Goal: Task Accomplishment & Management: Manage account settings

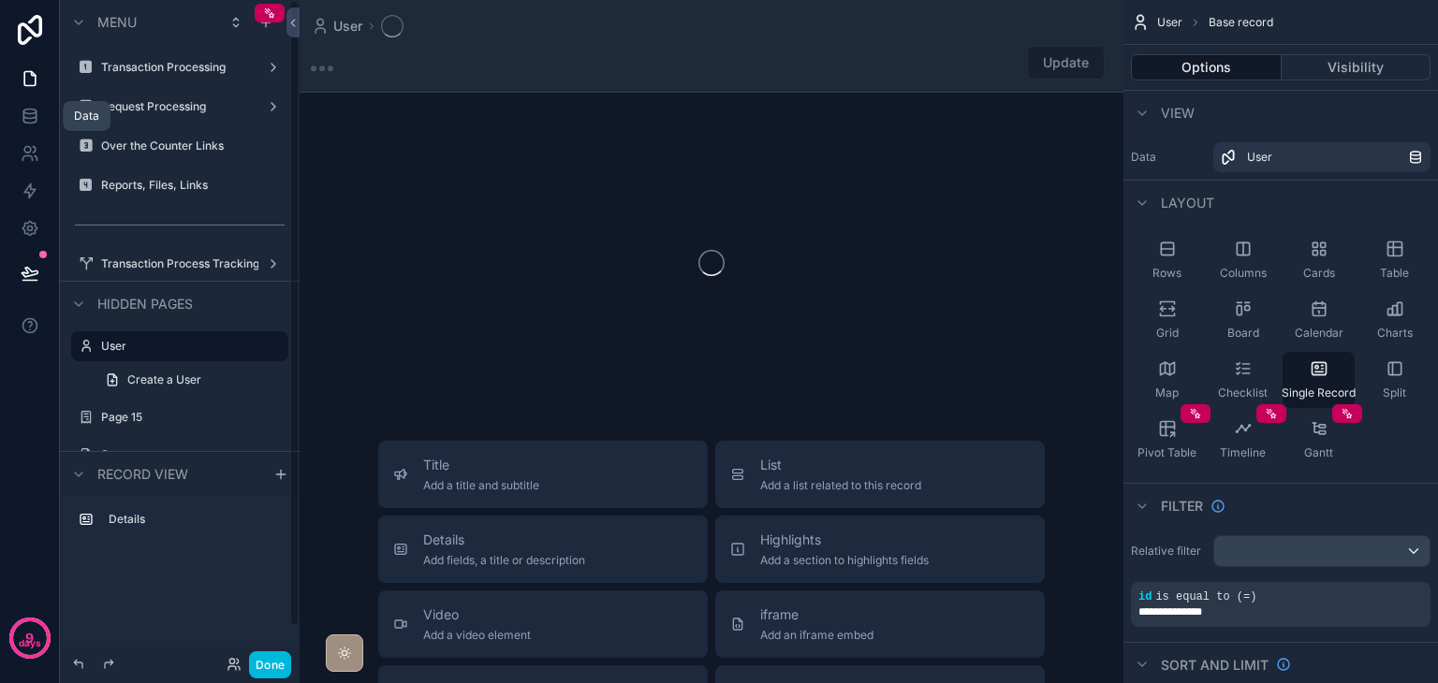
click at [24, 117] on icon at bounding box center [29, 114] width 12 height 7
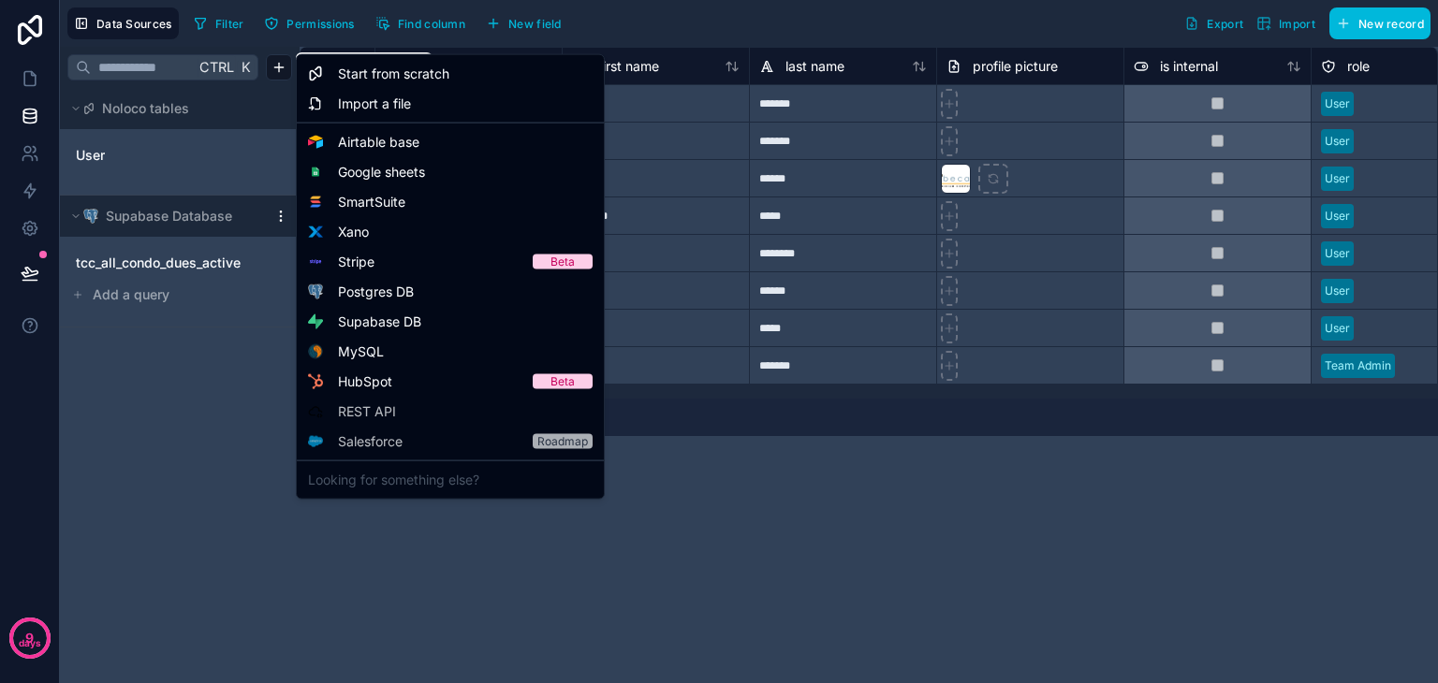
click at [281, 68] on html "**********" at bounding box center [719, 341] width 1438 height 683
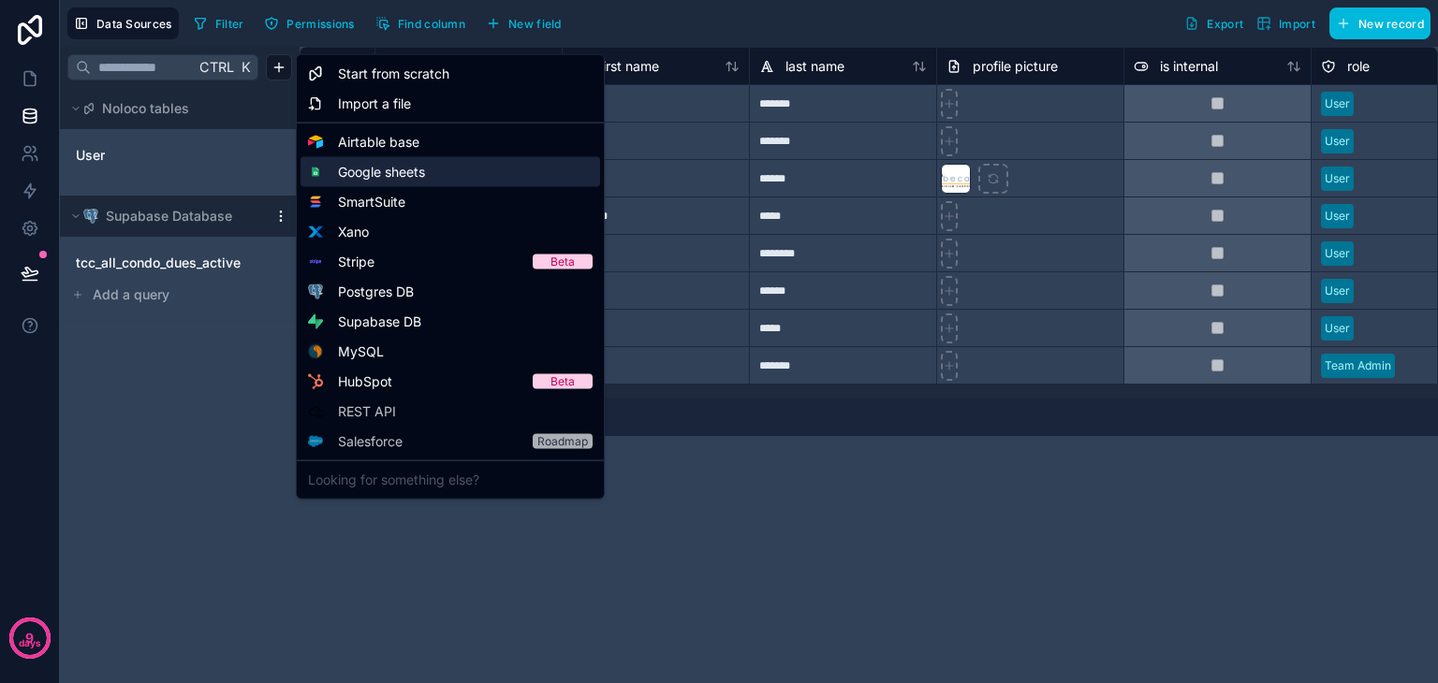
click at [393, 168] on span "Google sheets" at bounding box center [381, 172] width 87 height 19
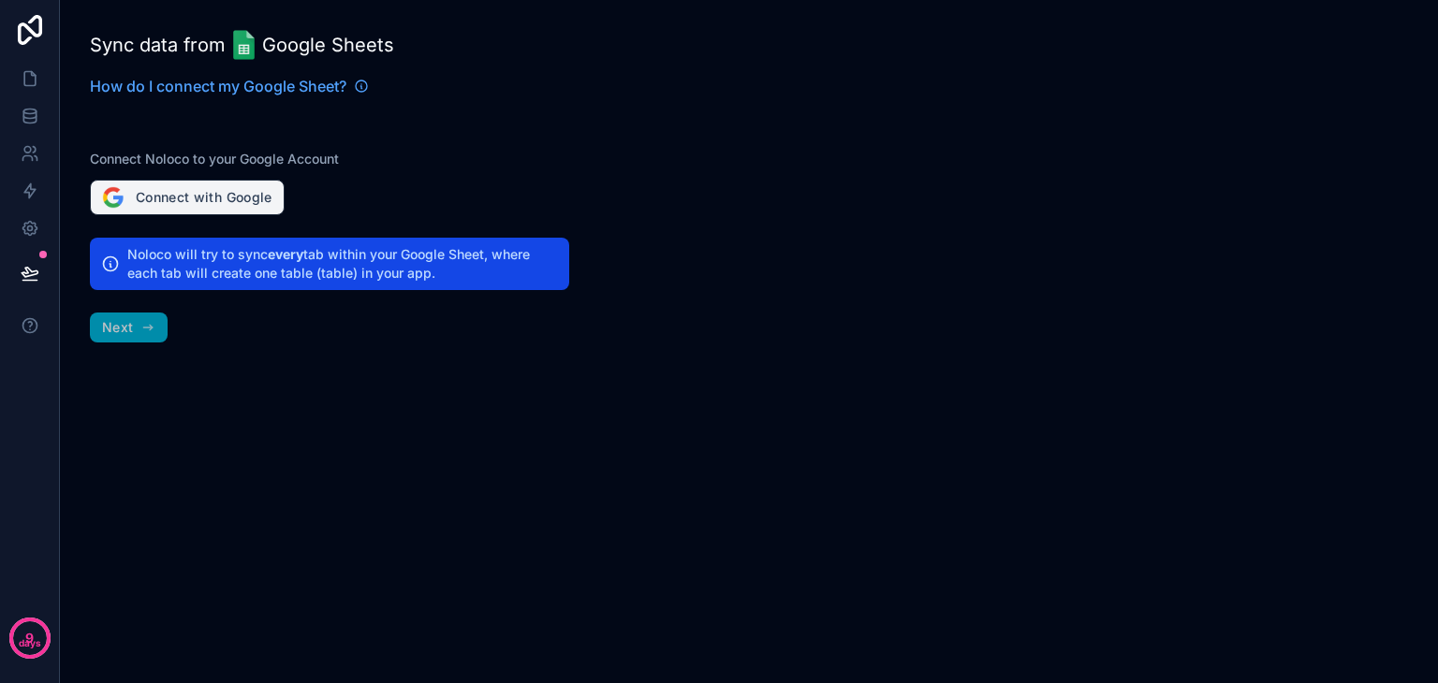
click at [206, 196] on button "Connect with Google" at bounding box center [187, 198] width 195 height 36
click at [171, 210] on button "Connect with Google" at bounding box center [187, 198] width 195 height 36
click at [44, 117] on link at bounding box center [29, 115] width 59 height 37
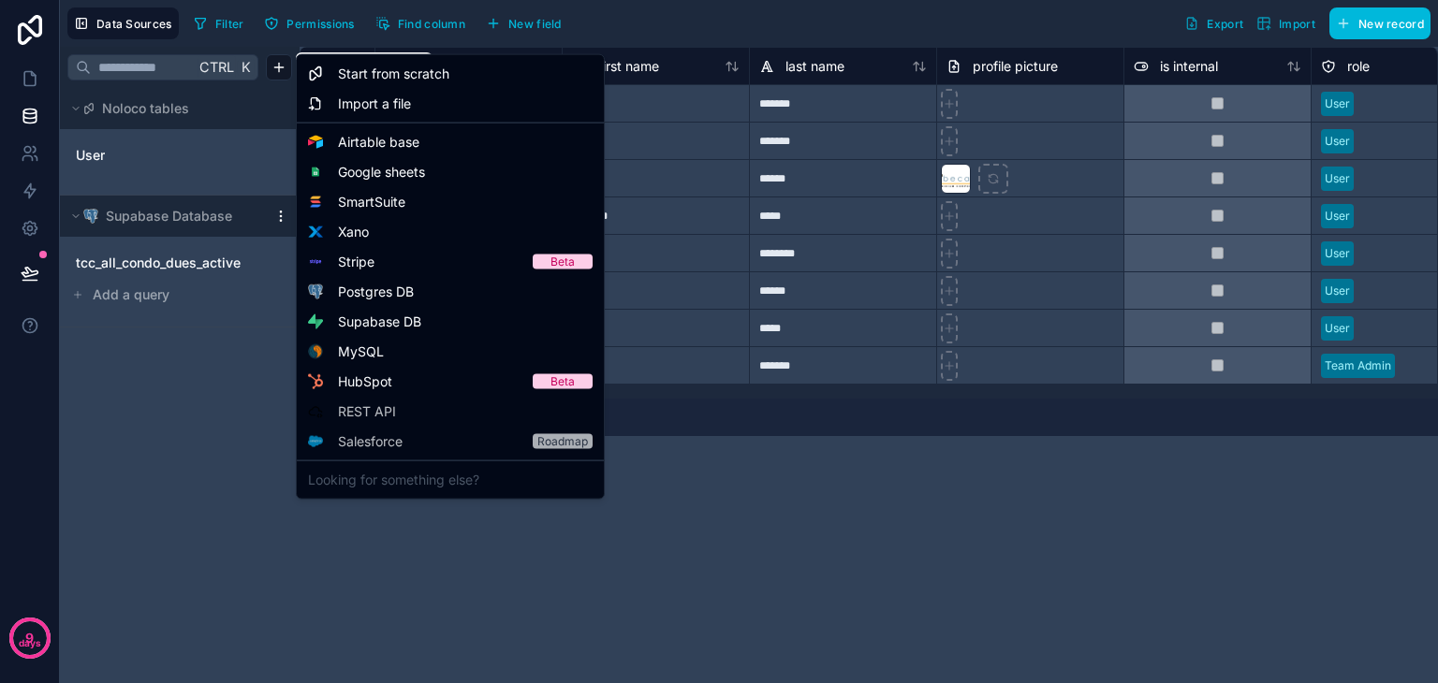
click at [283, 72] on html "**********" at bounding box center [719, 341] width 1438 height 683
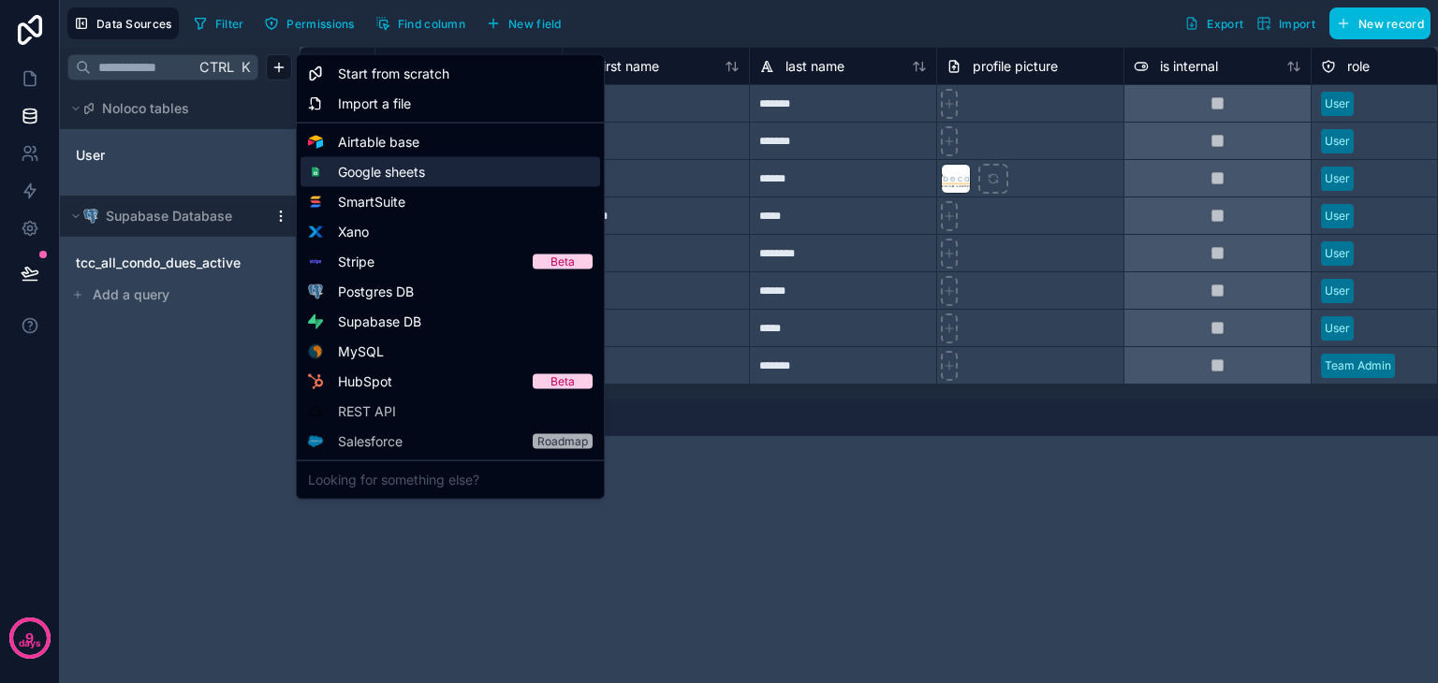
click at [402, 181] on span "Google sheets" at bounding box center [381, 172] width 87 height 19
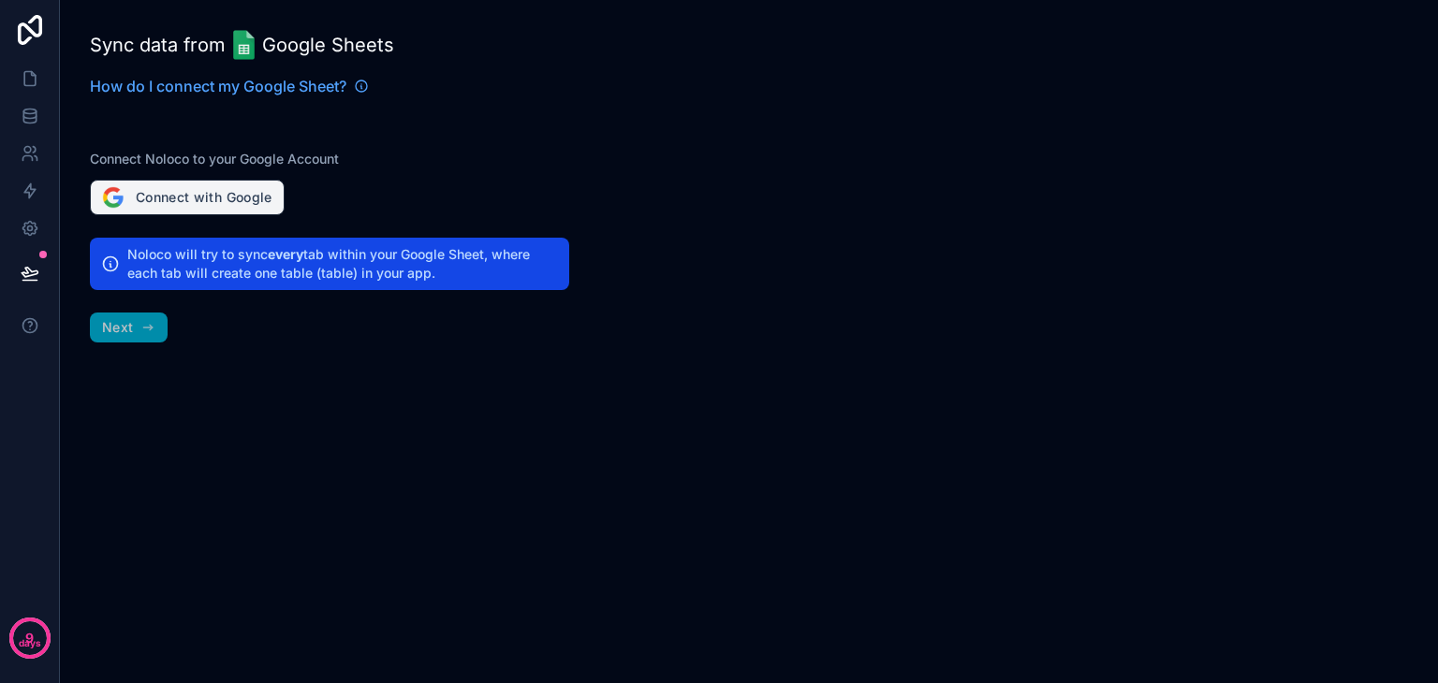
click at [212, 190] on button "Connect with Google" at bounding box center [187, 198] width 195 height 36
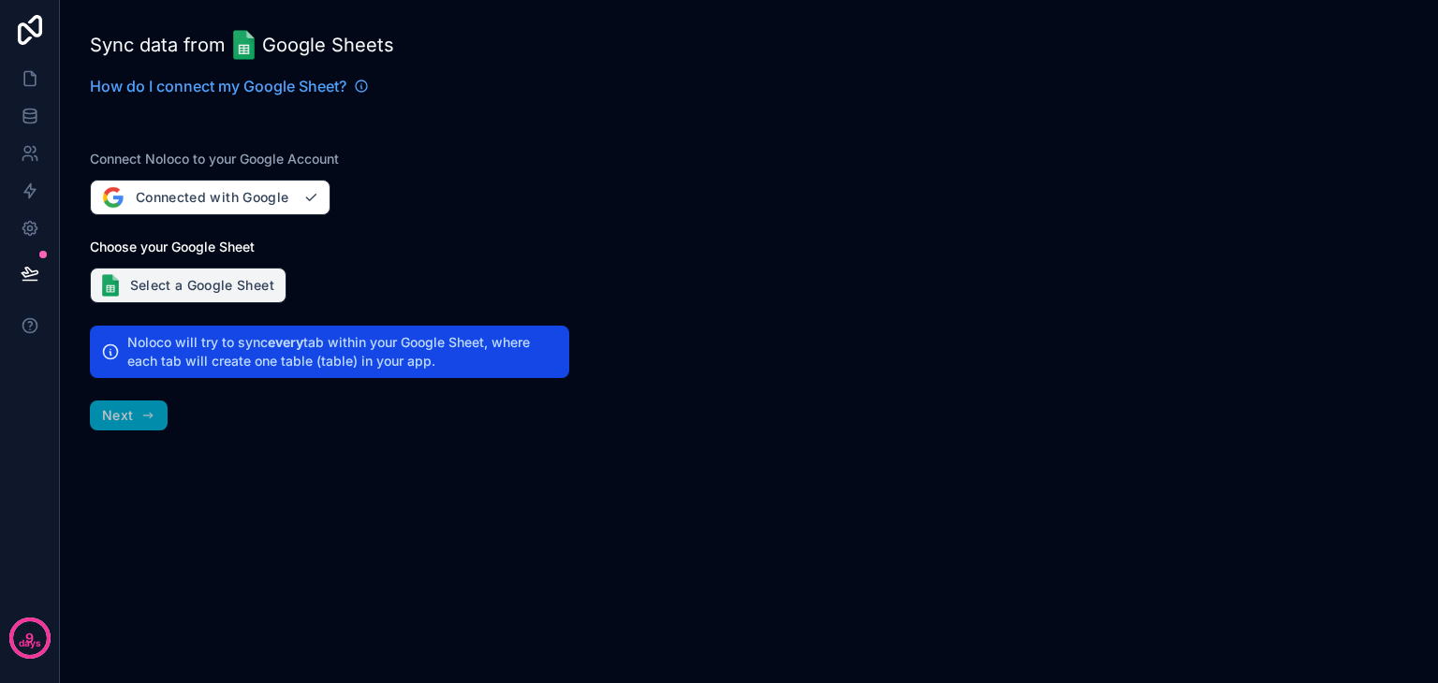
click at [195, 293] on button "Select a Google Sheet" at bounding box center [188, 286] width 197 height 36
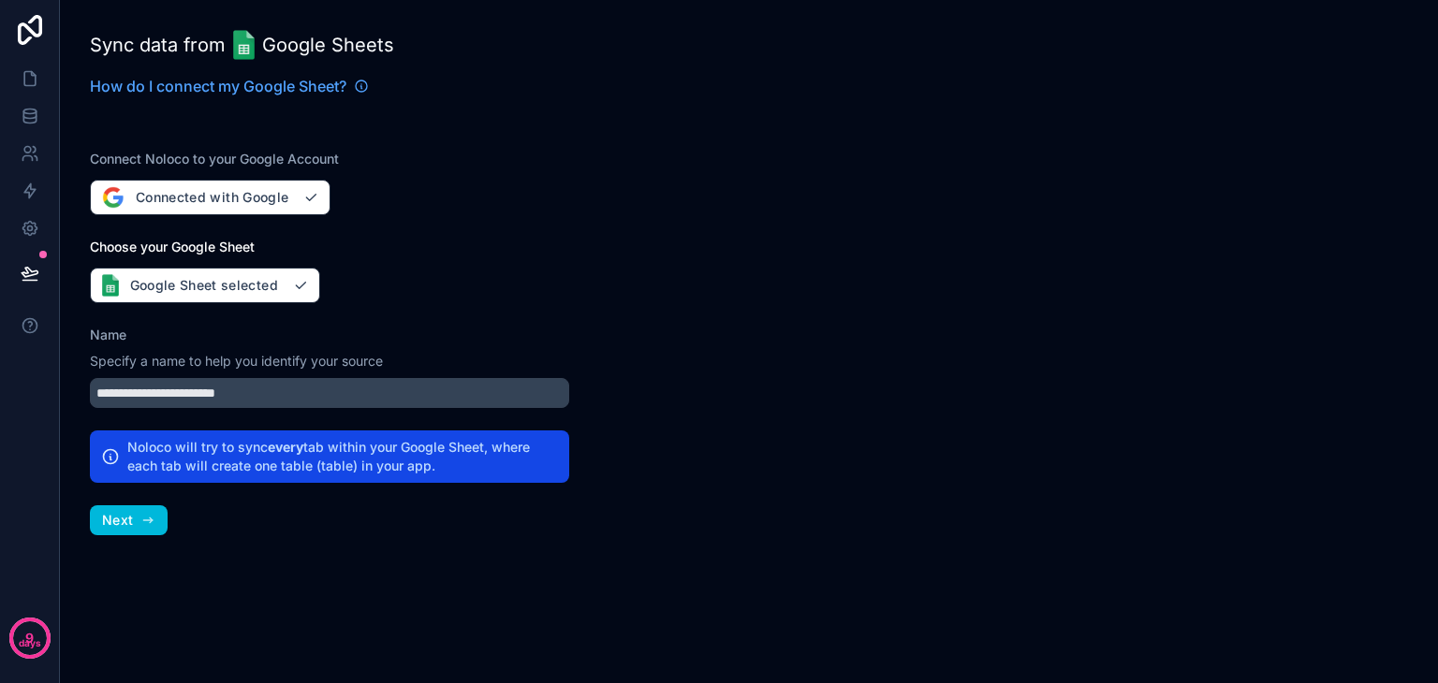
click at [140, 522] on icon "button" at bounding box center [147, 520] width 15 height 15
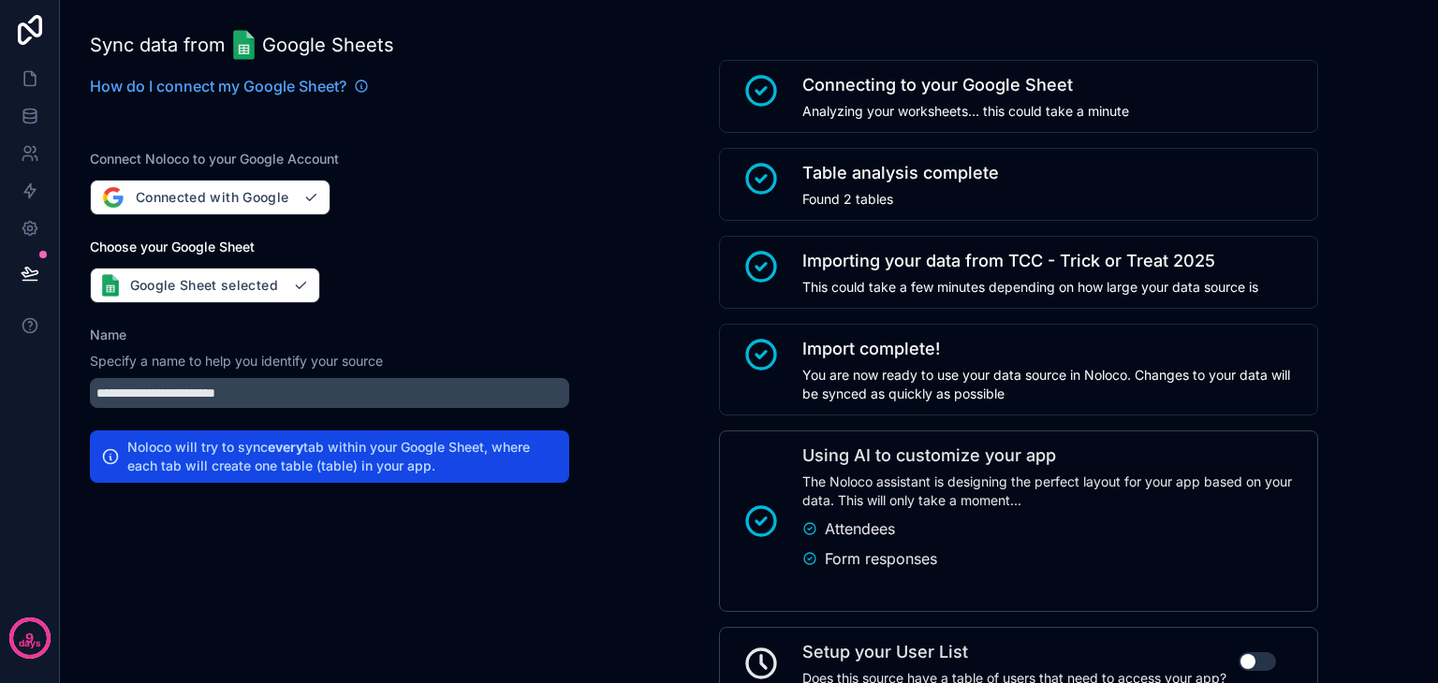
scroll to position [132, 0]
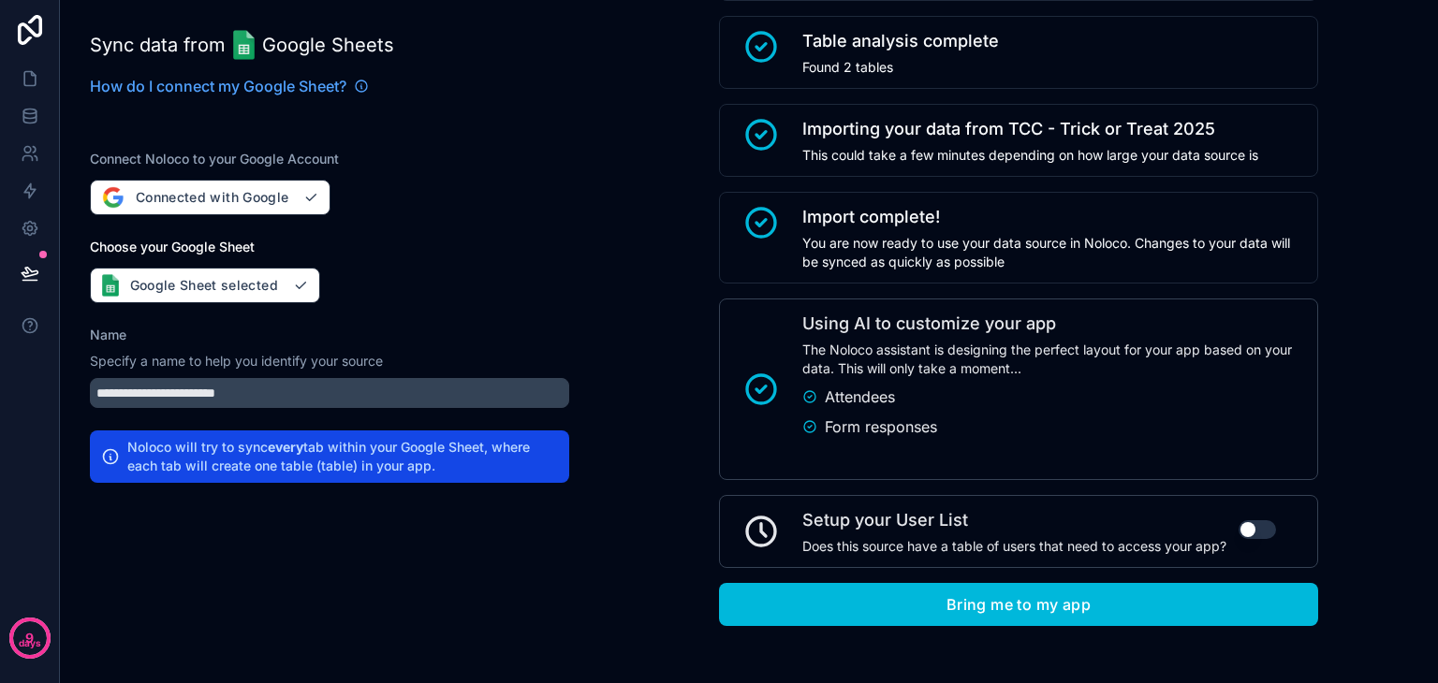
click at [917, 601] on button "Bring me to my app" at bounding box center [1018, 604] width 599 height 43
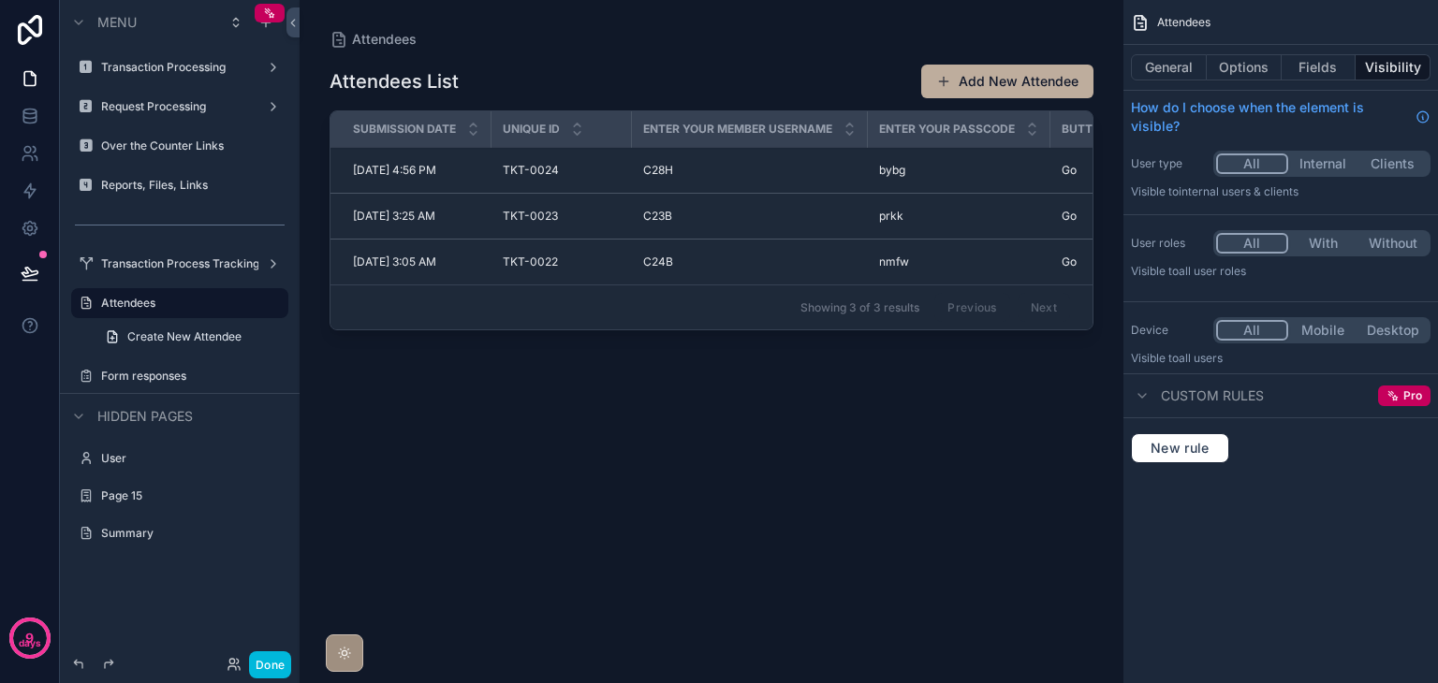
drag, startPoint x: 580, startPoint y: 300, endPoint x: 623, endPoint y: 300, distance: 43.1
click at [623, 300] on div "scrollable content" at bounding box center [712, 330] width 824 height 661
click at [0, 0] on icon "scrollable content" at bounding box center [0, 0] width 0 height 0
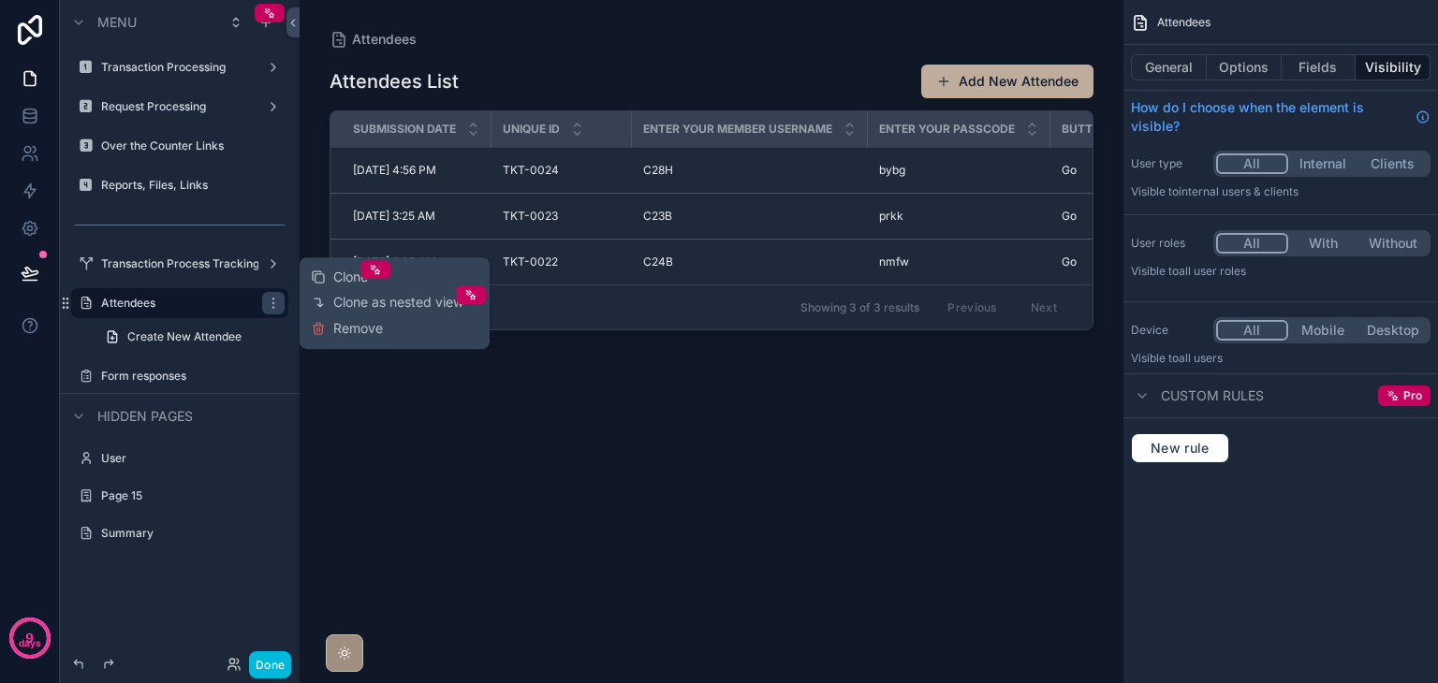
click at [319, 325] on icon at bounding box center [318, 324] width 4 height 3
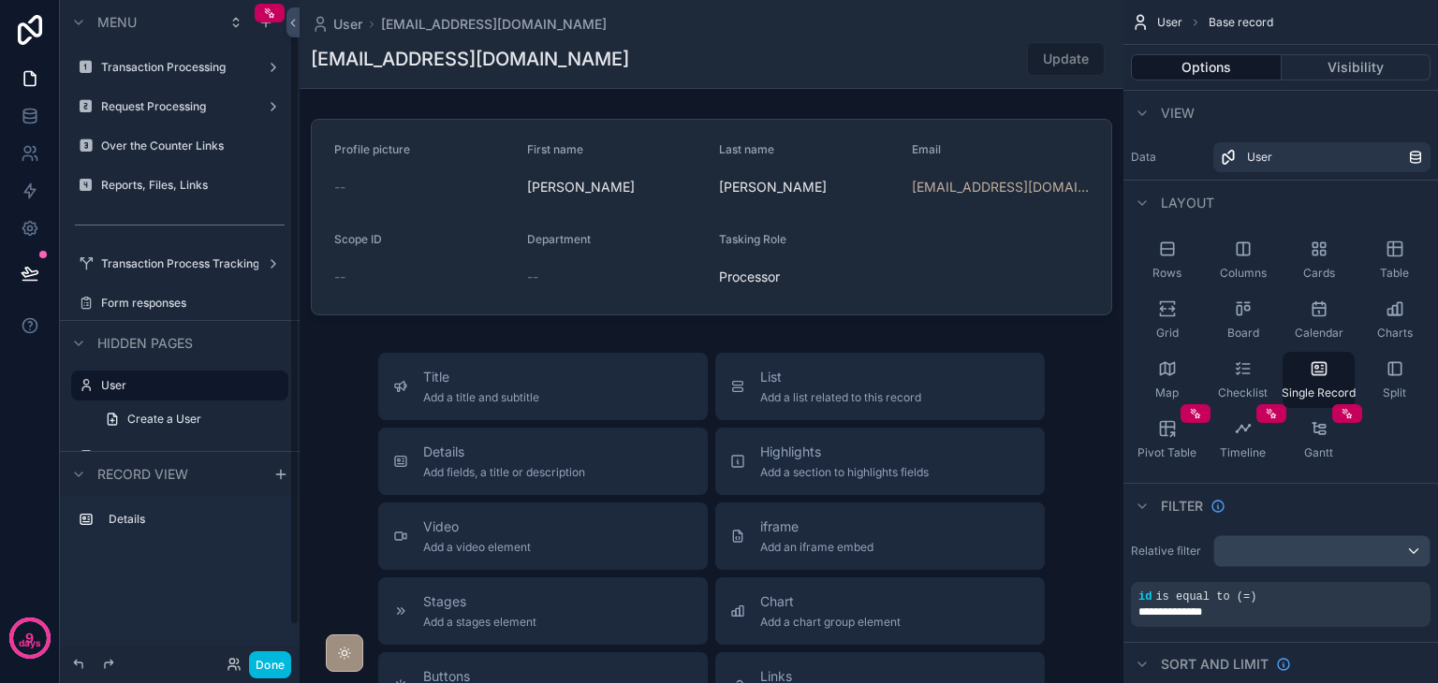
scroll to position [37, 0]
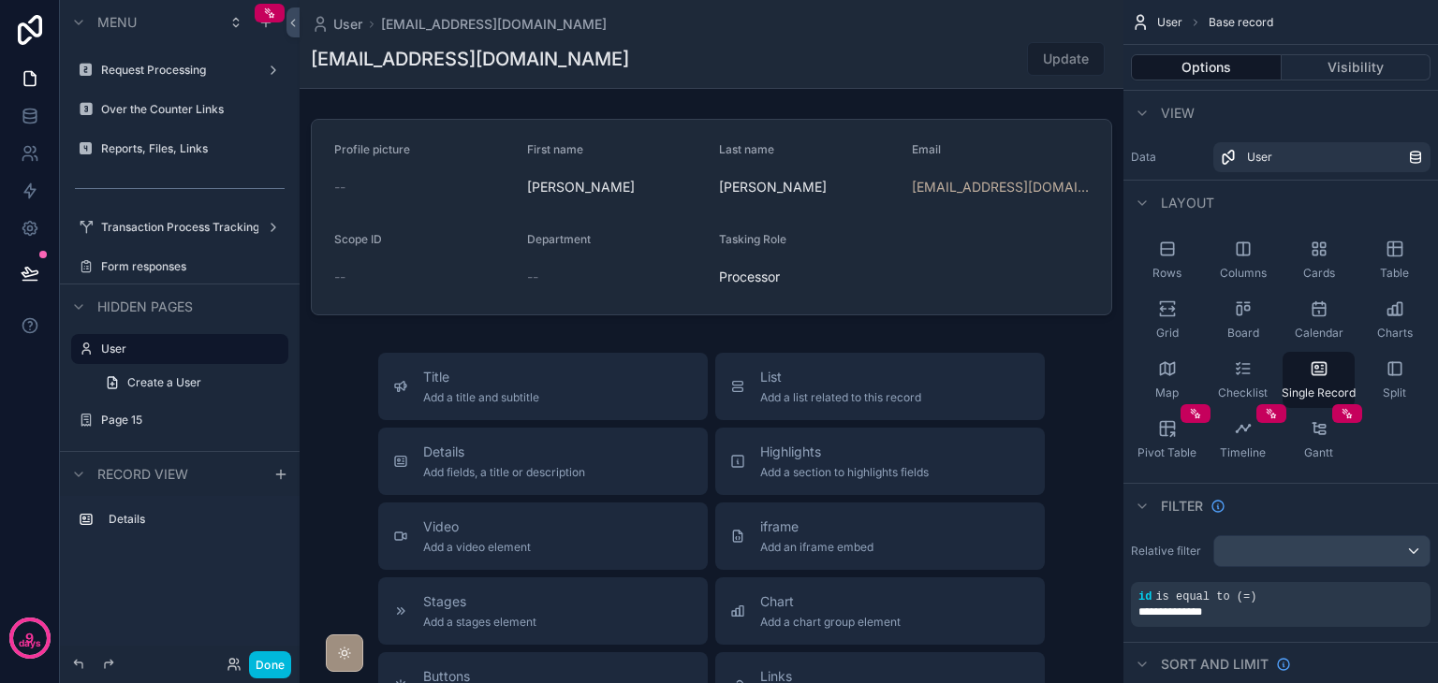
click at [169, 423] on label "Page 15" at bounding box center [189, 420] width 176 height 15
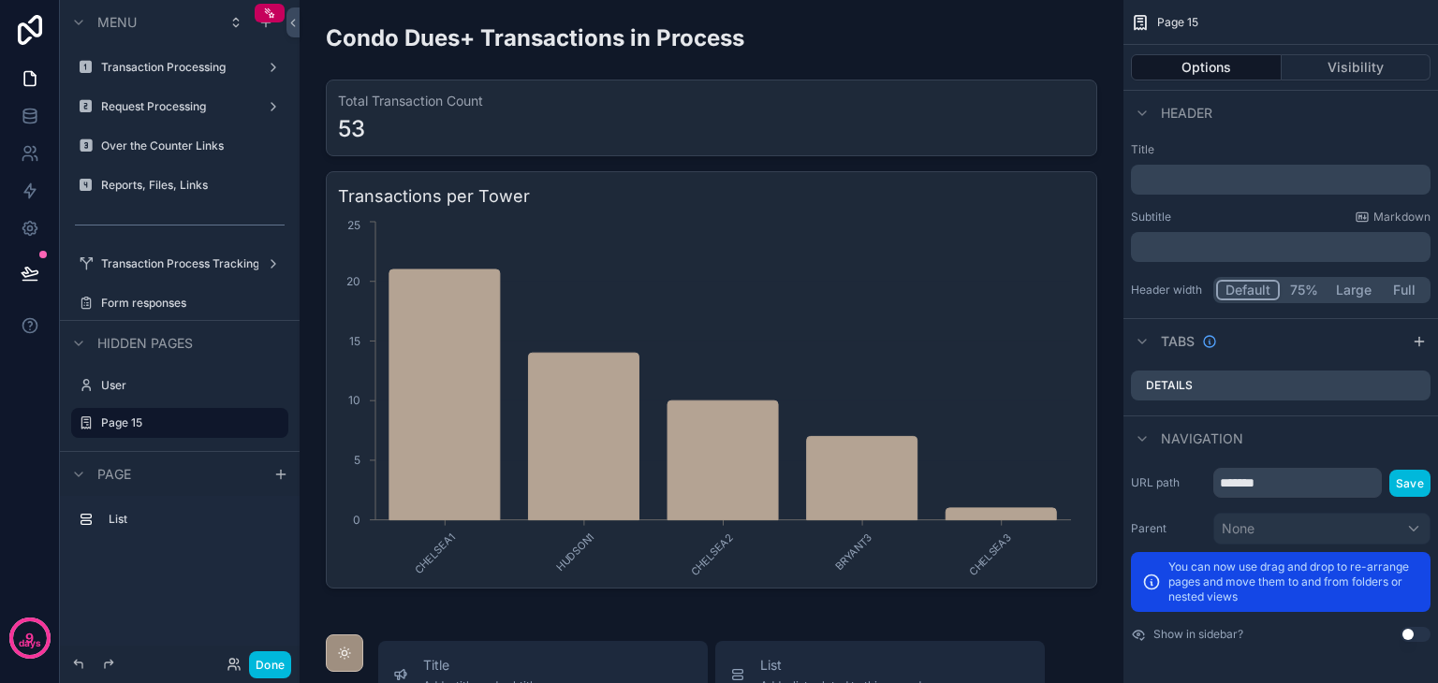
click at [173, 189] on label "Reports, Files, Links" at bounding box center [189, 185] width 176 height 15
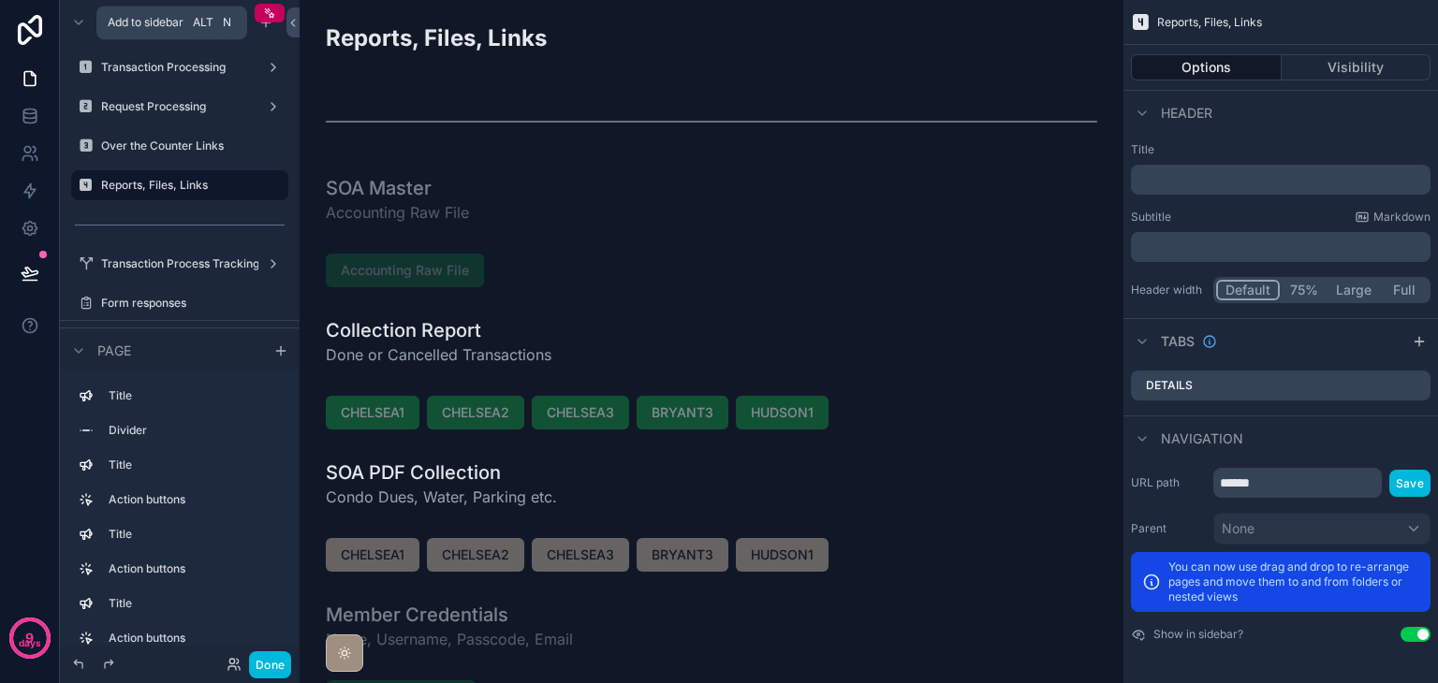
click at [265, 28] on icon "scrollable content" at bounding box center [265, 22] width 15 height 15
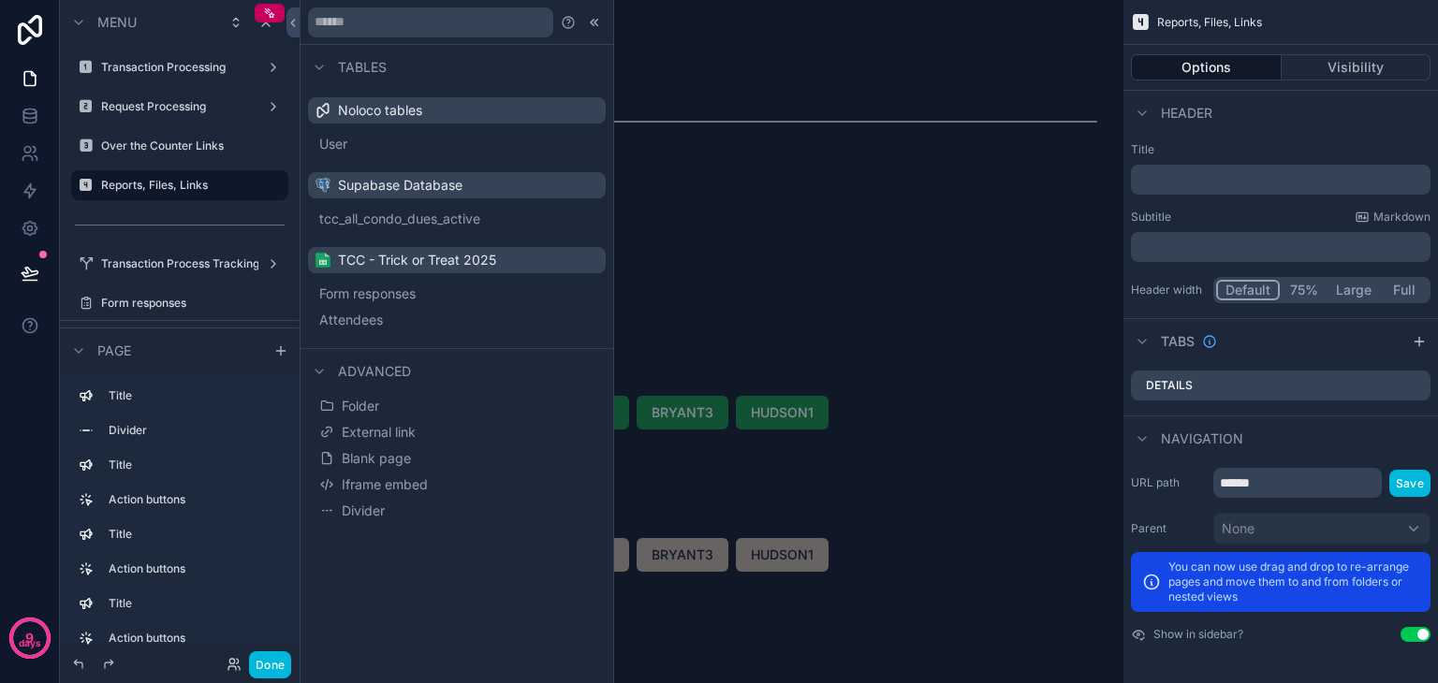
click at [394, 400] on button "Folder" at bounding box center [456, 406] width 283 height 26
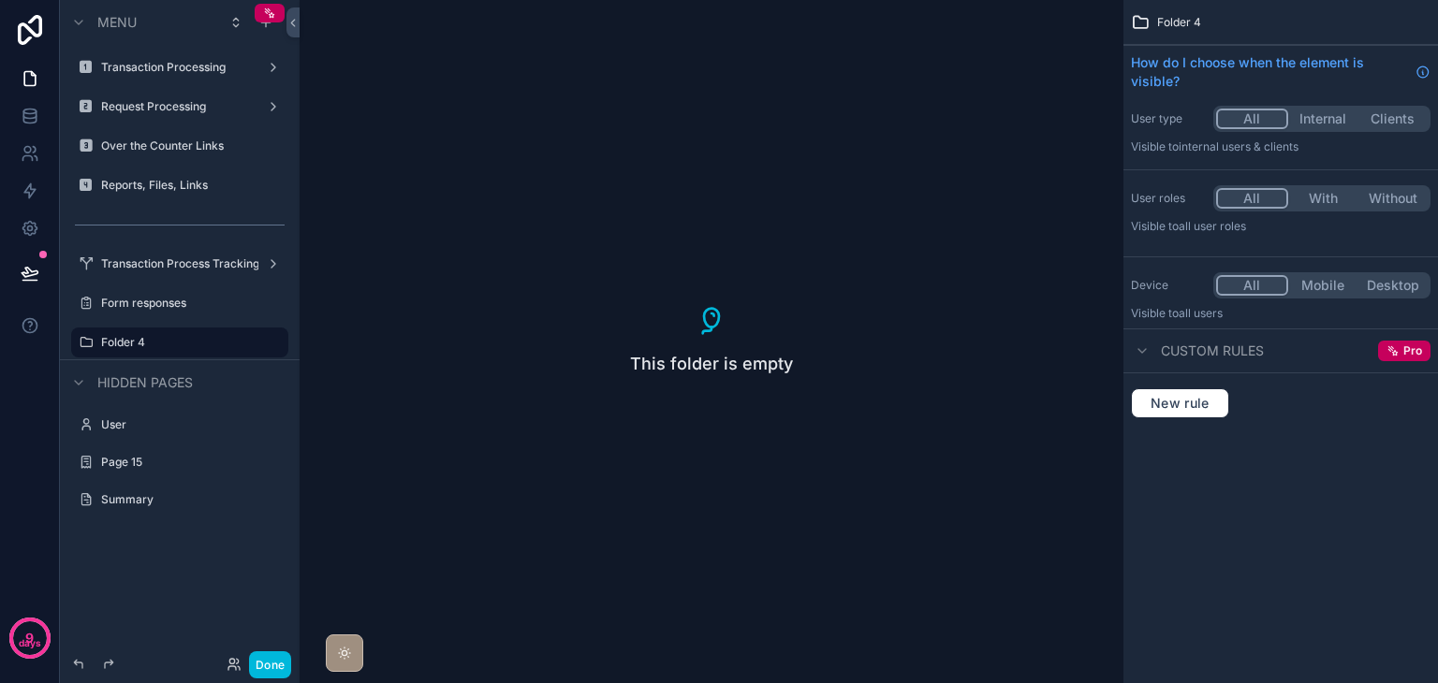
click at [0, 0] on icon "scrollable content" at bounding box center [0, 0] width 0 height 0
click at [184, 344] on input "********" at bounding box center [164, 342] width 127 height 22
type input "**********"
click at [239, 338] on button "scrollable content" at bounding box center [247, 342] width 22 height 22
click at [85, 337] on icon "scrollable content" at bounding box center [86, 342] width 15 height 15
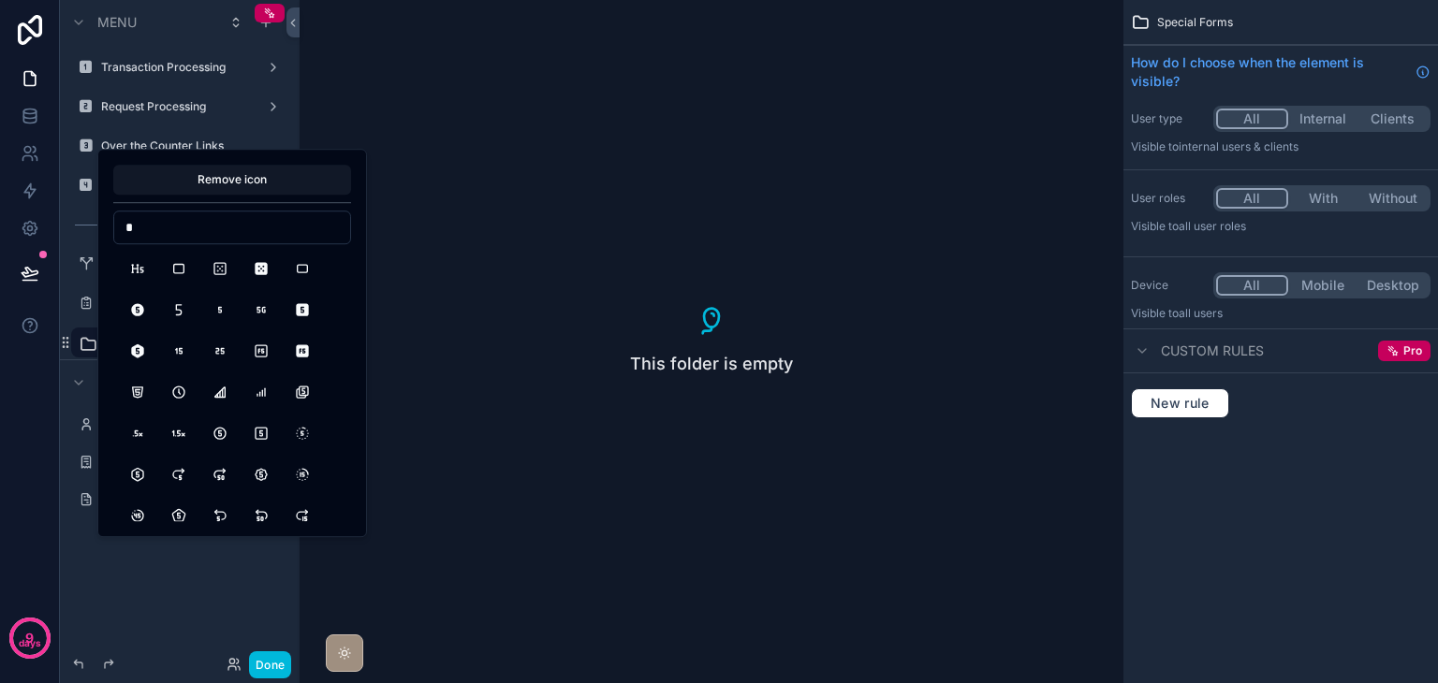
type input "*"
click at [310, 308] on button "Square5Filled" at bounding box center [302, 310] width 34 height 34
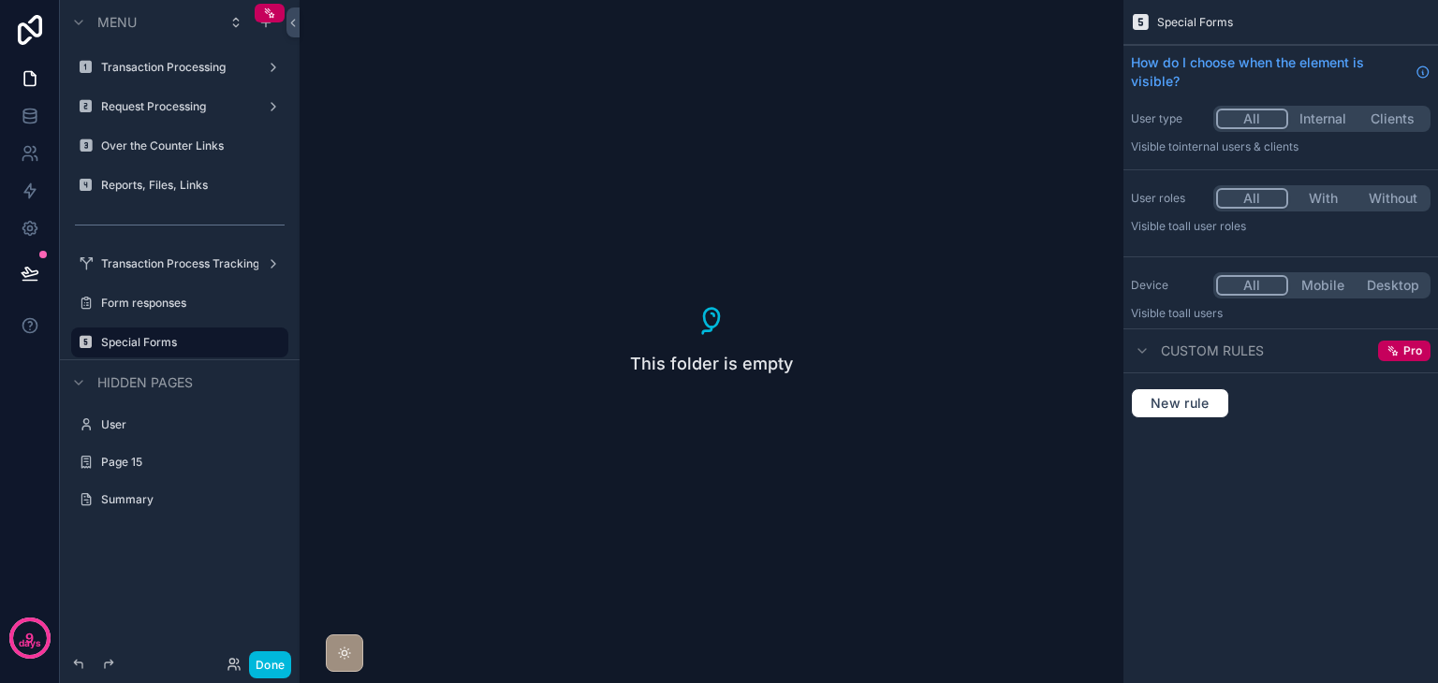
click at [404, 402] on div "This folder is empty" at bounding box center [712, 341] width 824 height 683
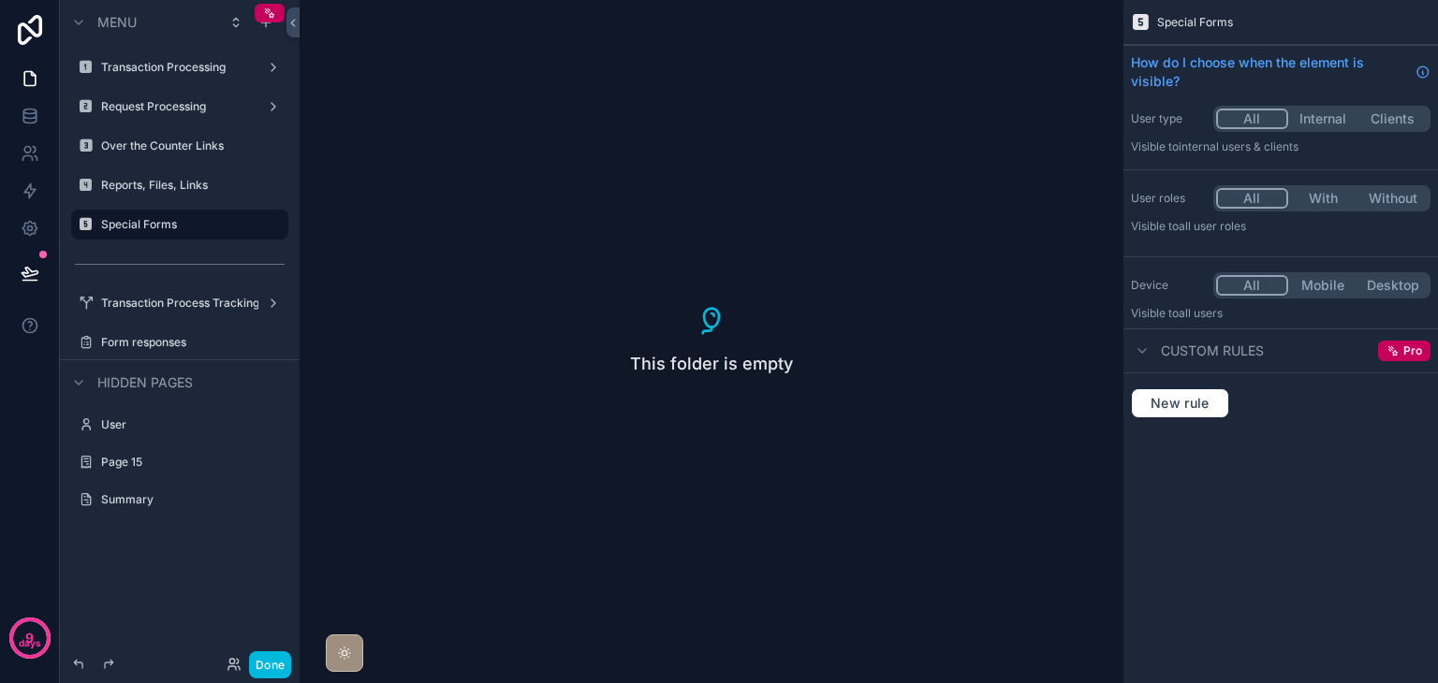
click at [125, 217] on label "Special Forms" at bounding box center [189, 224] width 176 height 15
click at [0, 0] on icon "scrollable content" at bounding box center [0, 0] width 0 height 0
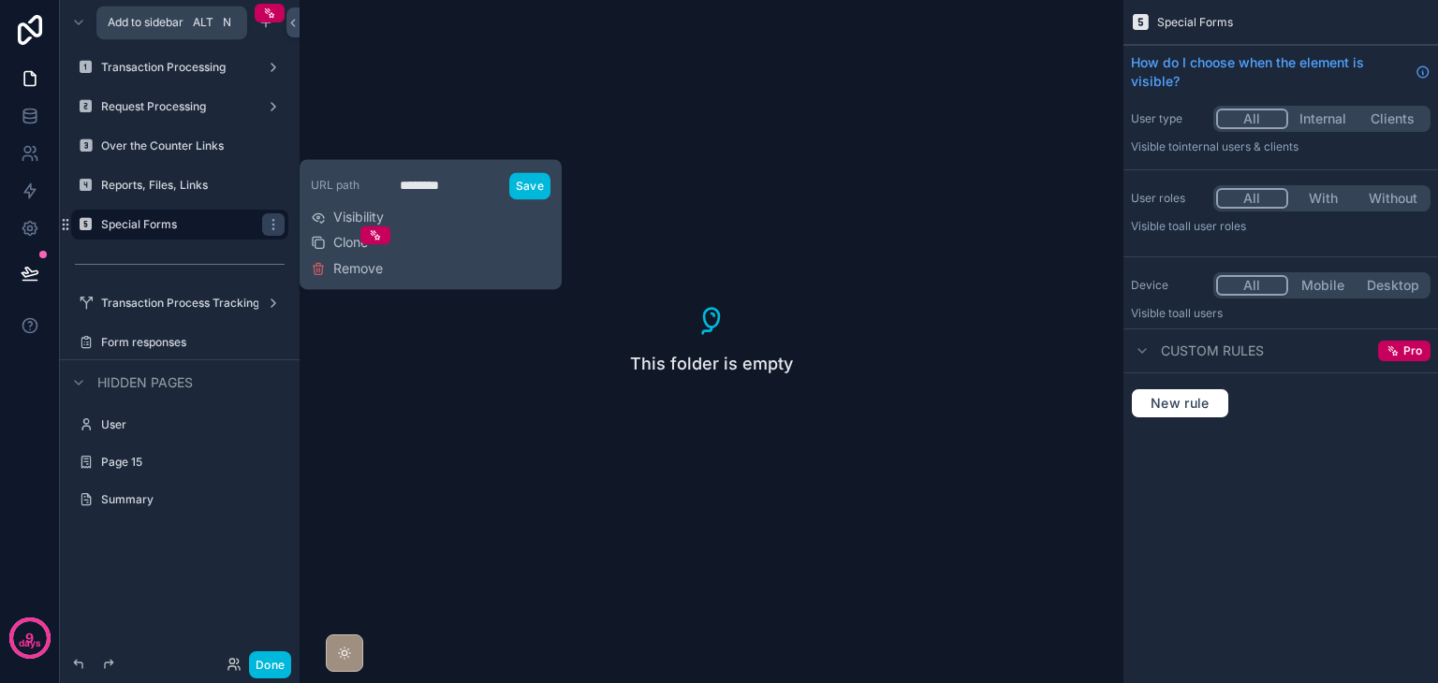
click at [270, 25] on icon "scrollable content" at bounding box center [265, 22] width 15 height 15
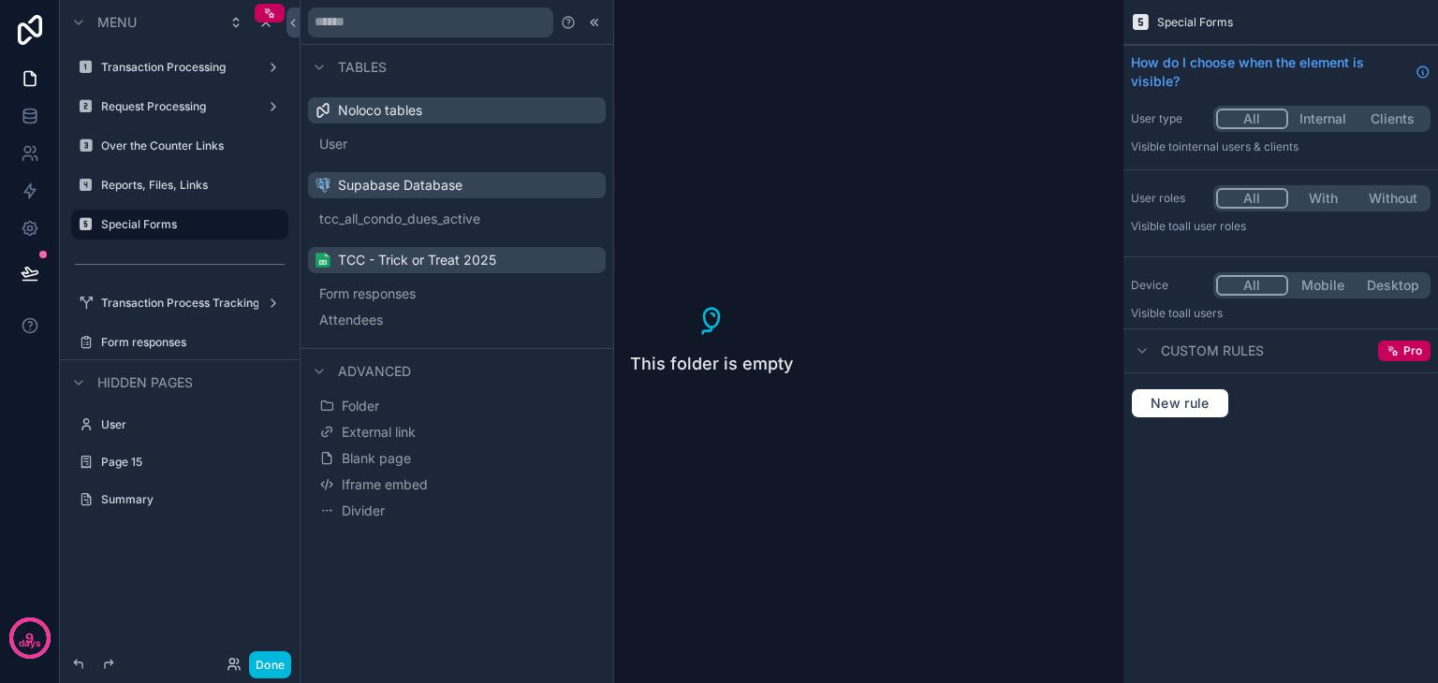
click at [391, 455] on span "Blank page" at bounding box center [376, 458] width 69 height 19
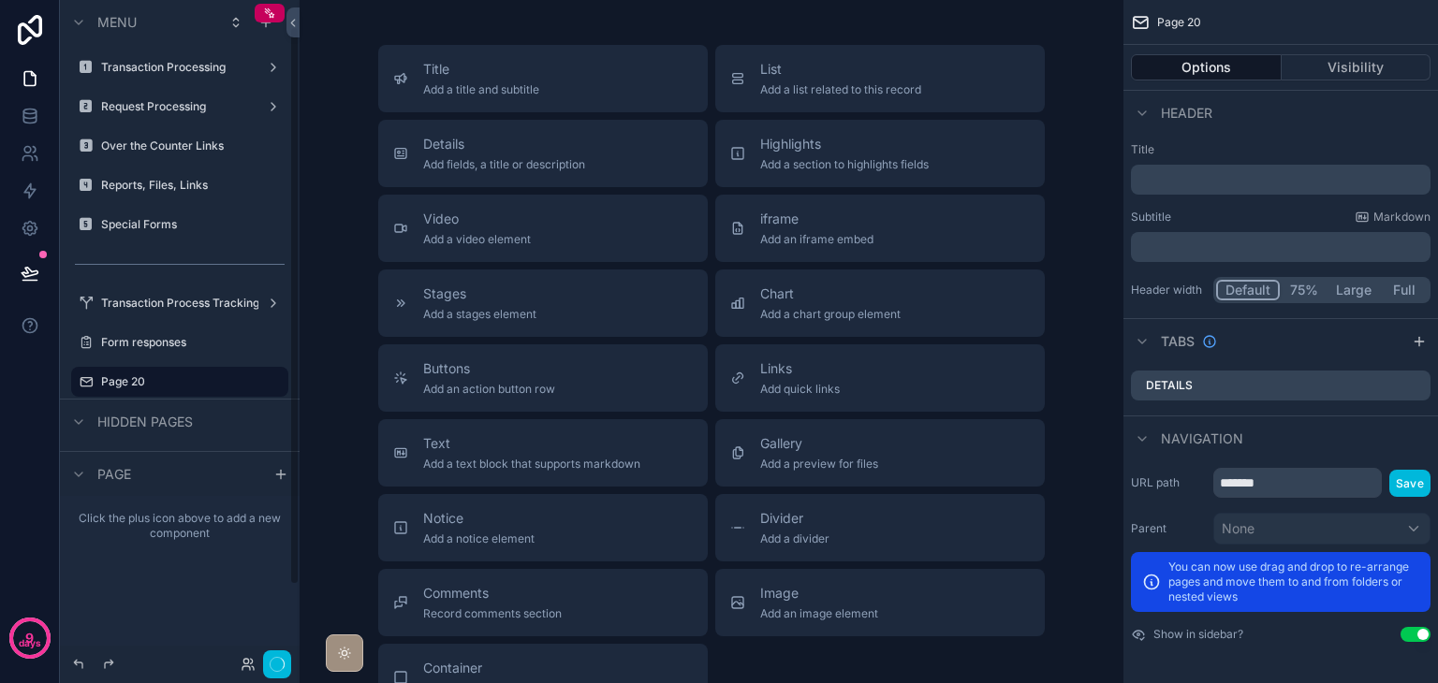
scroll to position [31, 0]
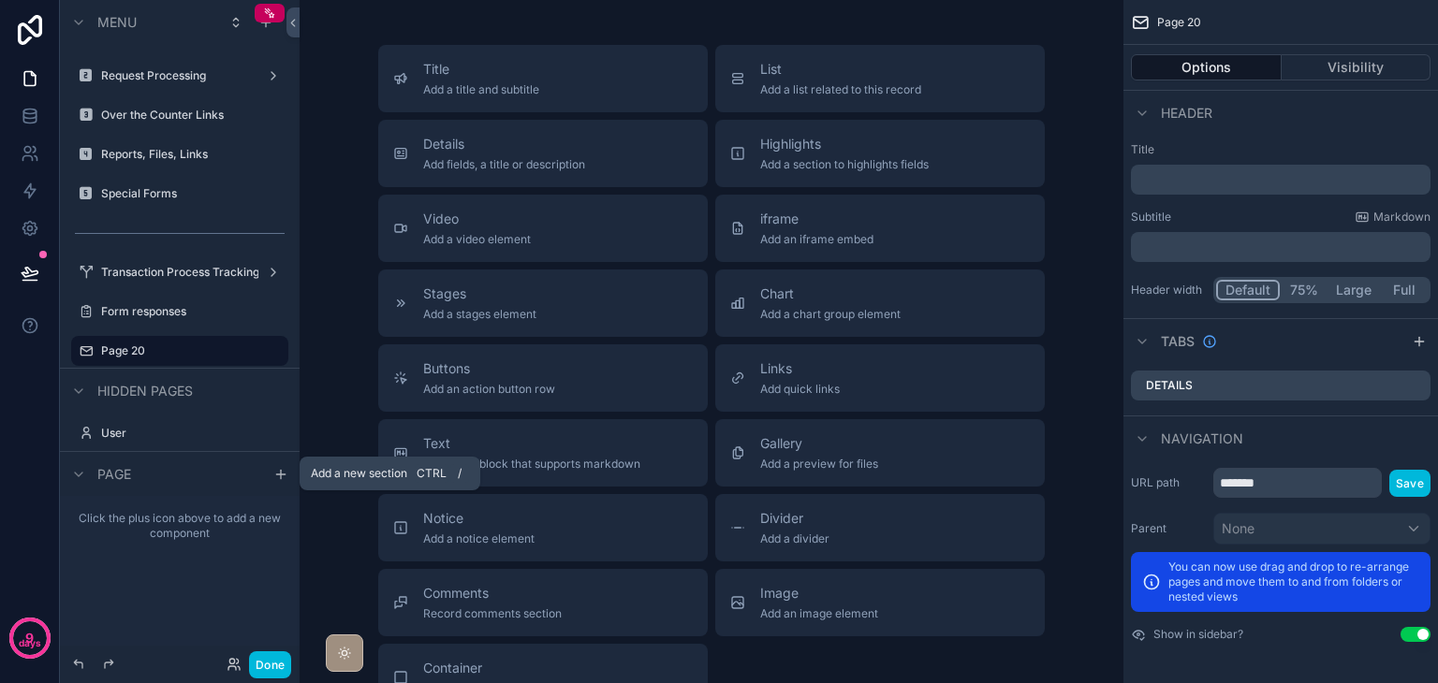
click at [277, 475] on icon "scrollable content" at bounding box center [280, 474] width 15 height 15
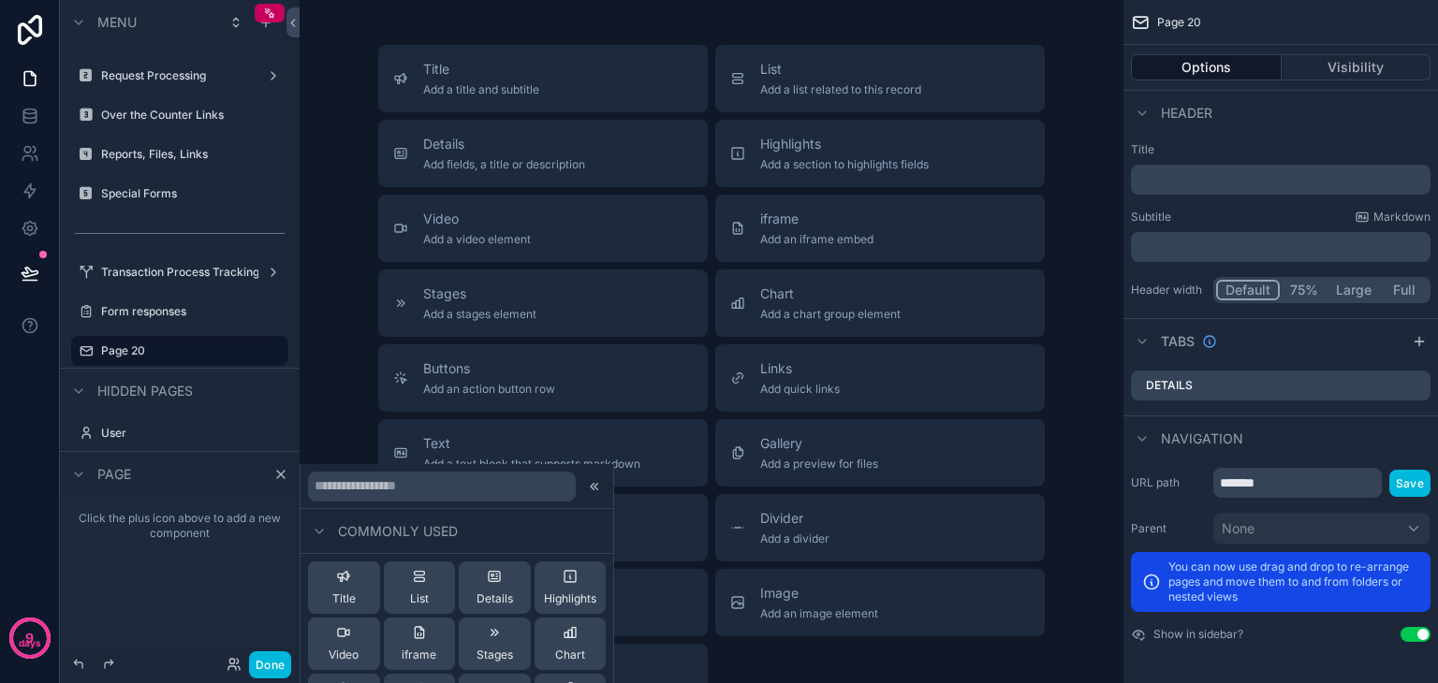
click at [413, 599] on span "List" at bounding box center [419, 599] width 19 height 15
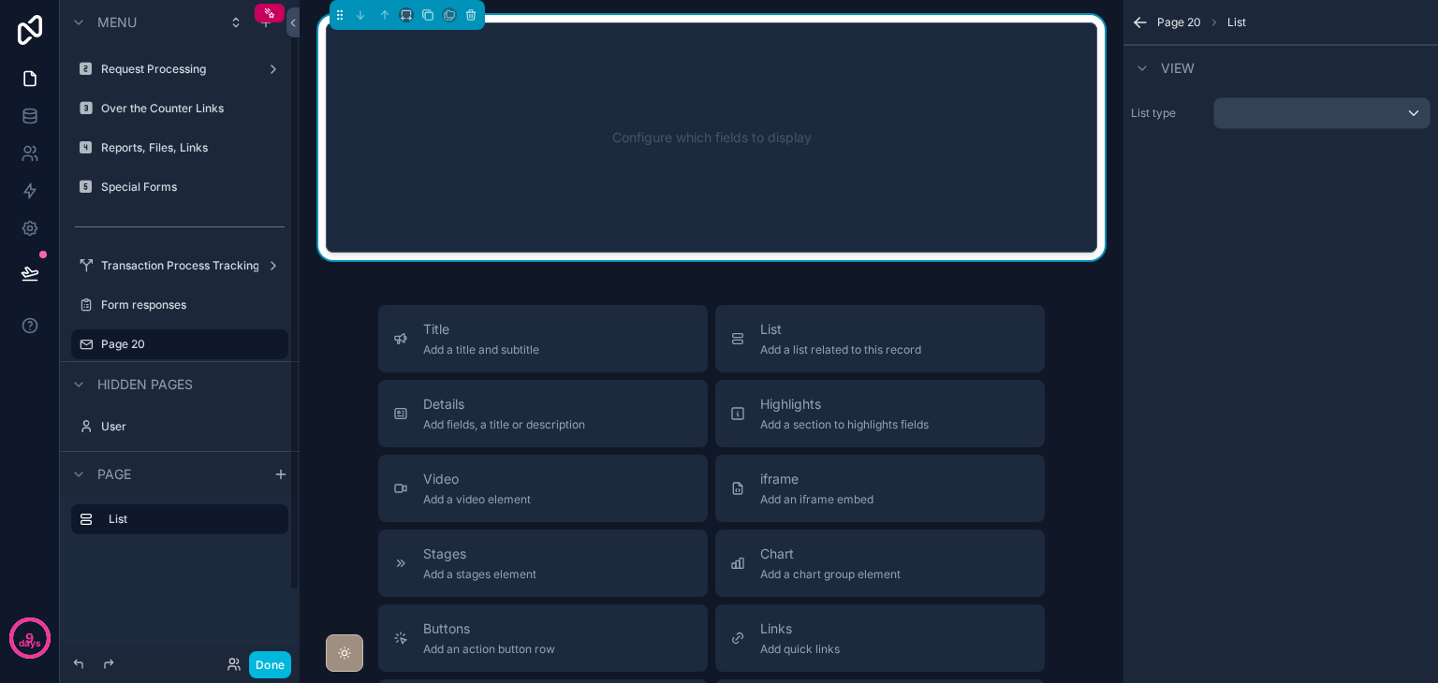
scroll to position [0, 0]
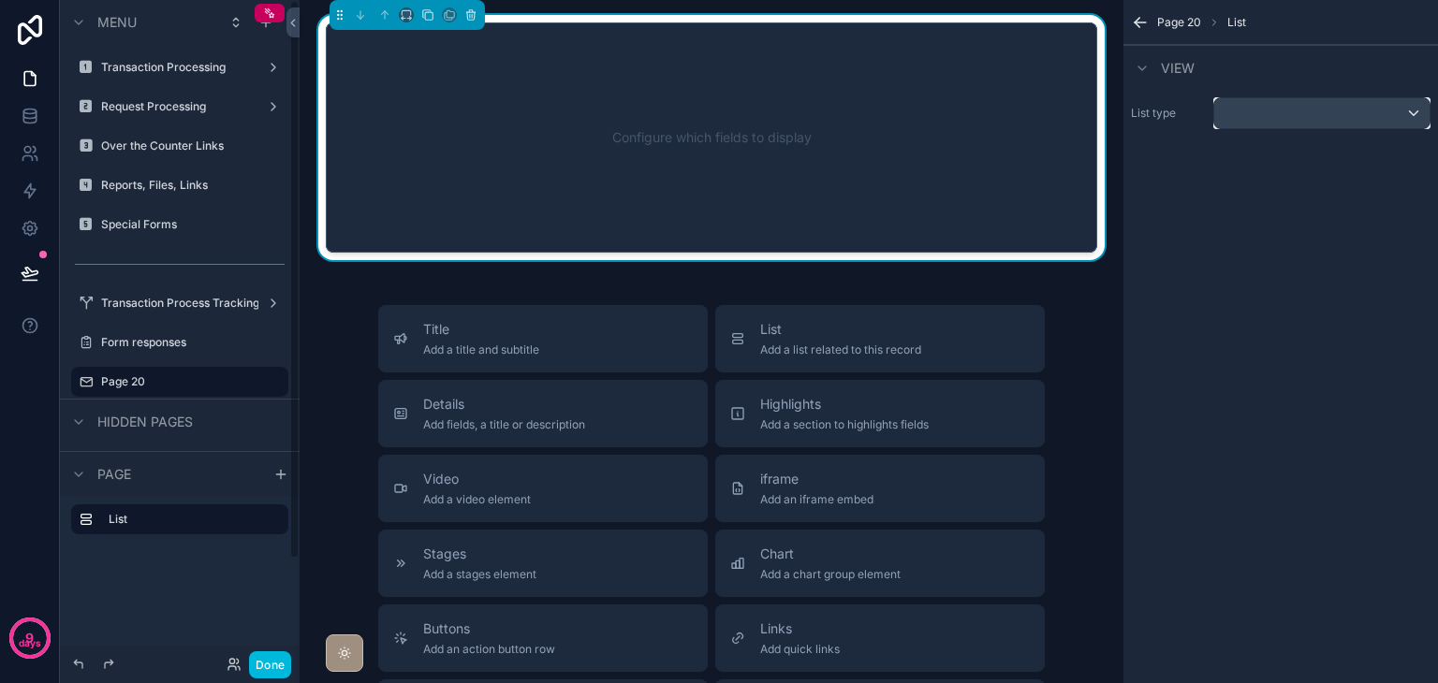
click at [1235, 114] on div "scrollable content" at bounding box center [1321, 113] width 215 height 30
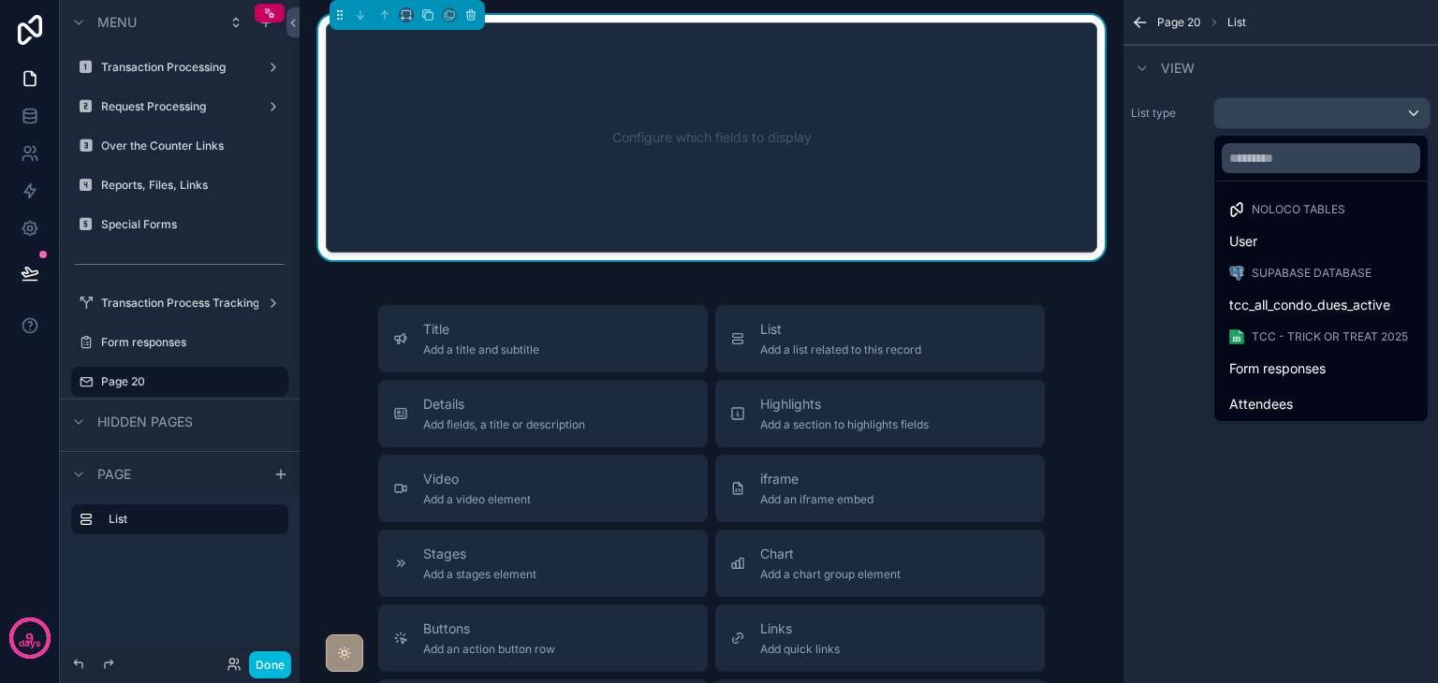
click at [1279, 360] on span "Form responses" at bounding box center [1277, 369] width 96 height 22
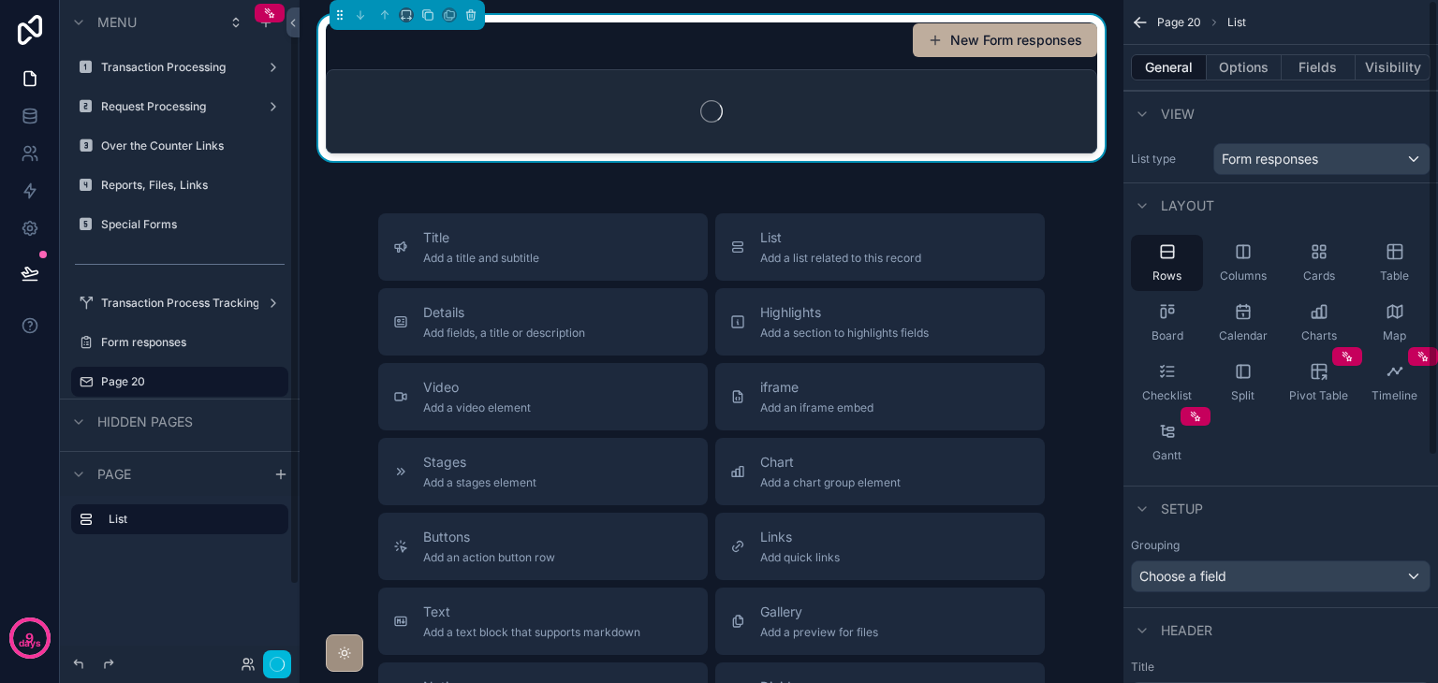
scroll to position [31, 0]
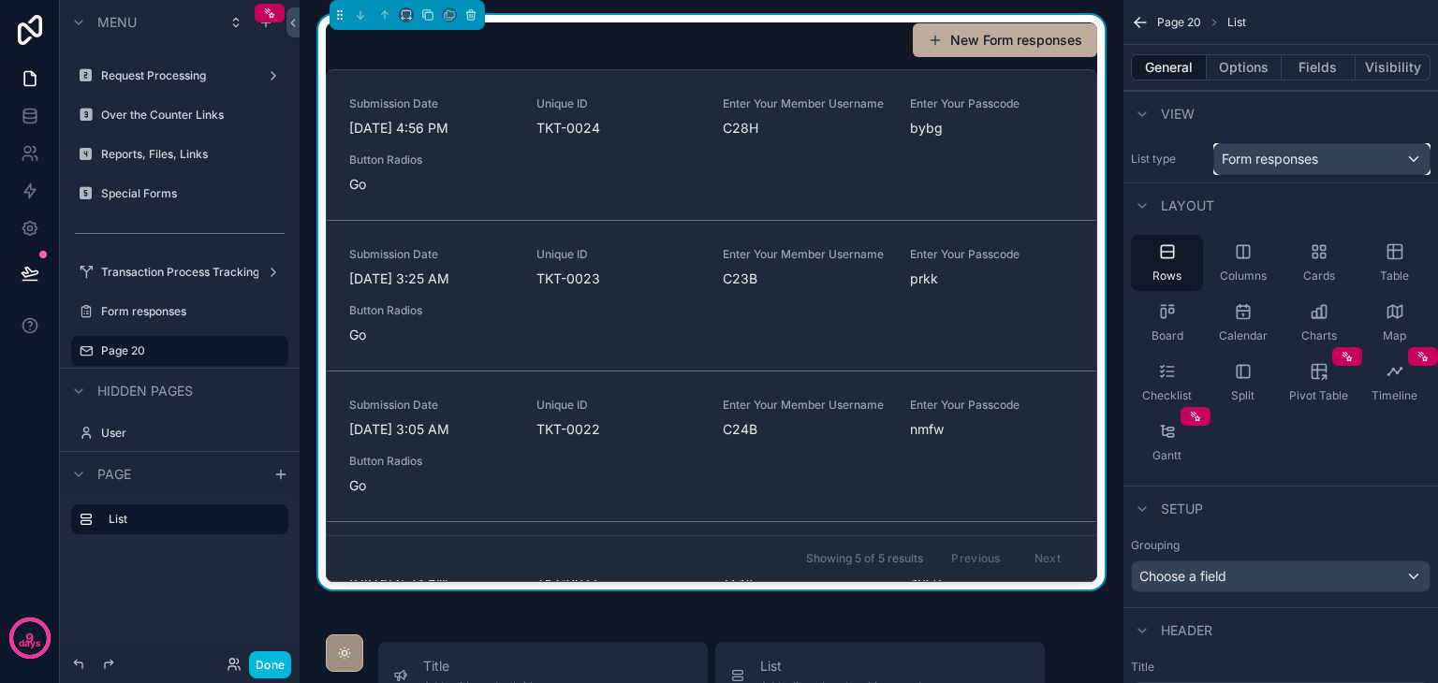
click at [1259, 161] on span "Form responses" at bounding box center [1269, 159] width 96 height 19
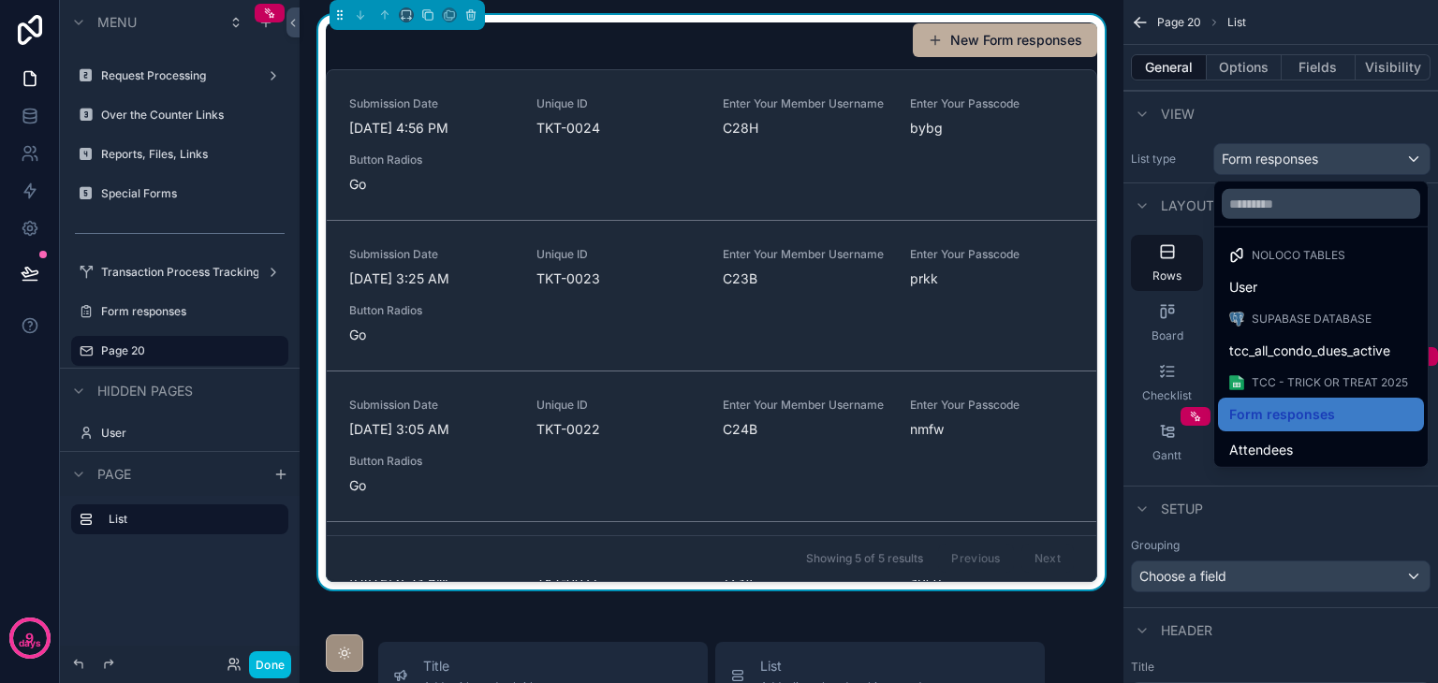
click at [1286, 439] on span "Attendees" at bounding box center [1261, 450] width 64 height 22
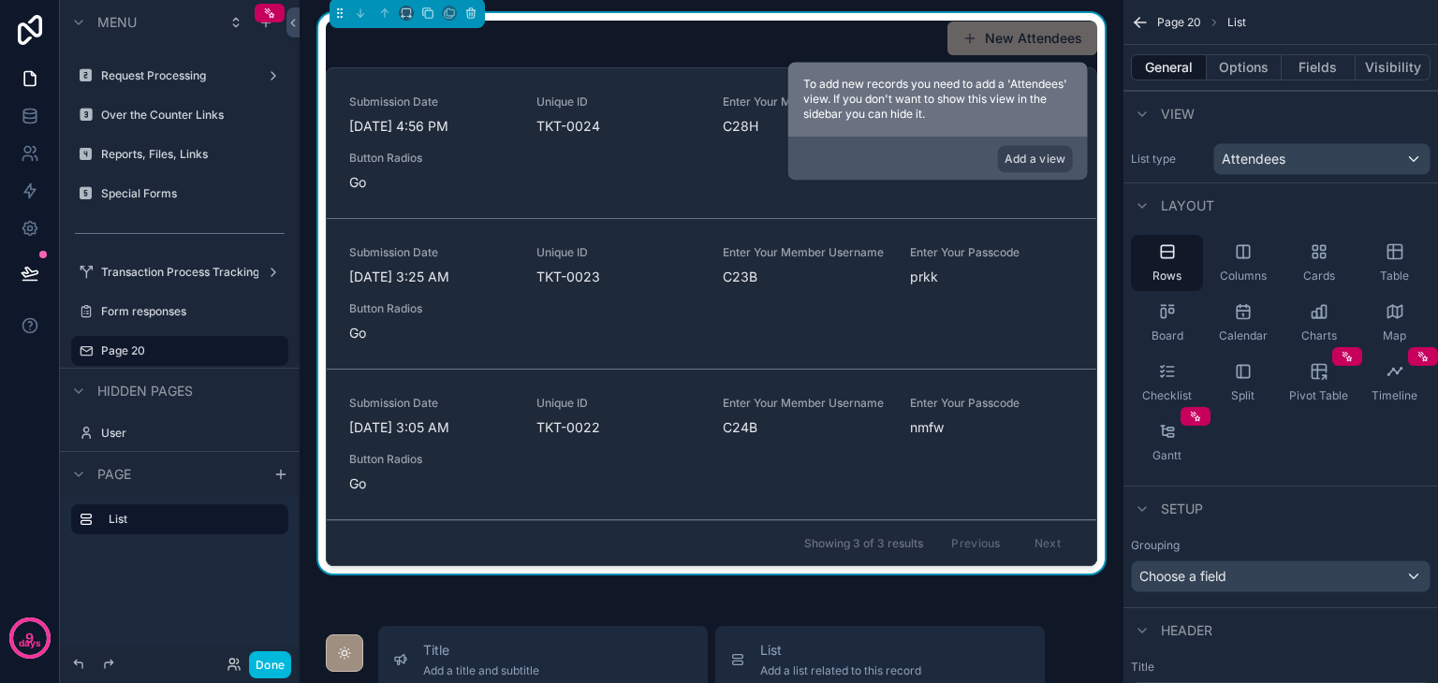
scroll to position [0, 0]
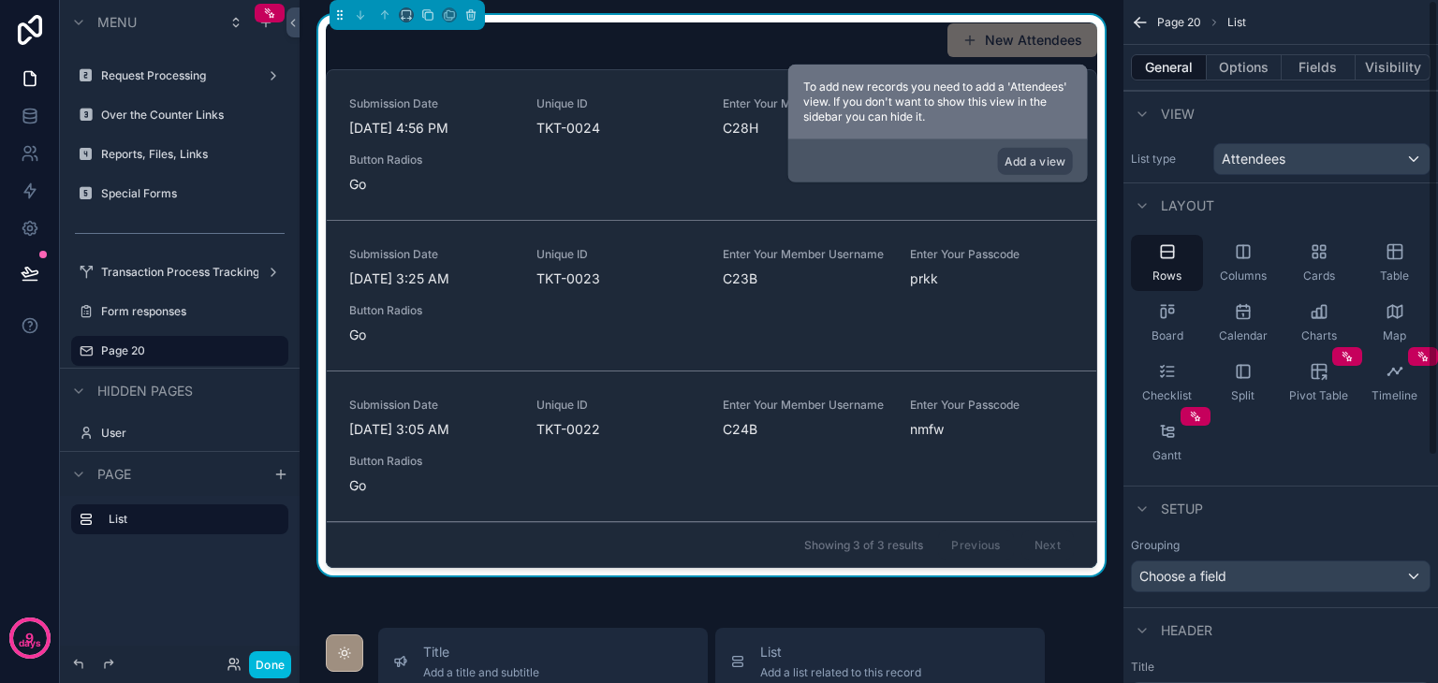
click at [1247, 75] on button "Options" at bounding box center [1243, 67] width 75 height 26
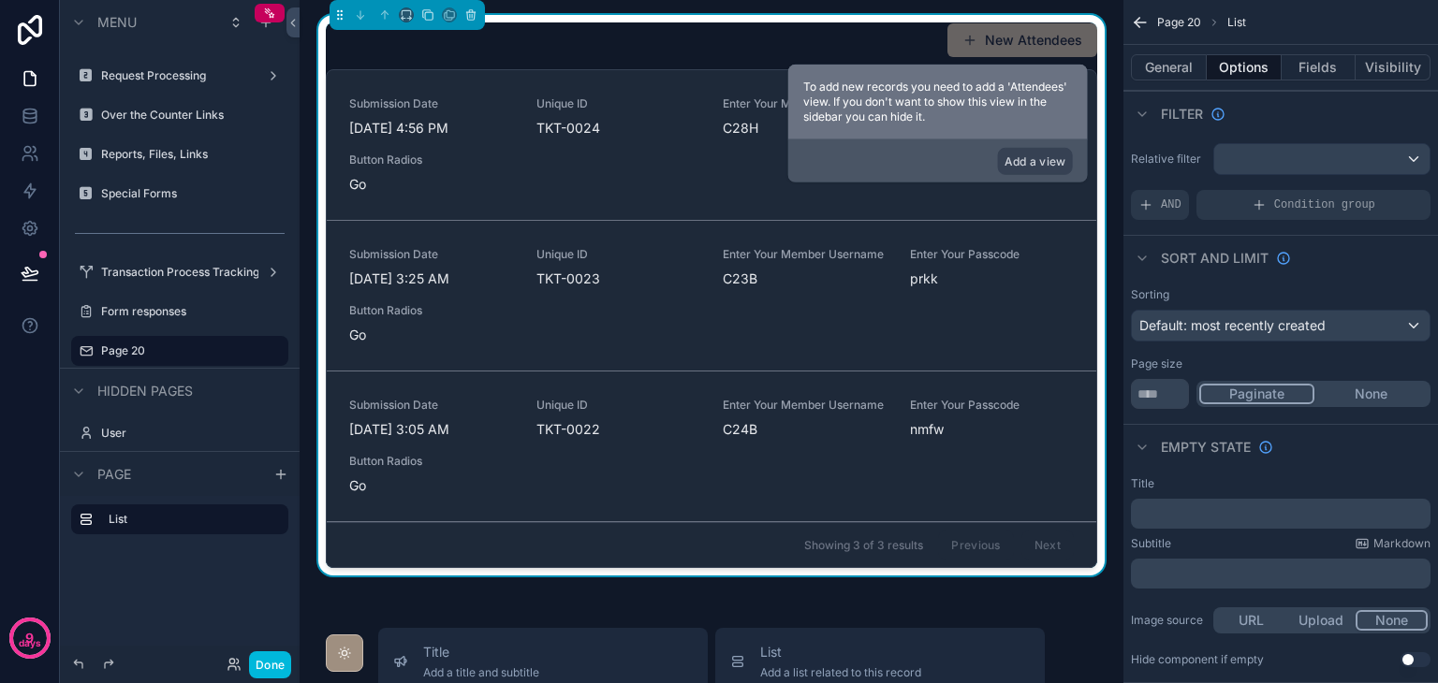
click at [1307, 80] on button "Fields" at bounding box center [1318, 67] width 75 height 26
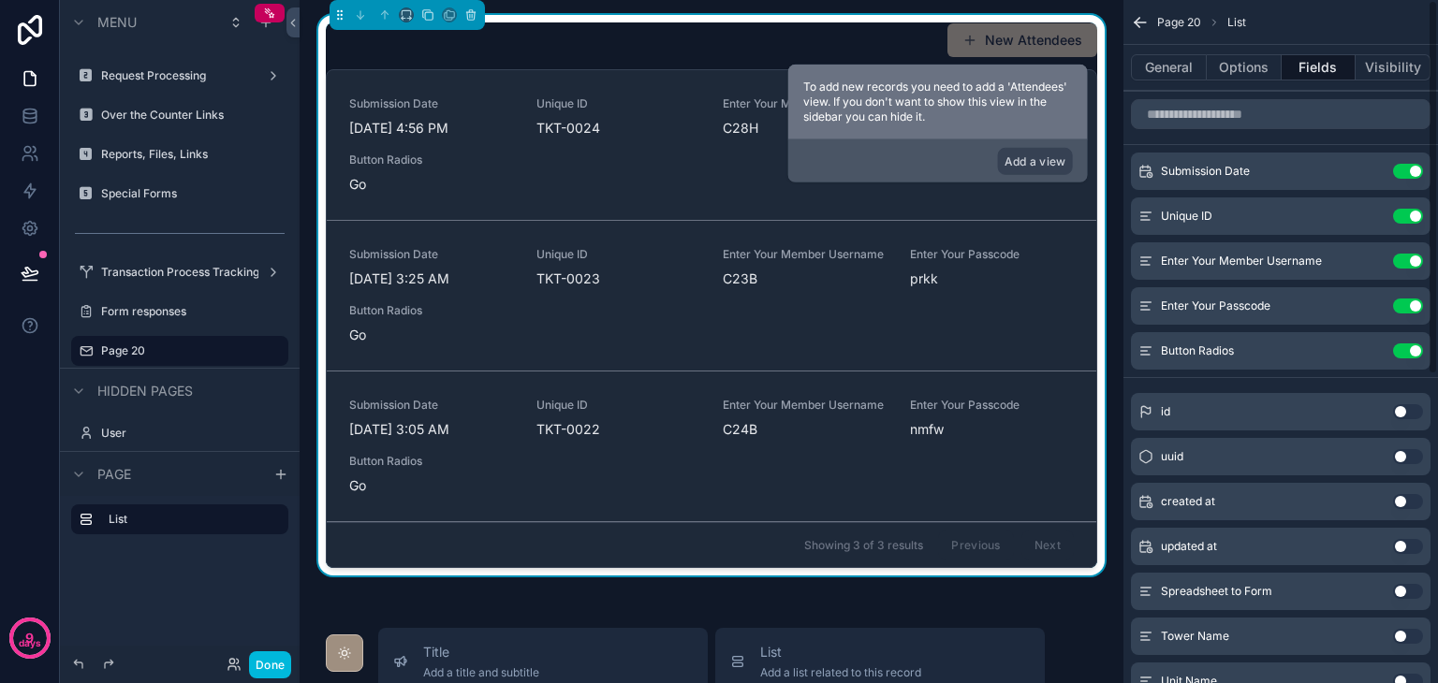
click at [1409, 256] on button "Use setting" at bounding box center [1408, 261] width 30 height 15
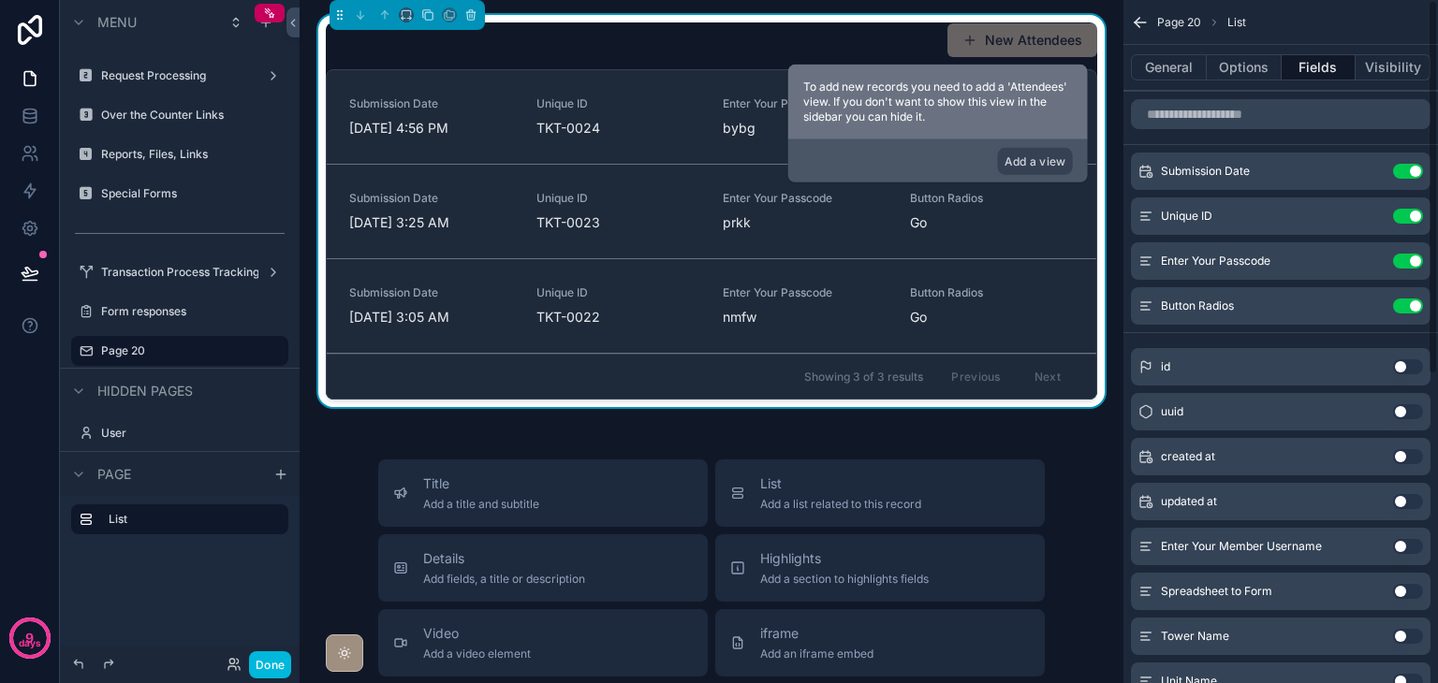
click at [1409, 256] on button "Use setting" at bounding box center [1408, 261] width 30 height 15
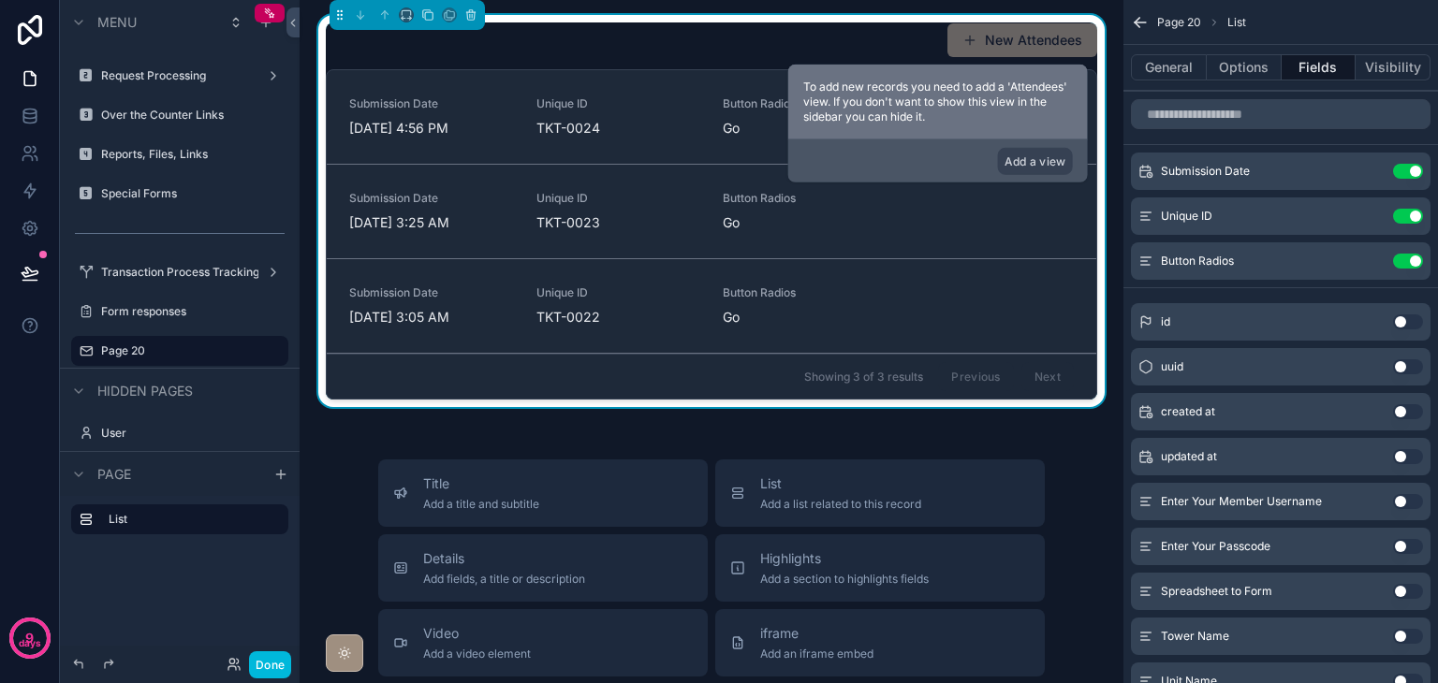
click at [1409, 256] on button "Use setting" at bounding box center [1408, 261] width 30 height 15
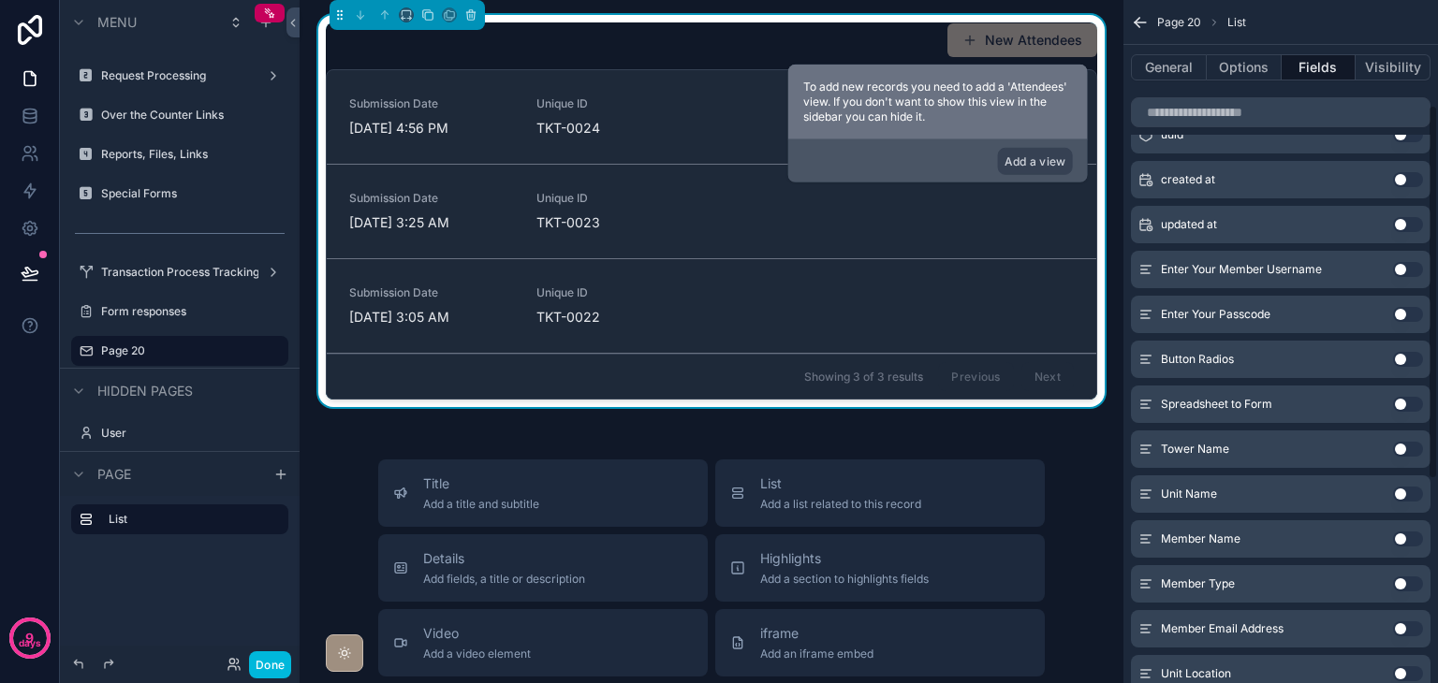
scroll to position [281, 0]
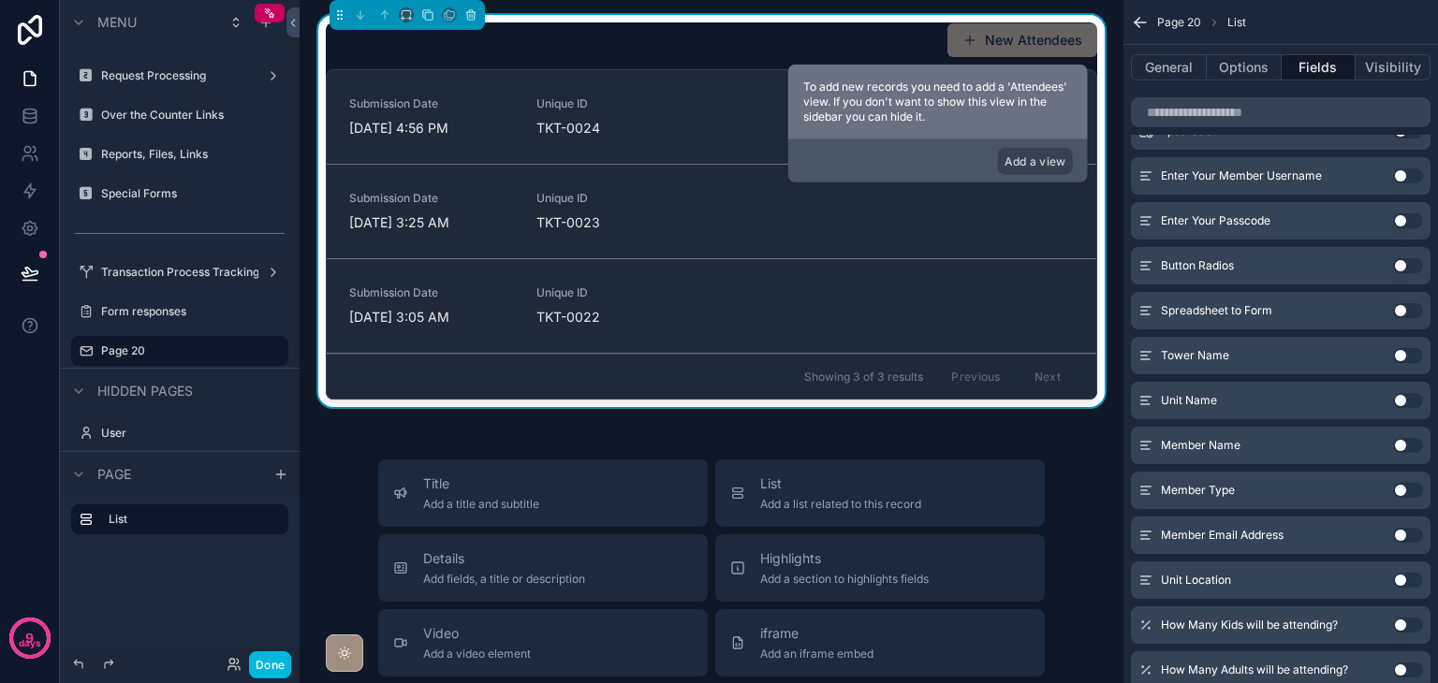
click at [1397, 359] on button "Use setting" at bounding box center [1408, 355] width 30 height 15
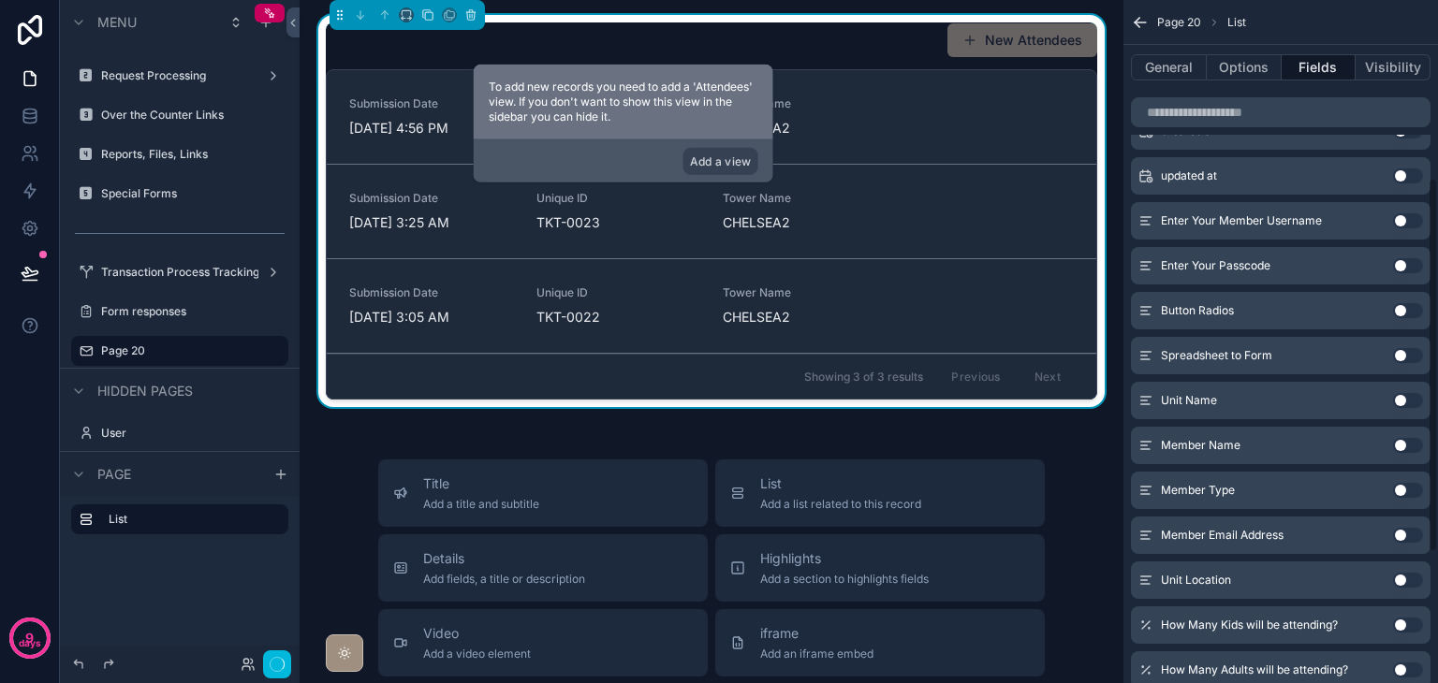
scroll to position [326, 0]
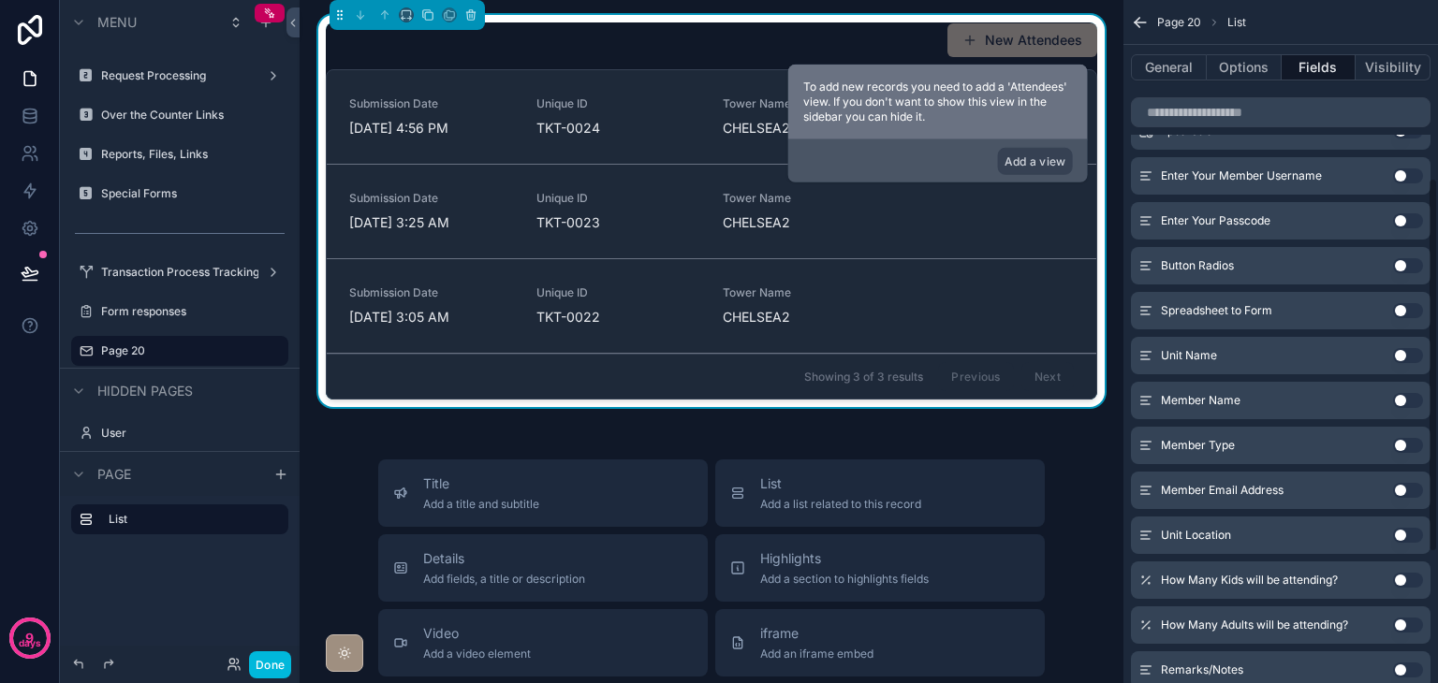
click at [1399, 357] on button "Use setting" at bounding box center [1408, 355] width 30 height 15
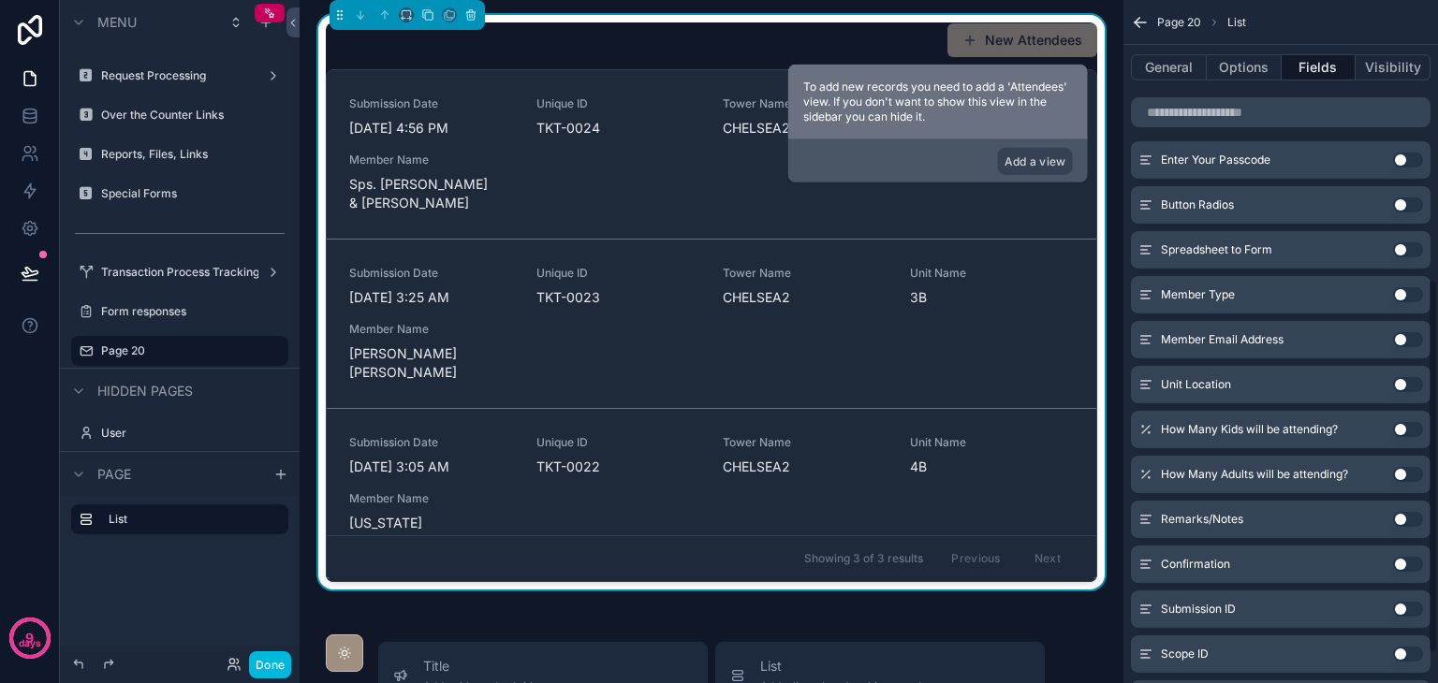
scroll to position [509, 0]
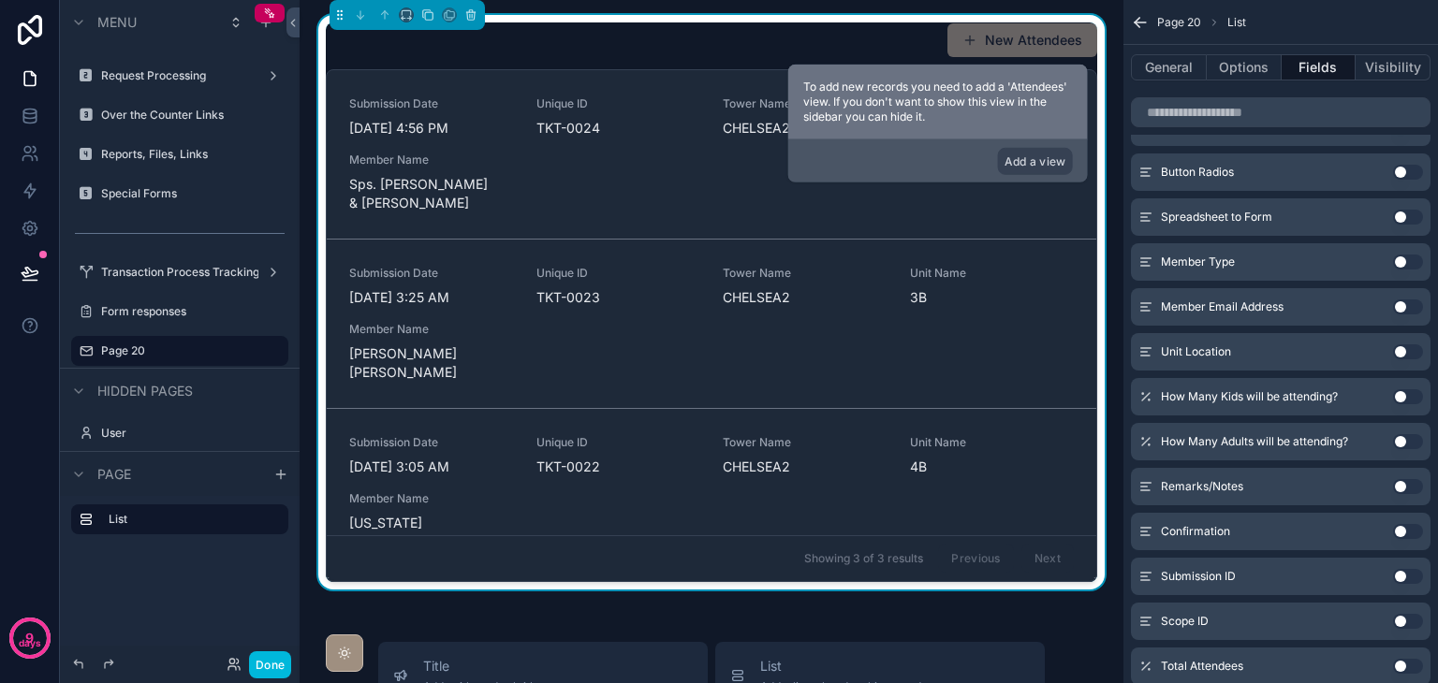
click at [1408, 350] on button "Use setting" at bounding box center [1408, 351] width 30 height 15
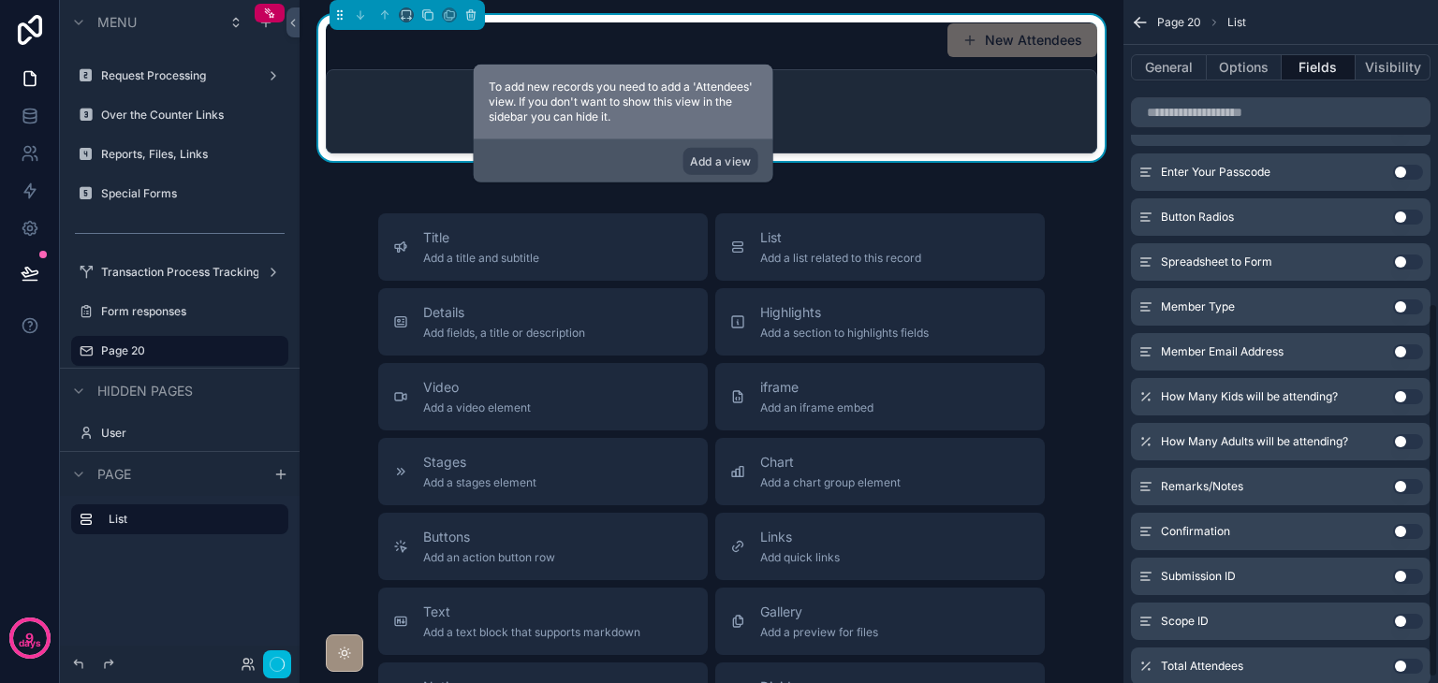
scroll to position [554, 0]
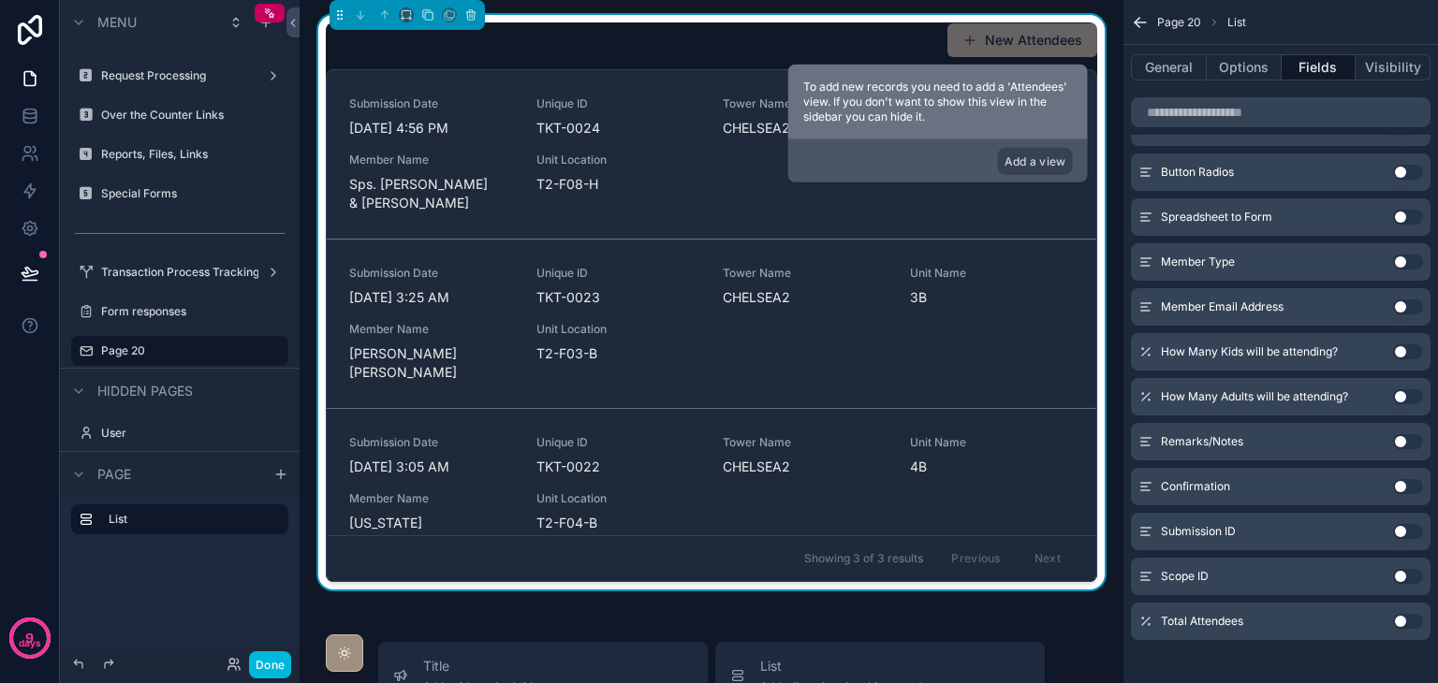
click at [1405, 350] on button "Use setting" at bounding box center [1408, 351] width 30 height 15
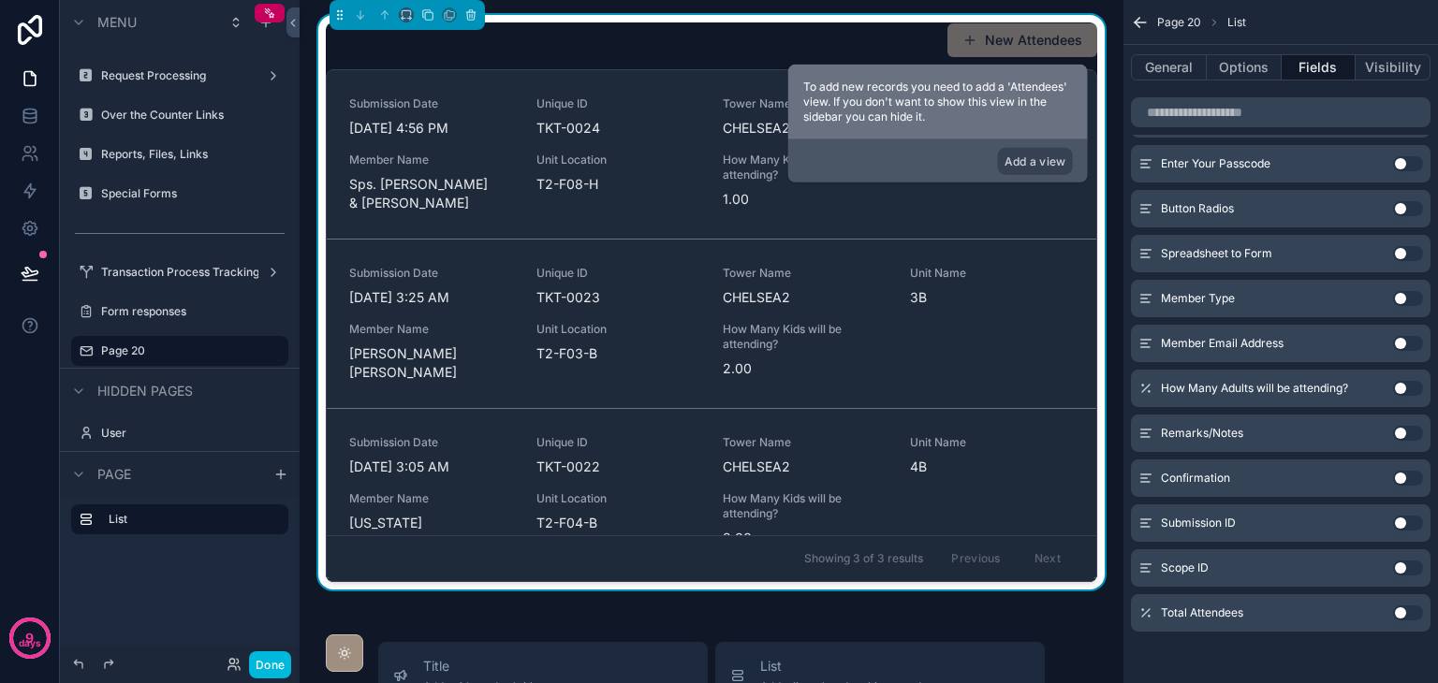
click at [1399, 389] on button "Use setting" at bounding box center [1408, 388] width 30 height 15
click at [1397, 426] on button "Use setting" at bounding box center [1408, 433] width 30 height 15
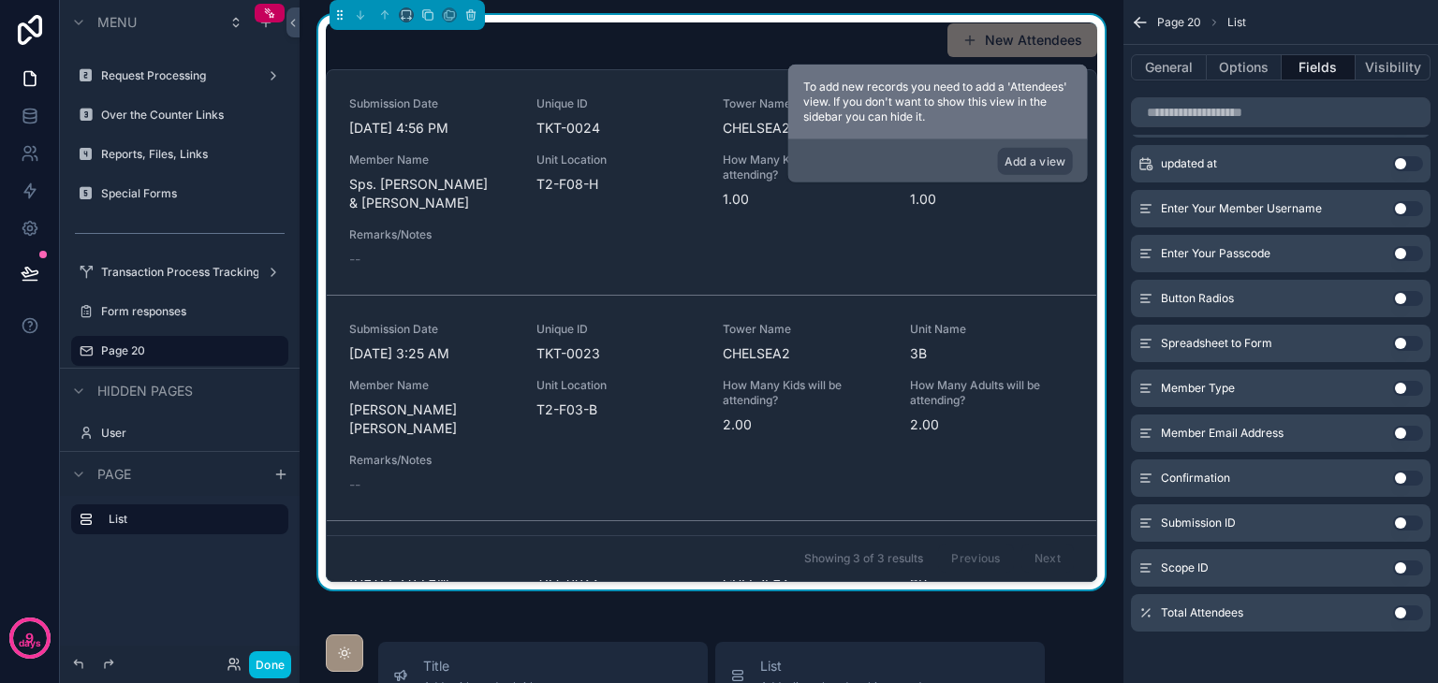
click at [1411, 608] on button "Use setting" at bounding box center [1408, 613] width 30 height 15
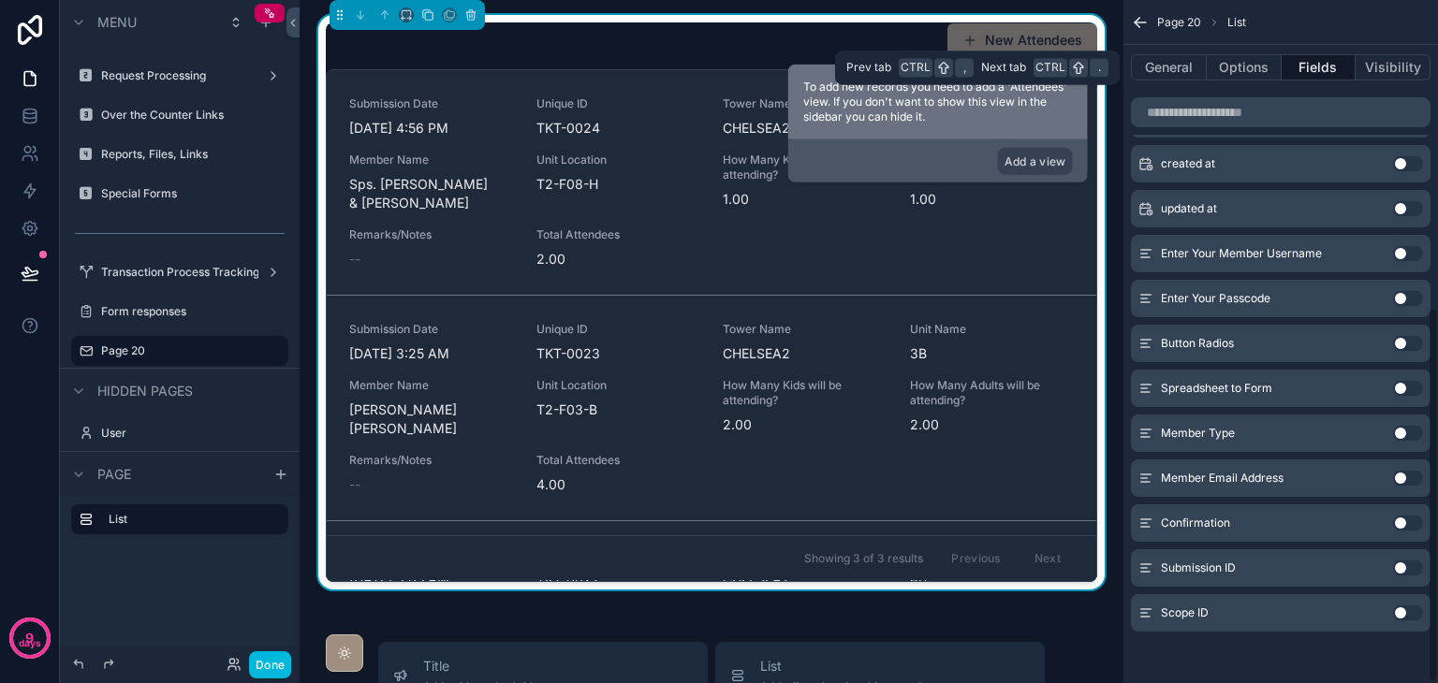
click at [1224, 81] on div "General Options Fields Visibility" at bounding box center [1280, 67] width 314 height 45
click at [1213, 73] on button "Options" at bounding box center [1243, 67] width 75 height 26
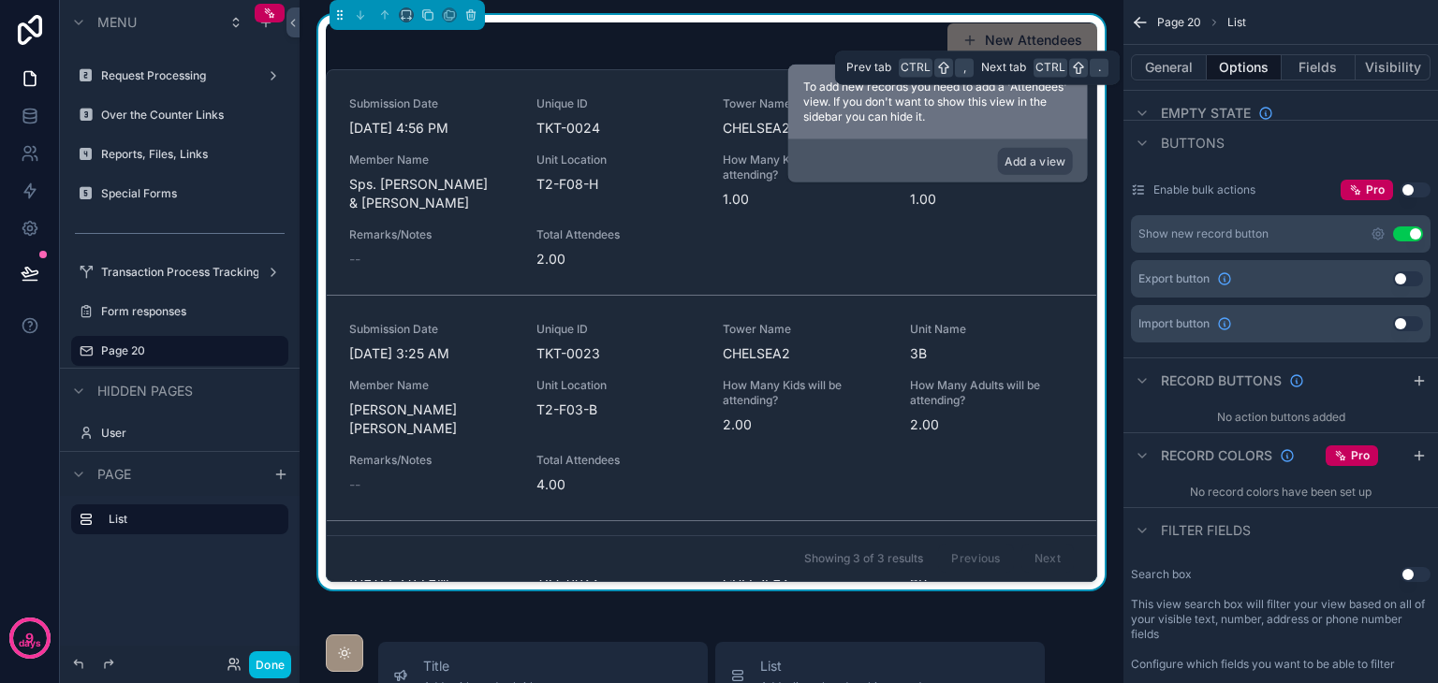
click at [1157, 68] on button "General" at bounding box center [1169, 67] width 76 height 26
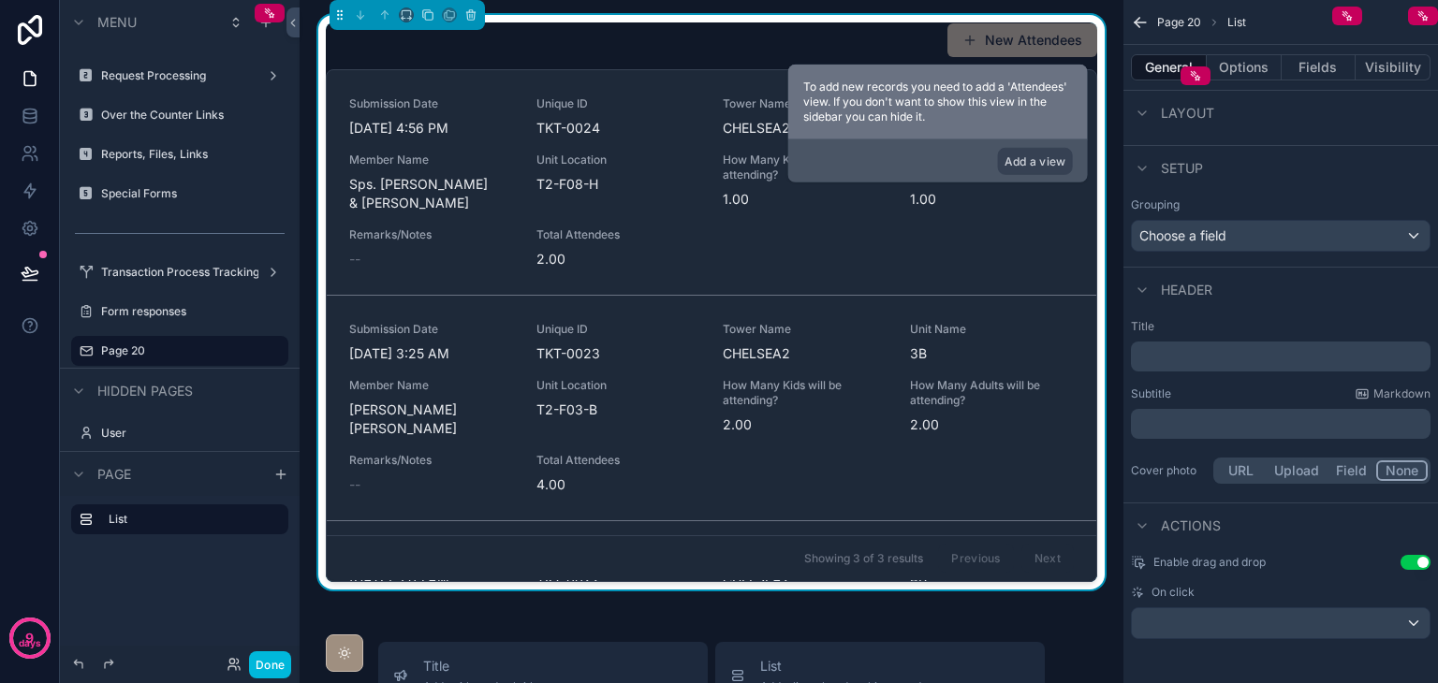
click at [1228, 69] on button "Options" at bounding box center [1243, 67] width 75 height 26
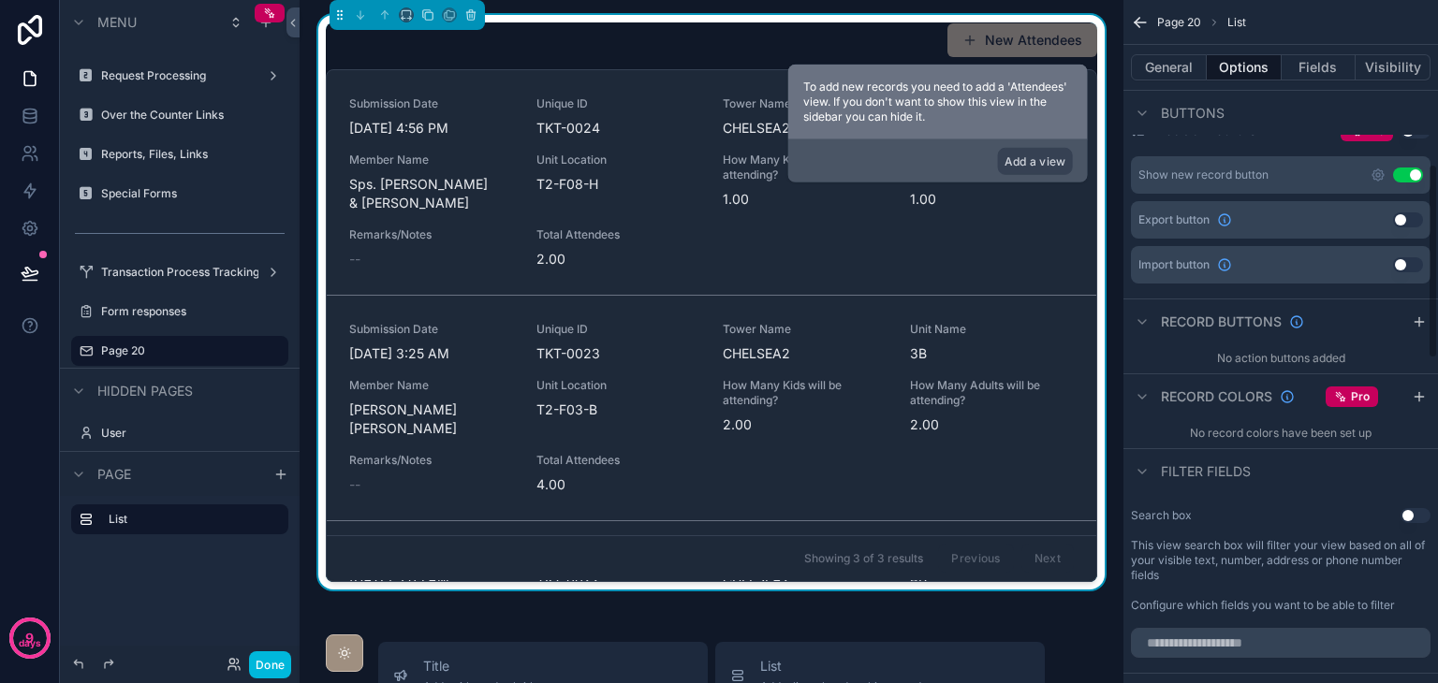
scroll to position [528, 0]
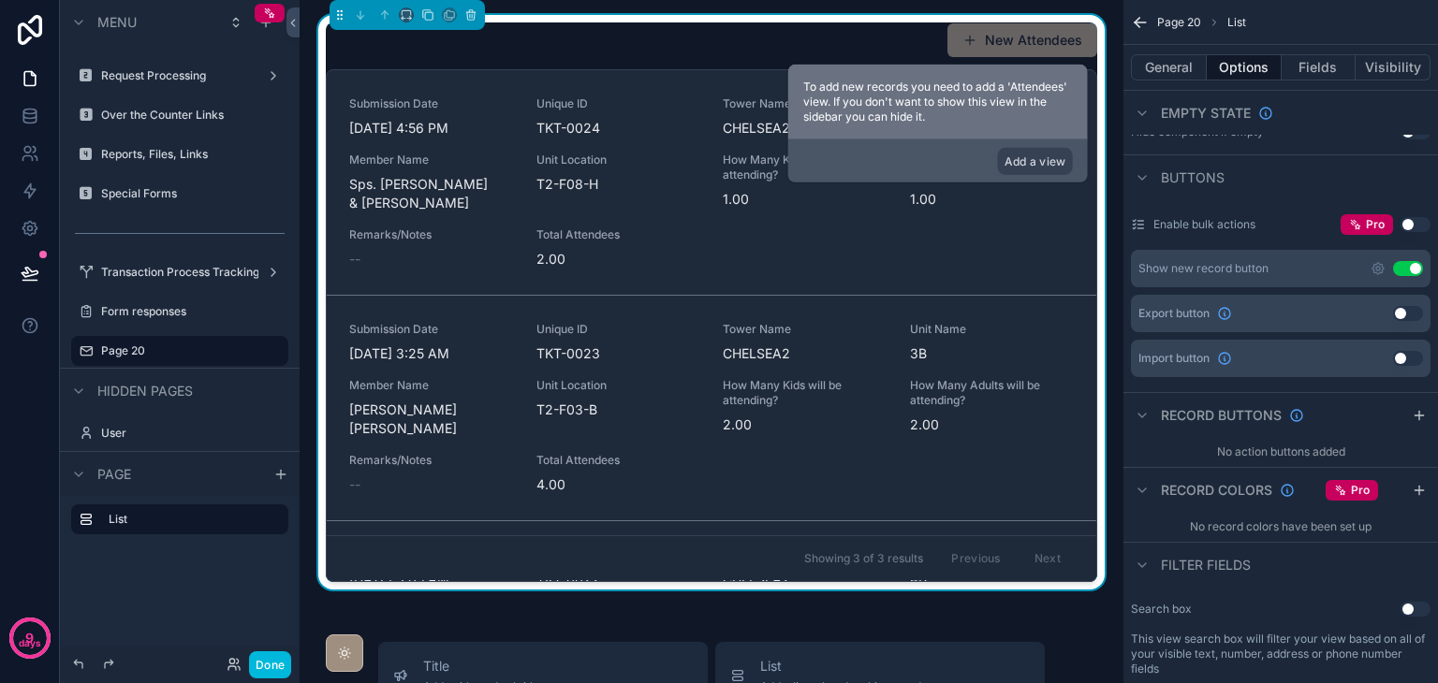
click at [1411, 268] on button "Use setting" at bounding box center [1408, 268] width 30 height 15
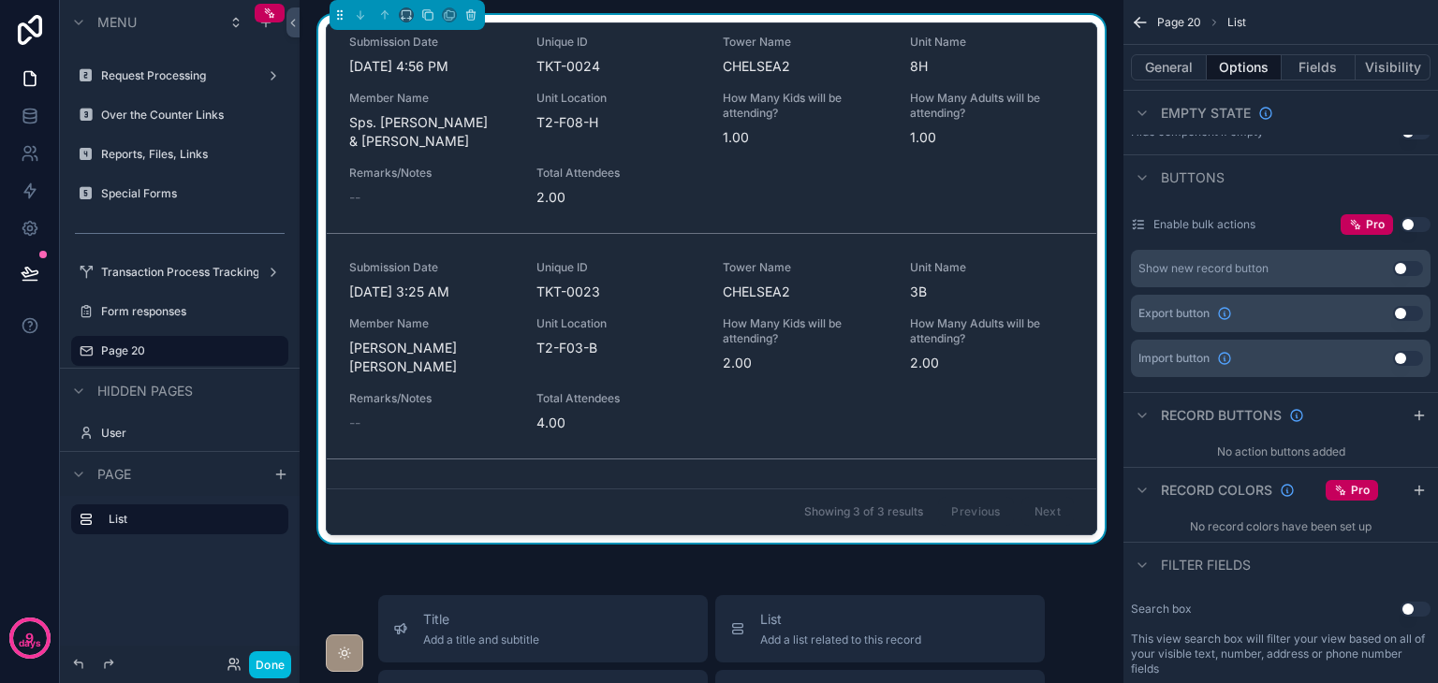
scroll to position [0, 0]
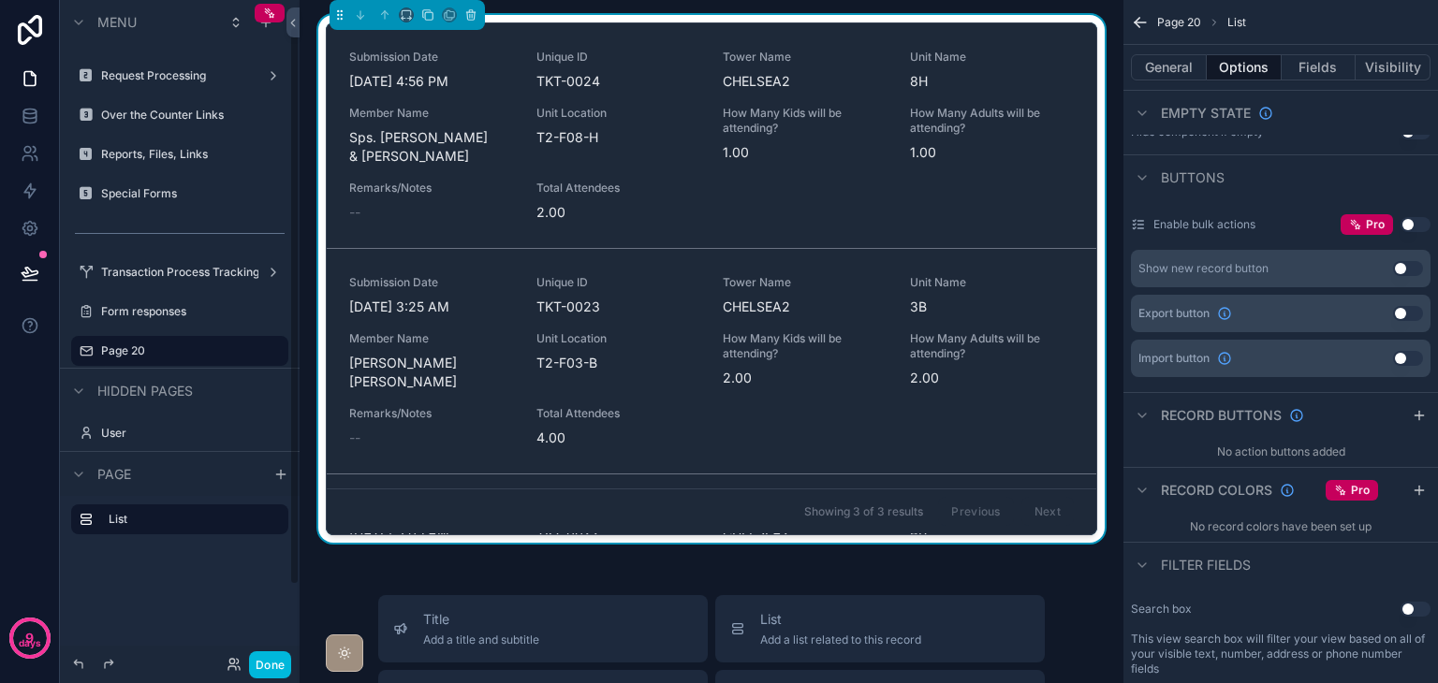
click at [212, 518] on label "List" at bounding box center [191, 519] width 165 height 15
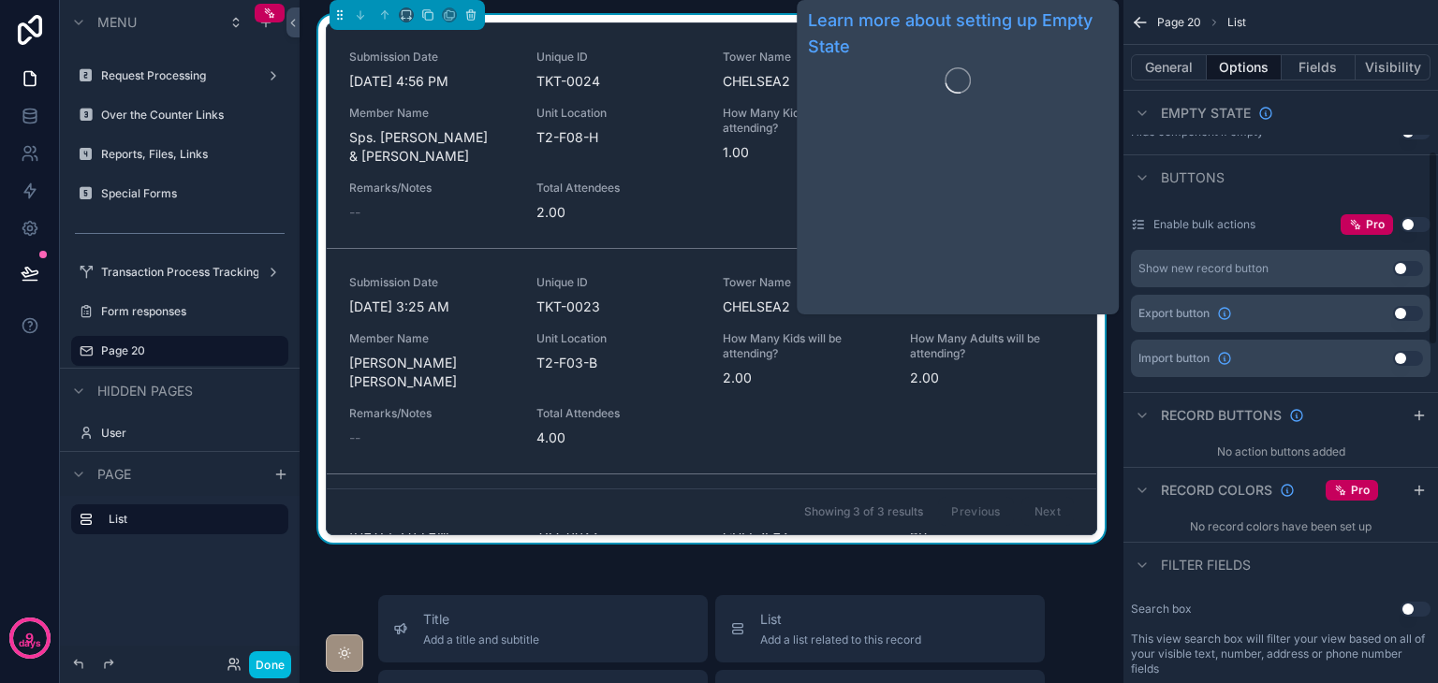
click at [1177, 80] on button "General" at bounding box center [1169, 67] width 76 height 26
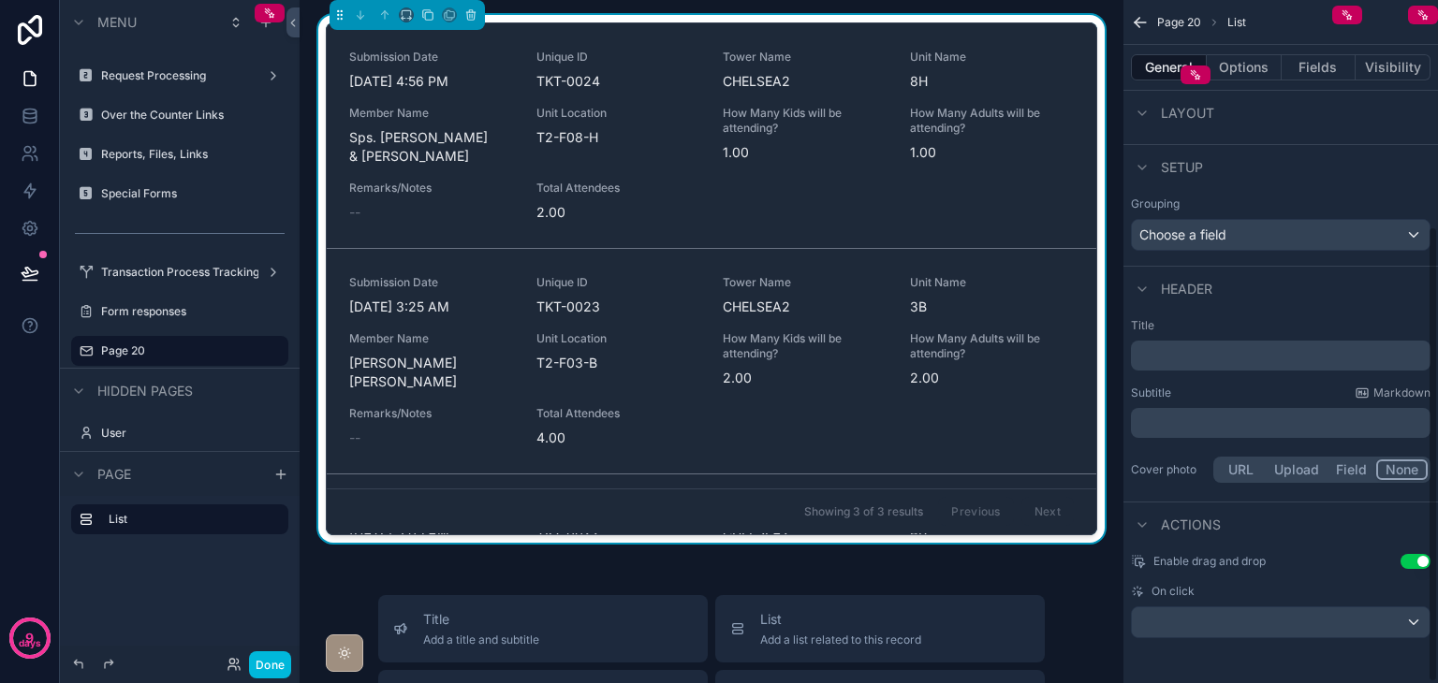
scroll to position [341, 0]
click at [1385, 64] on button "Visibility" at bounding box center [1392, 67] width 75 height 26
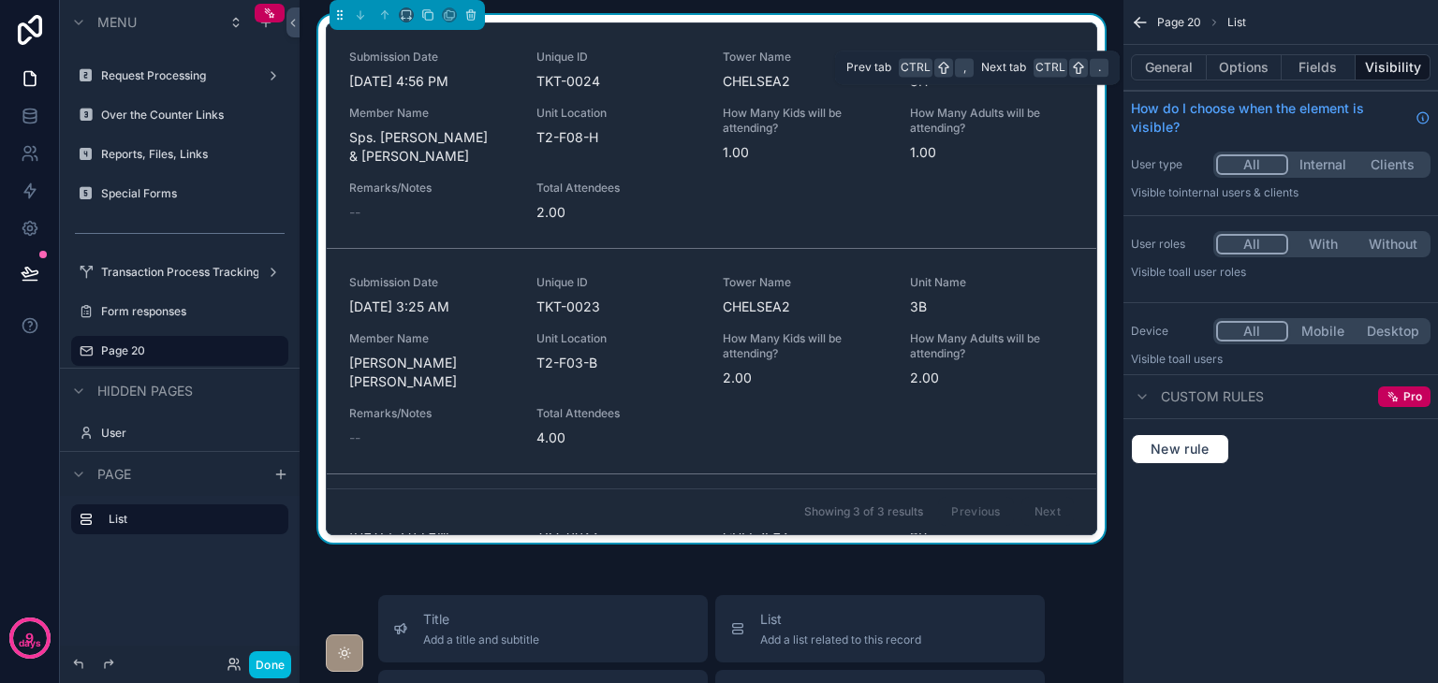
click at [1177, 65] on button "General" at bounding box center [1169, 67] width 76 height 26
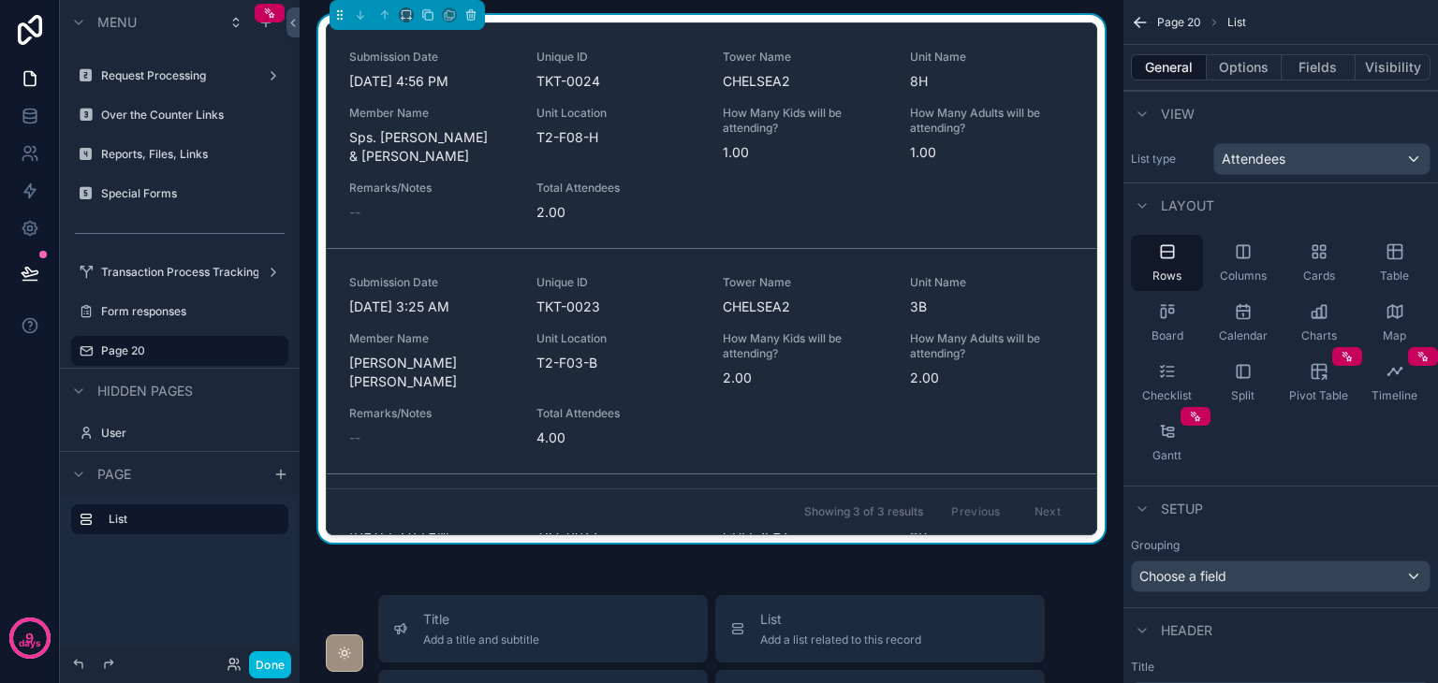
click at [116, 520] on label "List" at bounding box center [191, 519] width 165 height 15
click at [1396, 269] on span "Table" at bounding box center [1394, 276] width 29 height 15
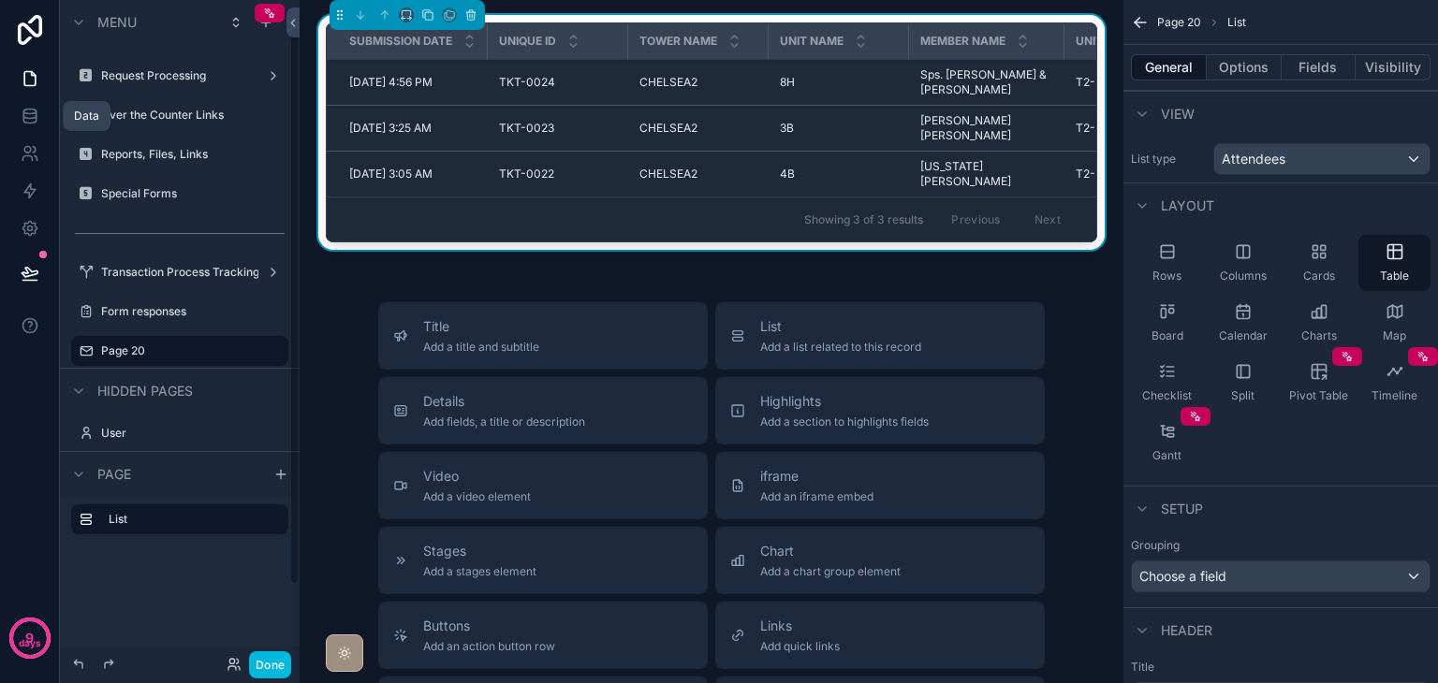
click at [60, 95] on div "scrollable content" at bounding box center [180, 95] width 240 height 4
click at [46, 110] on link at bounding box center [29, 115] width 59 height 37
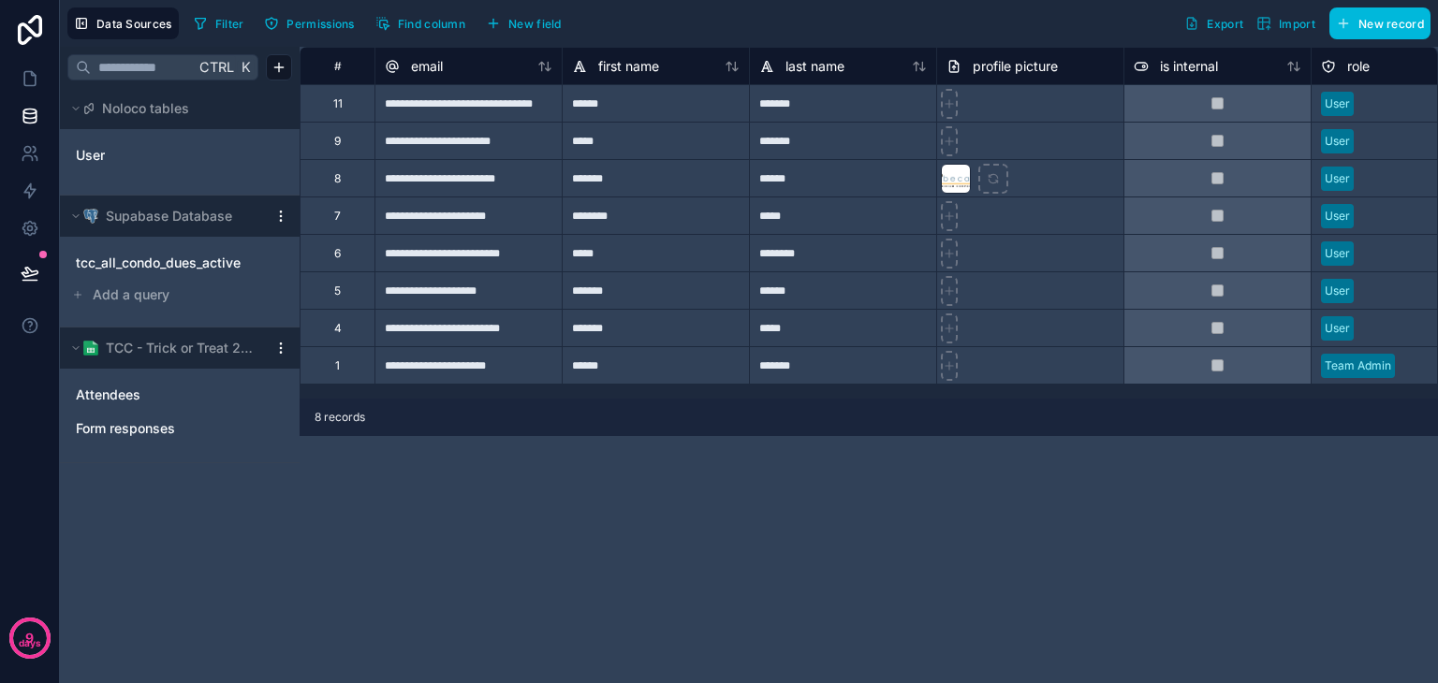
click at [178, 398] on link "Attendees" at bounding box center [161, 395] width 170 height 19
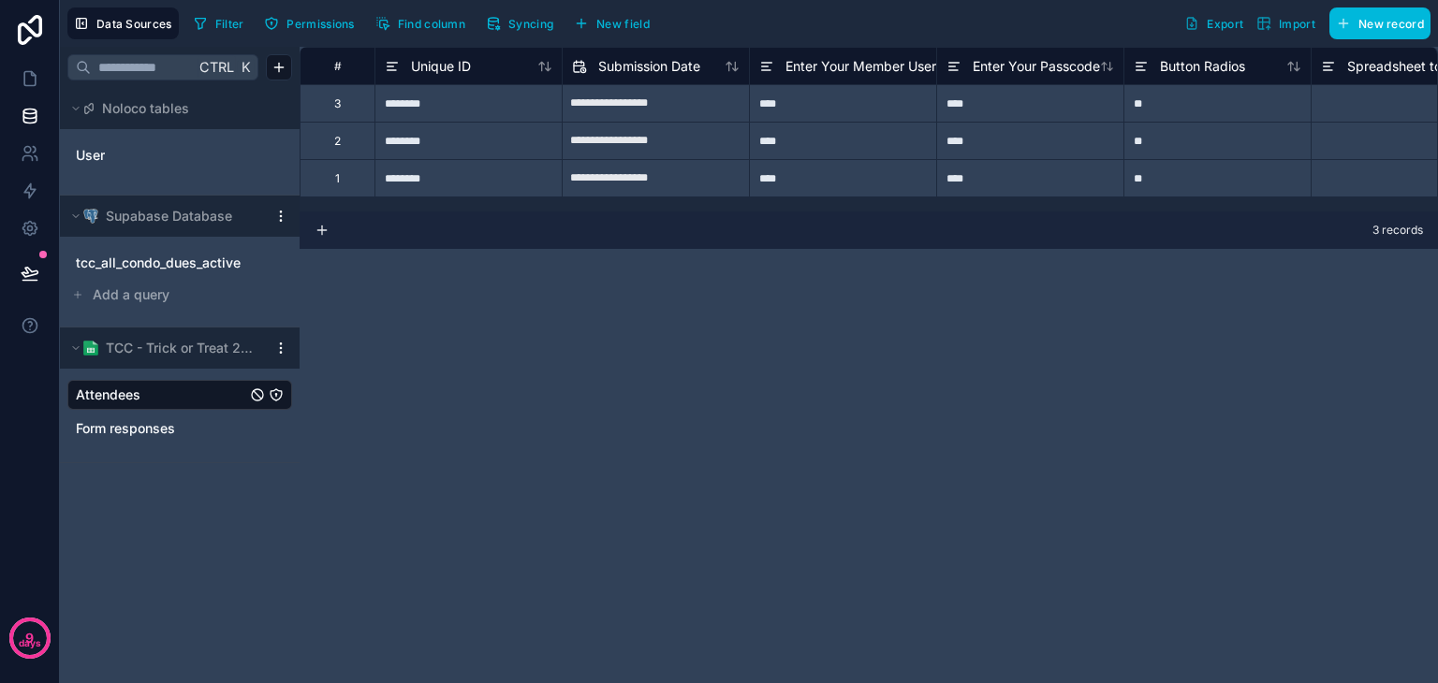
click at [588, 67] on div "Submission Date" at bounding box center [636, 66] width 128 height 22
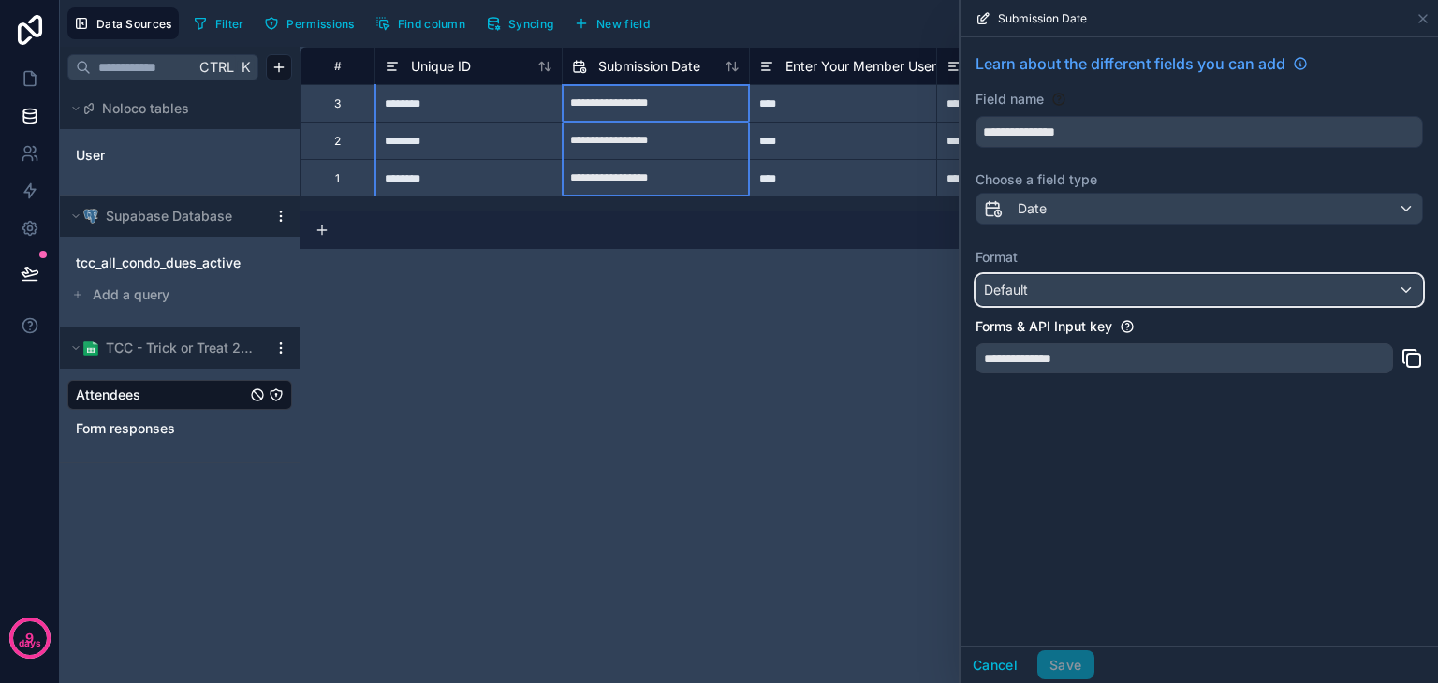
click at [1153, 289] on div "Default" at bounding box center [1199, 290] width 446 height 30
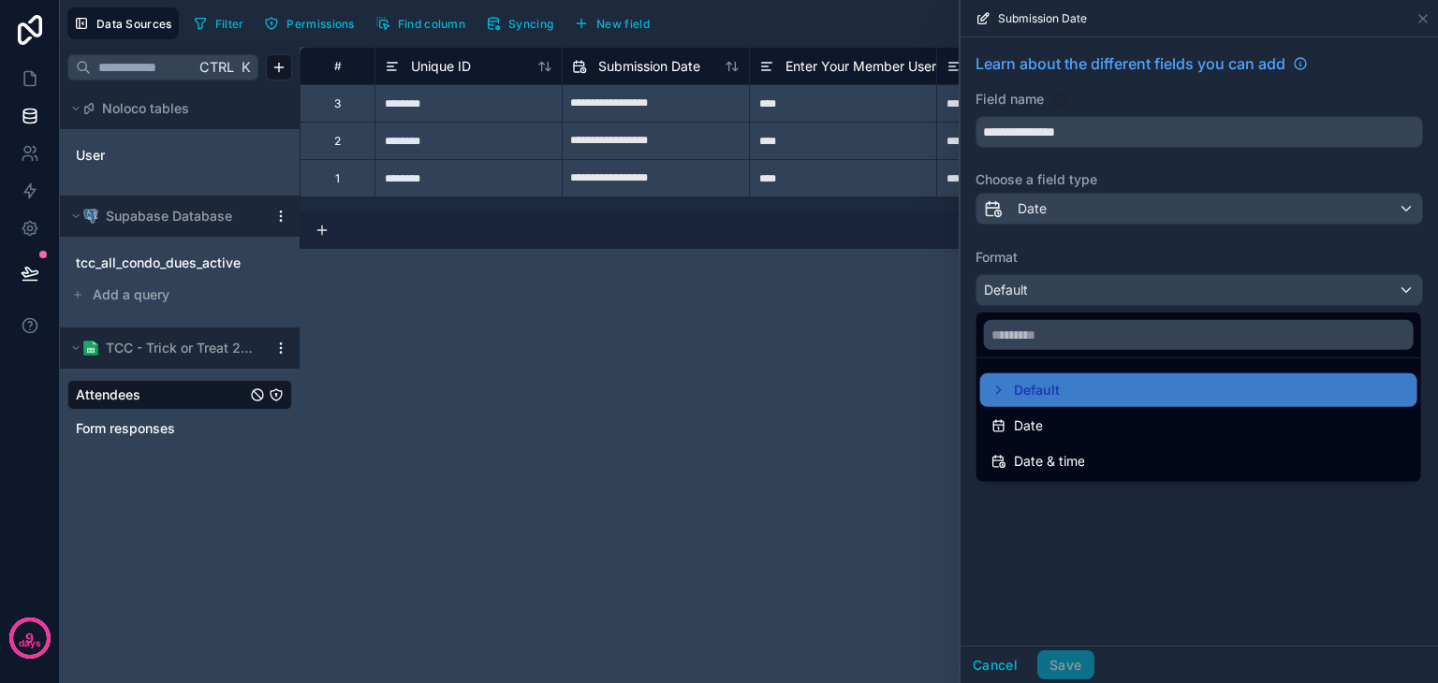
click at [1098, 460] on div "Date & time" at bounding box center [1198, 461] width 415 height 22
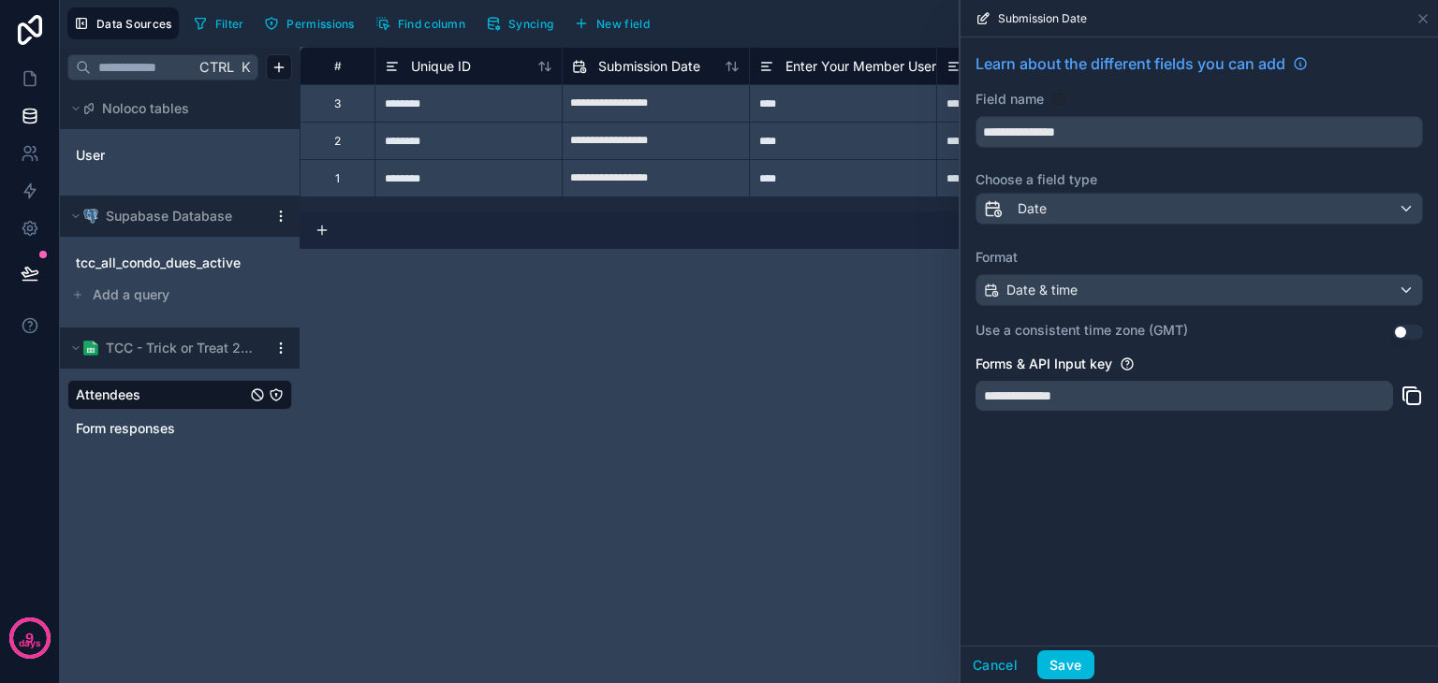
click at [1396, 327] on button "Use setting" at bounding box center [1408, 332] width 30 height 15
click at [1057, 670] on button "Save" at bounding box center [1065, 665] width 56 height 30
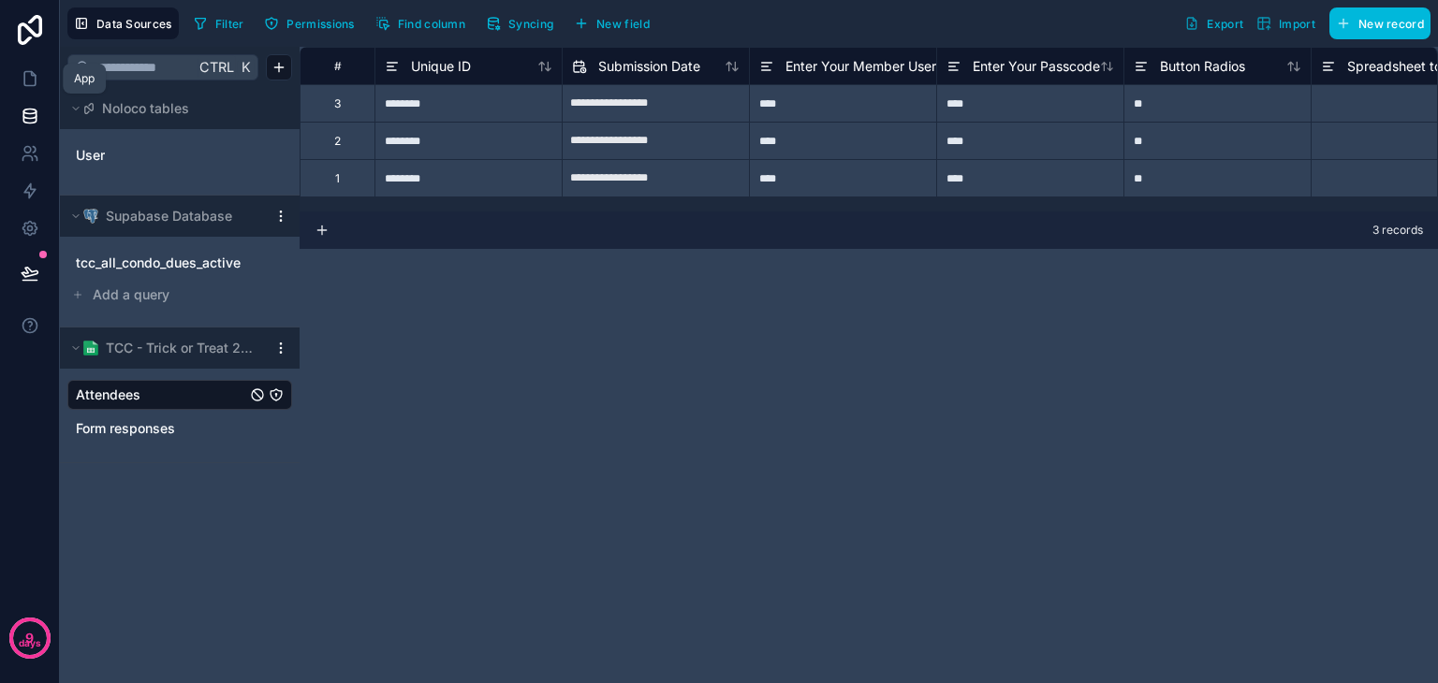
click at [27, 90] on link at bounding box center [29, 78] width 59 height 37
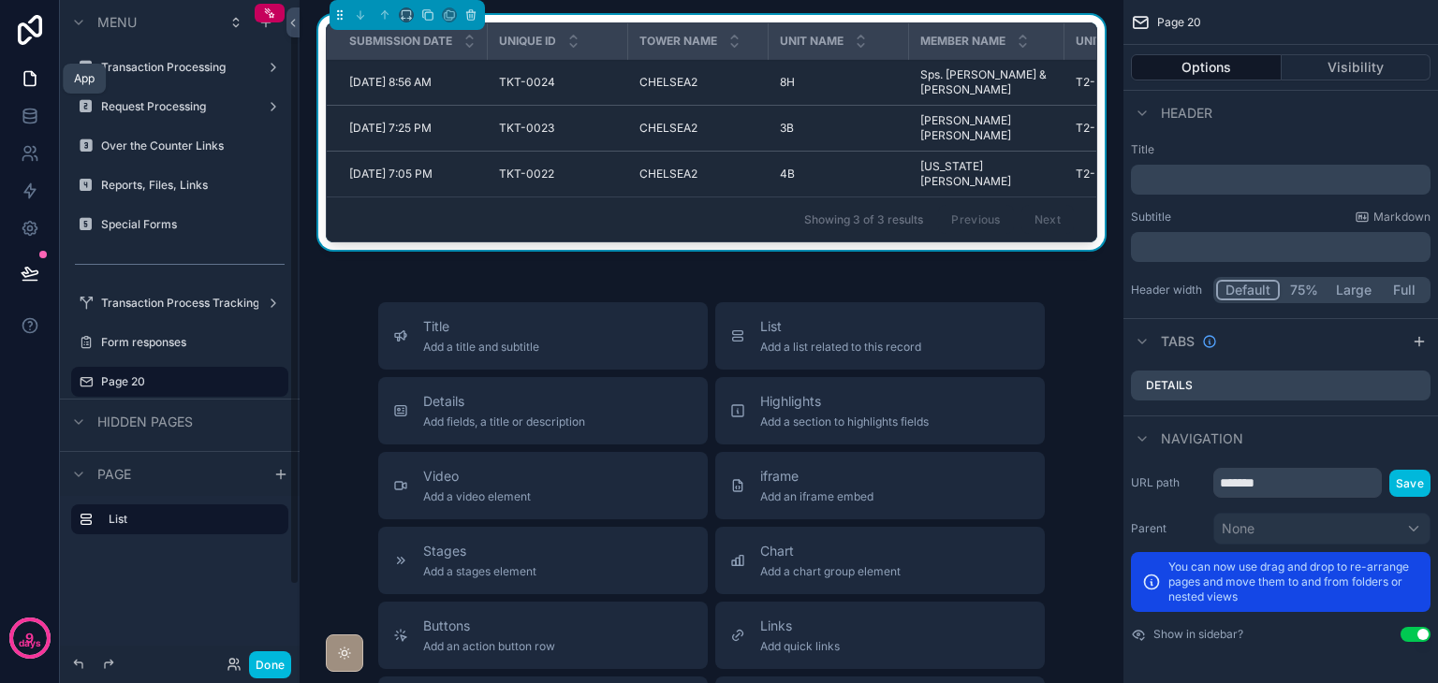
scroll to position [31, 0]
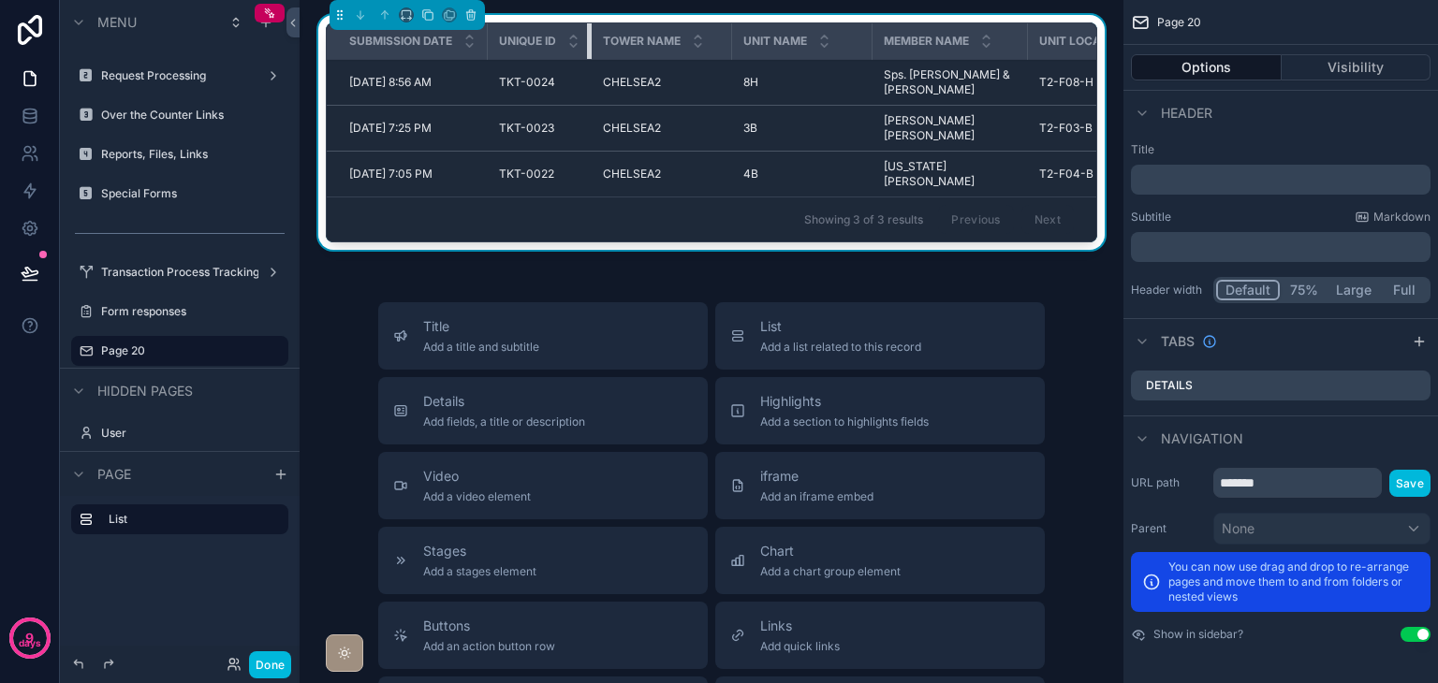
drag, startPoint x: 625, startPoint y: 38, endPoint x: 565, endPoint y: 42, distance: 60.0
click at [565, 42] on th "Unique ID" at bounding box center [540, 41] width 104 height 37
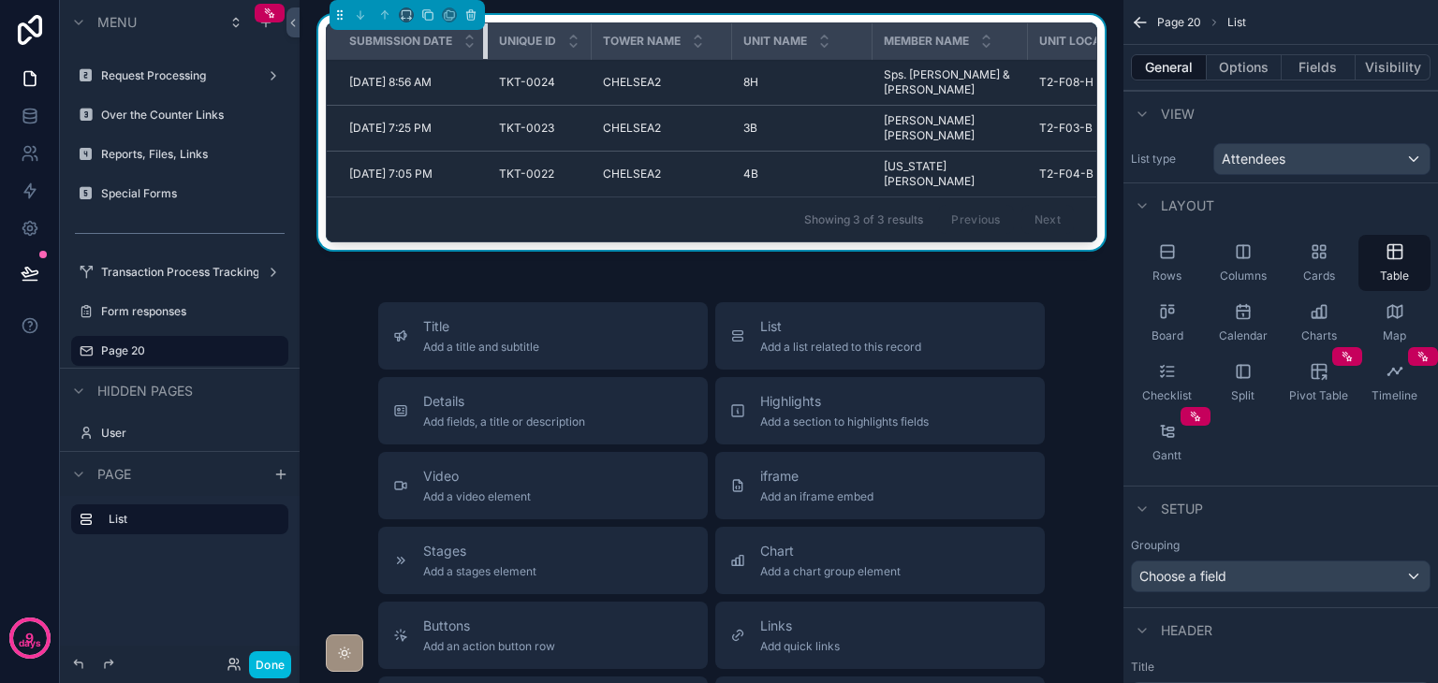
drag, startPoint x: 486, startPoint y: 48, endPoint x: 463, endPoint y: 49, distance: 22.5
click at [463, 49] on th "Submission Date" at bounding box center [407, 41] width 161 height 37
click at [1307, 71] on button "Fields" at bounding box center [1318, 67] width 75 height 26
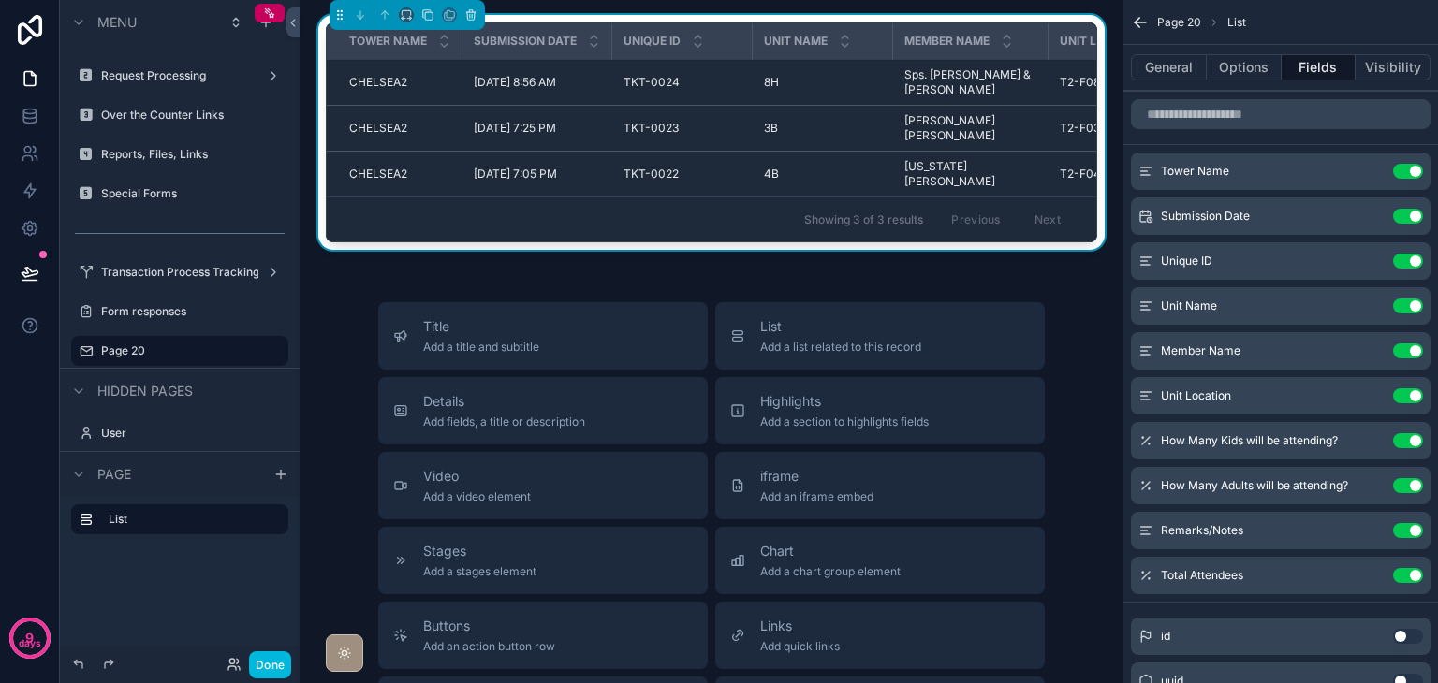
click at [1402, 255] on button "Use setting" at bounding box center [1408, 261] width 30 height 15
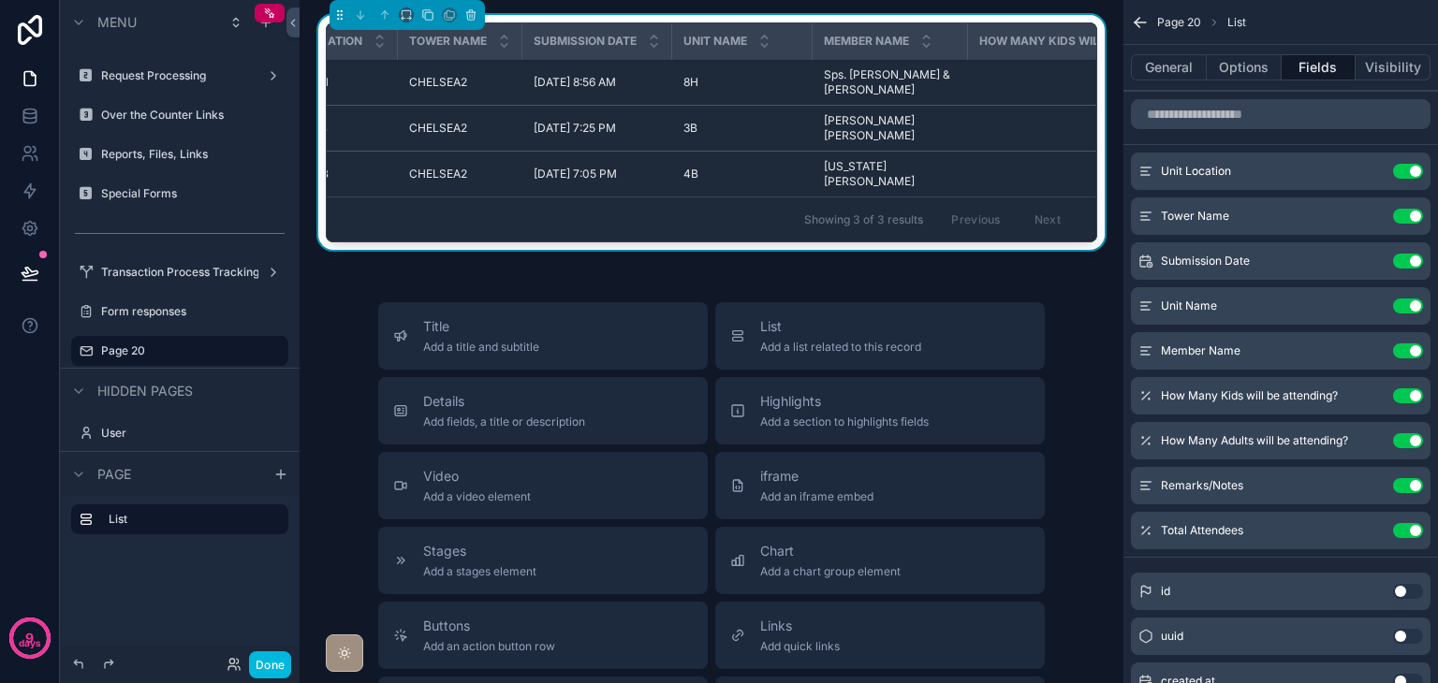
scroll to position [0, 0]
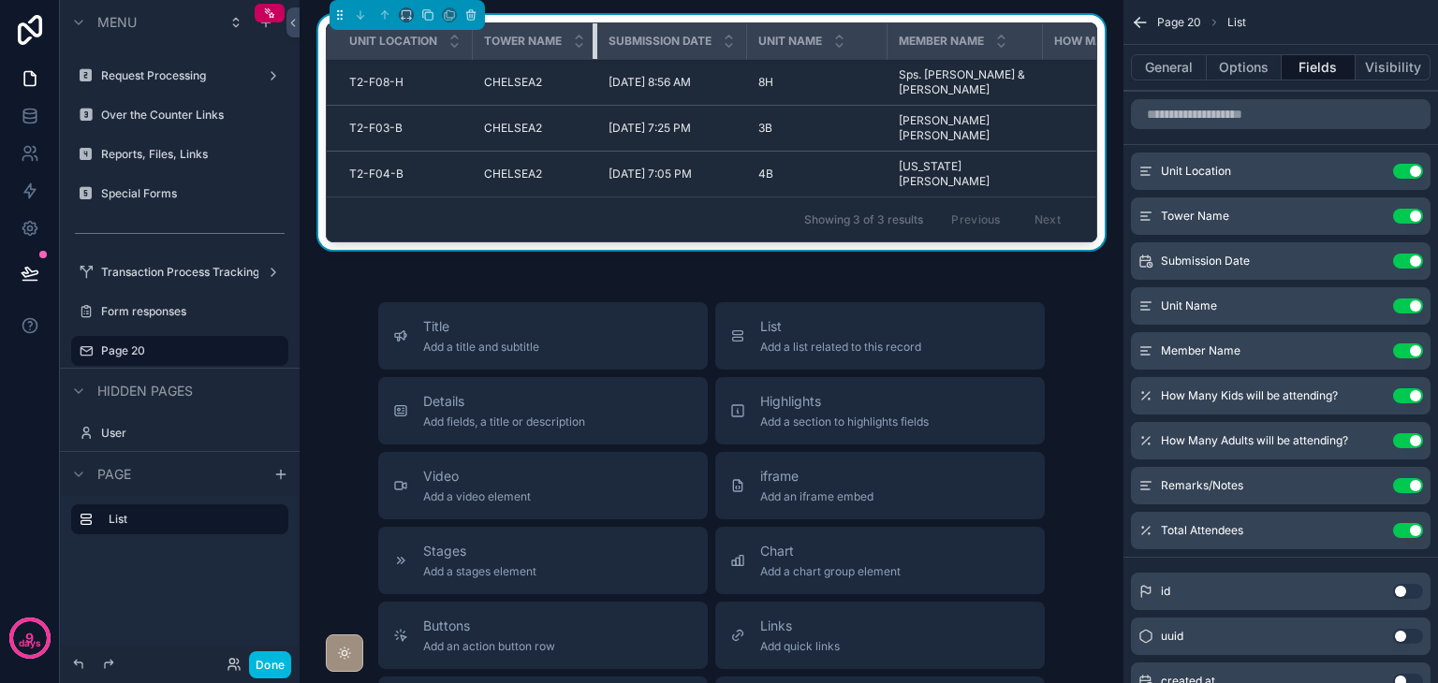
drag, startPoint x: 594, startPoint y: 44, endPoint x: 523, endPoint y: 43, distance: 71.1
click at [565, 45] on th "Tower Name" at bounding box center [535, 41] width 124 height 37
drag, startPoint x: 468, startPoint y: 45, endPoint x: 453, endPoint y: 46, distance: 15.0
click at [453, 46] on th "Unit Location" at bounding box center [400, 41] width 146 height 37
drag, startPoint x: 884, startPoint y: 46, endPoint x: 813, endPoint y: 49, distance: 71.2
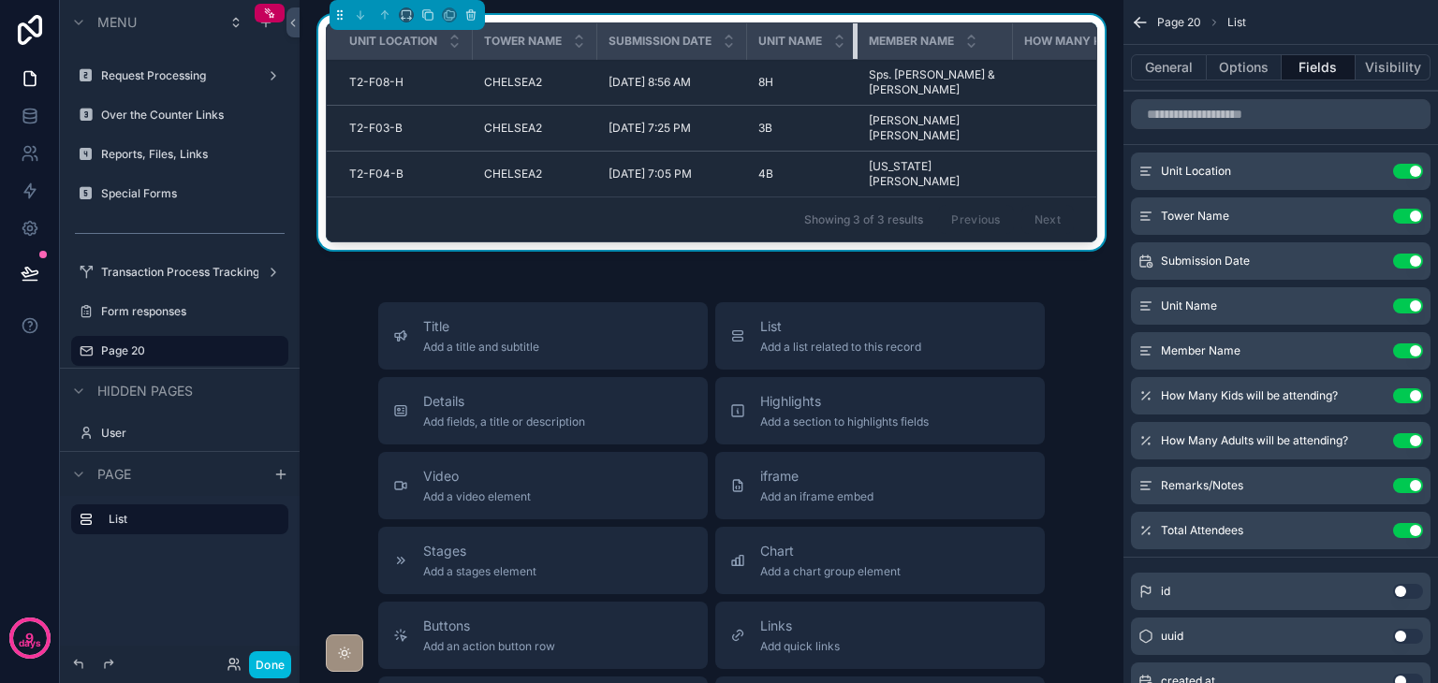
click at [814, 48] on th "Unit Name" at bounding box center [802, 41] width 110 height 37
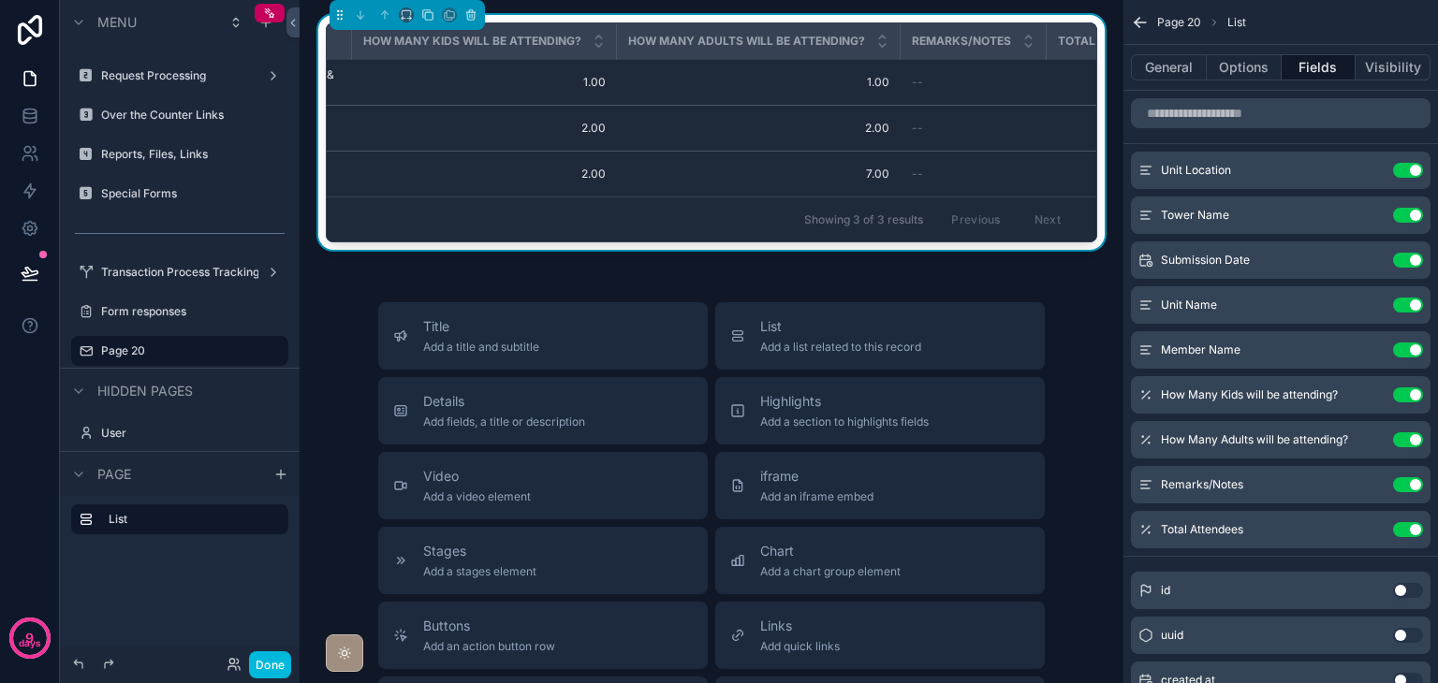
scroll to position [0, 616]
click at [0, 0] on icon "scrollable content" at bounding box center [0, 0] width 0 height 0
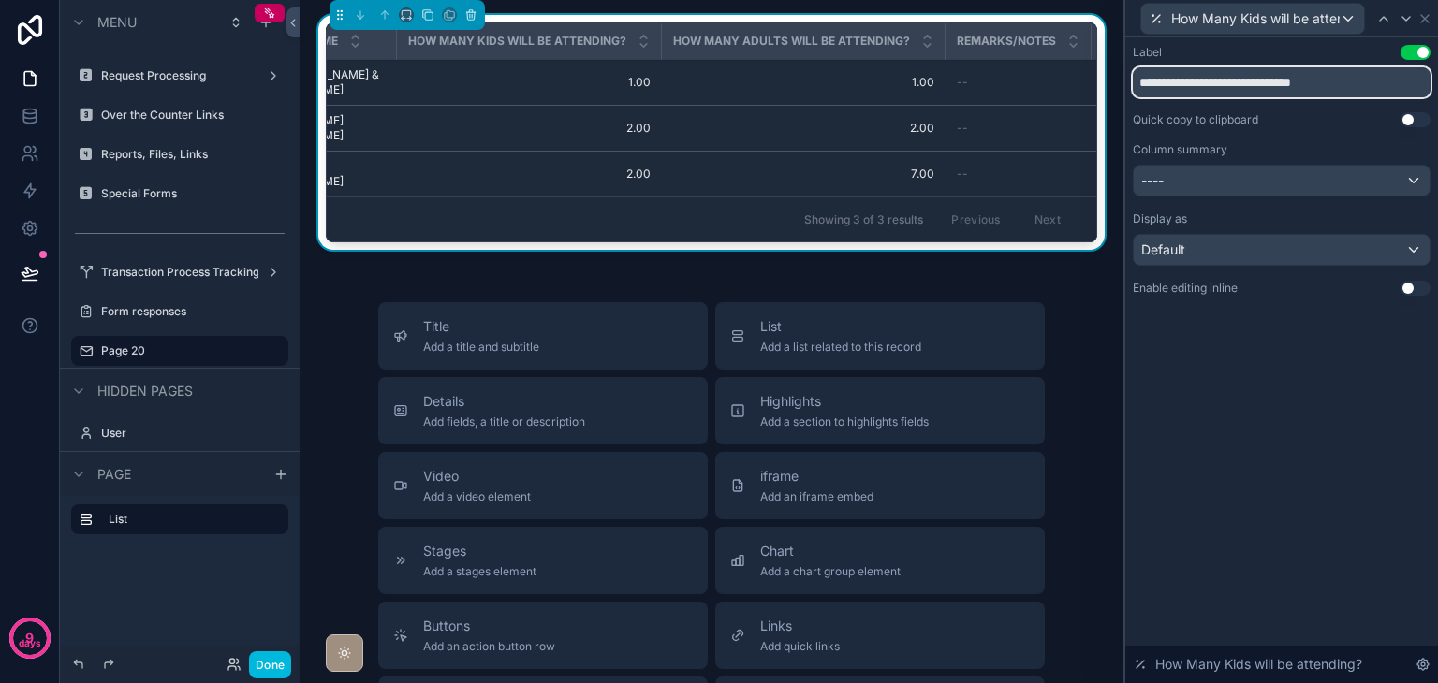
click at [1256, 82] on input "**********" at bounding box center [1282, 82] width 298 height 30
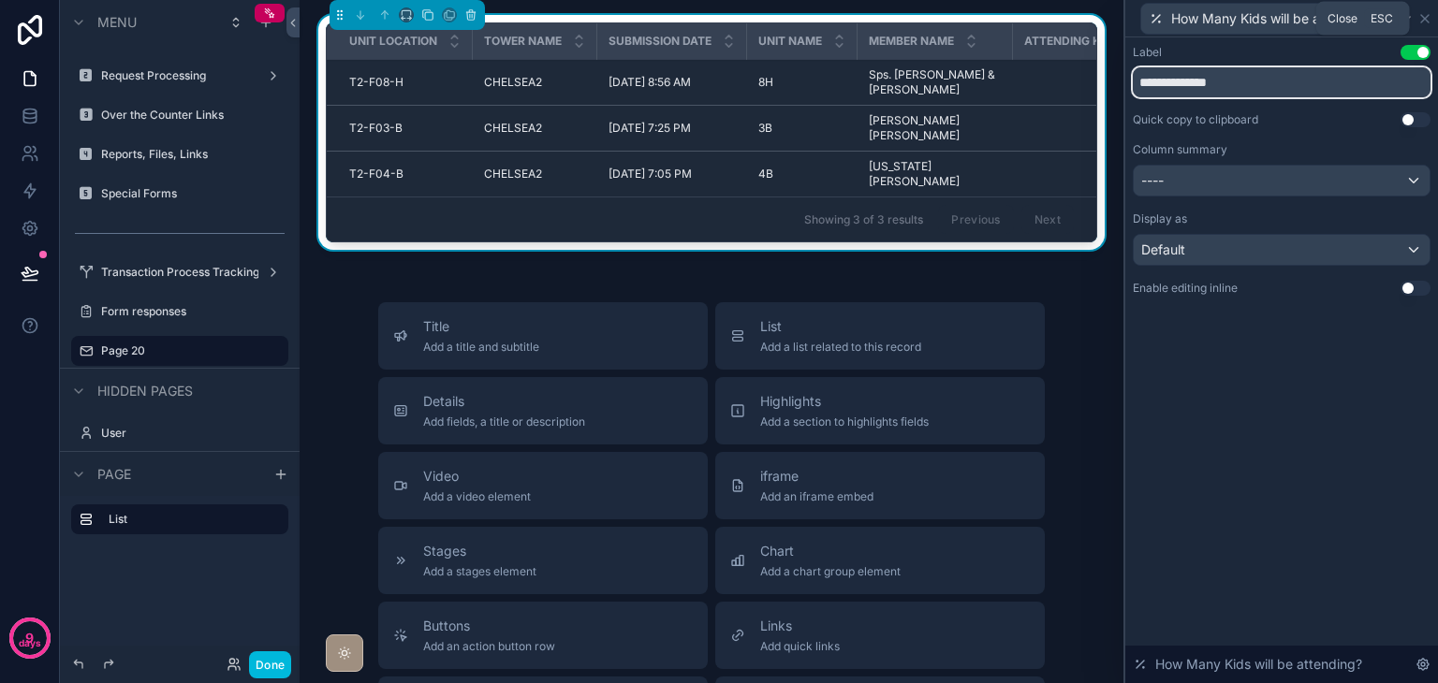
type input "**********"
click at [1425, 14] on icon at bounding box center [1424, 18] width 15 height 15
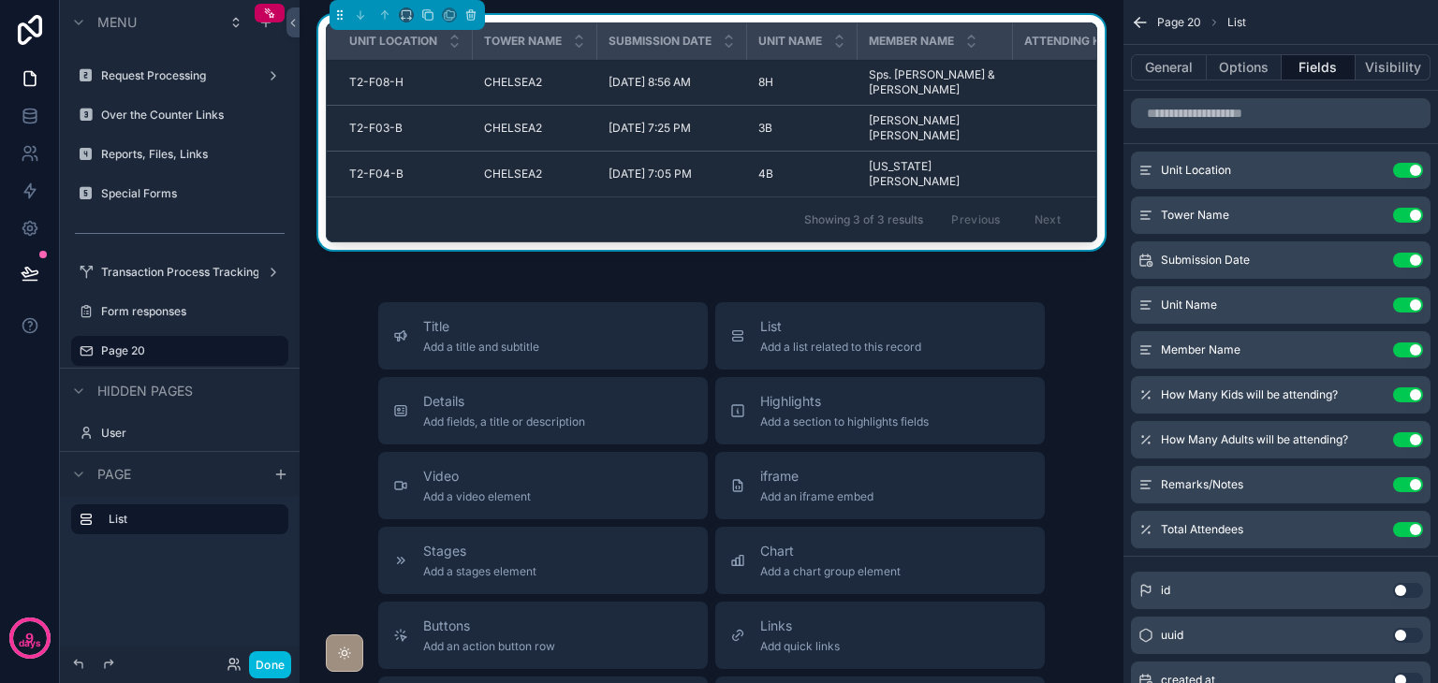
click at [0, 0] on icon "scrollable content" at bounding box center [0, 0] width 0 height 0
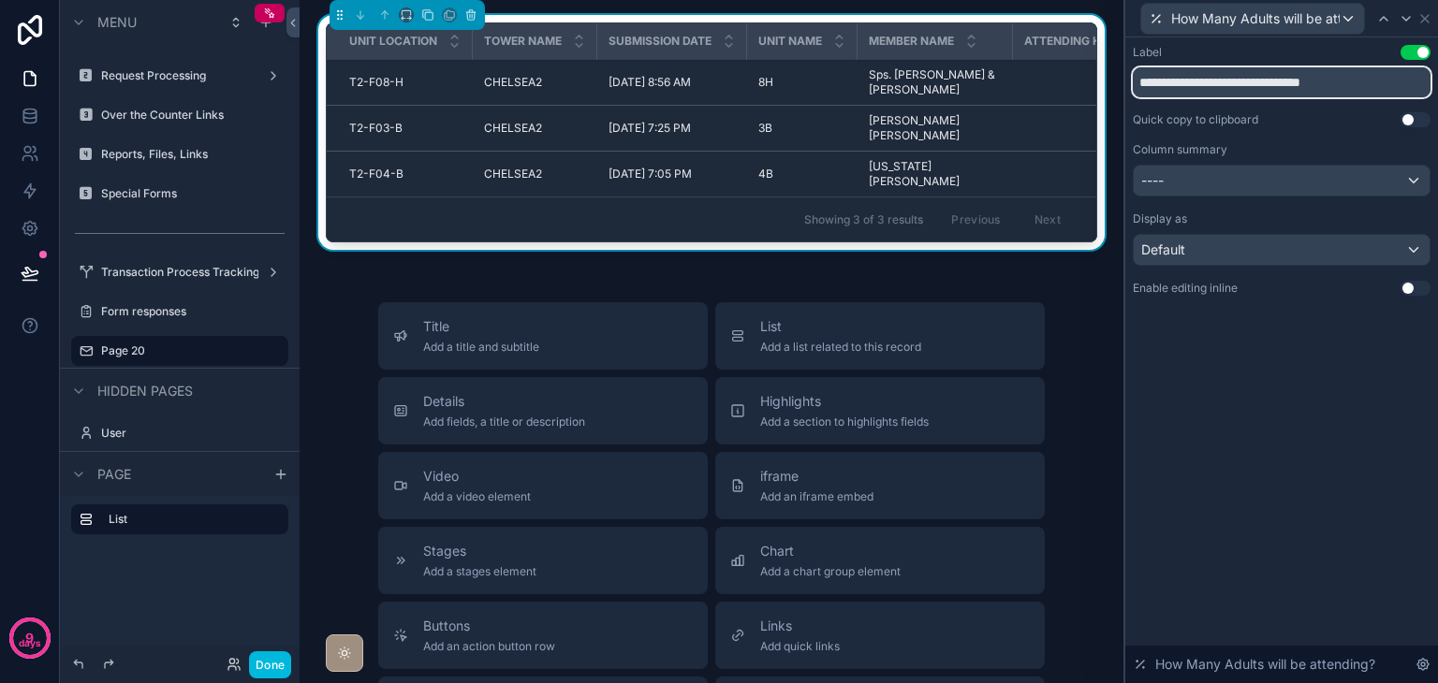
click at [1198, 88] on input "**********" at bounding box center [1282, 82] width 298 height 30
type input "**********"
click at [1430, 16] on icon at bounding box center [1424, 18] width 15 height 15
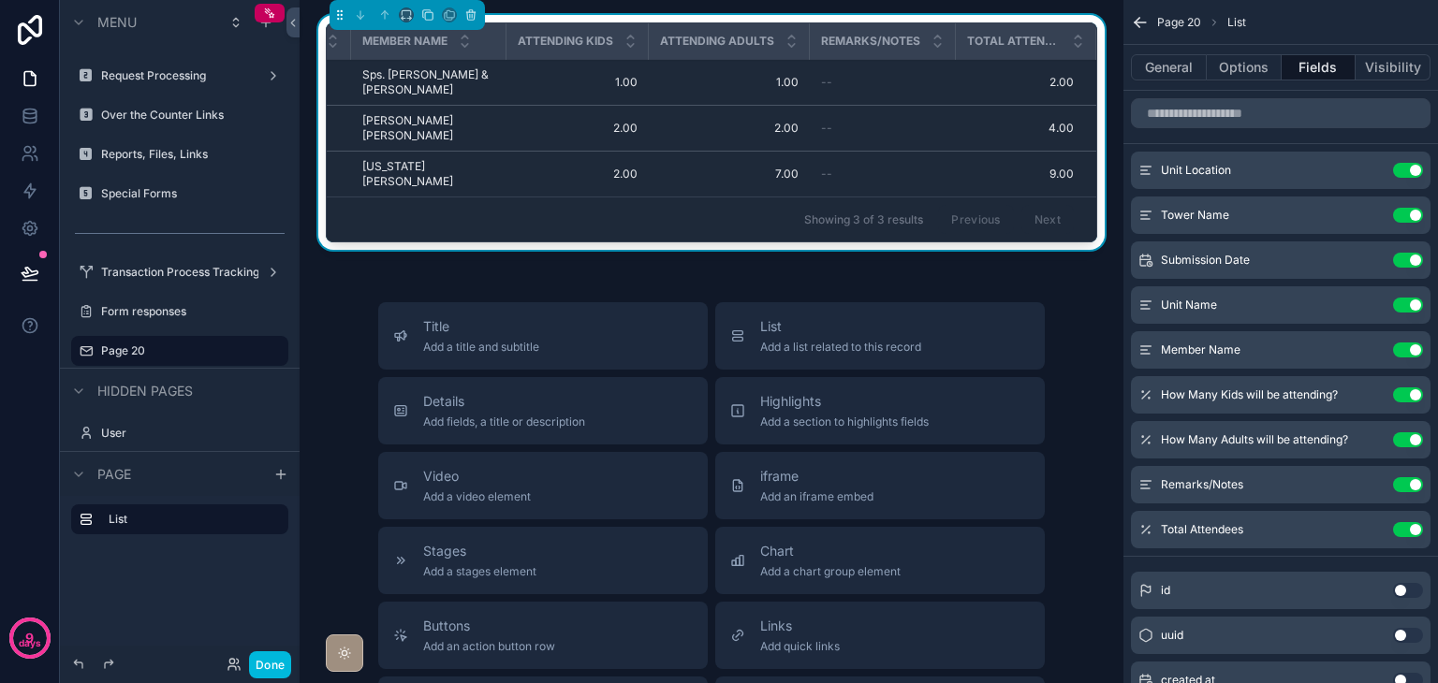
scroll to position [0, 0]
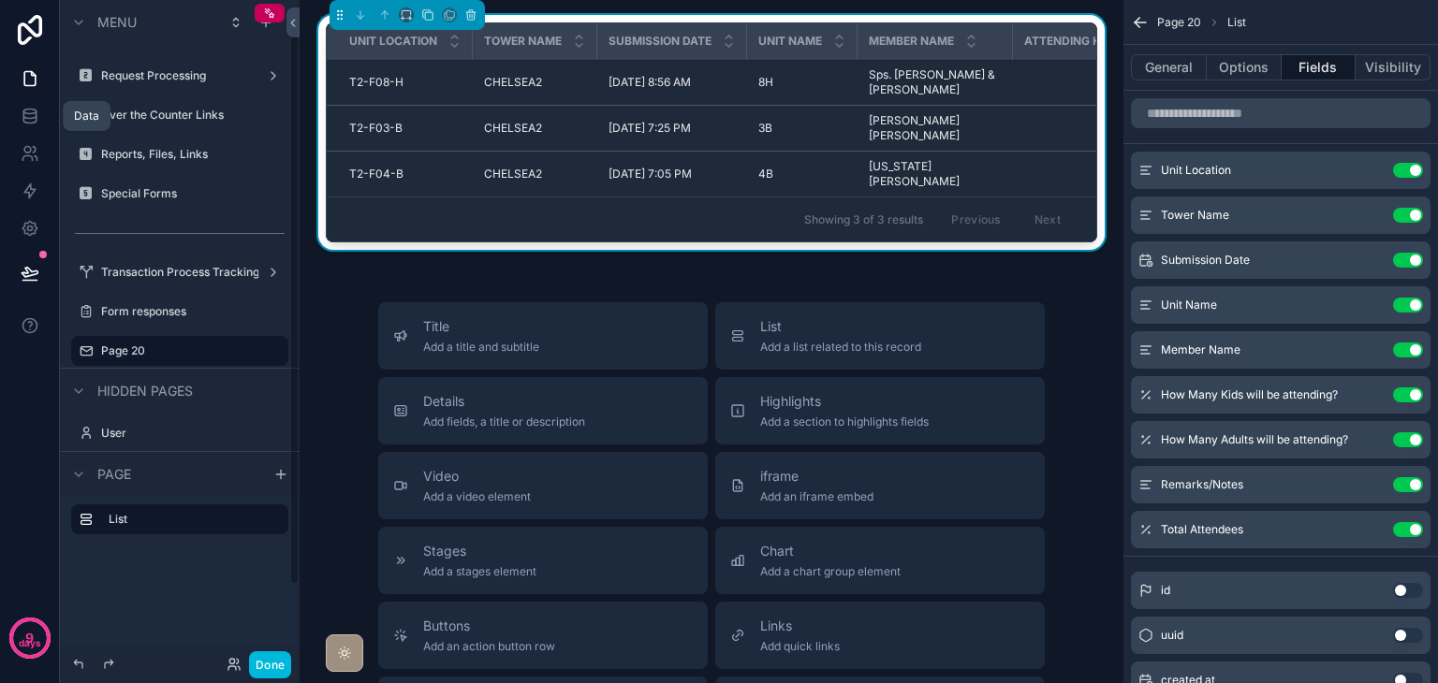
click at [37, 109] on icon at bounding box center [30, 116] width 19 height 19
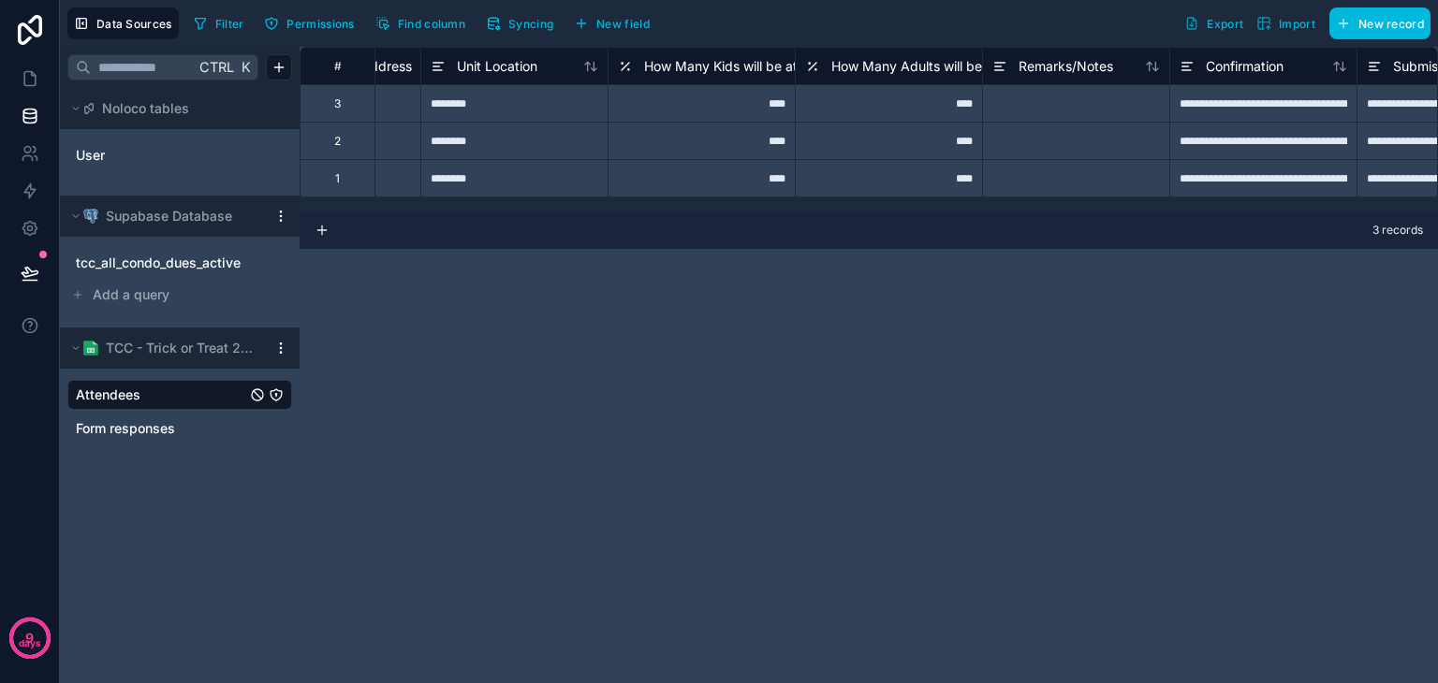
scroll to position [0, 2037]
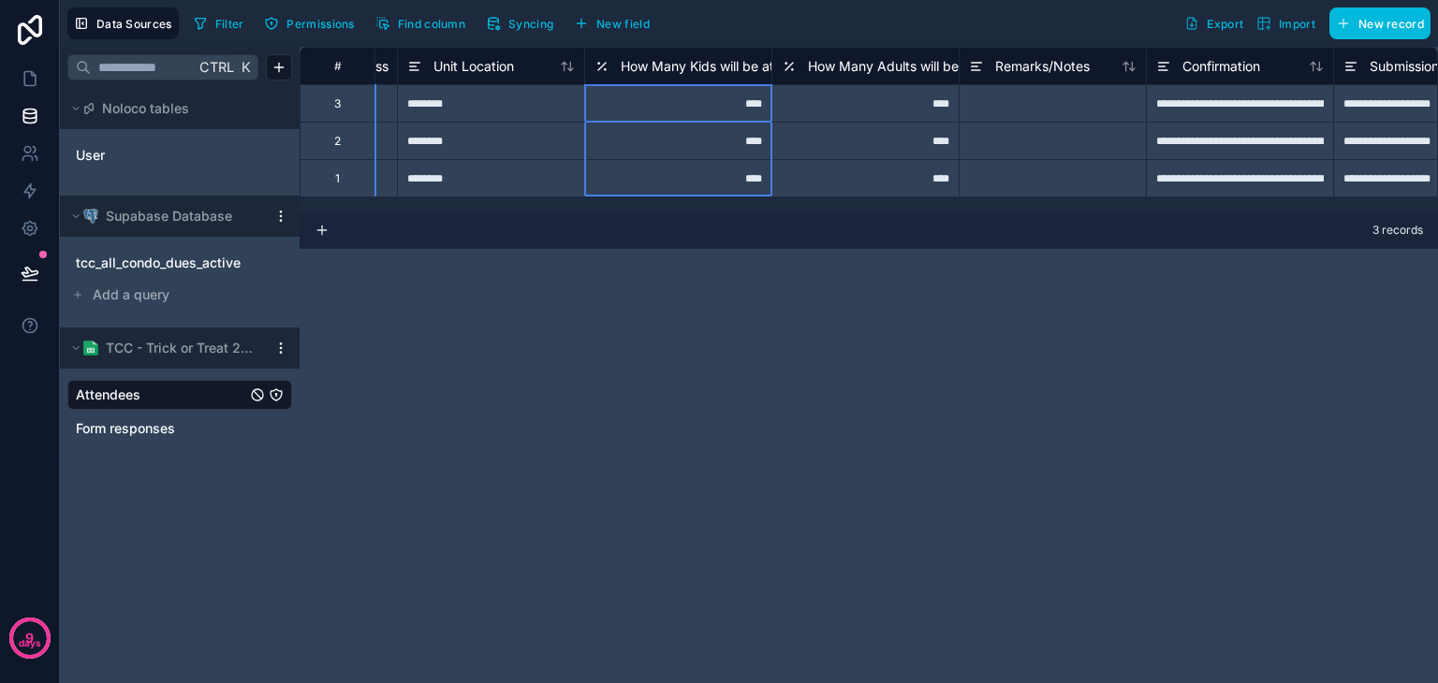
click at [607, 60] on icon at bounding box center [601, 66] width 15 height 22
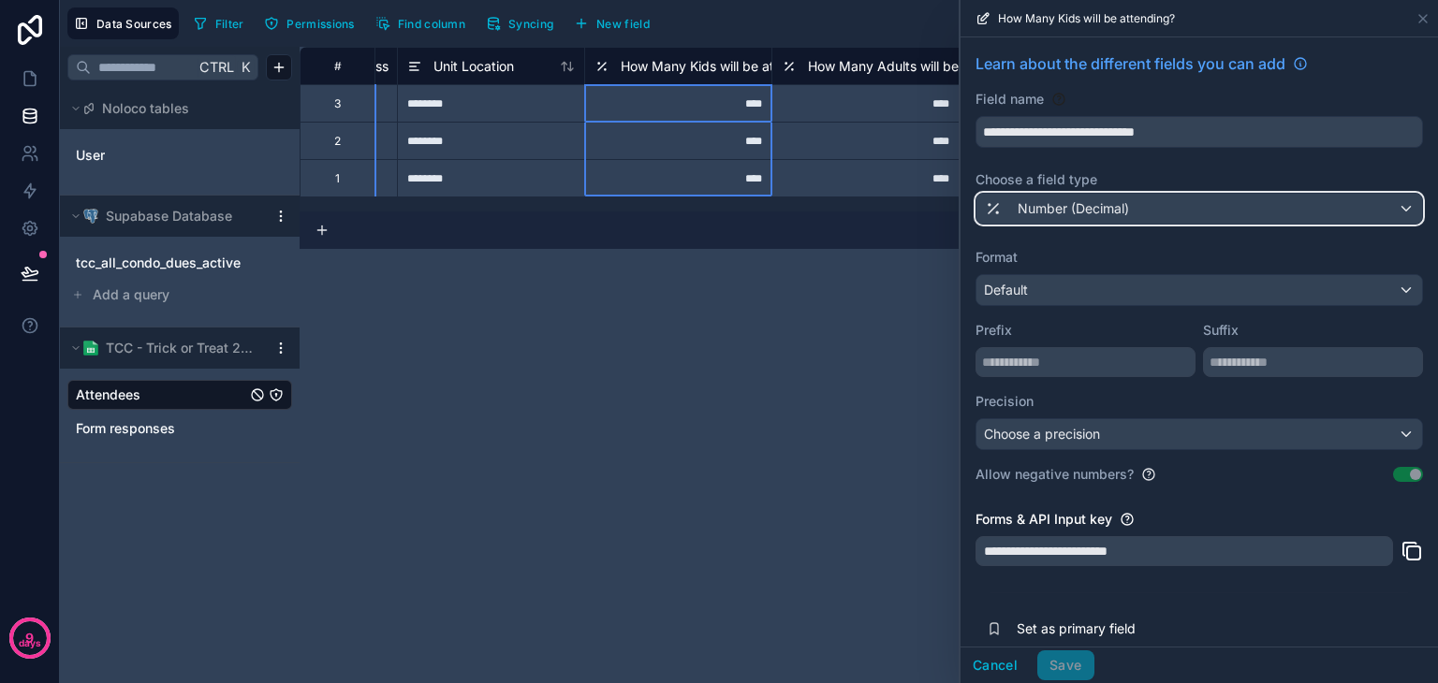
click at [1209, 197] on div "Number (Decimal)" at bounding box center [1199, 209] width 446 height 30
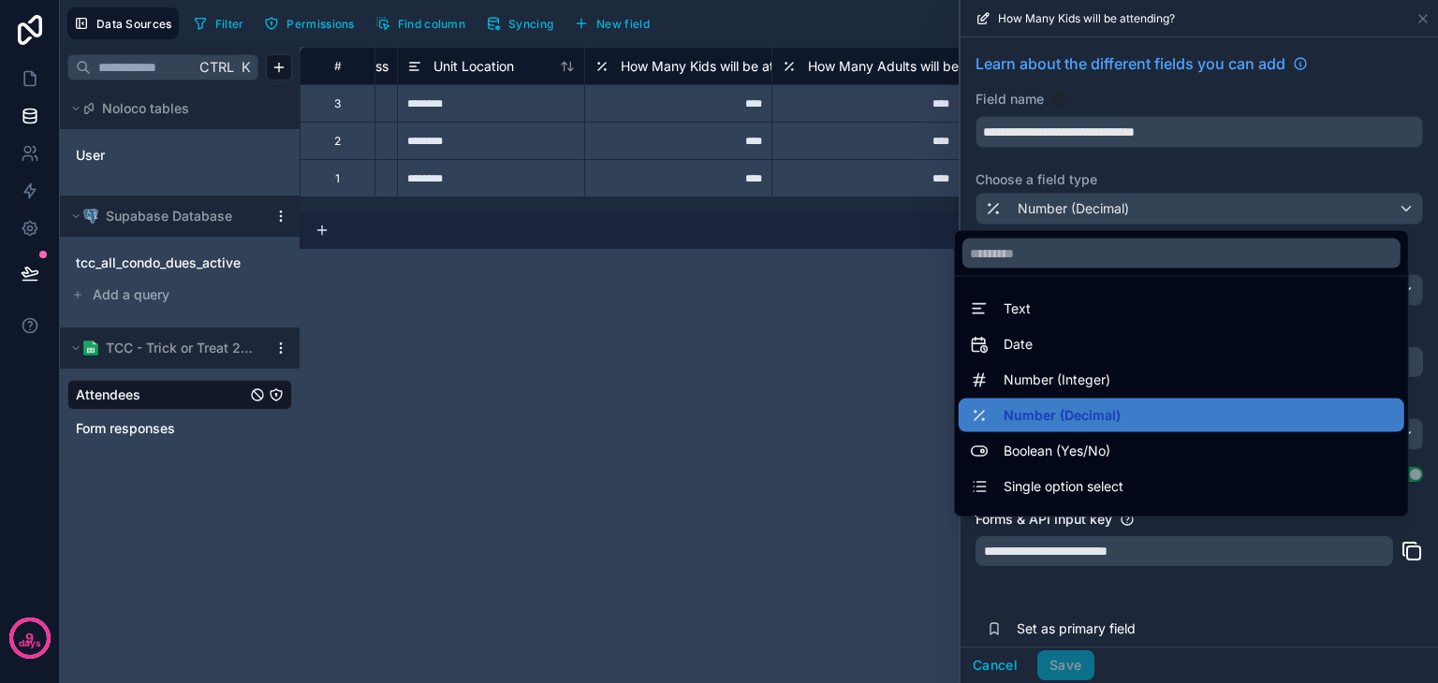
click at [1162, 370] on div "Number (Integer)" at bounding box center [1181, 380] width 423 height 22
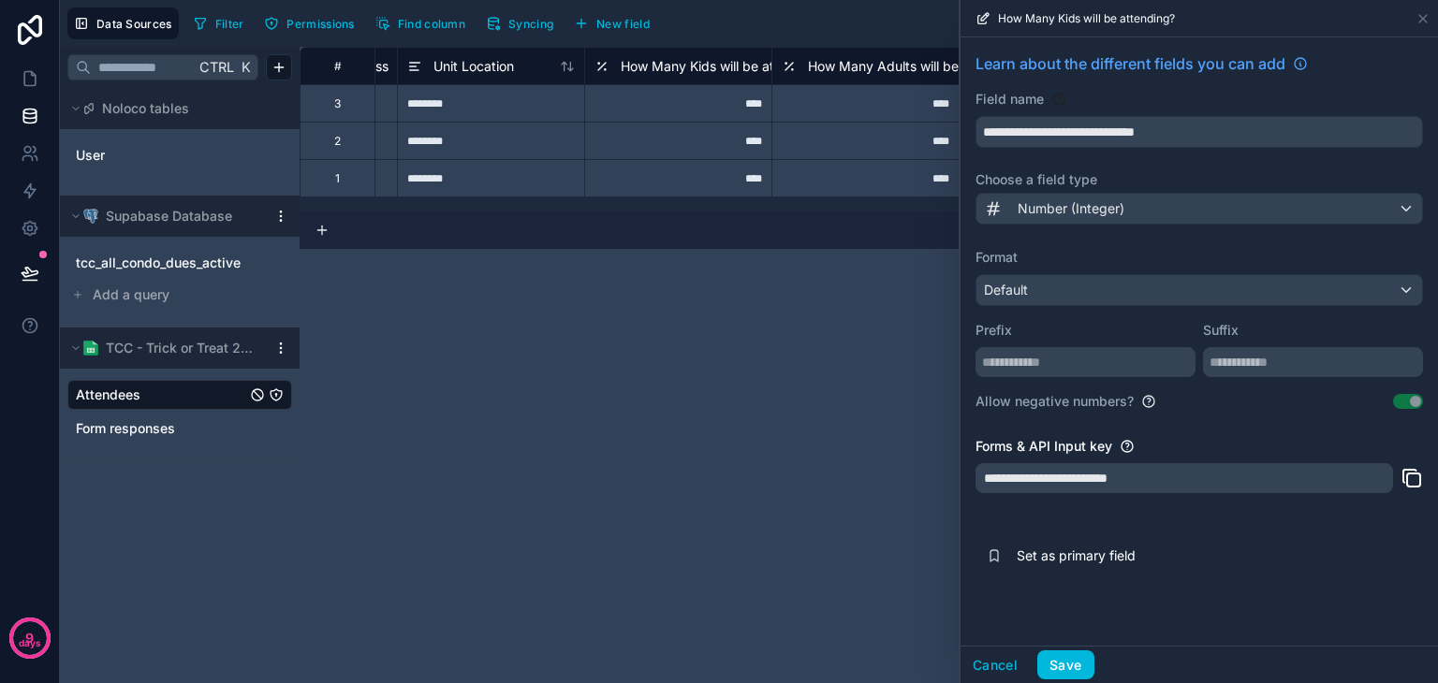
click at [1074, 662] on button "Save" at bounding box center [1065, 665] width 56 height 30
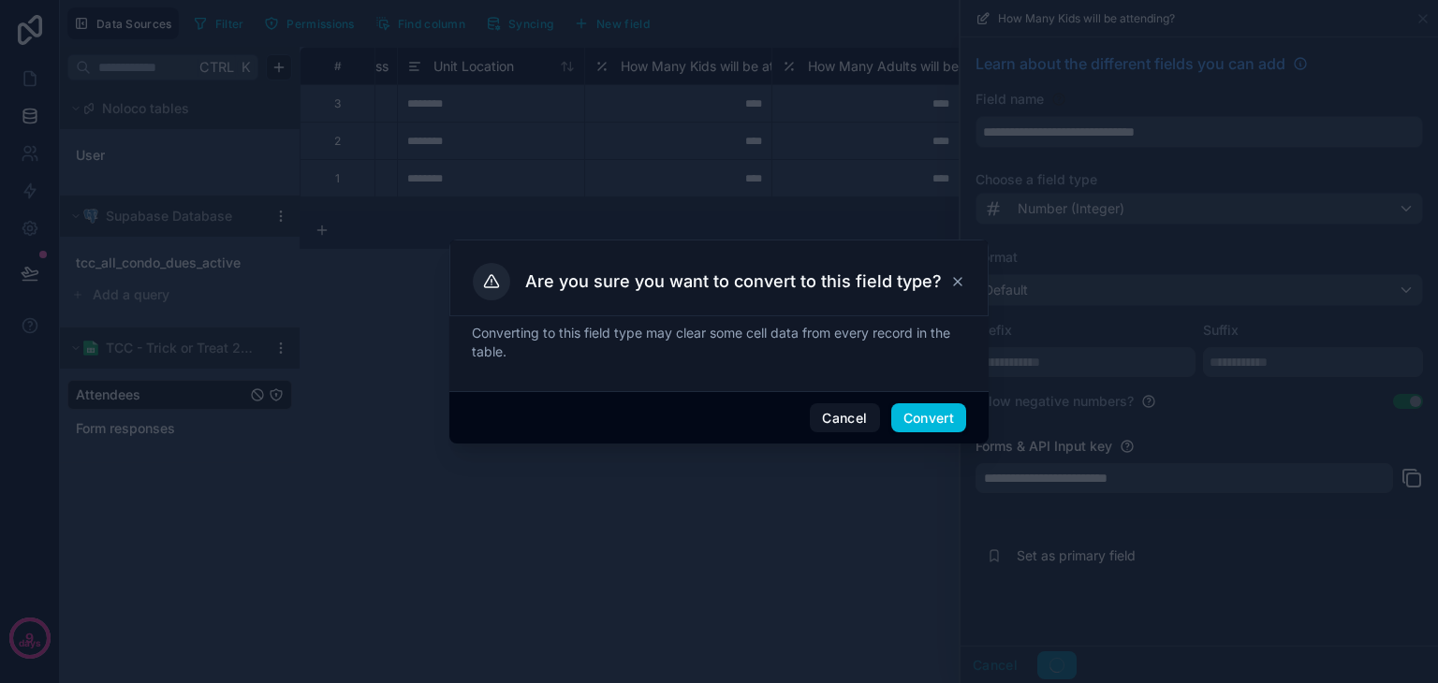
click at [902, 416] on button "Convert" at bounding box center [928, 418] width 75 height 30
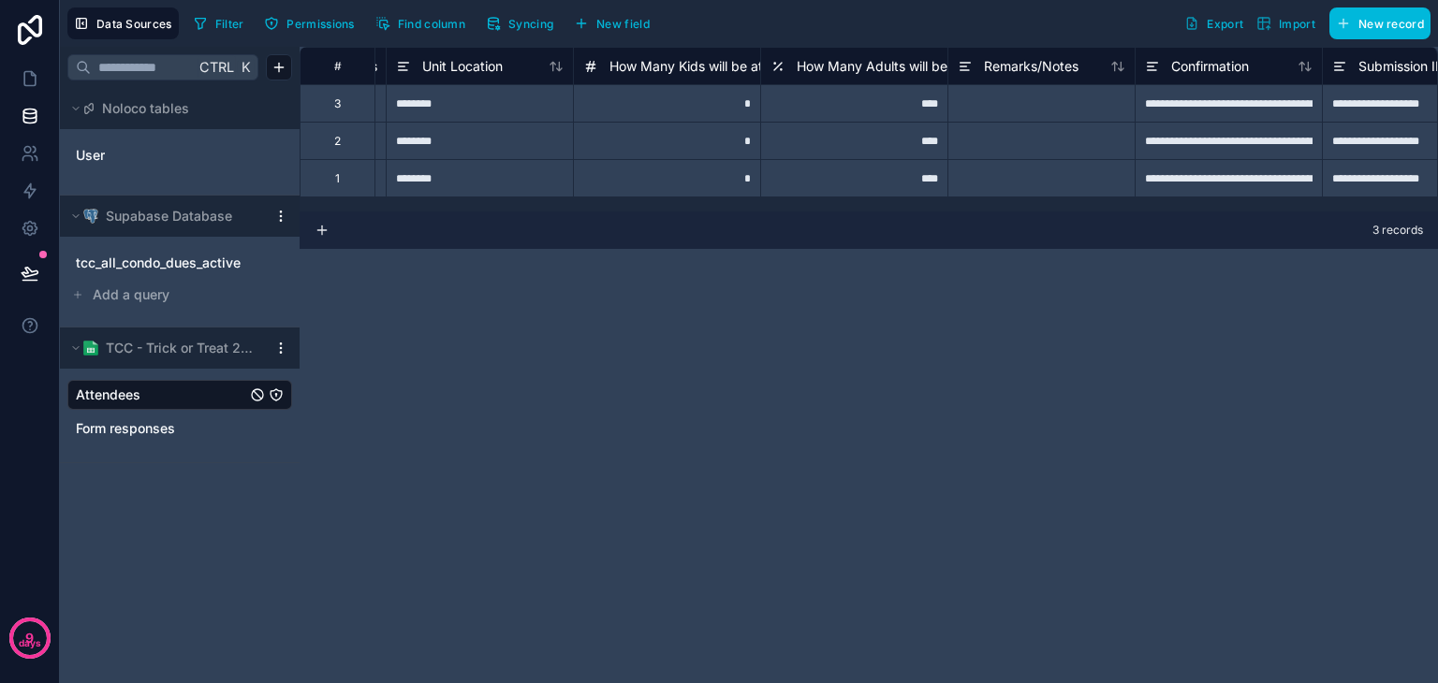
scroll to position [0, 2084]
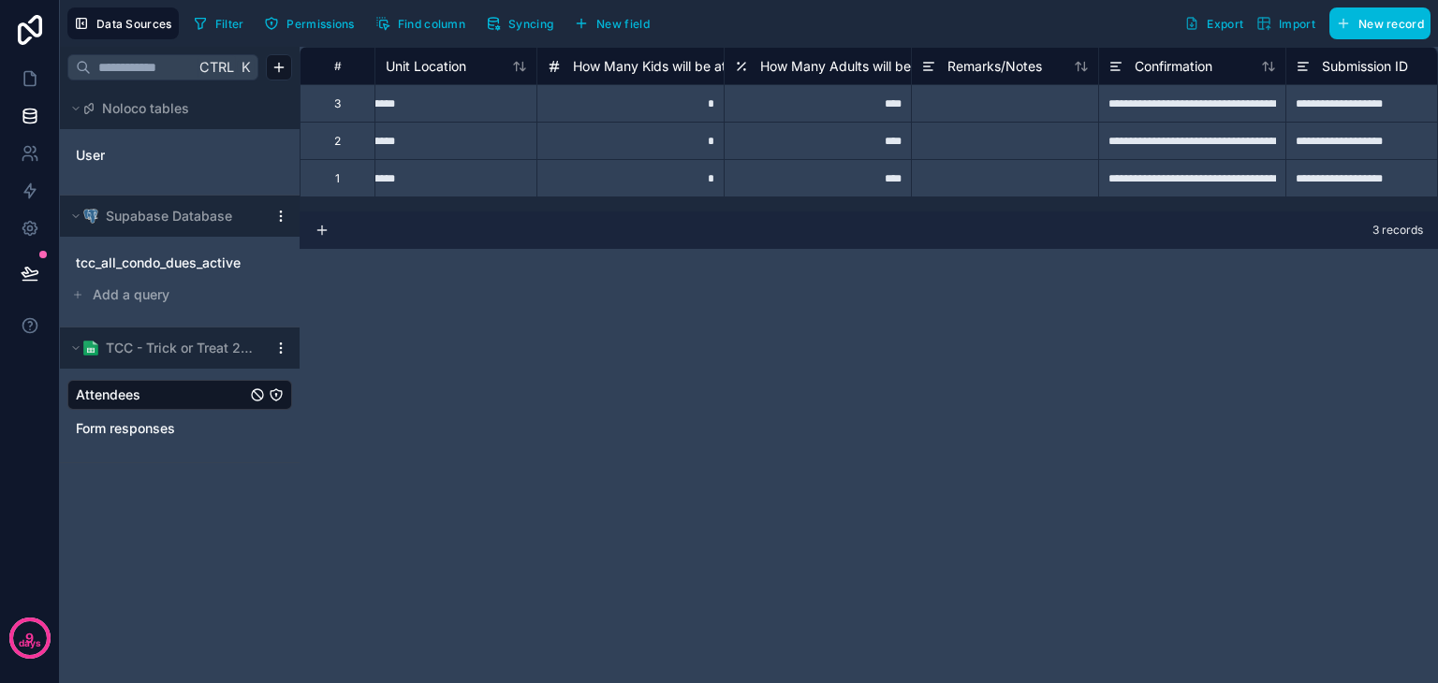
click at [745, 60] on icon at bounding box center [741, 66] width 15 height 22
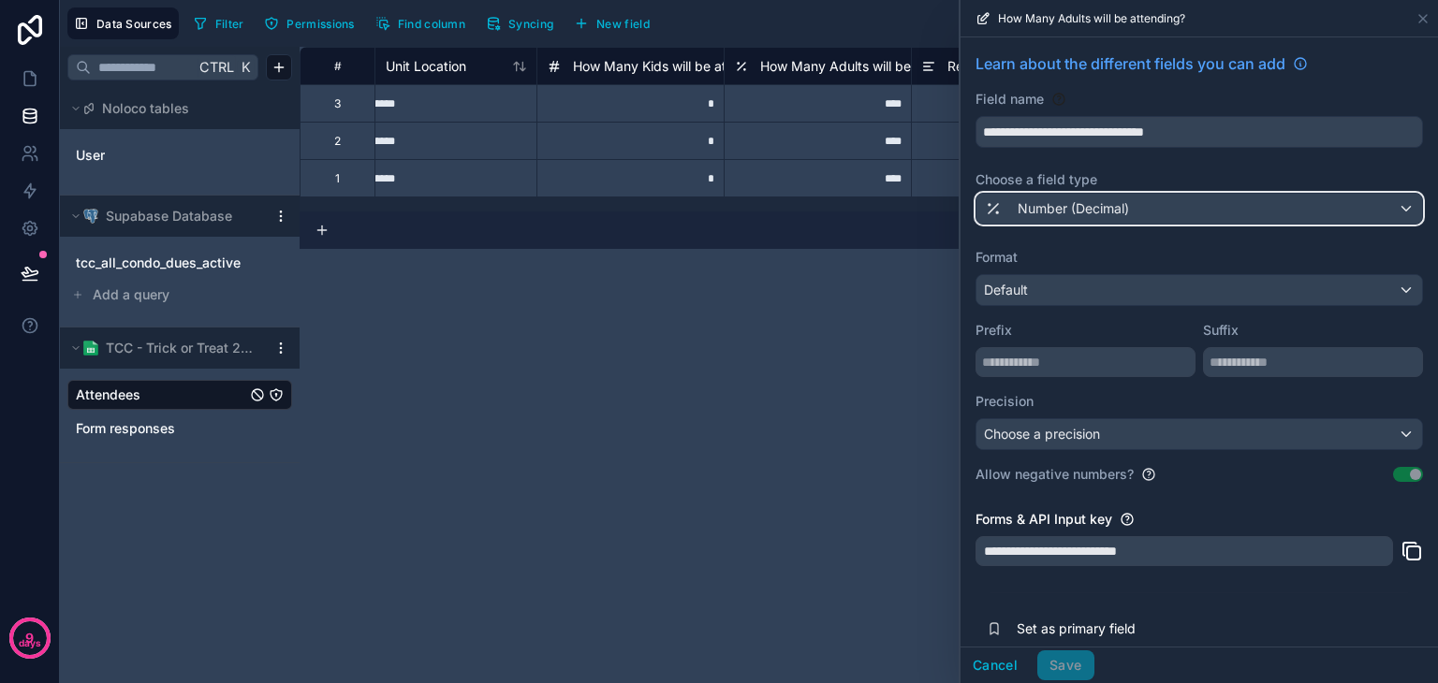
click at [1187, 211] on div "Number (Decimal)" at bounding box center [1199, 209] width 446 height 30
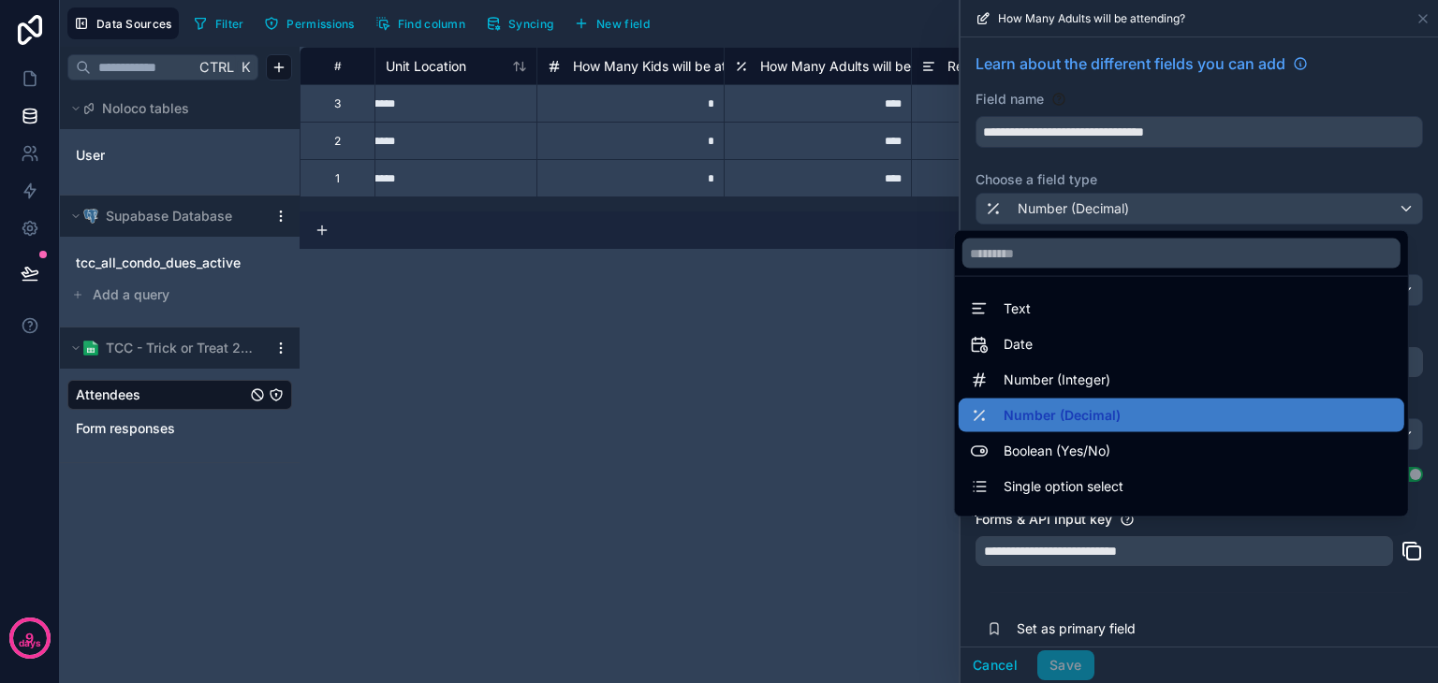
click at [1133, 383] on div "Number (Integer)" at bounding box center [1181, 380] width 423 height 22
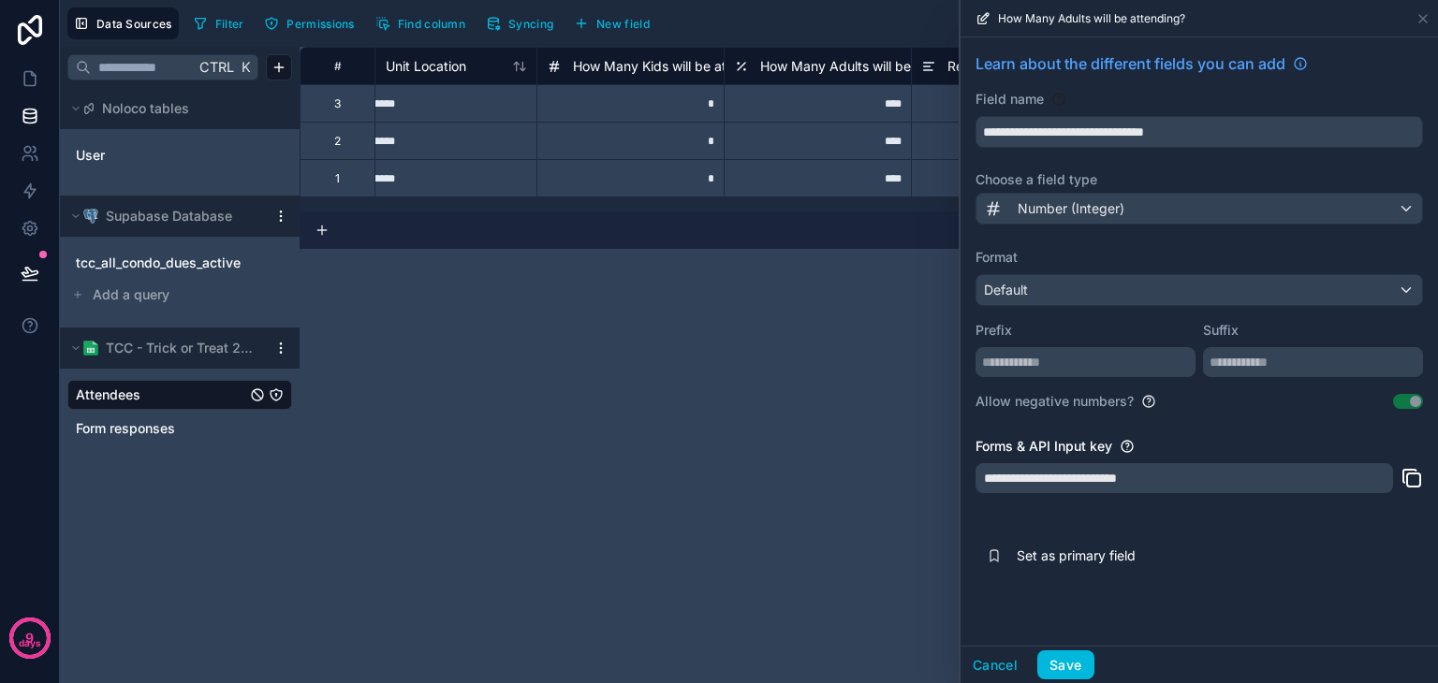
click at [1078, 677] on button "Save" at bounding box center [1065, 665] width 56 height 30
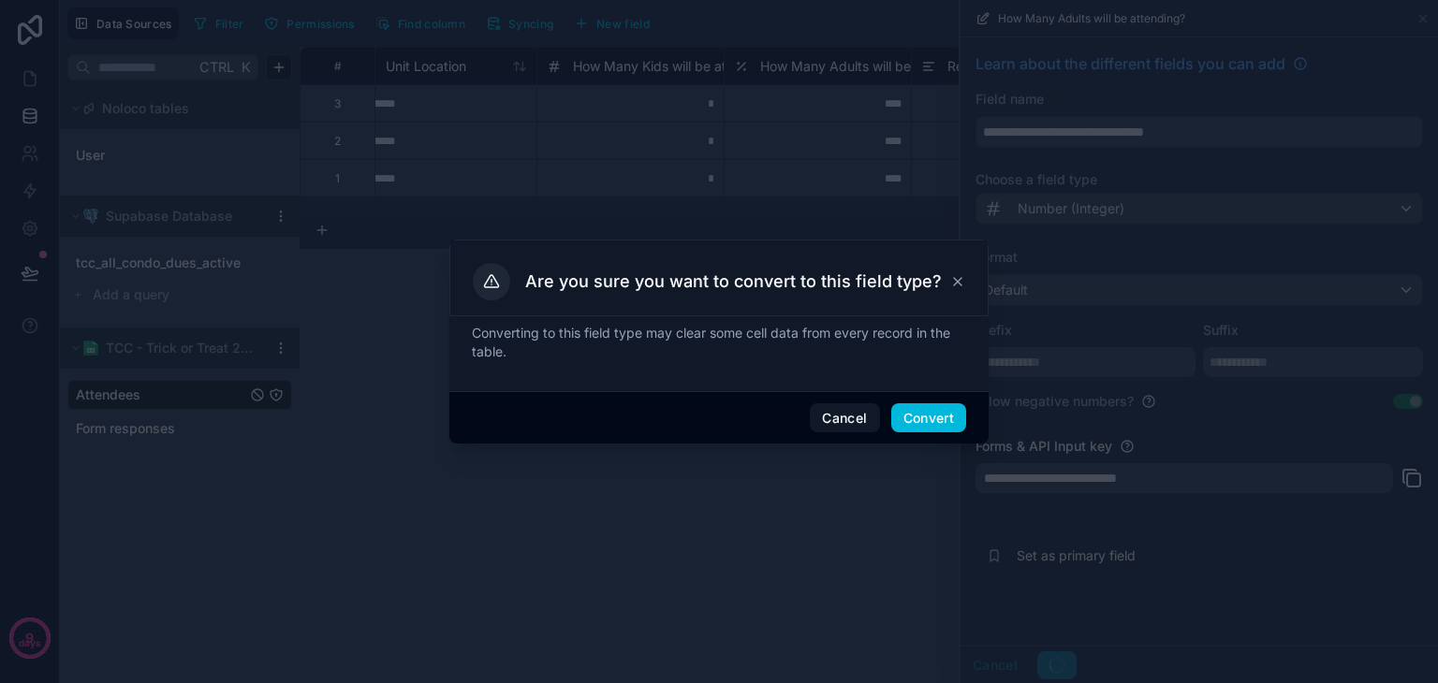
click at [915, 417] on button "Convert" at bounding box center [928, 418] width 75 height 30
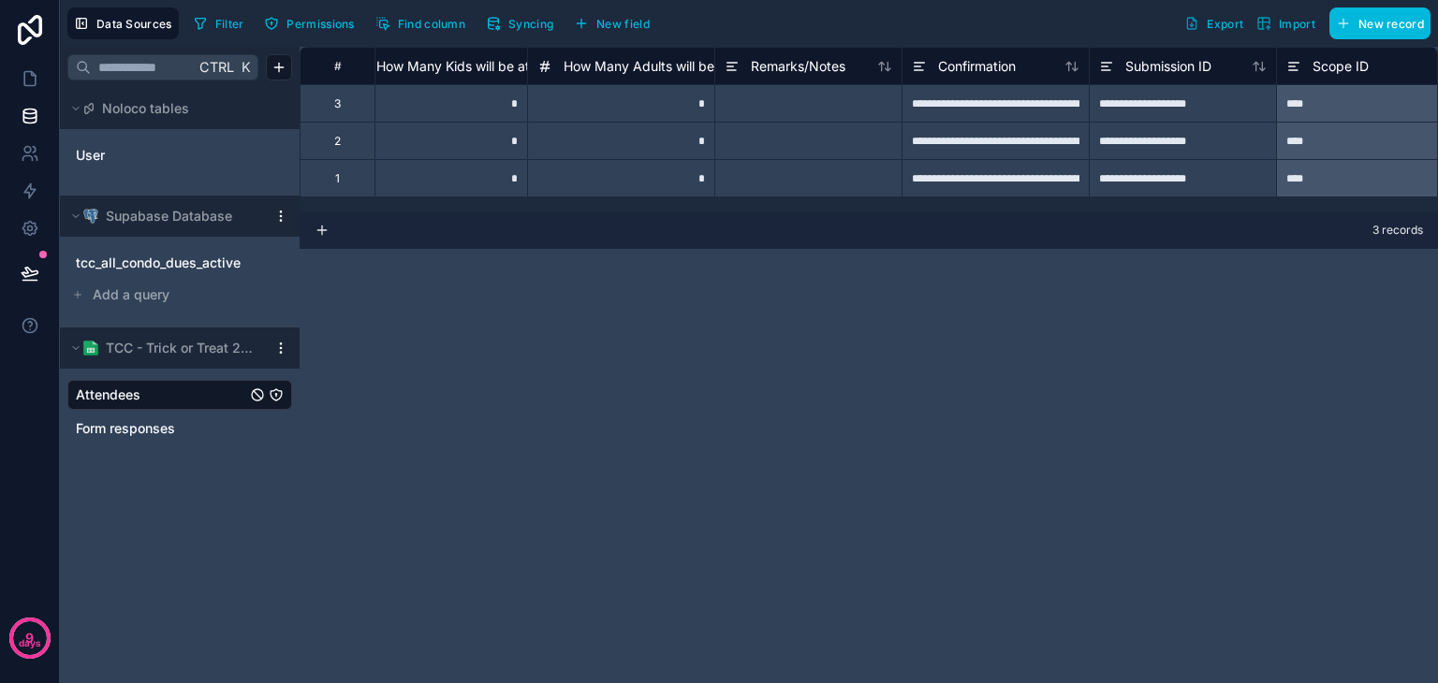
scroll to position [0, 2406]
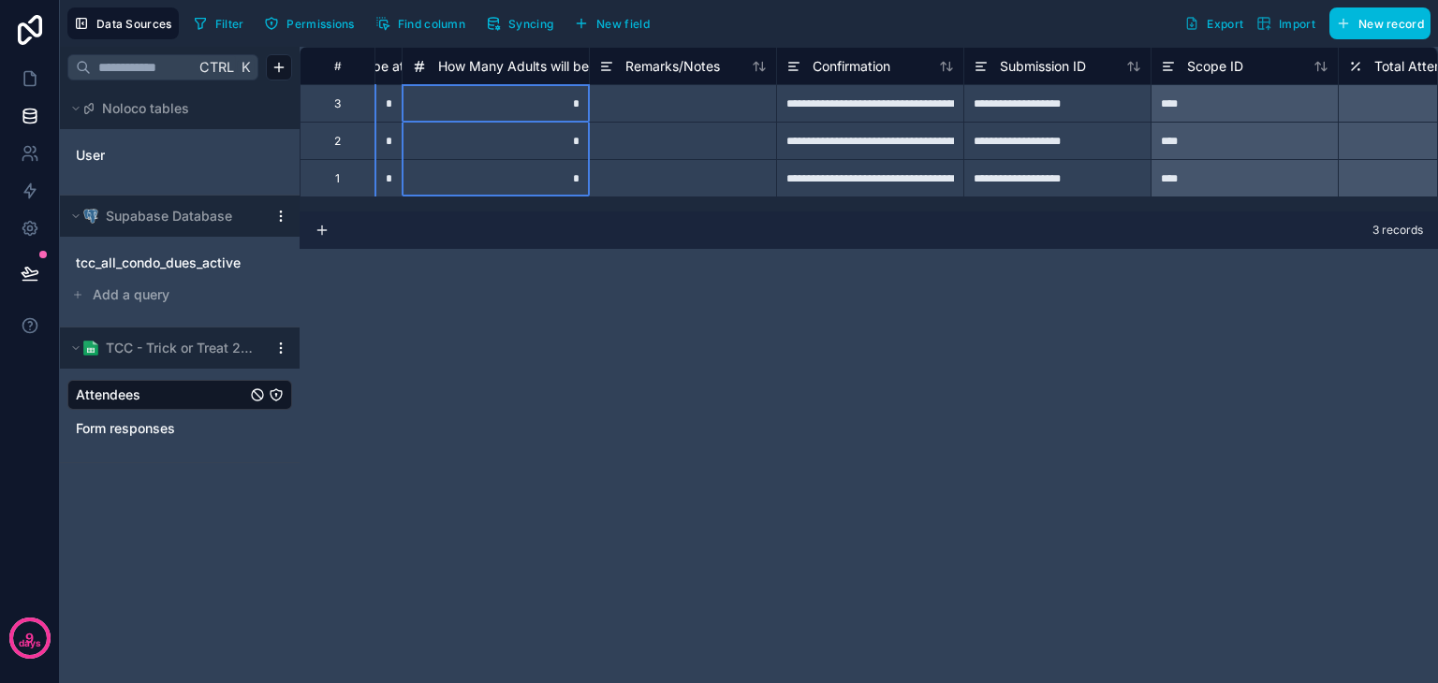
click at [403, 65] on div "How Many Adults will be attending?" at bounding box center [495, 66] width 186 height 22
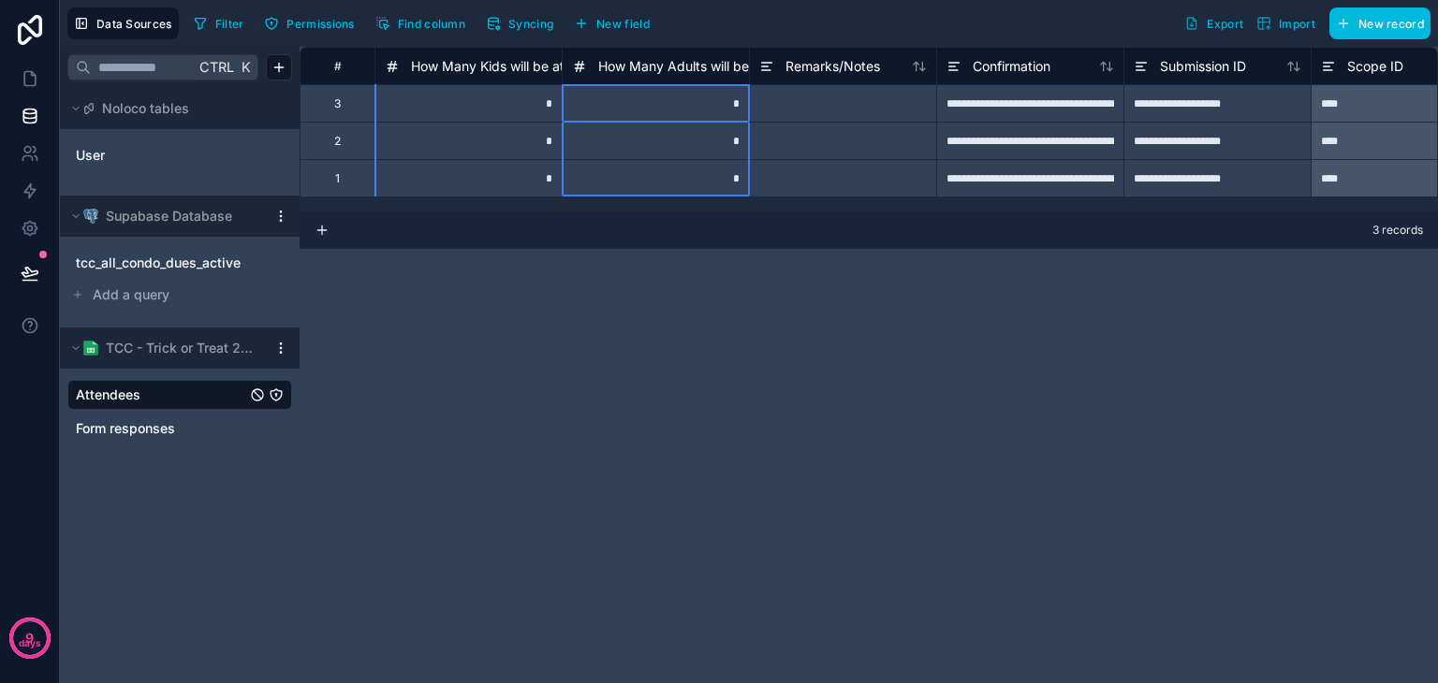
click at [387, 65] on div "How Many Kids will be attending?" at bounding box center [501, 66] width 233 height 22
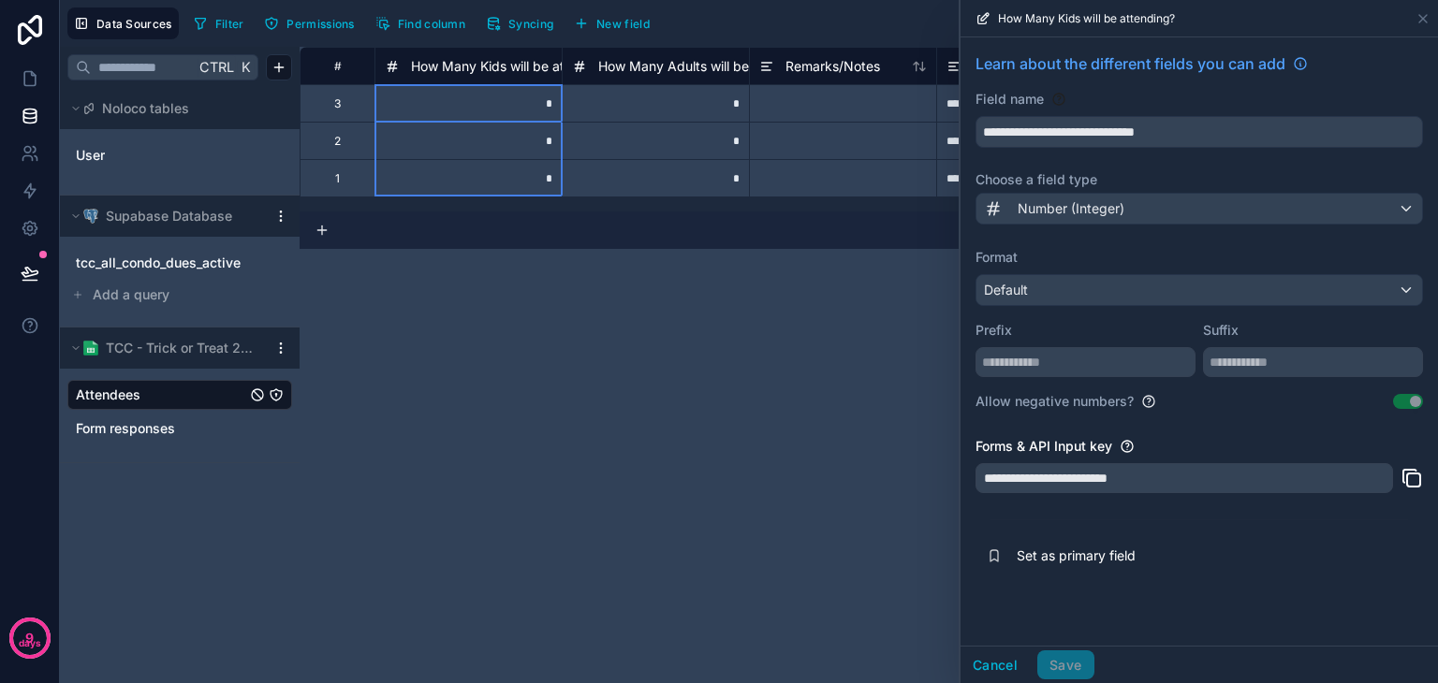
click at [768, 256] on div "**********" at bounding box center [869, 365] width 1138 height 636
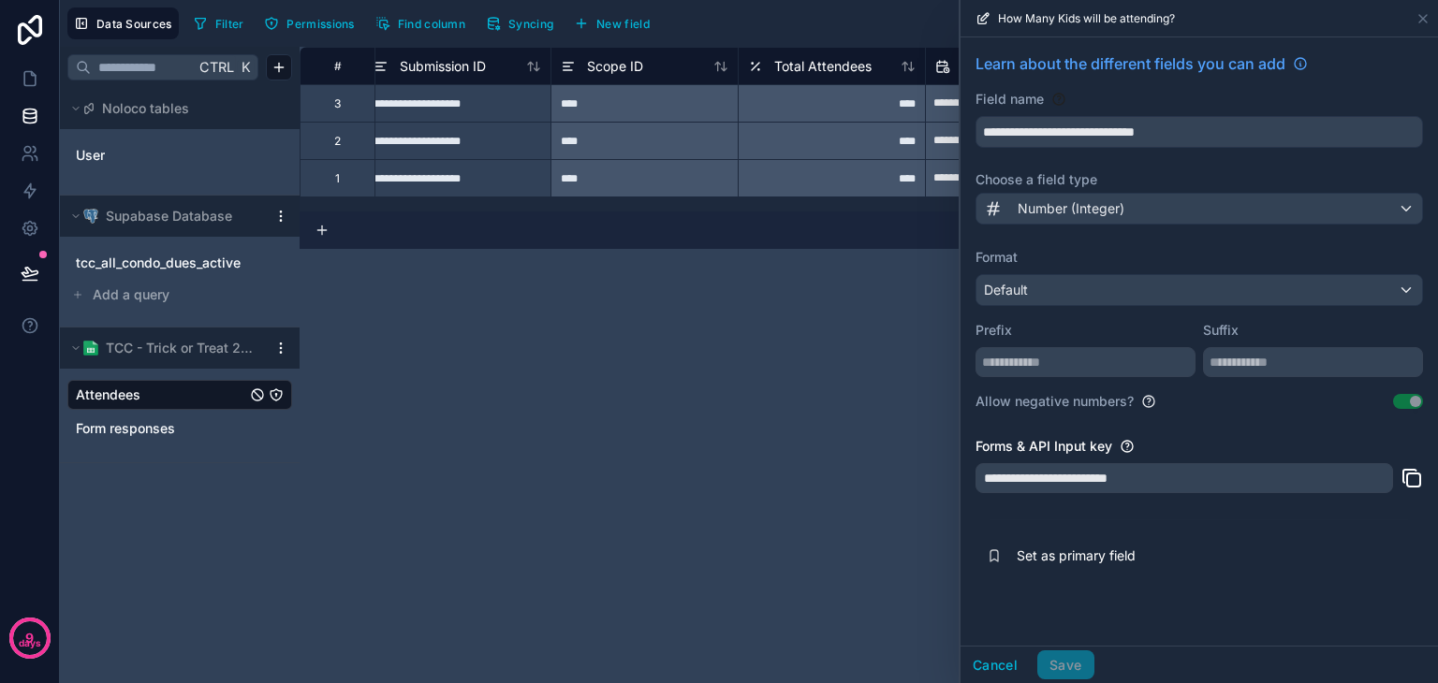
scroll to position [0, 3055]
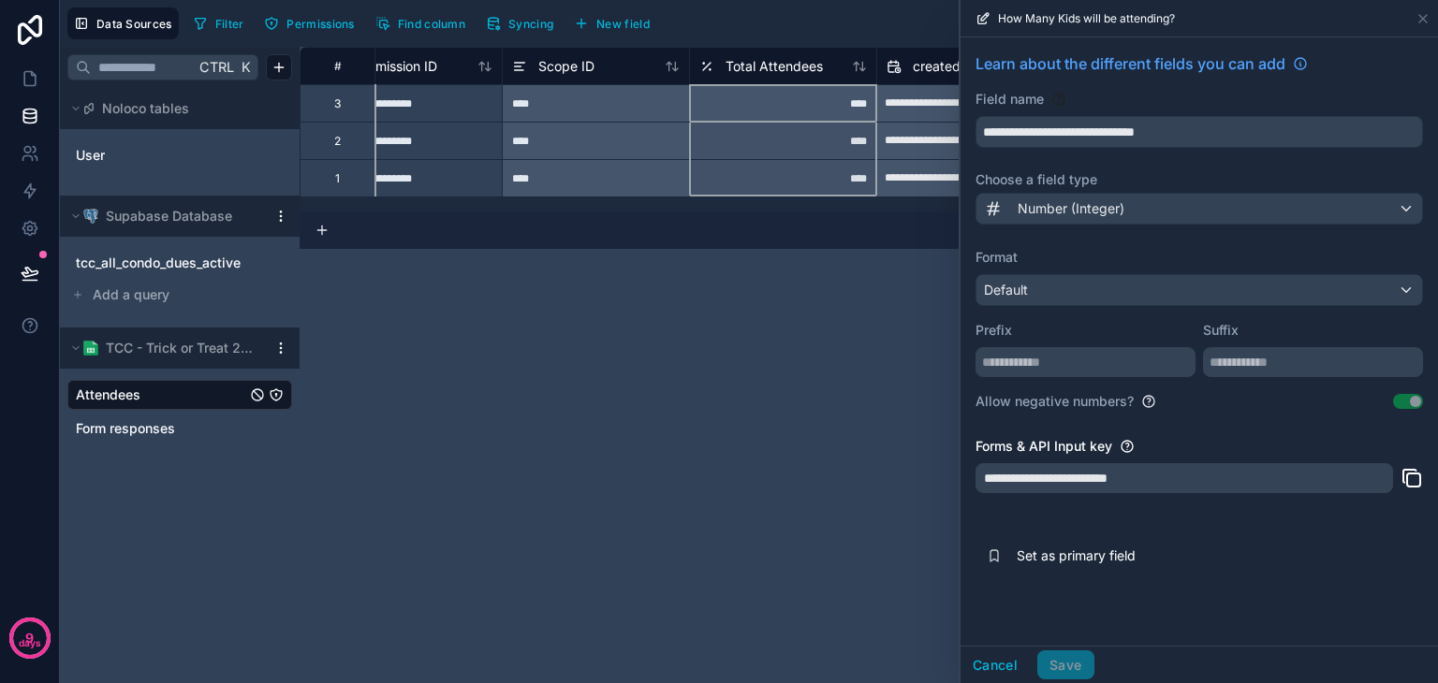
click at [704, 67] on icon at bounding box center [706, 66] width 7 height 7
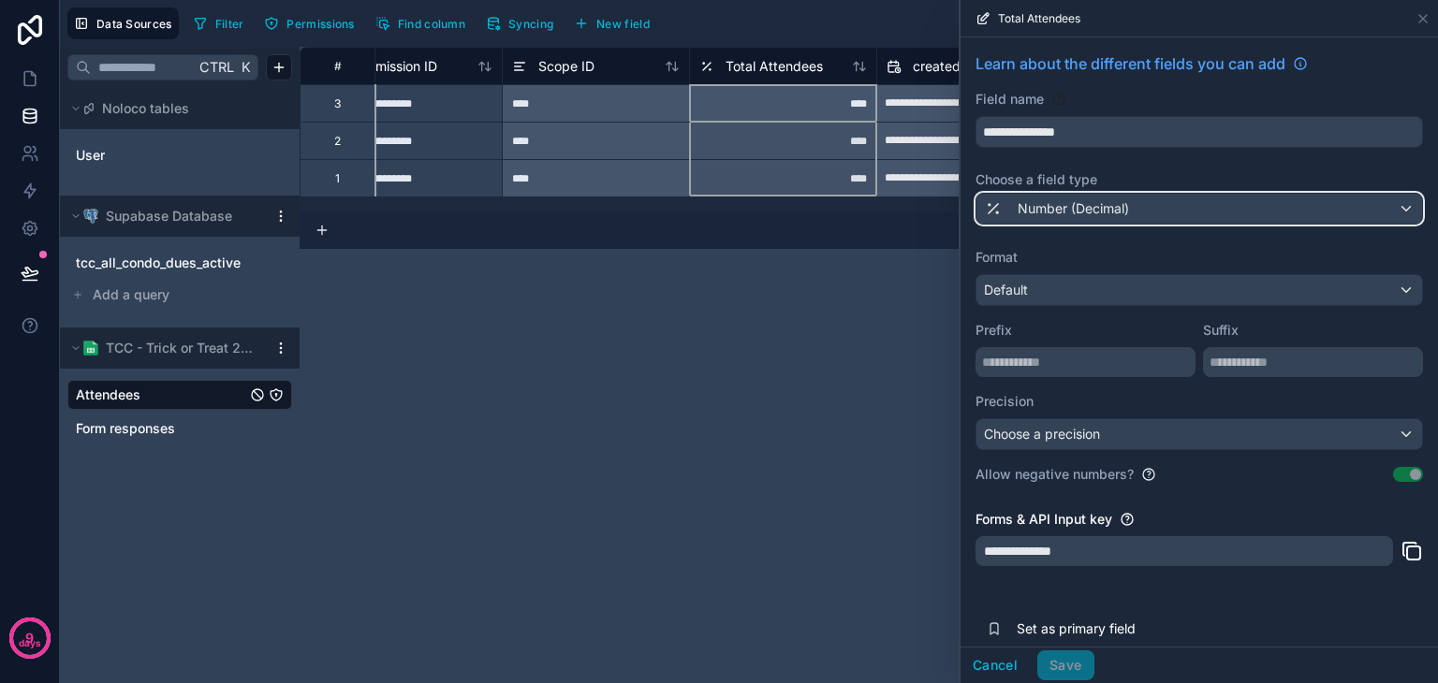
click at [1094, 209] on span "Number (Decimal)" at bounding box center [1072, 208] width 111 height 19
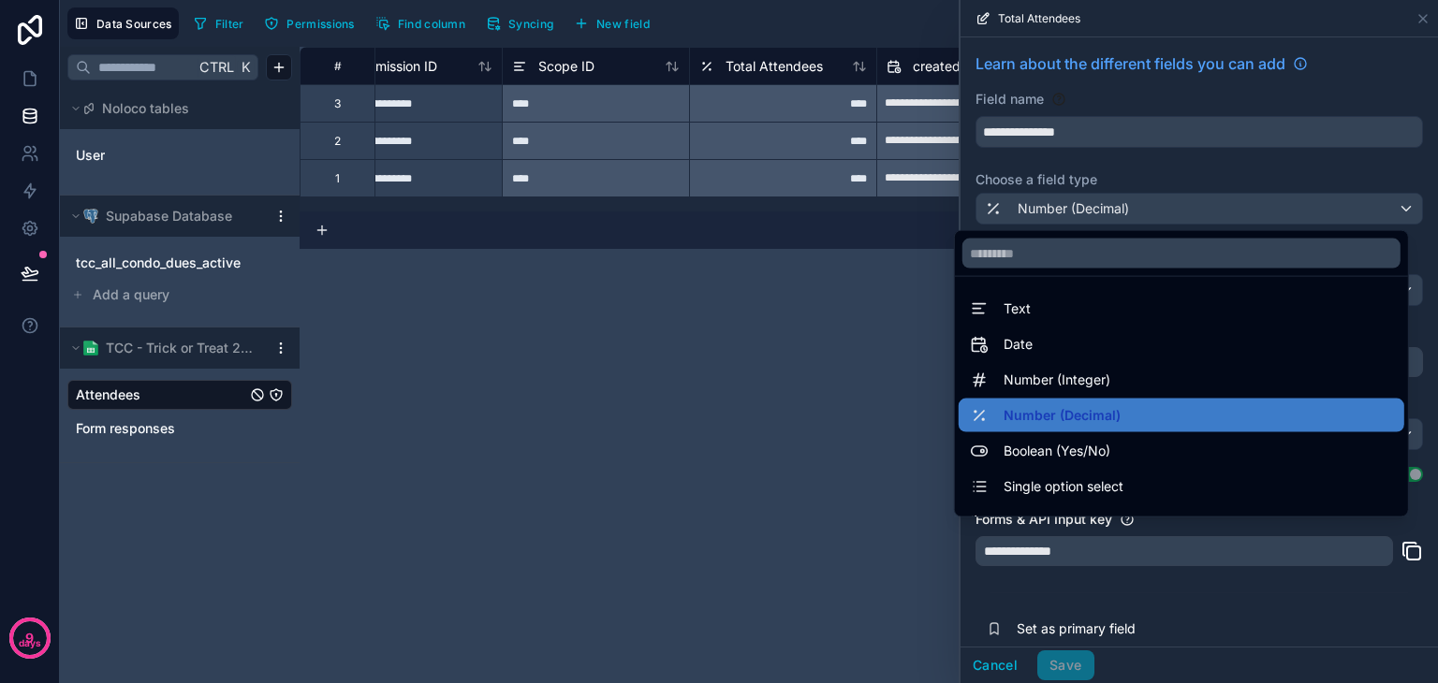
click at [1079, 384] on span "Number (Integer)" at bounding box center [1056, 380] width 107 height 22
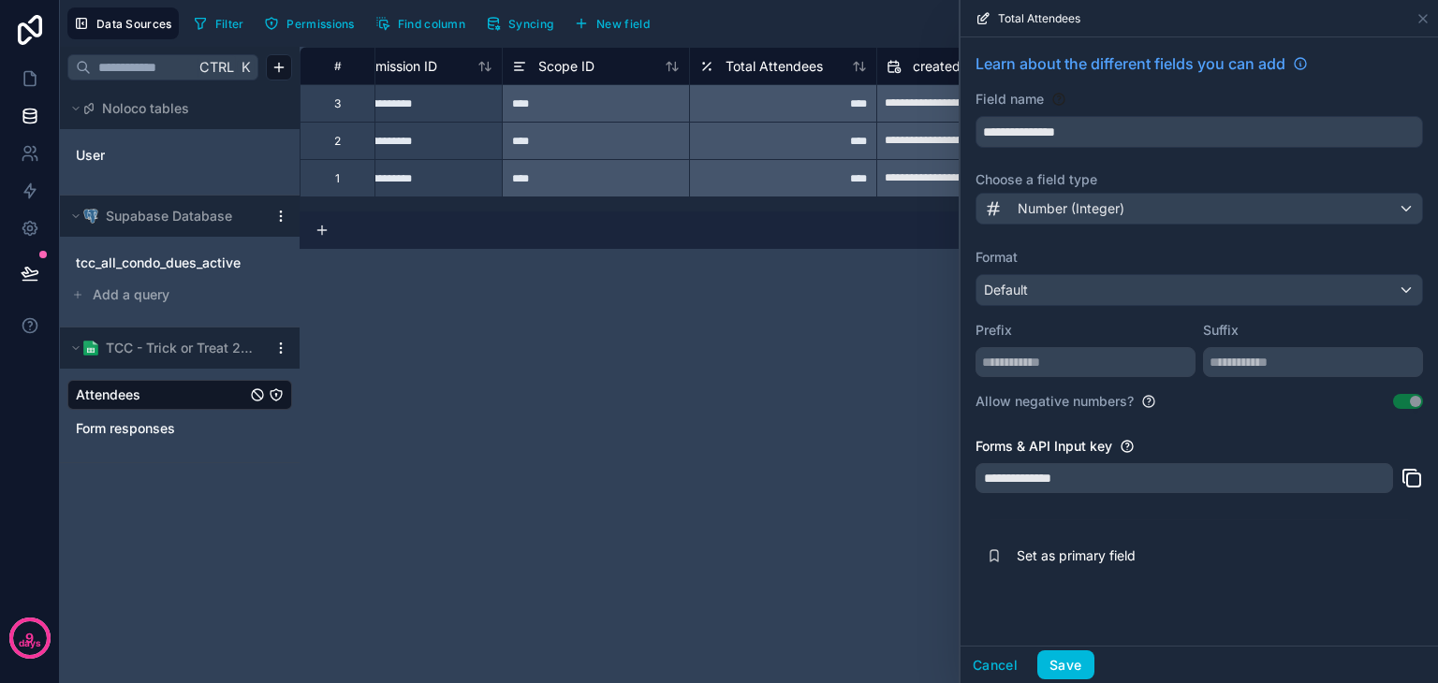
click at [1063, 671] on button "Save" at bounding box center [1065, 665] width 56 height 30
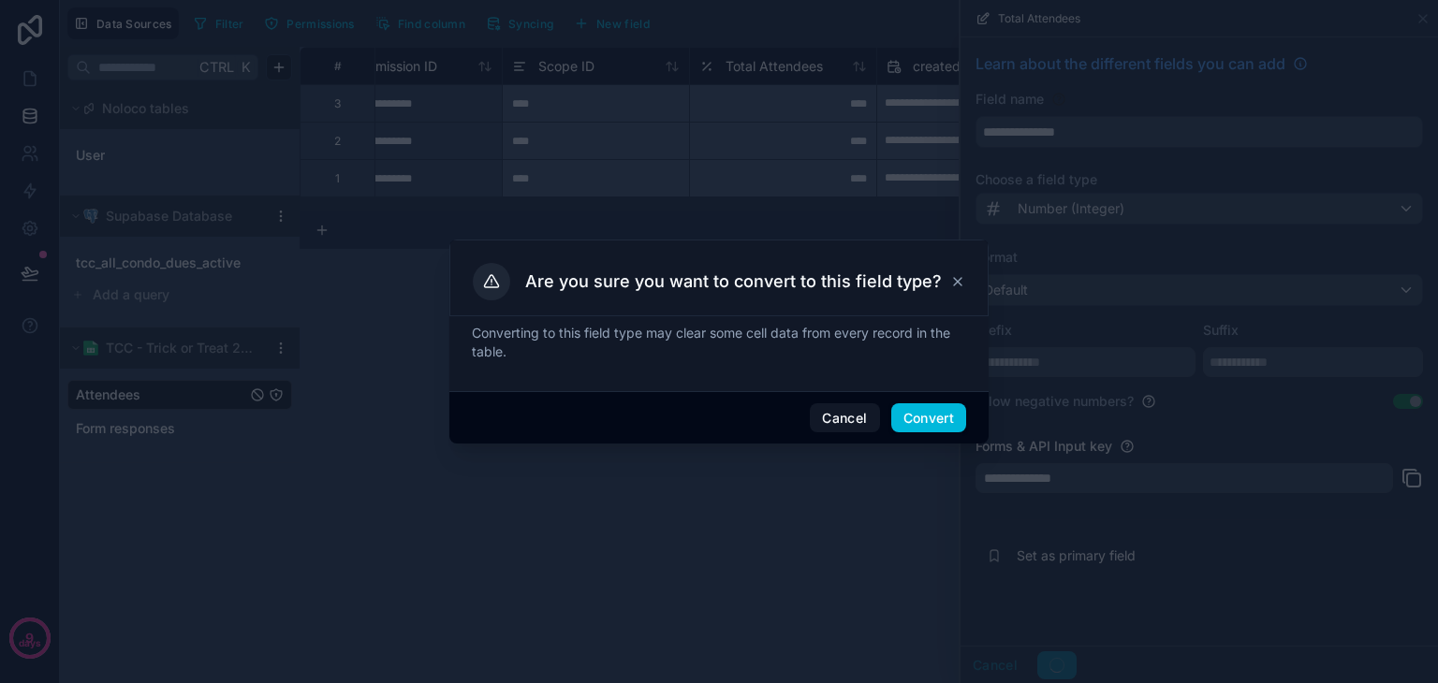
click at [901, 415] on button "Convert" at bounding box center [928, 418] width 75 height 30
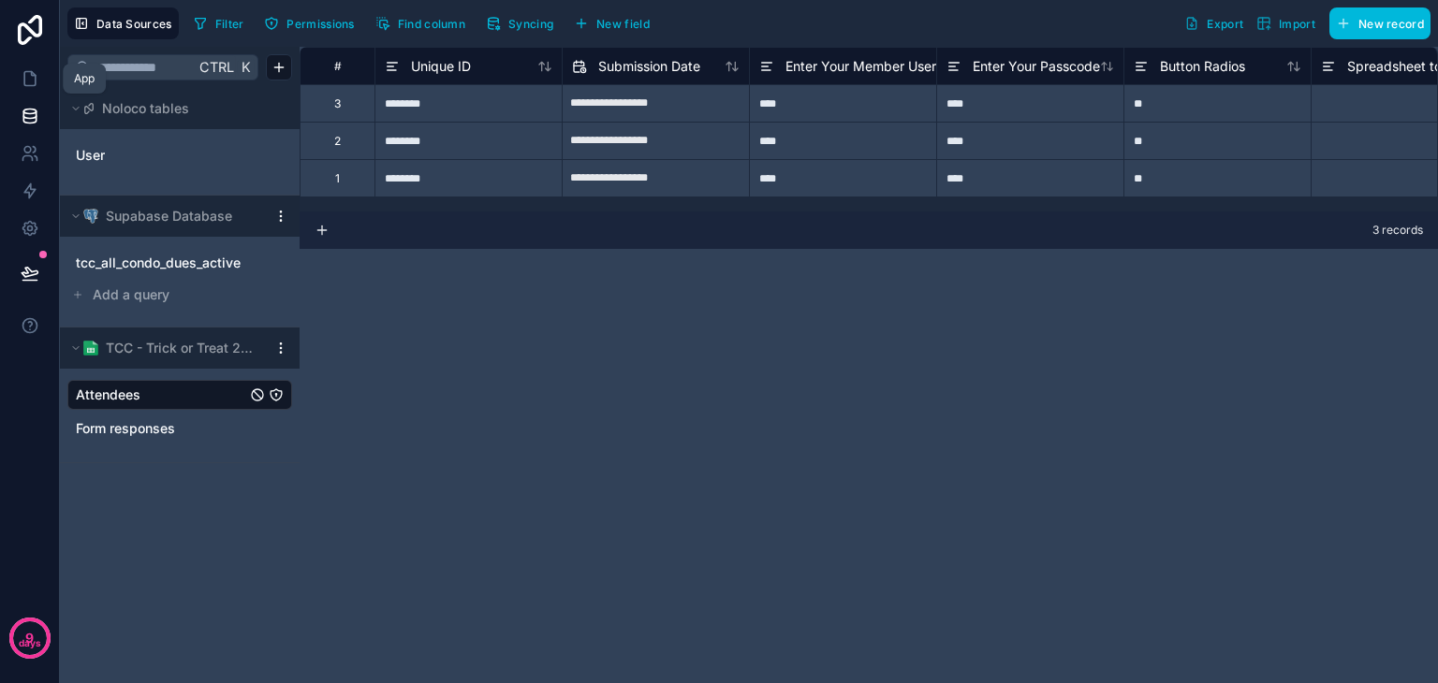
click at [25, 83] on icon at bounding box center [30, 78] width 19 height 19
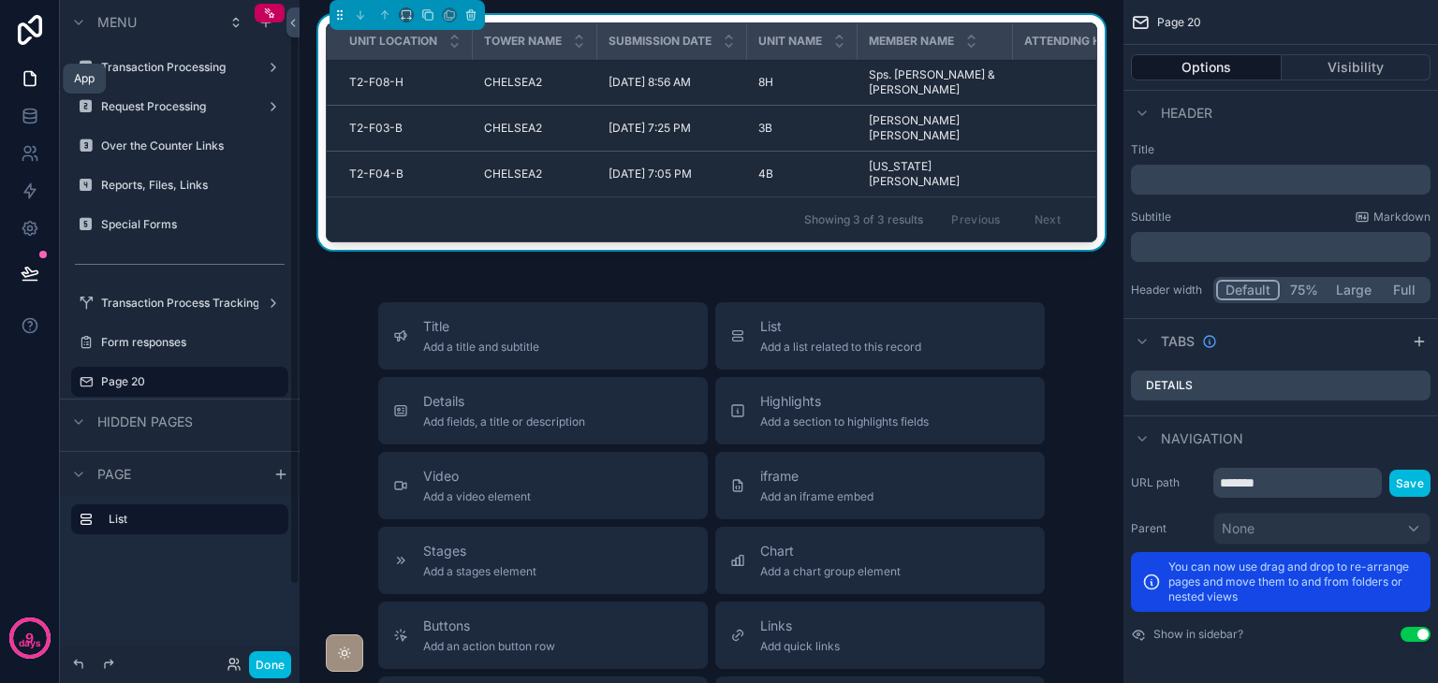
scroll to position [31, 0]
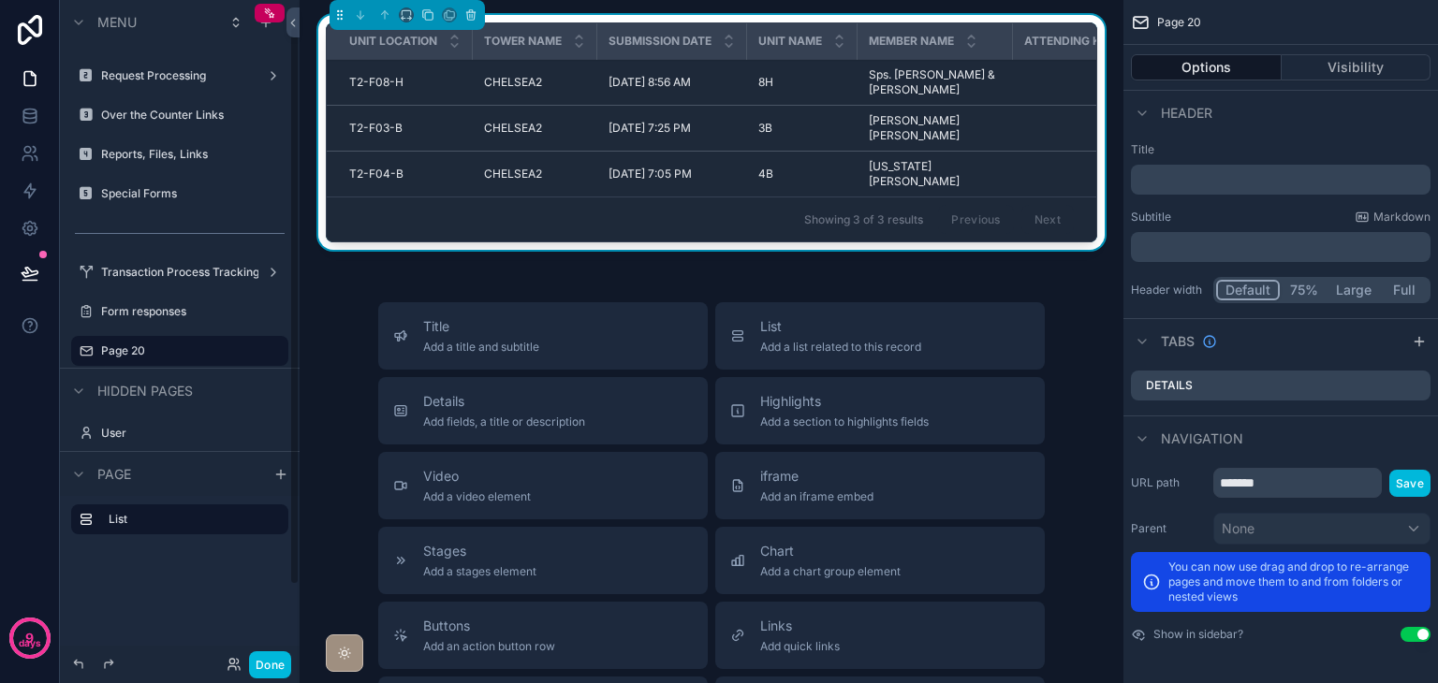
click at [711, 245] on div "Unit Location Tower Name Submission Date Unit Name Member Name Attending Kids A…" at bounding box center [712, 559] width 824 height 1118
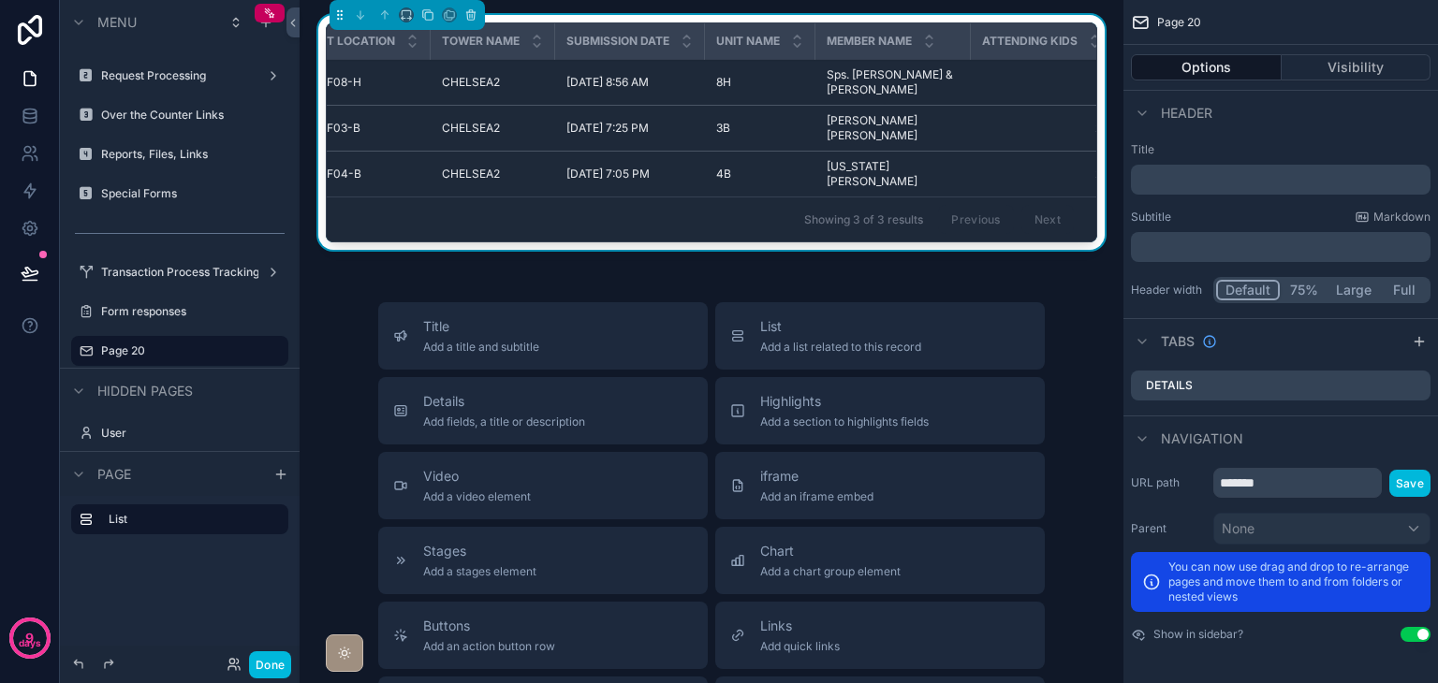
scroll to position [0, 0]
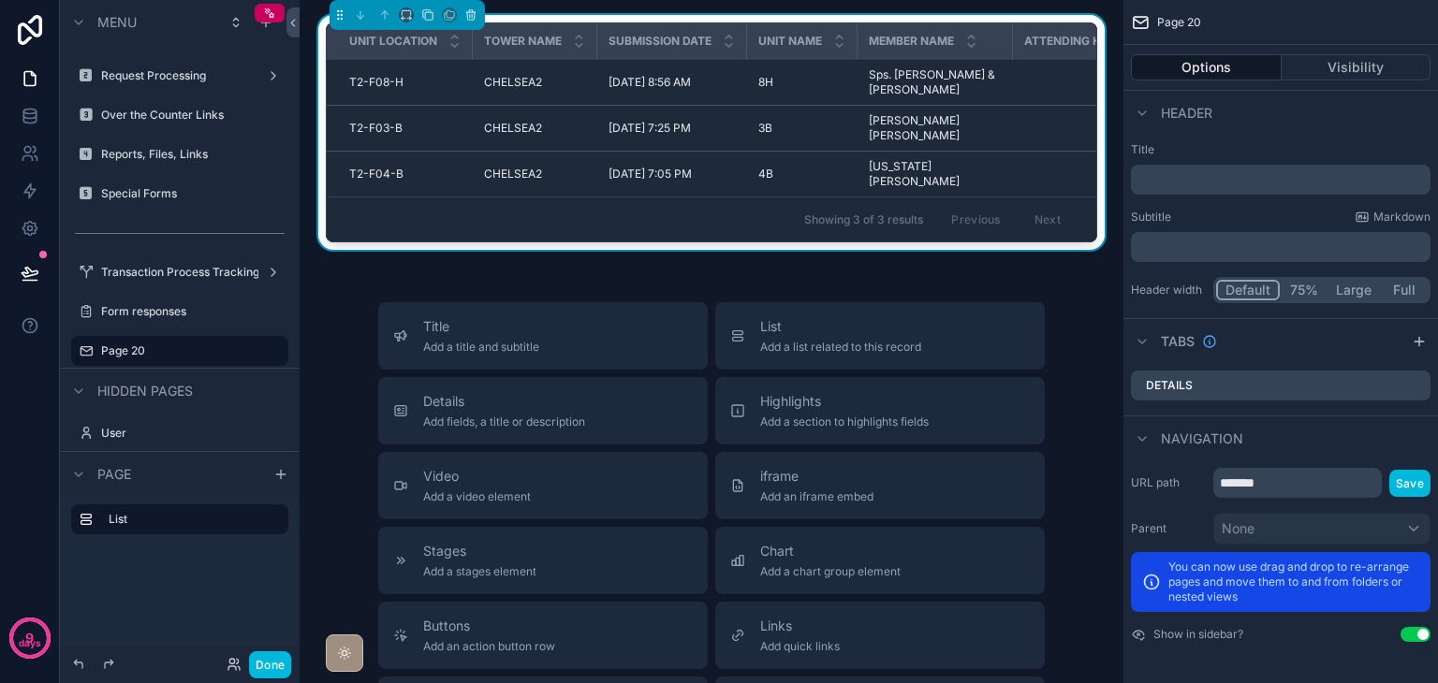
click at [428, 248] on div "Unit Location Tower Name Submission Date Unit Name Member Name Attending Kids A…" at bounding box center [712, 559] width 824 height 1118
click at [275, 661] on button "Done" at bounding box center [270, 664] width 42 height 27
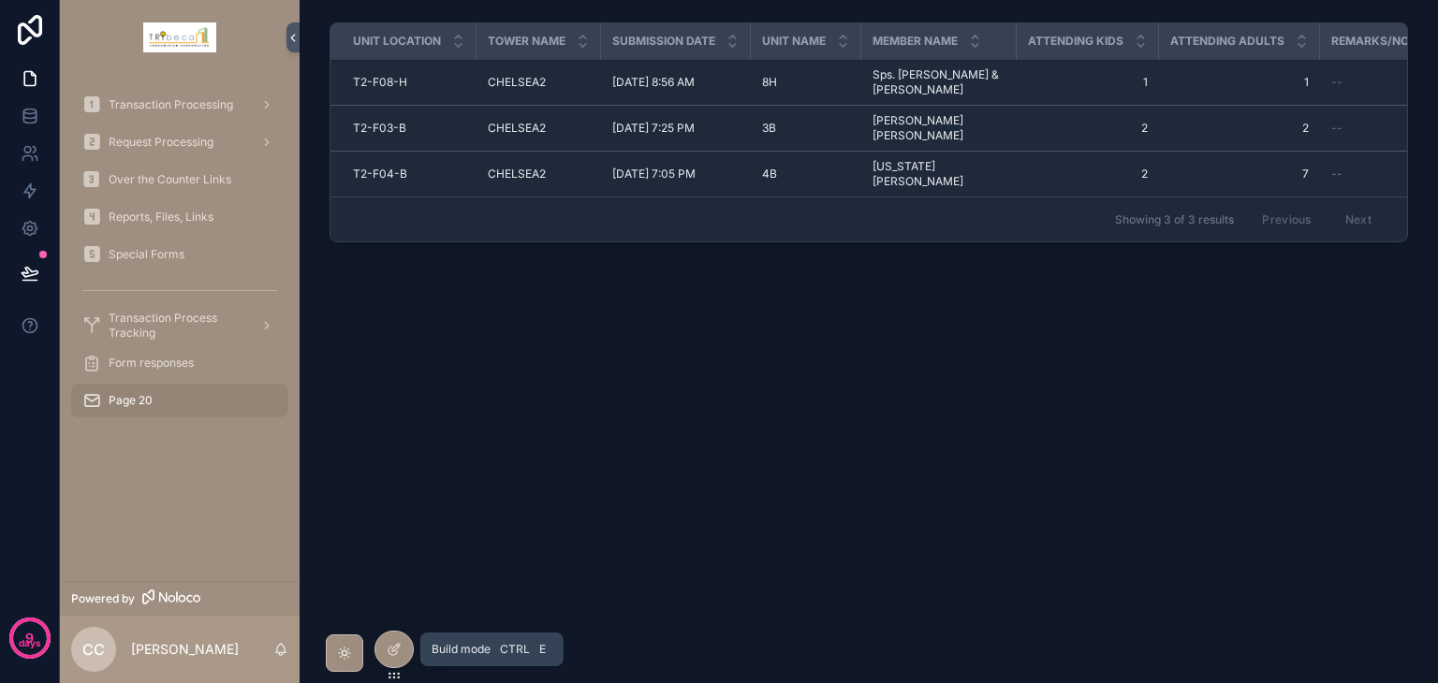
click at [379, 649] on div at bounding box center [393, 650] width 37 height 36
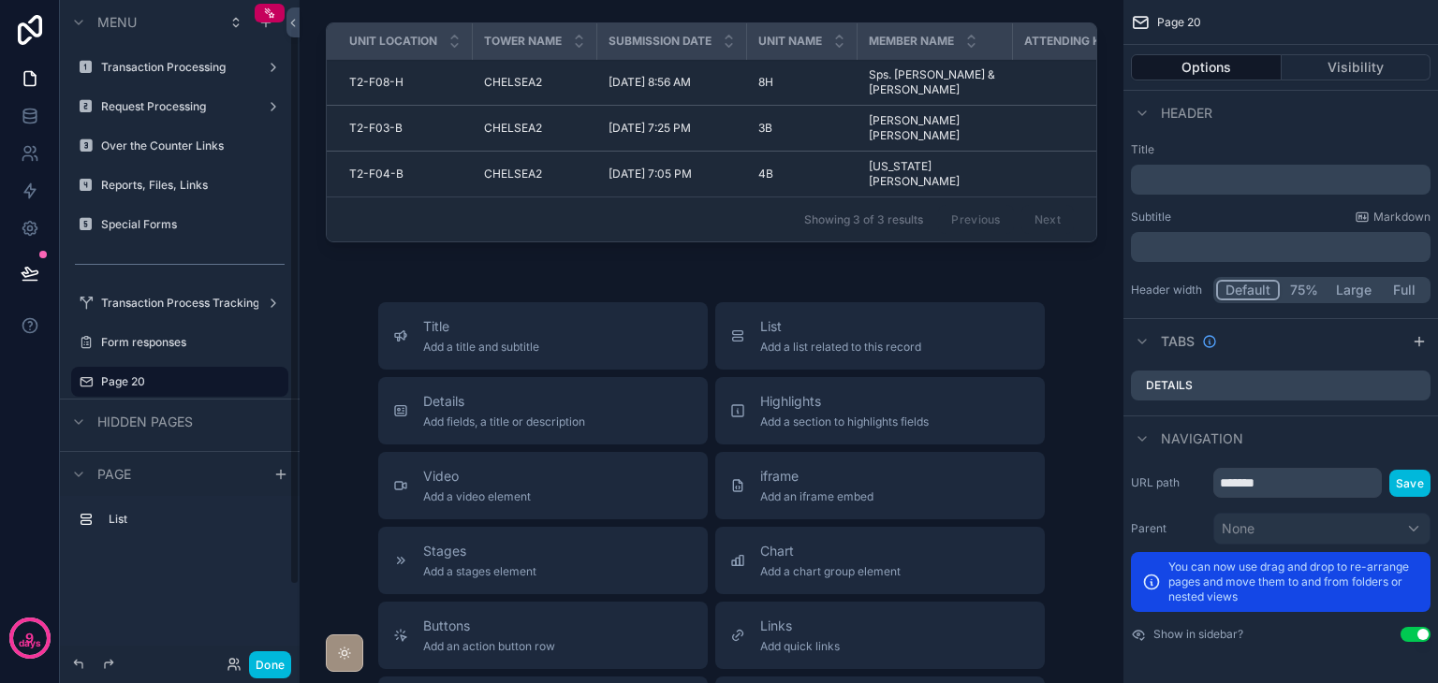
scroll to position [31, 0]
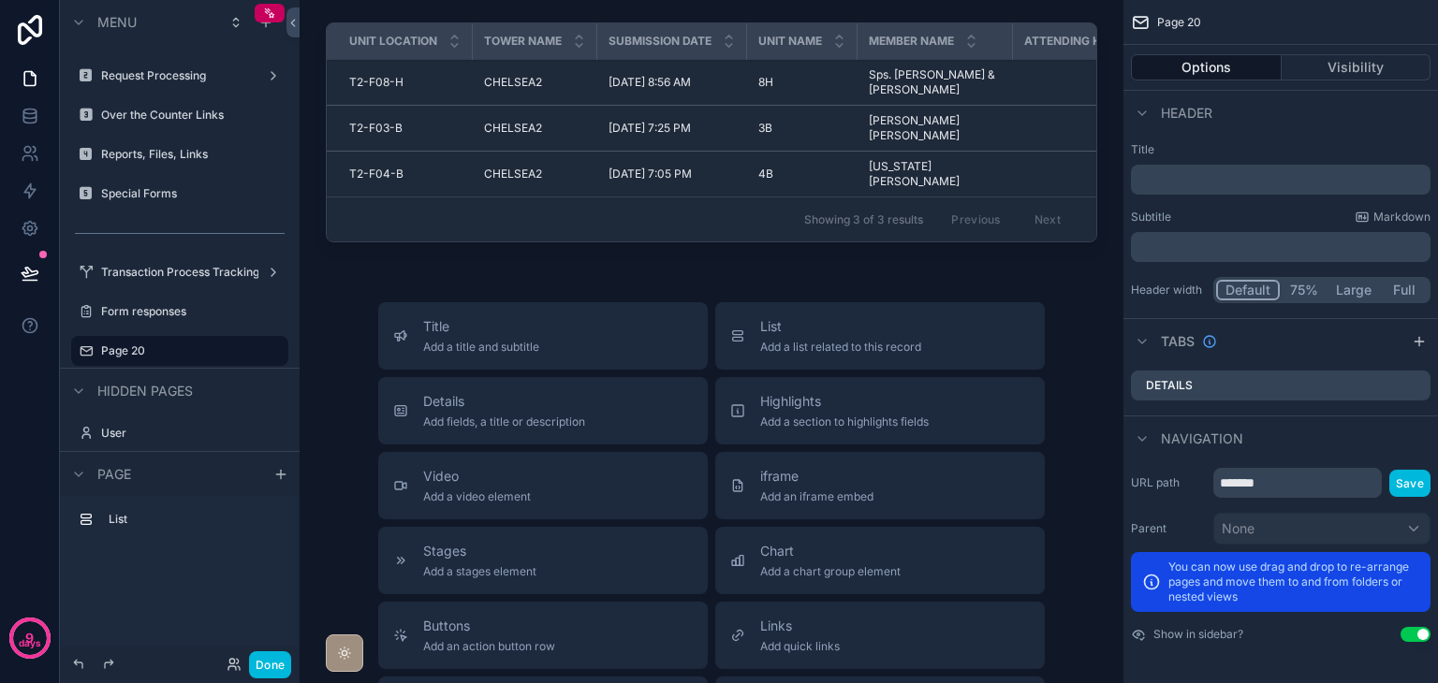
drag, startPoint x: 694, startPoint y: 212, endPoint x: 731, endPoint y: 214, distance: 37.5
click at [731, 214] on div "scrollable content" at bounding box center [711, 136] width 794 height 242
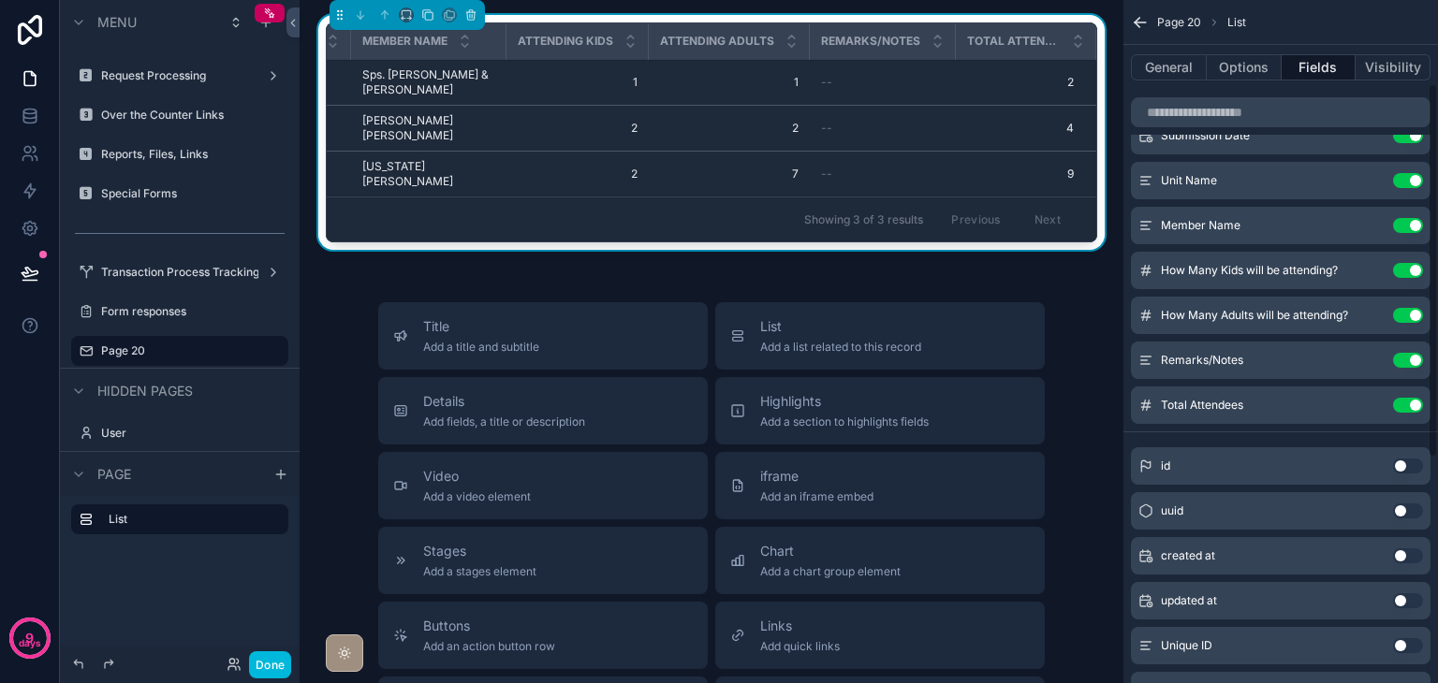
scroll to position [94, 0]
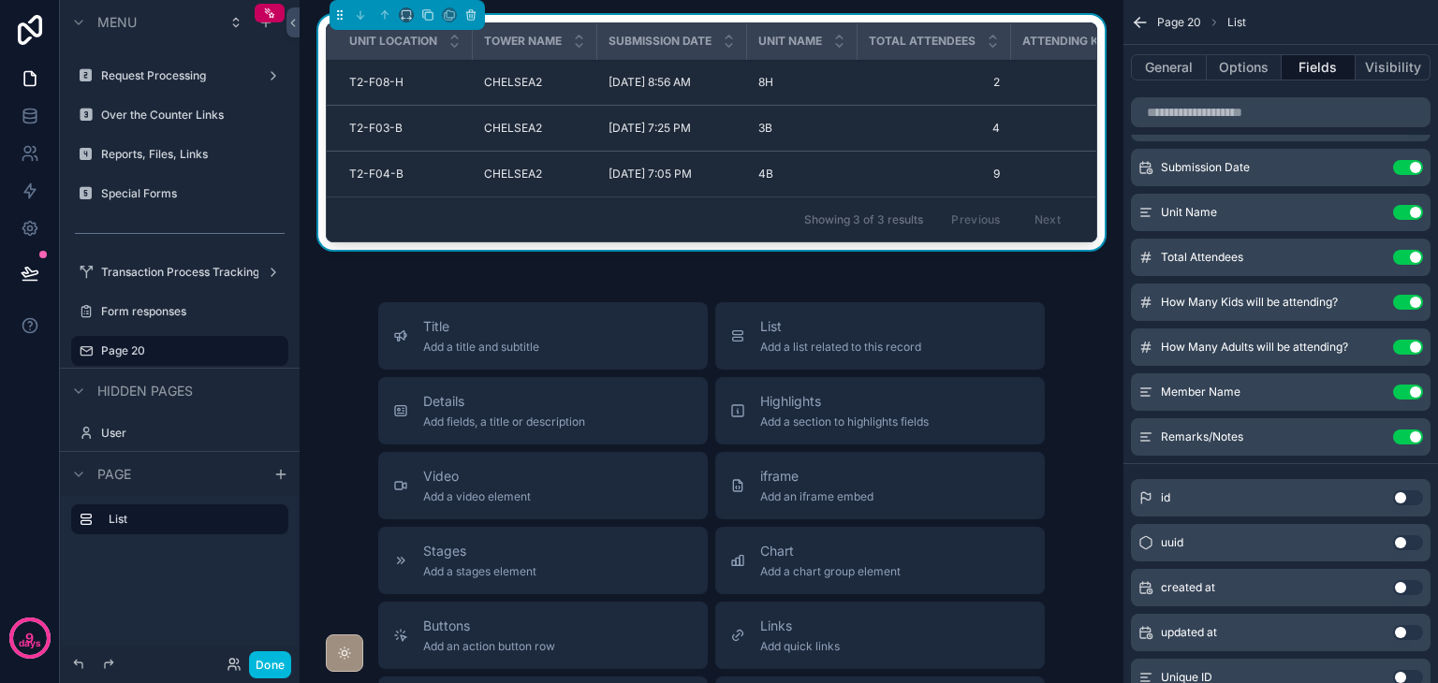
click at [595, 152] on td "CHELSEA2 CHELSEA2" at bounding box center [535, 175] width 124 height 46
click at [277, 660] on button "Done" at bounding box center [270, 664] width 42 height 27
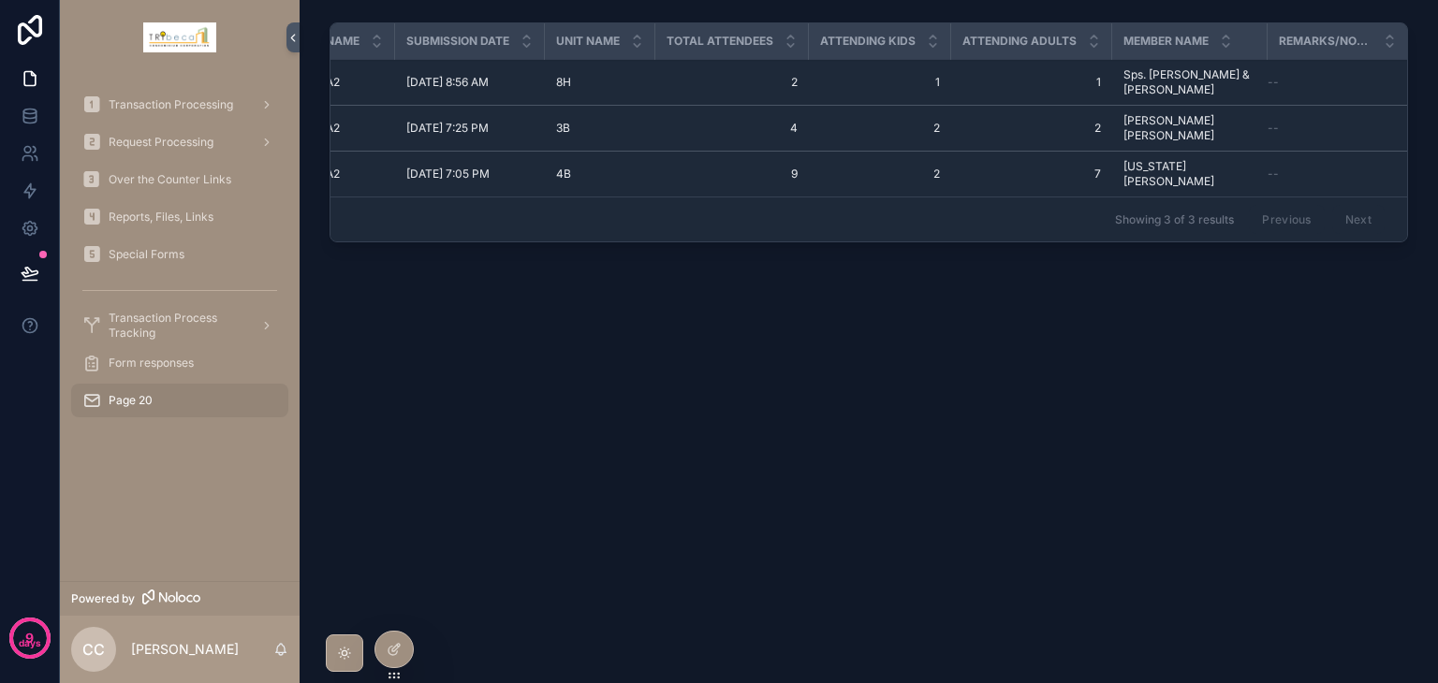
scroll to position [0, 0]
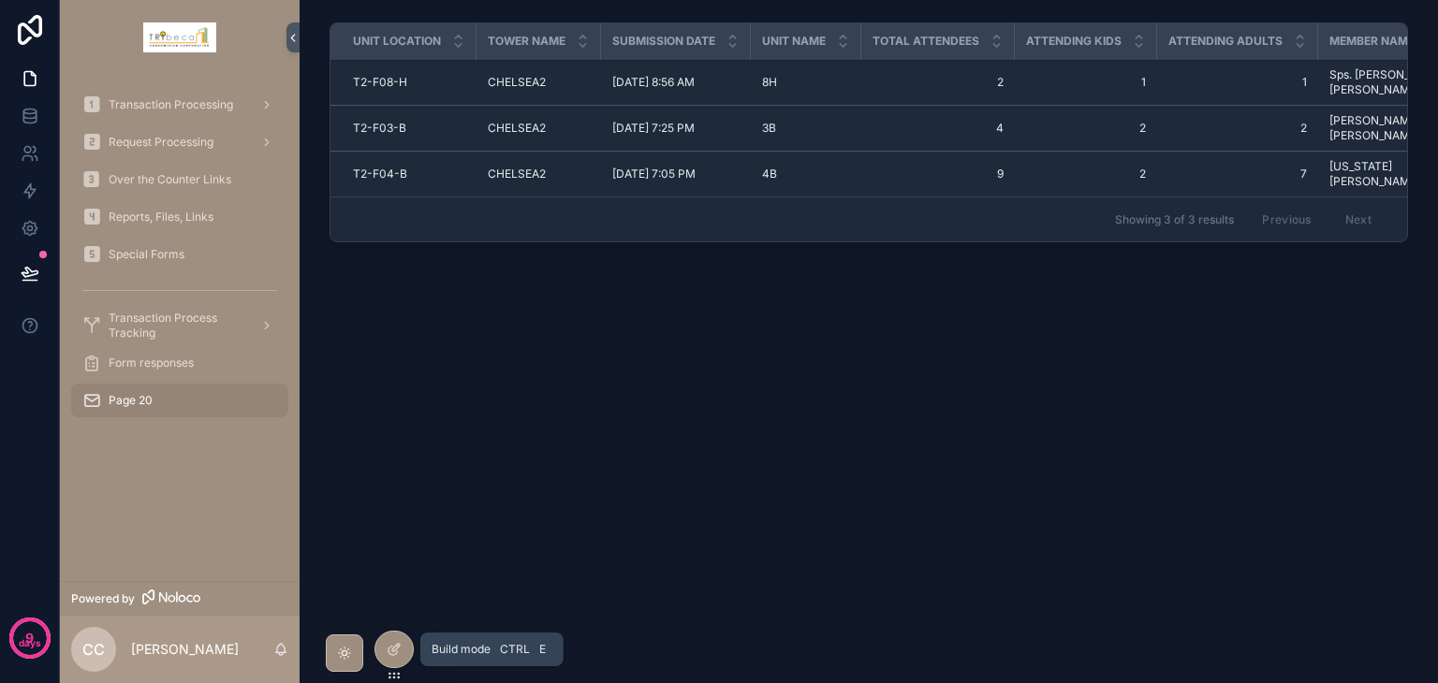
click at [388, 653] on icon at bounding box center [394, 649] width 15 height 15
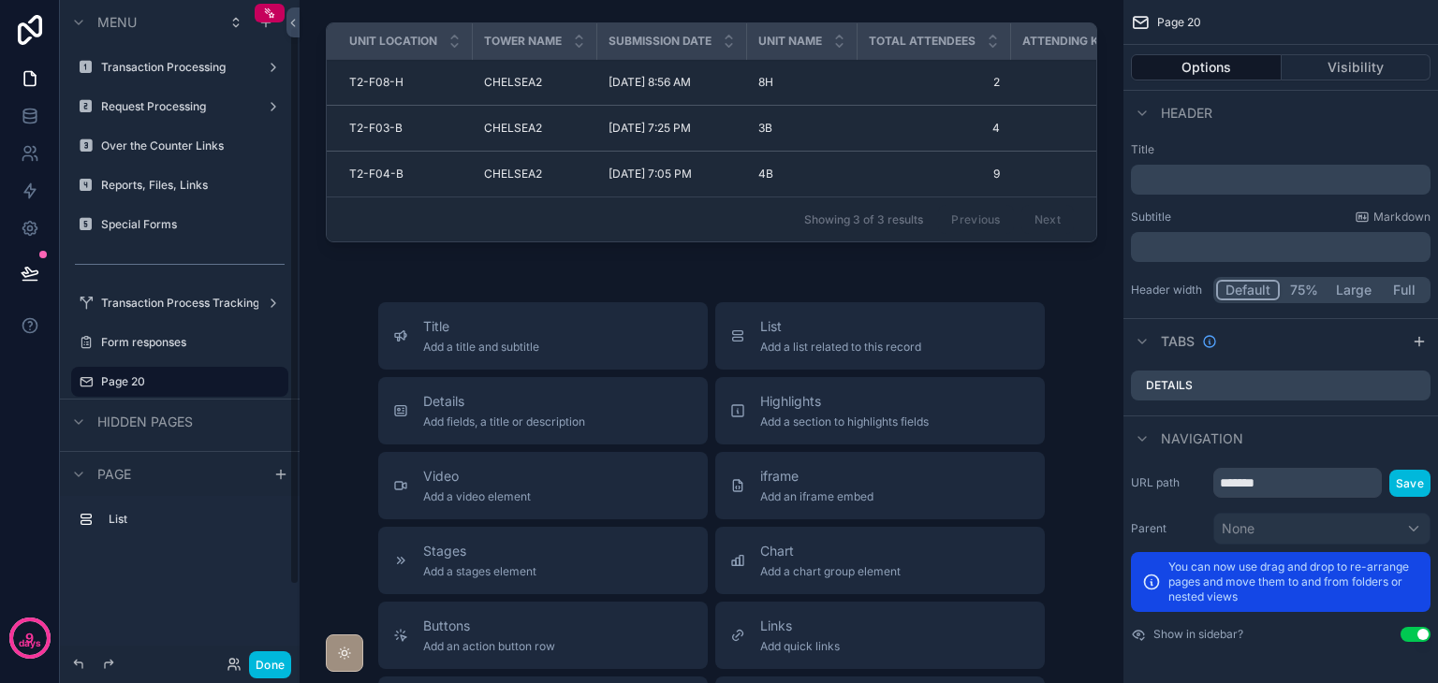
scroll to position [31, 0]
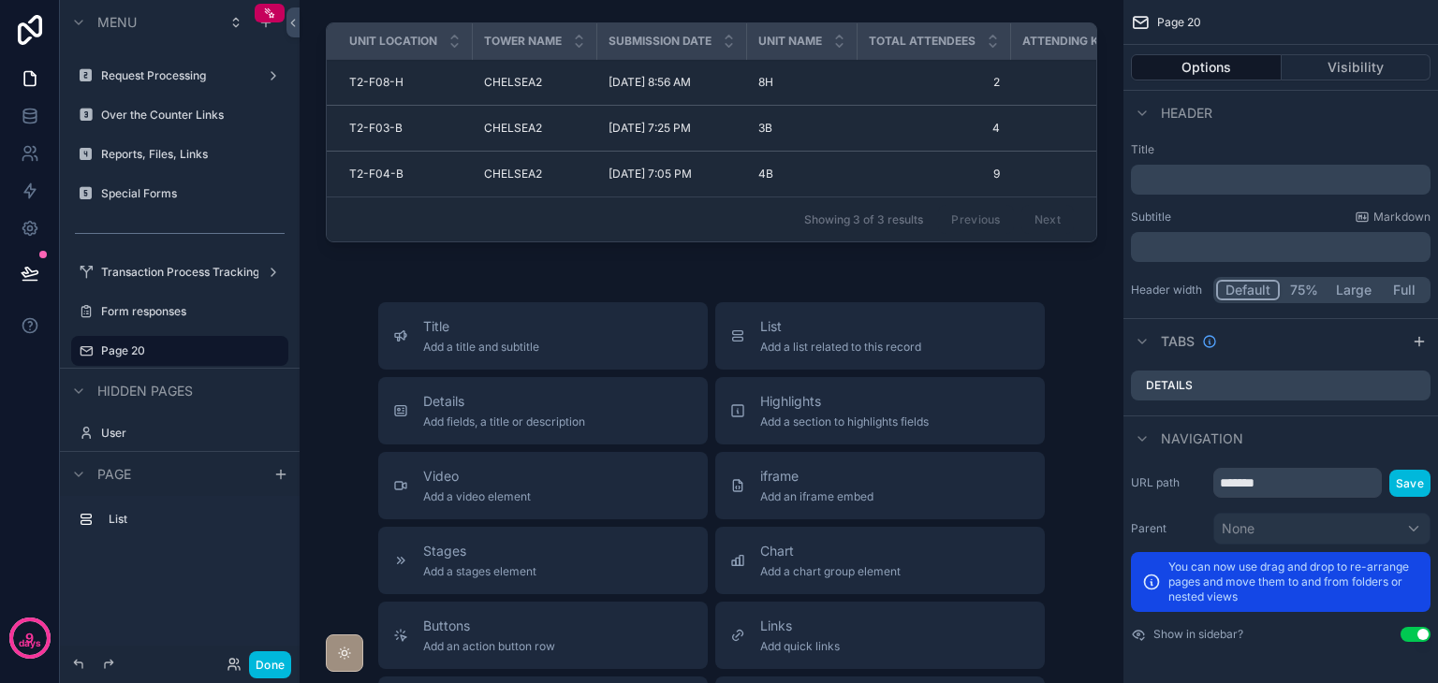
click at [629, 255] on div "Unit Location Tower Name Submission Date Unit Name Total Attendees Attending Ki…" at bounding box center [712, 559] width 824 height 1118
click at [0, 0] on icon "scrollable content" at bounding box center [0, 0] width 0 height 0
click at [319, 358] on icon at bounding box center [318, 359] width 4 height 3
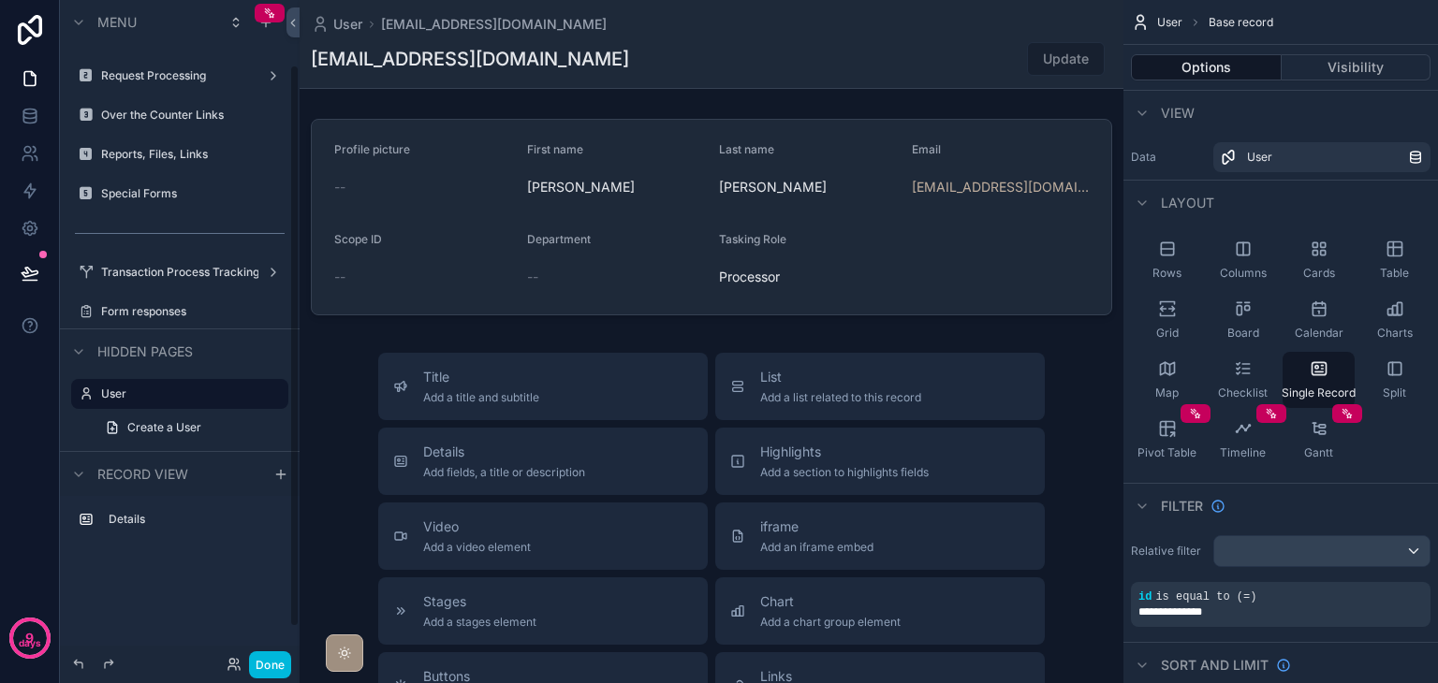
scroll to position [76, 0]
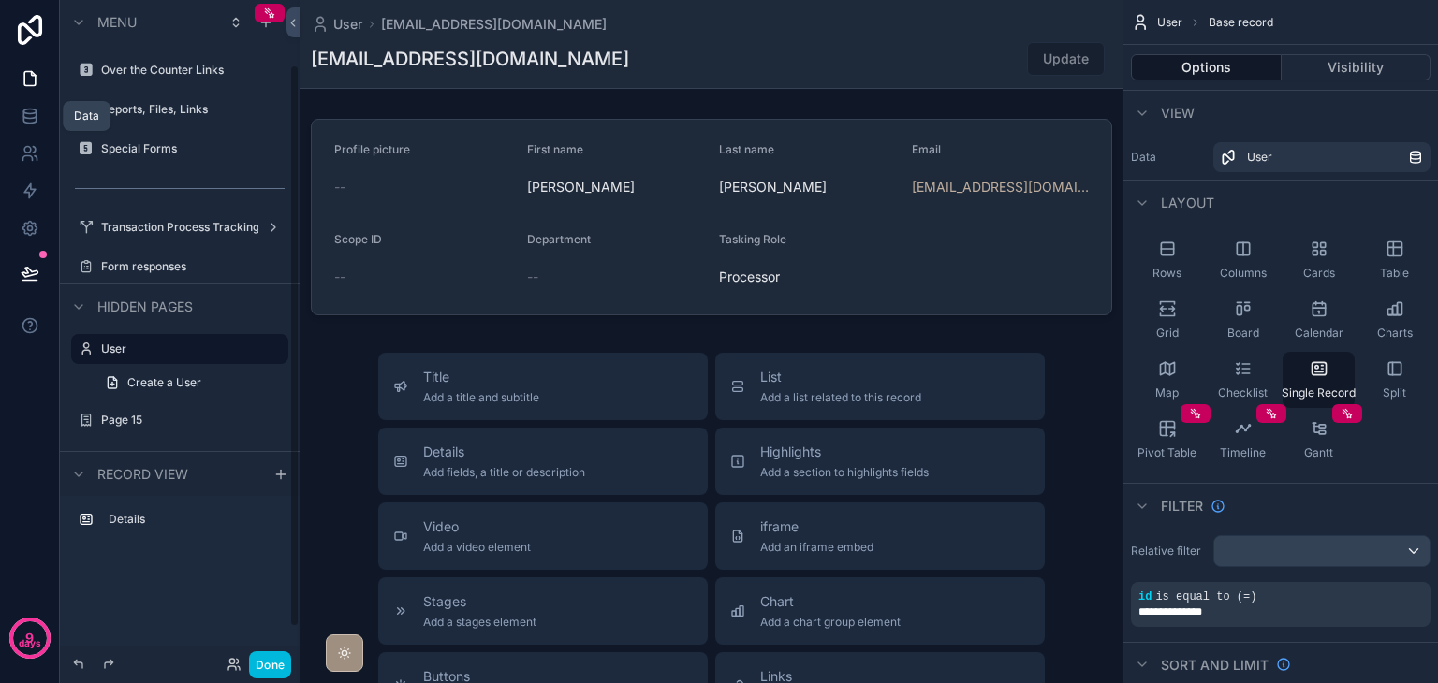
click at [33, 118] on icon at bounding box center [29, 114] width 12 height 7
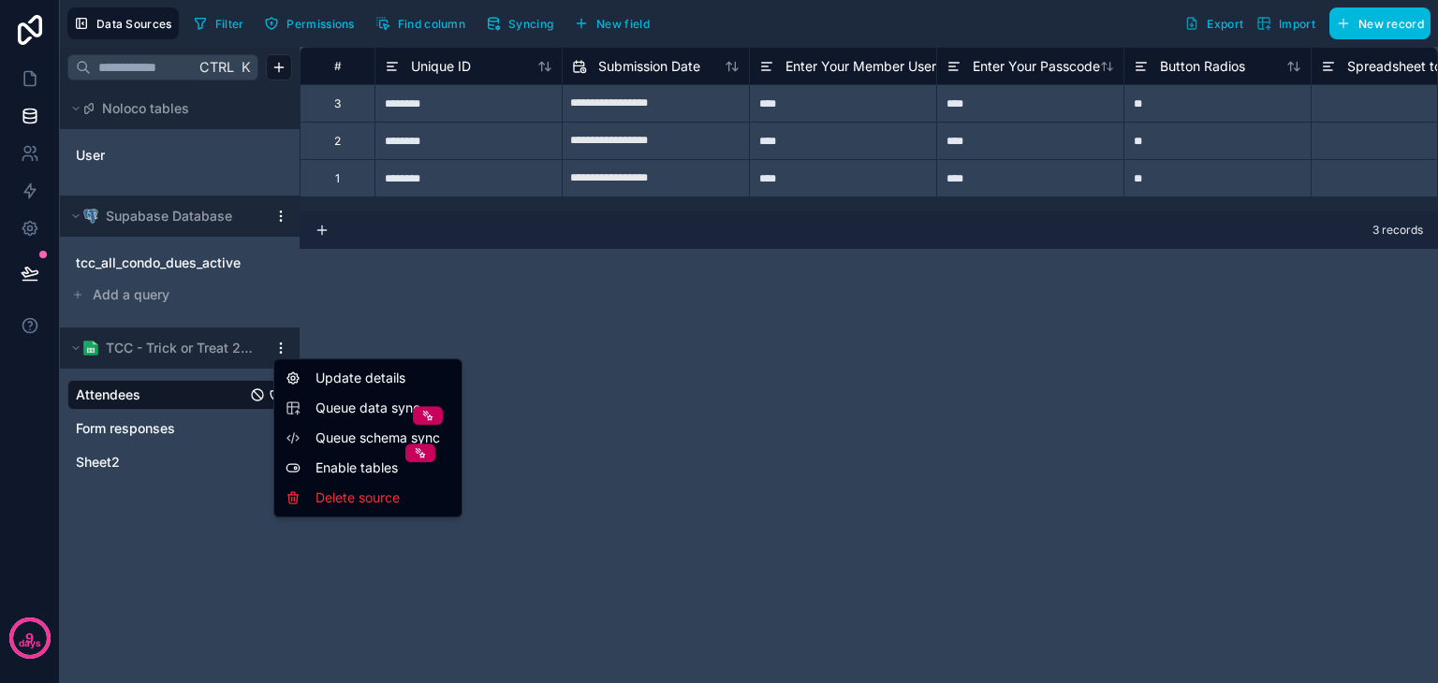
click at [281, 344] on html "**********" at bounding box center [719, 341] width 1438 height 683
click at [345, 499] on div "Delete source" at bounding box center [368, 498] width 180 height 30
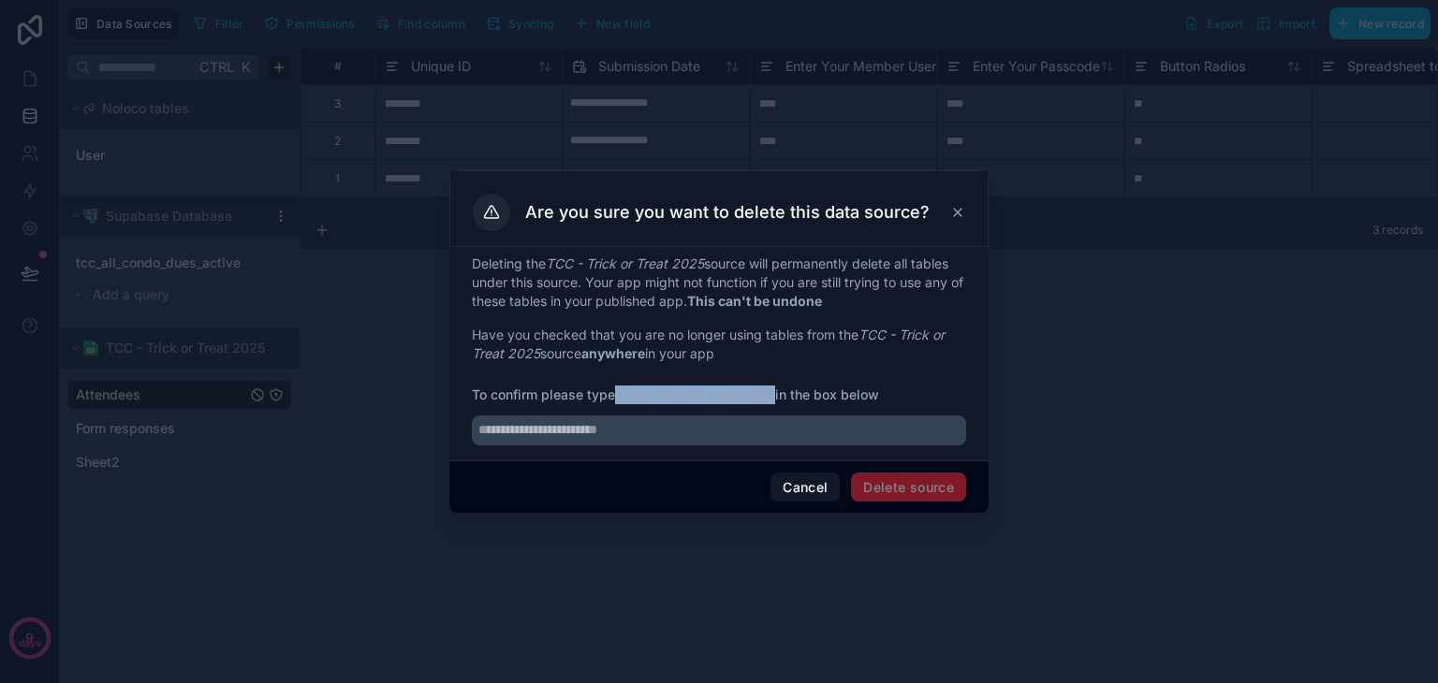
drag, startPoint x: 620, startPoint y: 396, endPoint x: 777, endPoint y: 398, distance: 157.3
click at [775, 398] on strong "TCC - Trick or Treat 2025" at bounding box center [695, 395] width 160 height 16
copy strong "TCC - Trick or Treat 2025"
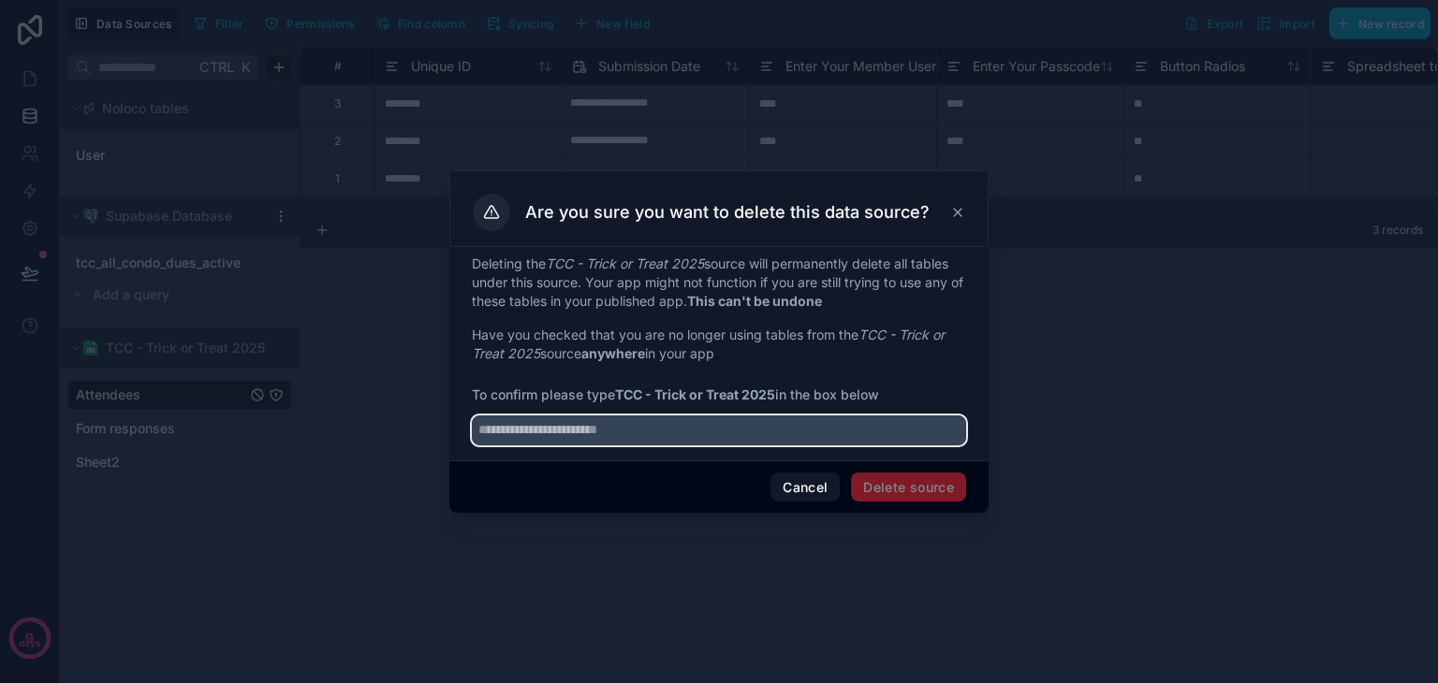
click at [588, 435] on input "text" at bounding box center [719, 431] width 494 height 30
paste input "**********"
type input "**********"
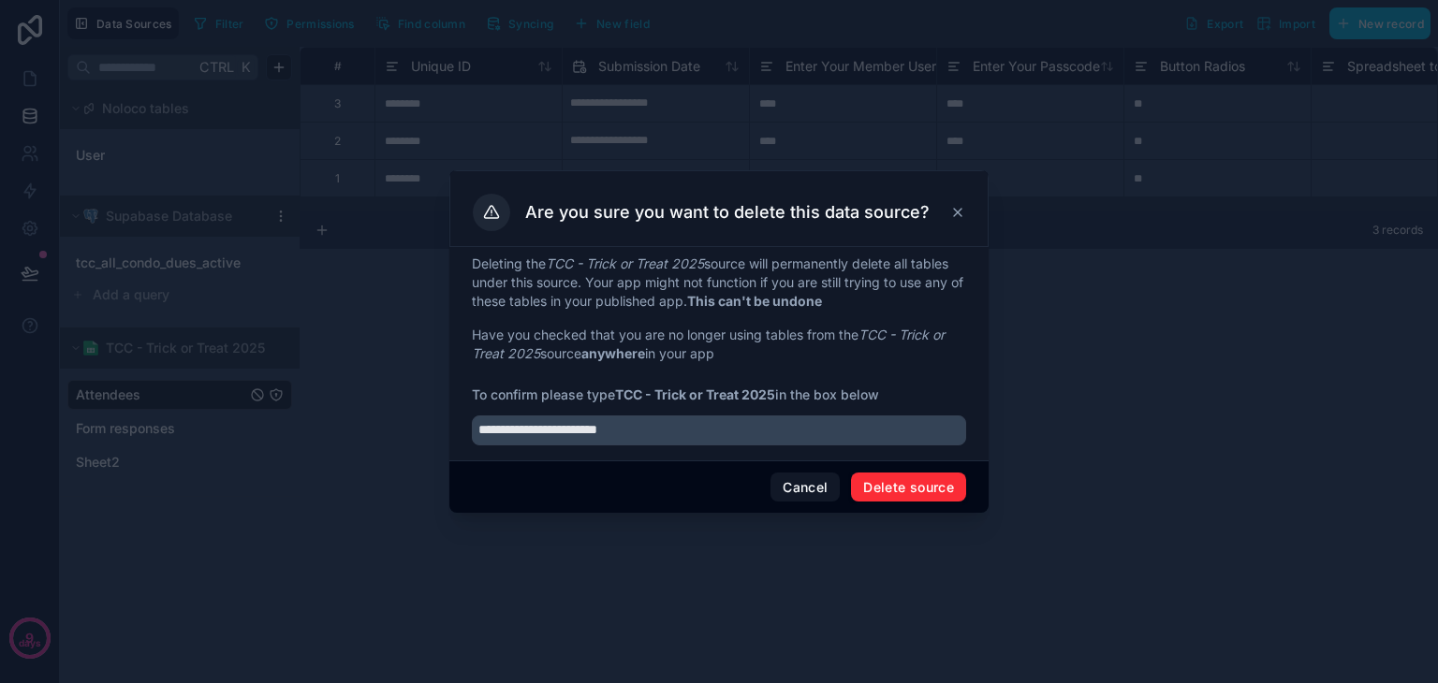
click at [865, 483] on button "Delete source" at bounding box center [908, 488] width 115 height 30
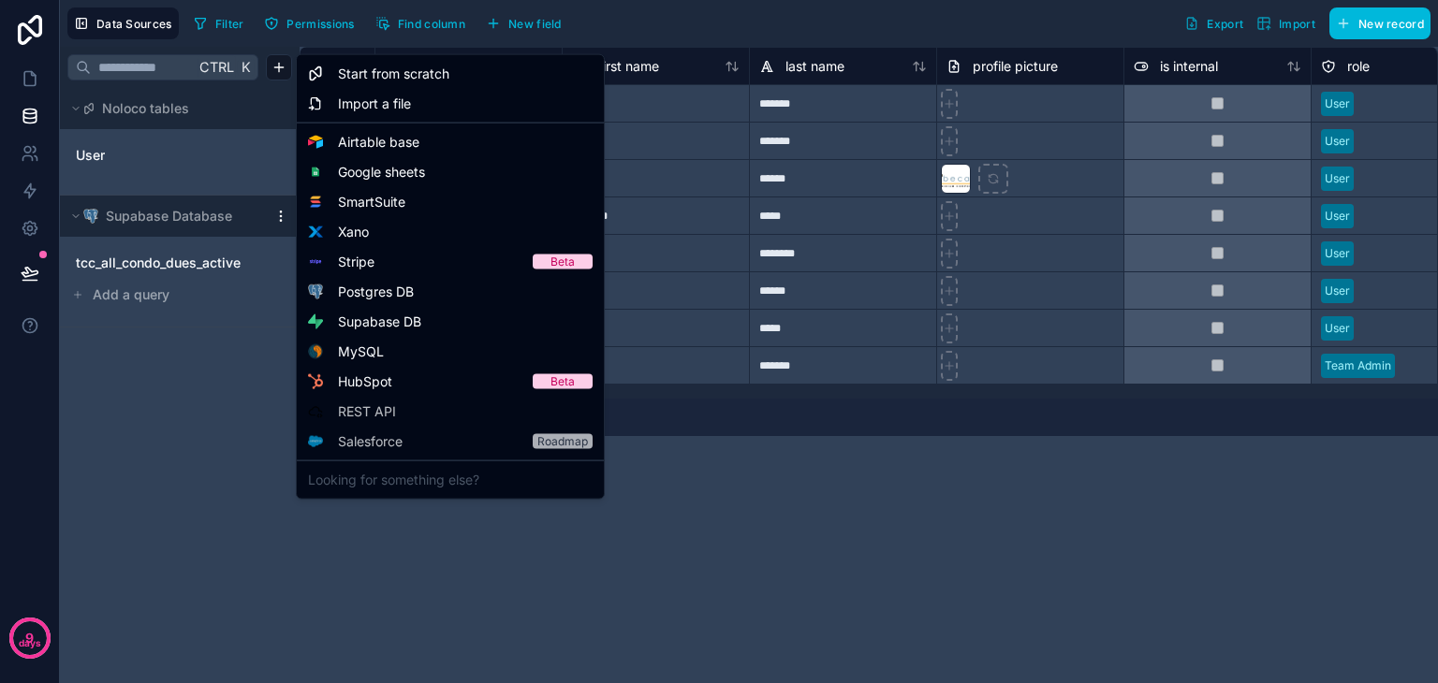
click at [278, 60] on html "**********" at bounding box center [719, 341] width 1438 height 683
click at [393, 181] on span "Google sheets" at bounding box center [381, 172] width 87 height 19
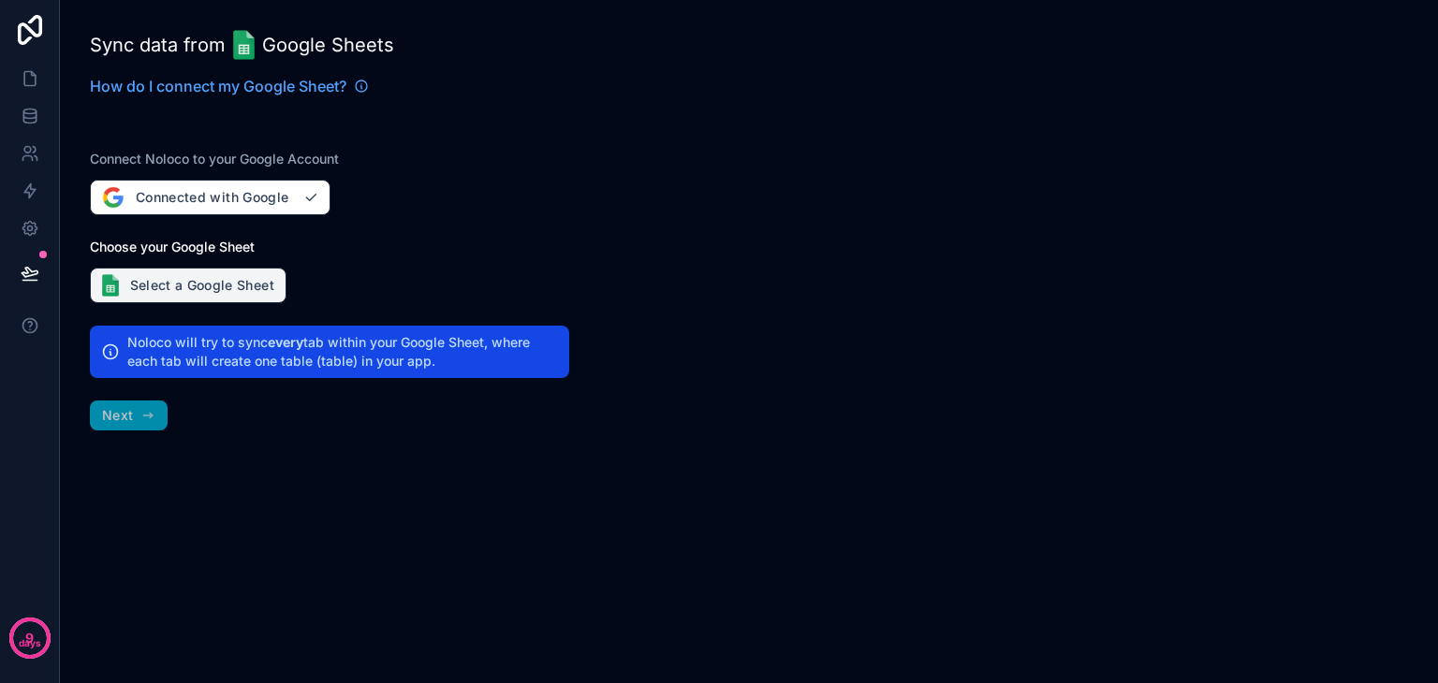
click at [214, 282] on button "Select a Google Sheet" at bounding box center [188, 286] width 197 height 36
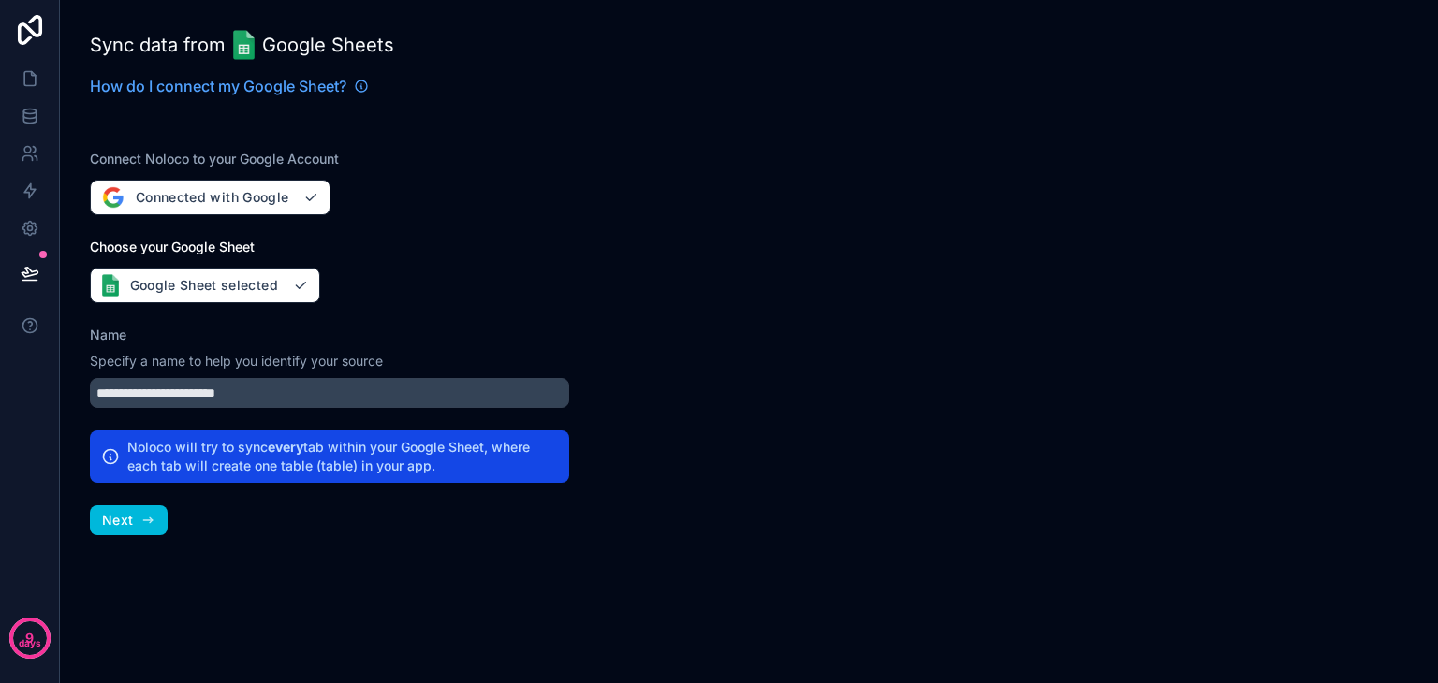
click at [142, 520] on icon "button" at bounding box center [147, 520] width 15 height 15
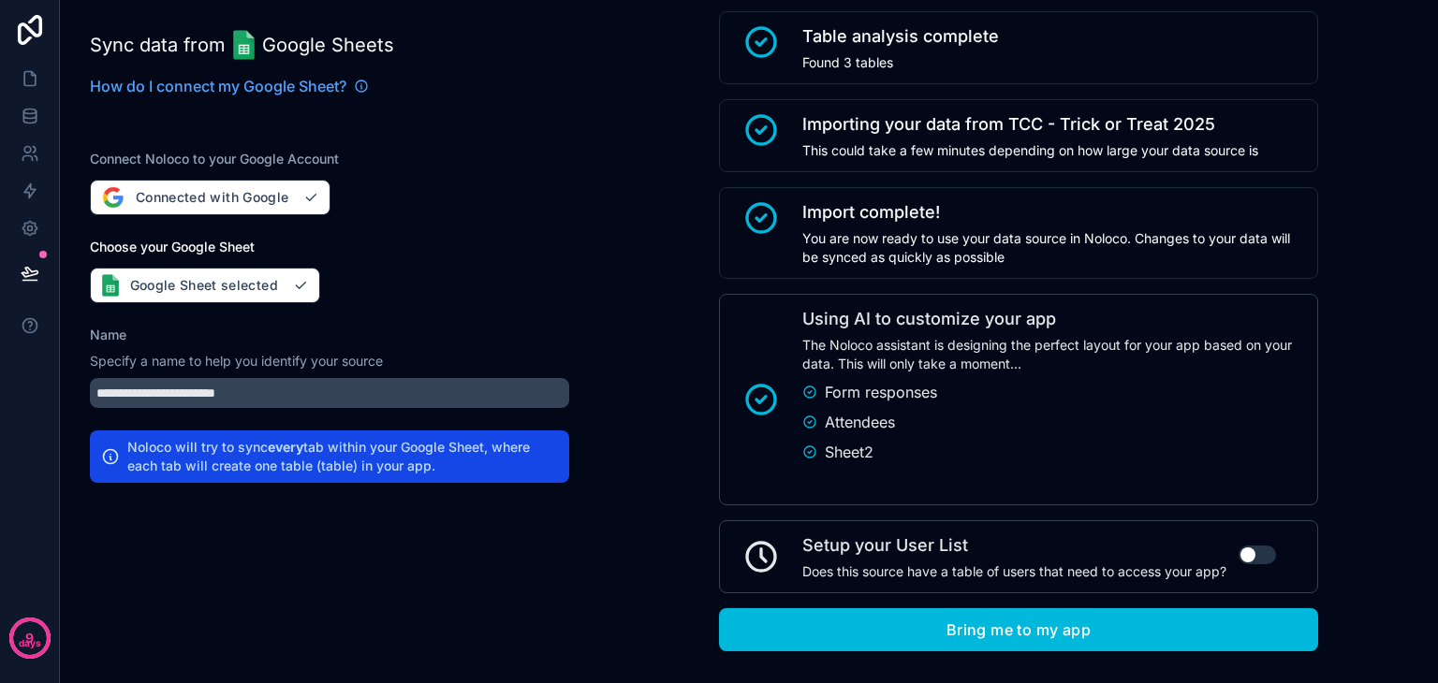
scroll to position [162, 0]
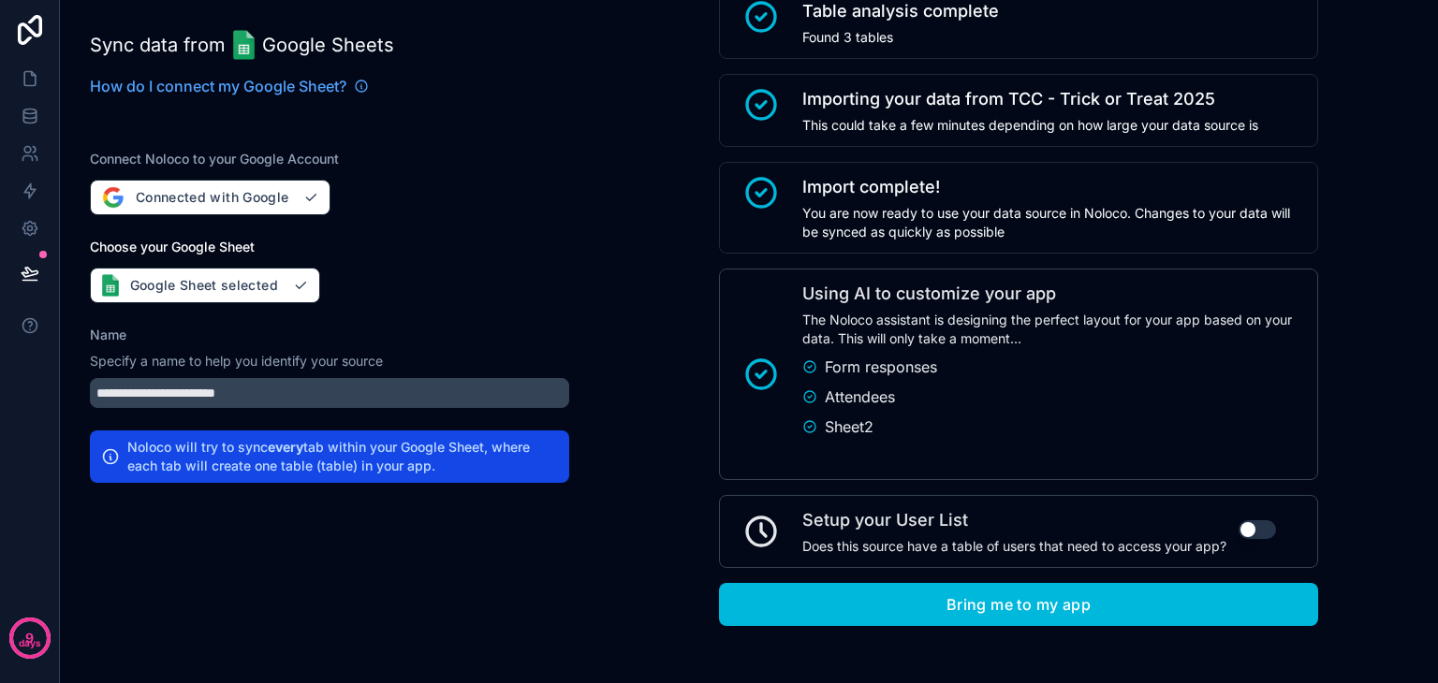
click at [928, 604] on button "Bring me to my app" at bounding box center [1018, 604] width 599 height 43
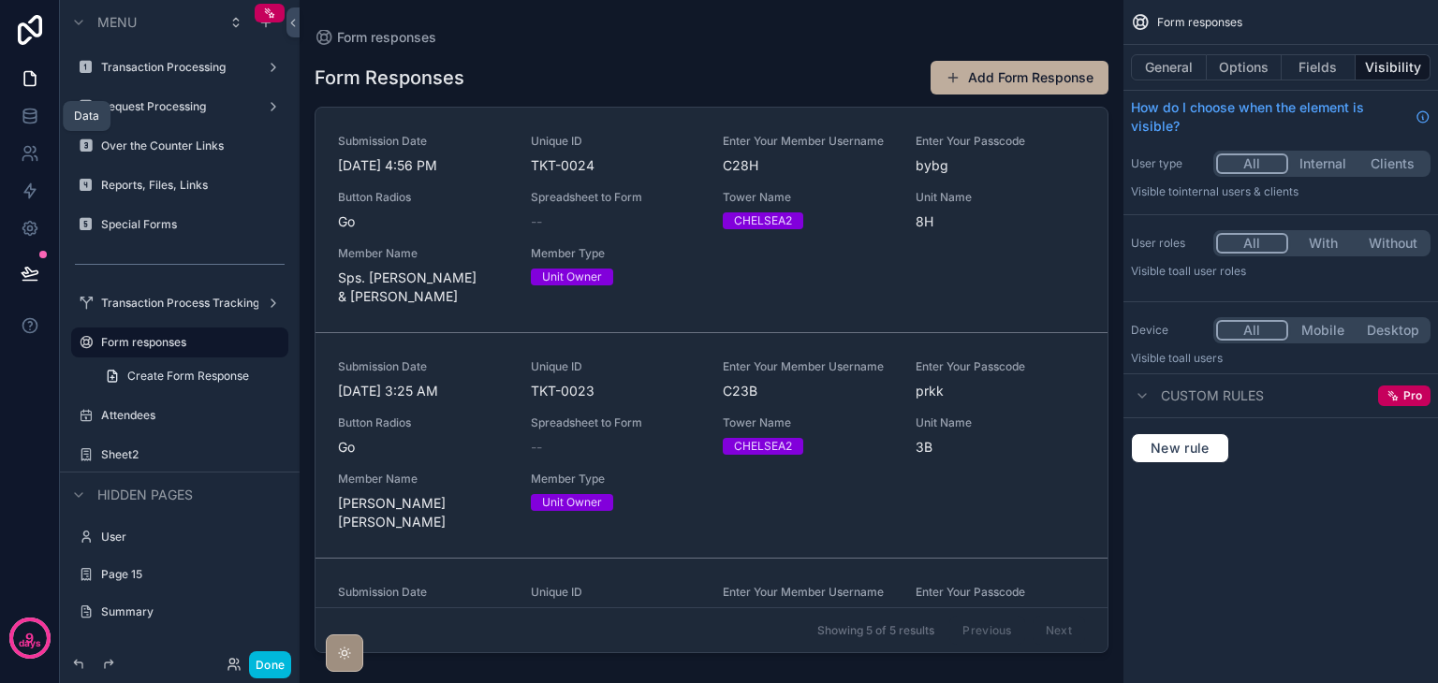
click at [34, 110] on icon at bounding box center [29, 112] width 12 height 5
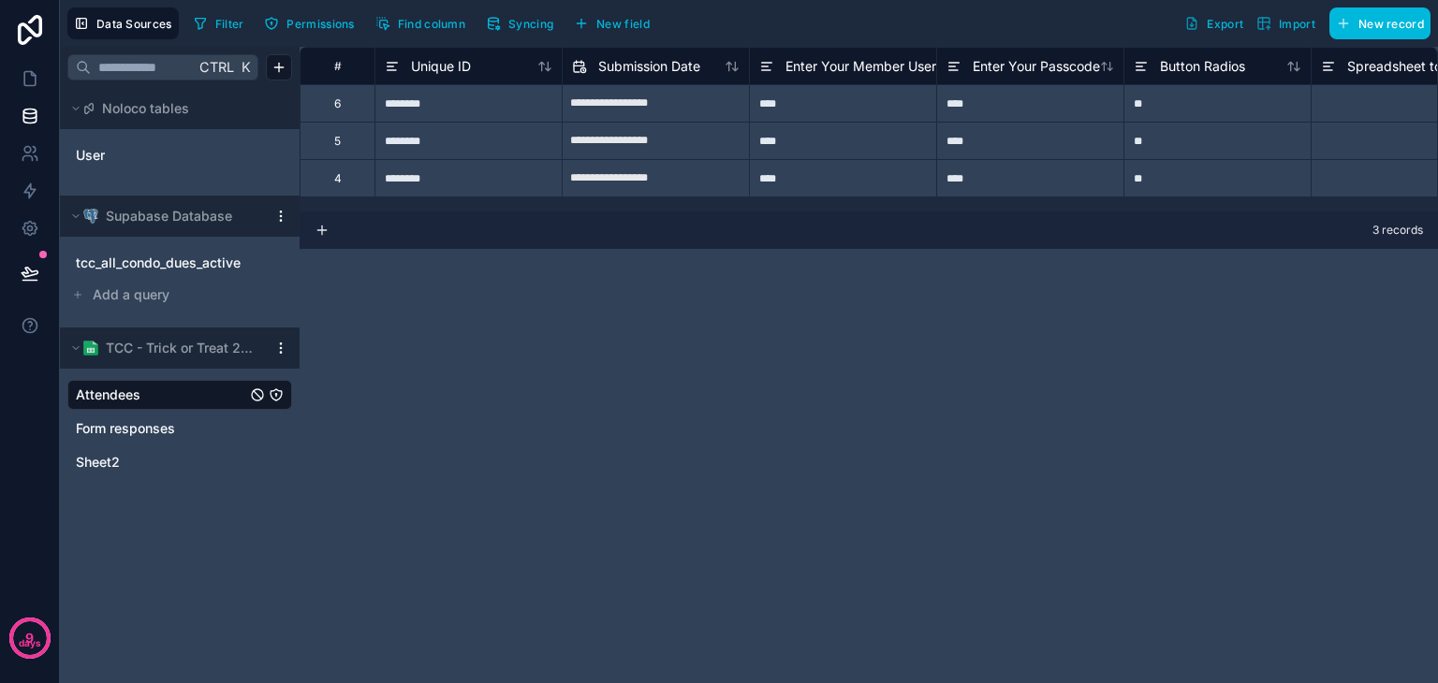
click at [188, 431] on link "Form responses" at bounding box center [161, 428] width 170 height 19
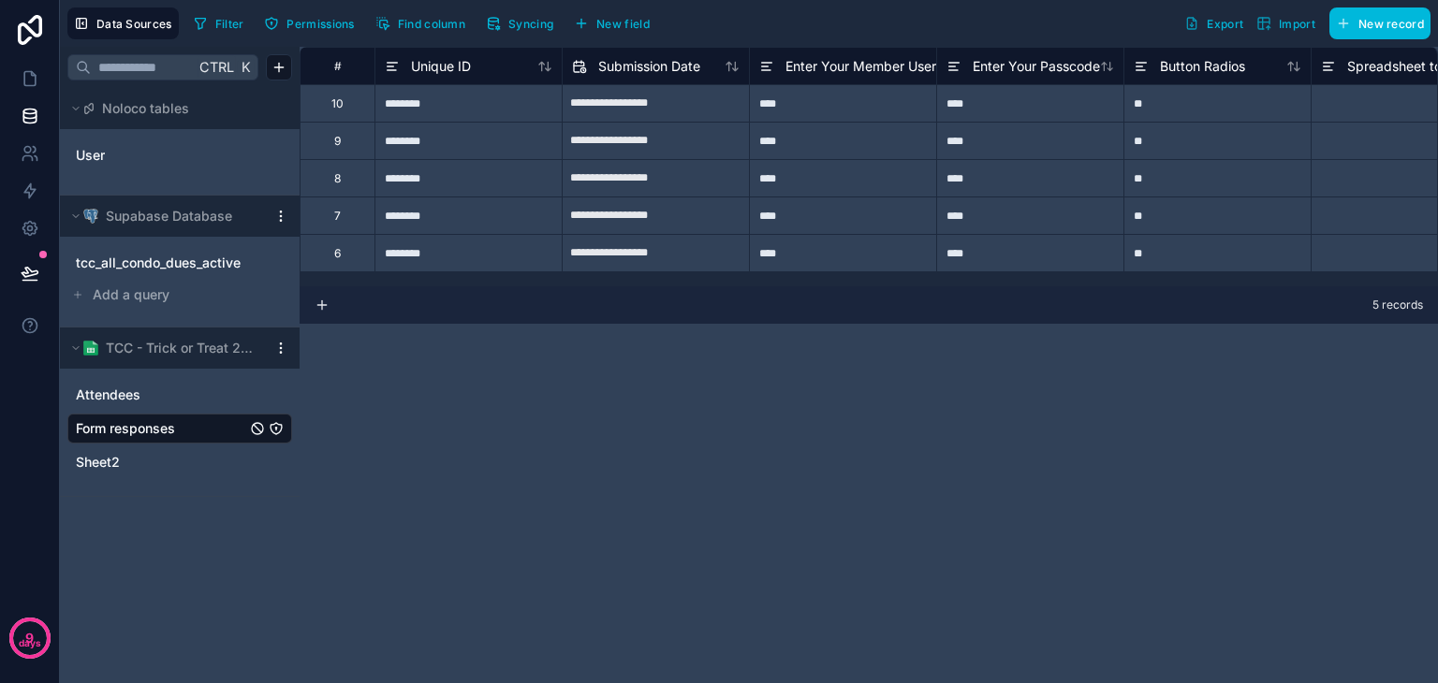
click at [163, 395] on link "Attendees" at bounding box center [161, 395] width 170 height 19
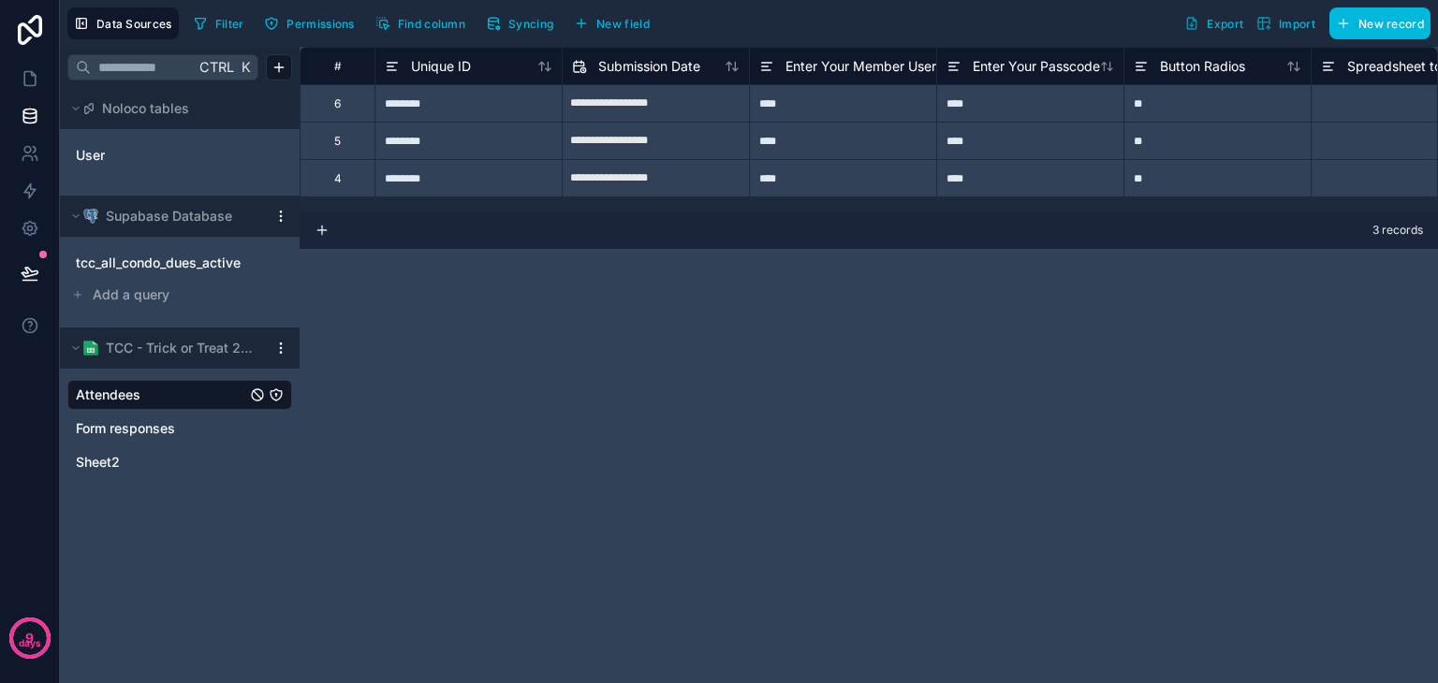
click at [190, 428] on link "Form responses" at bounding box center [161, 428] width 170 height 19
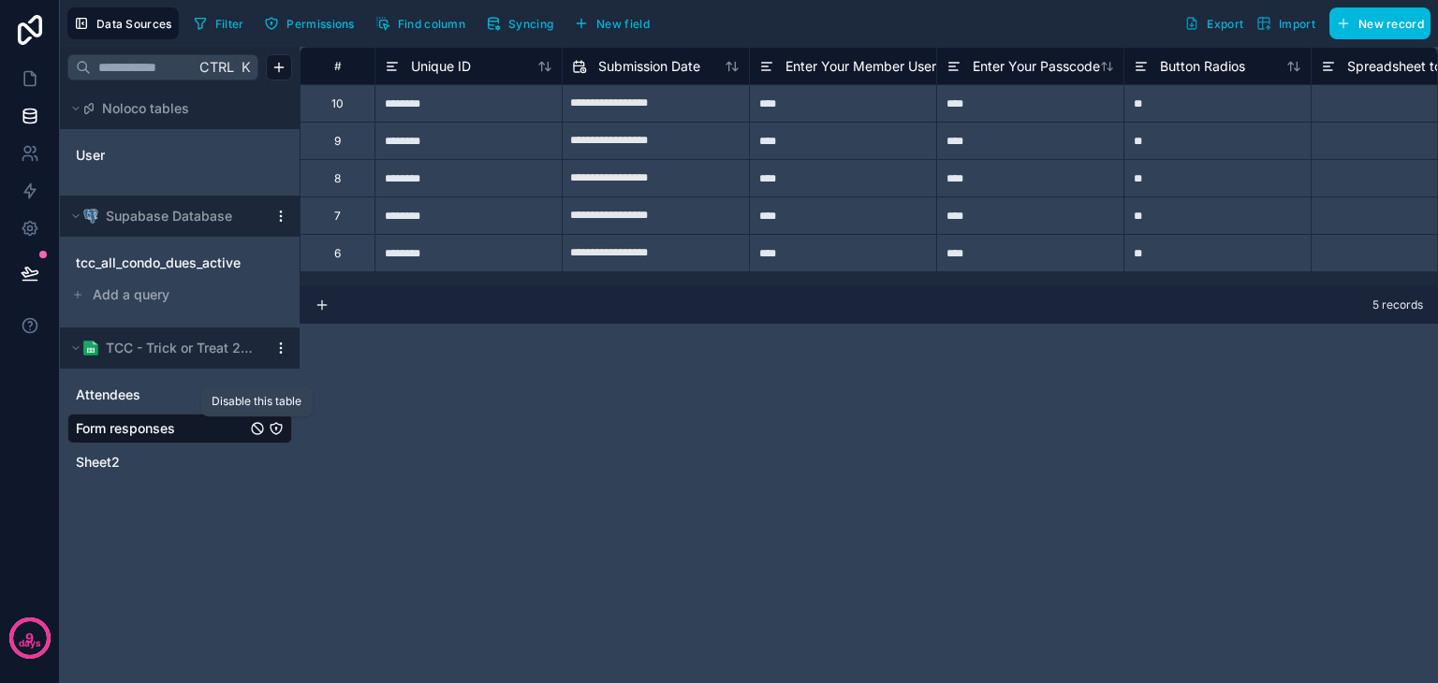
click at [259, 428] on icon "Form responses" at bounding box center [257, 428] width 15 height 15
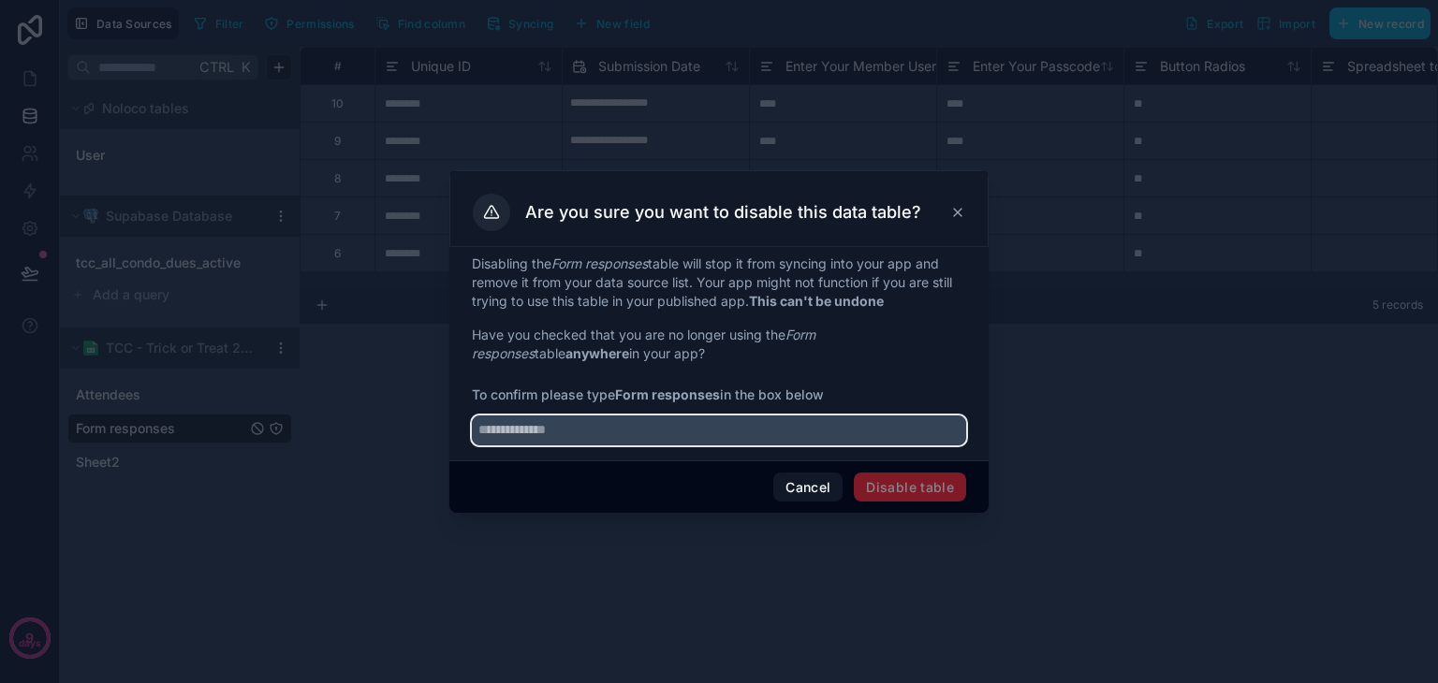
click at [619, 420] on input "text" at bounding box center [719, 431] width 494 height 30
type input "**********"
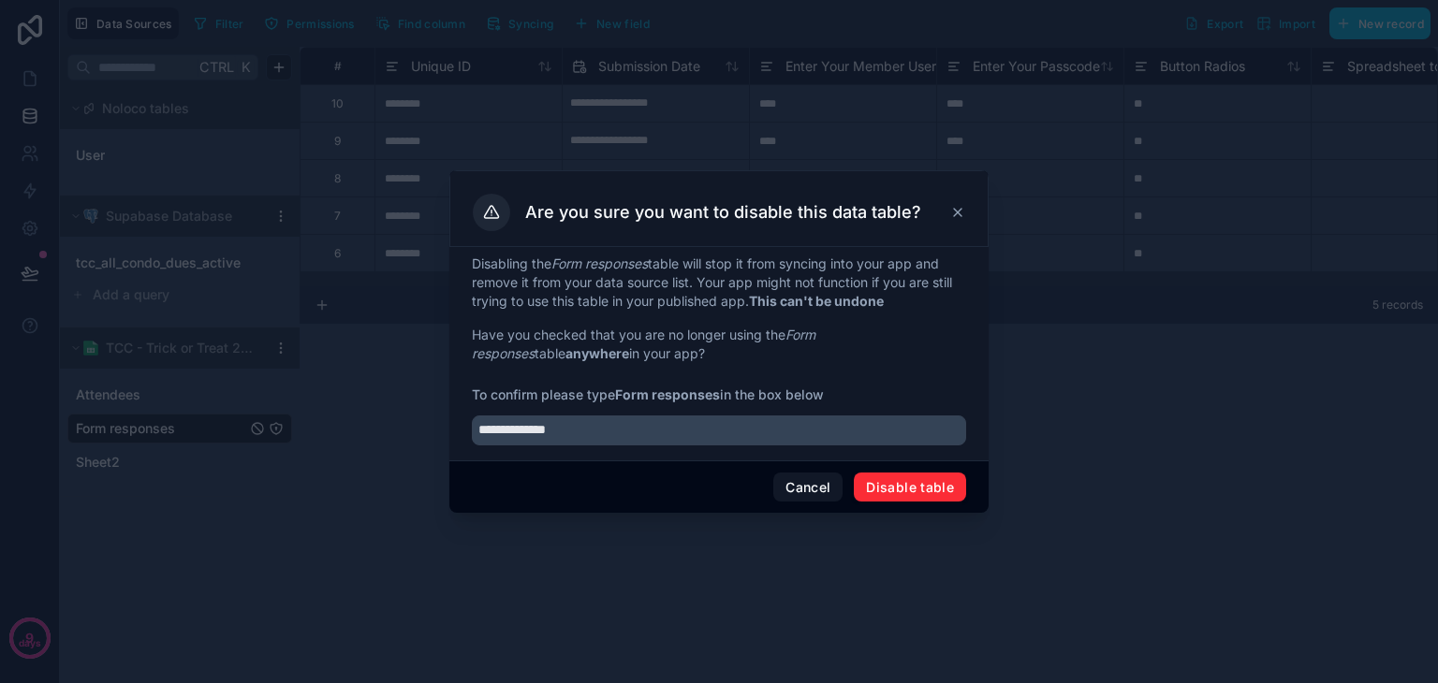
click at [914, 488] on button "Disable table" at bounding box center [910, 488] width 112 height 30
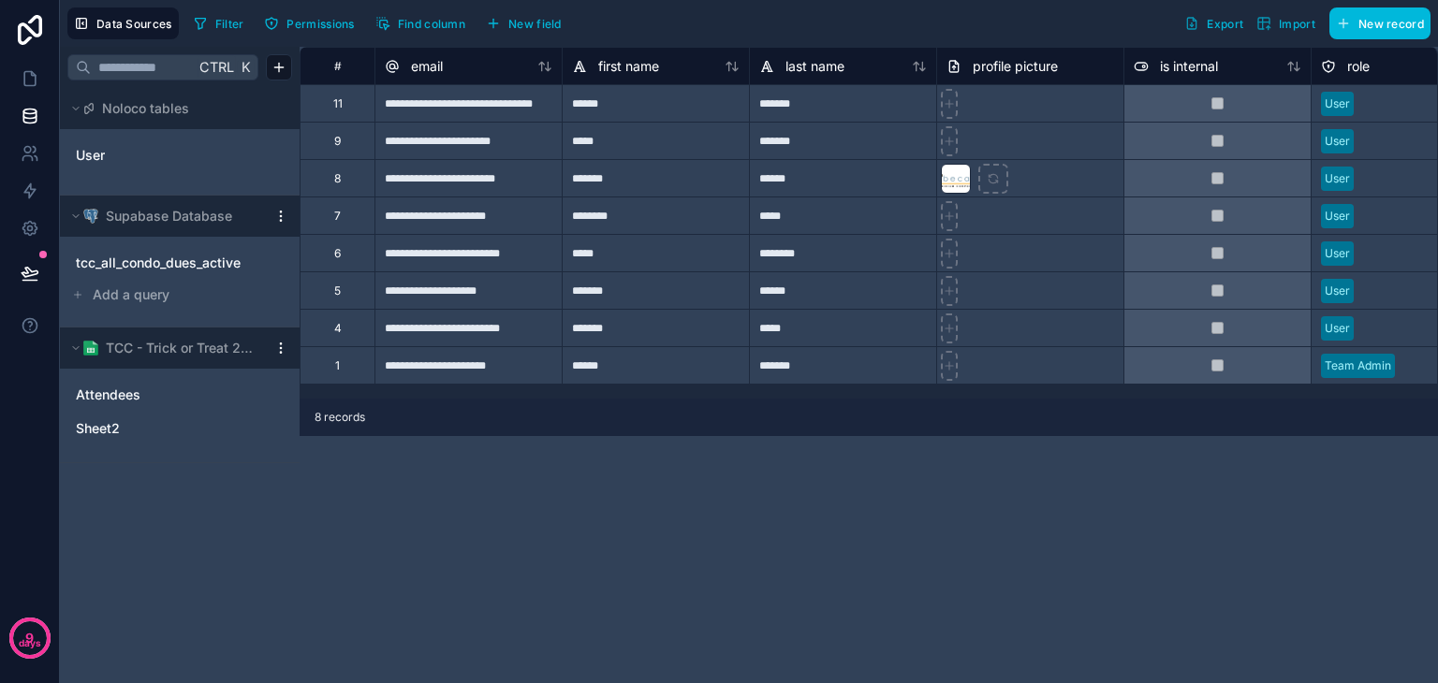
click at [150, 400] on link "Attendees" at bounding box center [161, 395] width 170 height 19
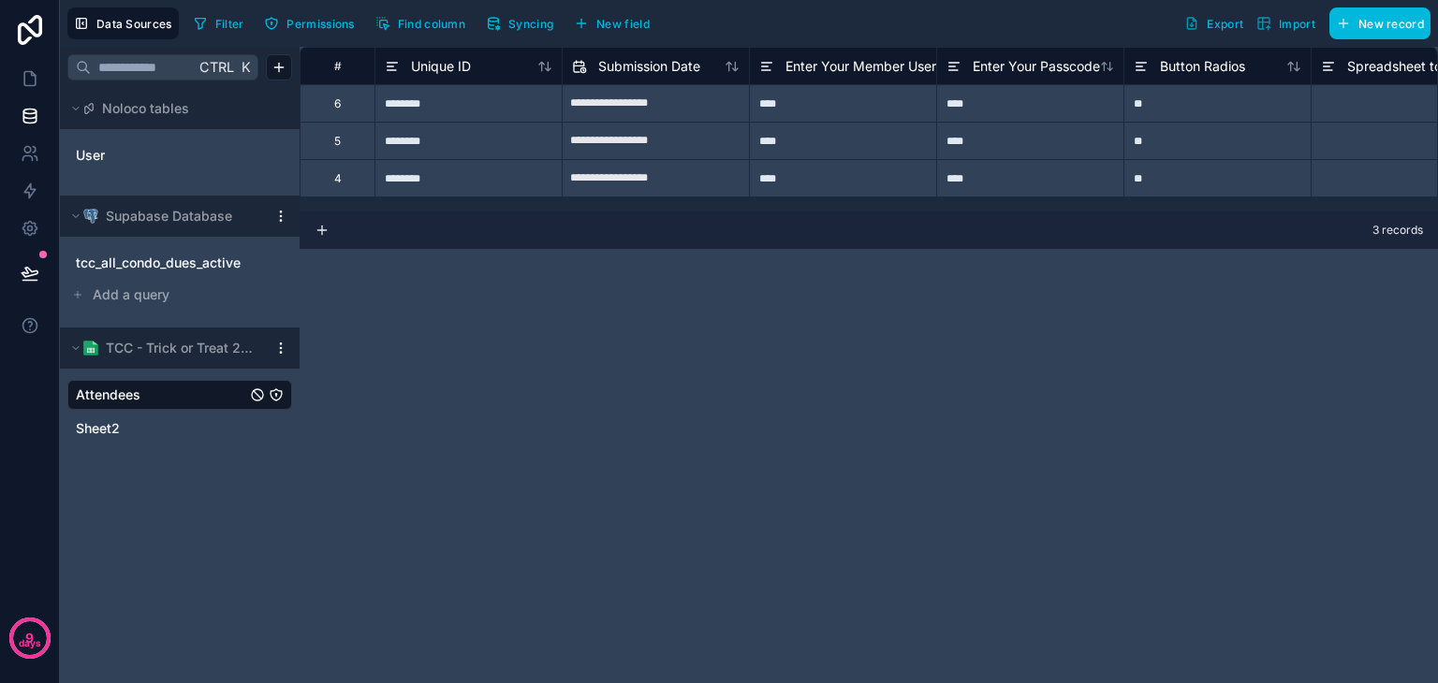
click at [147, 429] on link "Sheet2" at bounding box center [161, 428] width 170 height 19
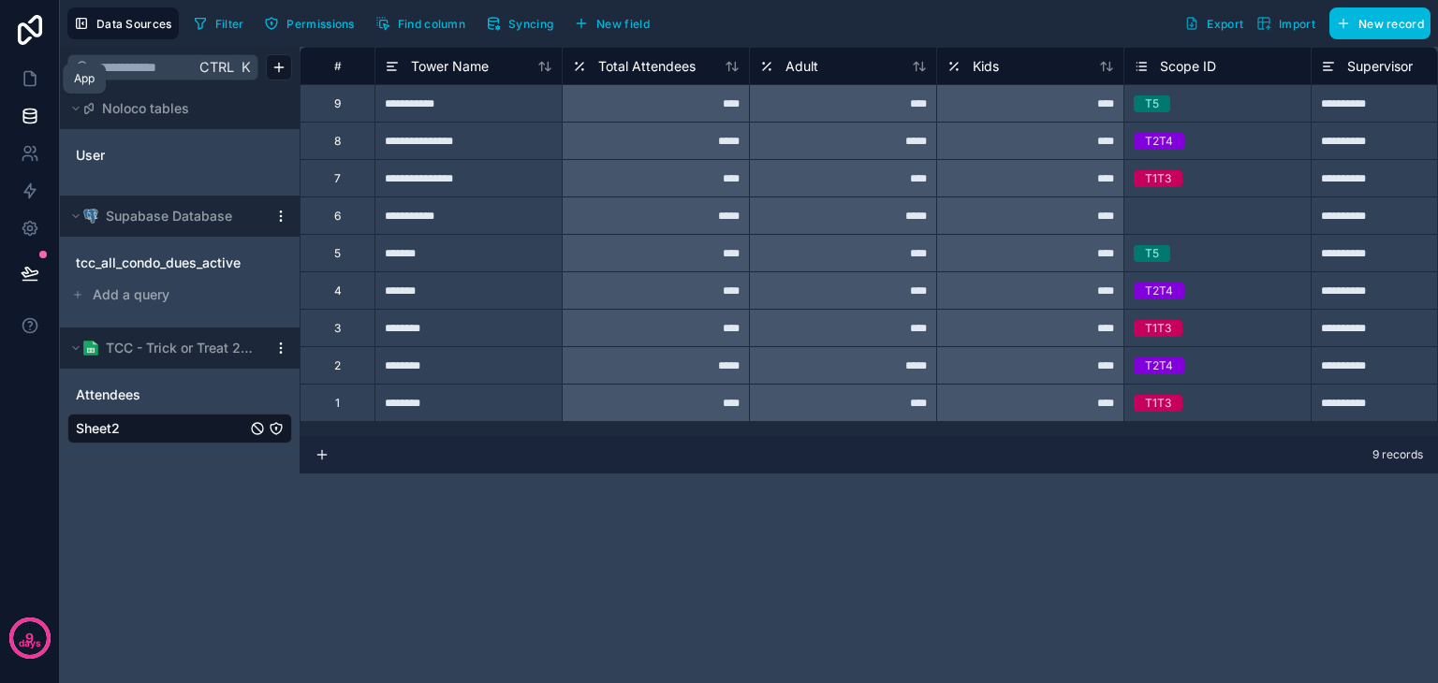
click at [29, 89] on link at bounding box center [29, 78] width 59 height 37
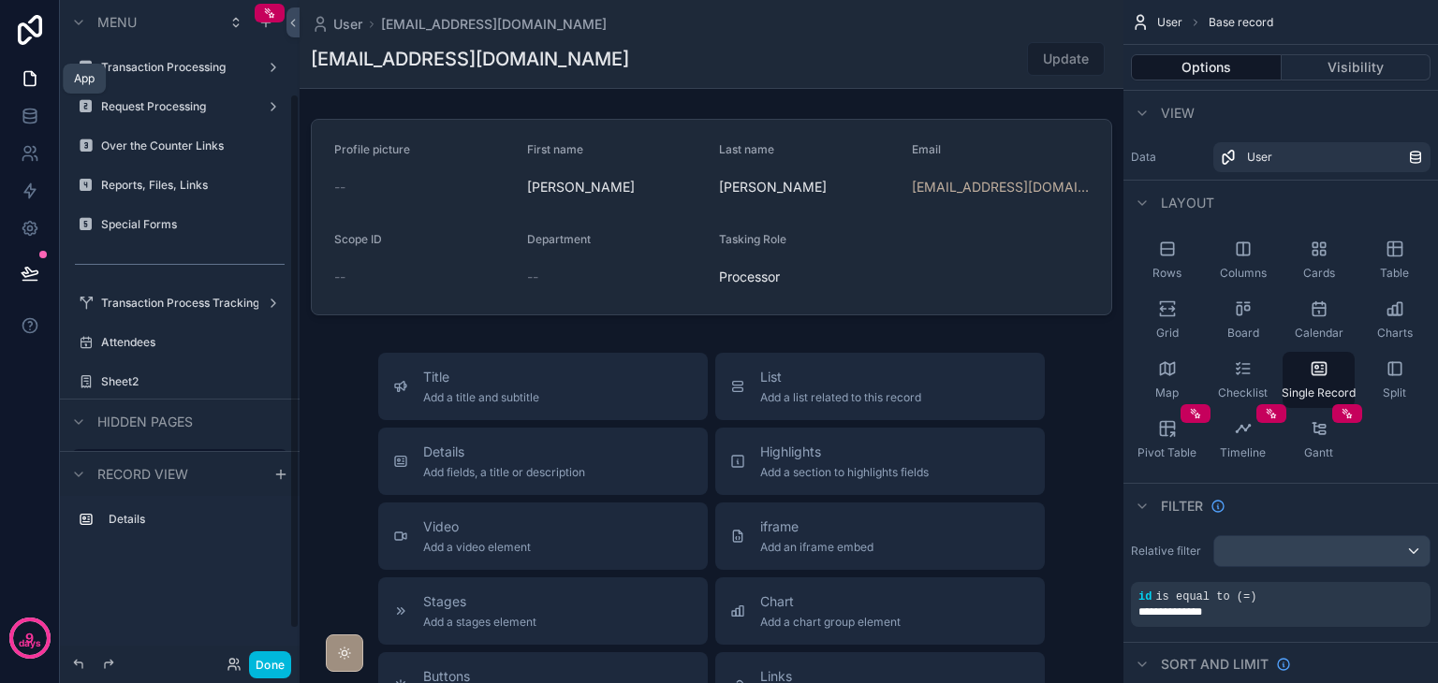
scroll to position [115, 0]
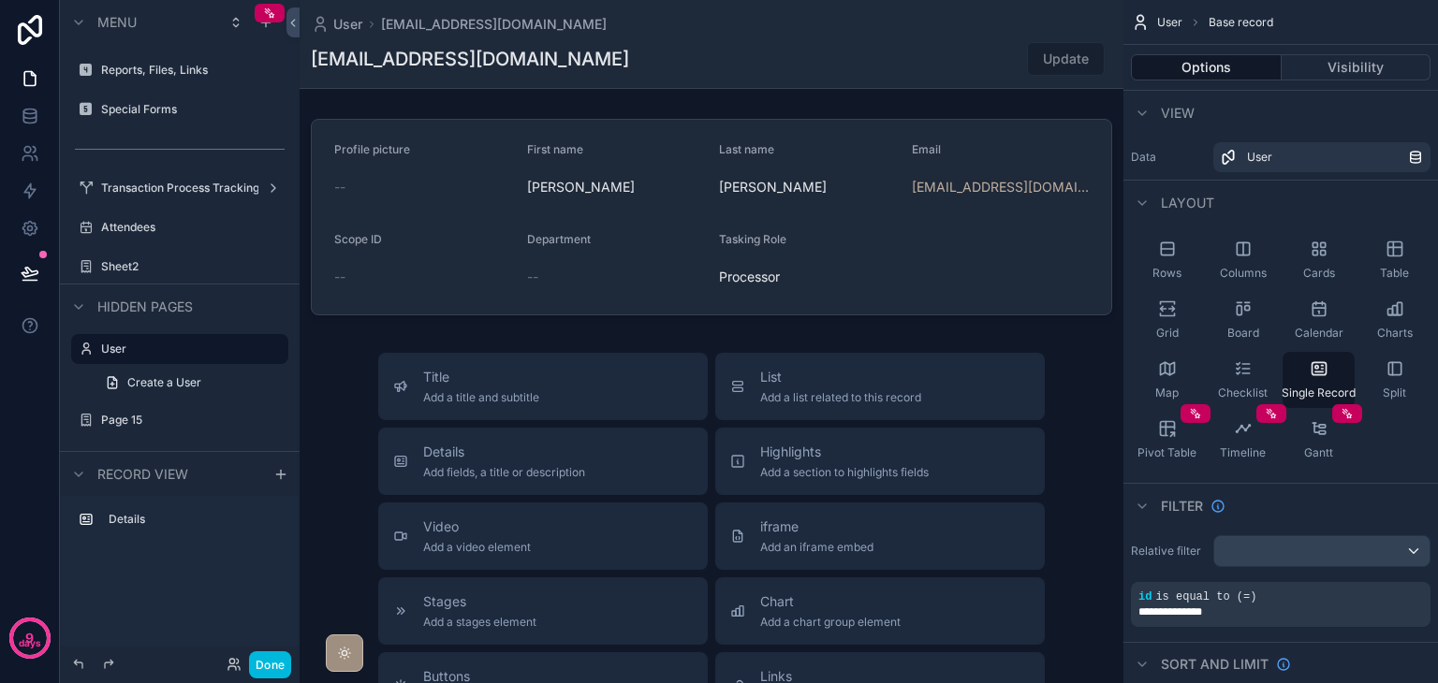
click at [185, 428] on div "Page 15" at bounding box center [192, 420] width 183 height 15
click at [267, 29] on icon "scrollable content" at bounding box center [265, 22] width 15 height 15
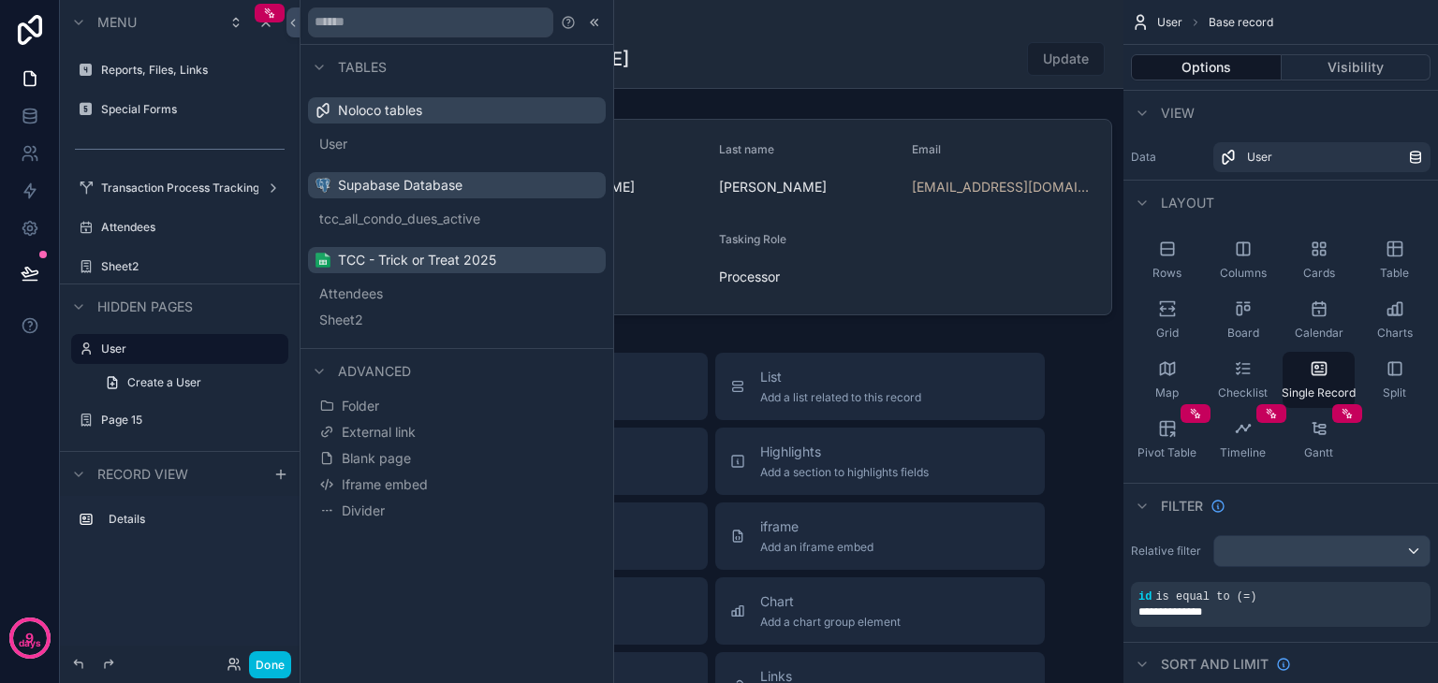
click at [395, 461] on span "Blank page" at bounding box center [376, 458] width 69 height 19
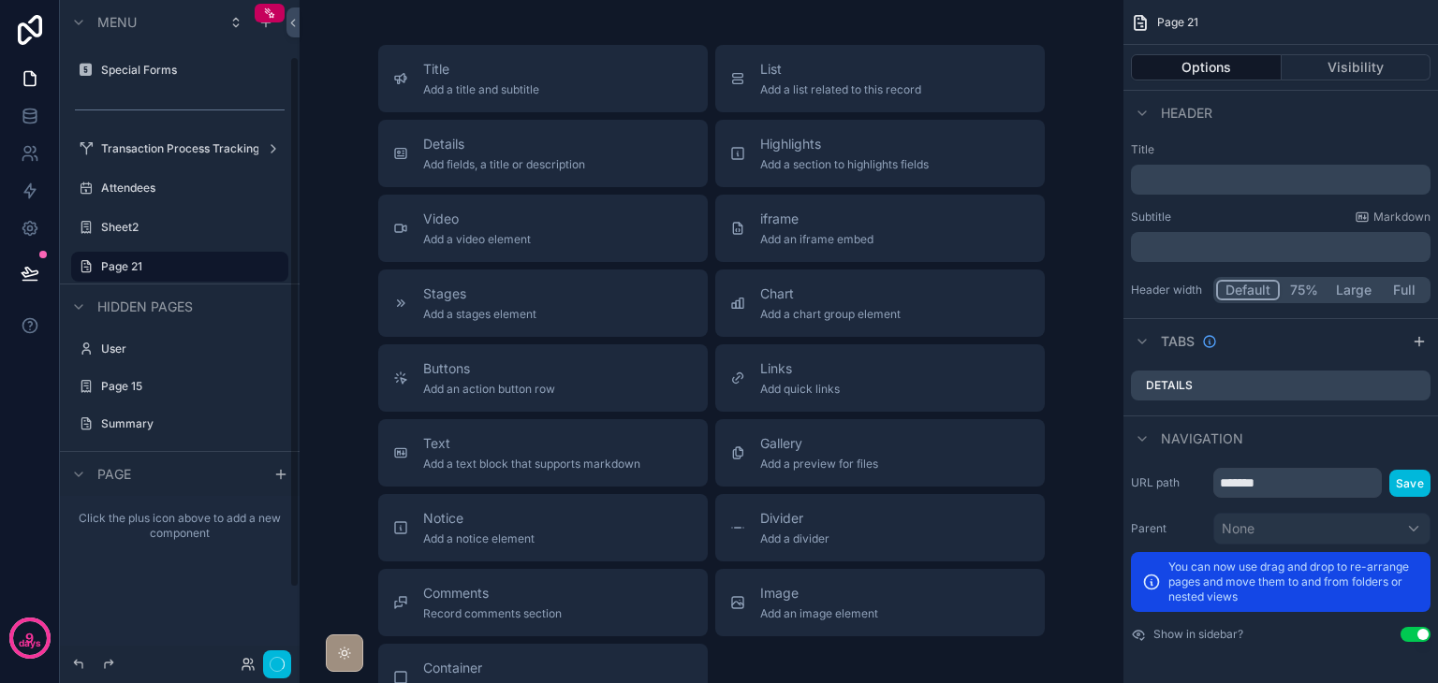
scroll to position [70, 0]
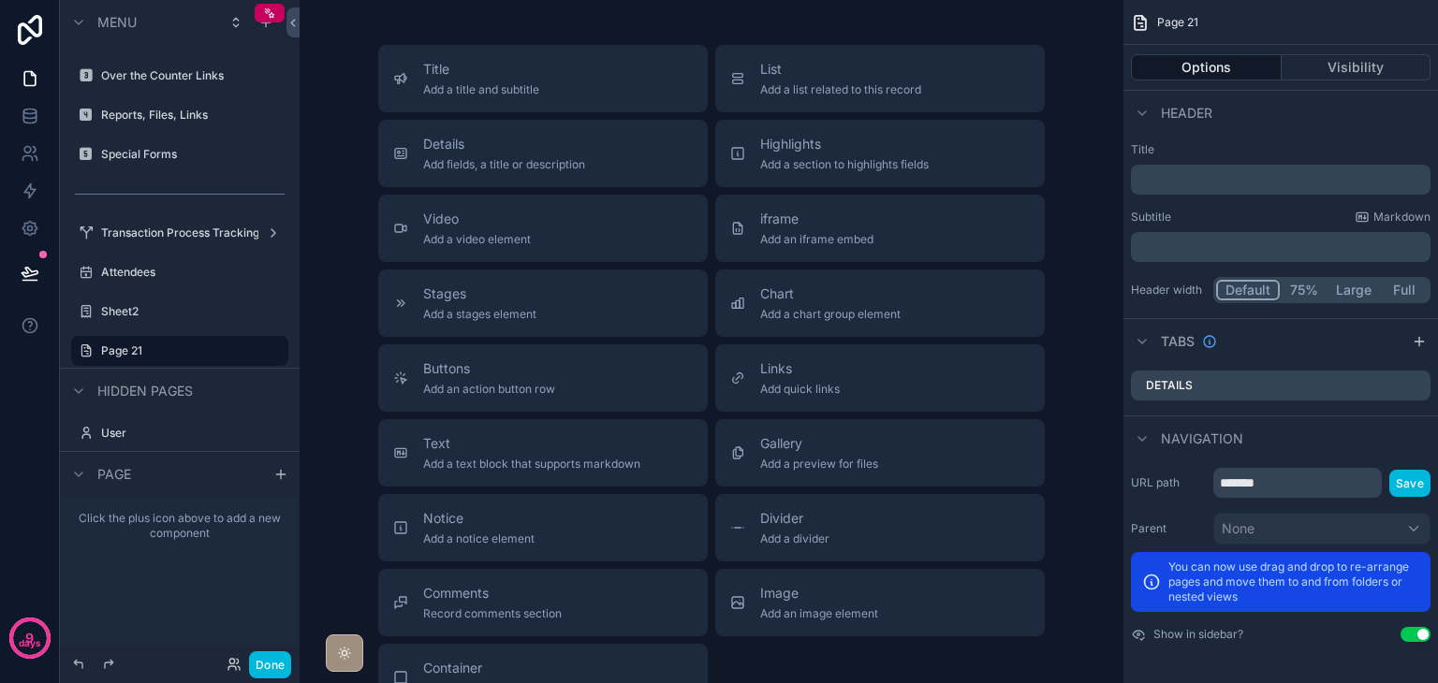
click at [784, 76] on span "List" at bounding box center [840, 69] width 161 height 19
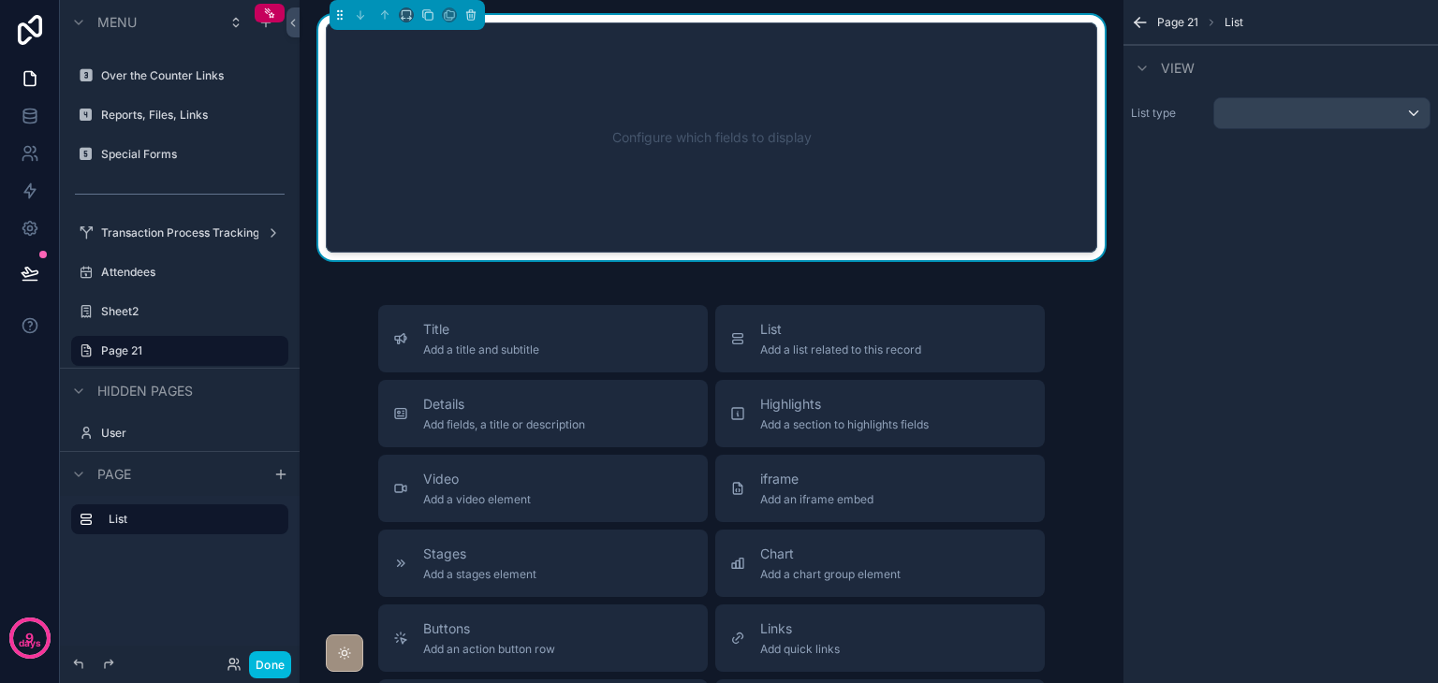
drag, startPoint x: 1265, startPoint y: 135, endPoint x: 1269, endPoint y: 122, distance: 13.6
click at [1268, 133] on div "List type" at bounding box center [1280, 113] width 314 height 47
click at [1269, 122] on div "scrollable content" at bounding box center [1321, 113] width 215 height 30
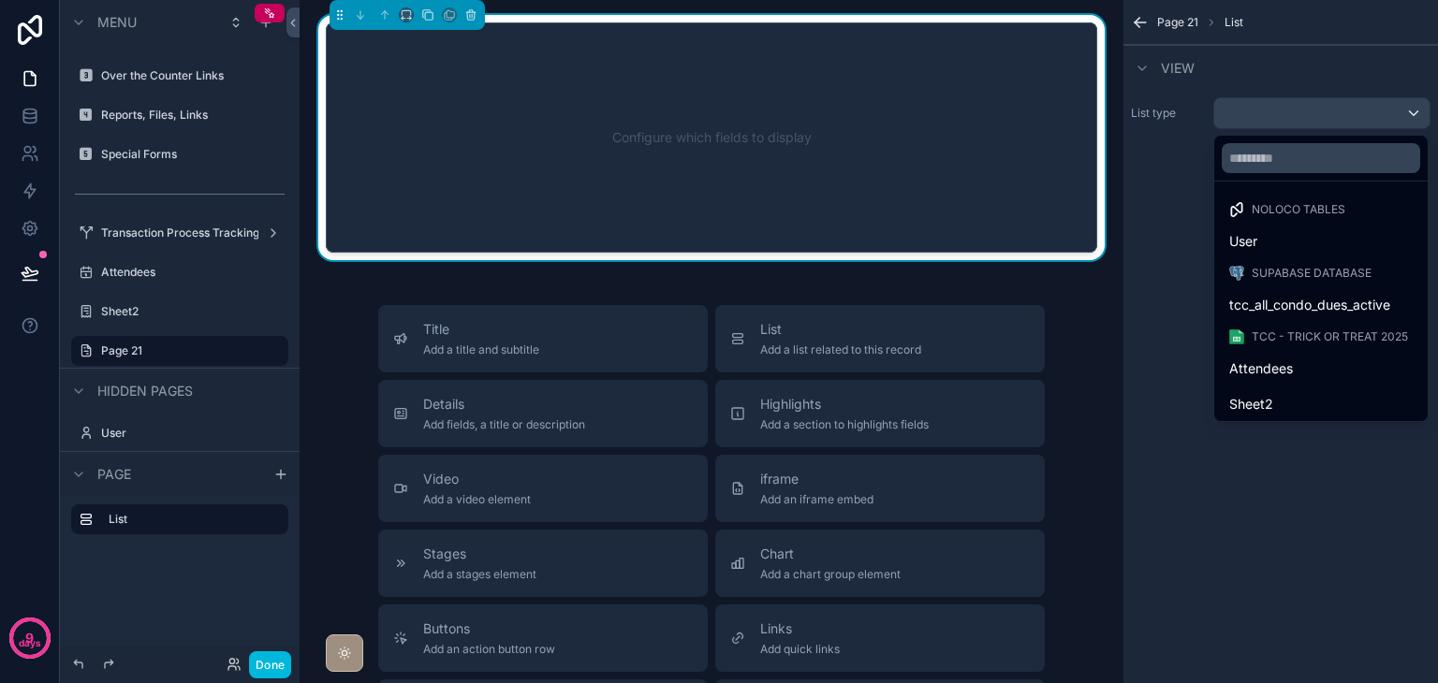
click at [1285, 361] on span "Attendees" at bounding box center [1261, 369] width 64 height 22
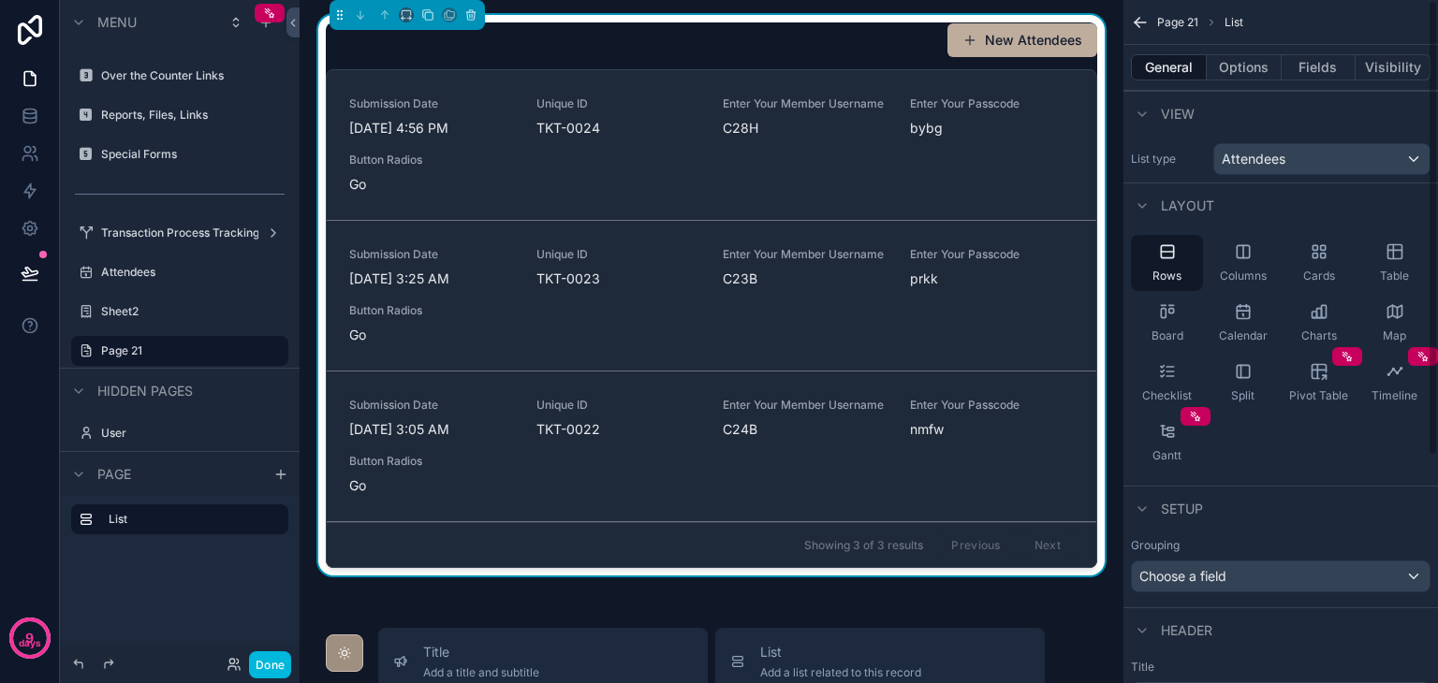
click at [1404, 263] on div "Table" at bounding box center [1394, 263] width 72 height 56
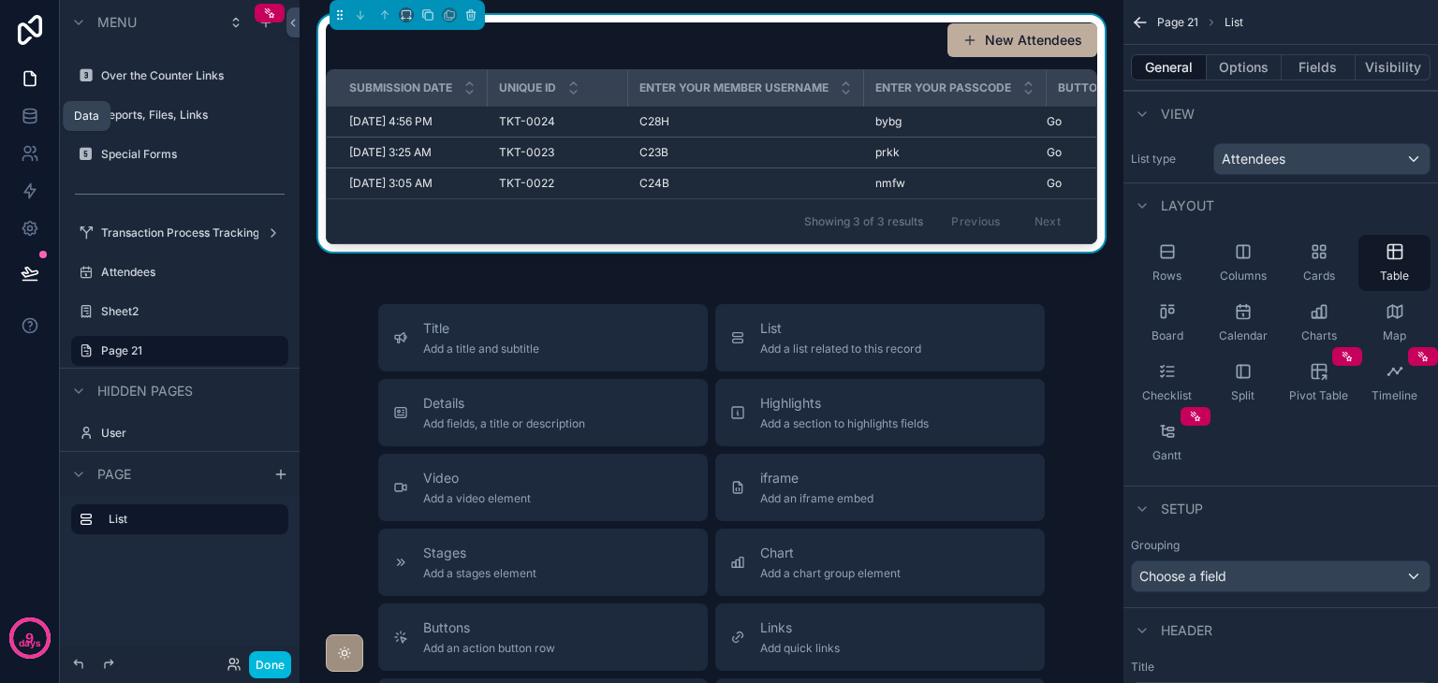
click at [37, 117] on icon at bounding box center [30, 116] width 19 height 19
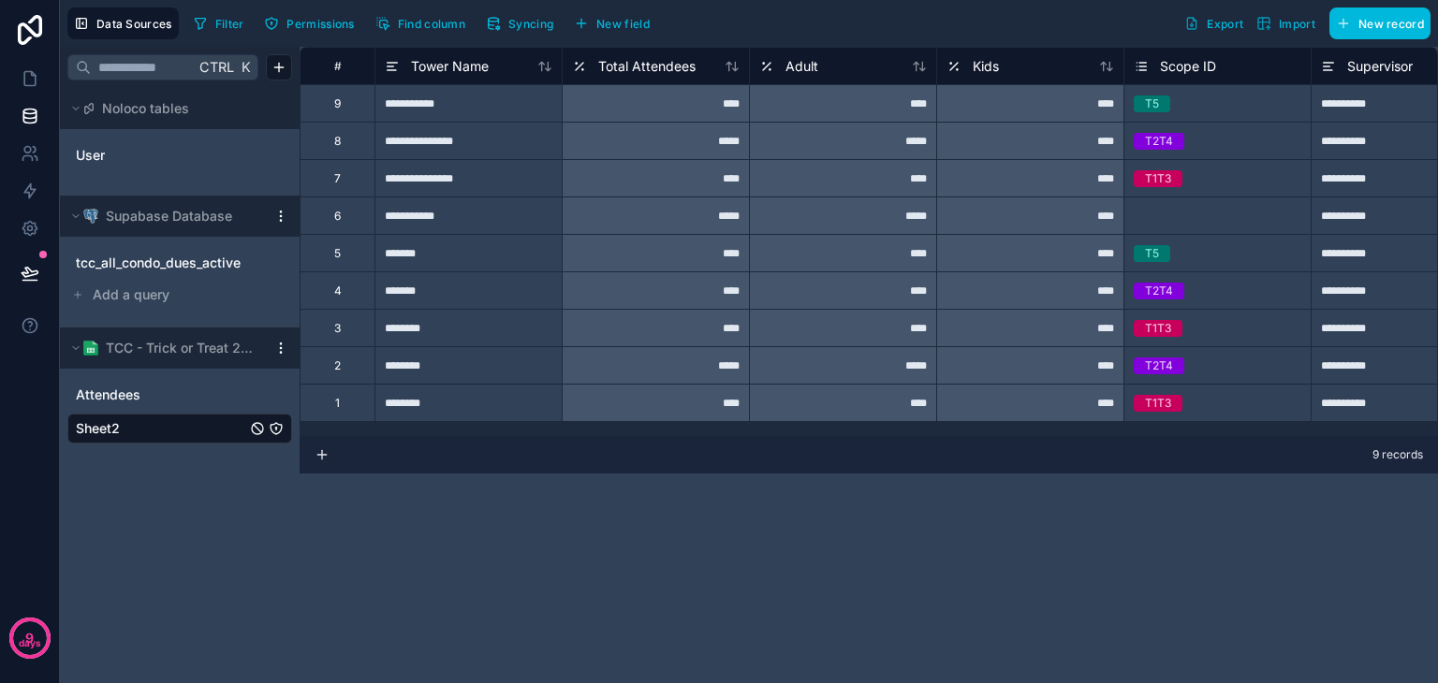
click at [638, 30] on span "New field" at bounding box center [622, 24] width 53 height 14
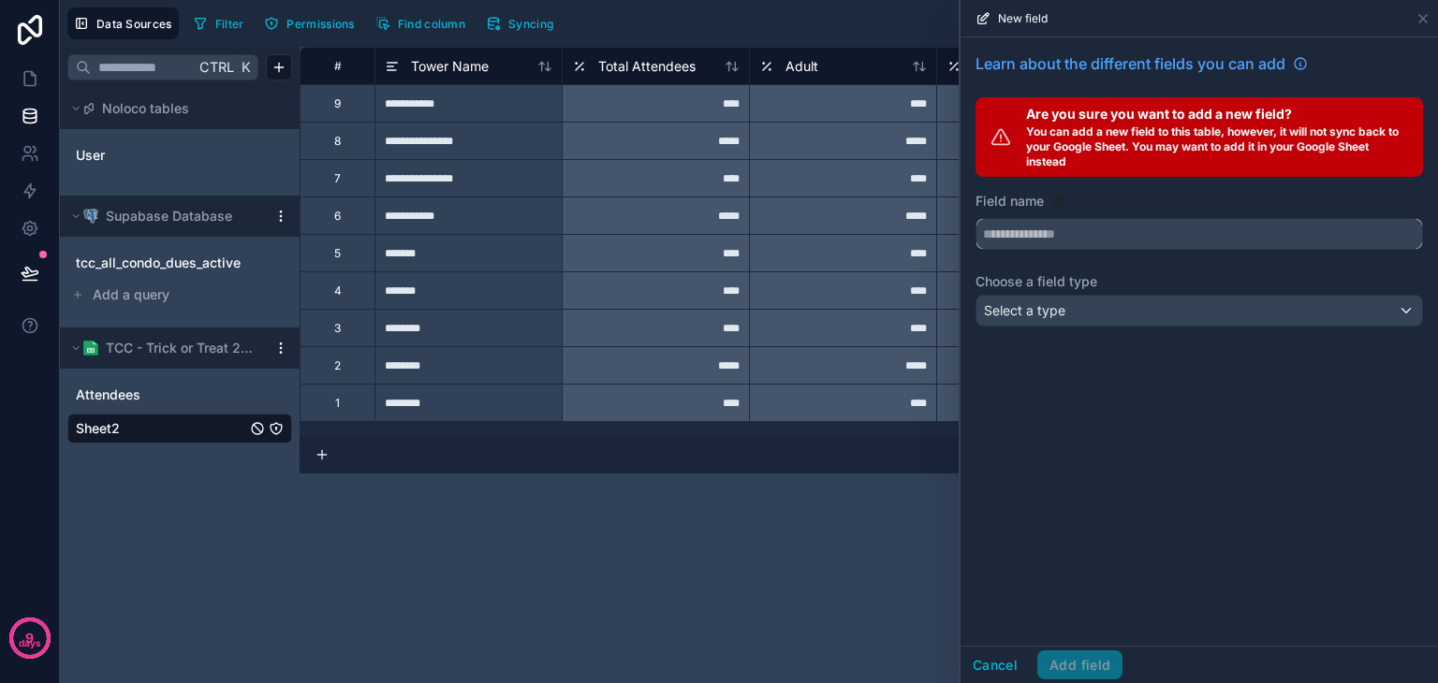
click at [1043, 241] on input "text" at bounding box center [1199, 234] width 446 height 30
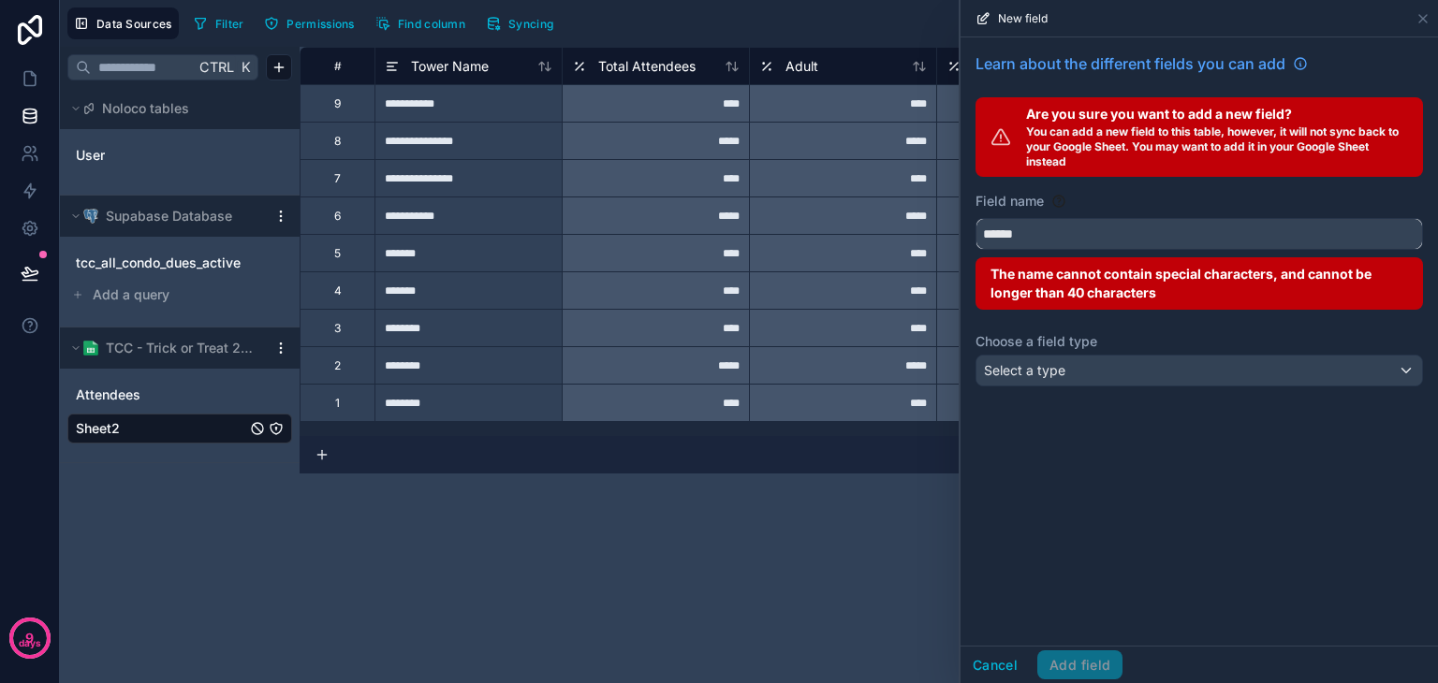
click at [975, 218] on button "*****" at bounding box center [1198, 234] width 447 height 32
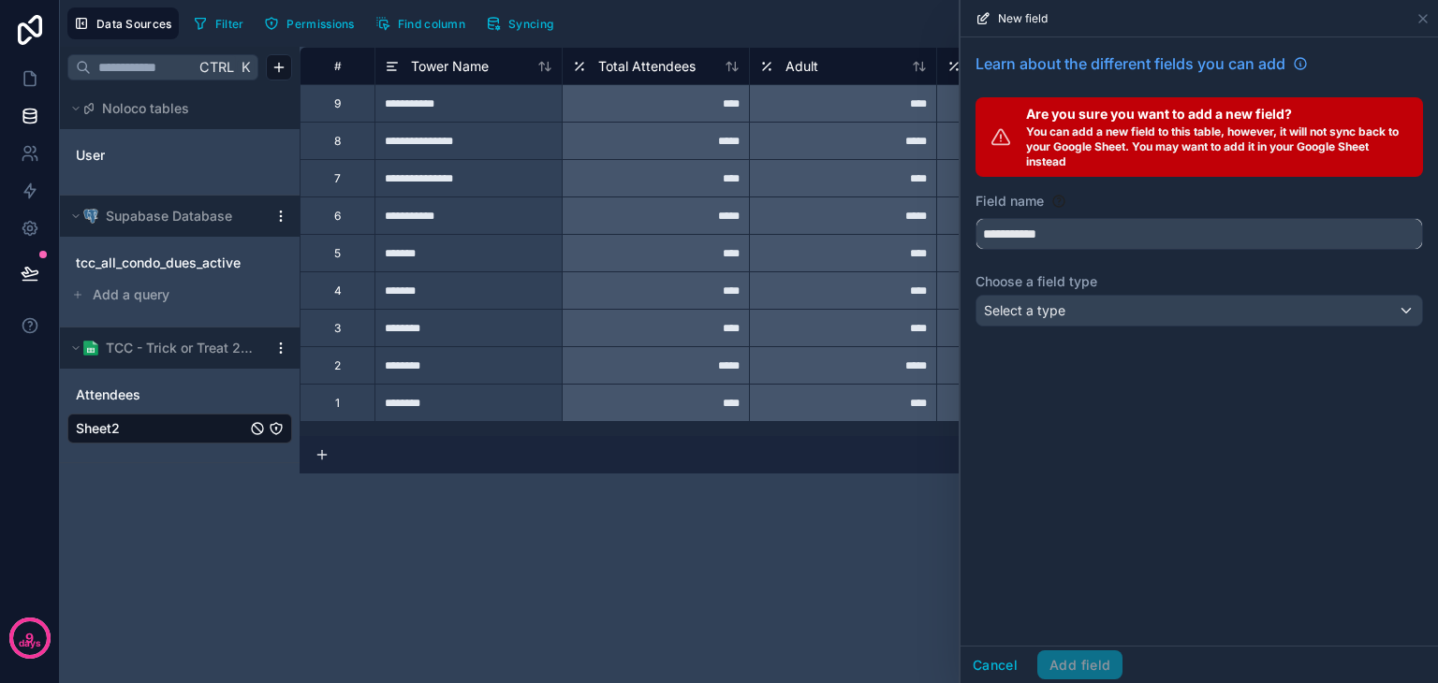
type input "**********"
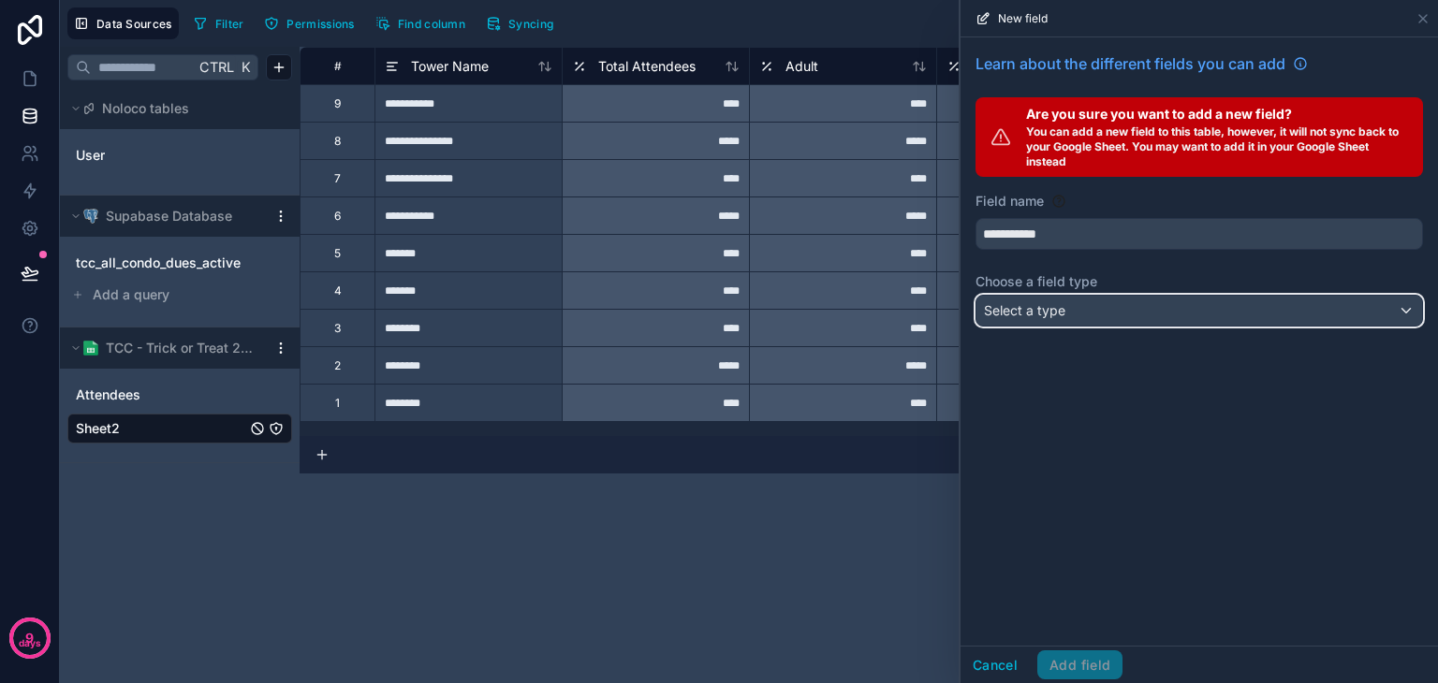
click at [1205, 323] on div "Select a type" at bounding box center [1199, 311] width 446 height 30
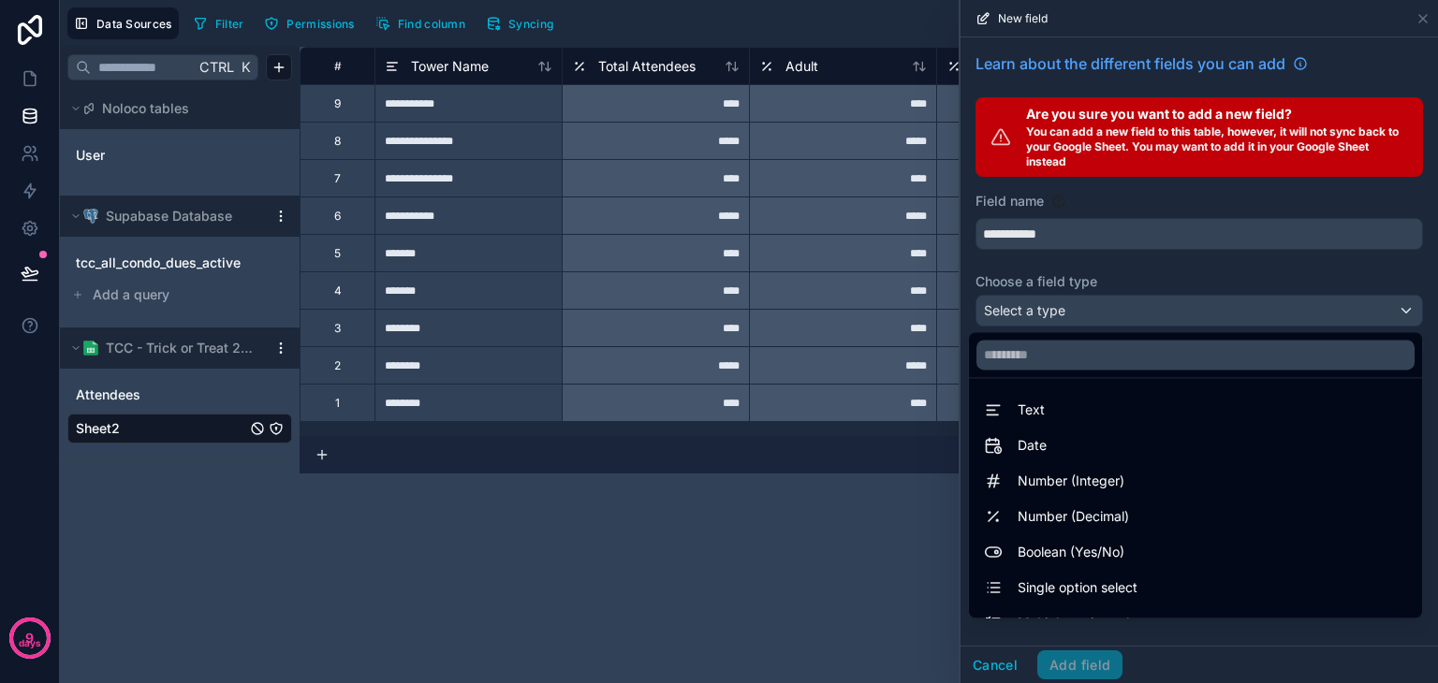
click at [1085, 409] on div "Text" at bounding box center [1195, 410] width 423 height 22
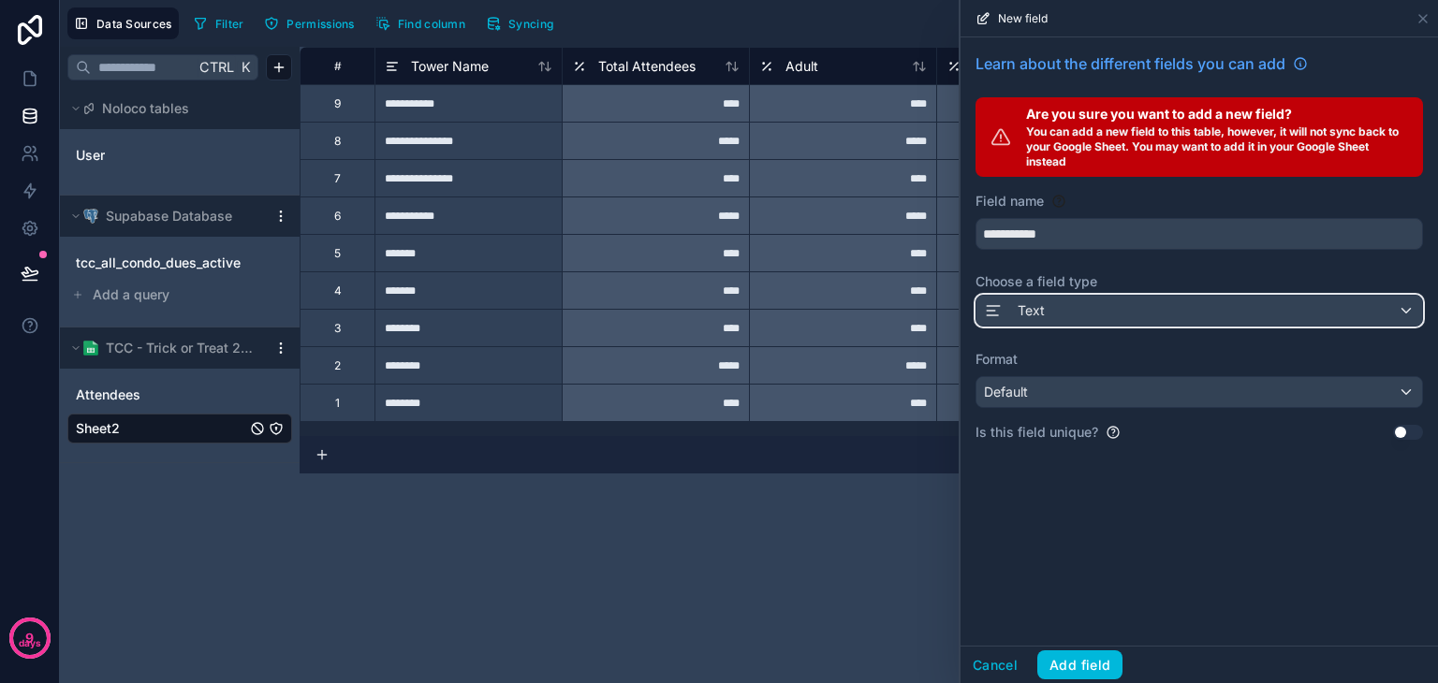
click at [1068, 314] on div "Text" at bounding box center [1199, 311] width 446 height 30
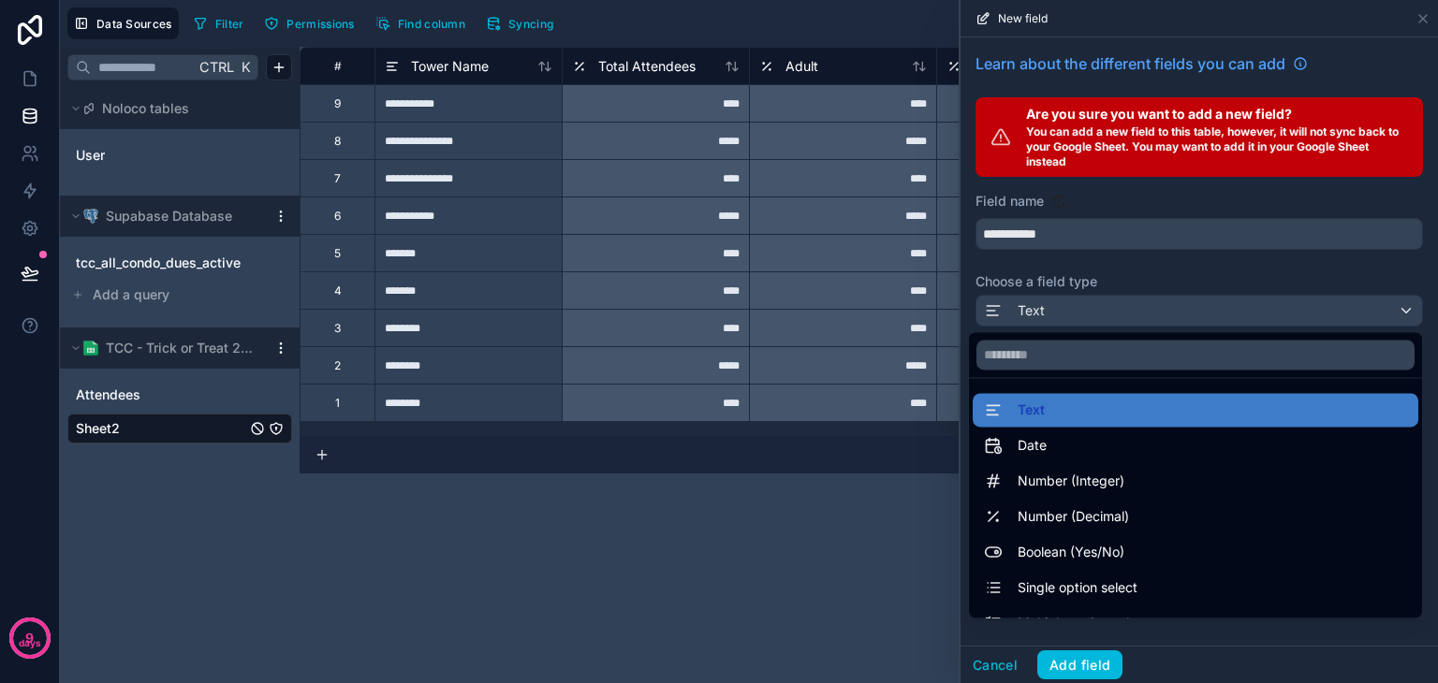
click at [1064, 478] on span "Number (Integer)" at bounding box center [1070, 481] width 107 height 22
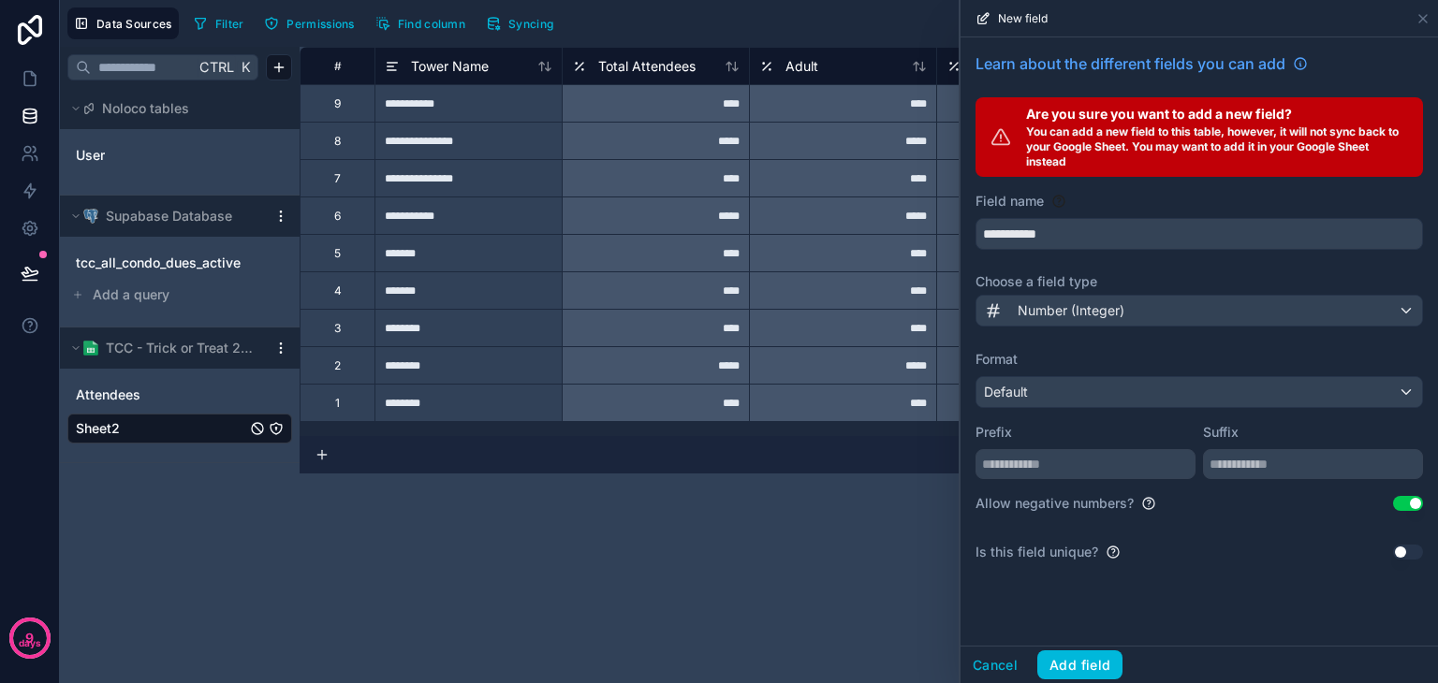
click at [1086, 664] on button "Add field" at bounding box center [1079, 665] width 85 height 30
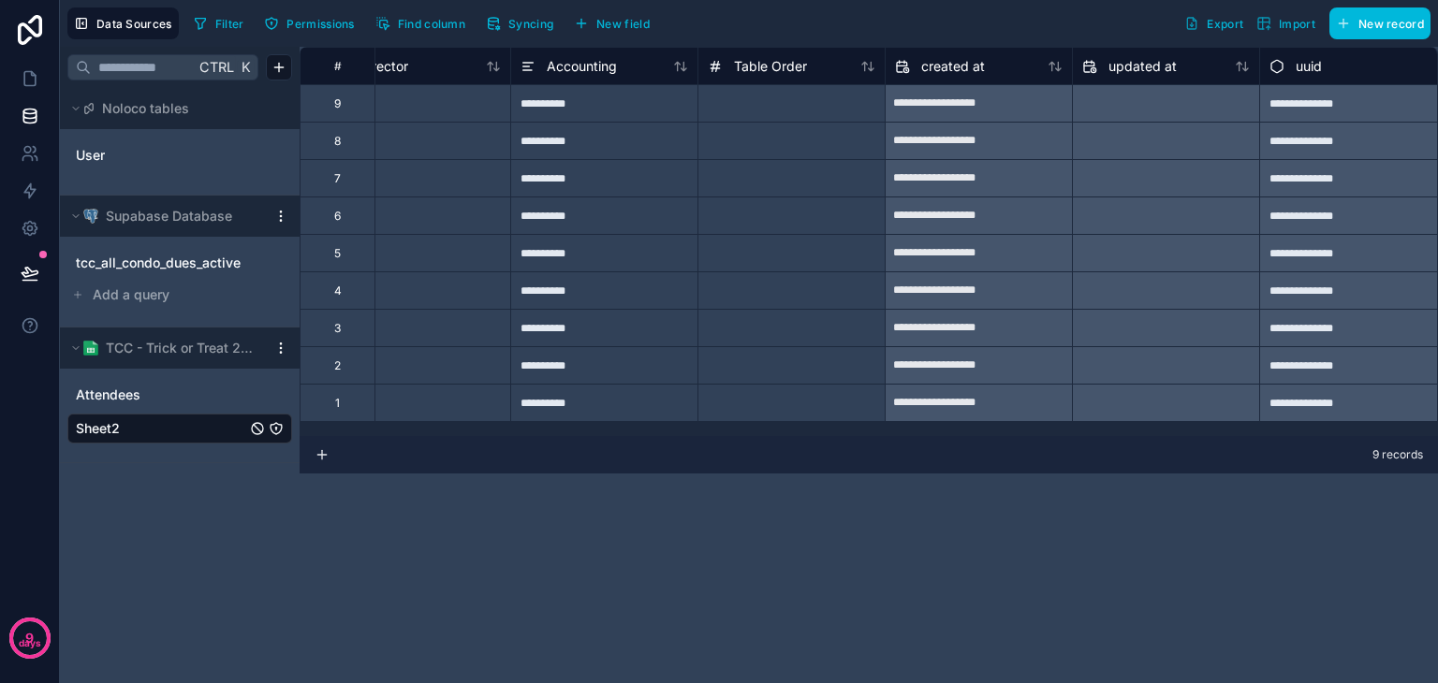
scroll to position [0, 1370]
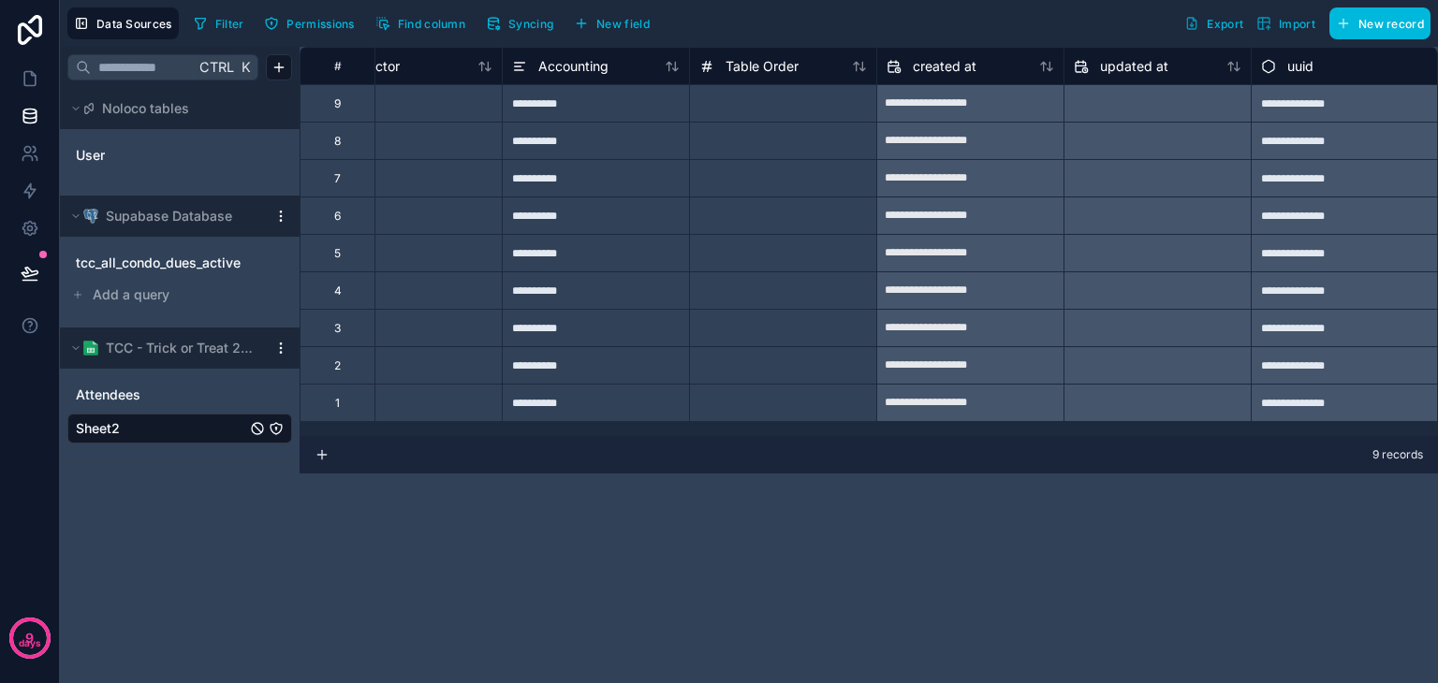
click at [750, 94] on div at bounding box center [782, 102] width 187 height 37
click at [792, 405] on div at bounding box center [782, 402] width 187 height 37
type input "*"
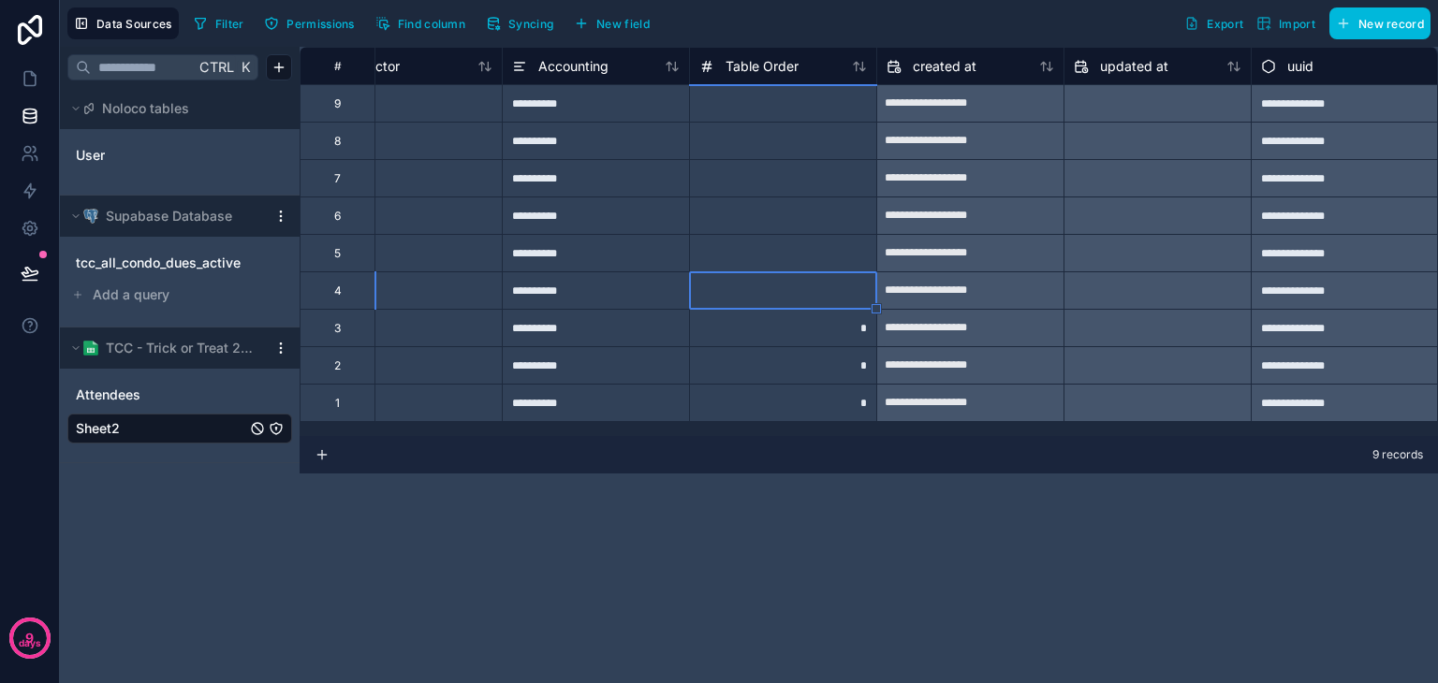
type input "*"
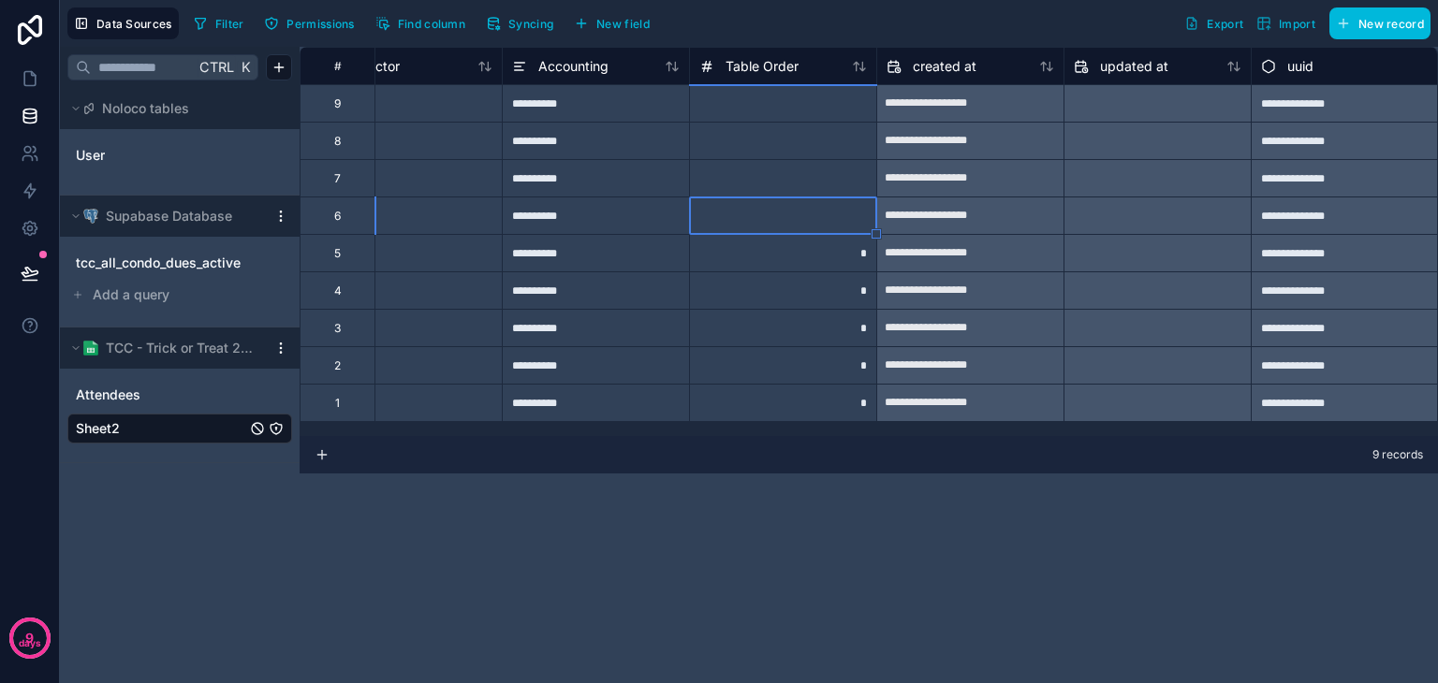
type input "*"
click at [27, 94] on link at bounding box center [29, 78] width 59 height 37
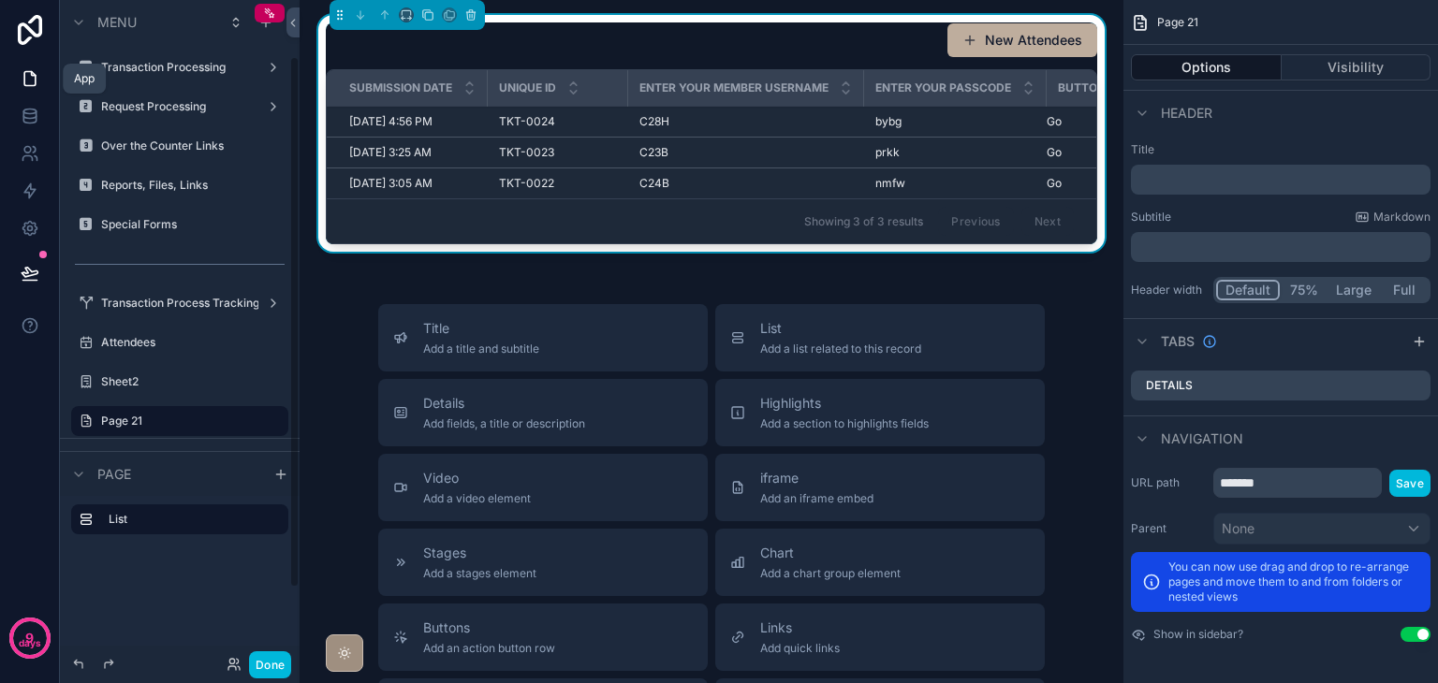
scroll to position [70, 0]
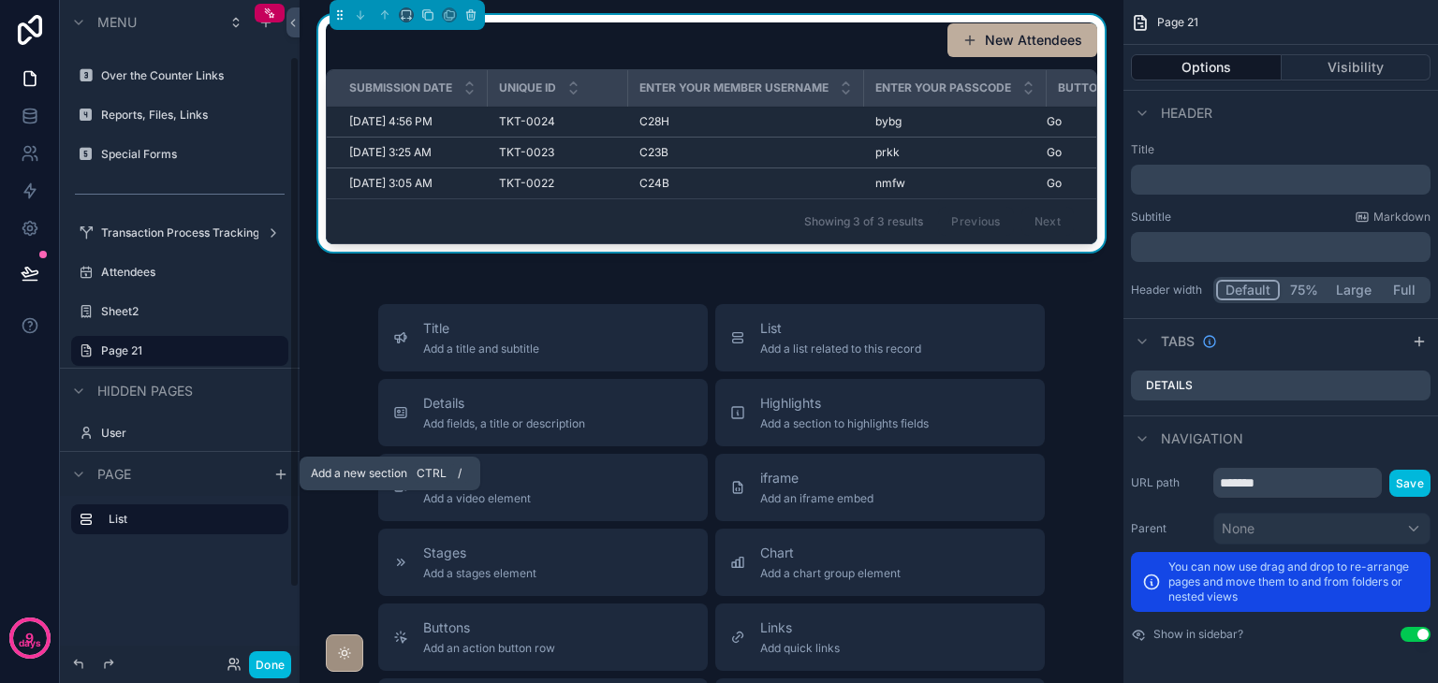
click at [270, 475] on div "scrollable content" at bounding box center [281, 474] width 22 height 22
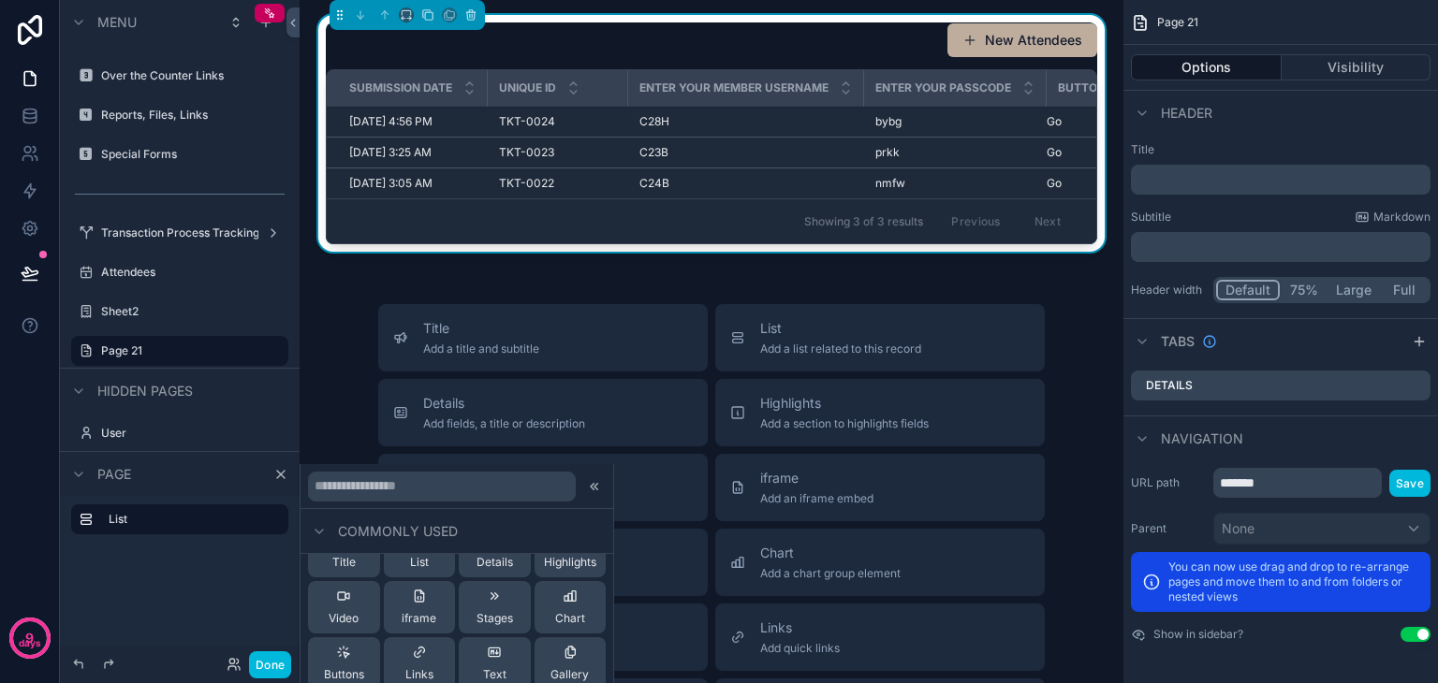
scroll to position [0, 0]
click at [401, 590] on button "List" at bounding box center [420, 588] width 72 height 52
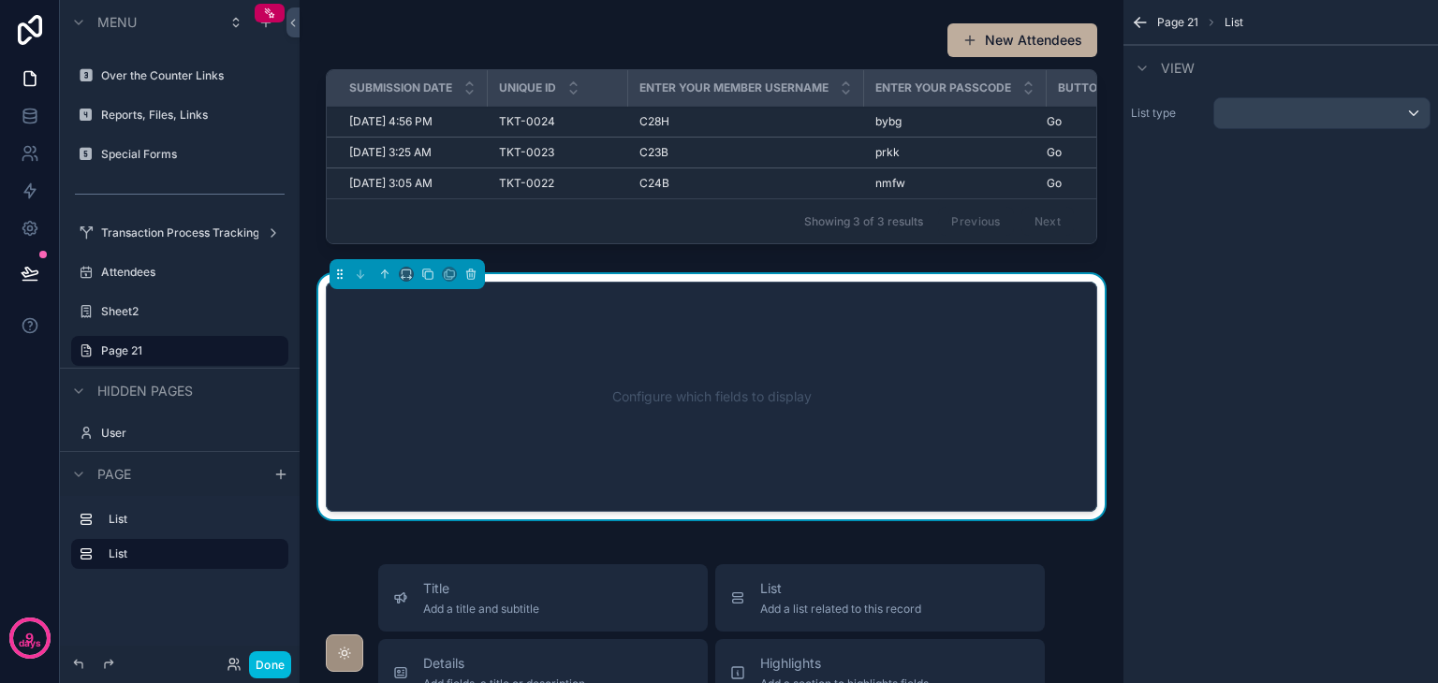
scroll to position [63, 0]
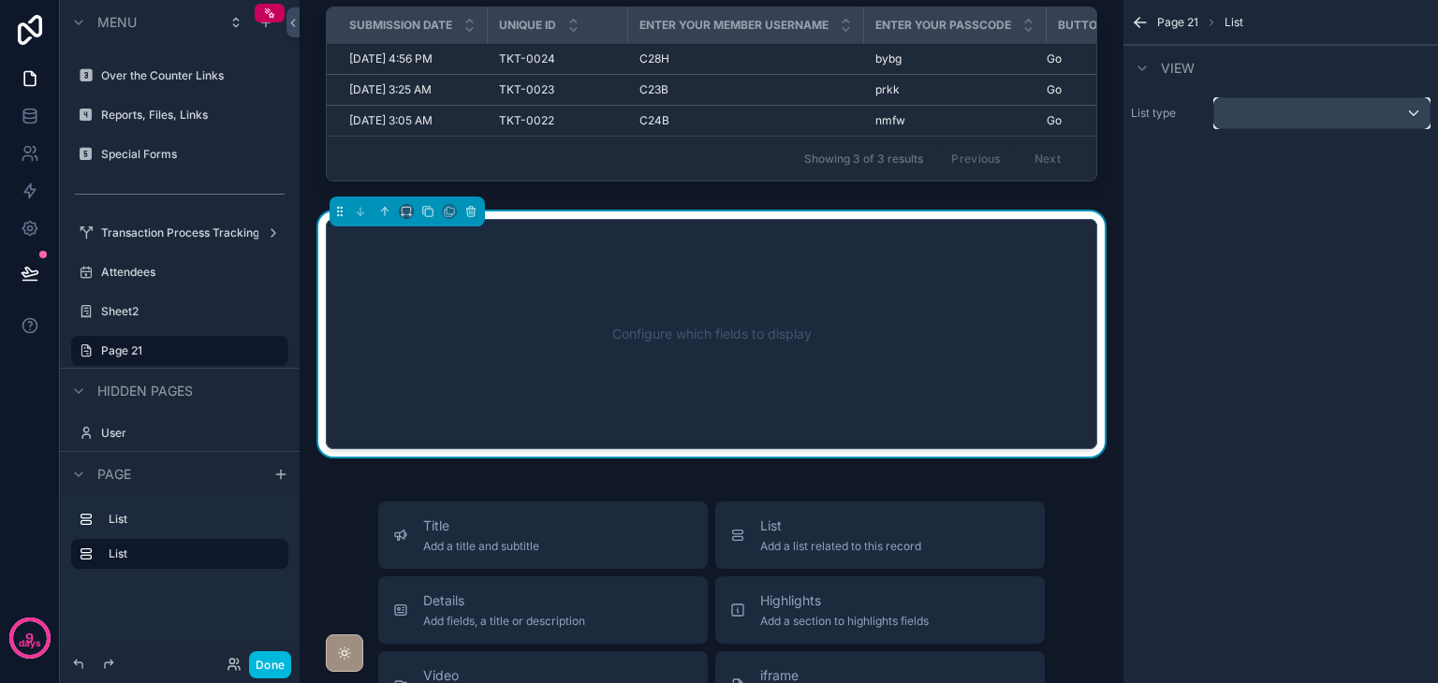
click at [1263, 121] on div "scrollable content" at bounding box center [1321, 113] width 215 height 30
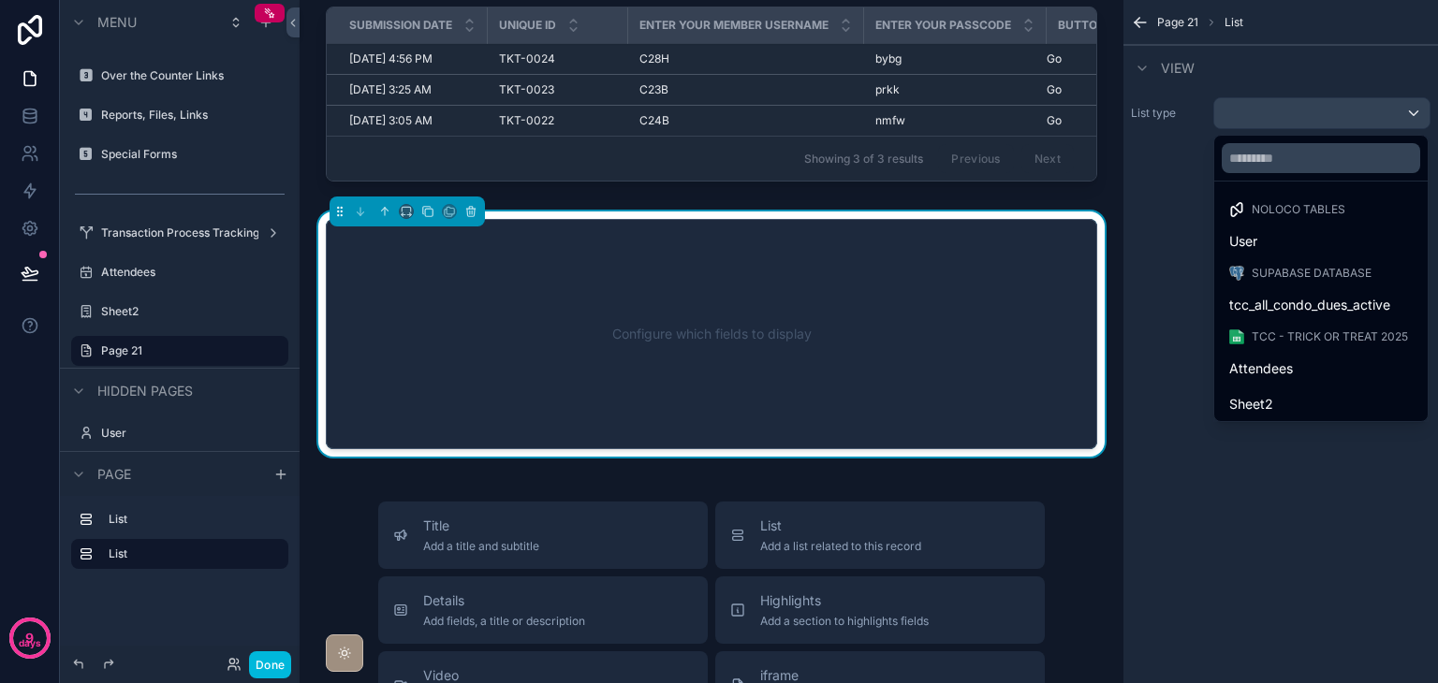
click at [1292, 409] on div "Sheet2" at bounding box center [1320, 404] width 183 height 22
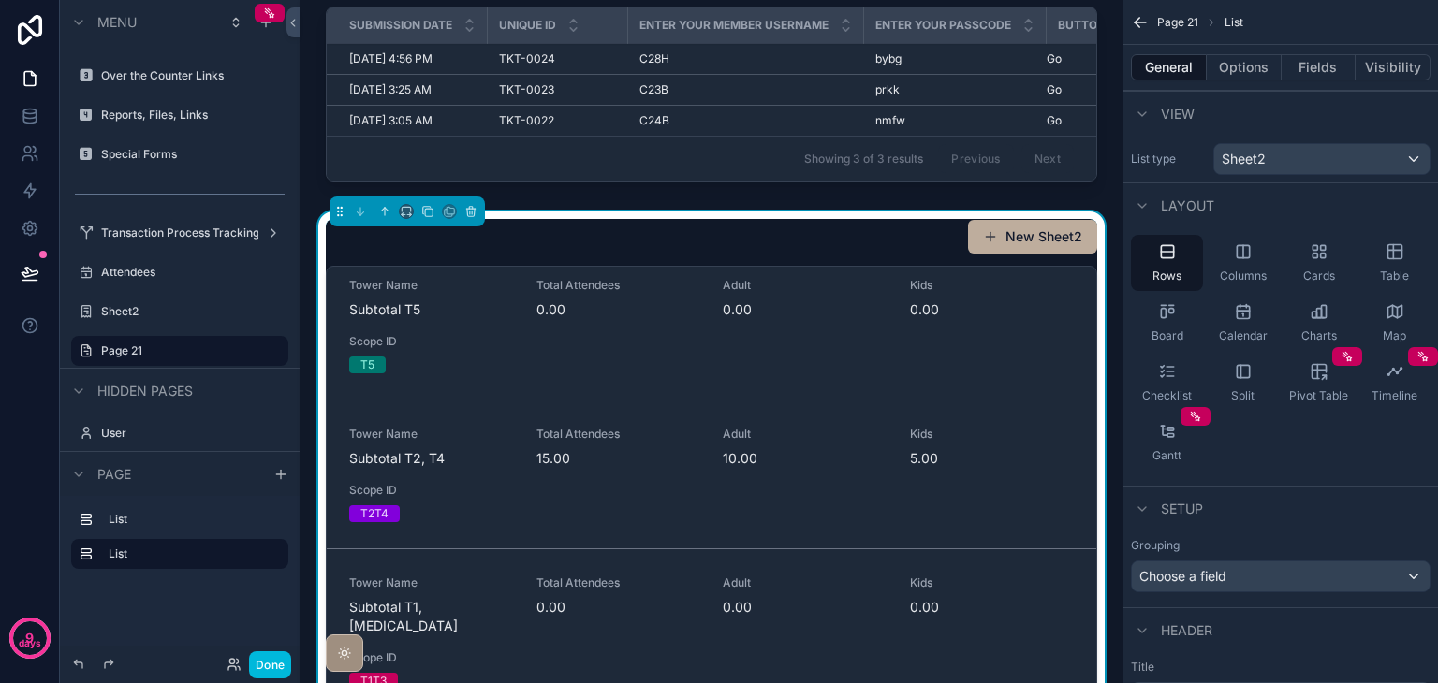
scroll to position [0, 0]
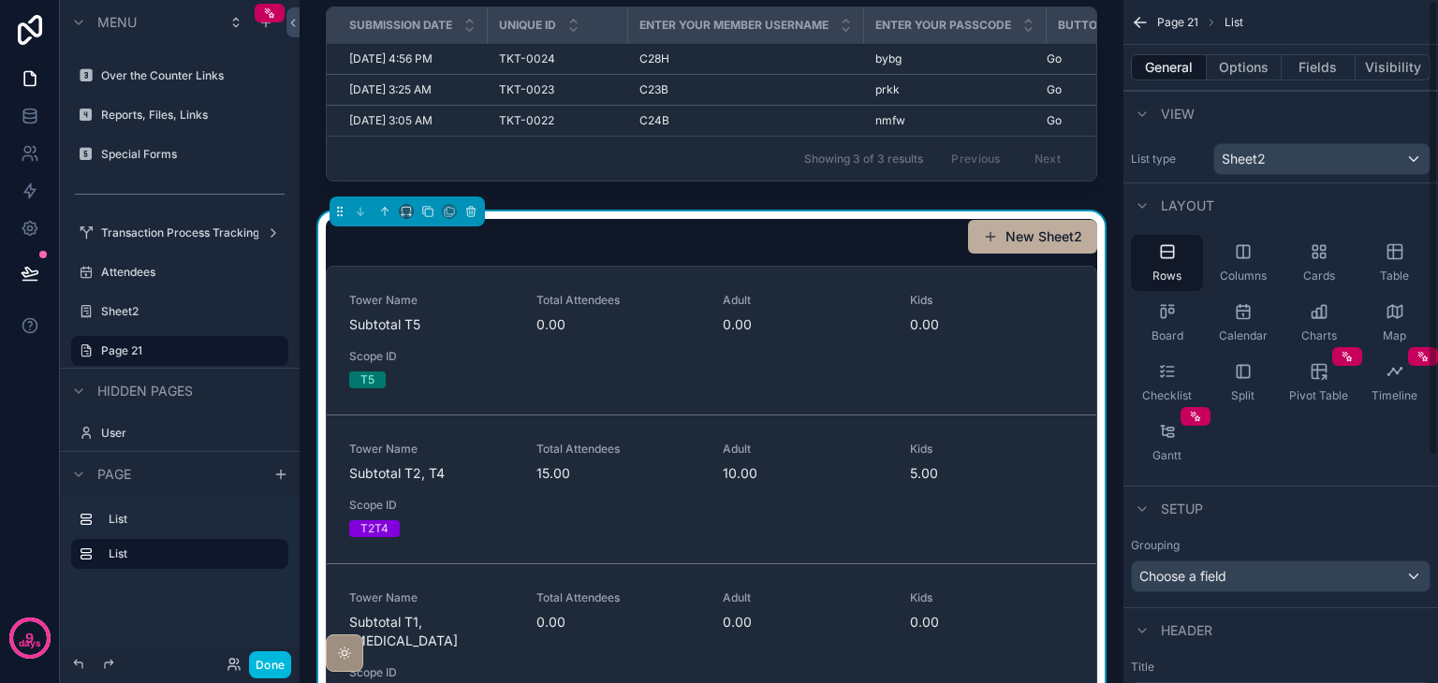
click at [1404, 266] on div "Table" at bounding box center [1394, 263] width 72 height 56
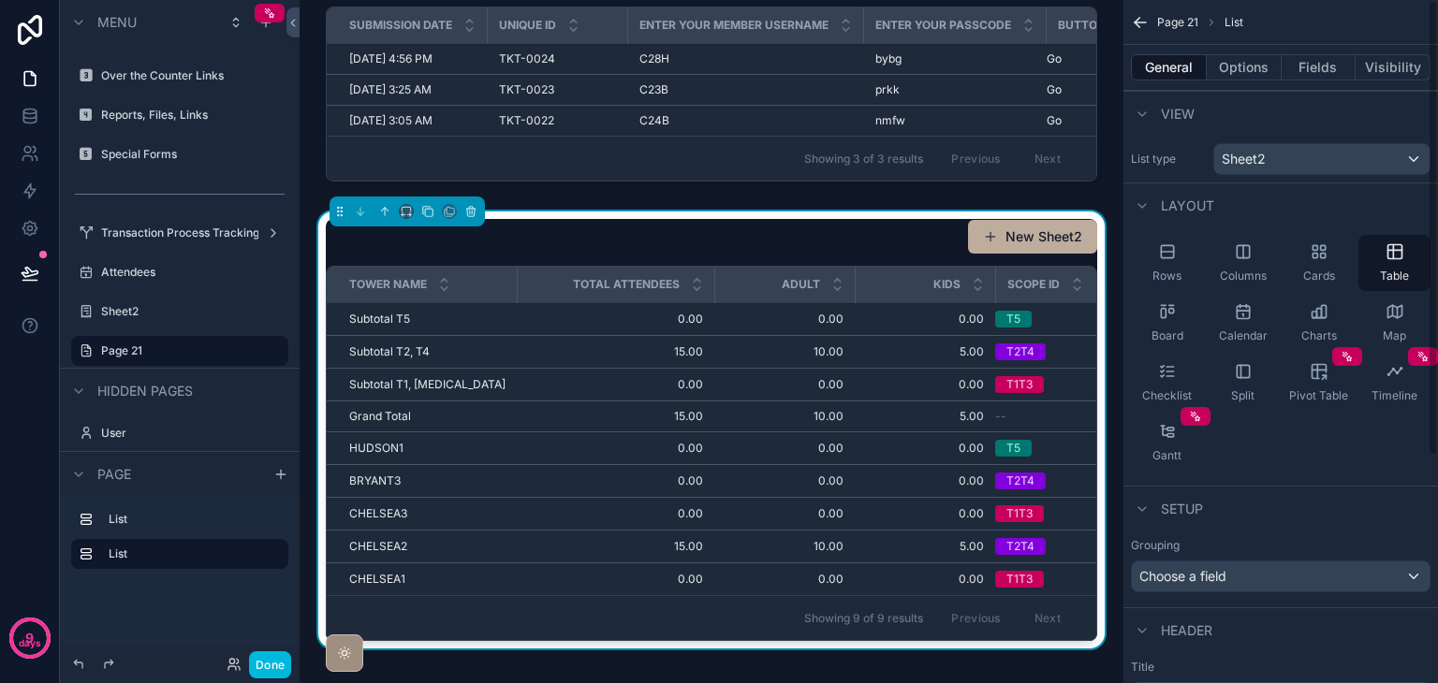
click at [1168, 62] on button "General" at bounding box center [1169, 67] width 76 height 26
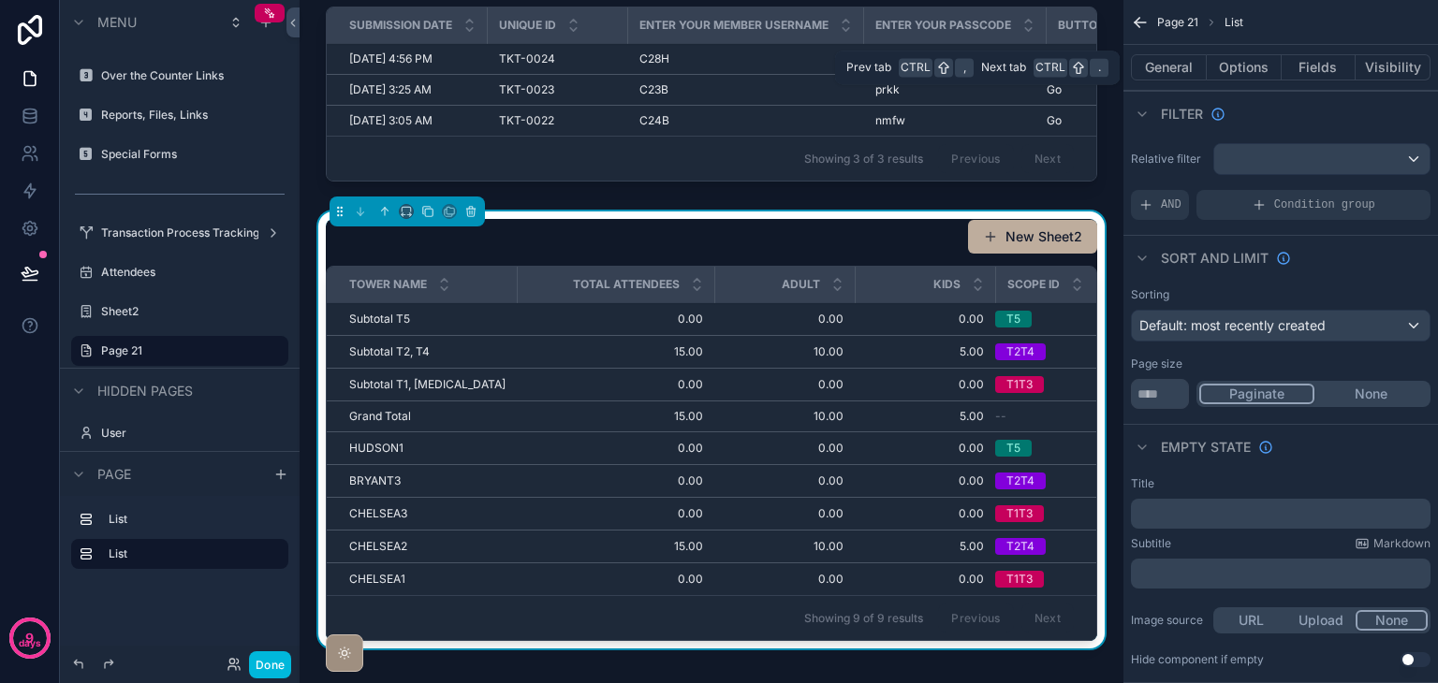
click at [1187, 72] on button "General" at bounding box center [1169, 67] width 76 height 26
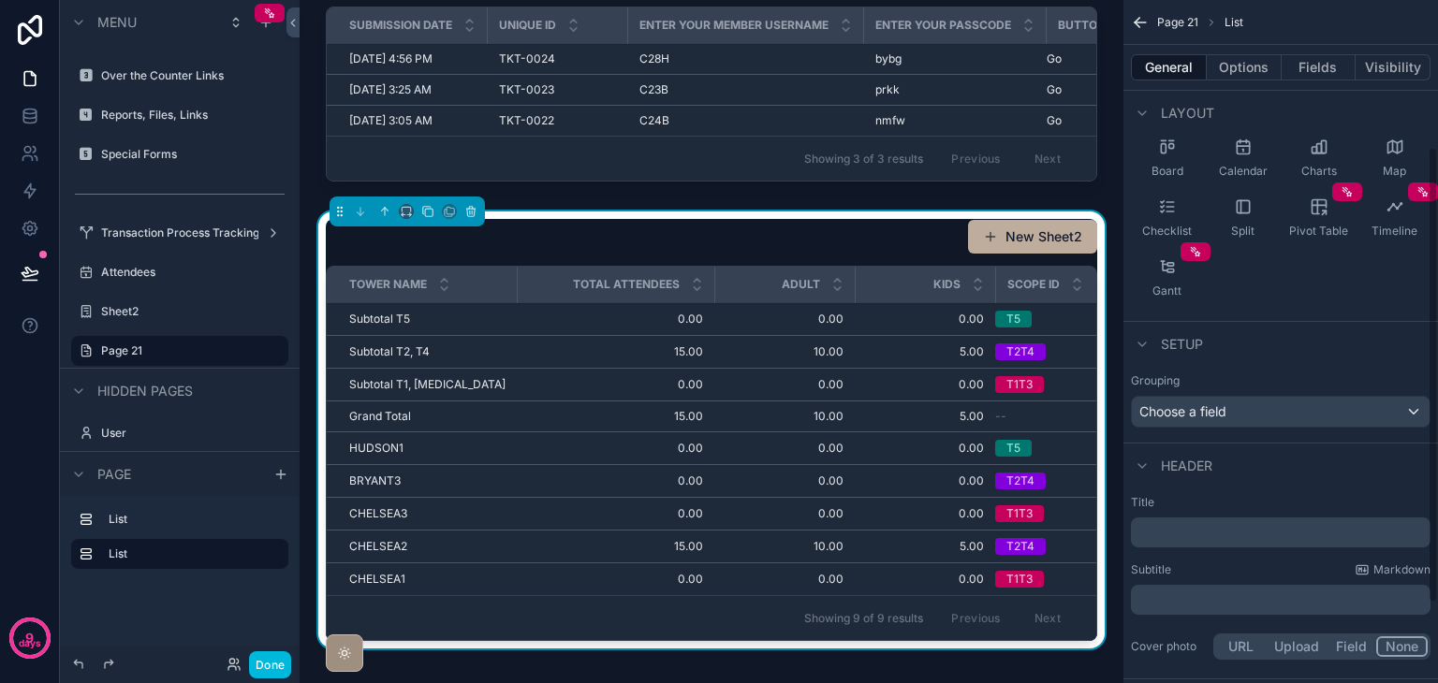
scroll to position [153, 0]
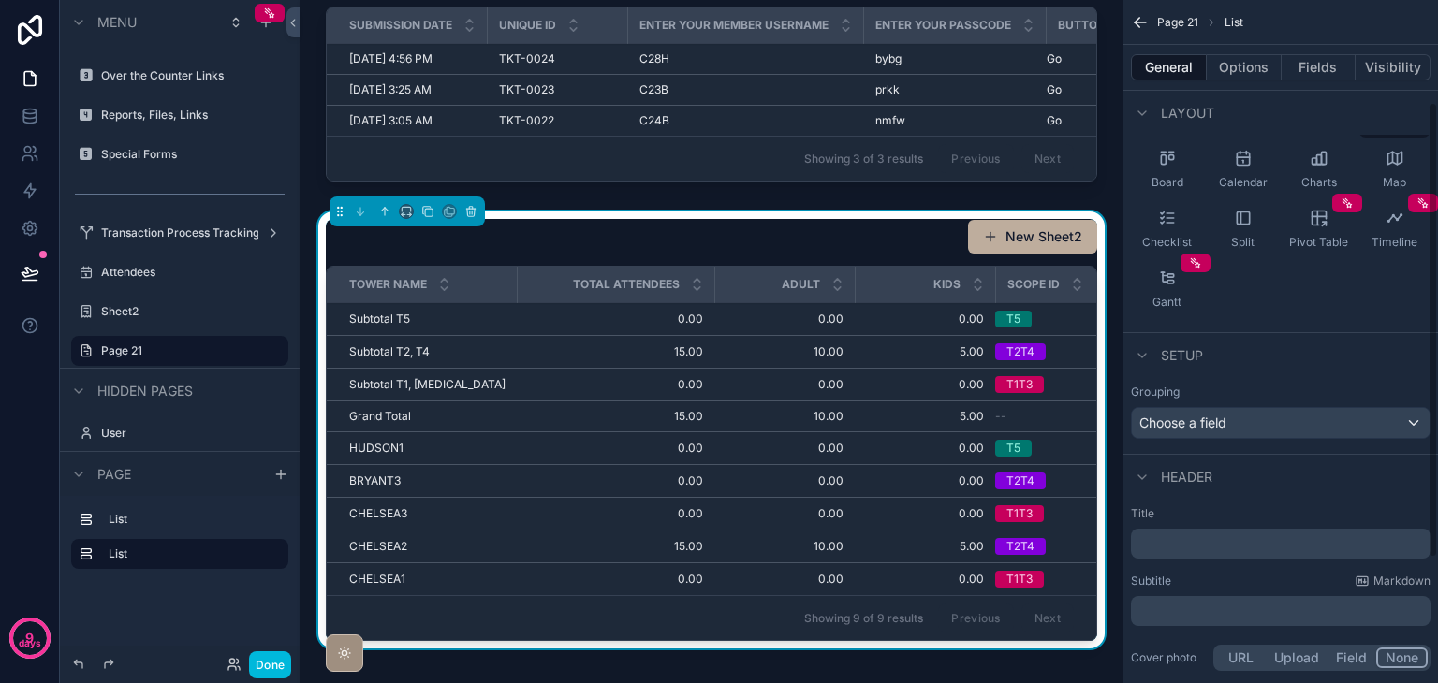
click at [1238, 76] on button "Options" at bounding box center [1243, 67] width 75 height 26
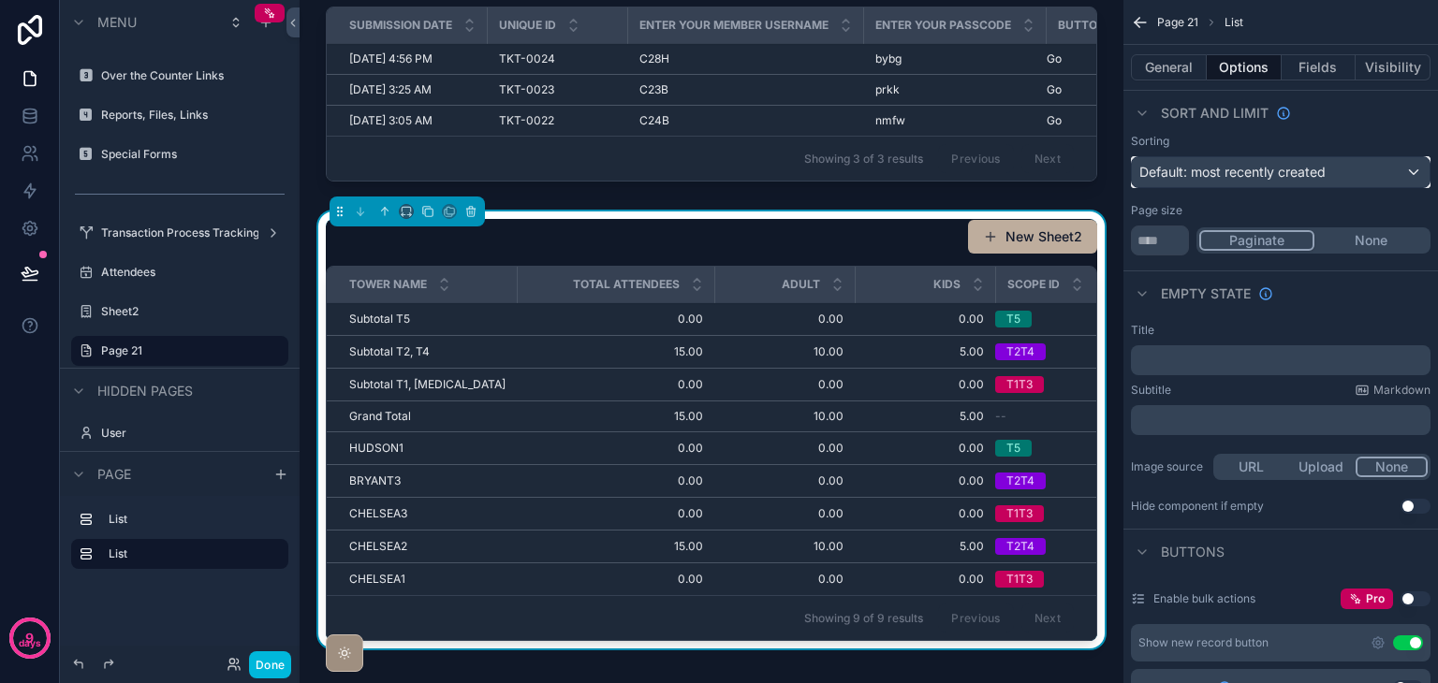
click at [1363, 168] on div "Default: most recently created" at bounding box center [1281, 172] width 298 height 30
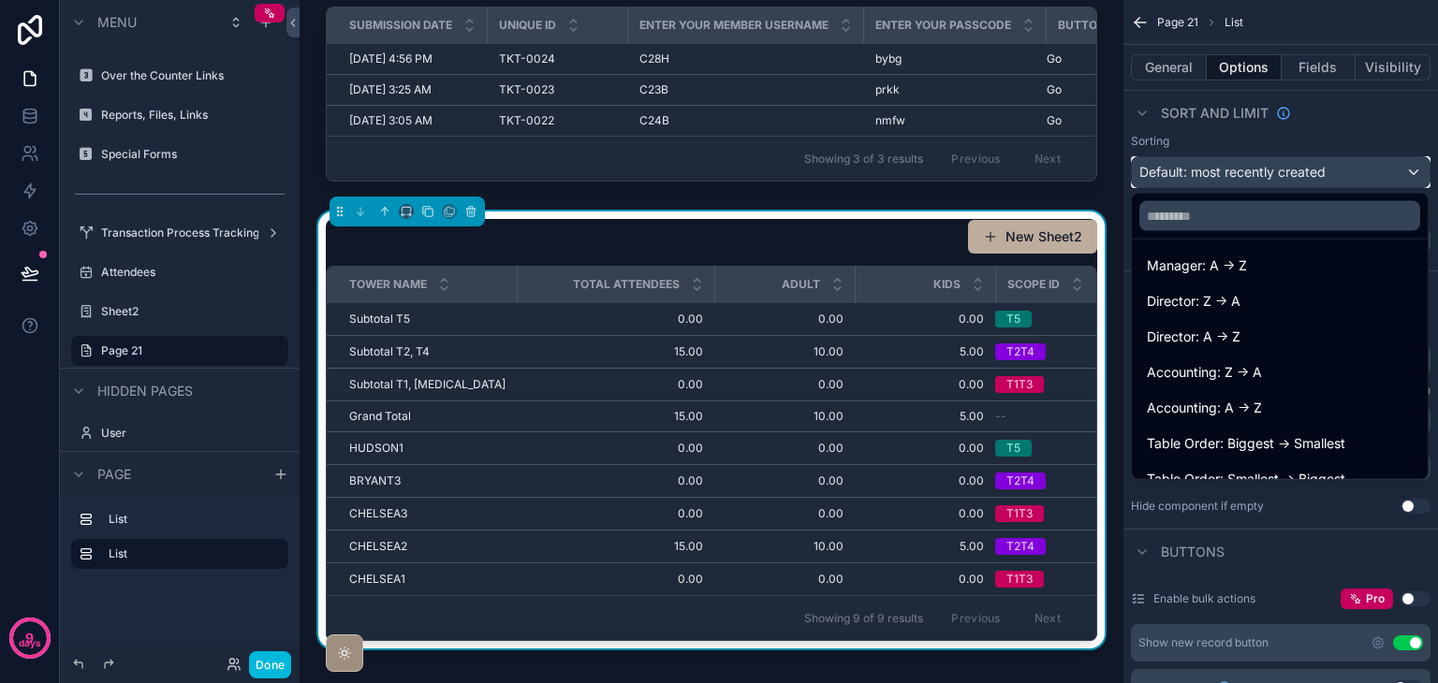
scroll to position [595, 0]
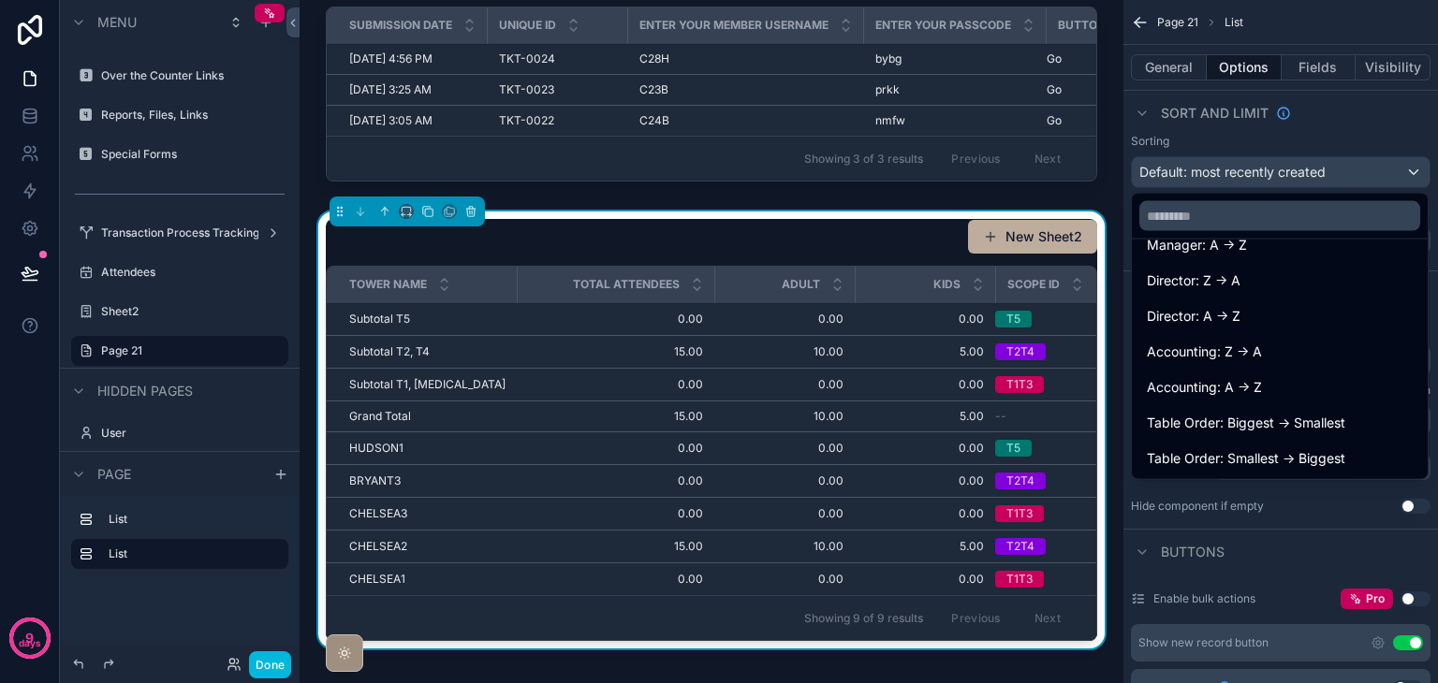
click at [1269, 458] on span "Table Order: Smallest -> Biggest" at bounding box center [1246, 458] width 198 height 22
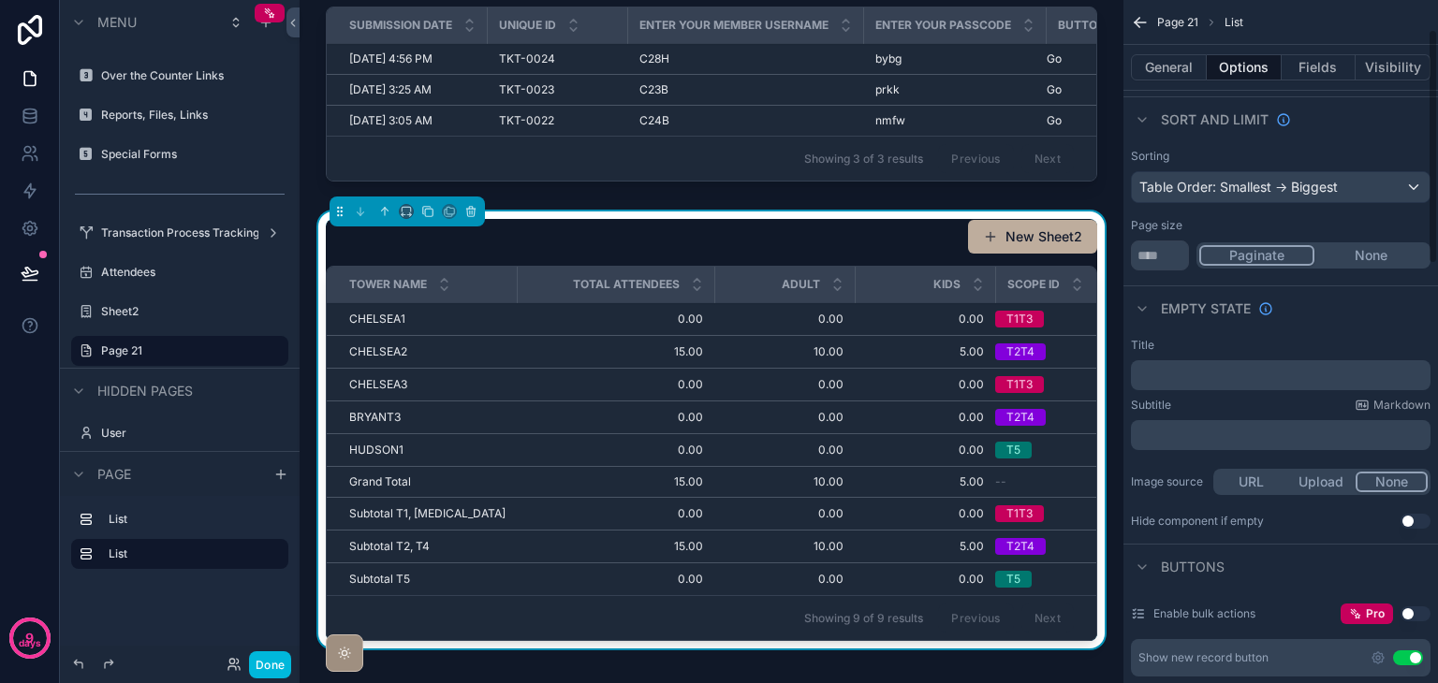
scroll to position [0, 0]
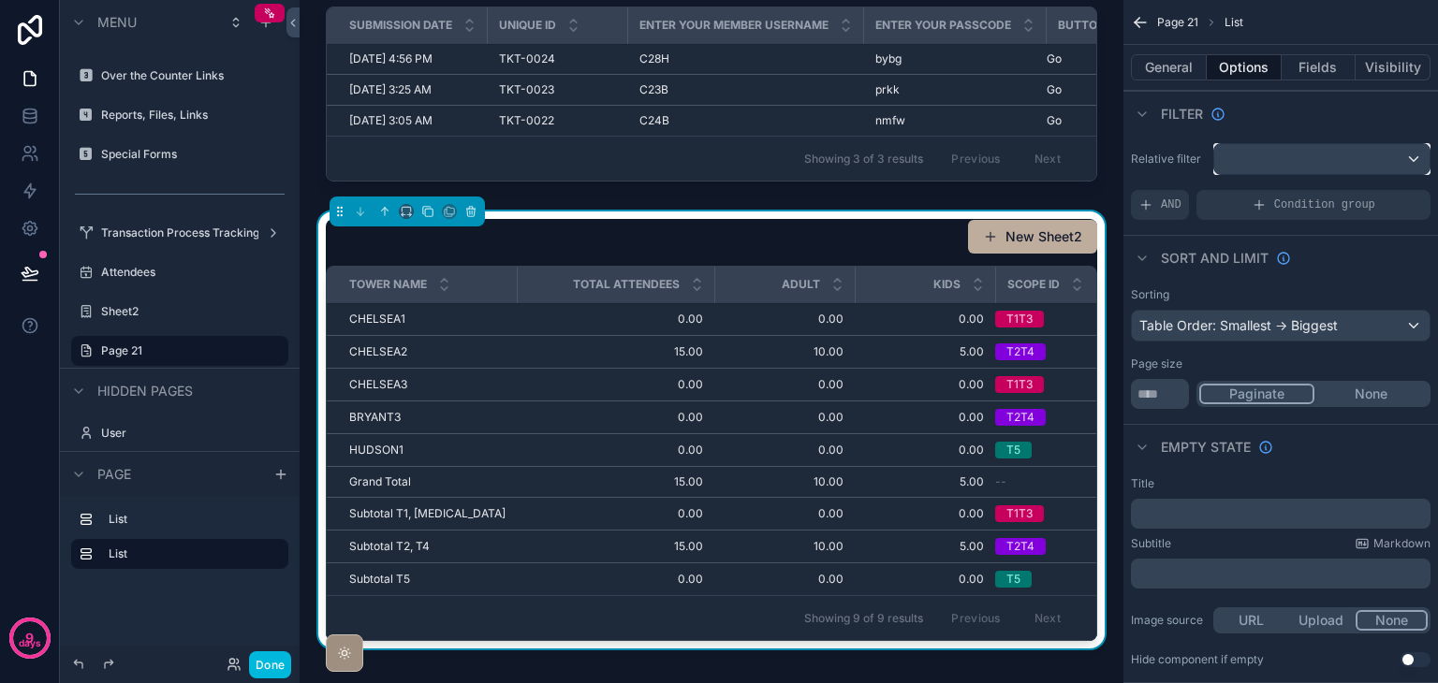
click at [1279, 166] on div "scrollable content" at bounding box center [1321, 159] width 215 height 30
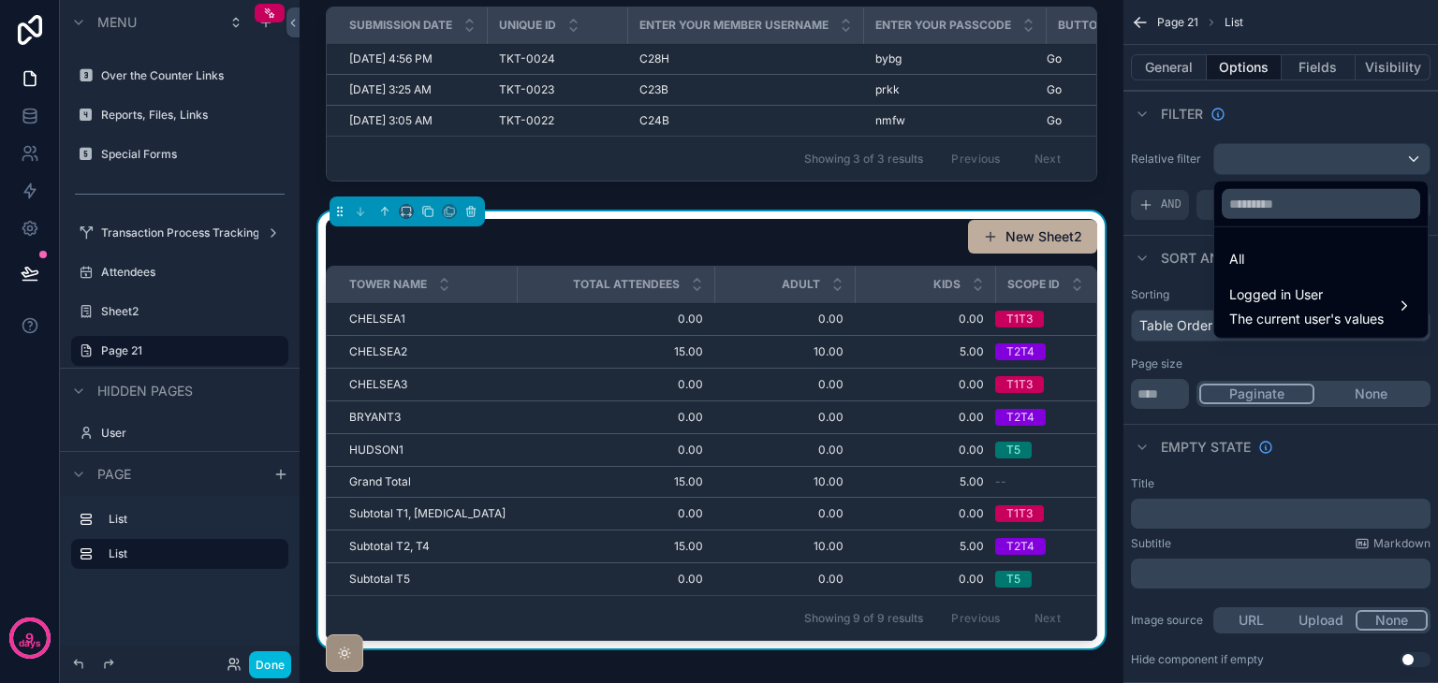
click at [1265, 254] on div "All" at bounding box center [1320, 259] width 183 height 22
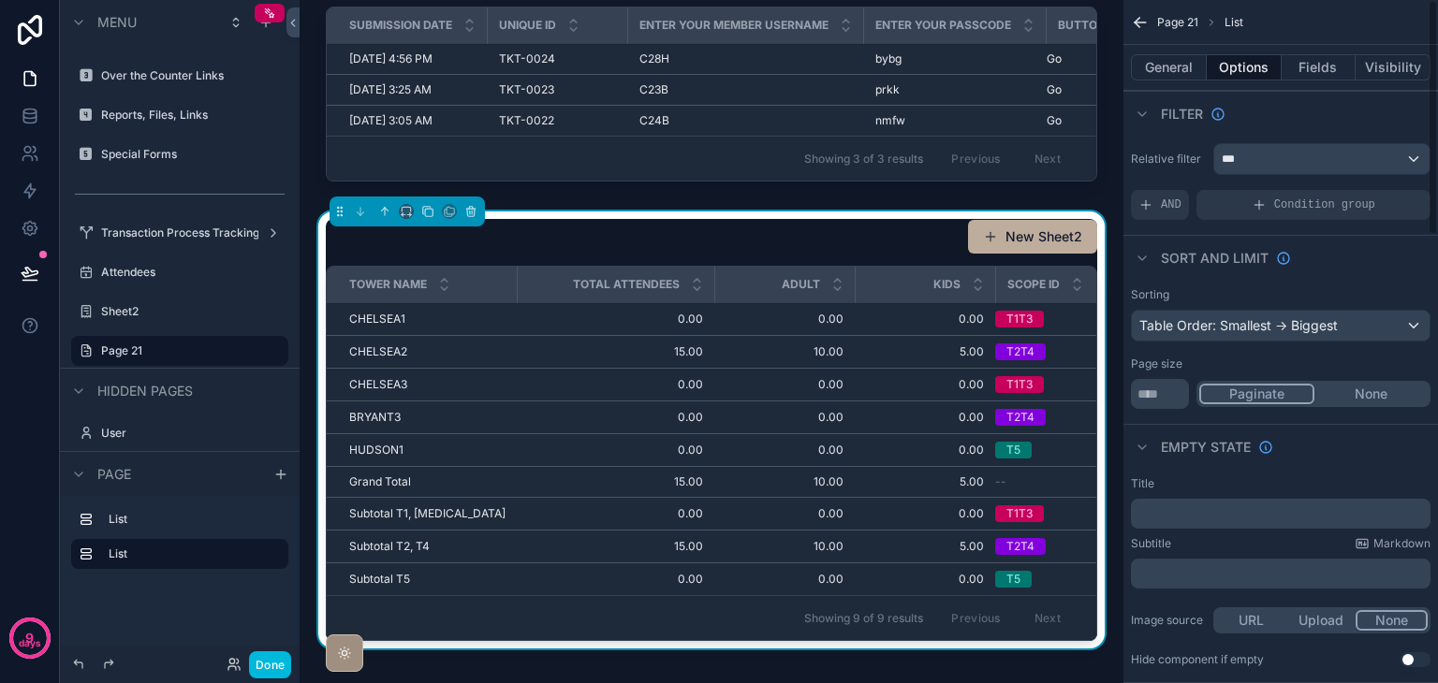
click at [1162, 202] on span "AND" at bounding box center [1171, 204] width 21 height 15
click at [0, 0] on icon "scrollable content" at bounding box center [0, 0] width 0 height 0
click at [1334, 205] on span "Condition group" at bounding box center [1324, 204] width 101 height 15
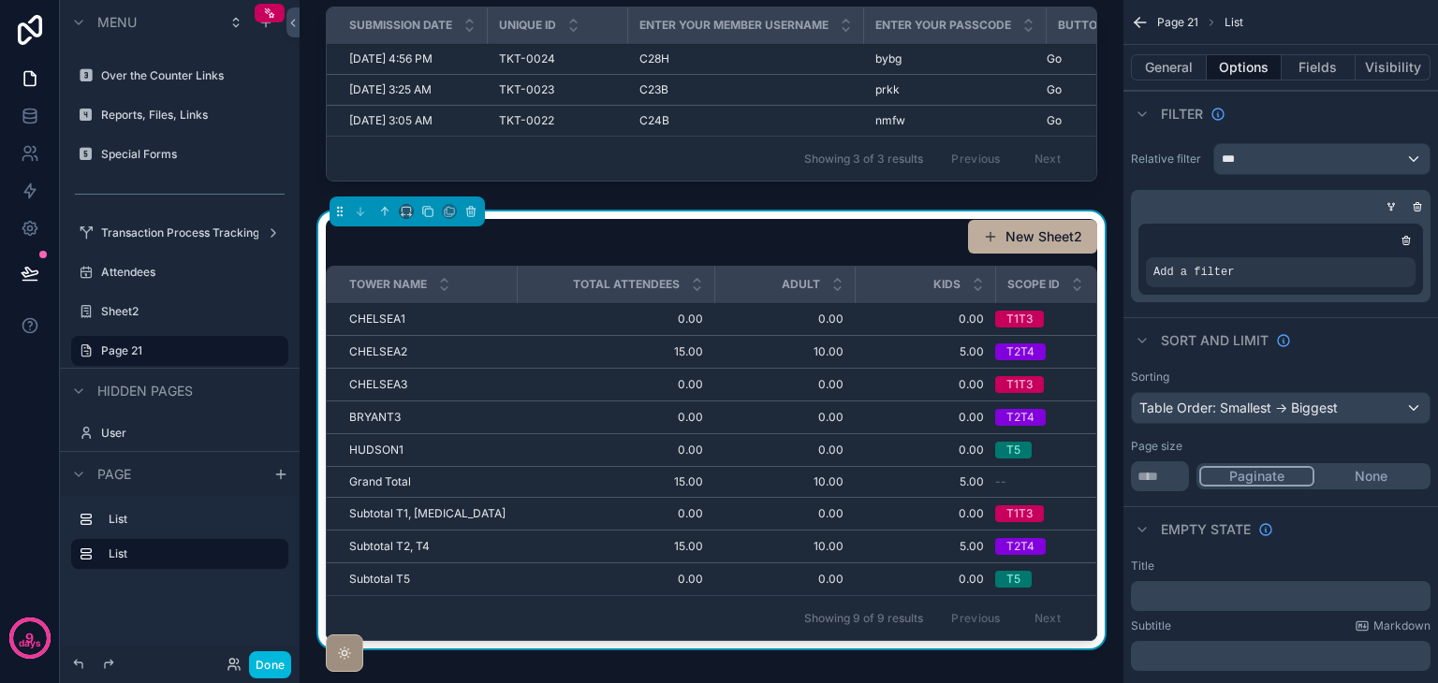
click at [0, 0] on div "scrollable content" at bounding box center [0, 0] width 0 height 0
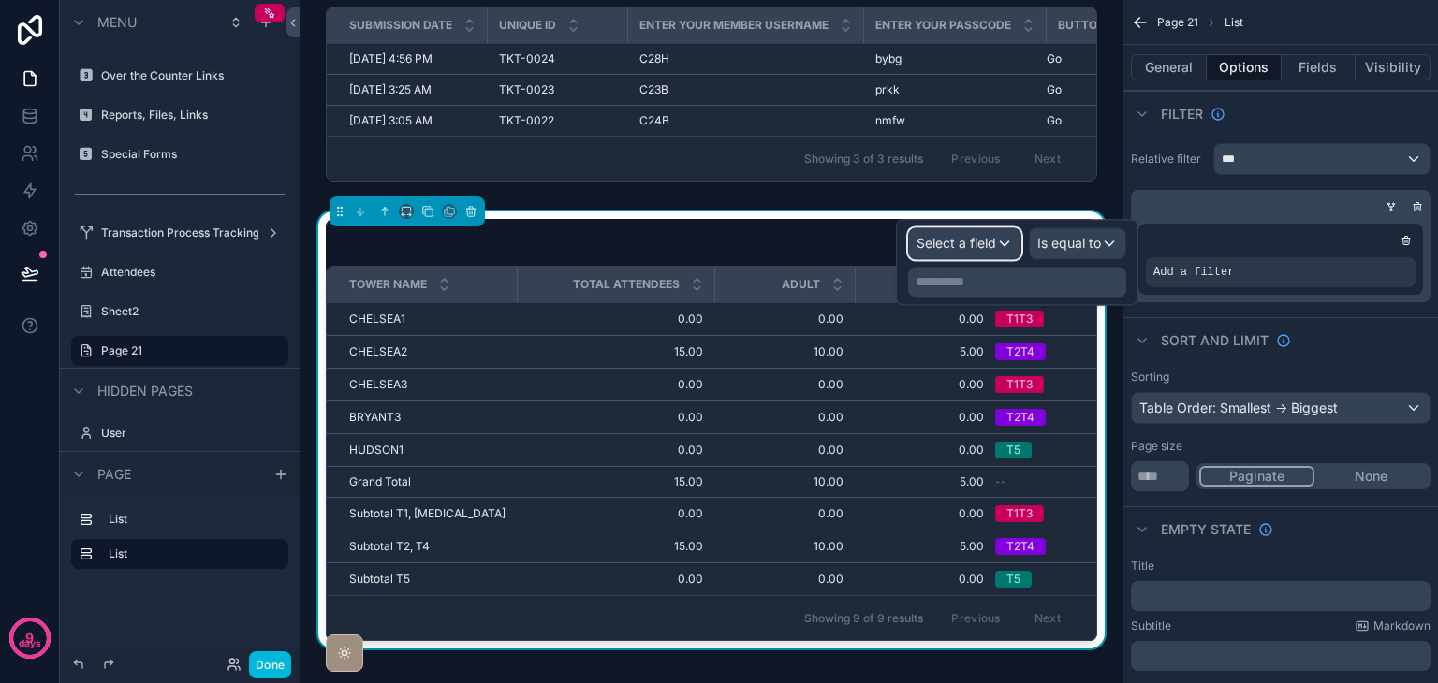
click at [984, 244] on span "Select a field" at bounding box center [956, 243] width 80 height 16
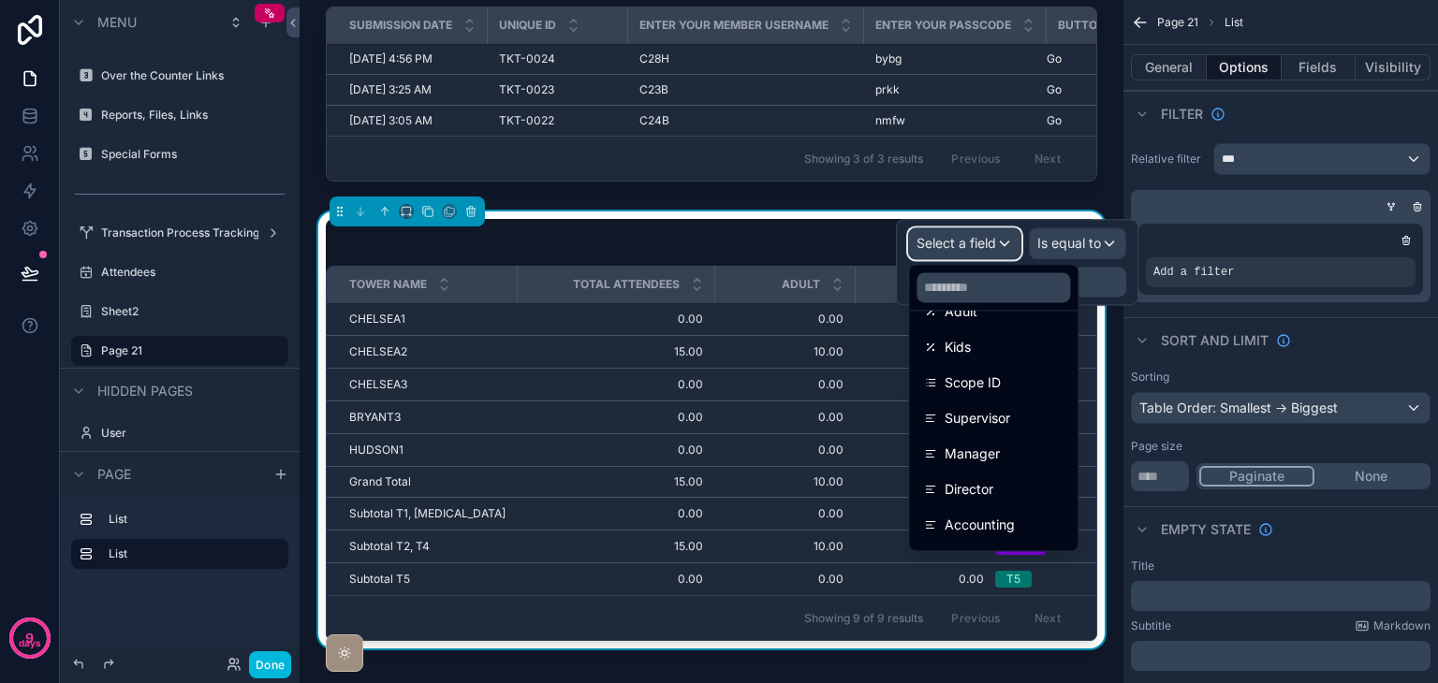
scroll to position [275, 0]
click at [1023, 363] on div "Scope ID" at bounding box center [993, 352] width 161 height 34
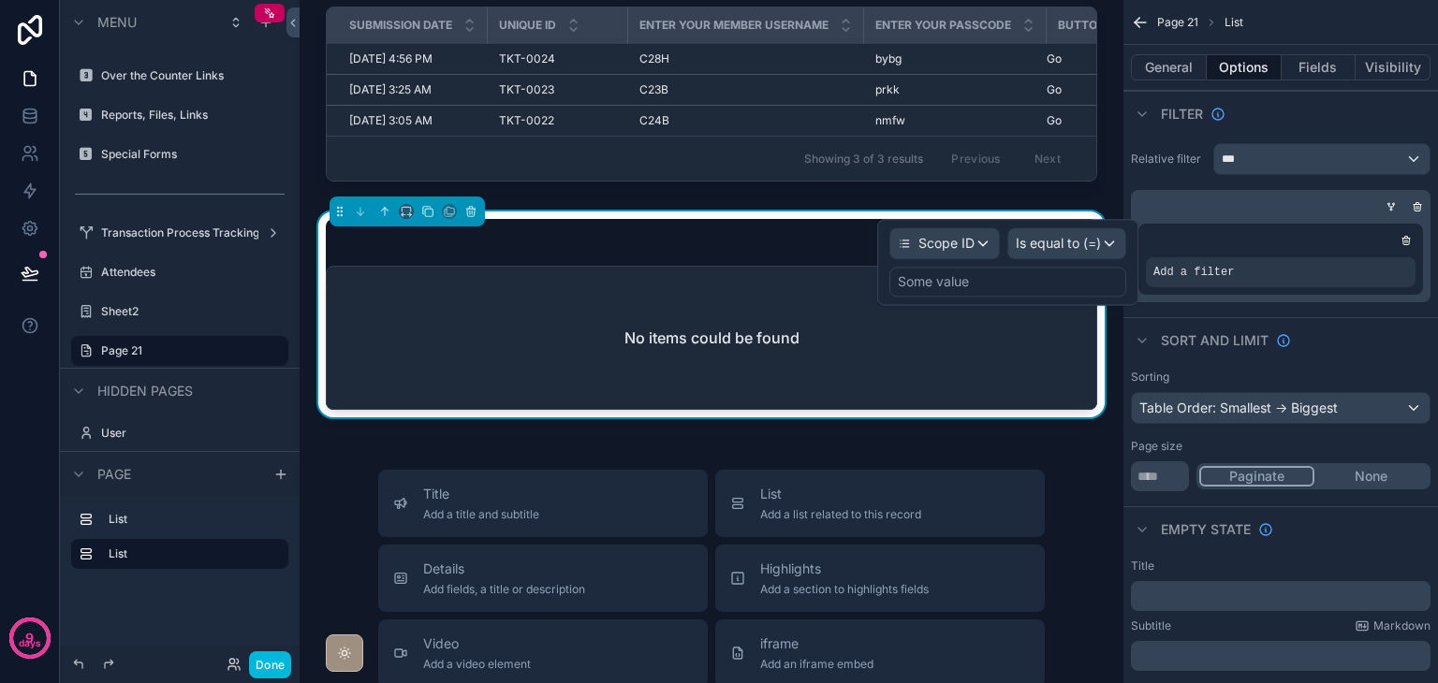
click at [1057, 285] on div "Some value" at bounding box center [1007, 282] width 237 height 30
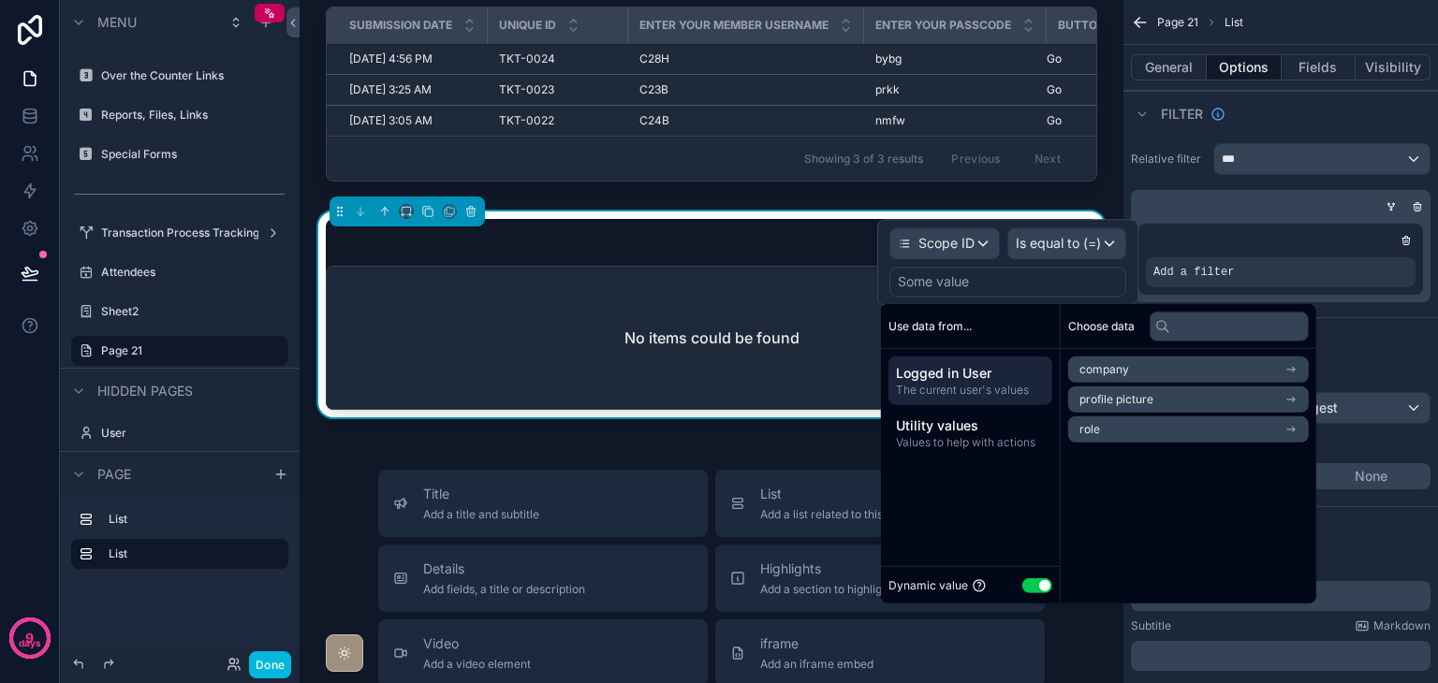
click at [984, 272] on div "Some value" at bounding box center [1007, 282] width 237 height 30
click at [977, 253] on div "Scope ID" at bounding box center [944, 243] width 109 height 30
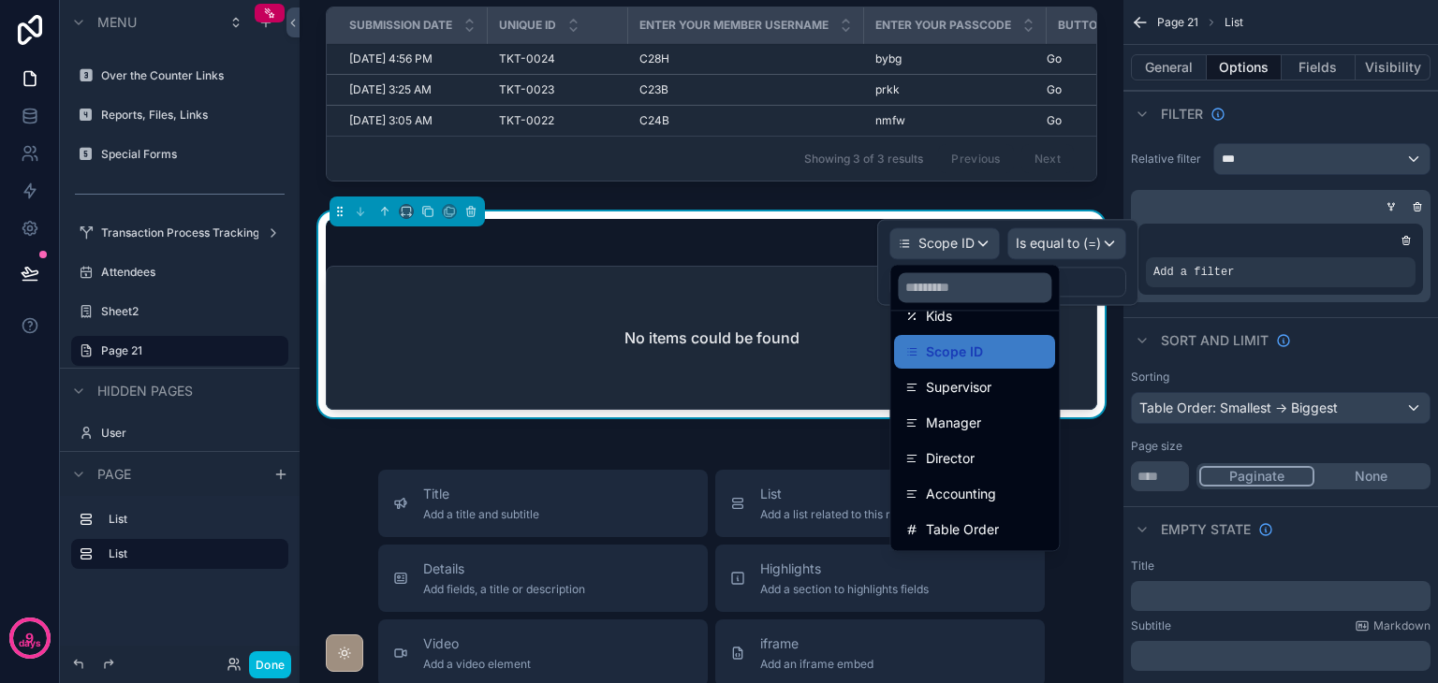
click at [1008, 349] on div "Scope ID" at bounding box center [974, 352] width 139 height 22
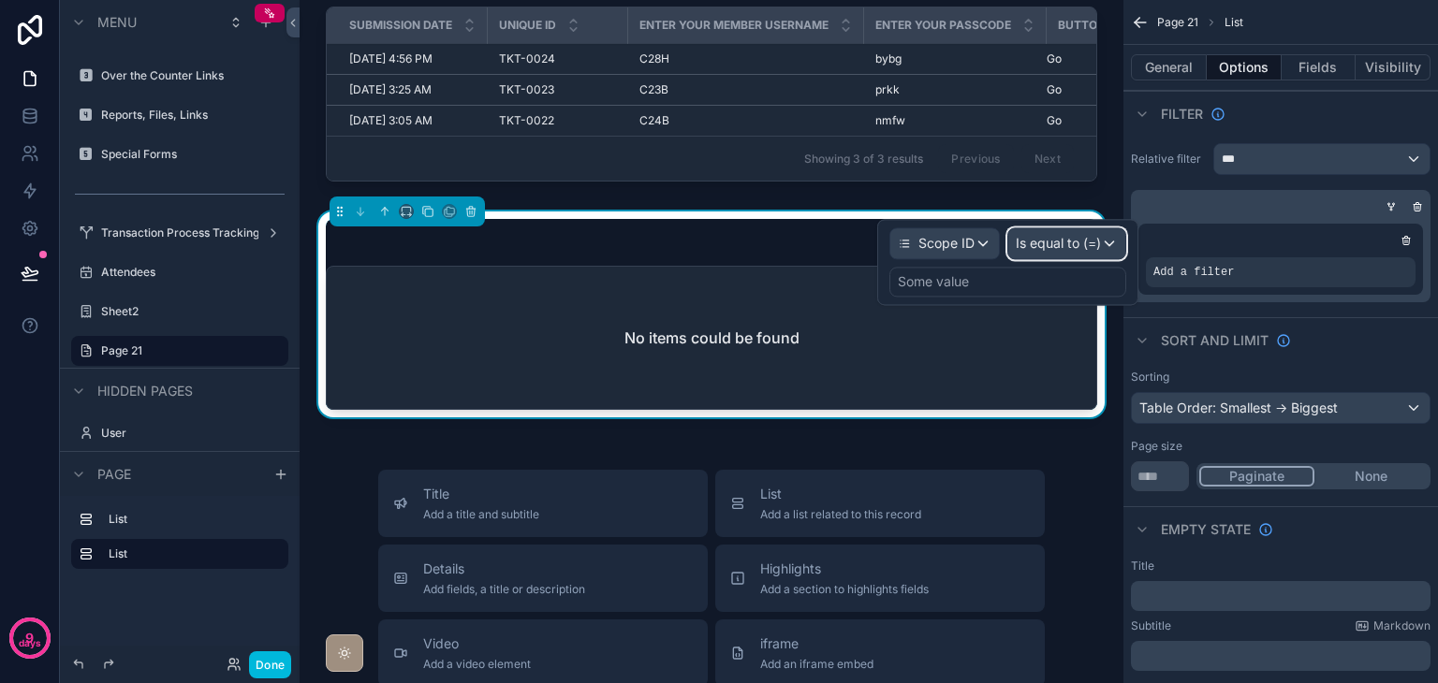
click at [1074, 240] on span "Is equal to (=)" at bounding box center [1058, 243] width 85 height 19
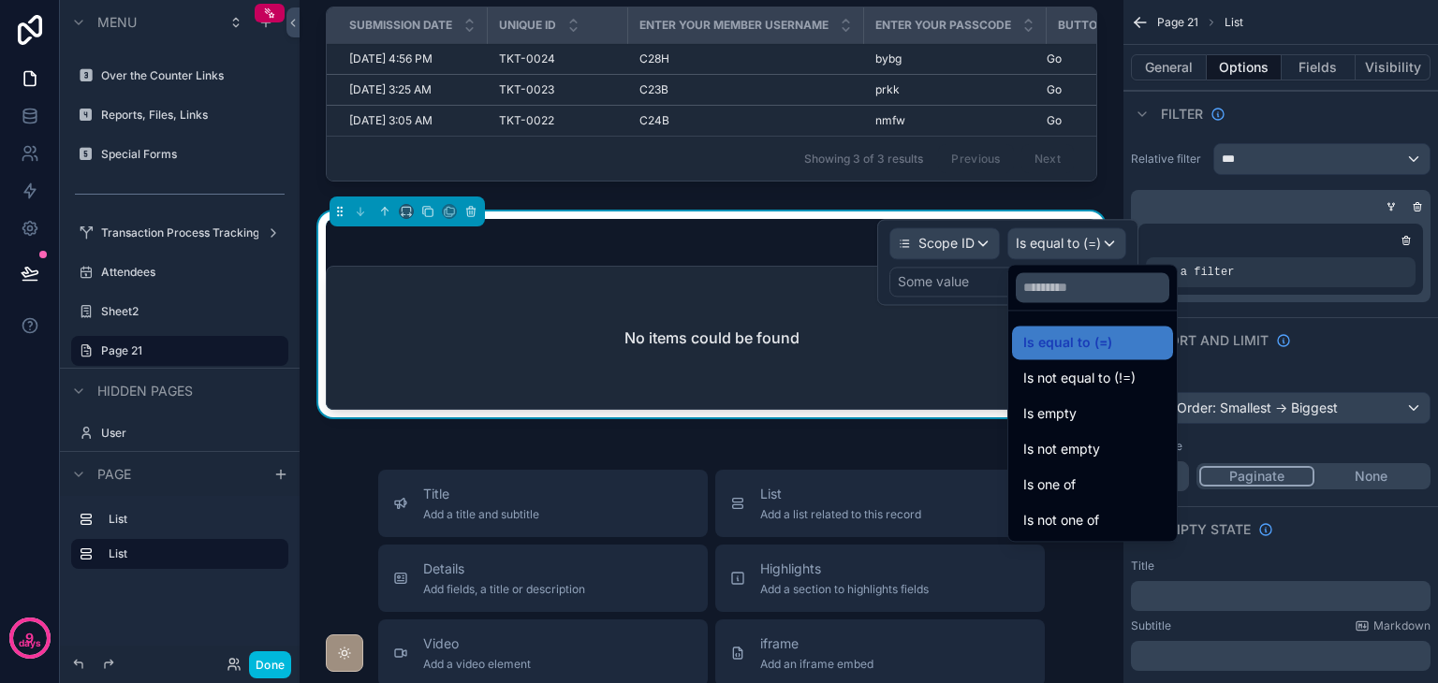
click at [1089, 335] on span "Is equal to (=)" at bounding box center [1067, 342] width 89 height 22
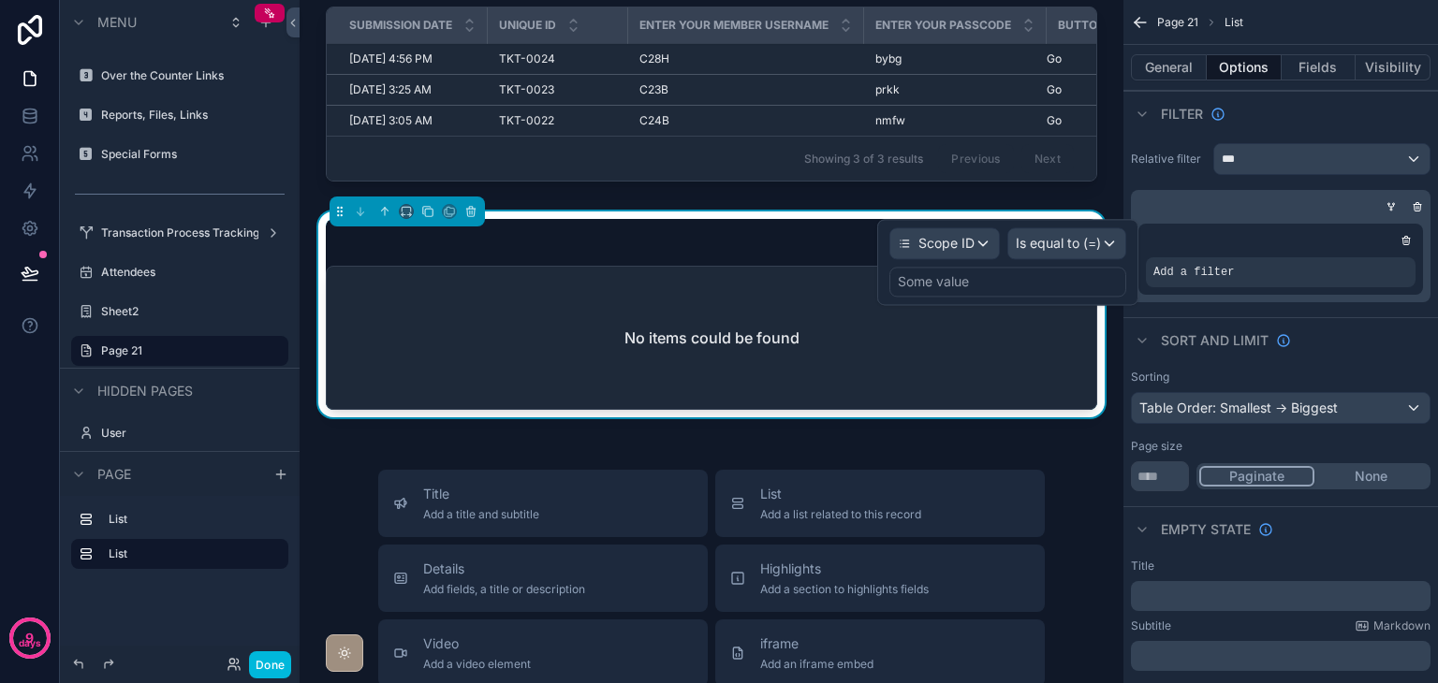
click at [971, 292] on div "Some value" at bounding box center [1007, 282] width 237 height 30
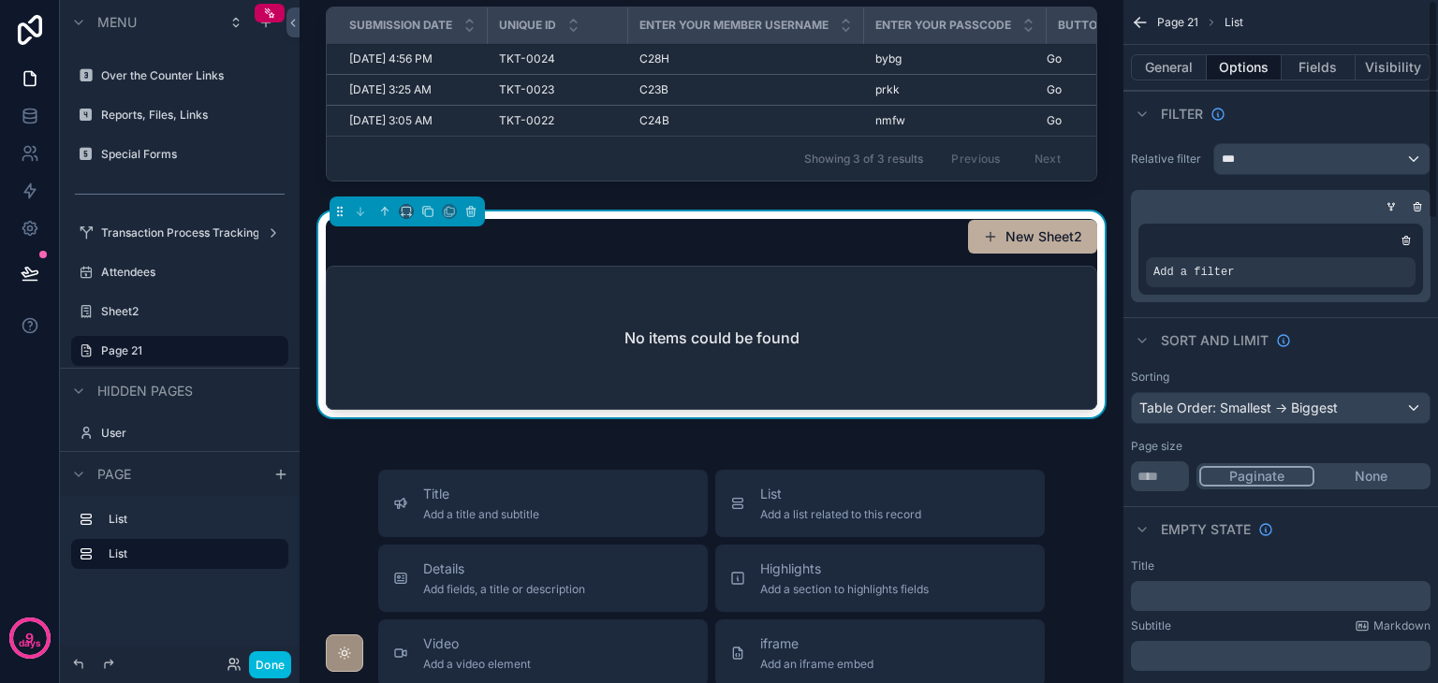
click at [1396, 337] on div "Sort And Limit" at bounding box center [1280, 339] width 314 height 45
click at [0, 0] on icon "scrollable content" at bounding box center [0, 0] width 0 height 0
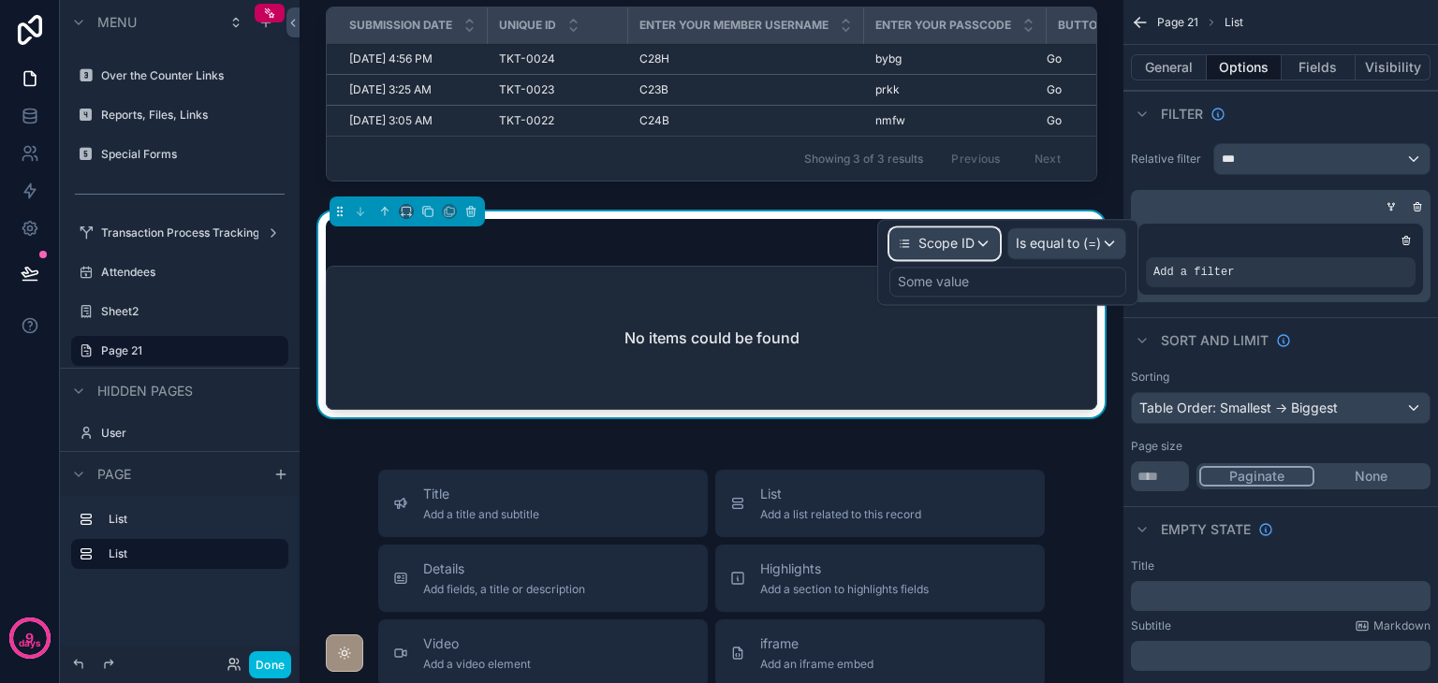
click at [943, 251] on span "Scope ID" at bounding box center [946, 243] width 56 height 19
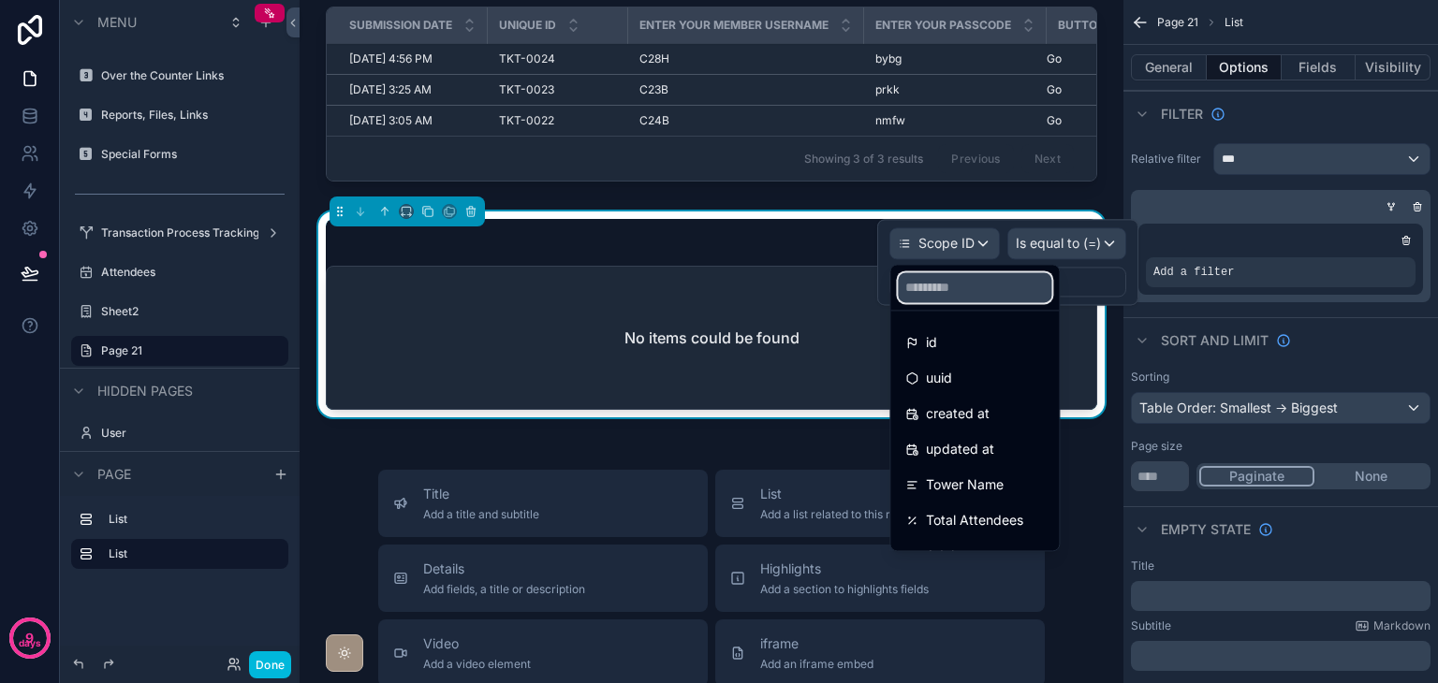
click at [952, 293] on input "text" at bounding box center [974, 287] width 153 height 30
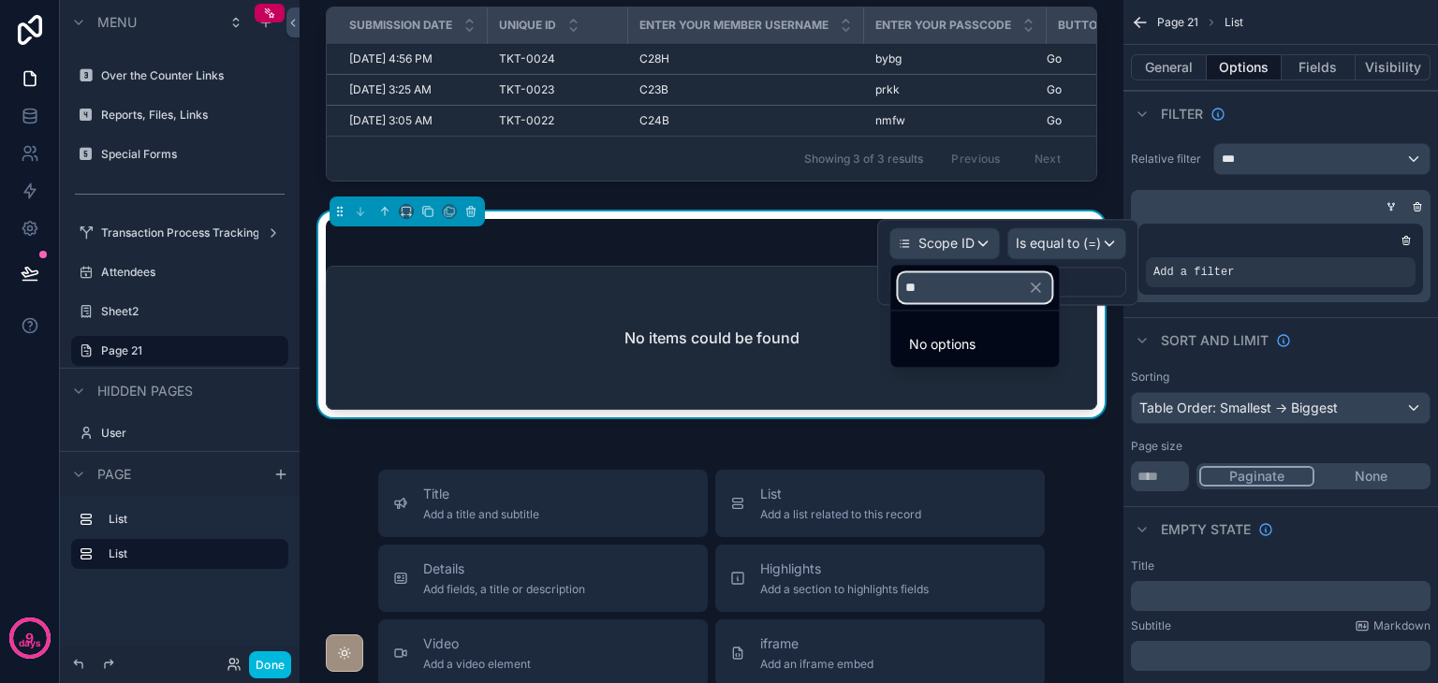
type input "**"
click at [1040, 286] on icon "button" at bounding box center [1035, 288] width 8 height 8
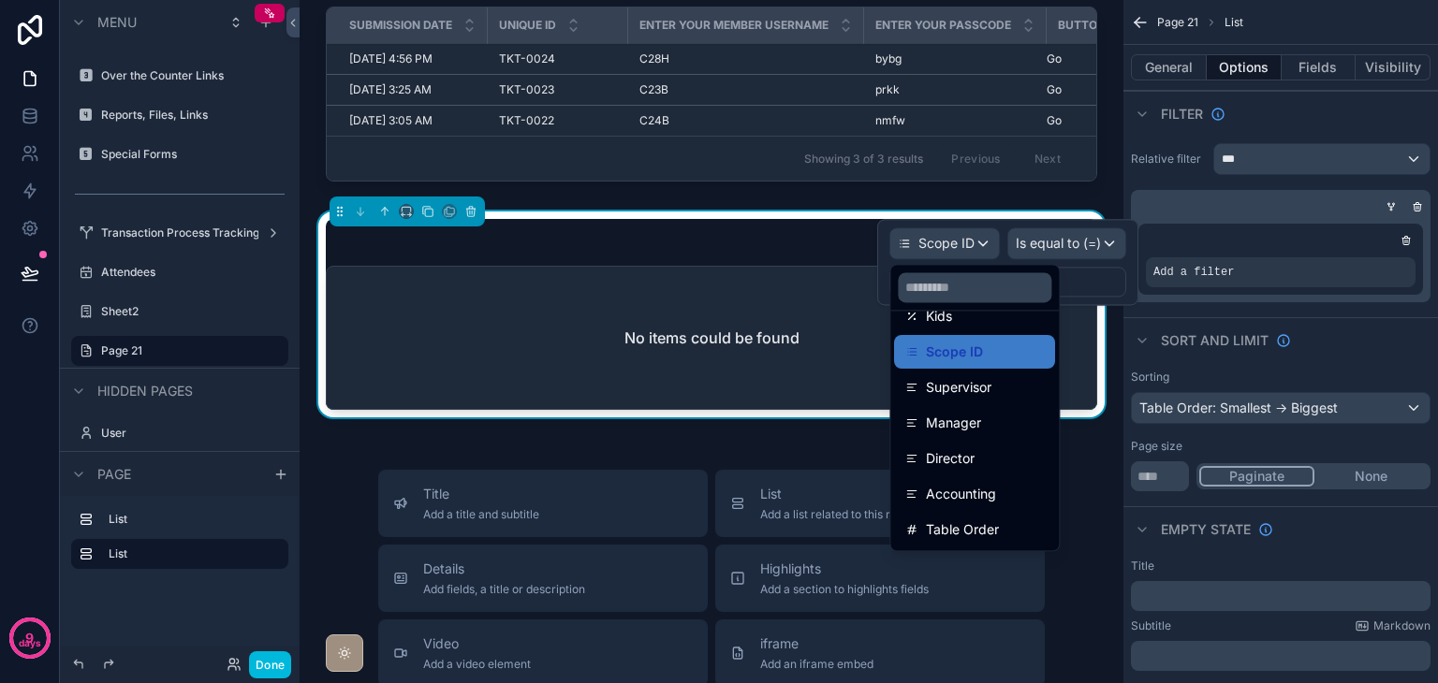
click at [975, 391] on span "Supervisor" at bounding box center [959, 387] width 66 height 22
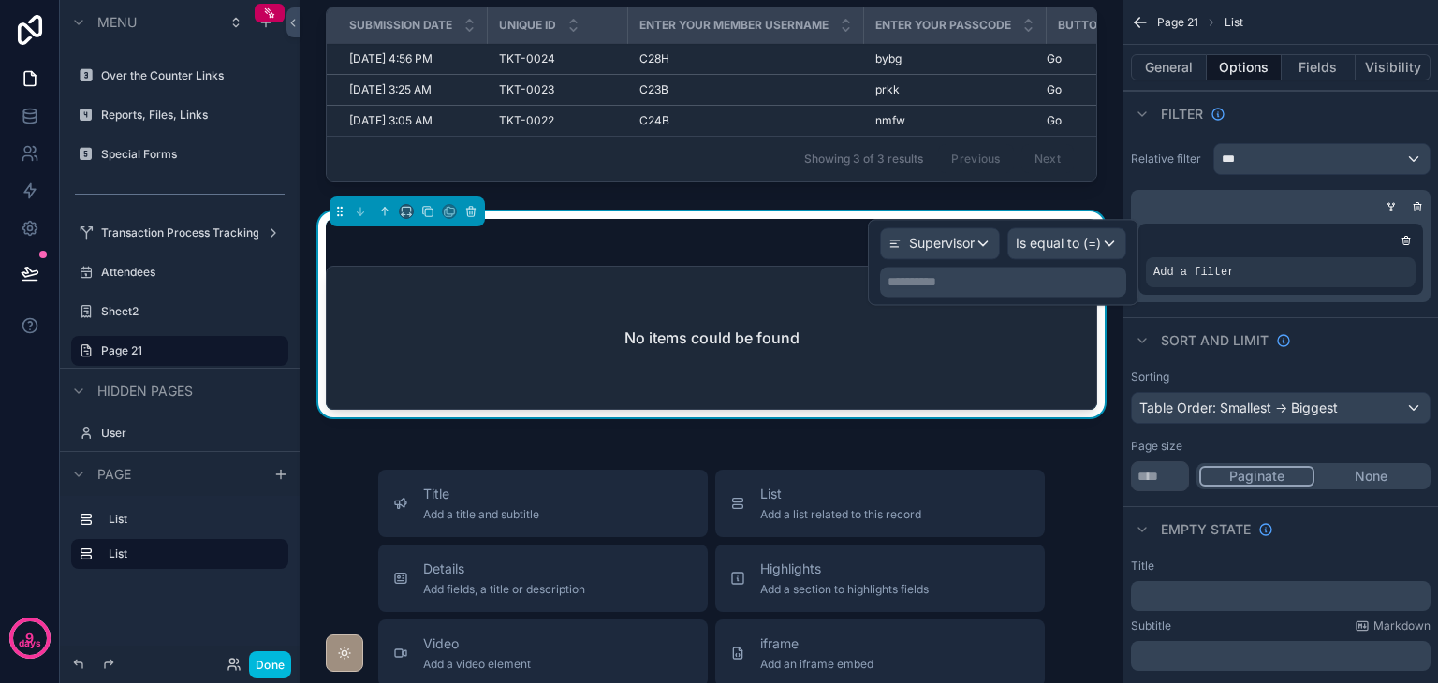
click at [1052, 280] on p "**********" at bounding box center [1004, 281] width 235 height 19
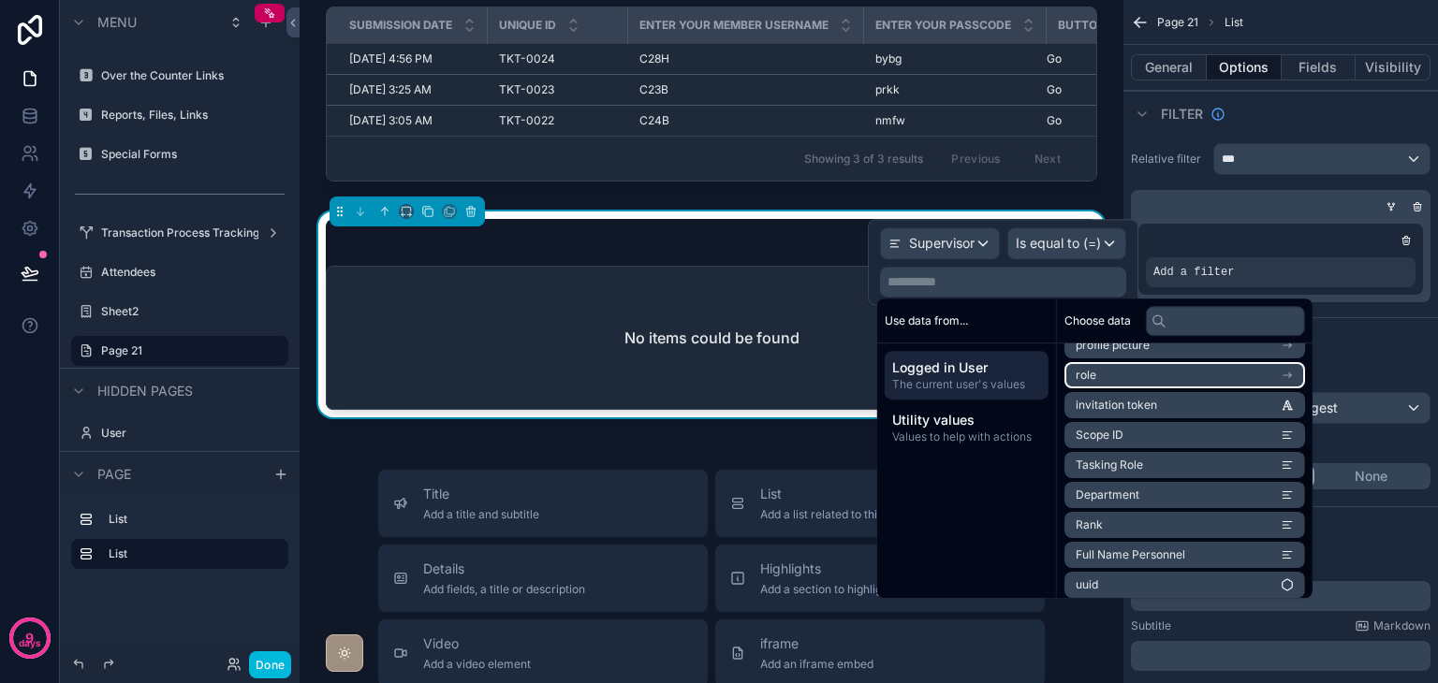
scroll to position [176, 0]
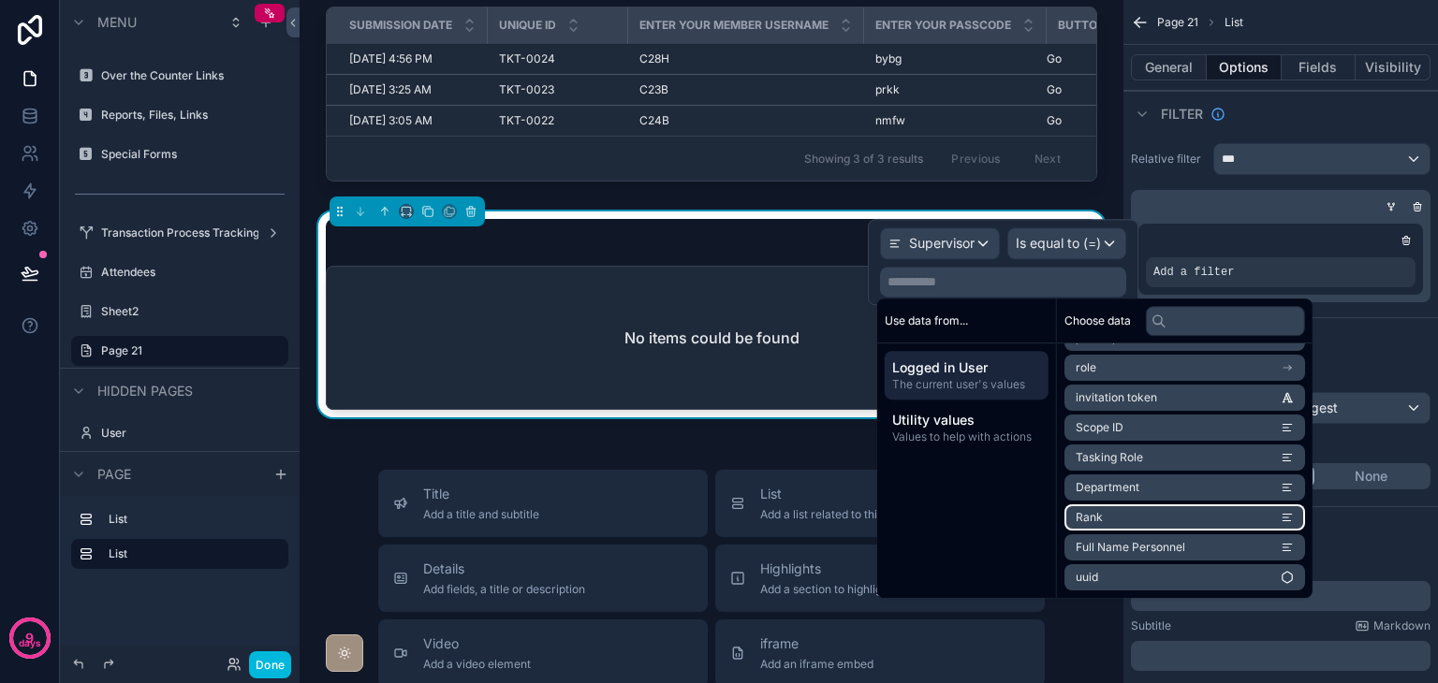
click at [1157, 513] on li "Rank" at bounding box center [1184, 517] width 241 height 26
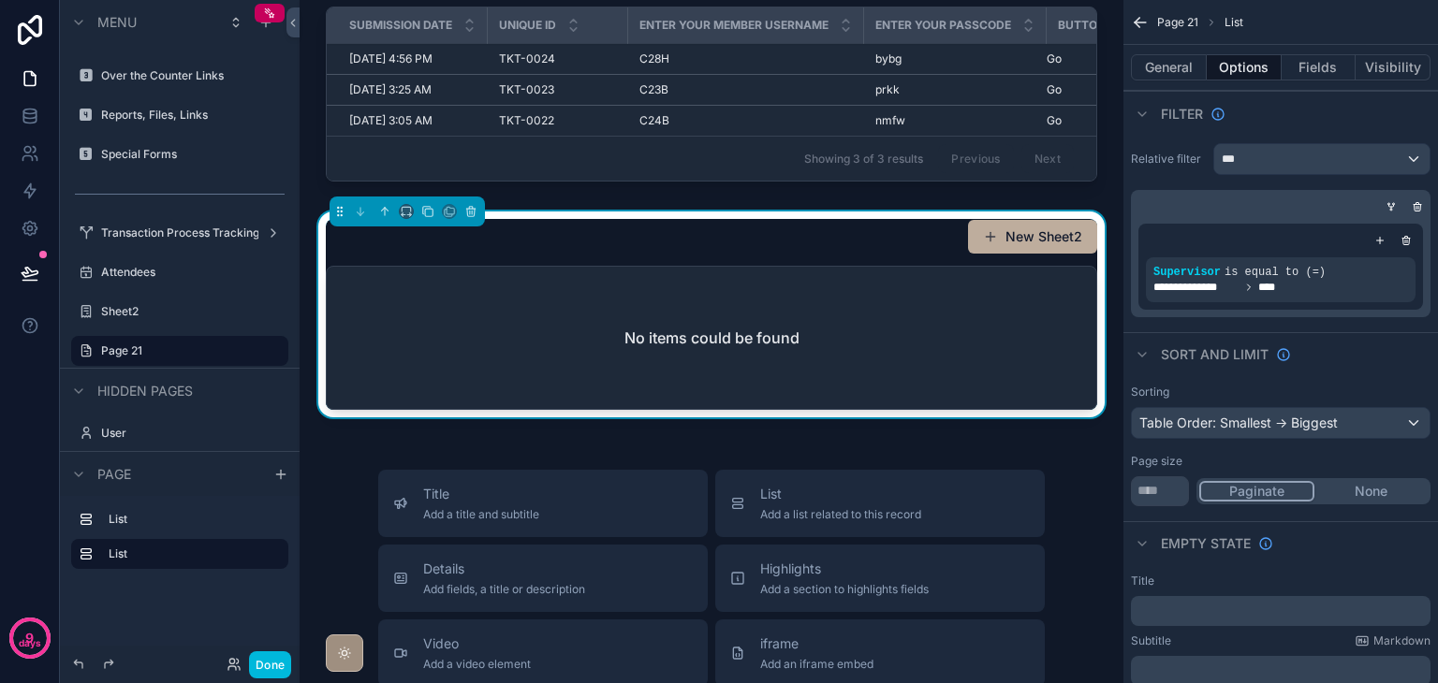
click at [563, 446] on div "New Attendees Submission Date Unique ID Enter Your Member Username Enter Your P…" at bounding box center [712, 611] width 824 height 1349
click at [1393, 209] on icon "scrollable content" at bounding box center [1390, 206] width 11 height 11
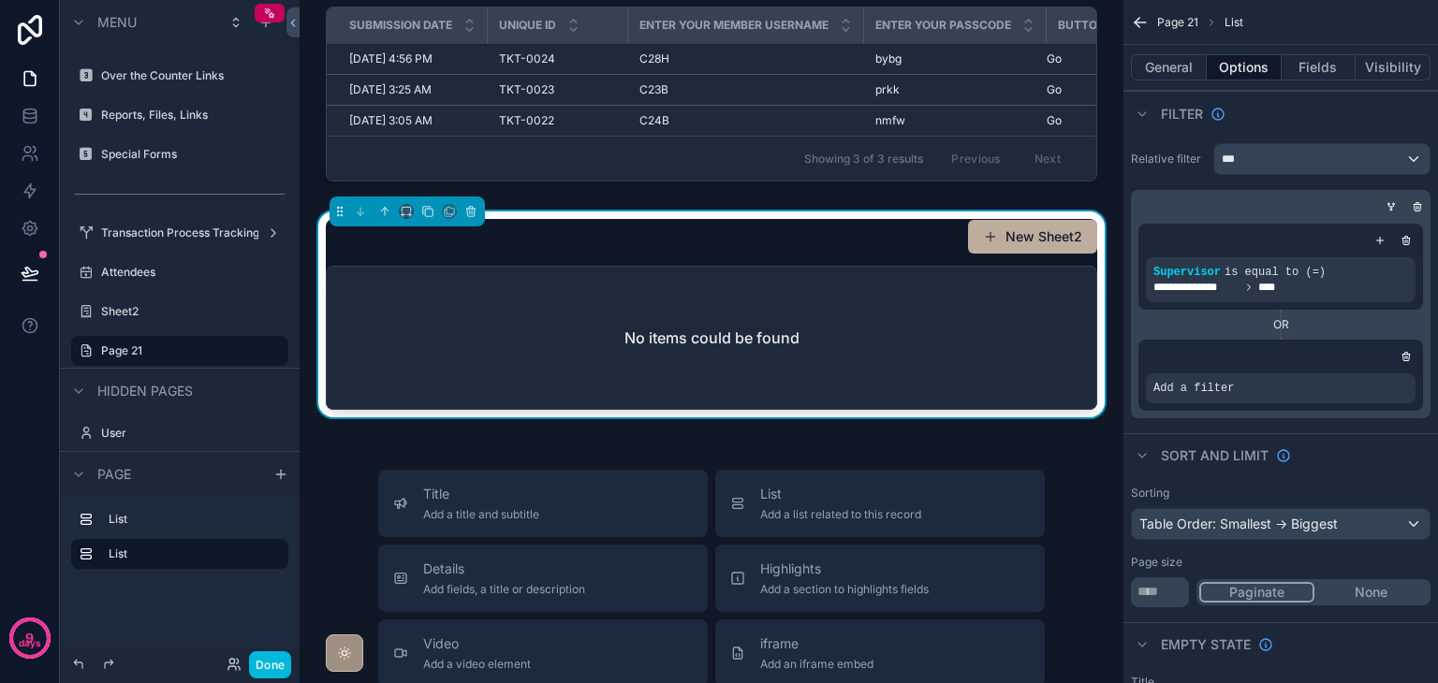
click at [0, 0] on icon "scrollable content" at bounding box center [0, 0] width 0 height 0
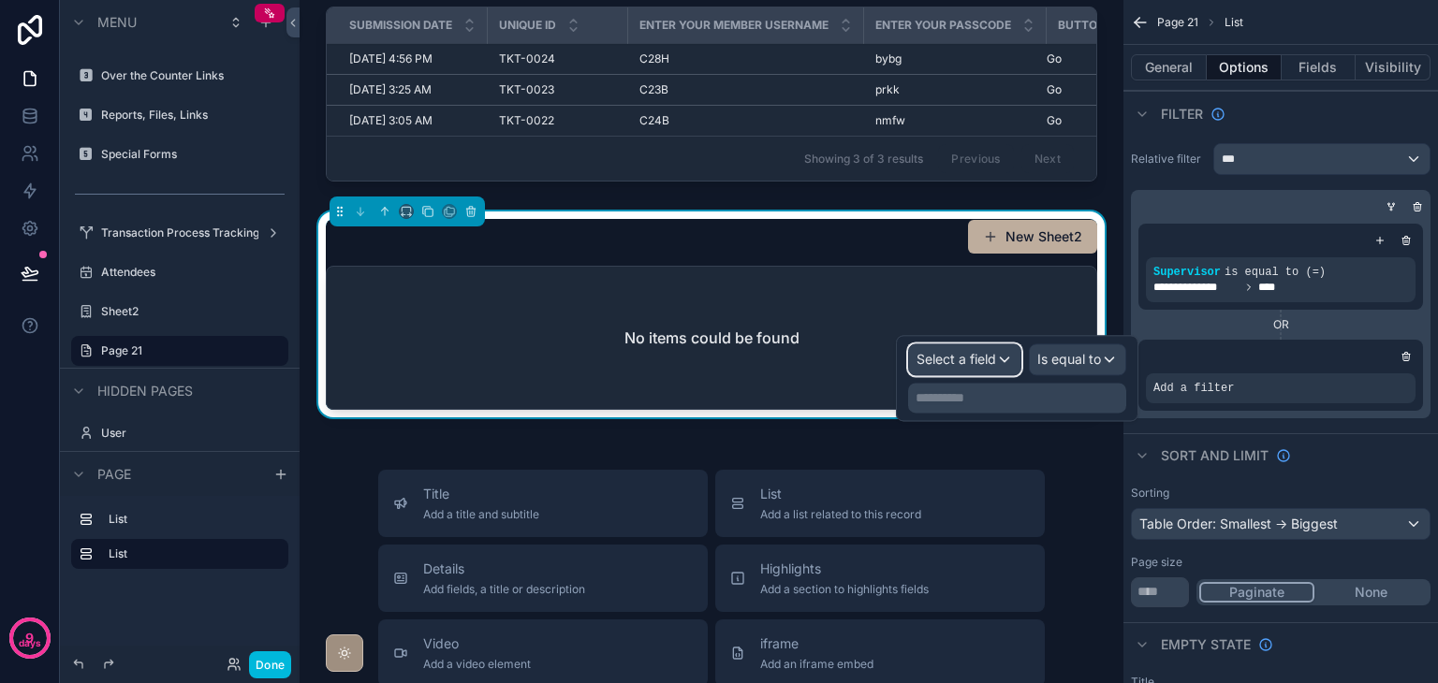
click at [951, 350] on span "Select a field" at bounding box center [956, 359] width 80 height 19
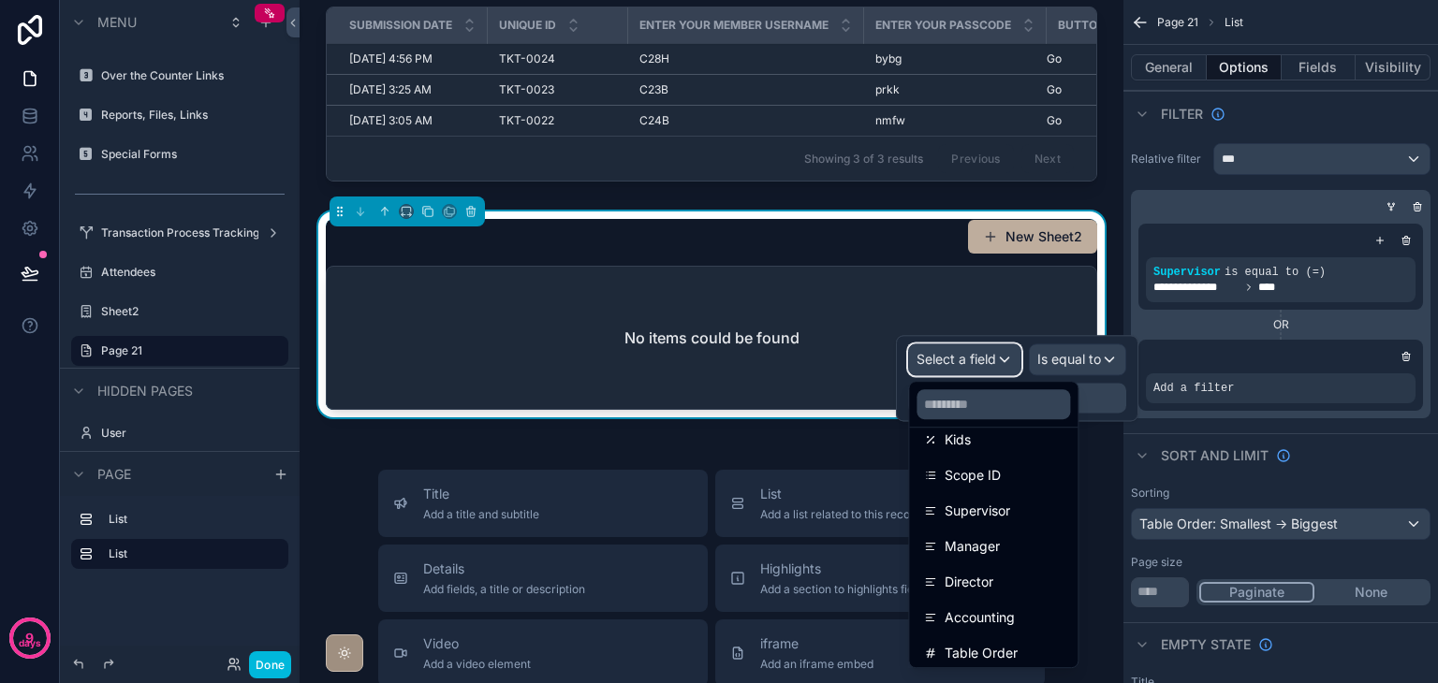
scroll to position [275, 0]
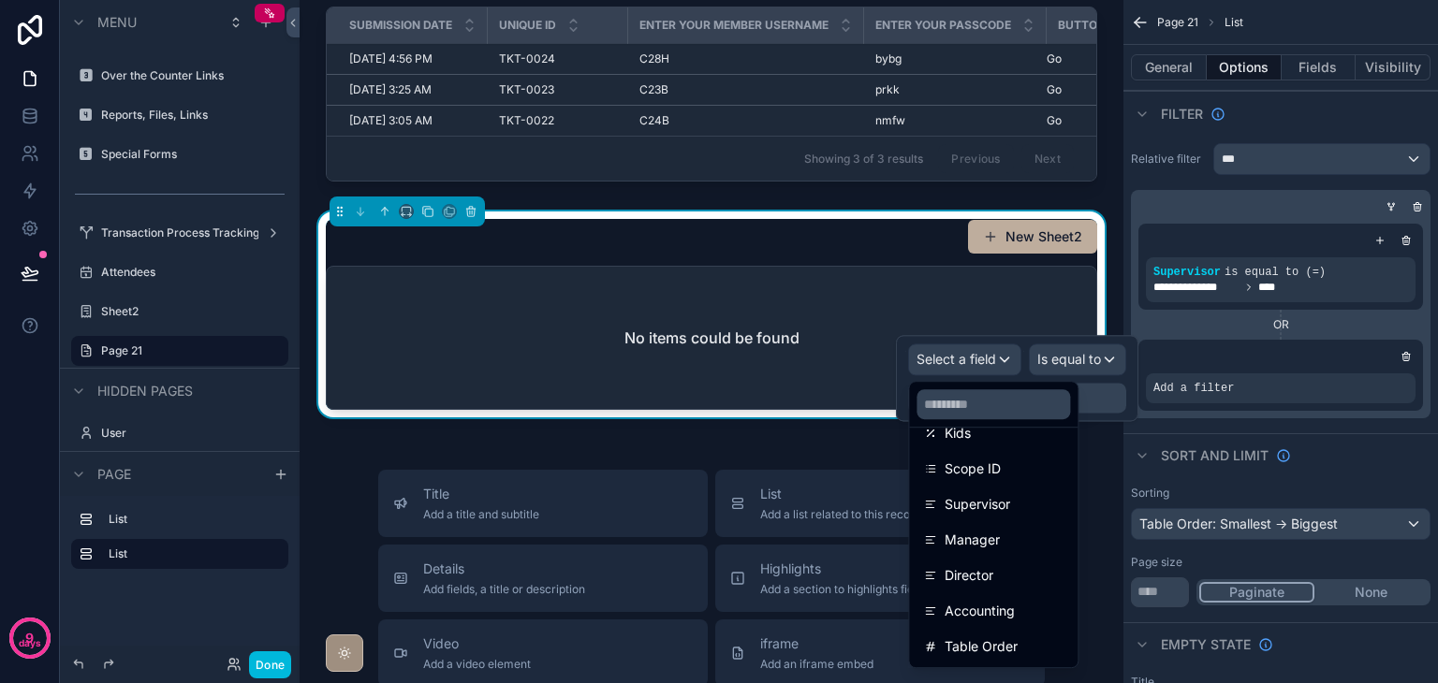
click at [991, 536] on span "Manager" at bounding box center [971, 540] width 55 height 22
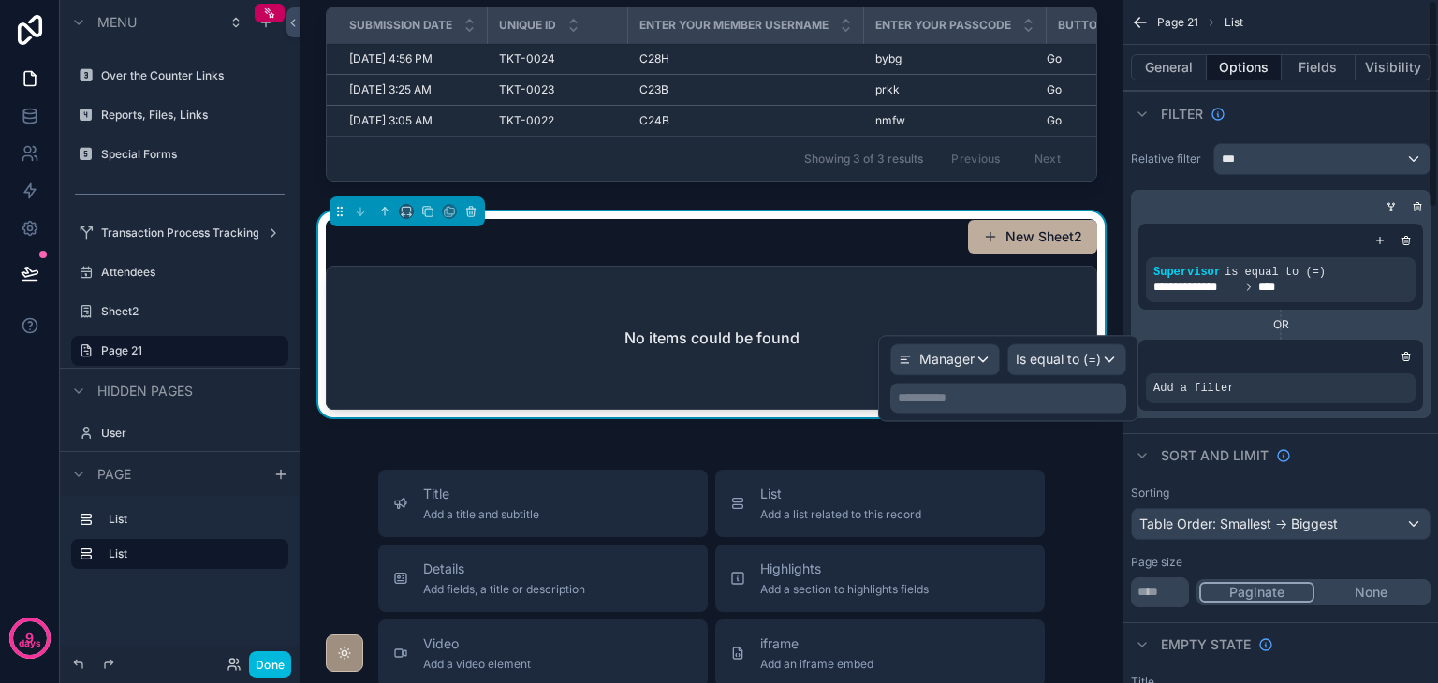
click at [1026, 398] on p "**********" at bounding box center [1010, 397] width 225 height 19
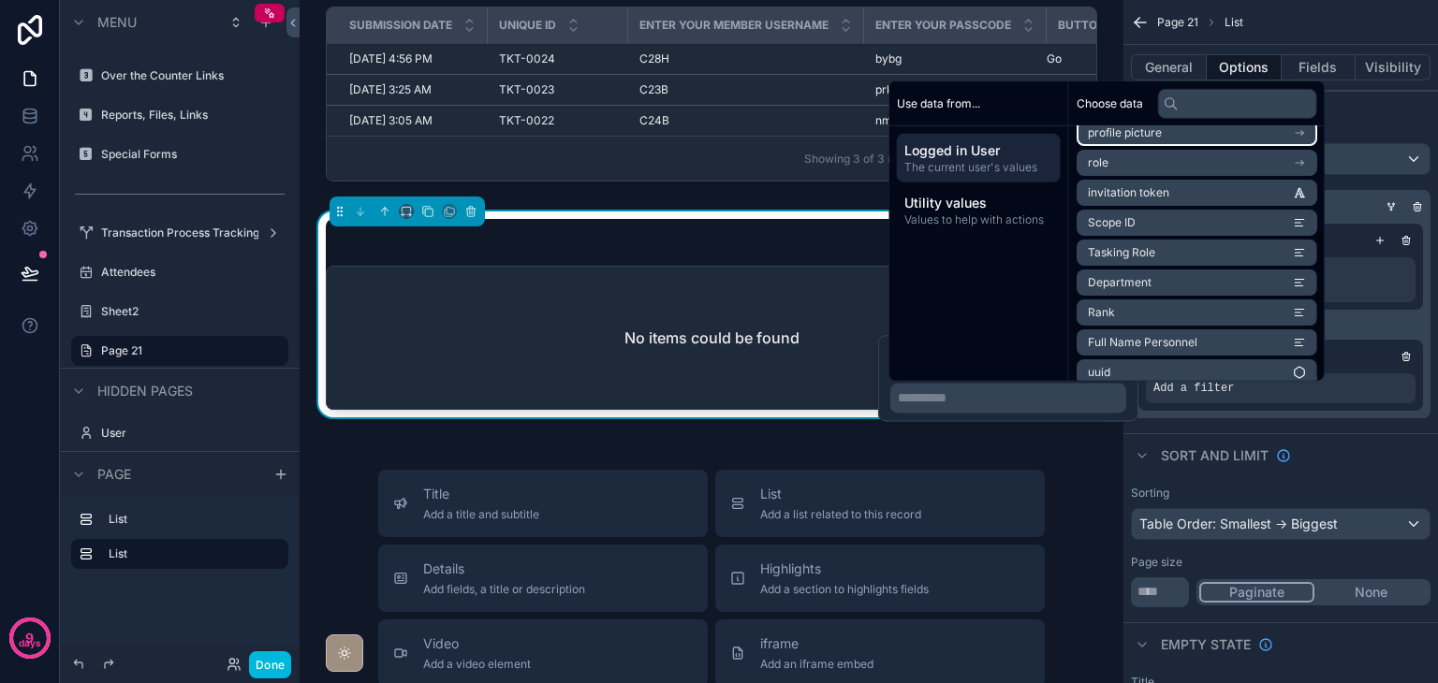
scroll to position [176, 0]
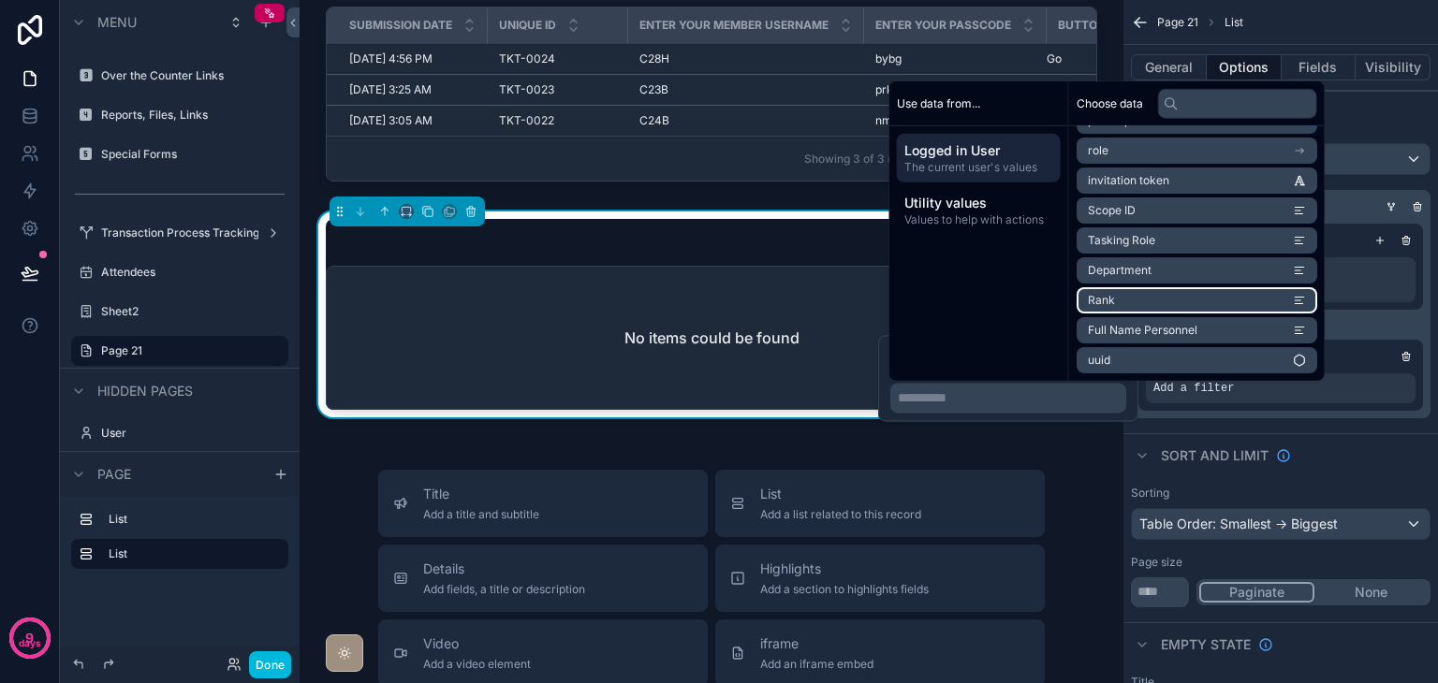
click at [1177, 289] on li "Rank" at bounding box center [1196, 300] width 241 height 26
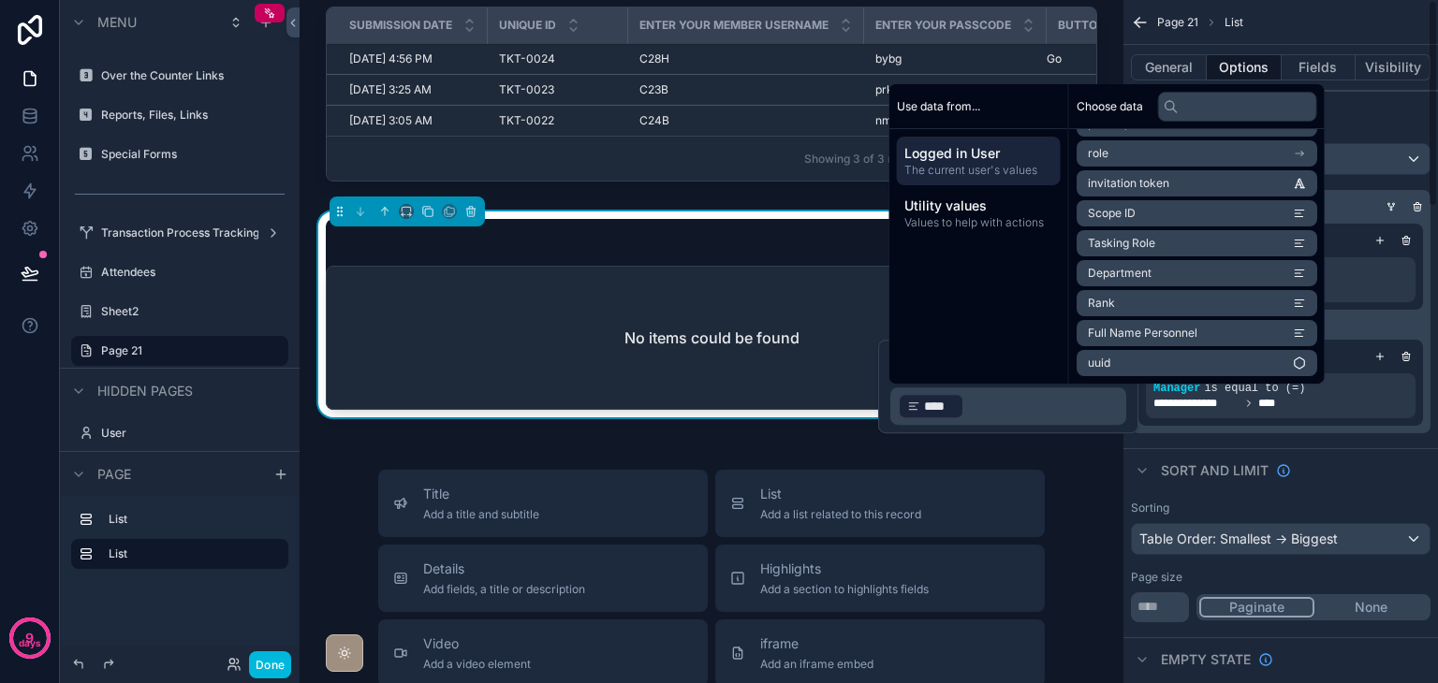
click at [1337, 439] on div "**********" at bounding box center [1280, 288] width 314 height 305
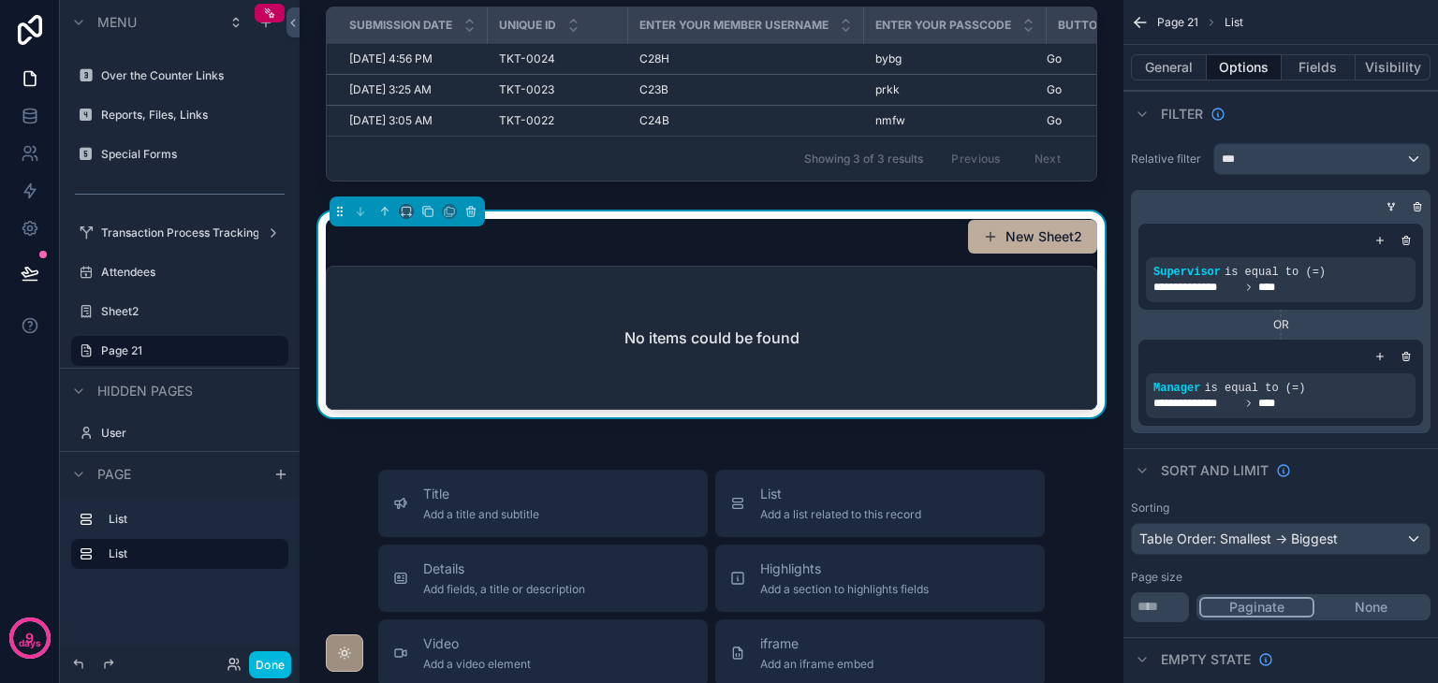
click at [1390, 205] on icon "scrollable content" at bounding box center [1390, 206] width 11 height 11
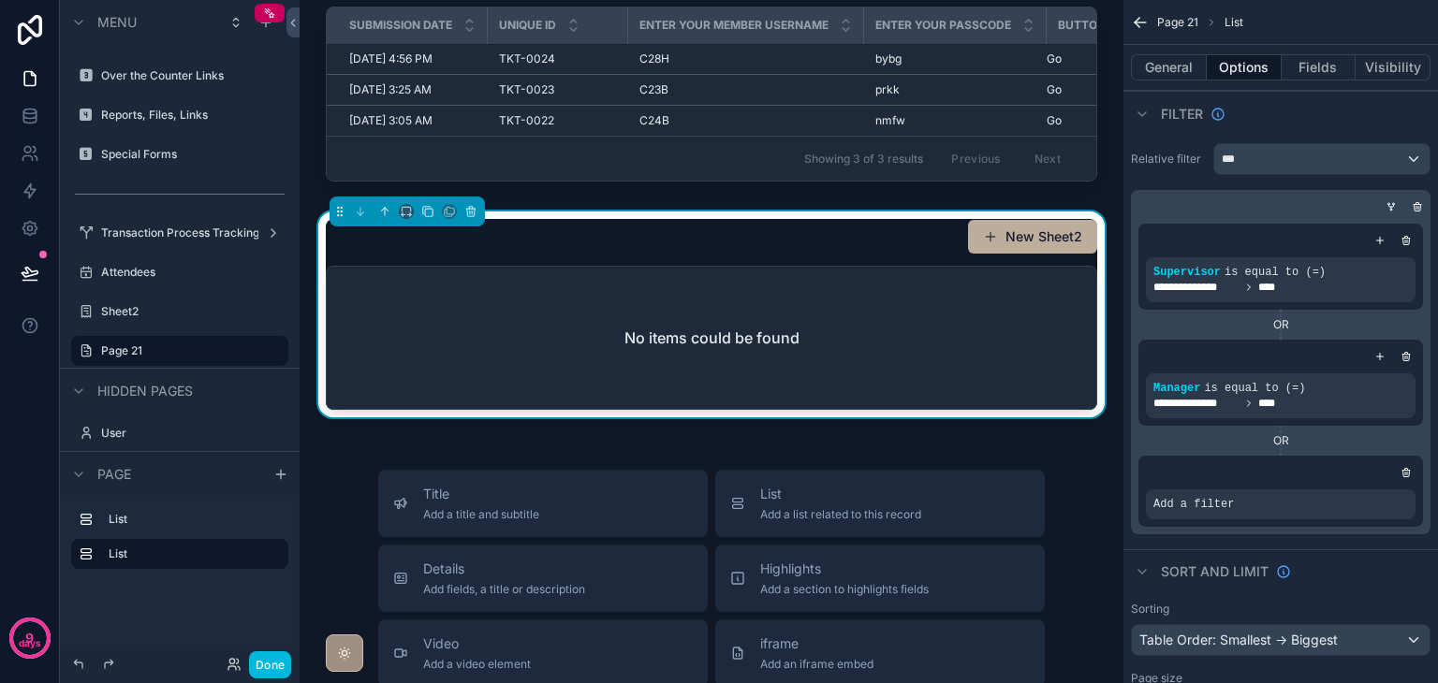
click at [0, 0] on icon "scrollable content" at bounding box center [0, 0] width 0 height 0
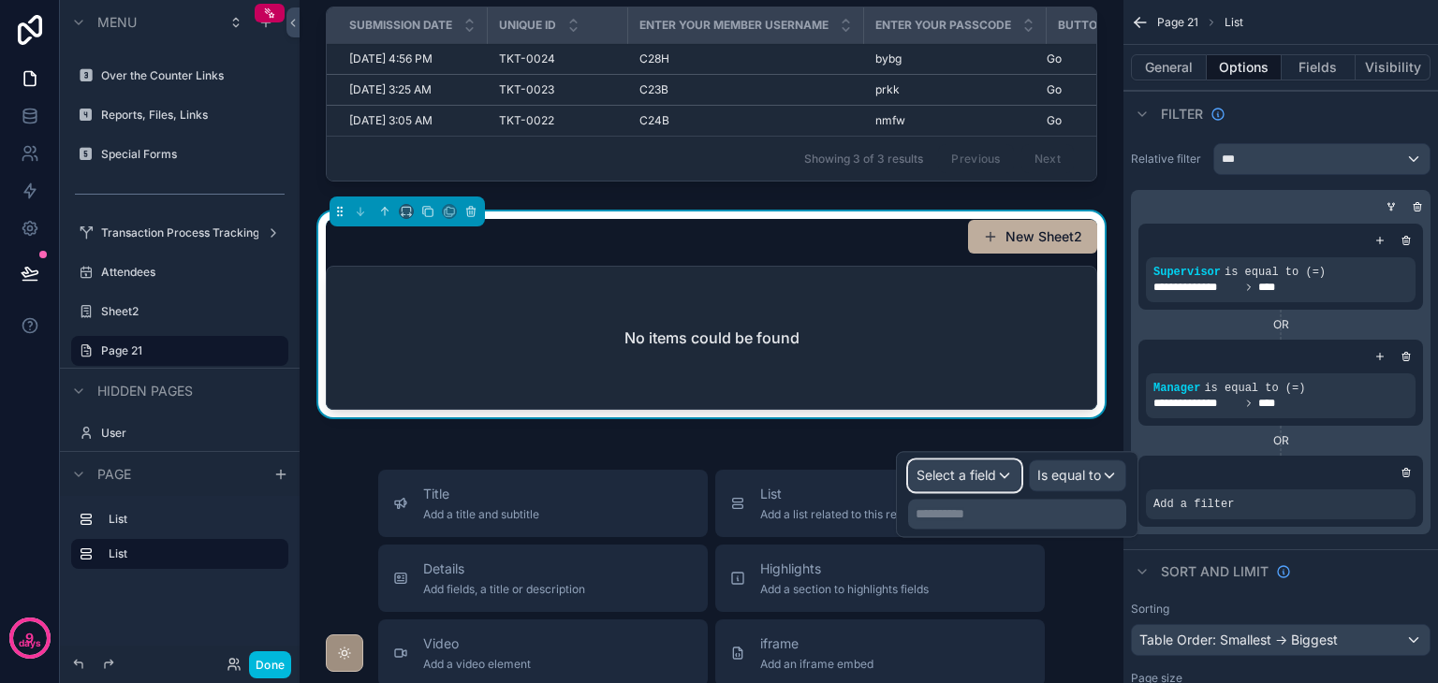
click at [968, 474] on span "Select a field" at bounding box center [956, 475] width 80 height 16
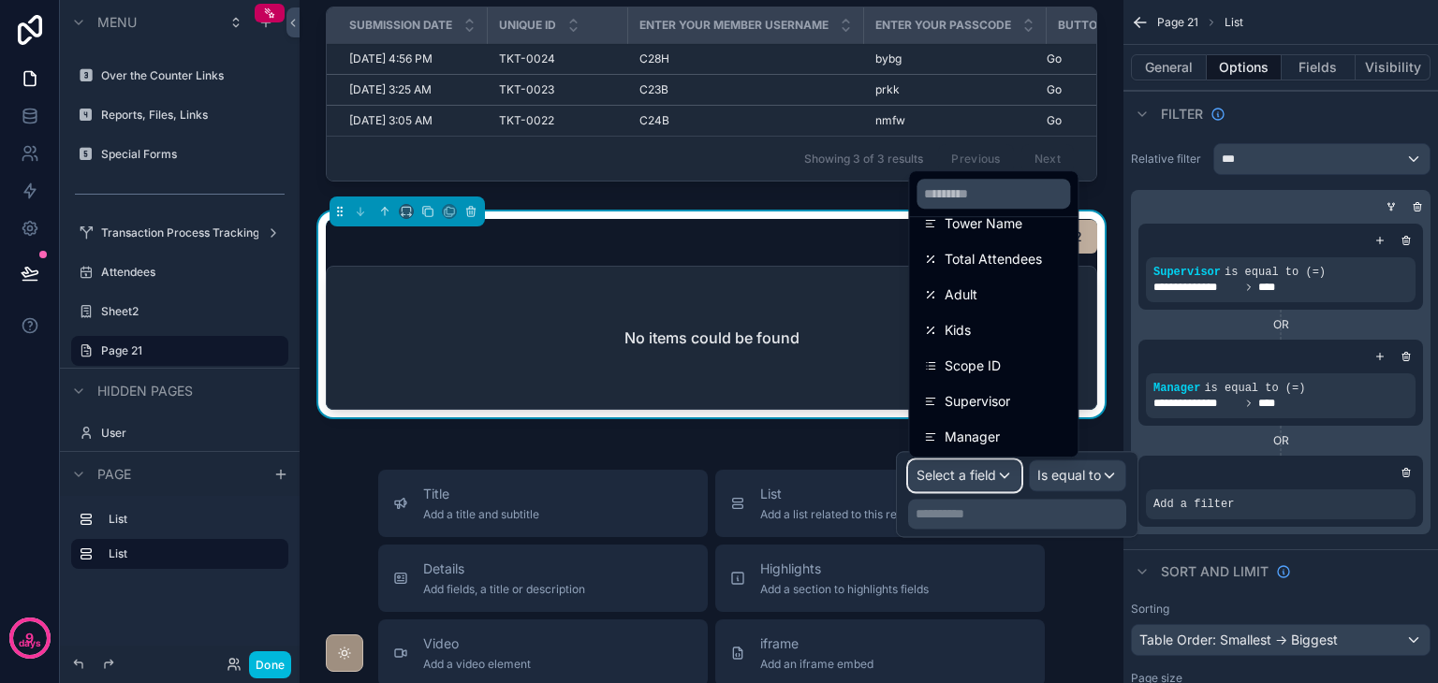
scroll to position [275, 0]
click at [1000, 359] on div "Director" at bounding box center [993, 365] width 139 height 22
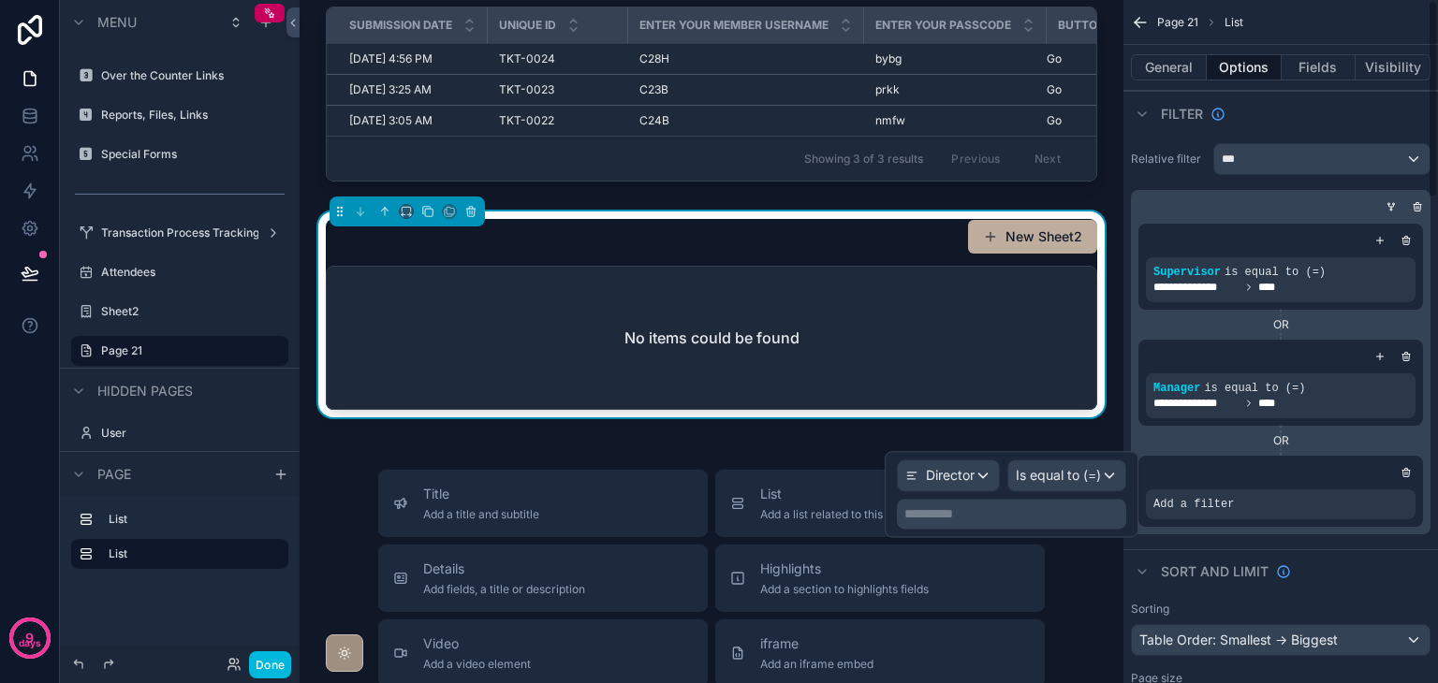
click at [1058, 502] on div "**********" at bounding box center [1011, 514] width 229 height 30
click at [1058, 506] on p "**********" at bounding box center [1013, 513] width 218 height 19
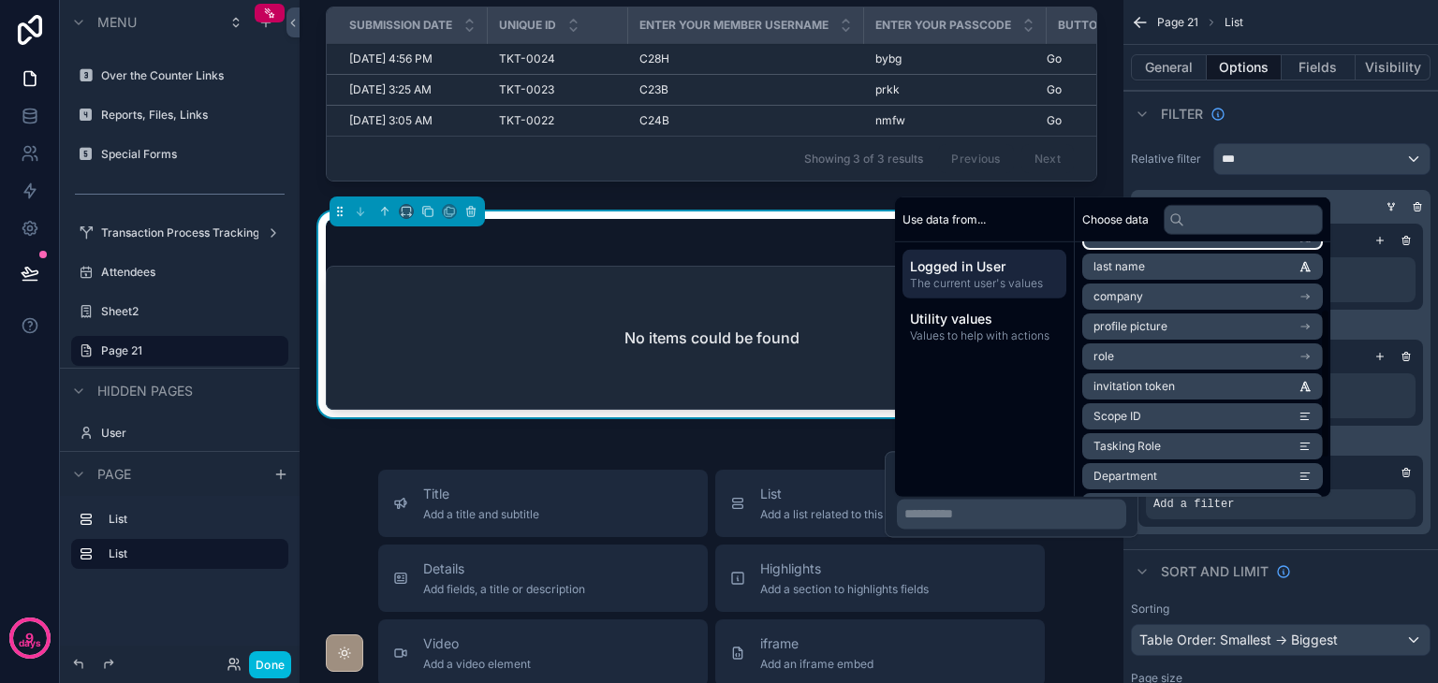
scroll to position [176, 0]
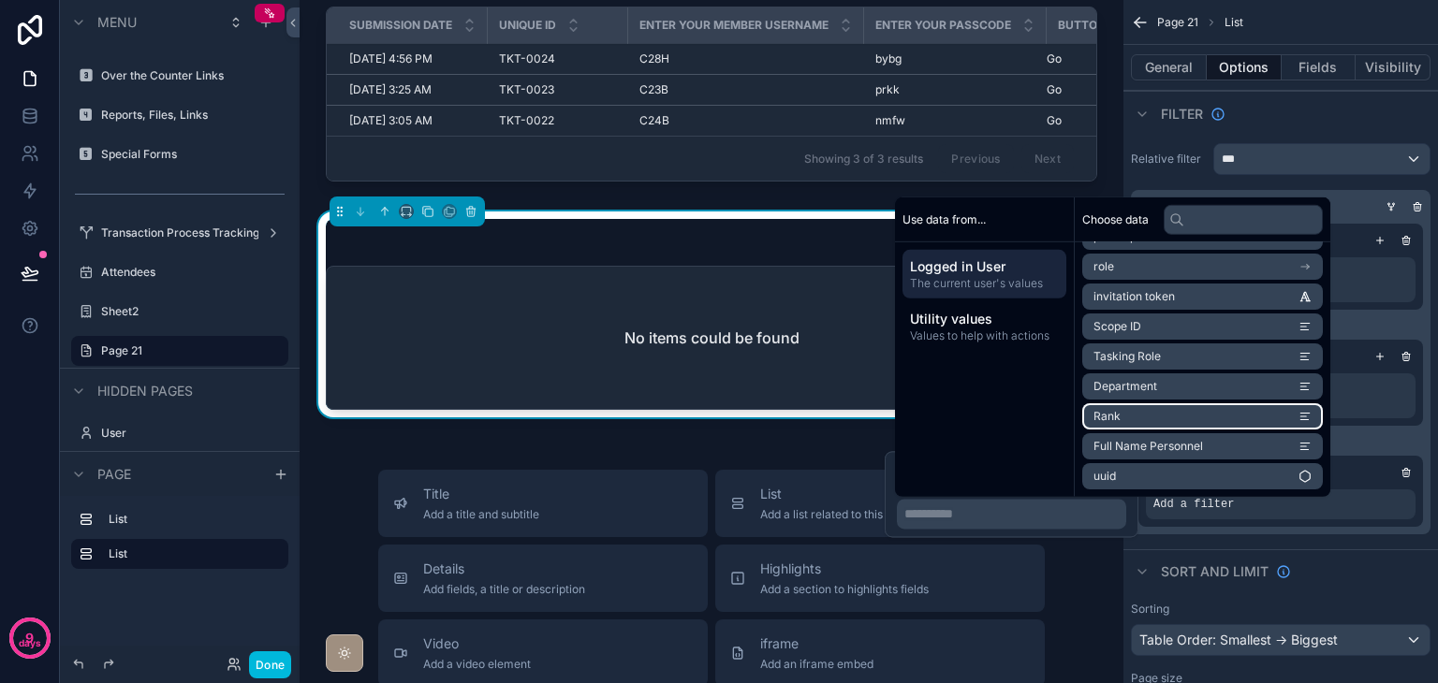
click at [1174, 418] on li "Rank" at bounding box center [1202, 416] width 241 height 26
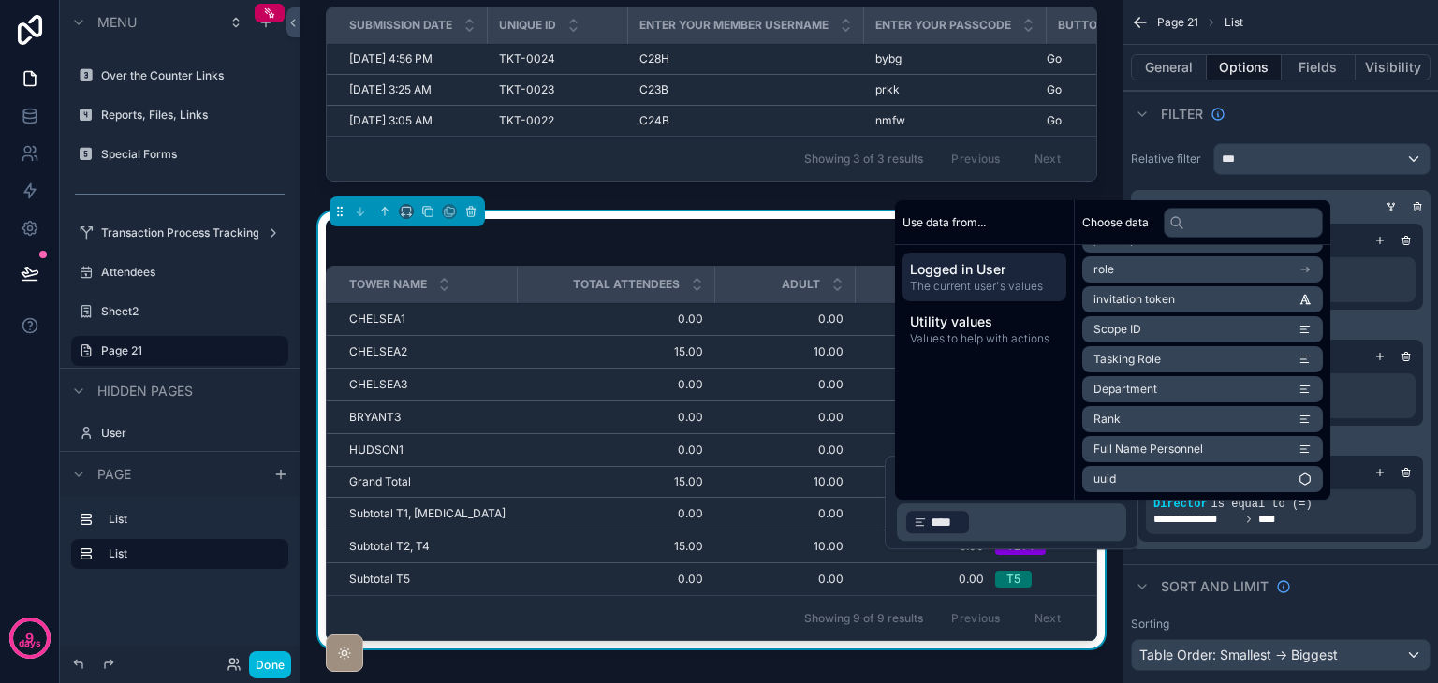
click at [1333, 574] on div "Sort And Limit" at bounding box center [1280, 586] width 314 height 45
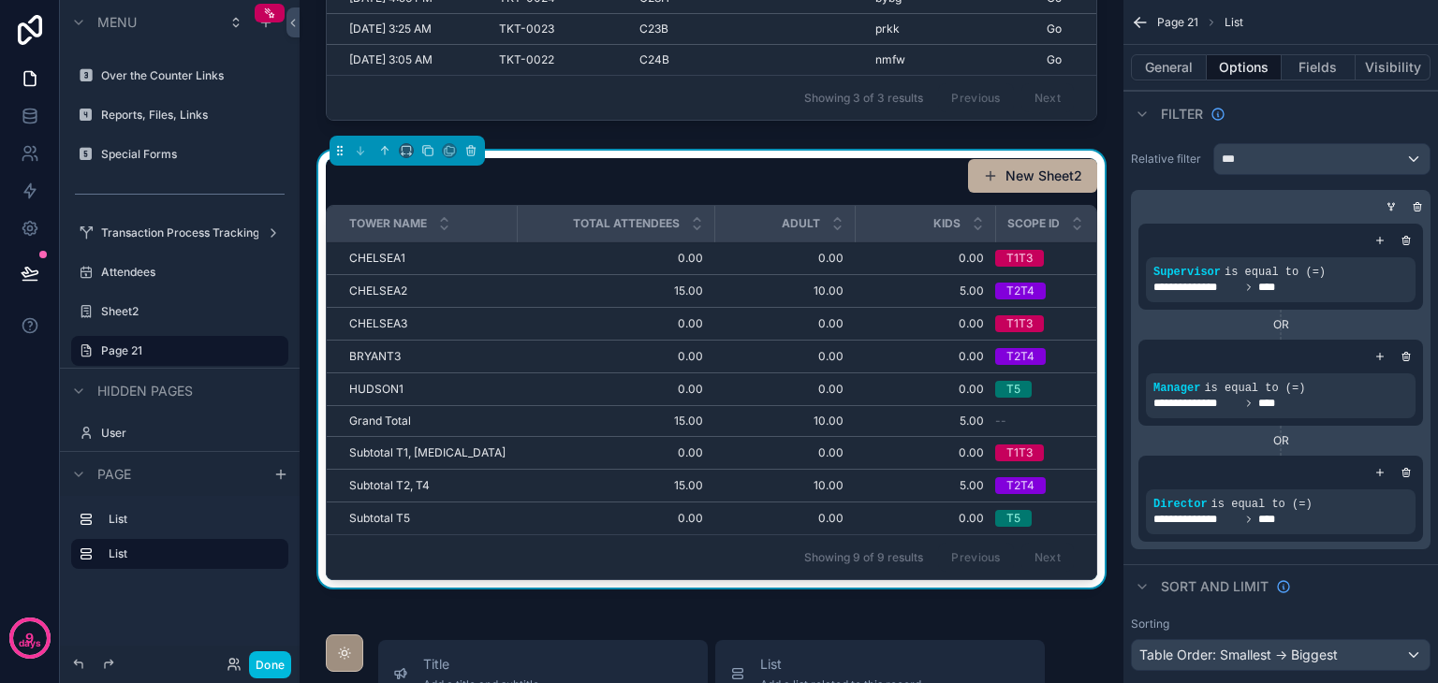
scroll to position [156, 0]
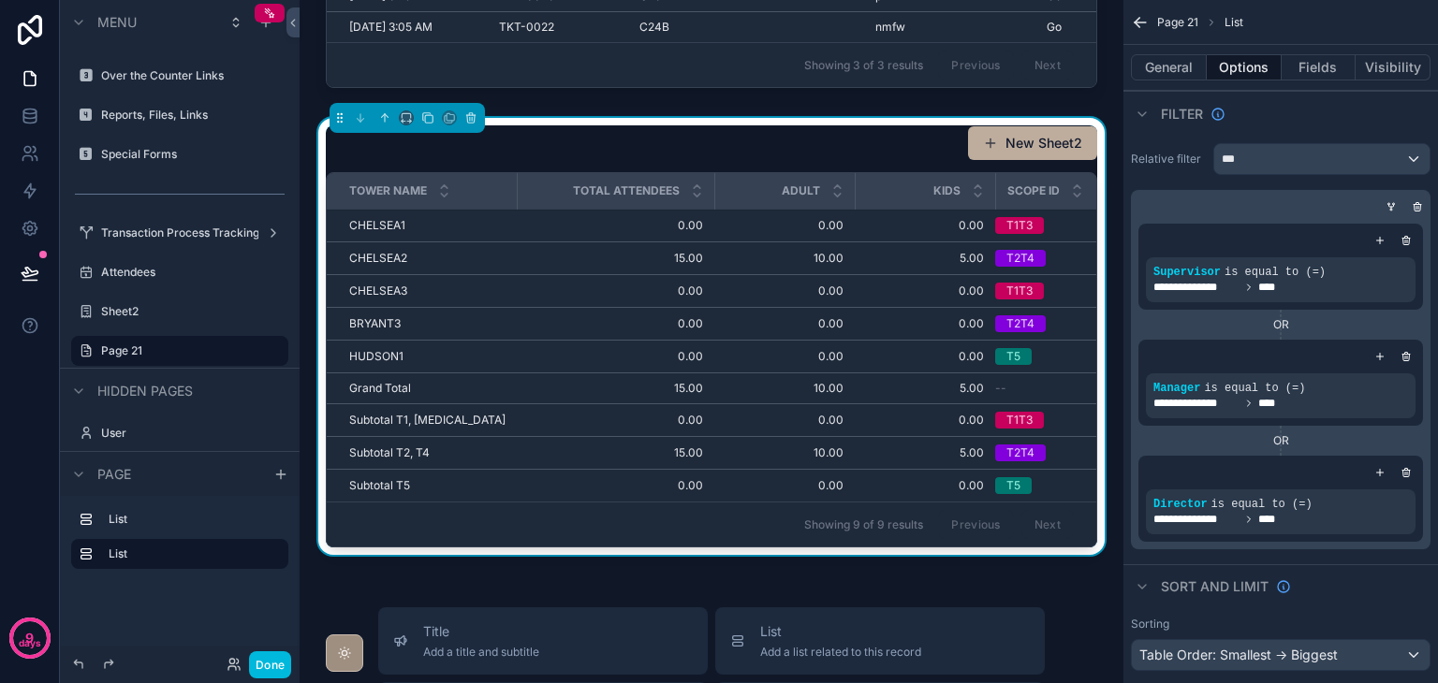
click at [612, 396] on span "15.00" at bounding box center [615, 388] width 175 height 15
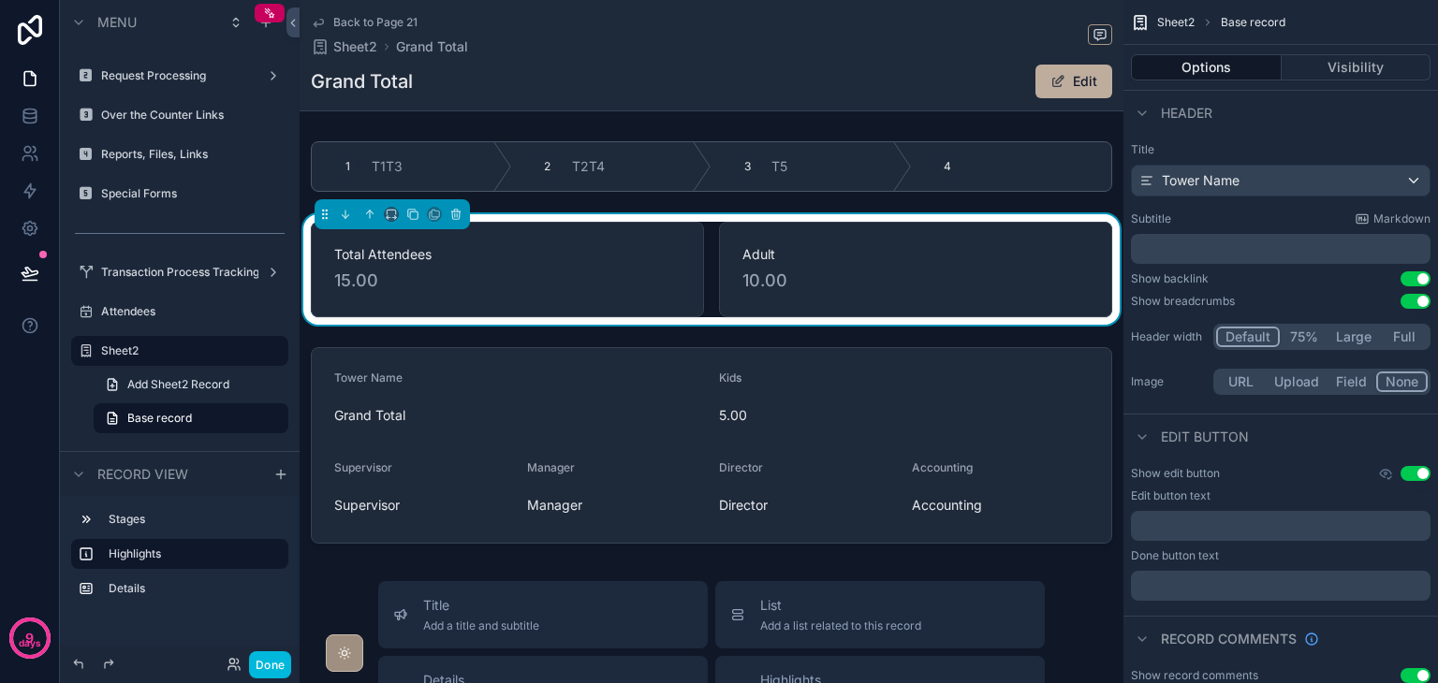
click at [161, 358] on div "Sheet2" at bounding box center [192, 351] width 183 height 22
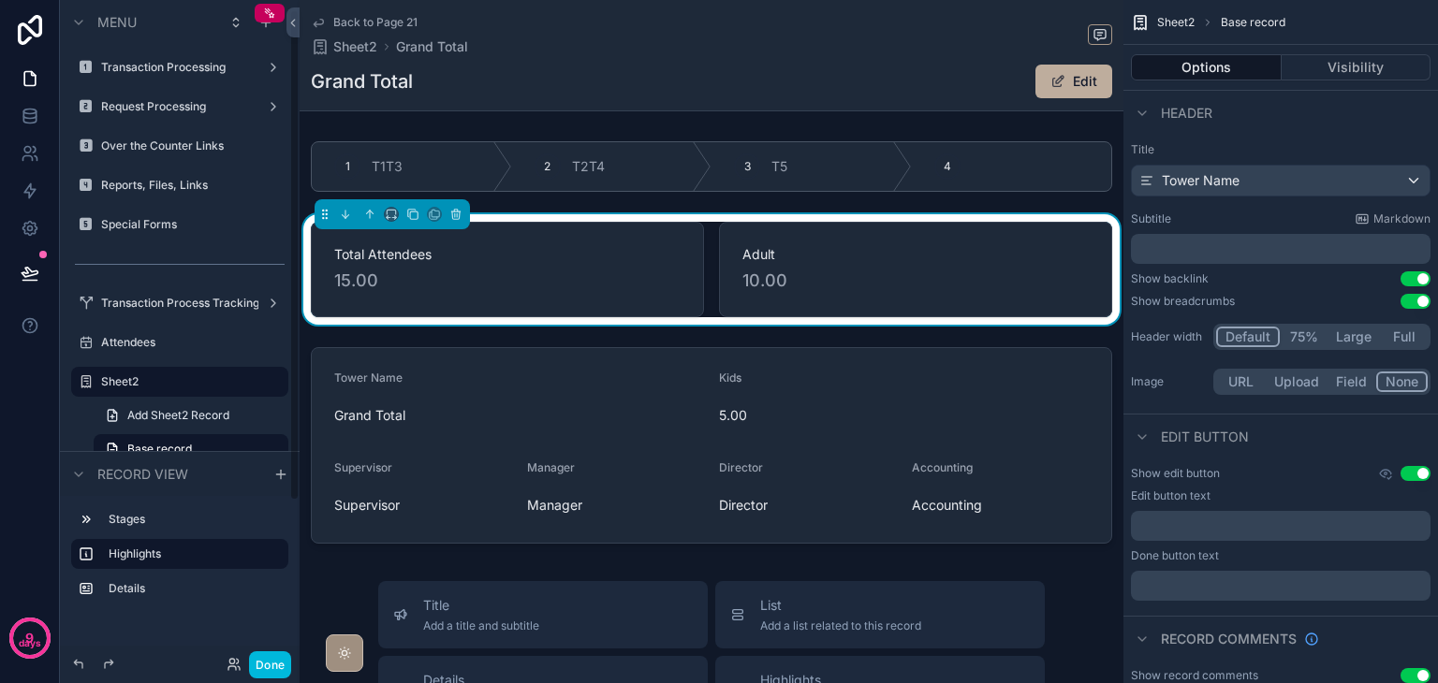
scroll to position [94, 0]
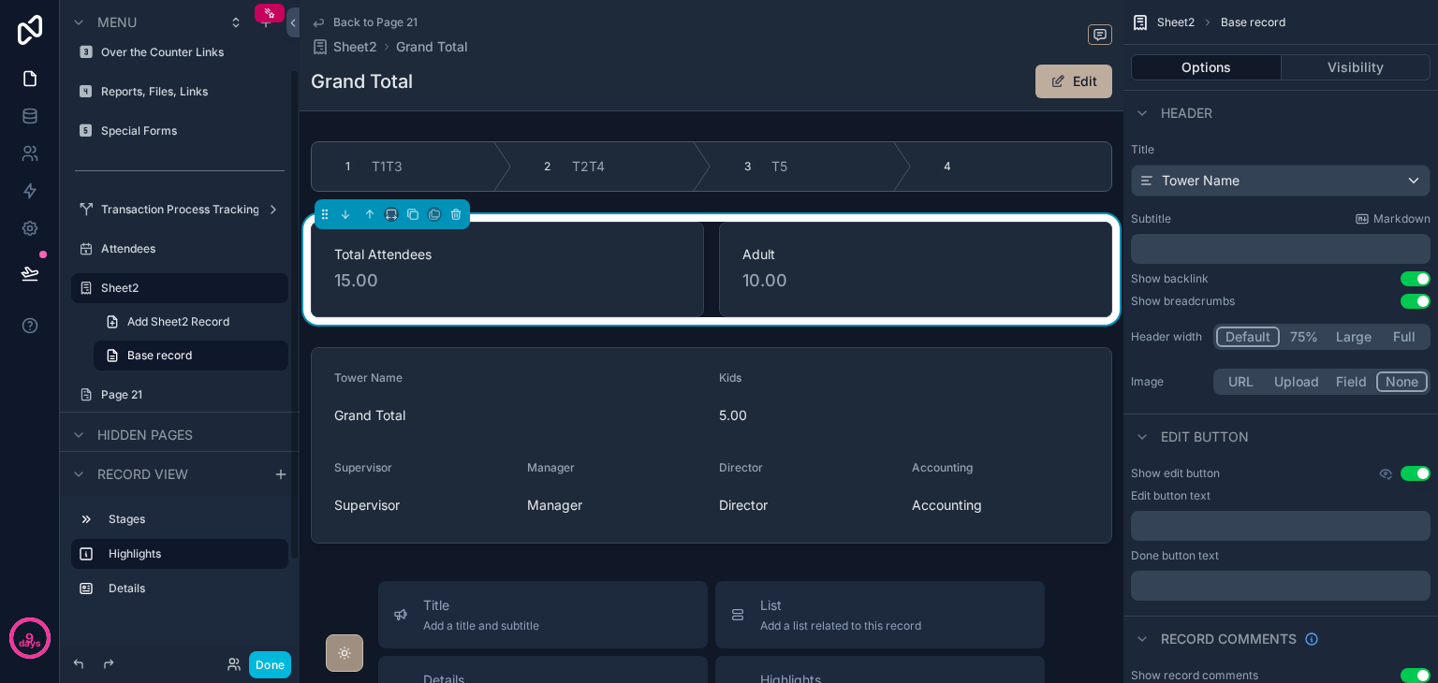
click at [160, 286] on label "Sheet2" at bounding box center [189, 288] width 176 height 15
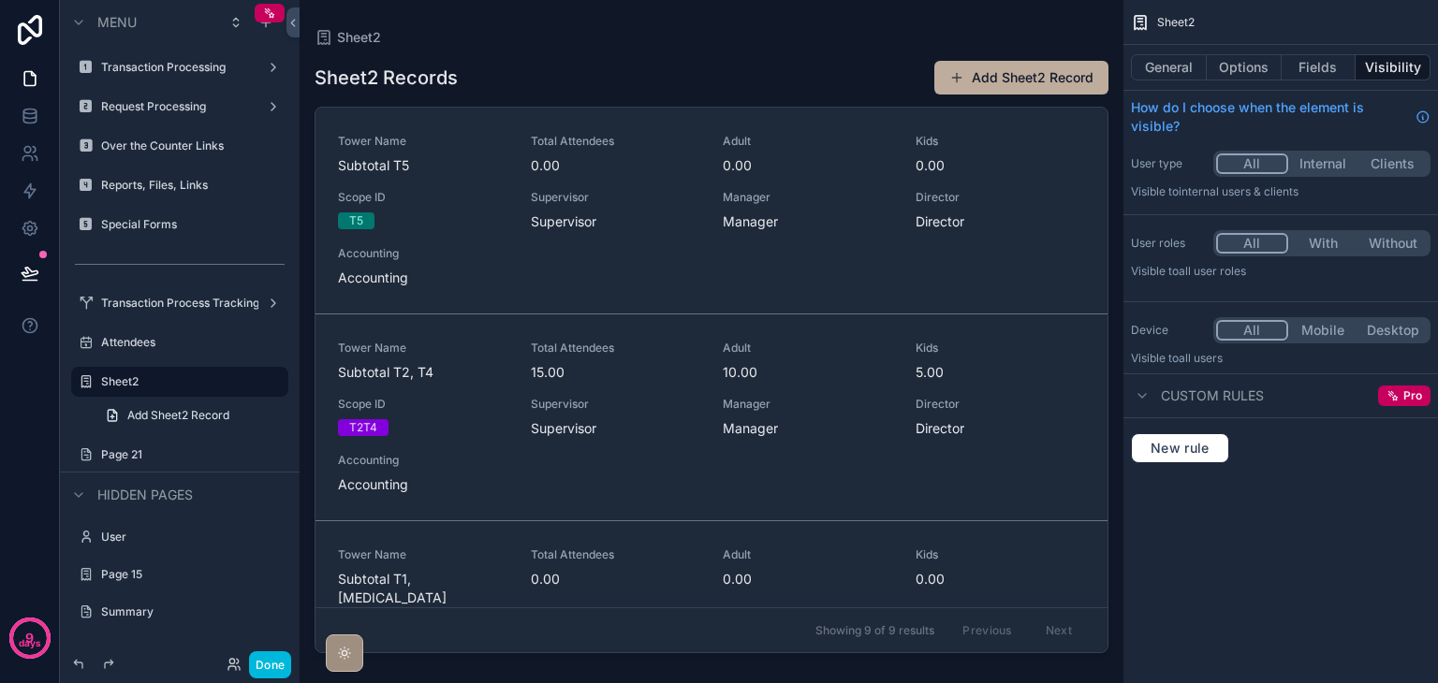
click at [124, 459] on label "Page 21" at bounding box center [189, 454] width 176 height 15
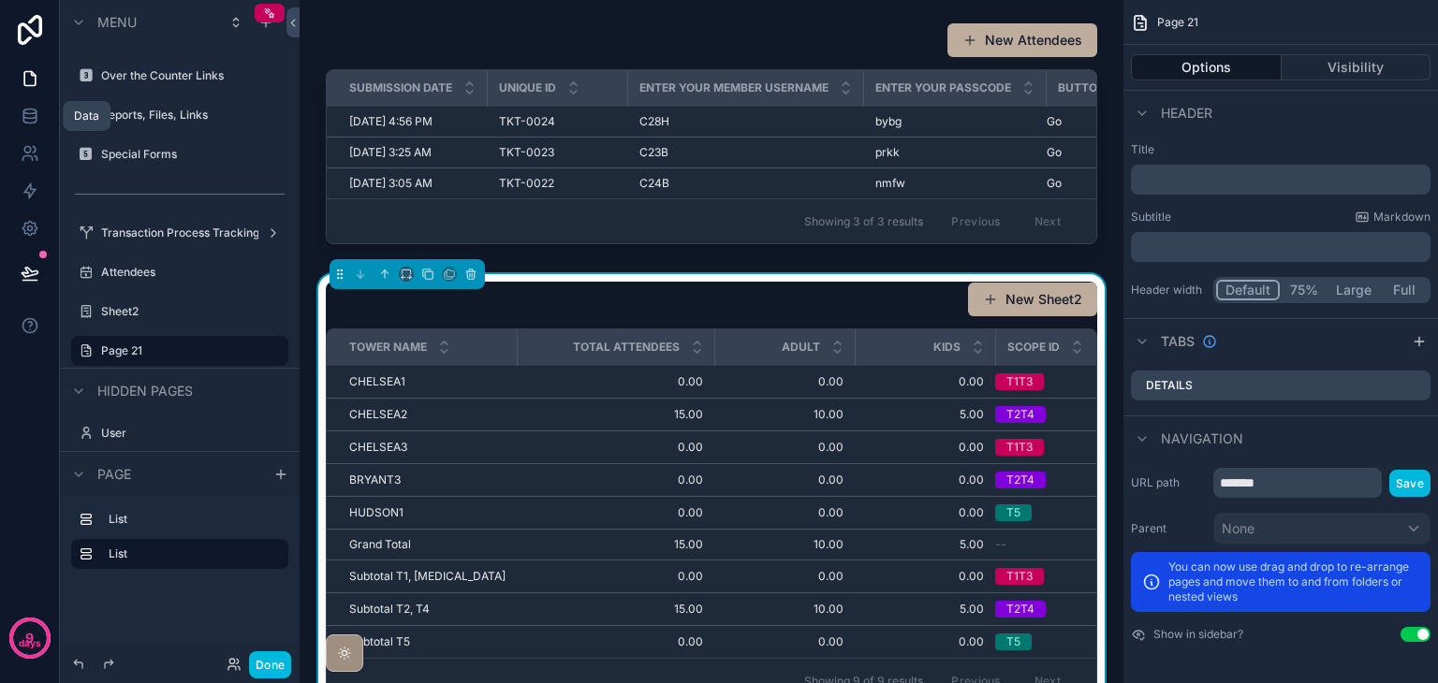
click at [26, 124] on icon at bounding box center [30, 116] width 19 height 19
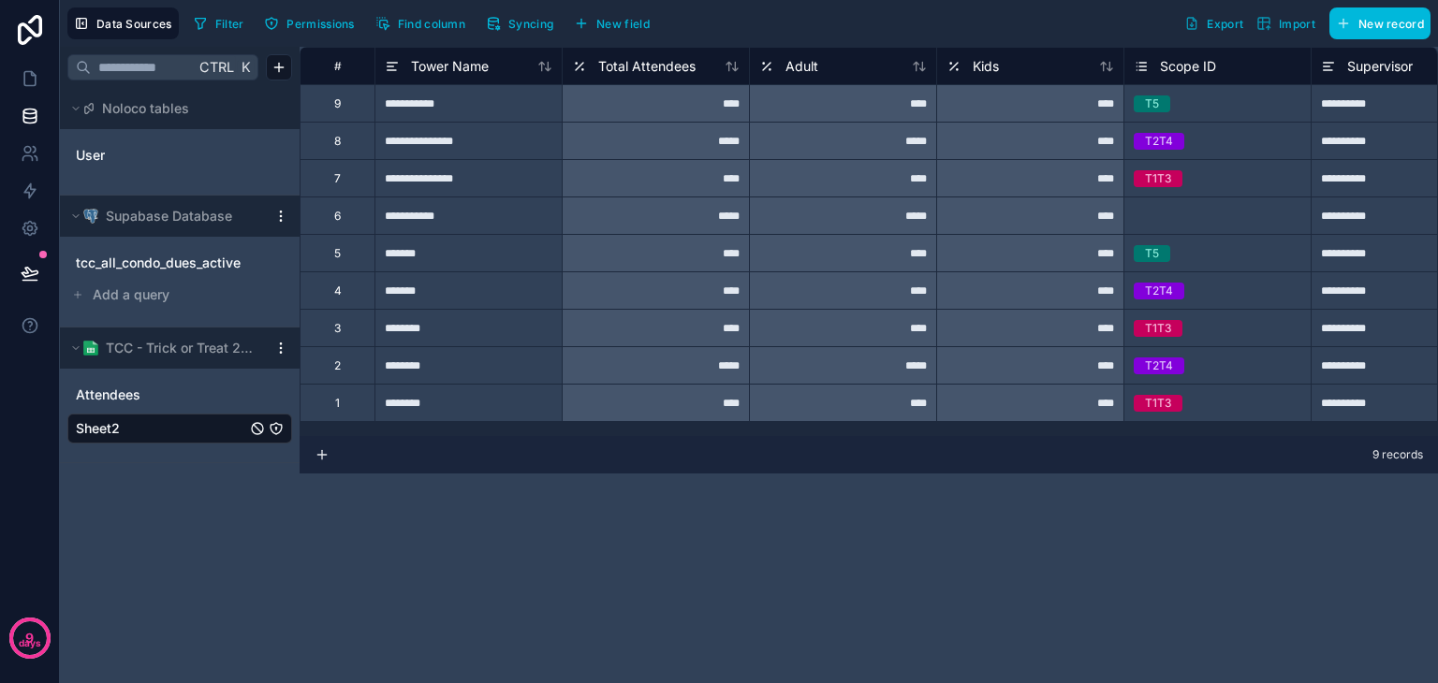
click at [118, 400] on span "Attendees" at bounding box center [108, 395] width 65 height 19
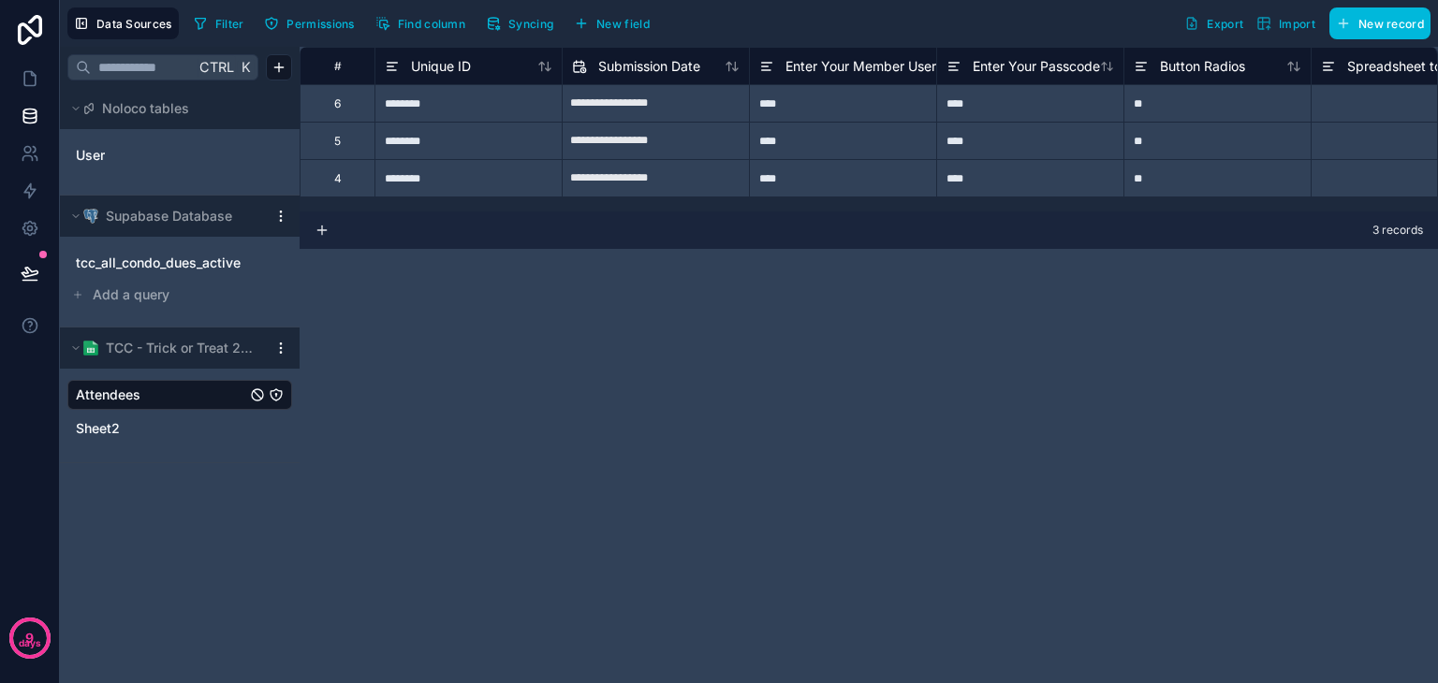
click at [153, 419] on link "Sheet2" at bounding box center [161, 428] width 170 height 19
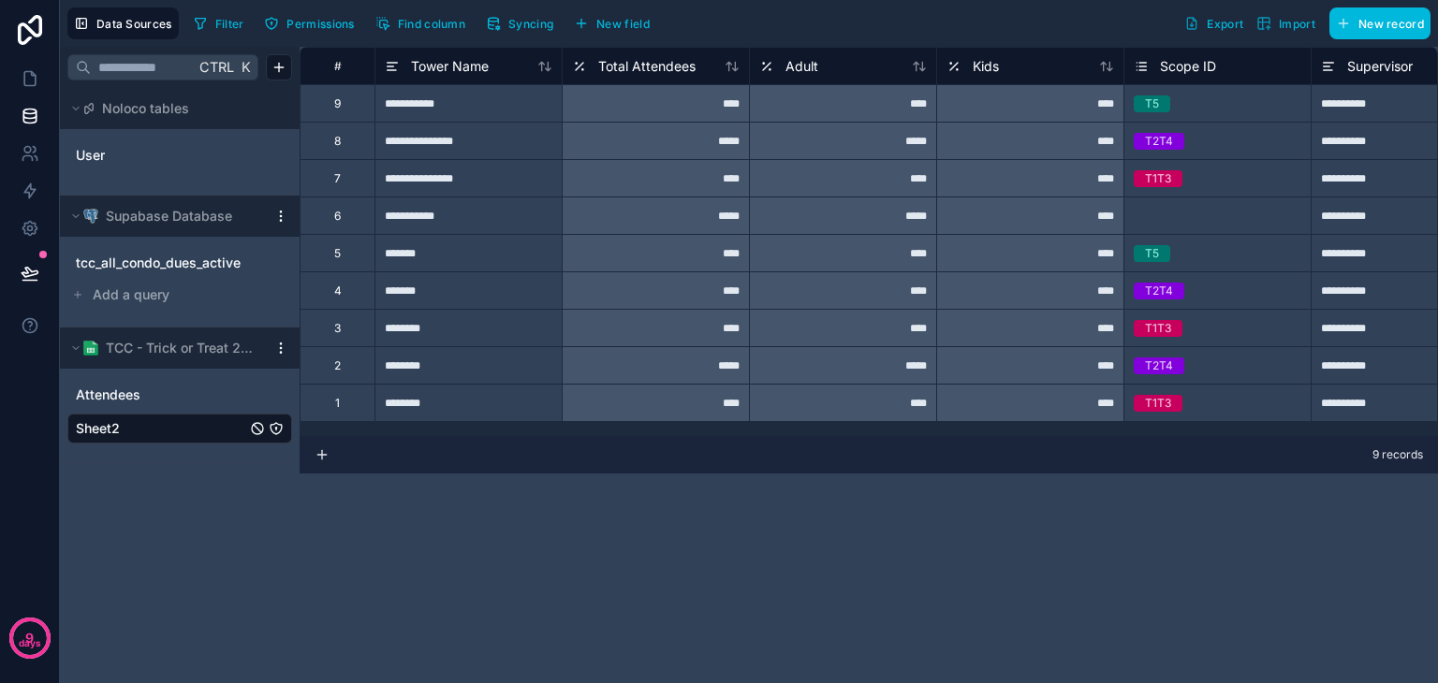
click at [579, 73] on icon at bounding box center [579, 66] width 15 height 22
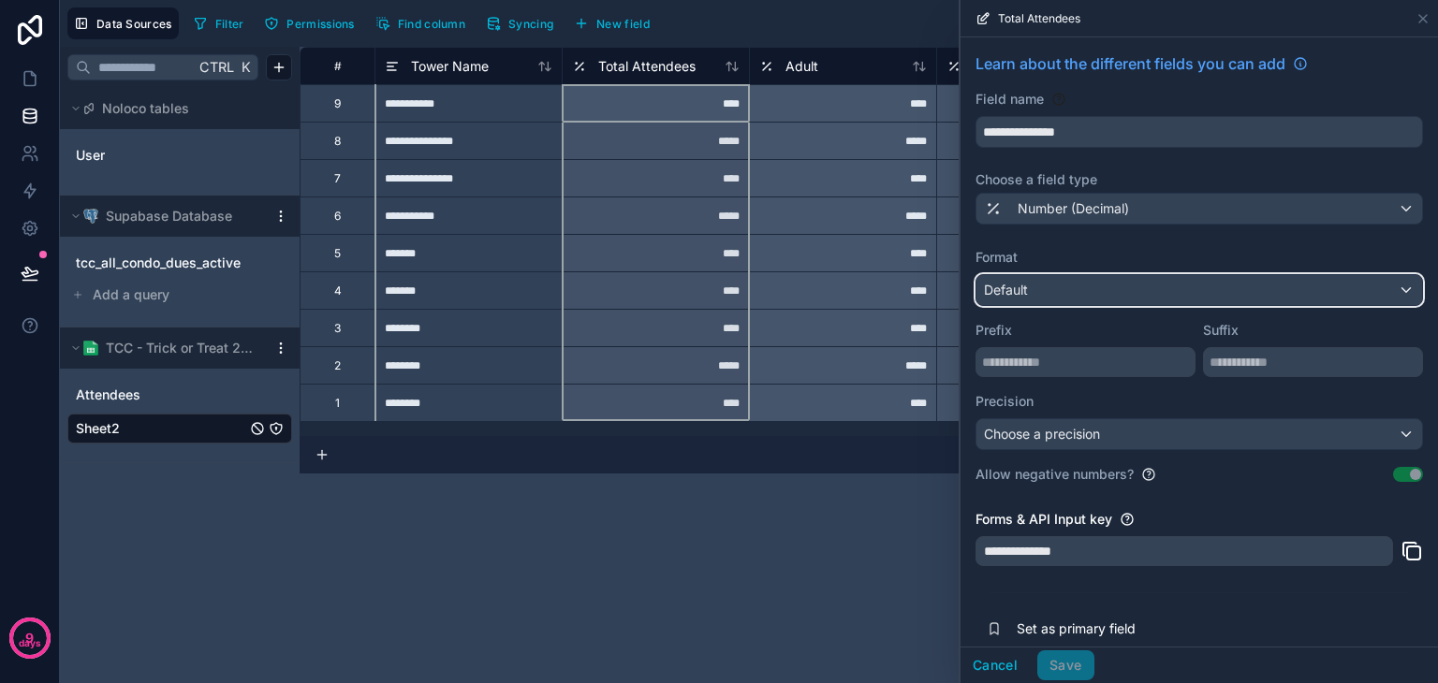
click at [1191, 296] on div "Default" at bounding box center [1199, 290] width 446 height 30
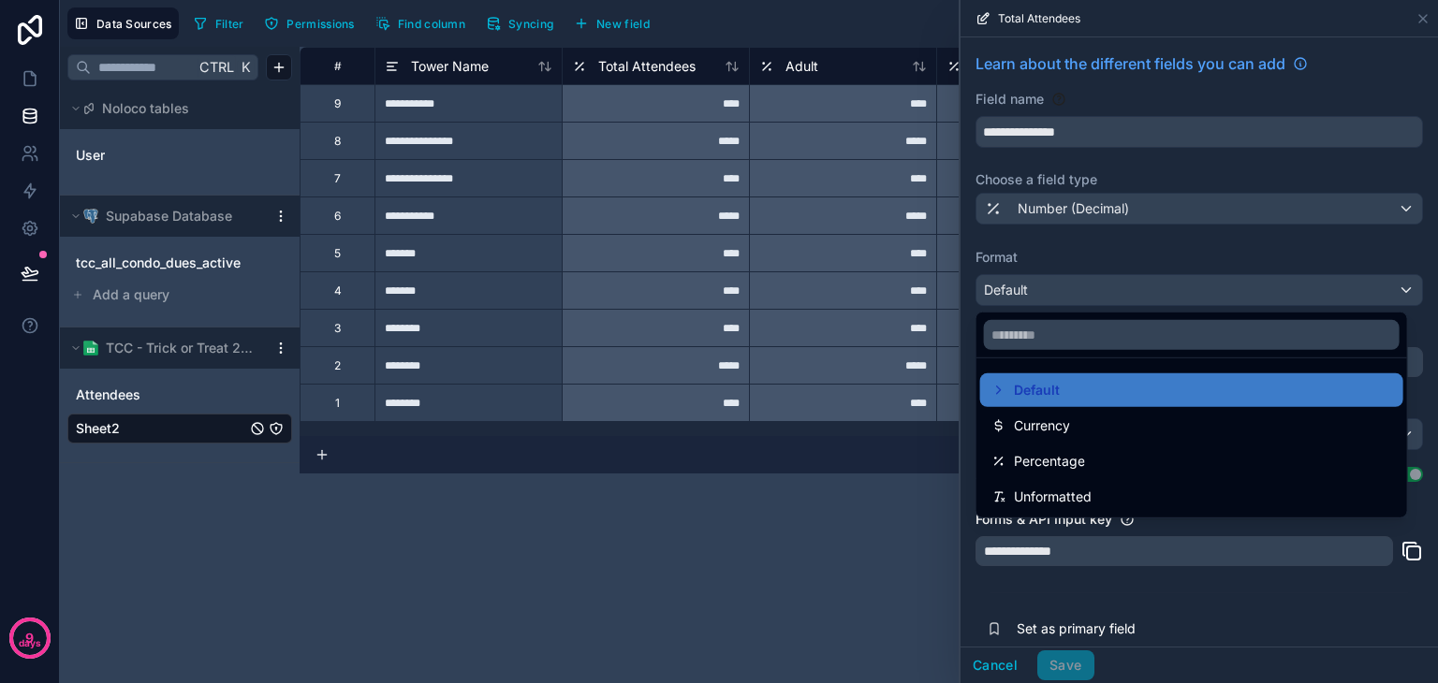
click at [1089, 218] on div at bounding box center [1198, 341] width 477 height 683
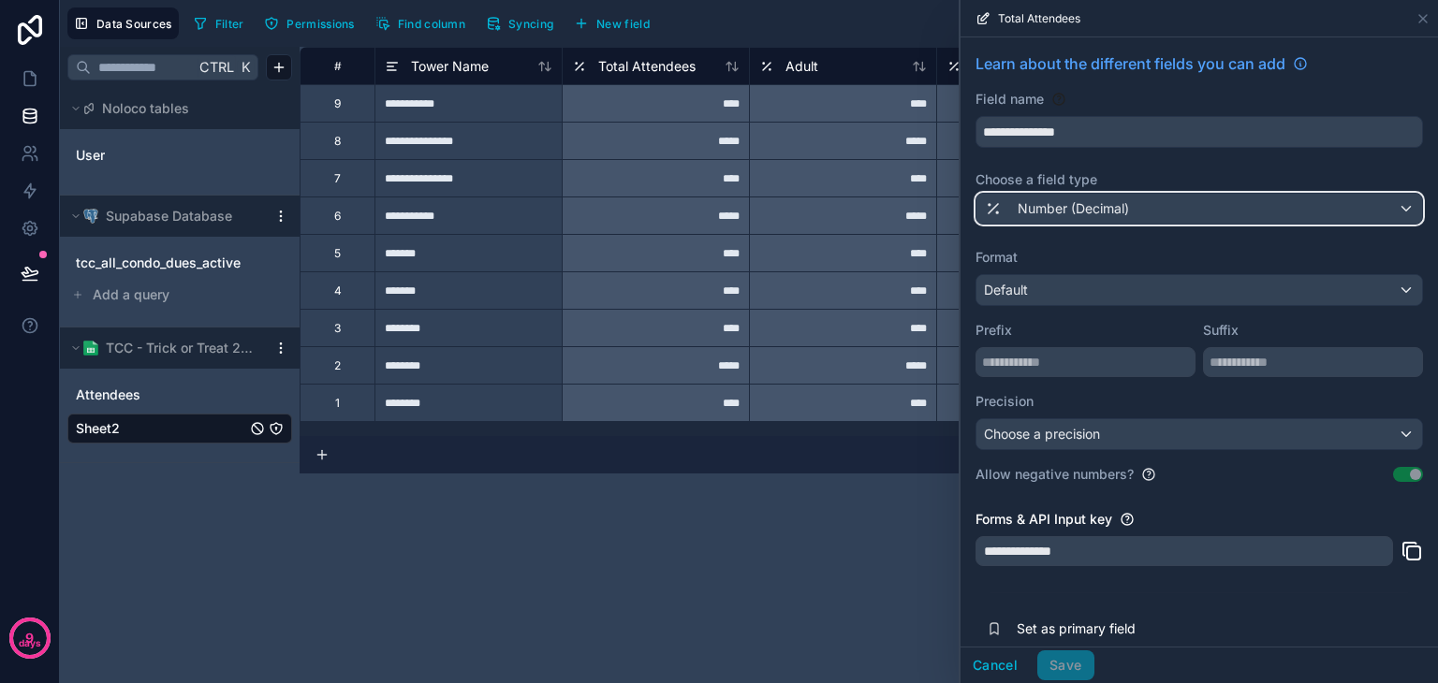
click at [1063, 200] on span "Number (Decimal)" at bounding box center [1072, 208] width 111 height 19
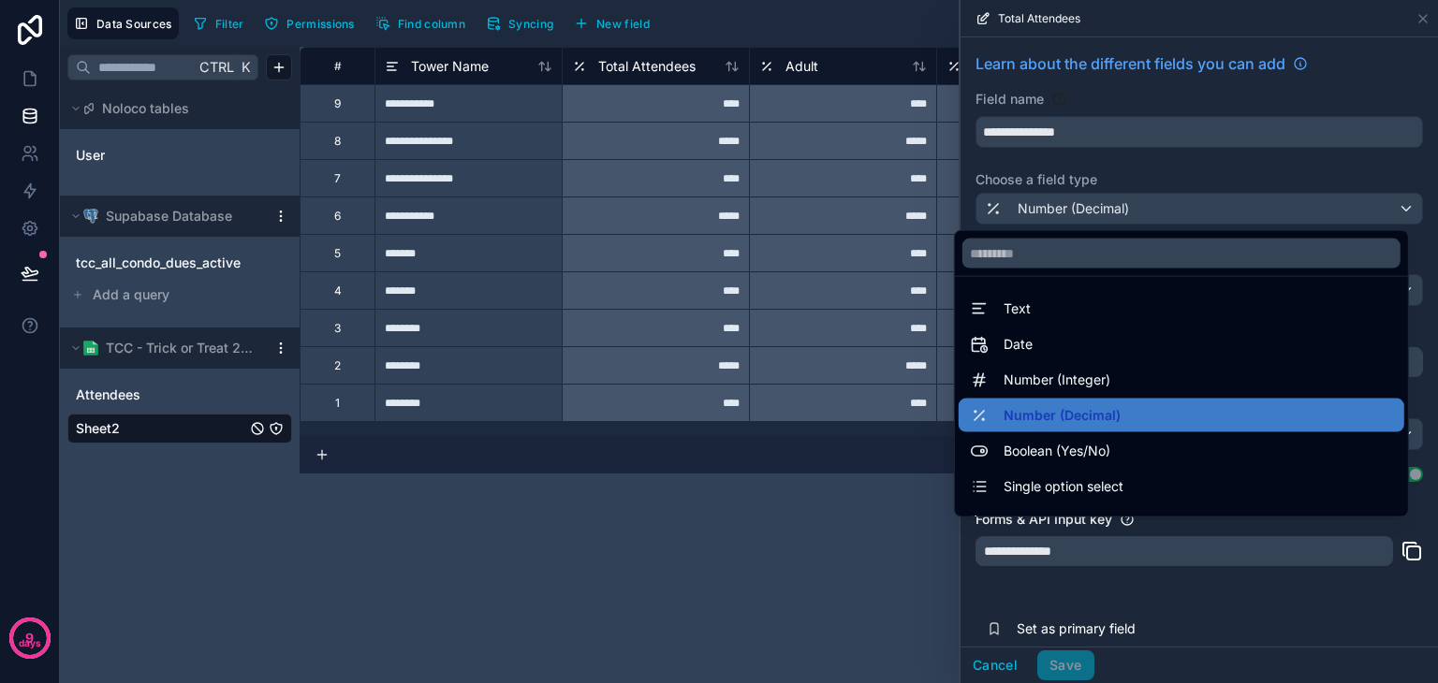
click at [1089, 381] on span "Number (Integer)" at bounding box center [1056, 380] width 107 height 22
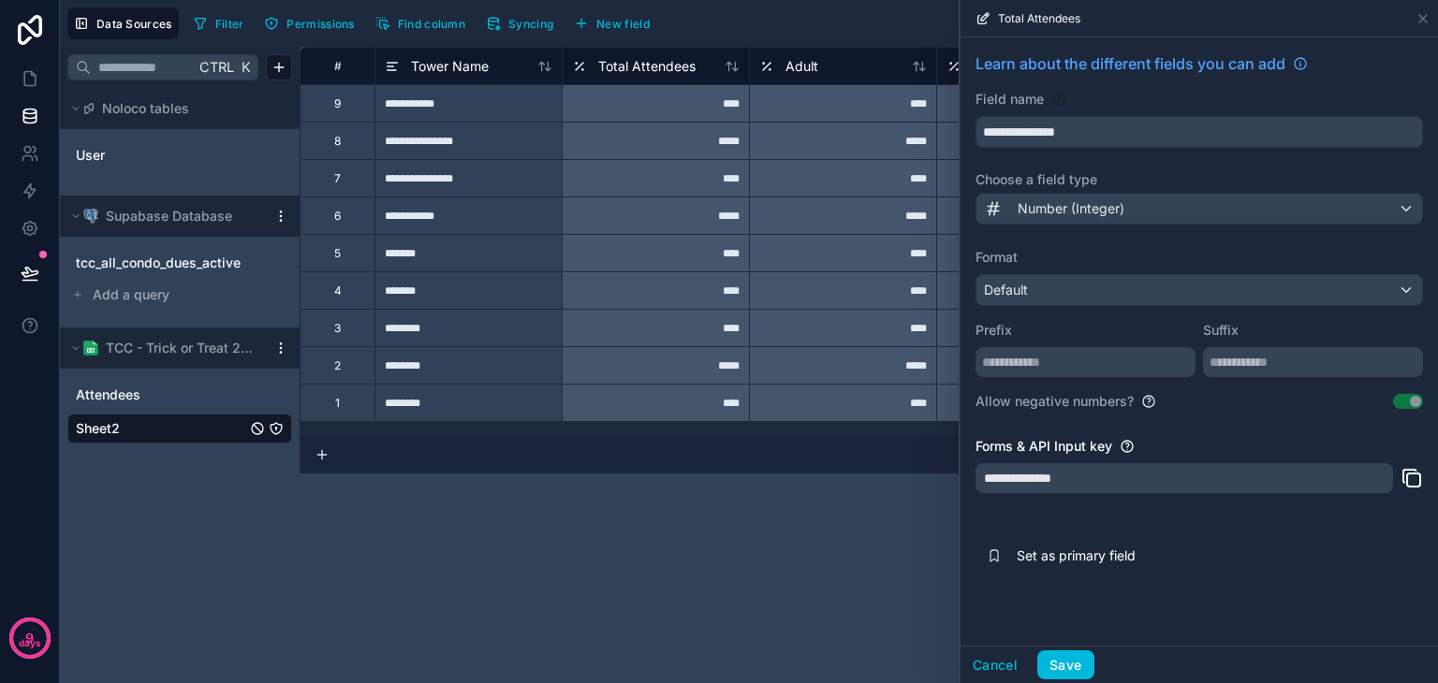
click at [1069, 665] on button "Save" at bounding box center [1065, 665] width 56 height 30
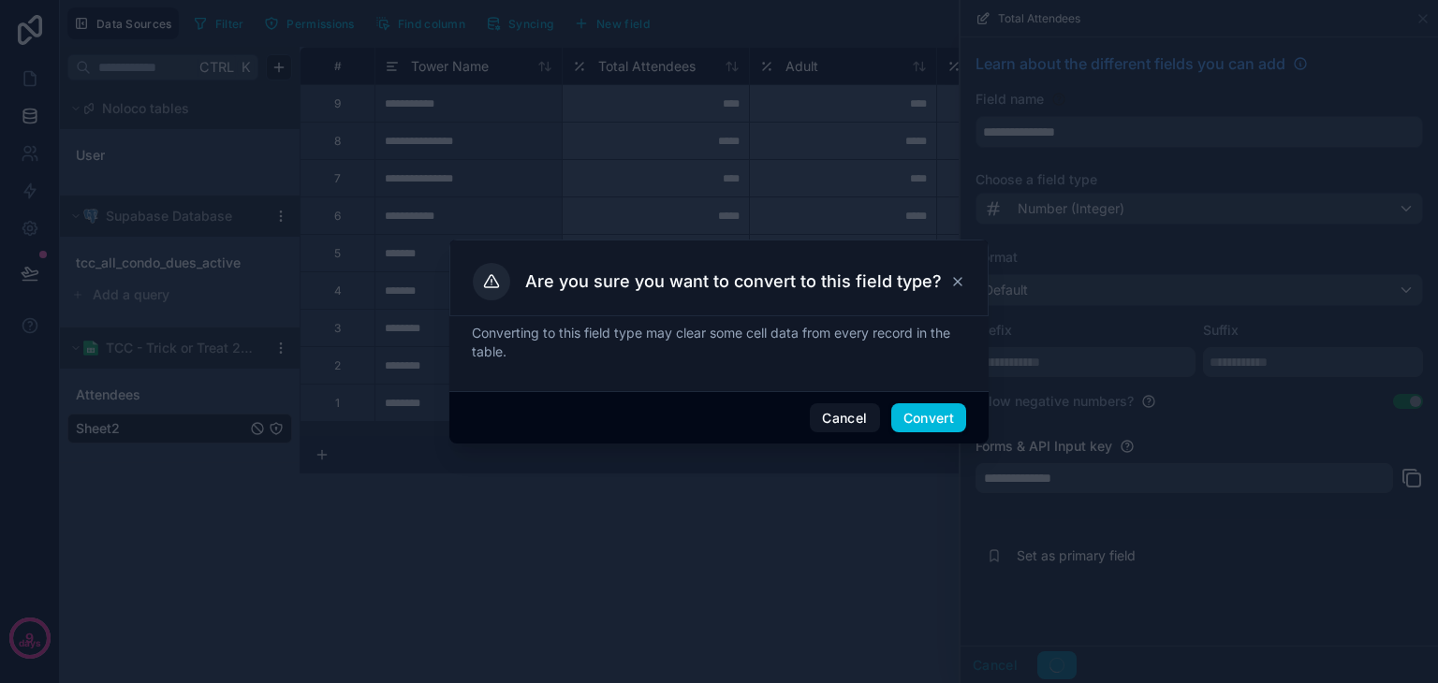
click at [930, 413] on button "Convert" at bounding box center [928, 418] width 75 height 30
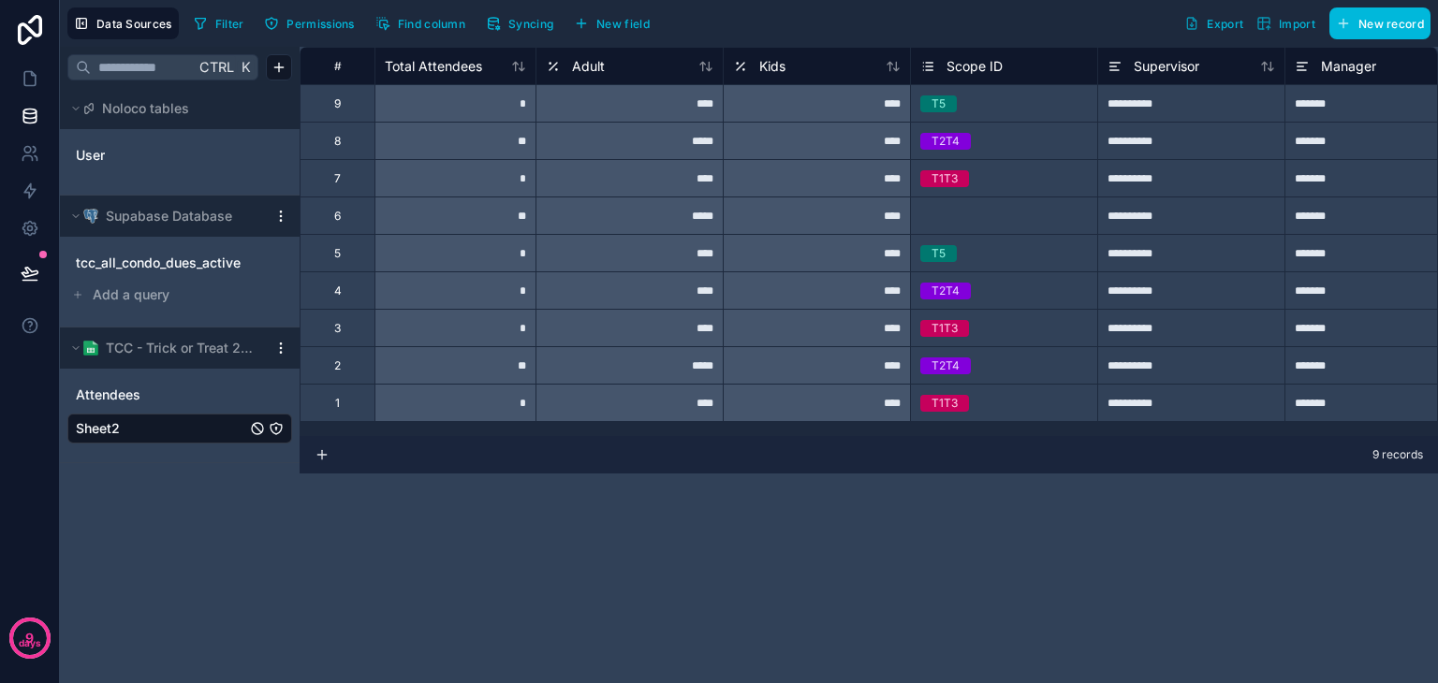
scroll to position [0, 228]
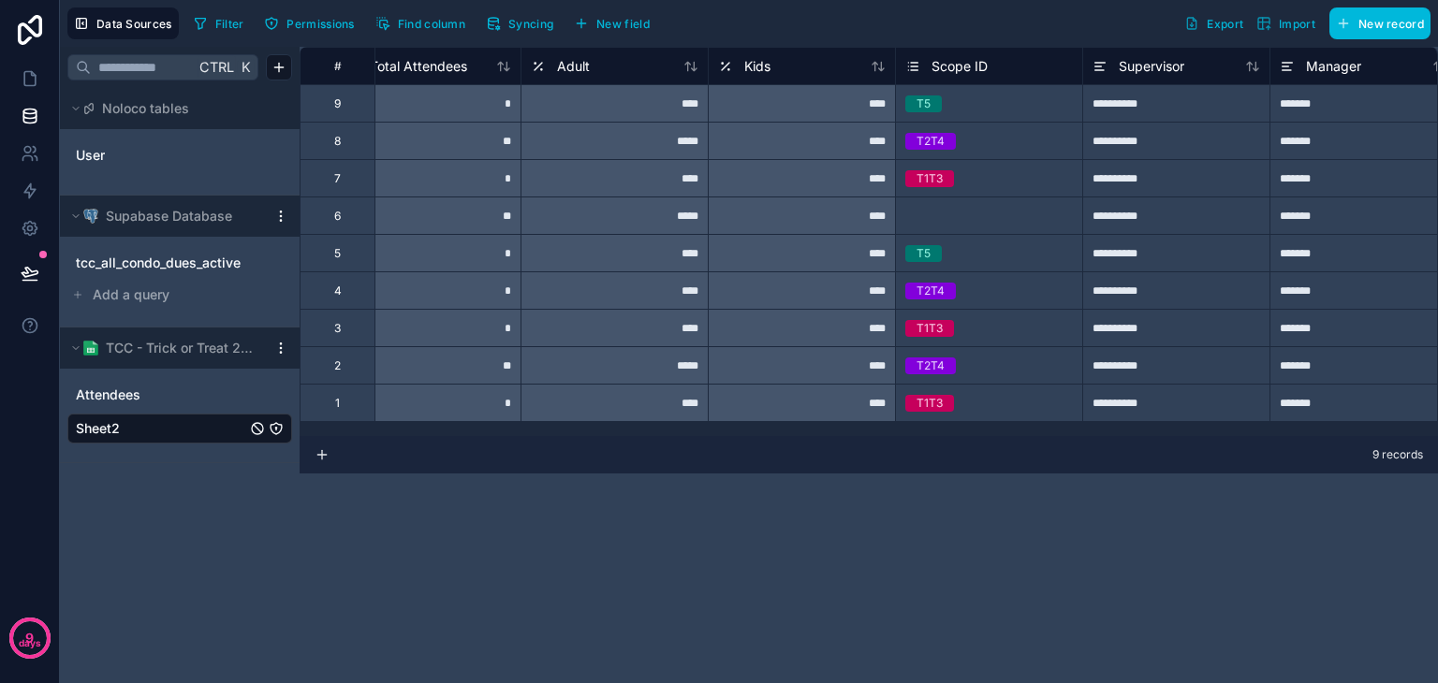
click at [543, 67] on icon at bounding box center [538, 66] width 15 height 22
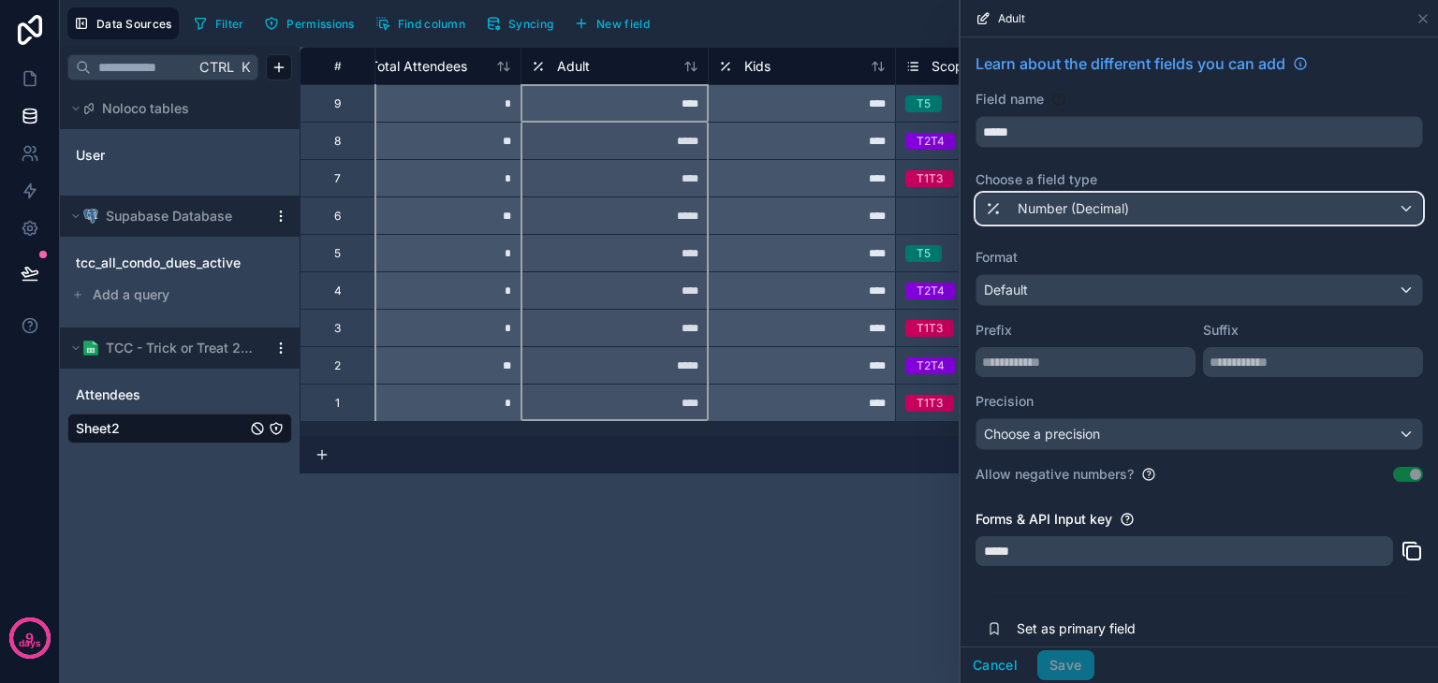
click at [1061, 211] on span "Number (Decimal)" at bounding box center [1072, 208] width 111 height 19
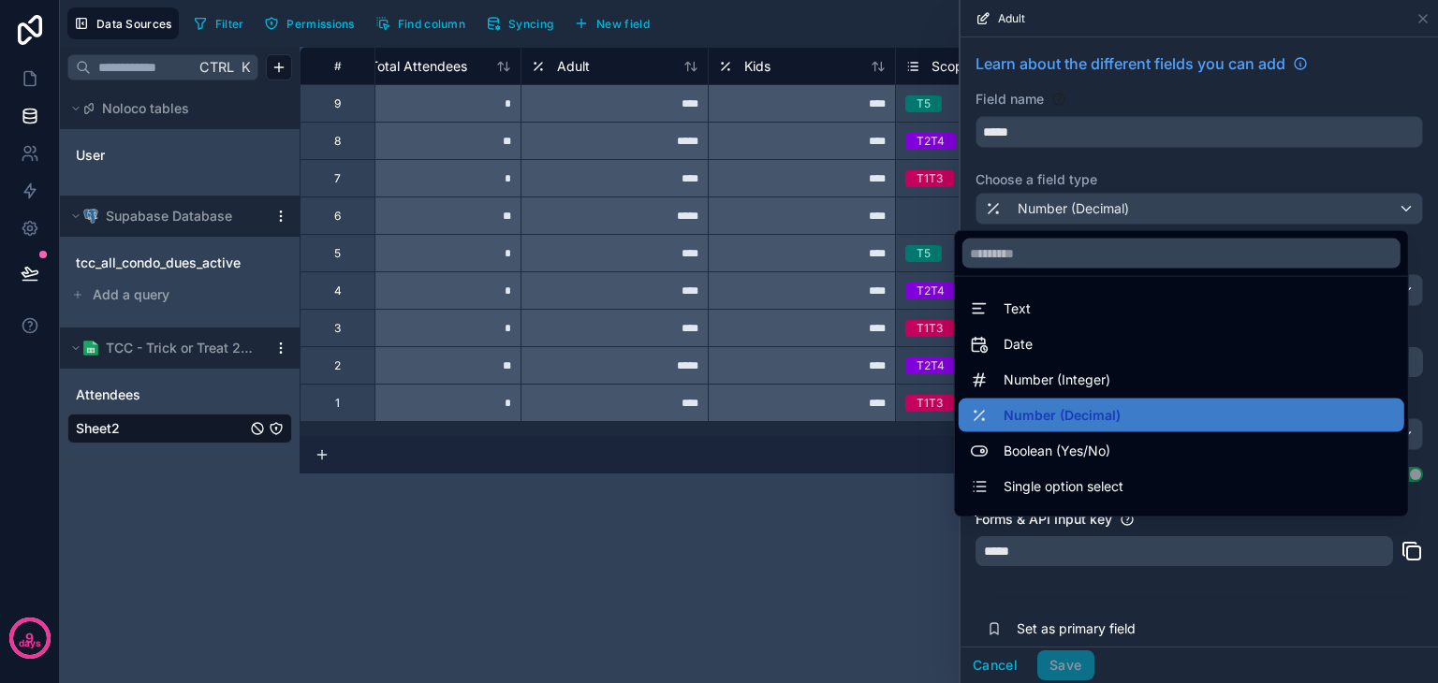
click at [1052, 379] on span "Number (Integer)" at bounding box center [1056, 380] width 107 height 22
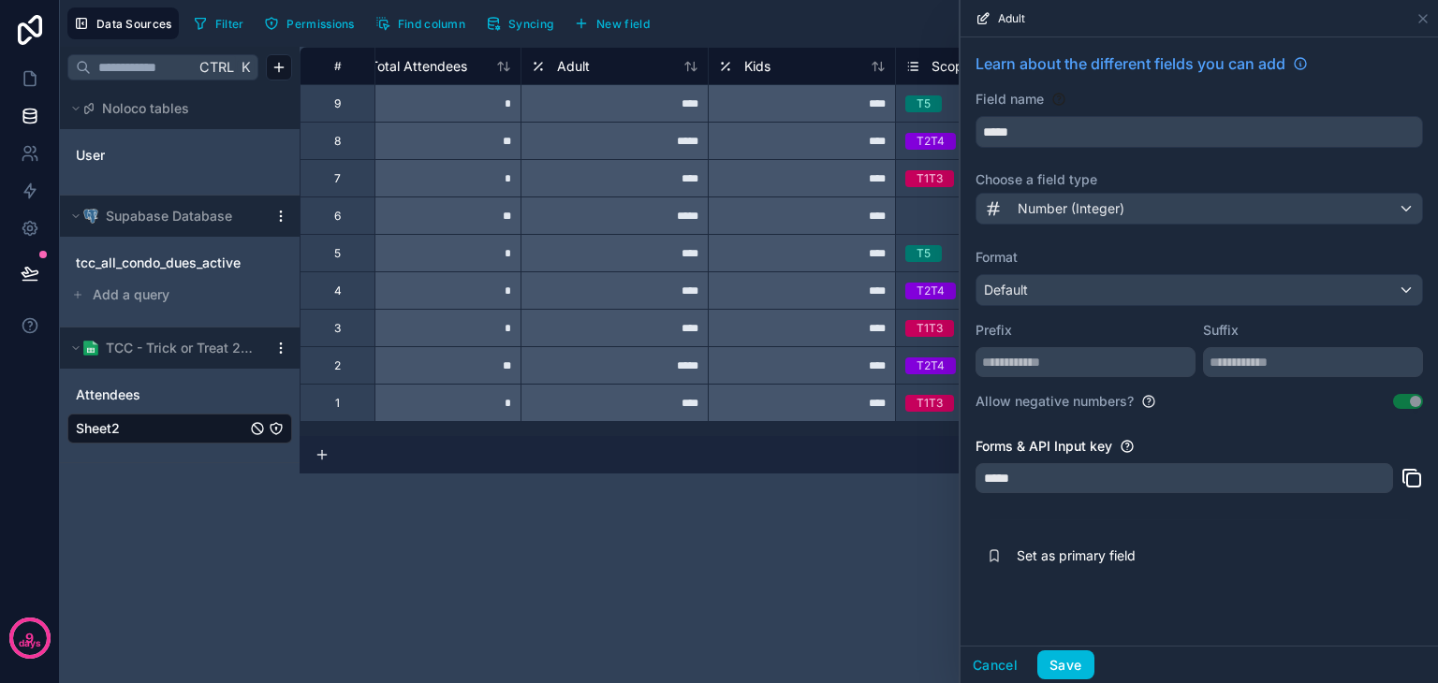
click at [1063, 661] on button "Save" at bounding box center [1065, 665] width 56 height 30
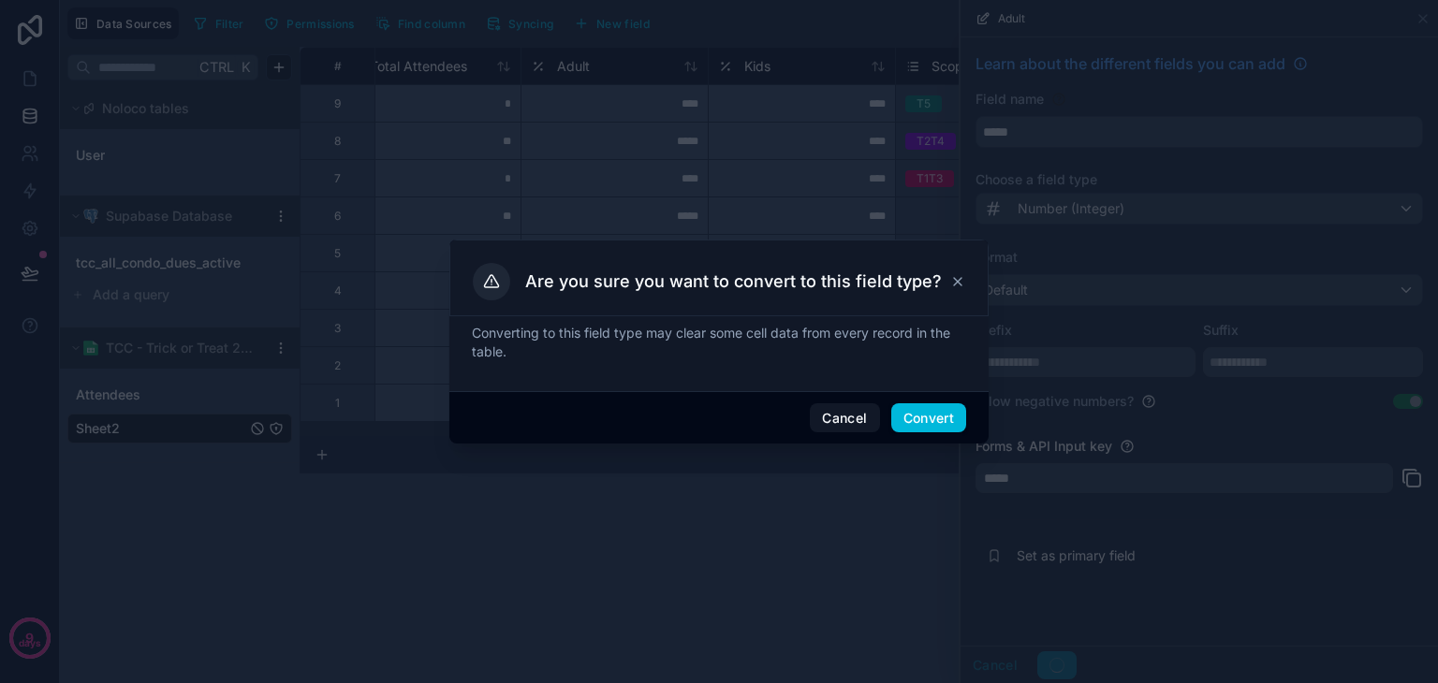
click at [941, 420] on button "Convert" at bounding box center [928, 418] width 75 height 30
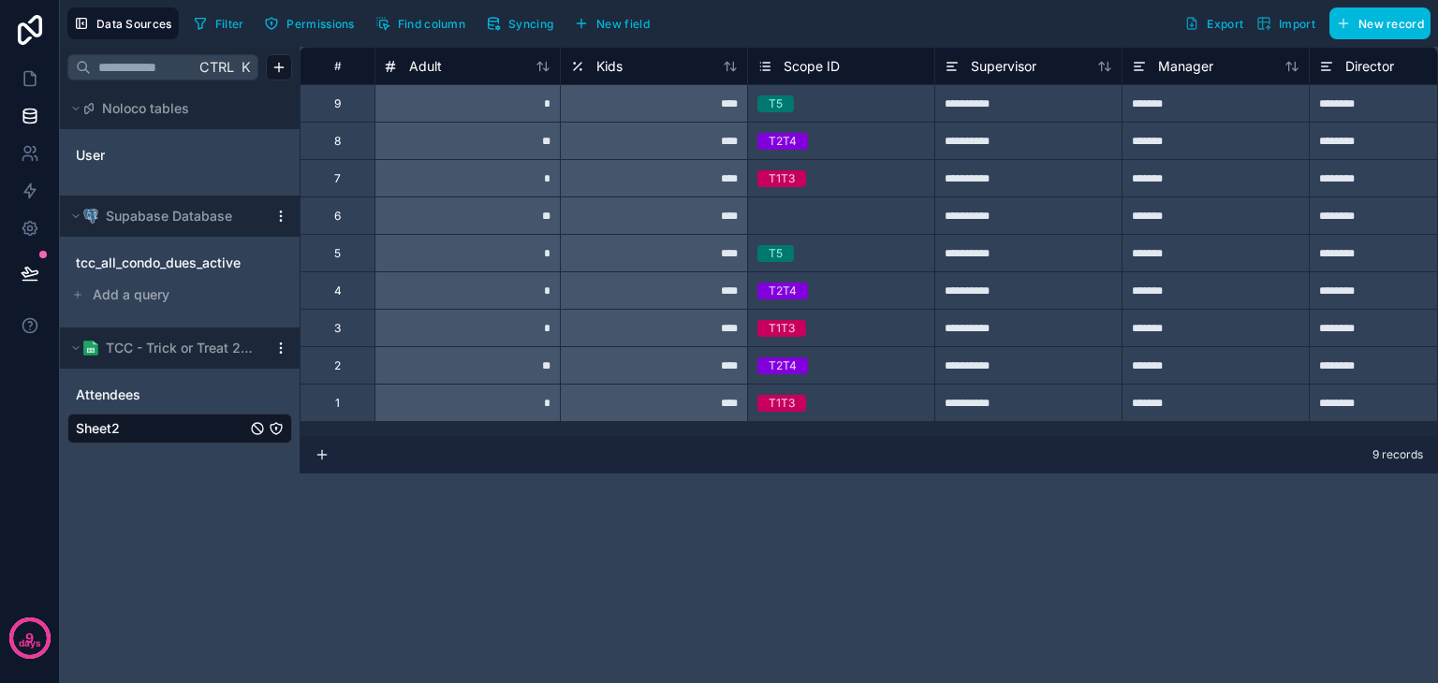
scroll to position [0, 400]
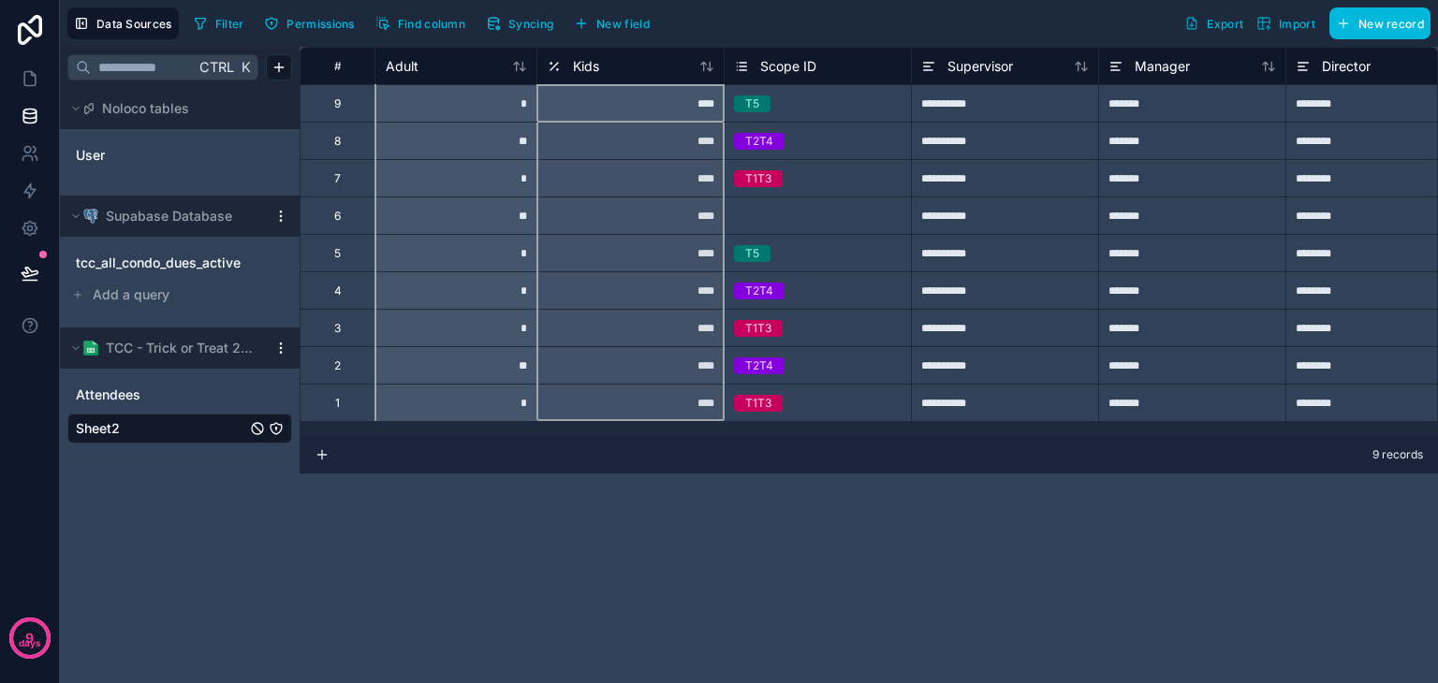
click at [565, 64] on div "Kids" at bounding box center [573, 66] width 52 height 22
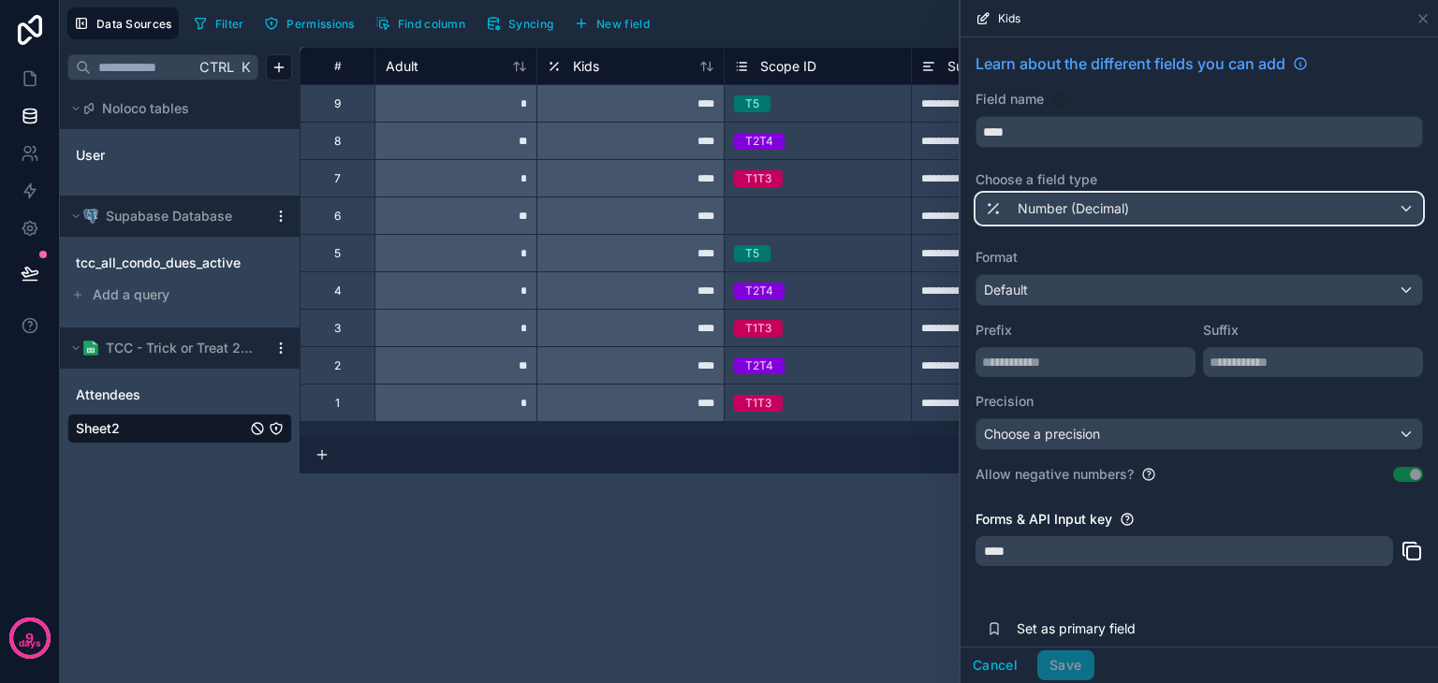
click at [1071, 205] on span "Number (Decimal)" at bounding box center [1072, 208] width 111 height 19
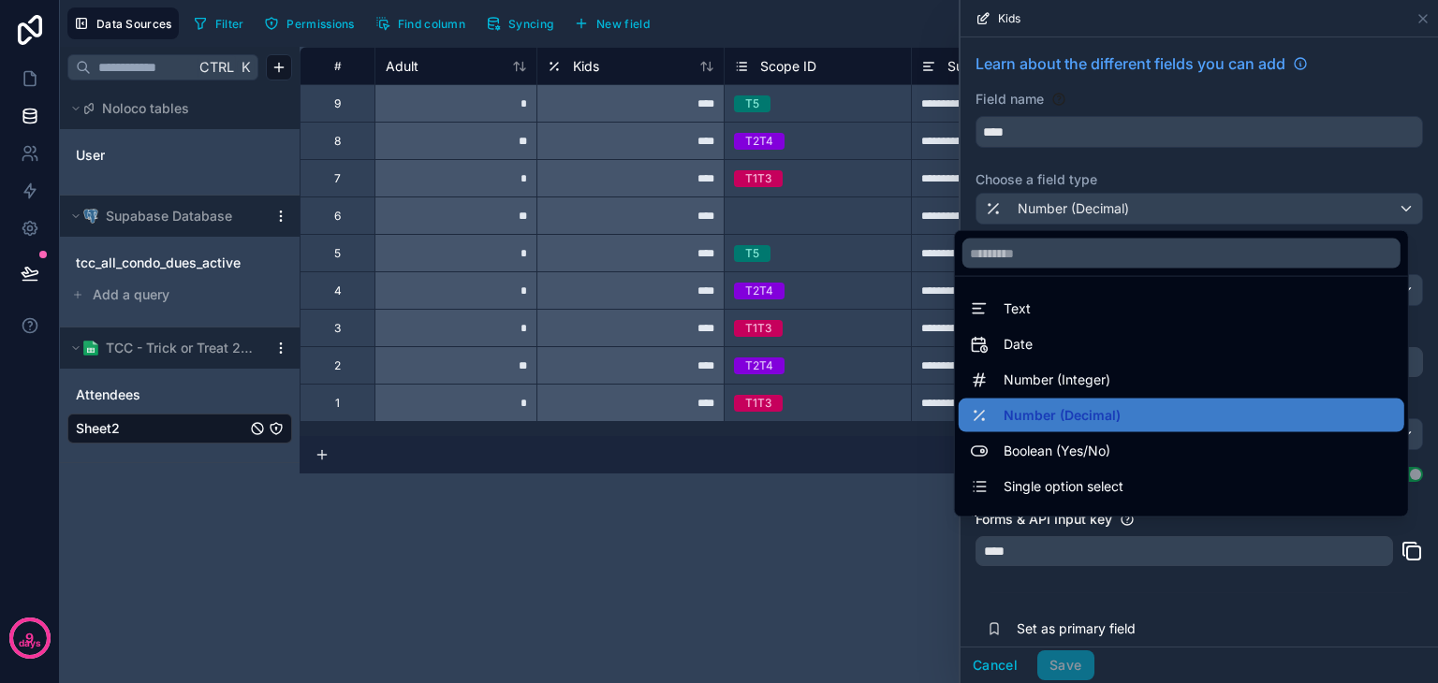
click at [1073, 379] on span "Number (Integer)" at bounding box center [1056, 380] width 107 height 22
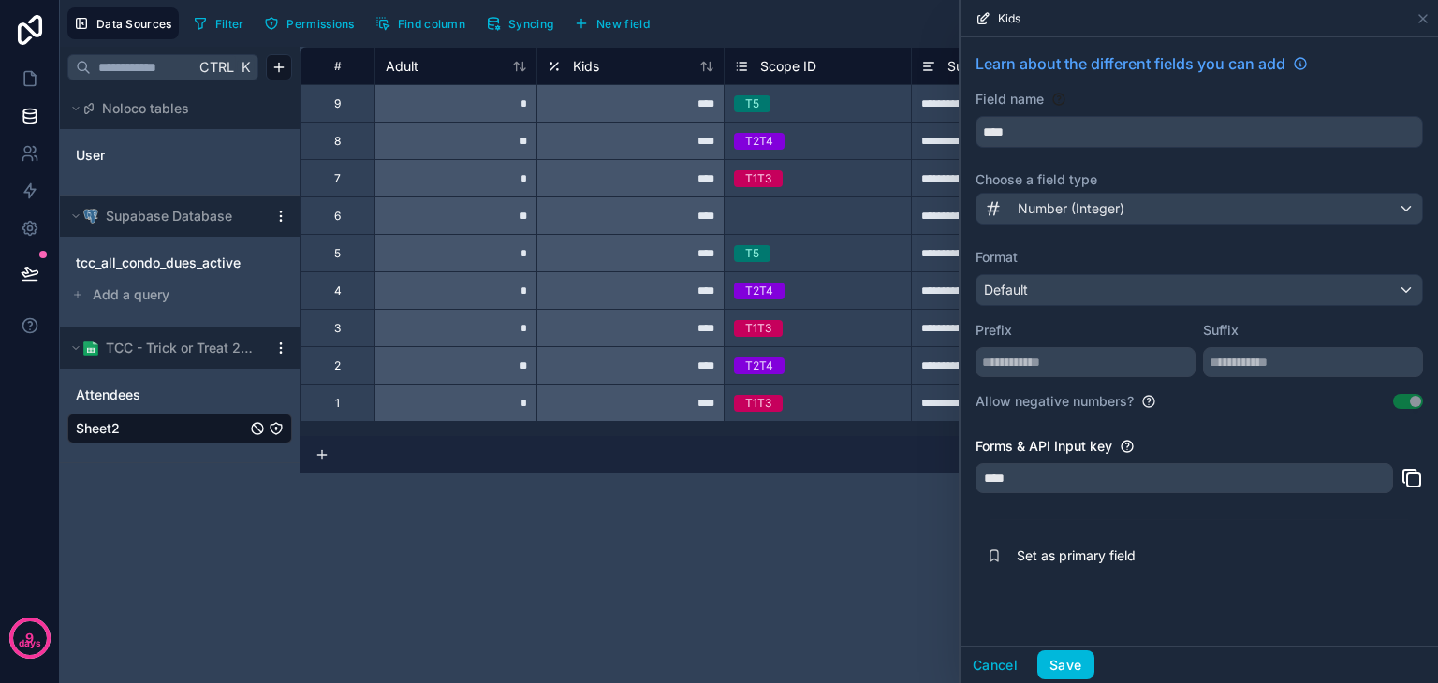
click at [1078, 664] on button "Save" at bounding box center [1065, 665] width 56 height 30
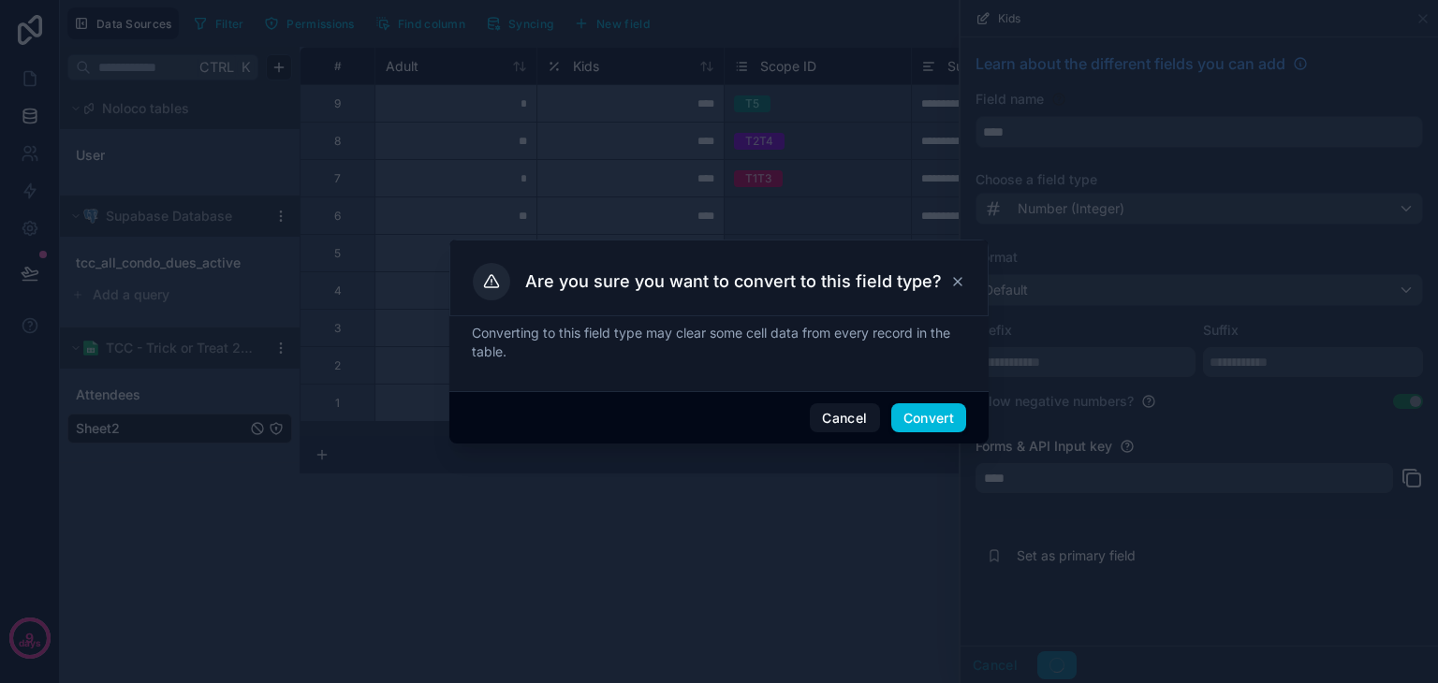
click at [925, 411] on button "Convert" at bounding box center [928, 418] width 75 height 30
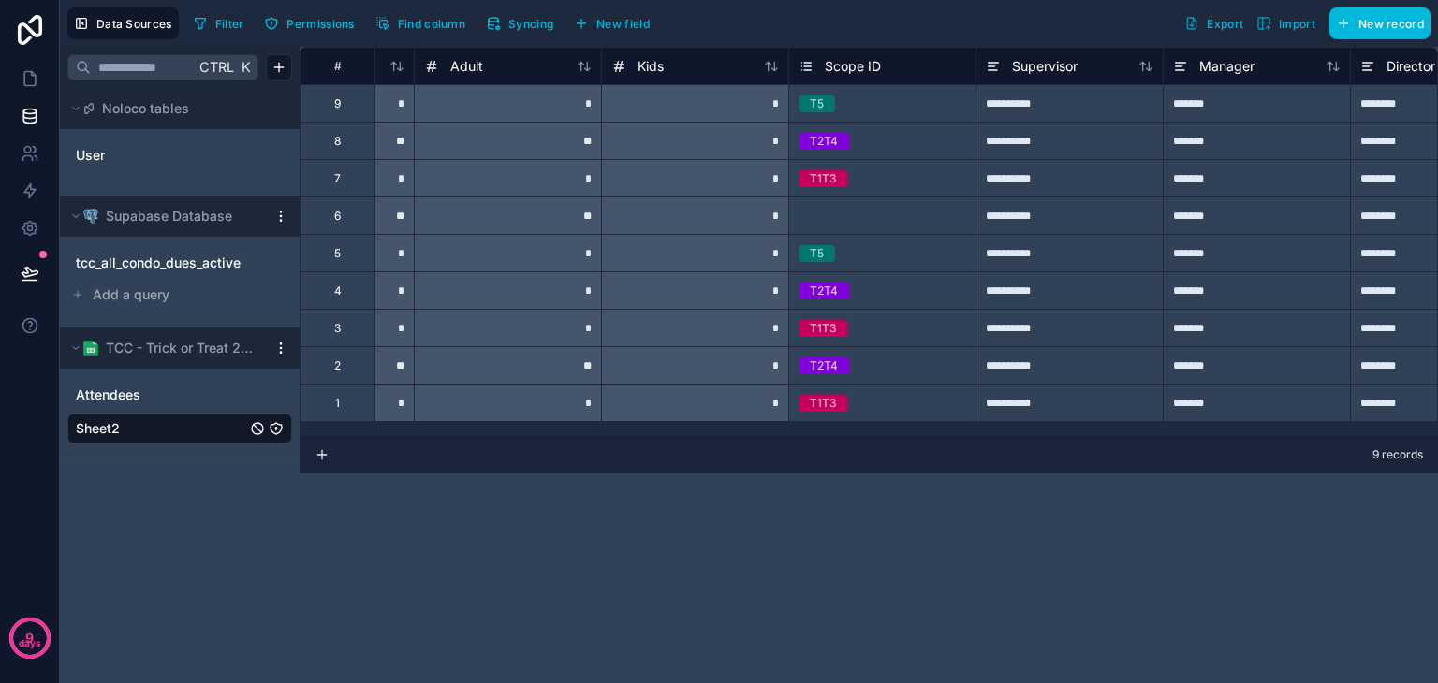
scroll to position [0, 367]
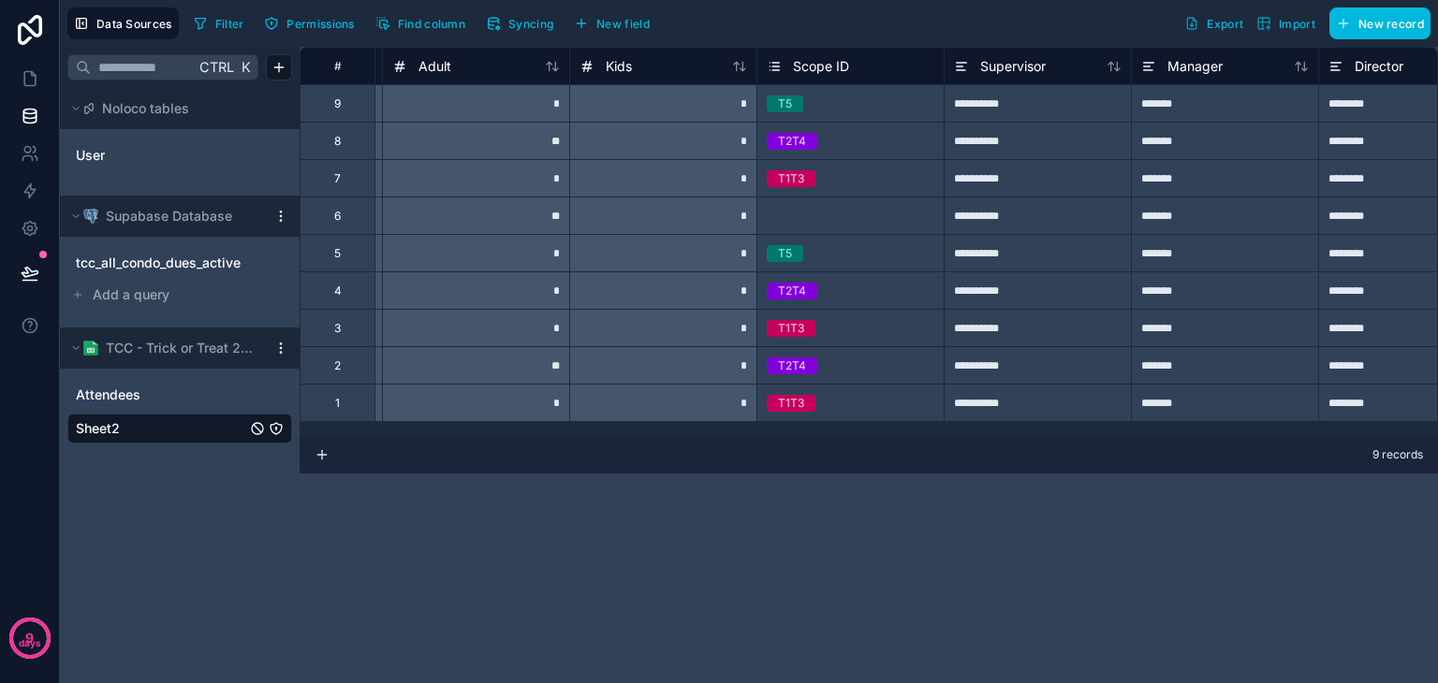
click at [776, 66] on icon at bounding box center [775, 66] width 7 height 0
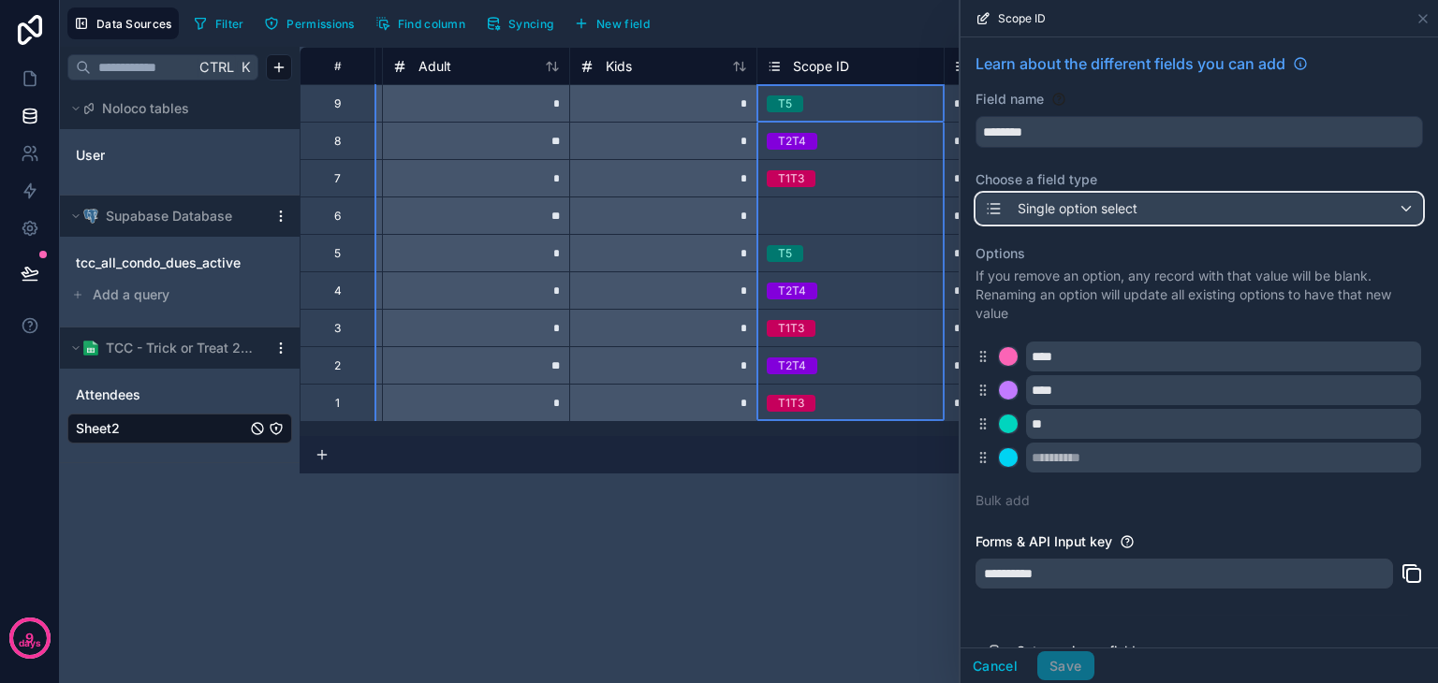
click at [1068, 200] on span "Single option select" at bounding box center [1077, 208] width 120 height 19
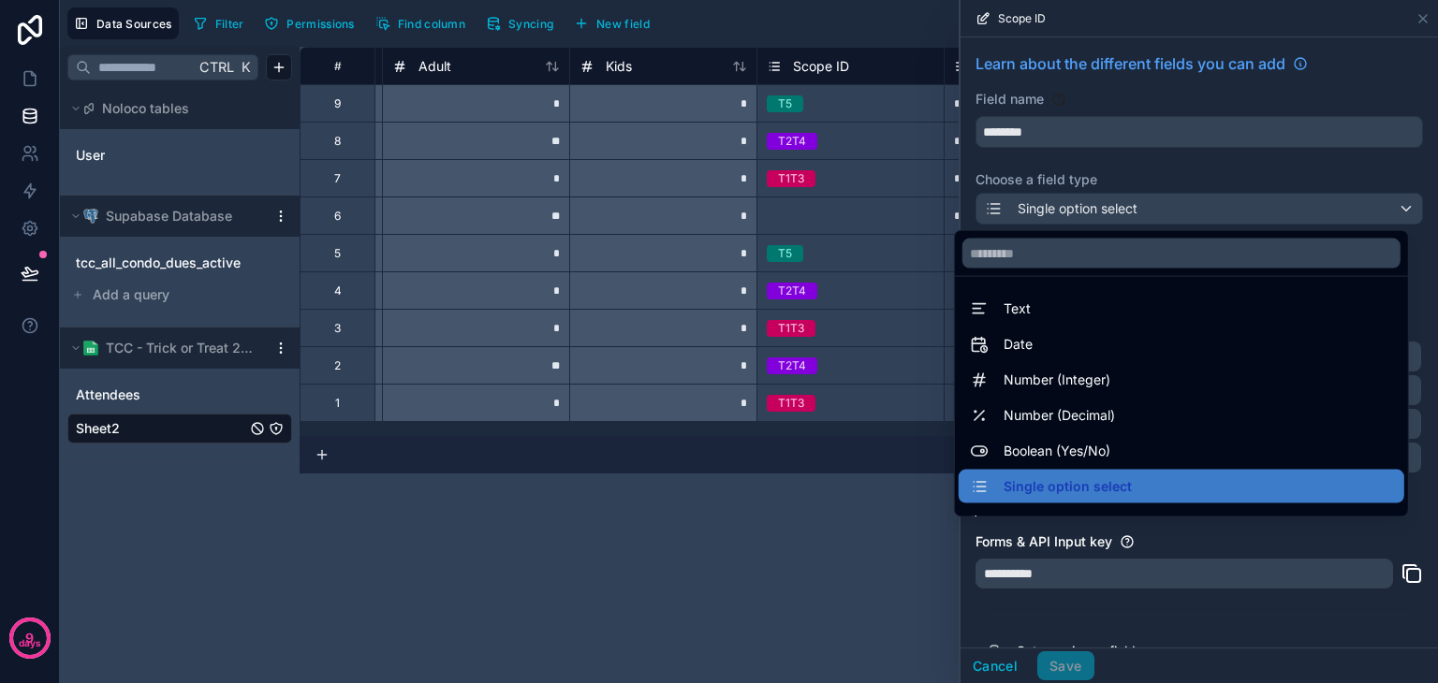
click at [1075, 319] on div "Text" at bounding box center [1181, 309] width 423 height 22
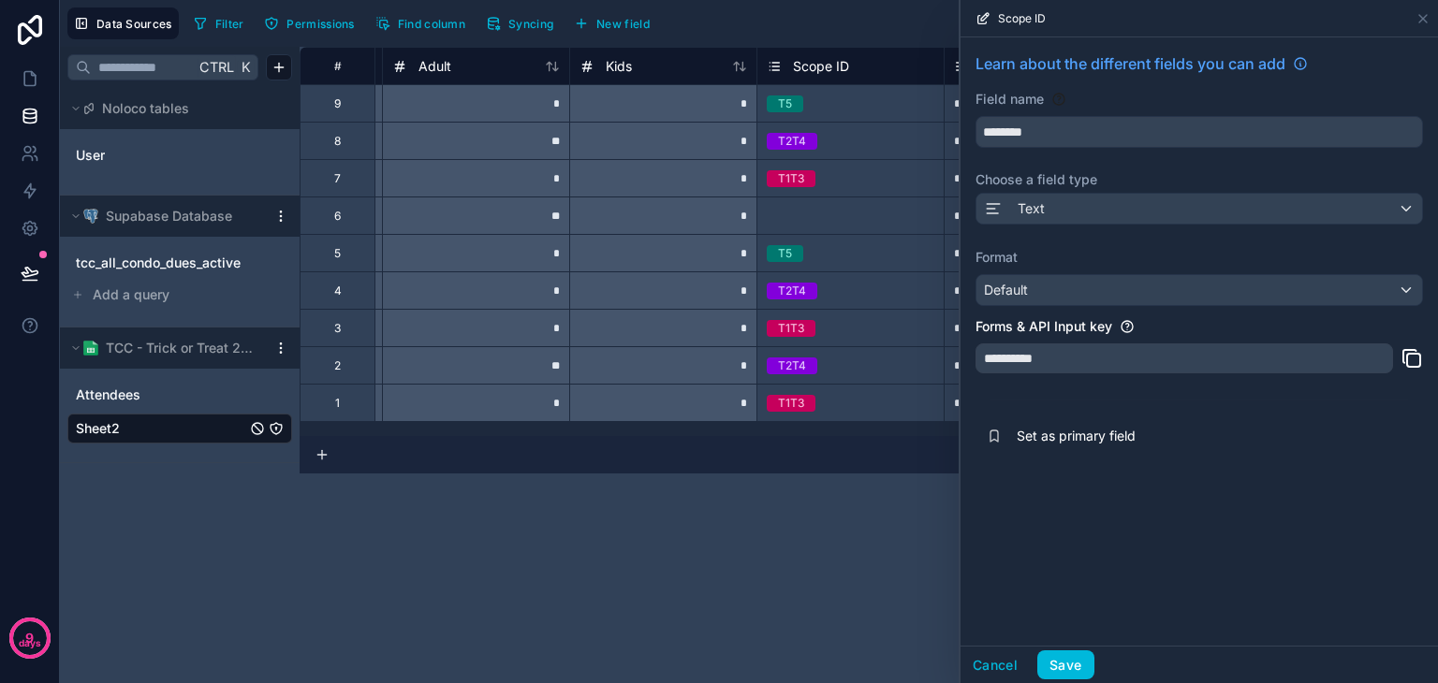
click at [1072, 665] on button "Save" at bounding box center [1065, 665] width 56 height 30
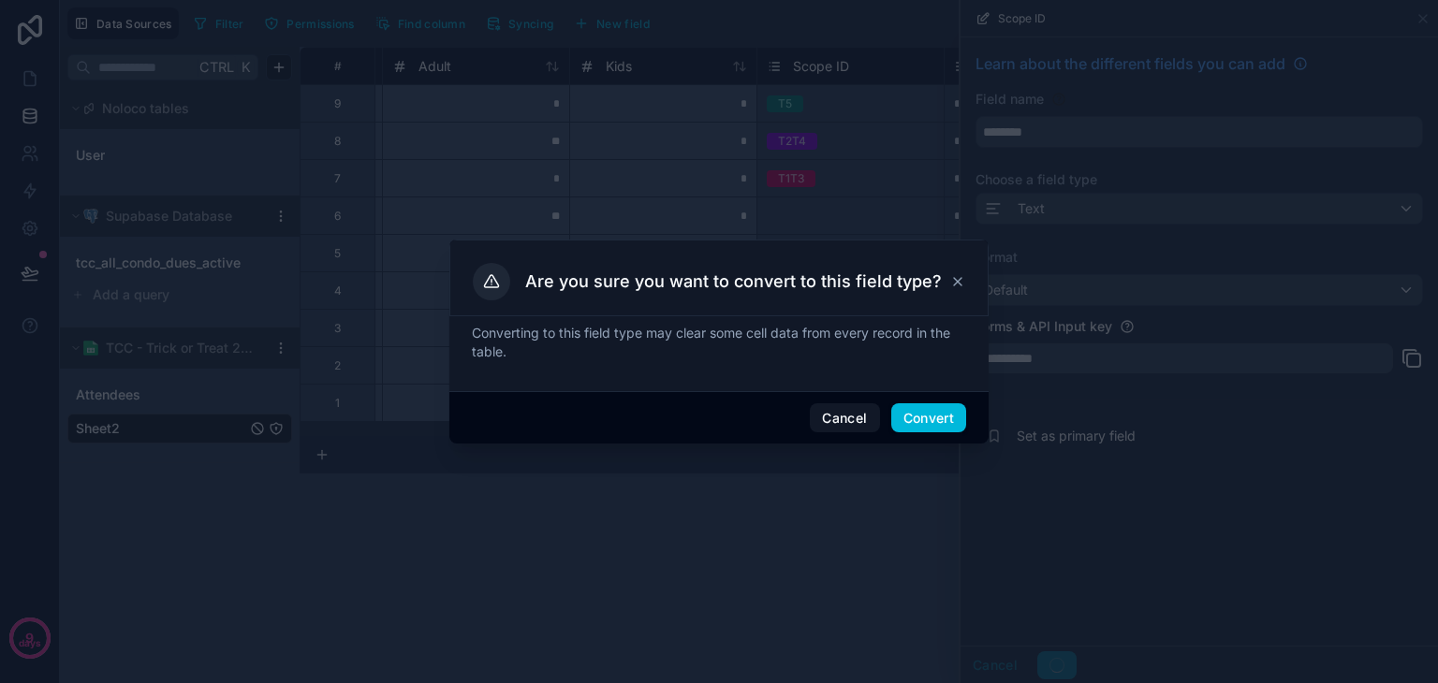
click at [925, 430] on button "Convert" at bounding box center [928, 418] width 75 height 30
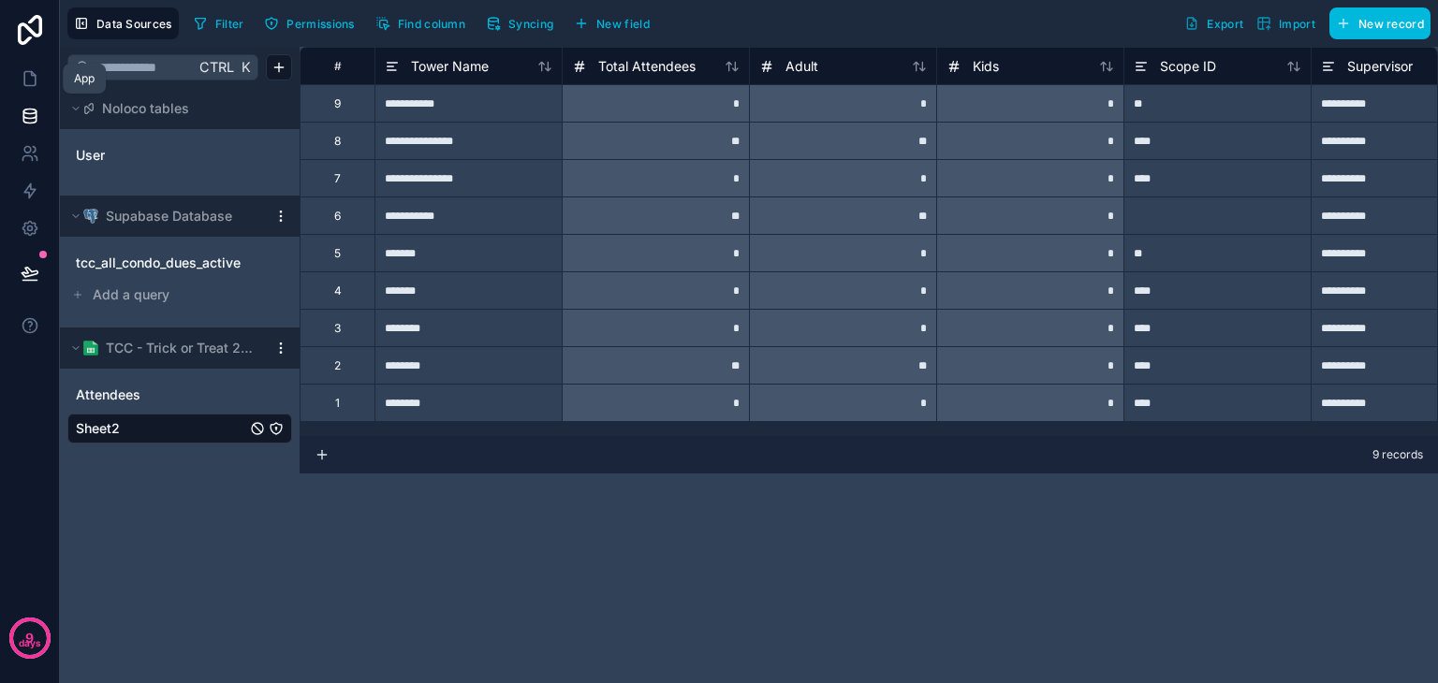
click at [21, 82] on icon at bounding box center [30, 78] width 19 height 19
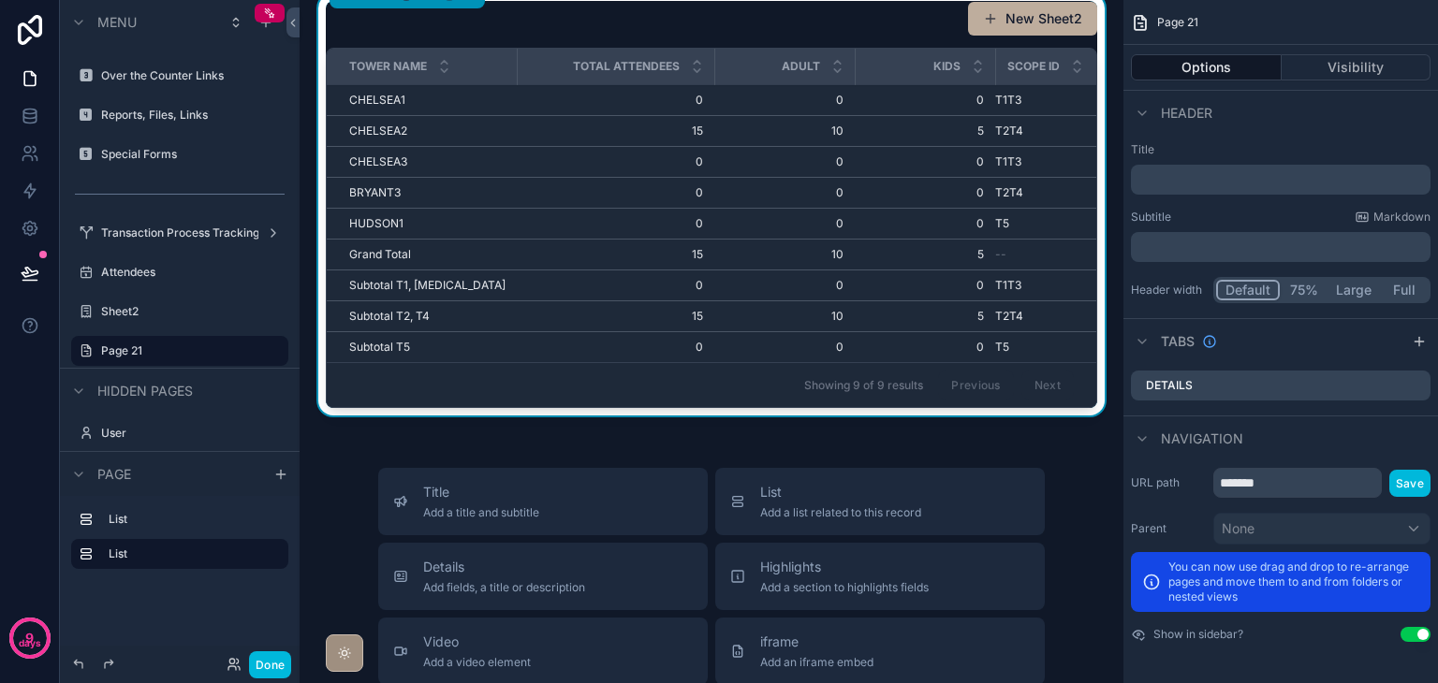
scroll to position [187, 0]
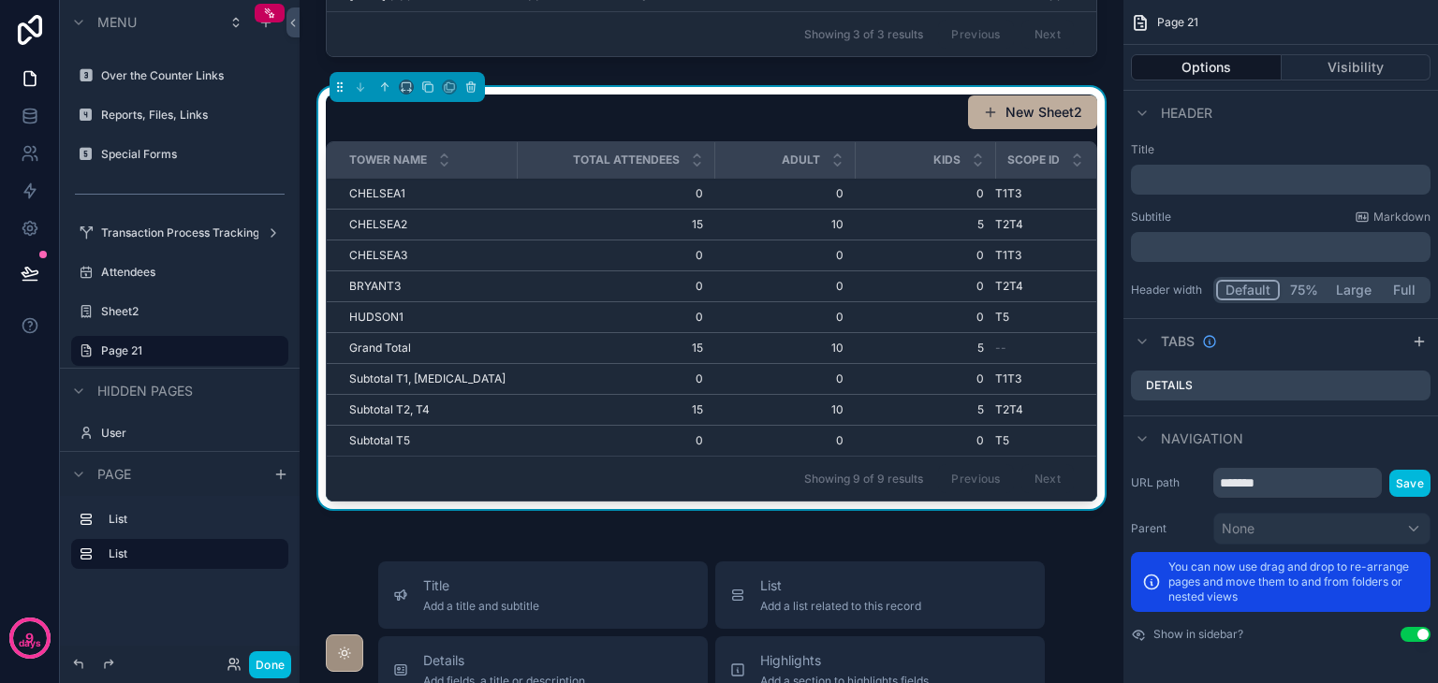
click at [1207, 66] on button "Options" at bounding box center [1206, 67] width 151 height 26
click at [855, 130] on div "New Sheet2" at bounding box center [711, 113] width 771 height 36
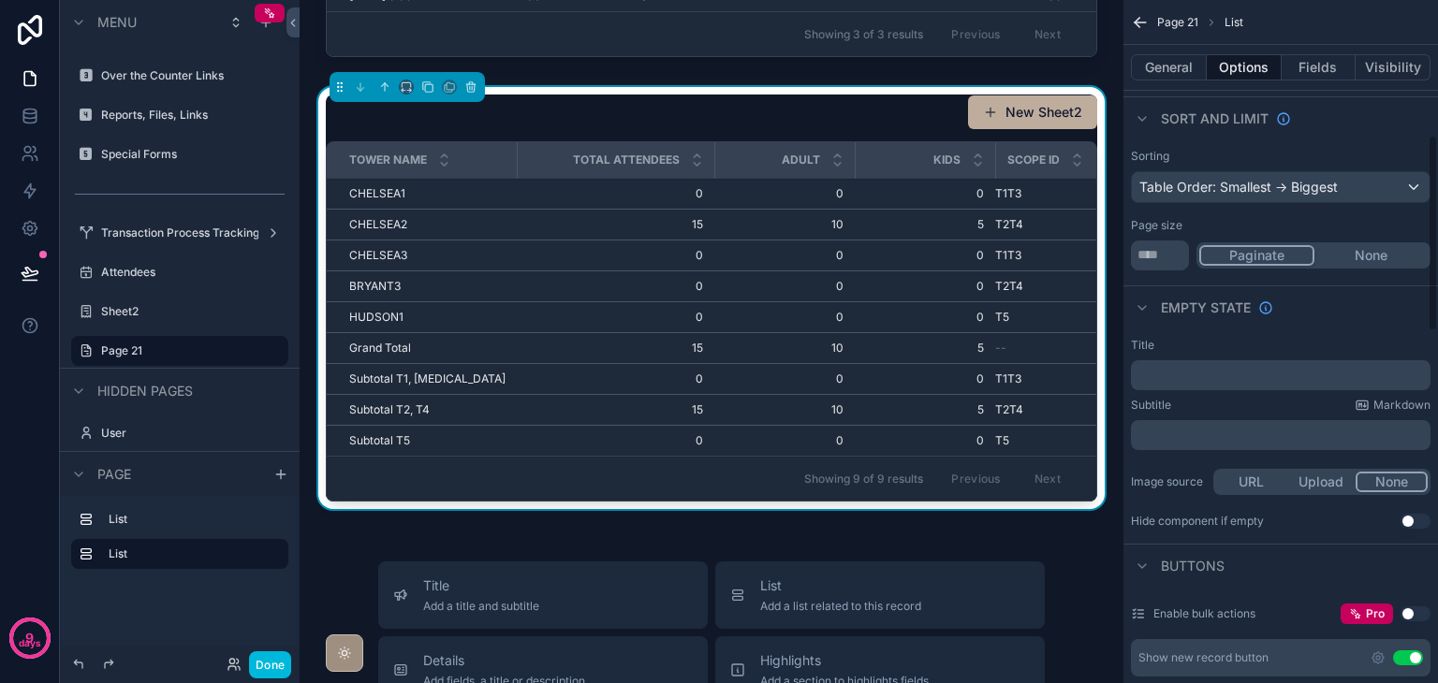
scroll to position [749, 0]
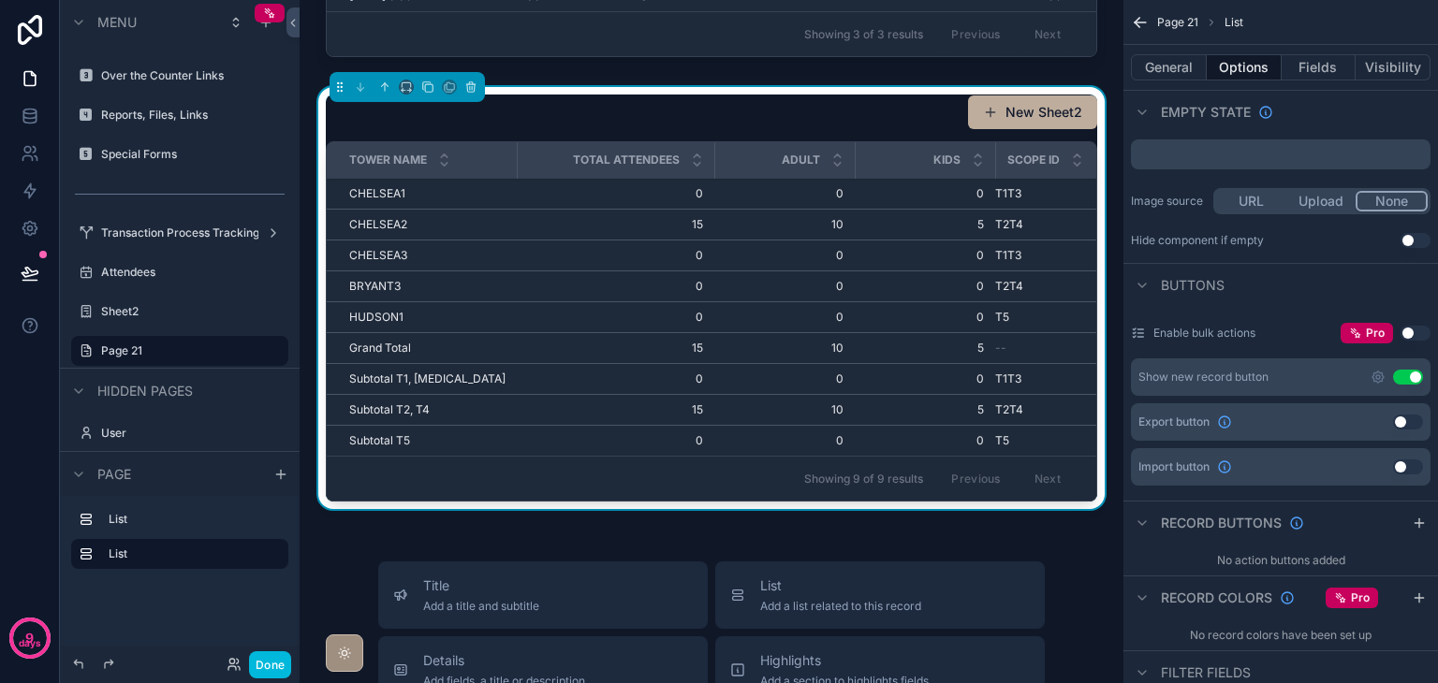
click at [1404, 373] on button "Use setting" at bounding box center [1408, 377] width 30 height 15
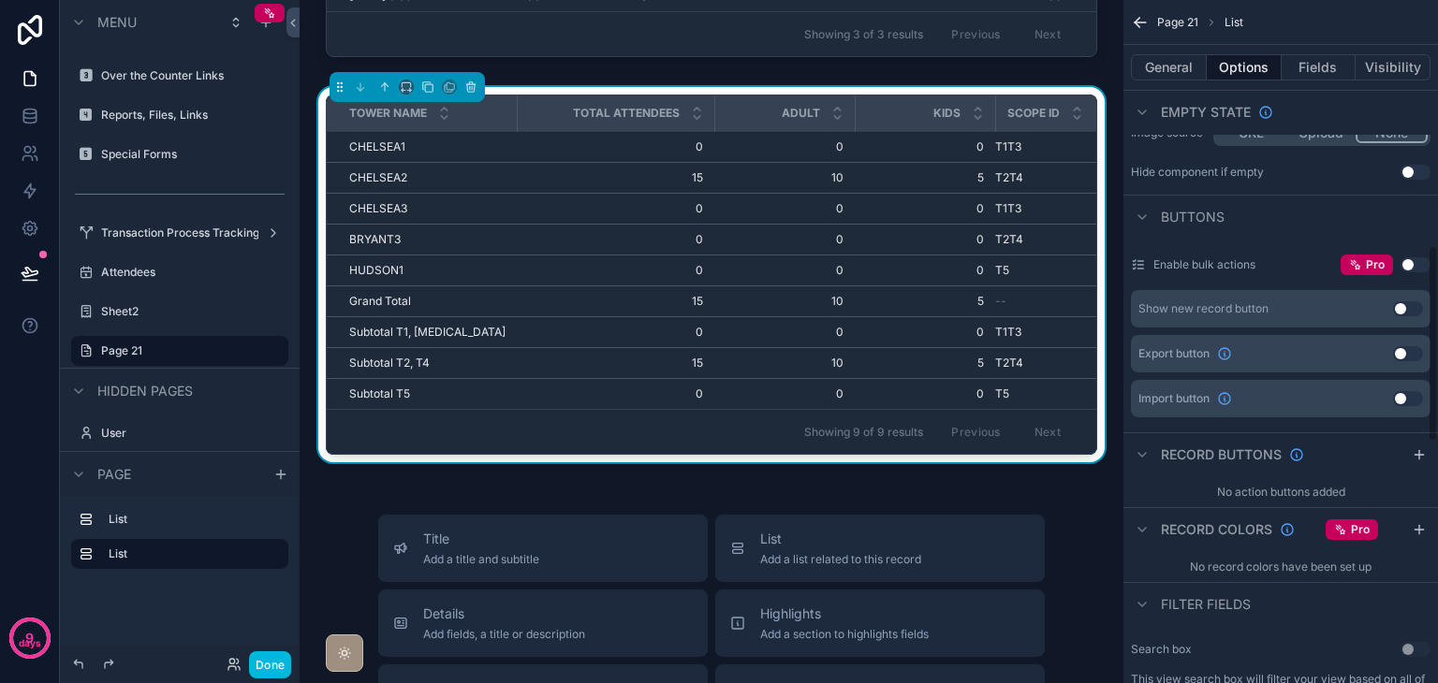
scroll to position [936, 0]
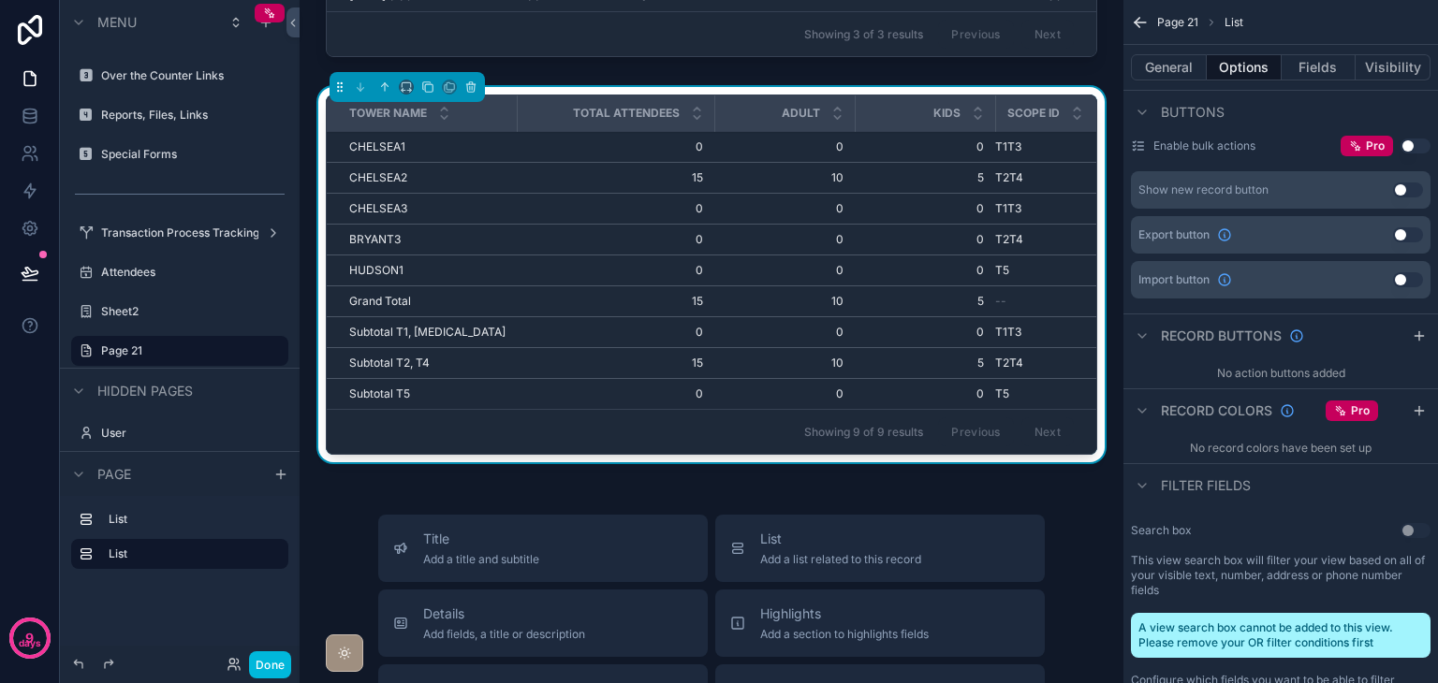
click at [1412, 412] on icon "scrollable content" at bounding box center [1418, 410] width 15 height 15
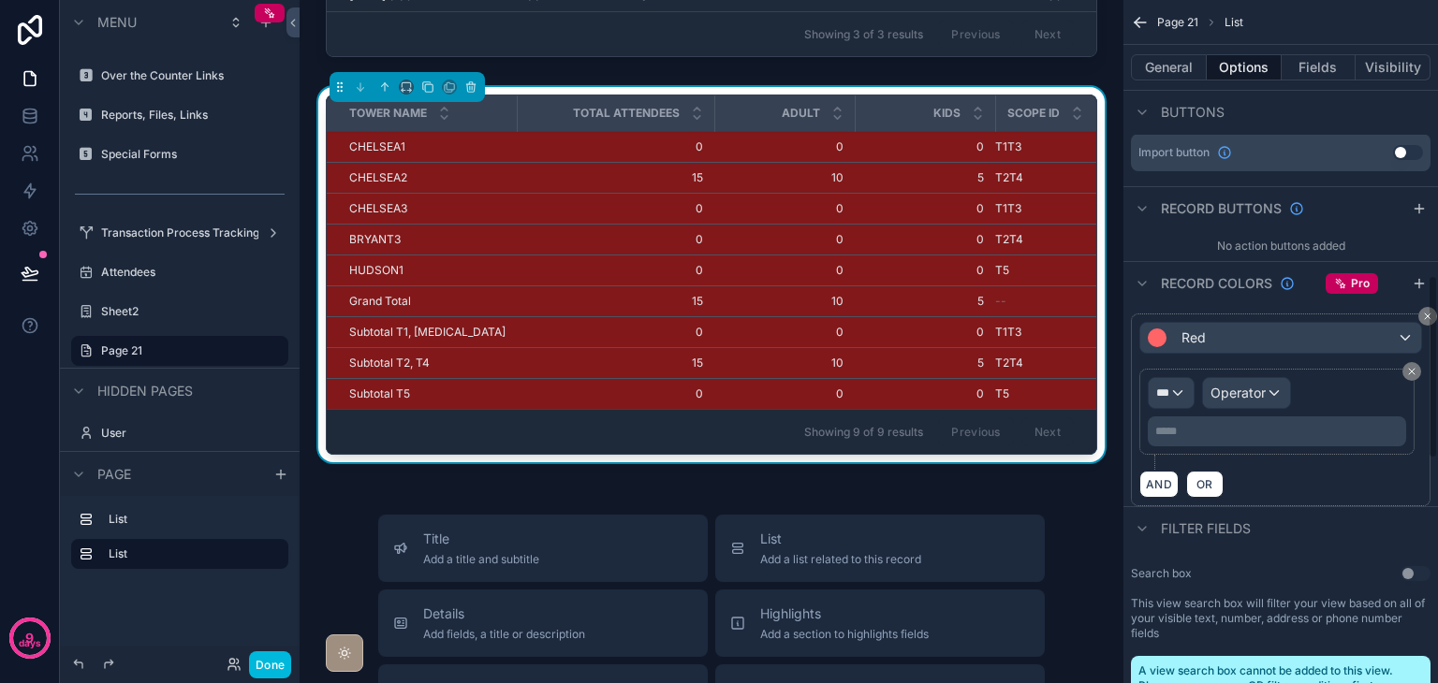
scroll to position [1123, 0]
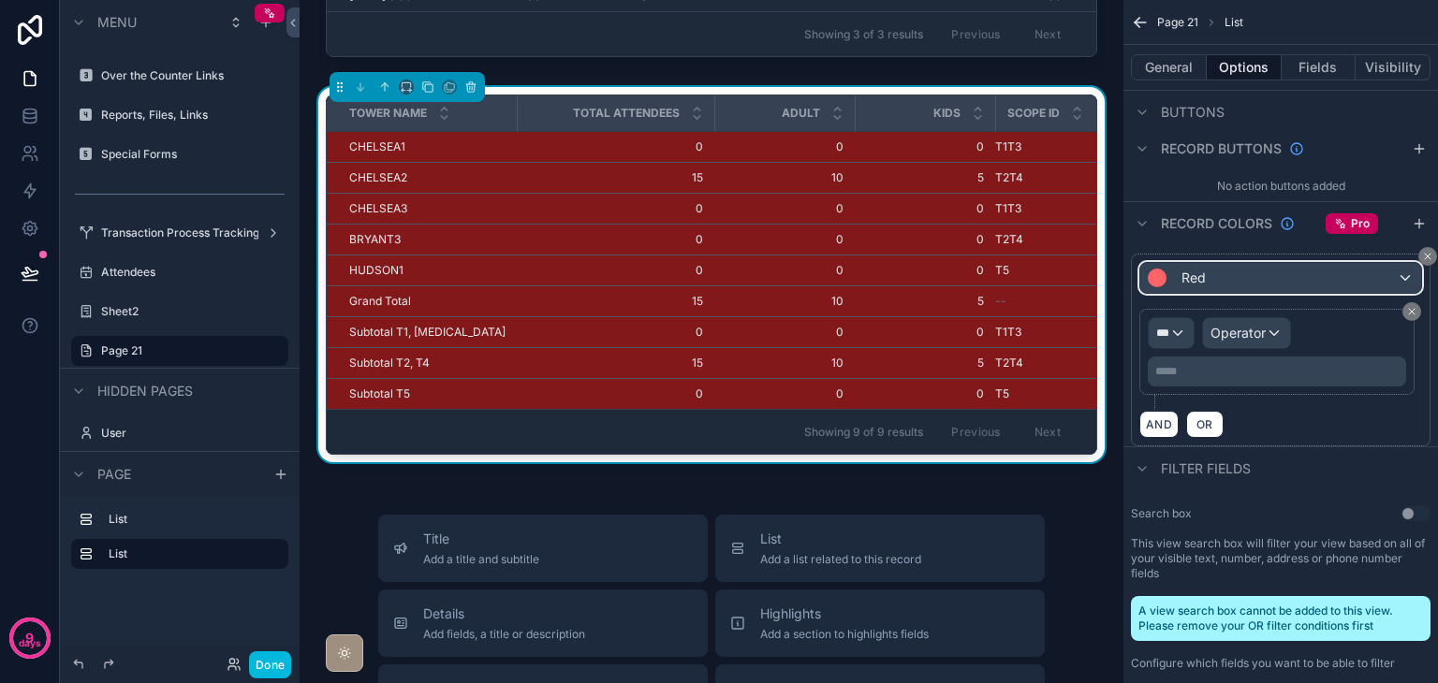
click at [1209, 286] on div "Red" at bounding box center [1280, 278] width 281 height 30
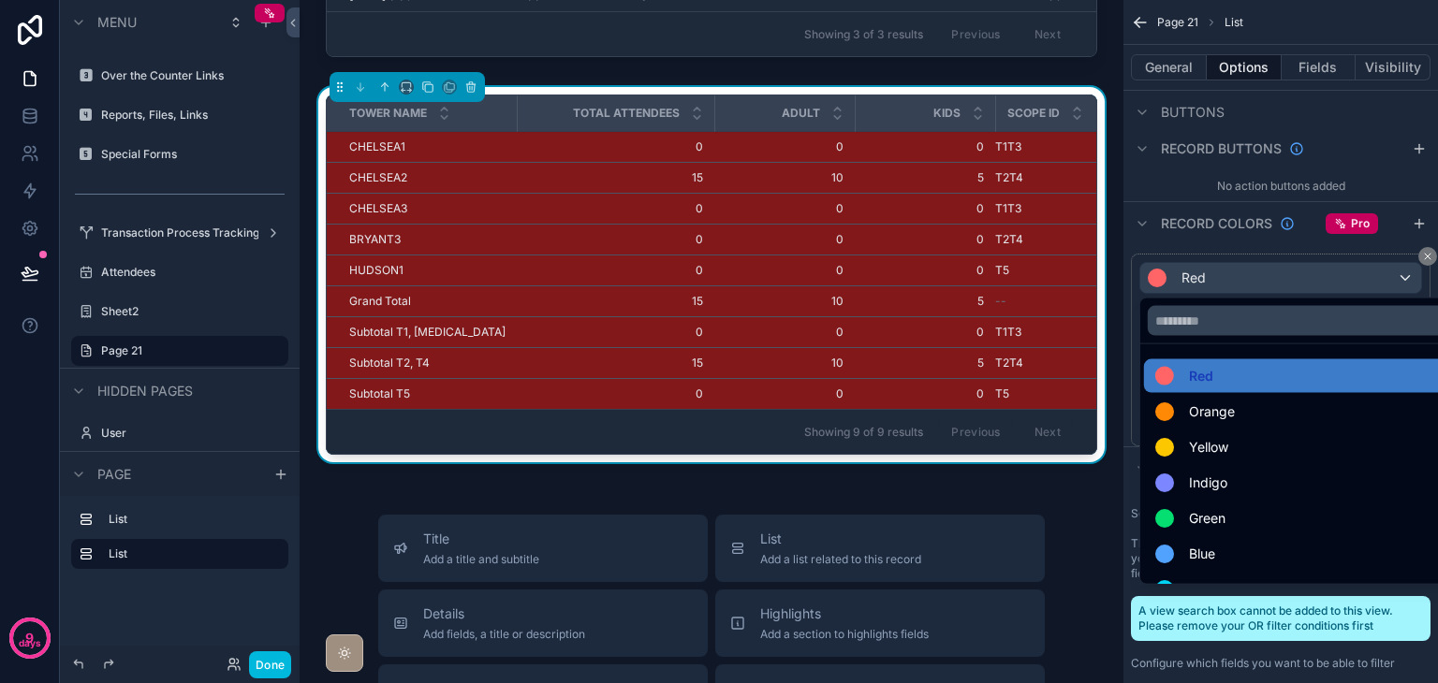
click at [1230, 441] on div "Yellow" at bounding box center [1302, 447] width 295 height 22
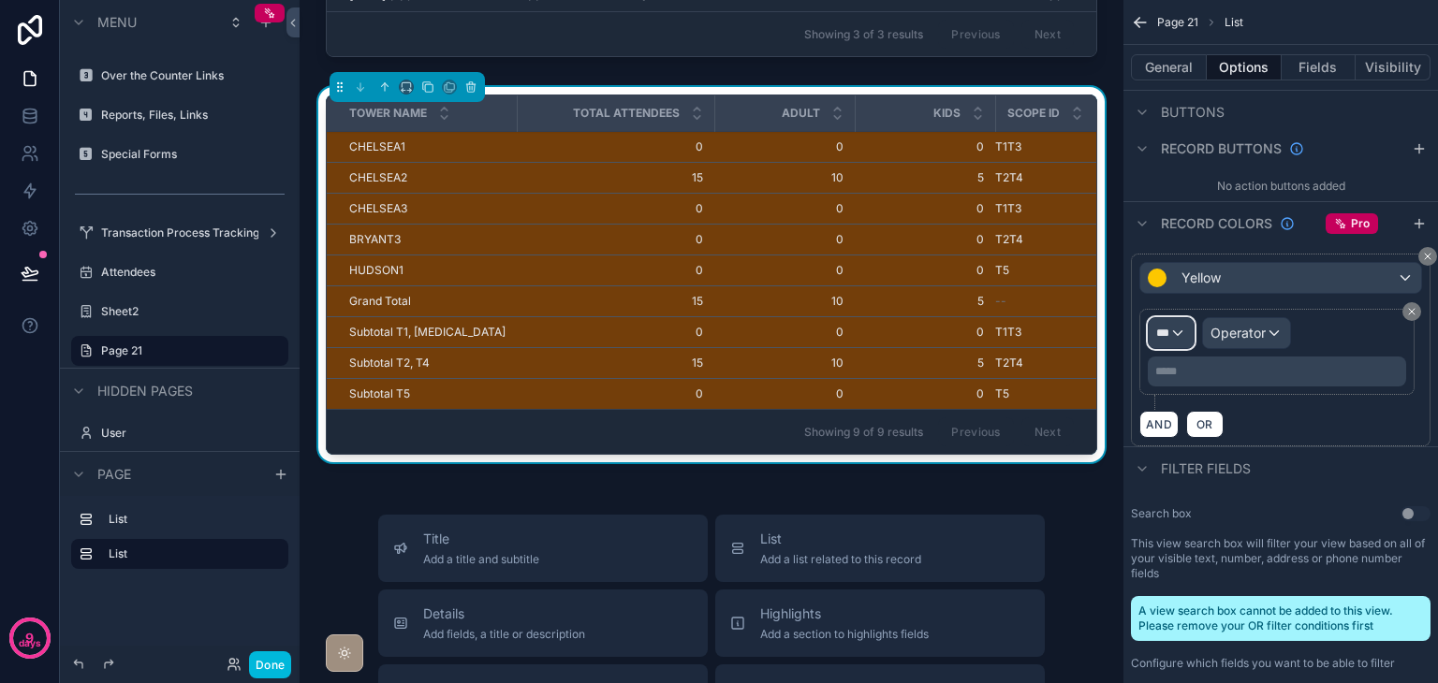
click at [1168, 326] on span "***" at bounding box center [1162, 333] width 13 height 15
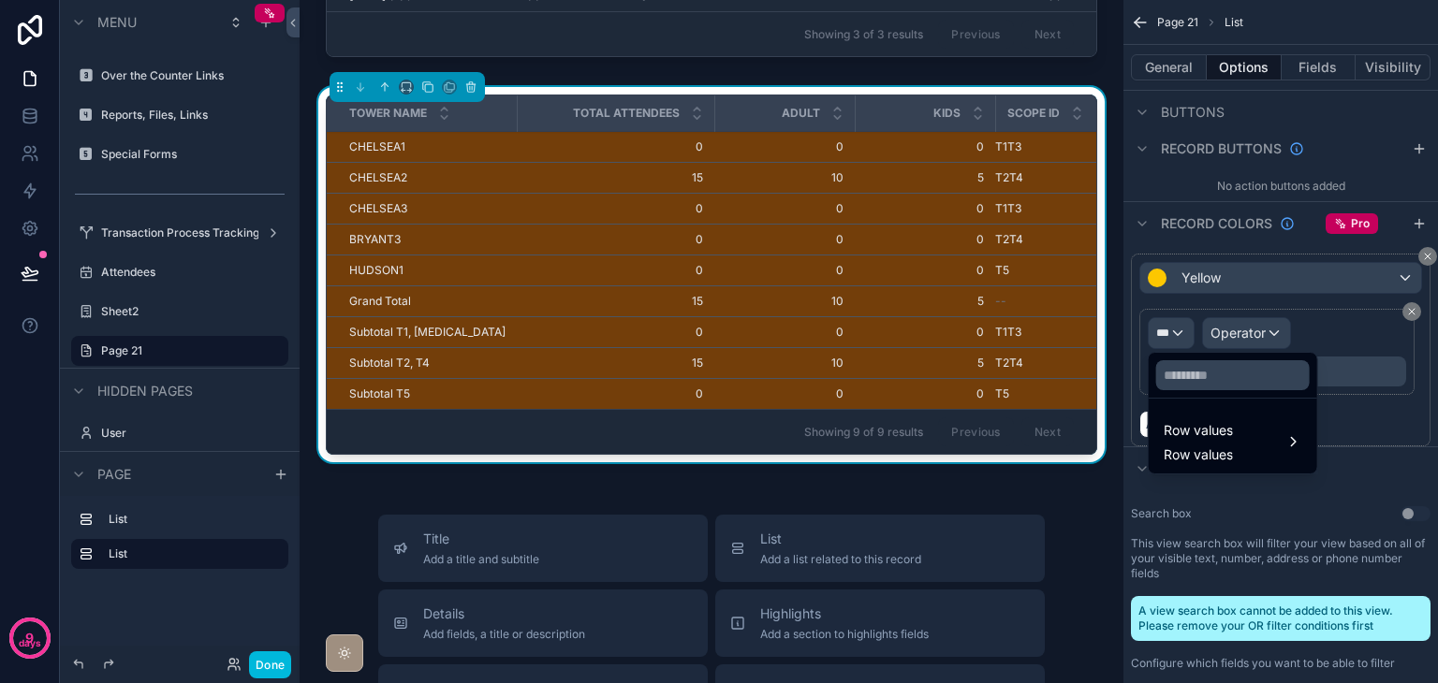
click at [1200, 425] on span "Row values" at bounding box center [1197, 430] width 69 height 22
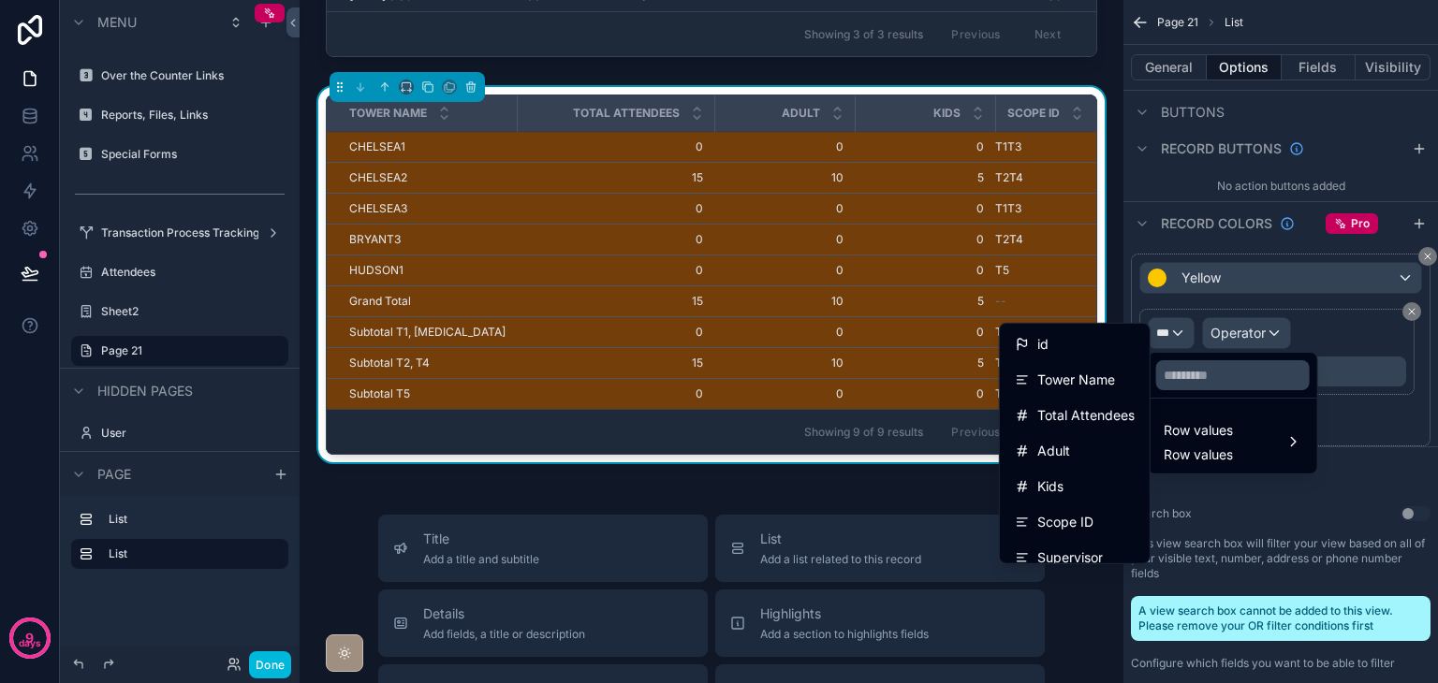
click at [1104, 378] on span "Tower Name" at bounding box center [1076, 380] width 78 height 22
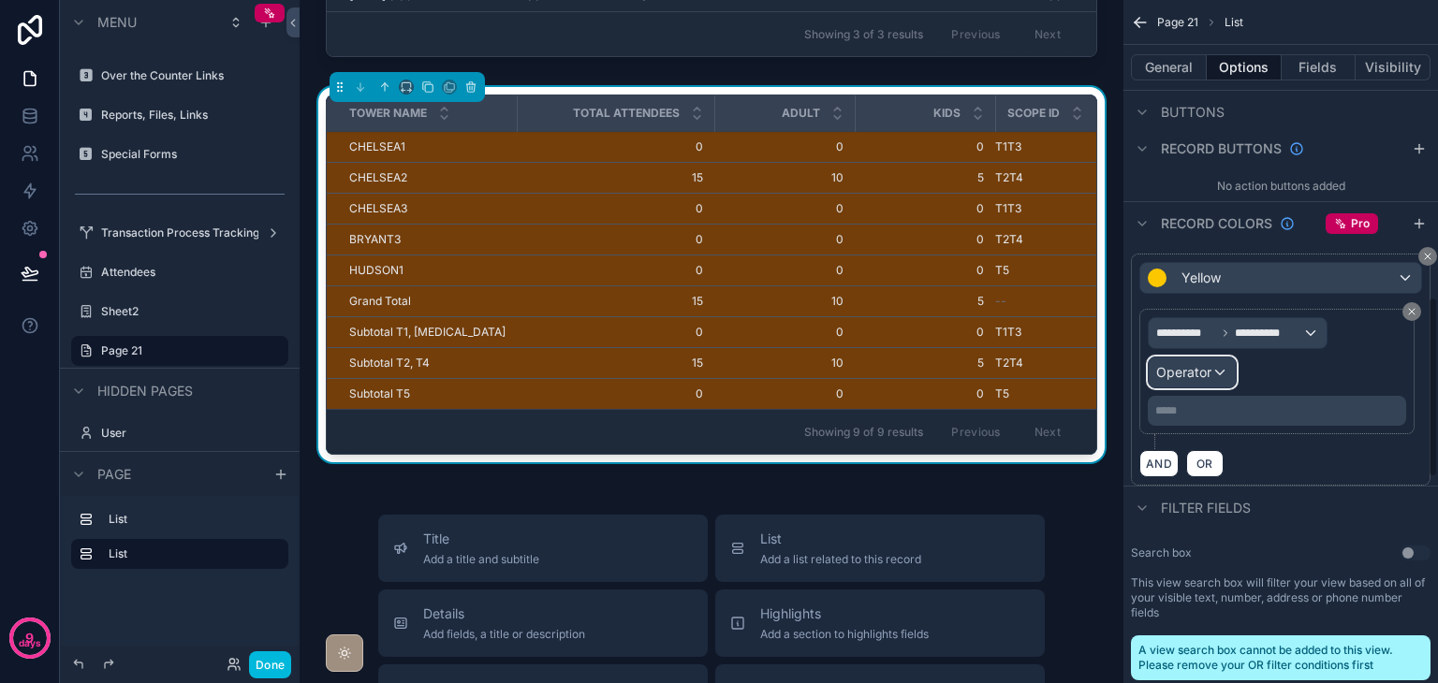
click at [1209, 375] on span "Operator" at bounding box center [1183, 372] width 55 height 16
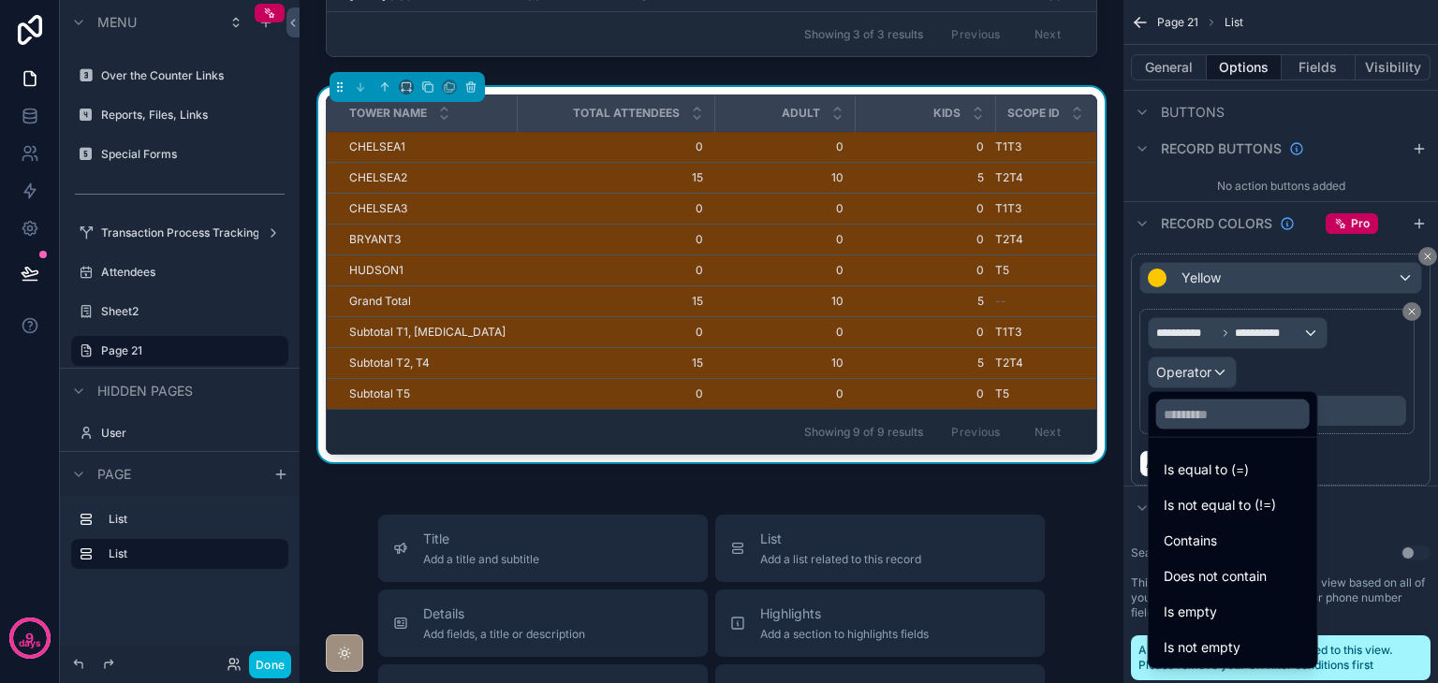
click at [1211, 460] on span "Is equal to (=)" at bounding box center [1205, 470] width 85 height 22
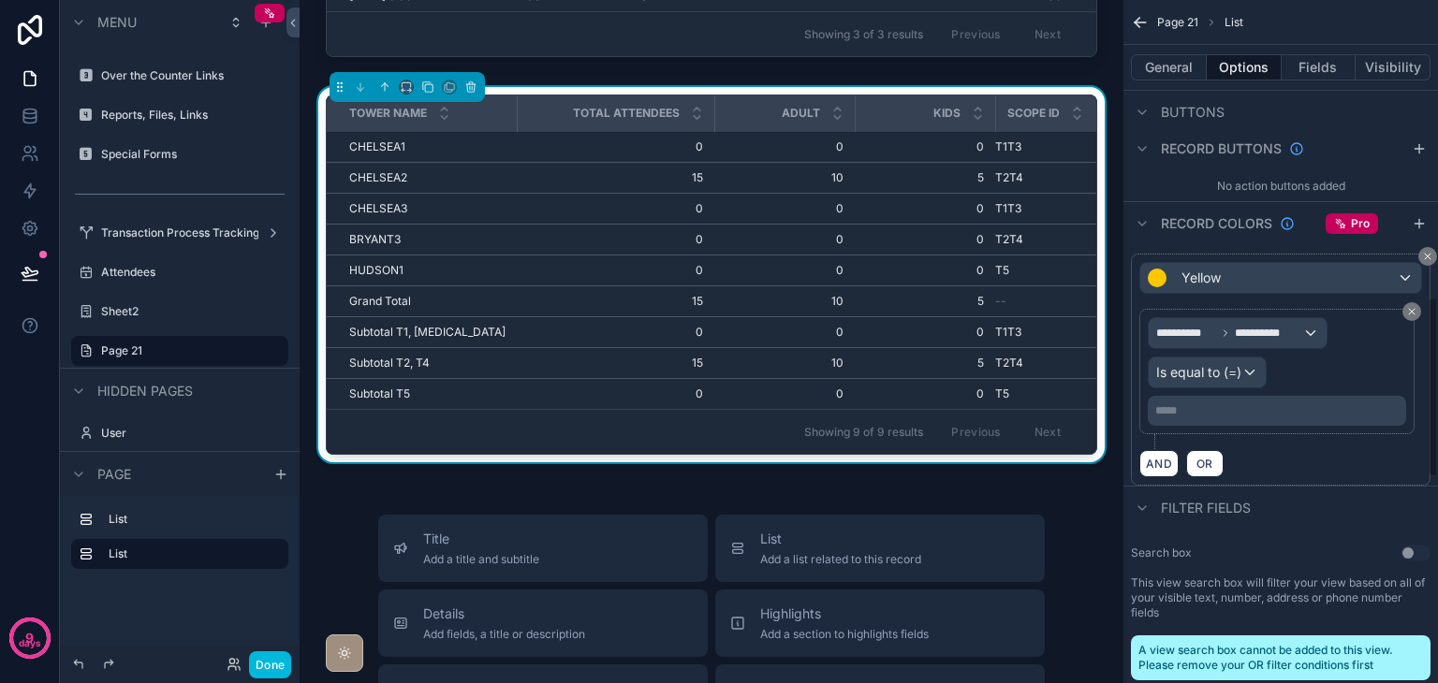
click at [1207, 406] on p "***** ﻿" at bounding box center [1278, 410] width 247 height 15
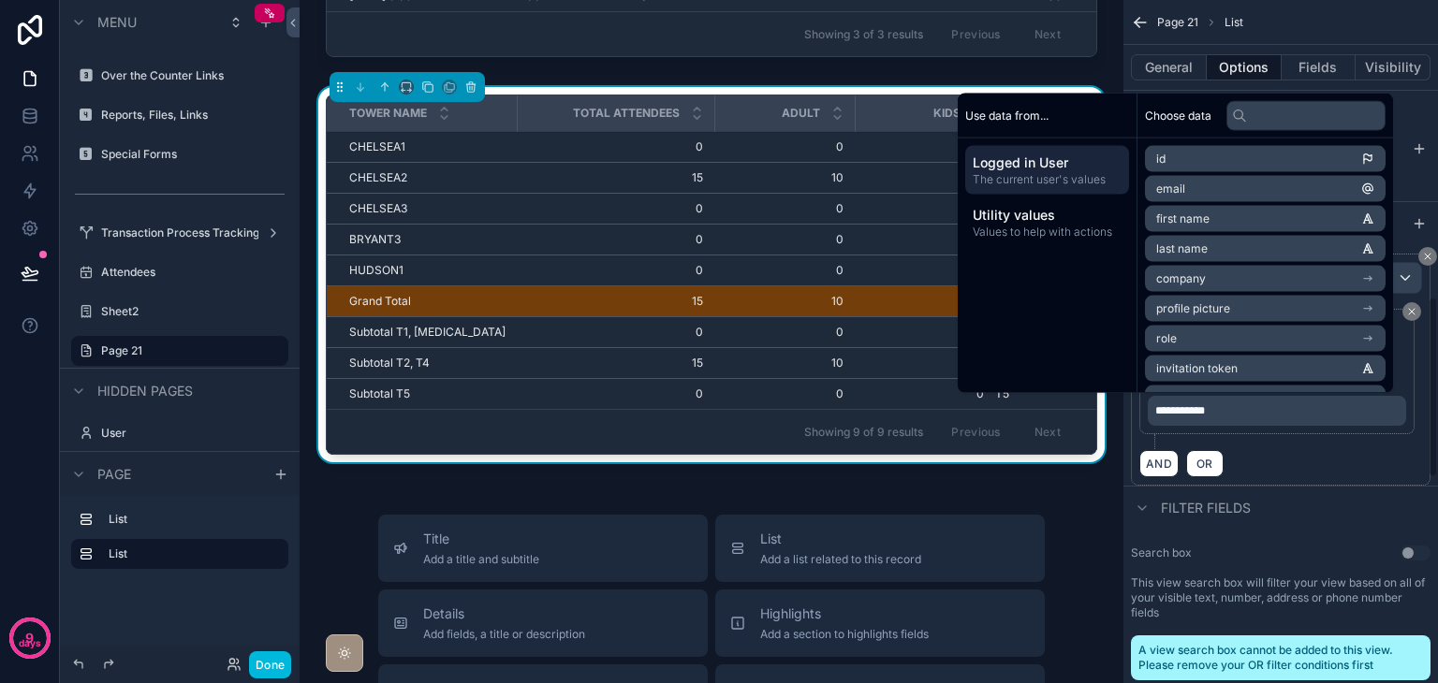
click at [1254, 460] on div "AND OR" at bounding box center [1280, 463] width 283 height 28
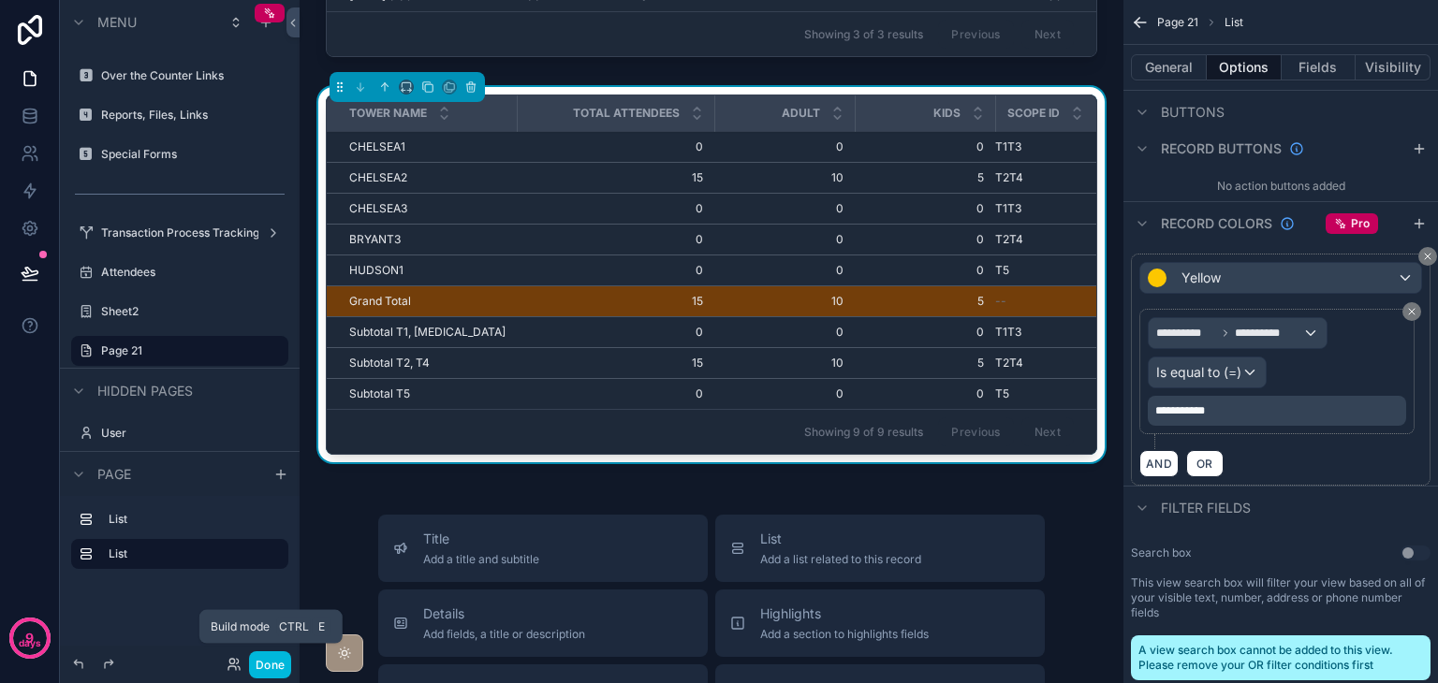
click at [266, 662] on button "Done" at bounding box center [270, 664] width 42 height 27
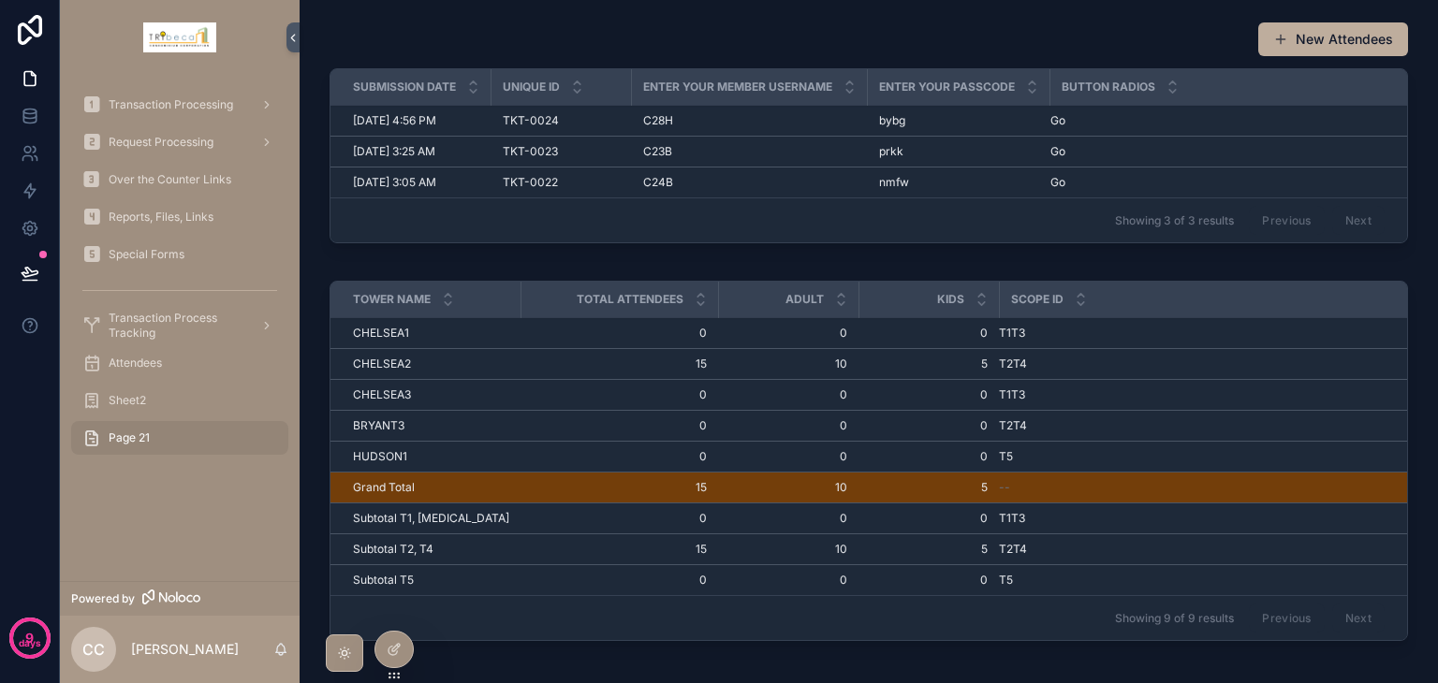
scroll to position [0, 0]
click at [402, 644] on div at bounding box center [393, 650] width 37 height 36
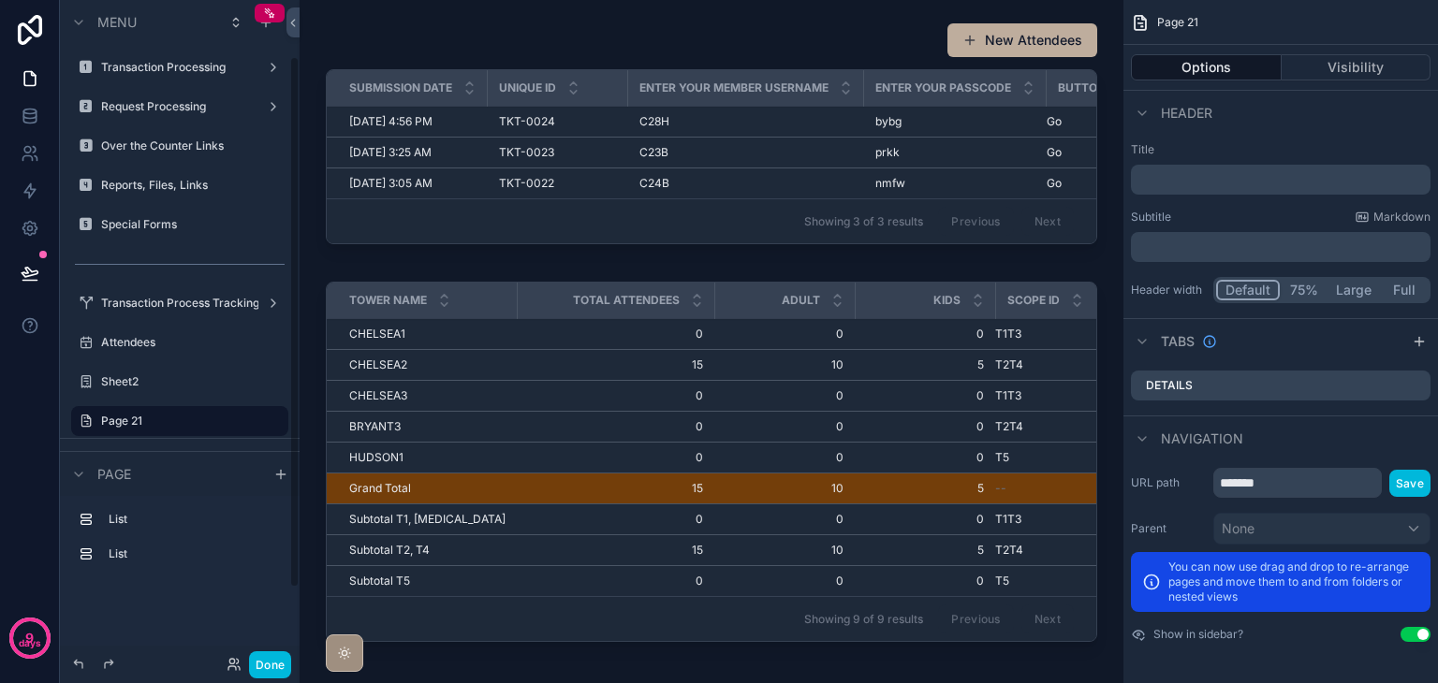
scroll to position [70, 0]
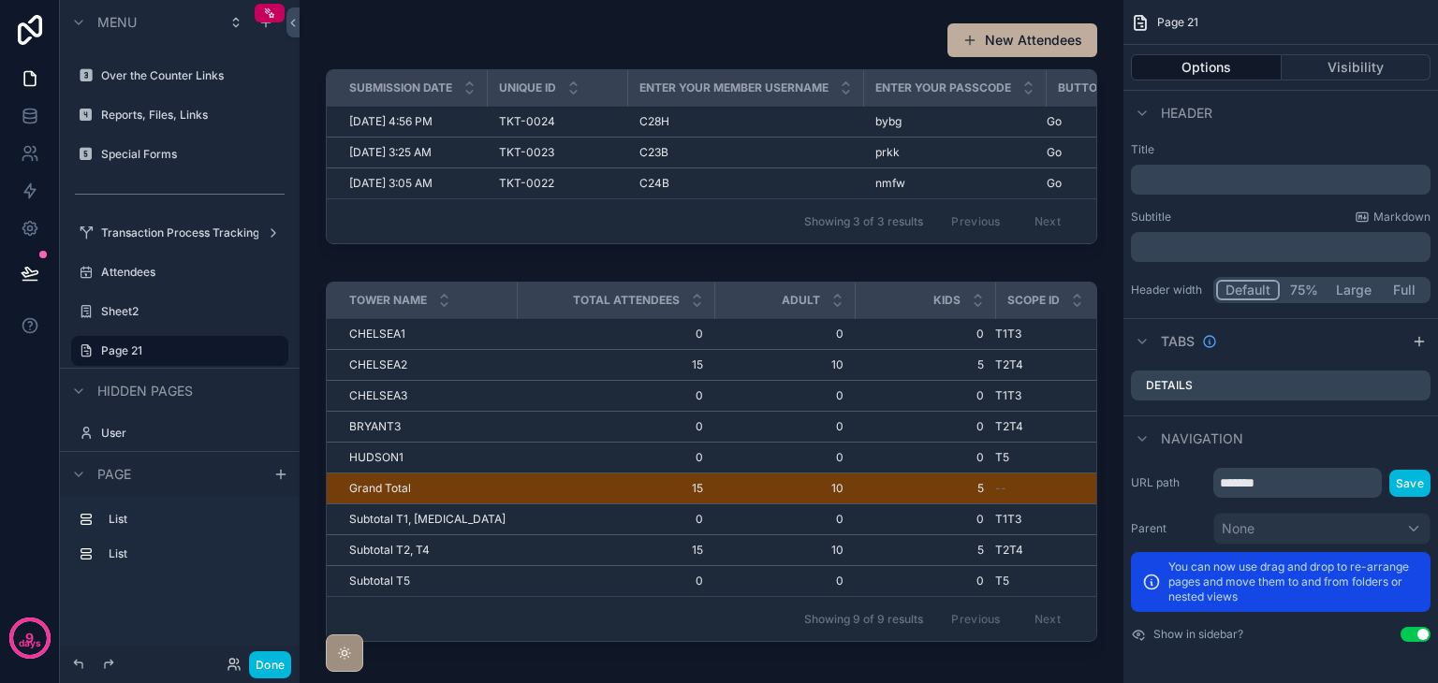
click at [1034, 318] on div "Scope ID" at bounding box center [1086, 301] width 181 height 36
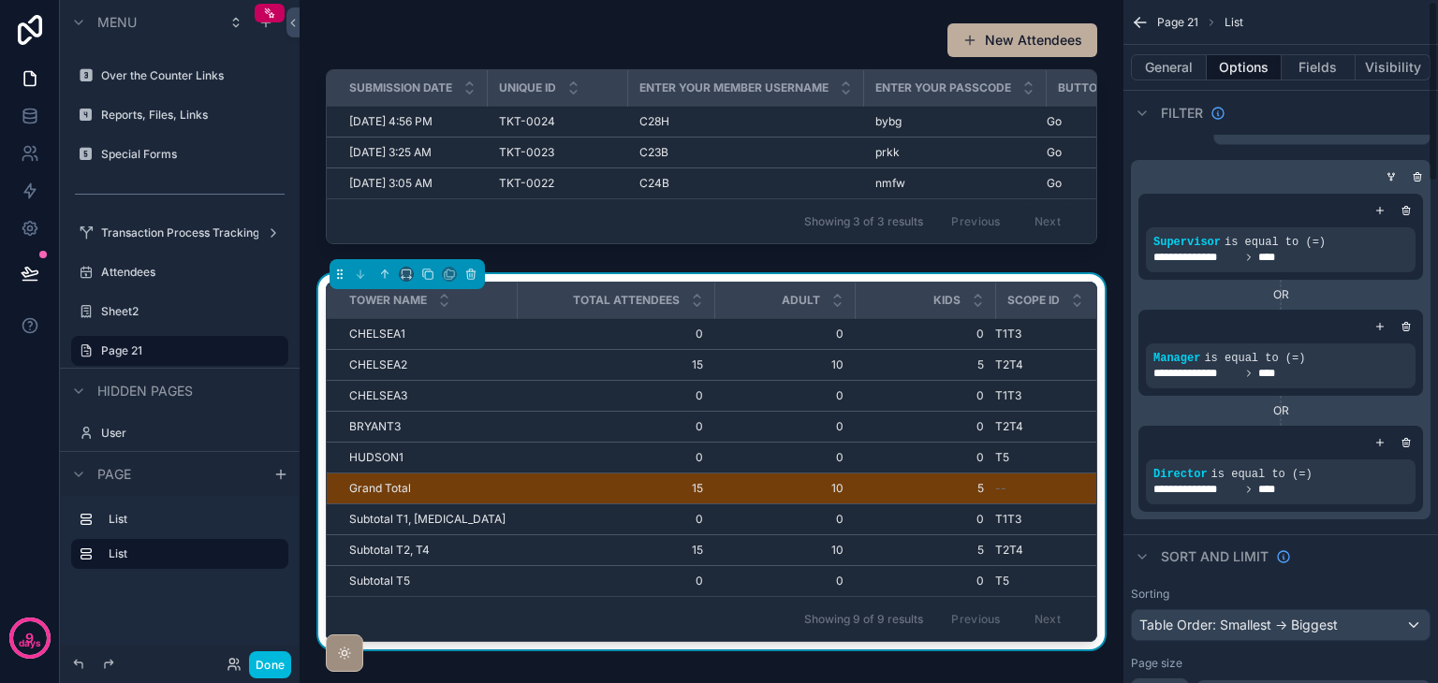
scroll to position [0, 0]
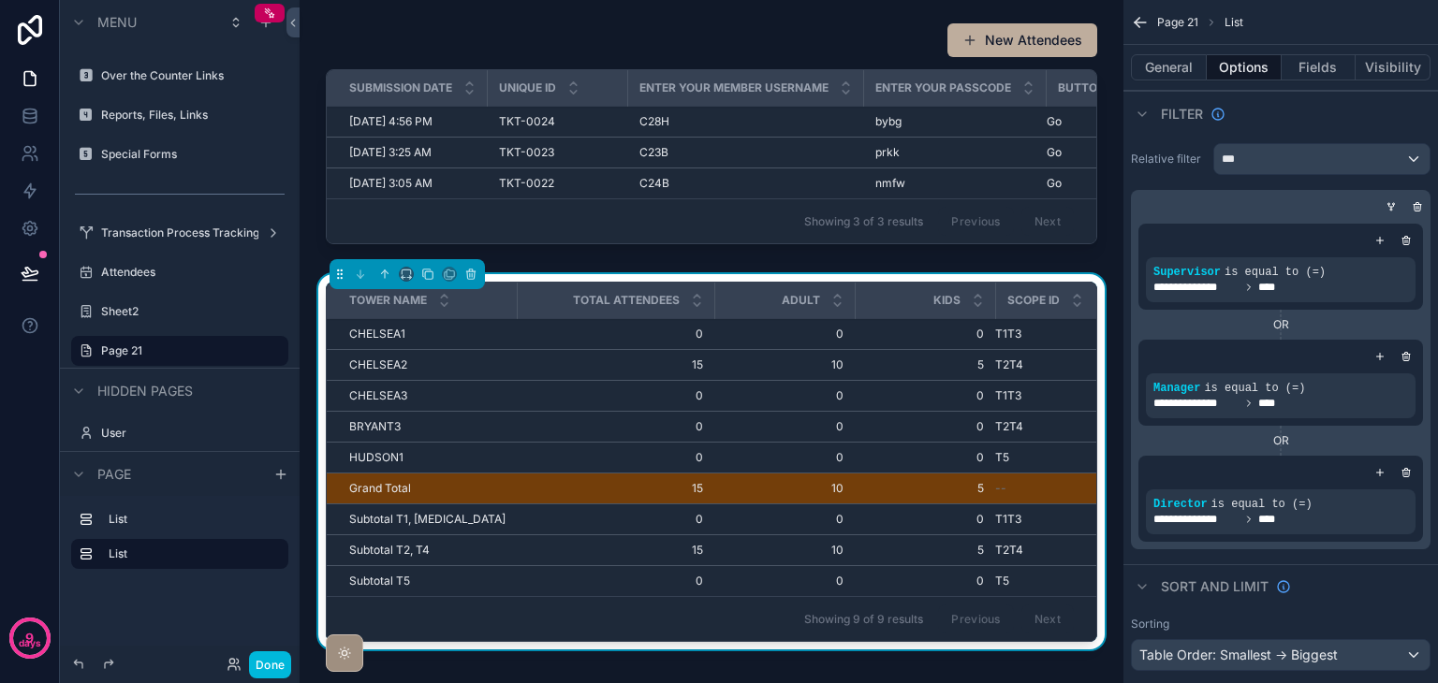
click at [1390, 205] on icon "scrollable content" at bounding box center [1390, 206] width 11 height 11
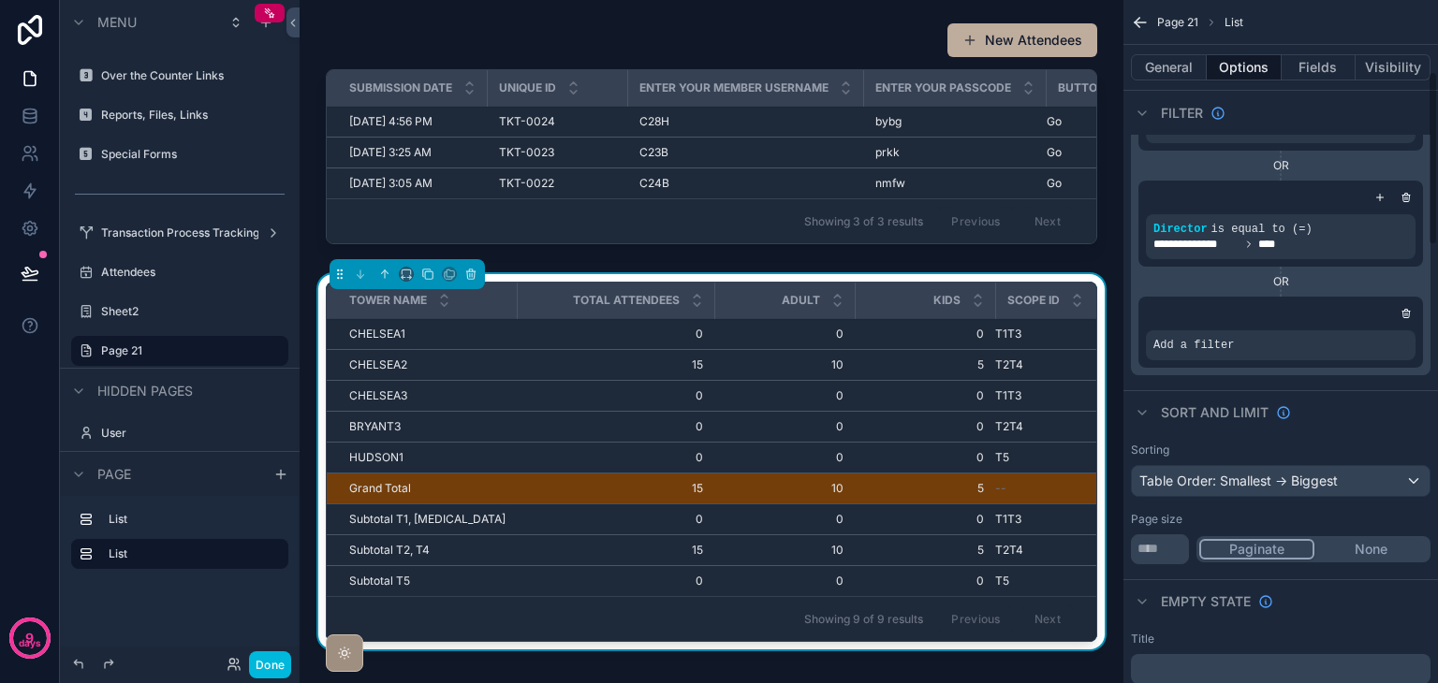
scroll to position [281, 0]
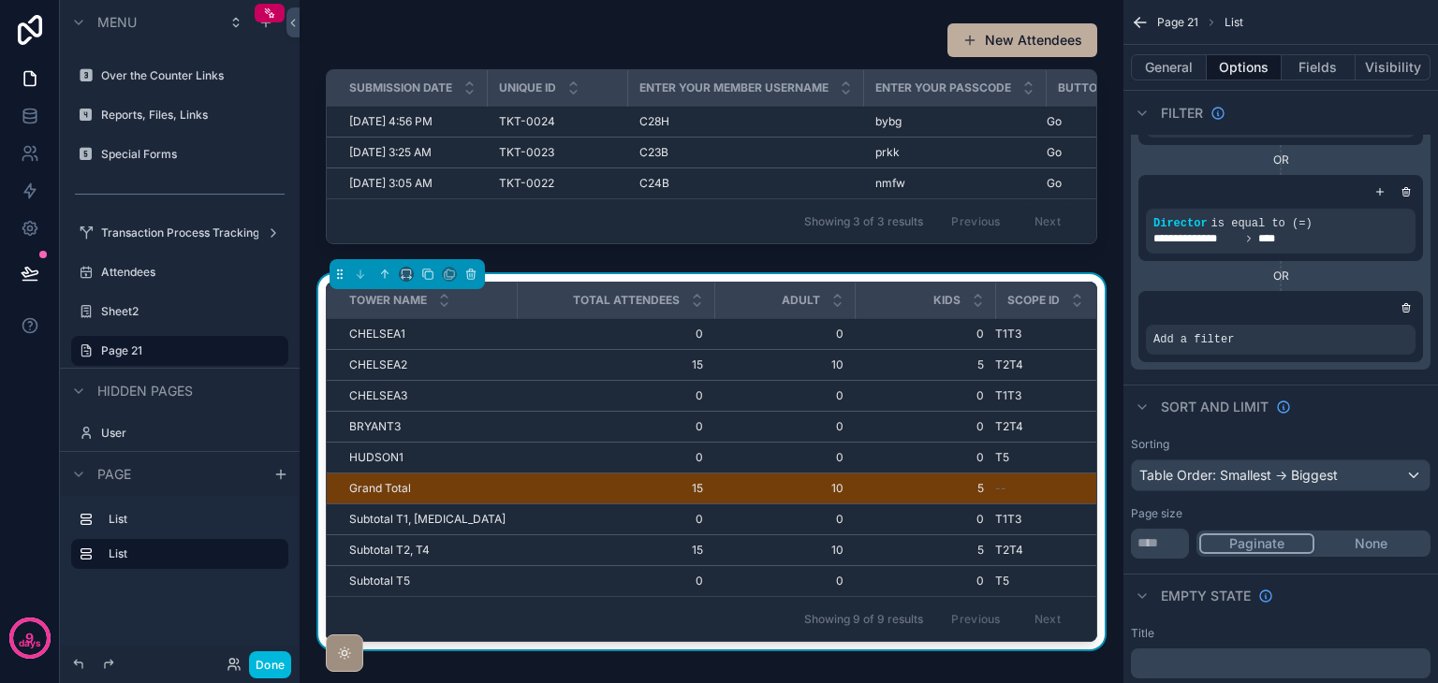
click at [0, 0] on icon "scrollable content" at bounding box center [0, 0] width 0 height 0
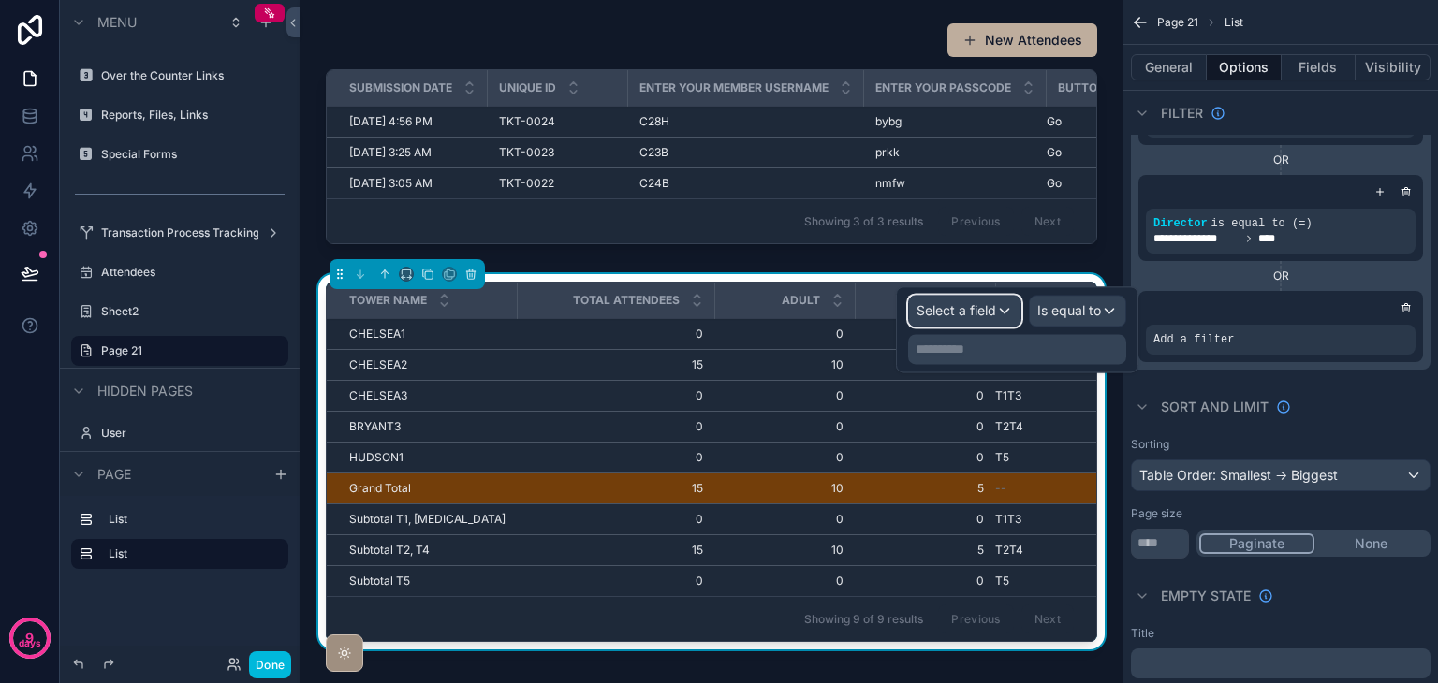
click at [1006, 322] on div "Select a field" at bounding box center [964, 311] width 111 height 30
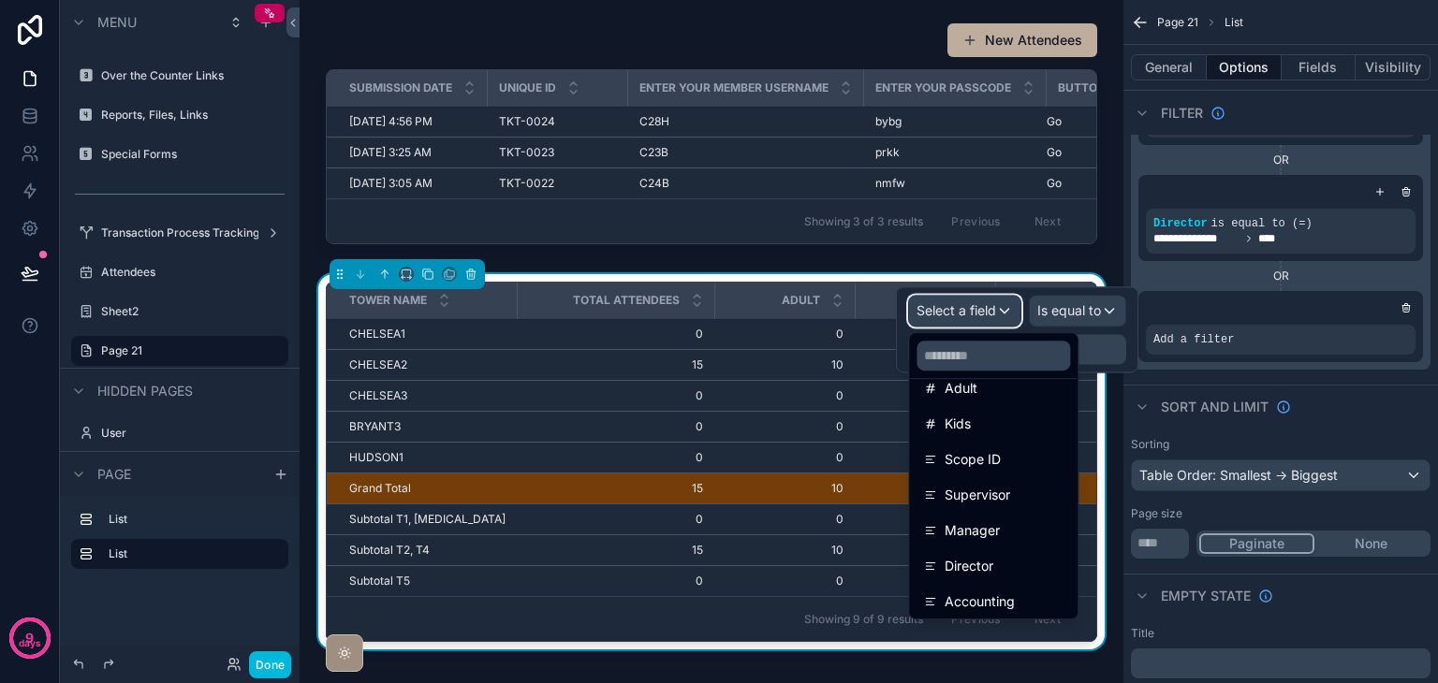
scroll to position [275, 0]
click at [1007, 561] on span "Accounting" at bounding box center [979, 562] width 70 height 22
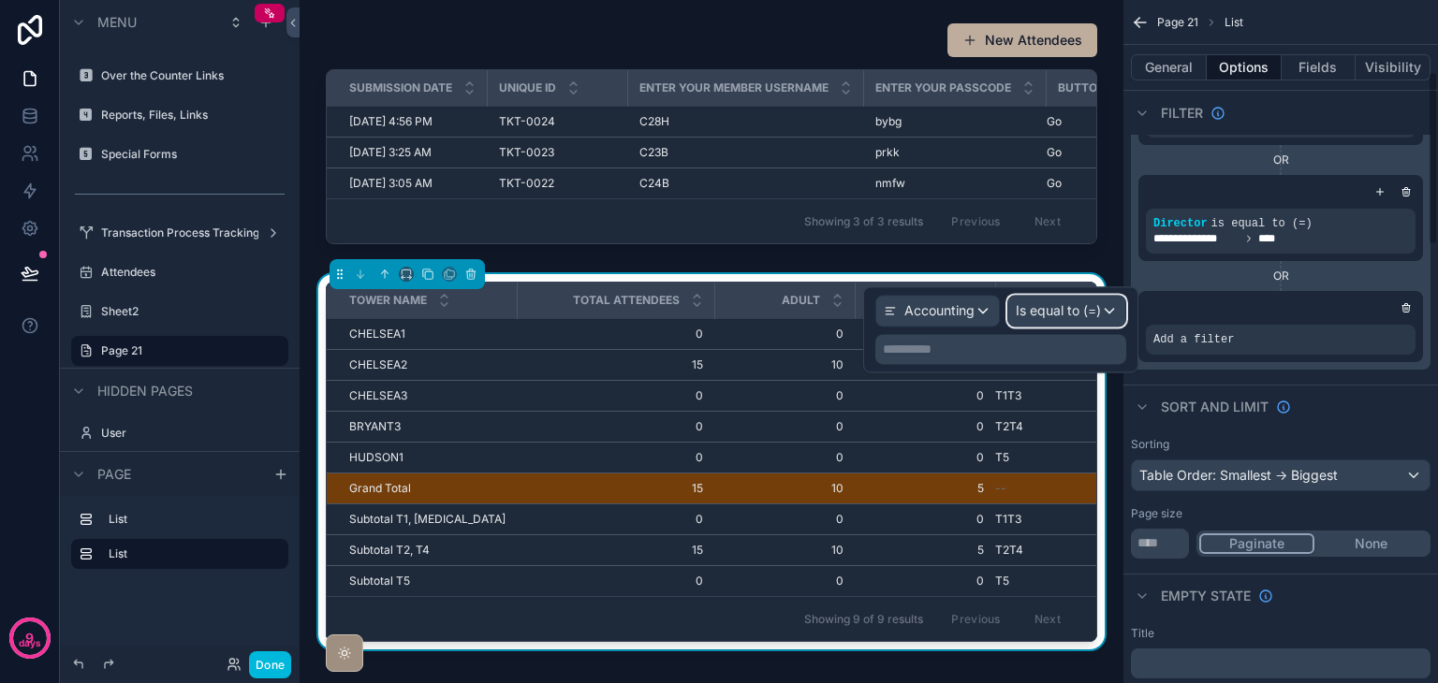
click at [1078, 308] on span "Is equal to (=)" at bounding box center [1058, 310] width 85 height 19
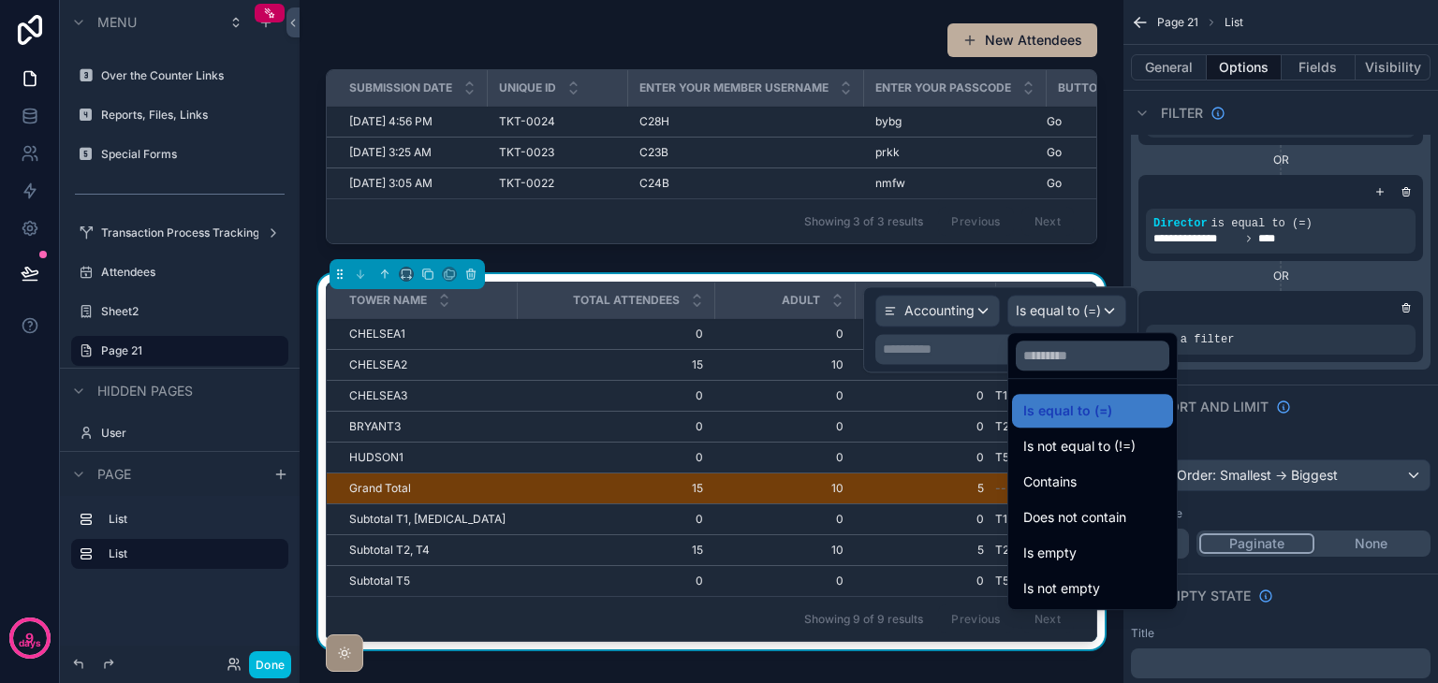
click at [1078, 308] on div at bounding box center [1000, 329] width 275 height 86
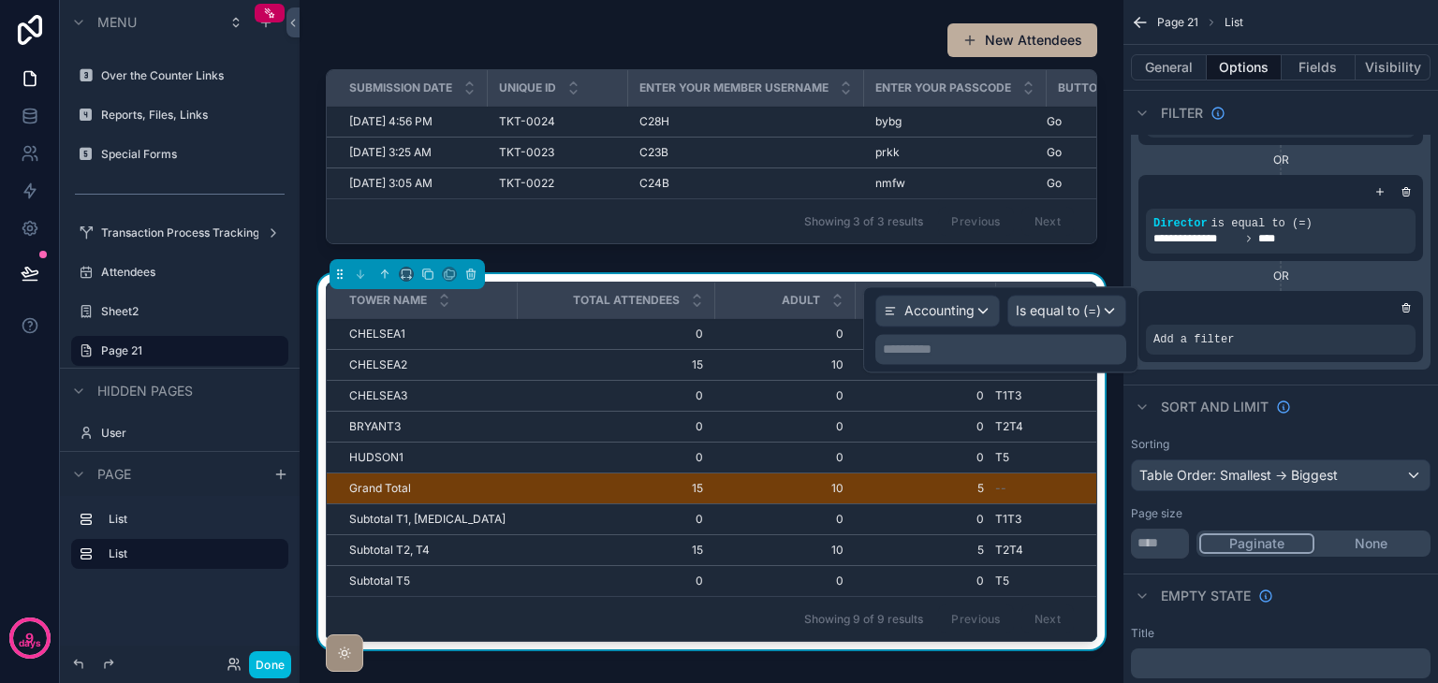
click at [1048, 351] on p "**********" at bounding box center [1003, 349] width 240 height 19
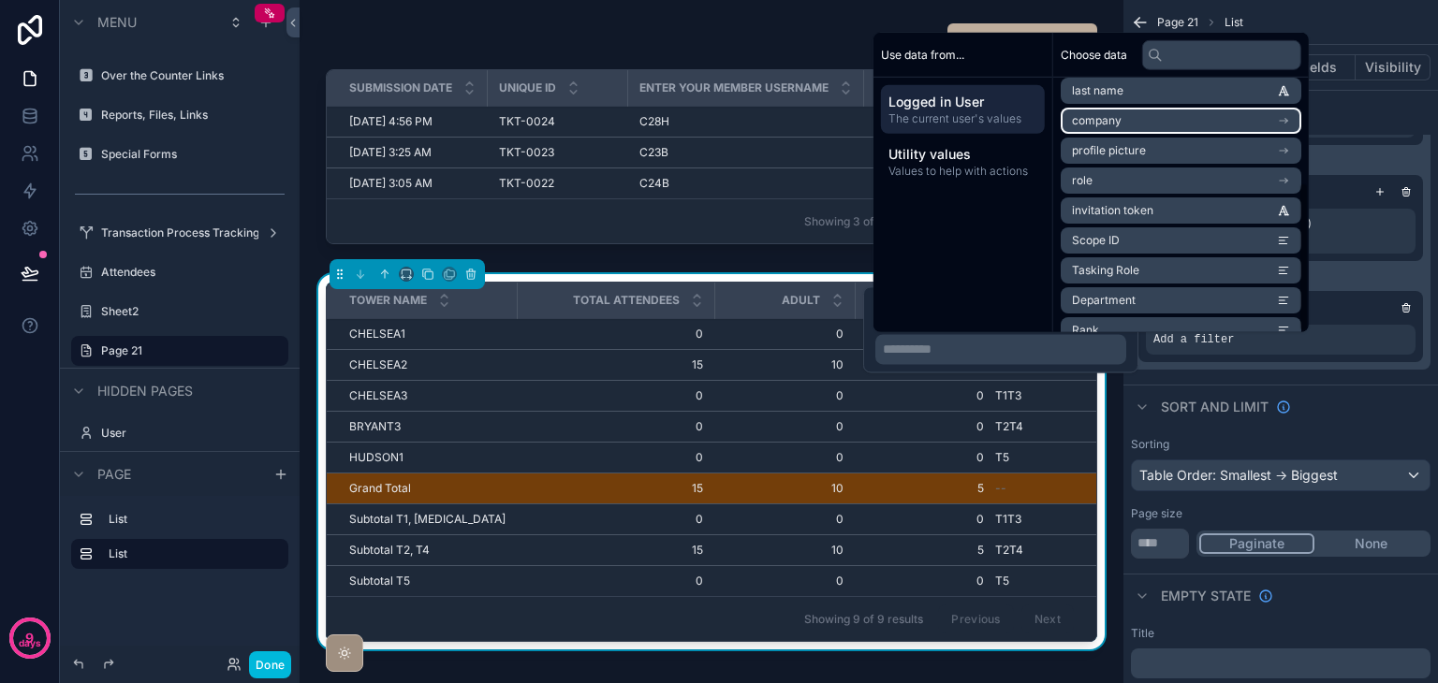
scroll to position [176, 0]
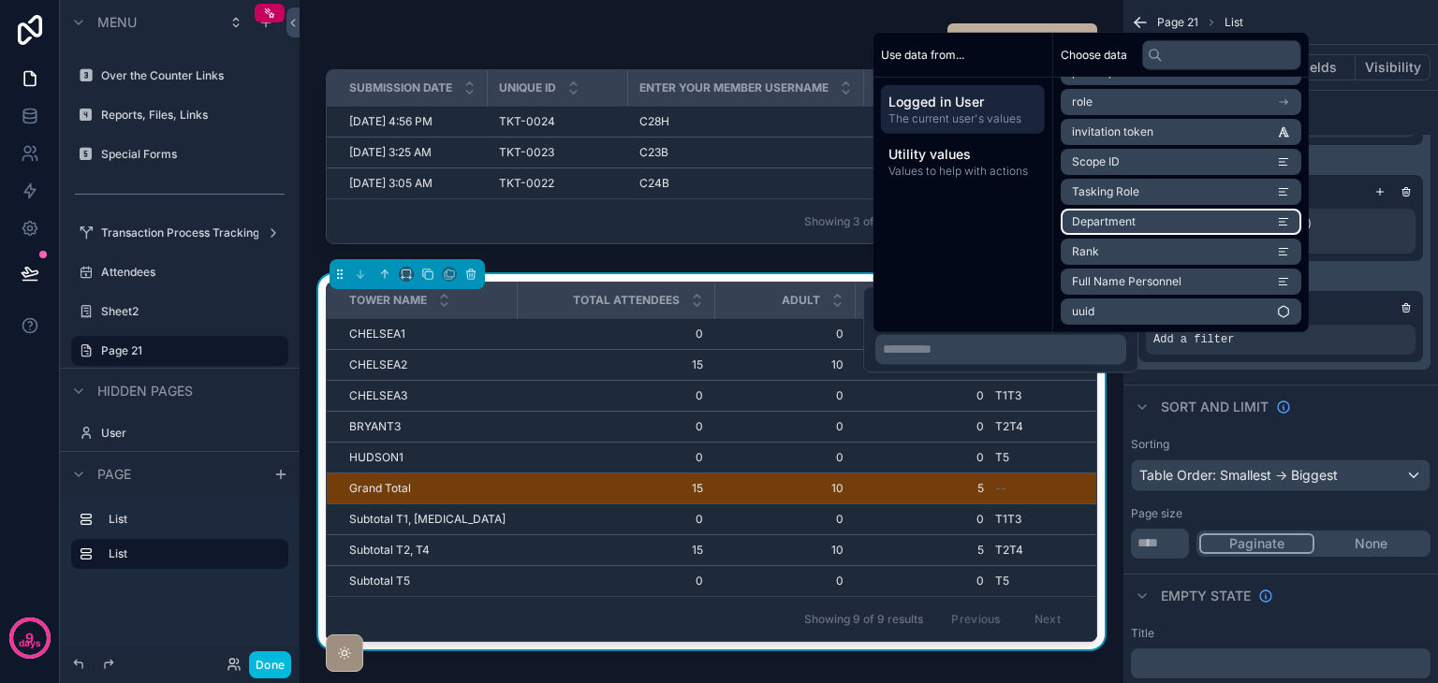
click at [1206, 224] on li "Department" at bounding box center [1180, 222] width 241 height 26
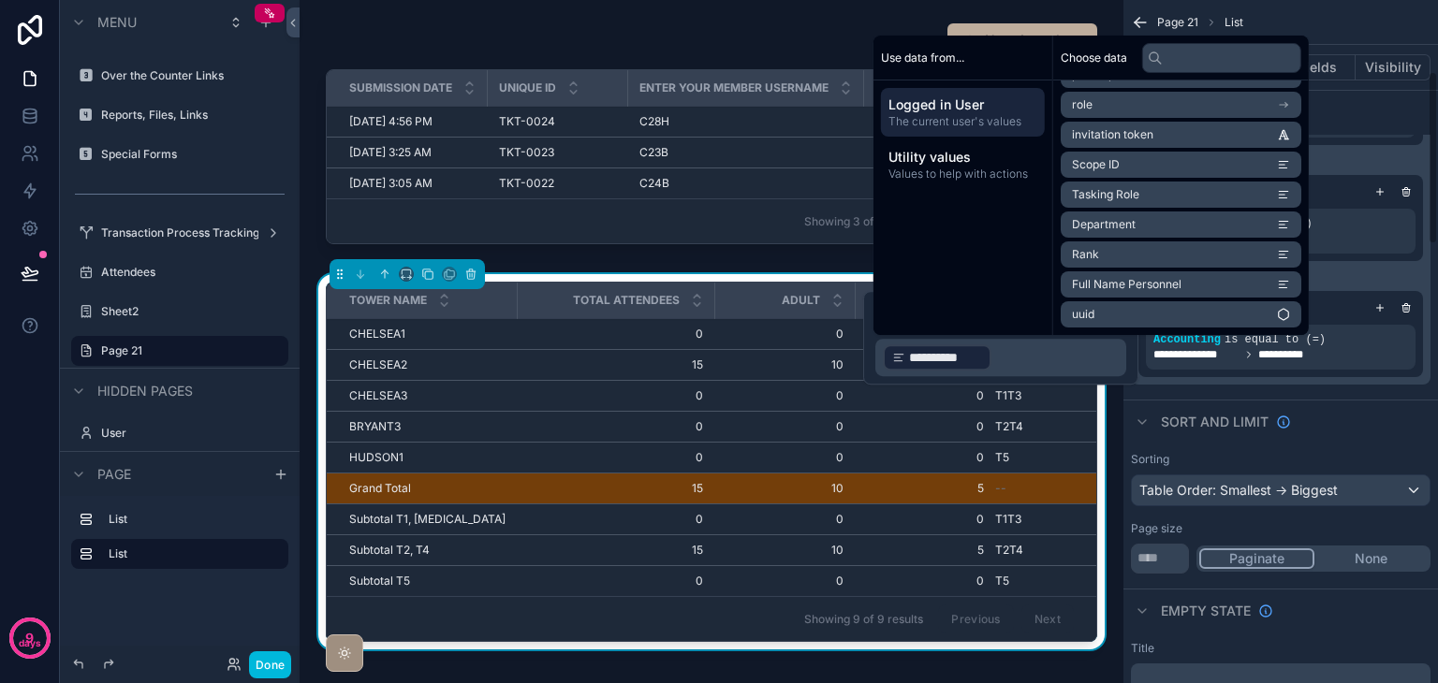
click at [1365, 425] on div "Sort And Limit" at bounding box center [1280, 422] width 314 height 45
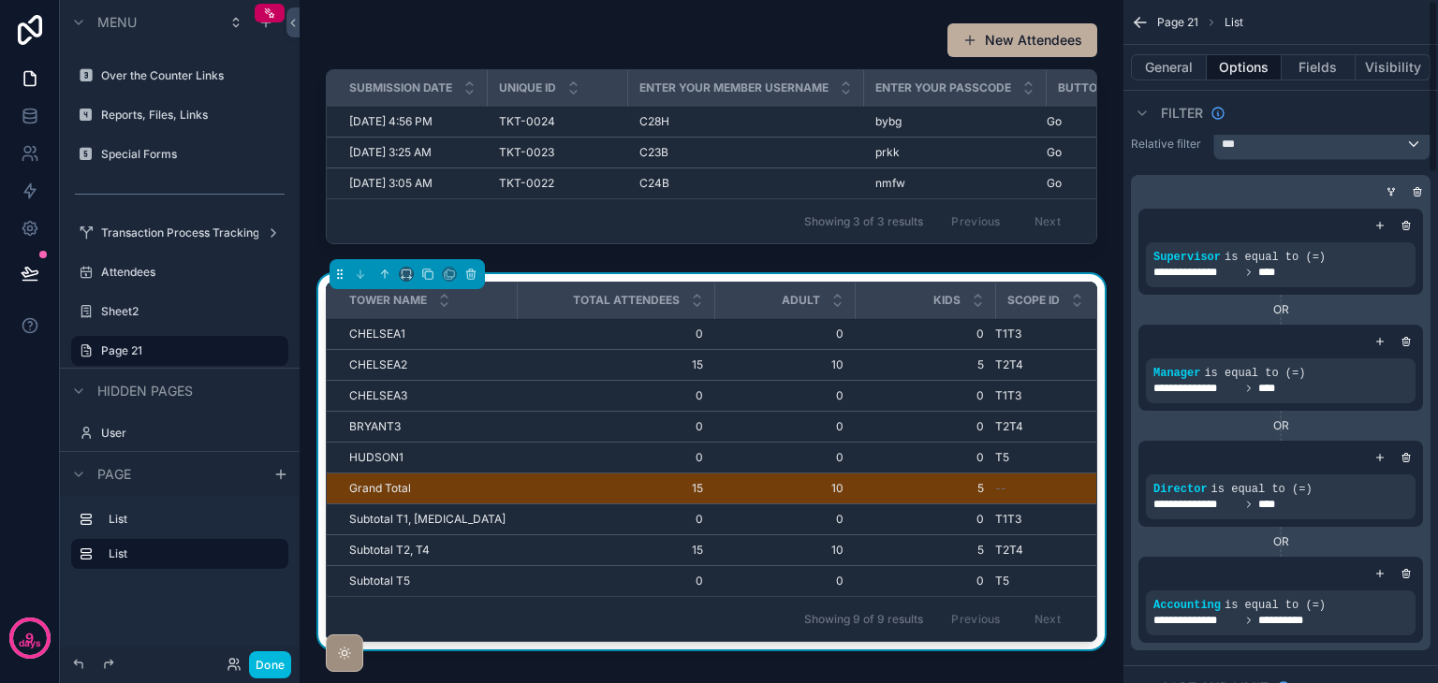
scroll to position [0, 0]
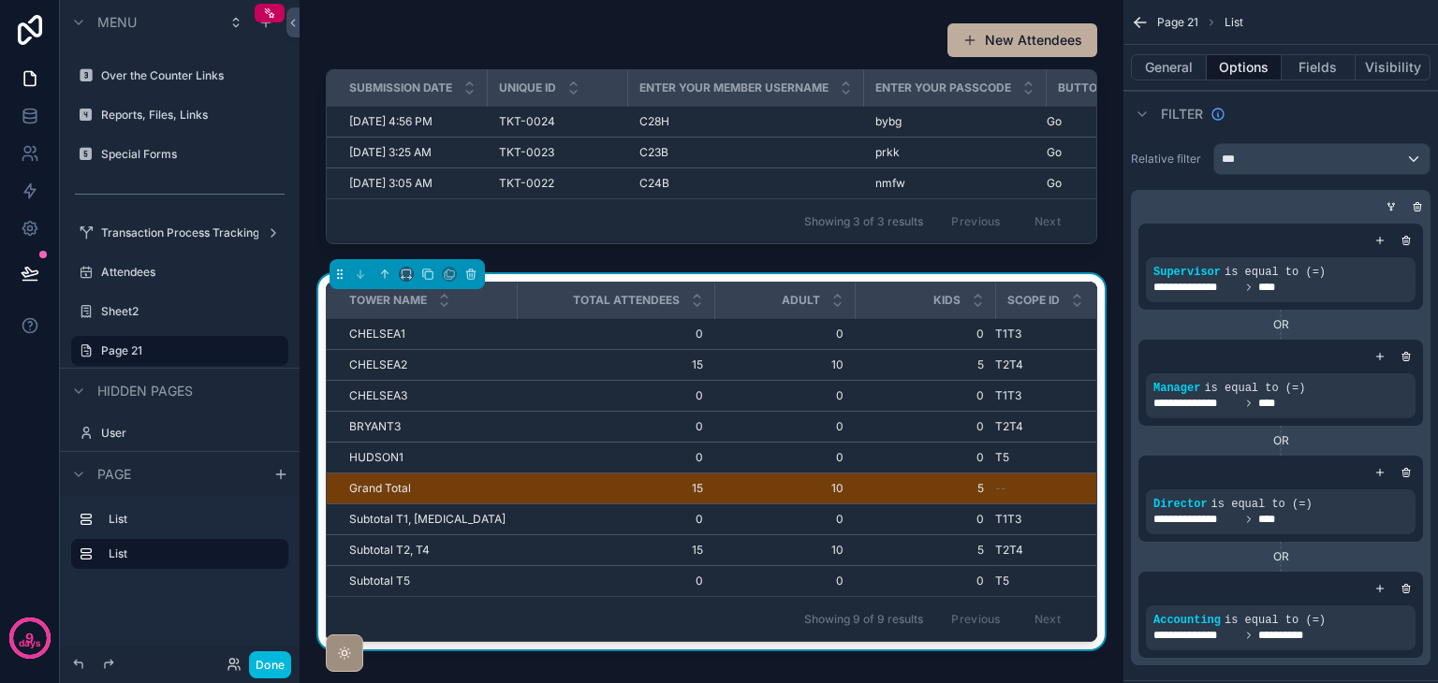
click at [1392, 201] on icon "scrollable content" at bounding box center [1390, 206] width 11 height 11
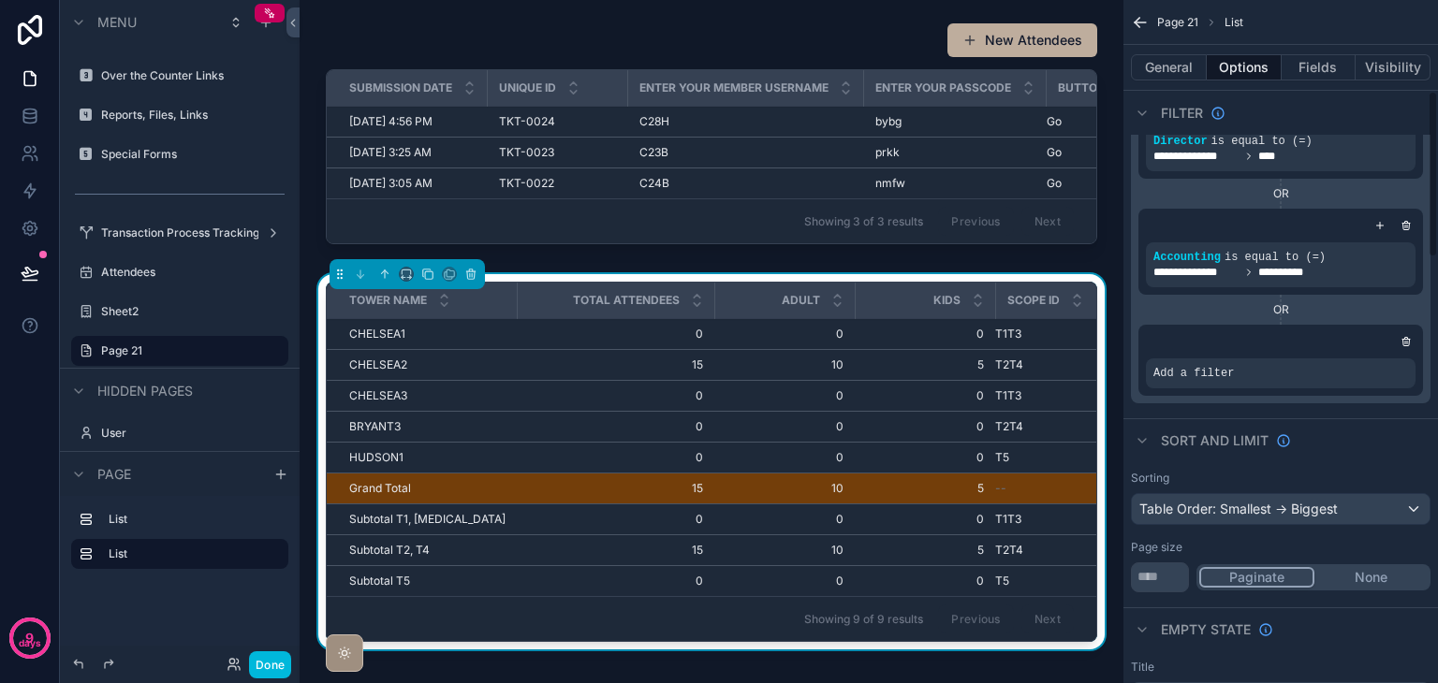
scroll to position [374, 0]
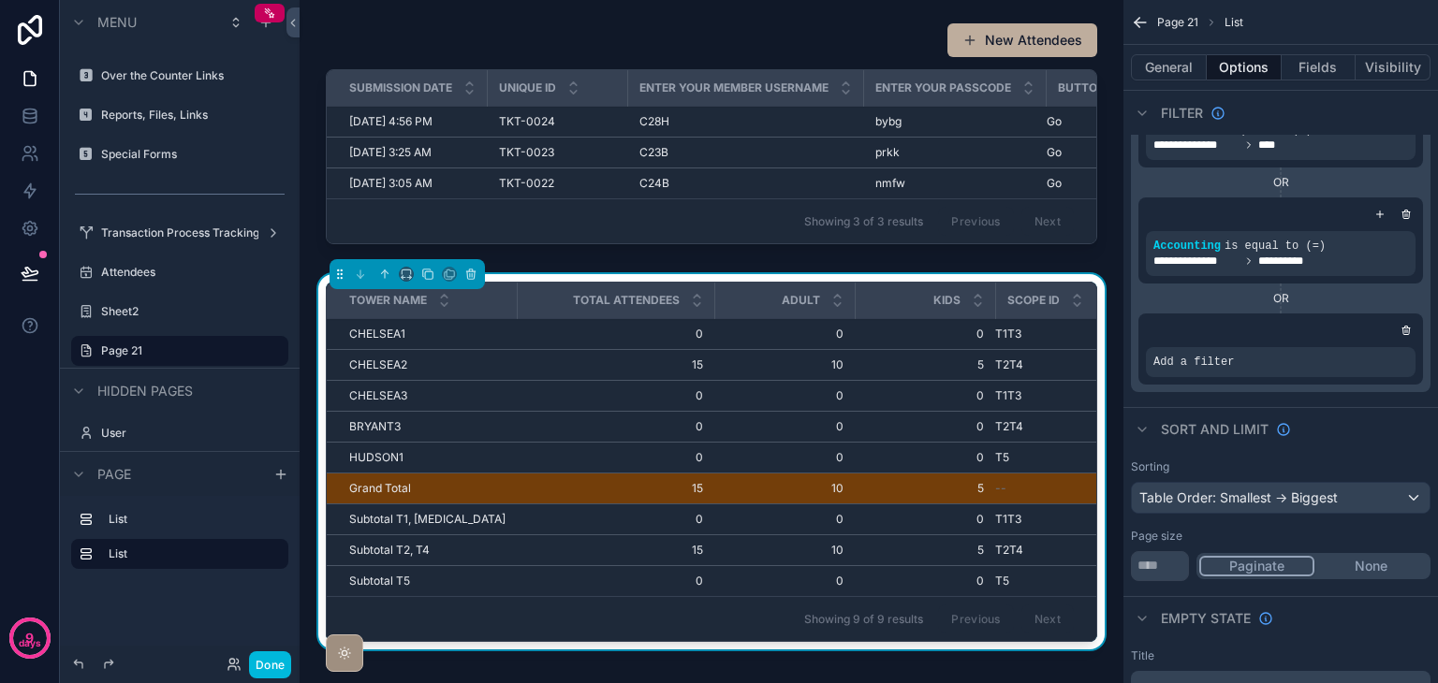
click at [0, 0] on icon "scrollable content" at bounding box center [0, 0] width 0 height 0
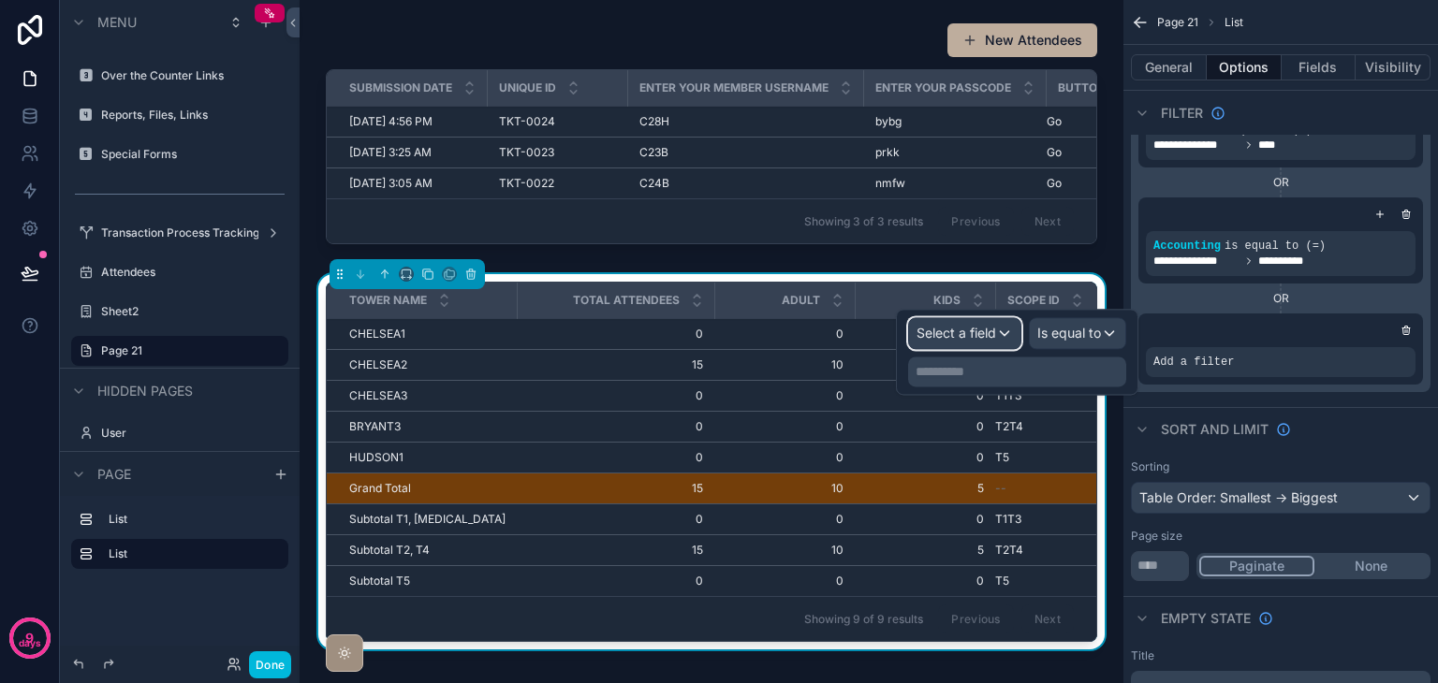
click at [987, 338] on span "Select a field" at bounding box center [956, 333] width 80 height 16
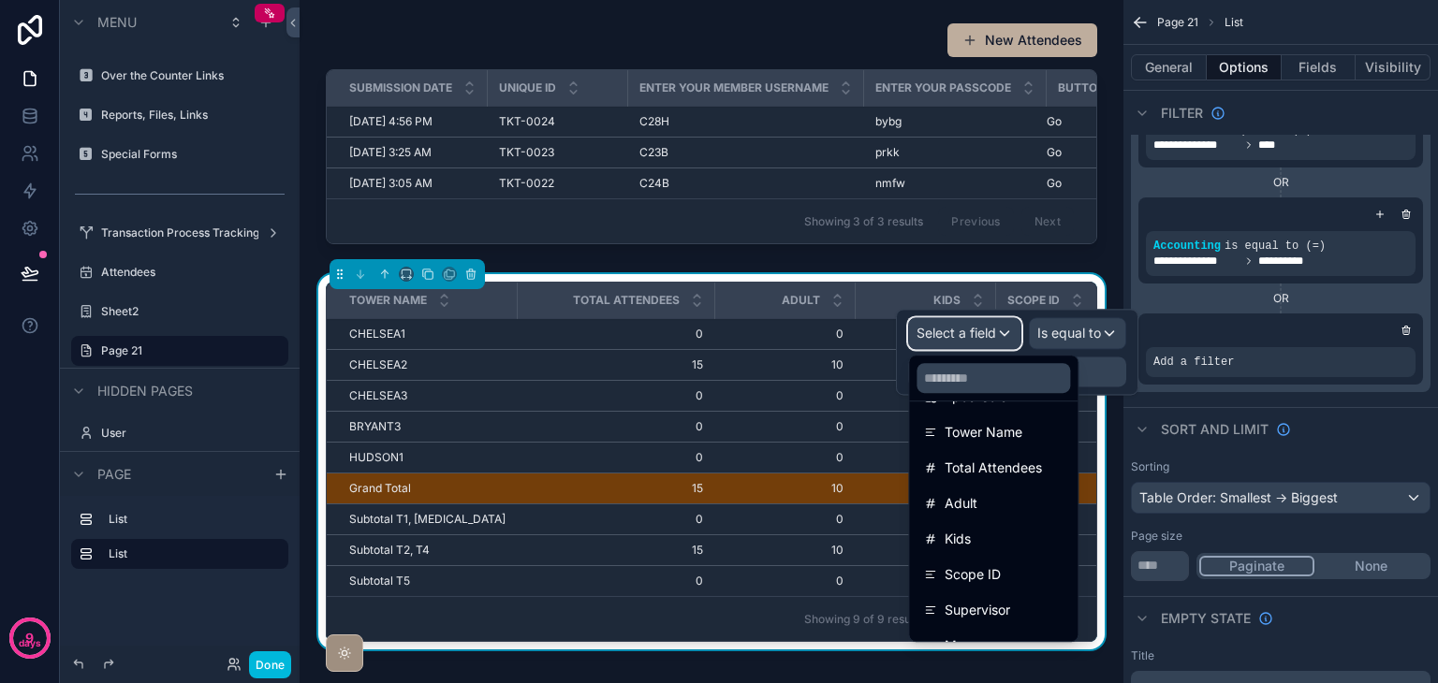
scroll to position [187, 0]
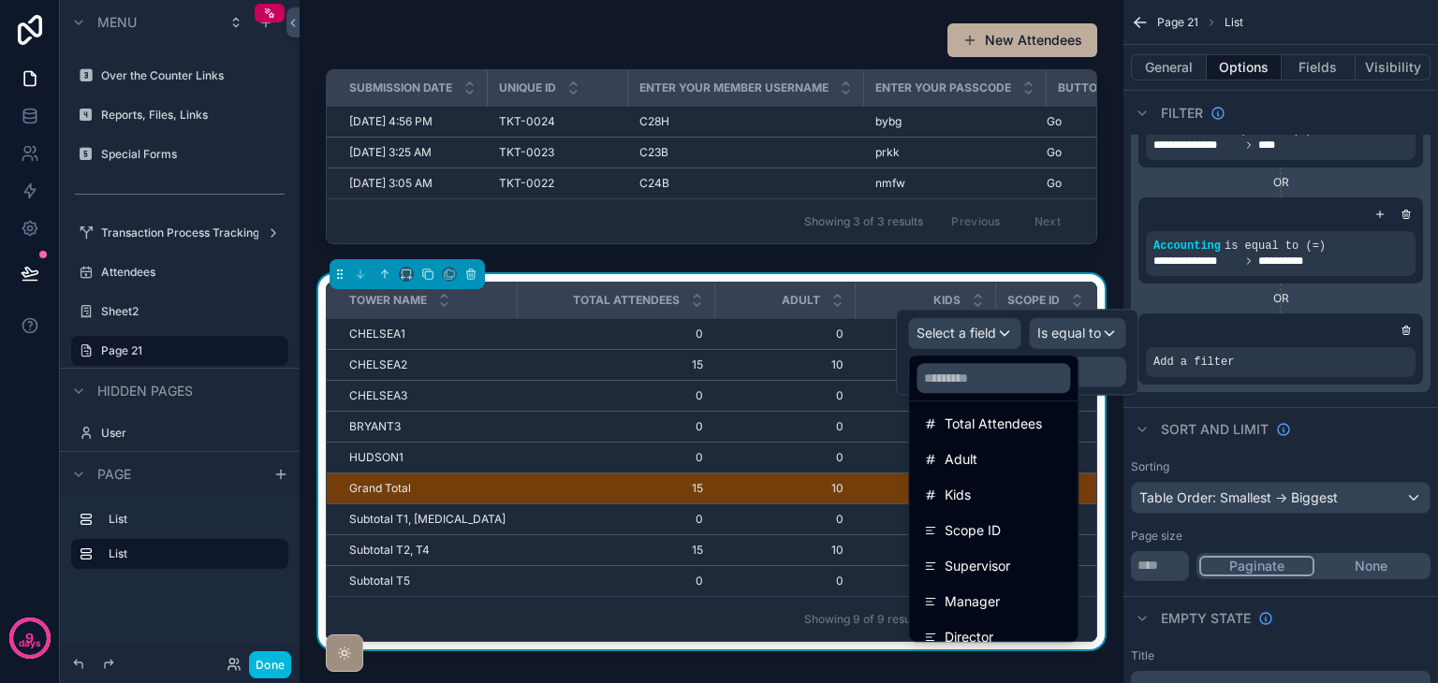
click at [1022, 518] on div "Scope ID" at bounding box center [993, 531] width 161 height 34
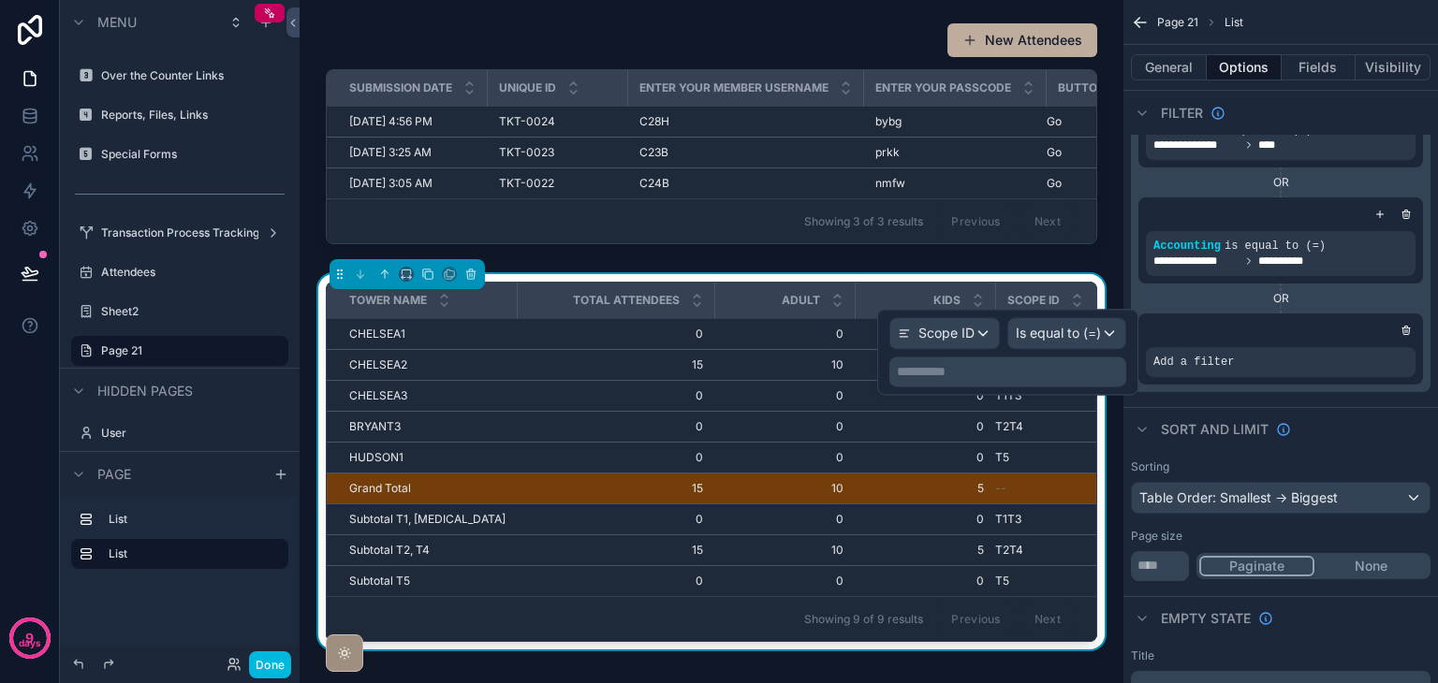
click at [1049, 362] on p "**********" at bounding box center [1010, 371] width 226 height 19
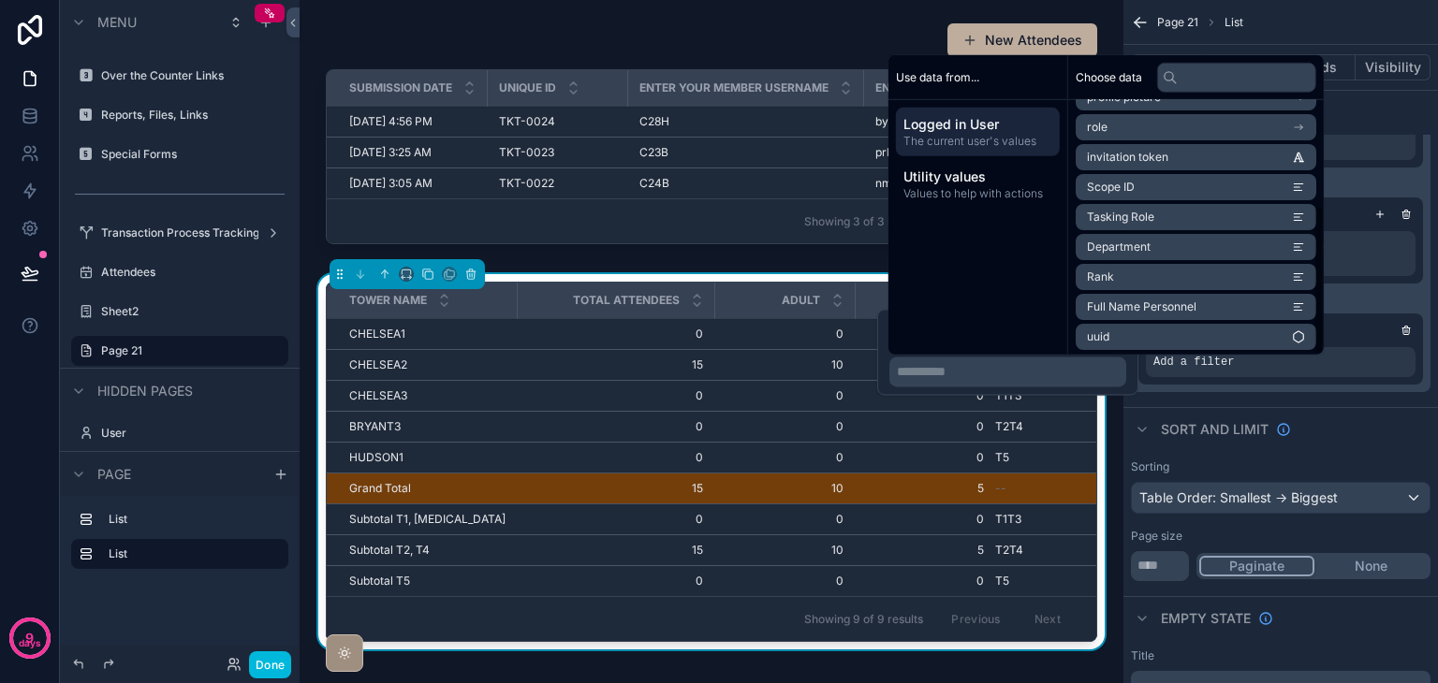
scroll to position [176, 0]
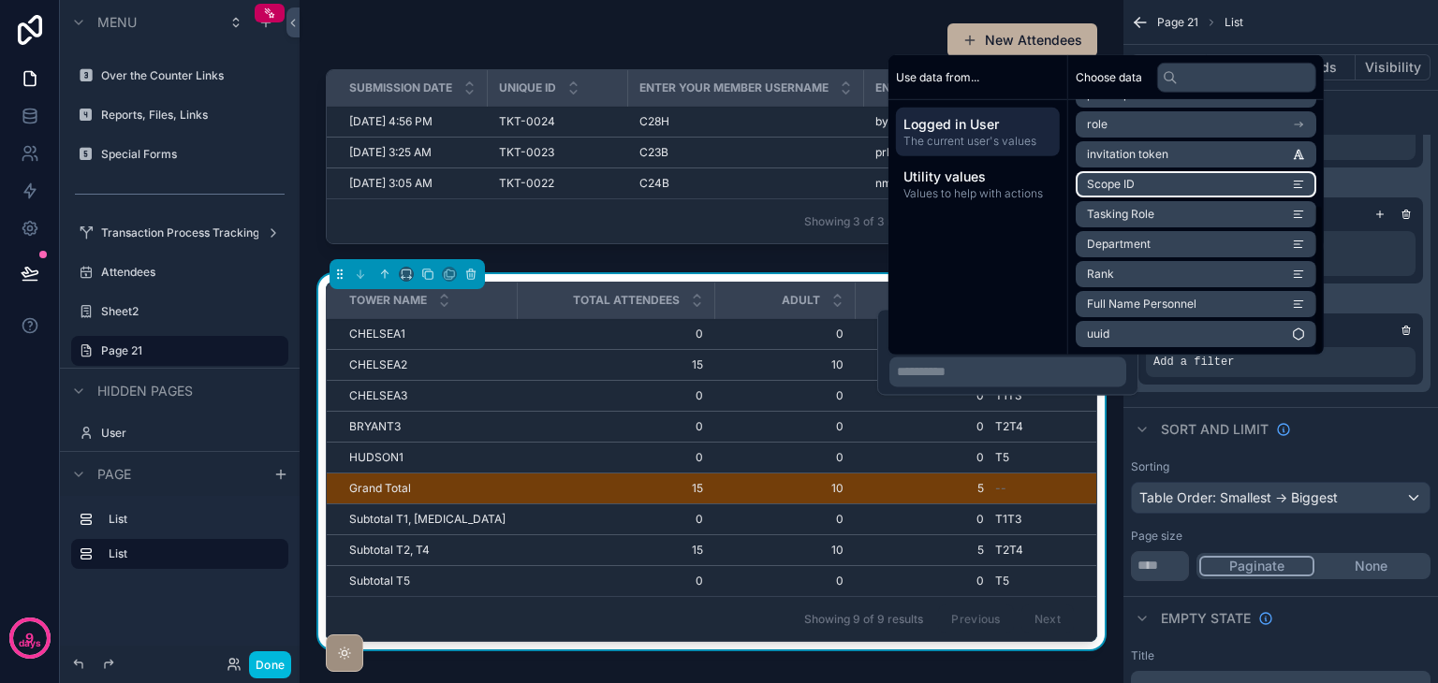
click at [1166, 186] on li "Scope ID" at bounding box center [1195, 184] width 241 height 26
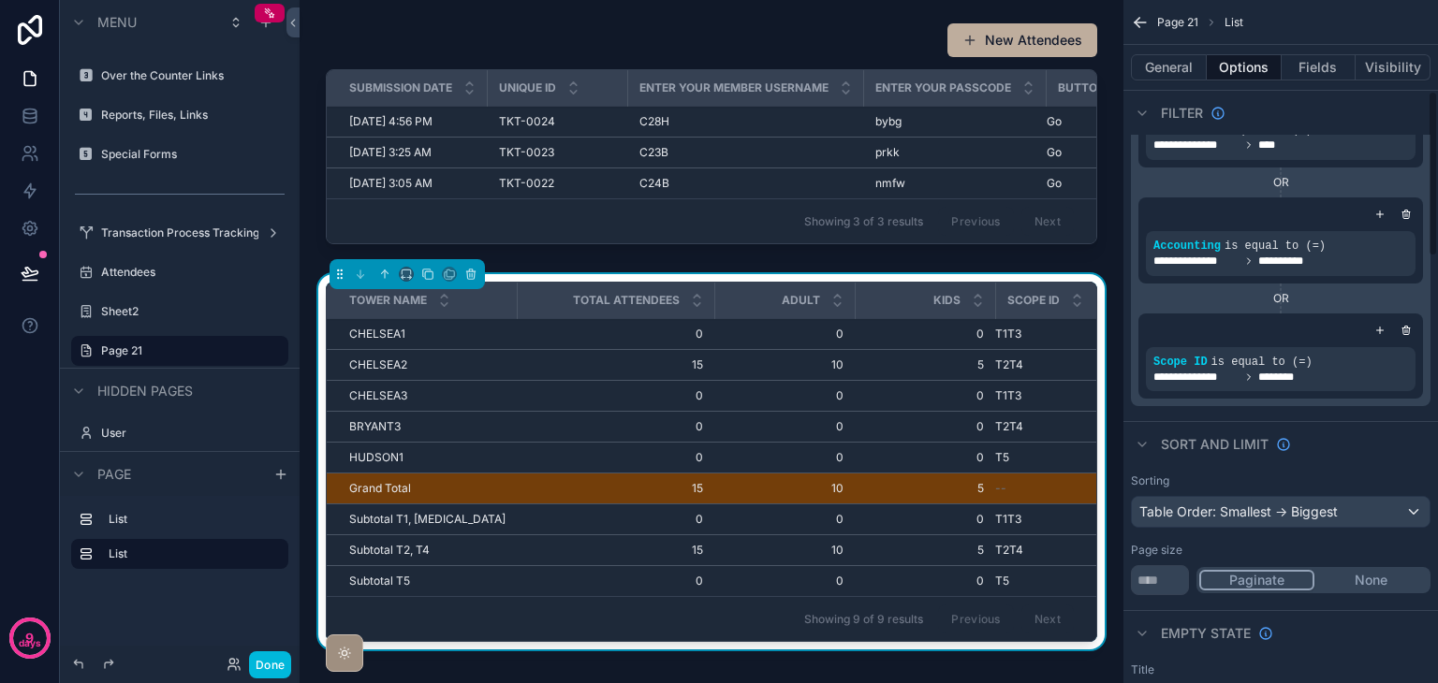
click at [1346, 462] on div "Sort And Limit" at bounding box center [1280, 443] width 314 height 45
click at [273, 662] on button "Done" at bounding box center [270, 664] width 42 height 27
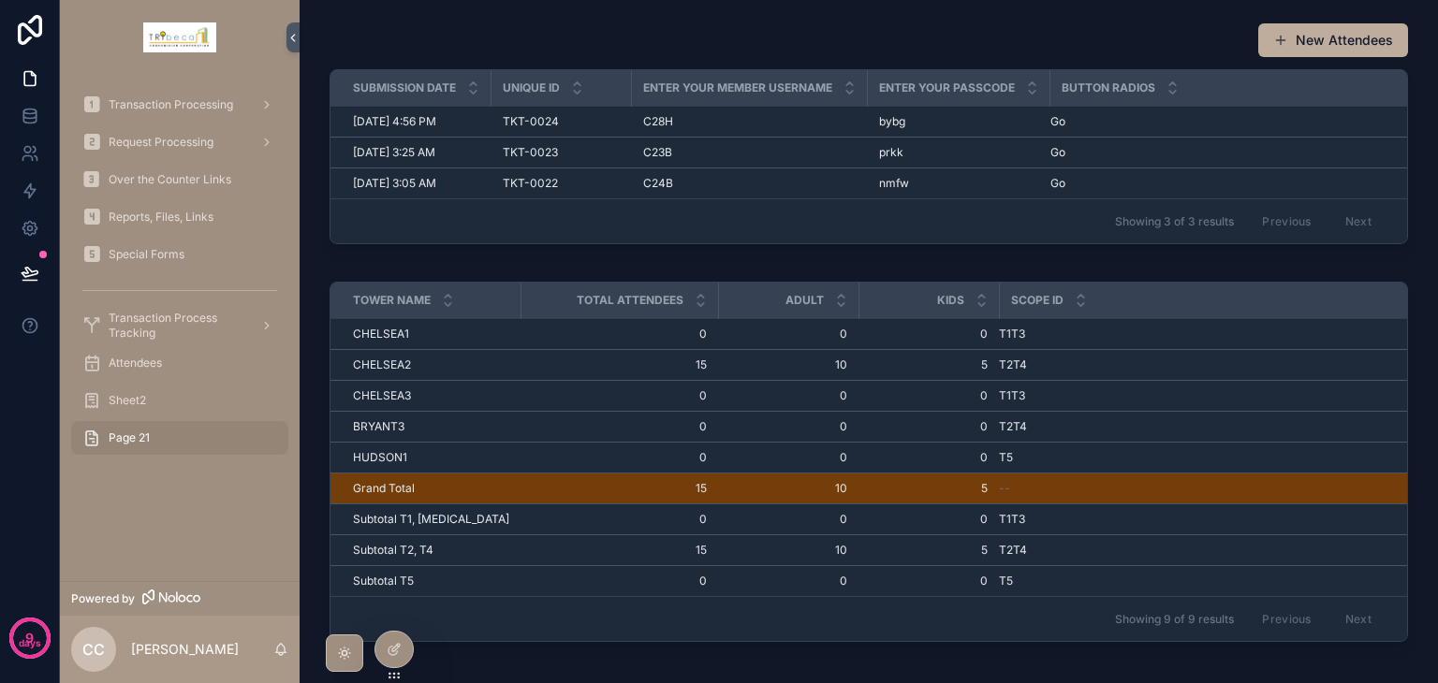
click at [0, 0] on icon at bounding box center [0, 0] width 0 height 0
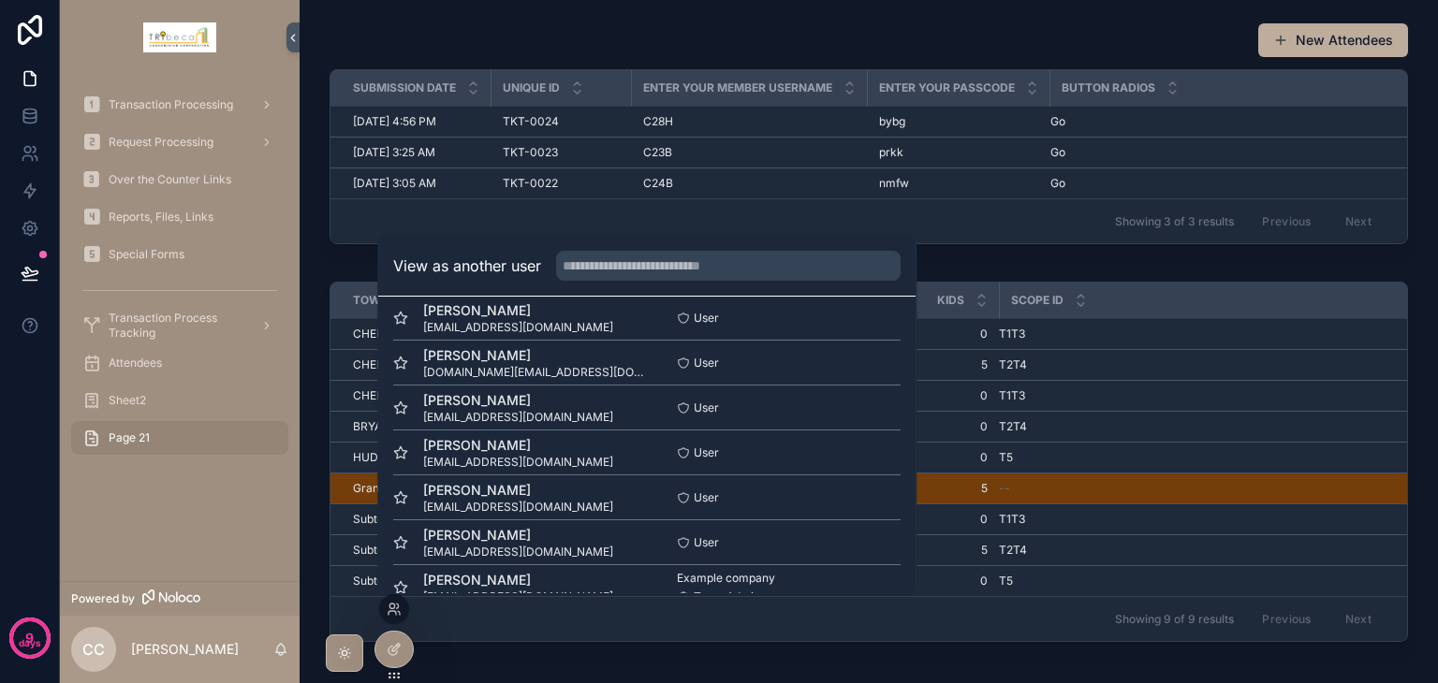
scroll to position [92, 0]
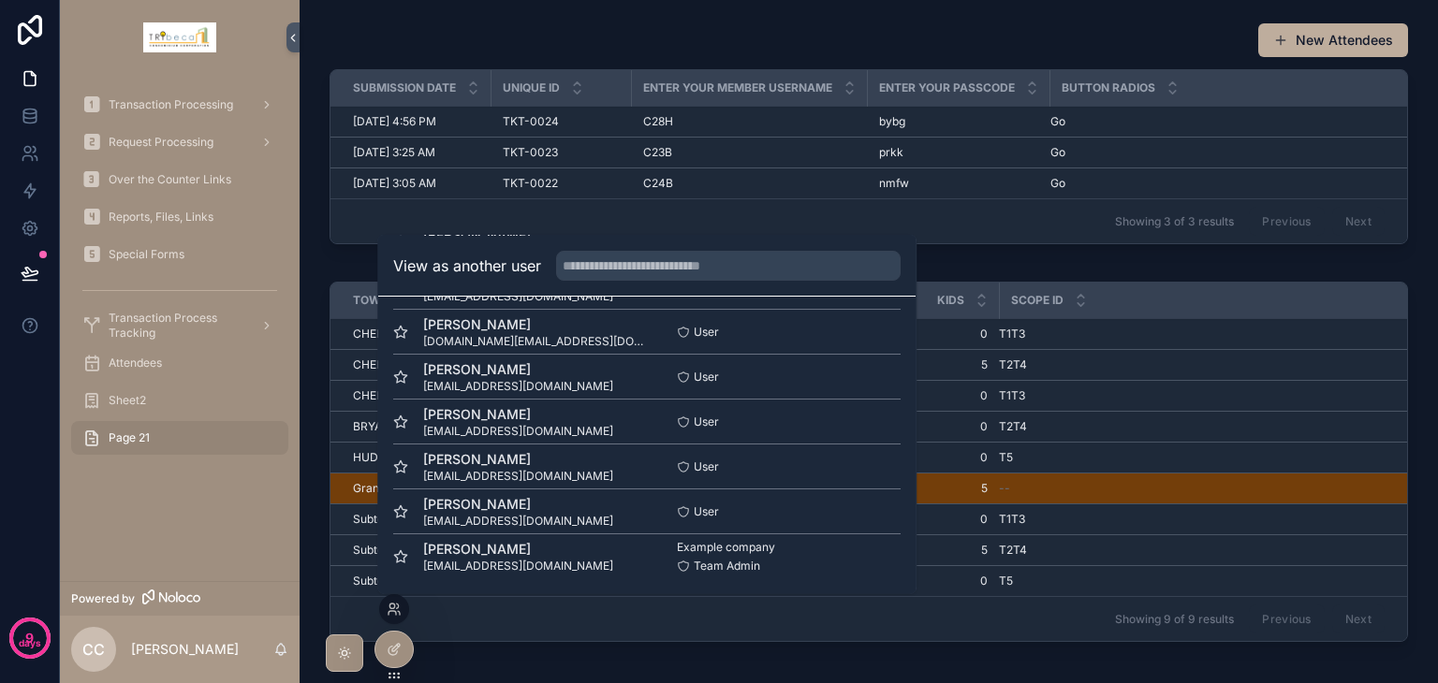
click at [0, 0] on button "Select" at bounding box center [0, 0] width 0 height 0
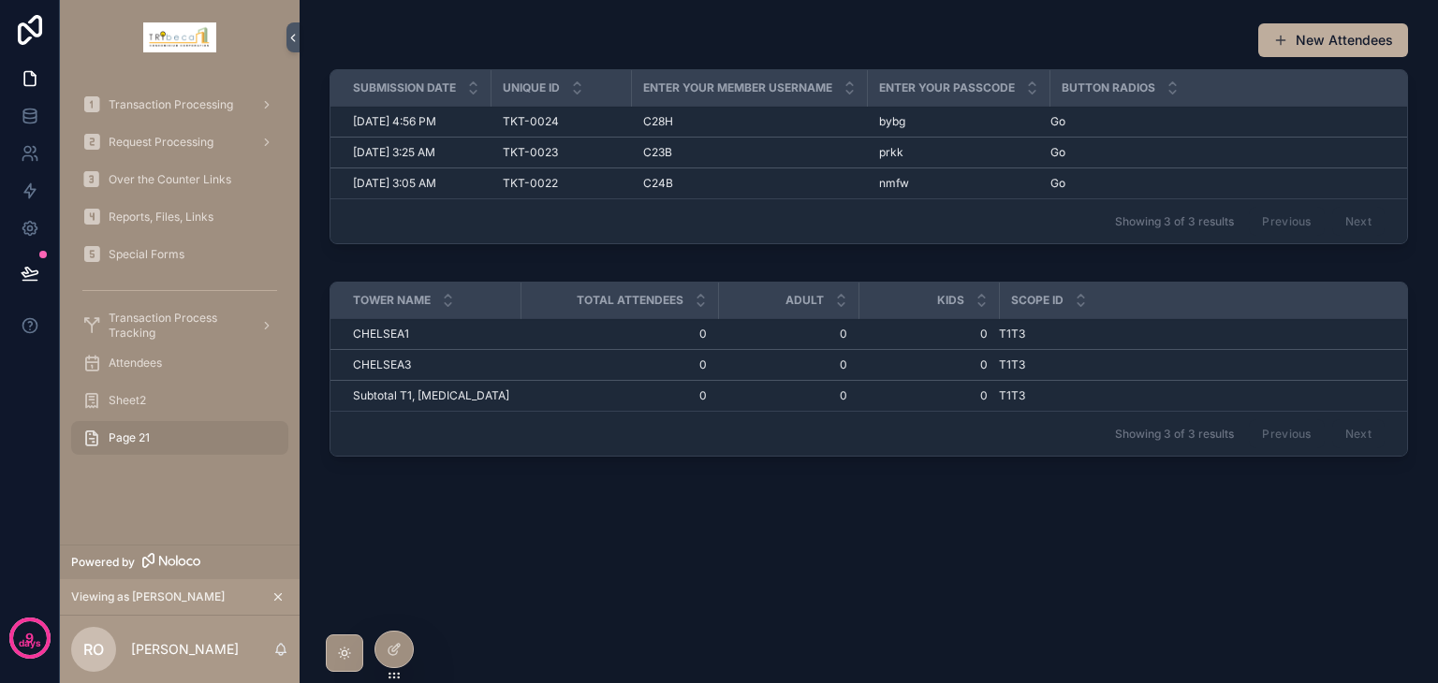
click at [0, 0] on icon at bounding box center [0, 0] width 0 height 0
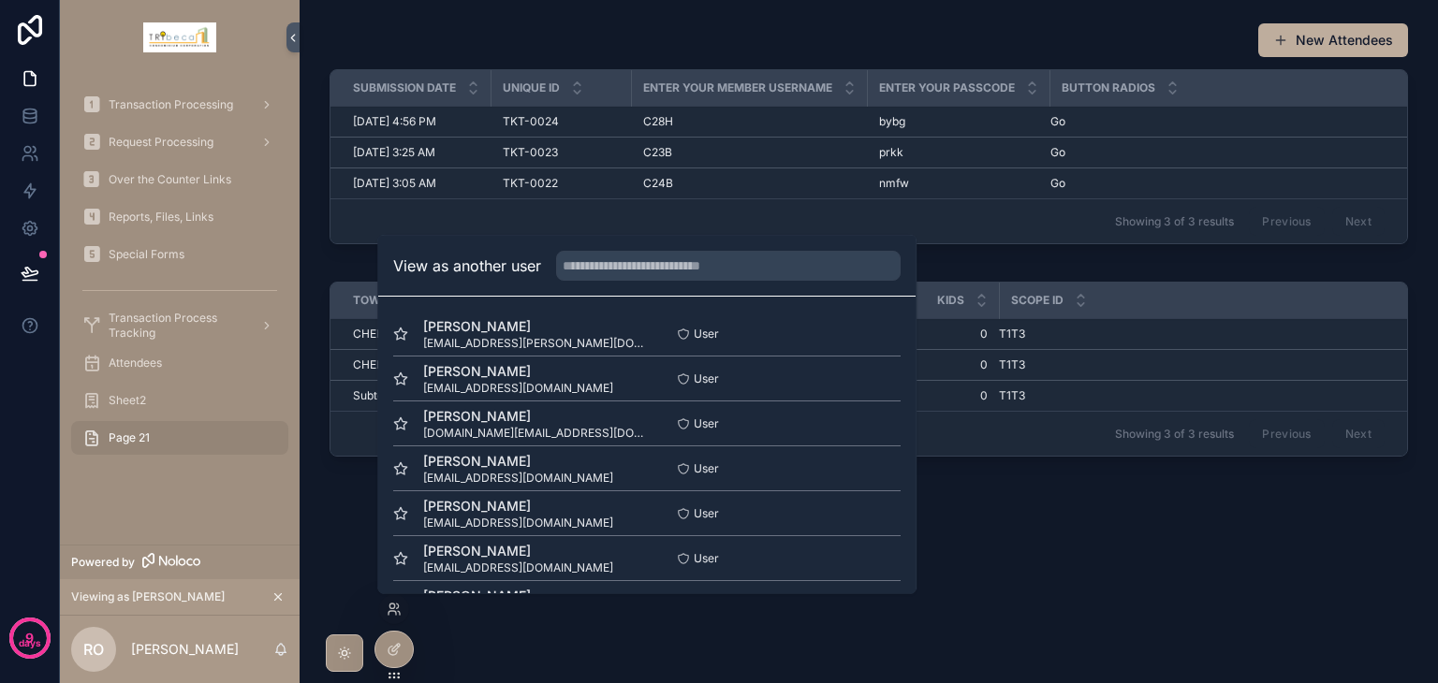
click at [0, 0] on button "Select" at bounding box center [0, 0] width 0 height 0
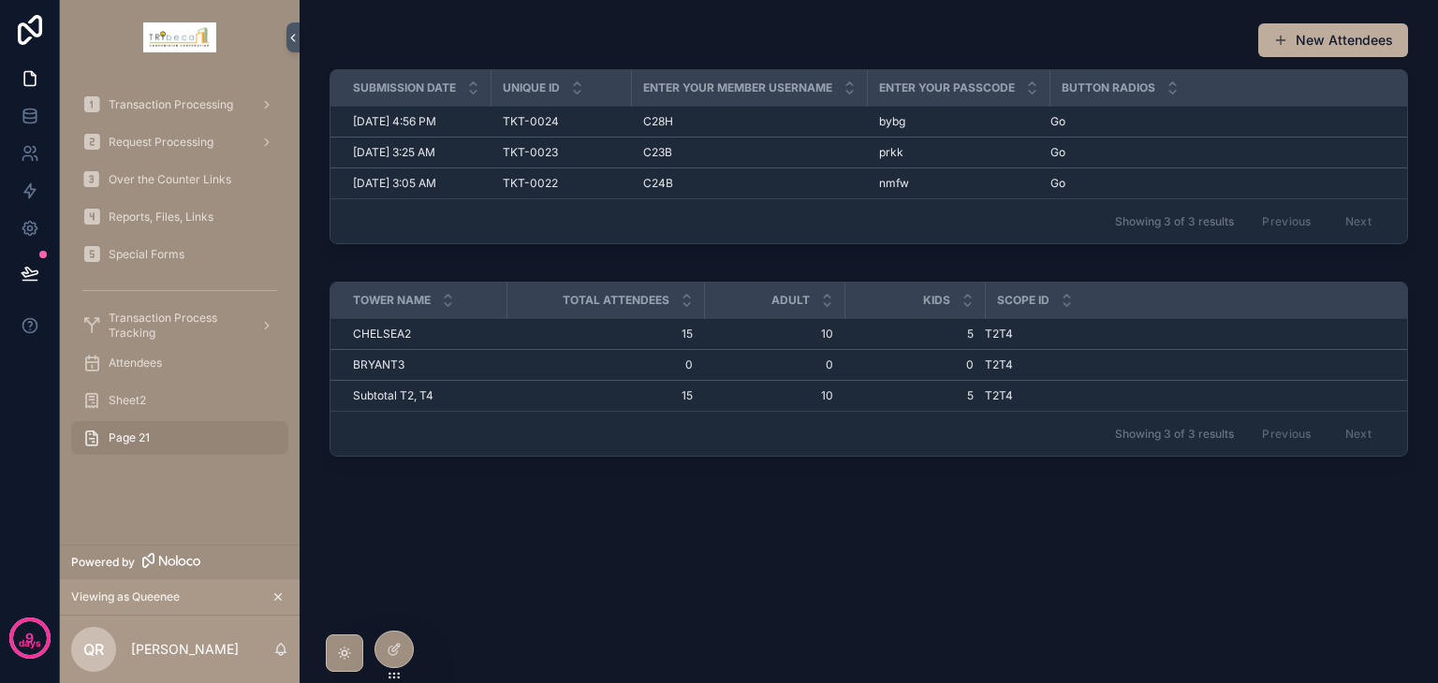
click at [0, 0] on icon at bounding box center [0, 0] width 0 height 0
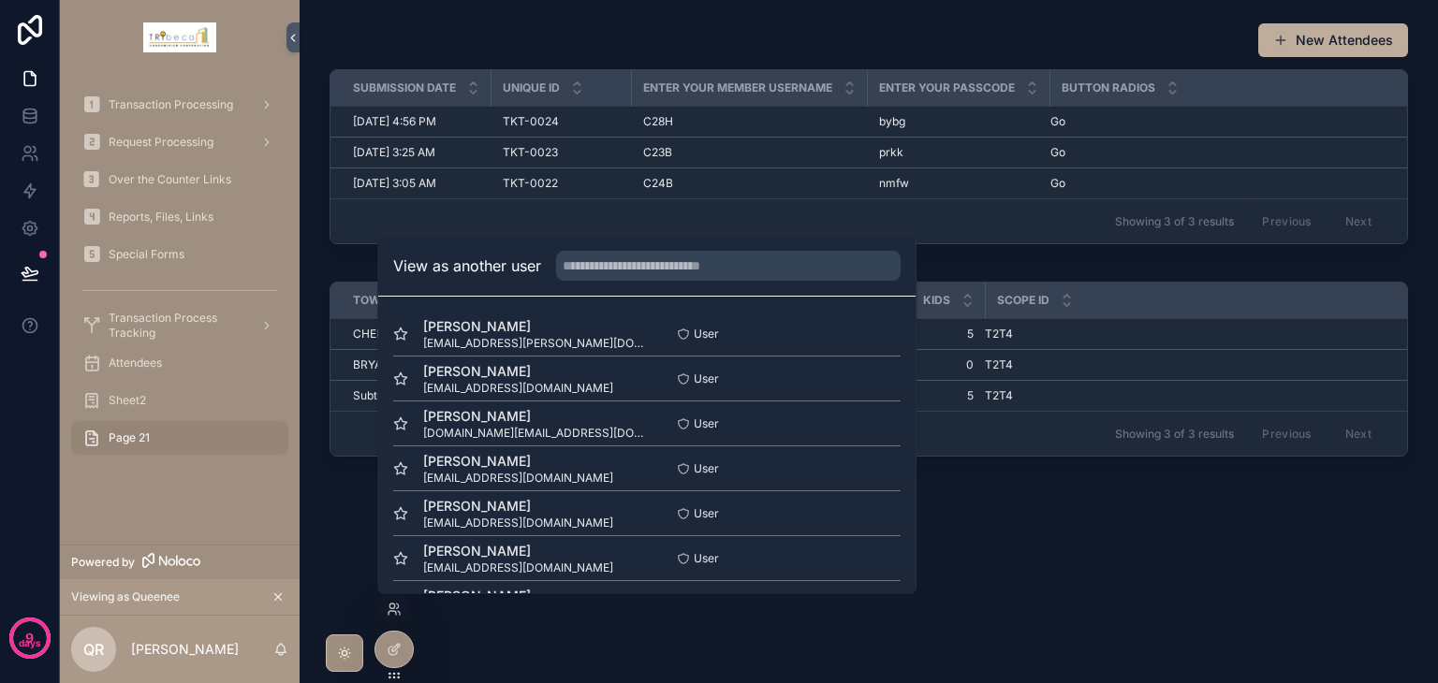
click at [402, 650] on div at bounding box center [393, 650] width 37 height 36
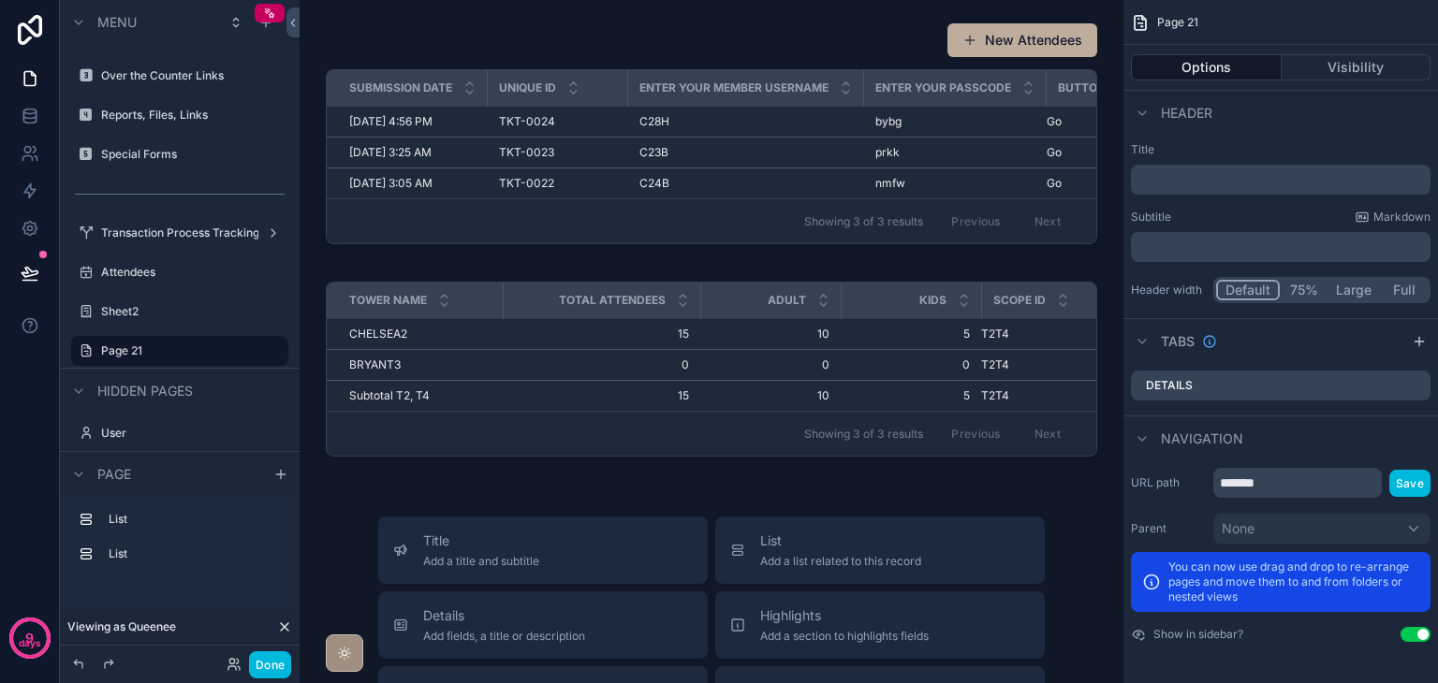
click at [704, 229] on div "Showing 3 of 3 results Previous Next" at bounding box center [711, 220] width 769 height 45
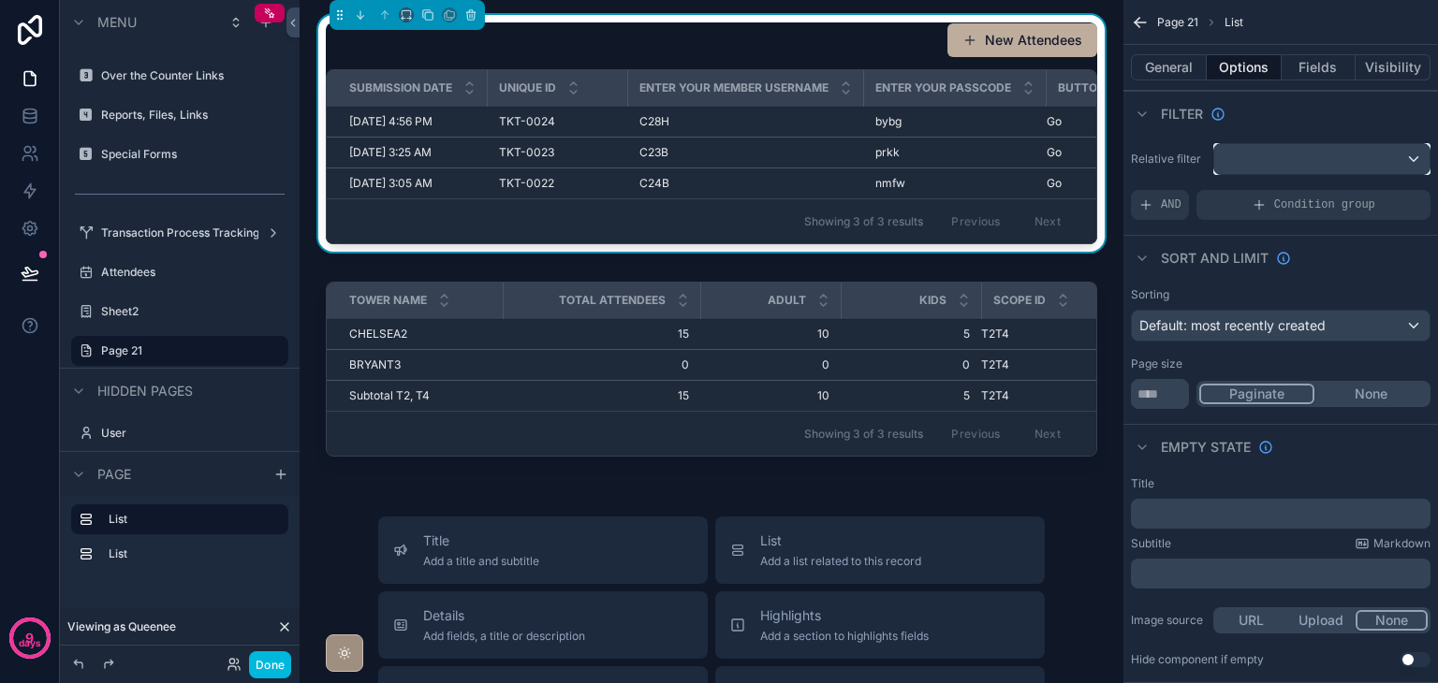
click at [1301, 169] on div "scrollable content" at bounding box center [1321, 159] width 215 height 30
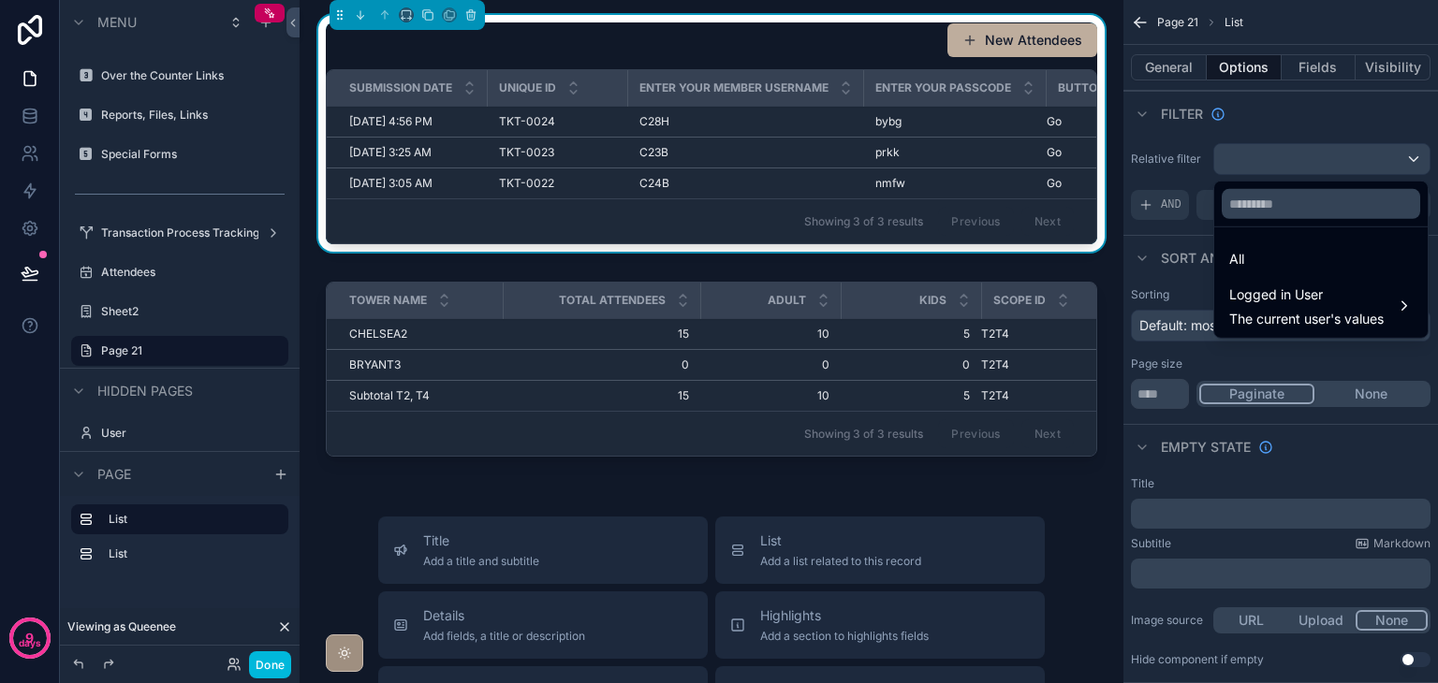
click at [1330, 264] on div "All" at bounding box center [1320, 259] width 183 height 22
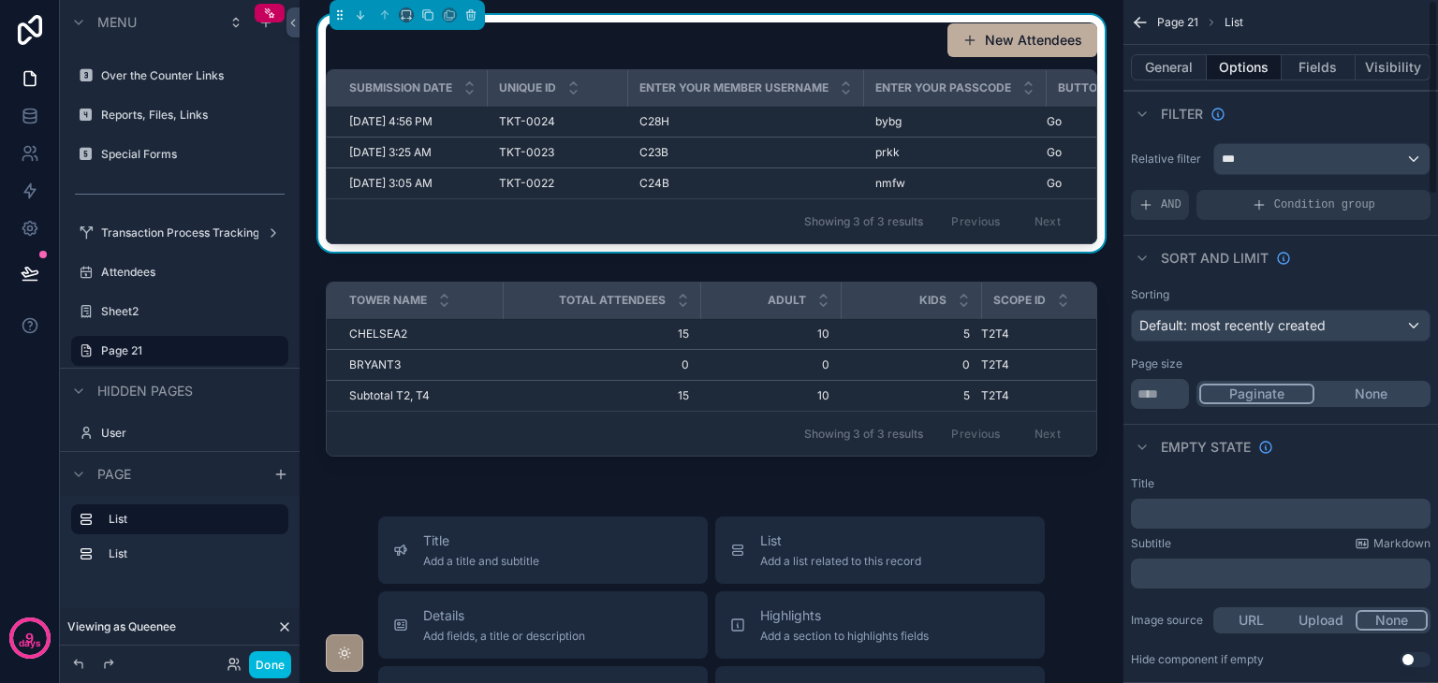
click at [1339, 212] on div "Condition group" at bounding box center [1313, 205] width 234 height 30
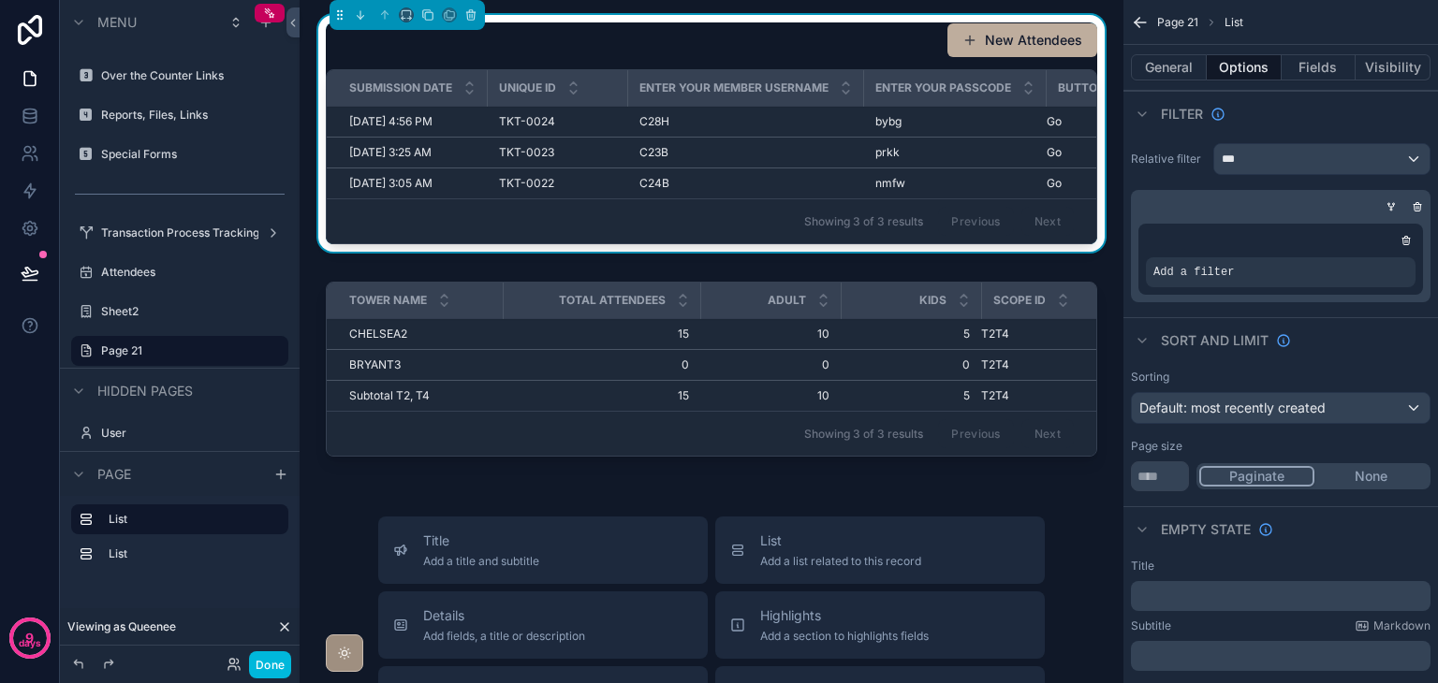
click at [0, 0] on icon "scrollable content" at bounding box center [0, 0] width 0 height 0
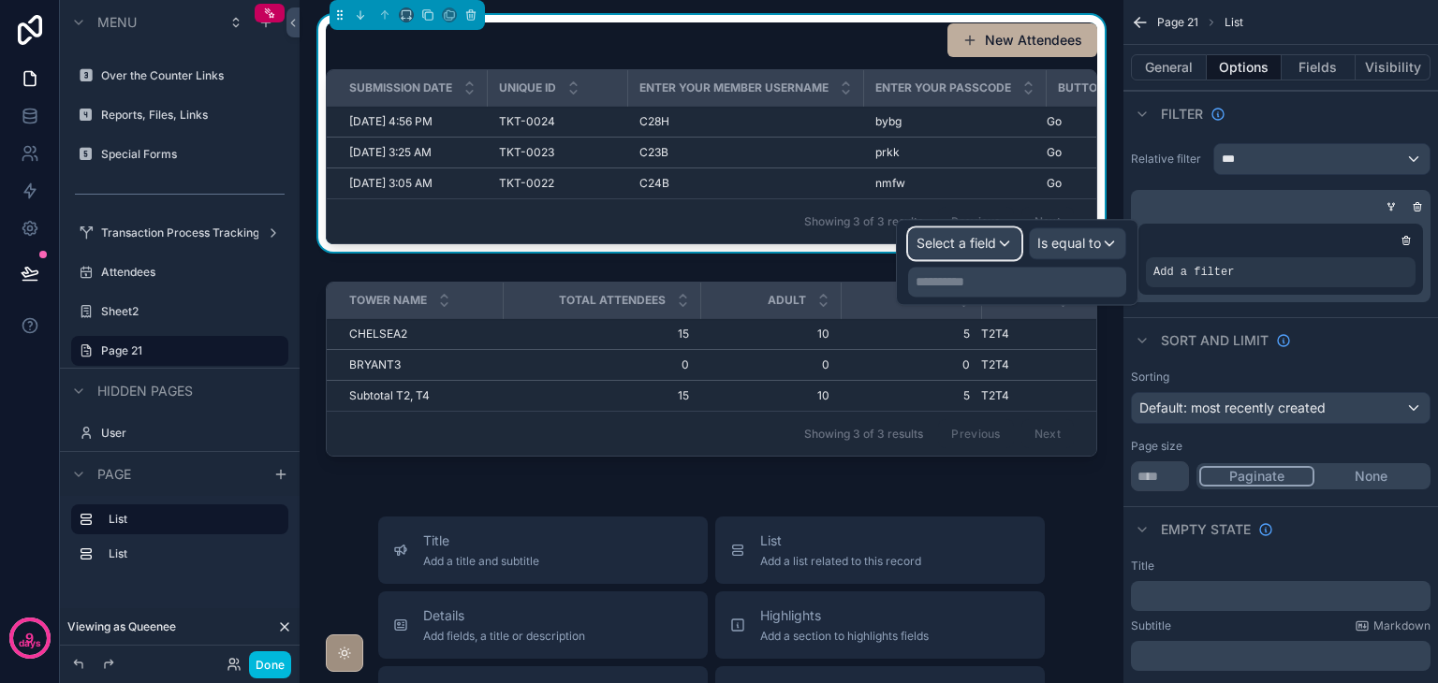
click at [986, 241] on span "Select a field" at bounding box center [956, 243] width 80 height 16
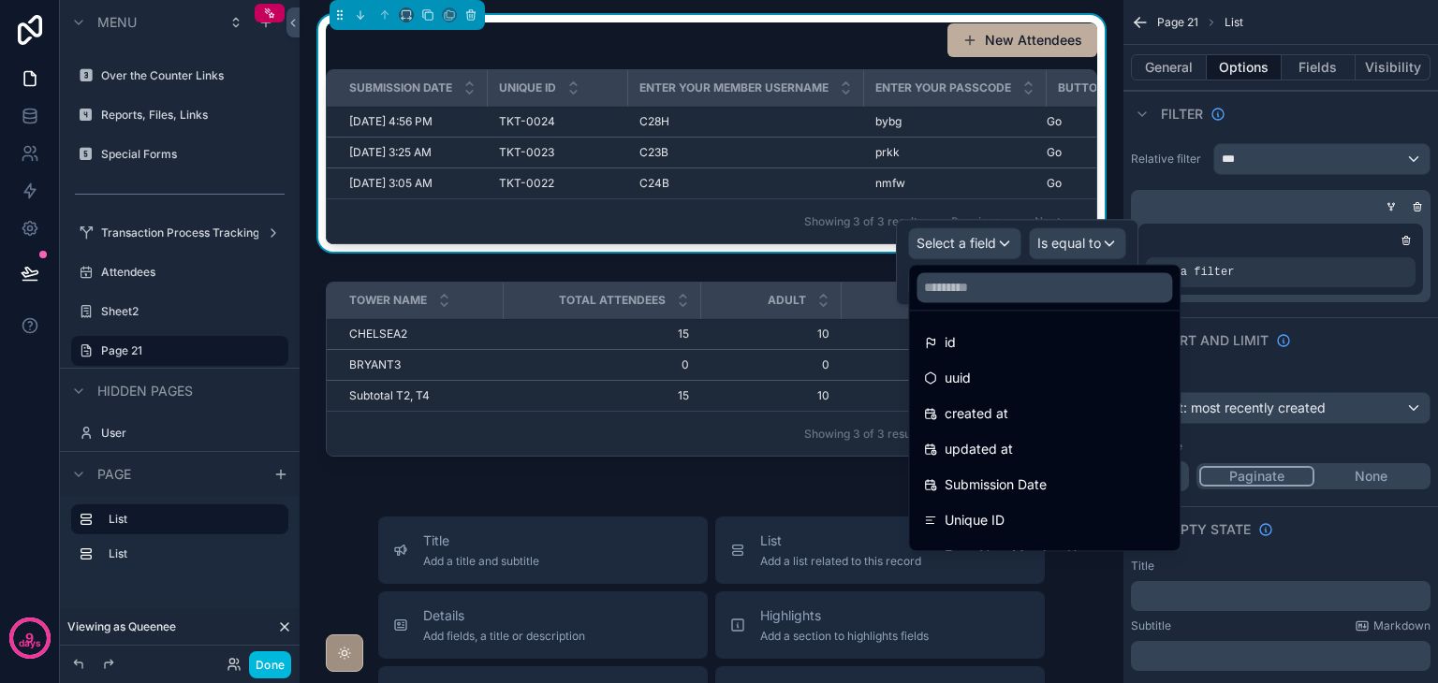
click at [997, 250] on div at bounding box center [1017, 262] width 242 height 86
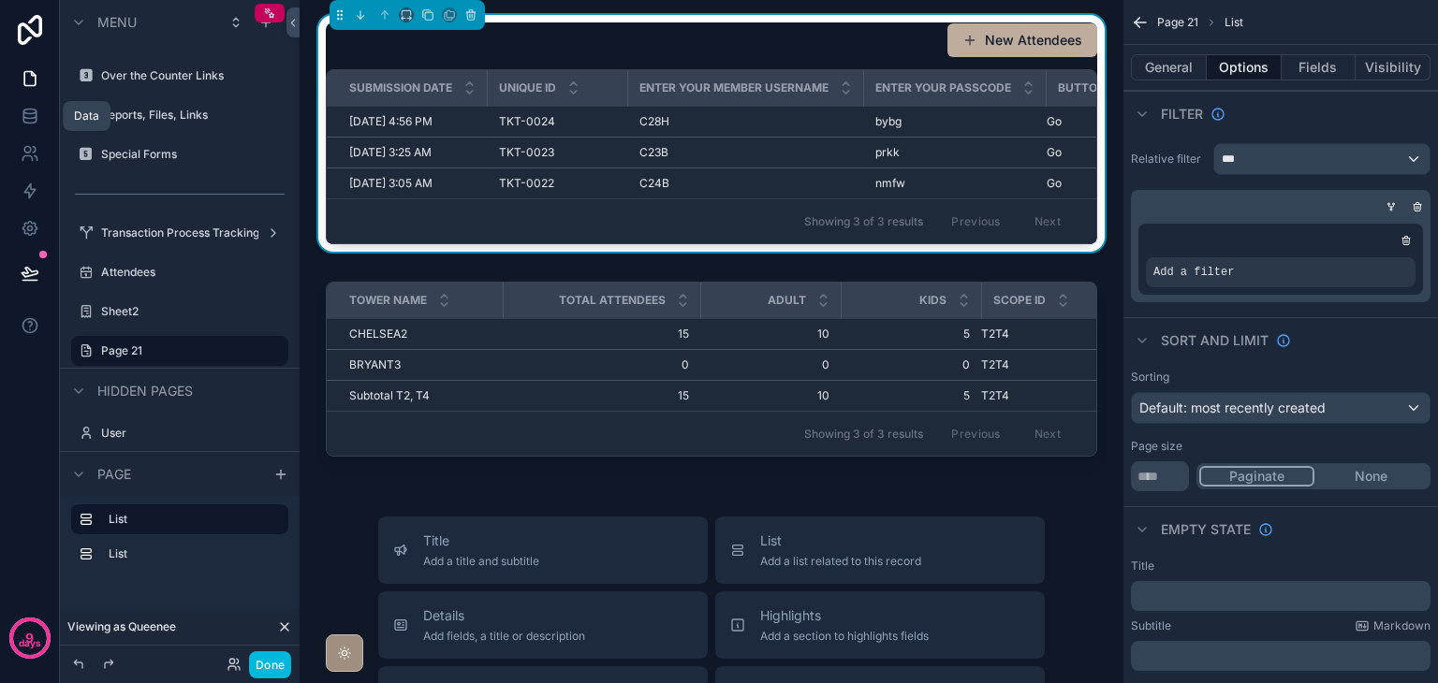
click at [21, 121] on icon at bounding box center [30, 116] width 19 height 19
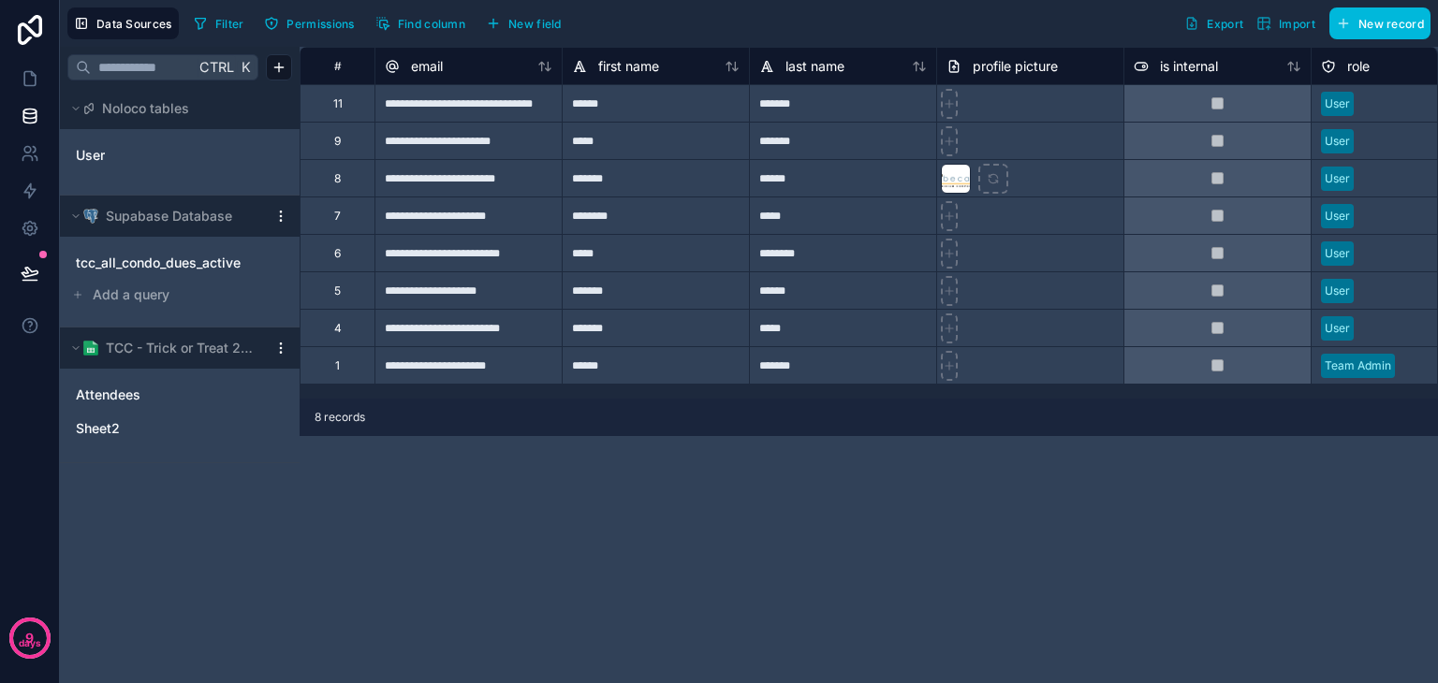
click at [168, 394] on link "Attendees" at bounding box center [161, 395] width 170 height 19
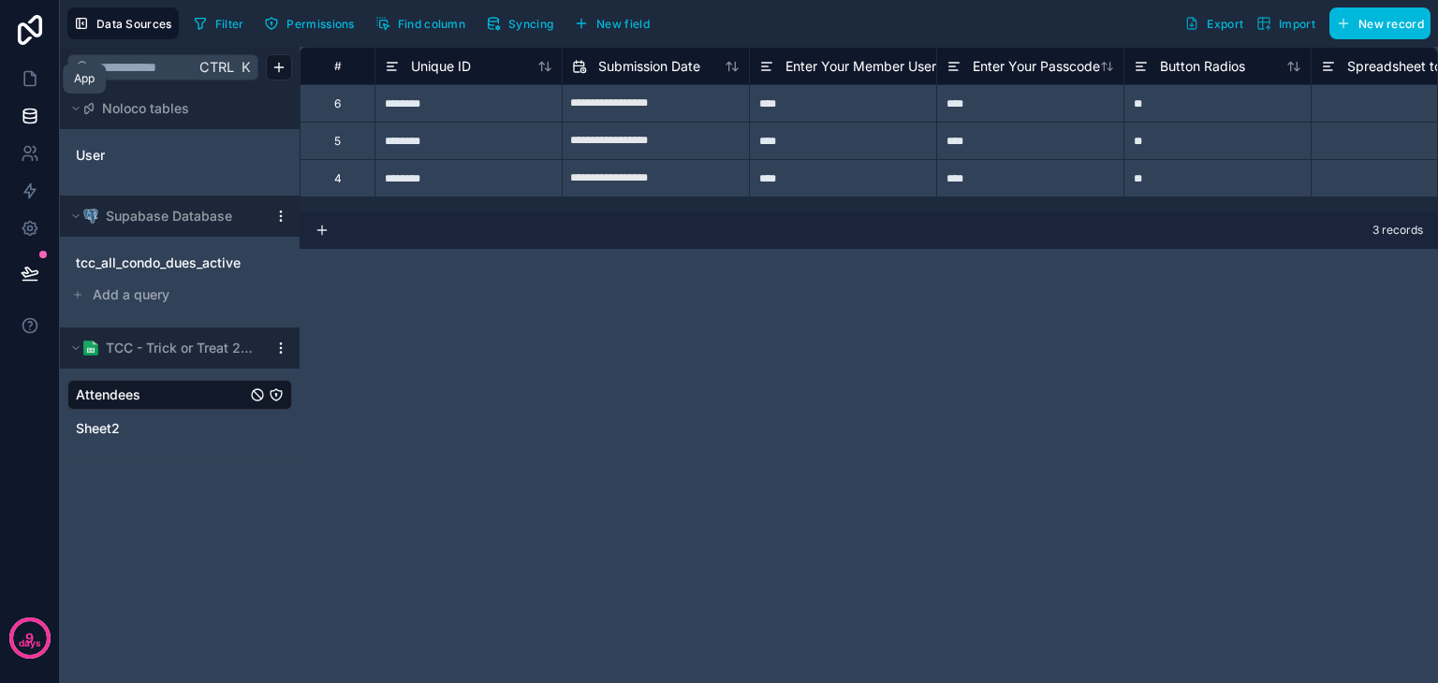
click at [41, 93] on link at bounding box center [29, 78] width 59 height 37
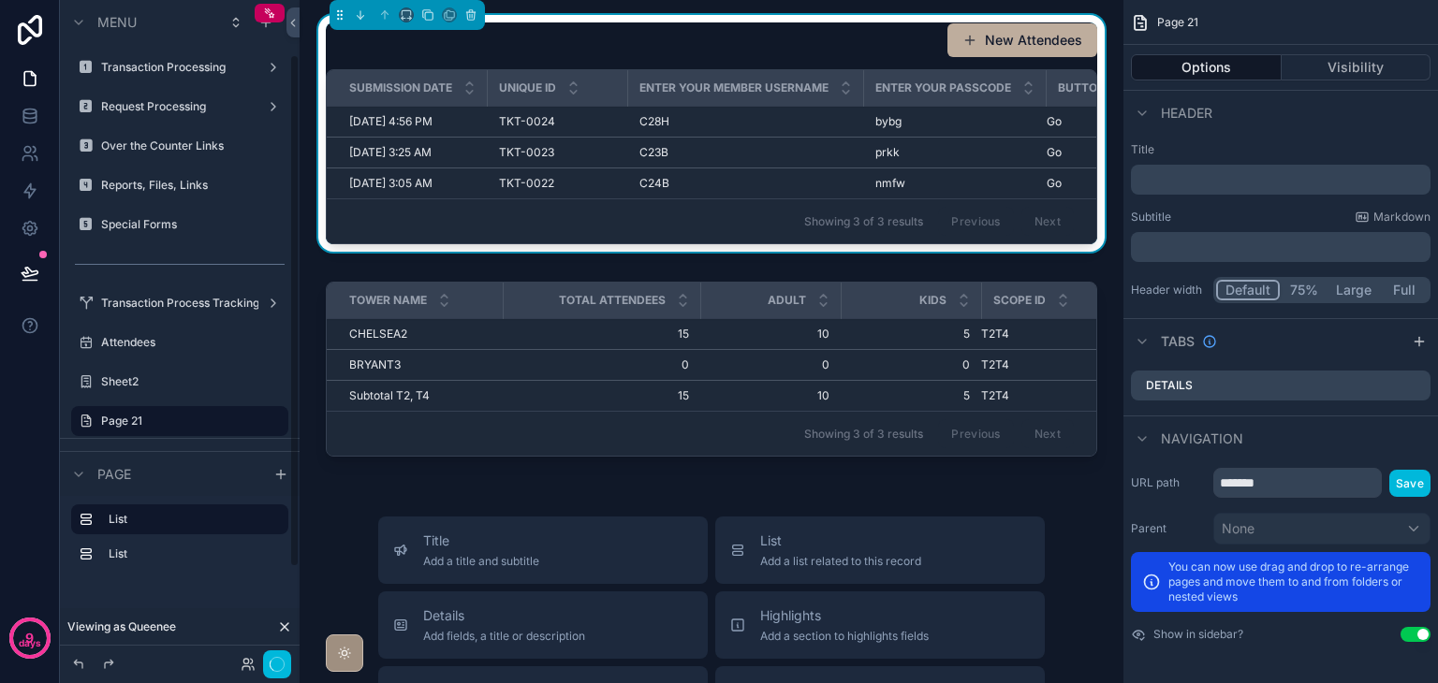
scroll to position [70, 0]
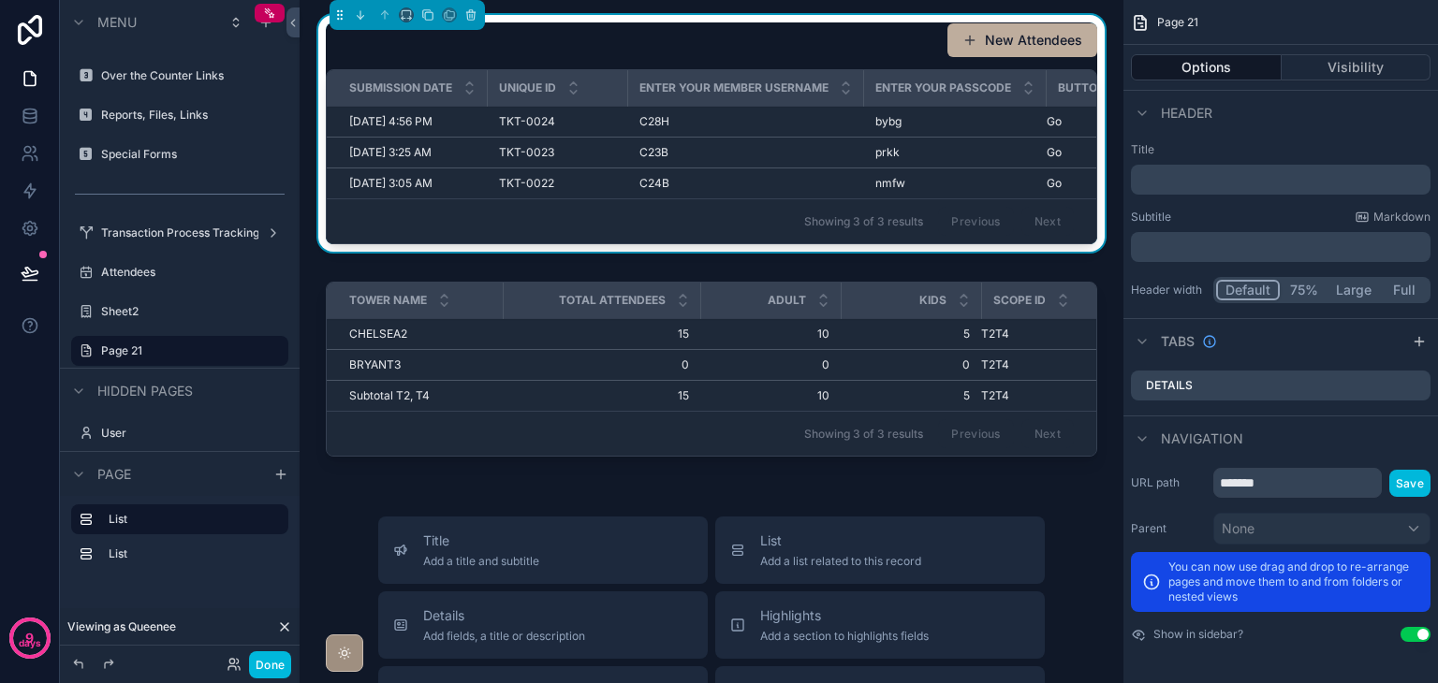
click at [733, 239] on div "Showing 3 of 3 results Previous Next" at bounding box center [711, 220] width 769 height 45
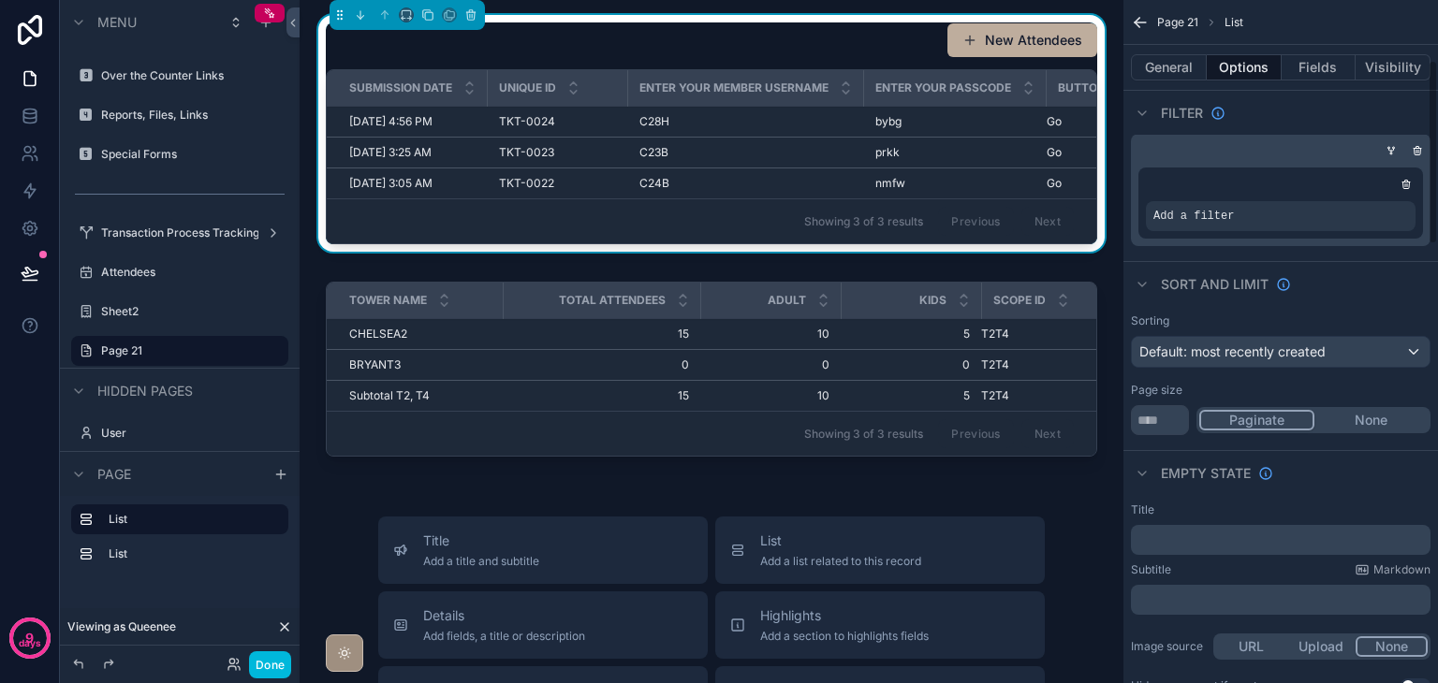
scroll to position [0, 0]
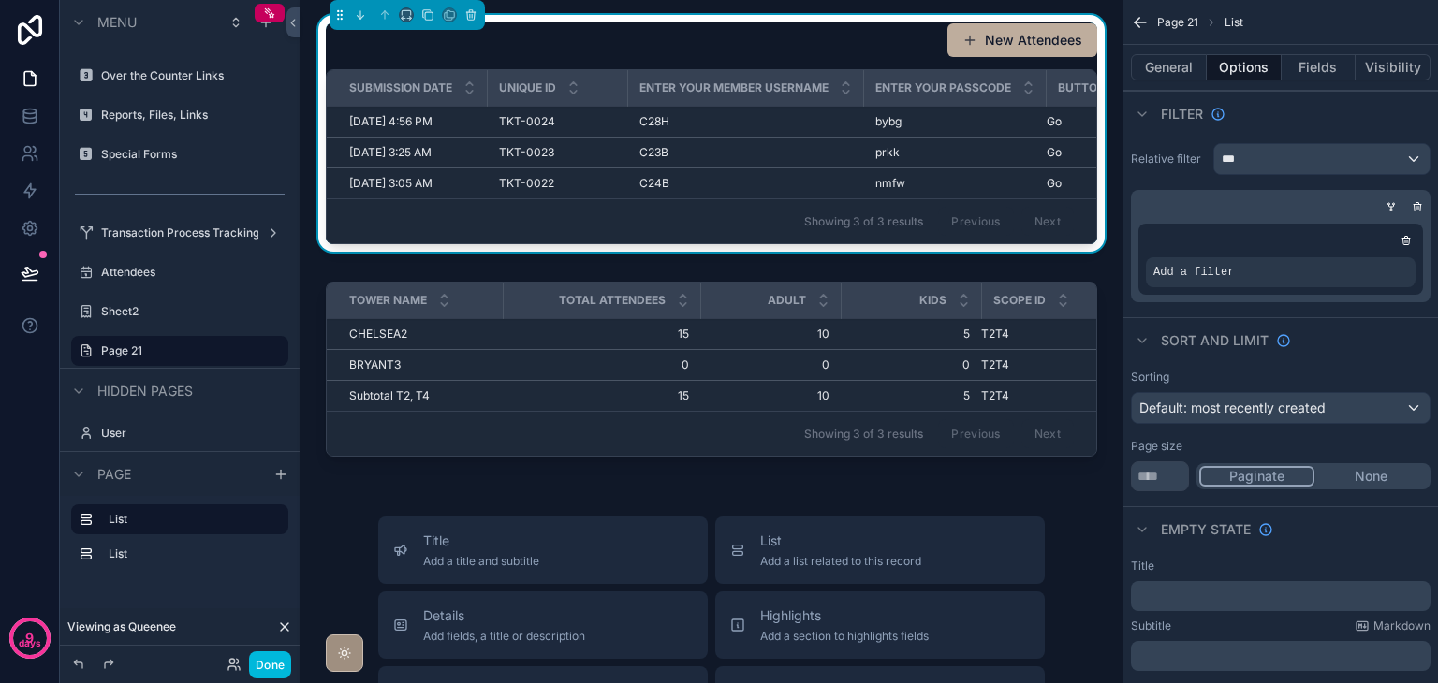
click at [0, 0] on icon "scrollable content" at bounding box center [0, 0] width 0 height 0
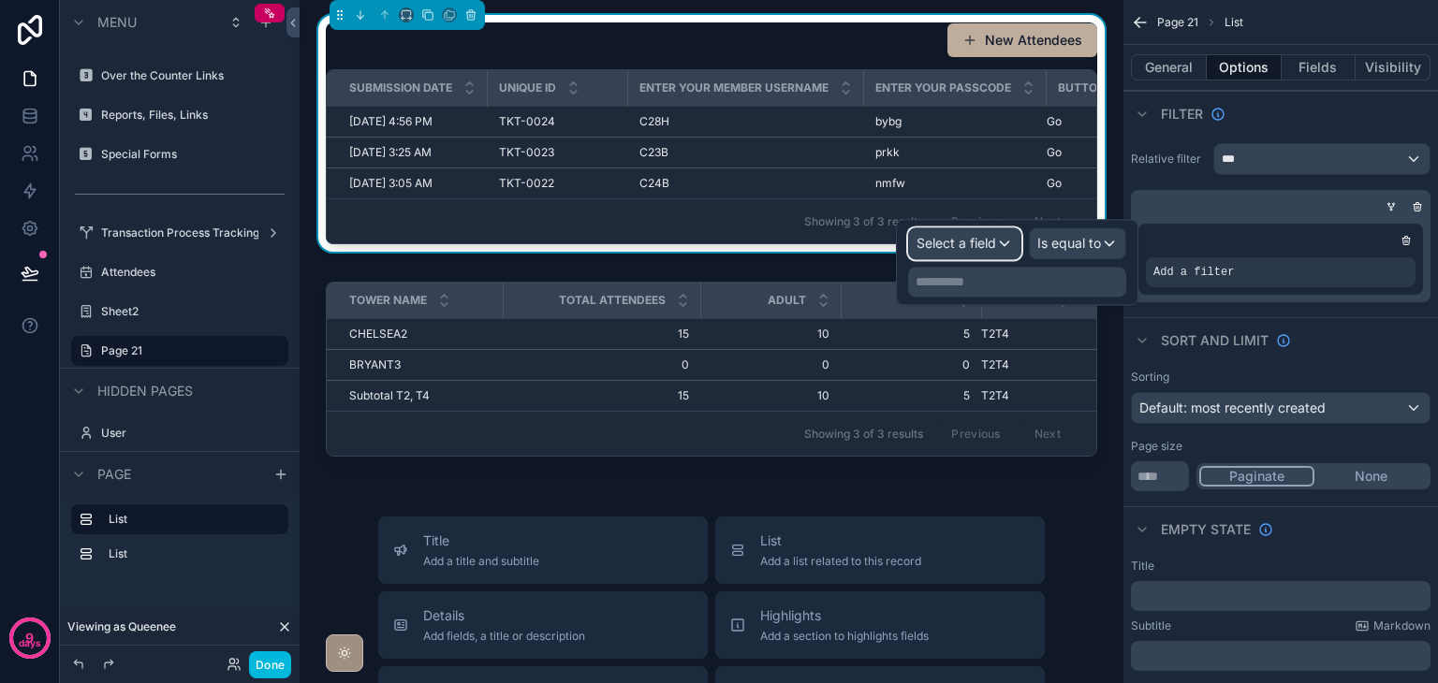
click at [990, 254] on div "Select a field" at bounding box center [964, 243] width 111 height 30
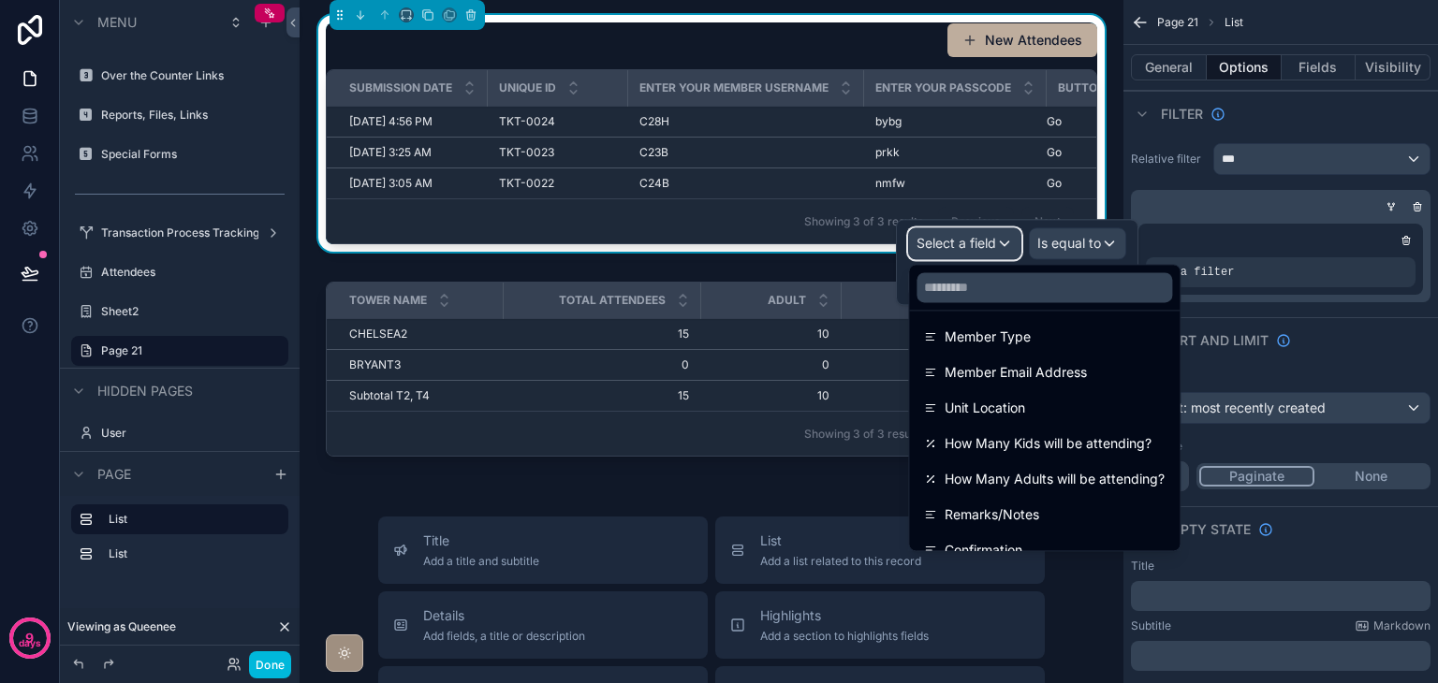
scroll to position [595, 0]
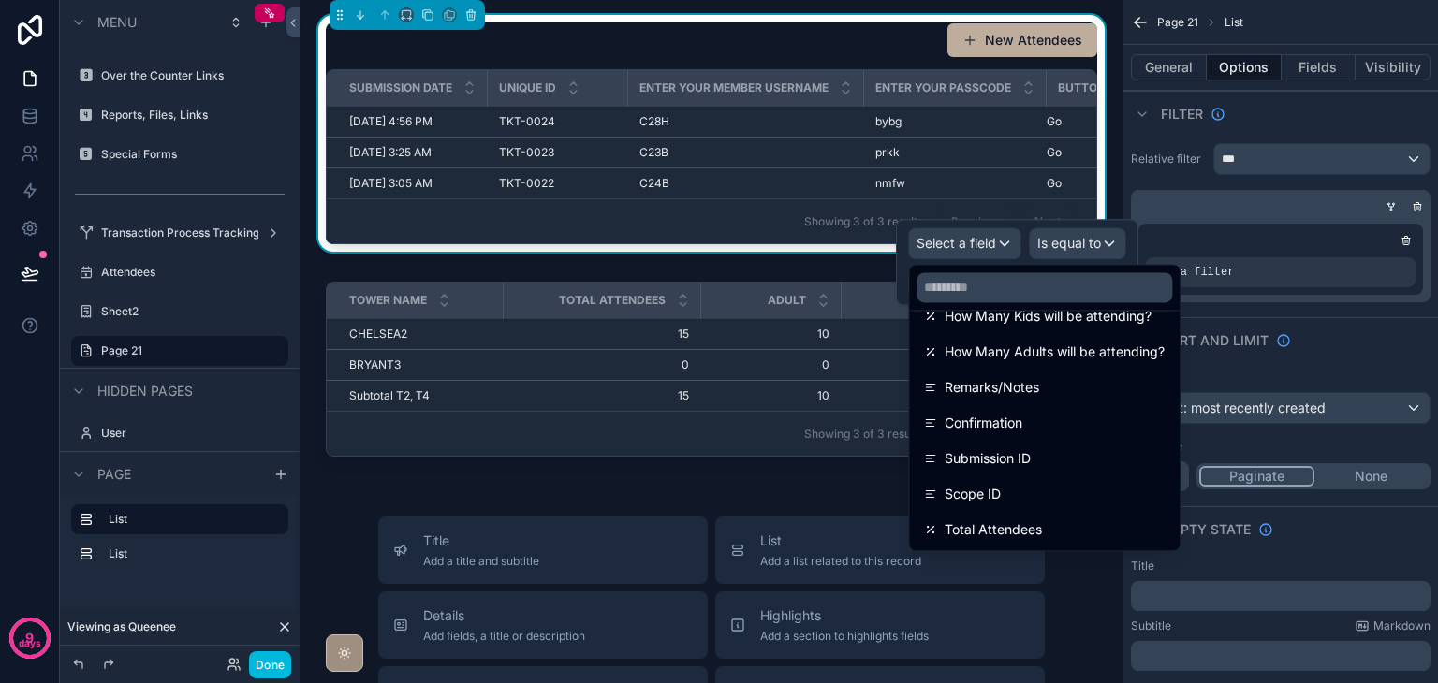
click at [1021, 490] on div "Scope ID" at bounding box center [1044, 494] width 241 height 22
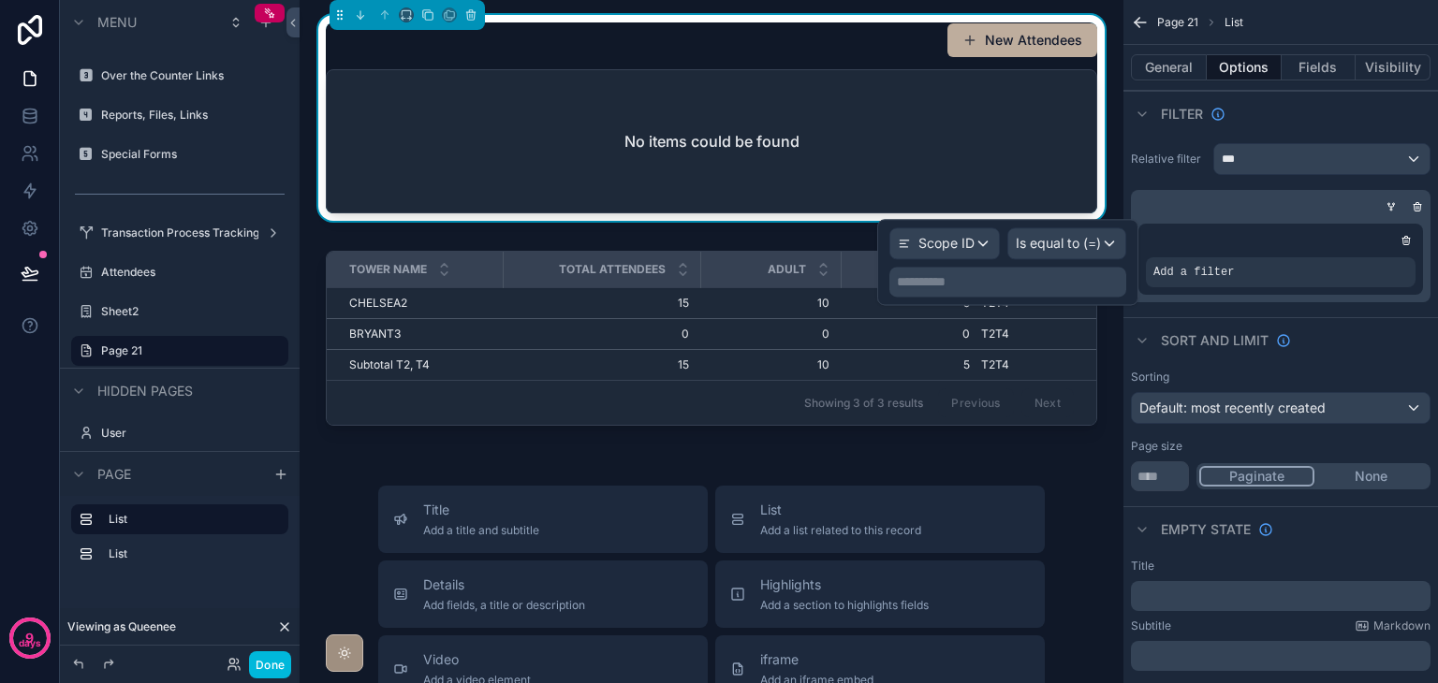
click at [1041, 279] on p "**********" at bounding box center [1010, 281] width 226 height 19
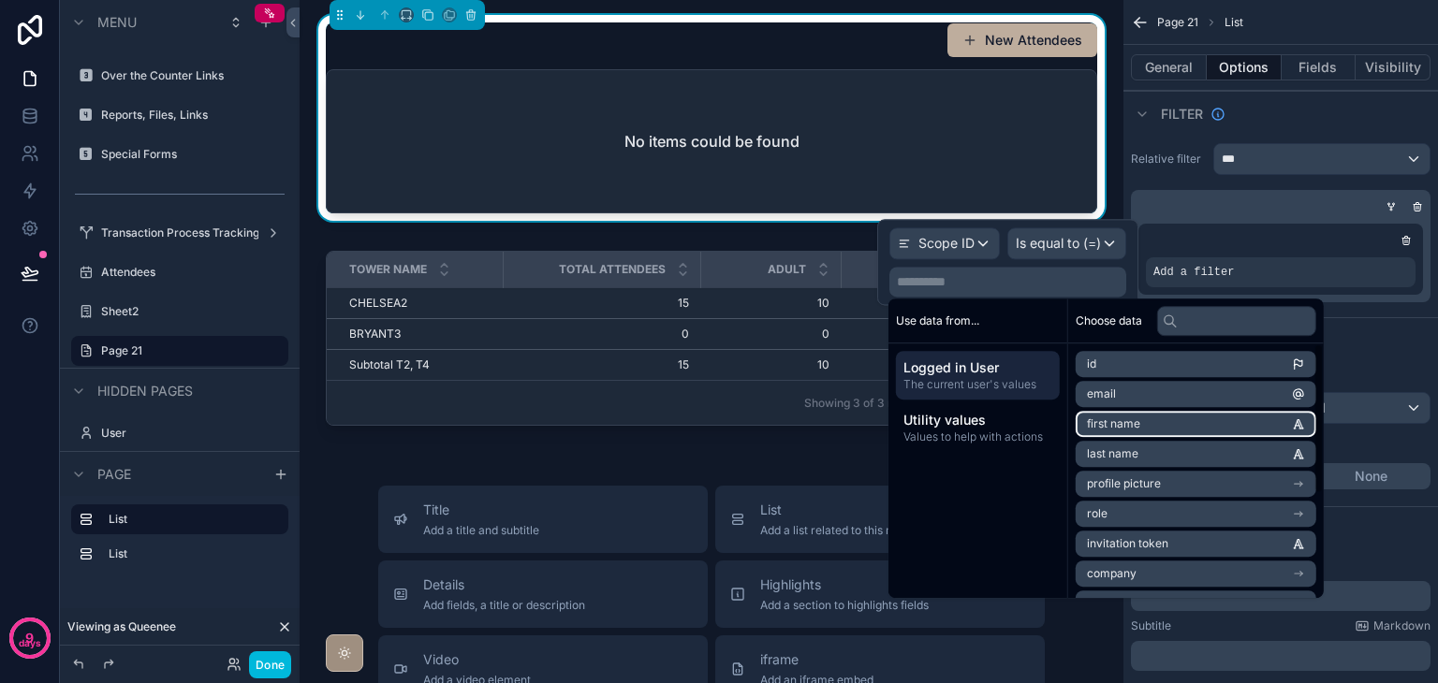
scroll to position [176, 0]
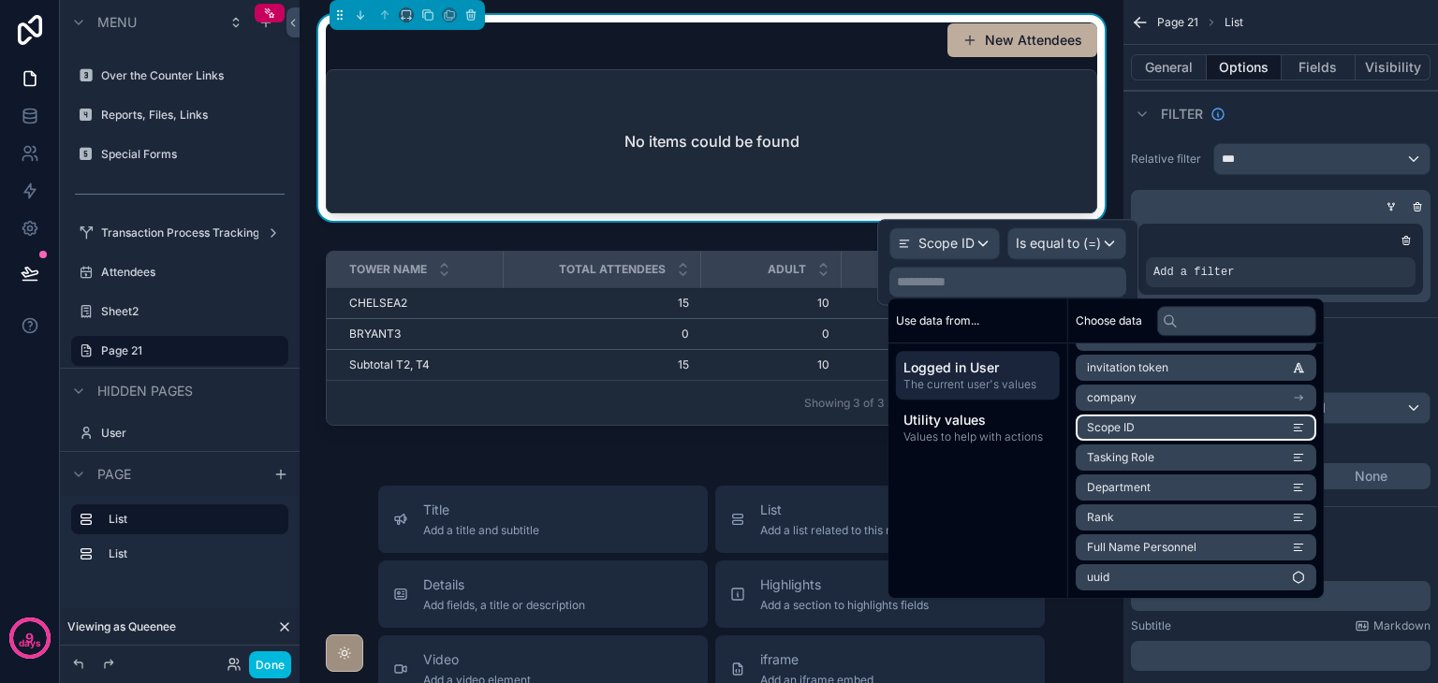
click at [1159, 431] on li "Scope ID" at bounding box center [1195, 428] width 241 height 26
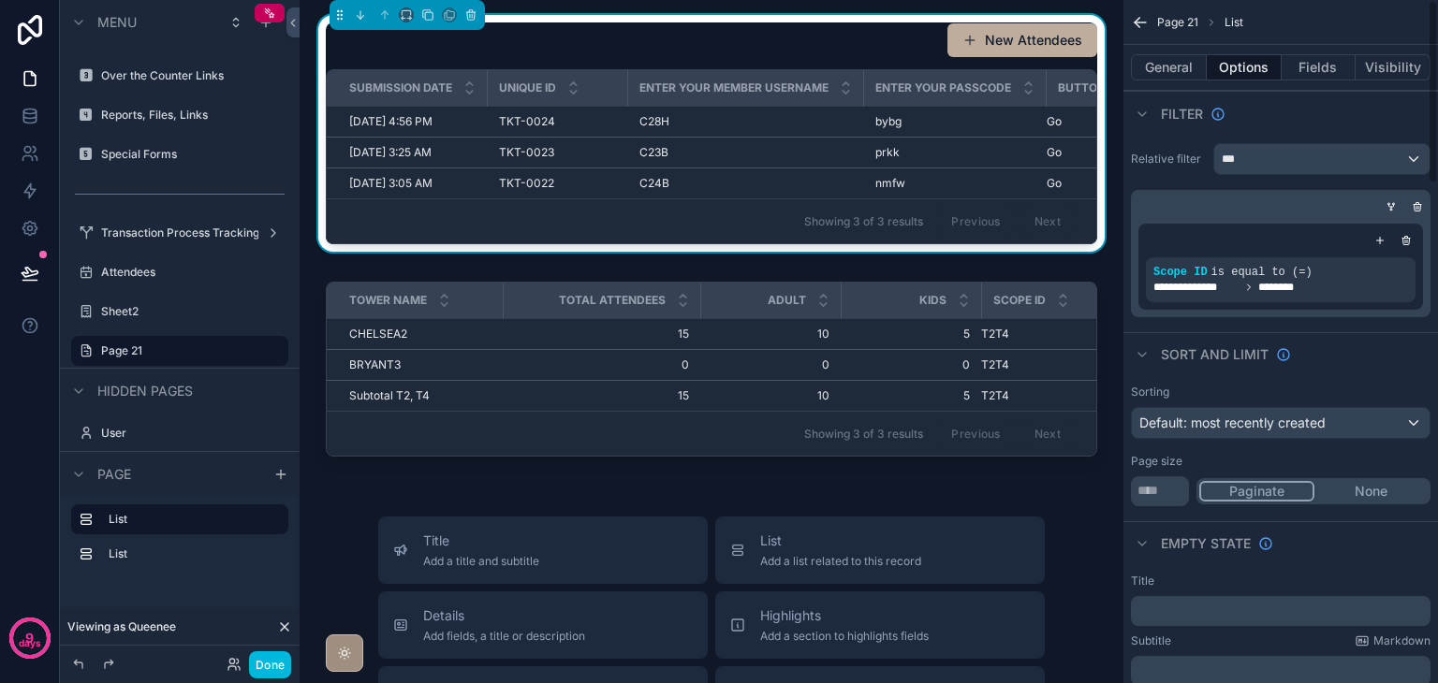
click at [1382, 373] on div "Sort And Limit" at bounding box center [1280, 354] width 314 height 45
click at [281, 662] on button "Done" at bounding box center [270, 664] width 42 height 27
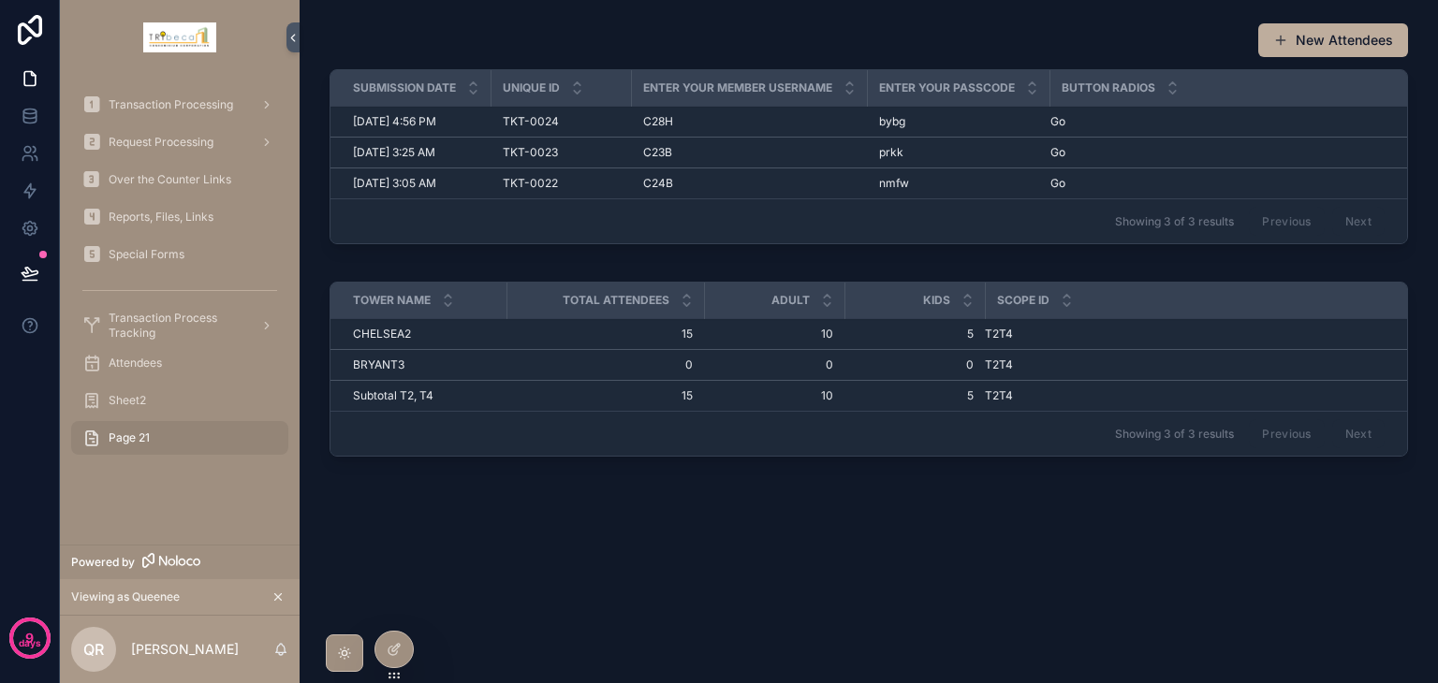
click at [0, 0] on icon at bounding box center [0, 0] width 0 height 0
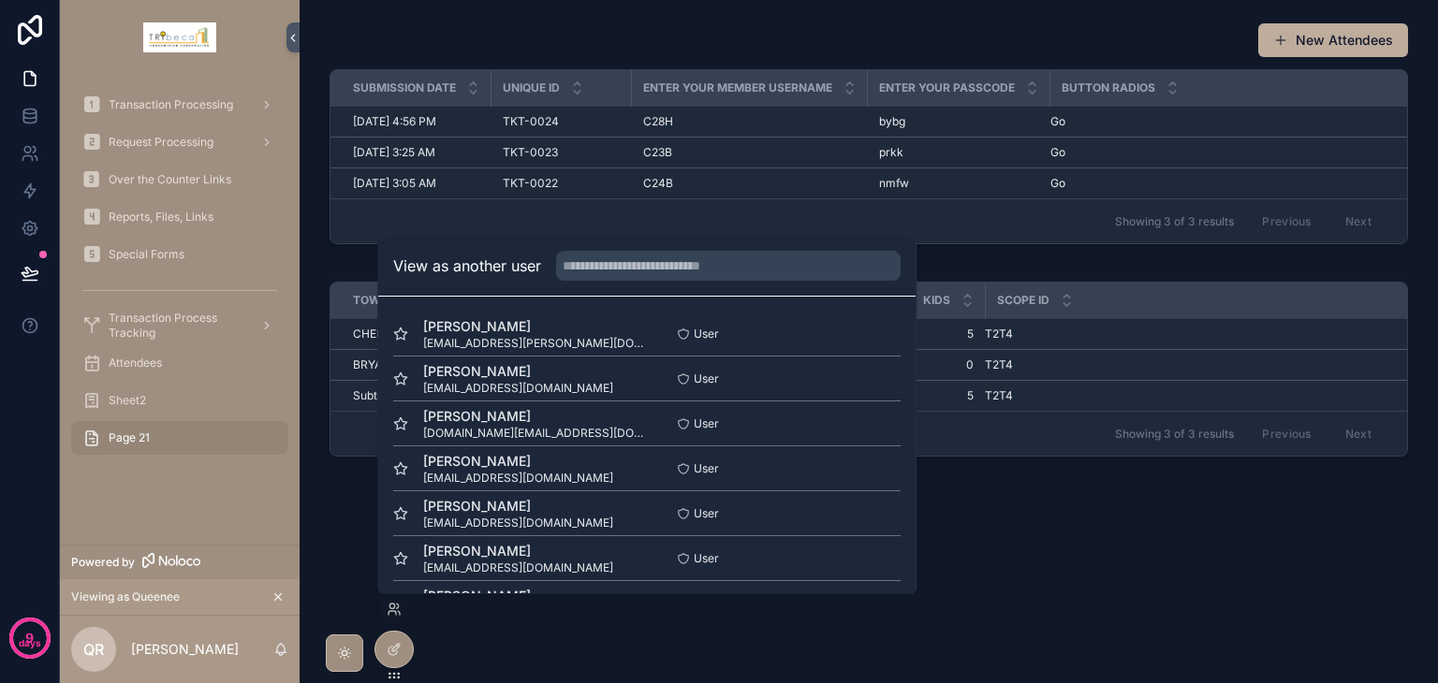
click at [0, 0] on button "Select" at bounding box center [0, 0] width 0 height 0
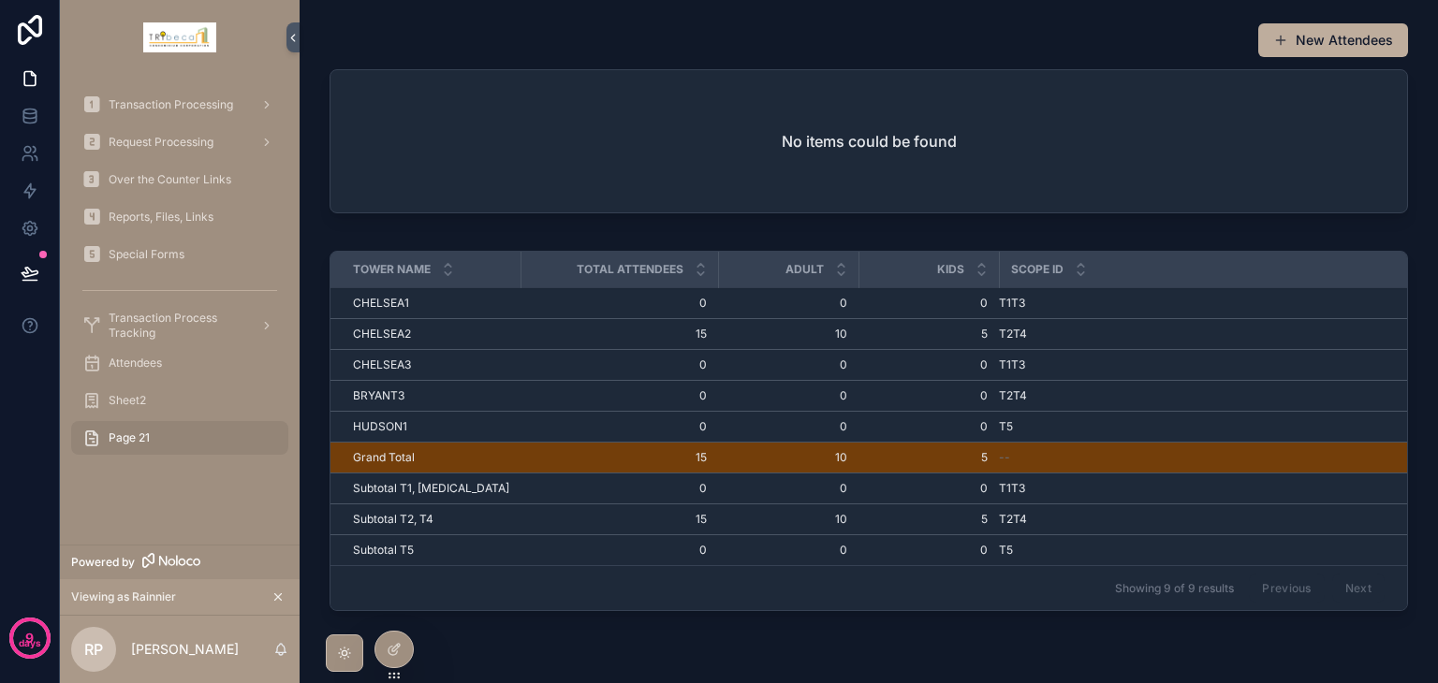
click at [0, 0] on icon at bounding box center [0, 0] width 0 height 0
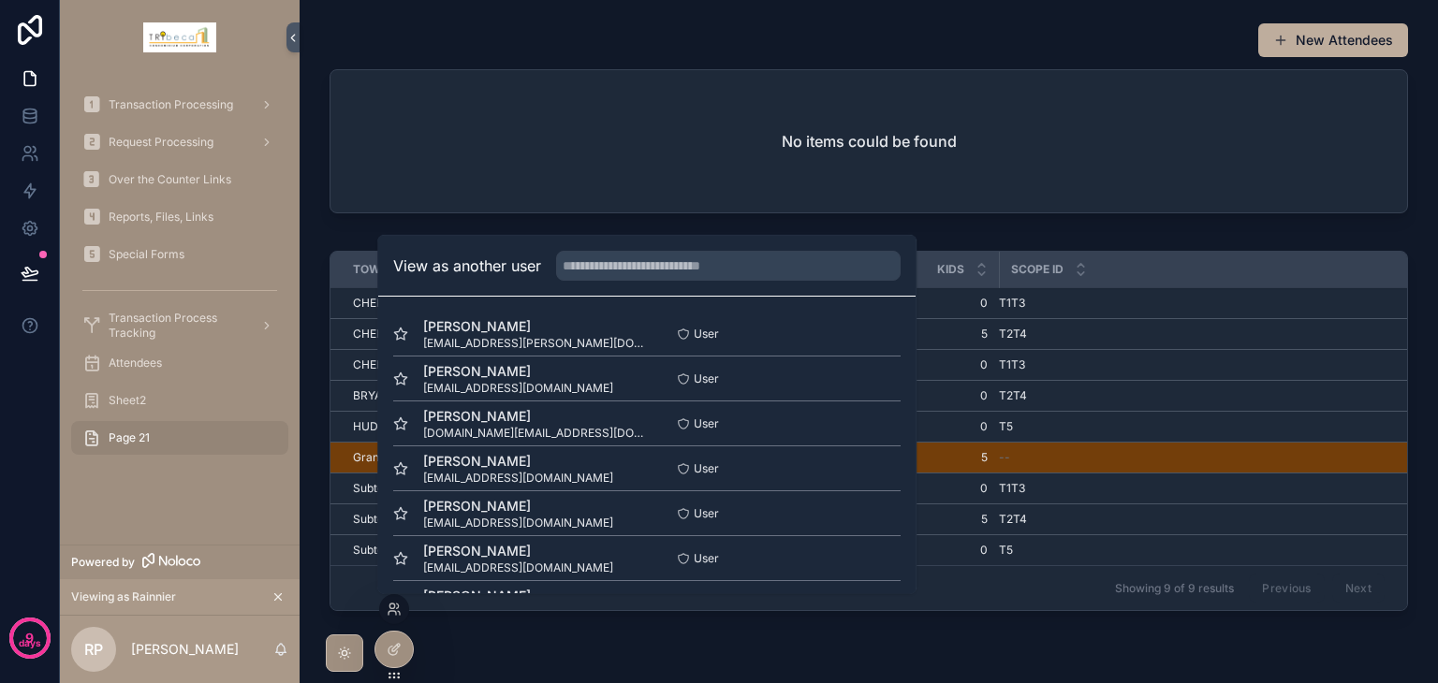
click at [388, 647] on icon at bounding box center [394, 649] width 15 height 15
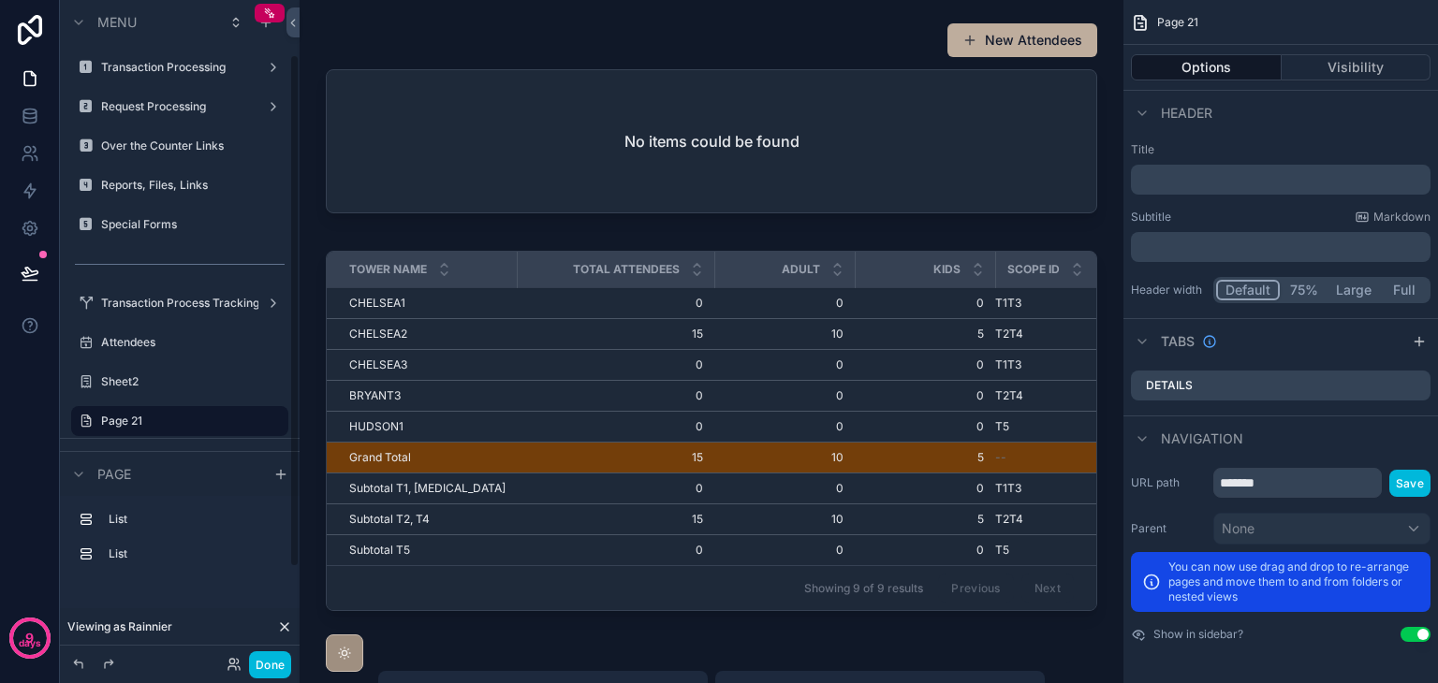
scroll to position [70, 0]
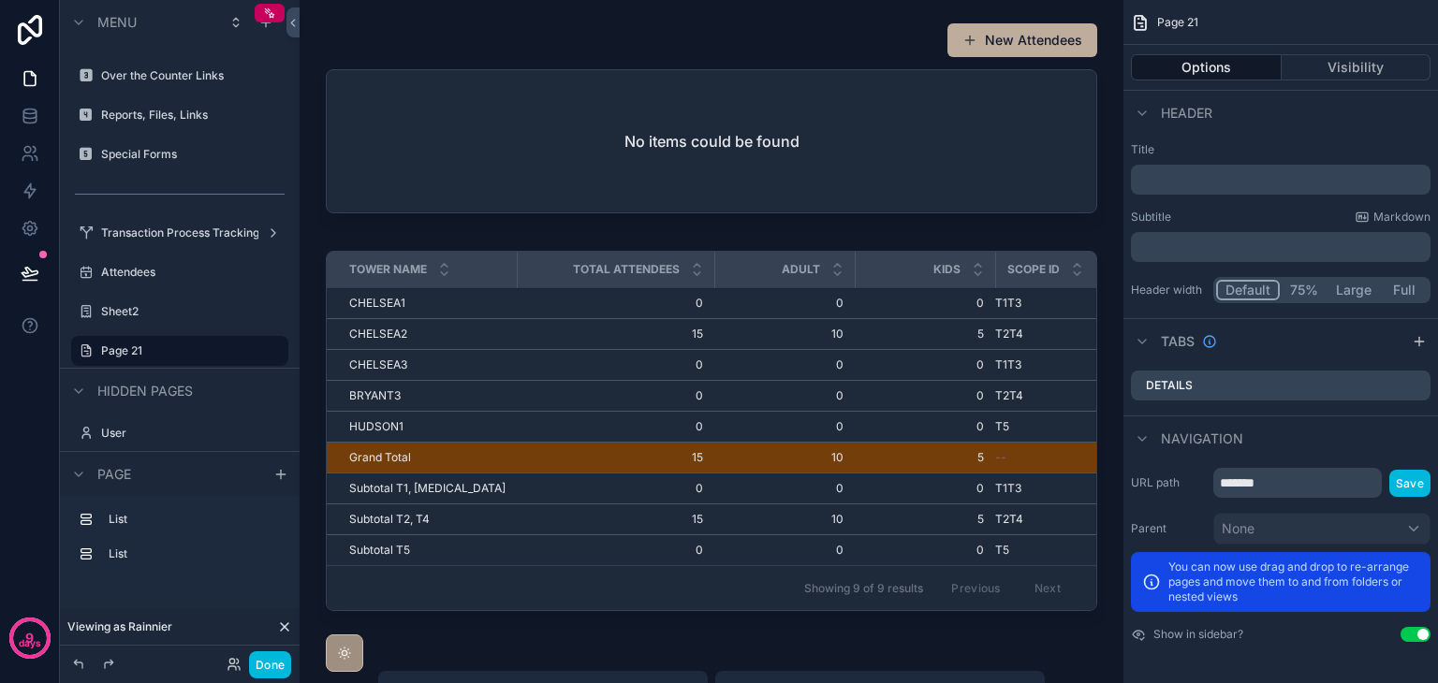
click at [539, 561] on div "scrollable content" at bounding box center [711, 434] width 794 height 383
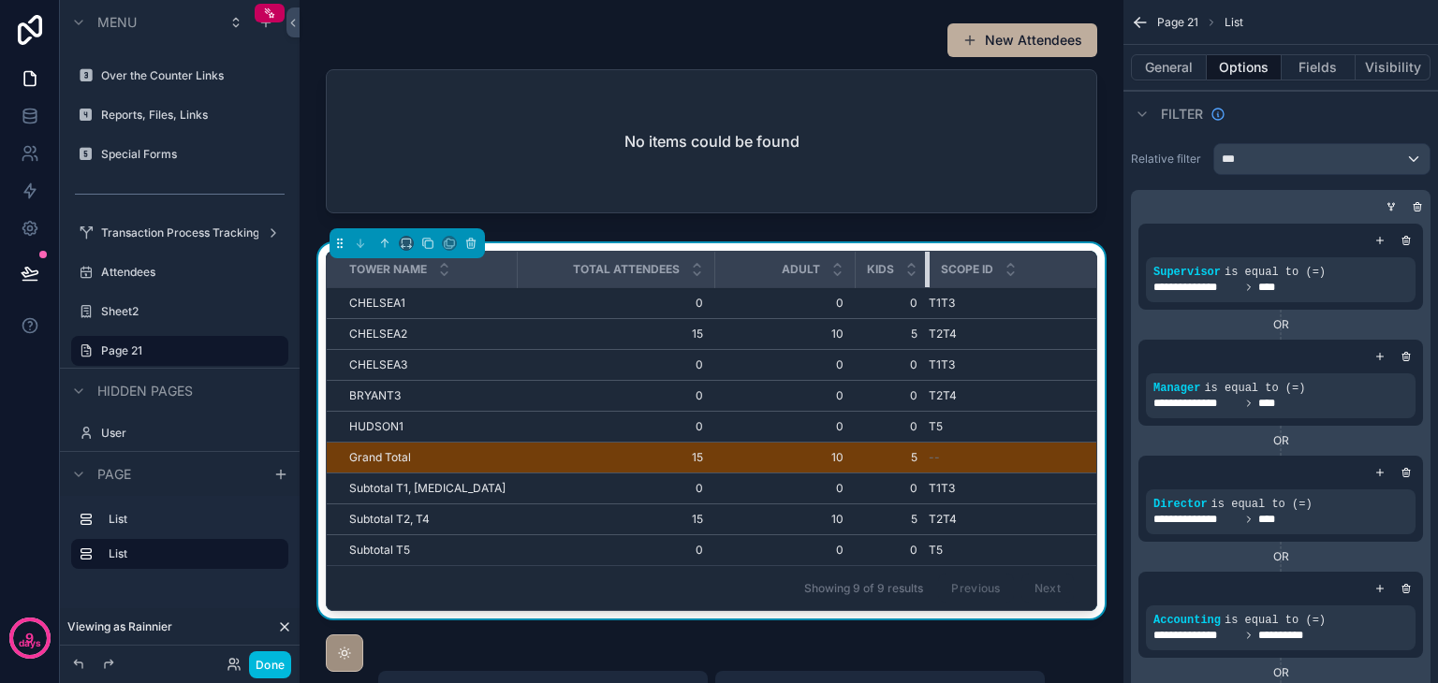
drag, startPoint x: 977, startPoint y: 274, endPoint x: 860, endPoint y: 277, distance: 117.0
click at [860, 277] on th "Kids" at bounding box center [892, 270] width 74 height 37
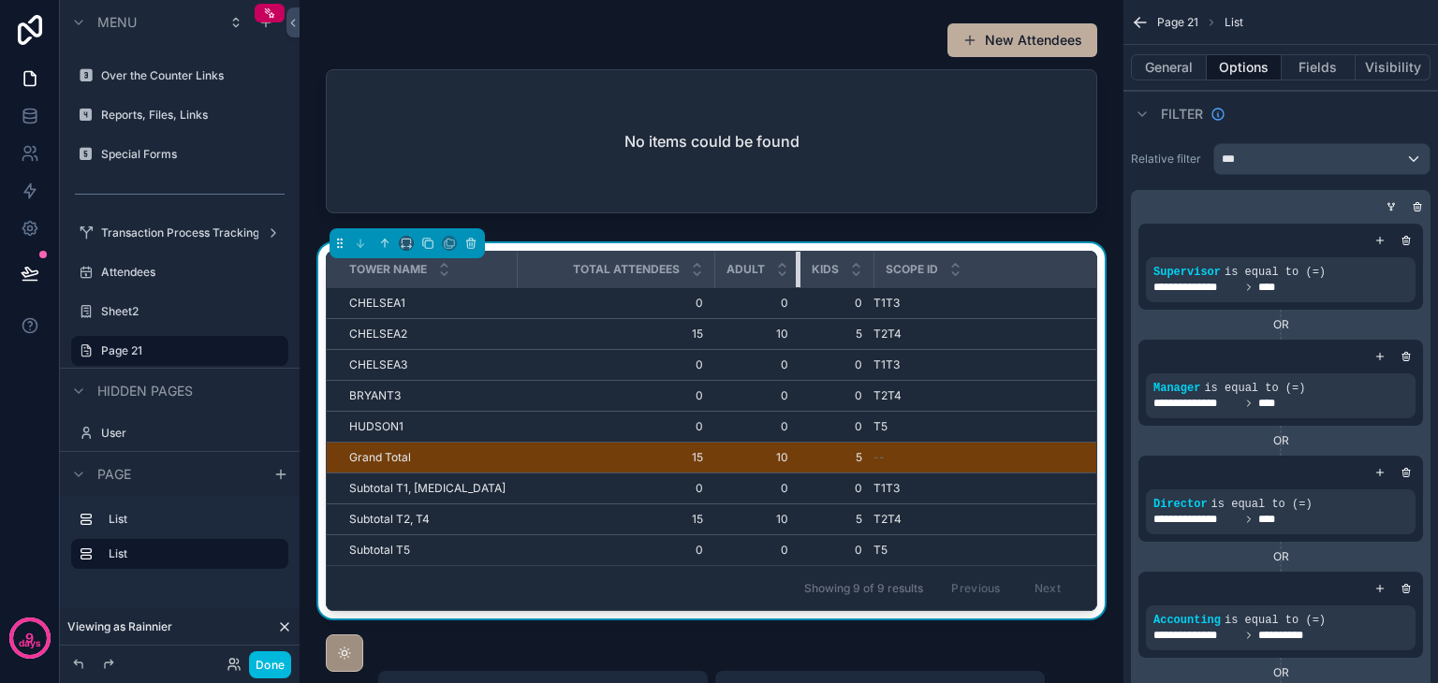
drag, startPoint x: 837, startPoint y: 270, endPoint x: 696, endPoint y: 270, distance: 140.4
click at [724, 270] on th "Adult" at bounding box center [756, 270] width 85 height 37
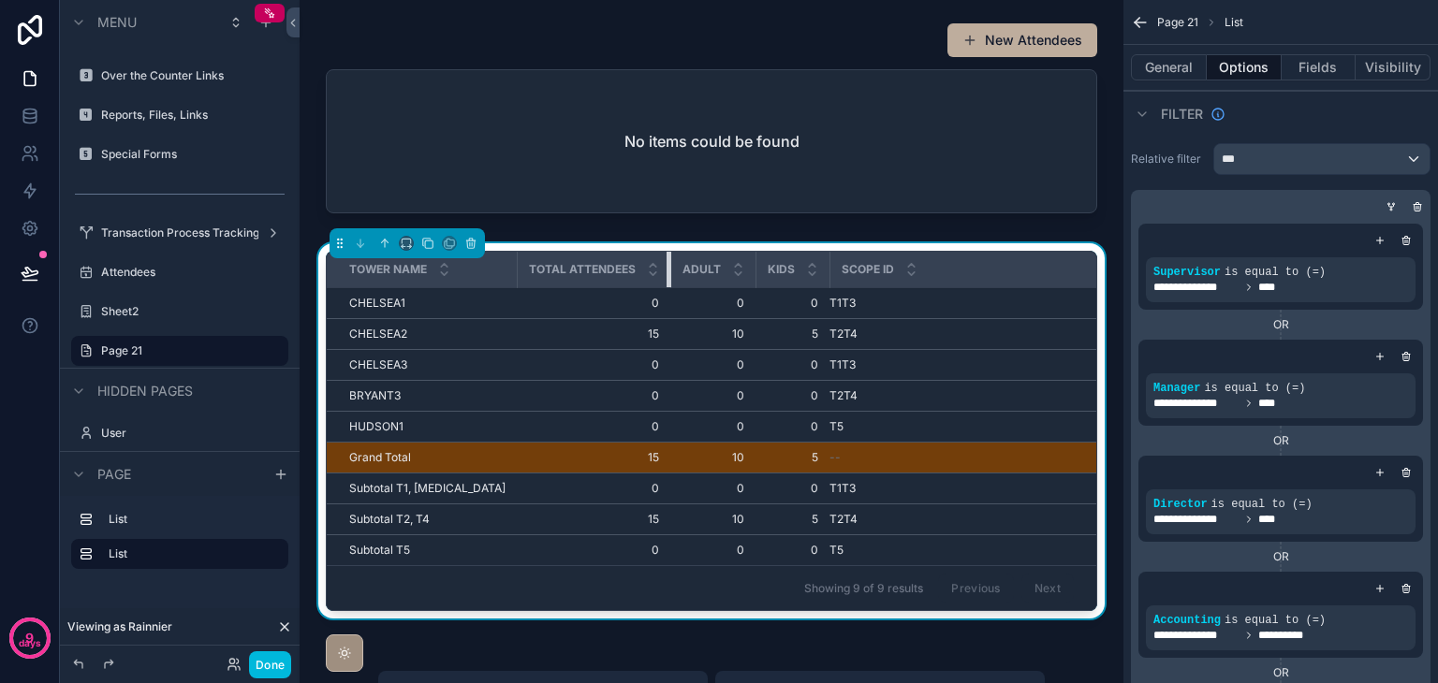
drag, startPoint x: 695, startPoint y: 270, endPoint x: 569, endPoint y: 272, distance: 126.4
click at [569, 272] on th "Total Attendees" at bounding box center [593, 270] width 153 height 37
click at [1298, 74] on button "Fields" at bounding box center [1318, 67] width 75 height 26
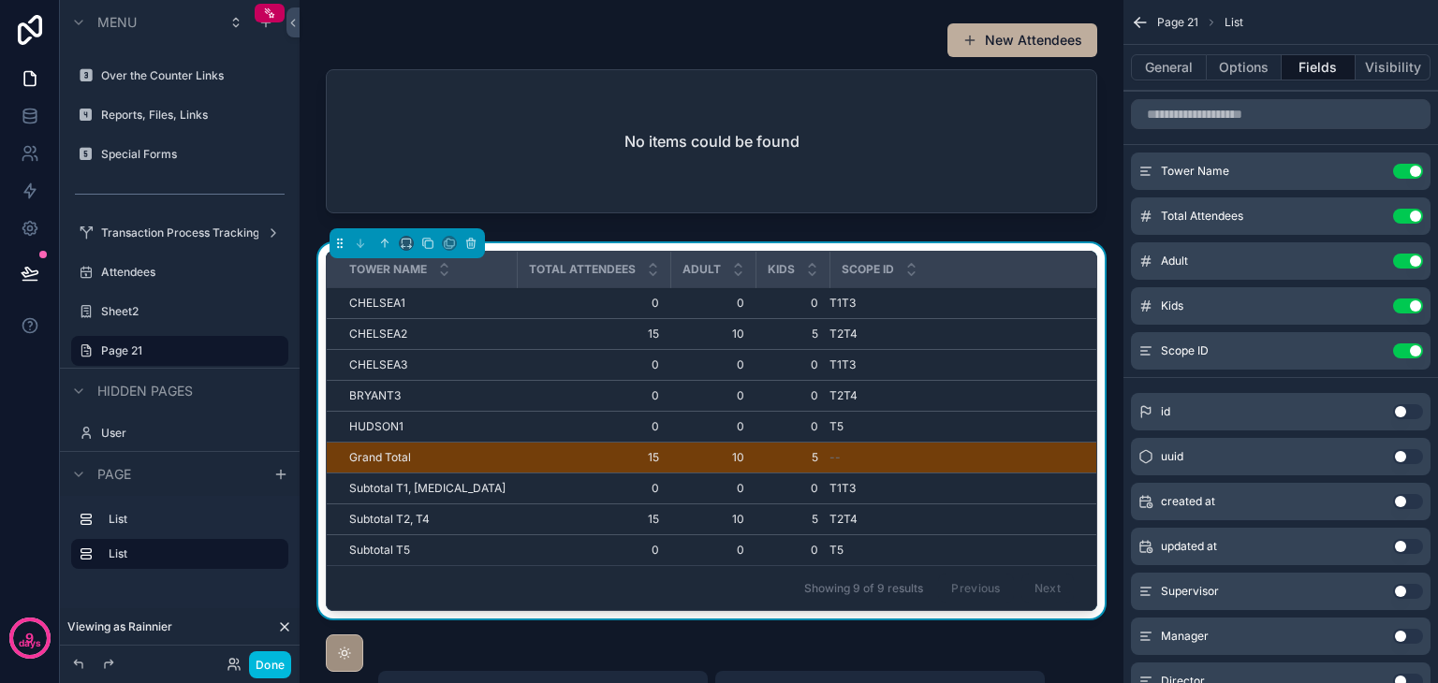
click at [1400, 352] on button "Use setting" at bounding box center [1408, 351] width 30 height 15
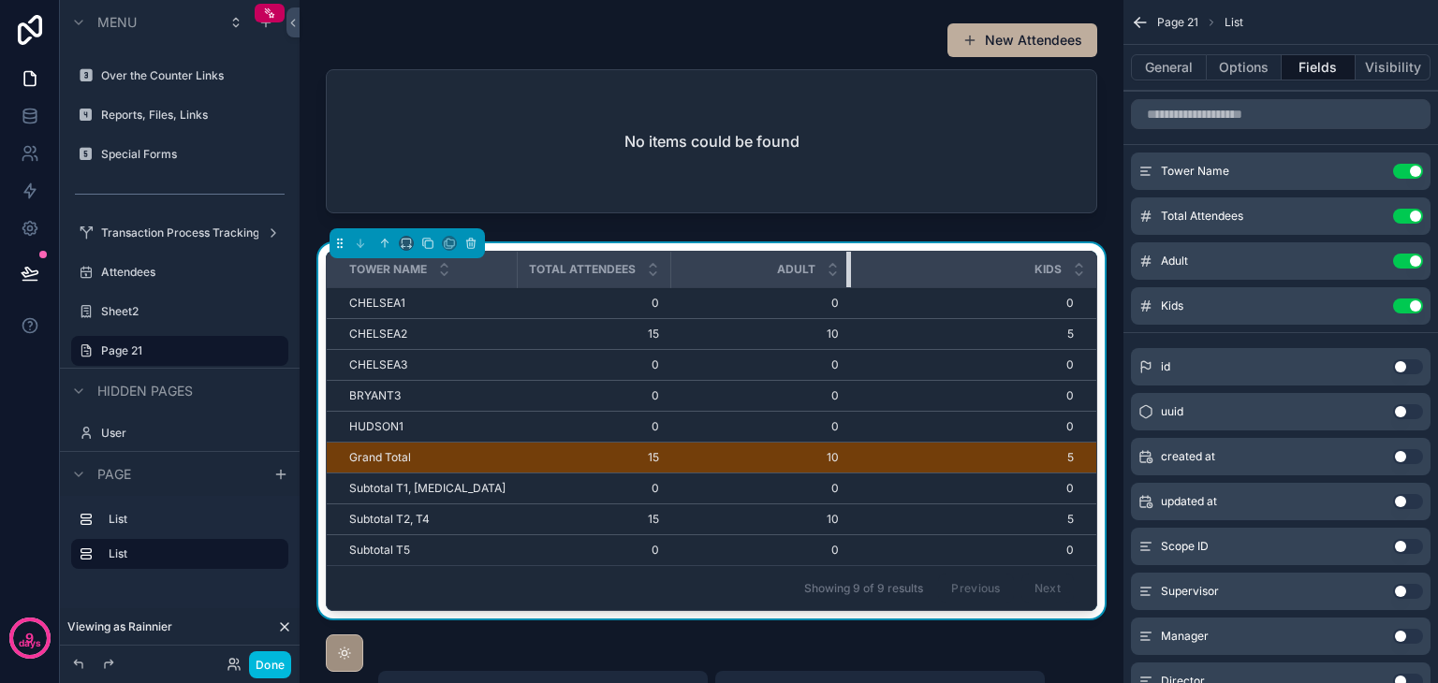
drag, startPoint x: 736, startPoint y: 273, endPoint x: 869, endPoint y: 278, distance: 133.0
click at [869, 278] on tr "Tower Name Total Attendees Adult Kids" at bounding box center [711, 270] width 769 height 37
drag, startPoint x: 651, startPoint y: 274, endPoint x: 703, endPoint y: 274, distance: 51.5
click at [703, 274] on tr "Tower Name Total Attendees Adult Kids" at bounding box center [711, 270] width 769 height 37
drag, startPoint x: 653, startPoint y: 270, endPoint x: 724, endPoint y: 269, distance: 70.2
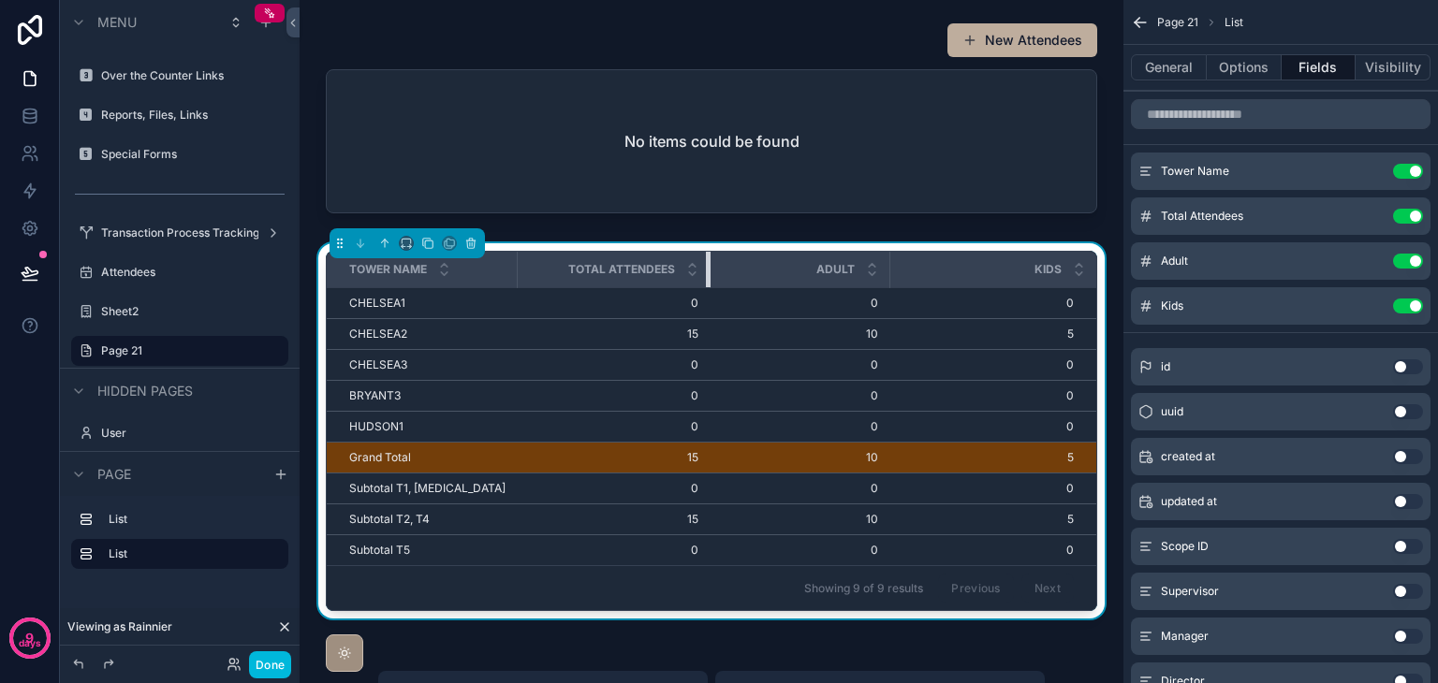
click at [724, 269] on tr "Tower Name Total Attendees Adult Kids" at bounding box center [711, 270] width 769 height 37
click at [254, 664] on button "Done" at bounding box center [270, 664] width 42 height 27
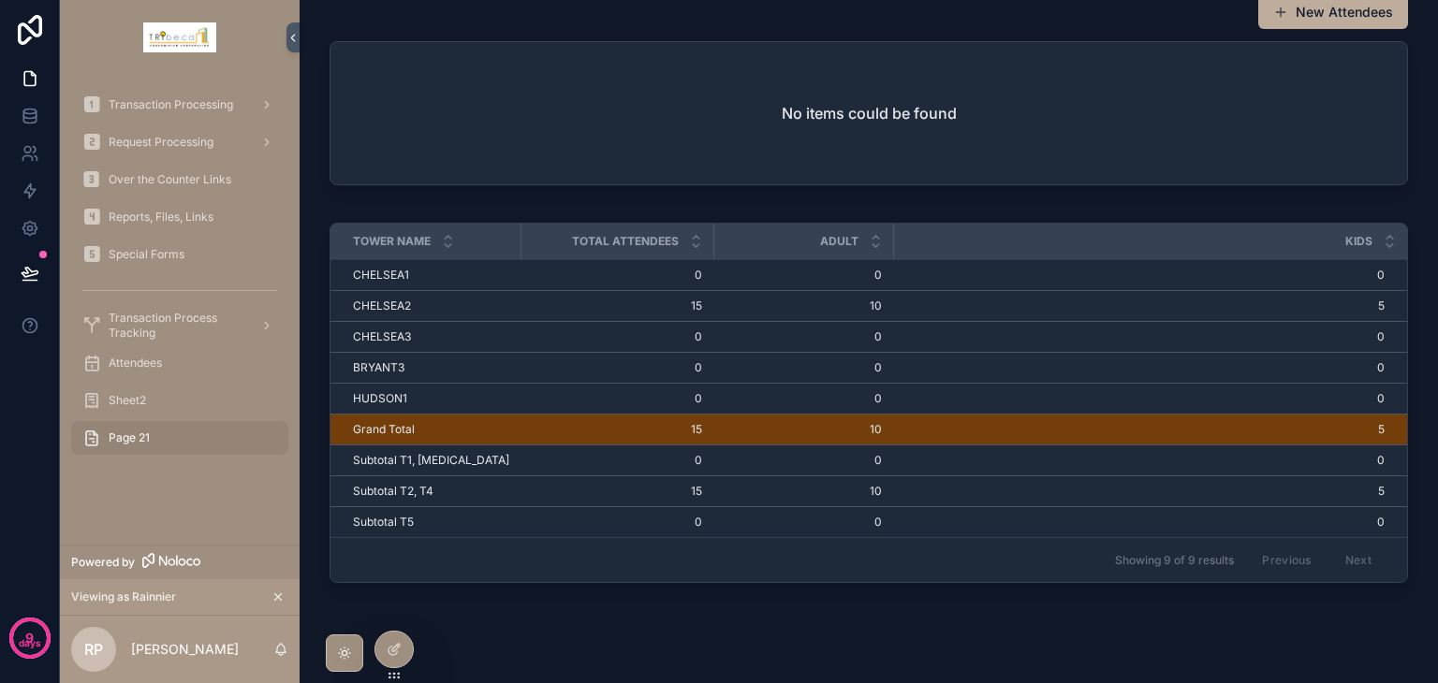
scroll to position [0, 0]
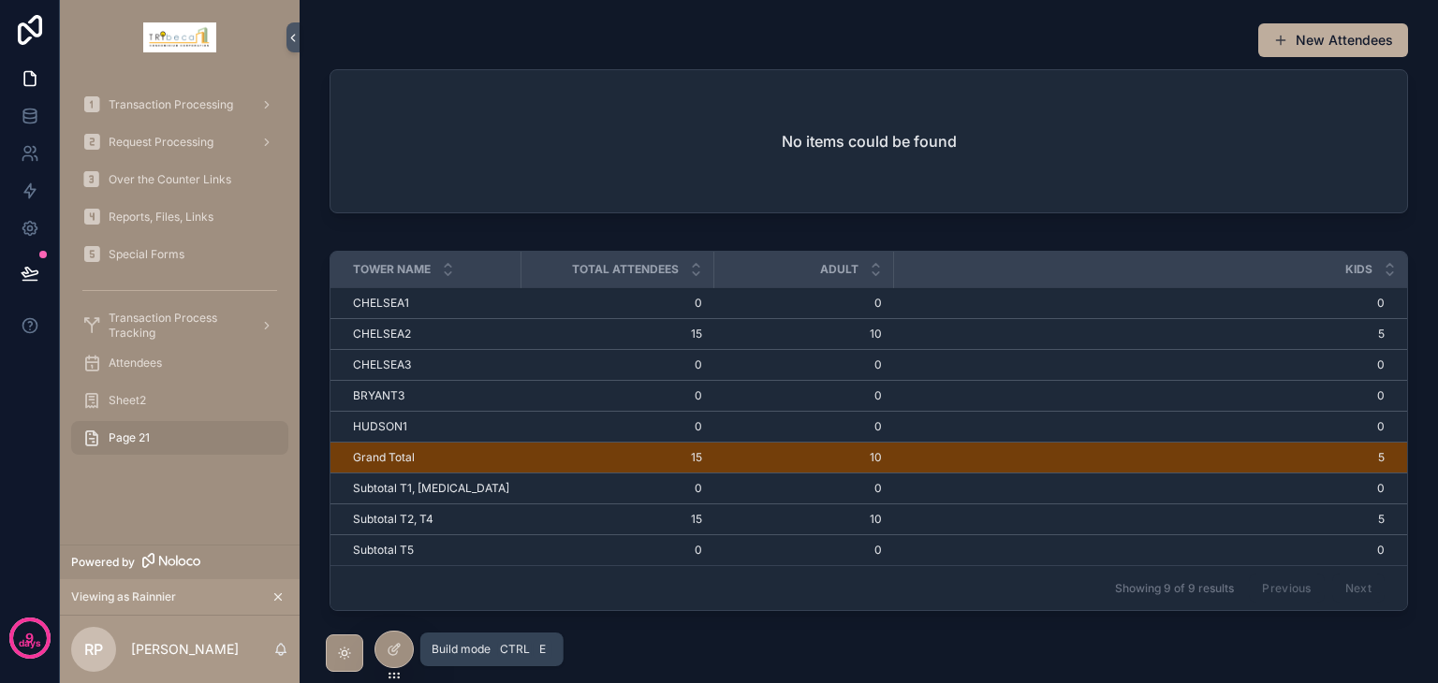
click at [395, 645] on icon at bounding box center [395, 647] width 7 height 7
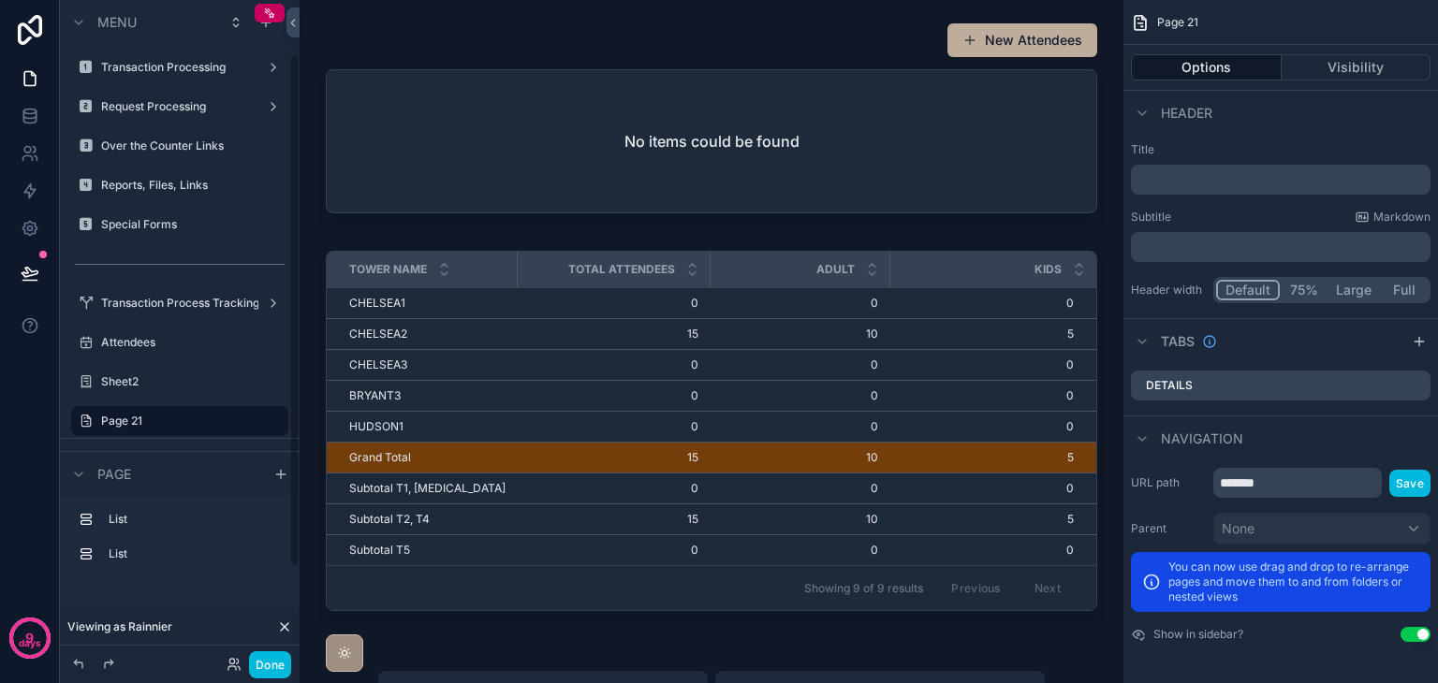
scroll to position [70, 0]
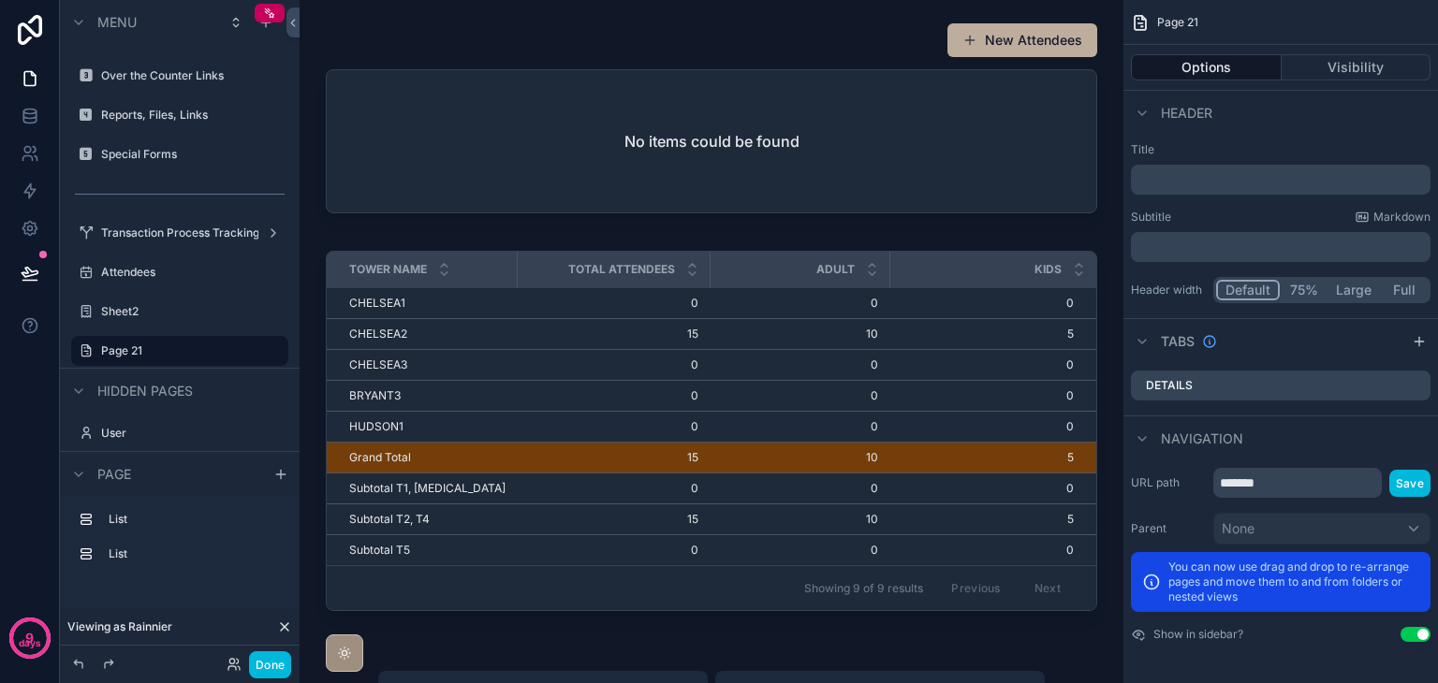
click at [1346, 72] on button "Visibility" at bounding box center [1356, 67] width 150 height 26
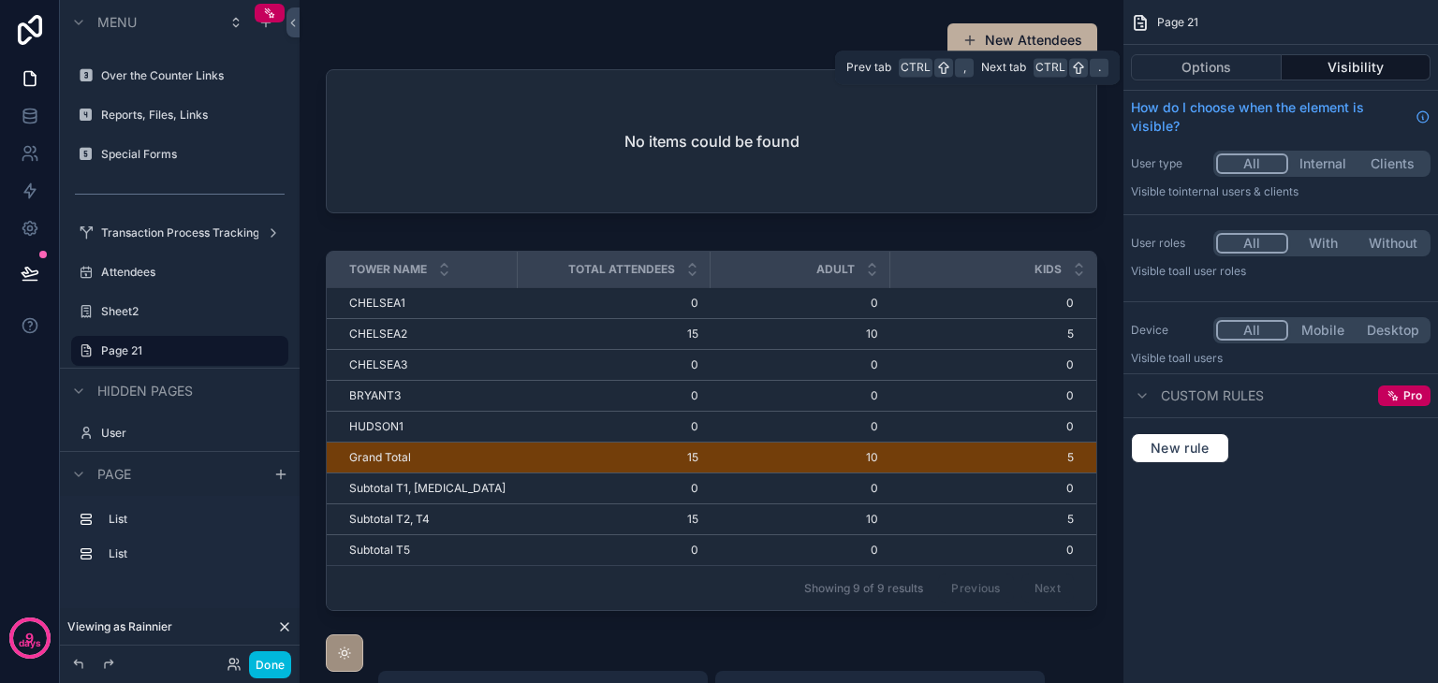
click at [1256, 68] on button "Options" at bounding box center [1206, 67] width 151 height 26
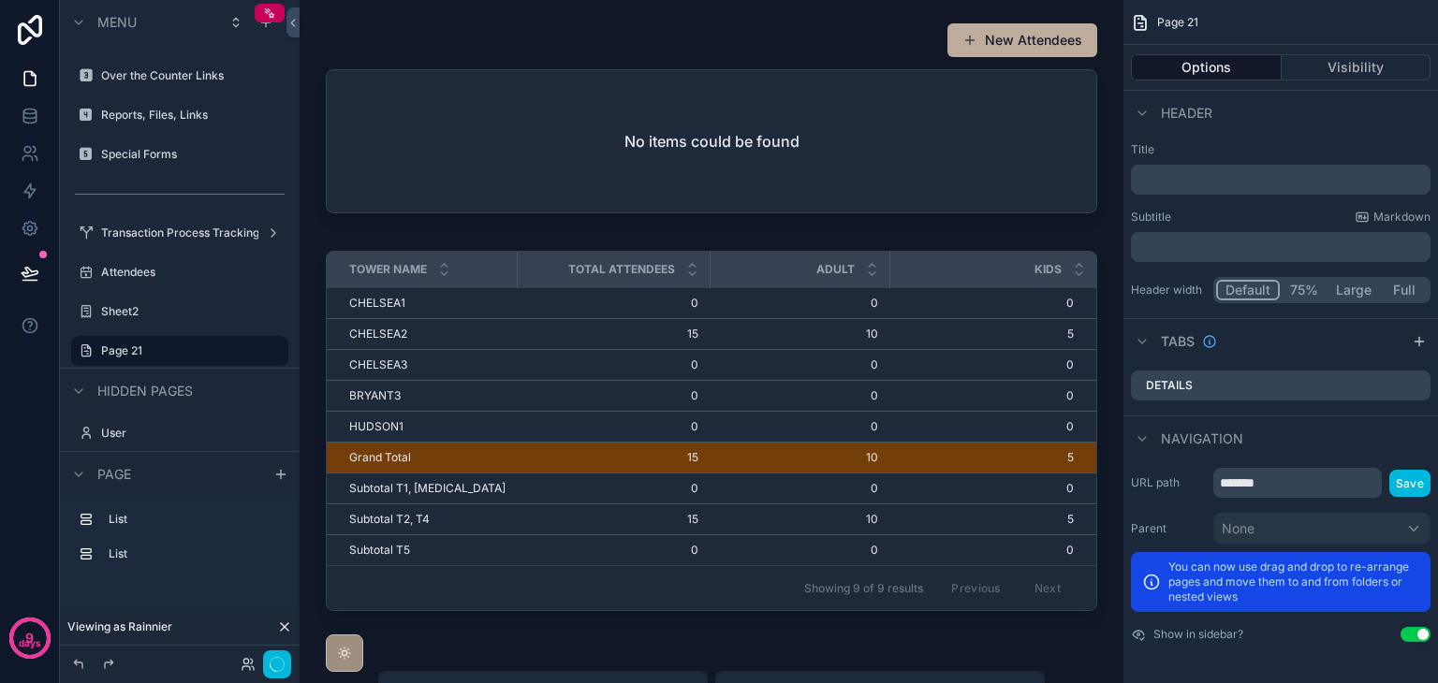
click at [958, 266] on div "Kids" at bounding box center [993, 270] width 206 height 36
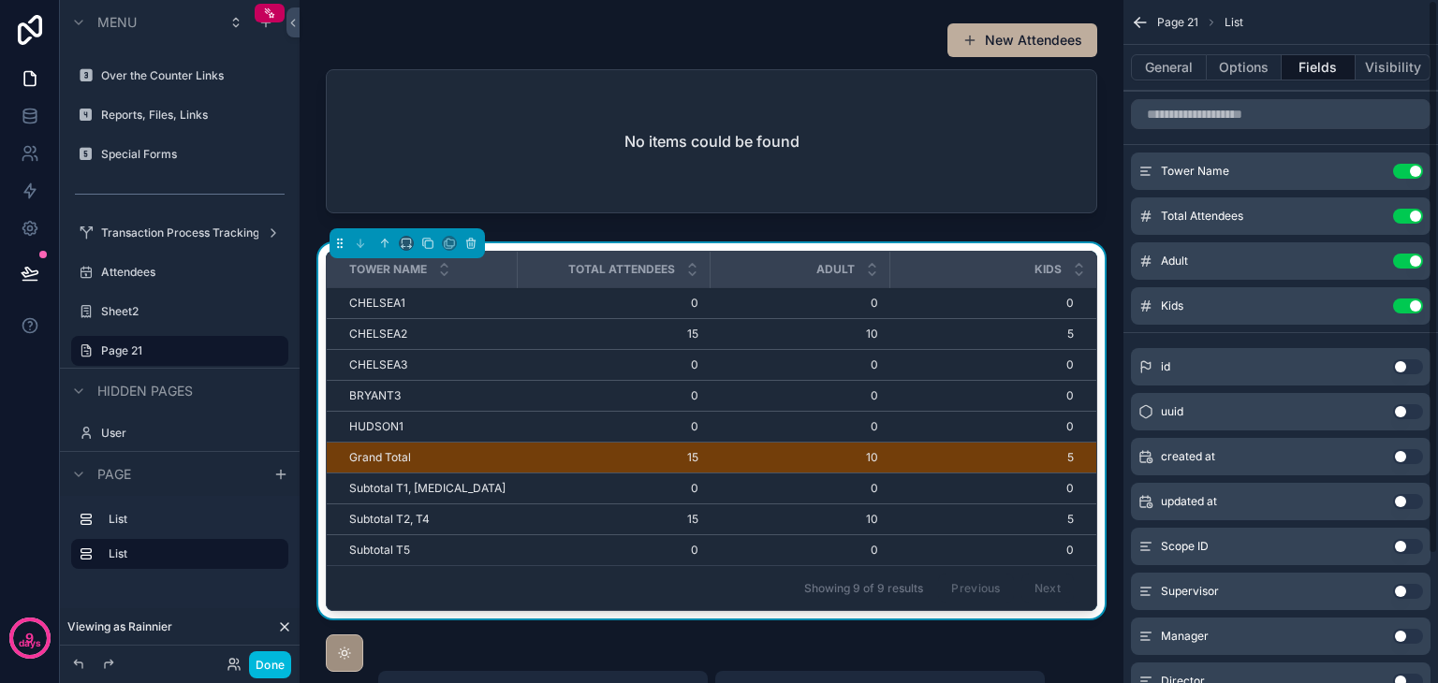
click at [1192, 76] on button "General" at bounding box center [1169, 67] width 76 height 26
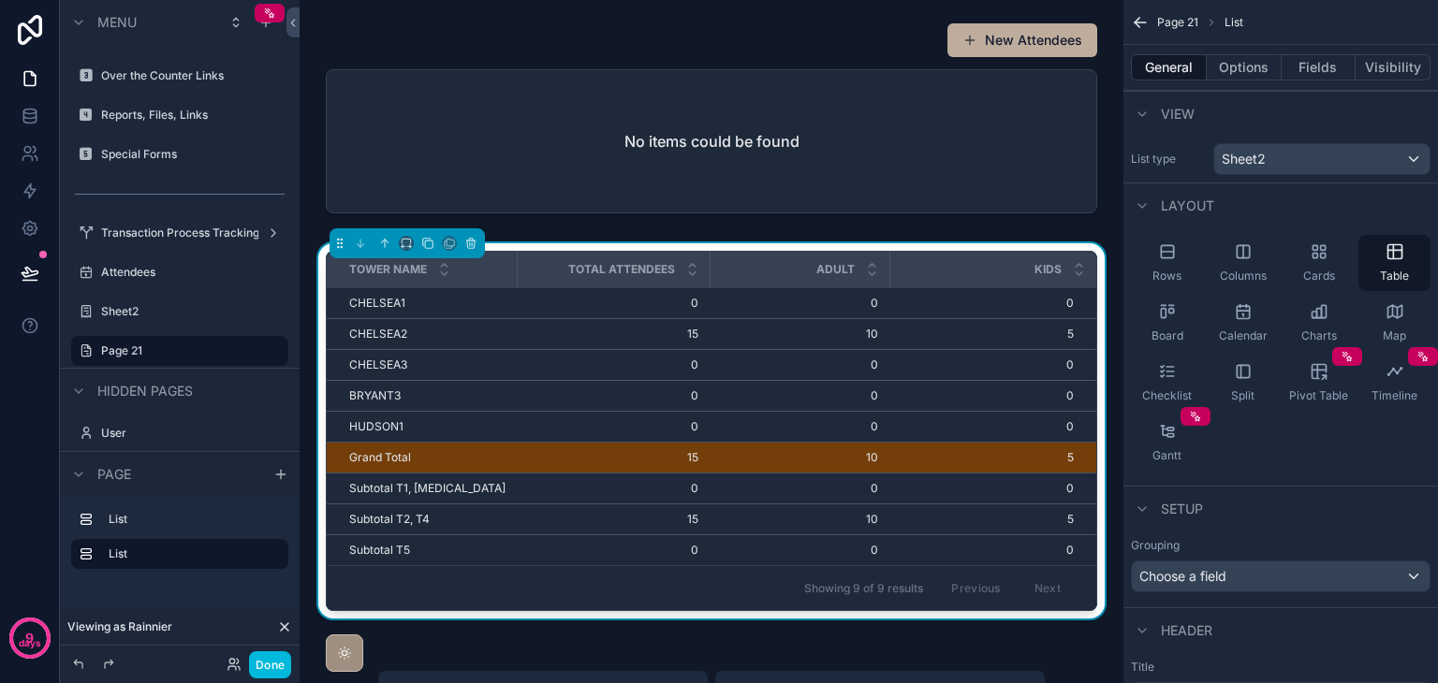
click at [1250, 263] on div "Columns" at bounding box center [1242, 263] width 72 height 56
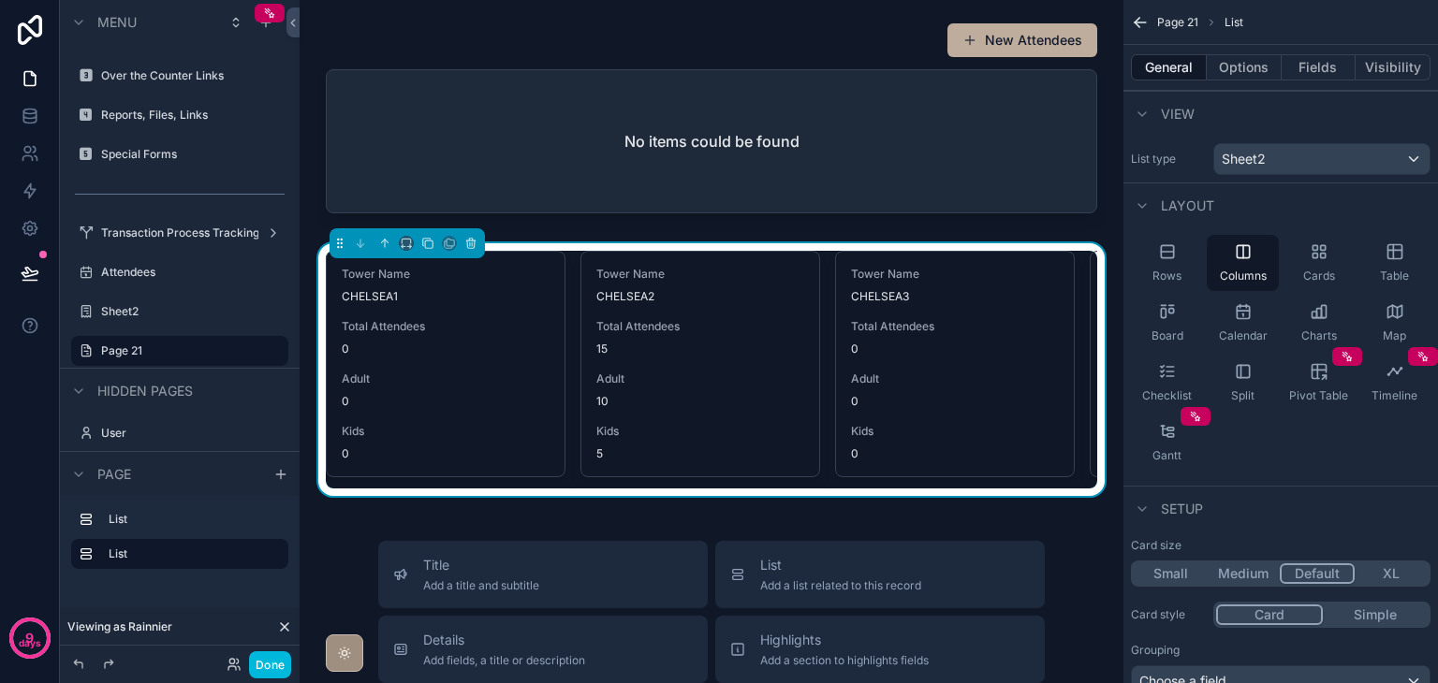
click at [1314, 263] on div "Cards" at bounding box center [1318, 263] width 72 height 56
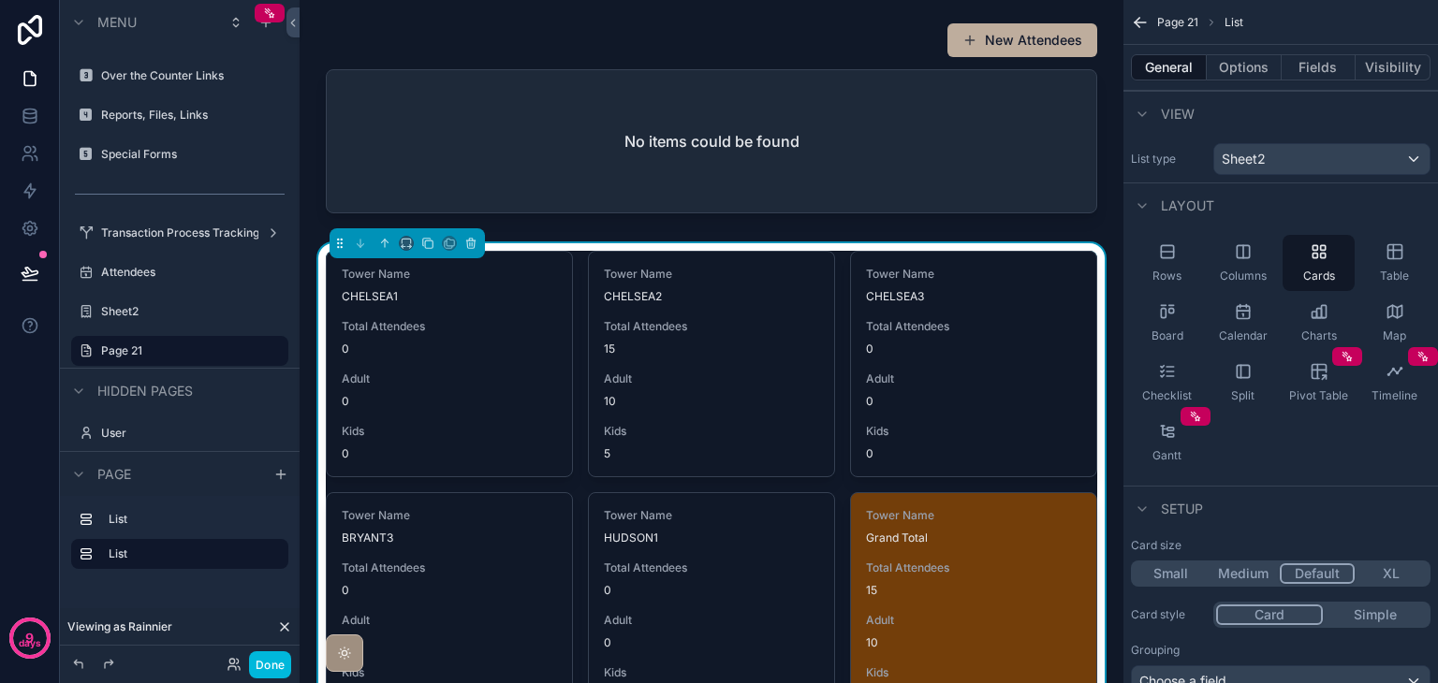
click at [1179, 263] on div "Rows" at bounding box center [1167, 263] width 72 height 56
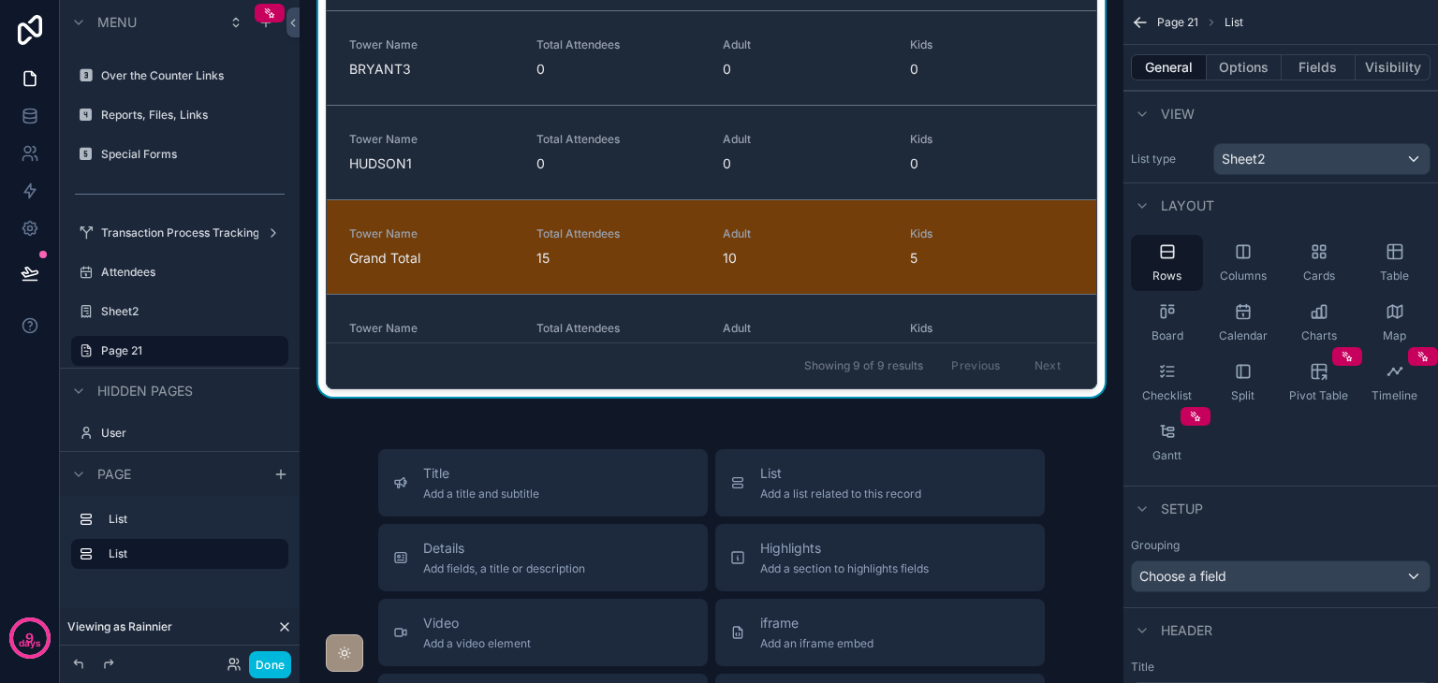
scroll to position [101, 0]
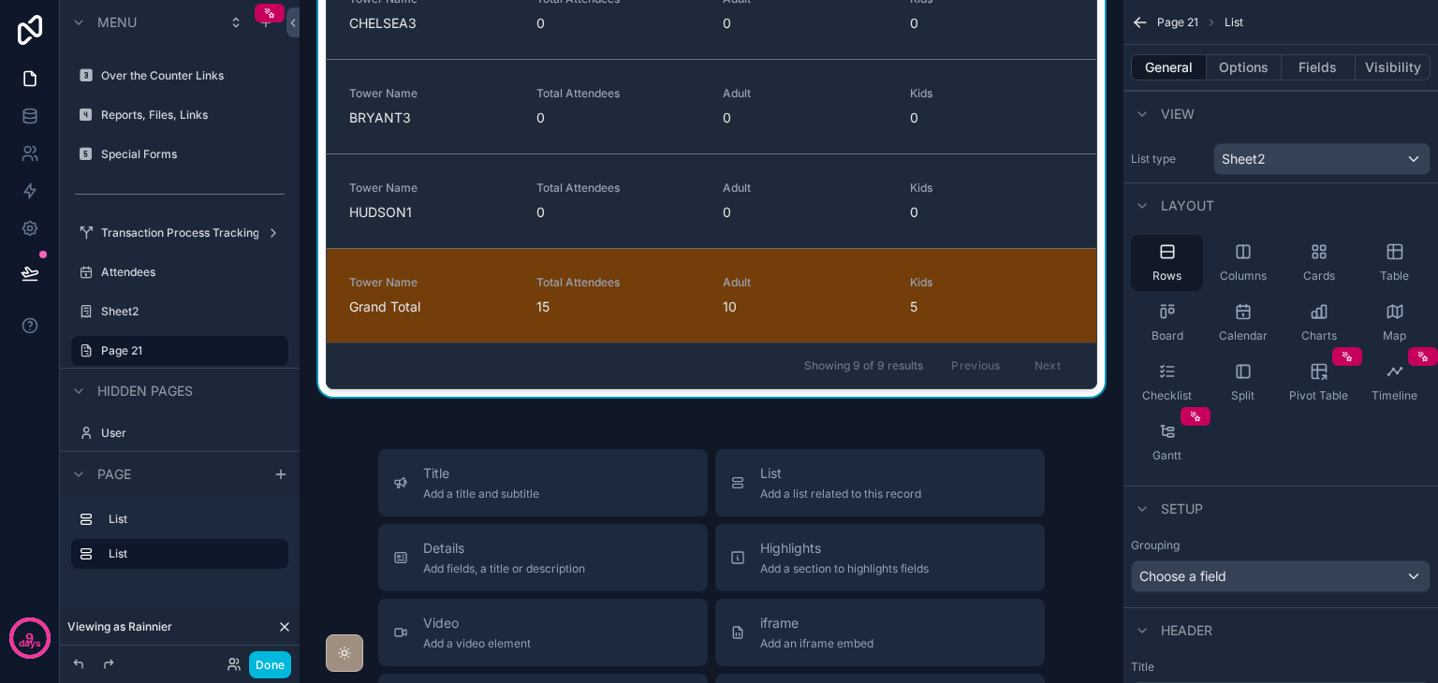
click at [1397, 261] on div "Table" at bounding box center [1394, 263] width 72 height 56
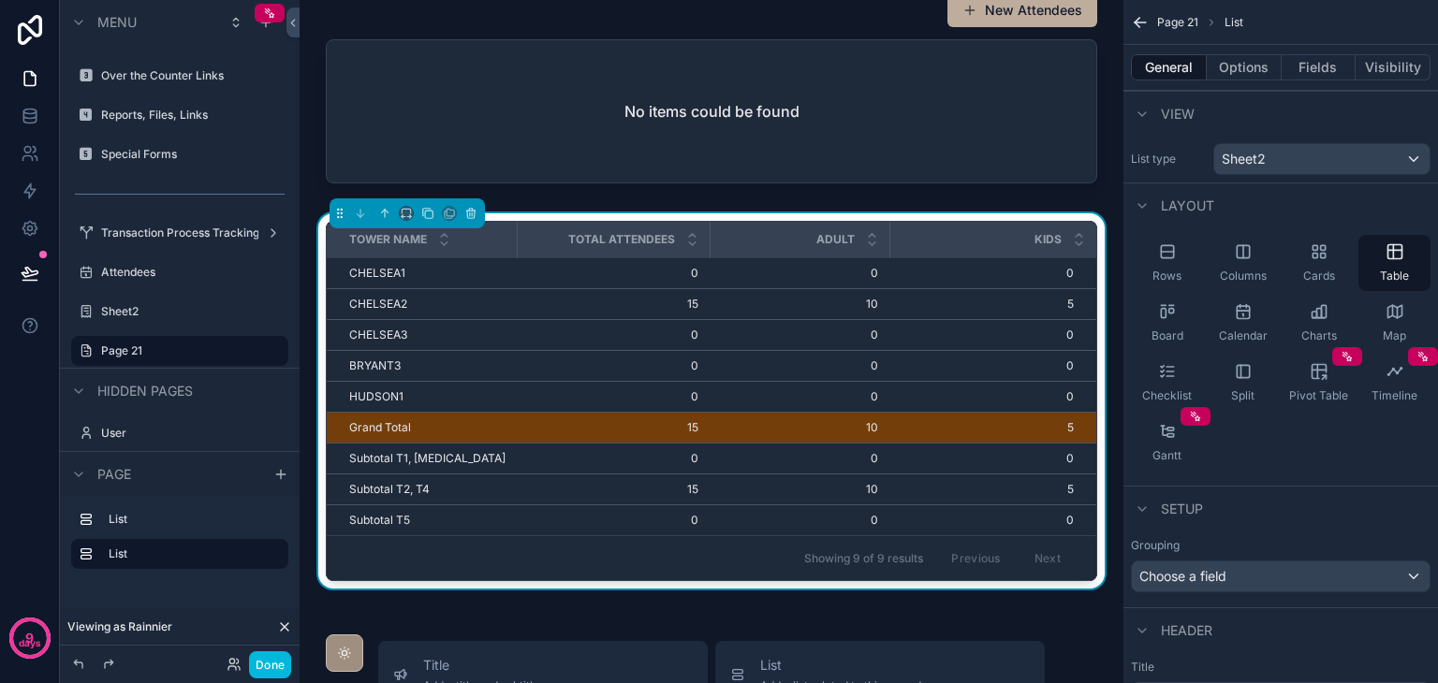
scroll to position [0, 0]
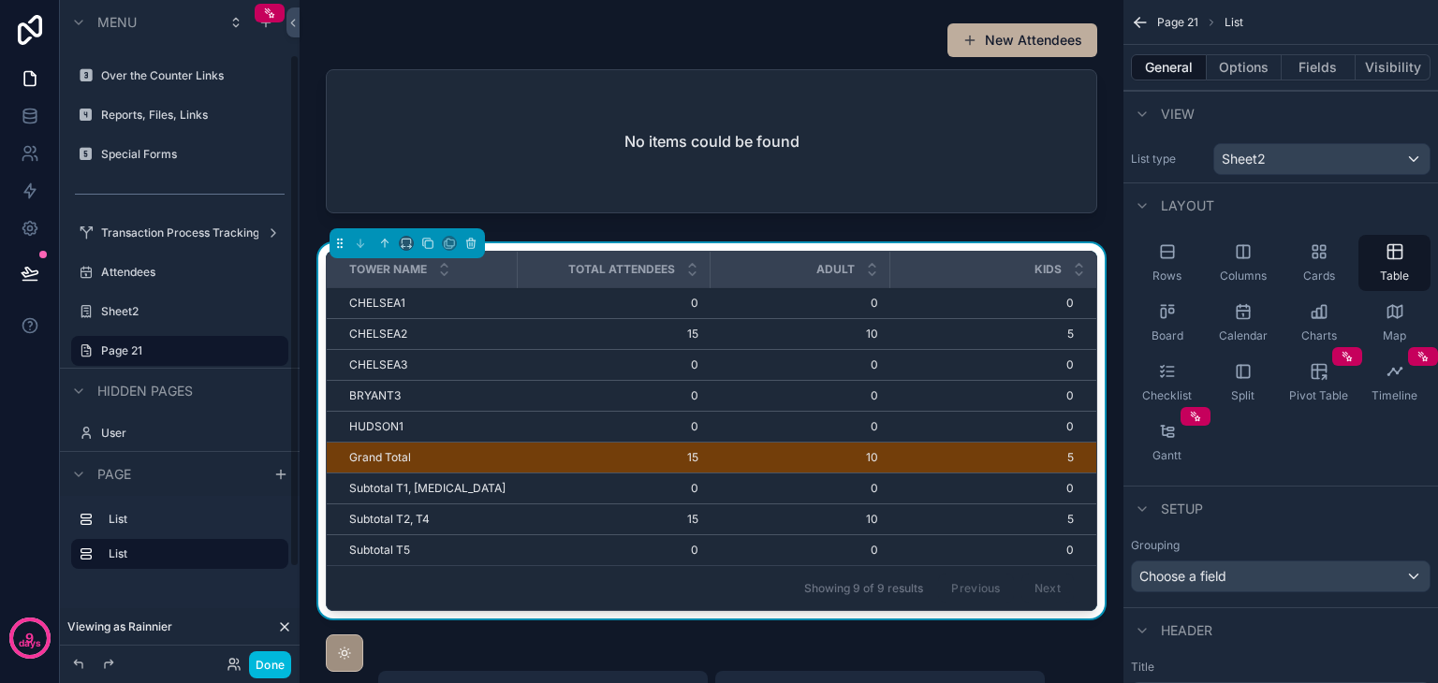
click at [263, 662] on button "Done" at bounding box center [270, 664] width 42 height 27
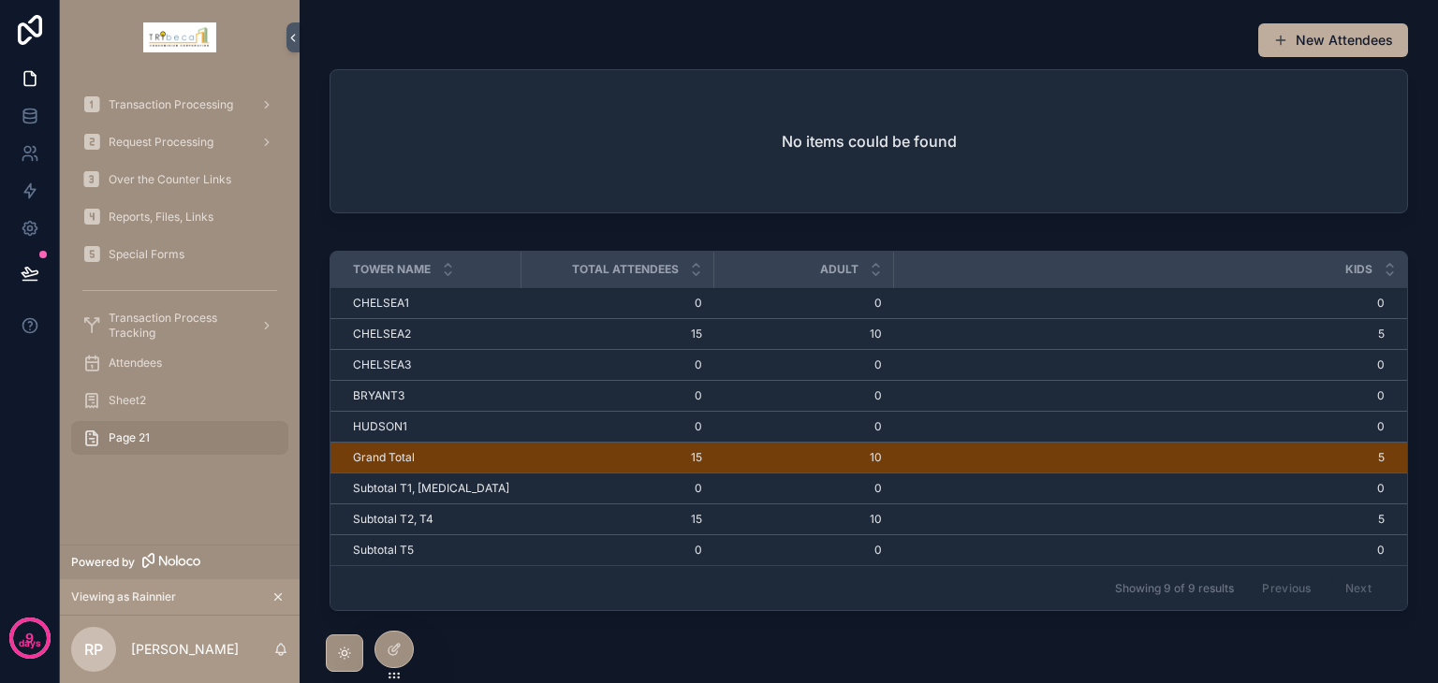
click at [382, 652] on div at bounding box center [393, 650] width 37 height 36
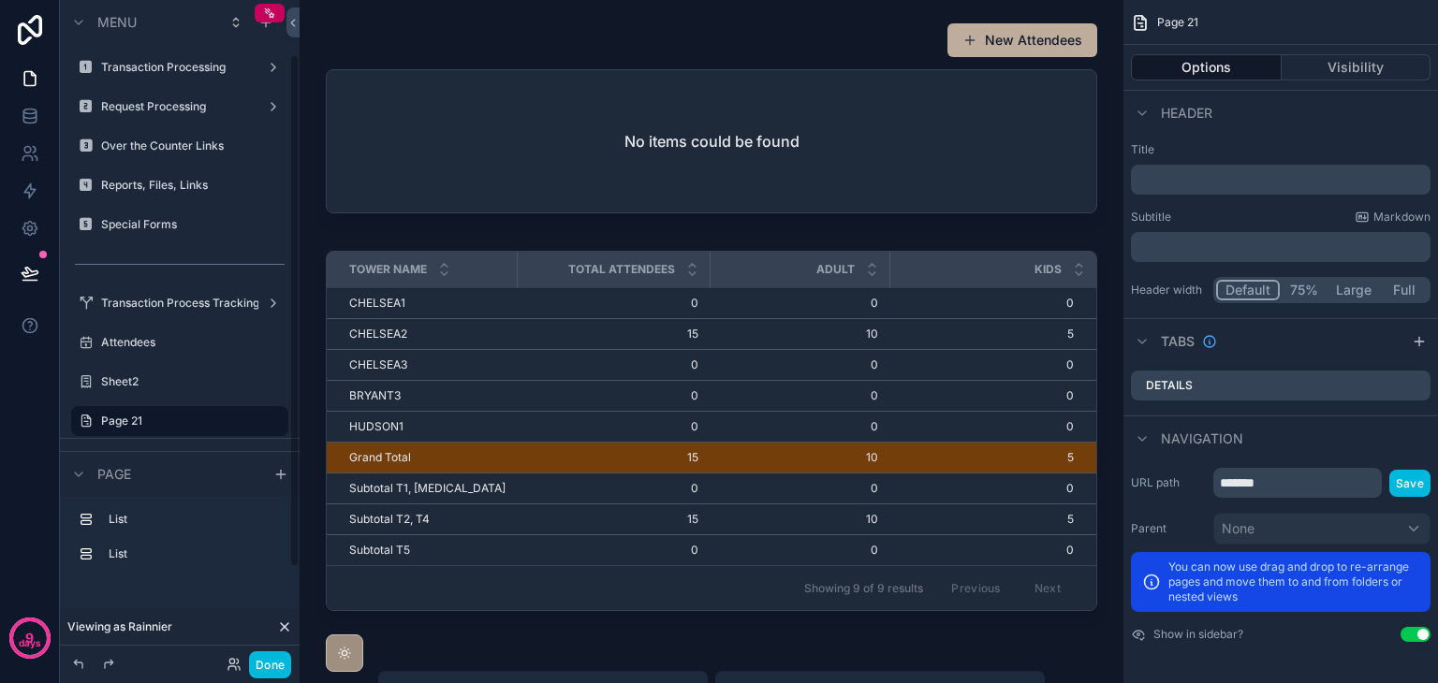
scroll to position [70, 0]
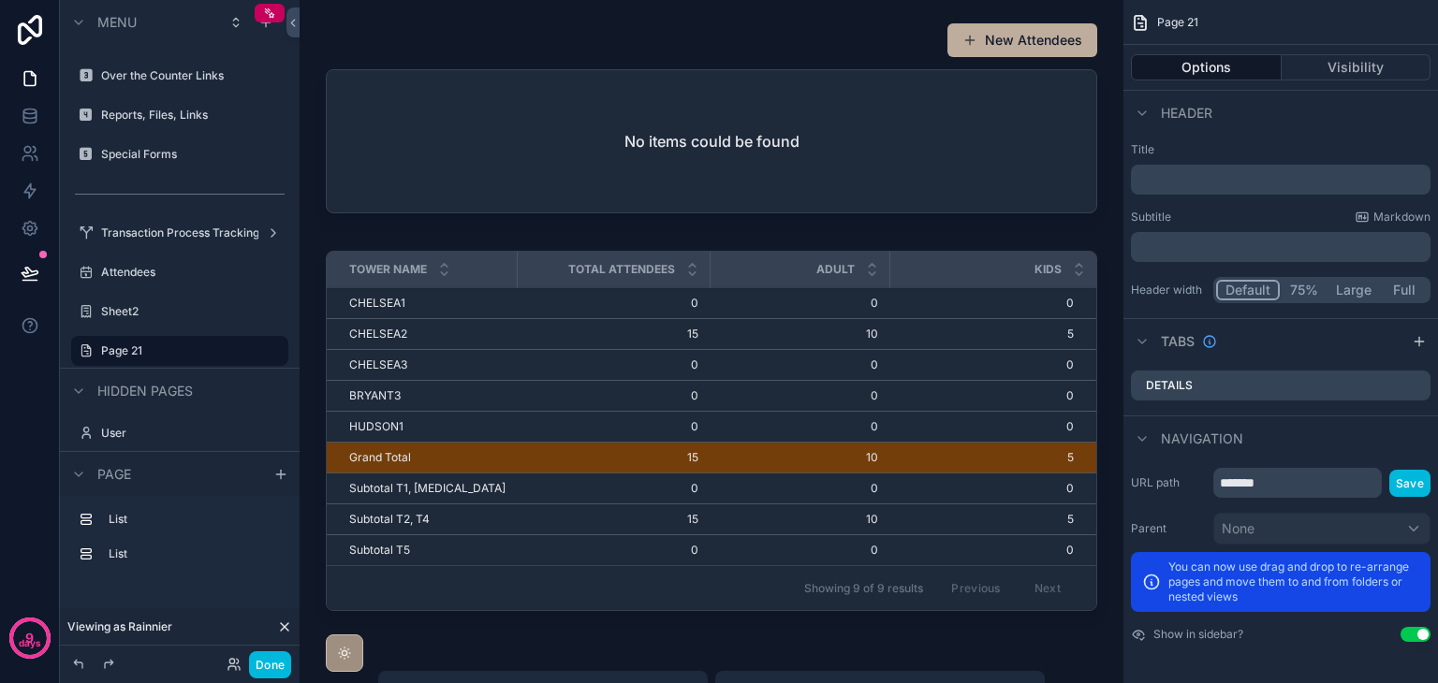
click at [0, 0] on icon "scrollable content" at bounding box center [0, 0] width 0 height 0
click at [330, 365] on button "Remove" at bounding box center [347, 363] width 72 height 19
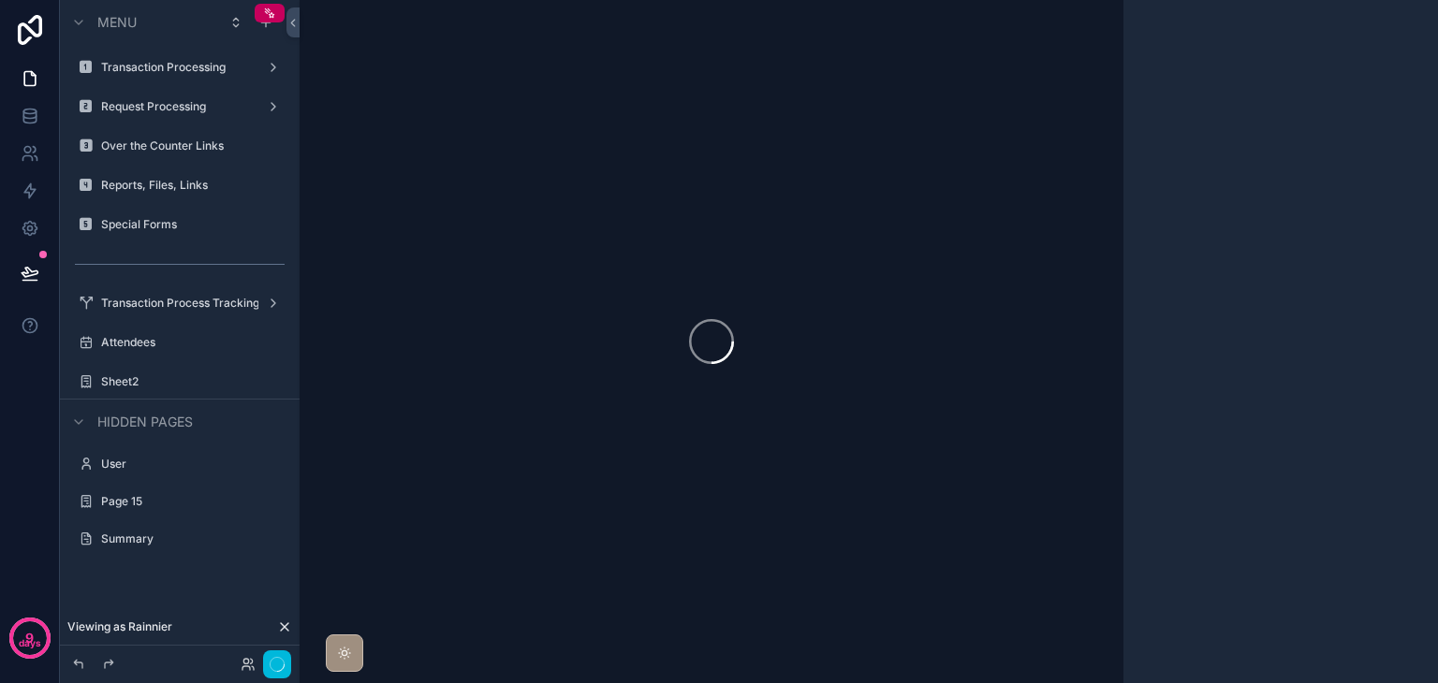
scroll to position [0, 0]
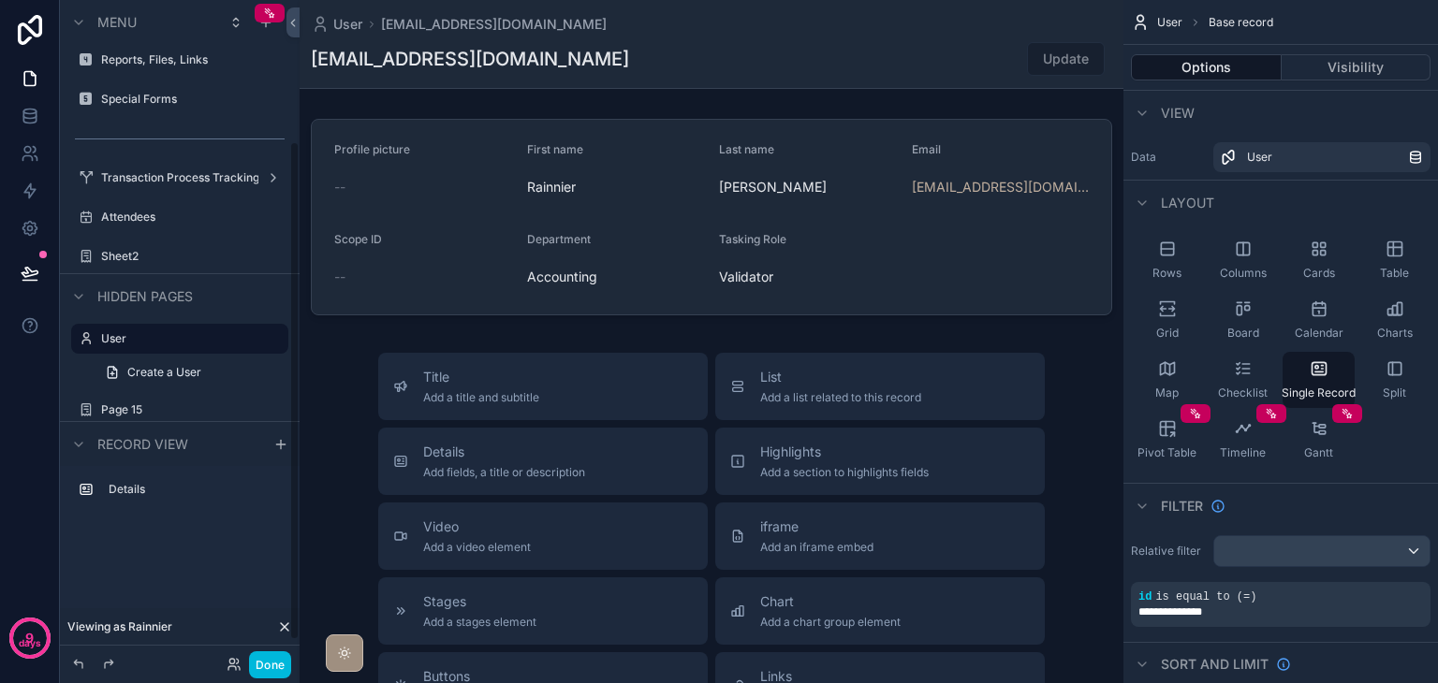
scroll to position [26, 0]
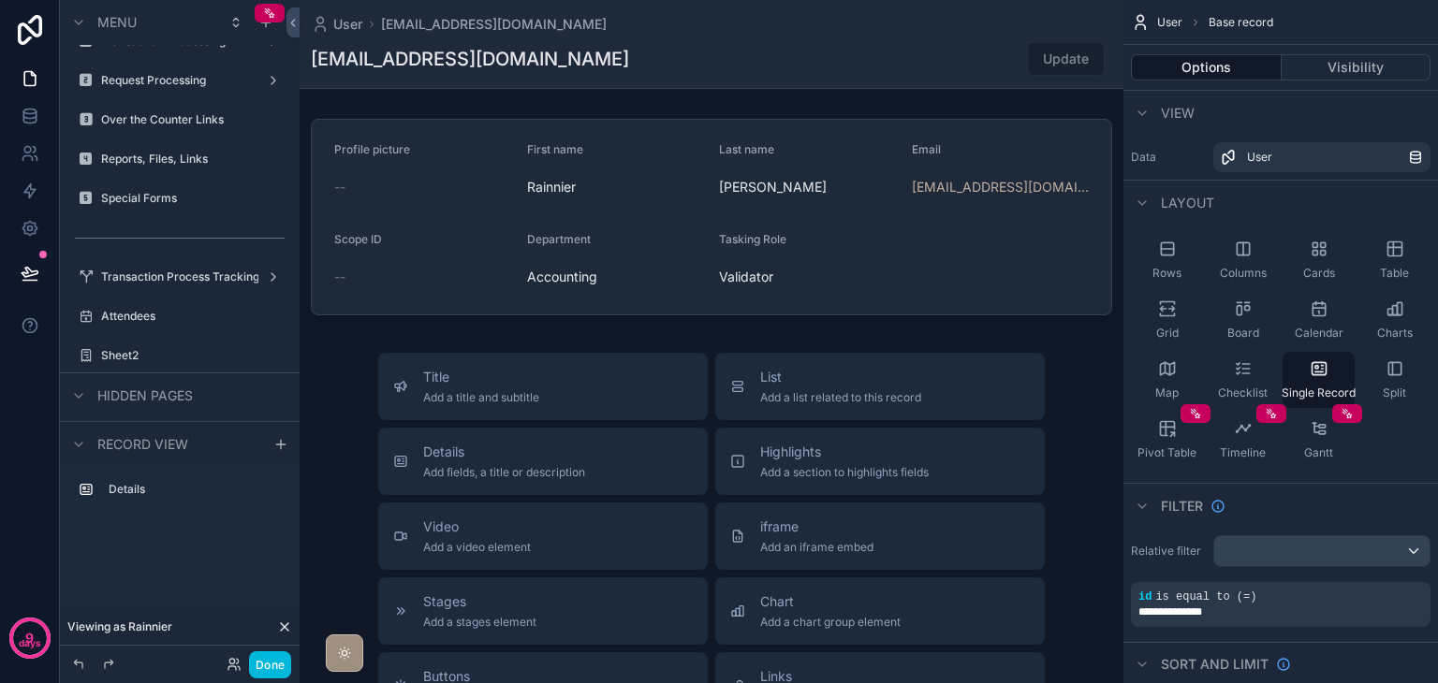
click at [0, 0] on icon "scrollable content" at bounding box center [0, 0] width 0 height 0
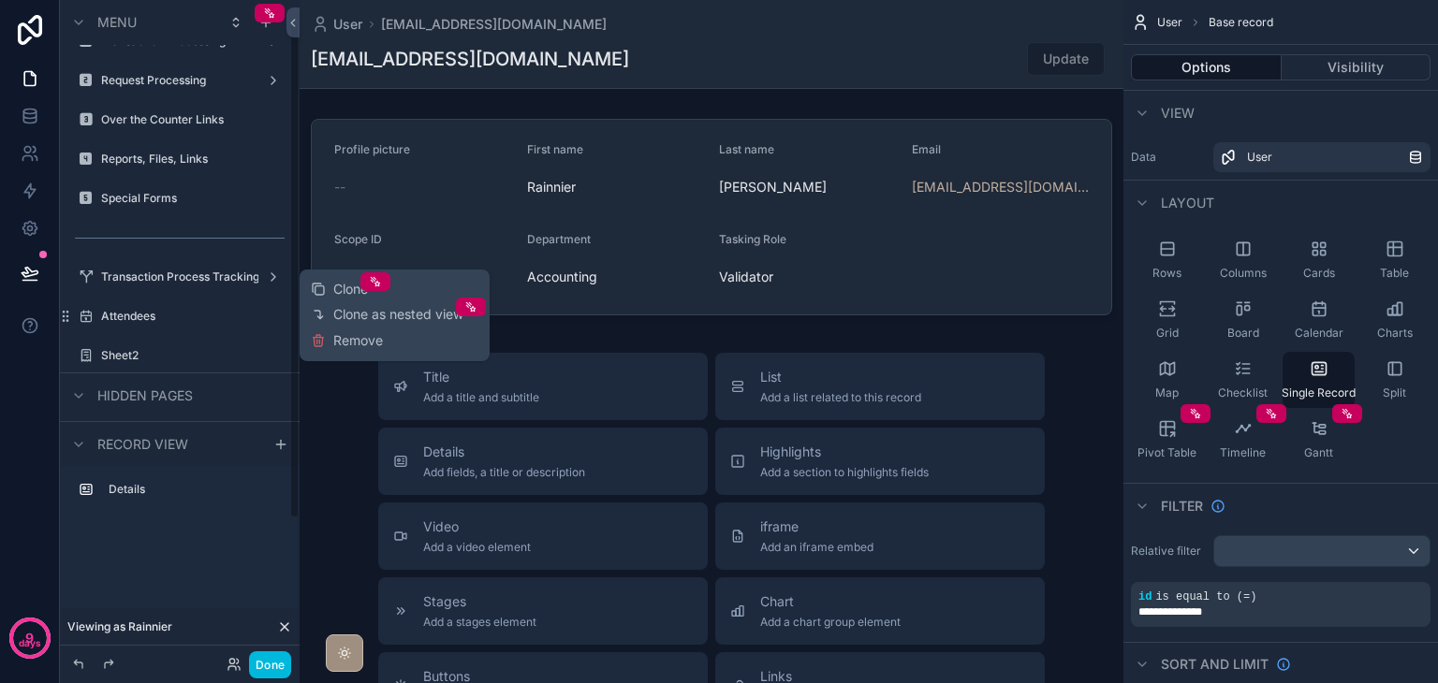
click at [341, 335] on span "Remove" at bounding box center [358, 340] width 50 height 19
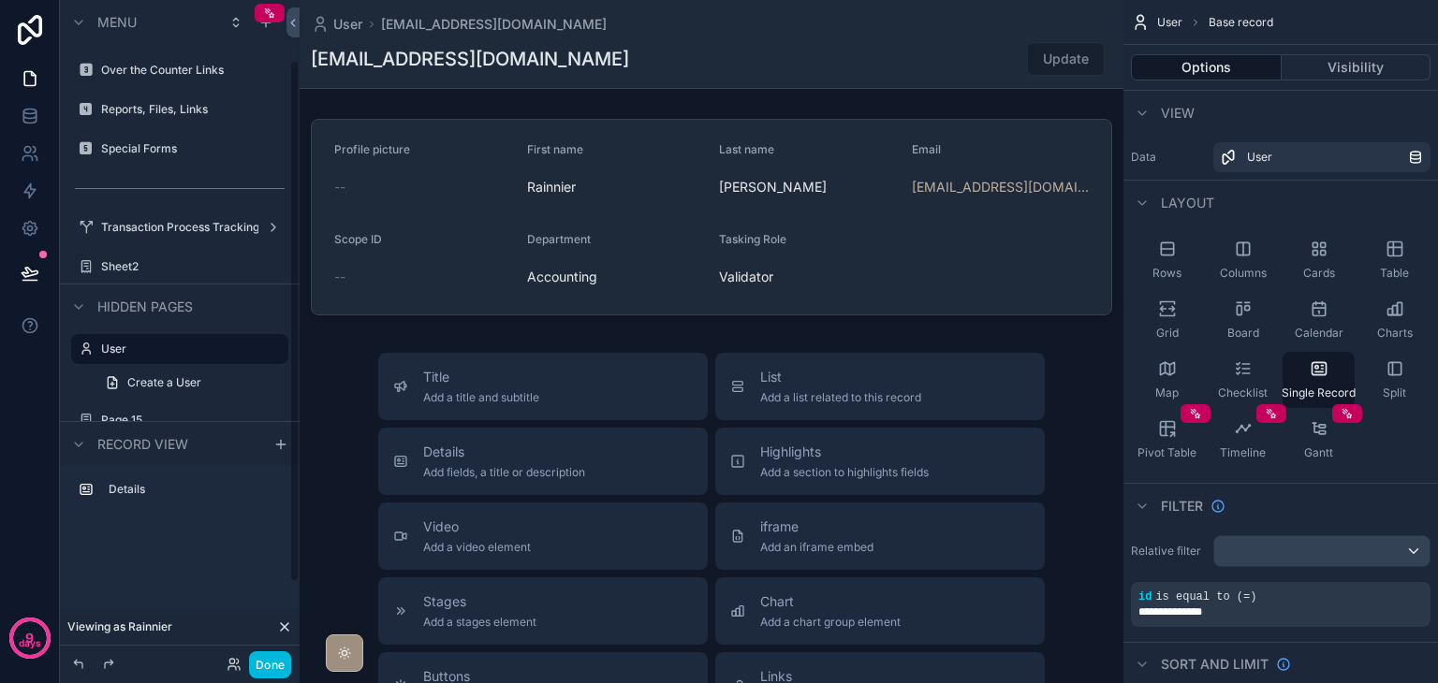
click at [0, 0] on icon "scrollable content" at bounding box center [0, 0] width 0 height 0
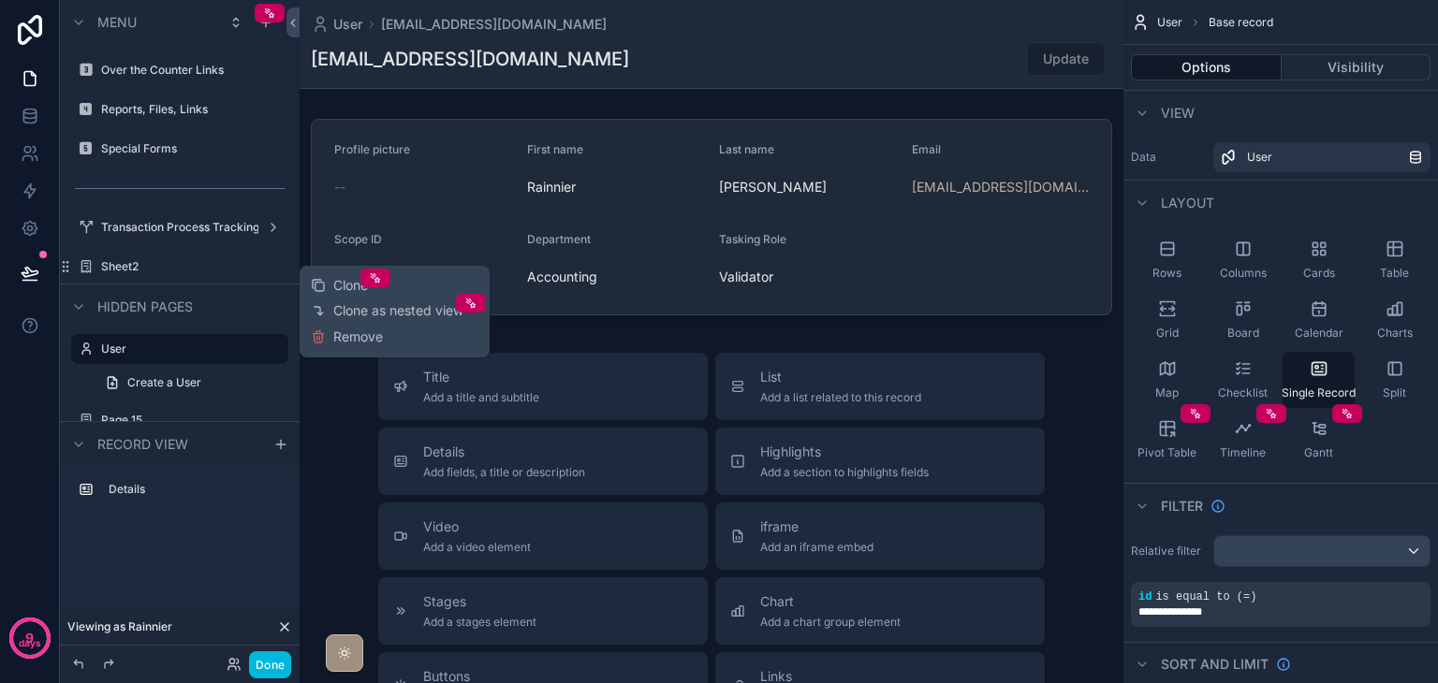
click at [333, 330] on span "Remove" at bounding box center [358, 337] width 50 height 19
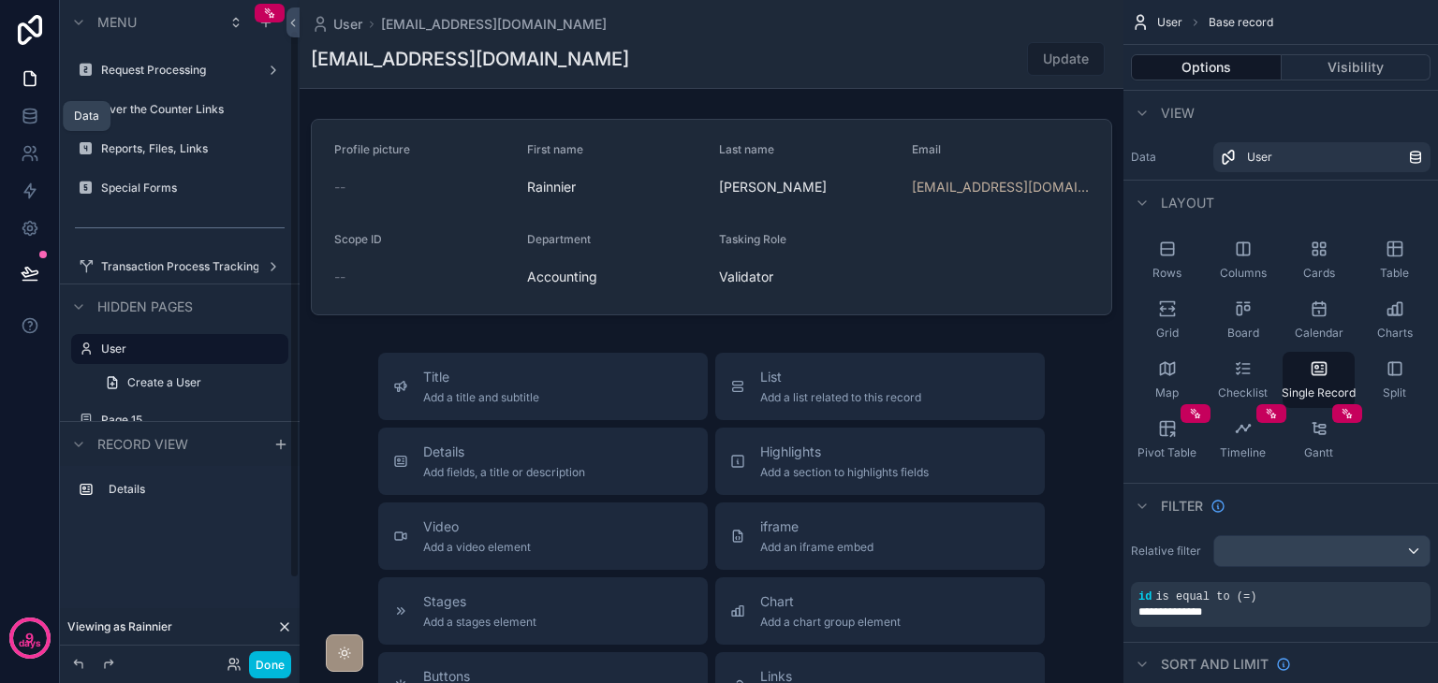
click at [21, 108] on icon at bounding box center [30, 116] width 19 height 19
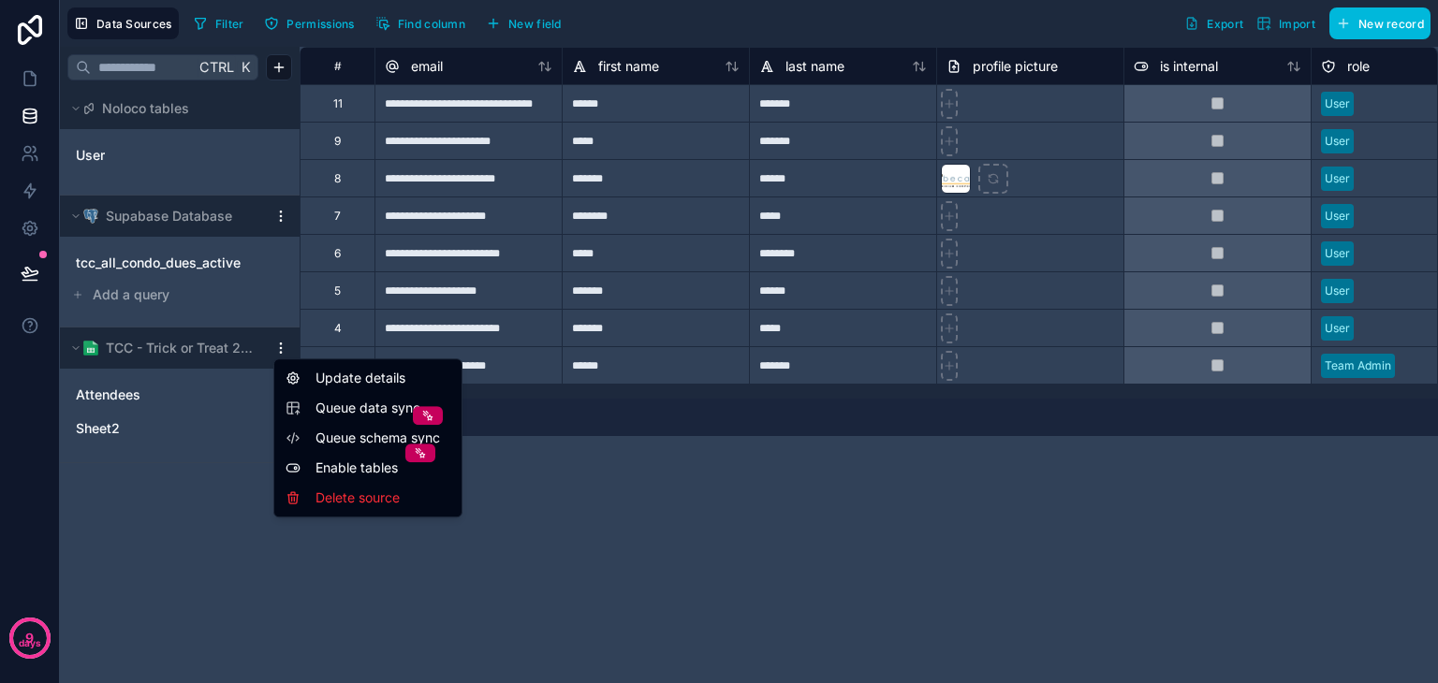
click at [283, 353] on html "**********" at bounding box center [719, 341] width 1438 height 683
click at [319, 509] on div "Delete source" at bounding box center [368, 498] width 180 height 30
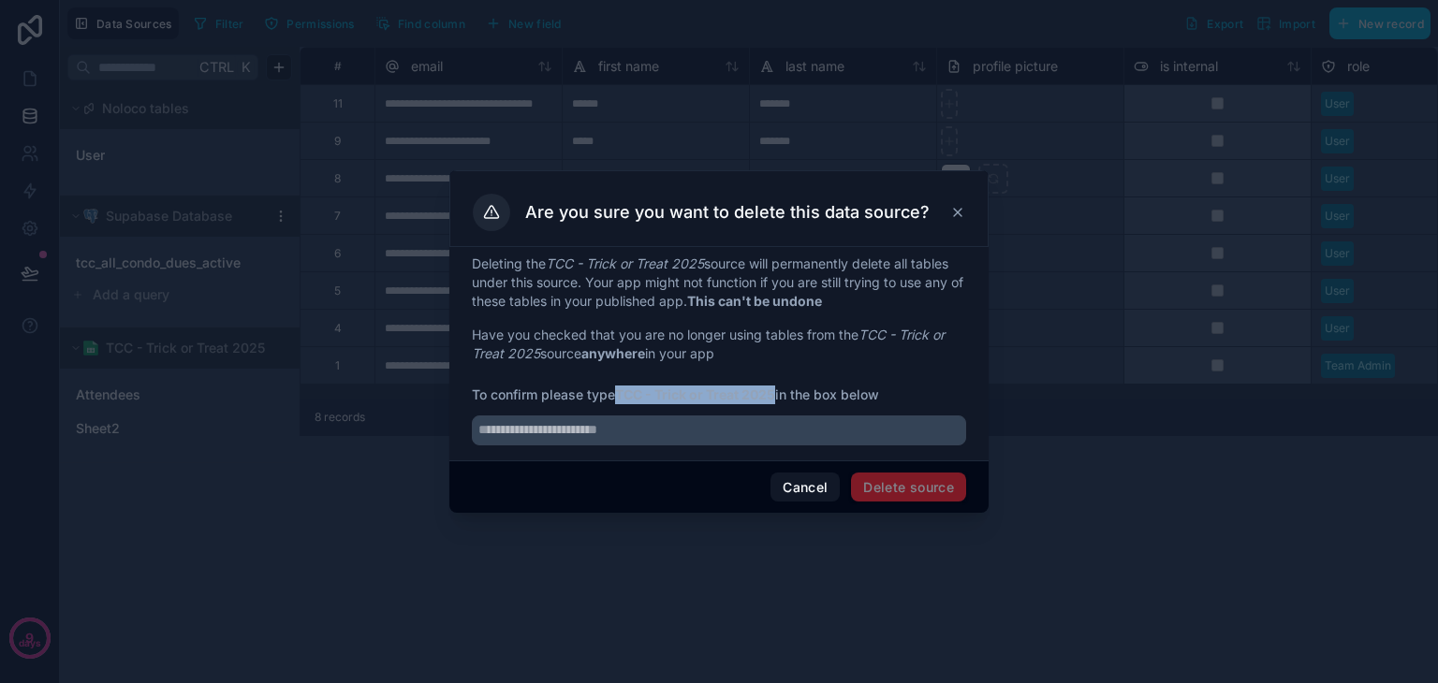
drag, startPoint x: 621, startPoint y: 394, endPoint x: 780, endPoint y: 394, distance: 158.2
click at [775, 394] on strong "TCC - Trick or Treat 2025" at bounding box center [695, 395] width 160 height 16
copy strong "TCC - Trick or Treat 2025"
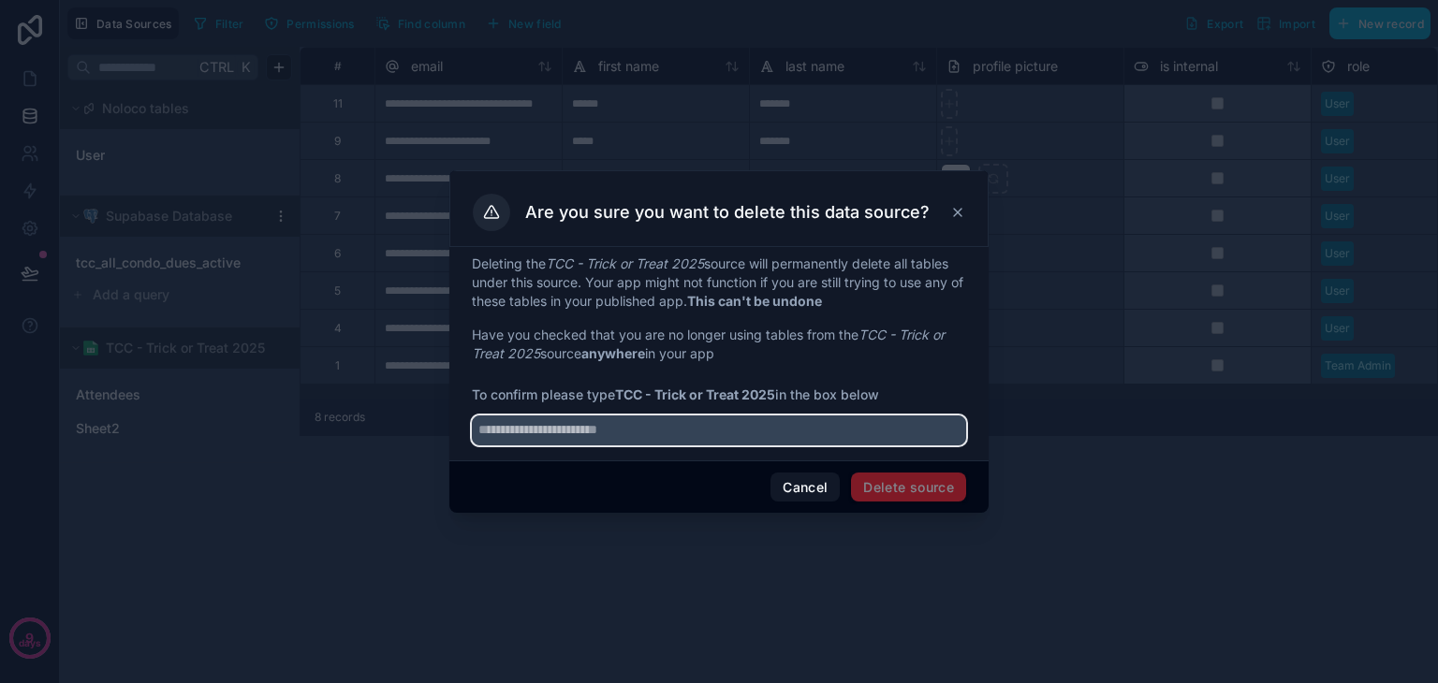
click at [584, 433] on input "text" at bounding box center [719, 431] width 494 height 30
paste input "**********"
type input "**********"
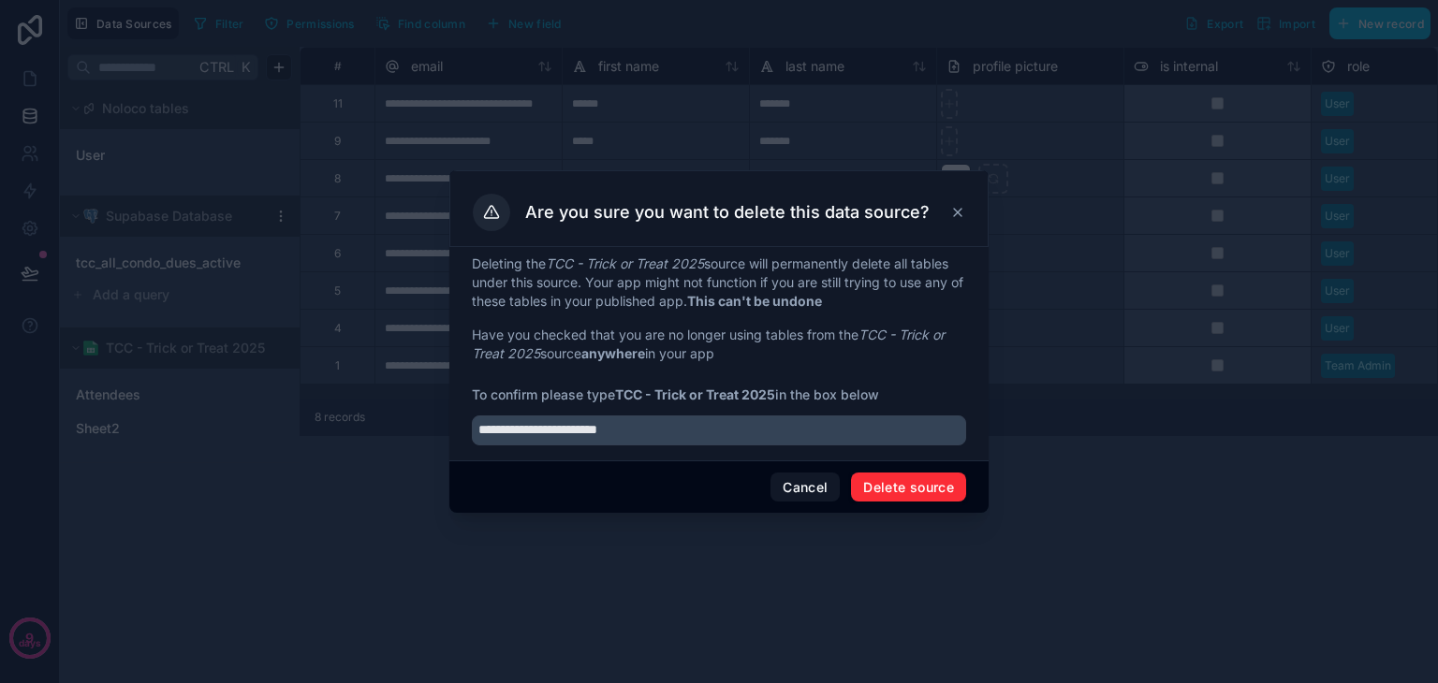
click at [928, 482] on button "Delete source" at bounding box center [908, 488] width 115 height 30
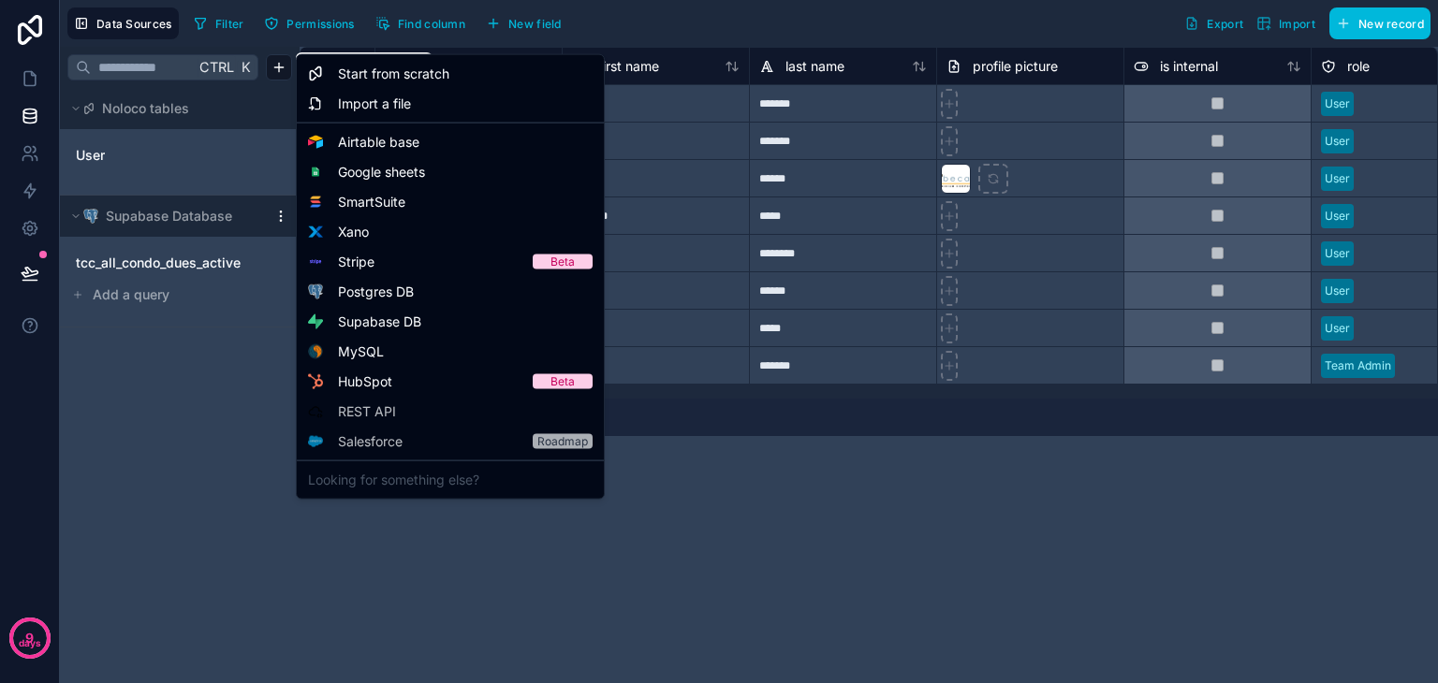
click at [275, 72] on html "**********" at bounding box center [719, 341] width 1438 height 683
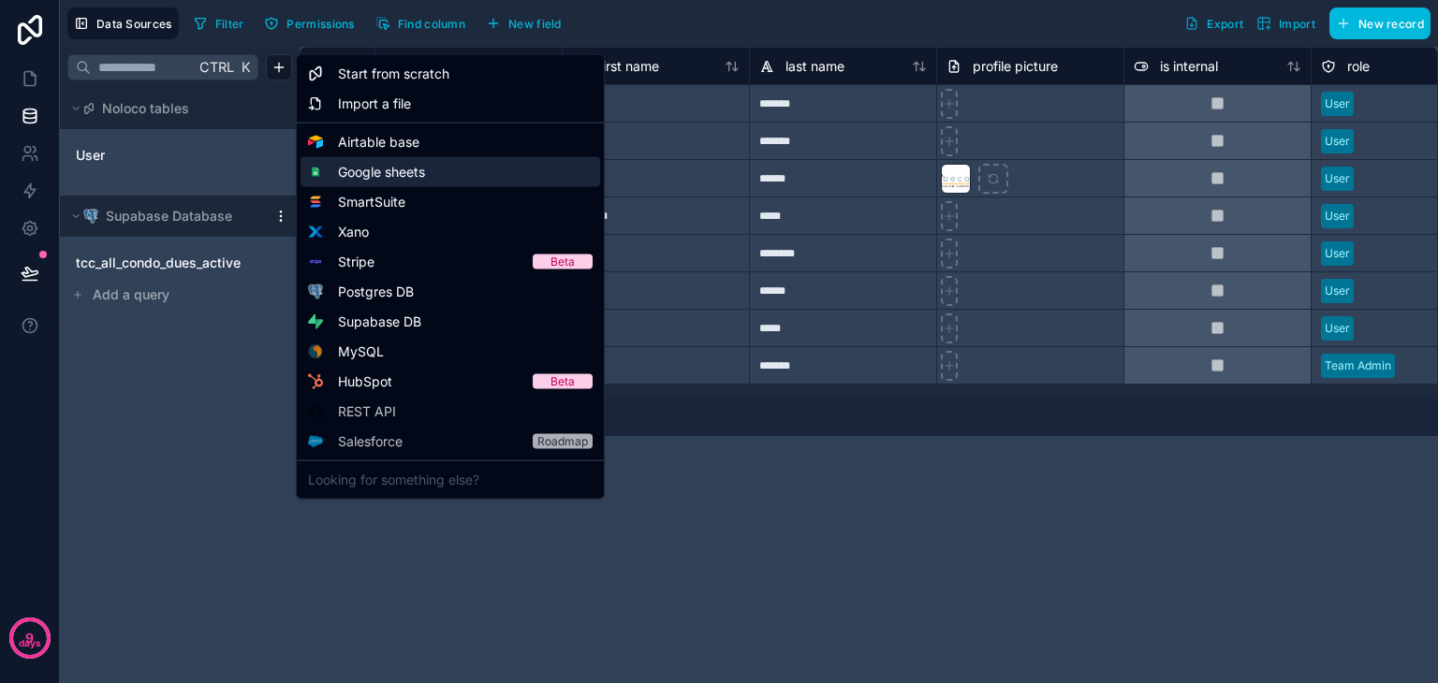
click at [401, 175] on span "Google sheets" at bounding box center [381, 172] width 87 height 19
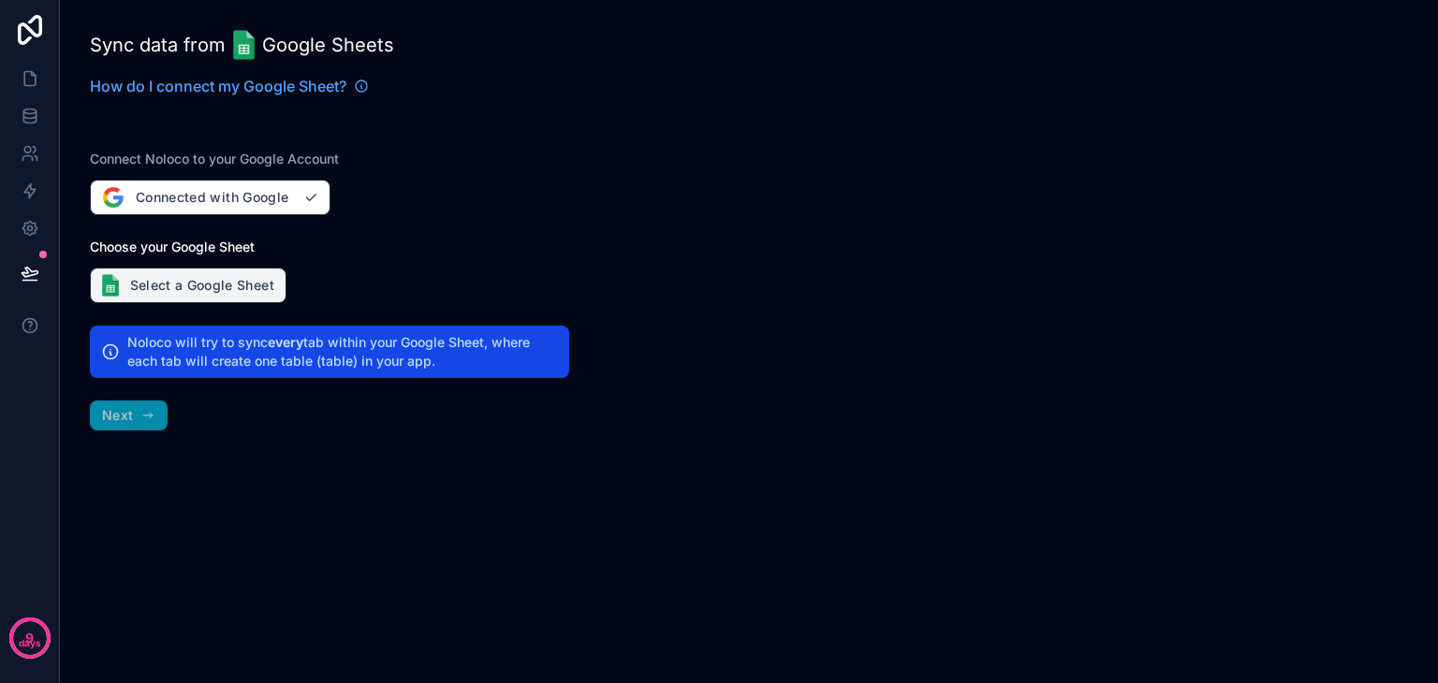
click at [176, 275] on button "Select a Google Sheet" at bounding box center [188, 286] width 197 height 36
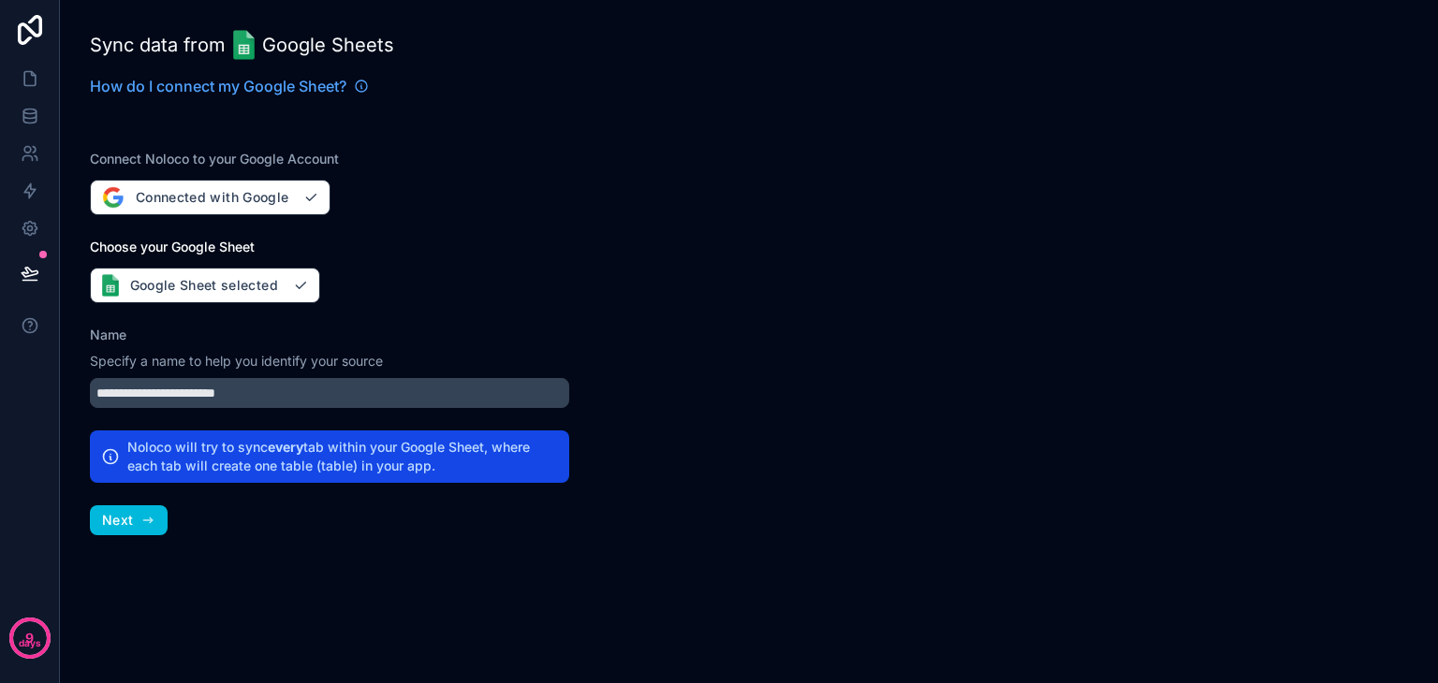
click at [146, 521] on icon "button" at bounding box center [147, 520] width 15 height 15
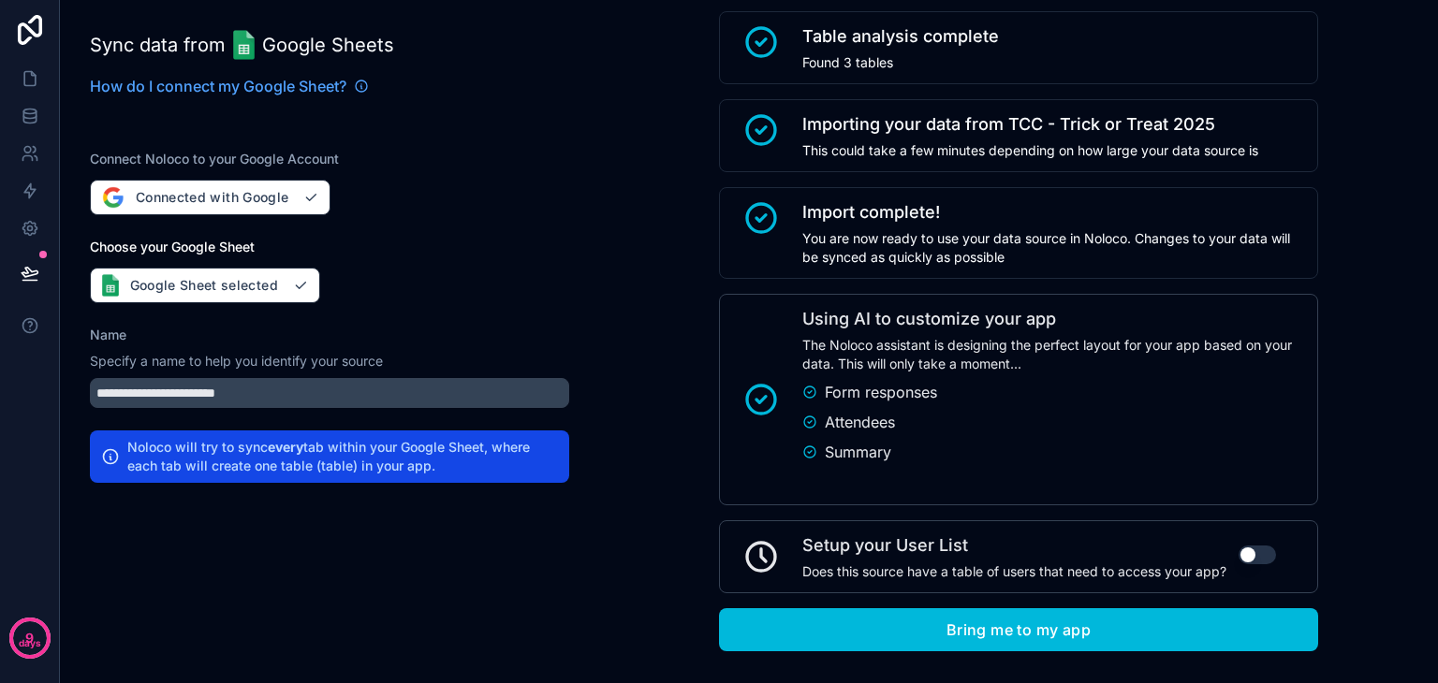
scroll to position [162, 0]
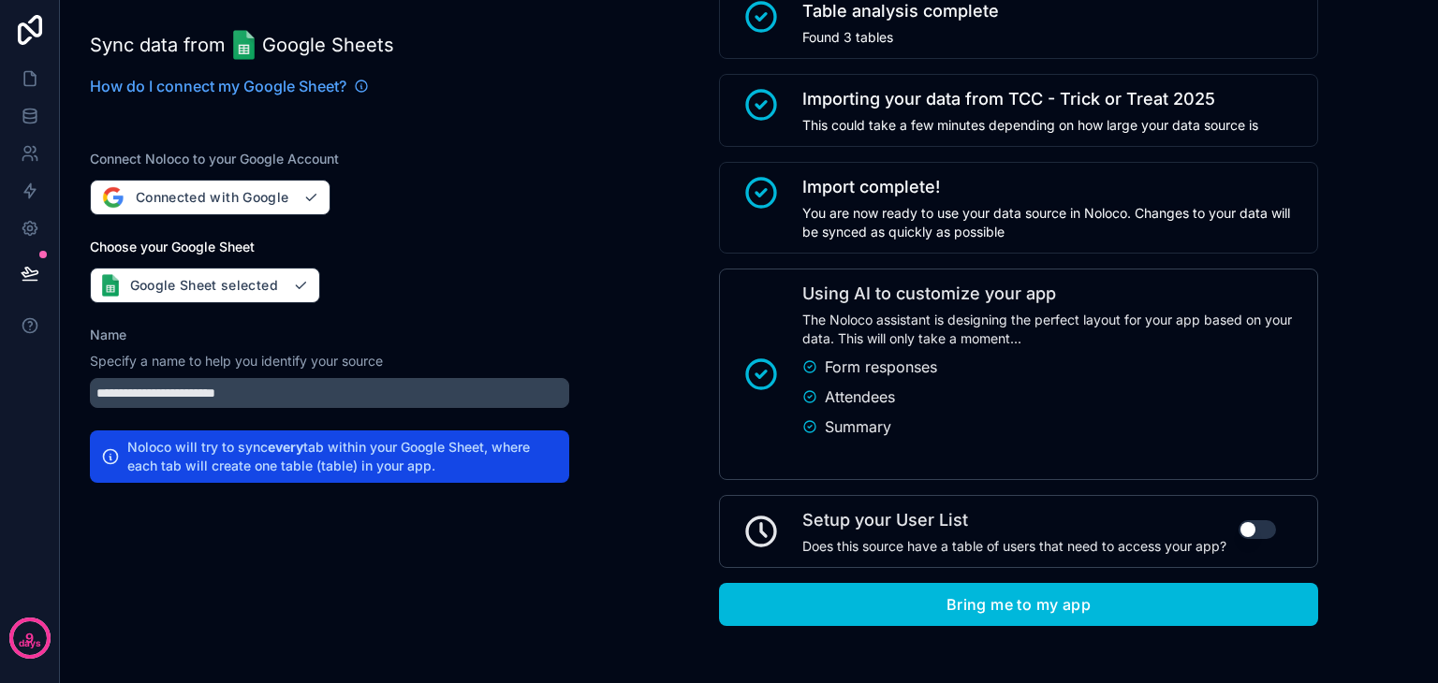
click at [760, 592] on button "Bring me to my app" at bounding box center [1018, 604] width 599 height 43
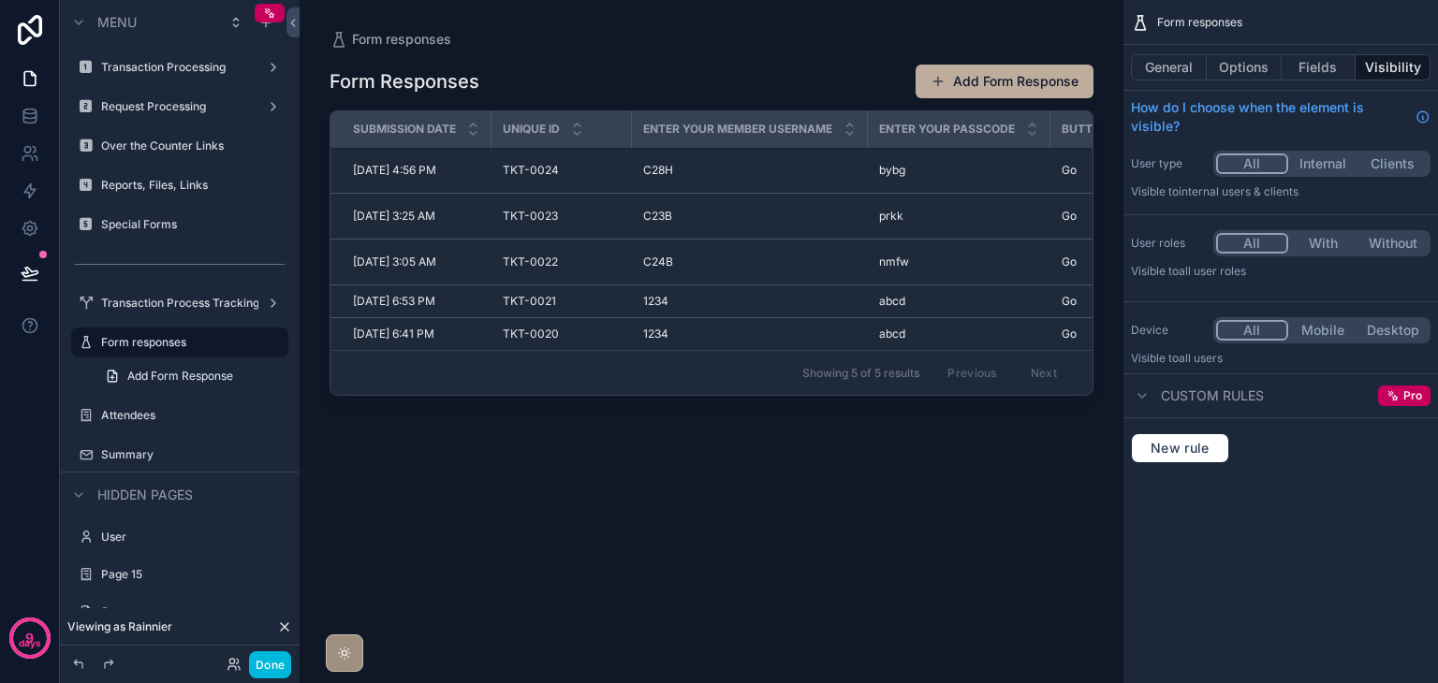
click at [510, 377] on div "scrollable content" at bounding box center [712, 330] width 824 height 661
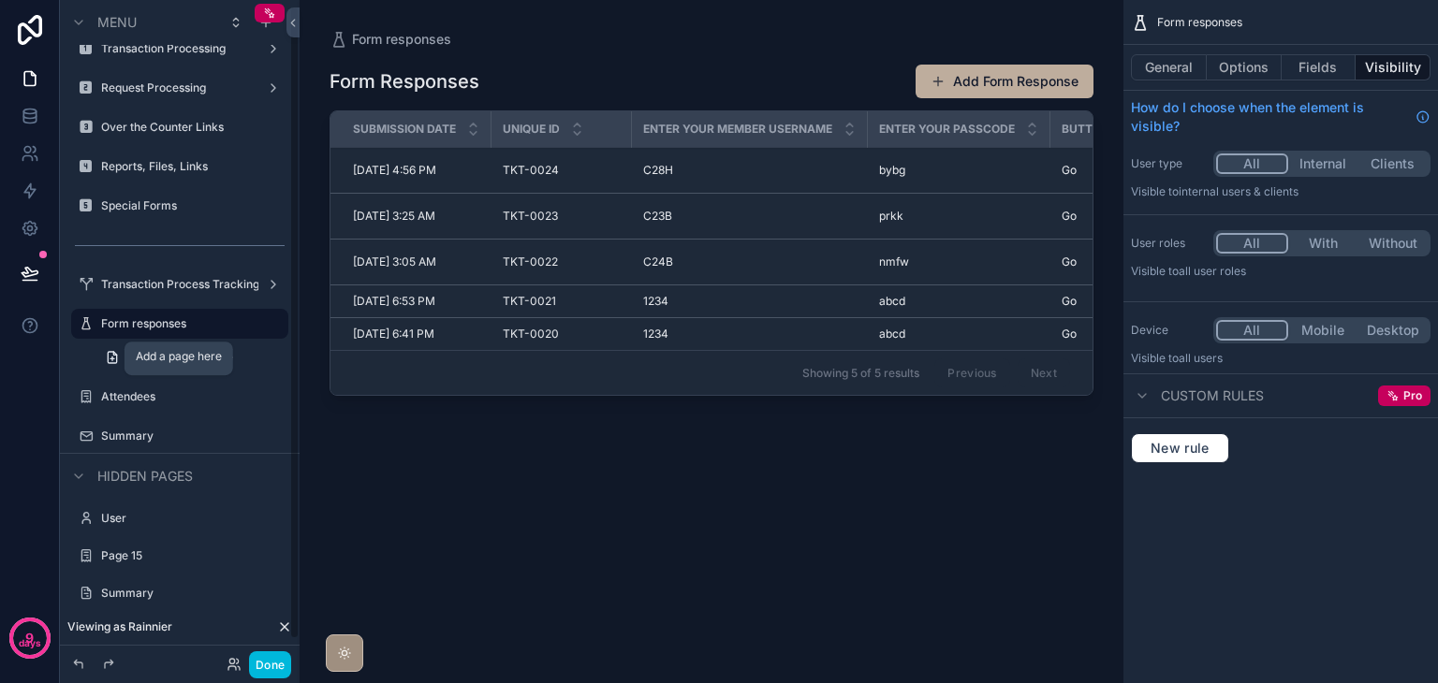
scroll to position [28, 0]
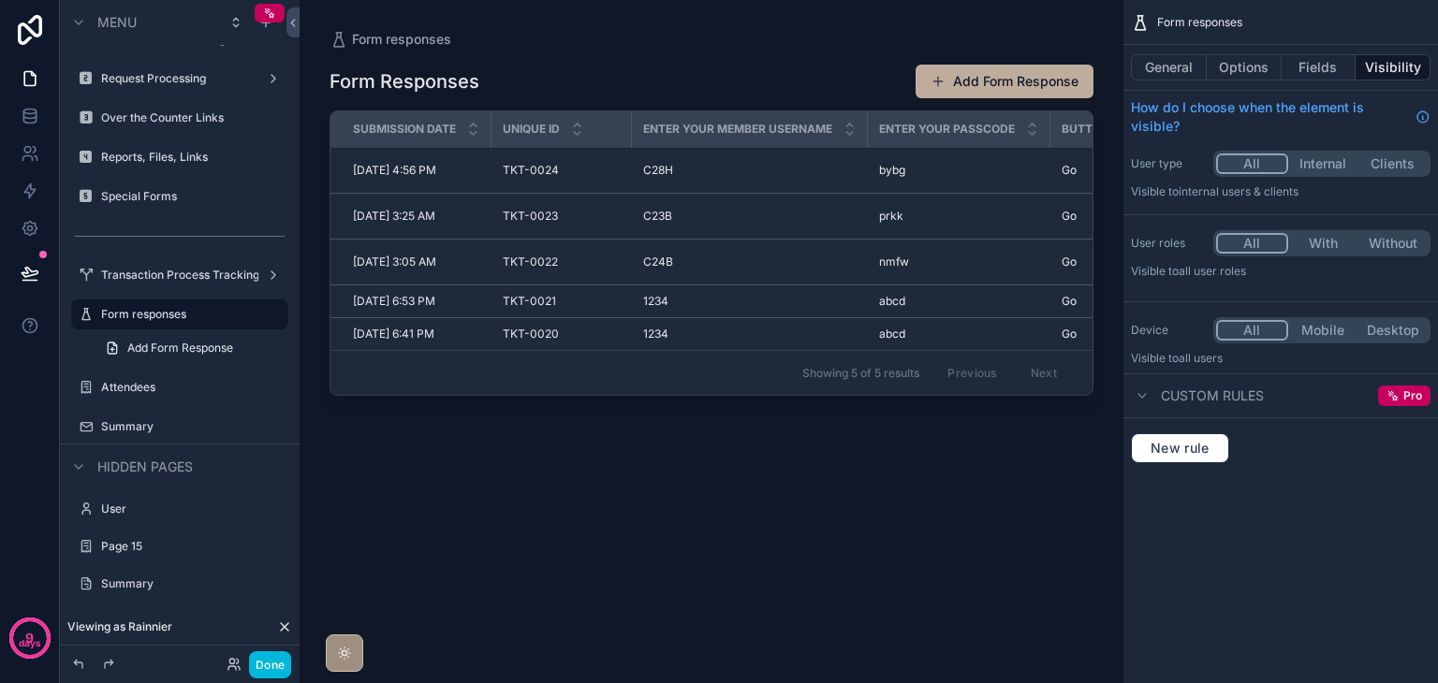
click at [188, 585] on label "Summary" at bounding box center [189, 584] width 176 height 15
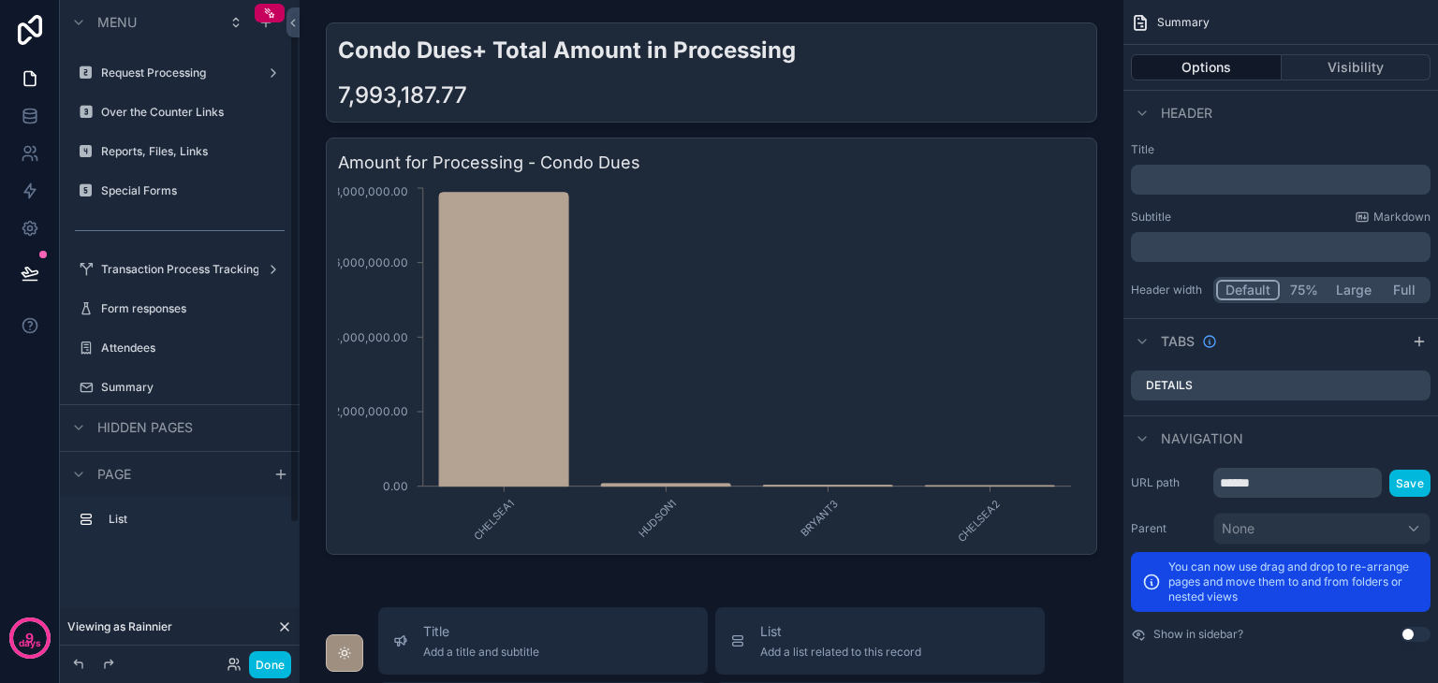
scroll to position [2, 0]
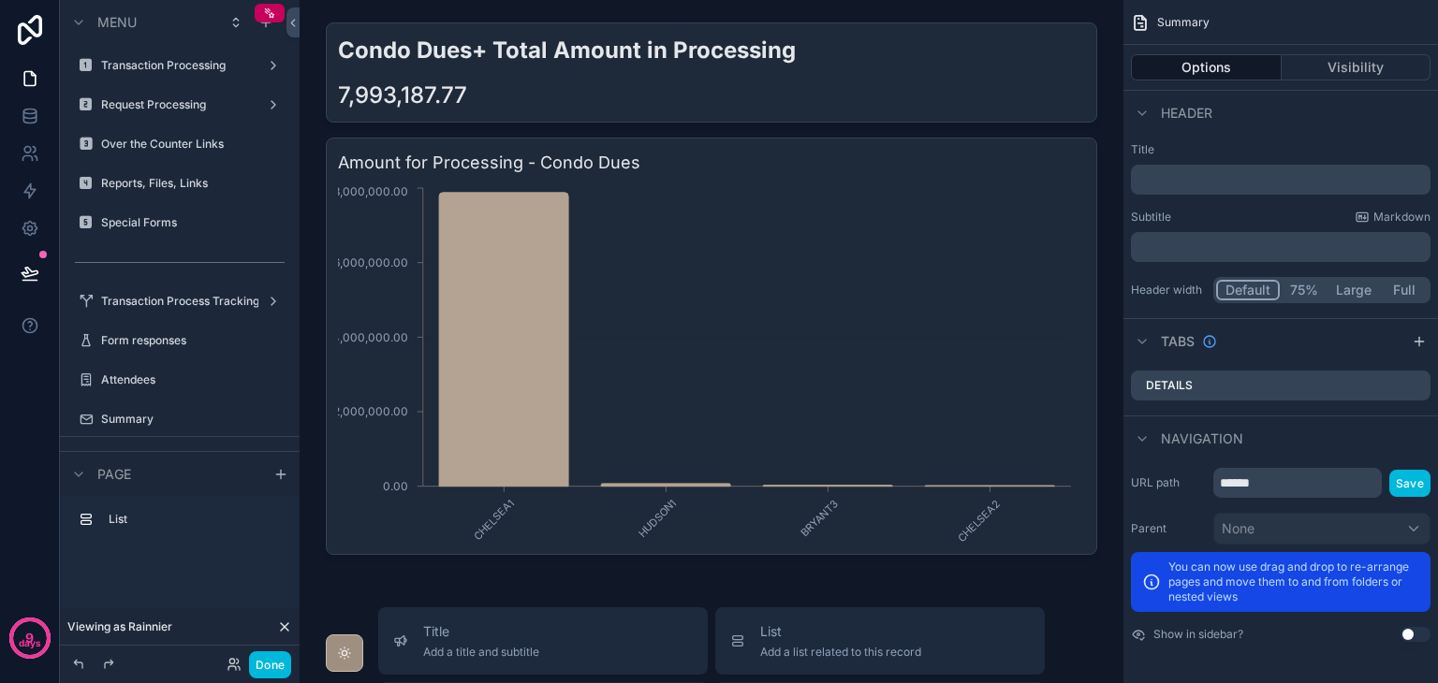
click at [911, 248] on div "scrollable content" at bounding box center [711, 289] width 794 height 548
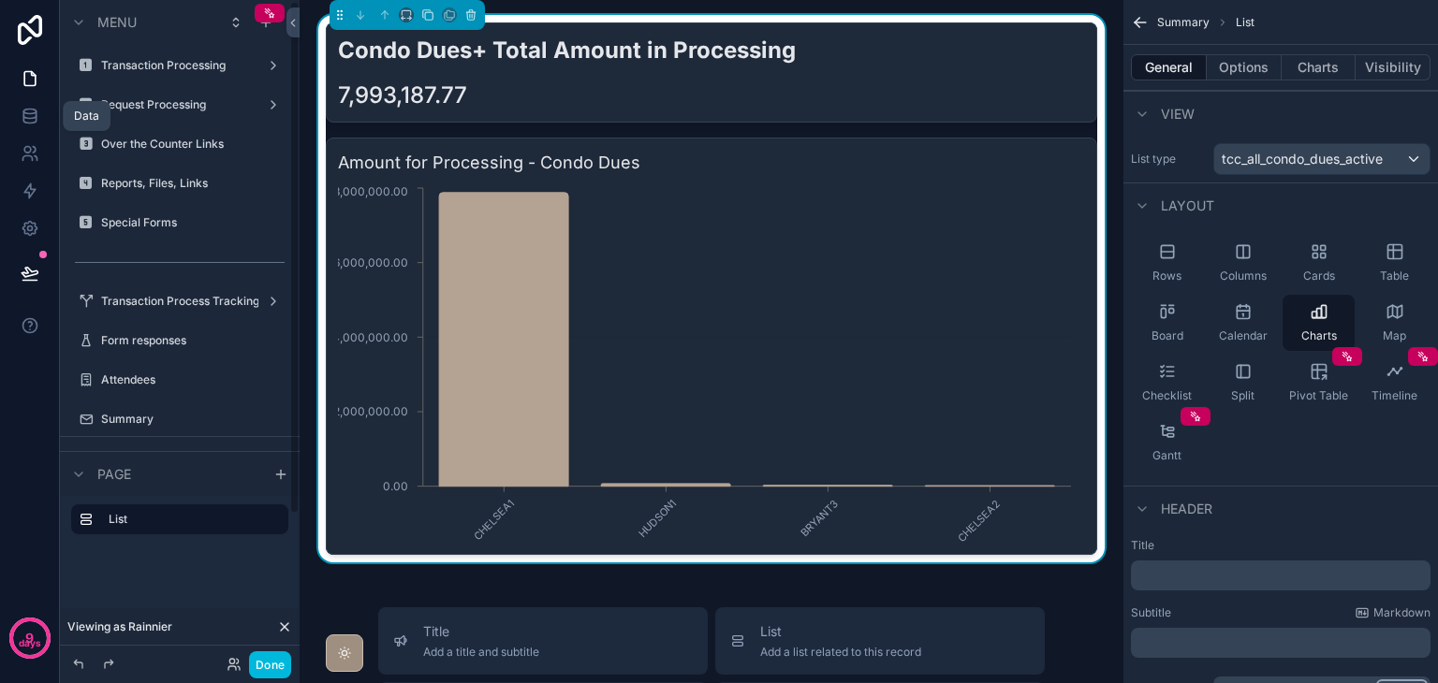
click at [42, 114] on link at bounding box center [29, 115] width 59 height 37
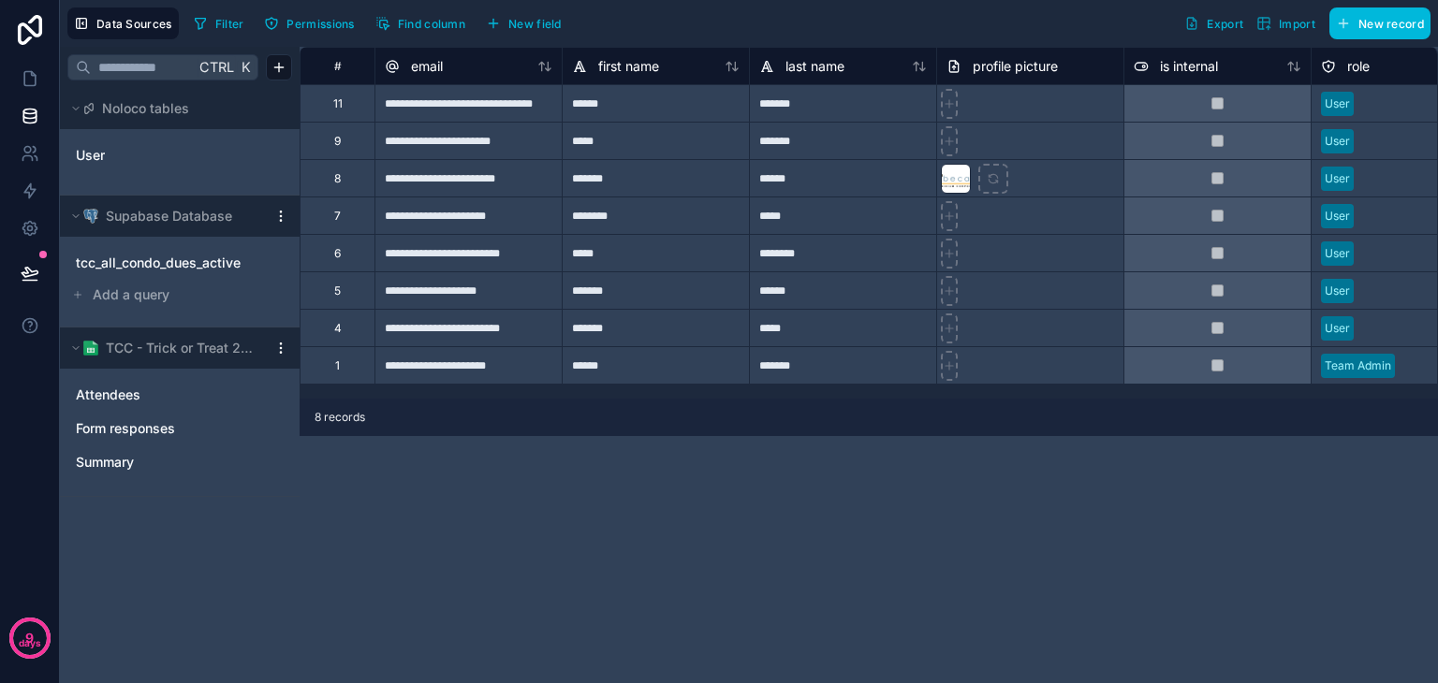
click at [143, 274] on div "tcc_all_condo_dues_active" at bounding box center [179, 263] width 225 height 30
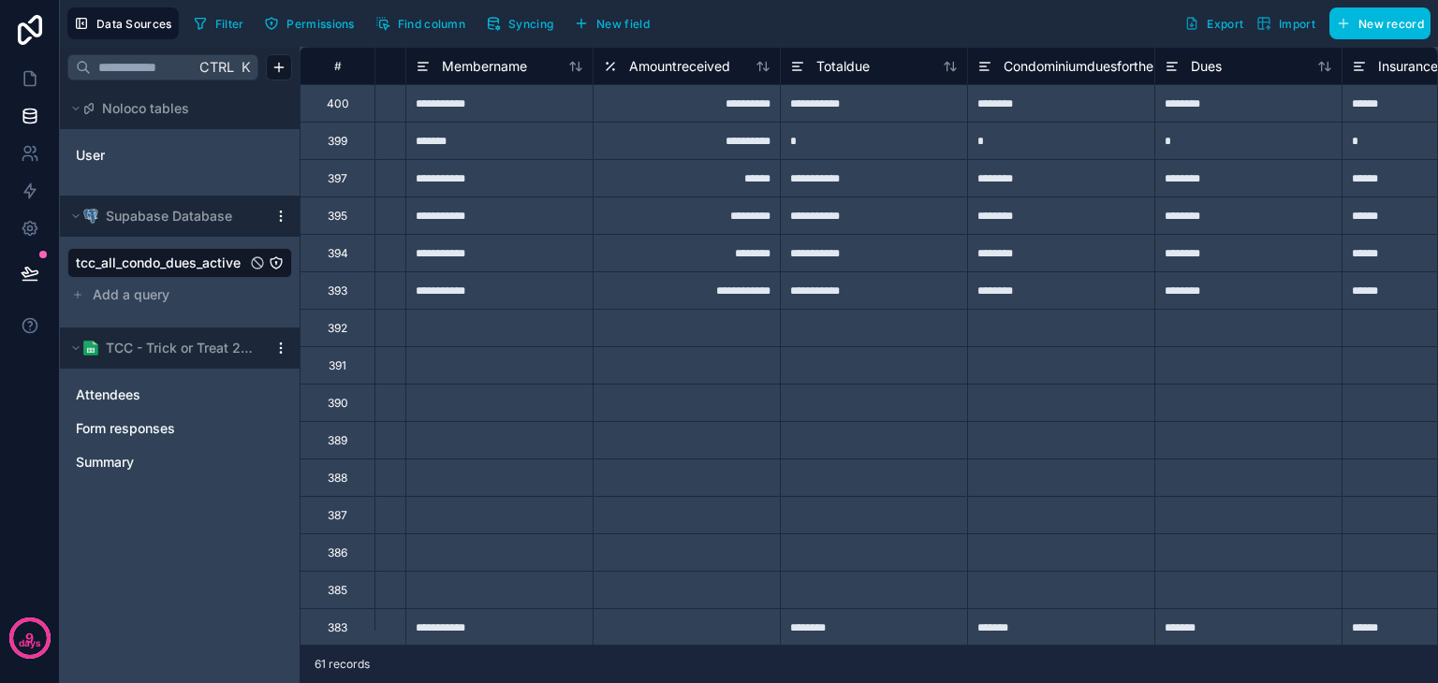
scroll to position [0, 718]
click at [29, 80] on icon at bounding box center [30, 78] width 19 height 19
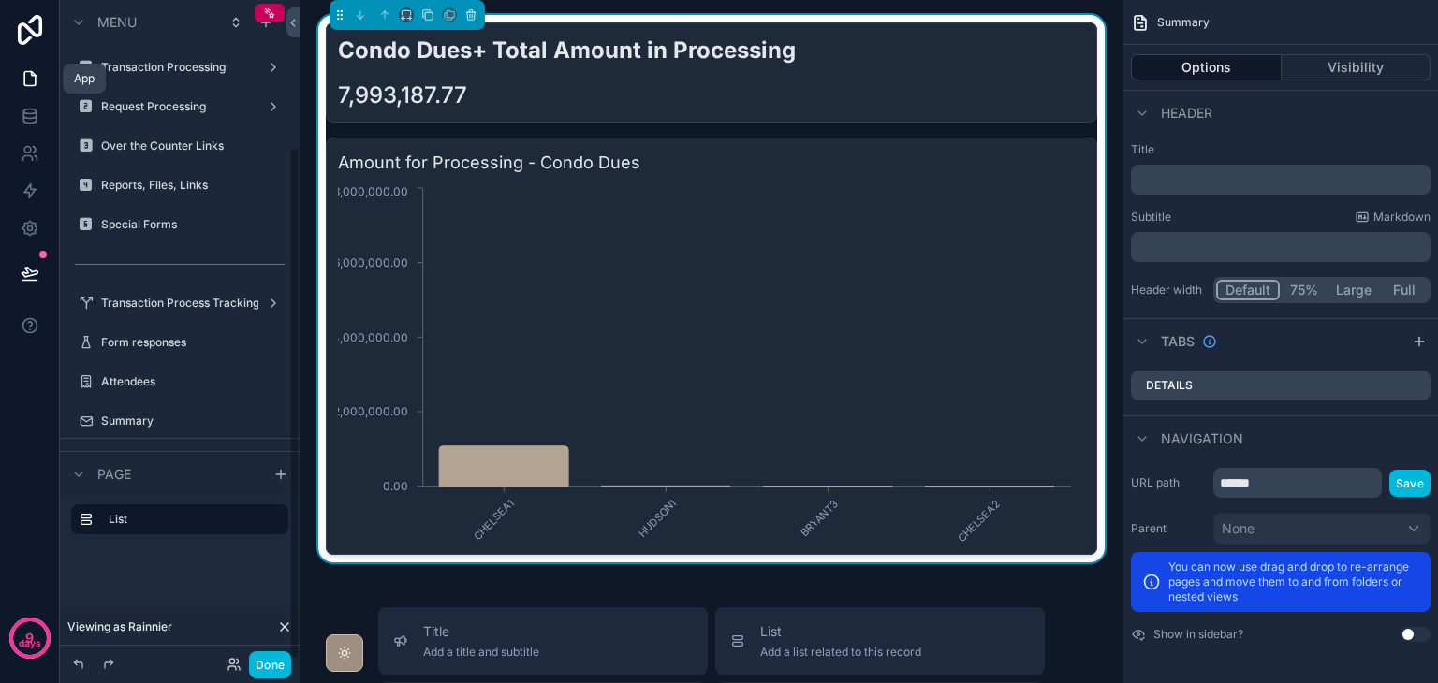
scroll to position [189, 0]
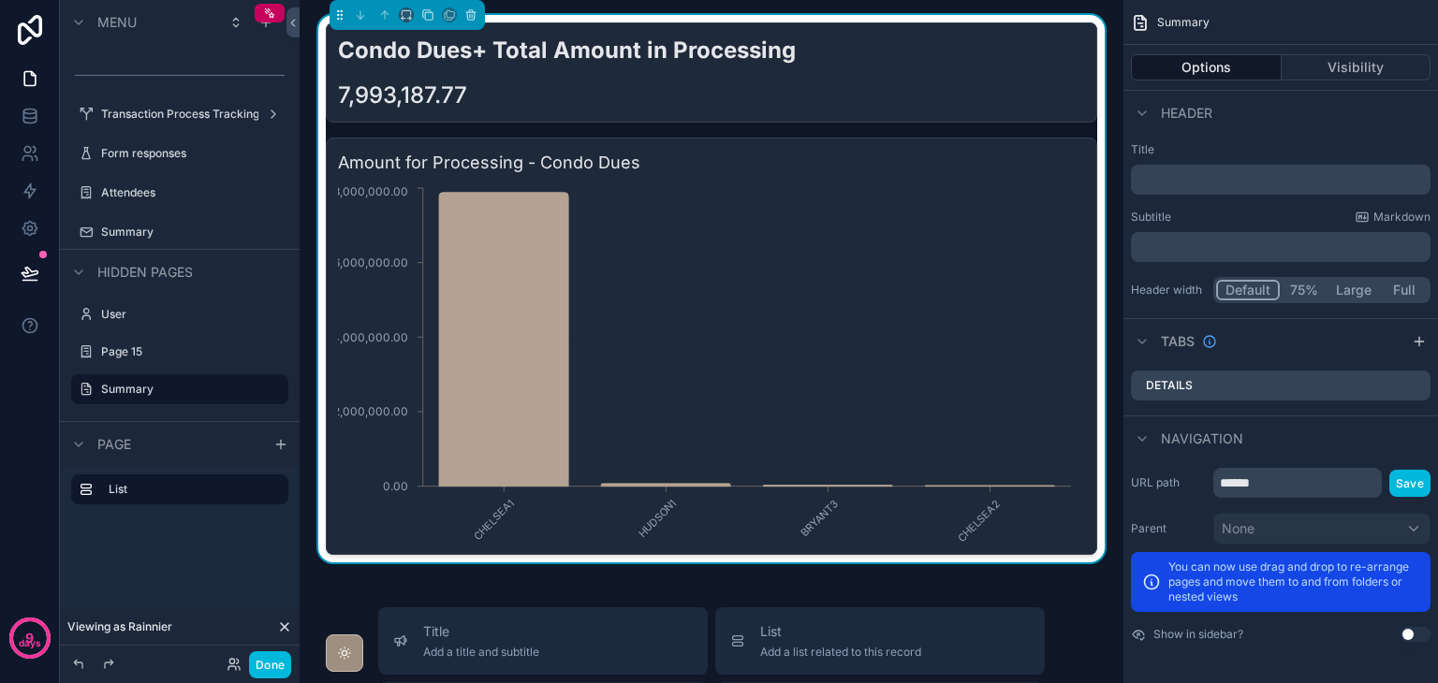
click at [0, 0] on icon "scrollable content" at bounding box center [0, 0] width 0 height 0
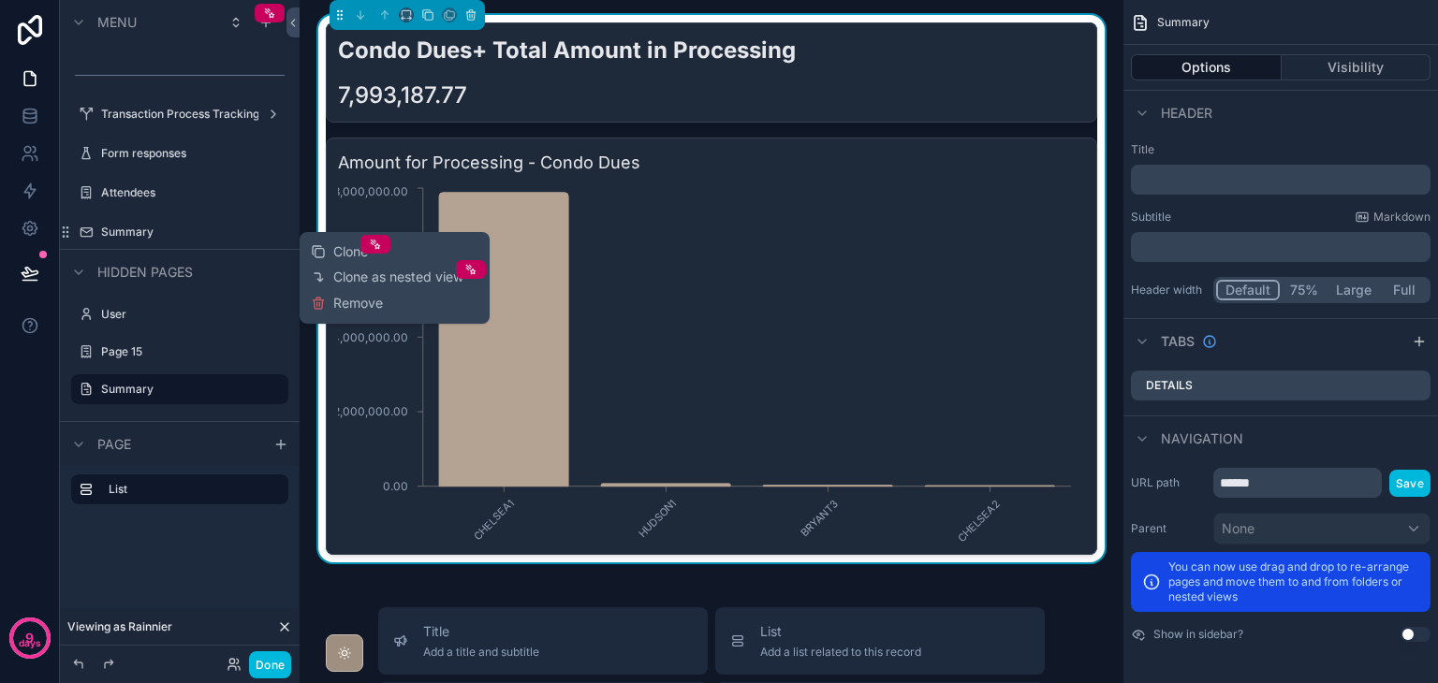
click at [349, 300] on span "Remove" at bounding box center [358, 303] width 50 height 19
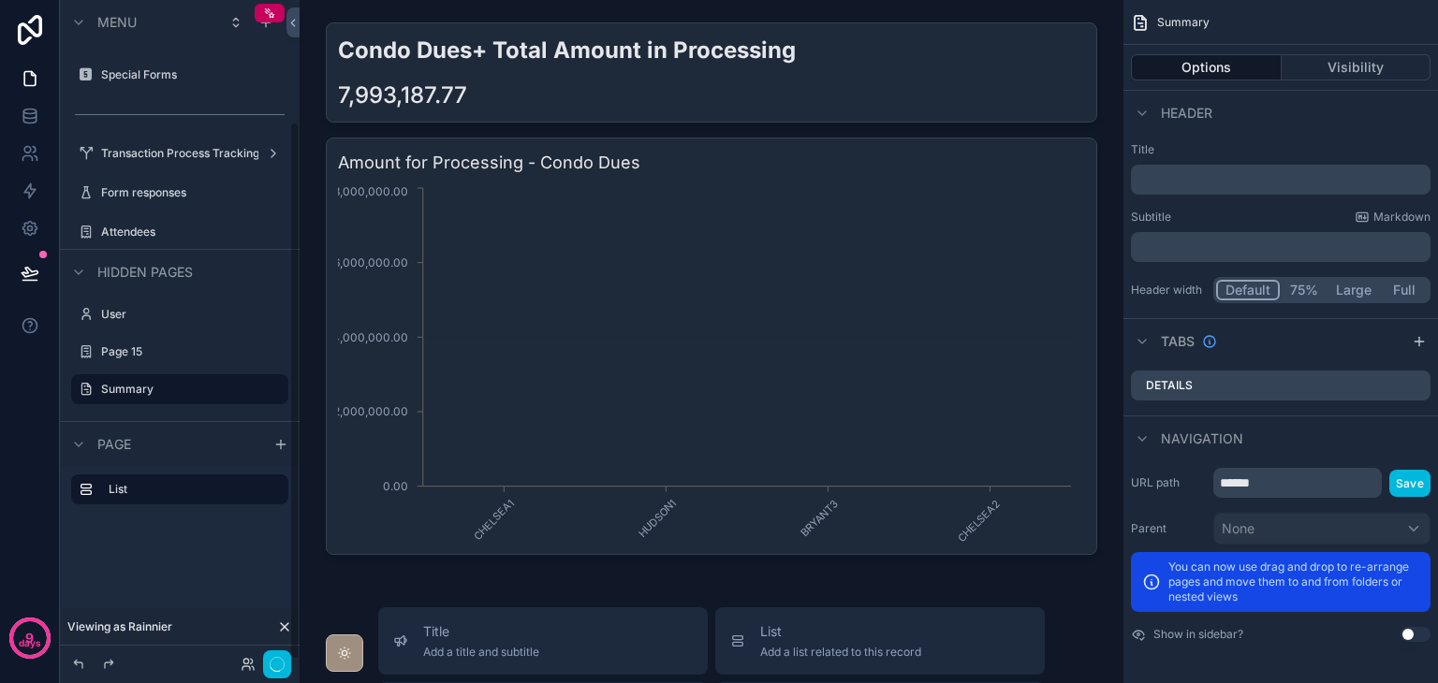
scroll to position [150, 0]
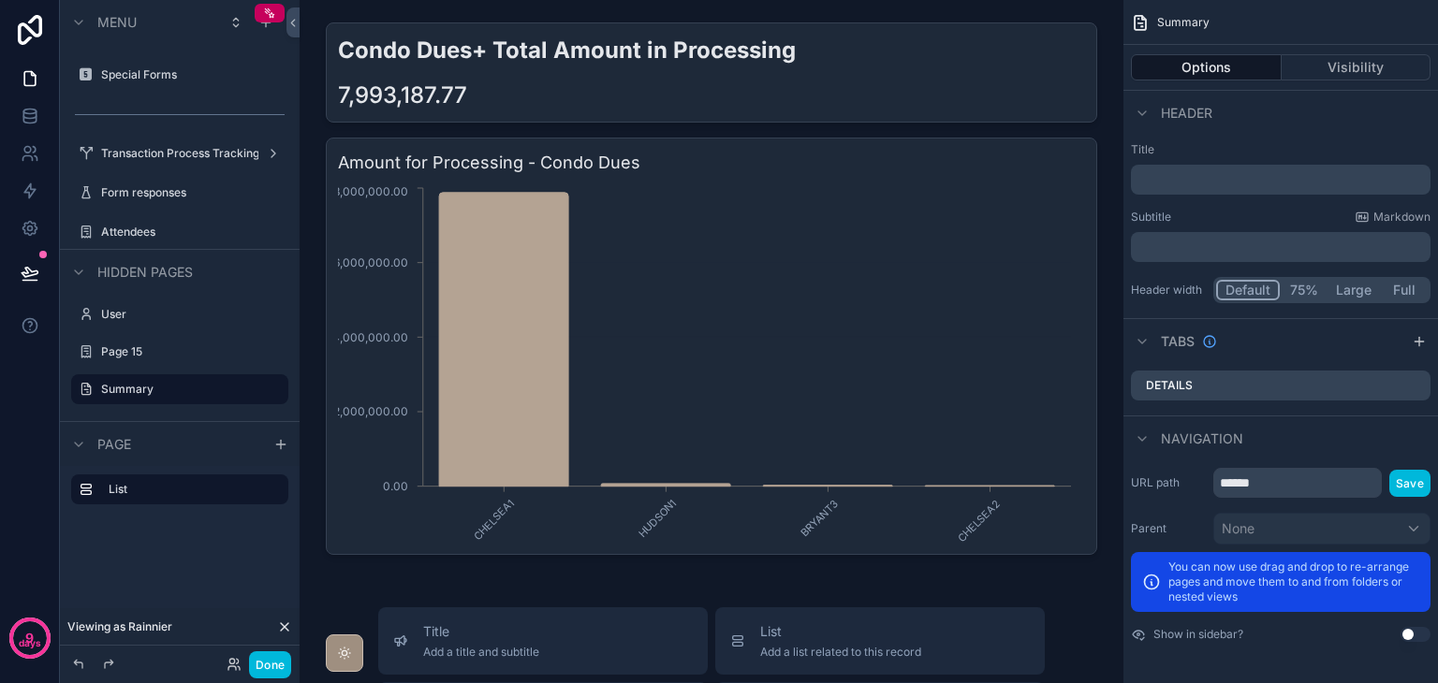
click at [0, 0] on icon "scrollable content" at bounding box center [0, 0] width 0 height 0
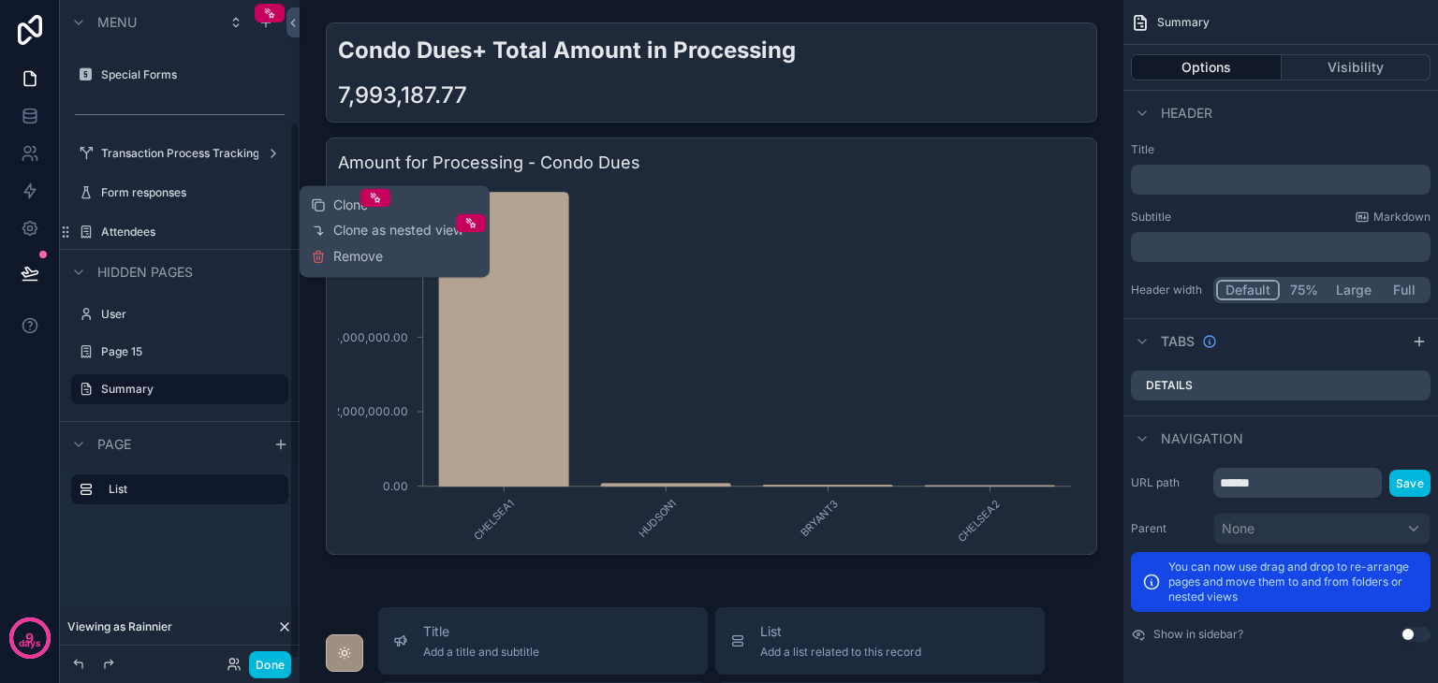
click at [335, 267] on div "Clone Clone as nested view Remove" at bounding box center [395, 231] width 168 height 77
click at [334, 259] on span "Remove" at bounding box center [358, 256] width 50 height 19
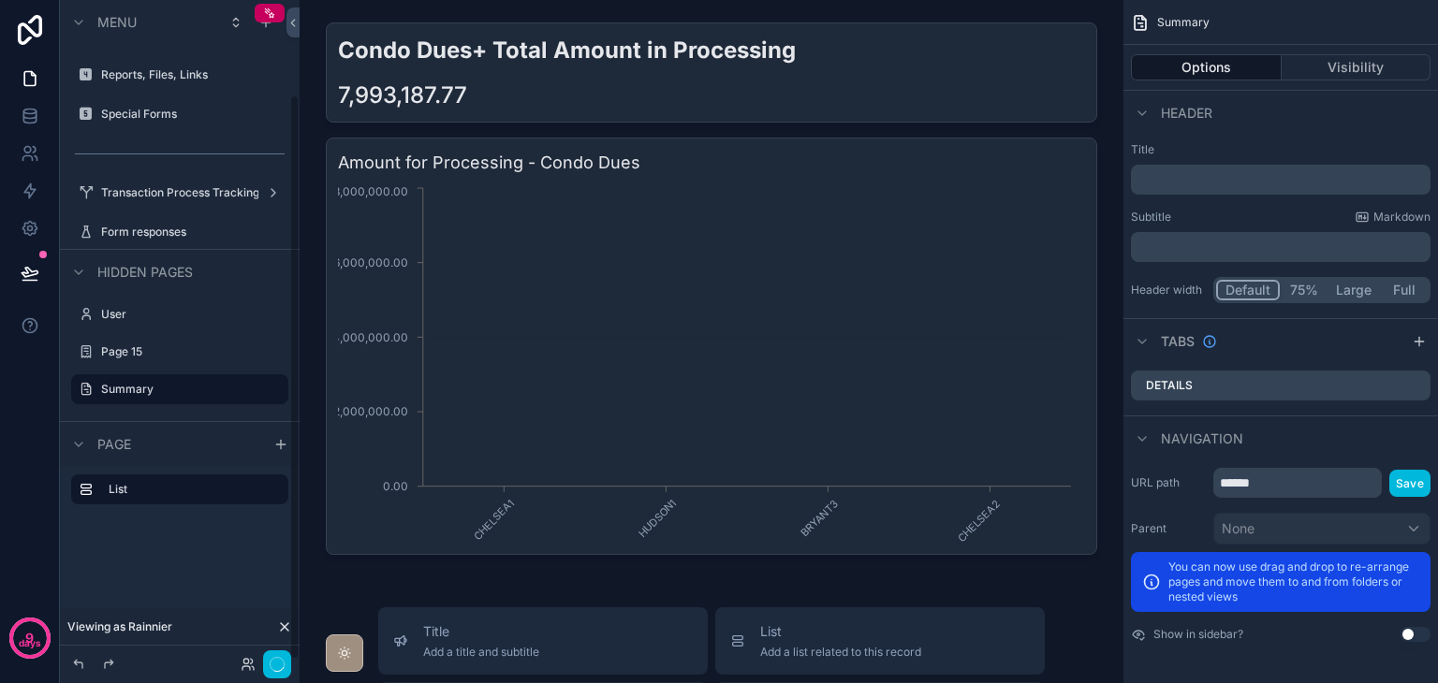
scroll to position [110, 0]
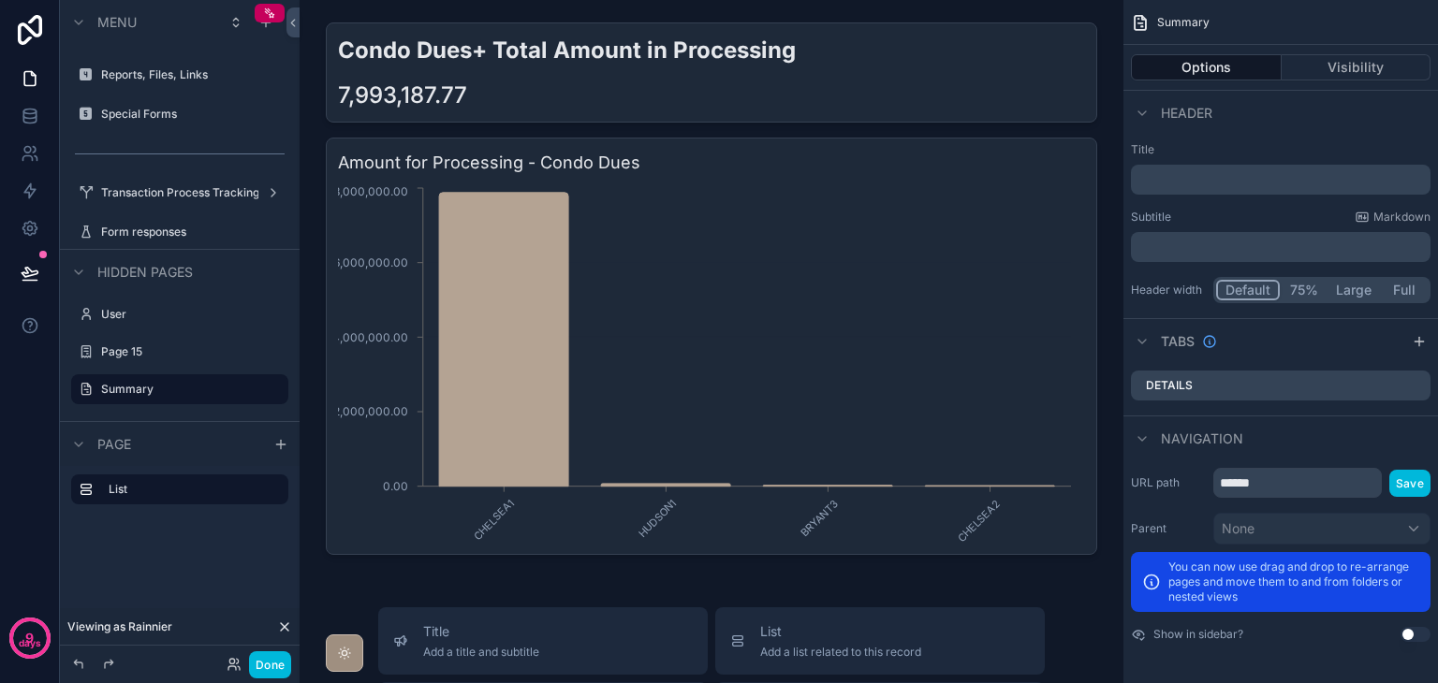
click at [0, 0] on icon "scrollable content" at bounding box center [0, 0] width 0 height 0
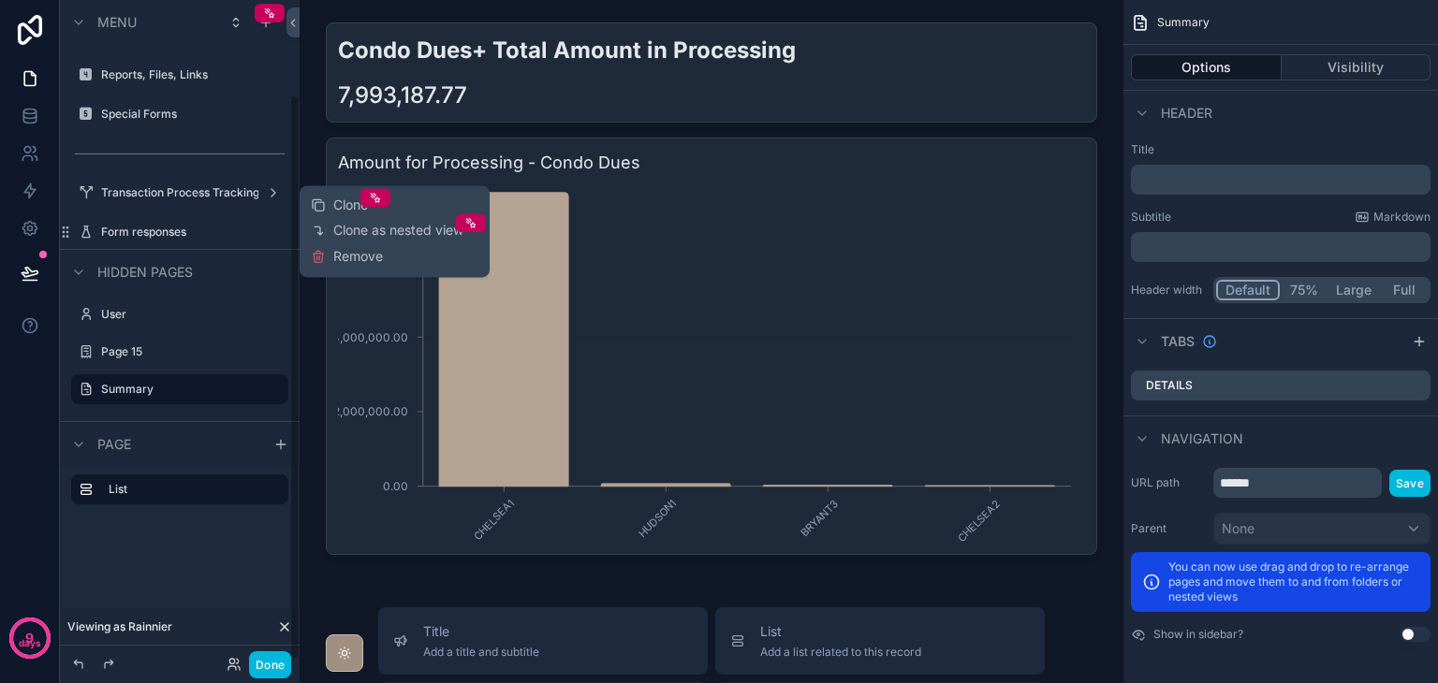
click at [320, 255] on icon at bounding box center [318, 256] width 15 height 15
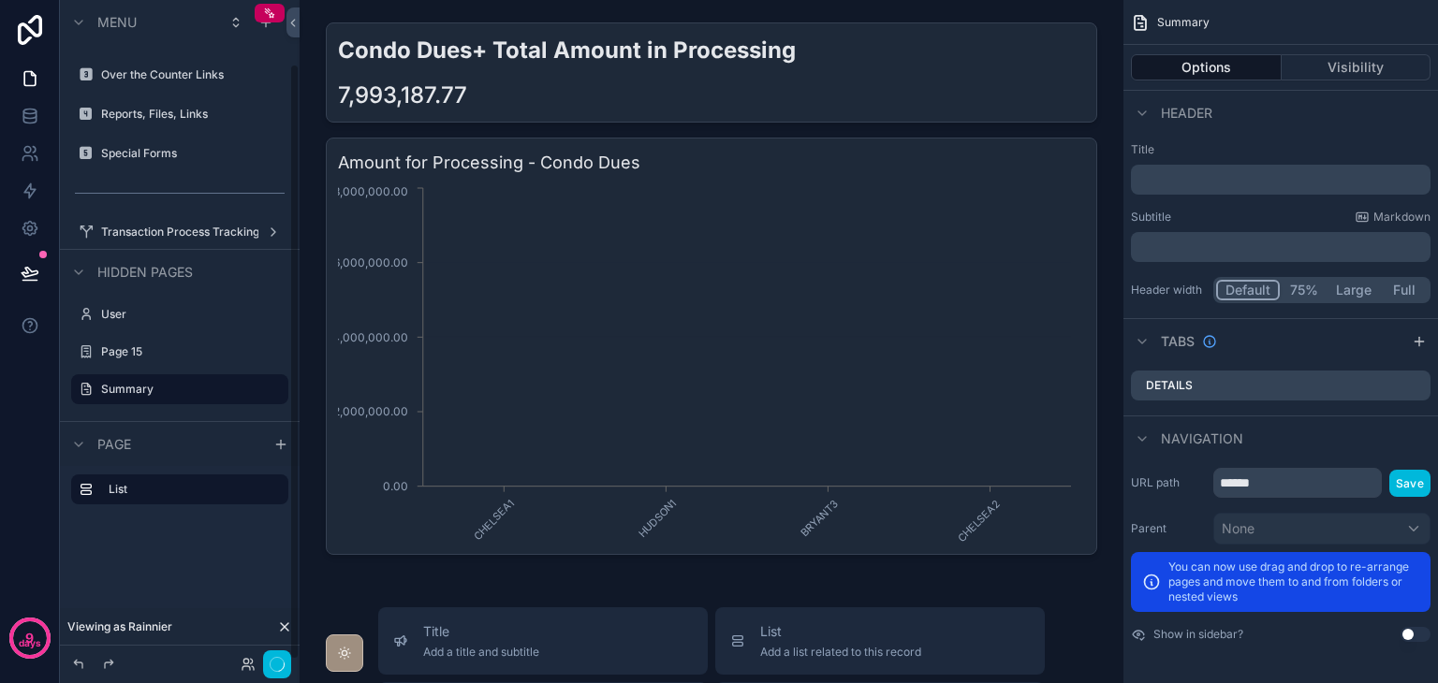
scroll to position [71, 0]
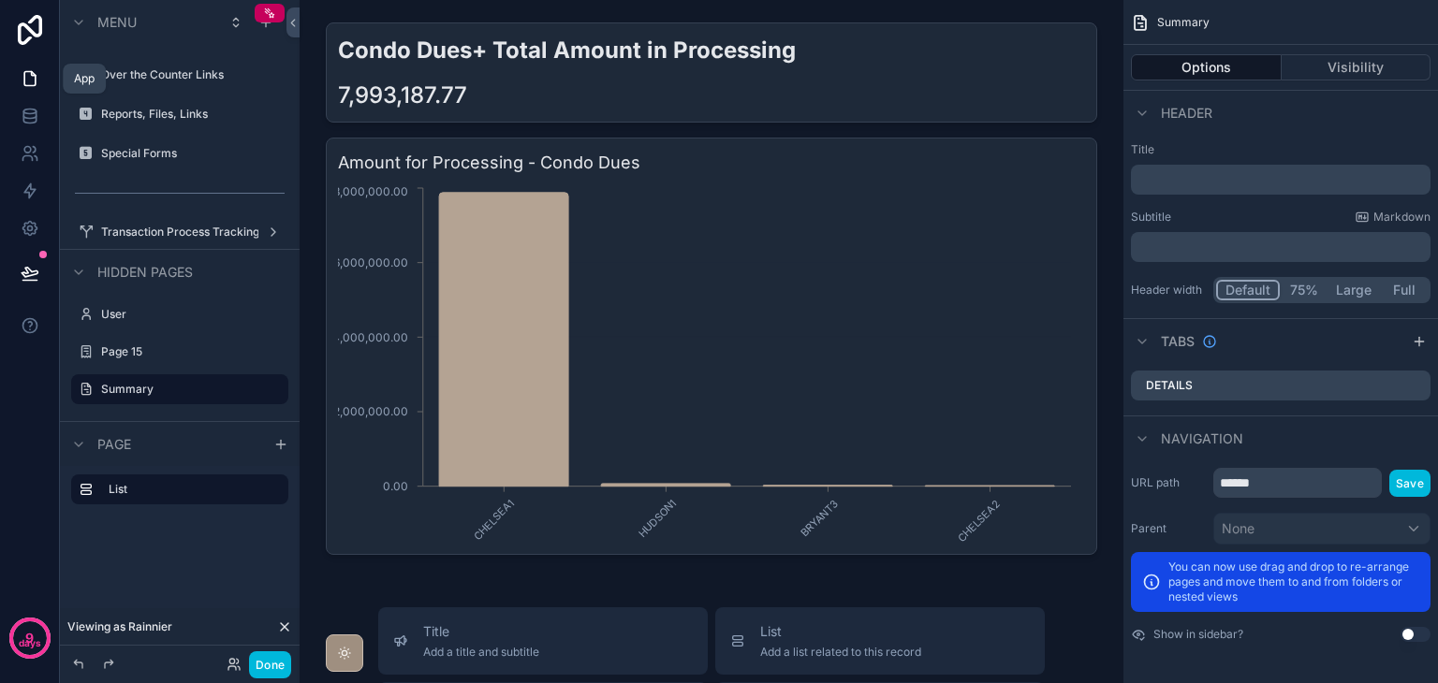
click at [22, 69] on icon at bounding box center [30, 78] width 19 height 19
click at [37, 116] on icon at bounding box center [30, 116] width 19 height 19
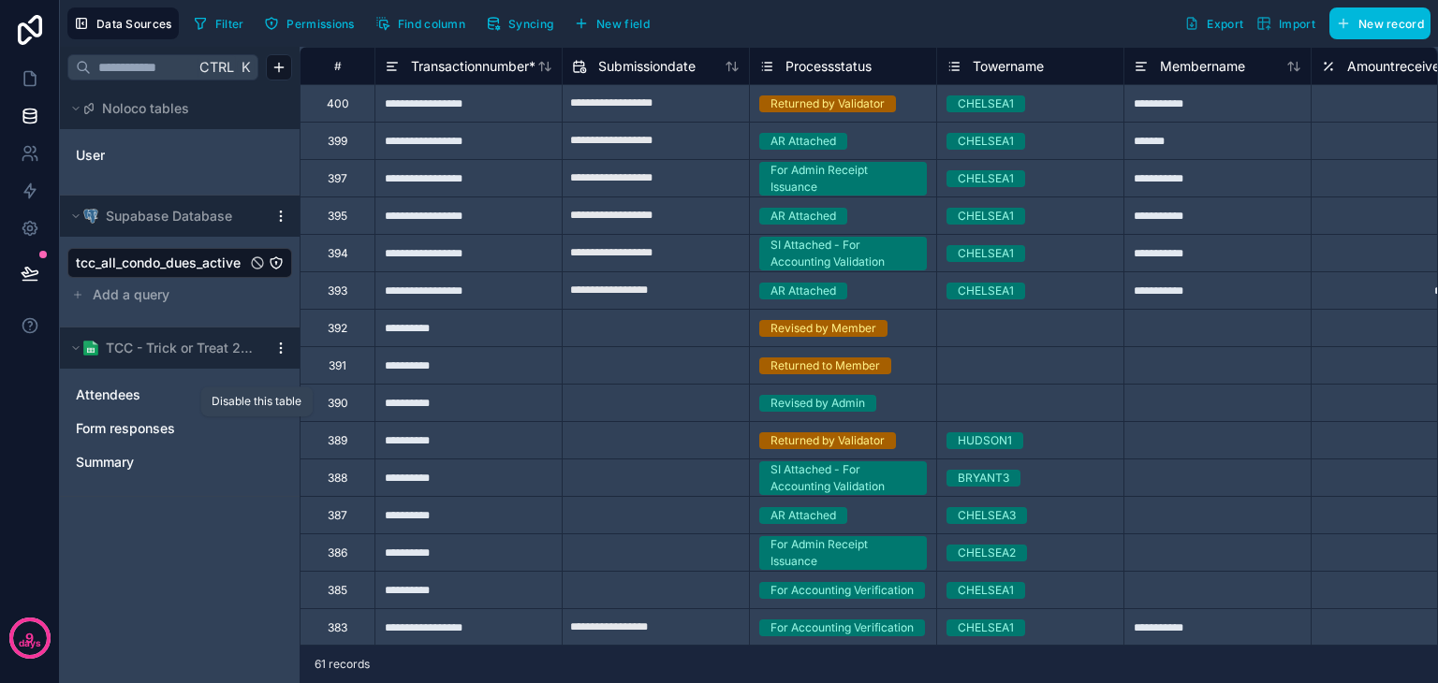
click at [262, 428] on icon "Form responses" at bounding box center [257, 428] width 15 height 15
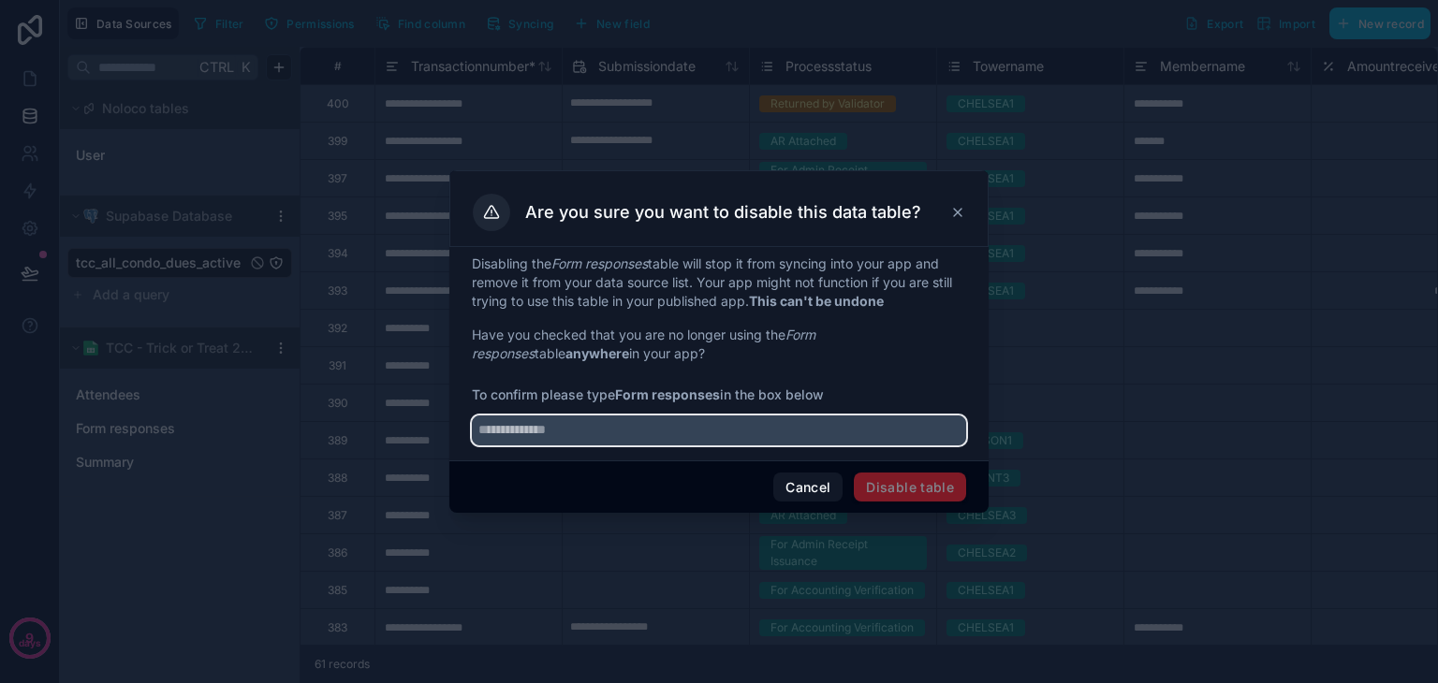
drag, startPoint x: 606, startPoint y: 428, endPoint x: 621, endPoint y: 419, distance: 18.0
click at [615, 421] on input "text" at bounding box center [719, 431] width 494 height 30
type input "**********"
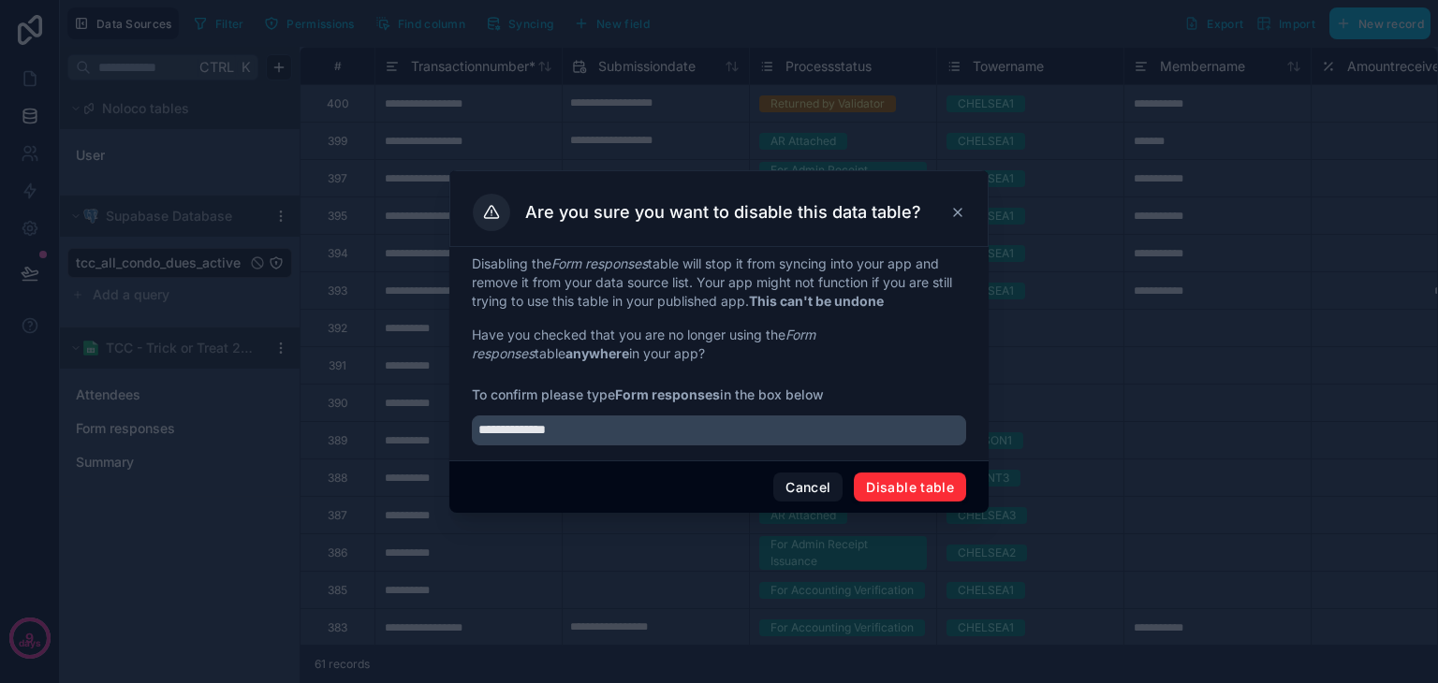
click at [899, 482] on button "Disable table" at bounding box center [910, 488] width 112 height 30
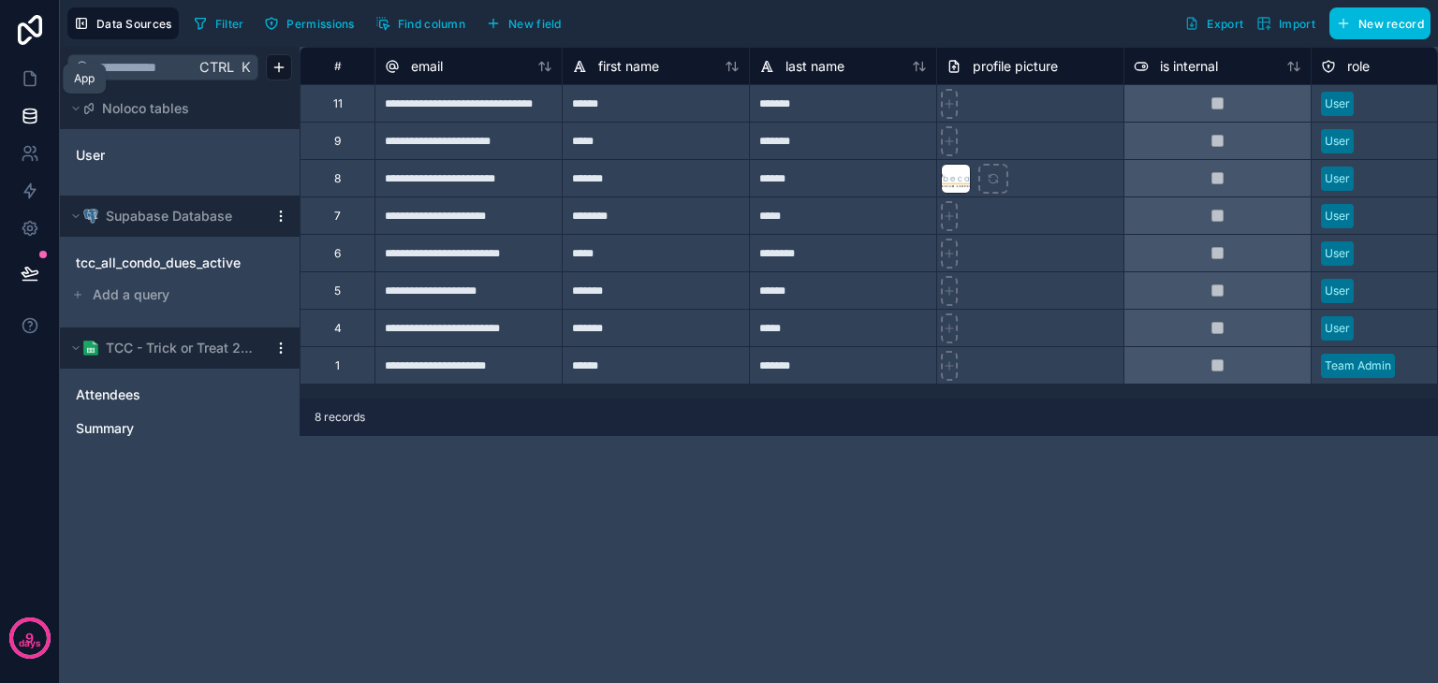
click at [27, 77] on icon at bounding box center [30, 78] width 19 height 19
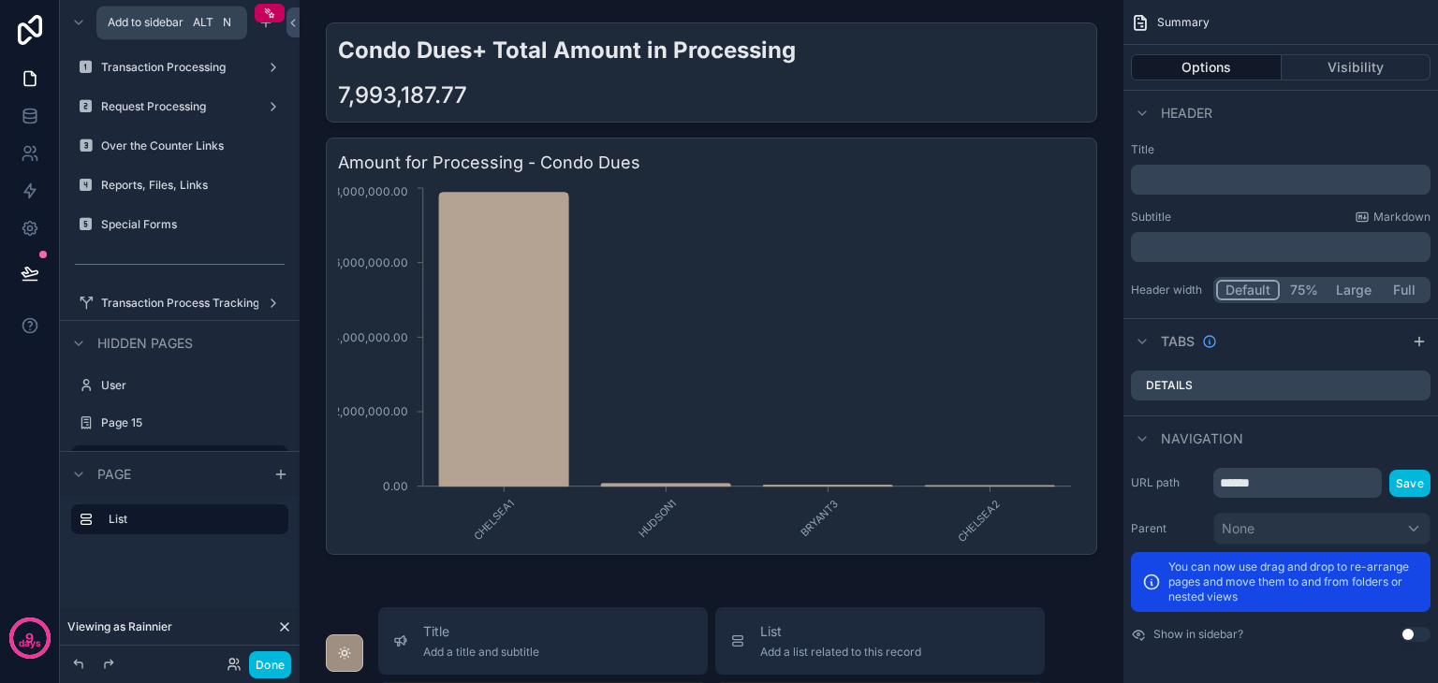
click at [263, 31] on div "scrollable content" at bounding box center [266, 22] width 22 height 22
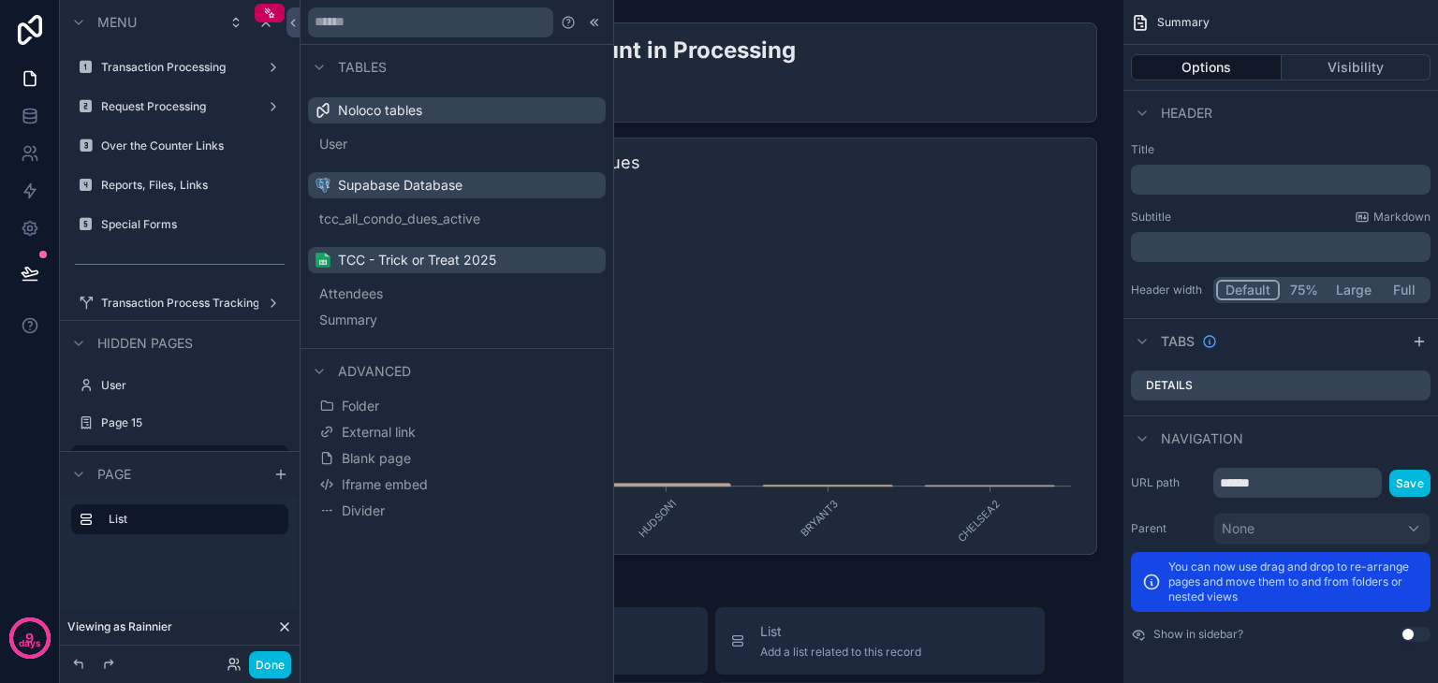
click at [429, 450] on button "Blank page" at bounding box center [456, 459] width 283 height 26
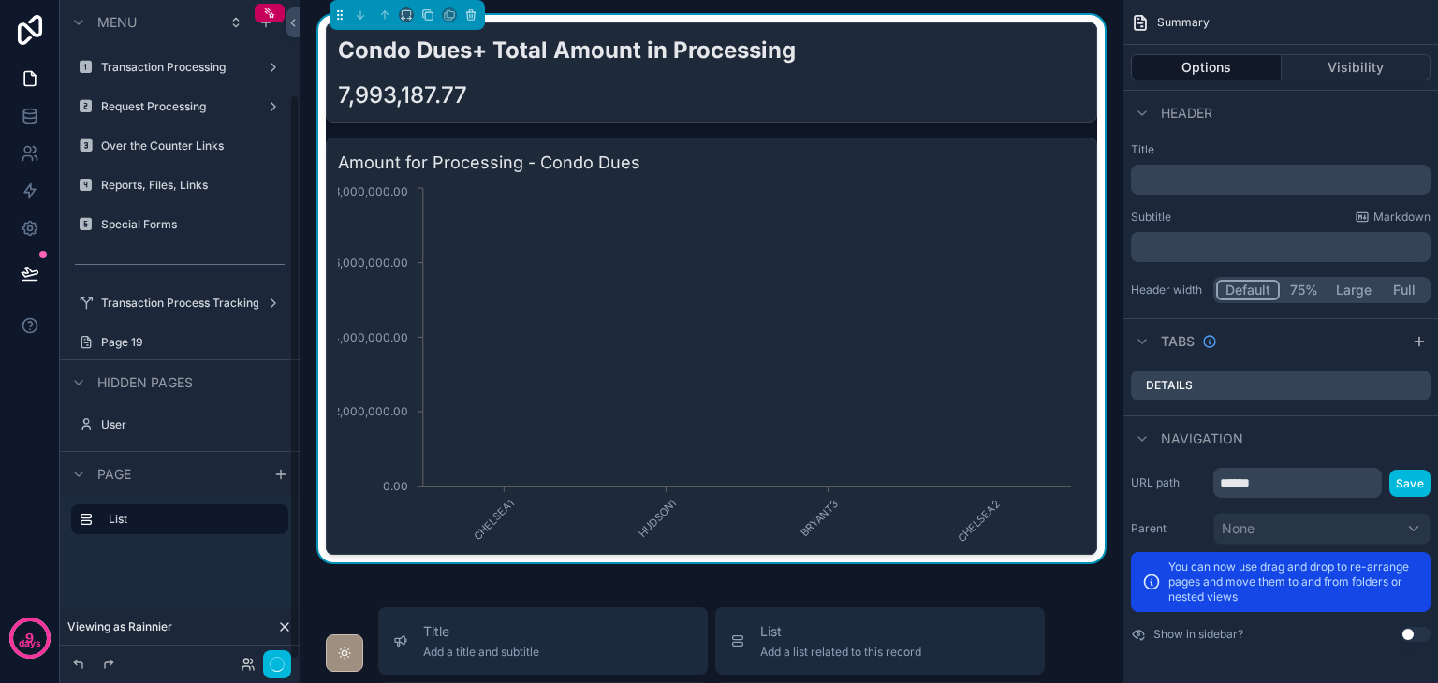
scroll to position [110, 0]
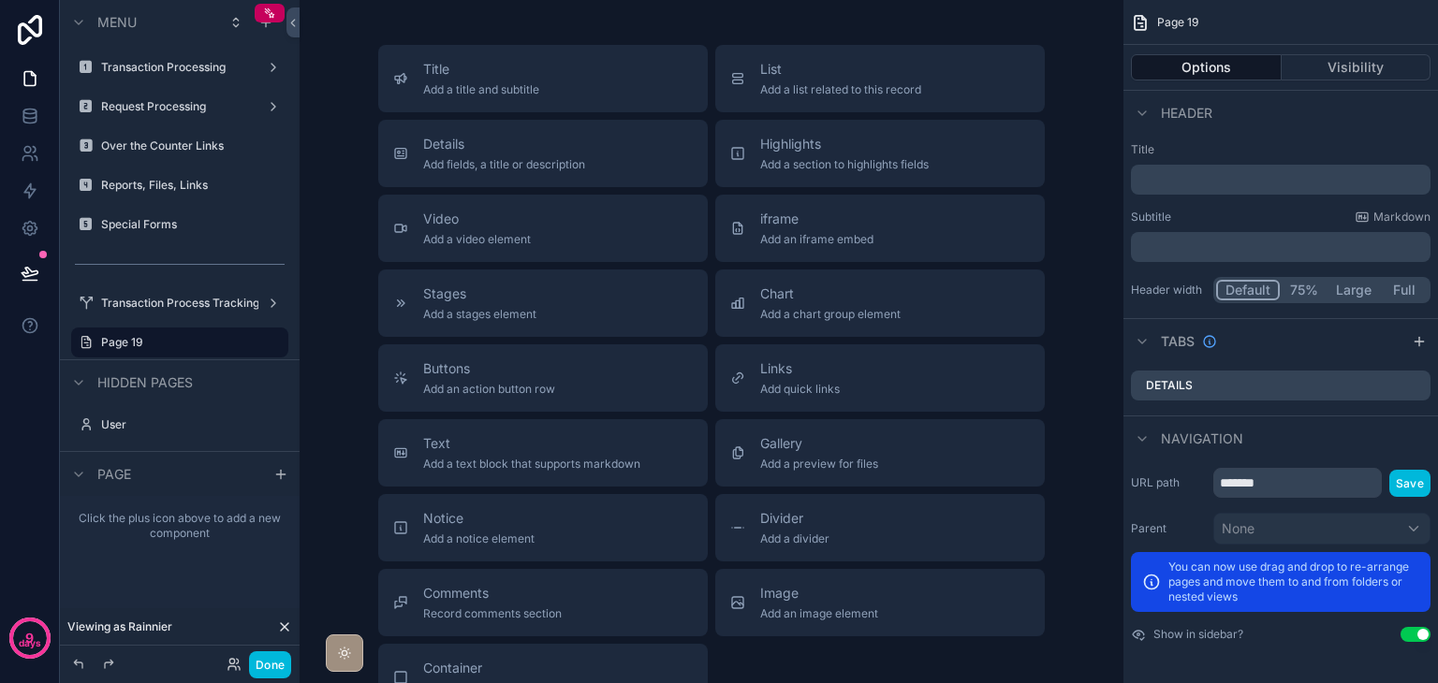
click at [161, 345] on label "Page 19" at bounding box center [189, 342] width 176 height 15
click at [274, 480] on icon "scrollable content" at bounding box center [280, 474] width 15 height 15
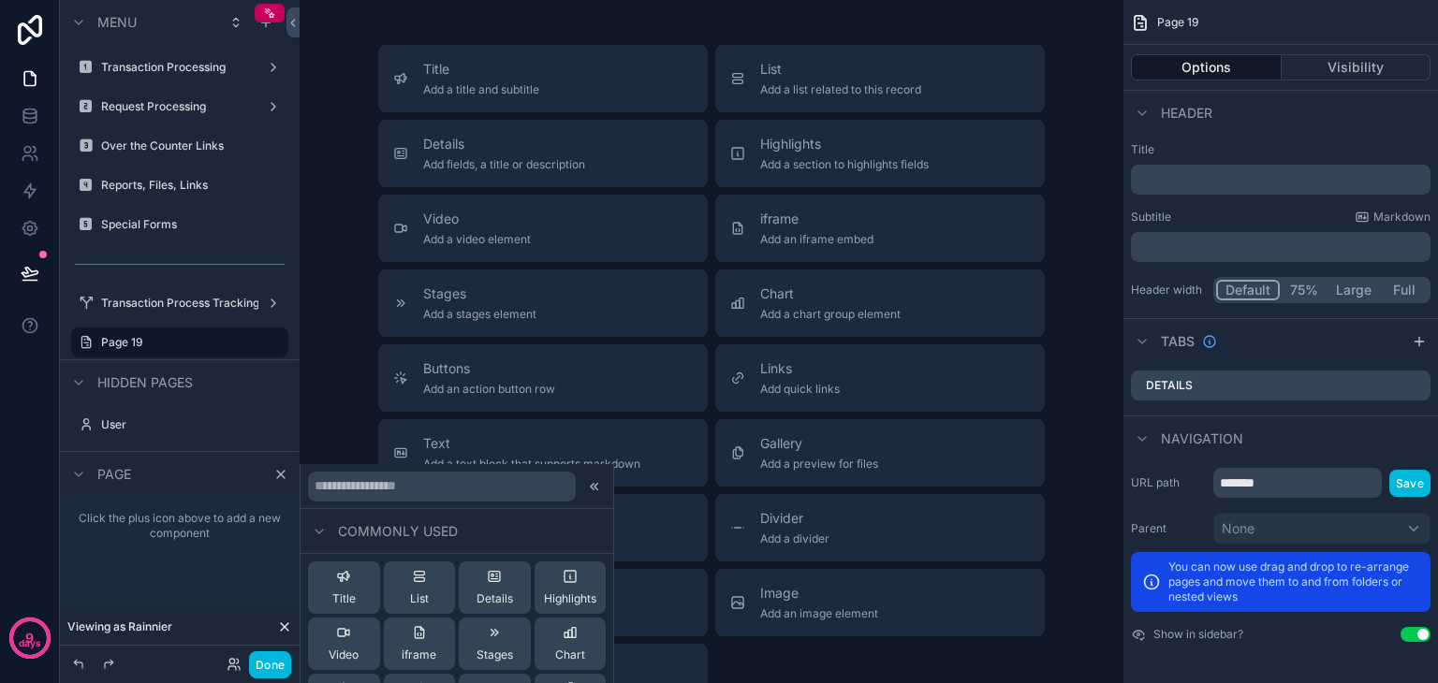
click at [435, 589] on button "List" at bounding box center [420, 588] width 72 height 52
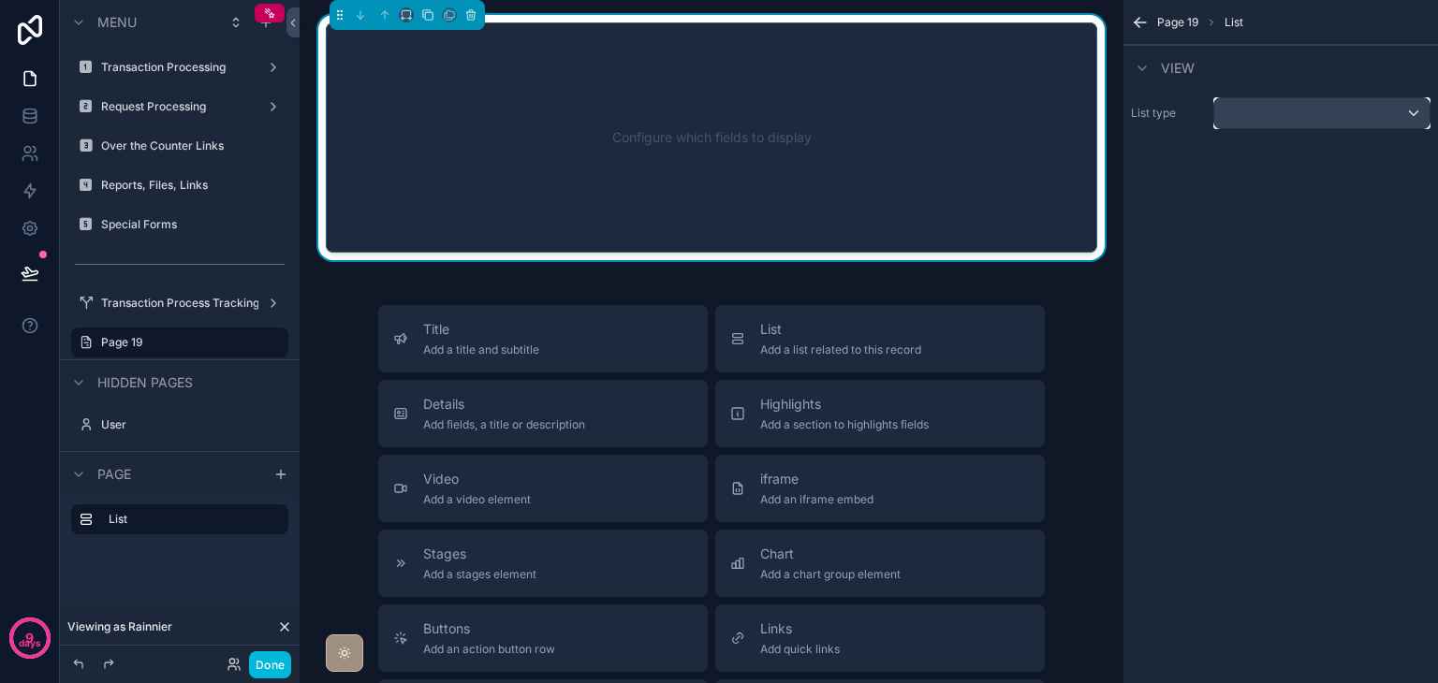
click at [1357, 98] on div "scrollable content" at bounding box center [1321, 113] width 215 height 30
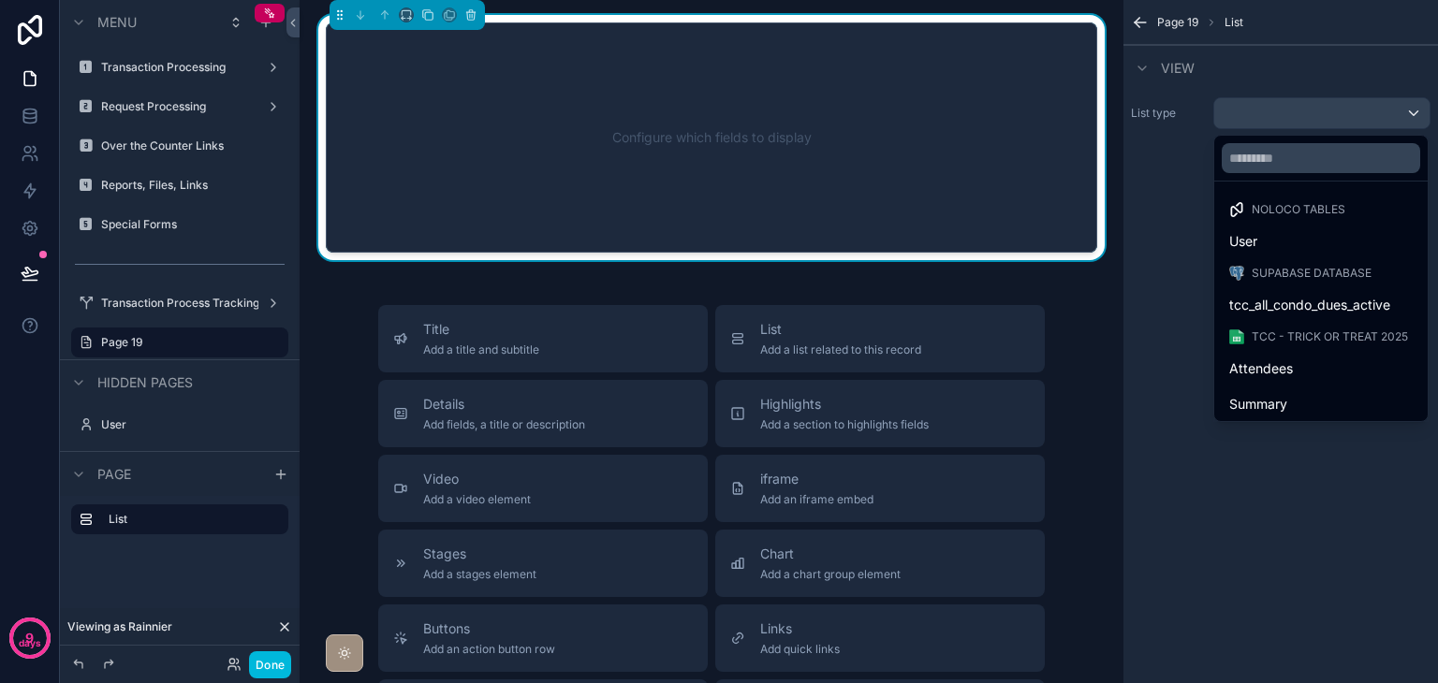
click at [1295, 390] on div "Summary" at bounding box center [1321, 404] width 206 height 34
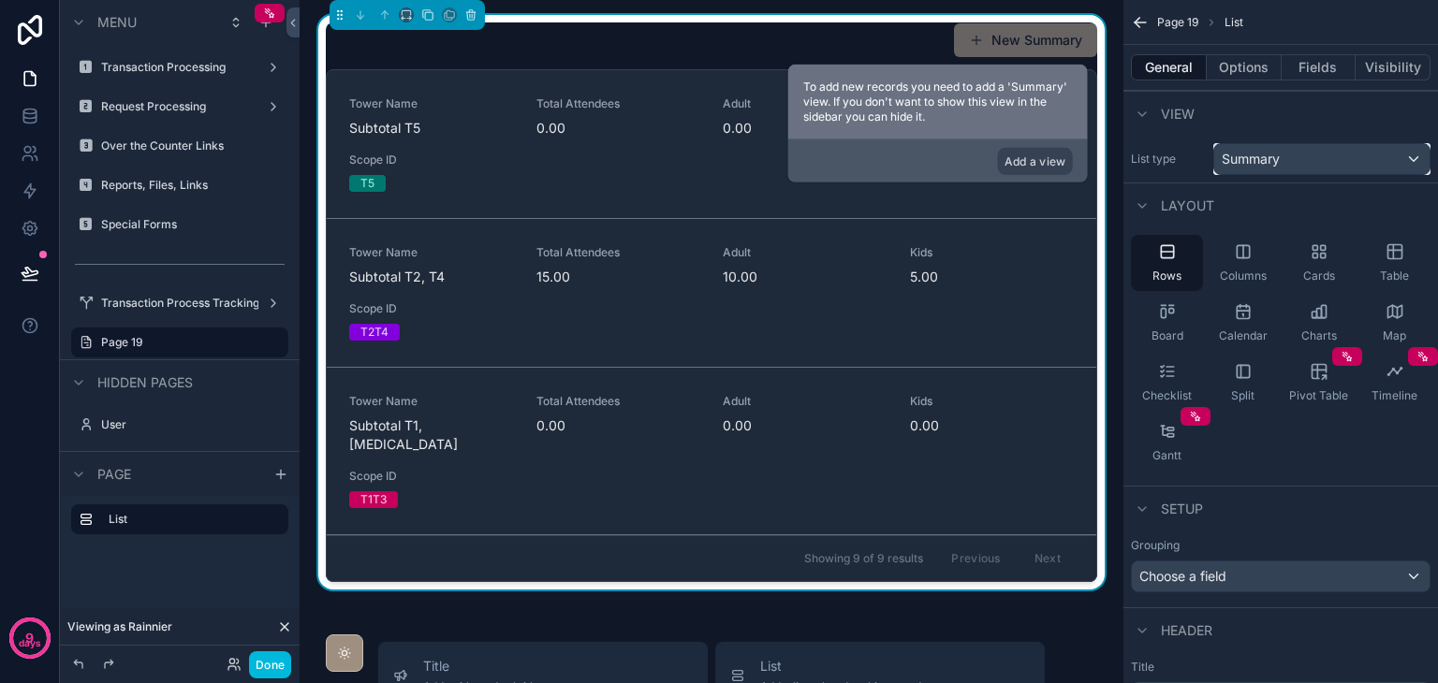
click at [1257, 155] on span "Summary" at bounding box center [1250, 159] width 58 height 19
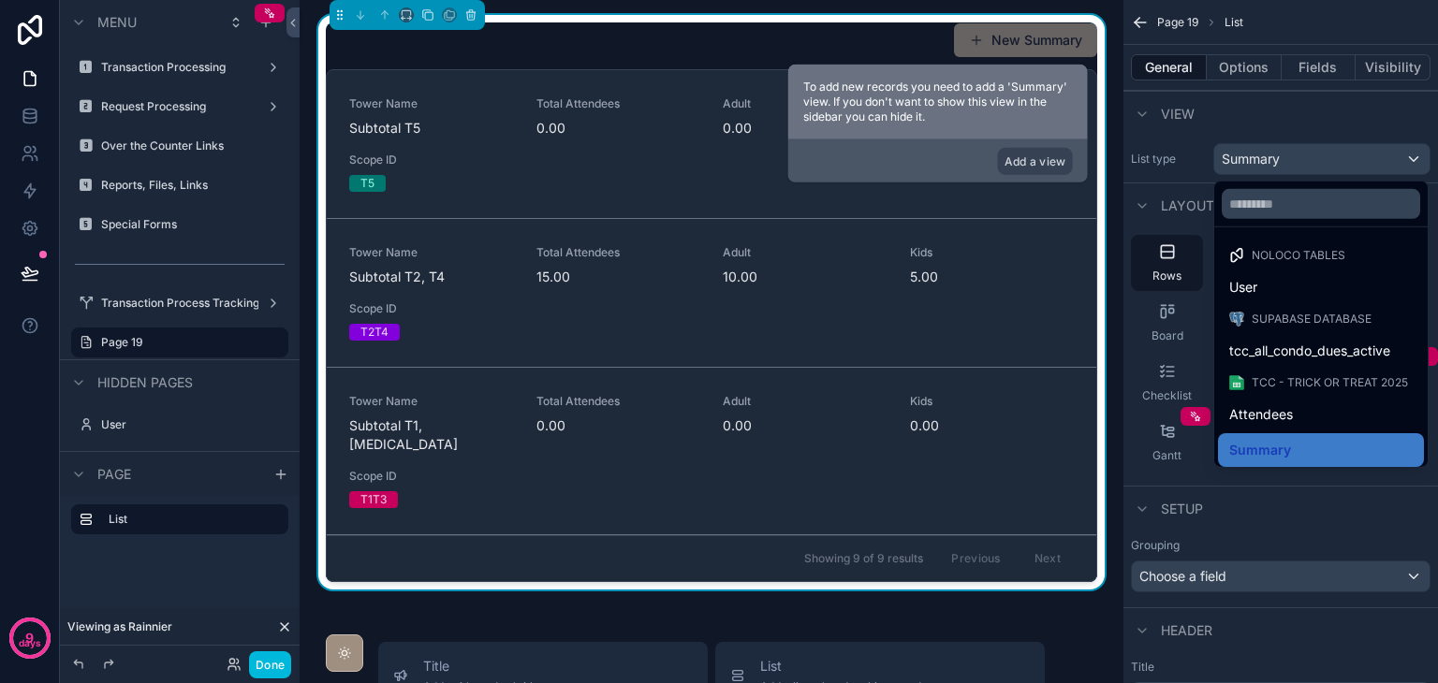
click at [1311, 405] on div "Attendees" at bounding box center [1320, 414] width 183 height 22
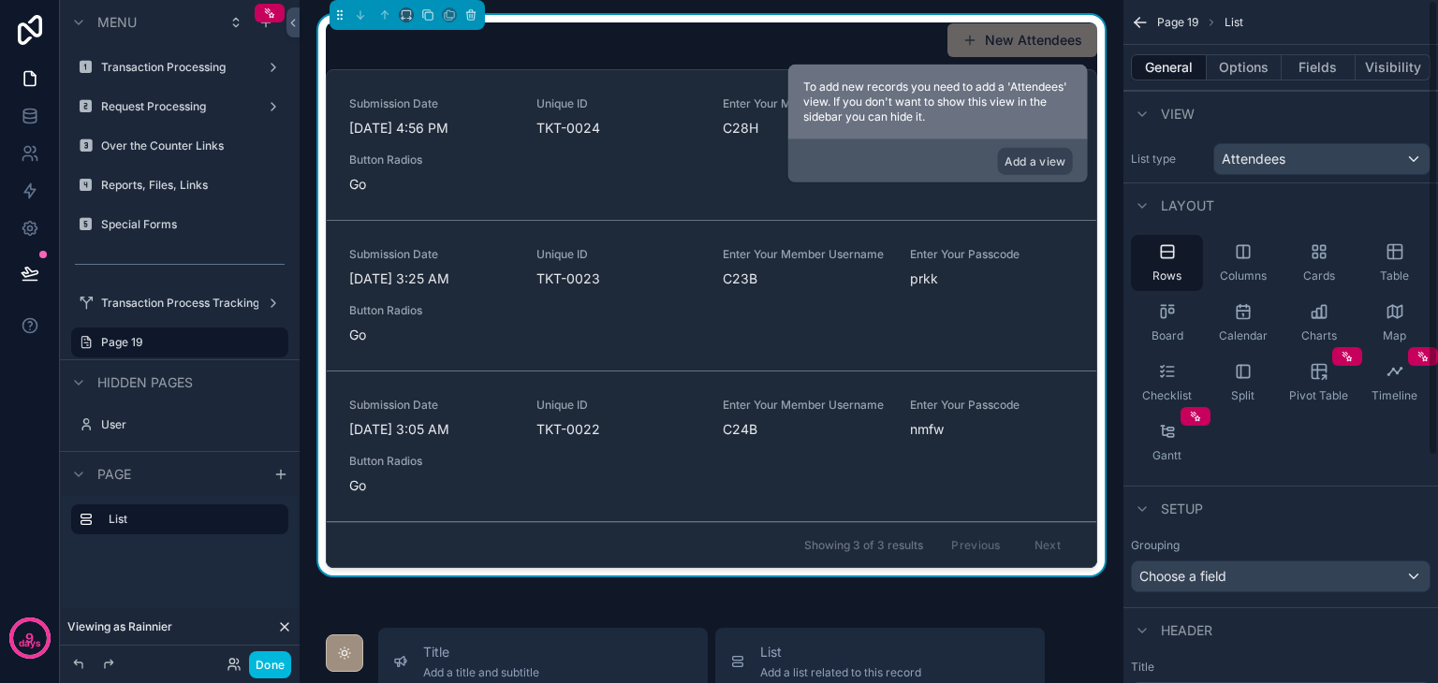
click at [1387, 259] on icon "scrollable content" at bounding box center [1394, 251] width 19 height 19
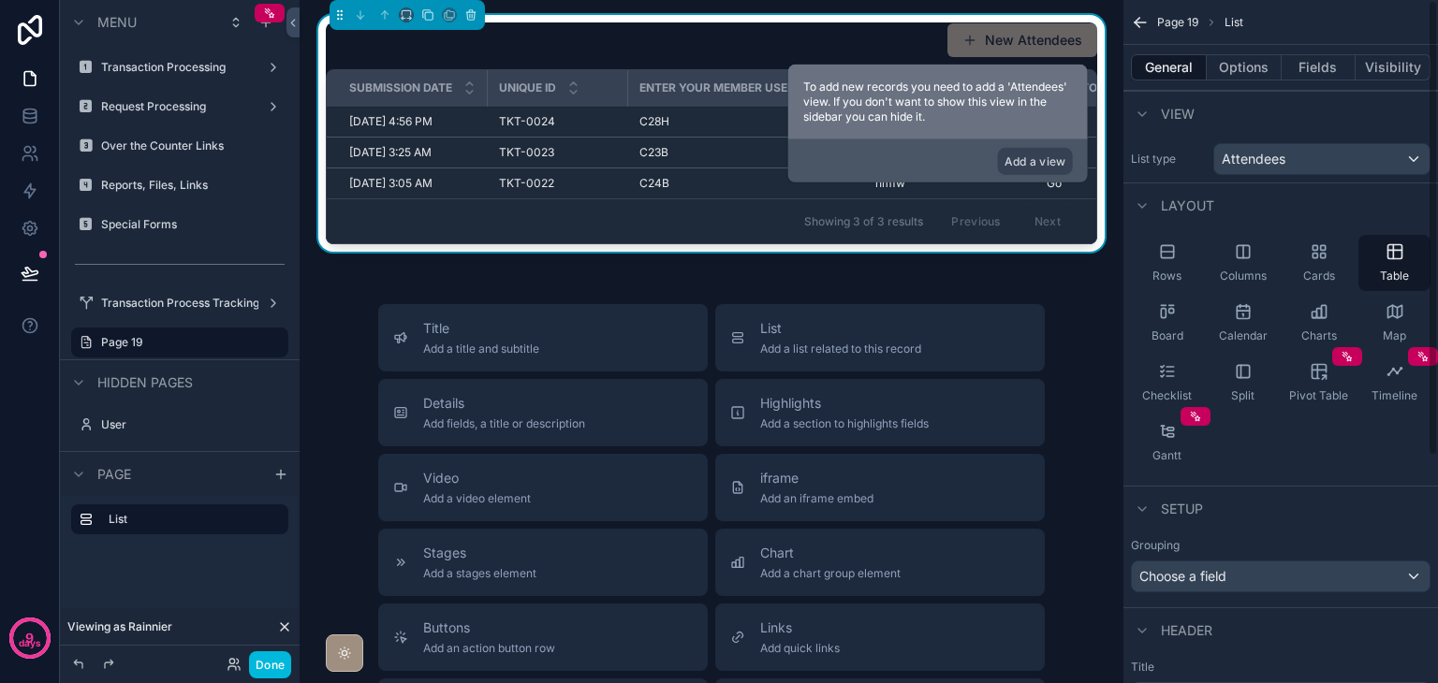
click at [1228, 71] on button "Options" at bounding box center [1243, 67] width 75 height 26
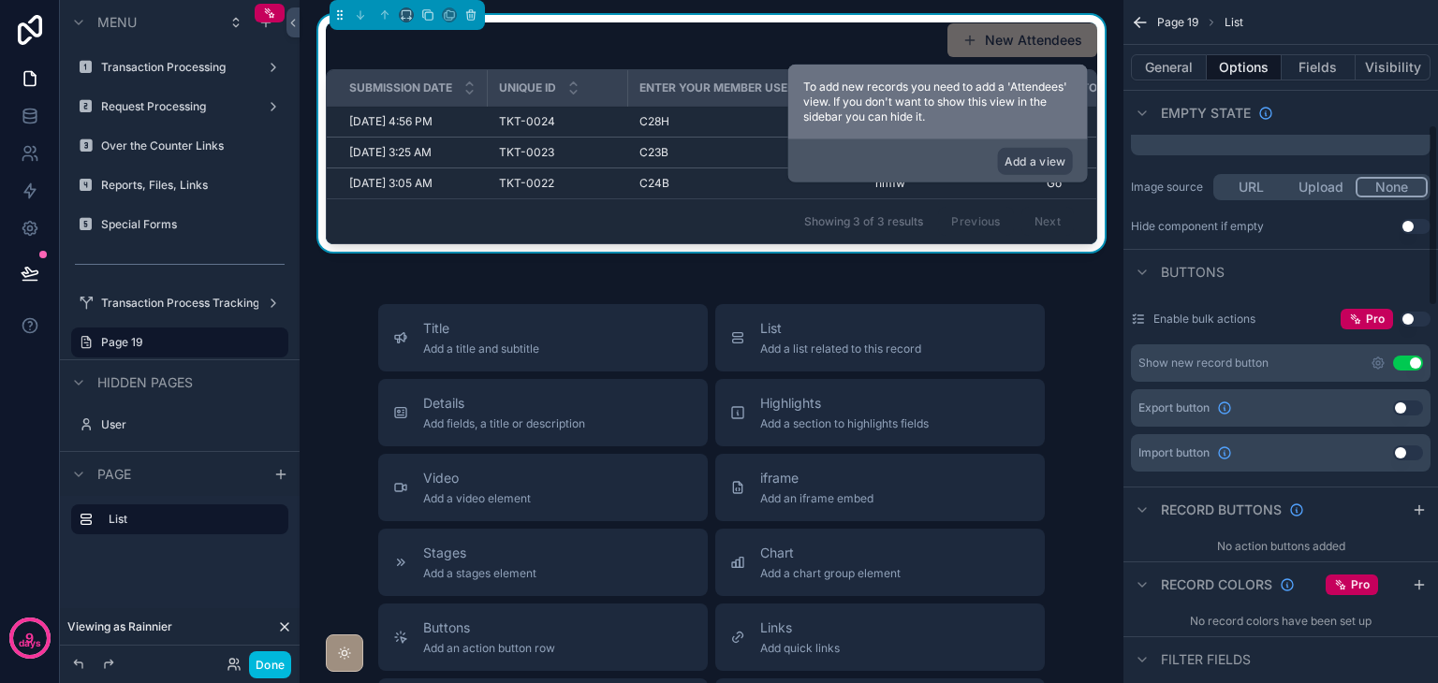
scroll to position [468, 0]
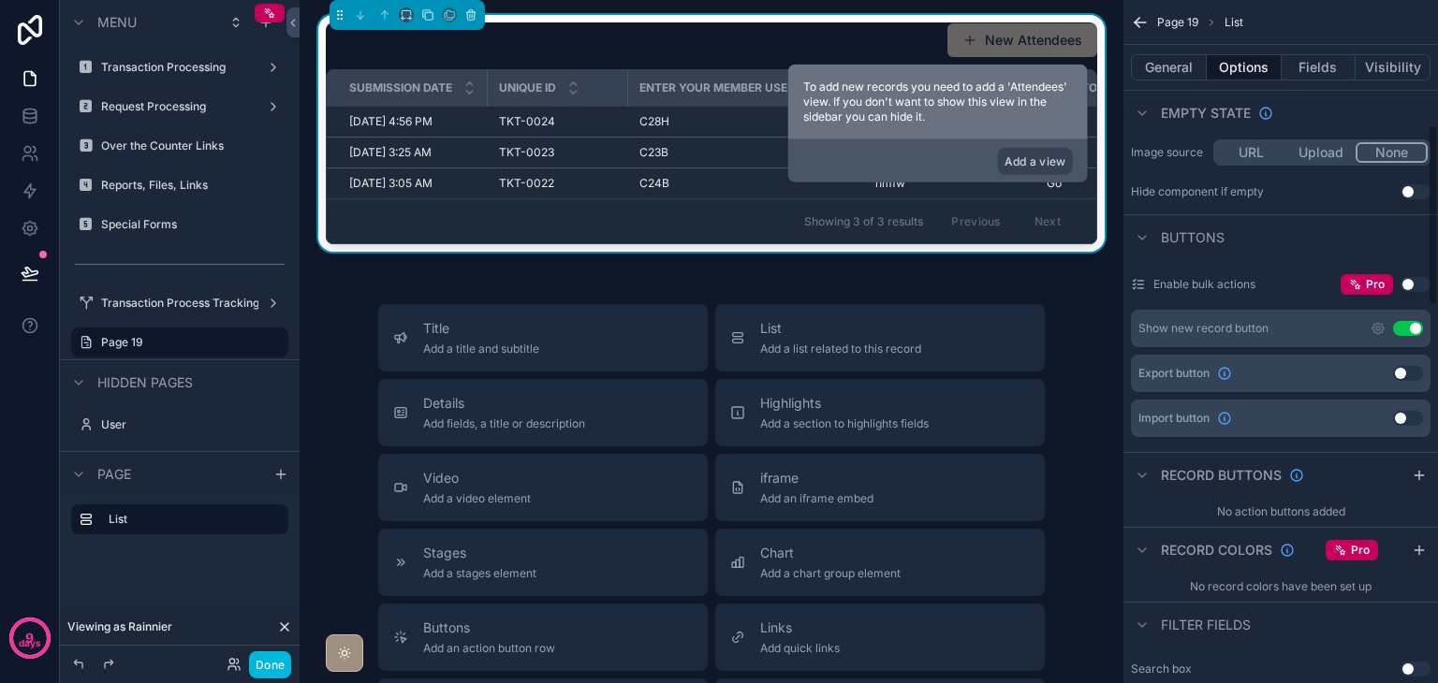
click at [1404, 322] on button "Use setting" at bounding box center [1408, 328] width 30 height 15
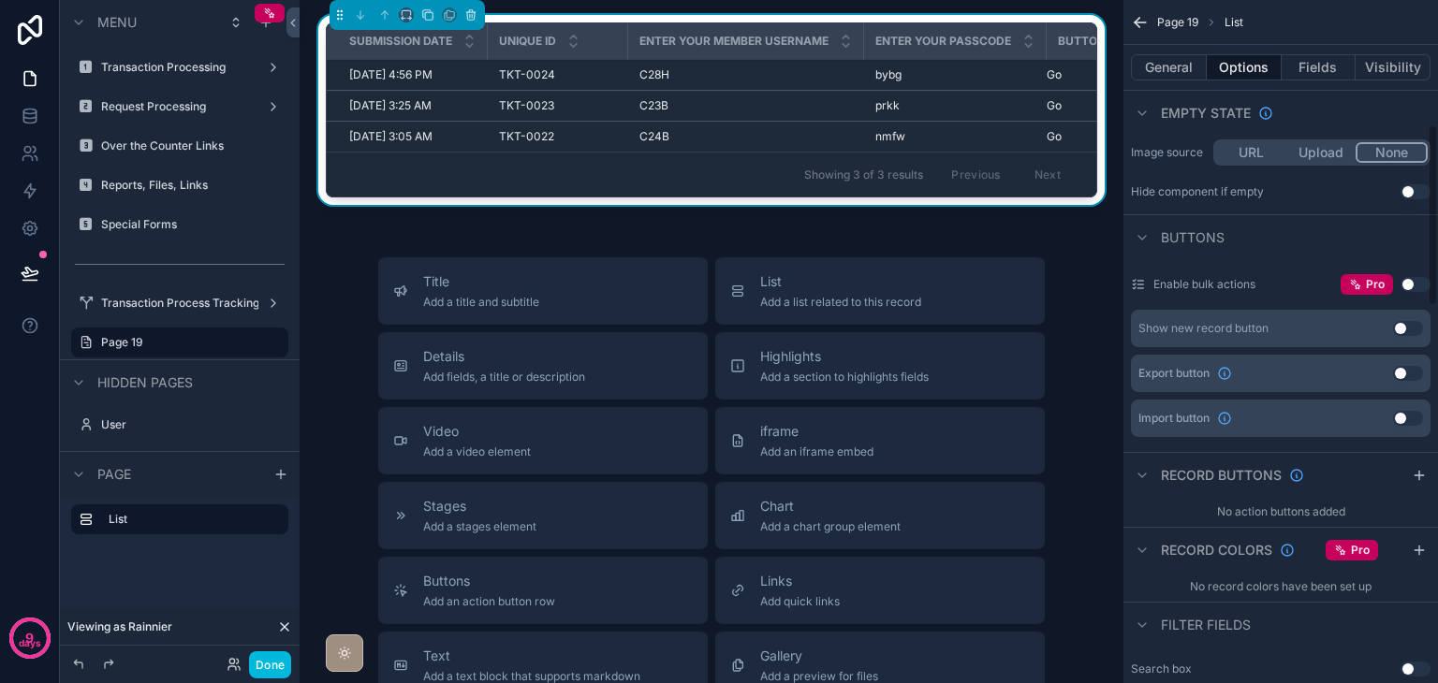
click at [1314, 77] on button "Fields" at bounding box center [1318, 67] width 75 height 26
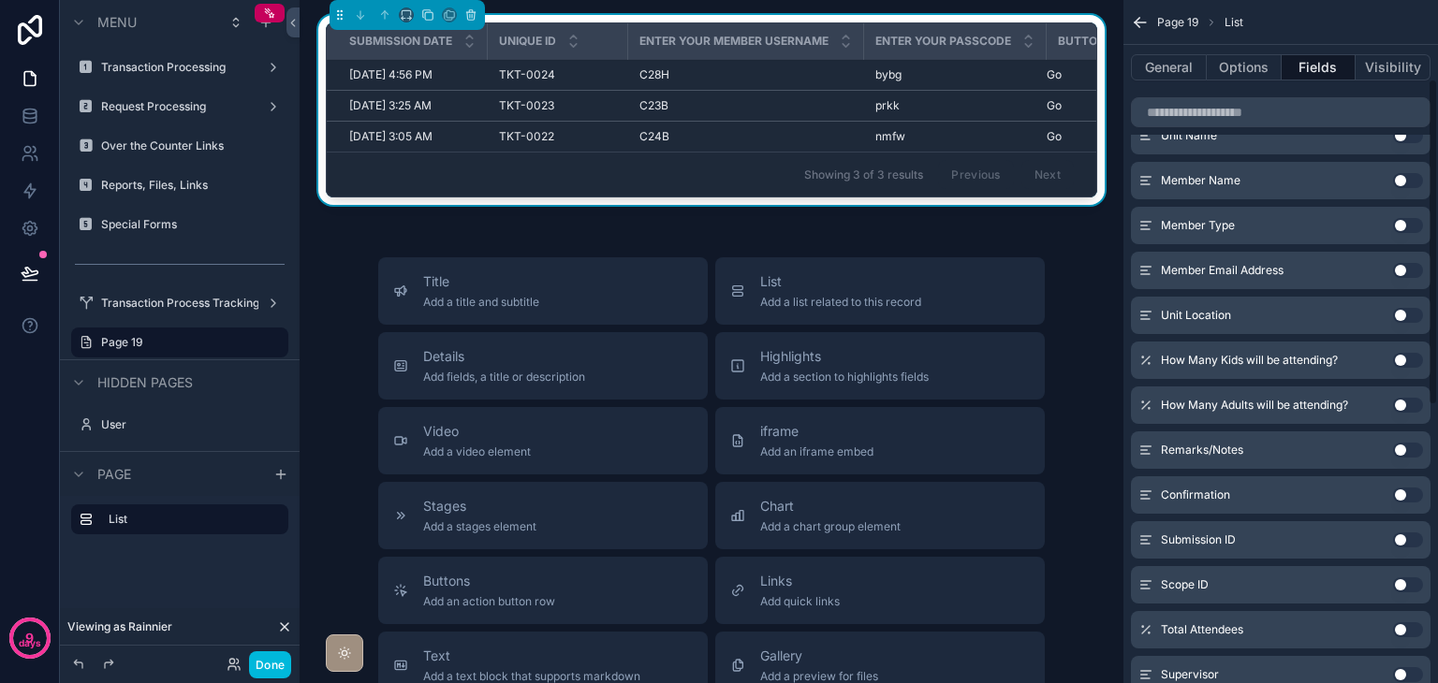
scroll to position [0, 0]
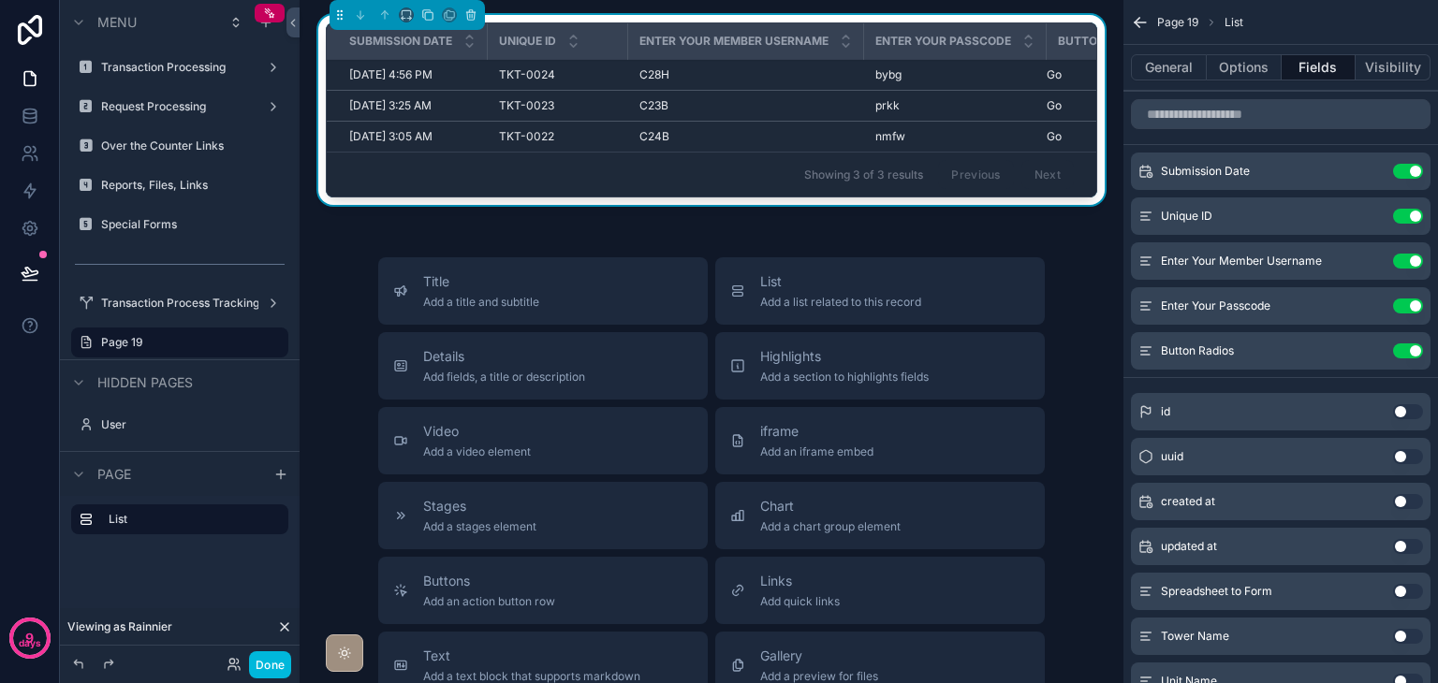
click at [1403, 259] on button "Use setting" at bounding box center [1408, 261] width 30 height 15
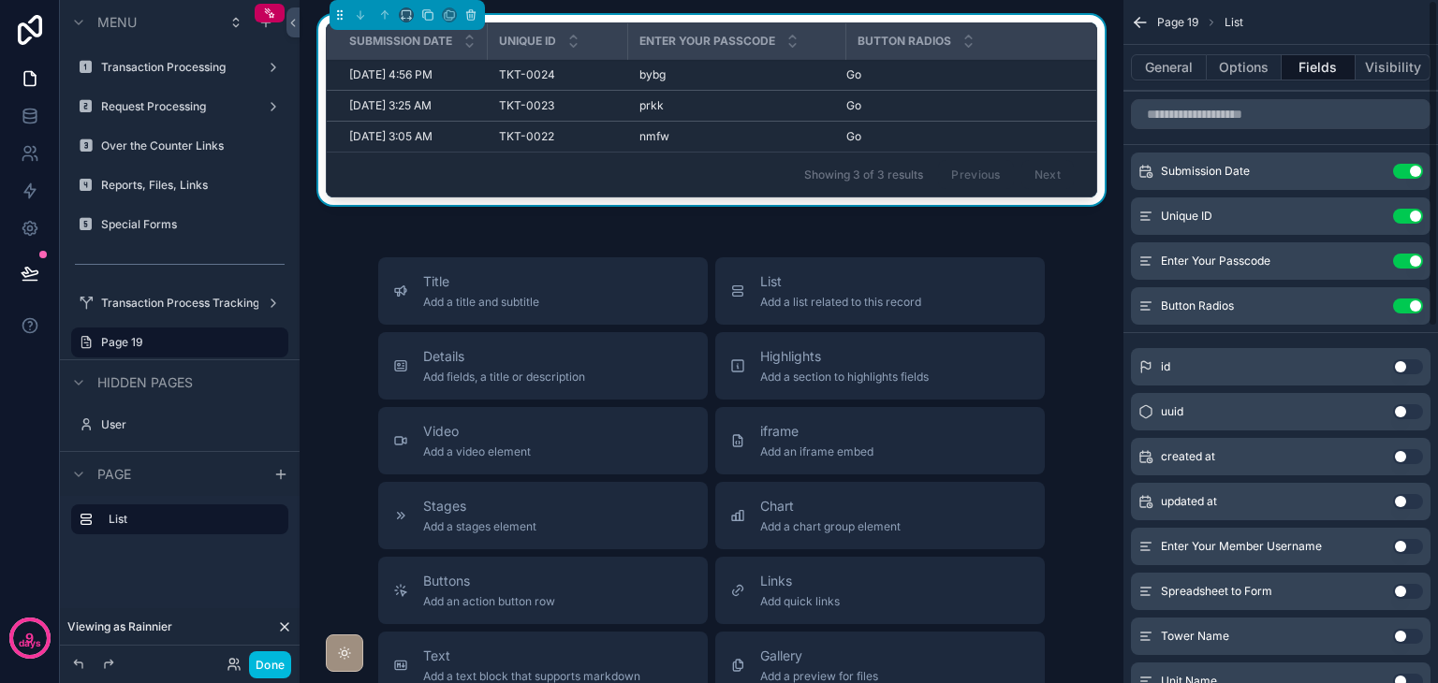
click at [1403, 259] on button "Use setting" at bounding box center [1408, 261] width 30 height 15
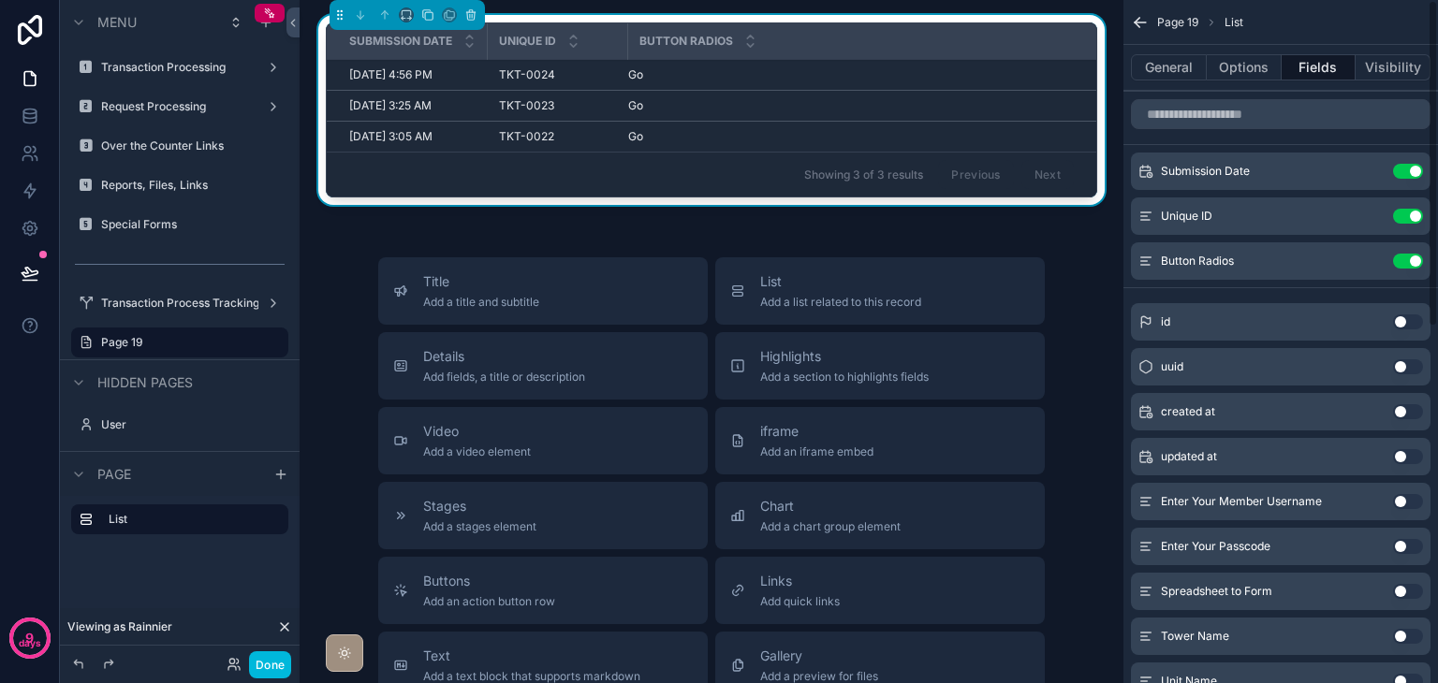
click at [1403, 259] on button "Use setting" at bounding box center [1408, 261] width 30 height 15
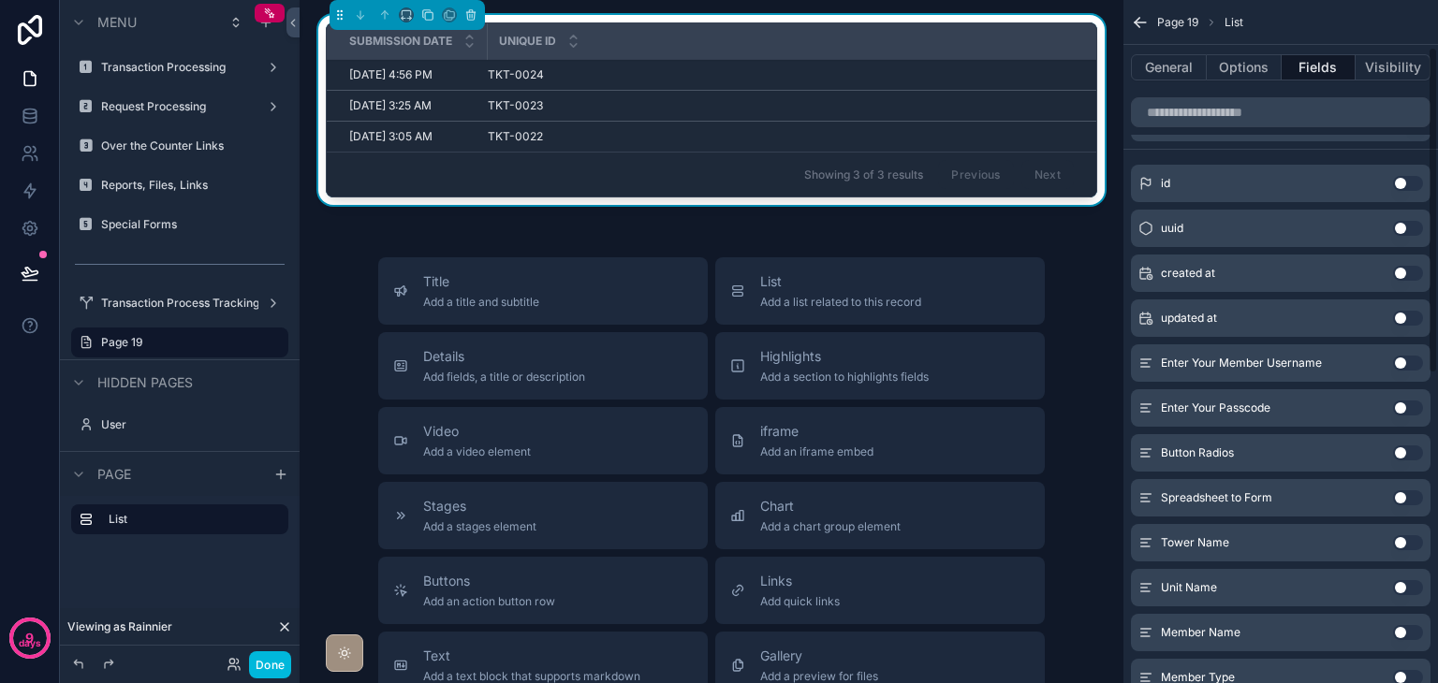
scroll to position [187, 0]
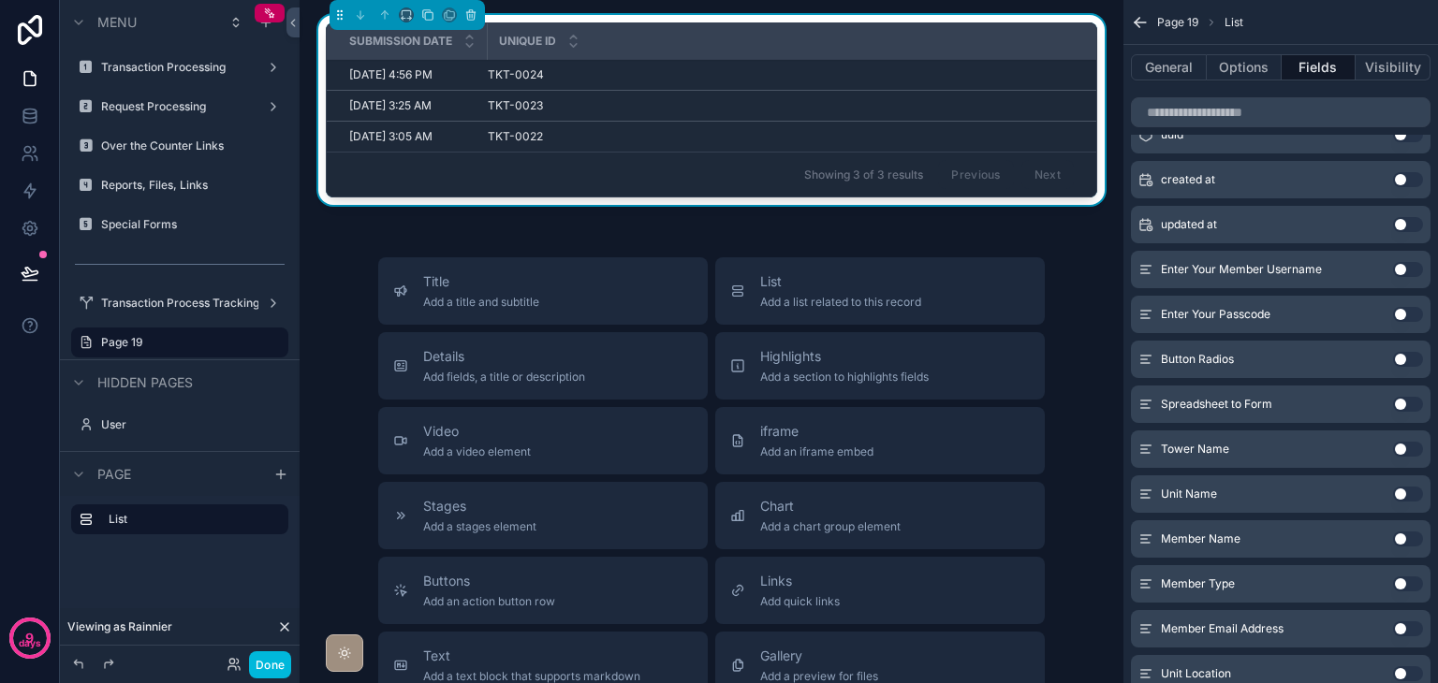
click at [1401, 446] on button "Use setting" at bounding box center [1408, 449] width 30 height 15
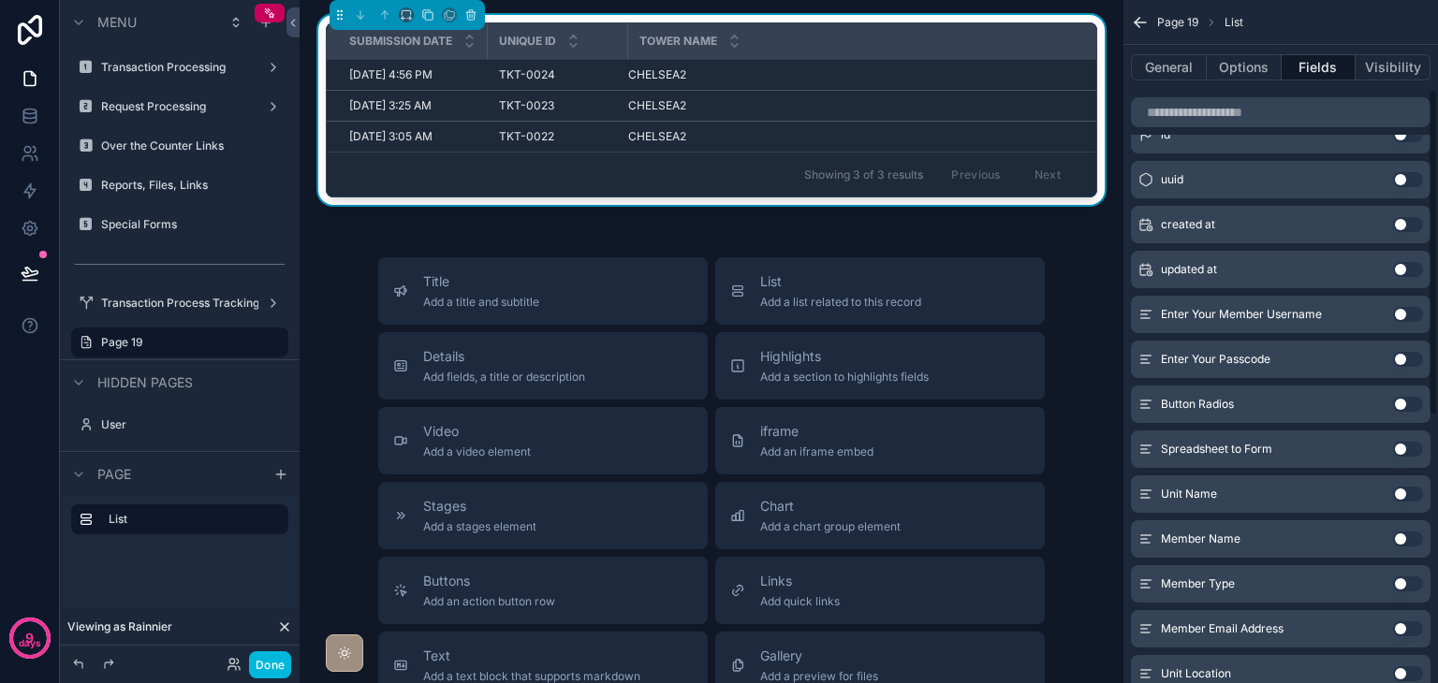
click at [1408, 494] on button "Use setting" at bounding box center [1408, 494] width 30 height 15
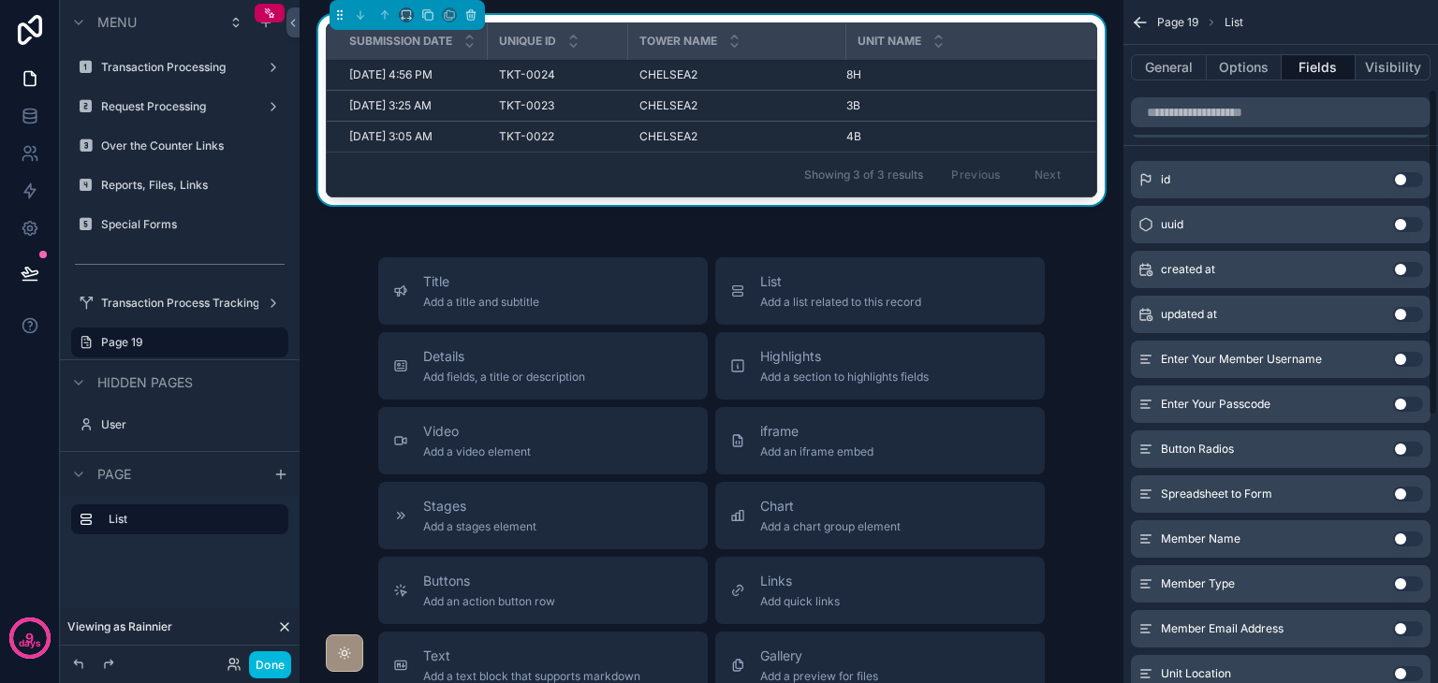
click at [1406, 540] on button "Use setting" at bounding box center [1408, 539] width 30 height 15
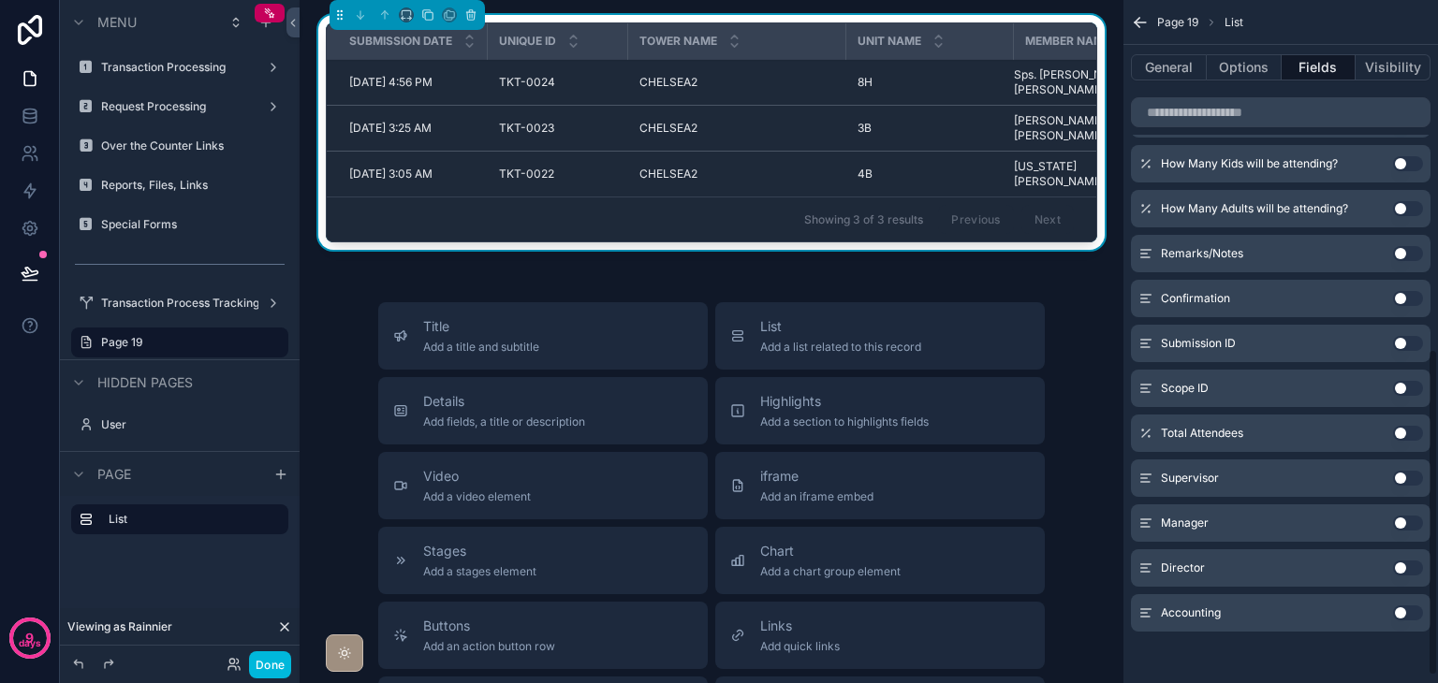
scroll to position [555, 0]
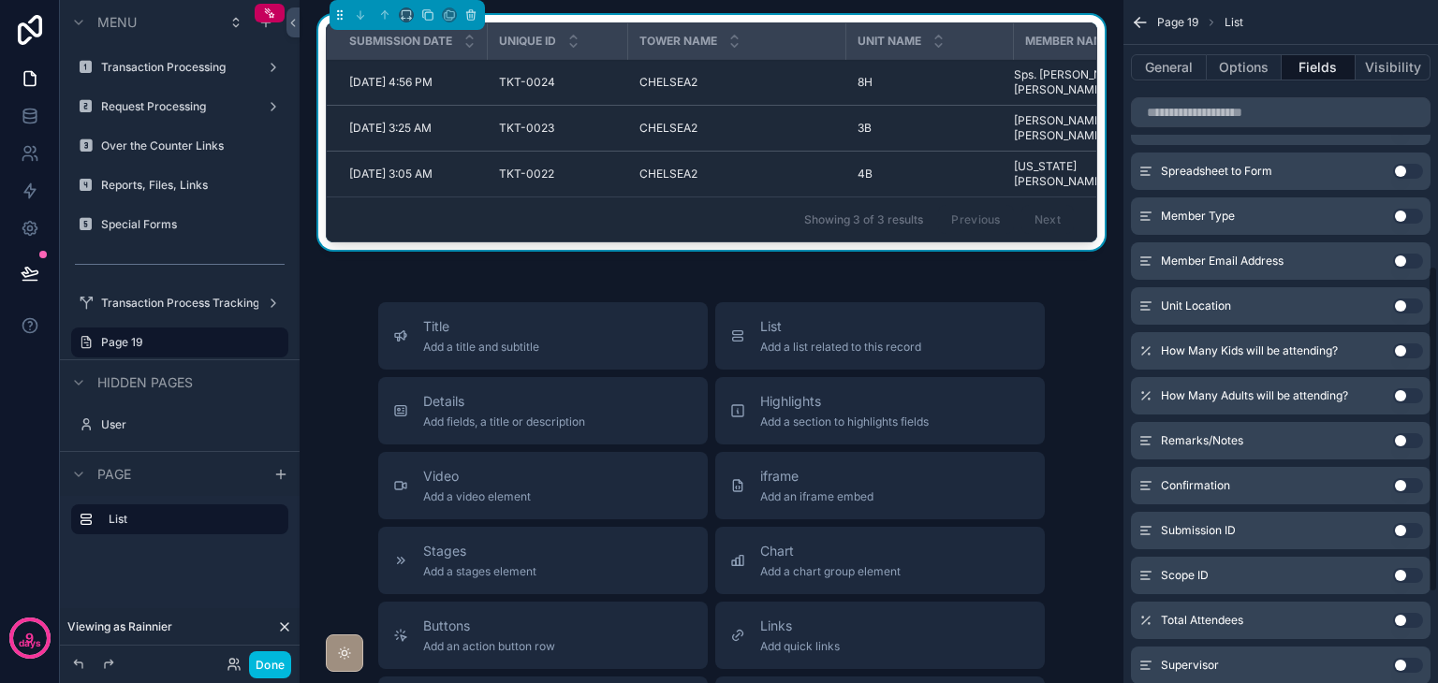
click at [1401, 352] on button "Use setting" at bounding box center [1408, 351] width 30 height 15
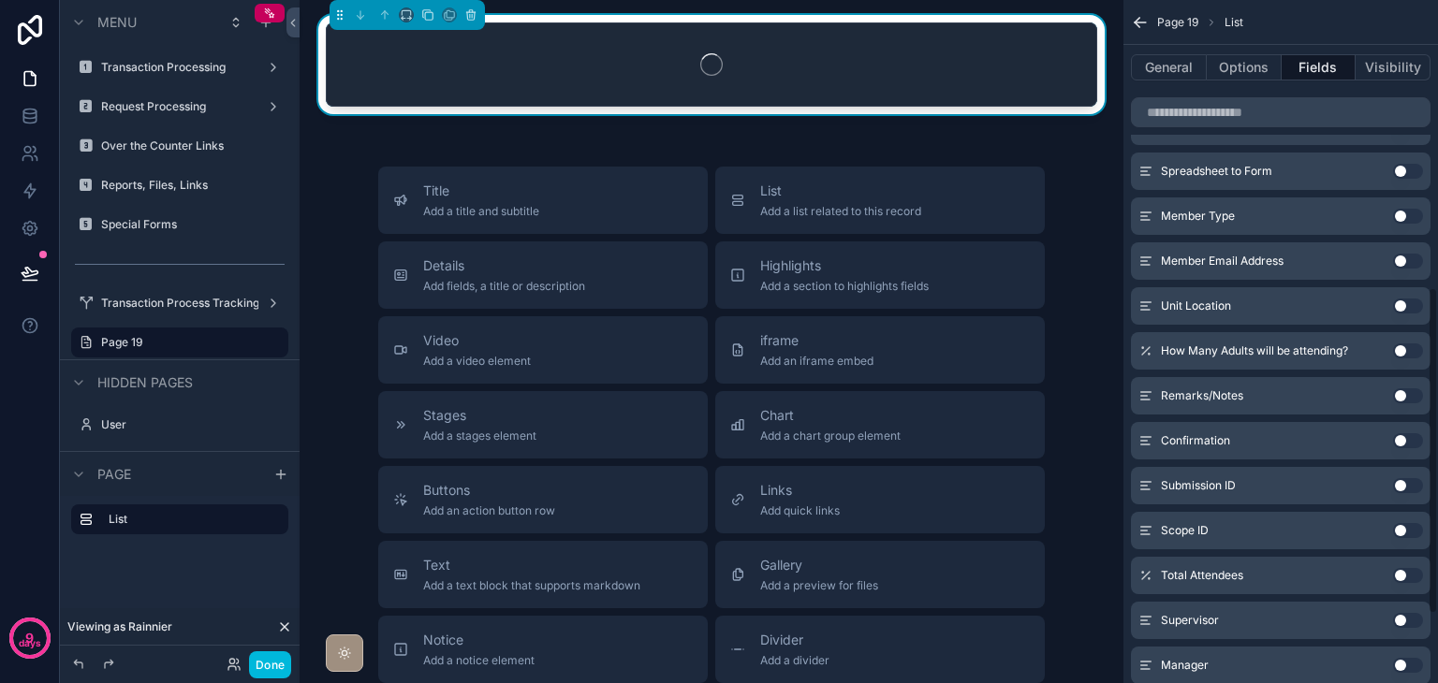
click at [1401, 352] on button "Use setting" at bounding box center [1408, 351] width 30 height 15
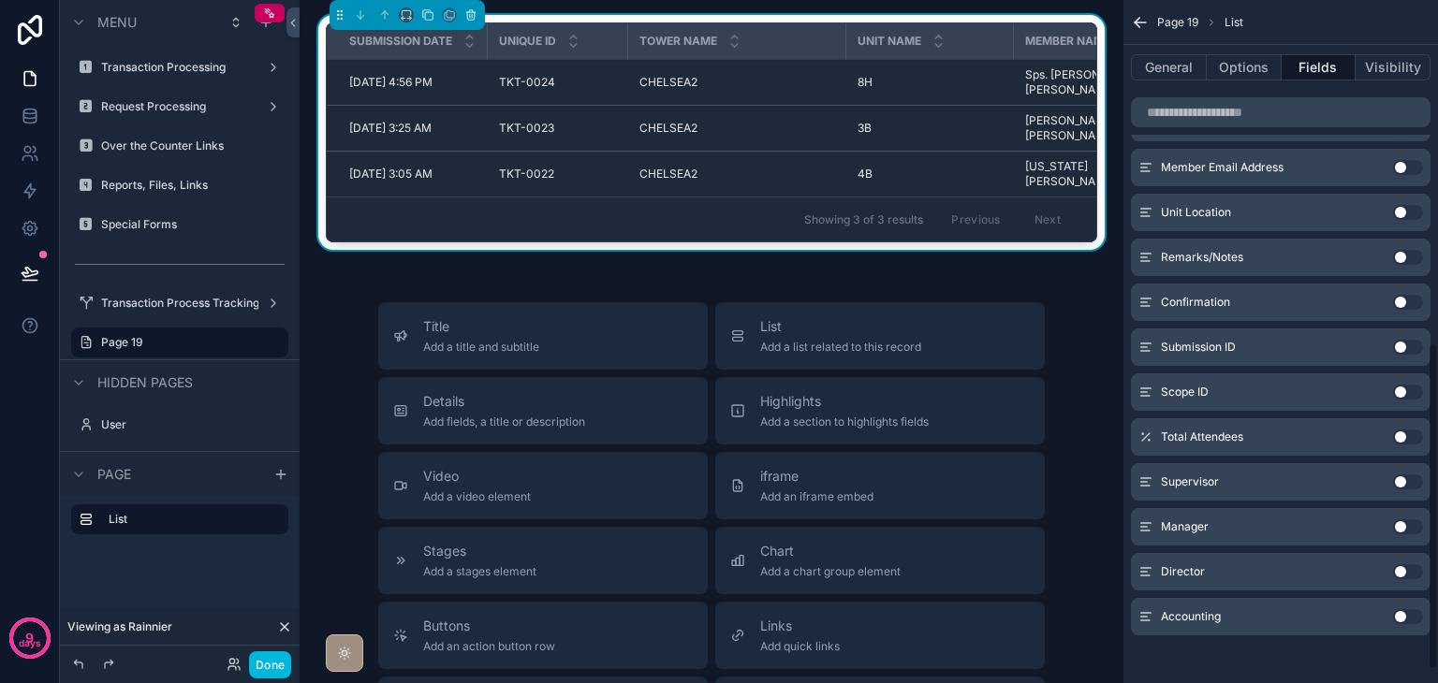
scroll to position [742, 0]
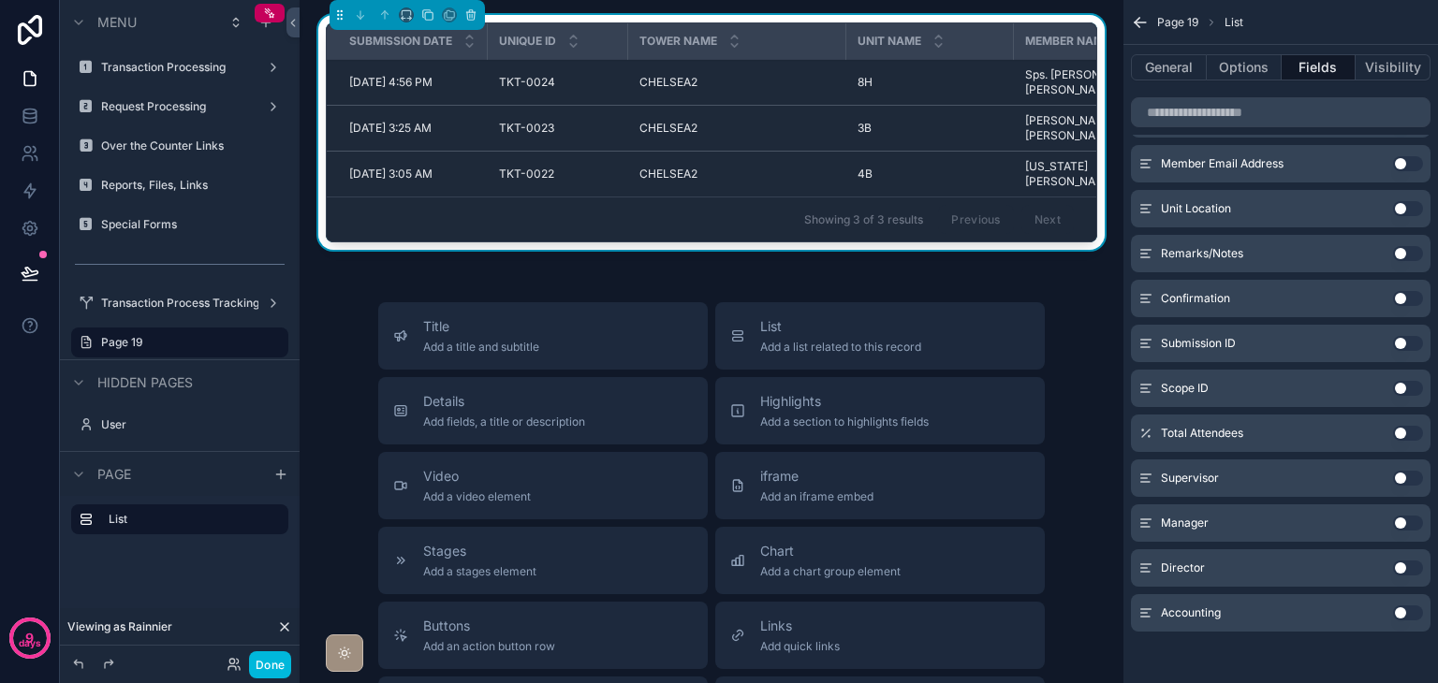
click at [1411, 436] on button "Use setting" at bounding box center [1408, 433] width 30 height 15
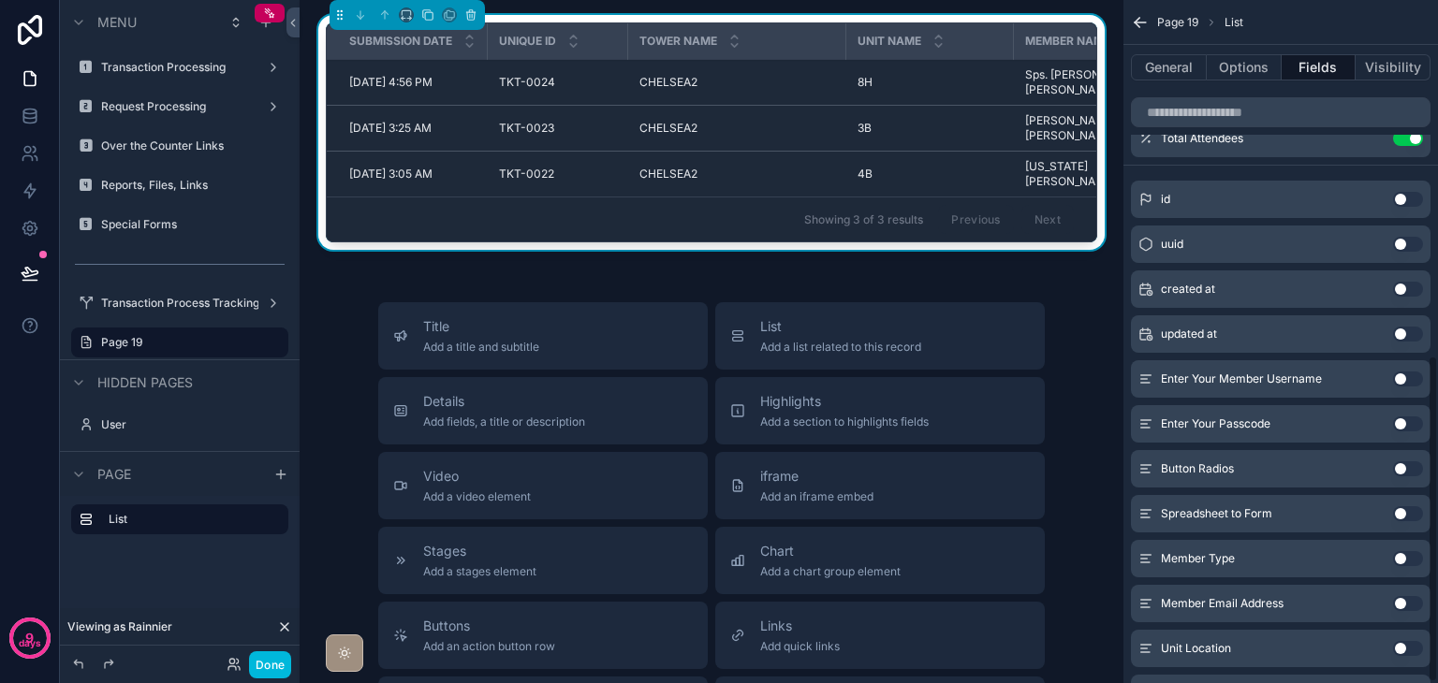
scroll to position [0, 0]
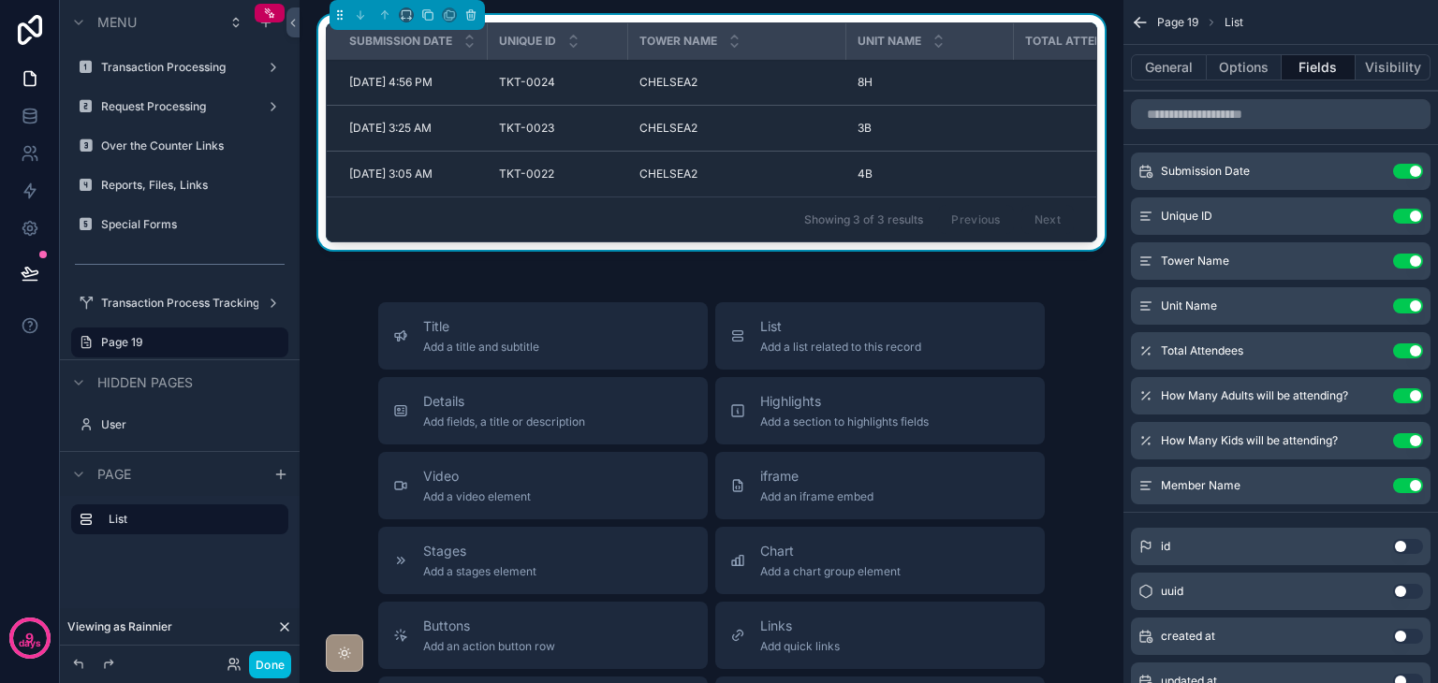
click at [0, 0] on icon "scrollable content" at bounding box center [0, 0] width 0 height 0
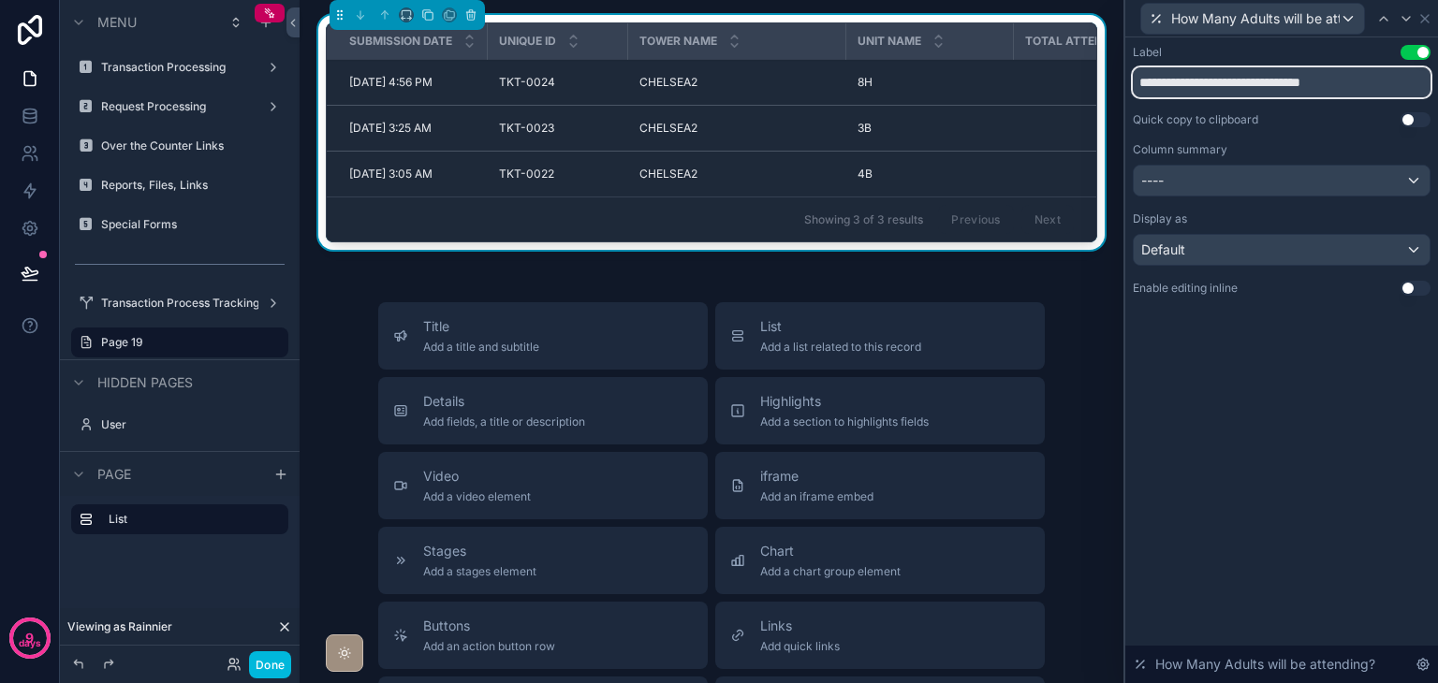
click at [1316, 87] on input "**********" at bounding box center [1282, 82] width 298 height 30
type input "******"
click at [1283, 433] on div "Label Use setting ****** Quick copy to clipboard Use setting Column summary ---…" at bounding box center [1281, 360] width 313 height 646
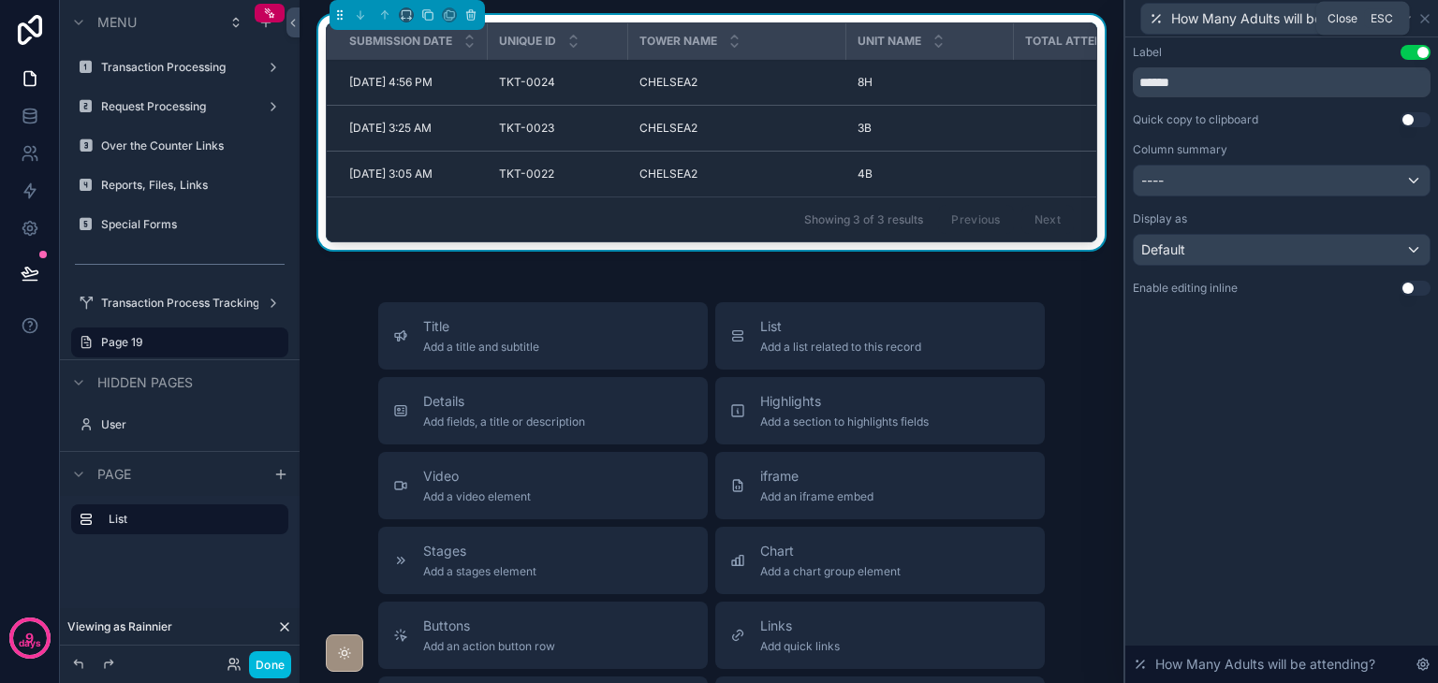
click at [1428, 18] on icon at bounding box center [1424, 18] width 15 height 15
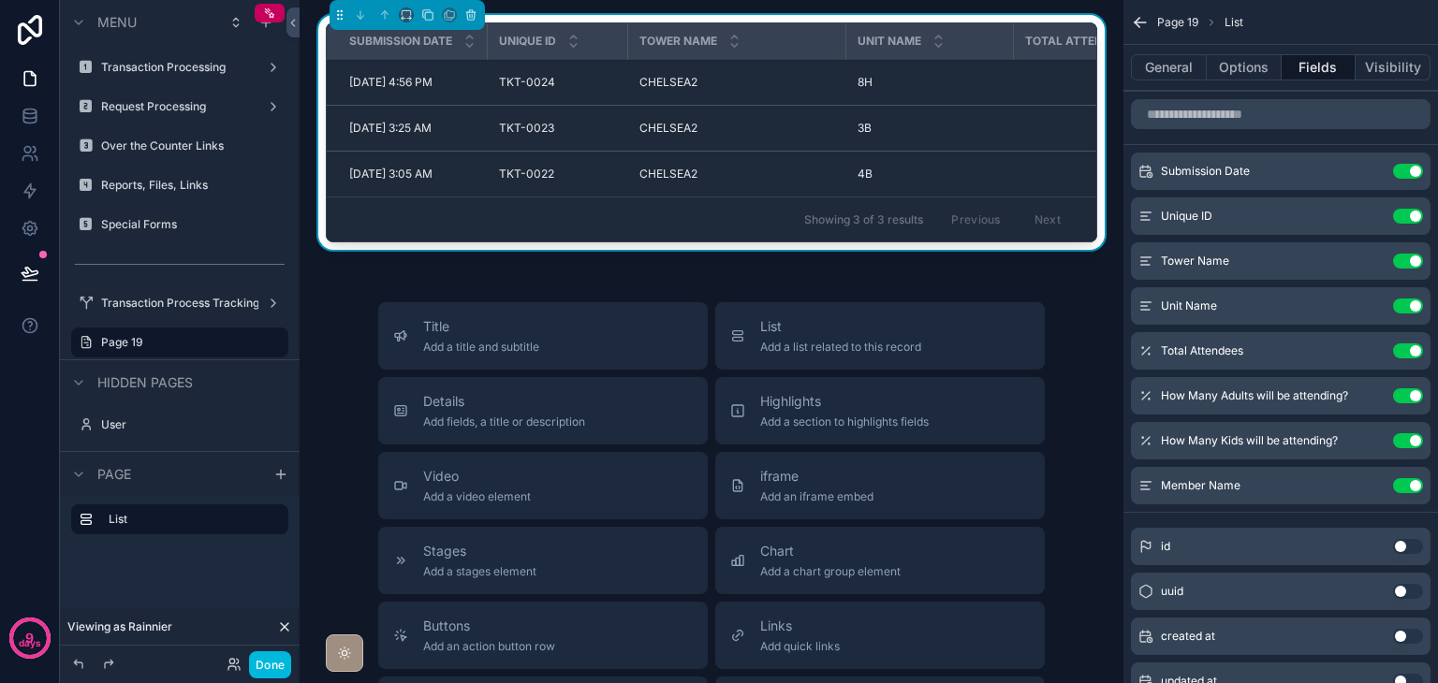
click at [0, 0] on icon "scrollable content" at bounding box center [0, 0] width 0 height 0
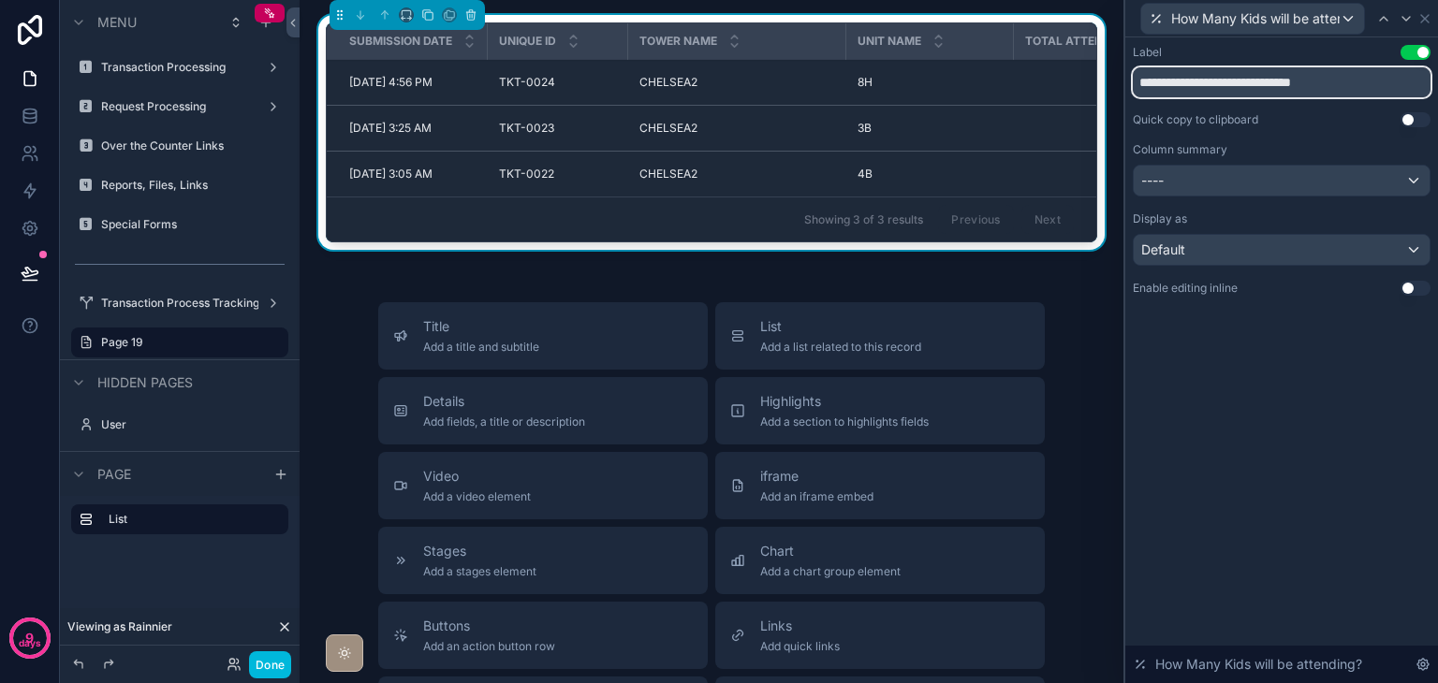
click at [1233, 93] on input "**********" at bounding box center [1282, 82] width 298 height 30
type input "****"
click at [1426, 17] on icon at bounding box center [1424, 18] width 15 height 15
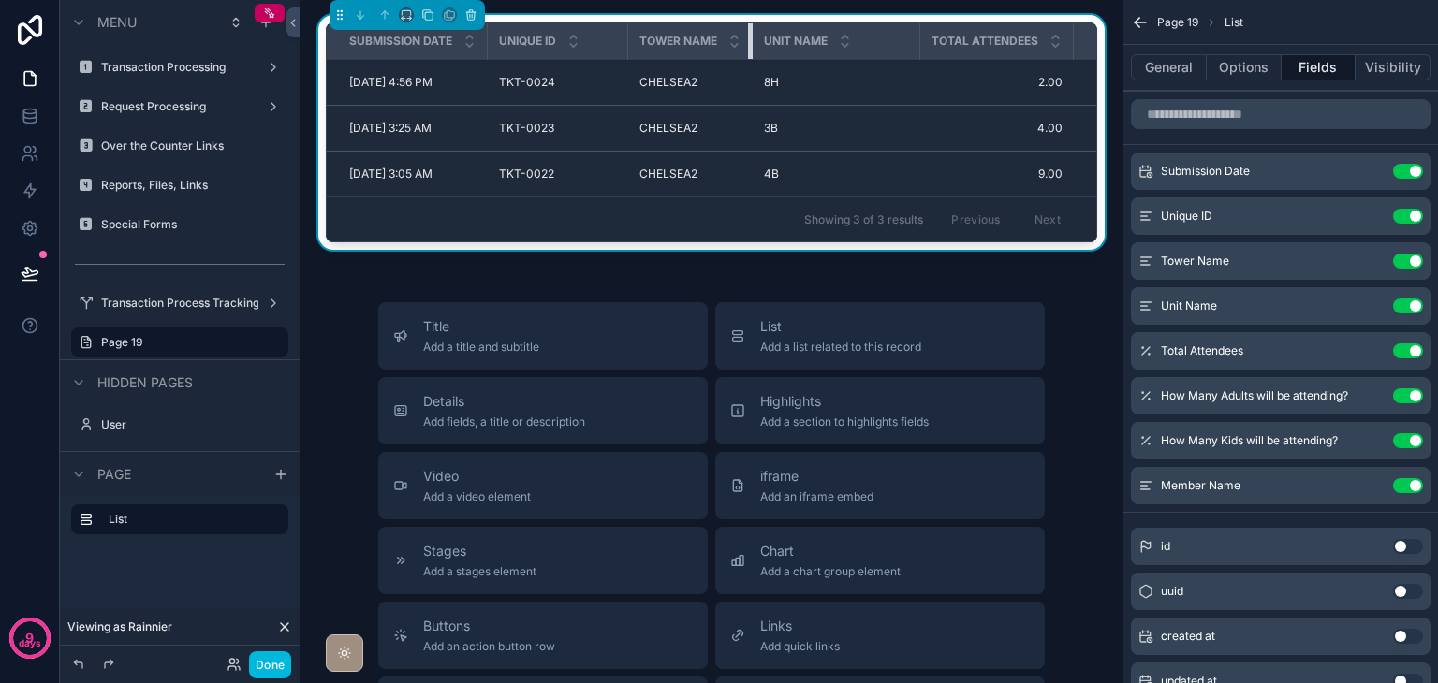
drag, startPoint x: 845, startPoint y: 44, endPoint x: 687, endPoint y: 43, distance: 158.2
click at [687, 43] on th "Tower Name" at bounding box center [690, 41] width 124 height 37
drag, startPoint x: 917, startPoint y: 43, endPoint x: 805, endPoint y: 44, distance: 112.3
click at [782, 46] on th "Unit Name" at bounding box center [808, 41] width 110 height 37
drag, startPoint x: 1012, startPoint y: 43, endPoint x: 803, endPoint y: 68, distance: 210.2
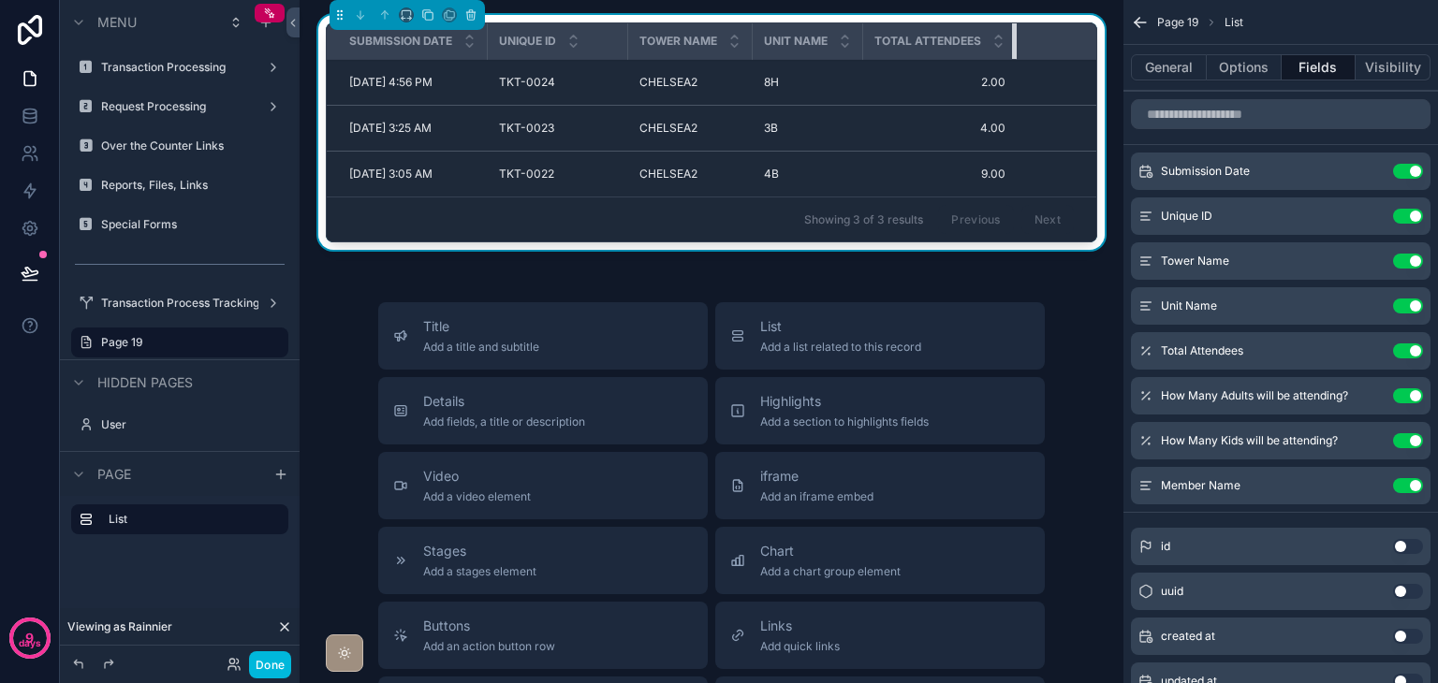
click at [855, 47] on tr "Submission Date Unique ID Tower Name Unit Name Total Attendees Adults Kids Memb…" at bounding box center [952, 41] width 1250 height 37
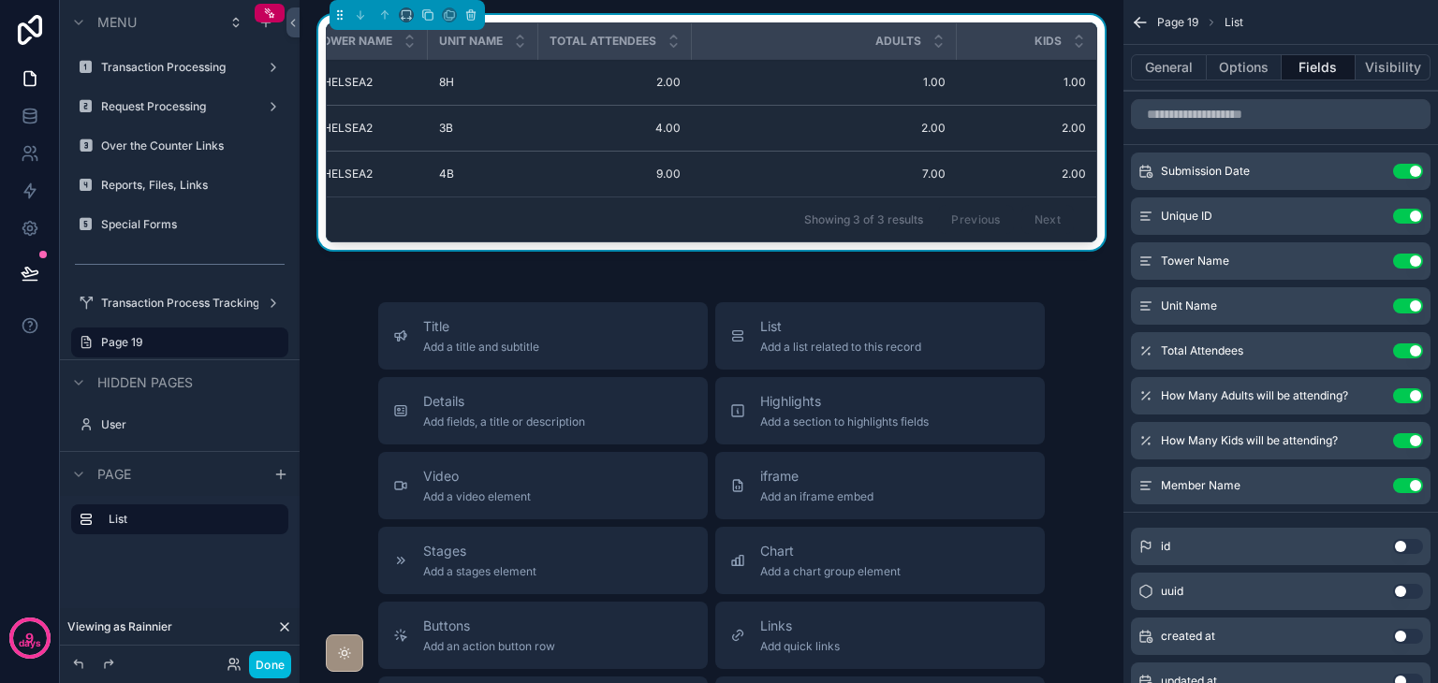
scroll to position [0, 391]
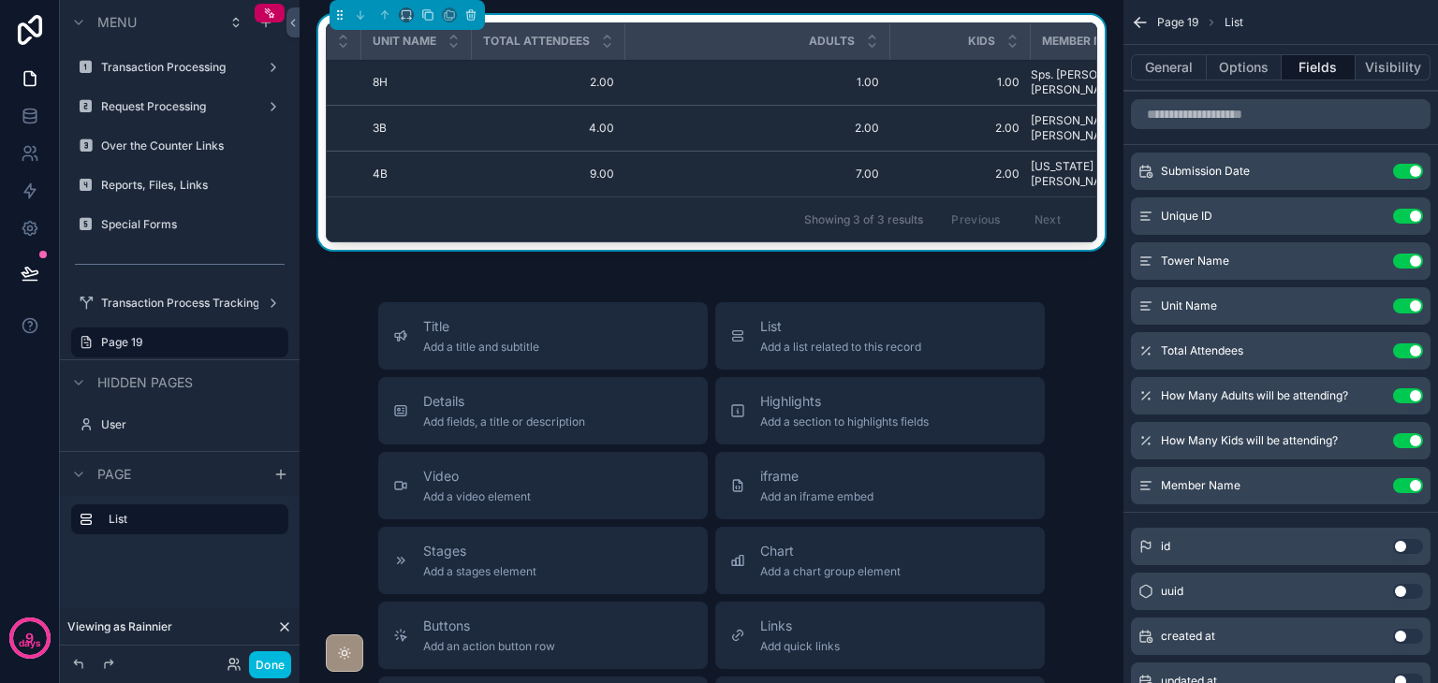
drag, startPoint x: 889, startPoint y: 46, endPoint x: 862, endPoint y: 47, distance: 27.2
click at [862, 47] on tr "Submission Date Unique ID Tower Name Unit Name Total Attendees Adults Kids Memb…" at bounding box center [560, 41] width 1250 height 37
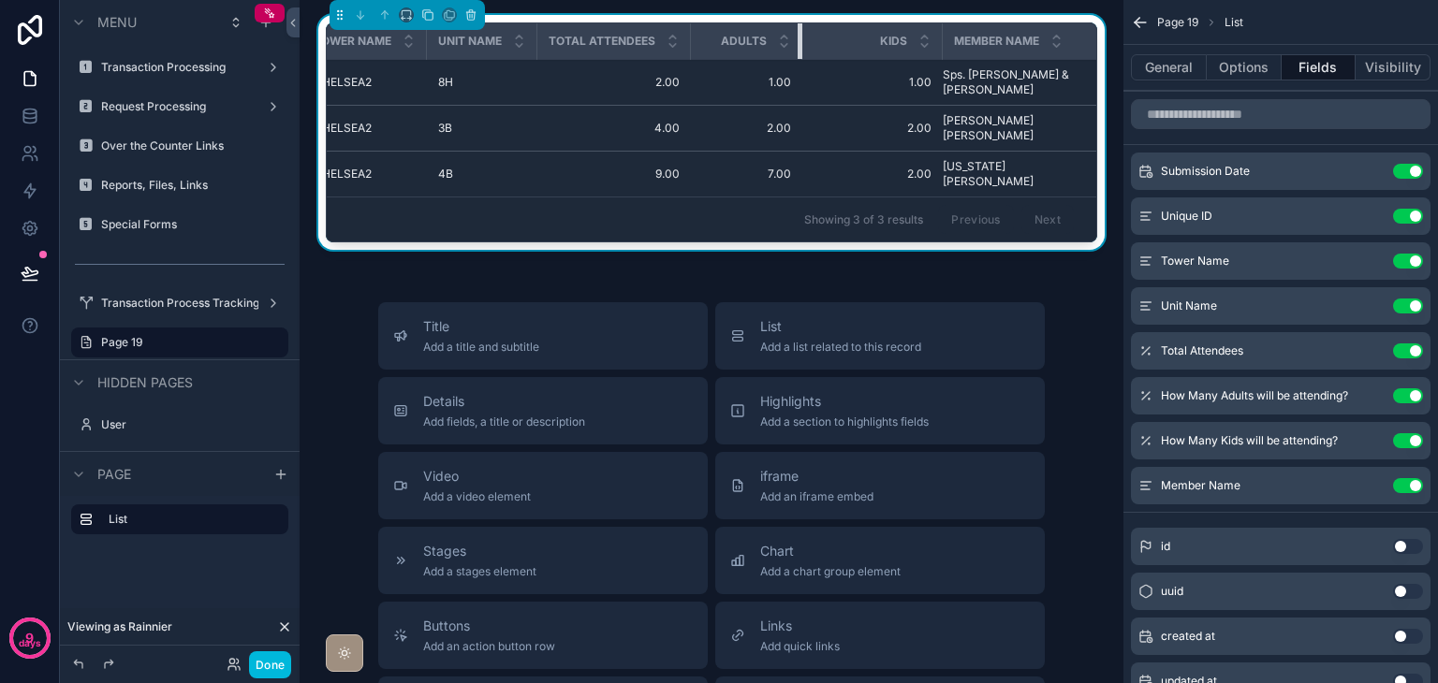
scroll to position [0, 317]
drag, startPoint x: 887, startPoint y: 45, endPoint x: 687, endPoint y: 46, distance: 200.3
click at [687, 46] on tr "Submission Date Unique ID Tower Name Unit Name Total Attendees Adults Kids Memb…" at bounding box center [557, 41] width 1078 height 37
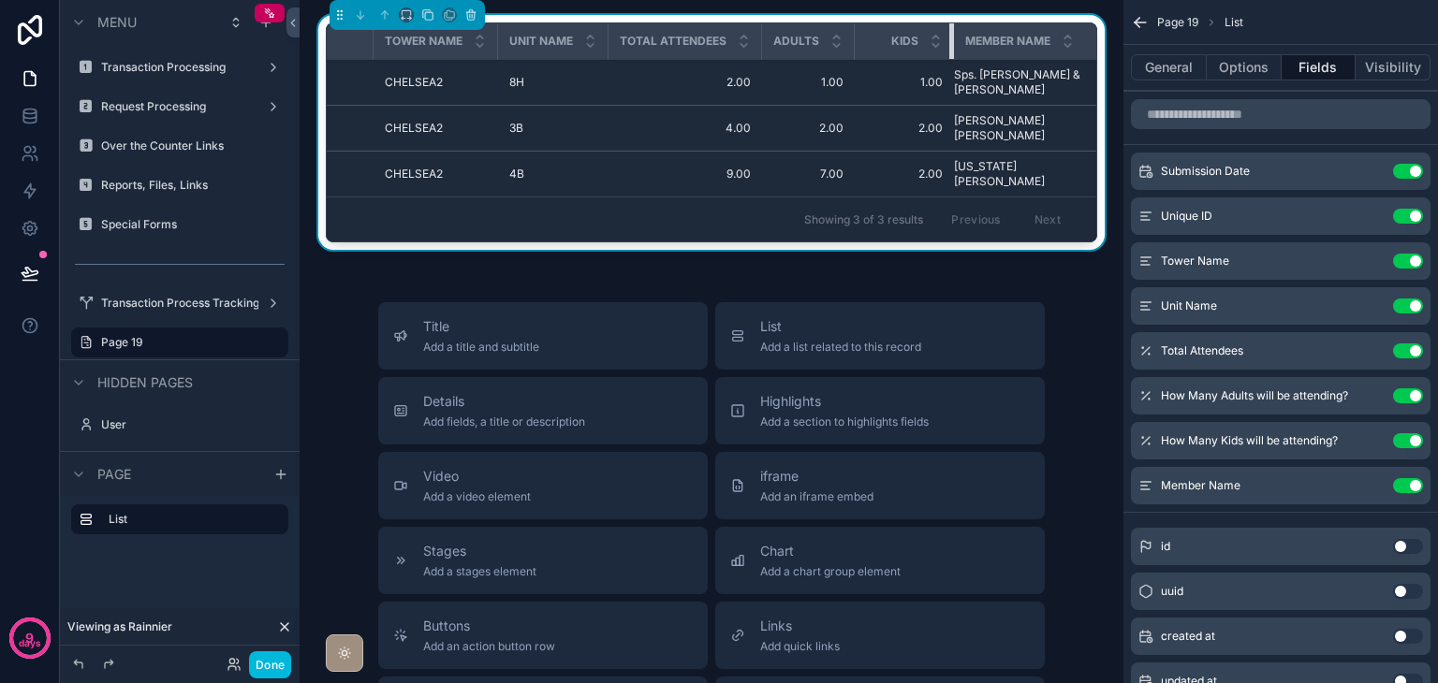
scroll to position [0, 250]
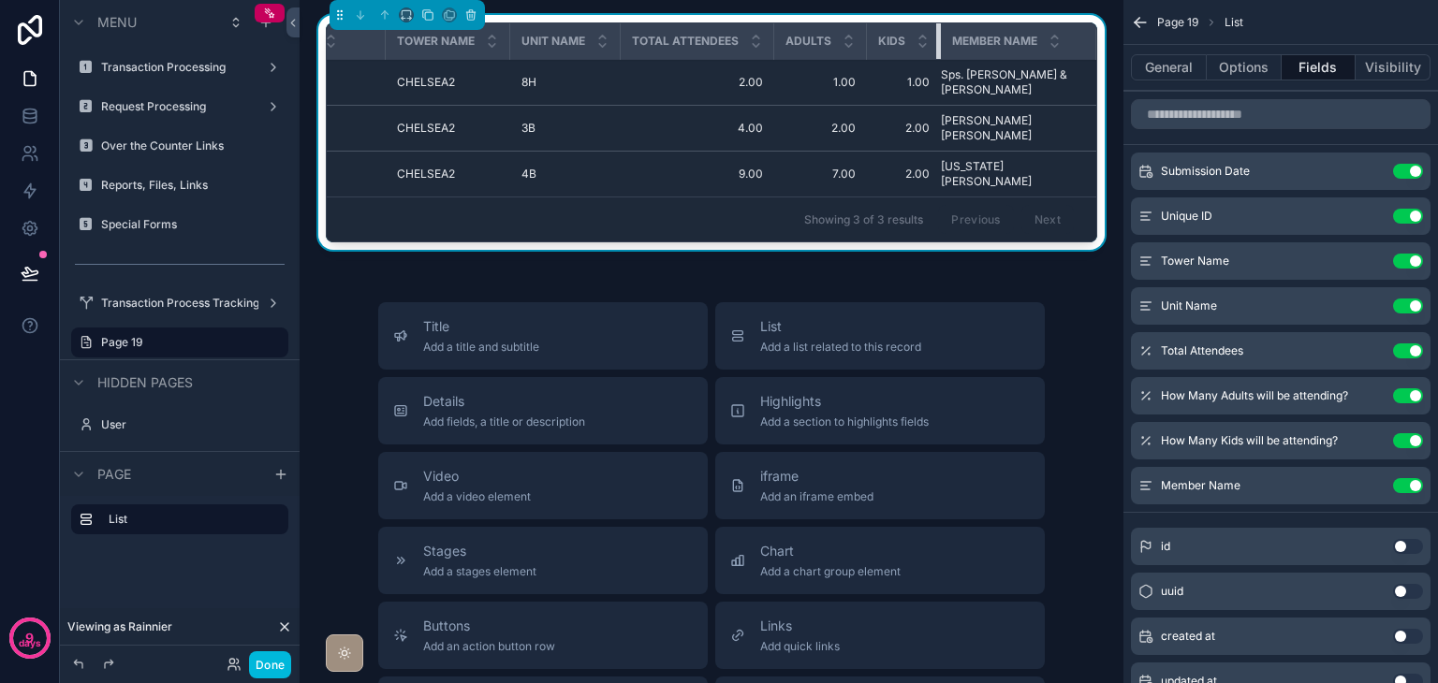
drag, startPoint x: 929, startPoint y: 43, endPoint x: 760, endPoint y: 98, distance: 178.2
click at [811, 53] on tr "Submission Date Unique ID Tower Name Unit Name Total Attendees Adults Kids Memb…" at bounding box center [590, 41] width 1012 height 37
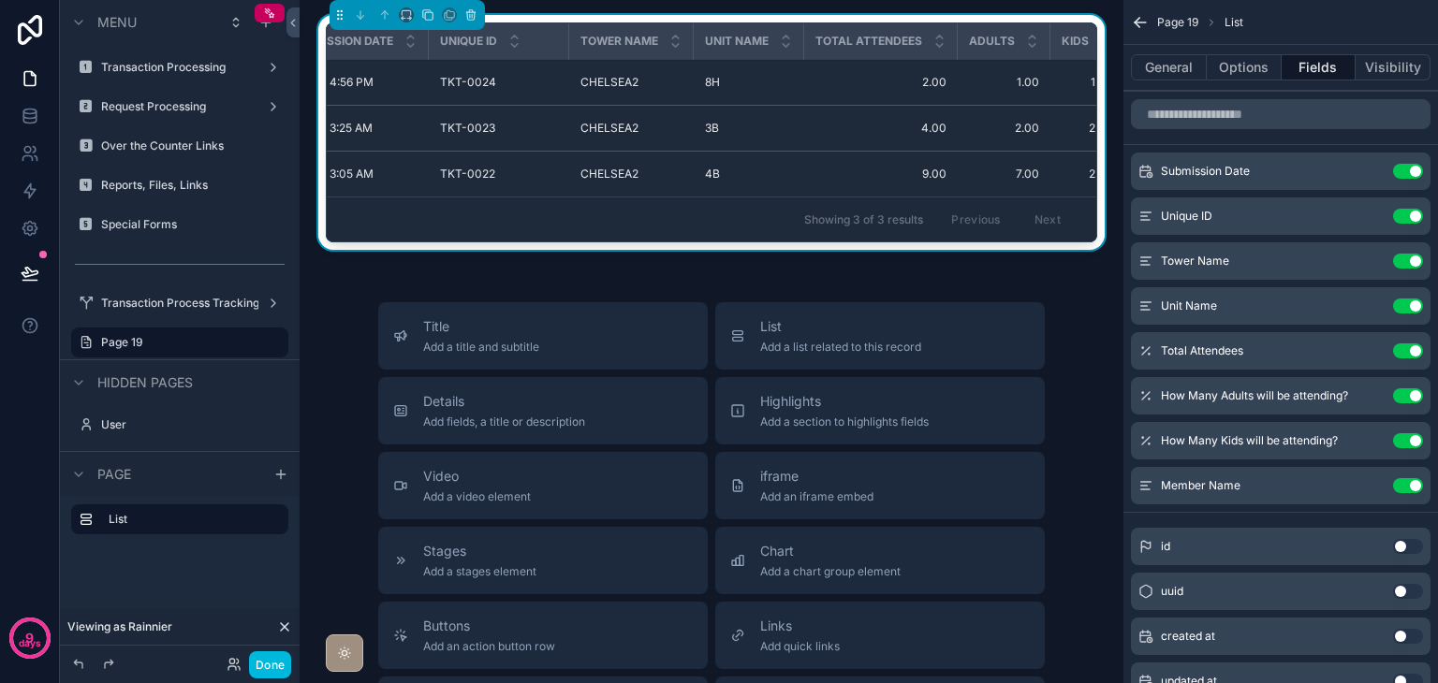
scroll to position [0, 0]
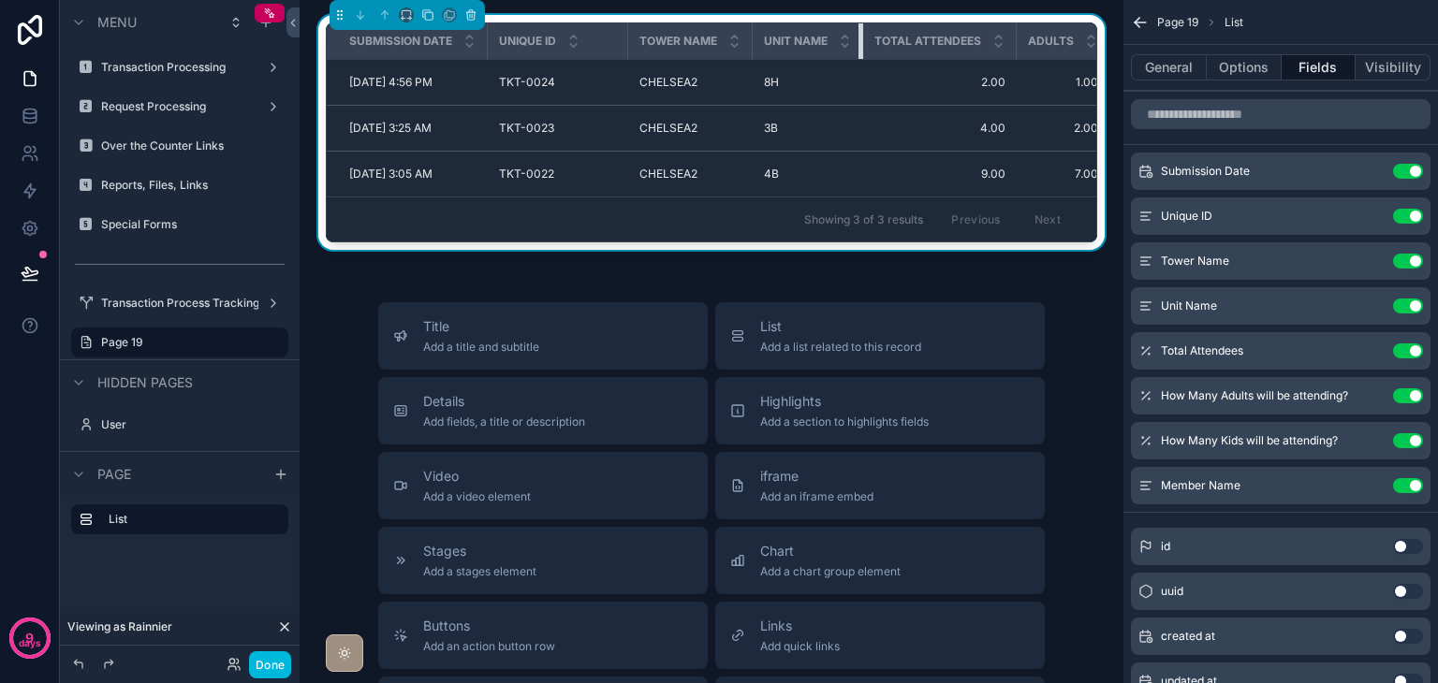
drag, startPoint x: 861, startPoint y: 45, endPoint x: 827, endPoint y: 50, distance: 34.0
click at [827, 50] on th "Unit Name" at bounding box center [808, 41] width 110 height 37
click at [1260, 71] on button "Options" at bounding box center [1243, 67] width 75 height 26
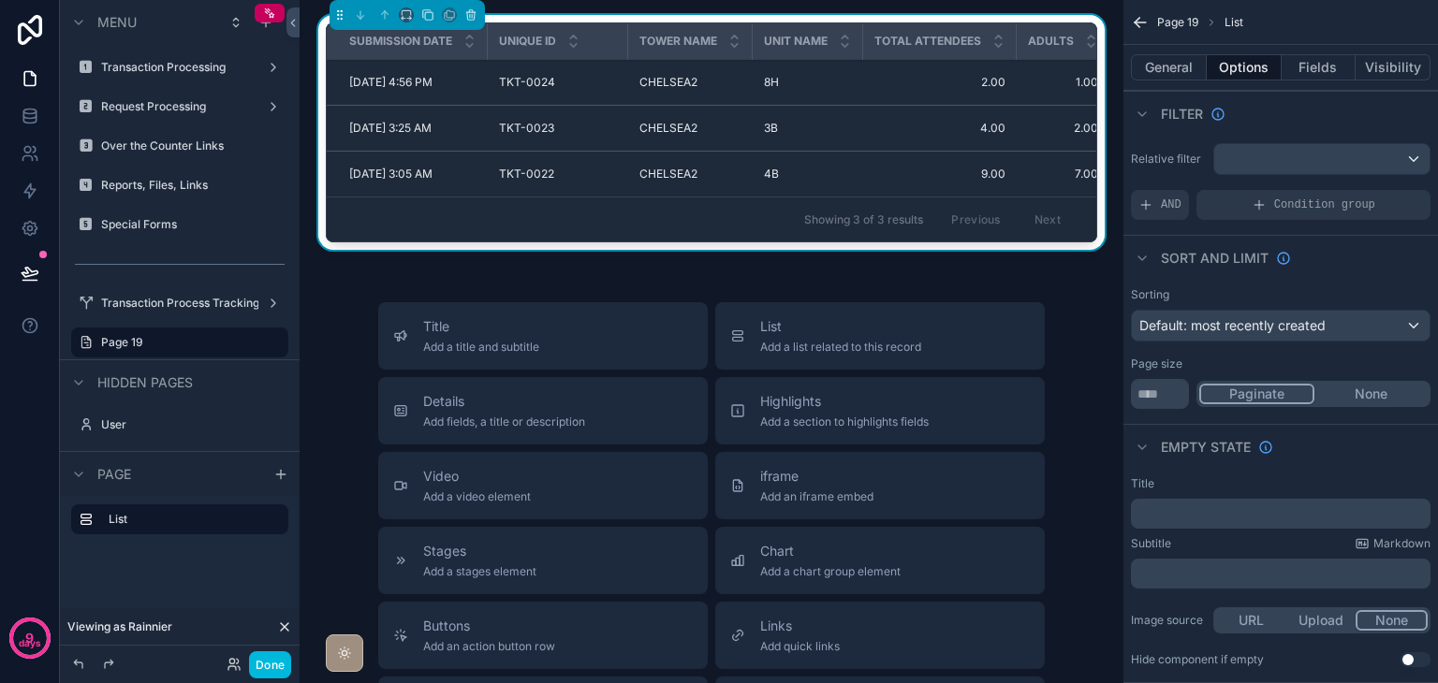
click at [1344, 207] on span "Condition group" at bounding box center [1324, 204] width 101 height 15
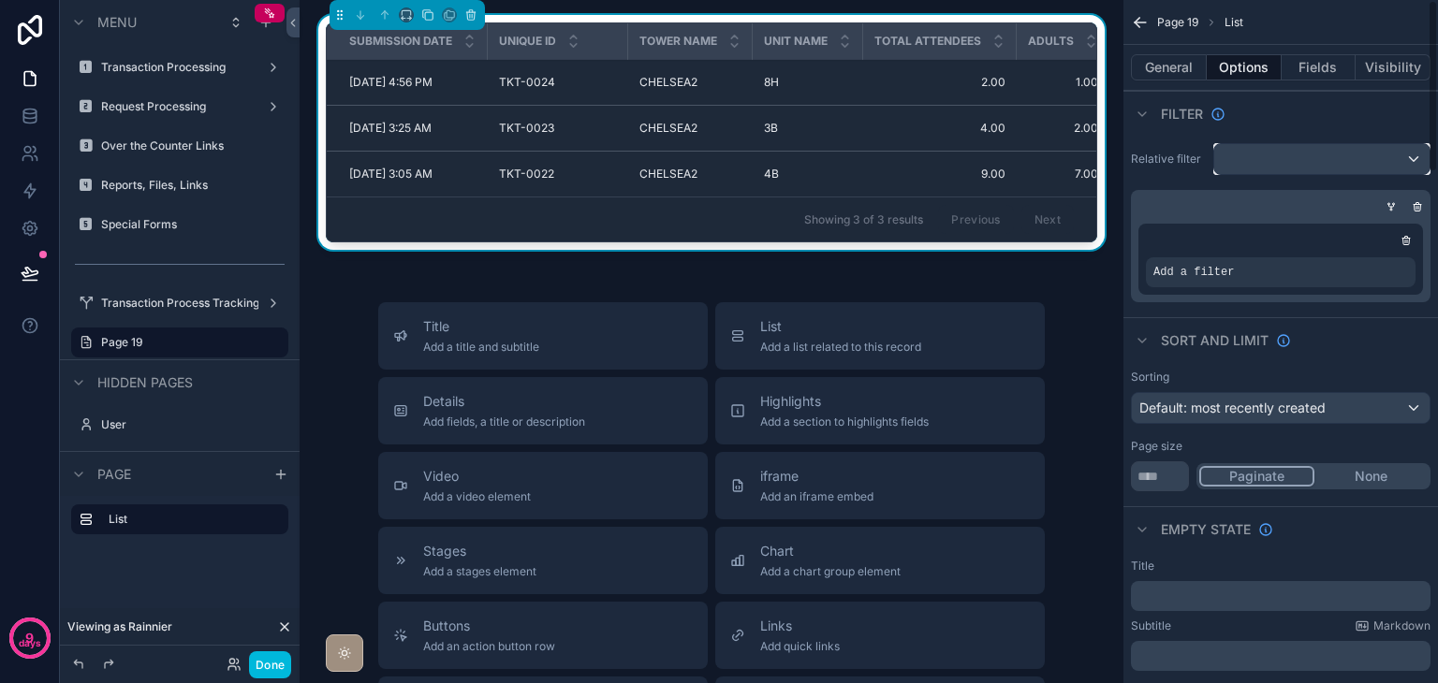
click at [1344, 154] on div "scrollable content" at bounding box center [1321, 159] width 215 height 30
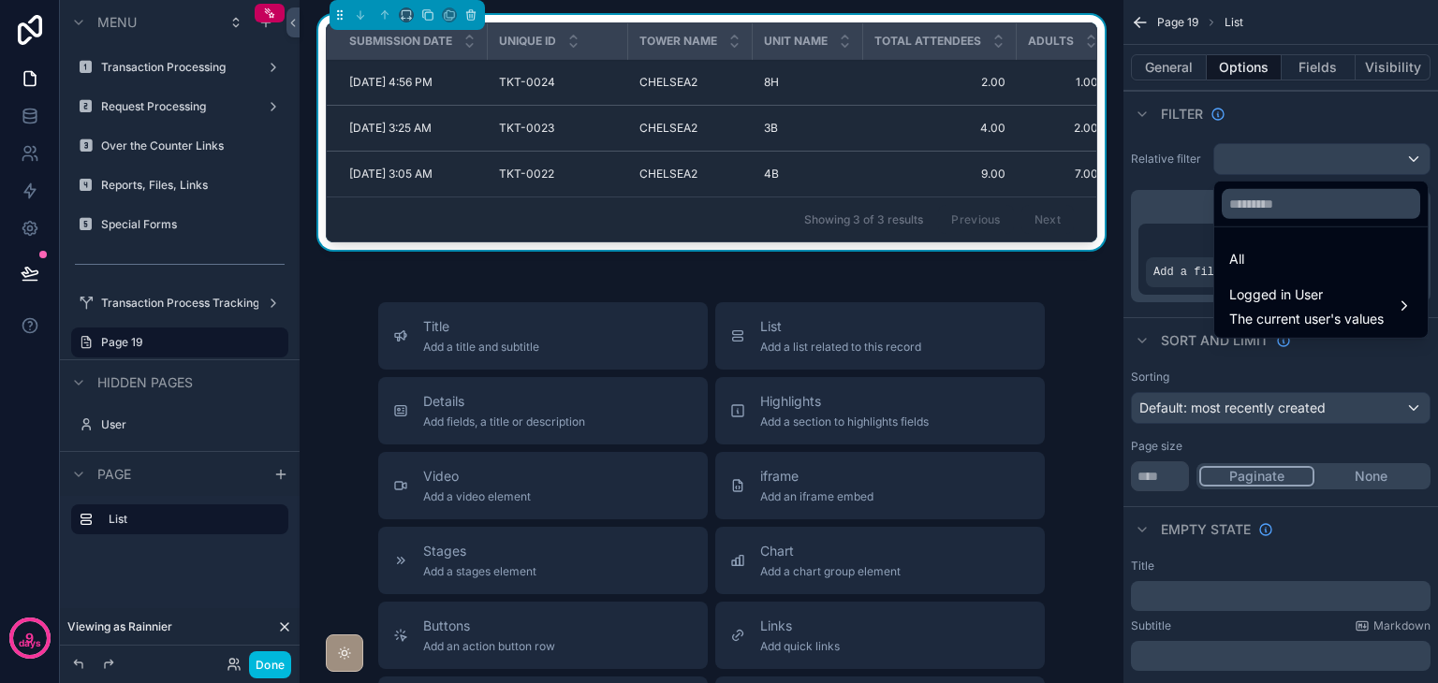
click at [1282, 253] on div "All" at bounding box center [1320, 259] width 183 height 22
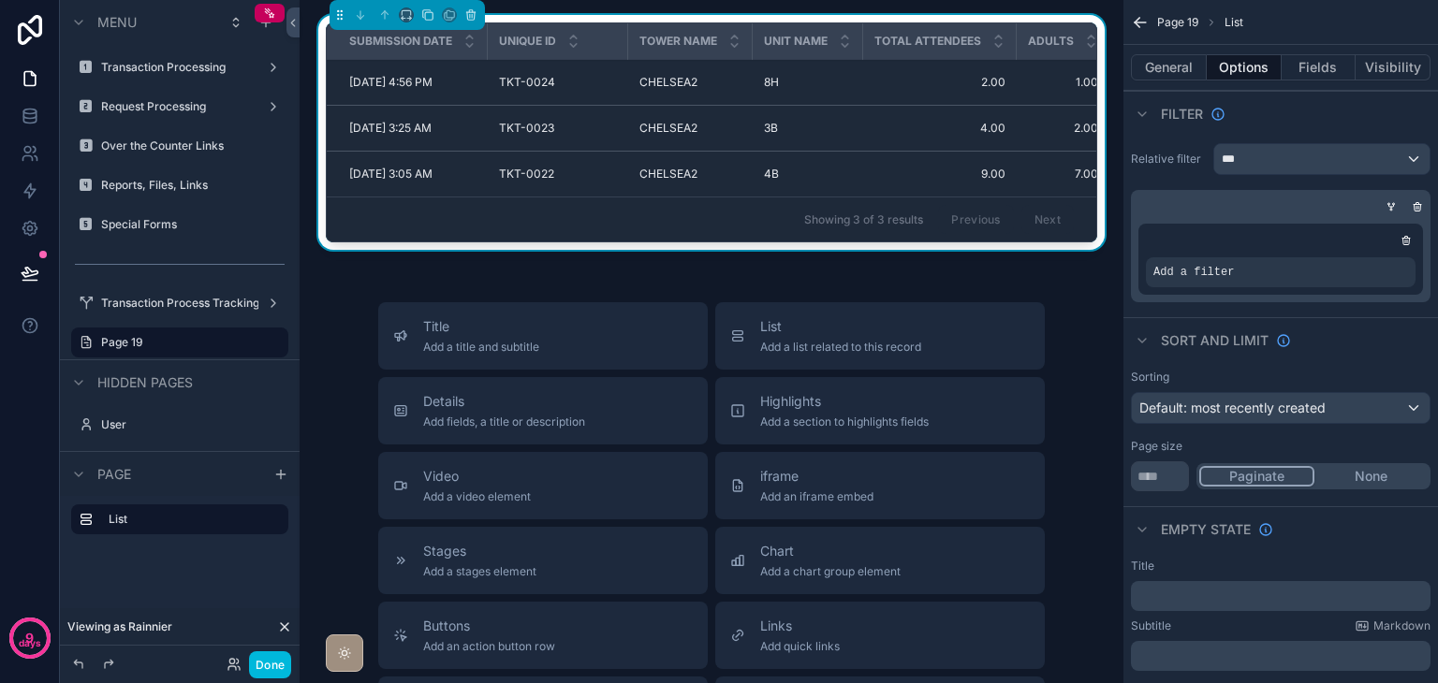
click at [0, 0] on icon "scrollable content" at bounding box center [0, 0] width 0 height 0
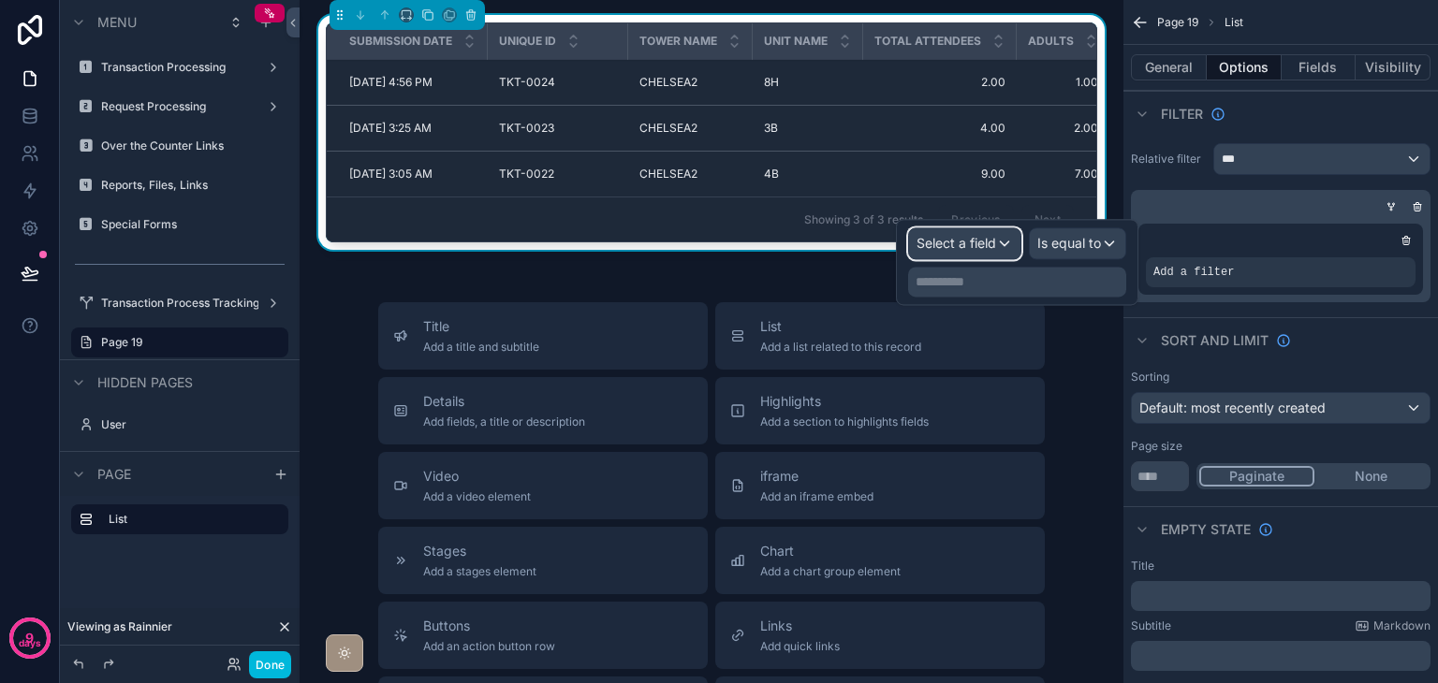
click at [988, 243] on span "Select a field" at bounding box center [956, 243] width 80 height 16
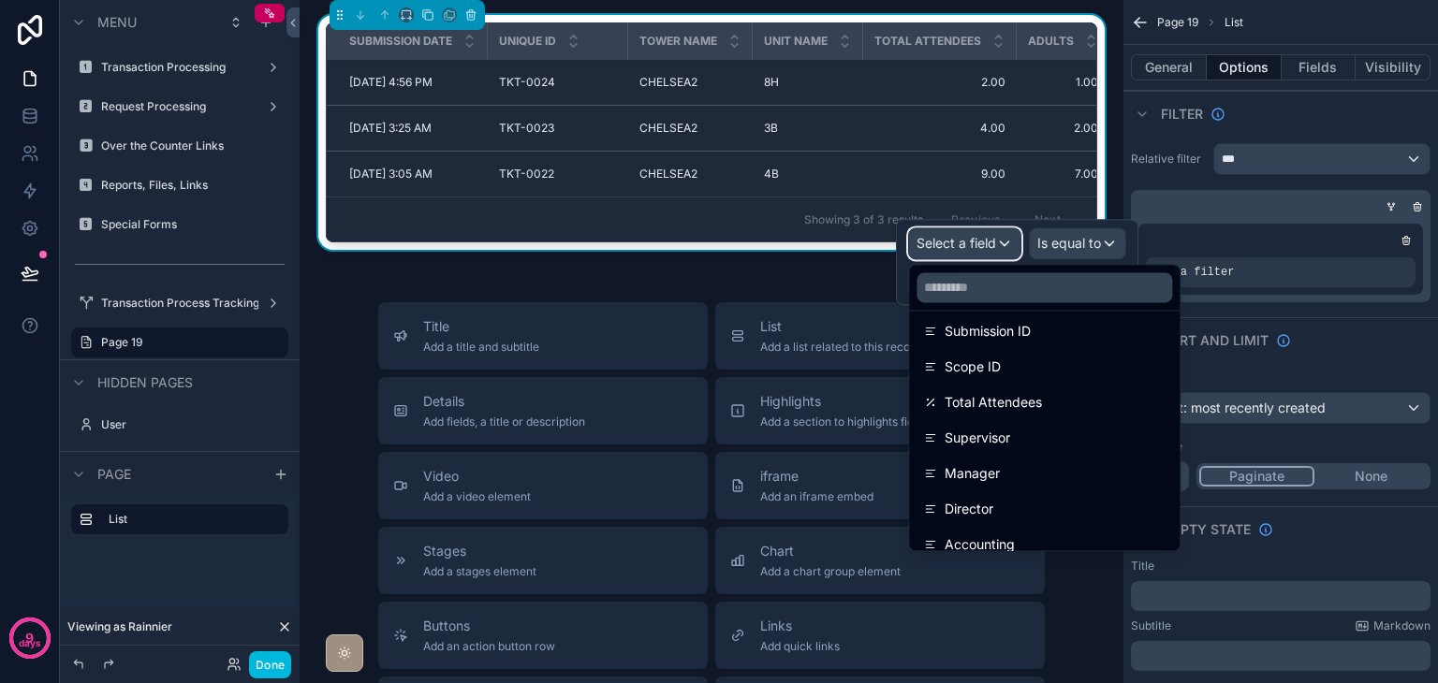
scroll to position [738, 0]
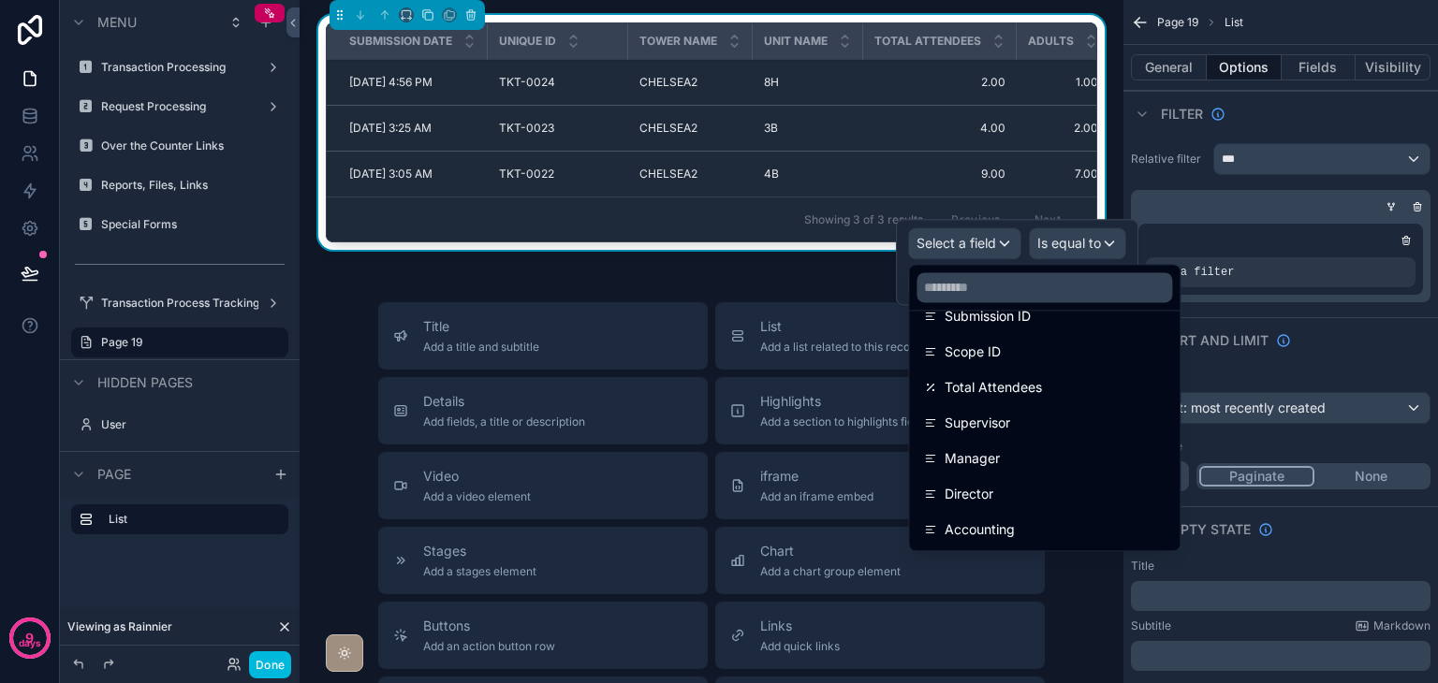
click at [1025, 364] on div "Scope ID" at bounding box center [1044, 352] width 263 height 34
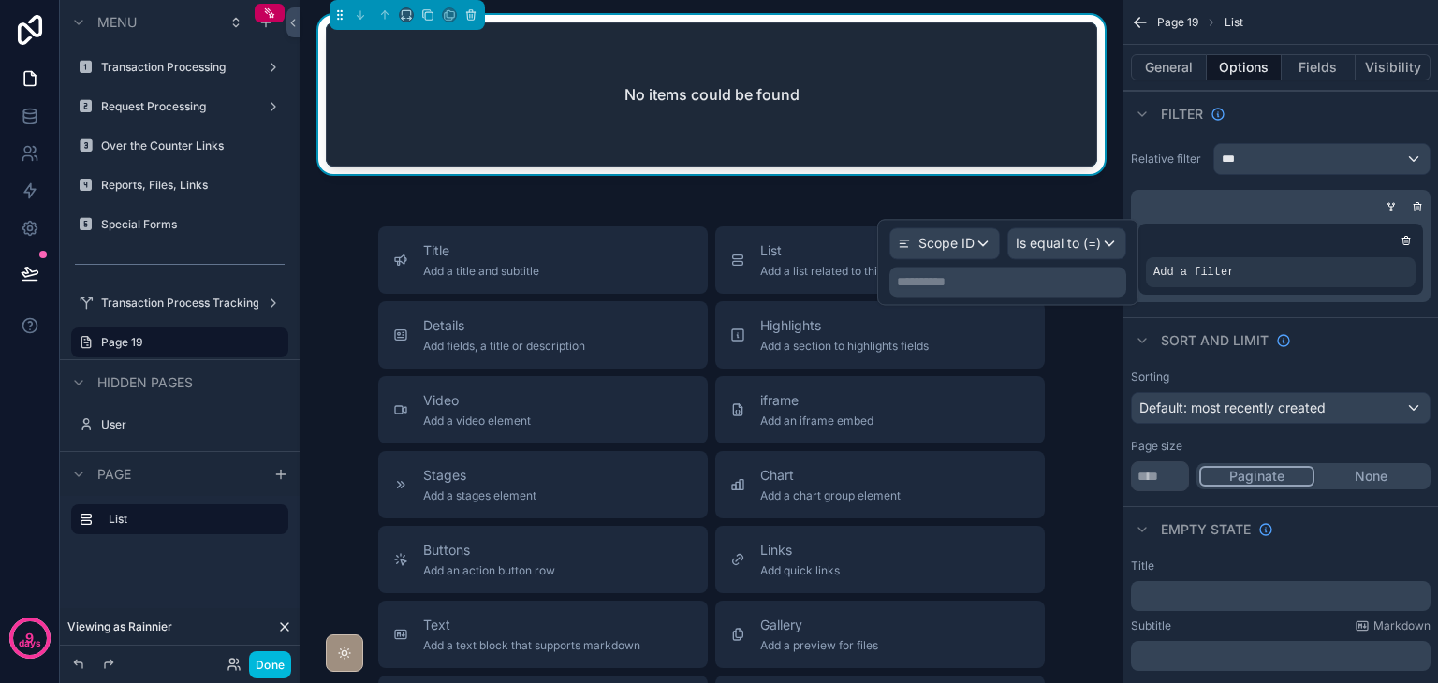
click at [1042, 284] on p "**********" at bounding box center [1010, 281] width 226 height 19
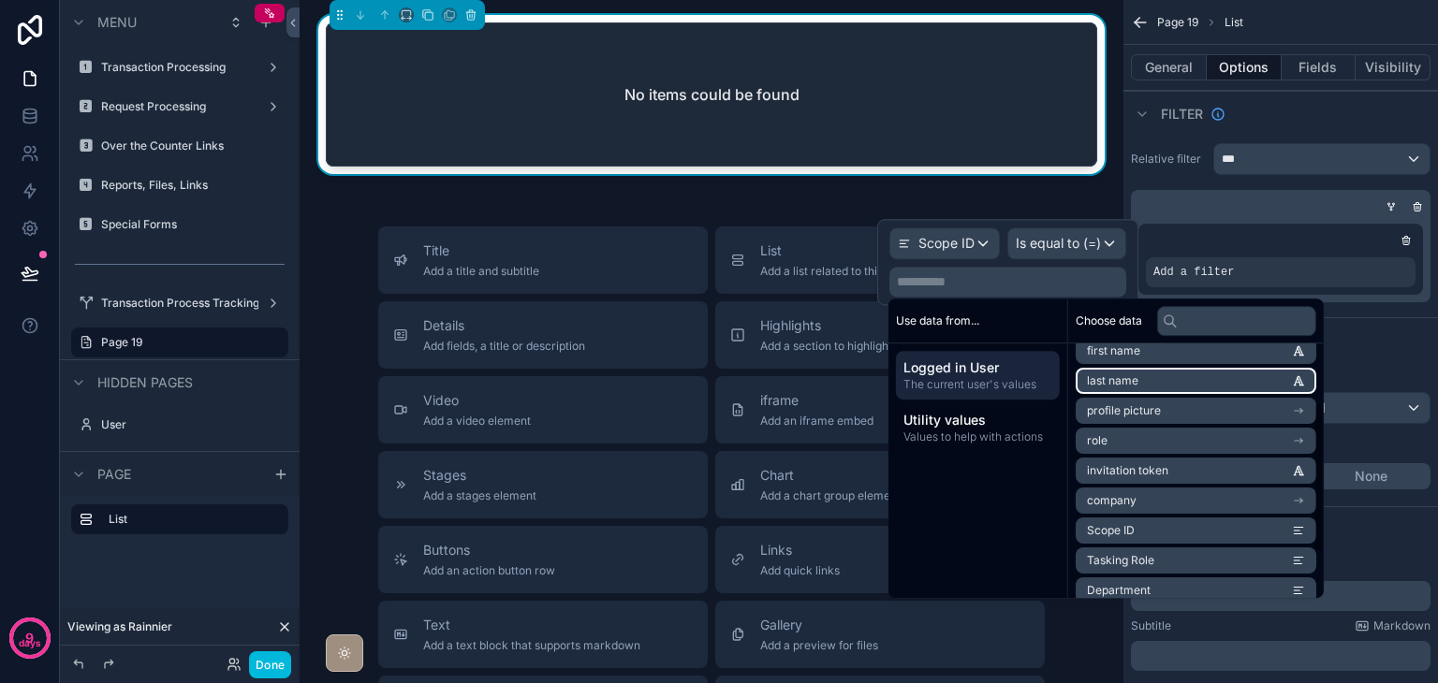
scroll to position [176, 0]
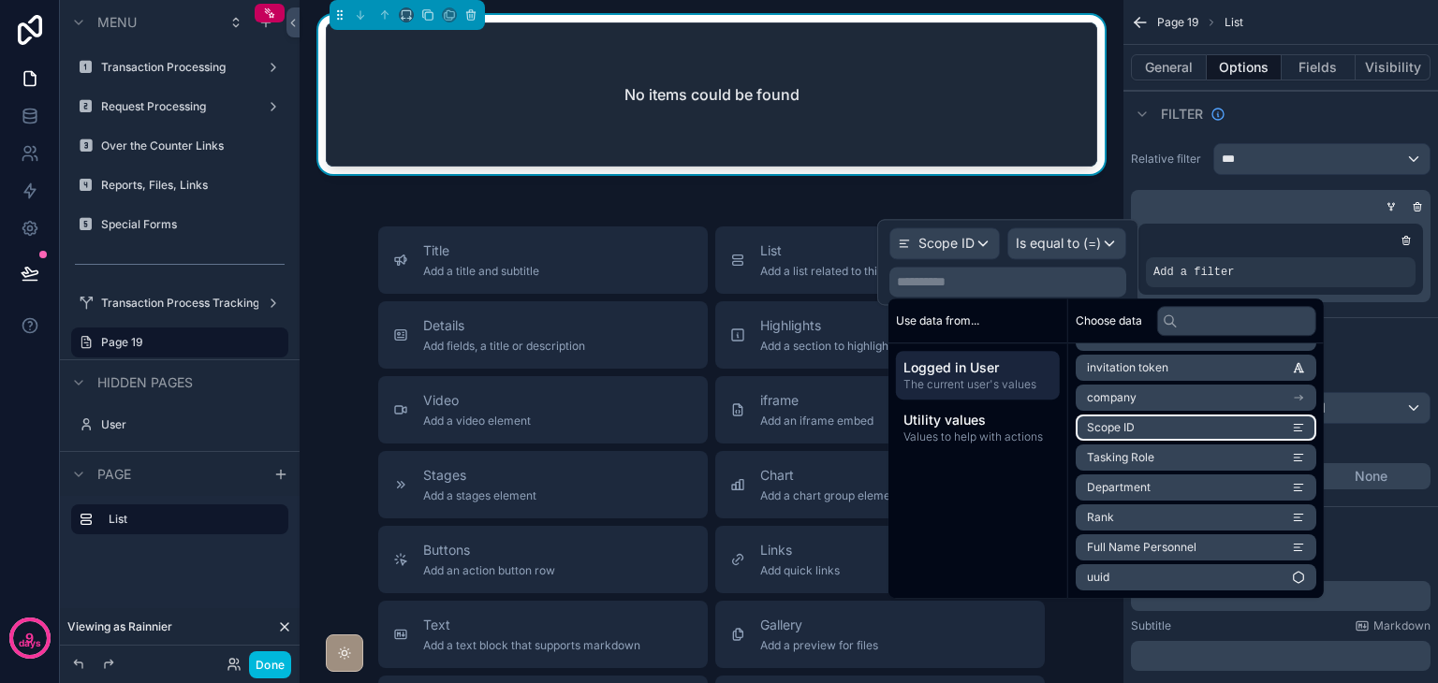
click at [1148, 435] on li "Scope ID" at bounding box center [1195, 428] width 241 height 26
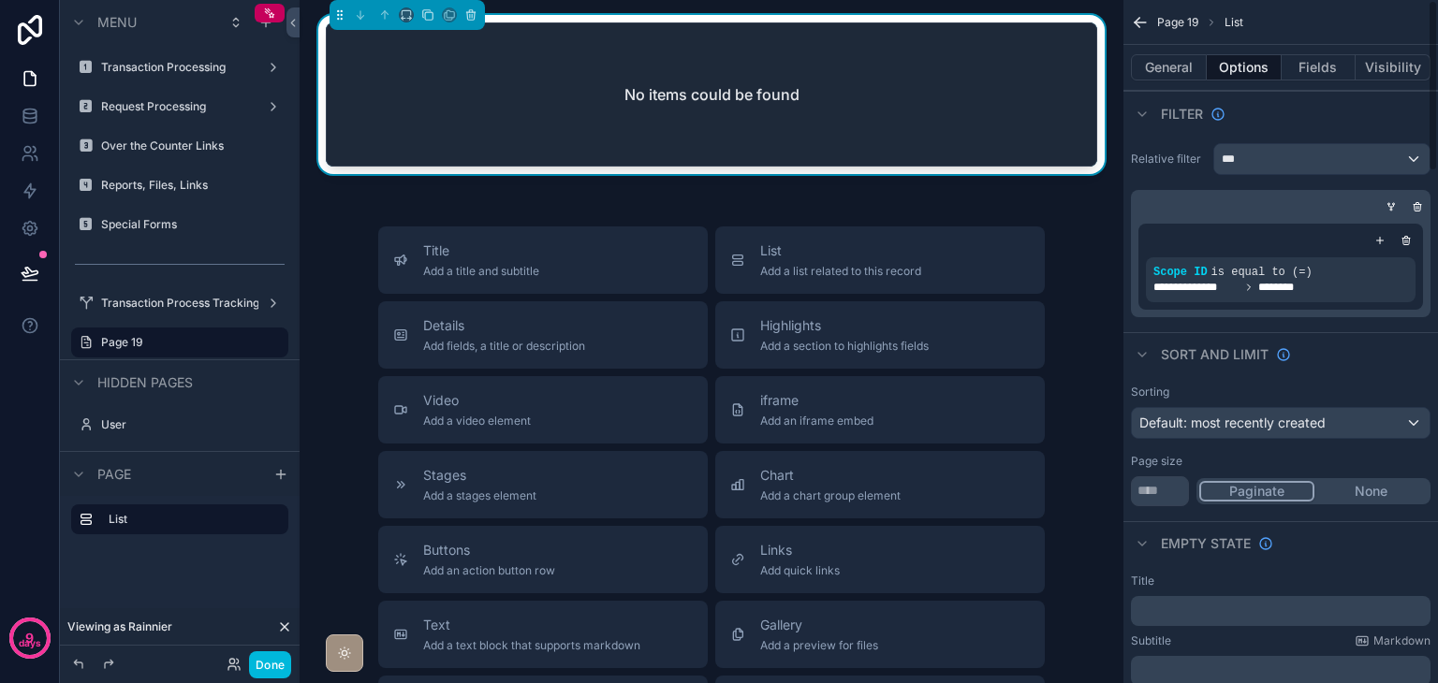
click at [1365, 368] on div "Sort And Limit" at bounding box center [1280, 354] width 314 height 45
click at [1391, 209] on icon "scrollable content" at bounding box center [1390, 206] width 11 height 11
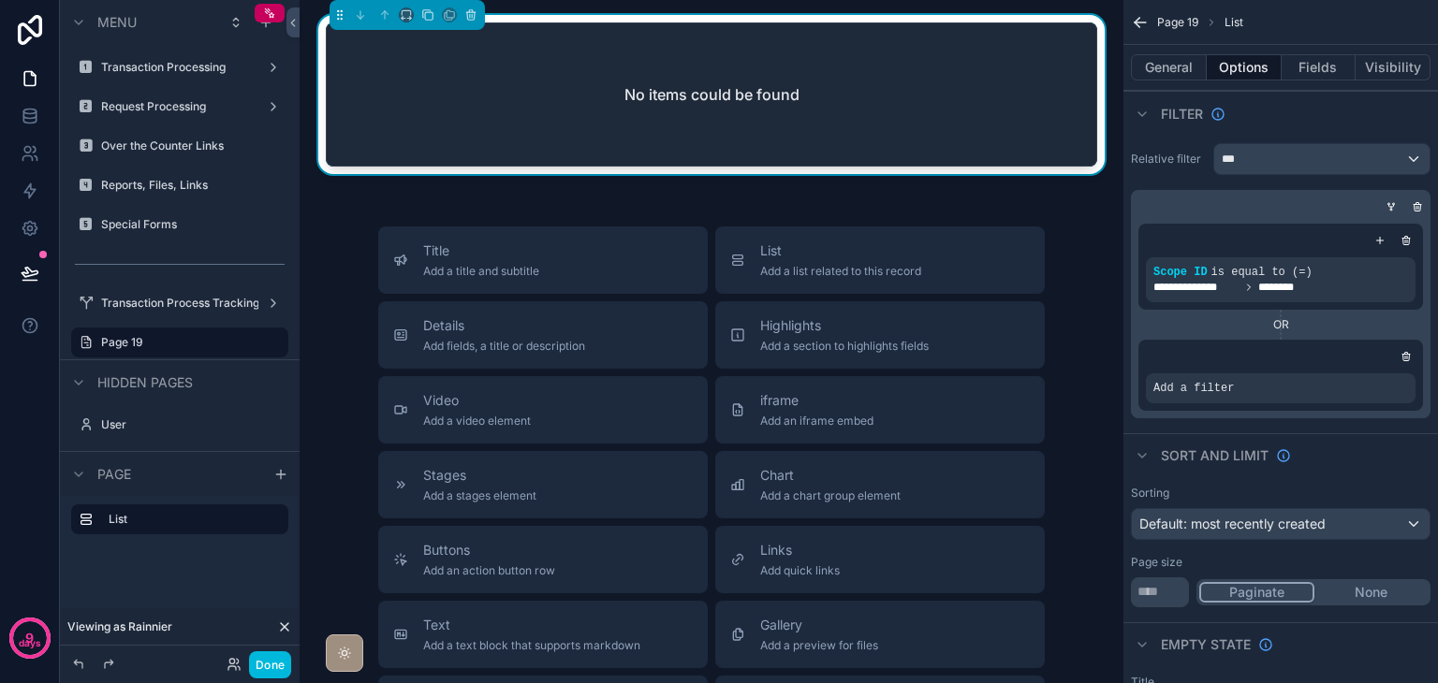
click at [0, 0] on icon "scrollable content" at bounding box center [0, 0] width 0 height 0
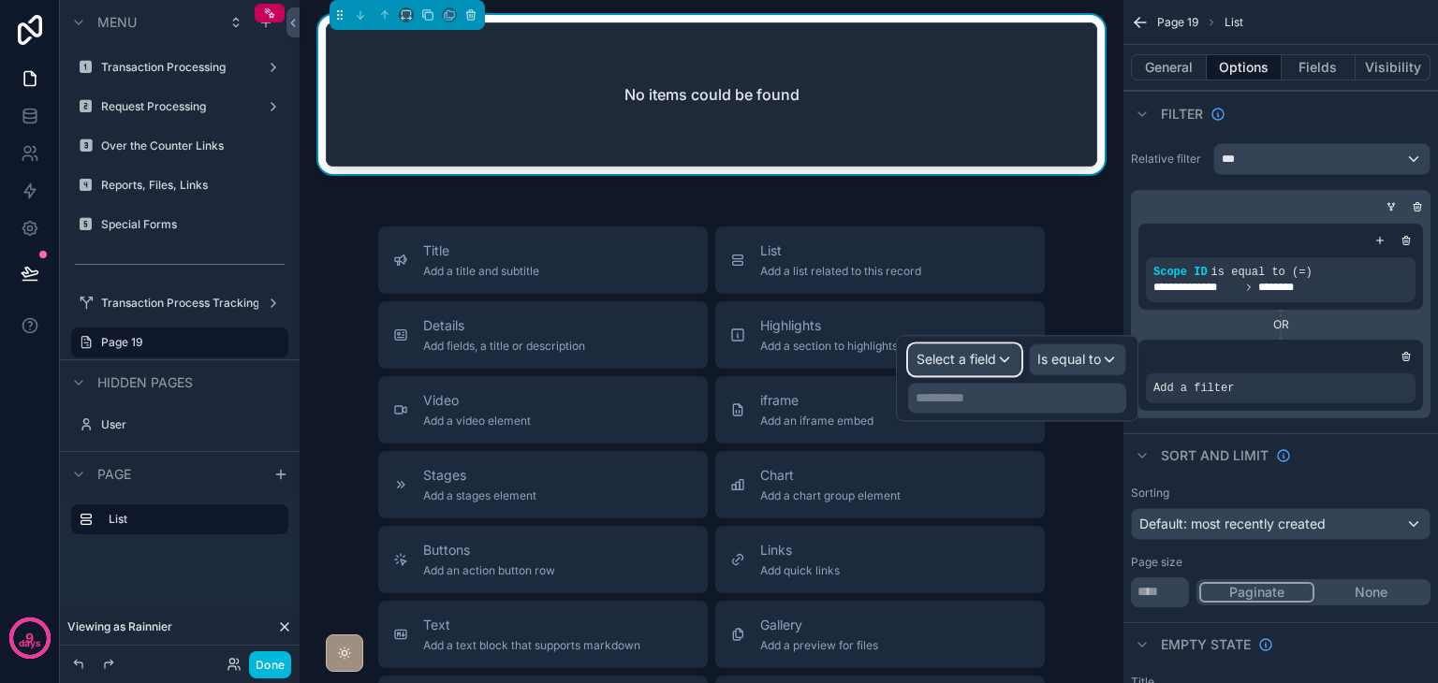
click at [977, 361] on span "Select a field" at bounding box center [956, 359] width 80 height 16
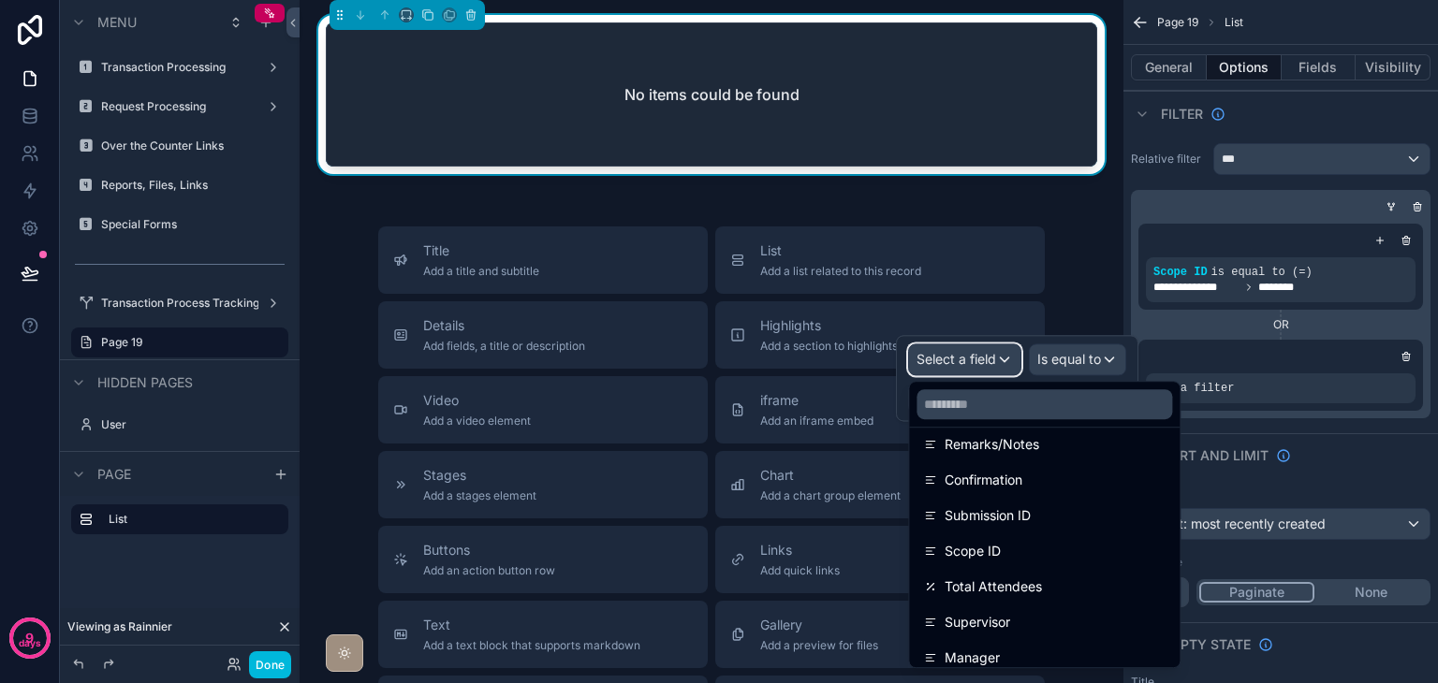
scroll to position [738, 0]
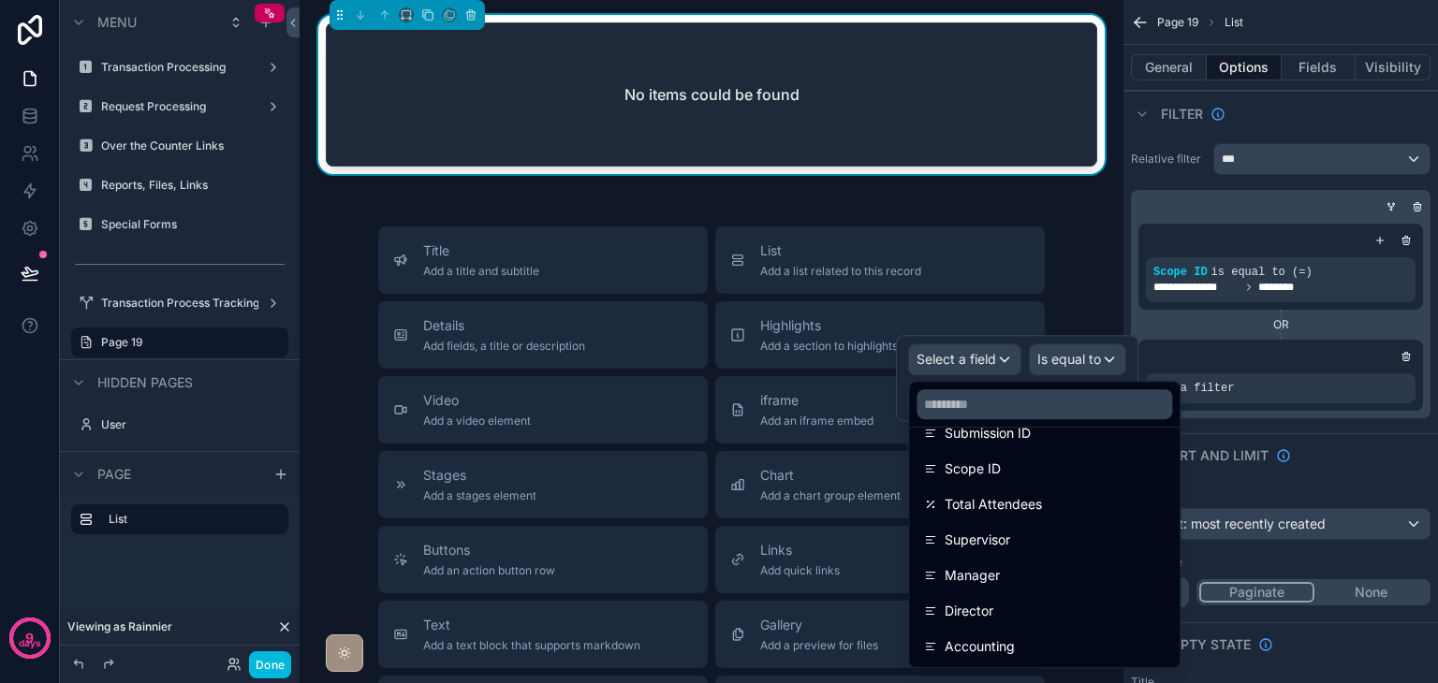
click at [1026, 537] on div "Supervisor" at bounding box center [1044, 540] width 241 height 22
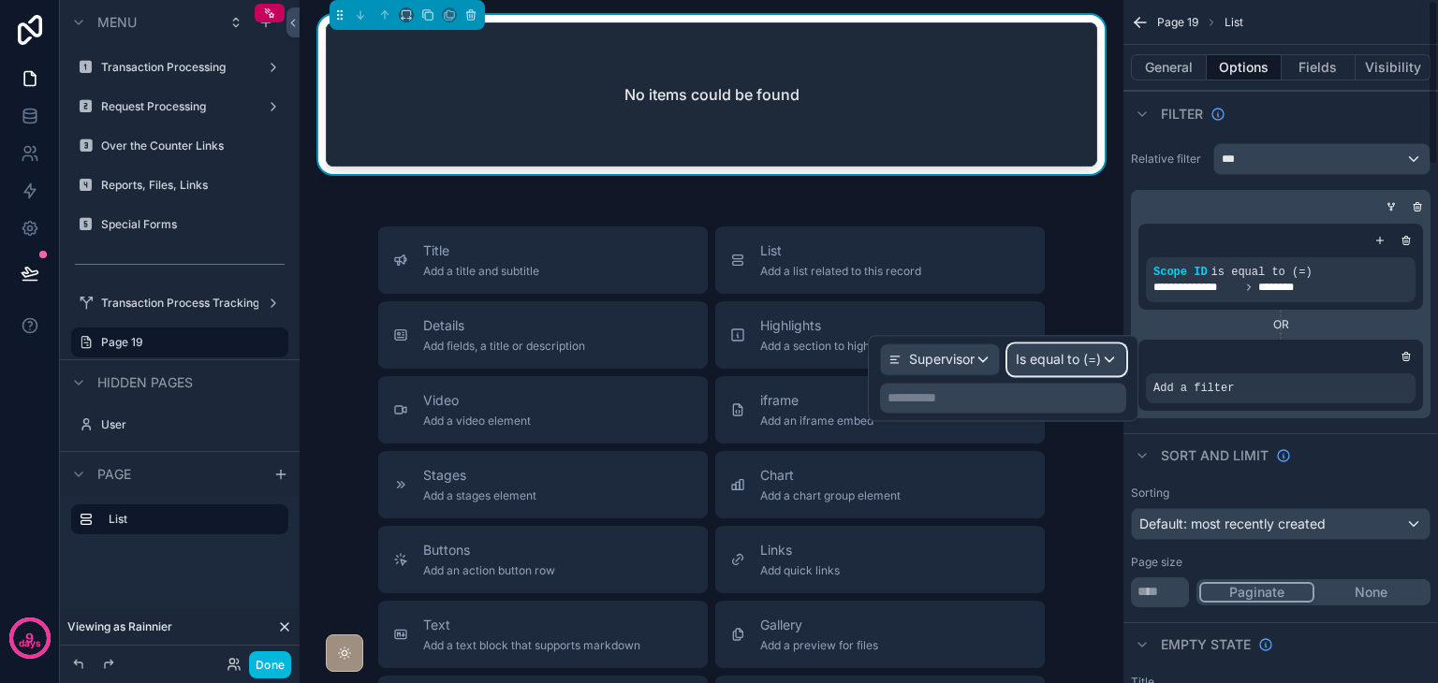
click at [1034, 367] on span "Is equal to (=)" at bounding box center [1058, 359] width 85 height 19
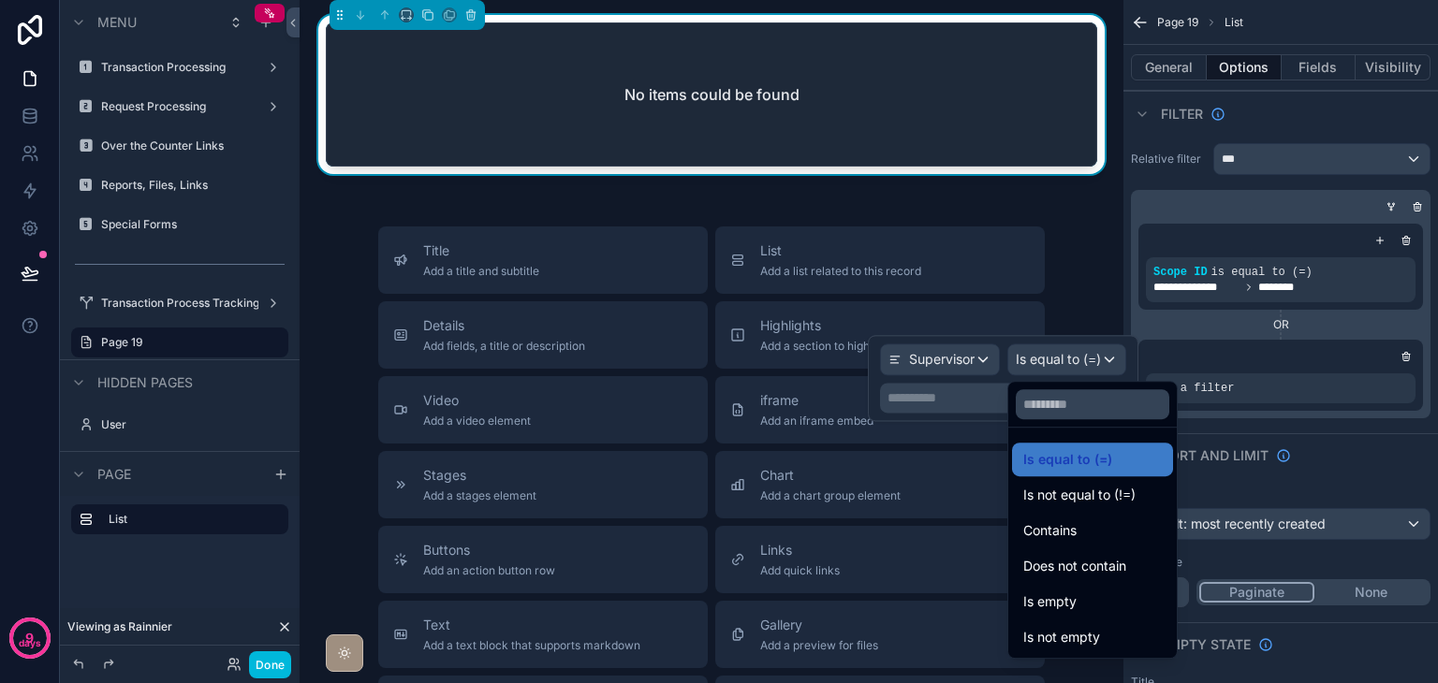
click at [1034, 367] on div at bounding box center [1003, 378] width 270 height 86
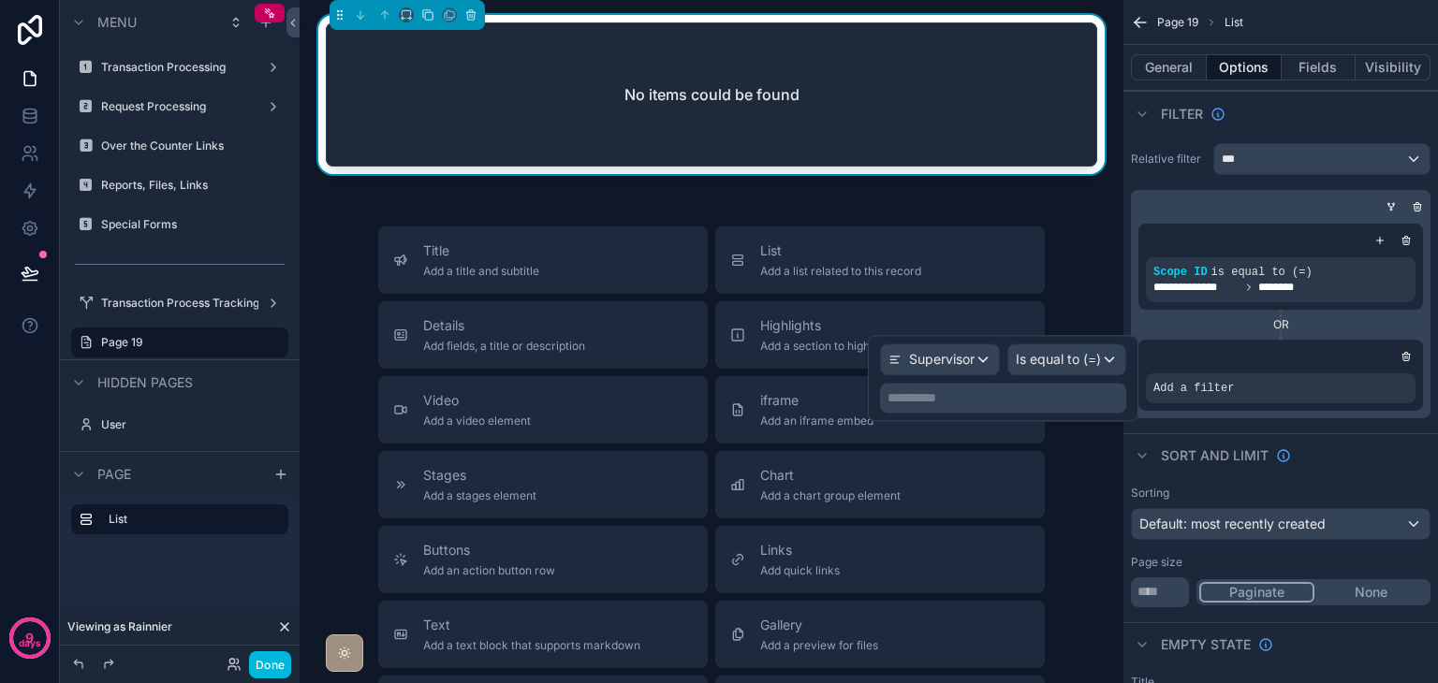
click at [991, 397] on p "**********" at bounding box center [1004, 397] width 235 height 19
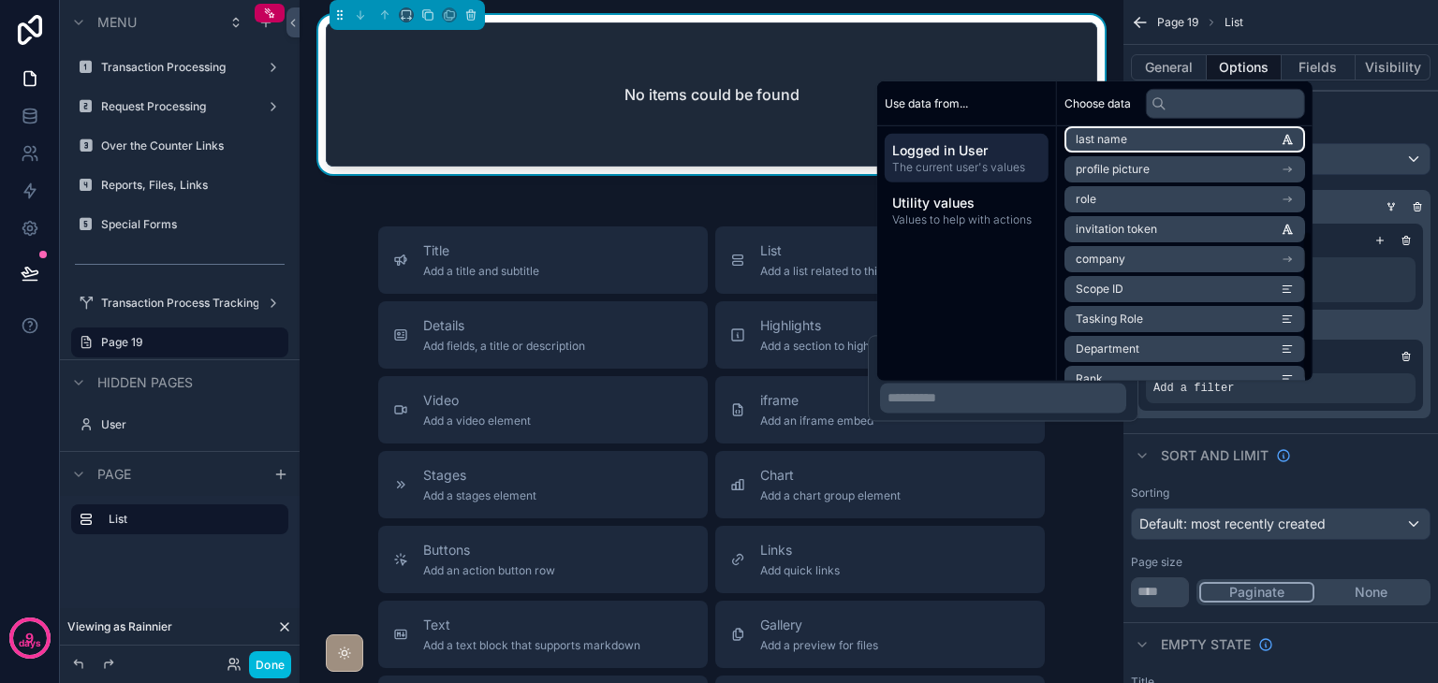
scroll to position [176, 0]
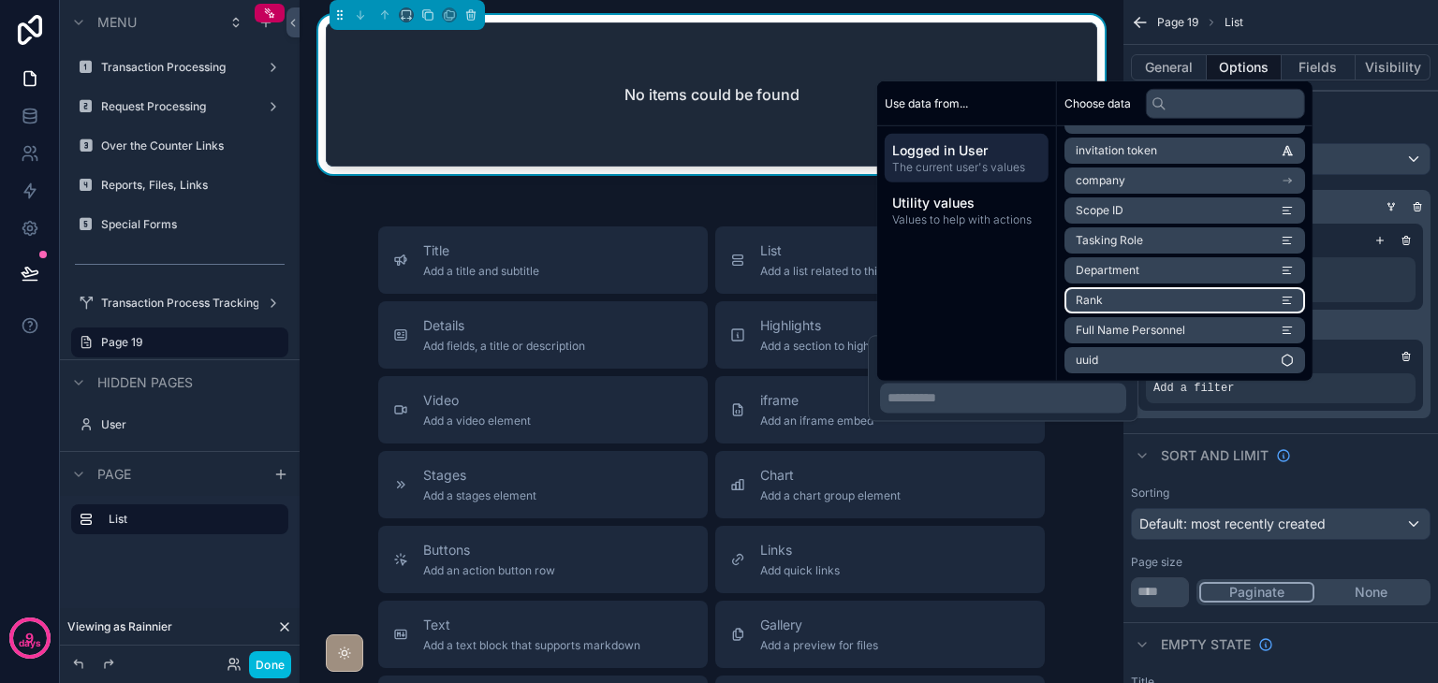
click at [1144, 293] on li "Rank" at bounding box center [1184, 300] width 241 height 26
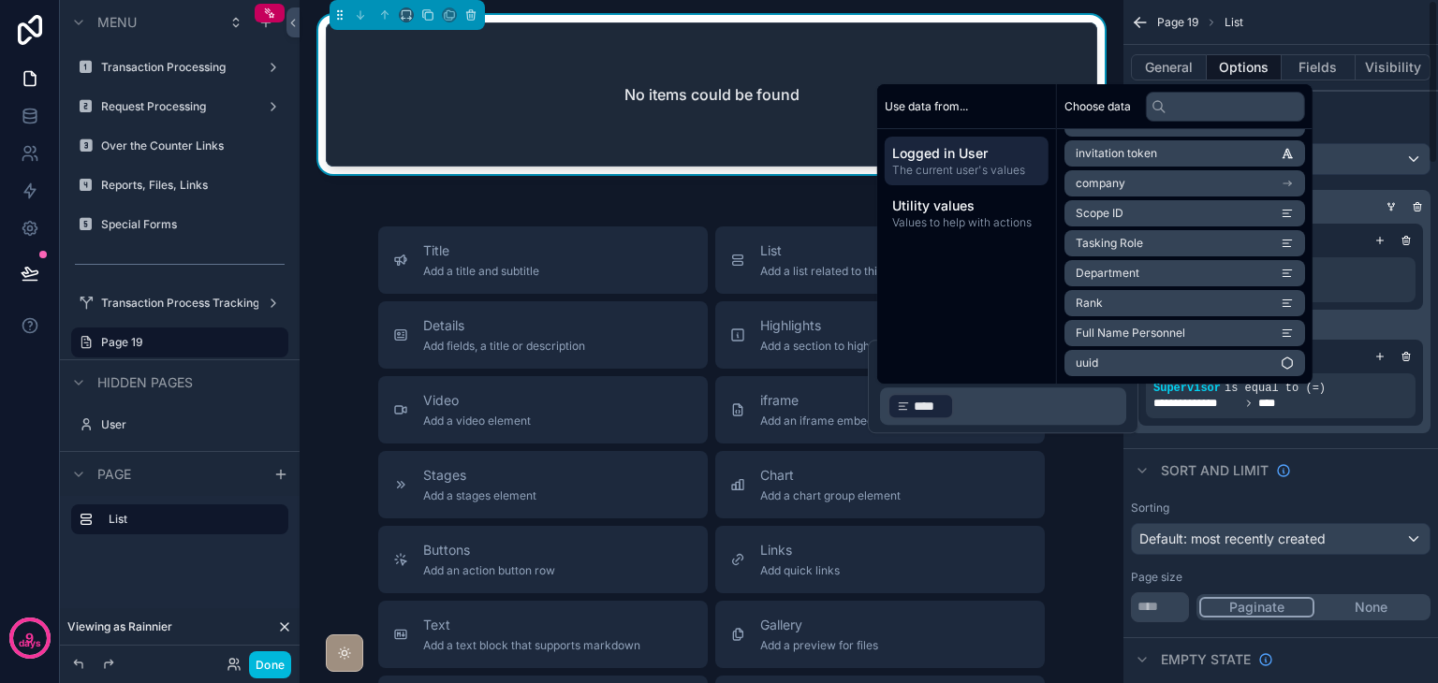
click at [1323, 463] on div "Sort And Limit" at bounding box center [1280, 470] width 314 height 45
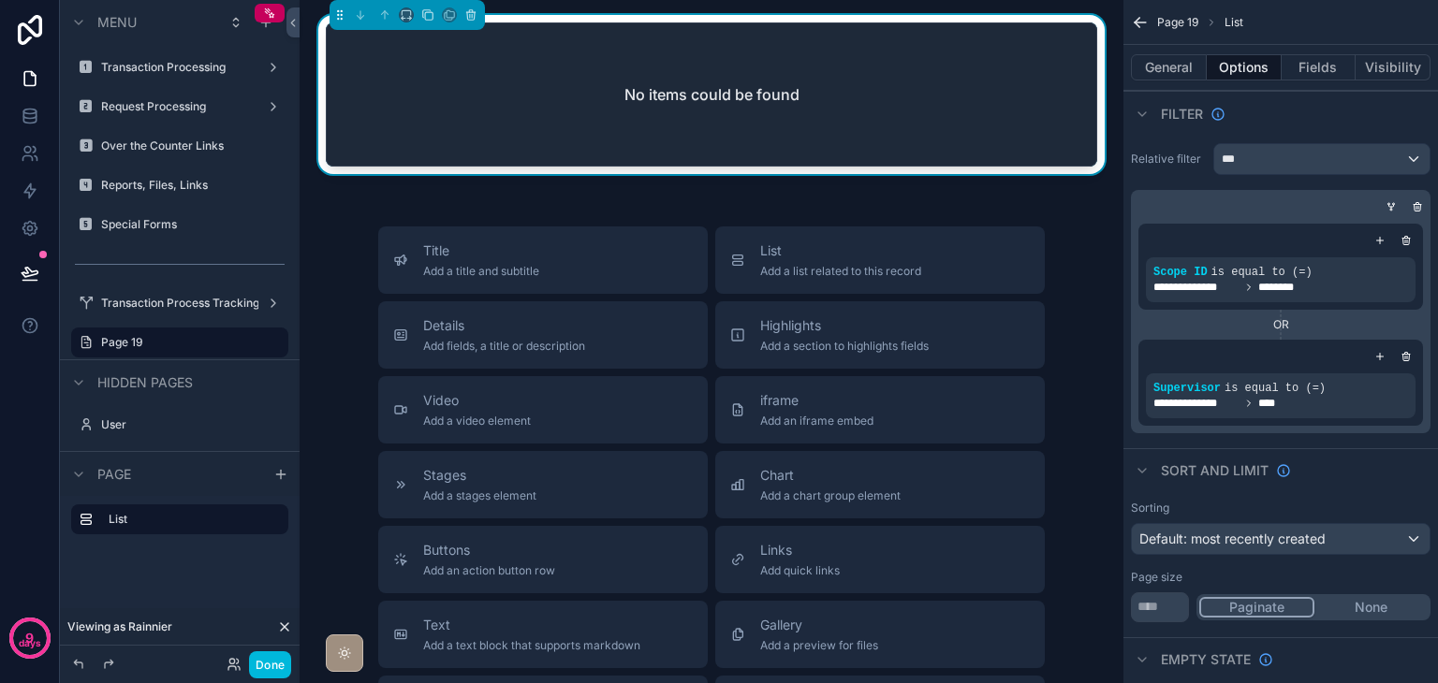
click at [1393, 205] on icon "scrollable content" at bounding box center [1391, 206] width 5 height 2
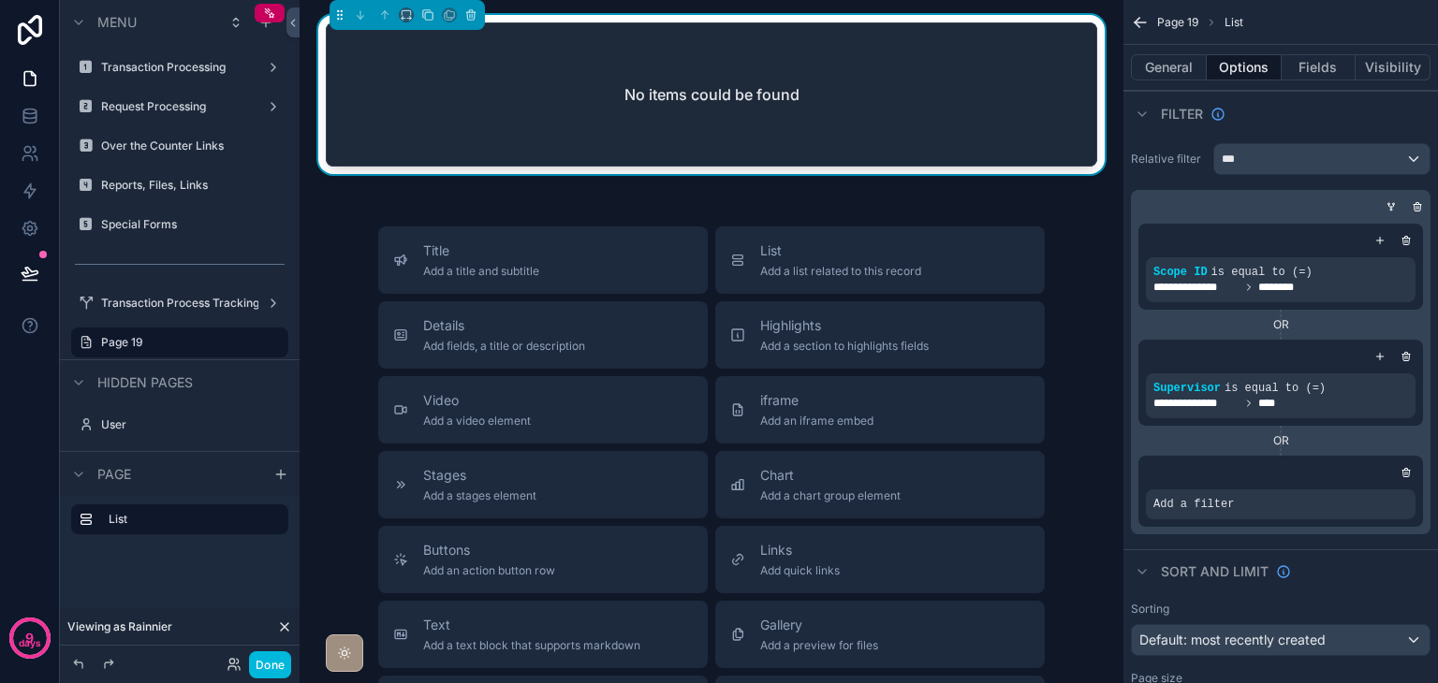
click at [0, 0] on icon "scrollable content" at bounding box center [0, 0] width 0 height 0
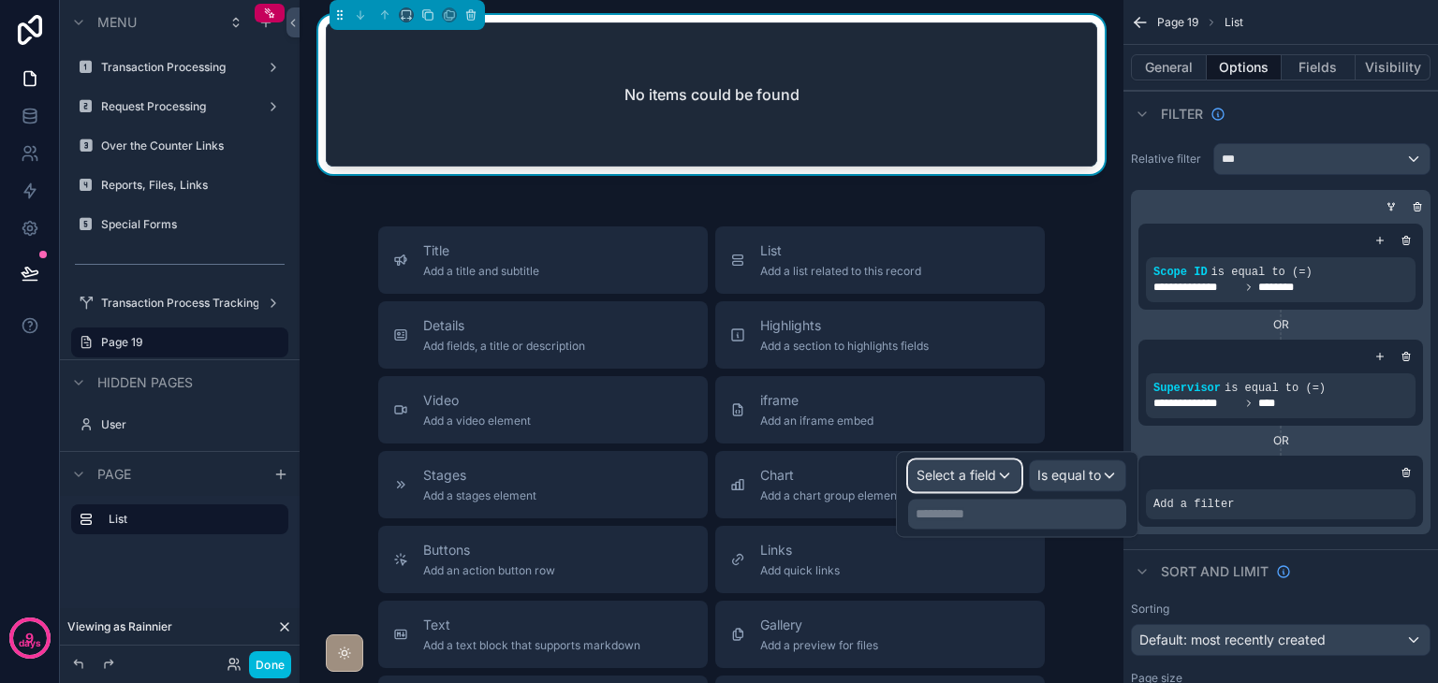
click at [977, 473] on span "Select a field" at bounding box center [956, 475] width 80 height 16
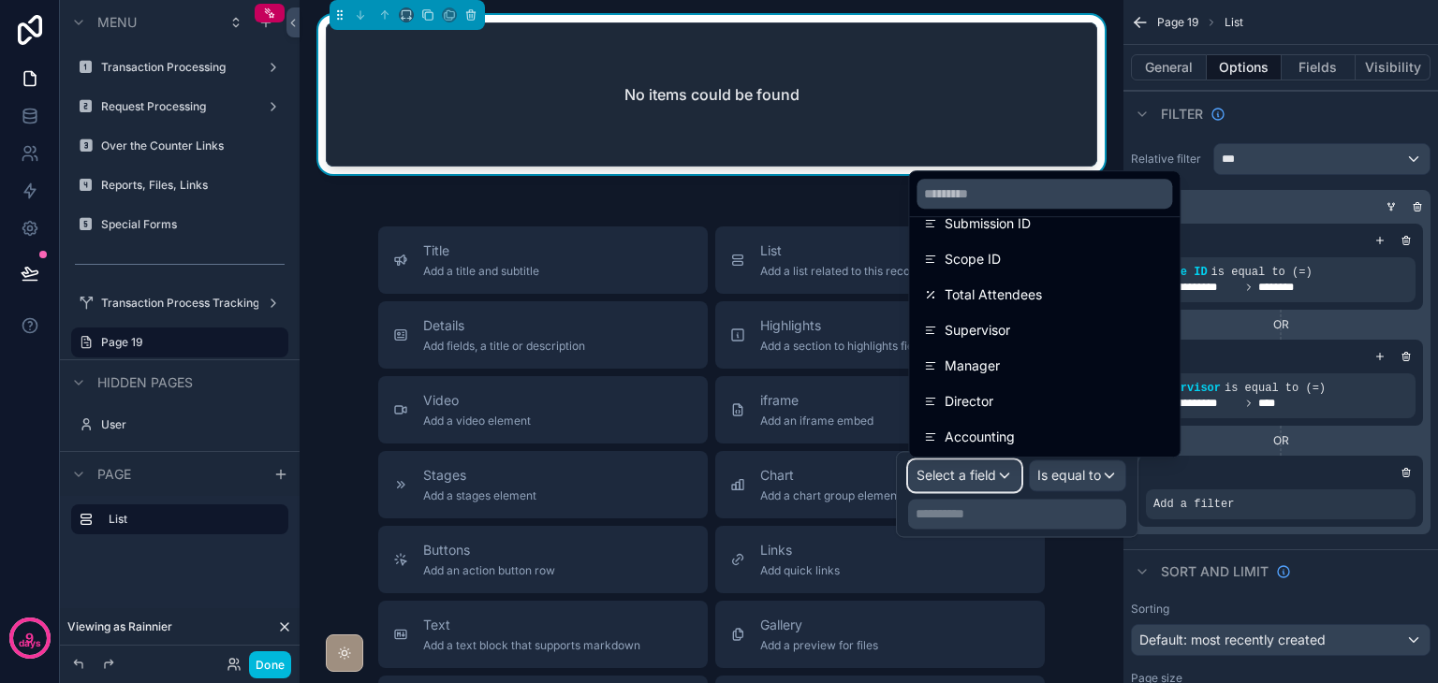
scroll to position [738, 0]
click at [1032, 359] on div "Manager" at bounding box center [1044, 365] width 241 height 22
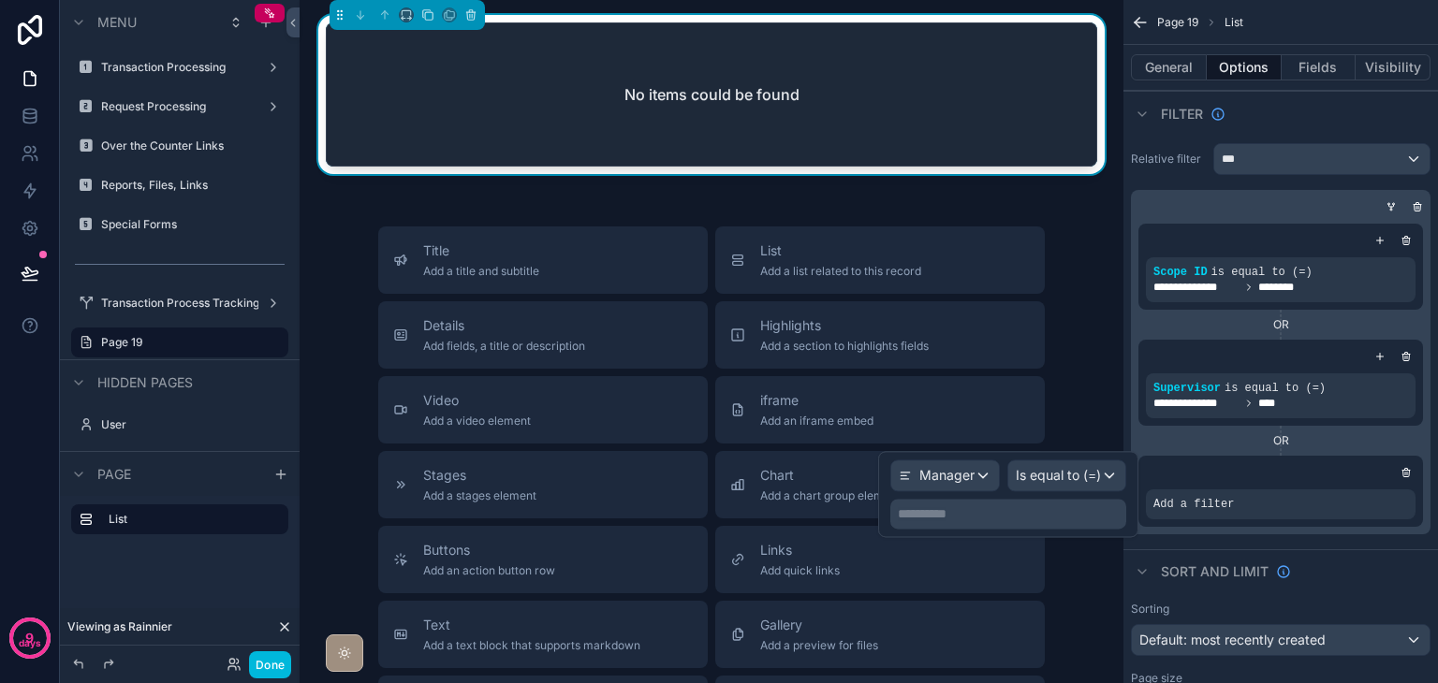
click at [1091, 515] on p "**********" at bounding box center [1010, 513] width 225 height 19
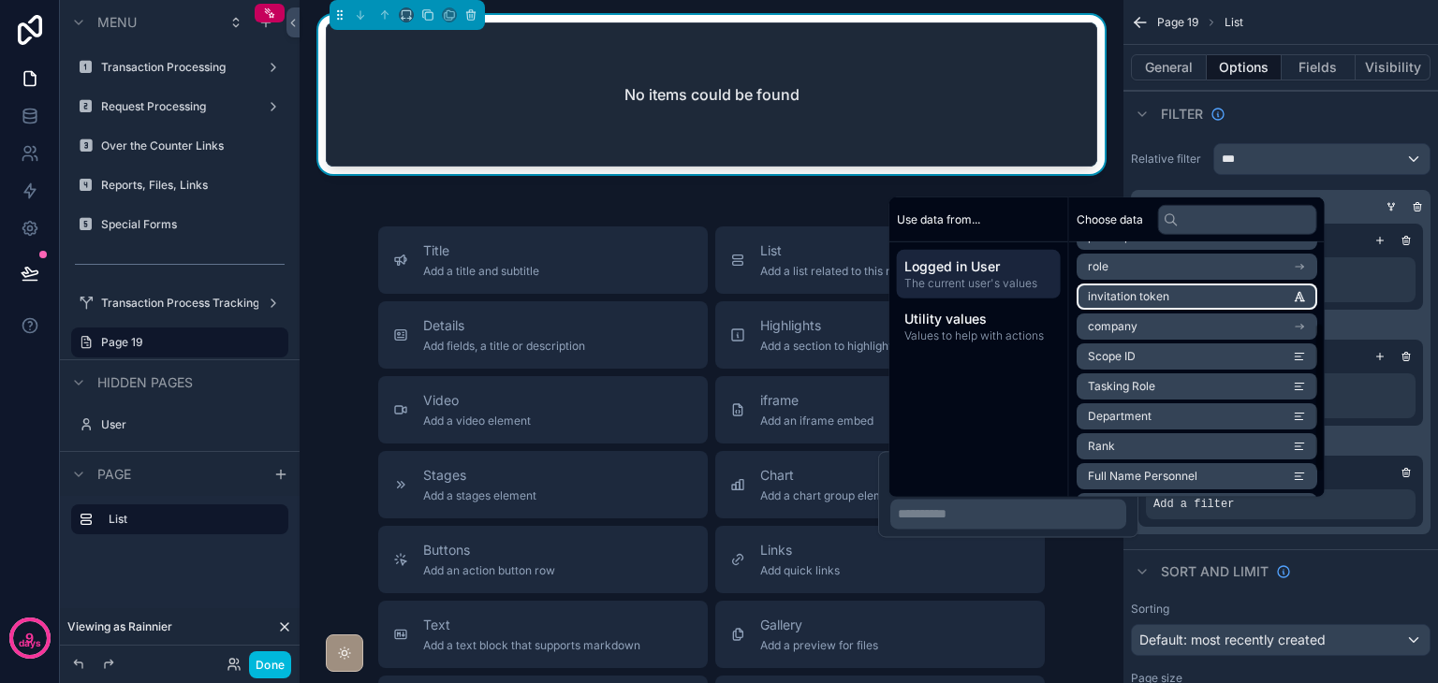
scroll to position [176, 0]
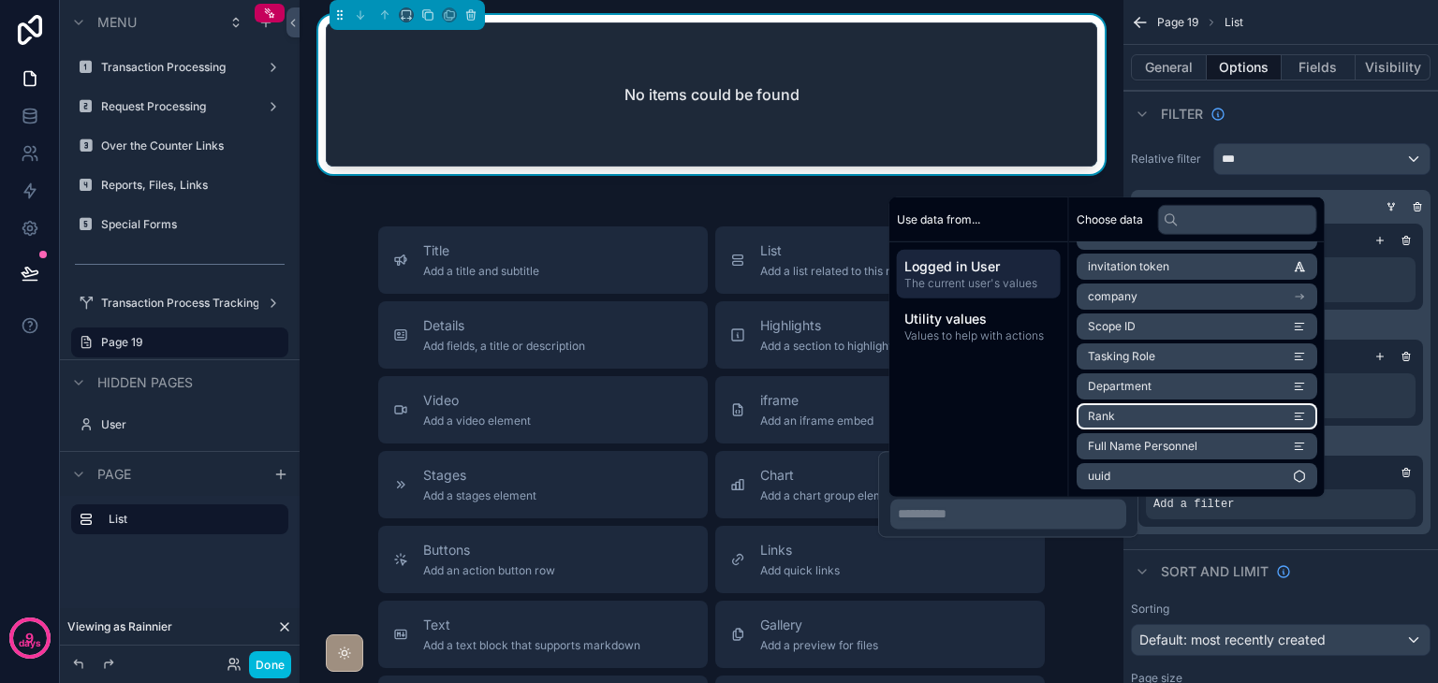
click at [1176, 415] on li "Rank" at bounding box center [1196, 416] width 241 height 26
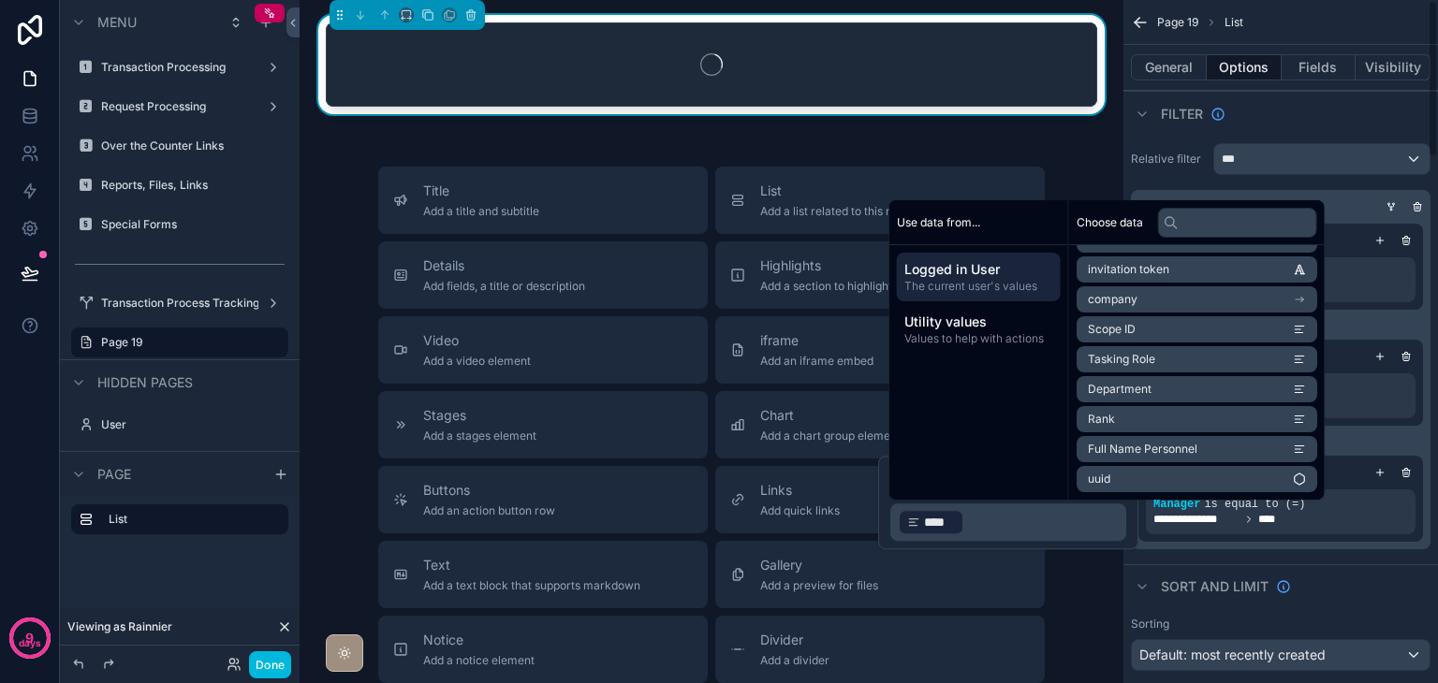
click at [1378, 581] on div "Sort And Limit" at bounding box center [1280, 586] width 314 height 45
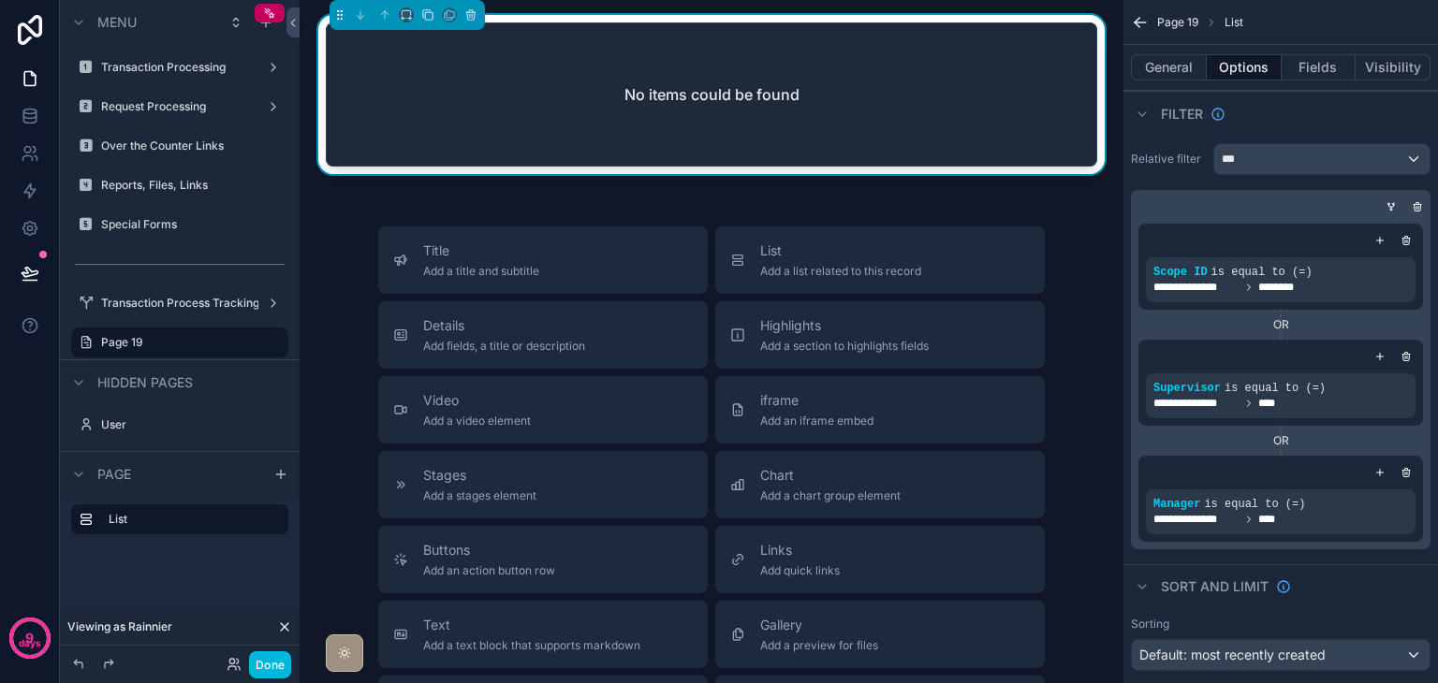
click at [1389, 208] on icon "scrollable content" at bounding box center [1390, 206] width 11 height 11
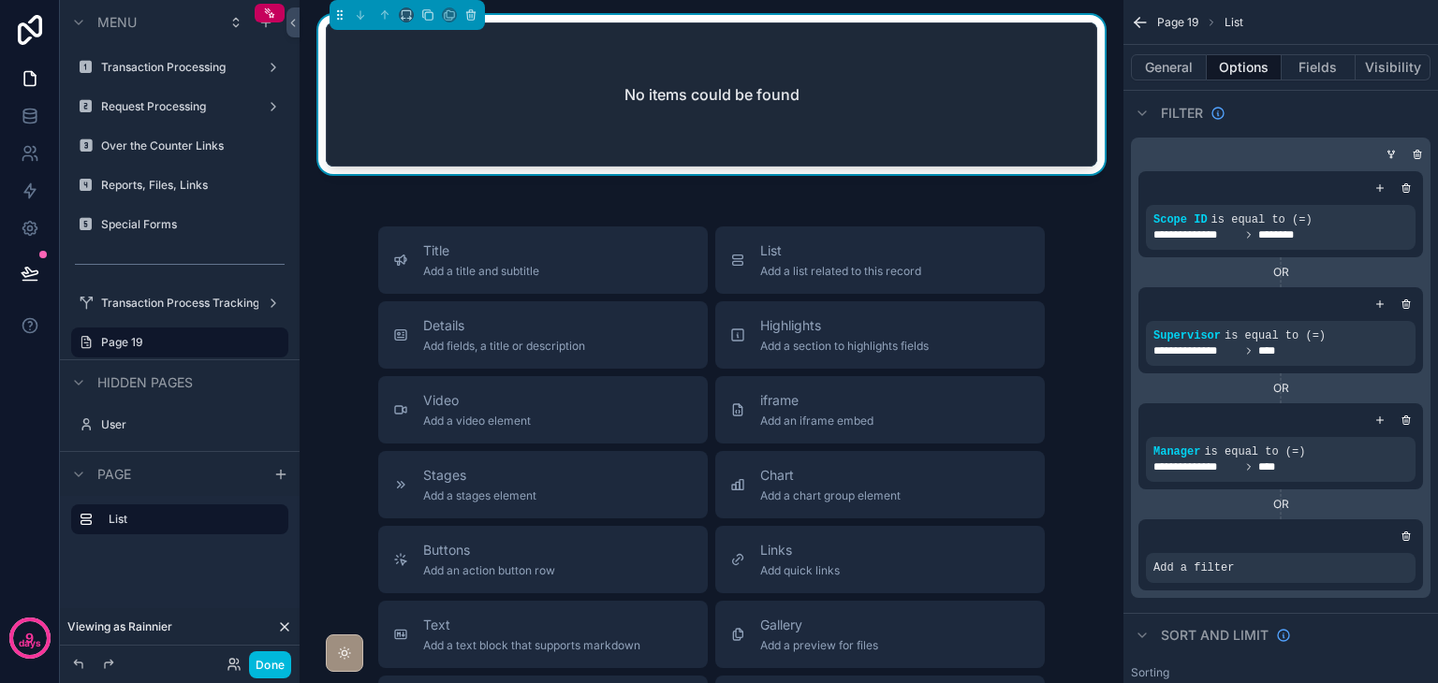
scroll to position [94, 0]
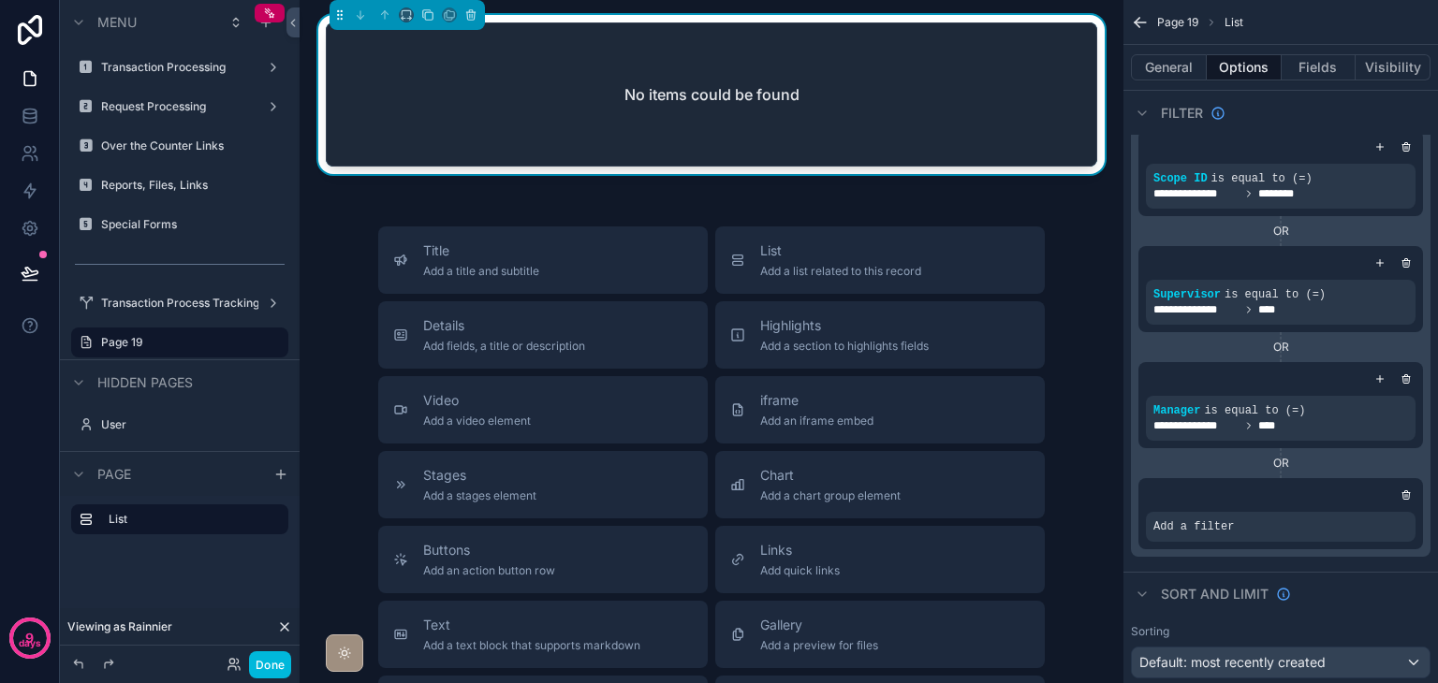
click at [0, 0] on icon "scrollable content" at bounding box center [0, 0] width 0 height 0
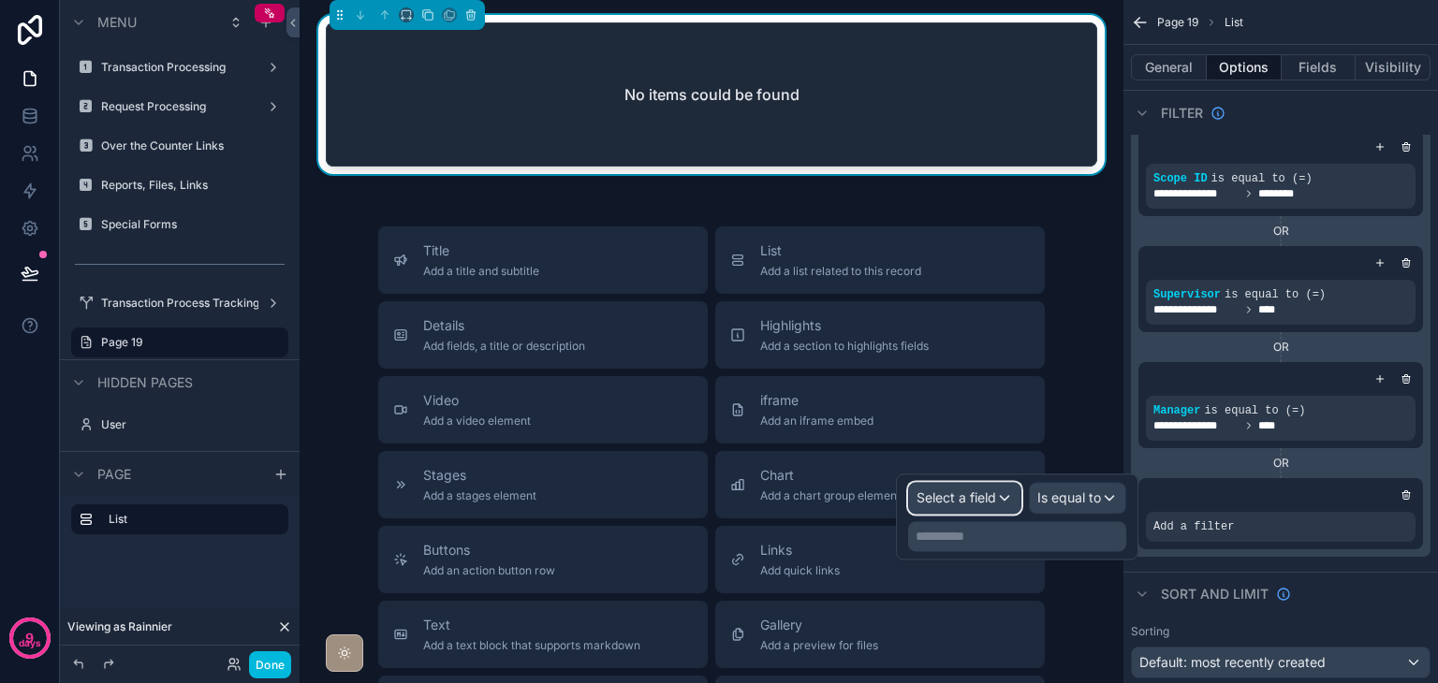
click at [999, 502] on div "Select a field" at bounding box center [964, 498] width 111 height 30
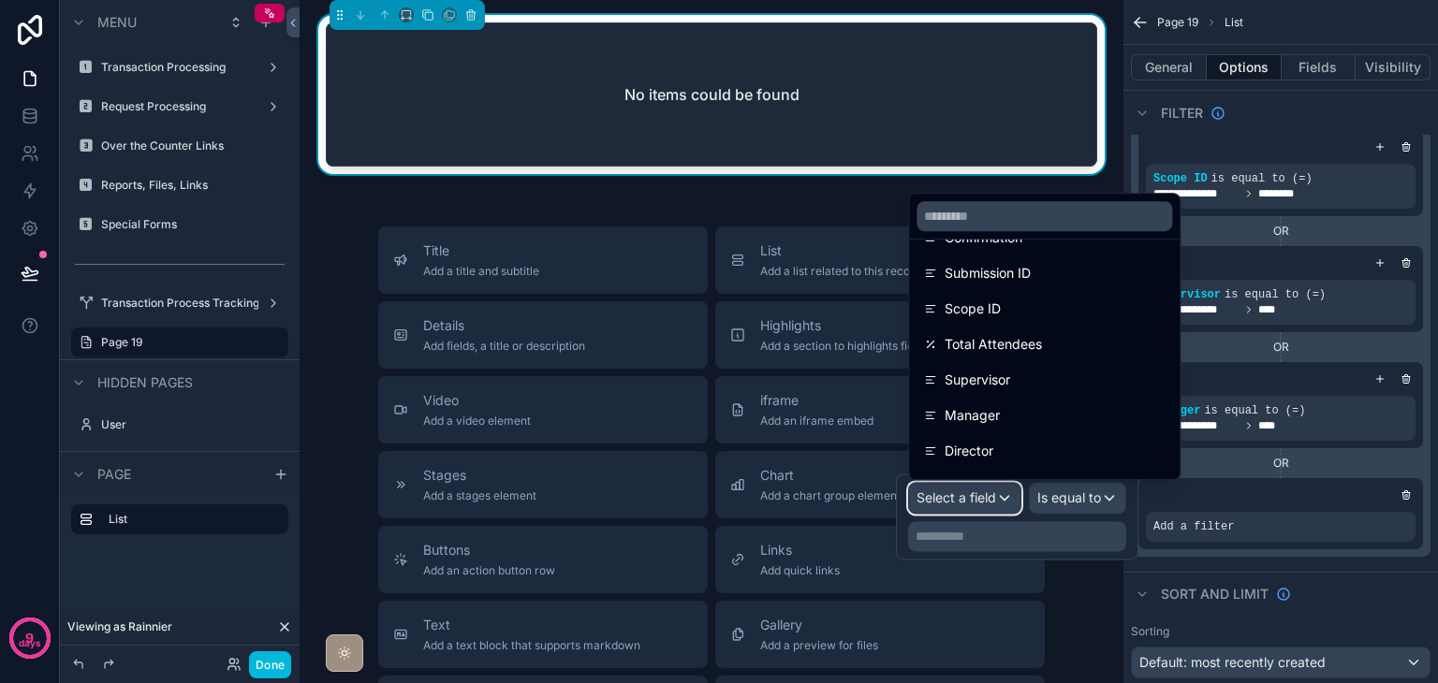
scroll to position [738, 0]
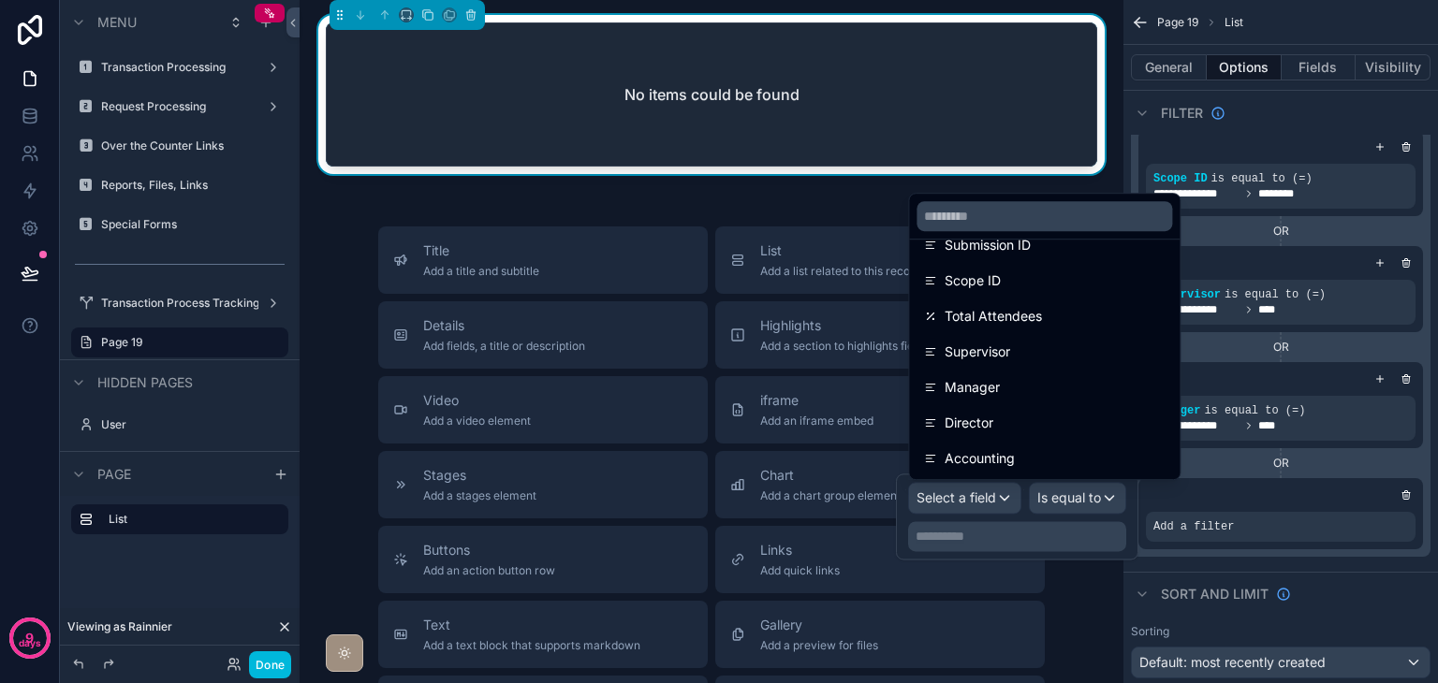
click at [1022, 422] on div "Director" at bounding box center [1044, 423] width 241 height 22
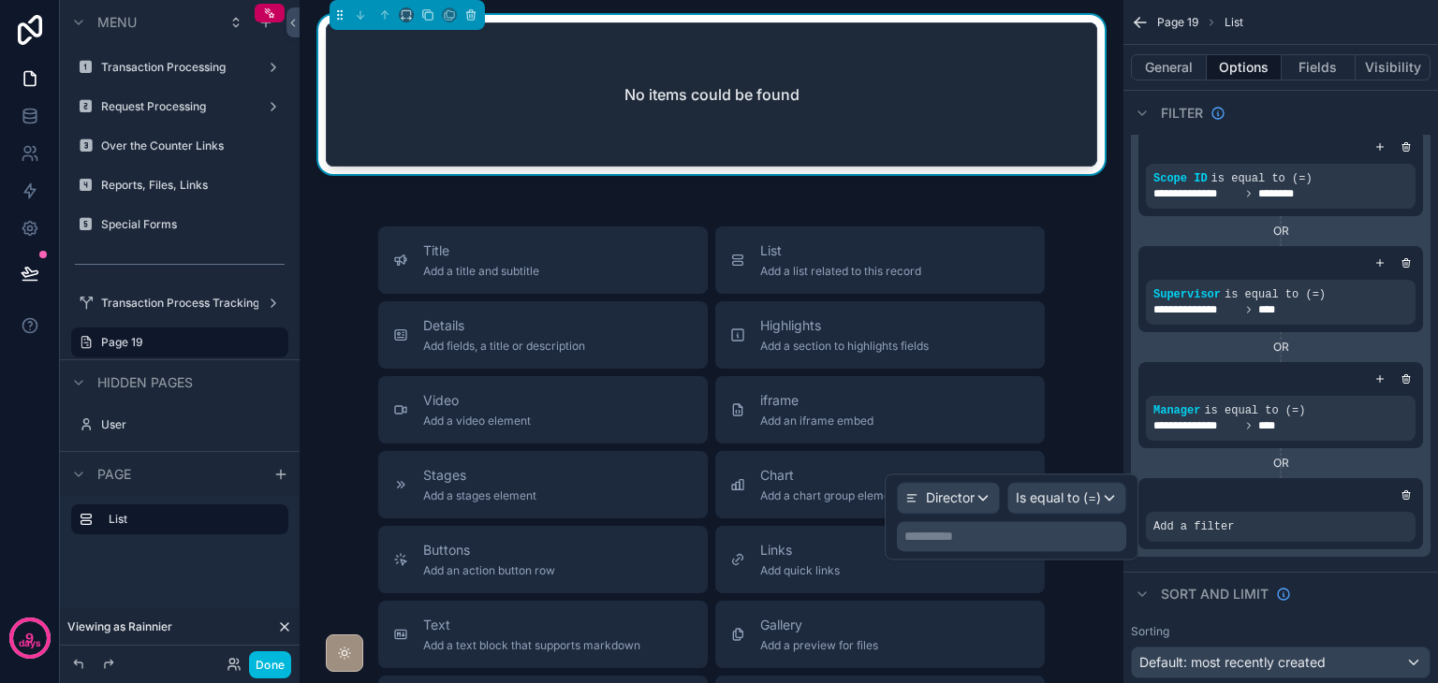
click at [1063, 527] on p "**********" at bounding box center [1013, 536] width 218 height 19
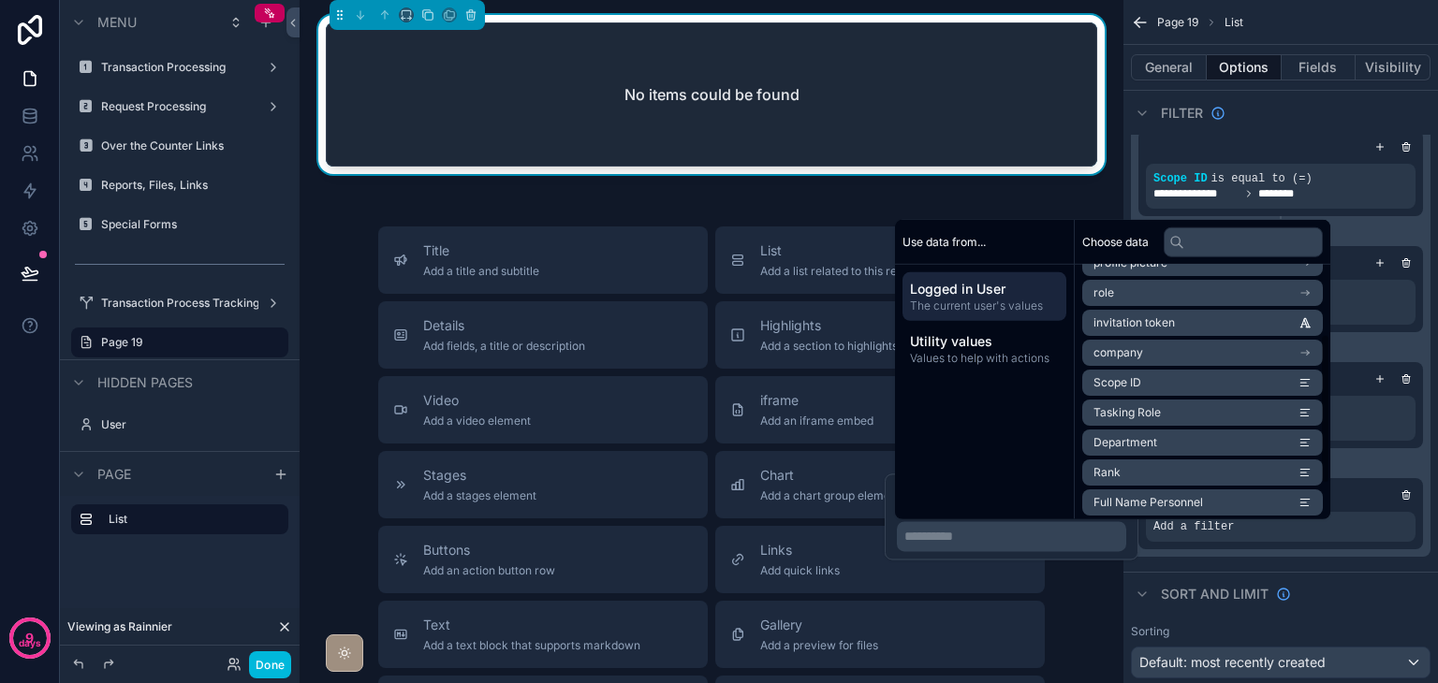
scroll to position [176, 0]
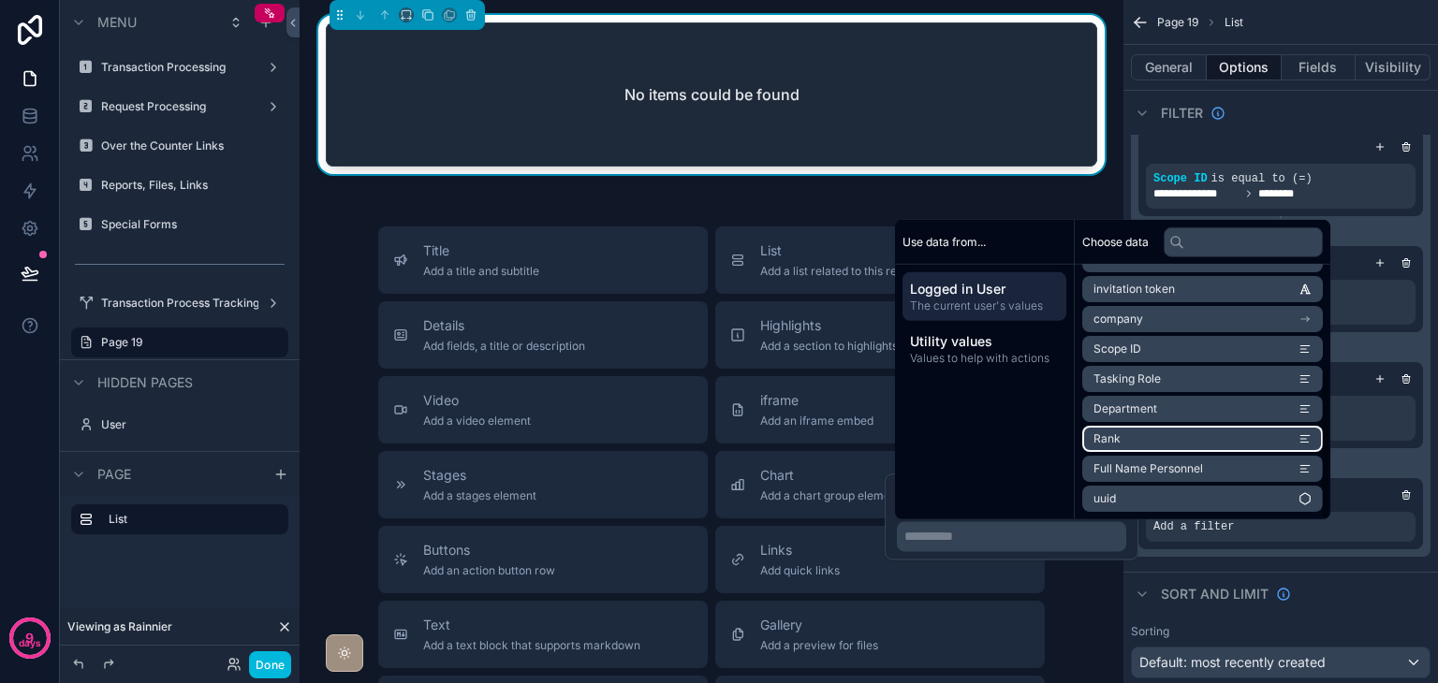
click at [1148, 435] on li "Rank" at bounding box center [1202, 439] width 241 height 26
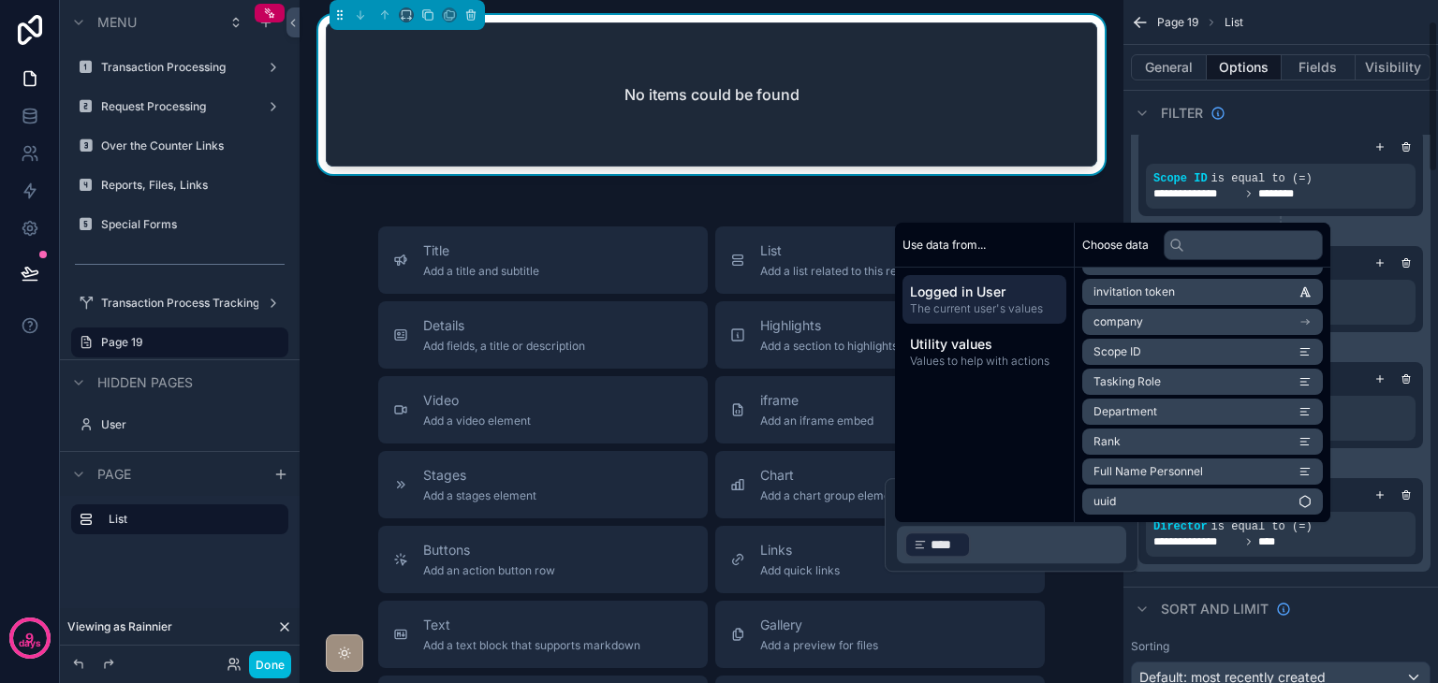
click at [1340, 576] on div "**********" at bounding box center [1280, 310] width 314 height 537
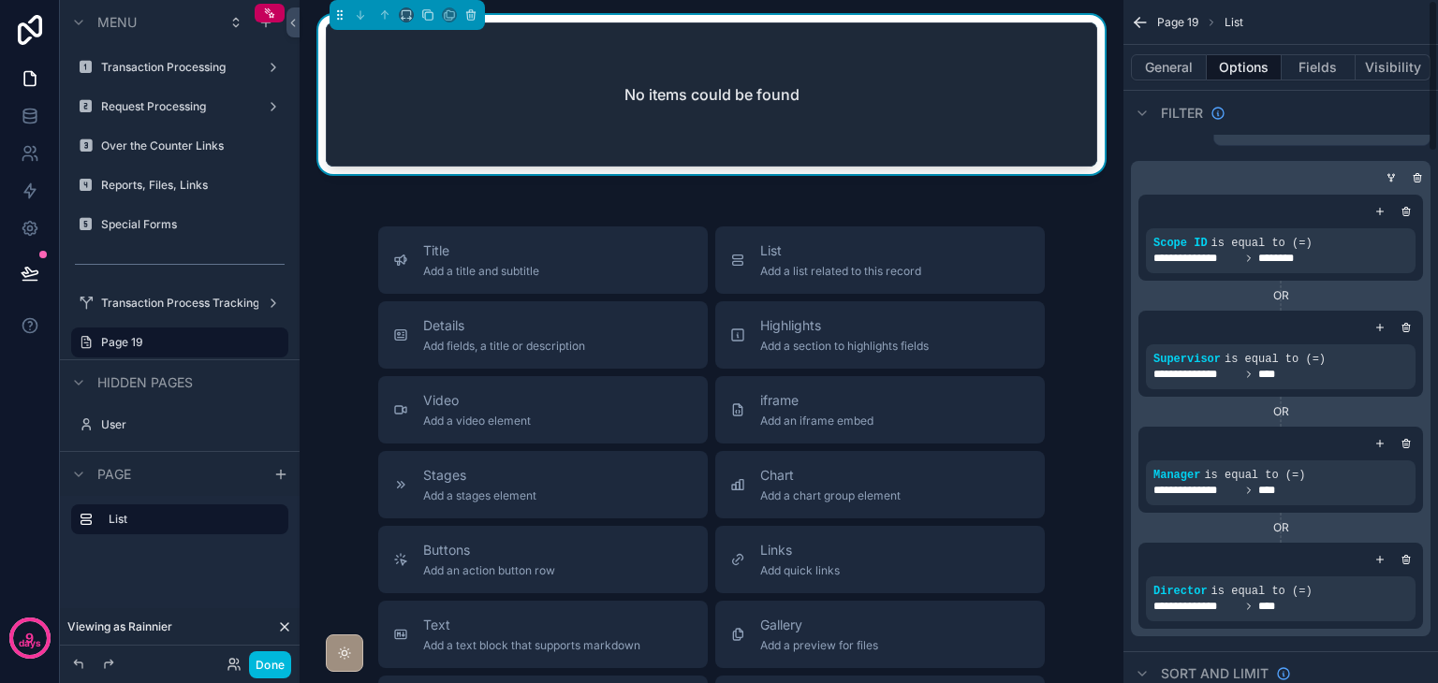
scroll to position [0, 0]
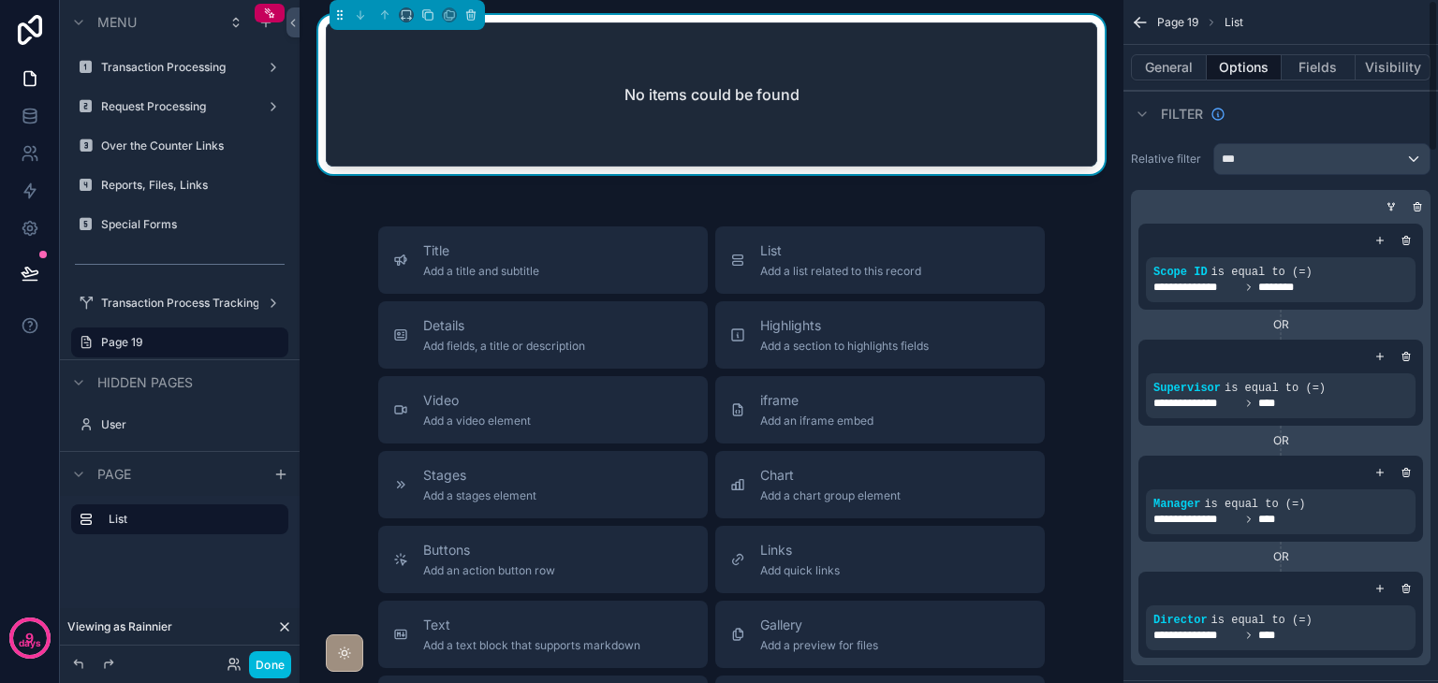
click at [1389, 203] on icon "scrollable content" at bounding box center [1389, 204] width 2 height 2
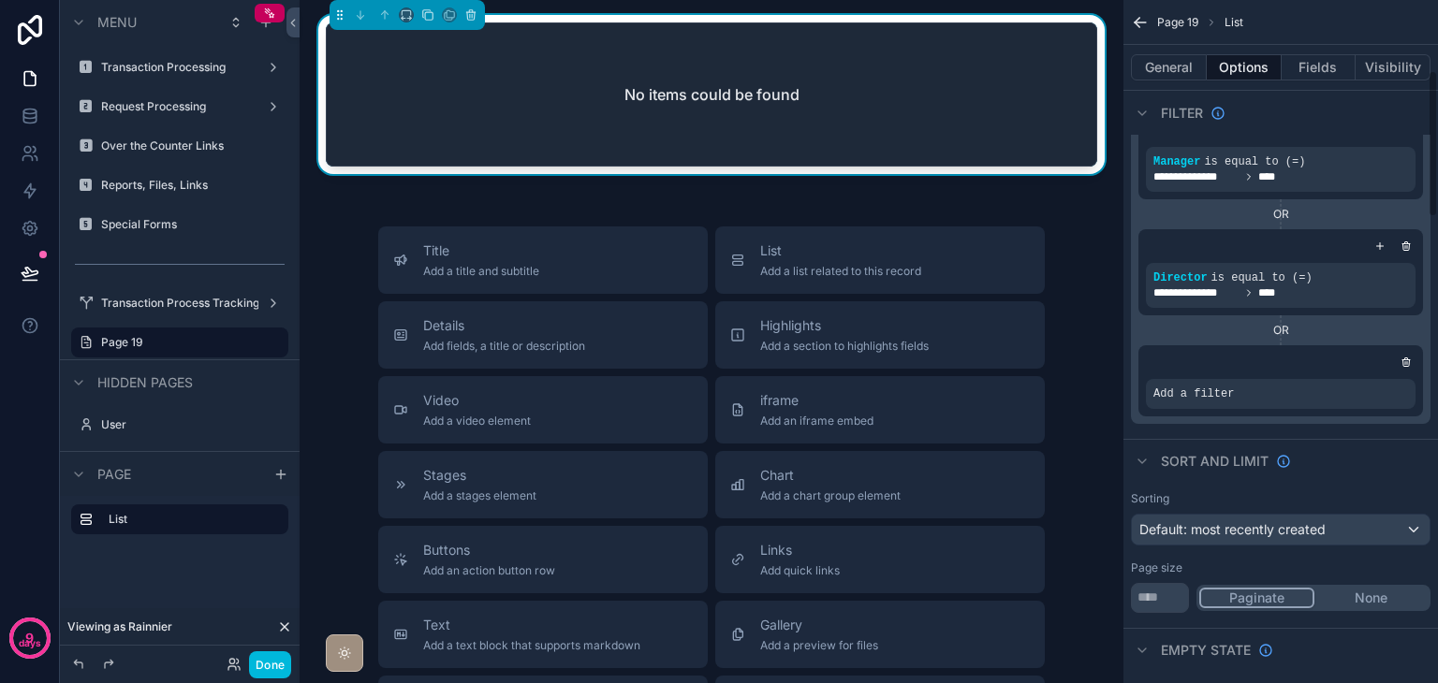
scroll to position [281, 0]
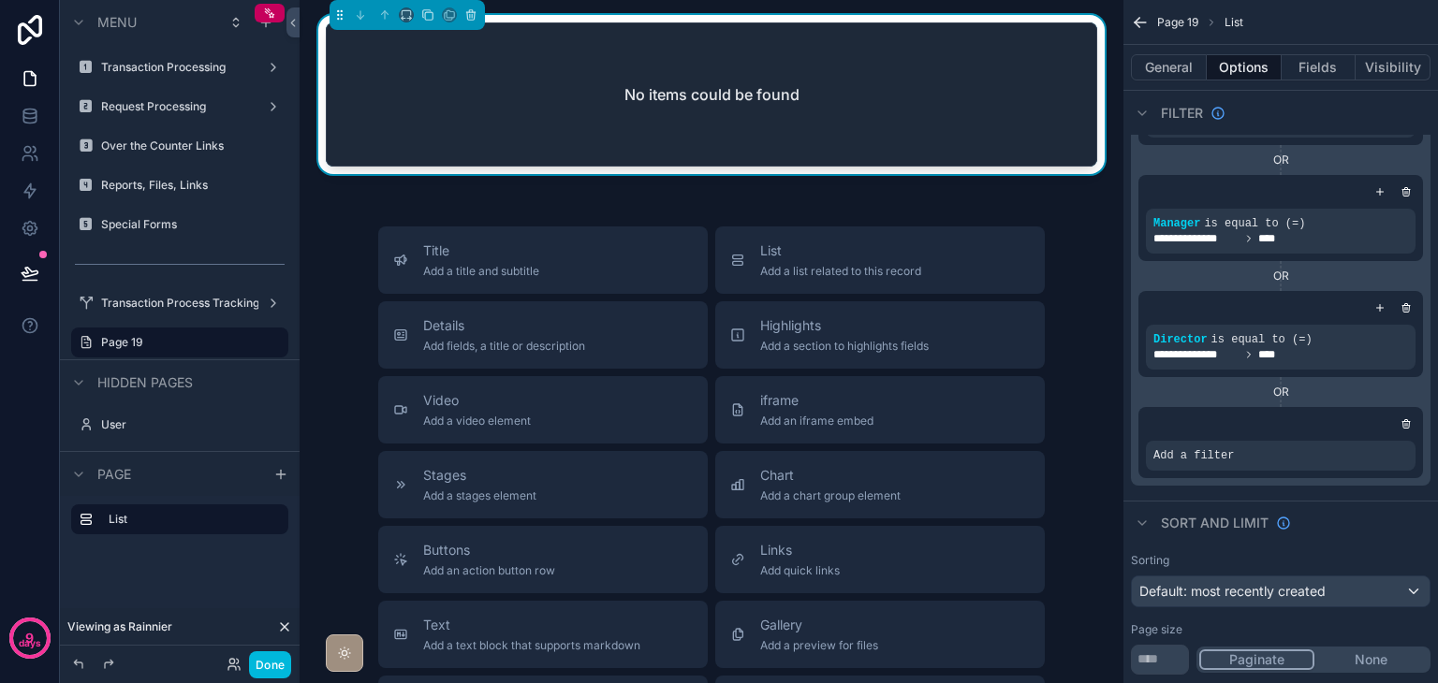
click at [0, 0] on icon "scrollable content" at bounding box center [0, 0] width 0 height 0
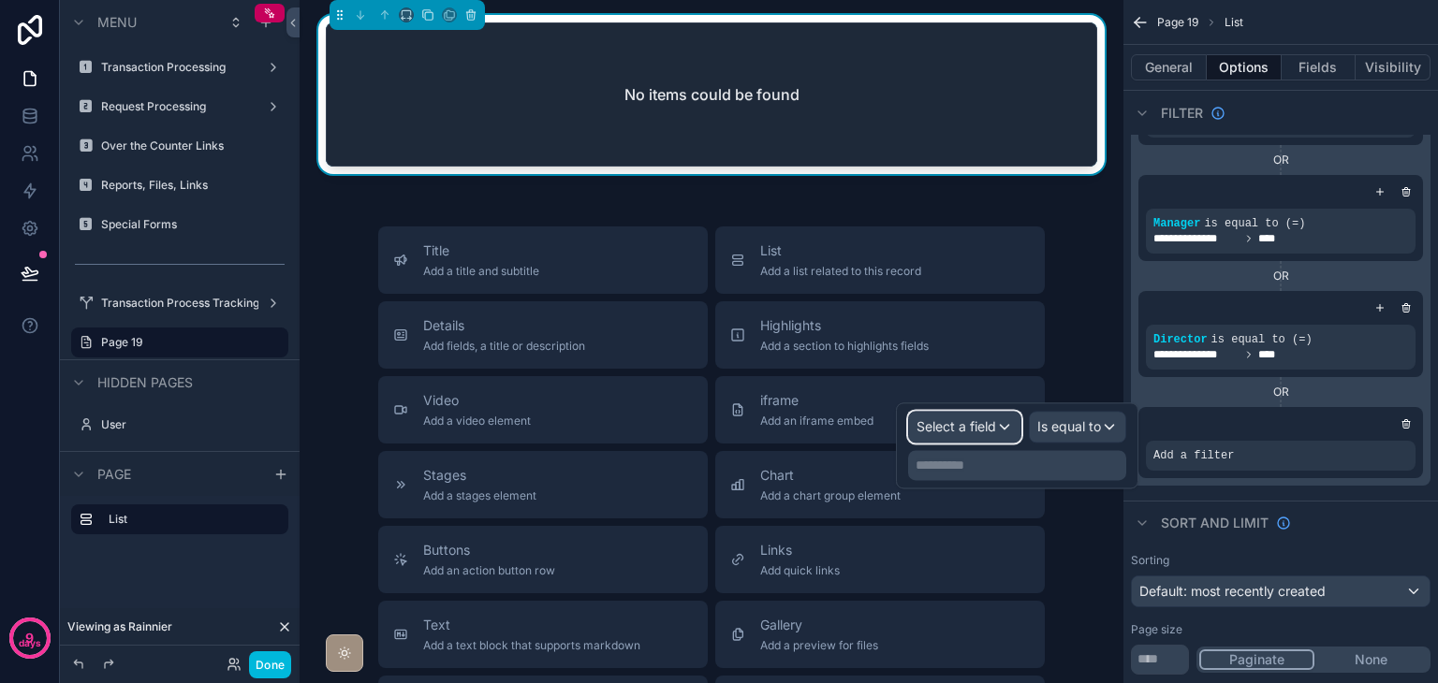
click at [1004, 429] on div "Select a field" at bounding box center [964, 427] width 111 height 30
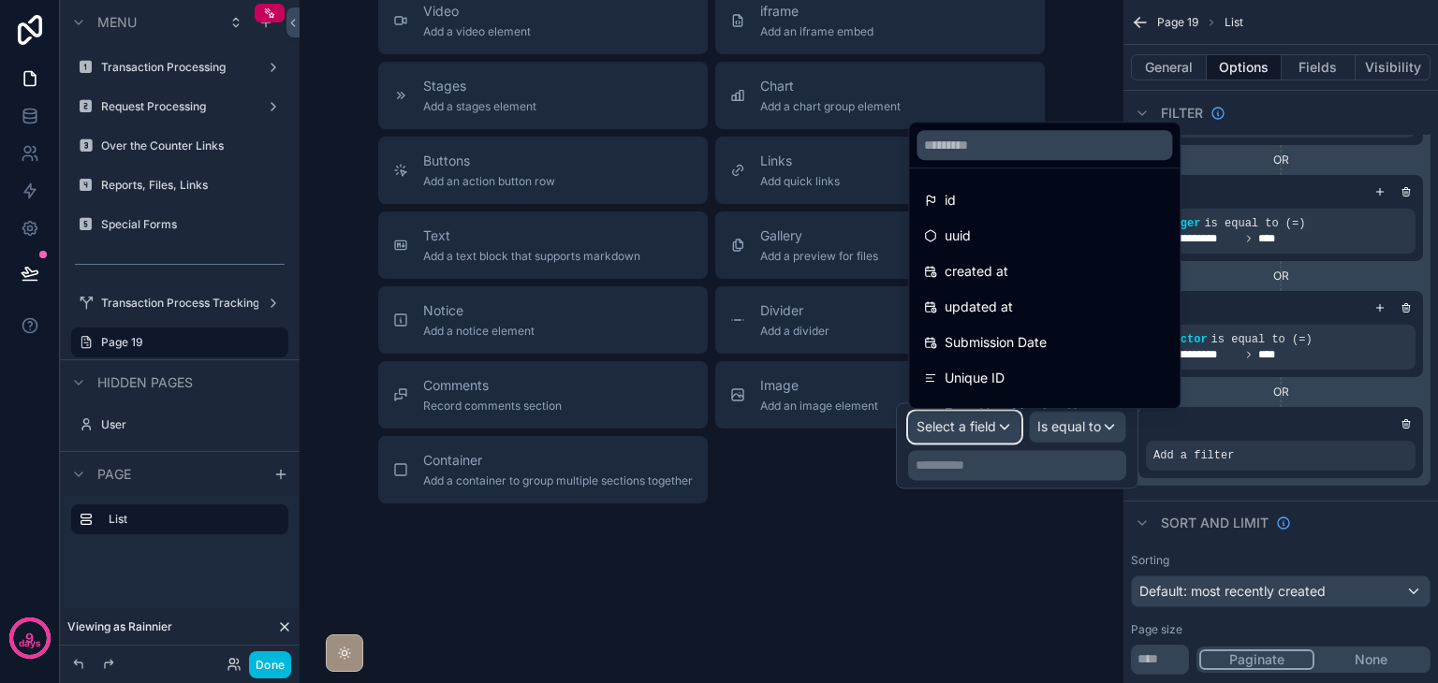
scroll to position [738, 0]
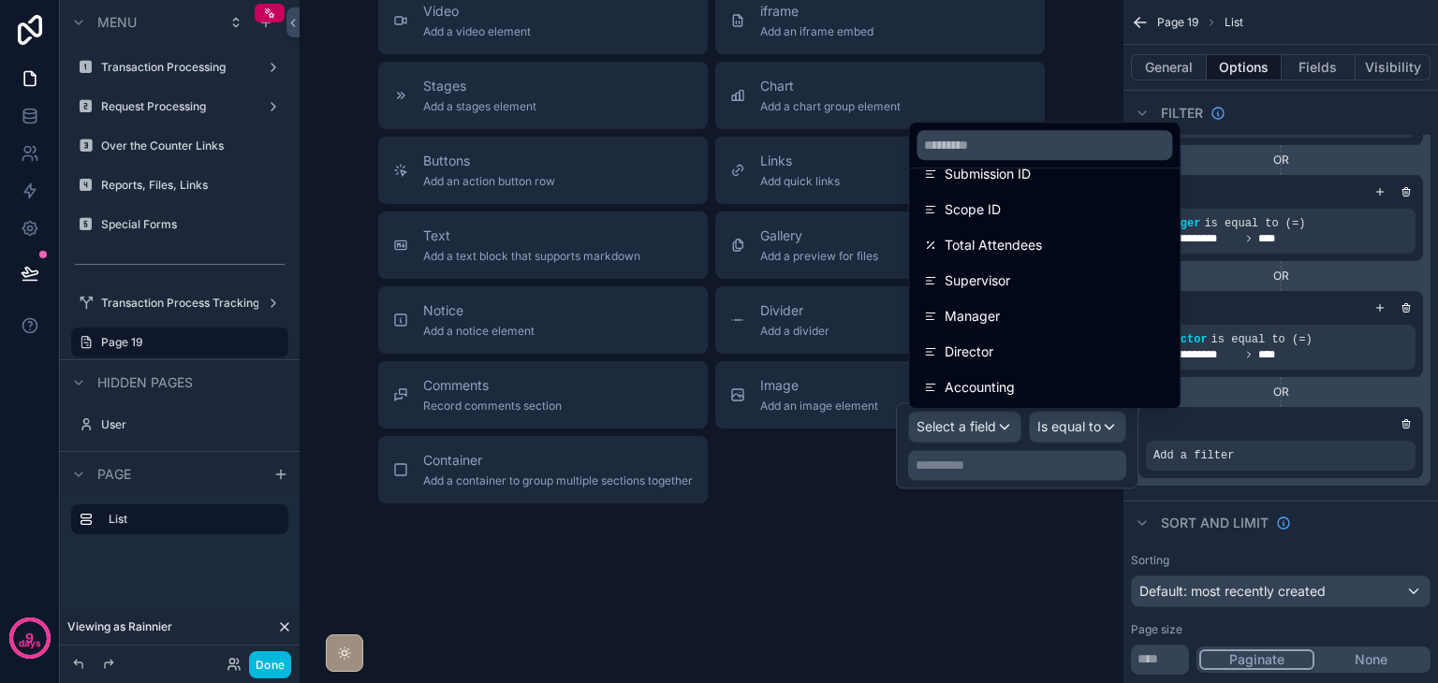
click at [1037, 375] on div "Accounting" at bounding box center [1044, 388] width 263 height 34
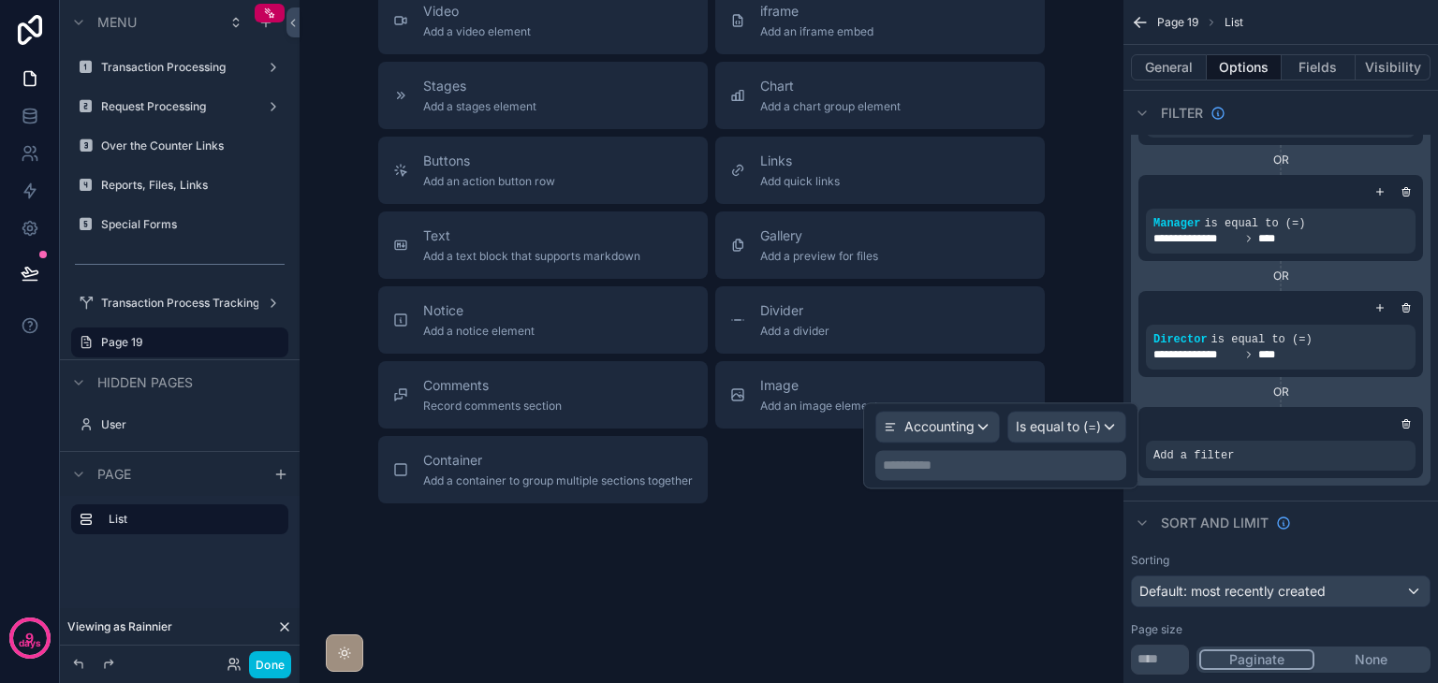
scroll to position [389, 0]
click at [1043, 463] on p "**********" at bounding box center [1003, 465] width 240 height 19
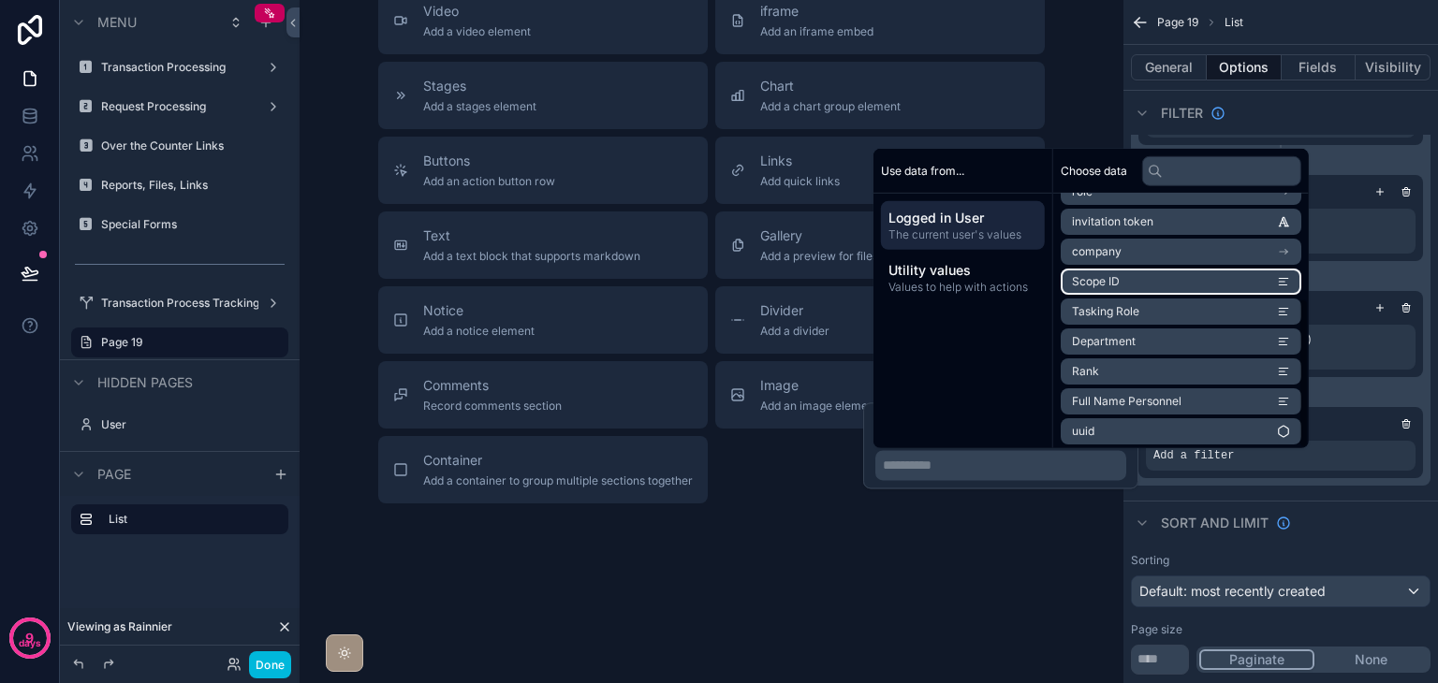
scroll to position [176, 0]
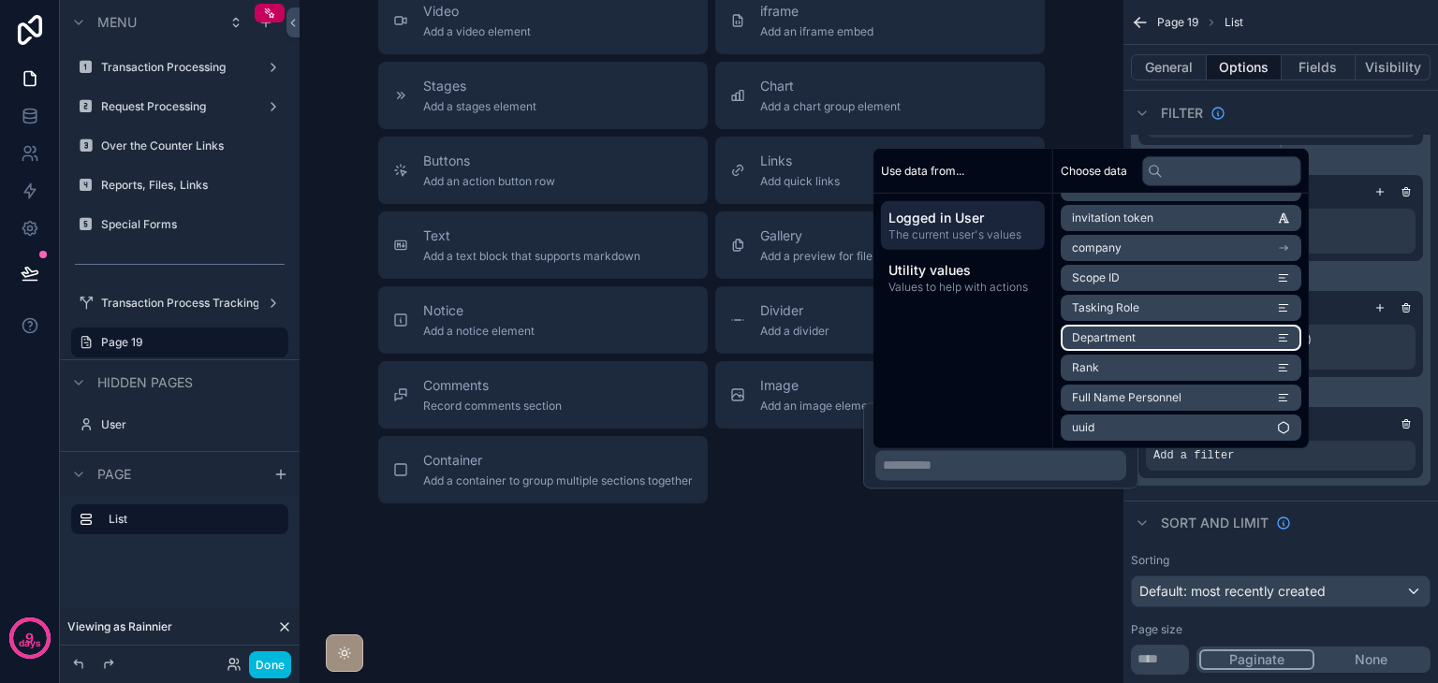
click at [1134, 338] on li "Department" at bounding box center [1180, 338] width 241 height 26
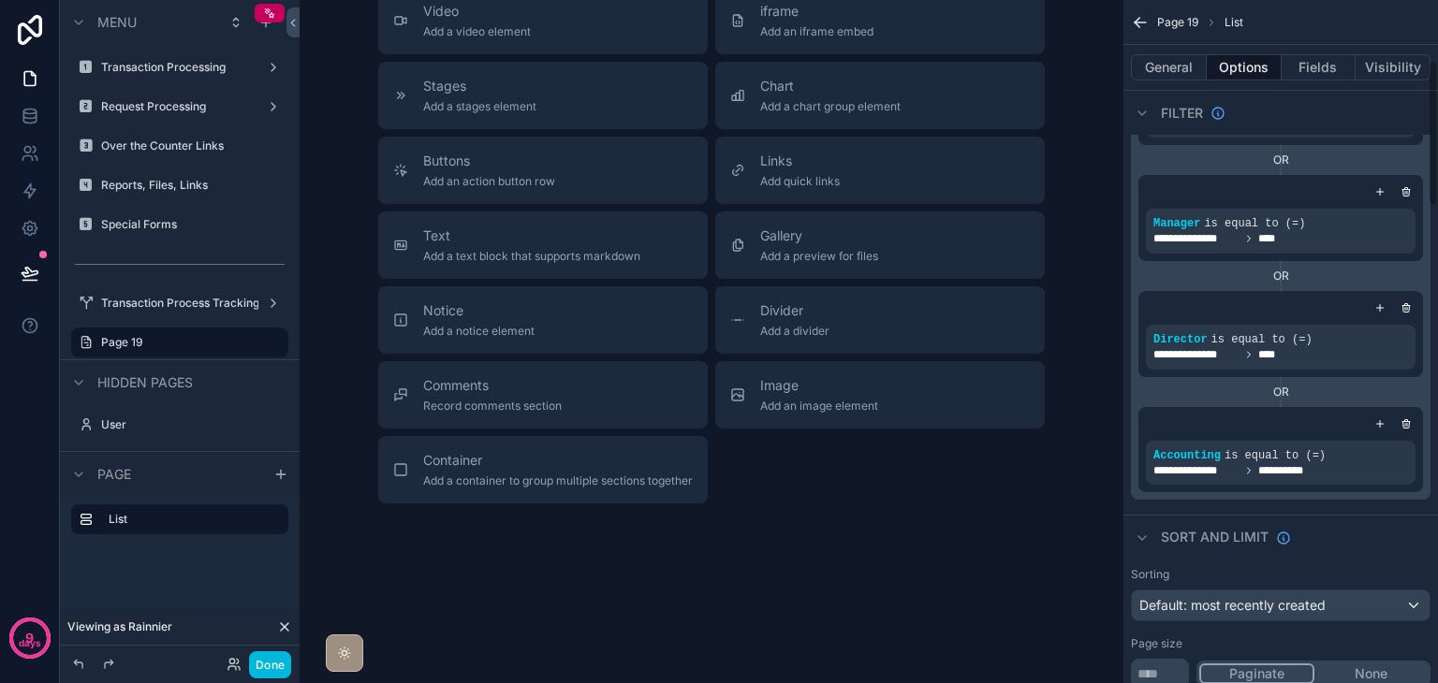
click at [1378, 537] on div "Sort And Limit" at bounding box center [1280, 537] width 314 height 45
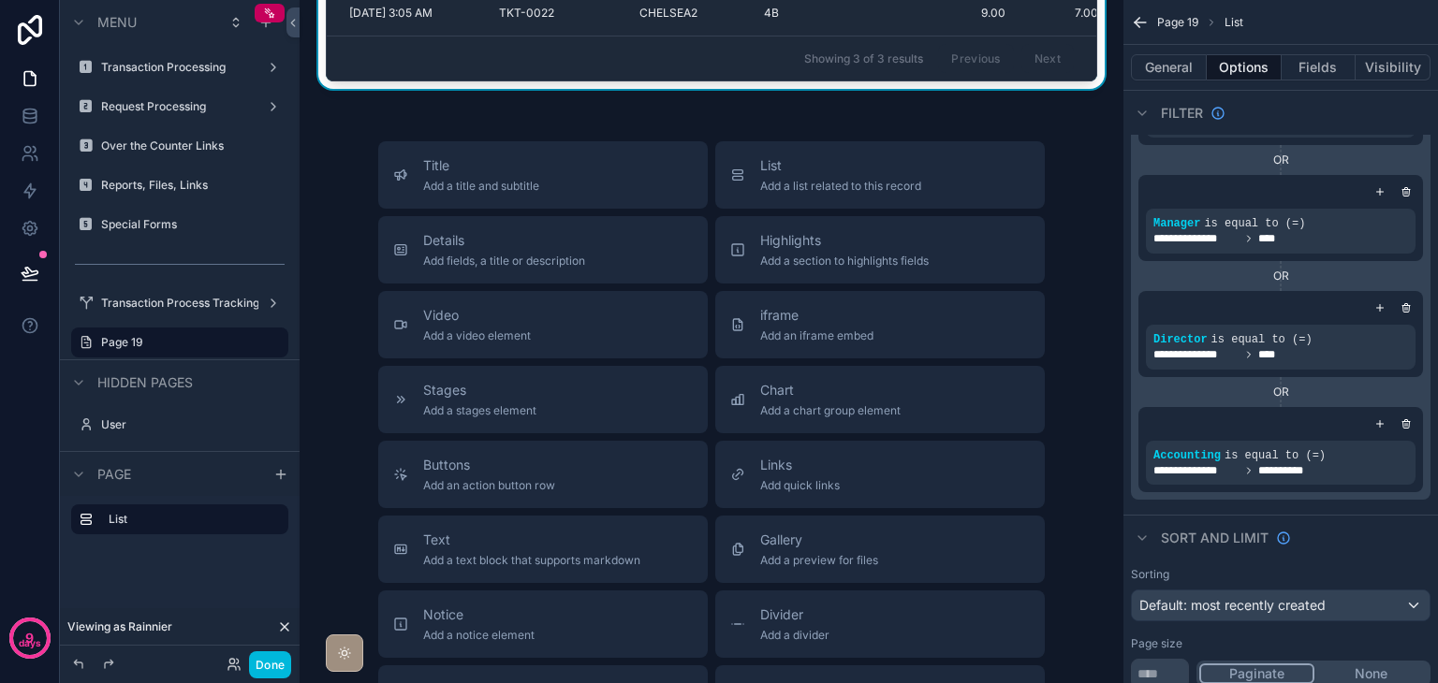
scroll to position [0, 0]
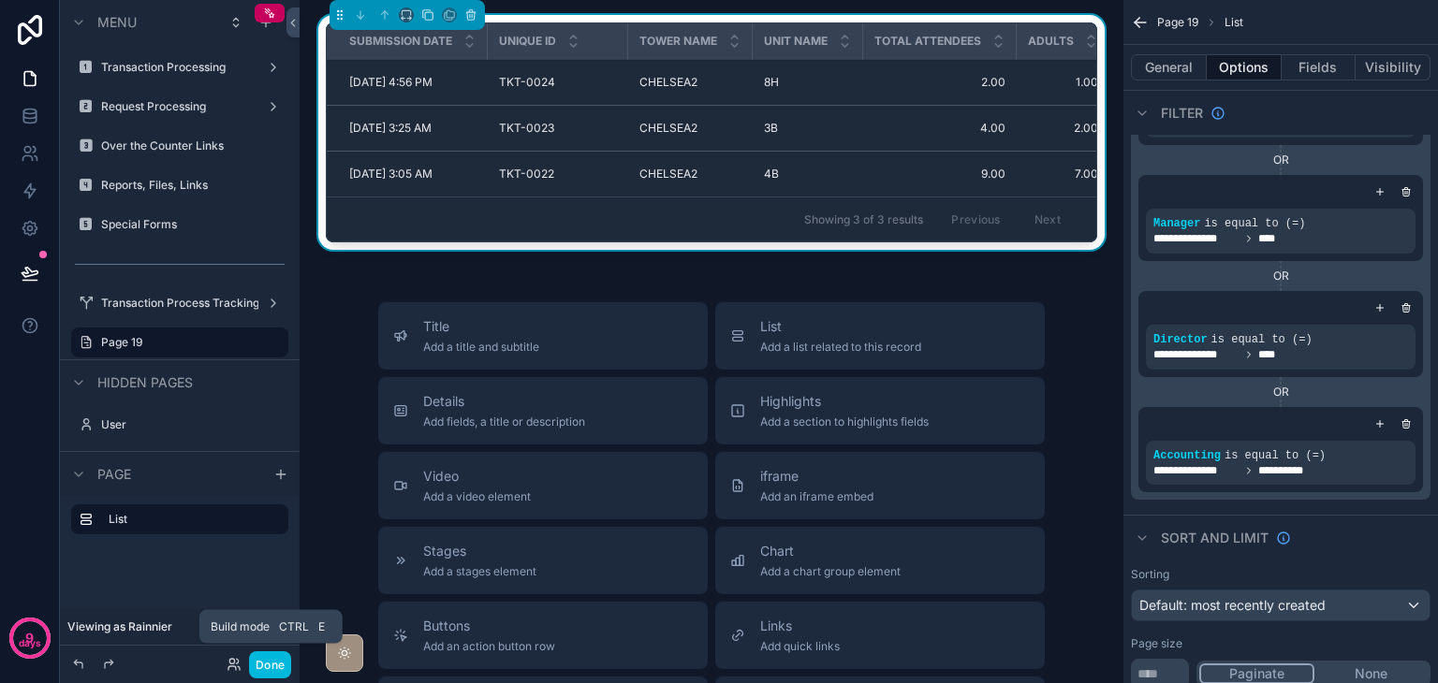
click at [273, 665] on button "Done" at bounding box center [270, 664] width 42 height 27
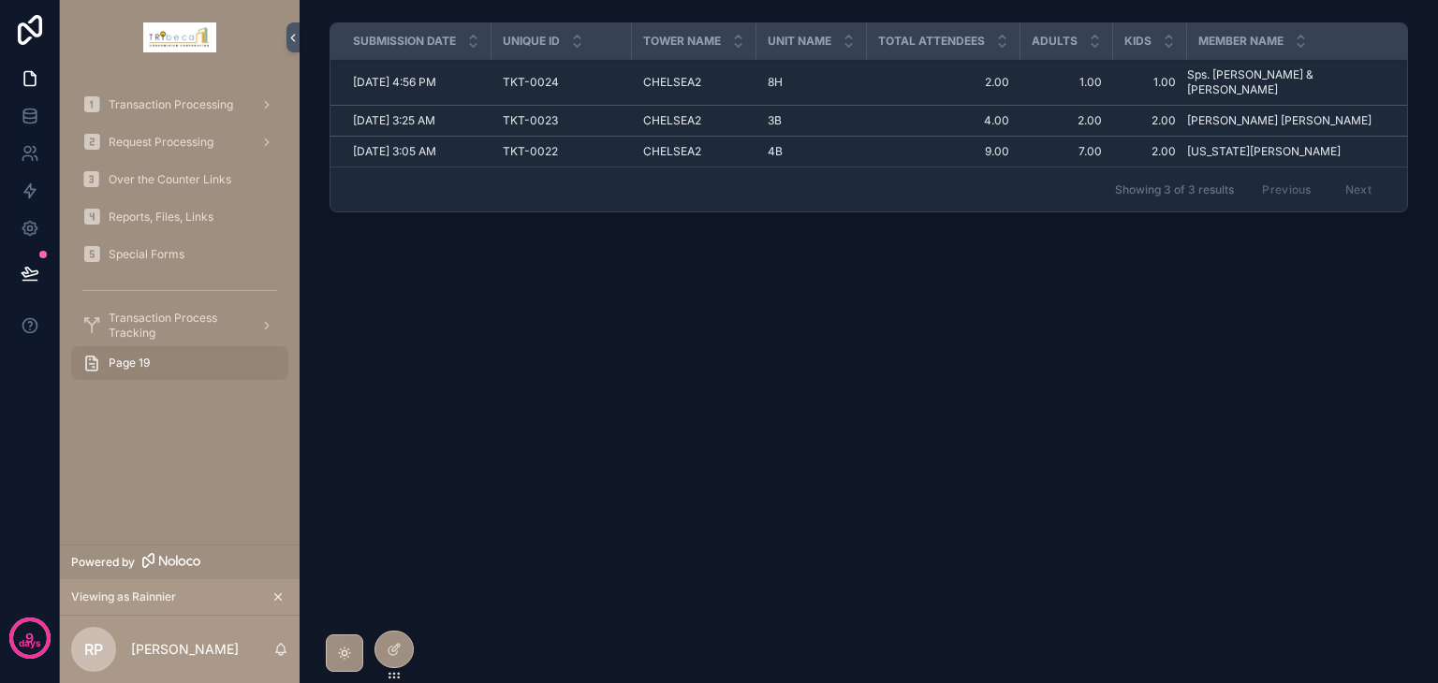
click at [0, 0] on icon at bounding box center [0, 0] width 0 height 0
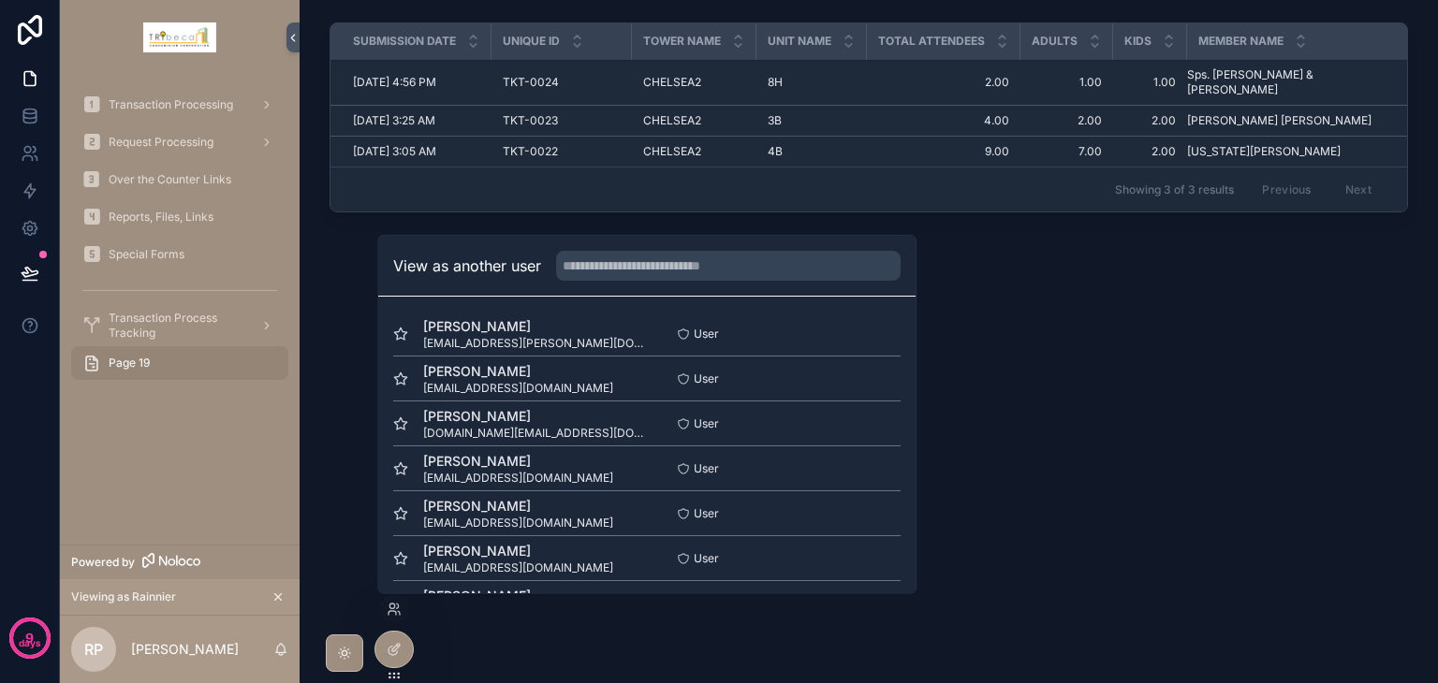
click at [0, 0] on button "Select" at bounding box center [0, 0] width 0 height 0
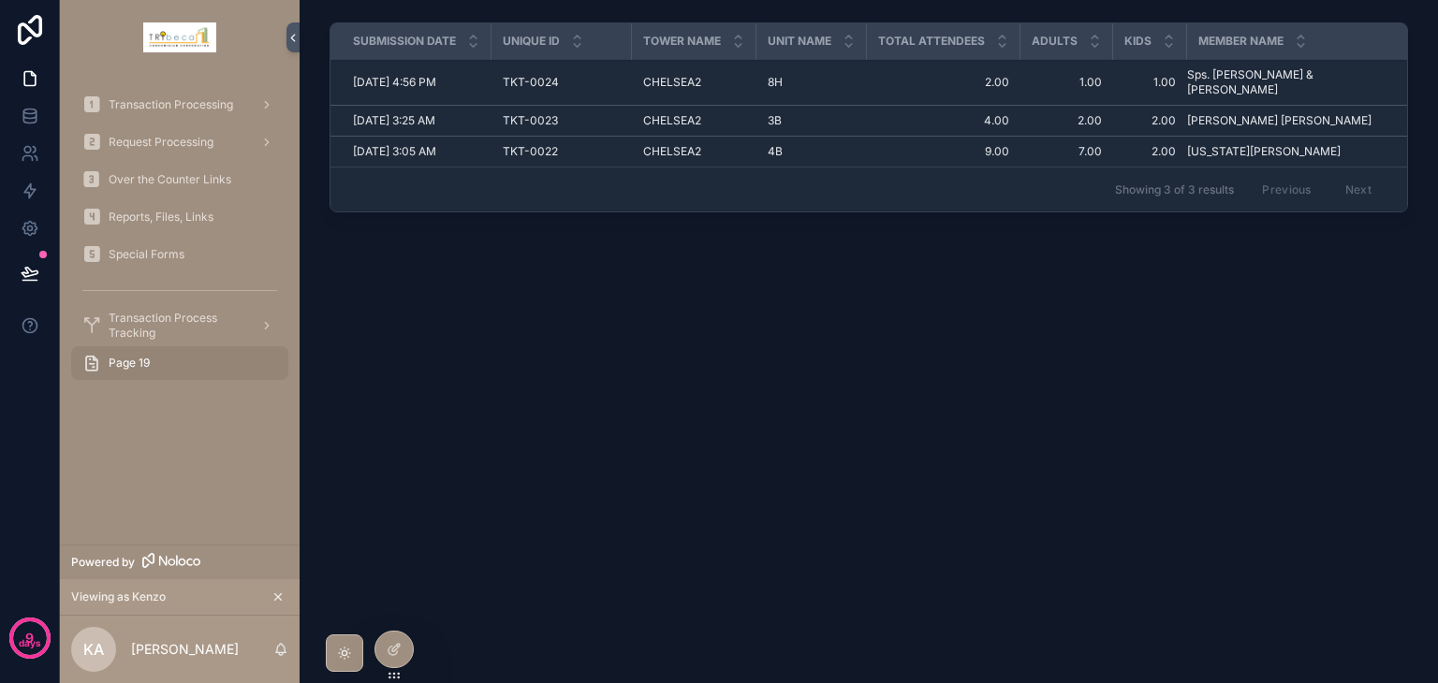
click at [387, 648] on icon at bounding box center [394, 649] width 15 height 15
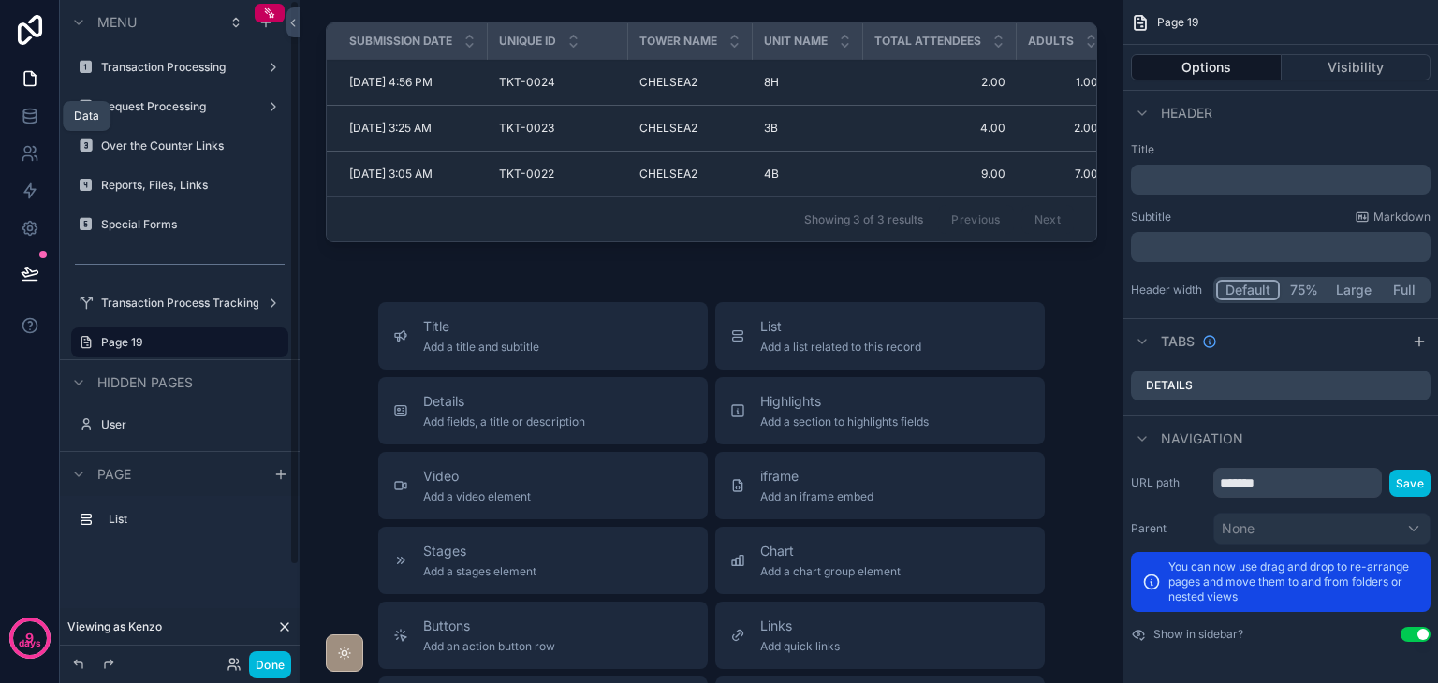
click at [30, 105] on link at bounding box center [29, 115] width 59 height 37
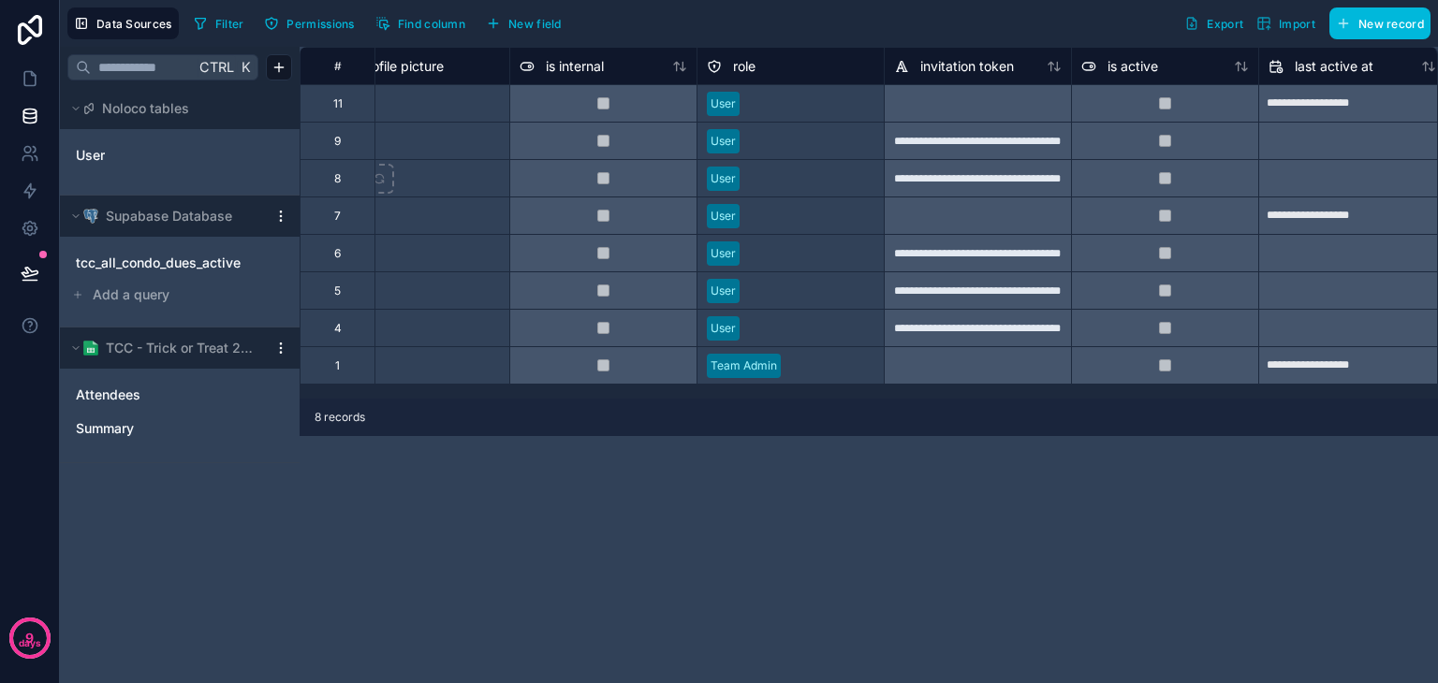
scroll to position [0, 623]
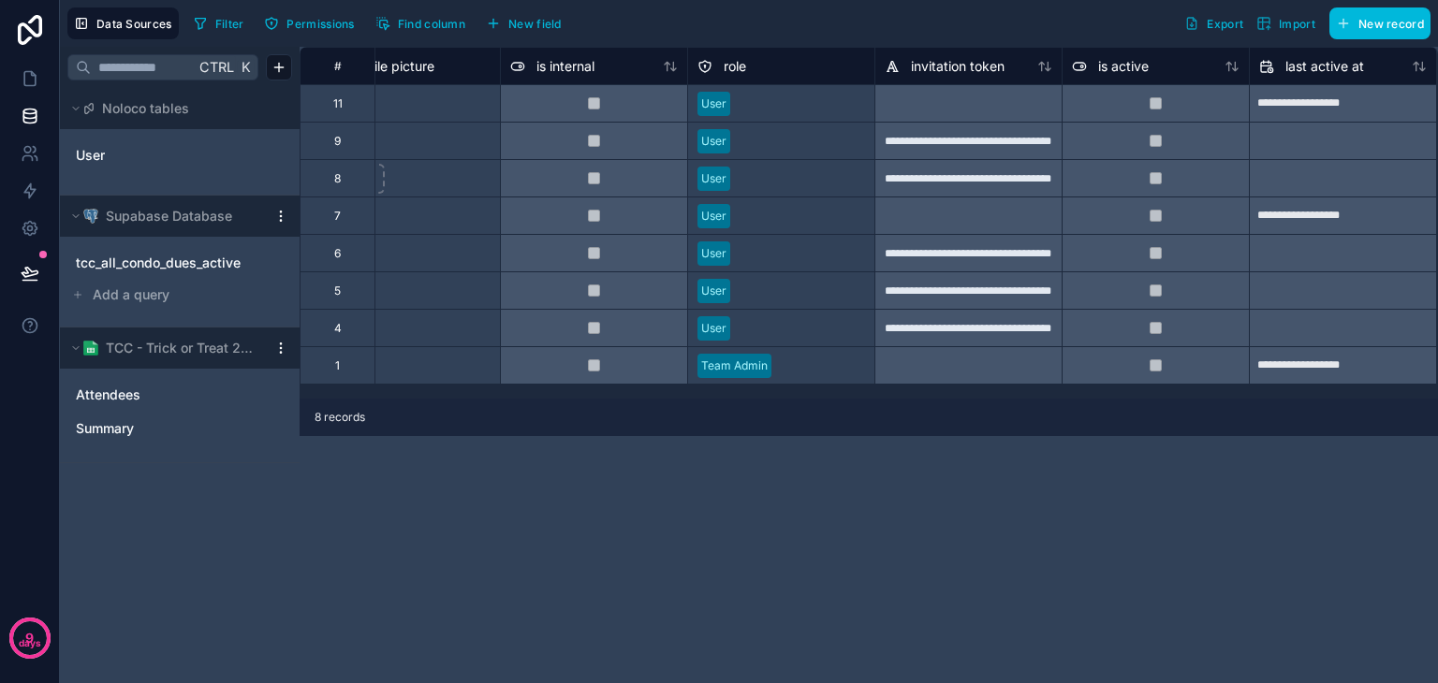
click at [199, 400] on link "Attendees" at bounding box center [161, 395] width 170 height 19
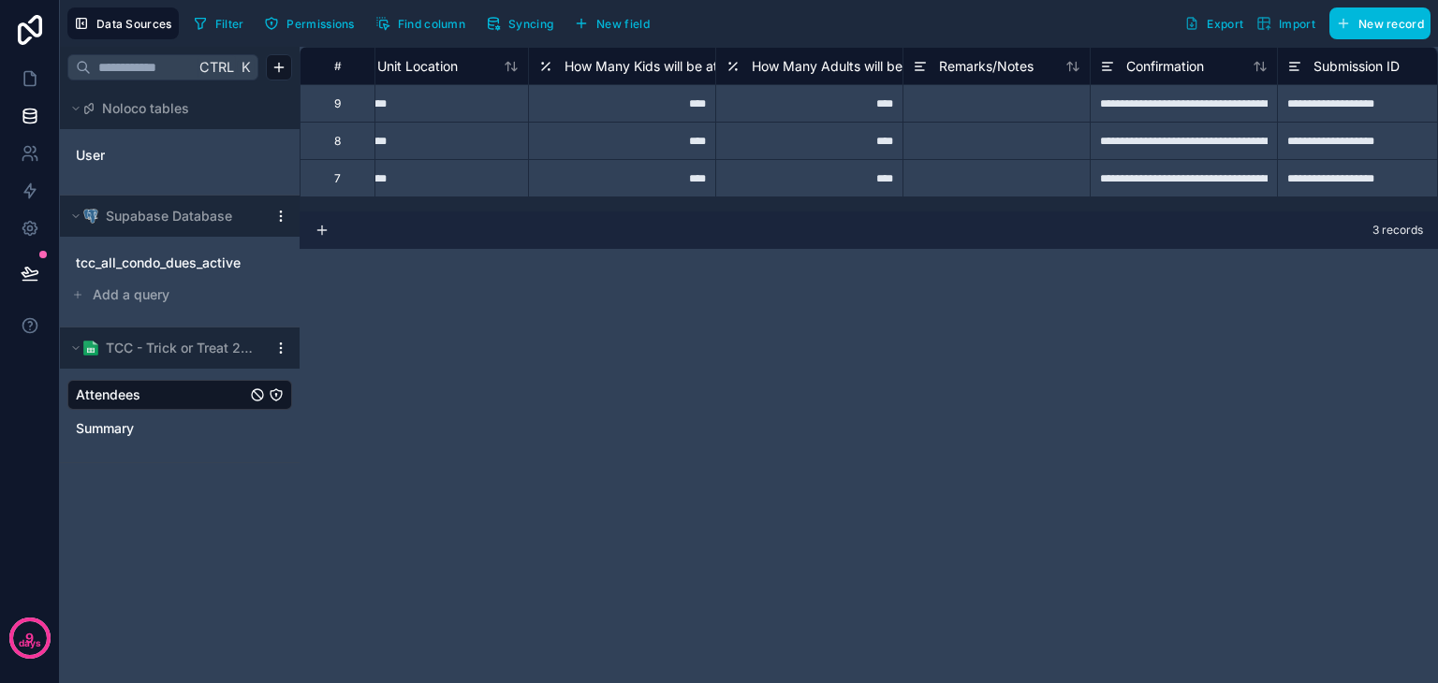
scroll to position [0, 2097]
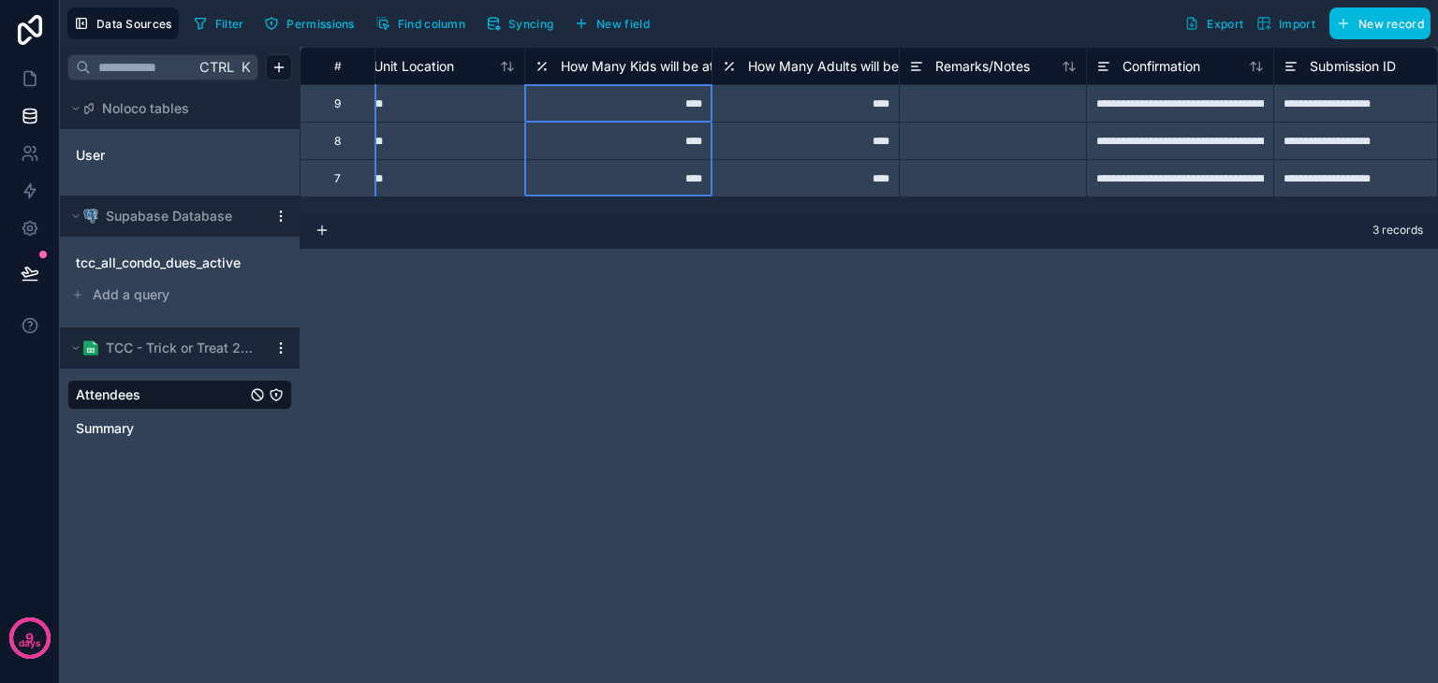
click at [543, 65] on icon at bounding box center [541, 66] width 15 height 22
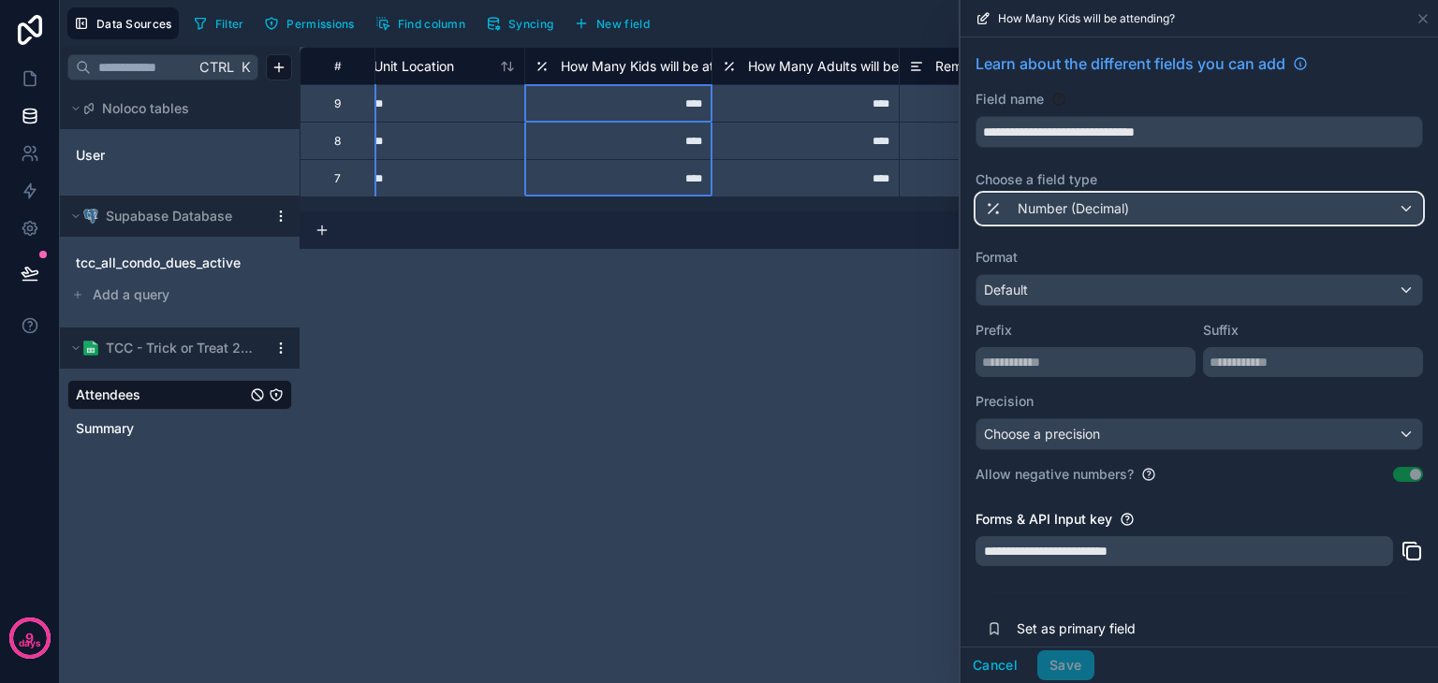
click at [1047, 207] on span "Number (Decimal)" at bounding box center [1072, 208] width 111 height 19
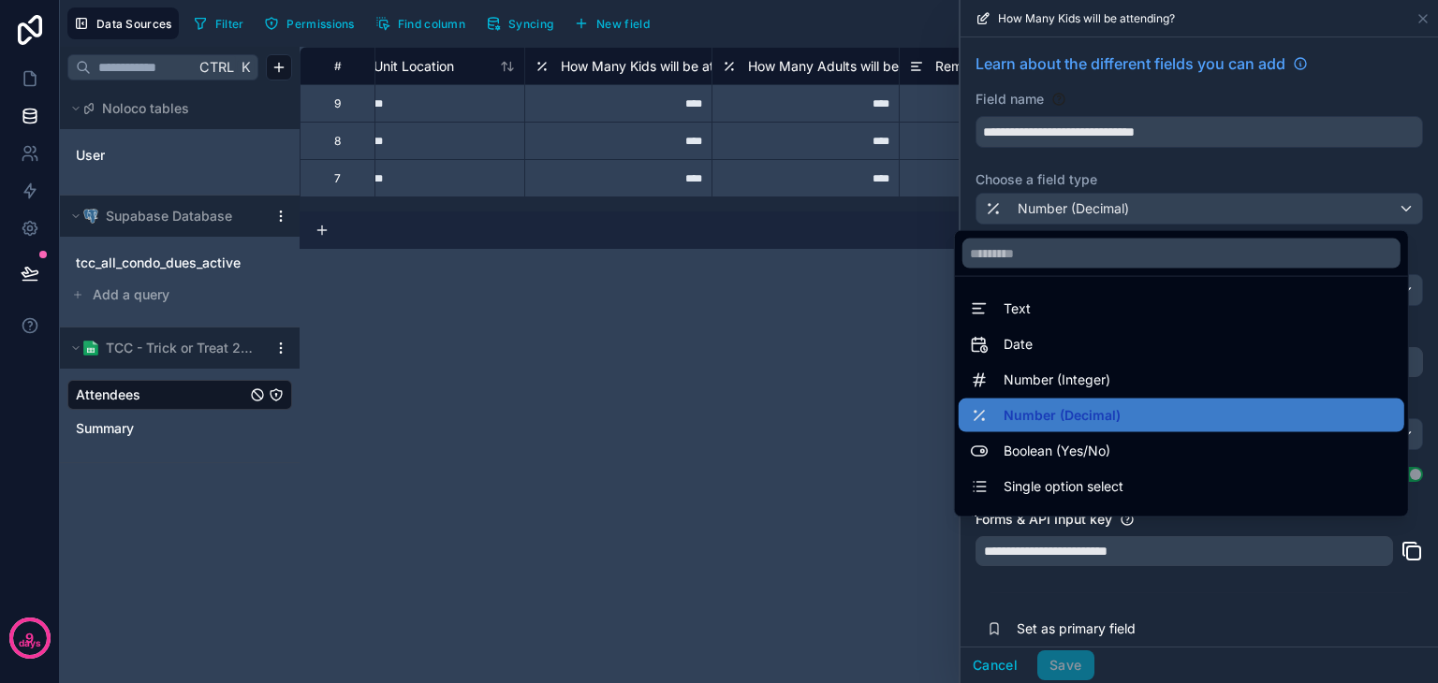
click at [1108, 387] on div "Number (Integer)" at bounding box center [1181, 380] width 423 height 22
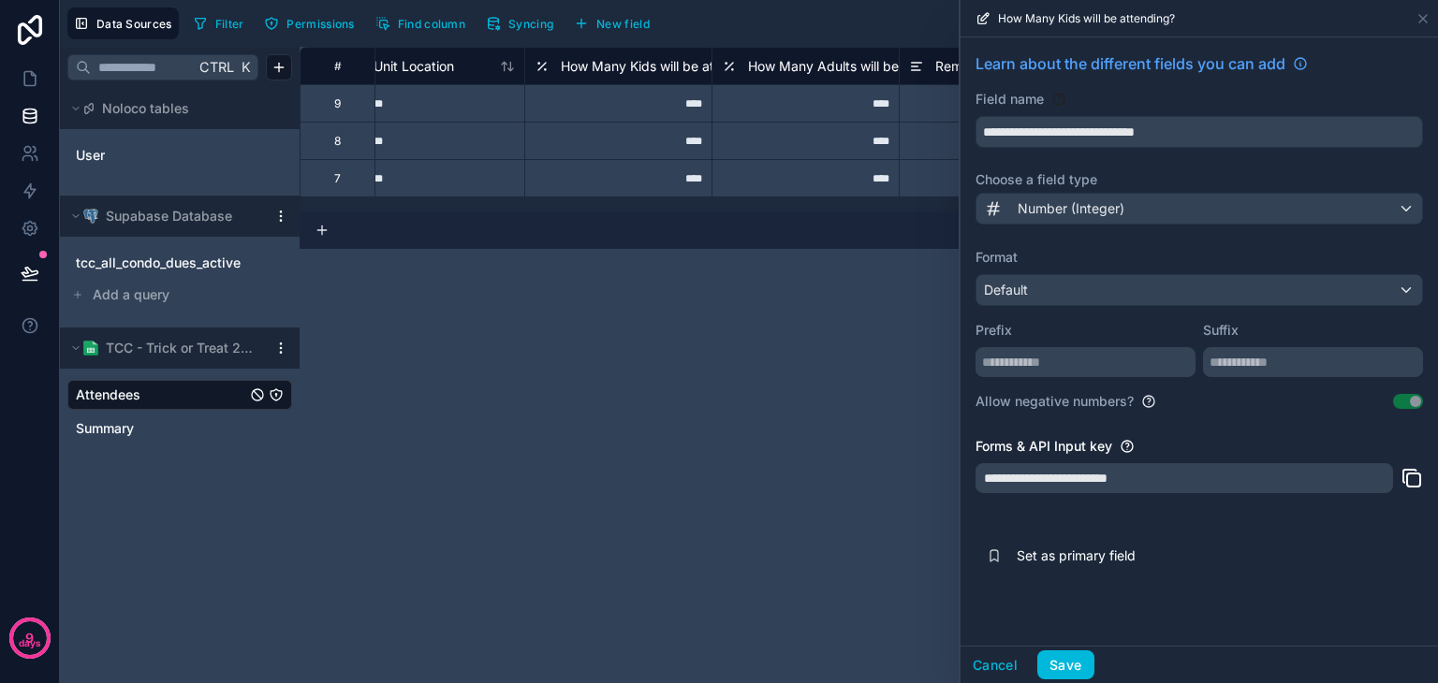
click at [1073, 659] on button "Save" at bounding box center [1065, 665] width 56 height 30
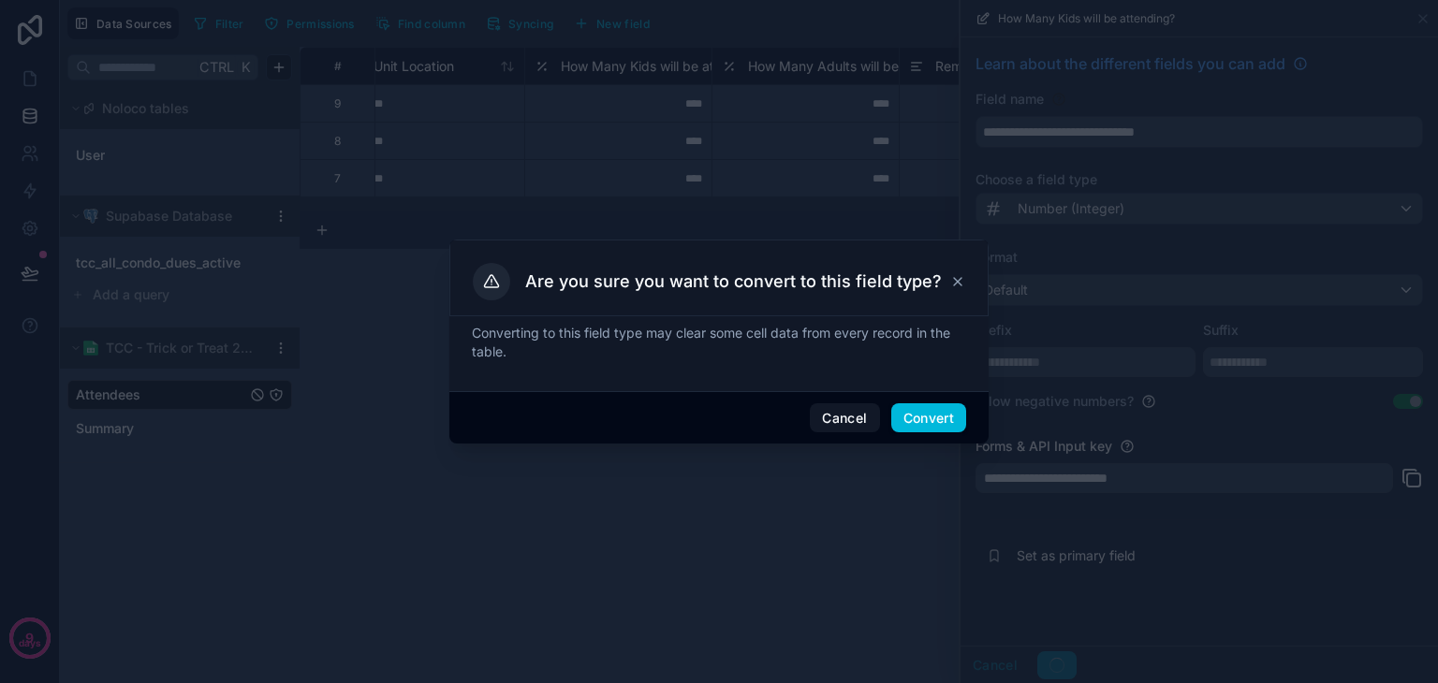
click at [923, 405] on button "Convert" at bounding box center [928, 418] width 75 height 30
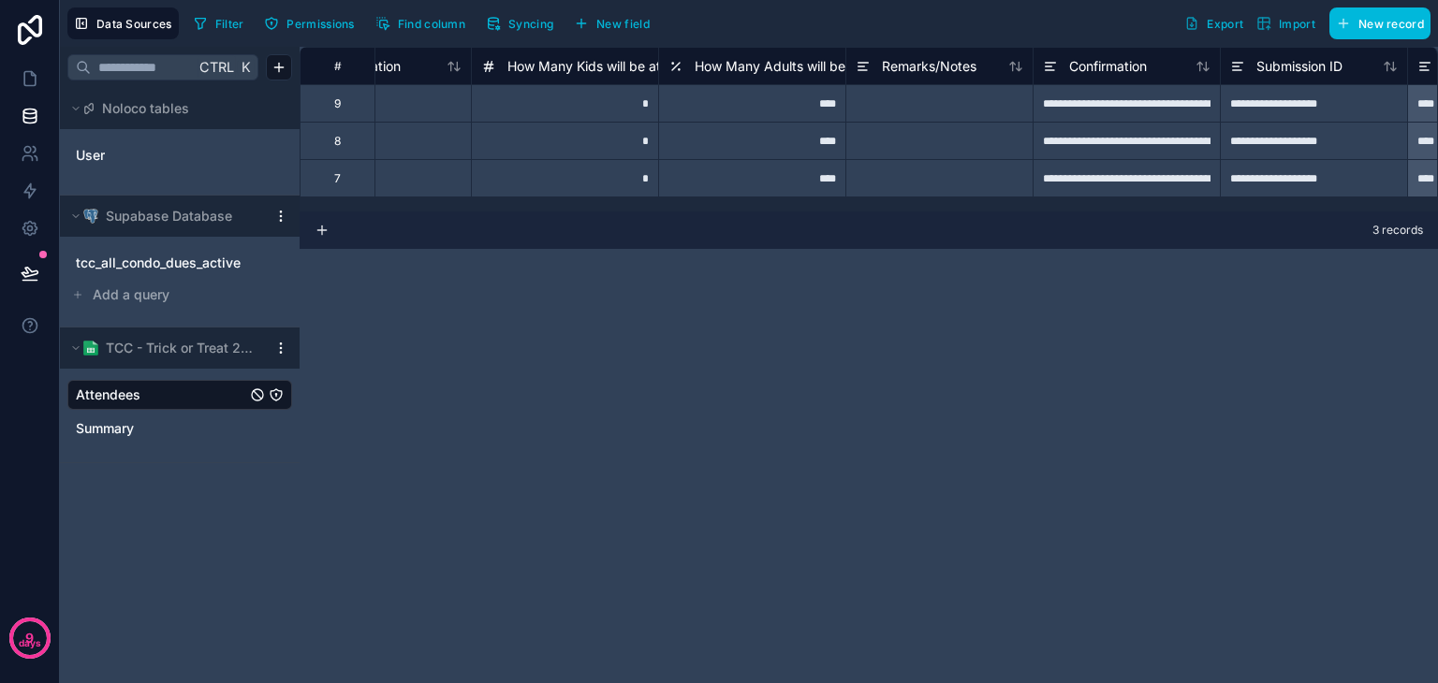
scroll to position [0, 2215]
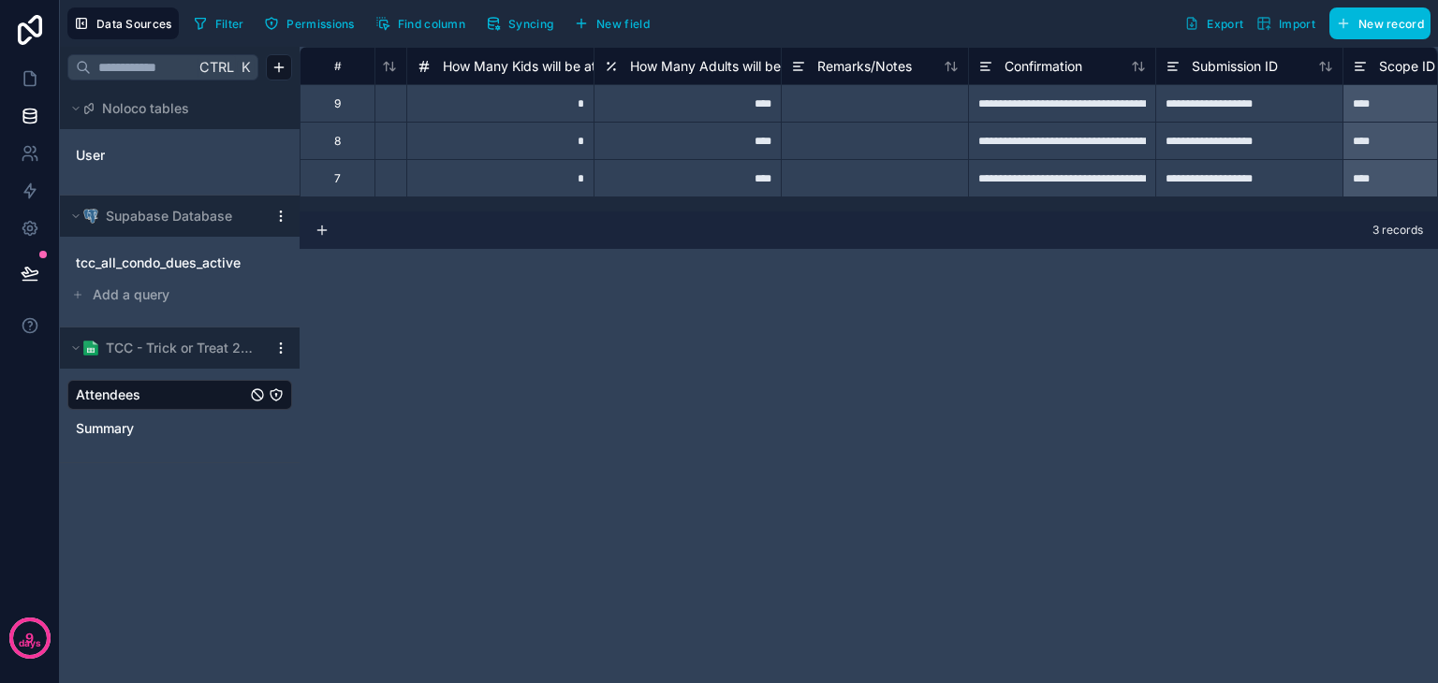
click at [621, 67] on div "How Many Adults will be attending?" at bounding box center [727, 66] width 246 height 22
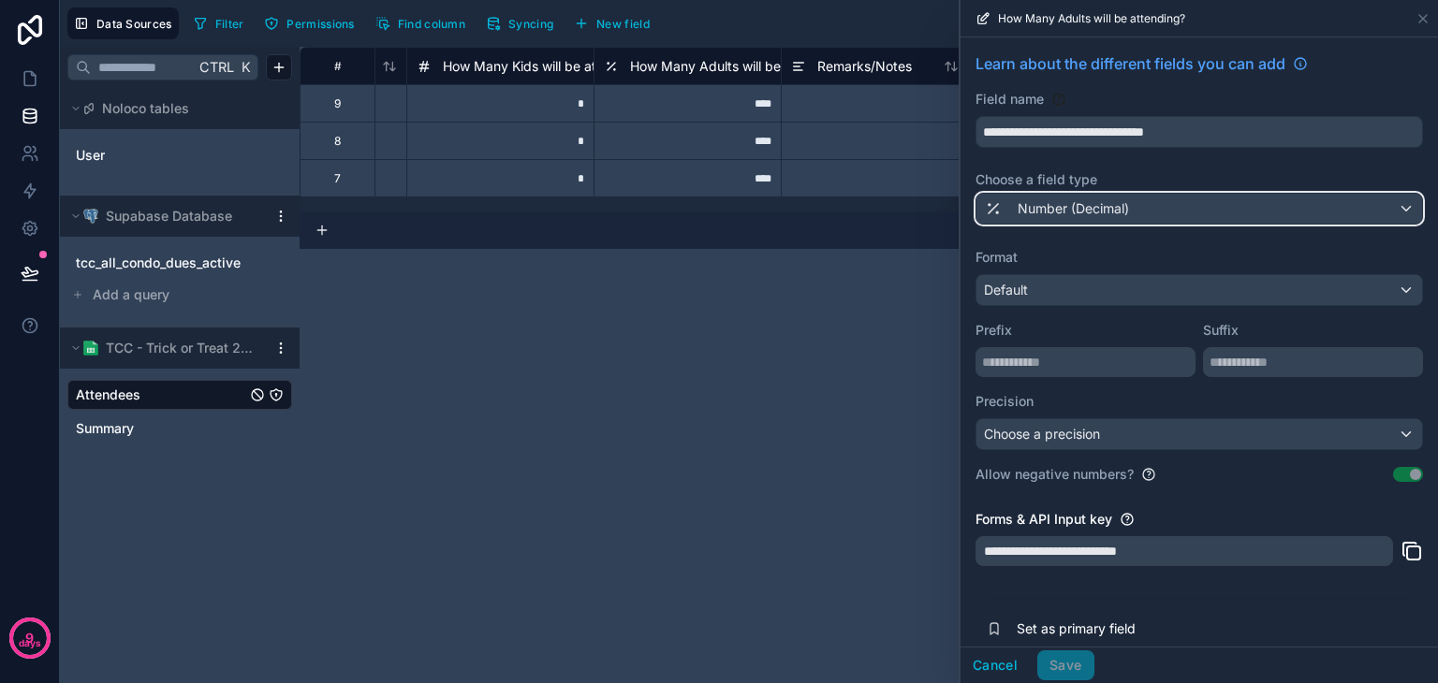
click at [1166, 213] on div "Number (Decimal)" at bounding box center [1199, 209] width 446 height 30
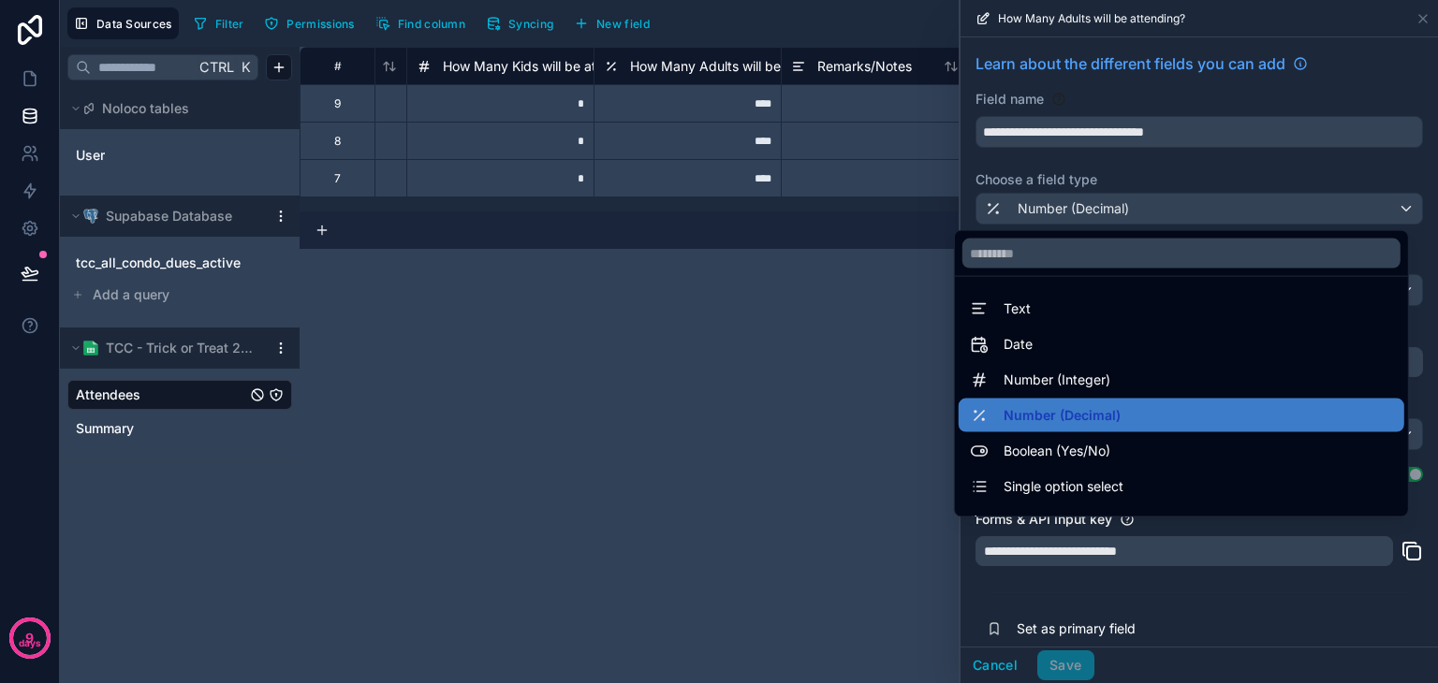
click at [1055, 377] on span "Number (Integer)" at bounding box center [1056, 380] width 107 height 22
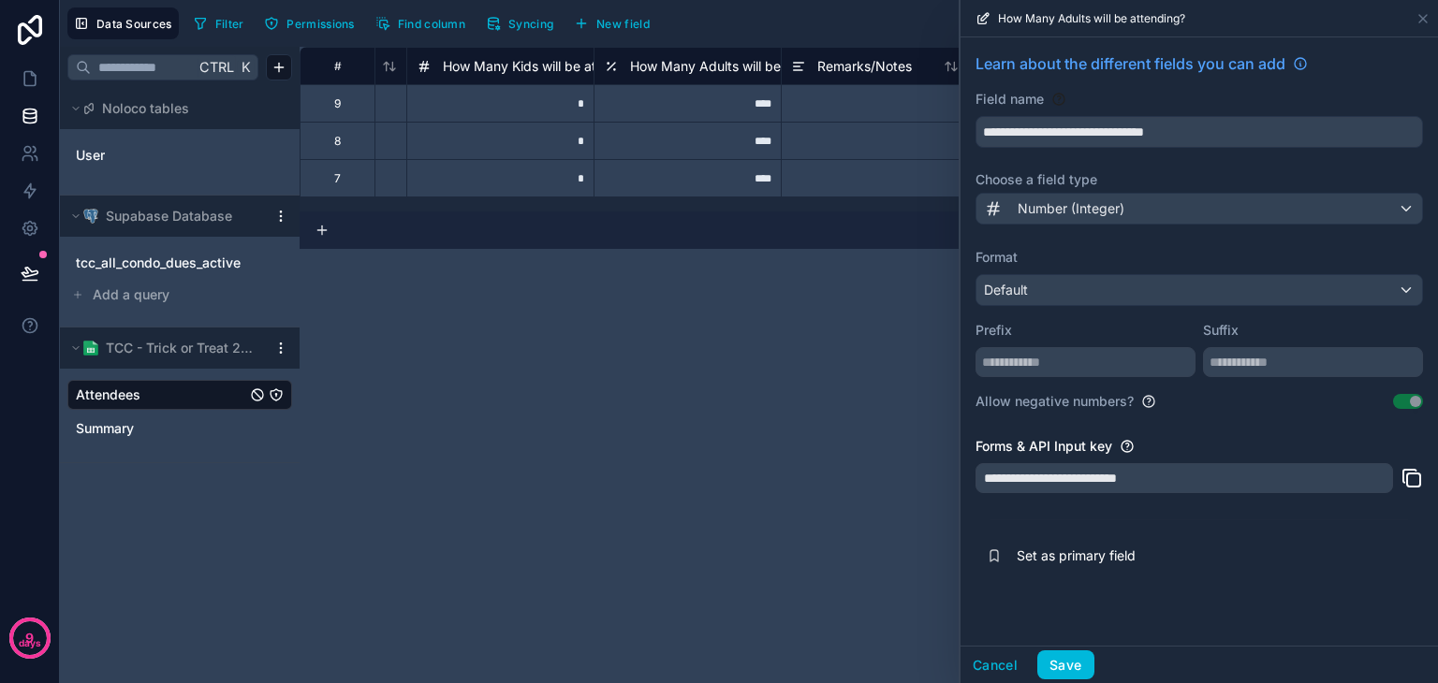
click at [1064, 664] on button "Save" at bounding box center [1065, 665] width 56 height 30
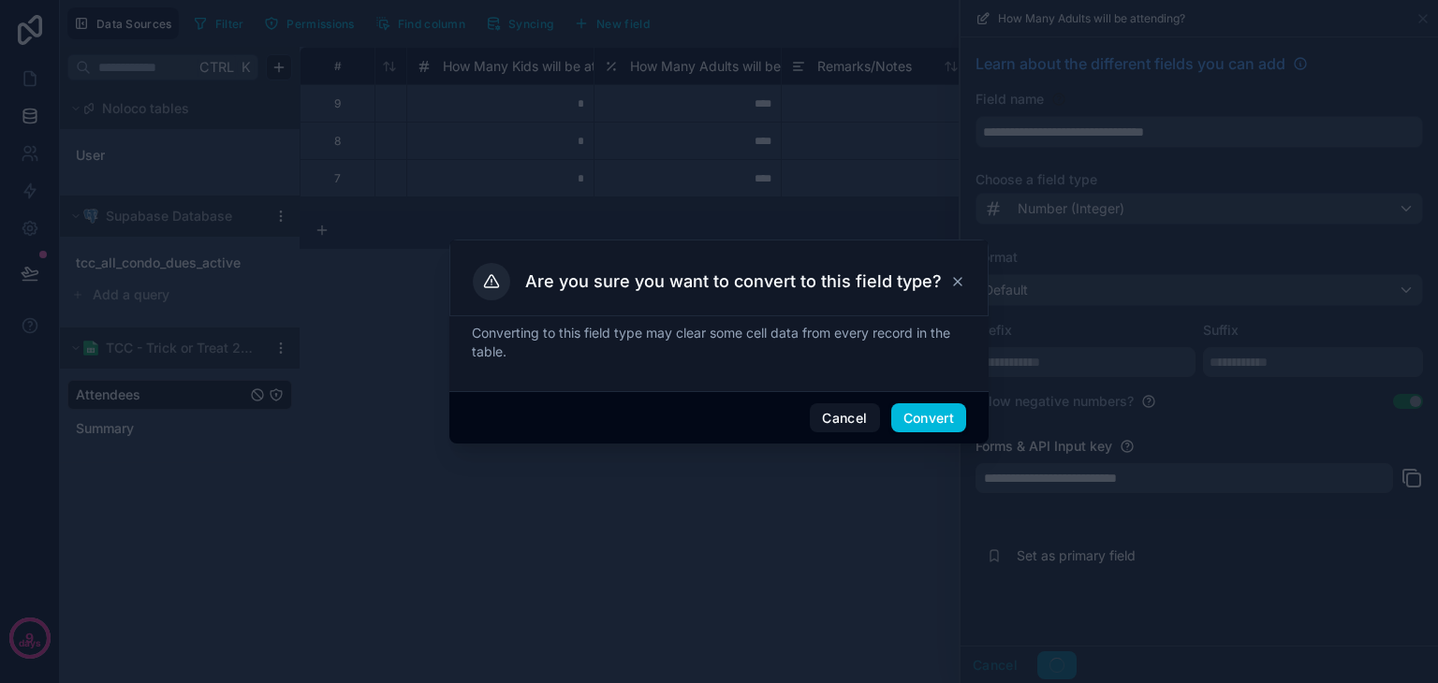
click at [925, 421] on button "Convert" at bounding box center [928, 418] width 75 height 30
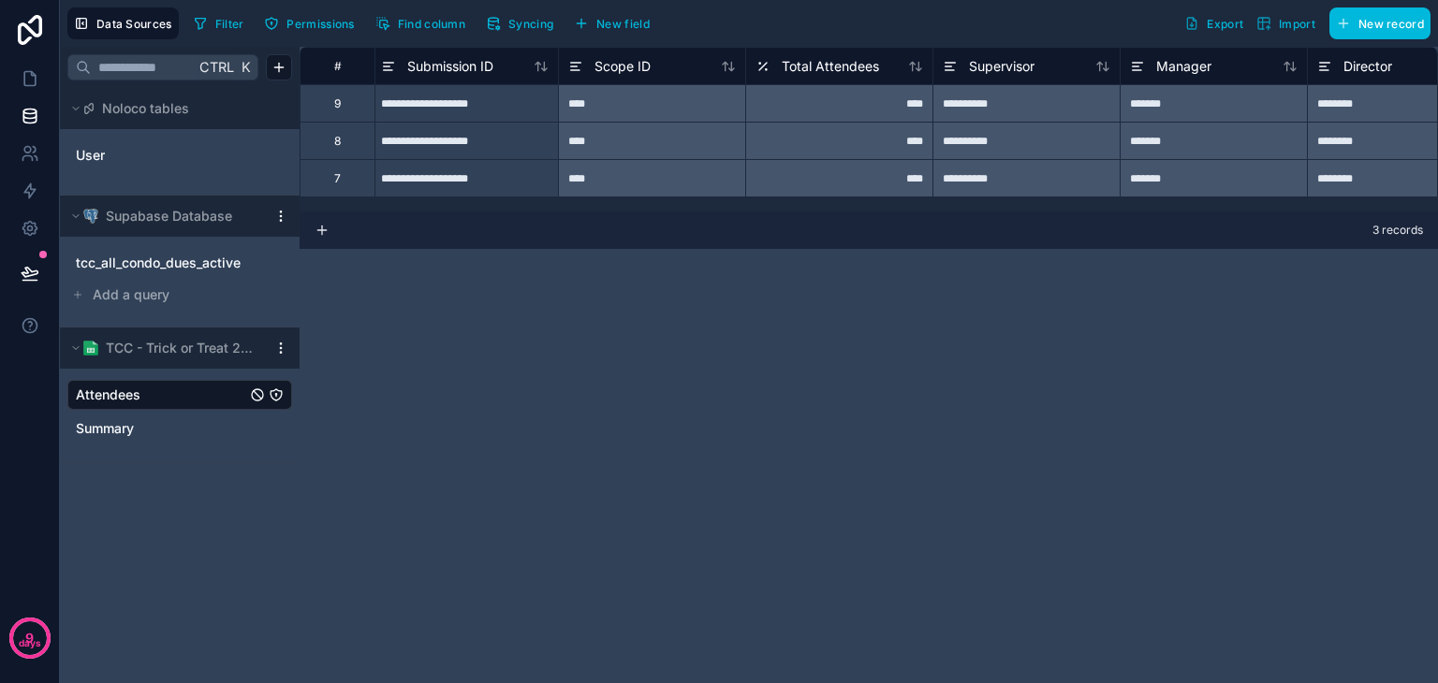
scroll to position [0, 2861]
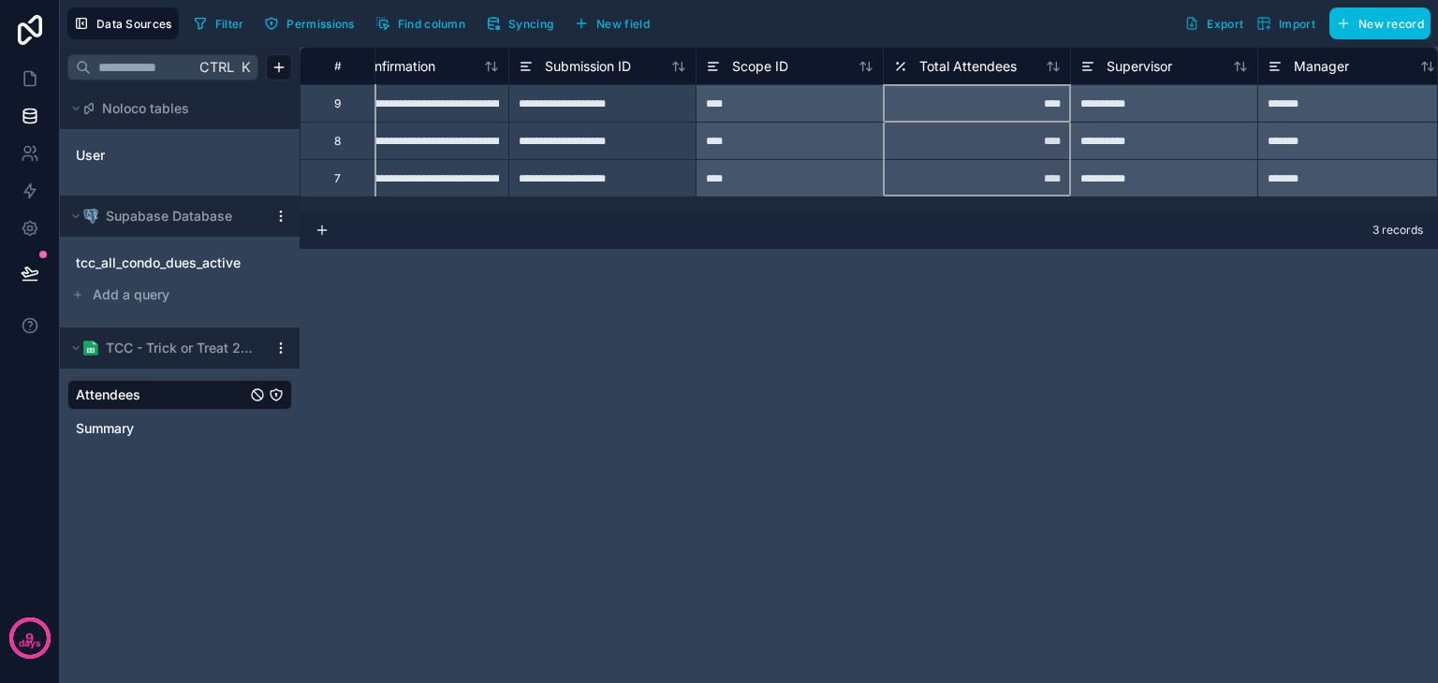
click at [902, 60] on icon at bounding box center [900, 66] width 15 height 22
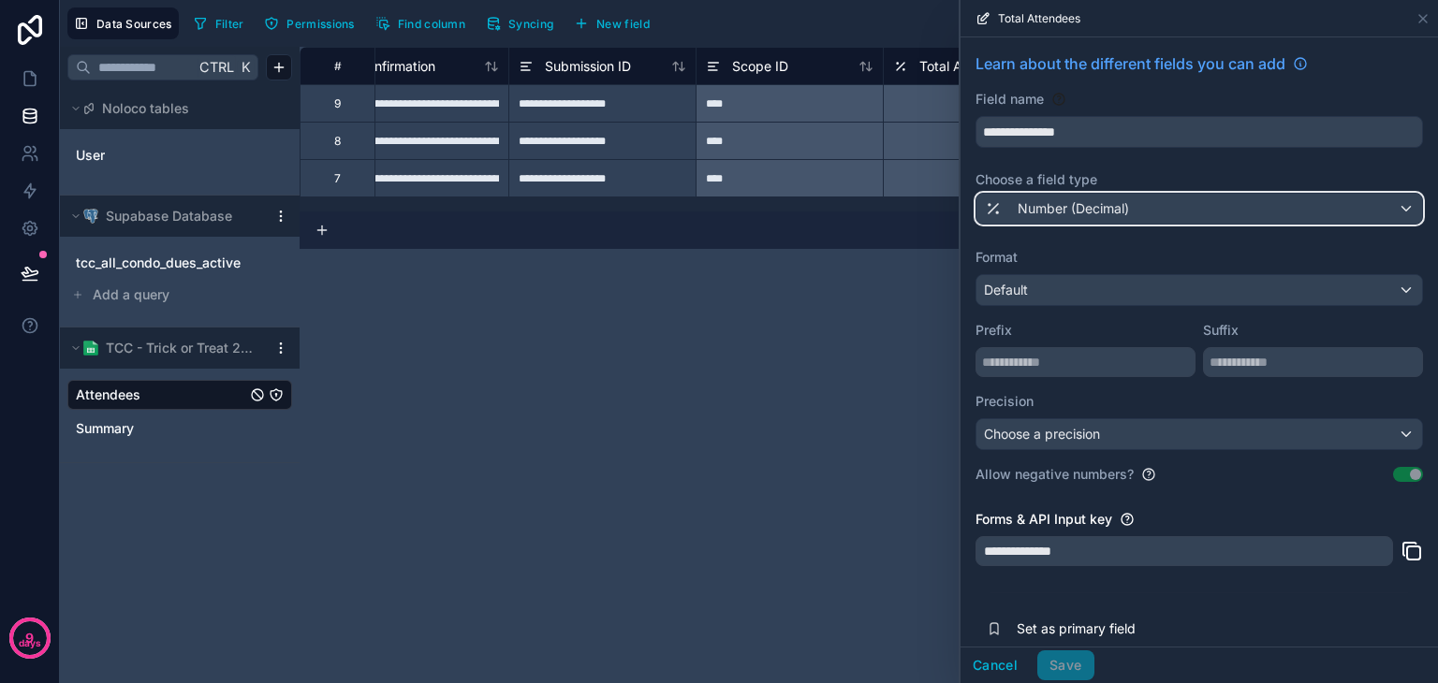
click at [1166, 203] on div "Number (Decimal)" at bounding box center [1199, 209] width 446 height 30
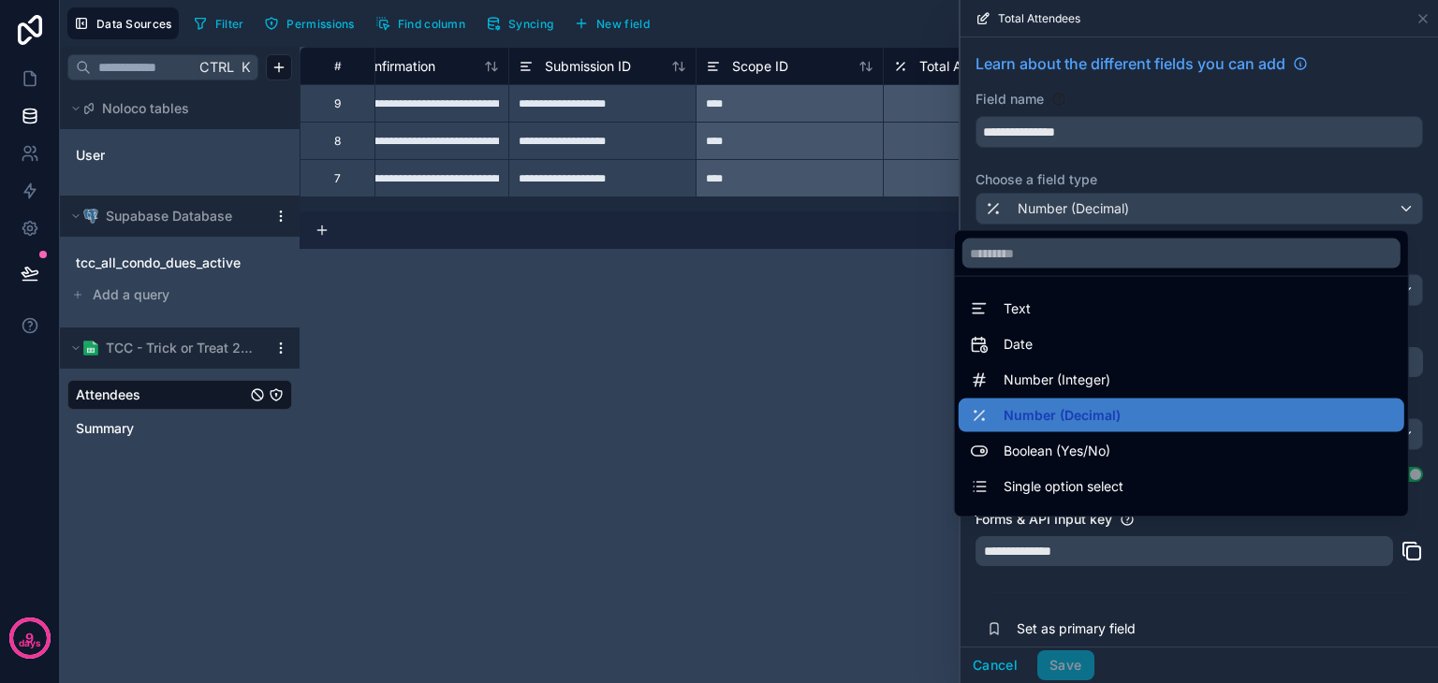
click at [1132, 373] on div "Number (Integer)" at bounding box center [1181, 380] width 423 height 22
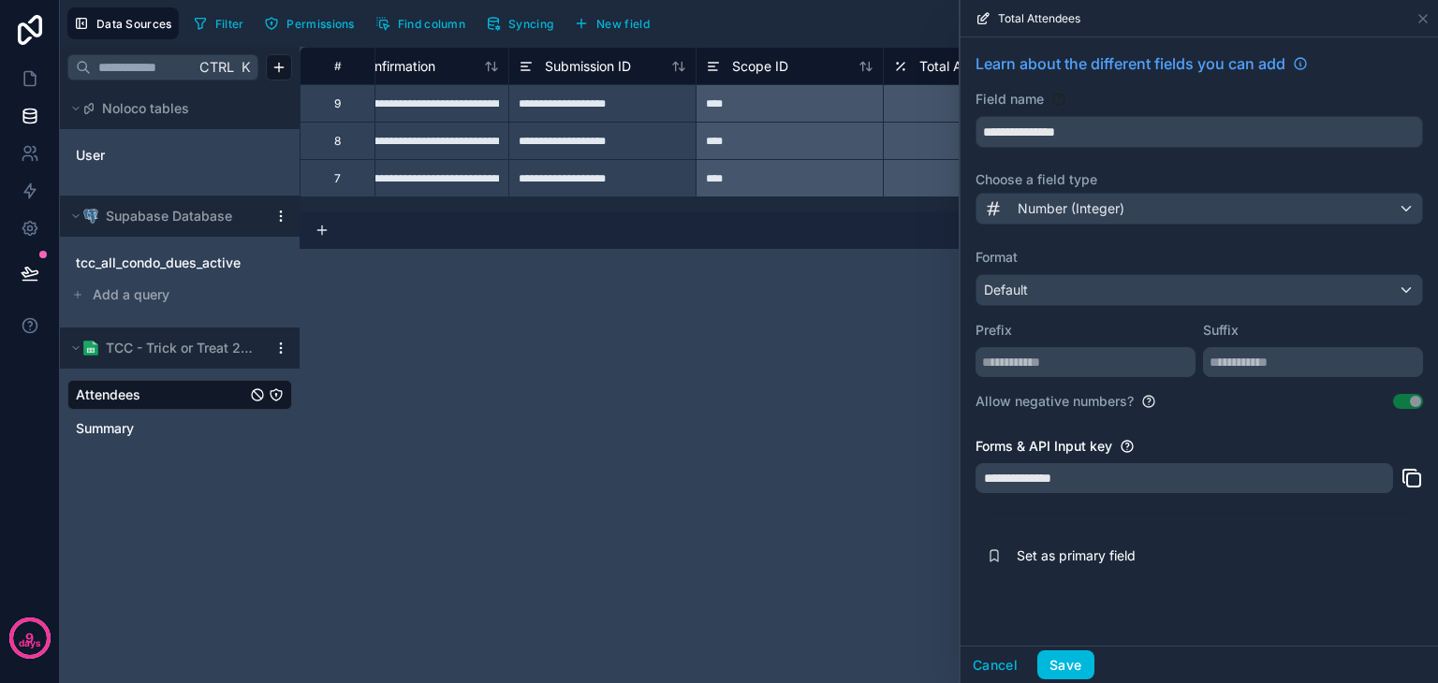
click at [1081, 664] on button "Save" at bounding box center [1065, 665] width 56 height 30
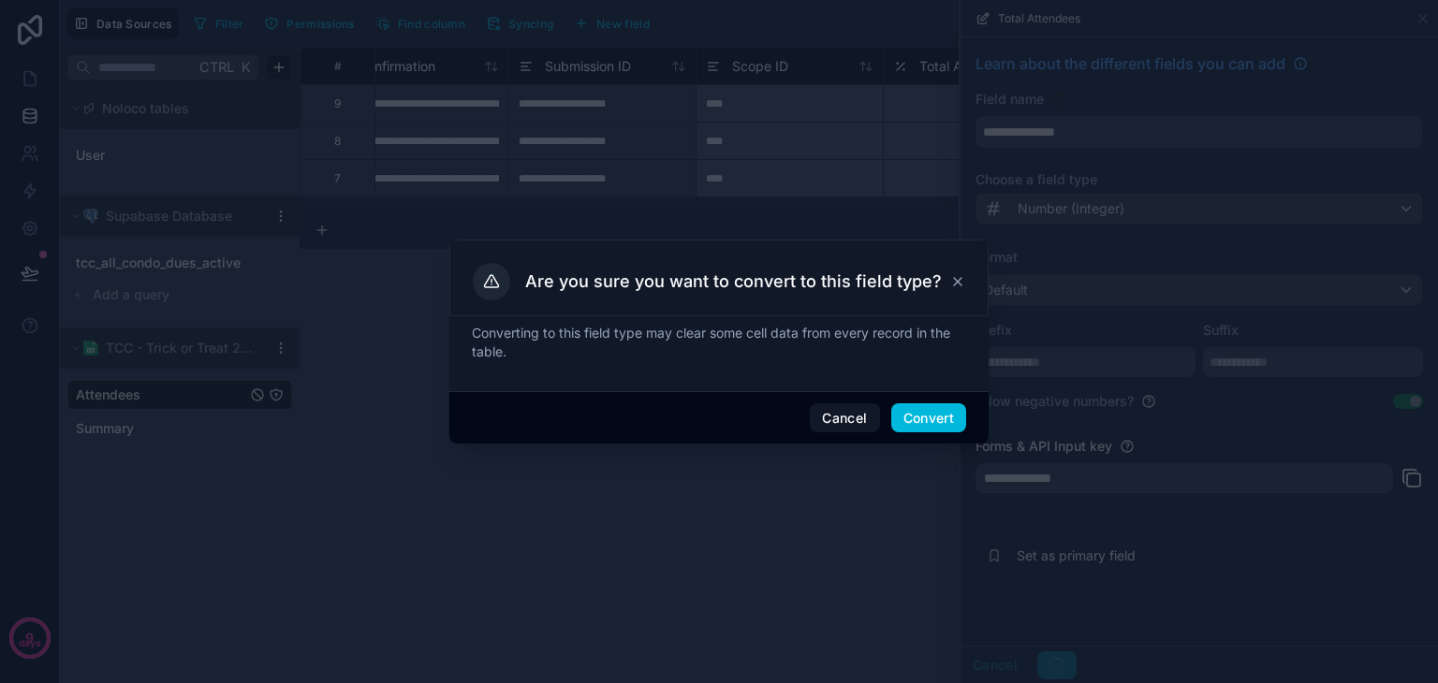
click at [915, 422] on button "Convert" at bounding box center [928, 418] width 75 height 30
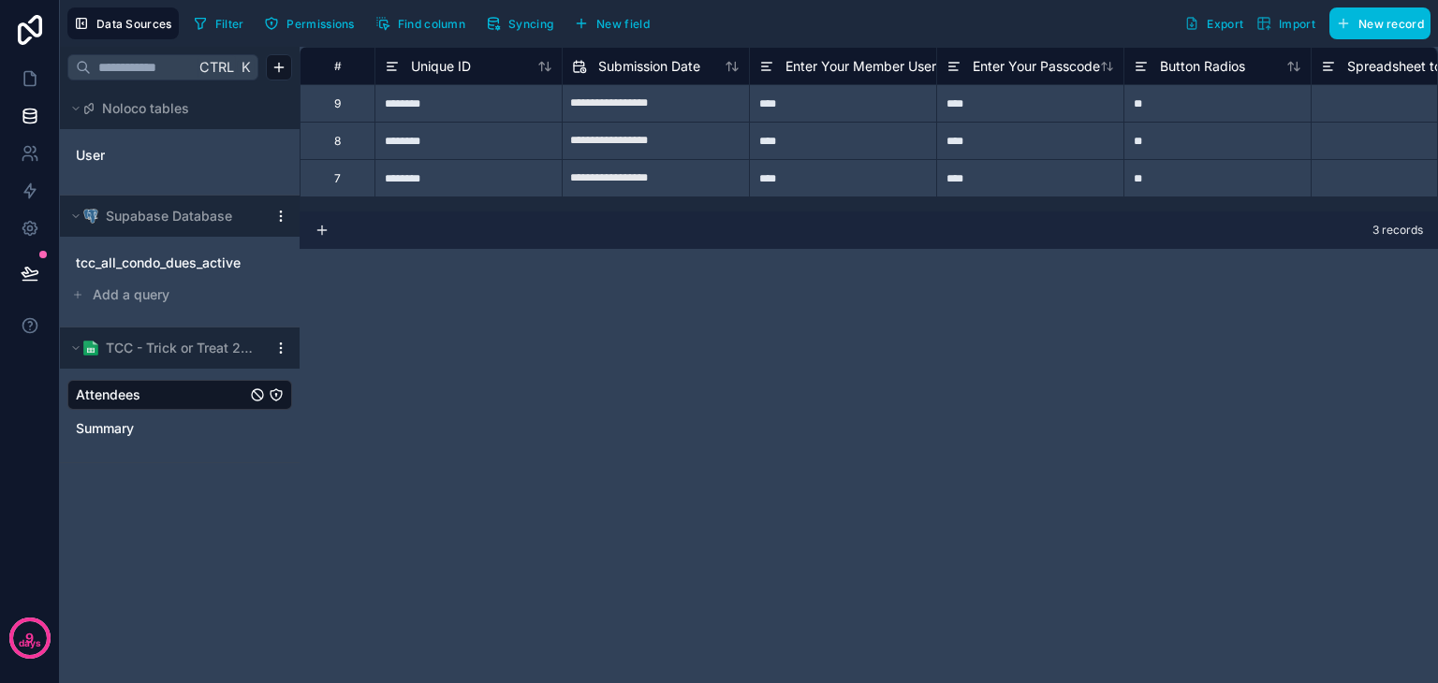
click at [584, 66] on icon at bounding box center [579, 66] width 15 height 22
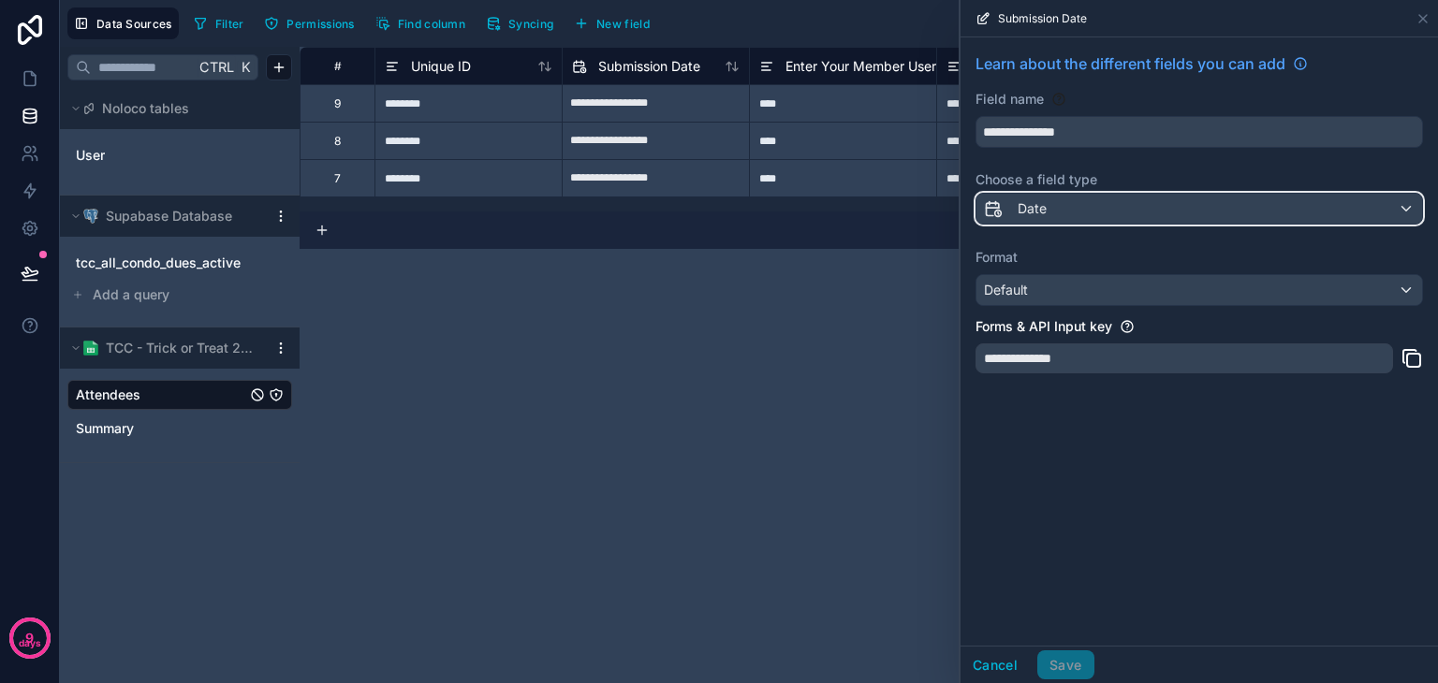
click at [1073, 216] on div "Date" at bounding box center [1199, 209] width 446 height 30
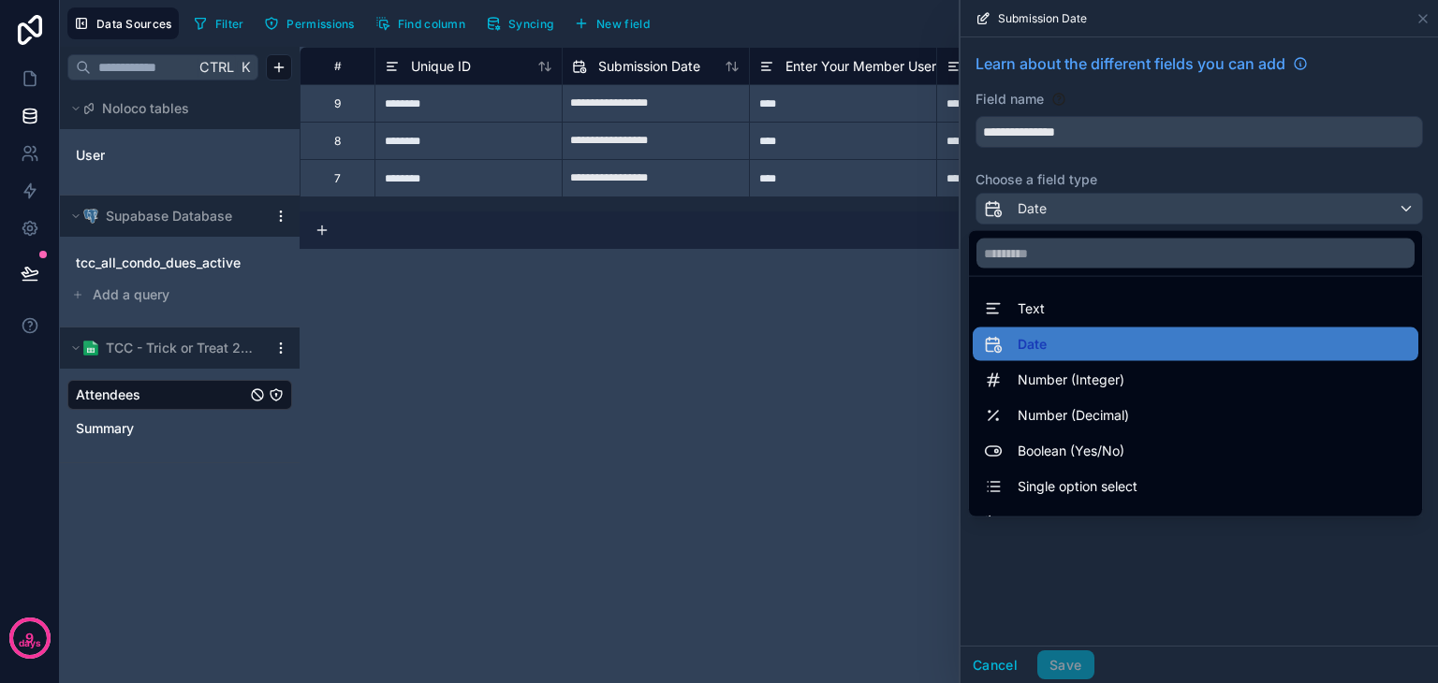
click at [1085, 212] on div at bounding box center [1198, 341] width 477 height 683
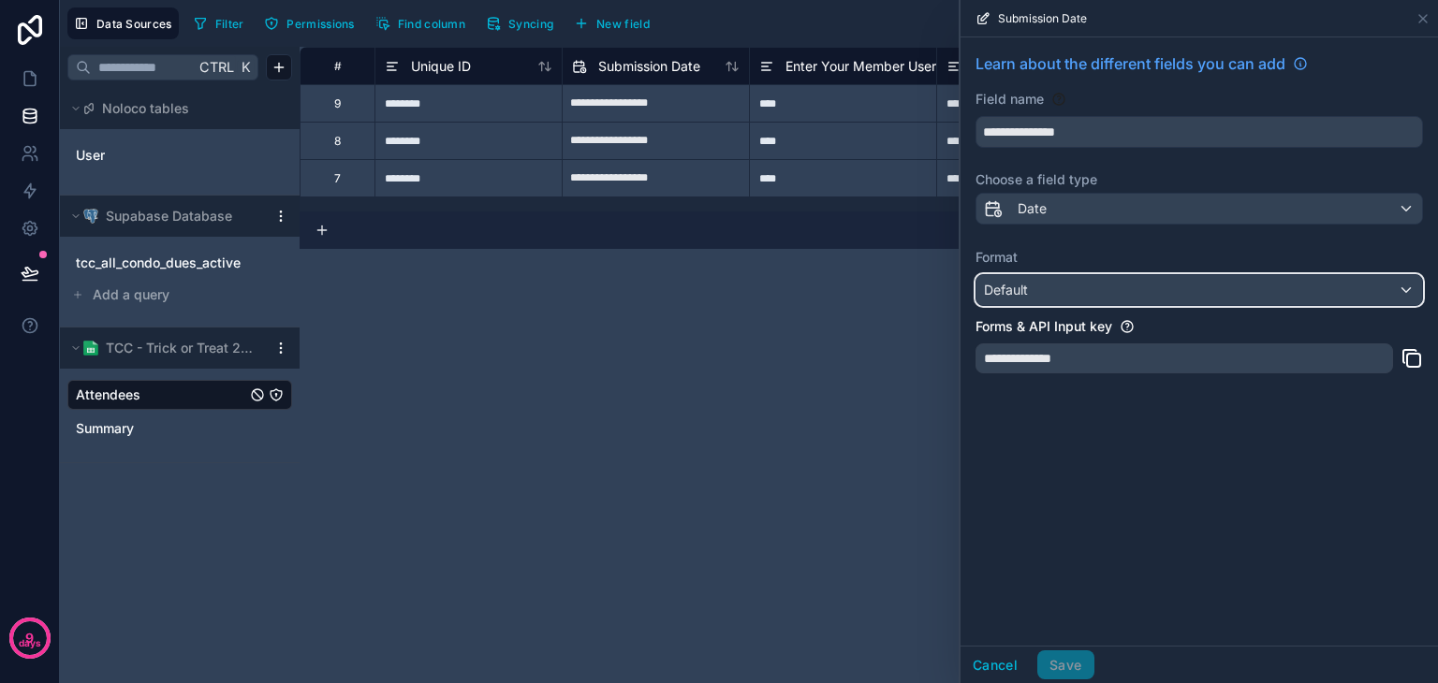
click at [1089, 297] on div "Default" at bounding box center [1199, 290] width 446 height 30
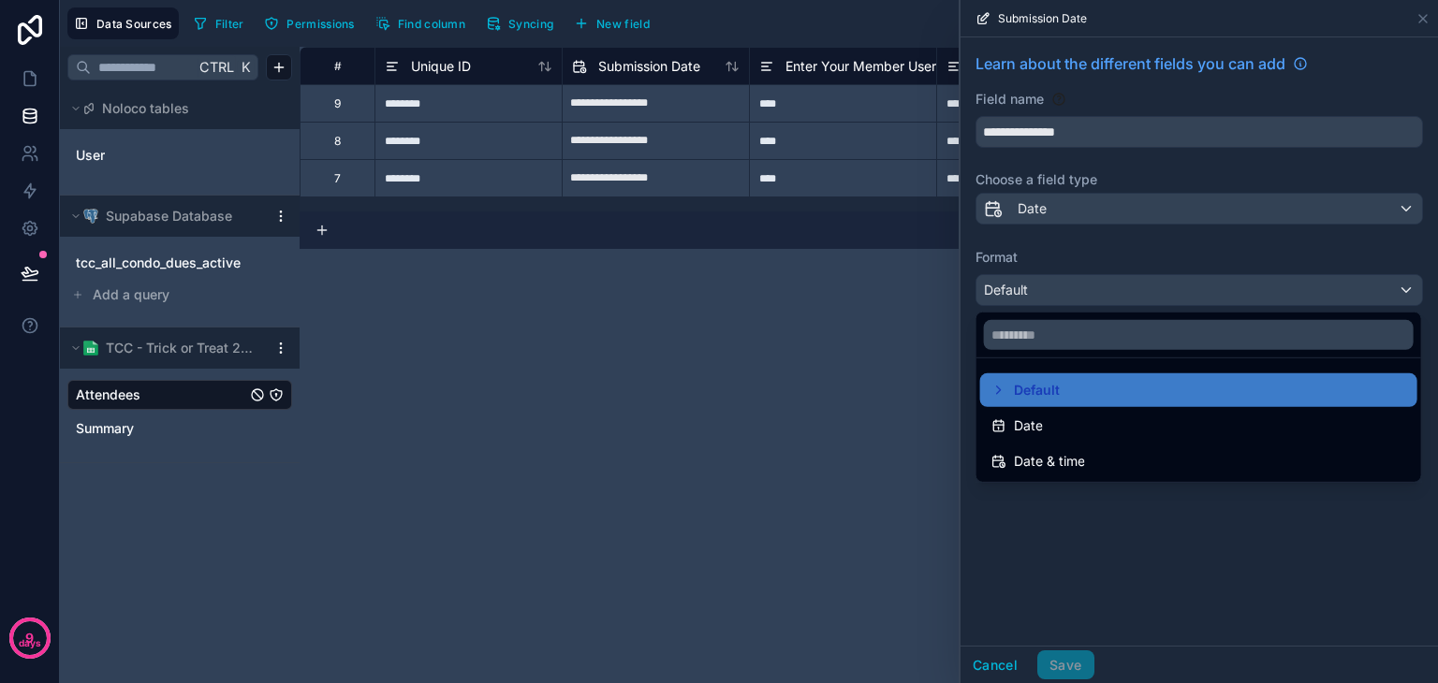
click at [1077, 457] on span "Date & time" at bounding box center [1049, 461] width 71 height 22
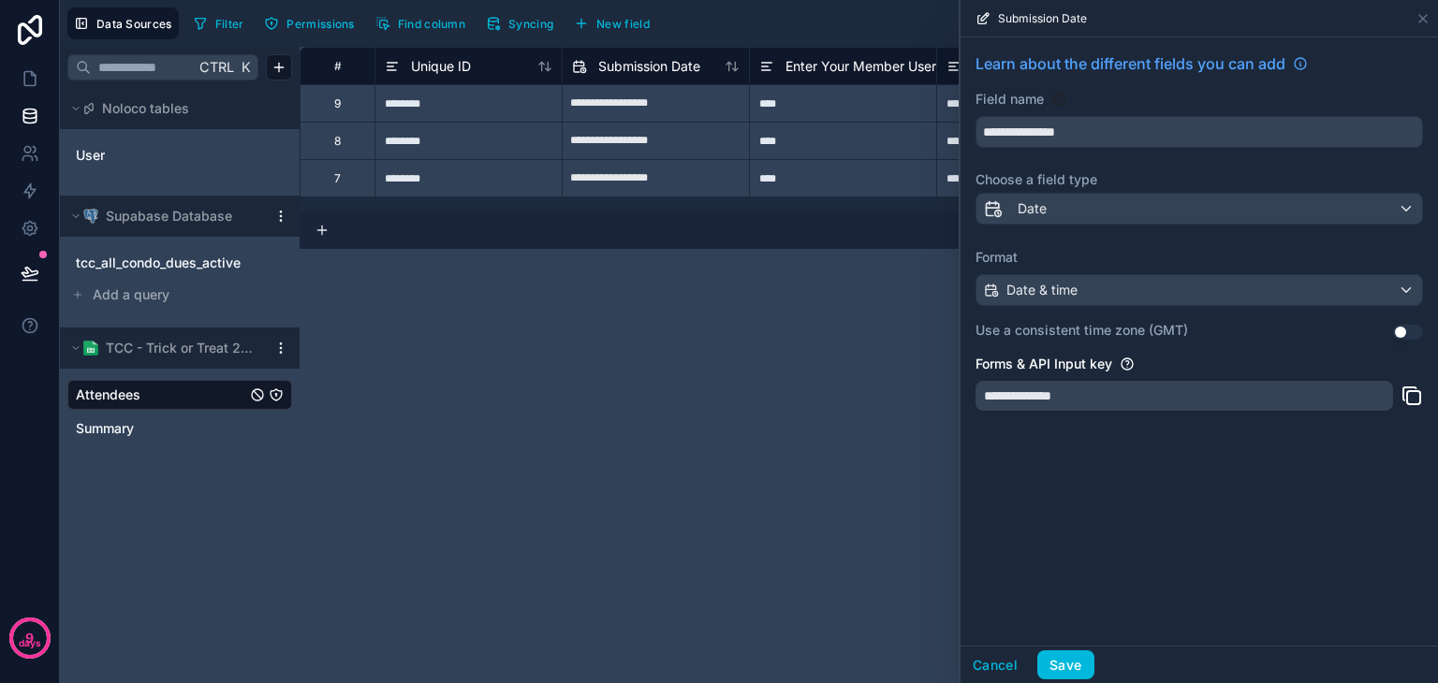
click at [1411, 333] on button "Use setting" at bounding box center [1408, 332] width 30 height 15
click at [1060, 656] on button "Save" at bounding box center [1065, 665] width 56 height 30
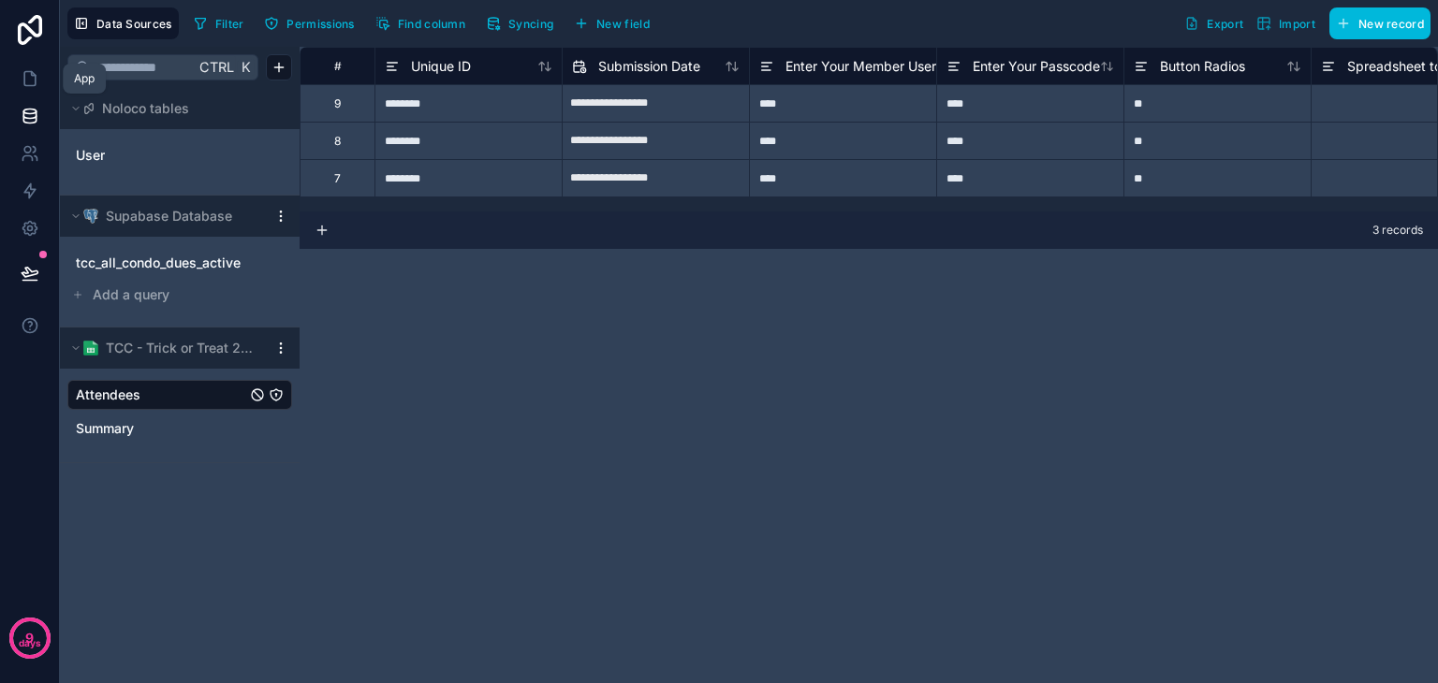
click at [34, 83] on icon at bounding box center [30, 78] width 19 height 19
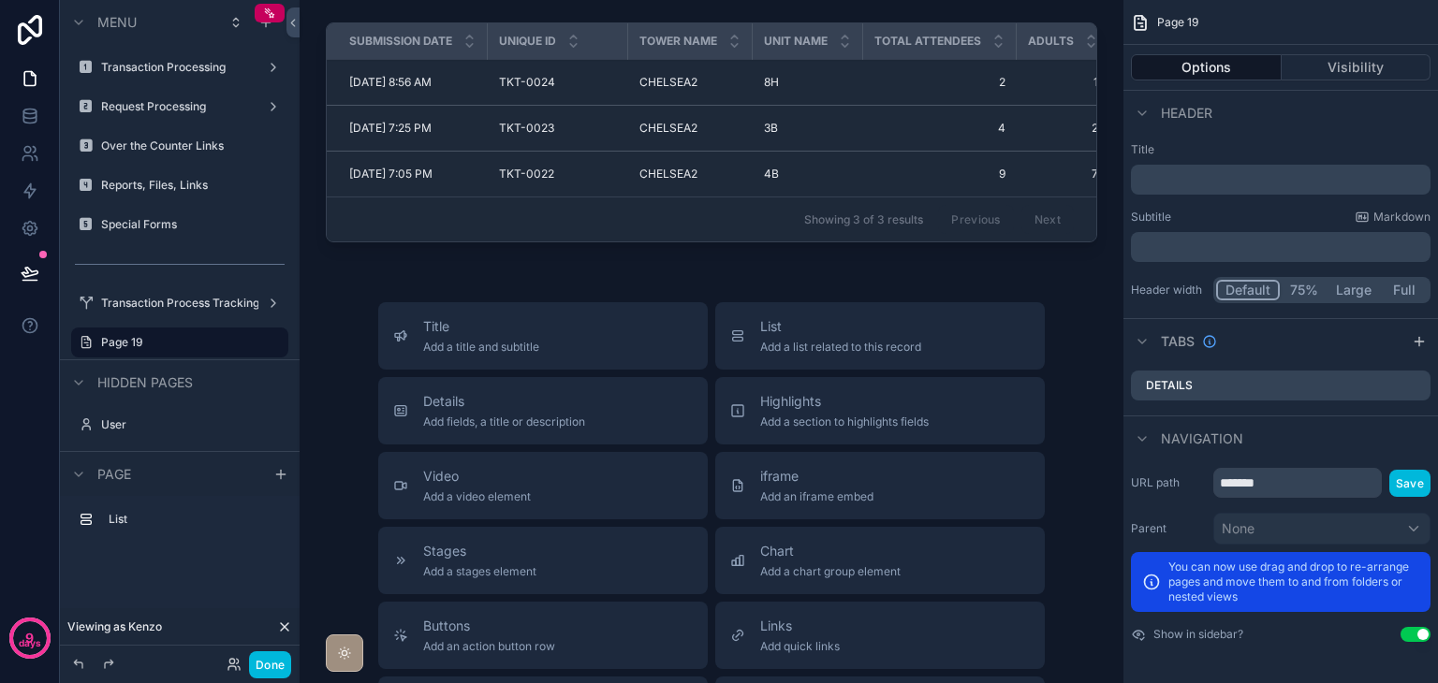
drag, startPoint x: 368, startPoint y: 216, endPoint x: 553, endPoint y: 224, distance: 185.5
click at [553, 224] on div "scrollable content" at bounding box center [711, 136] width 794 height 242
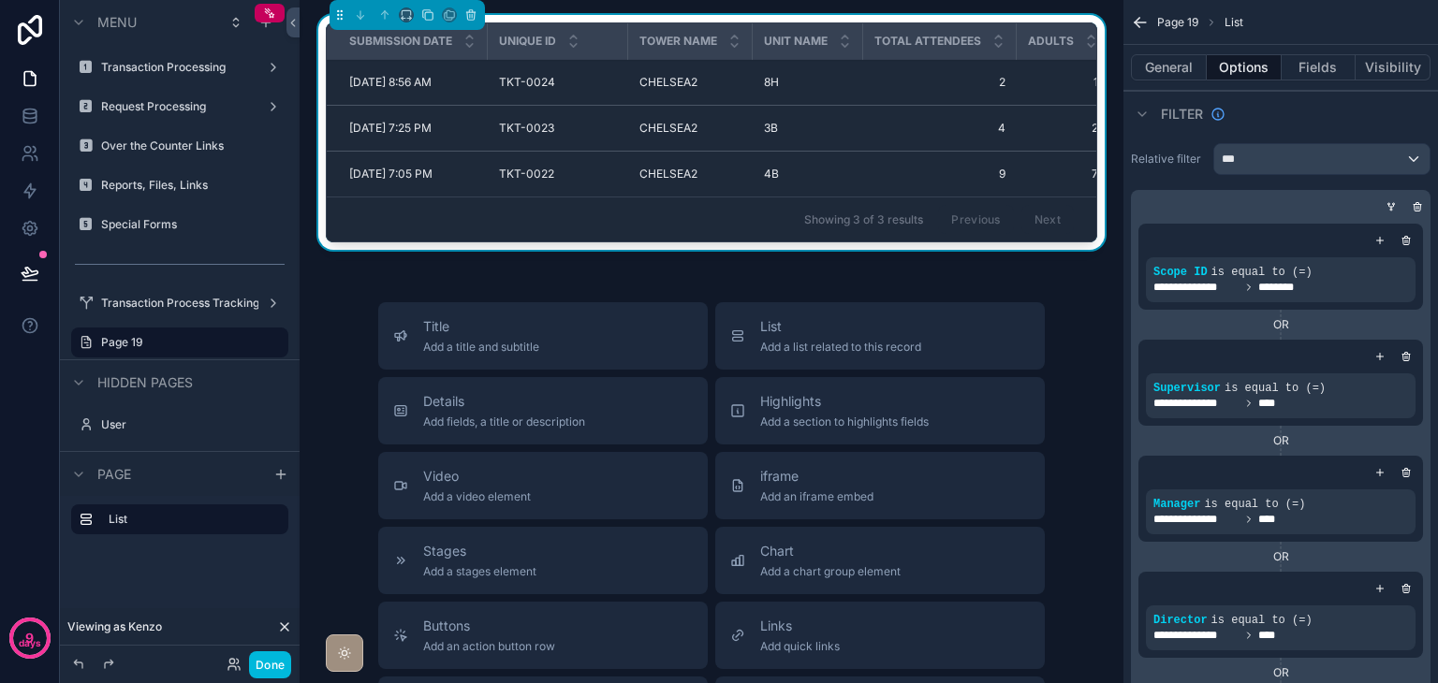
drag, startPoint x: 609, startPoint y: 207, endPoint x: 633, endPoint y: 214, distance: 24.6
click at [633, 214] on div "Submission Date Unique ID Tower Name Unit Name Total Attendees Adults Kids Memb…" at bounding box center [711, 132] width 769 height 218
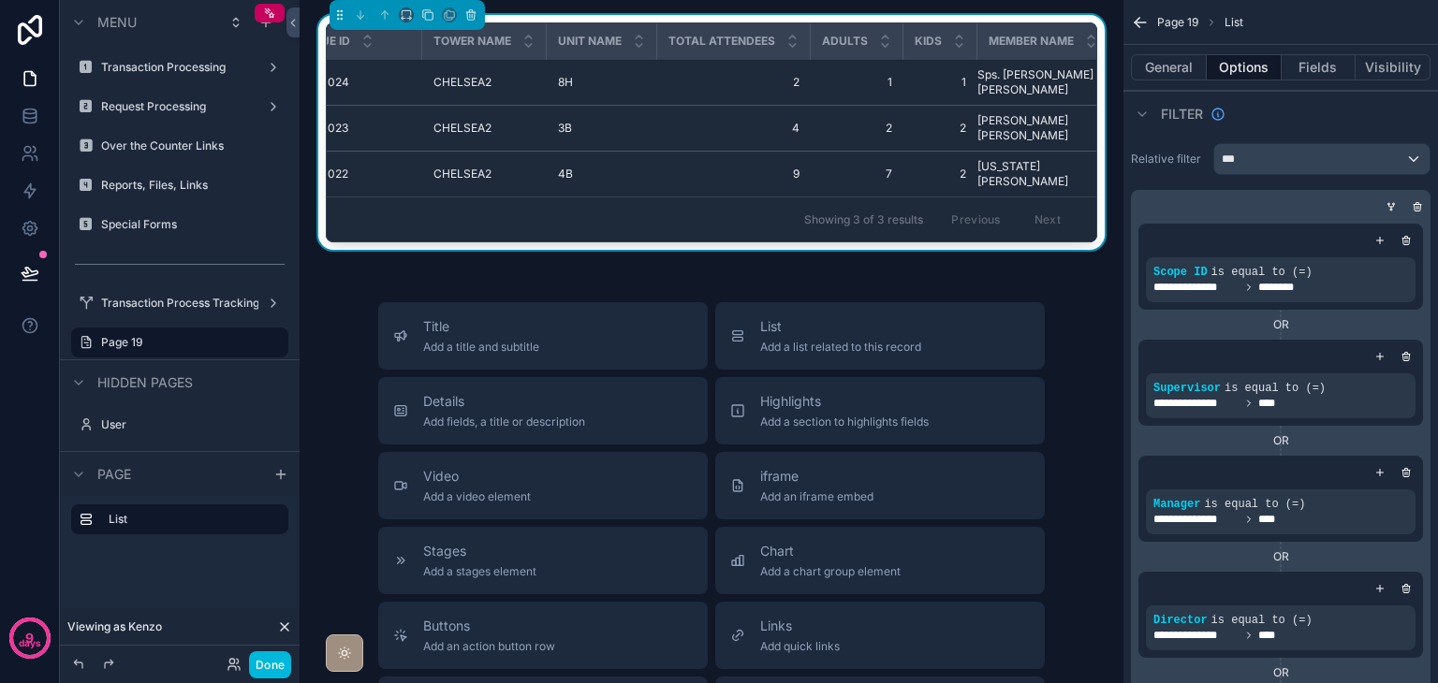
scroll to position [0, 250]
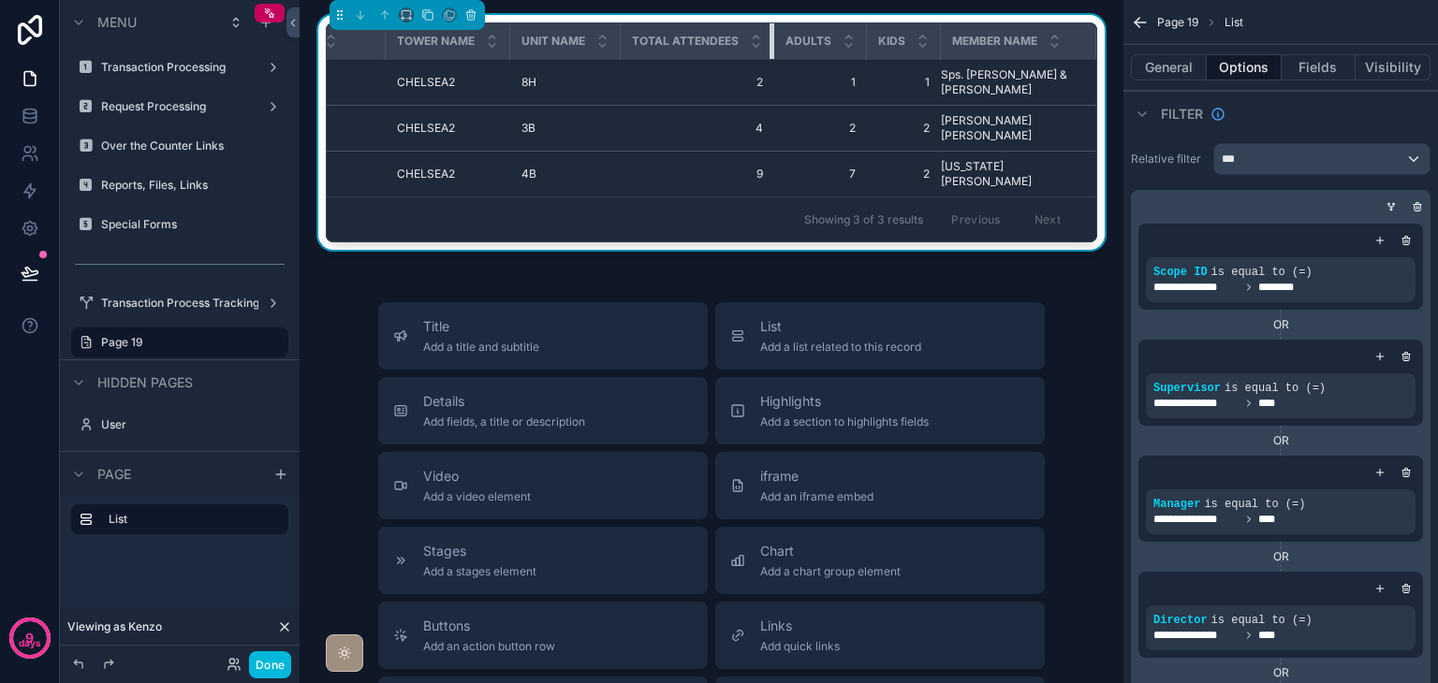
drag, startPoint x: 764, startPoint y: 46, endPoint x: 719, endPoint y: 46, distance: 44.9
click at [719, 46] on th "Total Attendees" at bounding box center [697, 41] width 153 height 37
drag, startPoint x: 611, startPoint y: 43, endPoint x: 590, endPoint y: 44, distance: 21.5
click at [590, 44] on th "Unit Name" at bounding box center [565, 41] width 110 height 37
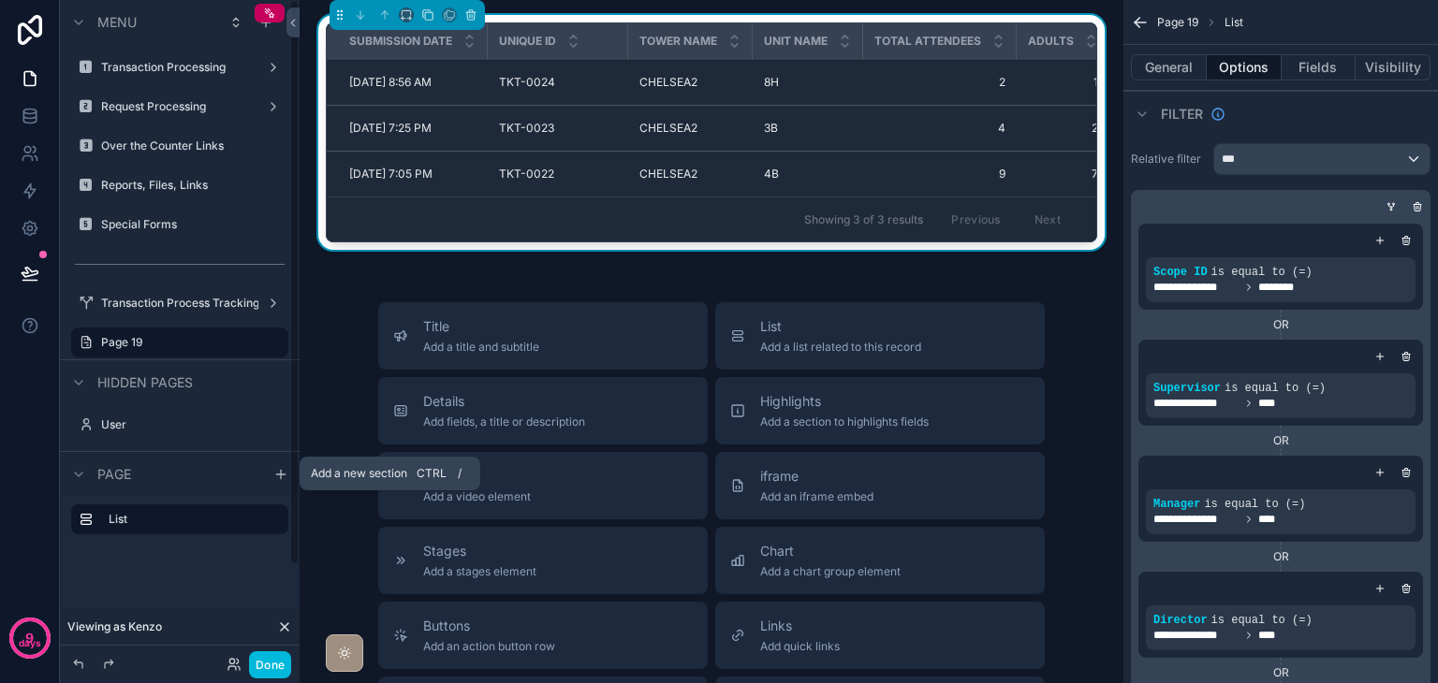
click at [274, 475] on icon "scrollable content" at bounding box center [280, 474] width 15 height 15
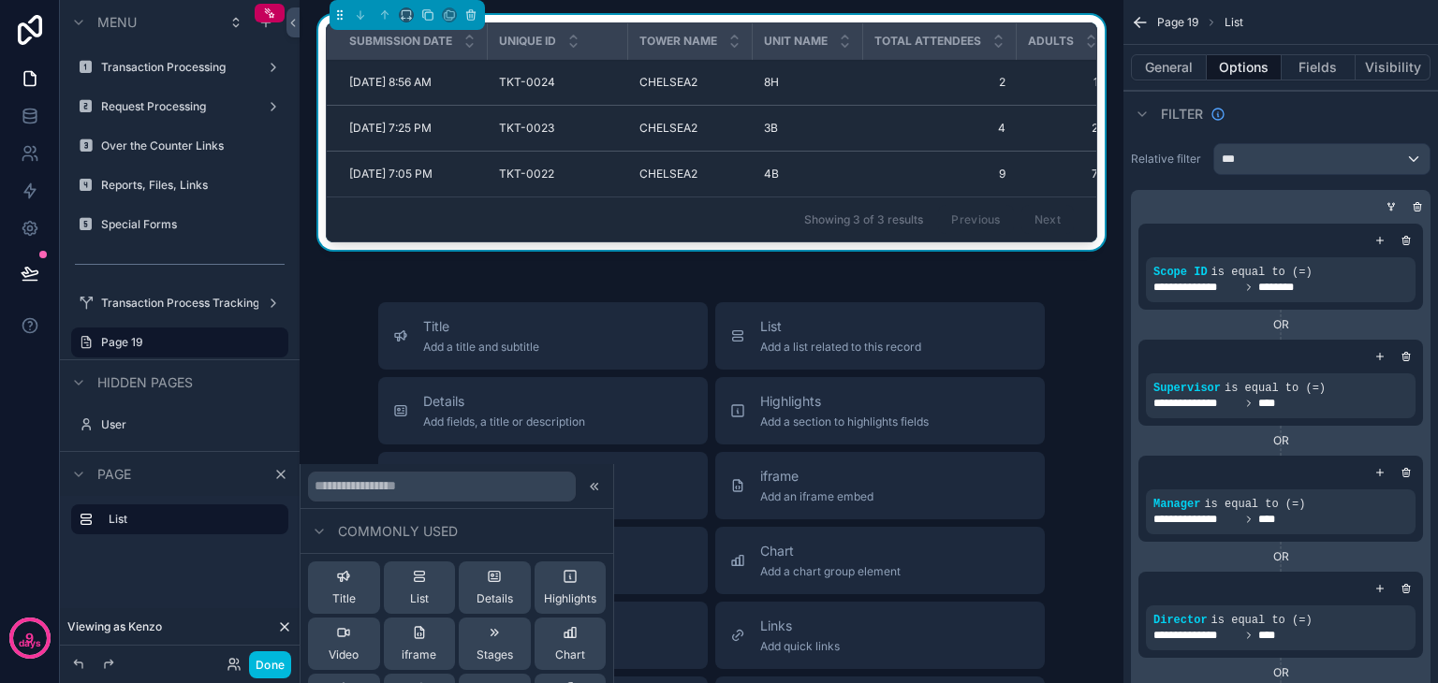
click at [403, 604] on button "List" at bounding box center [420, 588] width 72 height 52
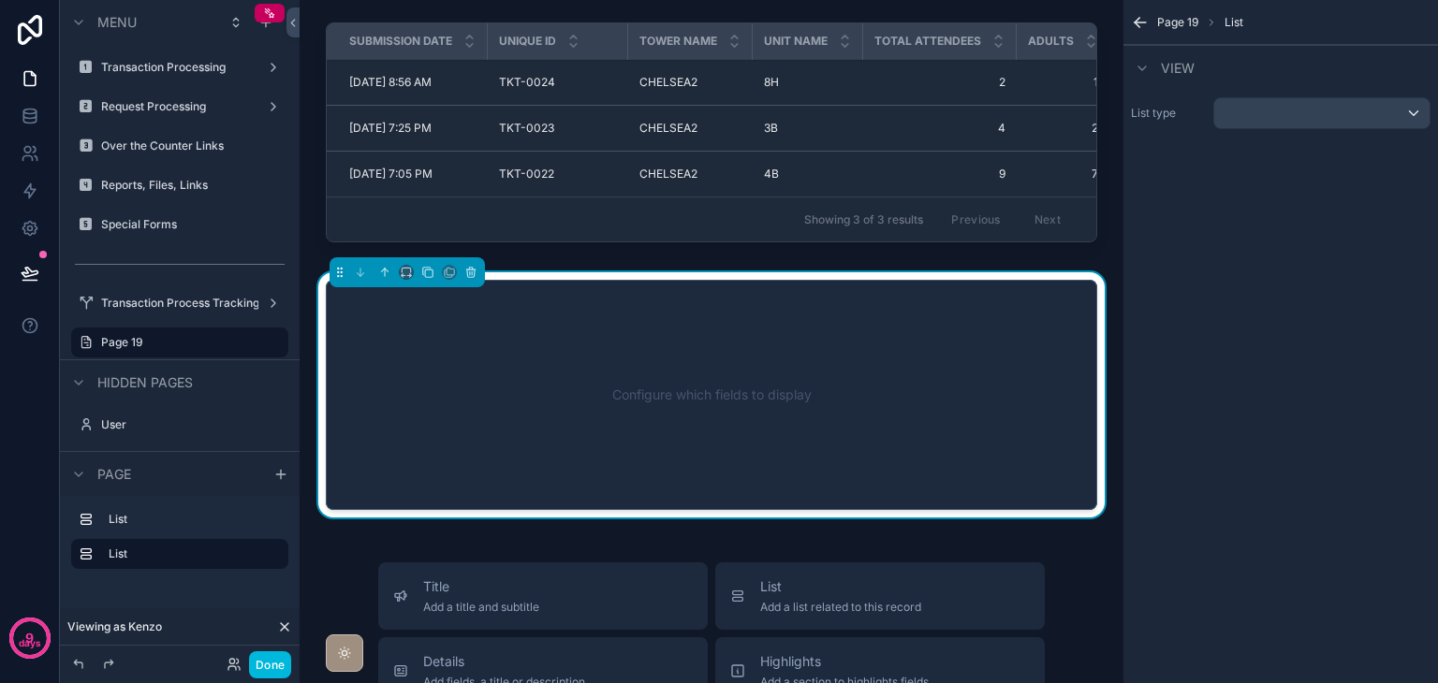
scroll to position [31, 0]
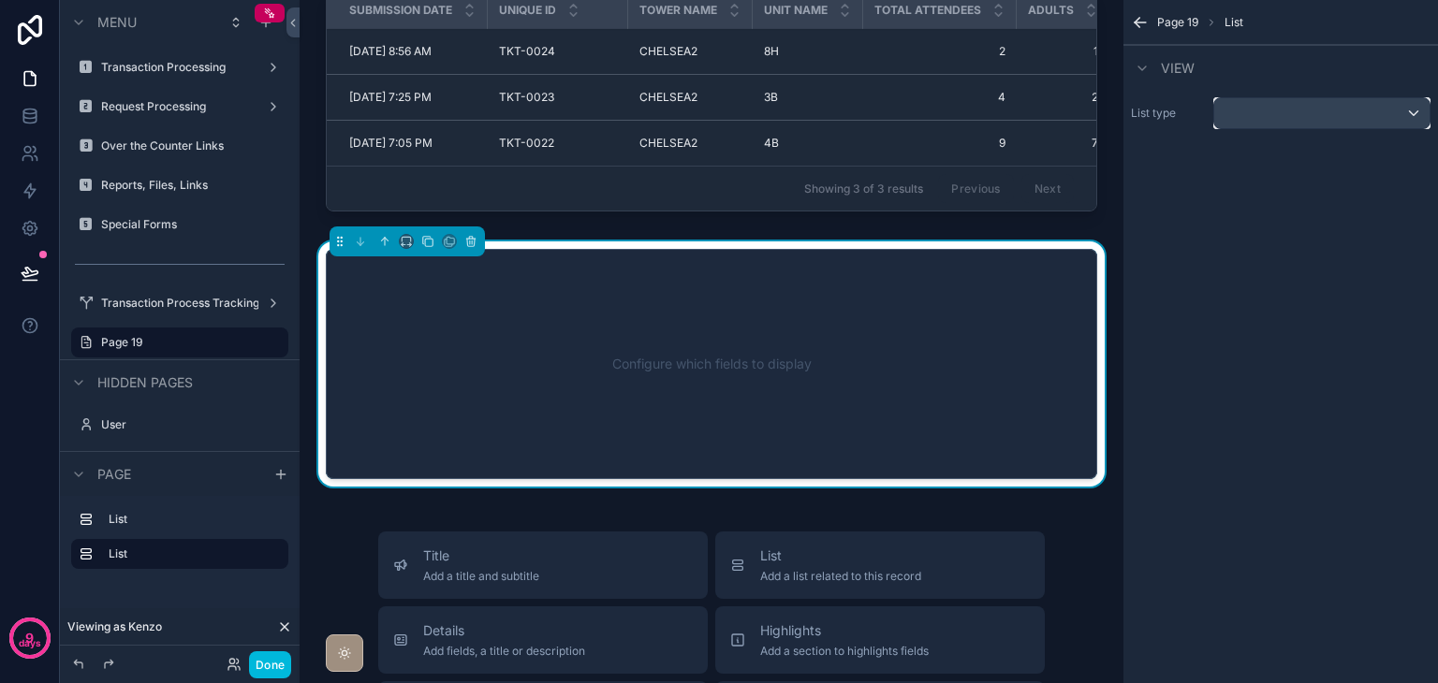
click at [1271, 113] on div "scrollable content" at bounding box center [1321, 113] width 215 height 30
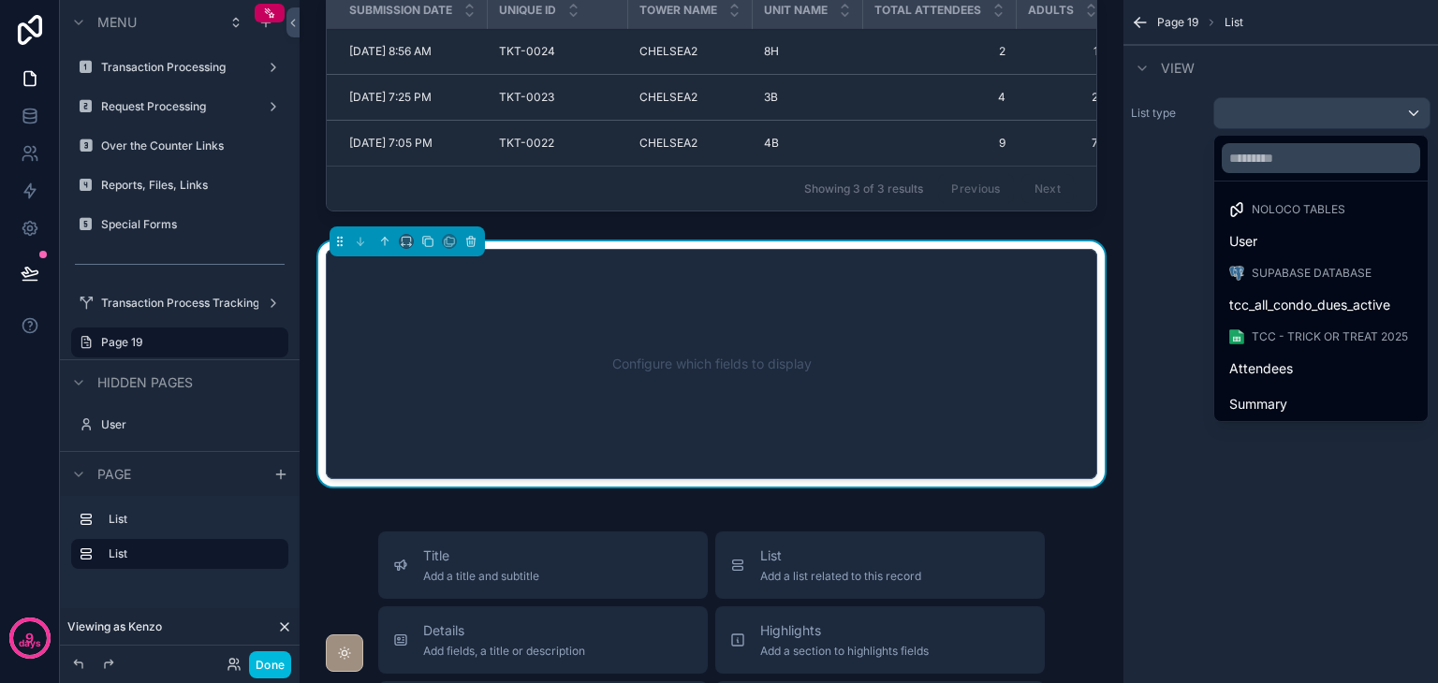
click at [1285, 390] on div "Summary" at bounding box center [1321, 404] width 206 height 34
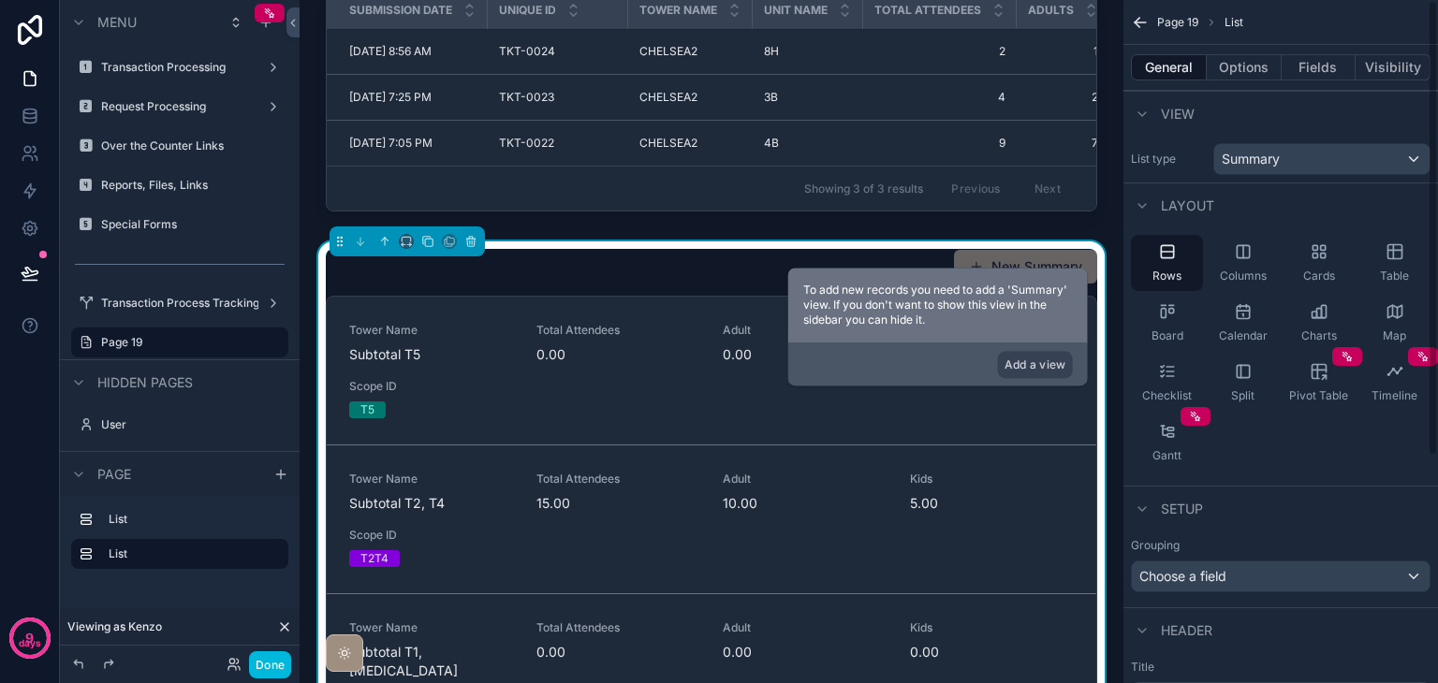
click at [1400, 267] on div "Table" at bounding box center [1394, 263] width 72 height 56
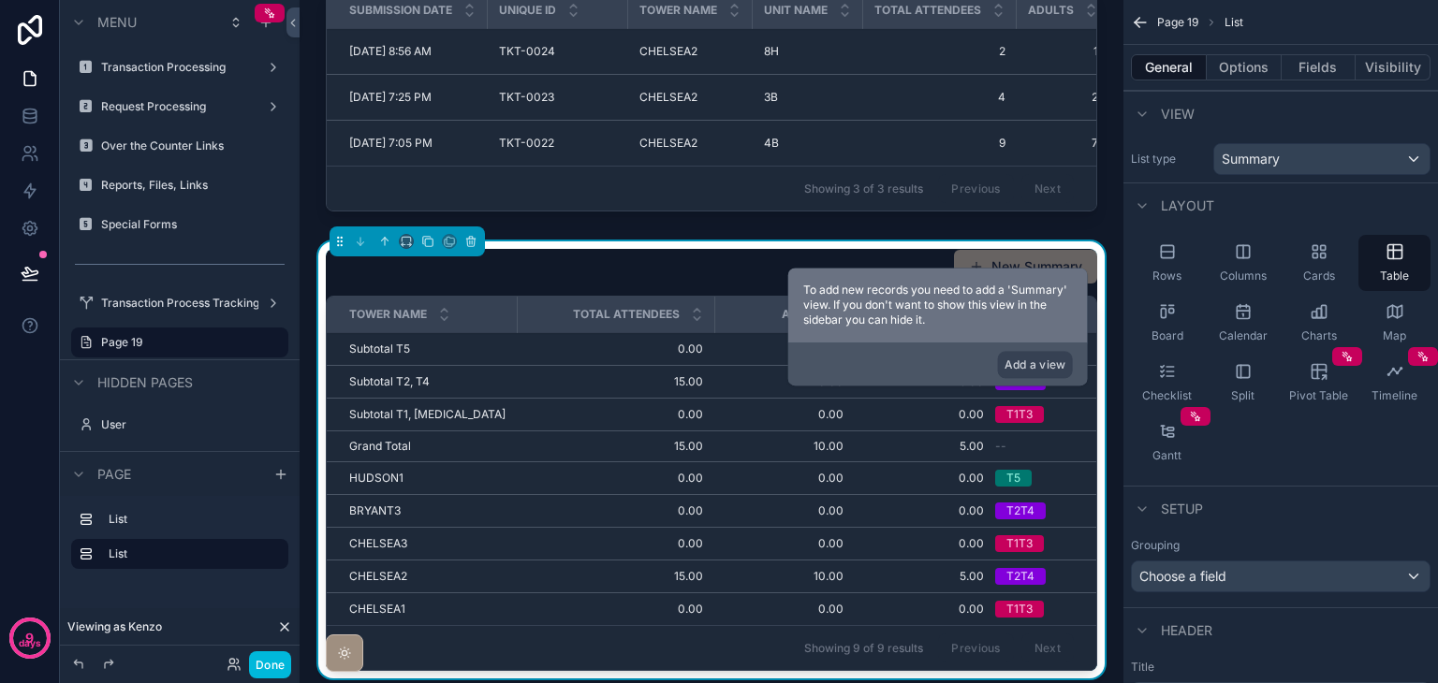
click at [1229, 60] on button "Options" at bounding box center [1243, 67] width 75 height 26
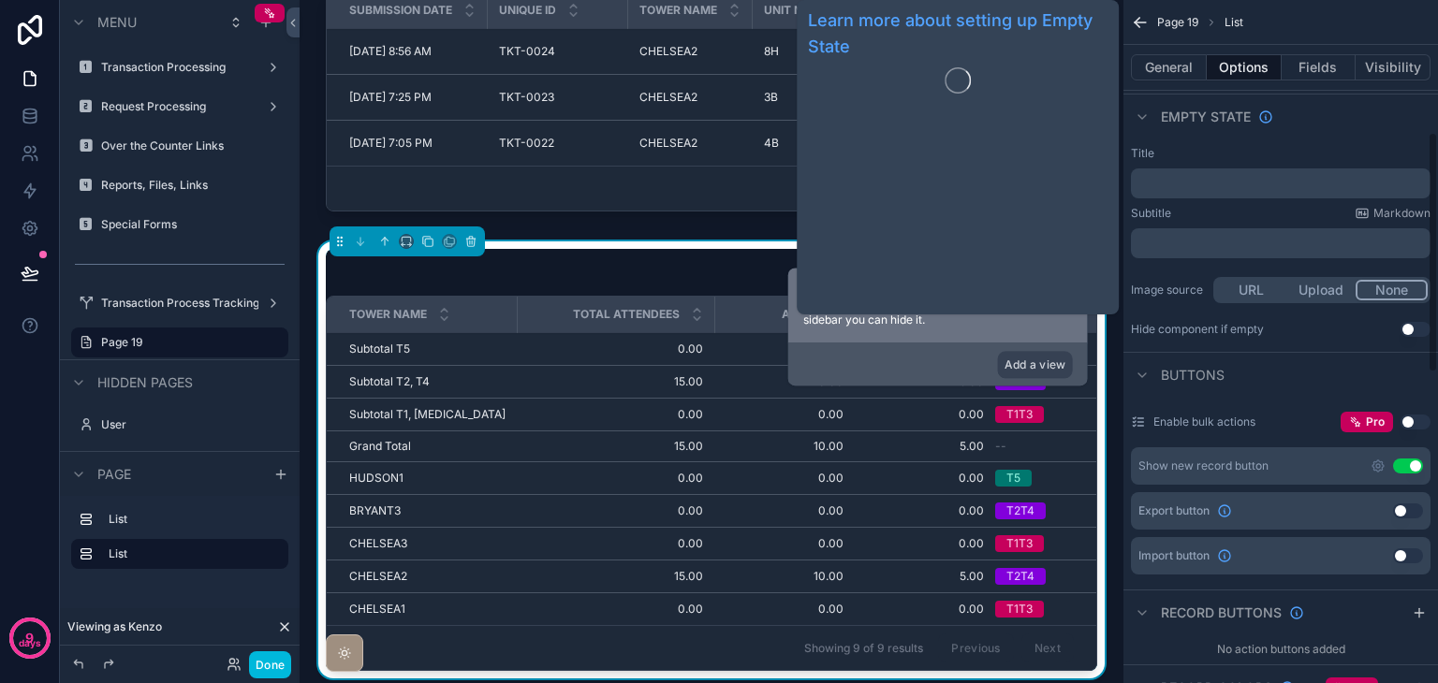
scroll to position [374, 0]
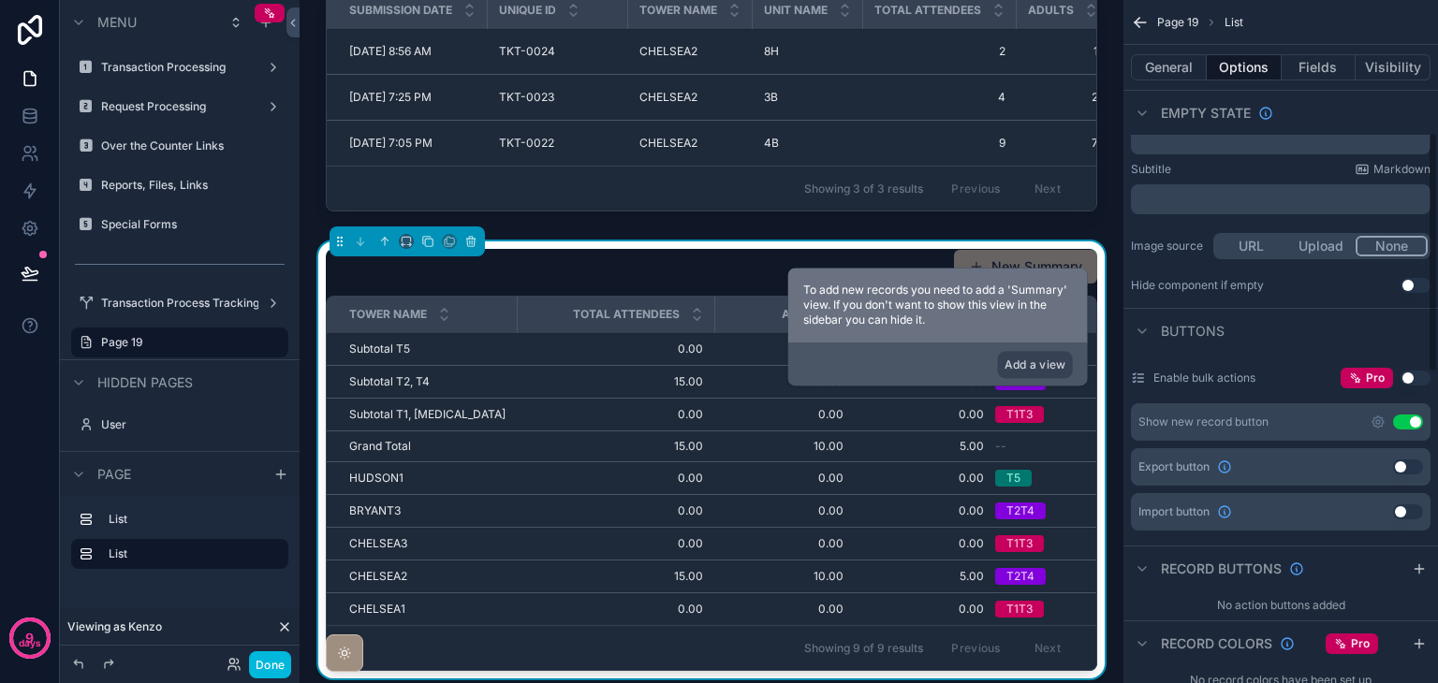
click at [1414, 417] on button "Use setting" at bounding box center [1408, 422] width 30 height 15
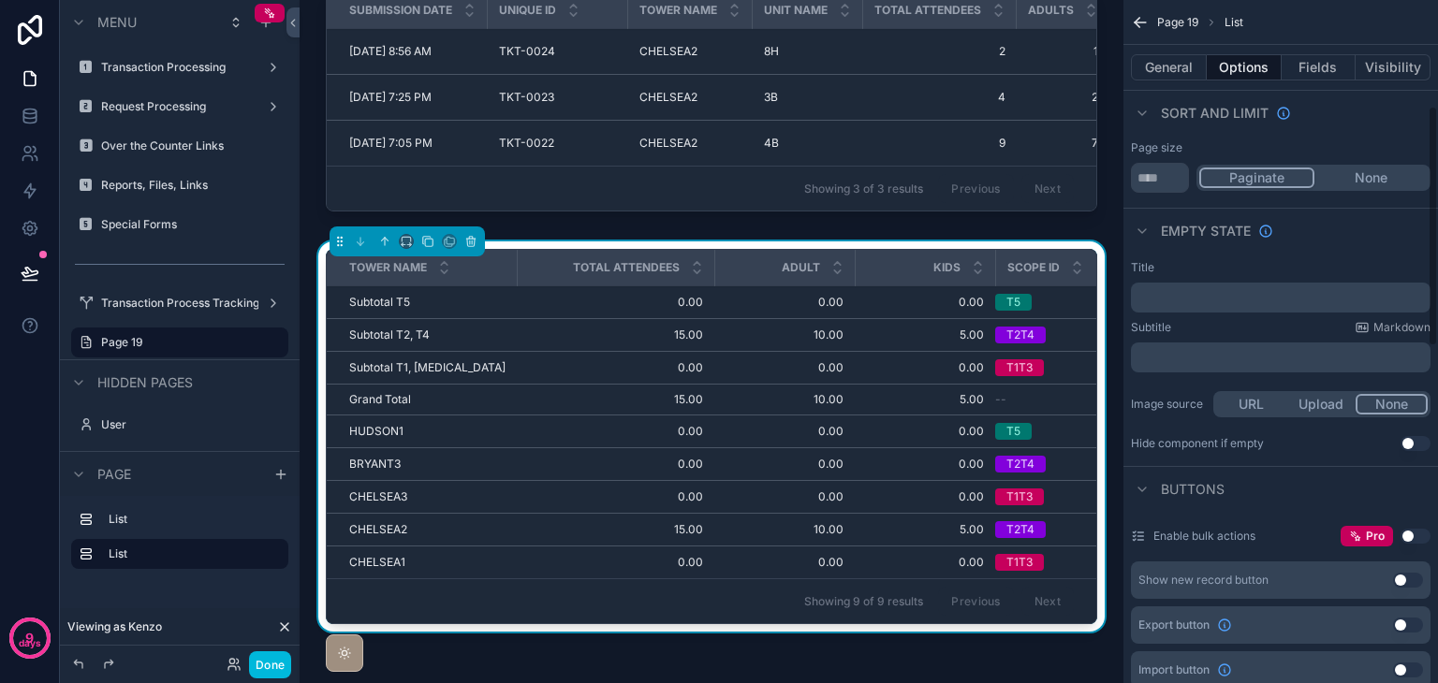
scroll to position [94, 0]
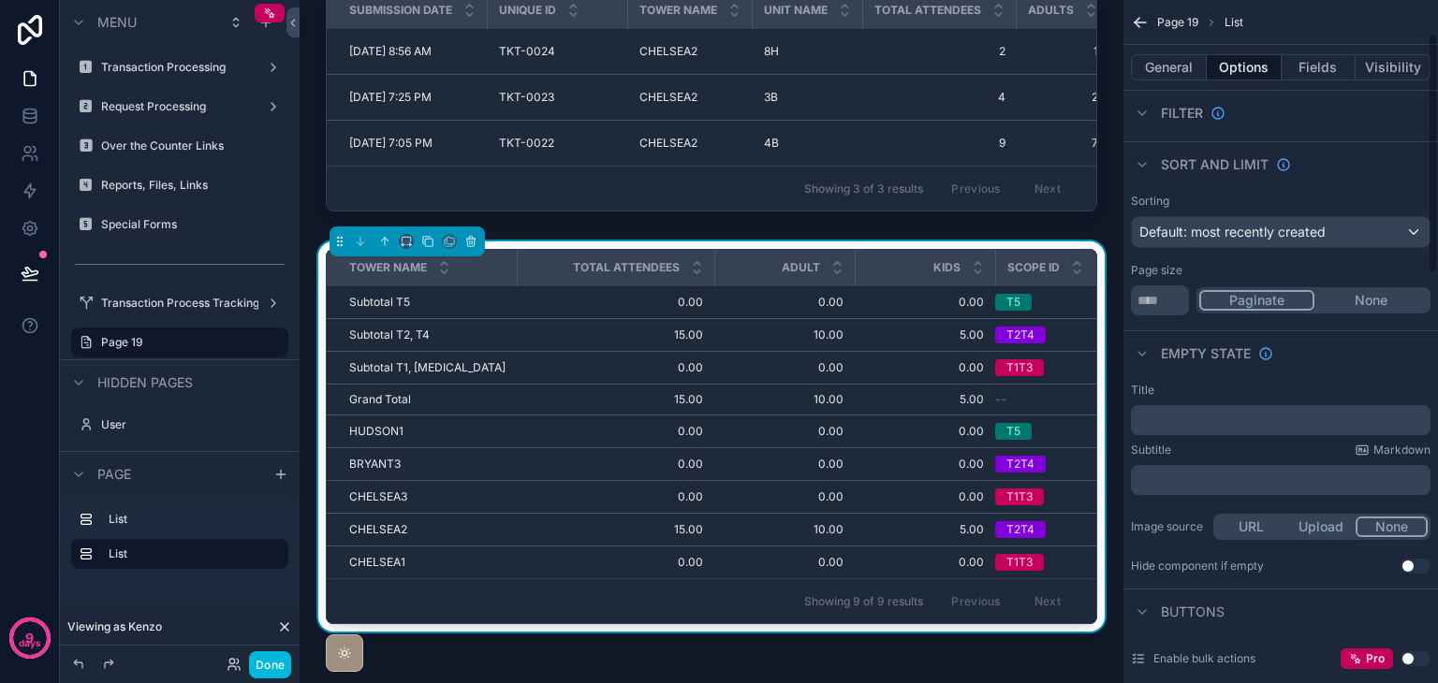
click at [1154, 68] on button "General" at bounding box center [1169, 67] width 76 height 26
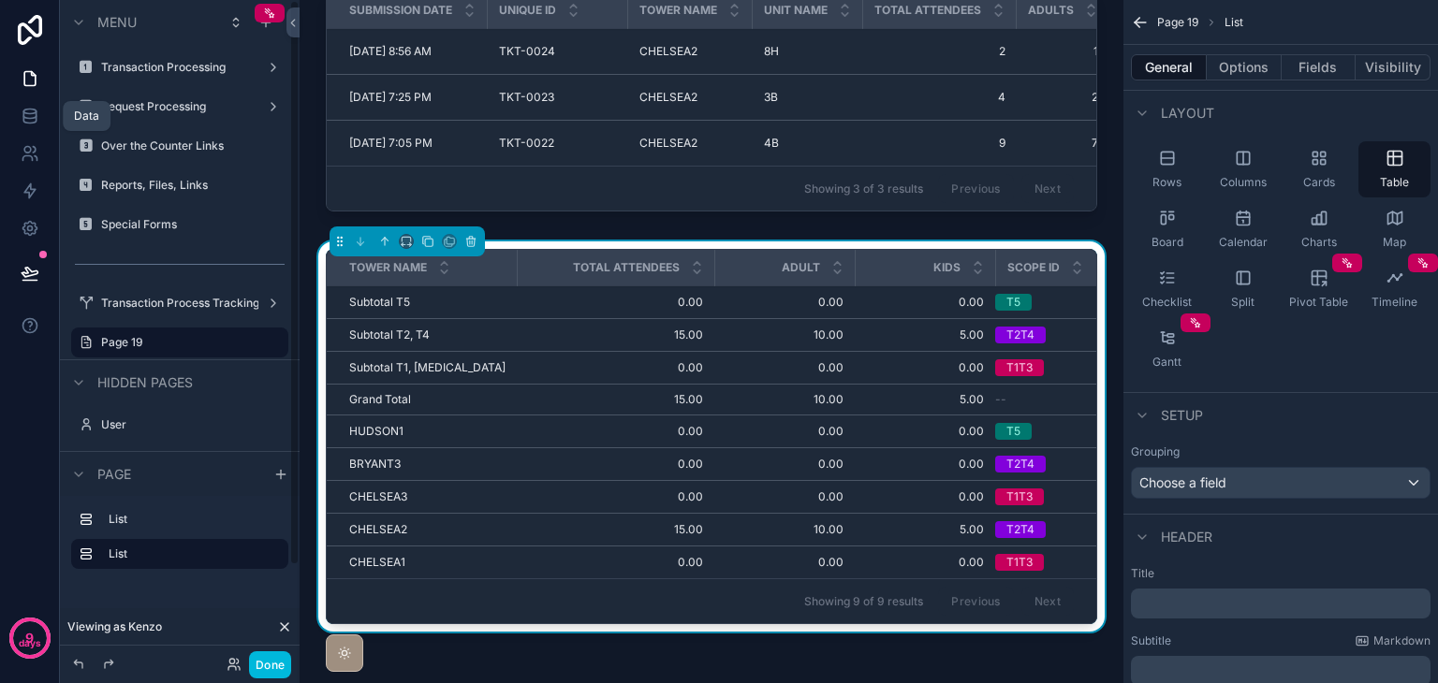
click at [22, 110] on icon at bounding box center [30, 116] width 19 height 19
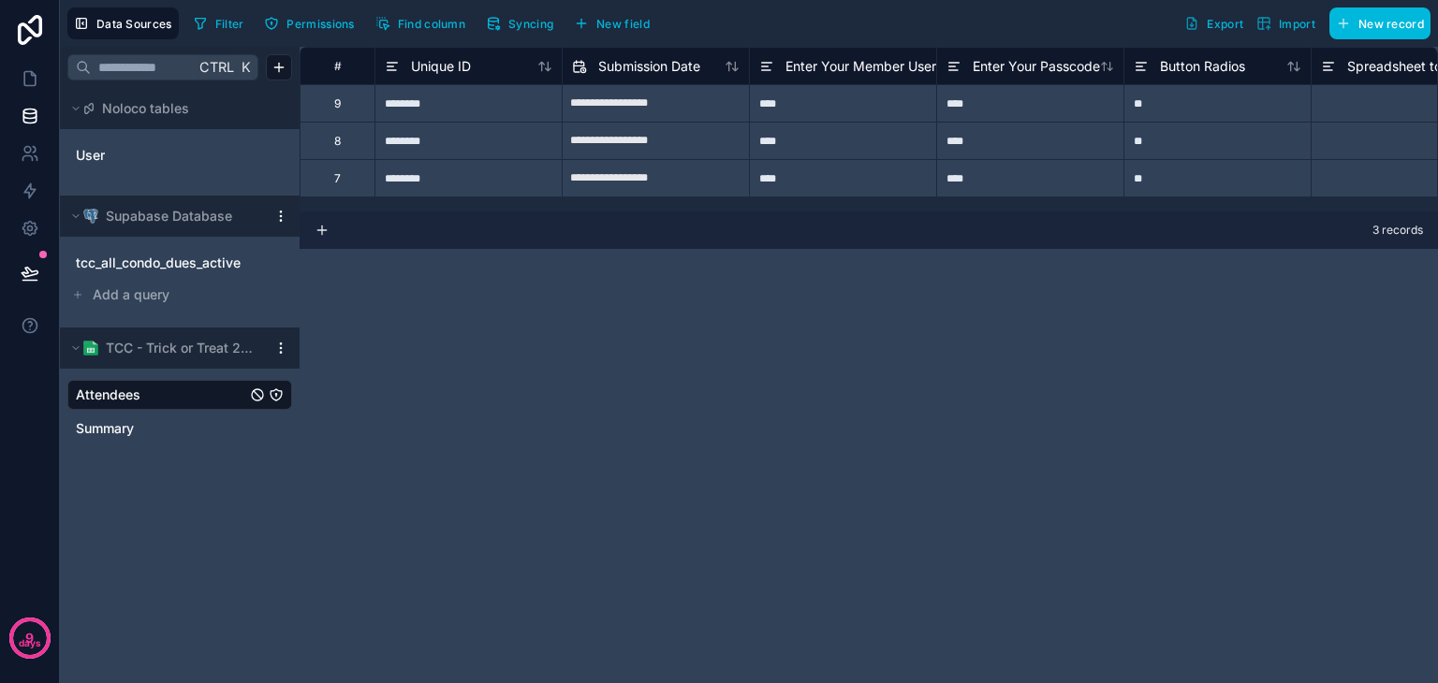
click at [183, 421] on link "Summary" at bounding box center [161, 428] width 170 height 19
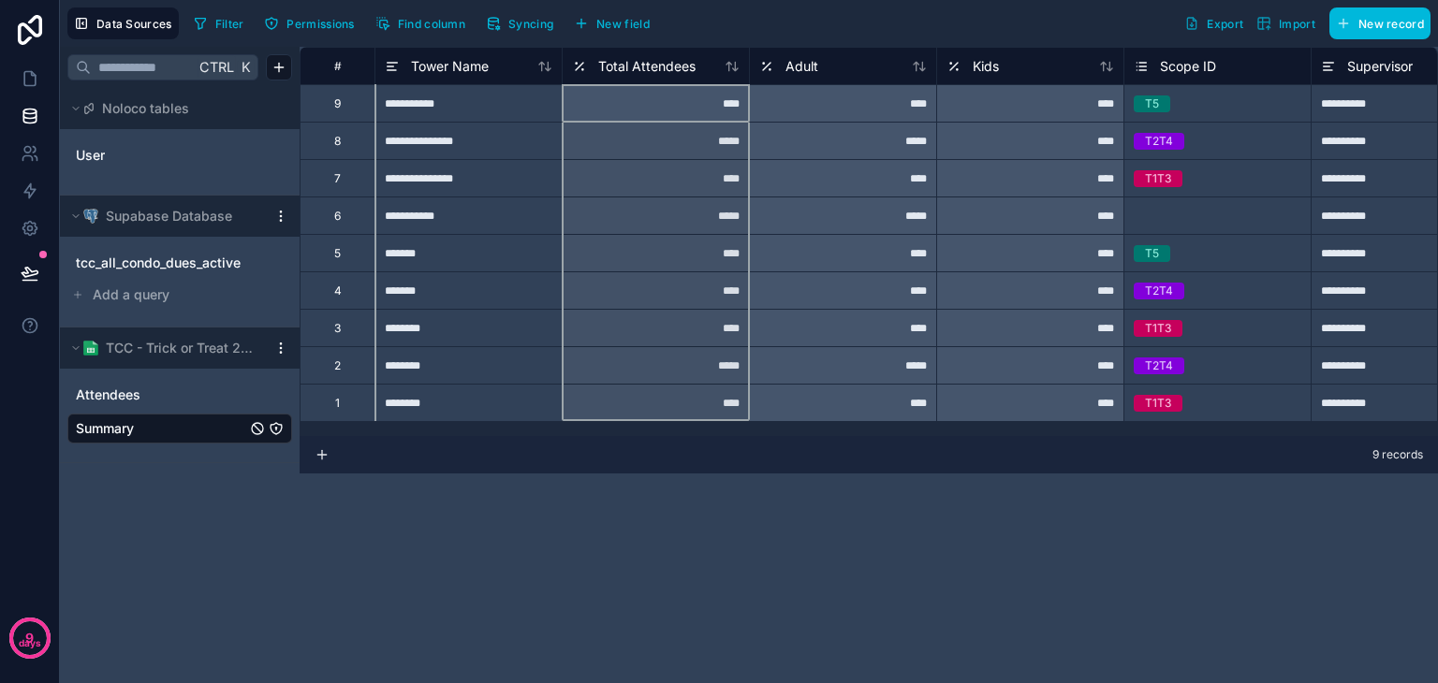
click at [573, 63] on icon at bounding box center [579, 66] width 15 height 22
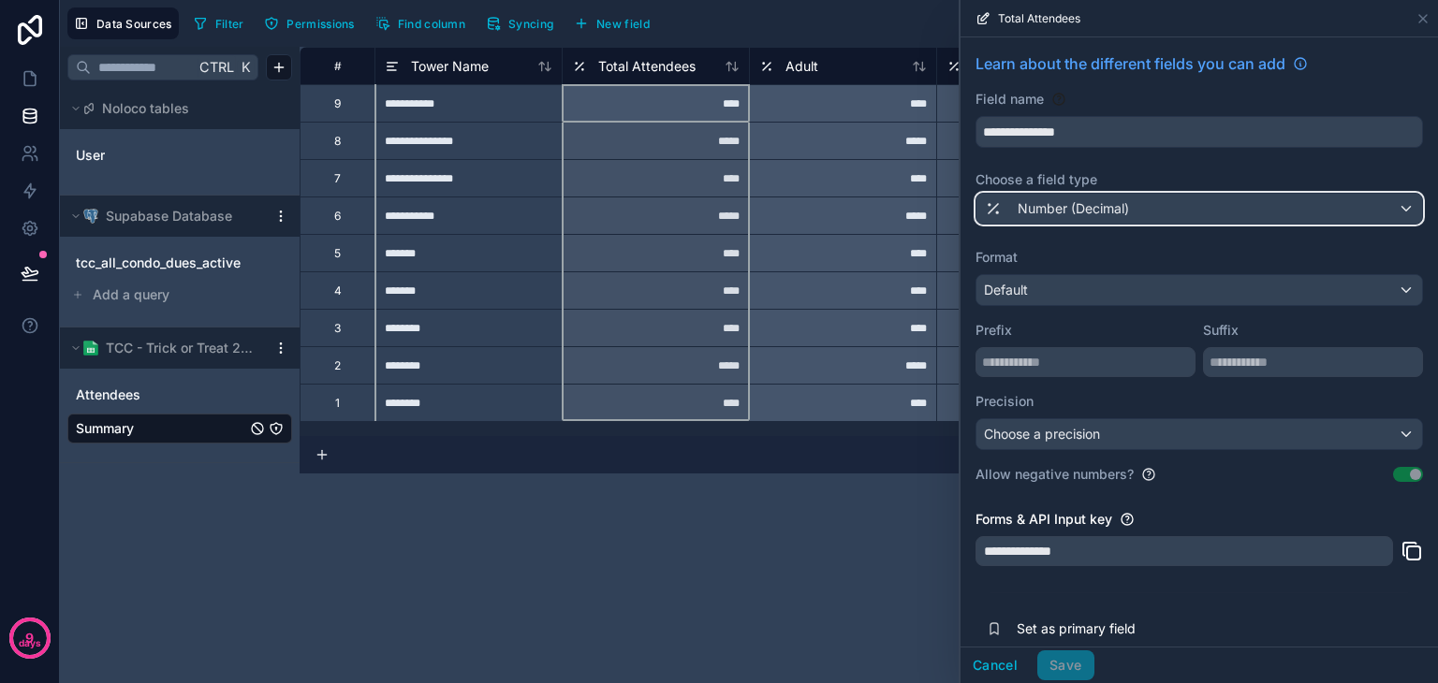
click at [1044, 206] on span "Number (Decimal)" at bounding box center [1072, 208] width 111 height 19
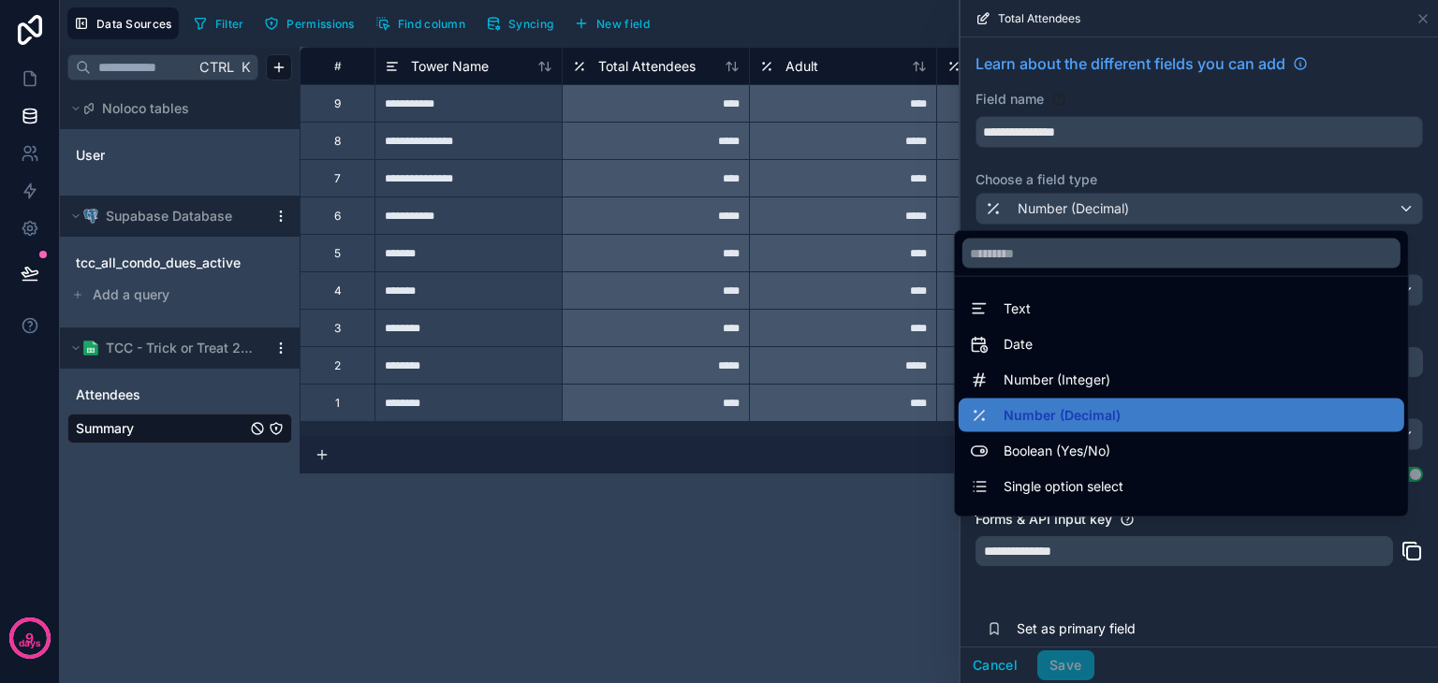
click at [1067, 378] on span "Number (Integer)" at bounding box center [1056, 380] width 107 height 22
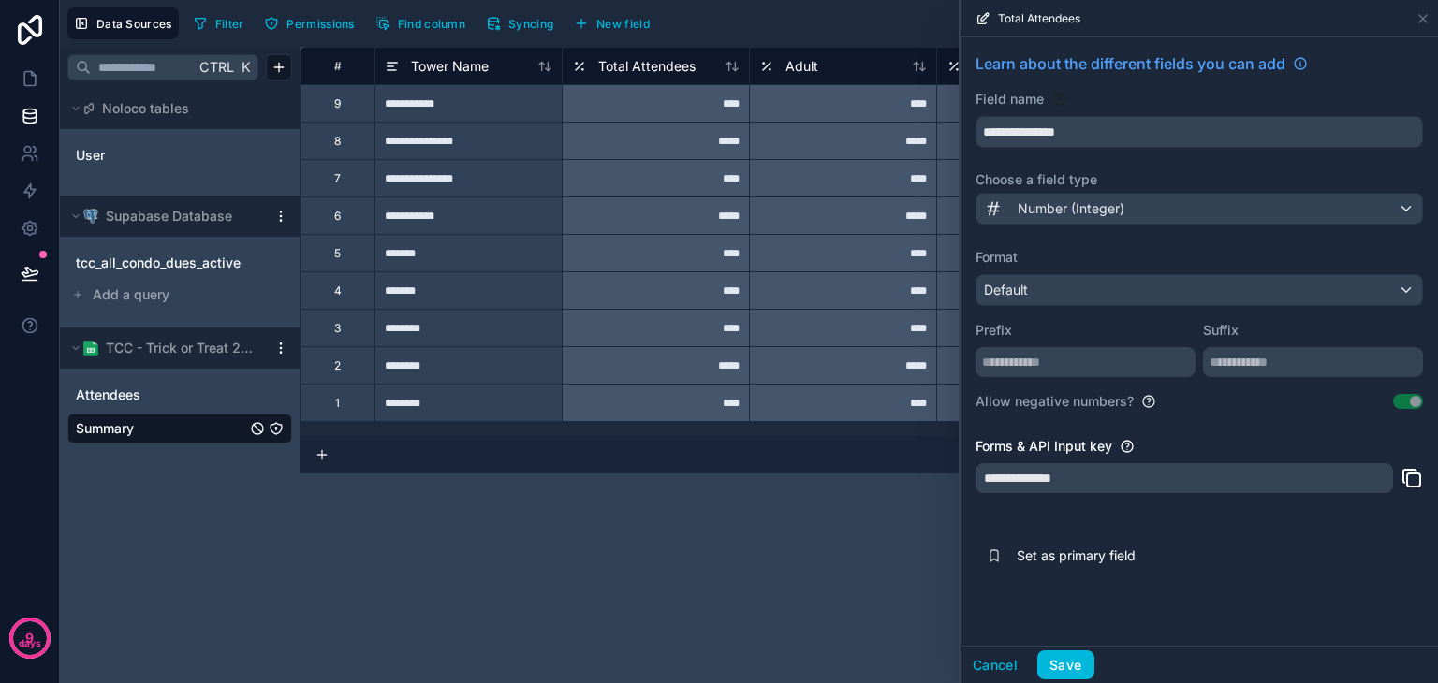
click at [1073, 667] on button "Save" at bounding box center [1065, 665] width 56 height 30
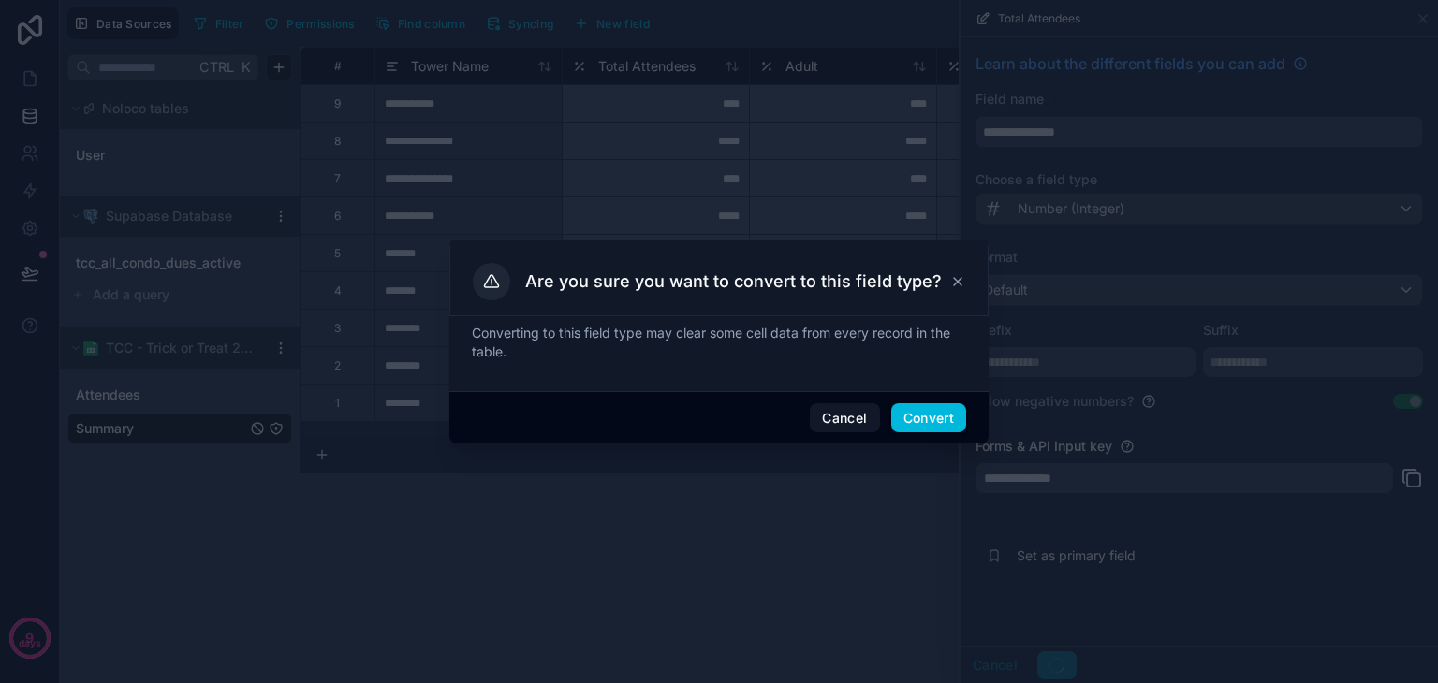
click at [912, 418] on button "Convert" at bounding box center [928, 418] width 75 height 30
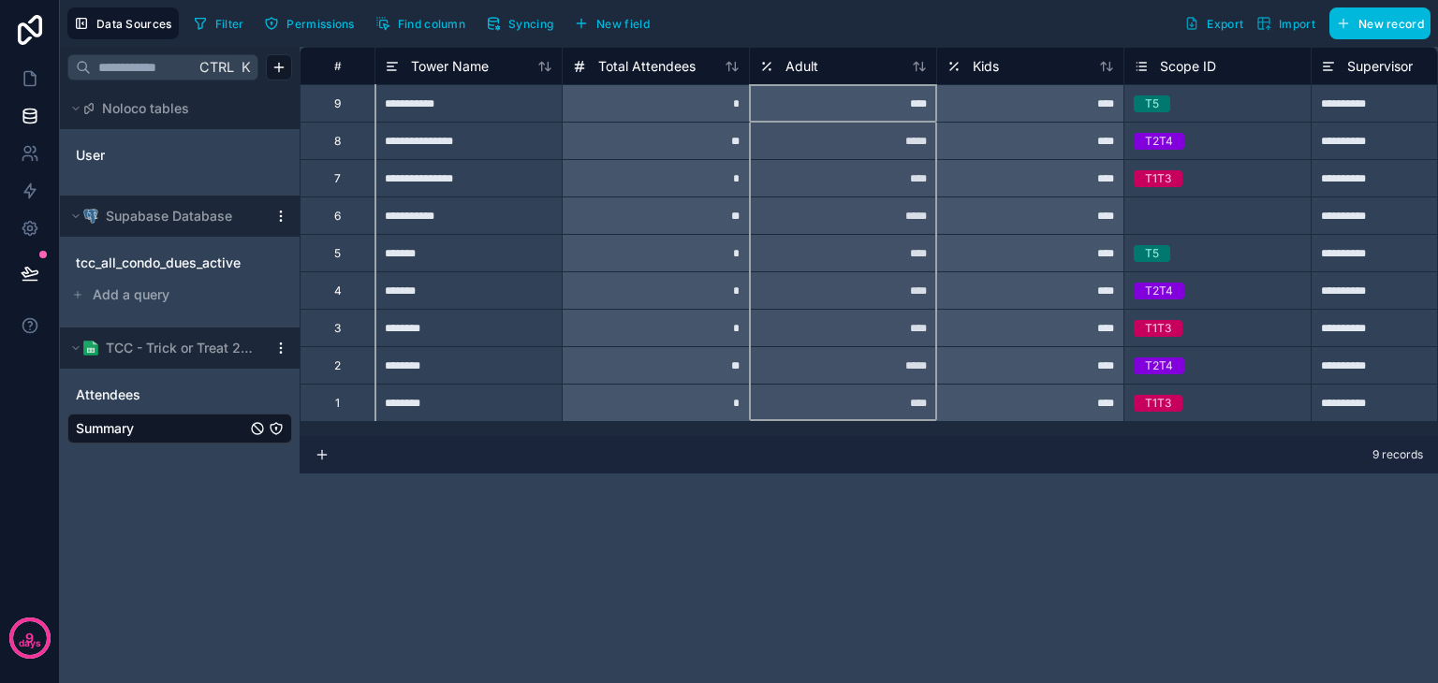
click at [769, 65] on icon at bounding box center [766, 66] width 15 height 22
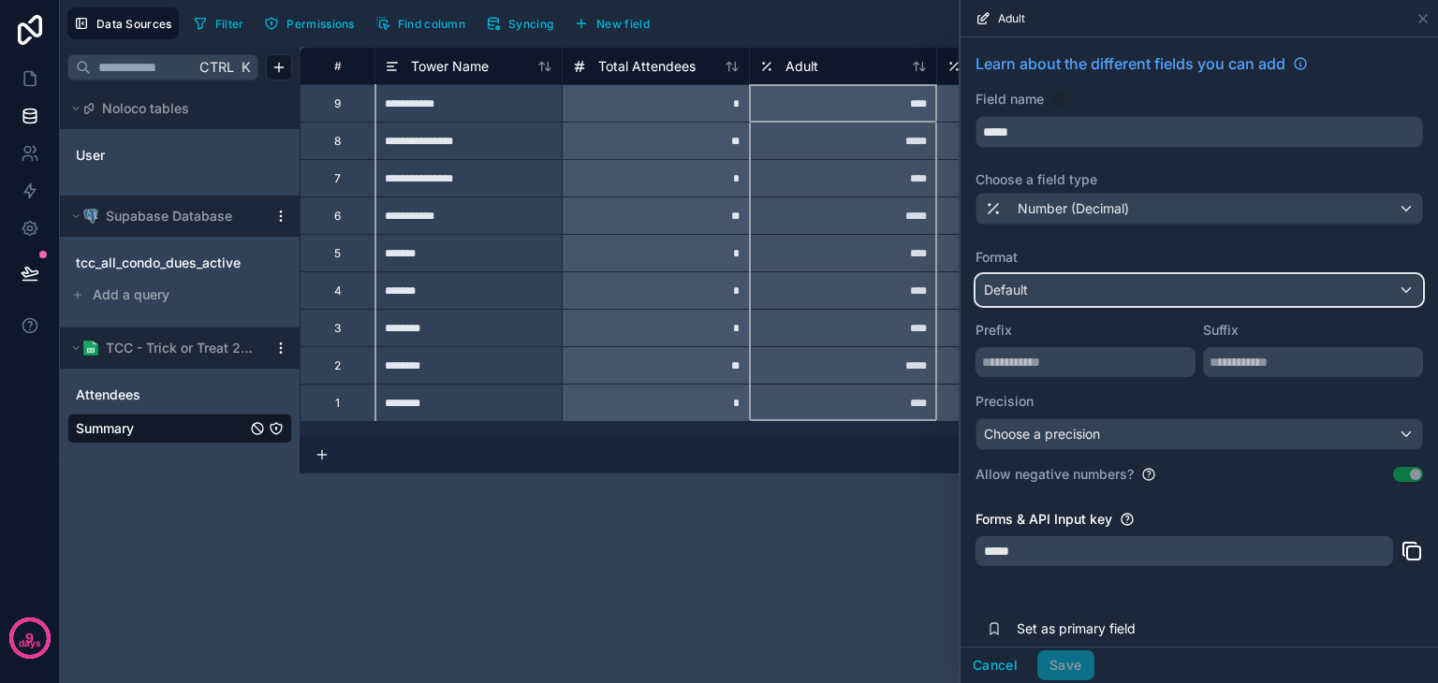
click at [1125, 299] on div "Default" at bounding box center [1199, 290] width 446 height 30
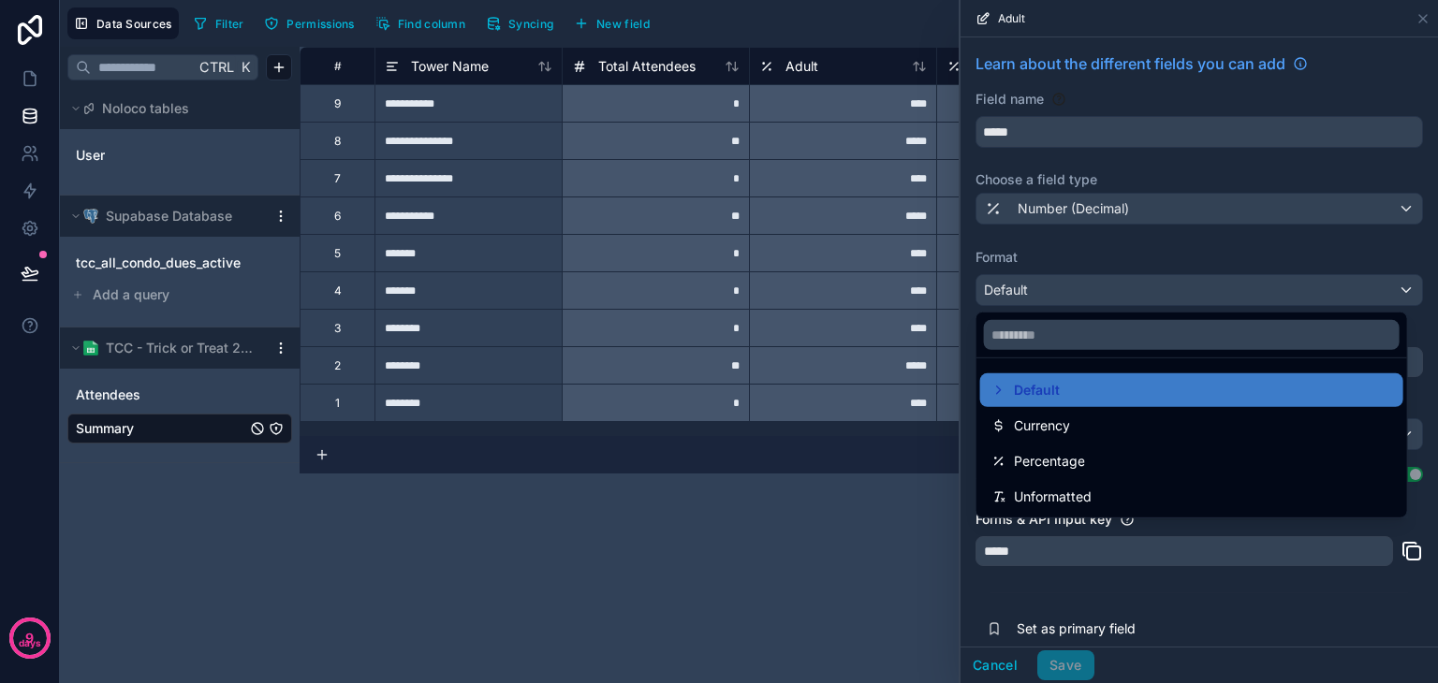
click at [1077, 208] on div at bounding box center [1198, 341] width 477 height 683
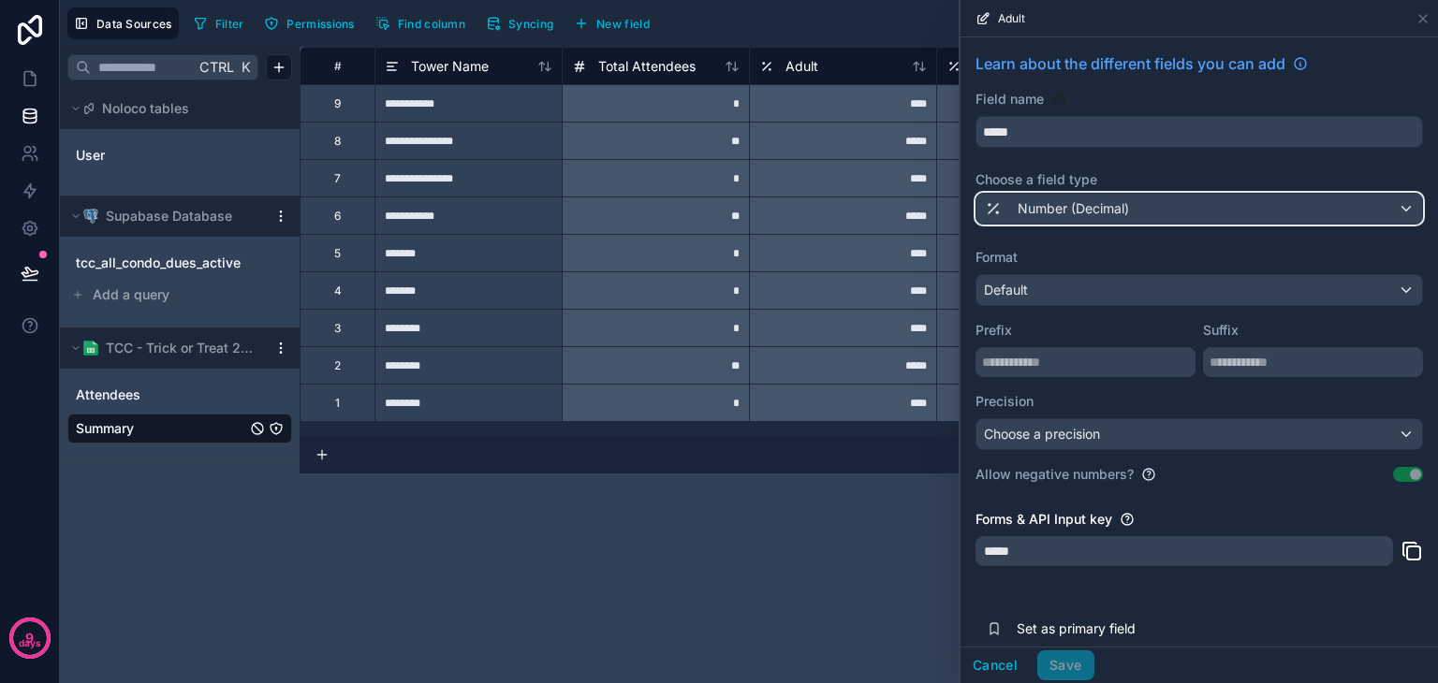
click at [1052, 199] on span "Number (Decimal)" at bounding box center [1072, 208] width 111 height 19
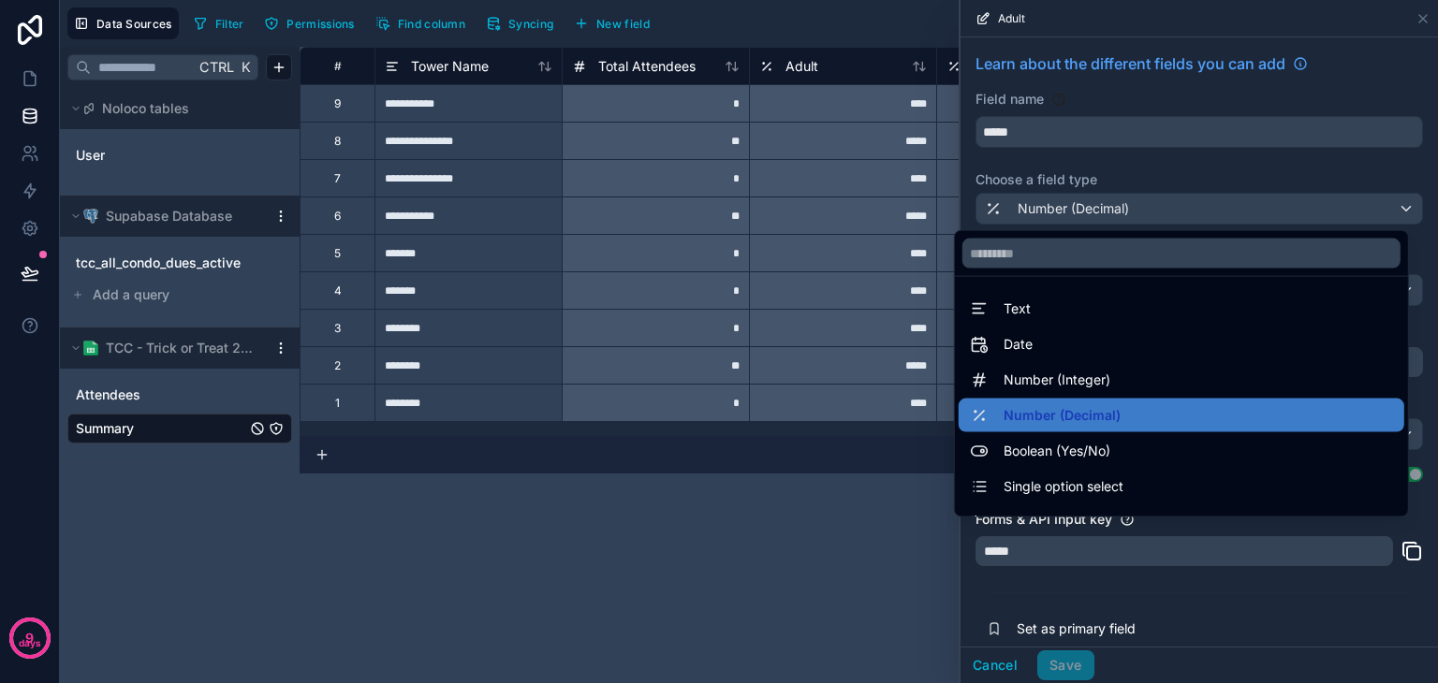
click at [1077, 371] on span "Number (Integer)" at bounding box center [1056, 380] width 107 height 22
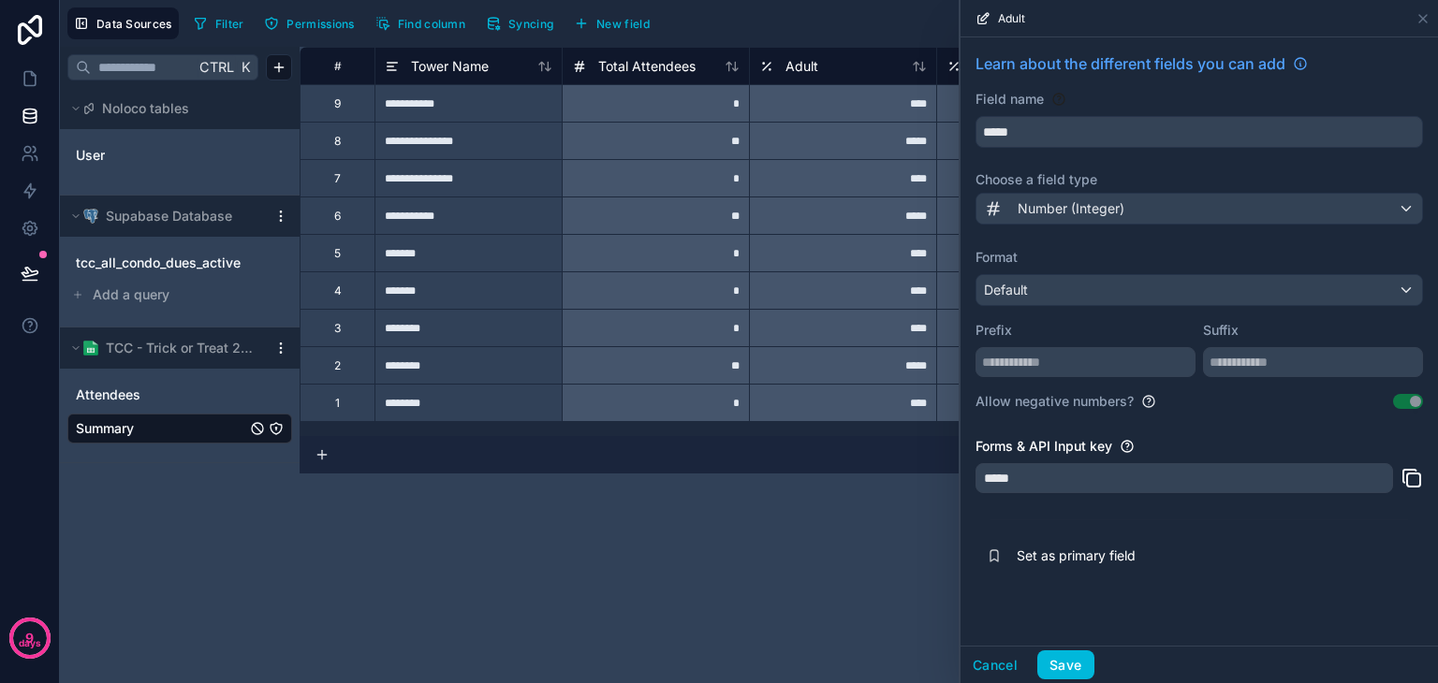
click at [1058, 656] on button "Save" at bounding box center [1065, 665] width 56 height 30
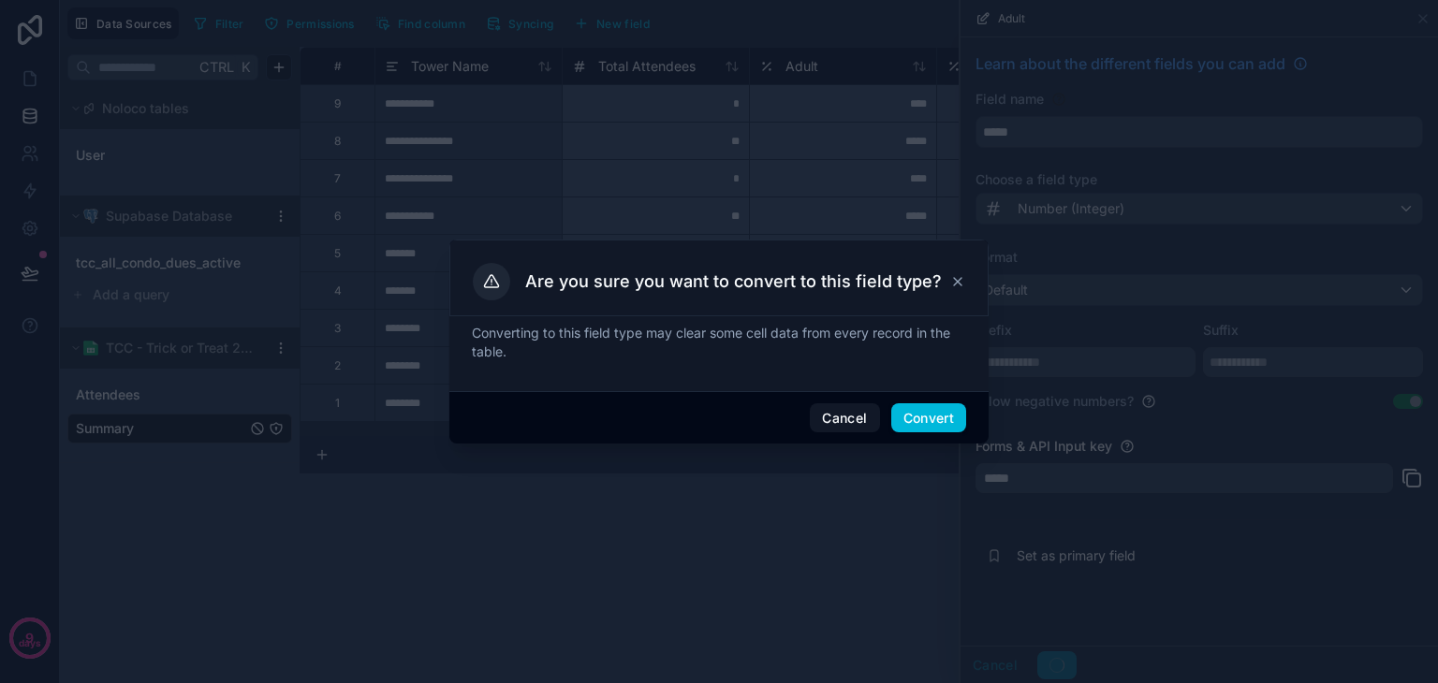
click at [930, 417] on button "Convert" at bounding box center [928, 418] width 75 height 30
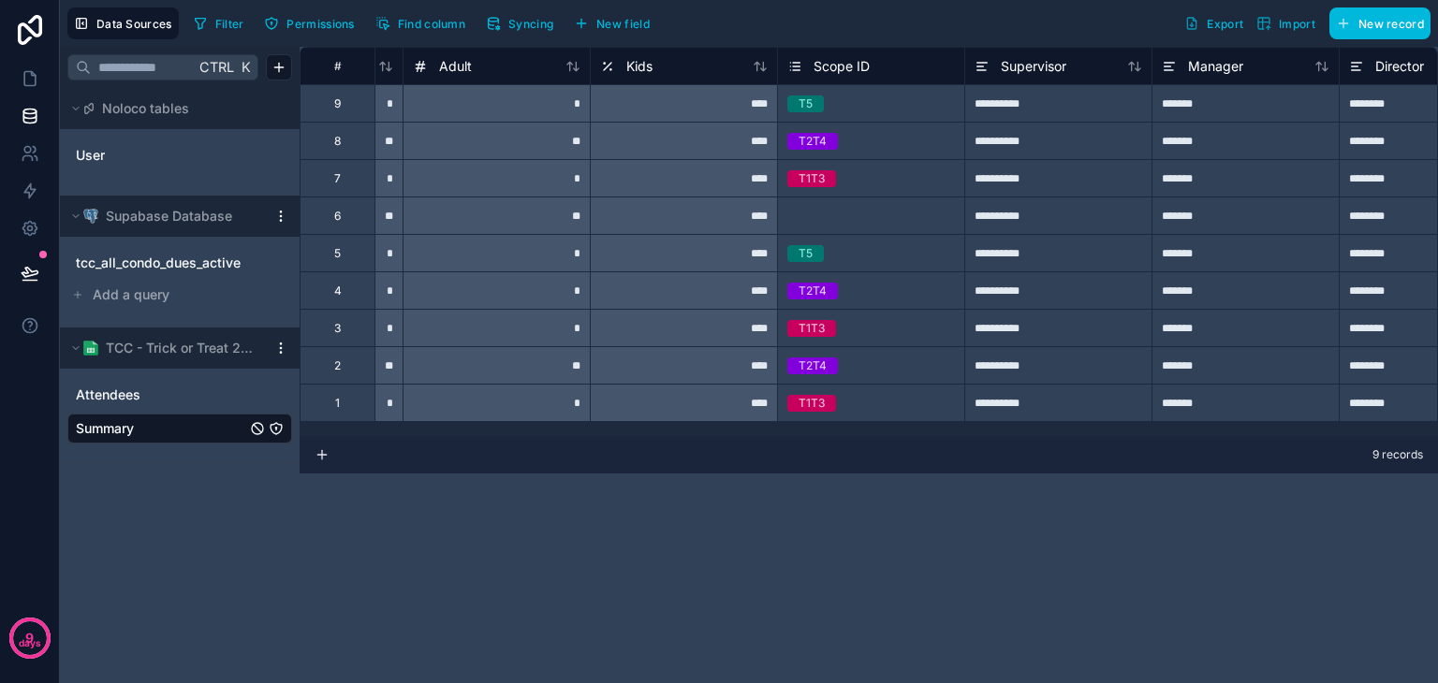
scroll to position [0, 368]
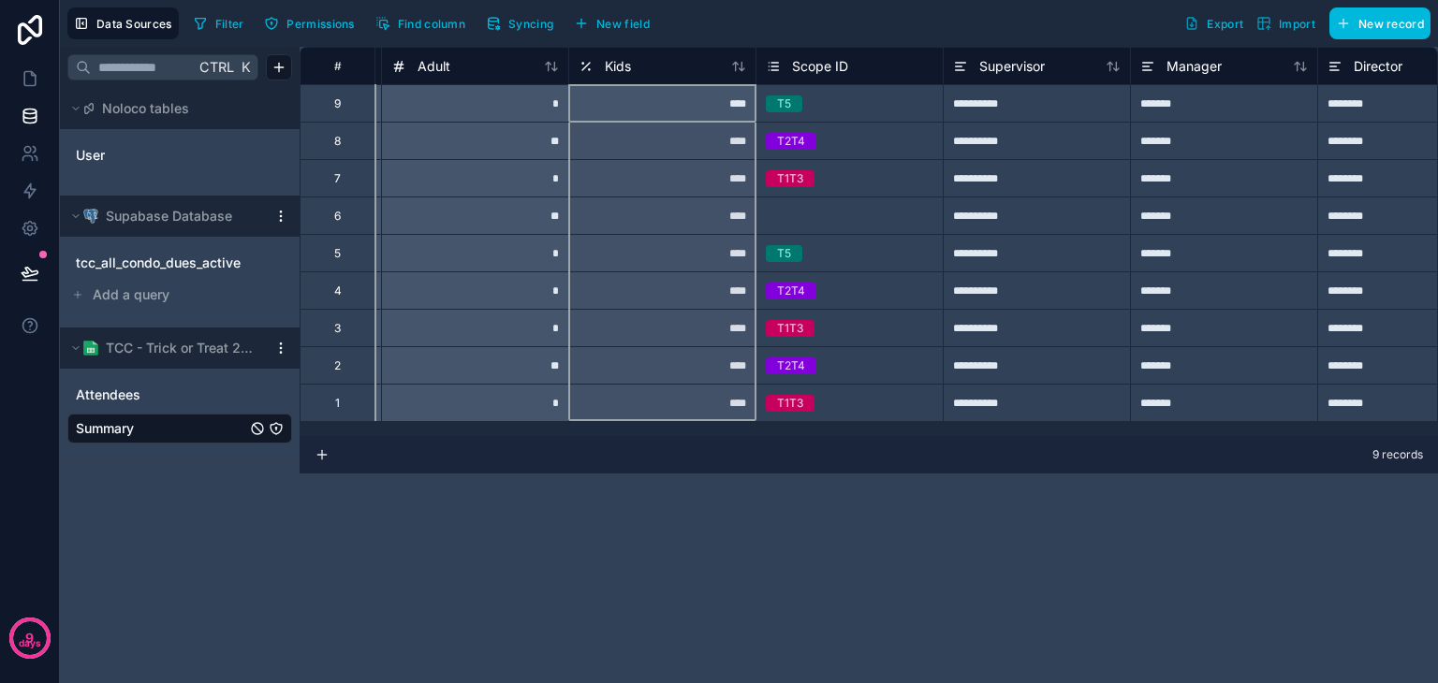
click at [585, 68] on icon at bounding box center [585, 66] width 15 height 22
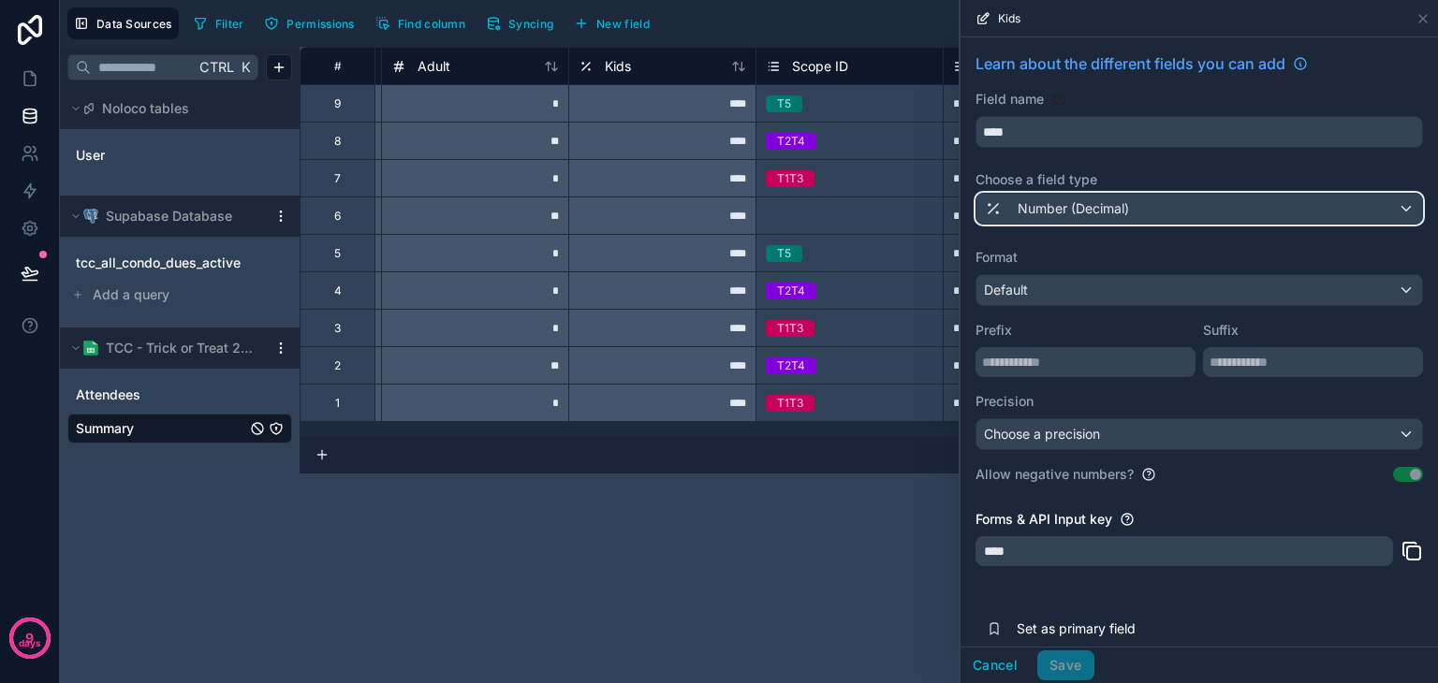
click at [1166, 207] on div "Number (Decimal)" at bounding box center [1199, 209] width 446 height 30
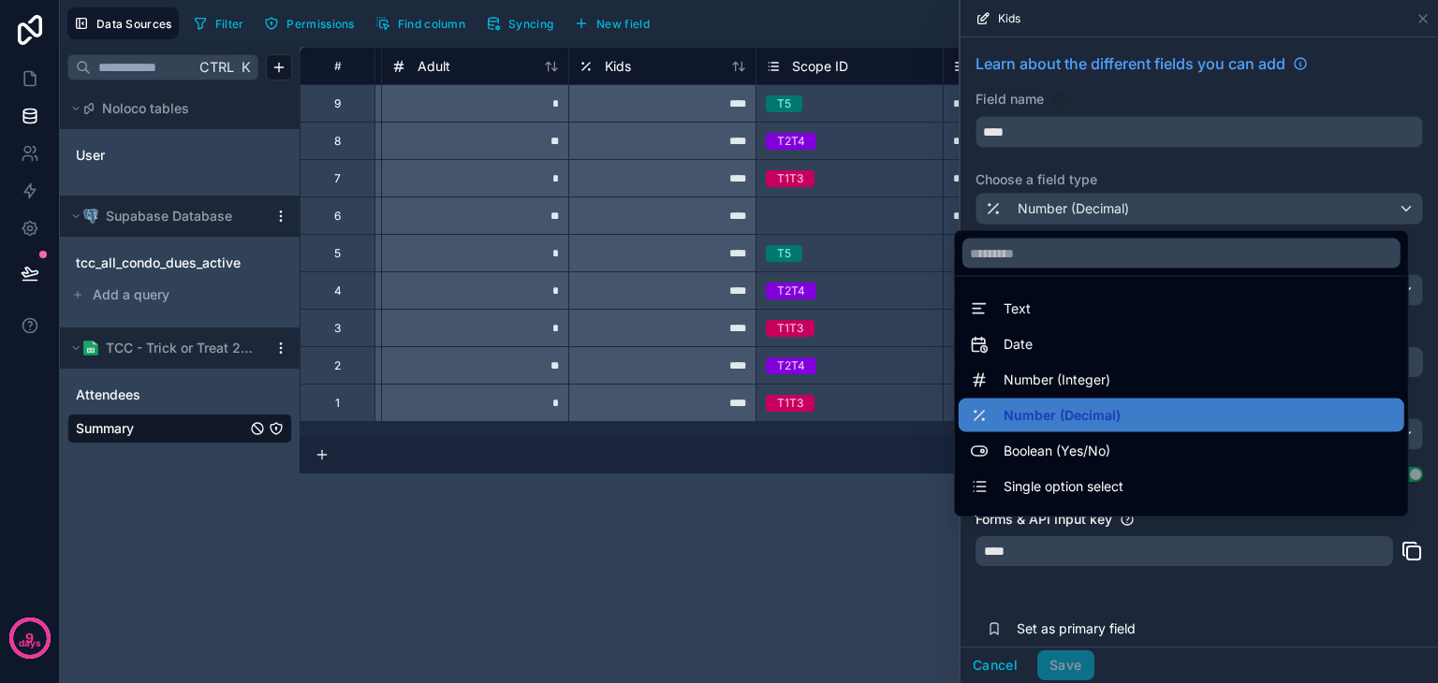
click at [1111, 390] on div "Number (Integer)" at bounding box center [1181, 380] width 423 height 22
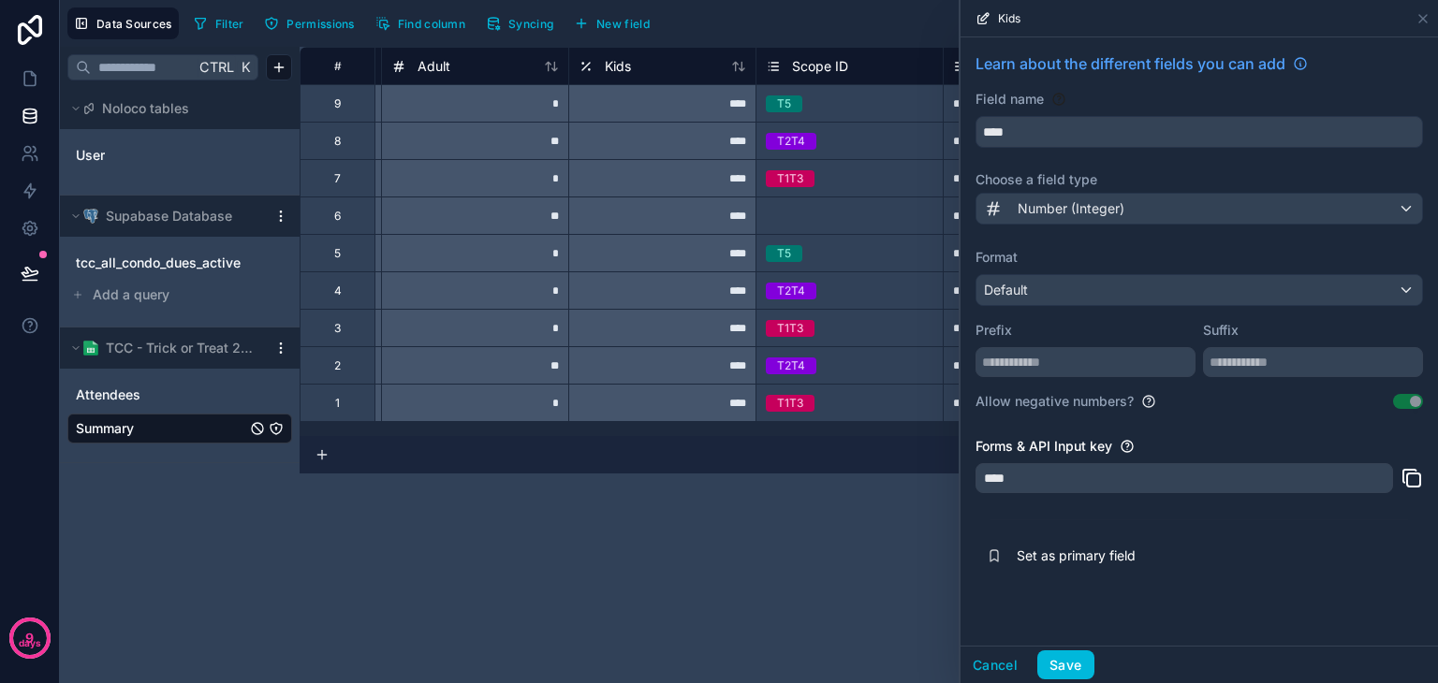
click at [1060, 670] on button "Save" at bounding box center [1065, 665] width 56 height 30
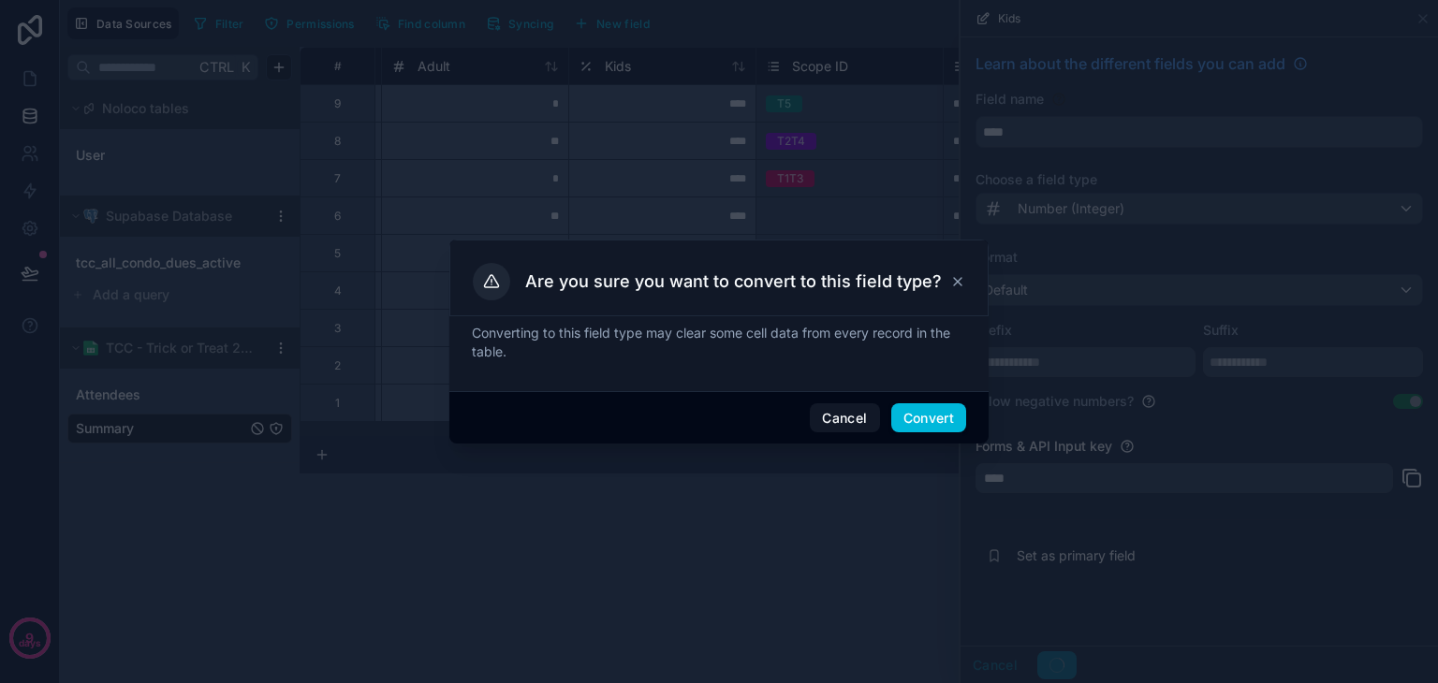
click at [899, 426] on button "Convert" at bounding box center [928, 418] width 75 height 30
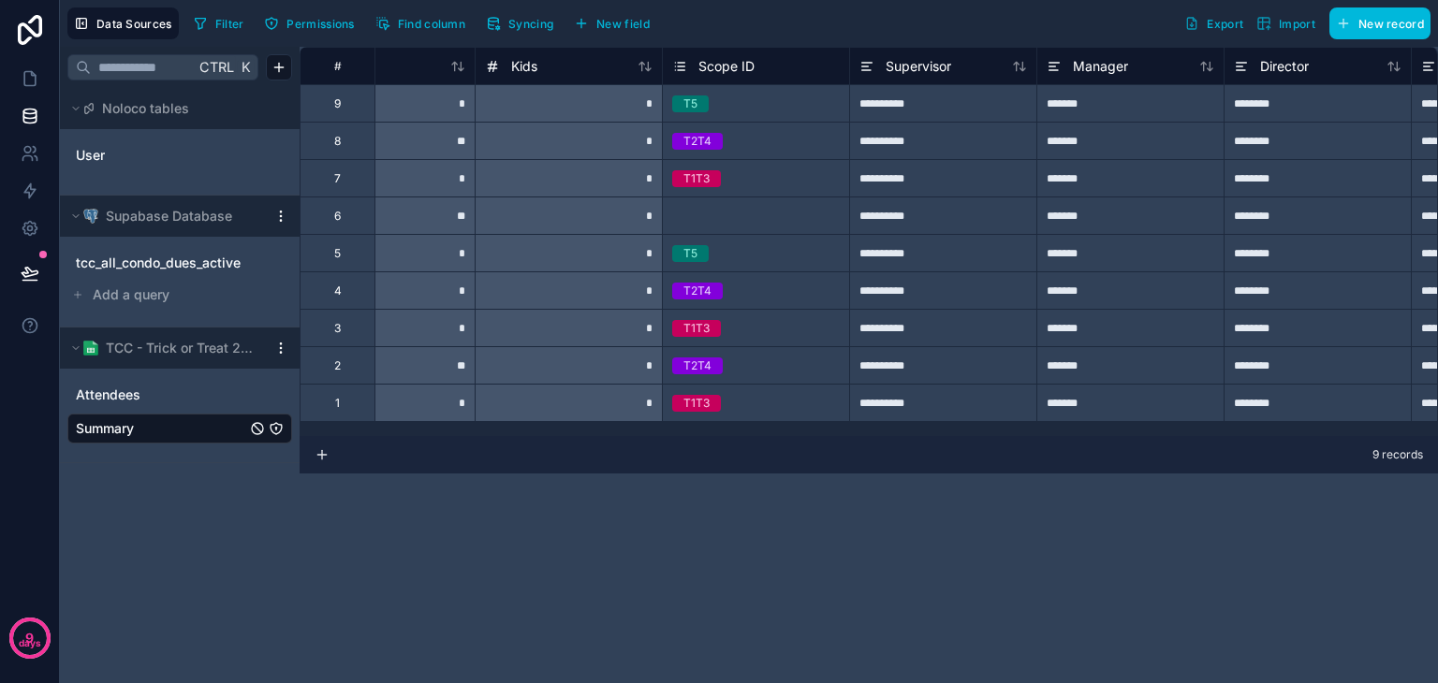
scroll to position [0, 468]
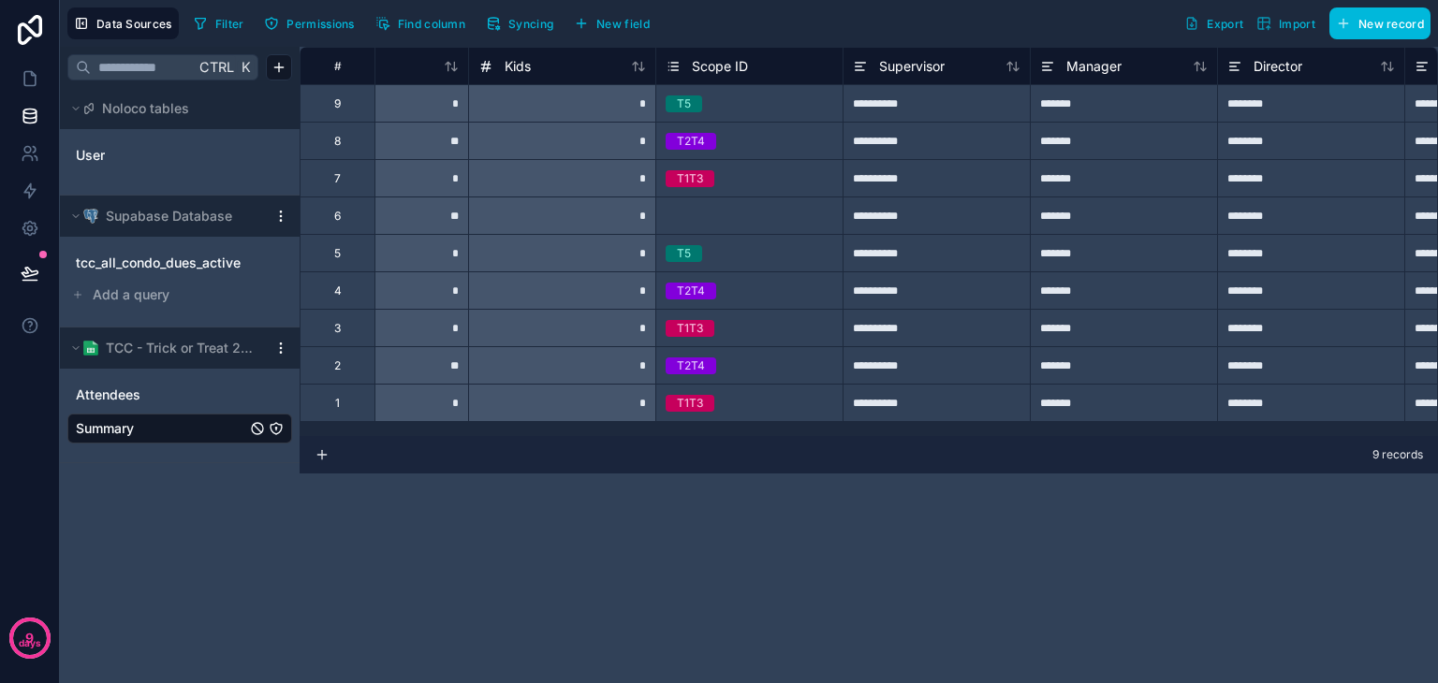
click at [677, 55] on icon at bounding box center [672, 66] width 15 height 22
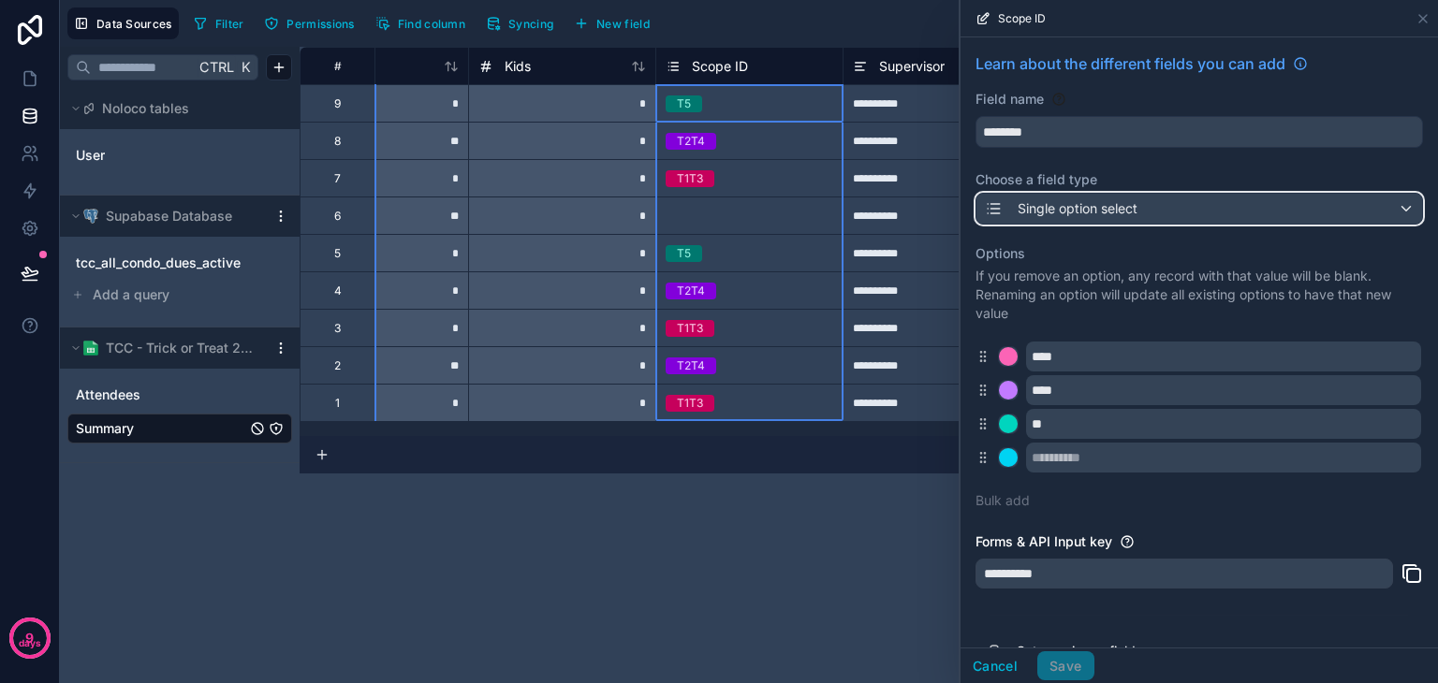
click at [1176, 199] on div "Single option select" at bounding box center [1199, 209] width 446 height 30
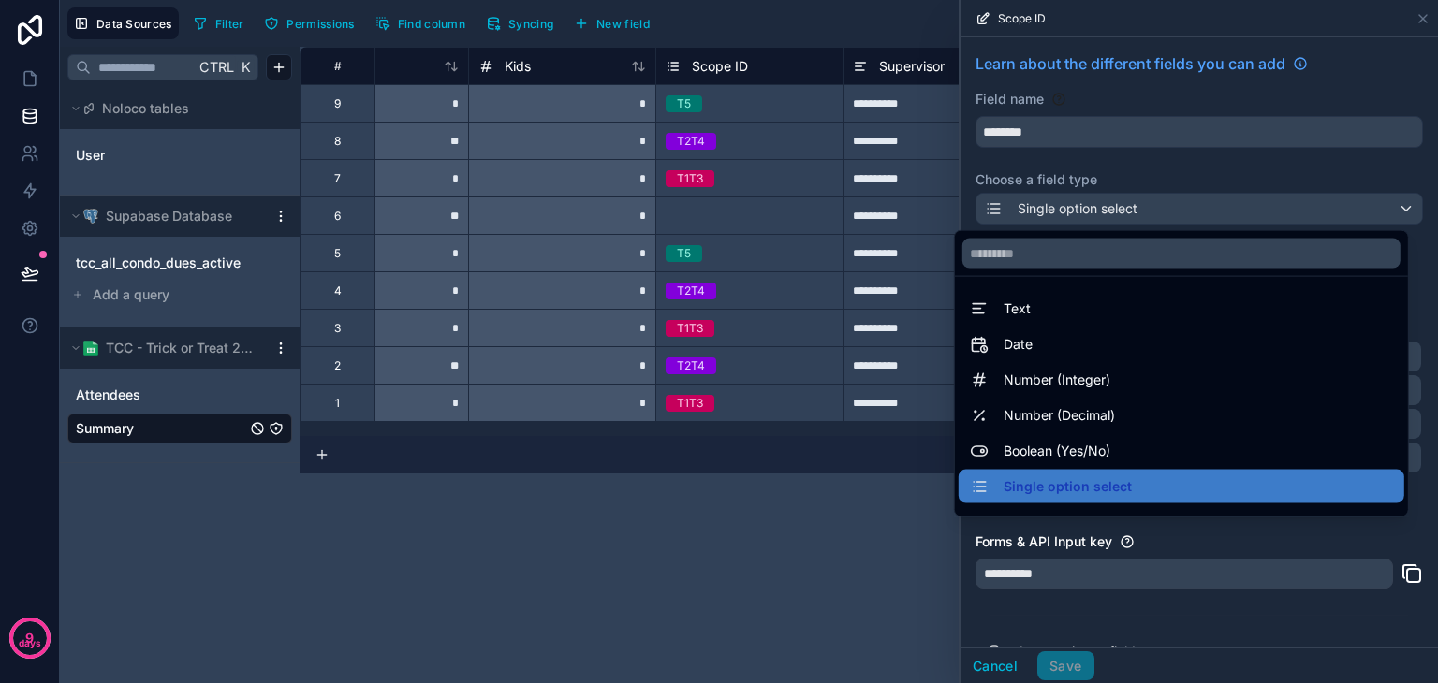
click at [1112, 305] on div "Text" at bounding box center [1181, 309] width 423 height 22
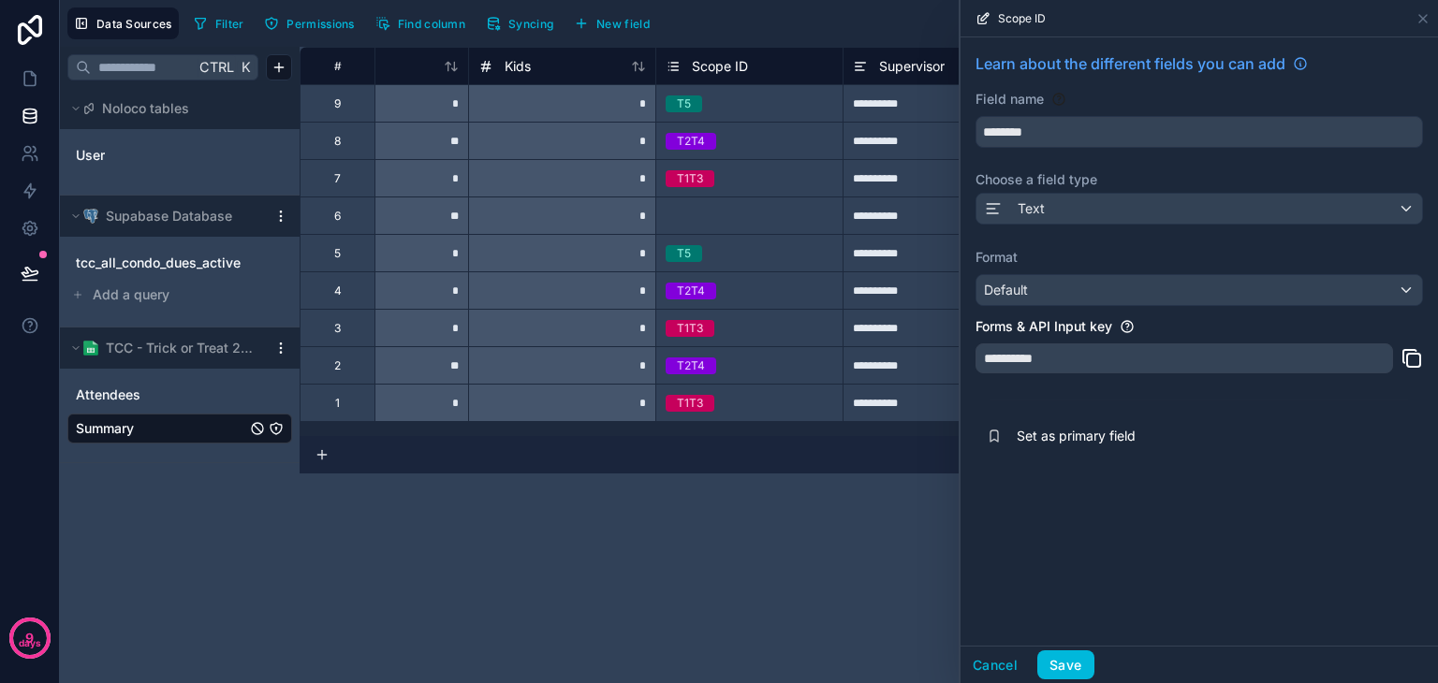
click at [1070, 660] on button "Save" at bounding box center [1065, 665] width 56 height 30
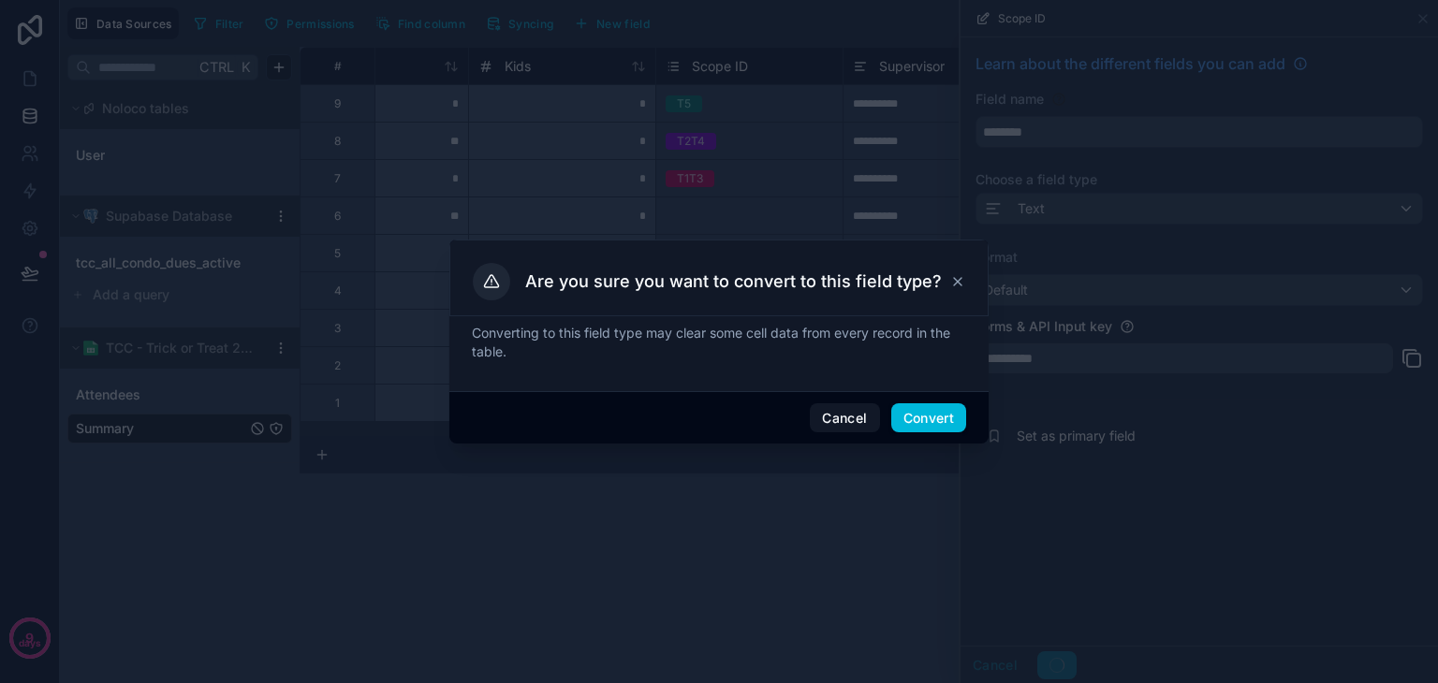
click at [942, 429] on button "Convert" at bounding box center [928, 418] width 75 height 30
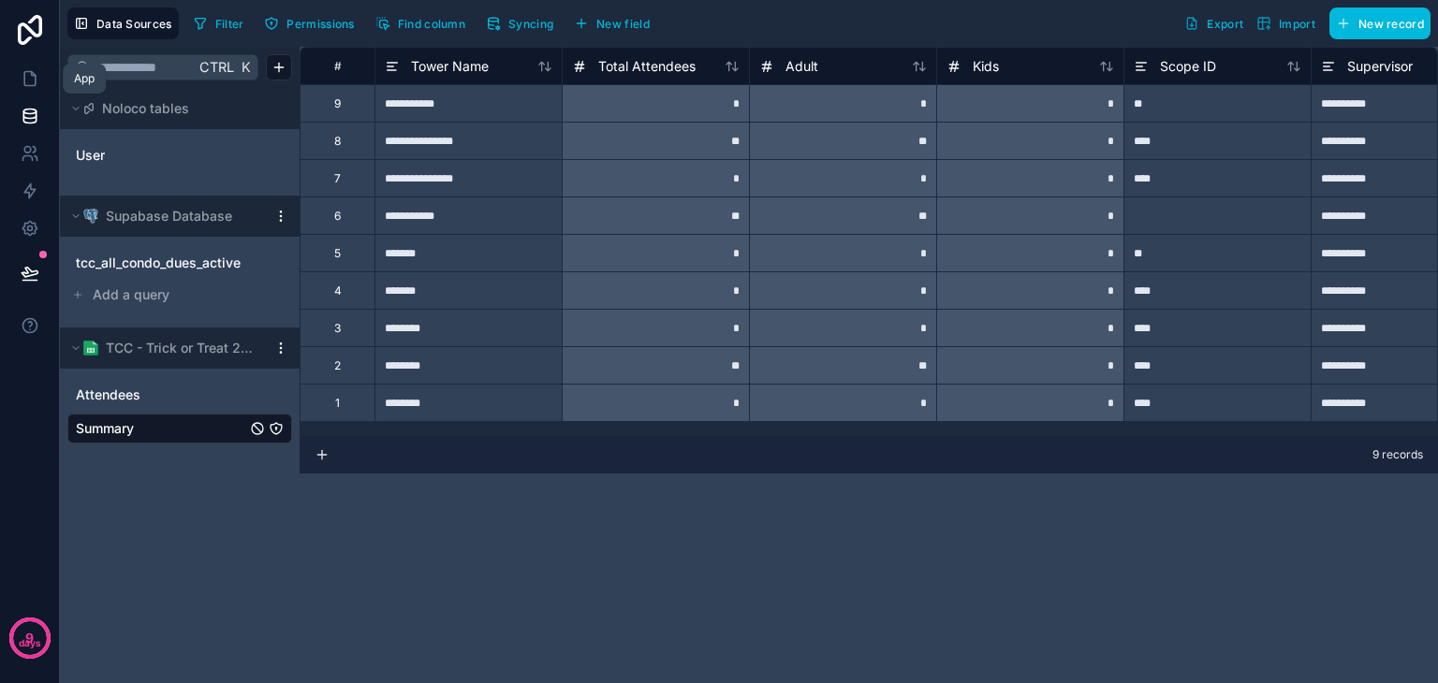
click at [17, 80] on link at bounding box center [29, 78] width 59 height 37
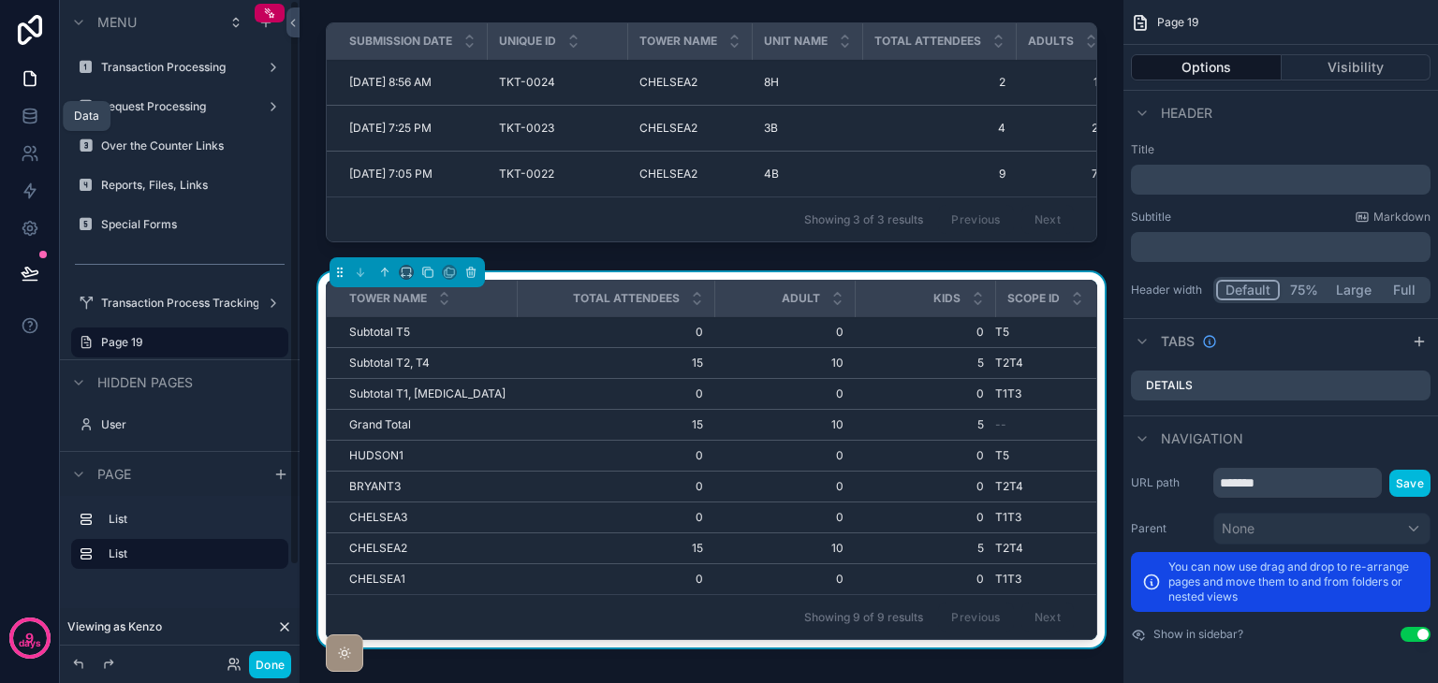
click at [26, 123] on icon at bounding box center [29, 119] width 12 height 7
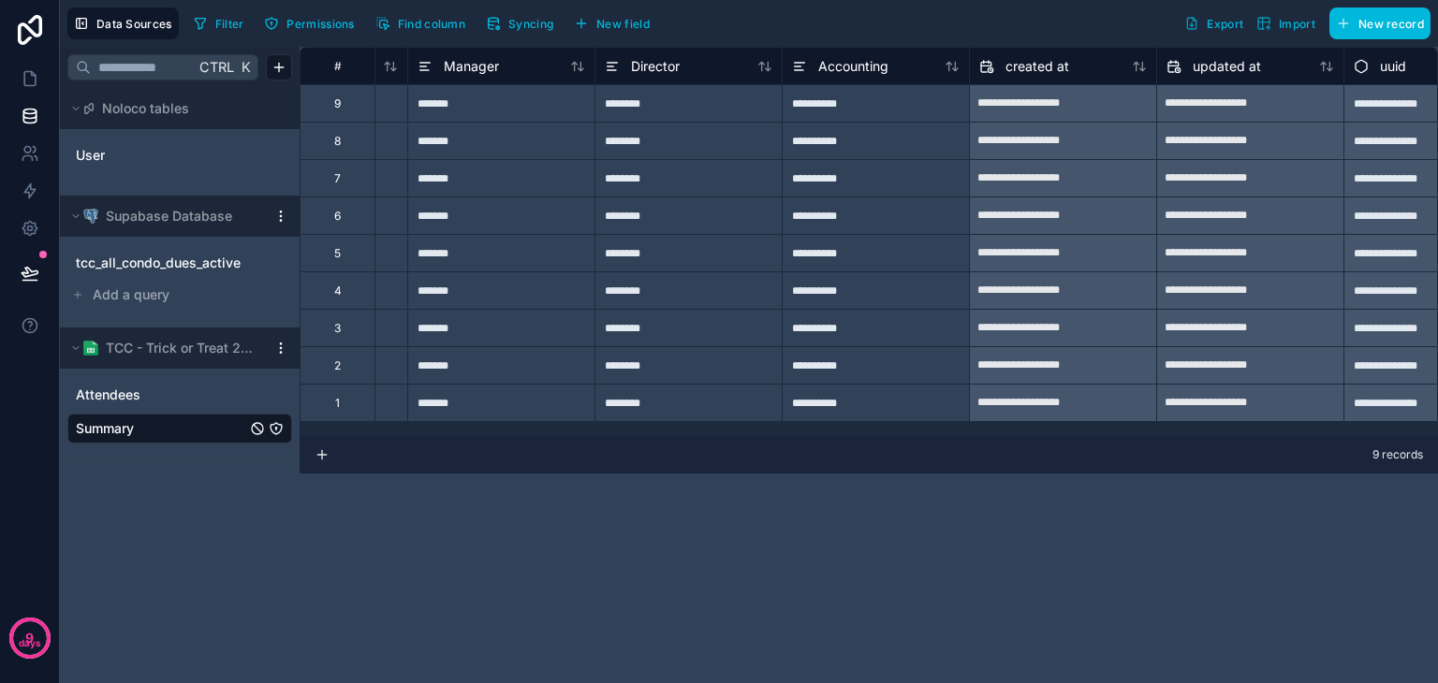
scroll to position [0, 1183]
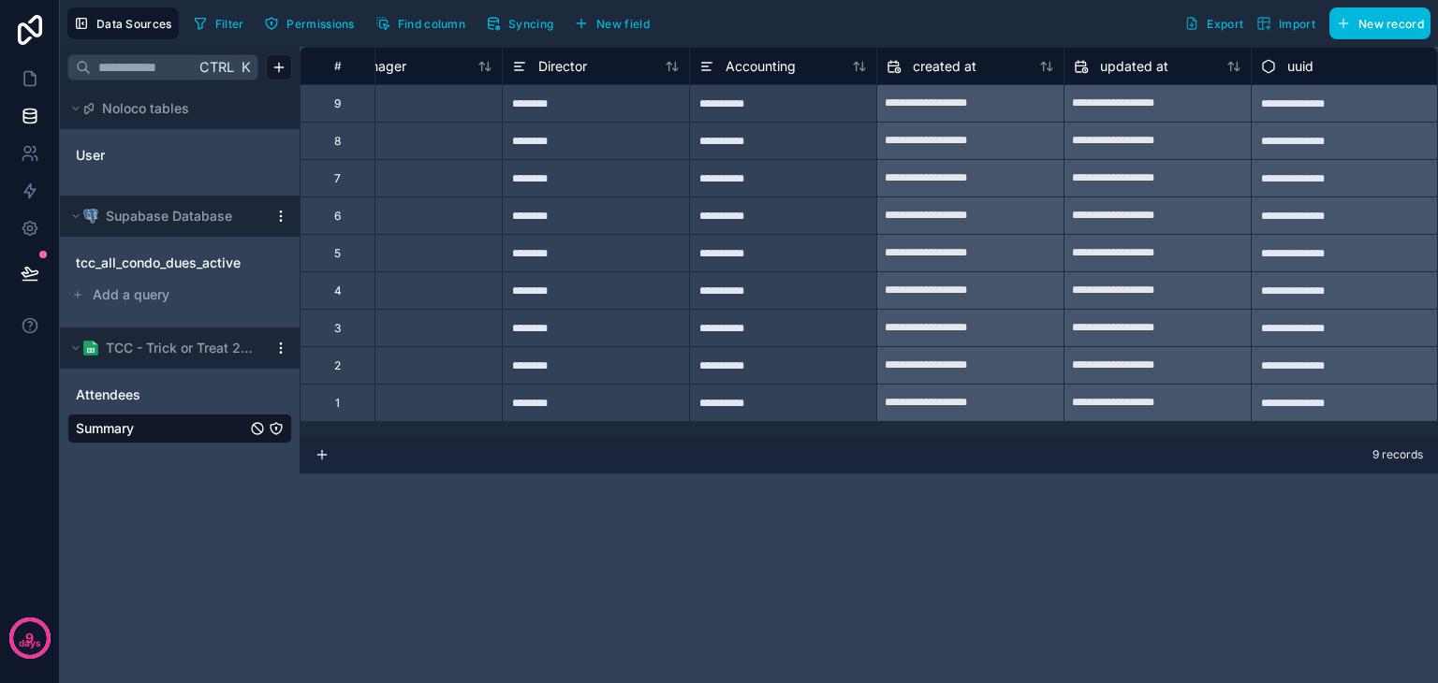
click at [598, 28] on span "New field" at bounding box center [622, 24] width 53 height 14
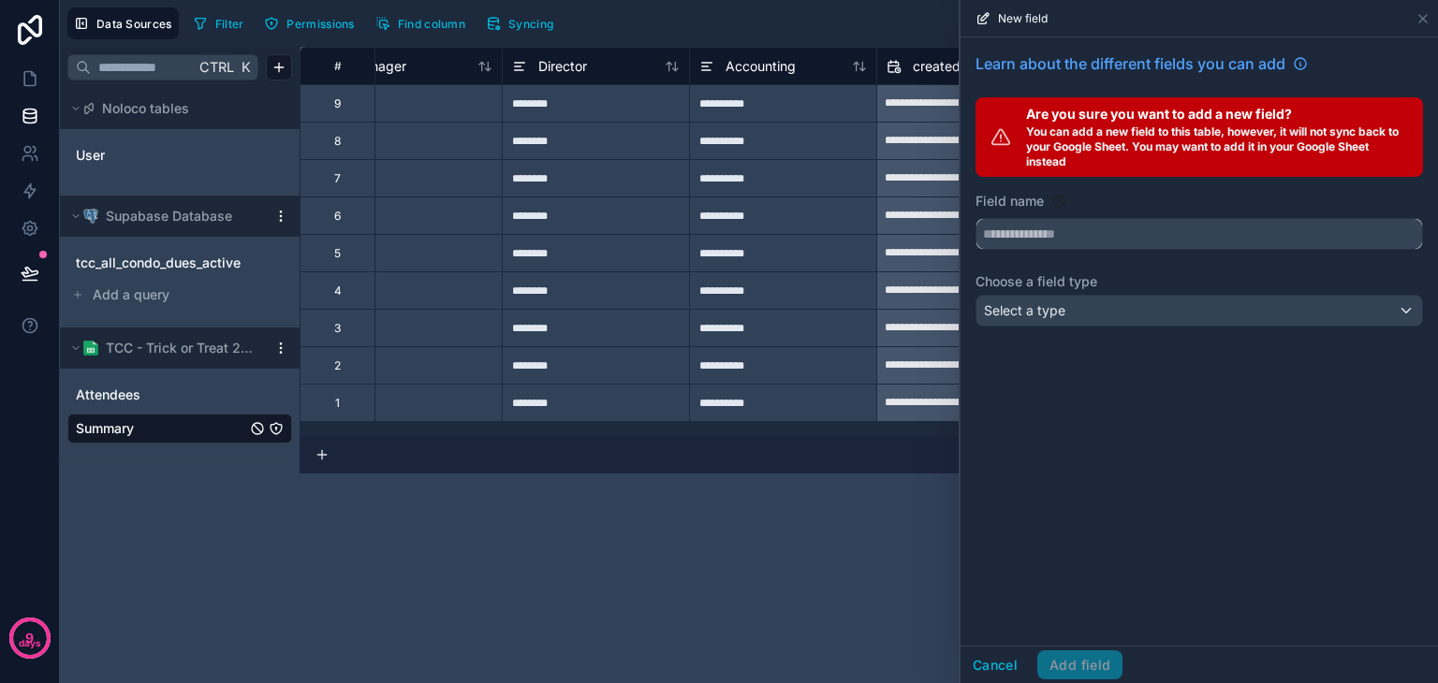
click at [1101, 229] on input "text" at bounding box center [1199, 234] width 446 height 30
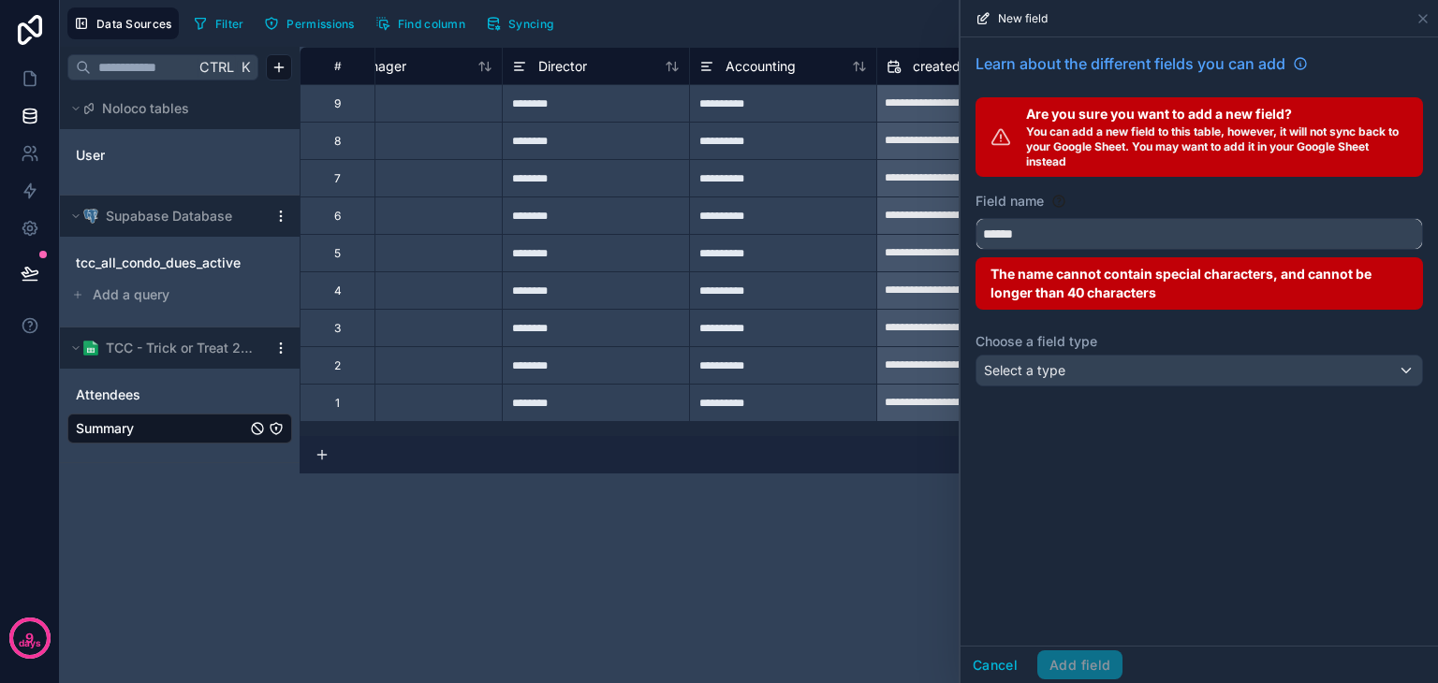
click at [975, 218] on button "*****" at bounding box center [1198, 234] width 447 height 32
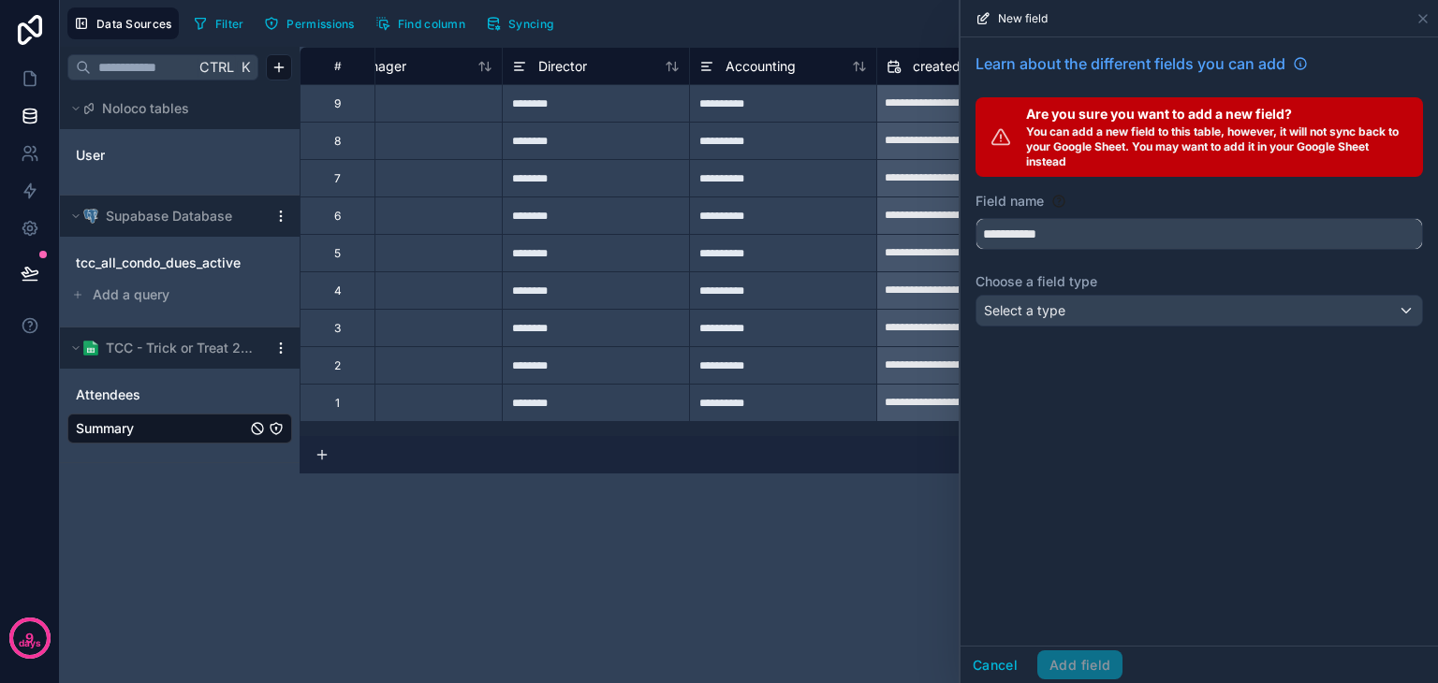
type input "**********"
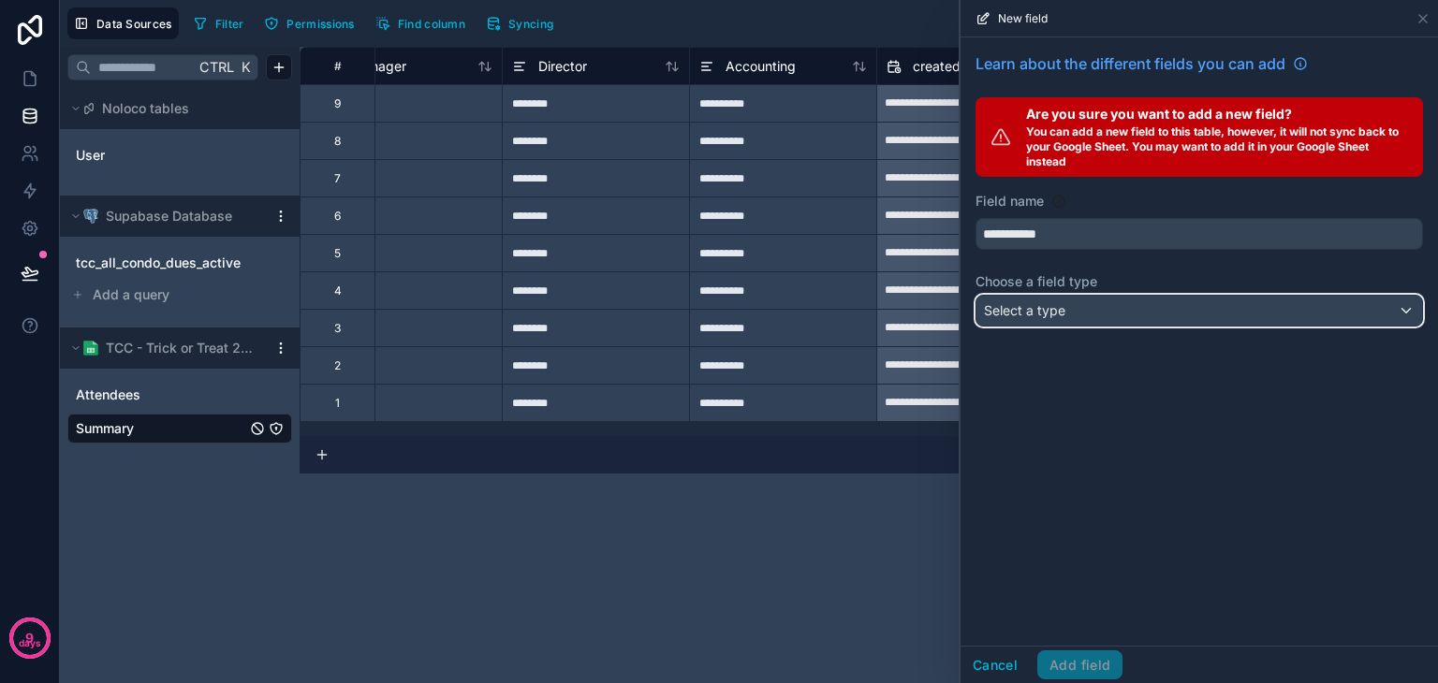
click at [1105, 319] on div "Select a type" at bounding box center [1199, 311] width 446 height 30
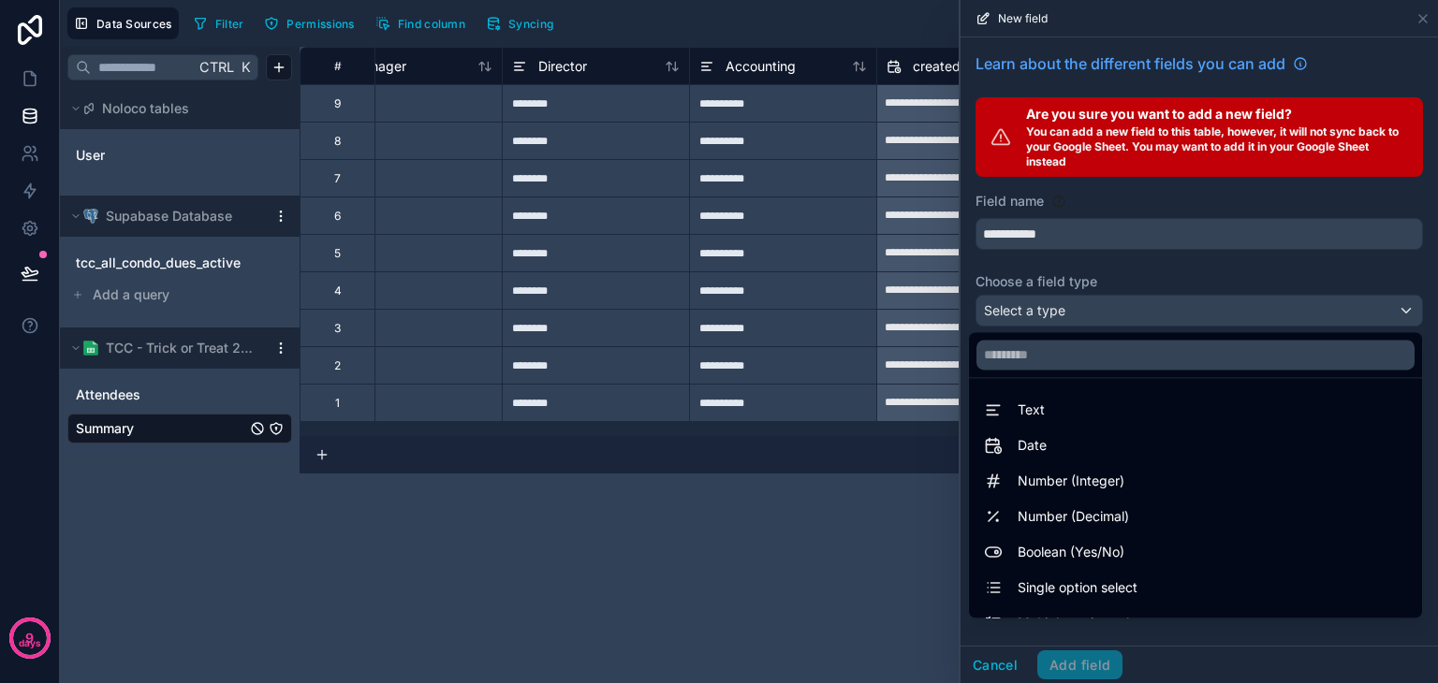
click at [1020, 468] on div "Number (Integer)" at bounding box center [1195, 481] width 446 height 34
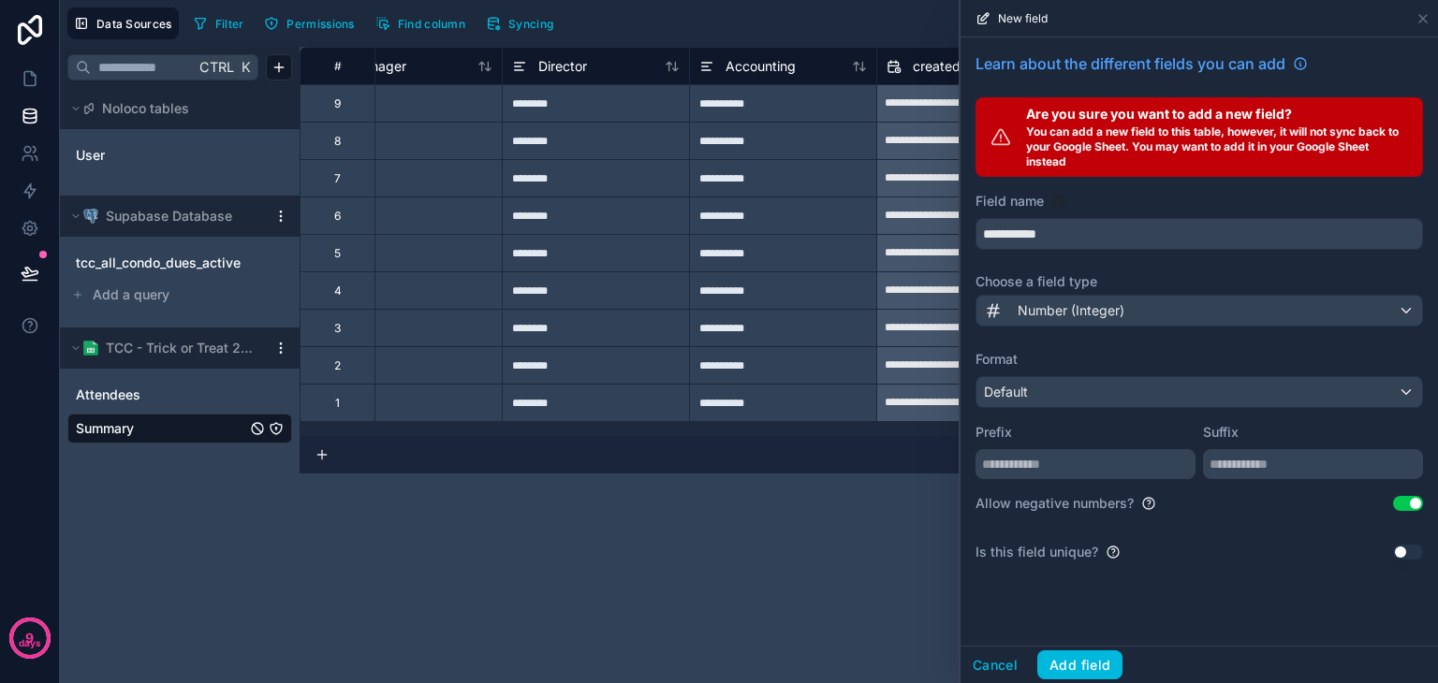
click at [1061, 660] on button "Add field" at bounding box center [1079, 665] width 85 height 30
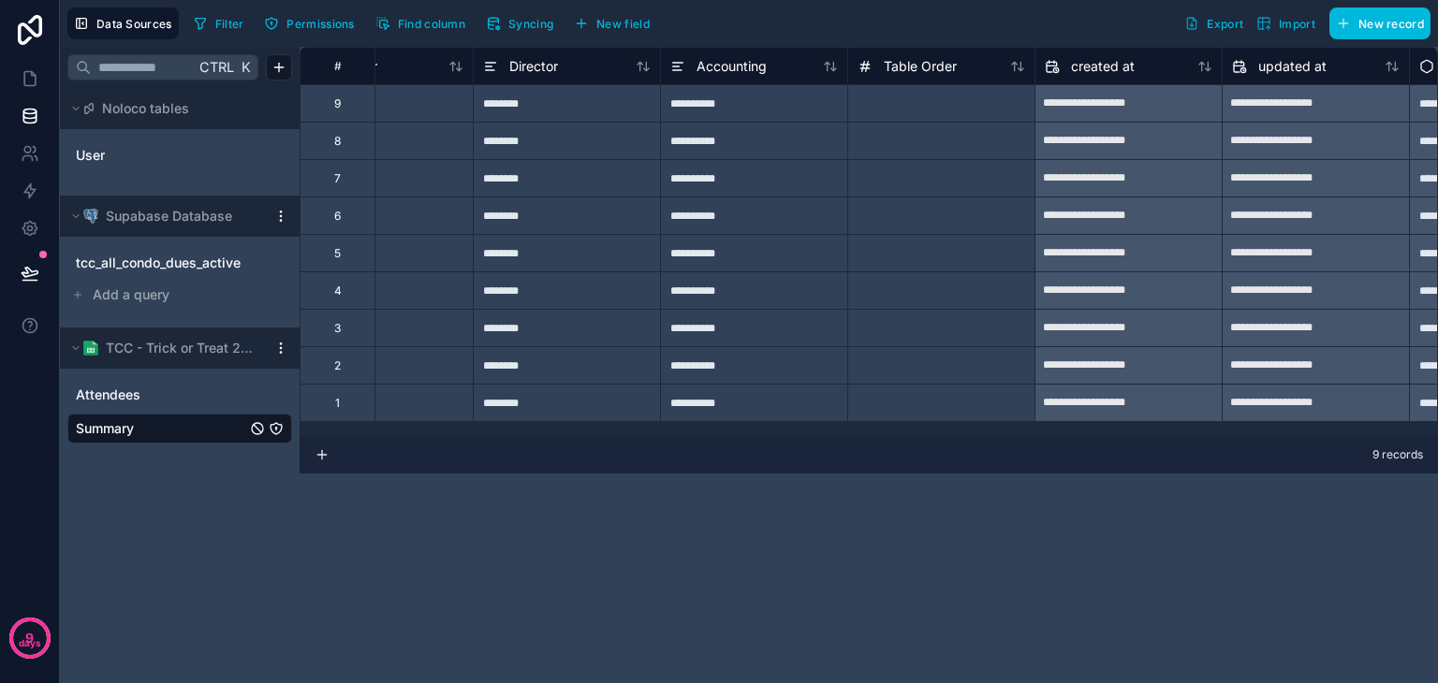
scroll to position [0, 1370]
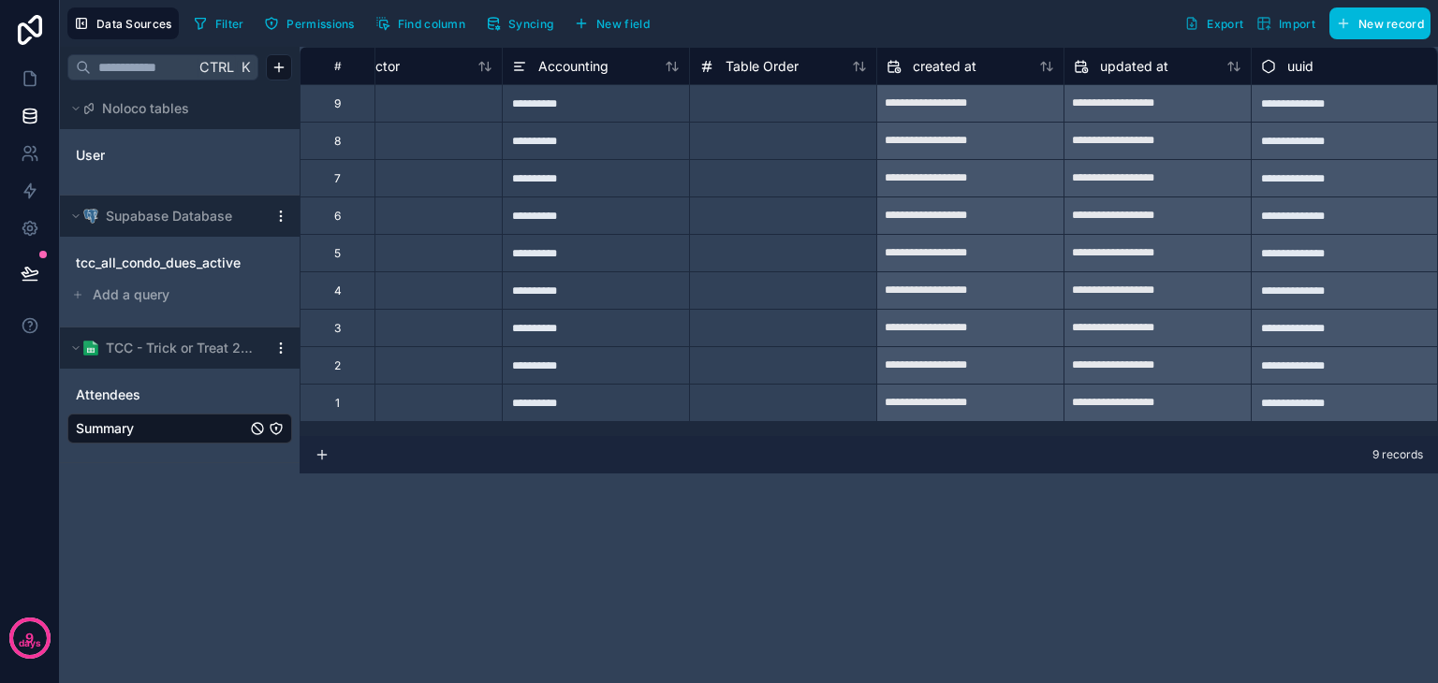
click at [789, 413] on div at bounding box center [782, 402] width 187 height 37
type input "*"
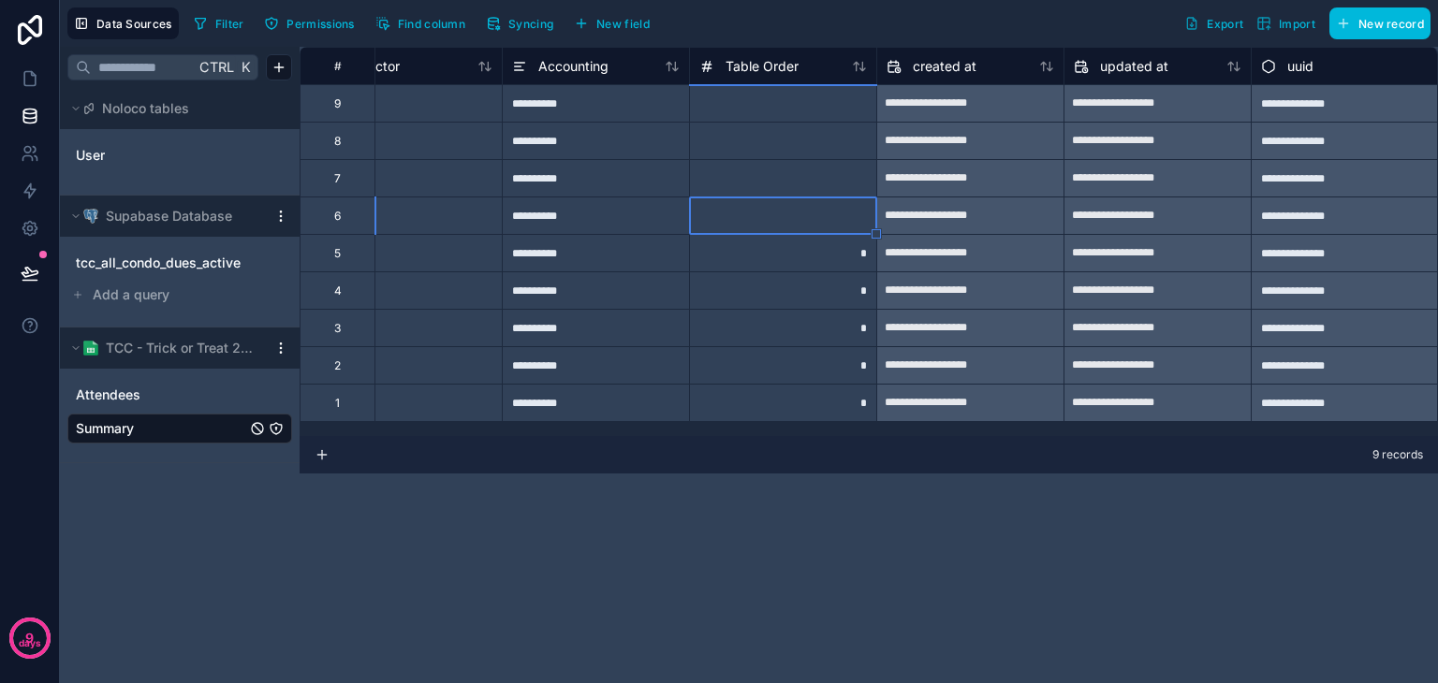
type input "*"
click at [24, 81] on icon at bounding box center [29, 79] width 11 height 14
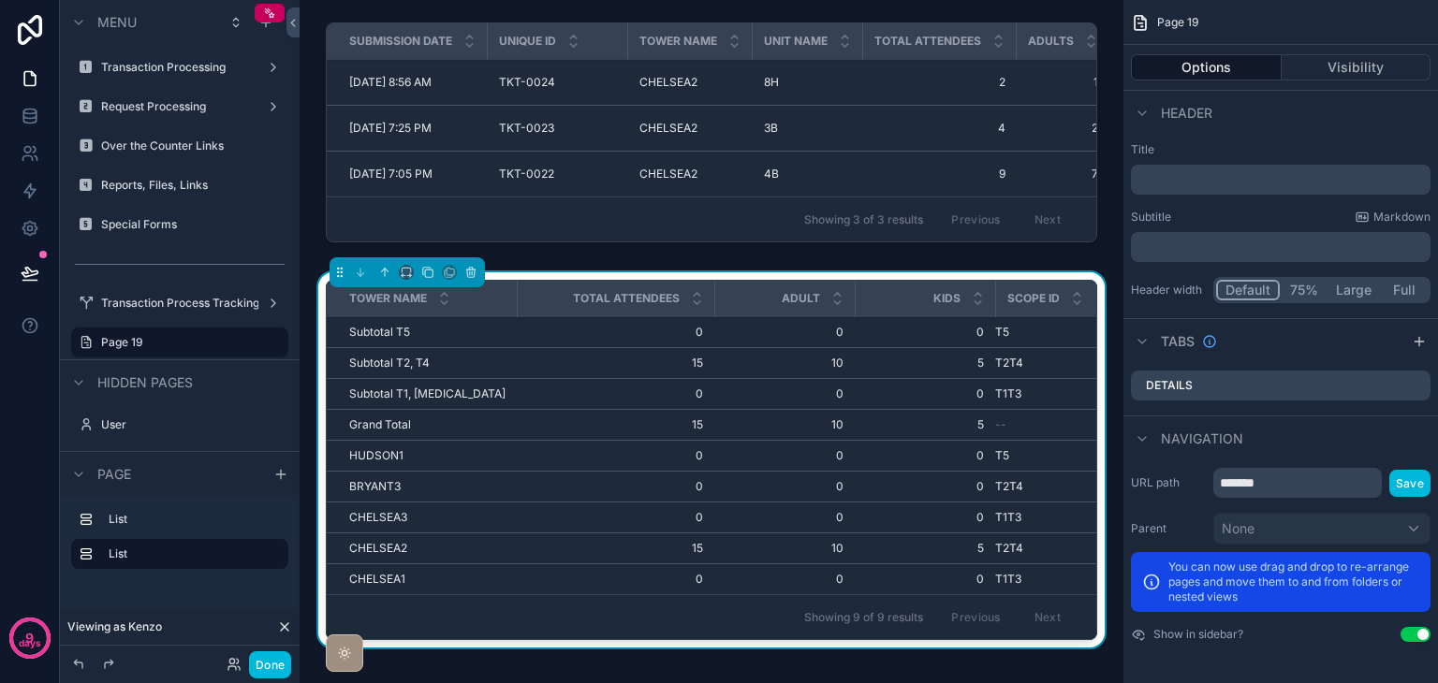
click at [1229, 70] on button "Options" at bounding box center [1206, 67] width 151 height 26
click at [1079, 387] on div "T1T3 T1T3" at bounding box center [1074, 394] width 159 height 15
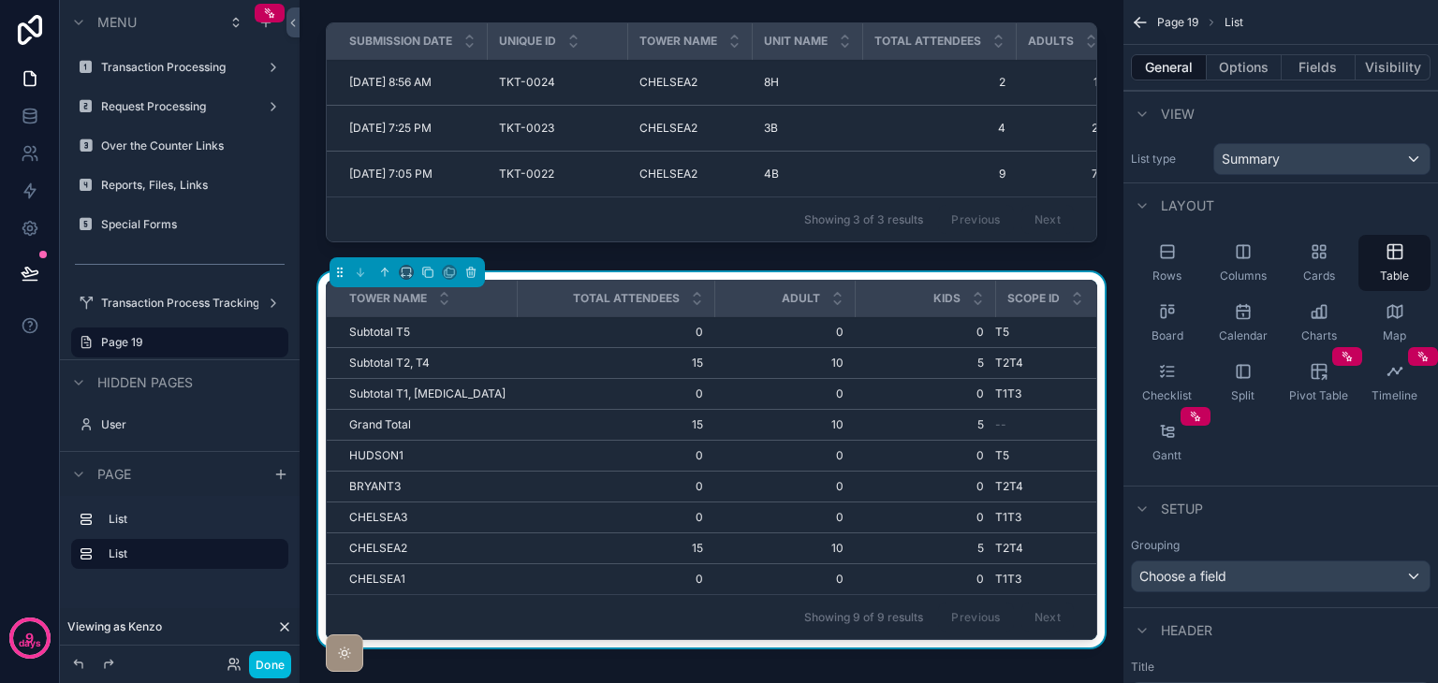
click at [1239, 77] on button "Options" at bounding box center [1243, 67] width 75 height 26
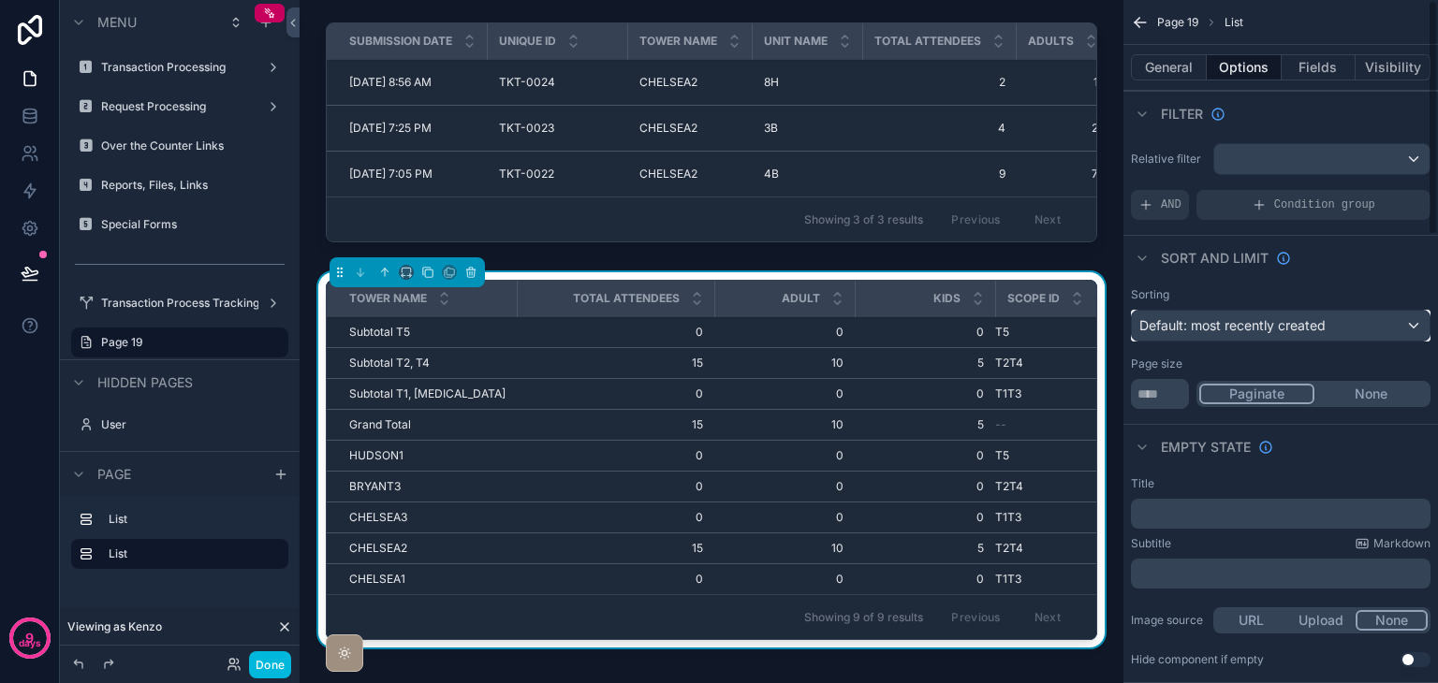
click at [1290, 327] on span "Default: most recently created" at bounding box center [1232, 325] width 186 height 16
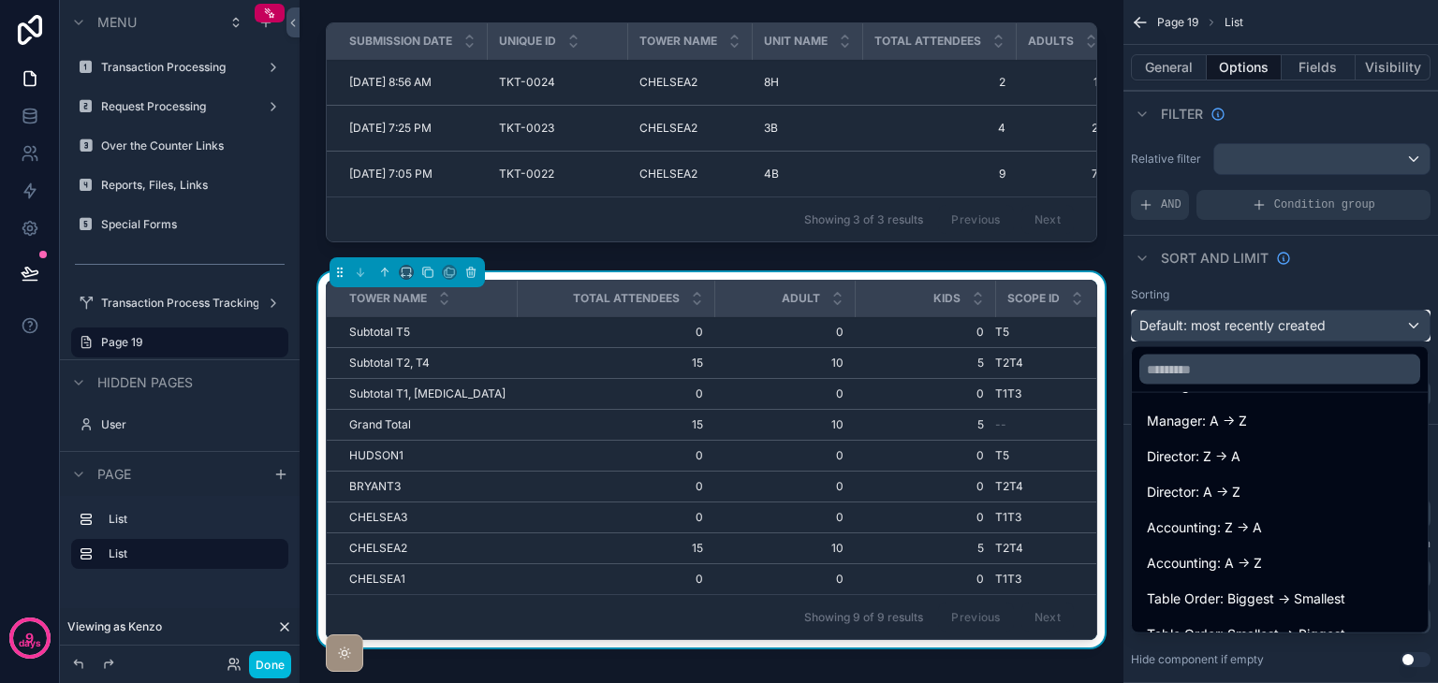
scroll to position [666, 0]
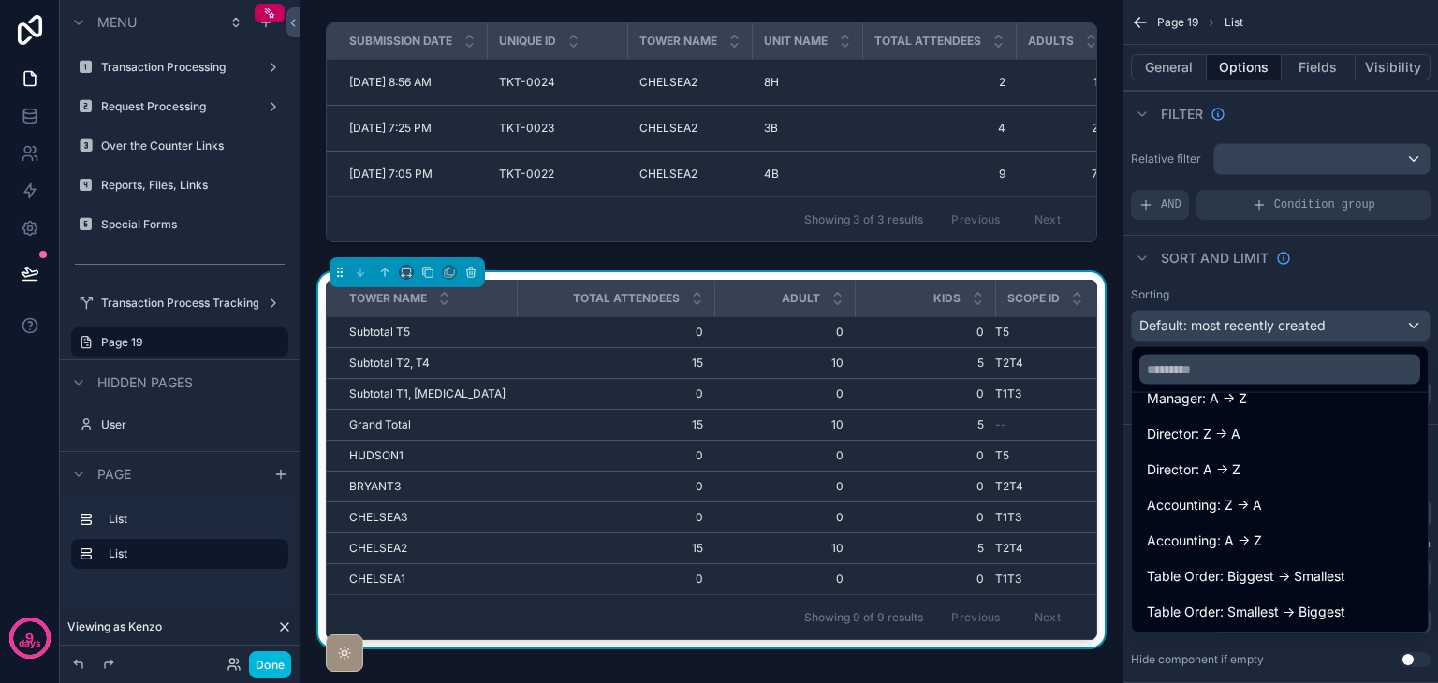
click at [1336, 604] on span "Table Order: Smallest -> Biggest" at bounding box center [1246, 612] width 198 height 22
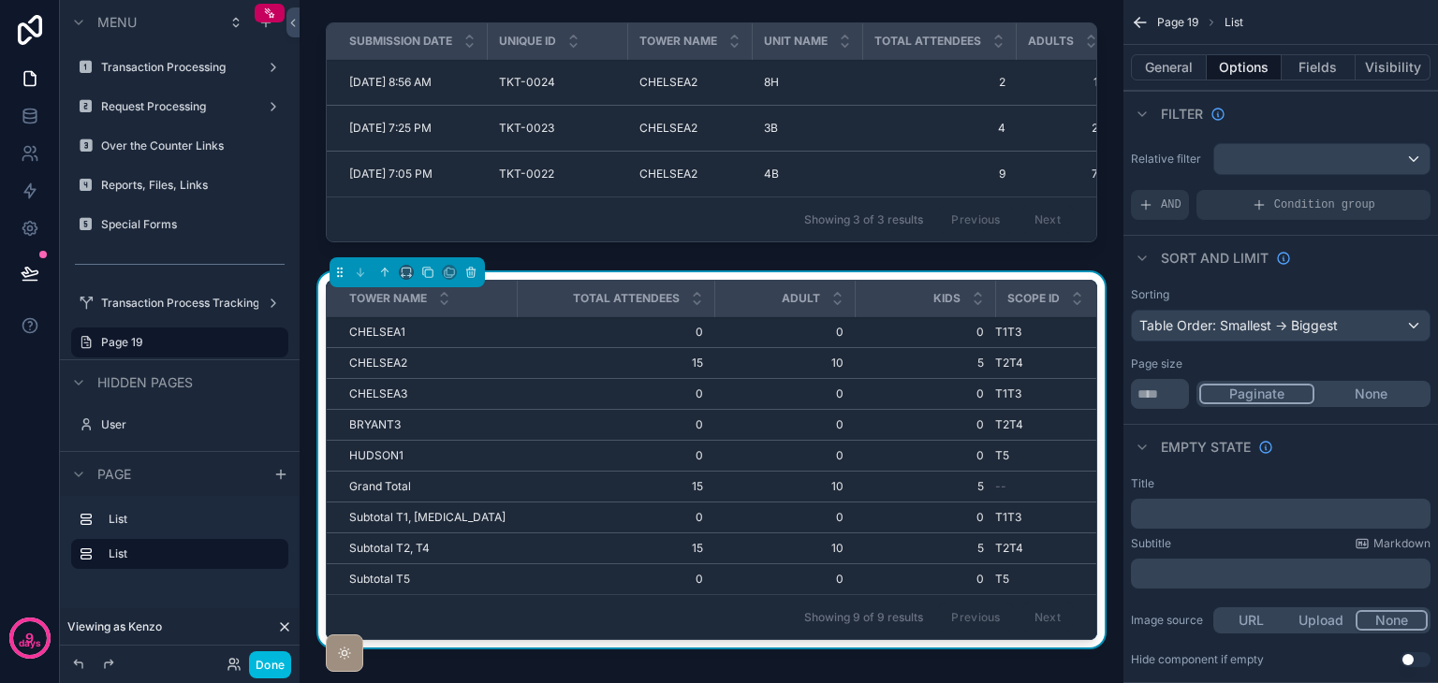
click at [893, 417] on span "0" at bounding box center [925, 424] width 118 height 15
click at [811, 417] on span "0" at bounding box center [784, 424] width 118 height 15
click at [715, 281] on div "Adult" at bounding box center [784, 299] width 139 height 36
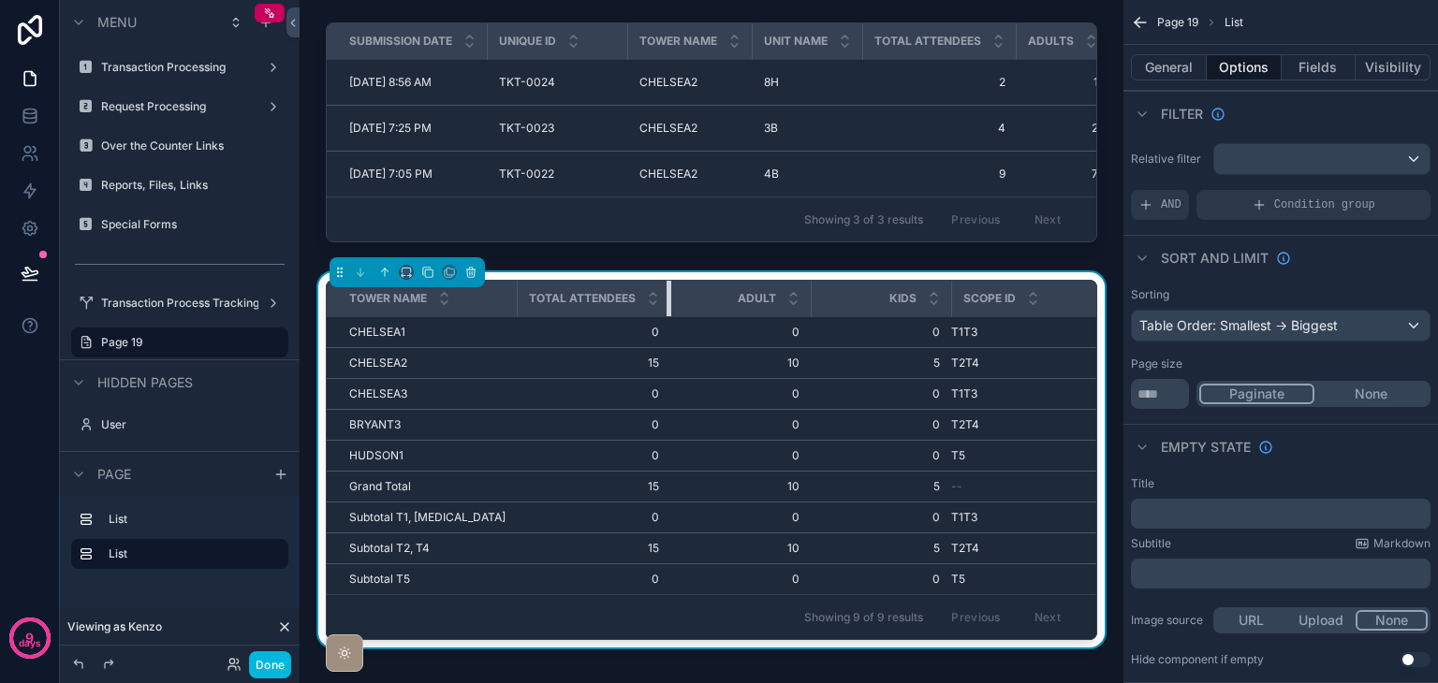
drag, startPoint x: 695, startPoint y: 278, endPoint x: 546, endPoint y: 280, distance: 149.8
click at [541, 281] on th "Total Attendees" at bounding box center [593, 299] width 153 height 37
click at [1027, 297] on icon "scrollable content" at bounding box center [1033, 303] width 12 height 12
click at [1030, 293] on icon "scrollable content" at bounding box center [1033, 294] width 7 height 3
click at [1198, 337] on div "Table Order: Smallest -> Biggest" at bounding box center [1281, 326] width 298 height 30
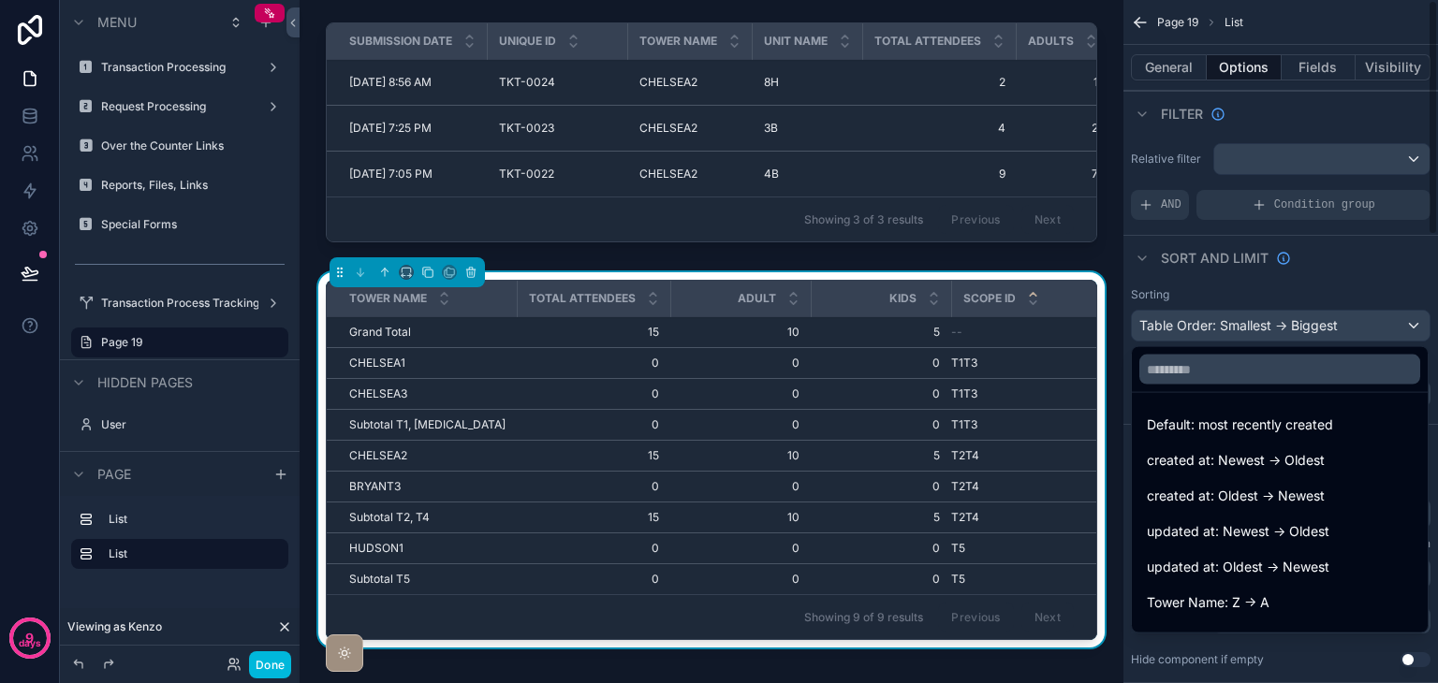
click at [1198, 337] on div "scrollable content" at bounding box center [719, 341] width 1438 height 683
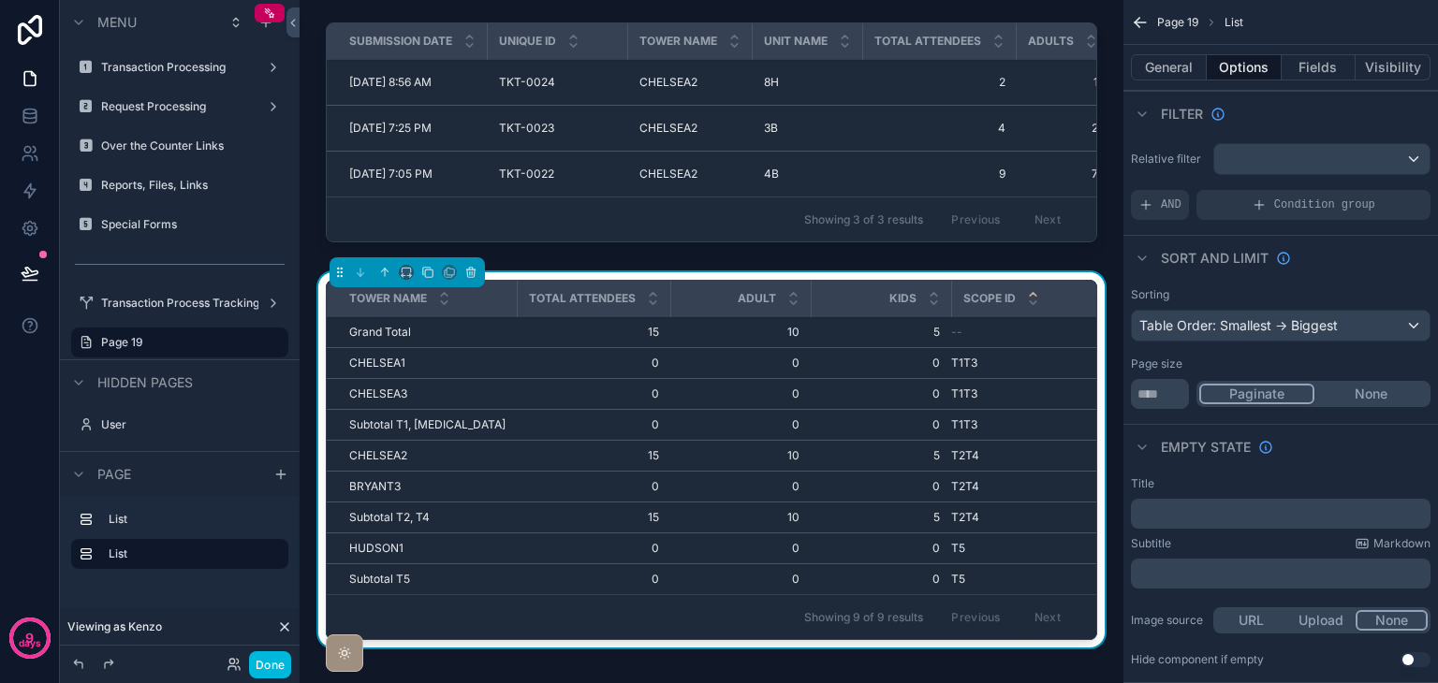
click at [1030, 301] on icon "scrollable content" at bounding box center [1033, 302] width 7 height 3
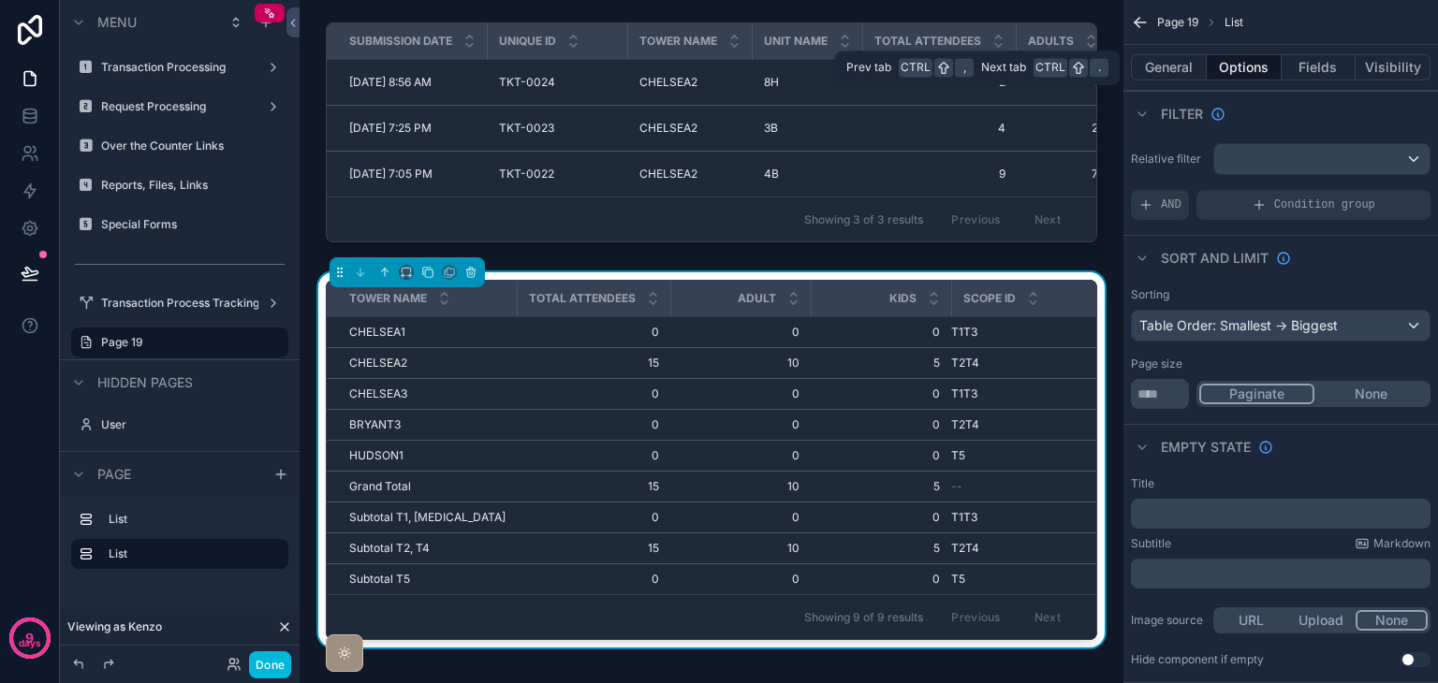
click at [1323, 72] on button "Fields" at bounding box center [1318, 67] width 75 height 26
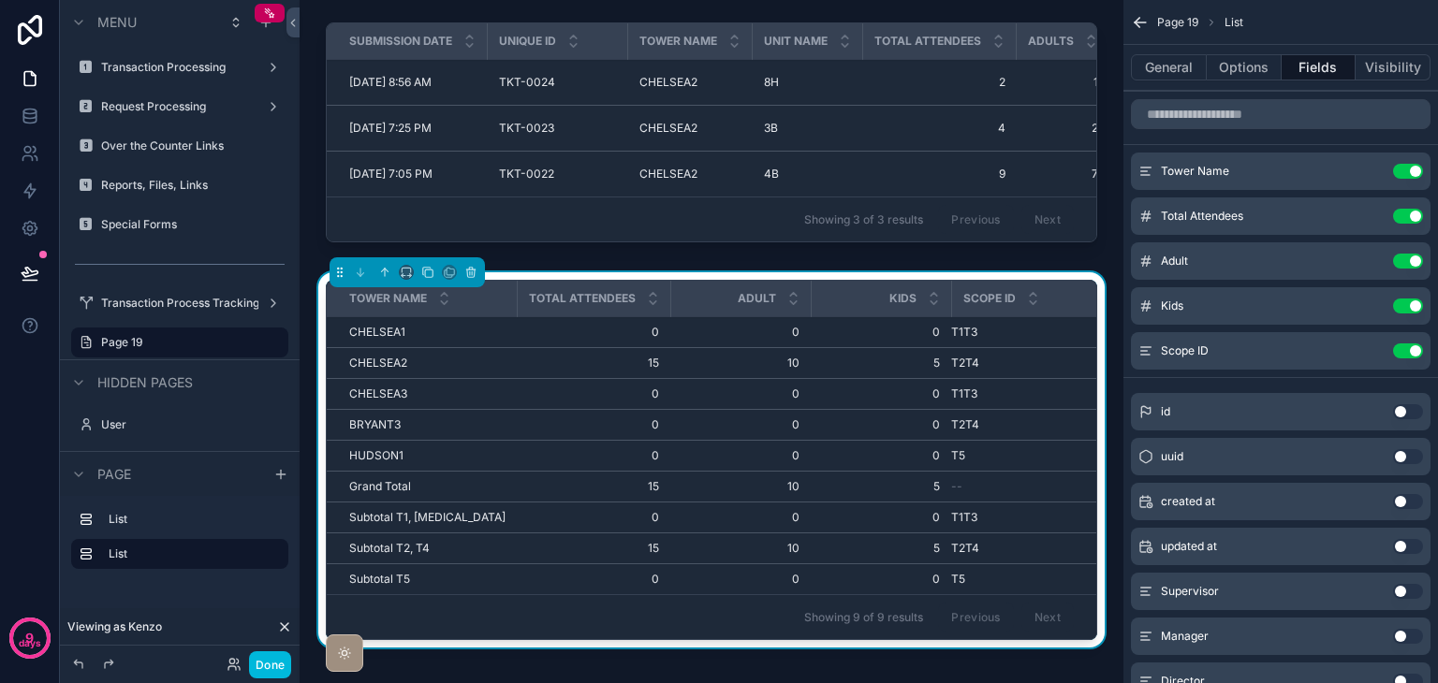
click at [1396, 349] on button "Use setting" at bounding box center [1408, 351] width 30 height 15
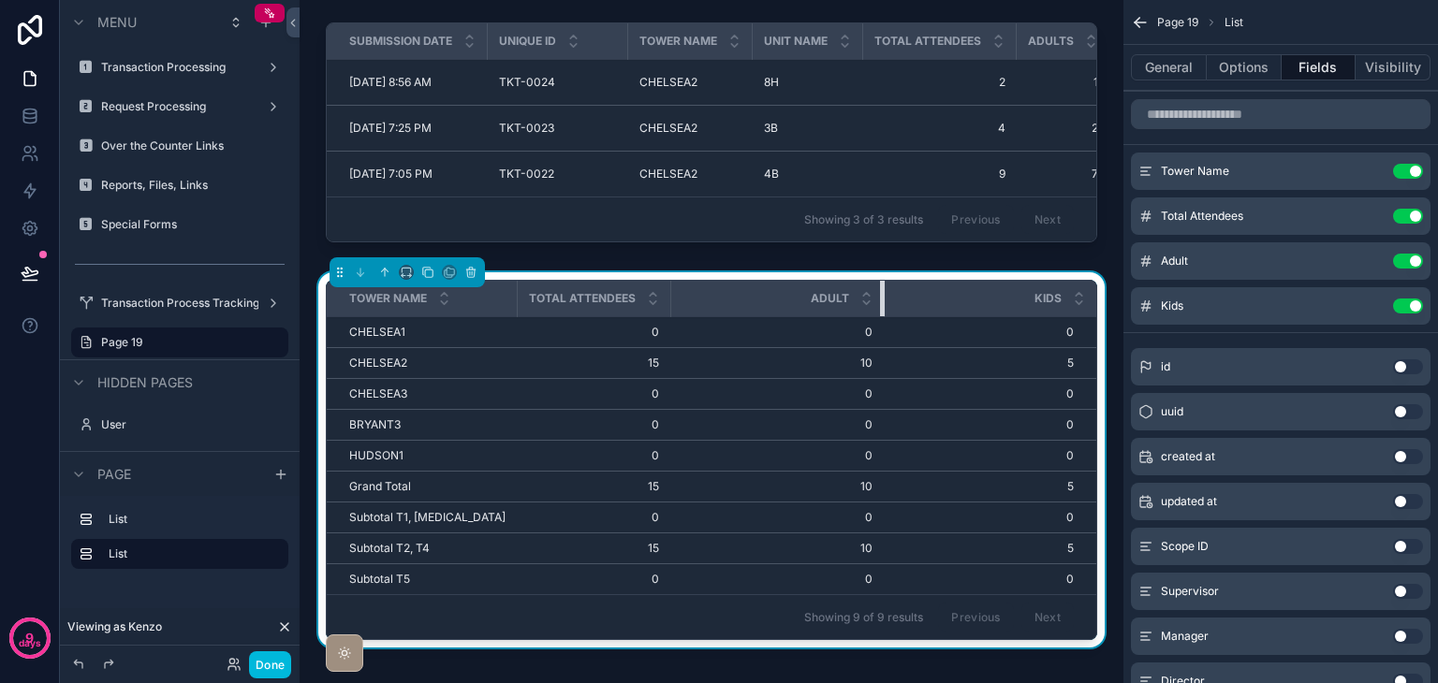
drag, startPoint x: 792, startPoint y: 279, endPoint x: 865, endPoint y: 286, distance: 73.4
click at [880, 286] on div "scrollable content" at bounding box center [883, 299] width 7 height 36
drag, startPoint x: 651, startPoint y: 283, endPoint x: 716, endPoint y: 288, distance: 64.8
click at [712, 286] on tr "Tower Name Total Attendees Adult Kids" at bounding box center [711, 299] width 769 height 37
click at [1233, 76] on button "Options" at bounding box center [1243, 67] width 75 height 26
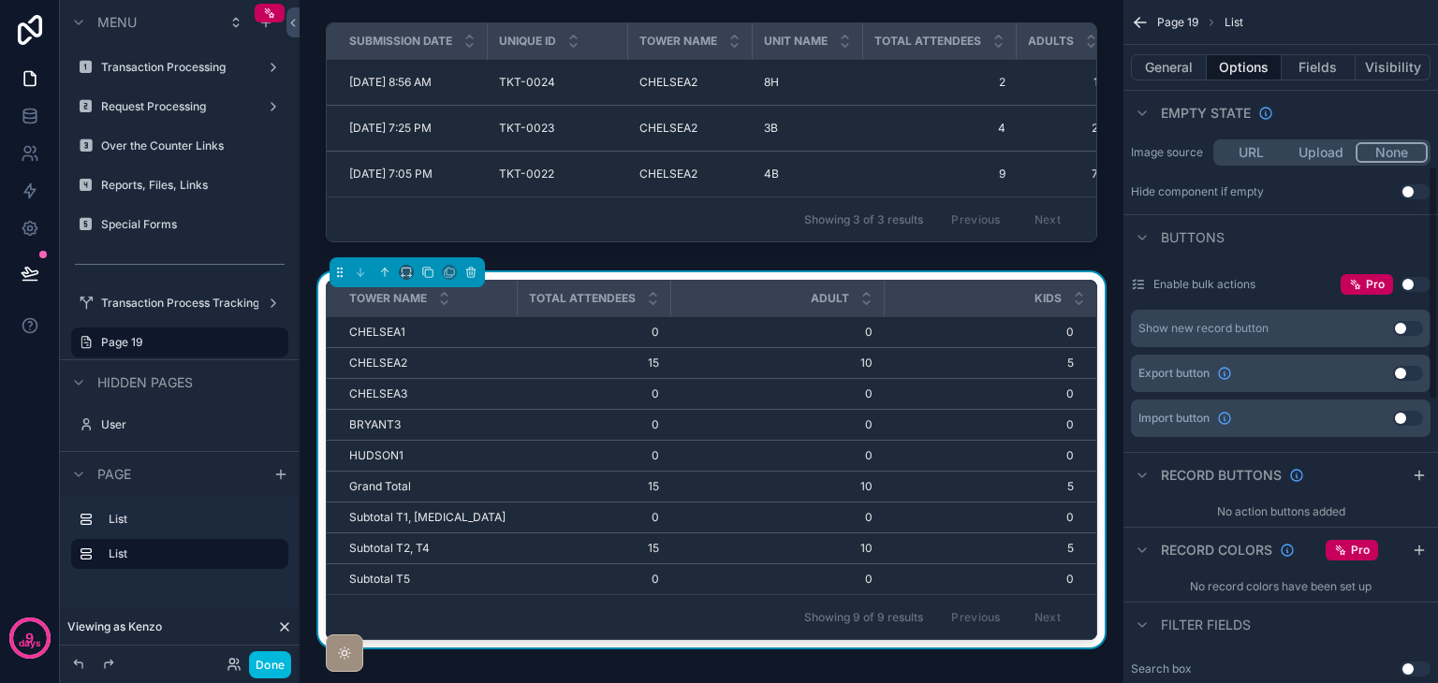
scroll to position [562, 0]
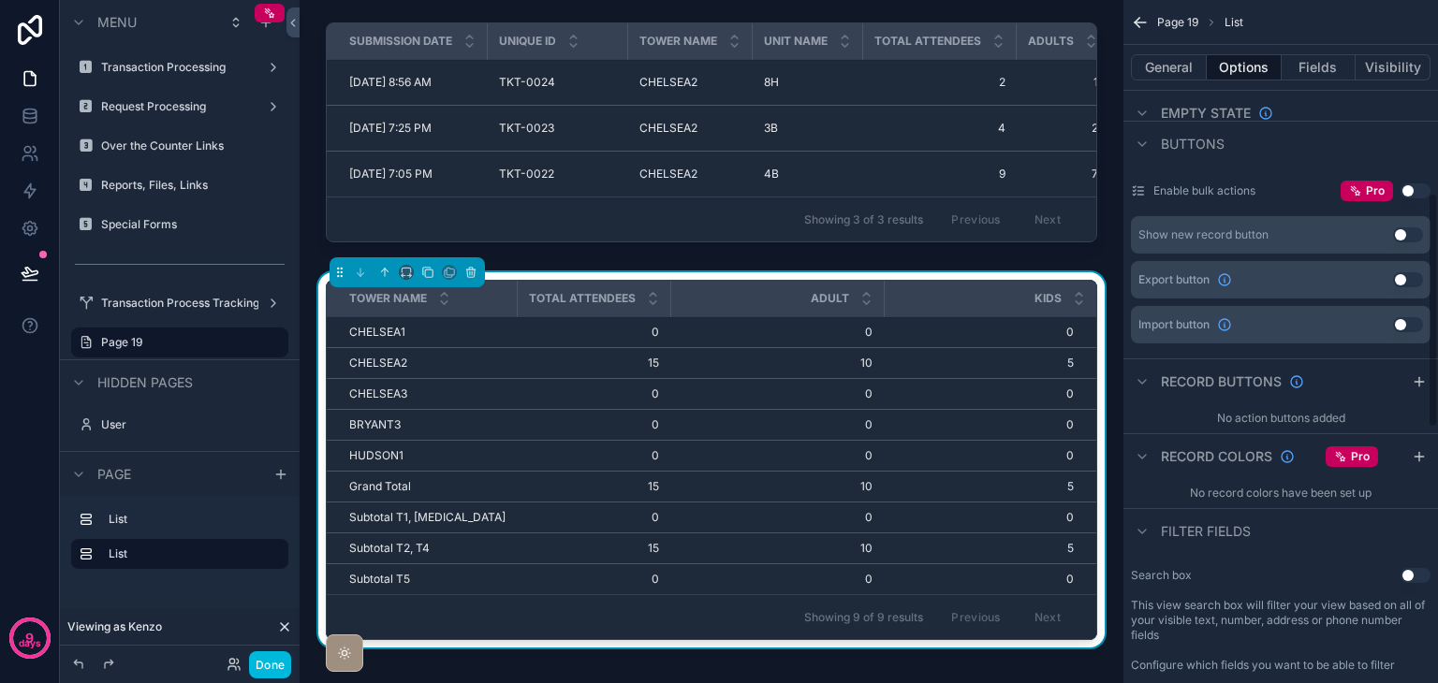
click at [1418, 375] on icon "scrollable content" at bounding box center [1418, 381] width 15 height 15
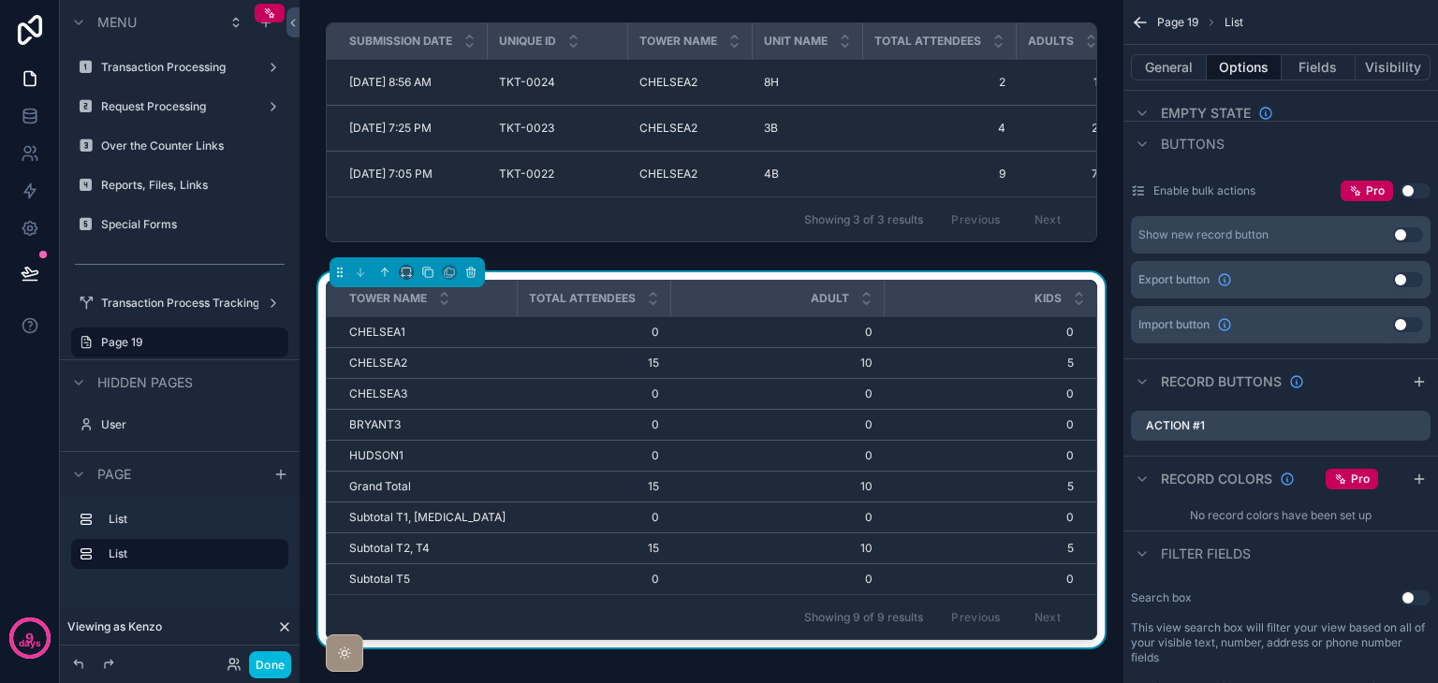
click at [0, 0] on icon "scrollable content" at bounding box center [0, 0] width 0 height 0
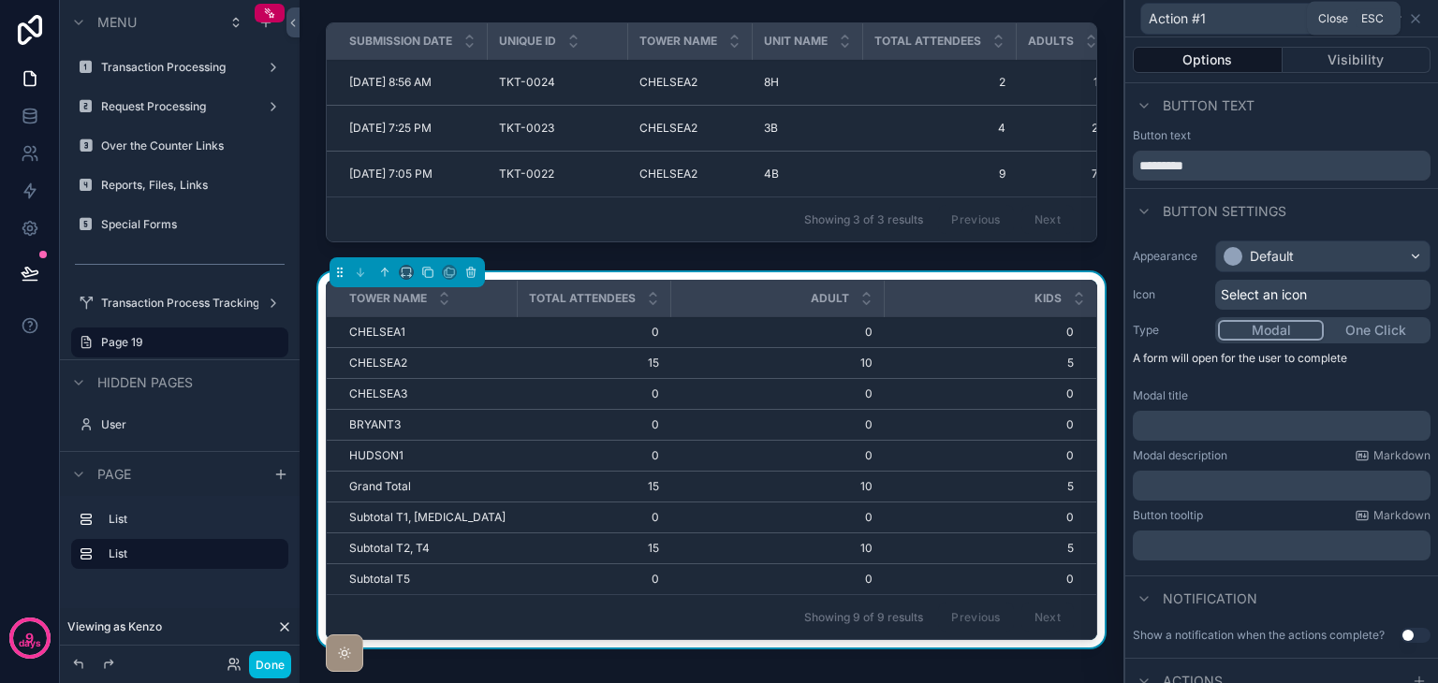
click at [1416, 23] on icon at bounding box center [1415, 18] width 15 height 15
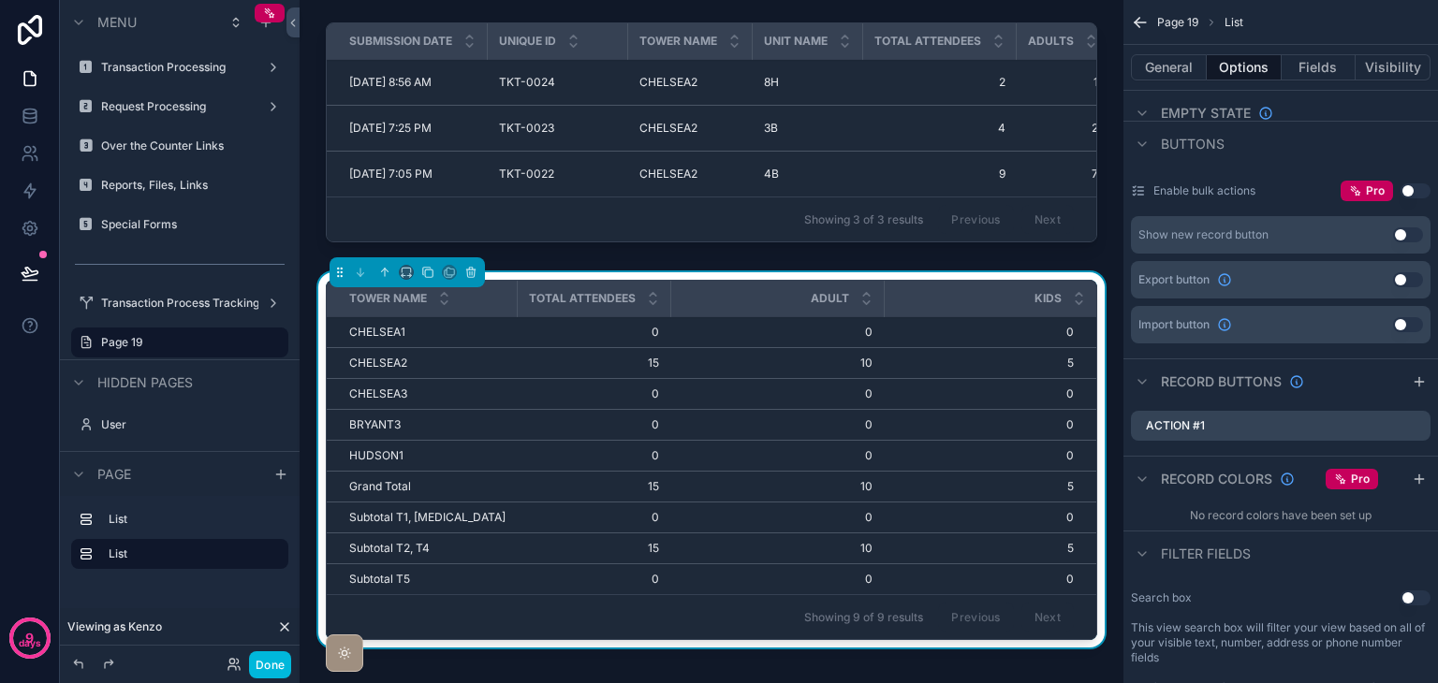
click at [0, 0] on icon "scrollable content" at bounding box center [0, 0] width 0 height 0
click at [1383, 392] on icon at bounding box center [1385, 394] width 15 height 15
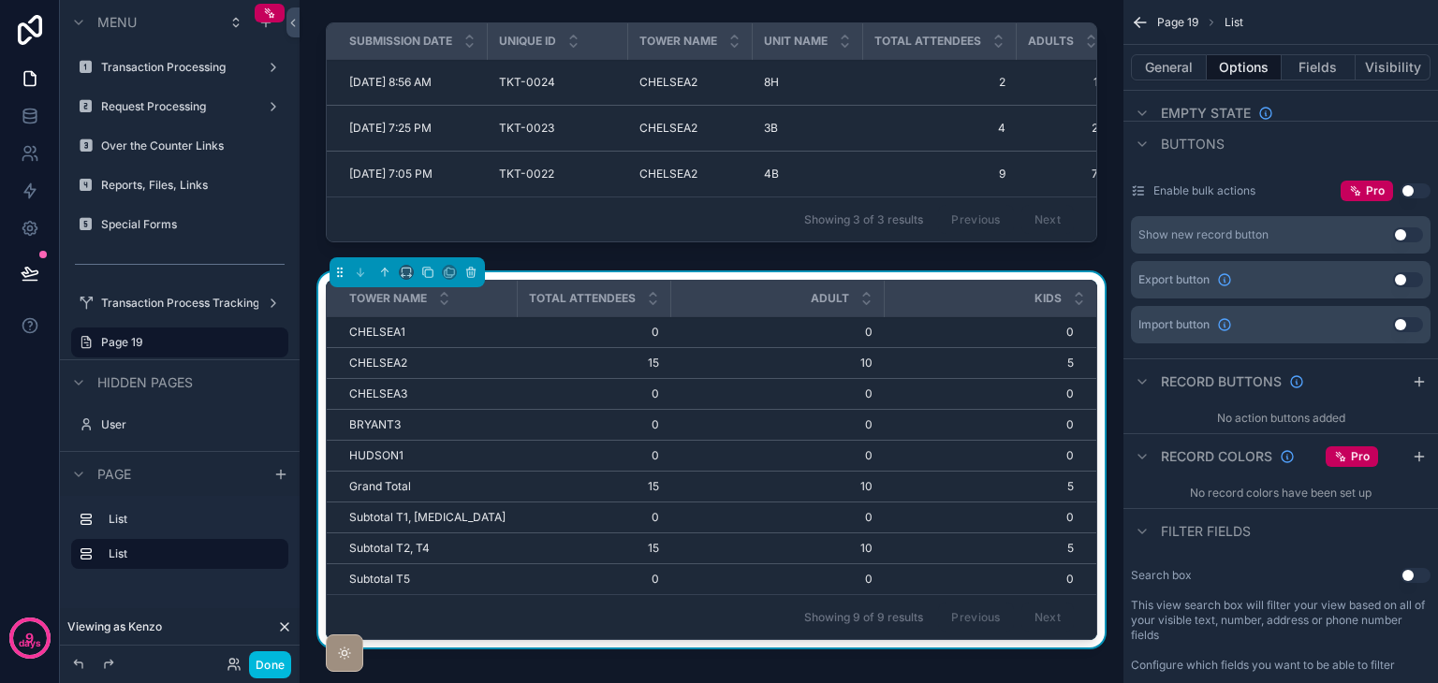
click at [1419, 458] on icon "scrollable content" at bounding box center [1418, 456] width 15 height 15
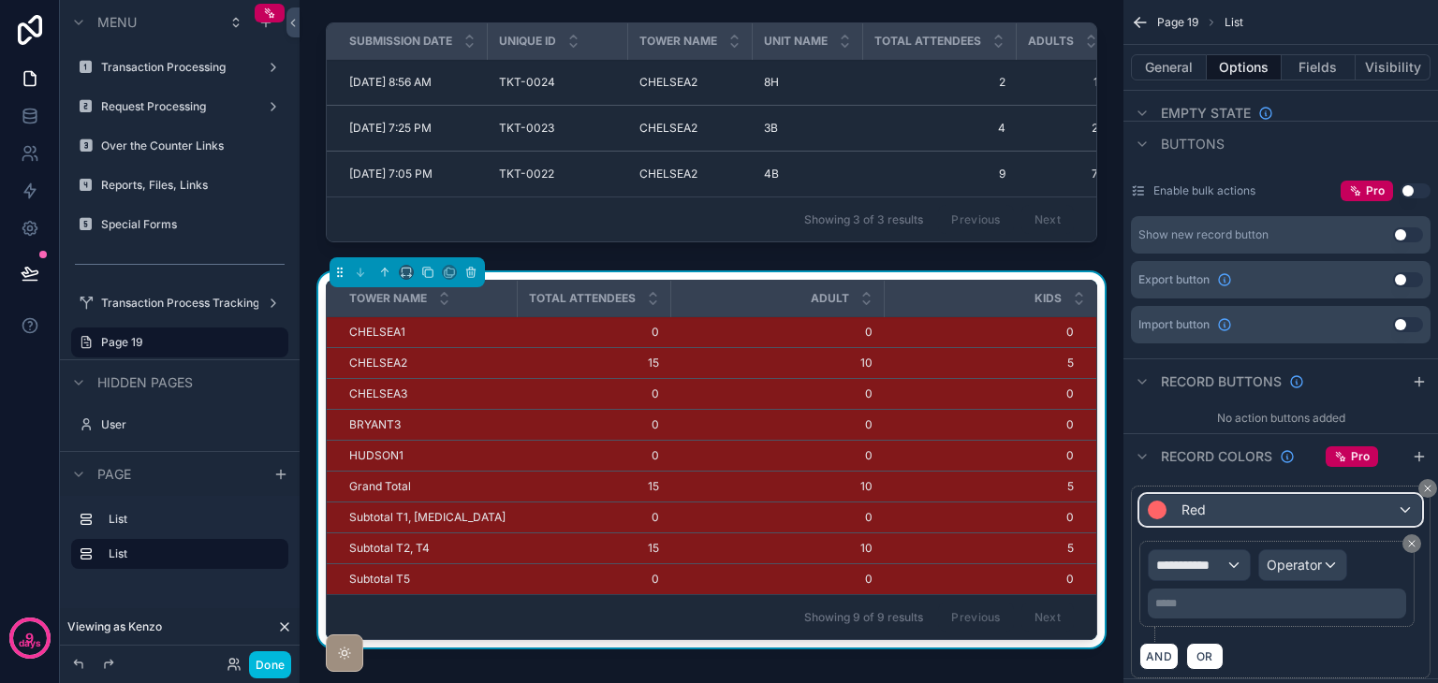
click at [1346, 510] on div "Red" at bounding box center [1280, 510] width 281 height 30
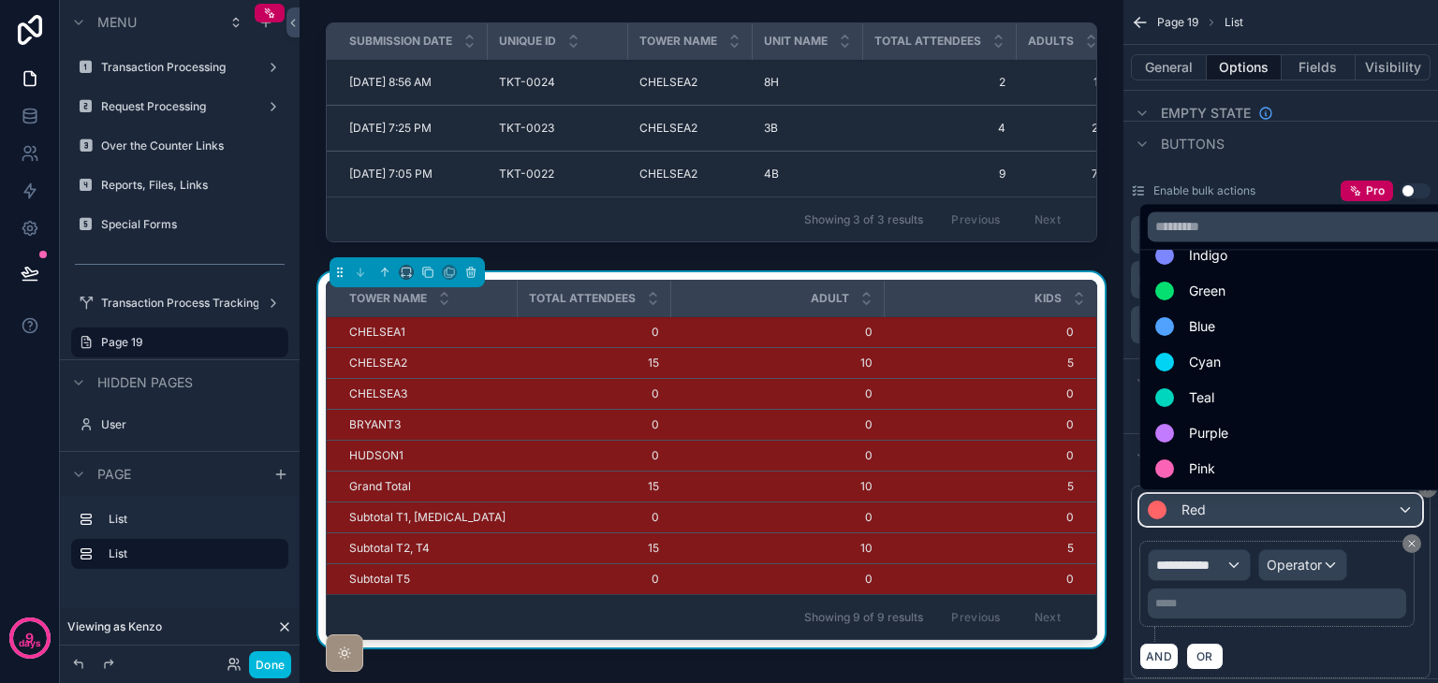
scroll to position [39, 0]
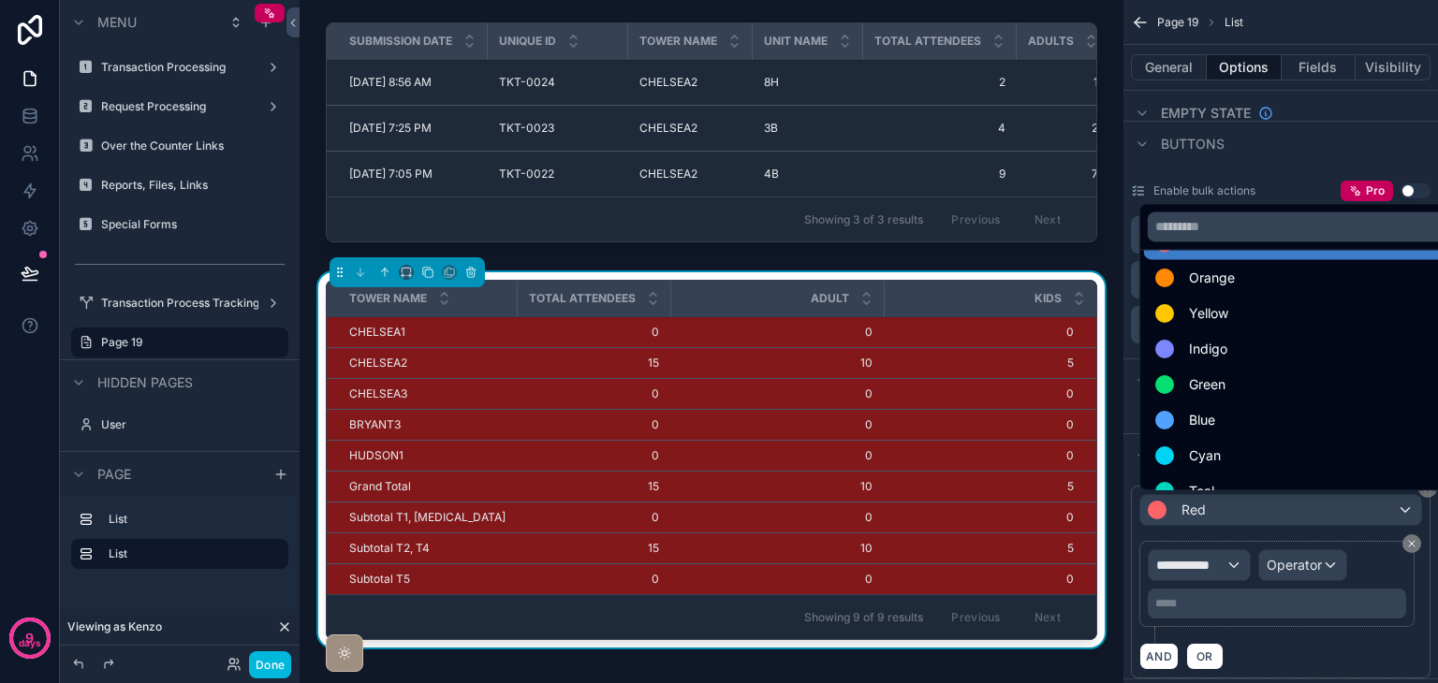
click at [1195, 389] on span "Green" at bounding box center [1207, 384] width 37 height 22
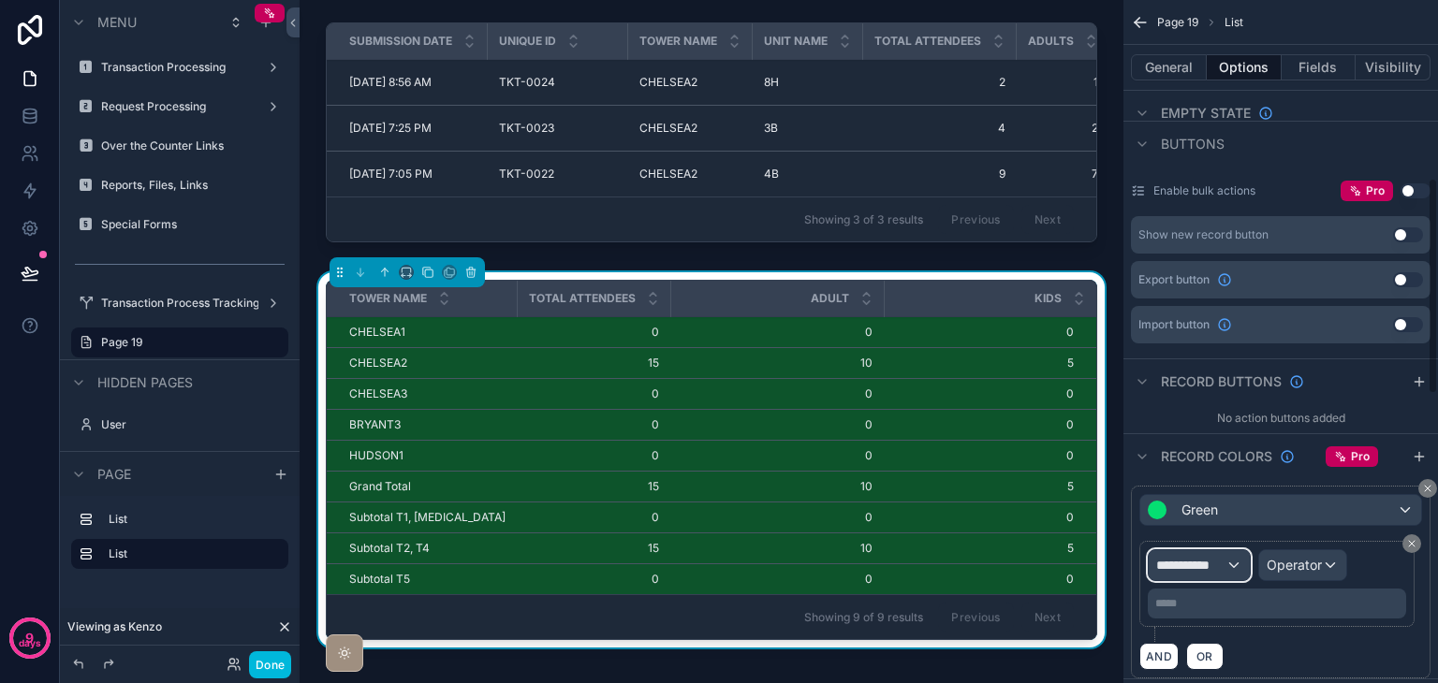
click at [1212, 565] on span "**********" at bounding box center [1190, 565] width 69 height 19
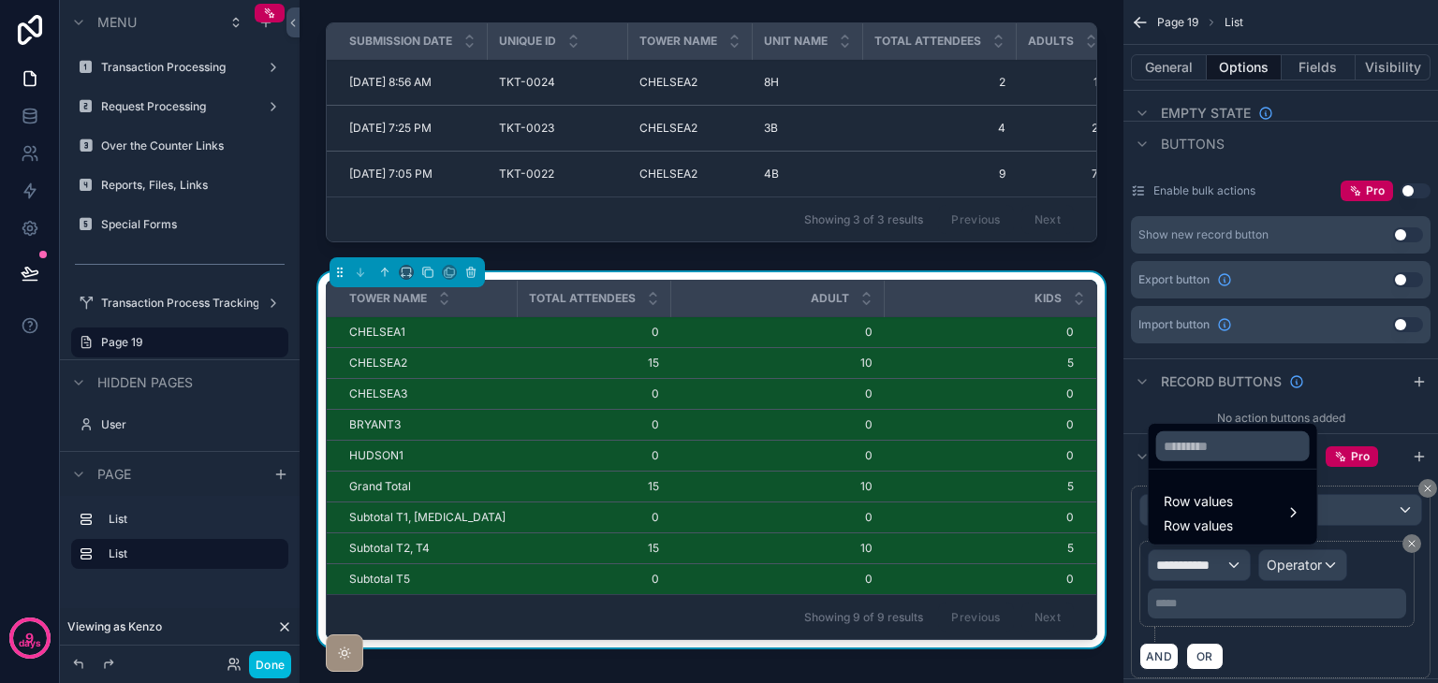
click at [1217, 517] on span "Row values" at bounding box center [1197, 526] width 69 height 19
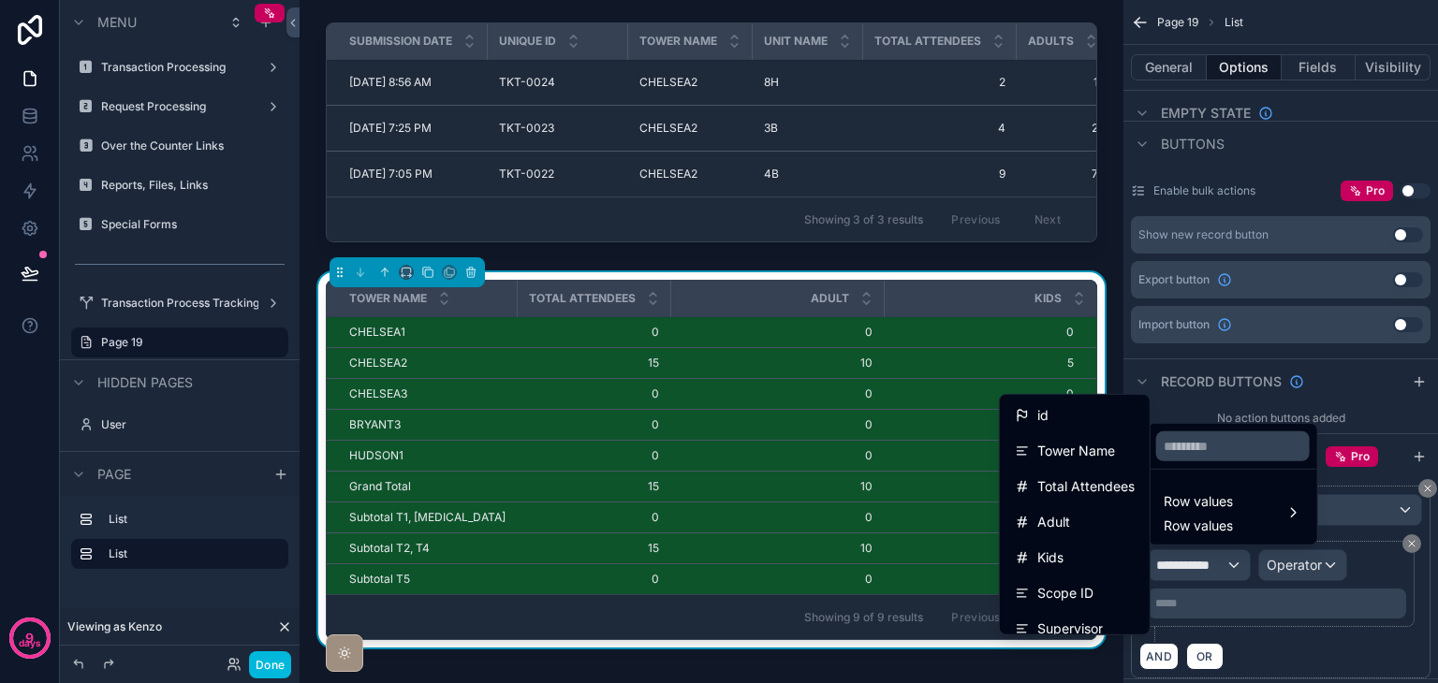
click at [1096, 454] on span "Tower Name" at bounding box center [1076, 451] width 78 height 22
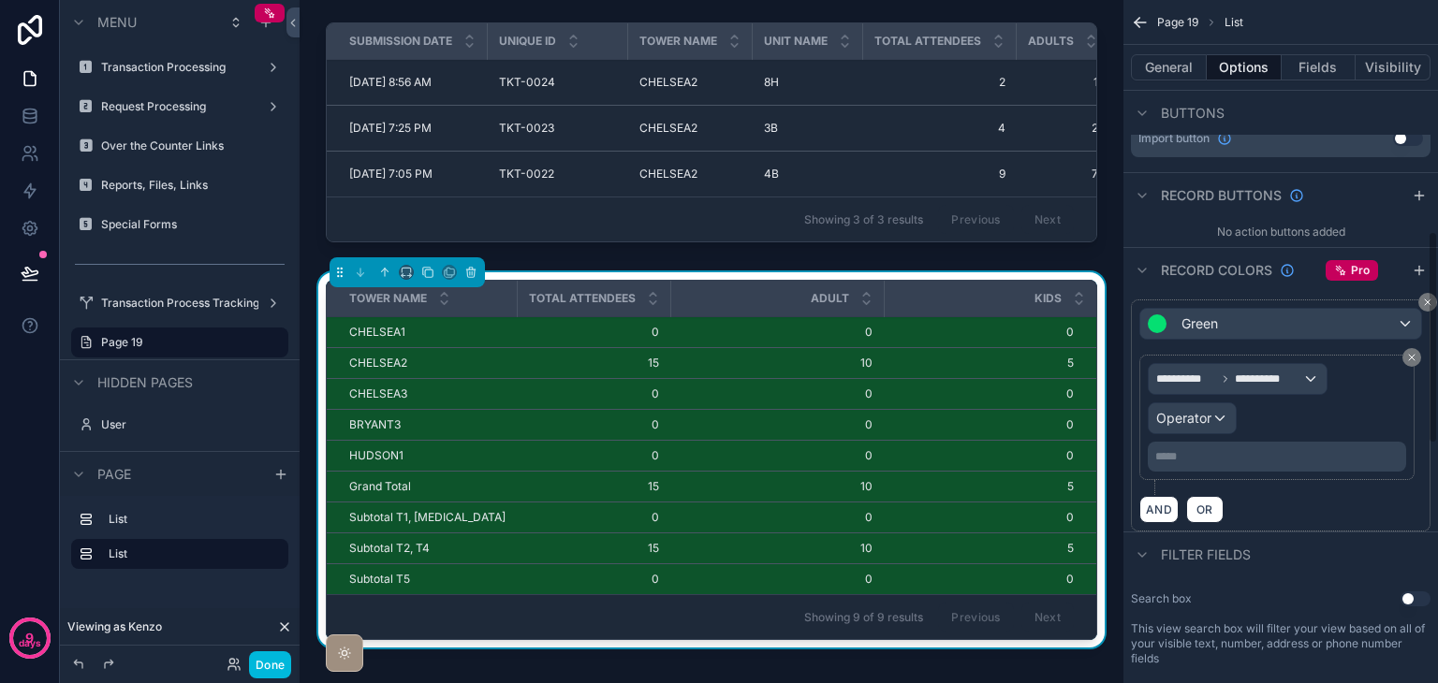
scroll to position [749, 0]
click at [1178, 420] on span "Operator" at bounding box center [1183, 417] width 55 height 16
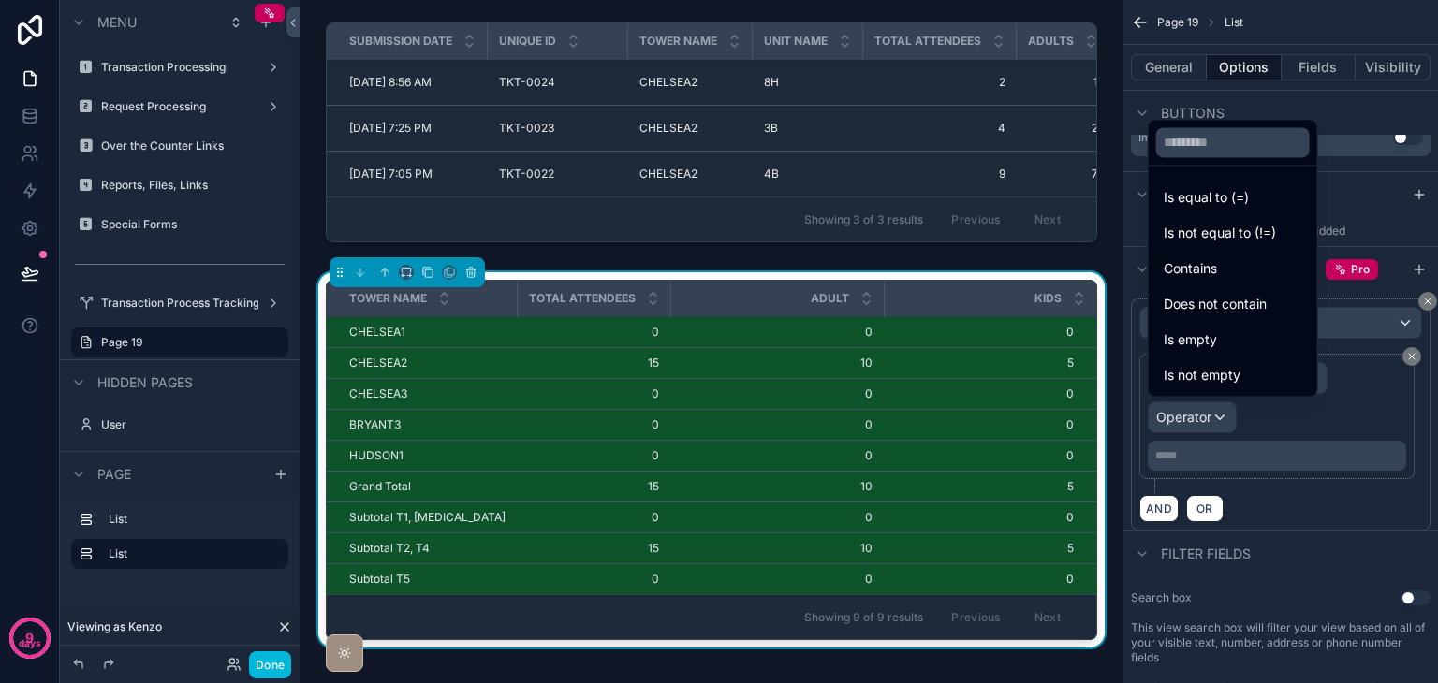
click at [1178, 184] on div "Is equal to (=)" at bounding box center [1232, 198] width 161 height 34
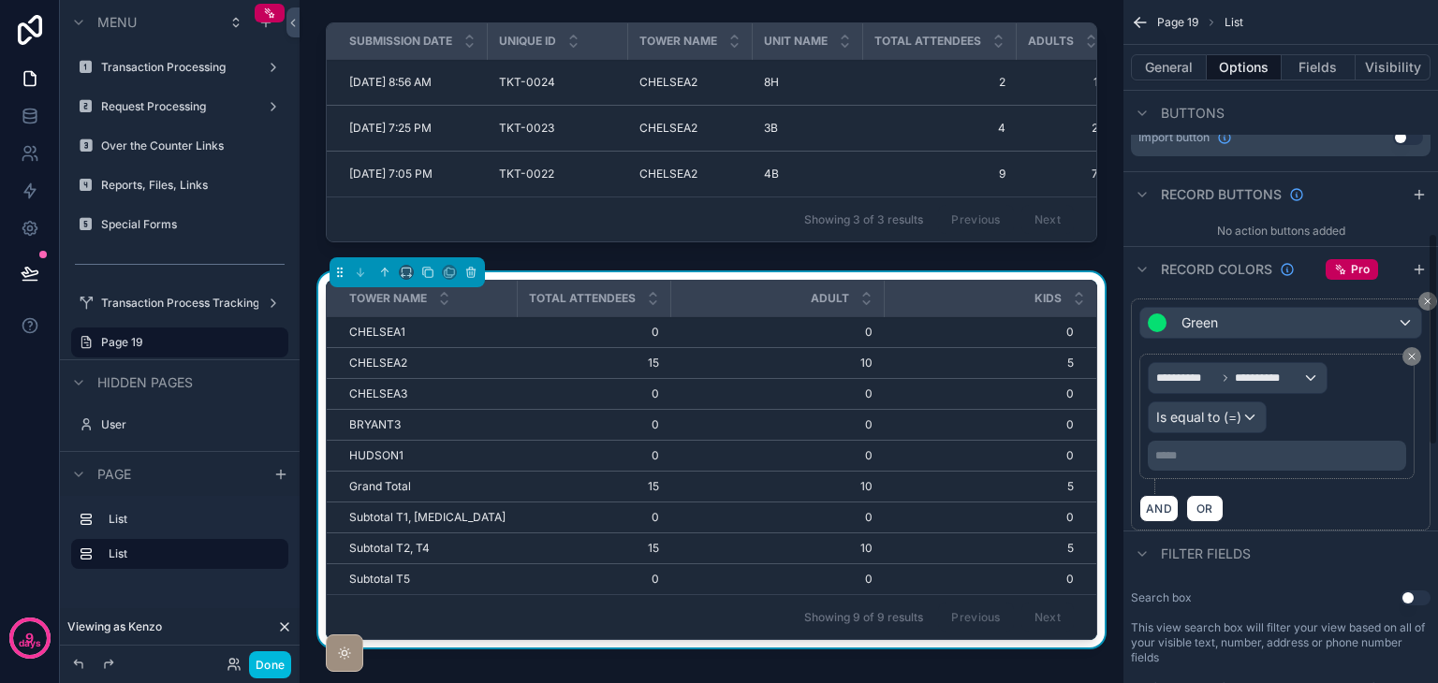
click at [1237, 448] on p "***** ﻿" at bounding box center [1278, 455] width 247 height 15
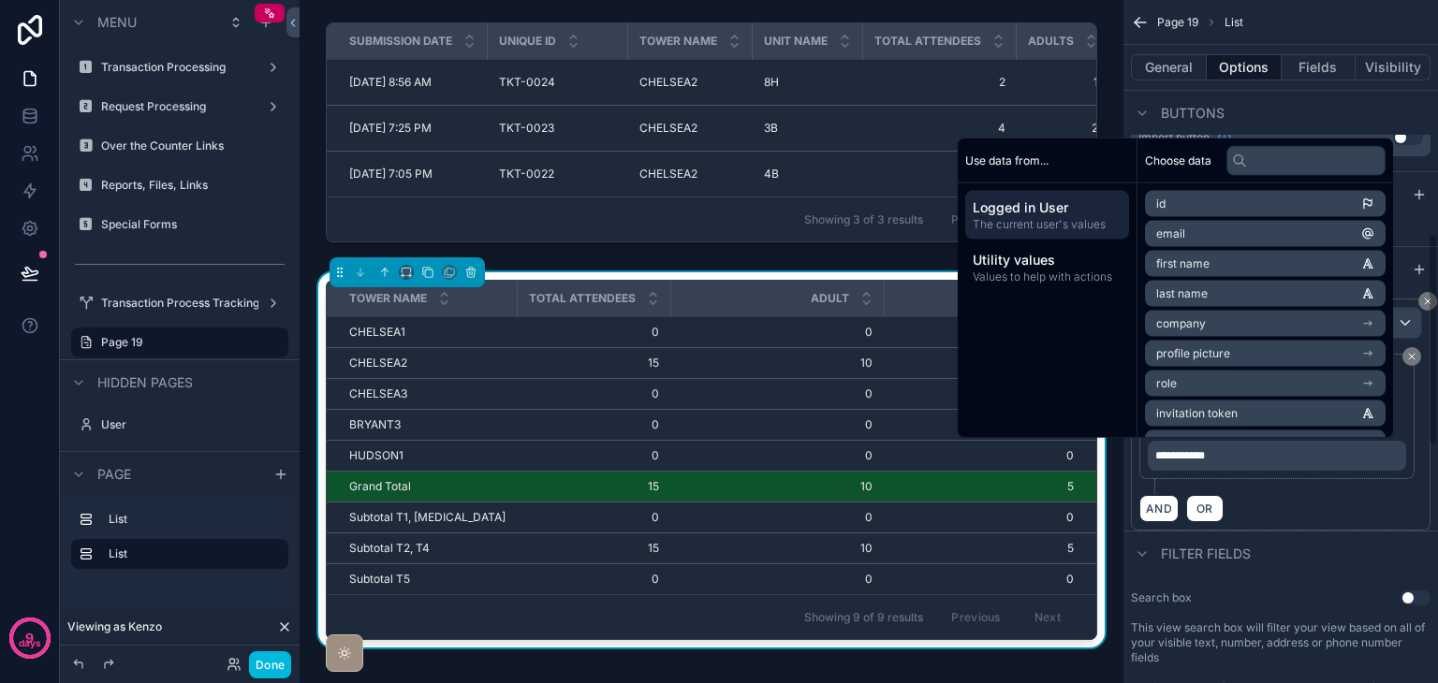
click at [1278, 510] on div "AND OR" at bounding box center [1280, 508] width 283 height 28
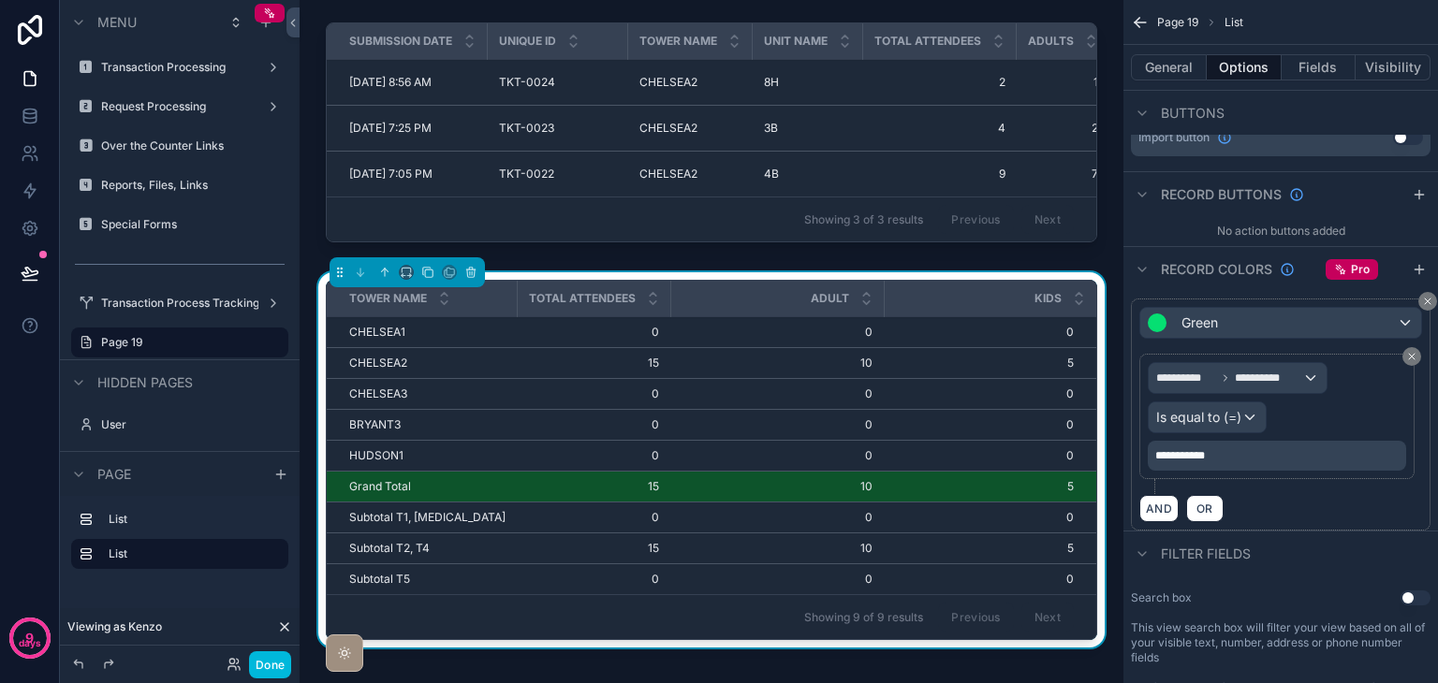
click at [1316, 555] on div "Filter fields" at bounding box center [1280, 553] width 314 height 45
click at [1372, 69] on button "Visibility" at bounding box center [1392, 67] width 75 height 26
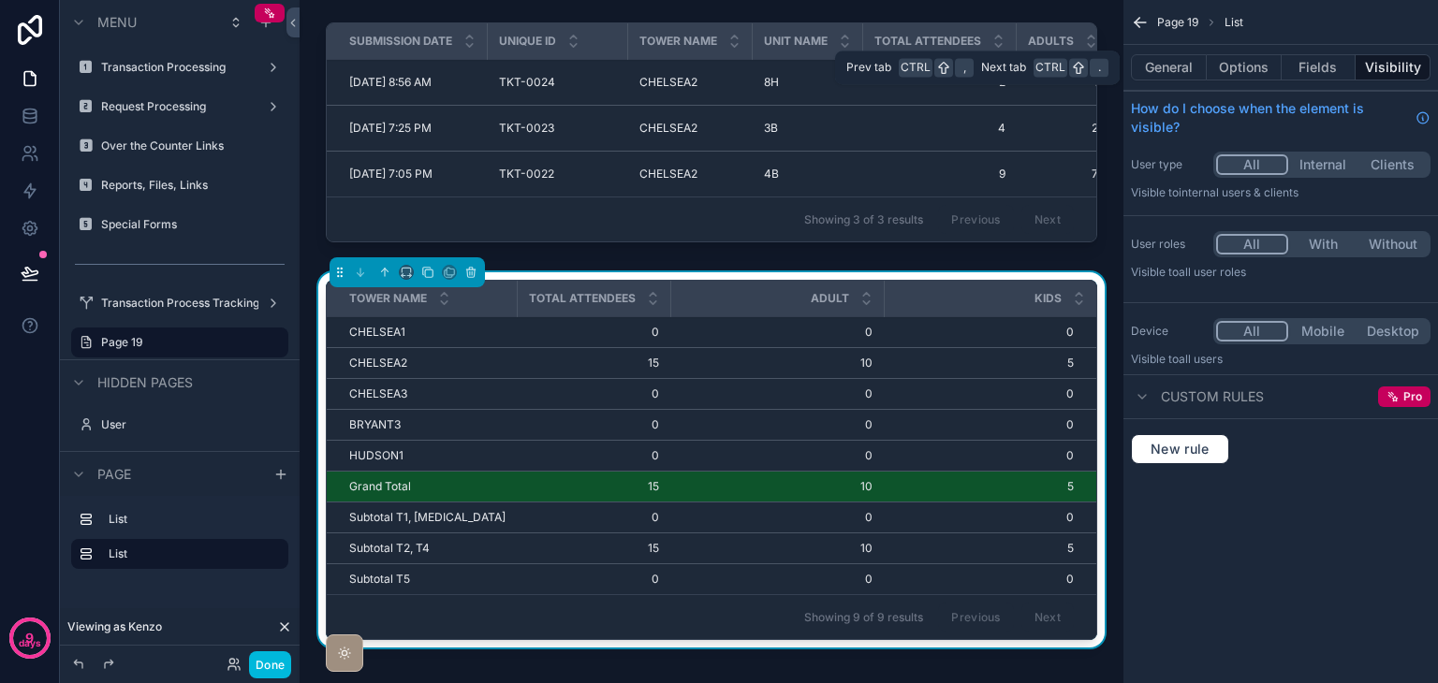
scroll to position [0, 0]
click at [1245, 70] on button "Options" at bounding box center [1243, 67] width 75 height 26
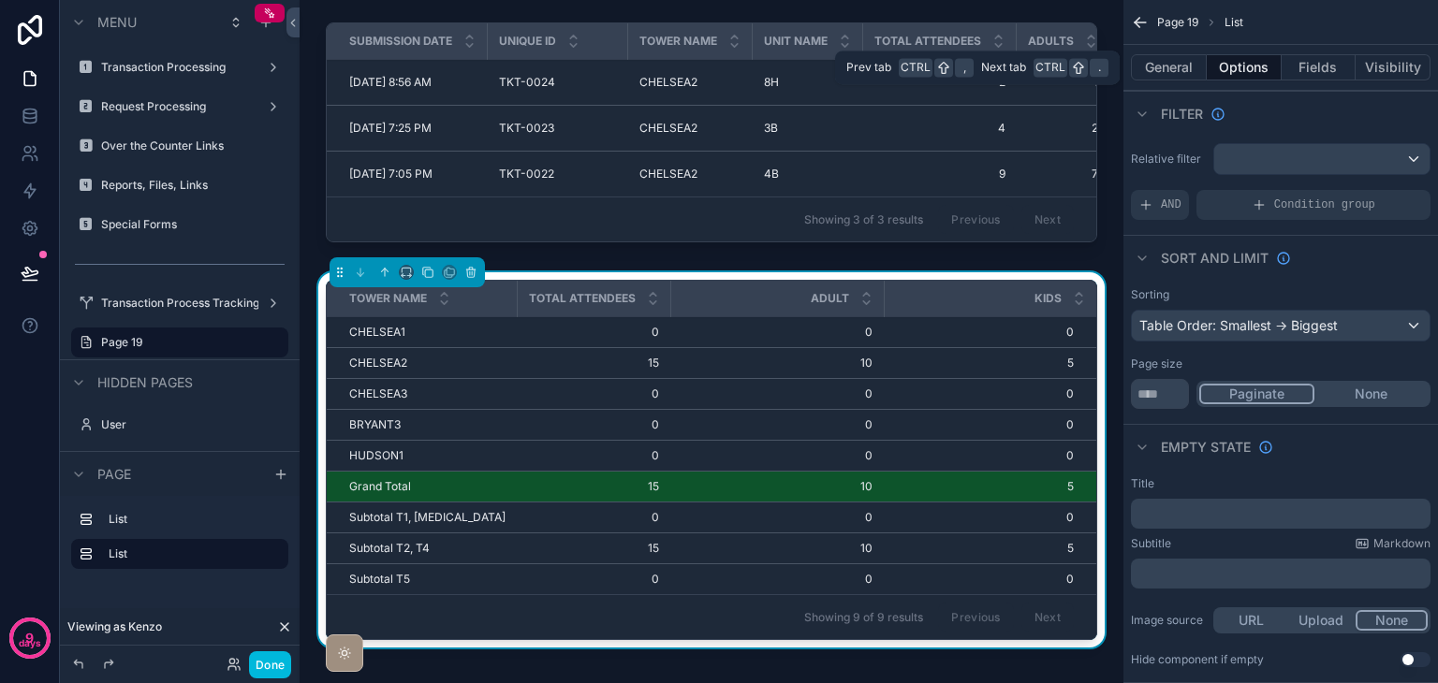
click at [1315, 68] on button "Fields" at bounding box center [1318, 67] width 75 height 26
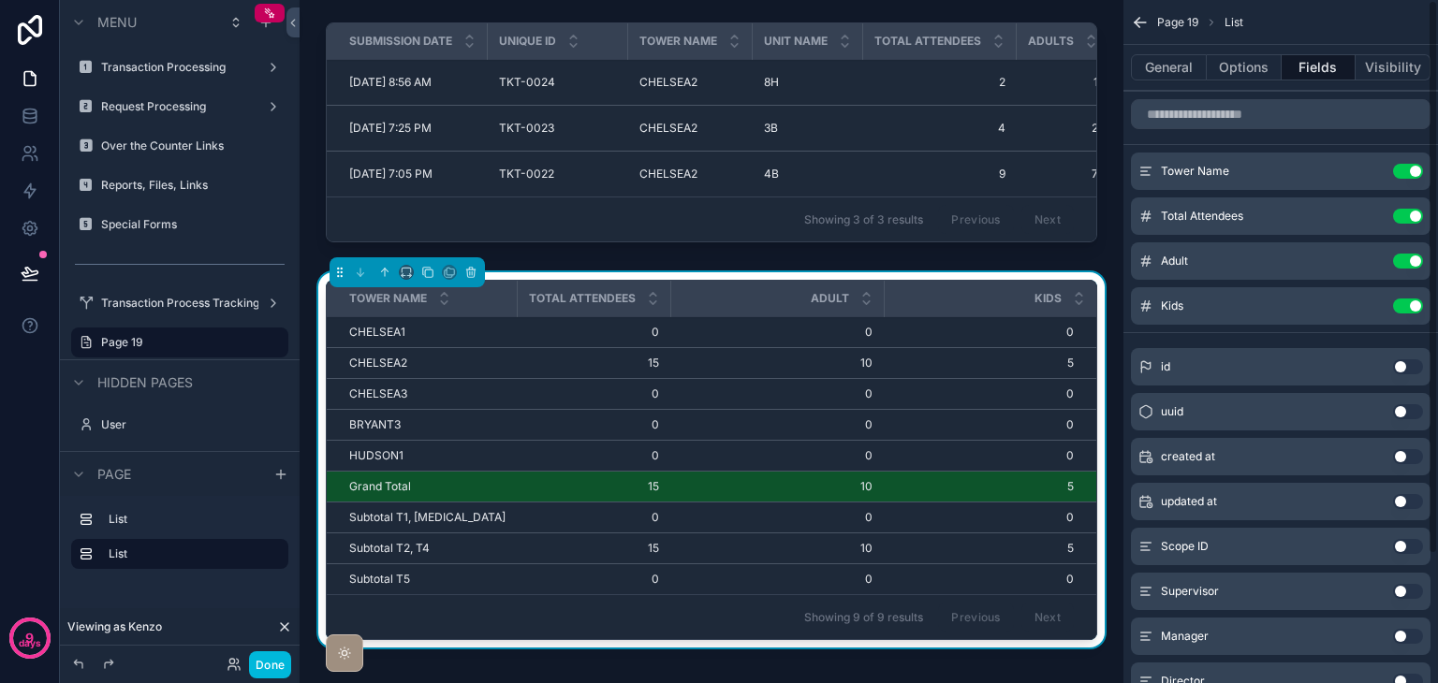
click at [1258, 70] on button "Options" at bounding box center [1243, 67] width 75 height 26
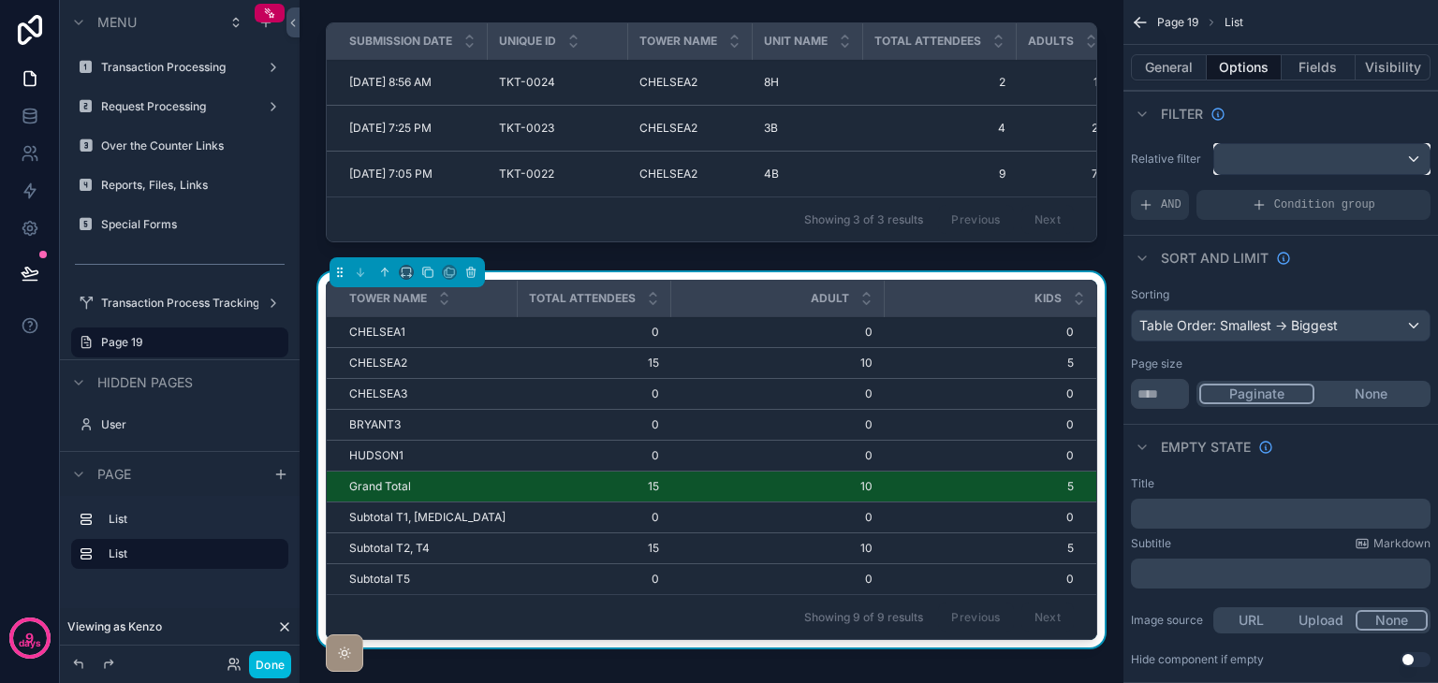
click at [1291, 170] on div "scrollable content" at bounding box center [1321, 159] width 215 height 30
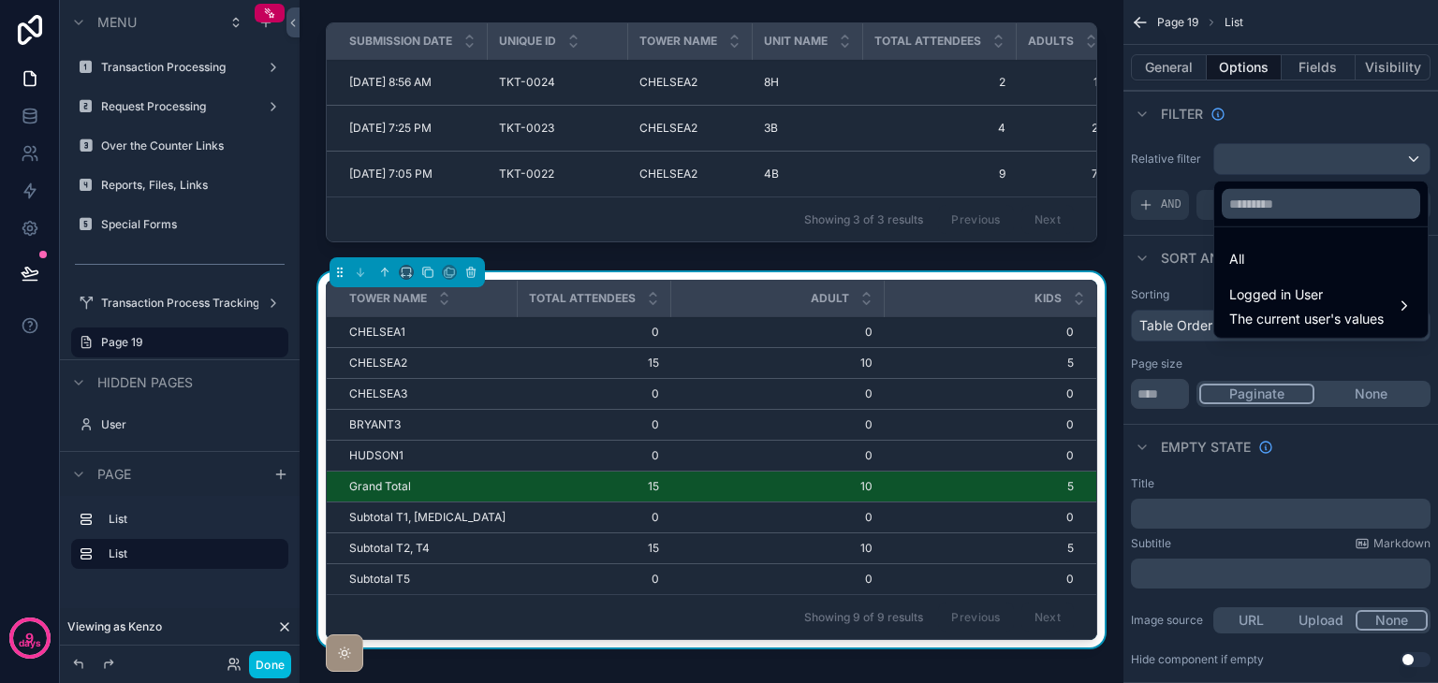
click at [1279, 255] on div "All" at bounding box center [1320, 259] width 183 height 22
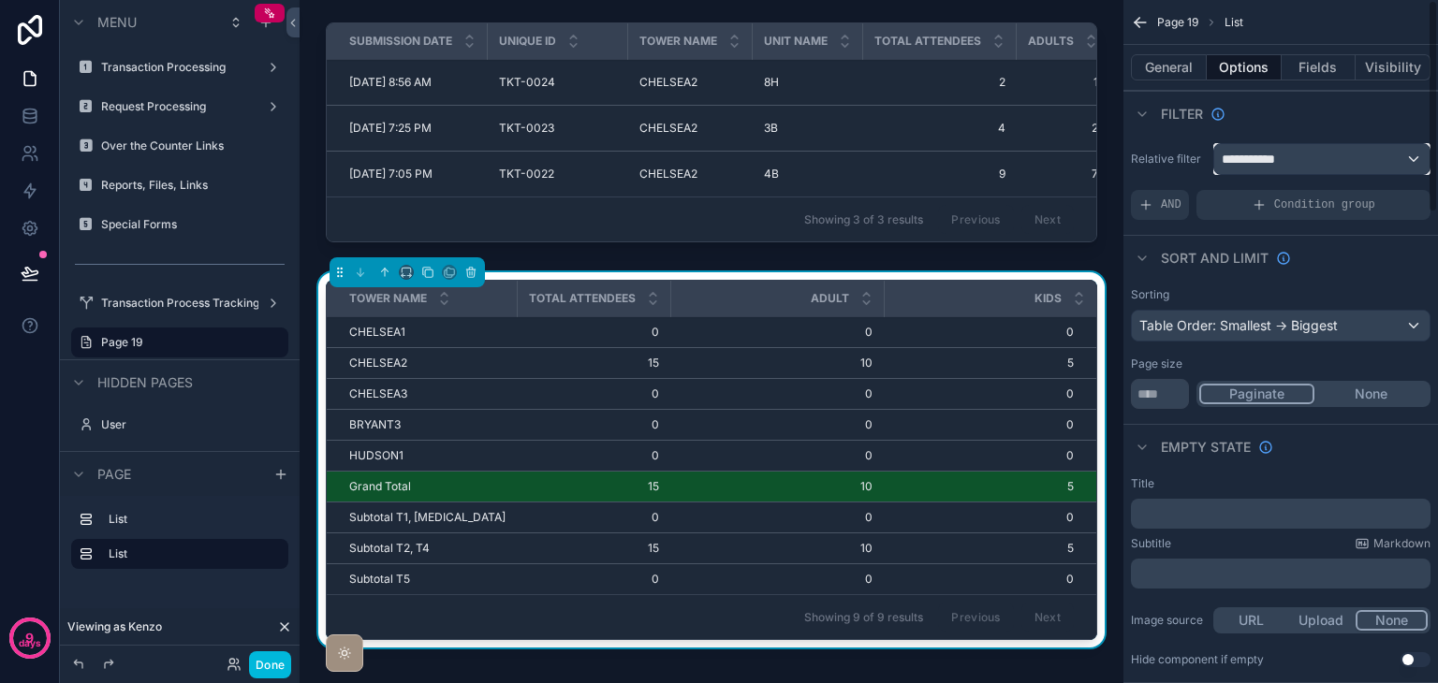
click at [1245, 168] on span "**********" at bounding box center [1255, 159] width 69 height 19
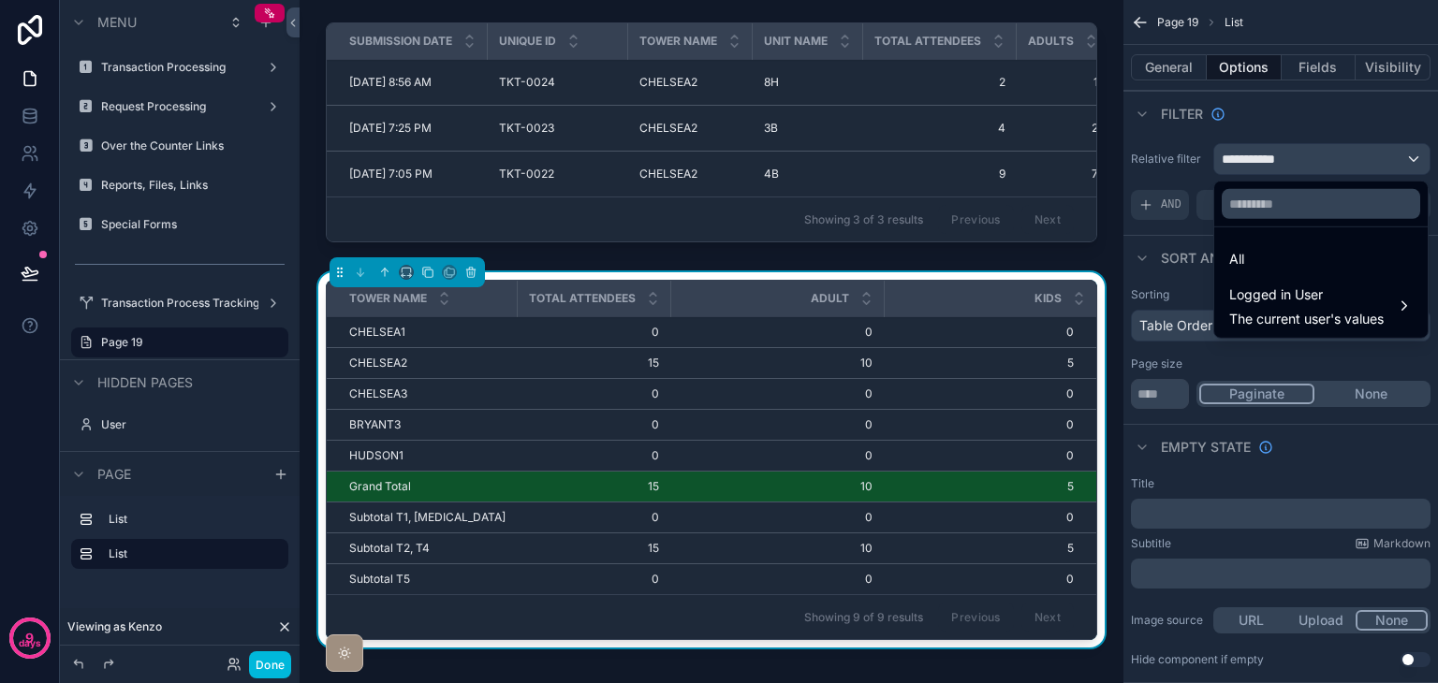
click at [1279, 259] on div "All" at bounding box center [1320, 259] width 183 height 22
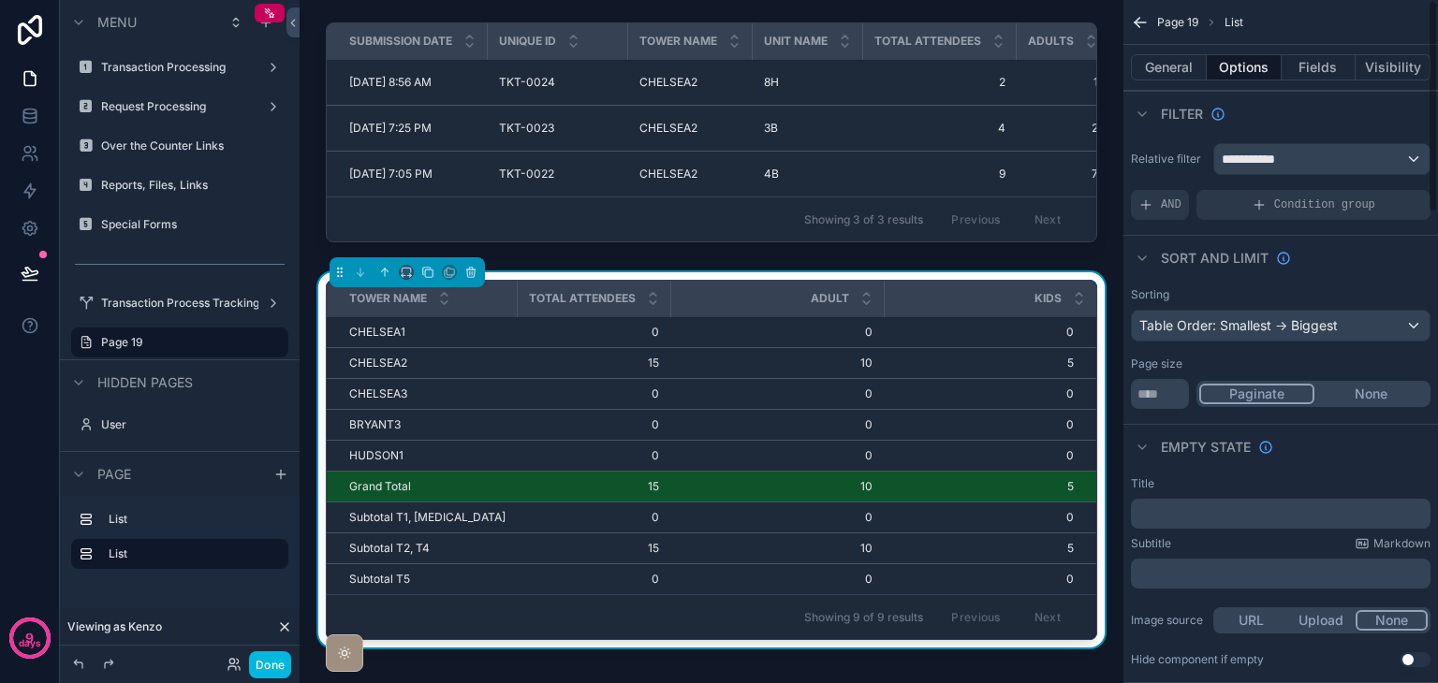
click at [1243, 209] on div "Condition group" at bounding box center [1313, 205] width 234 height 30
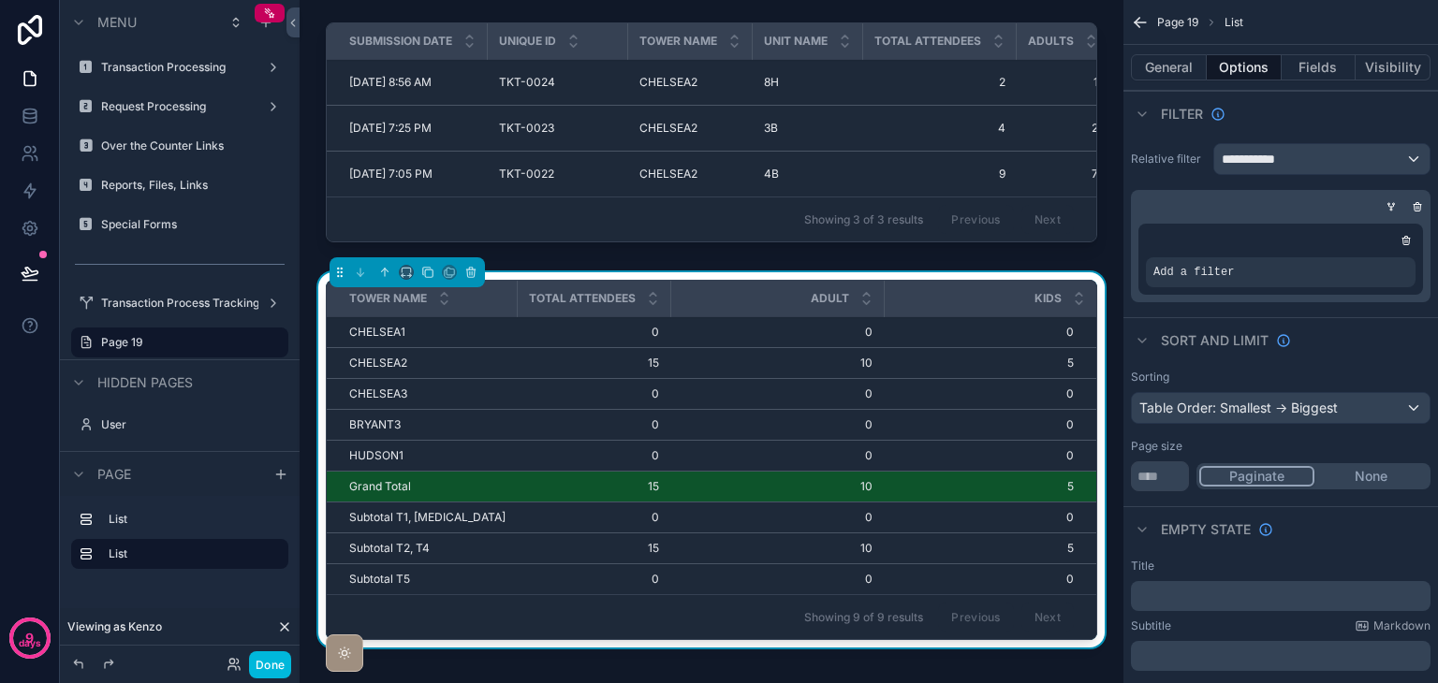
click at [1387, 211] on icon "scrollable content" at bounding box center [1390, 206] width 11 height 11
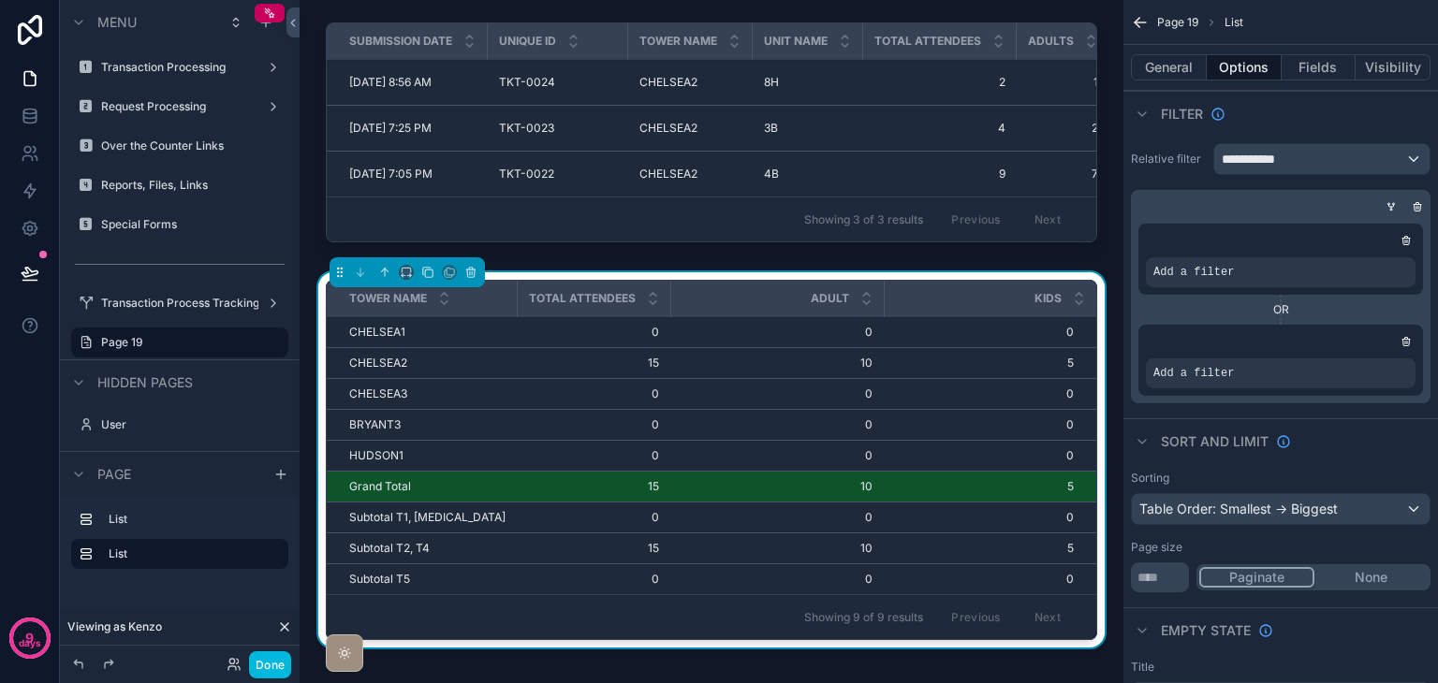
click at [1386, 207] on icon "scrollable content" at bounding box center [1390, 206] width 11 height 11
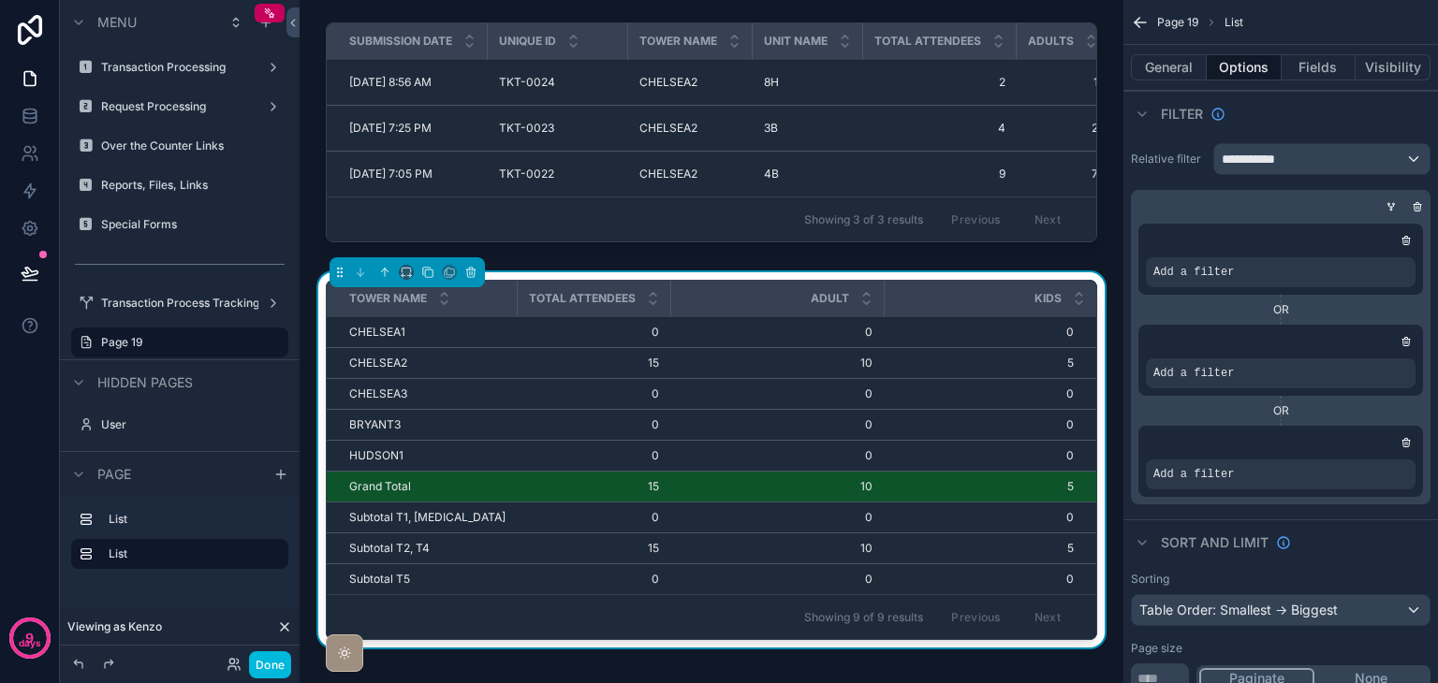
click at [1386, 207] on icon "scrollable content" at bounding box center [1390, 206] width 11 height 11
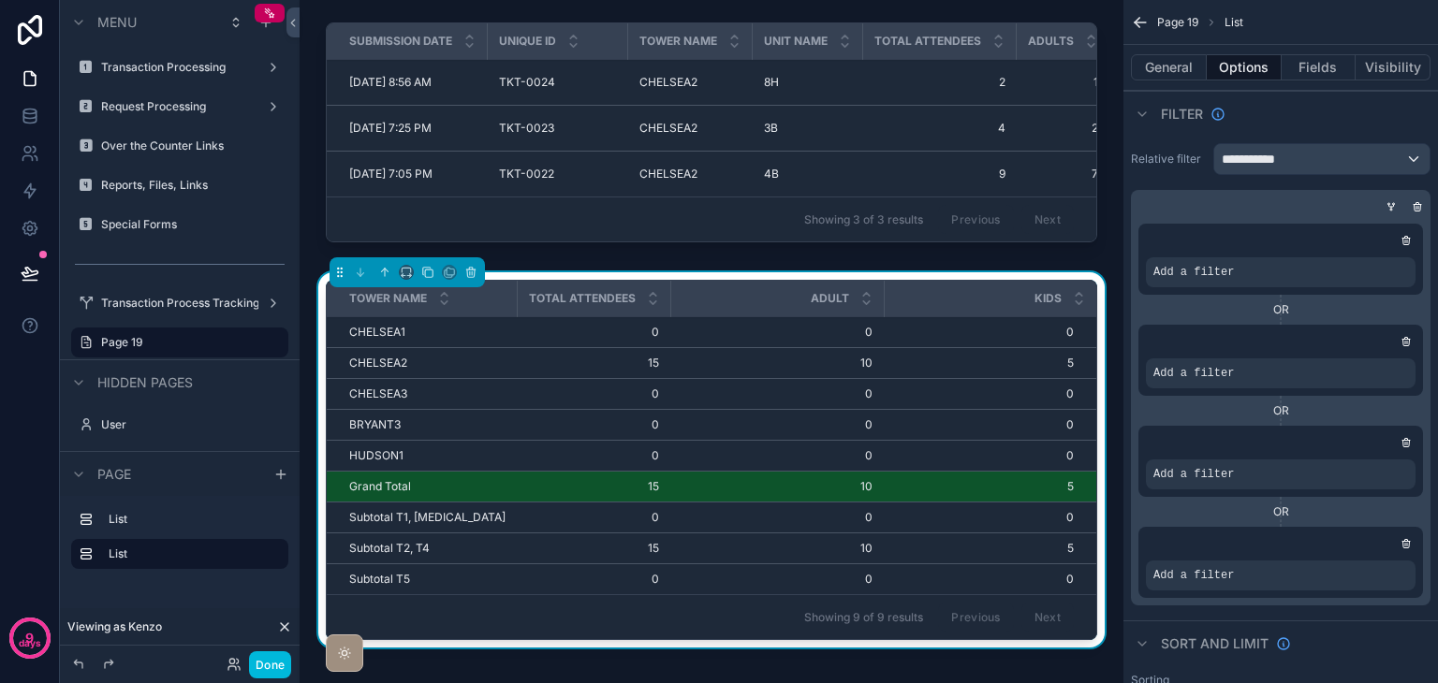
click at [0, 0] on icon "scrollable content" at bounding box center [0, 0] width 0 height 0
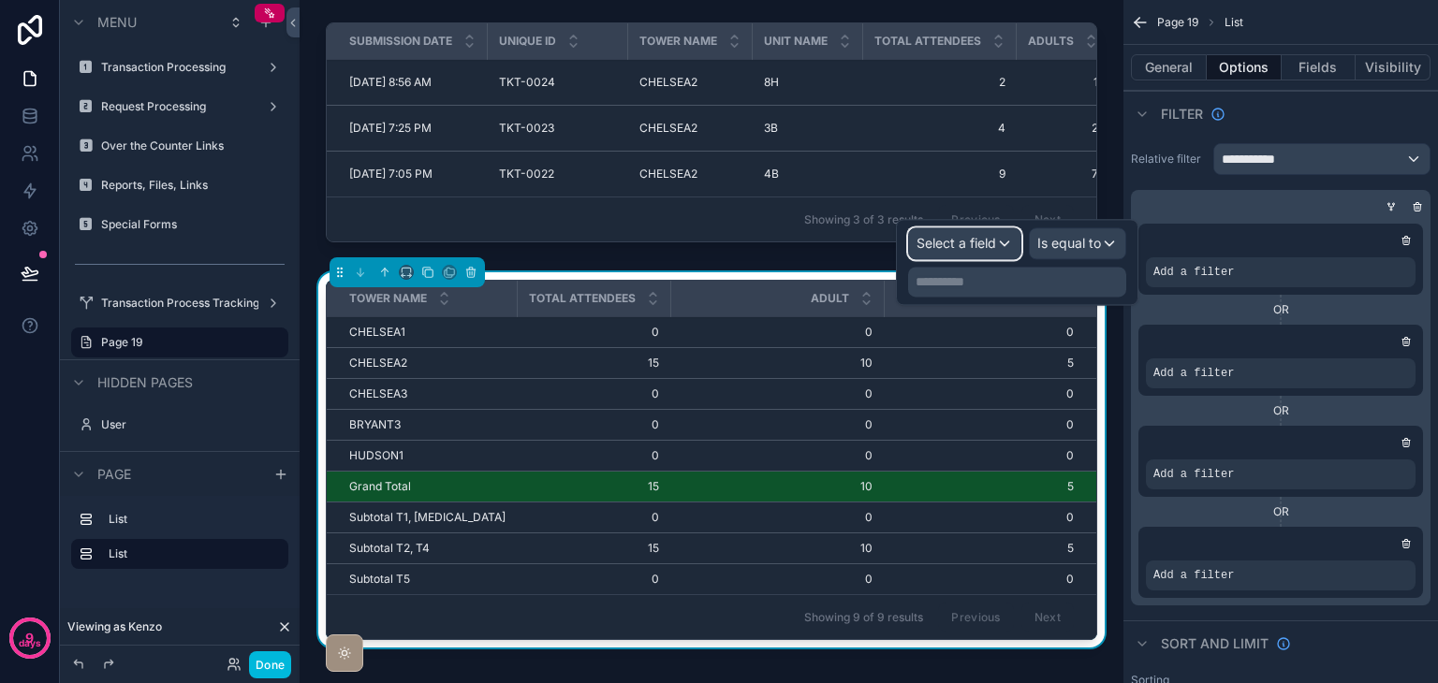
click at [984, 256] on div "Select a field" at bounding box center [964, 243] width 111 height 30
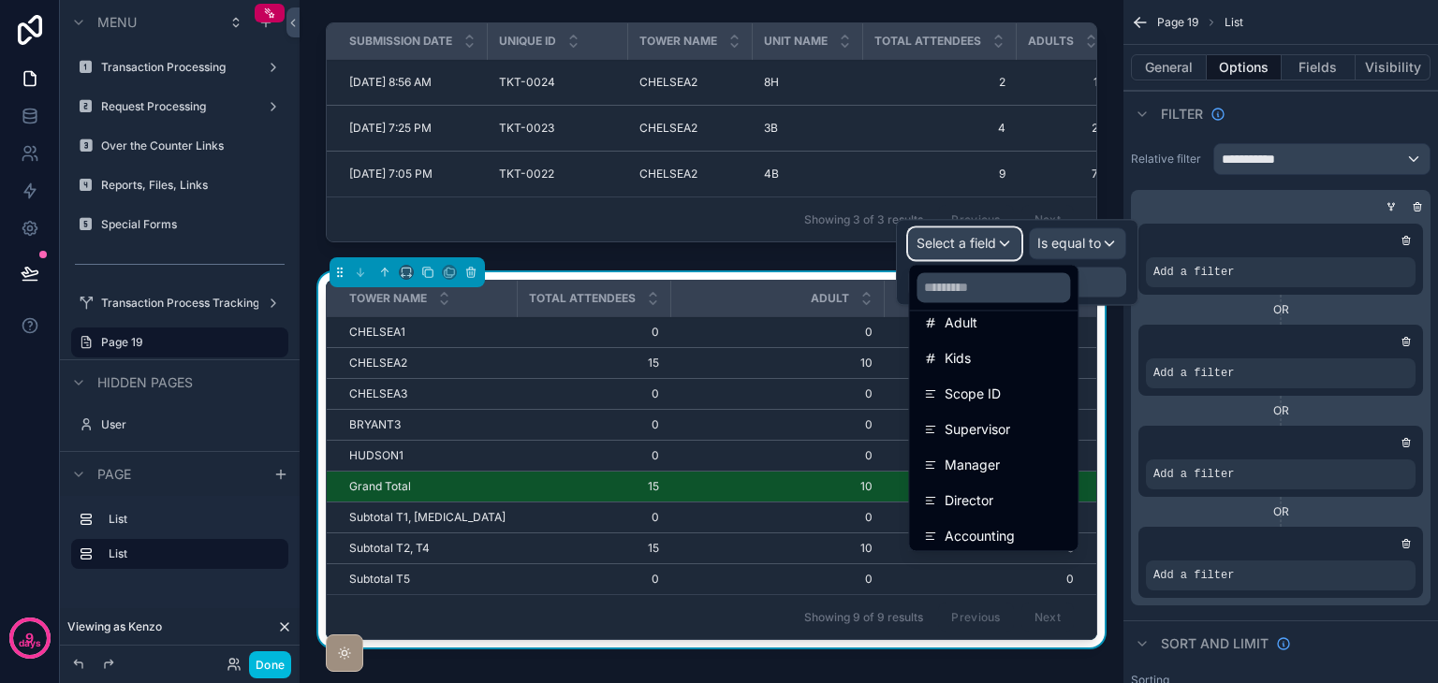
scroll to position [275, 0]
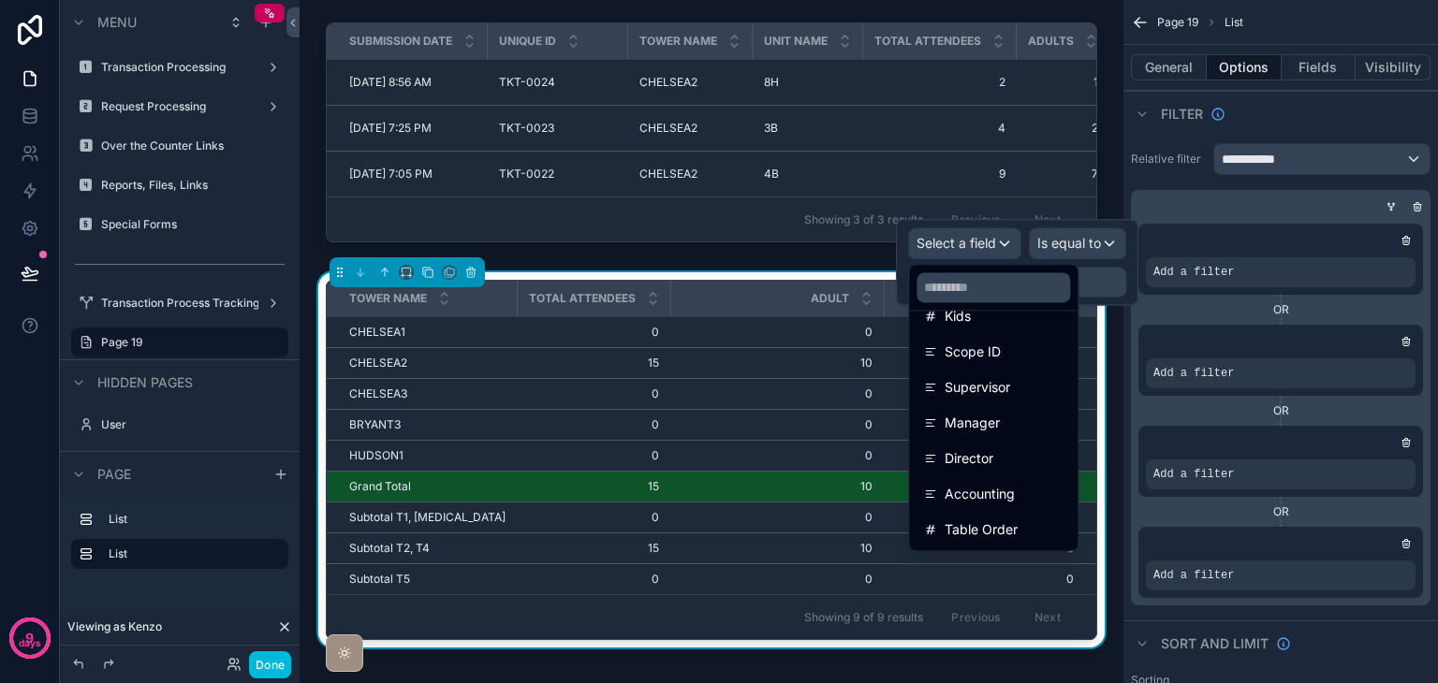
click at [993, 398] on span "Supervisor" at bounding box center [977, 387] width 66 height 22
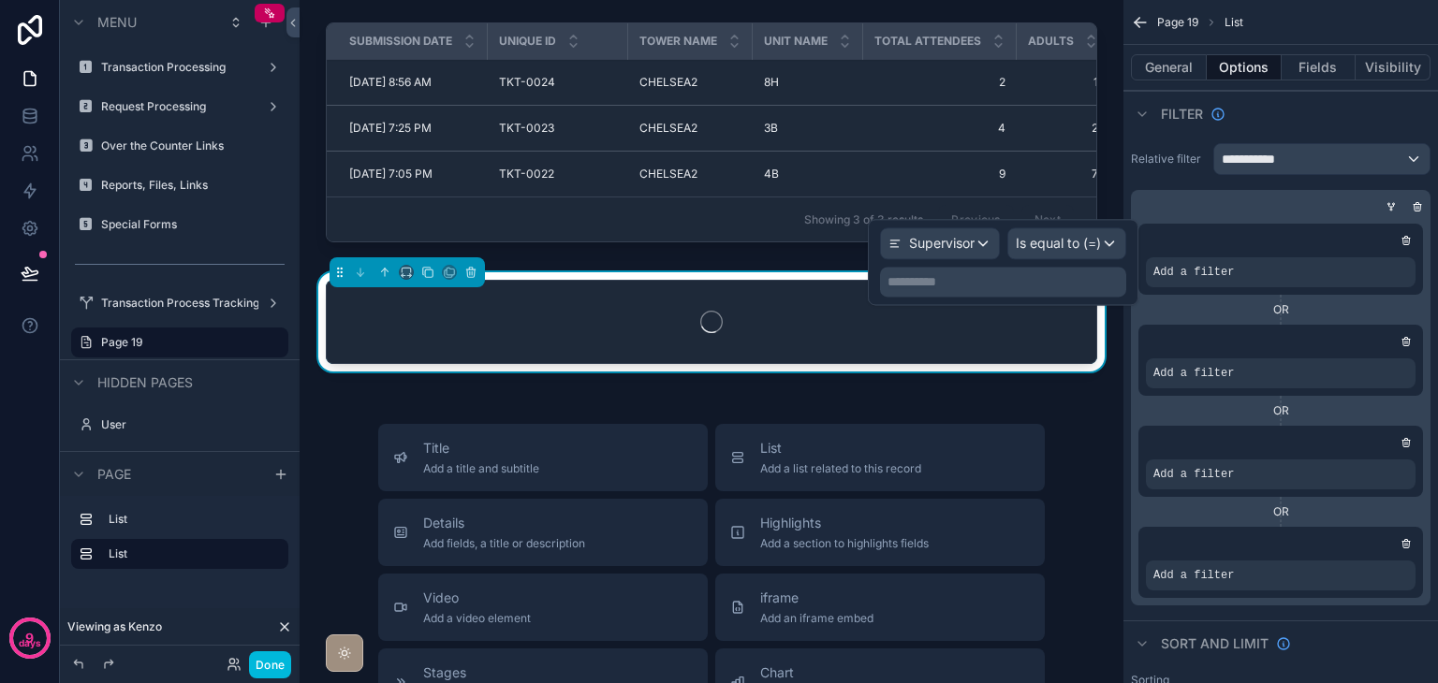
click at [1014, 276] on p "**********" at bounding box center [1004, 281] width 235 height 19
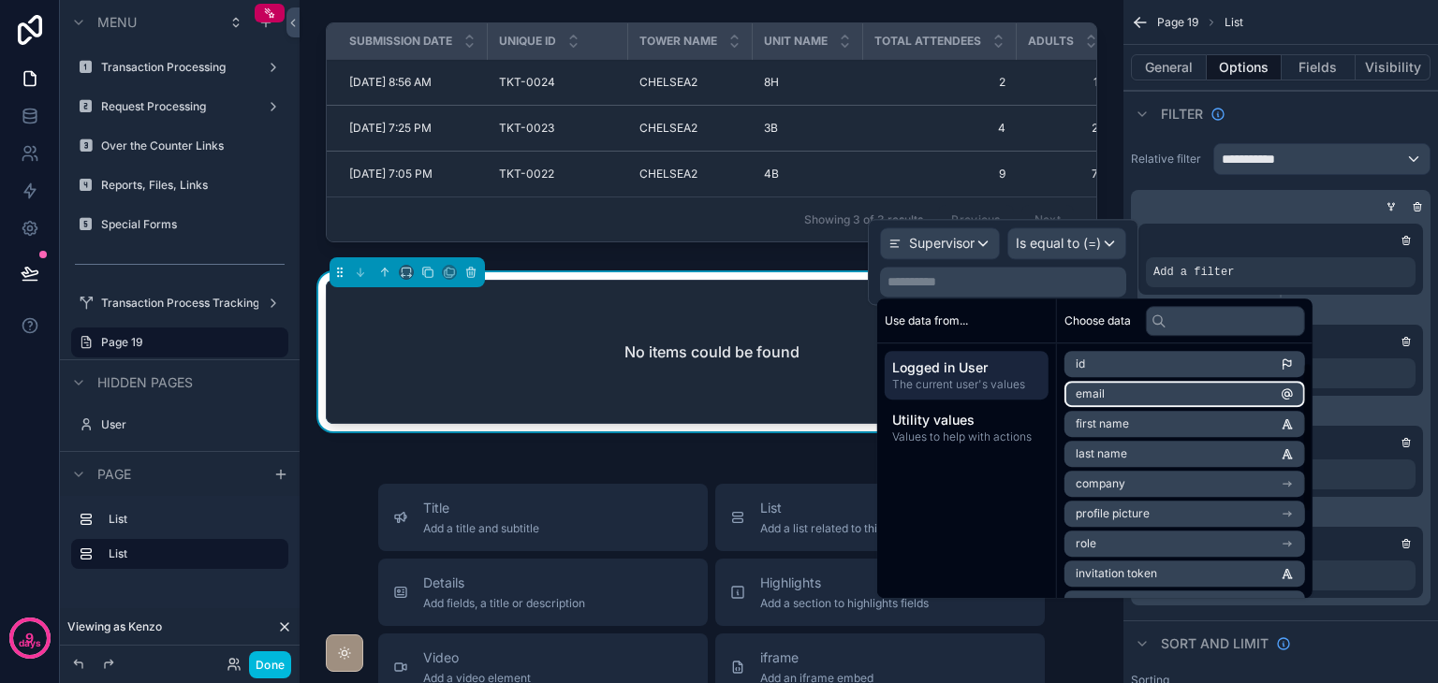
scroll to position [176, 0]
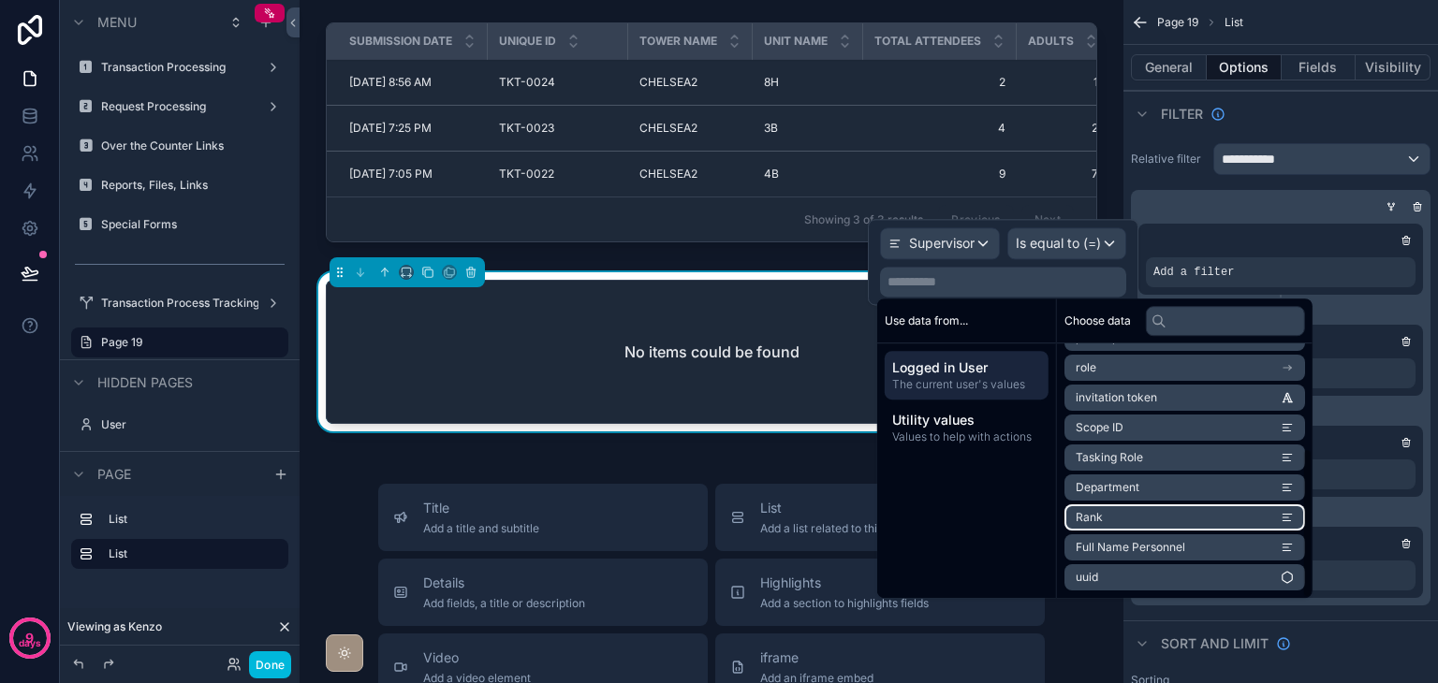
click at [1162, 519] on li "Rank" at bounding box center [1184, 517] width 241 height 26
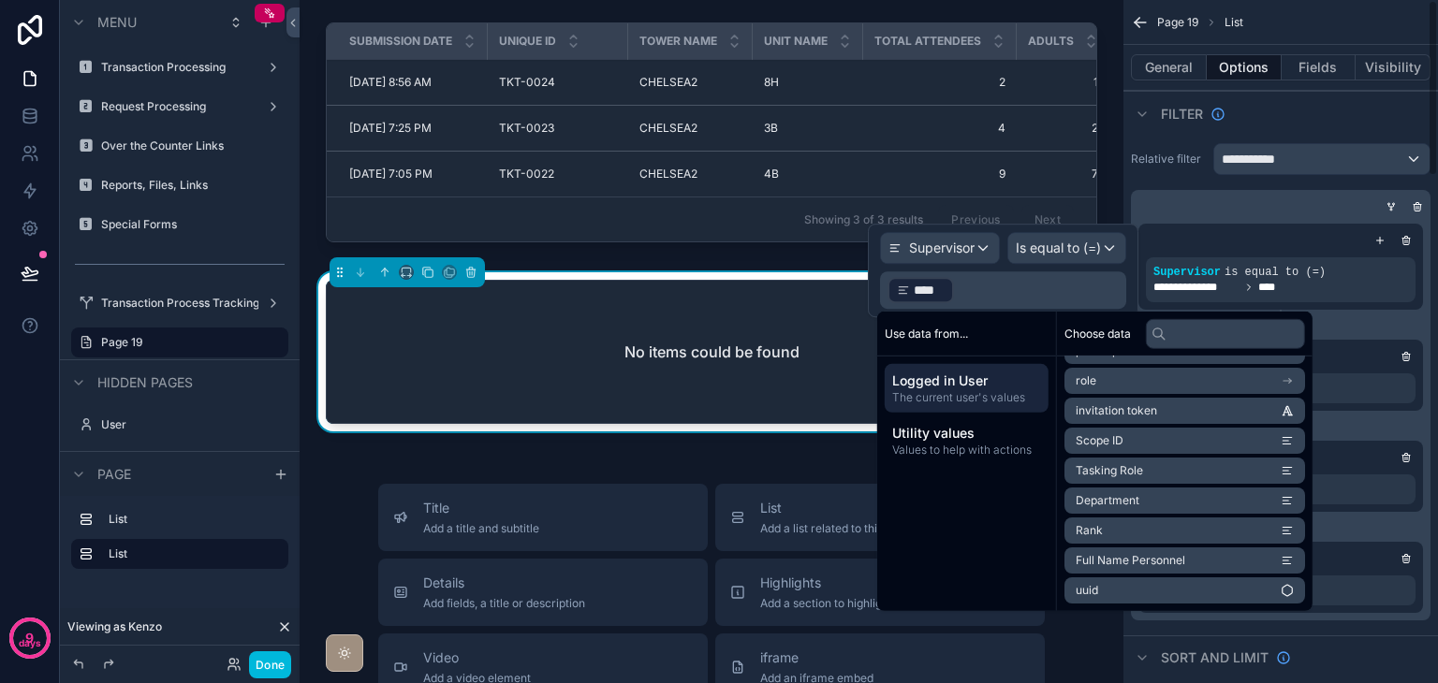
click at [1384, 331] on div "OR" at bounding box center [1280, 325] width 285 height 30
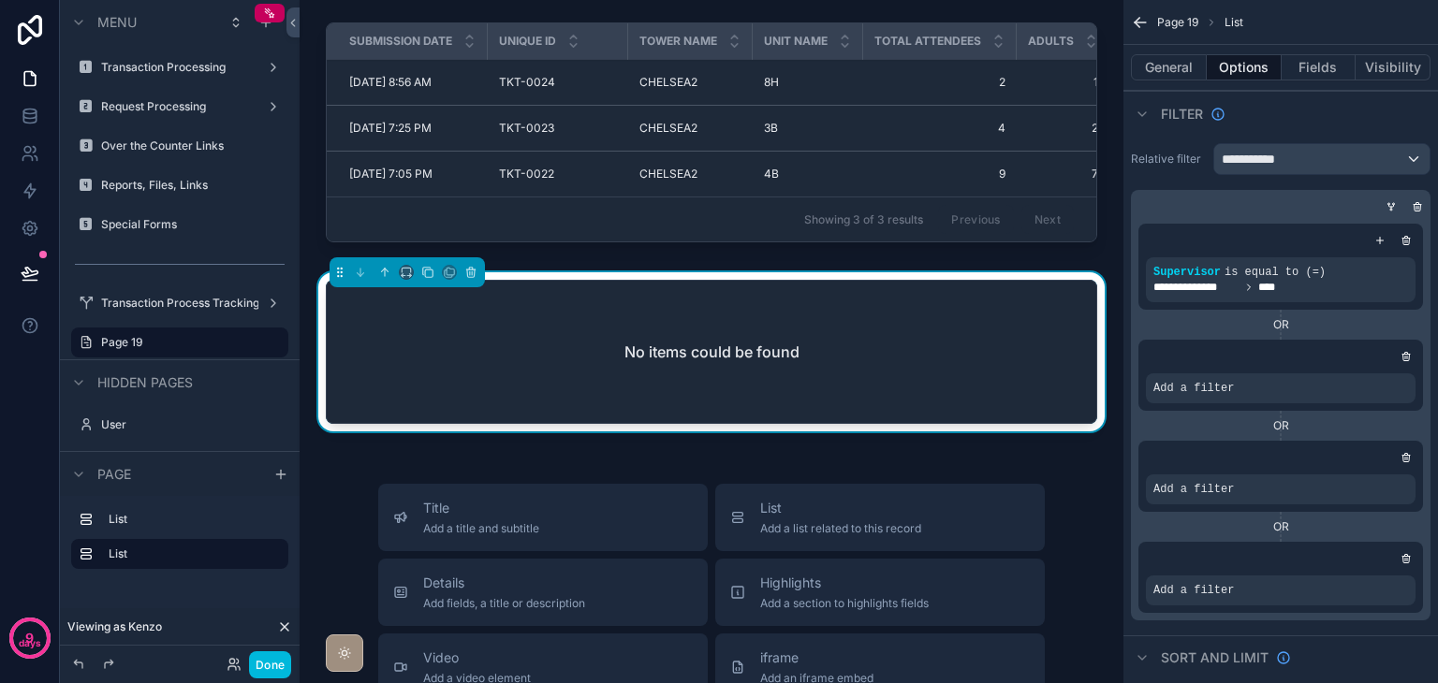
click at [0, 0] on icon "scrollable content" at bounding box center [0, 0] width 0 height 0
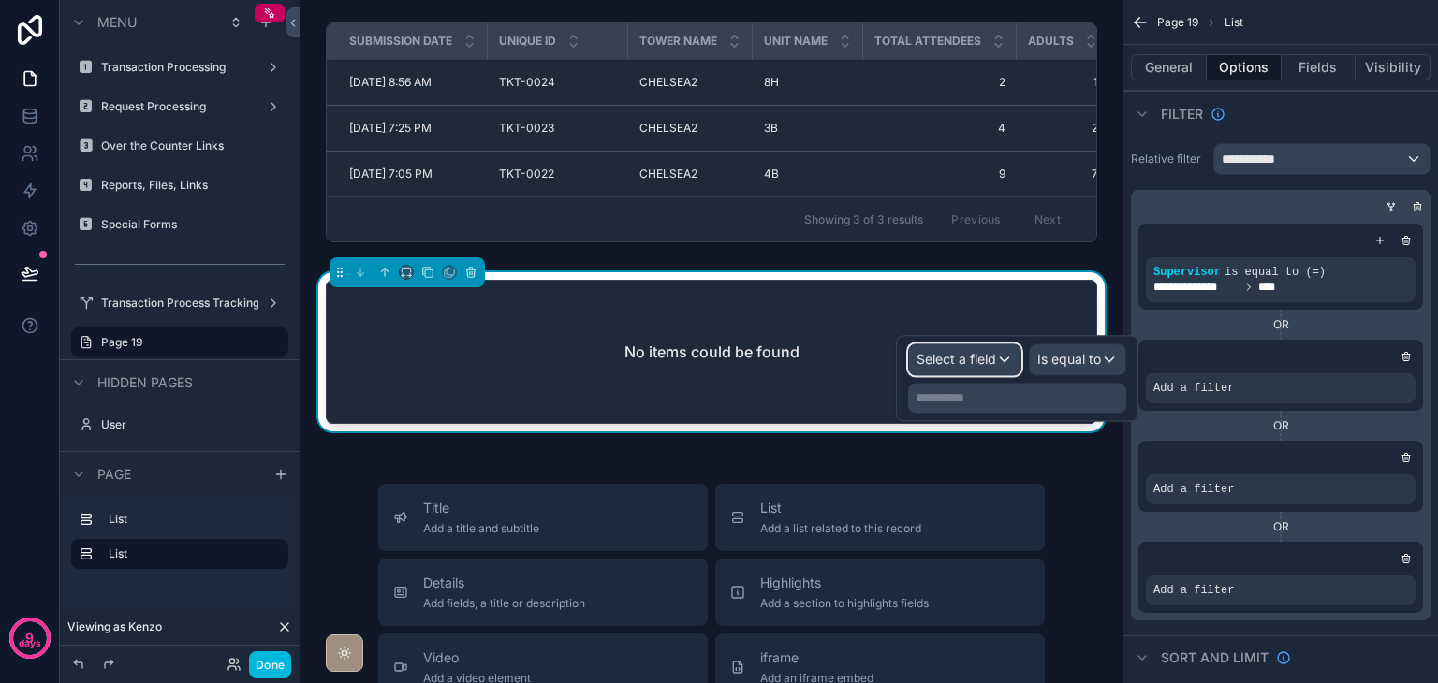
click at [978, 358] on span "Select a field" at bounding box center [956, 359] width 80 height 16
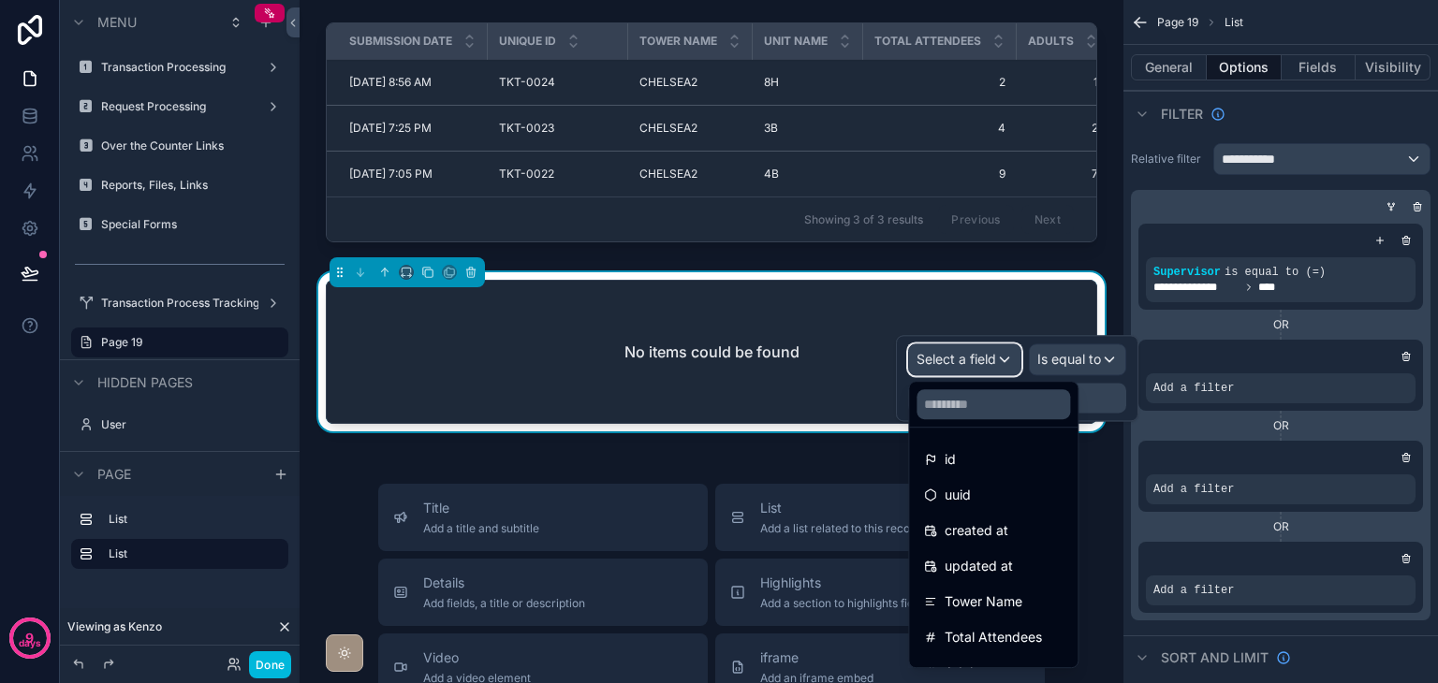
scroll to position [275, 0]
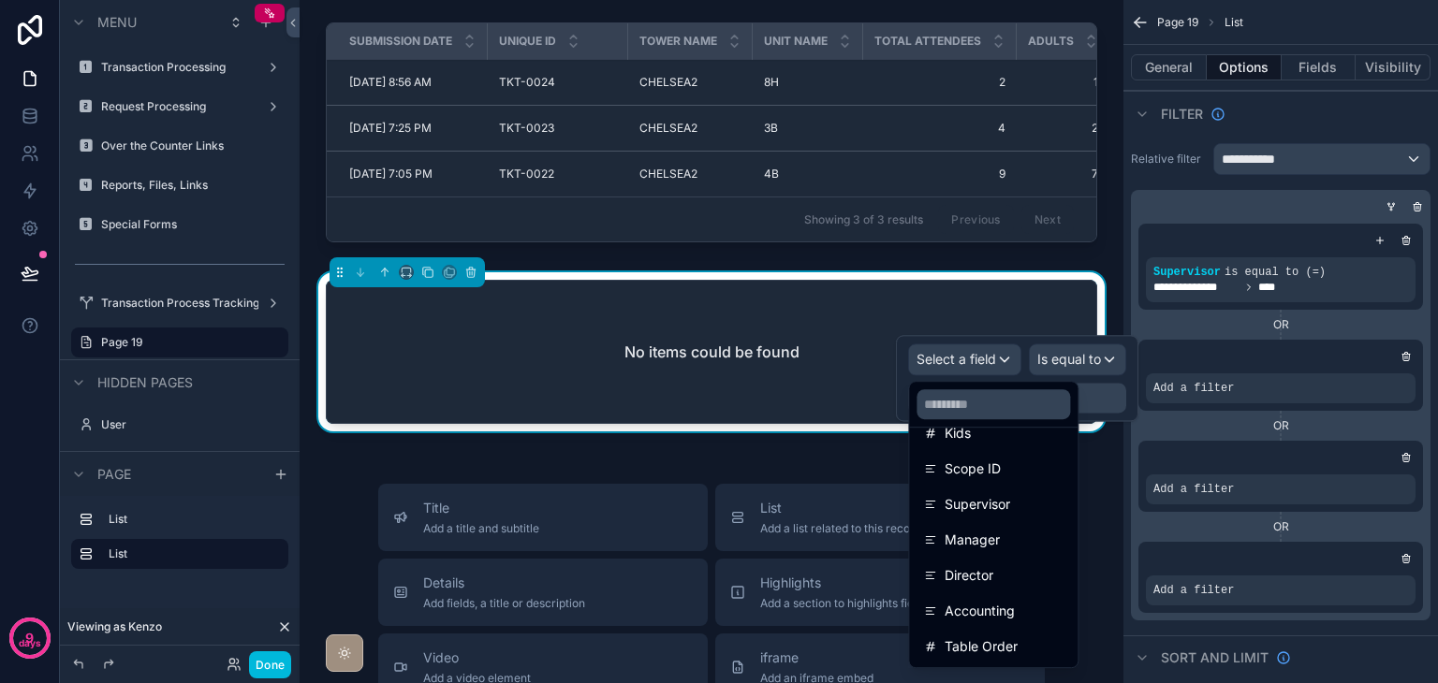
click at [1033, 541] on div "Manager" at bounding box center [993, 540] width 139 height 22
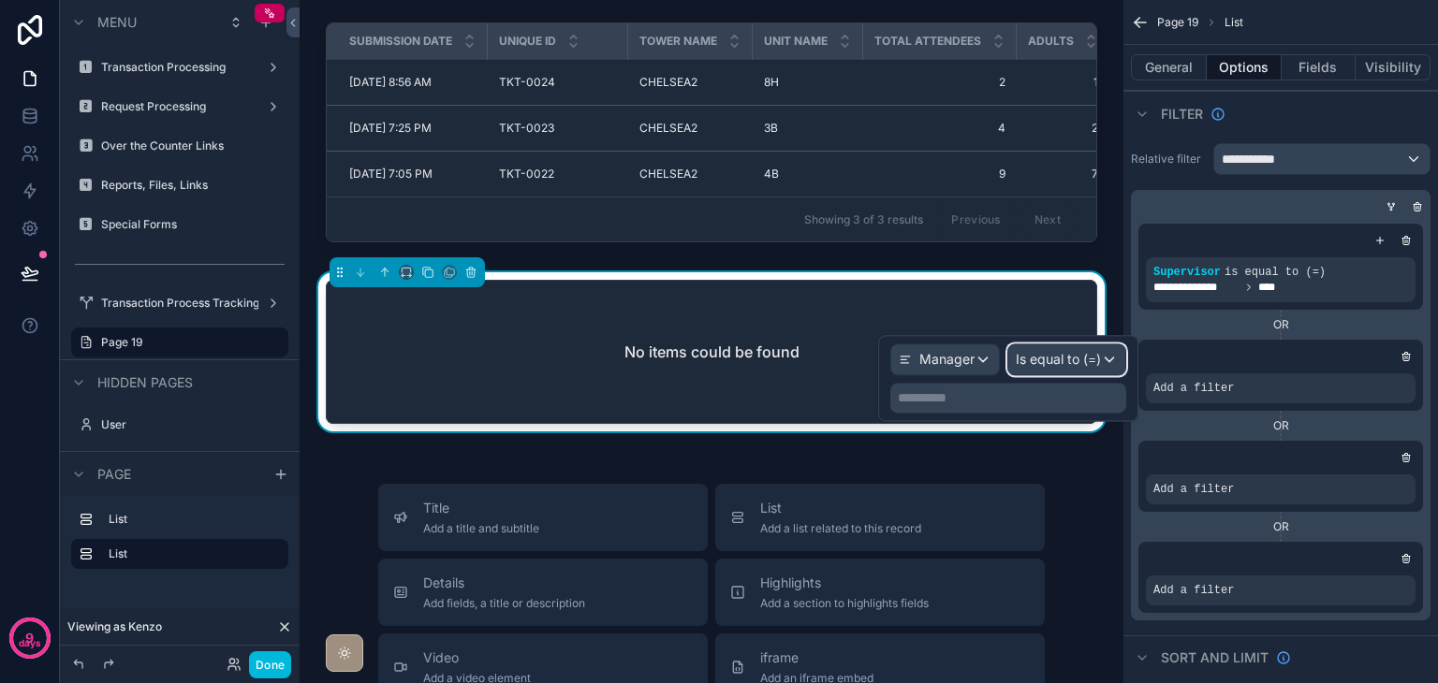
click at [1046, 365] on span "Is equal to (=)" at bounding box center [1058, 359] width 85 height 19
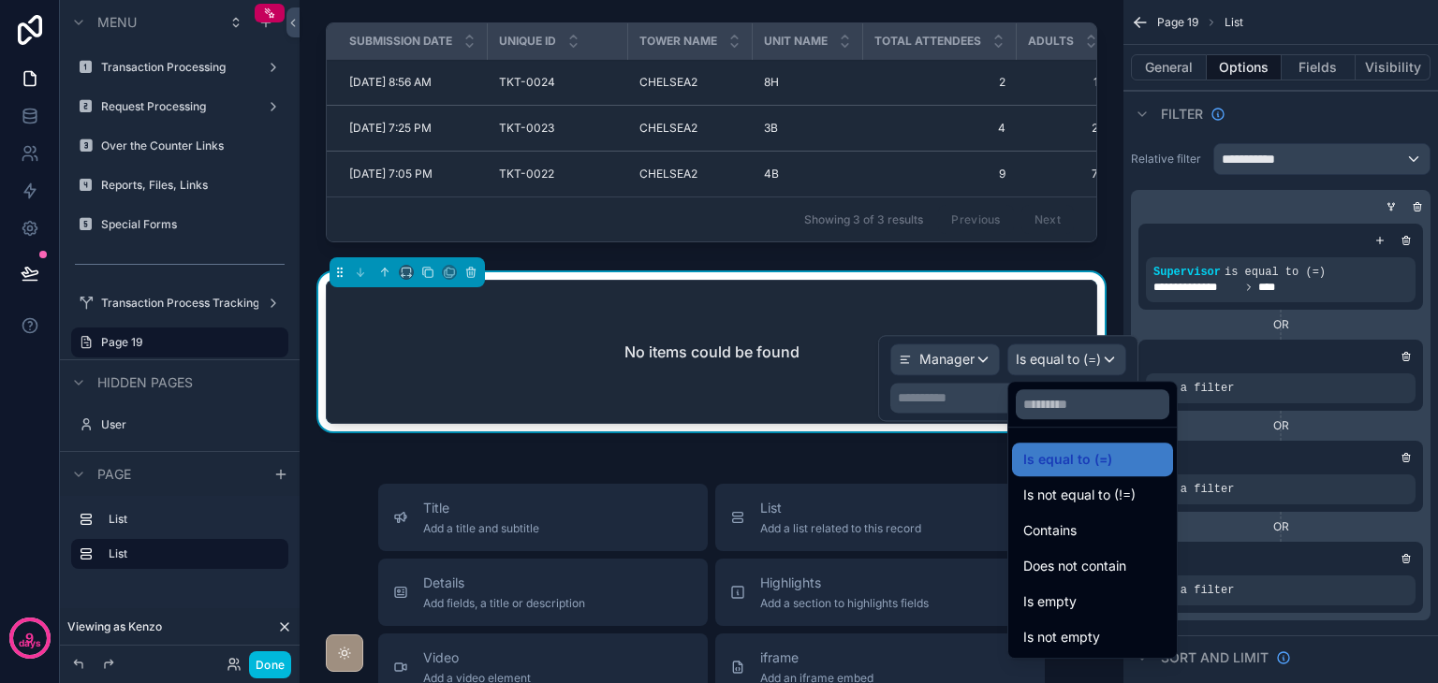
click at [1046, 365] on div at bounding box center [1008, 378] width 260 height 86
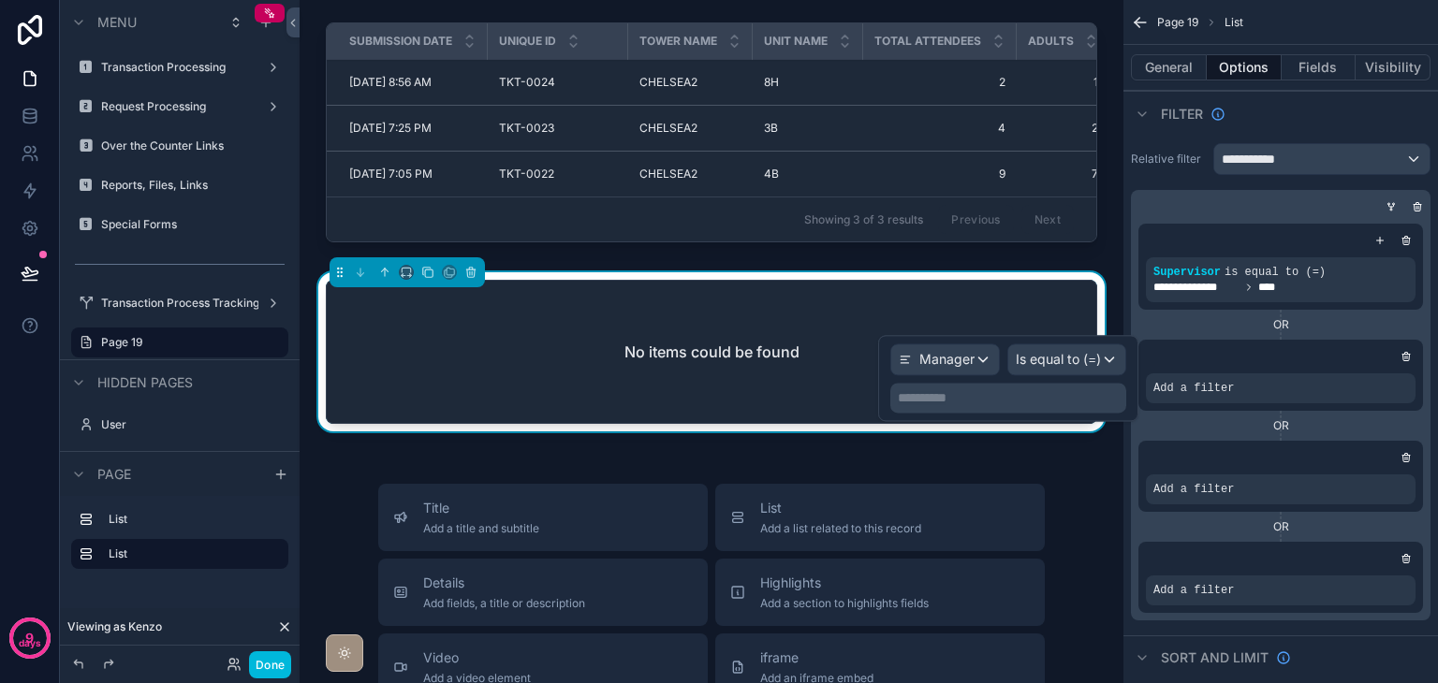
click at [1012, 401] on p "**********" at bounding box center [1010, 397] width 225 height 19
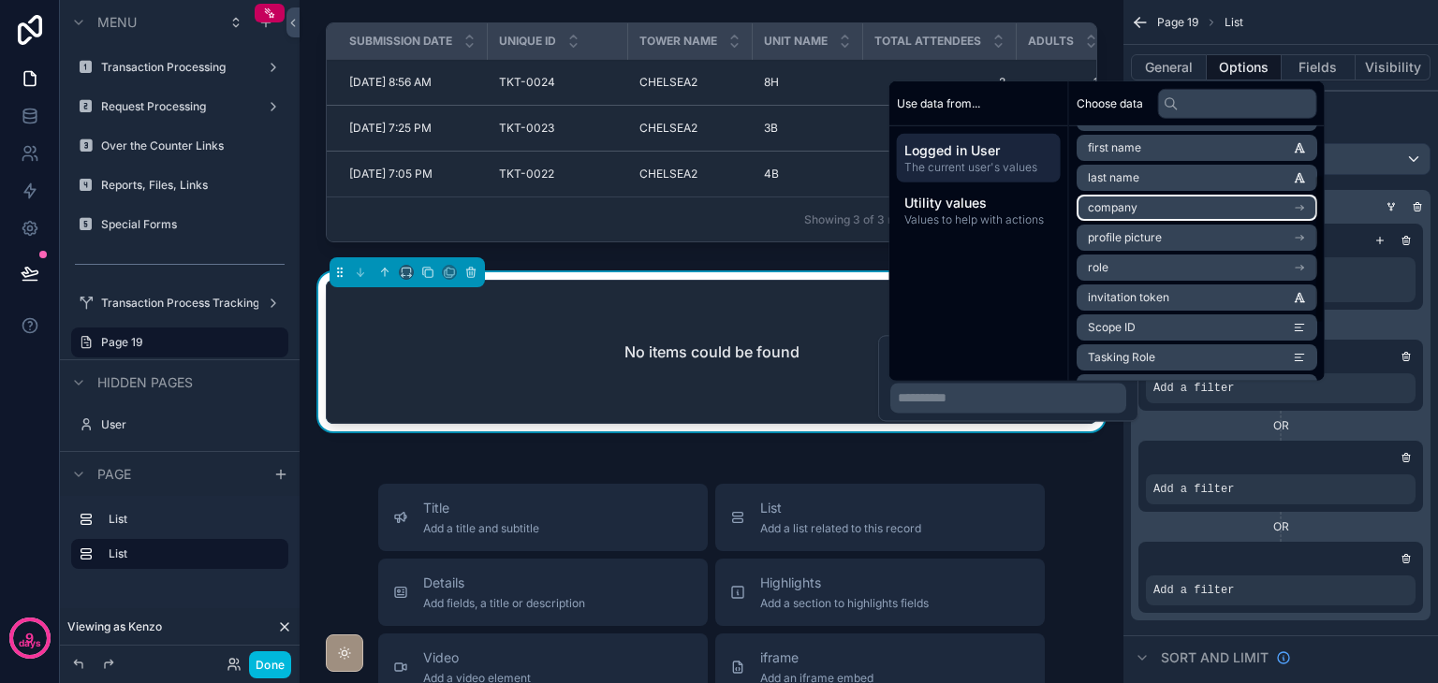
scroll to position [176, 0]
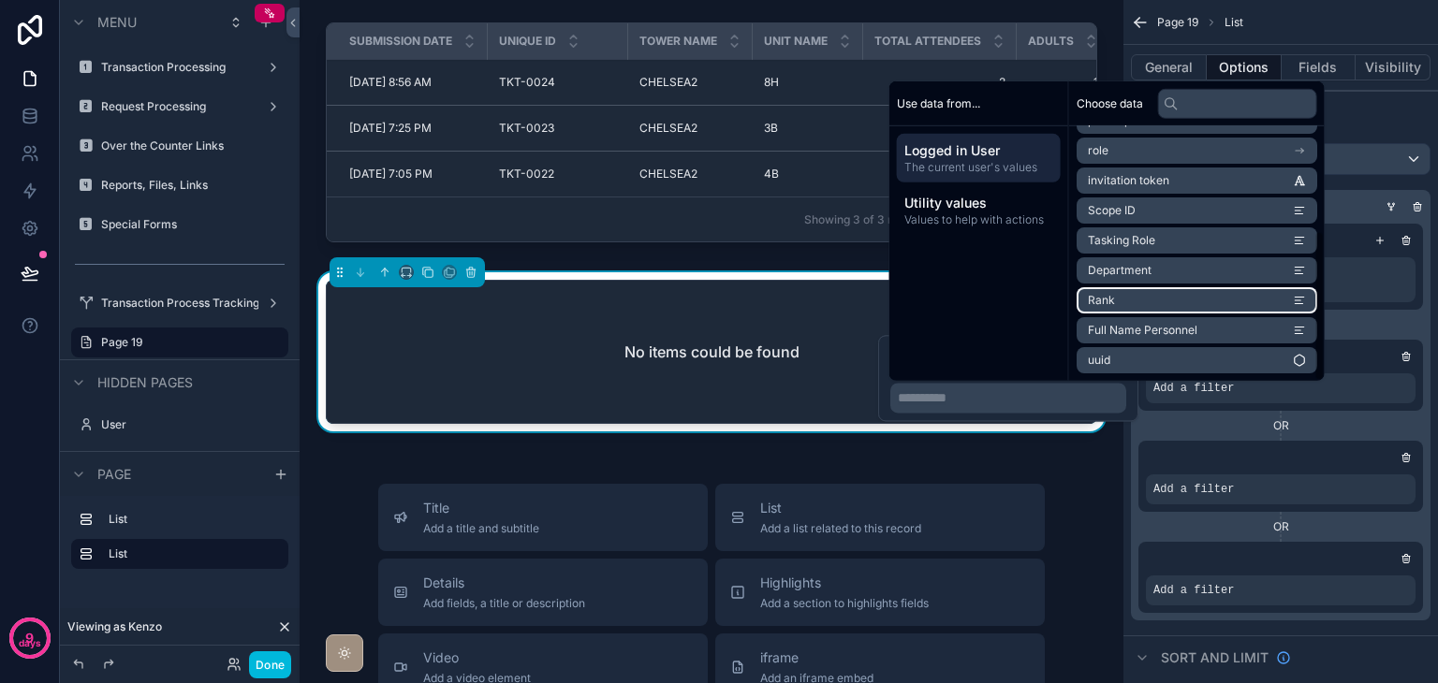
click at [1119, 301] on li "Rank" at bounding box center [1196, 300] width 241 height 26
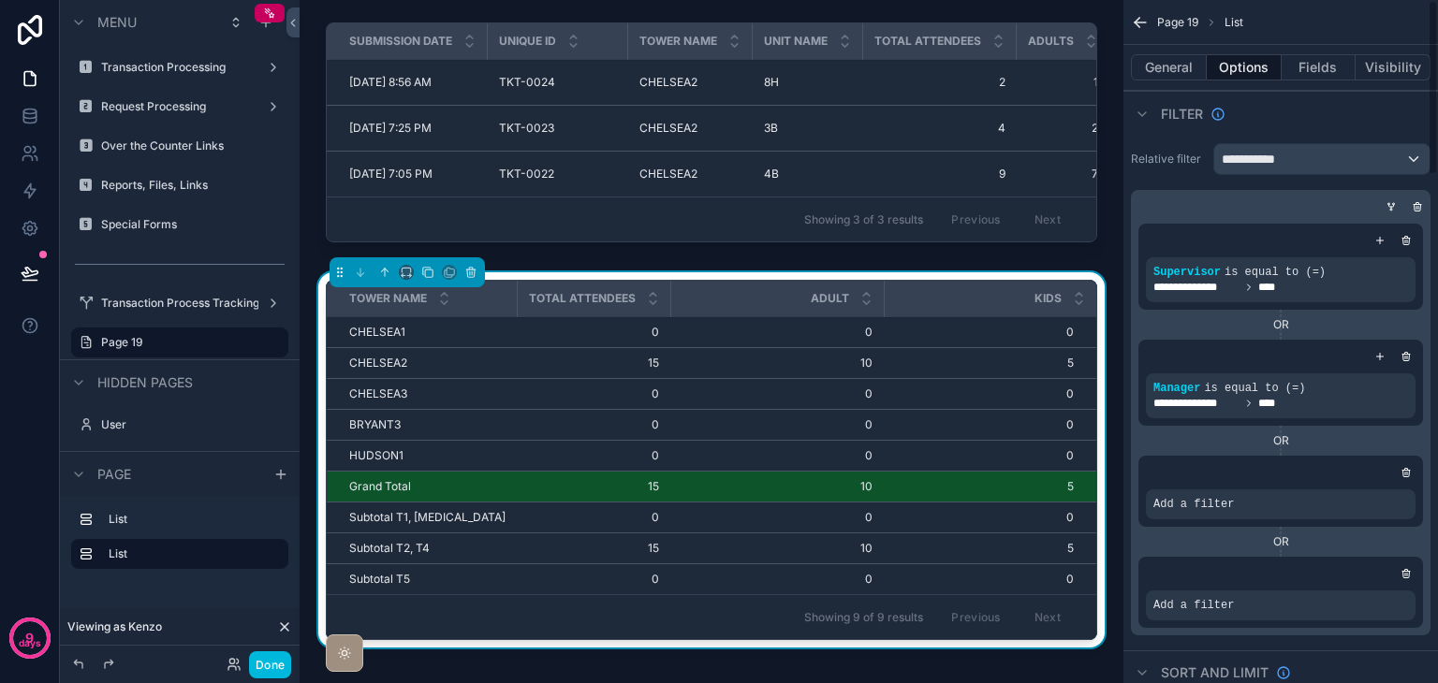
click at [1239, 438] on div "OR" at bounding box center [1280, 440] width 285 height 15
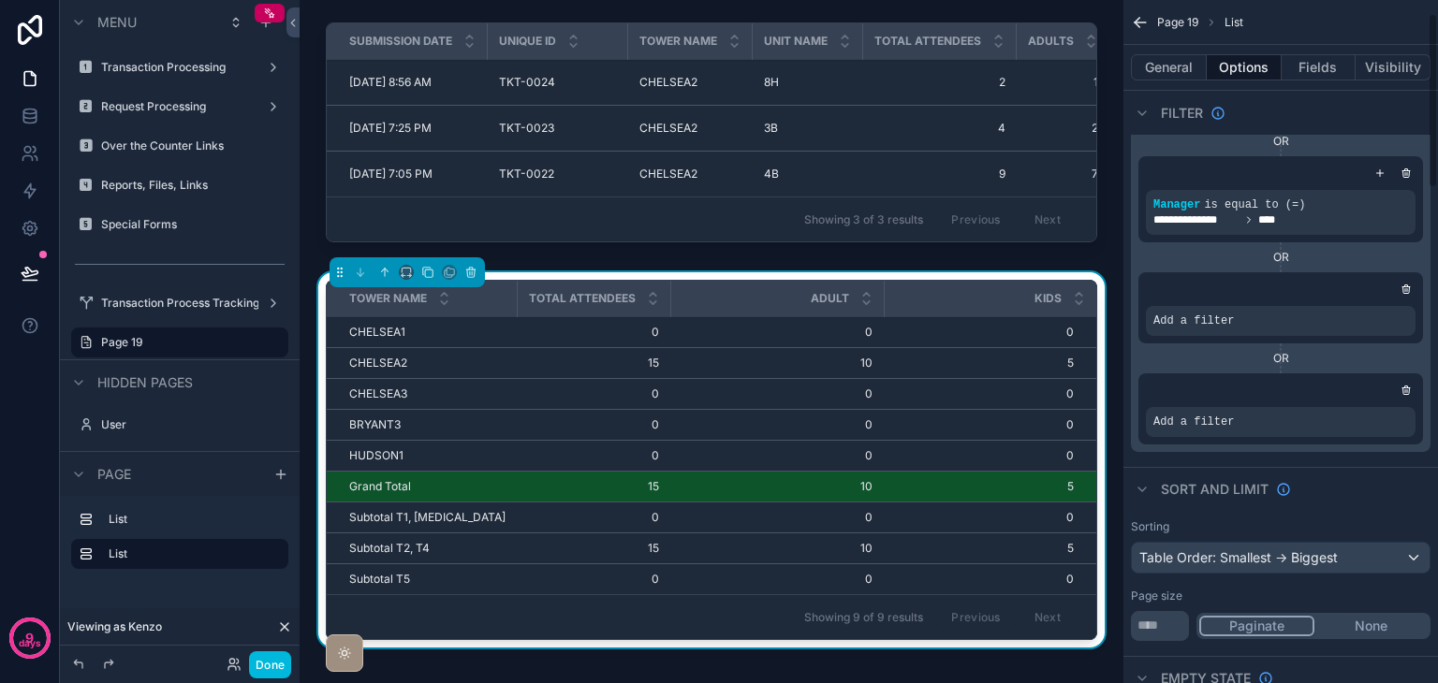
scroll to position [187, 0]
click at [0, 0] on icon "scrollable content" at bounding box center [0, 0] width 0 height 0
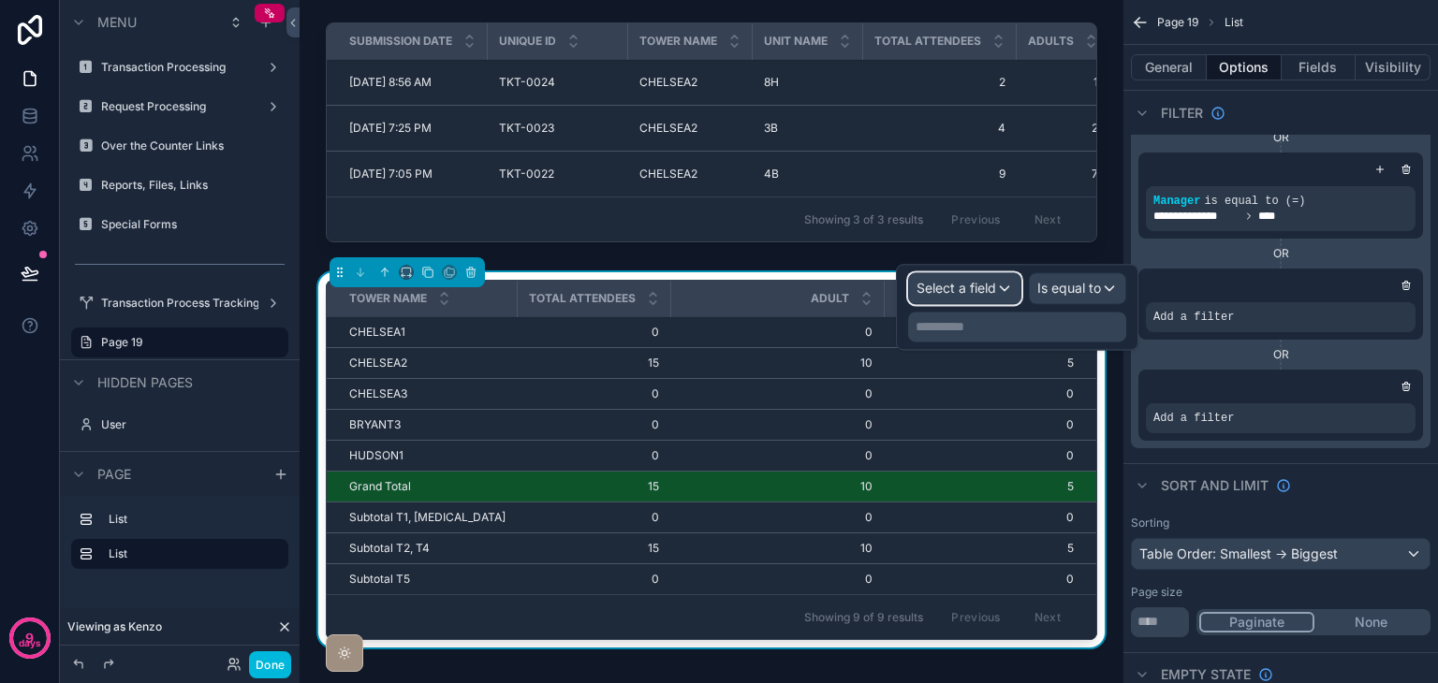
click at [952, 295] on span "Select a field" at bounding box center [956, 288] width 80 height 16
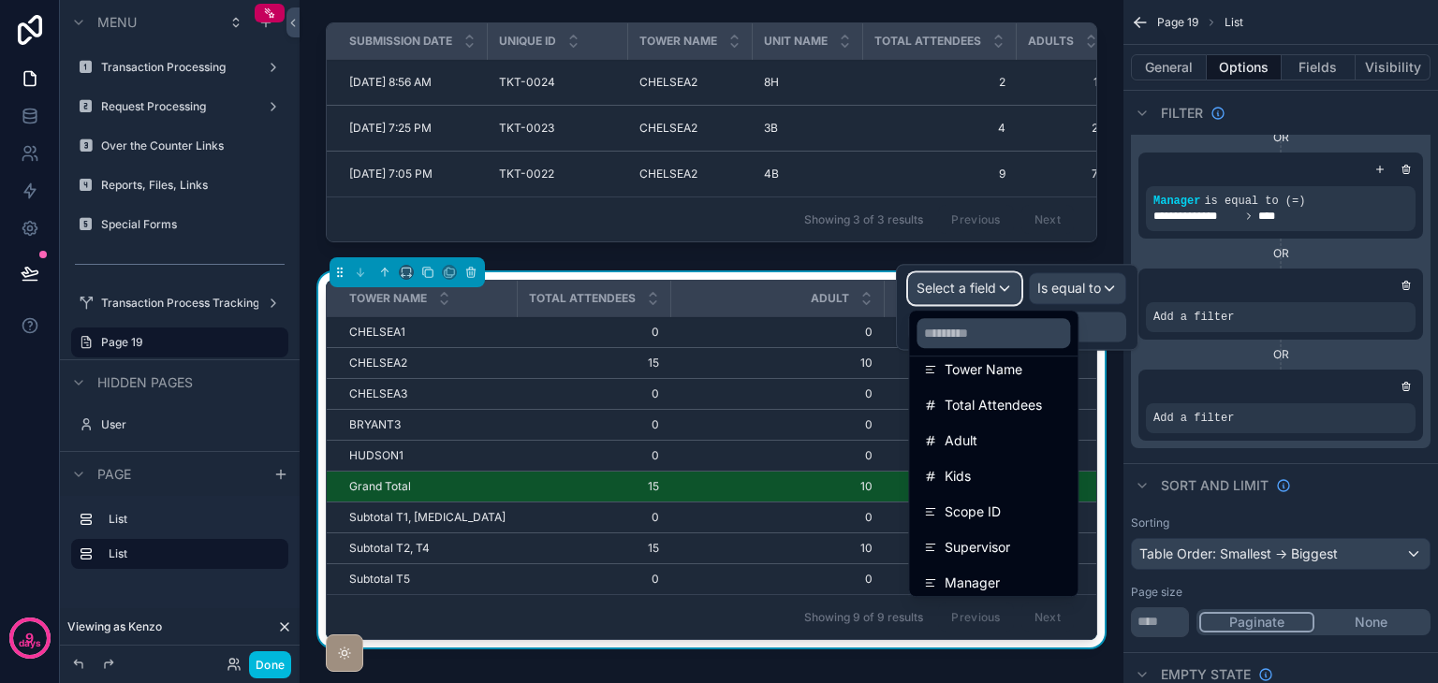
scroll to position [275, 0]
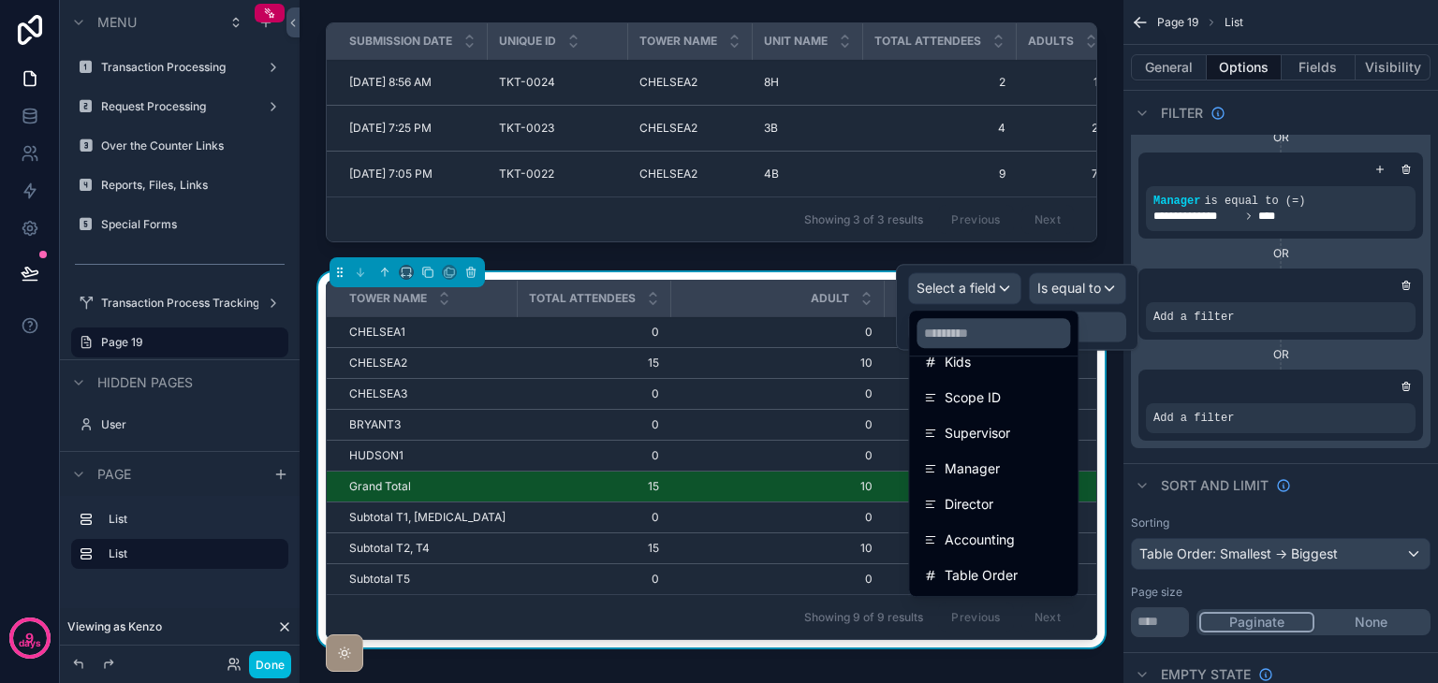
click at [993, 501] on span "Director" at bounding box center [968, 504] width 49 height 22
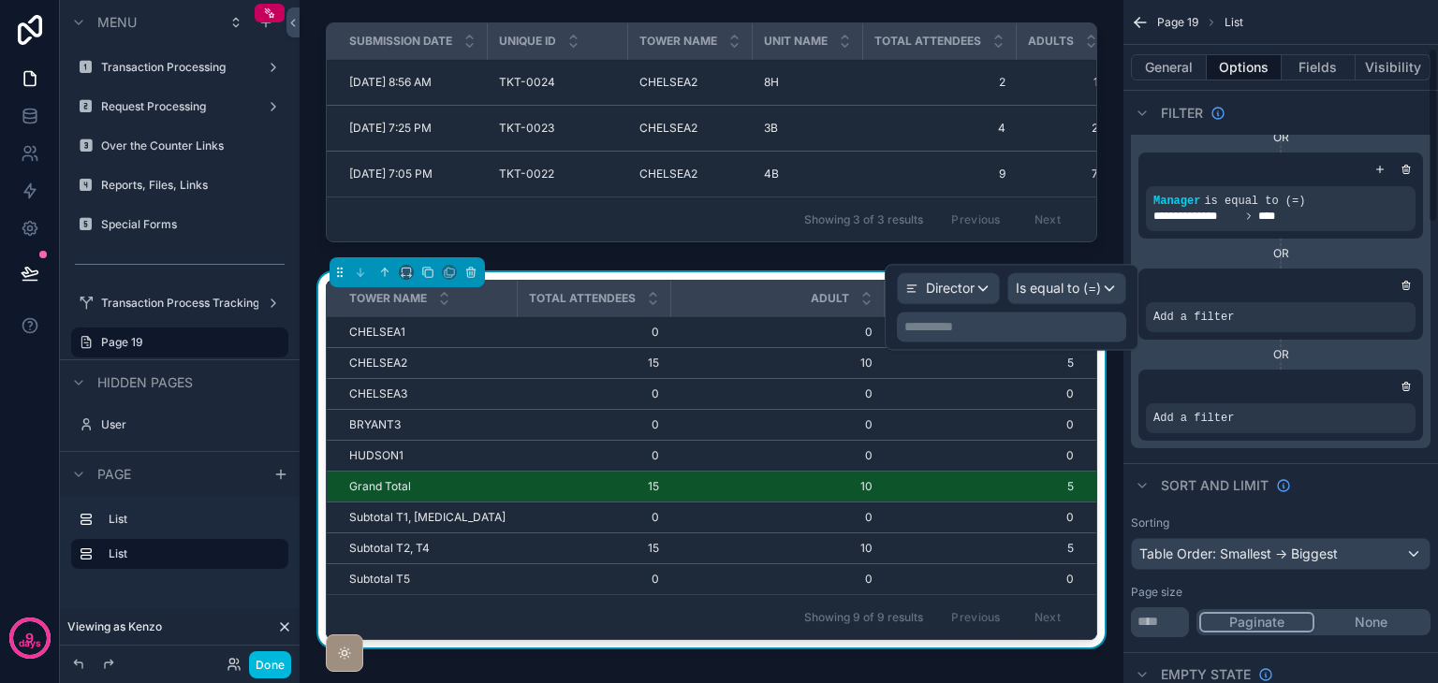
click at [1041, 338] on div "**********" at bounding box center [1011, 327] width 229 height 30
click at [1041, 332] on p "**********" at bounding box center [1013, 326] width 218 height 19
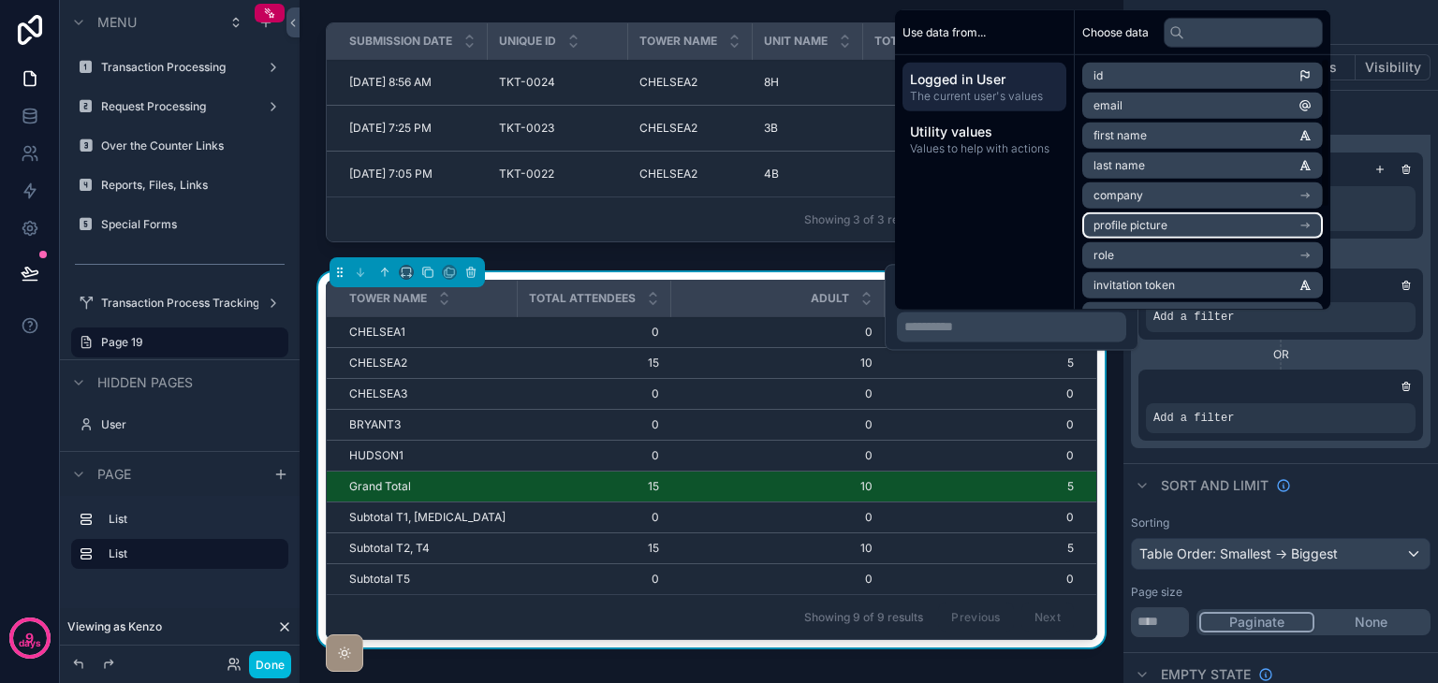
scroll to position [176, 0]
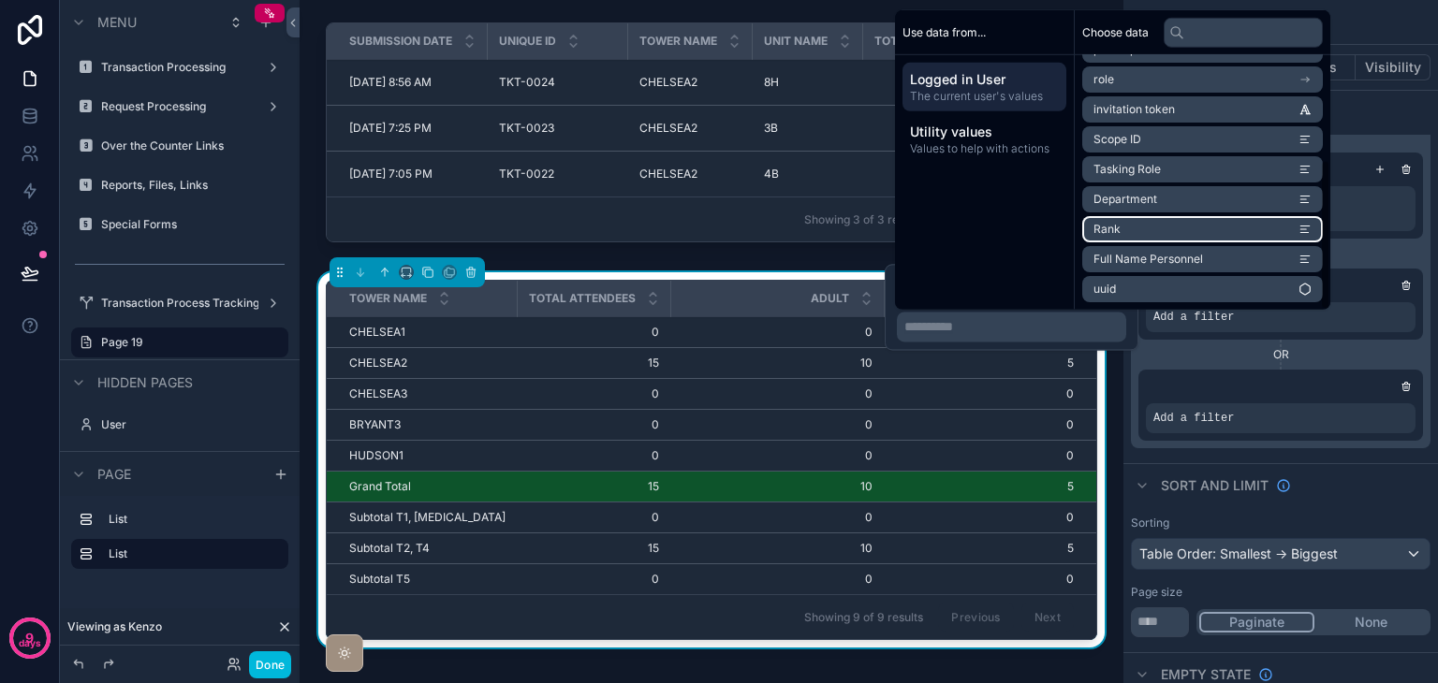
click at [1127, 230] on li "Rank" at bounding box center [1202, 229] width 241 height 26
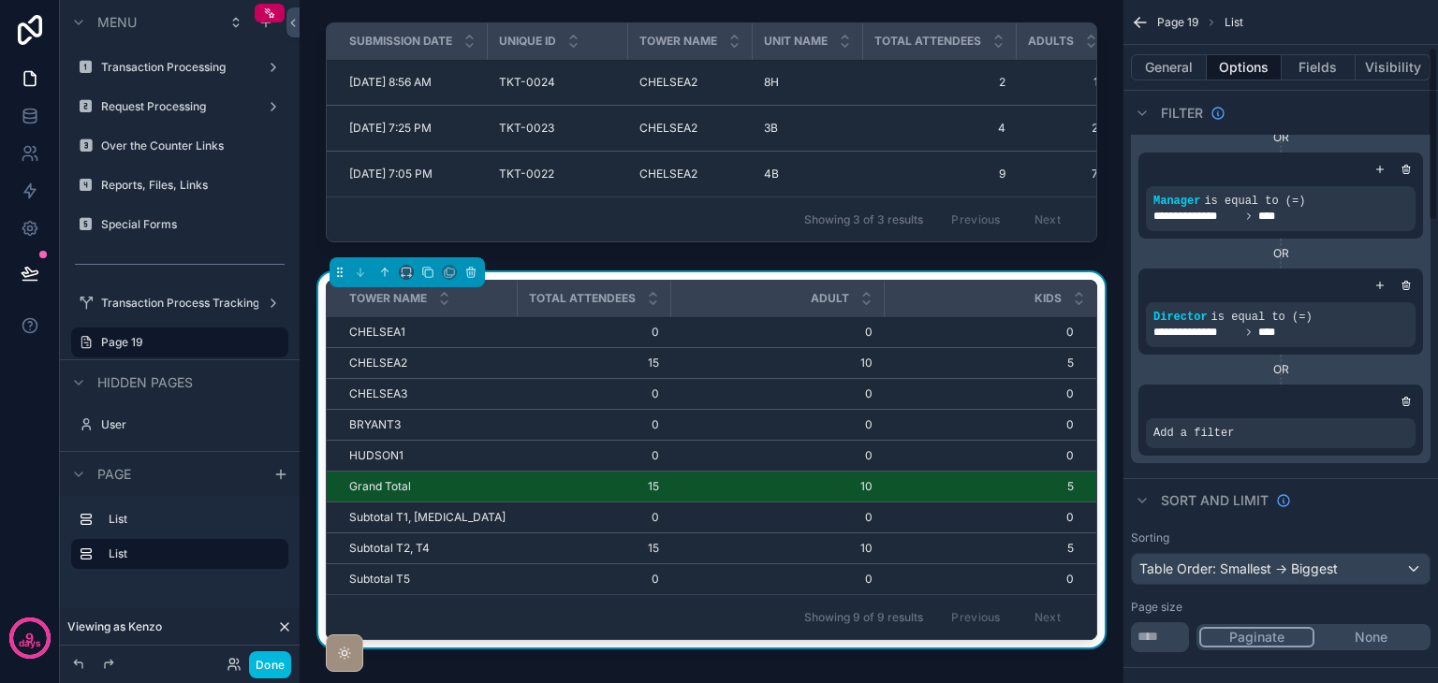
click at [1235, 373] on div "OR" at bounding box center [1280, 369] width 285 height 15
click at [0, 0] on icon "scrollable content" at bounding box center [0, 0] width 0 height 0
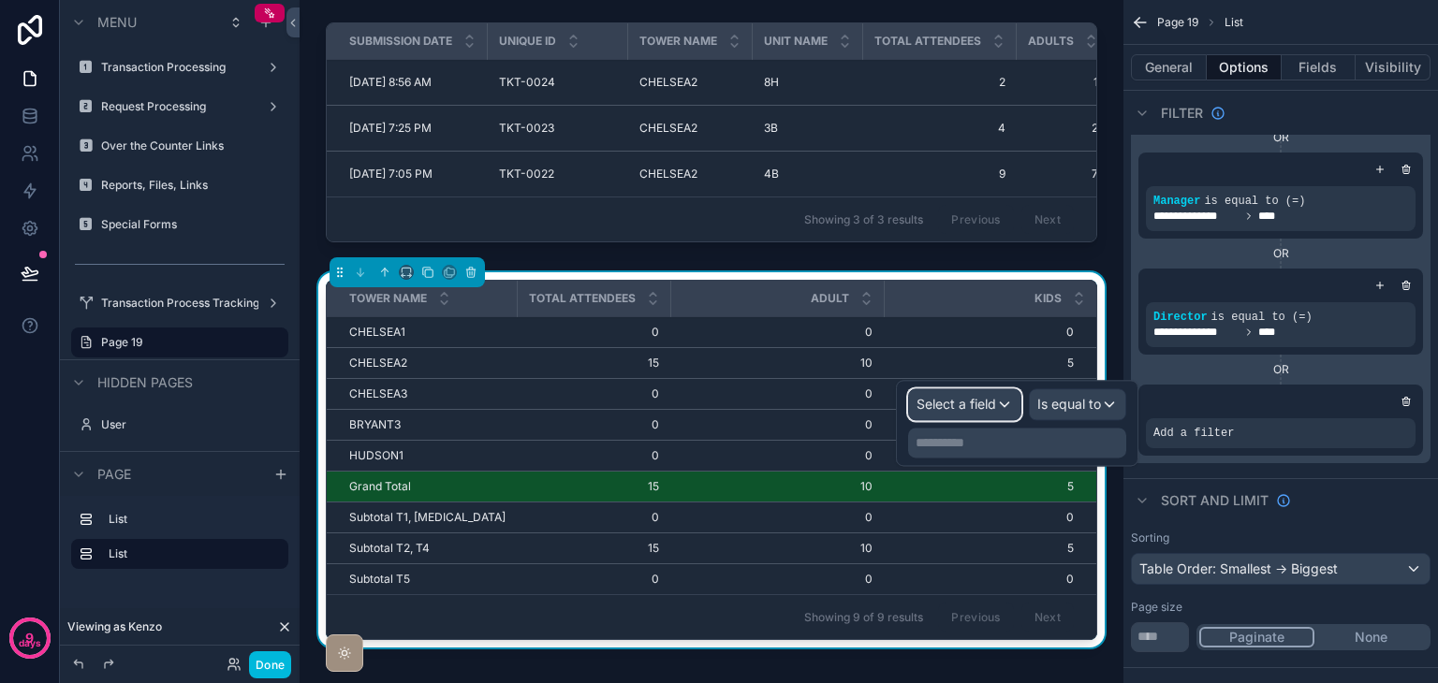
click at [943, 406] on span "Select a field" at bounding box center [956, 404] width 80 height 16
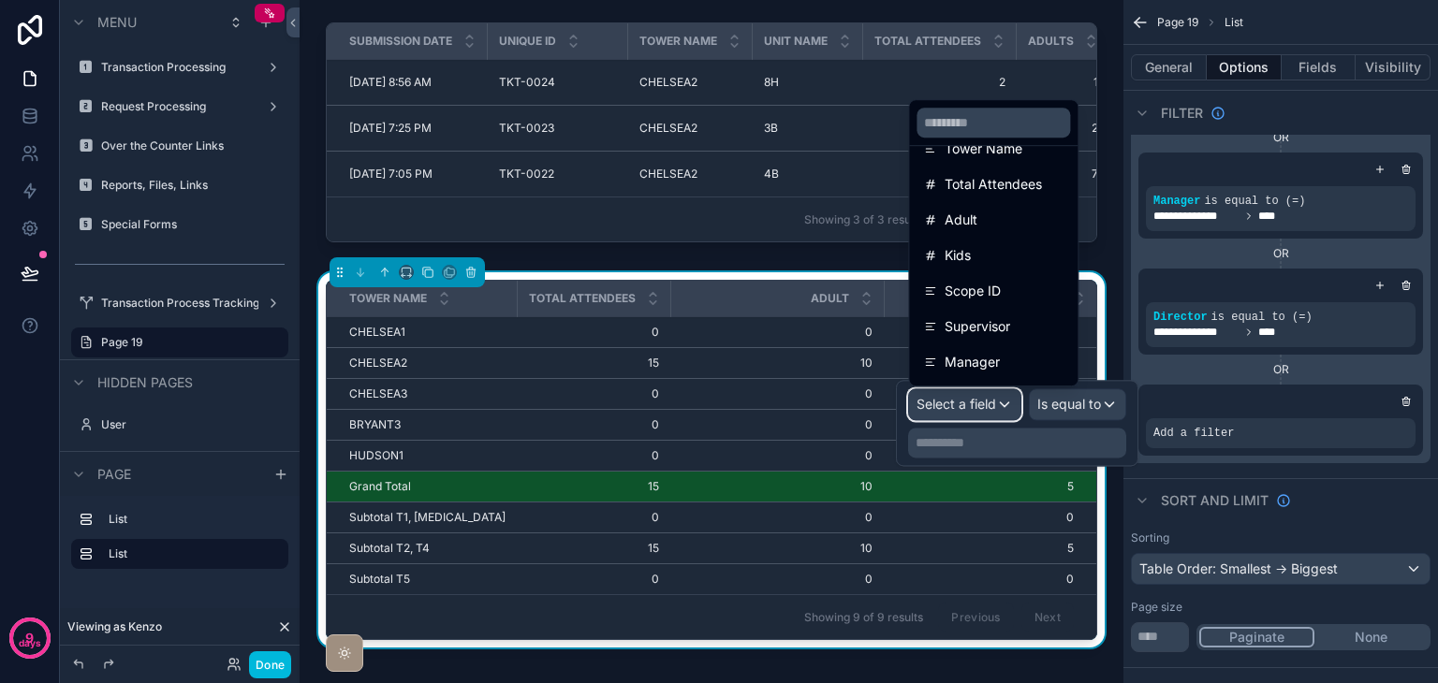
scroll to position [275, 0]
click at [1036, 325] on div "Accounting" at bounding box center [993, 329] width 139 height 22
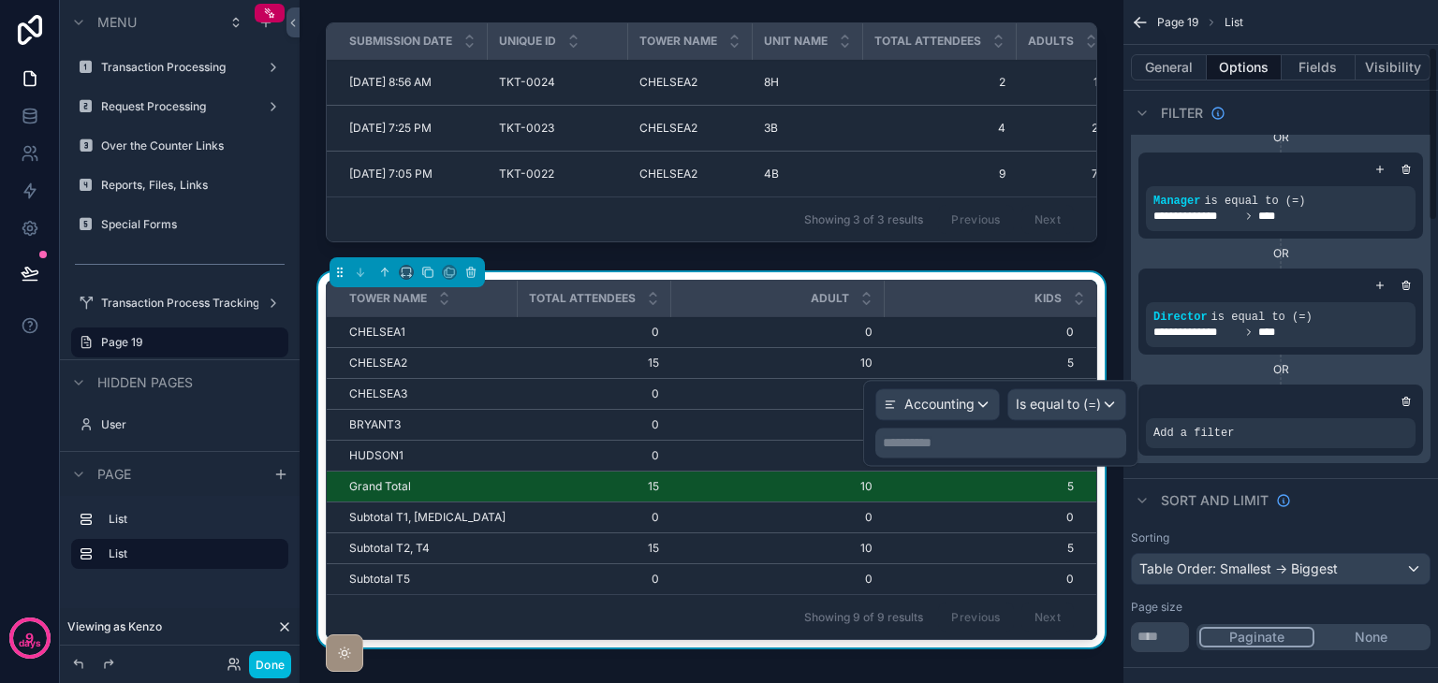
click at [1016, 434] on p "**********" at bounding box center [1003, 442] width 240 height 19
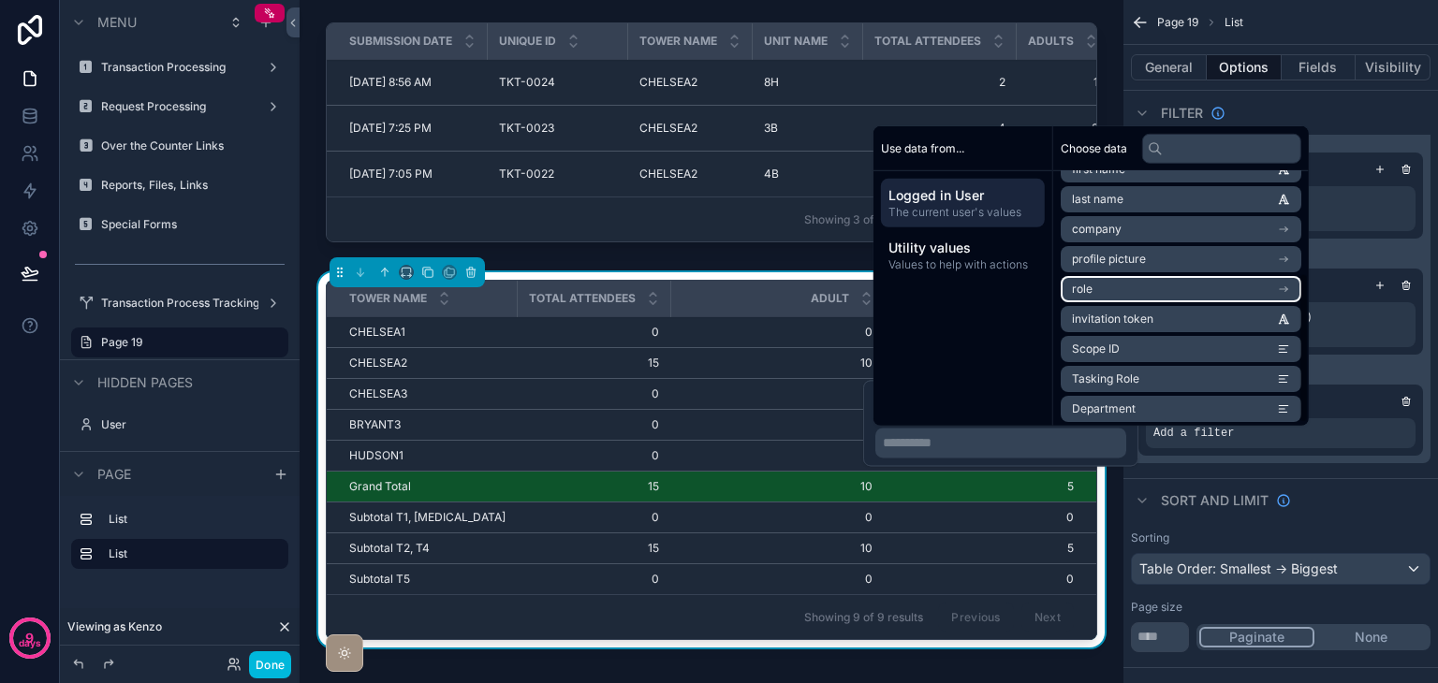
scroll to position [176, 0]
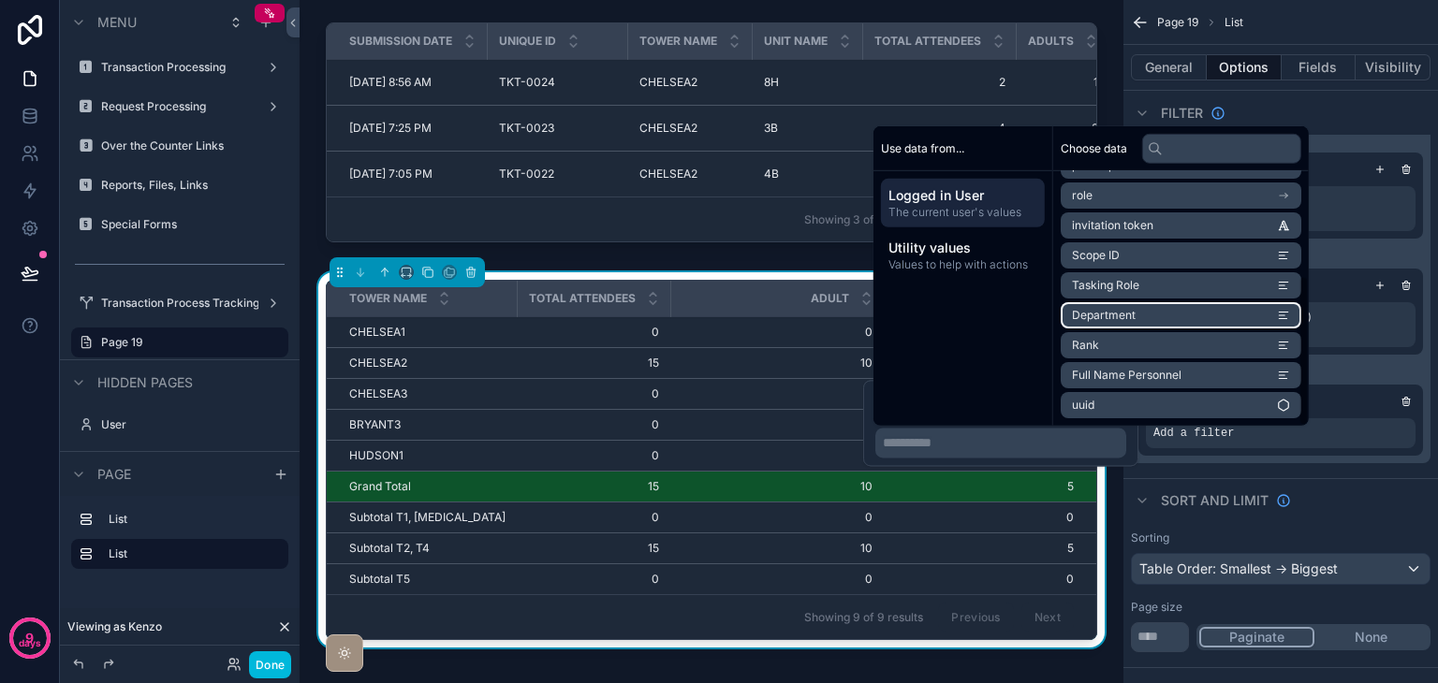
click at [1153, 308] on li "Department" at bounding box center [1180, 315] width 241 height 26
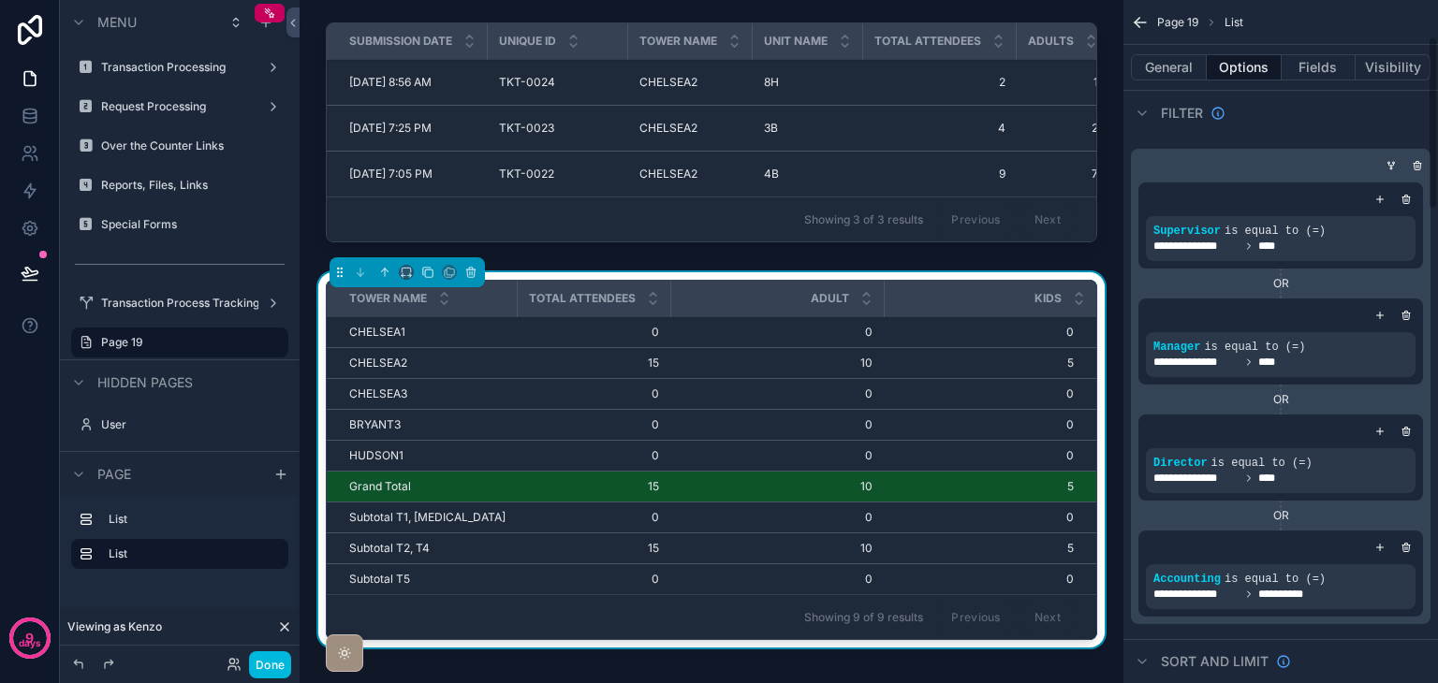
scroll to position [0, 0]
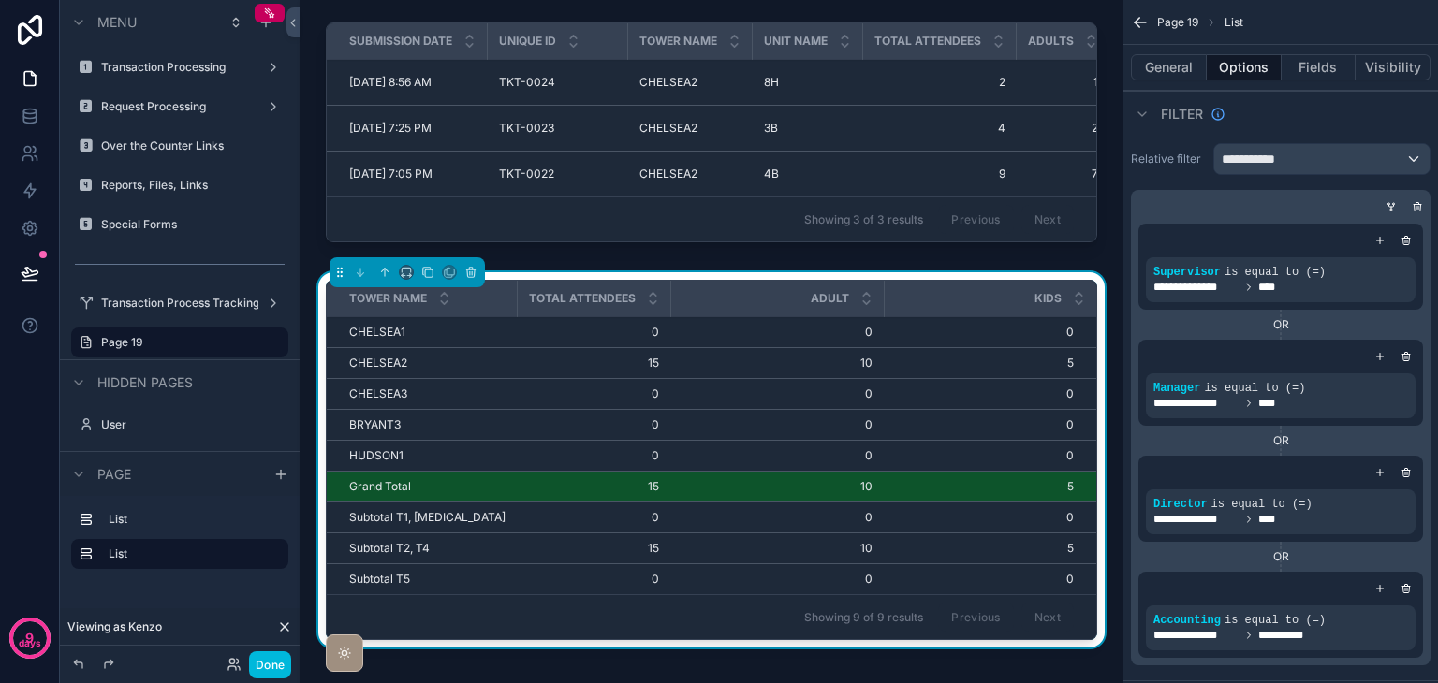
click at [1392, 201] on icon "scrollable content" at bounding box center [1390, 206] width 11 height 11
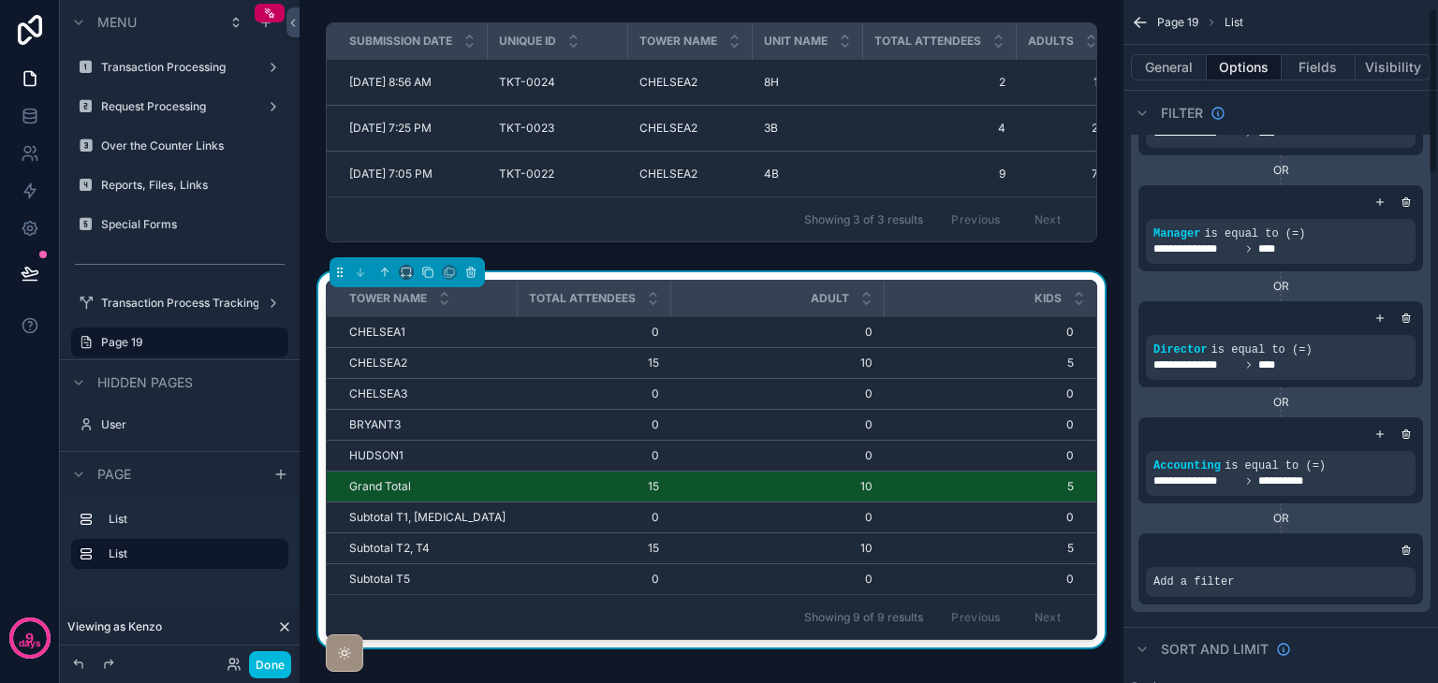
scroll to position [281, 0]
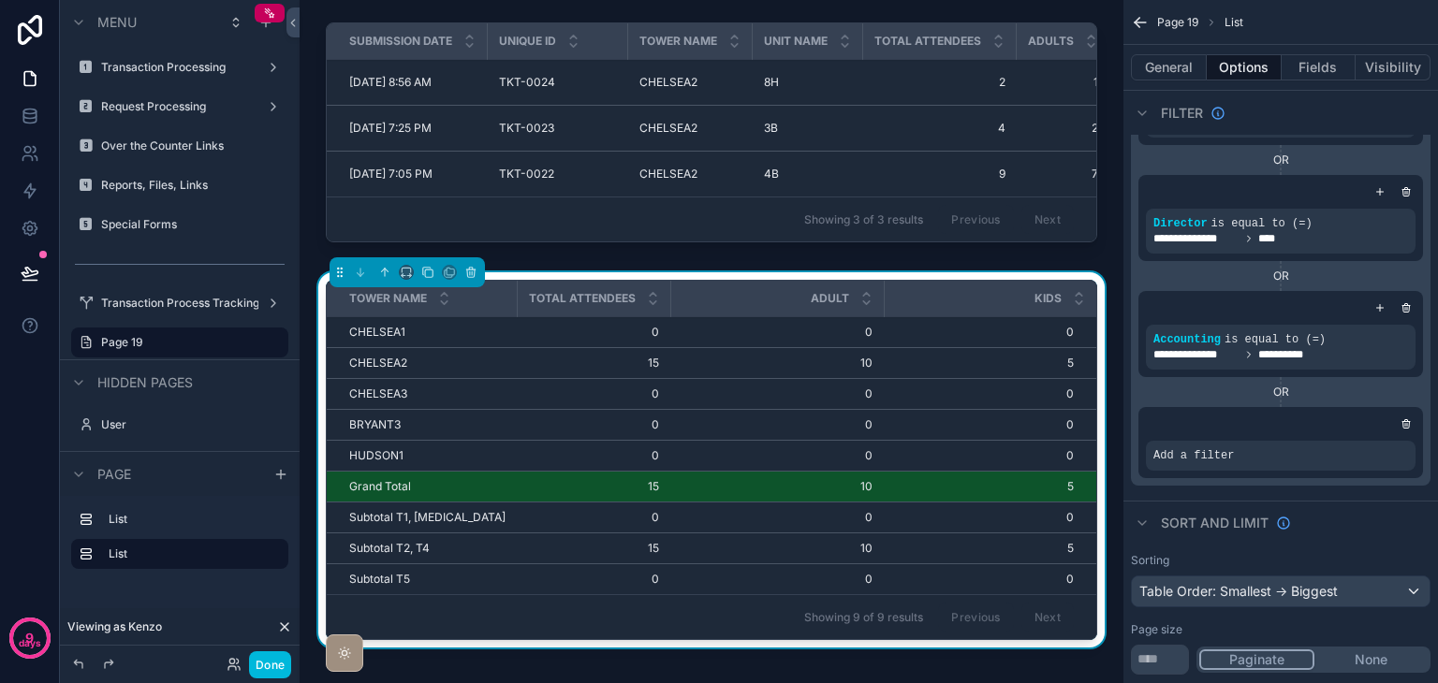
click at [0, 0] on icon "scrollable content" at bounding box center [0, 0] width 0 height 0
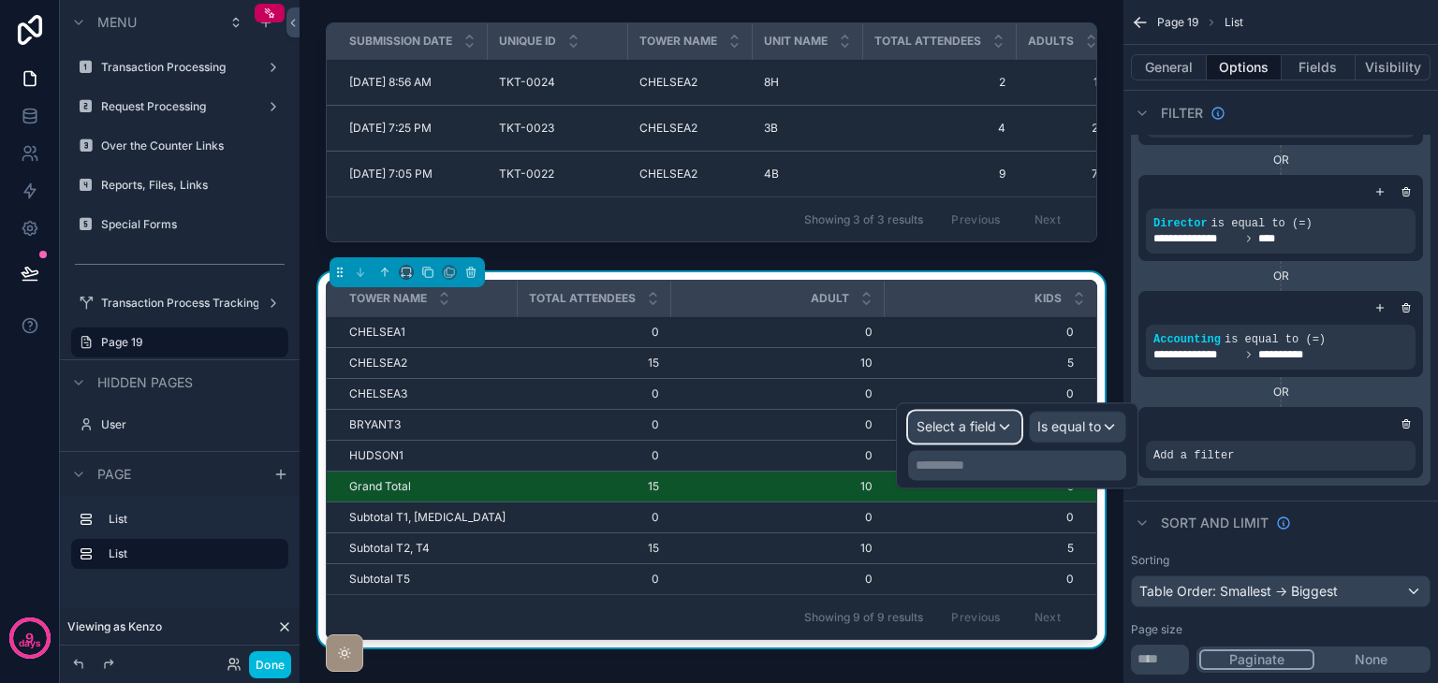
click at [967, 430] on span "Select a field" at bounding box center [956, 426] width 80 height 16
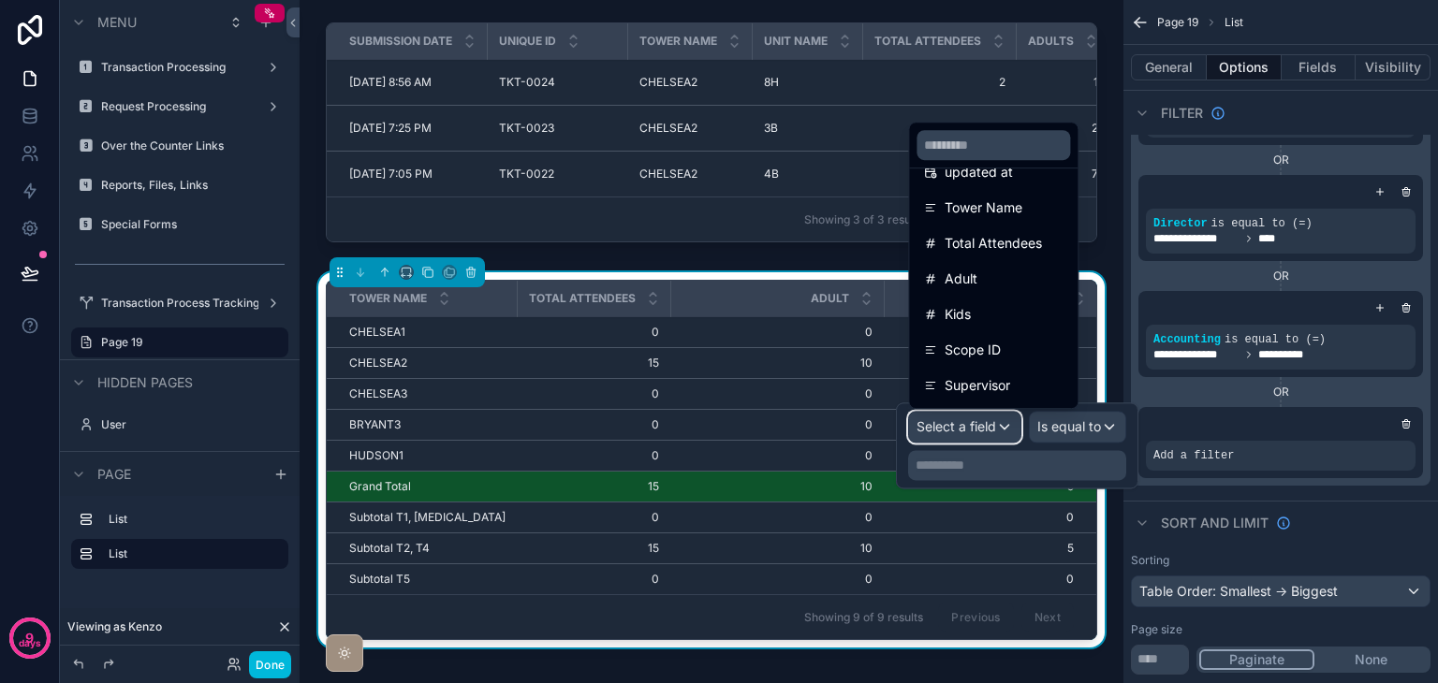
scroll to position [275, 0]
click at [1027, 214] on div "Scope ID" at bounding box center [993, 209] width 139 height 22
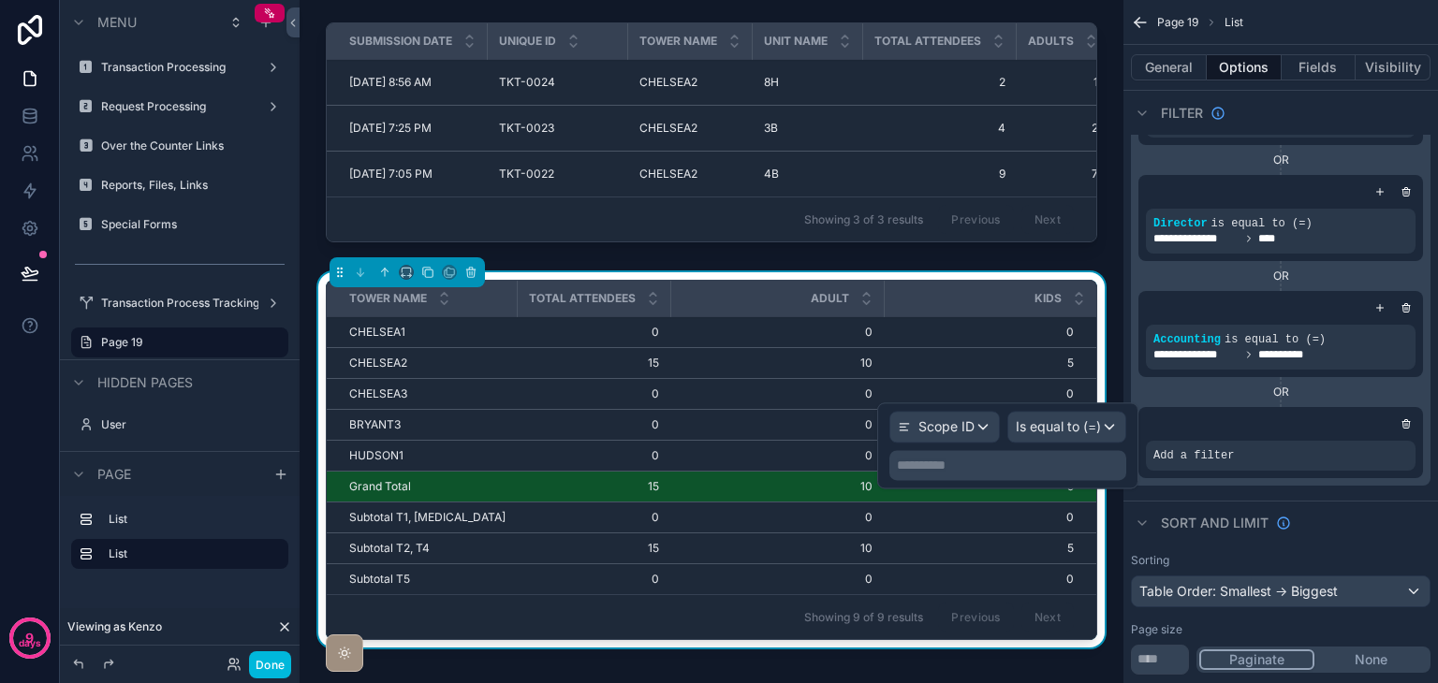
click at [1026, 463] on p "**********" at bounding box center [1010, 465] width 226 height 19
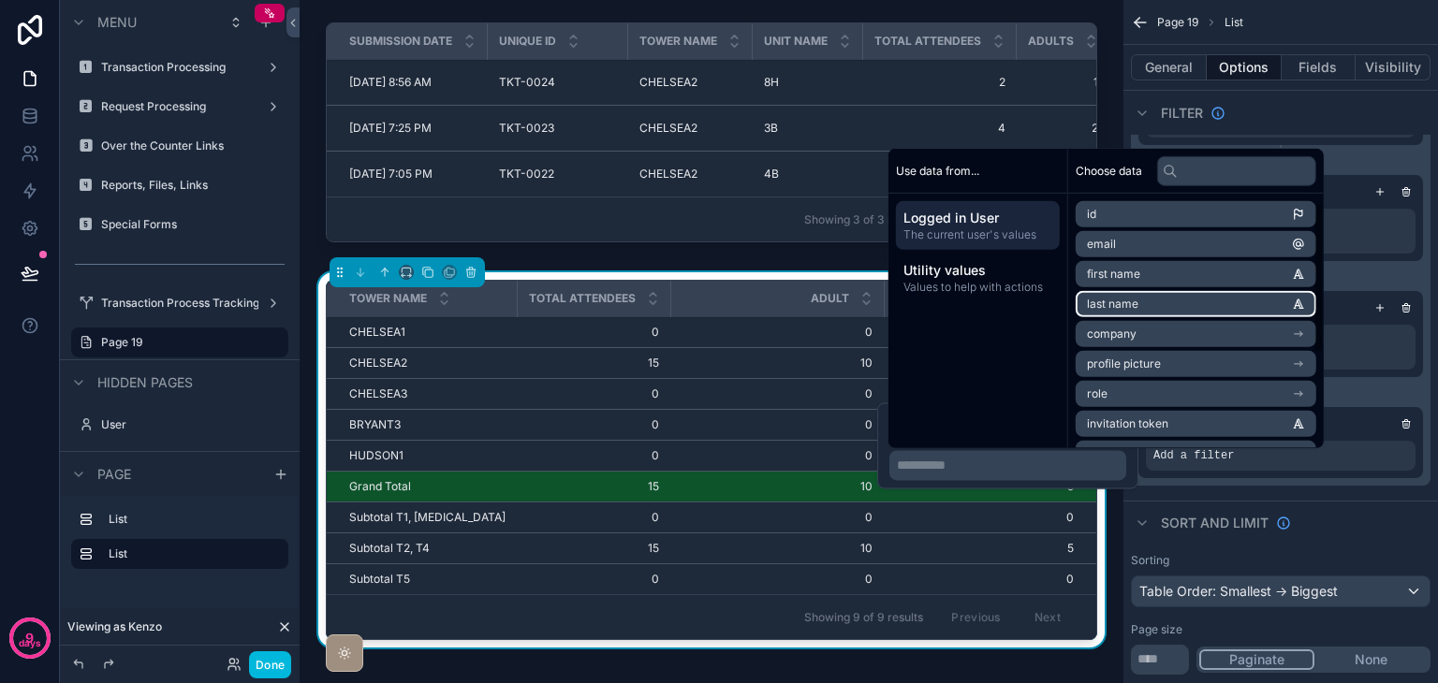
scroll to position [176, 0]
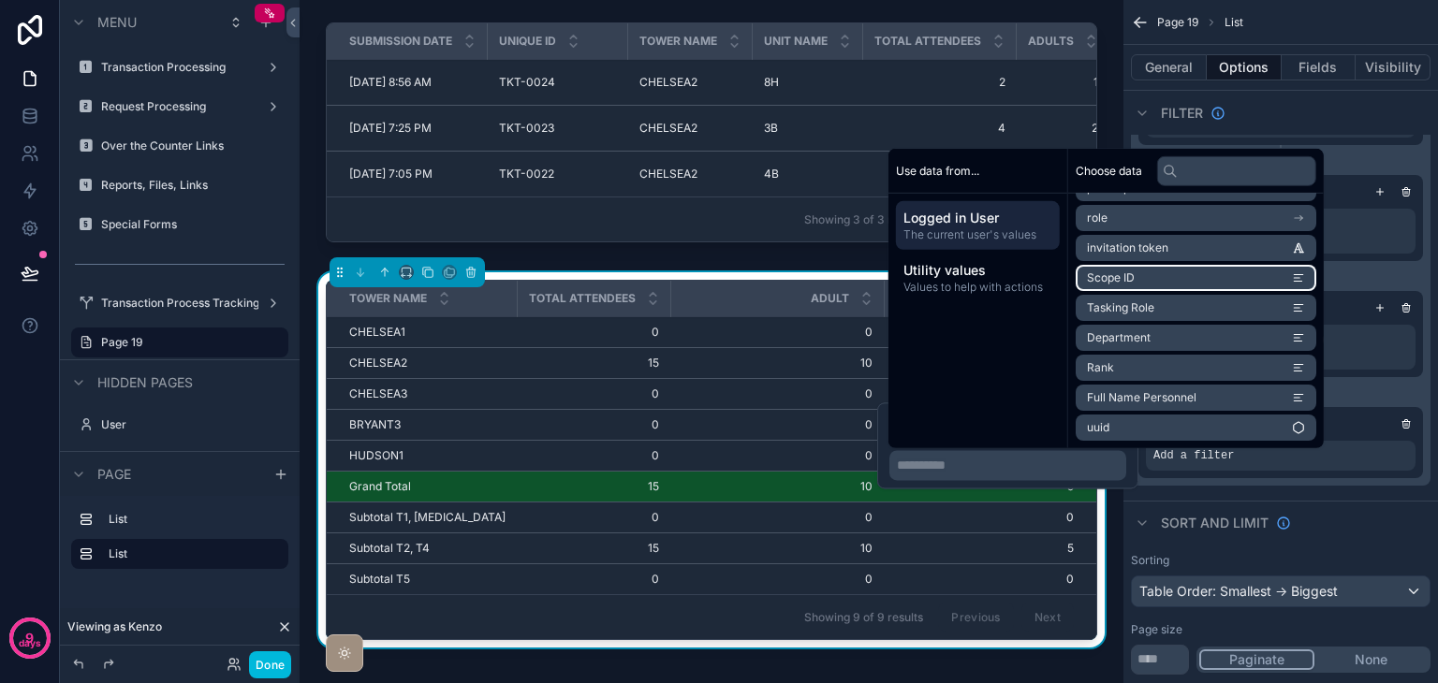
click at [1174, 281] on li "Scope ID" at bounding box center [1195, 278] width 241 height 26
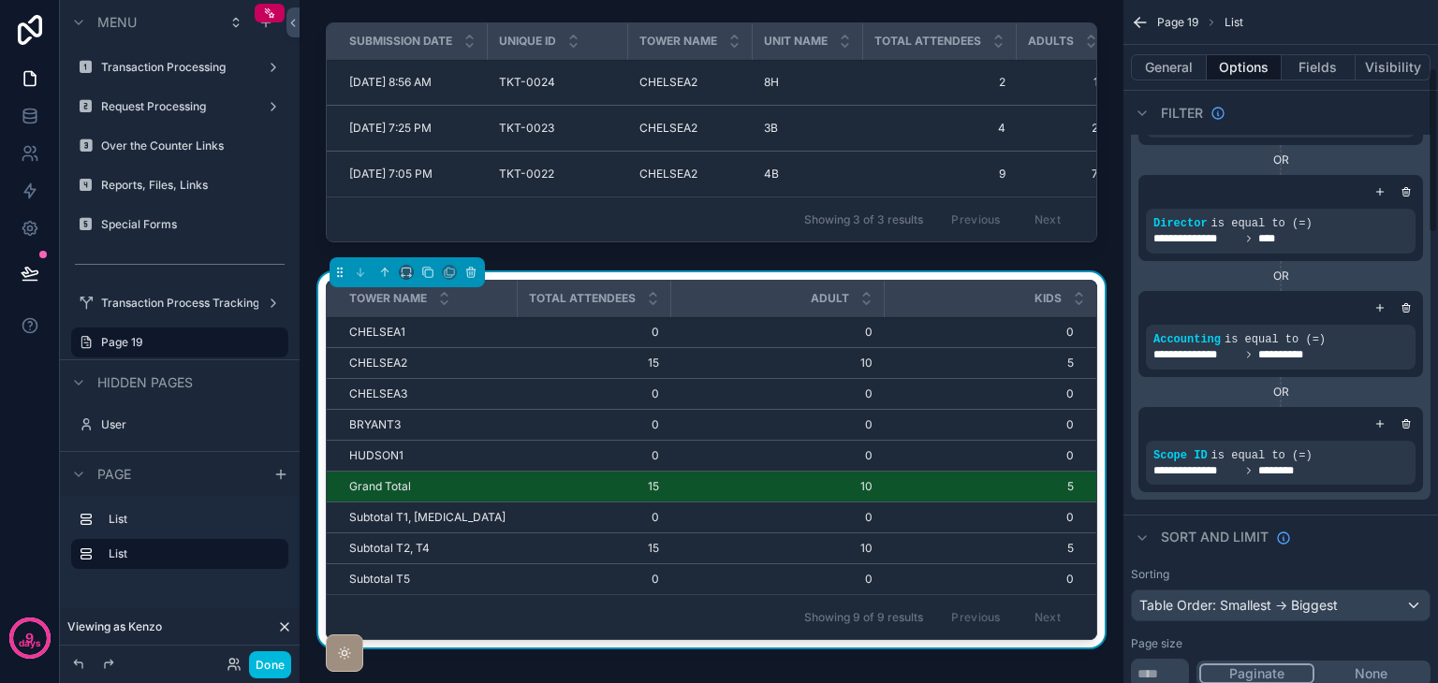
click at [1376, 534] on div "Sort And Limit" at bounding box center [1280, 537] width 314 height 45
click at [270, 662] on button "Done" at bounding box center [270, 664] width 42 height 27
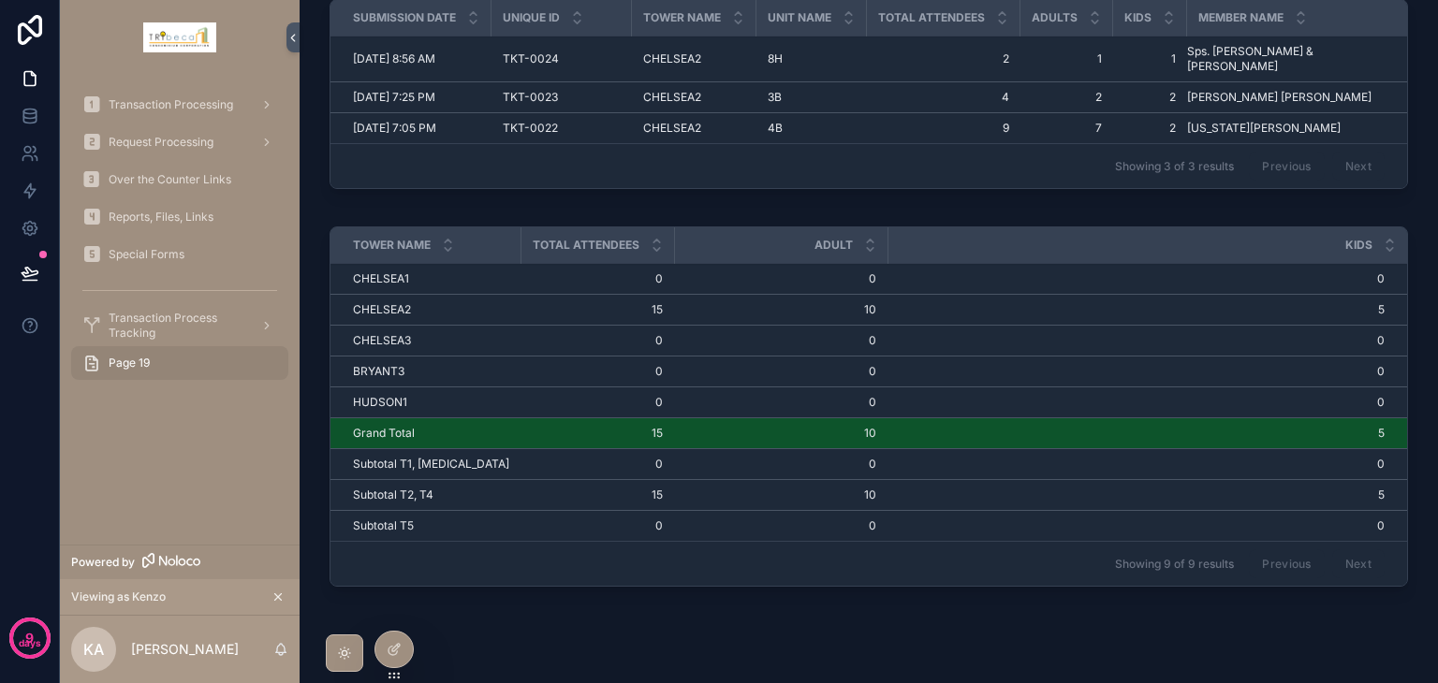
scroll to position [0, 0]
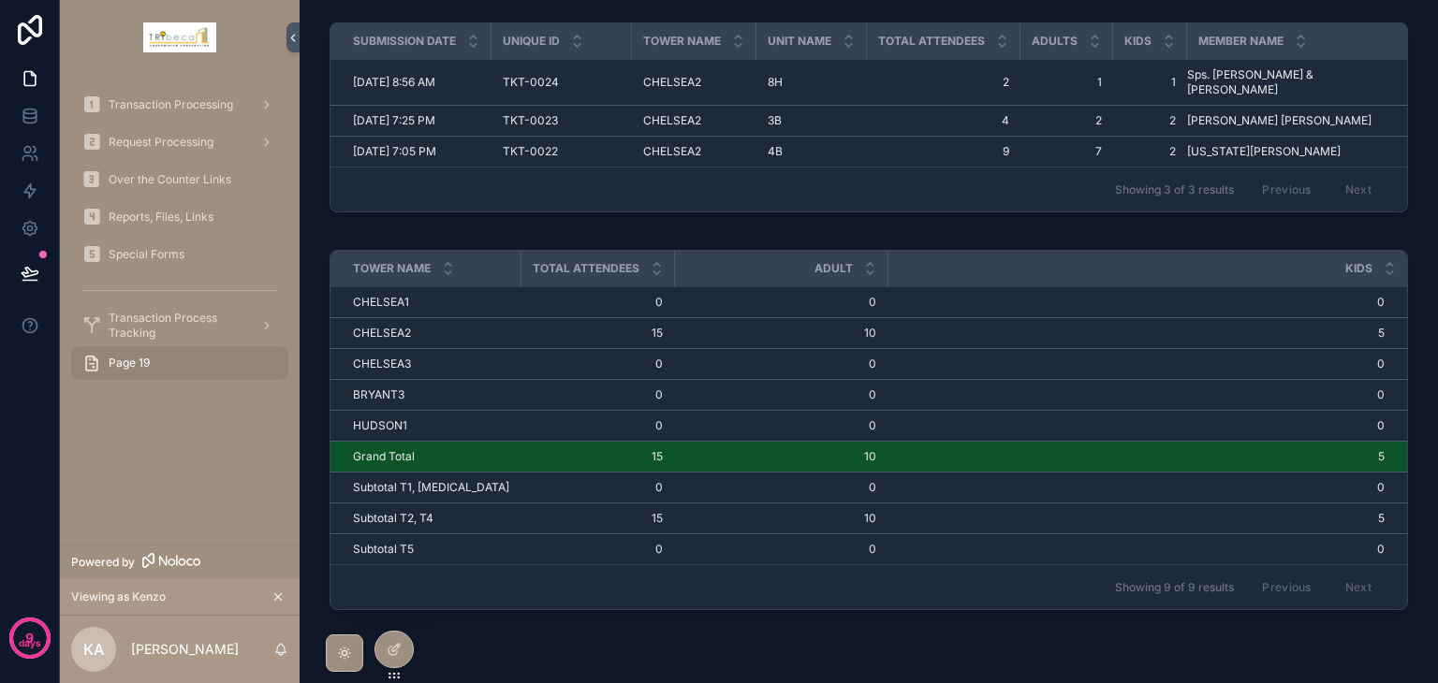
click at [863, 251] on div "Adult" at bounding box center [781, 269] width 212 height 36
drag, startPoint x: 865, startPoint y: 249, endPoint x: 1021, endPoint y: 254, distance: 156.4
click at [1040, 254] on div "scrollable content" at bounding box center [1043, 269] width 7 height 36
drag, startPoint x: 653, startPoint y: 256, endPoint x: 772, endPoint y: 261, distance: 119.0
click at [772, 261] on tr "Tower Name Total Attendees Adult Kids" at bounding box center [868, 269] width 1076 height 37
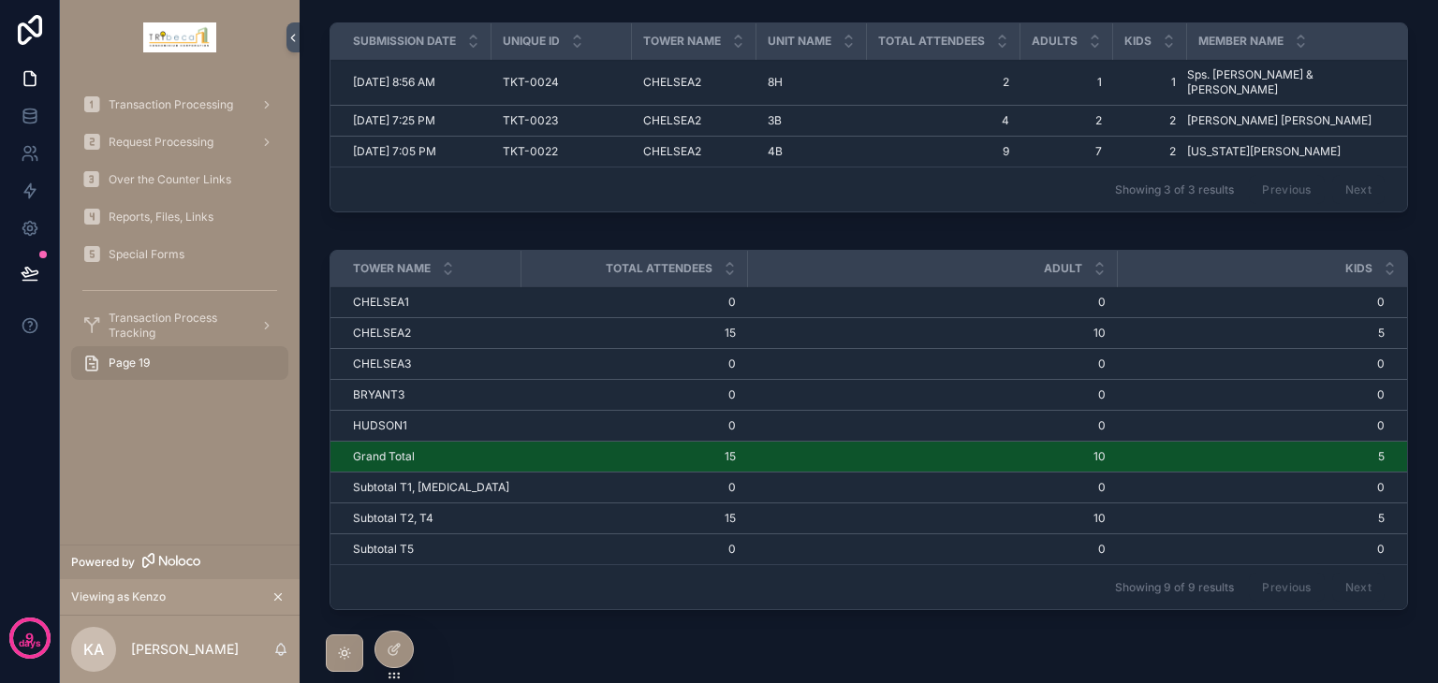
click at [0, 0] on icon at bounding box center [0, 0] width 0 height 0
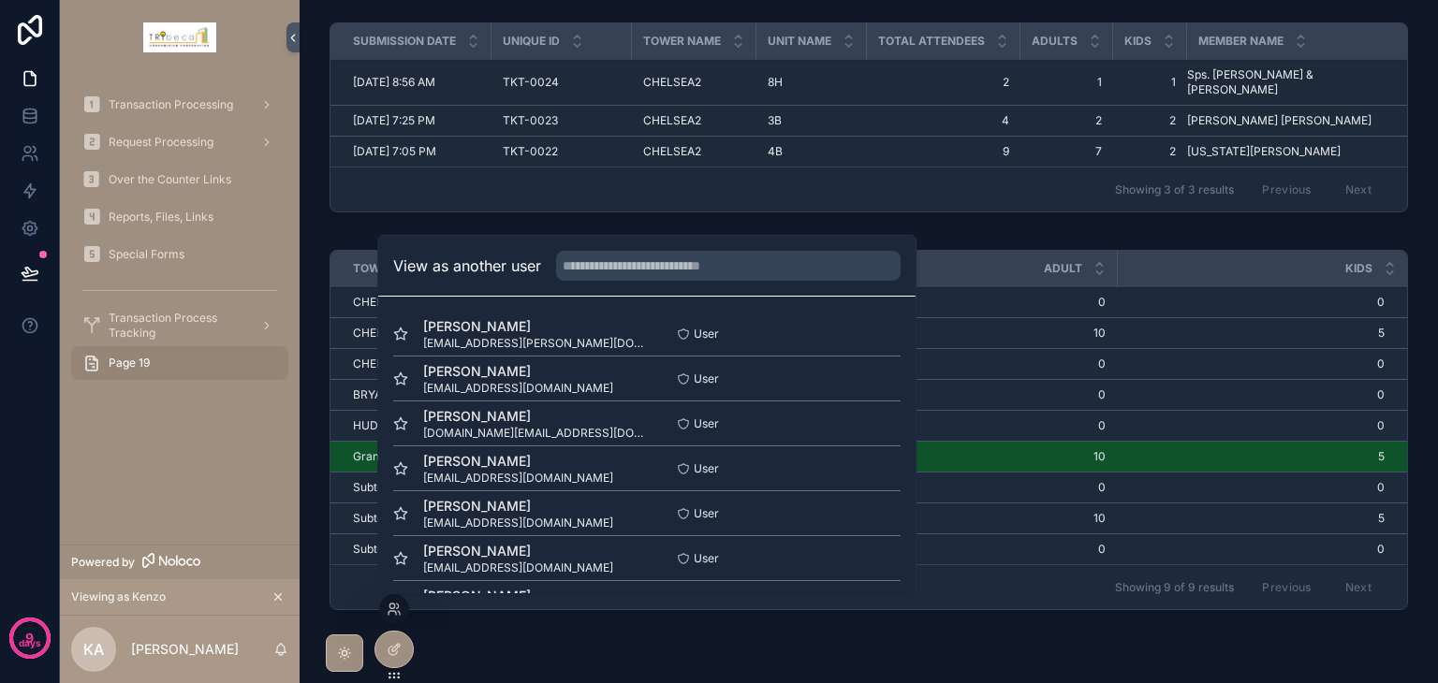
click at [0, 0] on button "Select" at bounding box center [0, 0] width 0 height 0
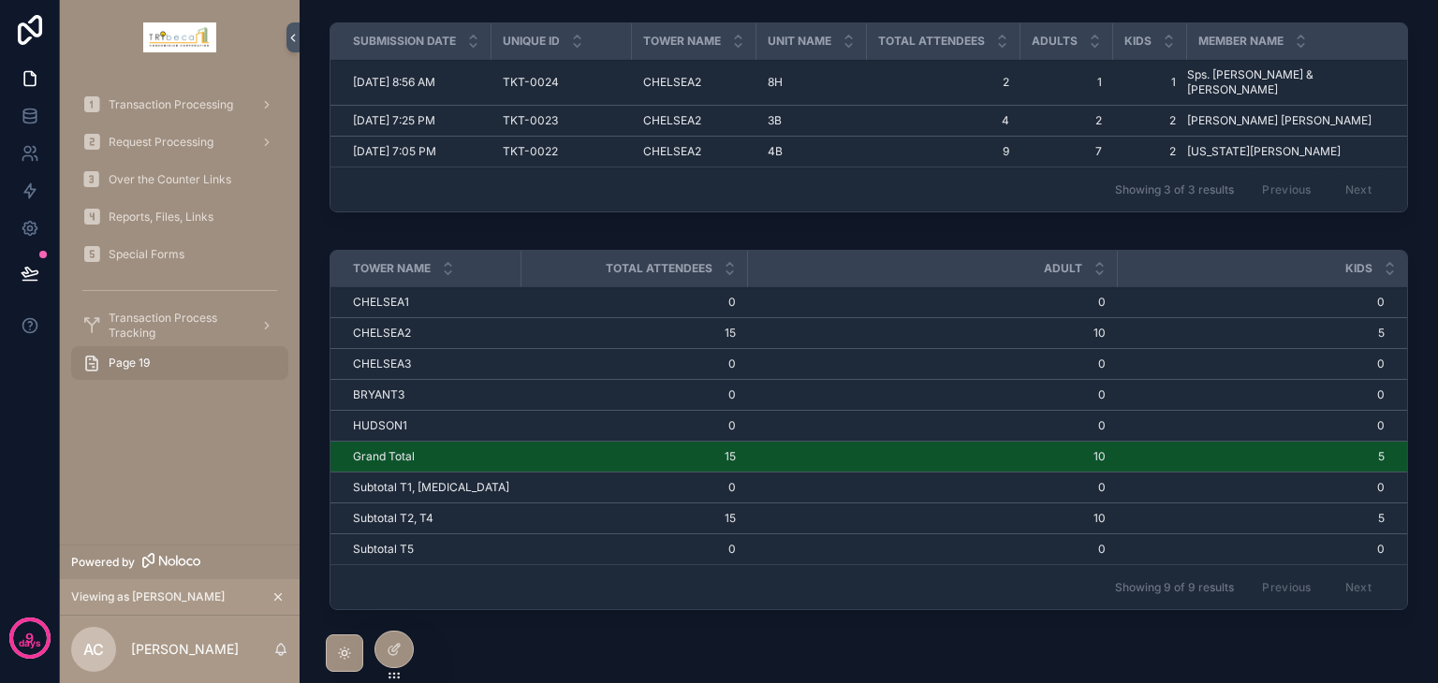
click at [0, 0] on icon at bounding box center [0, 0] width 0 height 0
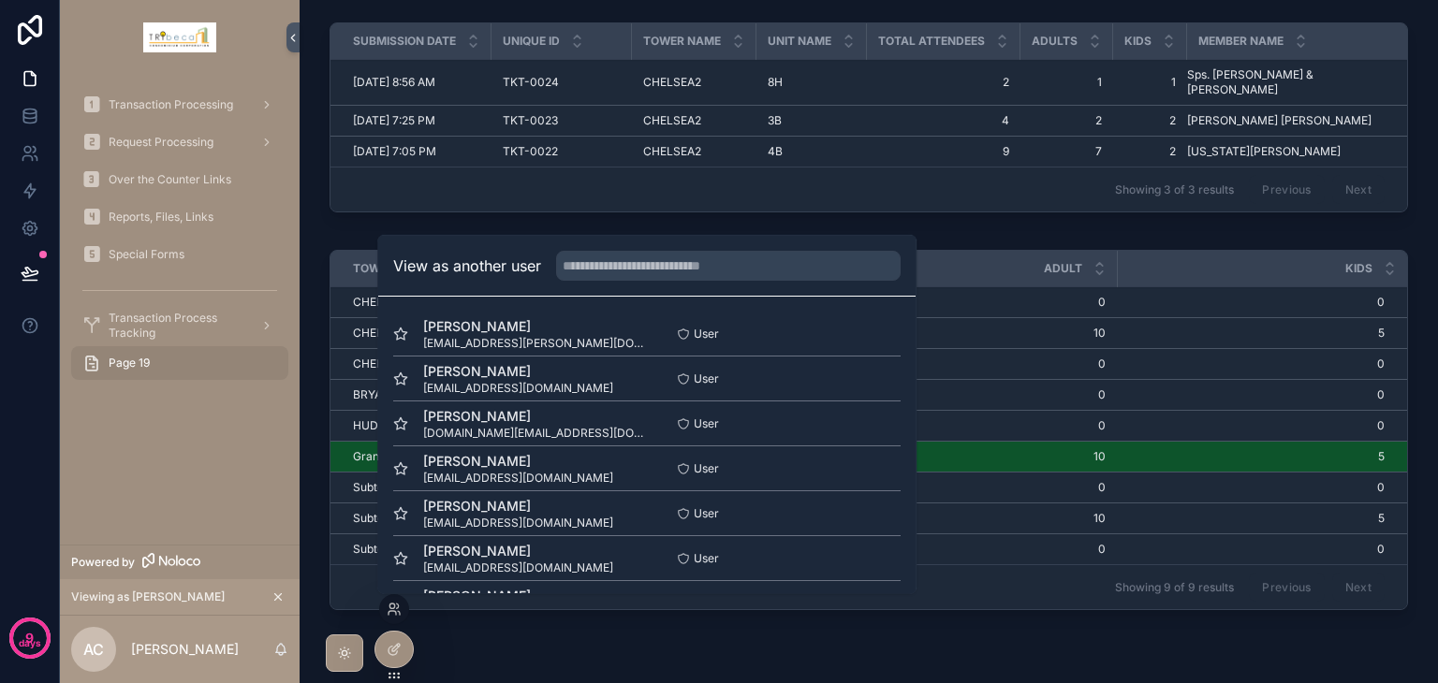
click at [0, 0] on button "Select" at bounding box center [0, 0] width 0 height 0
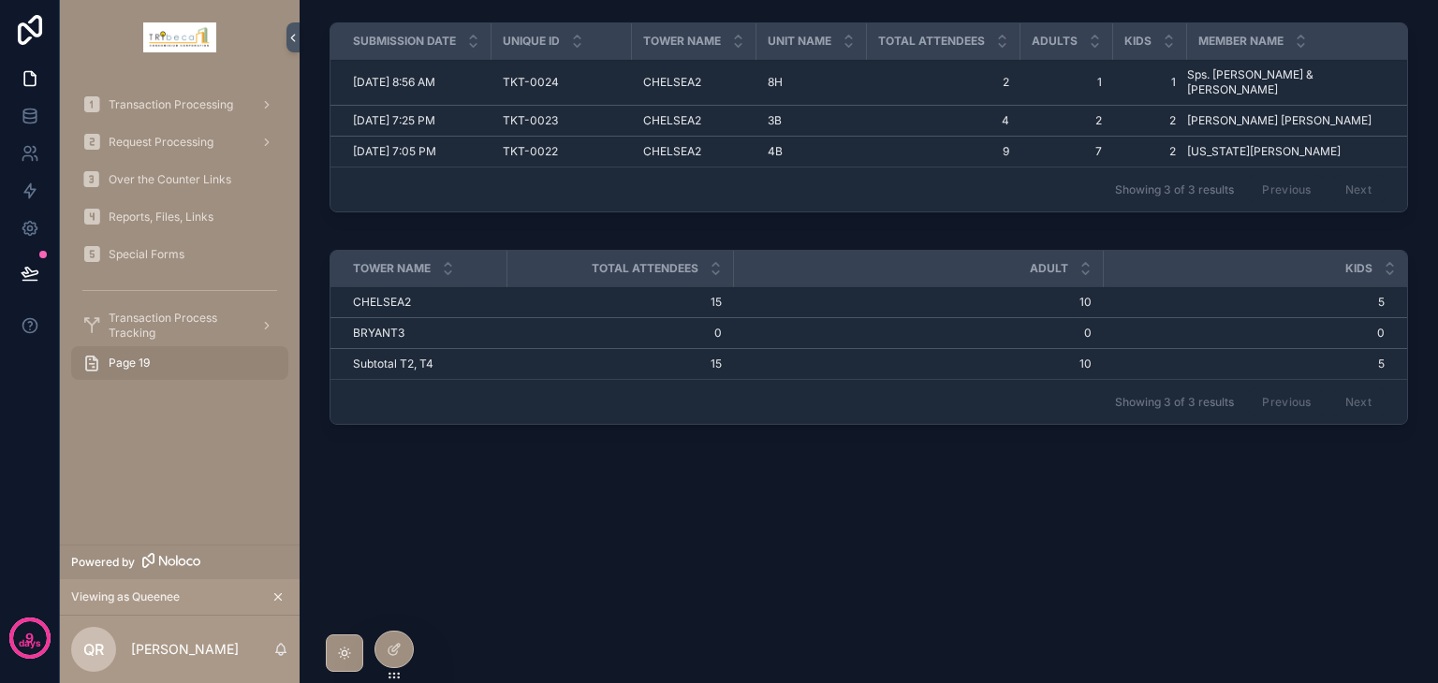
click at [0, 0] on icon at bounding box center [0, 0] width 0 height 0
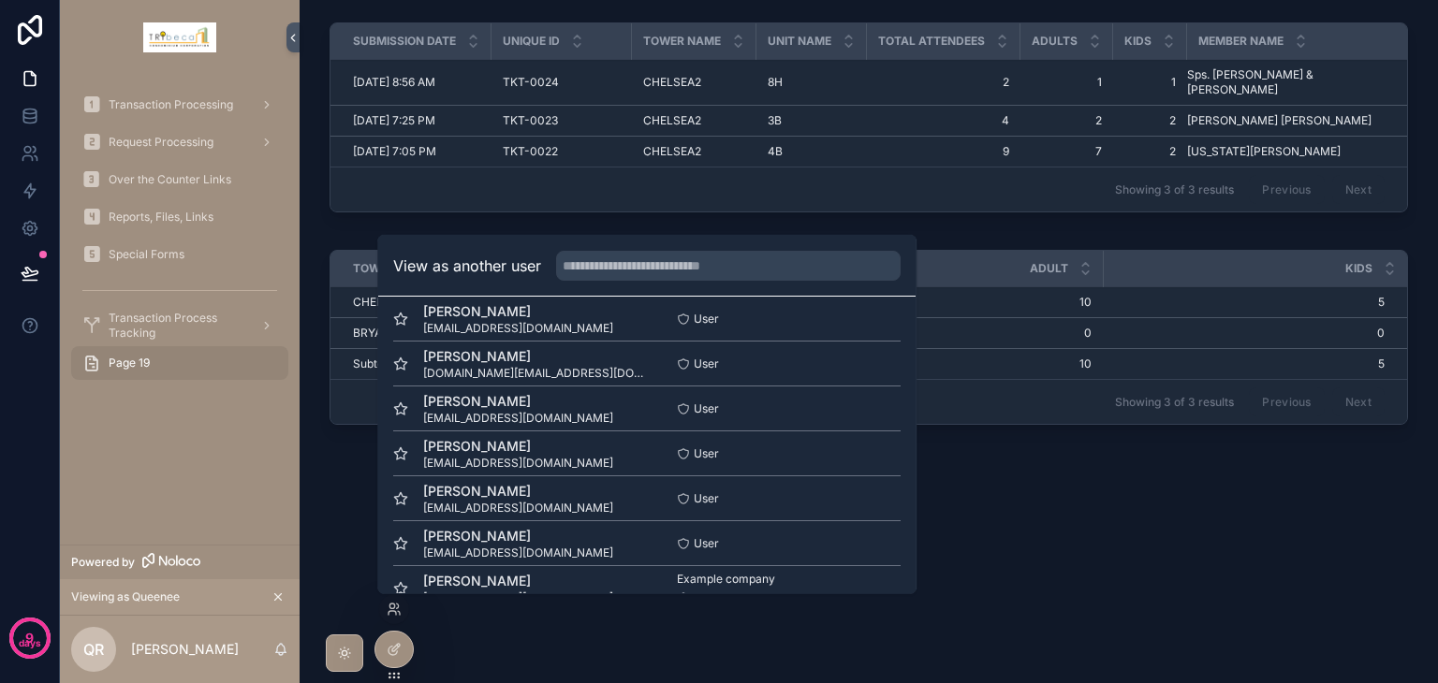
scroll to position [92, 0]
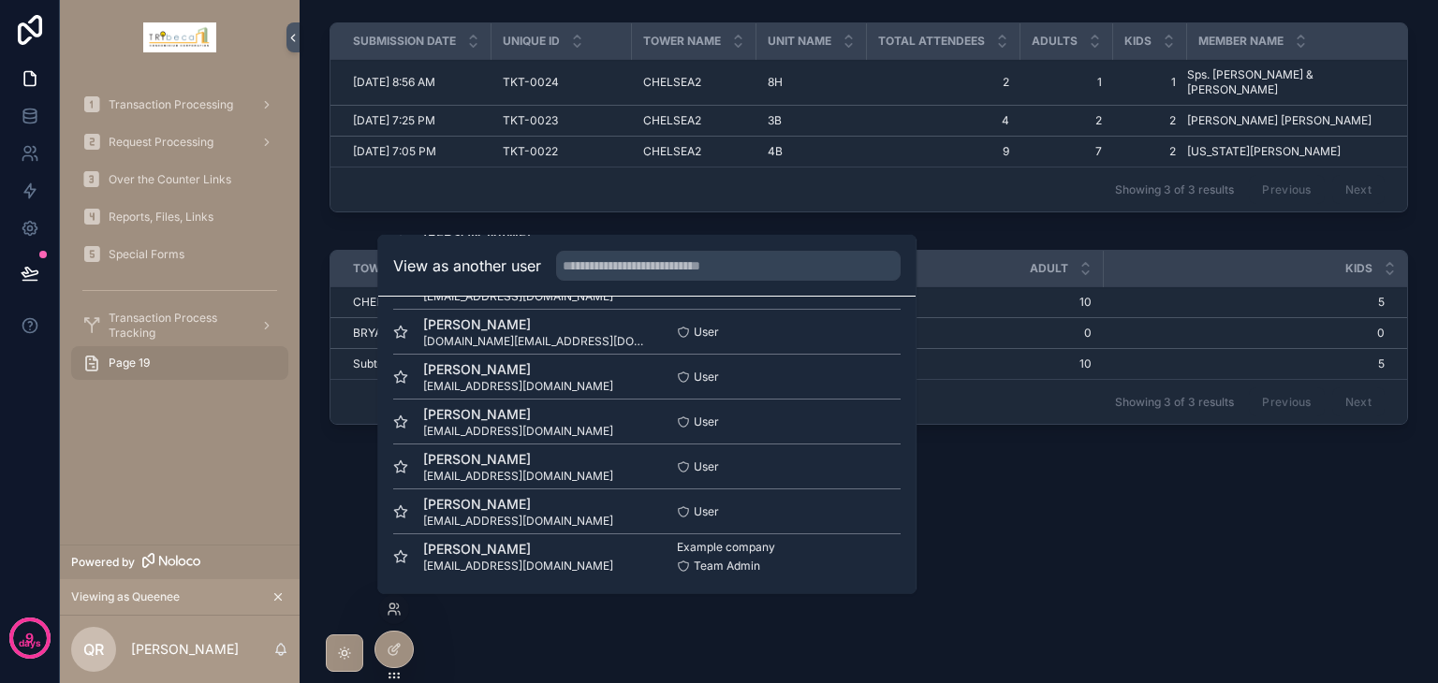
click at [0, 0] on button "Select" at bounding box center [0, 0] width 0 height 0
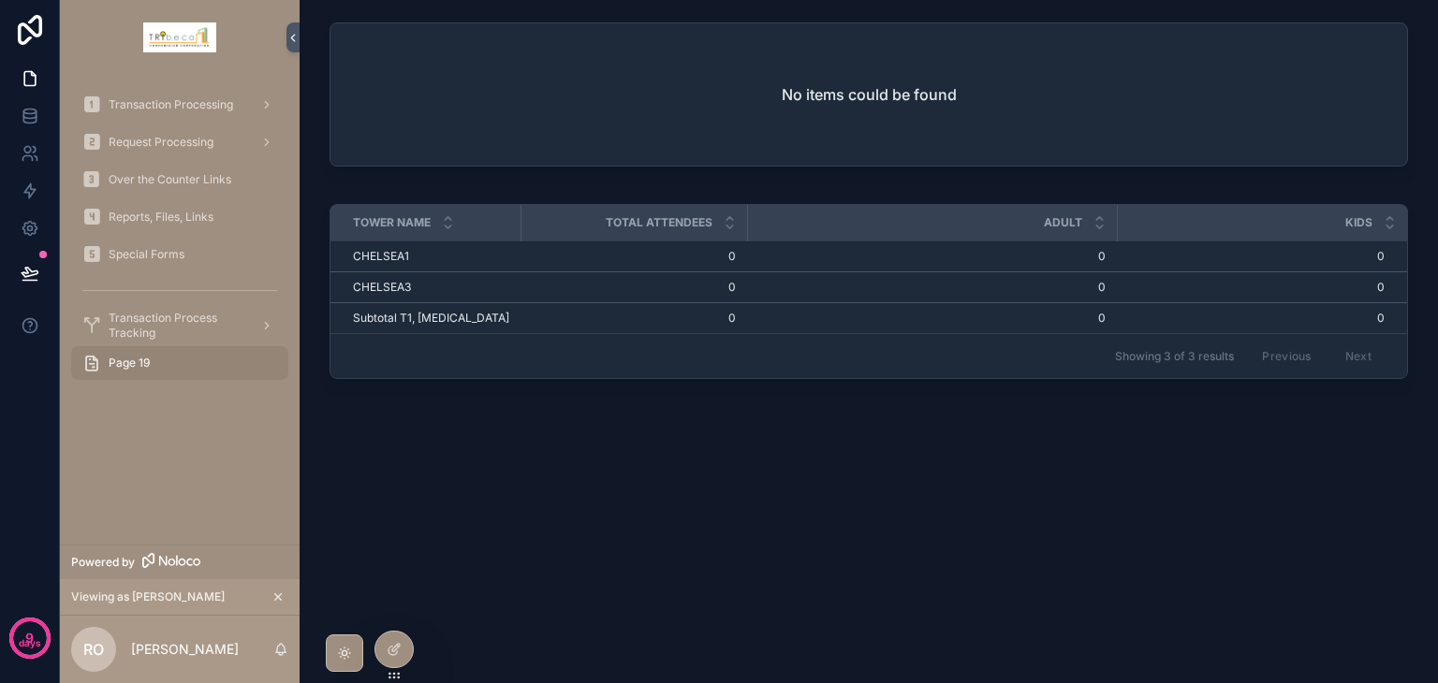
click at [0, 0] on icon at bounding box center [0, 0] width 0 height 0
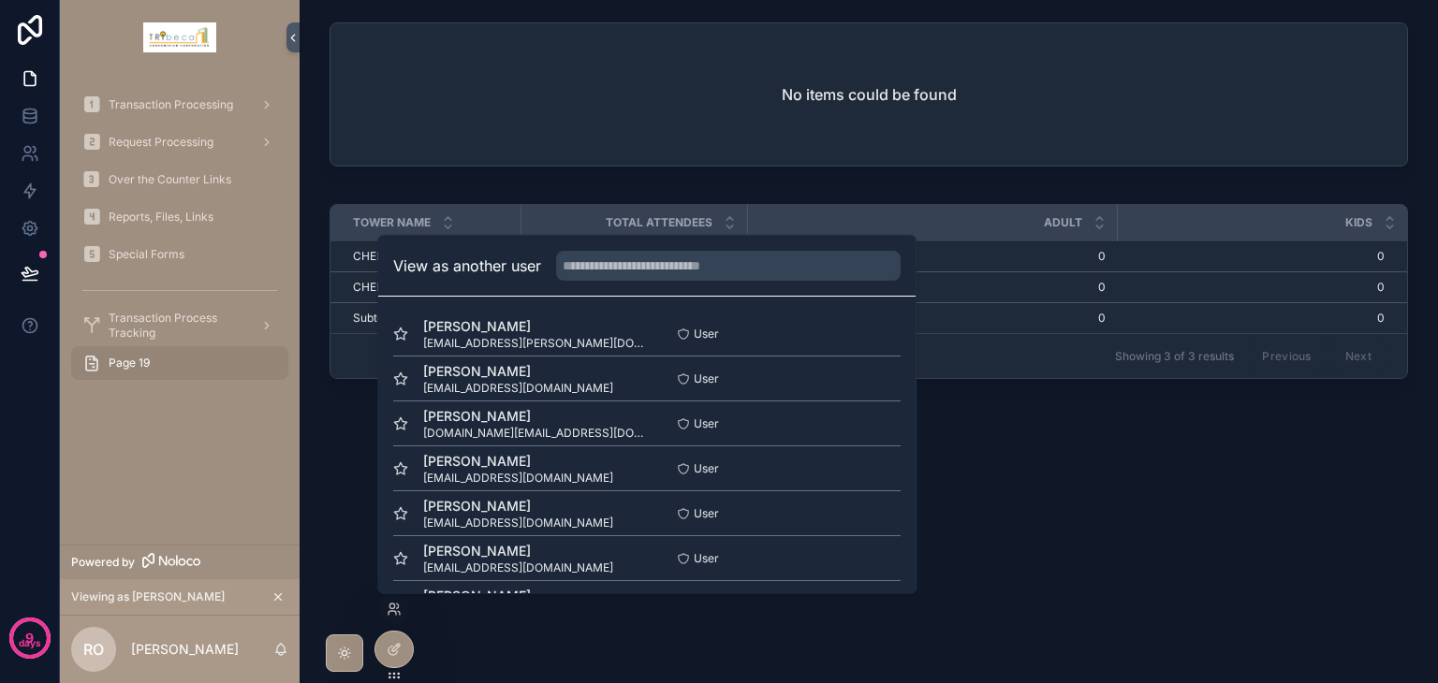
click at [393, 636] on div at bounding box center [393, 650] width 37 height 36
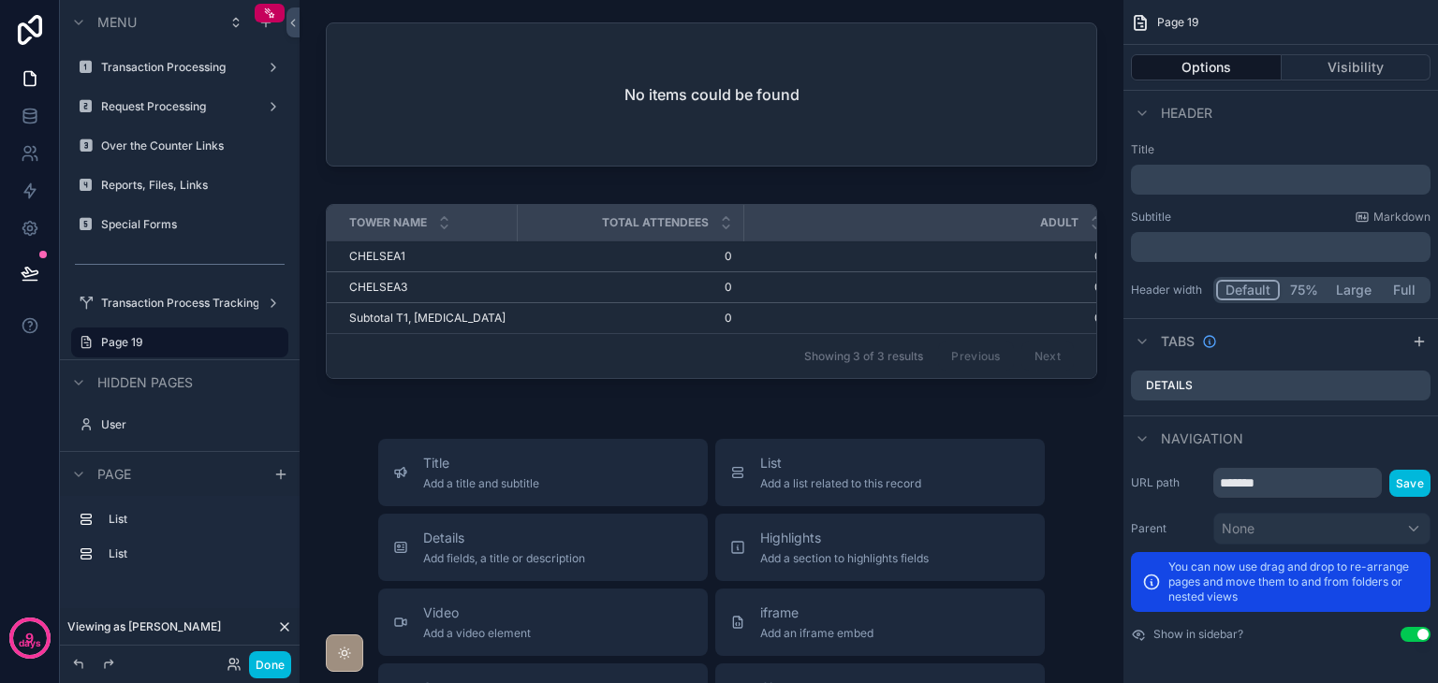
click at [497, 381] on div "scrollable content" at bounding box center [711, 295] width 794 height 197
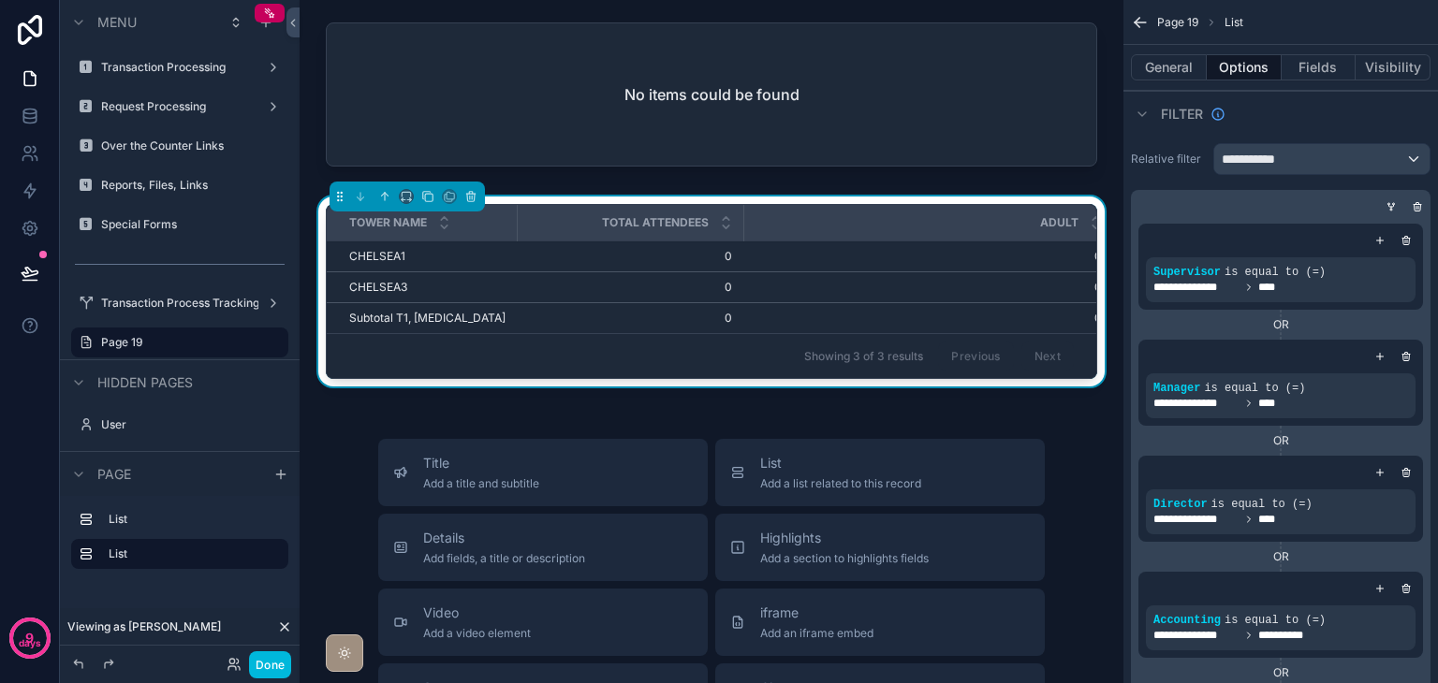
click at [213, 660] on div at bounding box center [142, 664] width 150 height 22
click at [227, 660] on icon at bounding box center [234, 664] width 15 height 15
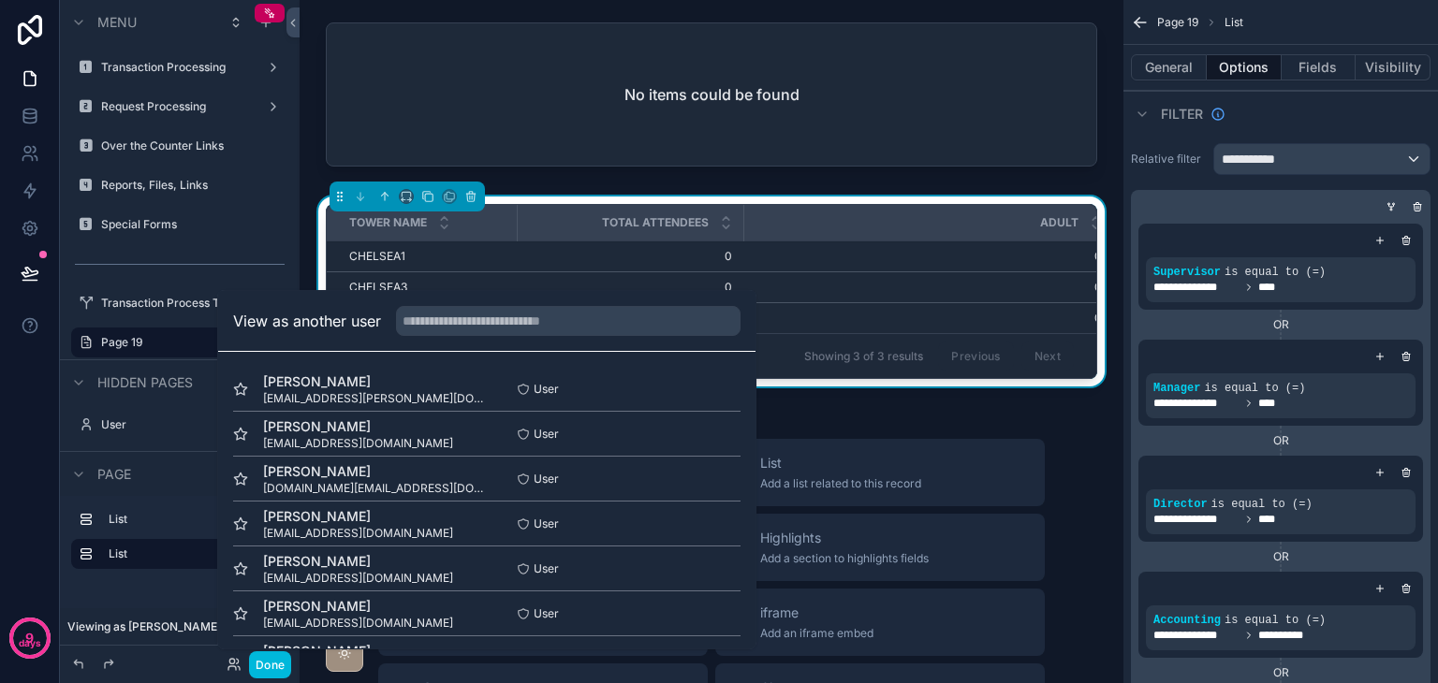
click at [0, 0] on button "Select" at bounding box center [0, 0] width 0 height 0
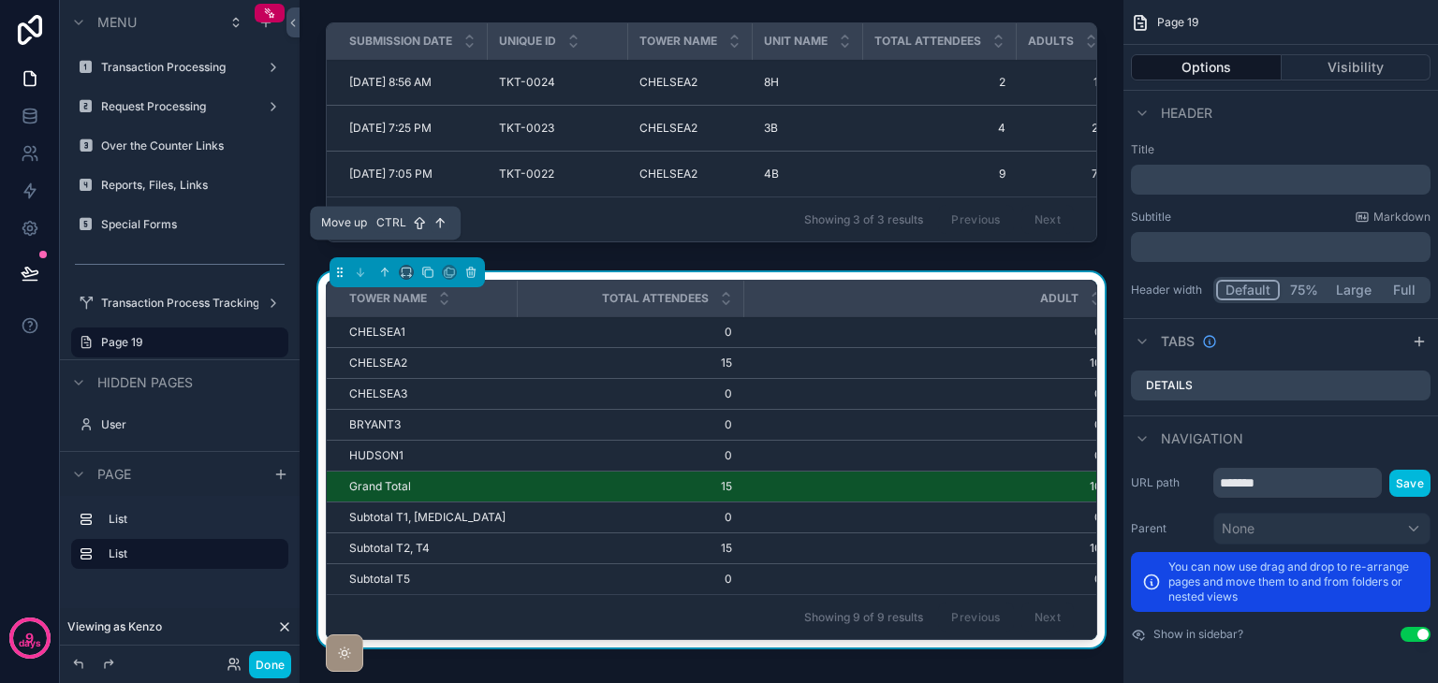
click at [382, 266] on icon "scrollable content" at bounding box center [384, 272] width 13 height 13
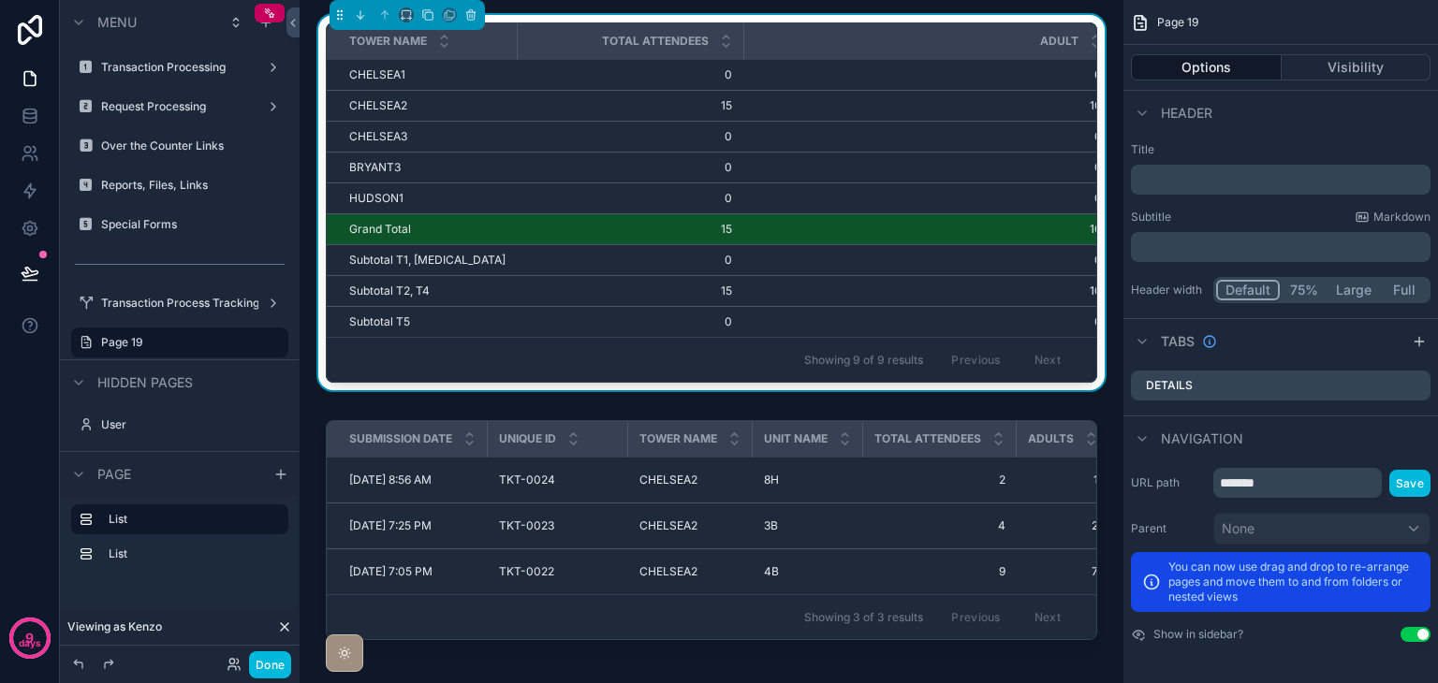
click at [1198, 73] on button "Options" at bounding box center [1206, 67] width 151 height 26
click at [1191, 188] on p "﻿" at bounding box center [1282, 179] width 288 height 19
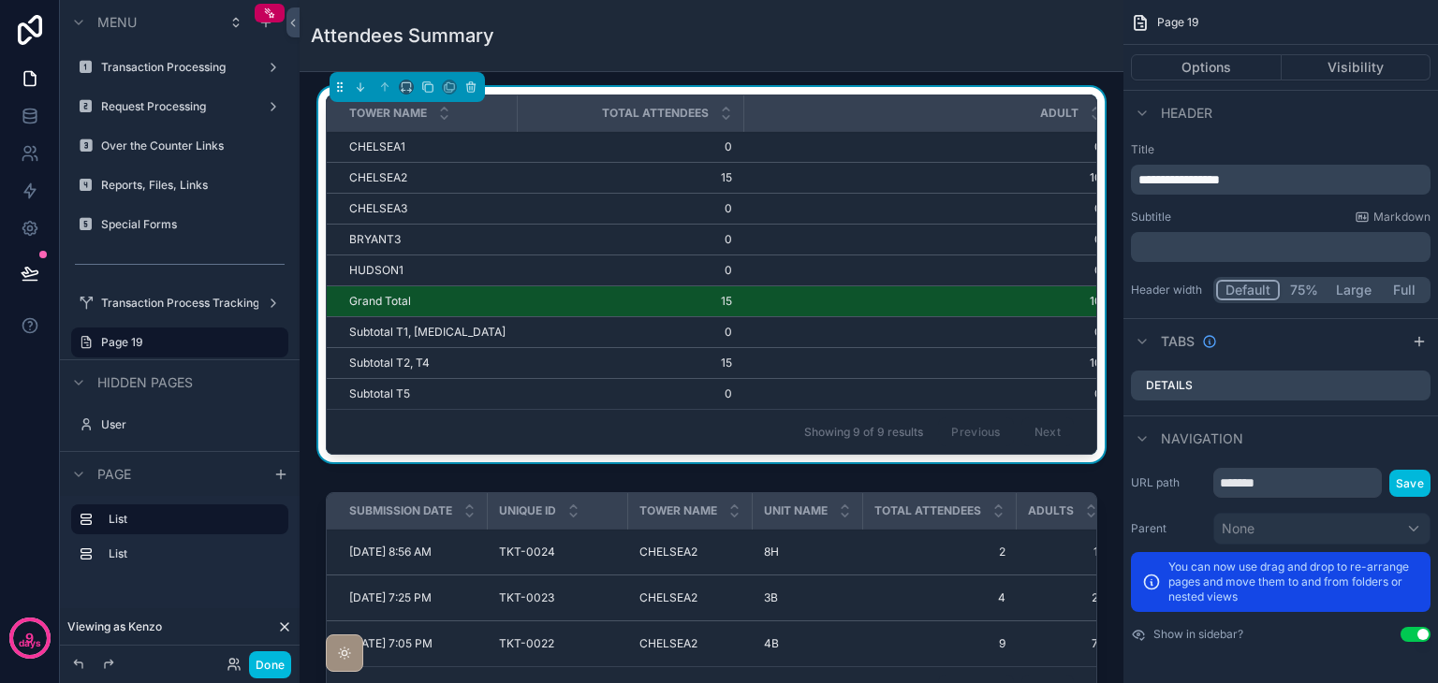
click at [1262, 139] on div "**********" at bounding box center [1280, 223] width 314 height 176
click at [157, 525] on label "List" at bounding box center [191, 519] width 165 height 15
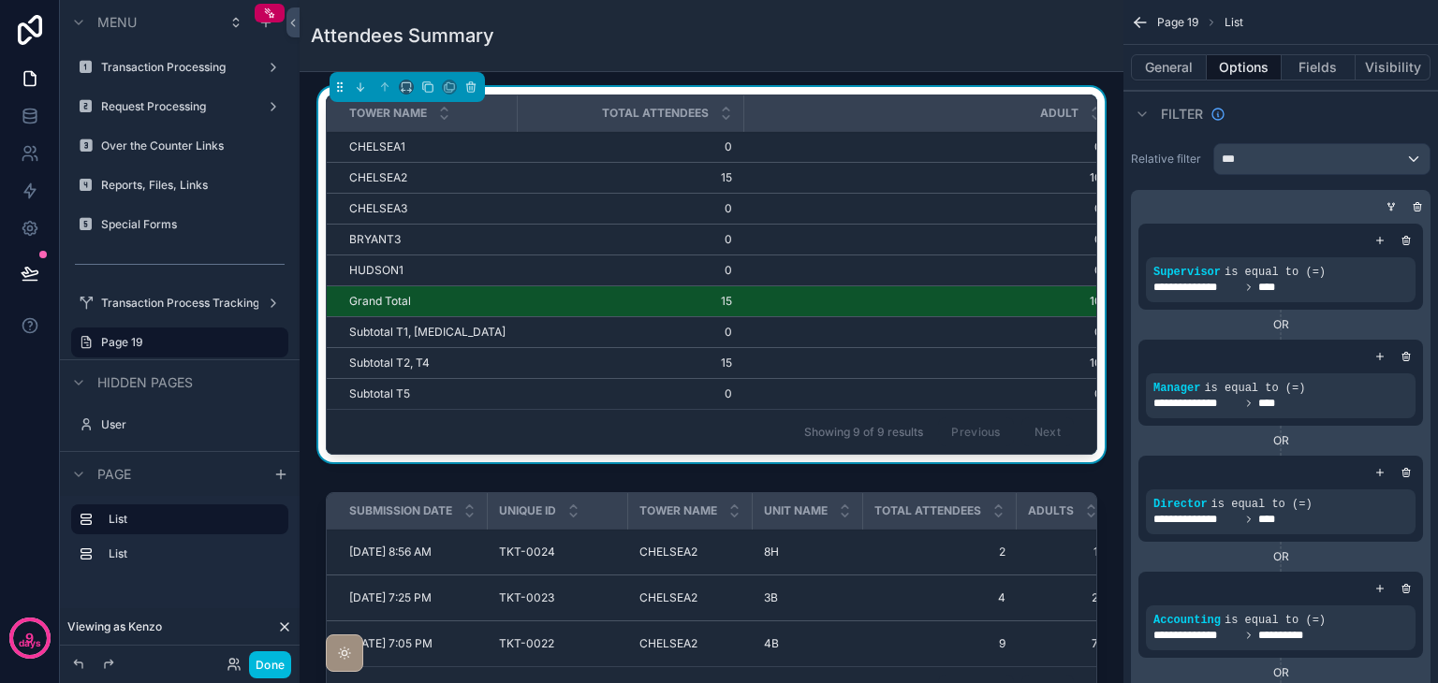
click at [579, 17] on div "Attendees Summary" at bounding box center [711, 35] width 801 height 71
click at [1018, 211] on span "0" at bounding box center [927, 208] width 347 height 15
click at [1172, 74] on button "General" at bounding box center [1169, 67] width 76 height 26
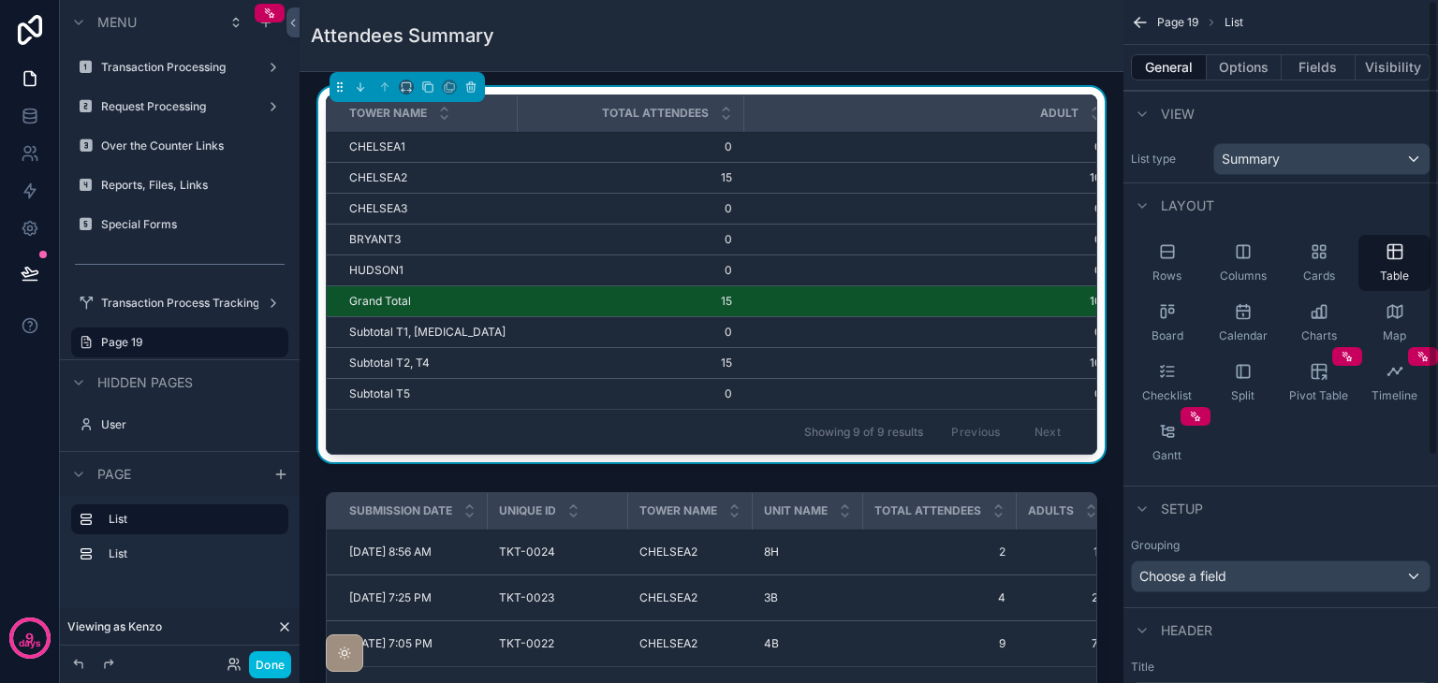
click at [962, 51] on div "Attendees Summary" at bounding box center [711, 35] width 801 height 71
click at [210, 302] on label "Transaction Process Tracking" at bounding box center [179, 303] width 157 height 15
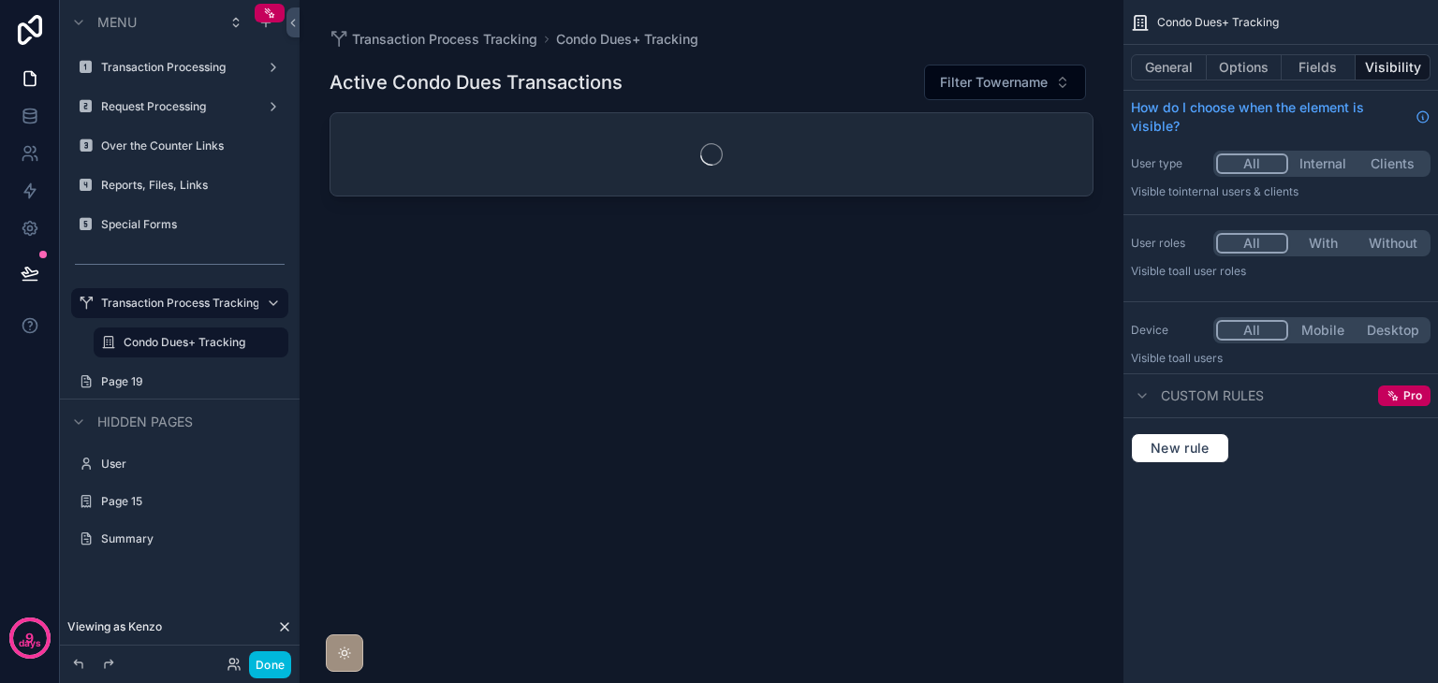
click at [183, 380] on label "Page 19" at bounding box center [189, 381] width 176 height 15
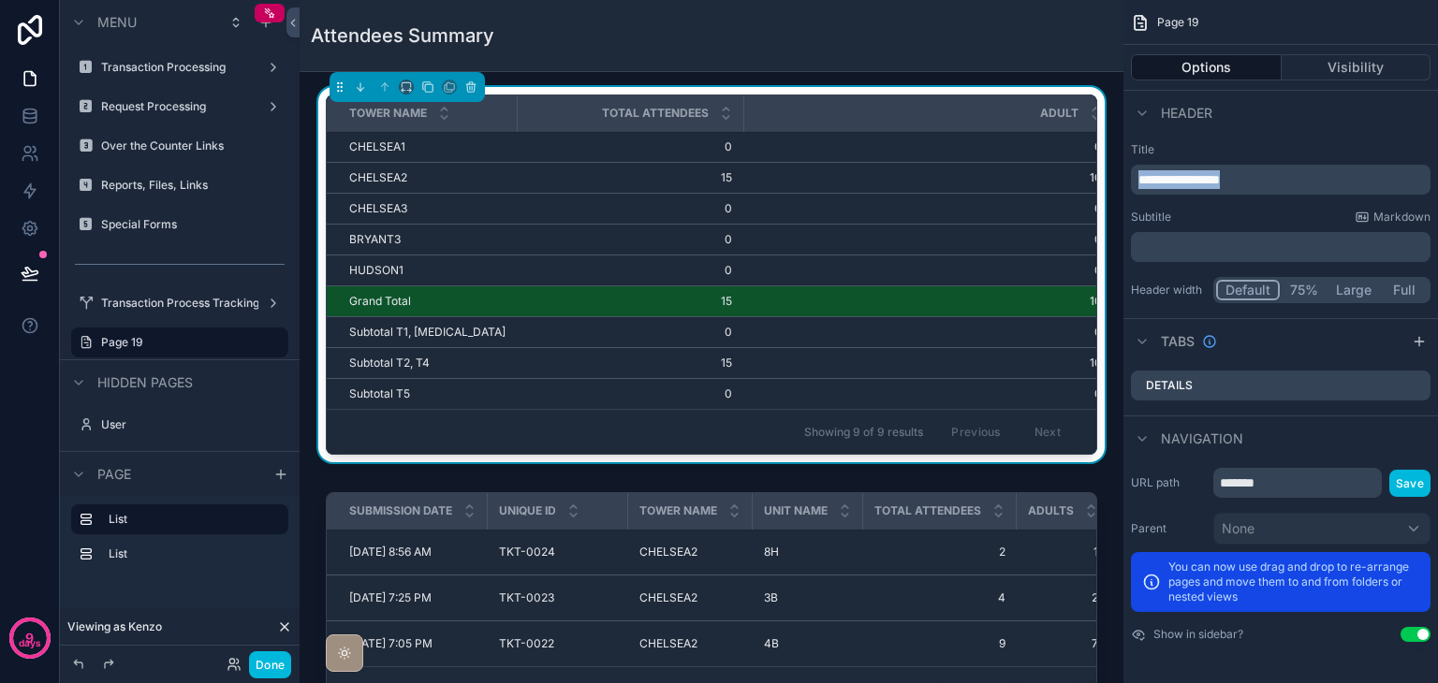
drag, startPoint x: 1291, startPoint y: 188, endPoint x: 1116, endPoint y: 183, distance: 175.1
click at [1116, 183] on div "Transaction Processing Request Processing Over the Counter Links Reports, Files…" at bounding box center [869, 341] width 1138 height 683
click at [201, 524] on label "List" at bounding box center [191, 519] width 165 height 15
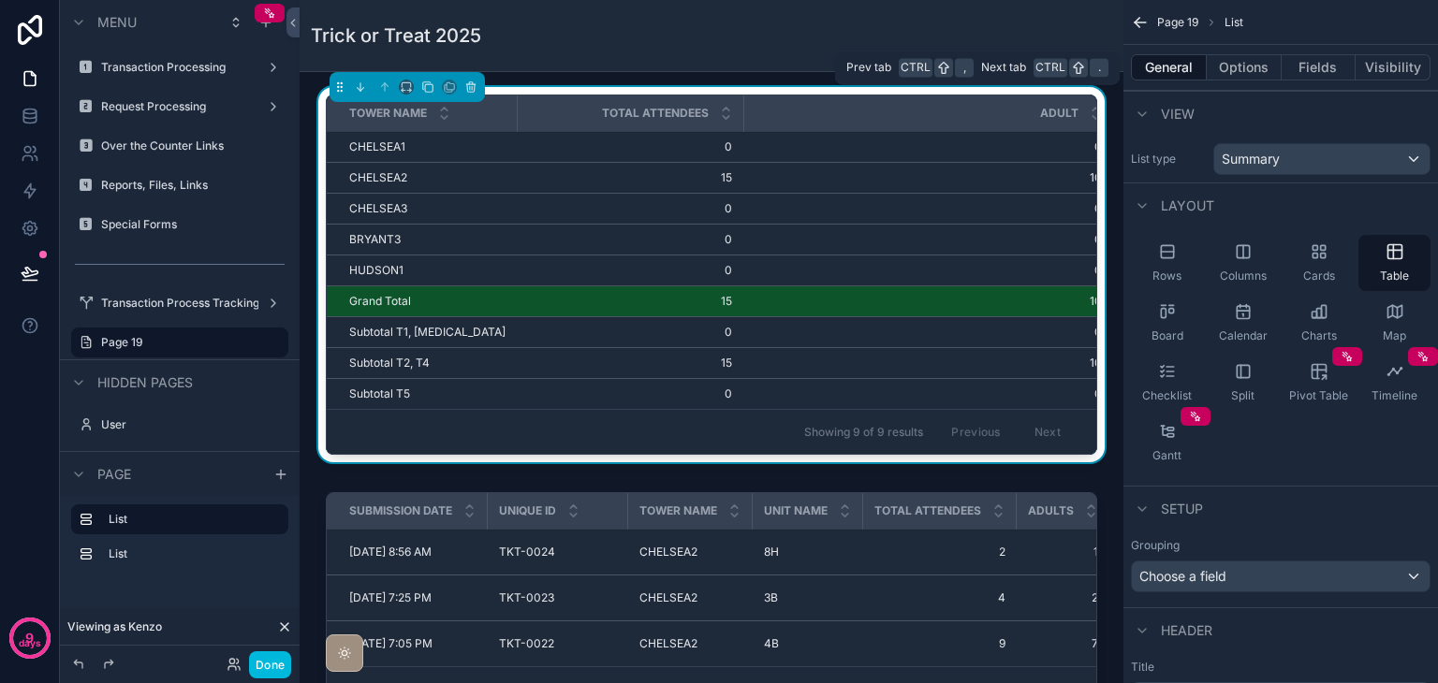
click at [1234, 63] on button "Options" at bounding box center [1243, 67] width 75 height 26
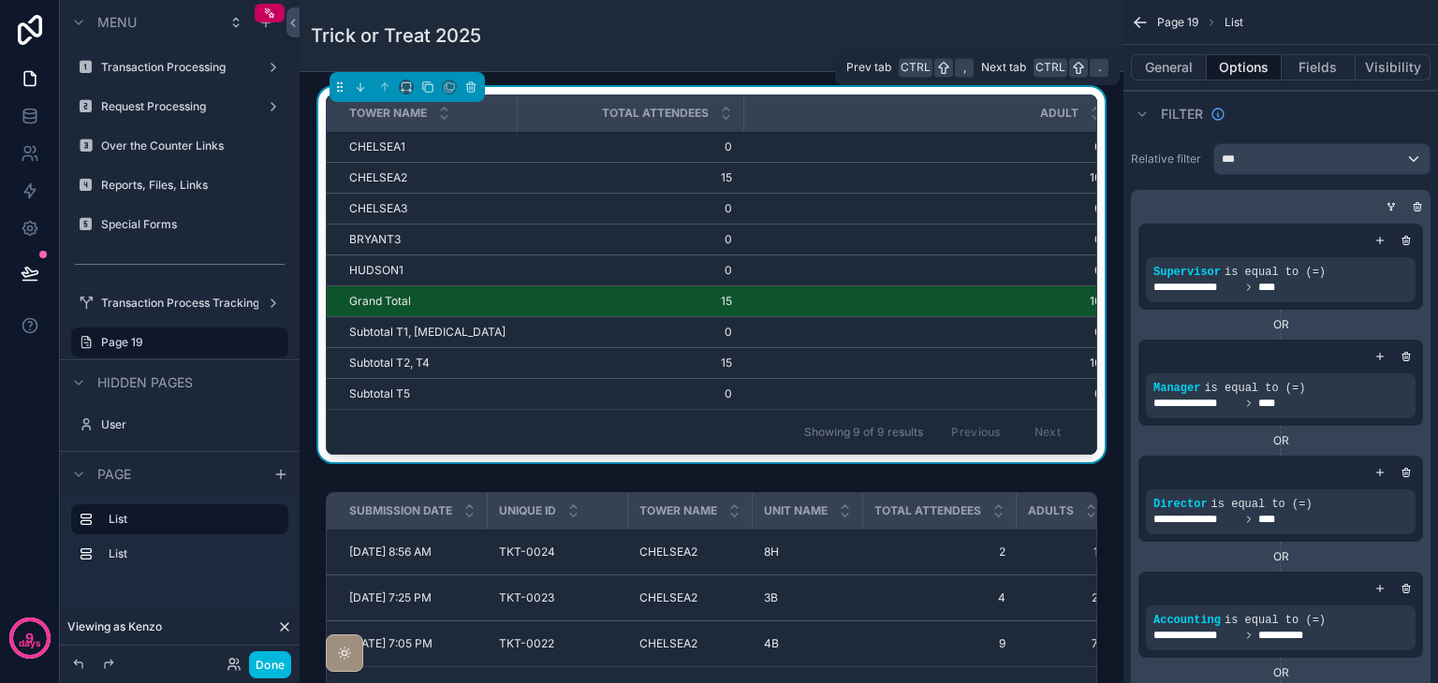
click at [1159, 65] on button "General" at bounding box center [1169, 67] width 76 height 26
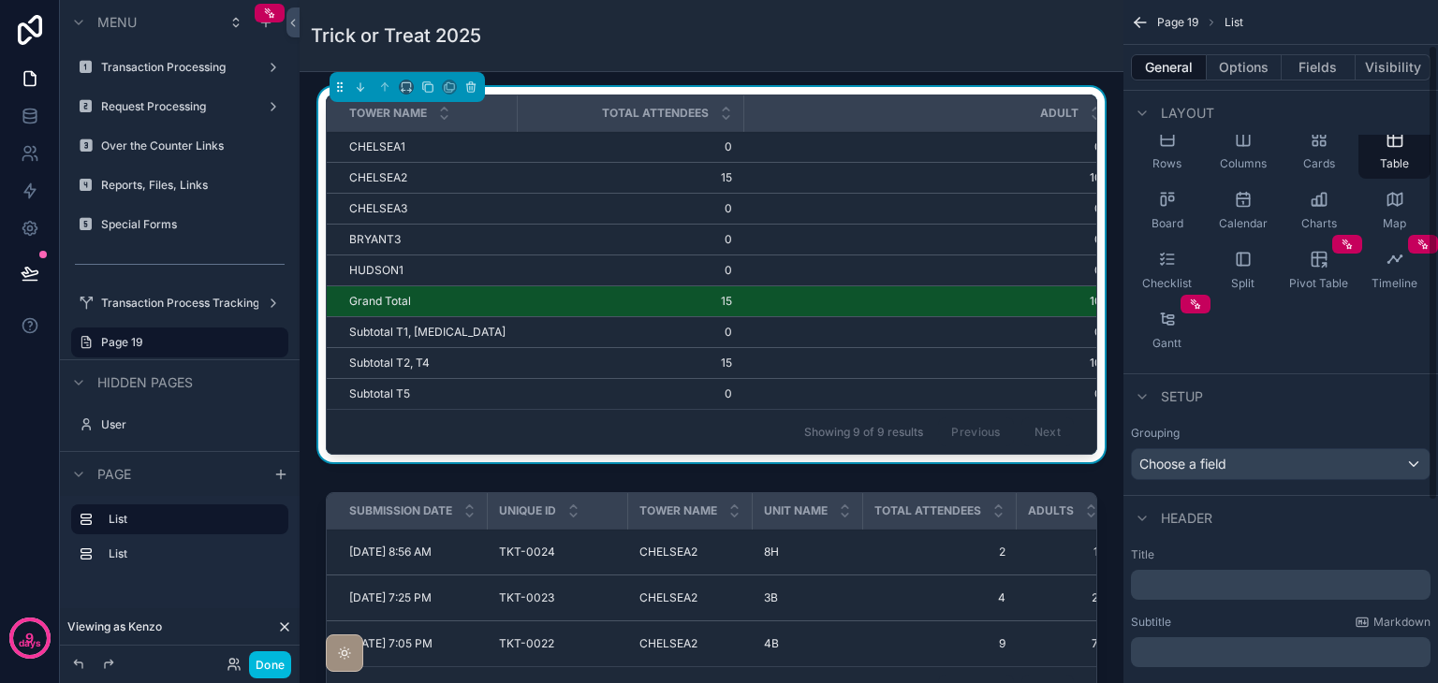
scroll to position [341, 0]
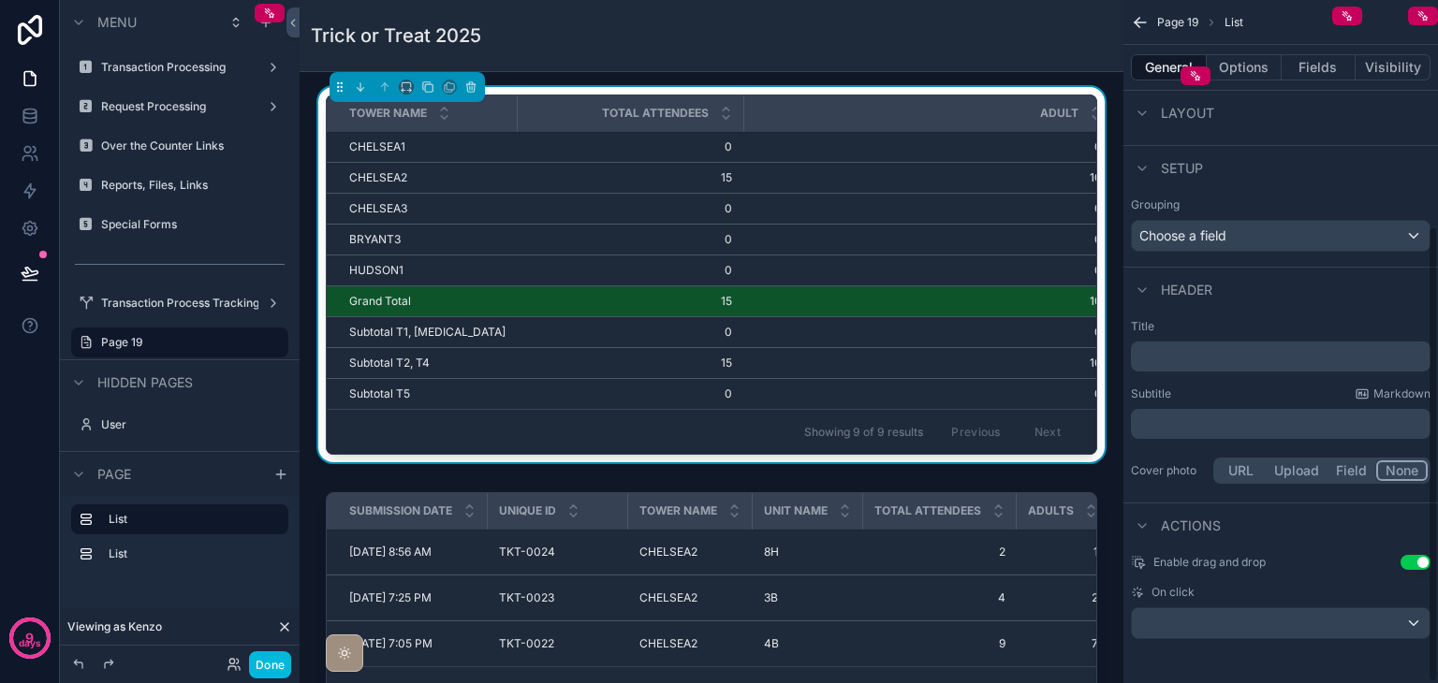
click at [1265, 359] on p "﻿" at bounding box center [1282, 356] width 288 height 19
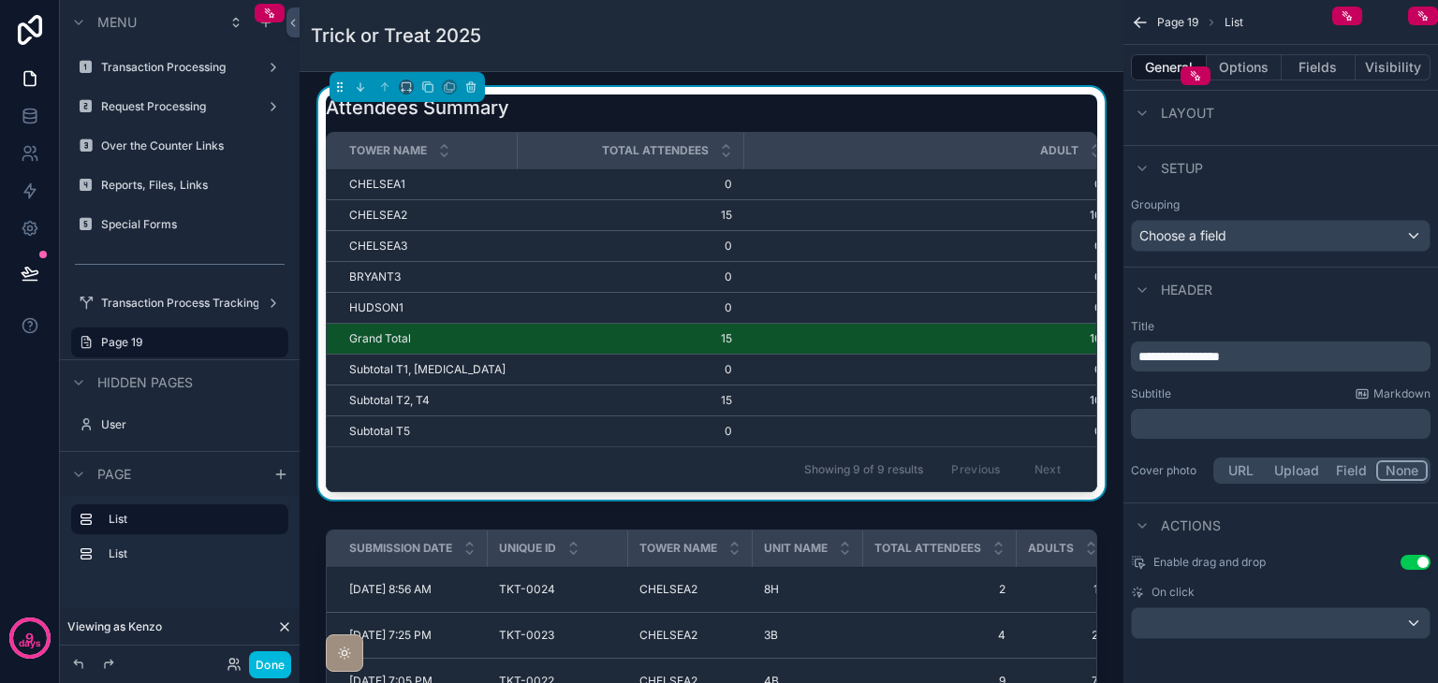
click at [1250, 393] on div "Subtitle Markdown" at bounding box center [1281, 394] width 300 height 15
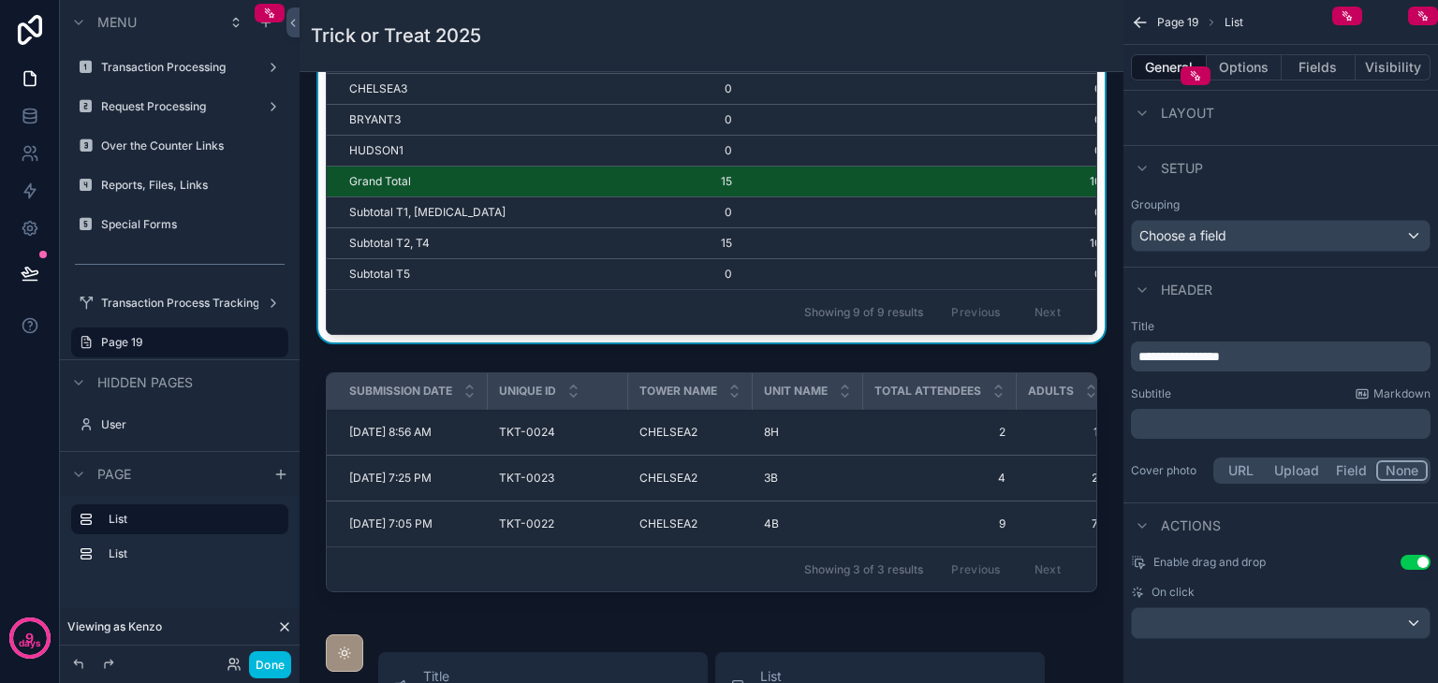
scroll to position [187, 0]
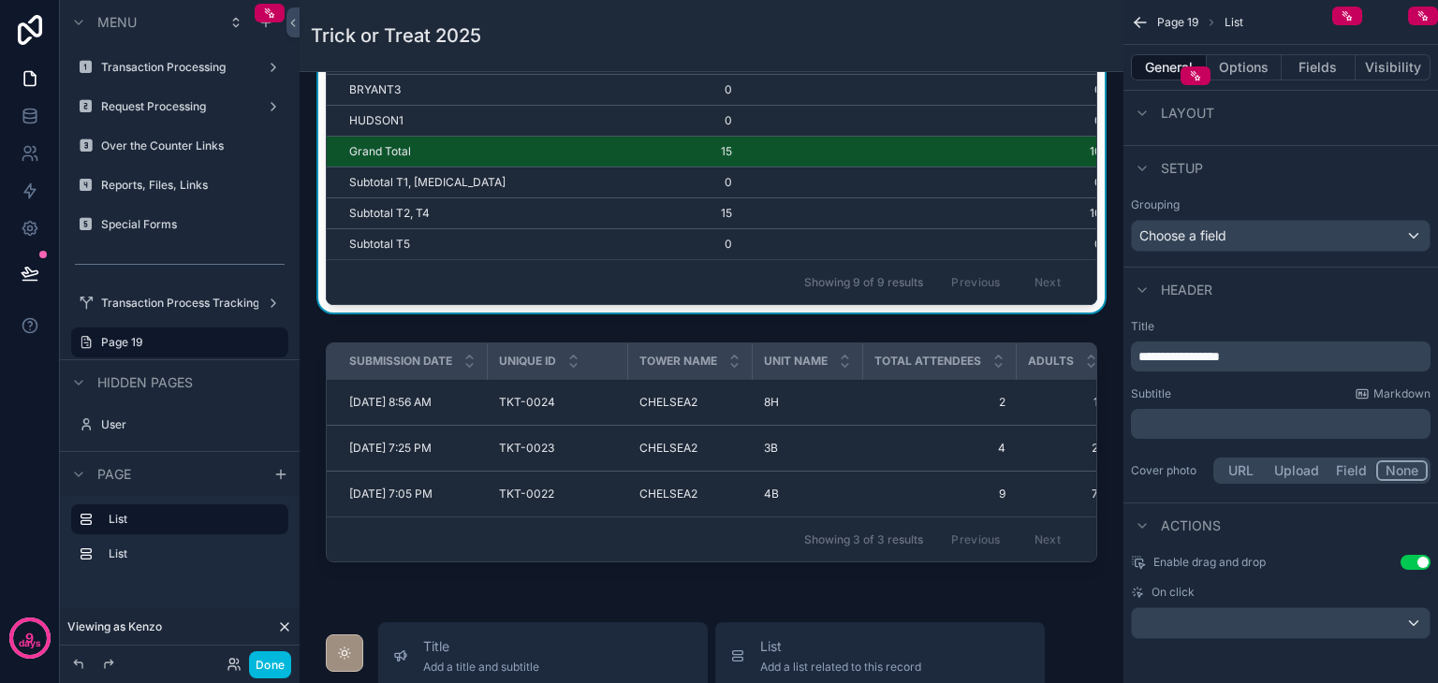
click at [999, 417] on div "scrollable content" at bounding box center [711, 456] width 794 height 242
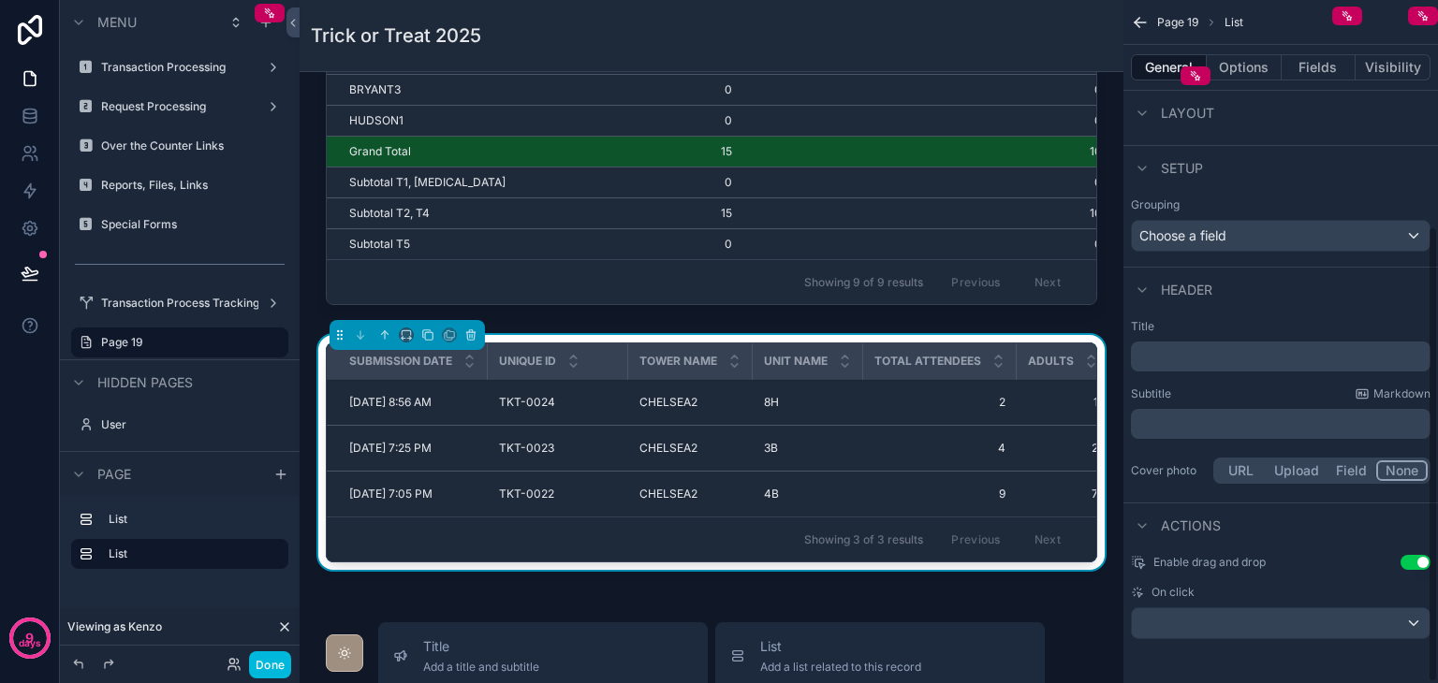
click at [1185, 352] on p "﻿" at bounding box center [1282, 356] width 288 height 19
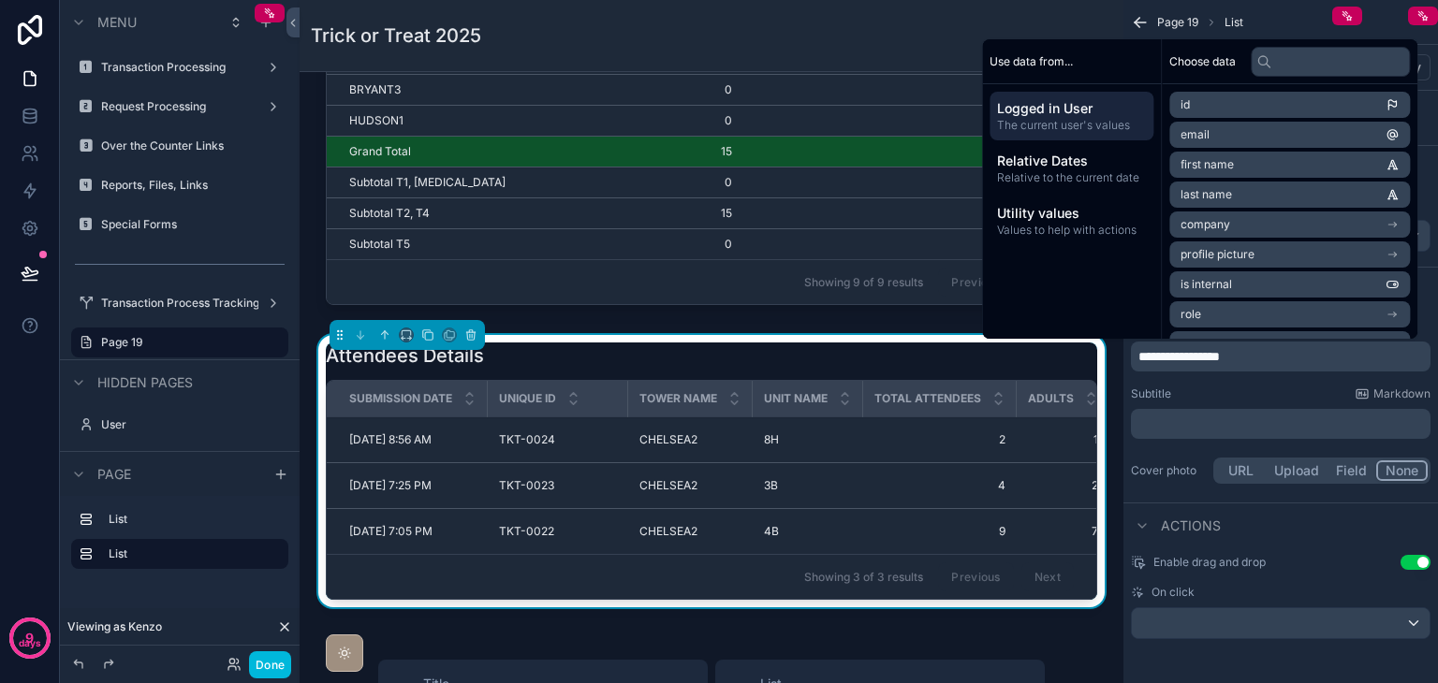
click at [273, 656] on button "Done" at bounding box center [270, 664] width 42 height 27
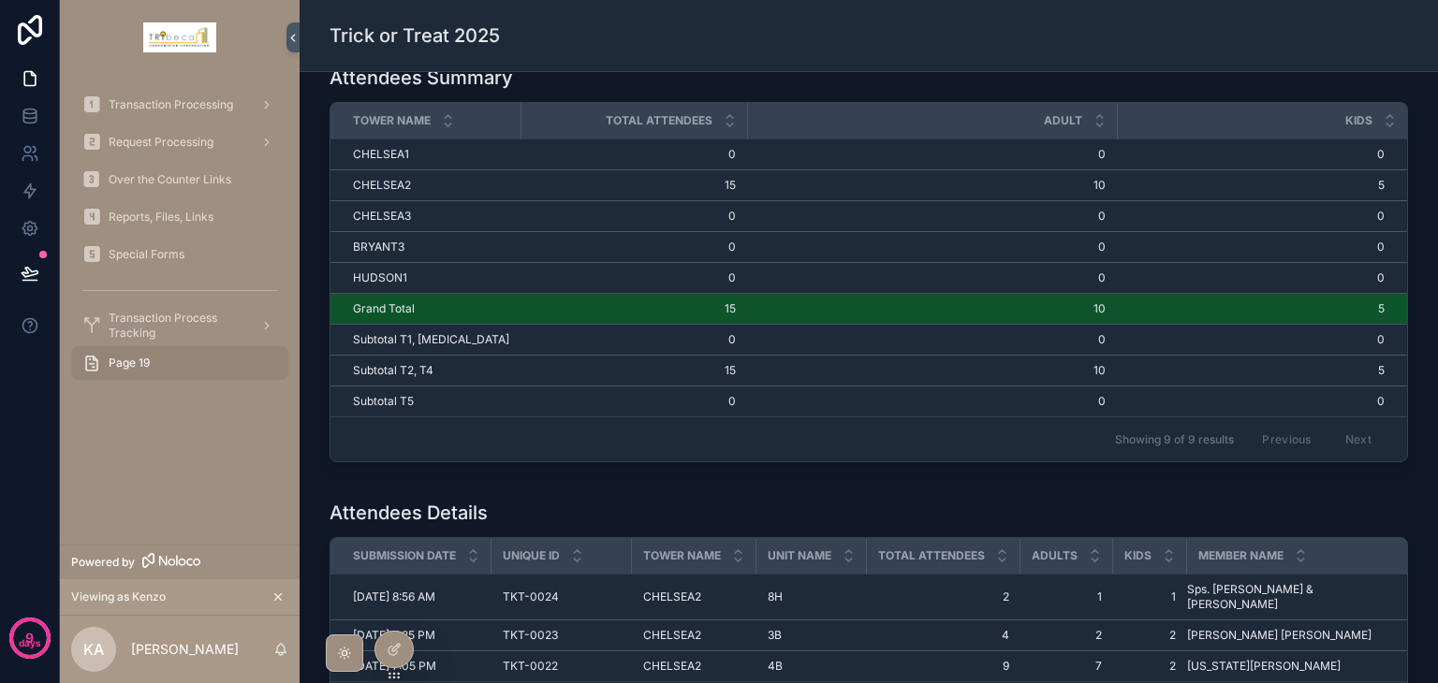
scroll to position [0, 0]
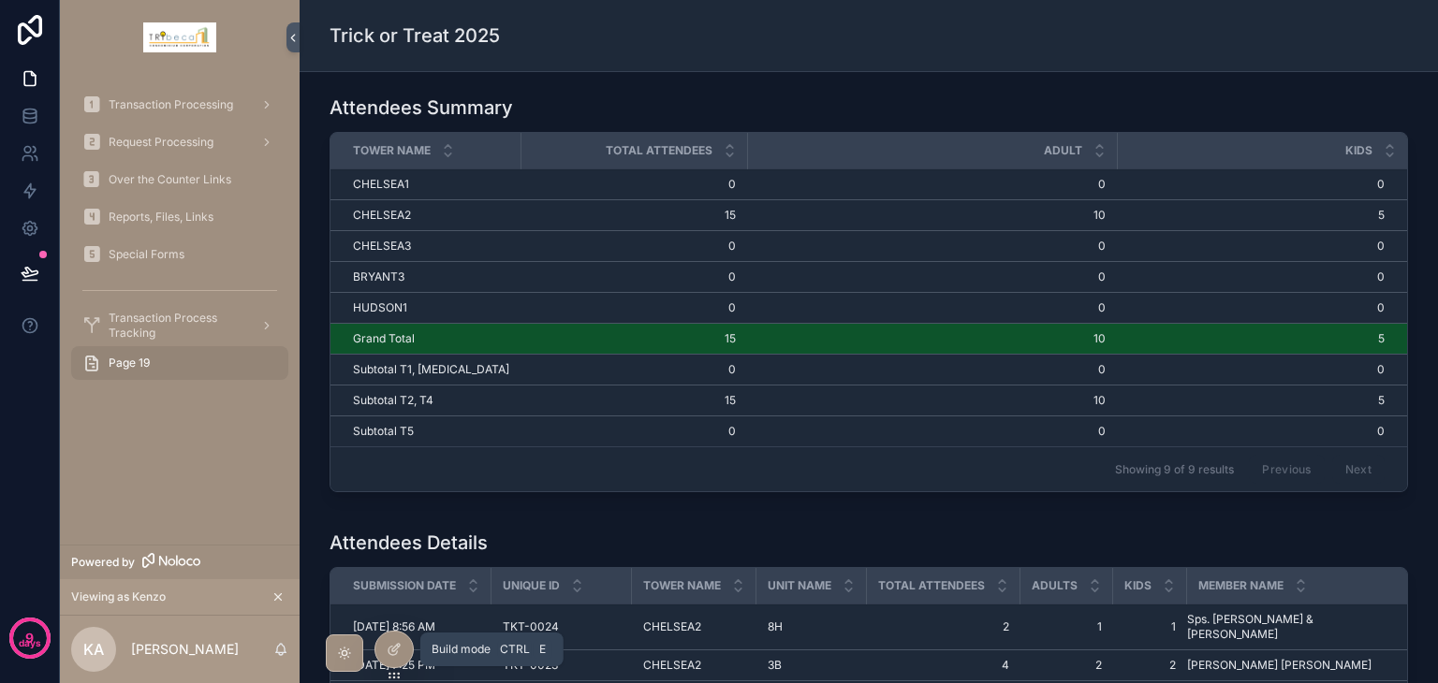
click at [385, 647] on div at bounding box center [393, 650] width 37 height 36
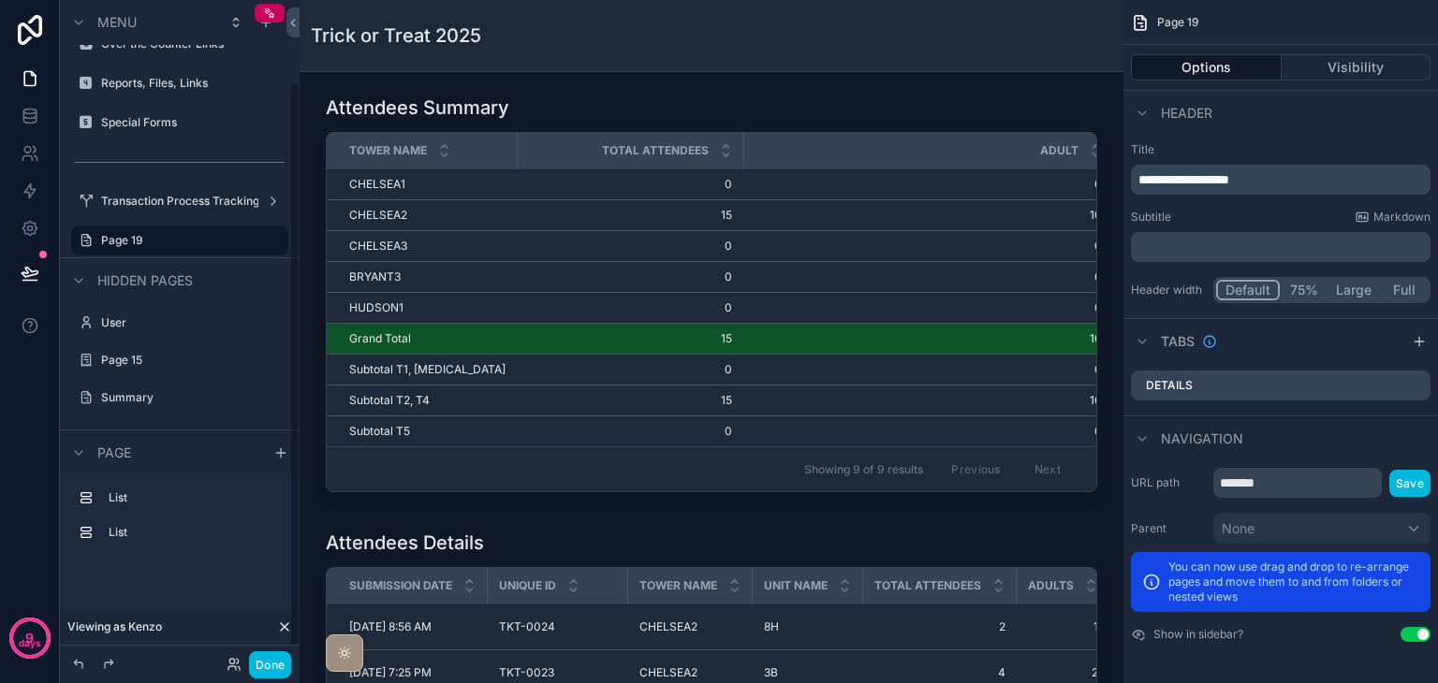
scroll to position [110, 0]
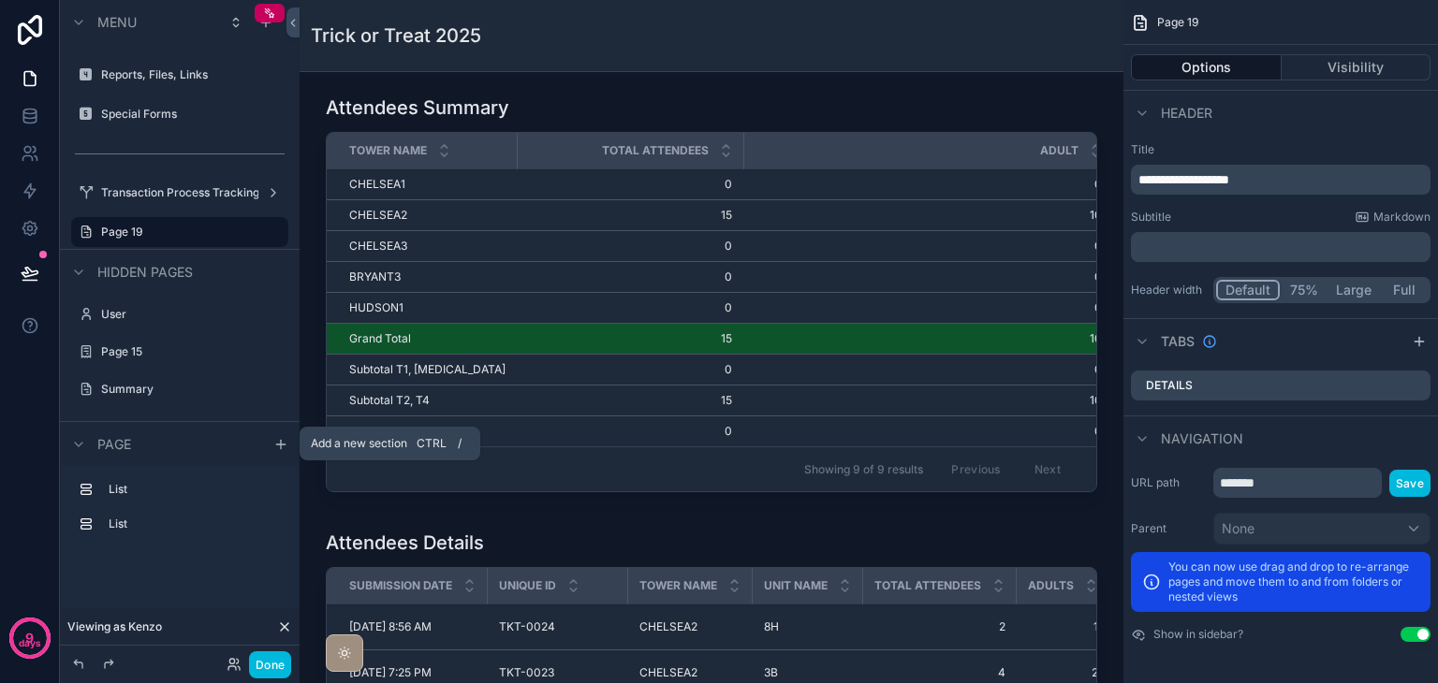
click at [283, 439] on icon "scrollable content" at bounding box center [280, 444] width 15 height 15
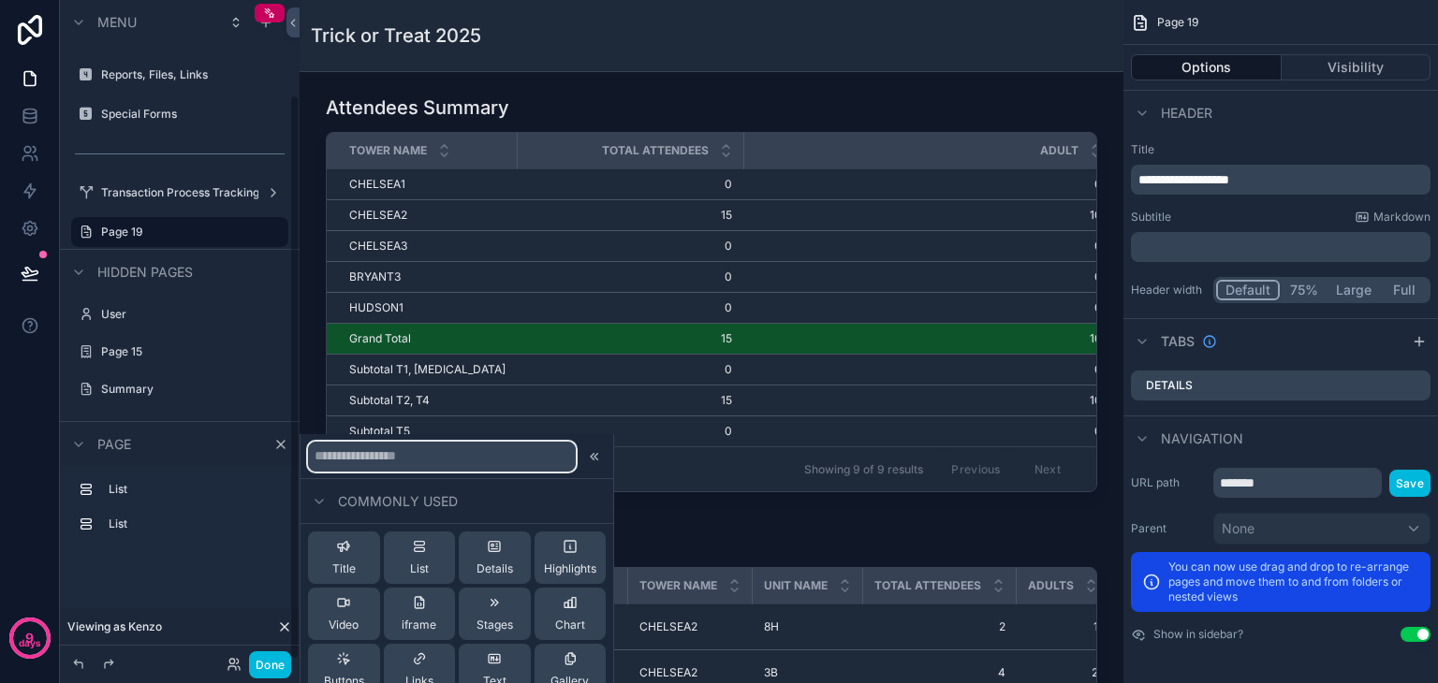
drag, startPoint x: 404, startPoint y: 464, endPoint x: 429, endPoint y: 446, distance: 30.1
click at [408, 462] on input "text" at bounding box center [442, 457] width 268 height 30
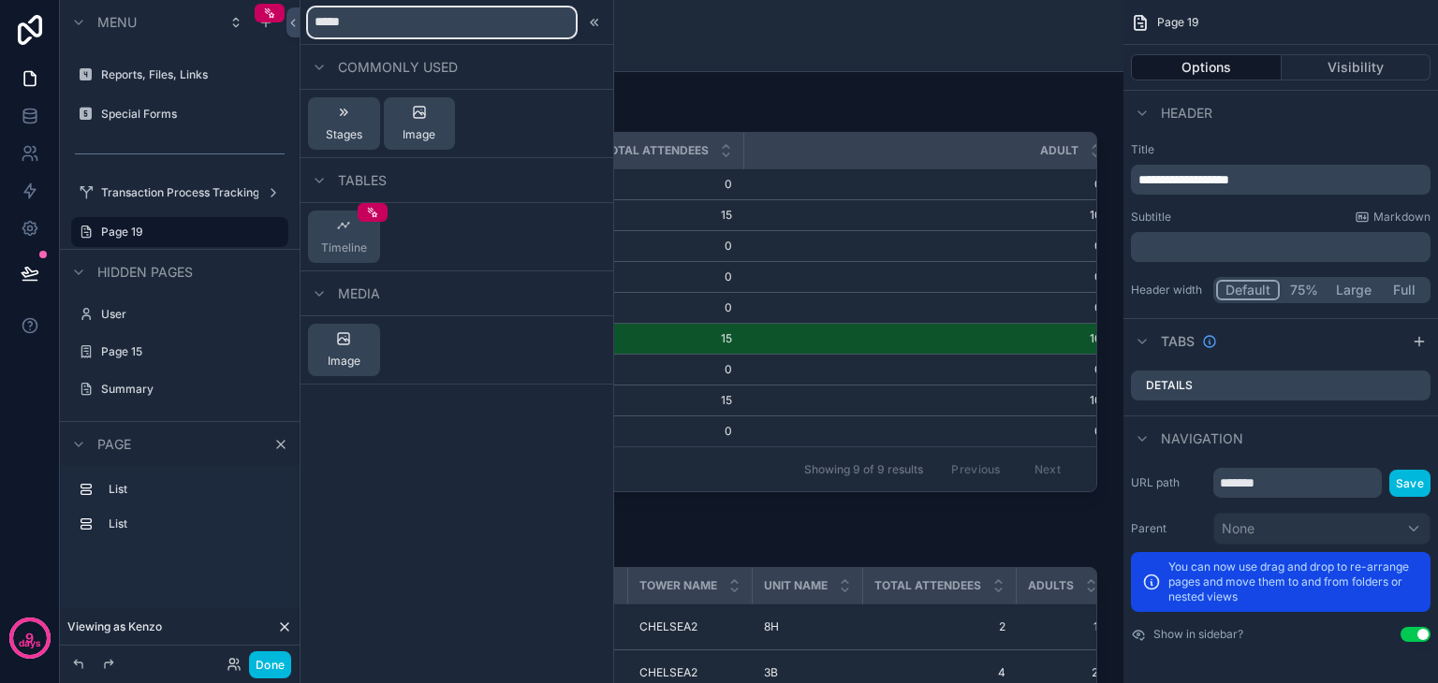
type input "*****"
click at [419, 141] on span "Image" at bounding box center [418, 134] width 33 height 15
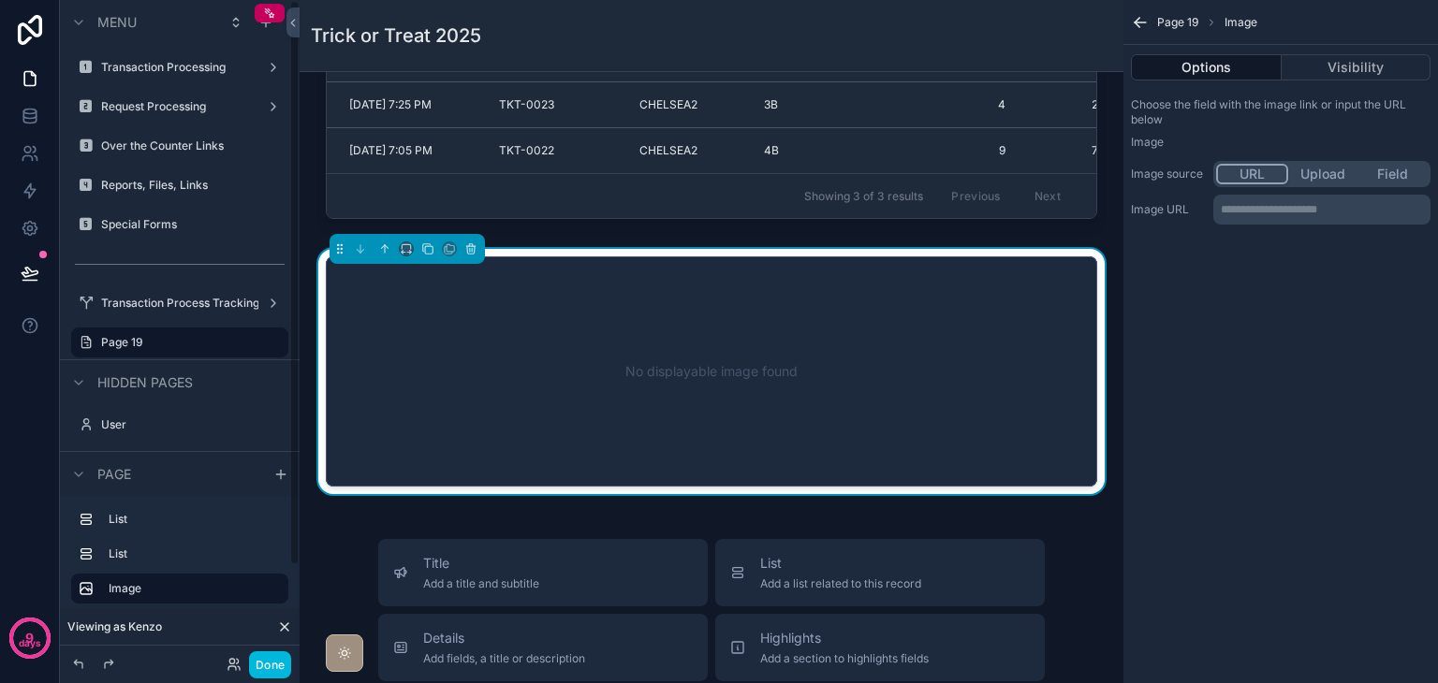
scroll to position [582, 0]
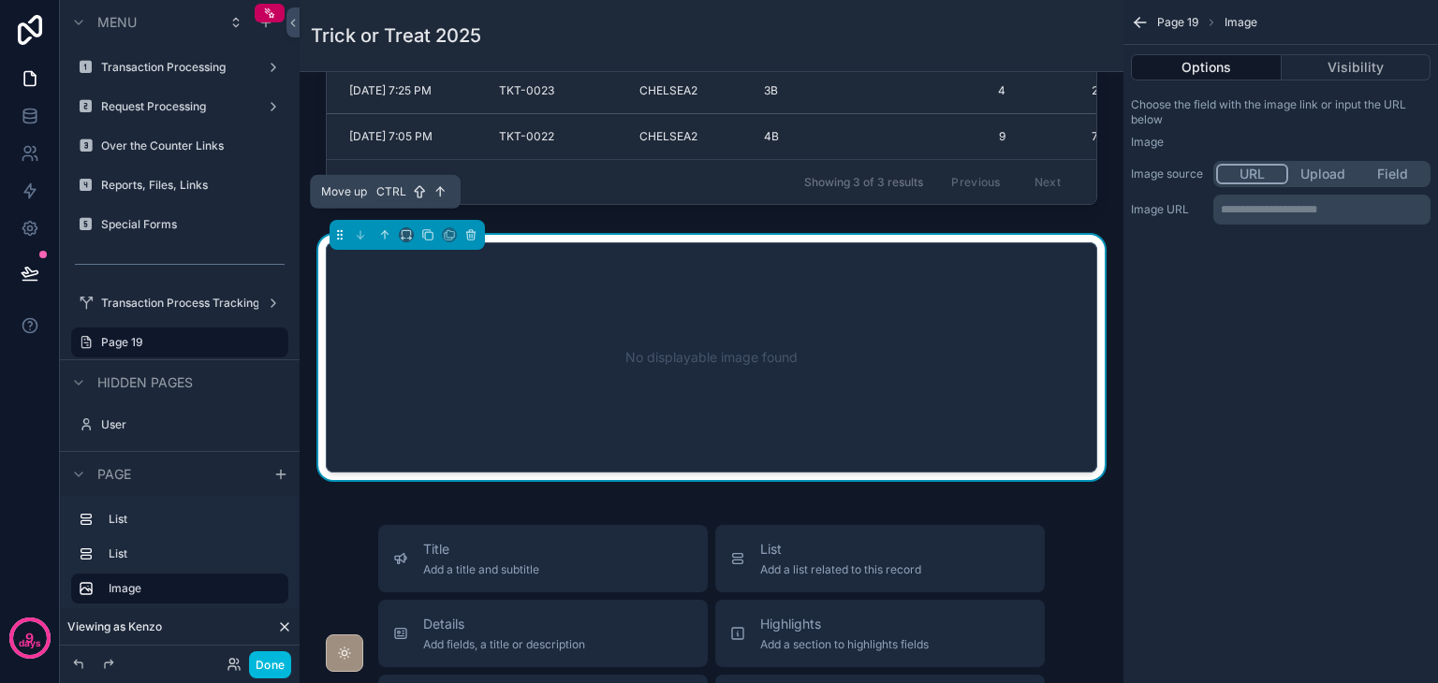
click at [386, 228] on icon "scrollable content" at bounding box center [384, 234] width 13 height 13
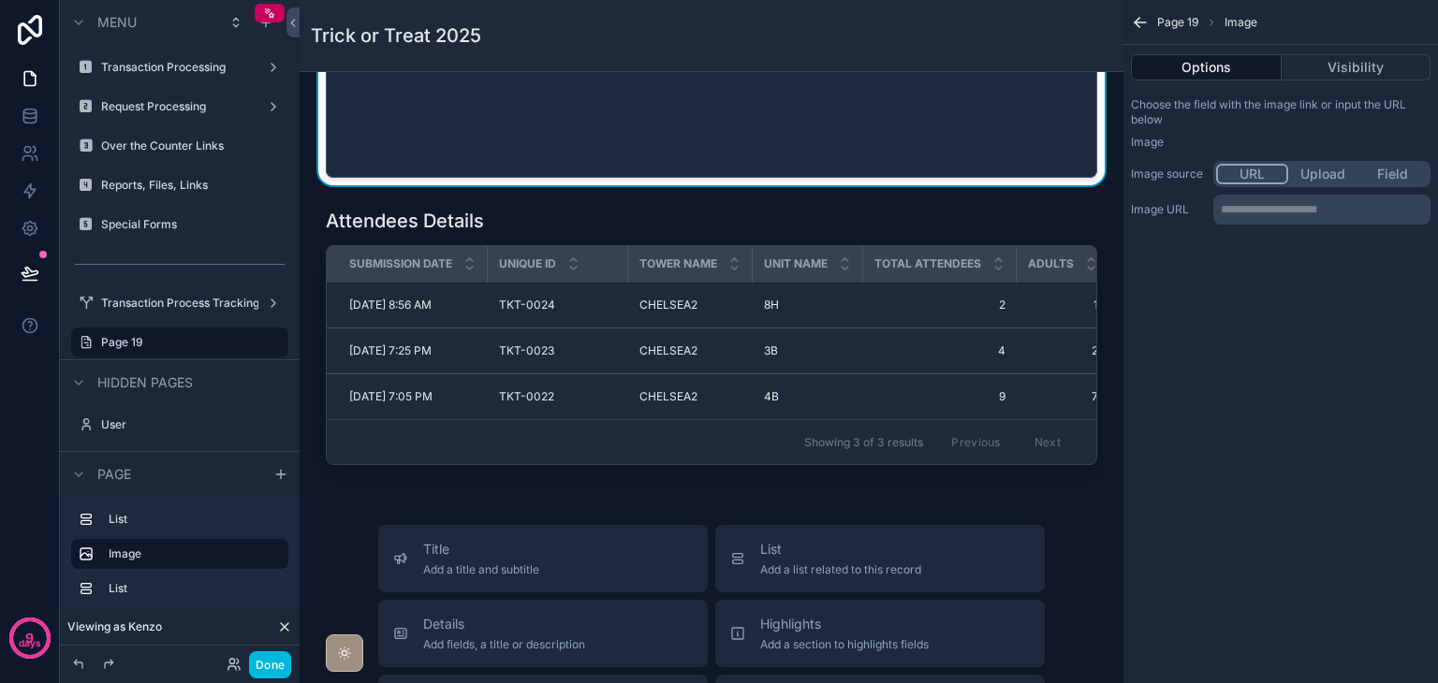
scroll to position [114, 0]
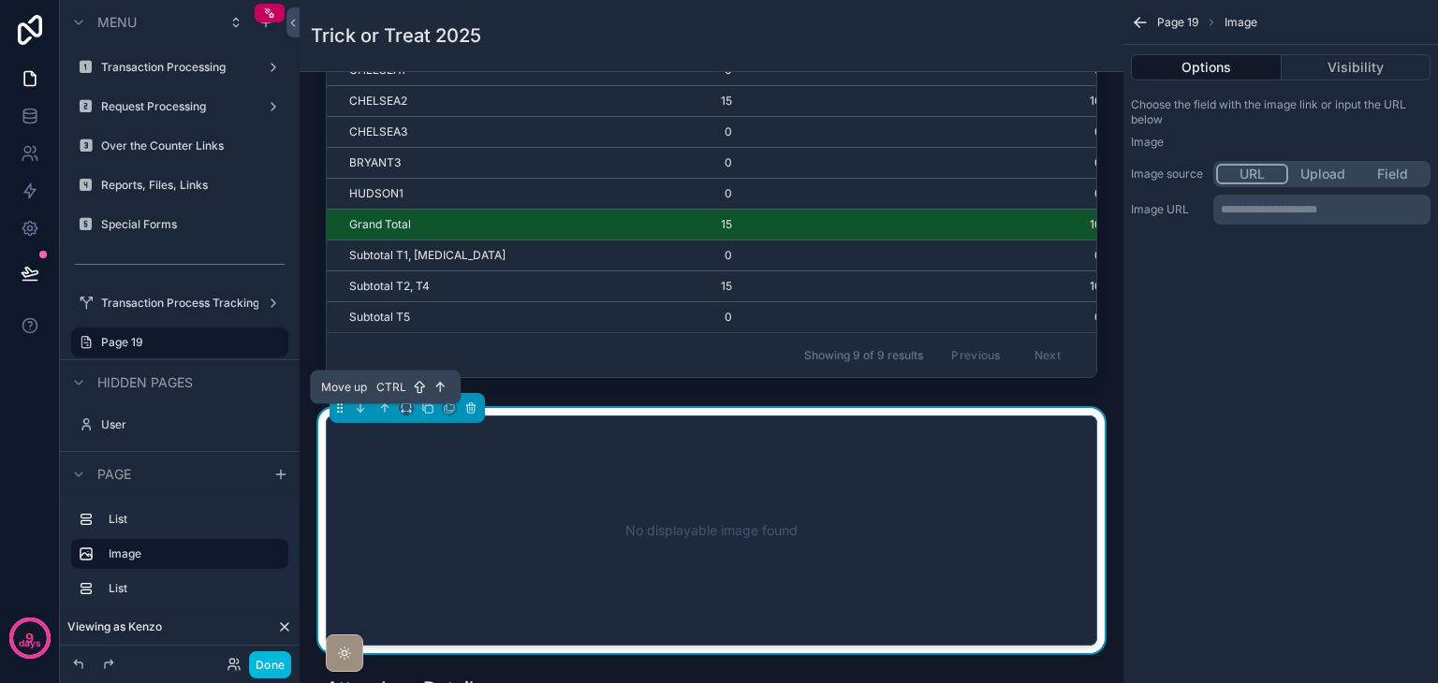
click at [382, 415] on icon "scrollable content" at bounding box center [384, 408] width 13 height 13
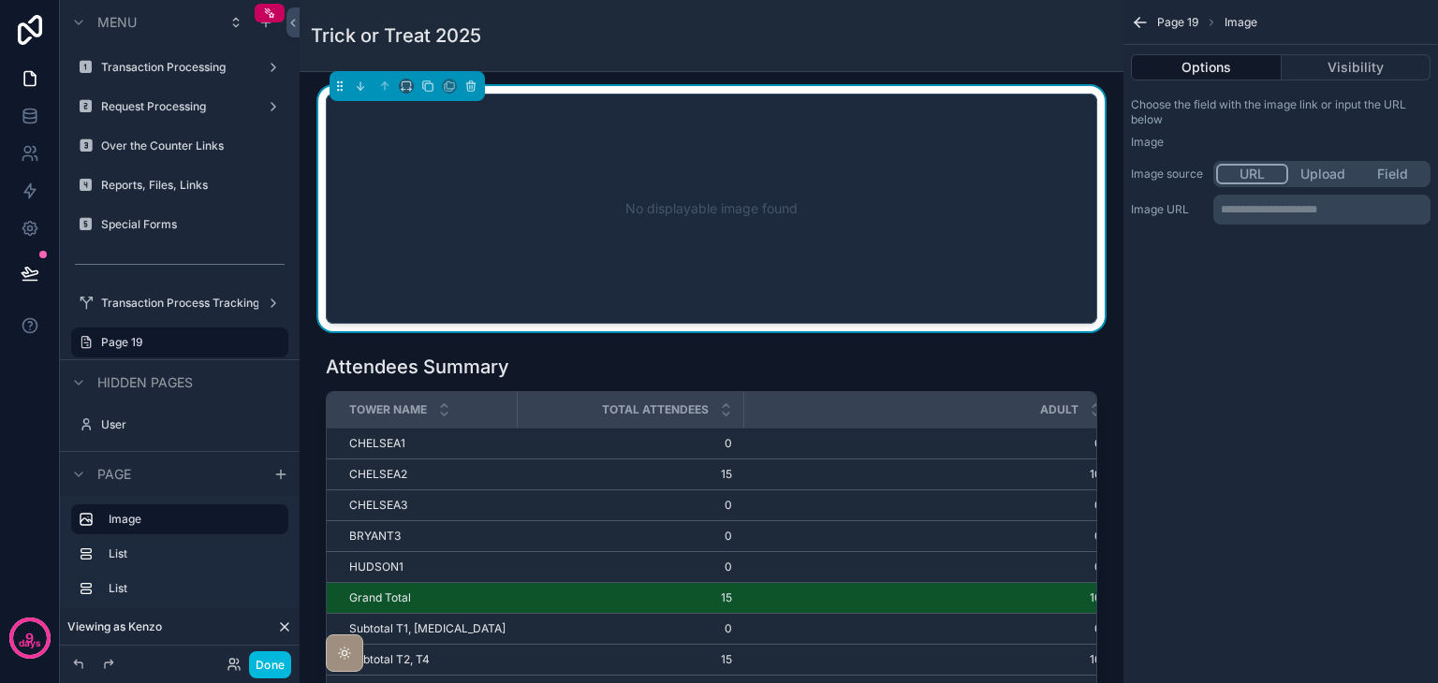
scroll to position [0, 0]
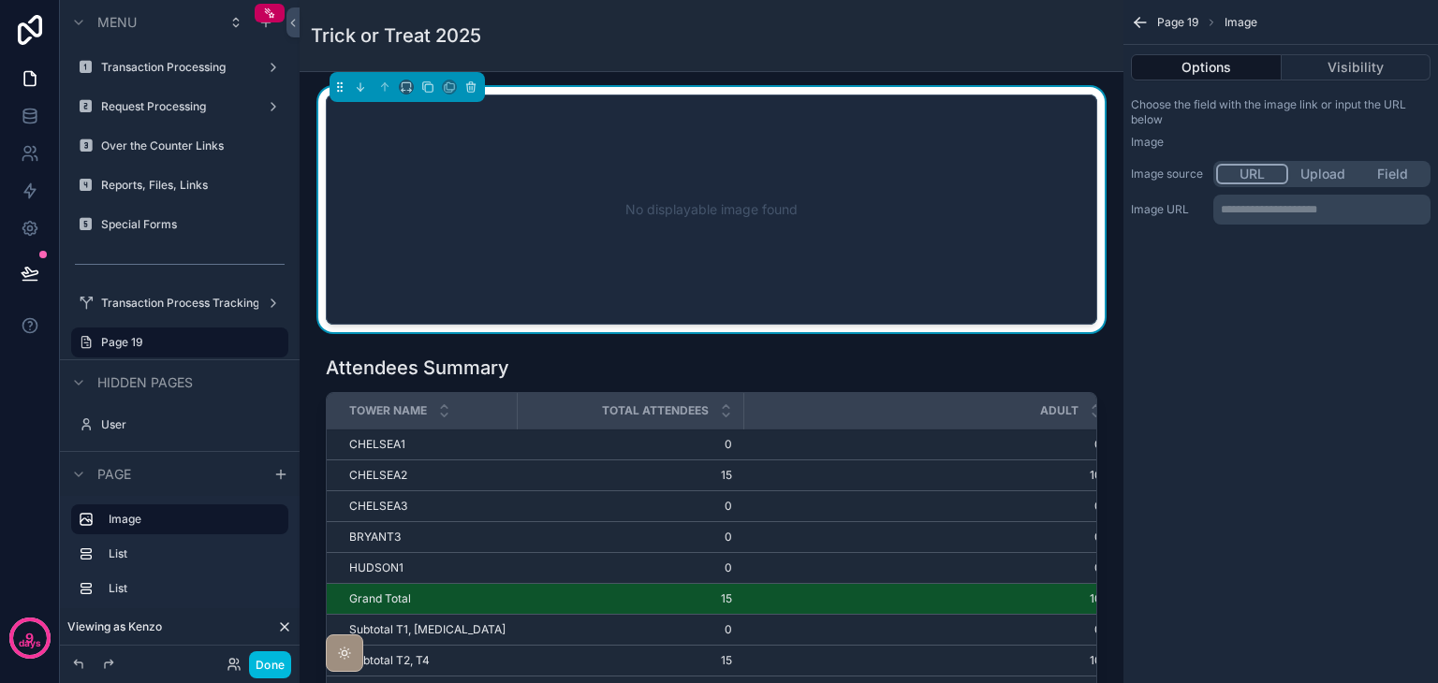
click at [1327, 175] on button "Upload" at bounding box center [1323, 174] width 70 height 21
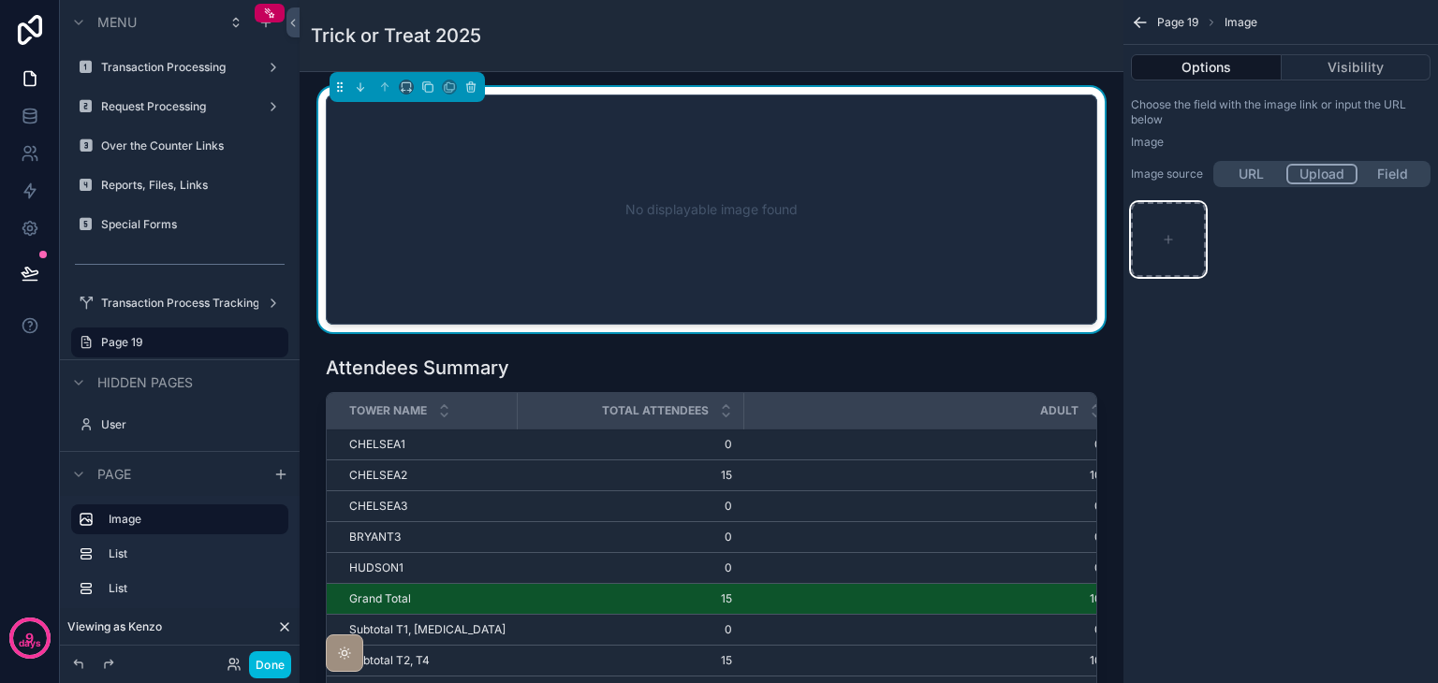
click at [1173, 226] on div "scrollable content" at bounding box center [1168, 239] width 75 height 75
type input "**********"
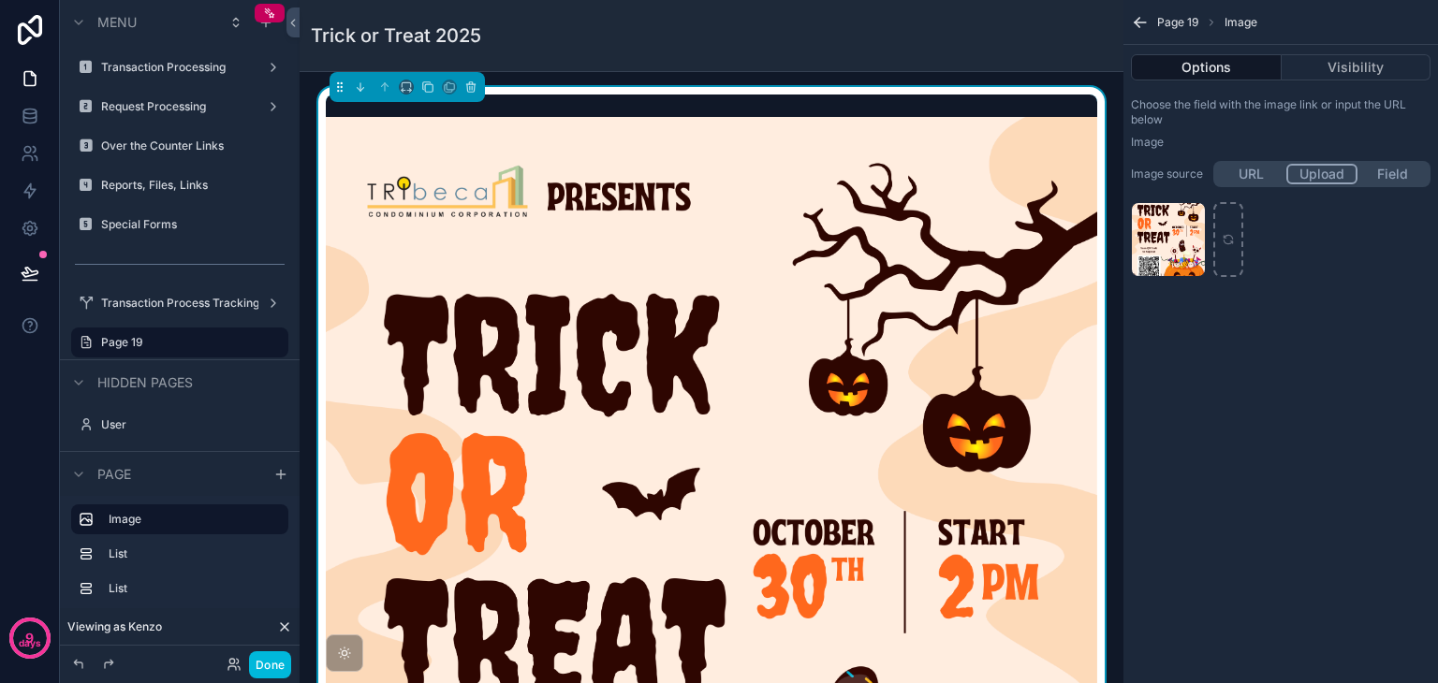
click at [1346, 60] on button "Visibility" at bounding box center [1356, 67] width 150 height 26
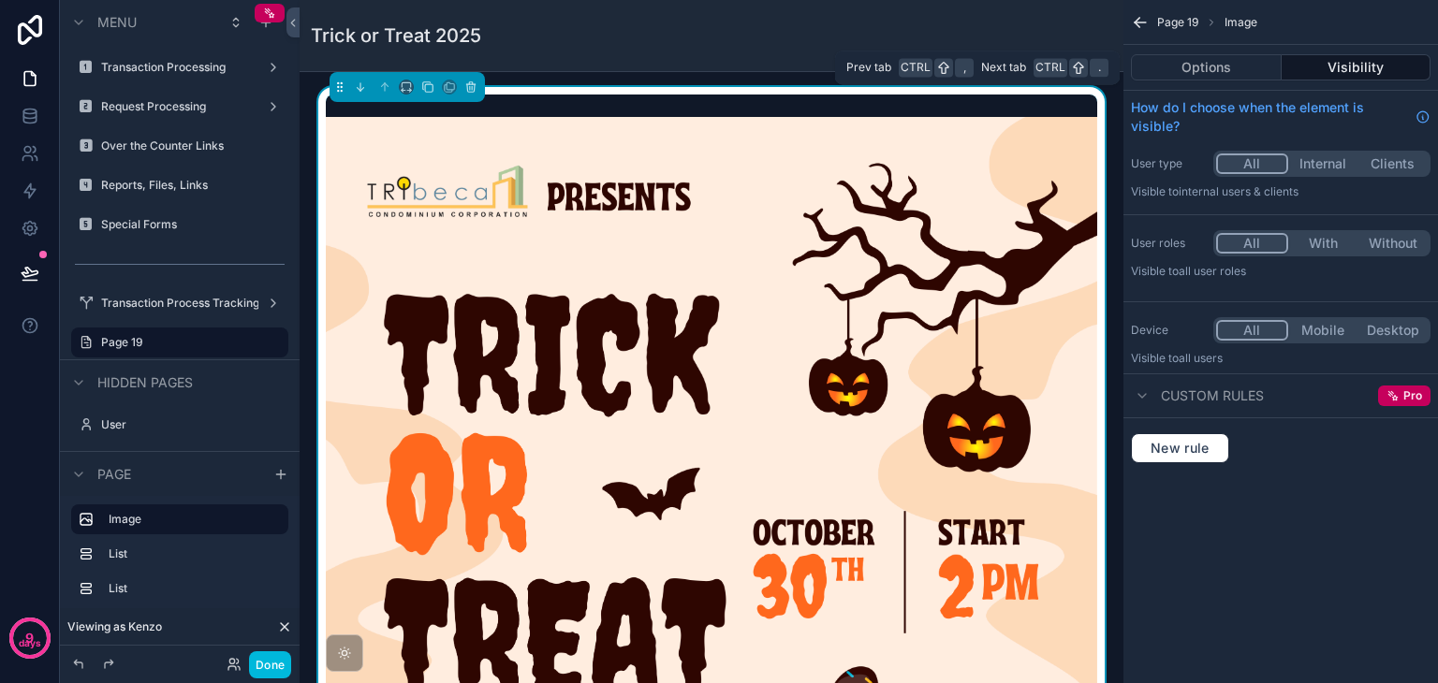
click at [1211, 68] on button "Options" at bounding box center [1206, 67] width 151 height 26
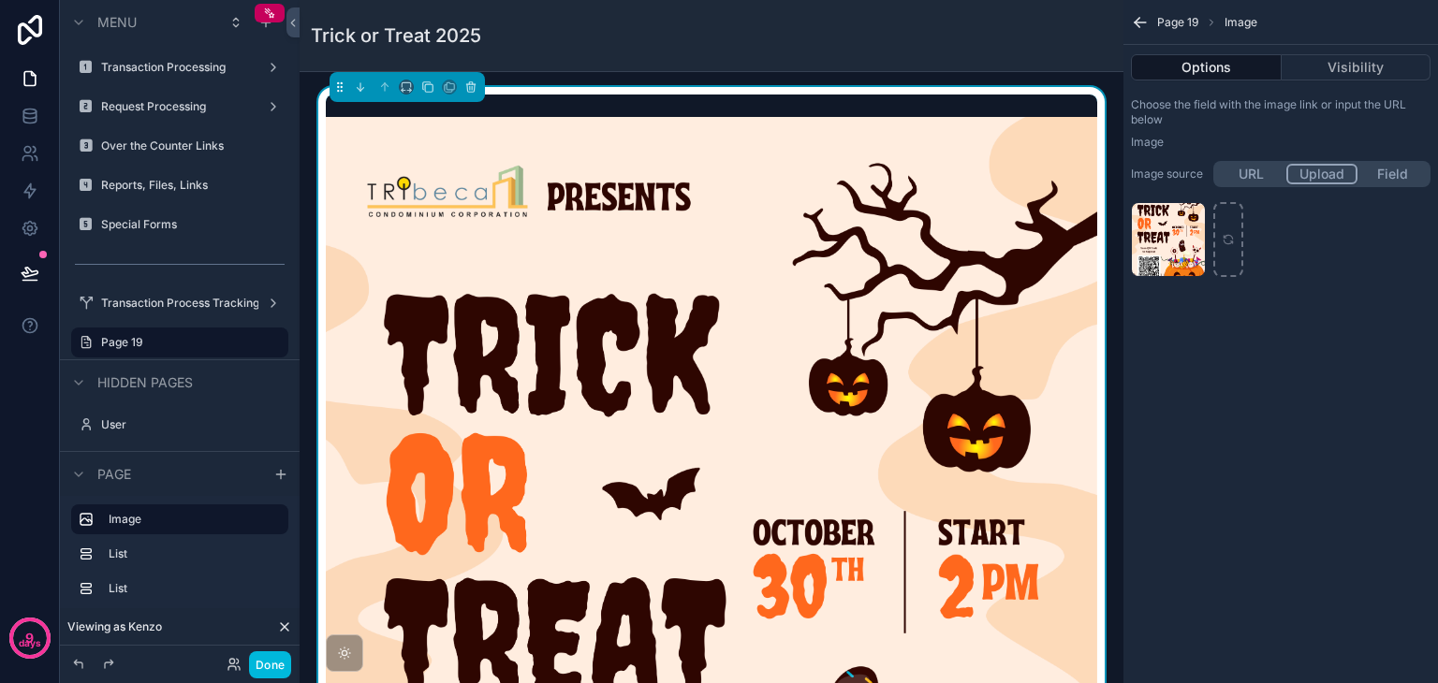
click at [1254, 172] on button "URL" at bounding box center [1251, 174] width 70 height 21
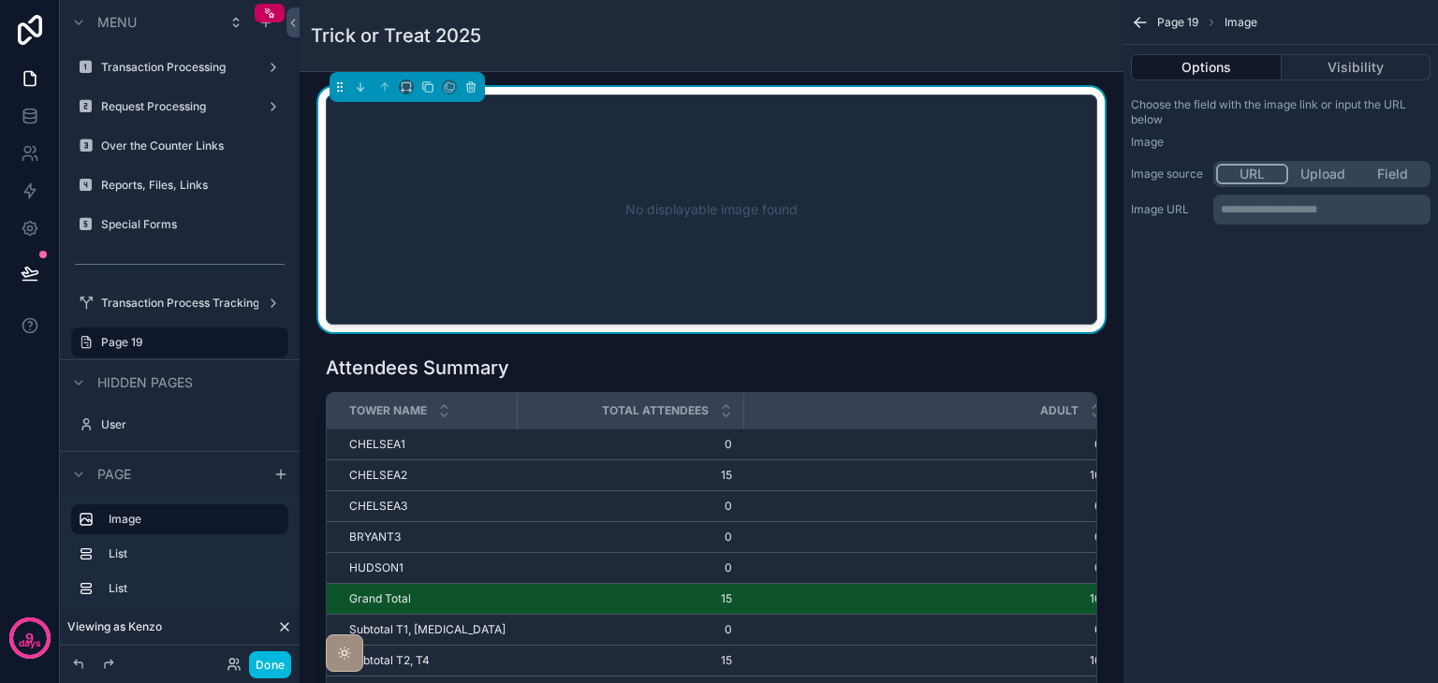
click at [1318, 171] on button "Upload" at bounding box center [1323, 174] width 70 height 21
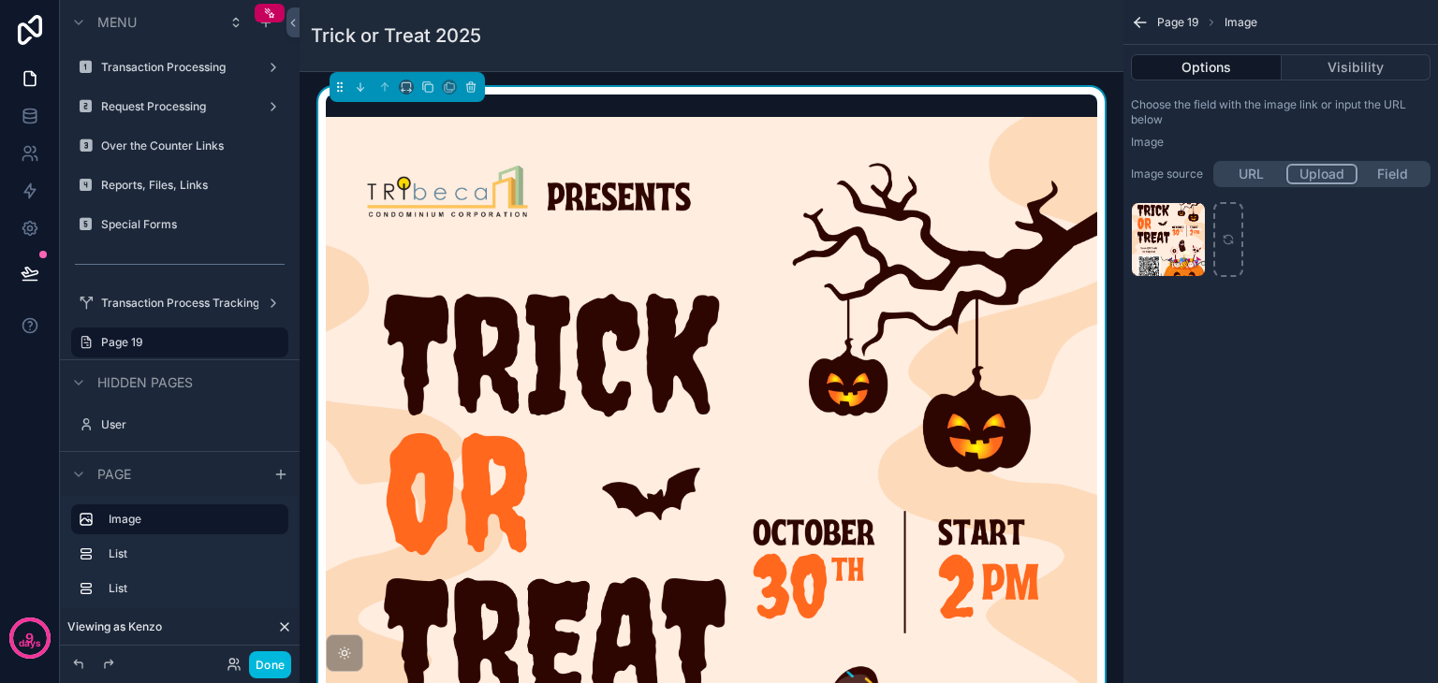
click at [0, 0] on icon "scrollable content" at bounding box center [0, 0] width 0 height 0
click at [1232, 187] on icon "button" at bounding box center [1228, 185] width 8 height 8
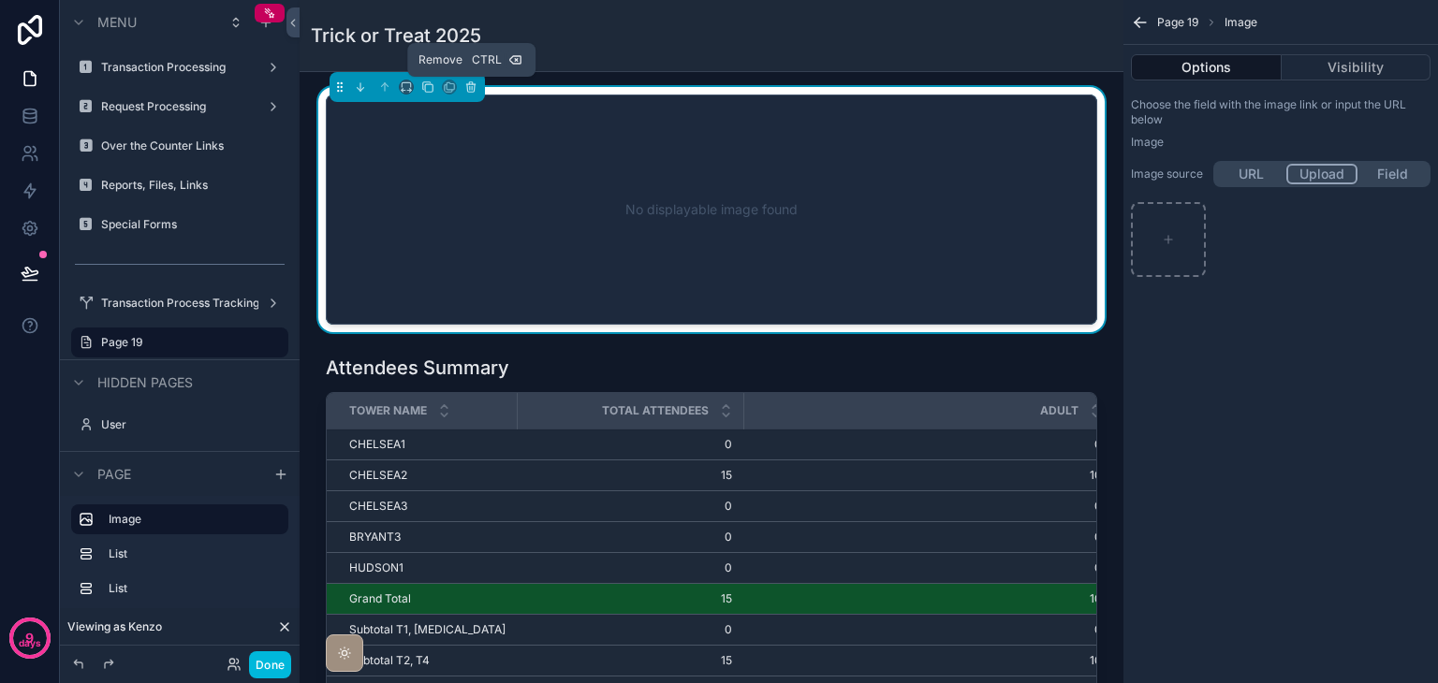
click at [470, 87] on icon "scrollable content" at bounding box center [470, 88] width 0 height 4
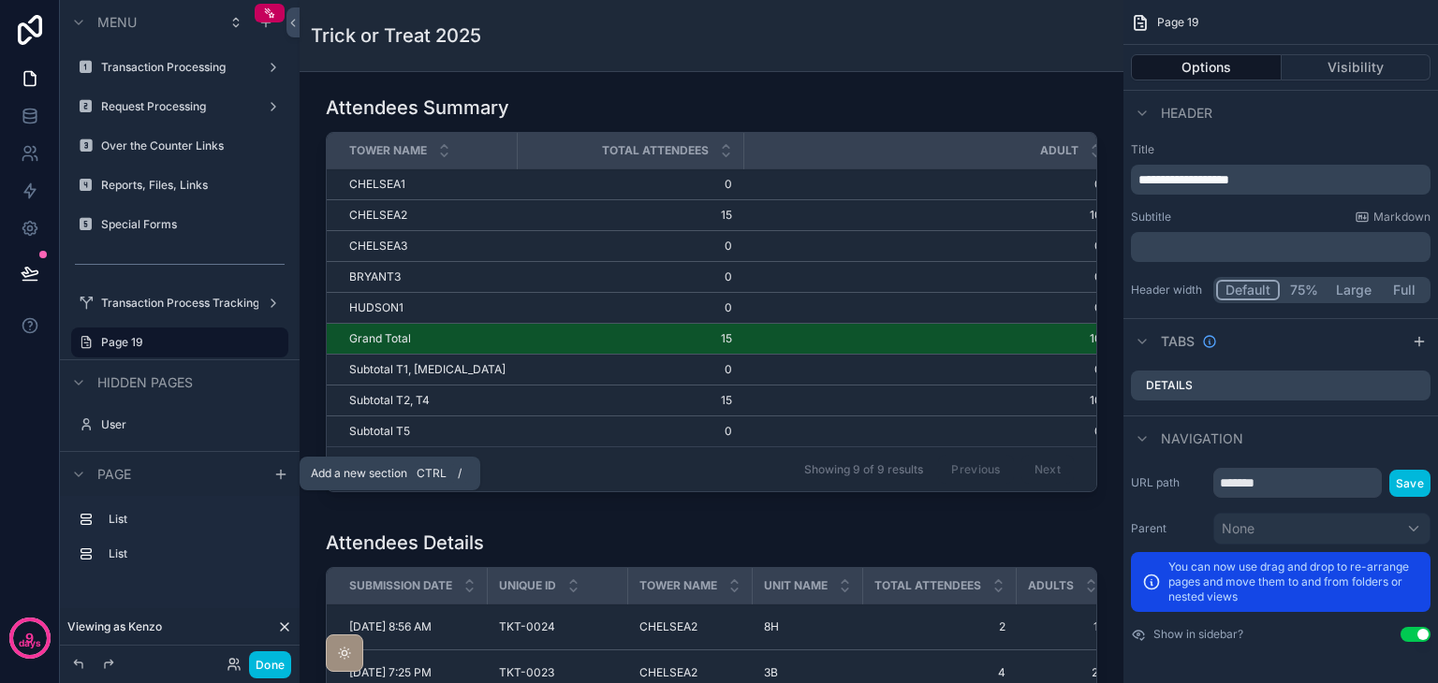
click at [273, 474] on icon "scrollable content" at bounding box center [280, 474] width 15 height 15
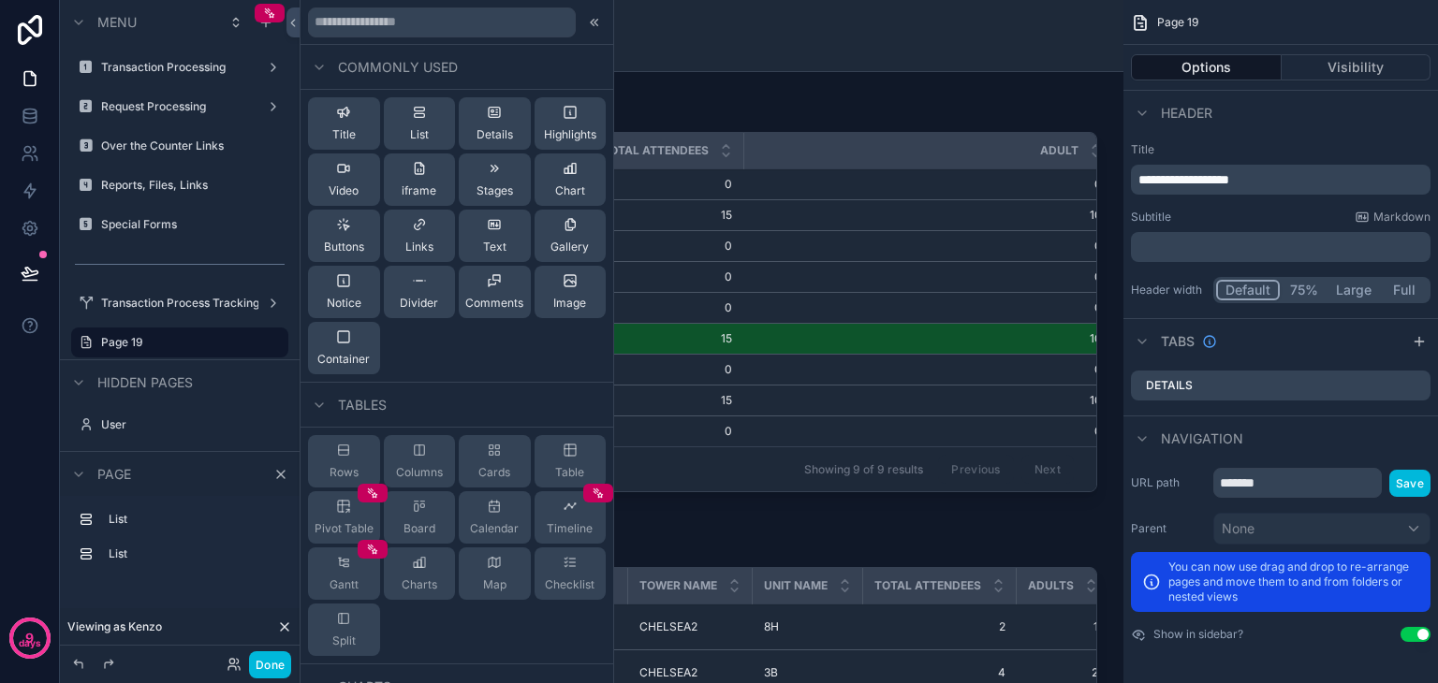
click at [339, 127] on span "Title" at bounding box center [343, 134] width 23 height 15
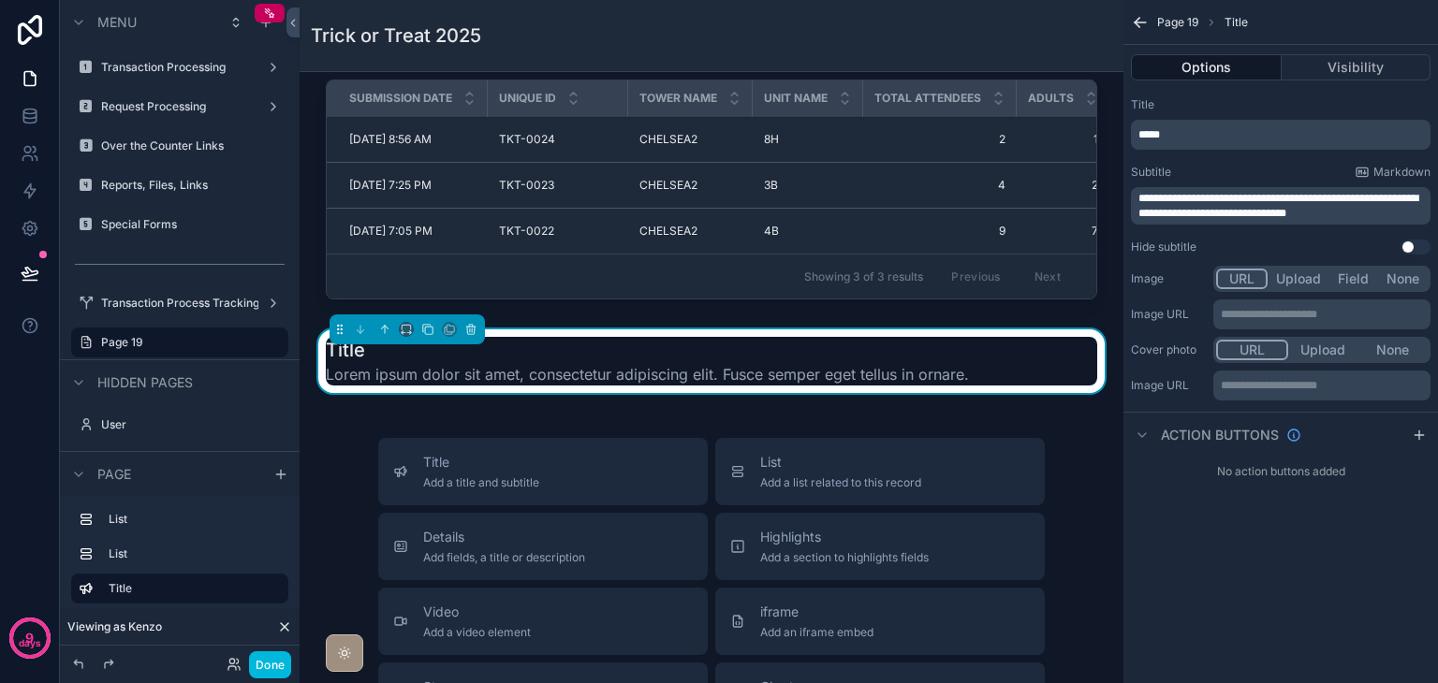
scroll to position [491, 0]
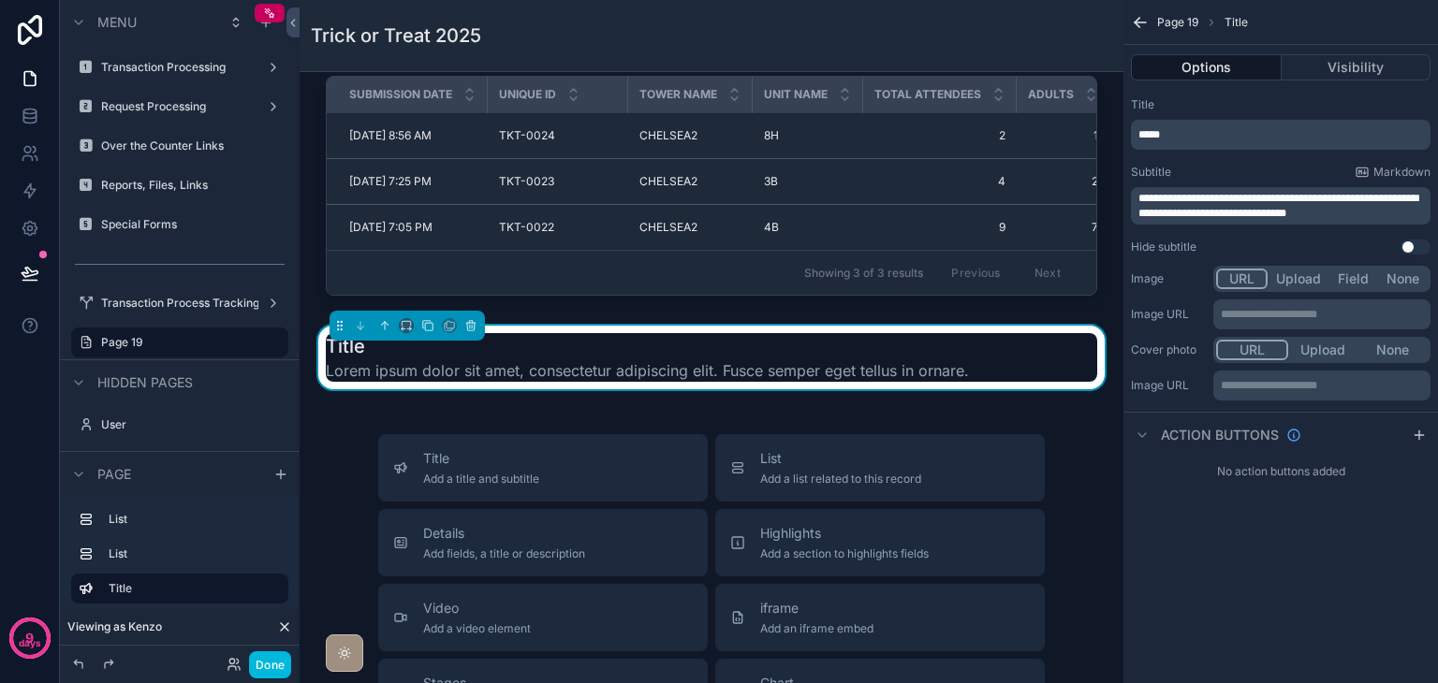
click at [1242, 282] on button "URL" at bounding box center [1241, 279] width 51 height 21
click at [1295, 280] on button "Upload" at bounding box center [1298, 279] width 62 height 21
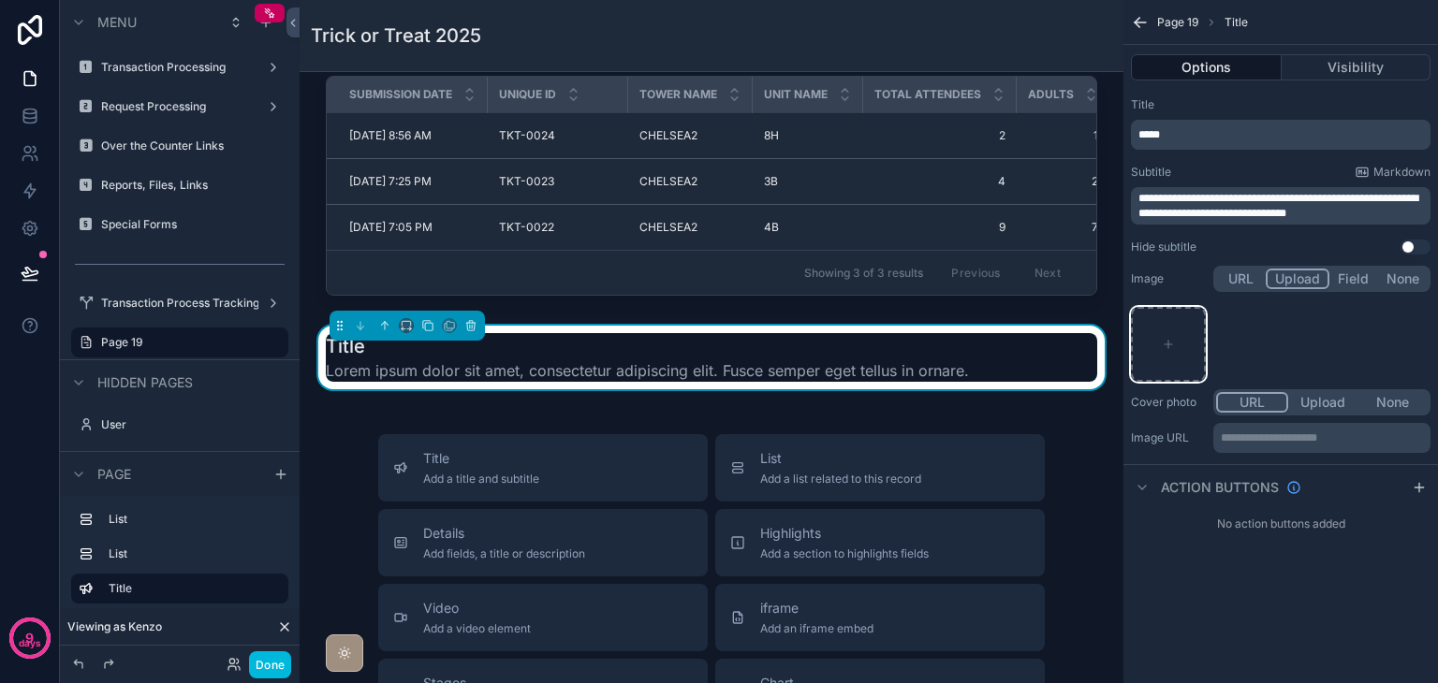
click at [1156, 343] on div "scrollable content" at bounding box center [1168, 344] width 75 height 75
type input "**********"
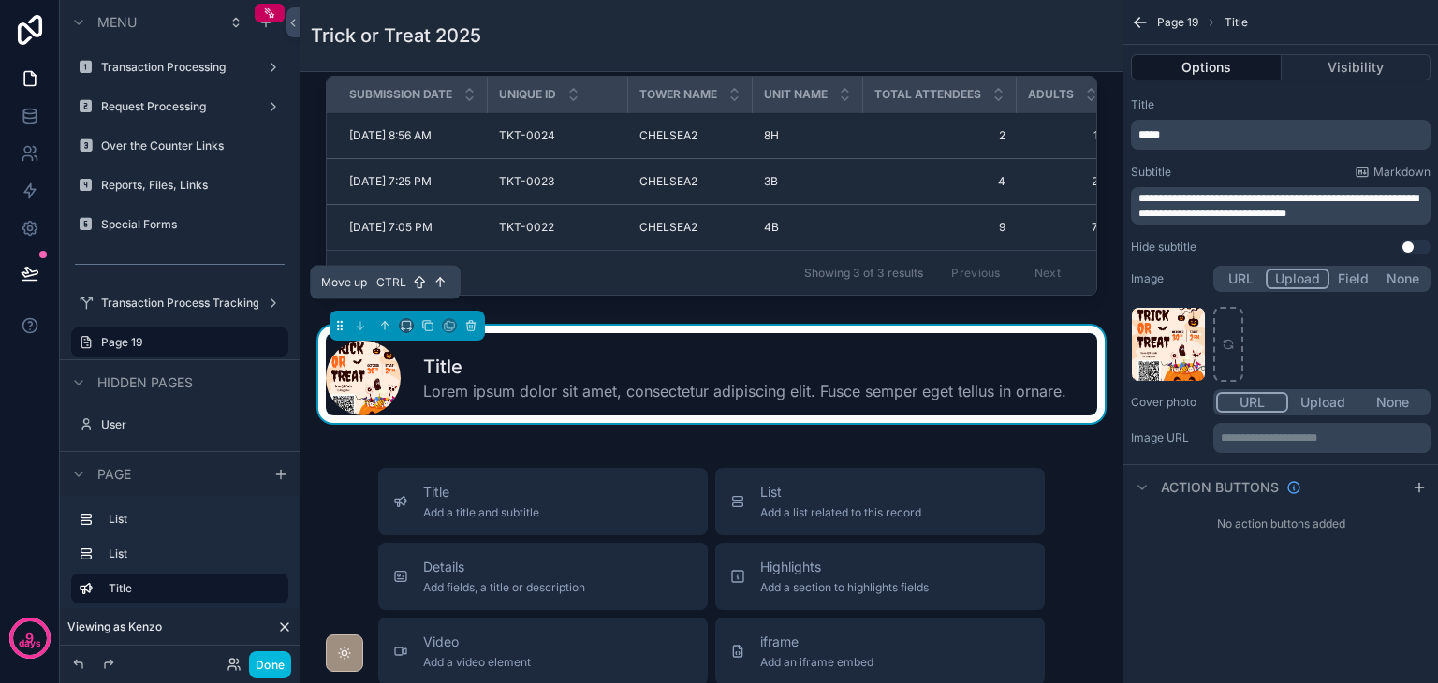
click at [385, 322] on icon "scrollable content" at bounding box center [387, 324] width 4 height 4
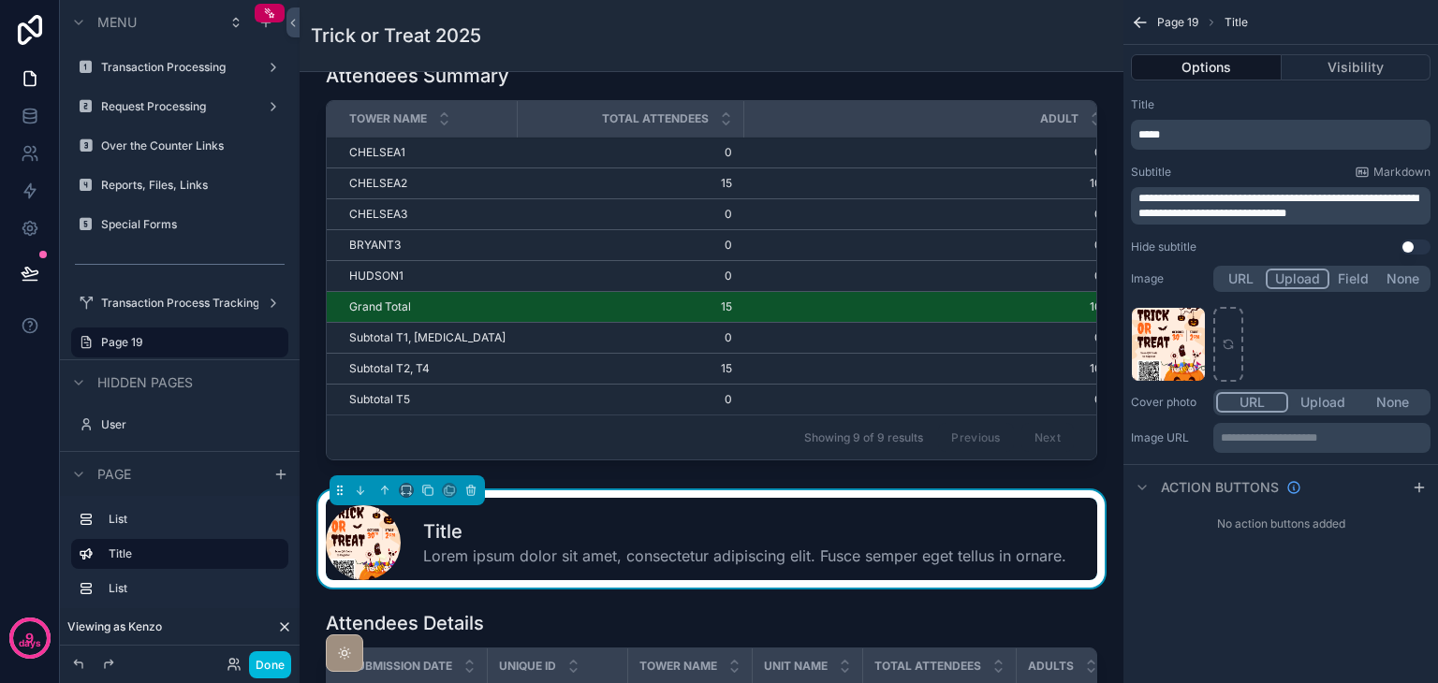
scroll to position [23, 0]
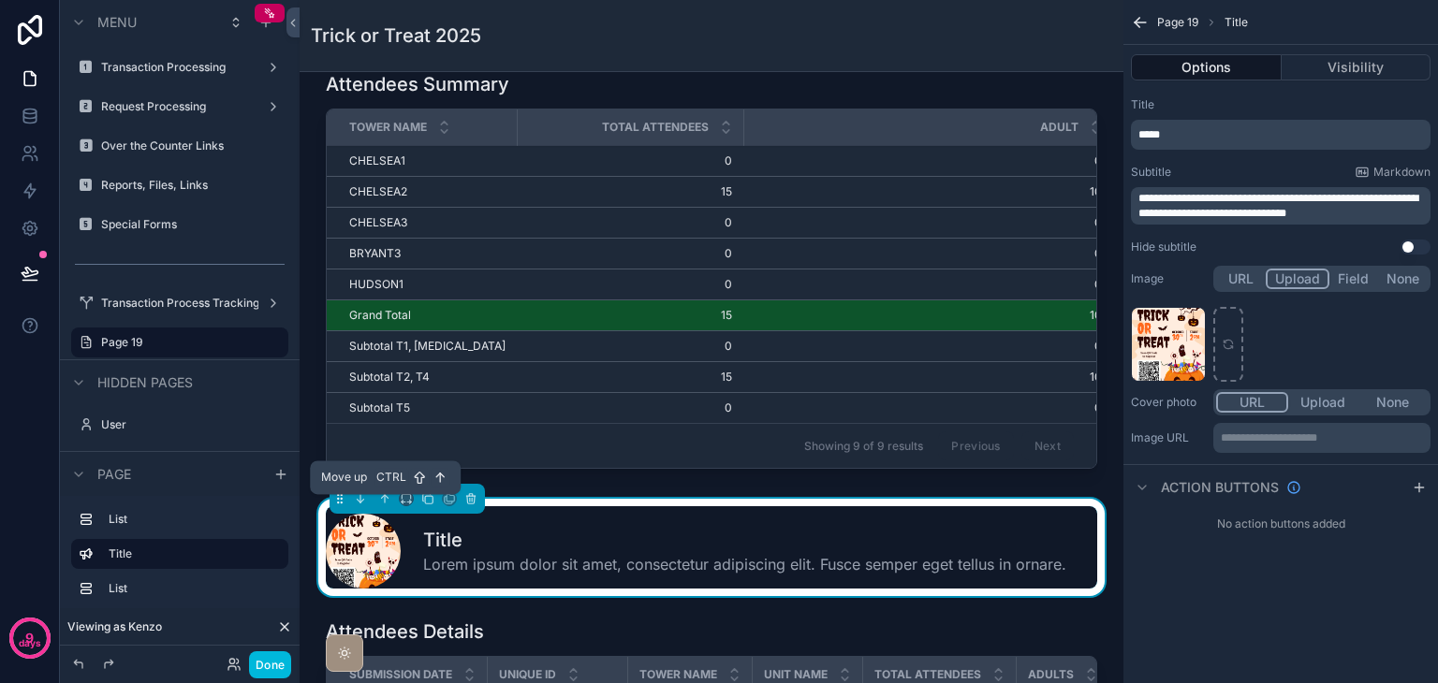
click at [382, 499] on icon "scrollable content" at bounding box center [384, 497] width 4 height 4
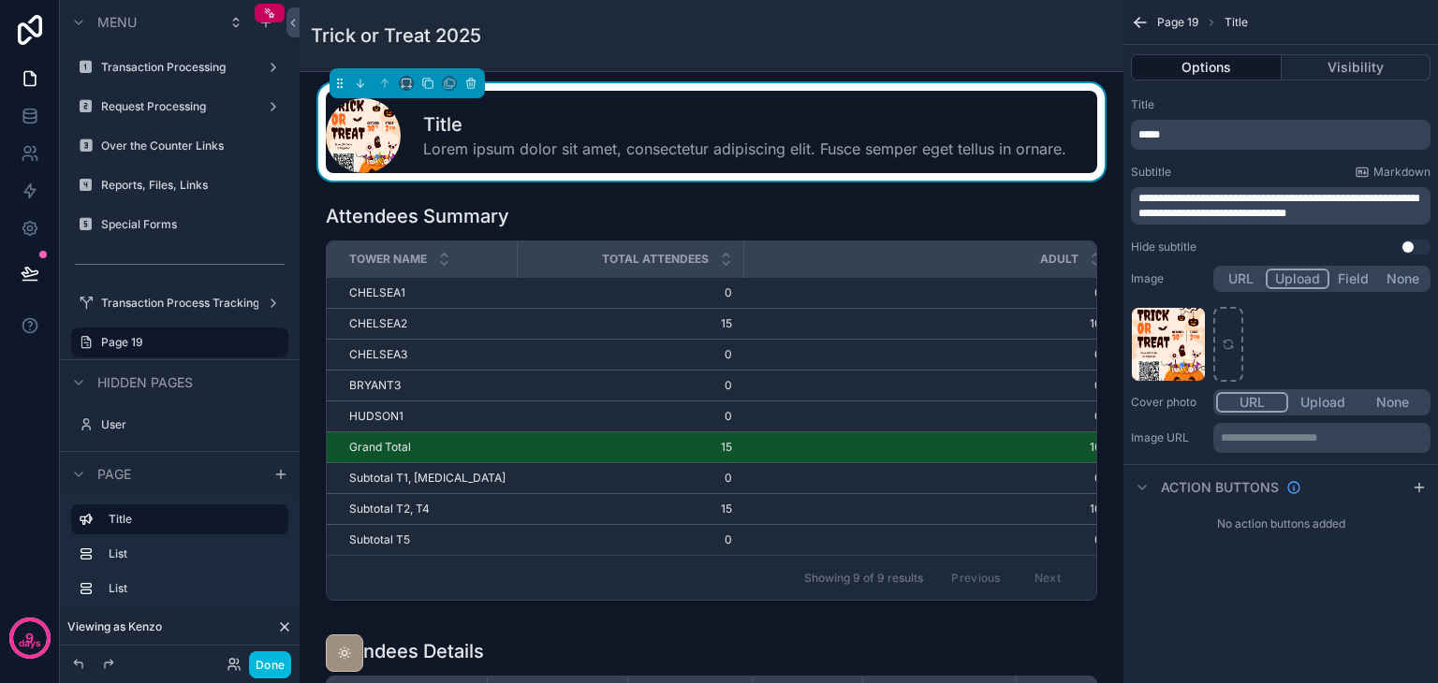
scroll to position [0, 0]
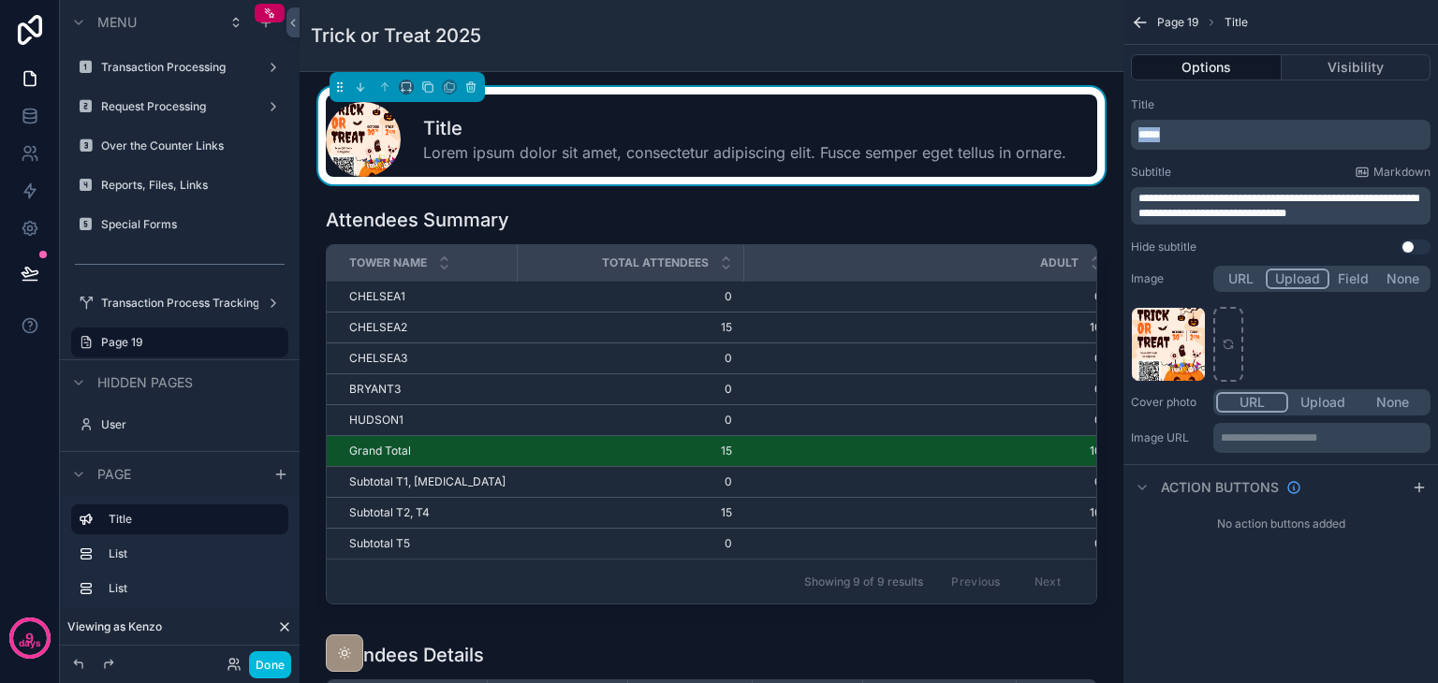
drag, startPoint x: 1236, startPoint y: 132, endPoint x: 1079, endPoint y: 106, distance: 159.4
click at [1084, 110] on div "Transaction Processing Request Processing Over the Counter Links Reports, Files…" at bounding box center [869, 341] width 1138 height 683
click at [1346, 207] on span "**********" at bounding box center [1278, 206] width 280 height 26
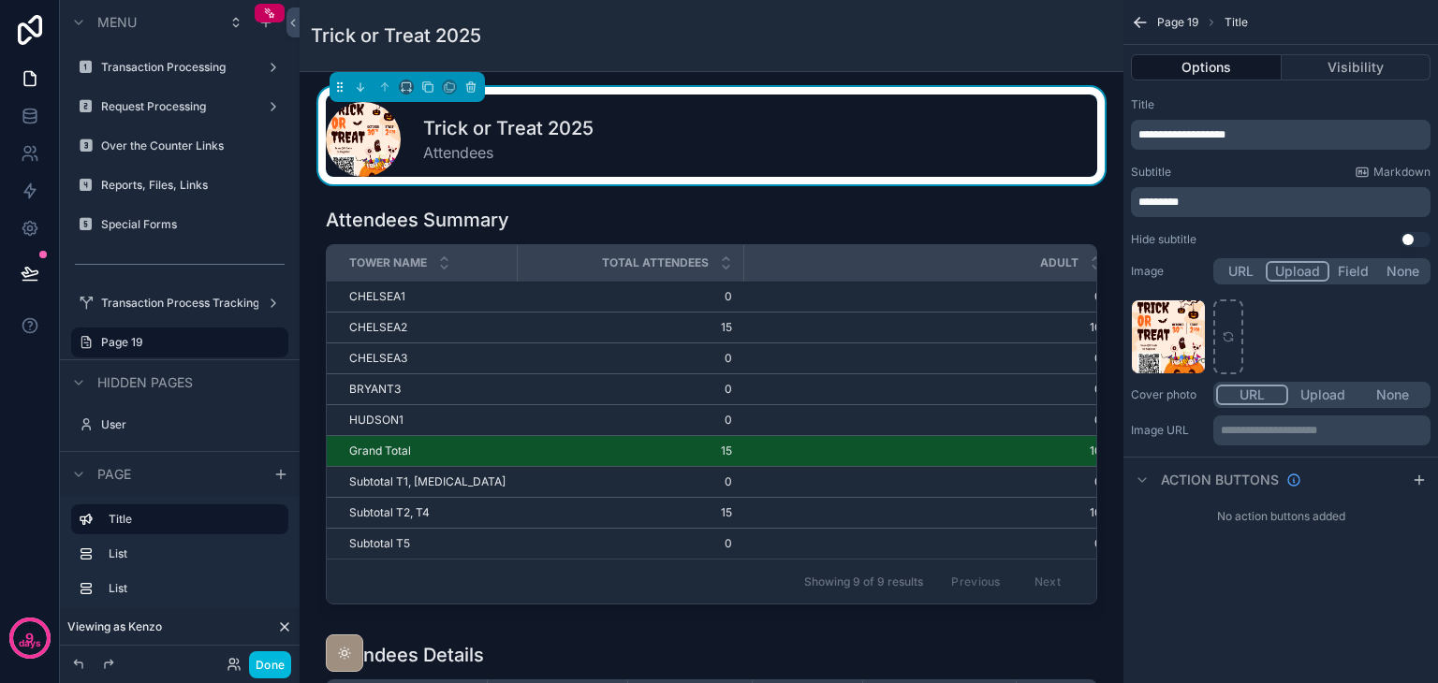
drag, startPoint x: 251, startPoint y: 343, endPoint x: 228, endPoint y: 344, distance: 22.5
click at [0, 0] on icon "scrollable content" at bounding box center [0, 0] width 0 height 0
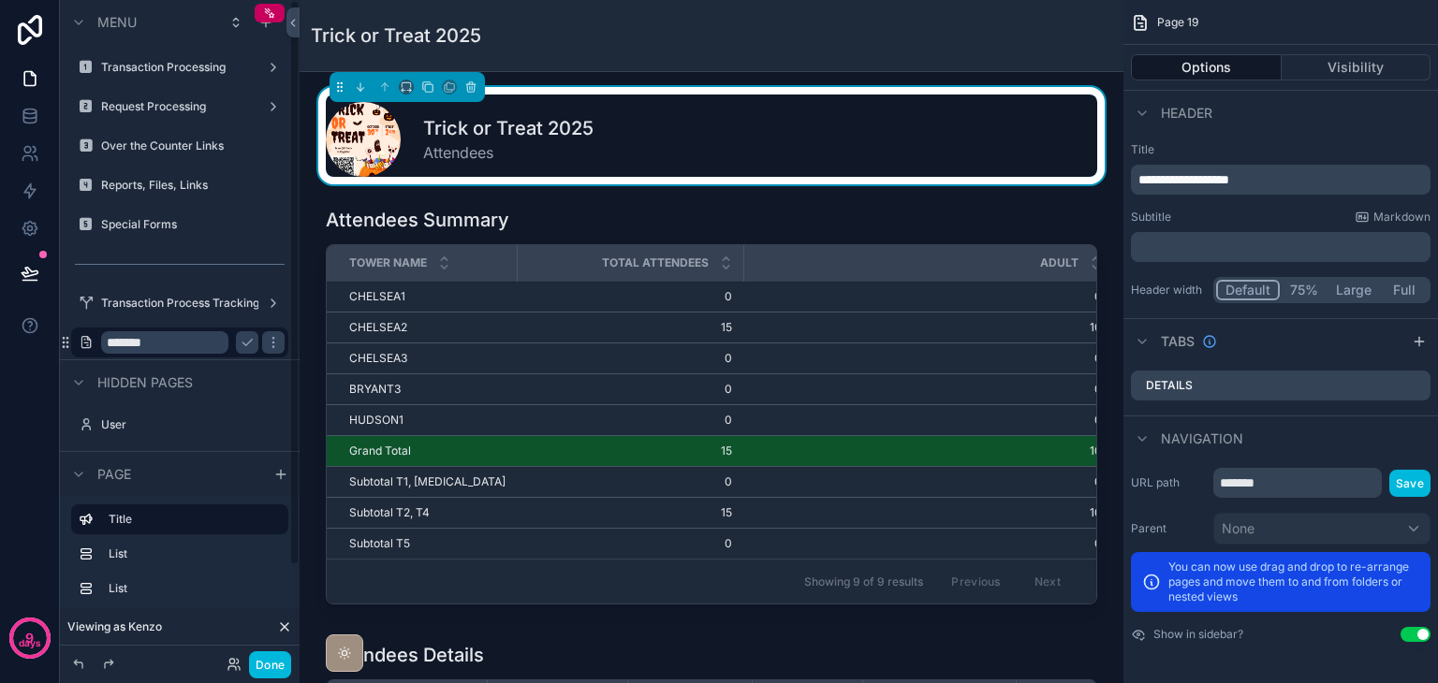
click at [184, 344] on input "*******" at bounding box center [164, 342] width 127 height 22
type input "**********"
click at [86, 345] on icon "scrollable content" at bounding box center [86, 342] width 15 height 15
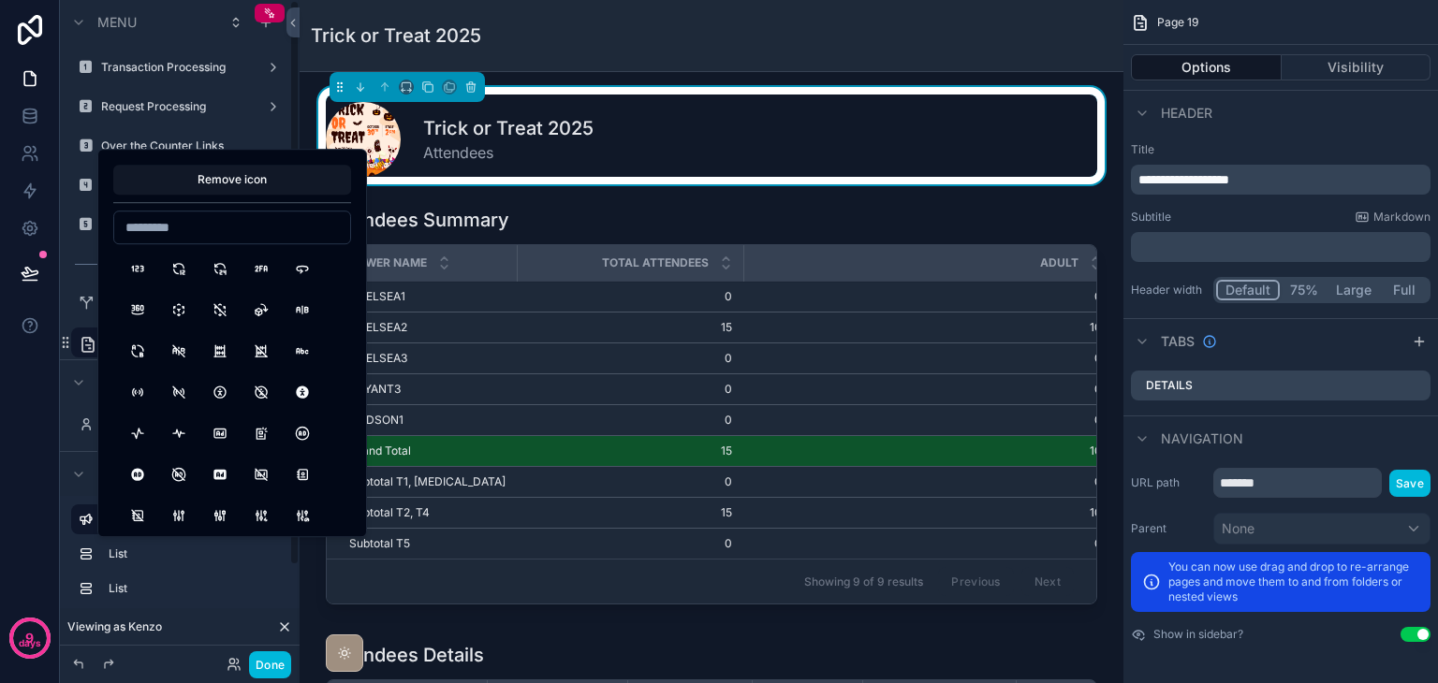
click at [198, 218] on input at bounding box center [232, 227] width 236 height 26
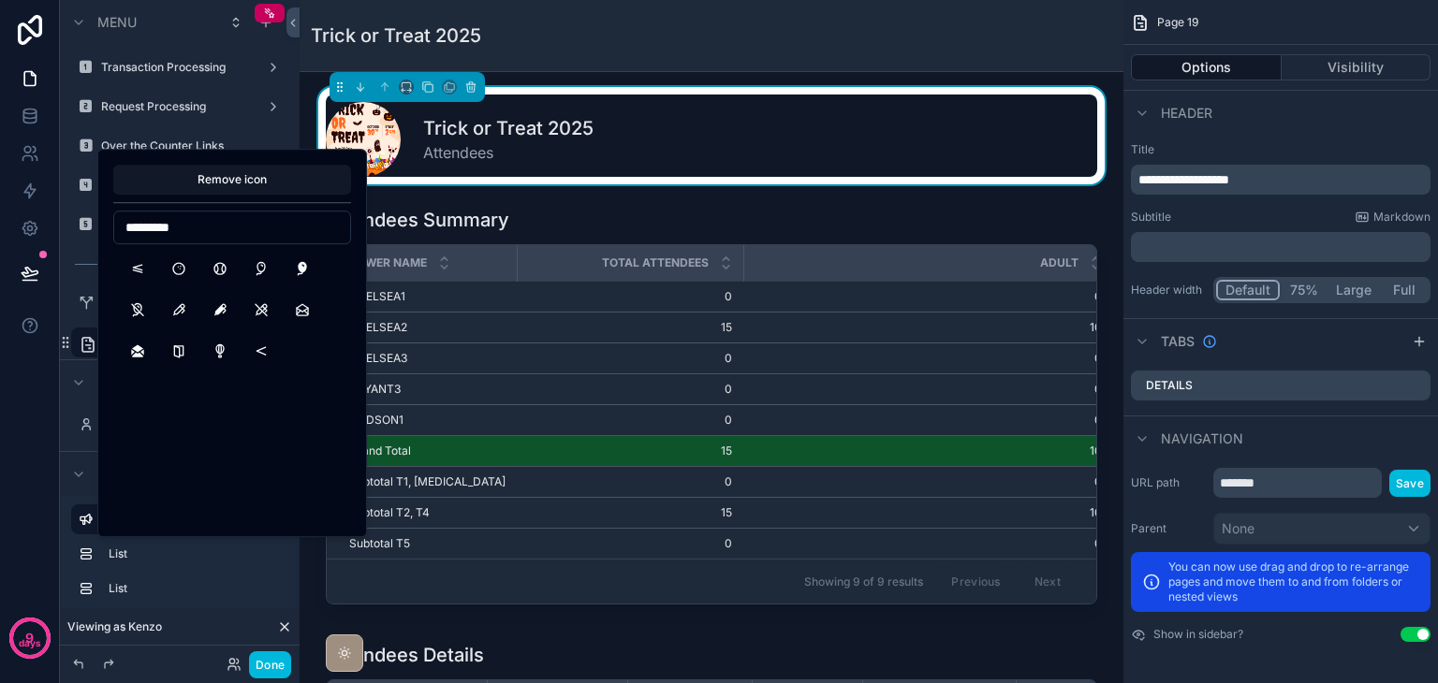
drag, startPoint x: 208, startPoint y: 237, endPoint x: 112, endPoint y: 227, distance: 95.9
click at [113, 227] on div "*********" at bounding box center [232, 228] width 238 height 34
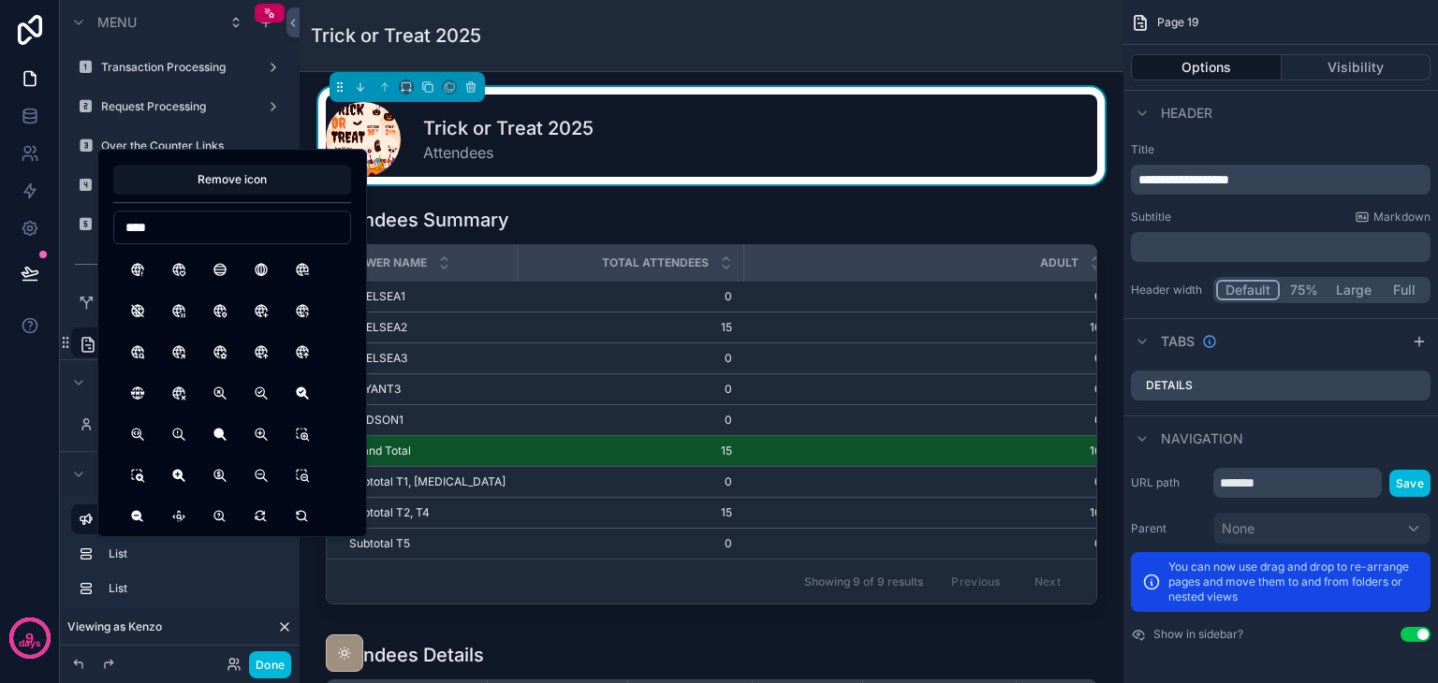
scroll to position [1947, 0]
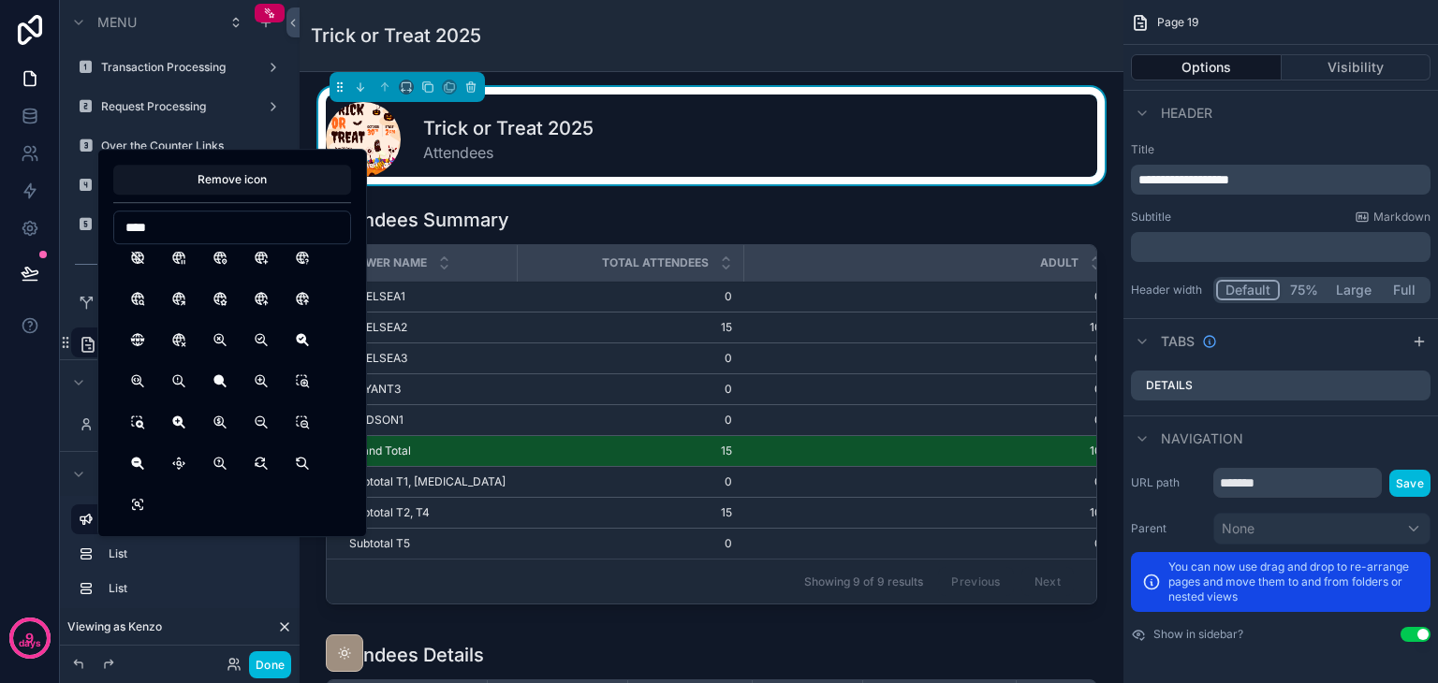
drag, startPoint x: 176, startPoint y: 229, endPoint x: 112, endPoint y: 227, distance: 63.7
click at [112, 227] on div "Remove icon ****" at bounding box center [232, 343] width 270 height 388
type input "*"
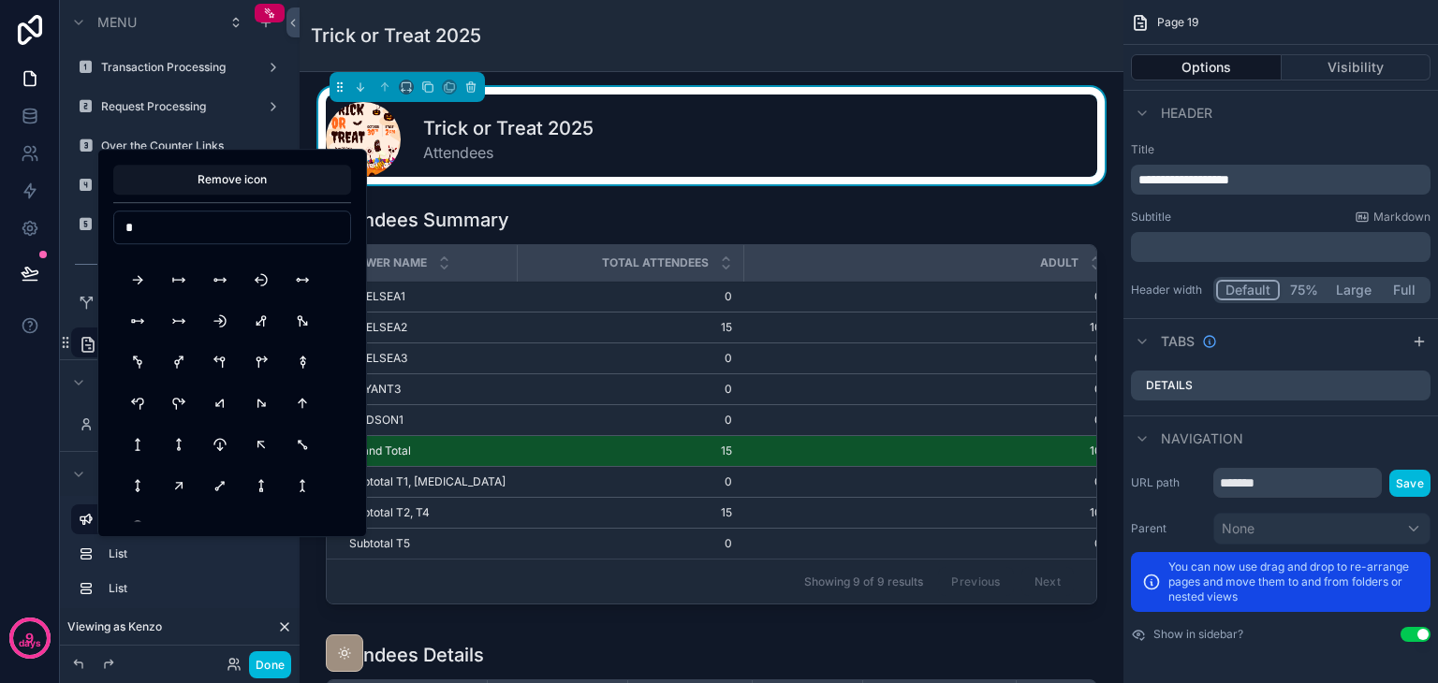
scroll to position [2228, 0]
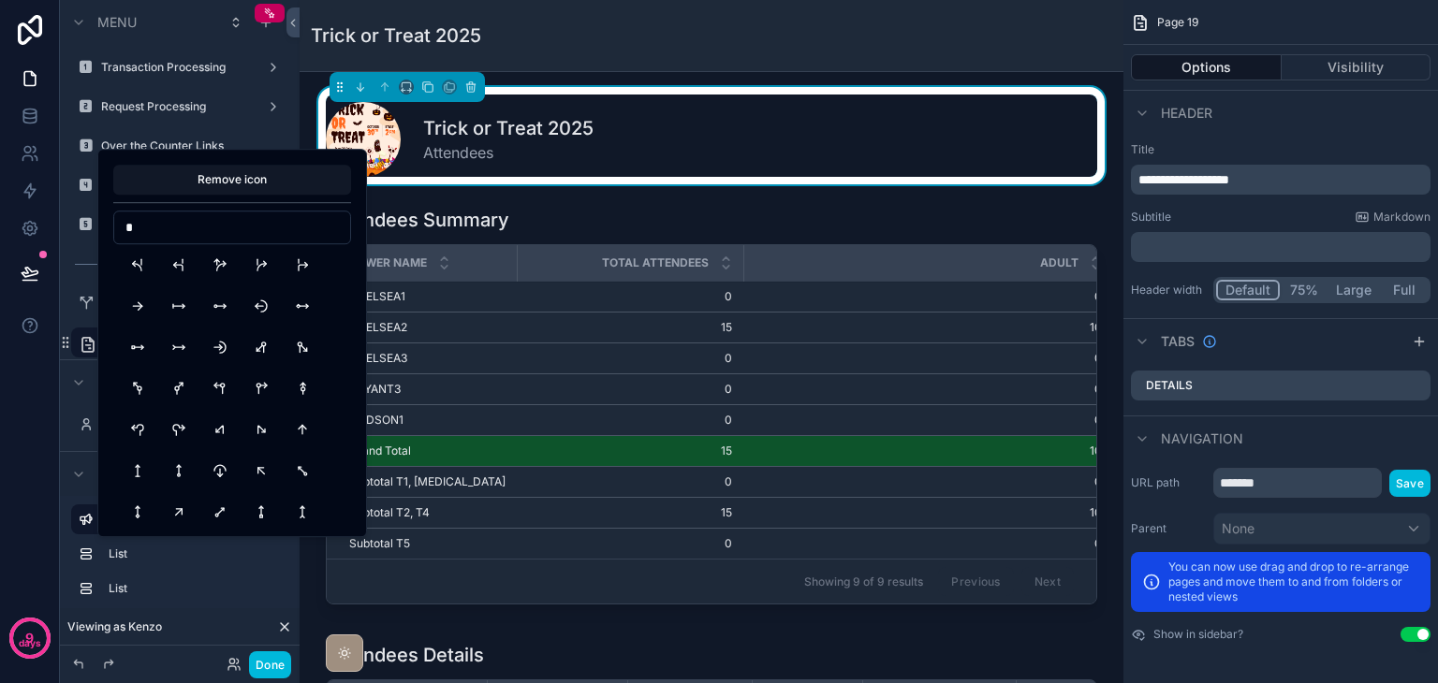
drag, startPoint x: 142, startPoint y: 226, endPoint x: 116, endPoint y: 226, distance: 26.2
click at [116, 226] on input "*" at bounding box center [232, 227] width 236 height 26
type input "*"
click at [173, 261] on button "AlignBoxTopCenterFilled" at bounding box center [179, 265] width 34 height 34
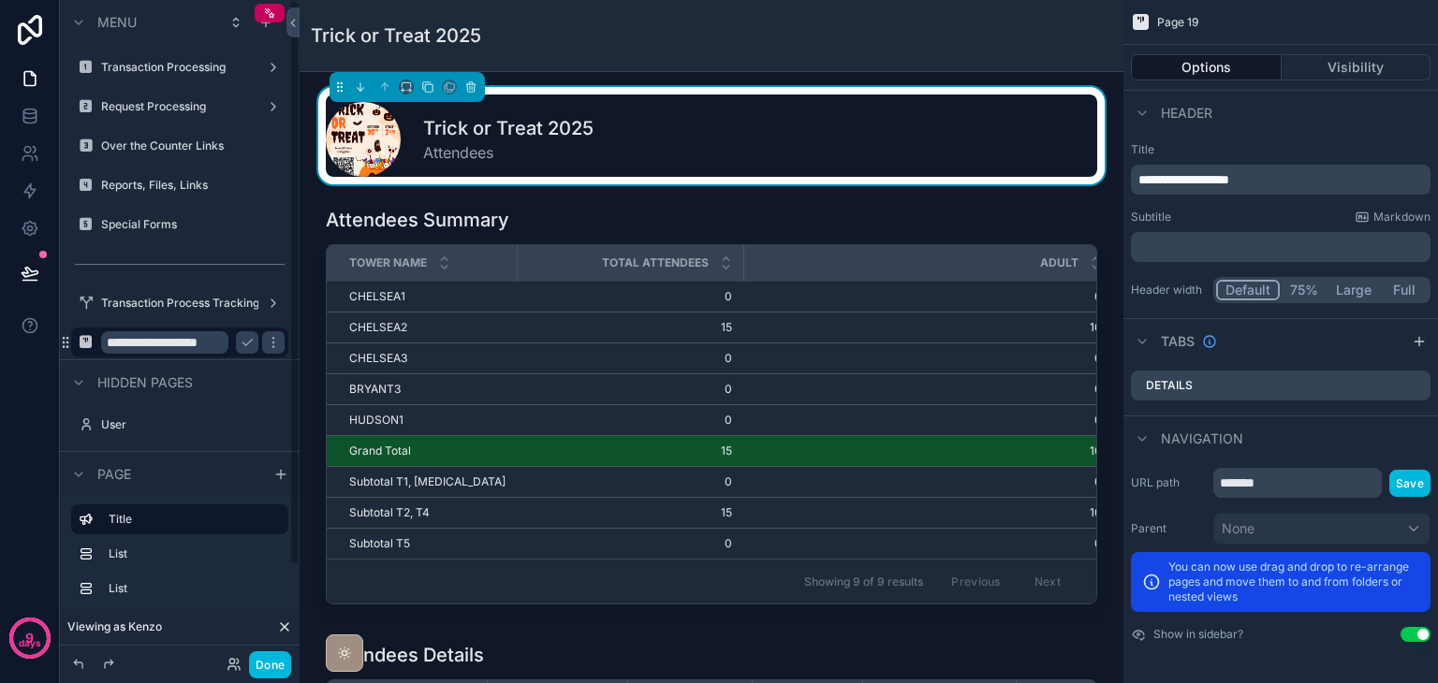
click at [7, 428] on div "9 days" at bounding box center [30, 341] width 60 height 683
click at [244, 345] on icon "scrollable content" at bounding box center [246, 343] width 9 height 7
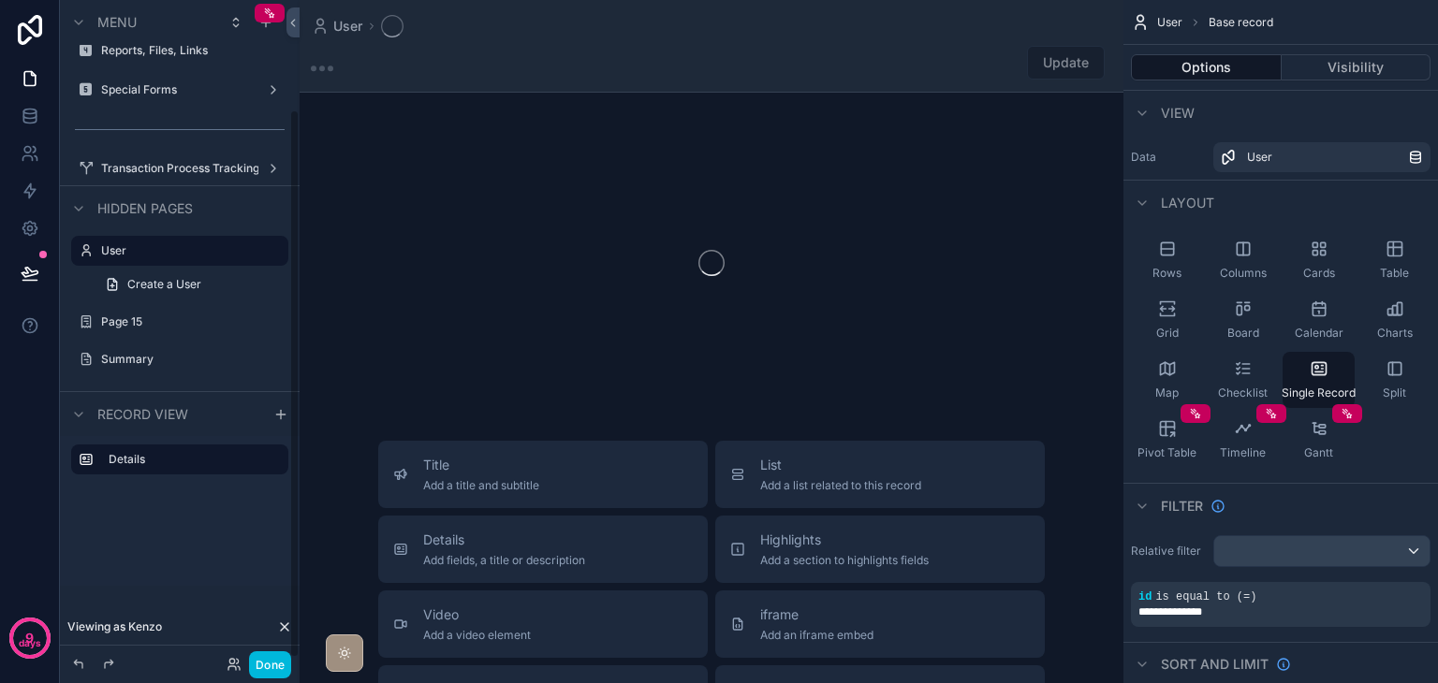
scroll to position [135, 0]
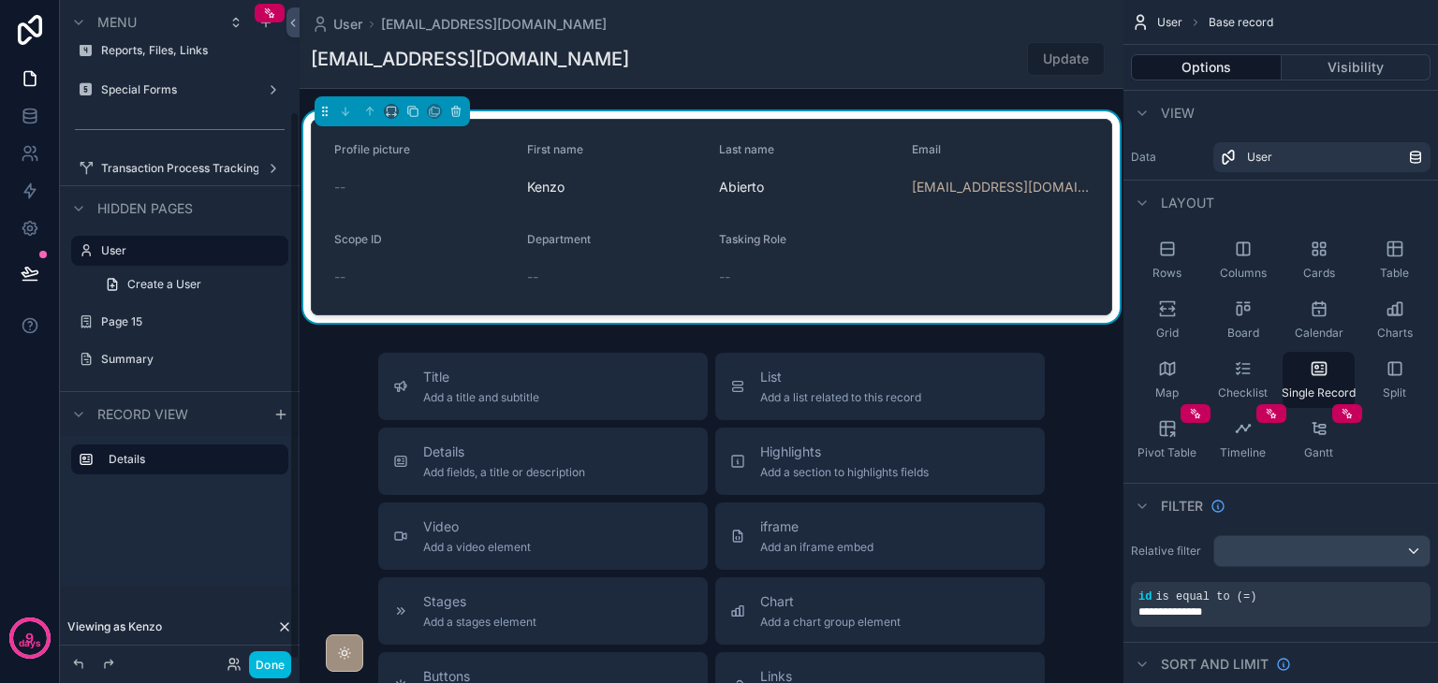
click at [268, 668] on button "Done" at bounding box center [270, 664] width 42 height 27
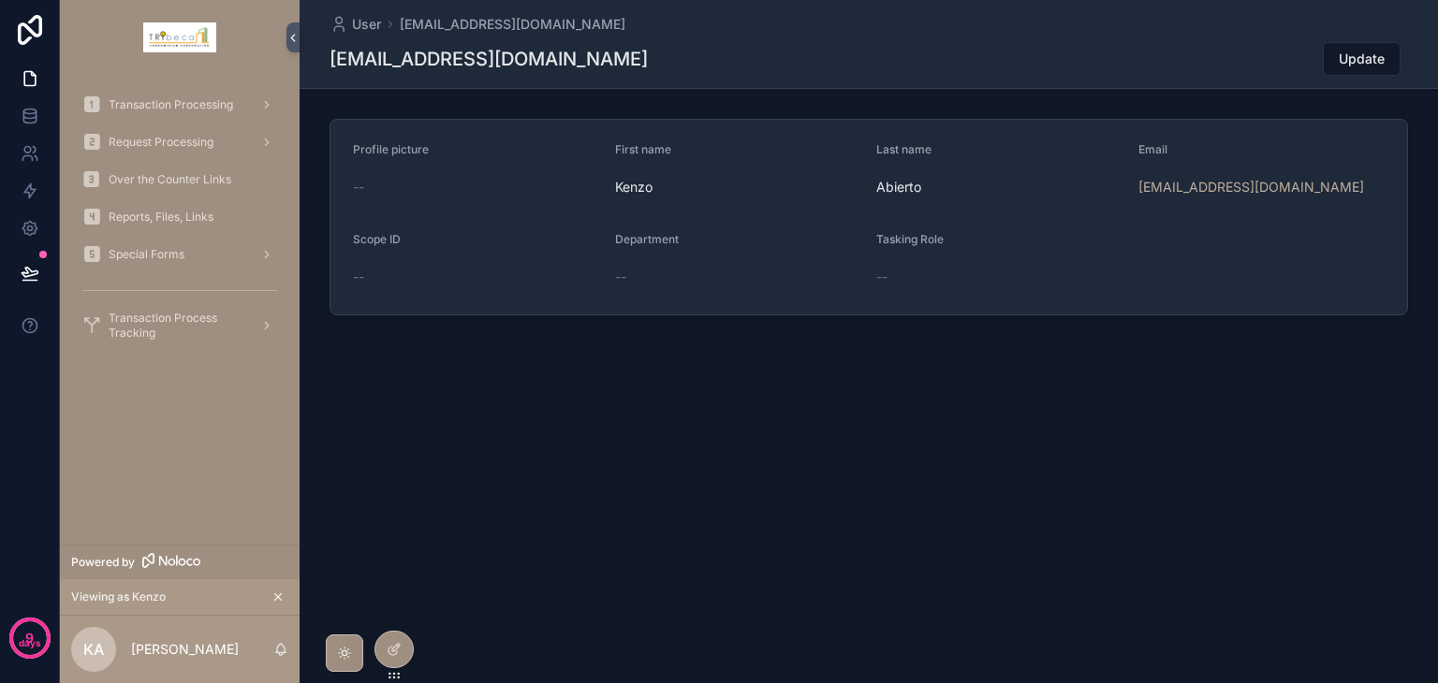
click at [171, 256] on span "Special Forms" at bounding box center [147, 254] width 76 height 15
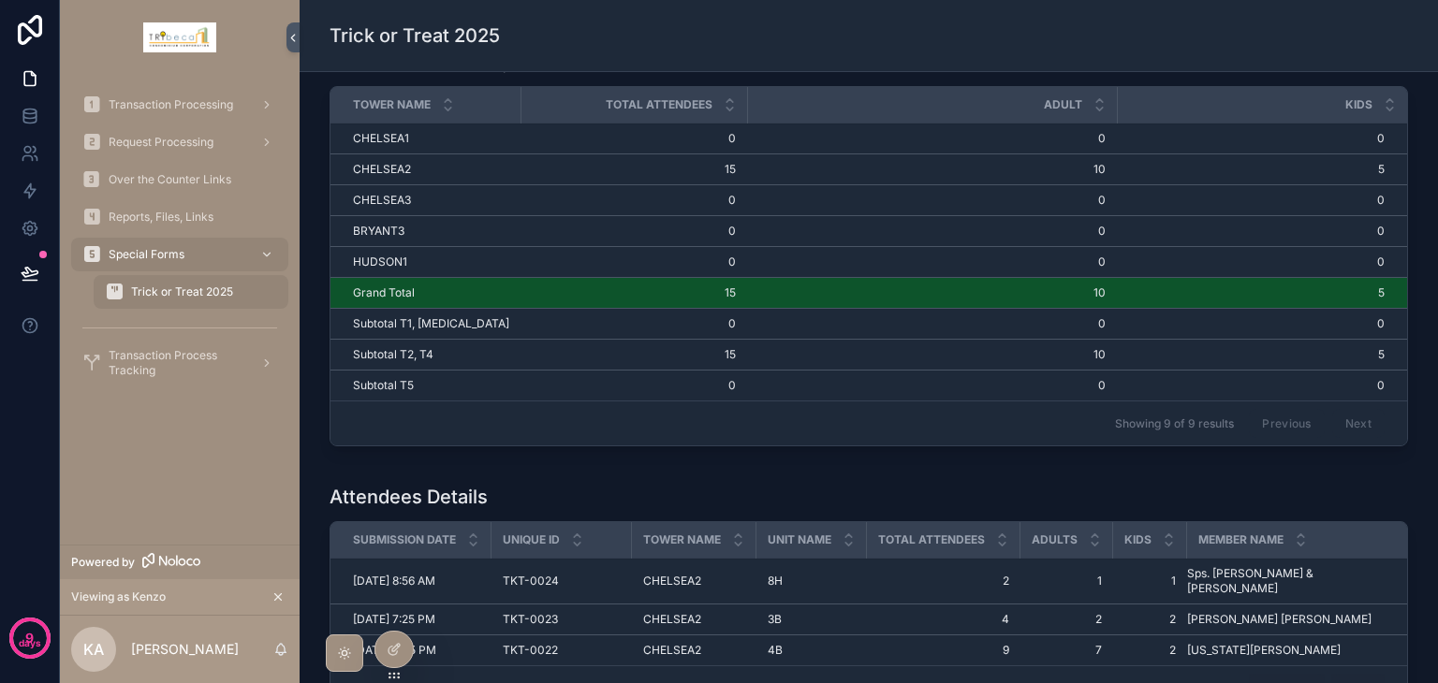
scroll to position [50, 0]
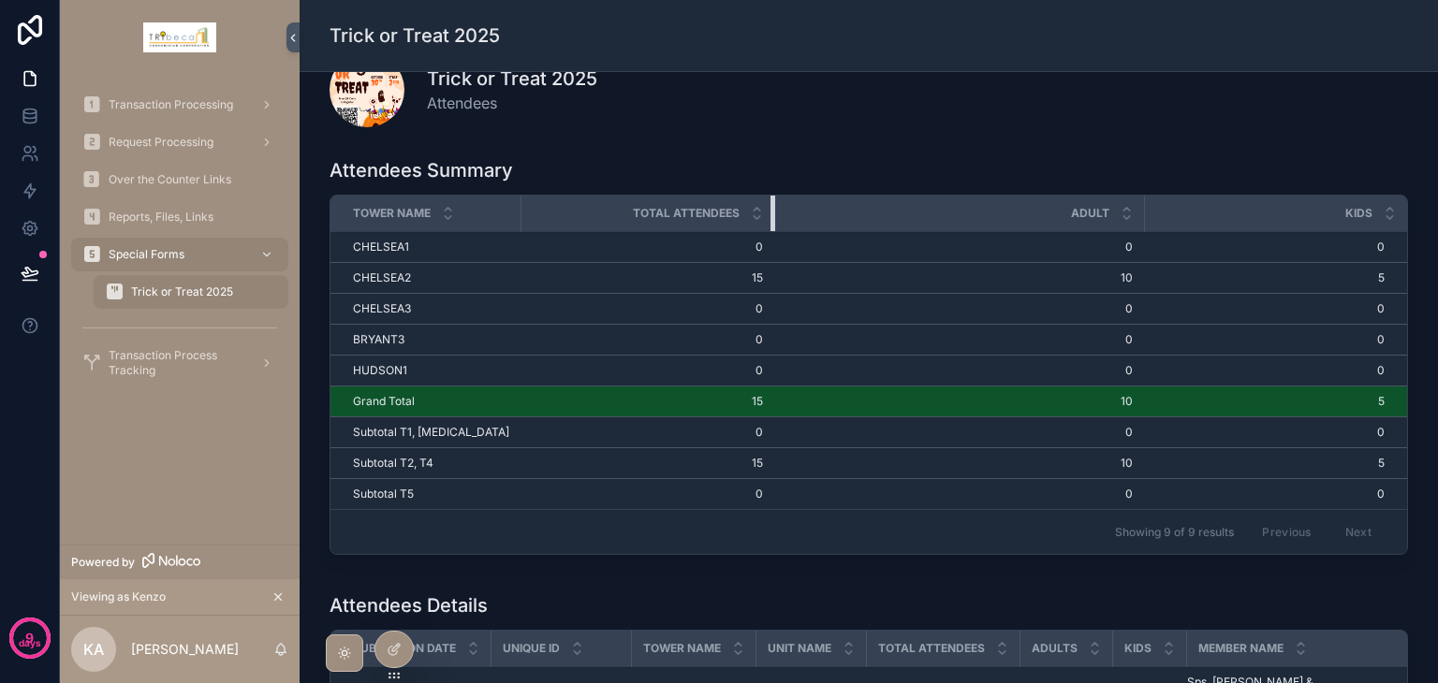
drag, startPoint x: 725, startPoint y: 219, endPoint x: 753, endPoint y: 223, distance: 27.4
click at [770, 223] on div "scrollable content" at bounding box center [773, 214] width 7 height 36
click at [119, 109] on span "Transaction Processing" at bounding box center [171, 104] width 124 height 15
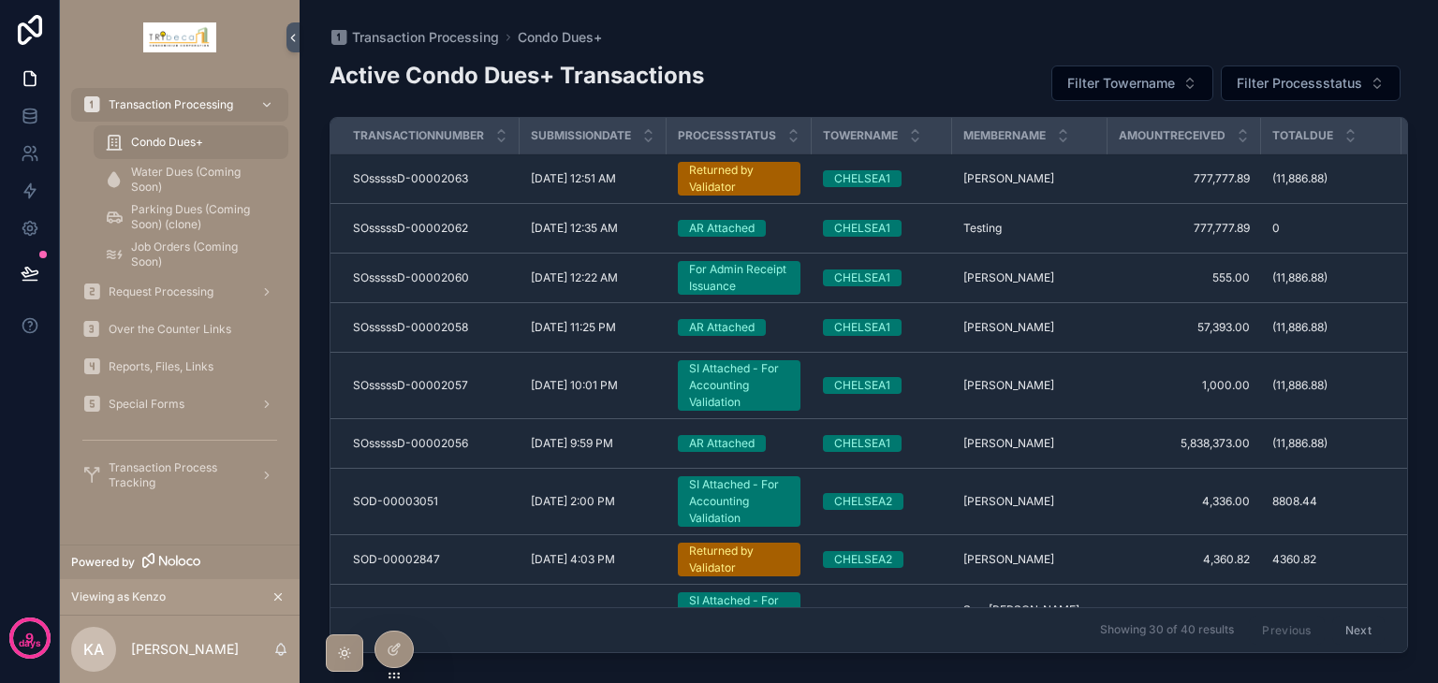
click at [161, 289] on span "Request Processing" at bounding box center [161, 292] width 105 height 15
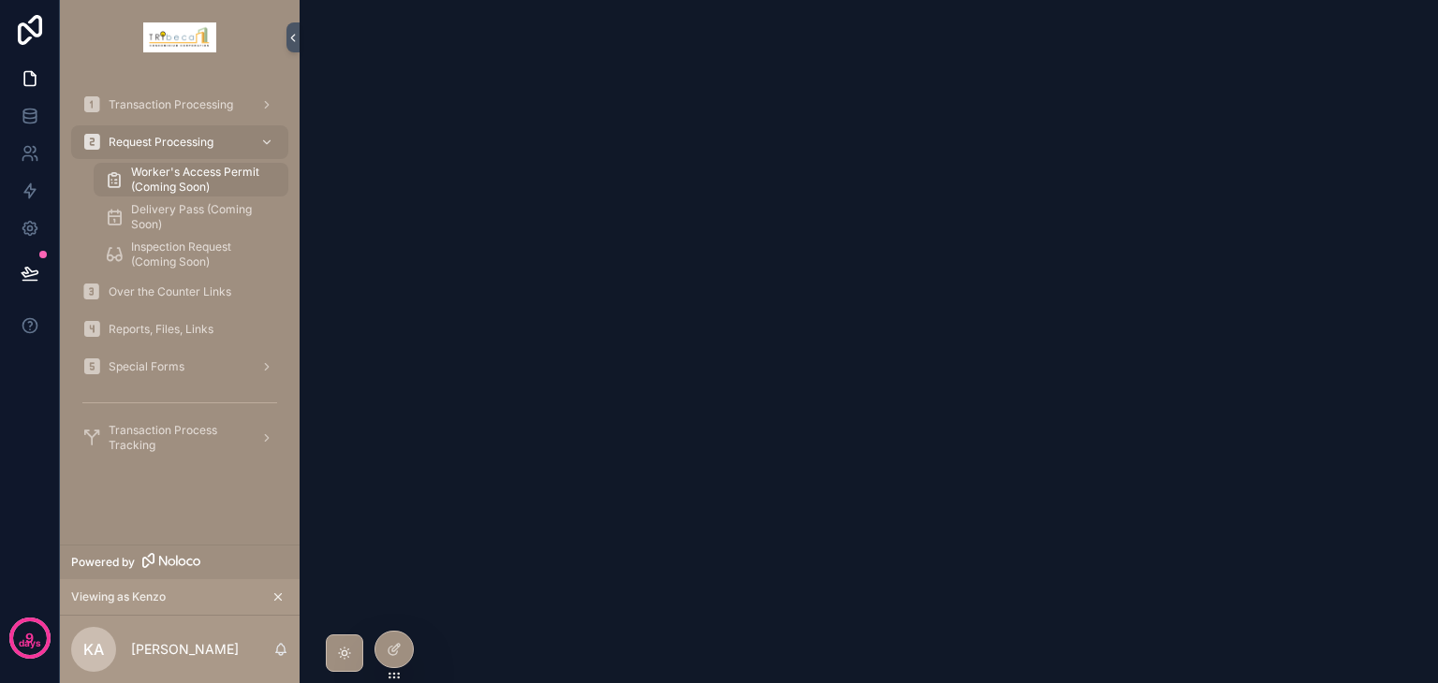
click at [191, 102] on span "Transaction Processing" at bounding box center [171, 104] width 124 height 15
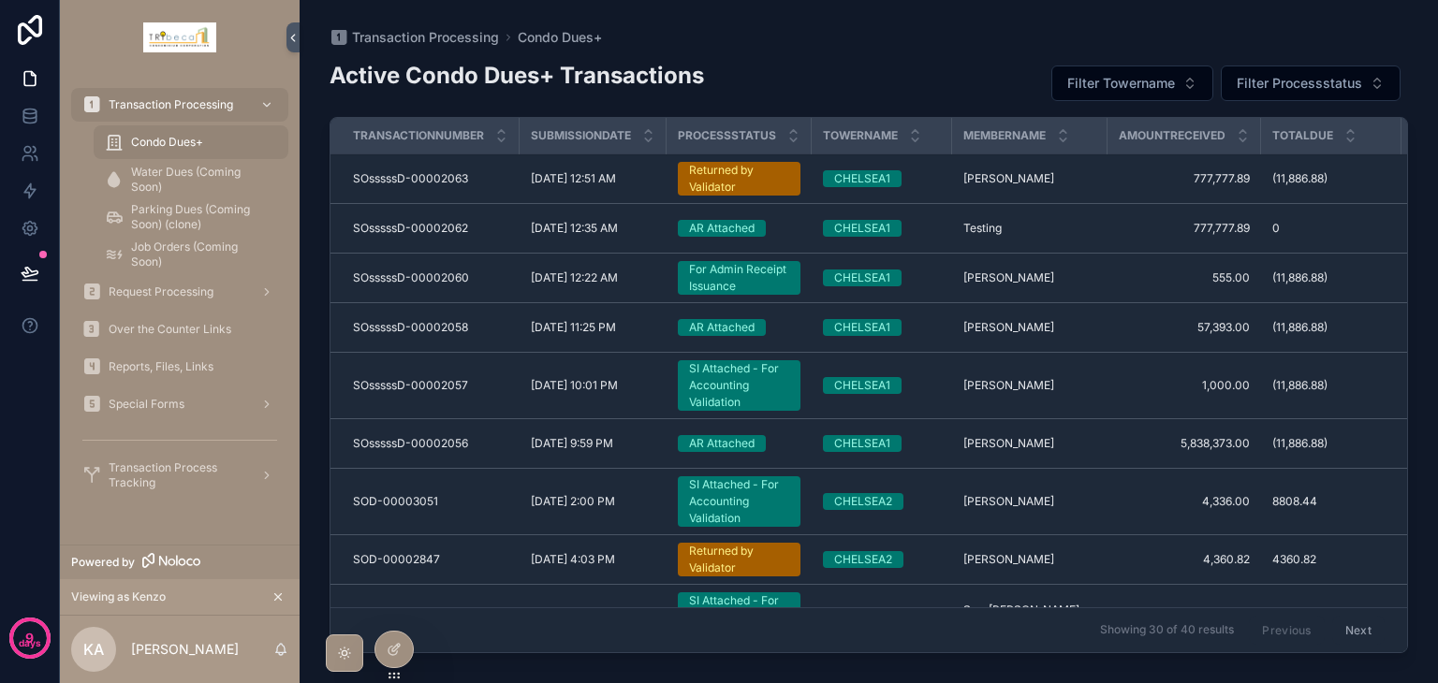
click at [194, 401] on div "Special Forms" at bounding box center [179, 404] width 195 height 30
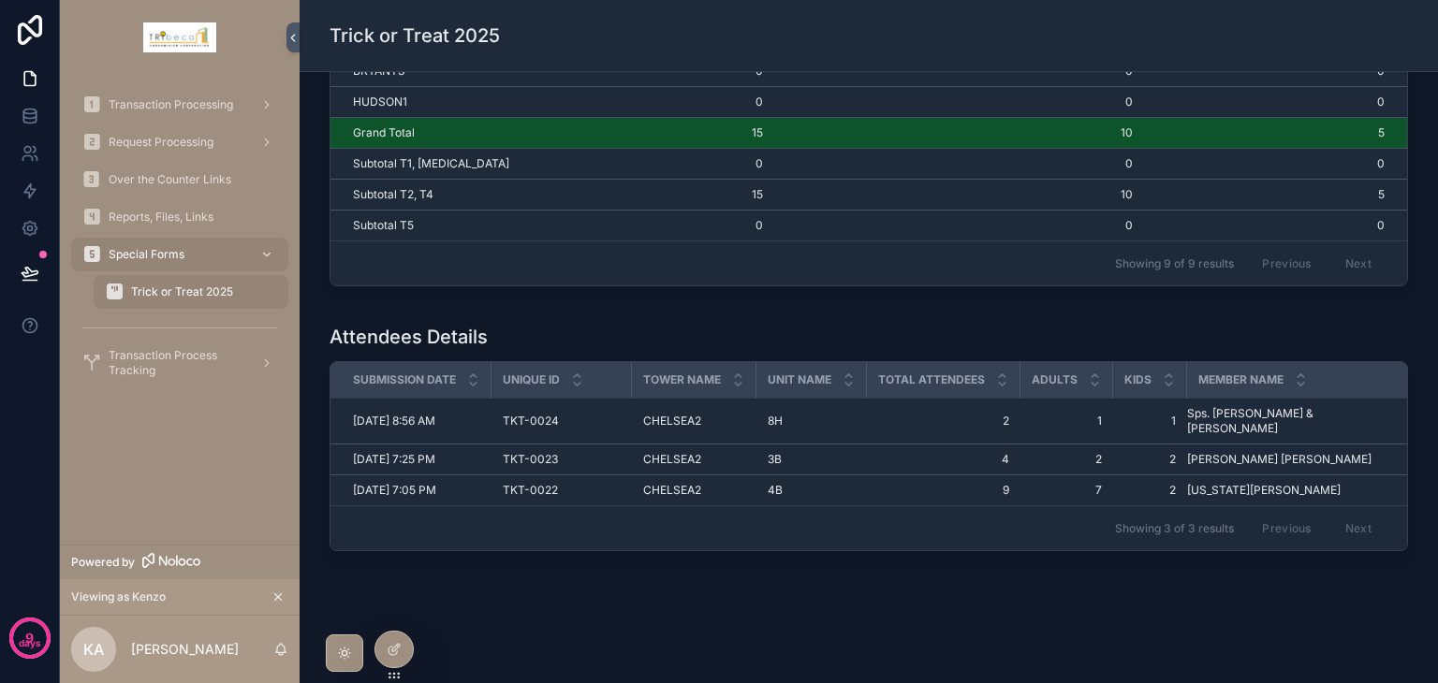
scroll to position [330, 0]
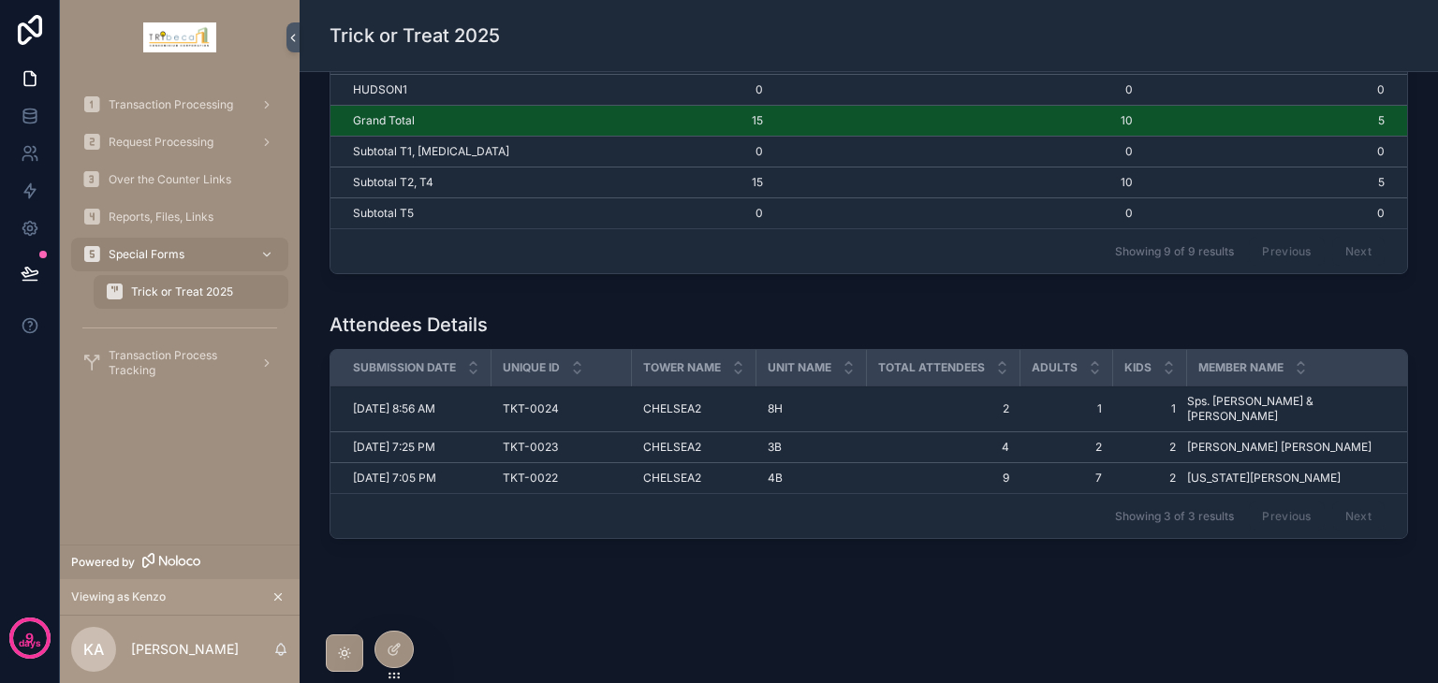
click at [0, 0] on icon at bounding box center [0, 0] width 0 height 0
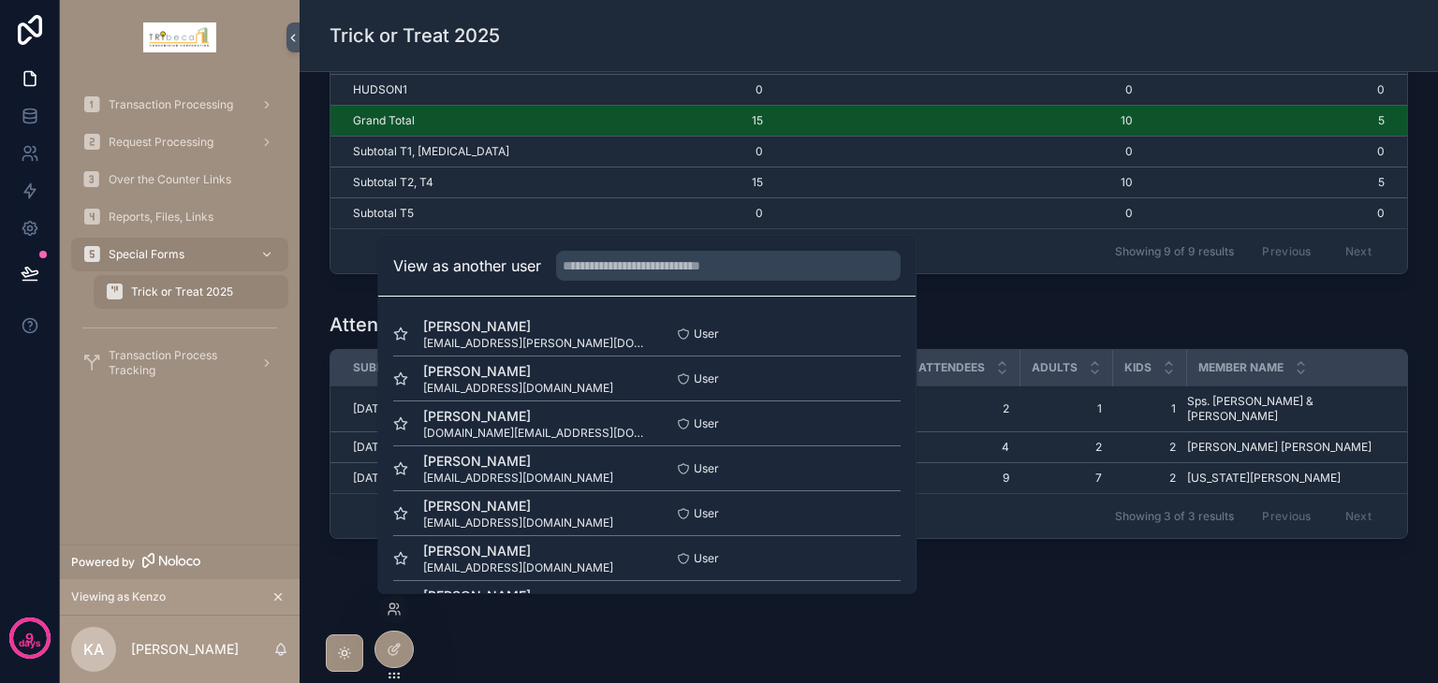
click at [0, 0] on button "Select" at bounding box center [0, 0] width 0 height 0
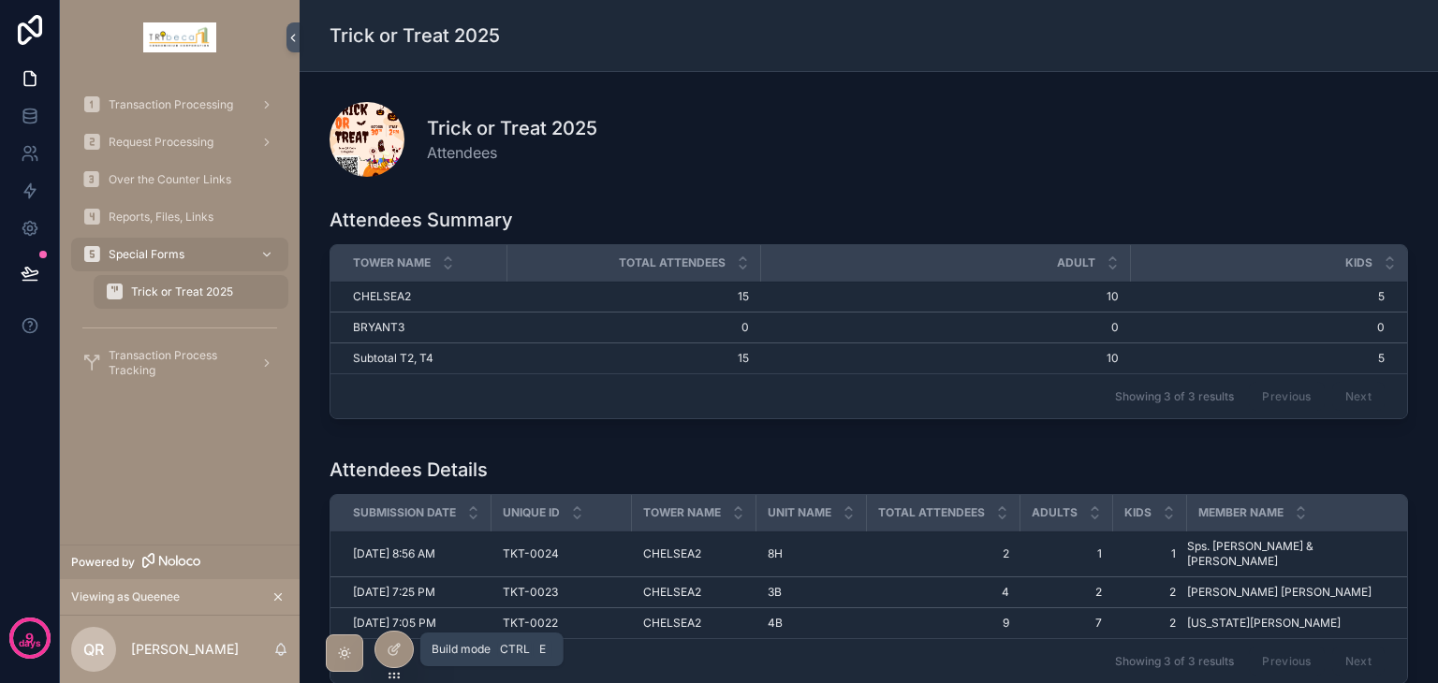
click at [381, 650] on div at bounding box center [393, 650] width 37 height 36
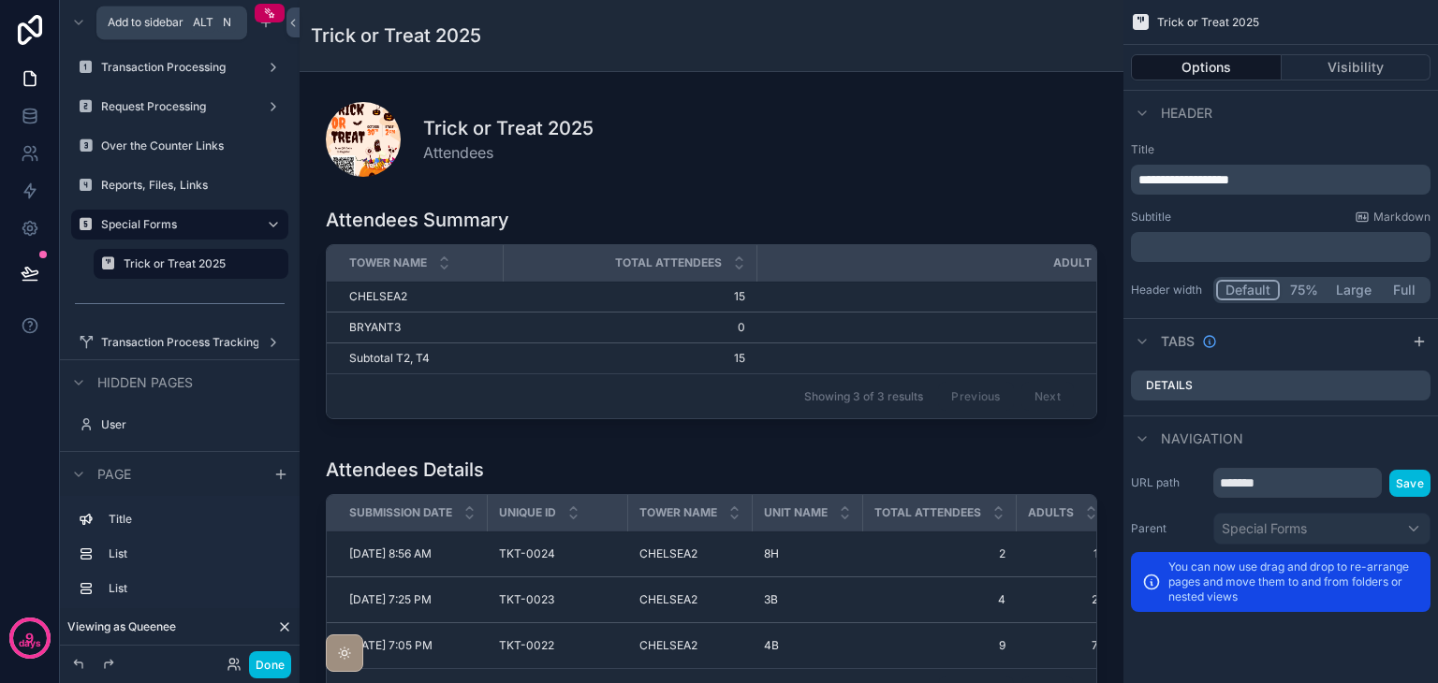
click at [266, 27] on icon "scrollable content" at bounding box center [265, 22] width 15 height 15
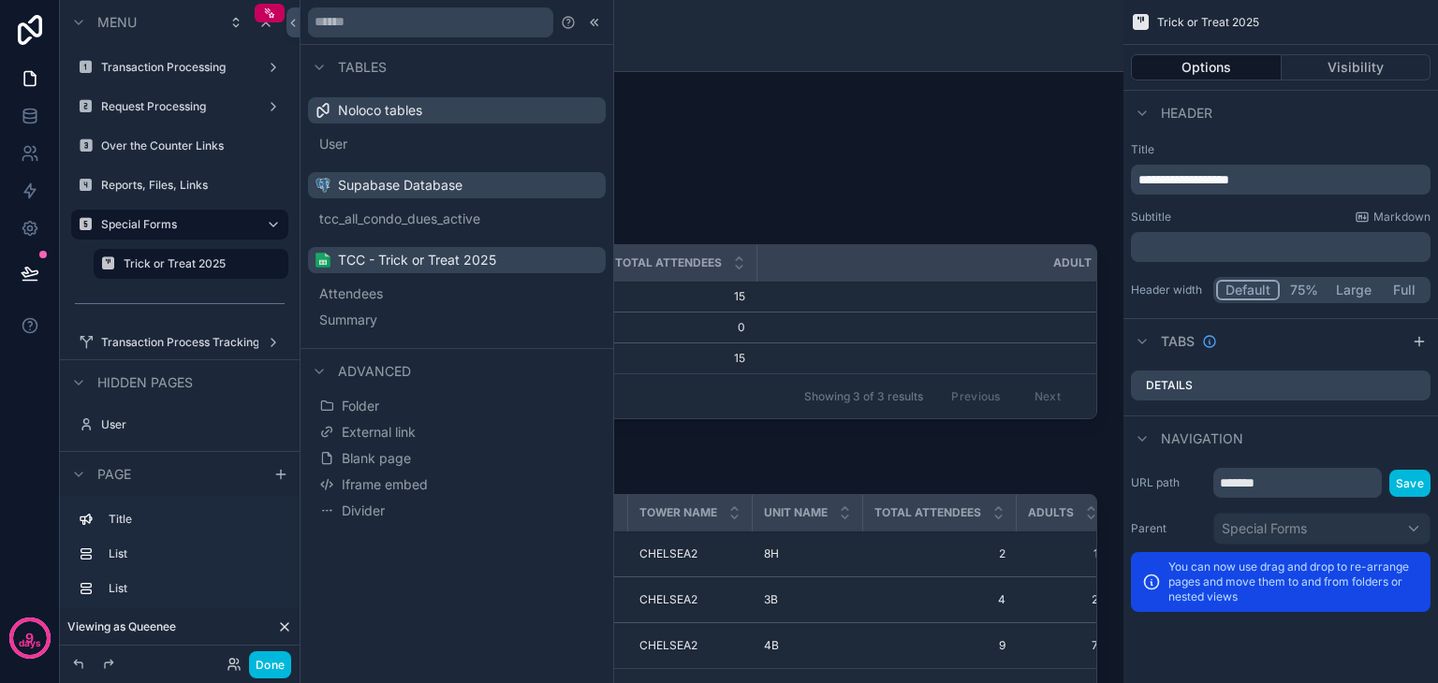
click at [412, 463] on button "Blank page" at bounding box center [456, 459] width 283 height 26
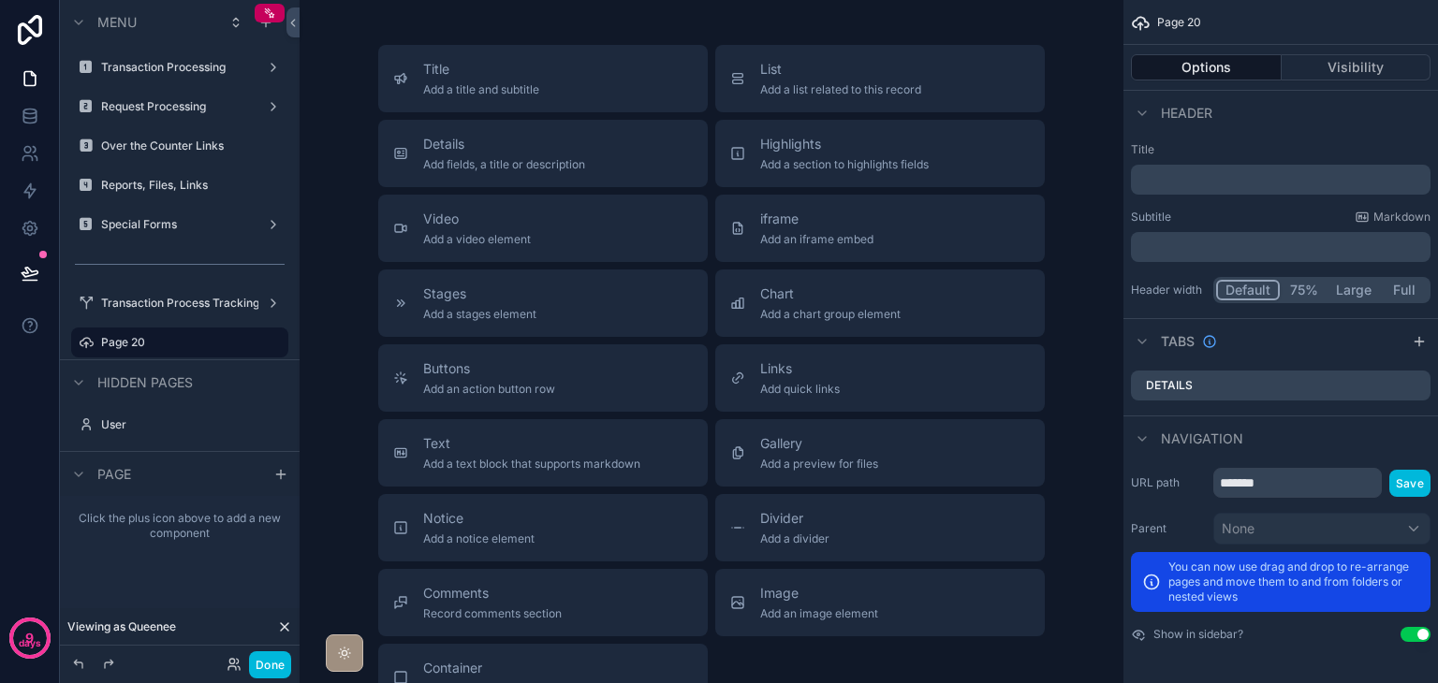
click at [0, 0] on icon "scrollable content" at bounding box center [0, 0] width 0 height 0
click at [211, 346] on input "*******" at bounding box center [164, 342] width 127 height 22
type input "**********"
click at [241, 343] on icon "scrollable content" at bounding box center [247, 342] width 15 height 15
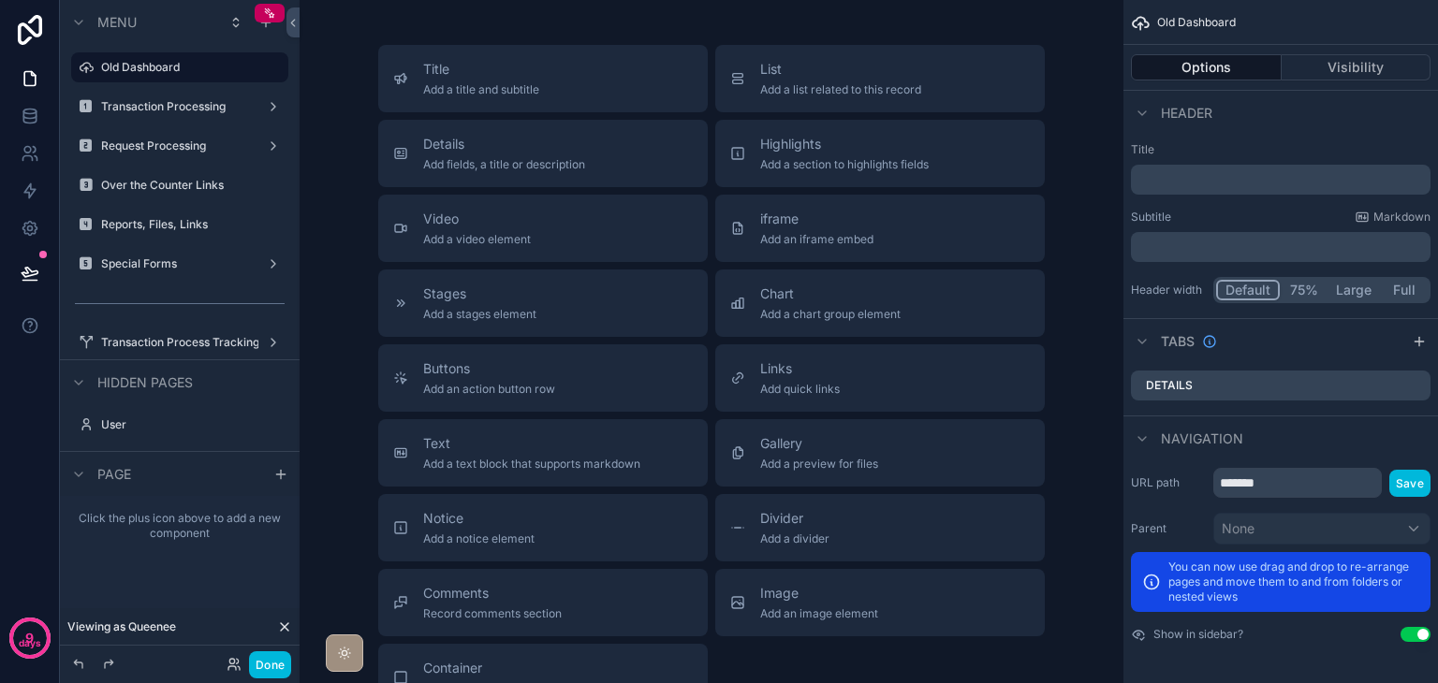
click at [188, 69] on label "Old Dashboard" at bounding box center [189, 67] width 176 height 15
click at [275, 477] on icon "scrollable content" at bounding box center [280, 474] width 15 height 15
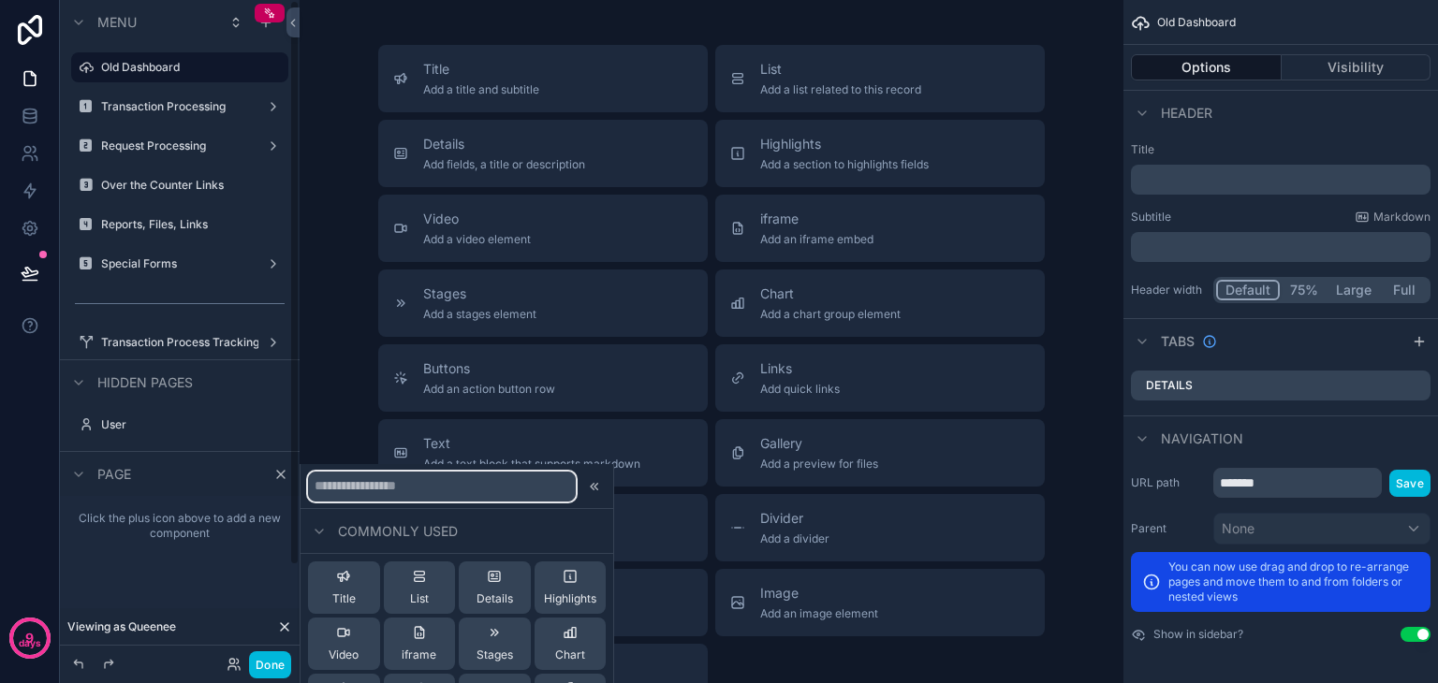
click at [348, 491] on input "text" at bounding box center [442, 487] width 268 height 30
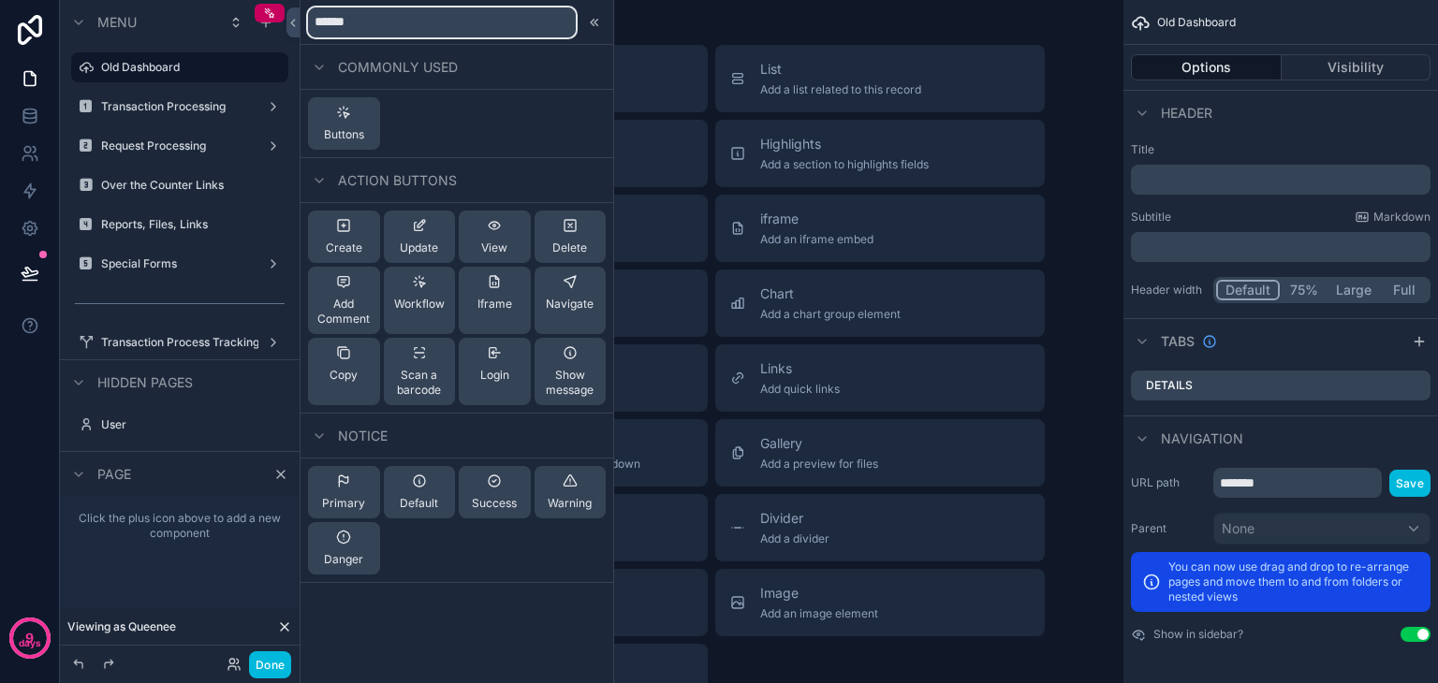
type input "******"
click at [333, 113] on div "Buttons" at bounding box center [344, 123] width 40 height 37
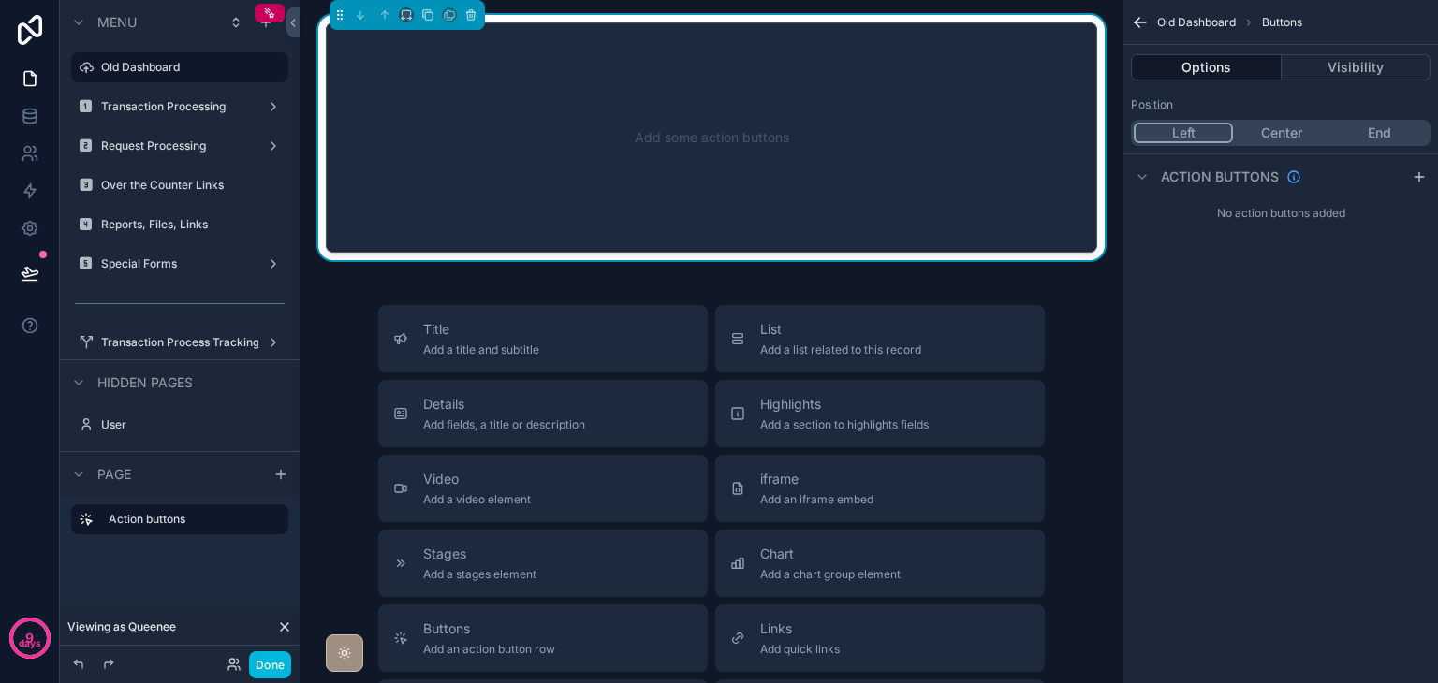
click at [1418, 183] on icon "scrollable content" at bounding box center [1418, 176] width 15 height 15
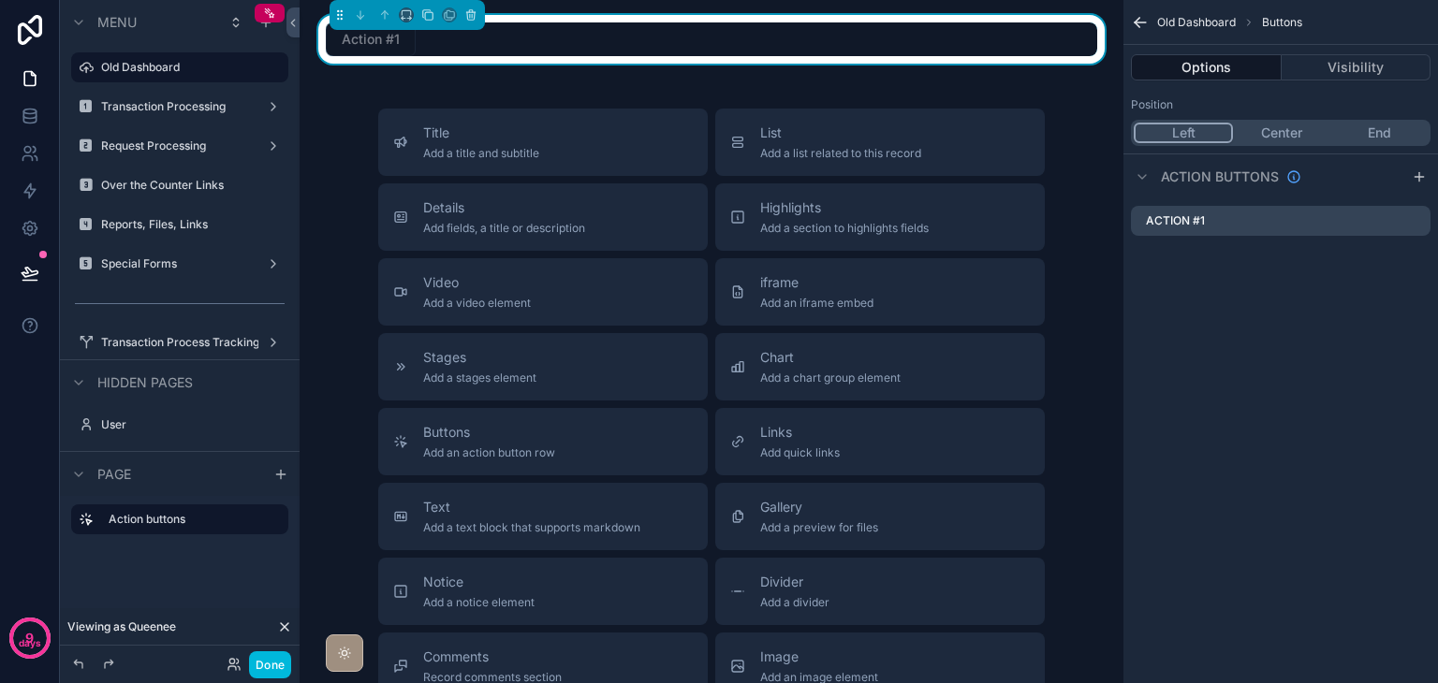
click at [0, 0] on icon "scrollable content" at bounding box center [0, 0] width 0 height 0
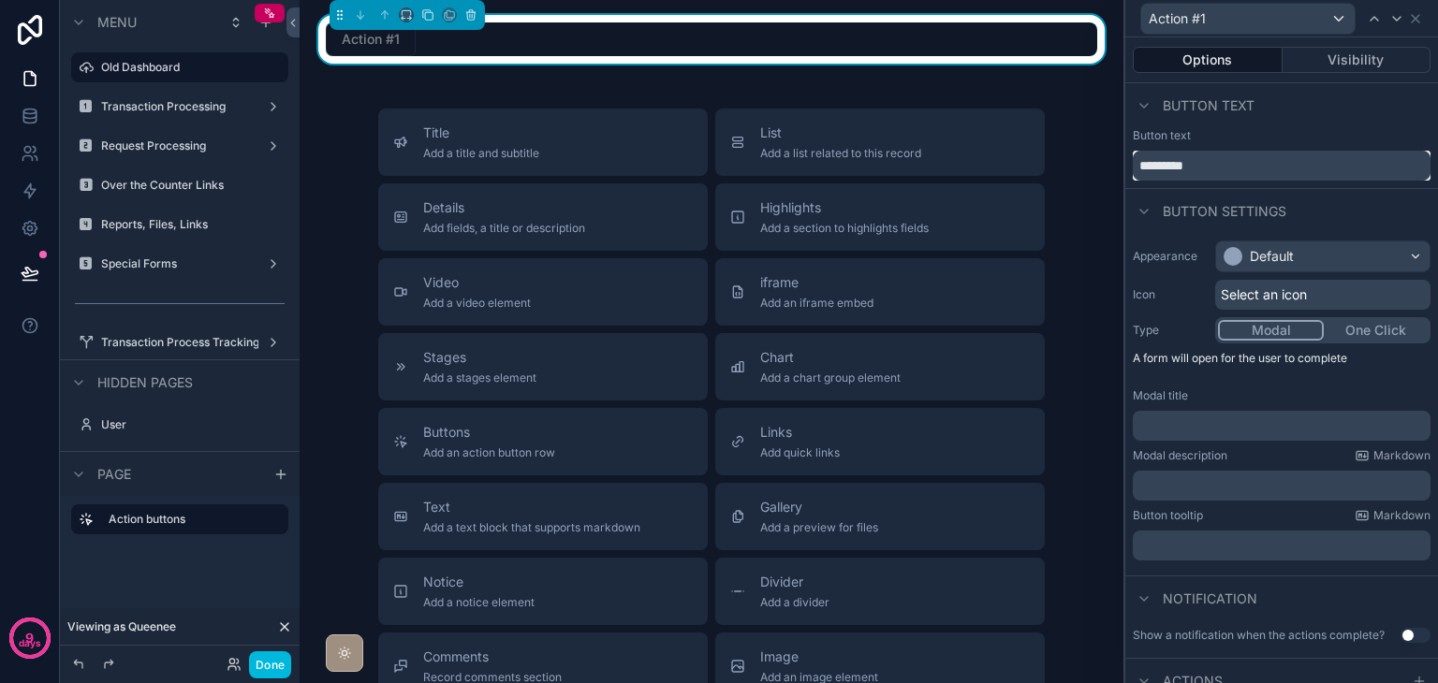
drag, startPoint x: 1250, startPoint y: 171, endPoint x: 1074, endPoint y: 169, distance: 176.0
click at [1074, 169] on div "Action #1 Options Visibility Button text Button text ********* Button settings …" at bounding box center [719, 341] width 1438 height 683
type input "**********"
click at [1093, 191] on div "Title Add a title and subtitle List Add a list related to this record Details A…" at bounding box center [711, 442] width 794 height 666
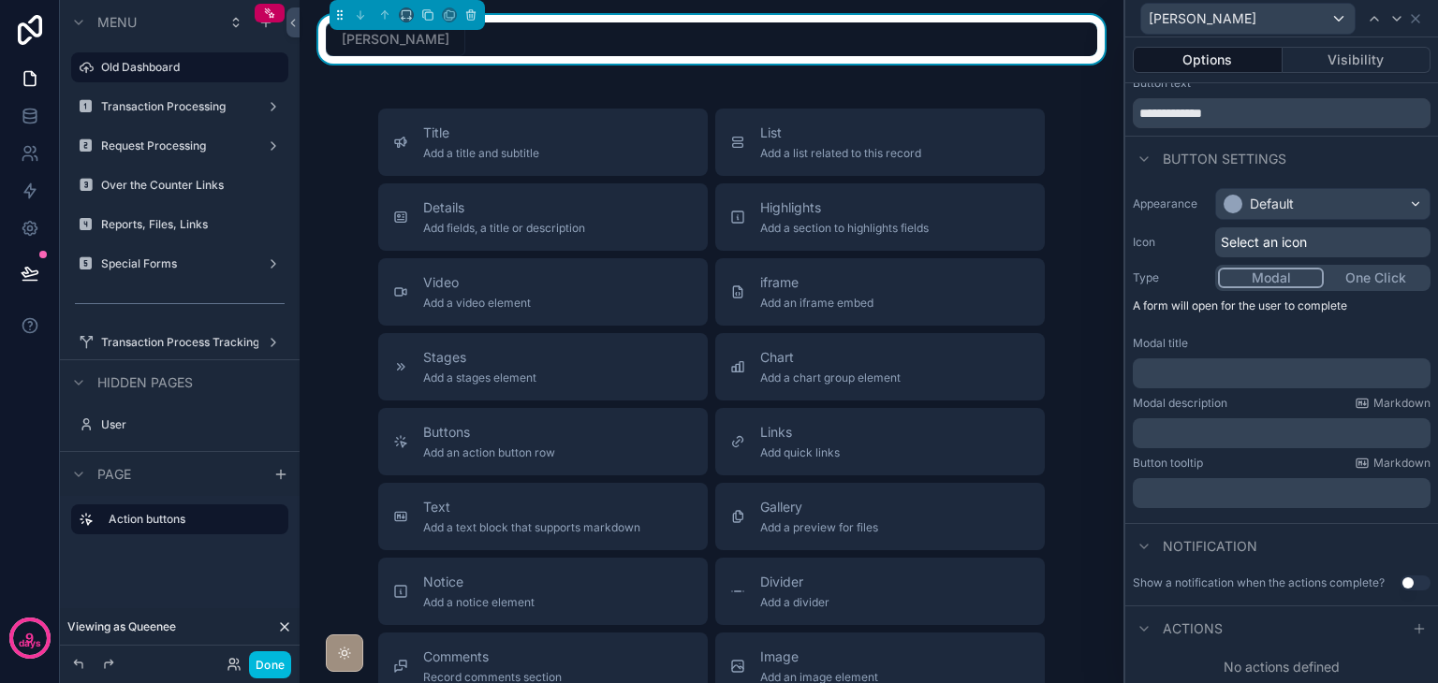
click at [1419, 630] on icon at bounding box center [1419, 628] width 0 height 8
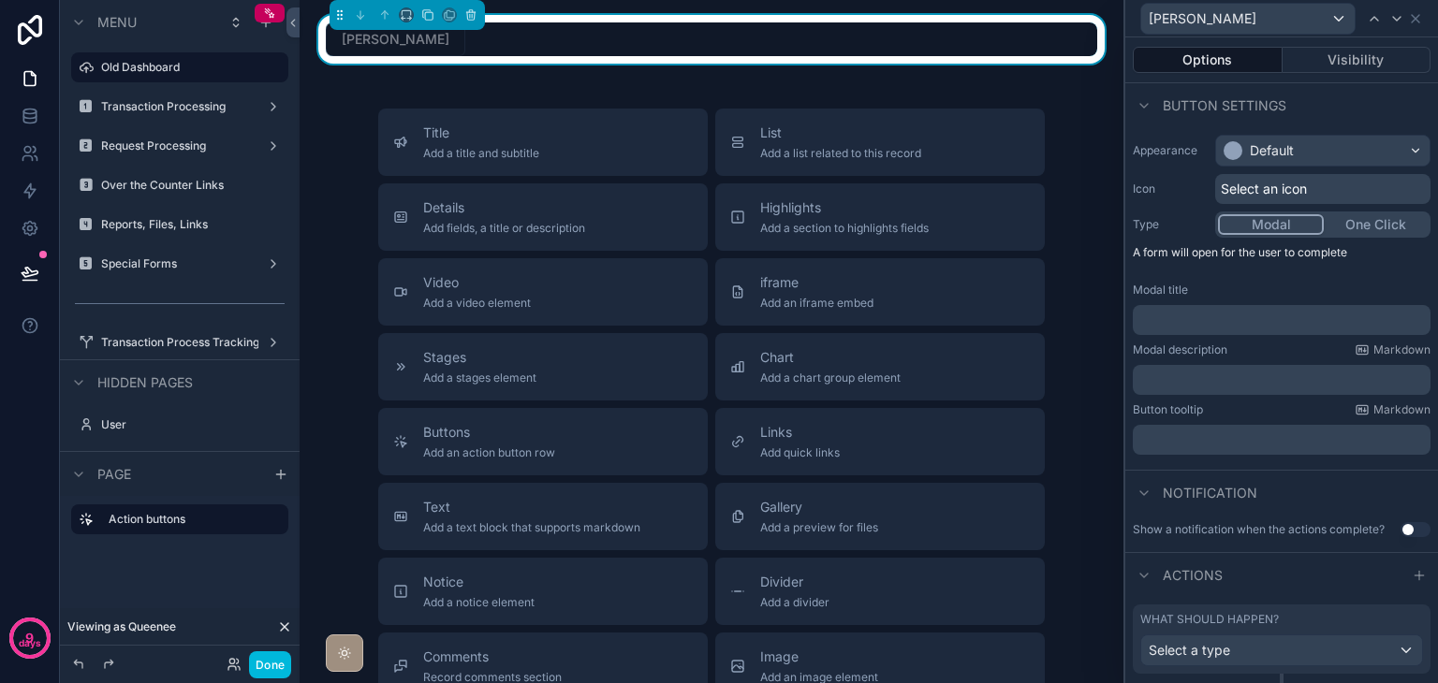
scroll to position [151, 0]
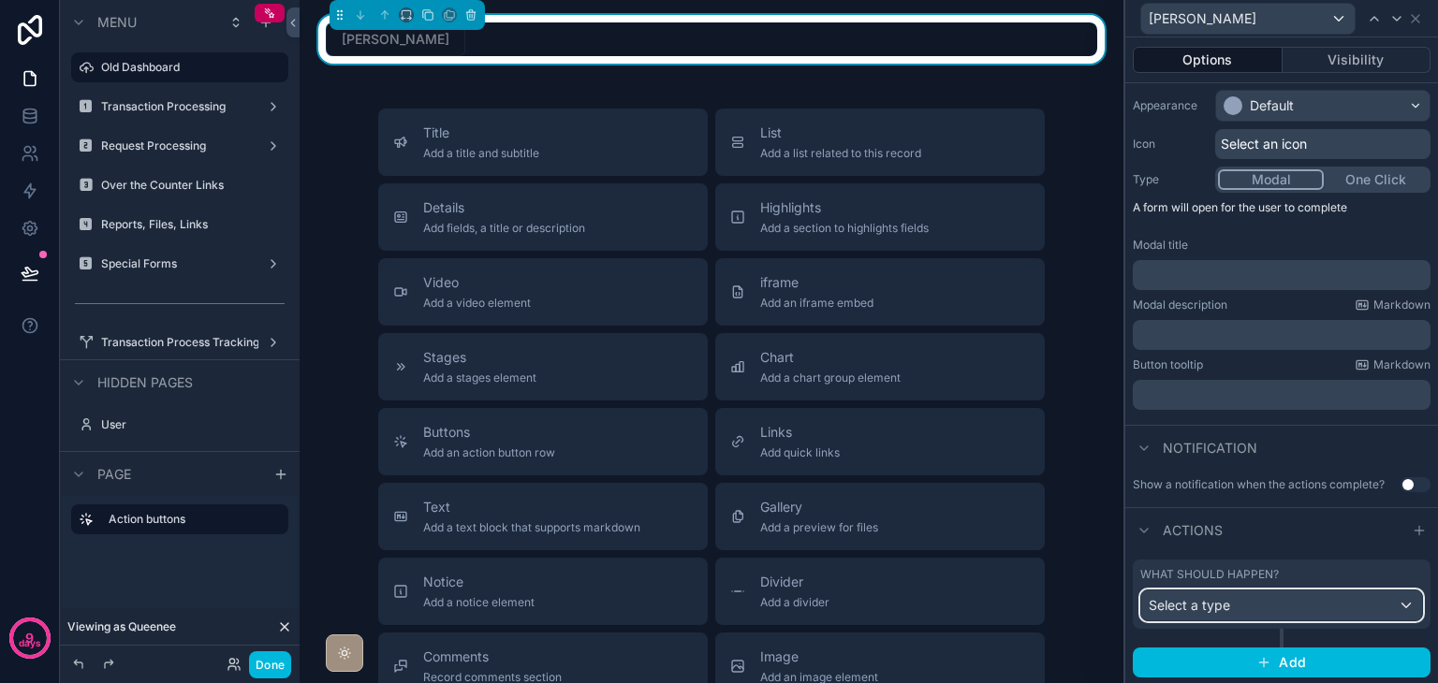
click at [1325, 596] on div "Select a type" at bounding box center [1281, 606] width 281 height 30
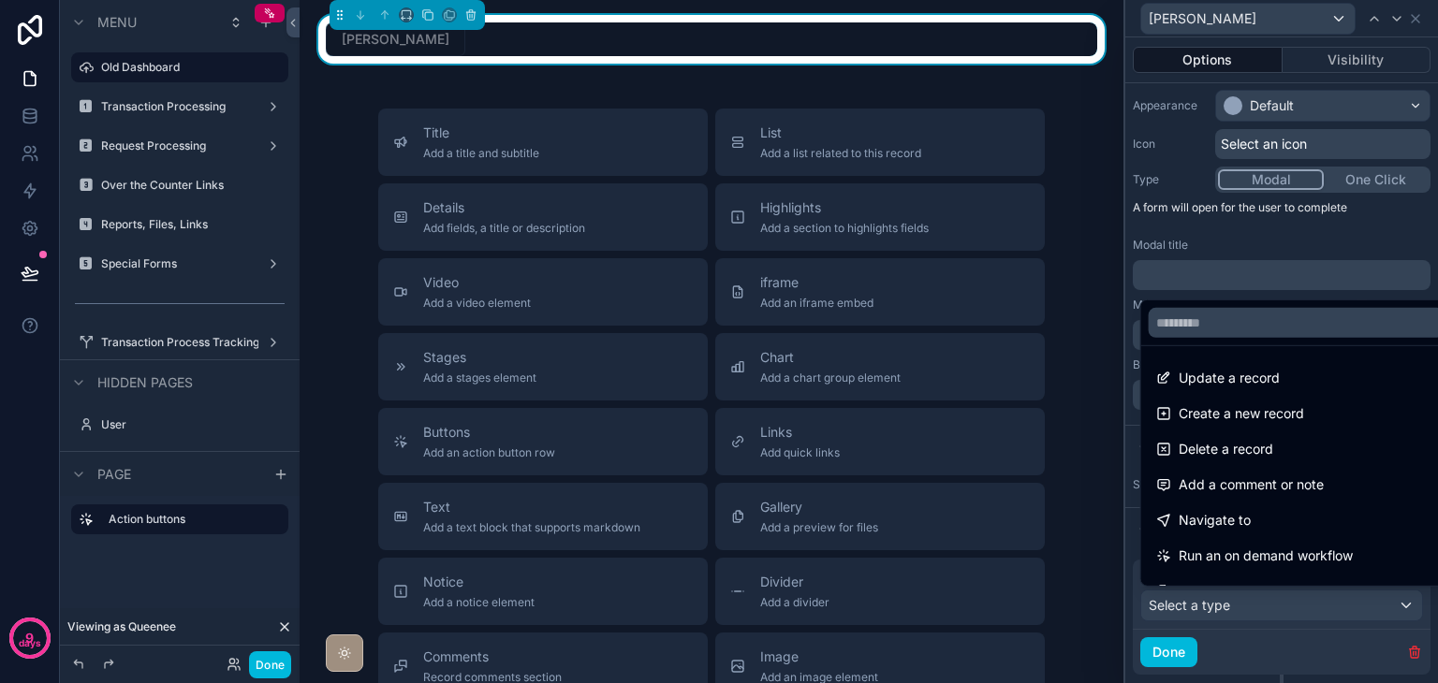
click at [1310, 524] on div "Navigate to" at bounding box center [1296, 520] width 281 height 22
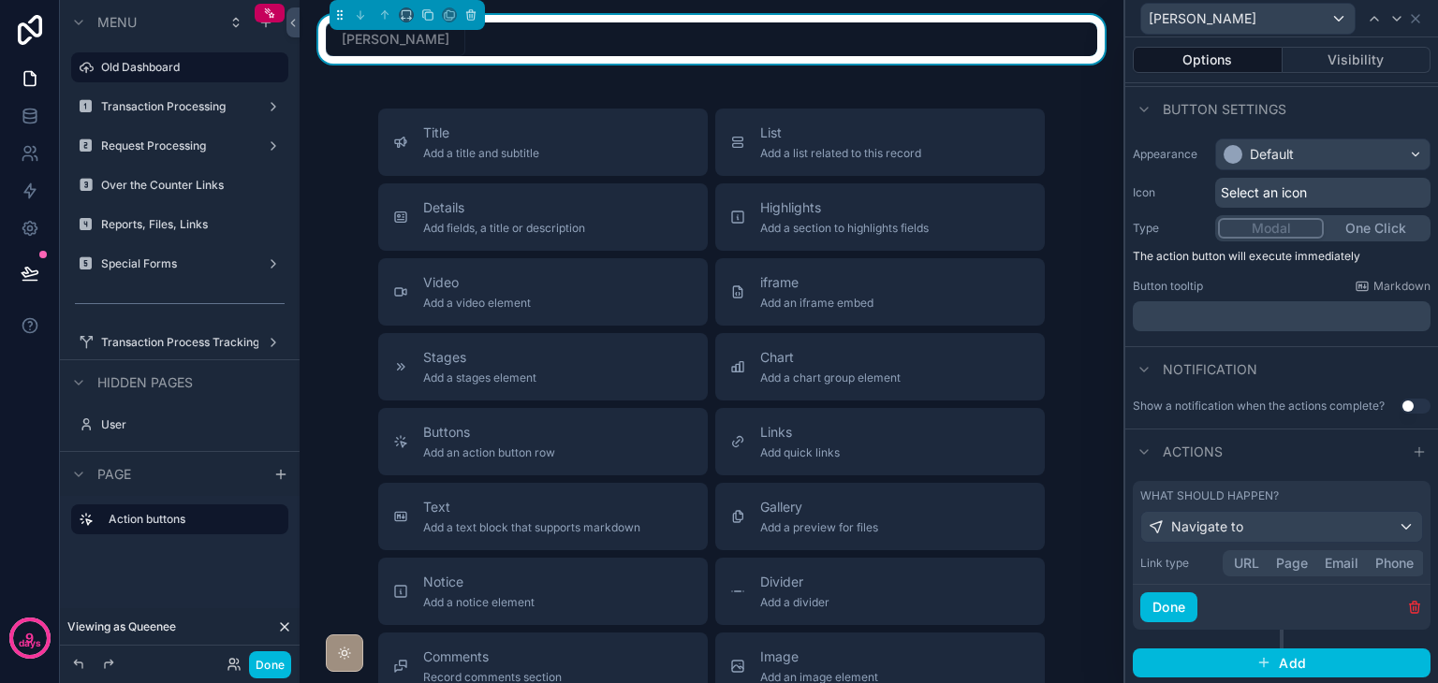
click at [1250, 564] on div "Link type URL Page Email Phone" at bounding box center [1281, 563] width 283 height 26
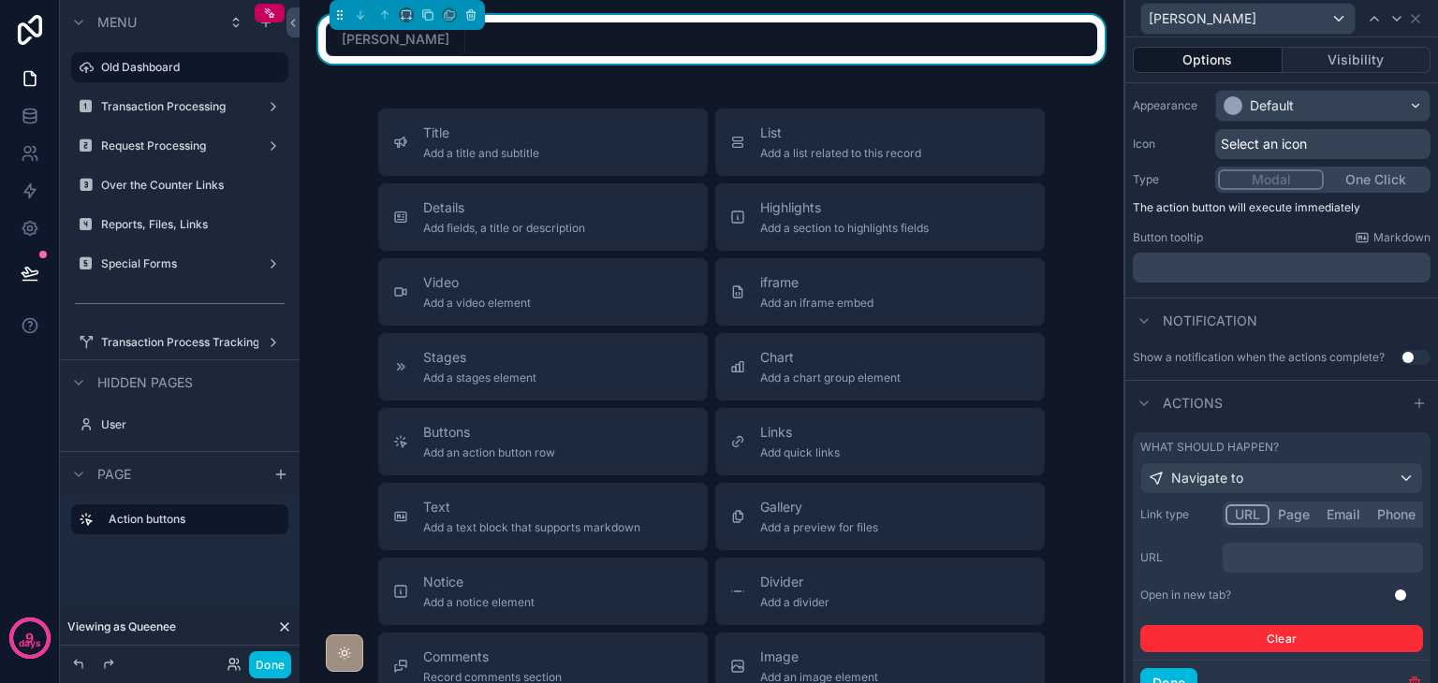
scroll to position [226, 0]
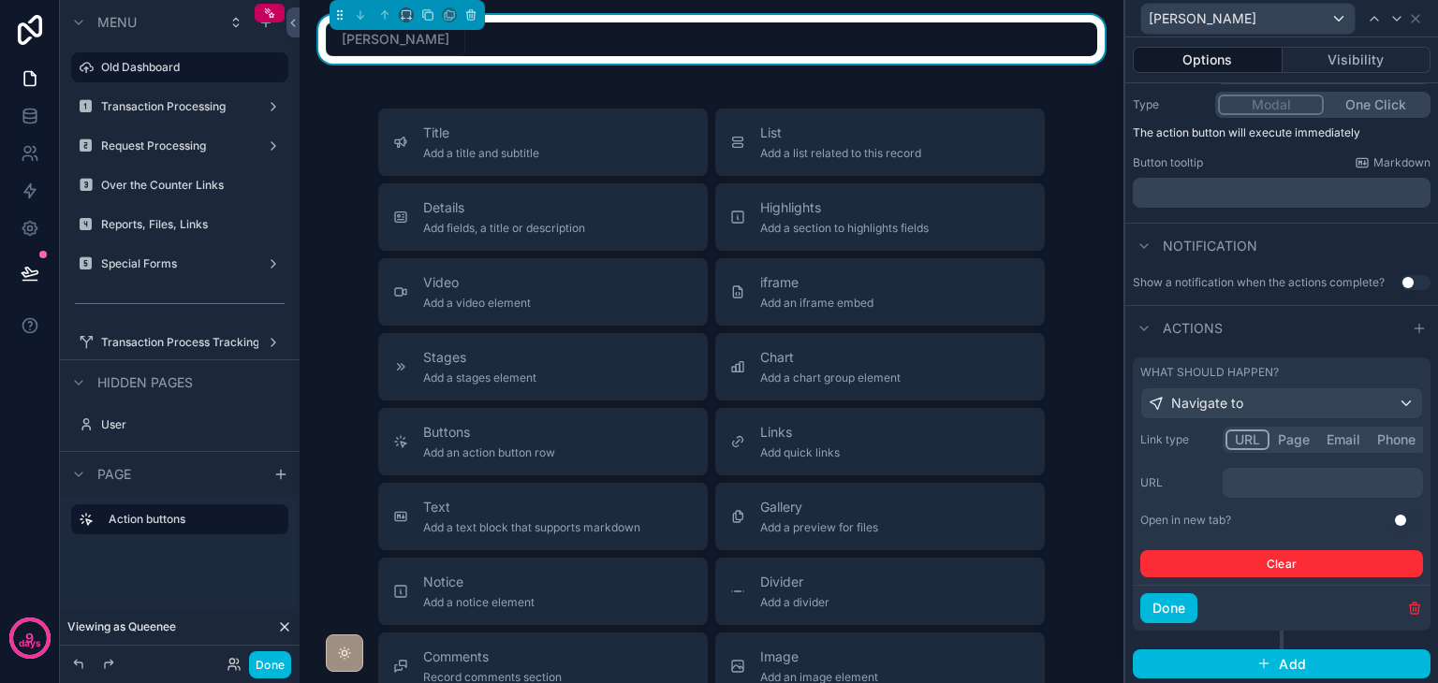
click at [1291, 484] on p "﻿" at bounding box center [1324, 483] width 189 height 19
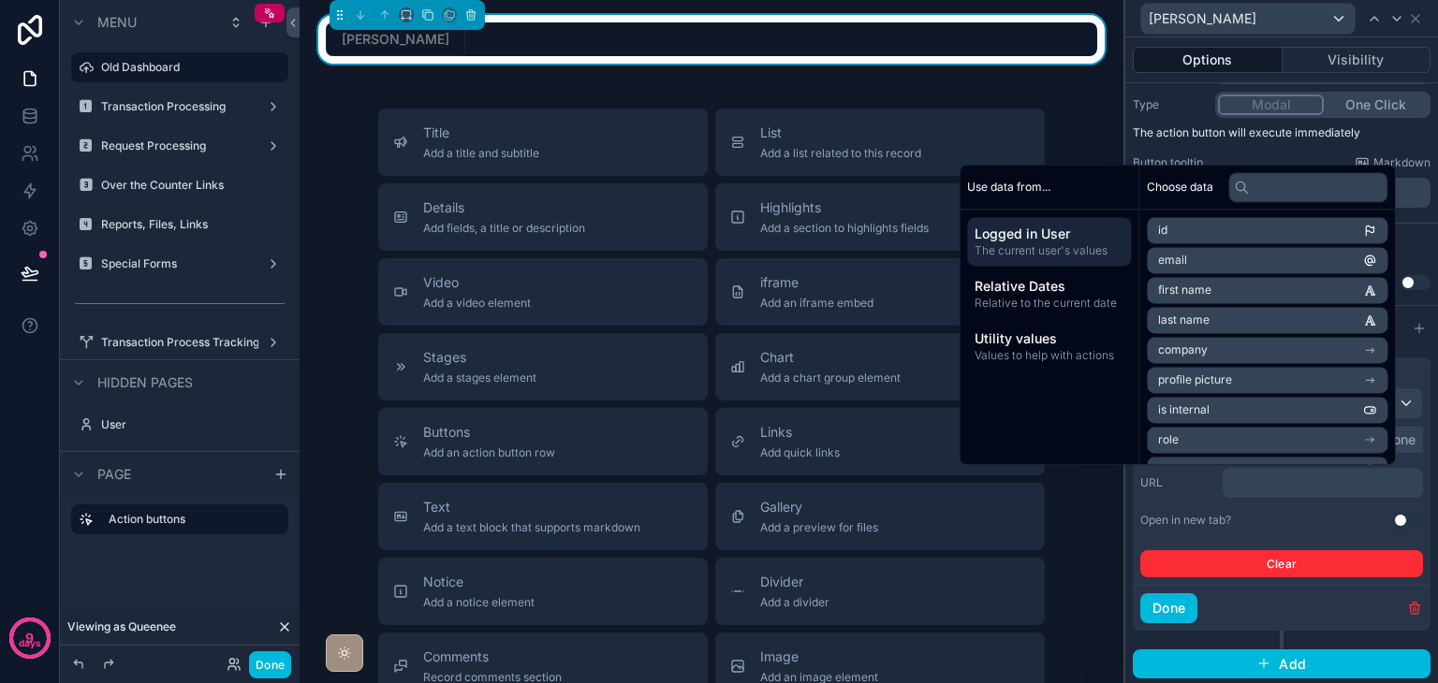
scroll to position [314, 0]
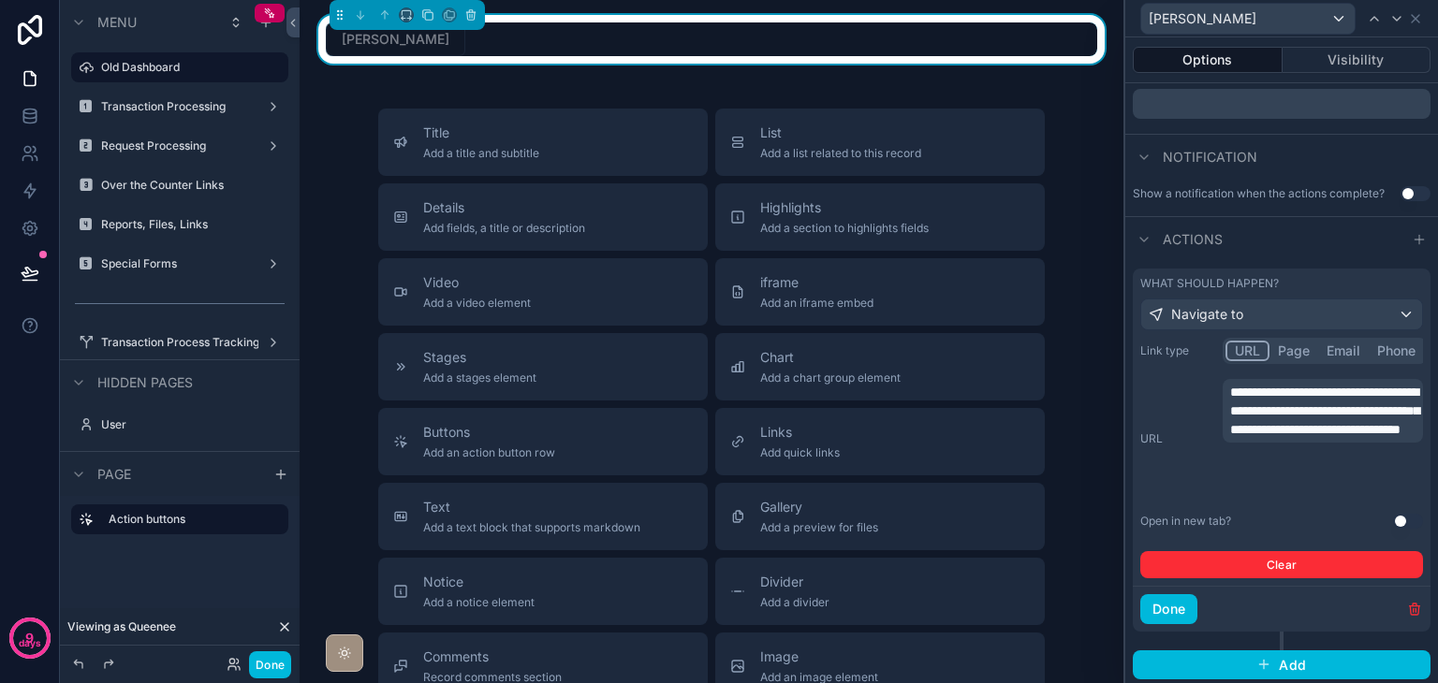
click at [1393, 521] on button "Use setting" at bounding box center [1408, 521] width 30 height 15
click at [1164, 602] on button "Done" at bounding box center [1168, 609] width 57 height 30
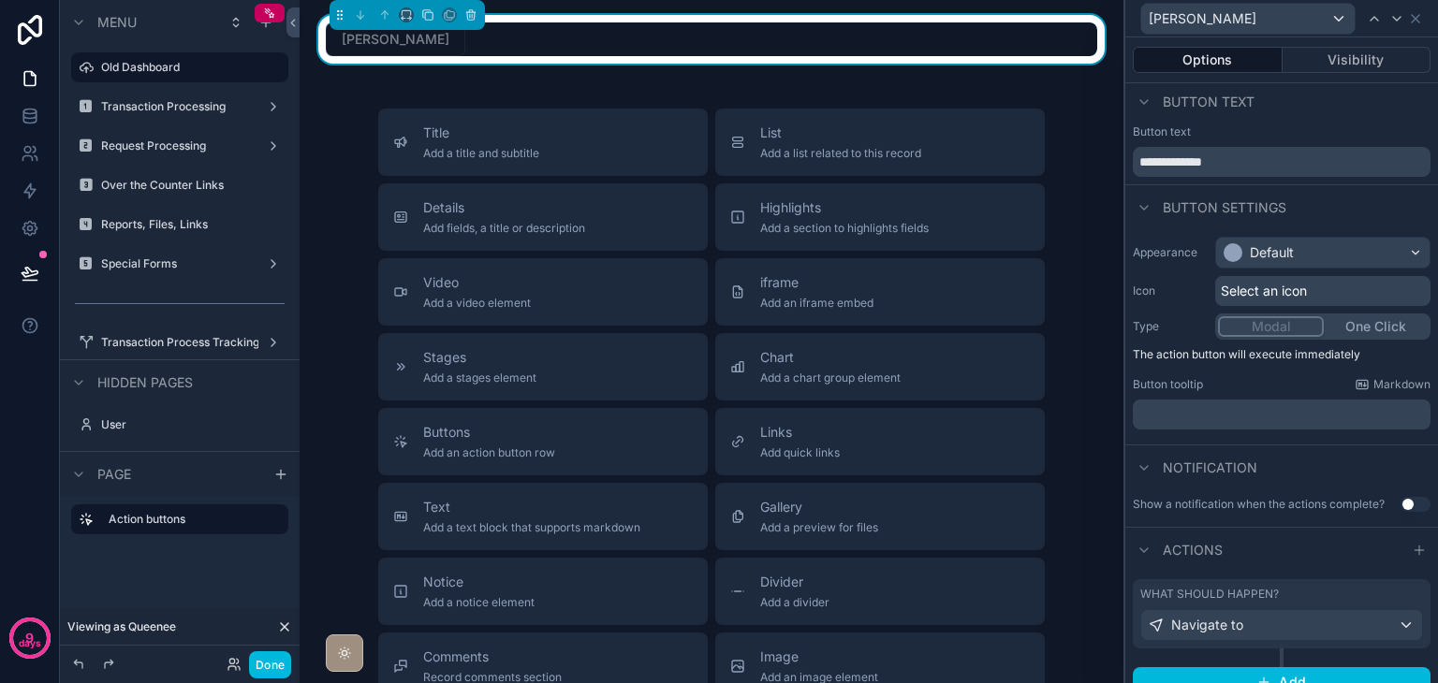
scroll to position [0, 0]
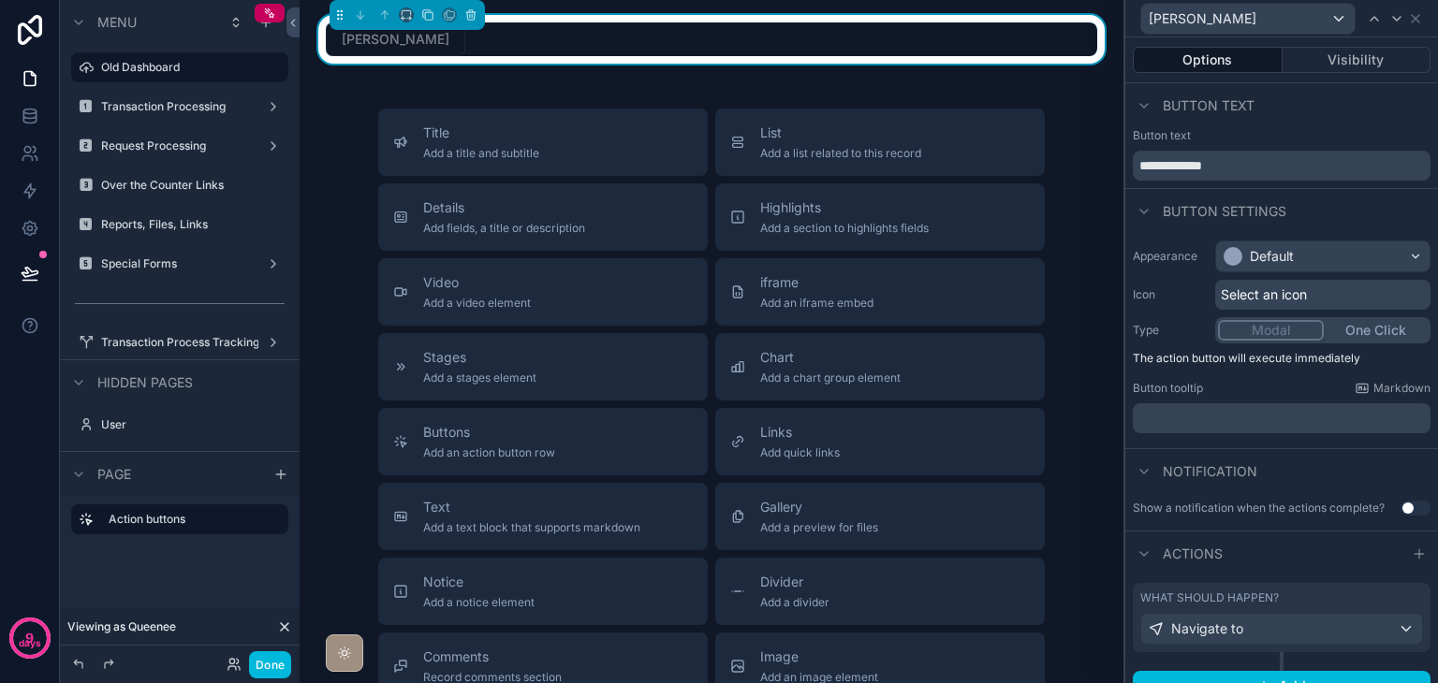
click at [285, 652] on button "Done" at bounding box center [270, 664] width 42 height 27
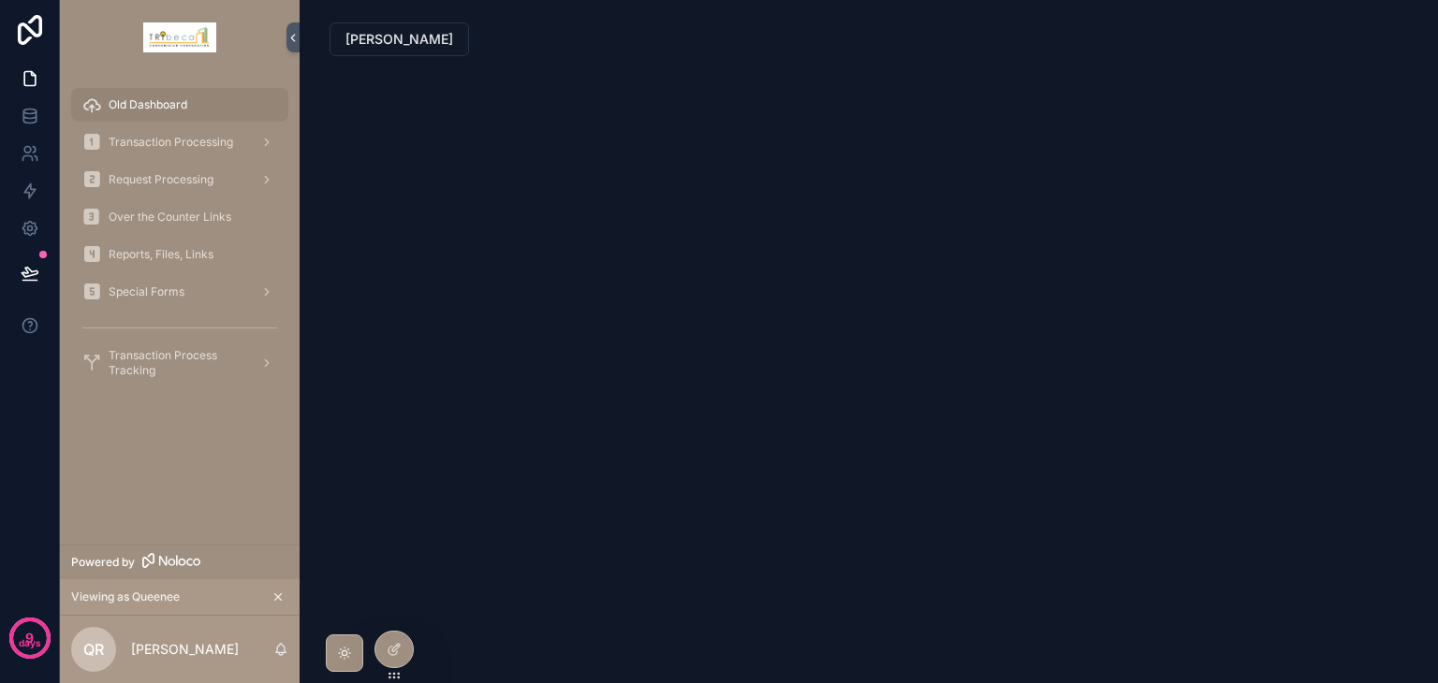
click at [372, 41] on span "[PERSON_NAME]" at bounding box center [399, 39] width 108 height 19
click at [394, 654] on icon at bounding box center [392, 651] width 8 height 8
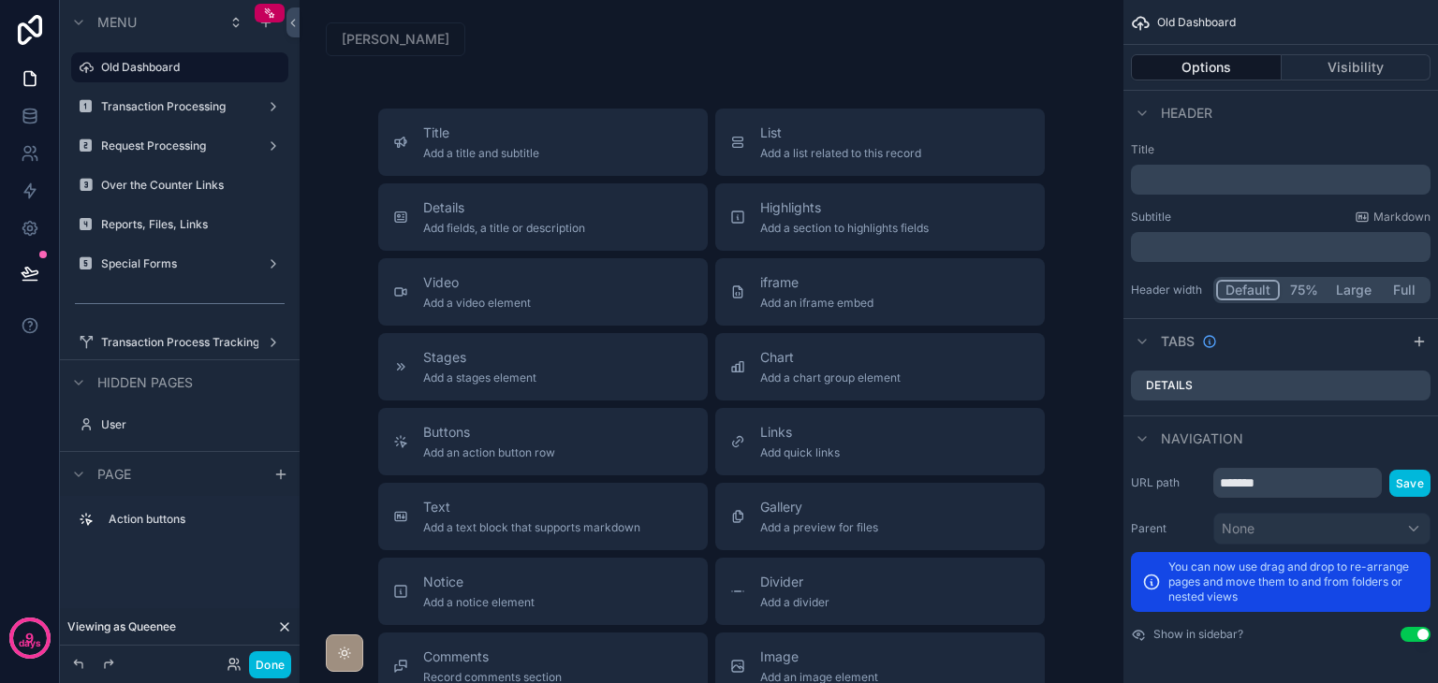
click at [554, 45] on div "scrollable content" at bounding box center [711, 39] width 794 height 49
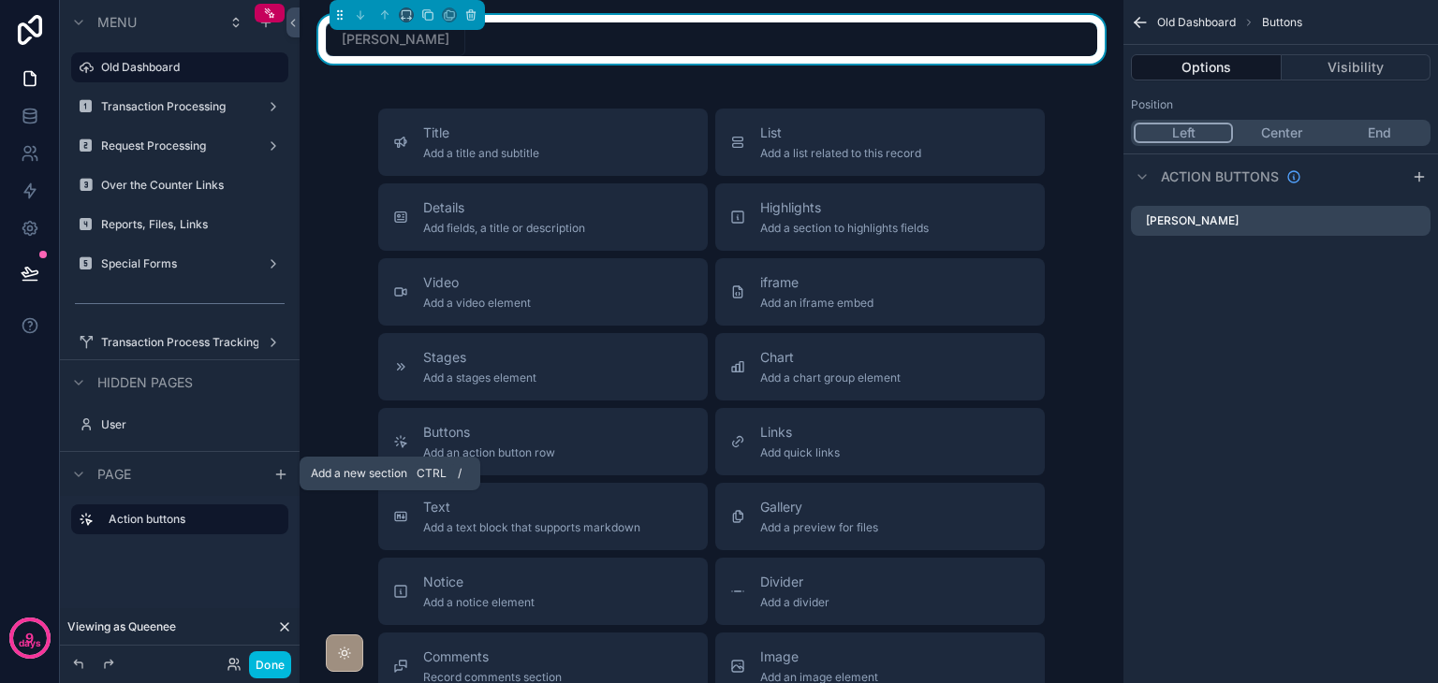
click at [273, 469] on icon "scrollable content" at bounding box center [280, 474] width 15 height 15
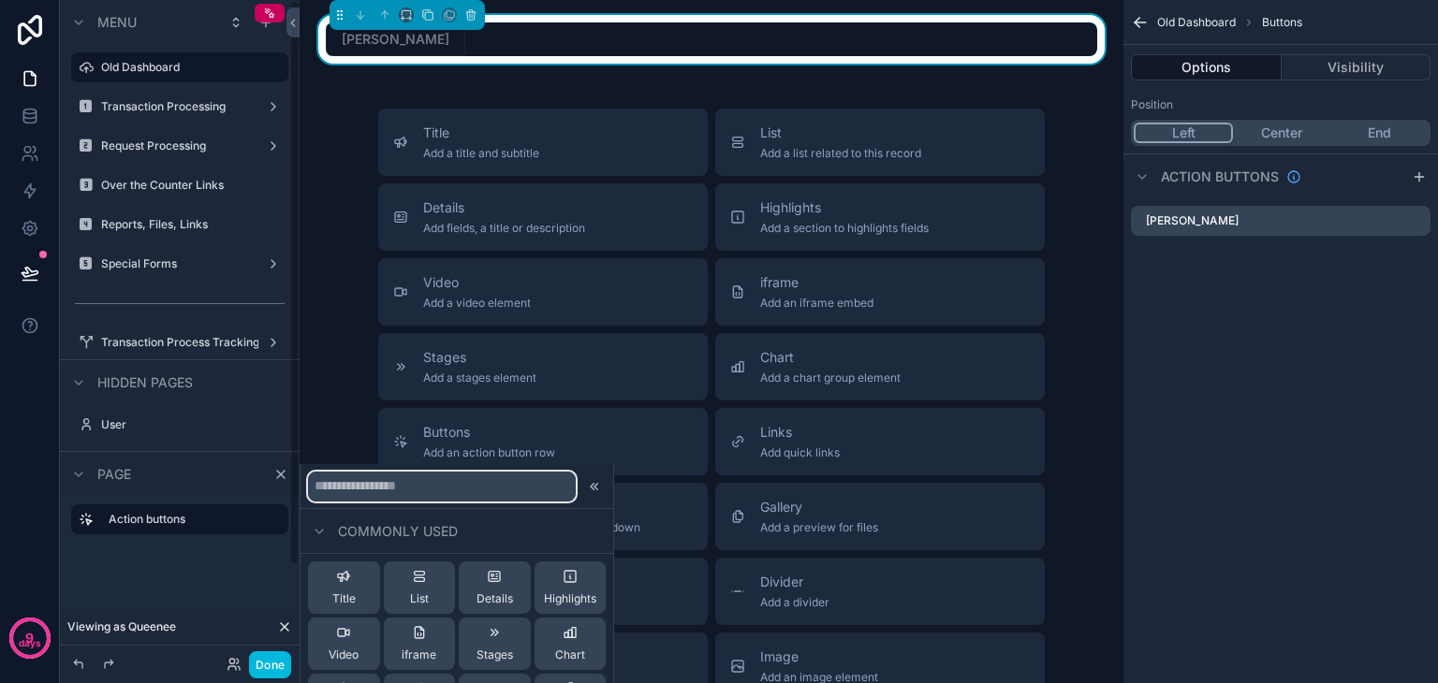
click at [392, 491] on input "text" at bounding box center [442, 487] width 268 height 30
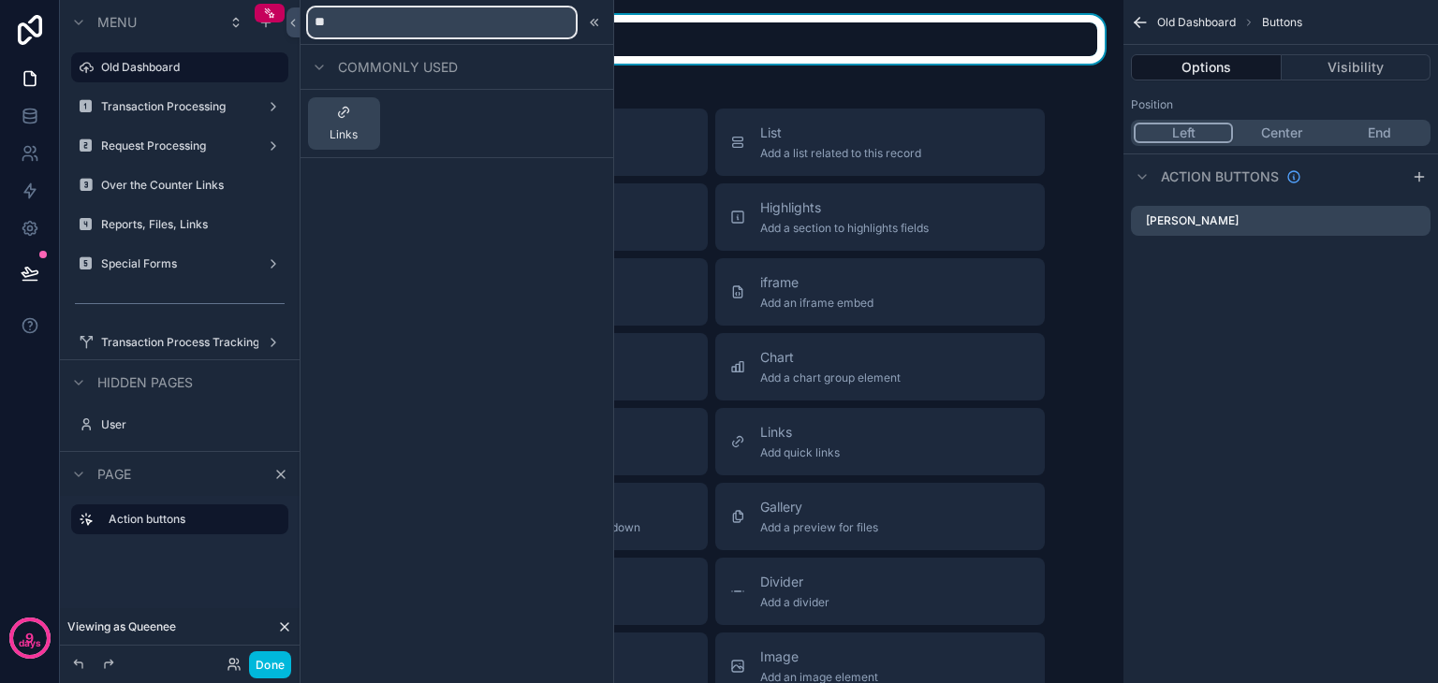
type input "*"
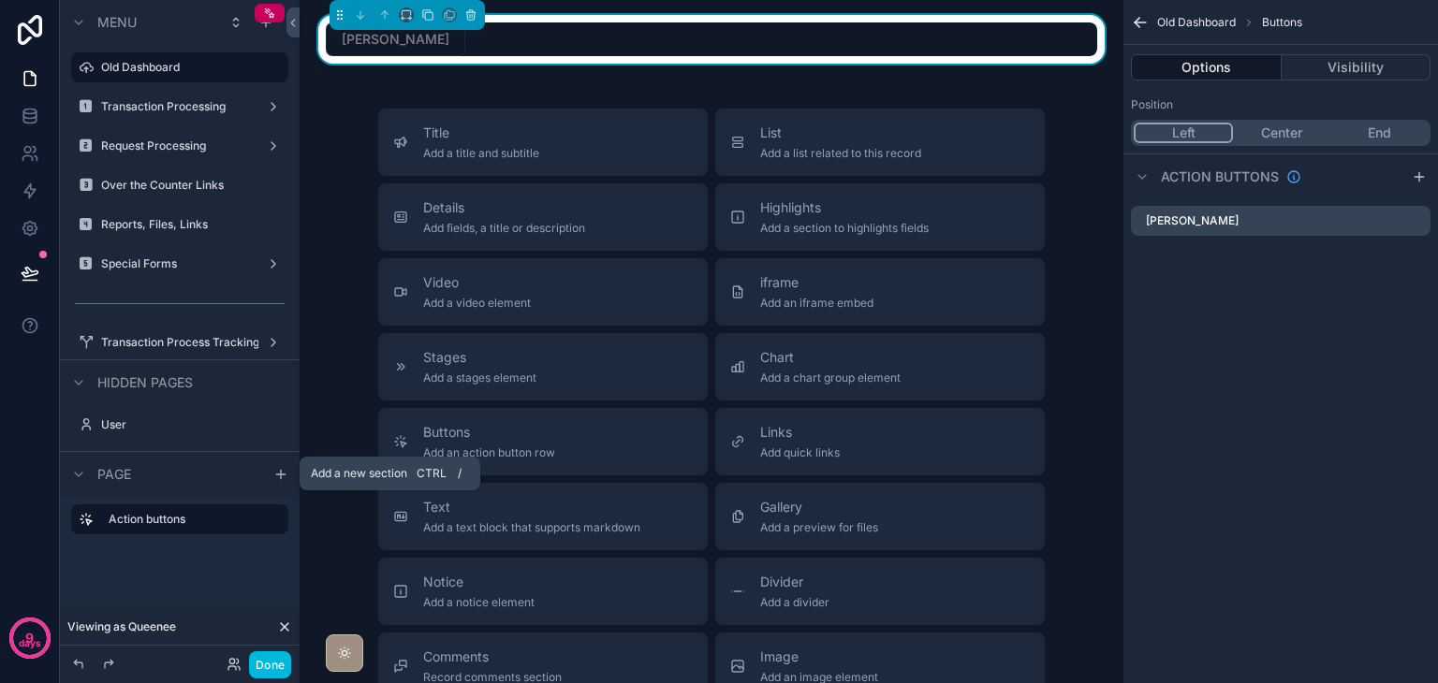
click at [280, 473] on icon "scrollable content" at bounding box center [280, 474] width 15 height 15
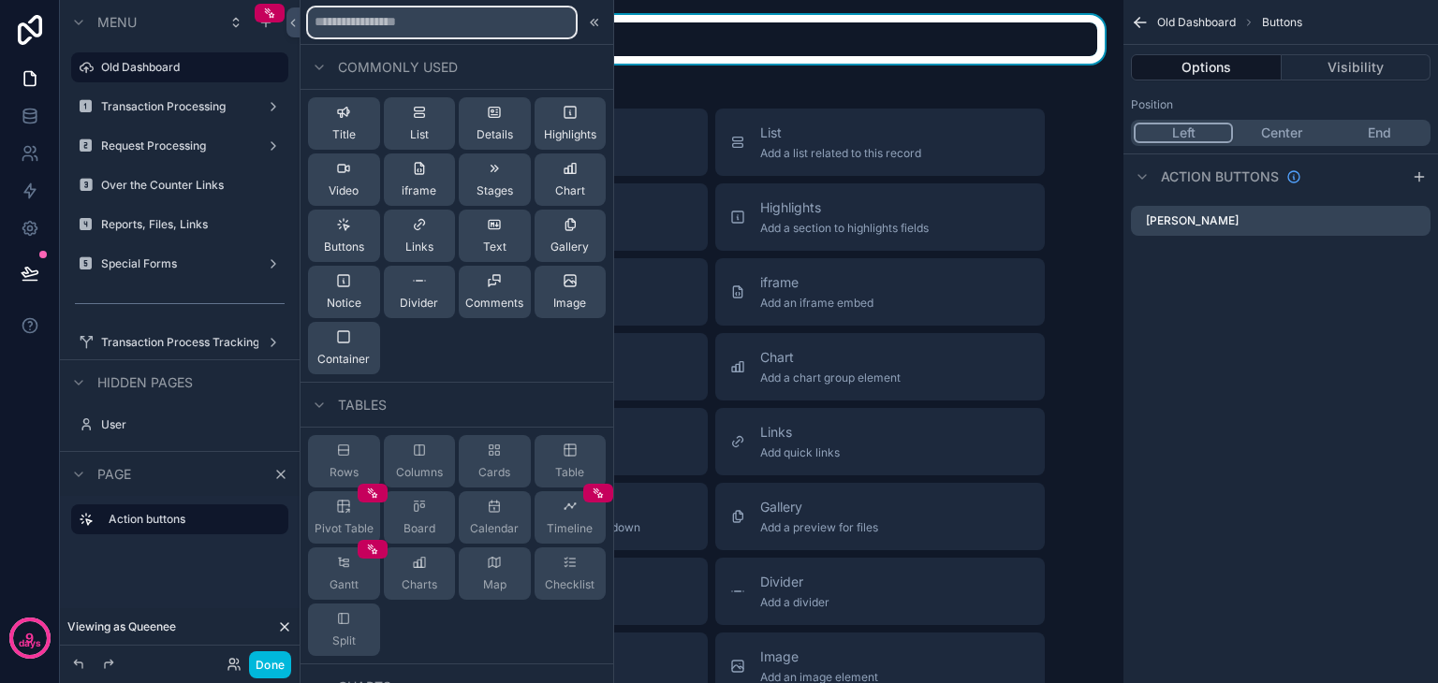
click at [391, 18] on input "text" at bounding box center [442, 22] width 268 height 30
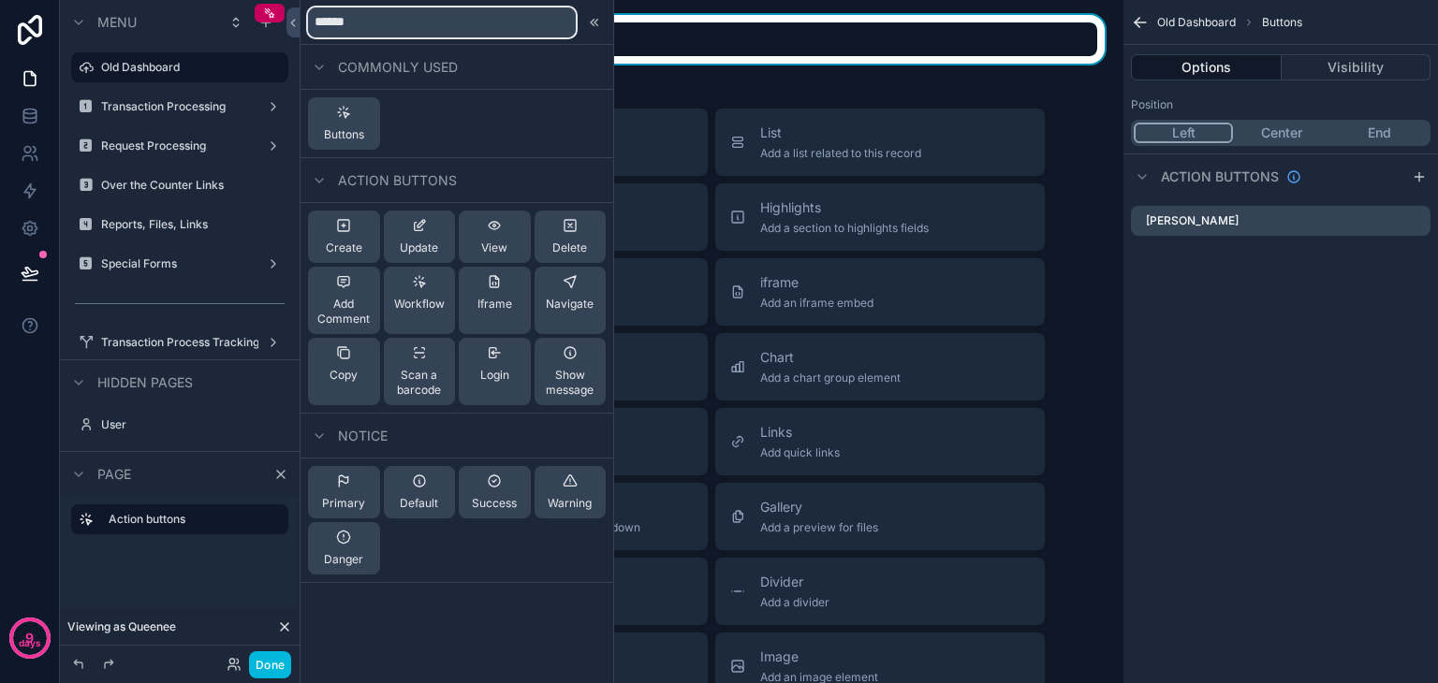
type input "******"
click at [335, 124] on div "Buttons" at bounding box center [344, 123] width 40 height 37
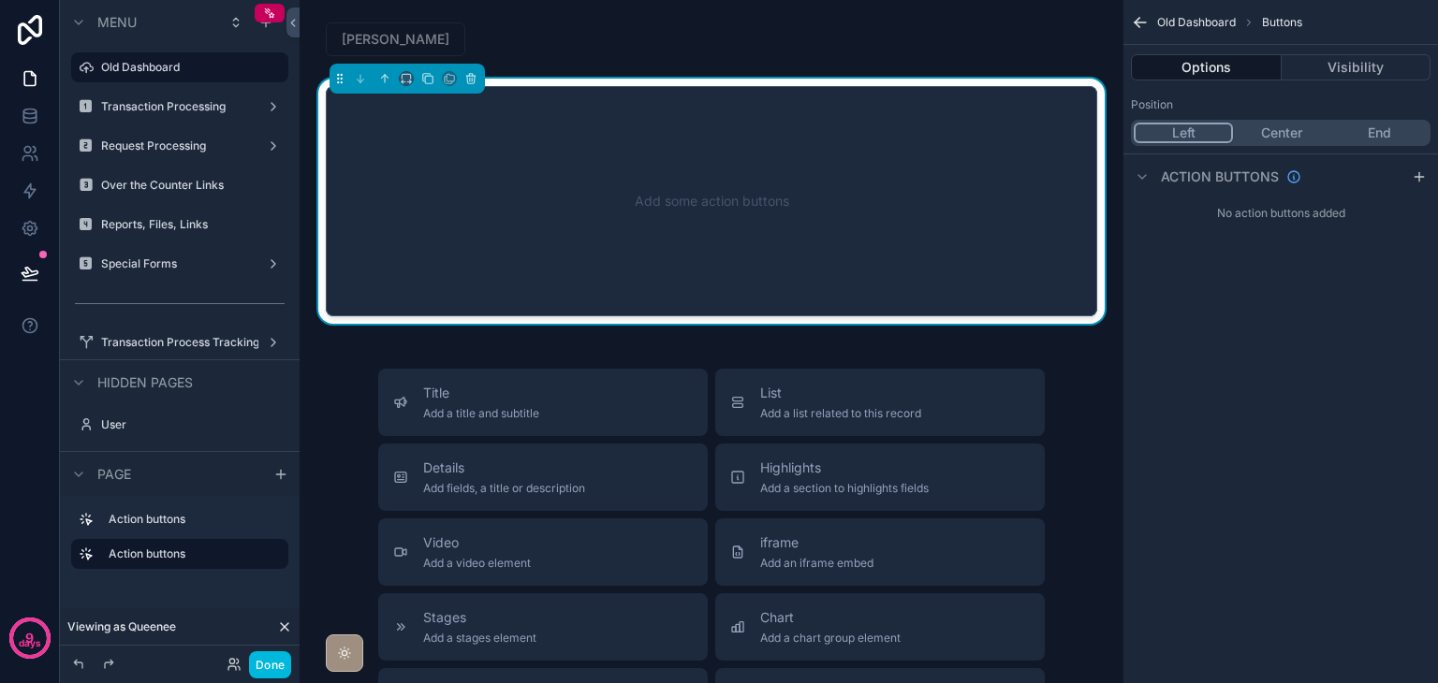
click at [1414, 178] on icon "scrollable content" at bounding box center [1418, 176] width 15 height 15
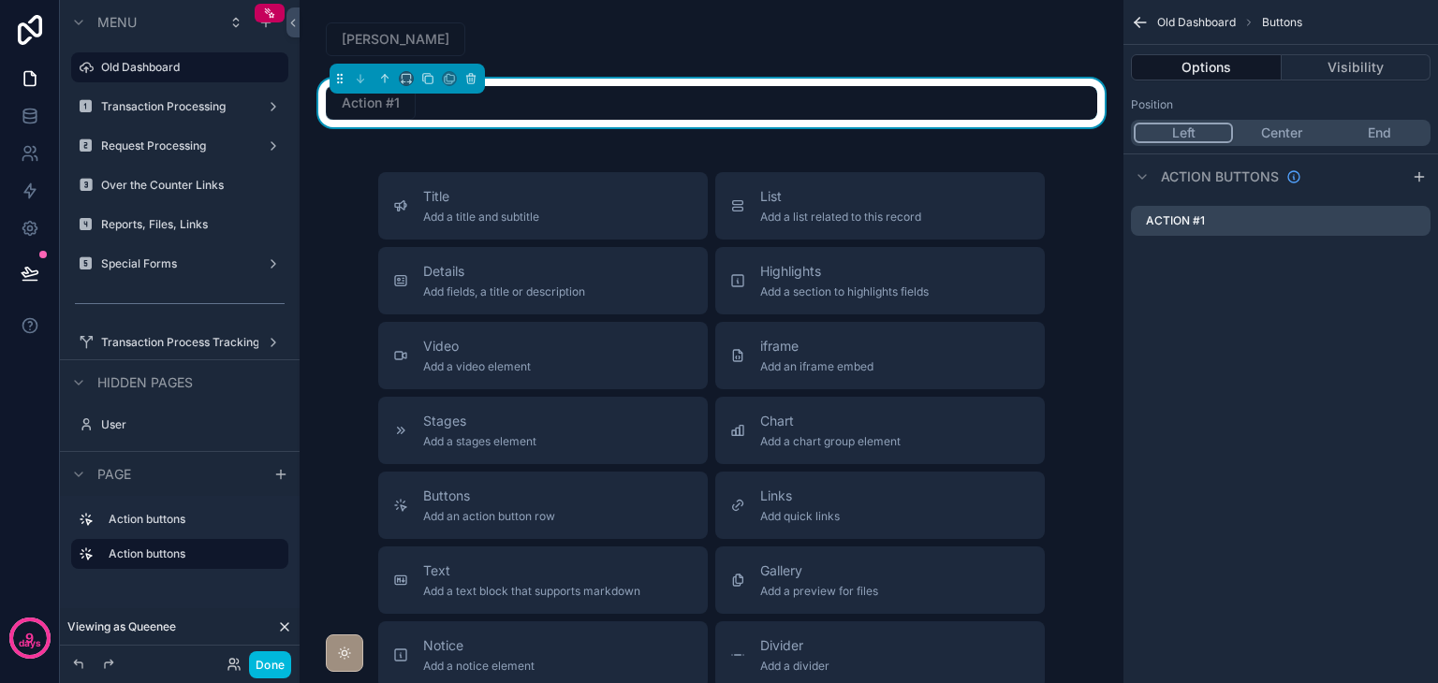
click at [0, 0] on icon "scrollable content" at bounding box center [0, 0] width 0 height 0
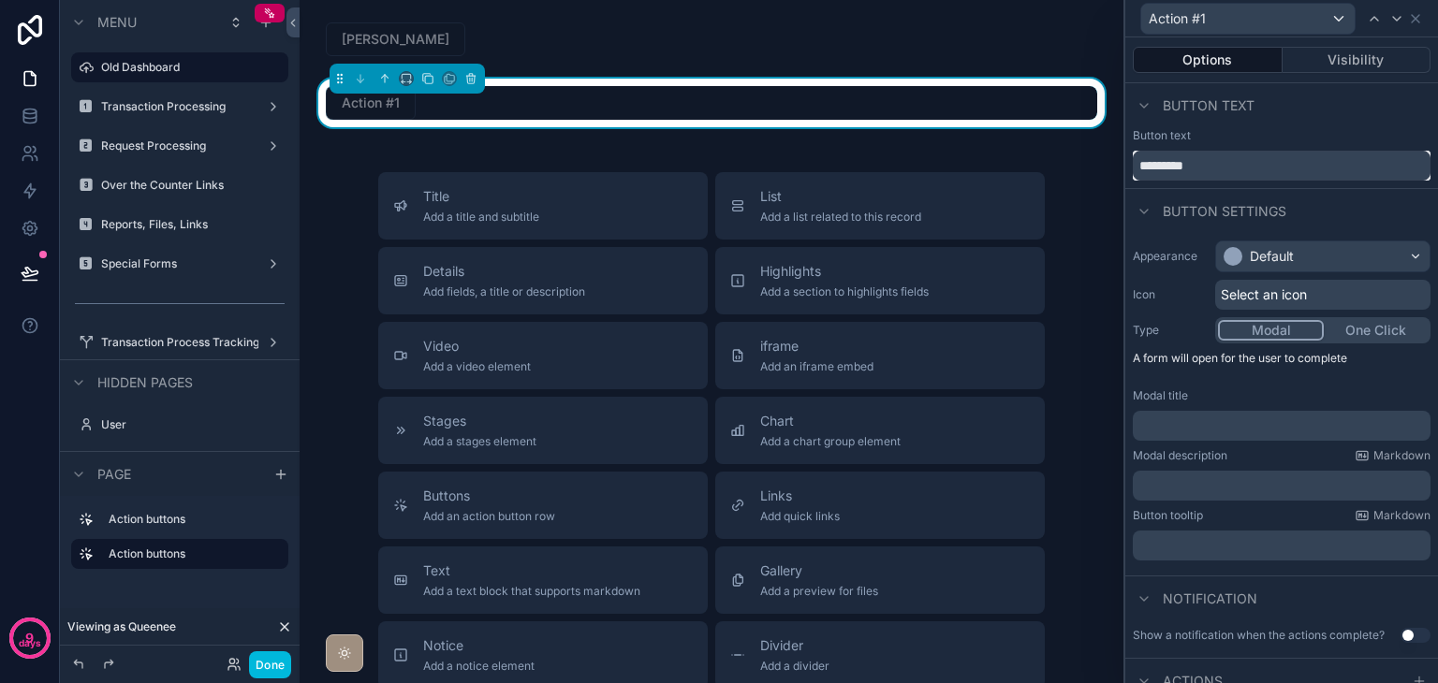
drag, startPoint x: 1225, startPoint y: 167, endPoint x: 1052, endPoint y: 160, distance: 173.3
click at [1060, 158] on div "Action #1 Options Visibility Button text Button text ********* Button settings …" at bounding box center [719, 341] width 1438 height 683
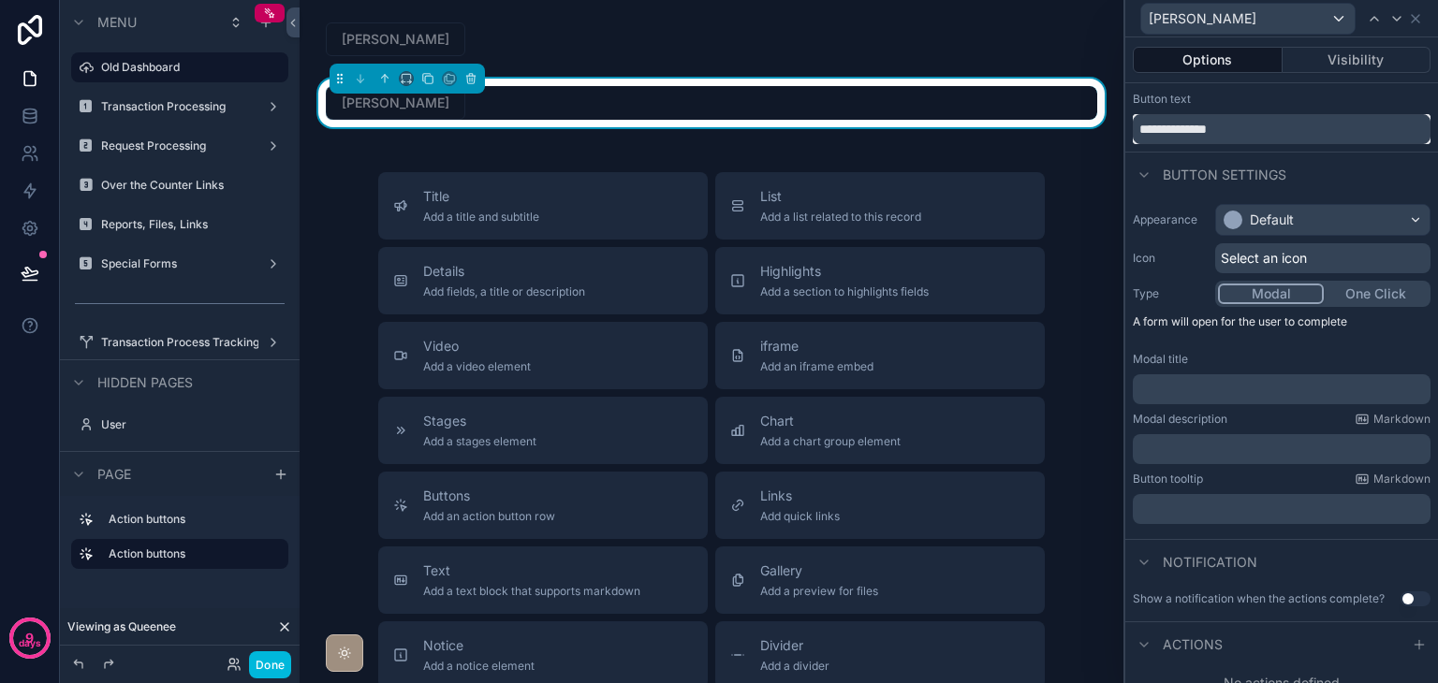
scroll to position [52, 0]
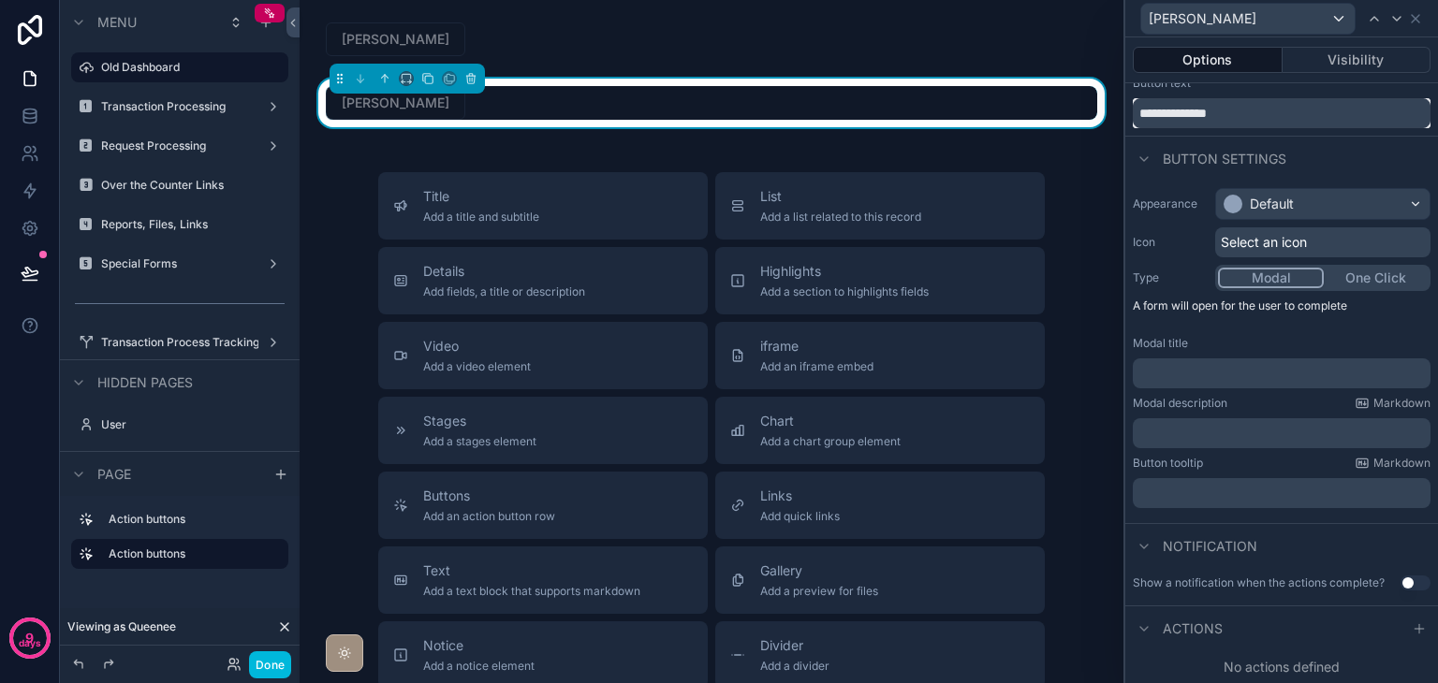
type input "**********"
click at [1411, 631] on icon at bounding box center [1418, 628] width 15 height 15
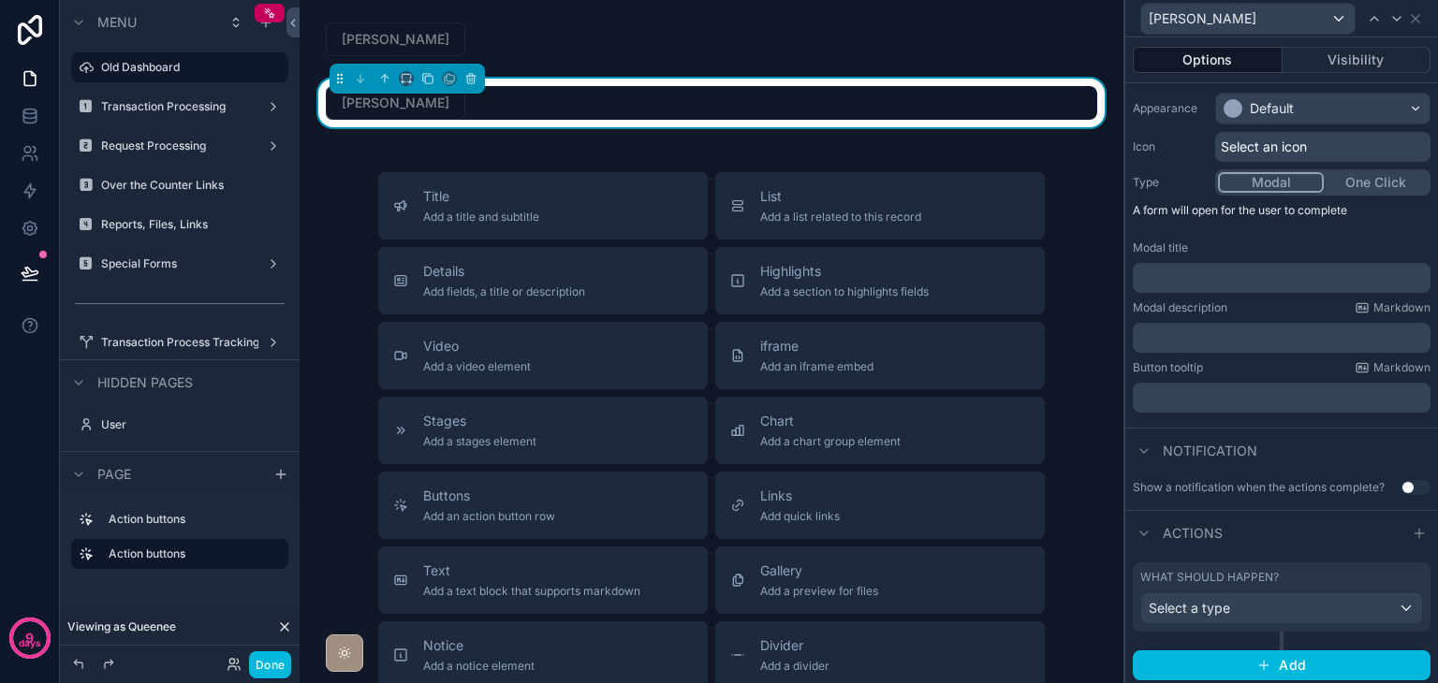
scroll to position [151, 0]
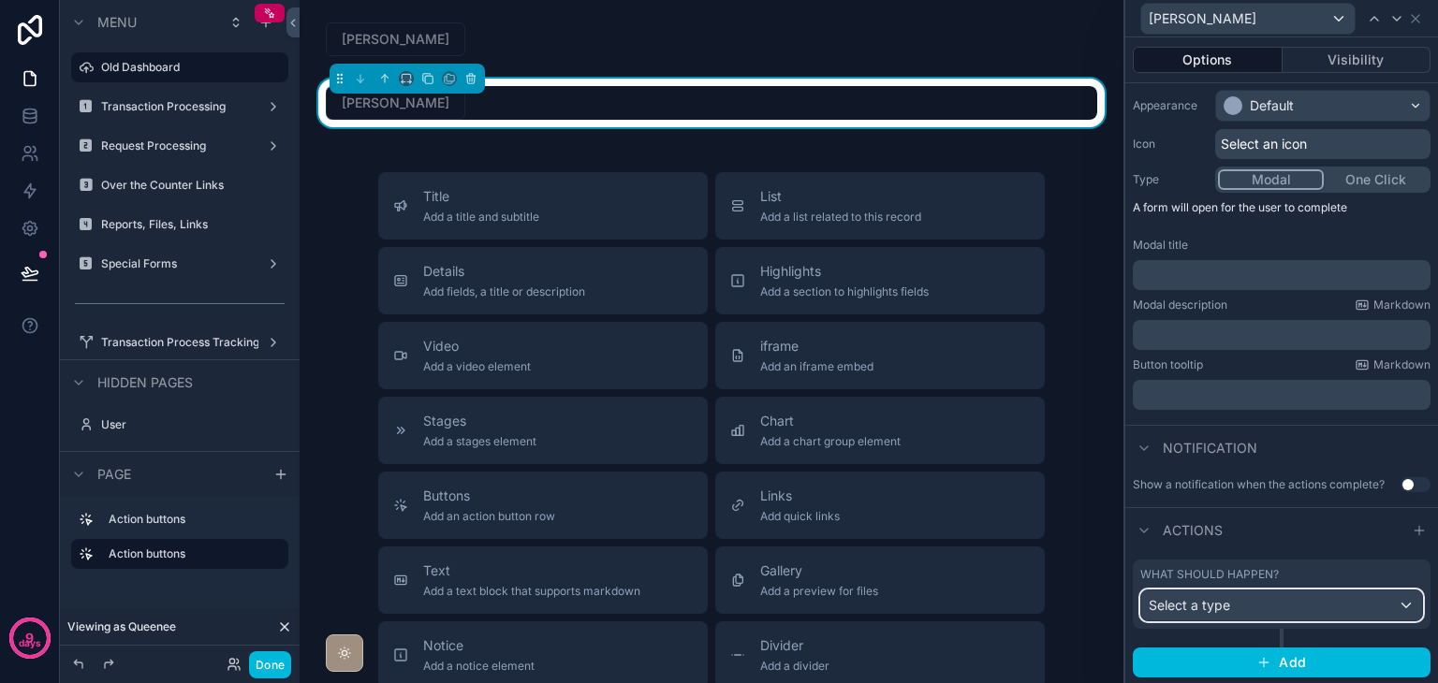
click at [1289, 599] on div "Select a type" at bounding box center [1281, 606] width 281 height 30
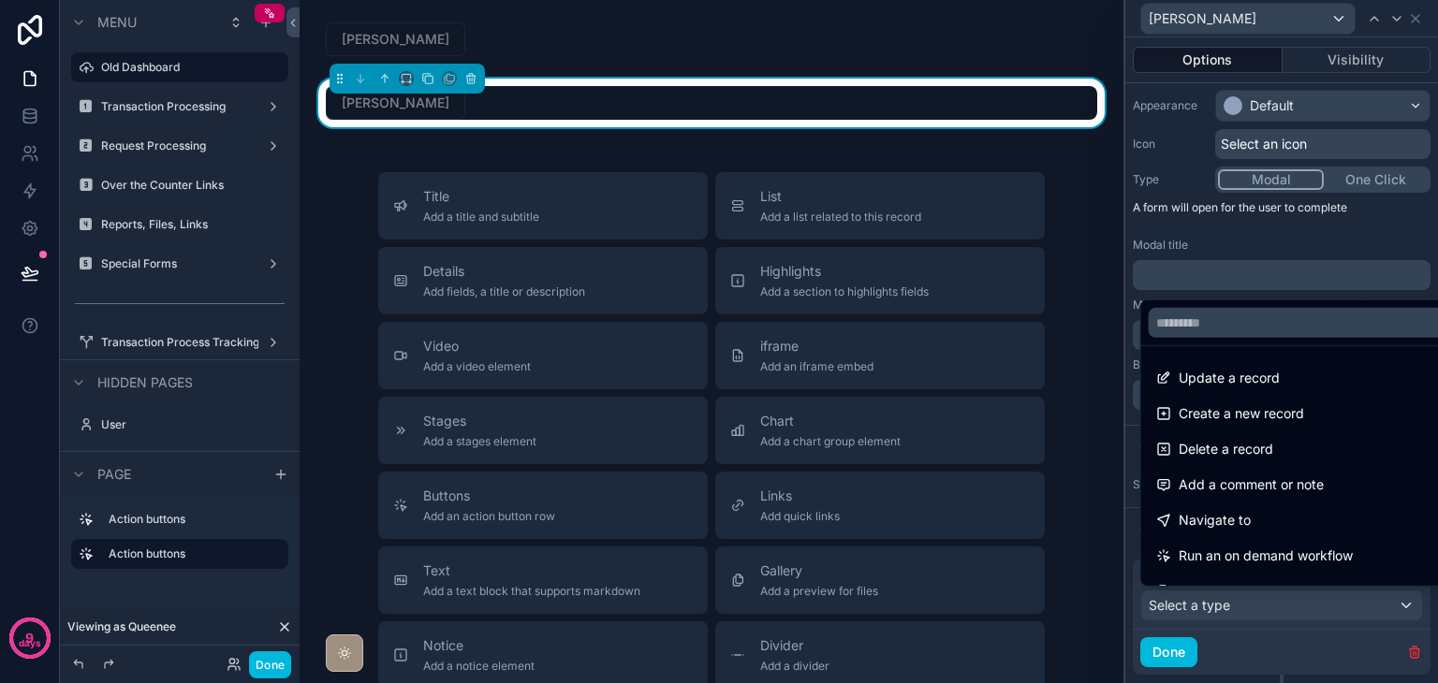
click at [1270, 526] on div "Navigate to" at bounding box center [1296, 520] width 281 height 22
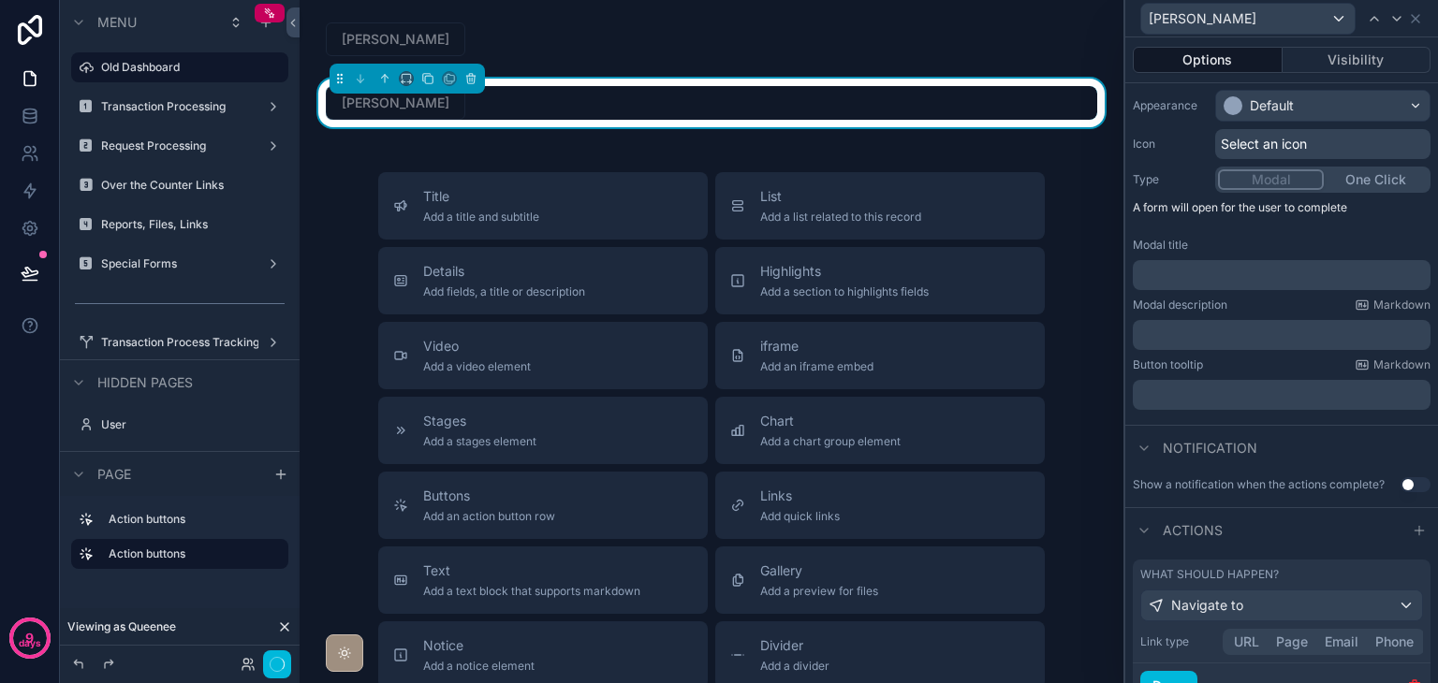
scroll to position [102, 0]
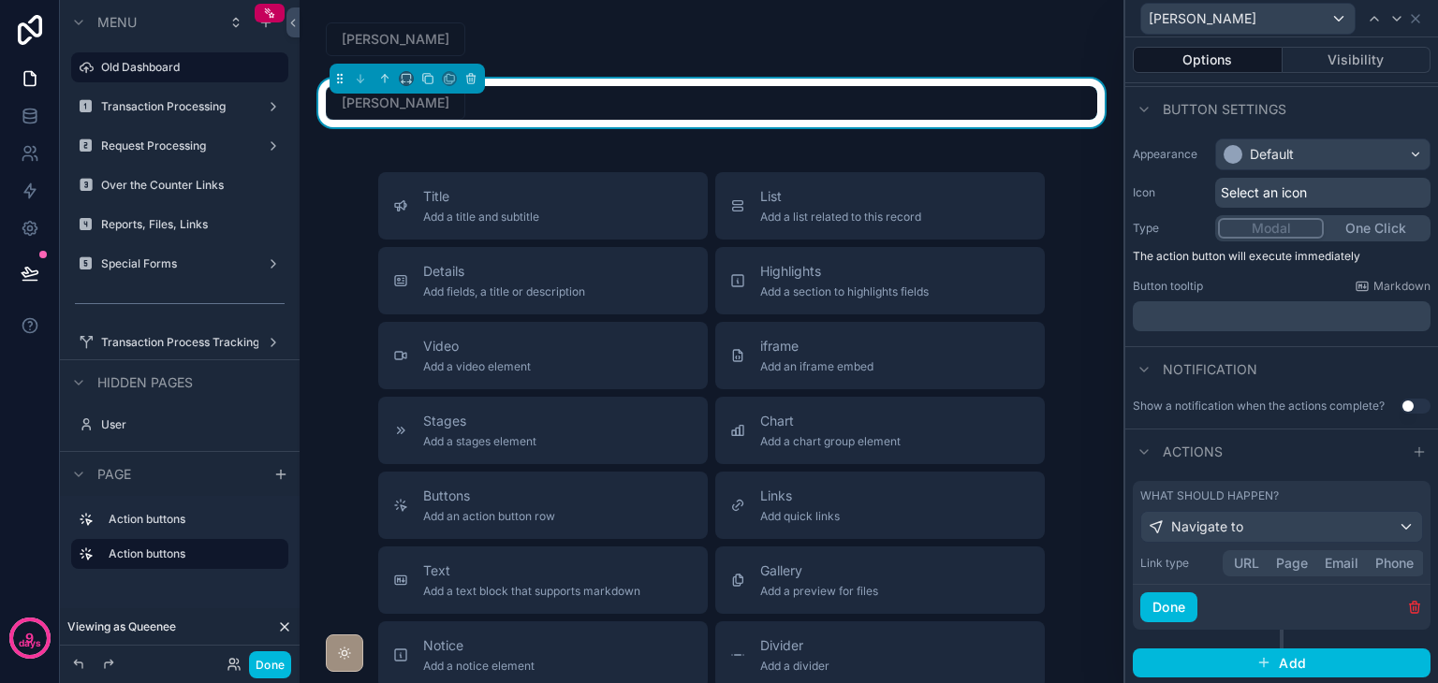
click at [1254, 566] on div "Link type URL Page Email Phone" at bounding box center [1281, 563] width 283 height 26
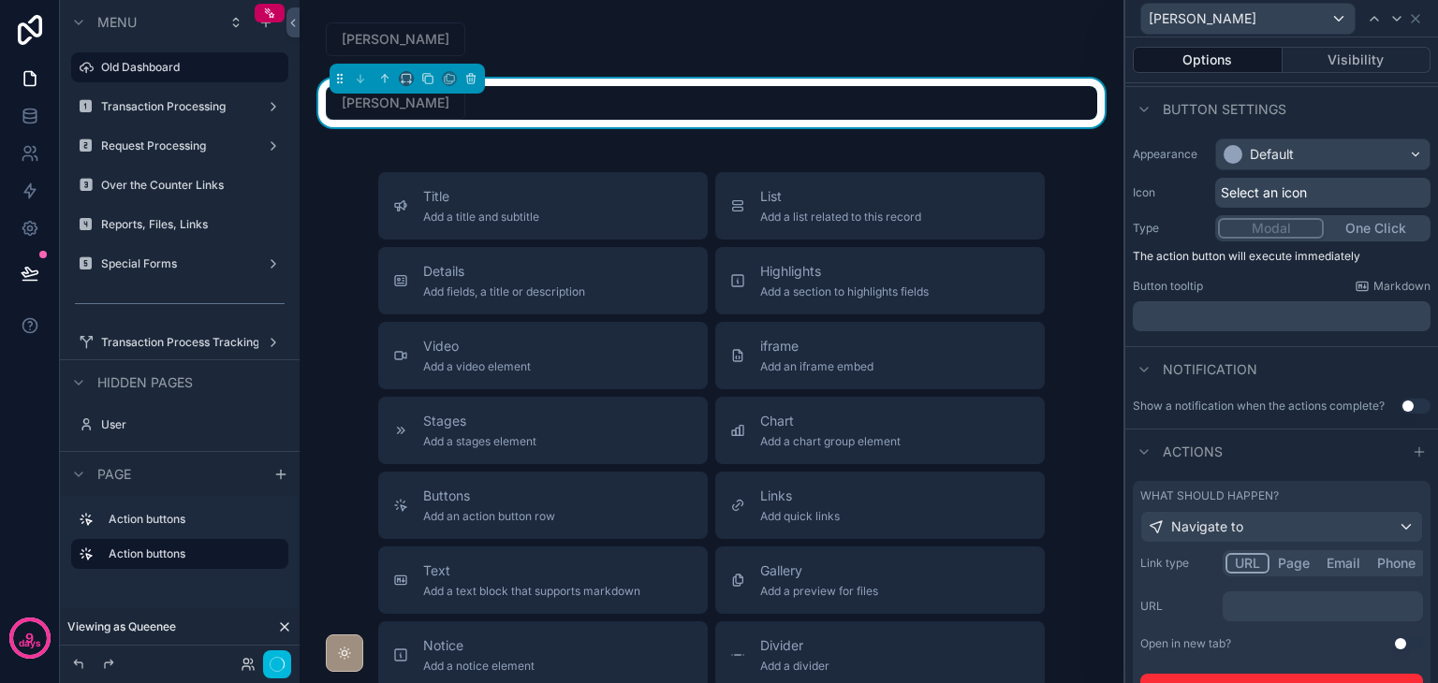
scroll to position [151, 0]
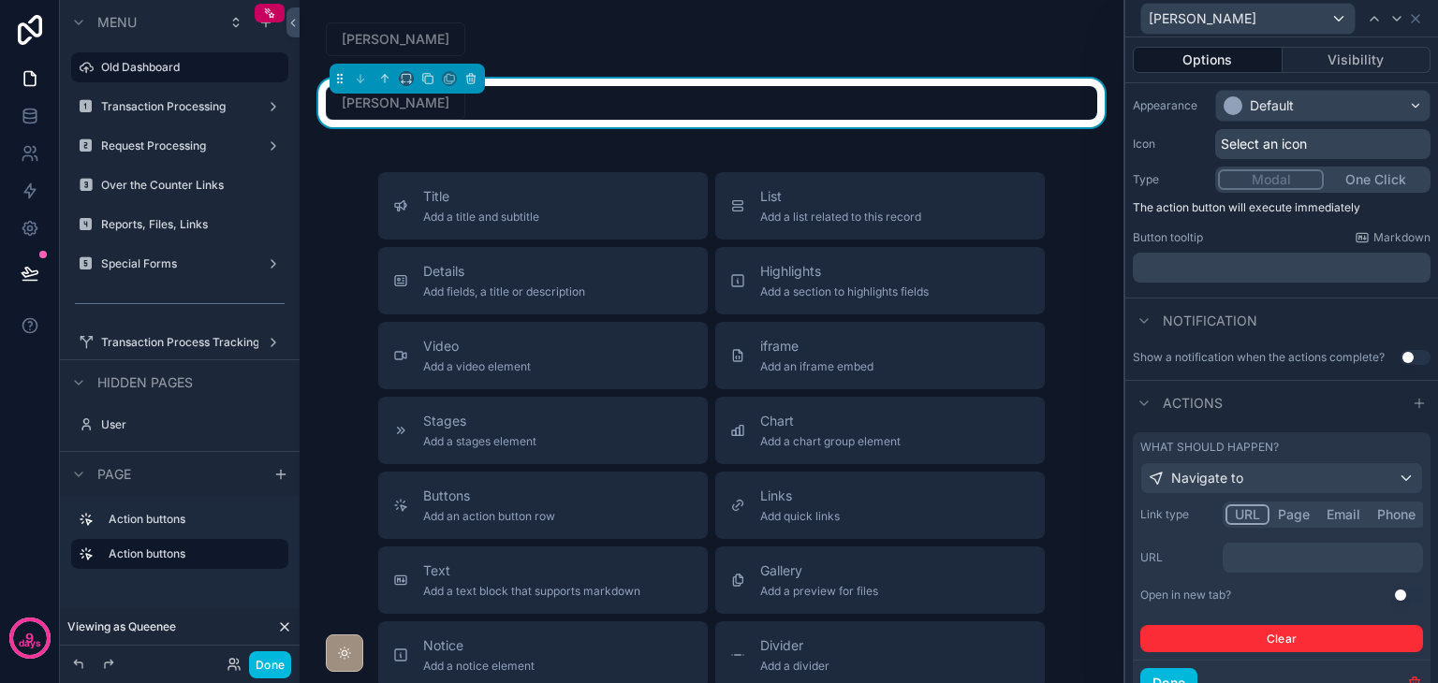
click at [1259, 563] on p "﻿" at bounding box center [1324, 557] width 189 height 19
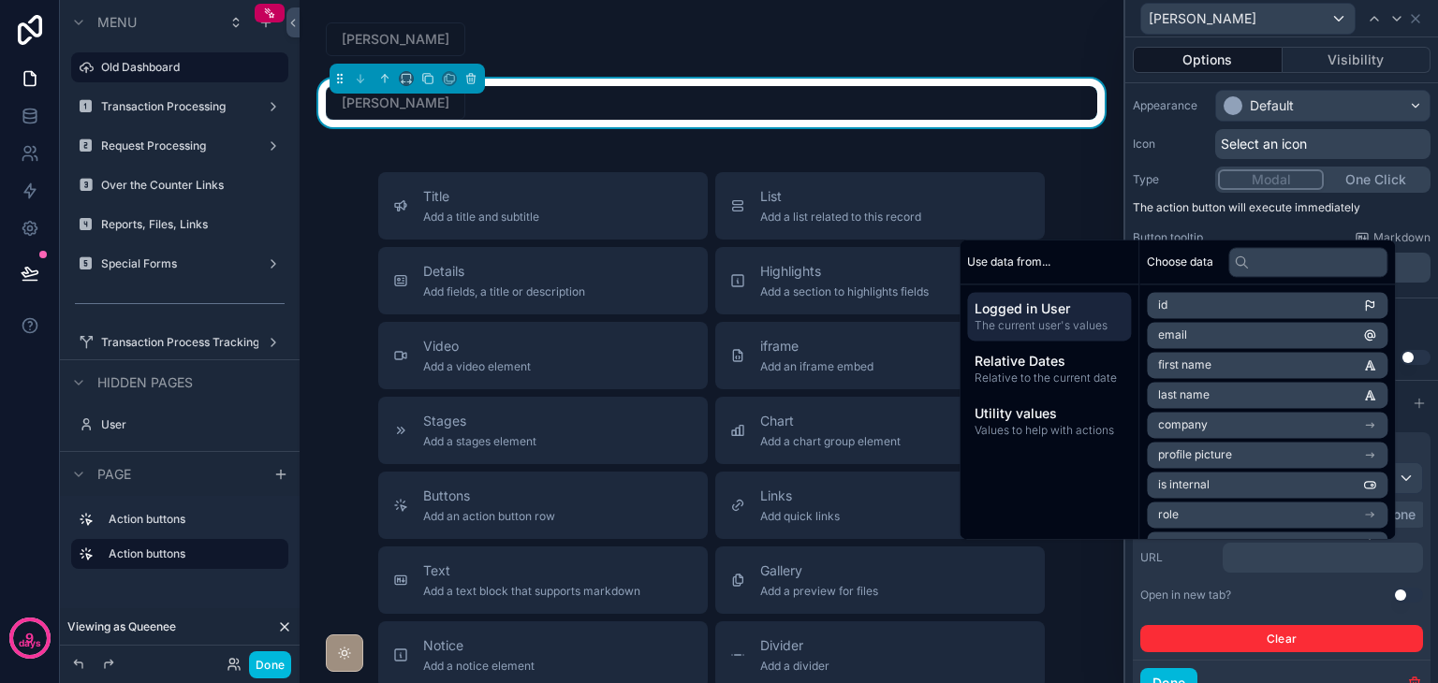
scroll to position [240, 0]
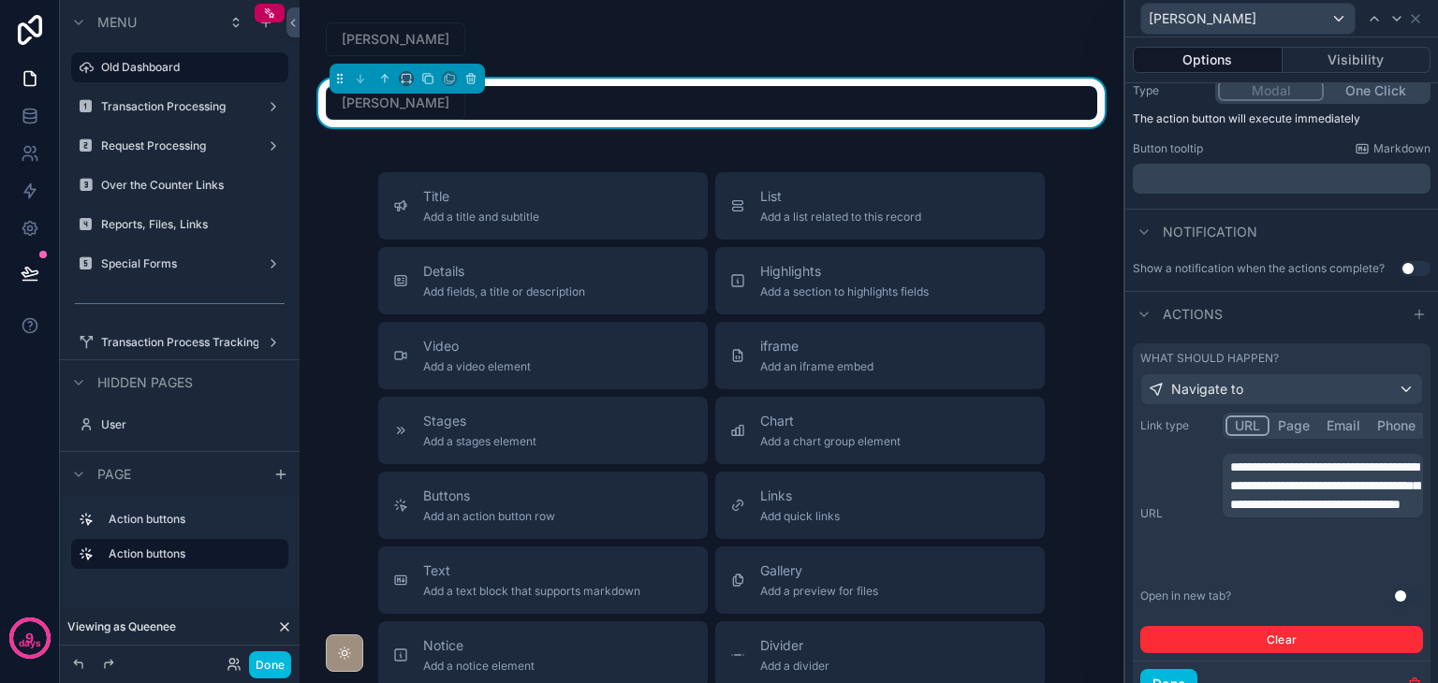
click at [1393, 592] on button "Use setting" at bounding box center [1408, 596] width 30 height 15
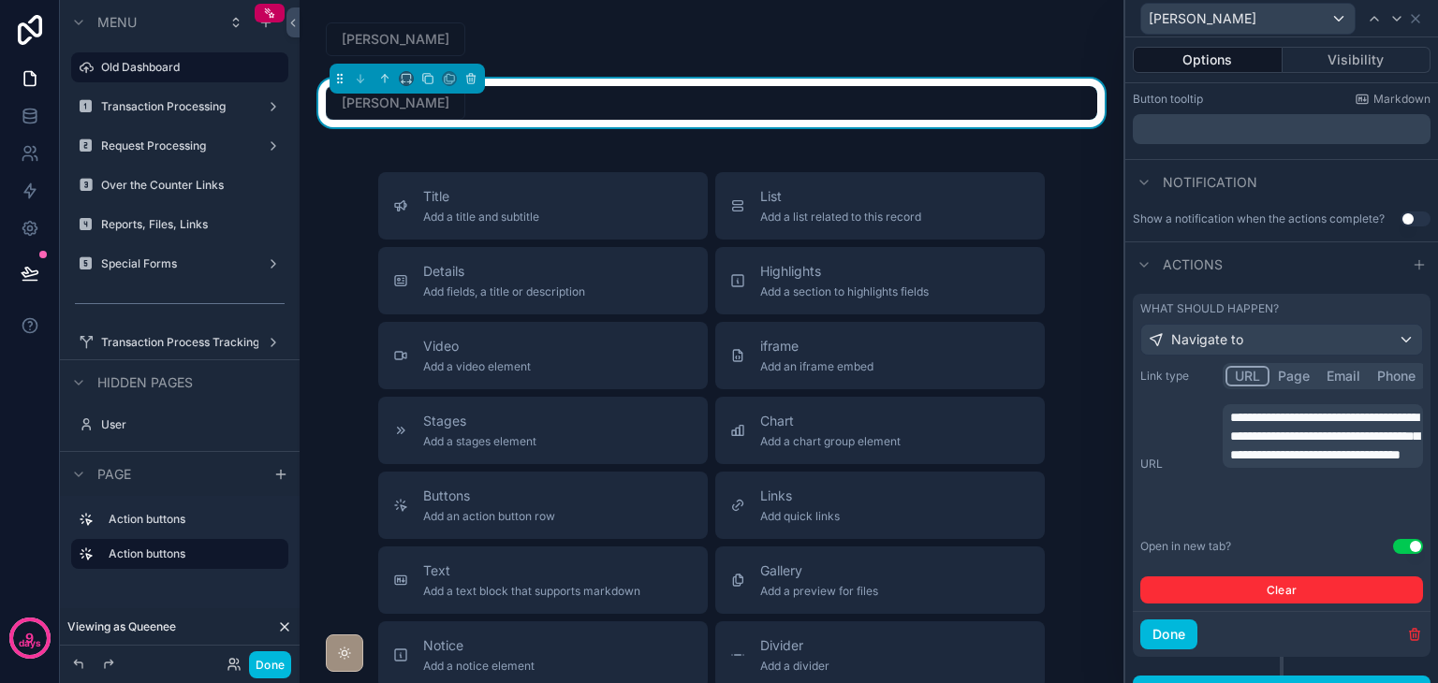
scroll to position [315, 0]
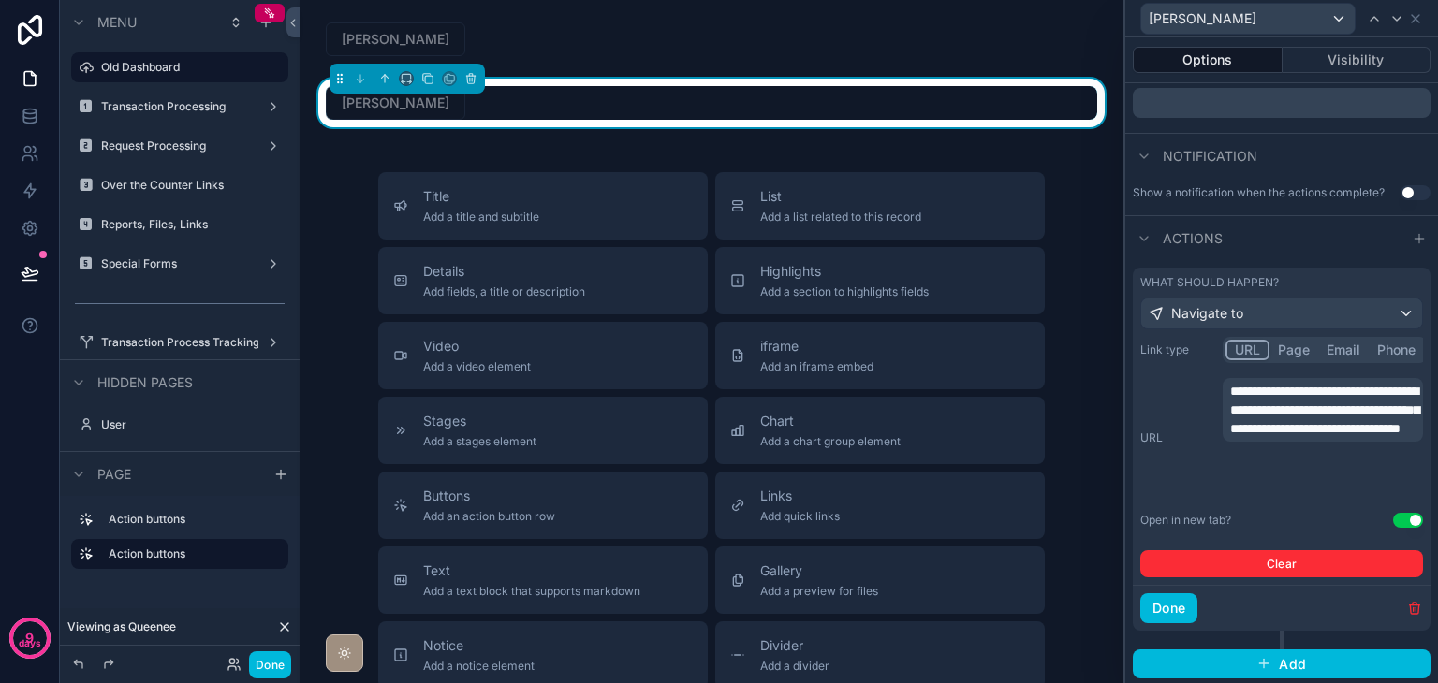
click at [1178, 607] on button "Done" at bounding box center [1168, 608] width 57 height 30
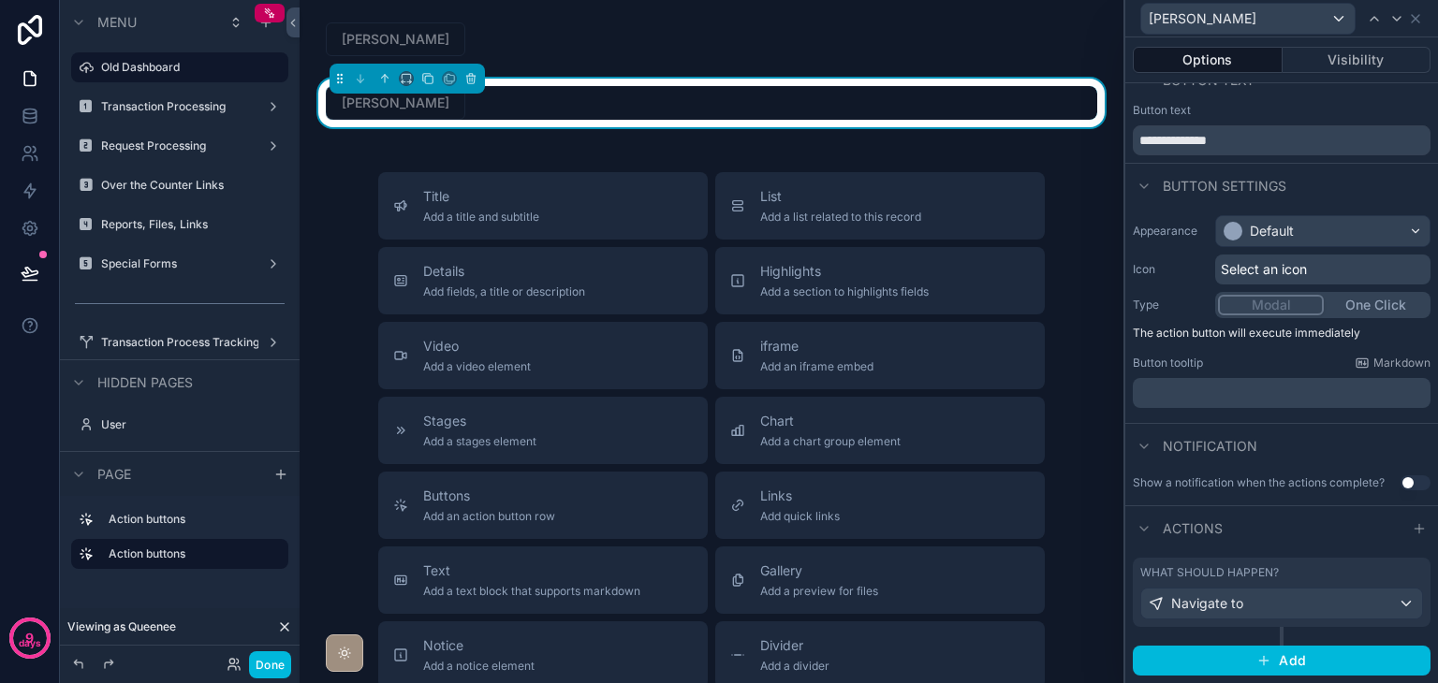
scroll to position [23, 0]
click at [571, 47] on div "scrollable content" at bounding box center [711, 39] width 794 height 49
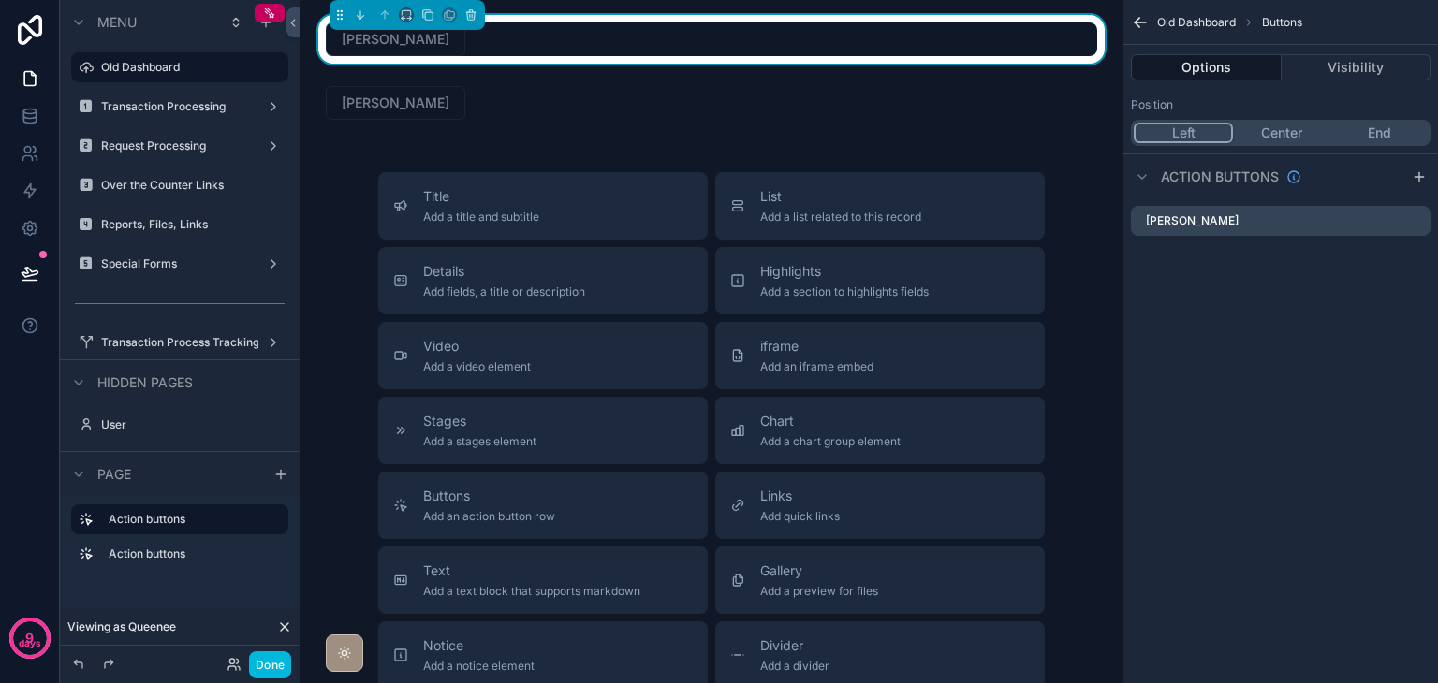
click at [560, 102] on div "scrollable content" at bounding box center [711, 103] width 794 height 49
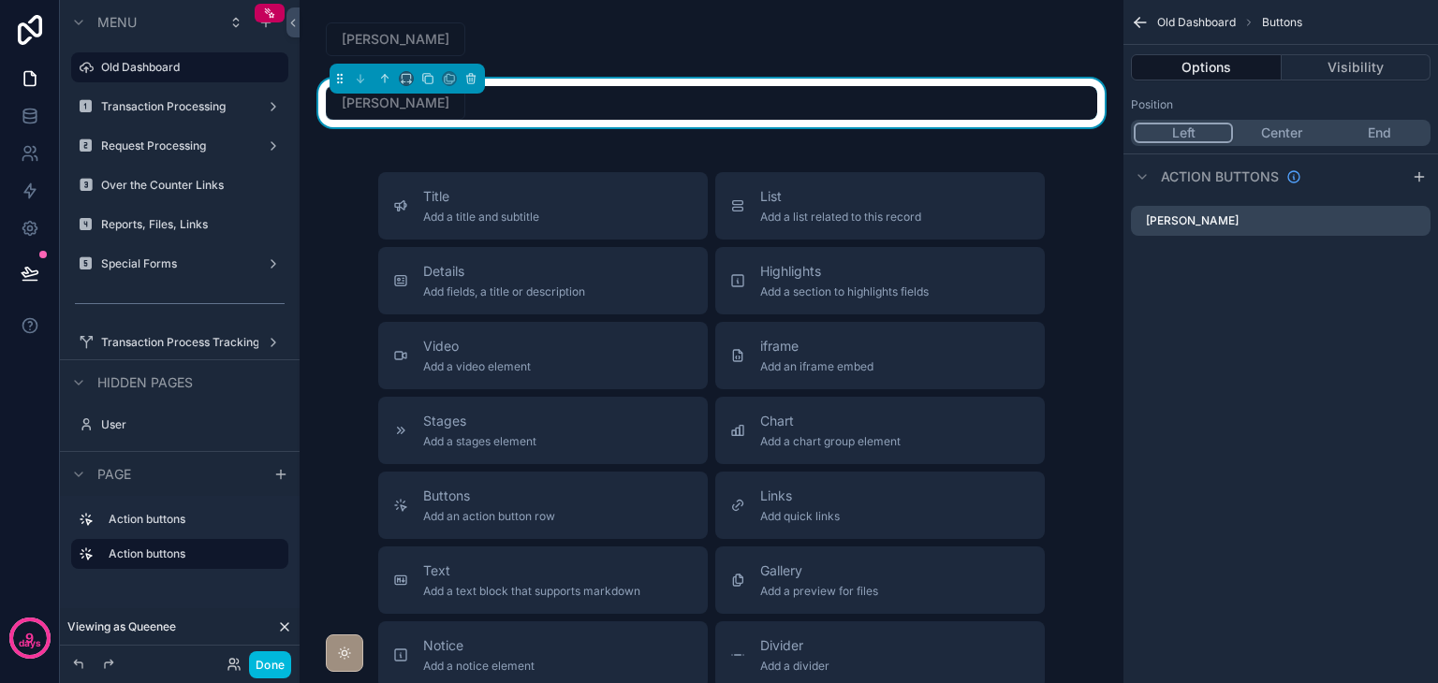
click at [578, 50] on div "scrollable content" at bounding box center [711, 39] width 794 height 49
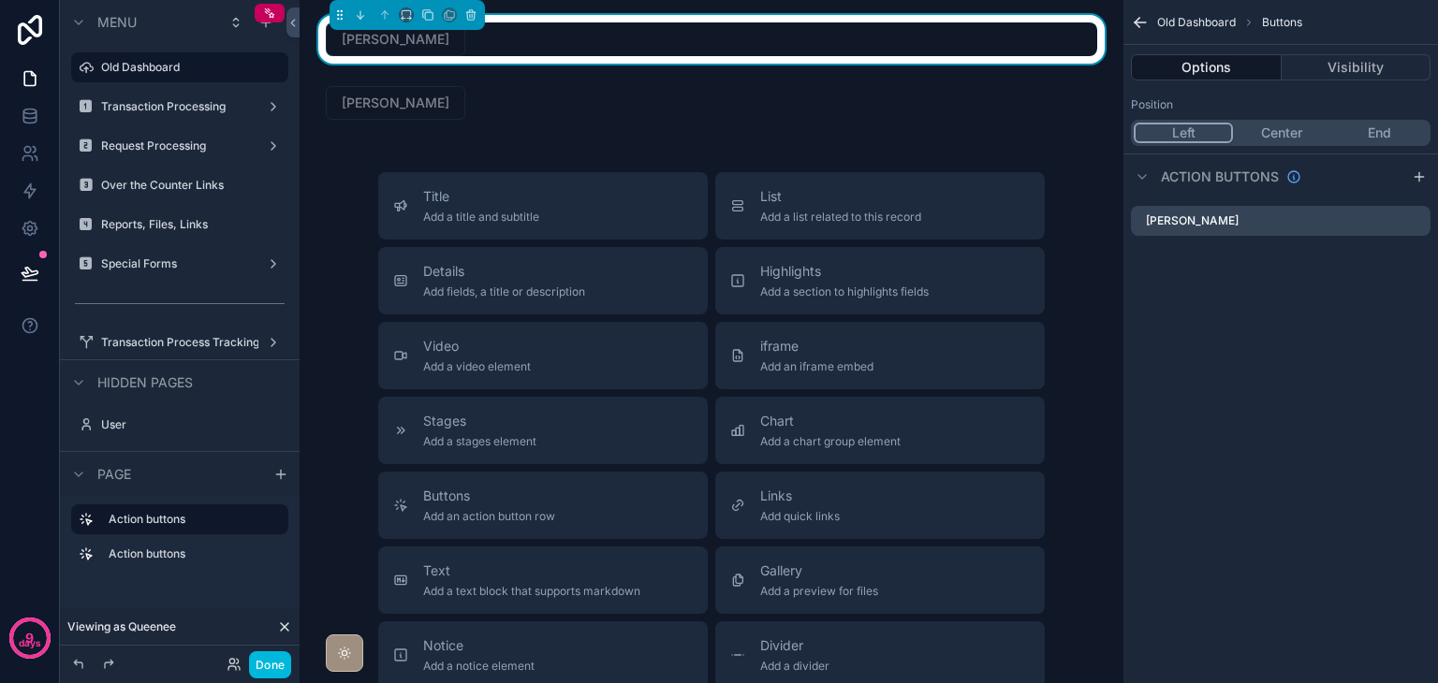
click at [0, 0] on icon "scrollable content" at bounding box center [0, 0] width 0 height 0
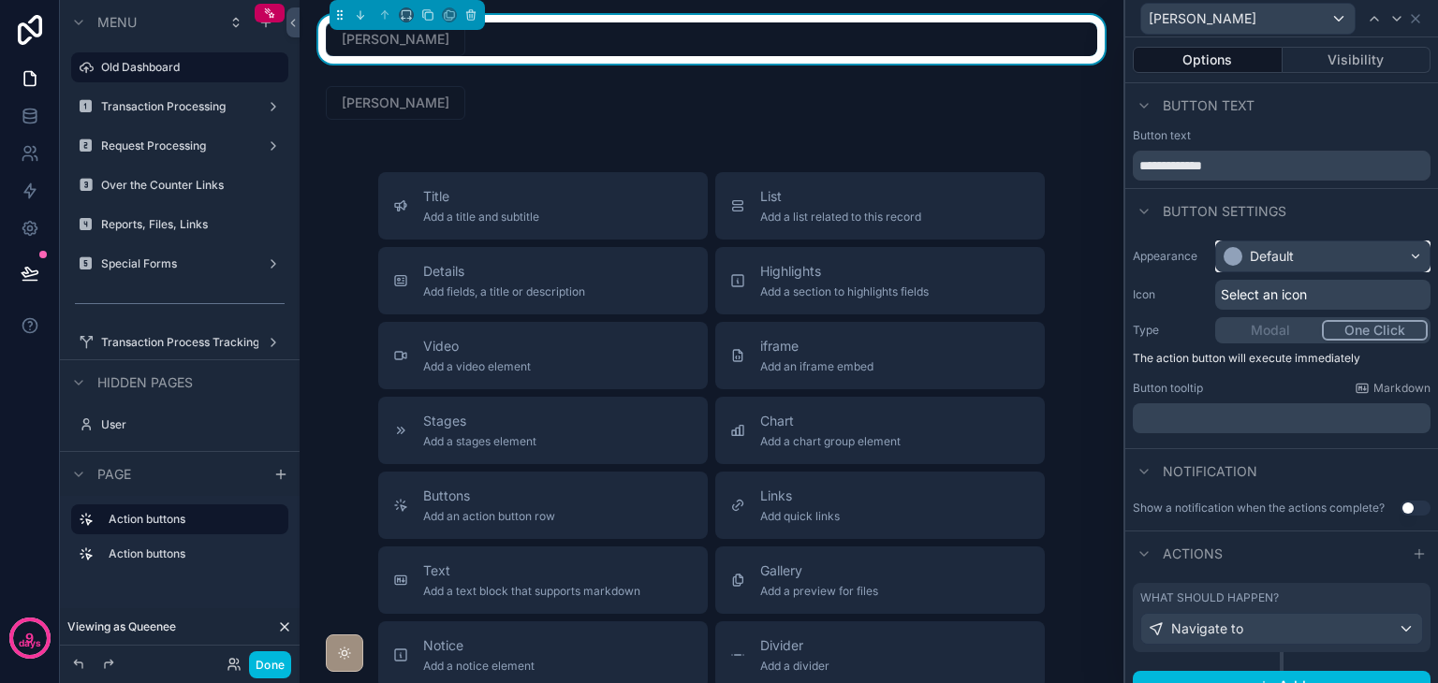
click at [1294, 253] on div "Default" at bounding box center [1322, 256] width 213 height 30
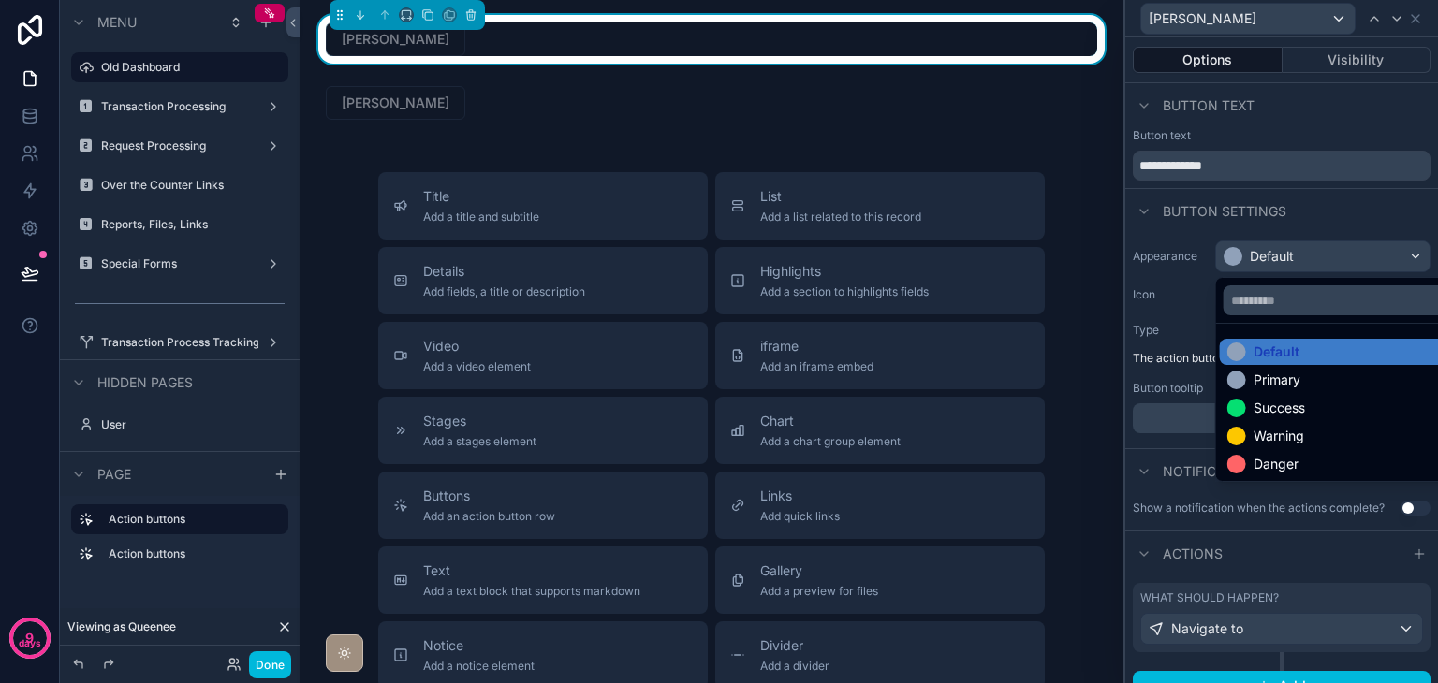
click at [1292, 431] on div "Warning" at bounding box center [1278, 436] width 51 height 19
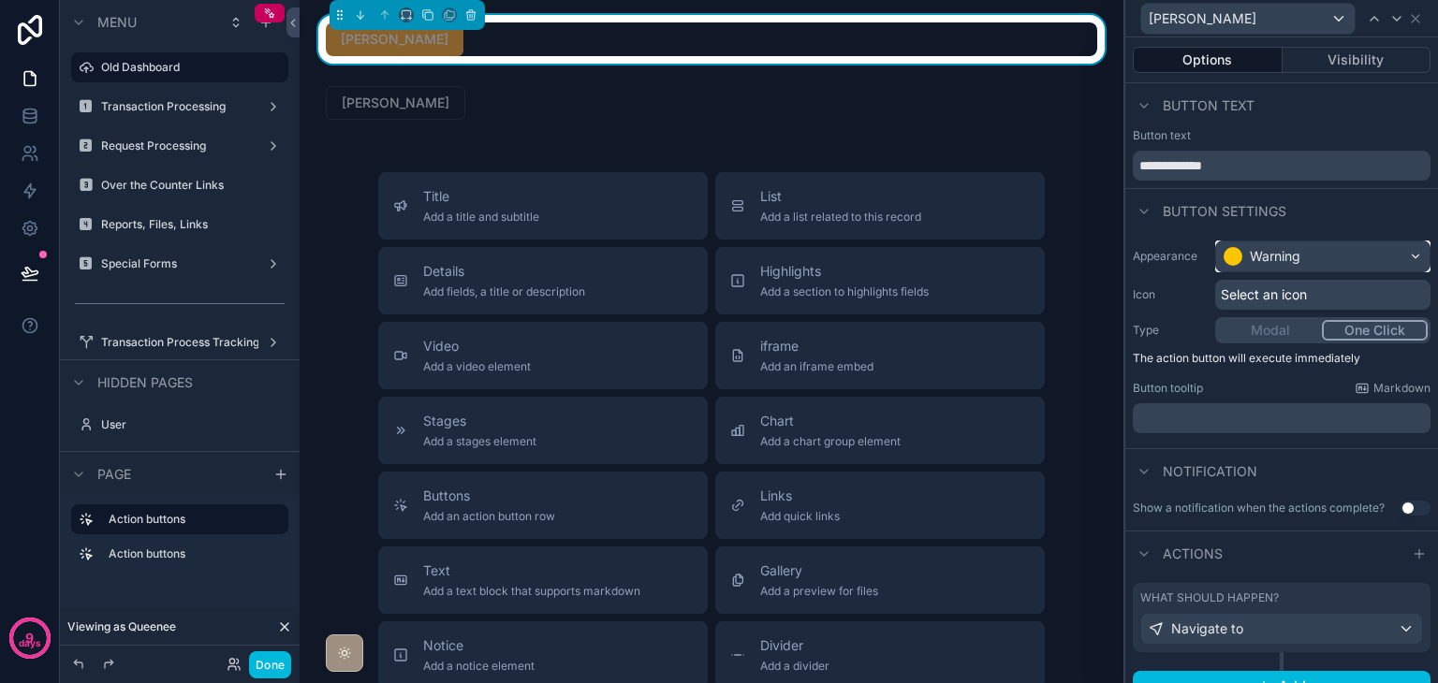
click at [1299, 259] on div "Warning" at bounding box center [1275, 256] width 51 height 19
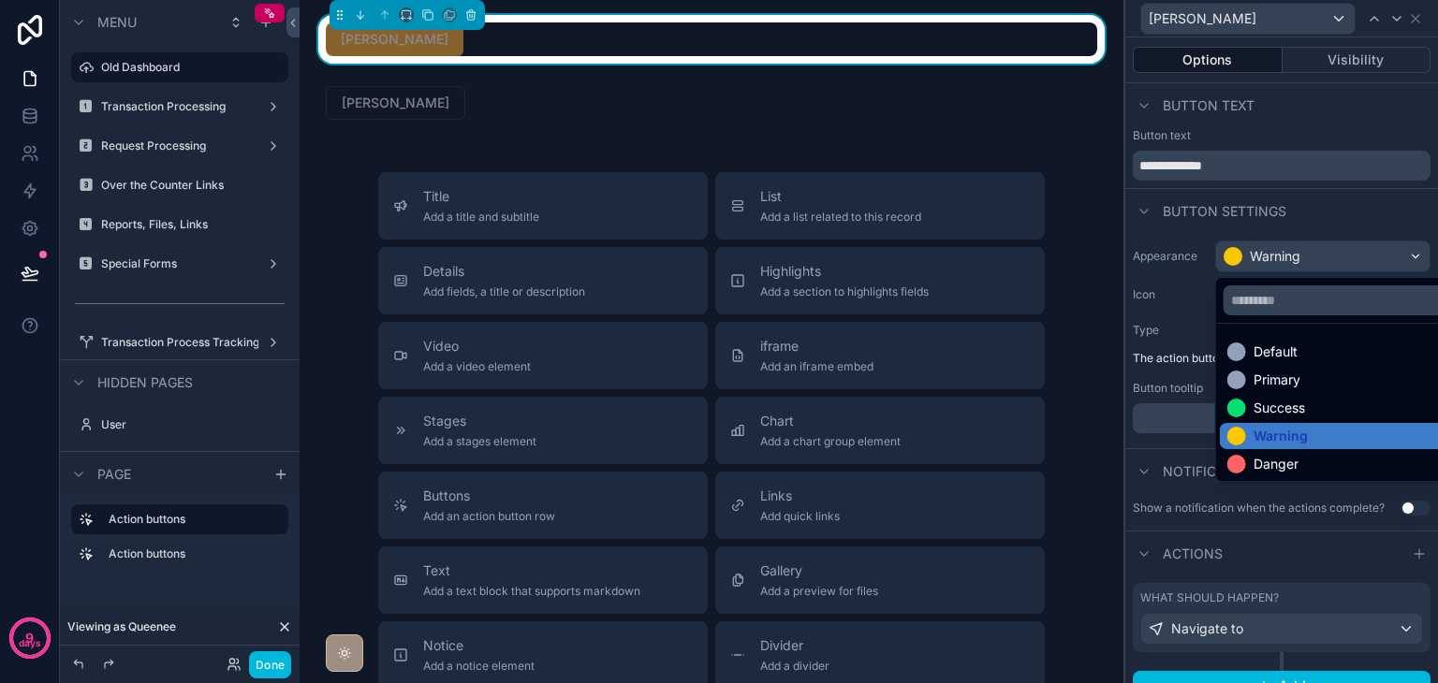
click at [1284, 405] on div "Success" at bounding box center [1278, 408] width 51 height 19
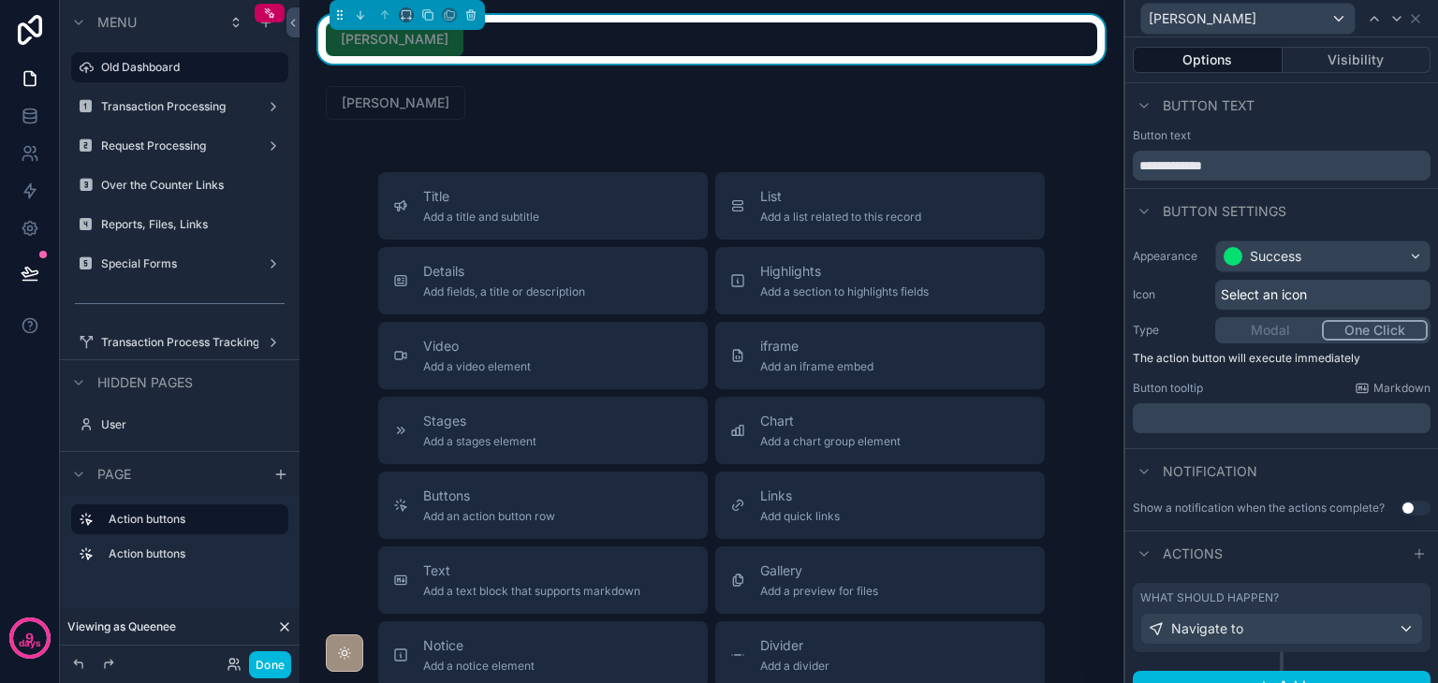
click at [711, 89] on div "scrollable content" at bounding box center [711, 103] width 794 height 49
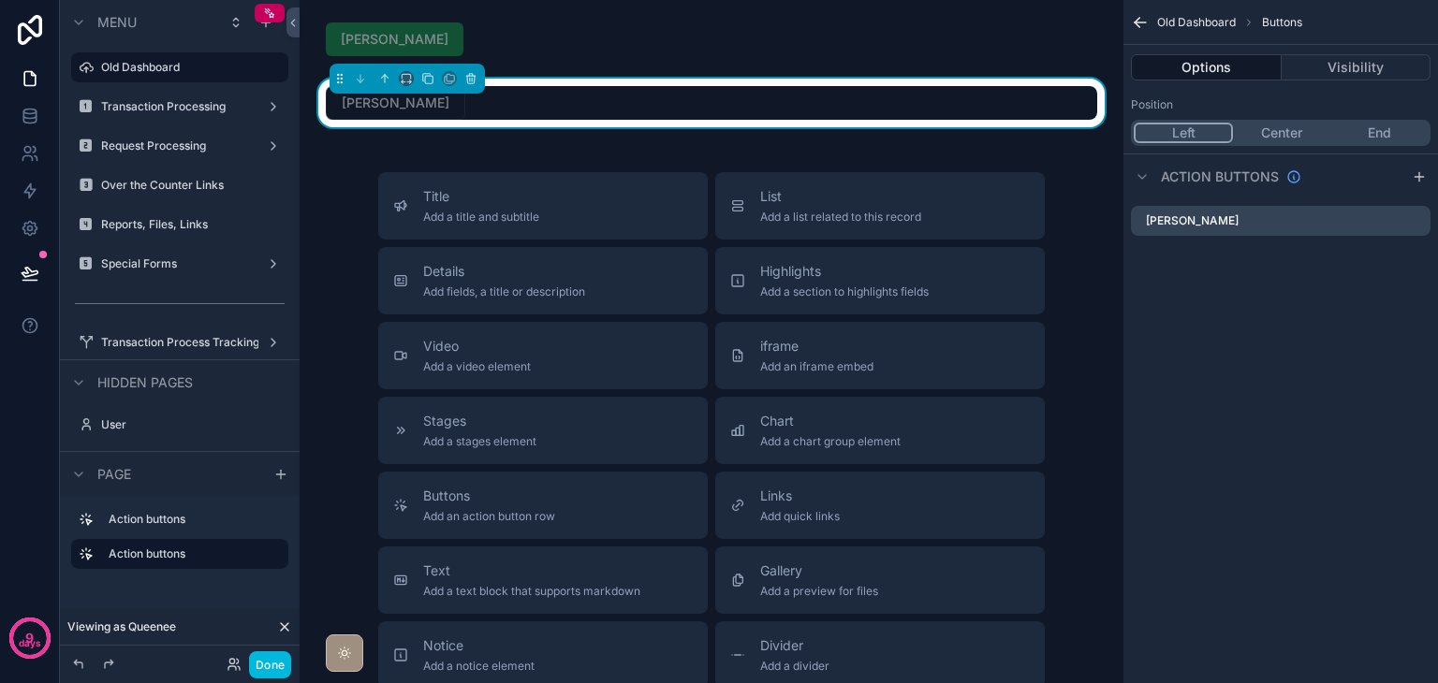
click at [0, 0] on icon "scrollable content" at bounding box center [0, 0] width 0 height 0
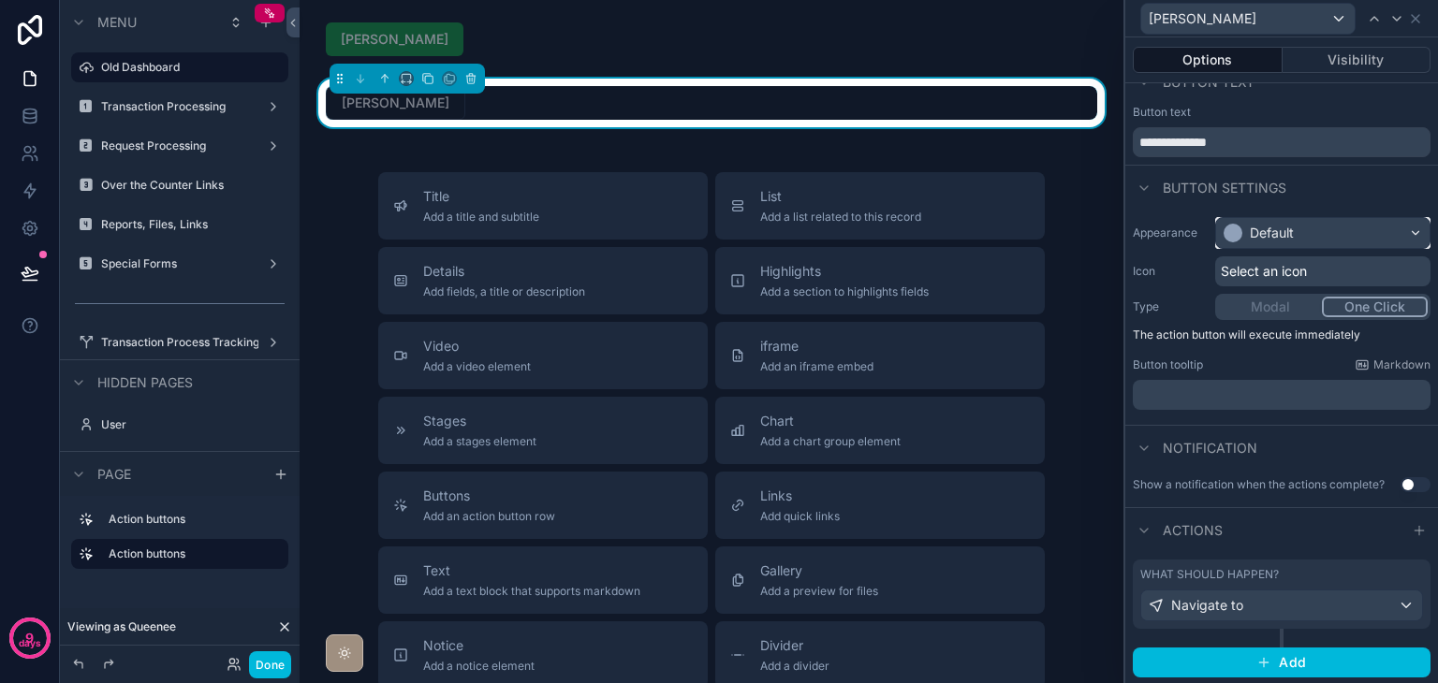
click at [1309, 237] on div "Default" at bounding box center [1322, 233] width 213 height 30
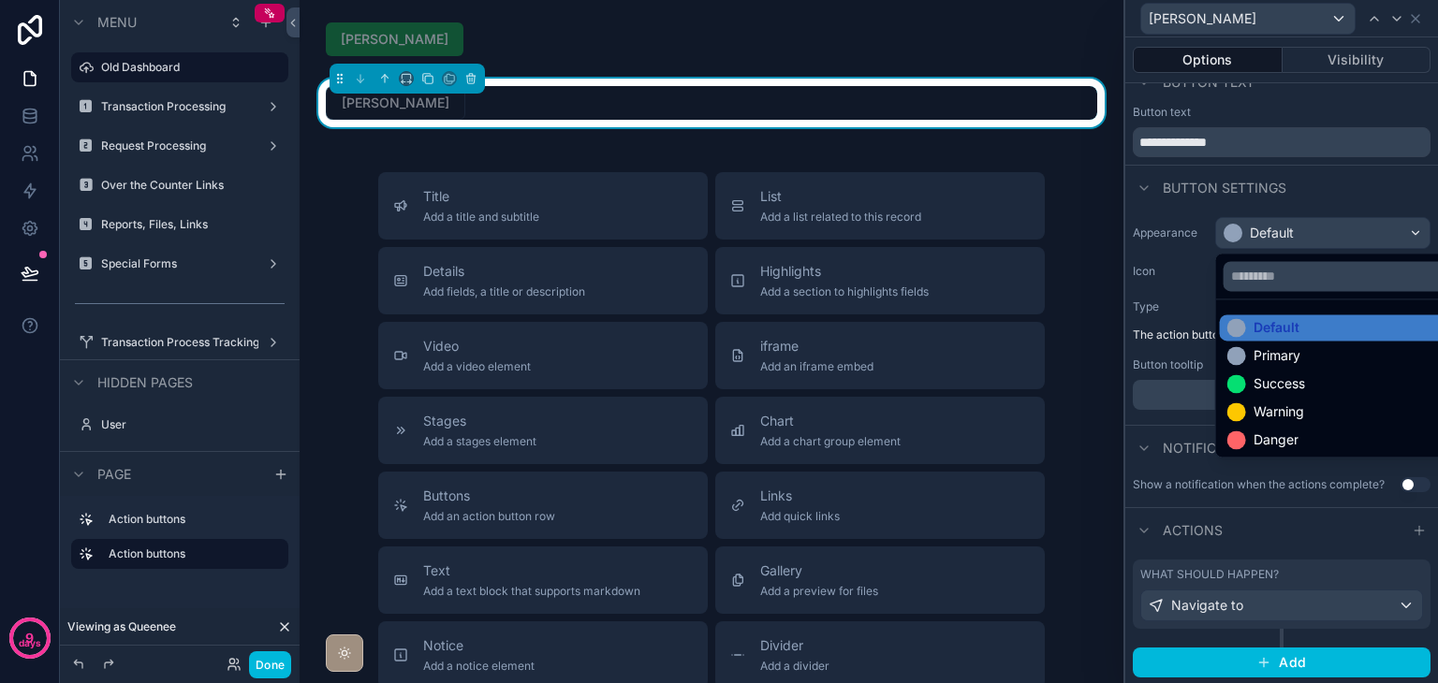
click at [1307, 407] on div "Warning" at bounding box center [1337, 411] width 221 height 19
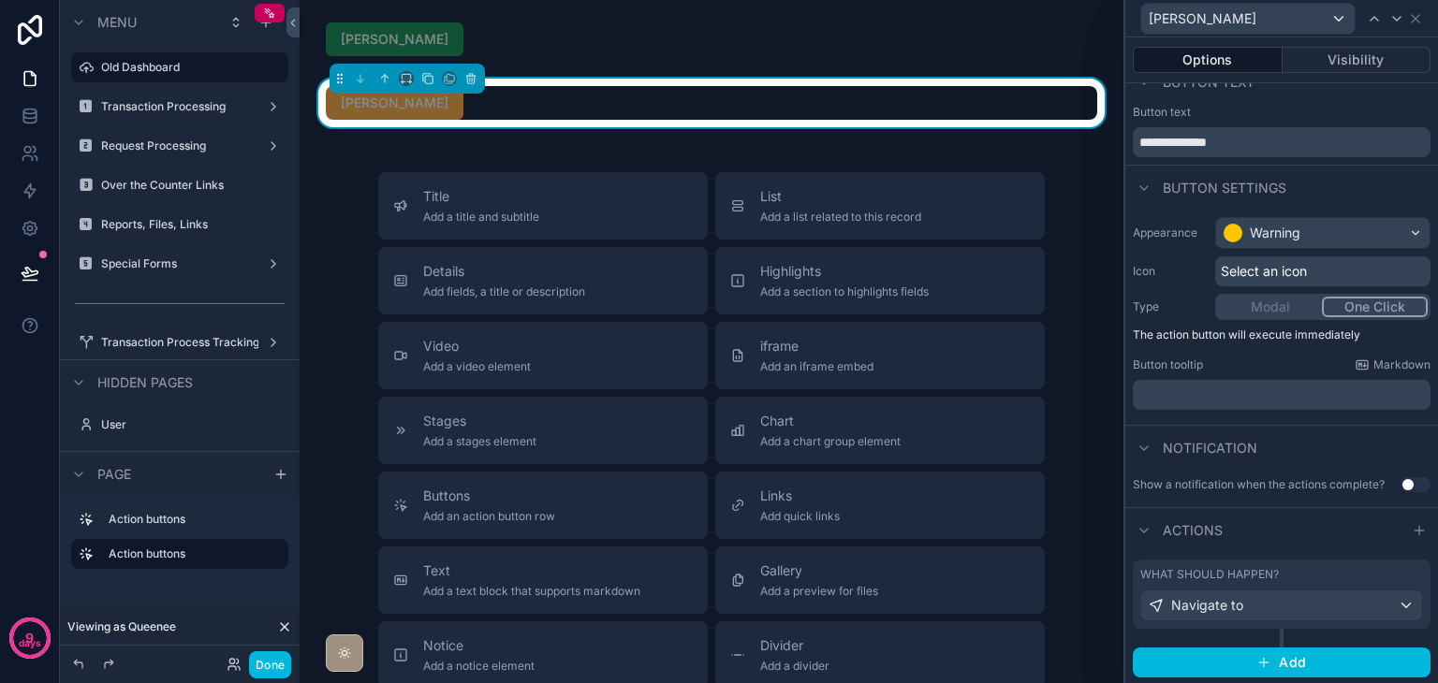
click at [1073, 207] on div "Title Add a title and subtitle List Add a list related to this record Details A…" at bounding box center [711, 505] width 794 height 666
click at [285, 660] on button "Done" at bounding box center [270, 664] width 42 height 27
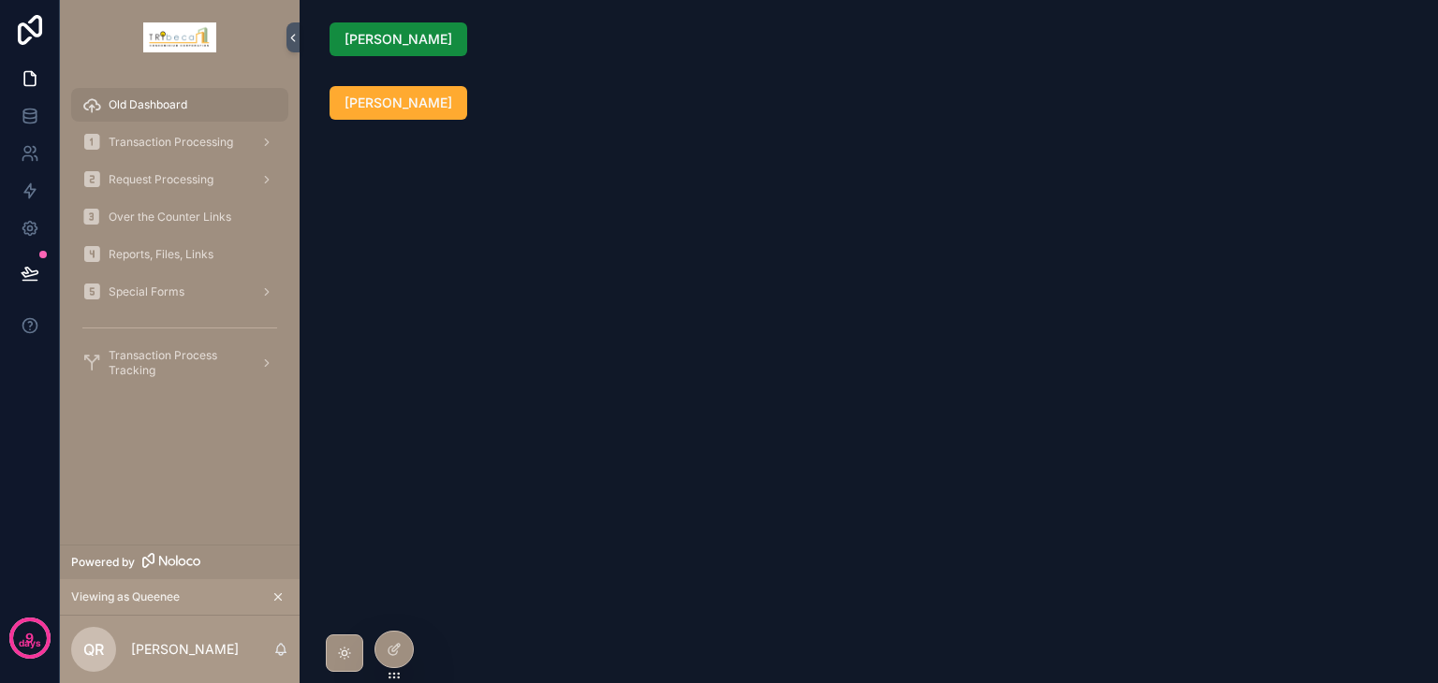
click at [389, 660] on div at bounding box center [393, 650] width 37 height 36
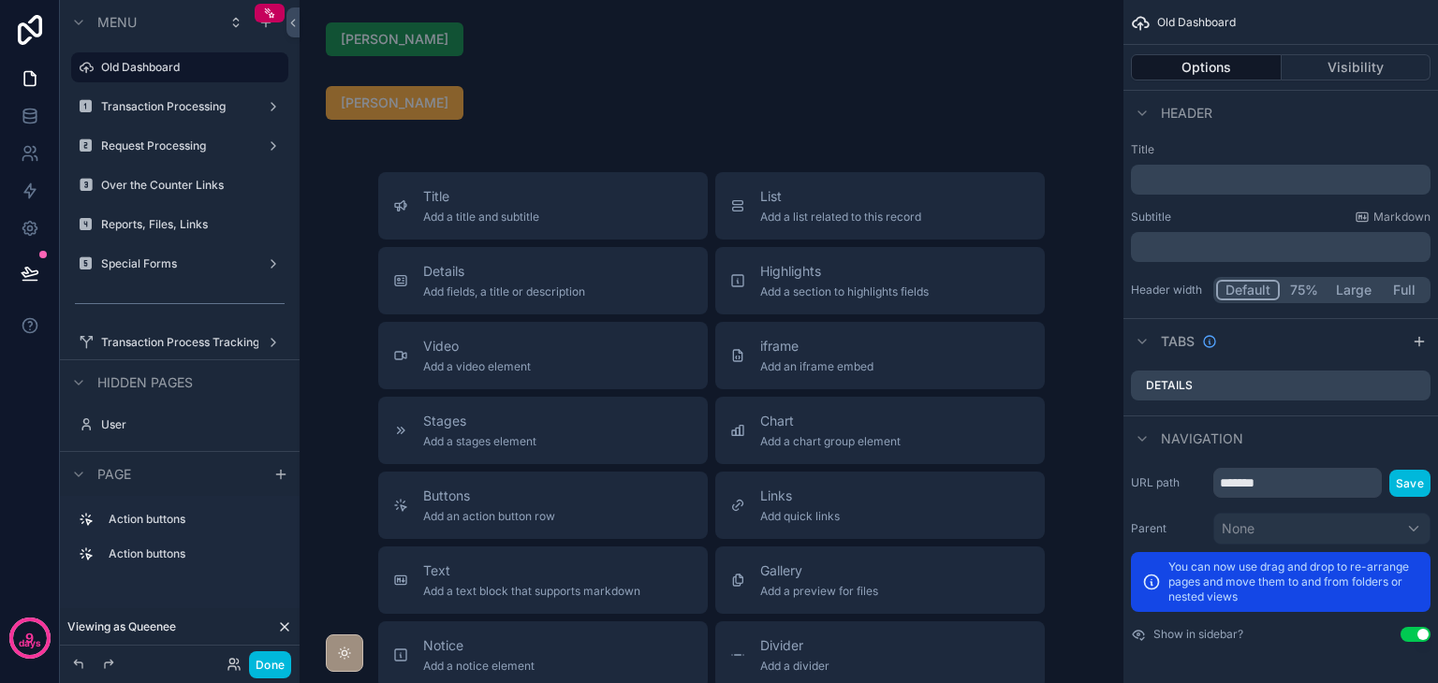
click at [534, 46] on div "scrollable content" at bounding box center [711, 39] width 794 height 49
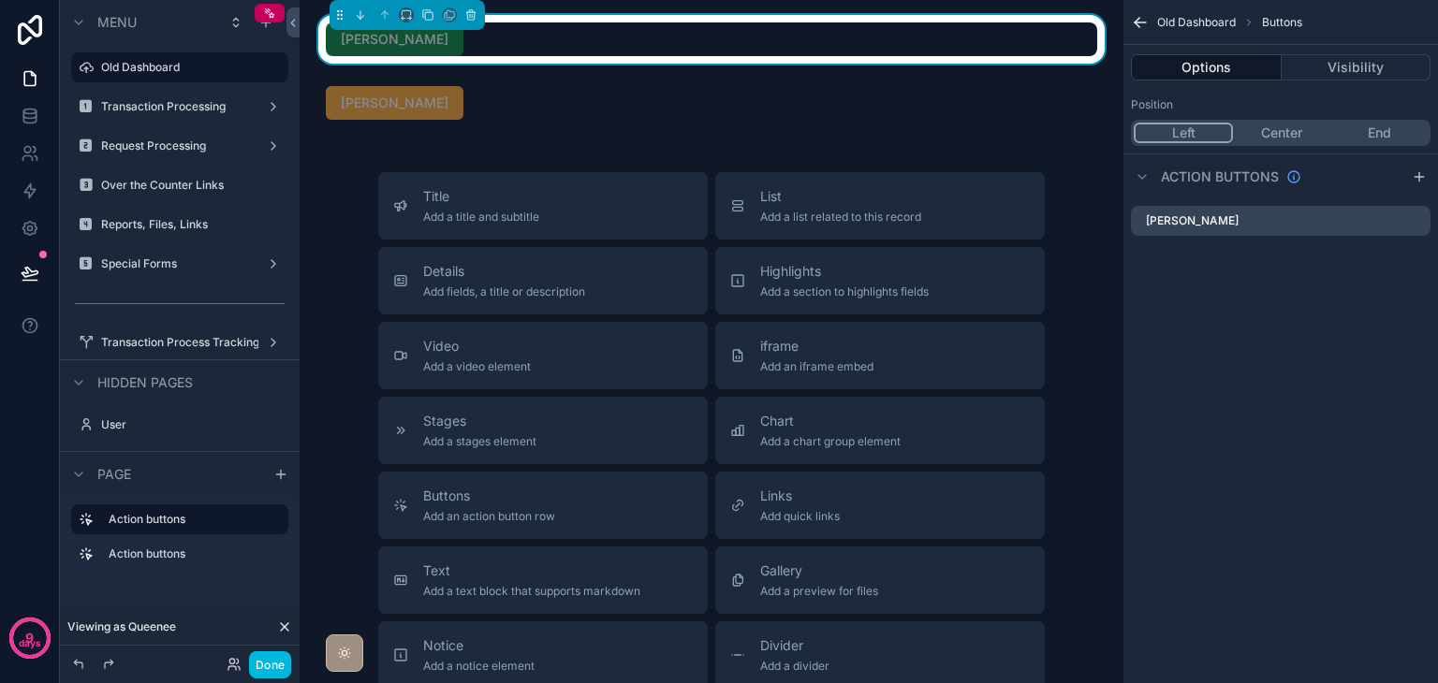
click at [1324, 77] on button "Visibility" at bounding box center [1356, 67] width 150 height 26
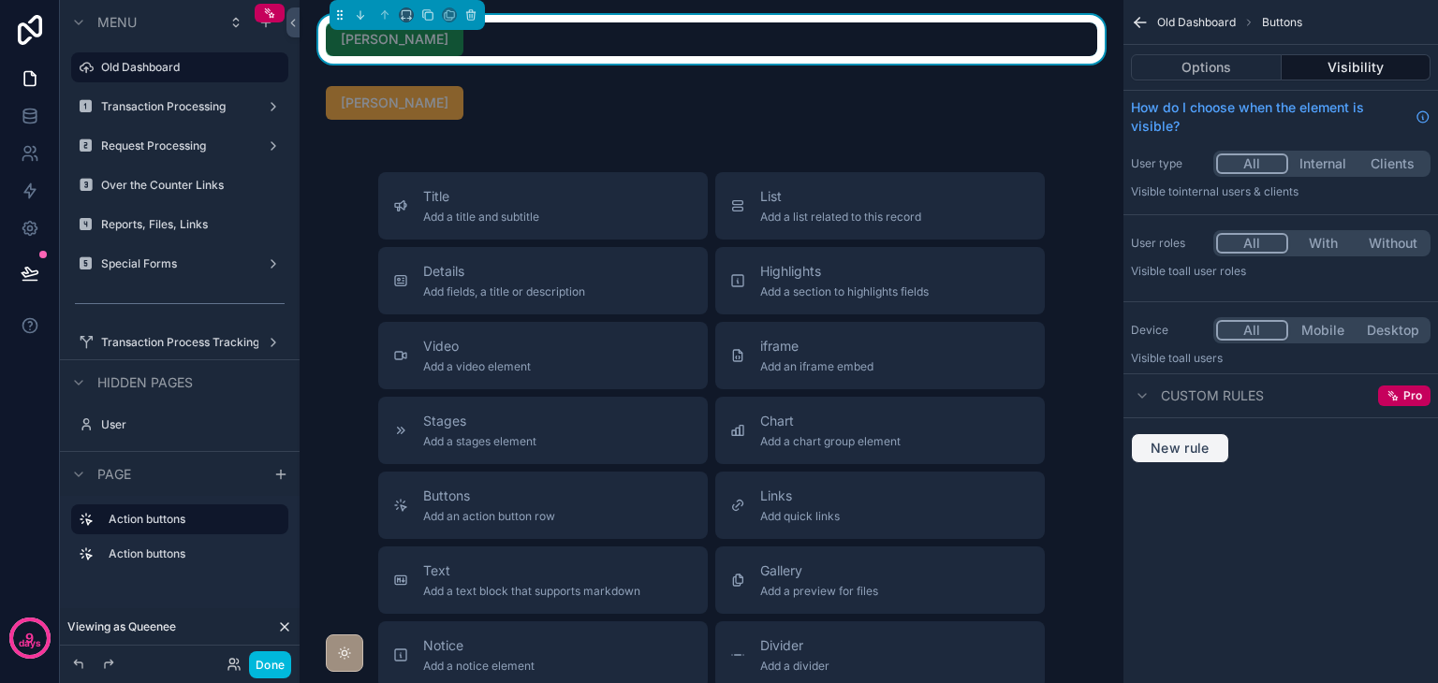
click at [1185, 445] on span "New rule" at bounding box center [1180, 448] width 74 height 17
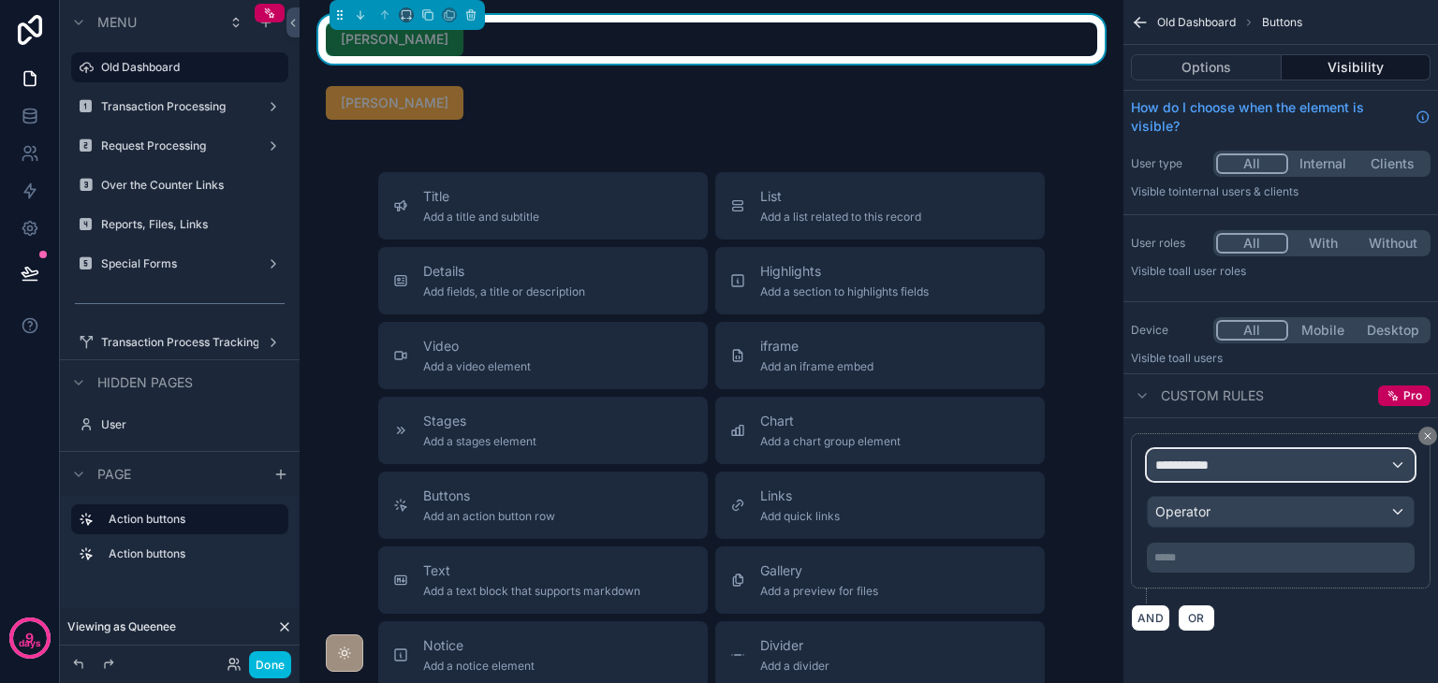
click at [1201, 471] on span "**********" at bounding box center [1189, 465] width 69 height 19
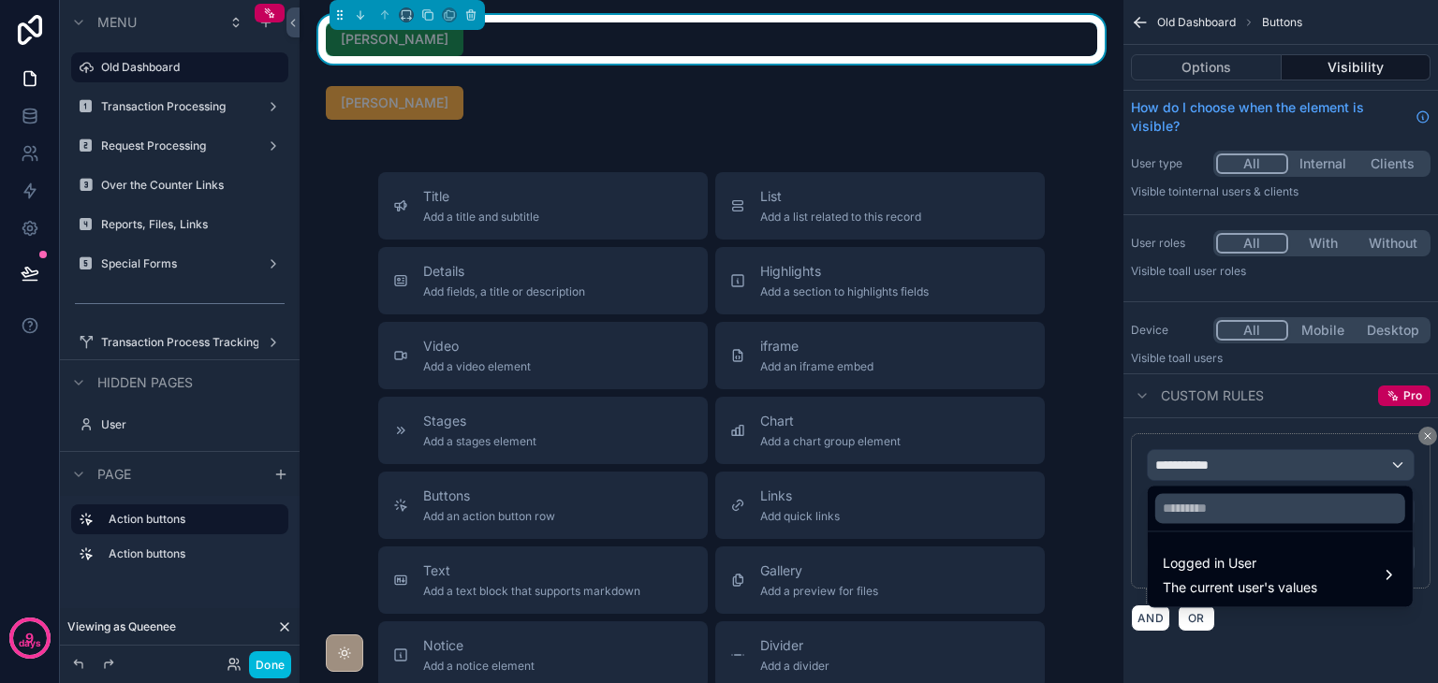
click at [1279, 592] on span "The current user's values" at bounding box center [1239, 587] width 154 height 19
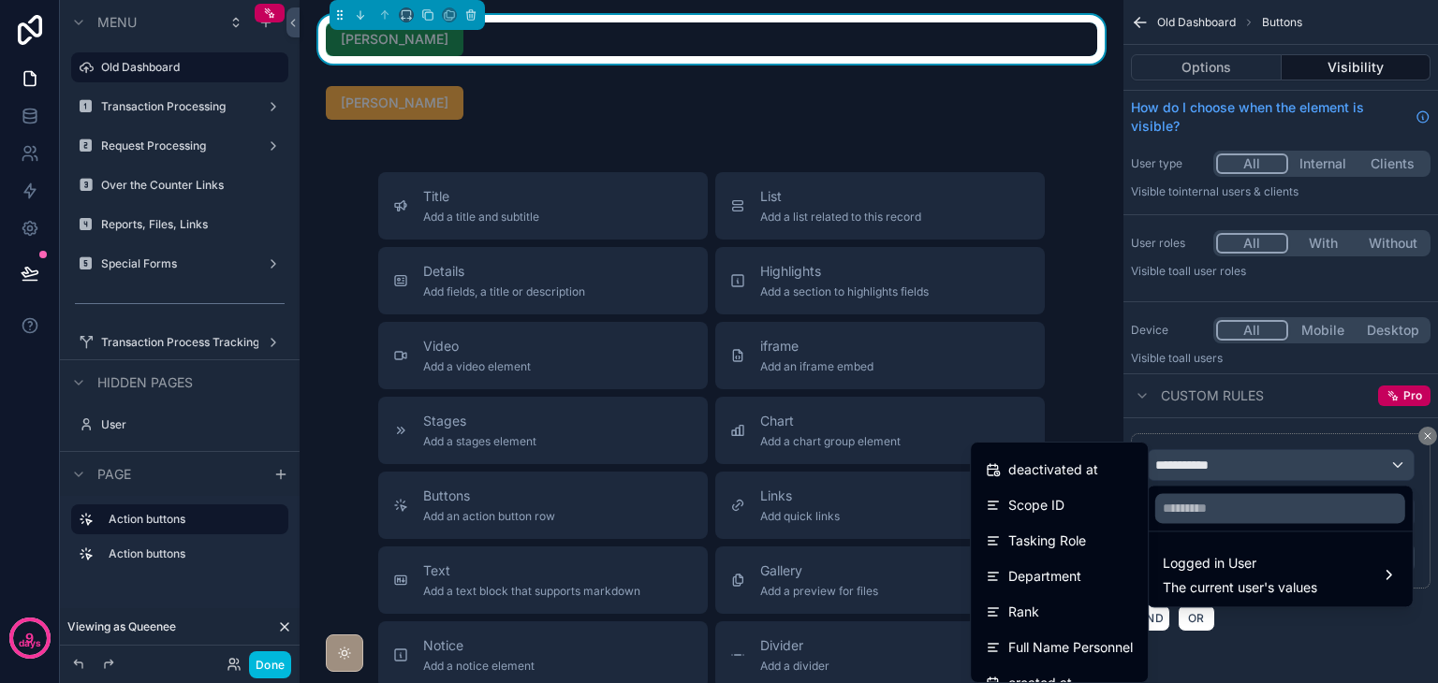
scroll to position [384, 0]
click at [1075, 517] on div "Scope ID" at bounding box center [1059, 506] width 147 height 22
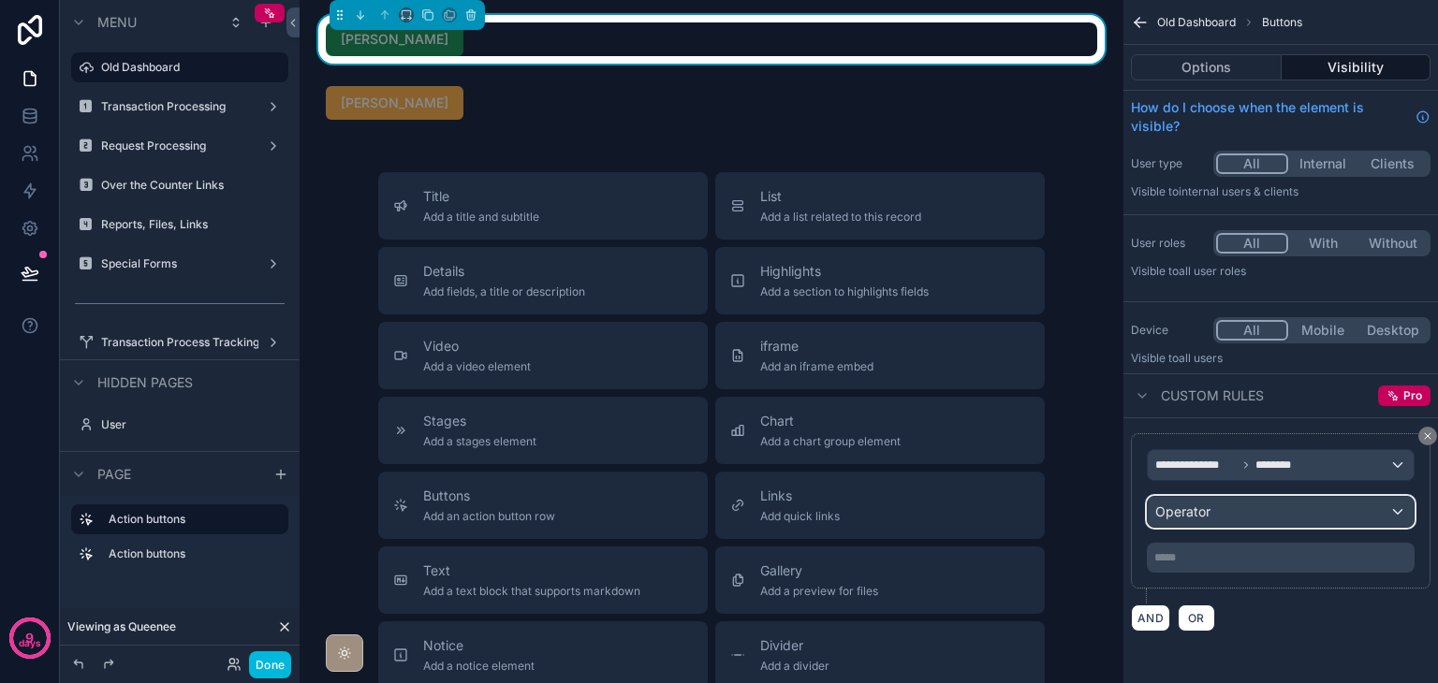
click at [1192, 509] on span "Operator" at bounding box center [1182, 512] width 55 height 16
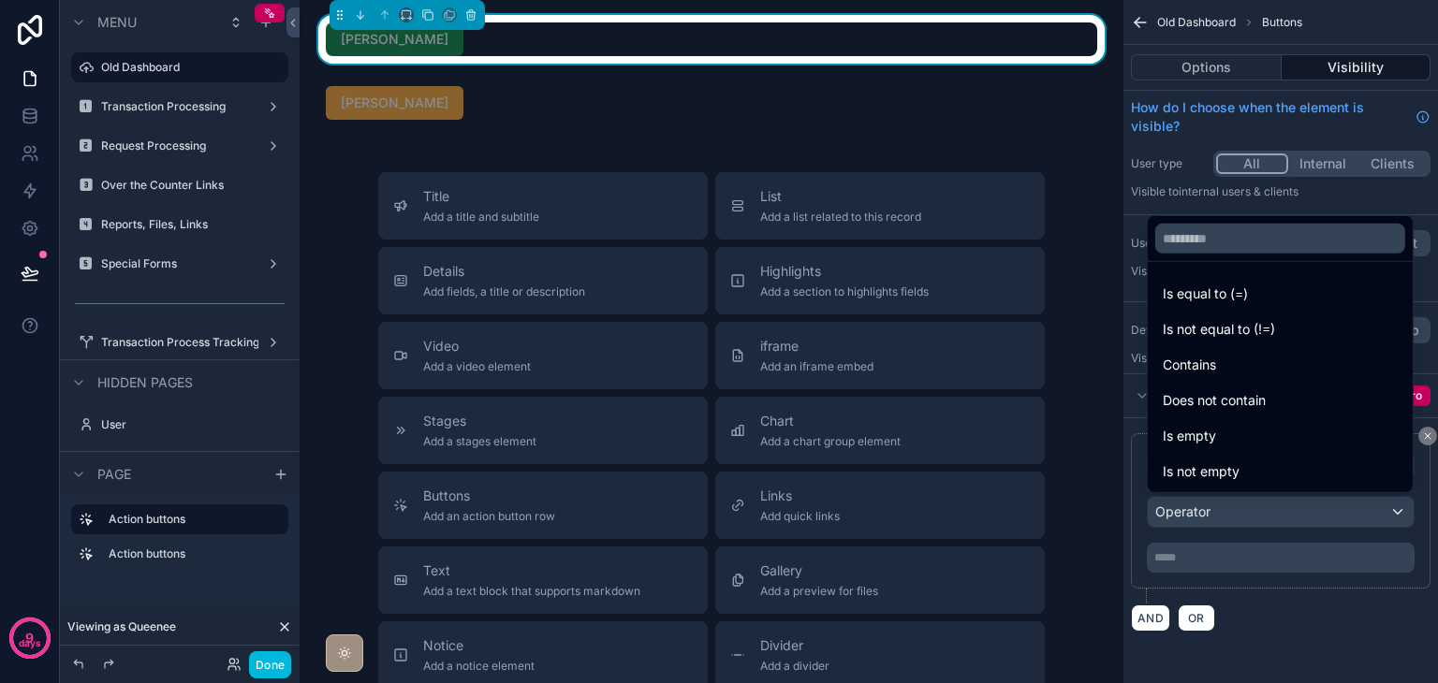
click at [1235, 296] on span "Is equal to (=)" at bounding box center [1204, 294] width 85 height 22
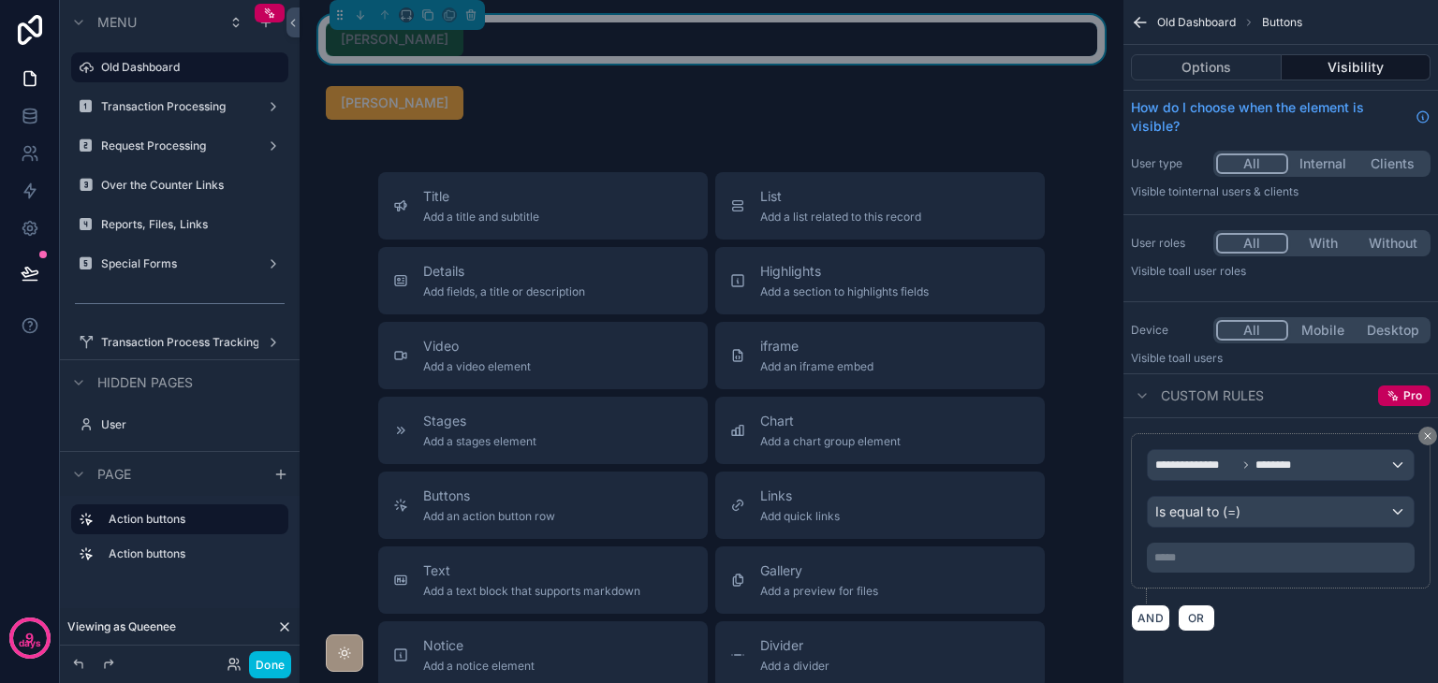
click at [1235, 543] on div "***** ﻿" at bounding box center [1281, 558] width 268 height 30
click at [1235, 550] on p "***** ﻿" at bounding box center [1282, 557] width 256 height 15
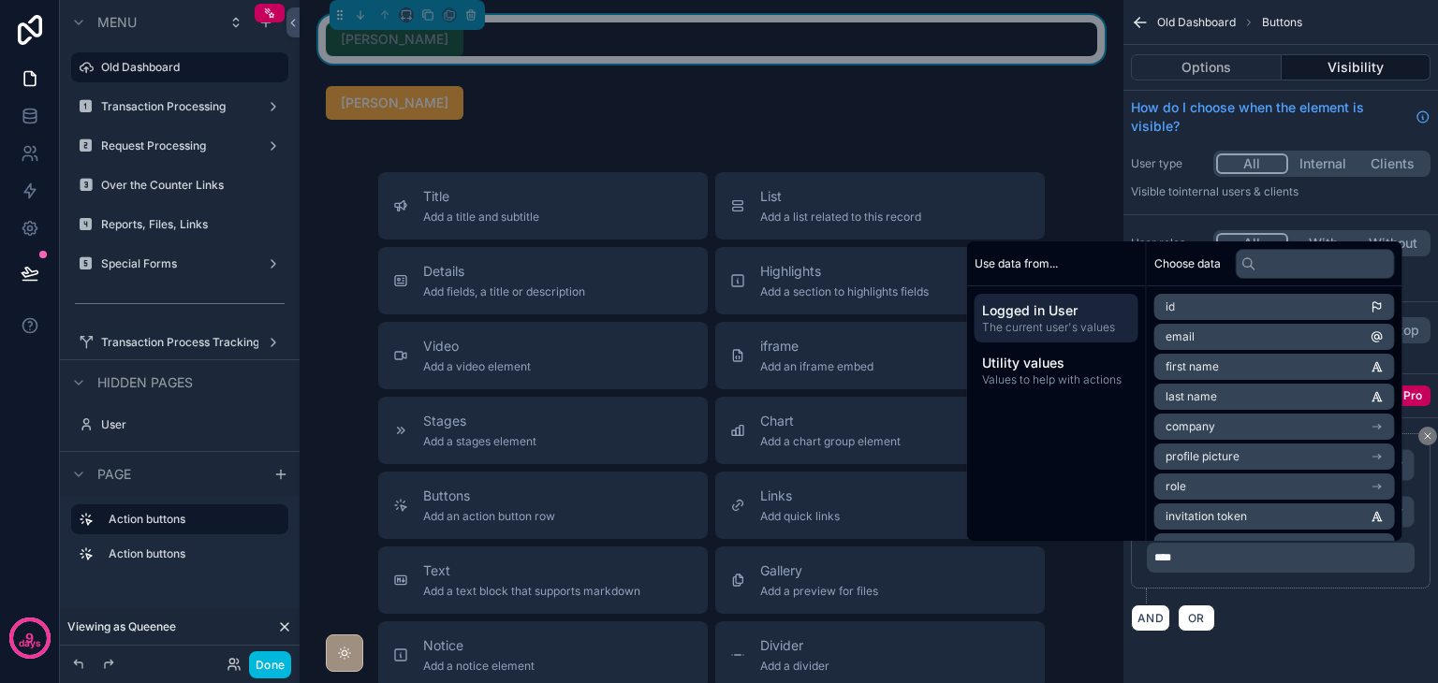
click at [1367, 616] on div "AND OR" at bounding box center [1281, 618] width 300 height 28
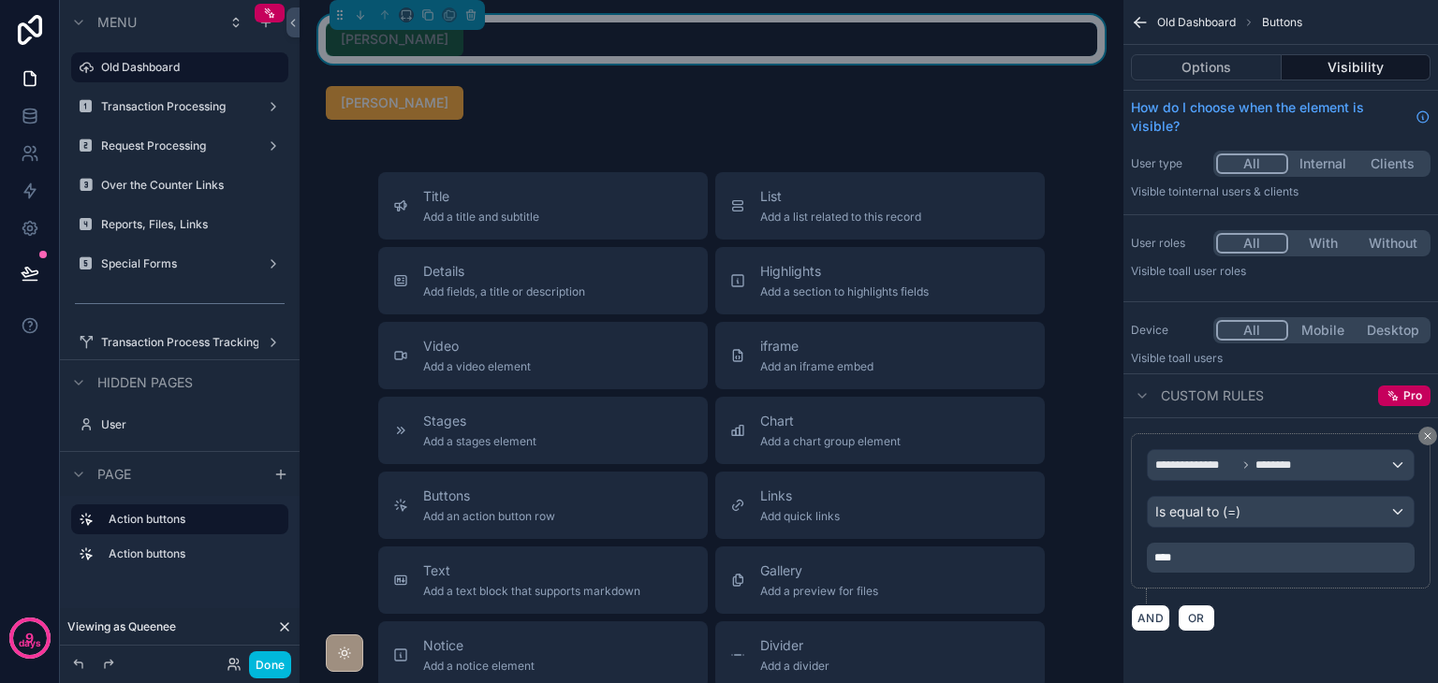
click at [569, 111] on div "scrollable content" at bounding box center [711, 103] width 794 height 49
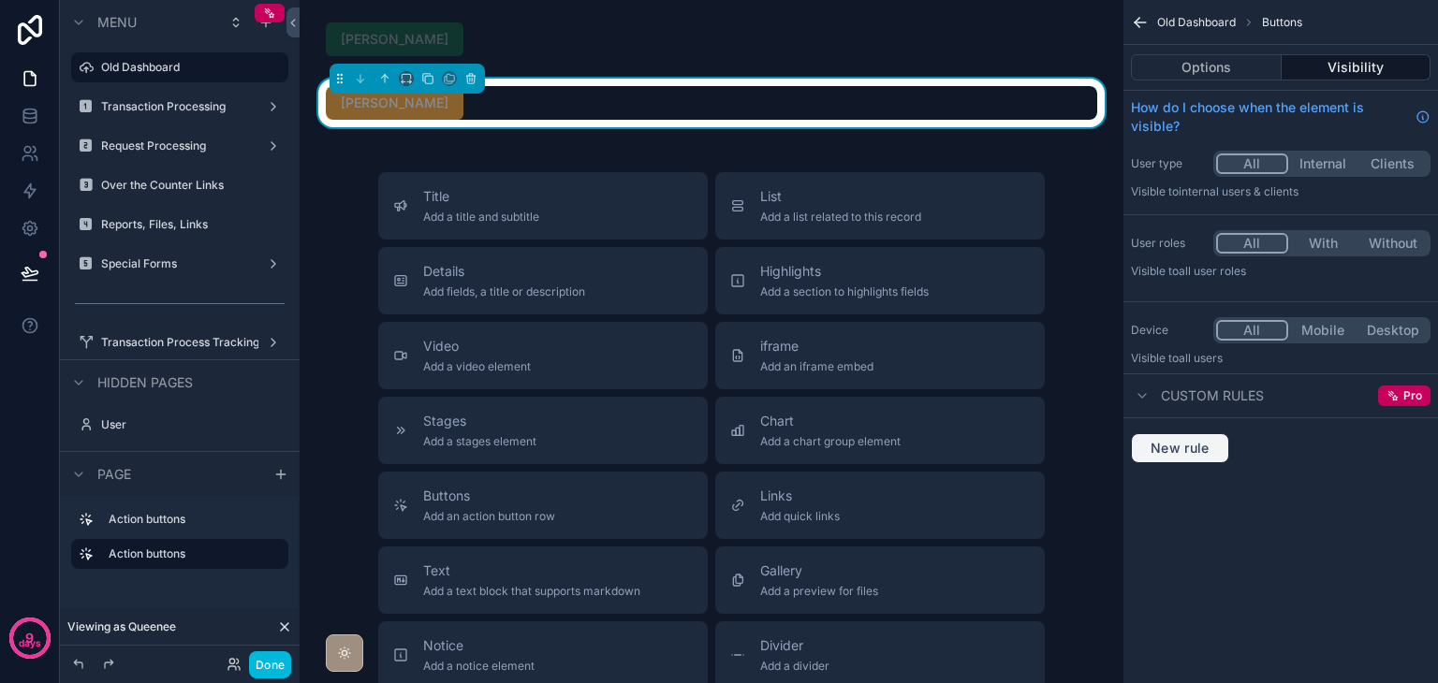
click at [1183, 440] on span "New rule" at bounding box center [1180, 448] width 74 height 17
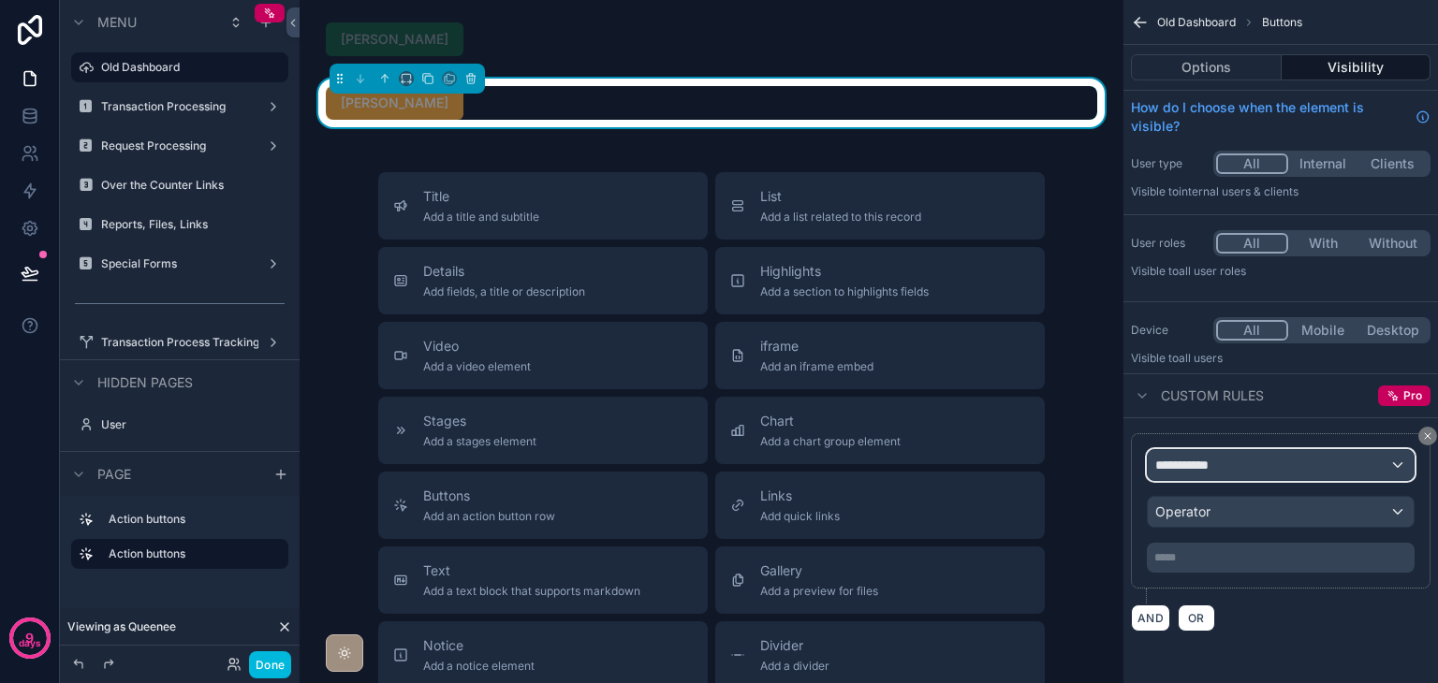
click at [1208, 469] on span "**********" at bounding box center [1189, 465] width 69 height 19
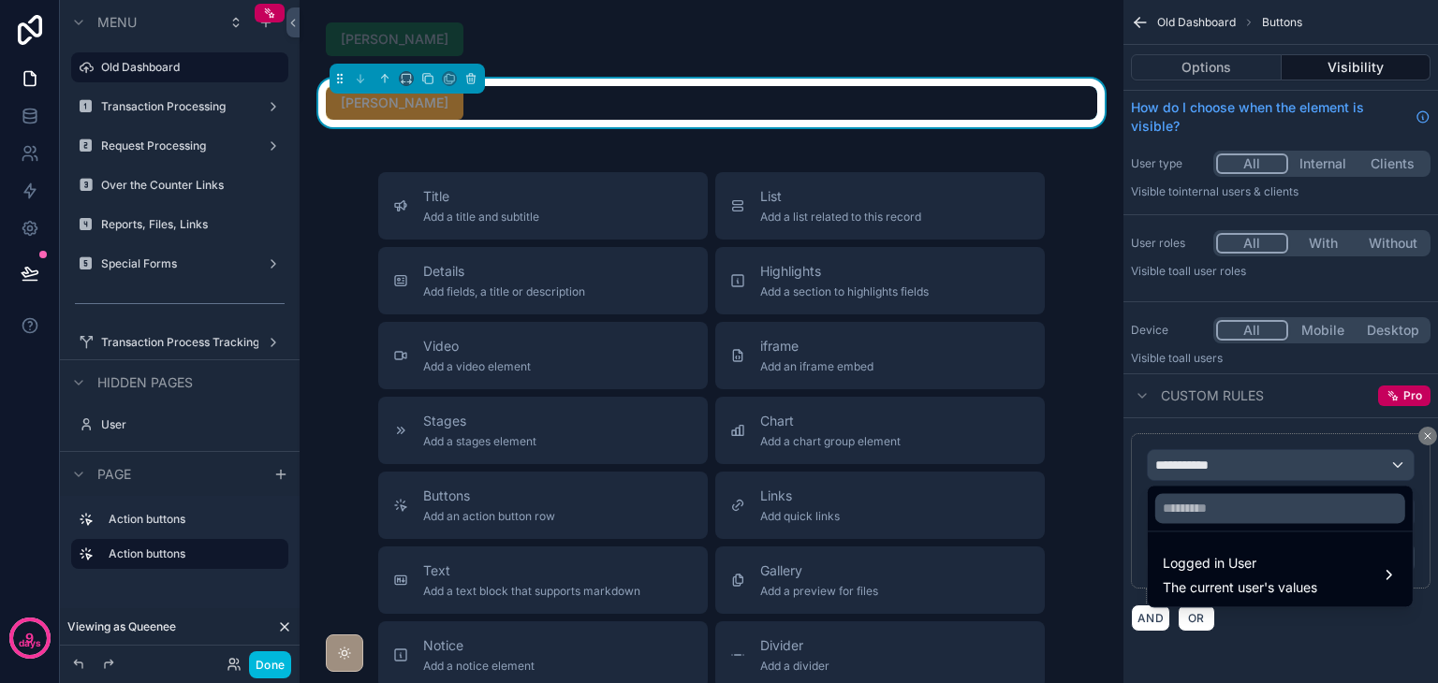
click at [1228, 572] on span "Logged in User" at bounding box center [1239, 563] width 154 height 22
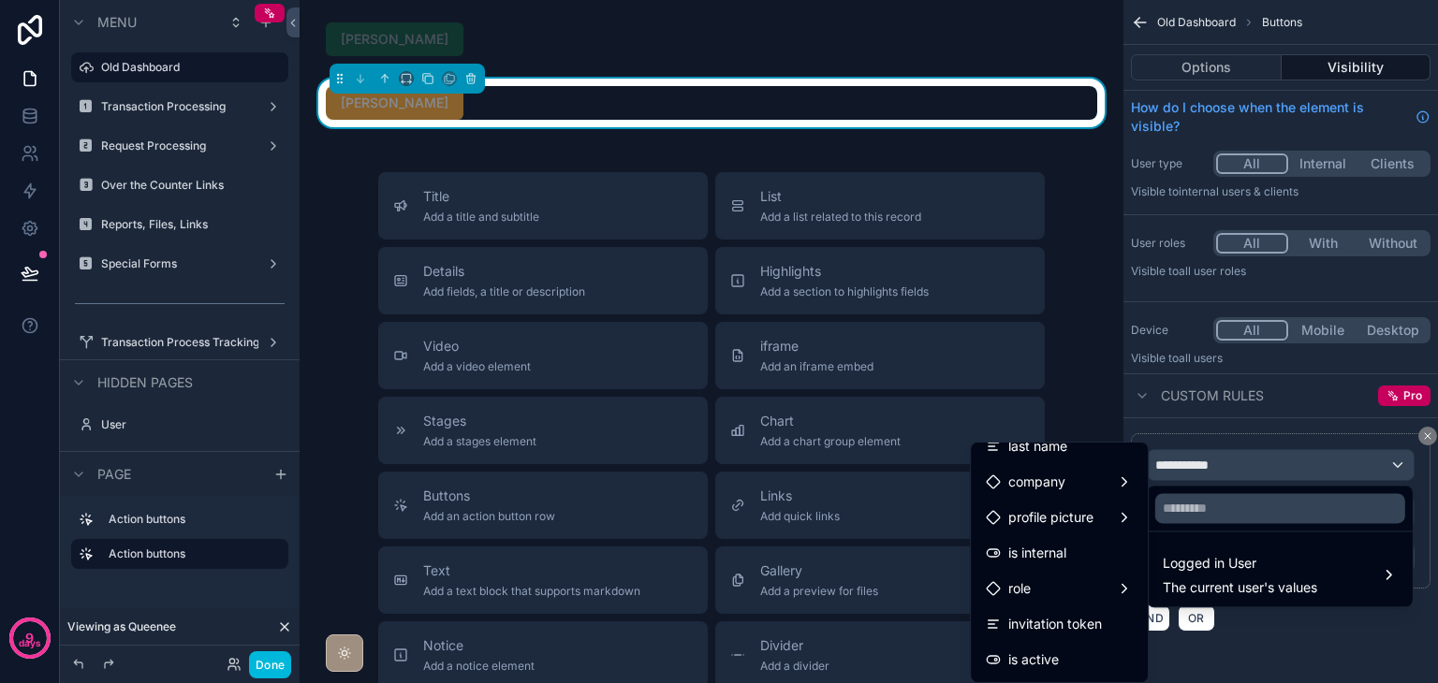
scroll to position [281, 0]
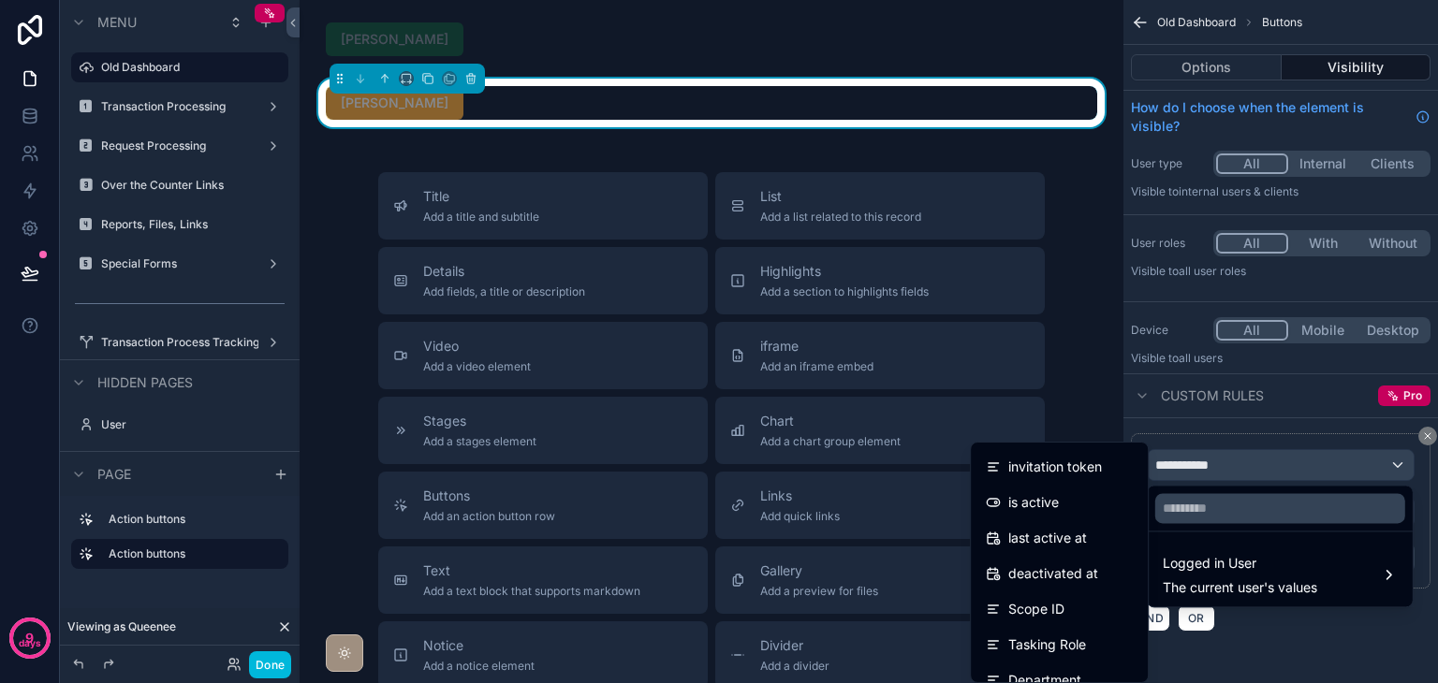
click at [1056, 605] on div "Scope ID" at bounding box center [1059, 609] width 147 height 22
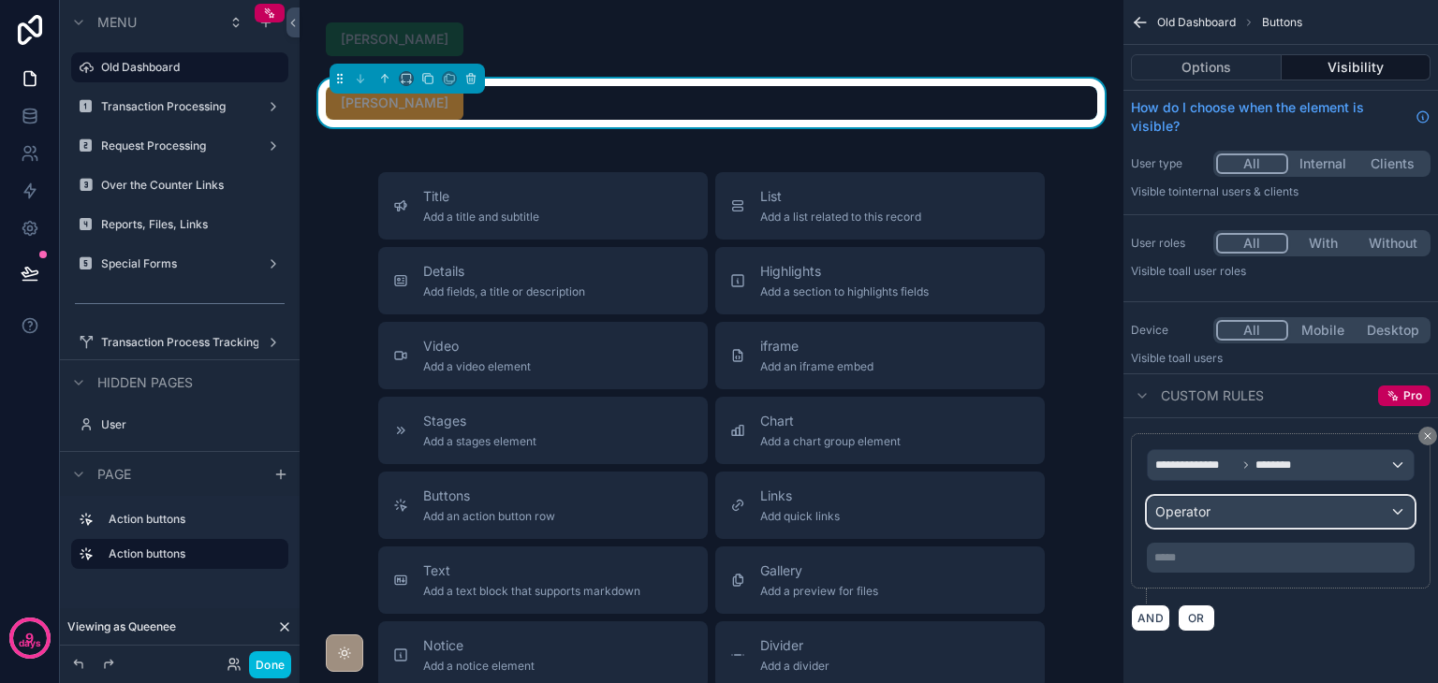
click at [1198, 509] on span "Operator" at bounding box center [1182, 512] width 55 height 16
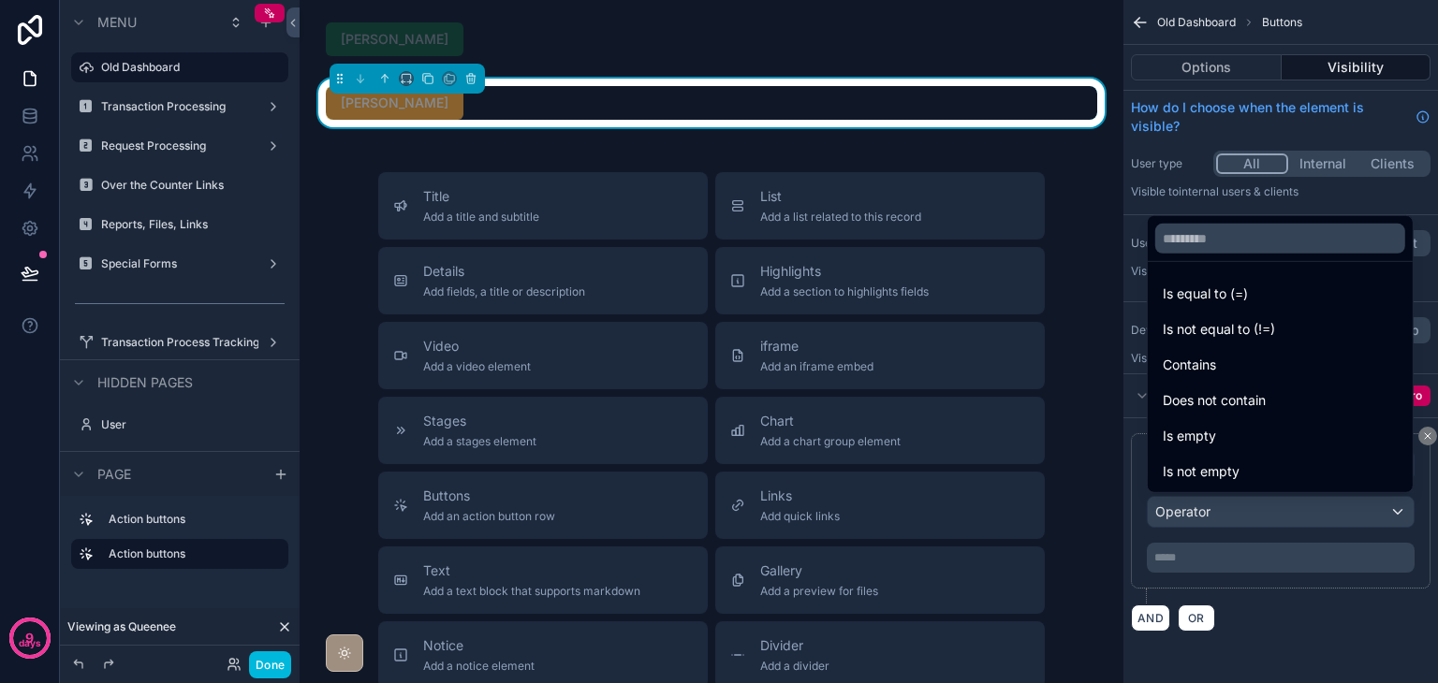
click at [1214, 302] on span "Is equal to (=)" at bounding box center [1204, 294] width 85 height 22
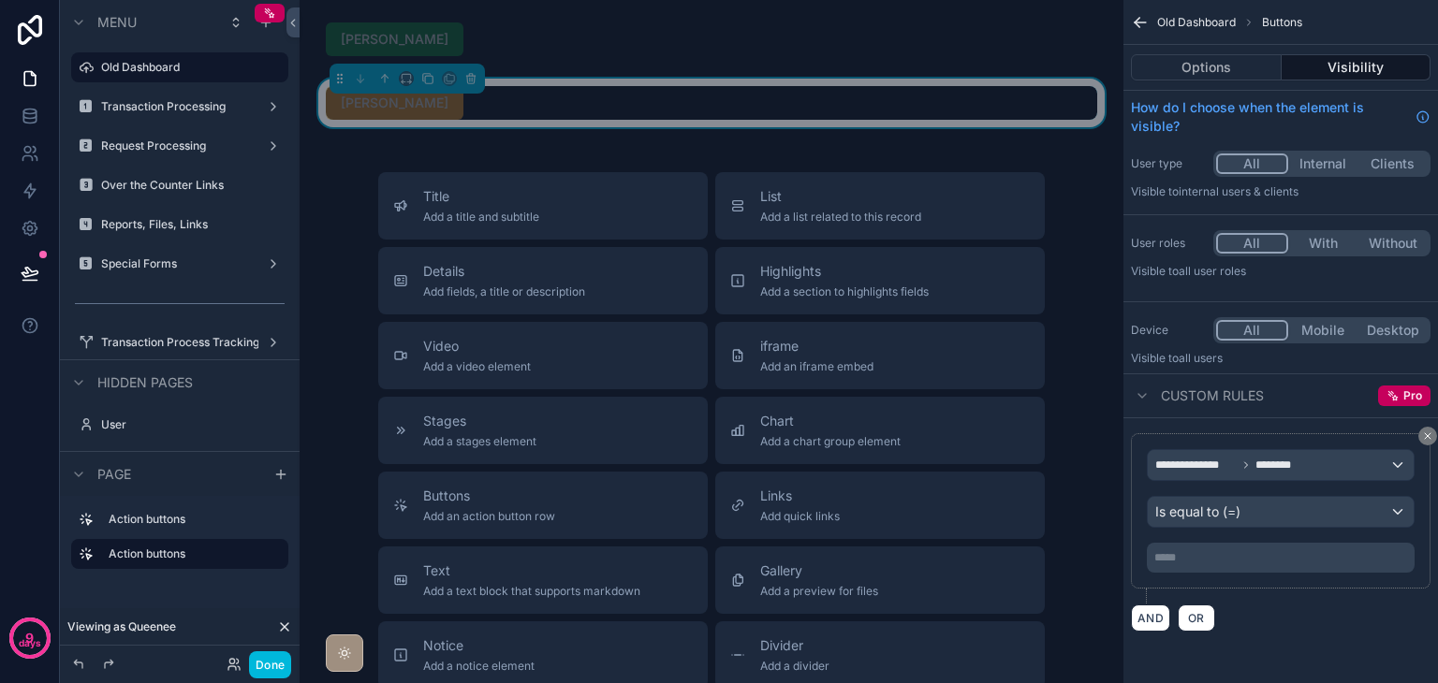
click at [1234, 554] on p "***** ﻿" at bounding box center [1282, 557] width 256 height 15
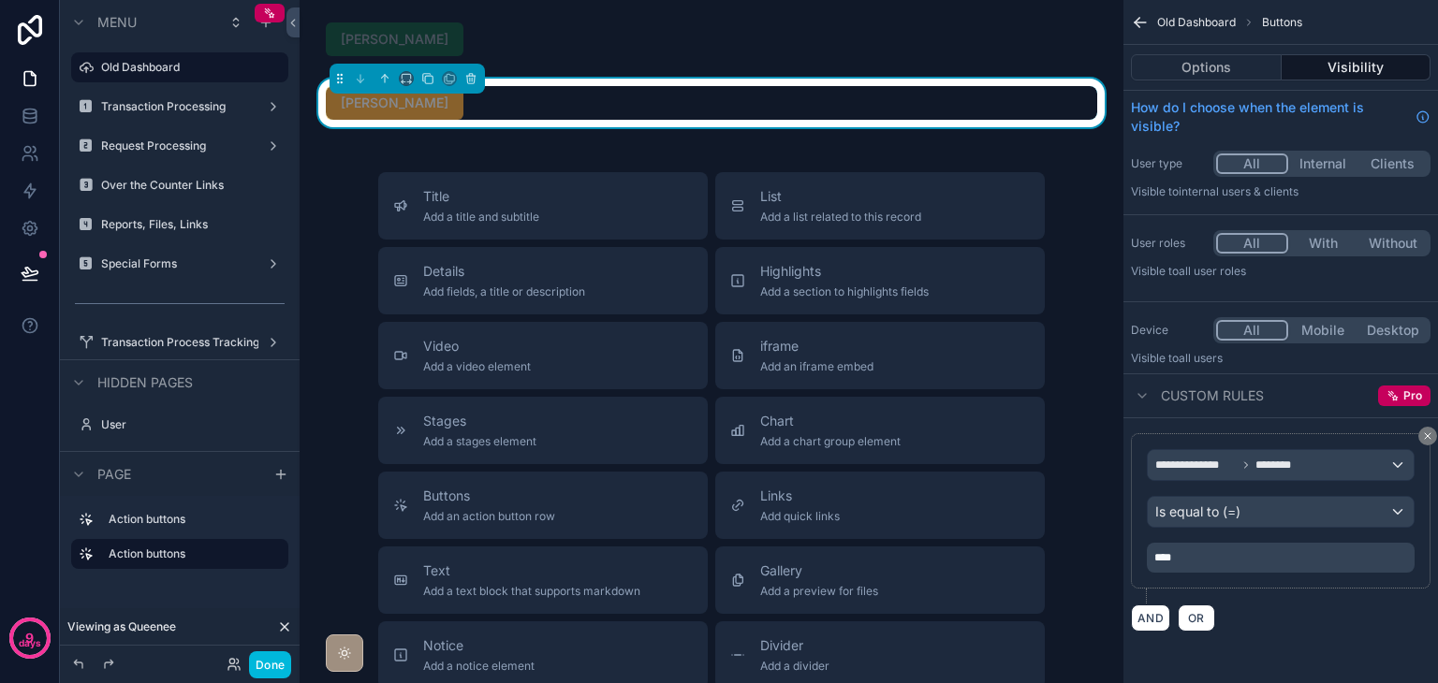
click at [1265, 607] on div "AND OR" at bounding box center [1281, 618] width 300 height 28
click at [1094, 446] on div "Title Add a title and subtitle List Add a list related to this record Details A…" at bounding box center [711, 505] width 794 height 666
click at [425, 85] on button "scrollable content" at bounding box center [427, 78] width 21 height 21
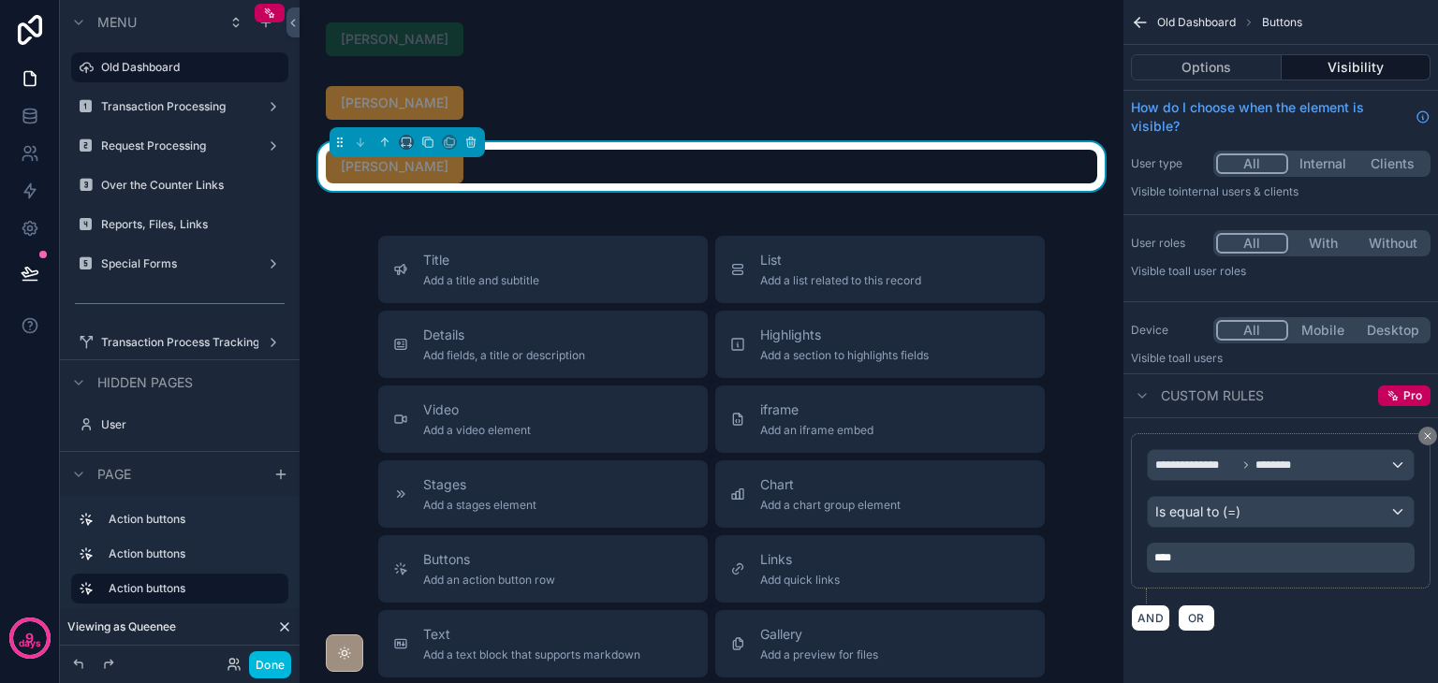
click at [592, 183] on div "[PERSON_NAME]" at bounding box center [711, 167] width 771 height 34
click at [1187, 78] on button "Options" at bounding box center [1206, 67] width 151 height 26
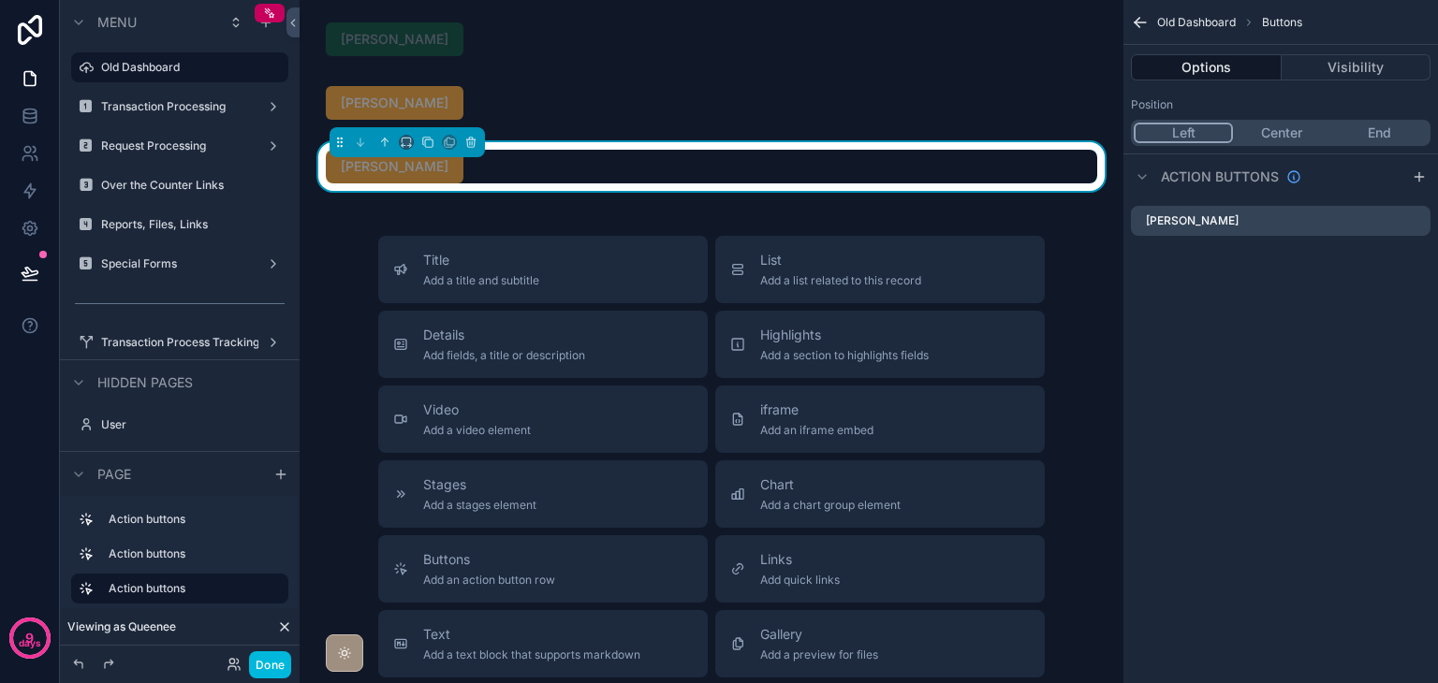
click at [0, 0] on icon "scrollable content" at bounding box center [0, 0] width 0 height 0
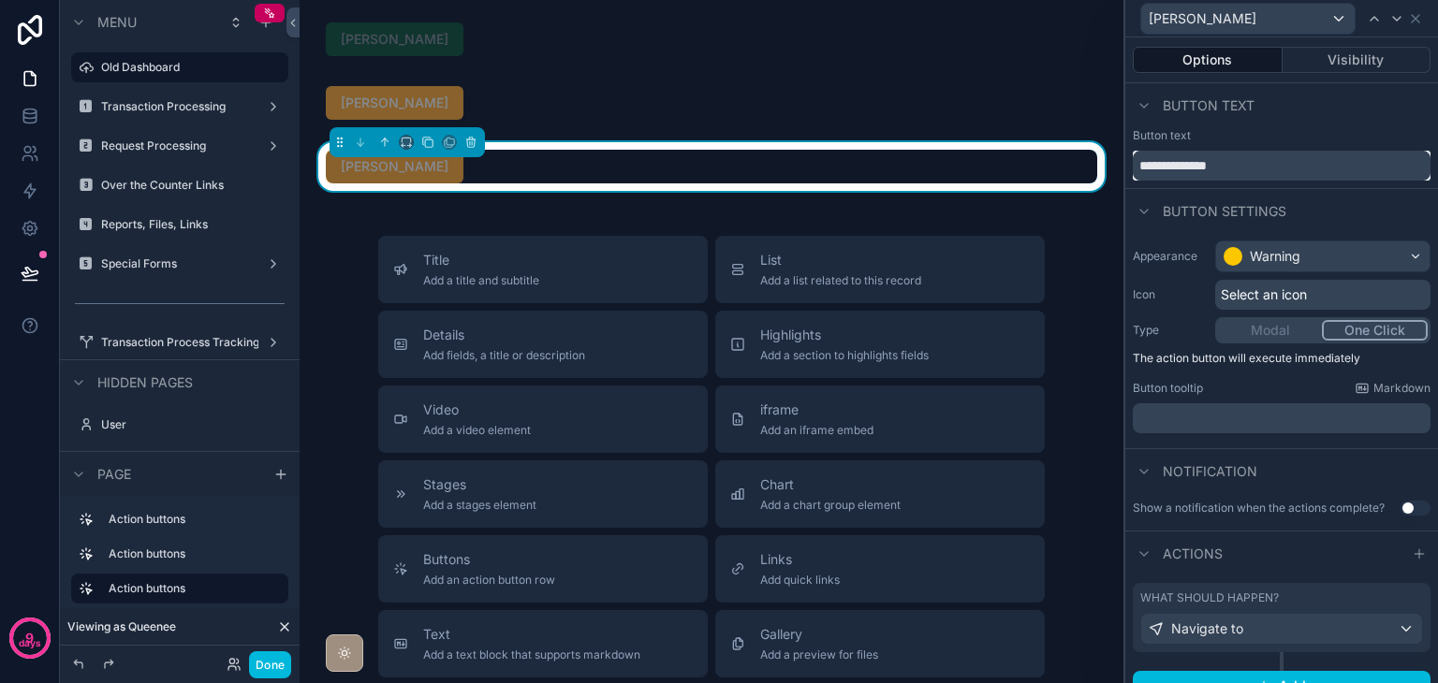
click at [1302, 171] on input "**********" at bounding box center [1282, 166] width 298 height 30
type input "**********"
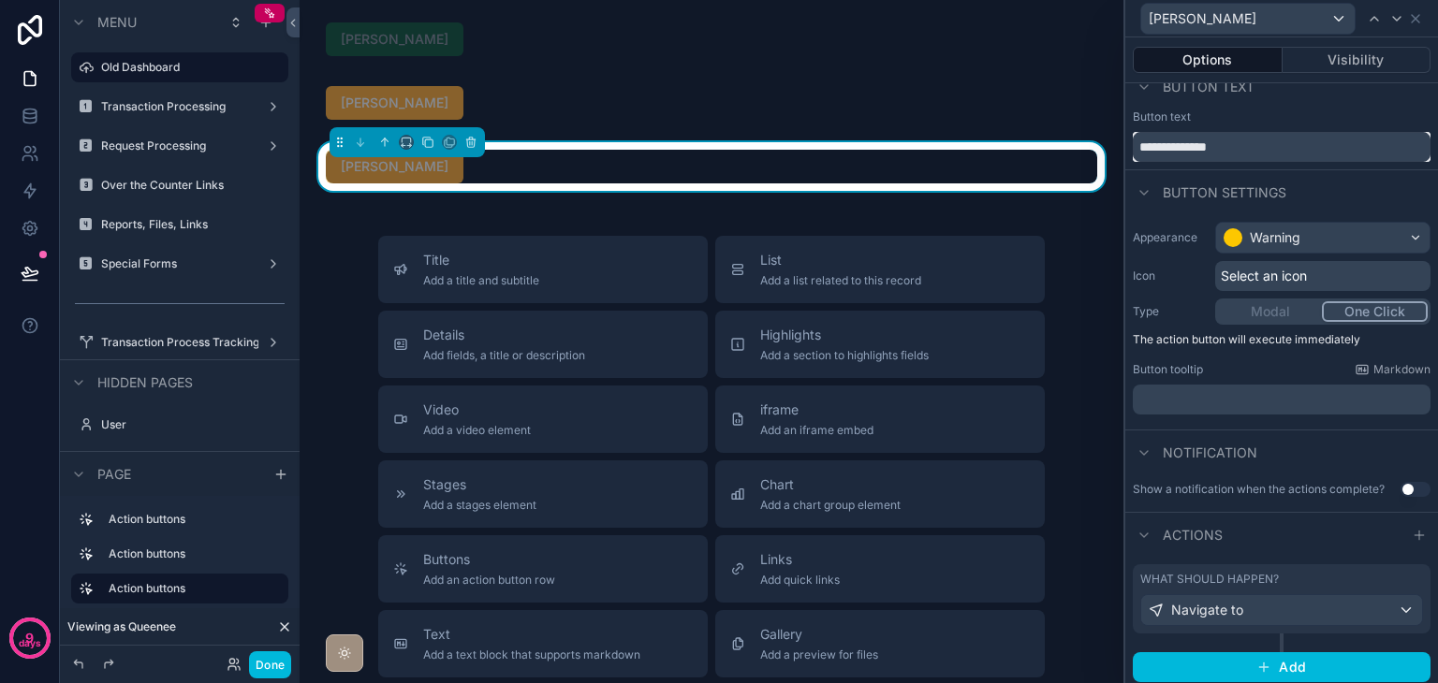
scroll to position [23, 0]
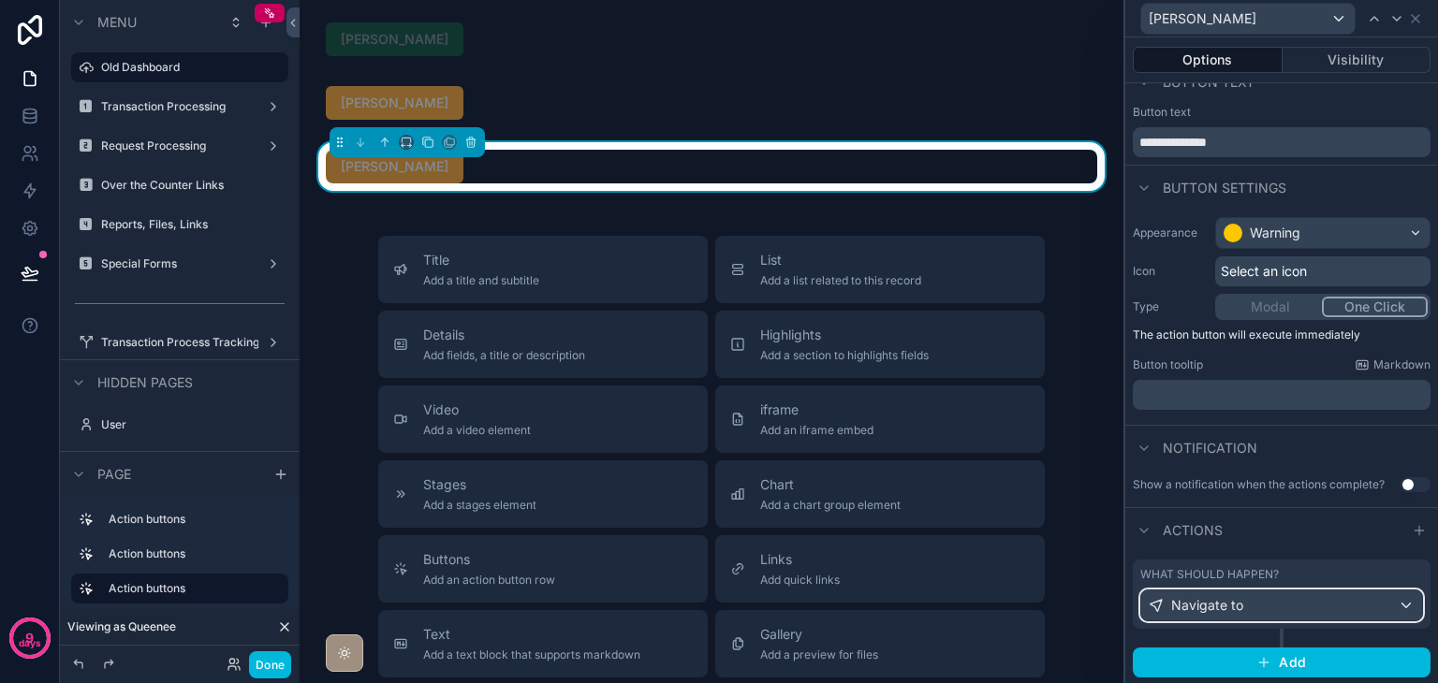
click at [1255, 607] on div "Navigate to" at bounding box center [1281, 606] width 281 height 30
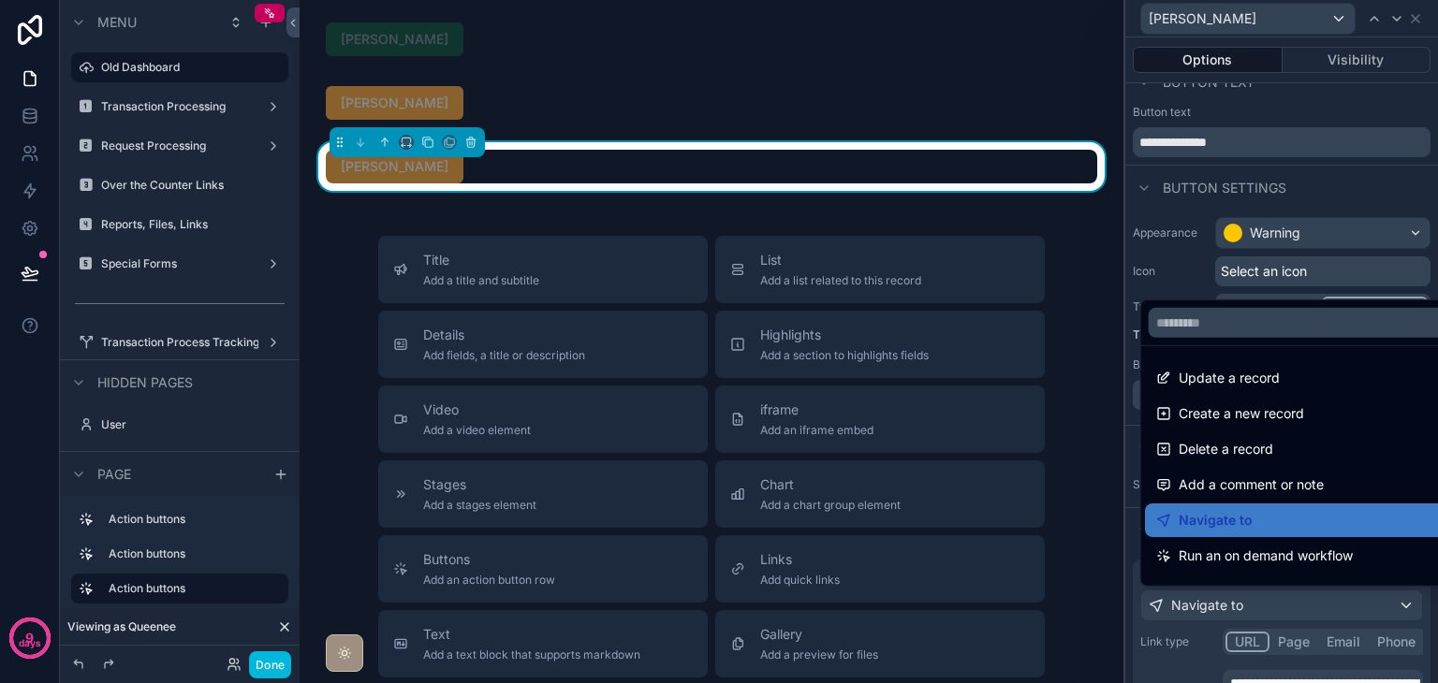
click at [1255, 607] on div at bounding box center [1281, 341] width 313 height 683
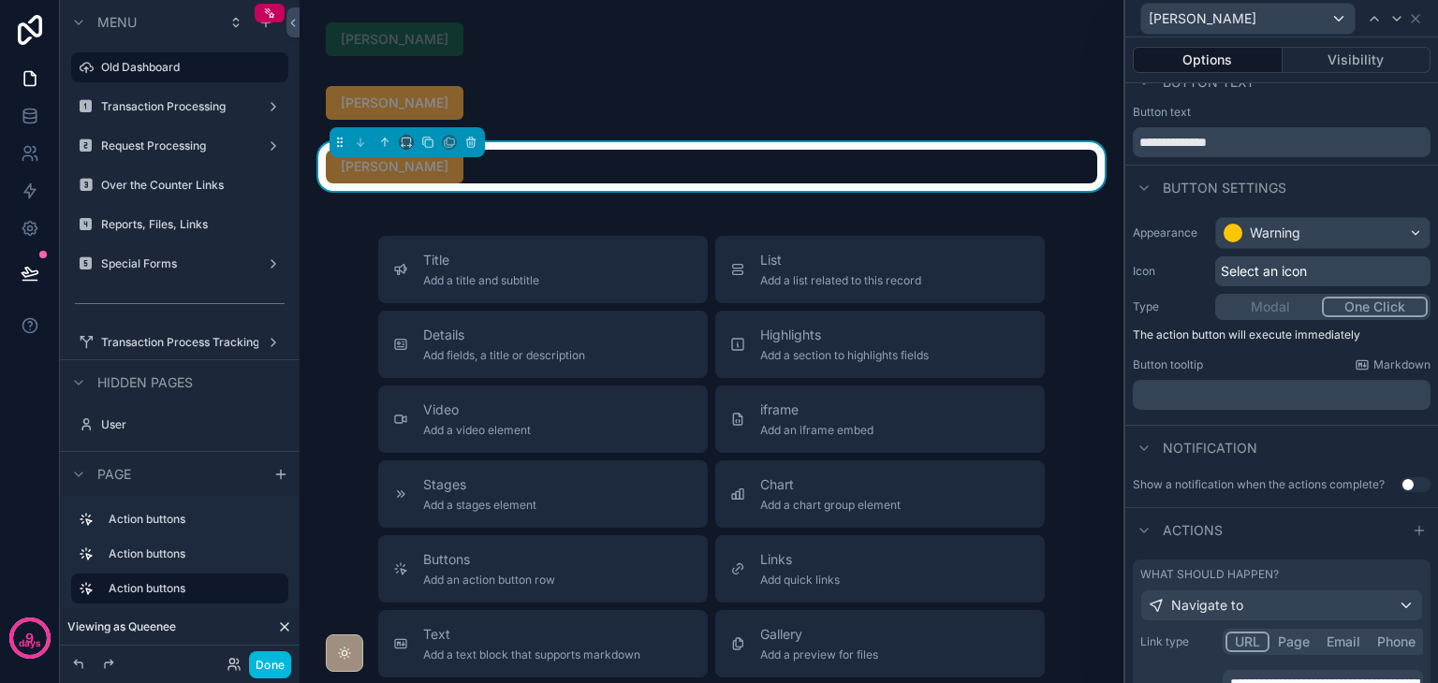
scroll to position [211, 0]
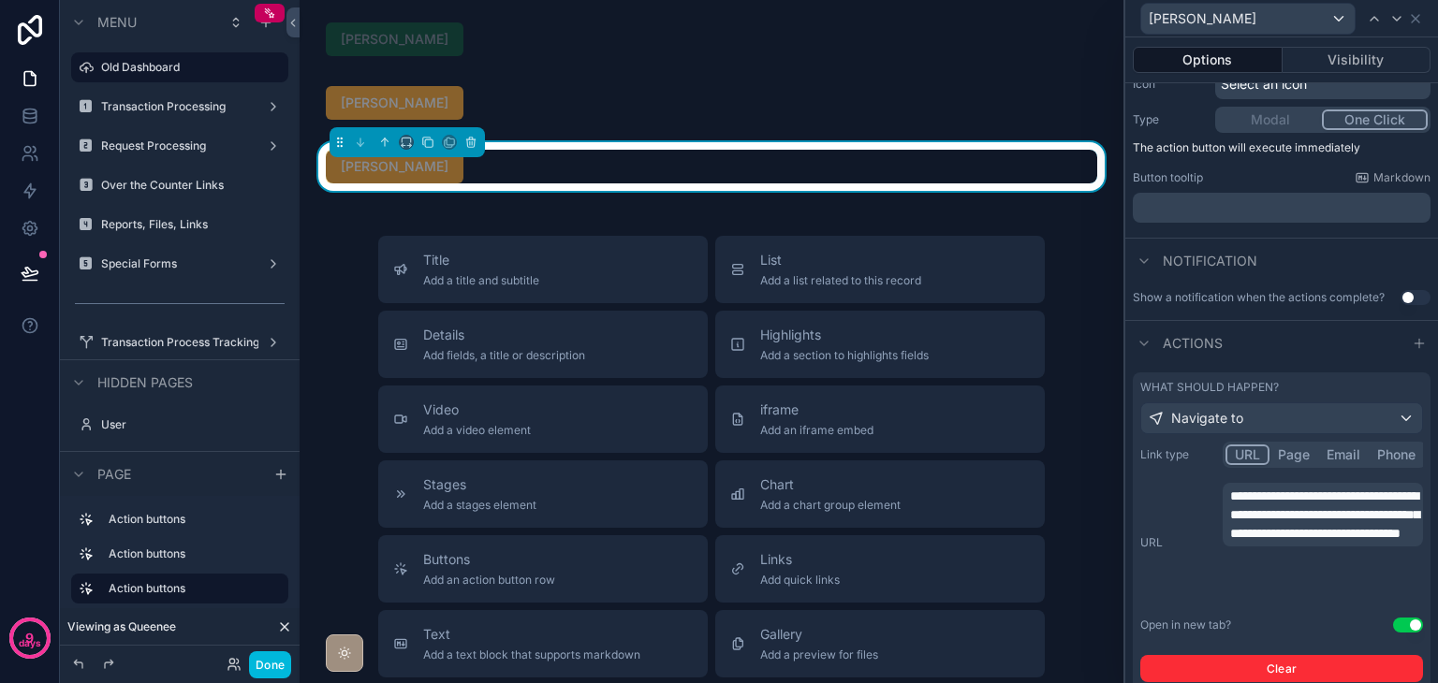
click at [1295, 540] on span "**********" at bounding box center [1324, 515] width 189 height 51
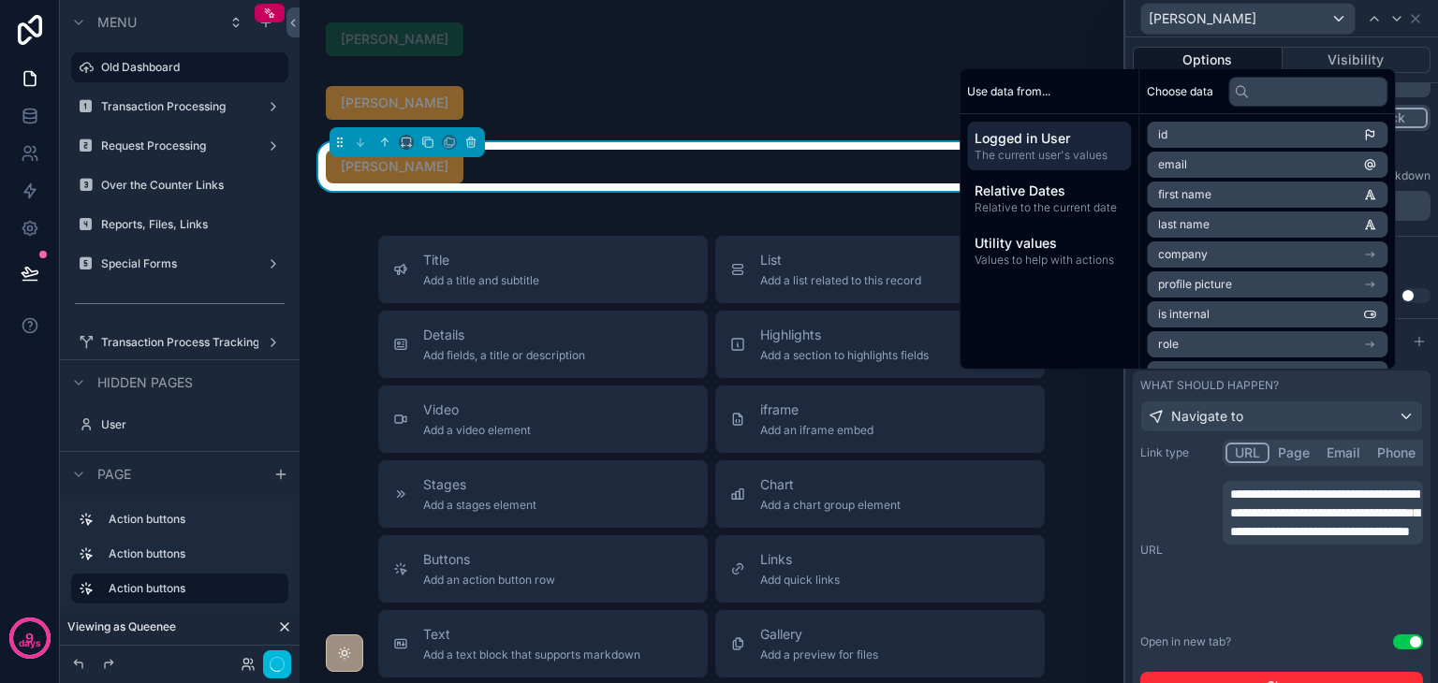
scroll to position [319, 0]
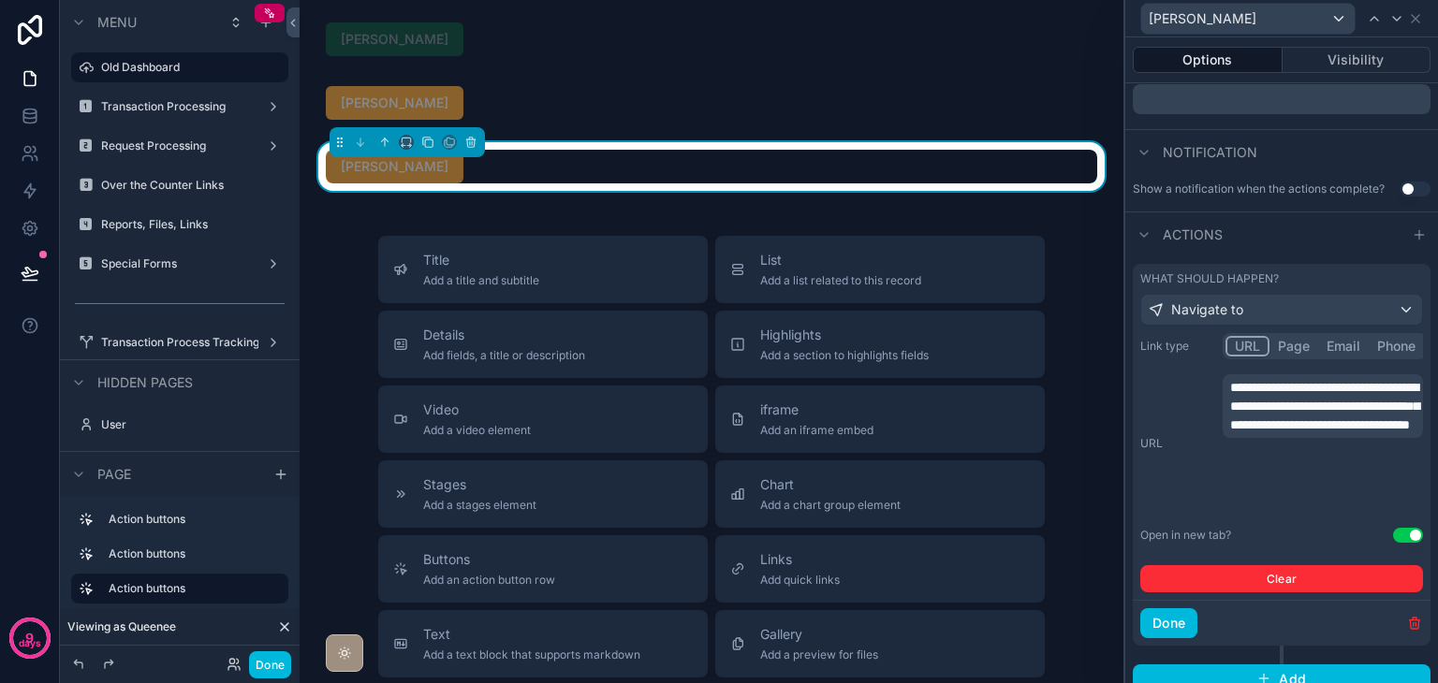
click at [1187, 619] on button "Done" at bounding box center [1168, 623] width 57 height 30
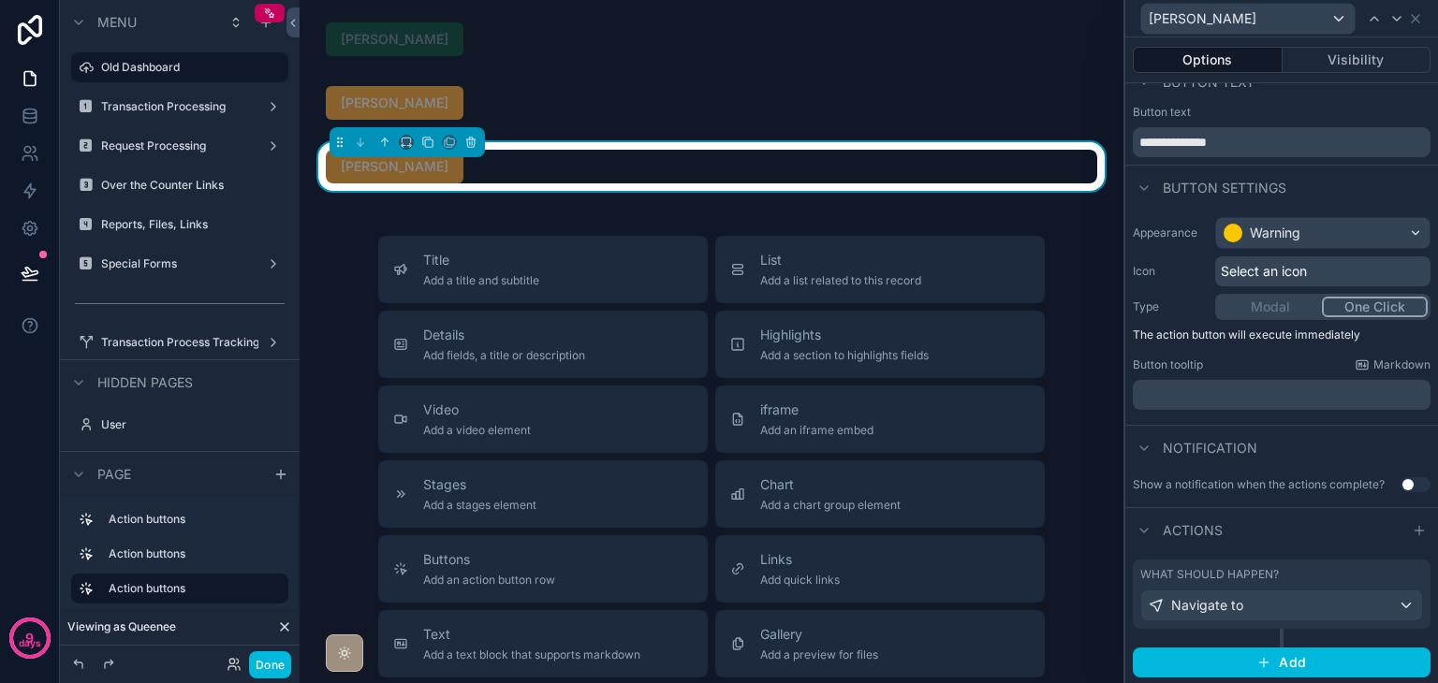
click at [1333, 65] on button "Visibility" at bounding box center [1356, 60] width 149 height 26
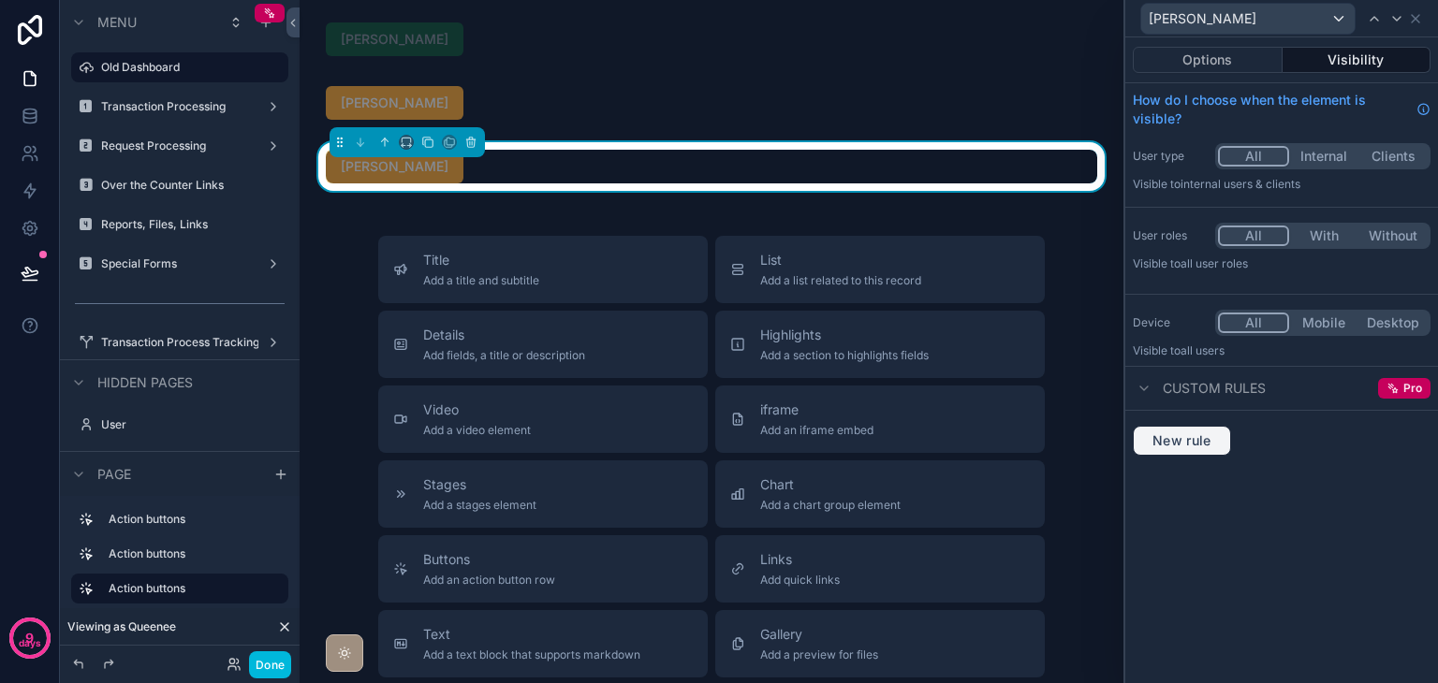
click at [1181, 441] on span "New rule" at bounding box center [1182, 440] width 74 height 17
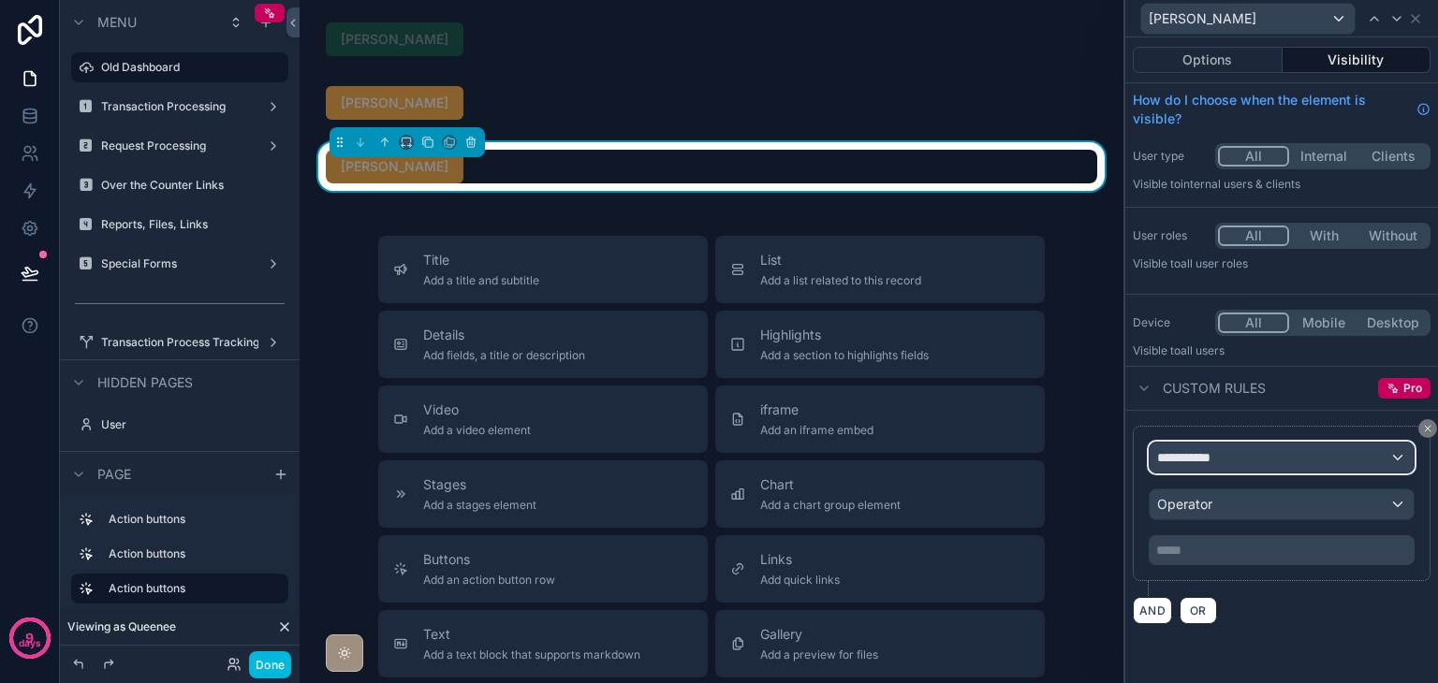
click at [1213, 465] on span "**********" at bounding box center [1191, 457] width 69 height 19
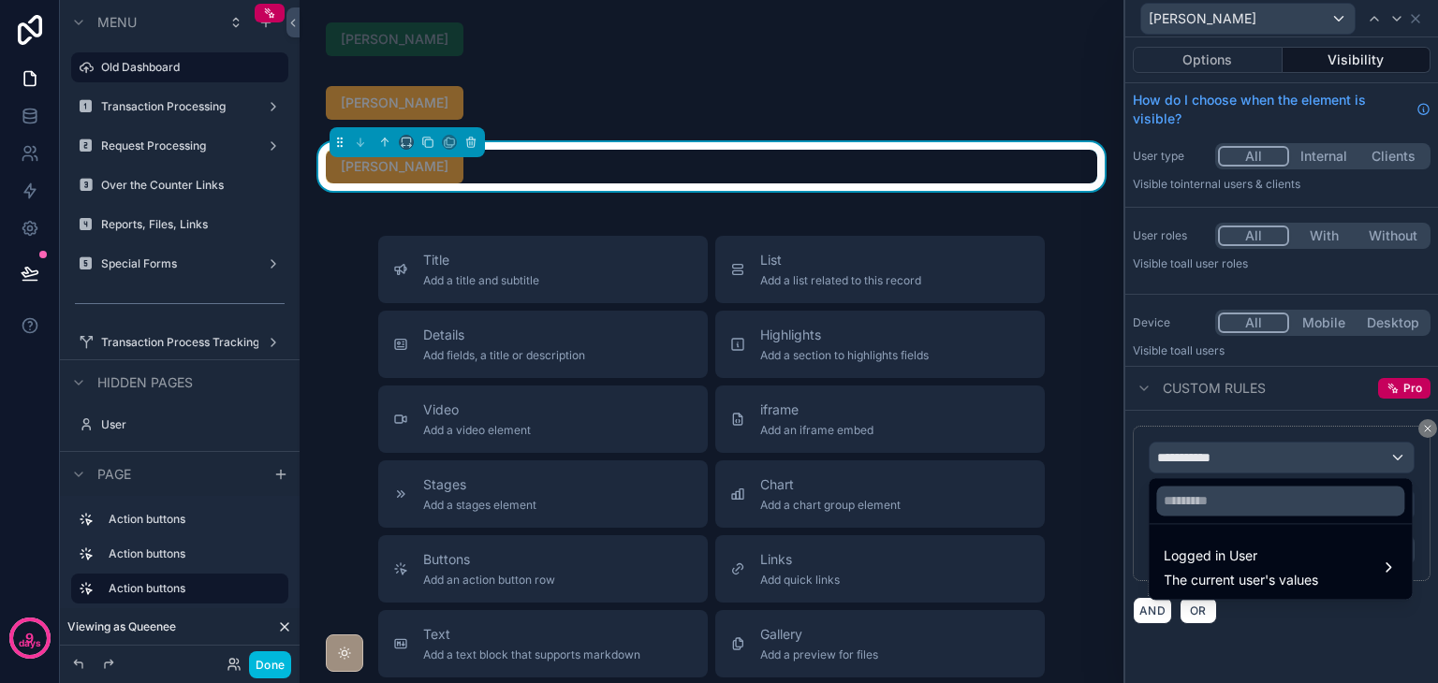
click at [1251, 571] on span "The current user's values" at bounding box center [1240, 580] width 154 height 19
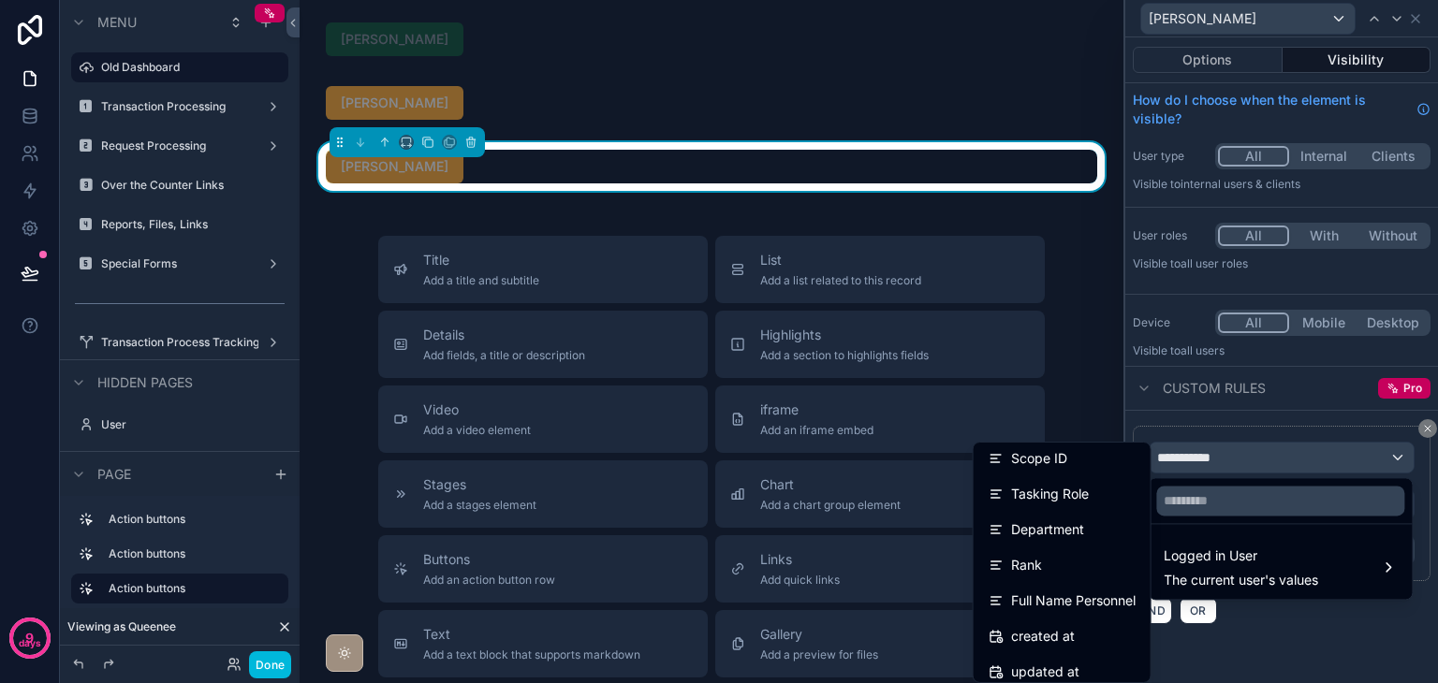
scroll to position [477, 0]
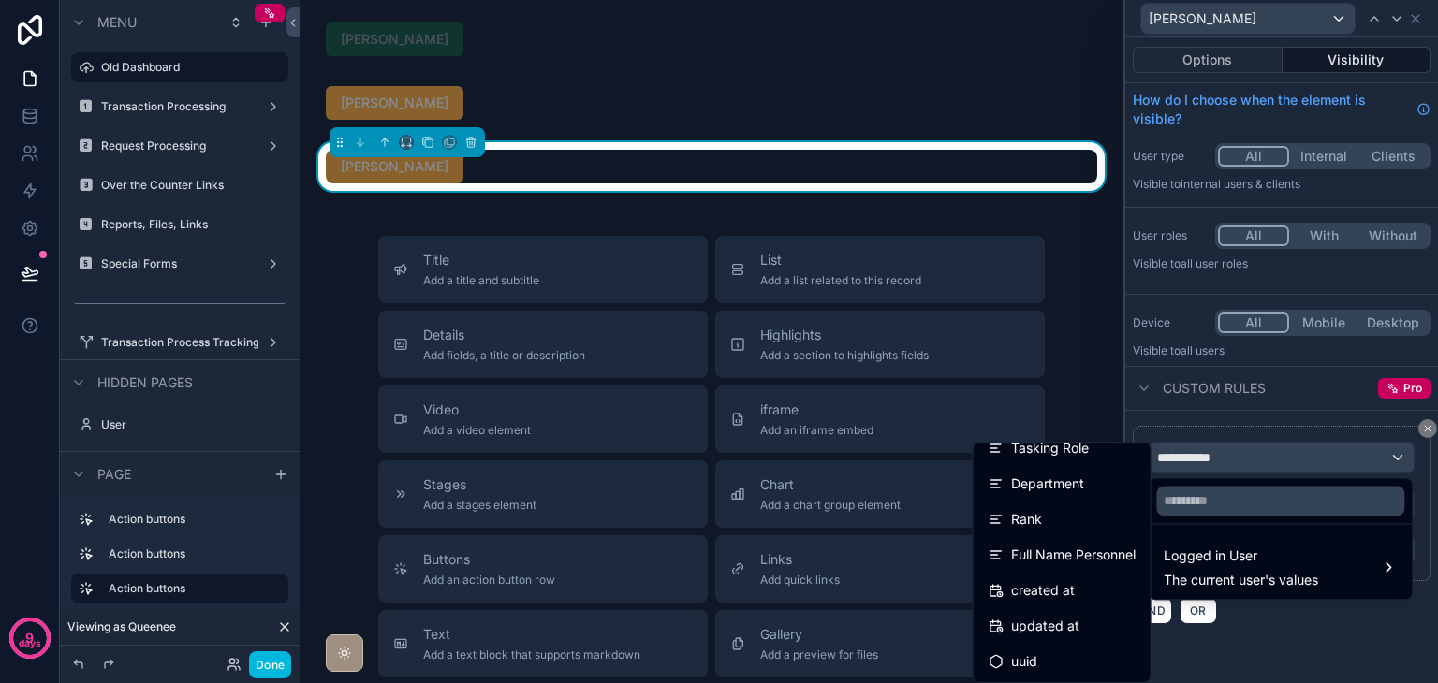
click at [1090, 559] on span "Full Name Personnel" at bounding box center [1073, 555] width 124 height 22
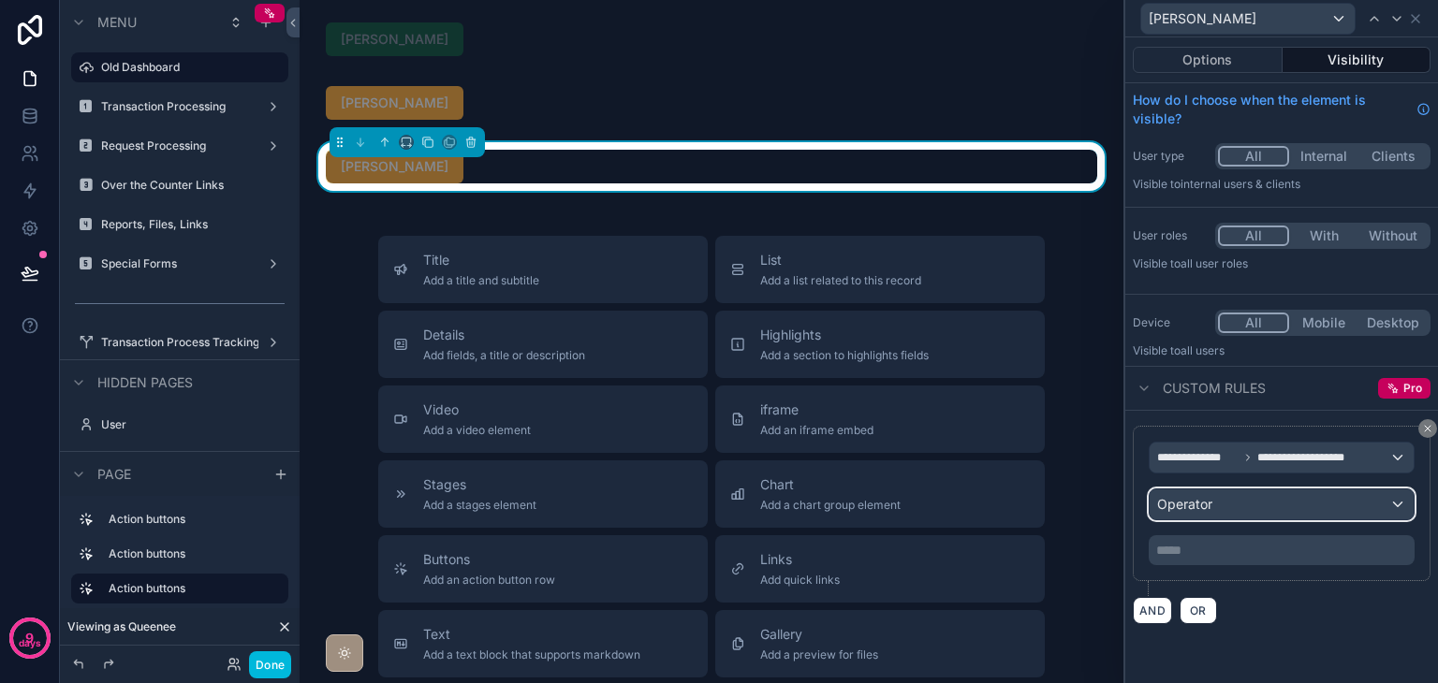
click at [1241, 510] on div "Operator" at bounding box center [1281, 505] width 264 height 30
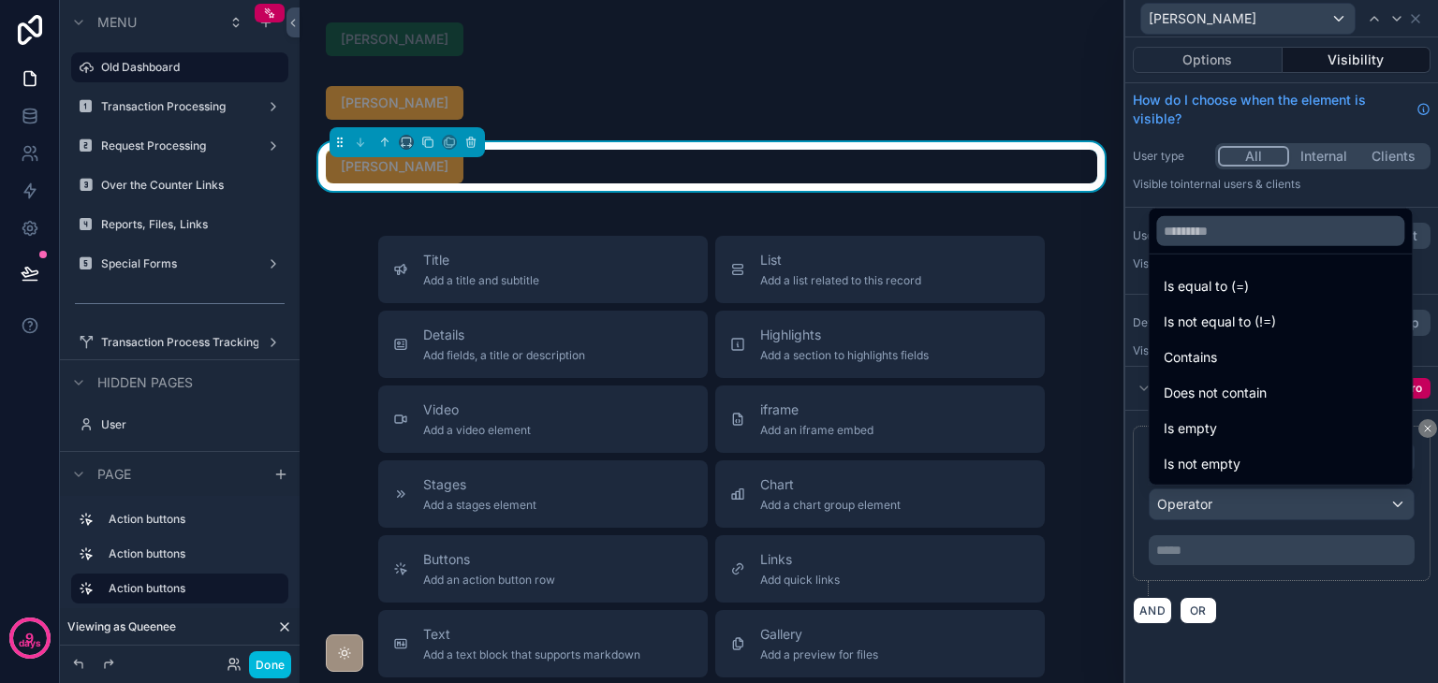
click at [1230, 297] on div "Is equal to (=)" at bounding box center [1280, 287] width 256 height 34
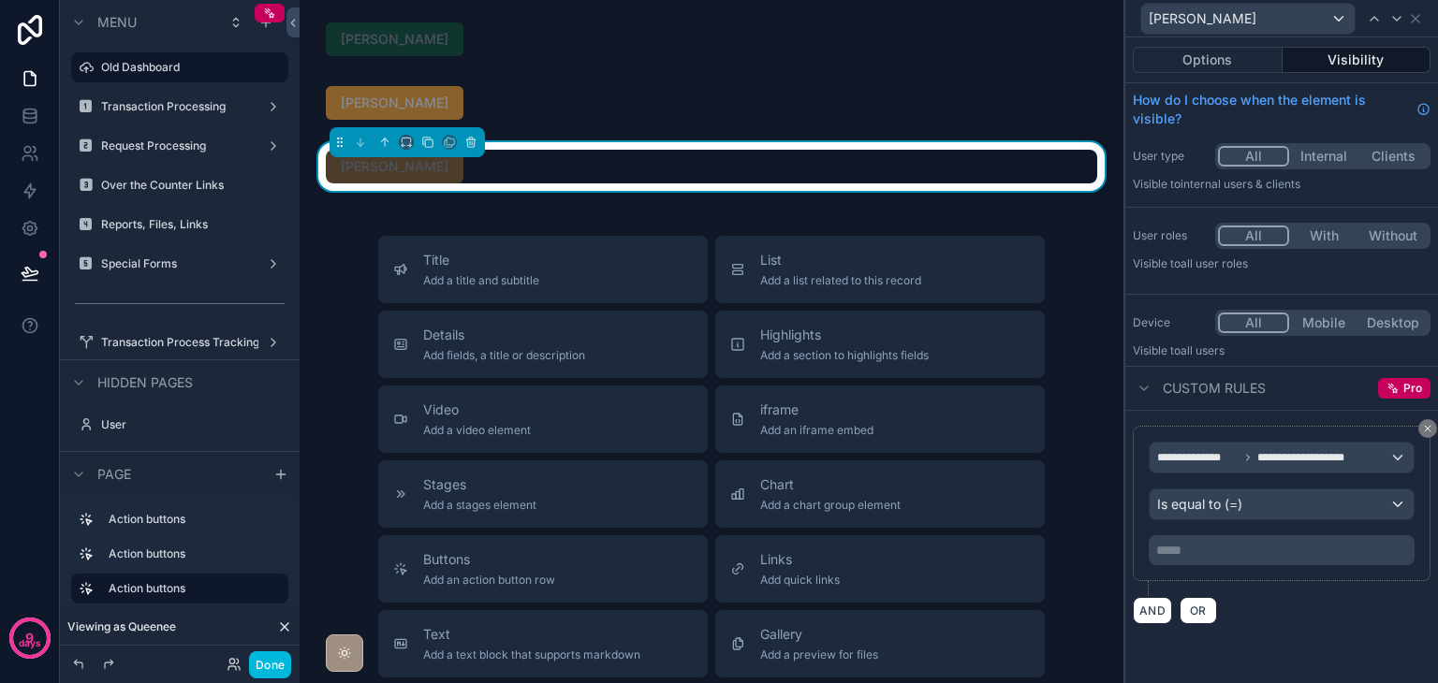
click at [1235, 545] on p "***** ﻿" at bounding box center [1283, 550] width 255 height 19
click at [1290, 596] on div "AND OR" at bounding box center [1282, 610] width 298 height 28
click at [1093, 524] on div "Title Add a title and subtitle List Add a list related to this record Details A…" at bounding box center [711, 569] width 794 height 666
click at [270, 659] on button "Done" at bounding box center [270, 664] width 42 height 27
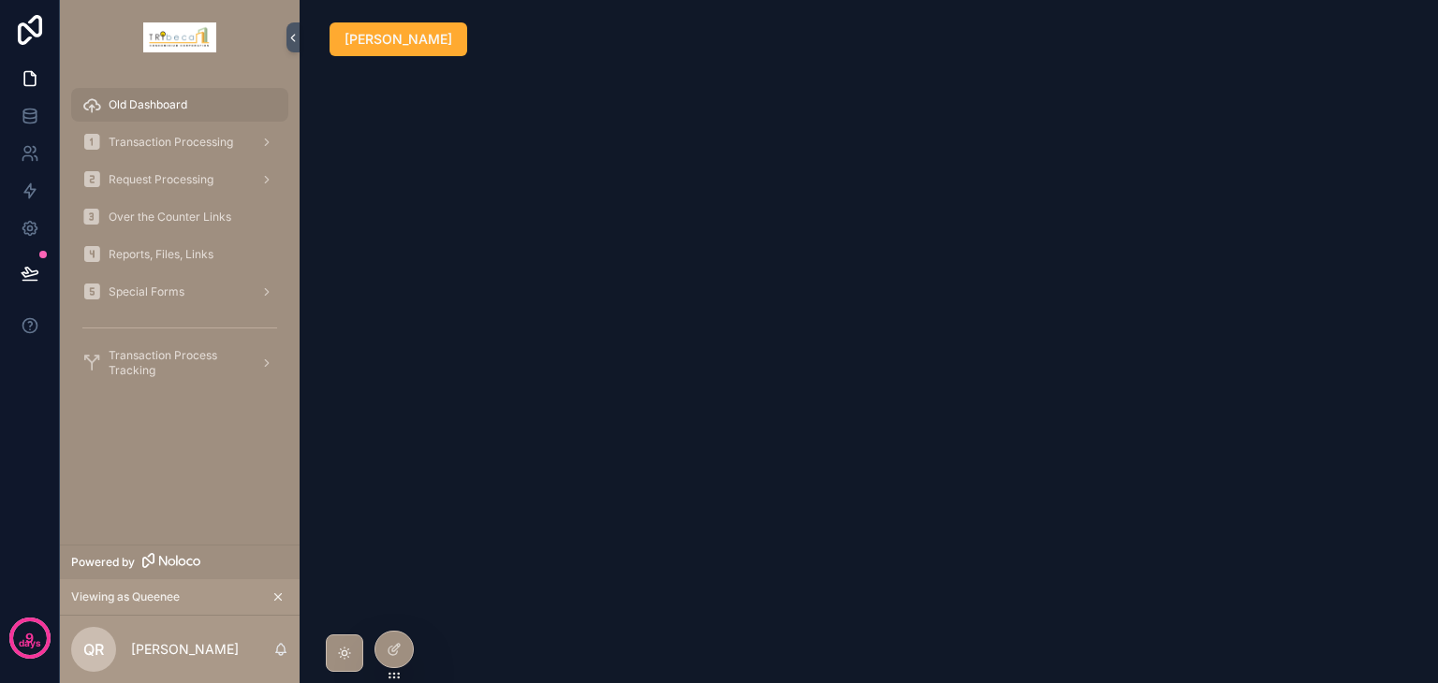
click at [0, 0] on icon at bounding box center [0, 0] width 0 height 0
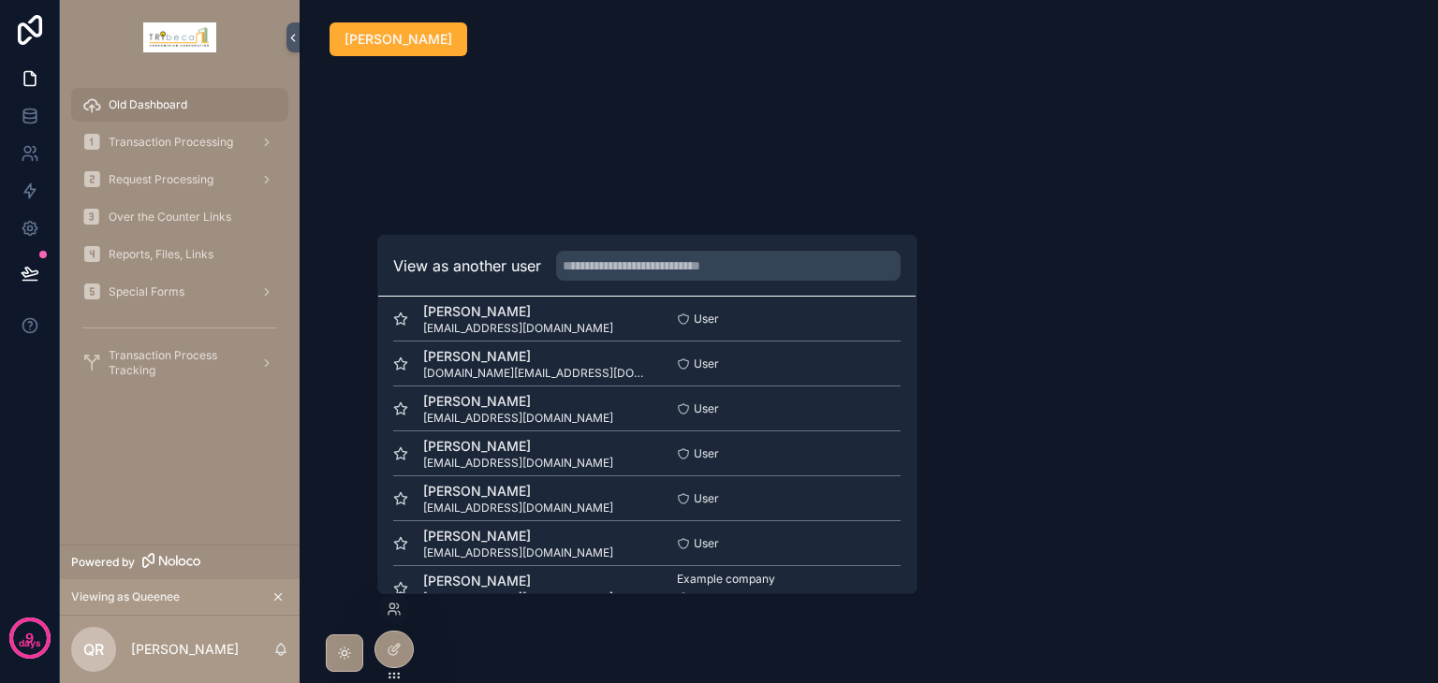
scroll to position [92, 0]
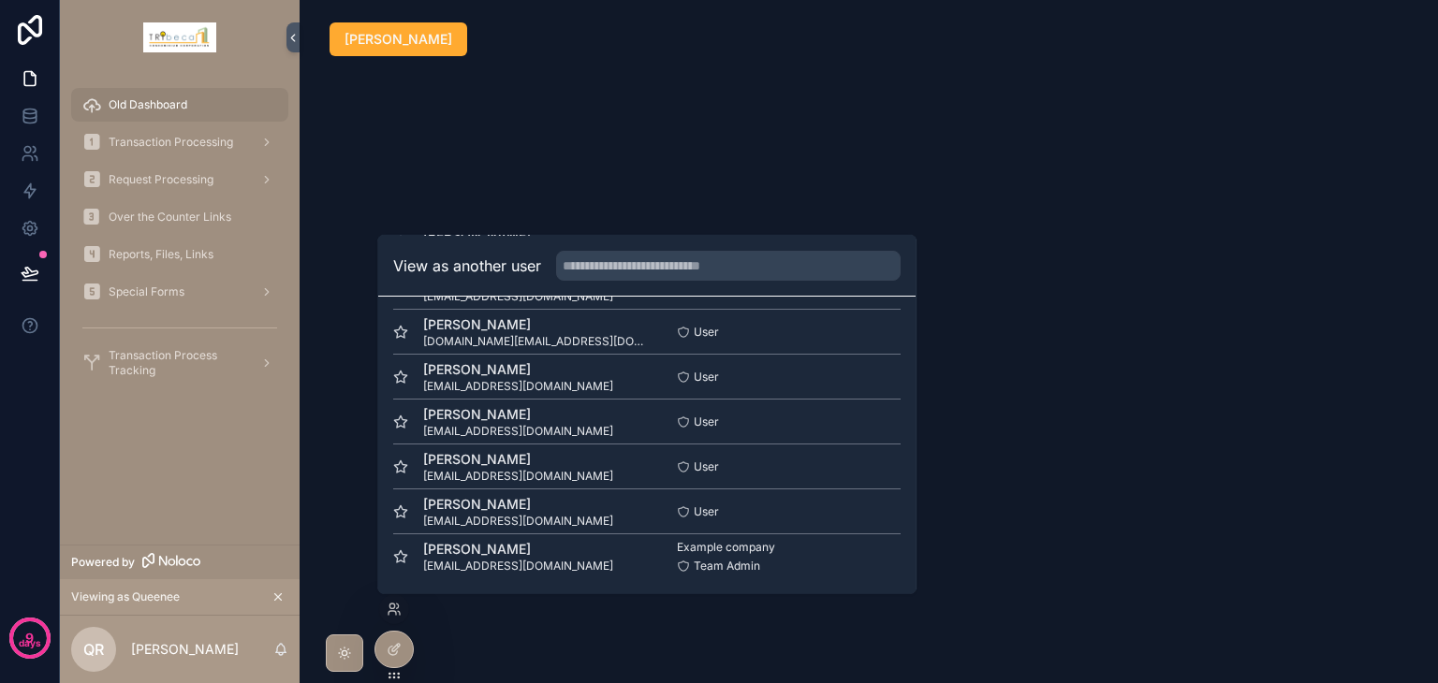
click at [0, 0] on button "Select" at bounding box center [0, 0] width 0 height 0
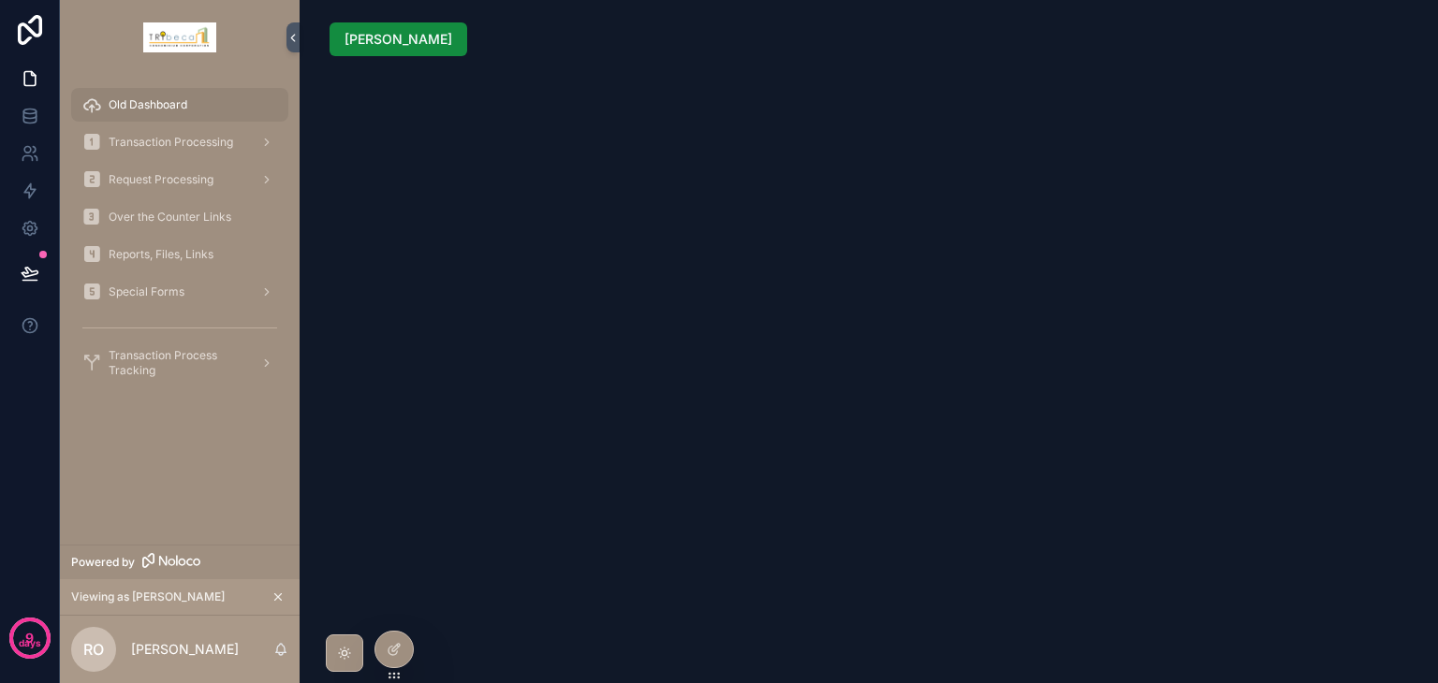
click at [0, 0] on icon at bounding box center [0, 0] width 0 height 0
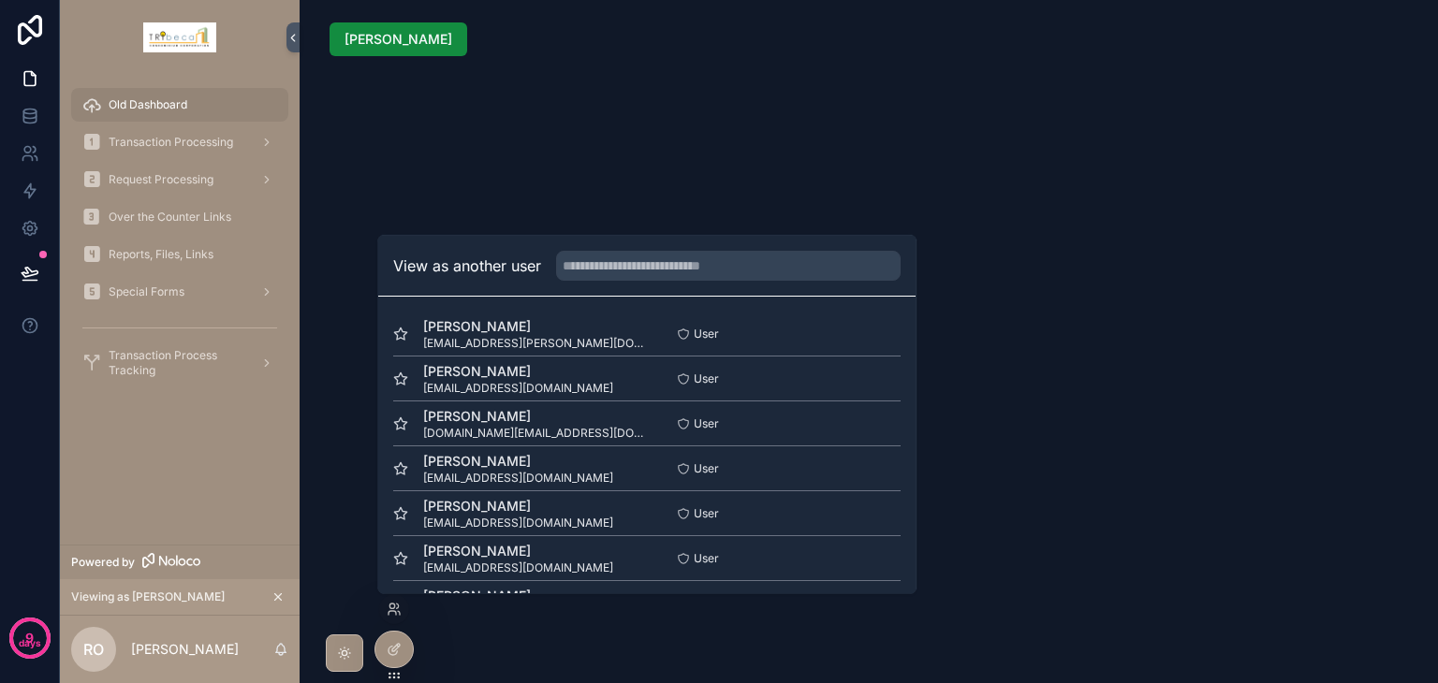
click at [0, 0] on button "Select" at bounding box center [0, 0] width 0 height 0
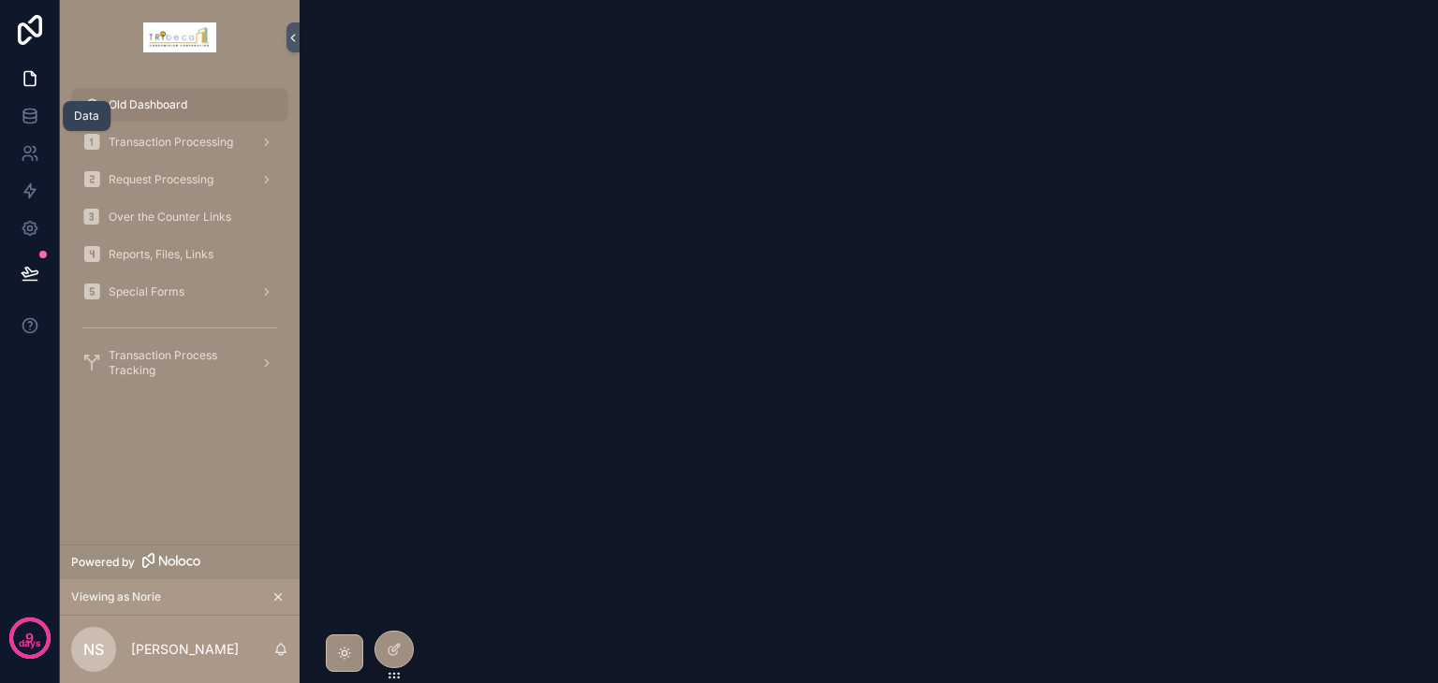
click at [27, 111] on icon at bounding box center [30, 116] width 19 height 19
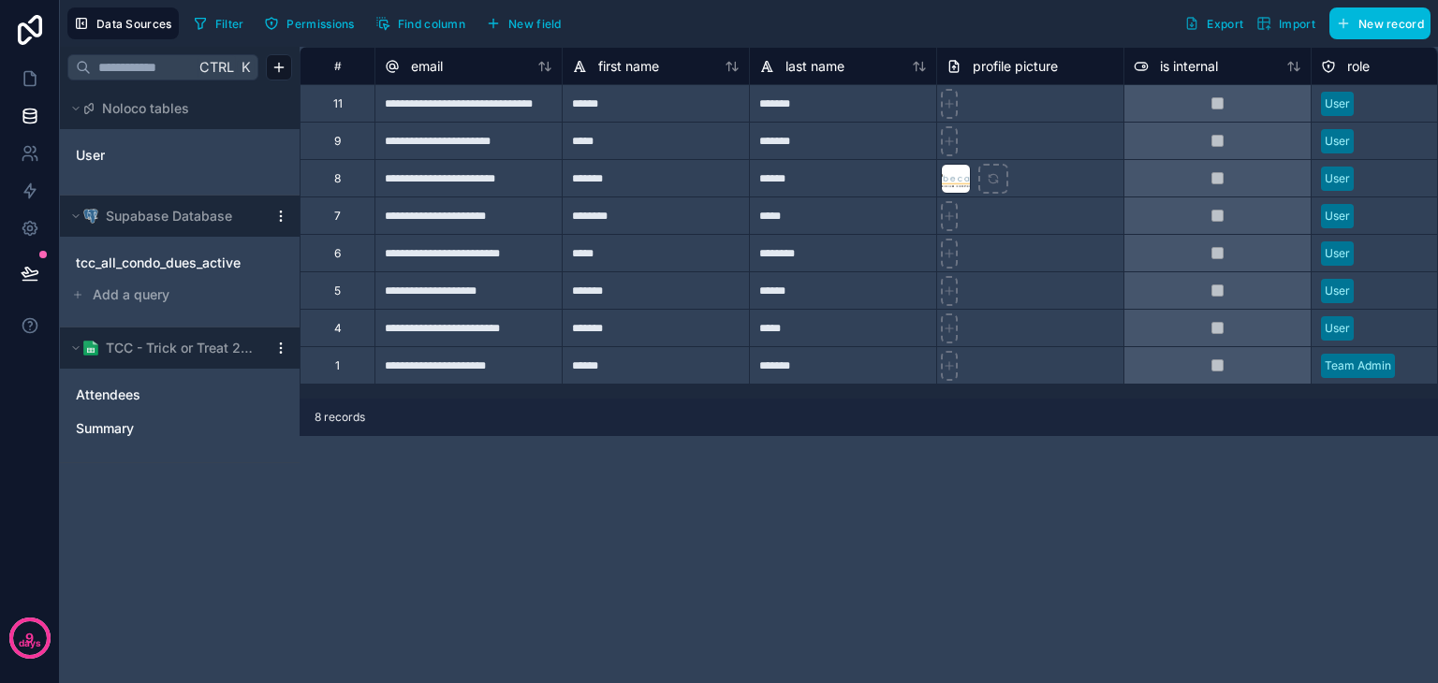
click at [164, 163] on link "User" at bounding box center [152, 155] width 152 height 19
click at [21, 81] on icon at bounding box center [30, 78] width 19 height 19
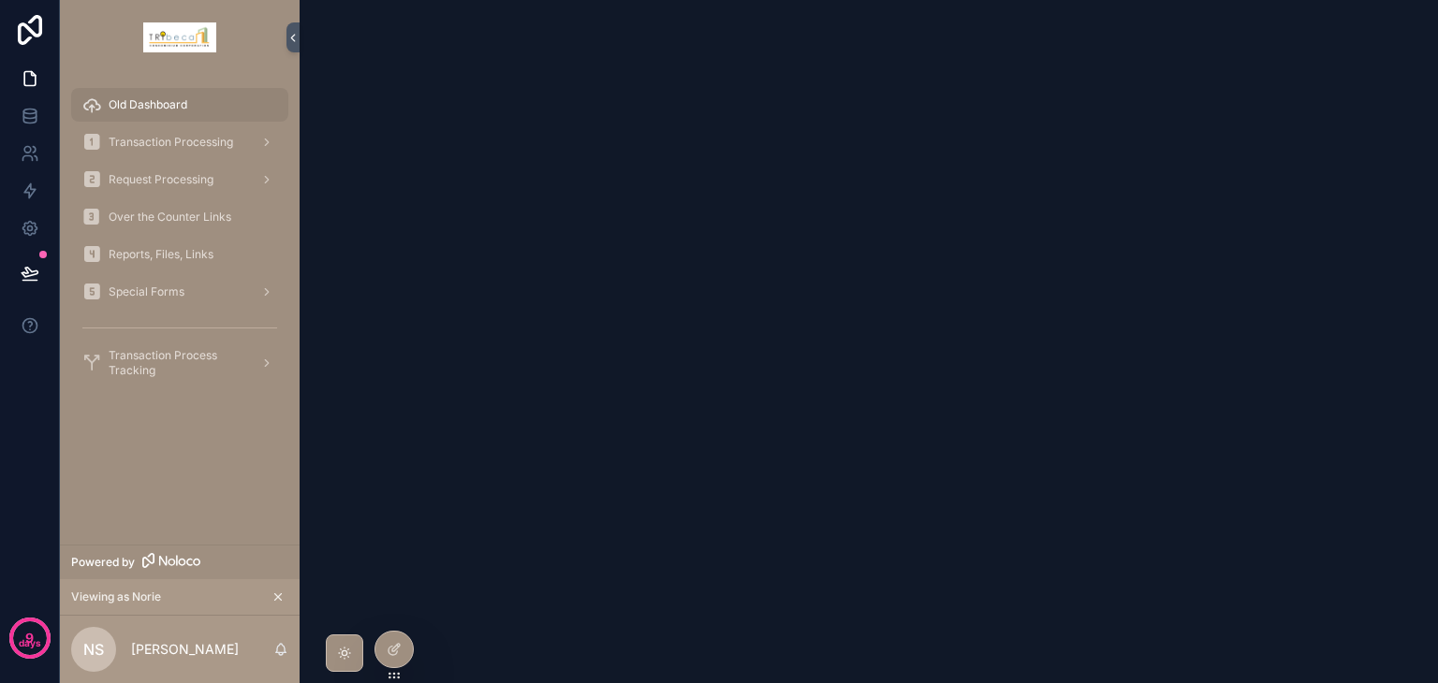
click at [389, 637] on div at bounding box center [393, 650] width 37 height 36
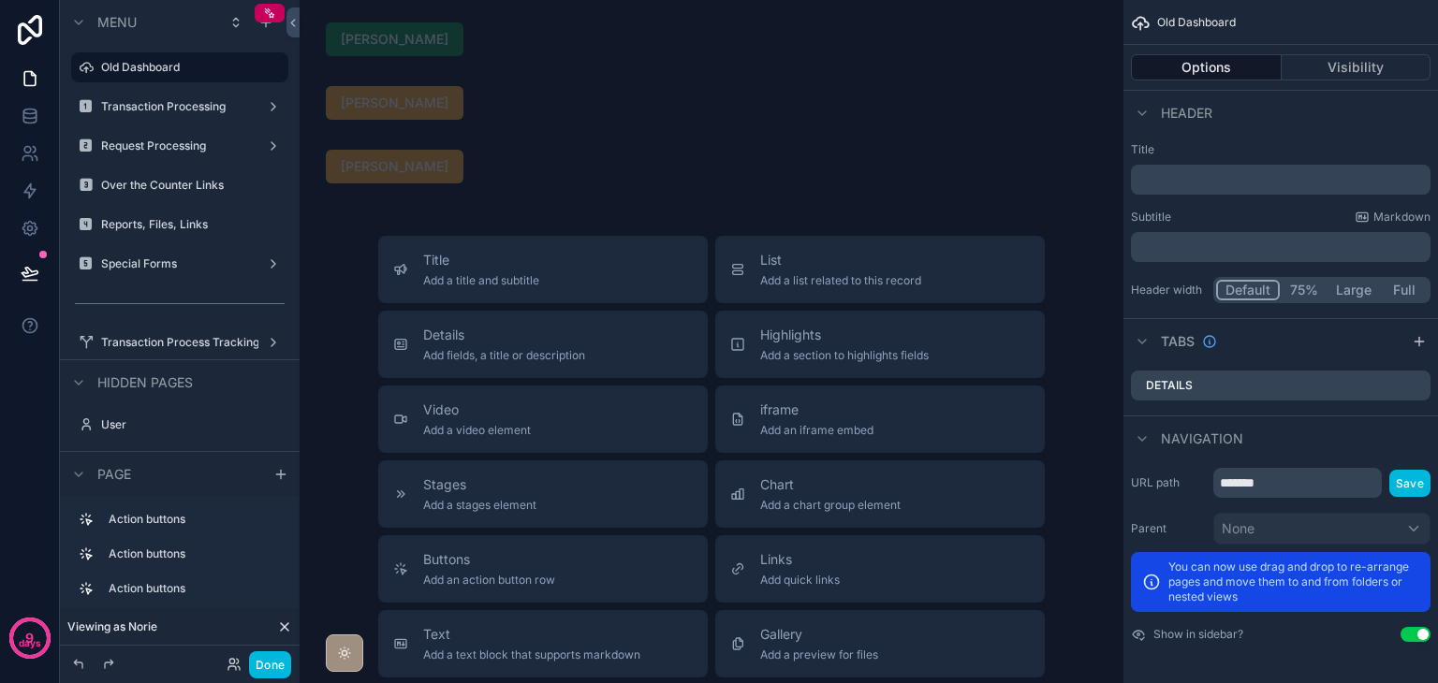
click at [518, 173] on div "scrollable content" at bounding box center [711, 166] width 794 height 49
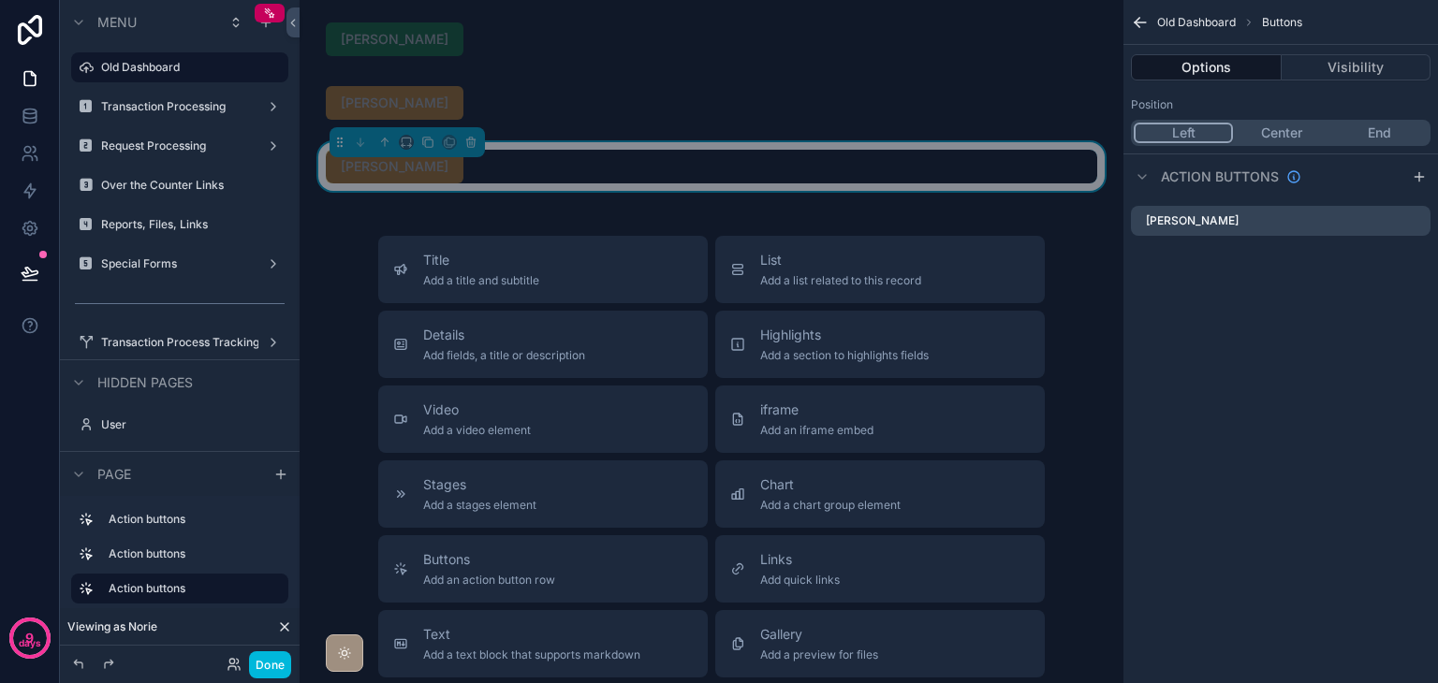
click at [0, 0] on icon "scrollable content" at bounding box center [0, 0] width 0 height 0
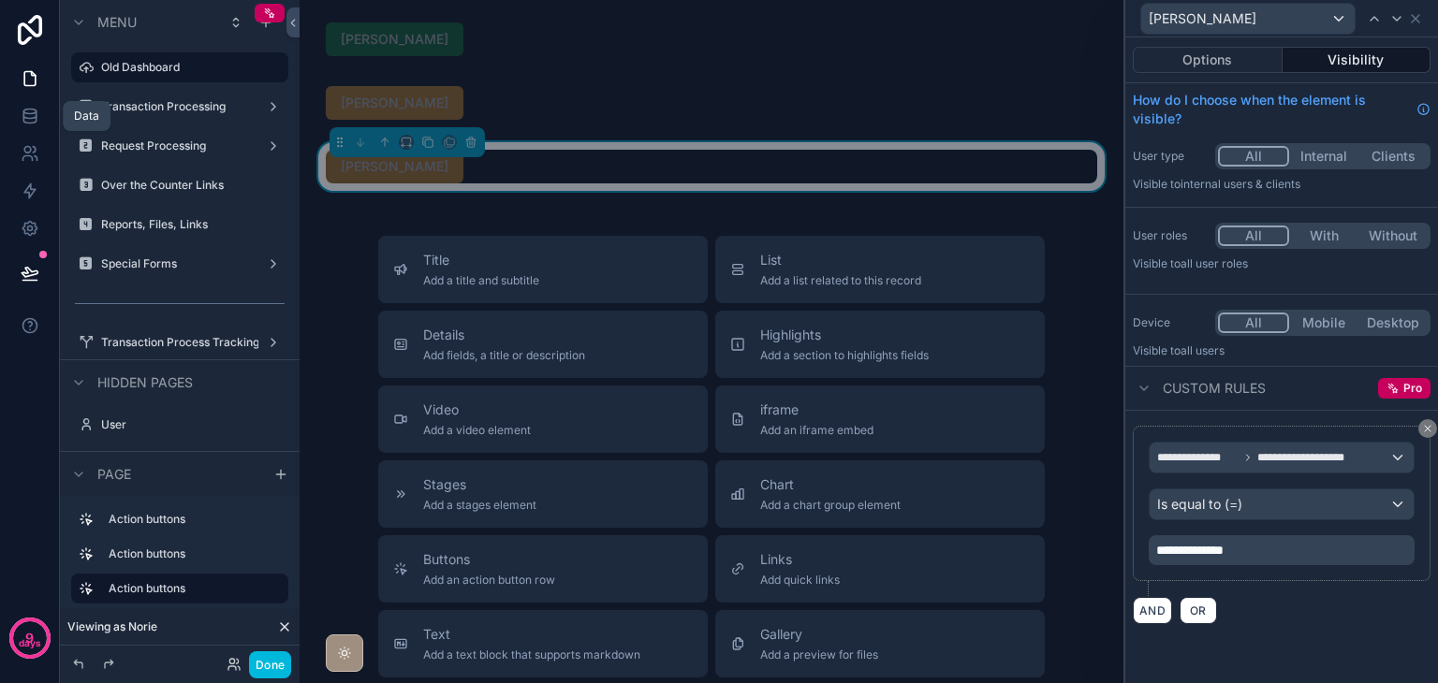
click at [28, 108] on icon at bounding box center [30, 116] width 19 height 19
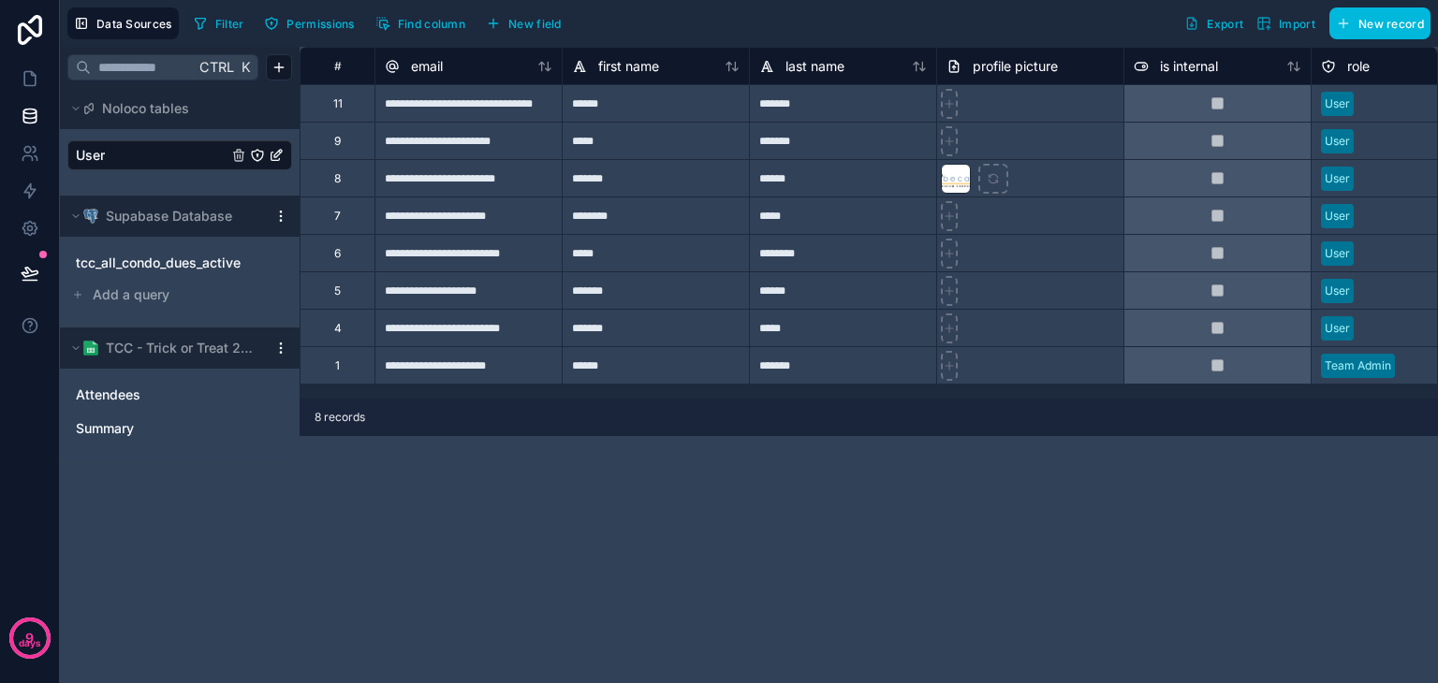
click at [148, 159] on link "User" at bounding box center [152, 155] width 152 height 19
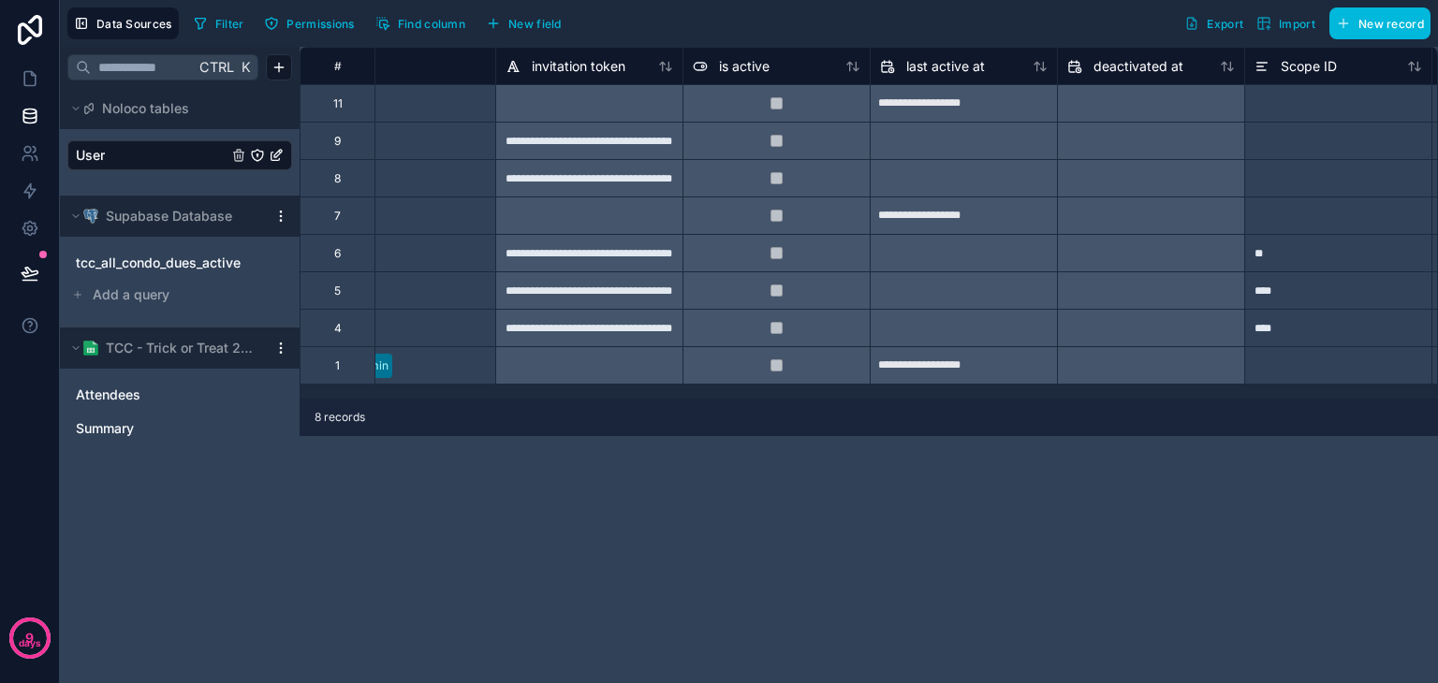
scroll to position [0, 242]
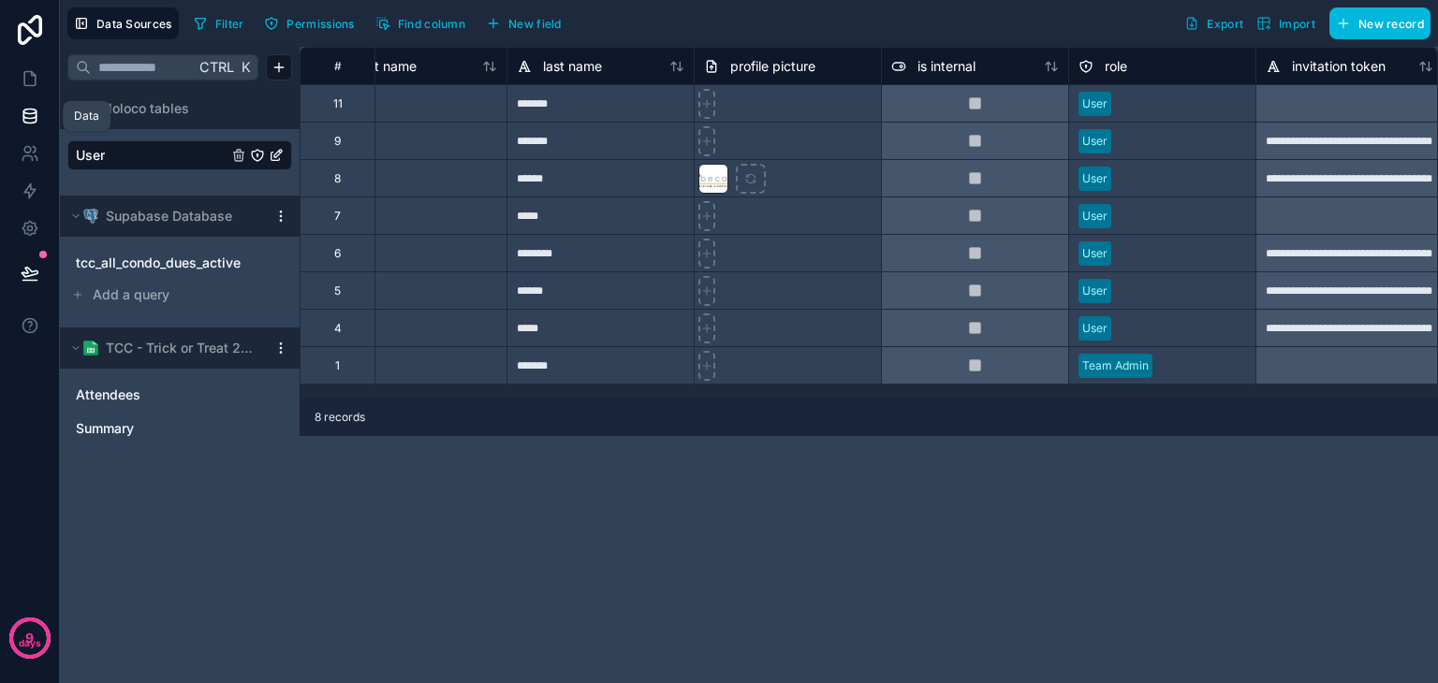
click at [26, 84] on icon at bounding box center [30, 78] width 19 height 19
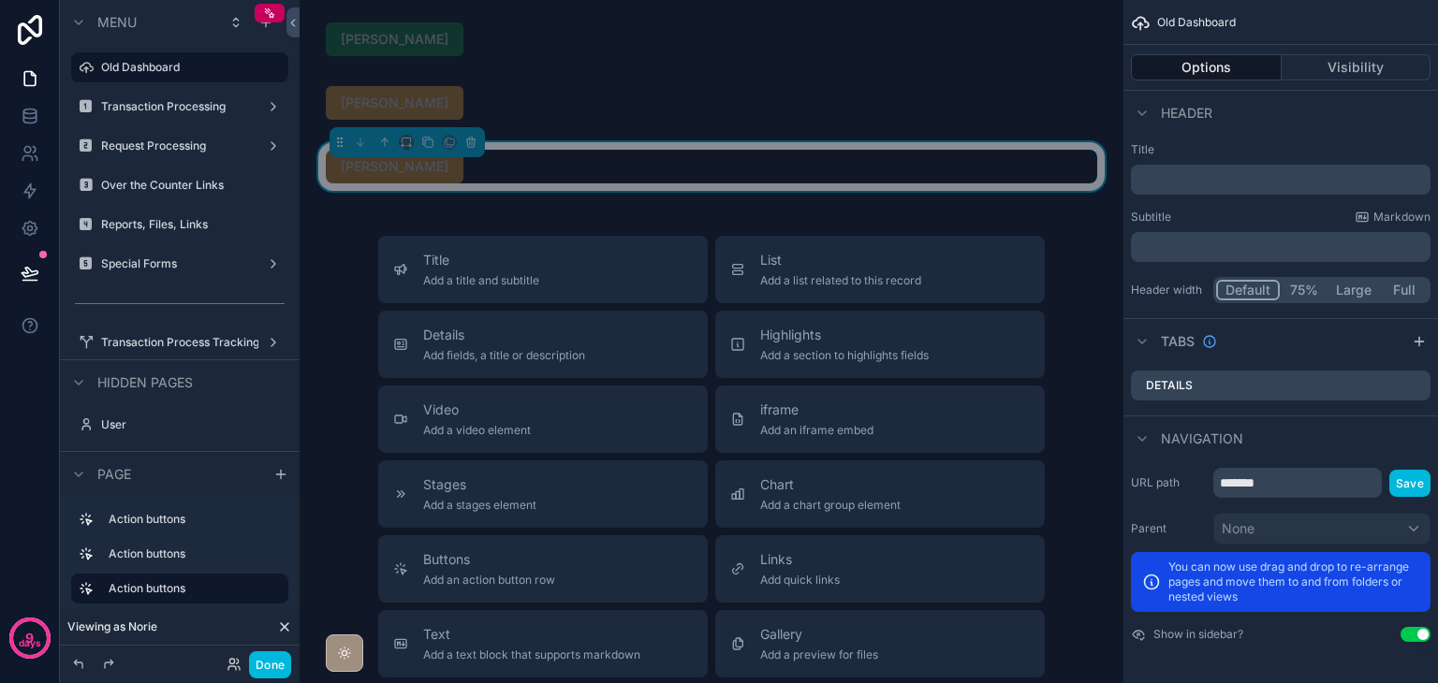
click at [1338, 72] on button "Visibility" at bounding box center [1356, 67] width 150 height 26
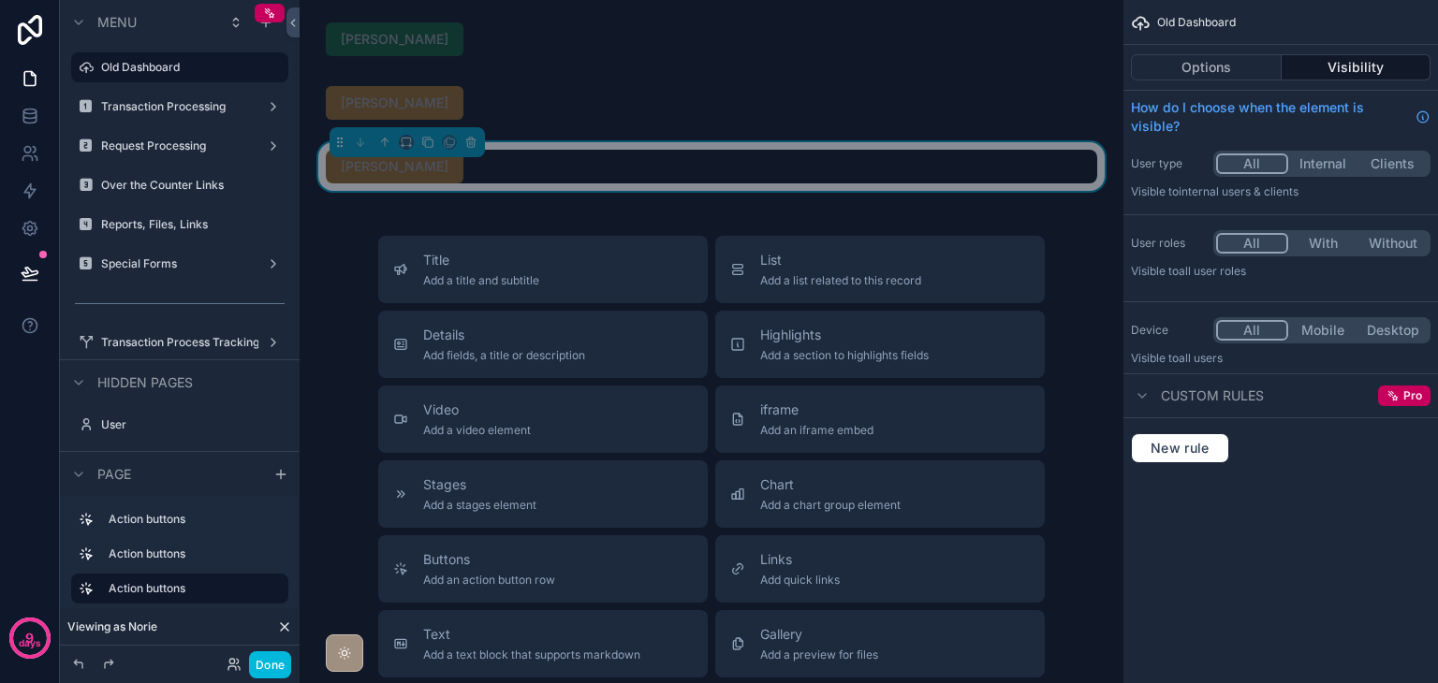
click at [850, 197] on div "[PERSON_NAME] [PERSON_NAME] [PERSON_NAME] Title Add a title and subtitle List A…" at bounding box center [712, 526] width 824 height 1052
click at [1176, 437] on button "New rule" at bounding box center [1180, 448] width 98 height 30
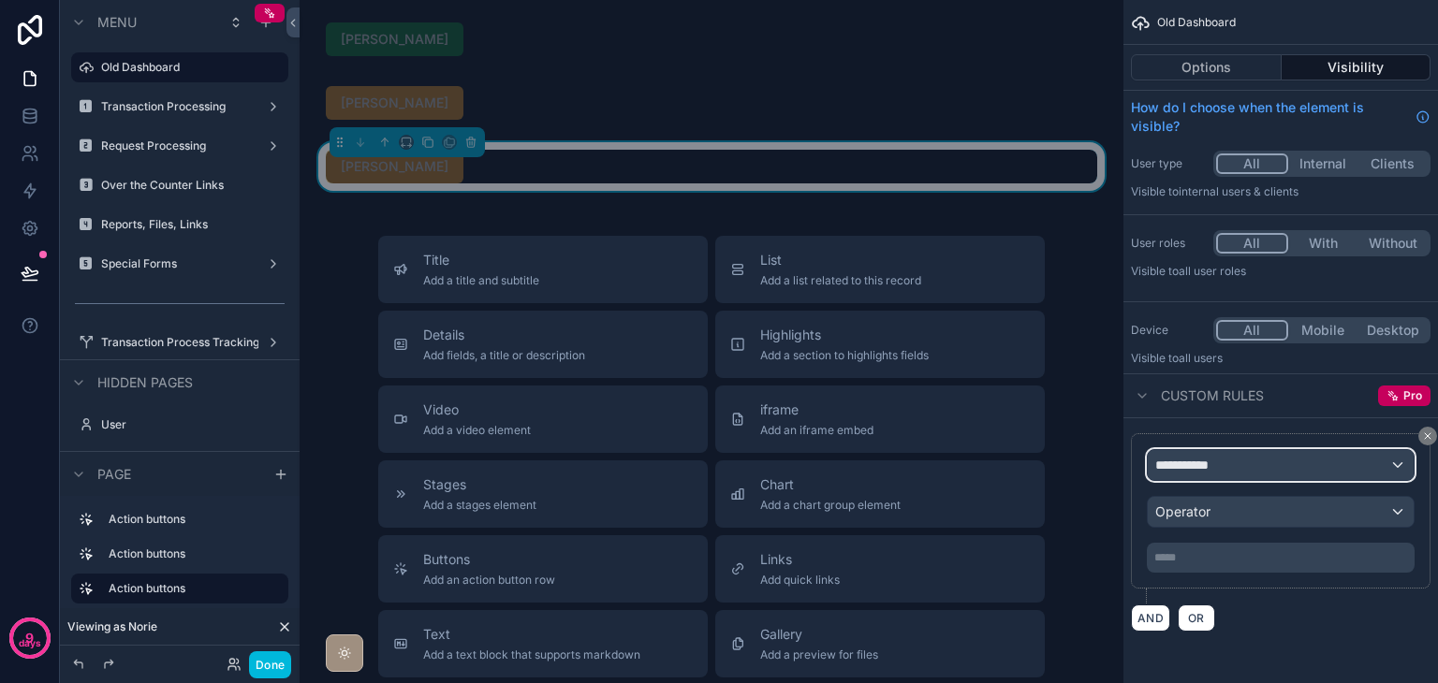
click at [1297, 469] on div "**********" at bounding box center [1280, 465] width 266 height 30
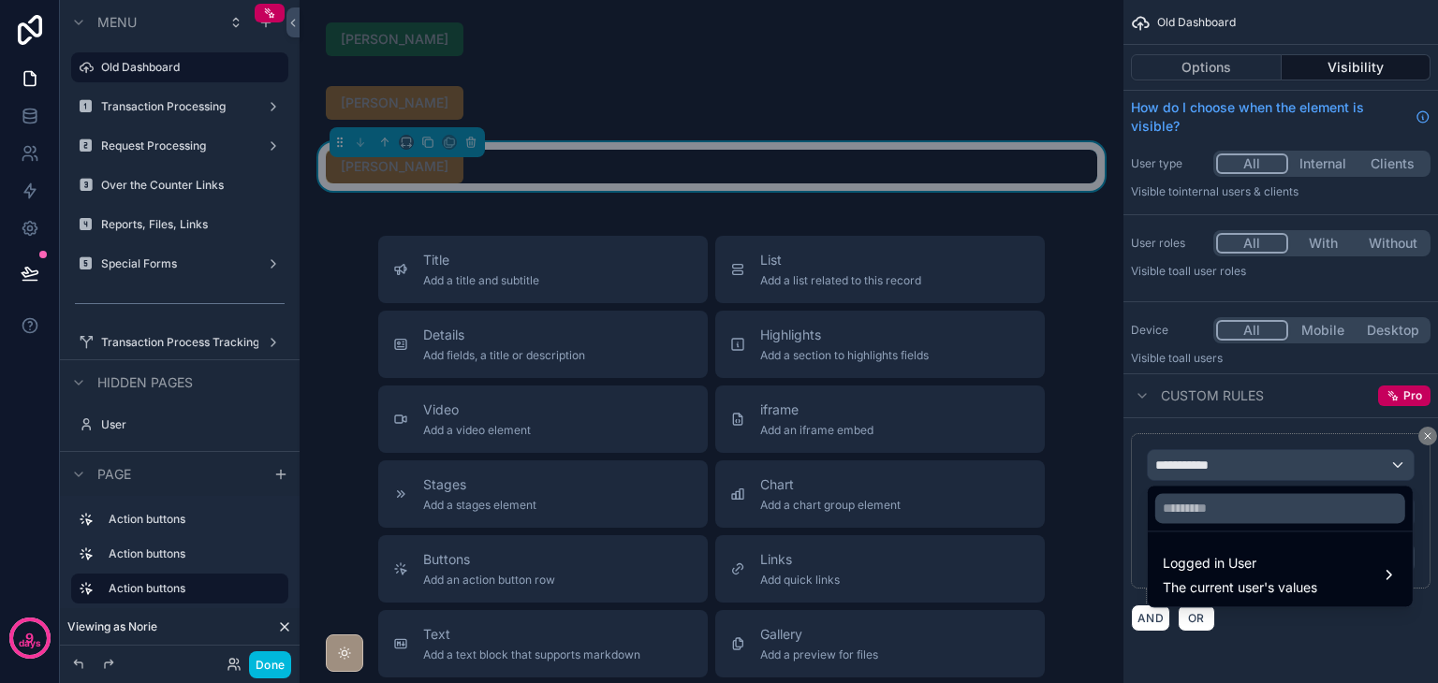
click at [1297, 568] on span "Logged in User" at bounding box center [1239, 563] width 154 height 22
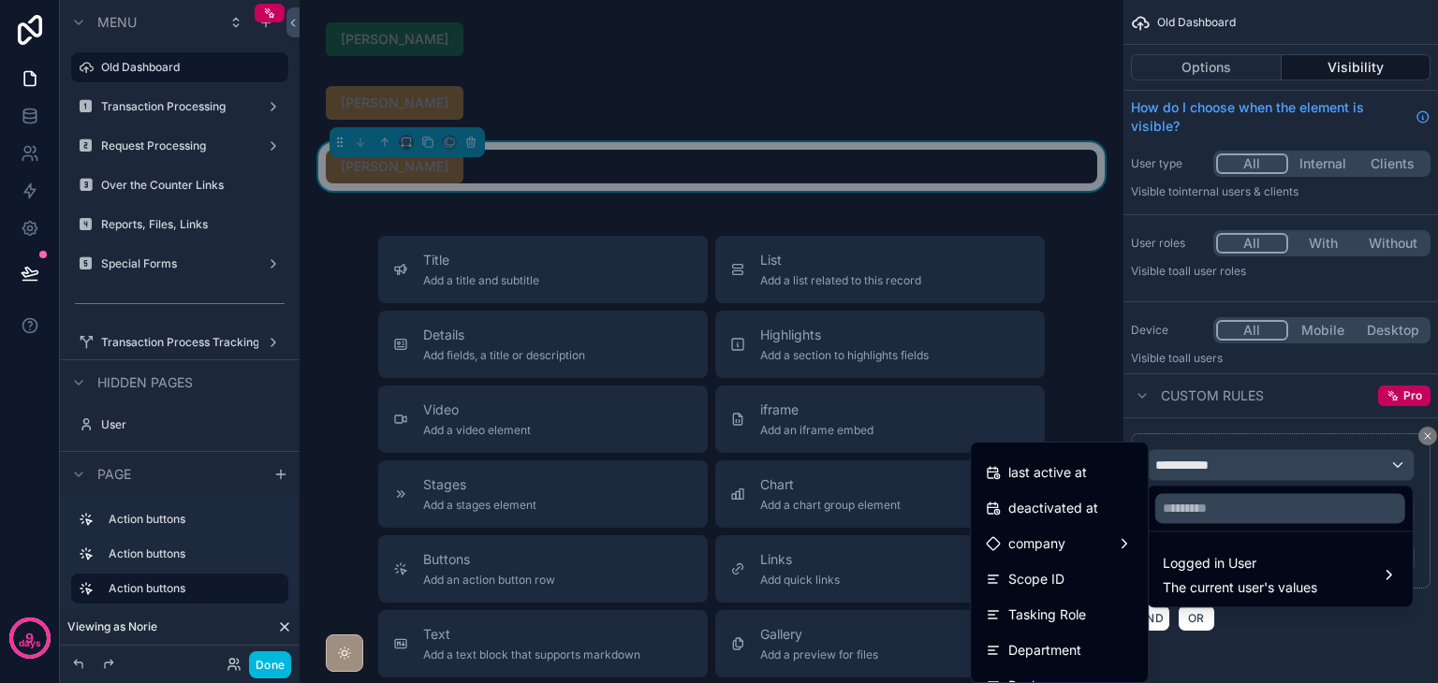
scroll to position [290, 0]
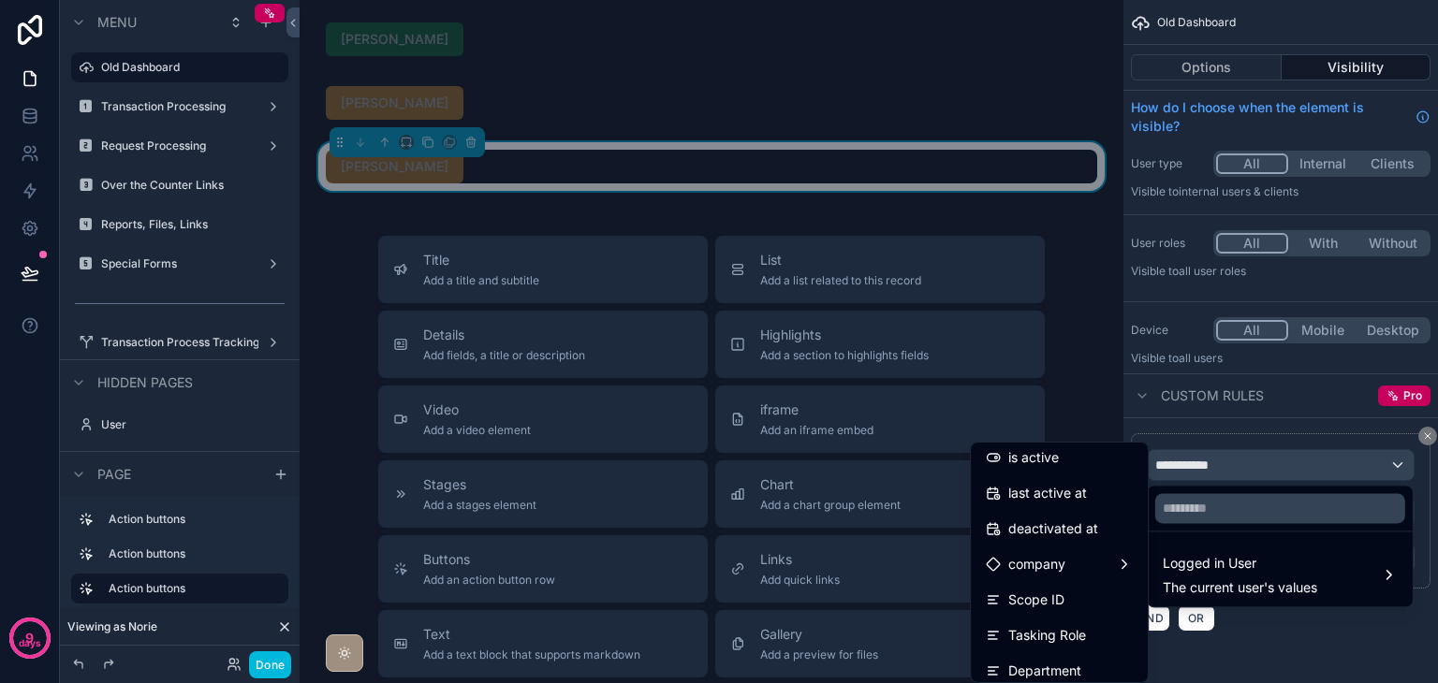
click at [1067, 585] on div "Scope ID" at bounding box center [1058, 600] width 169 height 34
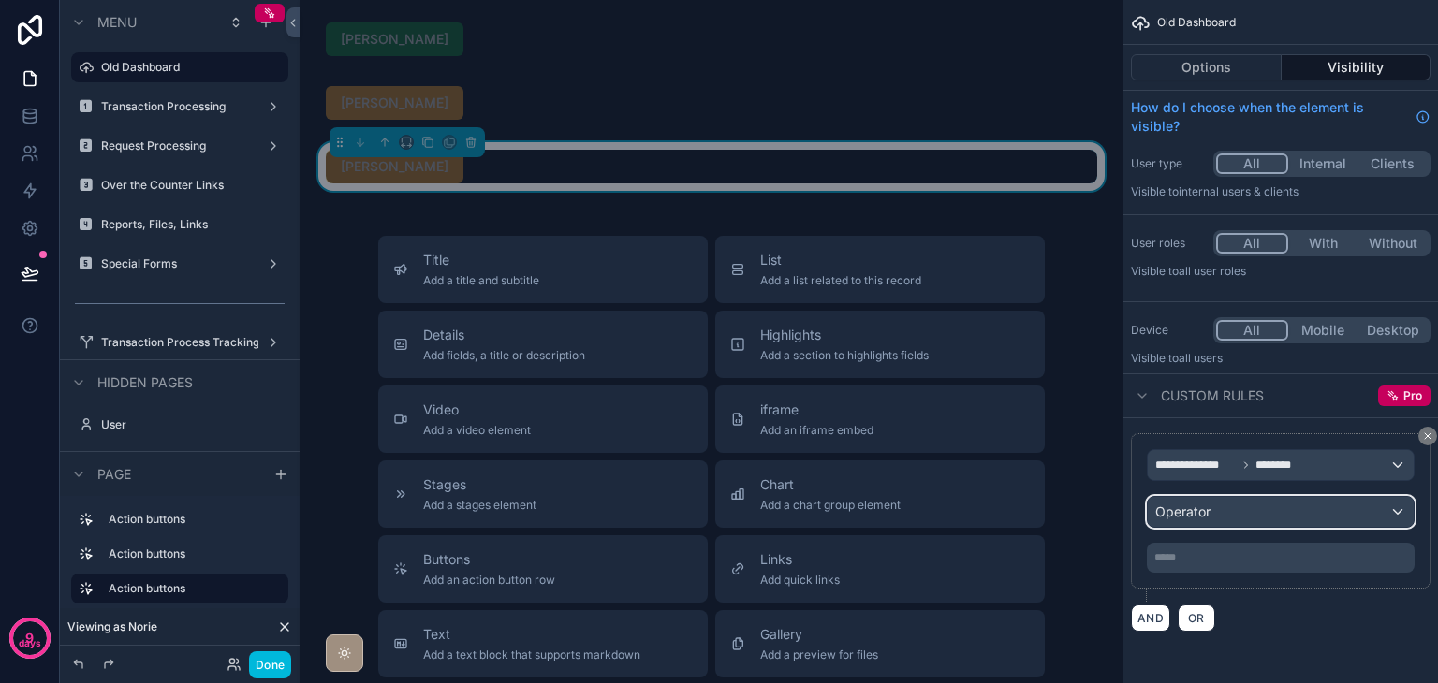
click at [1206, 511] on span "Operator" at bounding box center [1182, 512] width 55 height 16
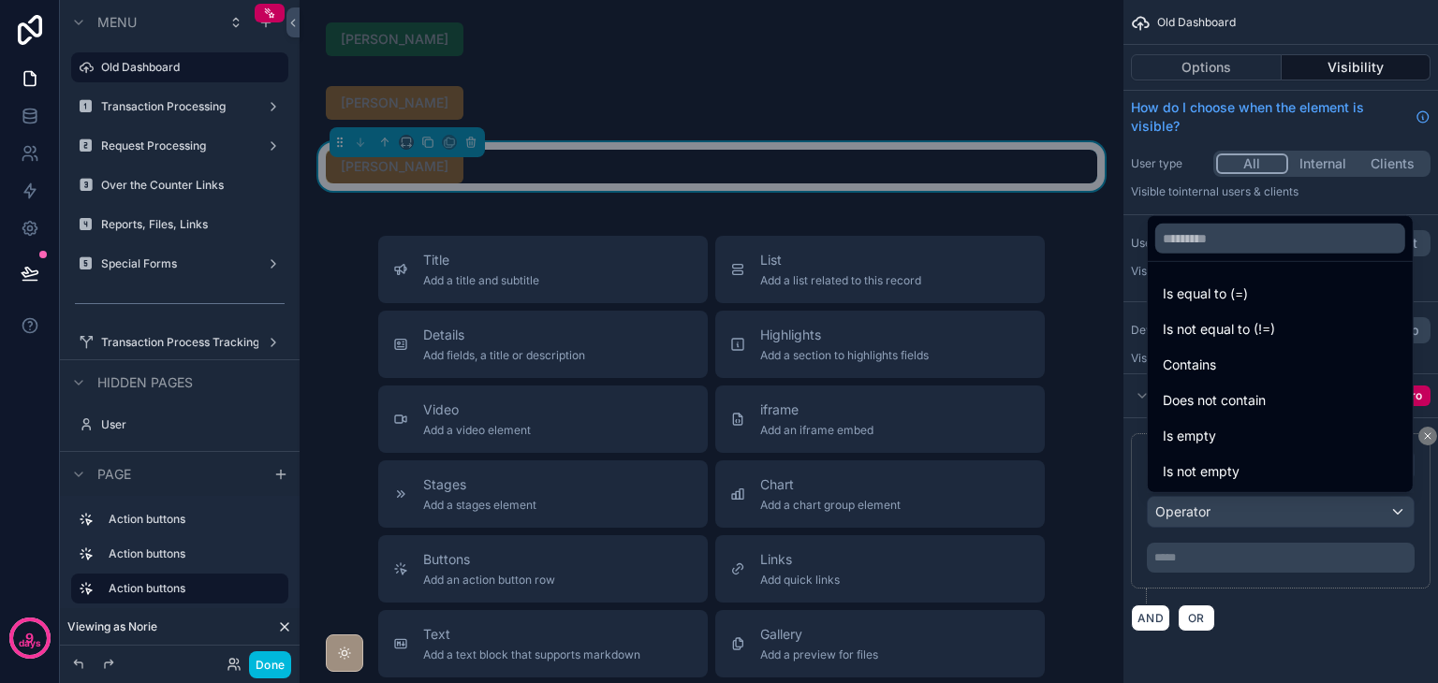
click at [1198, 286] on span "Is equal to (=)" at bounding box center [1204, 294] width 85 height 22
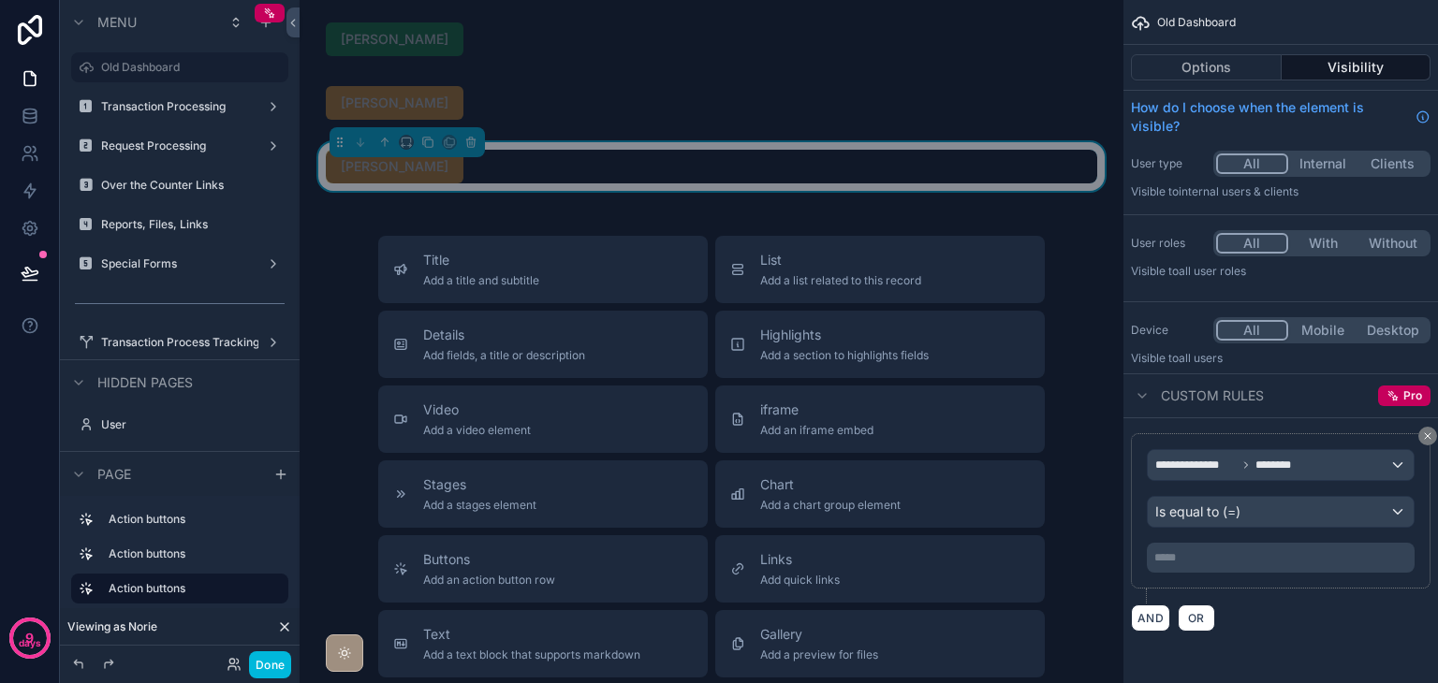
click at [1246, 556] on p "***** ﻿" at bounding box center [1282, 557] width 256 height 15
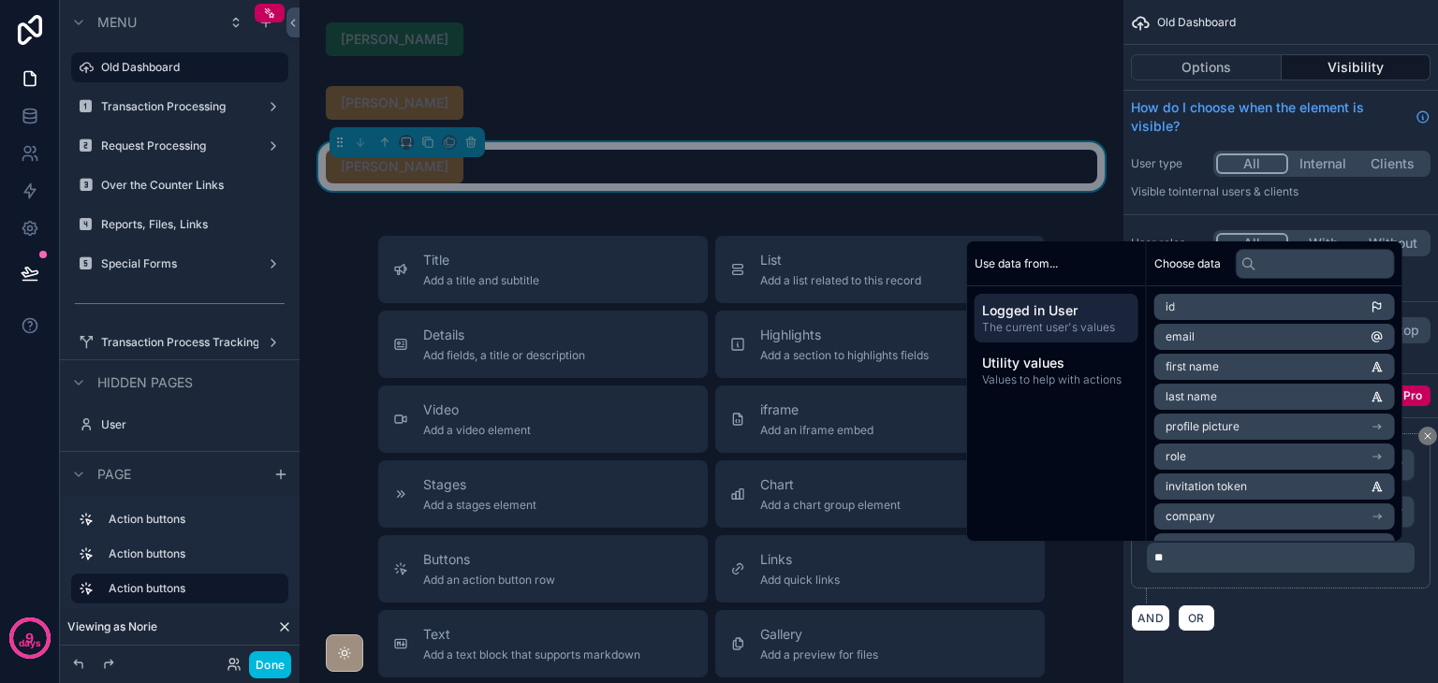
click at [1286, 650] on div "**********" at bounding box center [1280, 338] width 314 height 677
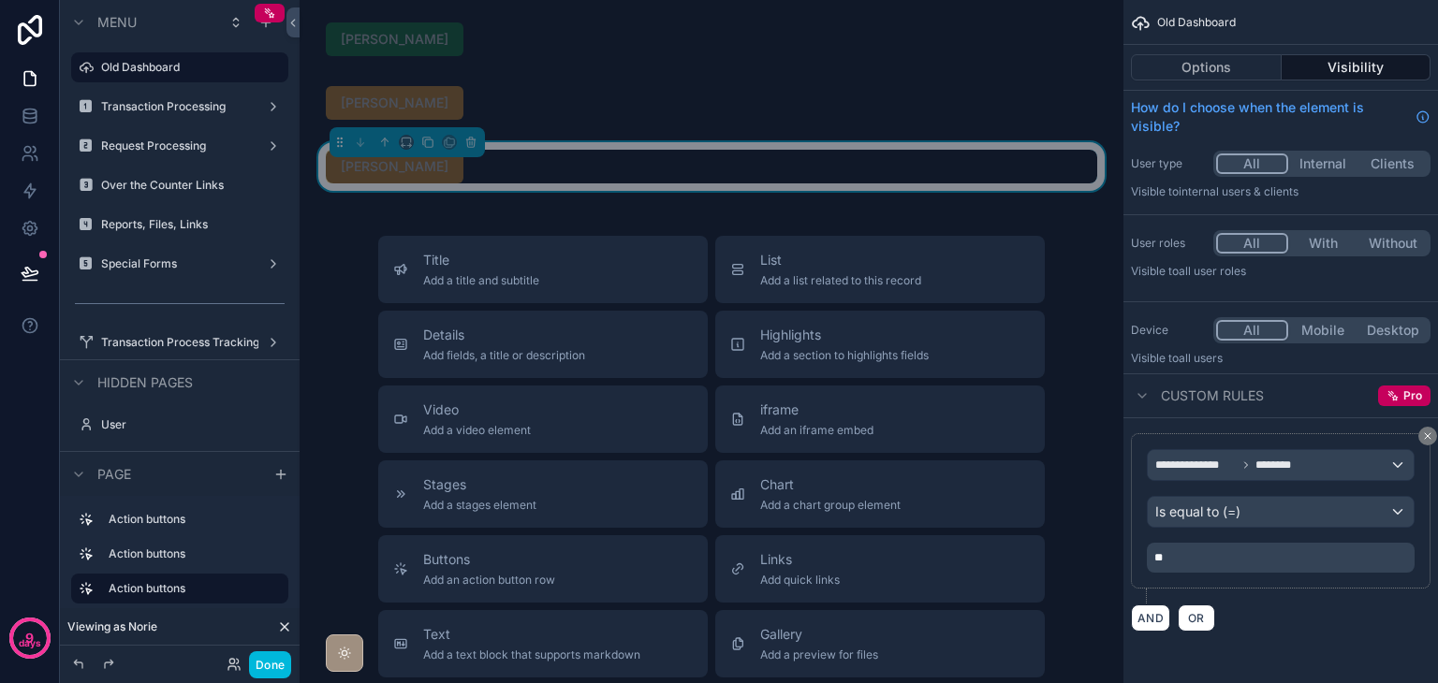
click at [279, 672] on button "Done" at bounding box center [270, 664] width 42 height 27
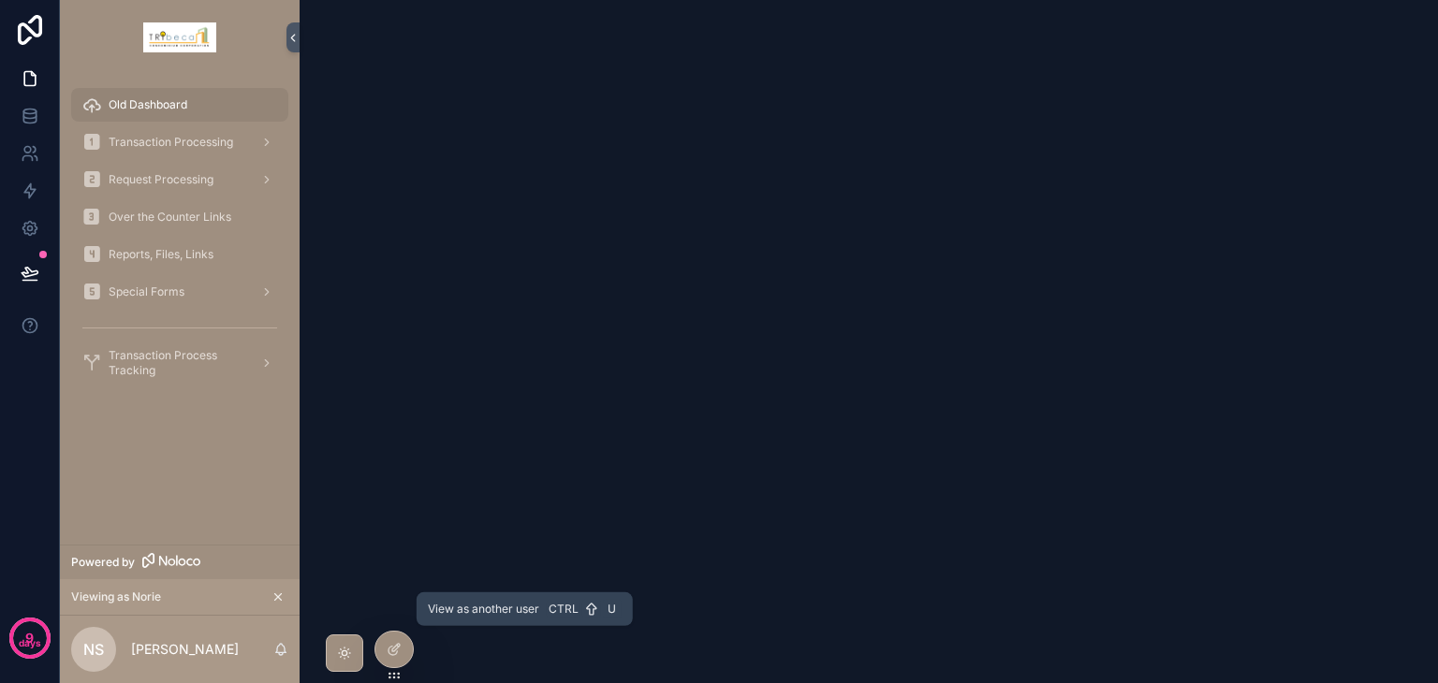
click at [0, 0] on icon at bounding box center [0, 0] width 0 height 0
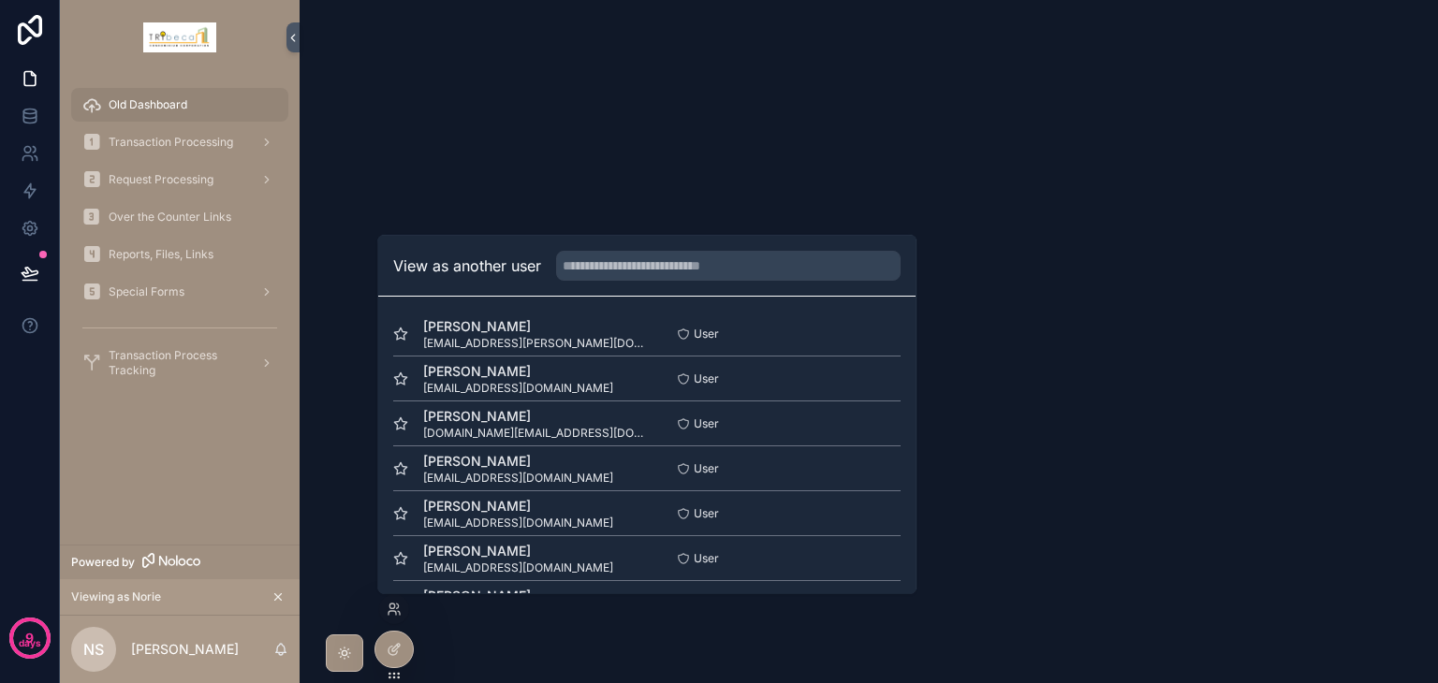
click at [0, 0] on button "Select" at bounding box center [0, 0] width 0 height 0
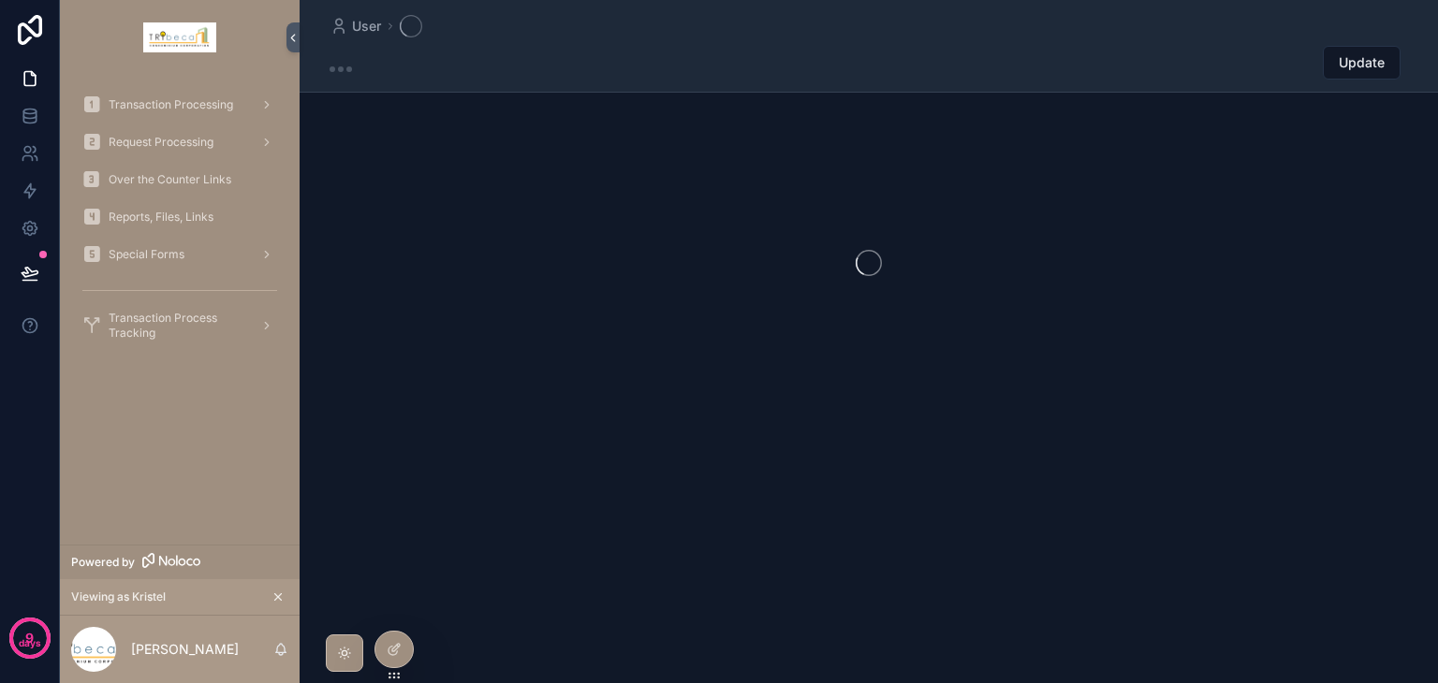
click at [0, 0] on icon at bounding box center [0, 0] width 0 height 0
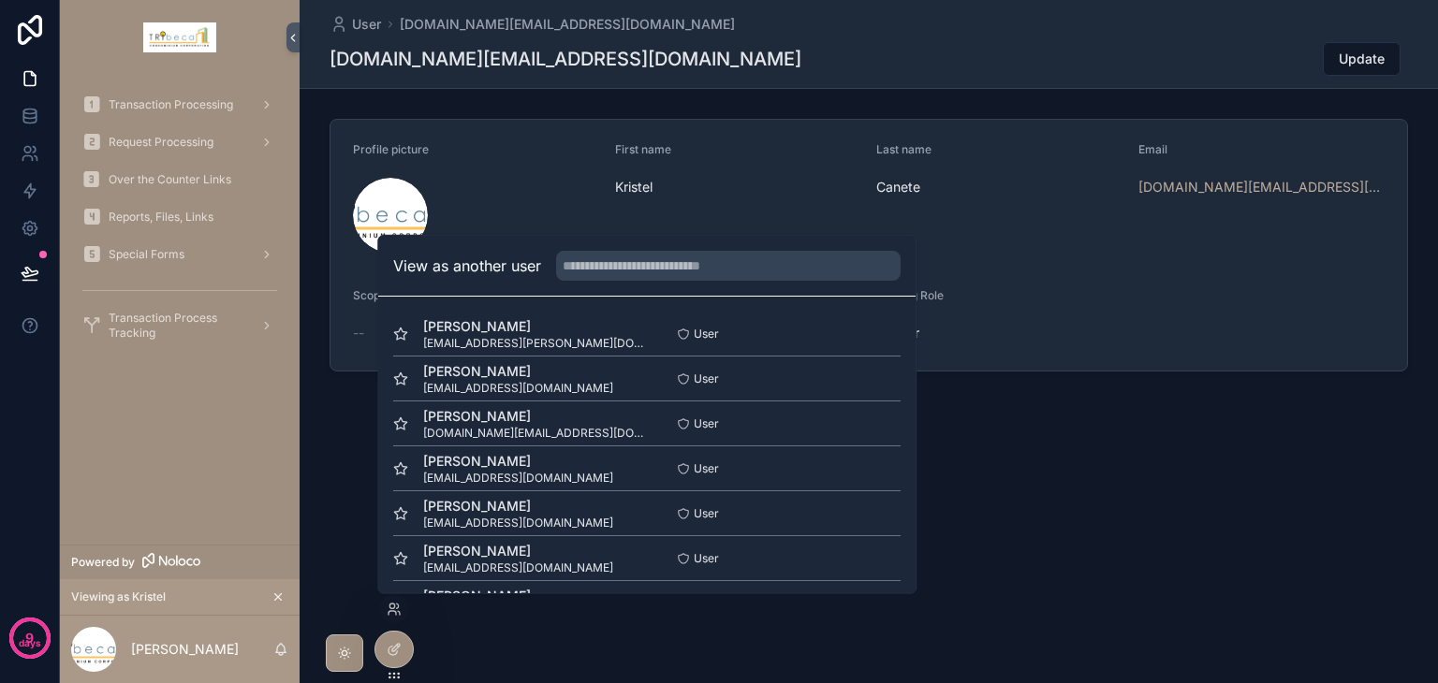
click at [155, 428] on div "Transaction Processing Request Processing Over the Counter Links Reports, Files…" at bounding box center [180, 310] width 240 height 470
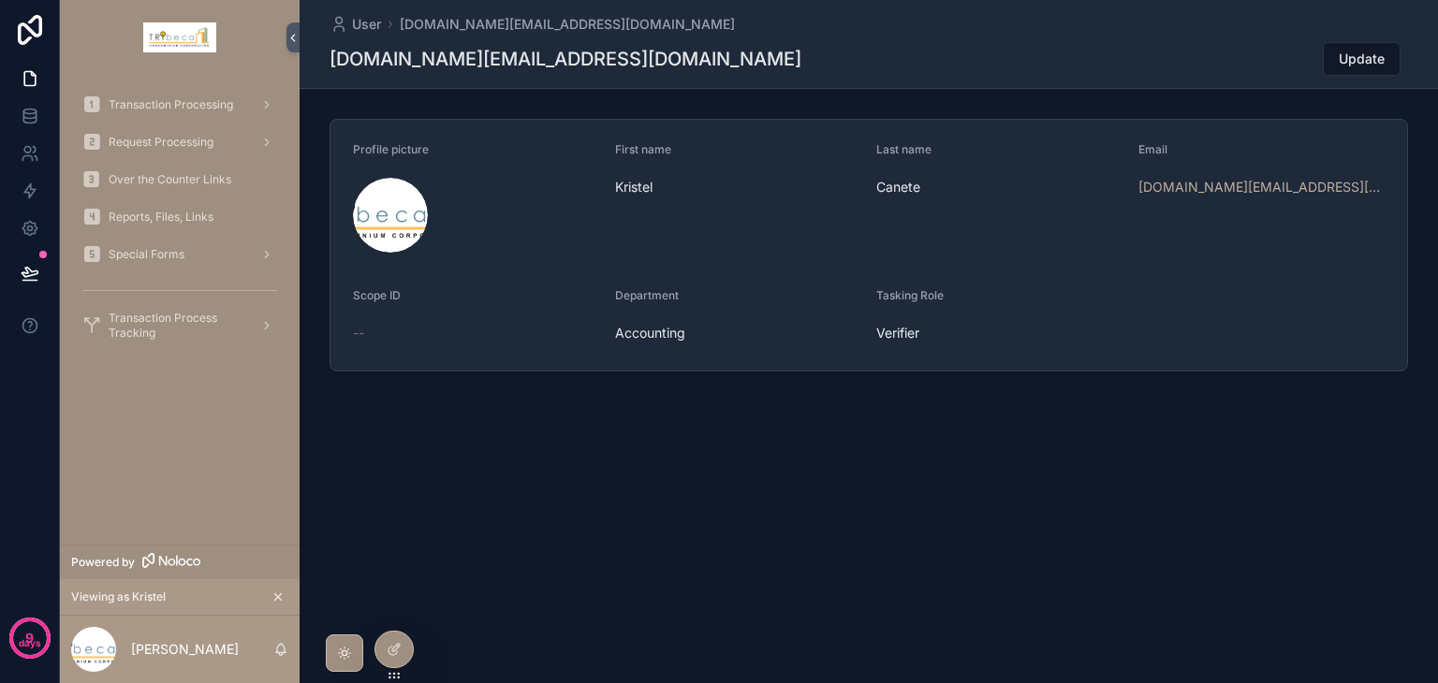
click at [401, 656] on icon at bounding box center [394, 649] width 15 height 15
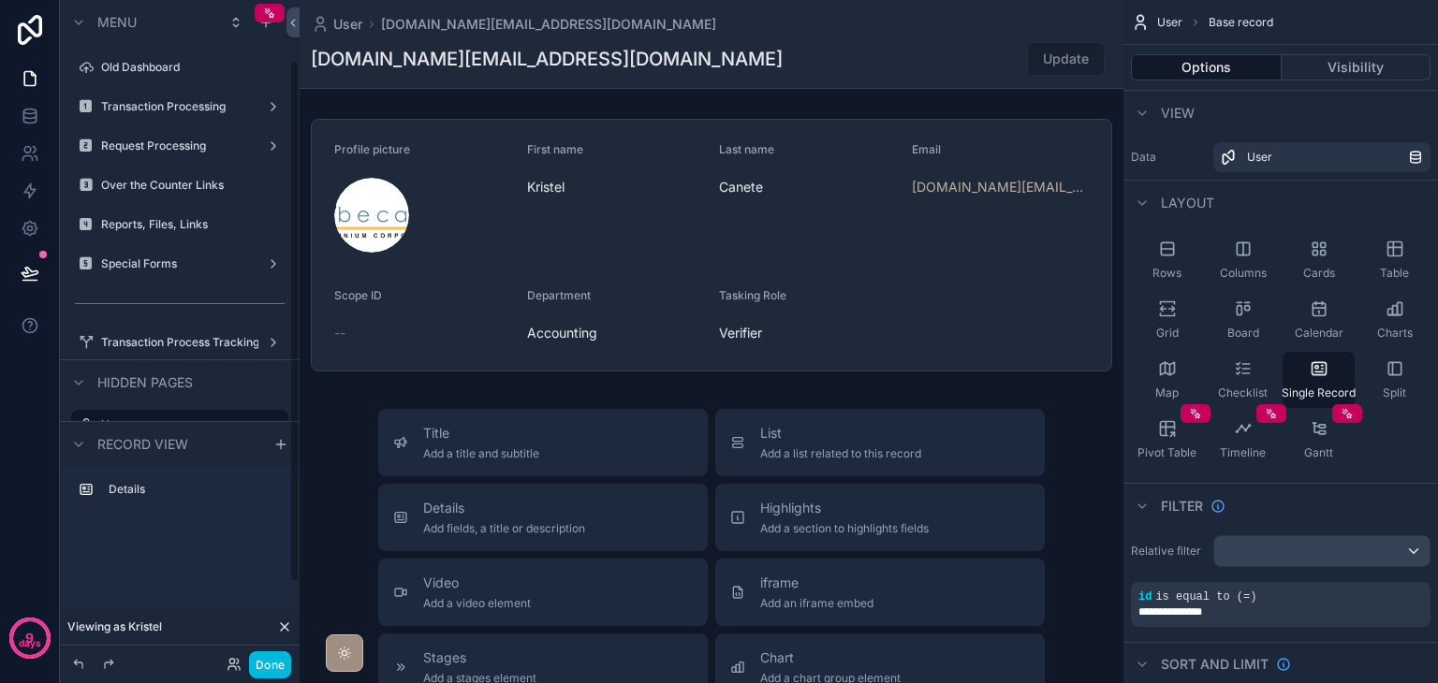
scroll to position [76, 0]
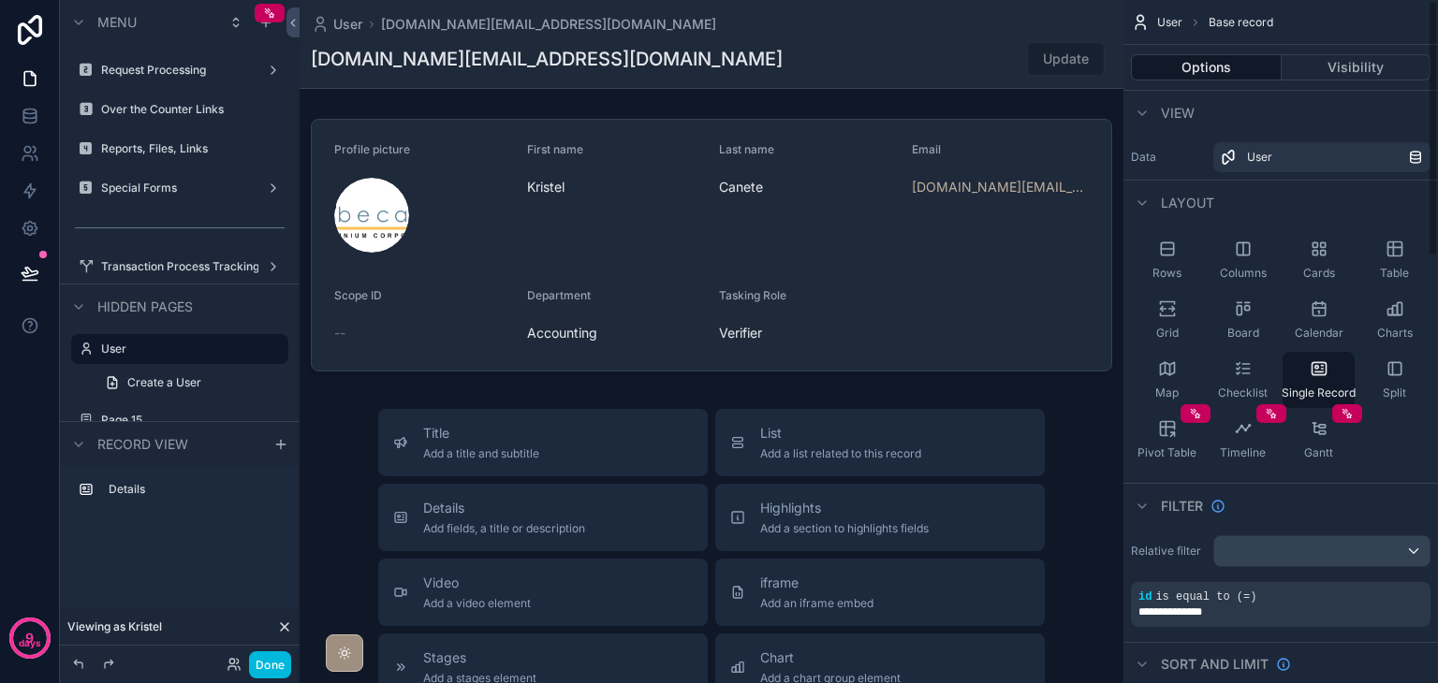
click at [1300, 58] on button "Visibility" at bounding box center [1356, 67] width 150 height 26
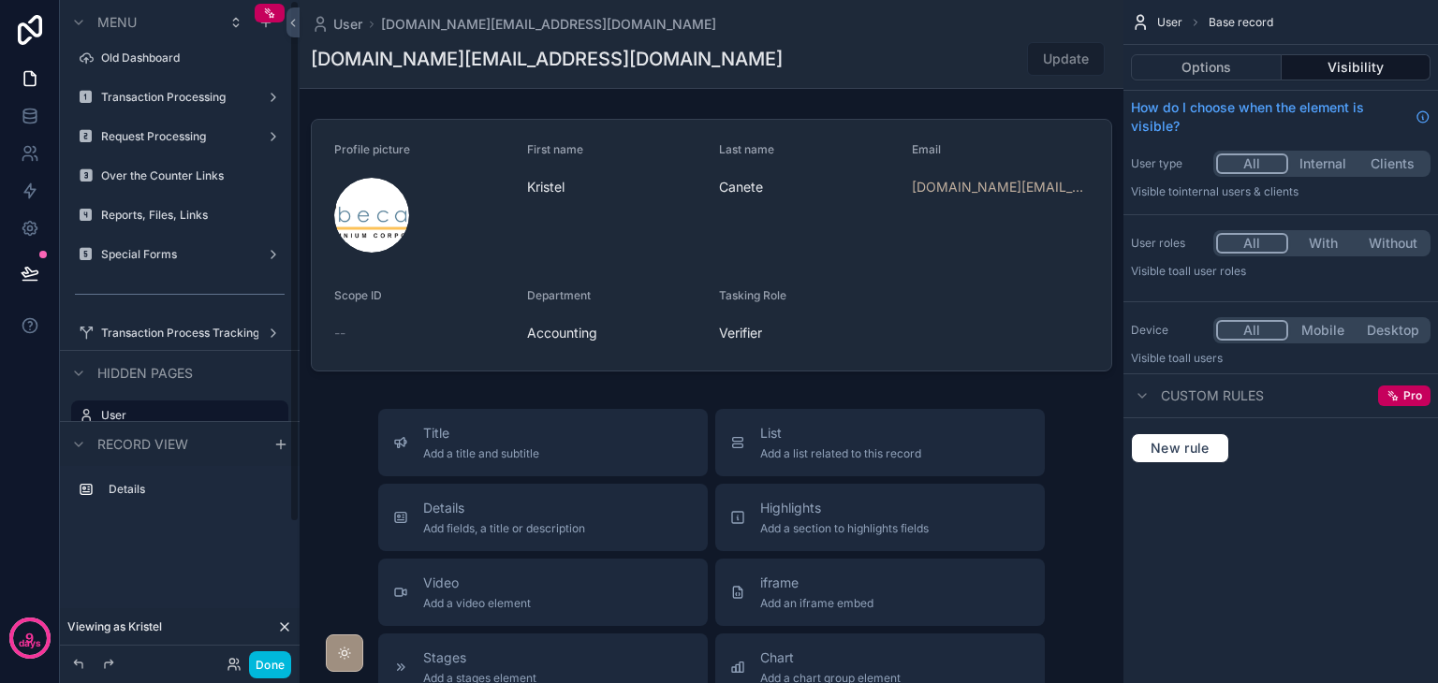
scroll to position [0, 0]
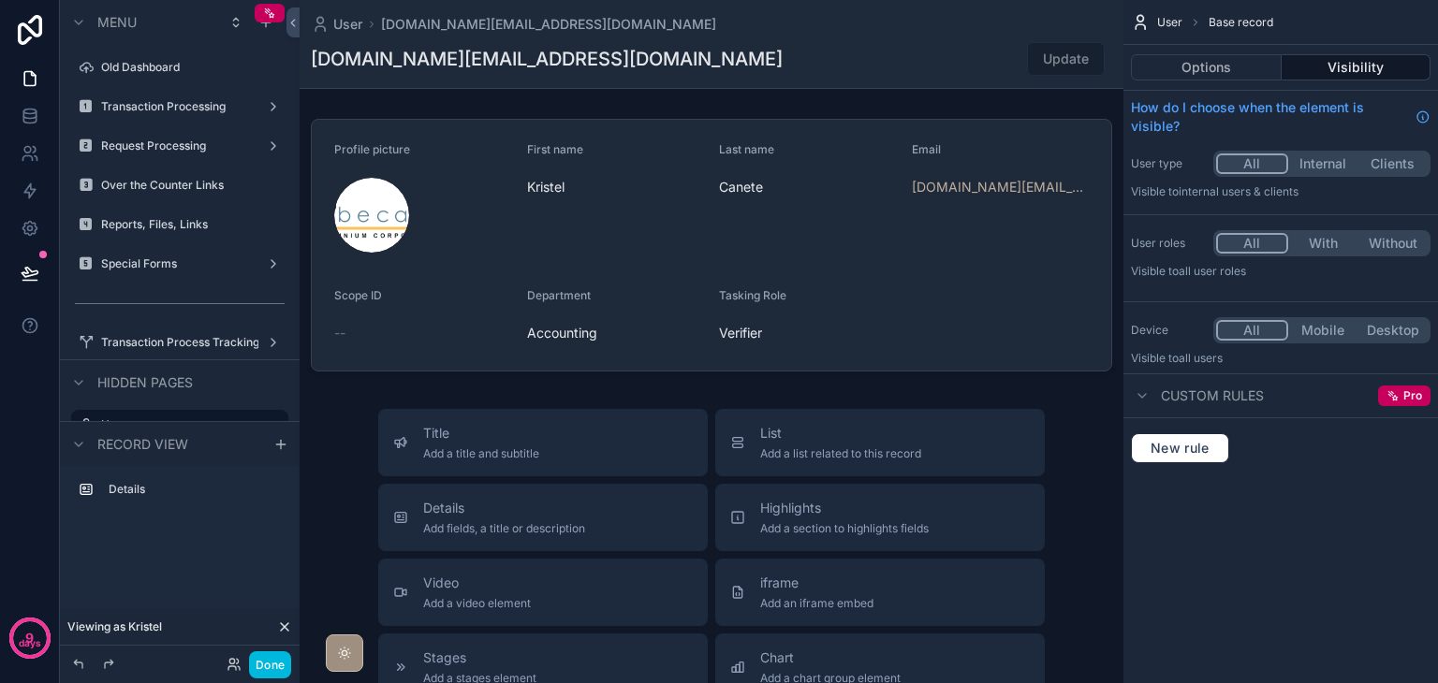
click at [181, 69] on label "Old Dashboard" at bounding box center [189, 67] width 176 height 15
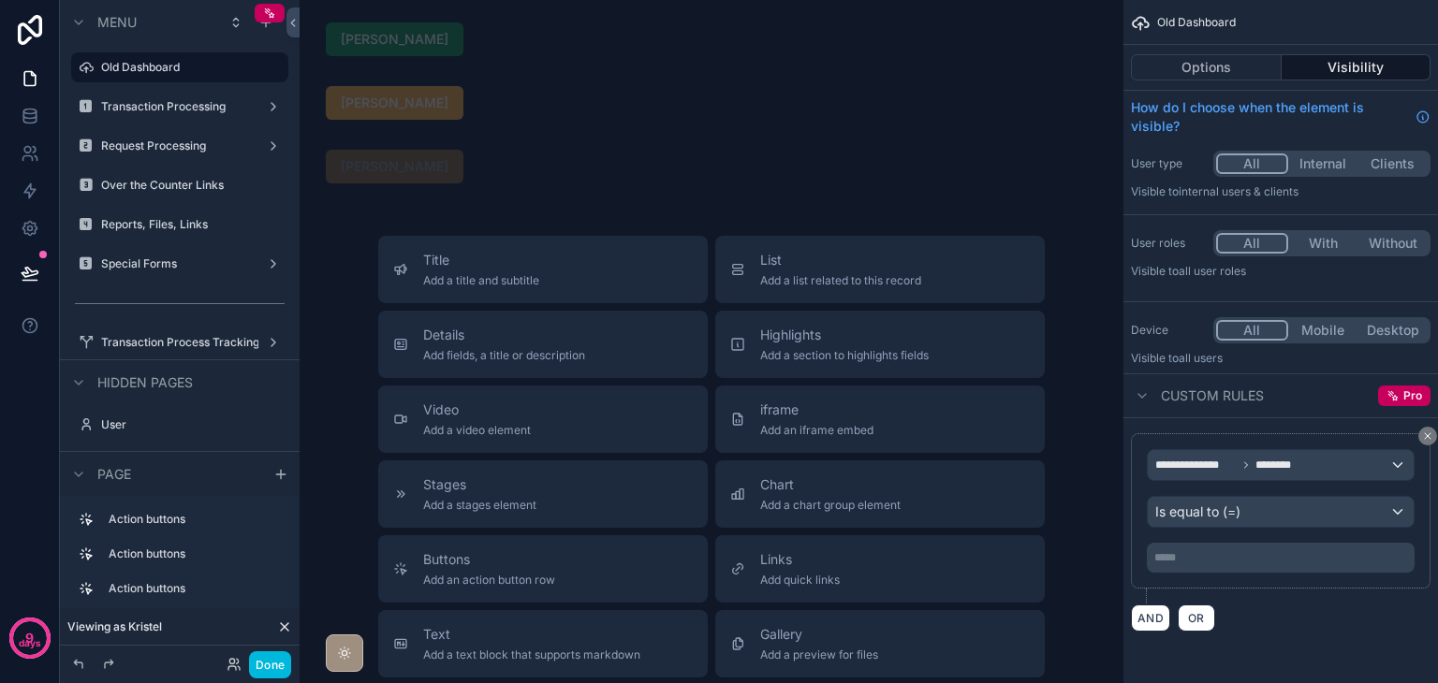
click at [1431, 432] on icon "scrollable content" at bounding box center [1427, 436] width 11 height 11
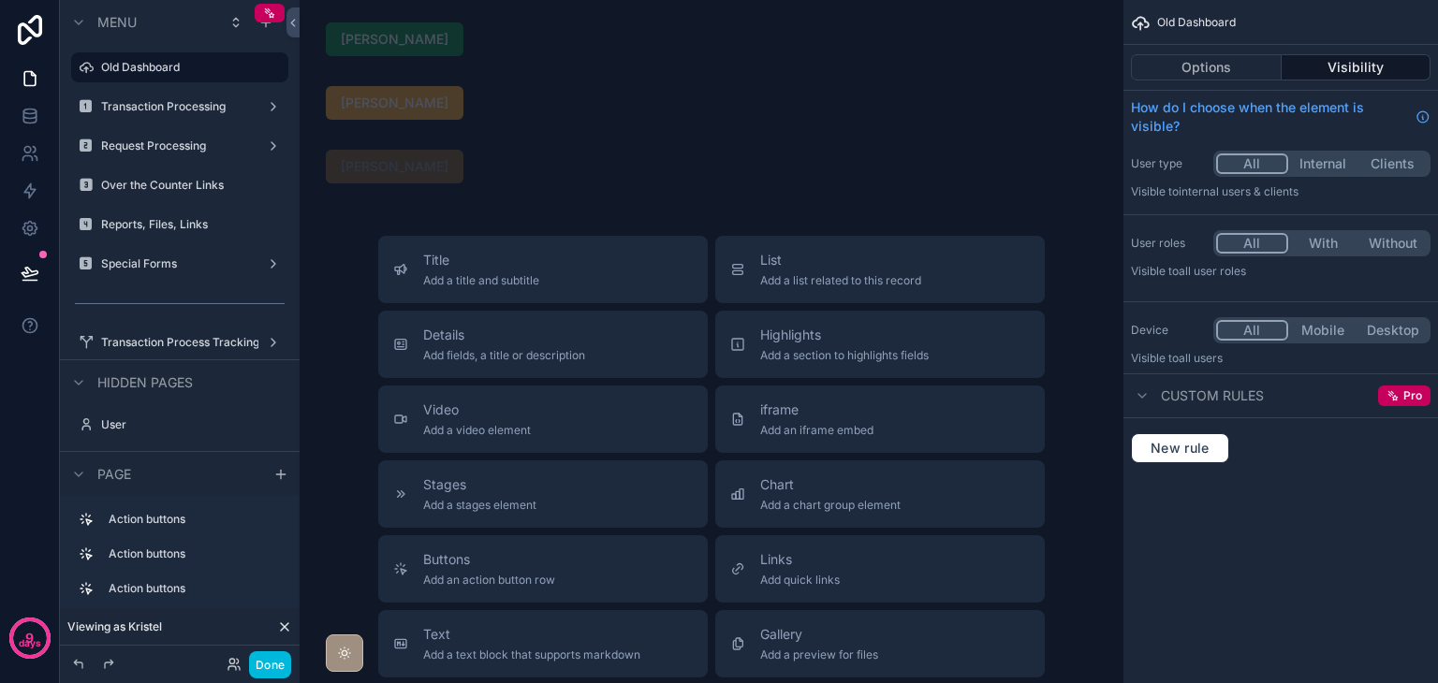
click at [549, 180] on div "scrollable content" at bounding box center [711, 166] width 794 height 49
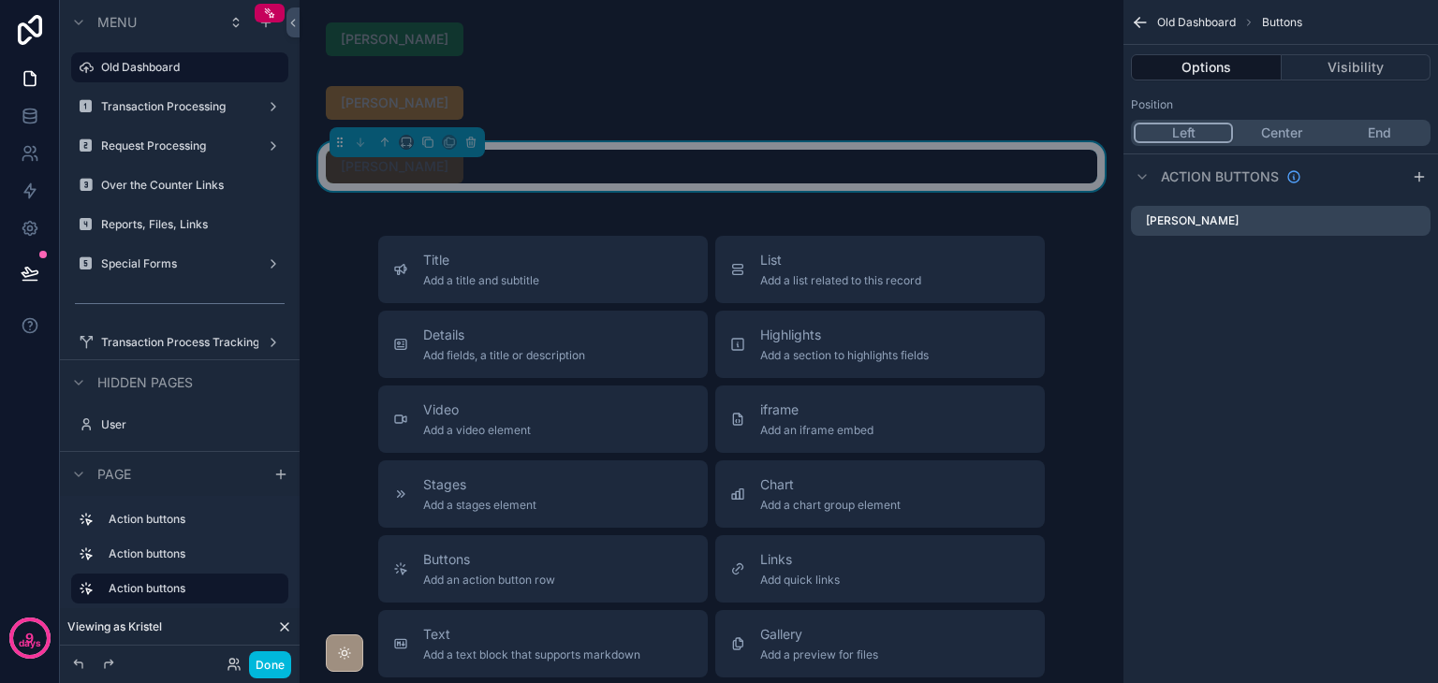
click at [1337, 76] on button "Visibility" at bounding box center [1356, 67] width 150 height 26
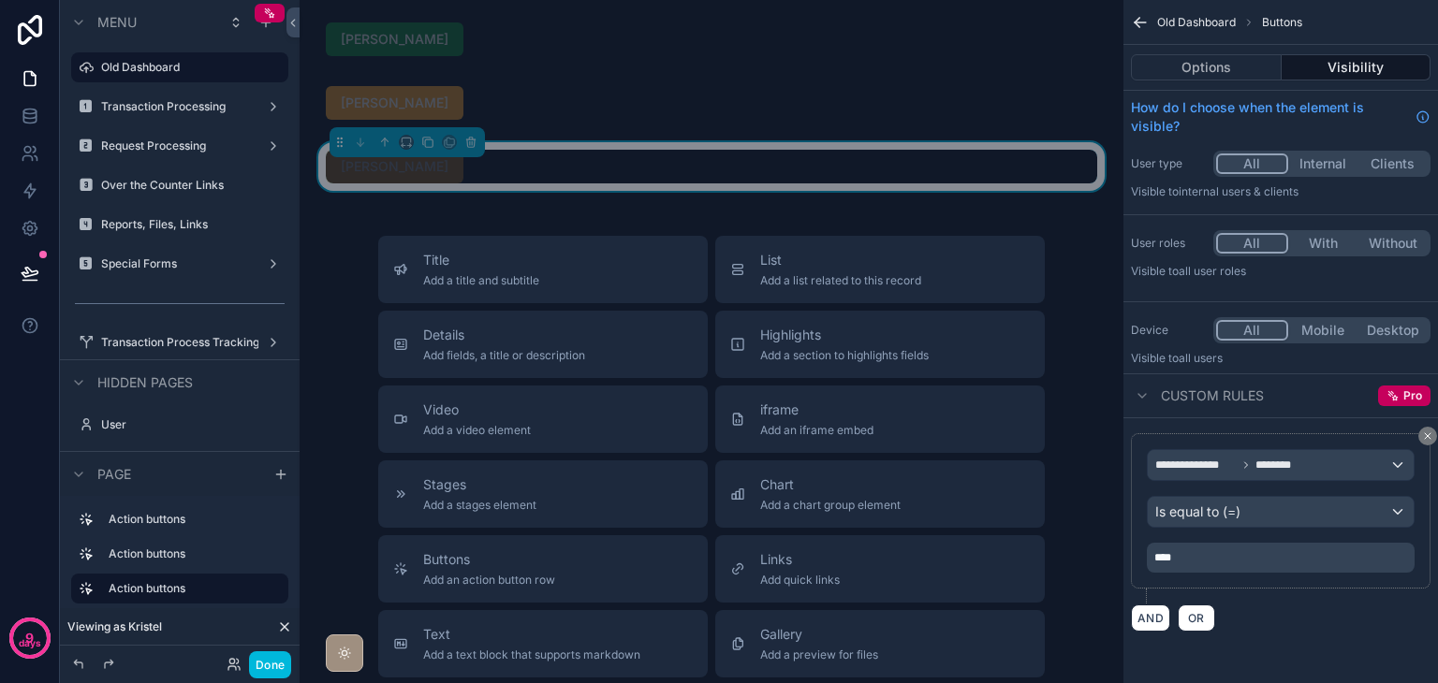
click at [758, 119] on div "scrollable content" at bounding box center [711, 103] width 794 height 49
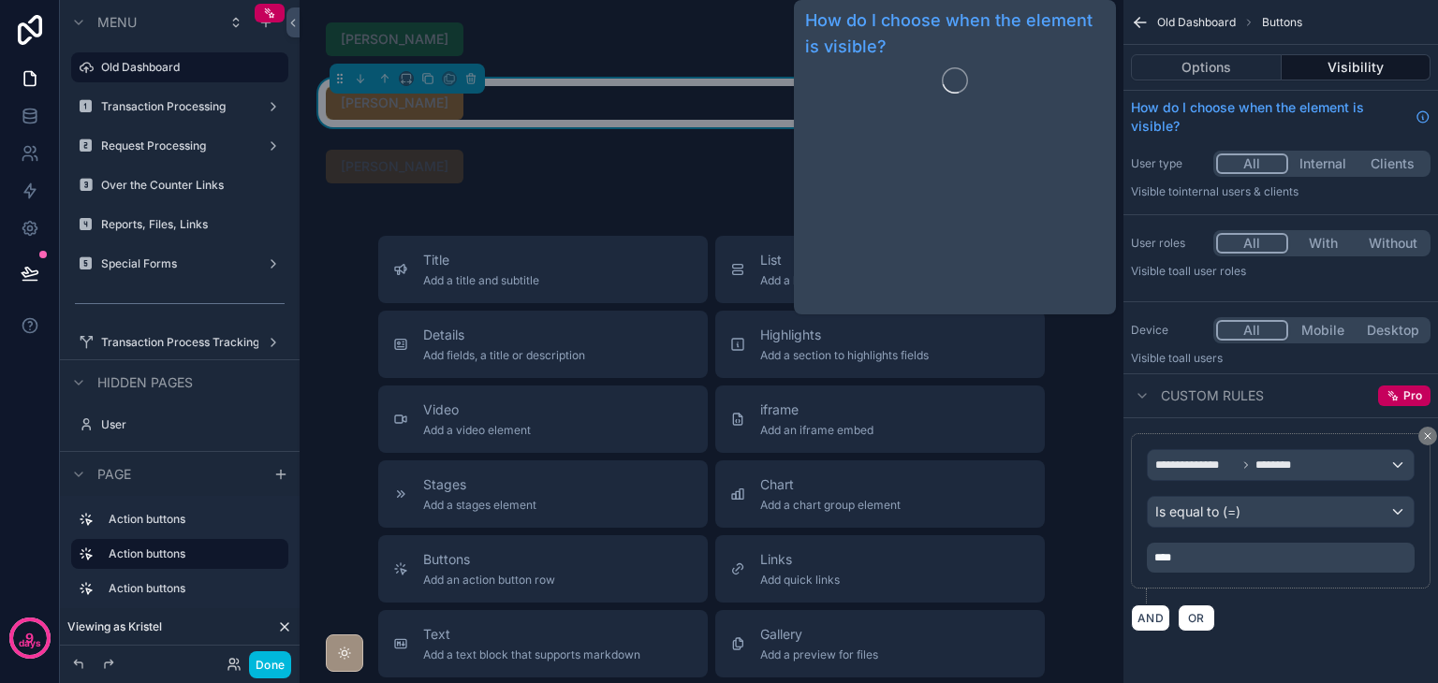
click at [1377, 77] on button "Visibility" at bounding box center [1356, 67] width 150 height 26
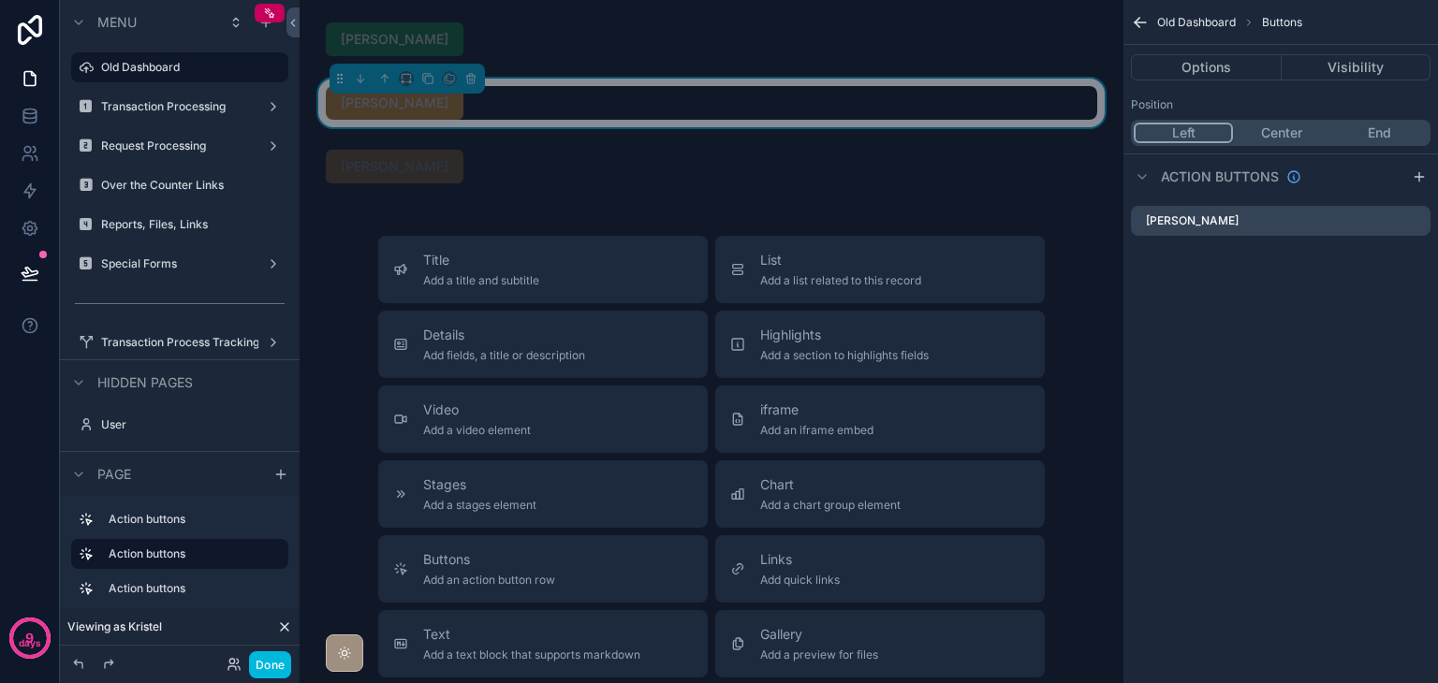
click at [723, 41] on div "scrollable content" at bounding box center [711, 39] width 794 height 49
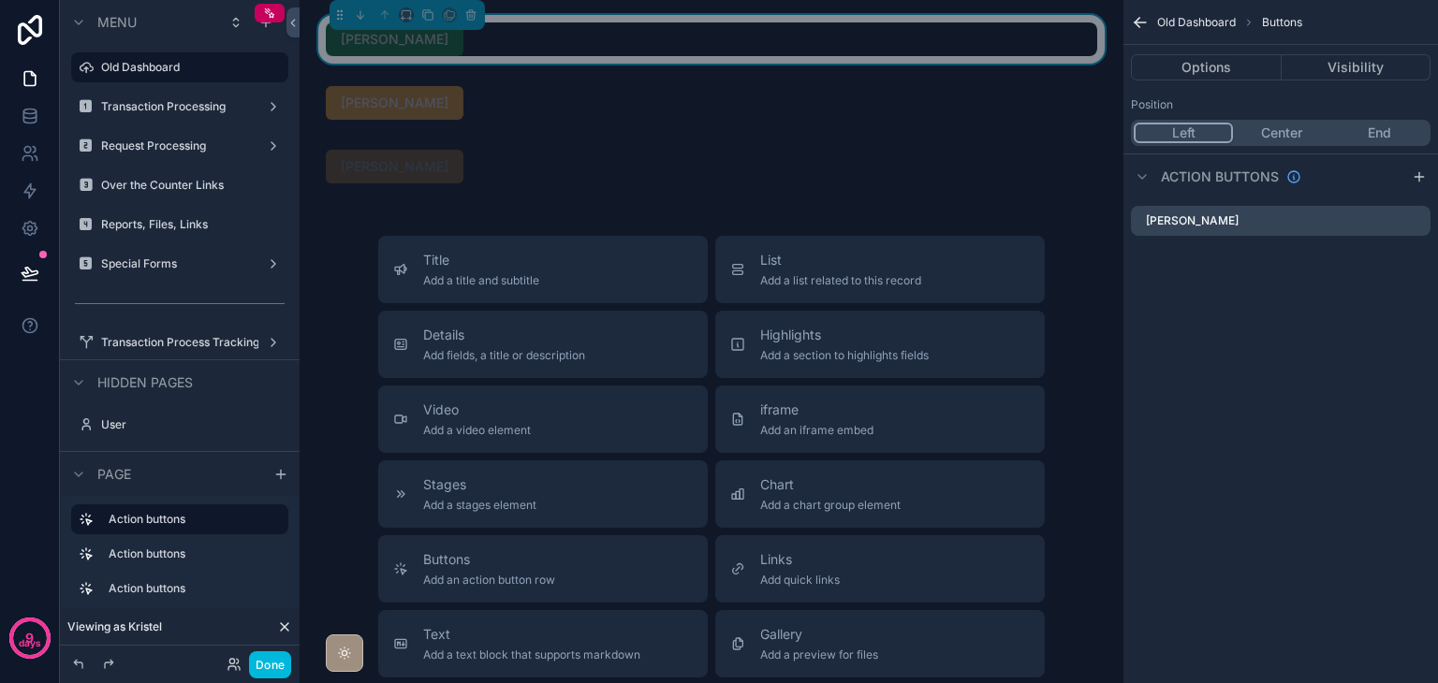
click at [0, 0] on icon "scrollable content" at bounding box center [0, 0] width 0 height 0
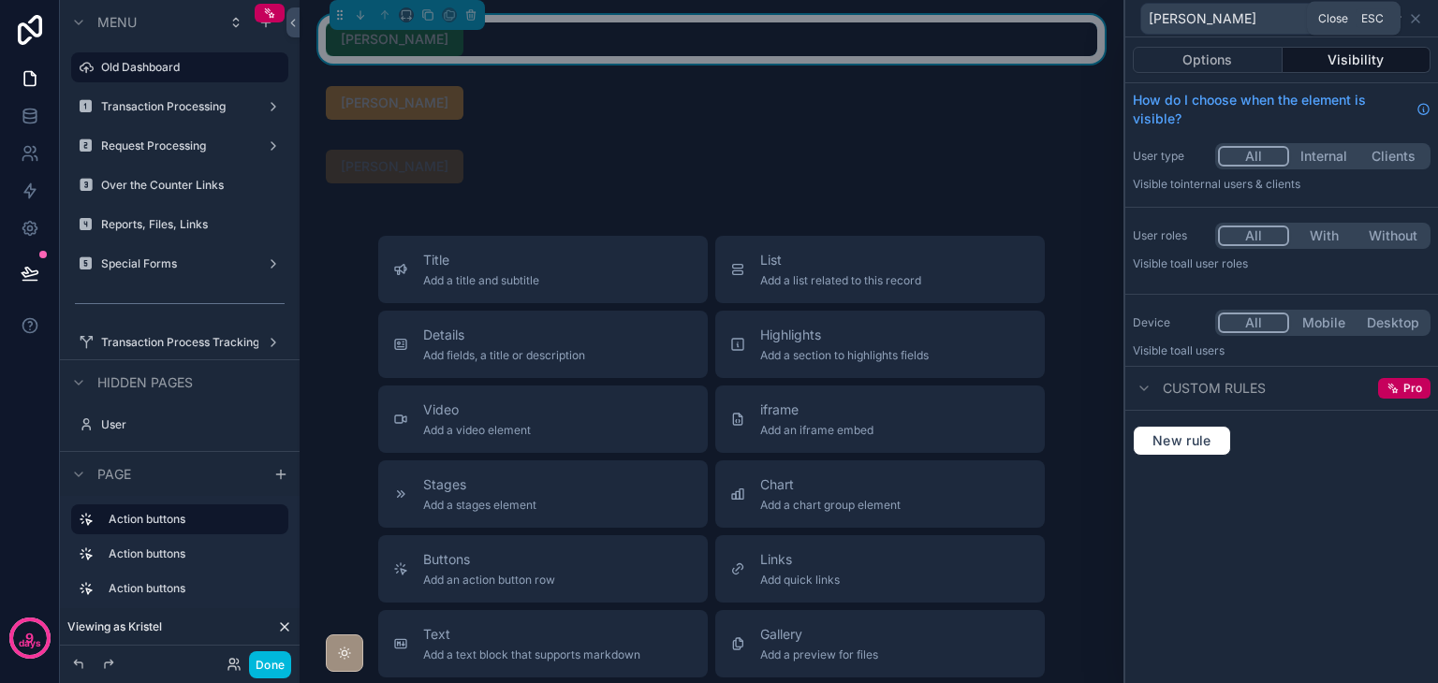
click at [1419, 20] on icon at bounding box center [1415, 18] width 15 height 15
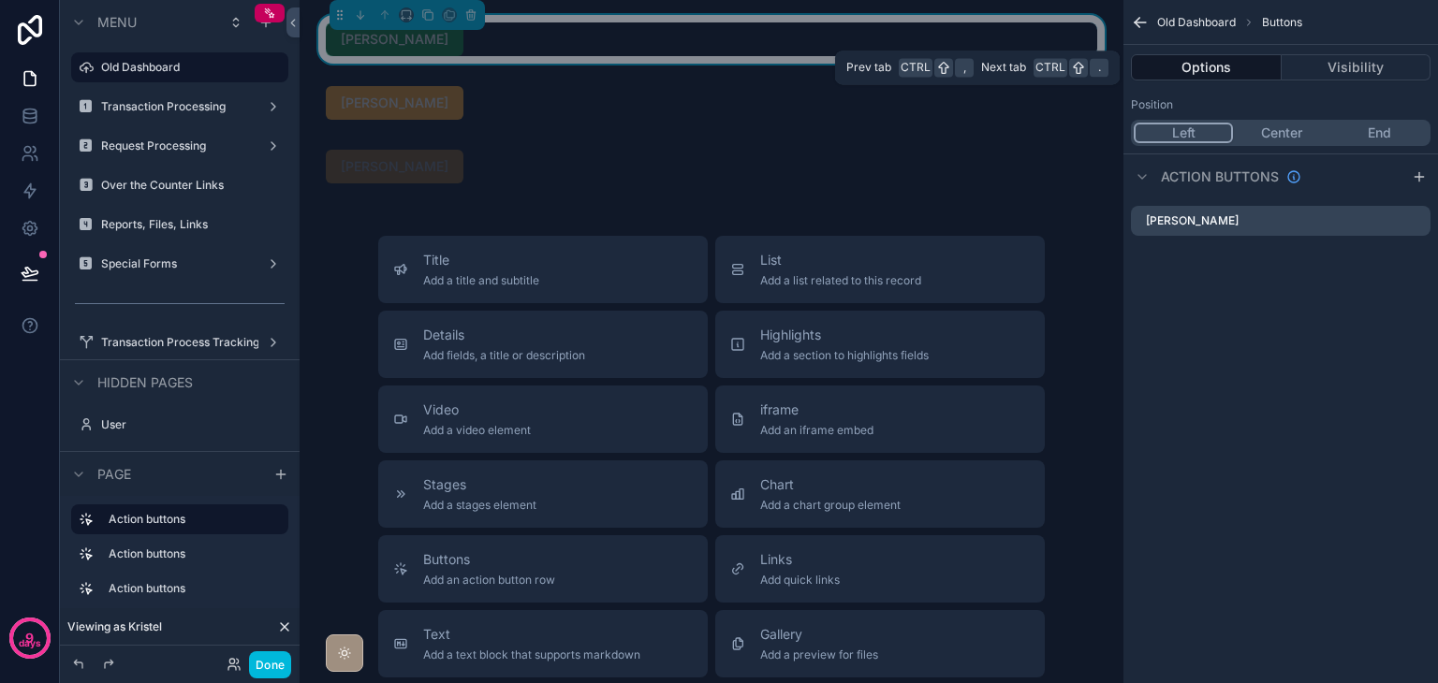
click at [1340, 76] on button "Visibility" at bounding box center [1356, 67] width 150 height 26
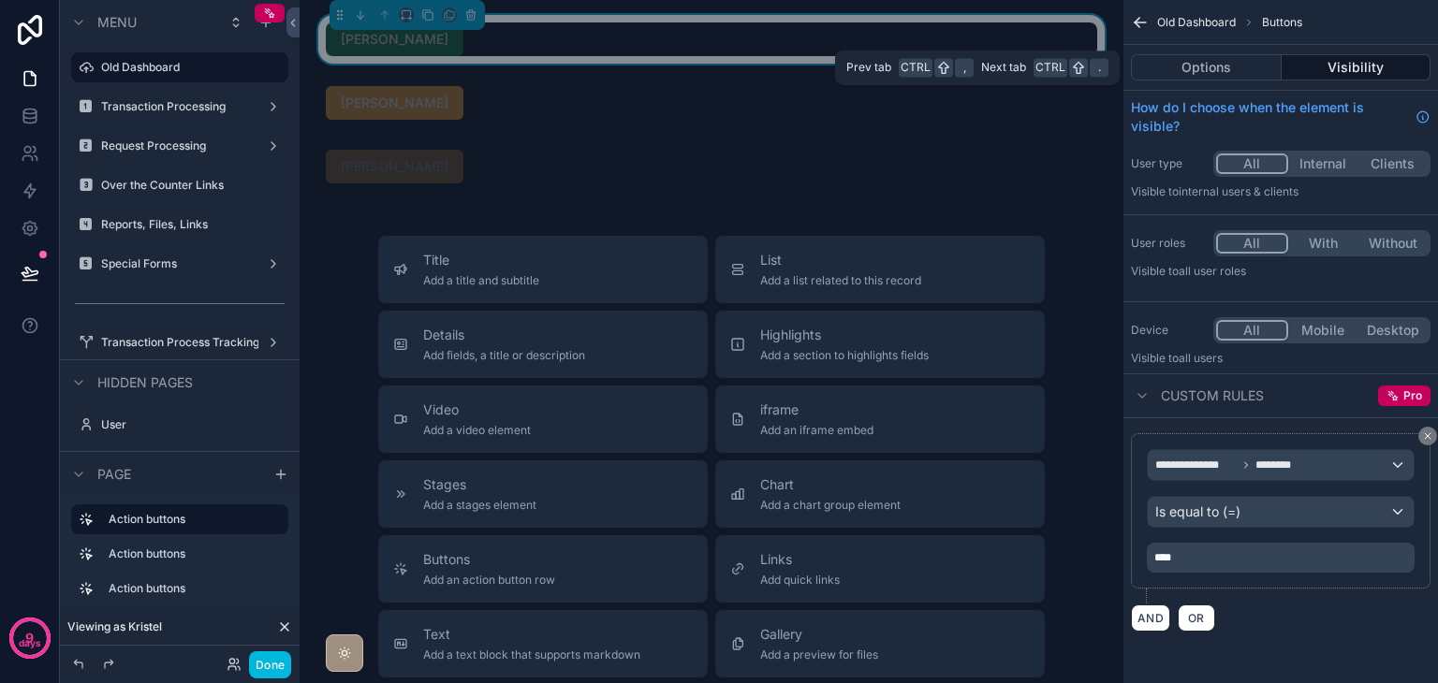
click at [1224, 80] on button "Options" at bounding box center [1206, 67] width 151 height 26
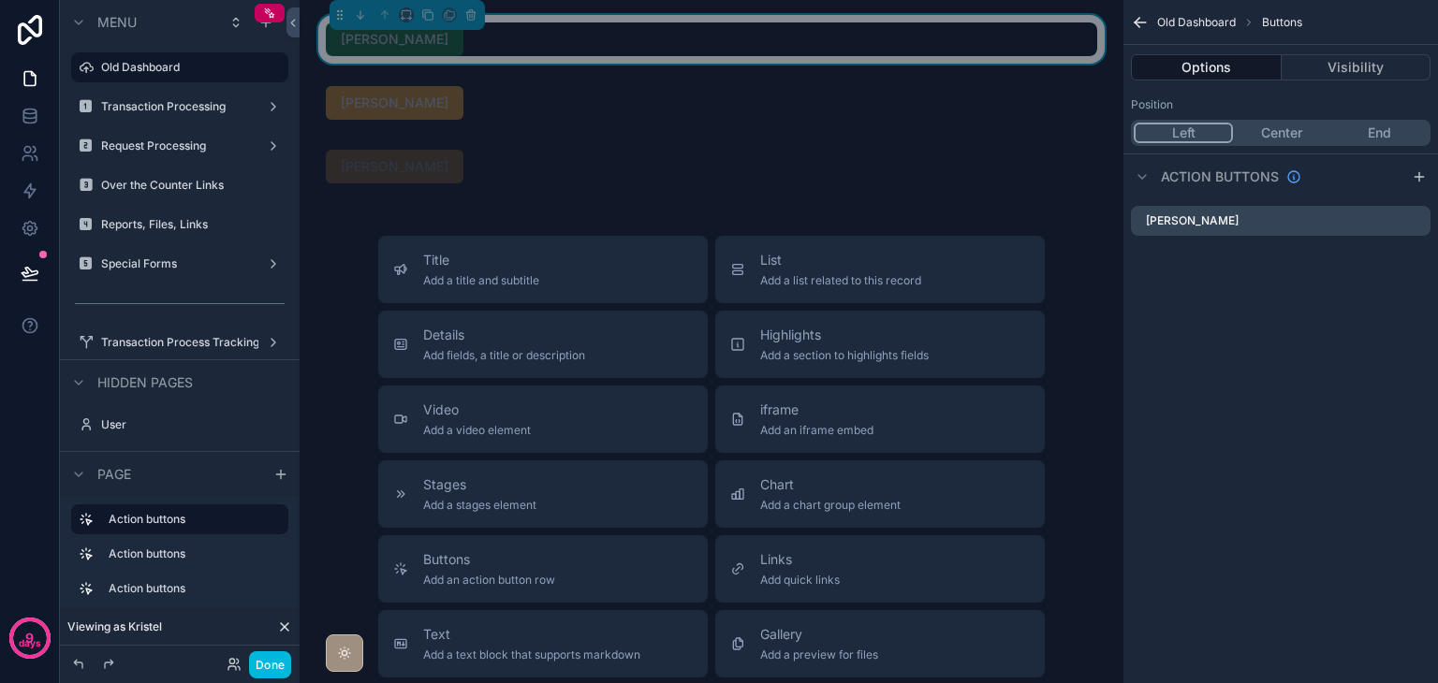
click at [954, 104] on div "scrollable content" at bounding box center [711, 103] width 794 height 49
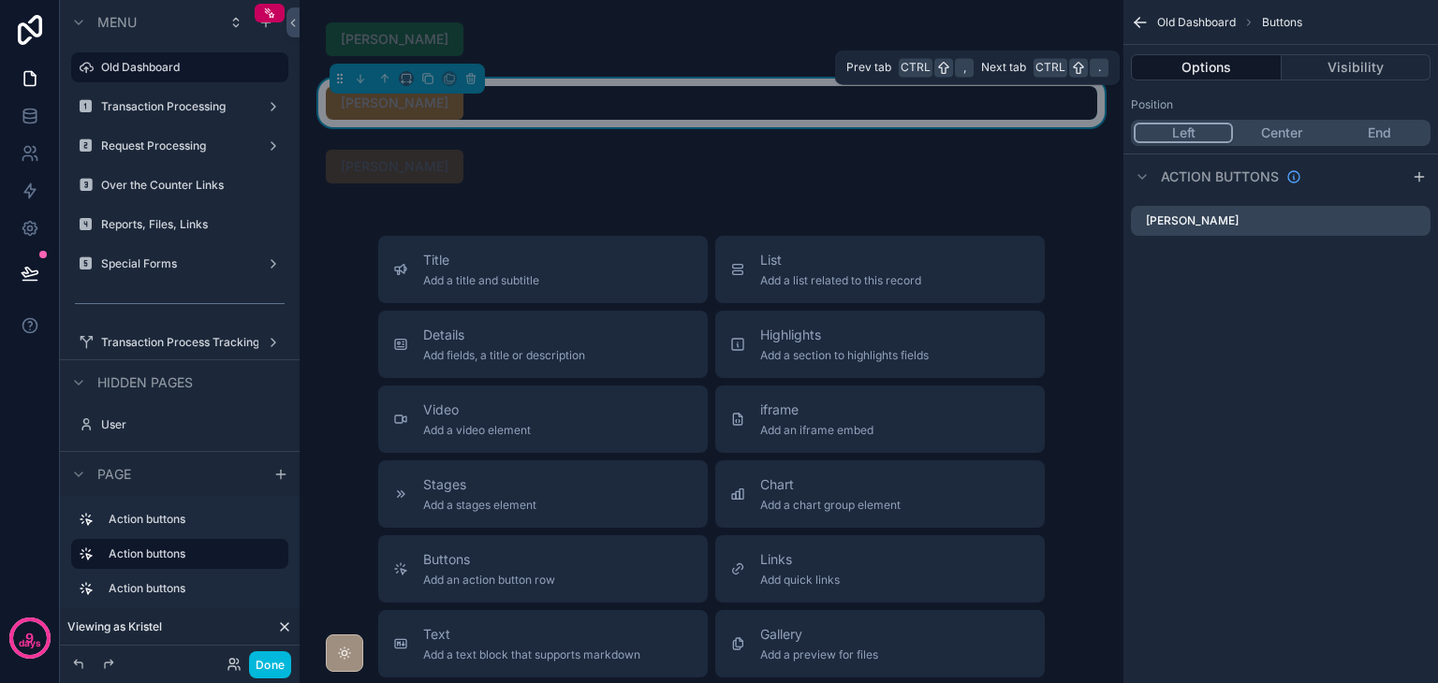
click at [1320, 72] on button "Visibility" at bounding box center [1356, 67] width 150 height 26
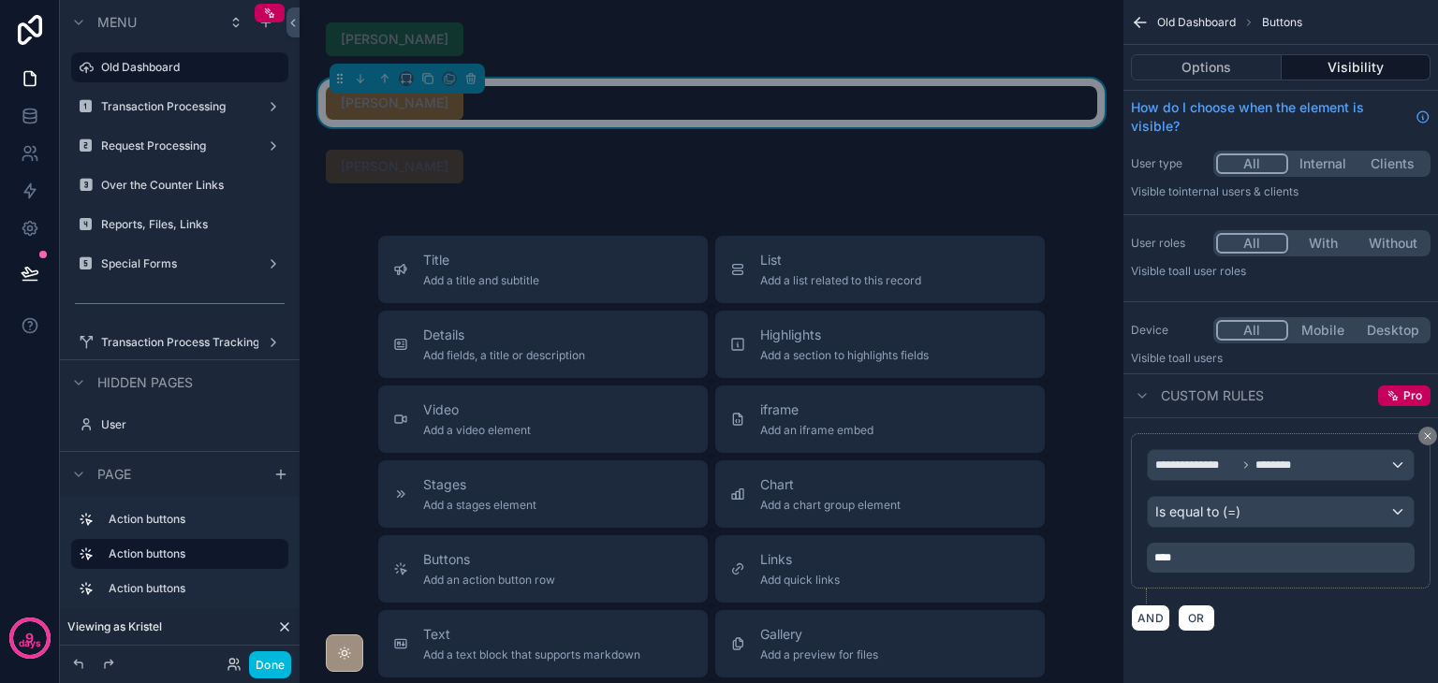
click at [1203, 84] on div "Options Visibility" at bounding box center [1280, 67] width 314 height 45
click at [1201, 80] on div "Options Visibility" at bounding box center [1280, 67] width 314 height 45
click at [877, 166] on div "scrollable content" at bounding box center [711, 166] width 794 height 49
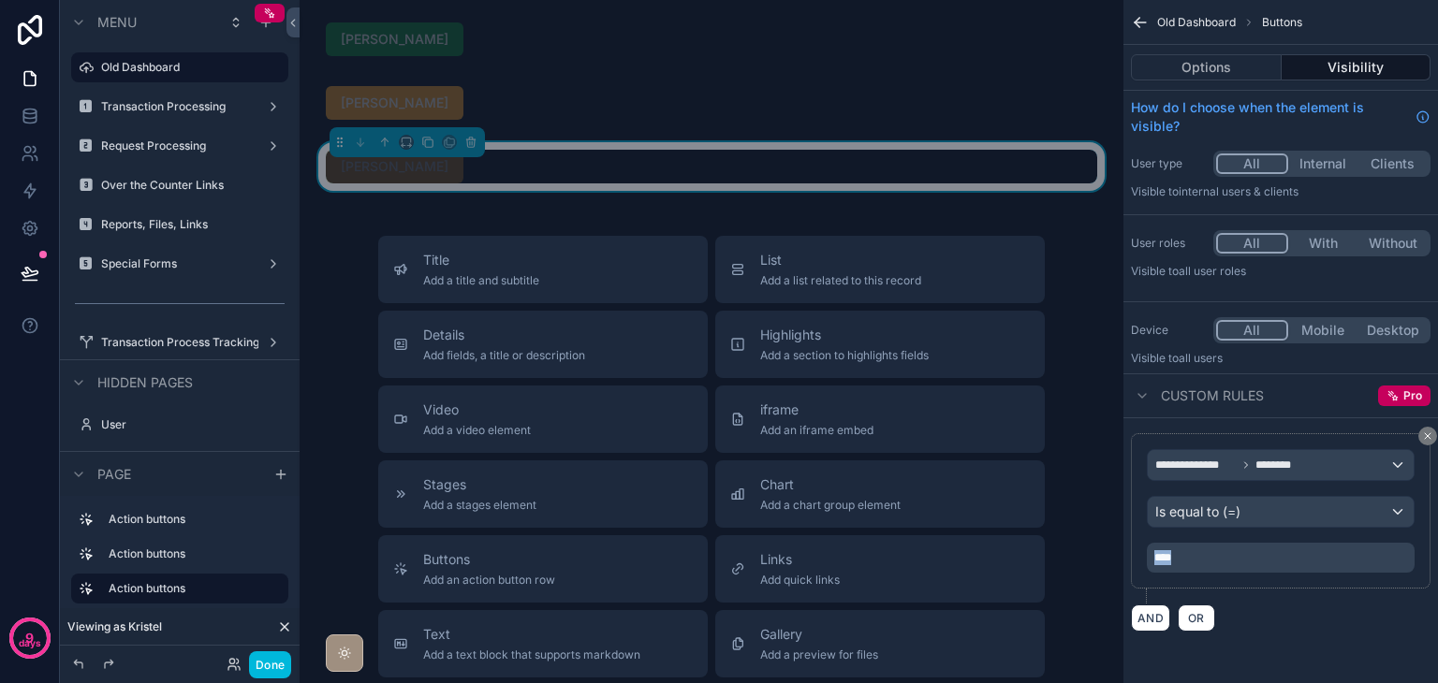
drag, startPoint x: 1233, startPoint y: 562, endPoint x: 1140, endPoint y: 562, distance: 92.7
click at [1140, 562] on div "**********" at bounding box center [1281, 510] width 300 height 155
click at [1347, 634] on div "**********" at bounding box center [1280, 532] width 314 height 228
click at [1020, 175] on div "[PERSON_NAME]" at bounding box center [711, 167] width 771 height 34
click at [1210, 70] on button "Options" at bounding box center [1206, 67] width 151 height 26
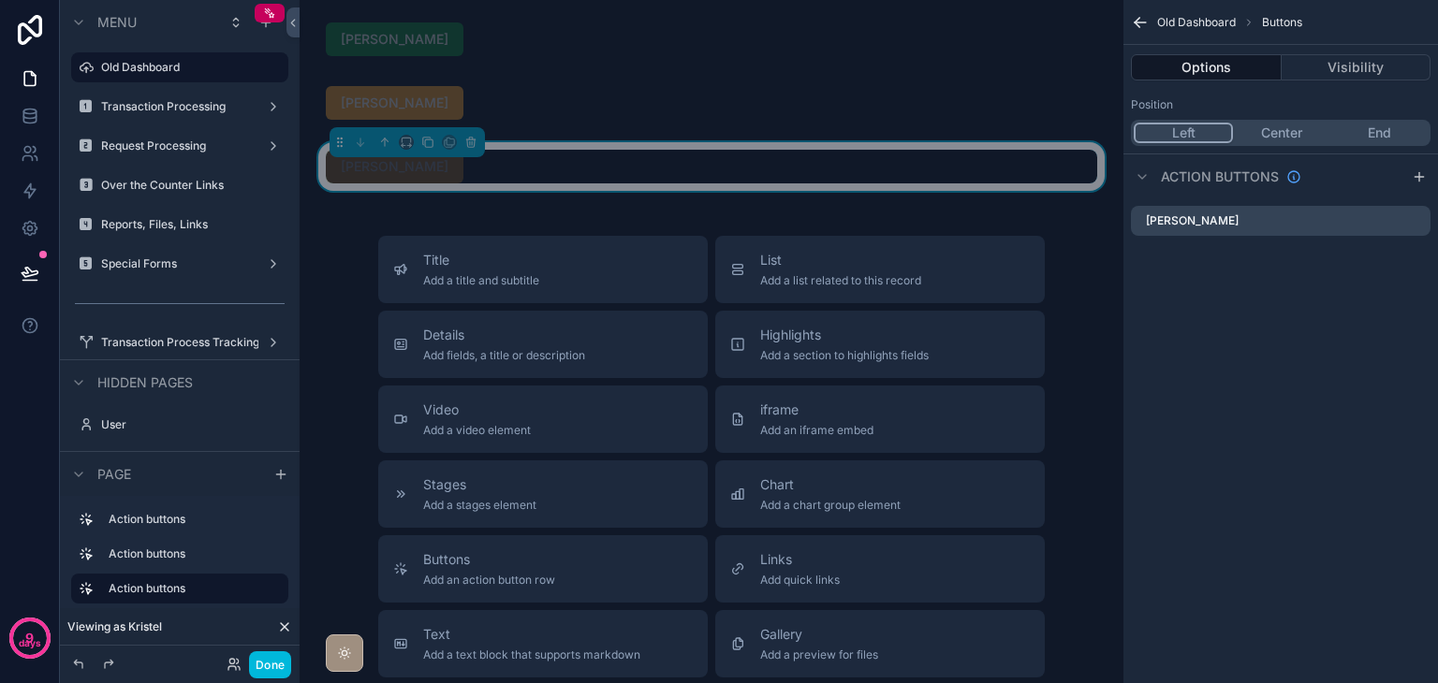
click at [0, 0] on icon "scrollable content" at bounding box center [0, 0] width 0 height 0
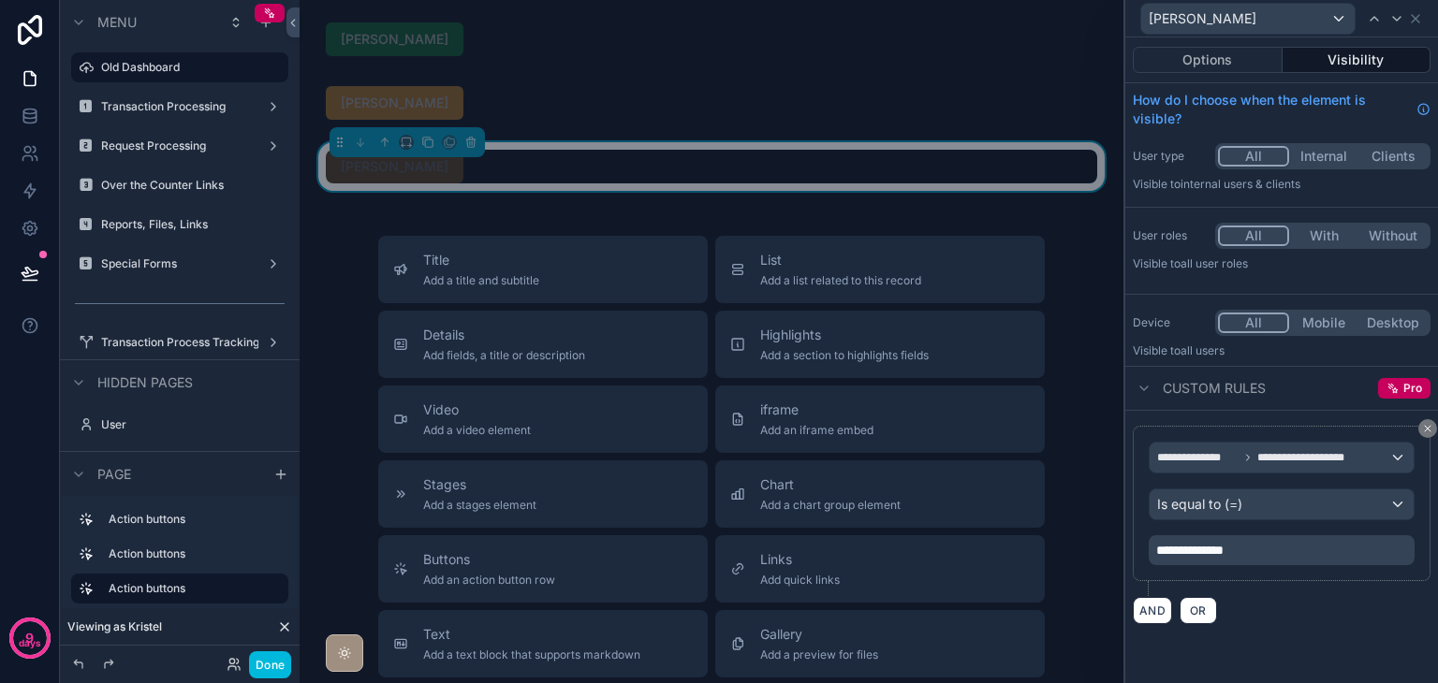
click at [1428, 428] on icon at bounding box center [1428, 429] width 6 height 6
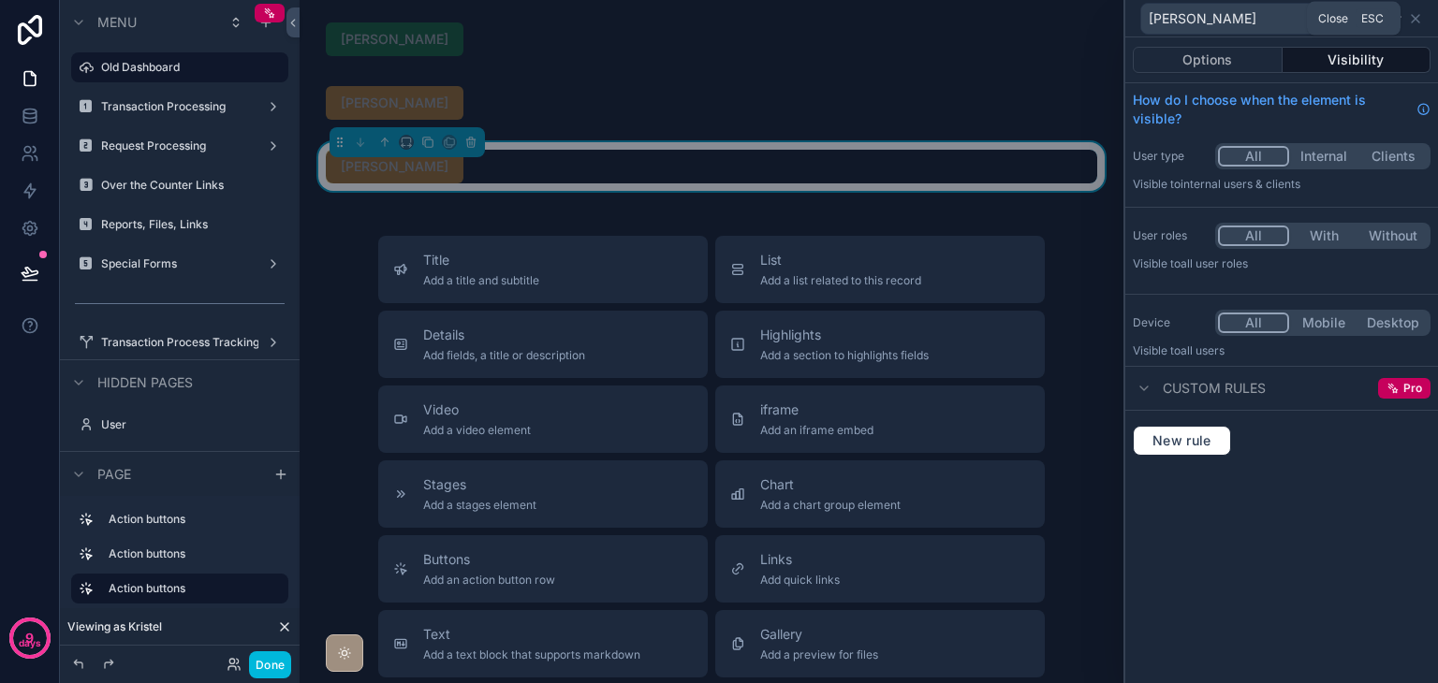
click at [1414, 19] on icon at bounding box center [1414, 18] width 7 height 7
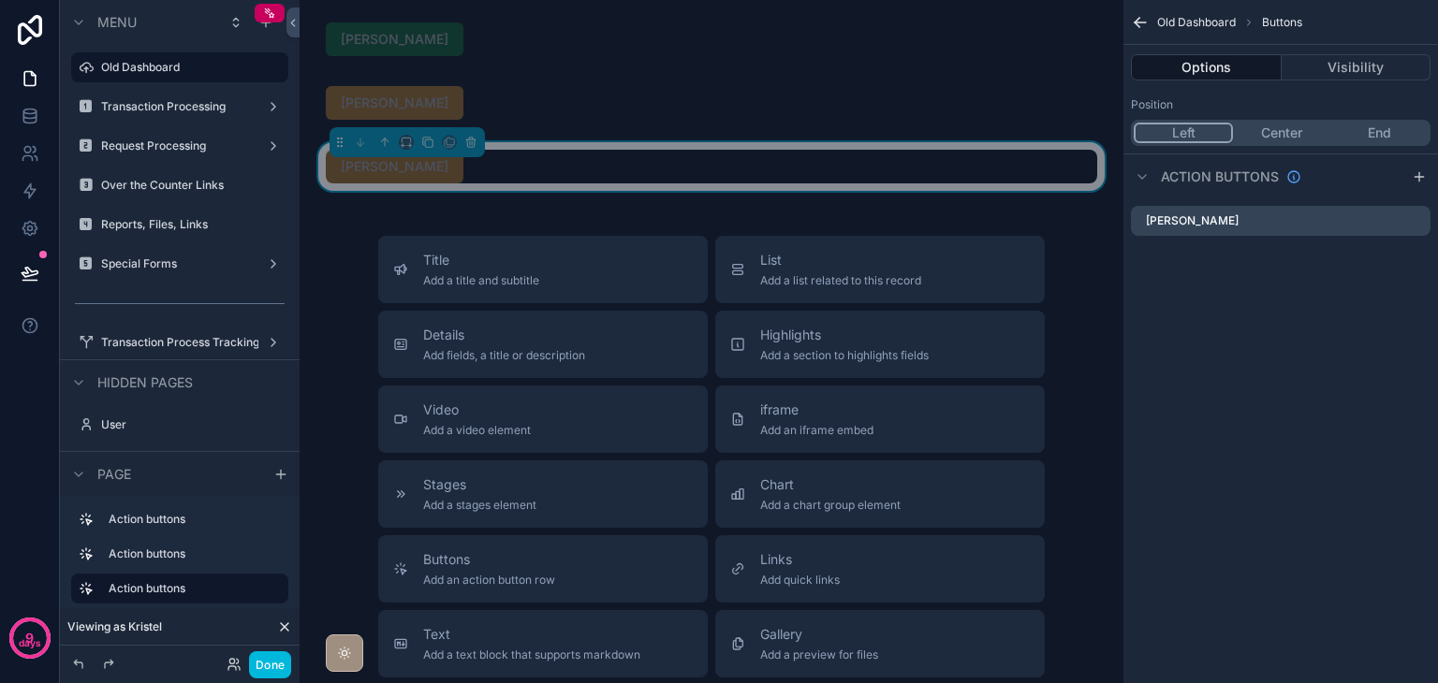
click at [274, 661] on button "Done" at bounding box center [270, 664] width 42 height 27
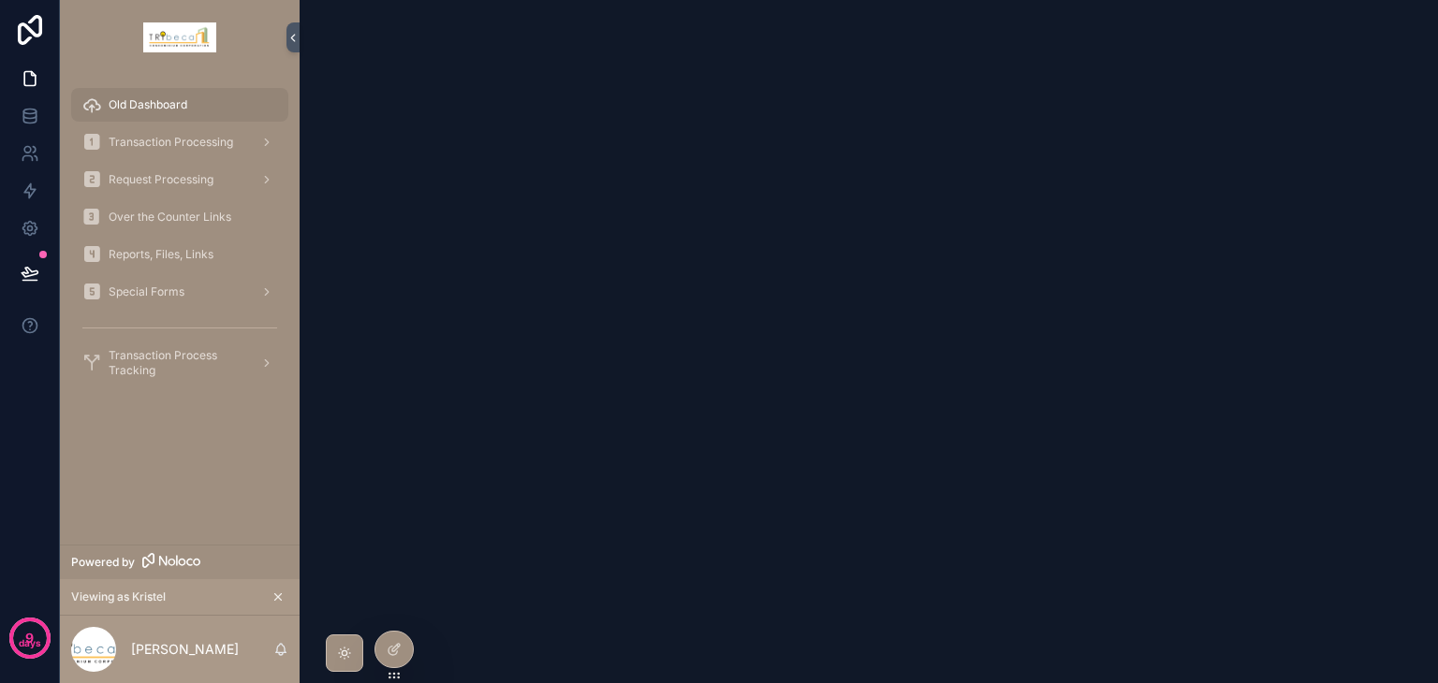
click at [0, 0] on icon at bounding box center [0, 0] width 0 height 0
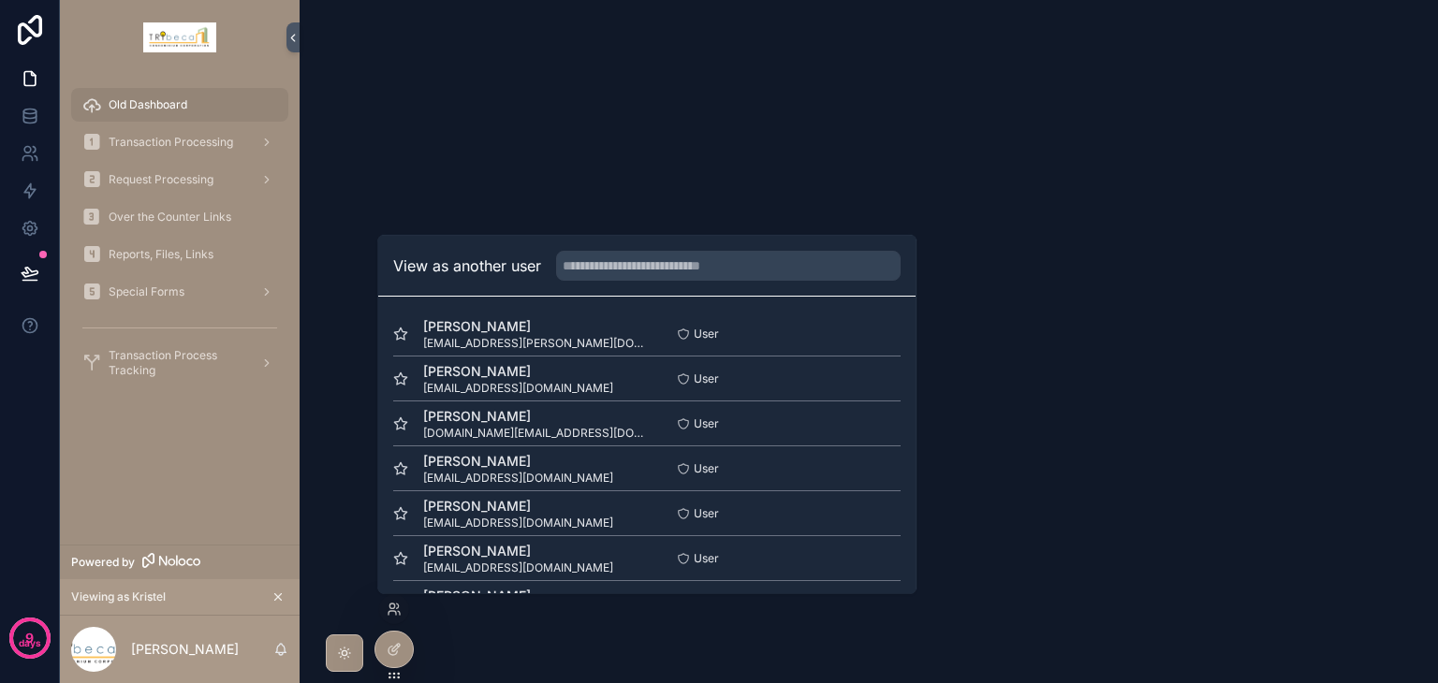
scroll to position [92, 0]
click at [0, 0] on button "Select" at bounding box center [0, 0] width 0 height 0
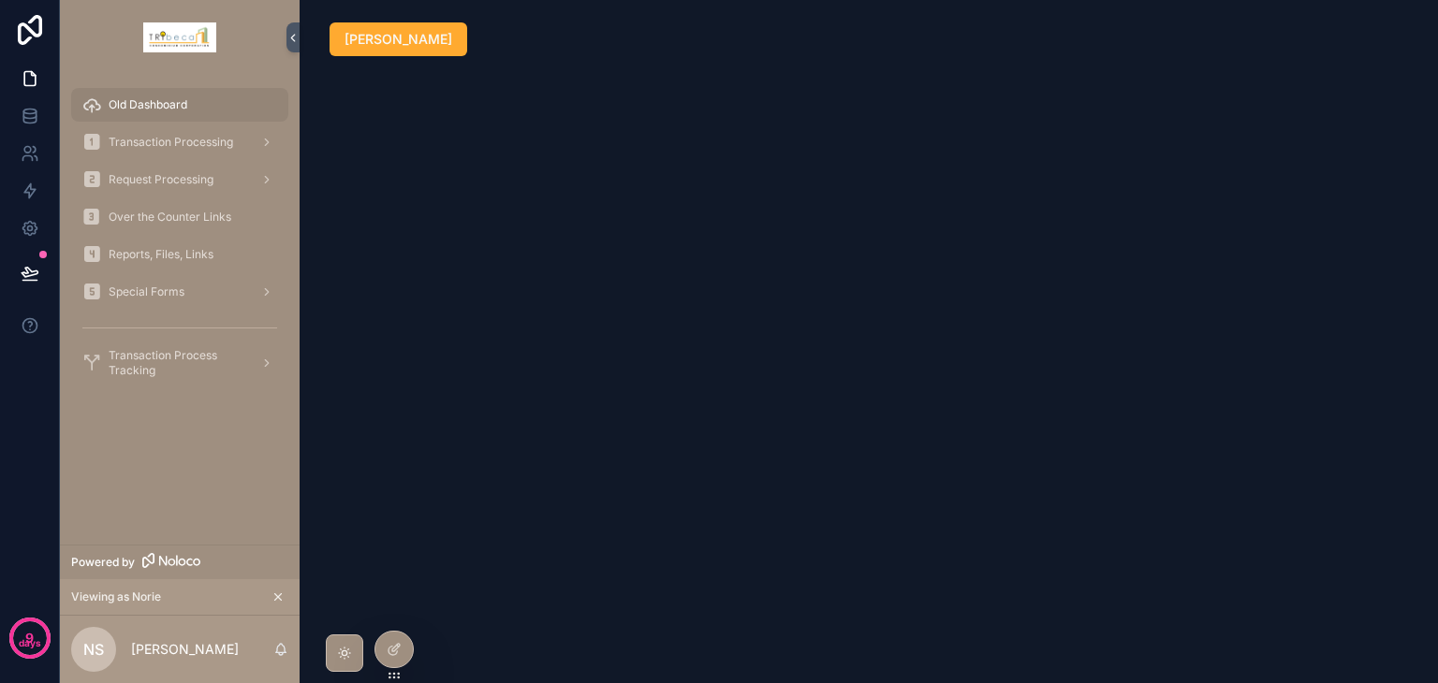
click at [0, 0] on icon at bounding box center [0, 0] width 0 height 0
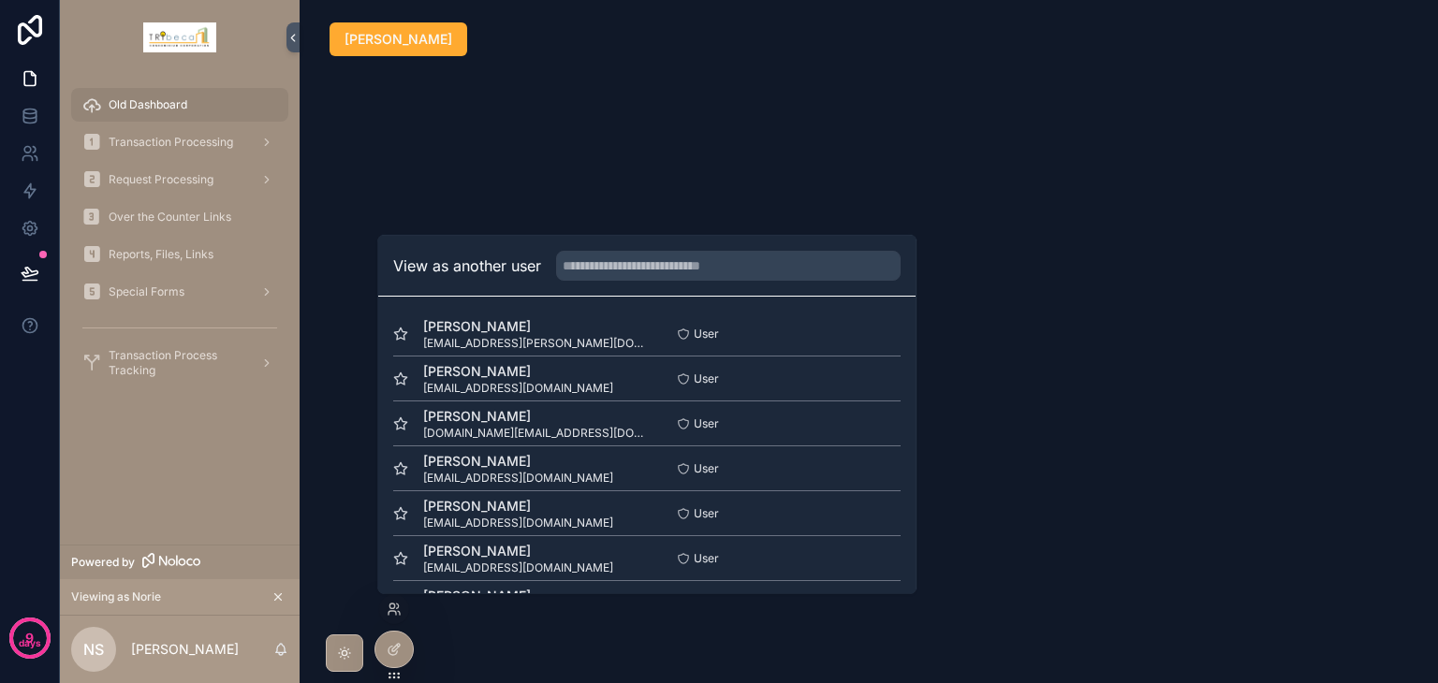
click at [0, 0] on button "Select" at bounding box center [0, 0] width 0 height 0
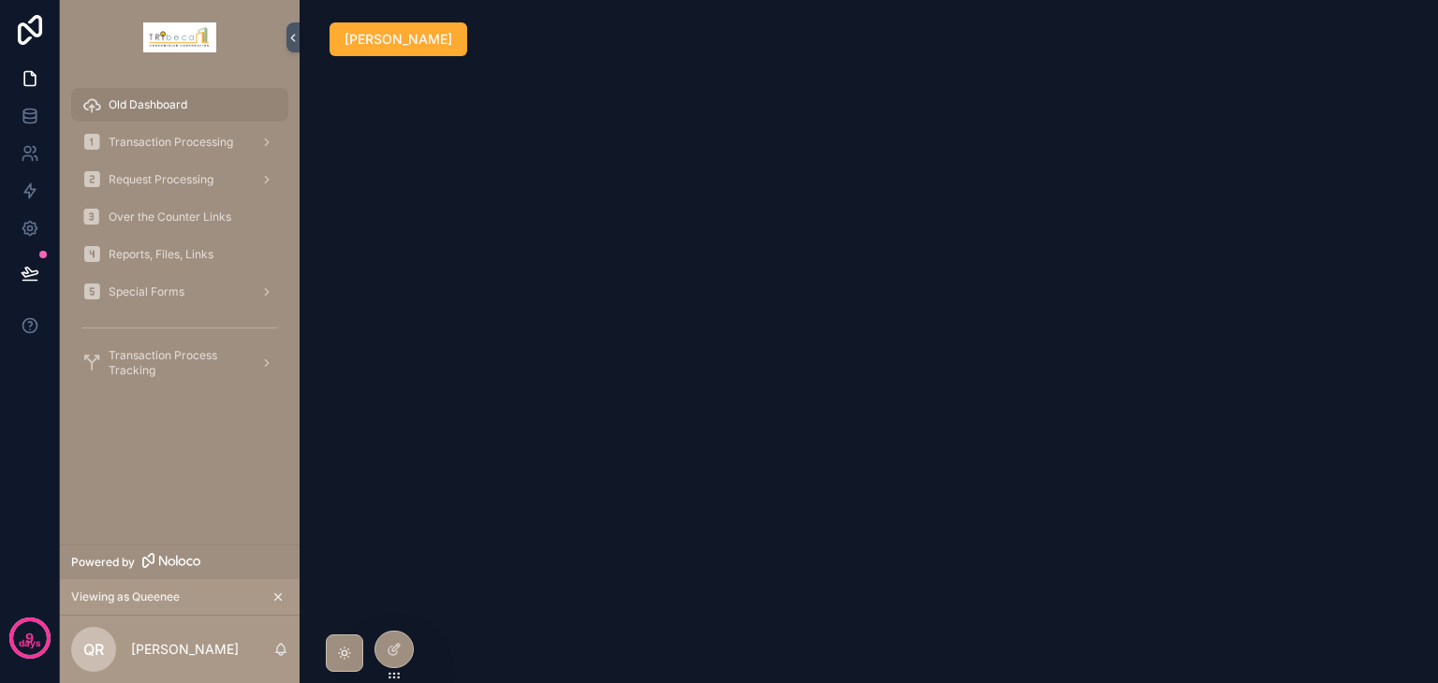
click at [0, 0] on icon at bounding box center [0, 0] width 0 height 0
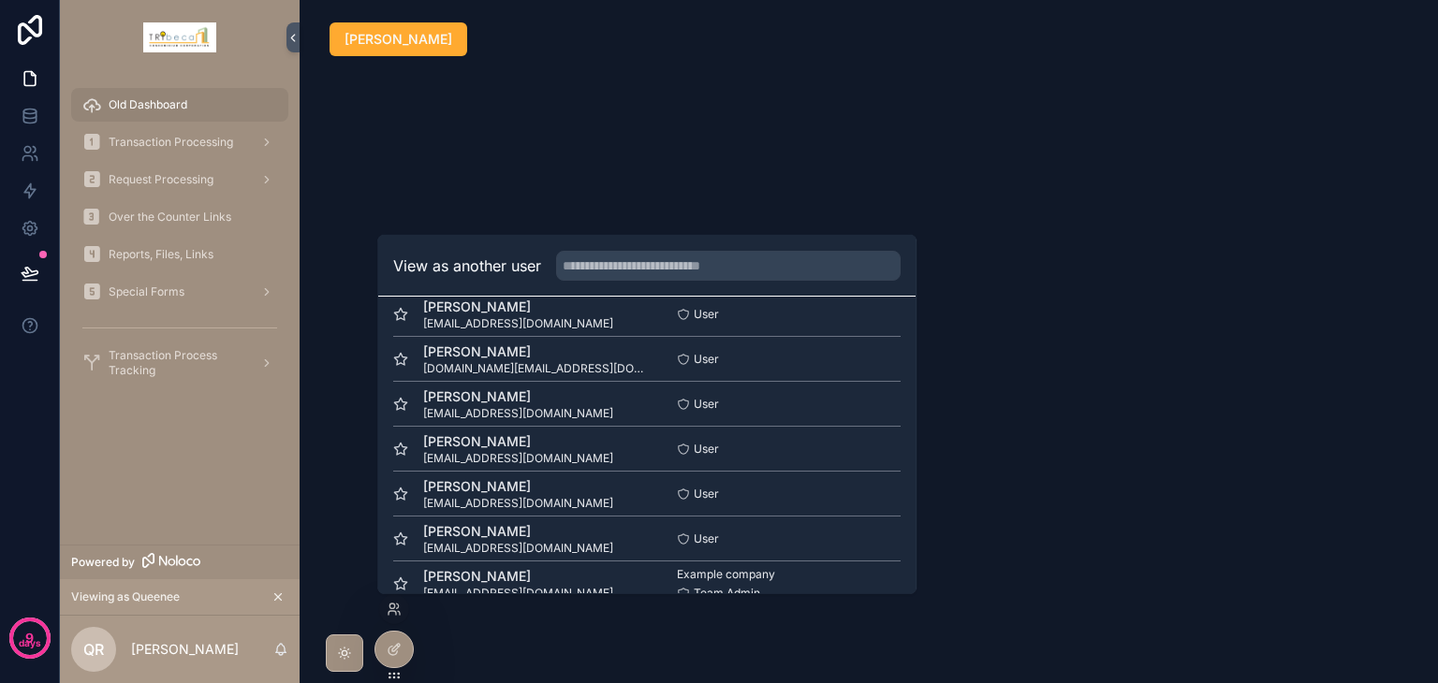
scroll to position [92, 0]
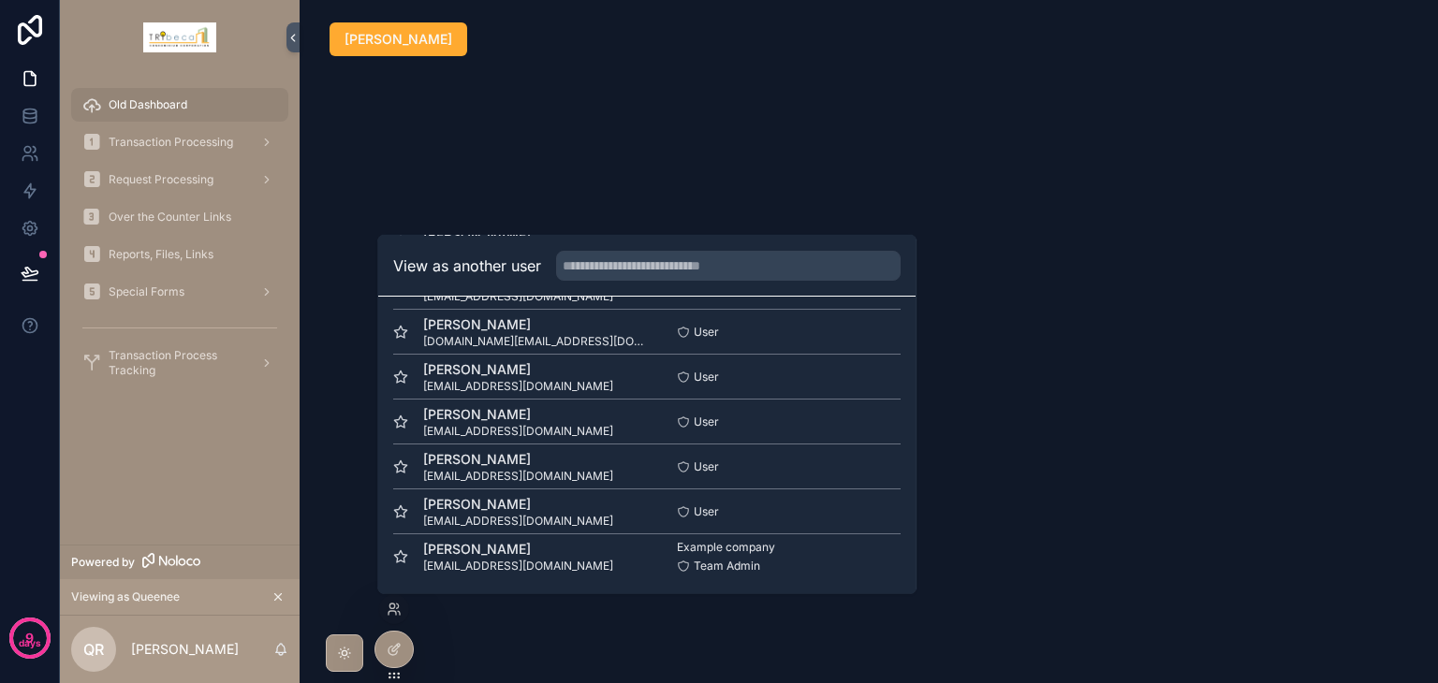
click at [0, 0] on button "Select" at bounding box center [0, 0] width 0 height 0
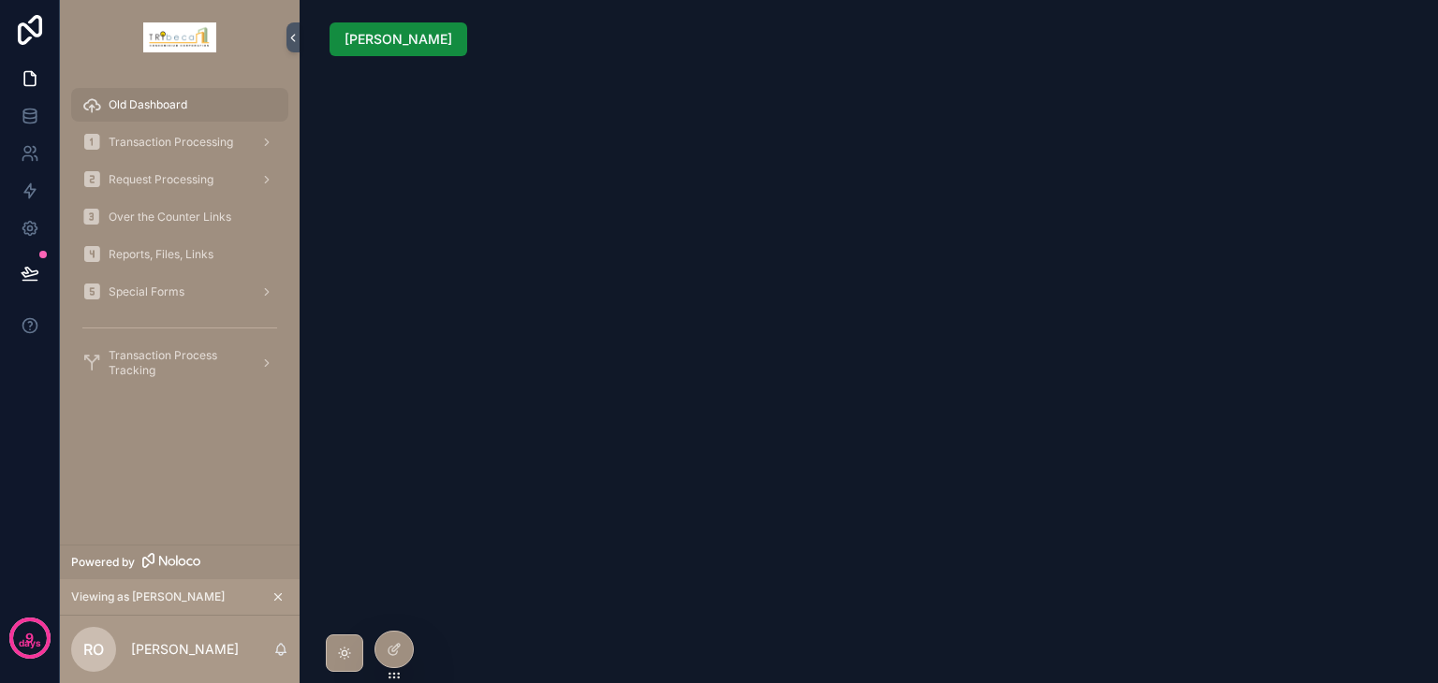
click at [179, 146] on span "Transaction Processing" at bounding box center [171, 142] width 124 height 15
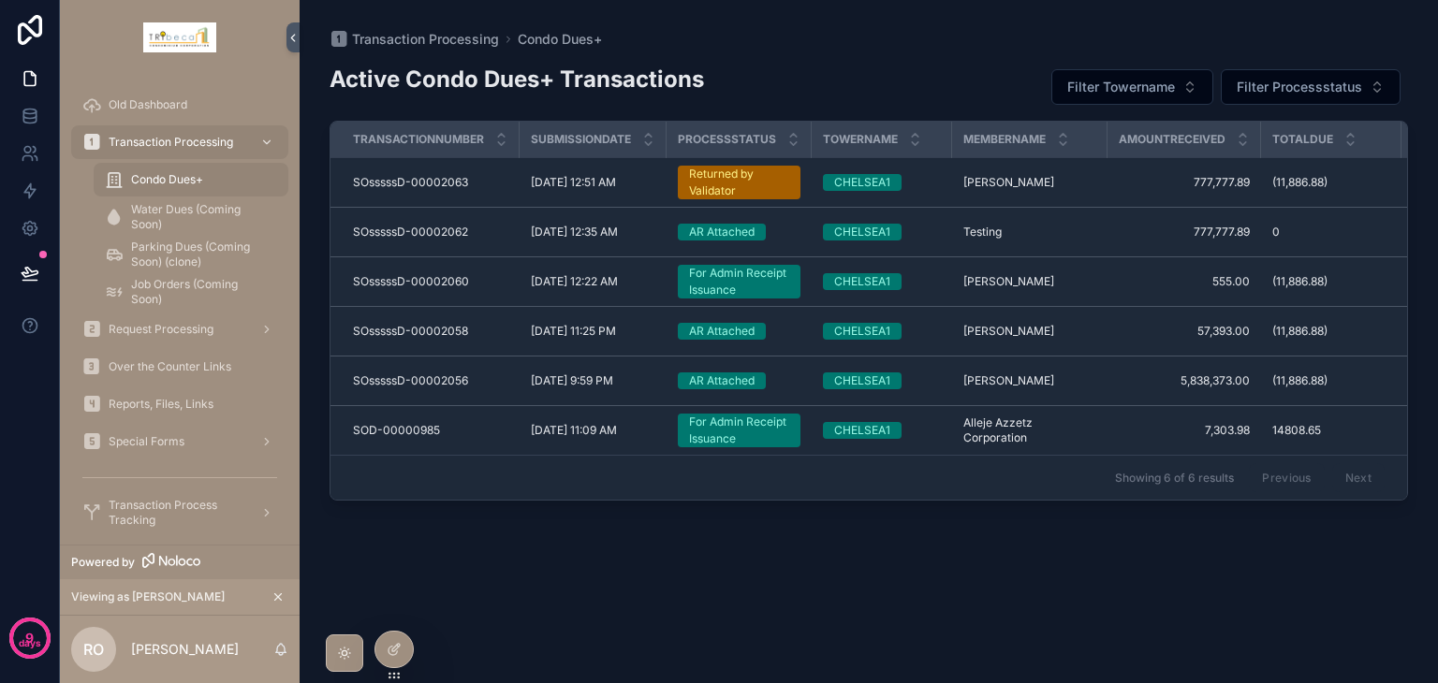
click at [182, 446] on span "Special Forms" at bounding box center [147, 441] width 76 height 15
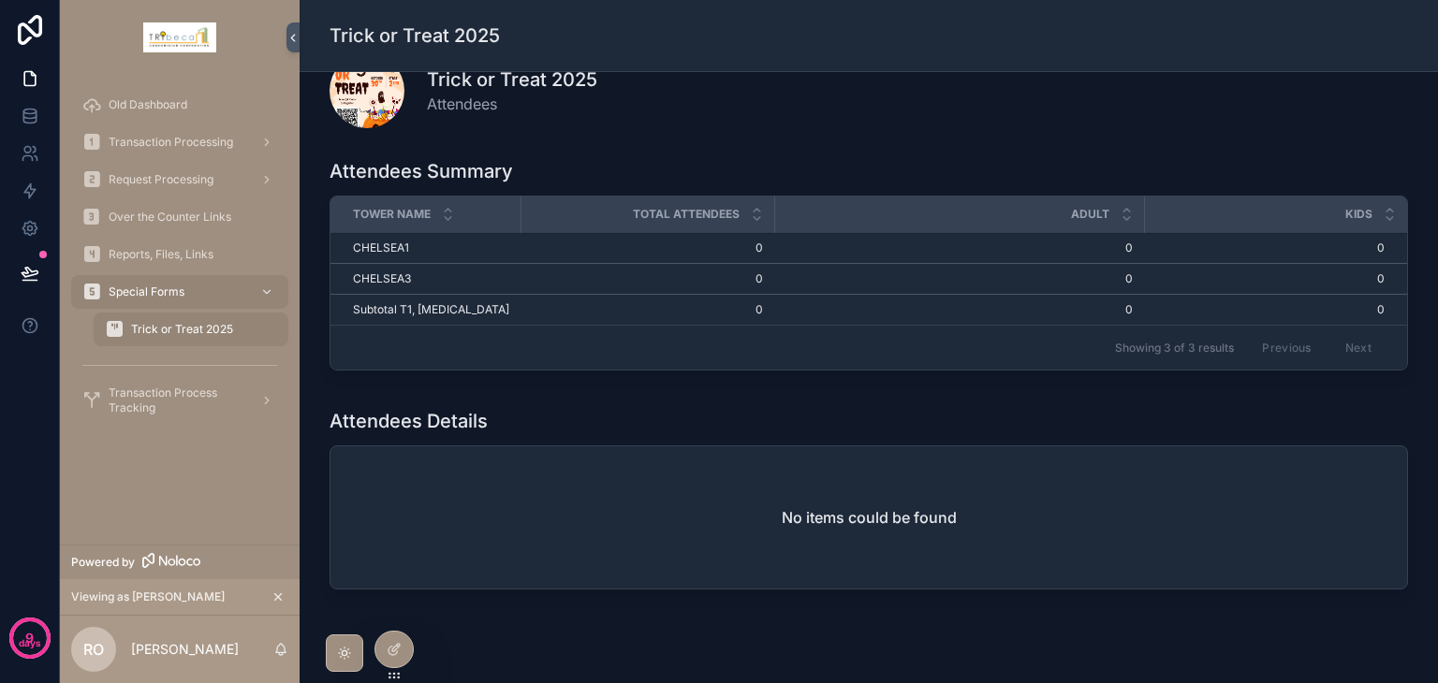
scroll to position [94, 0]
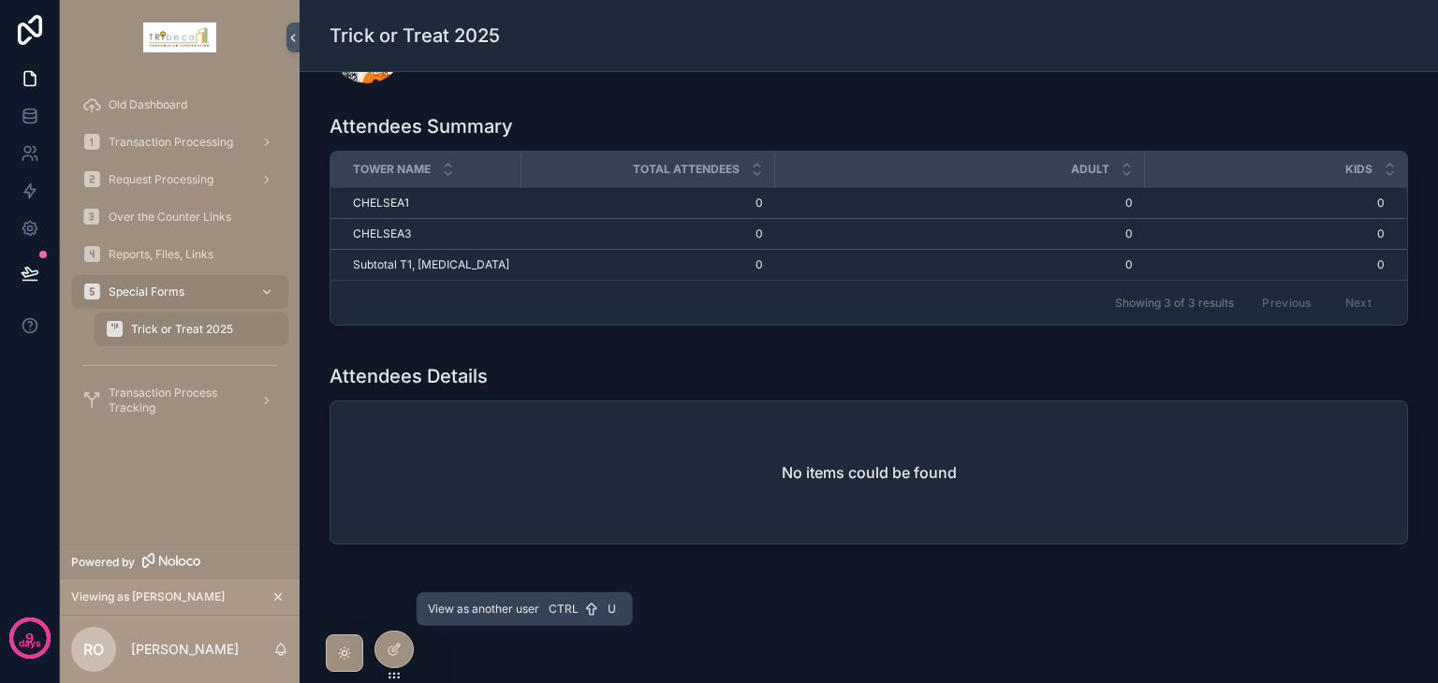
click at [0, 0] on icon at bounding box center [0, 0] width 0 height 0
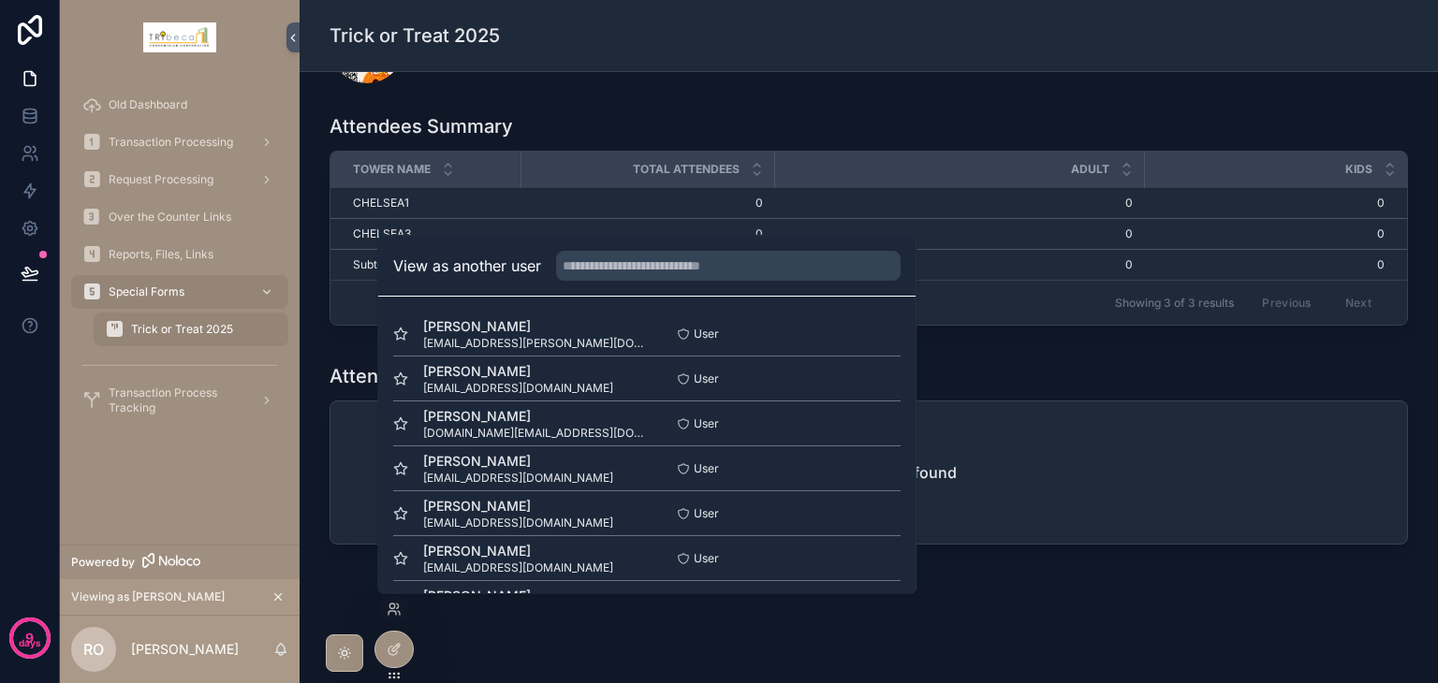
click at [0, 0] on button "Select" at bounding box center [0, 0] width 0 height 0
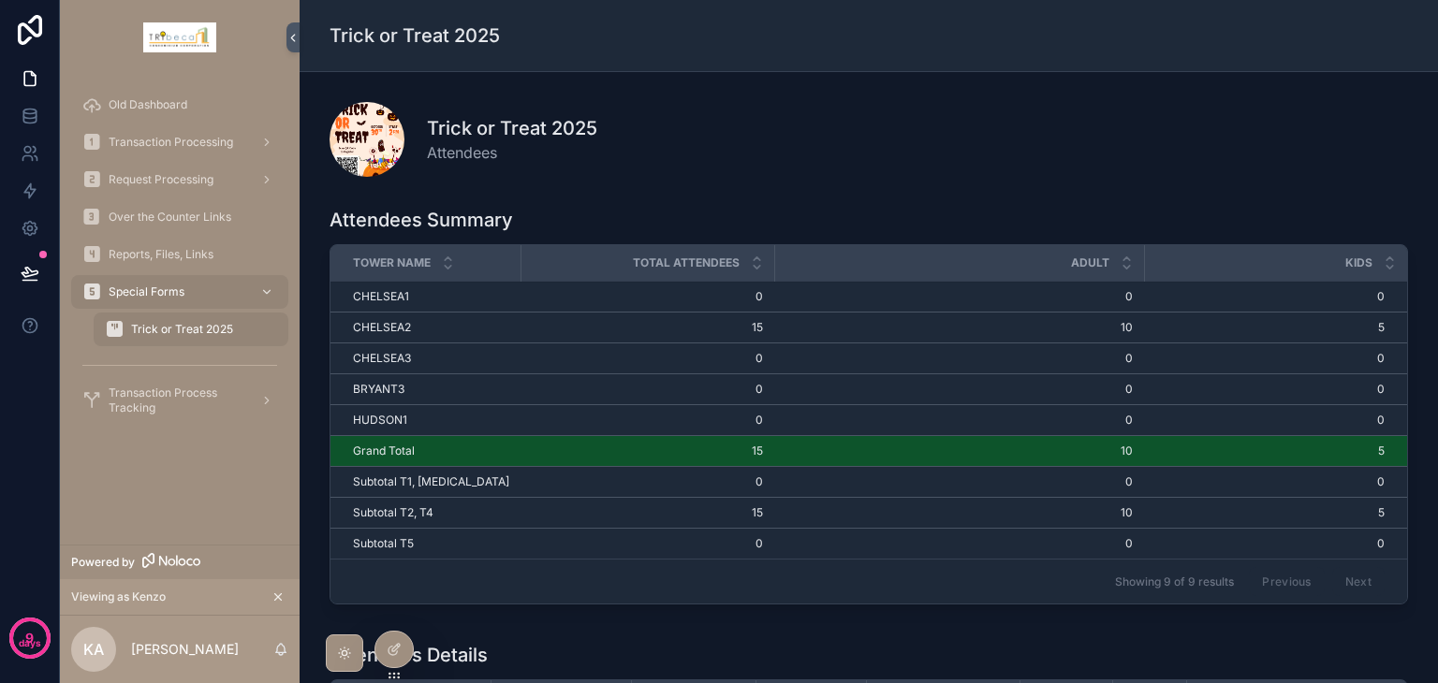
click at [159, 137] on span "Transaction Processing" at bounding box center [171, 142] width 124 height 15
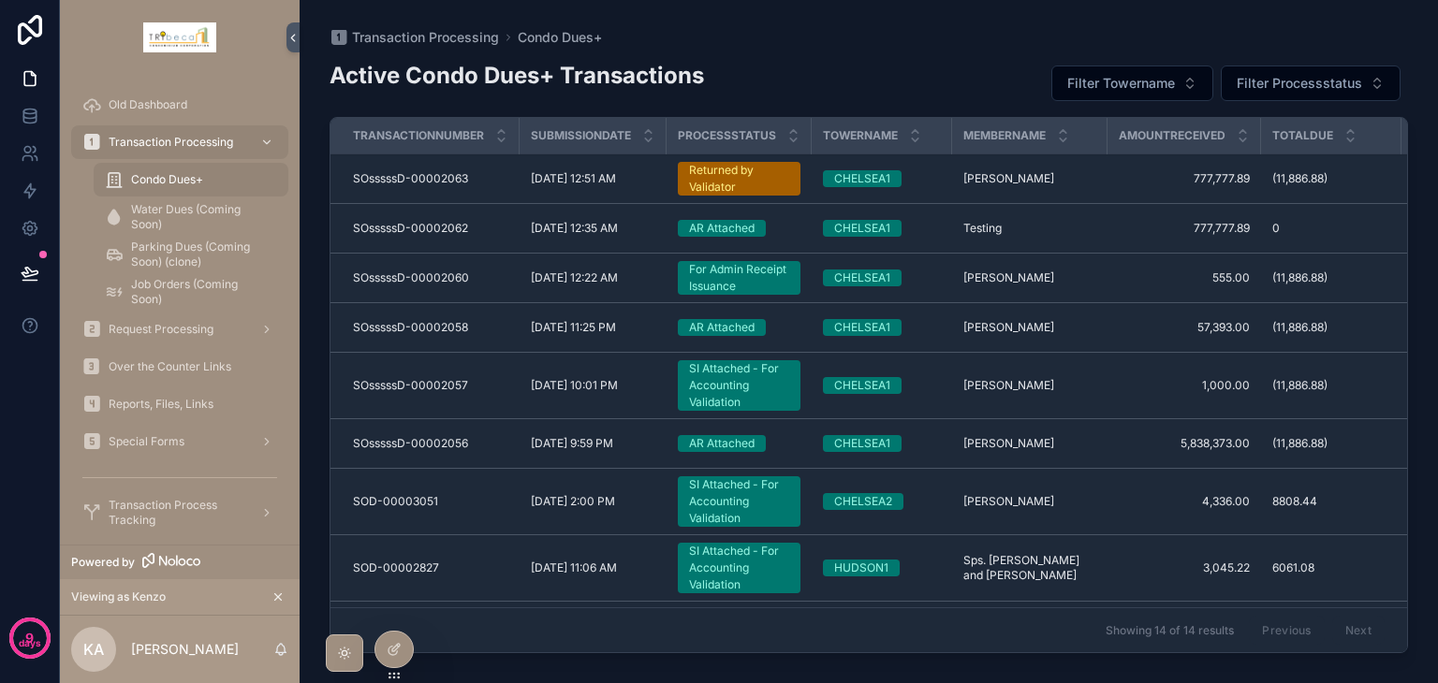
click at [0, 0] on icon at bounding box center [0, 0] width 0 height 0
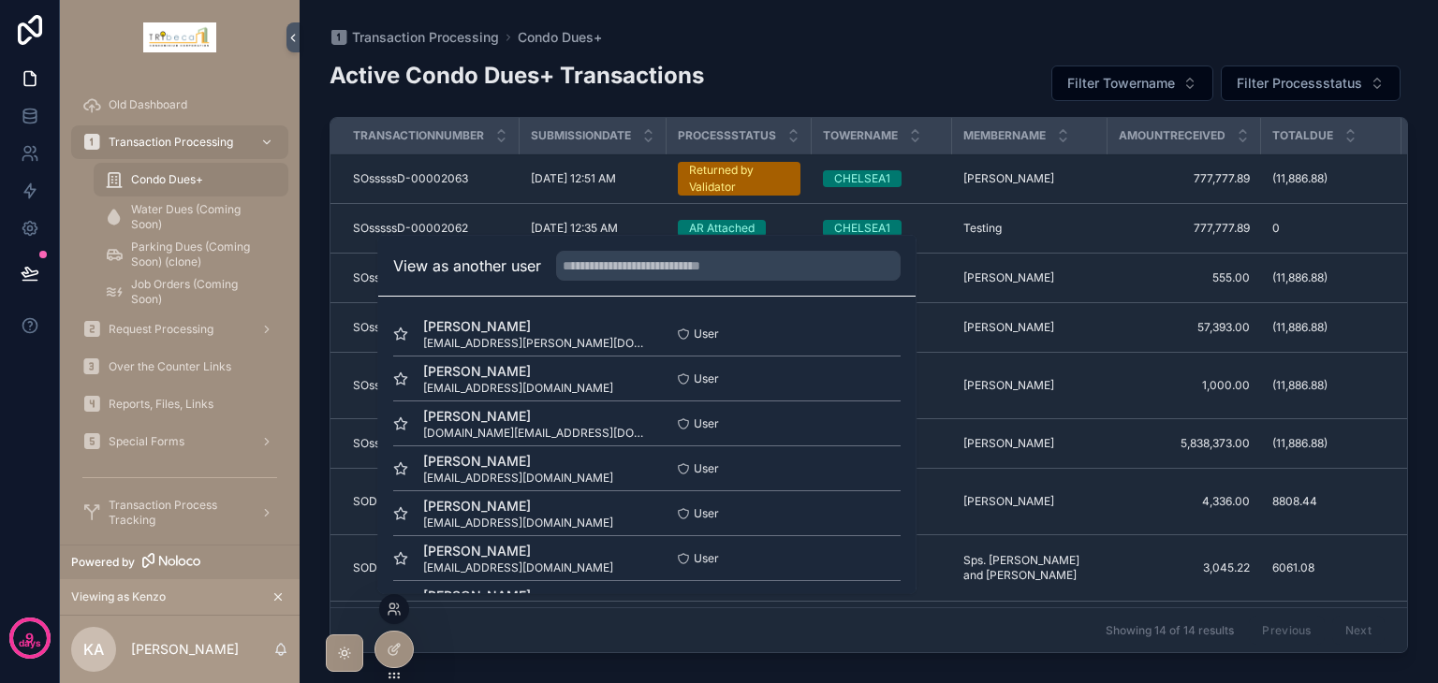
click at [0, 0] on button "Select" at bounding box center [0, 0] width 0 height 0
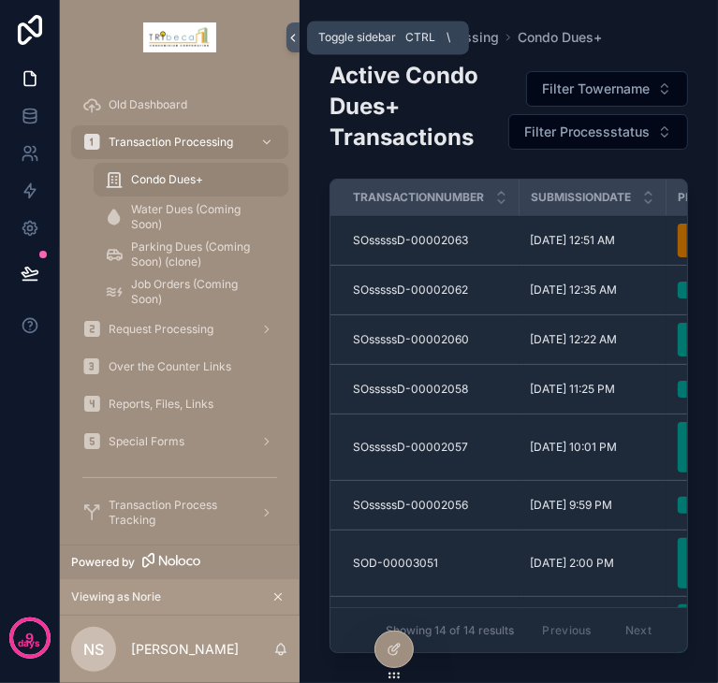
click at [289, 39] on icon "scrollable content" at bounding box center [292, 38] width 13 height 14
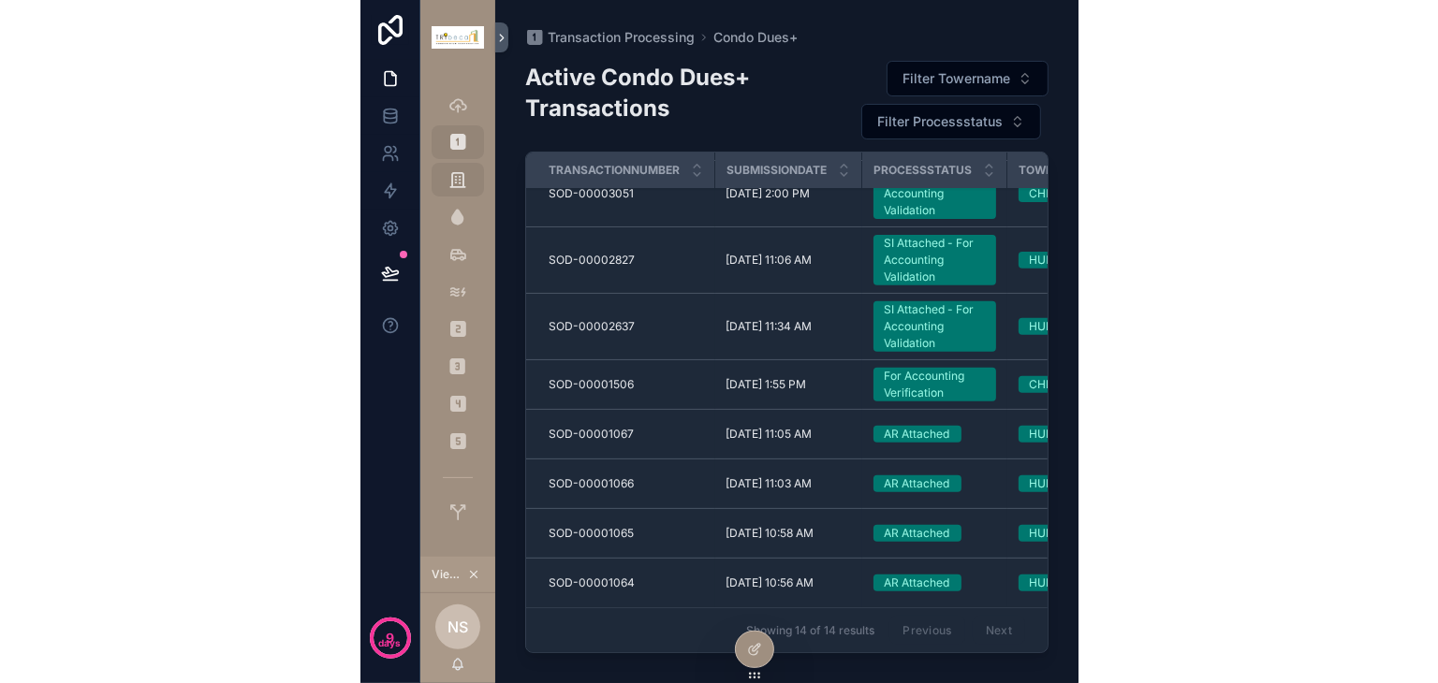
scroll to position [254, 0]
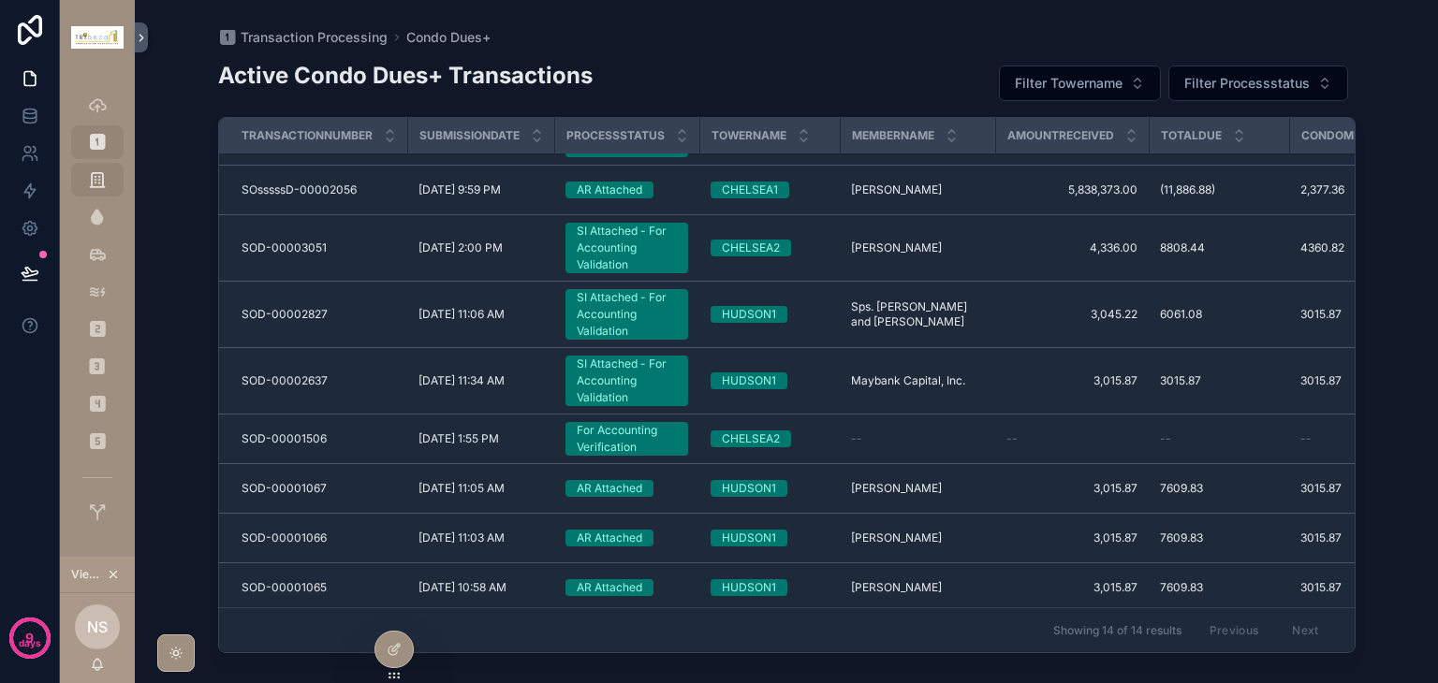
click at [656, 314] on div "SI Attached - For Accounting Validation" at bounding box center [627, 314] width 100 height 51
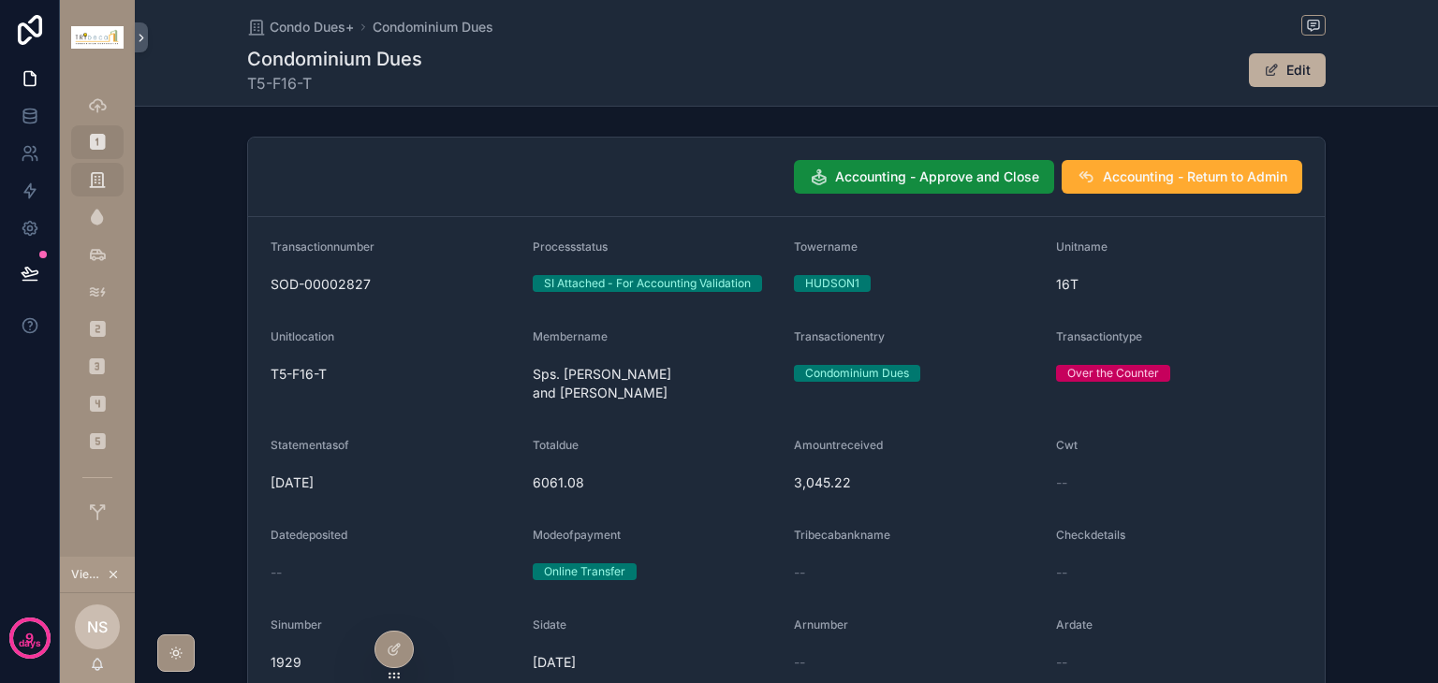
click at [952, 179] on span "Accounting - Approve and Close" at bounding box center [937, 177] width 204 height 19
click at [398, 656] on icon at bounding box center [394, 649] width 15 height 15
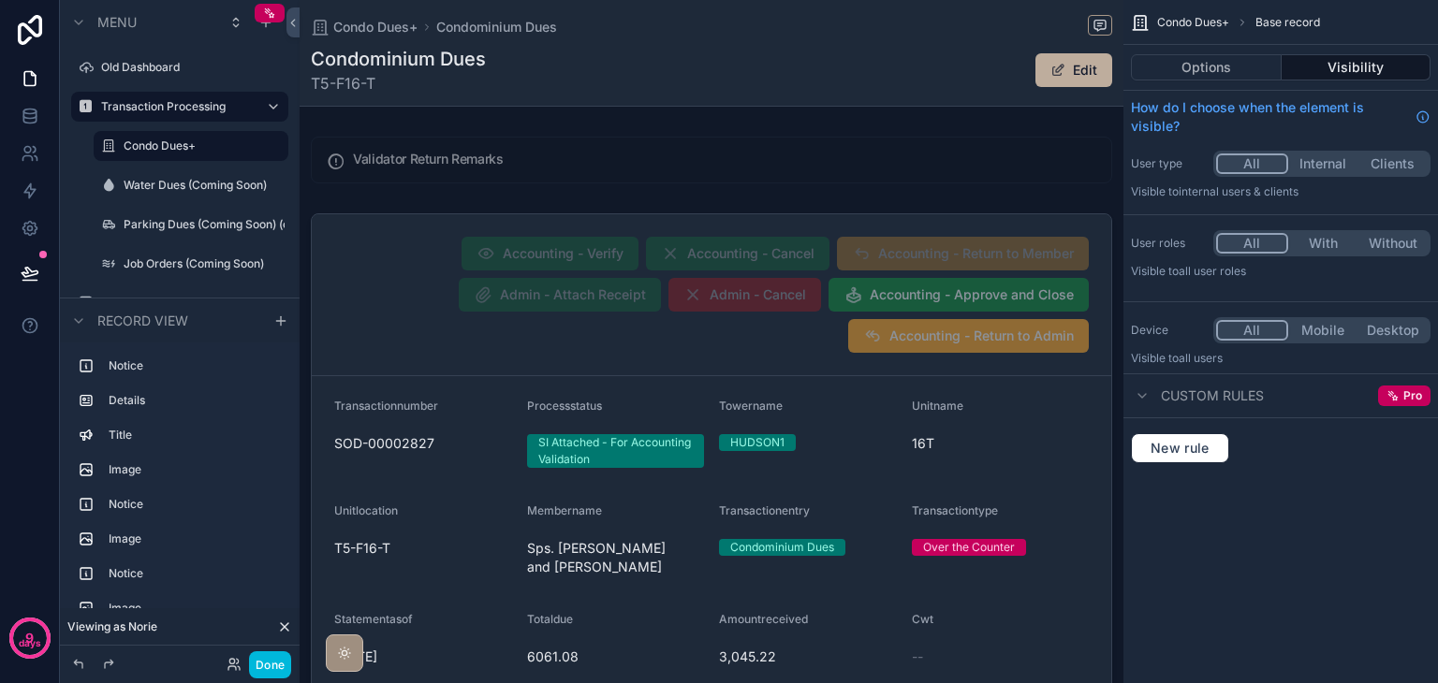
click at [139, 113] on label "Transaction Processing" at bounding box center [176, 106] width 150 height 15
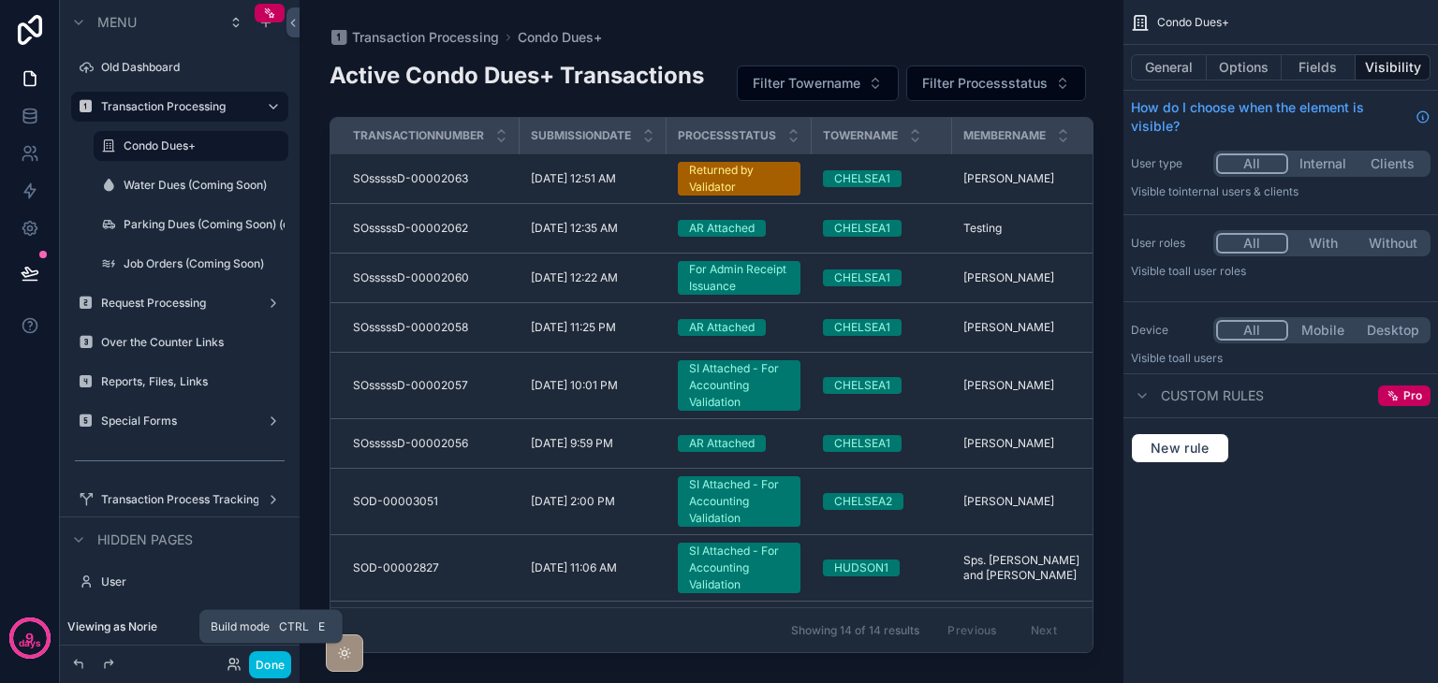
click at [268, 667] on button "Done" at bounding box center [270, 664] width 42 height 27
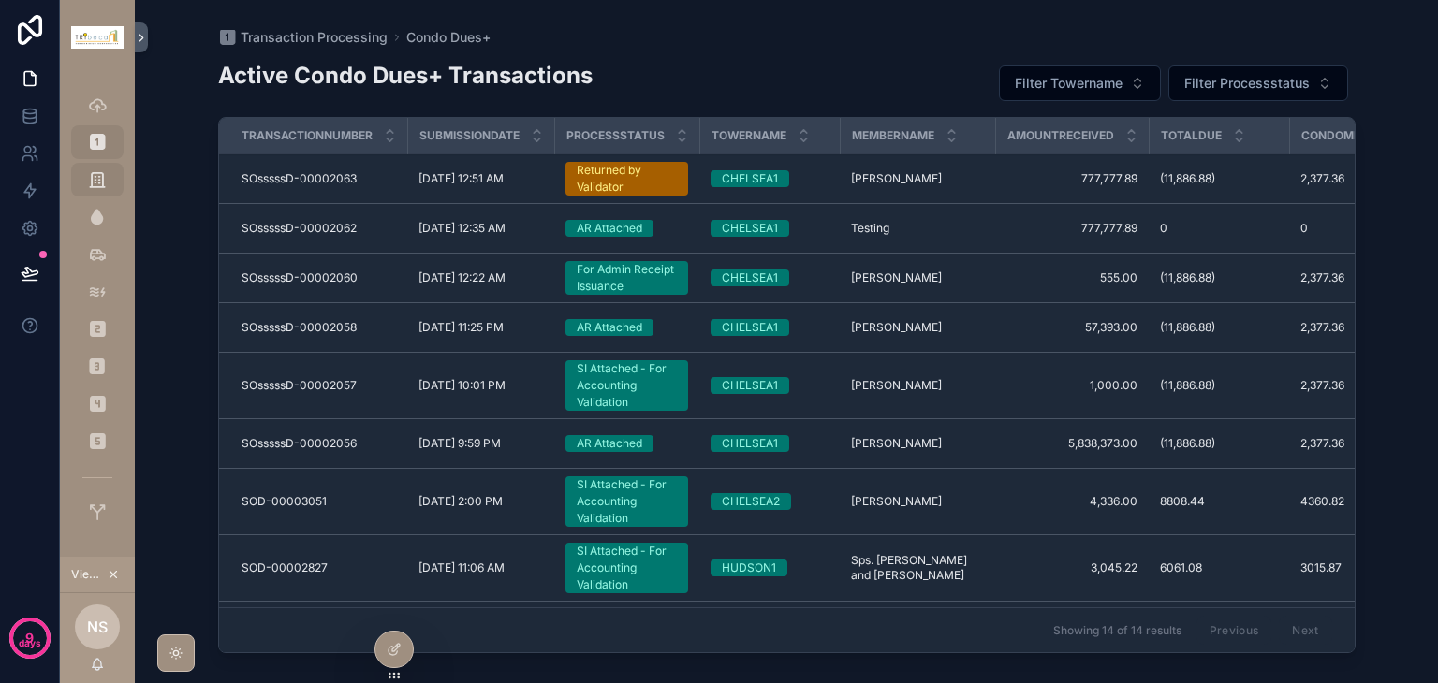
click at [1070, 82] on span "Filter Towername" at bounding box center [1069, 83] width 108 height 19
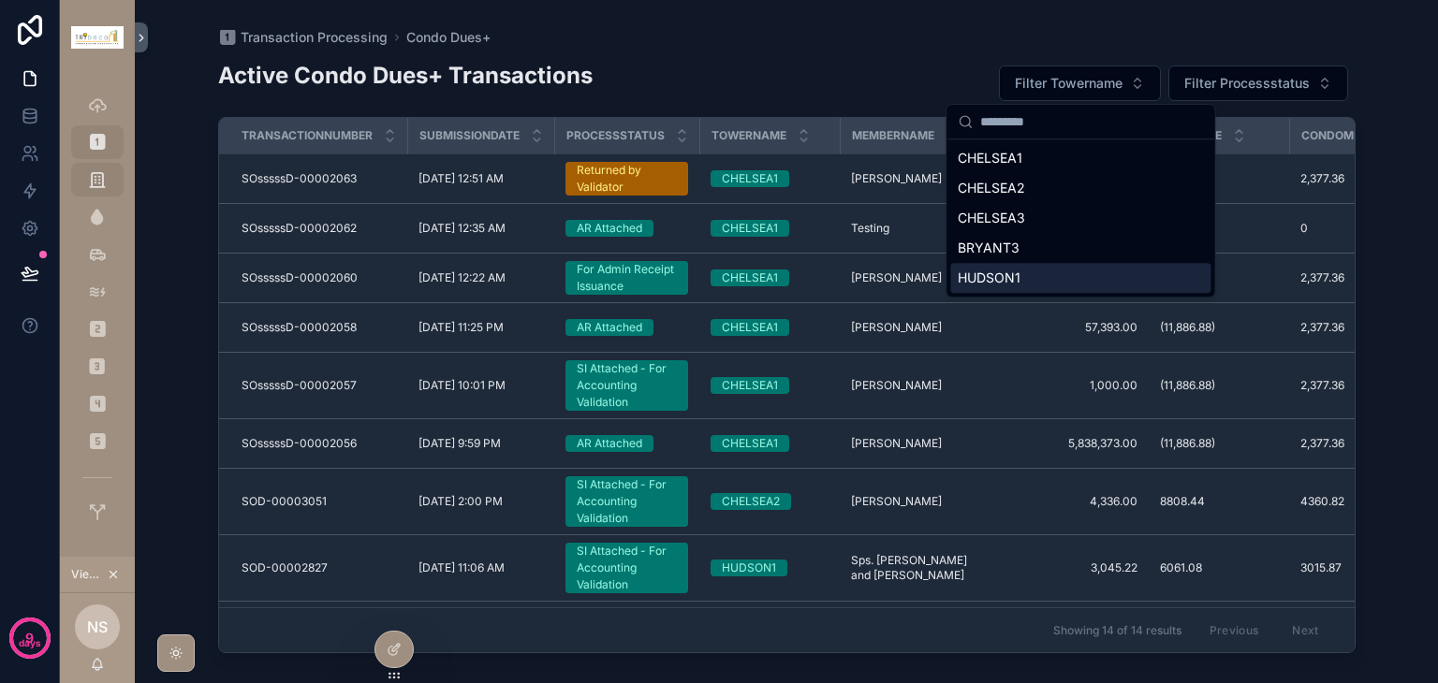
click at [1064, 275] on div "HUDSON1" at bounding box center [1080, 278] width 260 height 30
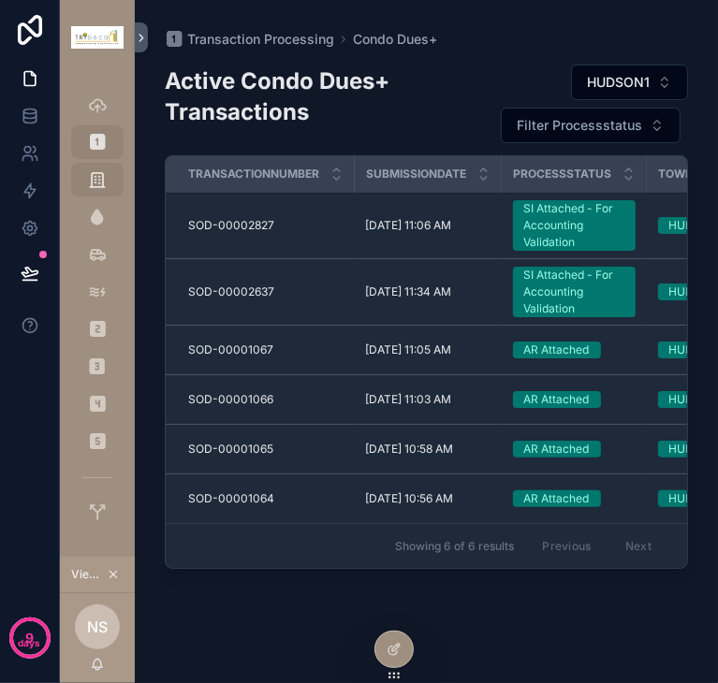
click at [341, 168] on icon "scrollable content" at bounding box center [336, 170] width 12 height 12
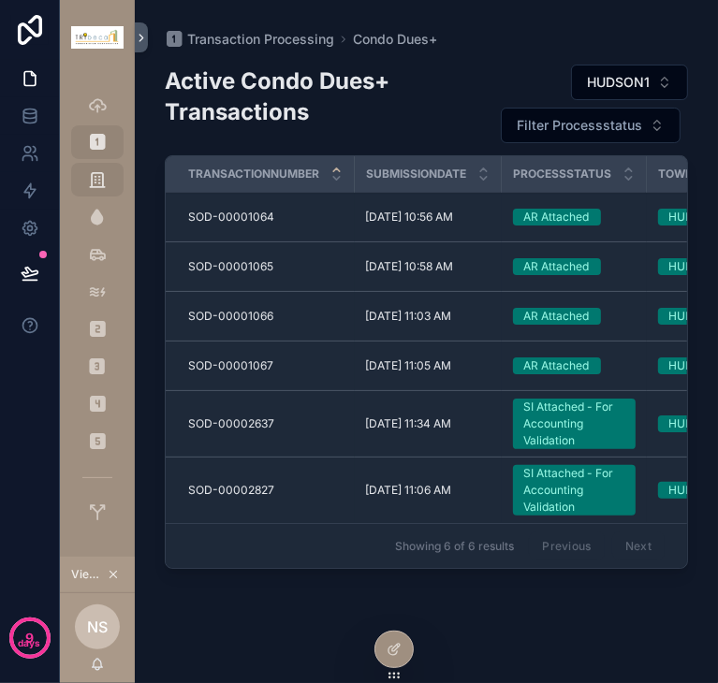
click at [393, 660] on div at bounding box center [393, 650] width 37 height 36
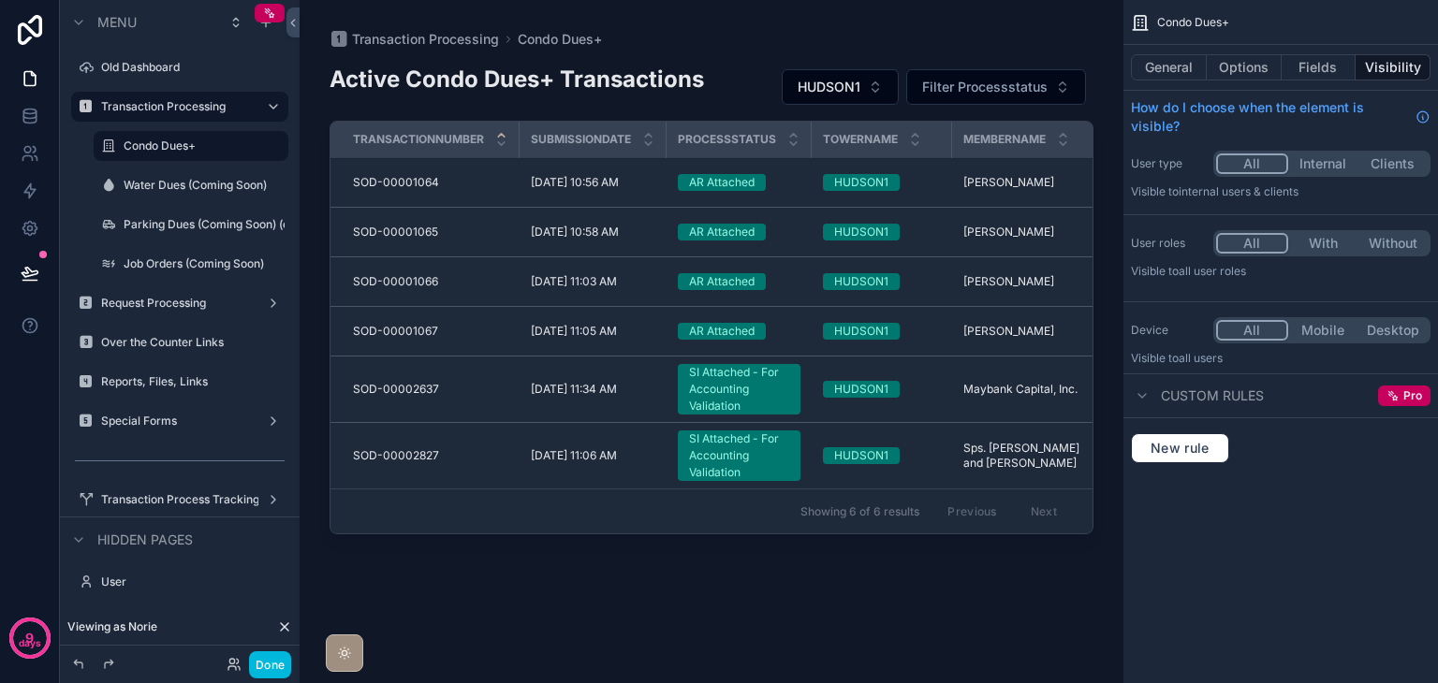
click at [546, 339] on div "scrollable content" at bounding box center [712, 330] width 824 height 661
click at [855, 327] on div "HUDSON1" at bounding box center [861, 331] width 54 height 17
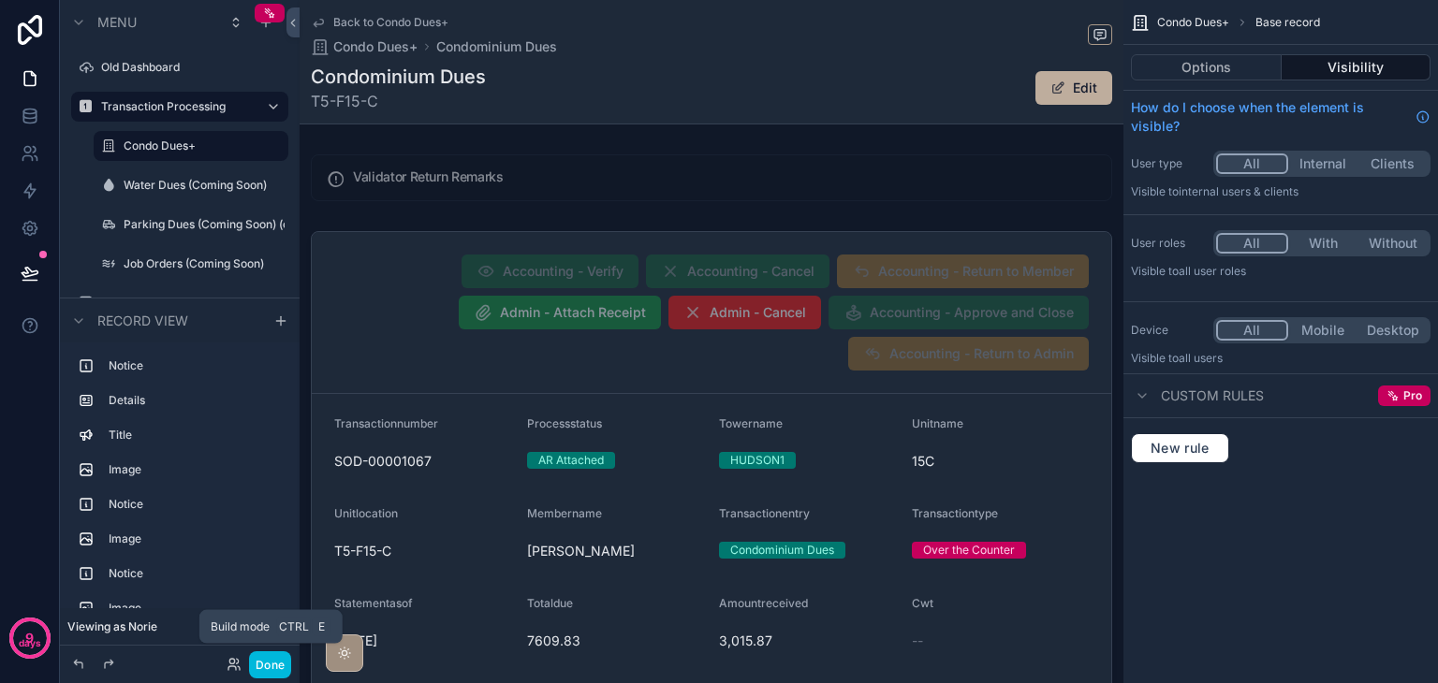
click at [277, 661] on button "Done" at bounding box center [270, 664] width 42 height 27
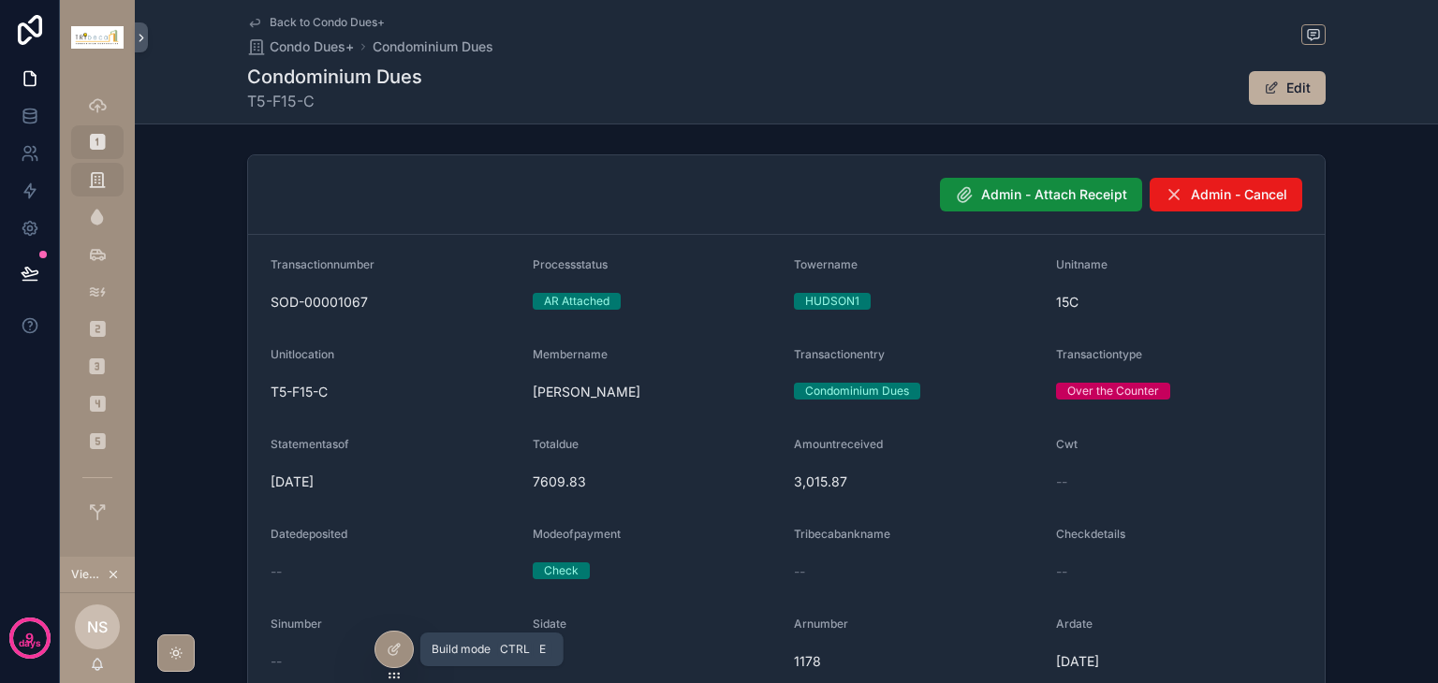
click at [383, 646] on div at bounding box center [393, 650] width 37 height 36
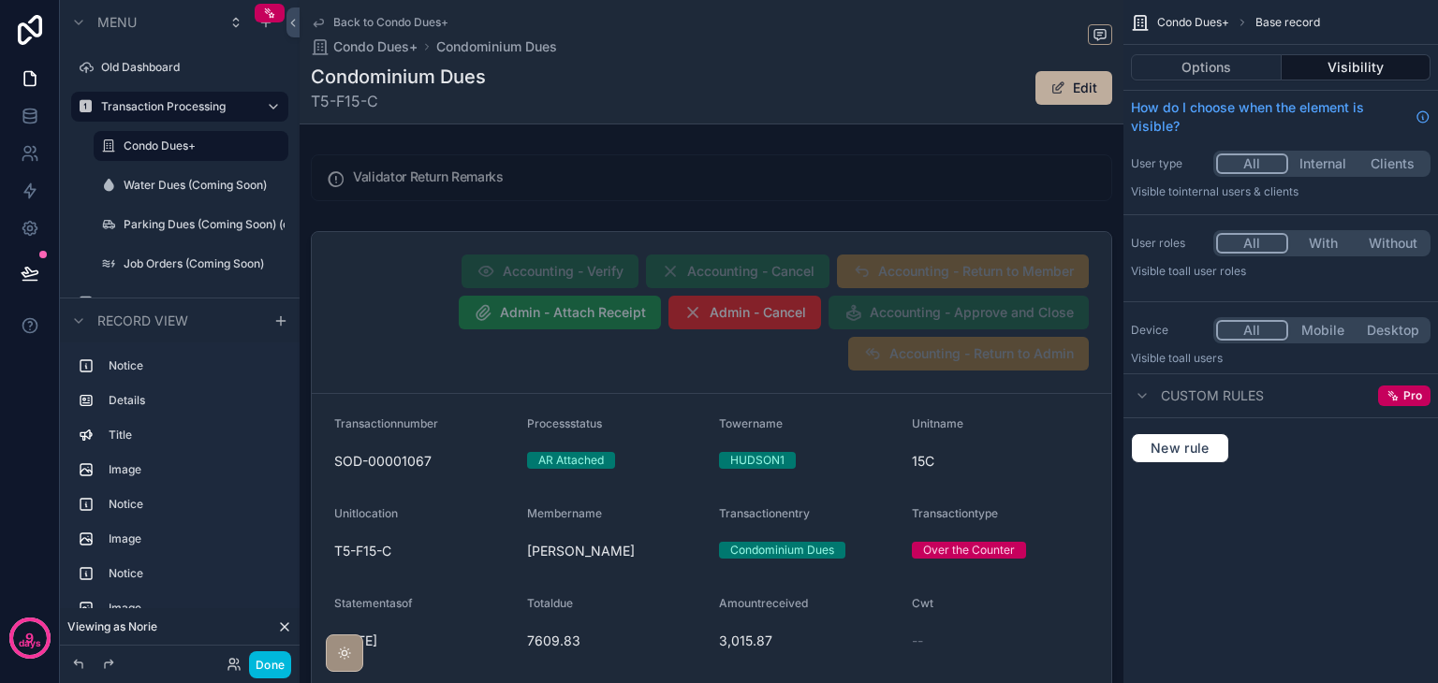
click at [468, 241] on div "scrollable content" at bounding box center [712, 635] width 824 height 823
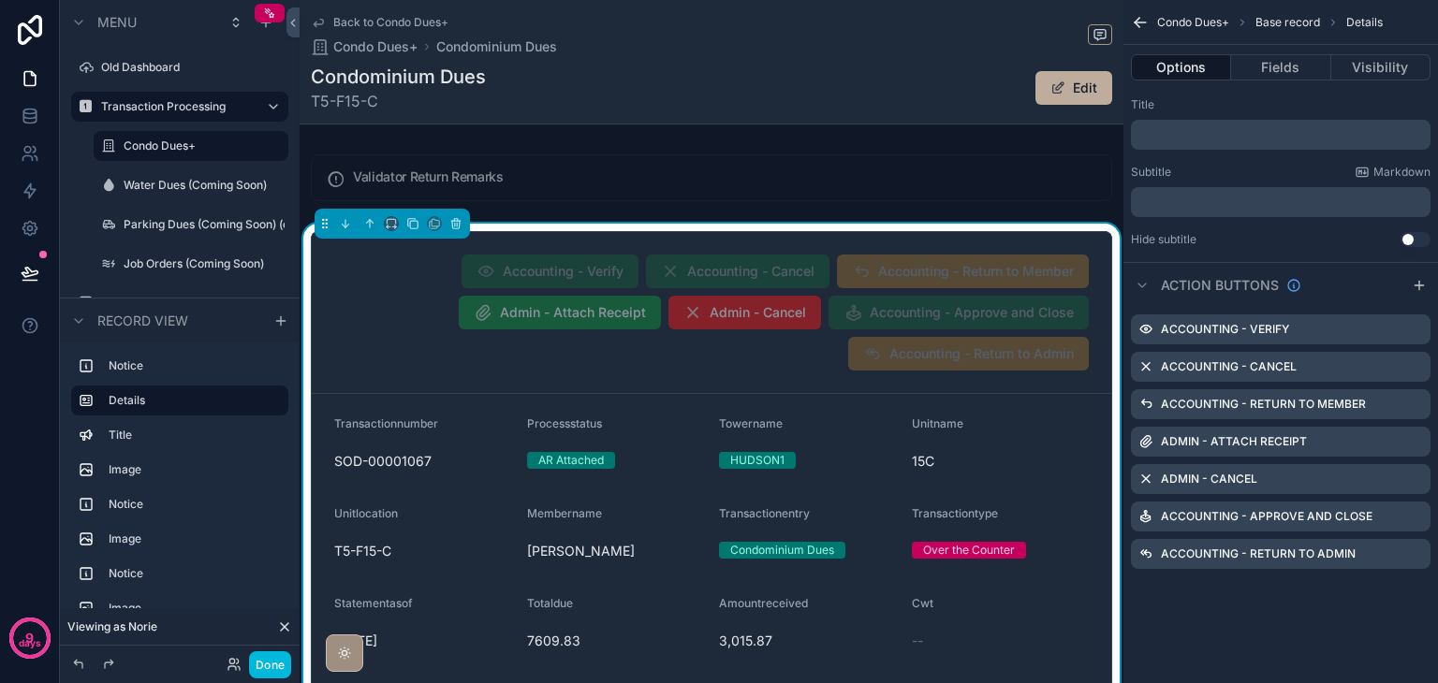
click at [1379, 66] on button "Visibility" at bounding box center [1380, 67] width 99 height 26
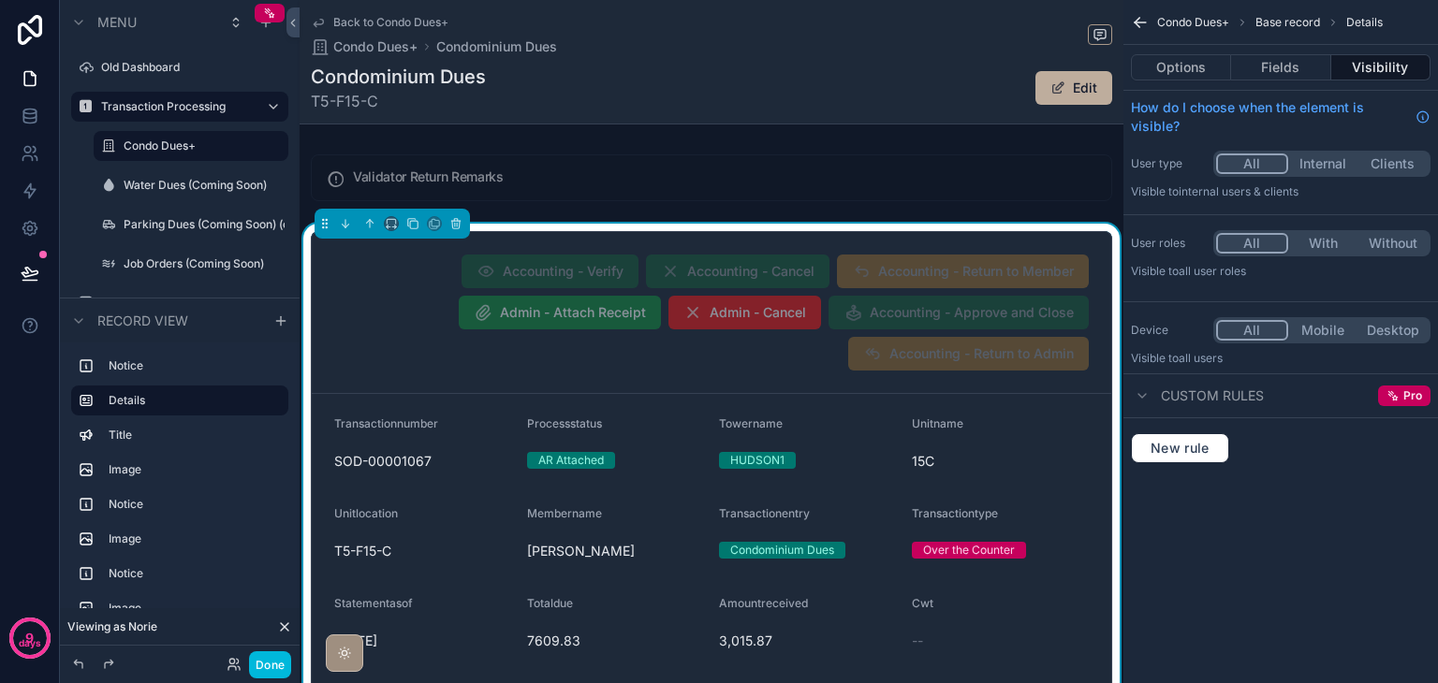
click at [794, 360] on div "Accounting - Verify Accounting - Cancel Accounting - Return to Member Admin - A…" at bounding box center [711, 313] width 754 height 116
click at [1276, 75] on button "Fields" at bounding box center [1280, 67] width 99 height 26
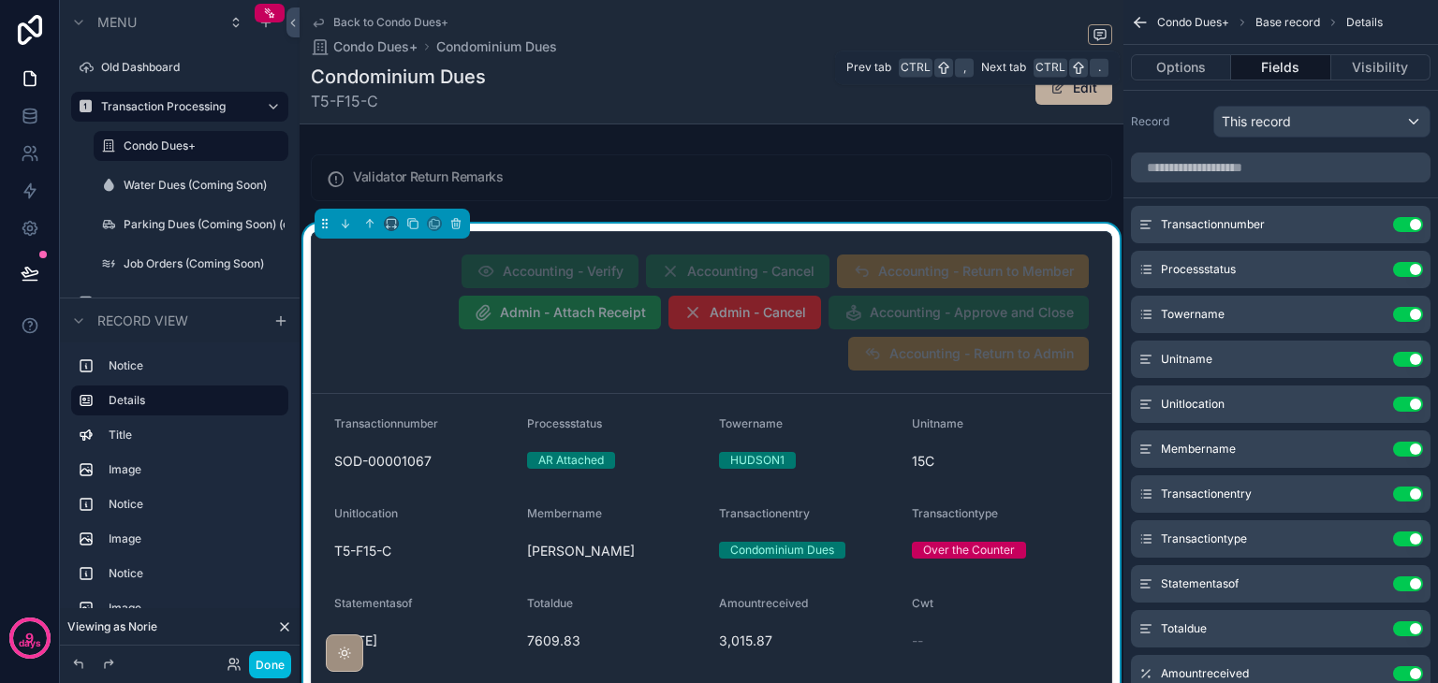
click at [1191, 68] on button "Options" at bounding box center [1181, 67] width 100 height 26
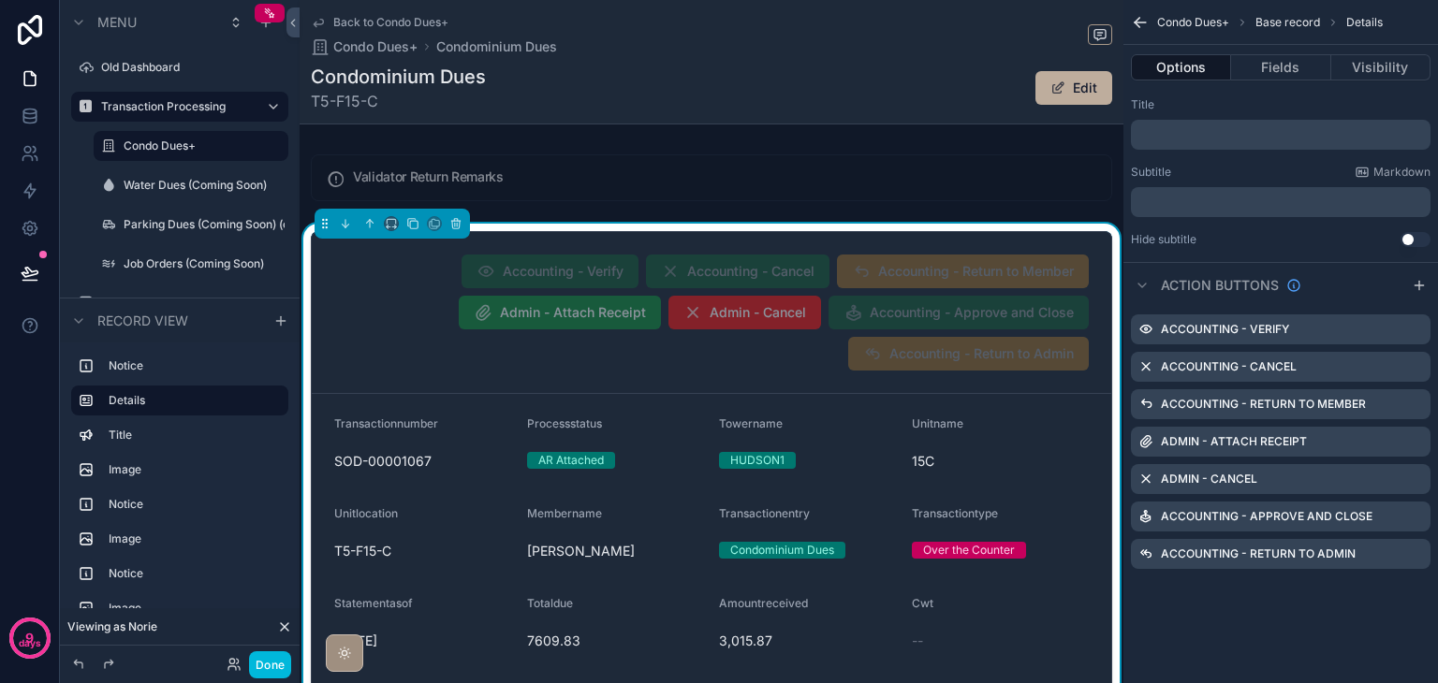
click at [0, 0] on icon "scrollable content" at bounding box center [0, 0] width 0 height 0
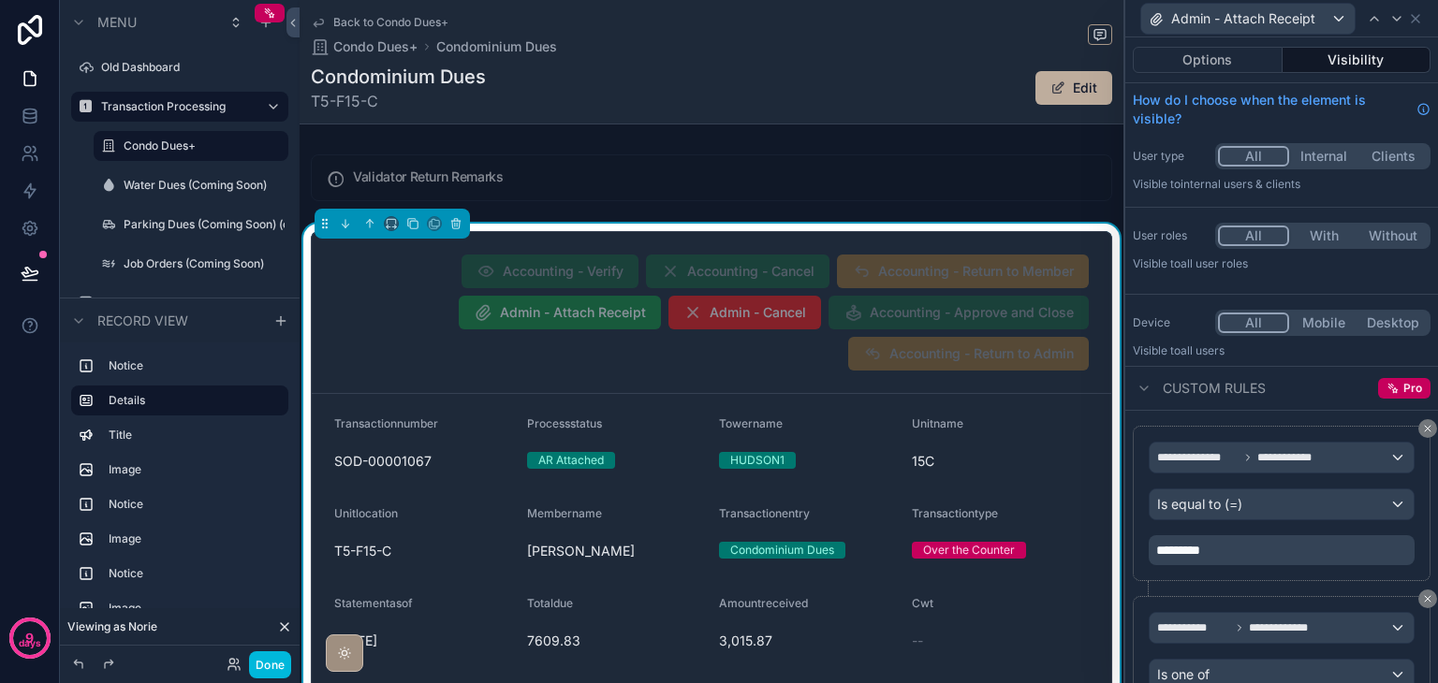
click at [1378, 61] on button "Visibility" at bounding box center [1356, 60] width 149 height 26
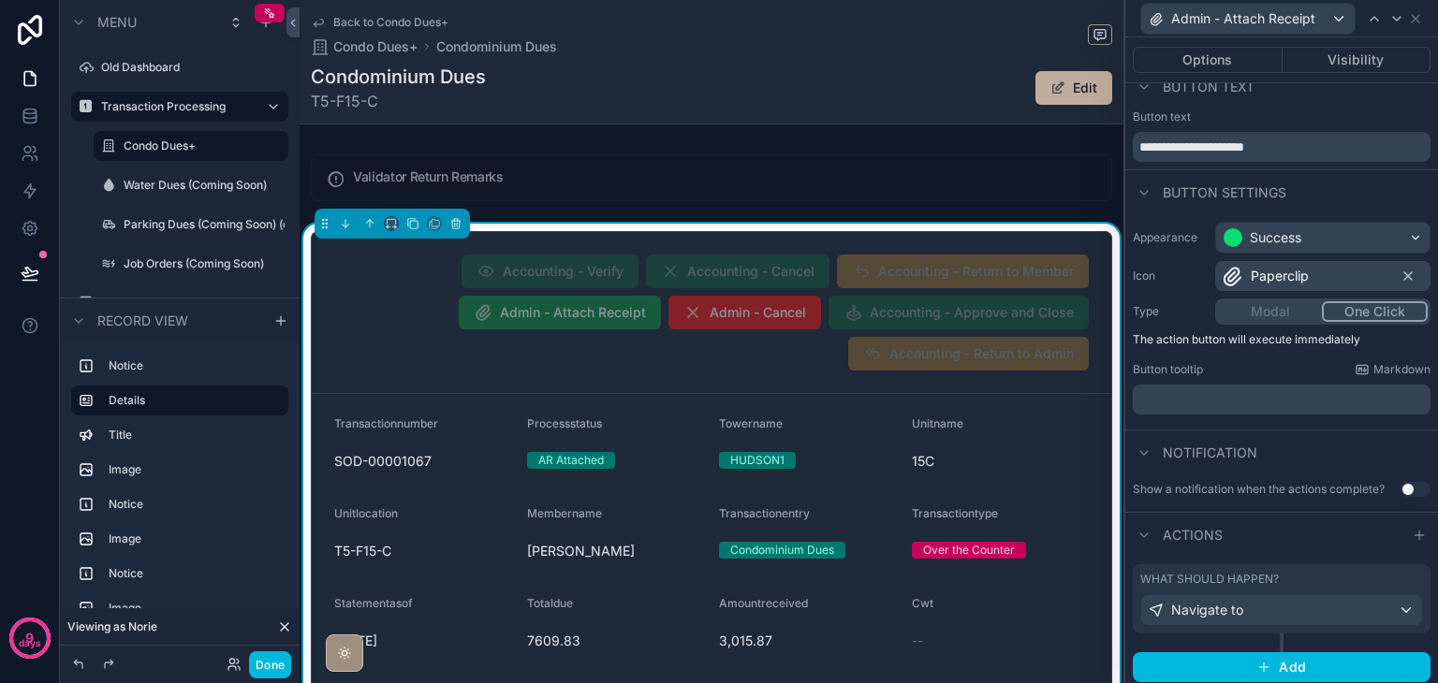
scroll to position [23, 0]
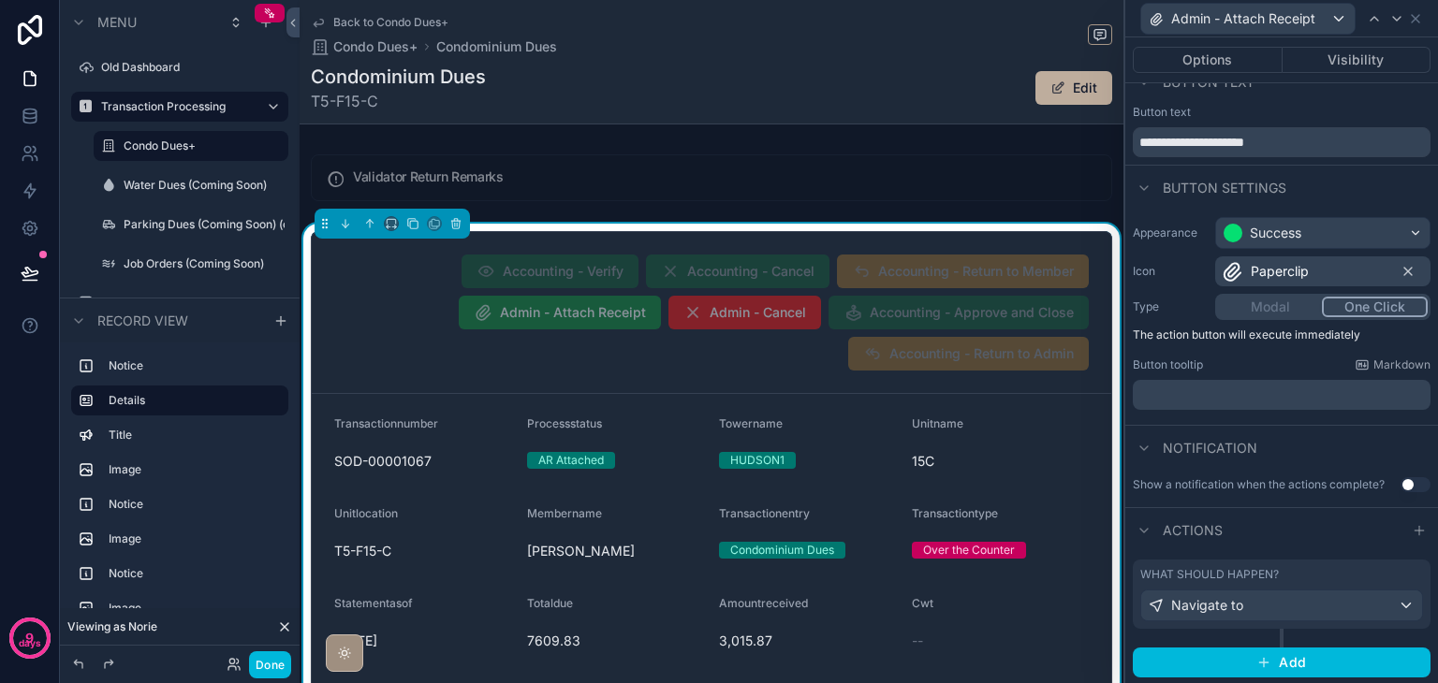
click at [1303, 72] on button "Visibility" at bounding box center [1356, 60] width 149 height 26
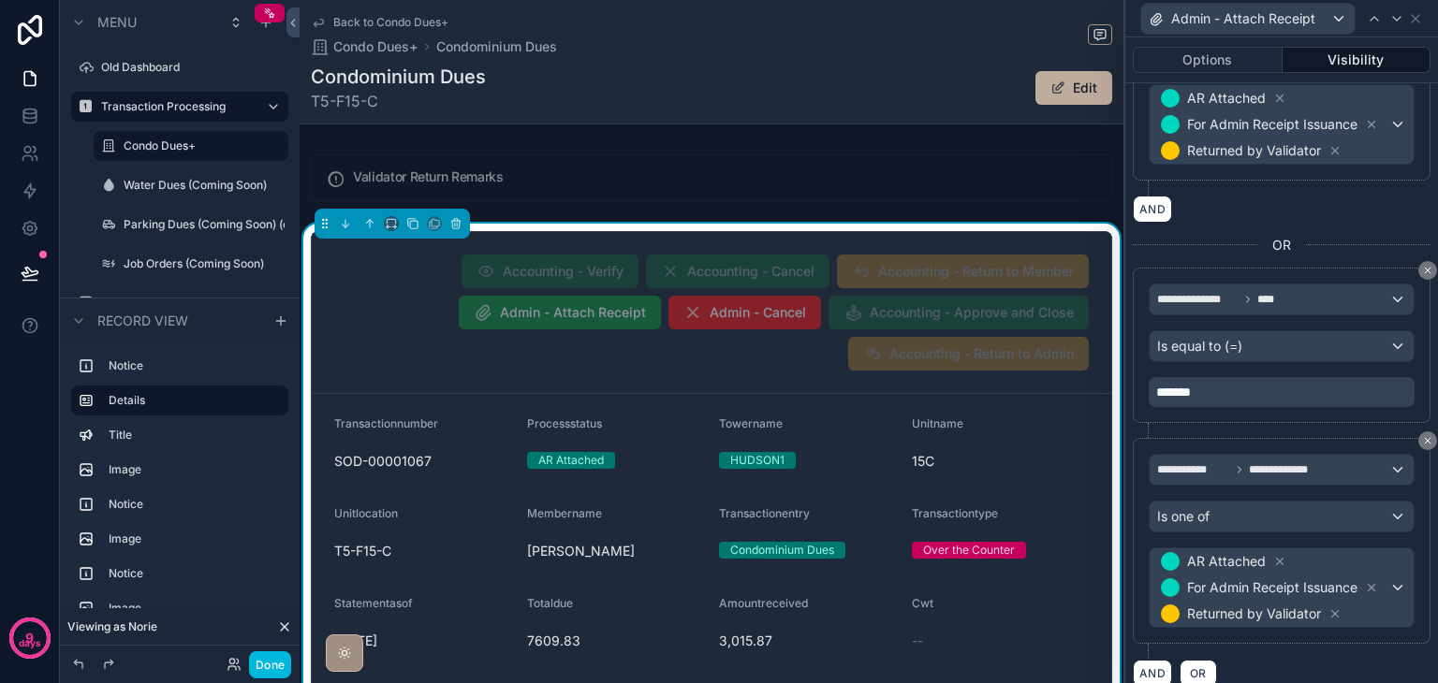
scroll to position [1269, 0]
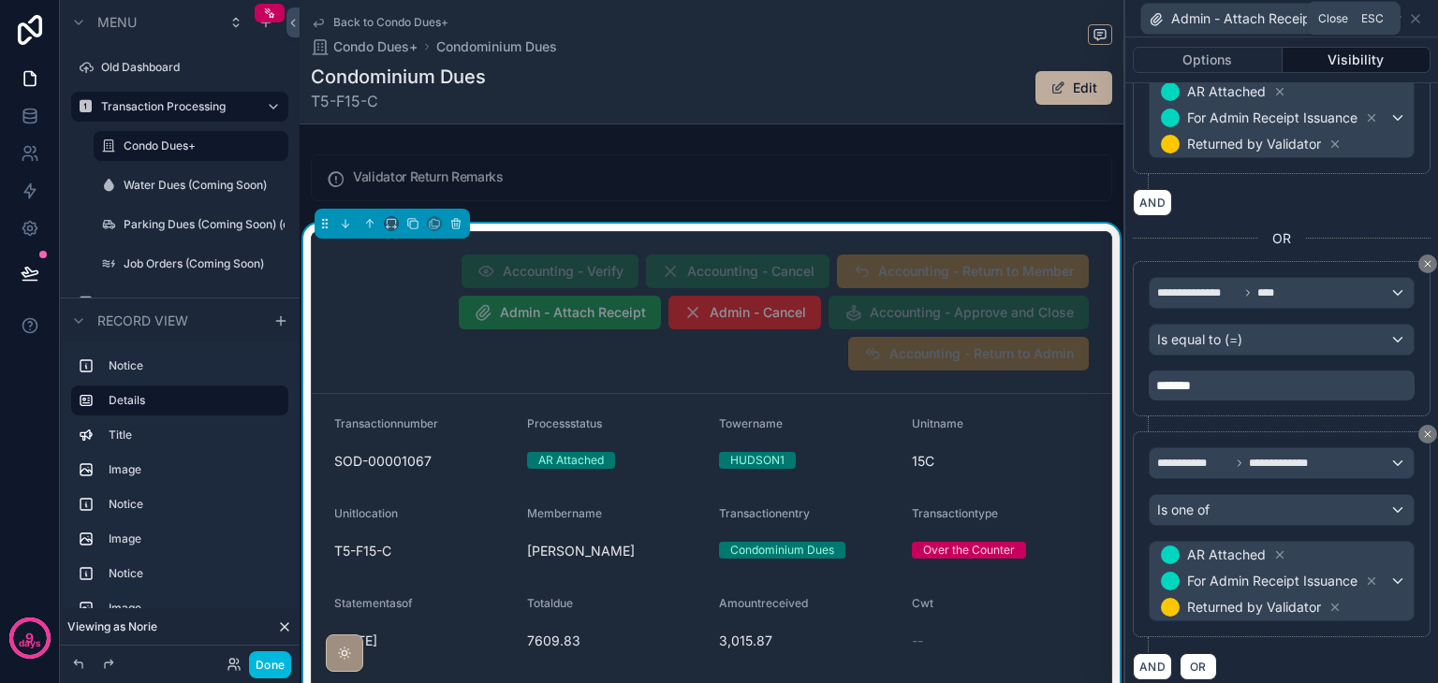
click at [1414, 17] on icon at bounding box center [1414, 18] width 7 height 7
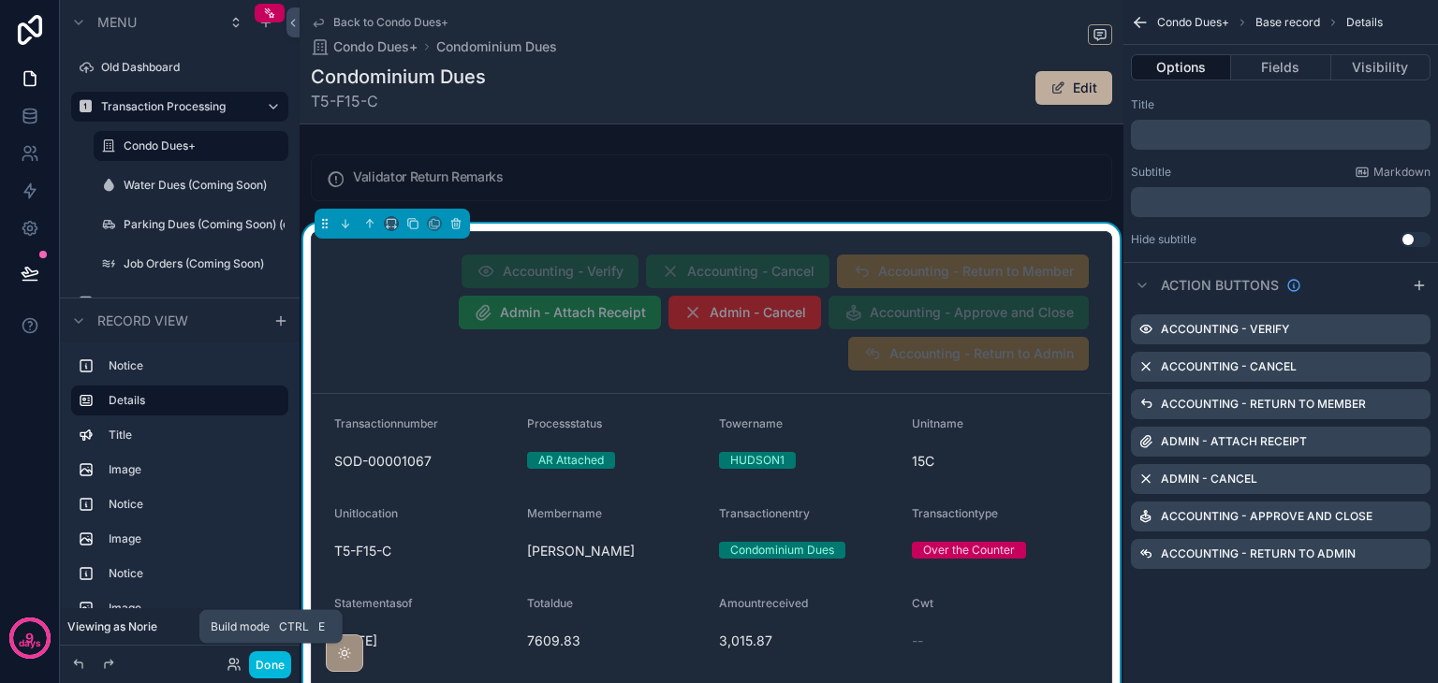
click at [271, 666] on button "Done" at bounding box center [270, 664] width 42 height 27
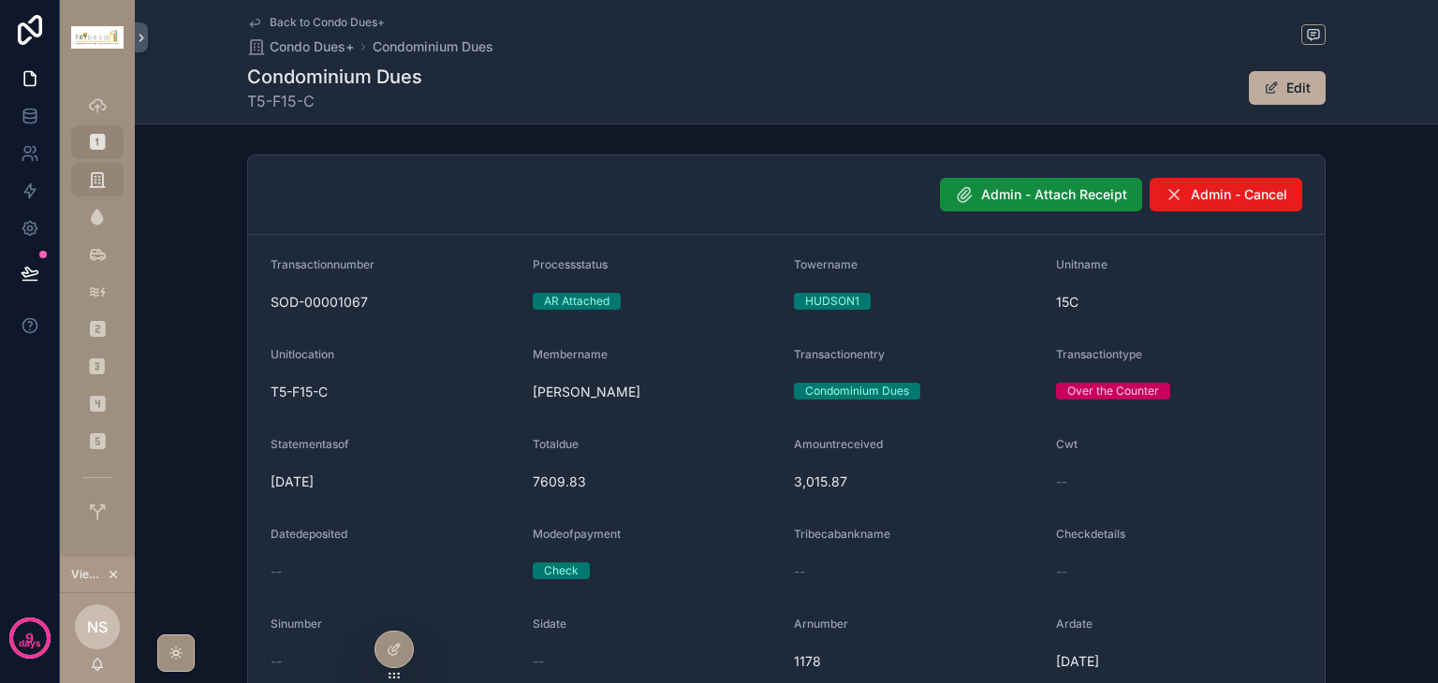
click at [395, 649] on icon at bounding box center [394, 649] width 15 height 15
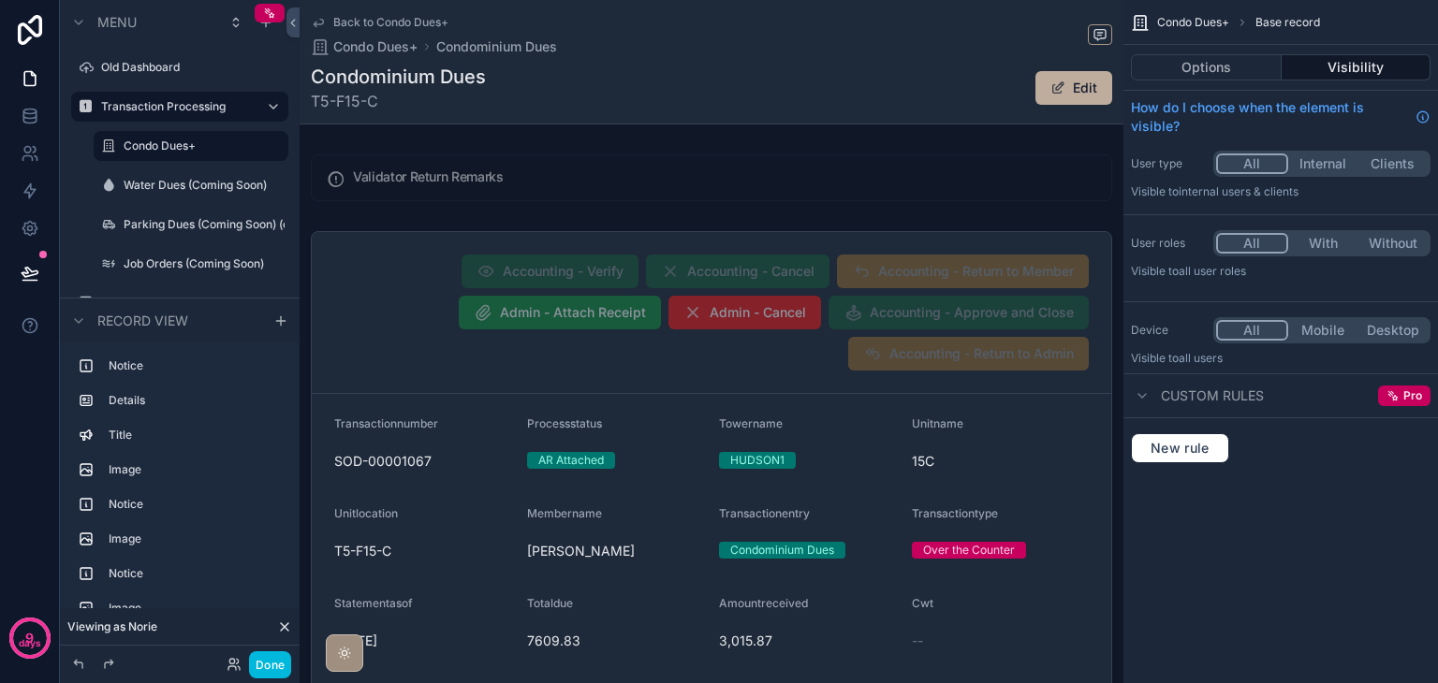
click at [170, 107] on label "Transaction Processing" at bounding box center [176, 106] width 150 height 15
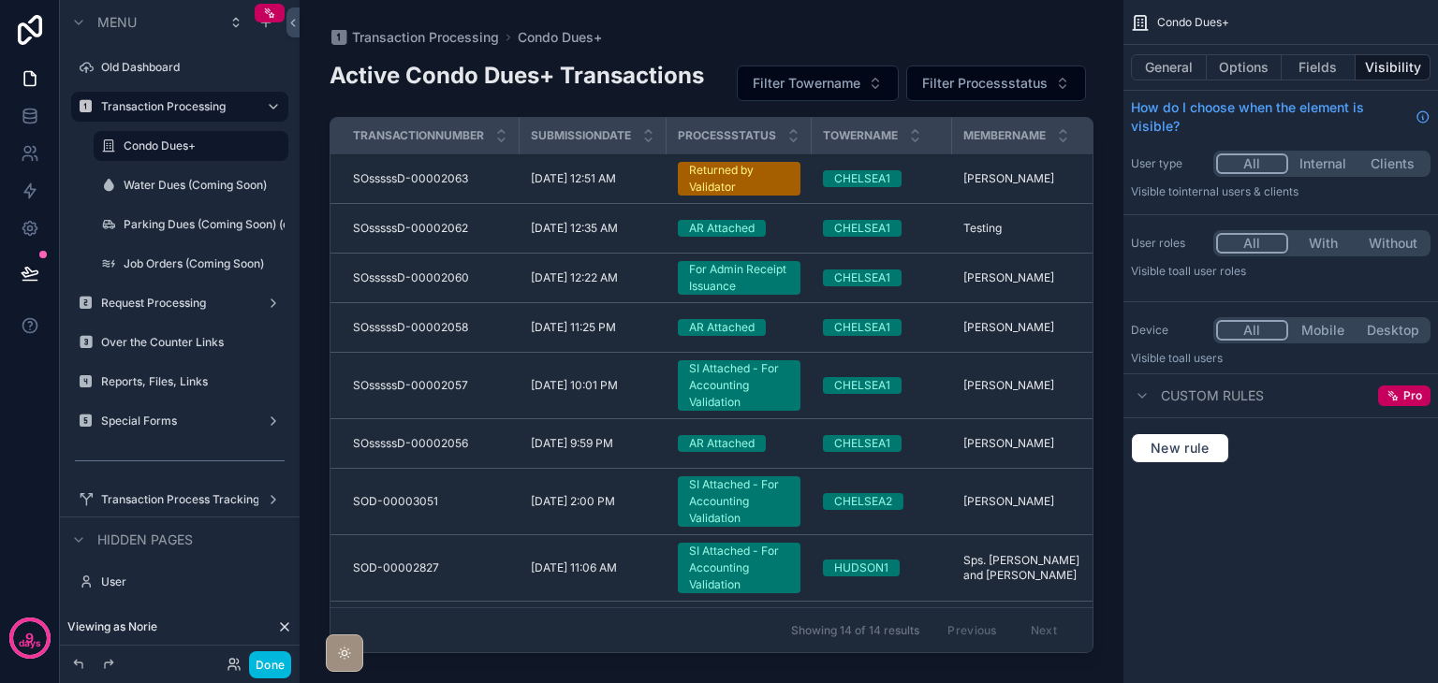
click at [869, 82] on div "scrollable content" at bounding box center [712, 330] width 824 height 661
click at [1229, 74] on button "Options" at bounding box center [1243, 67] width 75 height 26
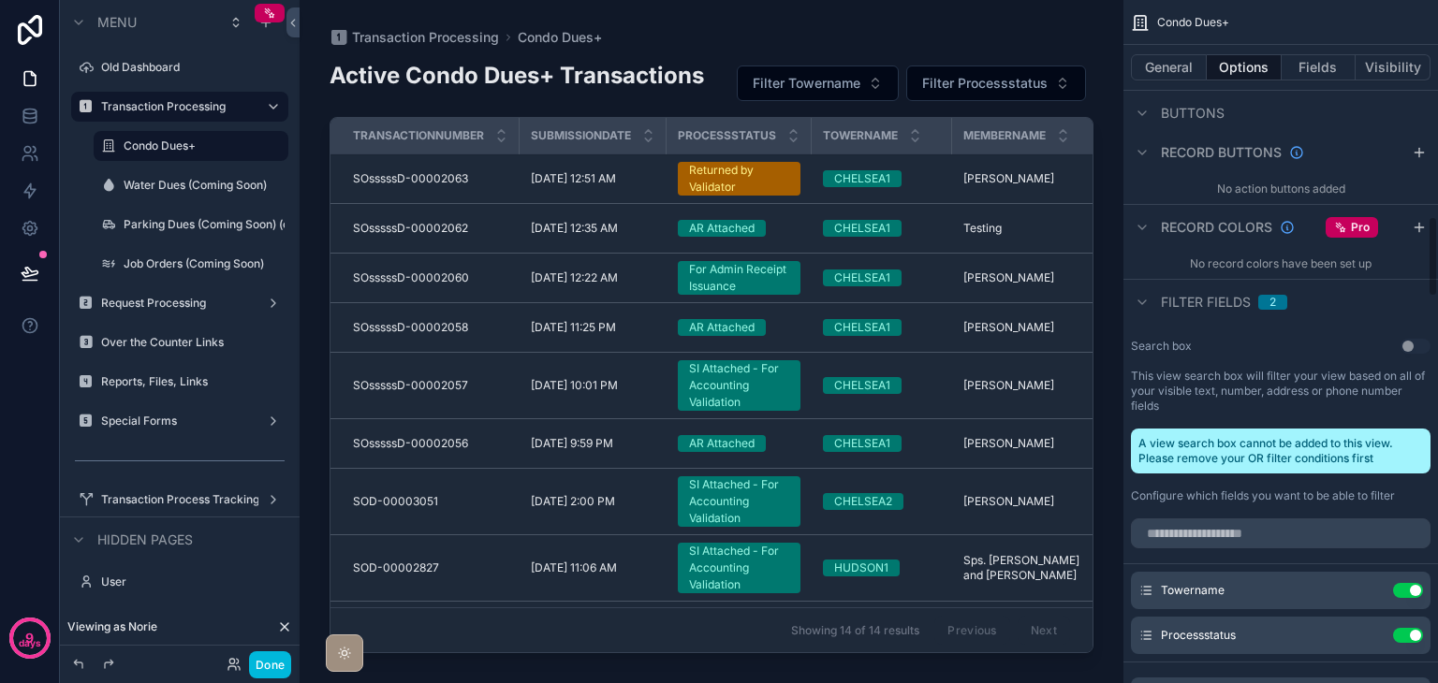
scroll to position [1838, 0]
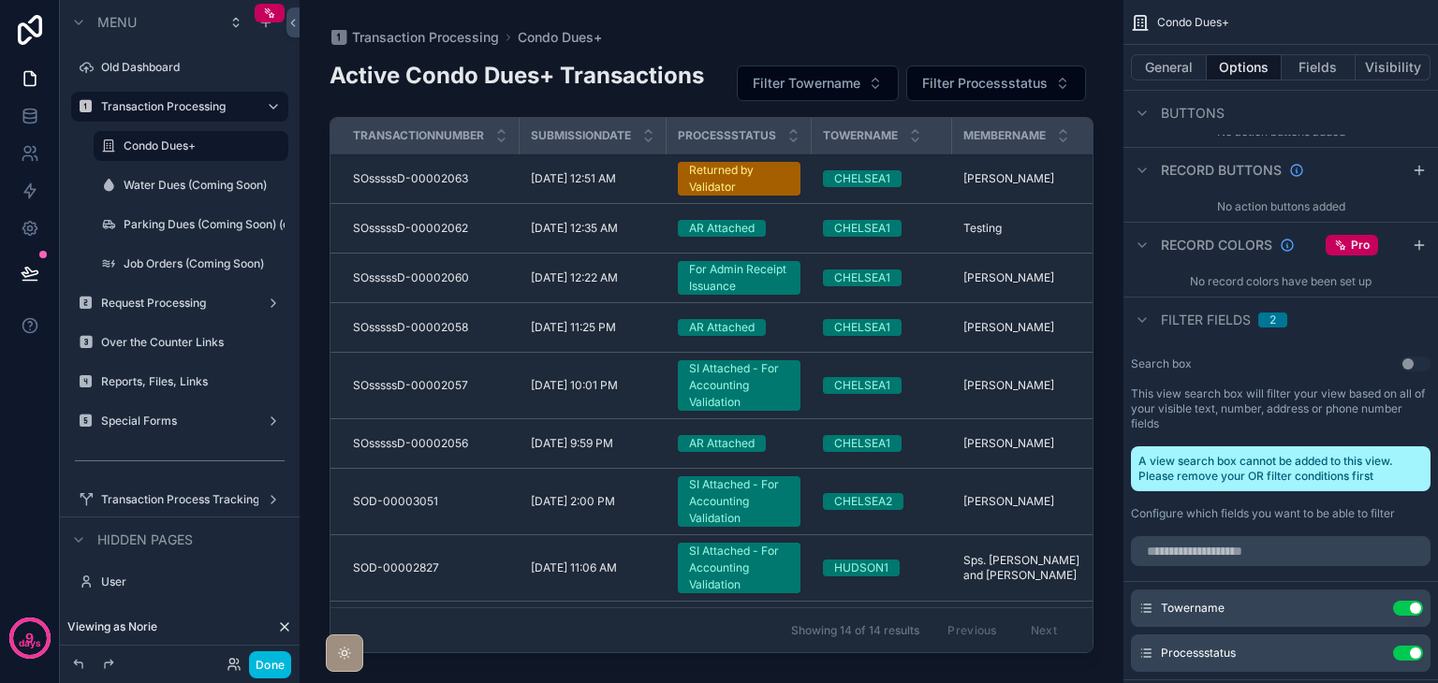
click at [1147, 312] on div "scrollable content" at bounding box center [1142, 320] width 22 height 22
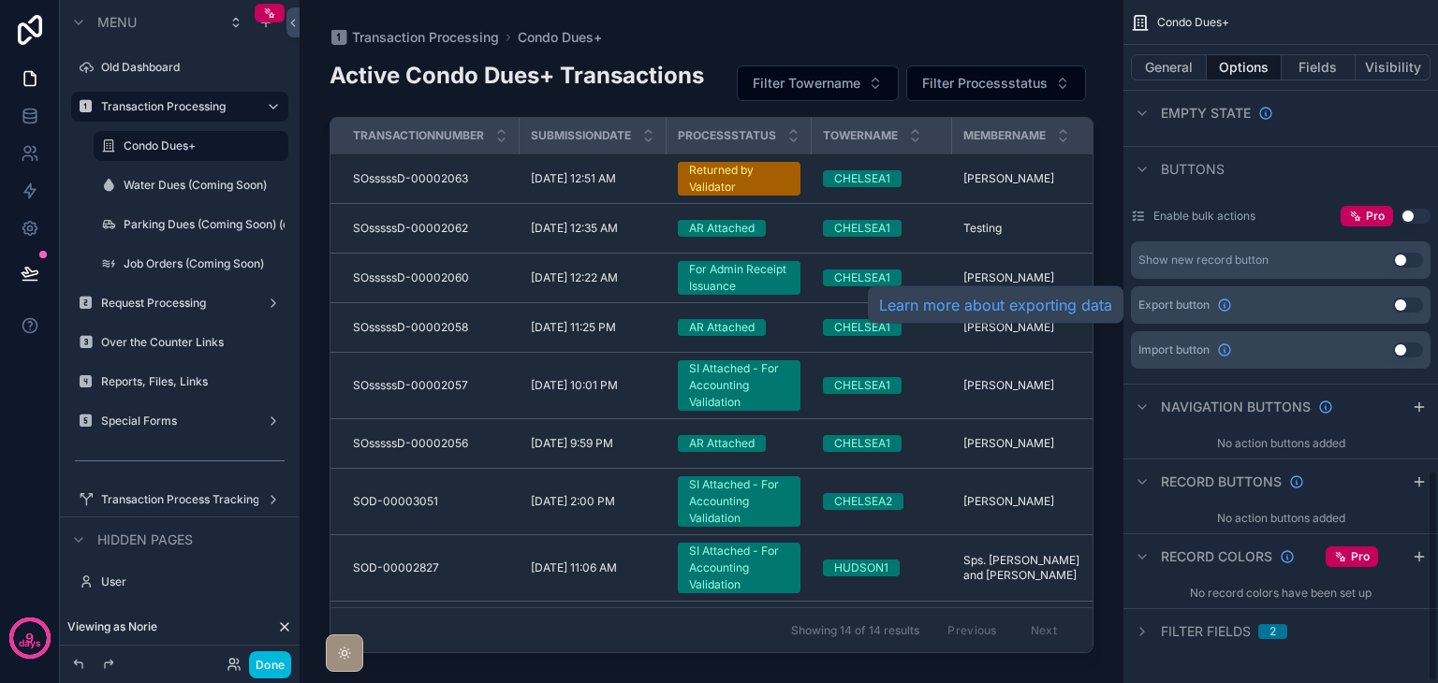
scroll to position [1511, 0]
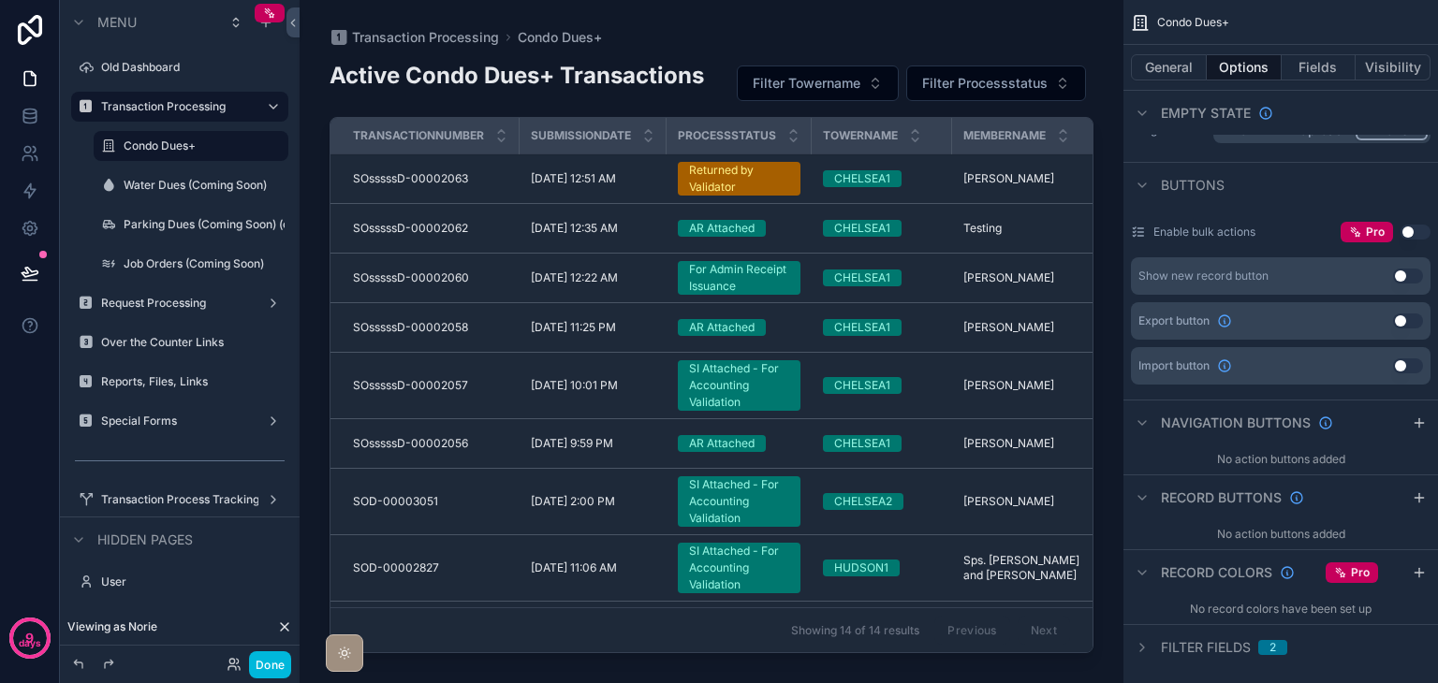
click at [1142, 644] on icon "scrollable content" at bounding box center [1142, 647] width 4 height 7
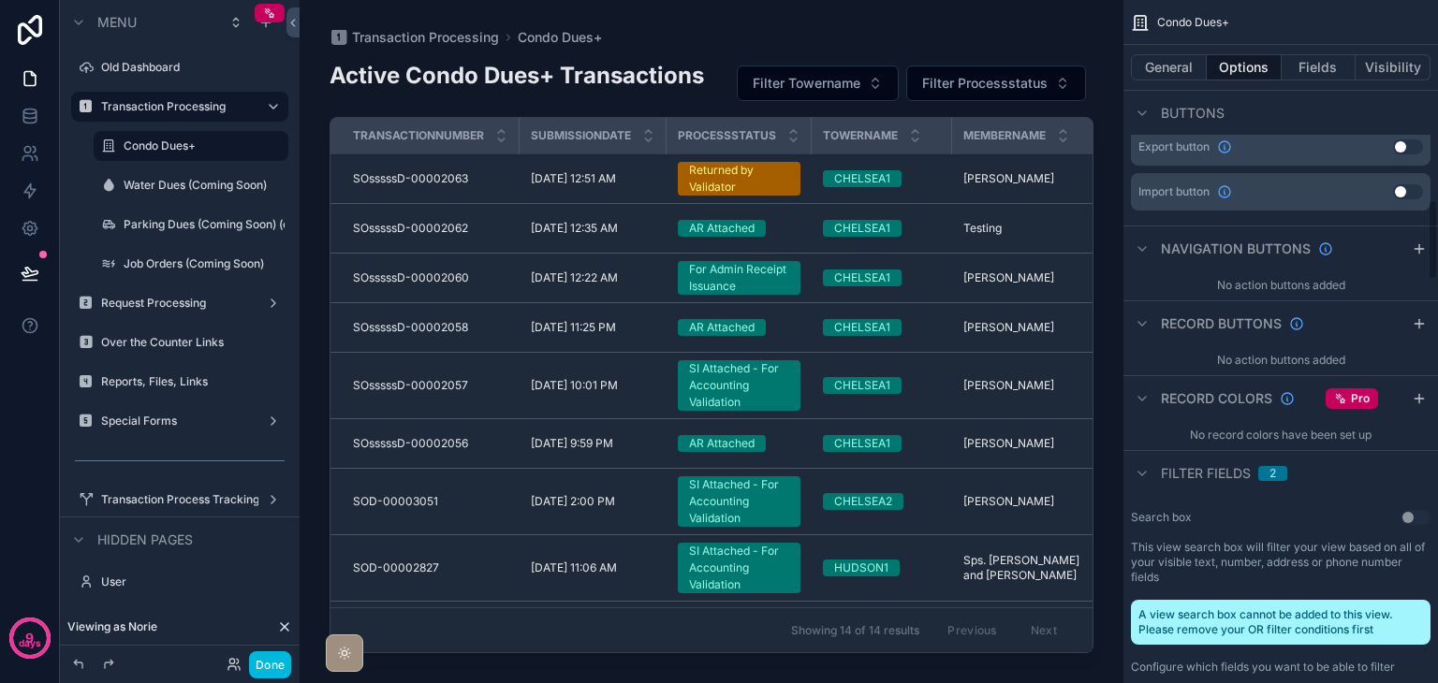
scroll to position [1778, 0]
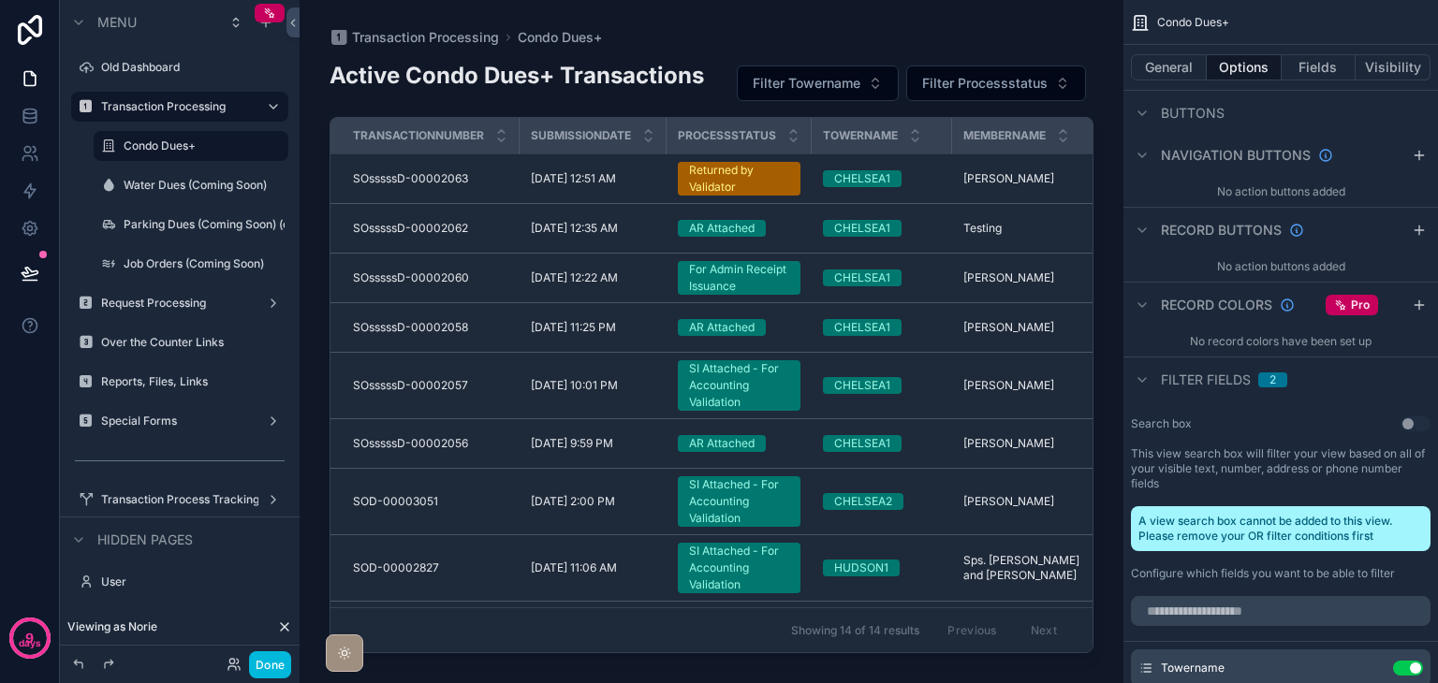
click at [276, 664] on button "Done" at bounding box center [270, 664] width 42 height 27
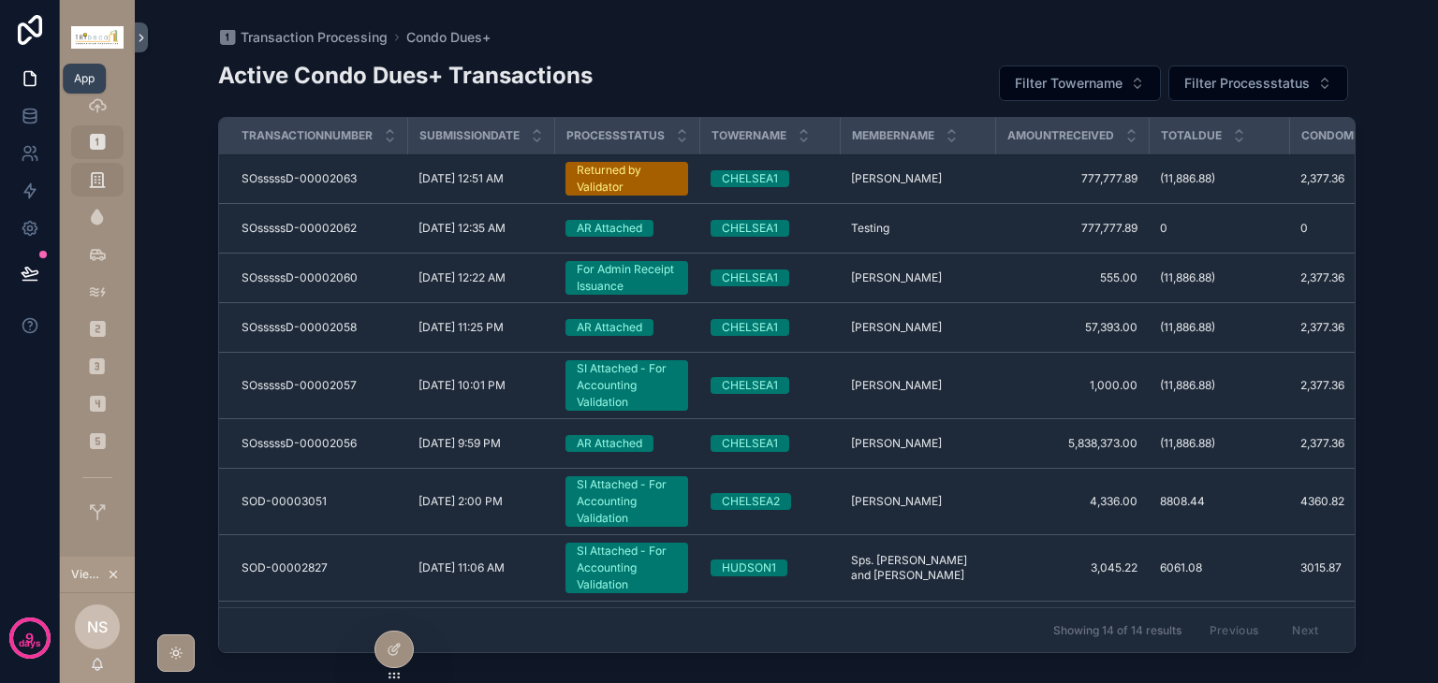
click at [30, 80] on icon at bounding box center [30, 78] width 19 height 19
click at [32, 118] on icon at bounding box center [29, 114] width 12 height 7
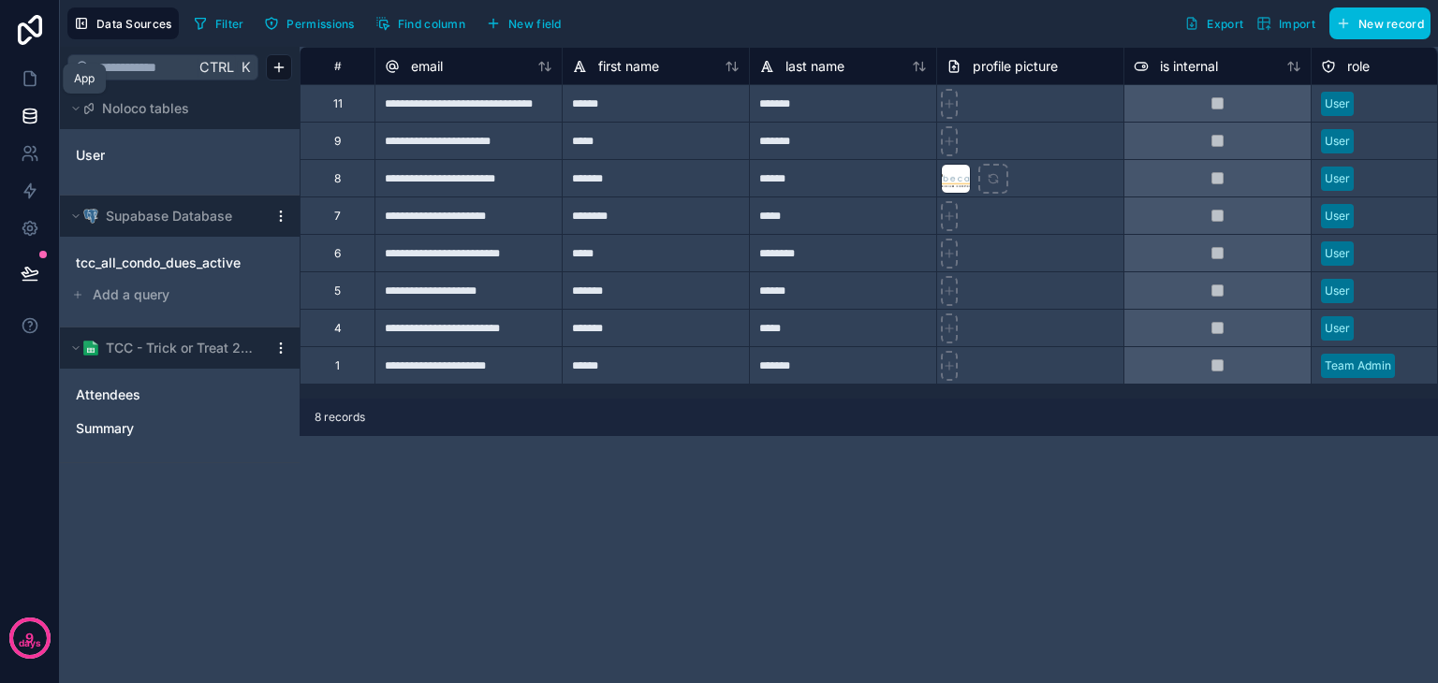
click at [25, 77] on icon at bounding box center [30, 78] width 19 height 19
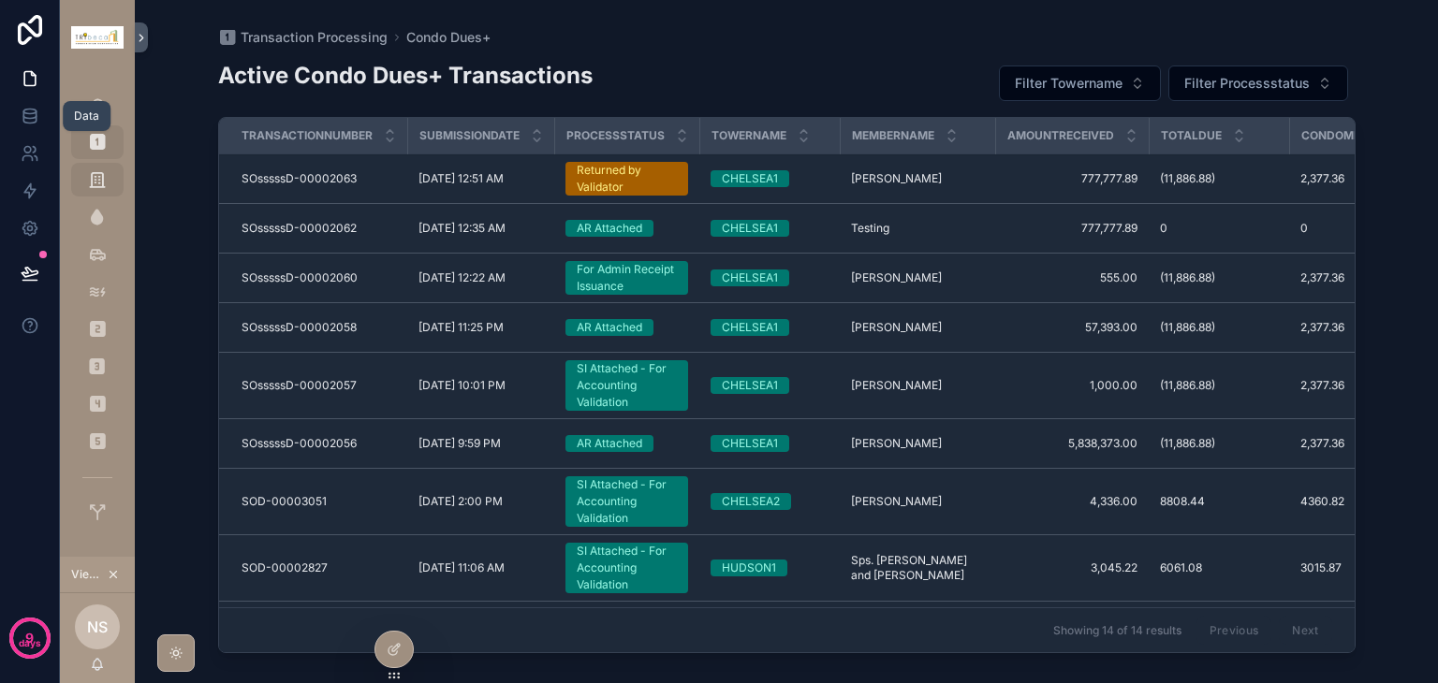
click at [42, 118] on link at bounding box center [29, 115] width 59 height 37
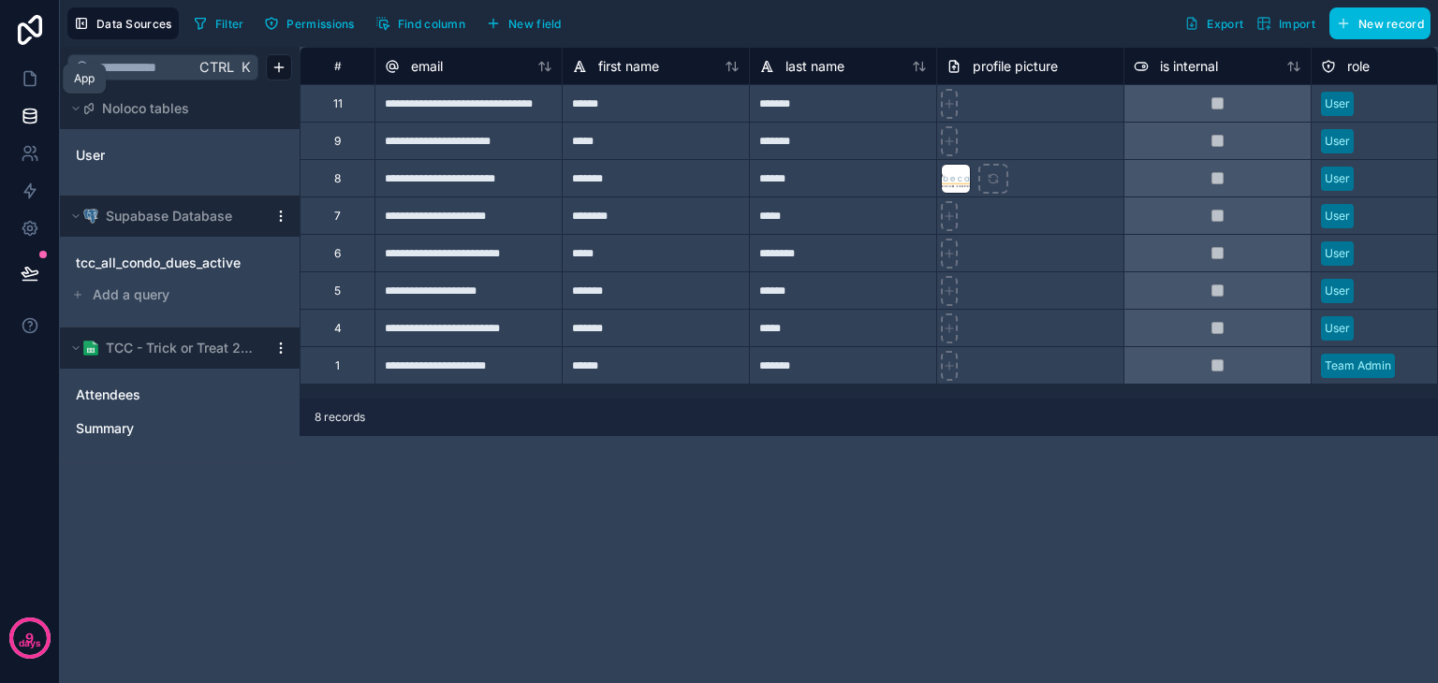
click at [49, 77] on link at bounding box center [29, 78] width 59 height 37
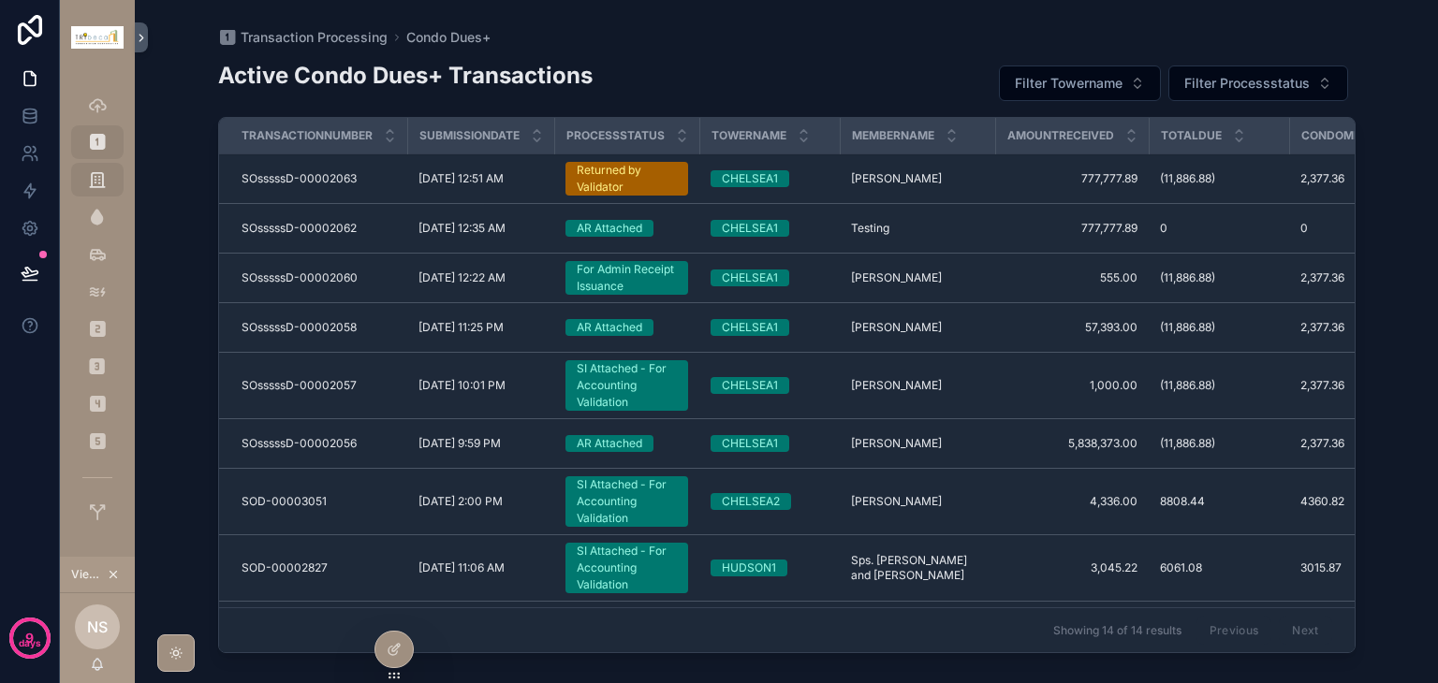
click at [400, 651] on icon at bounding box center [394, 649] width 15 height 15
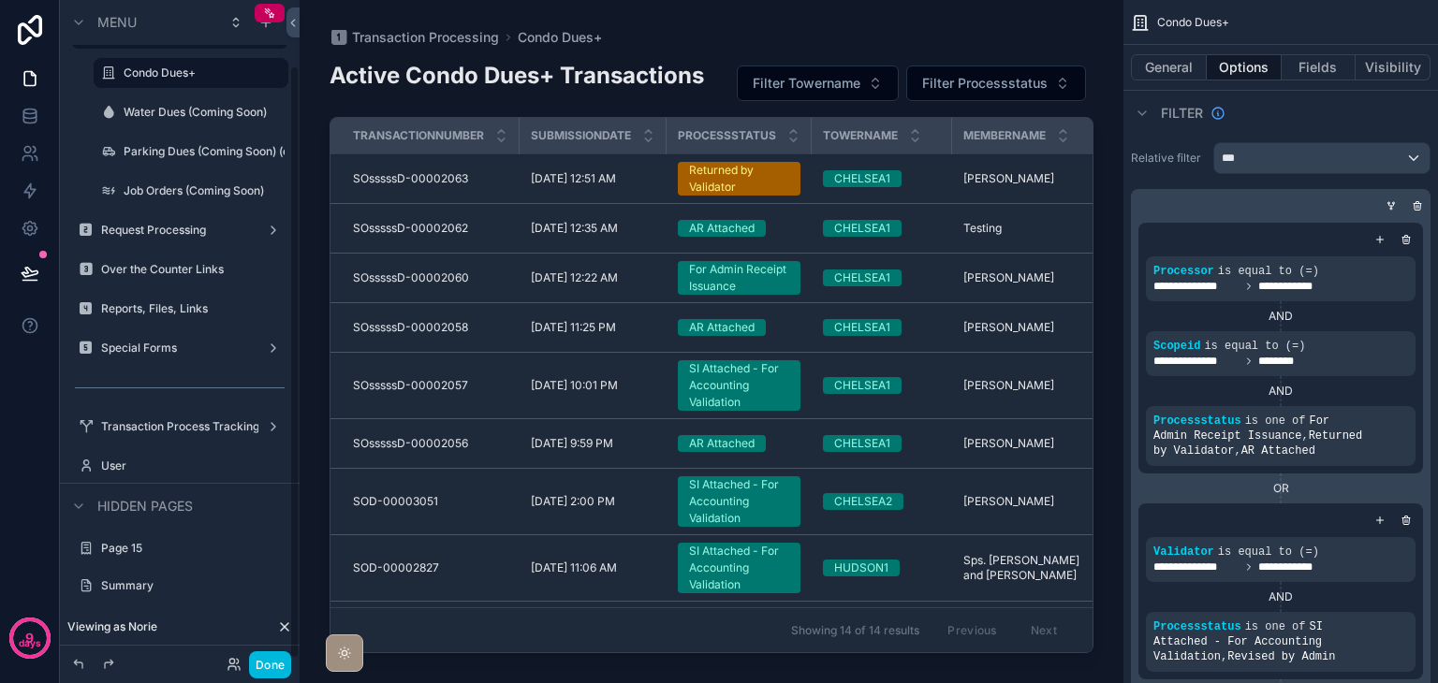
scroll to position [75, 0]
click at [273, 661] on button "Done" at bounding box center [270, 664] width 42 height 27
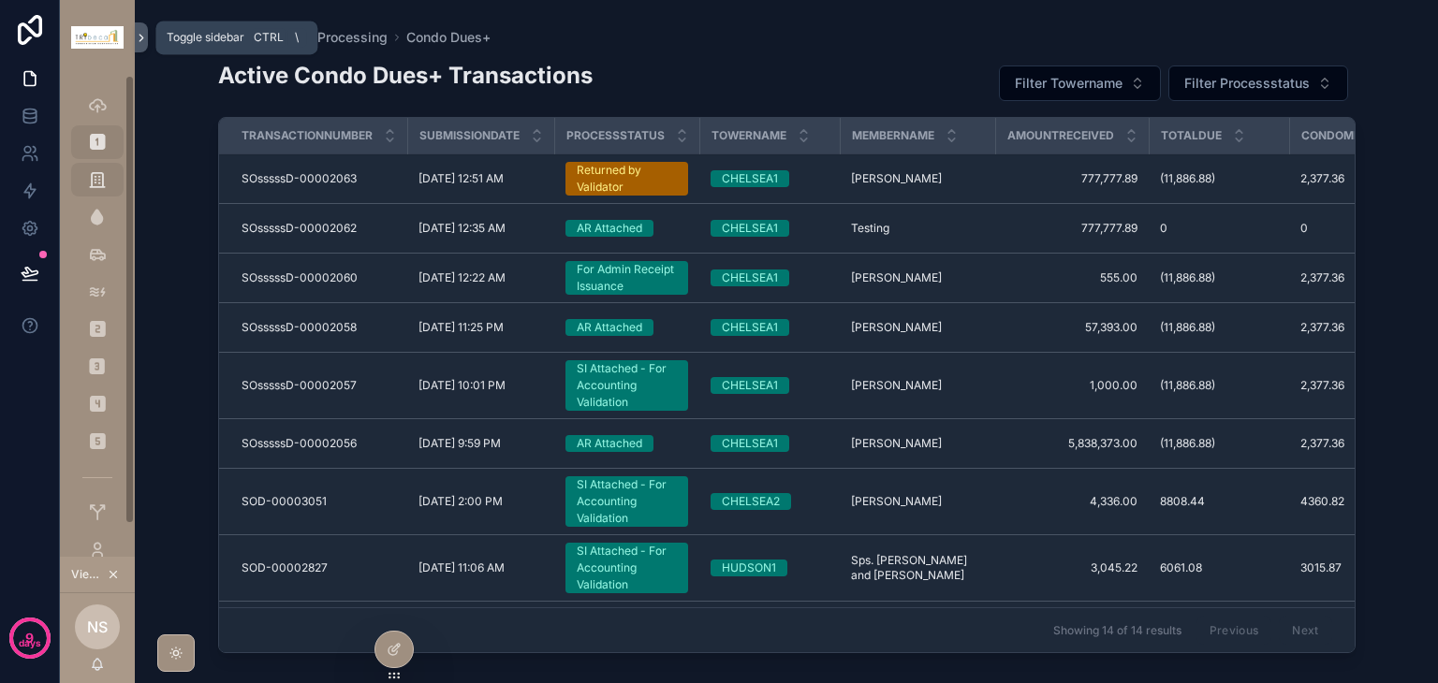
click at [142, 48] on button "scrollable content" at bounding box center [141, 37] width 13 height 30
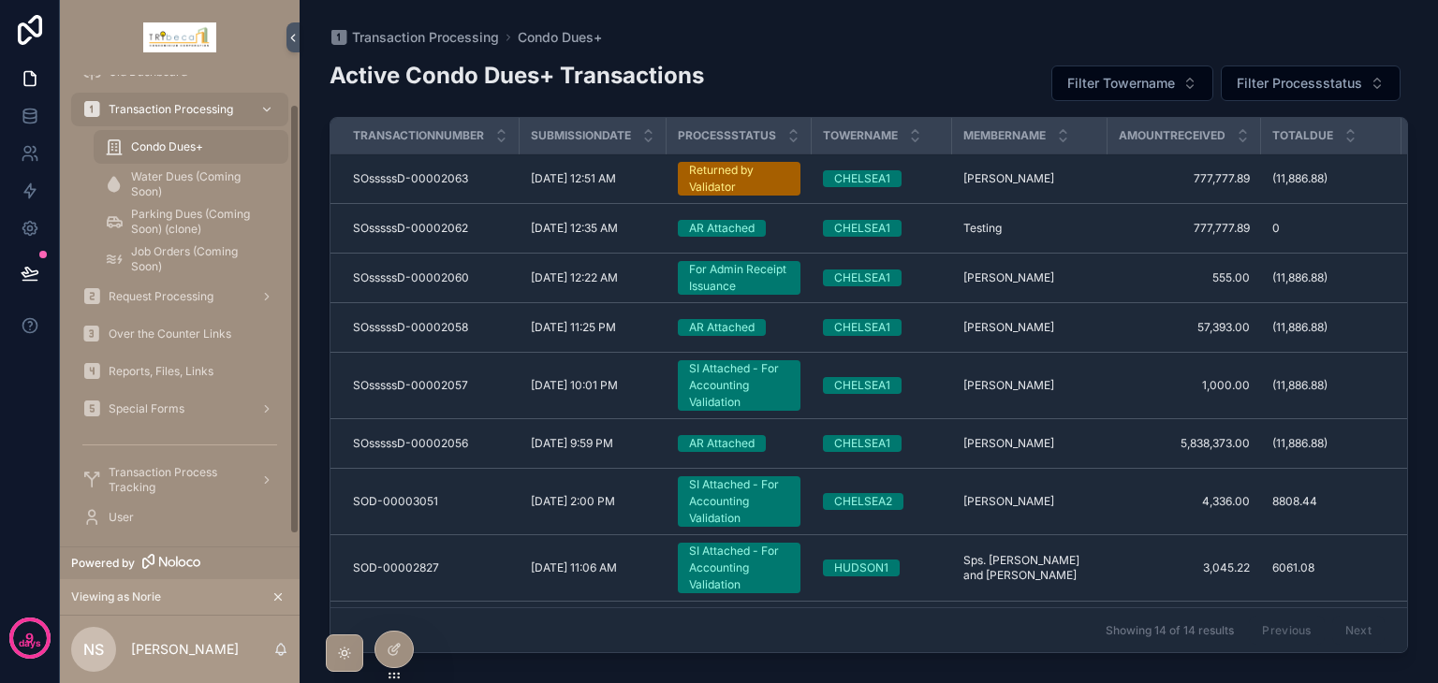
scroll to position [45, 0]
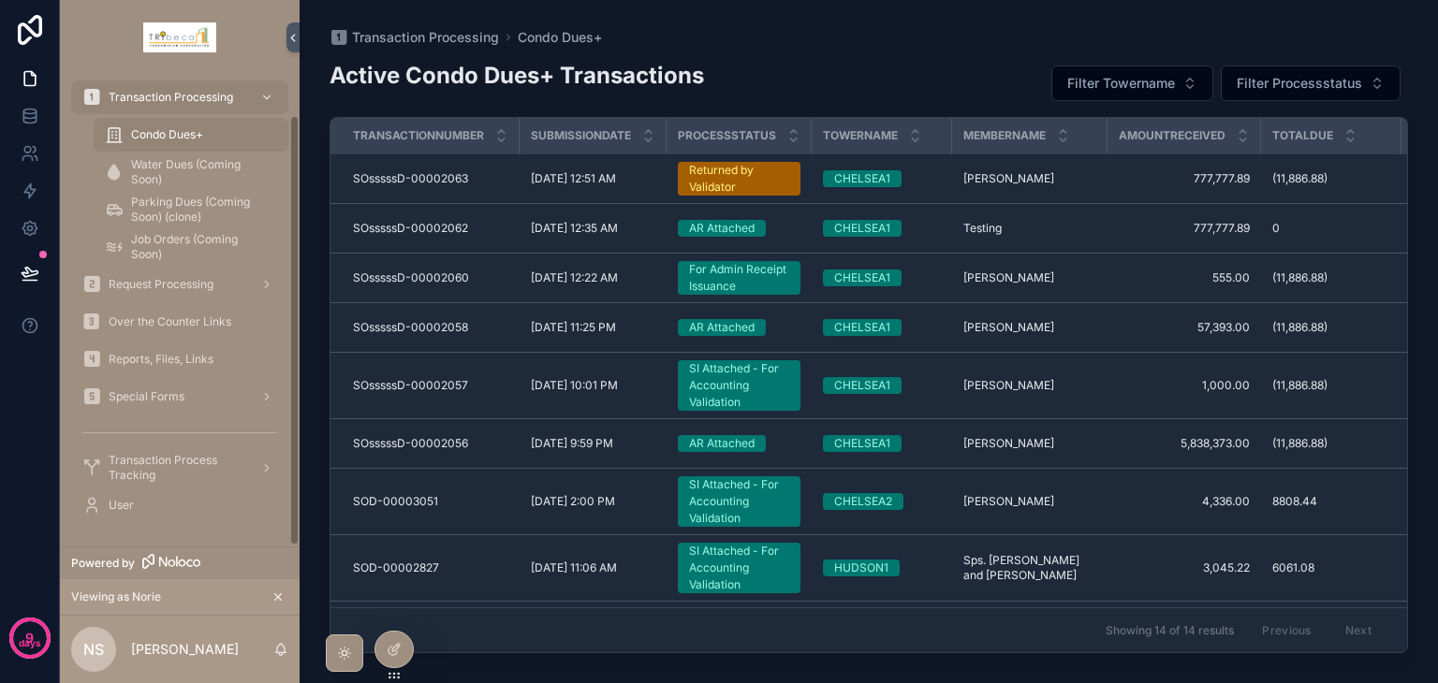
click at [162, 509] on div "User" at bounding box center [179, 505] width 195 height 30
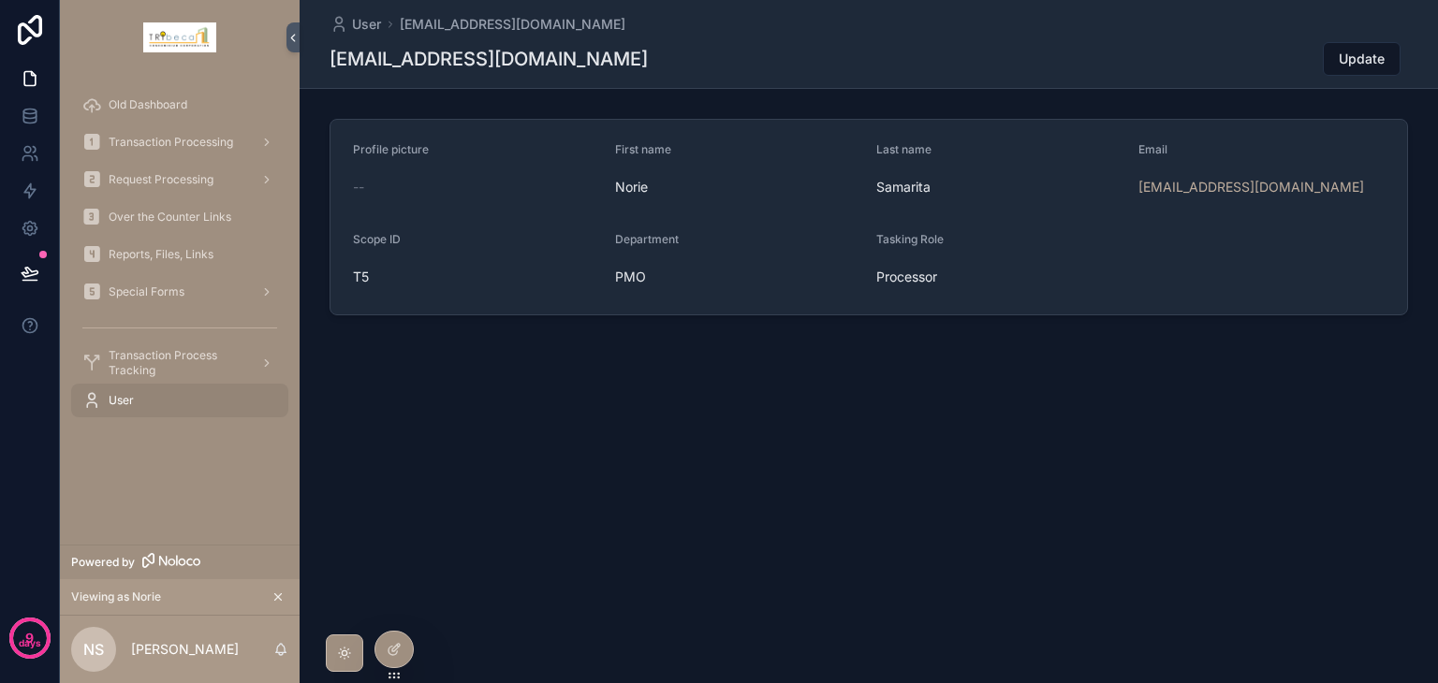
click at [402, 649] on div at bounding box center [393, 650] width 37 height 36
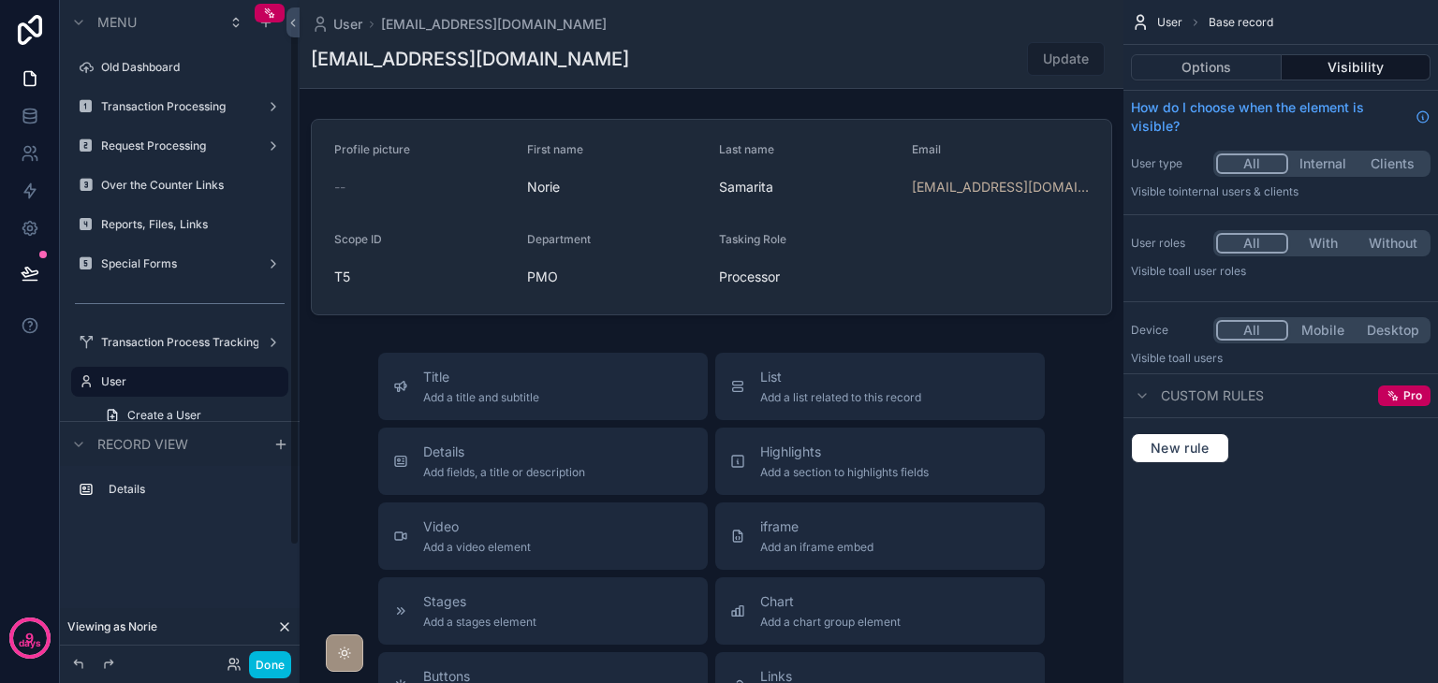
scroll to position [31, 0]
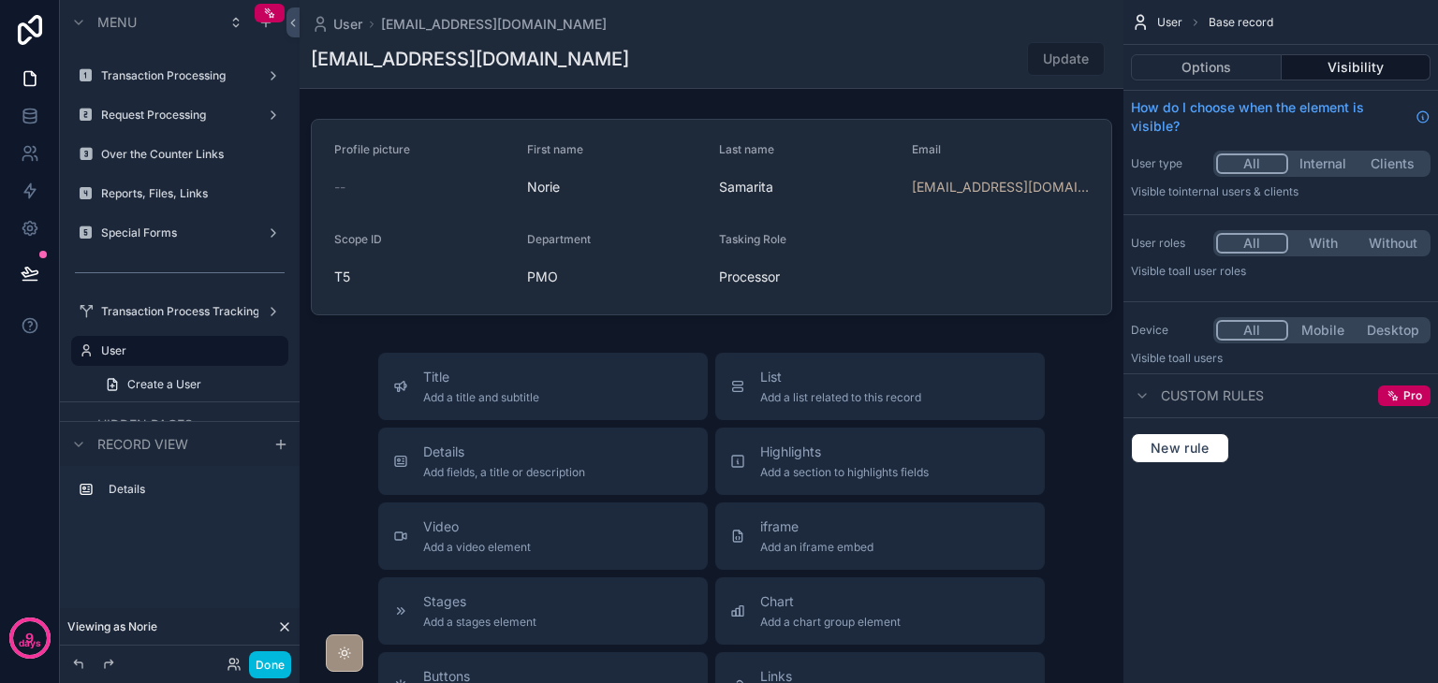
click at [214, 358] on div "User" at bounding box center [192, 351] width 183 height 22
click at [478, 281] on div "scrollable content" at bounding box center [712, 584] width 824 height 1169
click at [1065, 134] on div "scrollable content" at bounding box center [712, 217] width 824 height 212
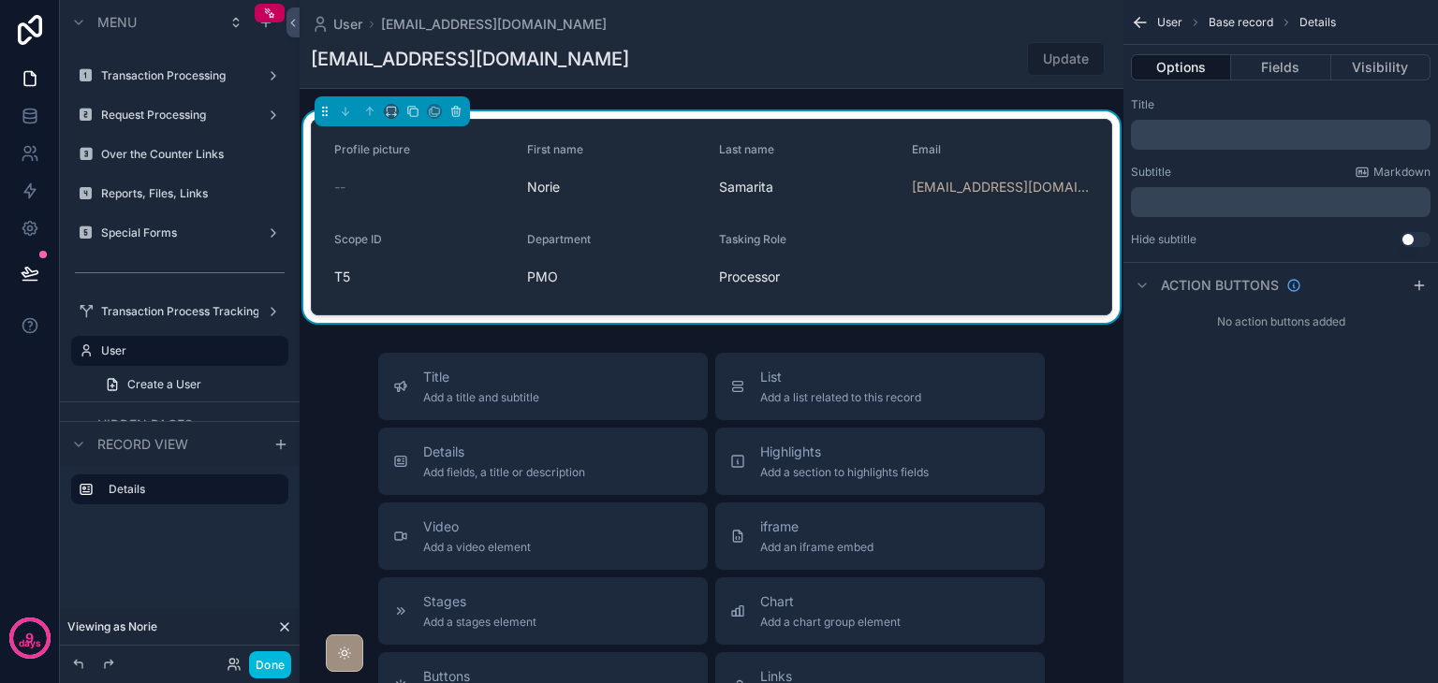
click at [1280, 76] on button "Fields" at bounding box center [1280, 67] width 99 height 26
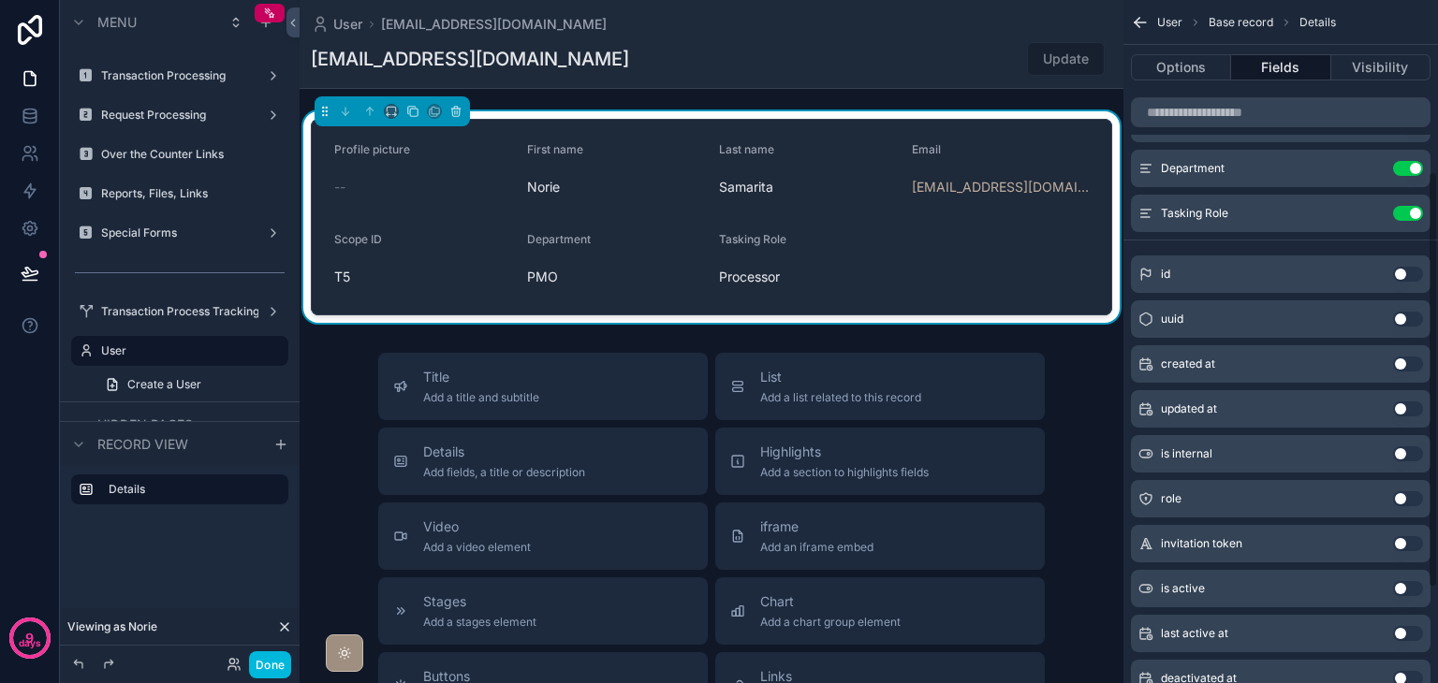
scroll to position [436, 0]
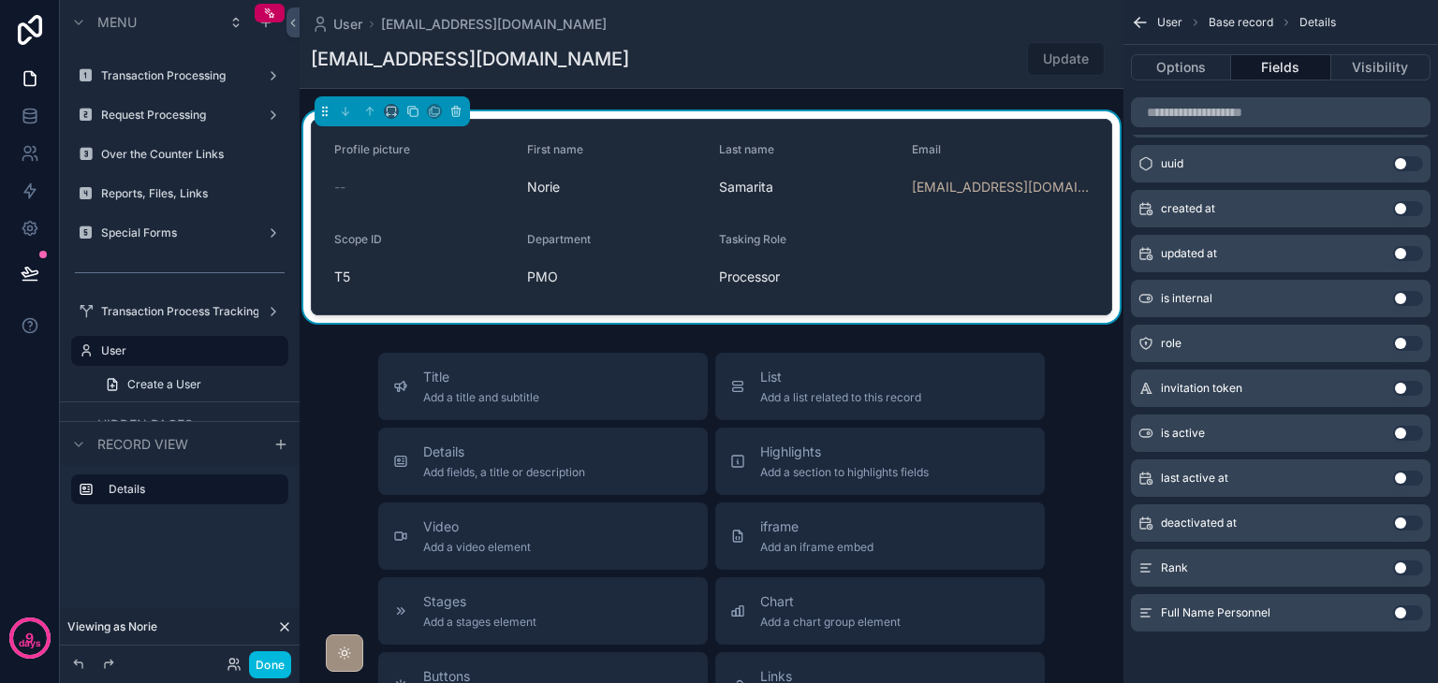
click at [1404, 570] on button "Use setting" at bounding box center [1408, 568] width 30 height 15
click at [326, 387] on div "Title Add a title and subtitle List Add a list related to this record Details A…" at bounding box center [712, 686] width 824 height 666
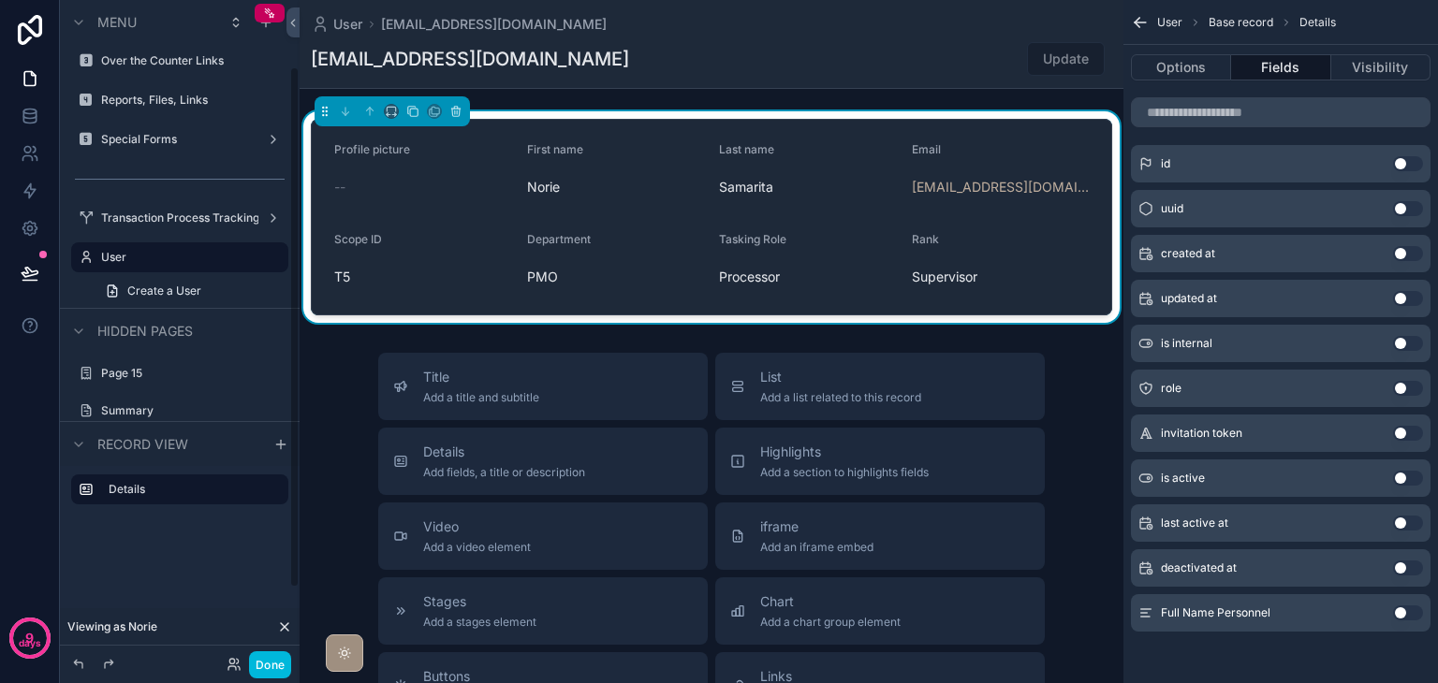
scroll to position [82, 0]
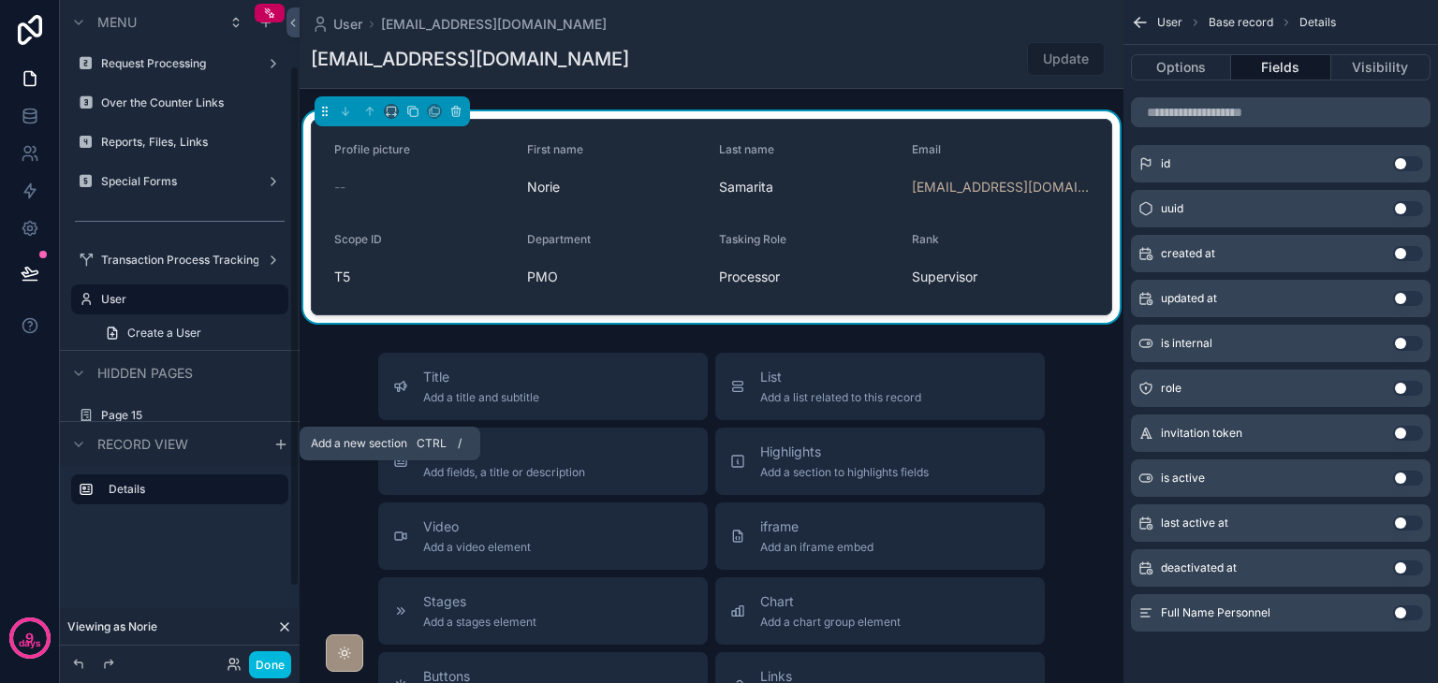
click at [277, 449] on icon "scrollable content" at bounding box center [280, 444] width 15 height 15
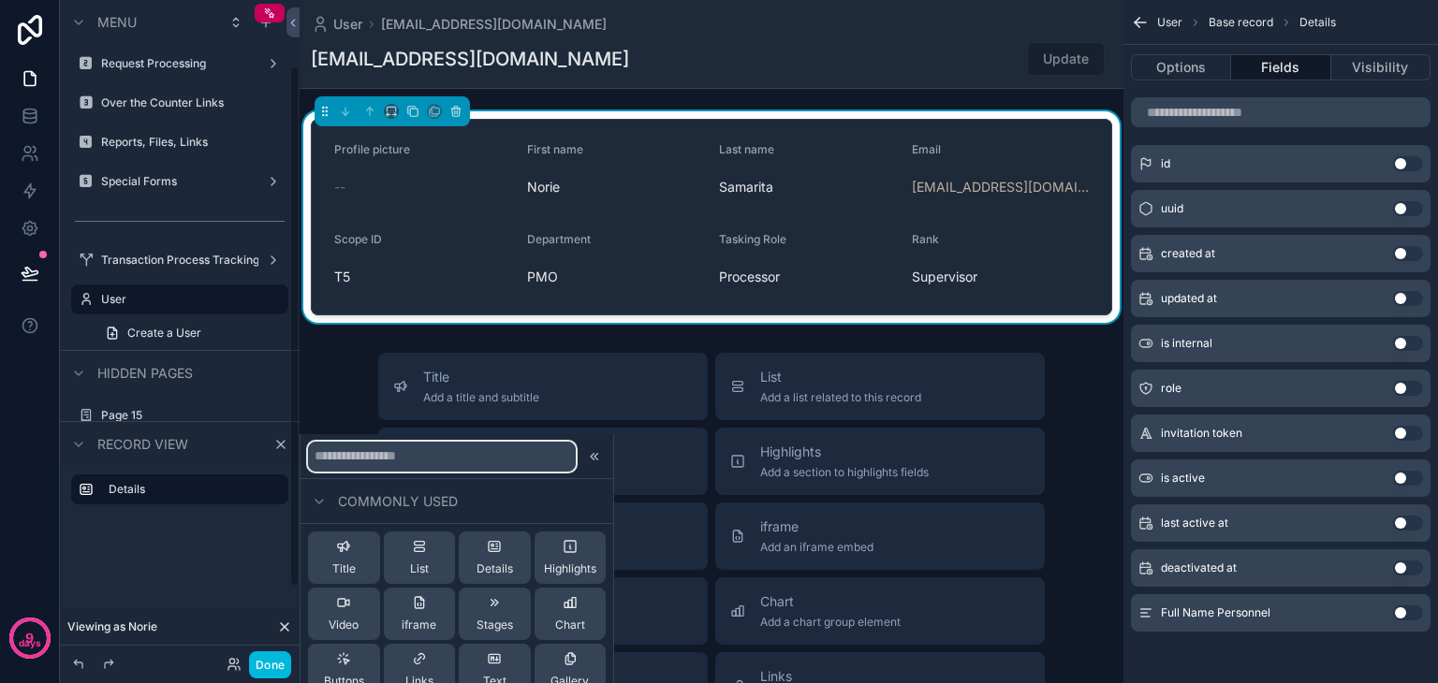
click at [382, 453] on input "text" at bounding box center [442, 457] width 268 height 30
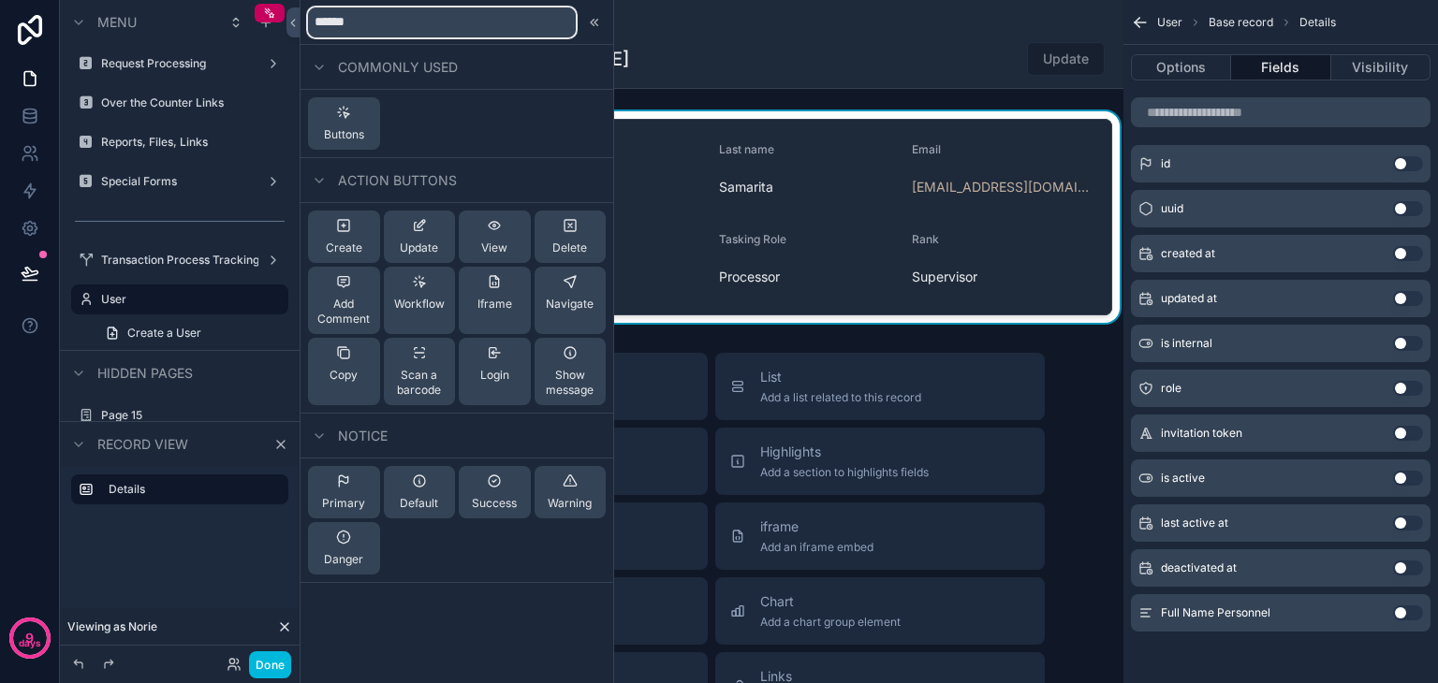
type input "******"
click at [354, 134] on span "Buttons" at bounding box center [344, 134] width 40 height 15
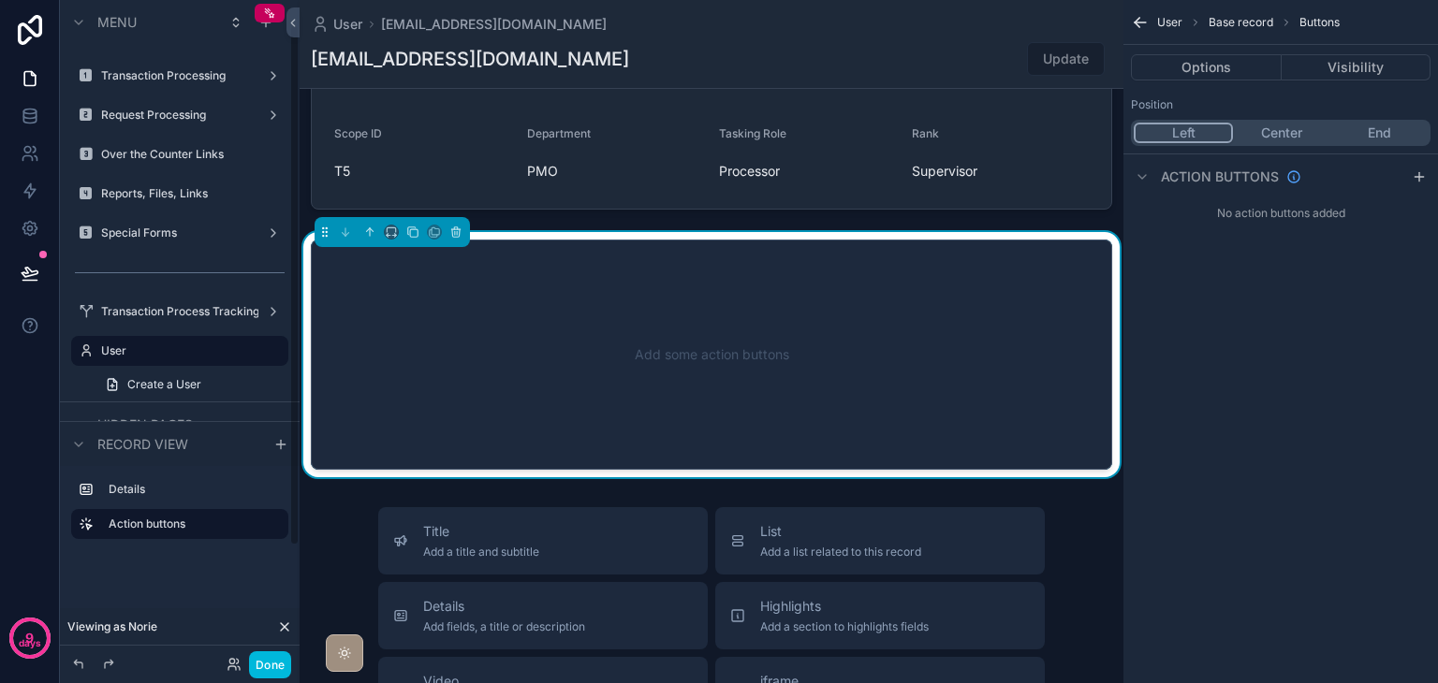
scroll to position [118, 0]
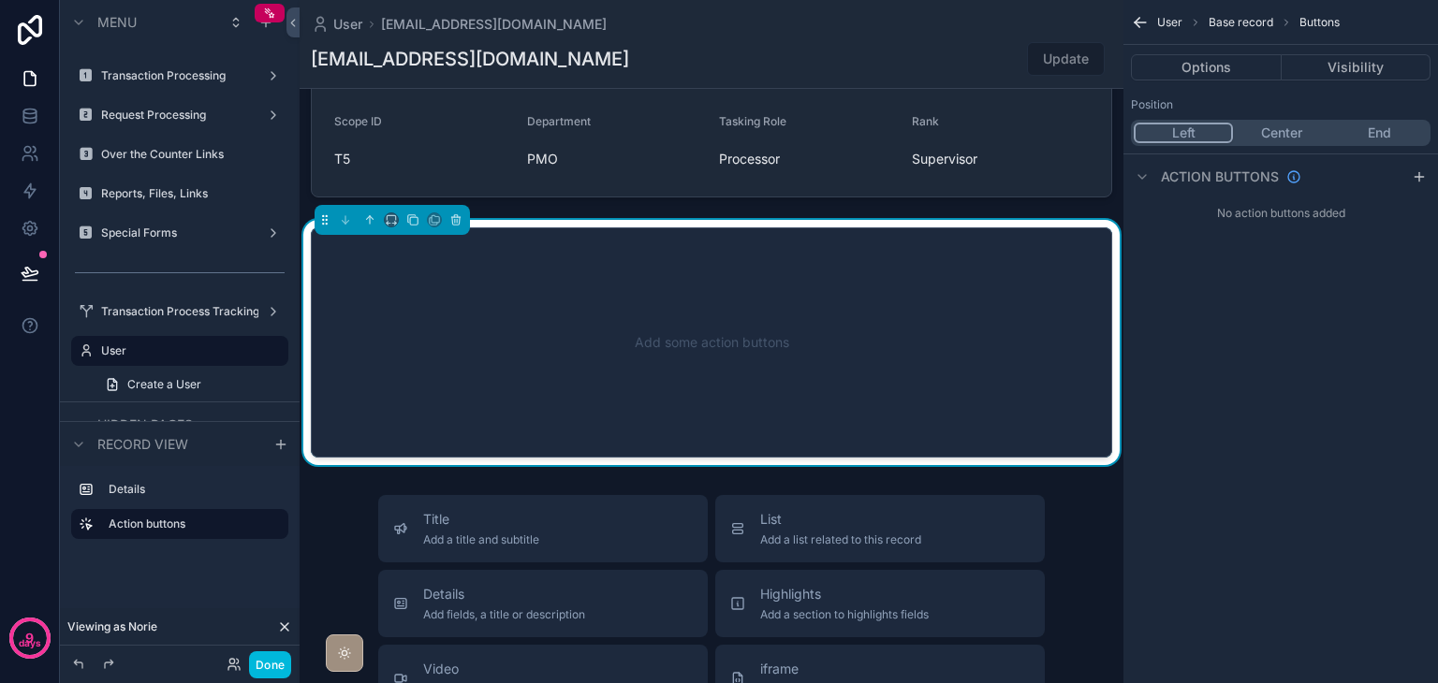
click at [1422, 174] on icon "scrollable content" at bounding box center [1418, 176] width 15 height 15
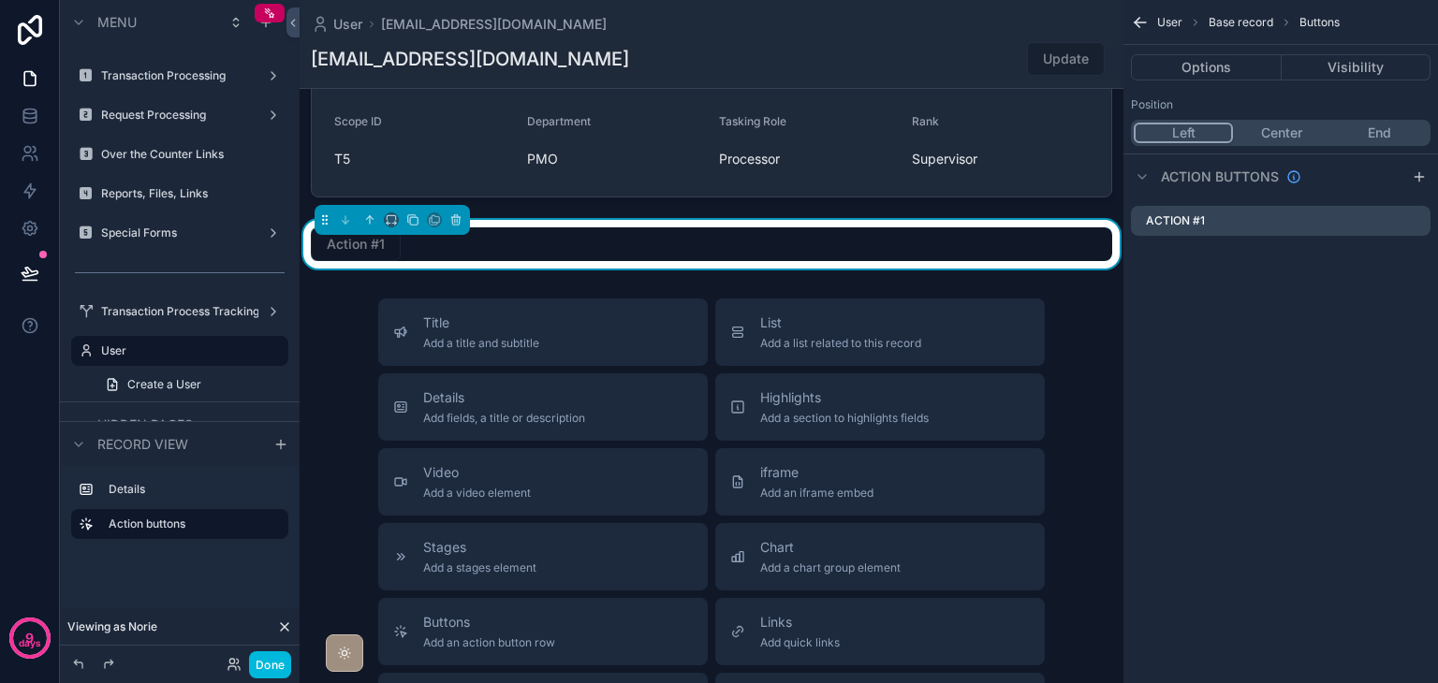
click at [0, 0] on icon "scrollable content" at bounding box center [0, 0] width 0 height 0
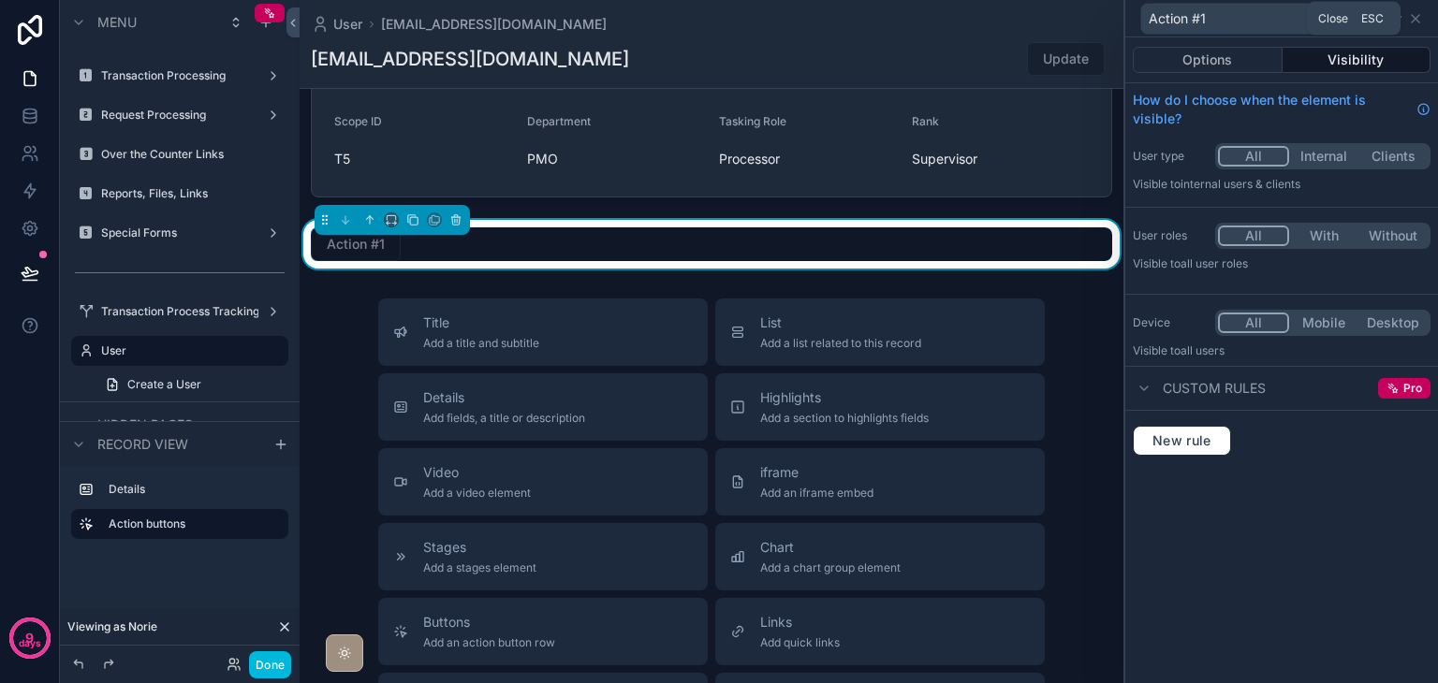
click at [1415, 18] on icon at bounding box center [1414, 18] width 7 height 7
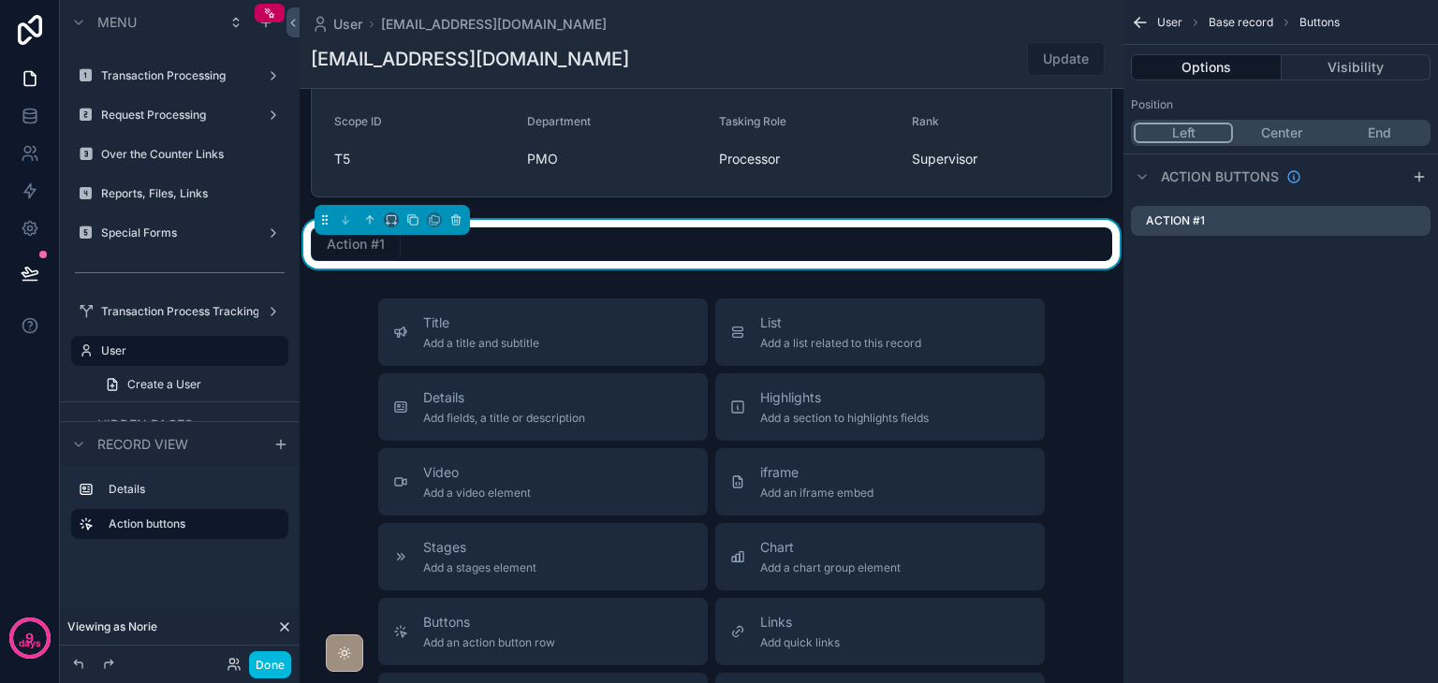
click at [0, 0] on icon "scrollable content" at bounding box center [0, 0] width 0 height 0
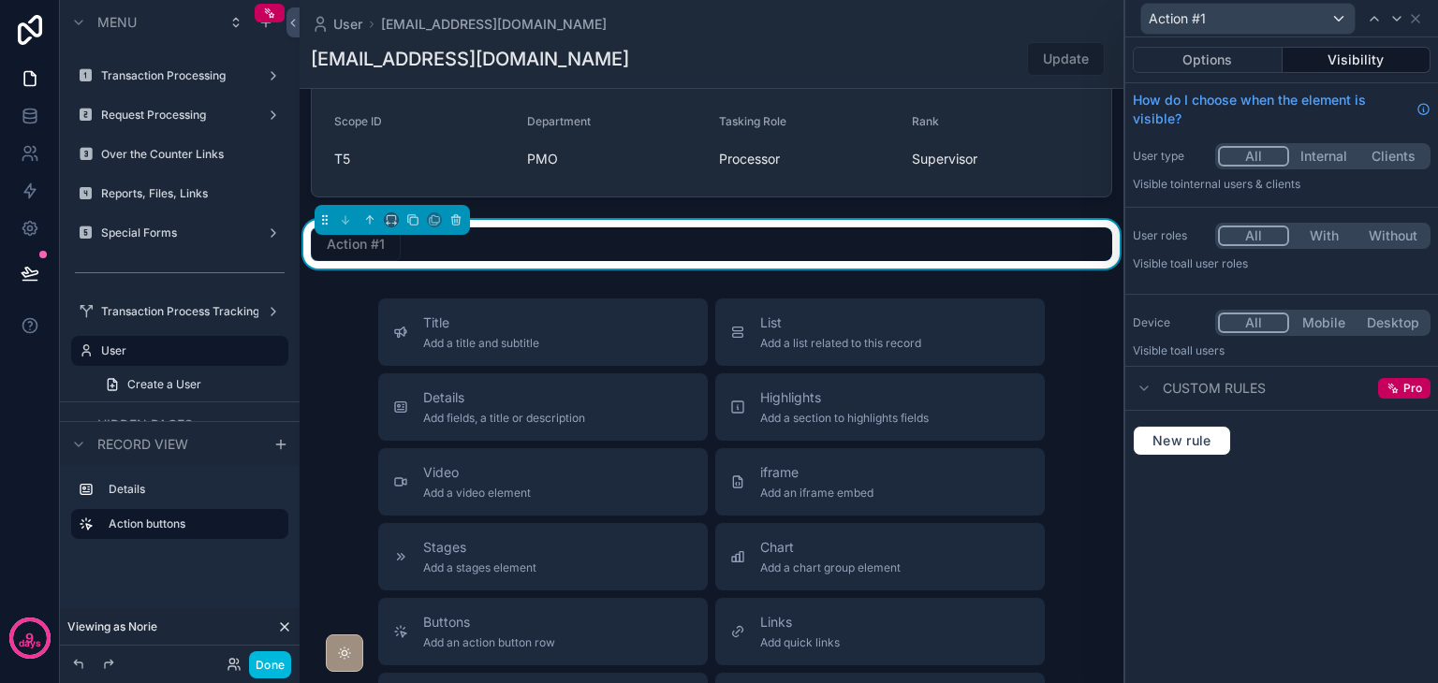
click at [1213, 53] on button "Options" at bounding box center [1208, 60] width 150 height 26
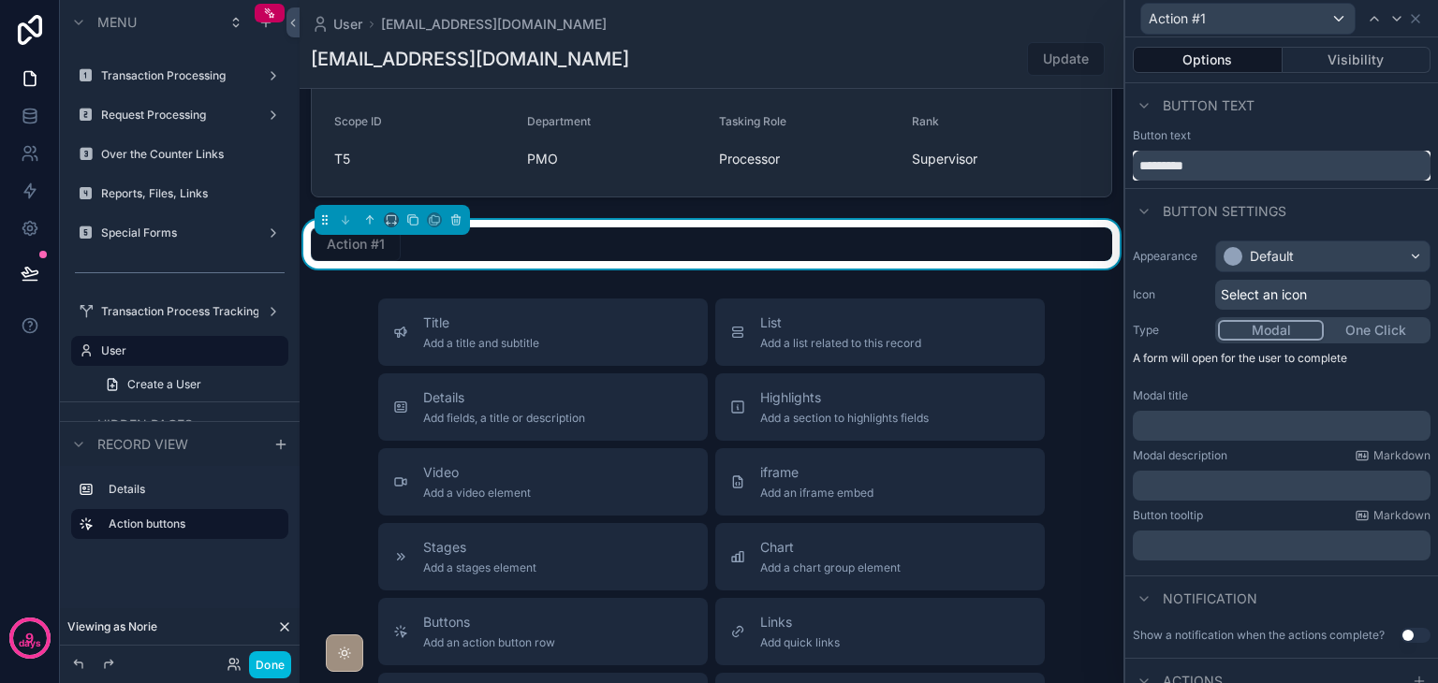
click at [1239, 169] on input "*********" at bounding box center [1282, 166] width 298 height 30
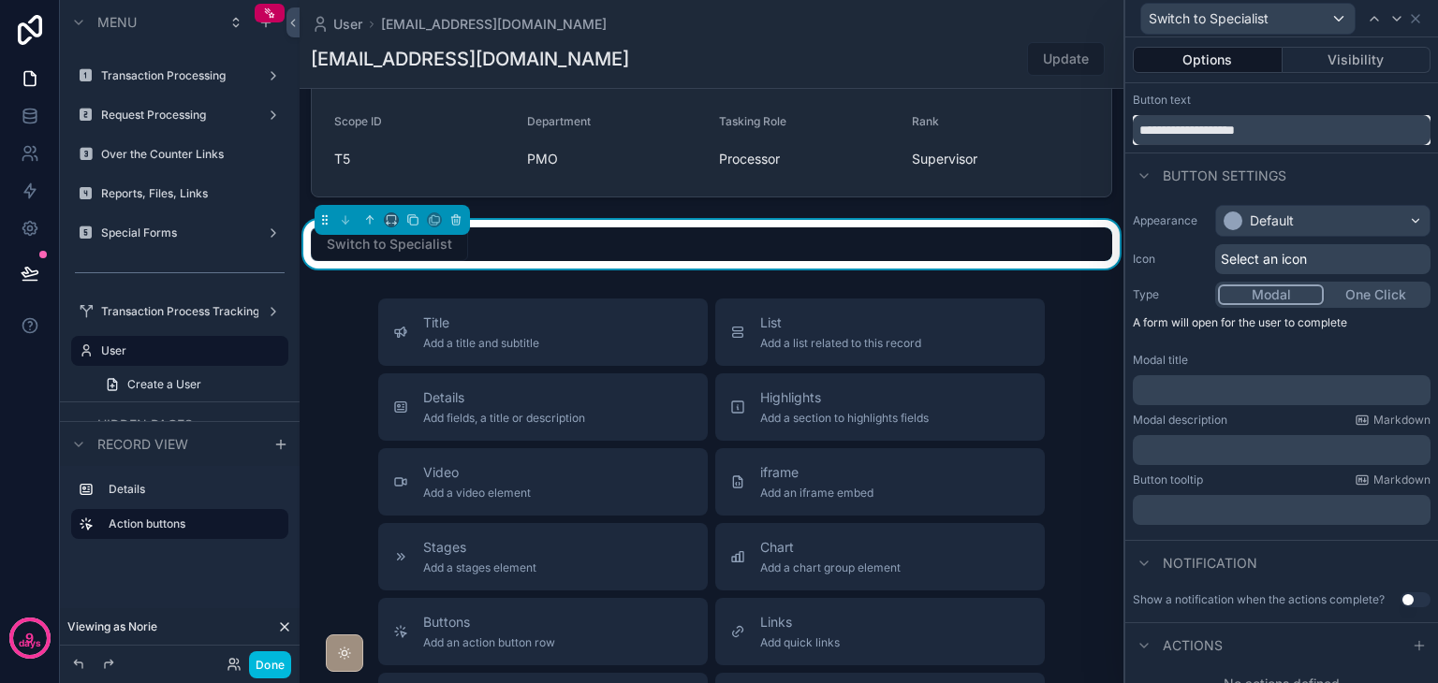
scroll to position [52, 0]
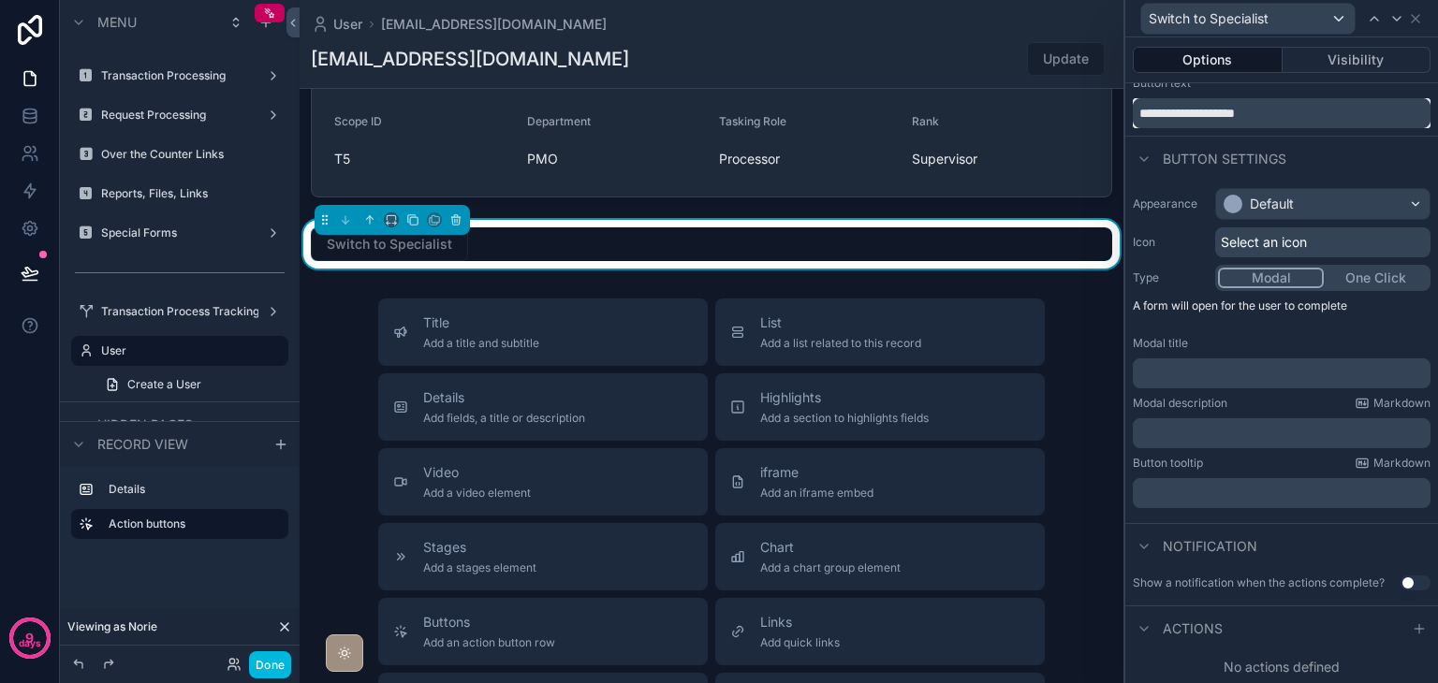
type input "**********"
click at [1411, 630] on icon at bounding box center [1418, 628] width 15 height 15
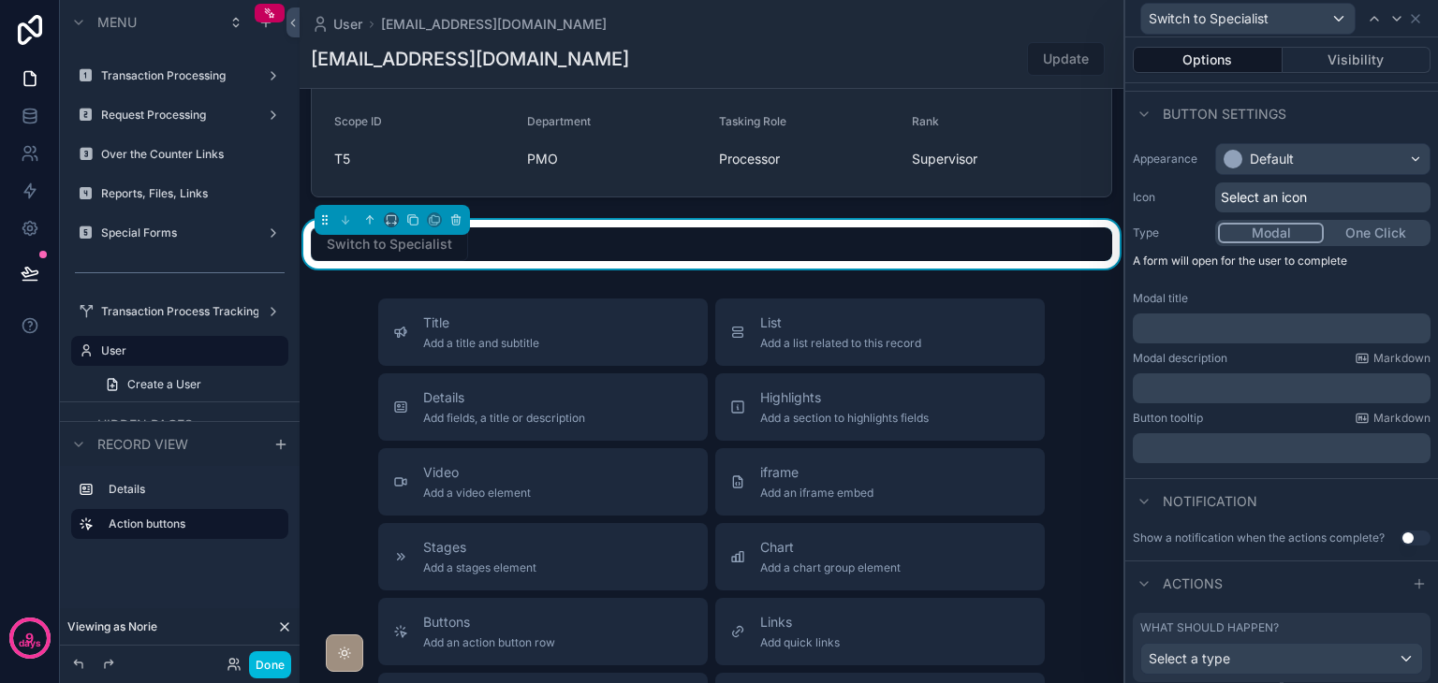
scroll to position [151, 0]
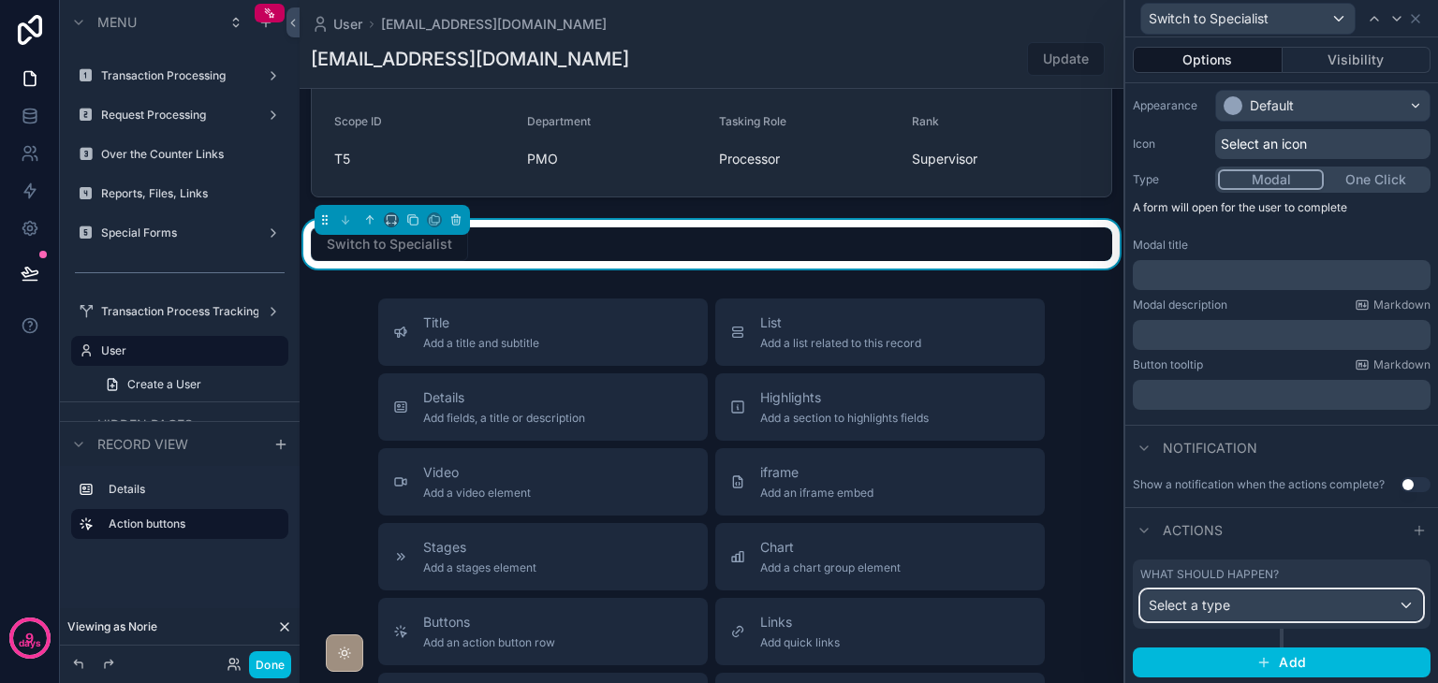
click at [1319, 592] on div "Select a type" at bounding box center [1281, 606] width 281 height 30
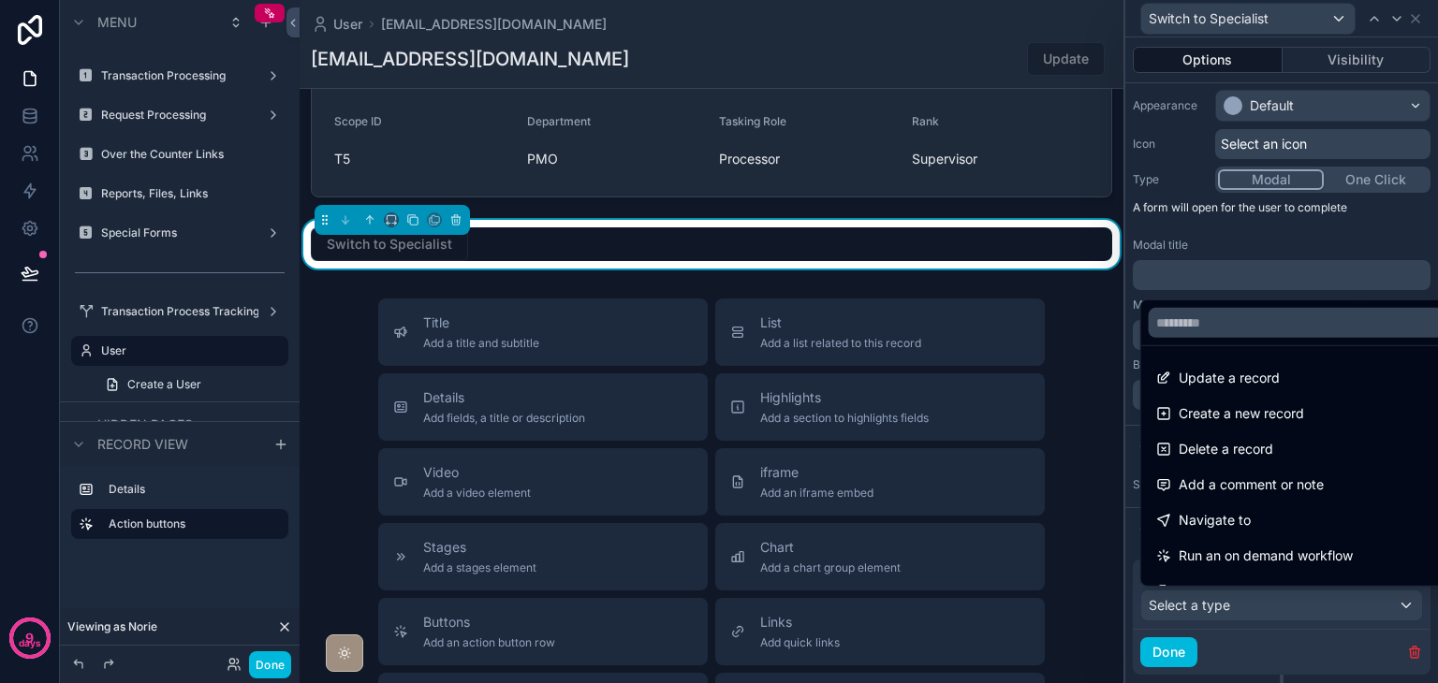
click at [1290, 387] on div "Update a record" at bounding box center [1296, 378] width 281 height 22
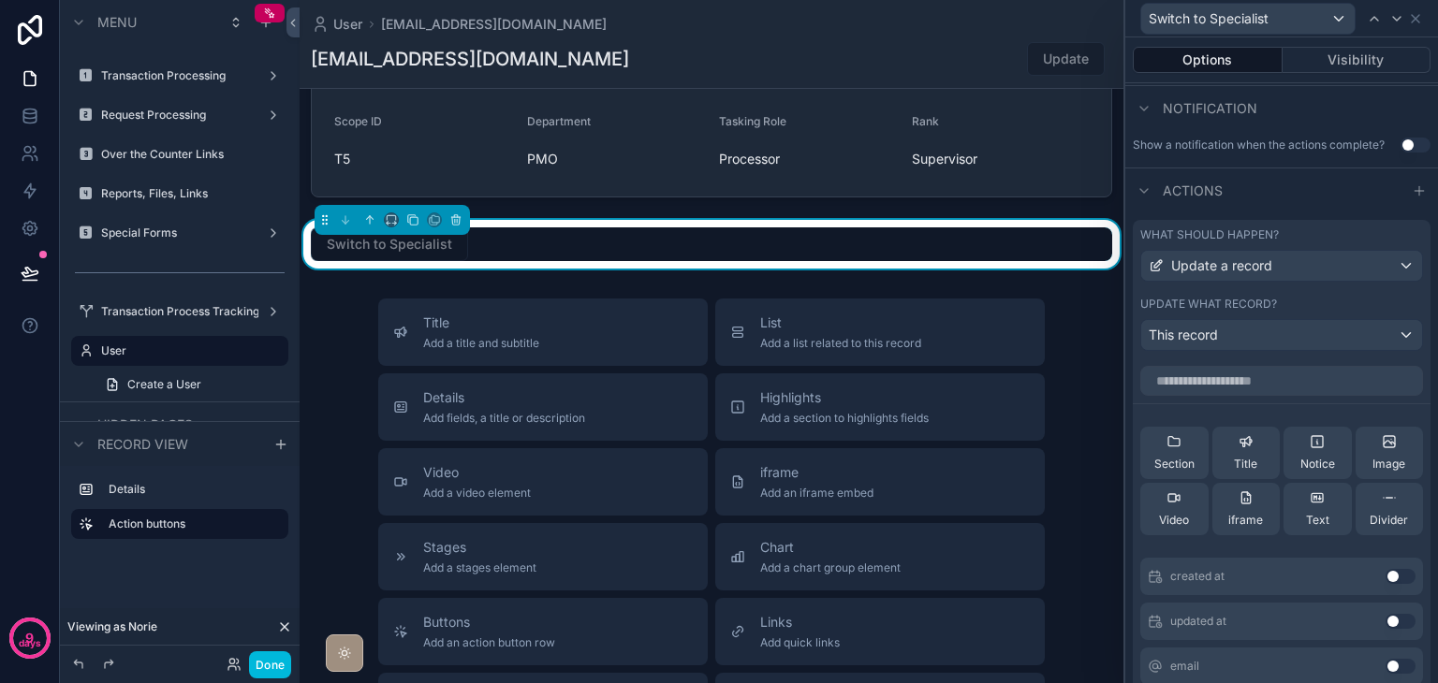
scroll to position [525, 0]
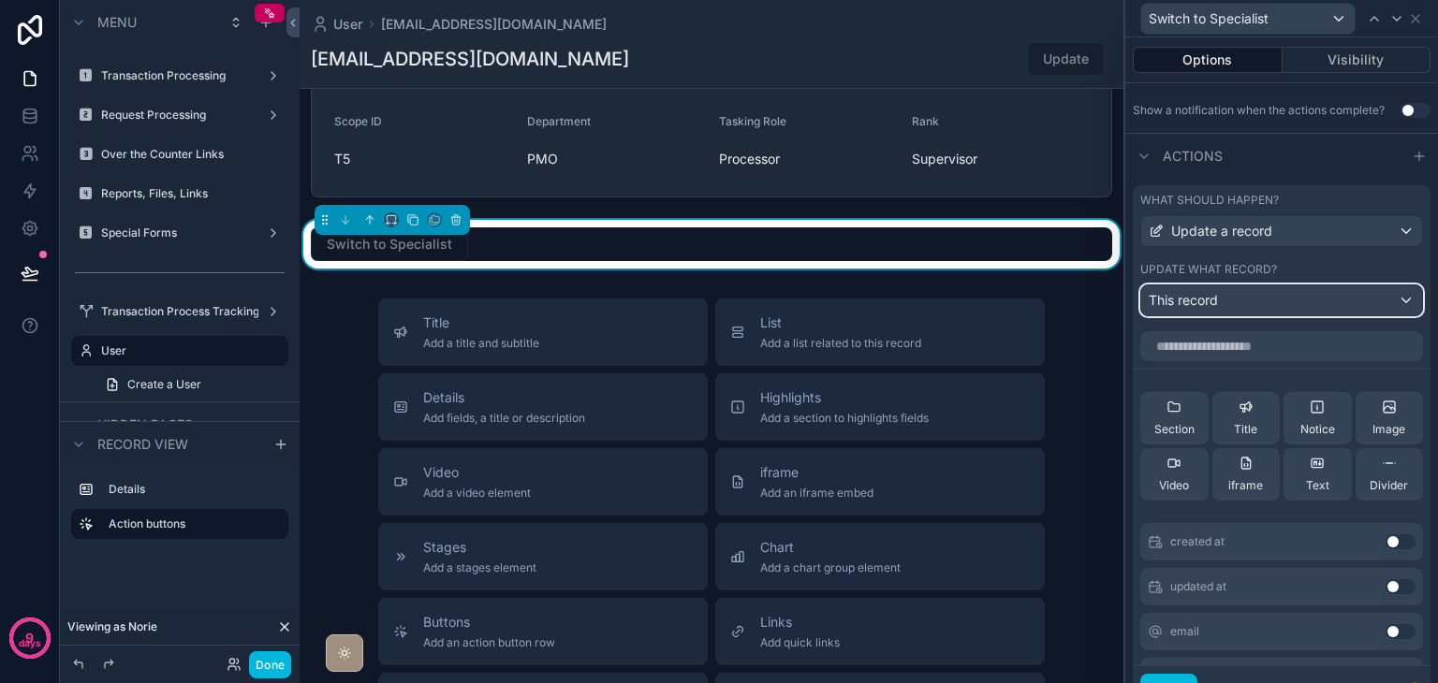
click at [1225, 298] on div "This record" at bounding box center [1281, 300] width 281 height 30
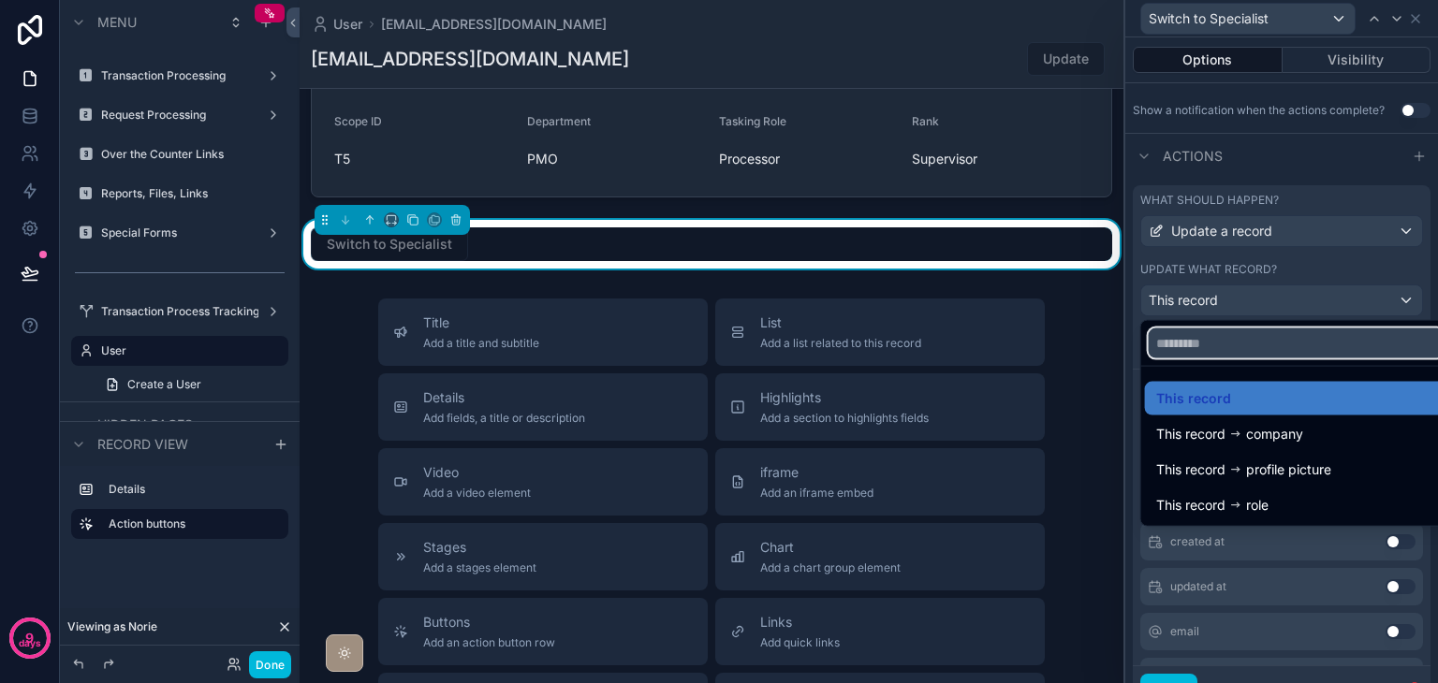
click at [1283, 352] on input "text" at bounding box center [1296, 344] width 296 height 30
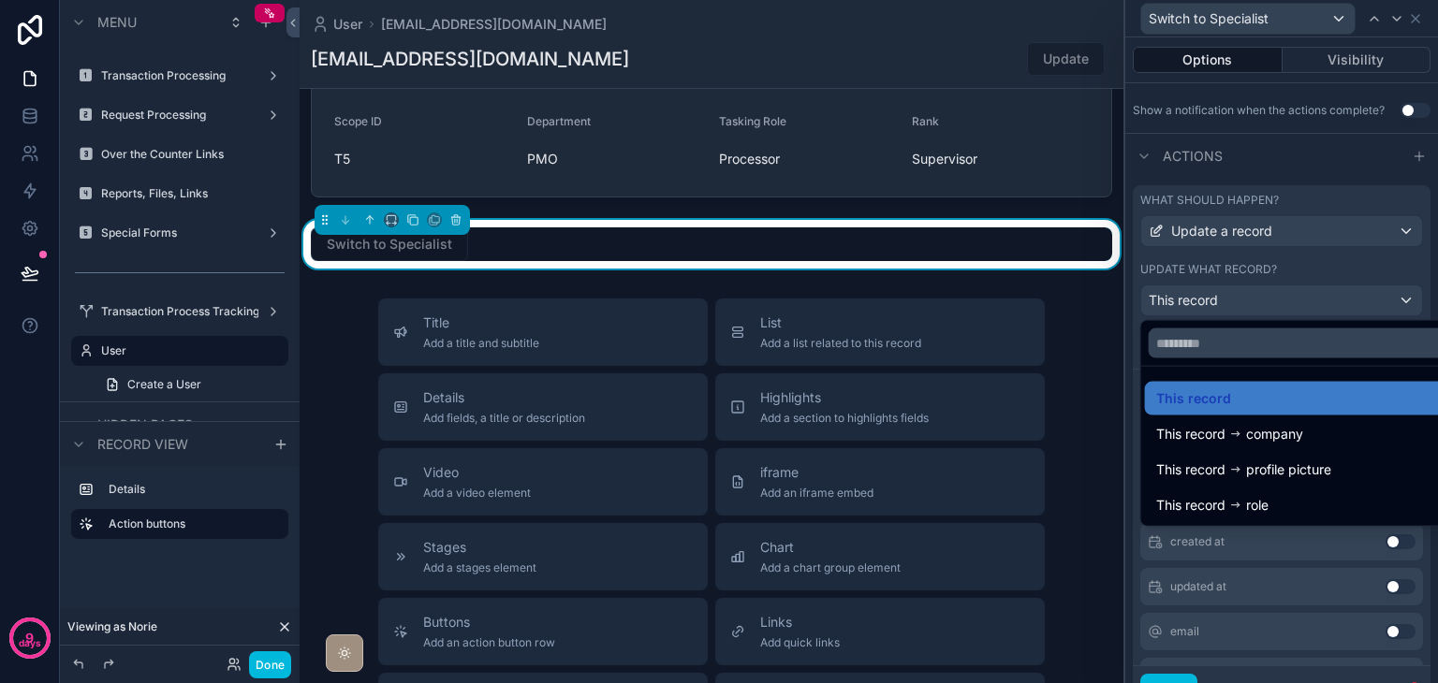
click at [1275, 379] on ul "This record This record company This record profile picture This record role" at bounding box center [1296, 446] width 311 height 159
click at [1269, 305] on div at bounding box center [1281, 341] width 313 height 683
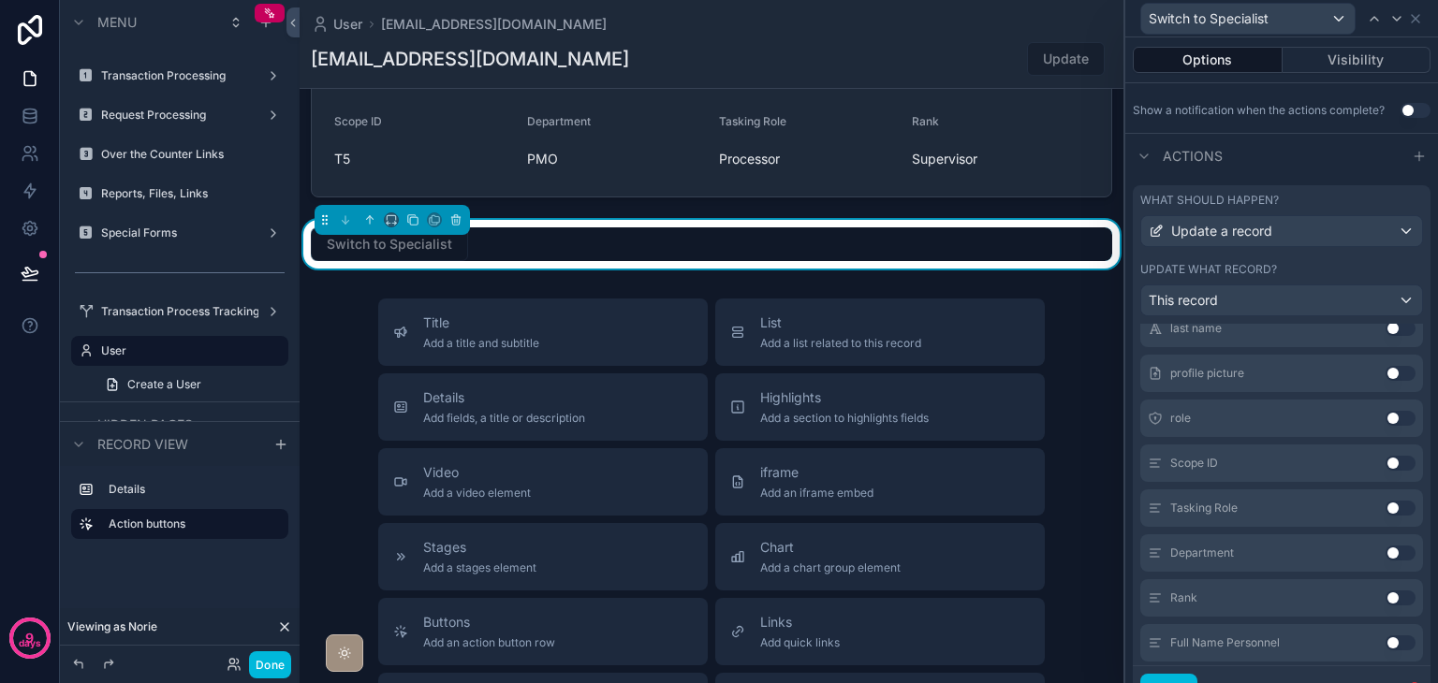
scroll to position [412, 0]
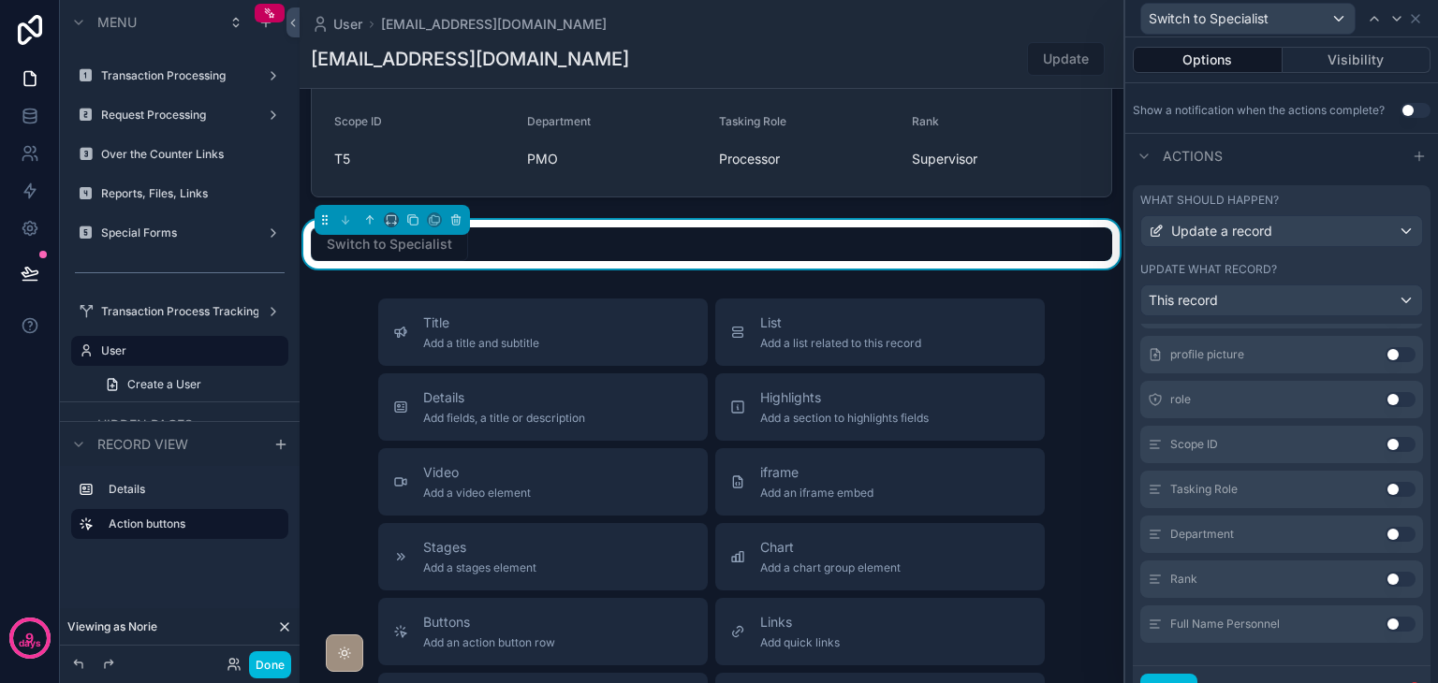
click at [1385, 574] on button "Use setting" at bounding box center [1400, 579] width 30 height 15
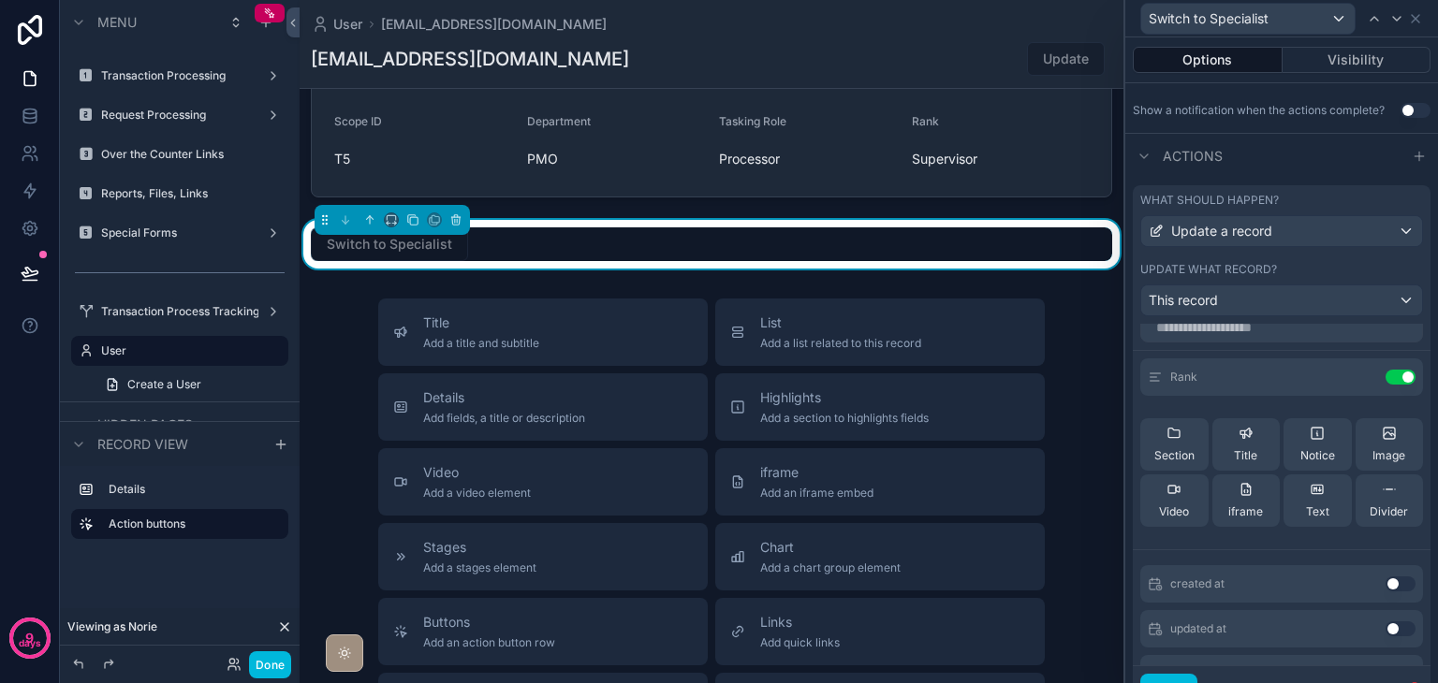
scroll to position [0, 0]
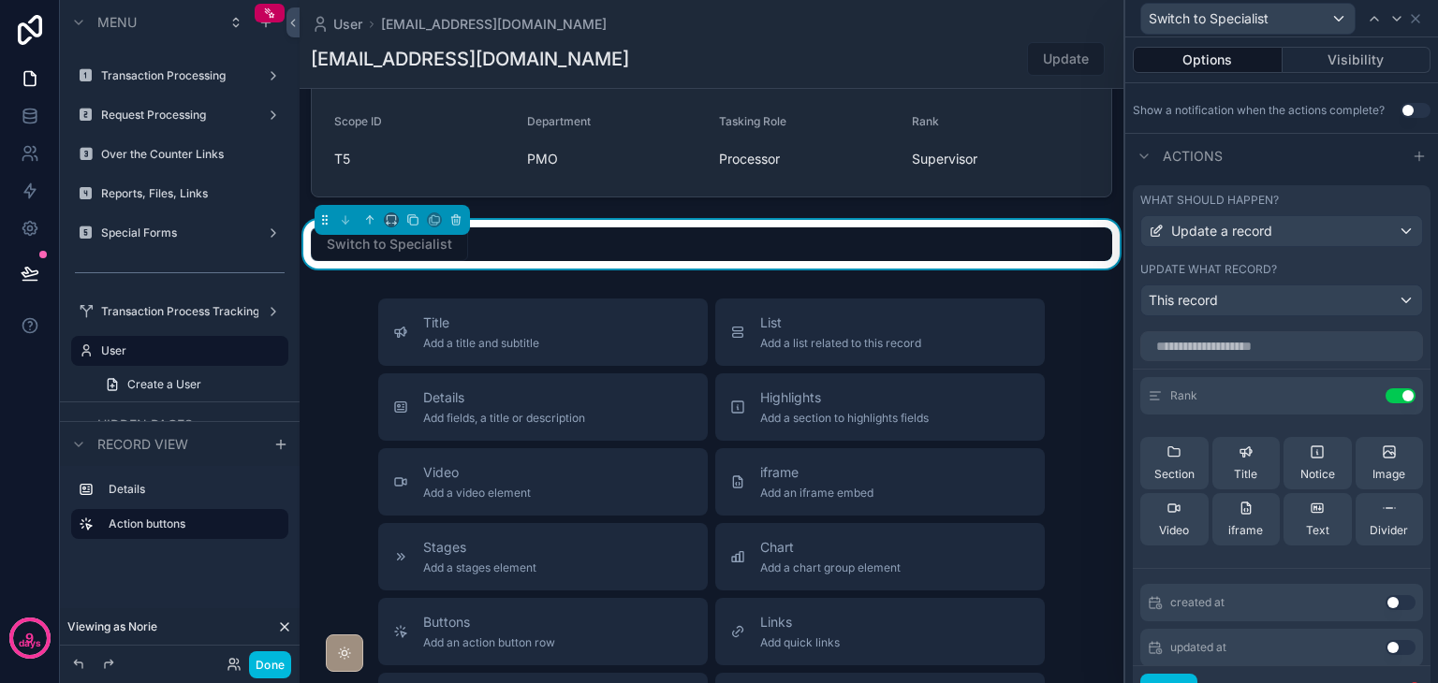
click at [266, 667] on button "Done" at bounding box center [270, 664] width 42 height 27
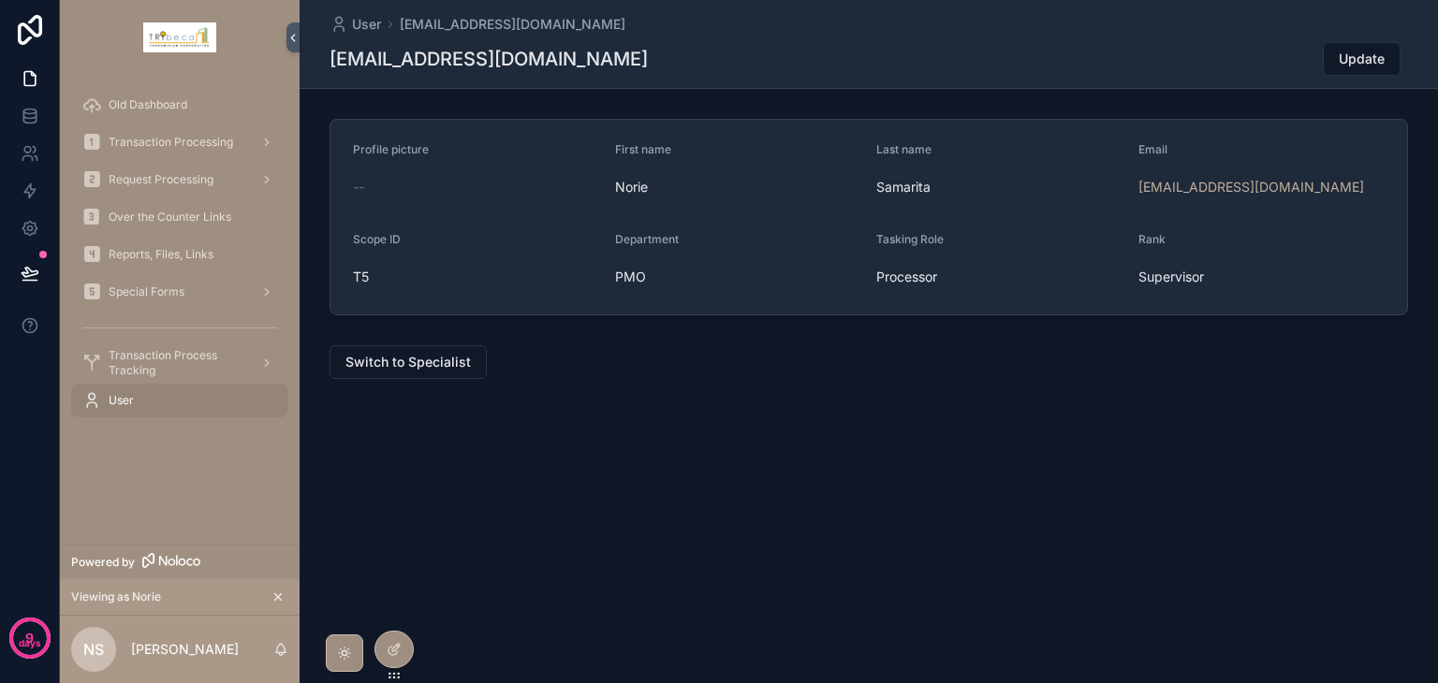
click at [412, 364] on span "Switch to Specialist" at bounding box center [407, 362] width 125 height 19
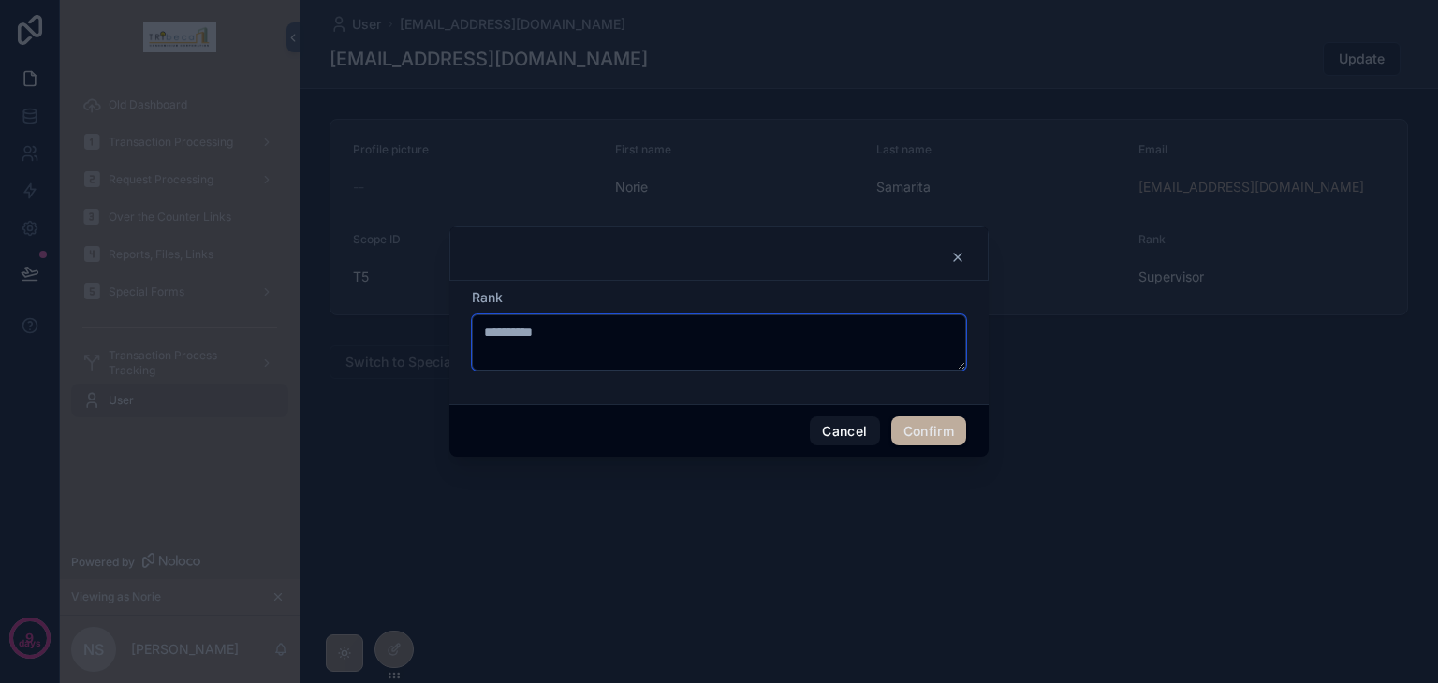
click at [613, 344] on textarea "**********" at bounding box center [719, 342] width 494 height 56
type textarea "**********"
click at [842, 441] on button "Cancel" at bounding box center [844, 432] width 69 height 30
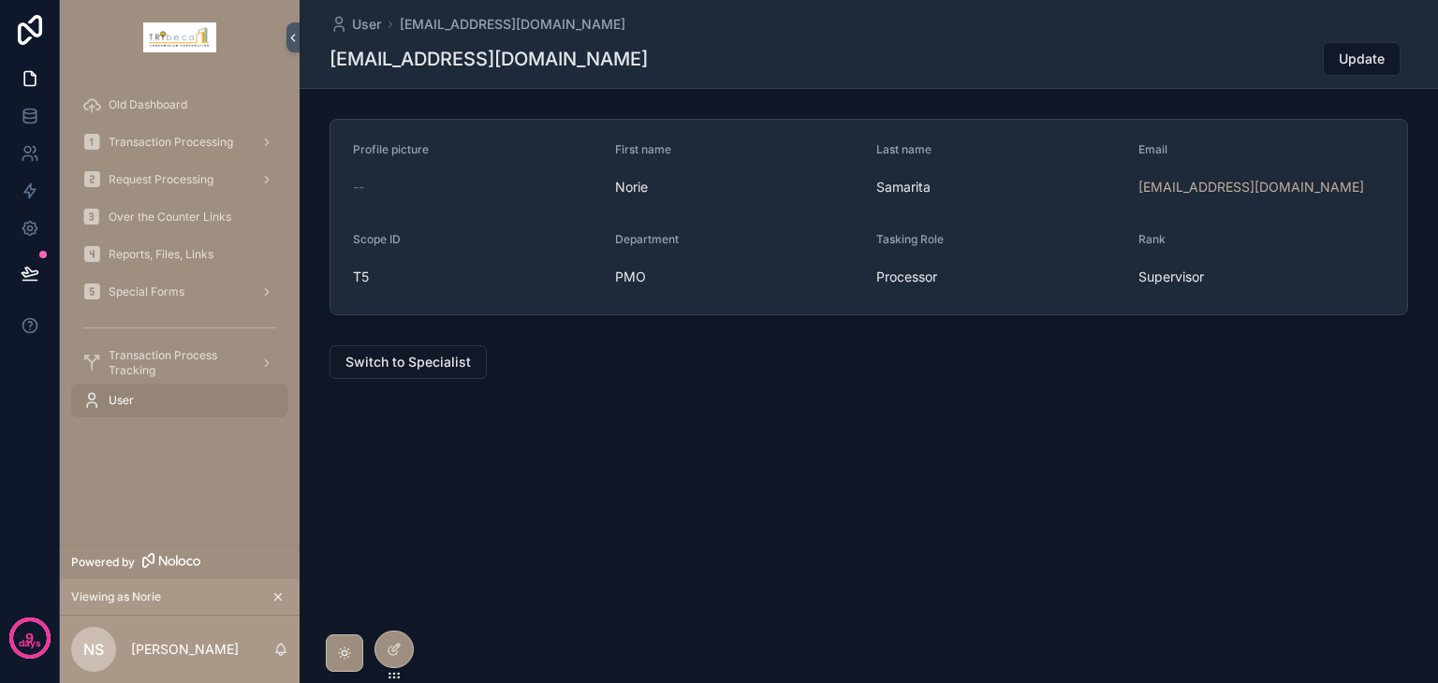
click at [376, 641] on div at bounding box center [393, 650] width 37 height 36
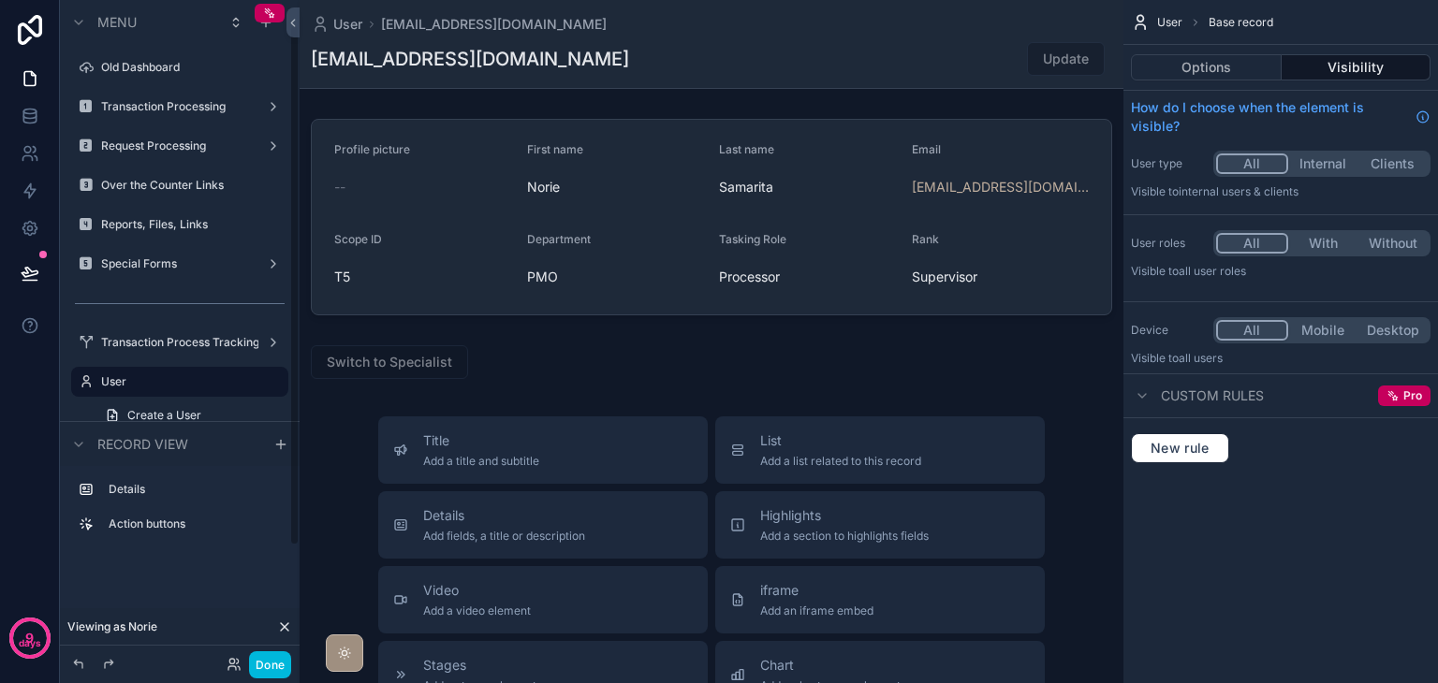
scroll to position [31, 0]
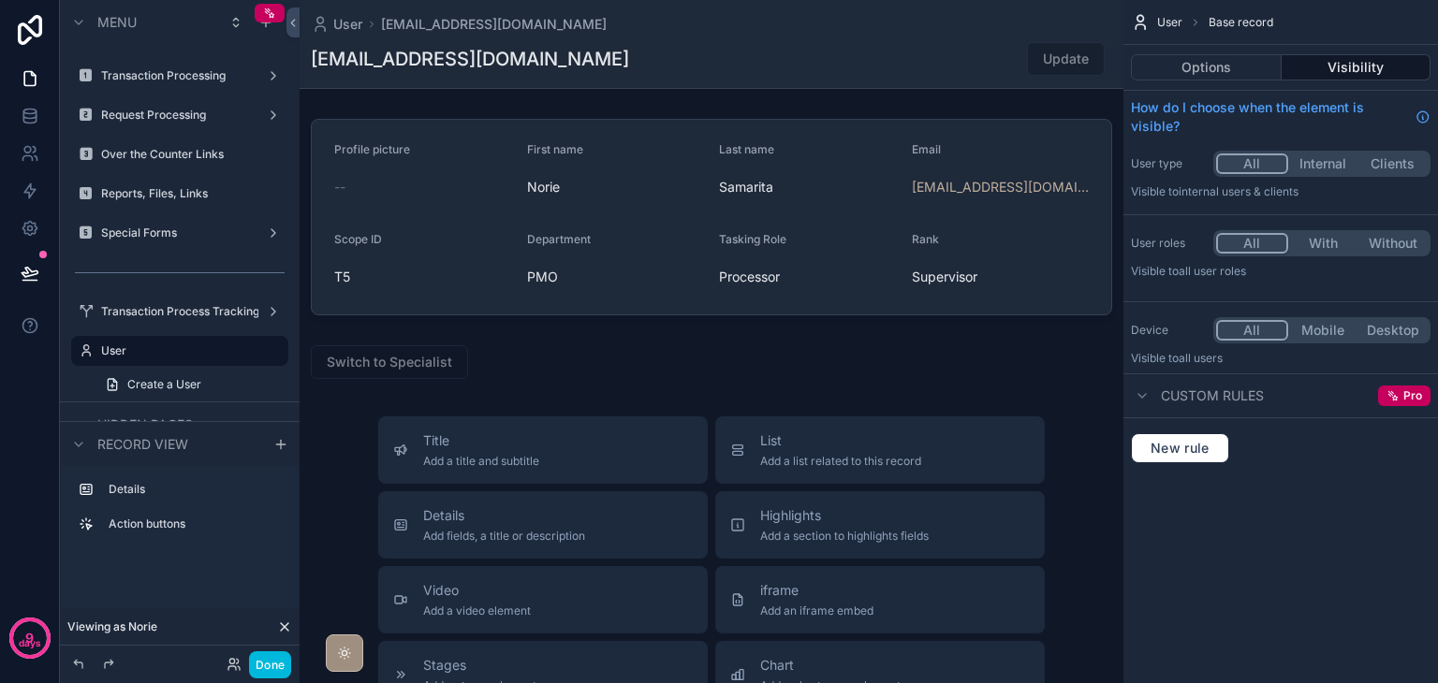
click at [563, 368] on div "scrollable content" at bounding box center [712, 616] width 824 height 1233
click at [730, 370] on div "scrollable content" at bounding box center [712, 362] width 824 height 49
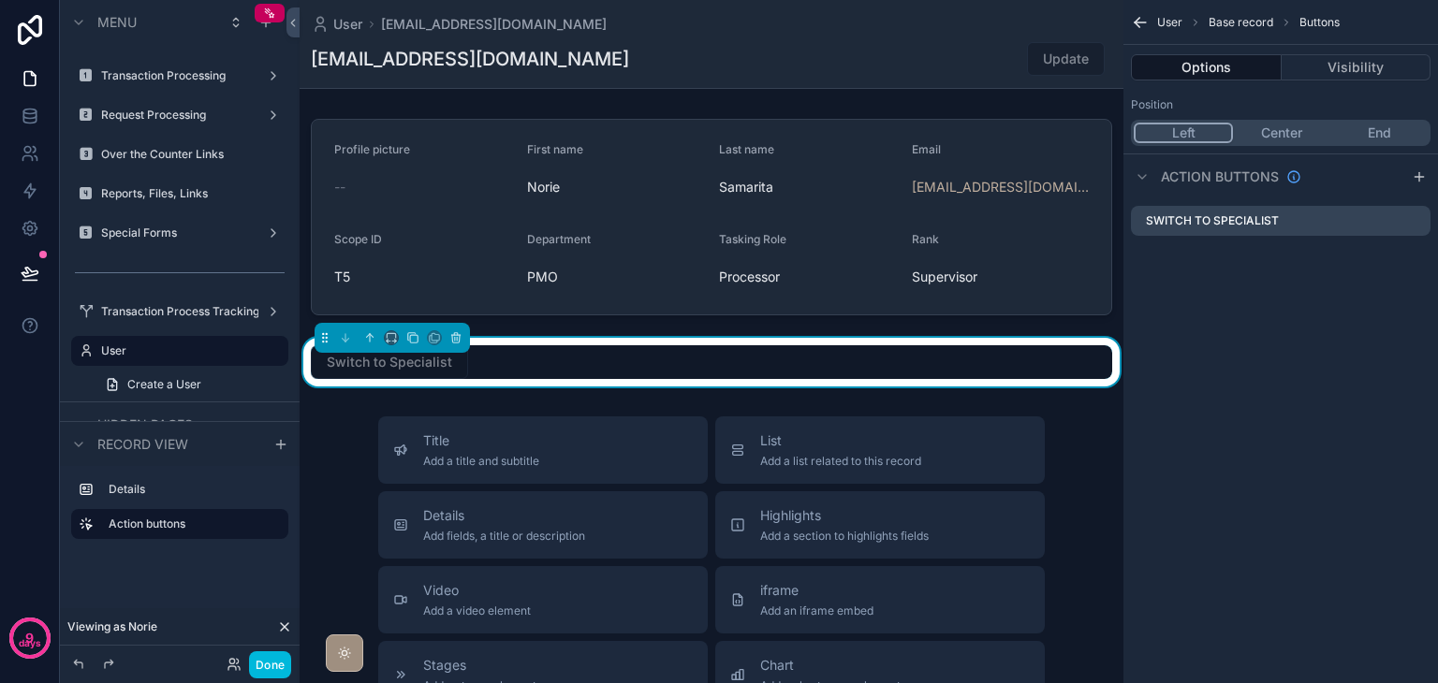
click at [0, 0] on icon "scrollable content" at bounding box center [0, 0] width 0 height 0
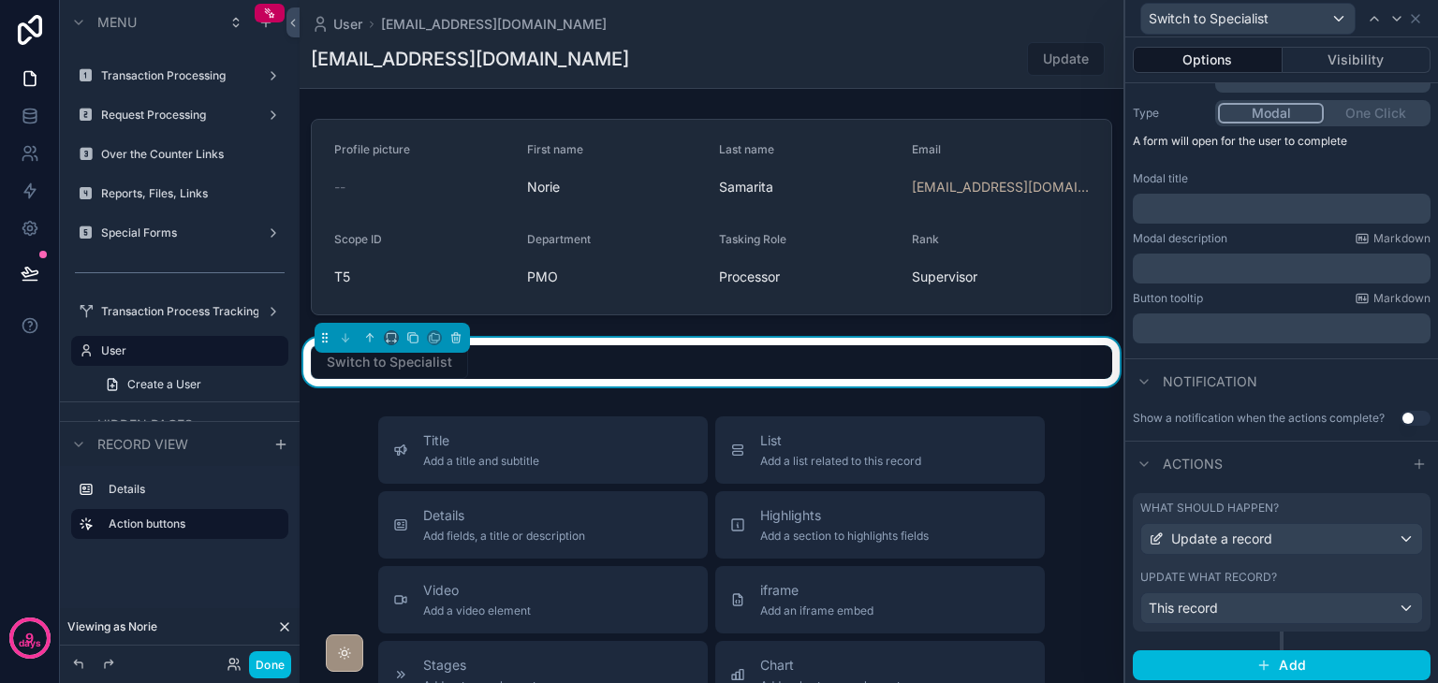
scroll to position [220, 0]
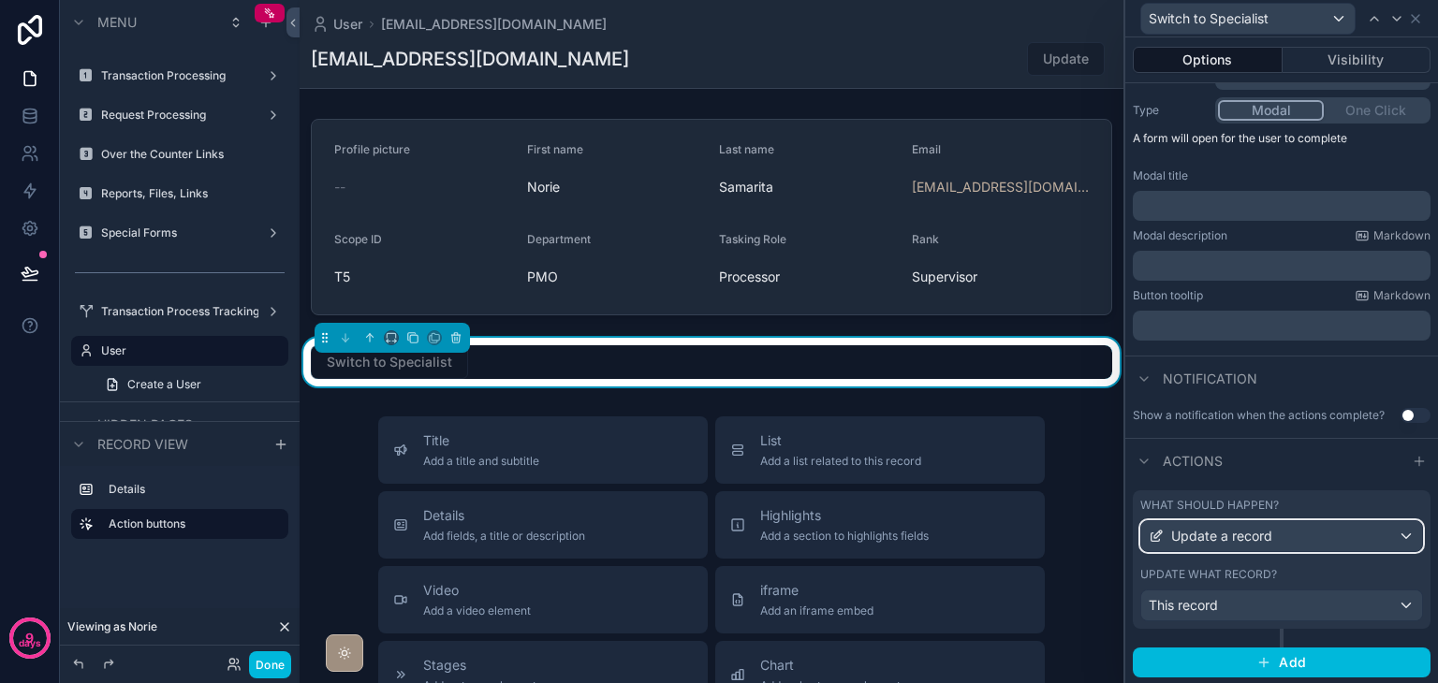
click at [1329, 533] on div "Update a record" at bounding box center [1281, 536] width 281 height 30
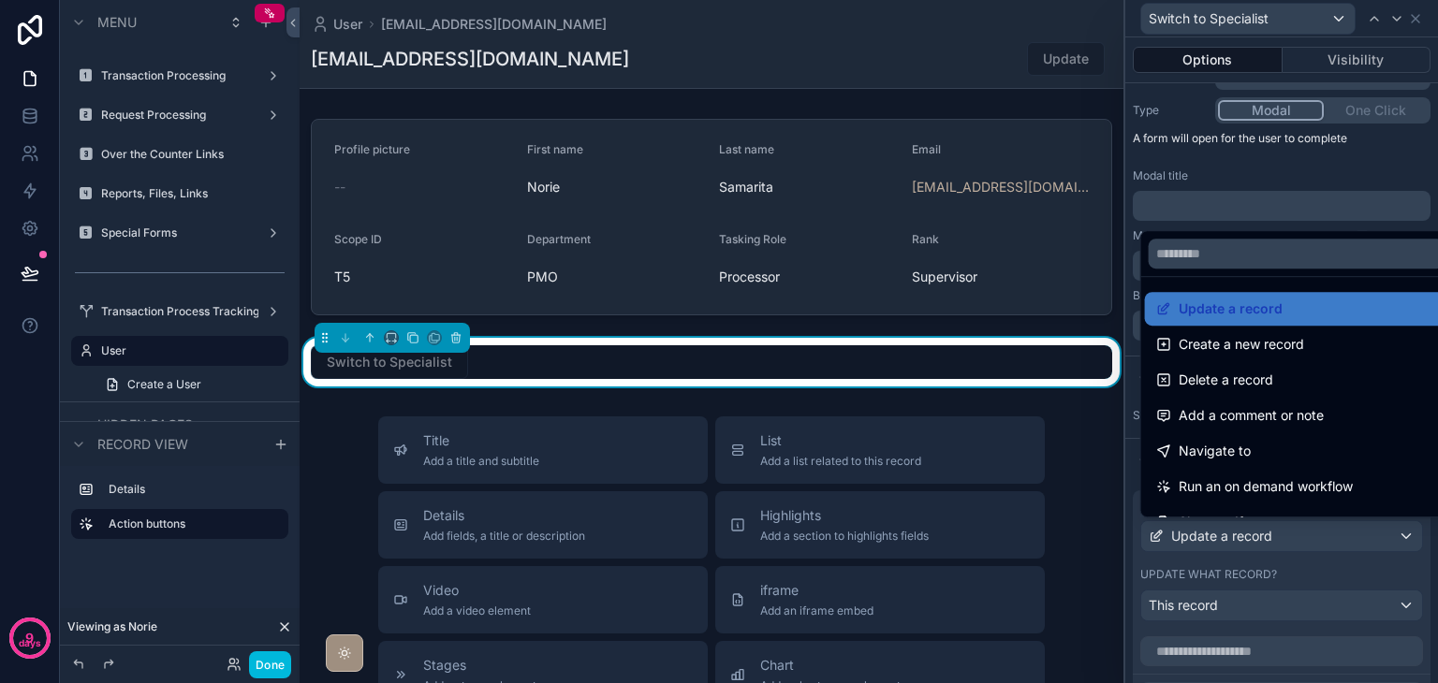
click at [1329, 533] on div at bounding box center [1281, 341] width 313 height 683
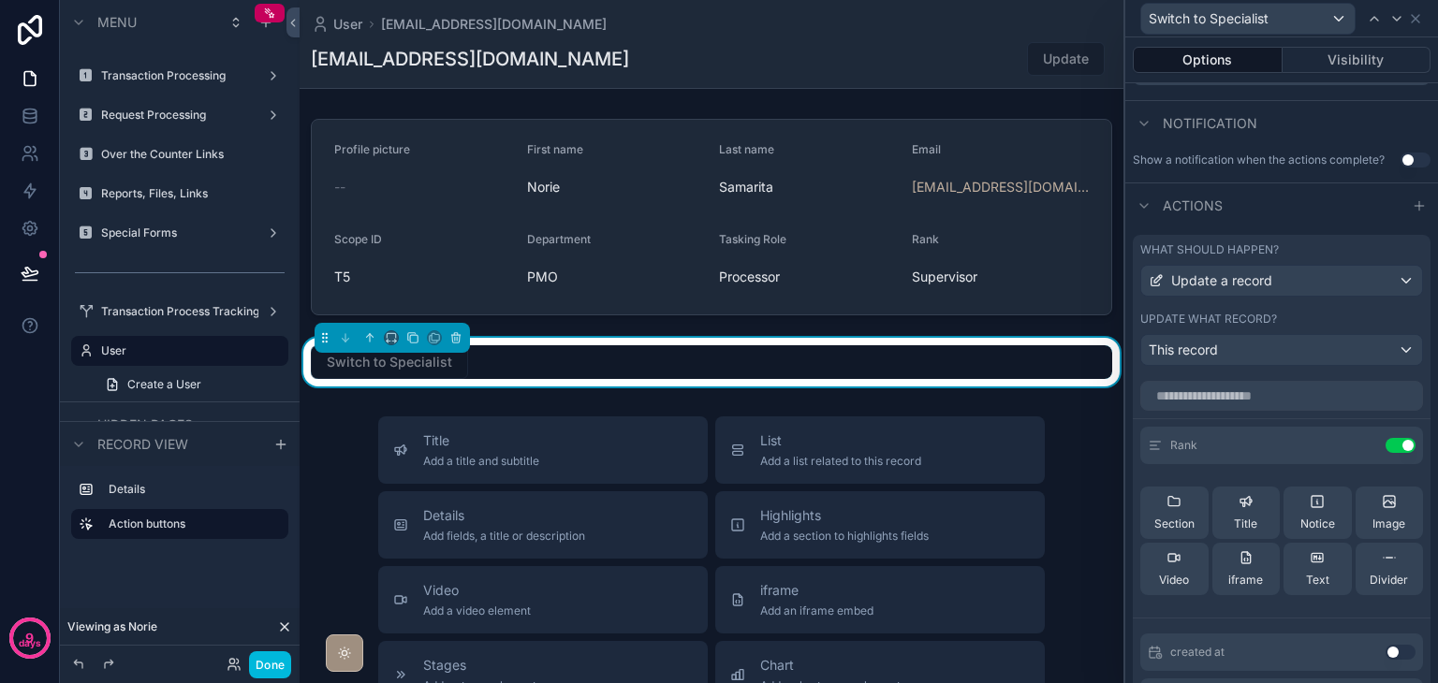
scroll to position [501, 0]
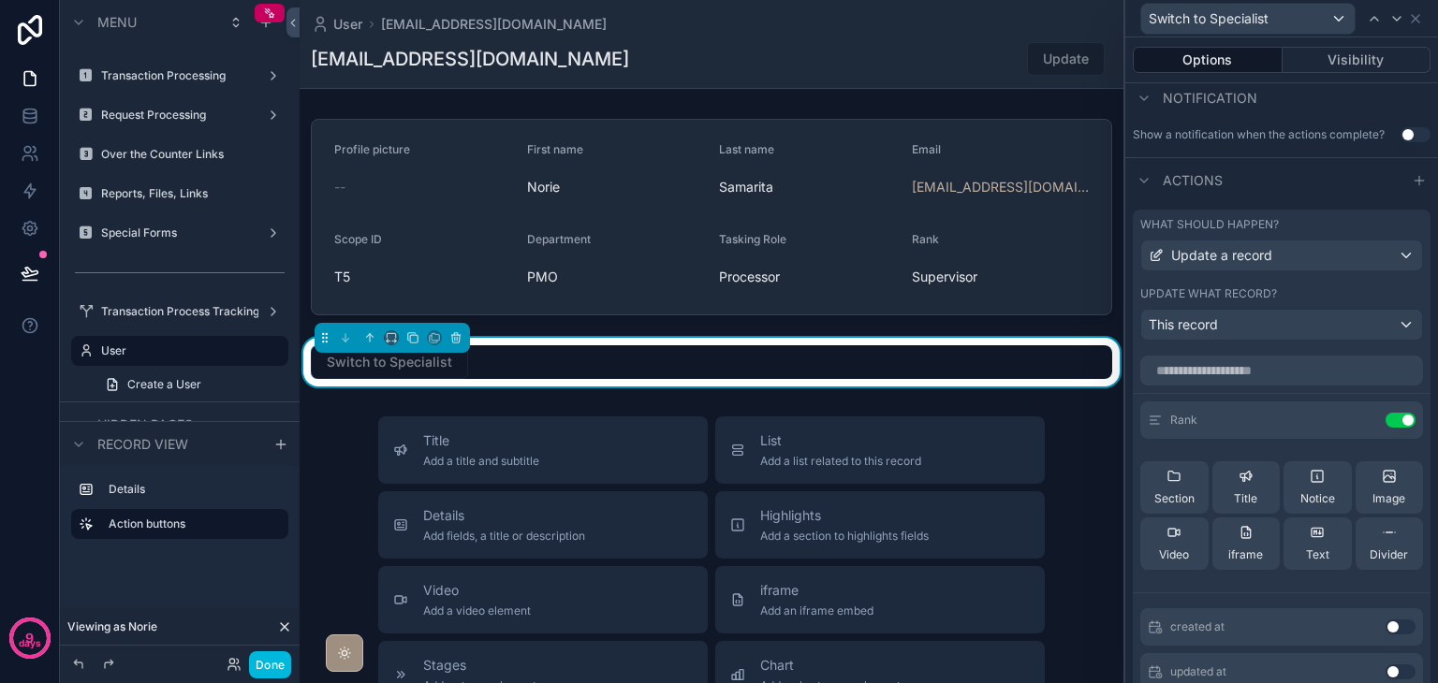
click at [0, 0] on icon at bounding box center [0, 0] width 0 height 0
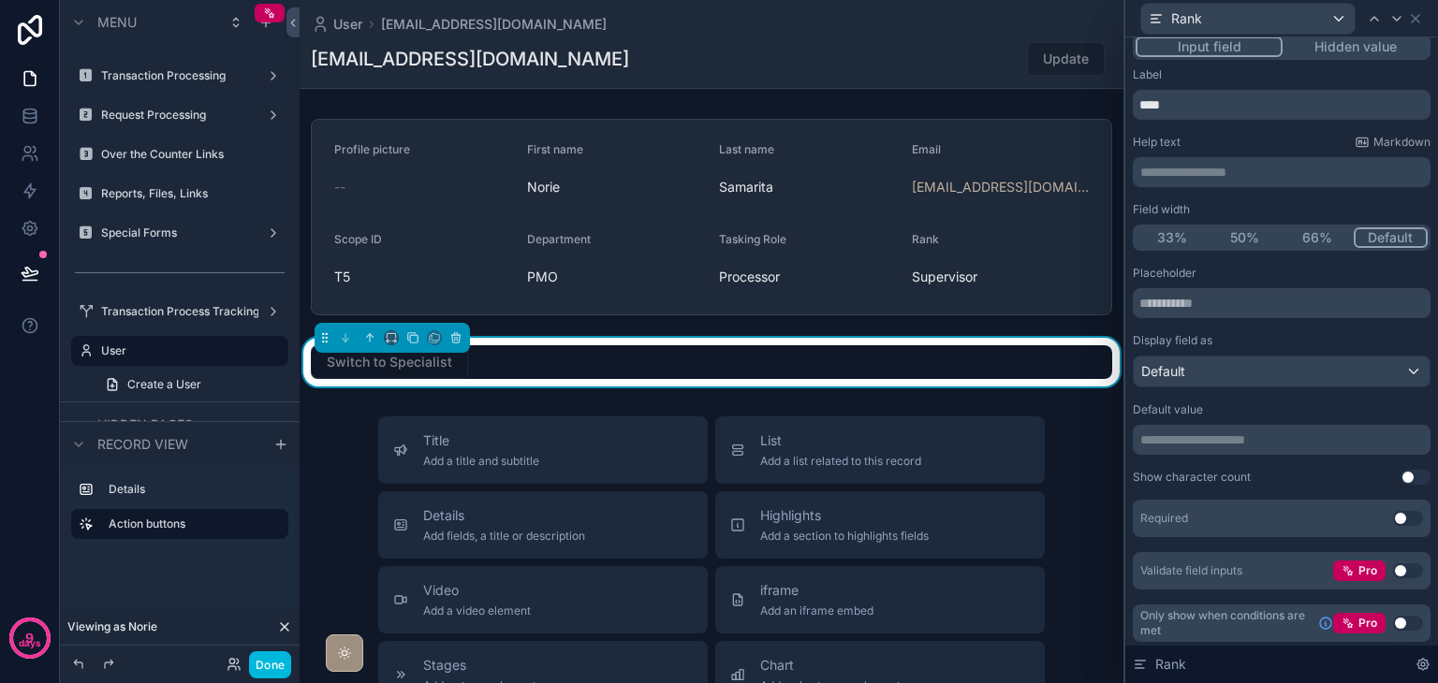
scroll to position [15, 0]
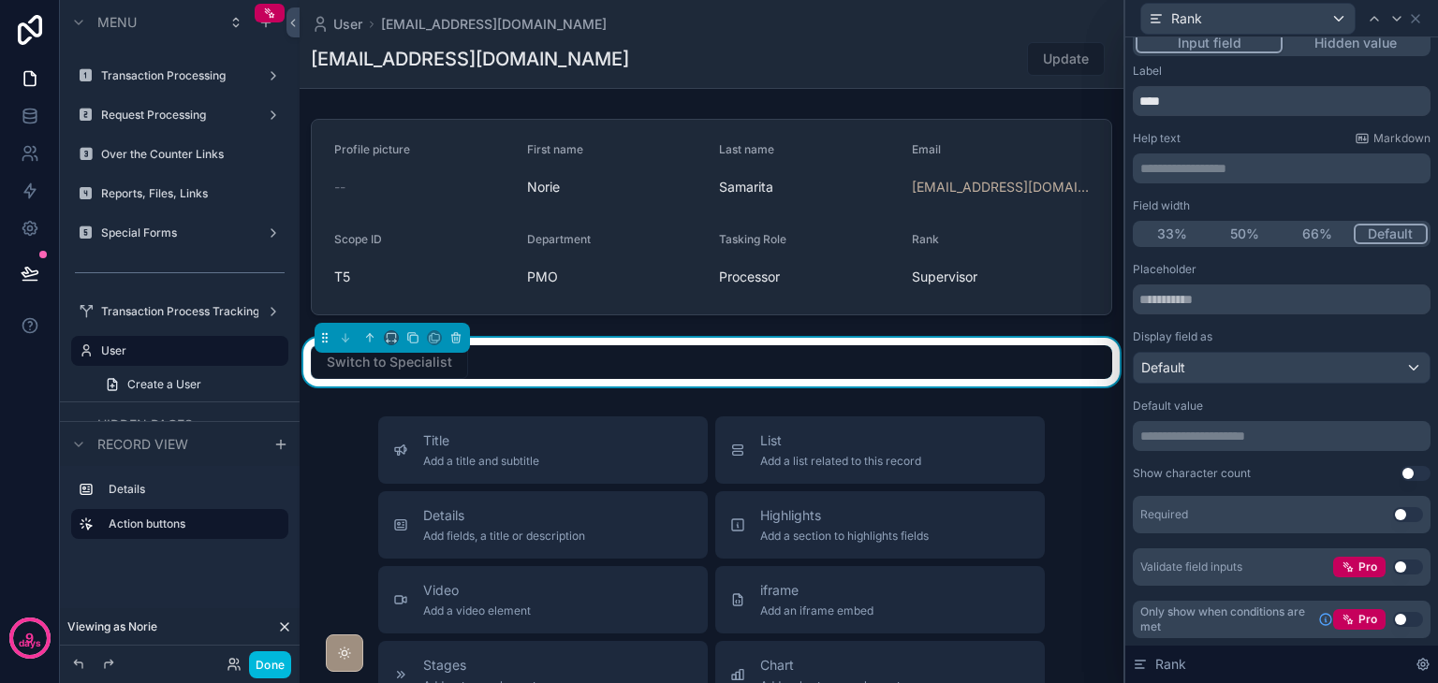
click at [1393, 566] on button "Use setting" at bounding box center [1408, 567] width 30 height 15
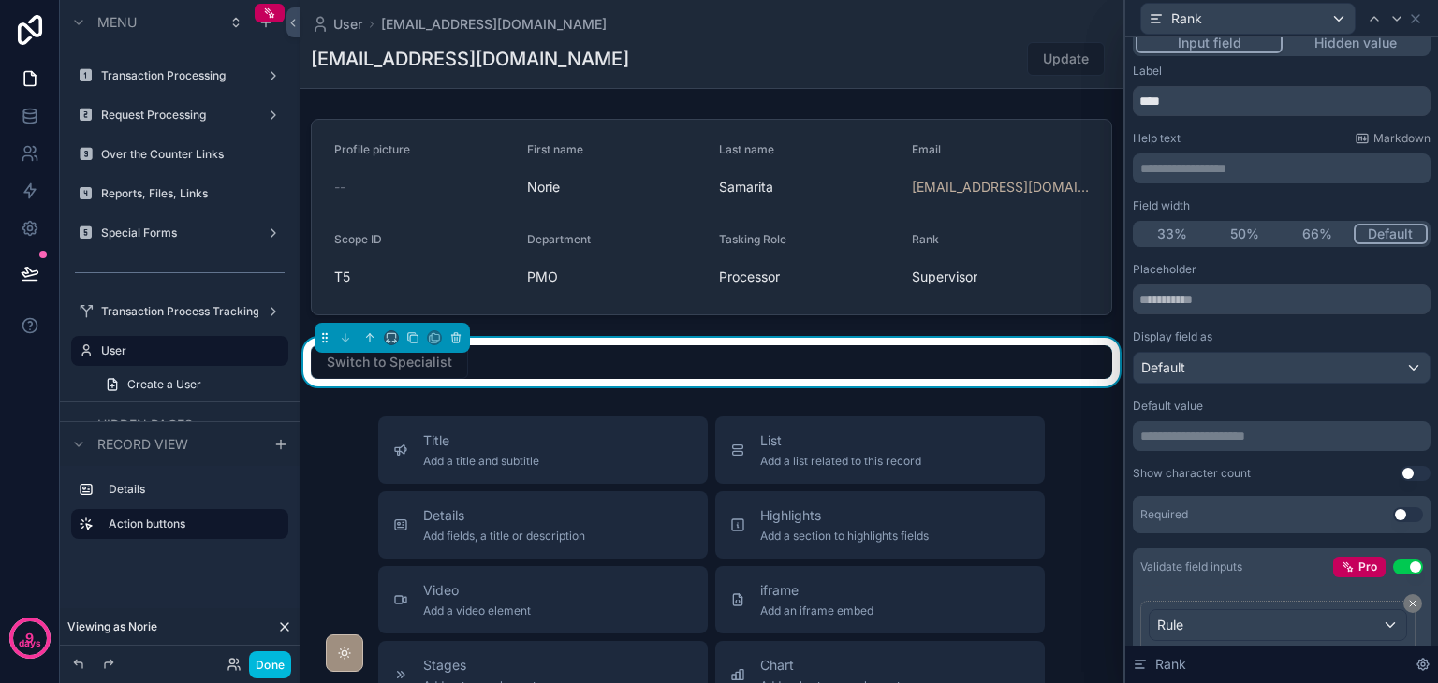
scroll to position [180, 0]
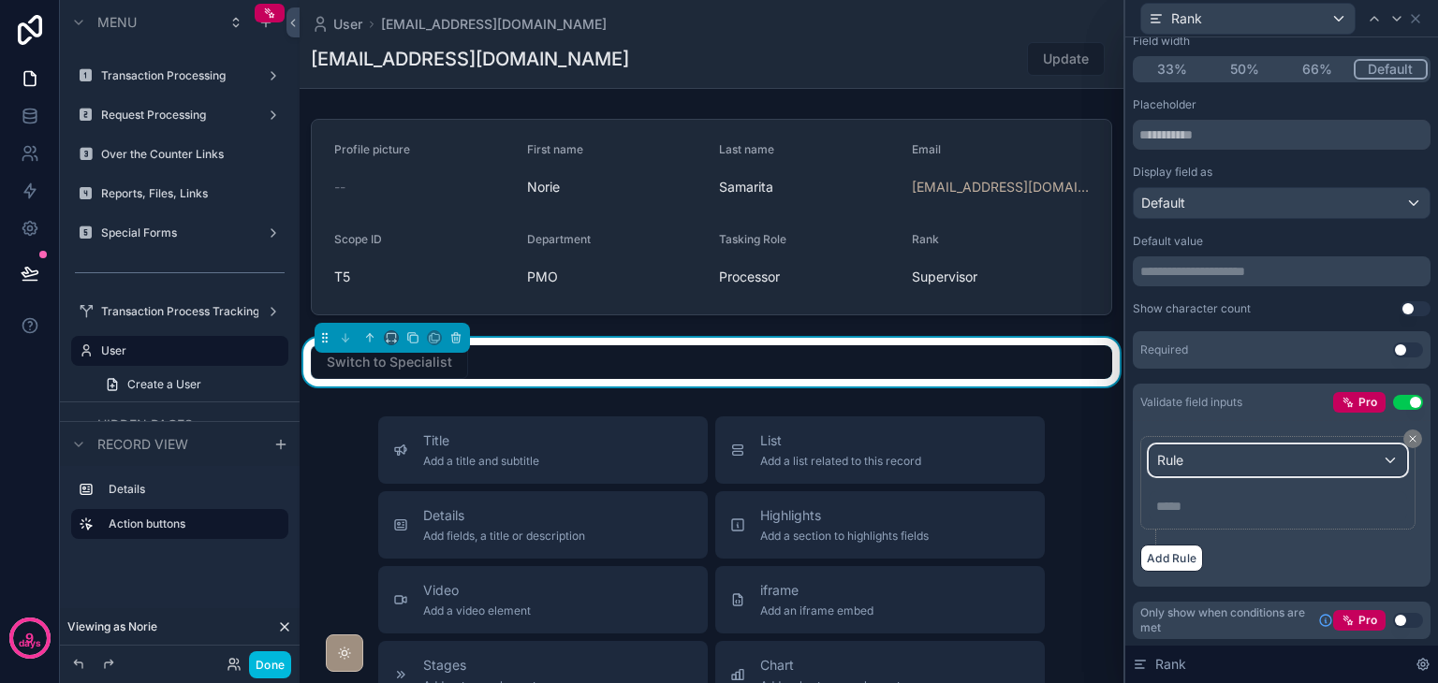
click at [1221, 467] on div "Rule" at bounding box center [1277, 461] width 256 height 30
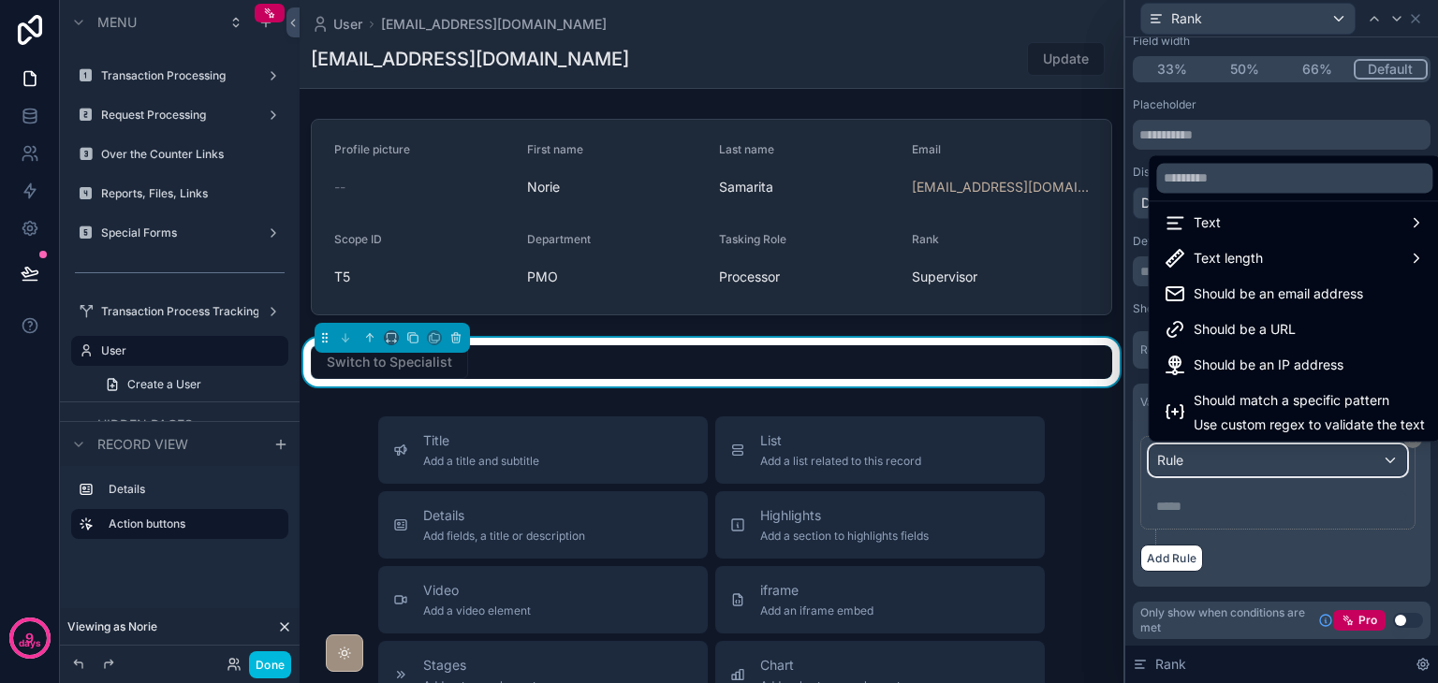
scroll to position [13, 0]
click at [1222, 223] on div "Text" at bounding box center [1293, 220] width 261 height 22
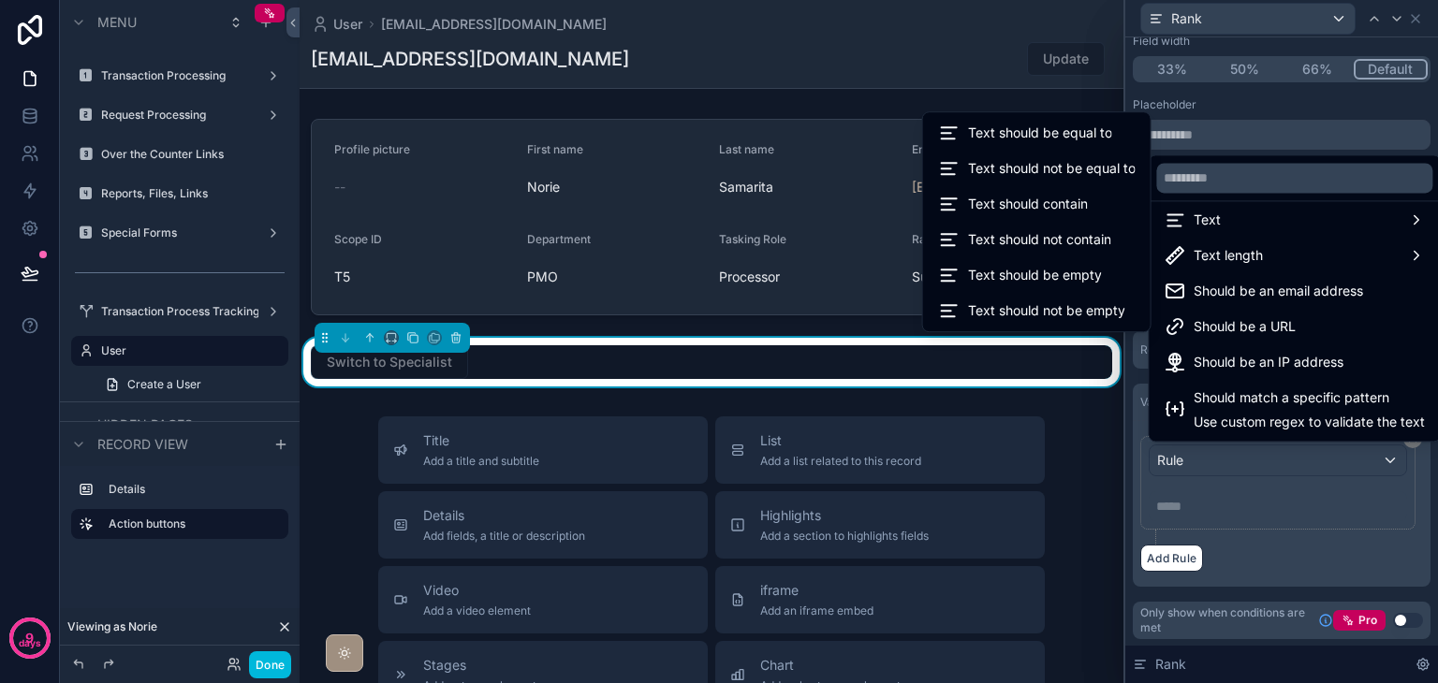
click at [1067, 143] on span "Text should be equal to" at bounding box center [1040, 133] width 144 height 22
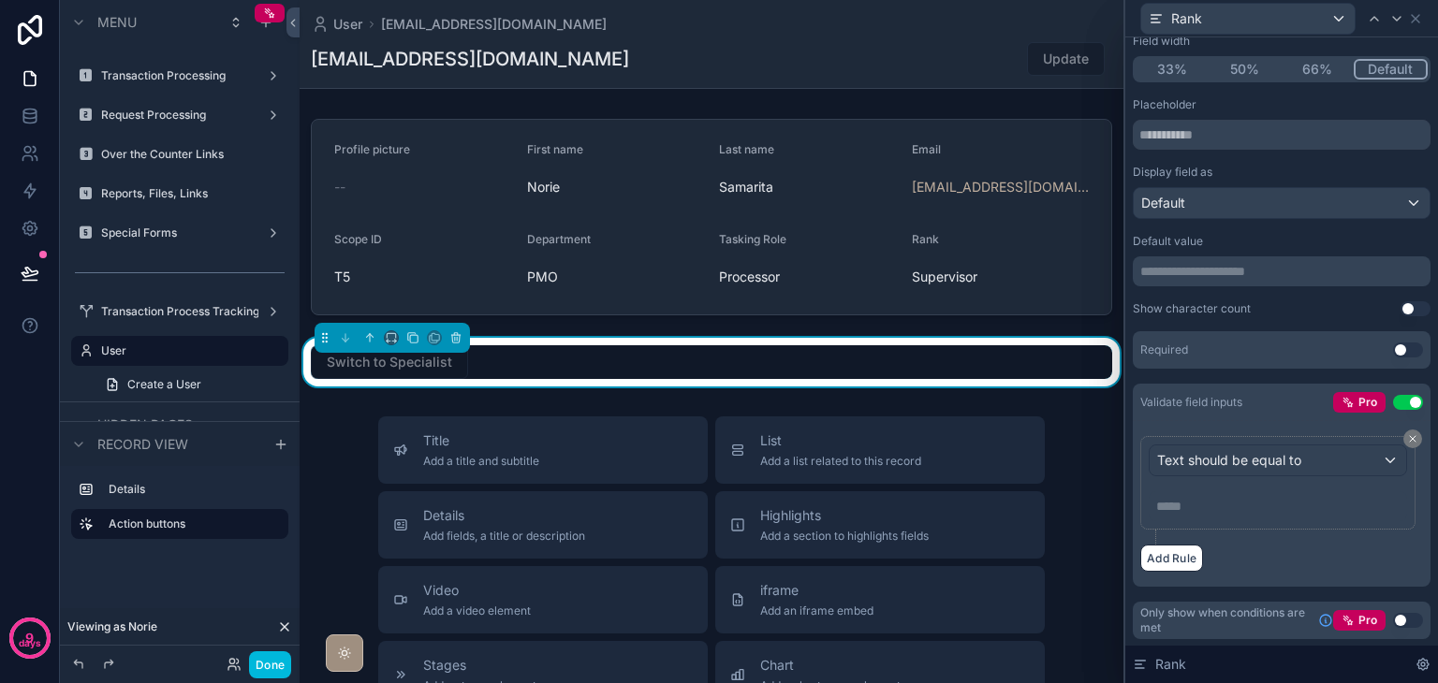
click at [1185, 505] on p "***** ﻿" at bounding box center [1279, 506] width 247 height 19
click at [1393, 172] on div "Display field as" at bounding box center [1282, 172] width 298 height 15
click at [1412, 20] on icon at bounding box center [1415, 18] width 15 height 15
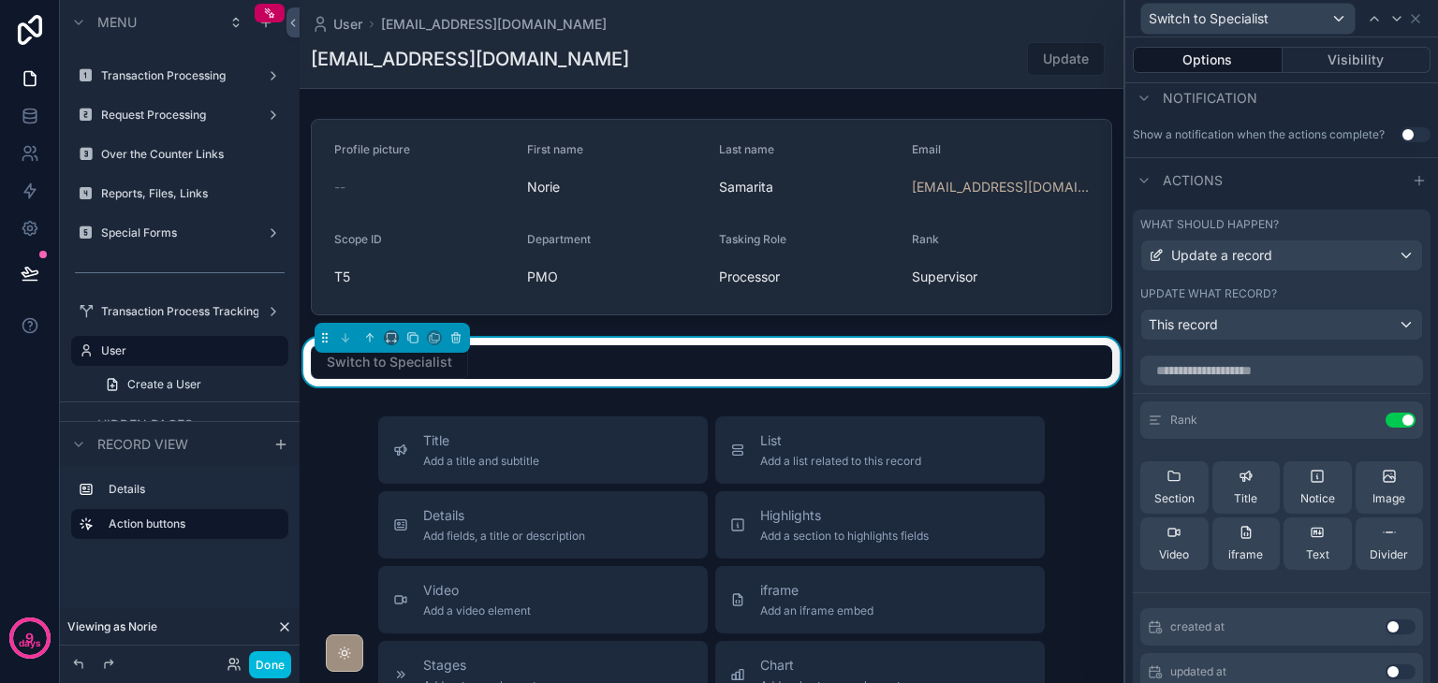
click at [272, 667] on button "Done" at bounding box center [270, 664] width 42 height 27
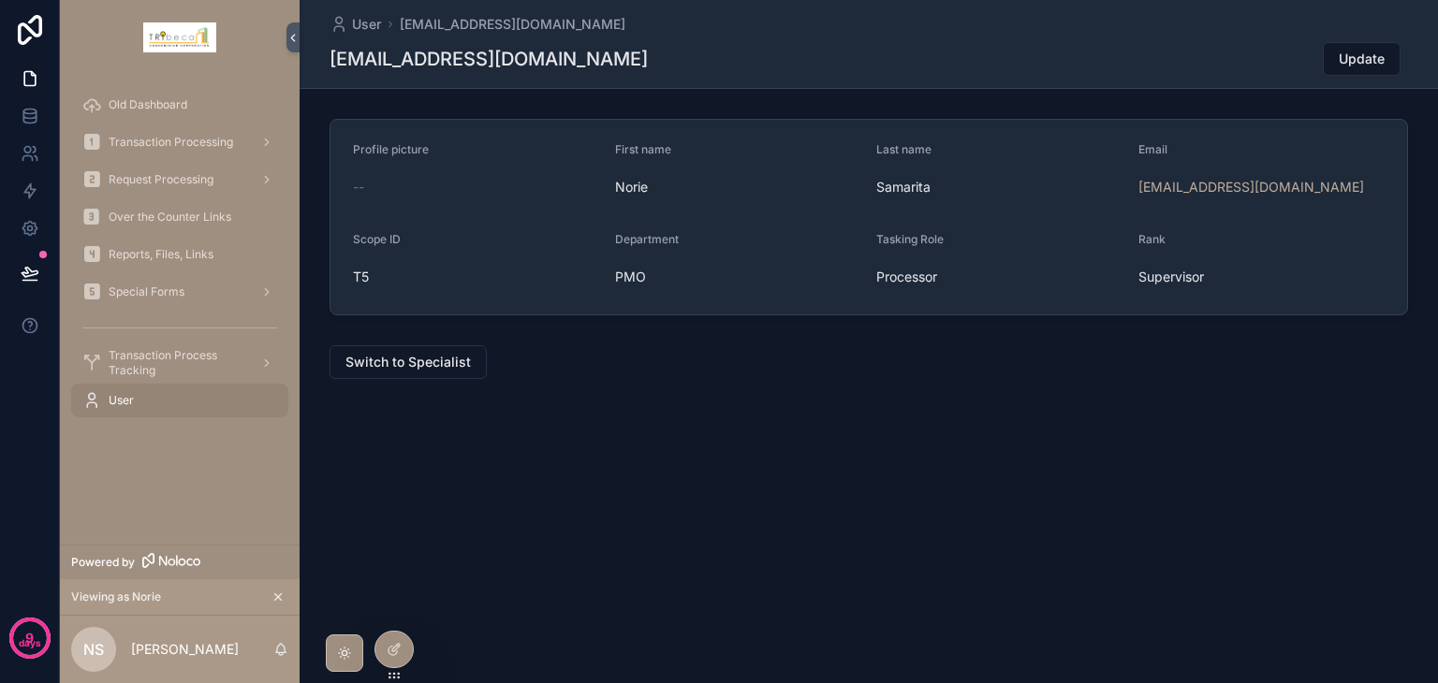
click at [409, 364] on span "Switch to Specialist" at bounding box center [407, 362] width 125 height 19
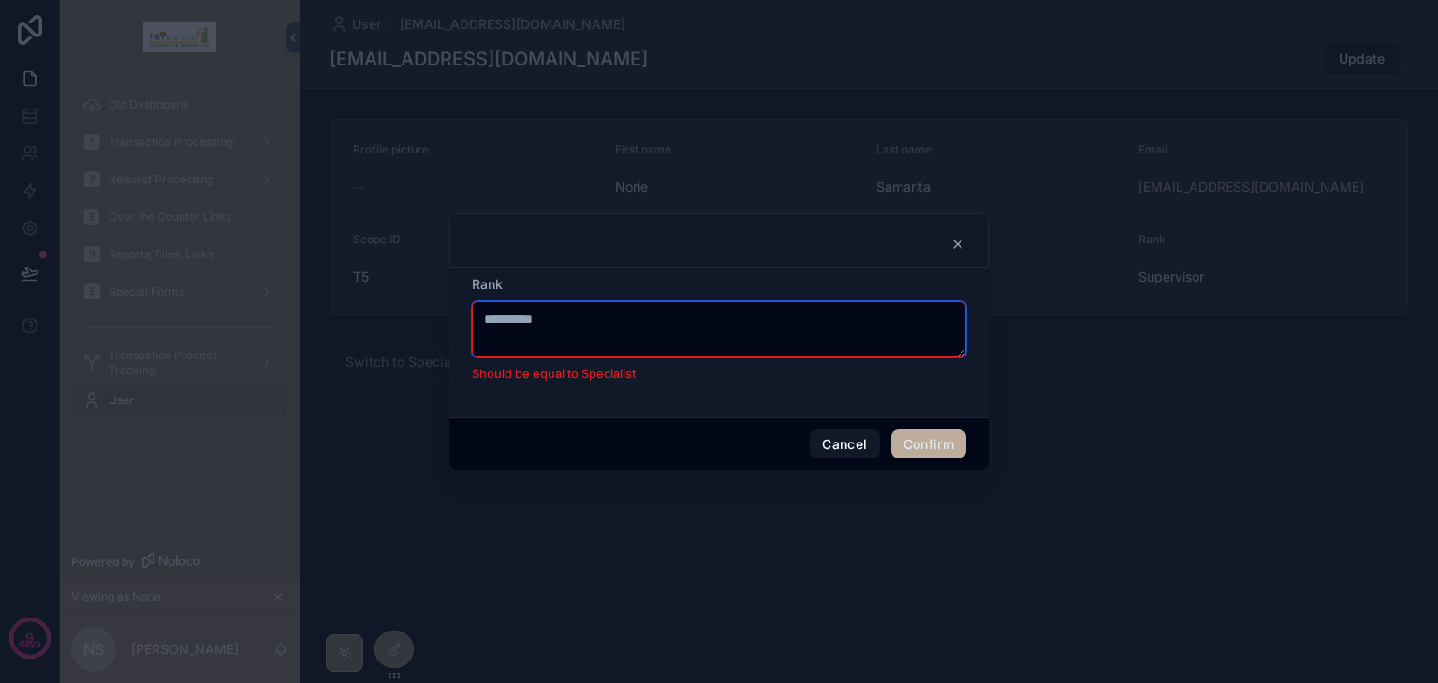
click at [532, 315] on textarea "**********" at bounding box center [719, 329] width 494 height 56
type textarea "**********"
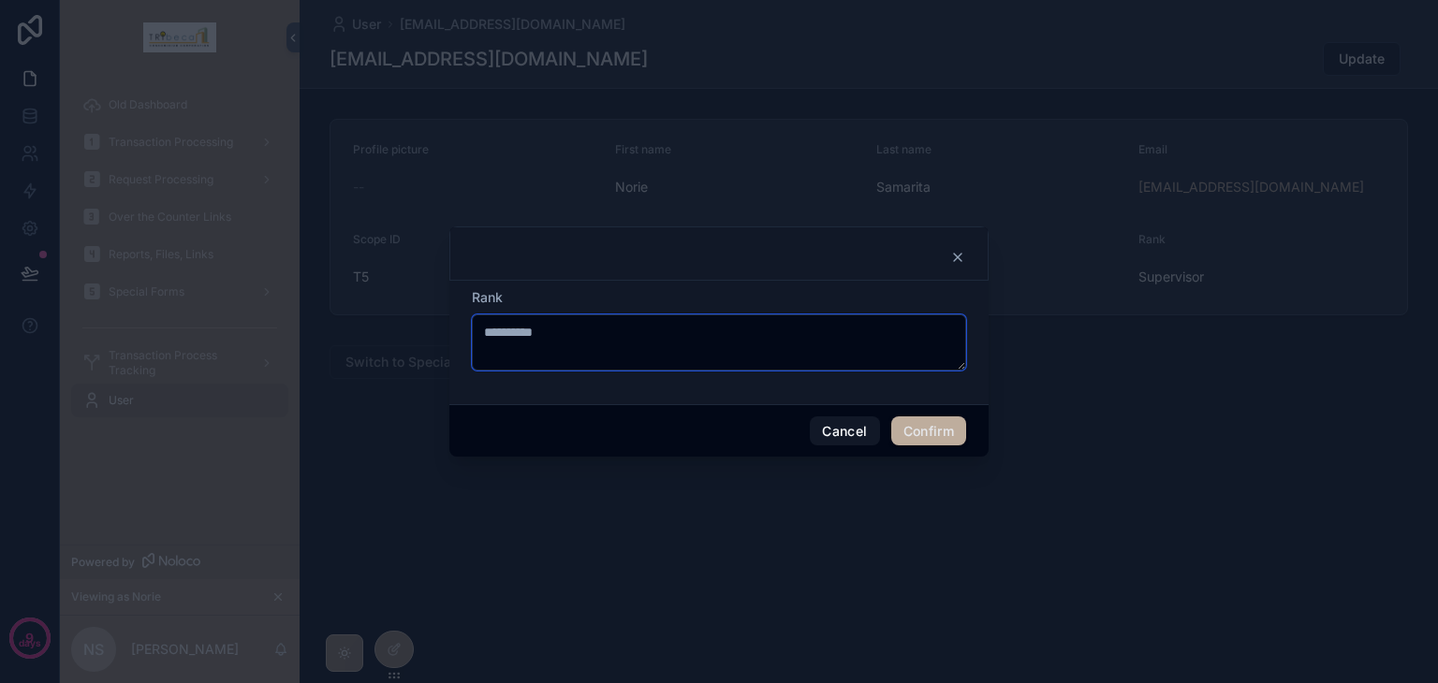
type textarea "**********"
click at [902, 427] on button "Confirm" at bounding box center [928, 432] width 75 height 30
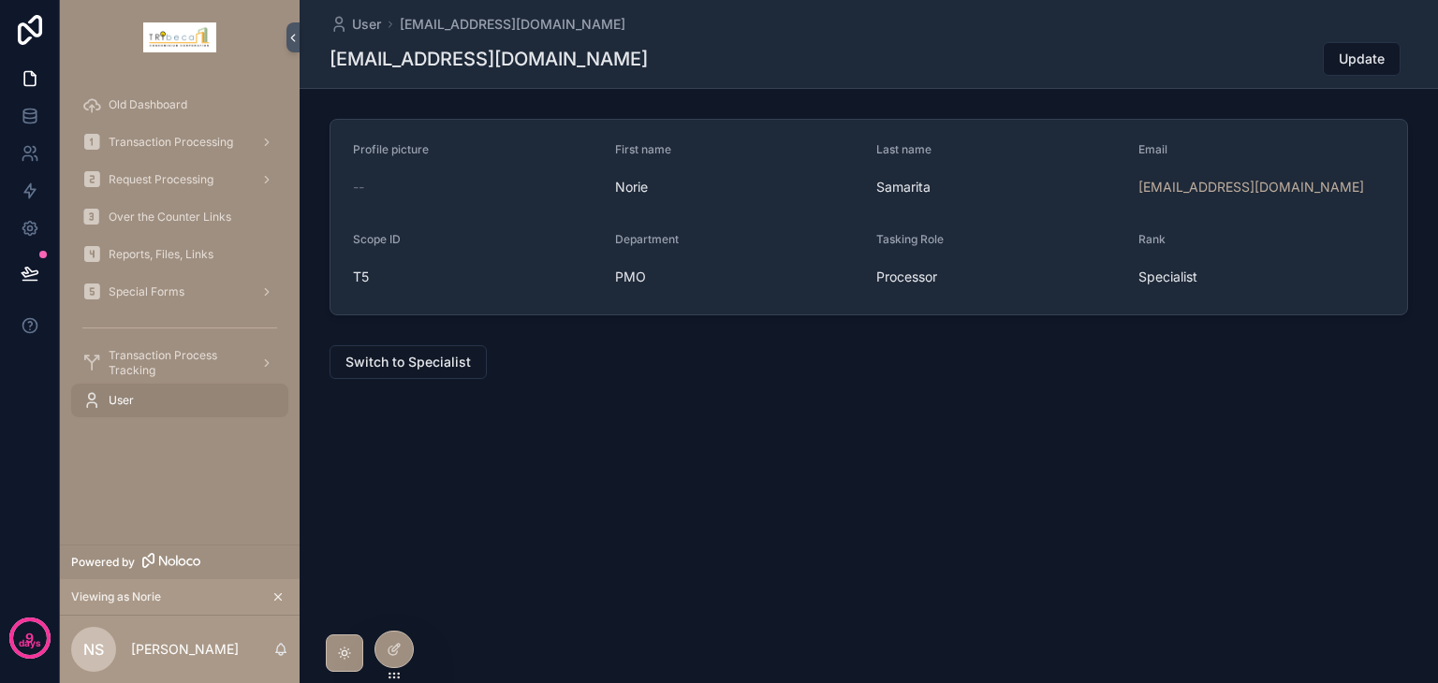
click at [149, 143] on span "Transaction Processing" at bounding box center [171, 142] width 124 height 15
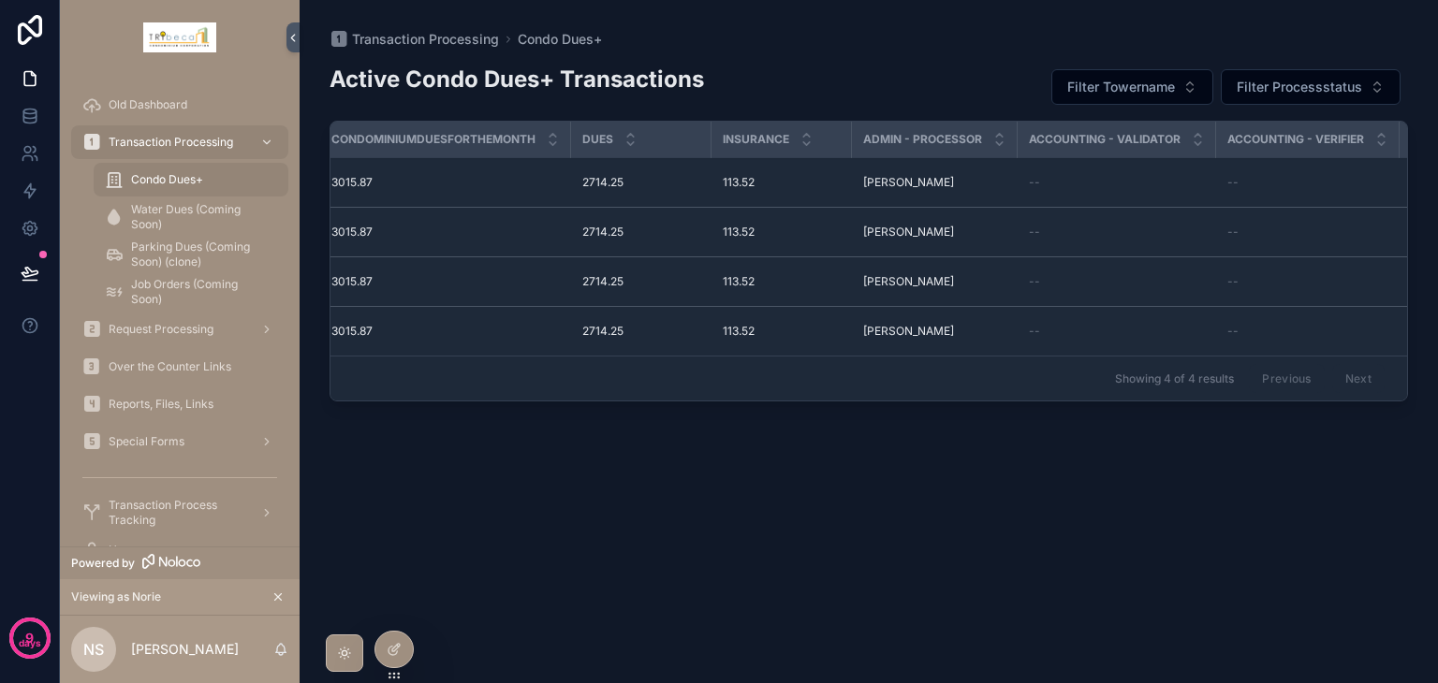
scroll to position [0, 1060]
click at [565, 507] on div "Active Condo Dues+ Transactions Filter Towername Filter Processstatus Transacti…" at bounding box center [868, 355] width 1078 height 612
click at [397, 652] on icon at bounding box center [394, 649] width 15 height 15
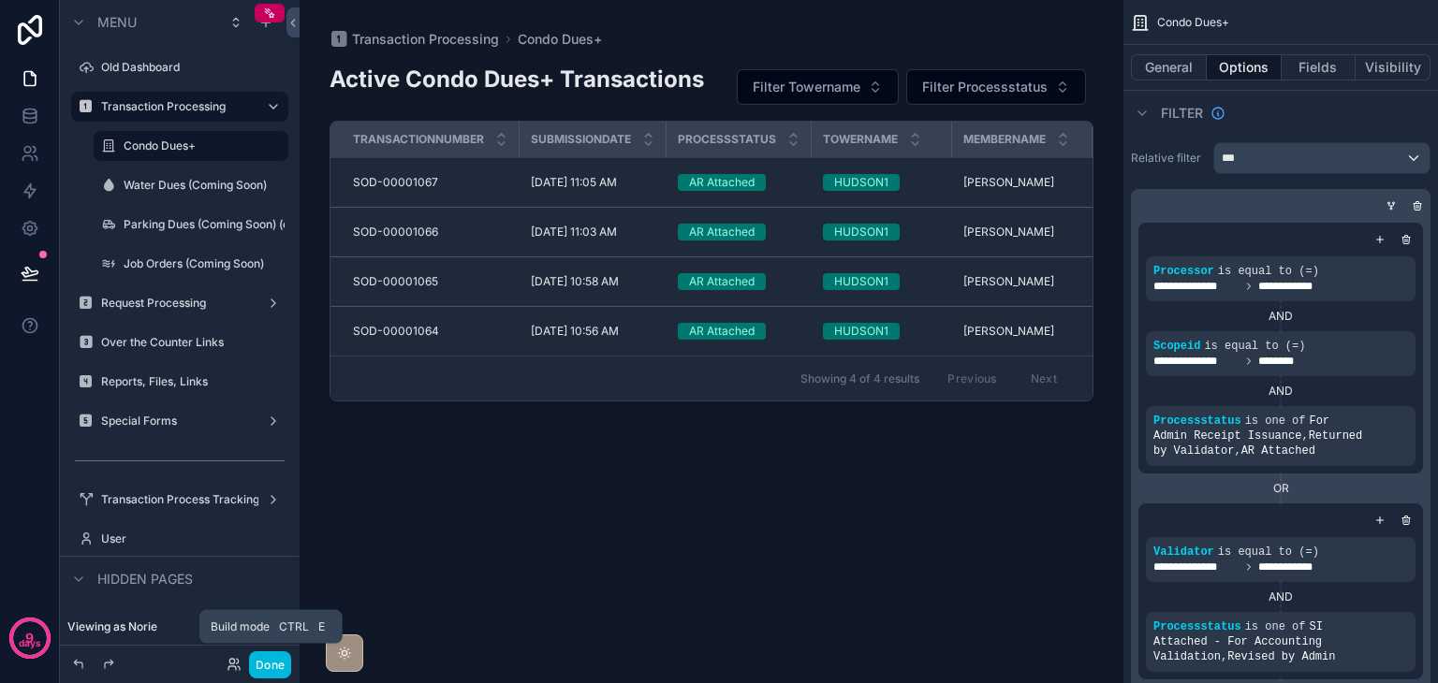
click at [274, 659] on button "Done" at bounding box center [270, 664] width 42 height 27
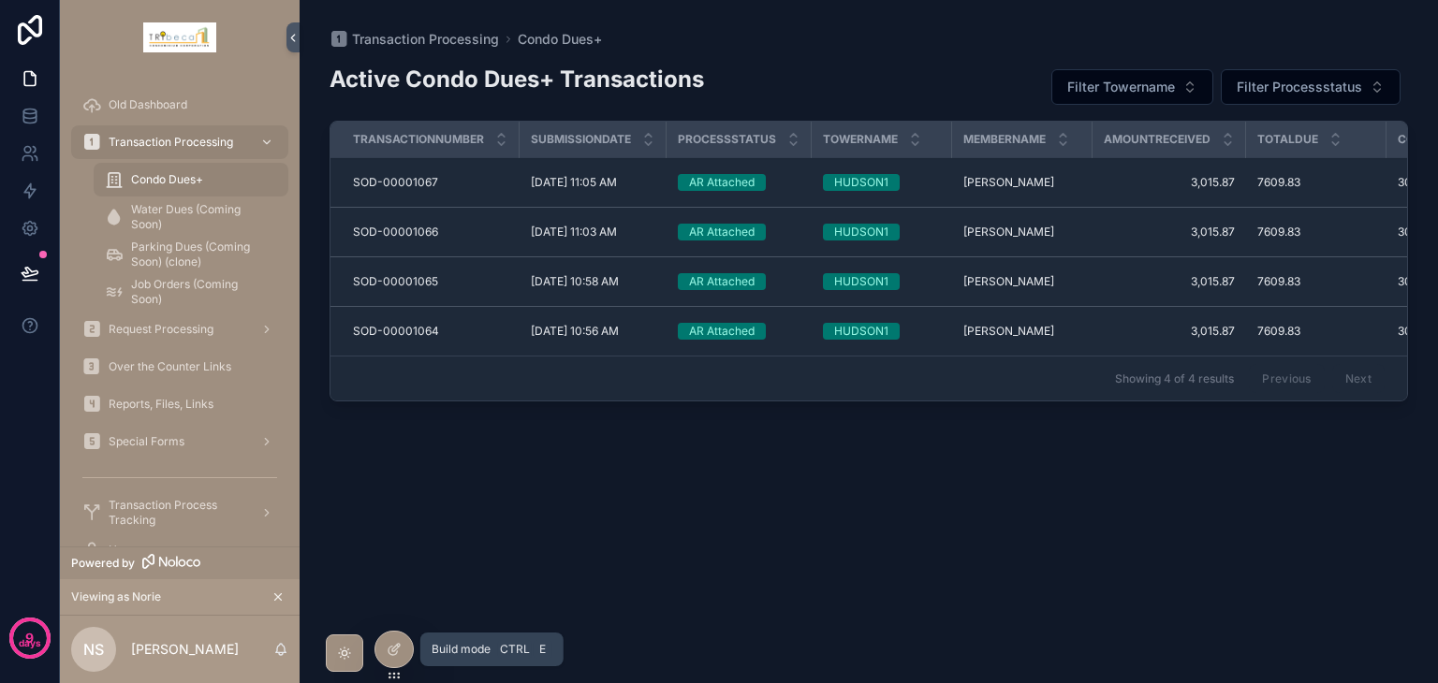
click at [390, 652] on icon at bounding box center [394, 649] width 15 height 15
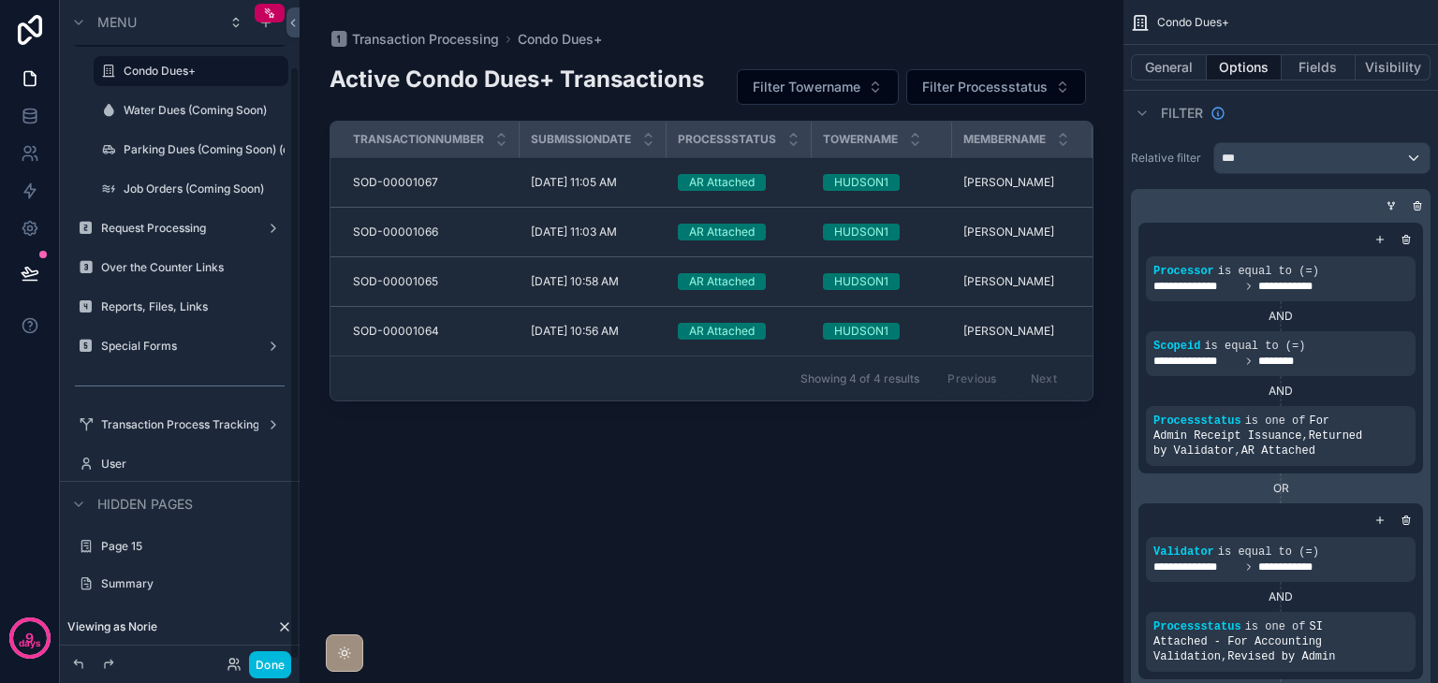
click at [150, 460] on label "User" at bounding box center [189, 464] width 176 height 15
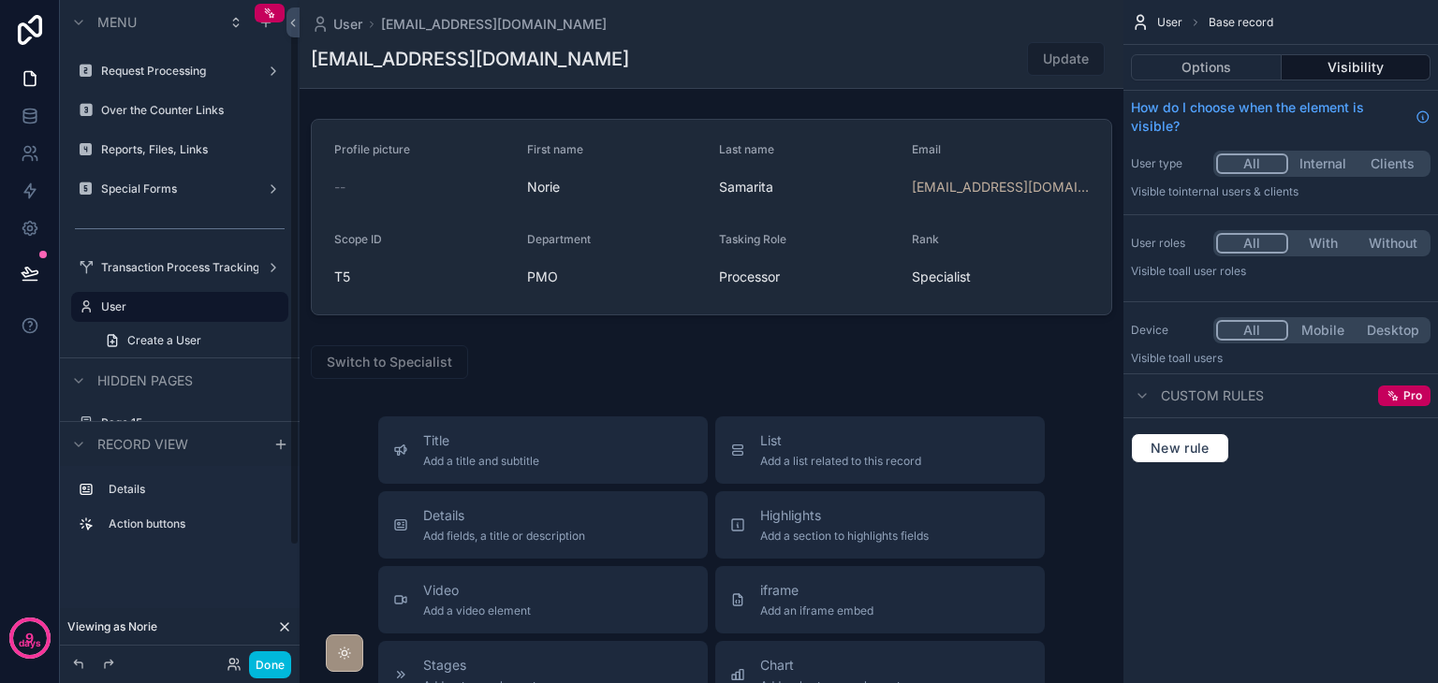
scroll to position [31, 0]
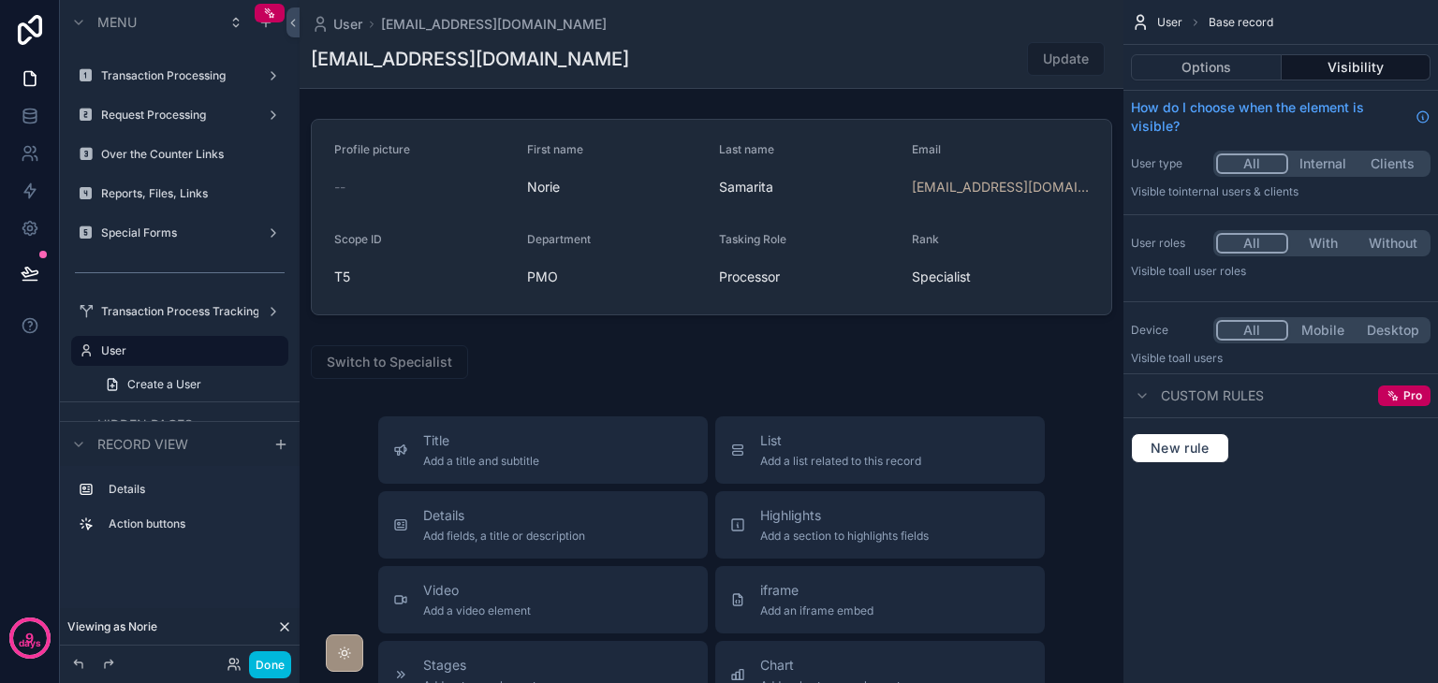
click at [541, 369] on div "scrollable content" at bounding box center [712, 616] width 824 height 1233
click at [560, 374] on div "scrollable content" at bounding box center [712, 362] width 824 height 49
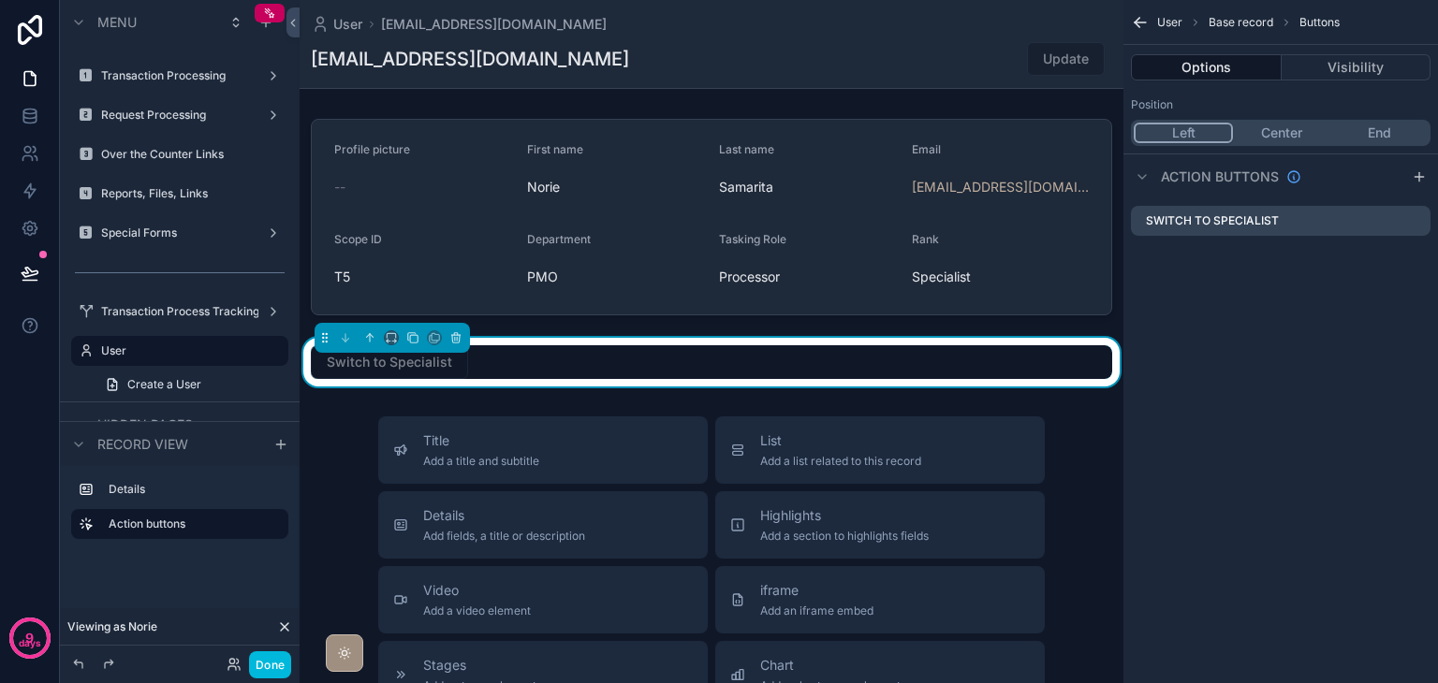
click at [0, 0] on icon "scrollable content" at bounding box center [0, 0] width 0 height 0
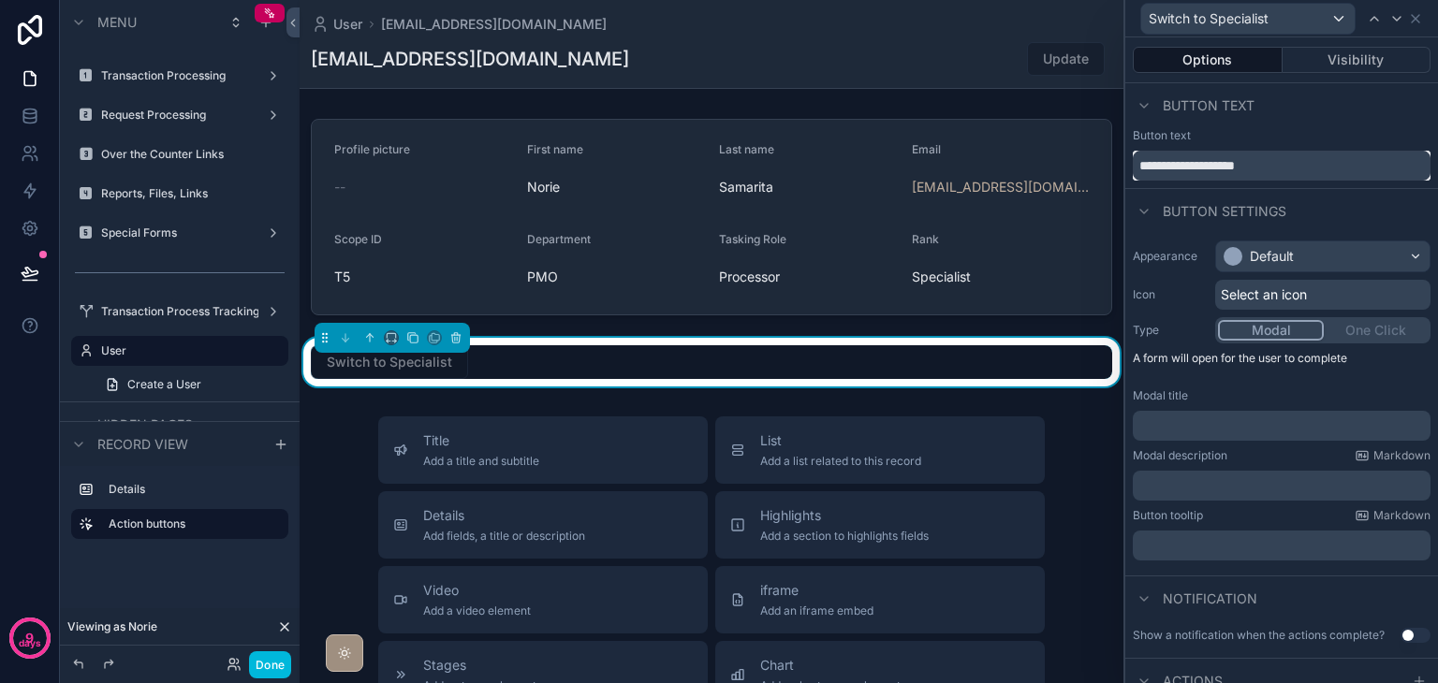
click at [1308, 172] on input "**********" at bounding box center [1282, 166] width 298 height 30
type input "**********"
click at [1349, 113] on div "Button text" at bounding box center [1281, 105] width 313 height 45
click at [1418, 22] on icon at bounding box center [1414, 18] width 7 height 7
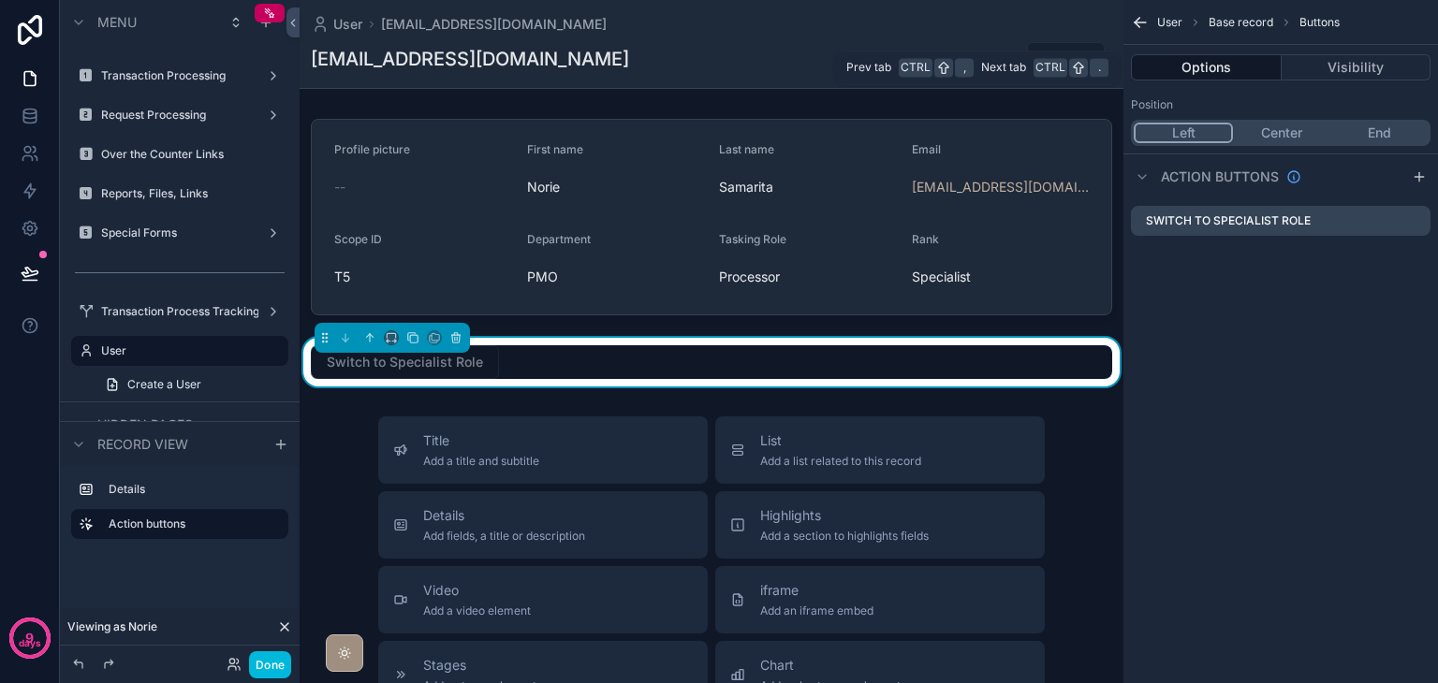
click at [1356, 77] on button "Visibility" at bounding box center [1356, 67] width 150 height 26
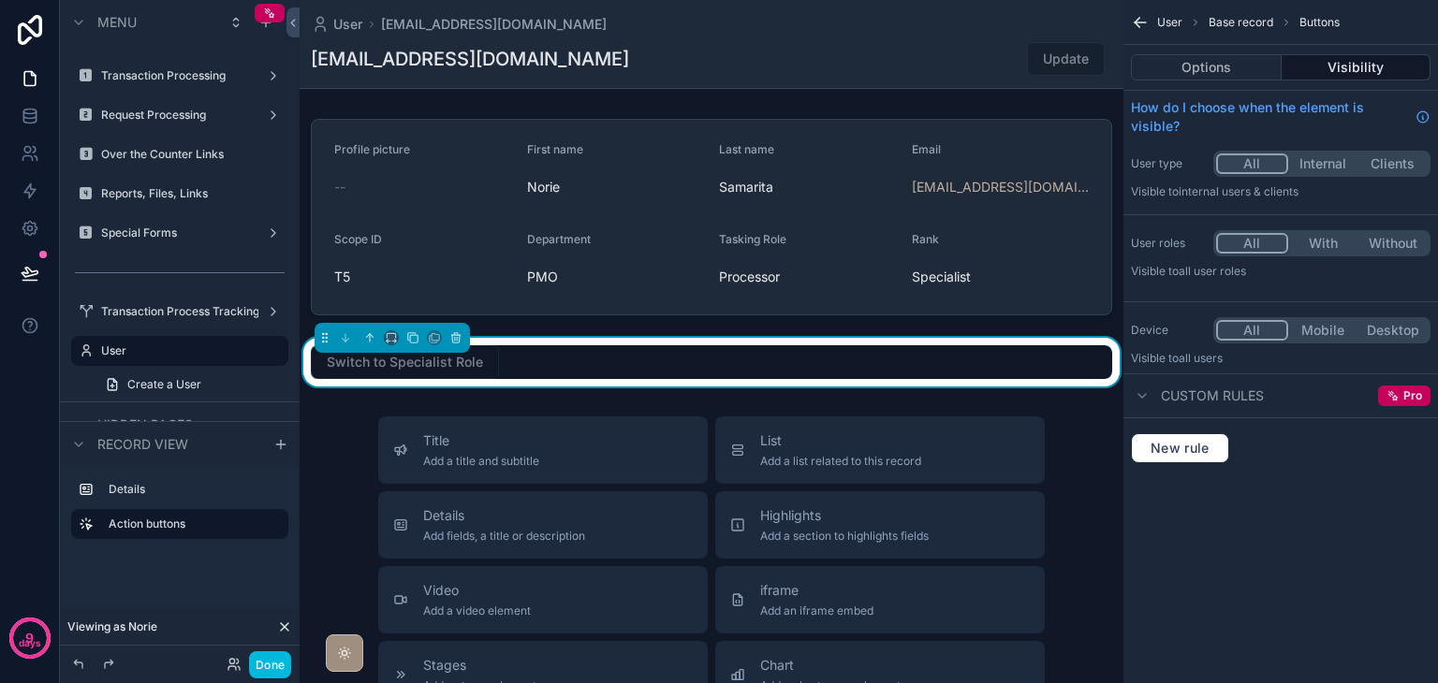
click at [1203, 65] on button "Options" at bounding box center [1206, 67] width 151 height 26
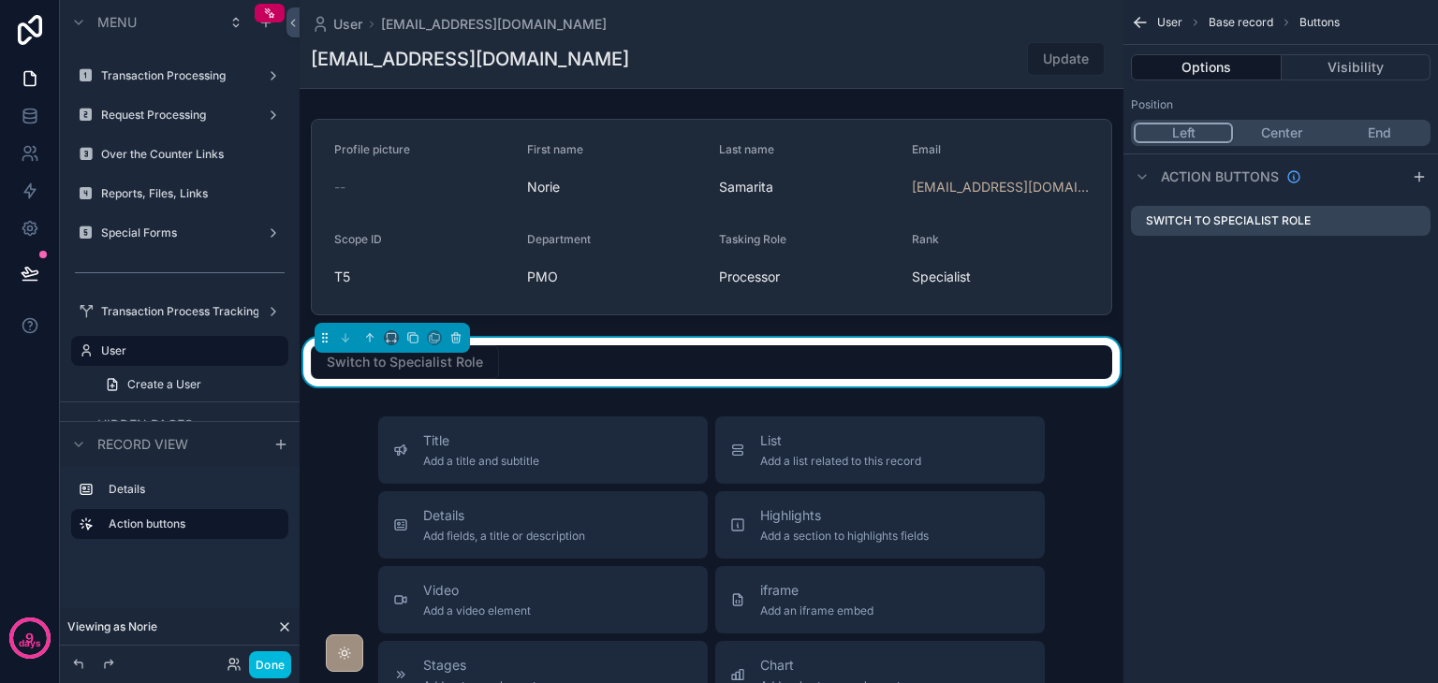
click at [1191, 294] on div "User Base record Buttons Options Visibility Position Left Center End Action but…" at bounding box center [1280, 341] width 314 height 683
click at [1092, 362] on div "Switch to Specialist Role" at bounding box center [711, 362] width 801 height 34
click at [1322, 76] on button "Visibility" at bounding box center [1356, 67] width 150 height 26
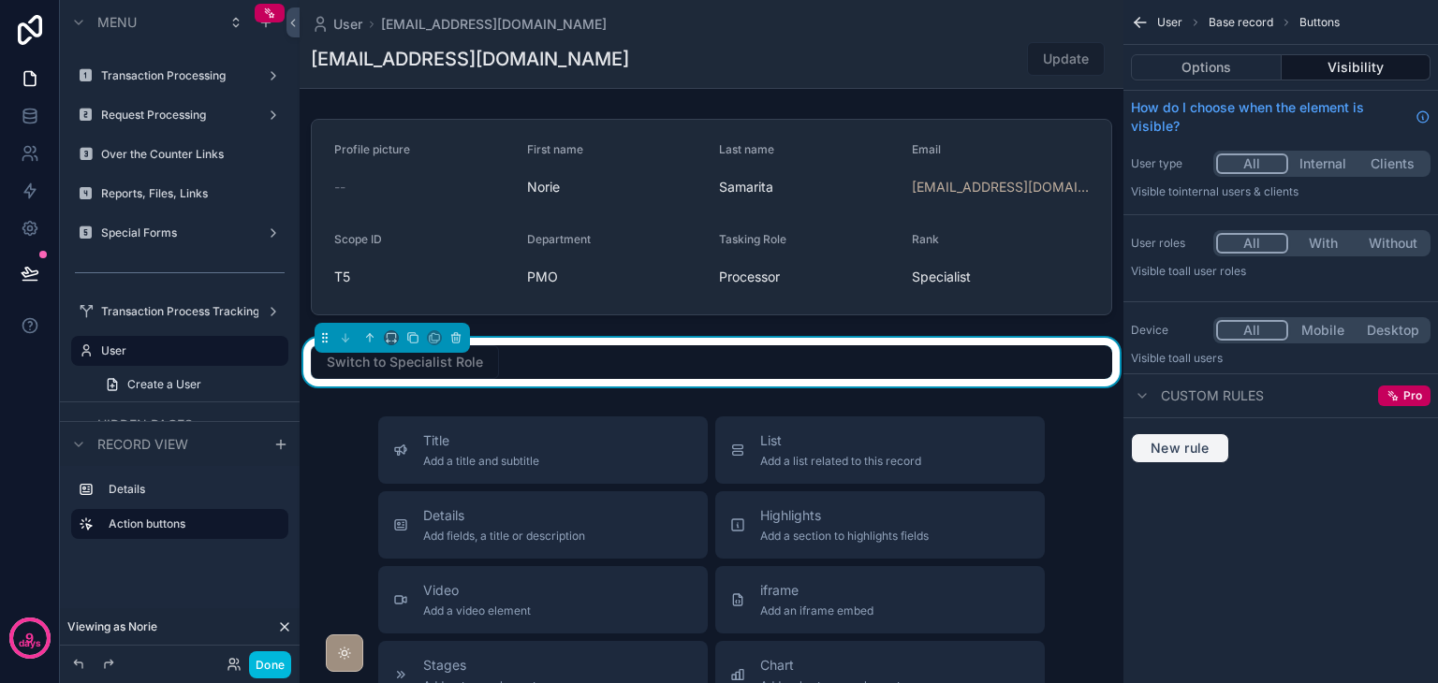
click at [1206, 440] on span "New rule" at bounding box center [1180, 448] width 74 height 17
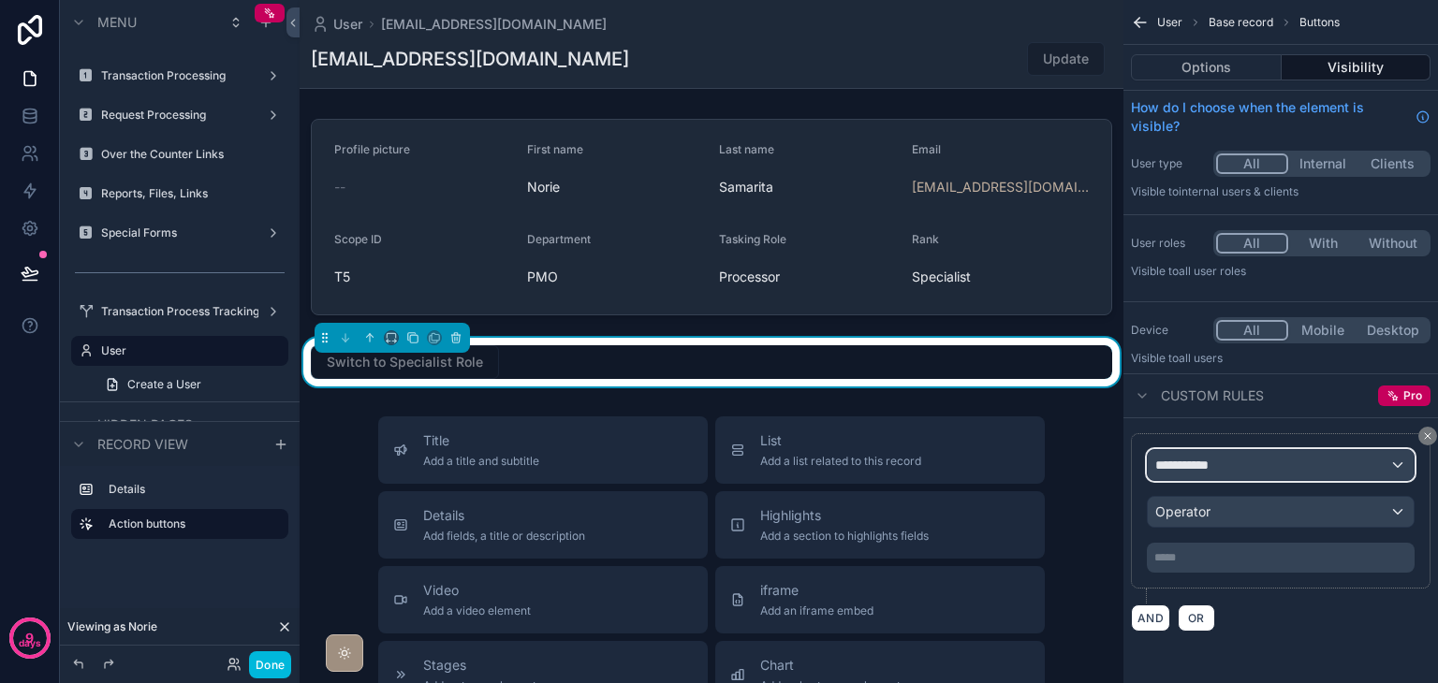
click at [1214, 462] on span "**********" at bounding box center [1189, 465] width 69 height 19
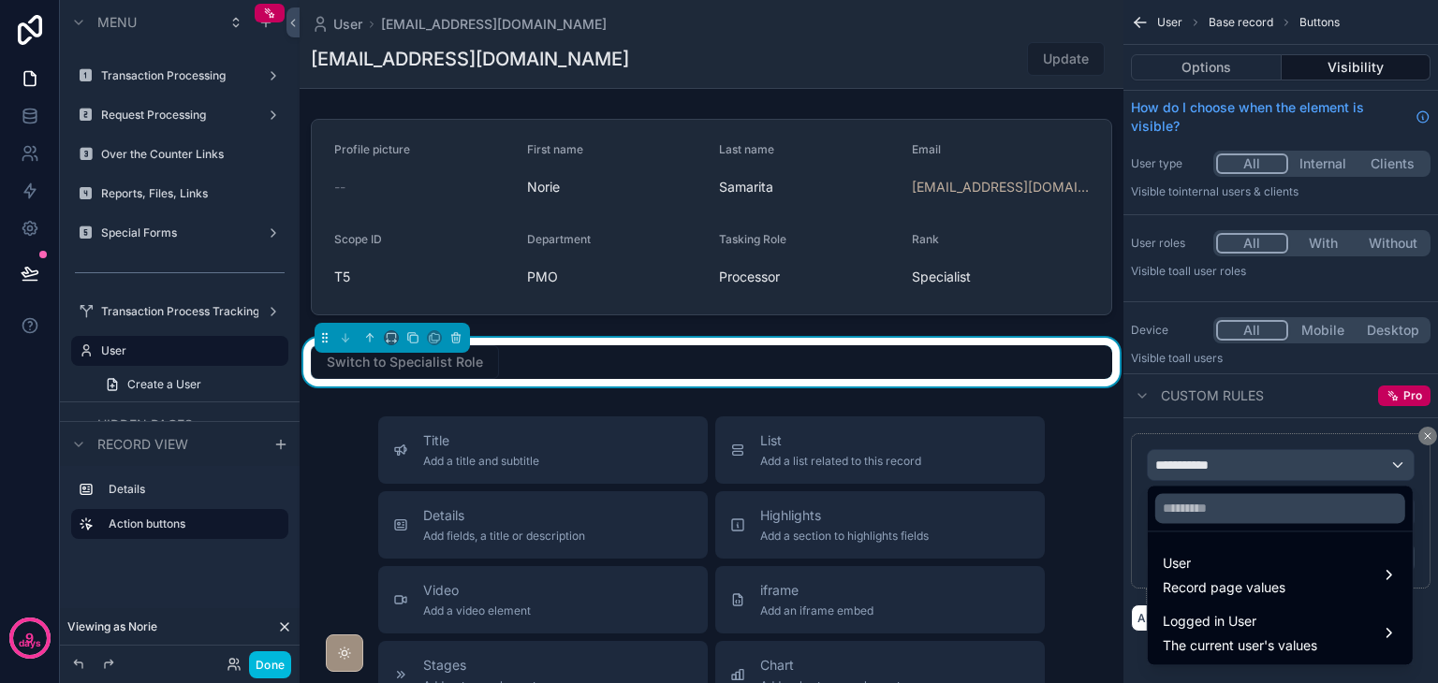
click at [1262, 621] on span "Logged in User" at bounding box center [1239, 621] width 154 height 22
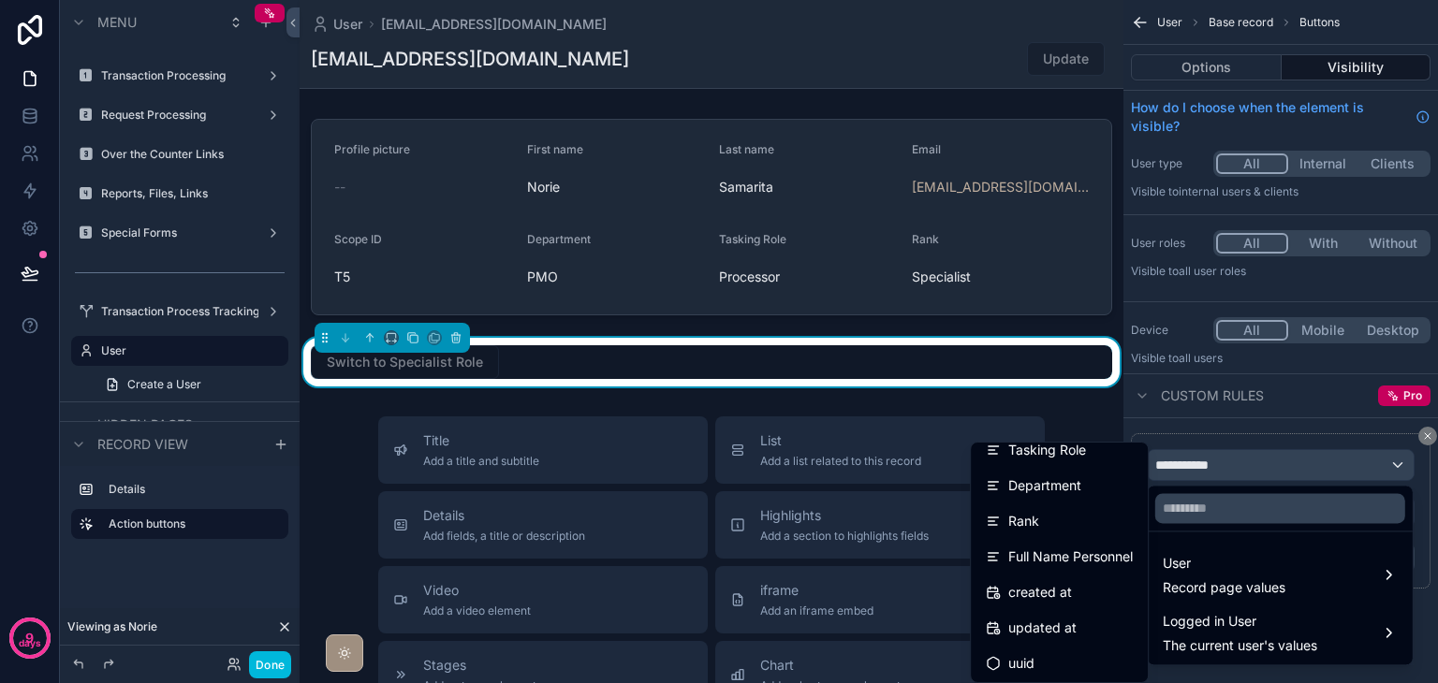
scroll to position [477, 0]
click at [1071, 555] on span "Full Name Personnel" at bounding box center [1070, 555] width 124 height 22
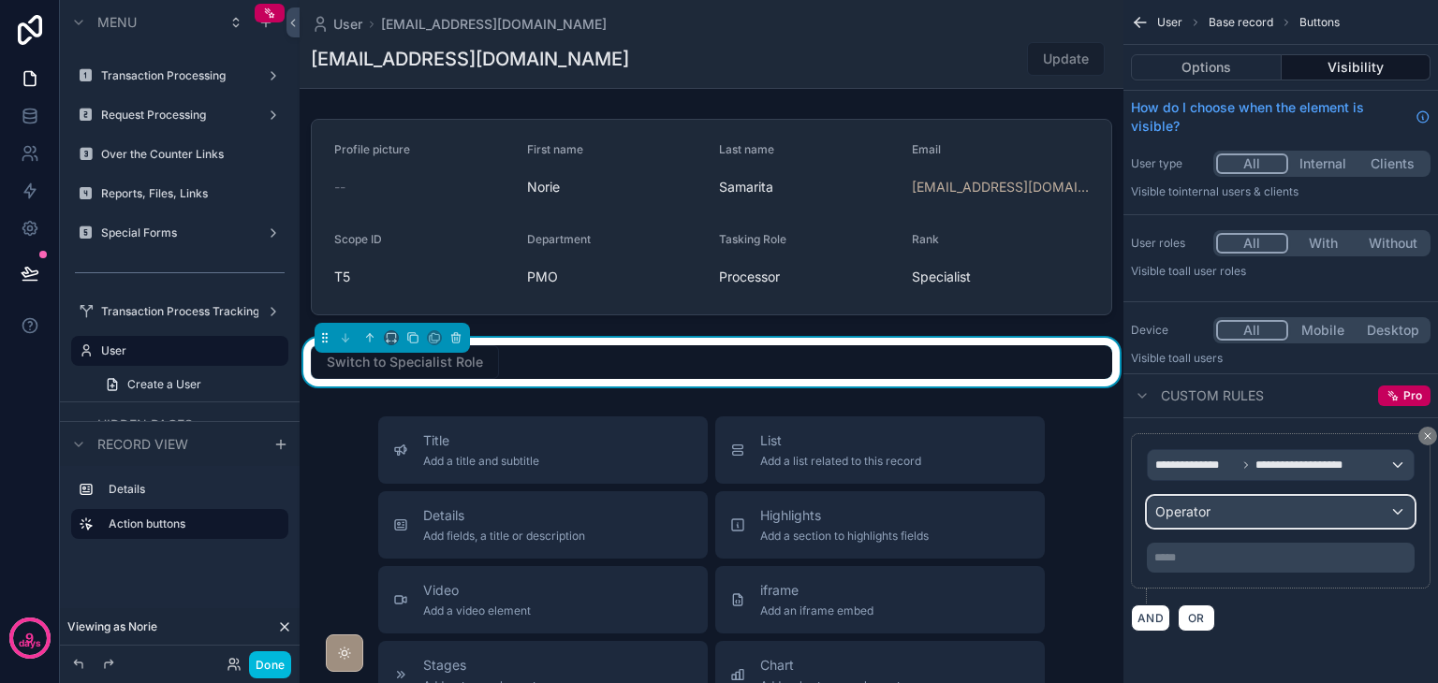
click at [1198, 518] on span "Operator" at bounding box center [1182, 512] width 55 height 16
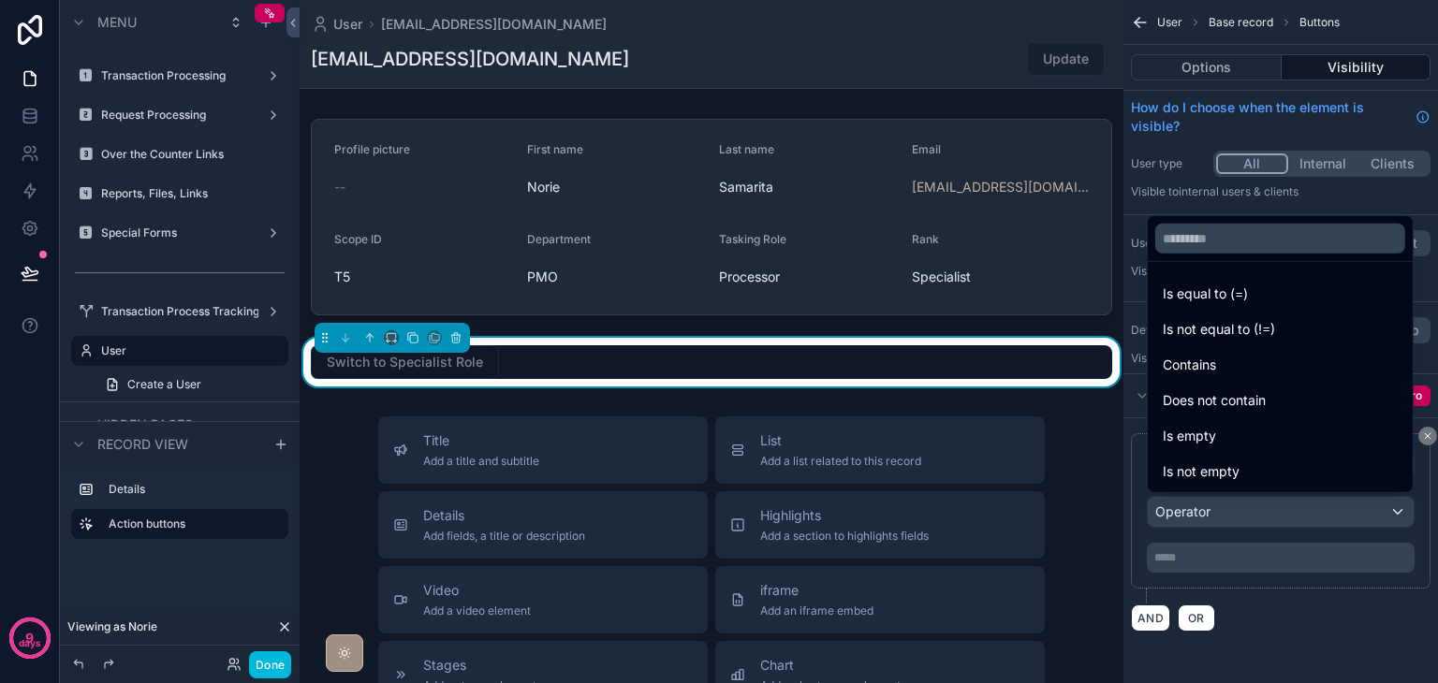
click at [1222, 288] on span "Is equal to (=)" at bounding box center [1204, 294] width 85 height 22
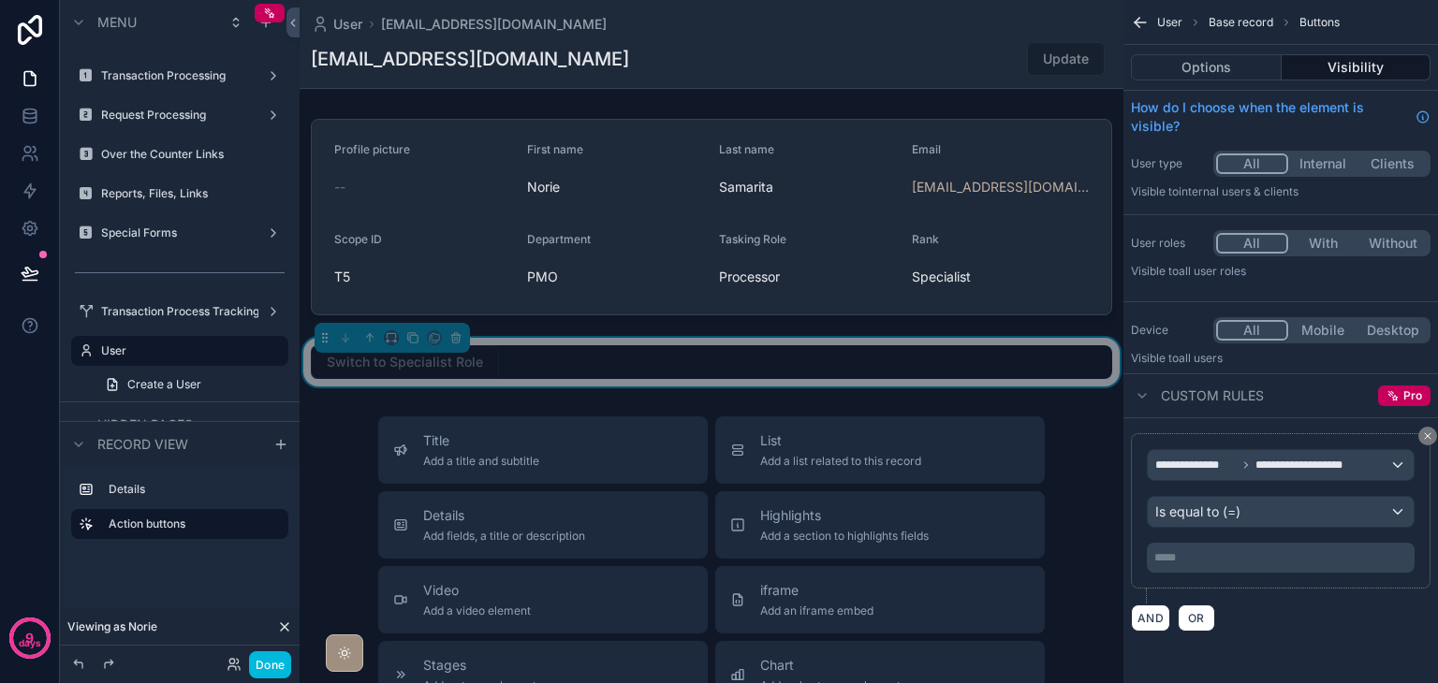
click at [1247, 555] on p "***** ﻿" at bounding box center [1282, 557] width 256 height 15
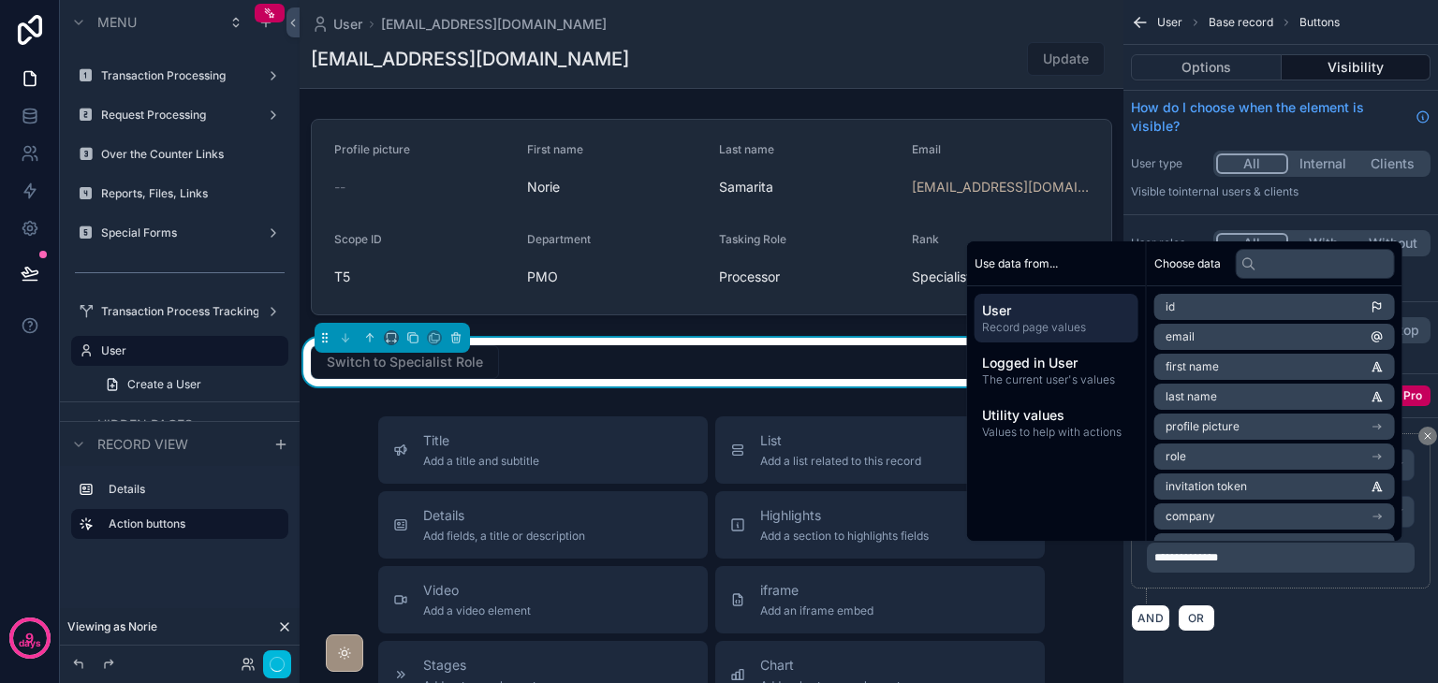
click at [1307, 608] on div "AND OR" at bounding box center [1281, 618] width 300 height 28
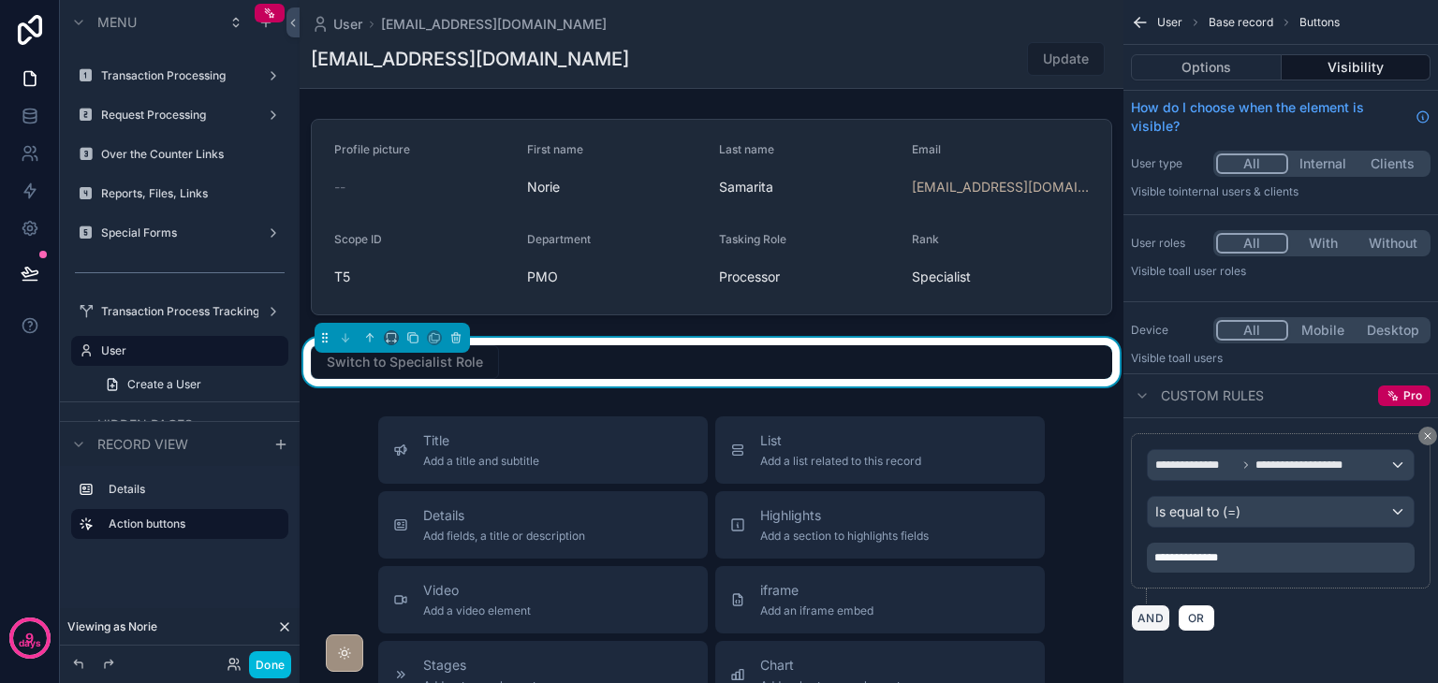
click at [1157, 621] on button "AND" at bounding box center [1150, 618] width 39 height 27
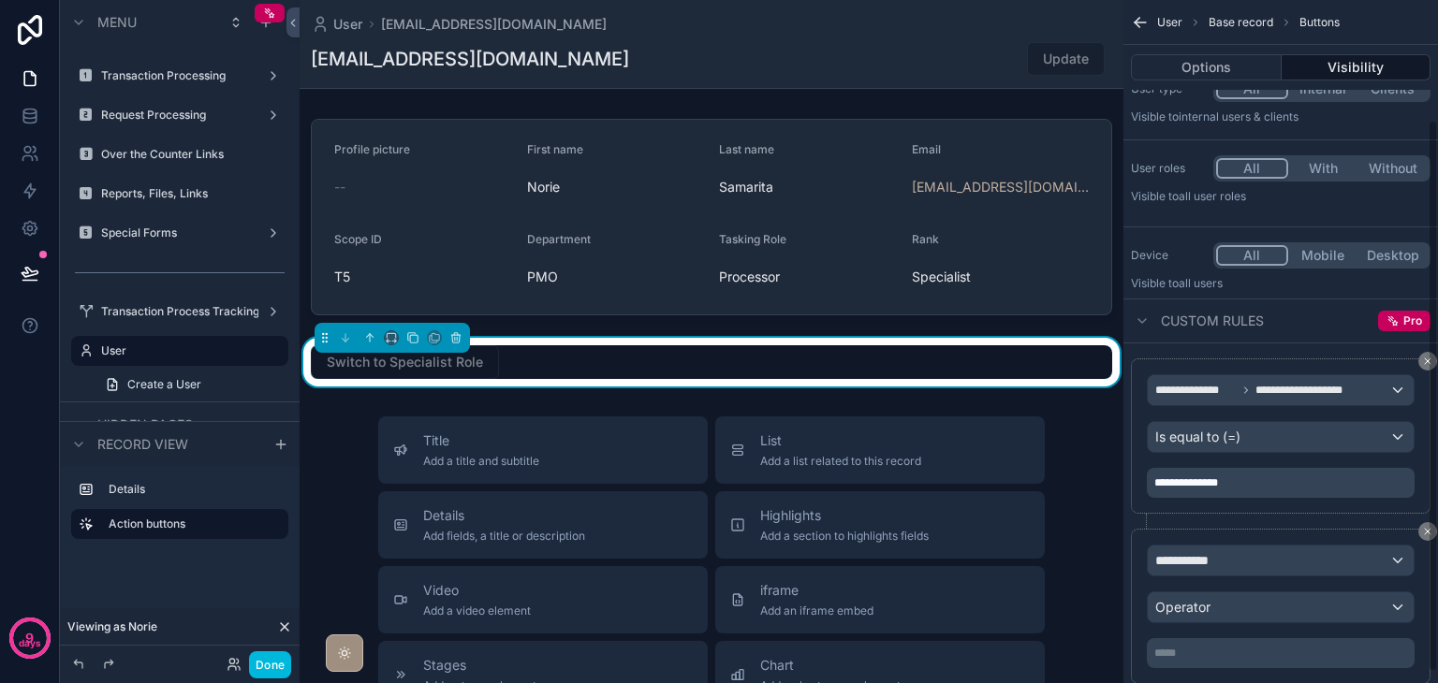
scroll to position [161, 0]
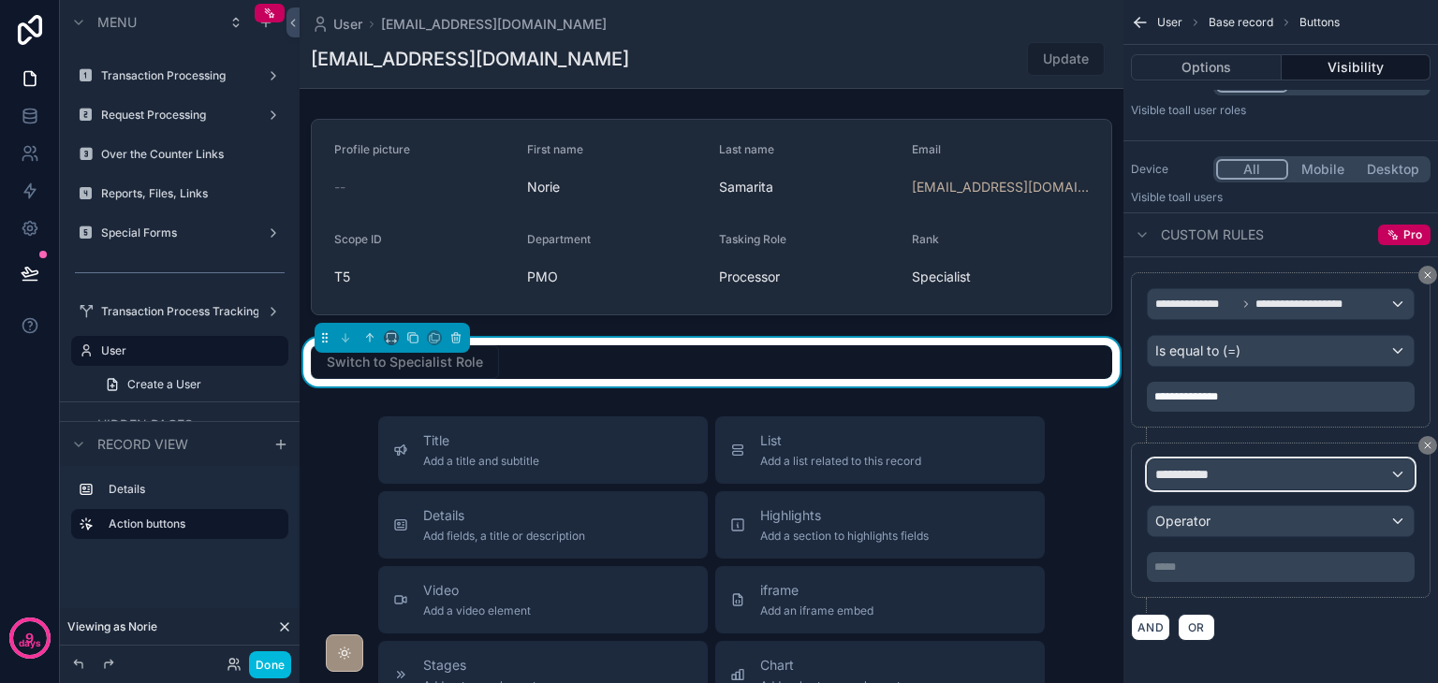
click at [1226, 476] on div "**********" at bounding box center [1280, 475] width 266 height 30
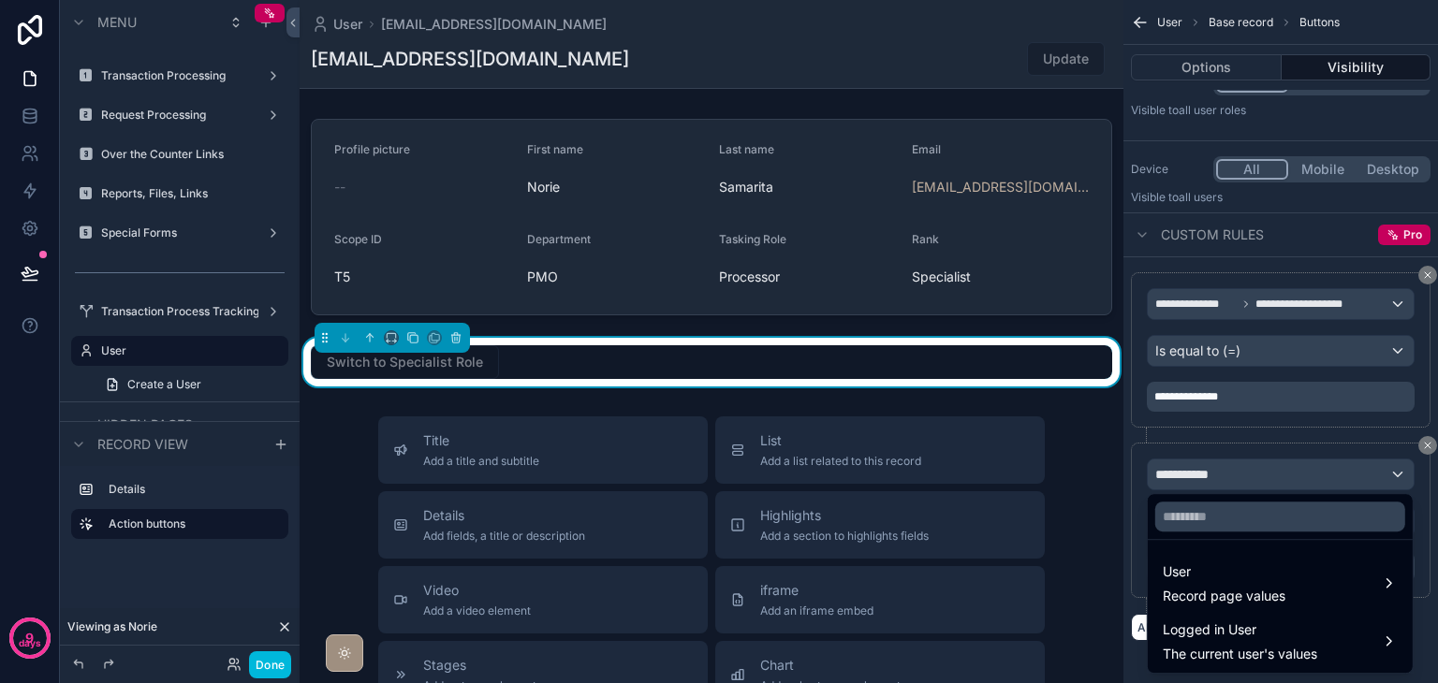
click at [1229, 582] on span "User" at bounding box center [1223, 572] width 123 height 22
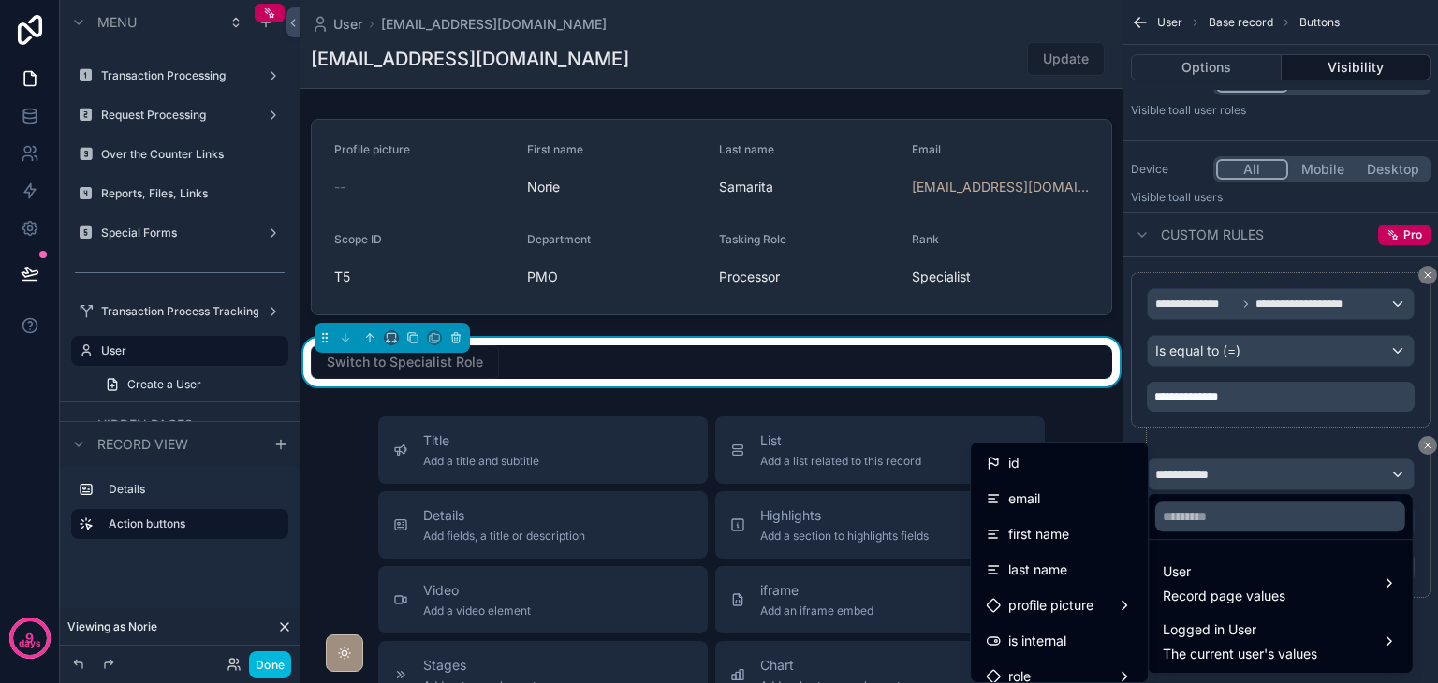
click at [1191, 622] on span "Logged in User" at bounding box center [1239, 630] width 154 height 22
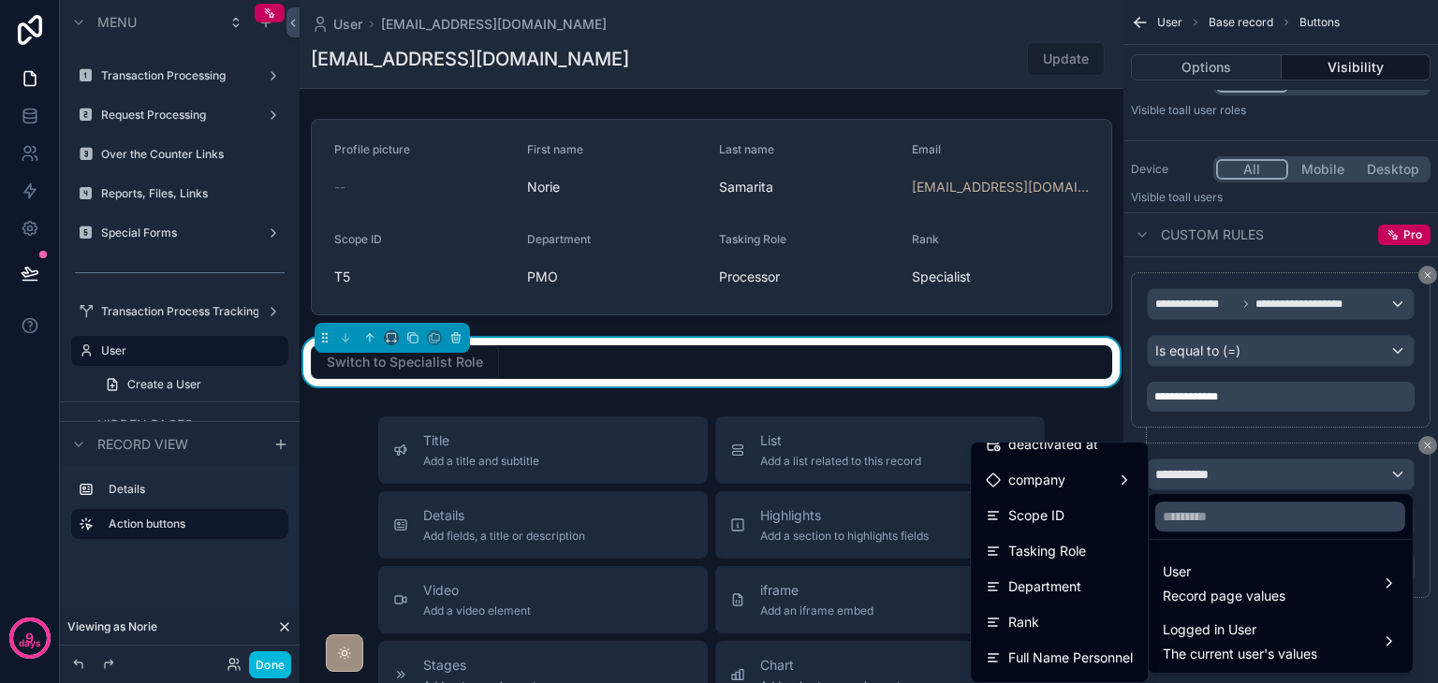
click at [1045, 619] on div "Rank" at bounding box center [1059, 622] width 147 height 22
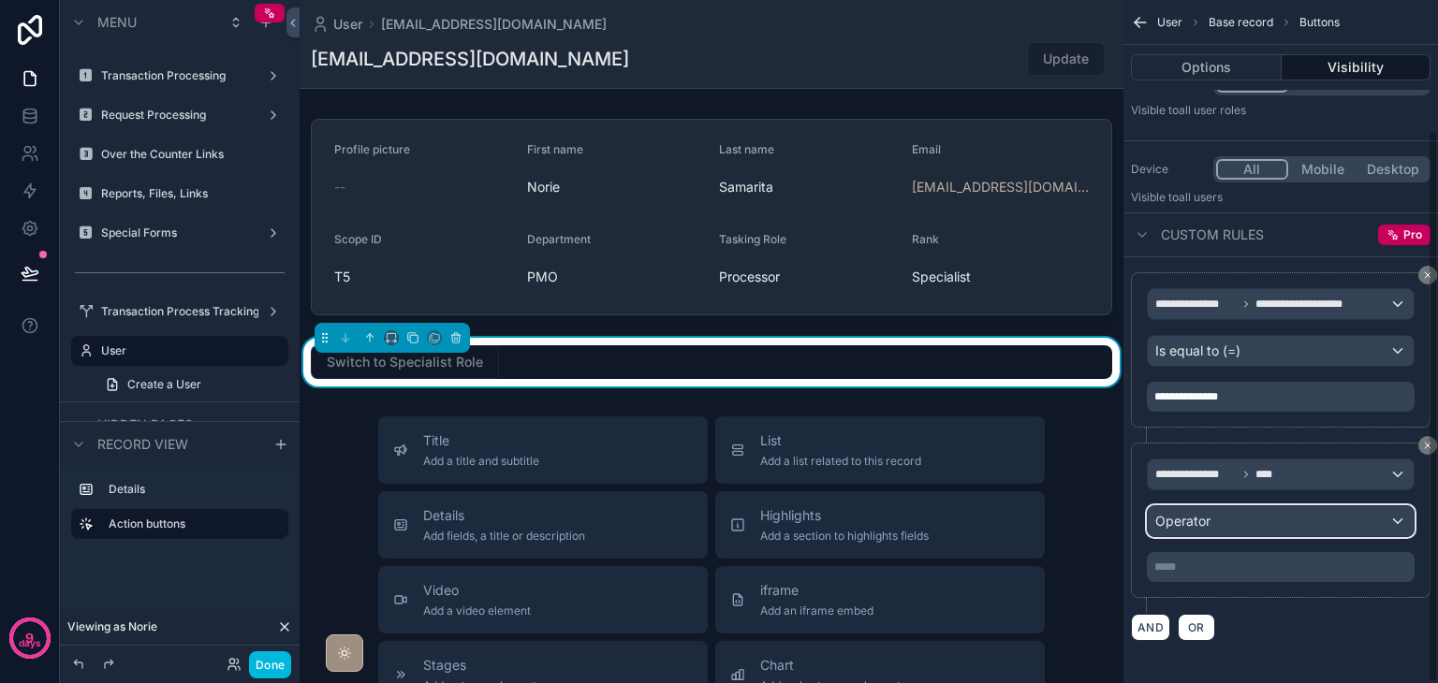
click at [1218, 522] on div "Operator" at bounding box center [1280, 521] width 266 height 30
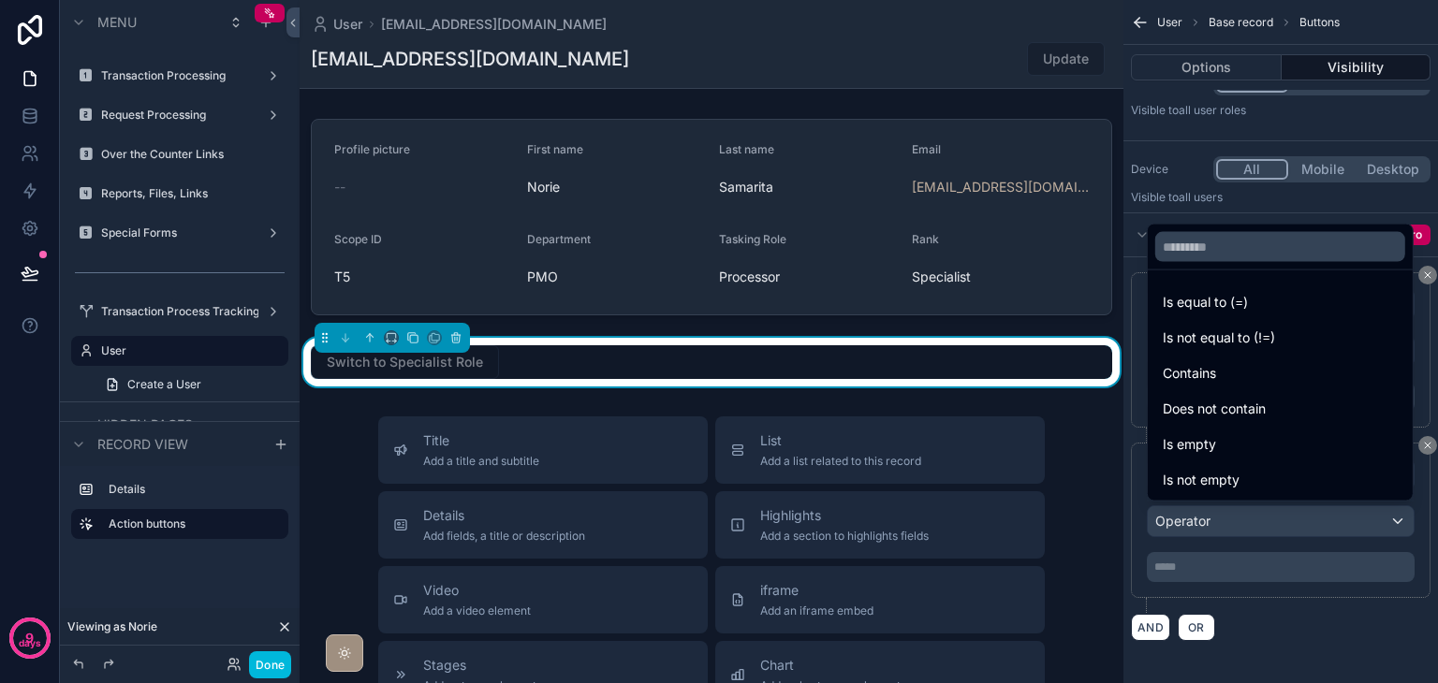
click at [1222, 304] on span "Is equal to (=)" at bounding box center [1204, 302] width 85 height 22
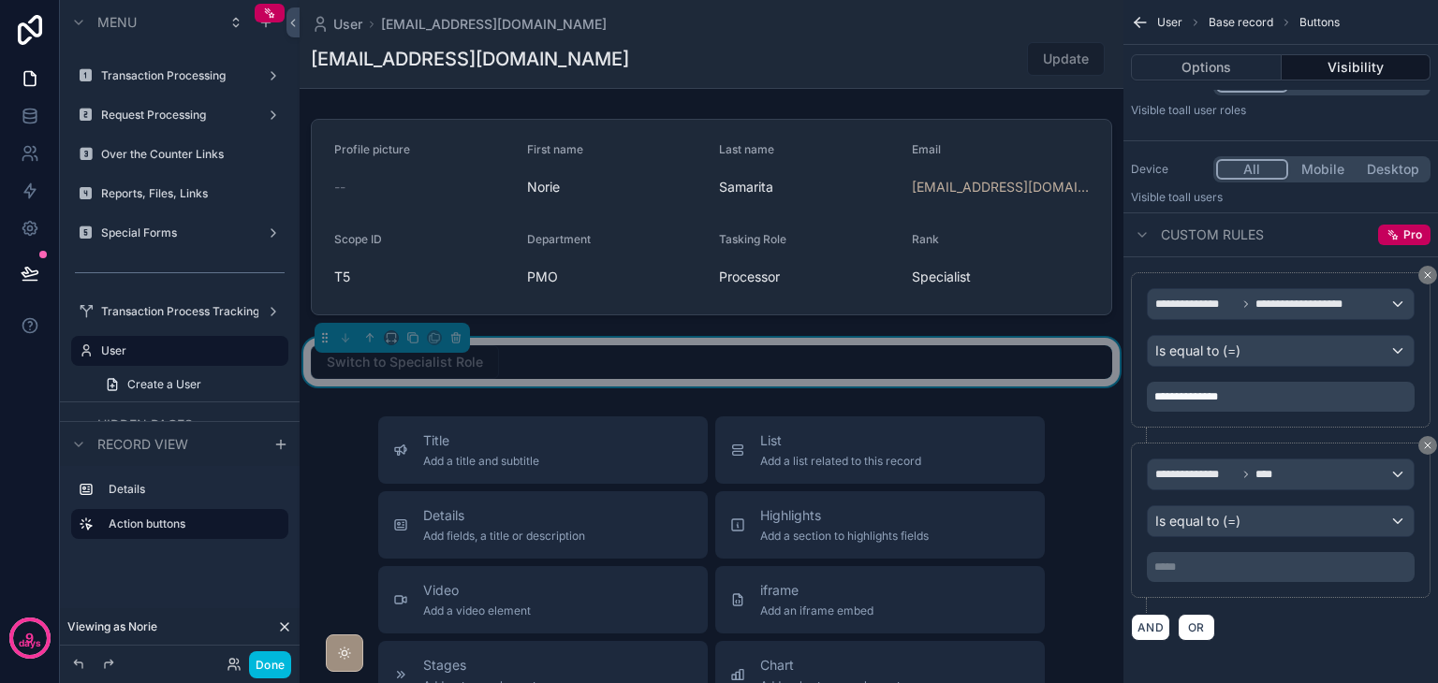
click at [1219, 561] on p "***** ﻿" at bounding box center [1282, 567] width 256 height 15
drag, startPoint x: 1237, startPoint y: 565, endPoint x: 1147, endPoint y: 566, distance: 89.9
click at [1147, 566] on div "**********" at bounding box center [1281, 567] width 268 height 30
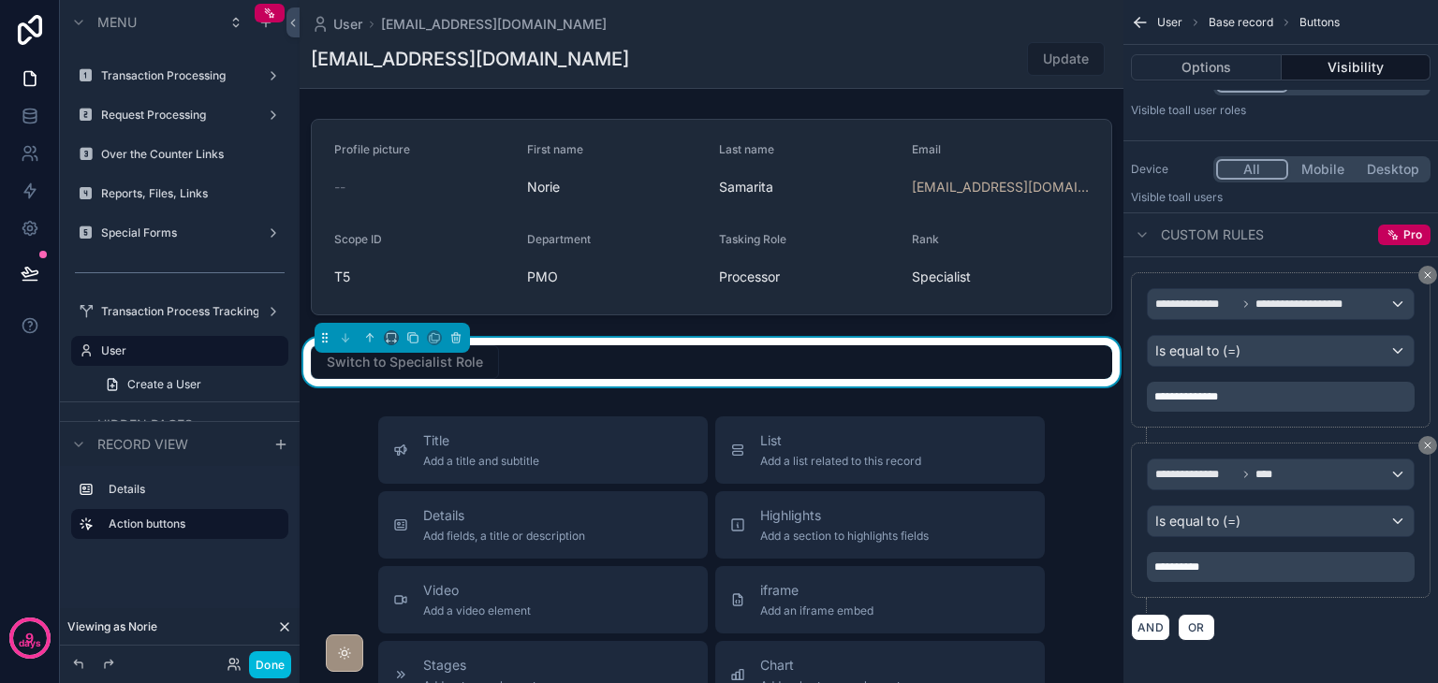
click at [1257, 613] on div "AND OR" at bounding box center [1281, 627] width 300 height 28
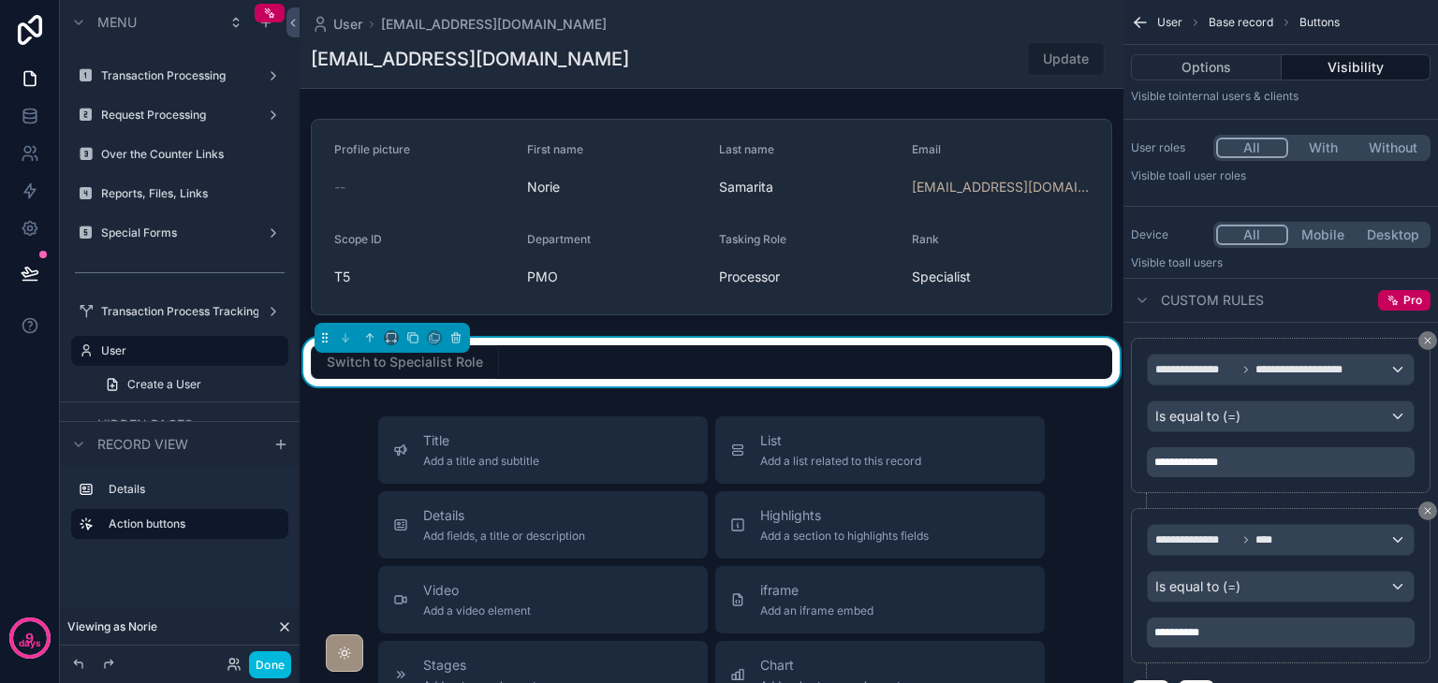
scroll to position [0, 0]
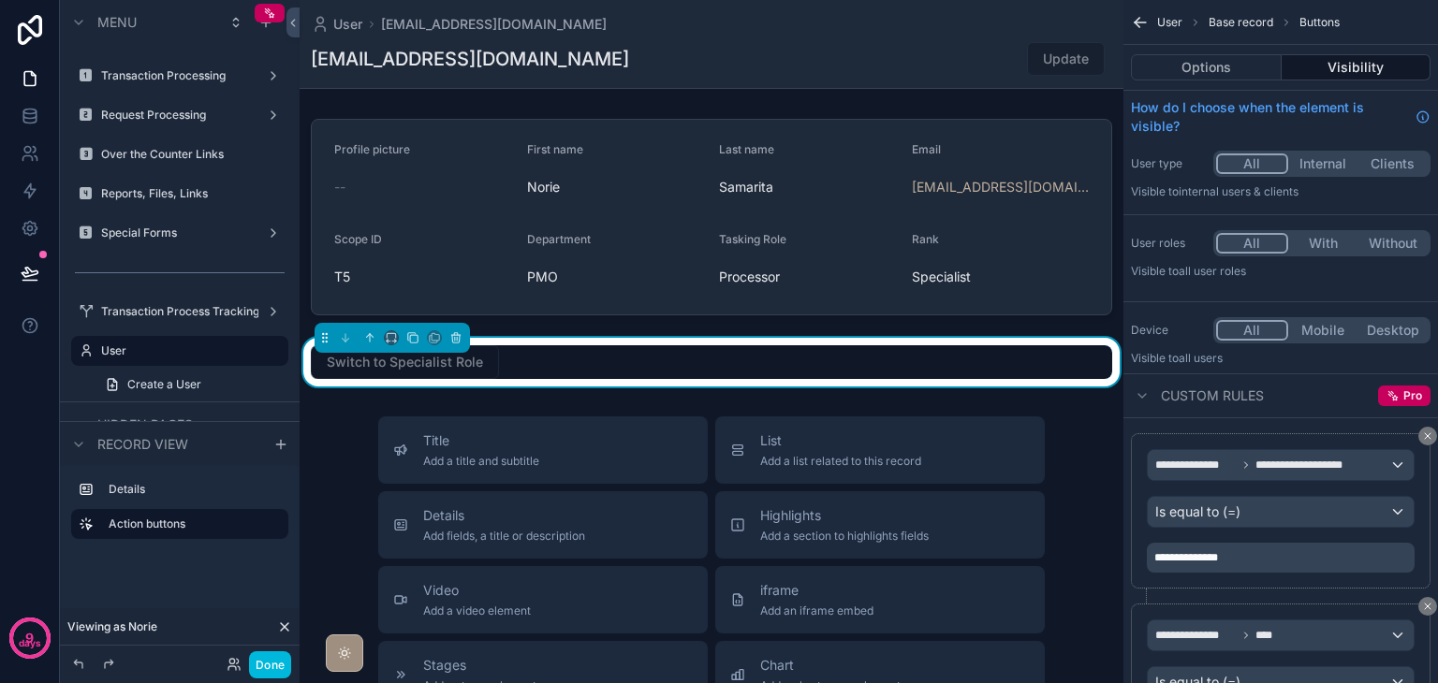
click at [1139, 25] on icon "scrollable content" at bounding box center [1140, 22] width 19 height 19
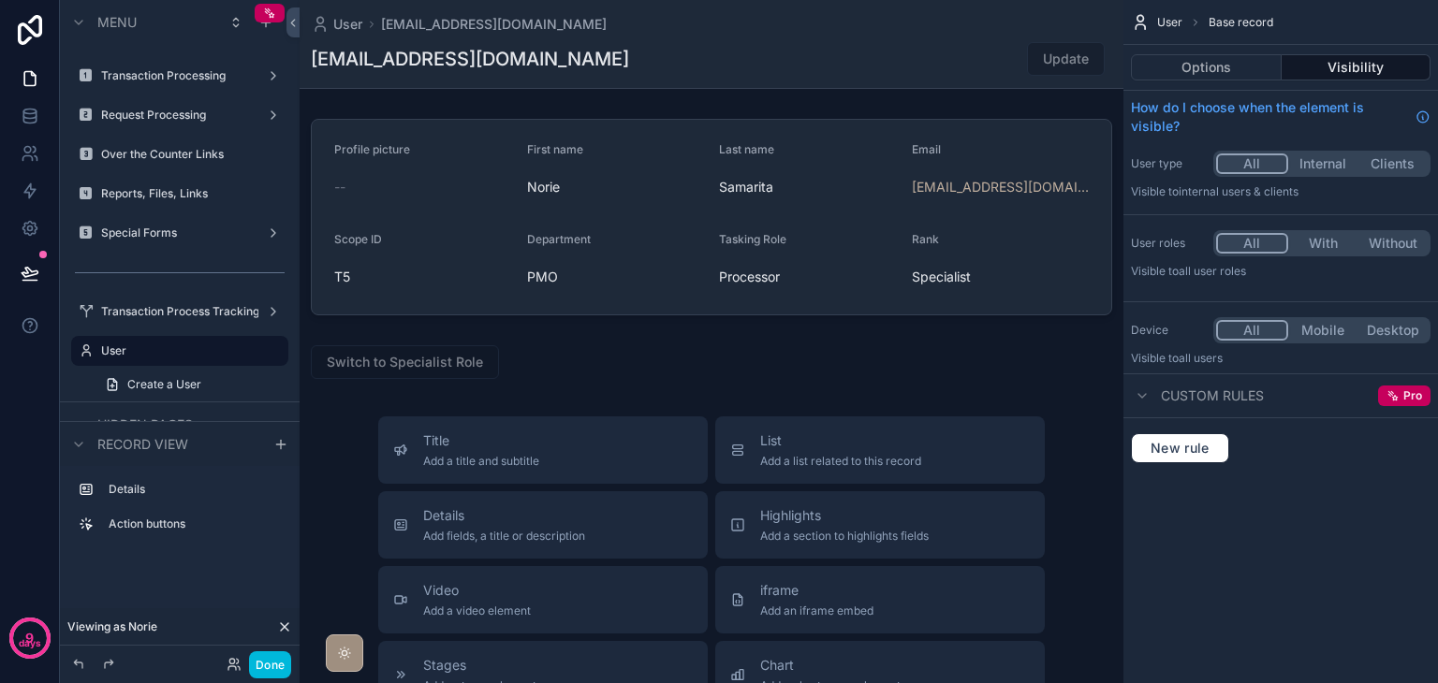
click at [870, 376] on div "scrollable content" at bounding box center [712, 362] width 824 height 49
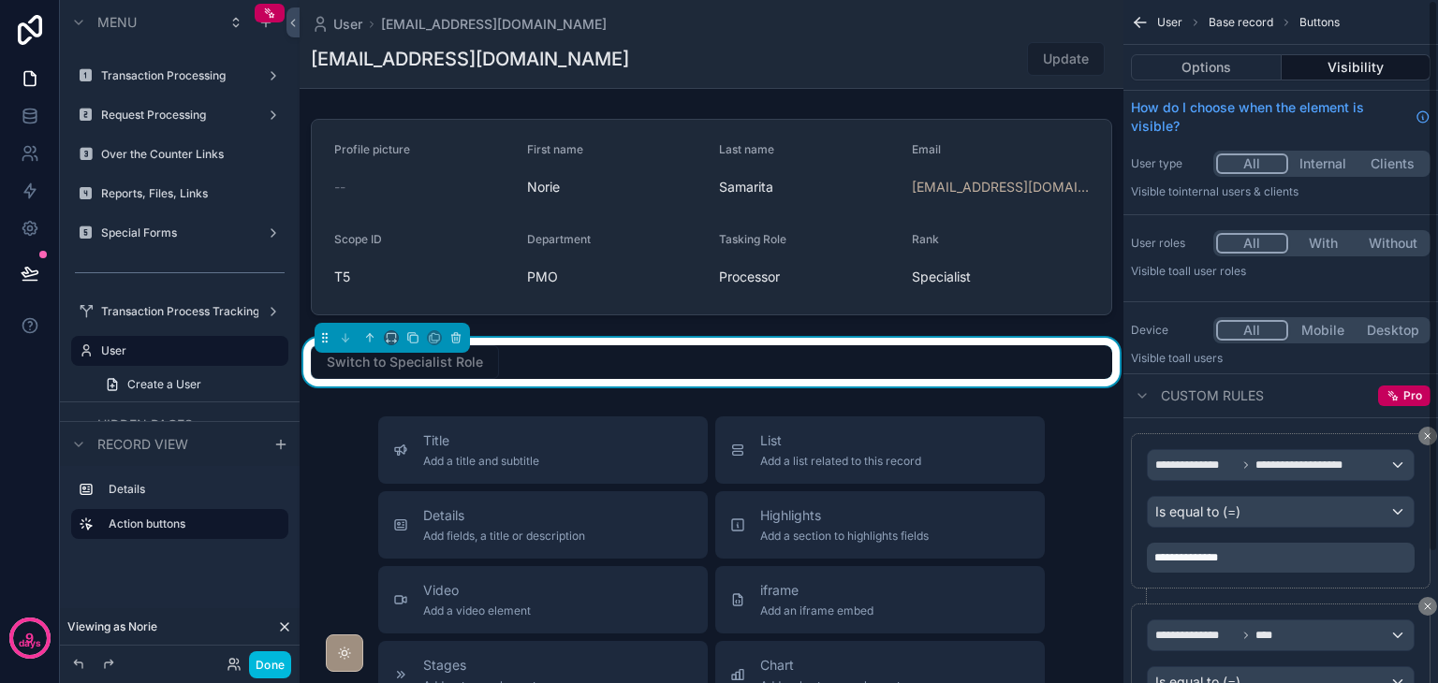
click at [1198, 61] on button "Options" at bounding box center [1206, 67] width 151 height 26
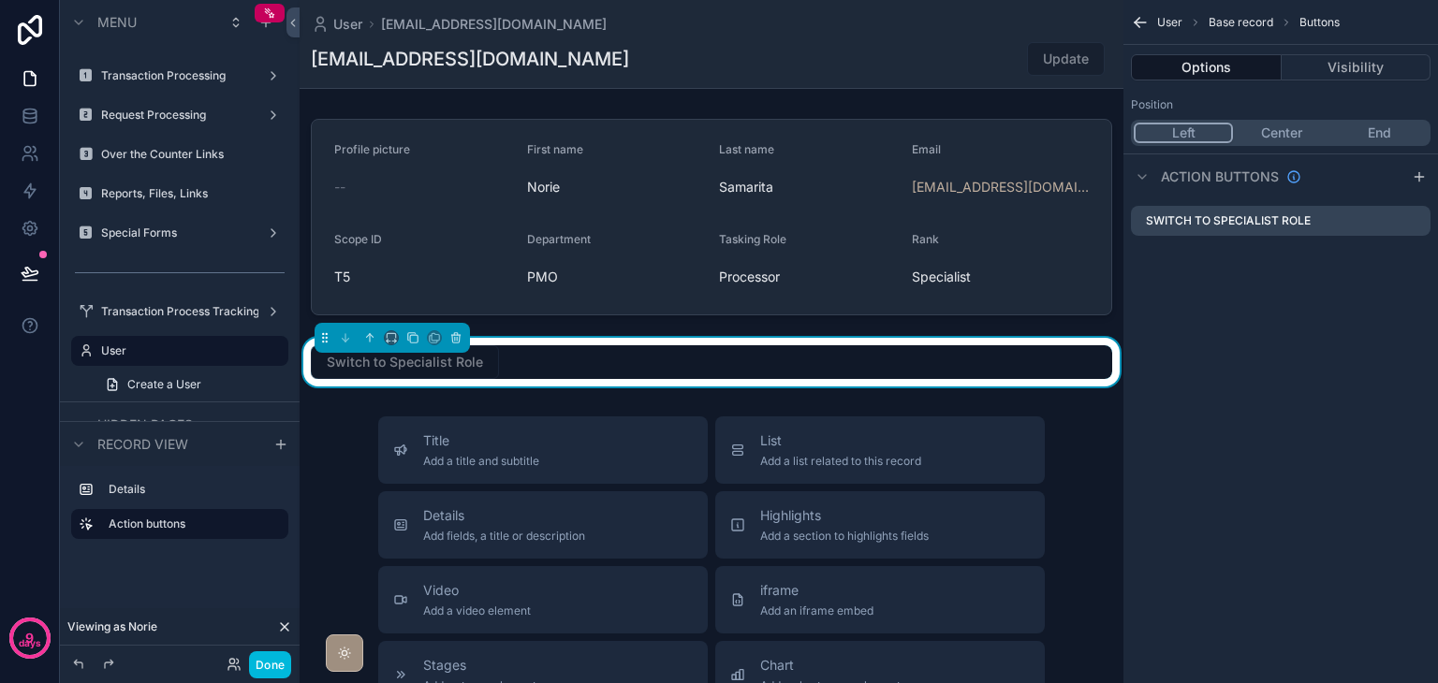
click at [0, 0] on icon "scrollable content" at bounding box center [0, 0] width 0 height 0
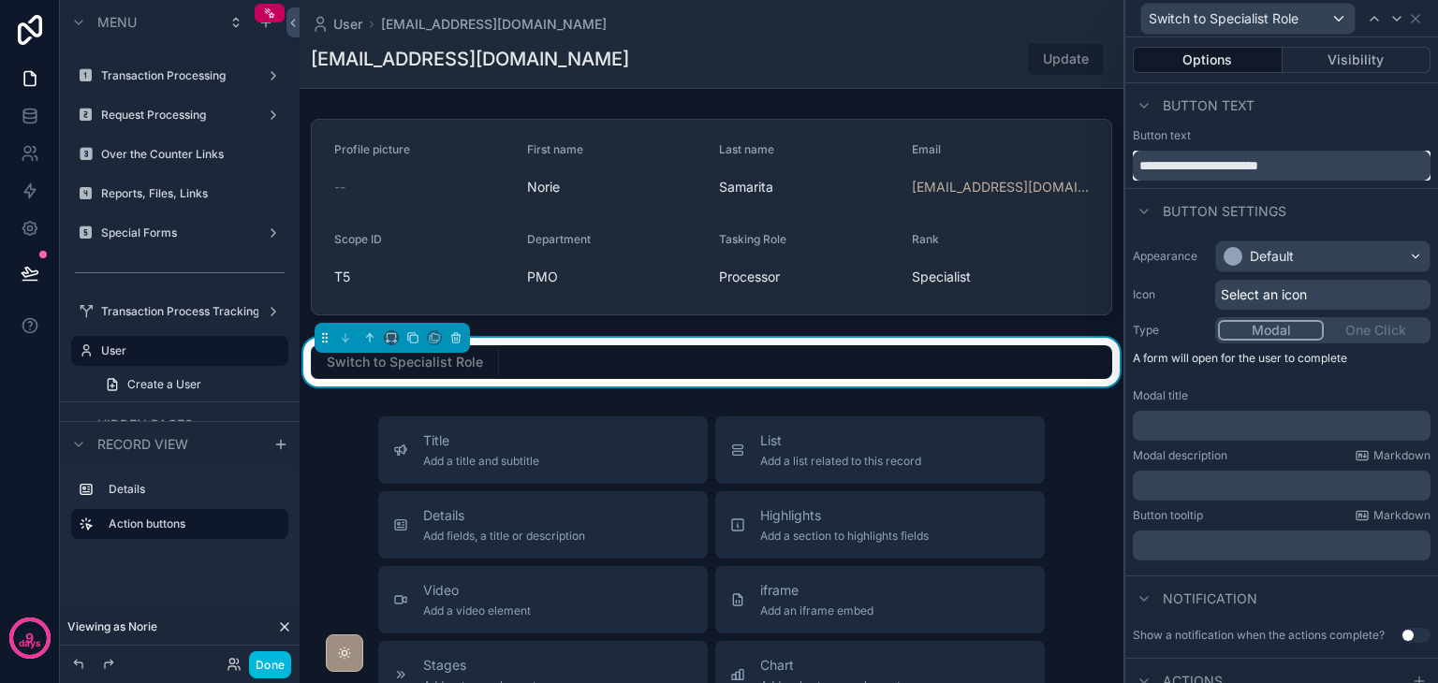
drag, startPoint x: 1198, startPoint y: 166, endPoint x: 1293, endPoint y: 167, distance: 94.5
click at [1293, 167] on input "**********" at bounding box center [1282, 166] width 298 height 30
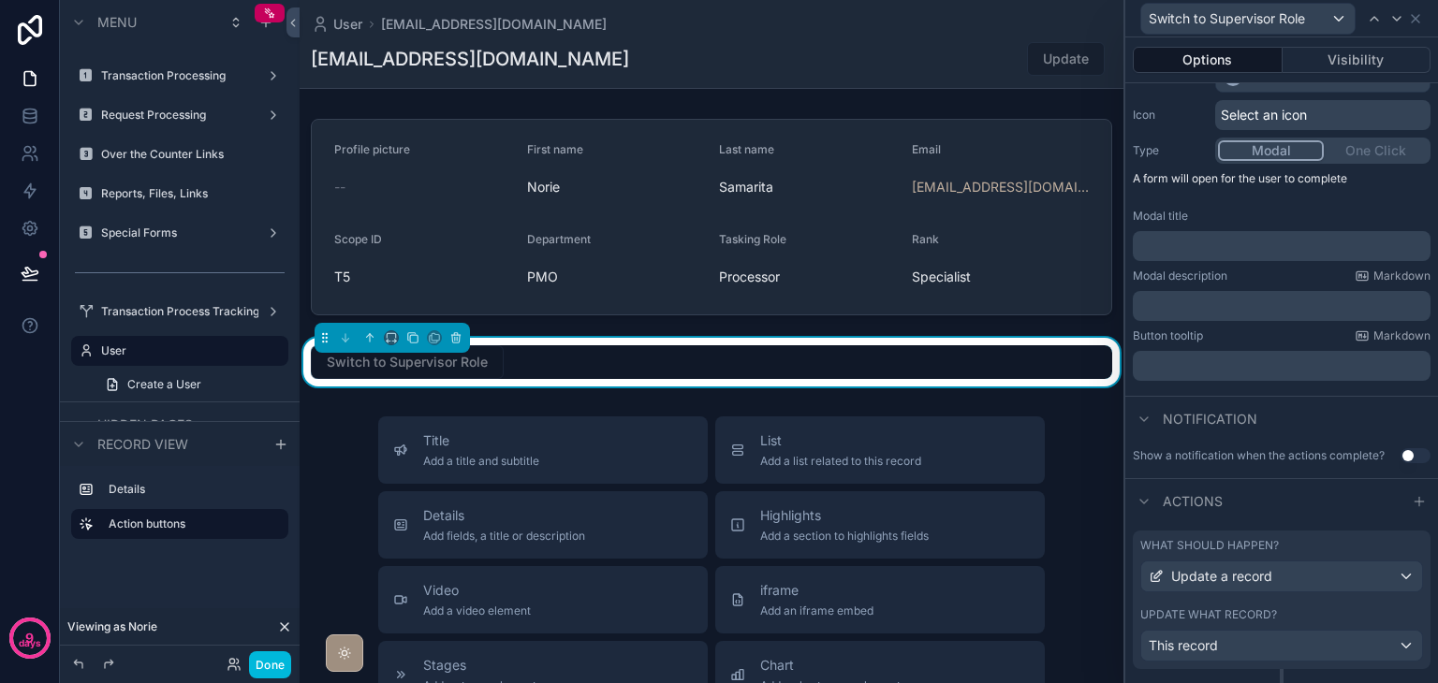
scroll to position [220, 0]
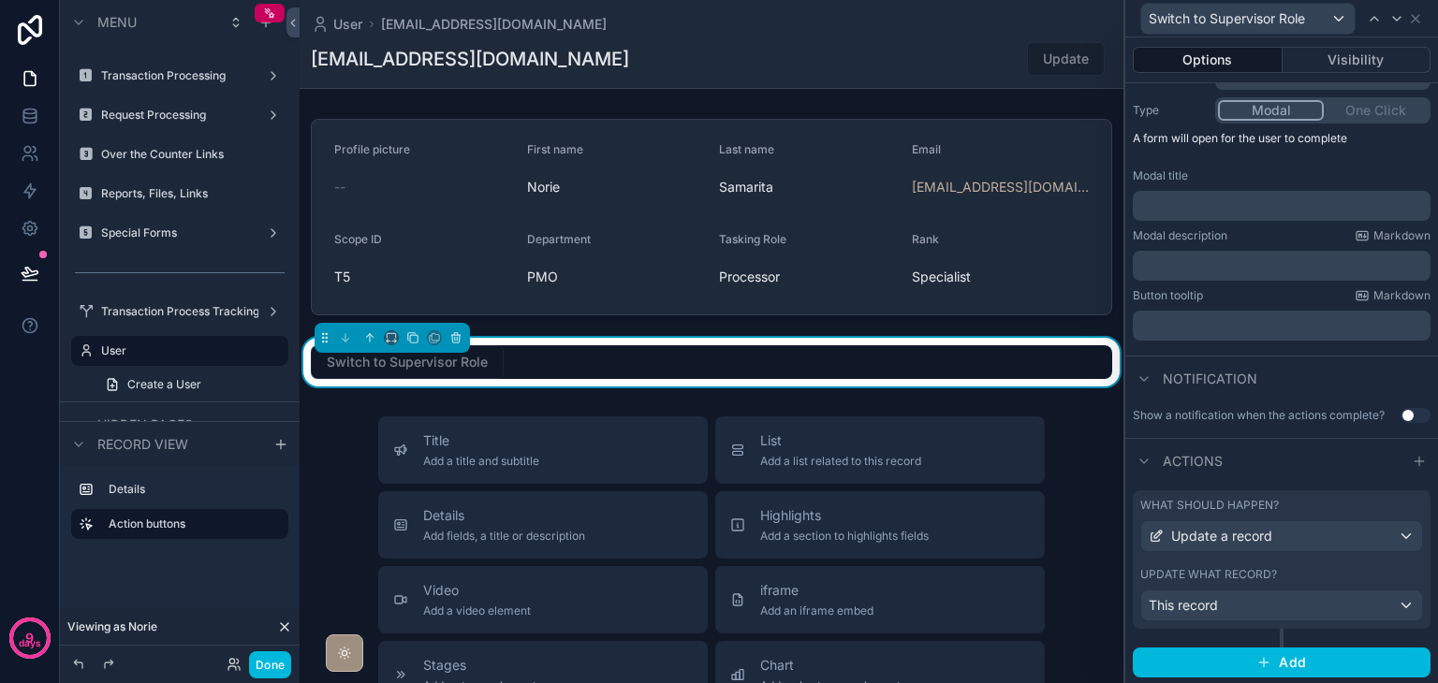
type input "**********"
click at [1337, 534] on div "Update a record" at bounding box center [1281, 536] width 281 height 30
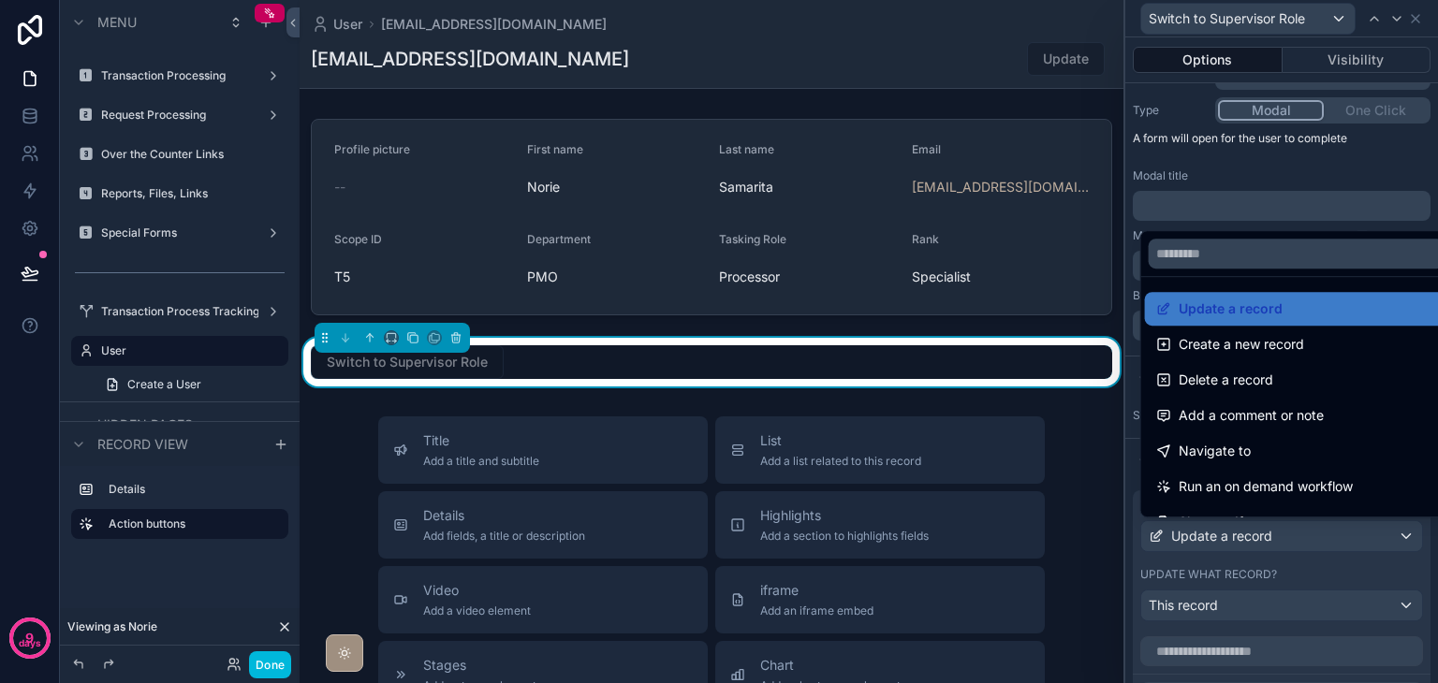
click at [1337, 534] on div at bounding box center [1281, 341] width 313 height 683
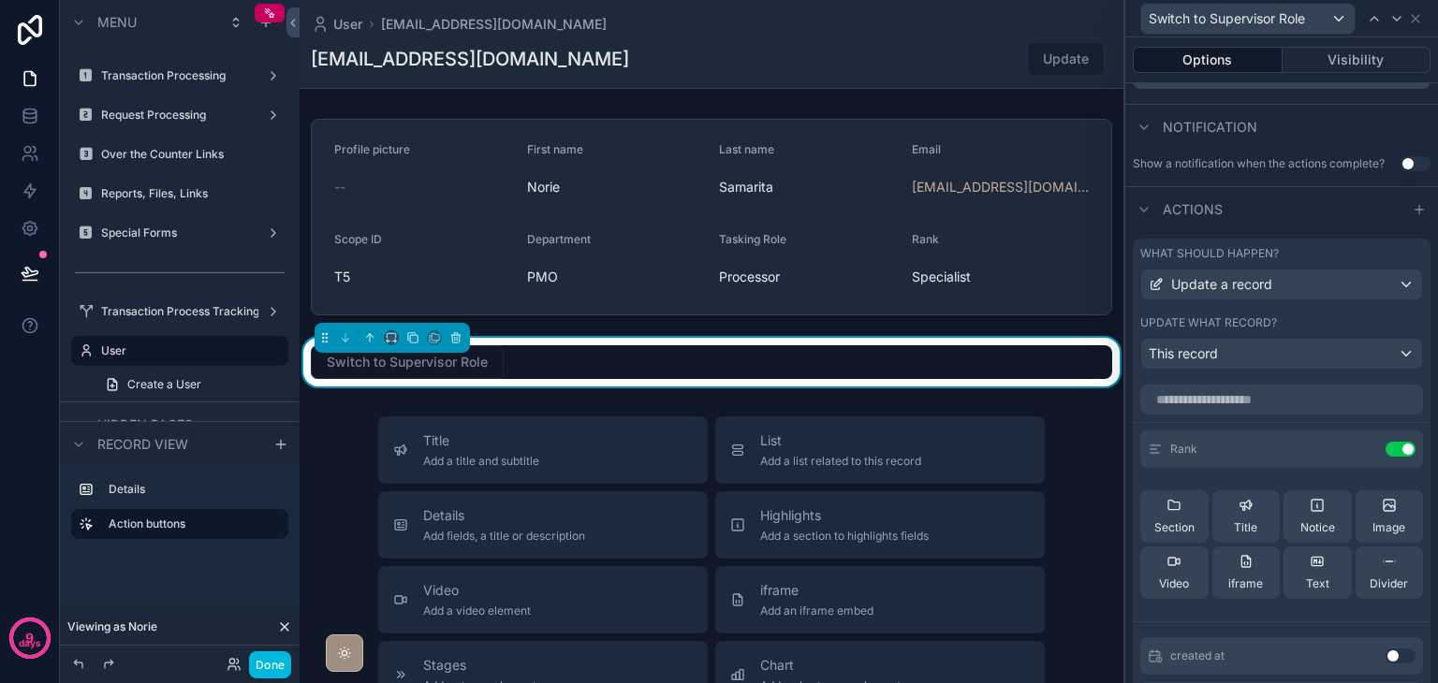
scroll to position [501, 0]
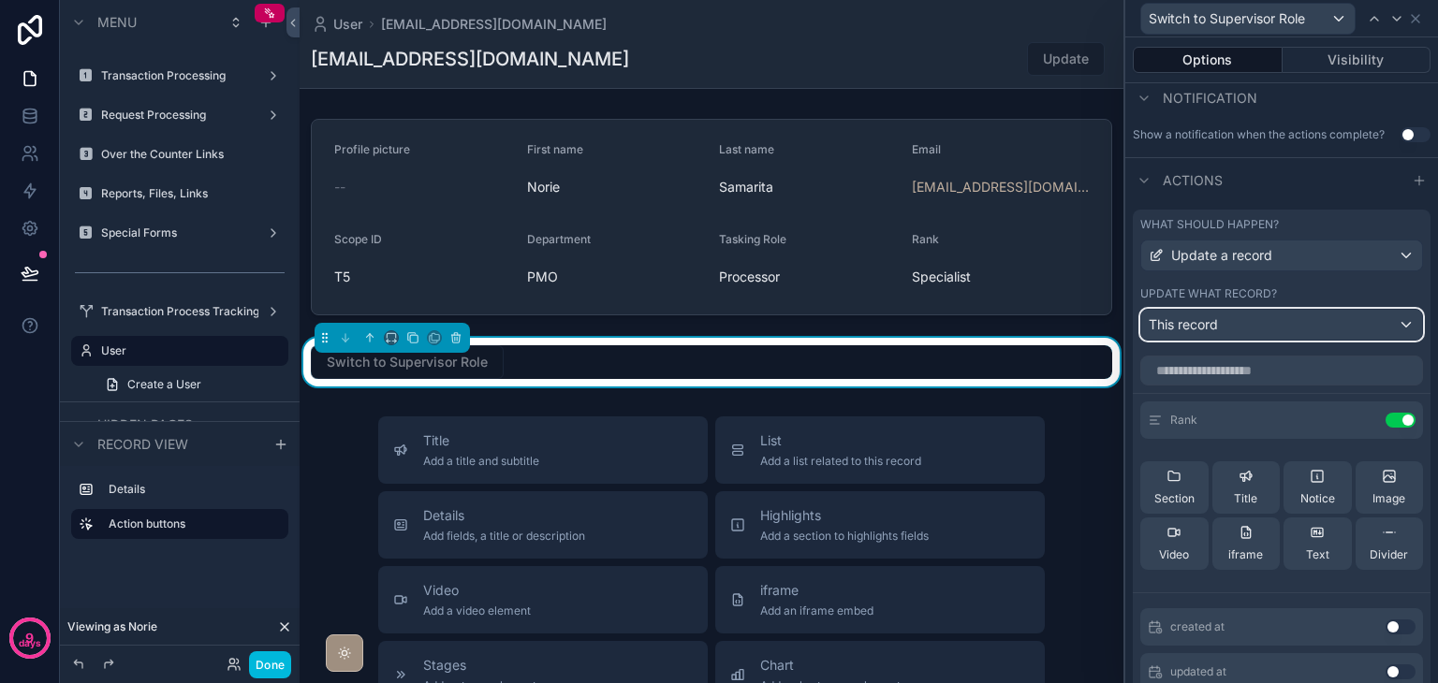
click at [1266, 327] on div "This record" at bounding box center [1281, 325] width 281 height 30
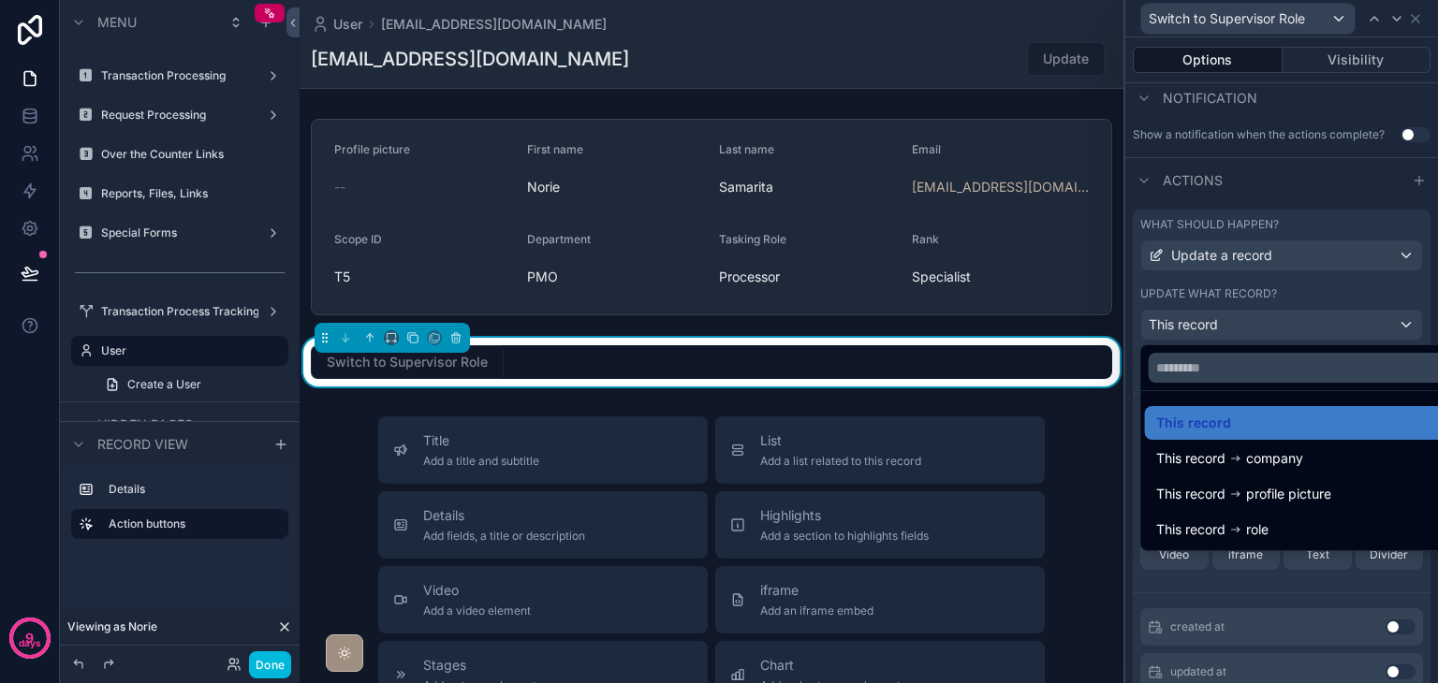
click at [1266, 327] on div at bounding box center [1281, 341] width 313 height 683
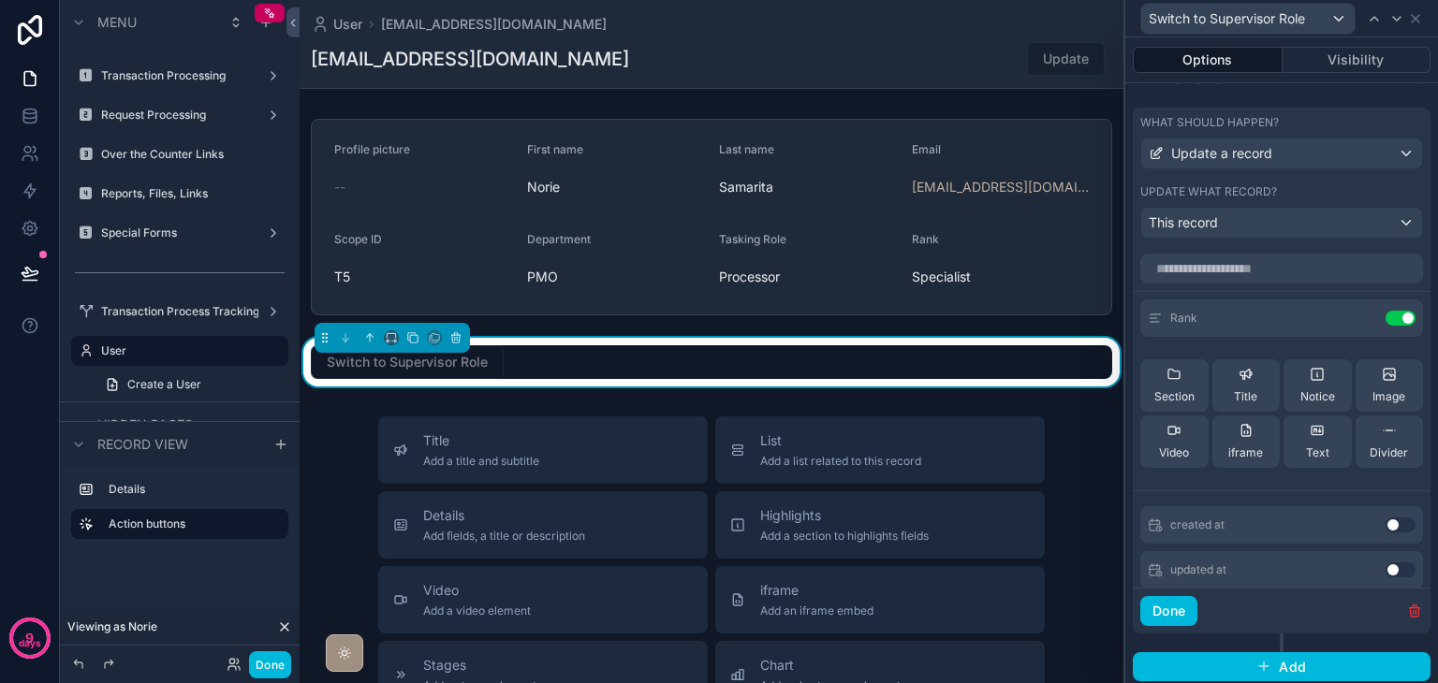
scroll to position [607, 0]
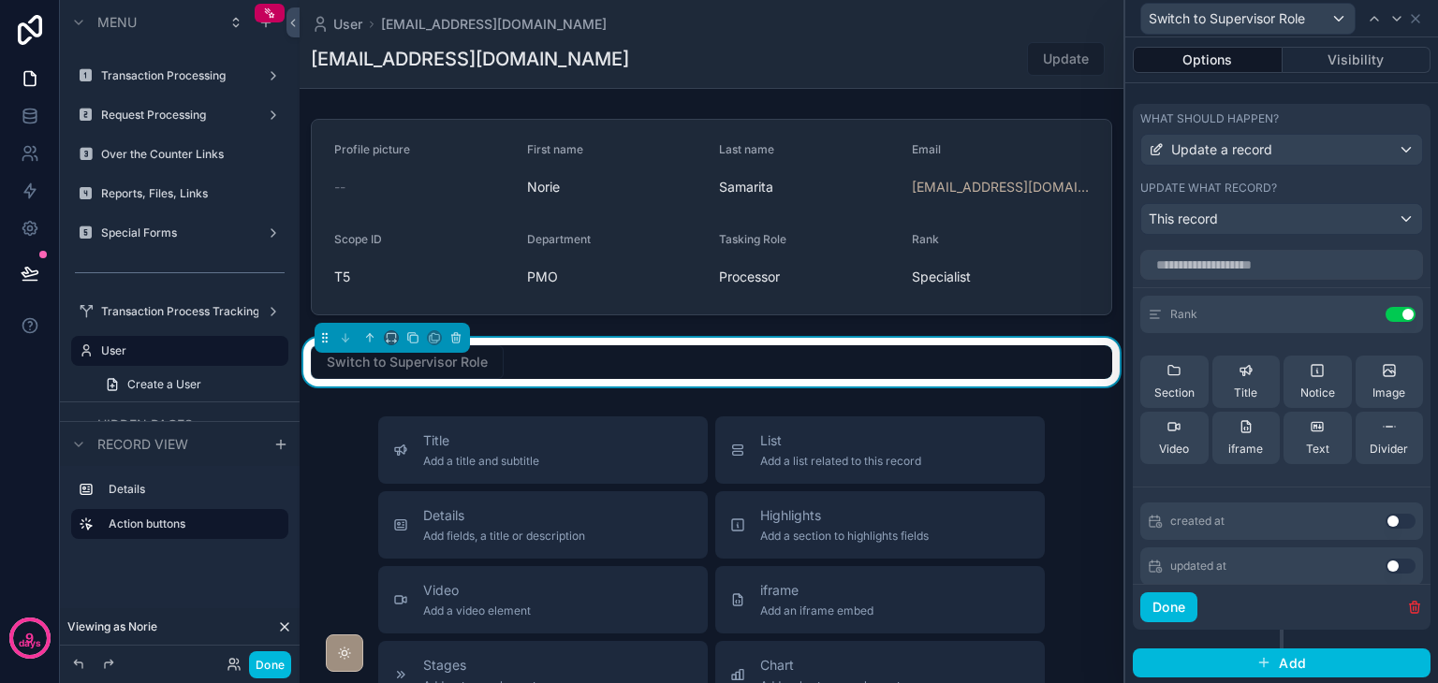
click at [0, 0] on icon at bounding box center [0, 0] width 0 height 0
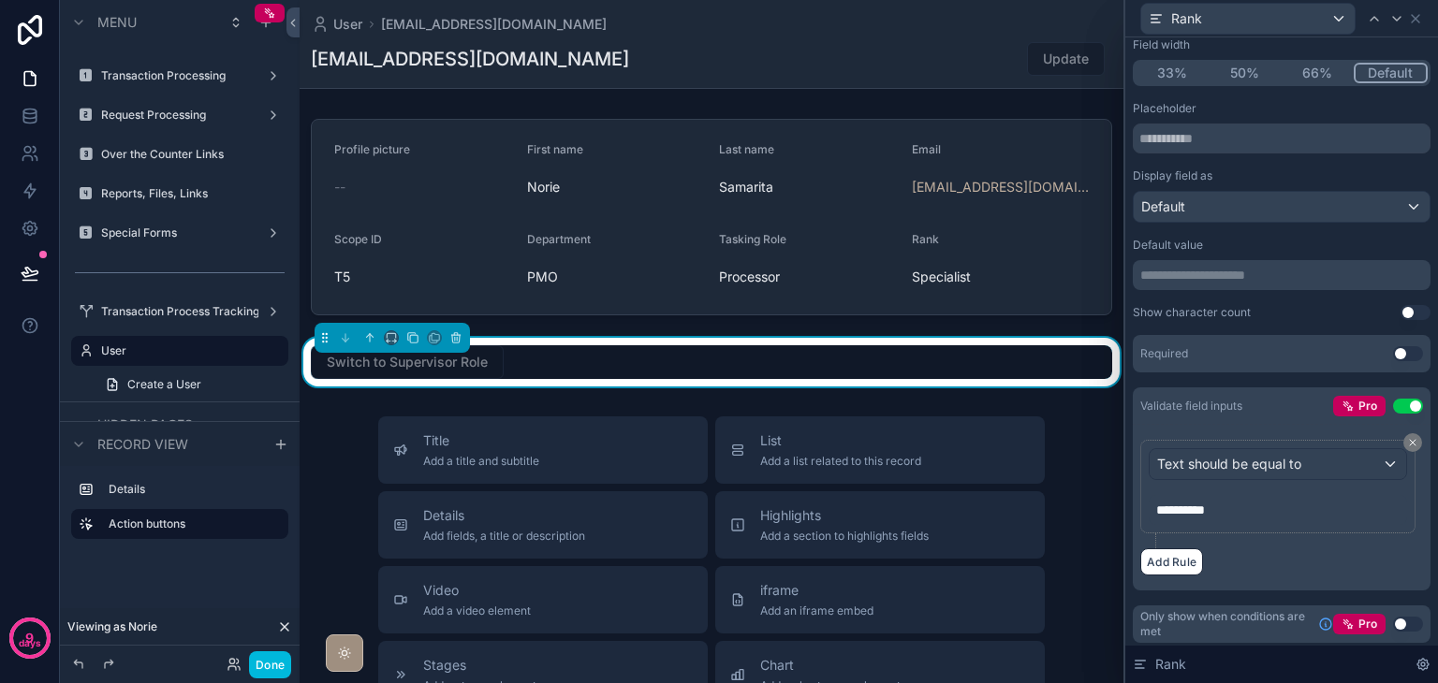
scroll to position [180, 0]
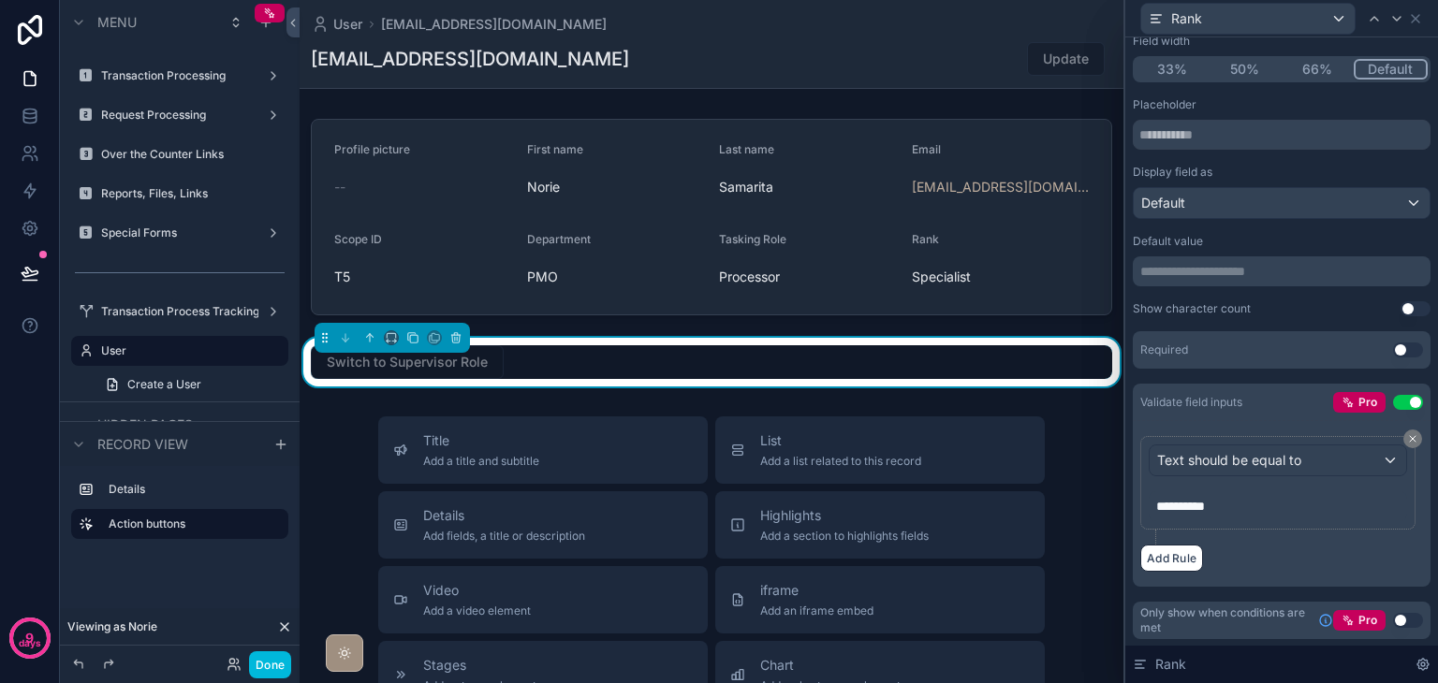
click at [1205, 506] on span "**********" at bounding box center [1180, 506] width 49 height 13
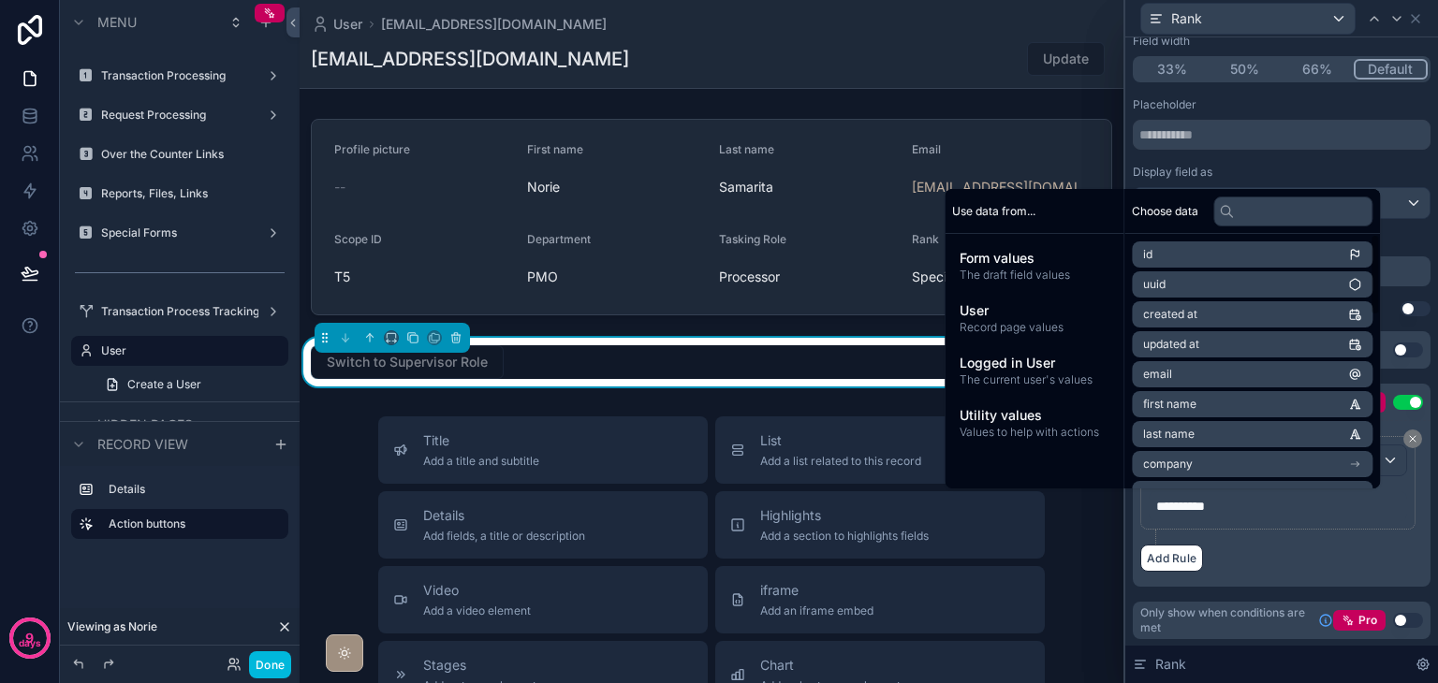
click at [1265, 563] on div "Add Rule" at bounding box center [1281, 558] width 283 height 27
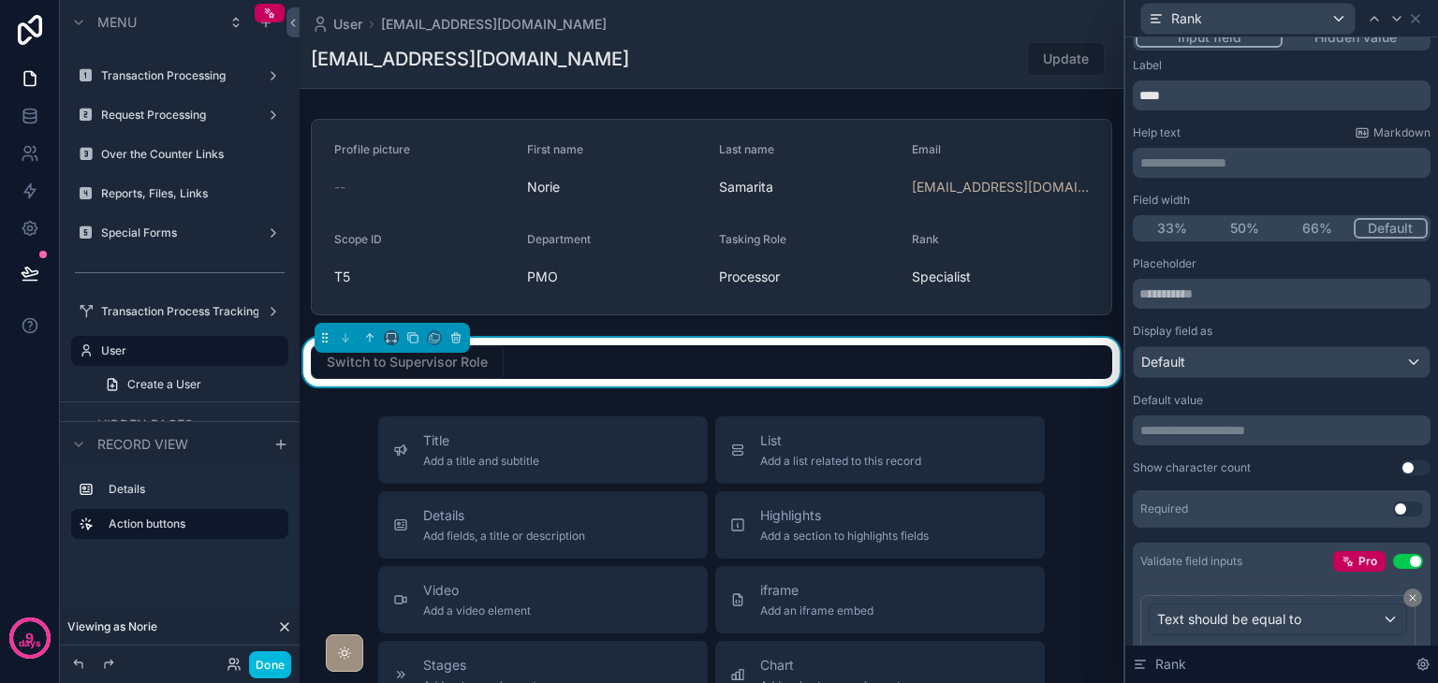
scroll to position [0, 0]
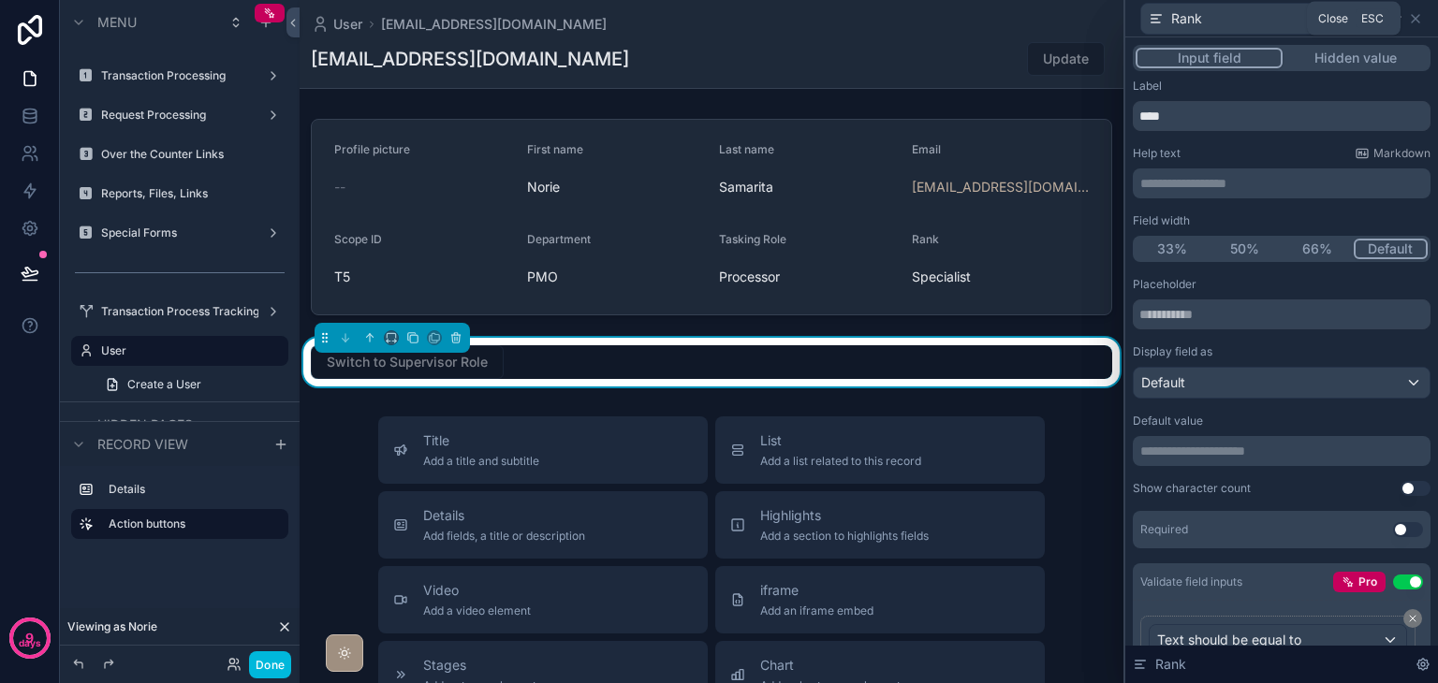
click at [1416, 19] on icon at bounding box center [1415, 18] width 15 height 15
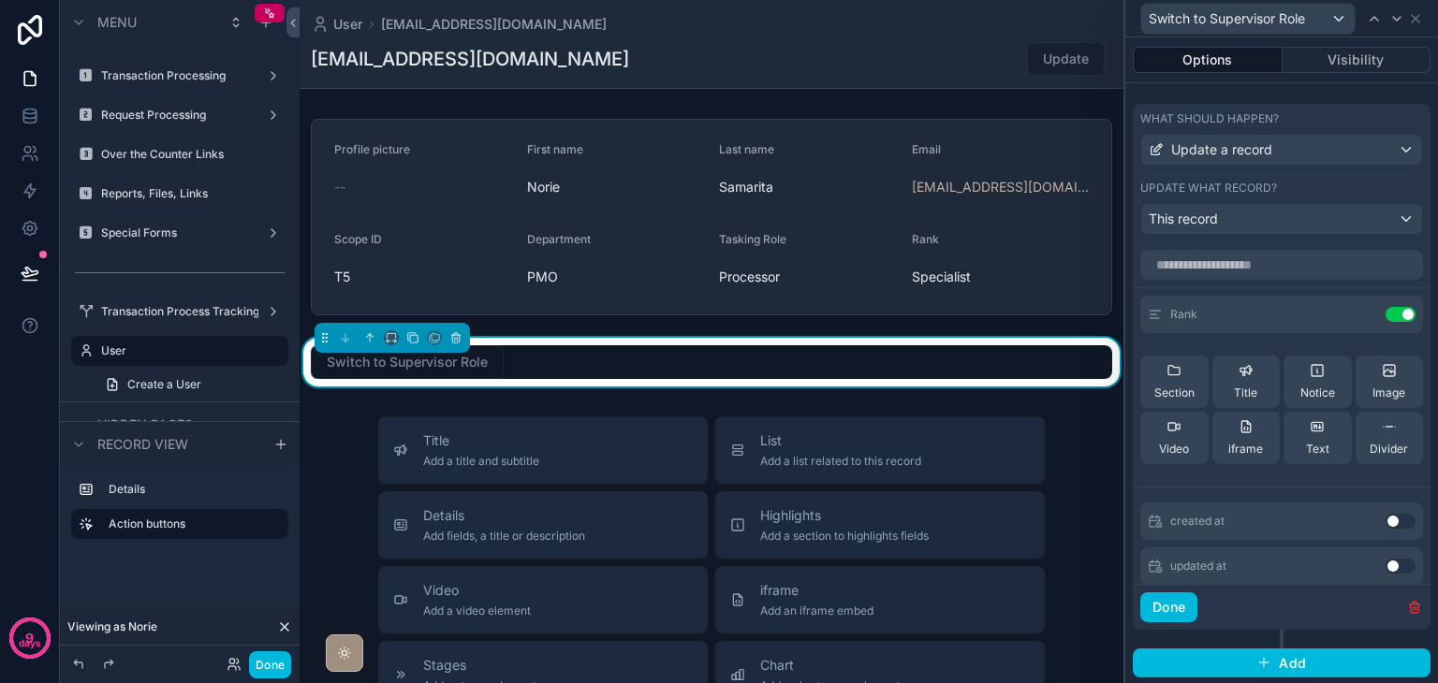
click at [1161, 607] on button "Done" at bounding box center [1168, 607] width 57 height 30
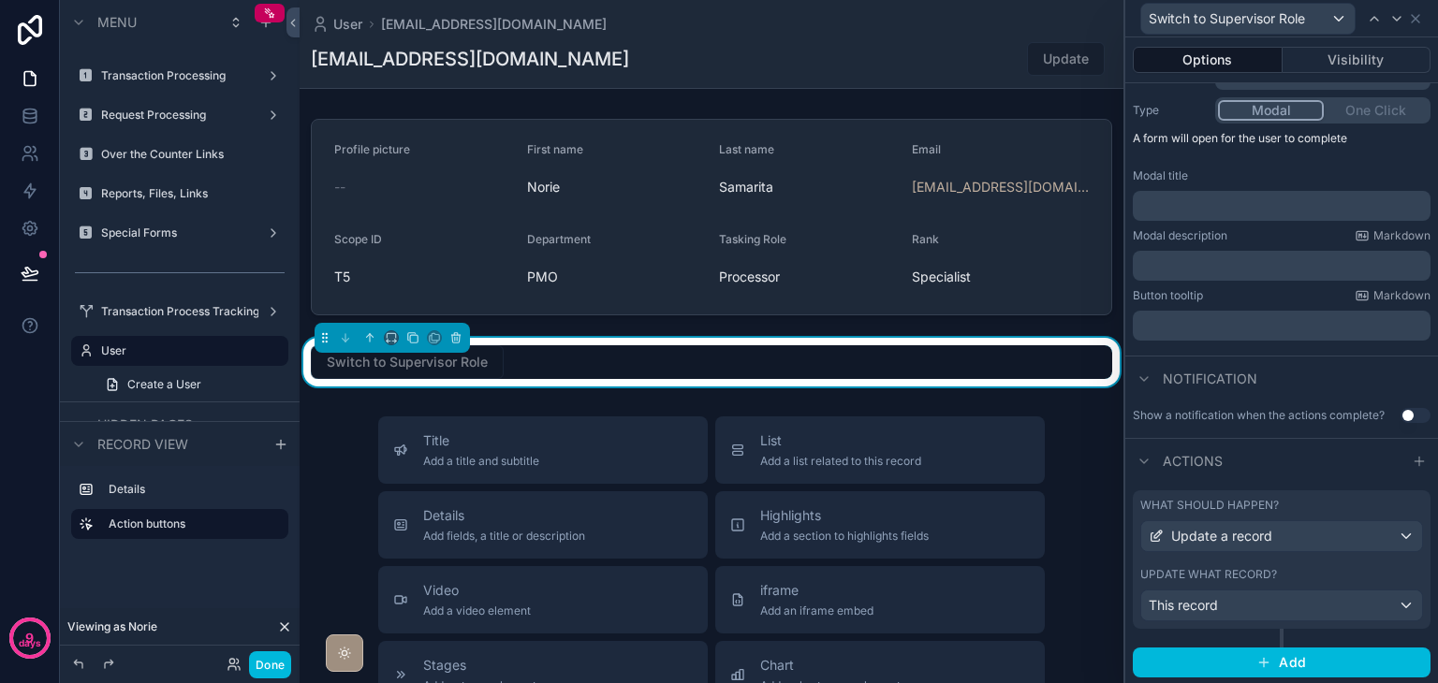
click at [268, 666] on button "Done" at bounding box center [270, 664] width 42 height 27
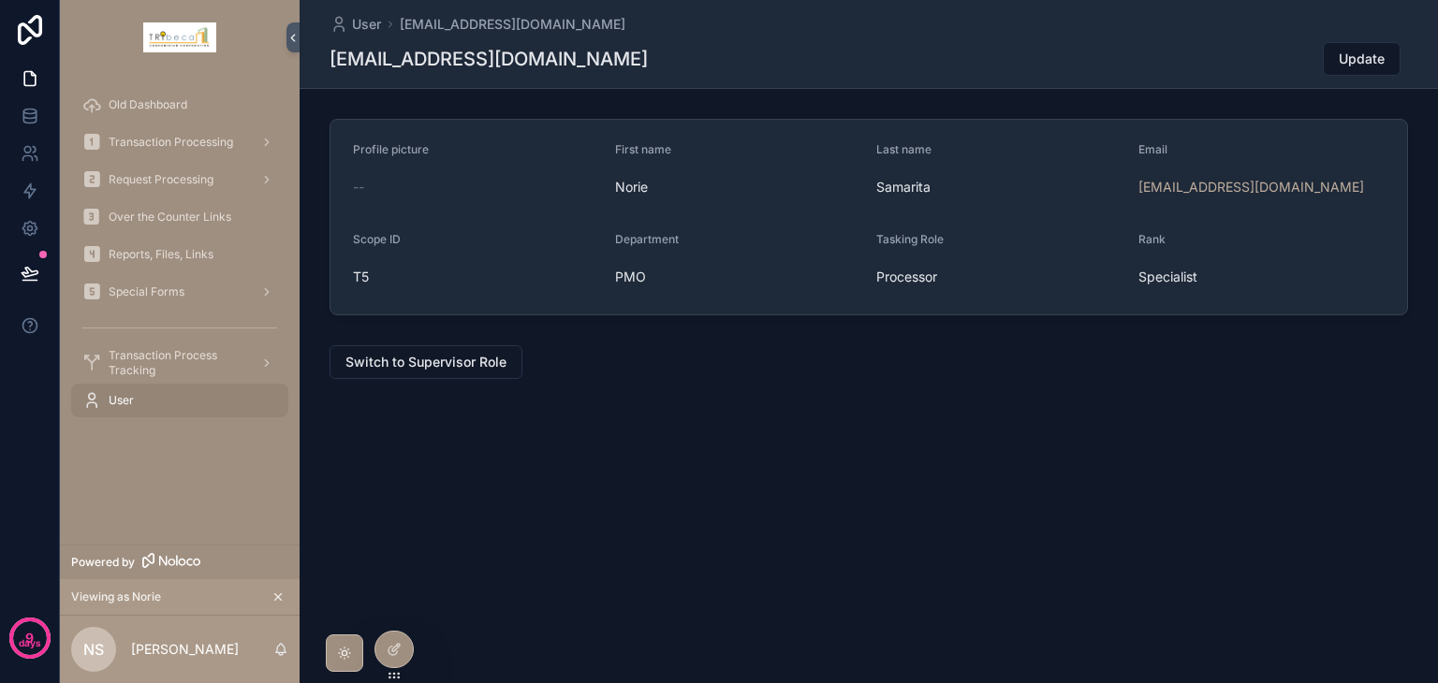
click at [384, 361] on span "Switch to Supervisor Role" at bounding box center [425, 362] width 161 height 19
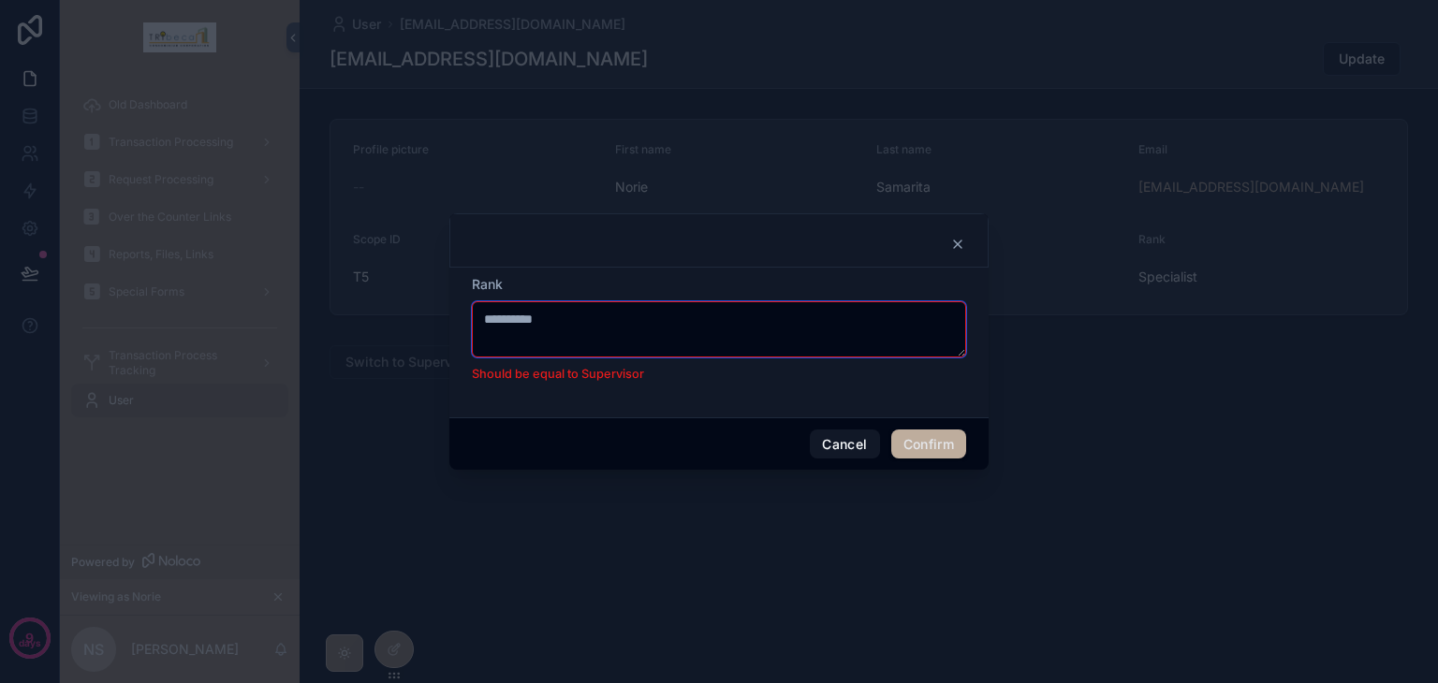
click at [488, 344] on textarea "**********" at bounding box center [719, 329] width 494 height 56
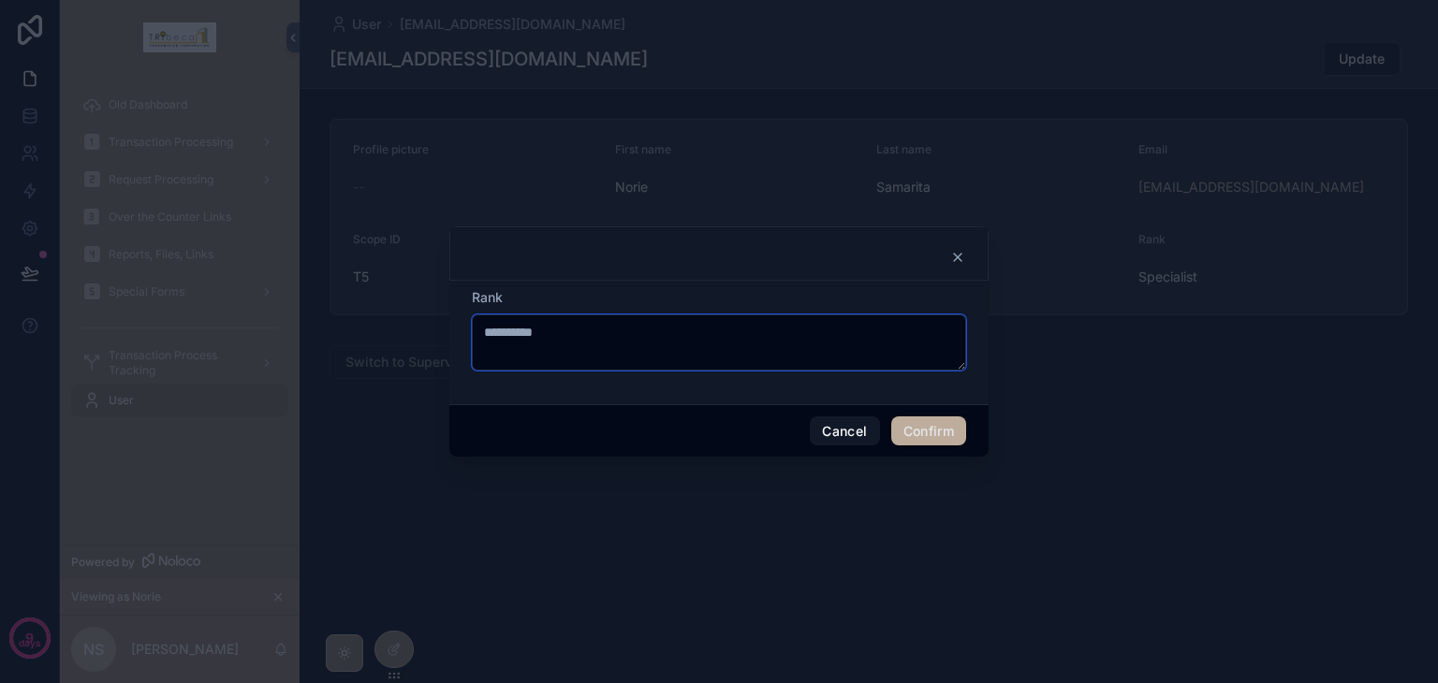
type textarea "**********"
click at [947, 424] on button "Confirm" at bounding box center [928, 432] width 75 height 30
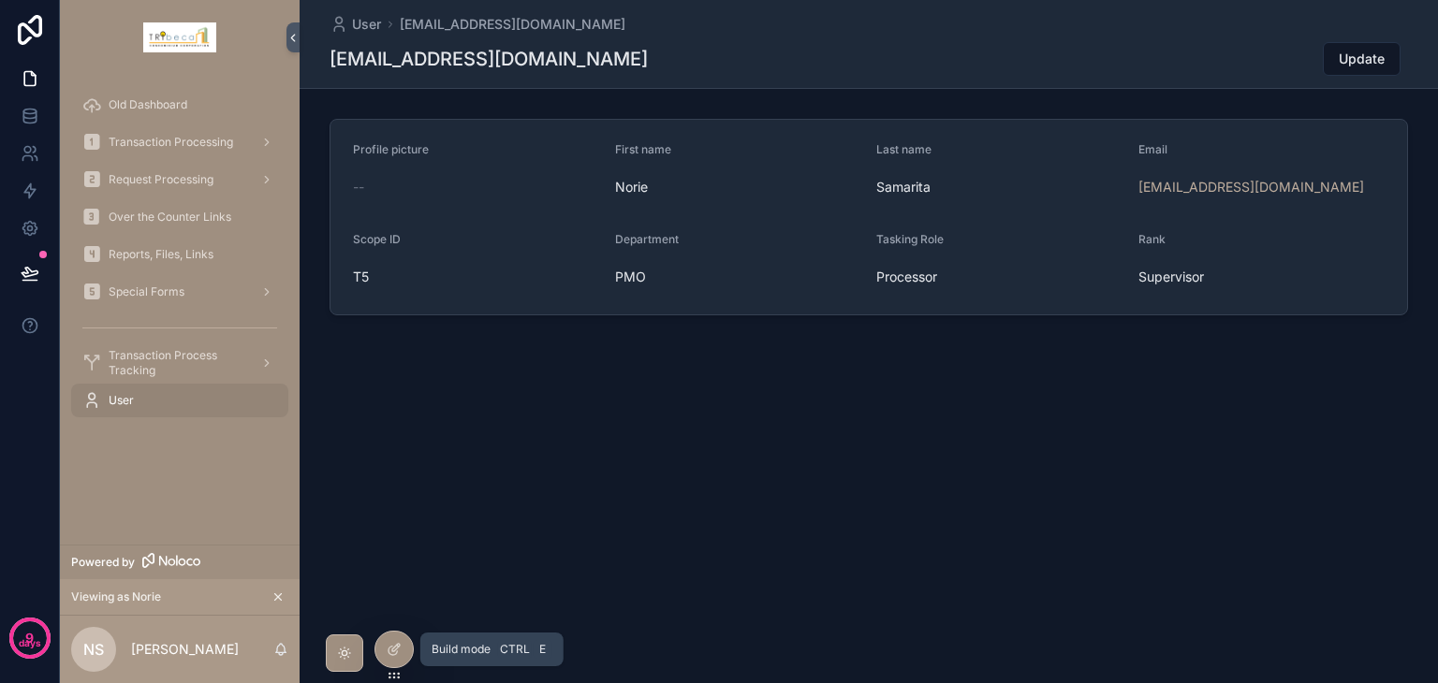
click at [399, 649] on icon at bounding box center [394, 649] width 15 height 15
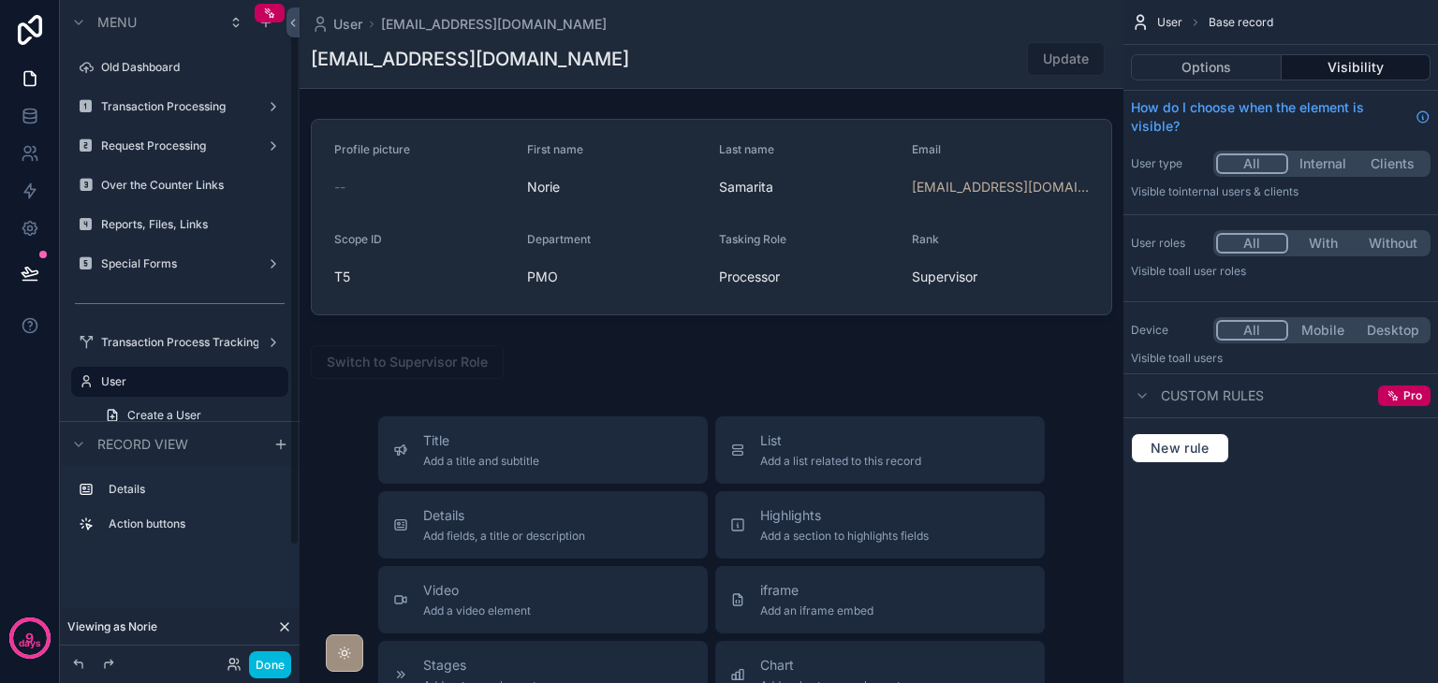
scroll to position [31, 0]
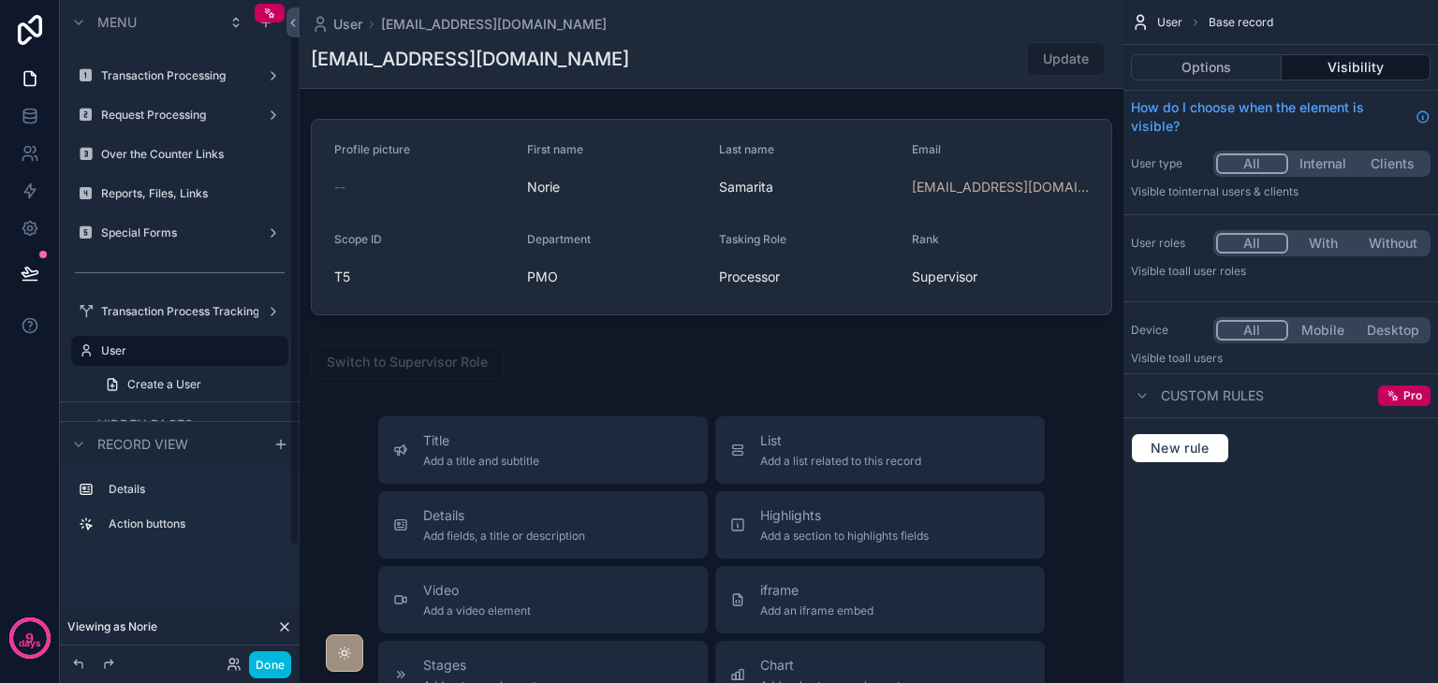
click at [528, 369] on div "scrollable content" at bounding box center [712, 616] width 824 height 1233
click at [1228, 66] on button "Options" at bounding box center [1206, 67] width 151 height 26
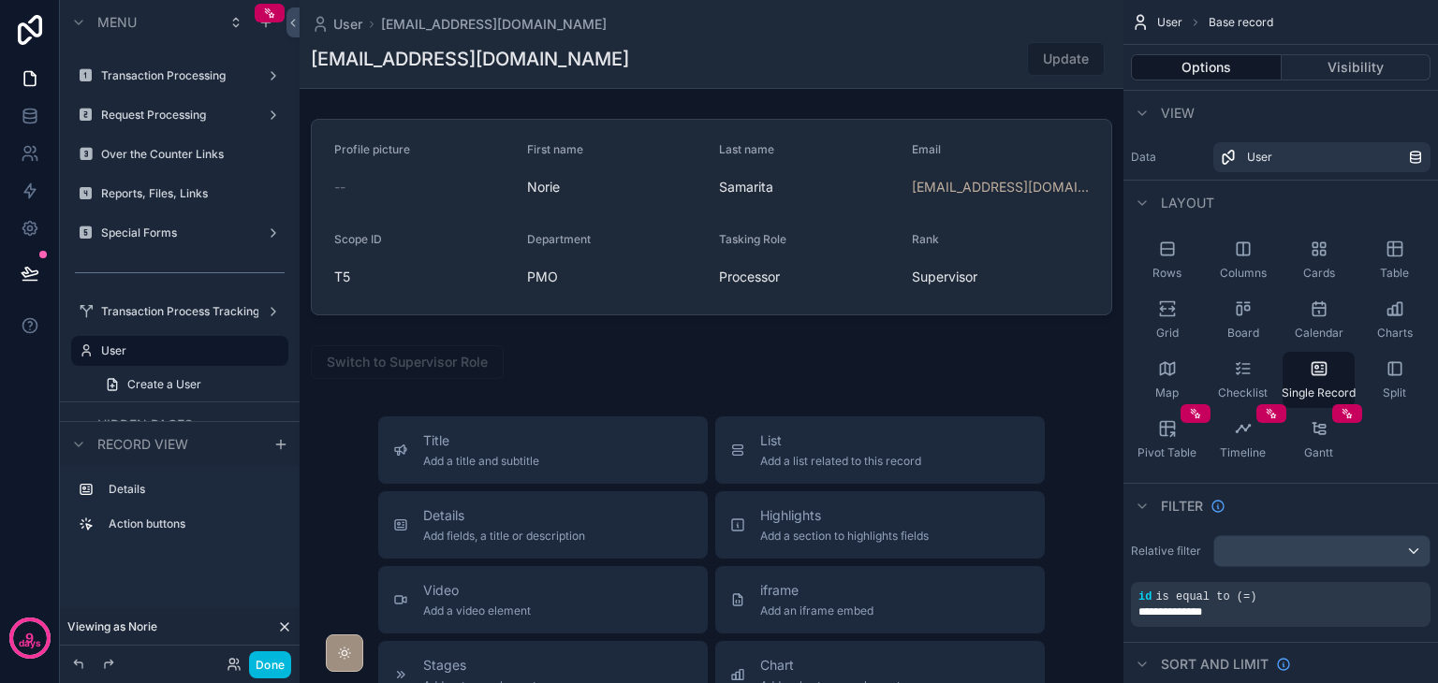
click at [760, 345] on div "scrollable content" at bounding box center [712, 362] width 824 height 49
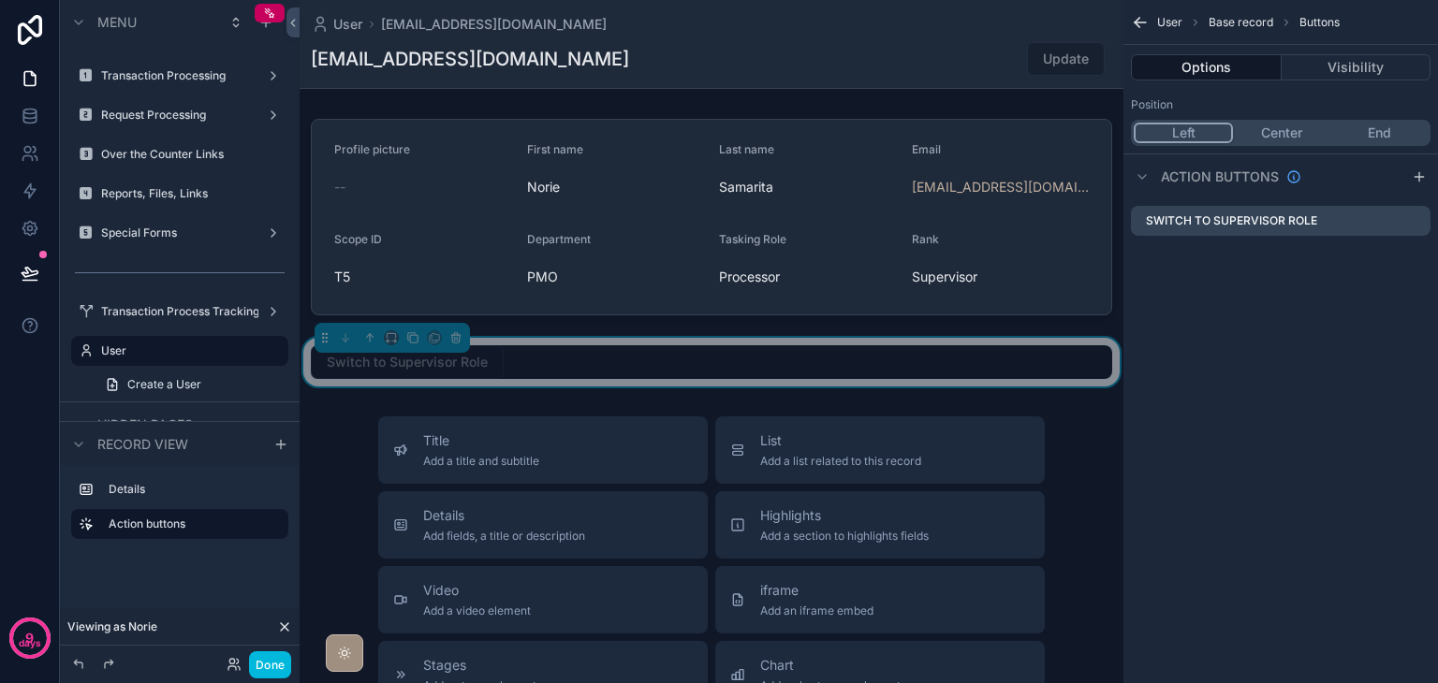
click at [0, 0] on icon "scrollable content" at bounding box center [0, 0] width 0 height 0
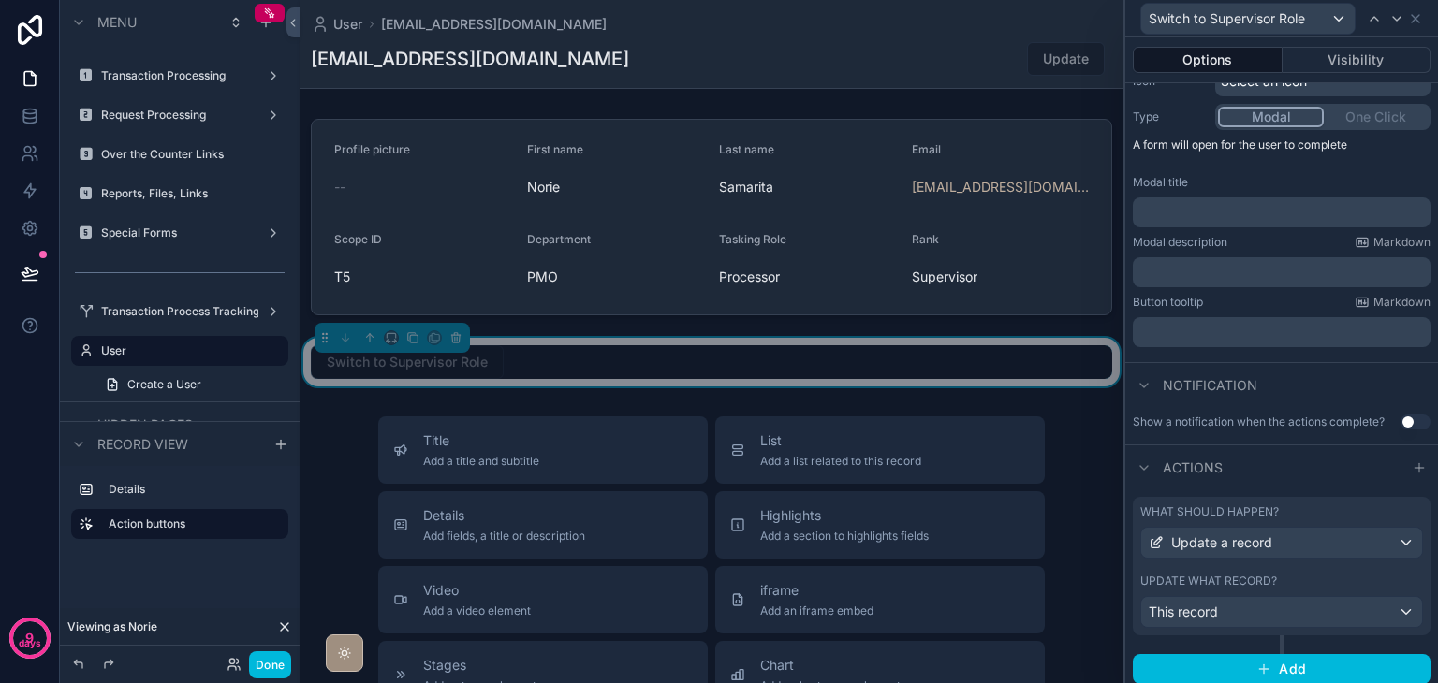
scroll to position [220, 0]
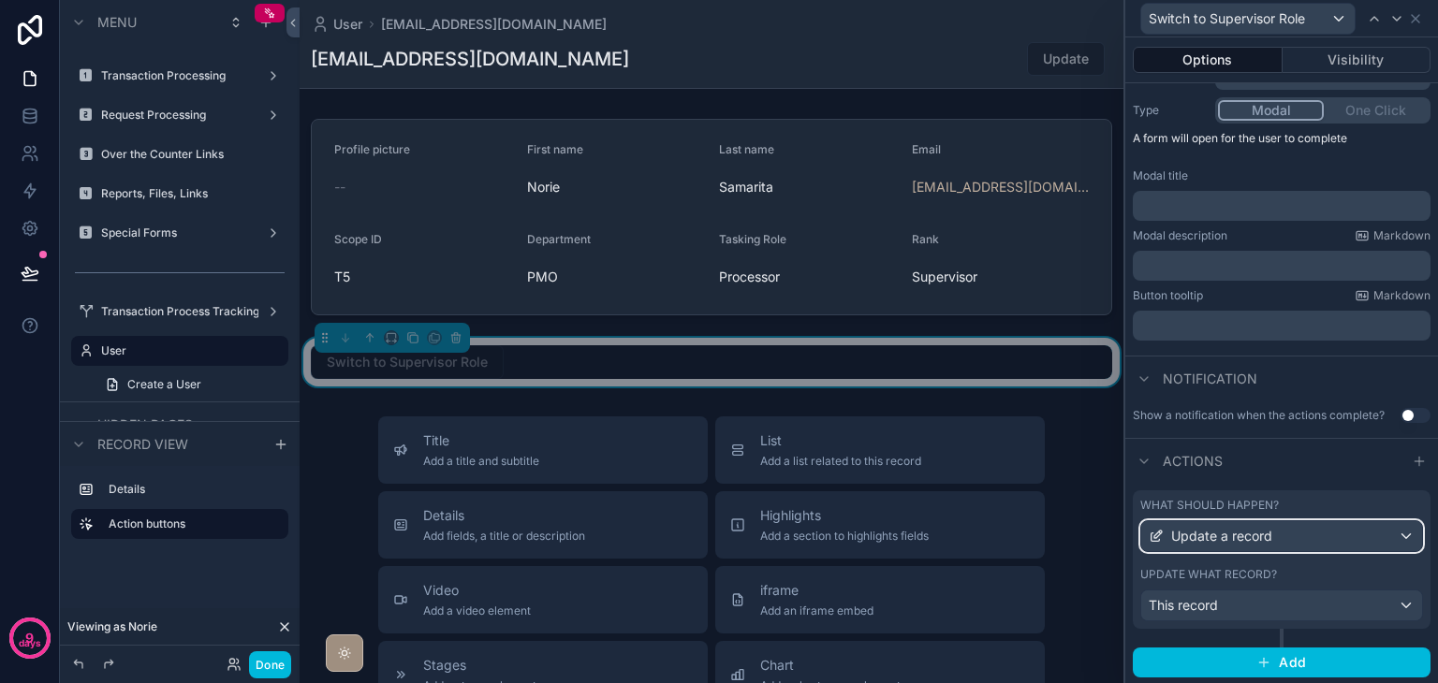
click at [1295, 533] on div "Update a record" at bounding box center [1281, 536] width 281 height 30
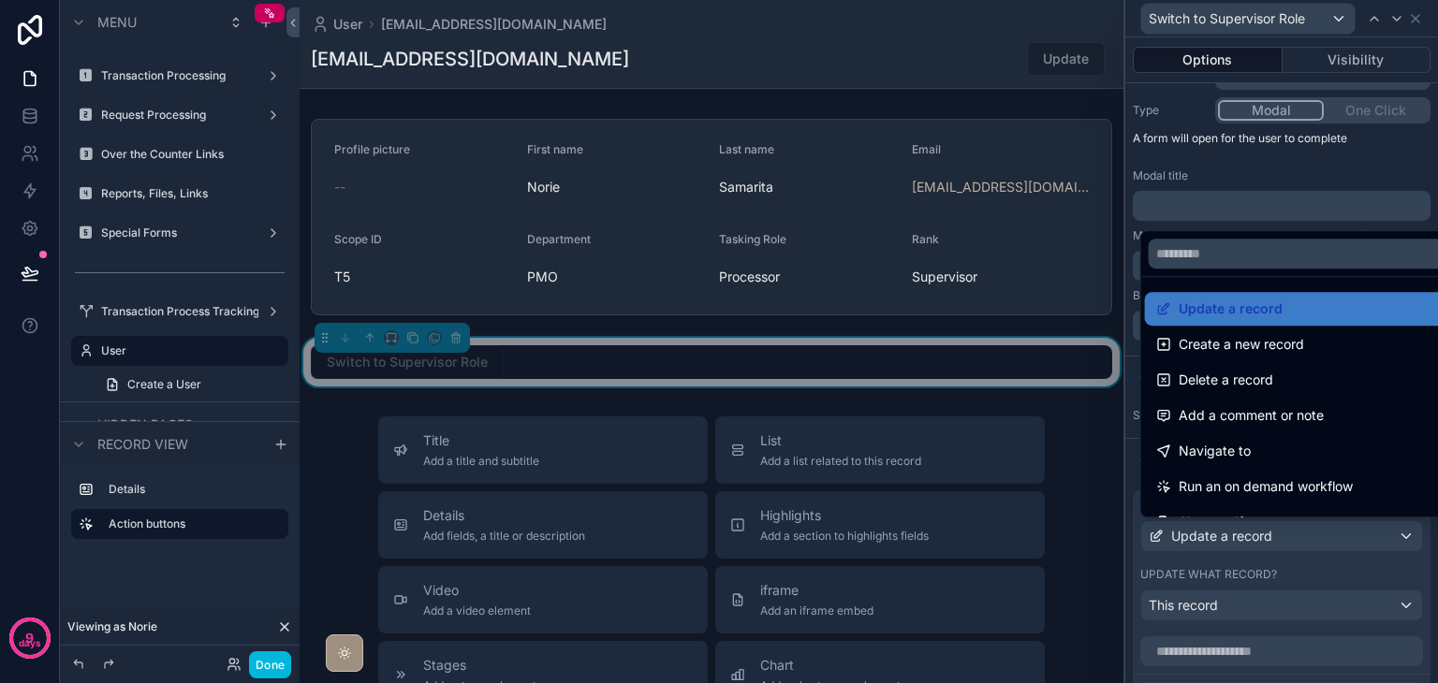
click at [1294, 534] on div at bounding box center [1281, 341] width 313 height 683
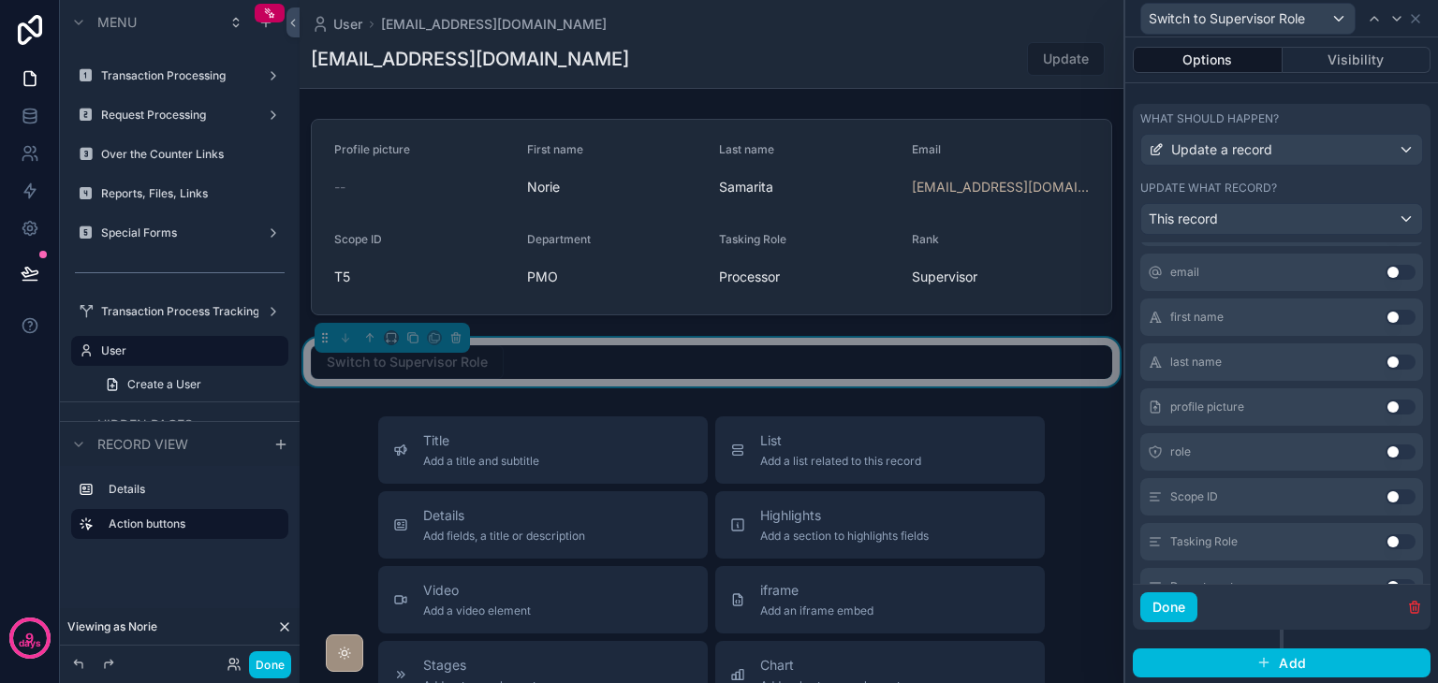
scroll to position [0, 0]
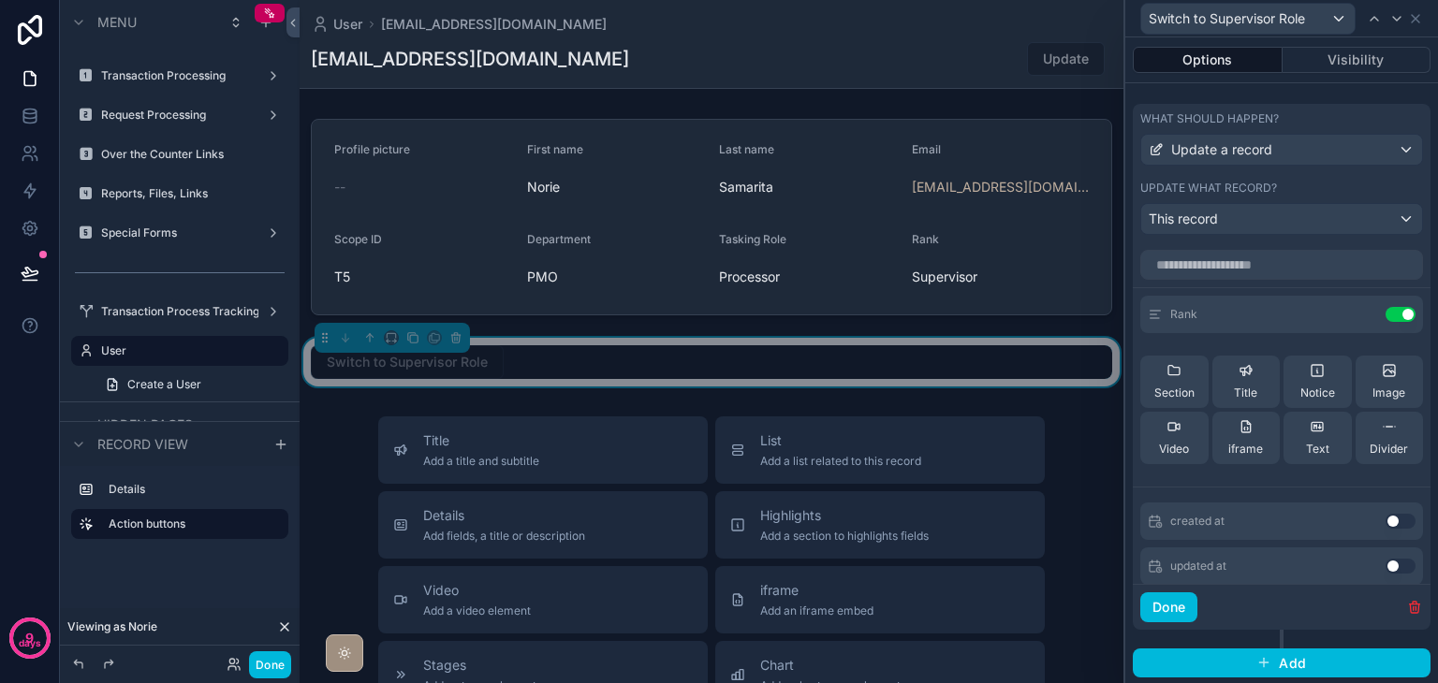
click at [0, 0] on icon at bounding box center [0, 0] width 0 height 0
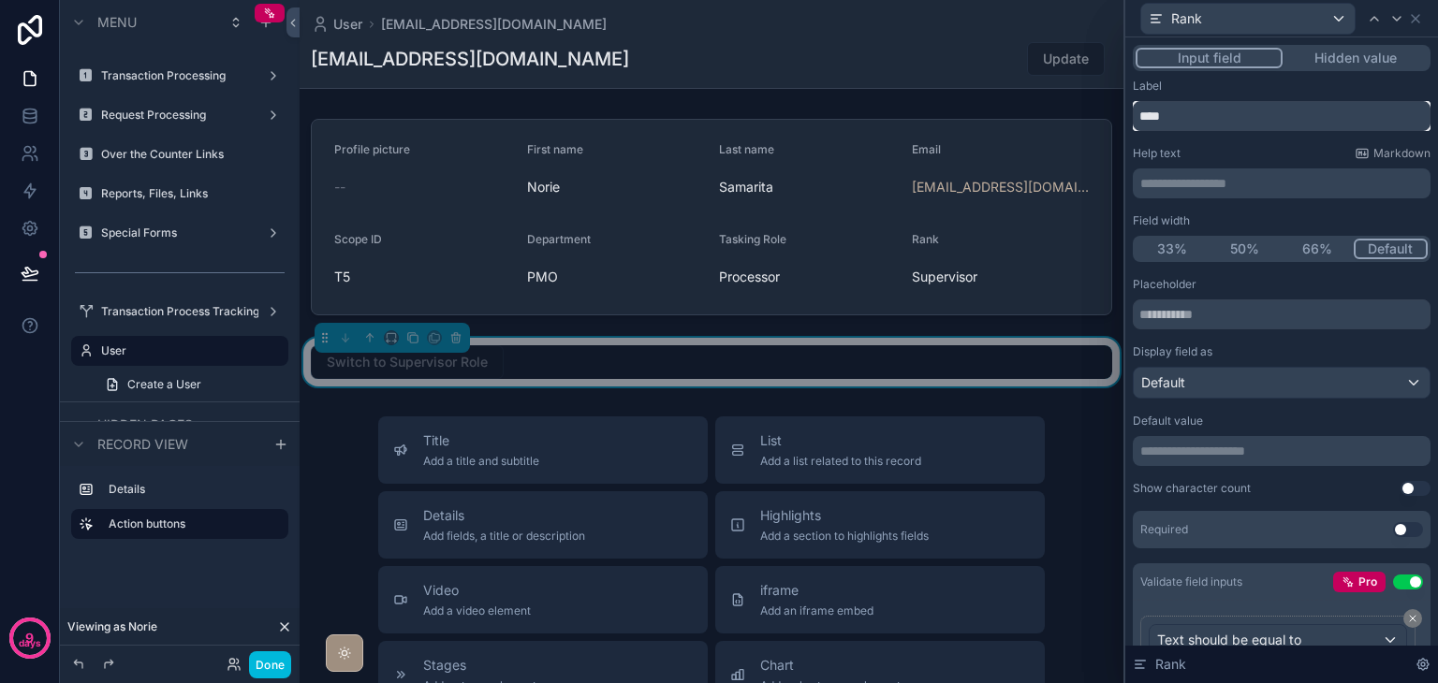
drag, startPoint x: 1206, startPoint y: 115, endPoint x: 1140, endPoint y: 113, distance: 66.5
click at [1140, 113] on input "****" at bounding box center [1282, 116] width 298 height 30
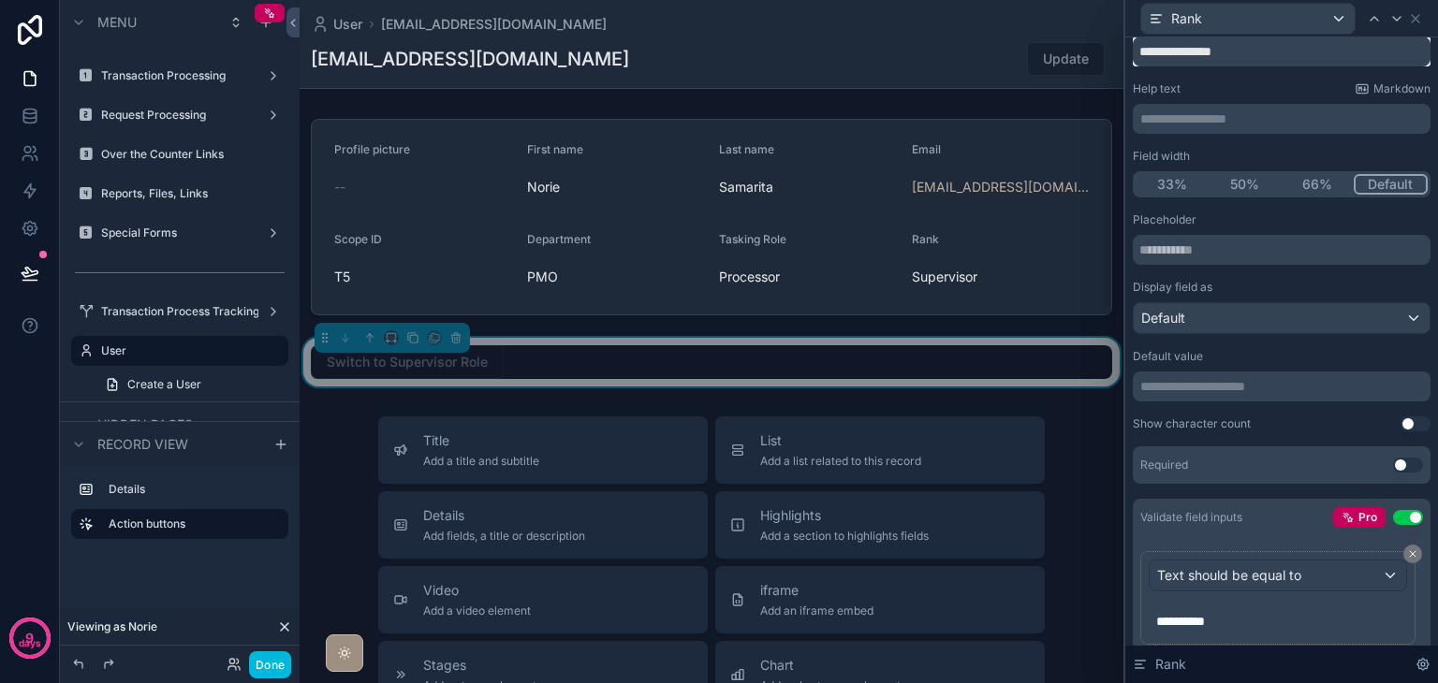
scroll to position [94, 0]
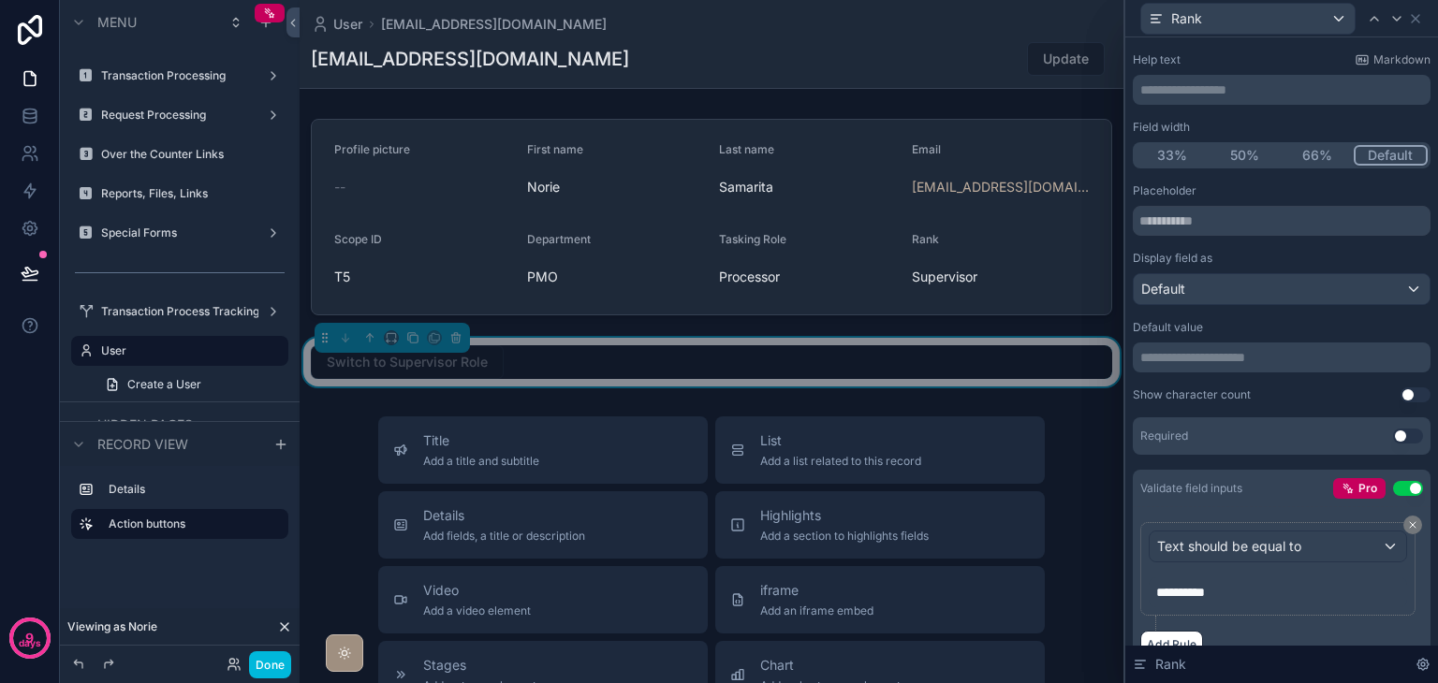
type input "**********"
click at [1239, 356] on p "**********" at bounding box center [1283, 357] width 286 height 19
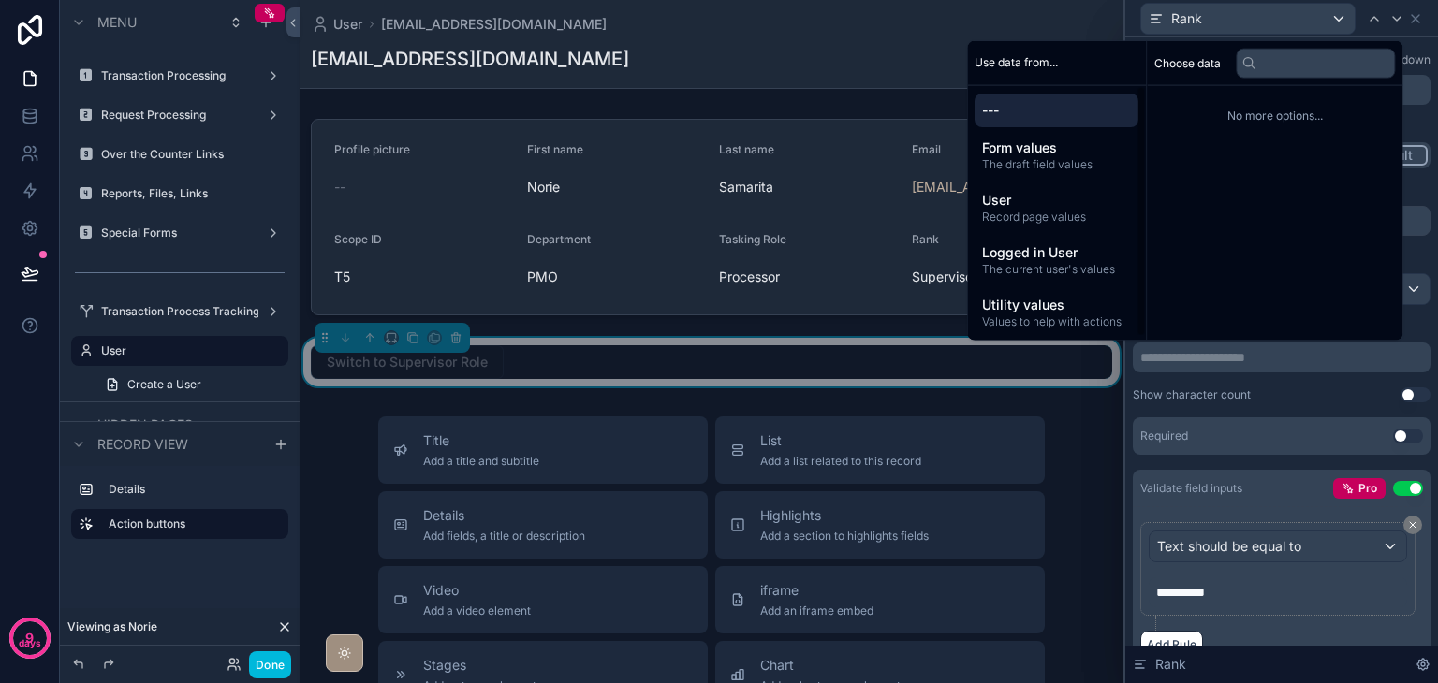
click at [1030, 109] on span "---" at bounding box center [1056, 109] width 149 height 19
click at [1413, 328] on div "Default value" at bounding box center [1282, 327] width 298 height 15
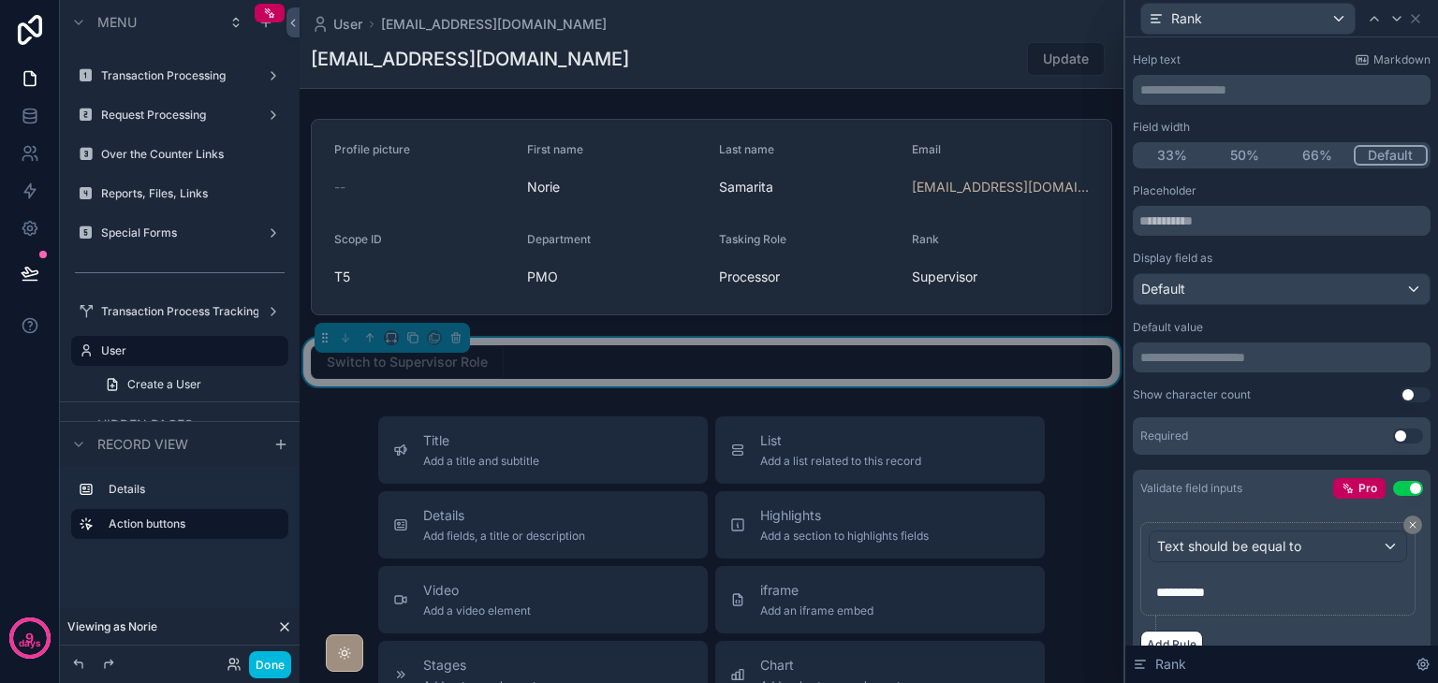
click at [1361, 362] on p "**********" at bounding box center [1283, 357] width 286 height 19
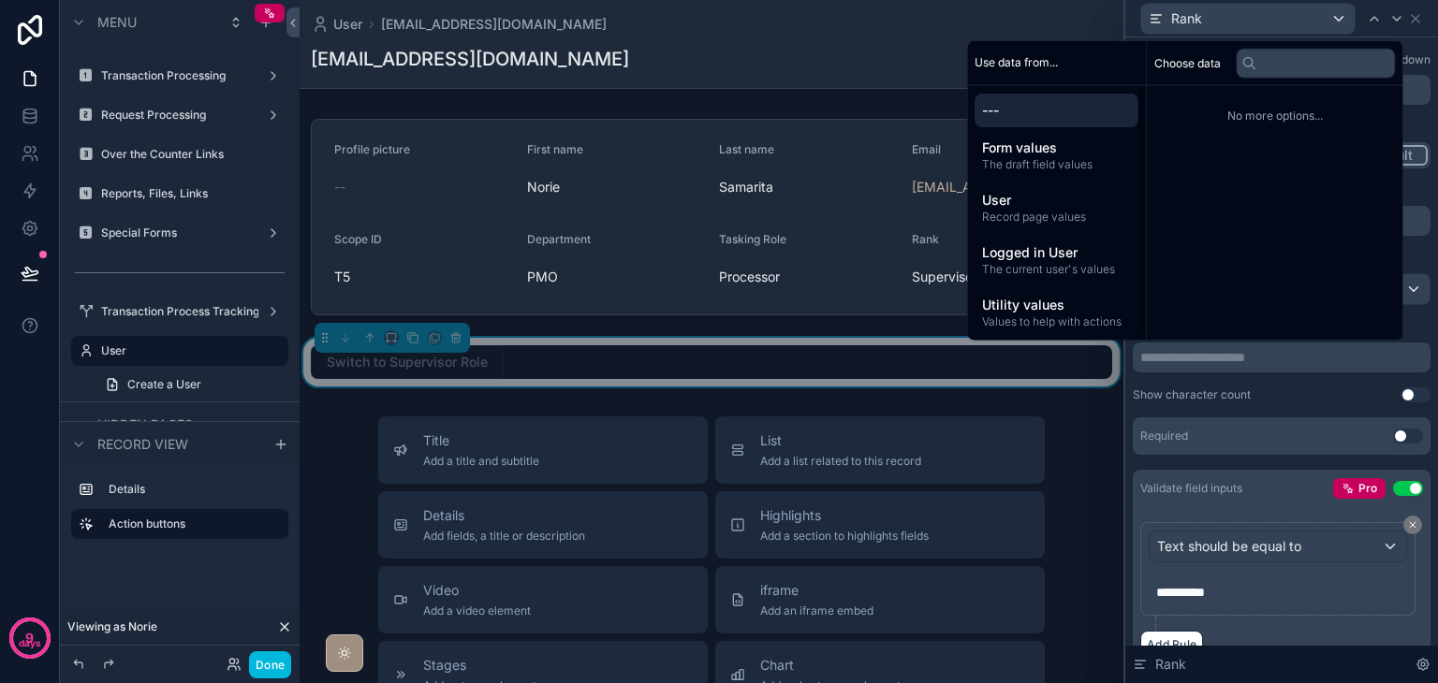
scroll to position [3, 0]
click at [1042, 315] on span "Values to help with actions" at bounding box center [1056, 318] width 149 height 15
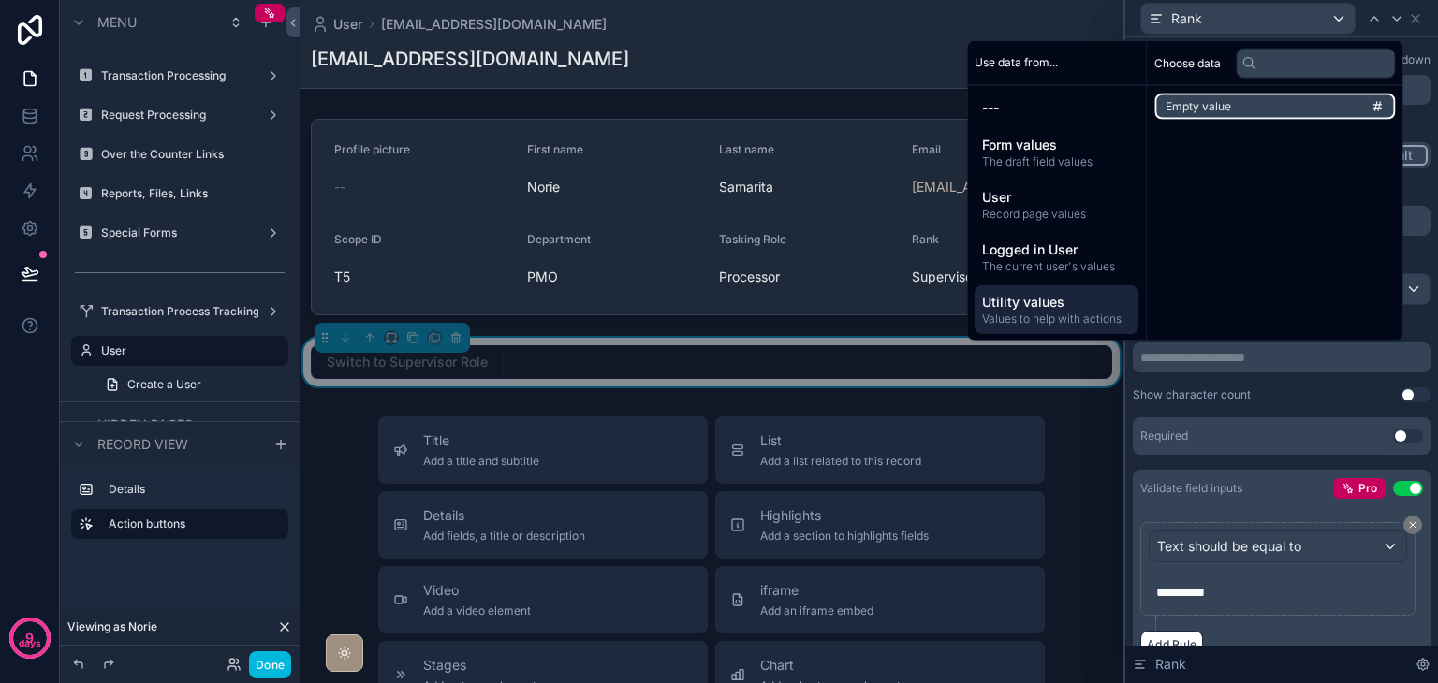
click at [1215, 110] on span "Empty value" at bounding box center [1198, 106] width 66 height 15
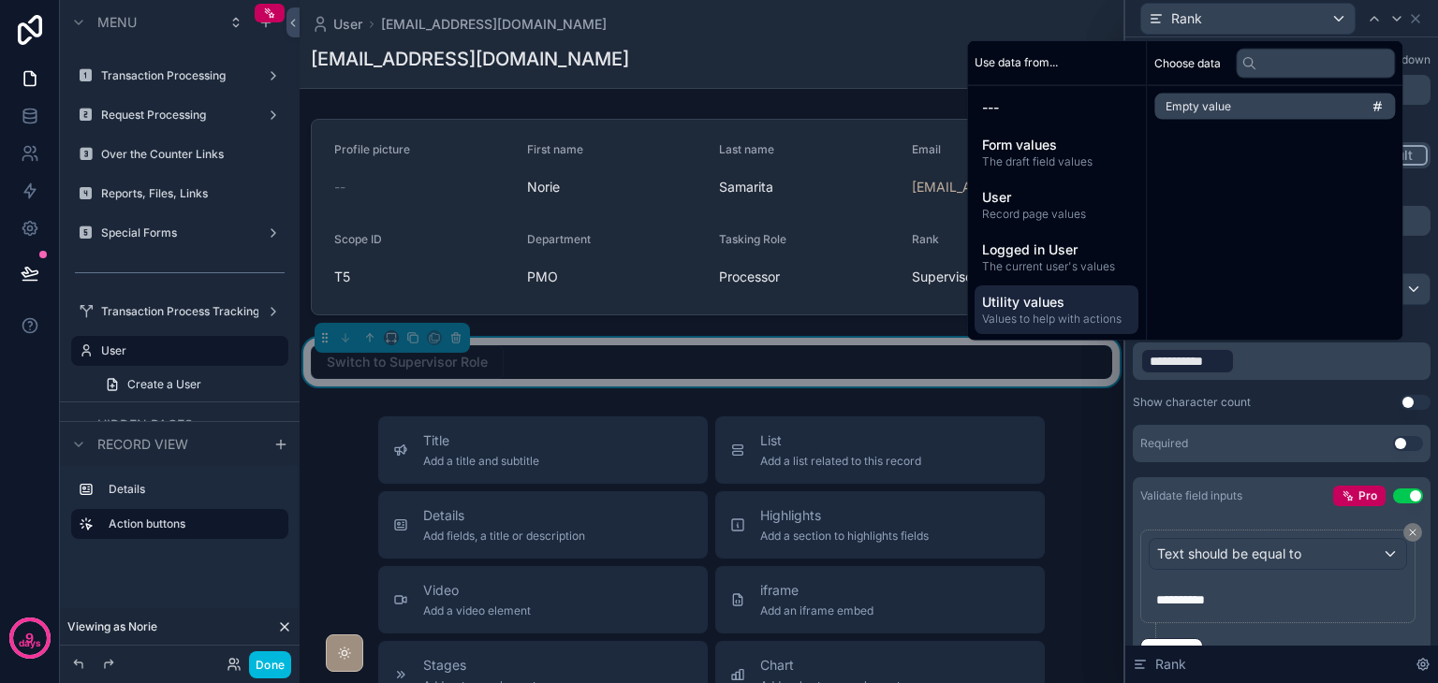
click at [1361, 383] on div "**********" at bounding box center [1282, 431] width 298 height 497
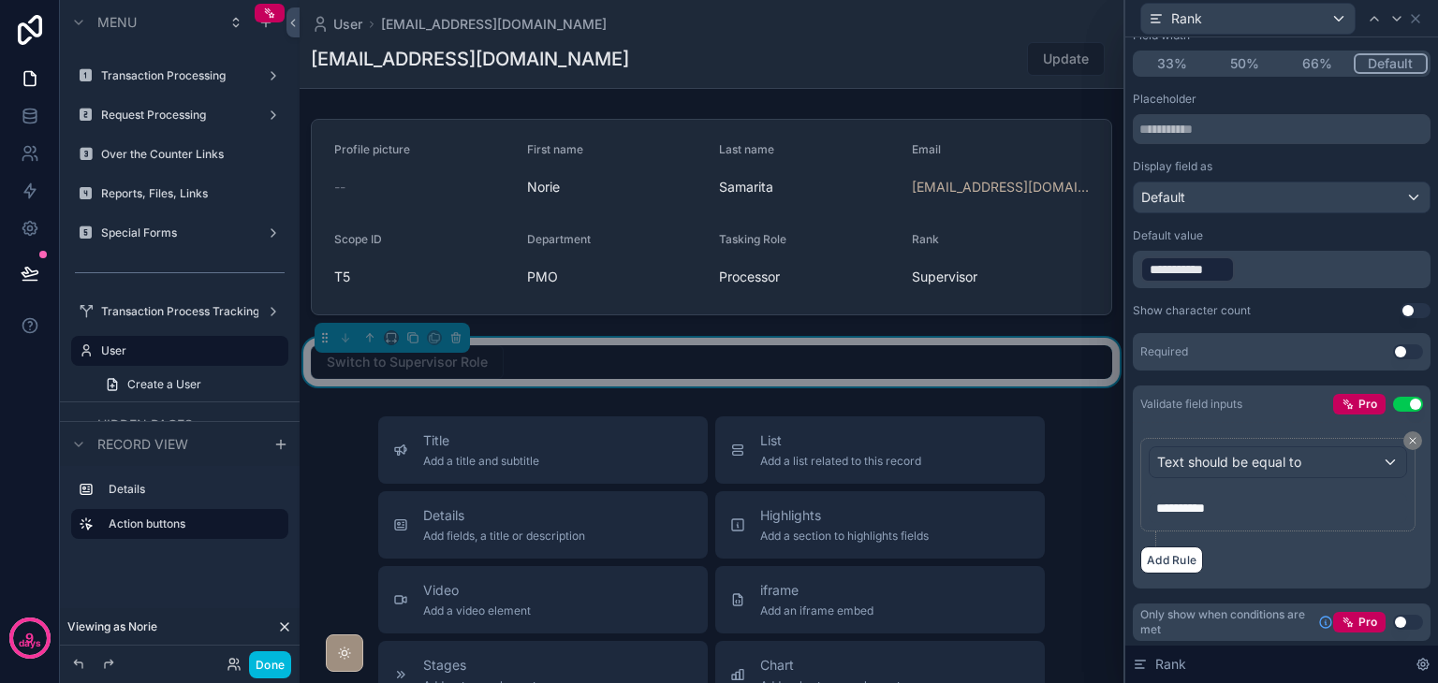
scroll to position [186, 0]
click at [1398, 346] on button "Use setting" at bounding box center [1408, 351] width 30 height 15
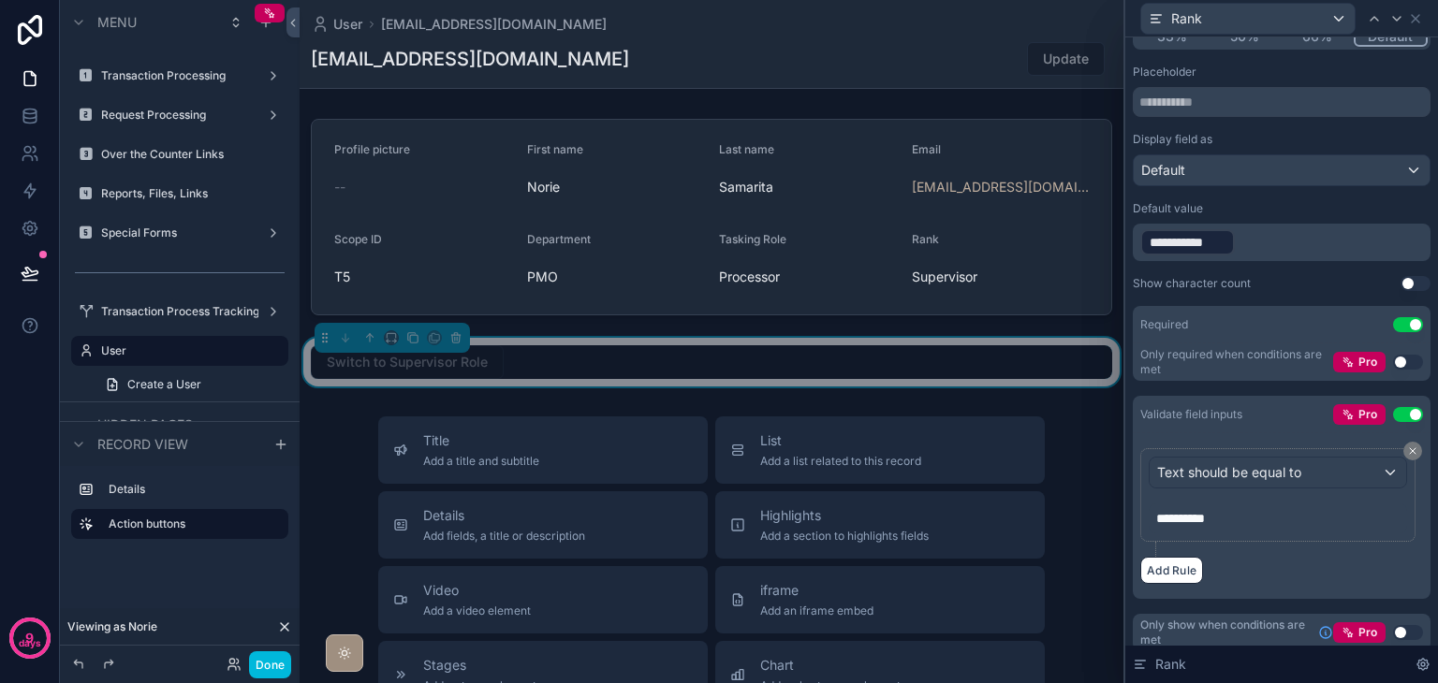
scroll to position [224, 0]
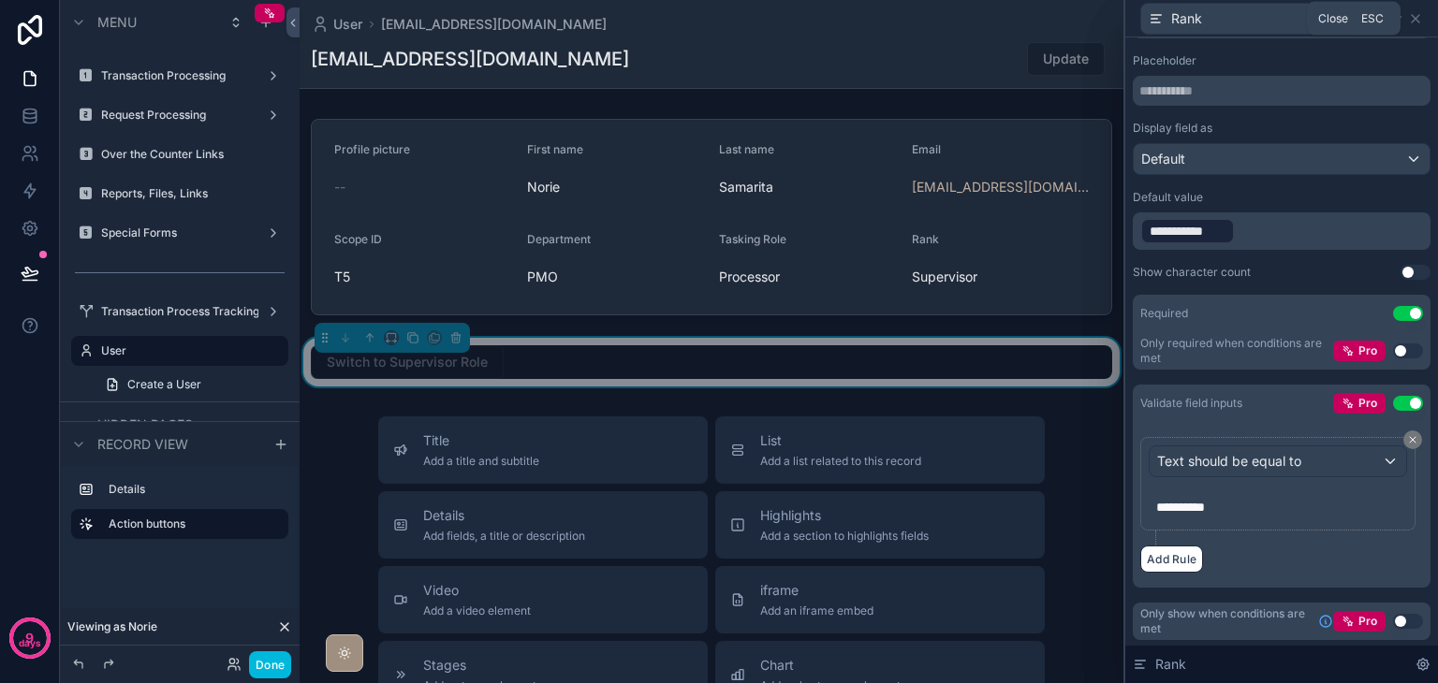
click at [1419, 21] on icon at bounding box center [1415, 18] width 15 height 15
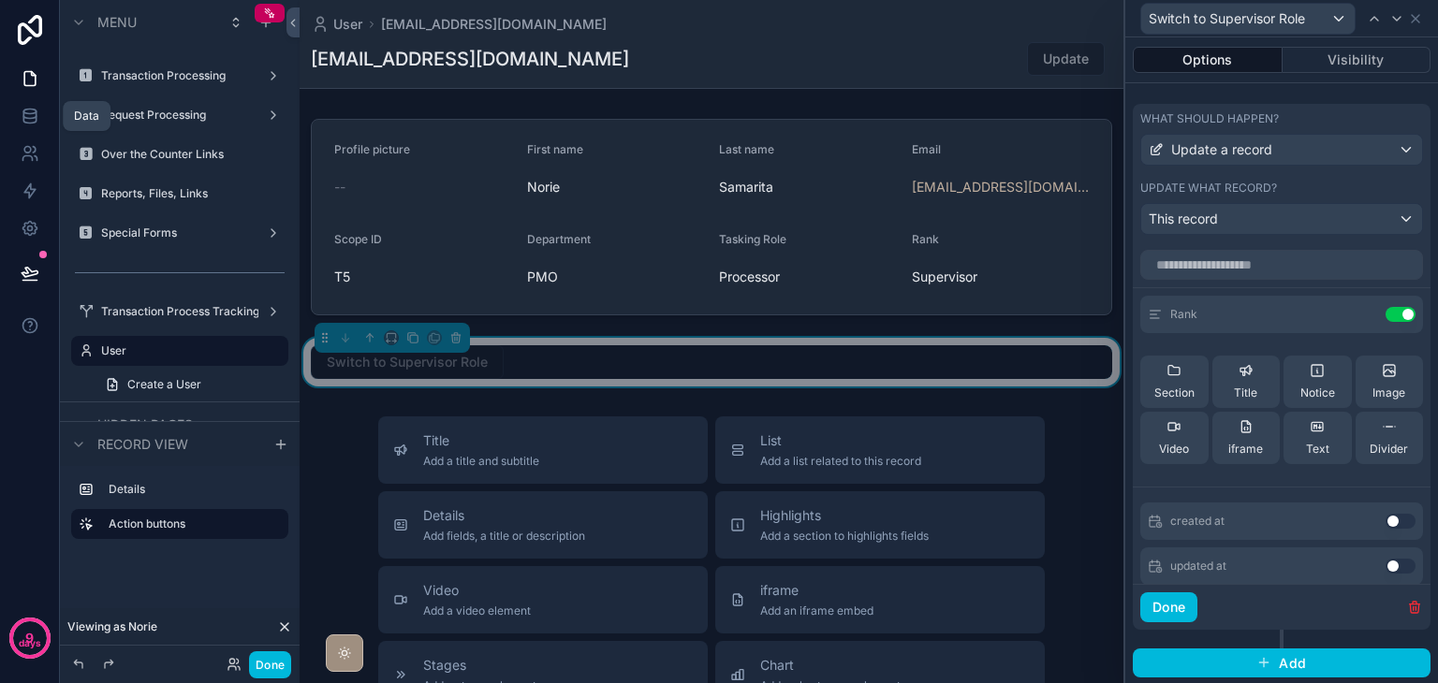
click at [19, 113] on link at bounding box center [29, 115] width 59 height 37
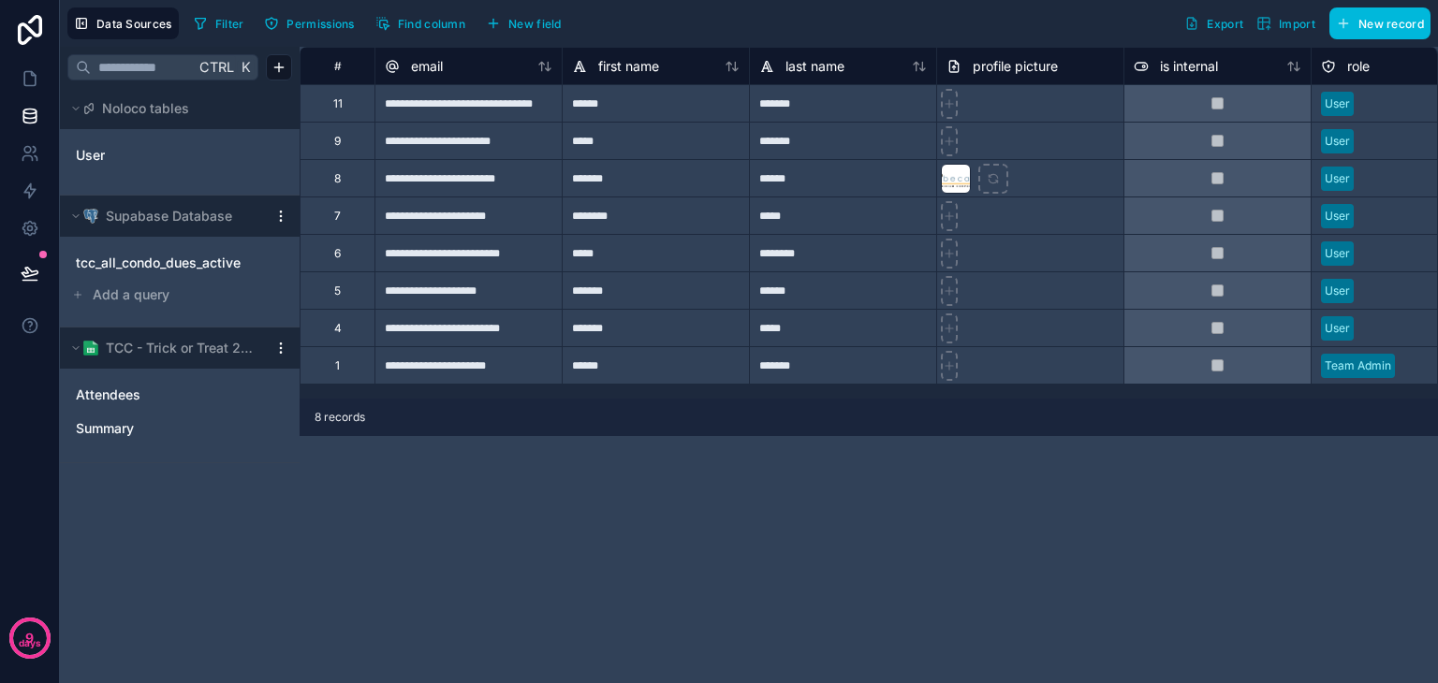
click at [157, 160] on link "User" at bounding box center [152, 155] width 152 height 19
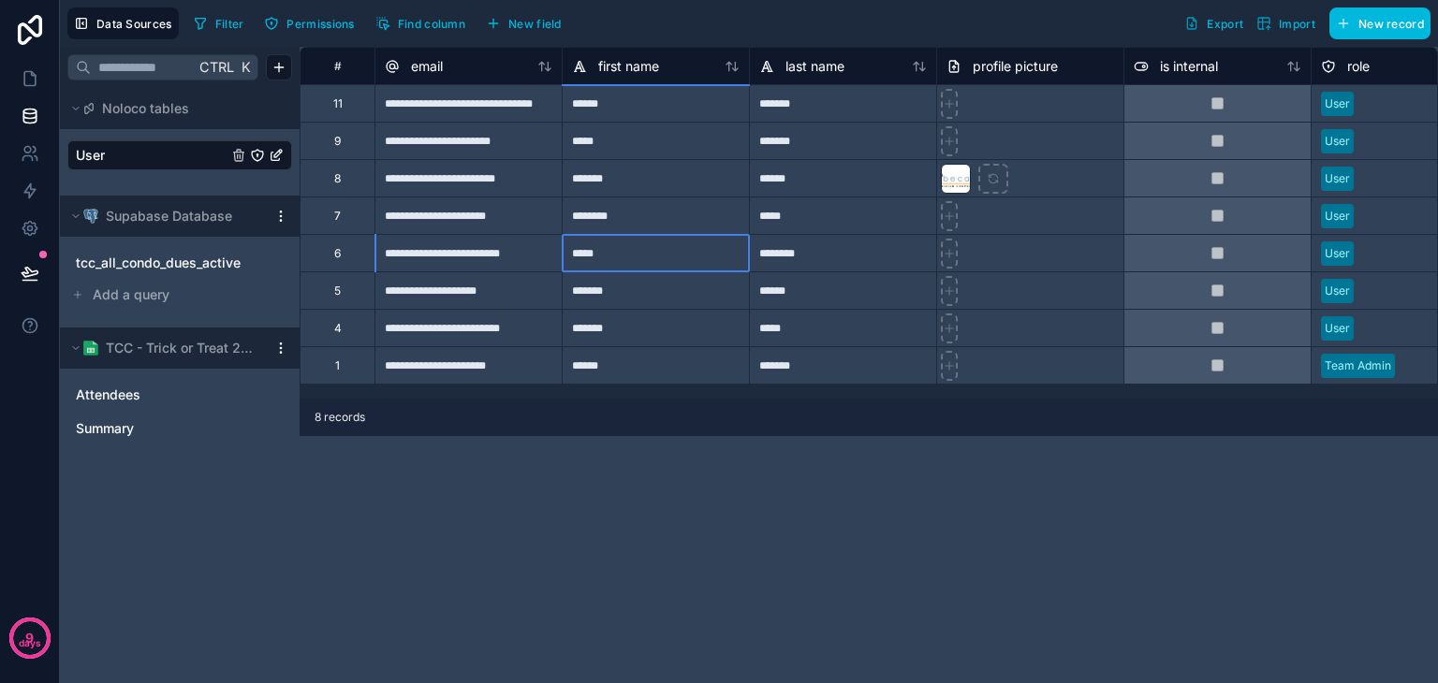
click at [669, 260] on div "*****" at bounding box center [655, 252] width 187 height 37
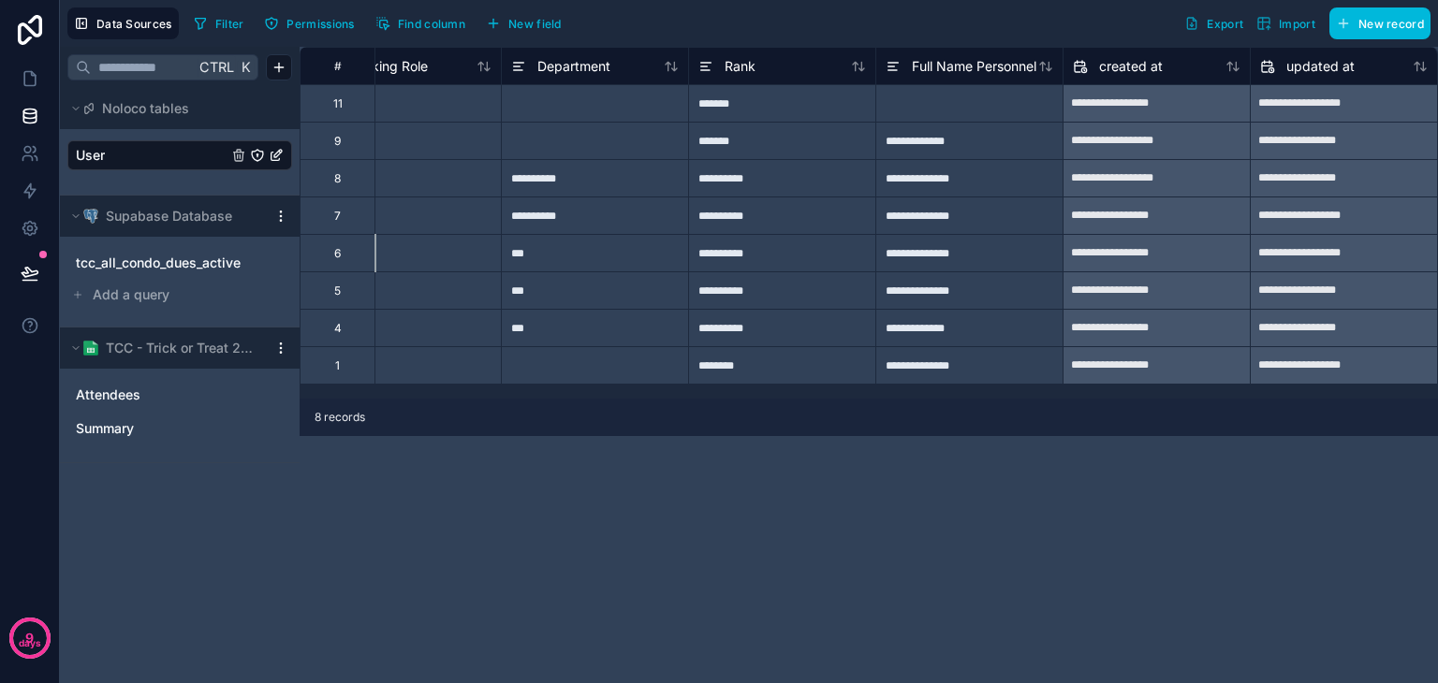
scroll to position [0, 2306]
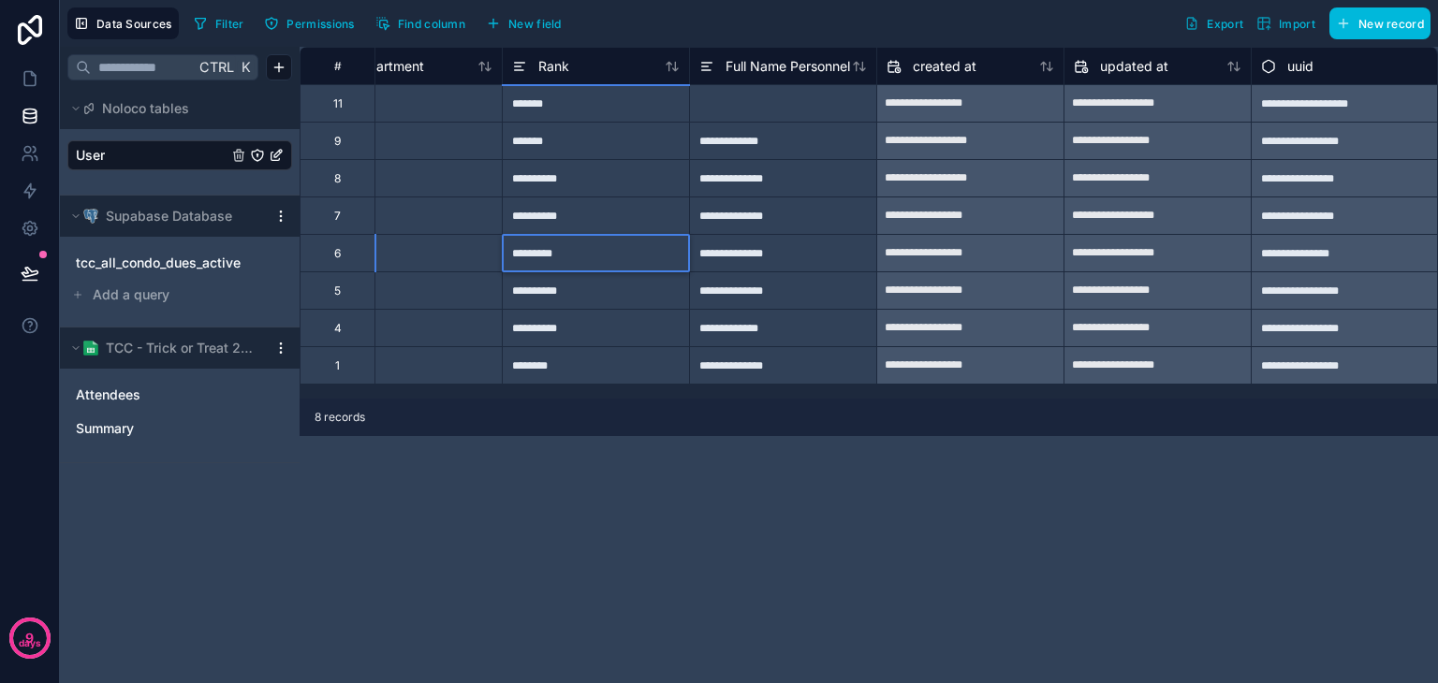
type input "**********"
click at [19, 168] on link at bounding box center [29, 153] width 59 height 37
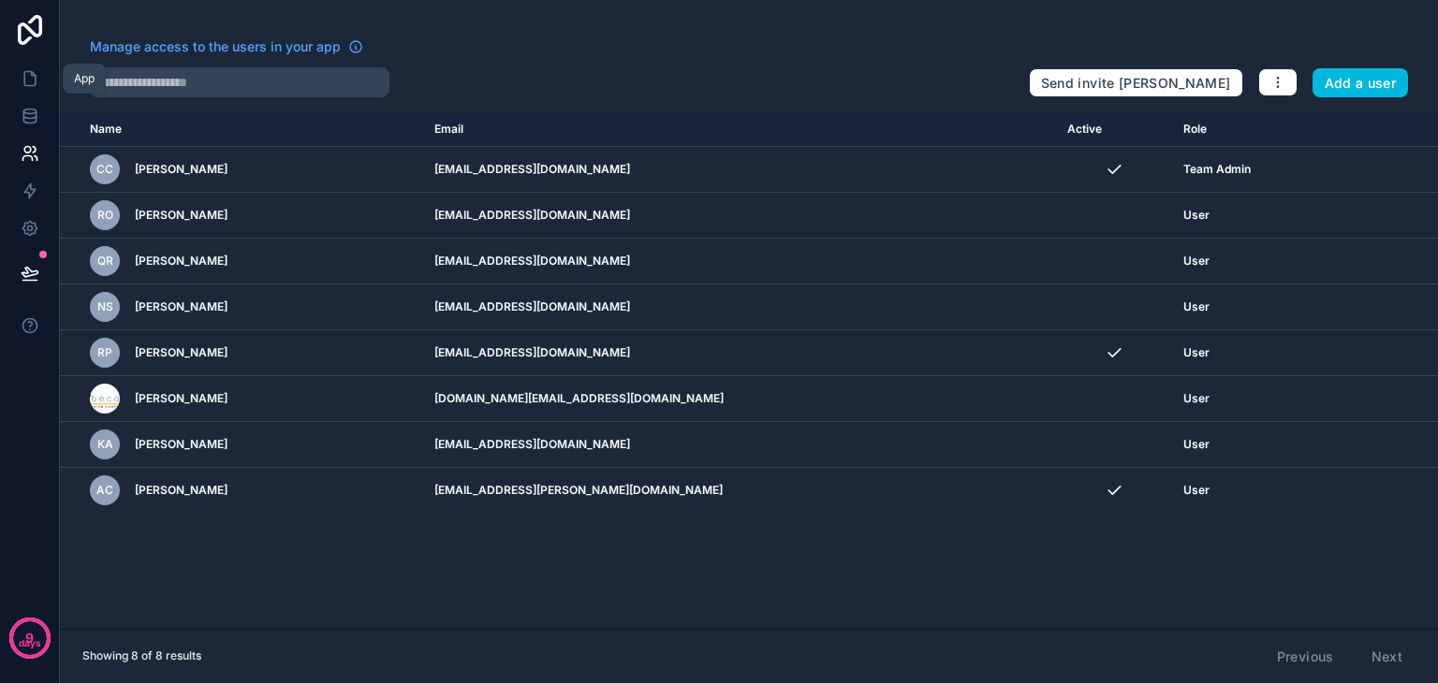
click at [26, 86] on icon at bounding box center [29, 79] width 11 height 14
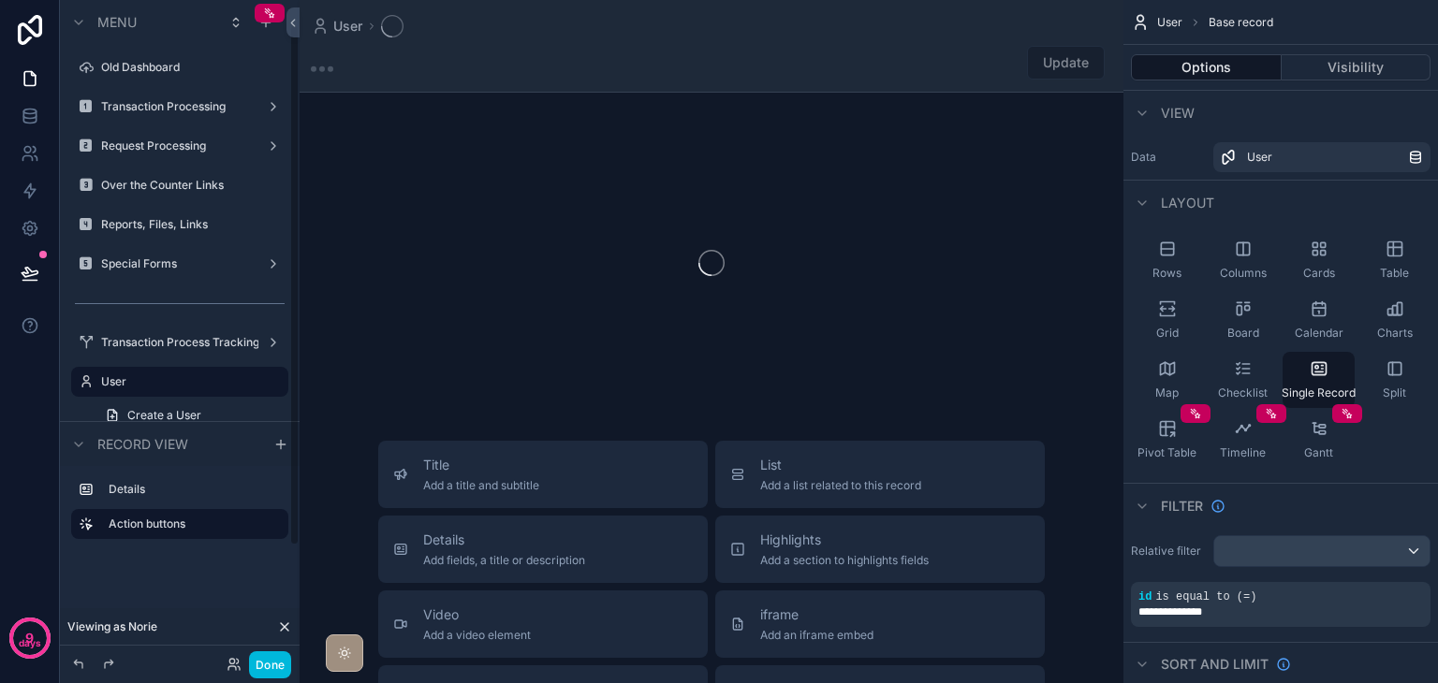
scroll to position [31, 0]
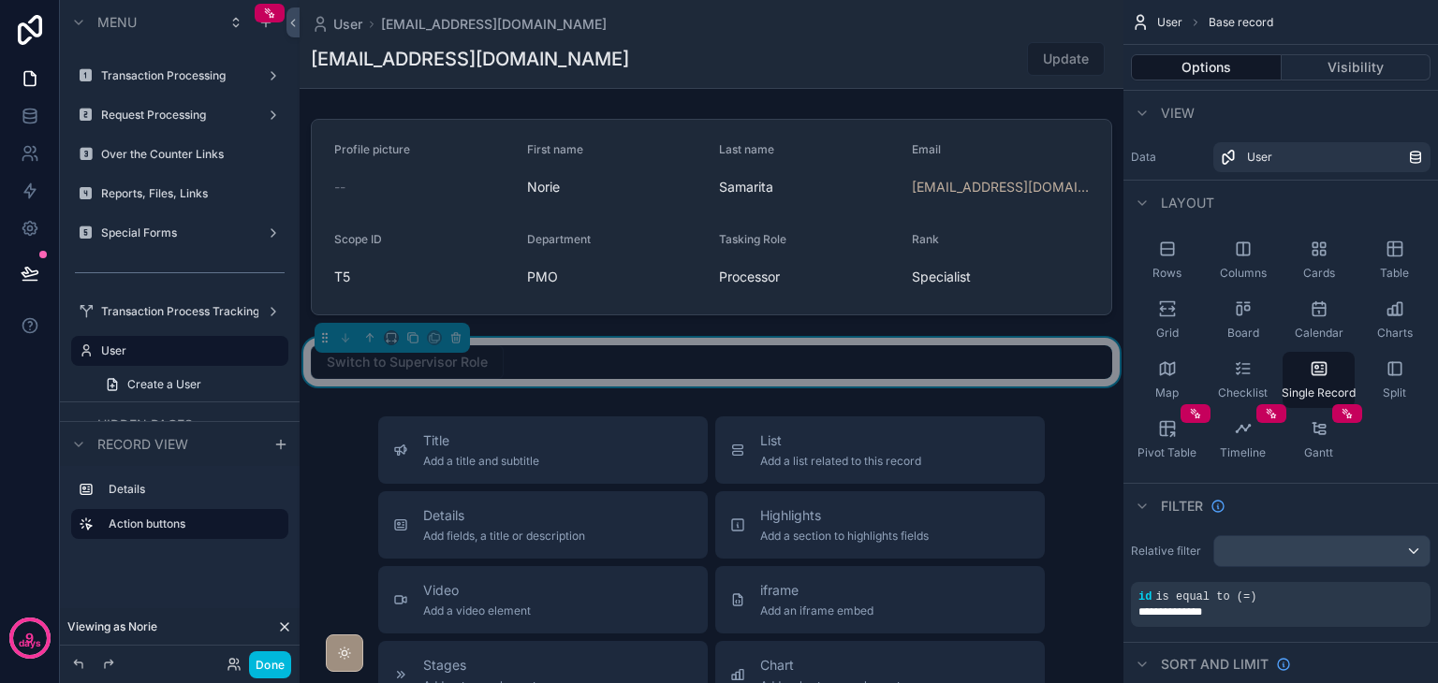
click at [277, 662] on button "Done" at bounding box center [270, 664] width 42 height 27
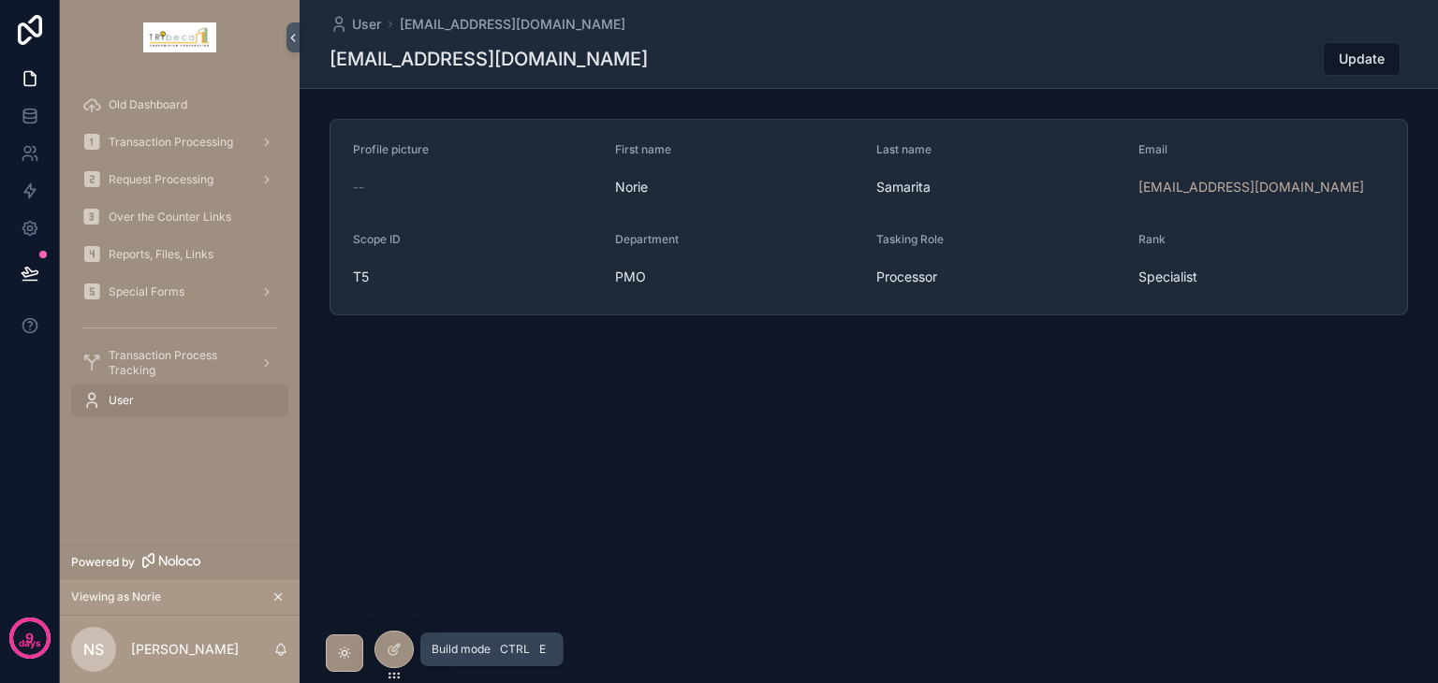
click at [401, 656] on icon at bounding box center [394, 649] width 15 height 15
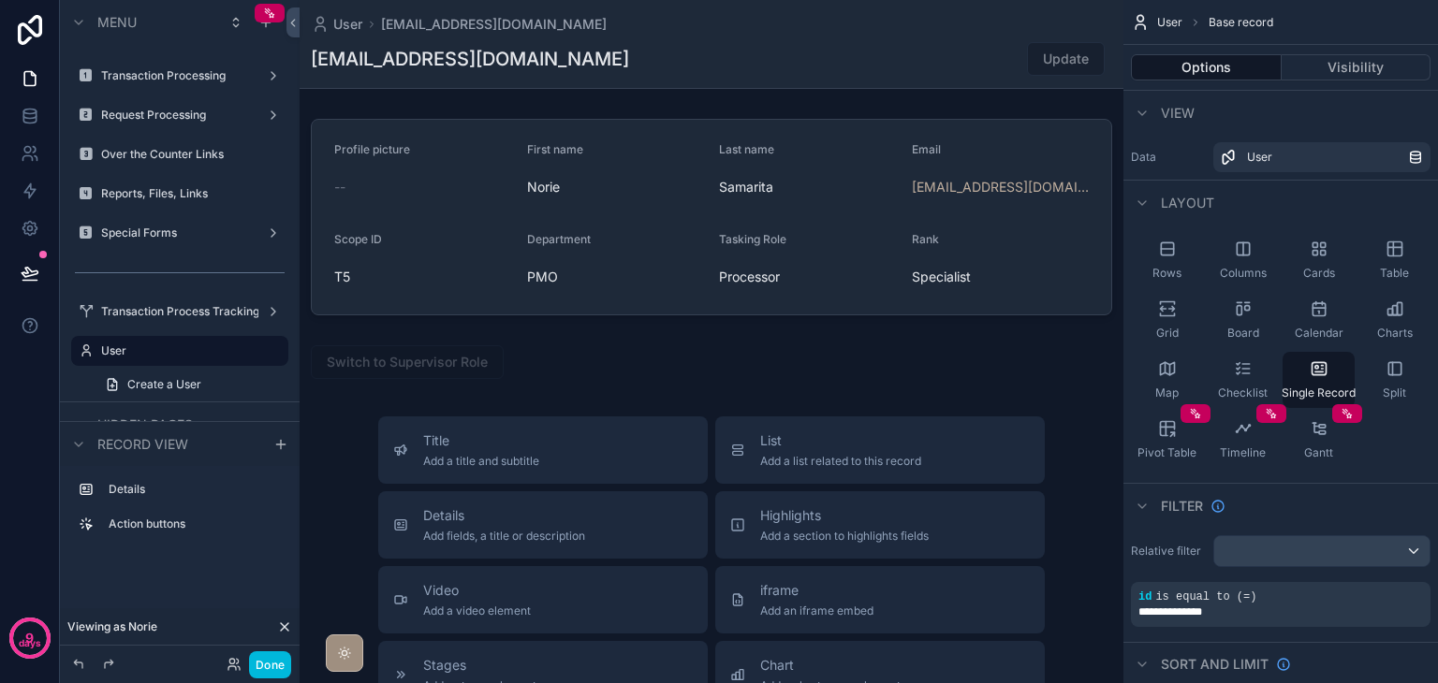
click at [575, 361] on div "scrollable content" at bounding box center [712, 616] width 824 height 1233
click at [947, 376] on div "scrollable content" at bounding box center [712, 362] width 824 height 49
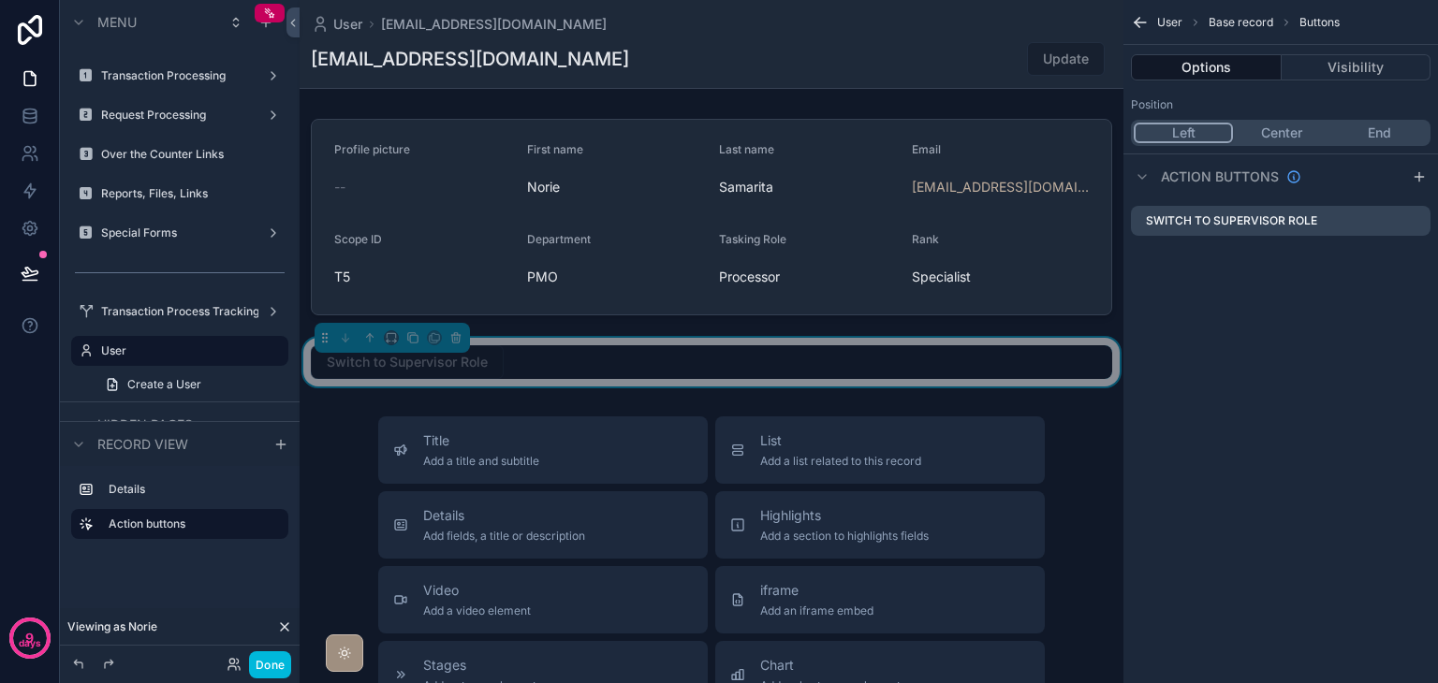
click at [0, 0] on icon "scrollable content" at bounding box center [0, 0] width 0 height 0
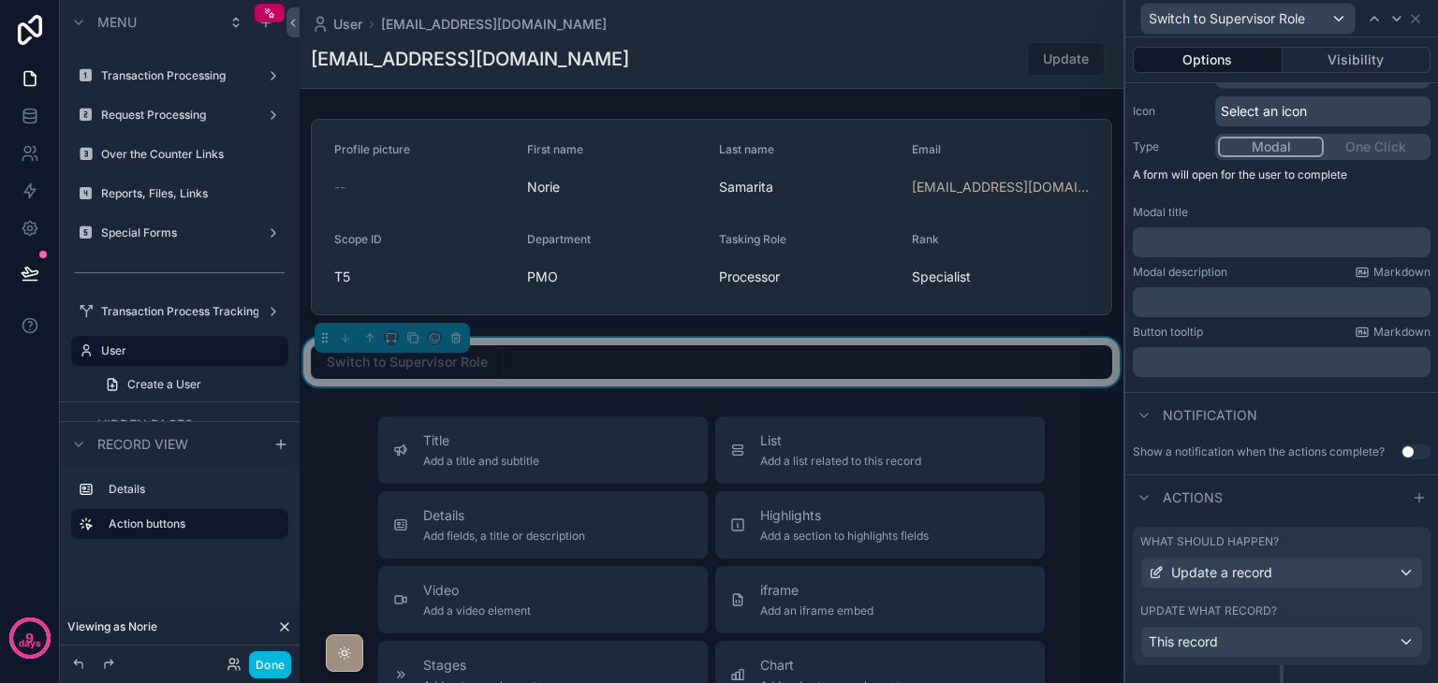
scroll to position [187, 0]
click at [1345, 63] on button "Visibility" at bounding box center [1356, 60] width 149 height 26
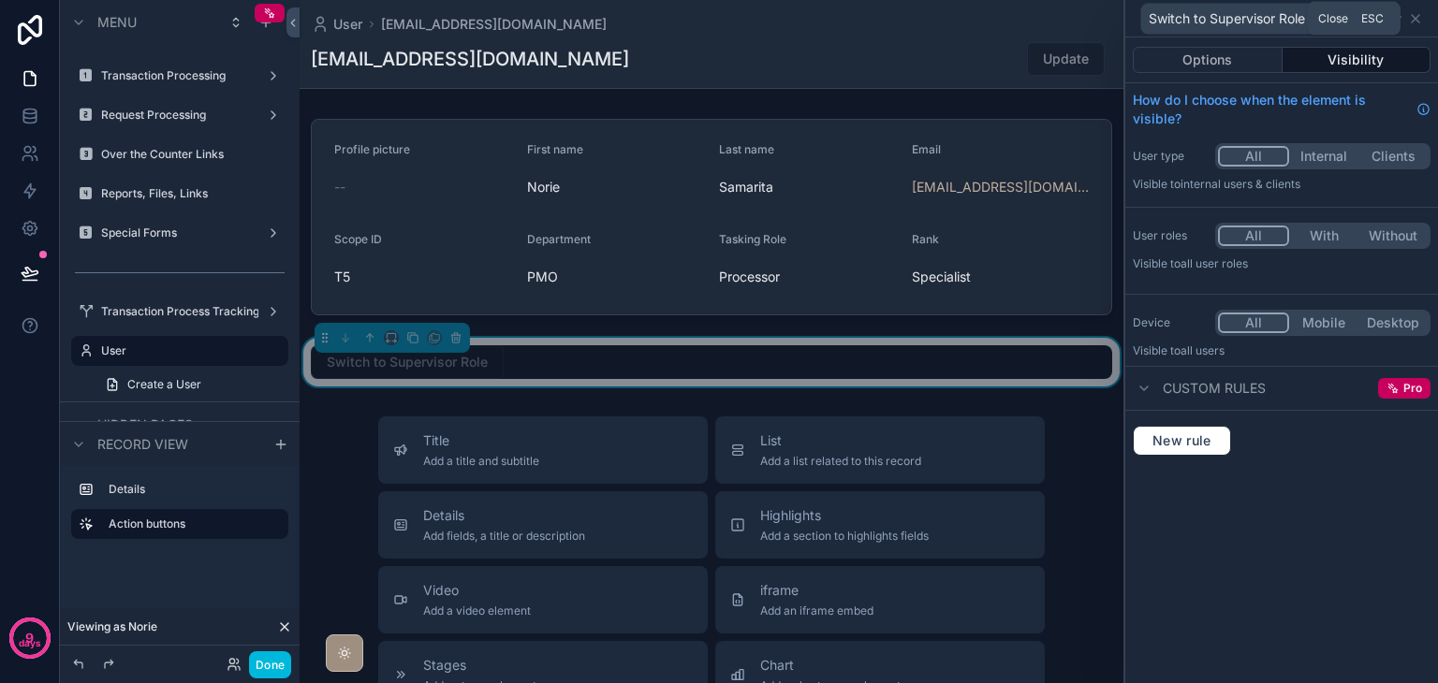
click at [1417, 20] on icon at bounding box center [1414, 18] width 7 height 7
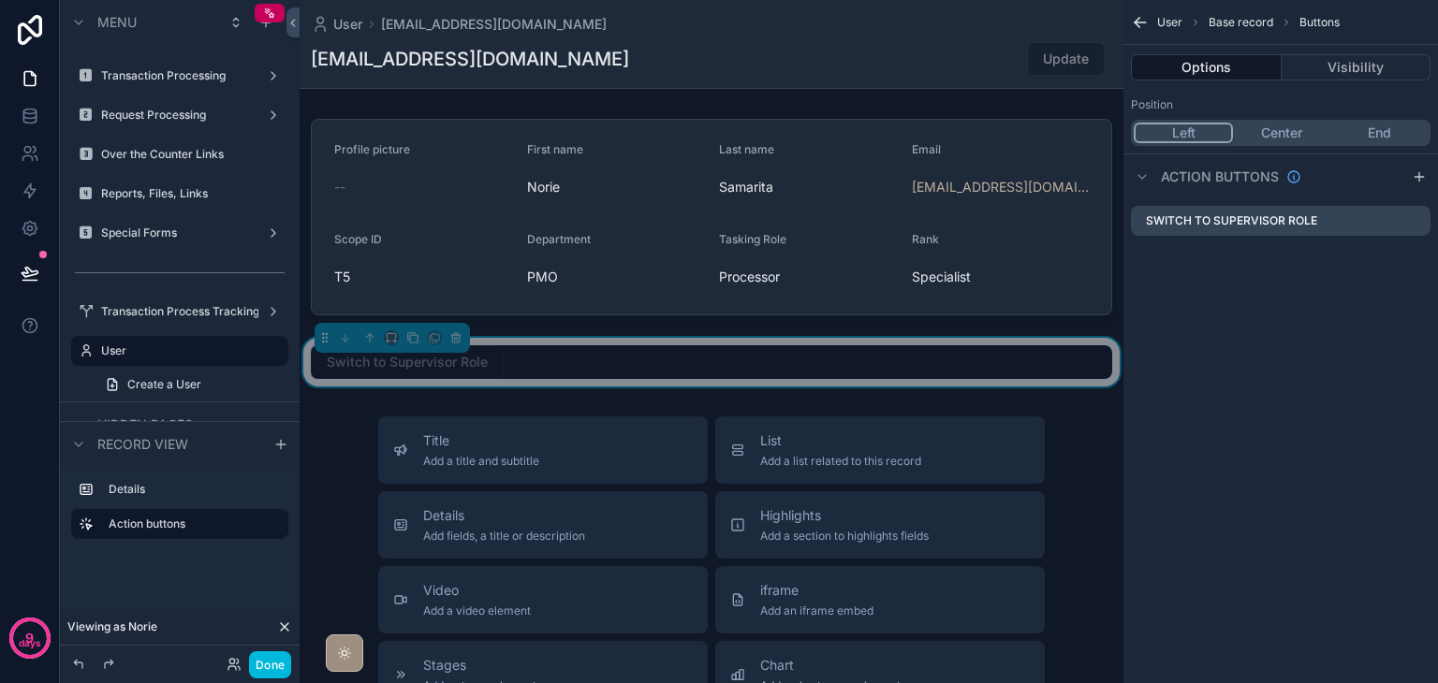
click at [952, 360] on div "Switch to Supervisor Role" at bounding box center [711, 362] width 801 height 34
click at [1347, 71] on button "Visibility" at bounding box center [1356, 67] width 150 height 26
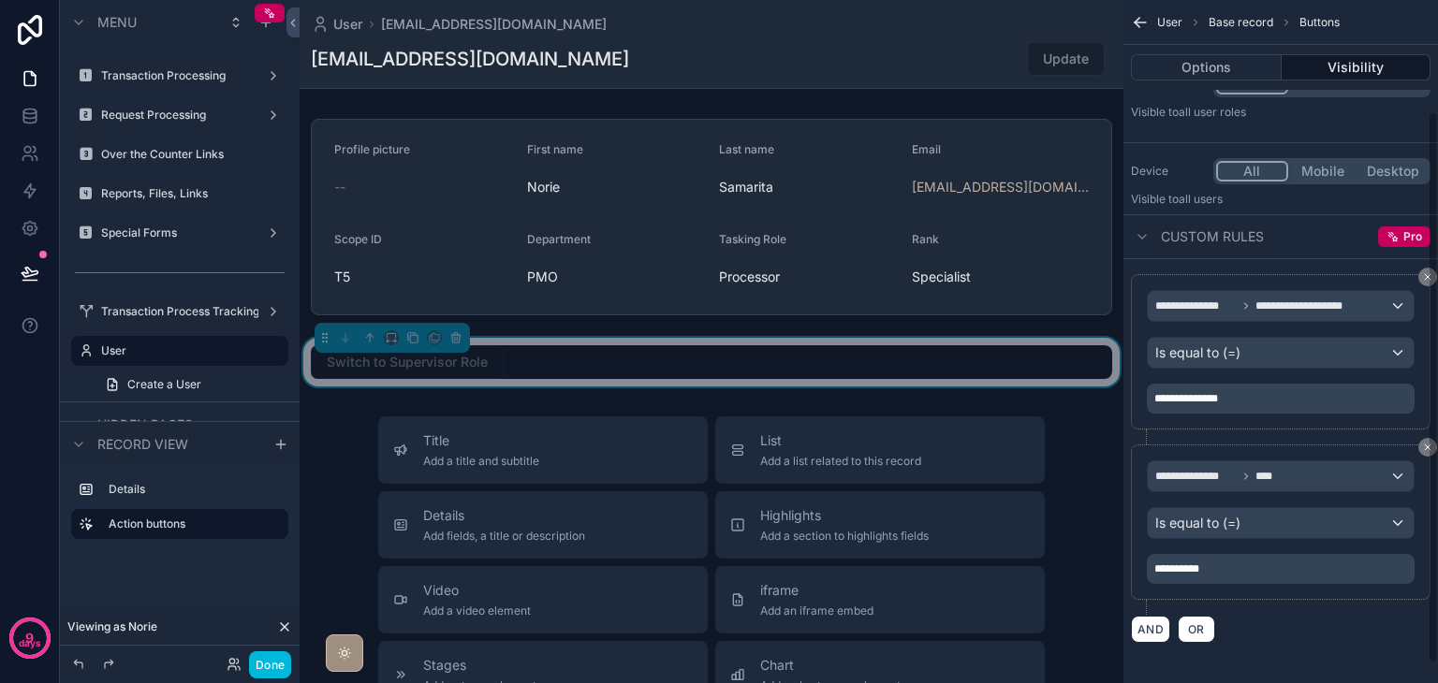
scroll to position [161, 0]
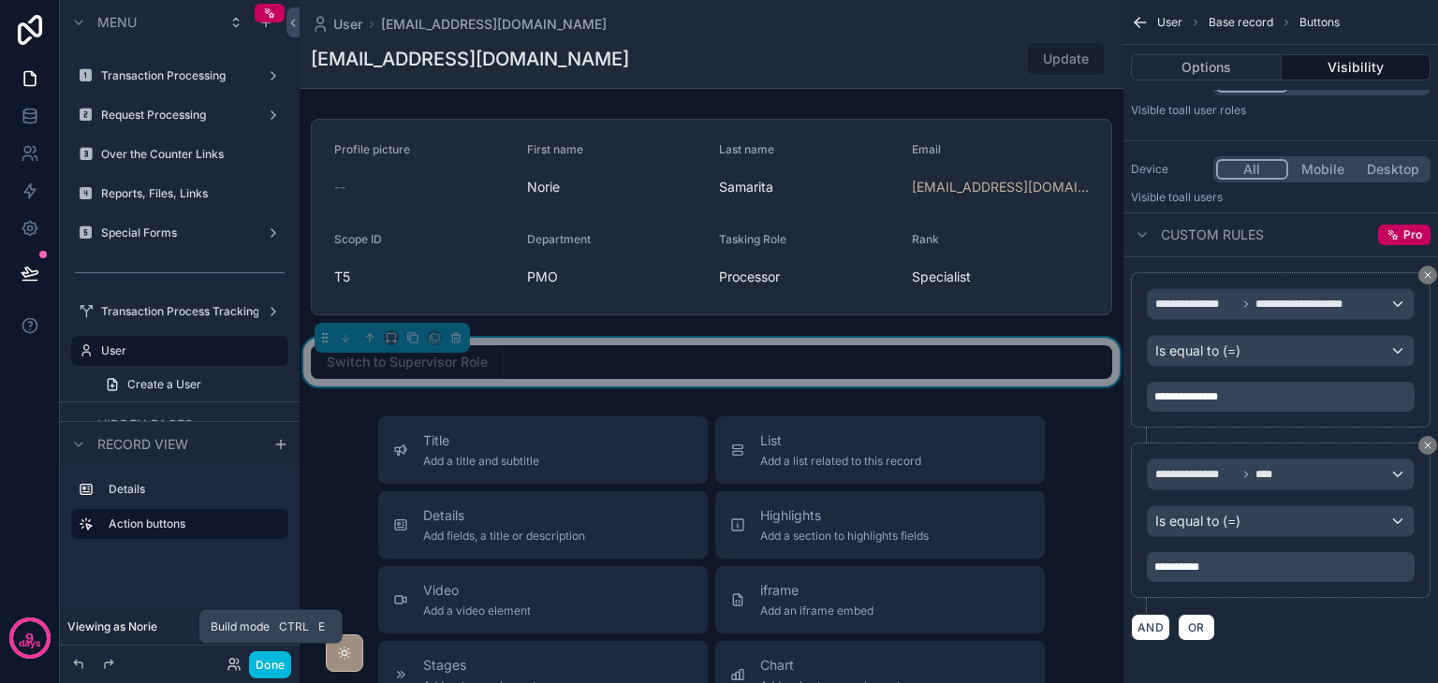
click at [269, 668] on button "Done" at bounding box center [270, 664] width 42 height 27
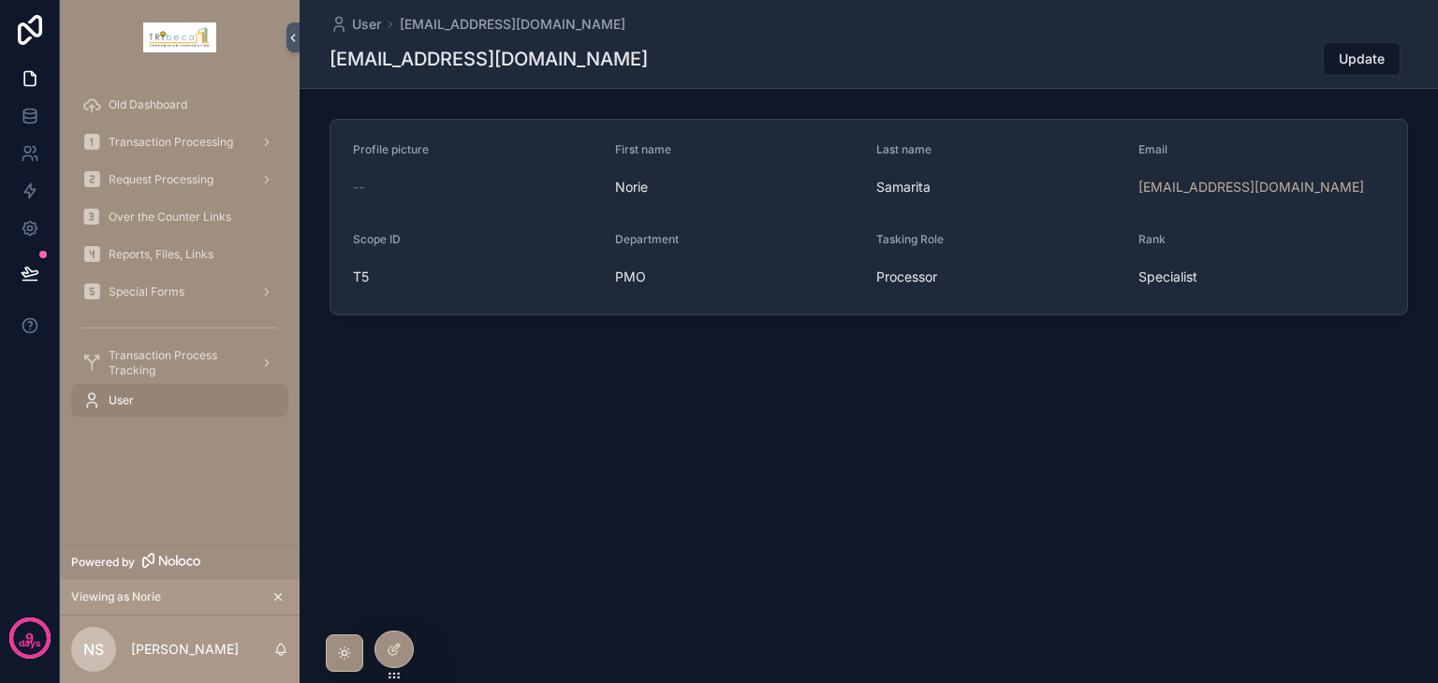
click at [382, 641] on div at bounding box center [393, 650] width 37 height 36
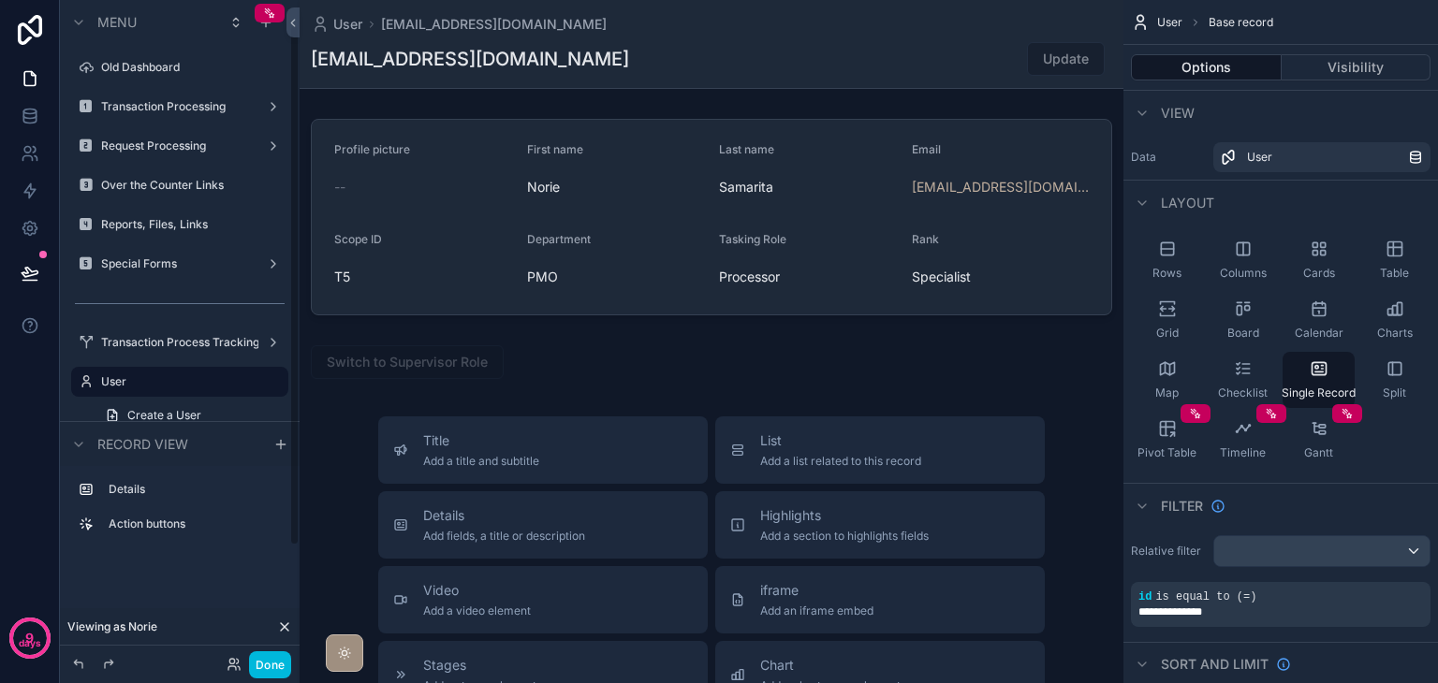
scroll to position [31, 0]
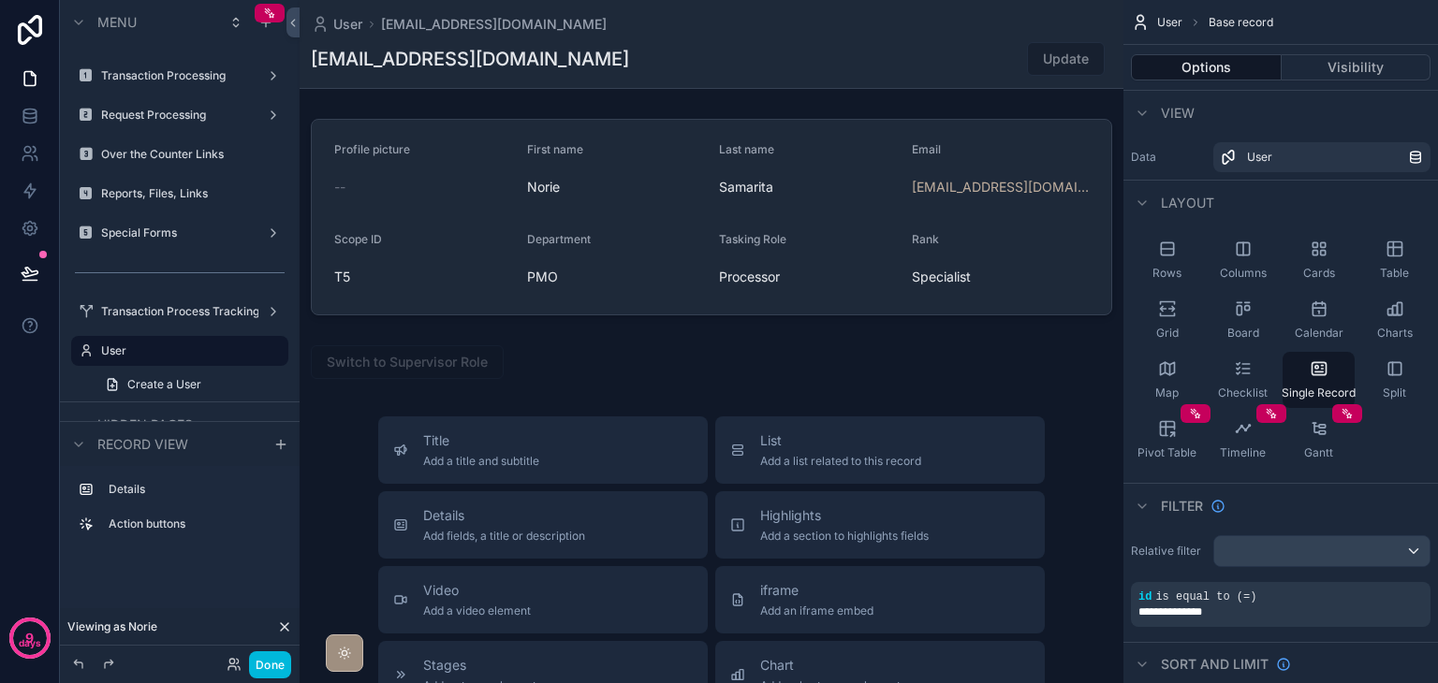
click at [517, 345] on div "scrollable content" at bounding box center [712, 616] width 824 height 1233
click at [974, 366] on div "scrollable content" at bounding box center [712, 362] width 824 height 49
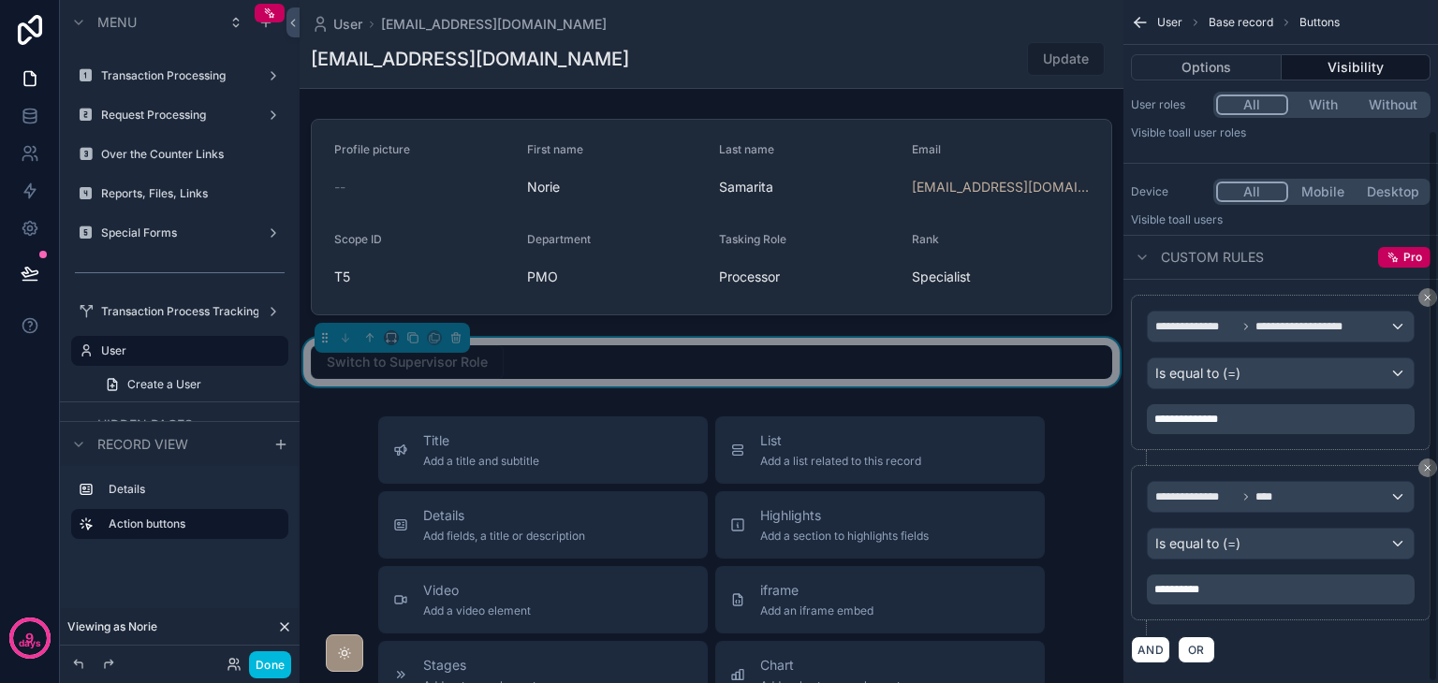
scroll to position [161, 0]
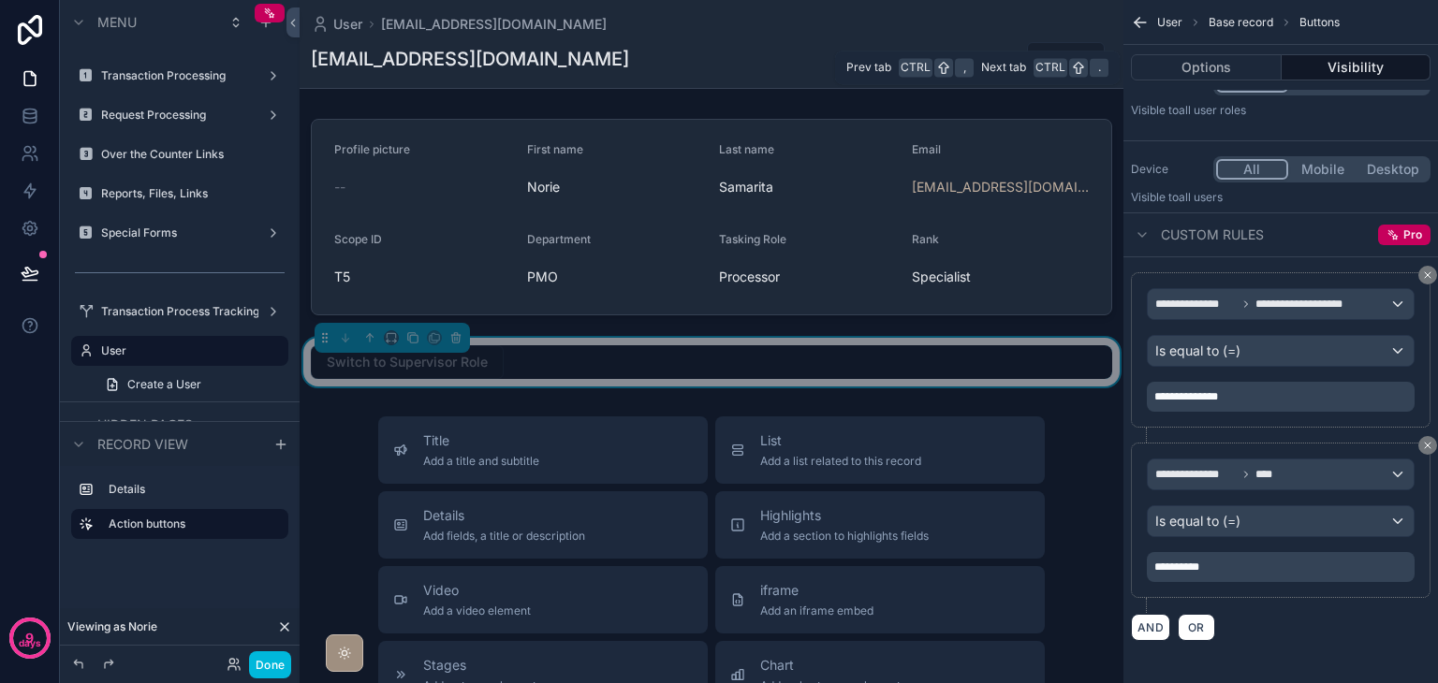
click at [1213, 62] on button "Options" at bounding box center [1206, 67] width 151 height 26
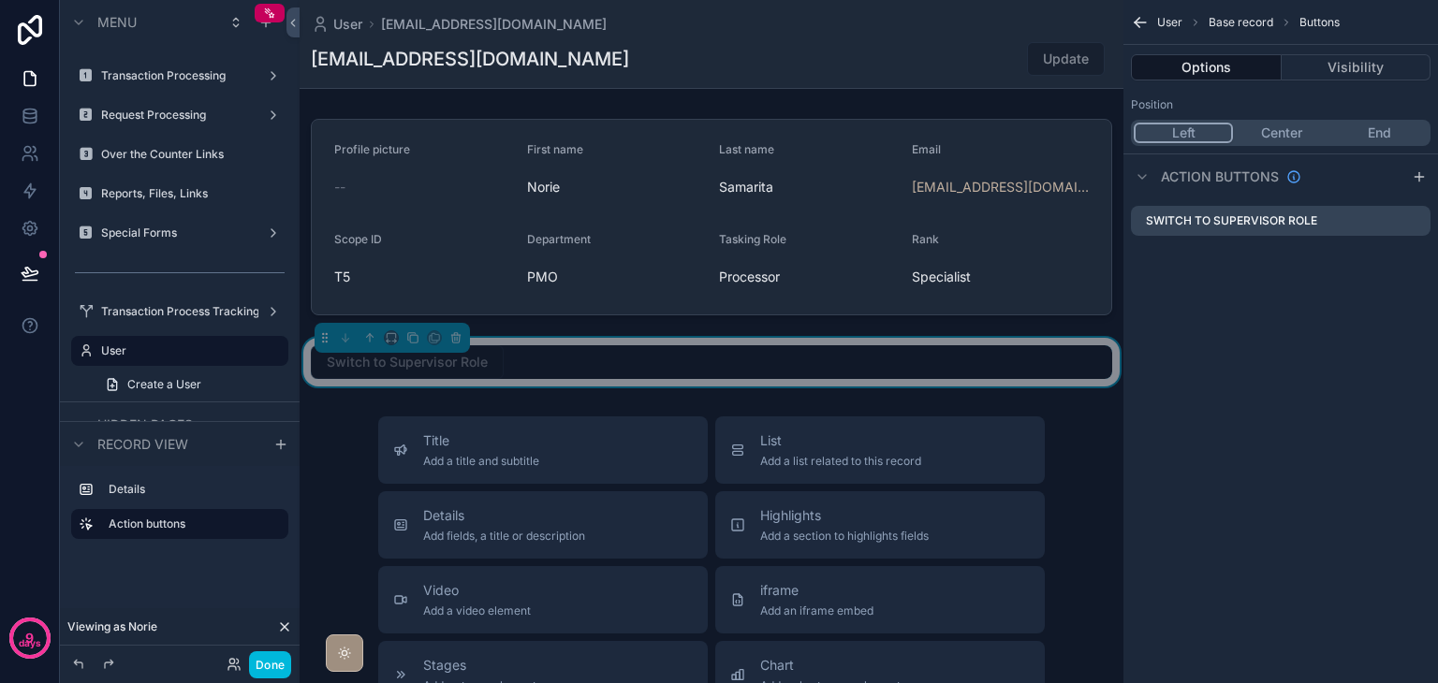
click at [0, 0] on icon "scrollable content" at bounding box center [0, 0] width 0 height 0
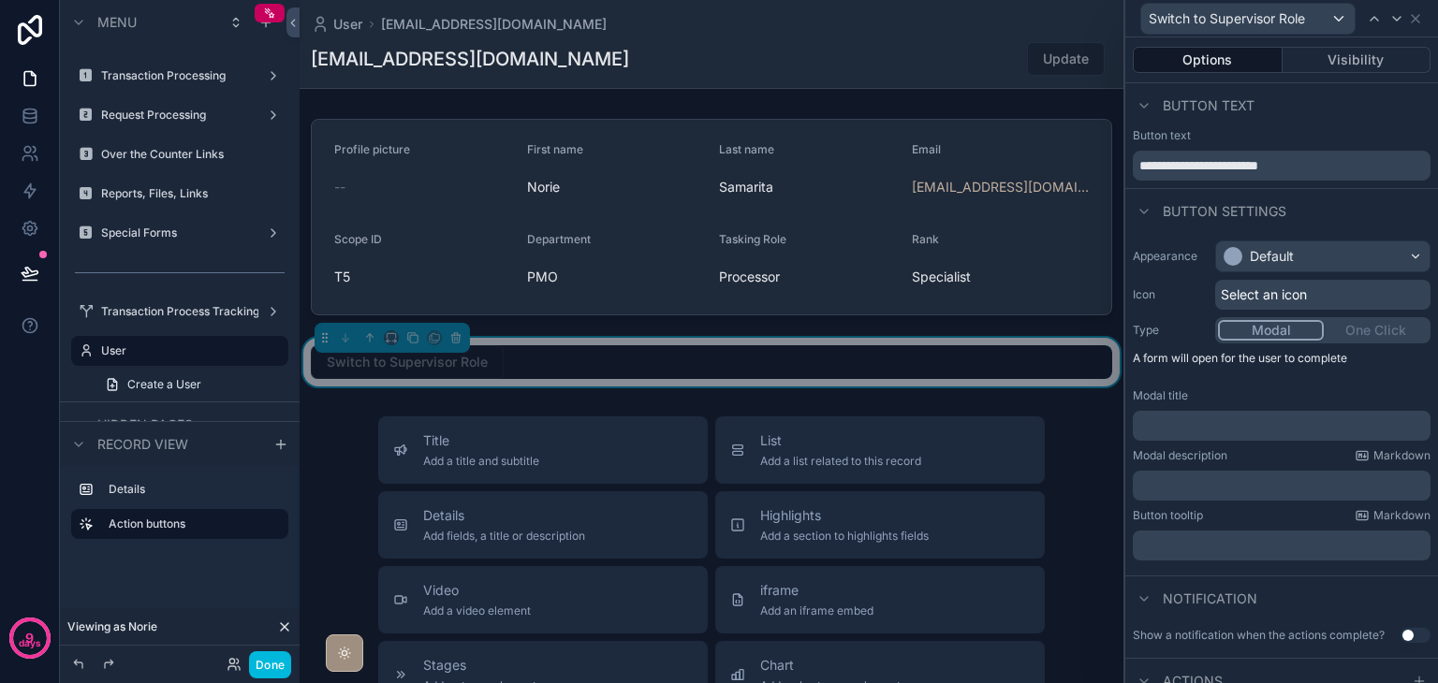
click at [1343, 52] on button "Visibility" at bounding box center [1356, 60] width 149 height 26
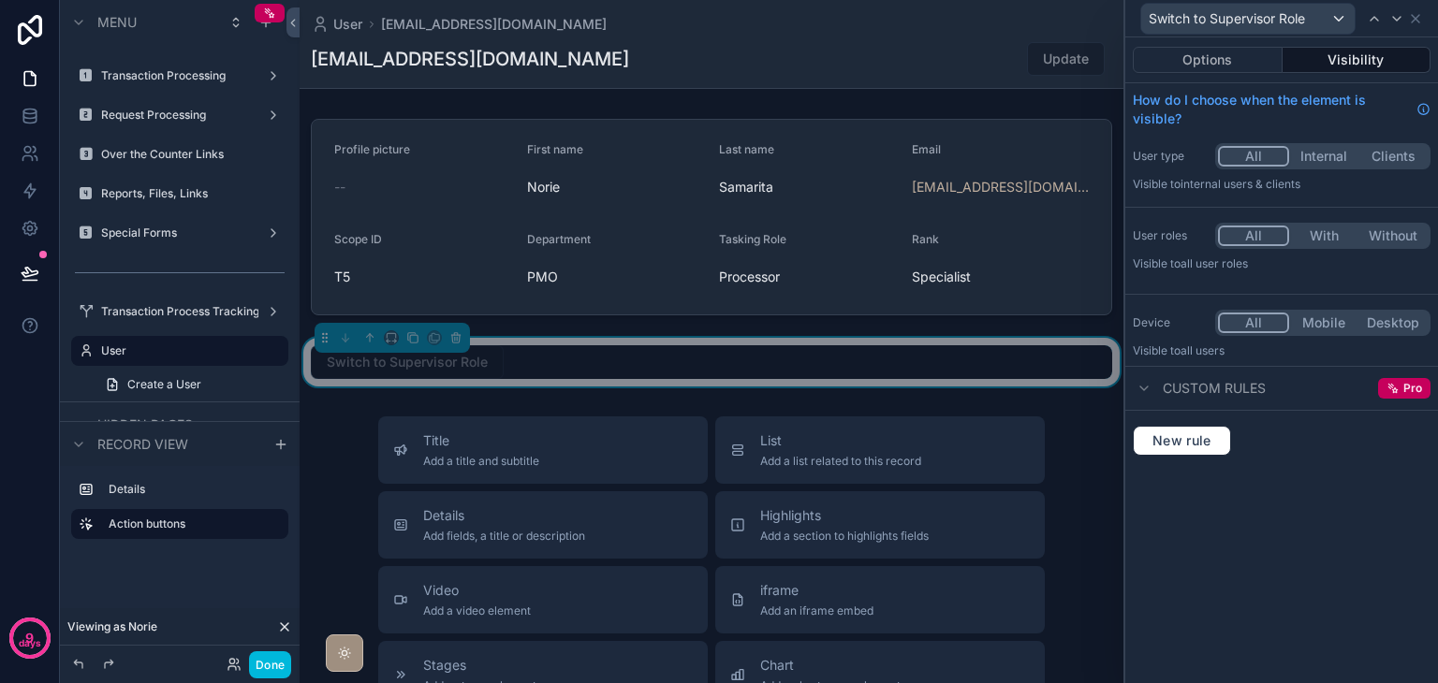
click at [1205, 63] on button "Options" at bounding box center [1208, 60] width 150 height 26
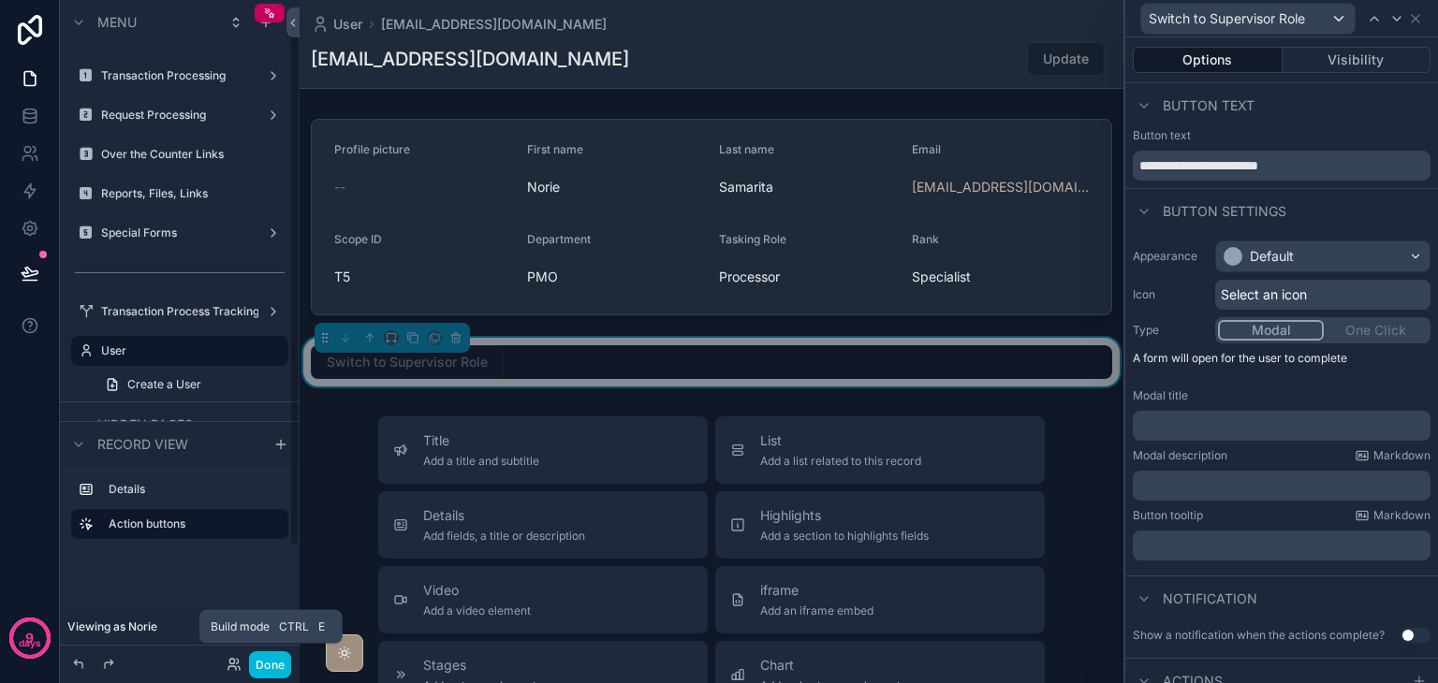
click at [262, 676] on button "Done" at bounding box center [270, 664] width 42 height 27
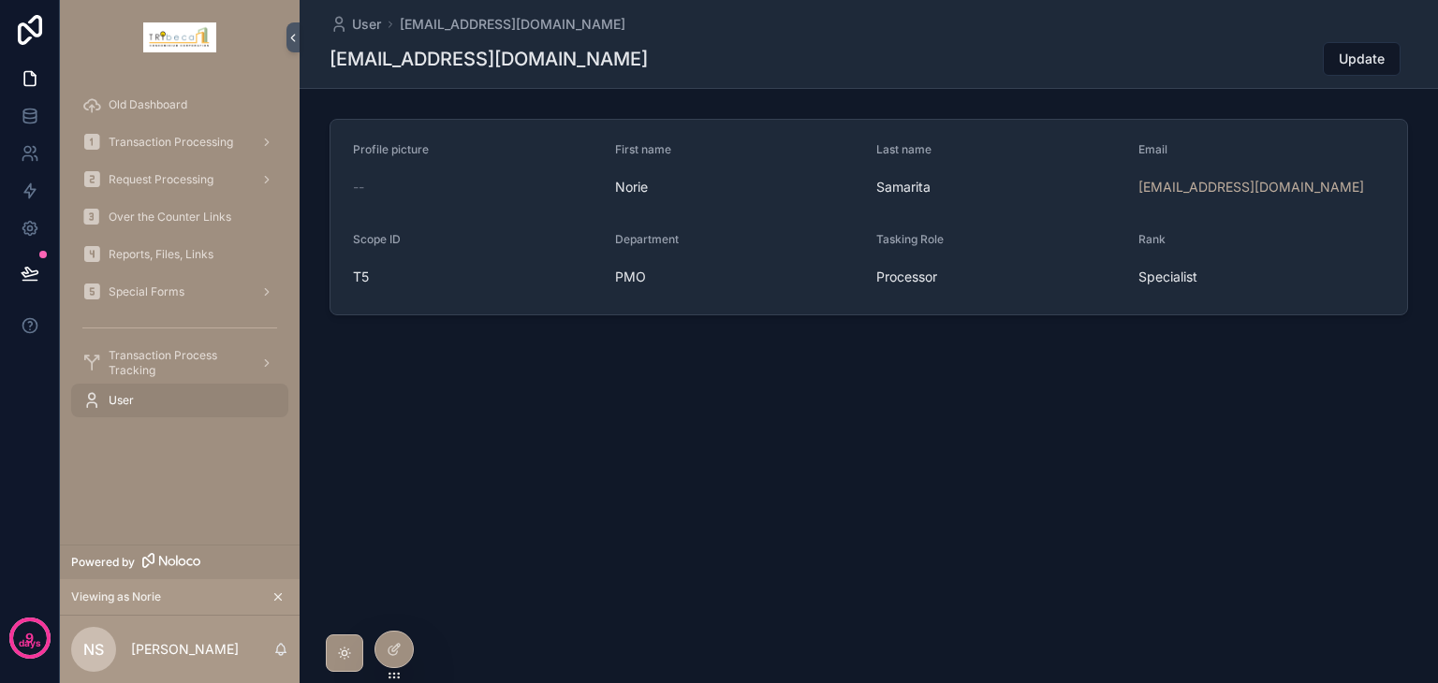
click at [0, 0] on icon at bounding box center [0, 0] width 0 height 0
click at [389, 638] on div at bounding box center [393, 650] width 37 height 36
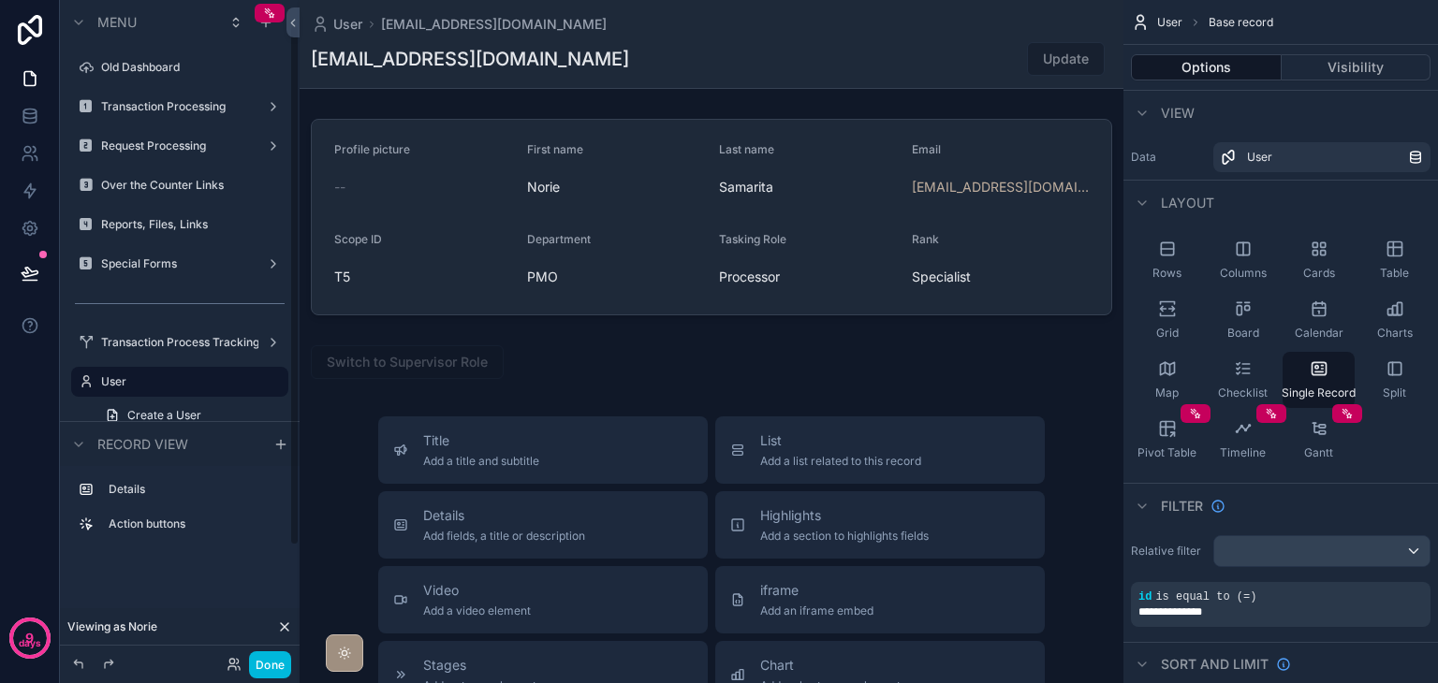
scroll to position [31, 0]
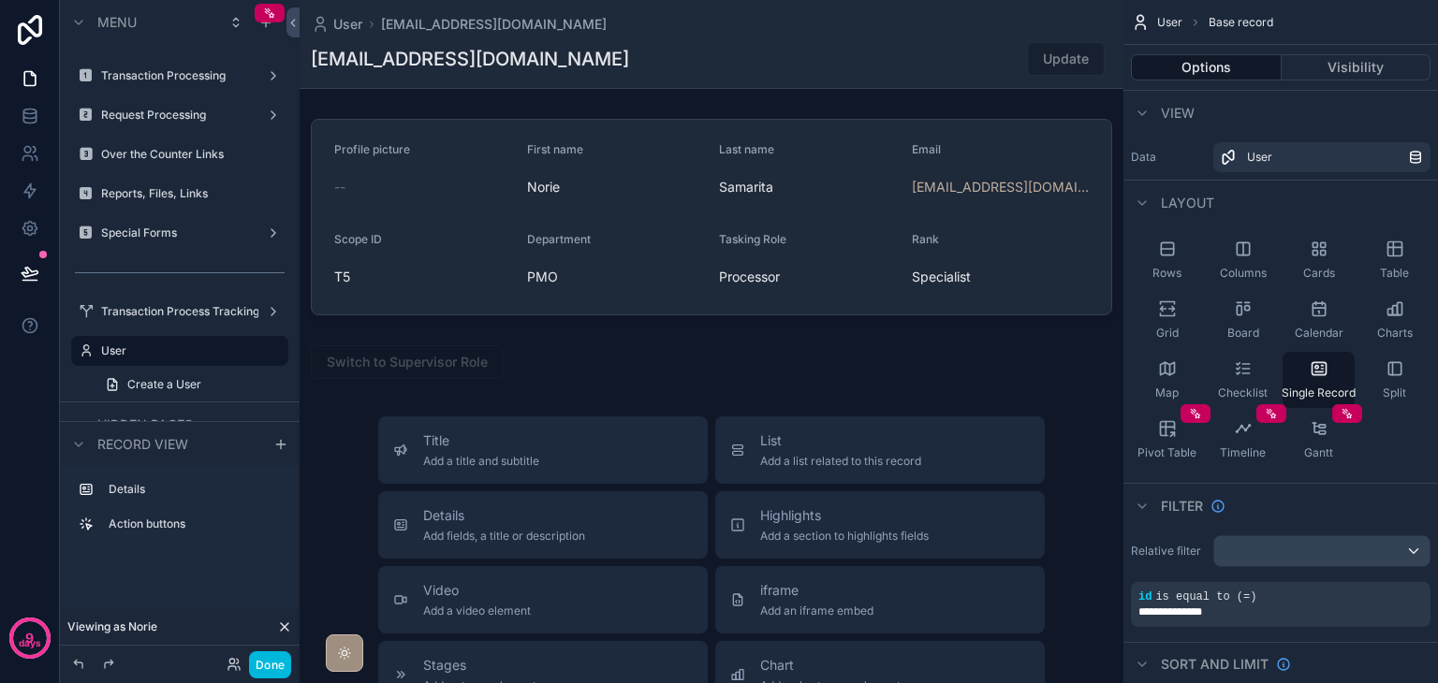
click at [628, 373] on div "scrollable content" at bounding box center [712, 616] width 824 height 1233
click at [1355, 65] on button "Visibility" at bounding box center [1356, 67] width 150 height 26
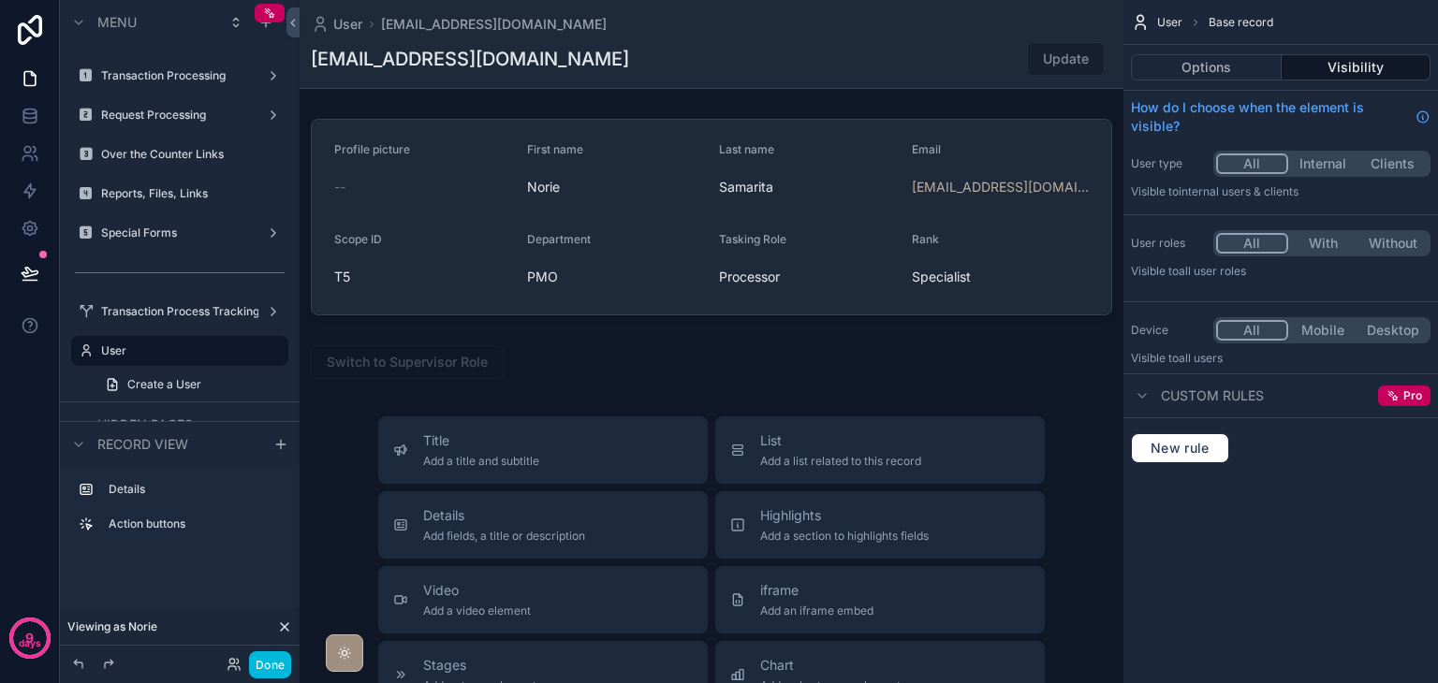
click at [887, 367] on div "scrollable content" at bounding box center [712, 362] width 824 height 49
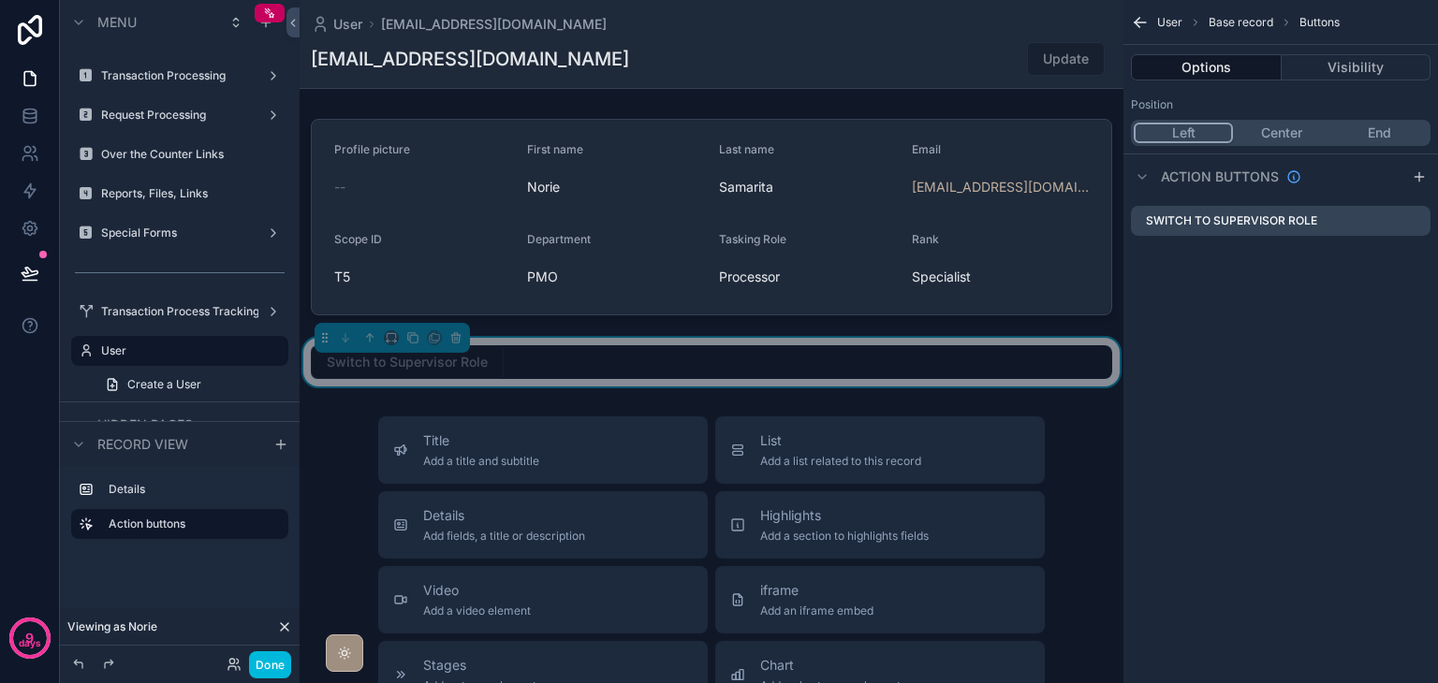
click at [1338, 67] on button "Visibility" at bounding box center [1356, 67] width 150 height 26
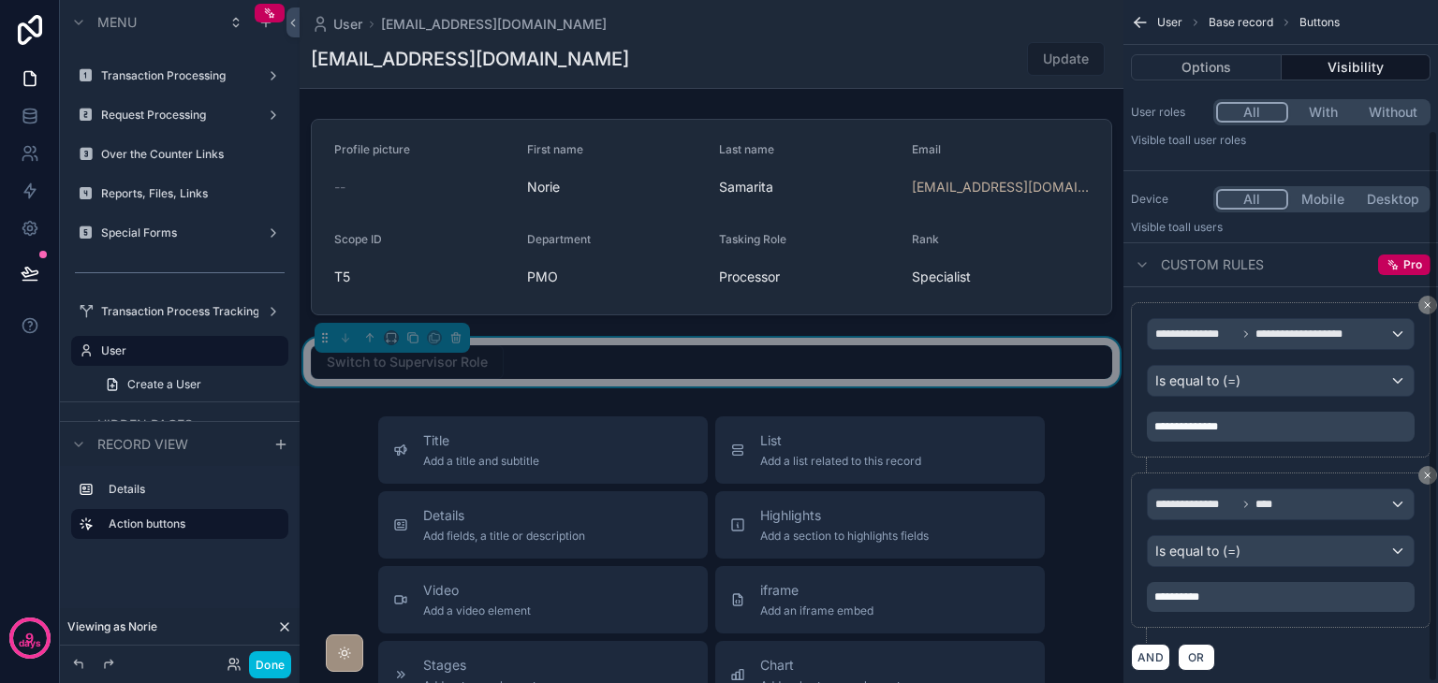
scroll to position [161, 0]
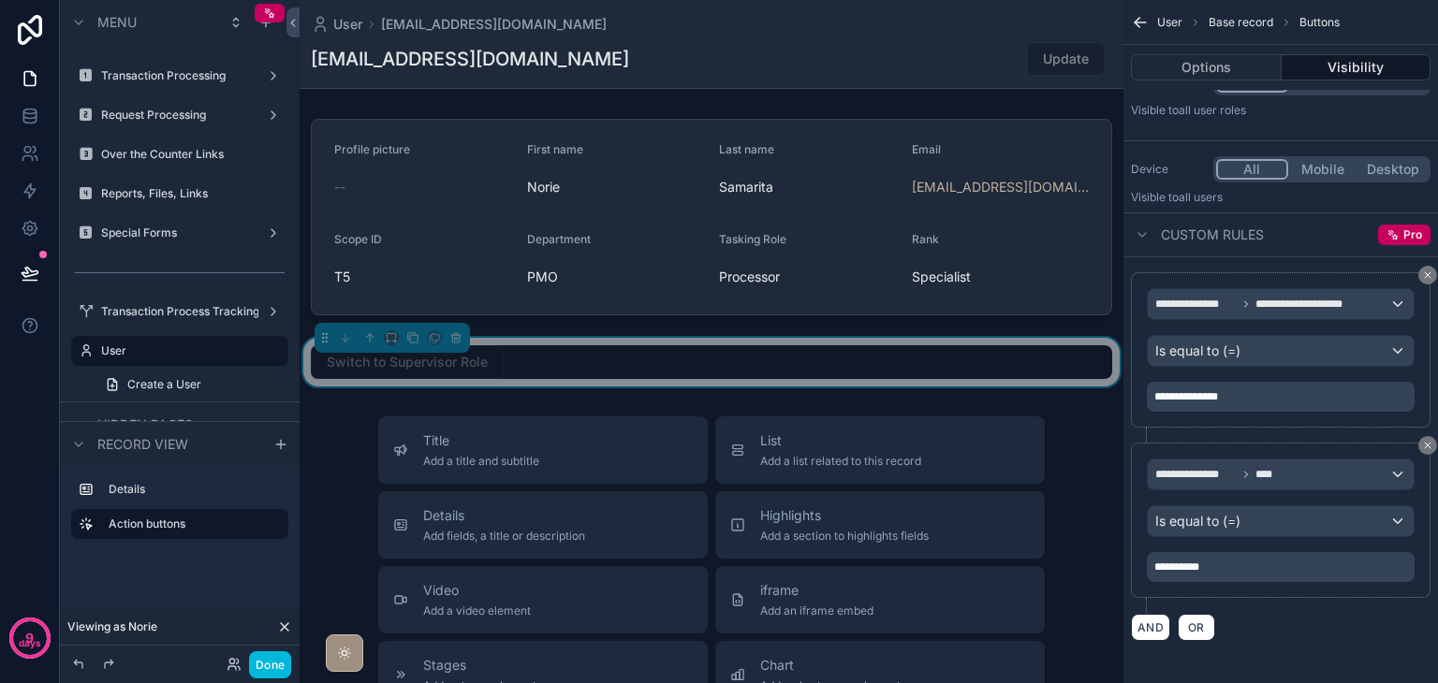
drag, startPoint x: 905, startPoint y: 275, endPoint x: 972, endPoint y: 287, distance: 68.5
click at [967, 280] on div "scrollable content" at bounding box center [712, 217] width 824 height 212
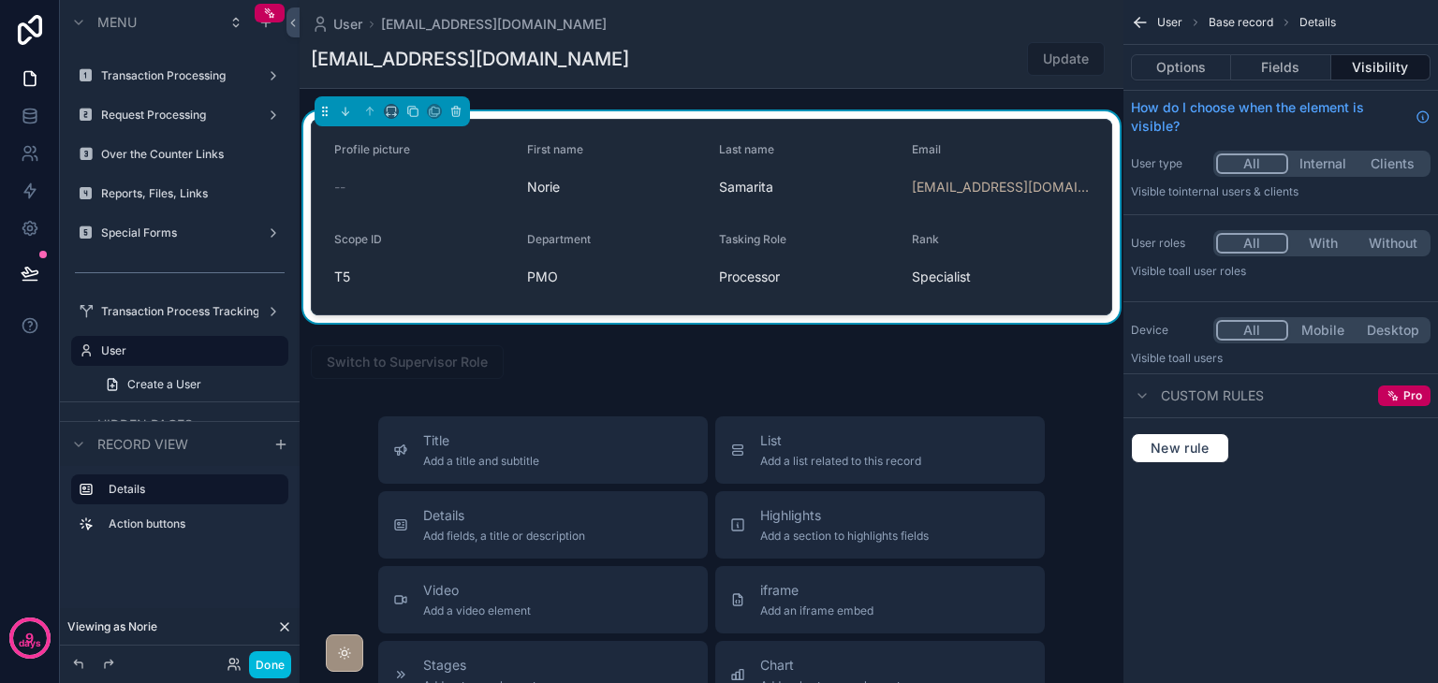
scroll to position [0, 0]
click at [945, 369] on div "scrollable content" at bounding box center [712, 362] width 824 height 49
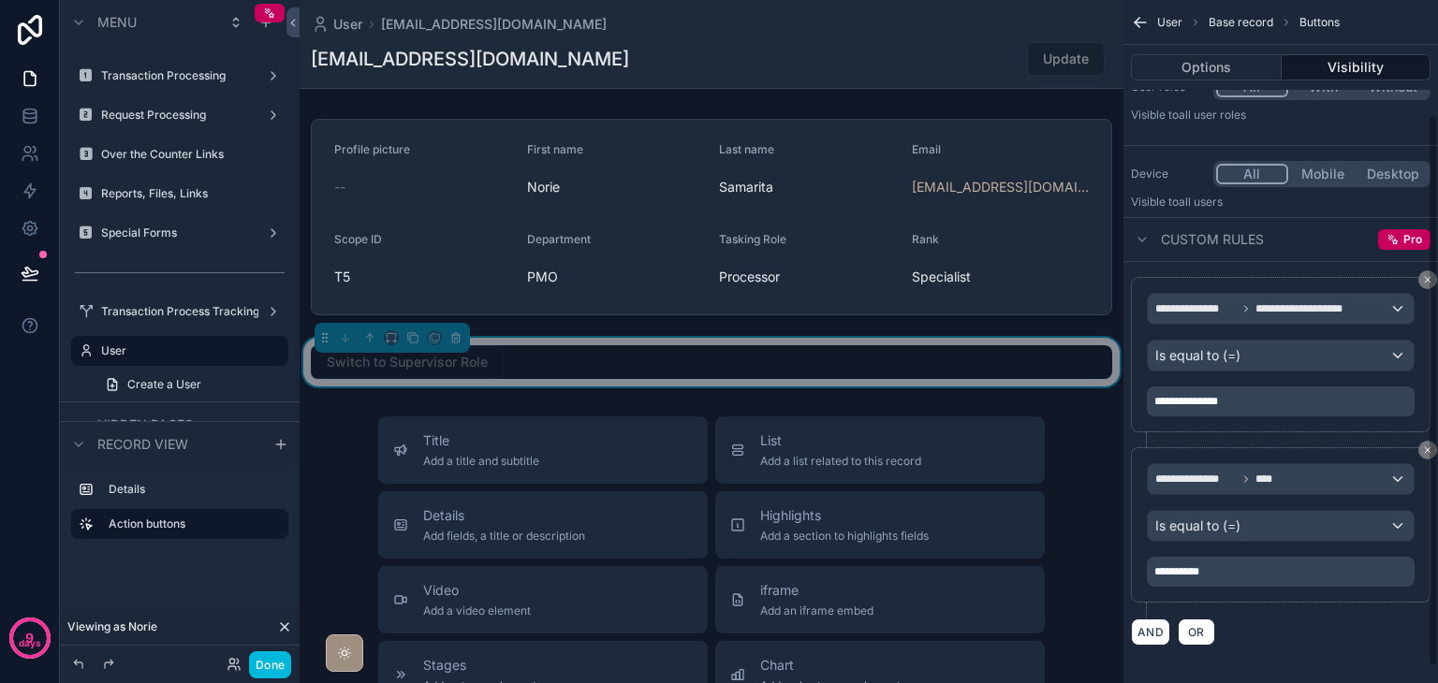
scroll to position [161, 0]
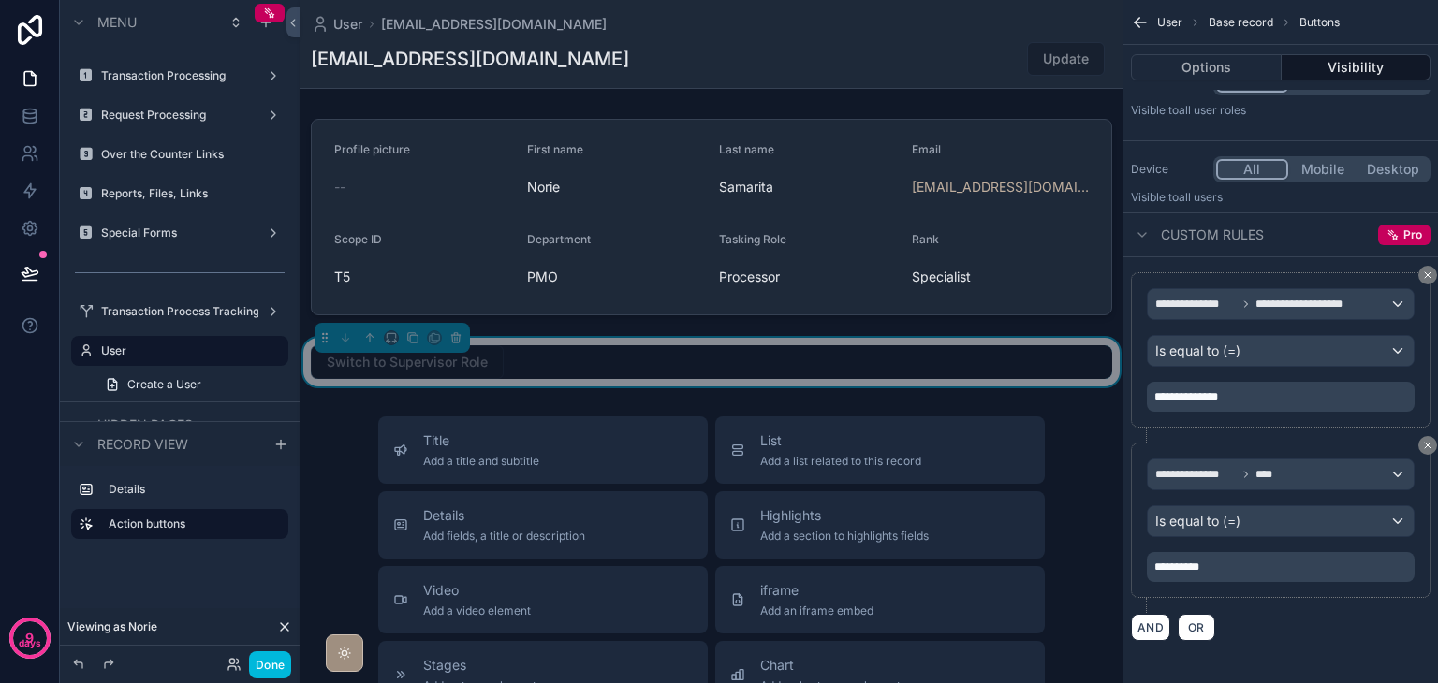
click at [1268, 571] on p "**********" at bounding box center [1282, 567] width 256 height 15
click at [1275, 615] on div "AND OR" at bounding box center [1281, 627] width 300 height 28
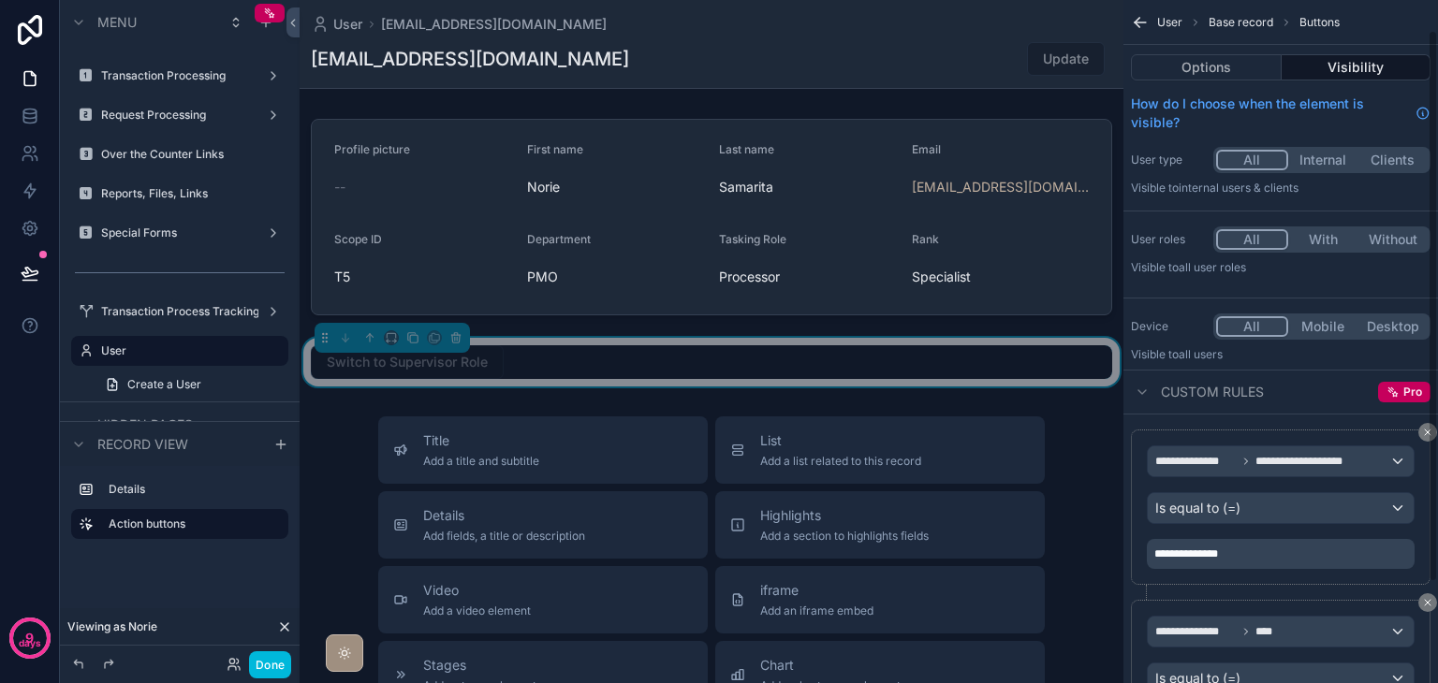
scroll to position [0, 0]
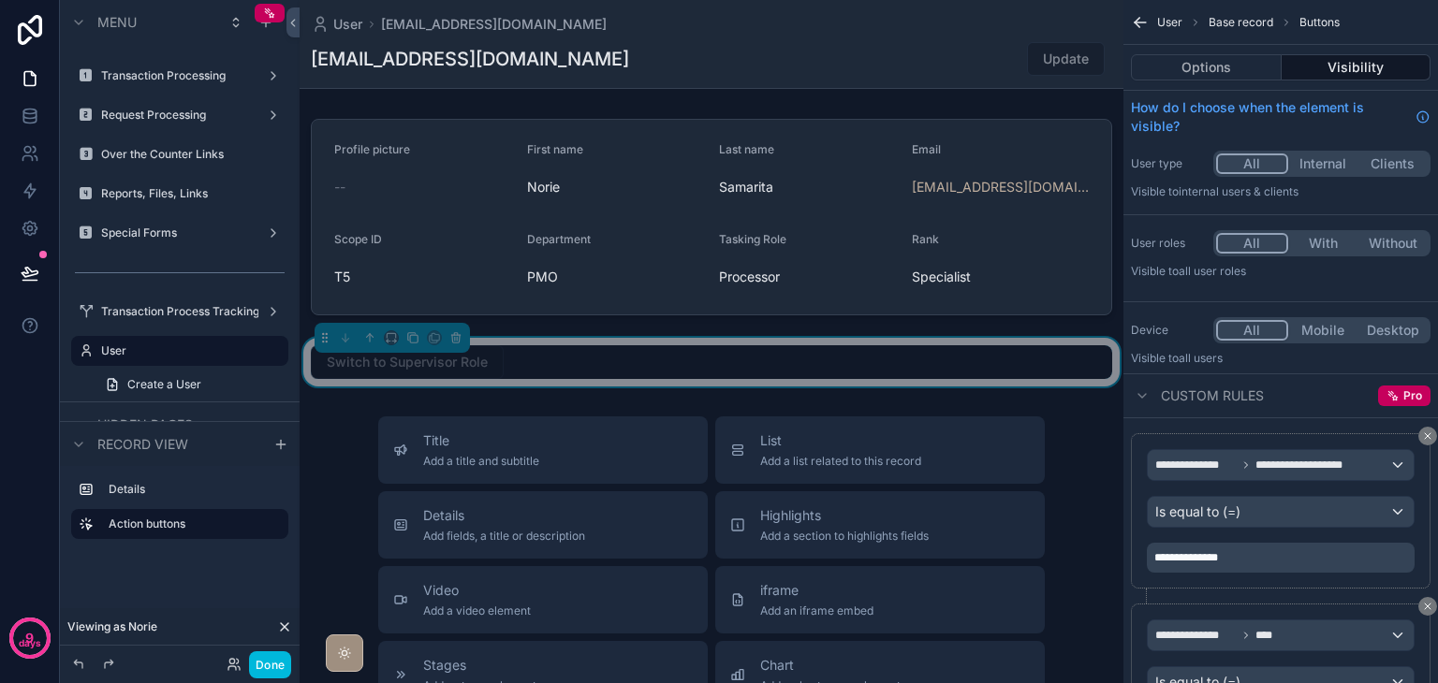
click at [1206, 65] on button "Options" at bounding box center [1206, 67] width 151 height 26
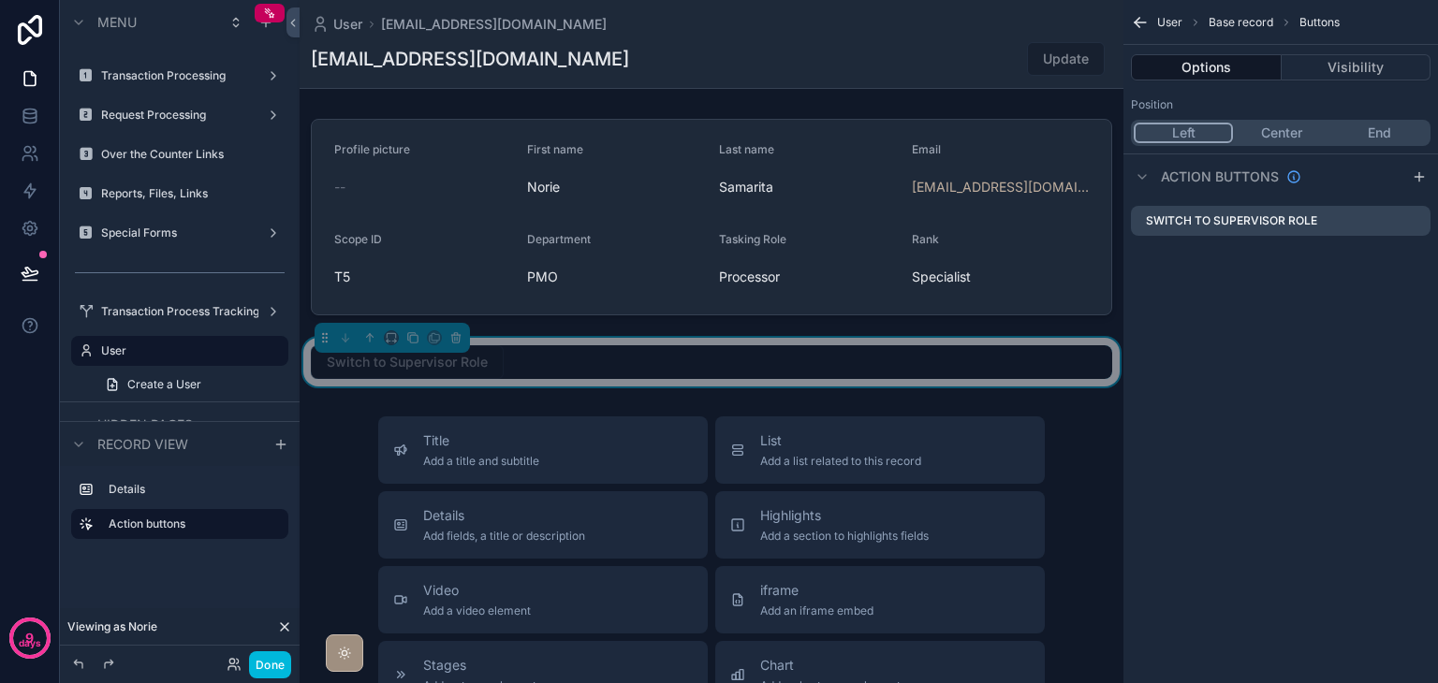
click at [0, 0] on icon "scrollable content" at bounding box center [0, 0] width 0 height 0
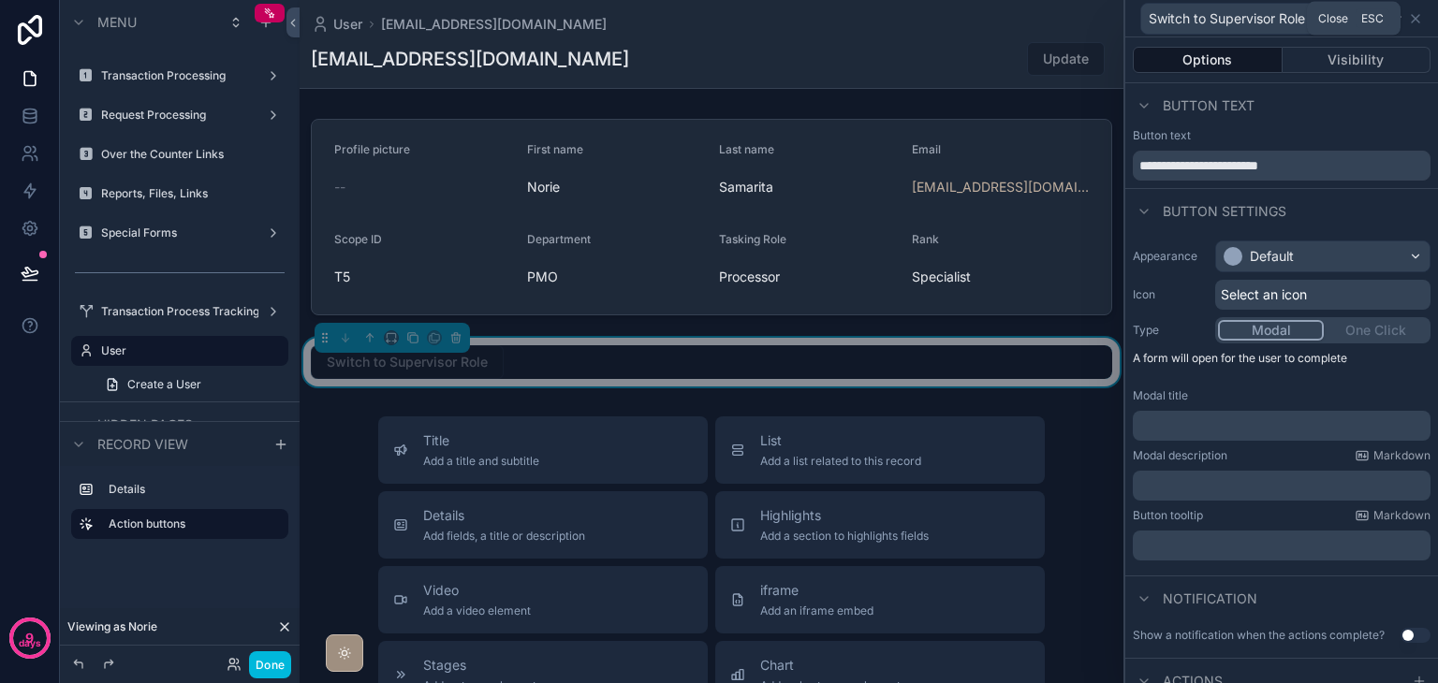
click at [1416, 23] on icon at bounding box center [1415, 18] width 15 height 15
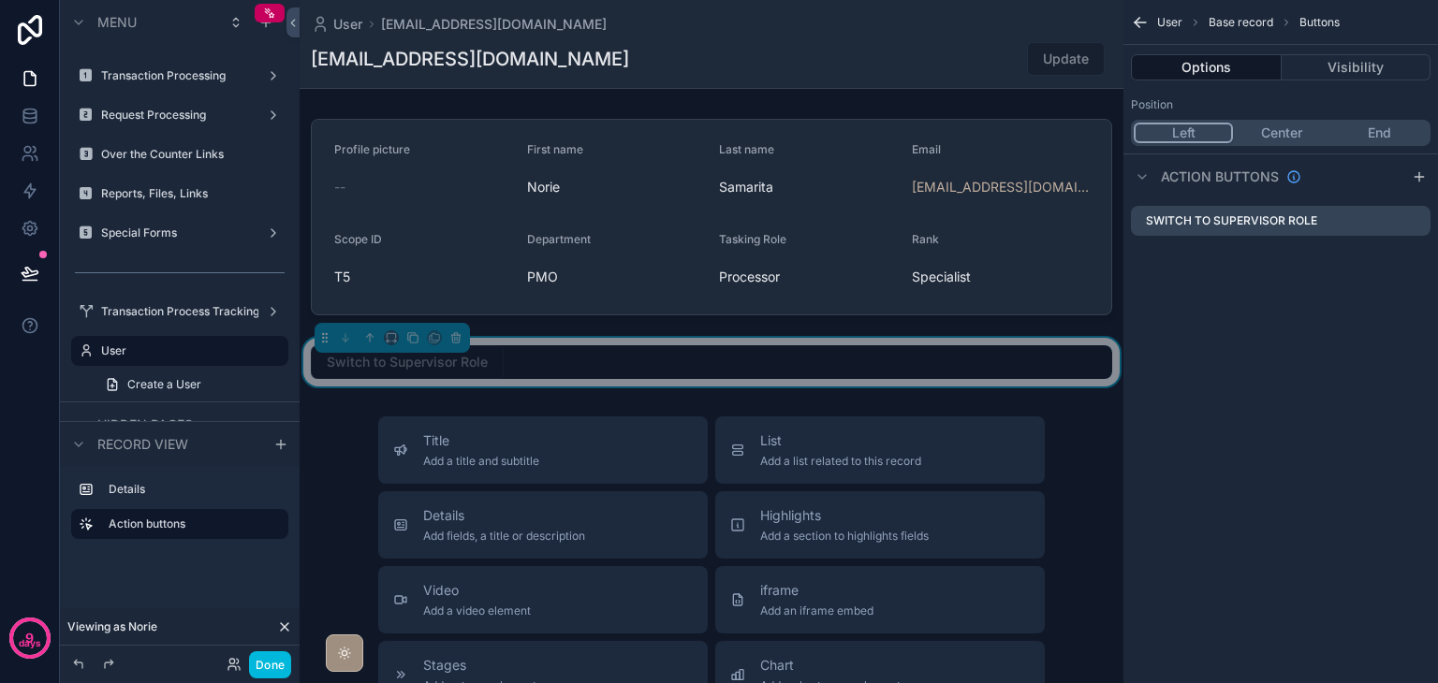
click at [1348, 73] on button "Visibility" at bounding box center [1356, 67] width 150 height 26
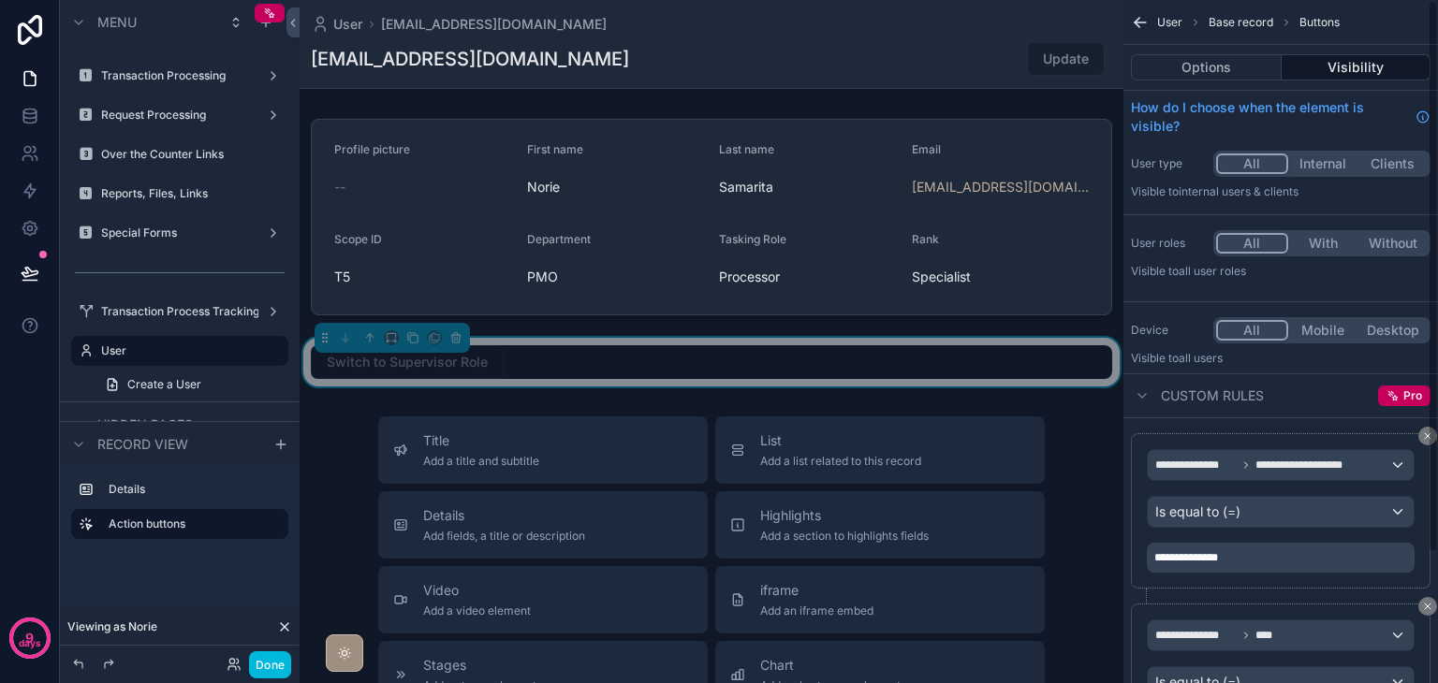
click at [1423, 431] on icon "scrollable content" at bounding box center [1427, 436] width 11 height 11
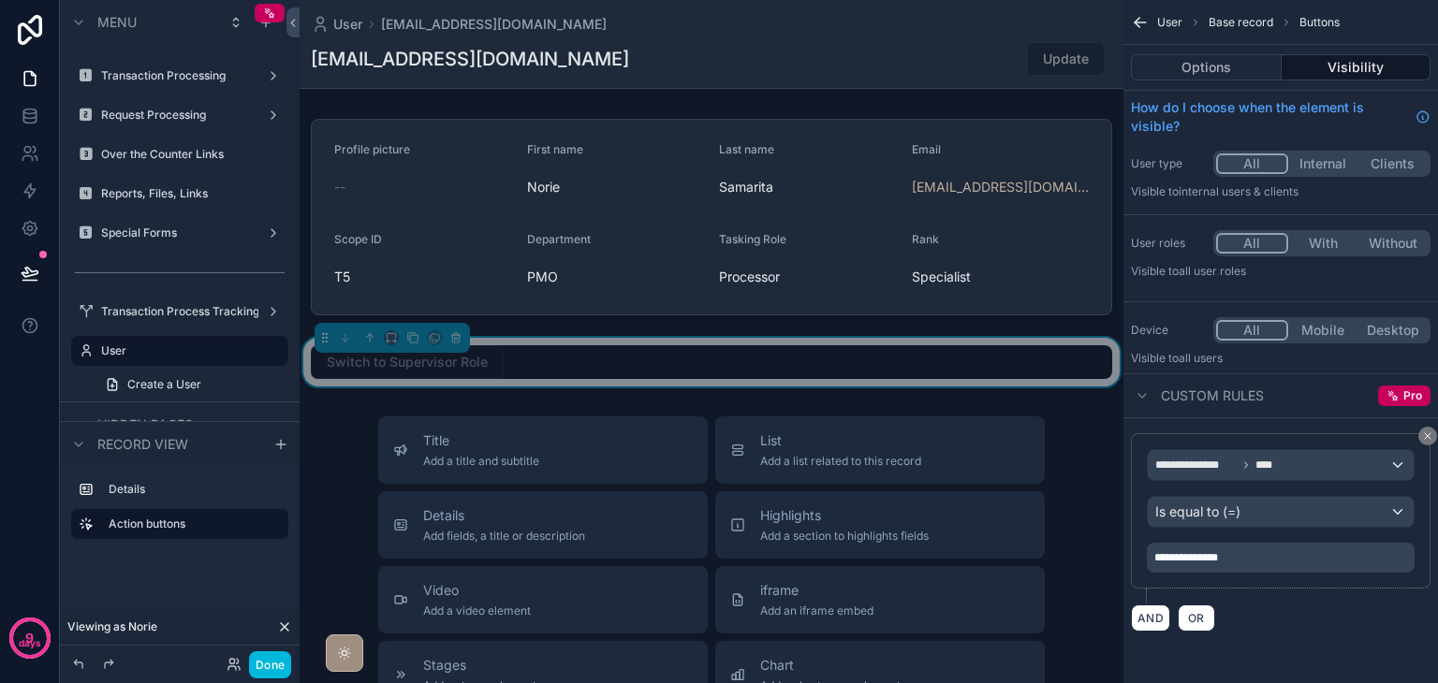
click at [1423, 436] on icon "scrollable content" at bounding box center [1427, 436] width 11 height 11
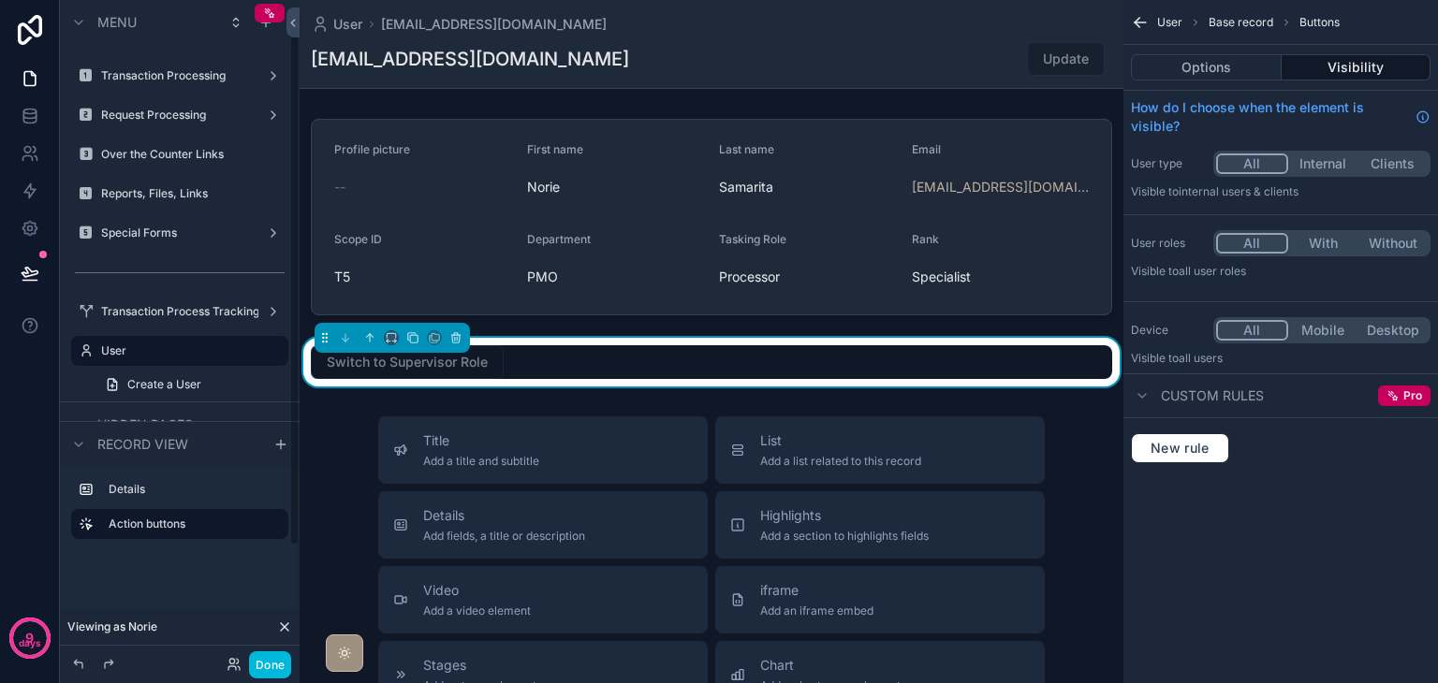
click at [260, 665] on button "Done" at bounding box center [270, 664] width 42 height 27
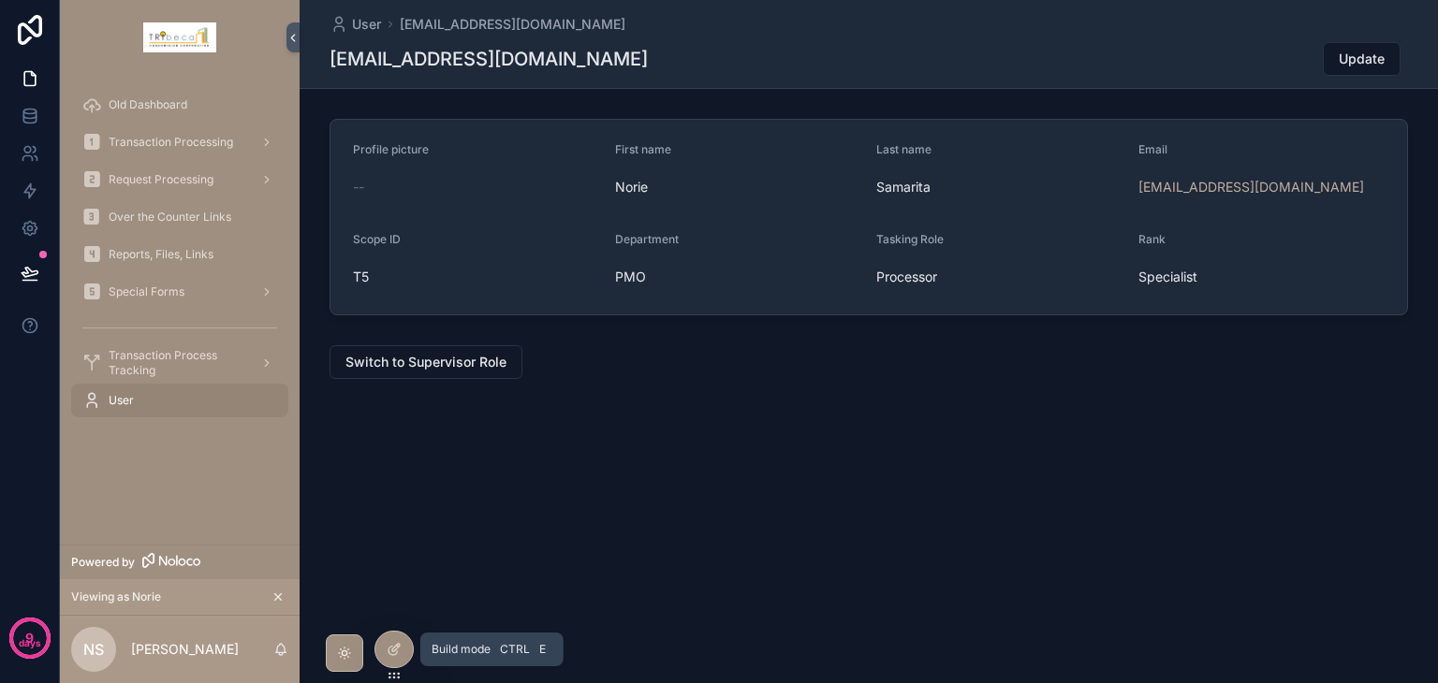
click at [382, 646] on div at bounding box center [393, 650] width 37 height 36
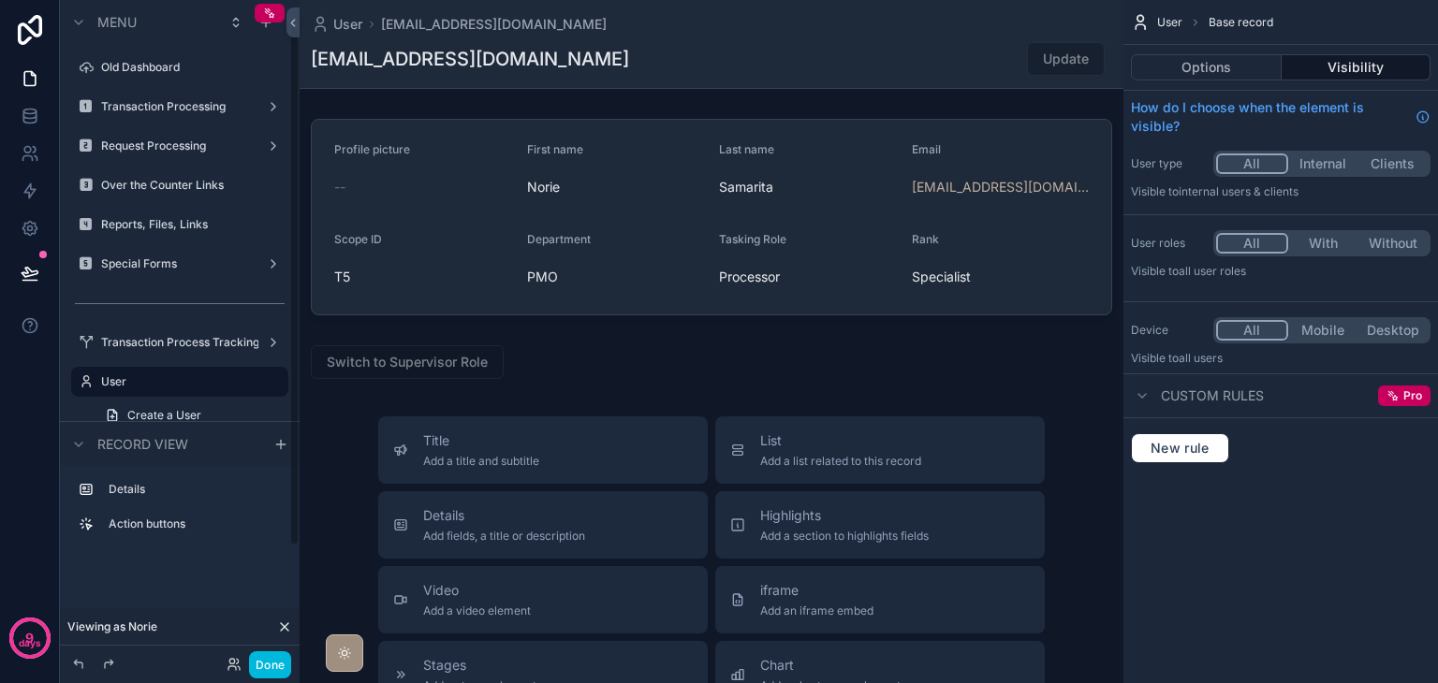
scroll to position [31, 0]
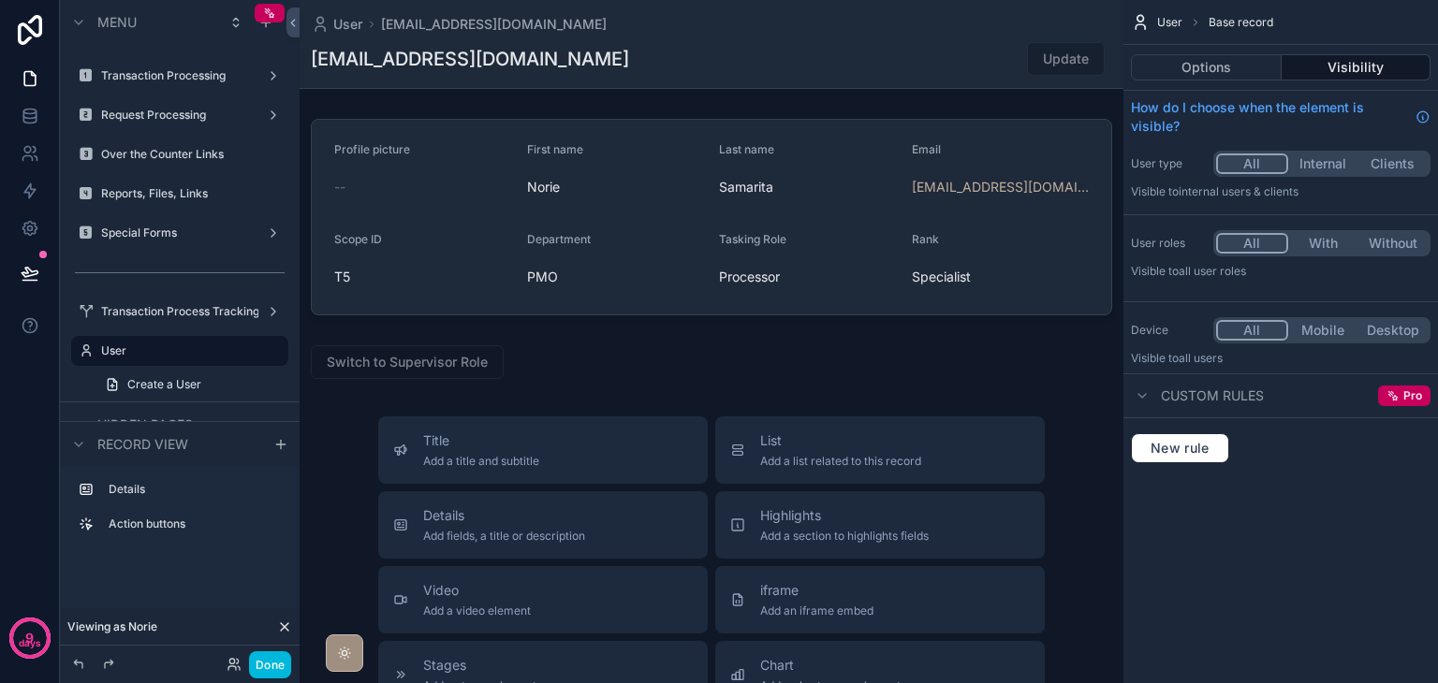
click at [772, 361] on div "scrollable content" at bounding box center [712, 616] width 824 height 1233
click at [643, 364] on div "scrollable content" at bounding box center [712, 362] width 824 height 49
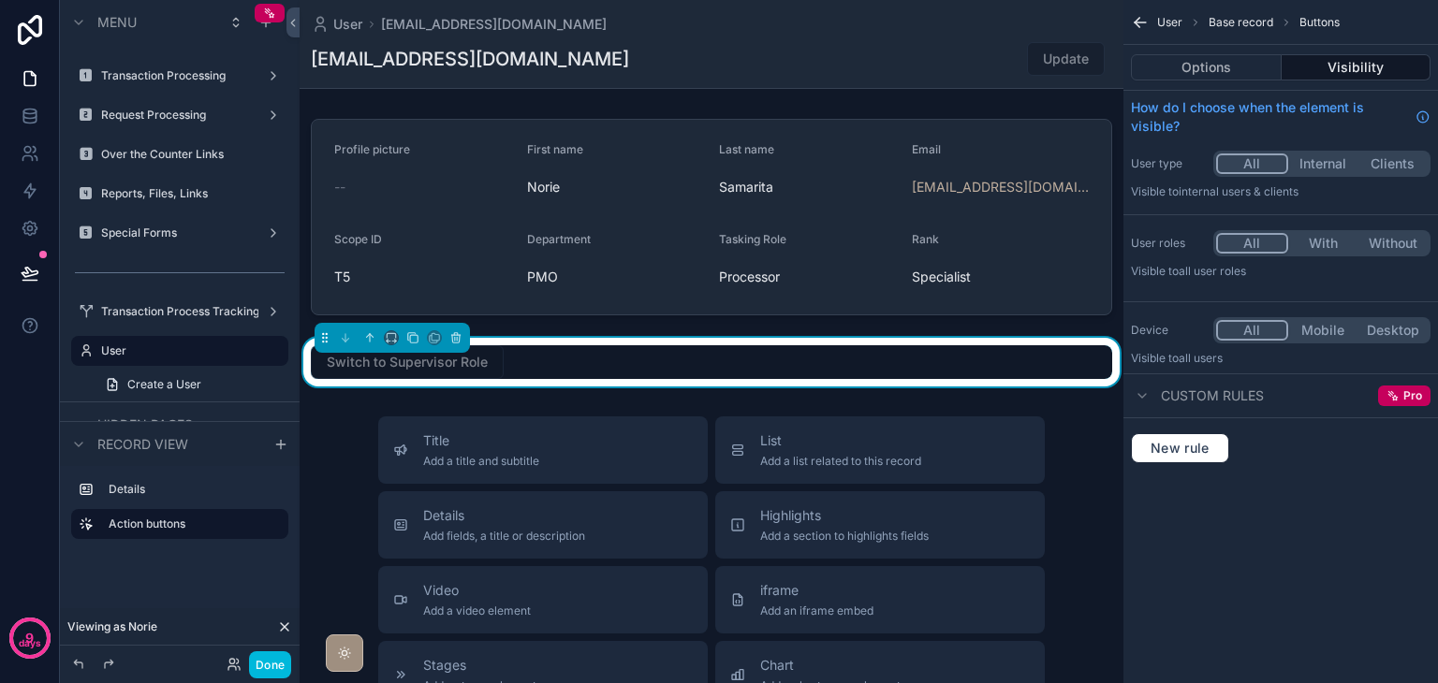
click at [1045, 375] on div "Switch to Supervisor Role" at bounding box center [711, 362] width 801 height 34
click at [1198, 76] on button "Options" at bounding box center [1206, 67] width 151 height 26
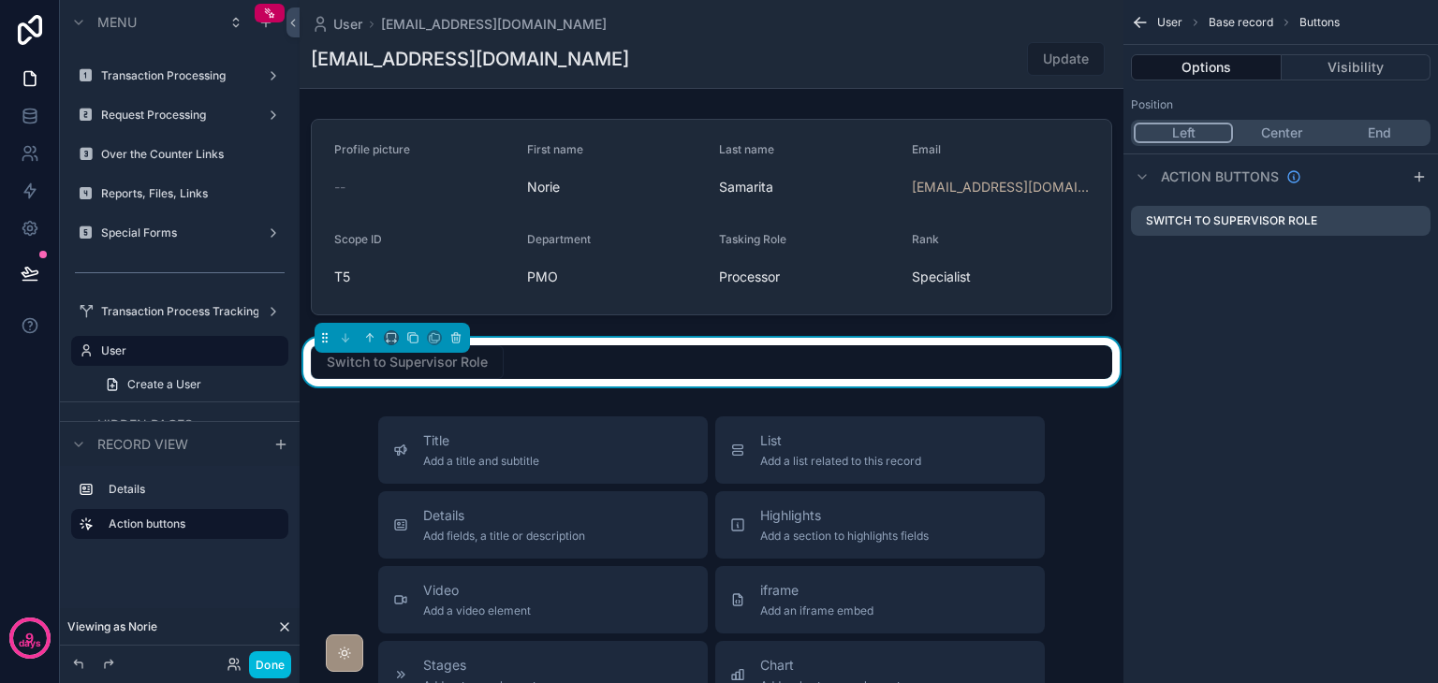
click at [0, 0] on icon "scrollable content" at bounding box center [0, 0] width 0 height 0
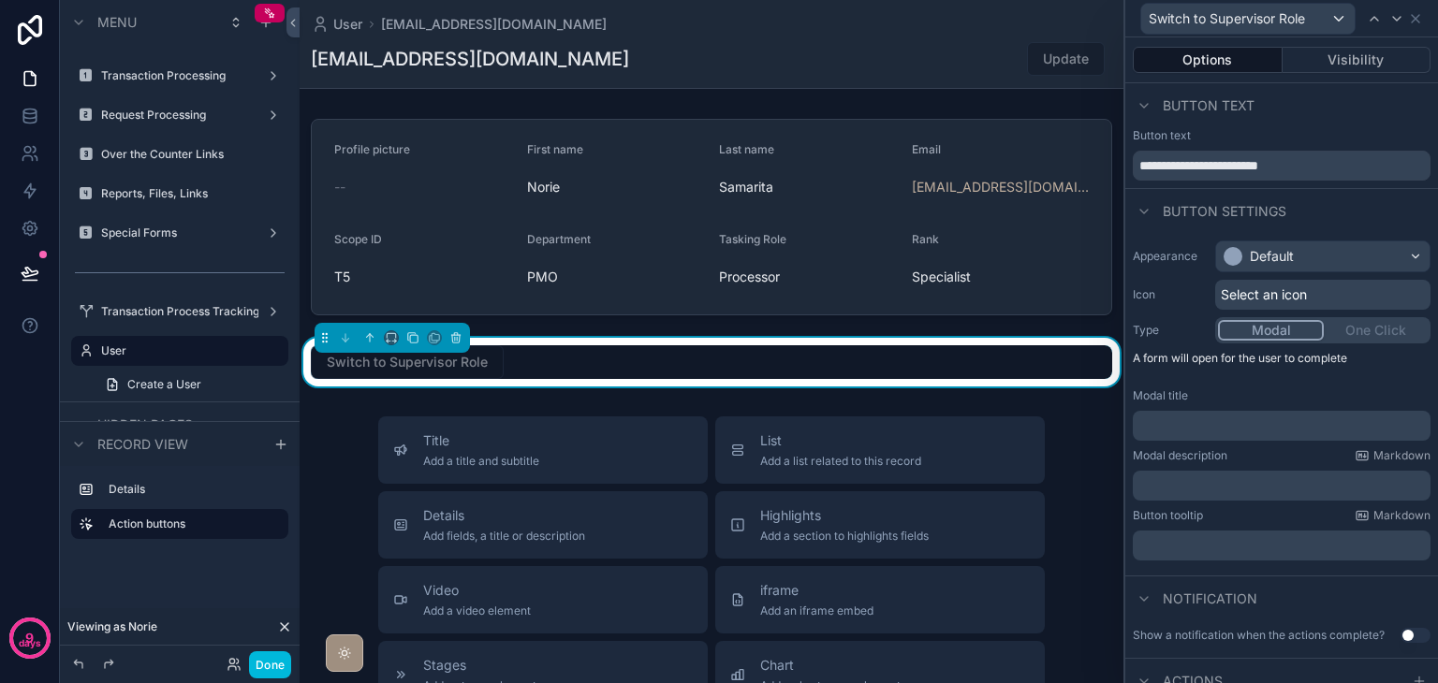
click at [1325, 61] on button "Visibility" at bounding box center [1356, 60] width 149 height 26
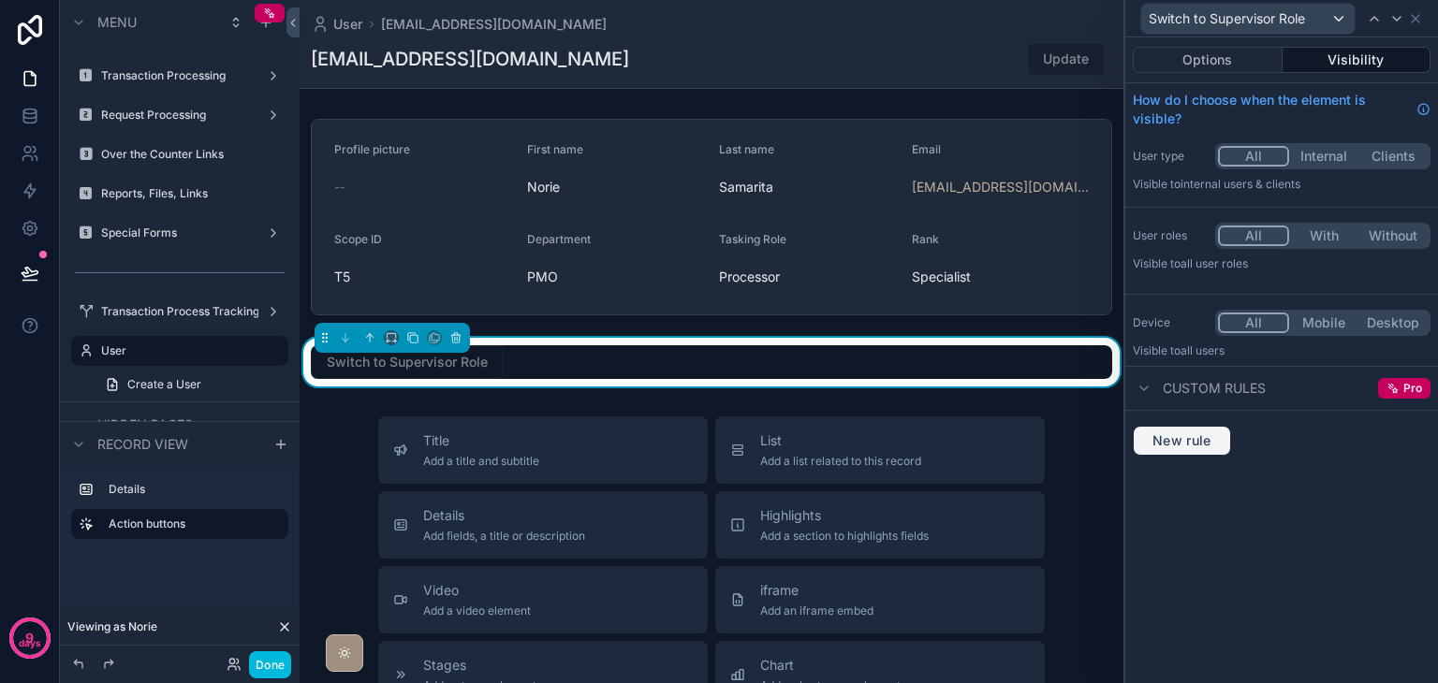
click at [1191, 445] on span "New rule" at bounding box center [1182, 440] width 74 height 17
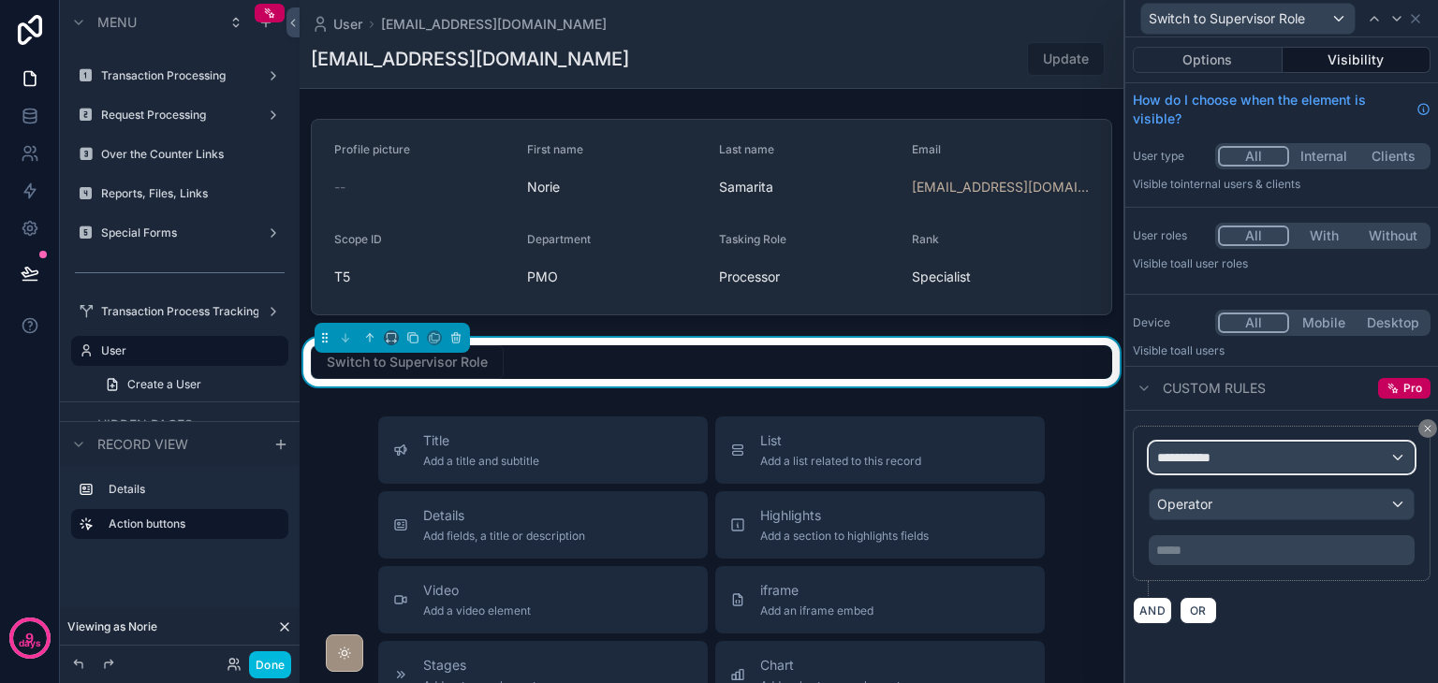
click at [1209, 457] on span "**********" at bounding box center [1191, 457] width 69 height 19
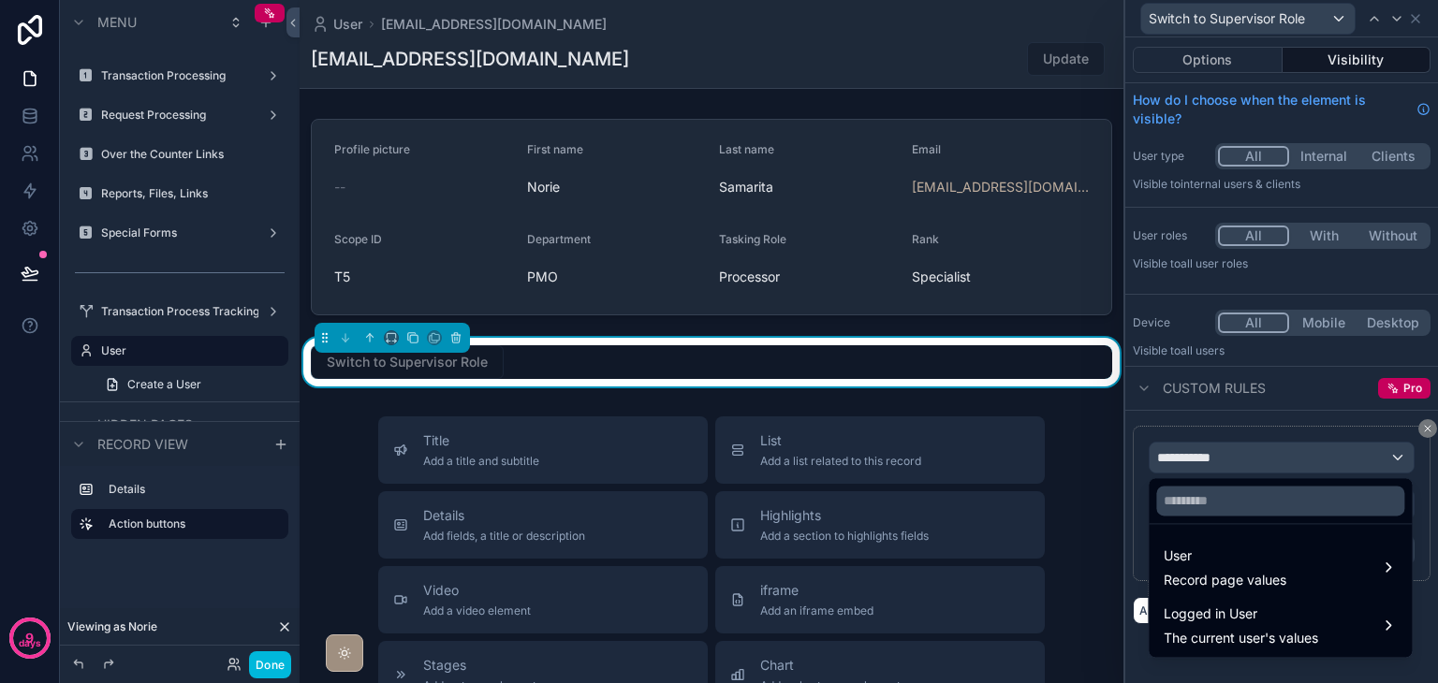
click at [1325, 576] on div "User Record page values" at bounding box center [1279, 567] width 233 height 45
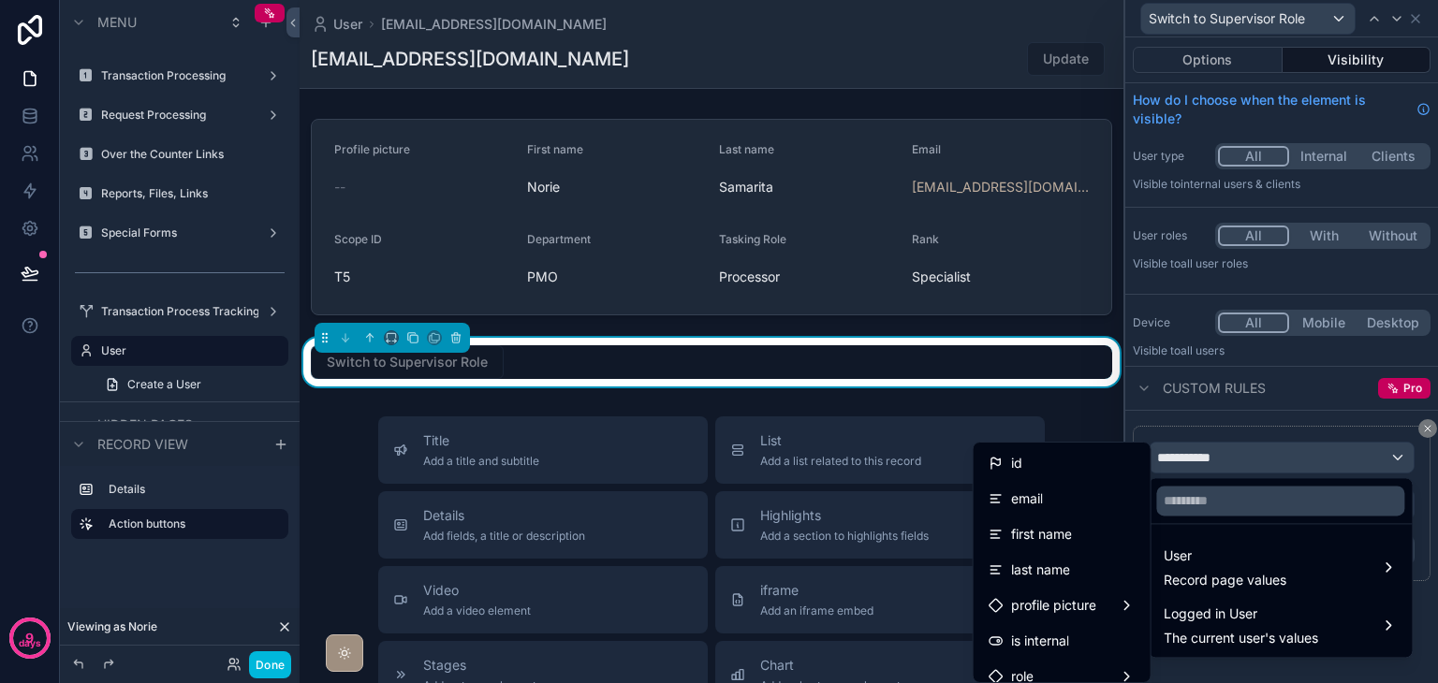
click at [1277, 619] on span "Logged in User" at bounding box center [1240, 614] width 154 height 22
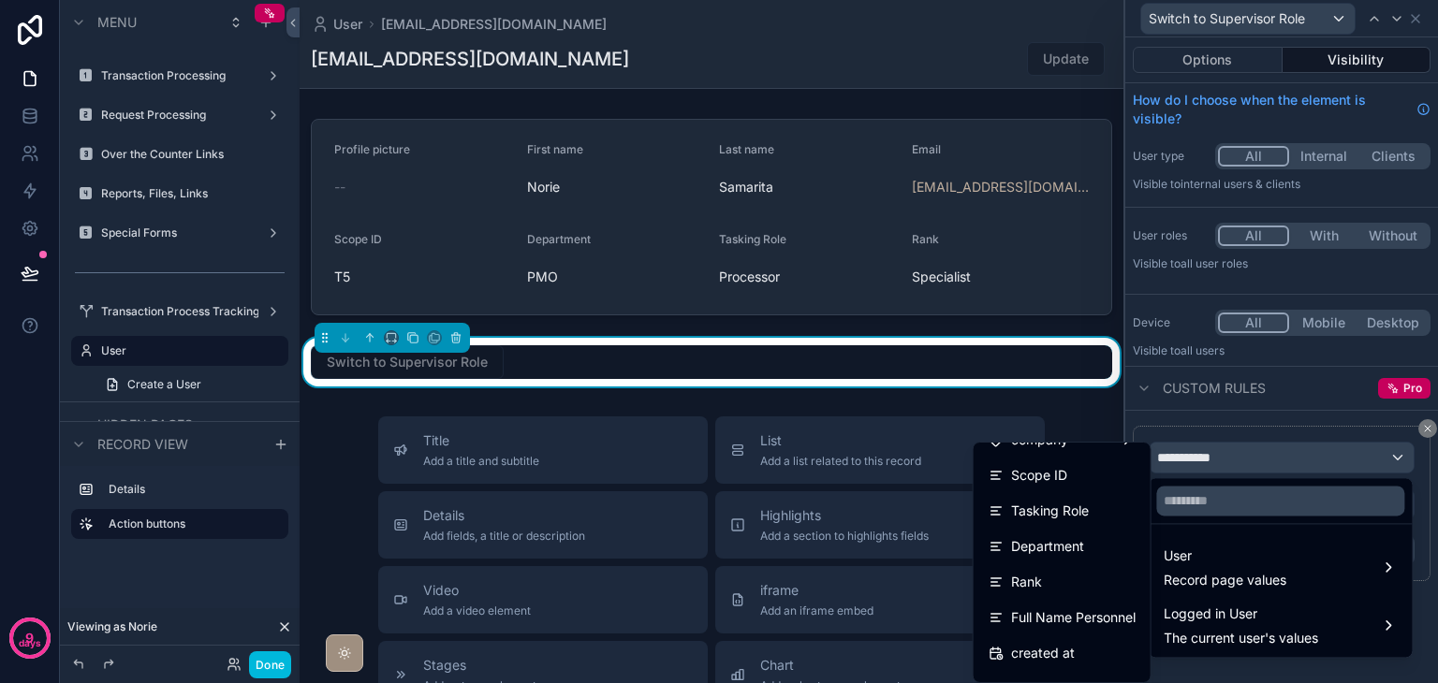
scroll to position [384, 0]
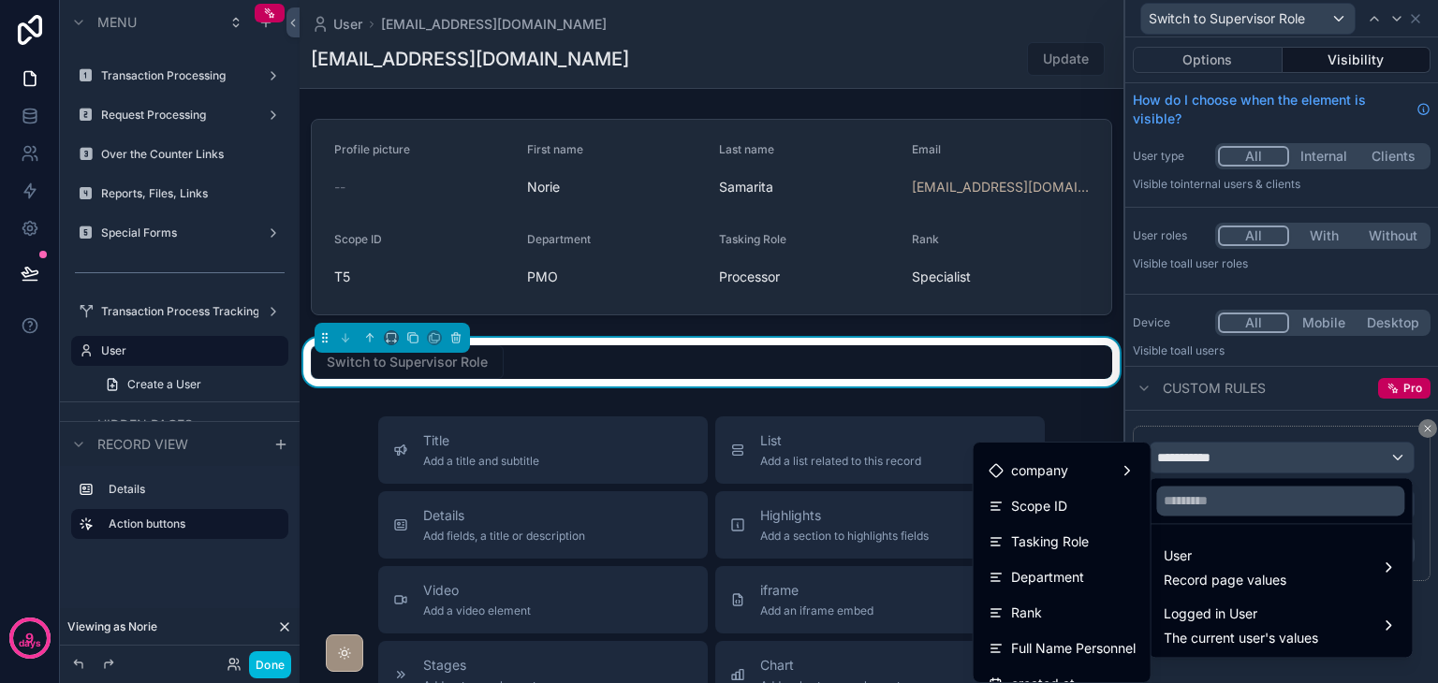
click at [1064, 501] on div "Scope ID" at bounding box center [1061, 506] width 147 height 22
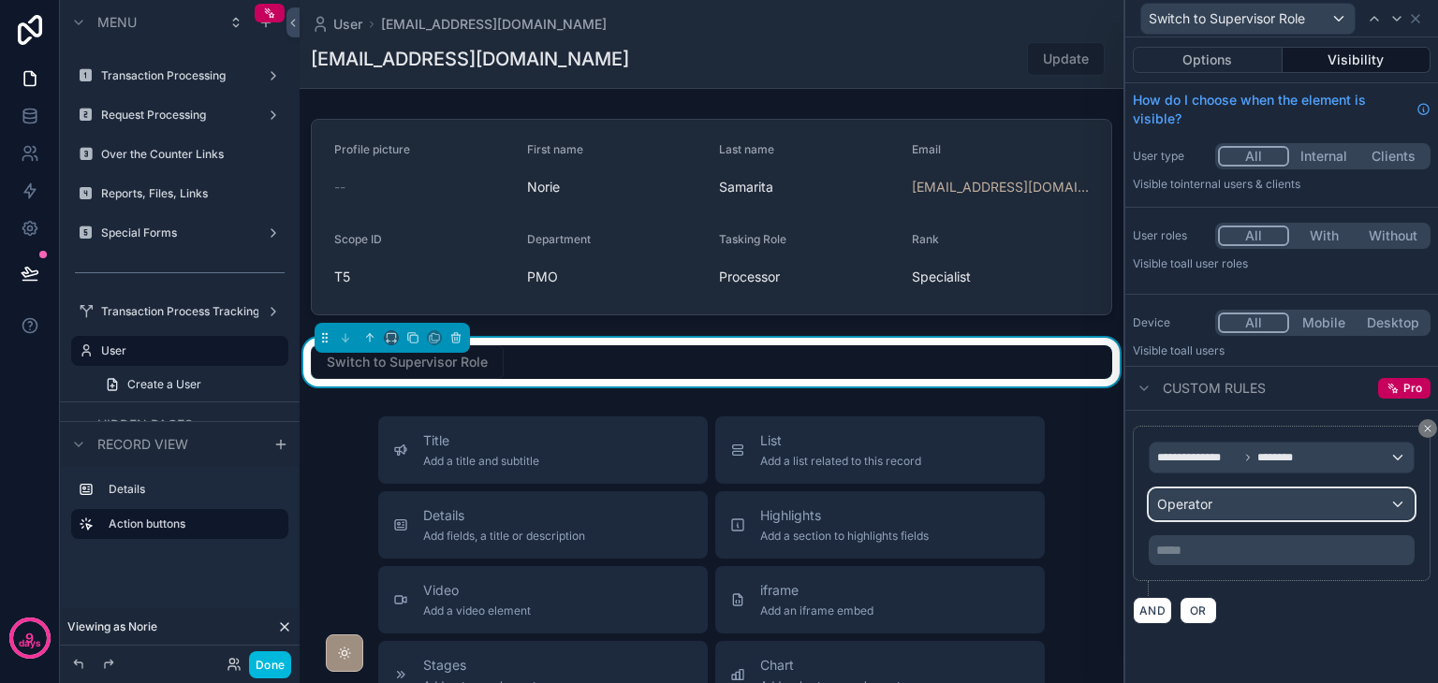
click at [1206, 497] on span "Operator" at bounding box center [1184, 504] width 55 height 16
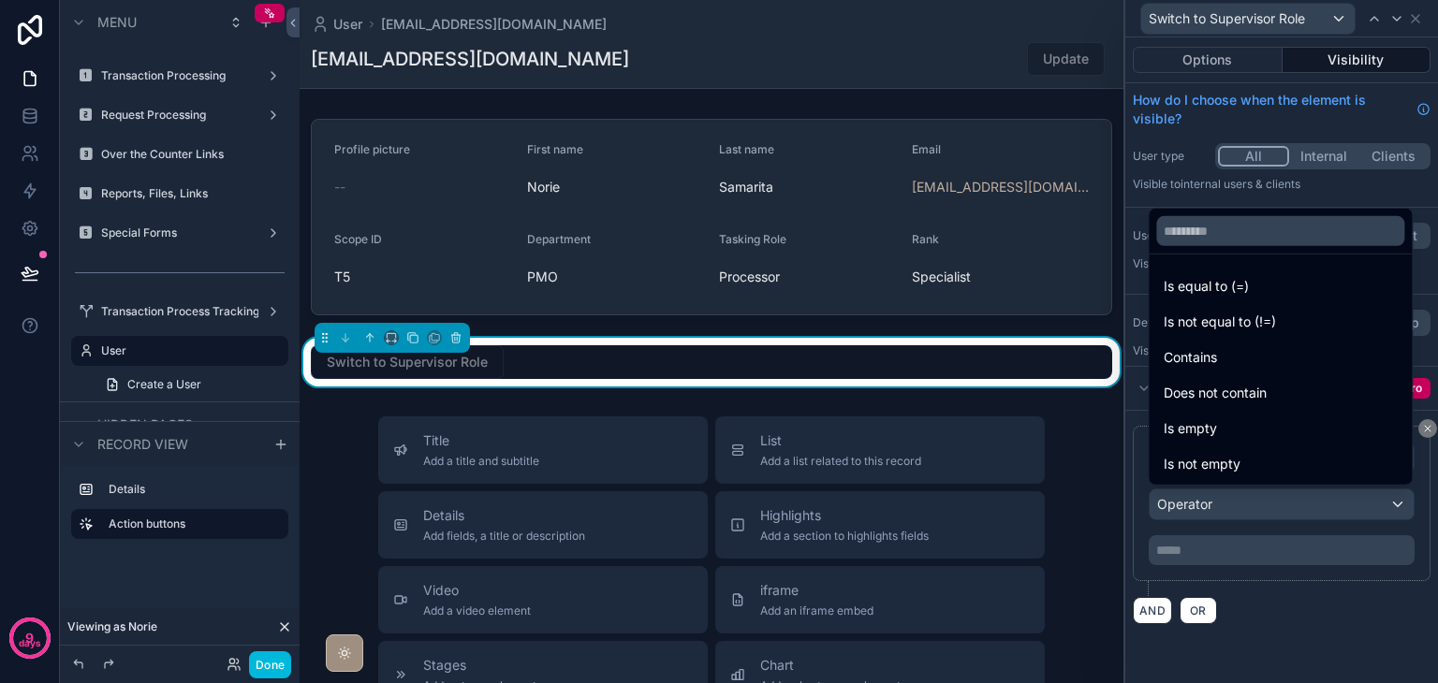
click at [1221, 287] on span "Is equal to (=)" at bounding box center [1205, 286] width 85 height 22
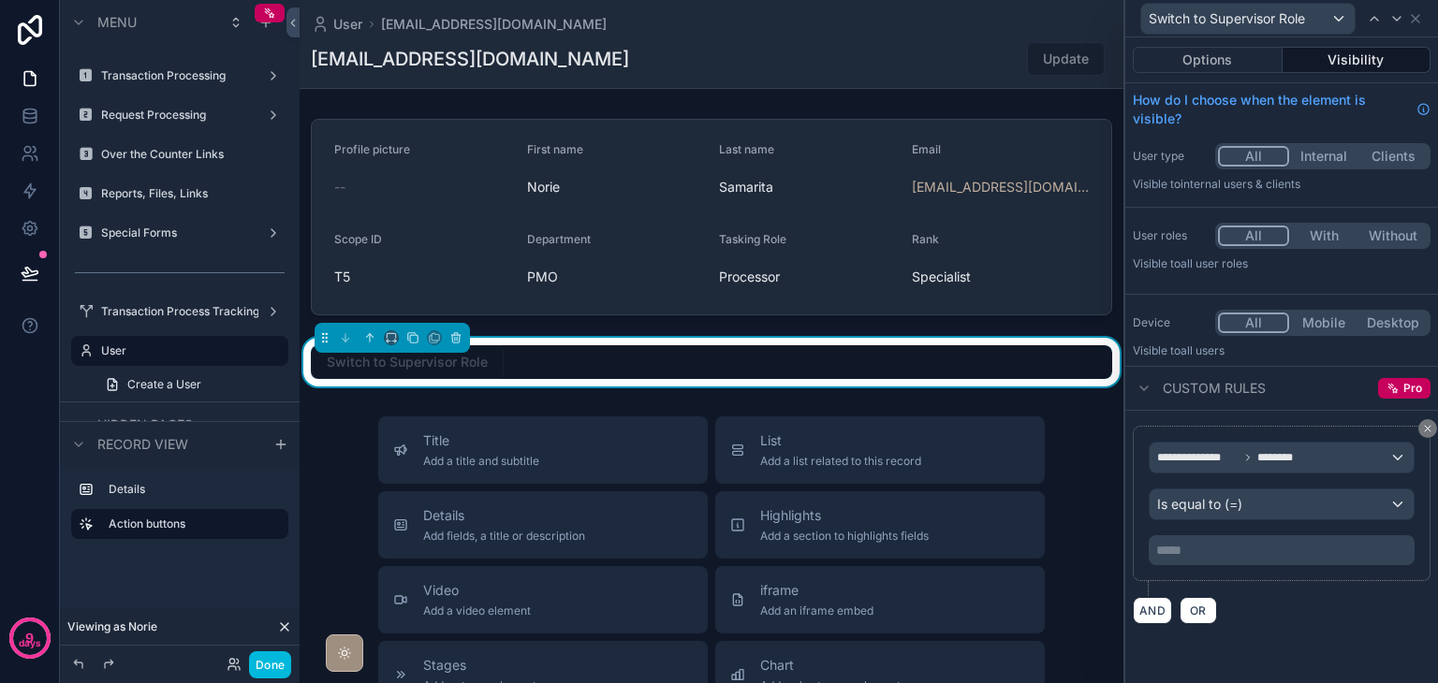
click at [1265, 545] on p "***** ﻿" at bounding box center [1283, 550] width 255 height 19
click at [1153, 619] on button "AND" at bounding box center [1152, 610] width 39 height 27
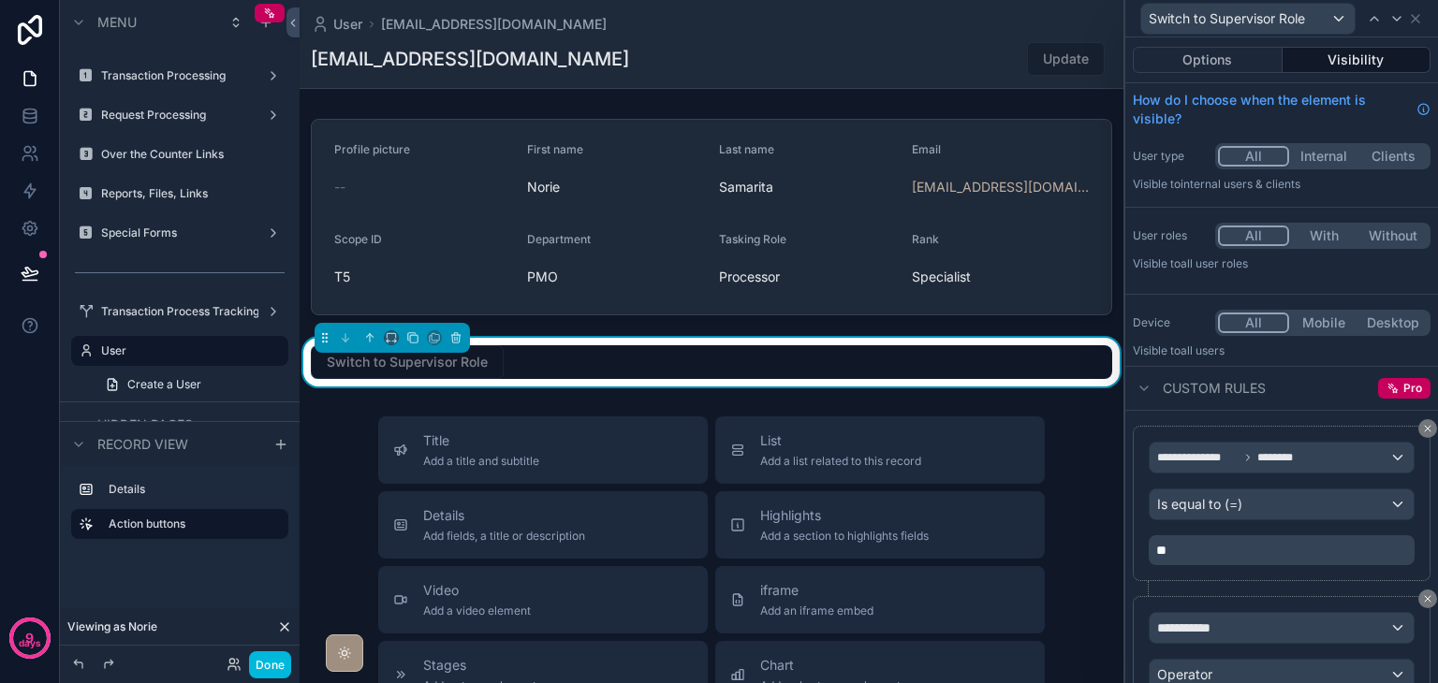
scroll to position [124, 0]
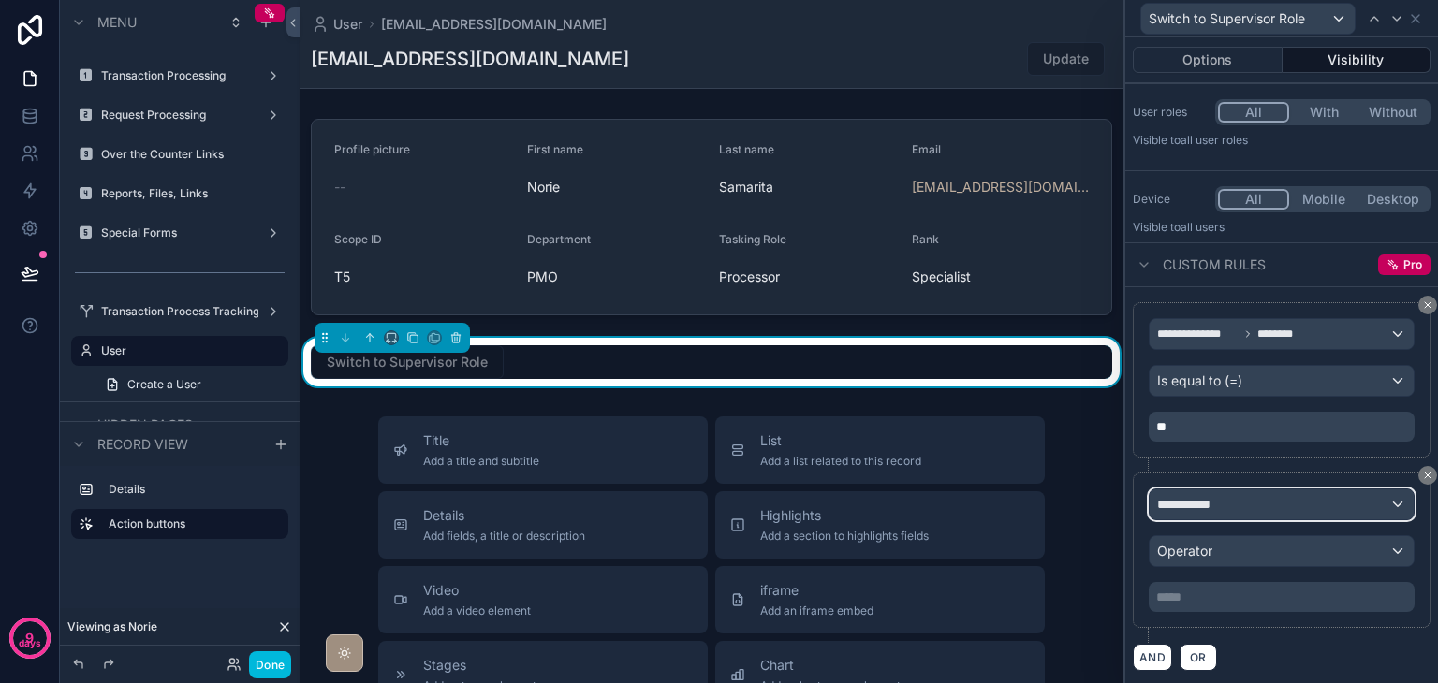
click at [1218, 503] on span "**********" at bounding box center [1191, 504] width 69 height 19
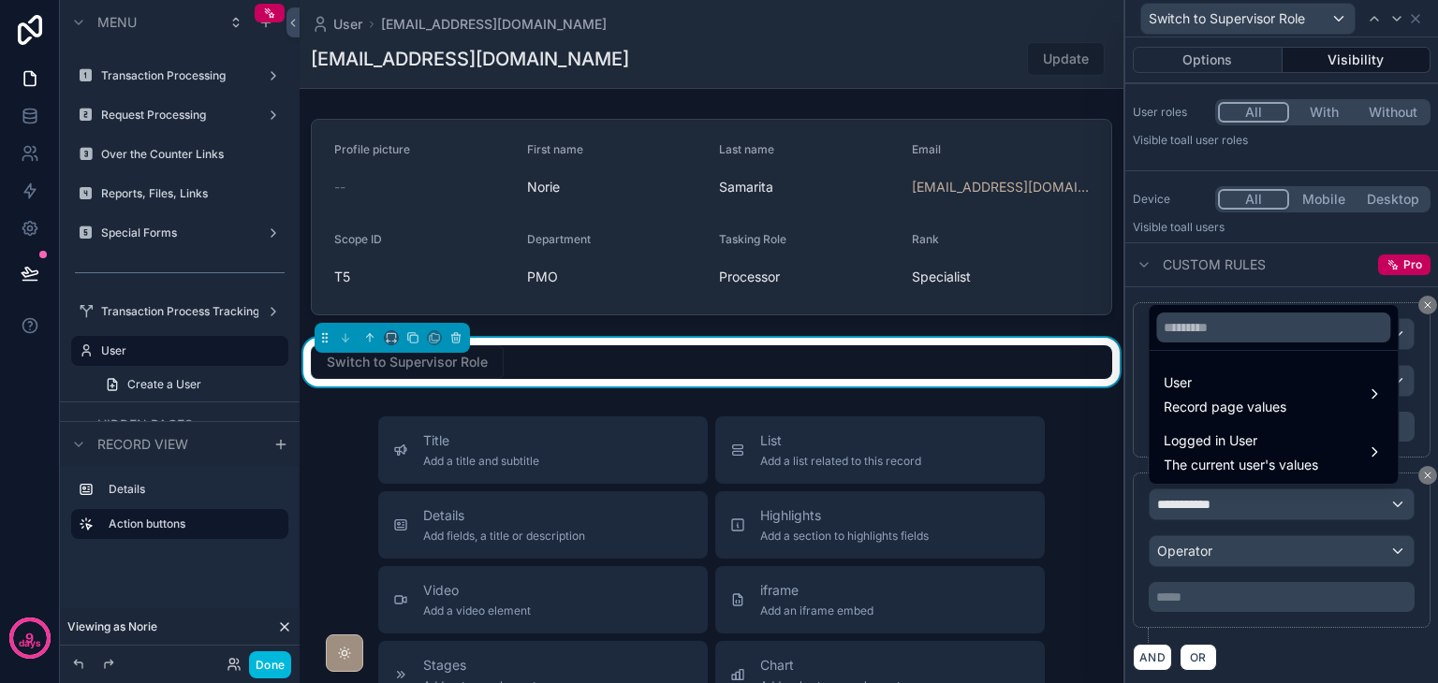
click at [1221, 439] on span "Logged in User" at bounding box center [1240, 441] width 154 height 22
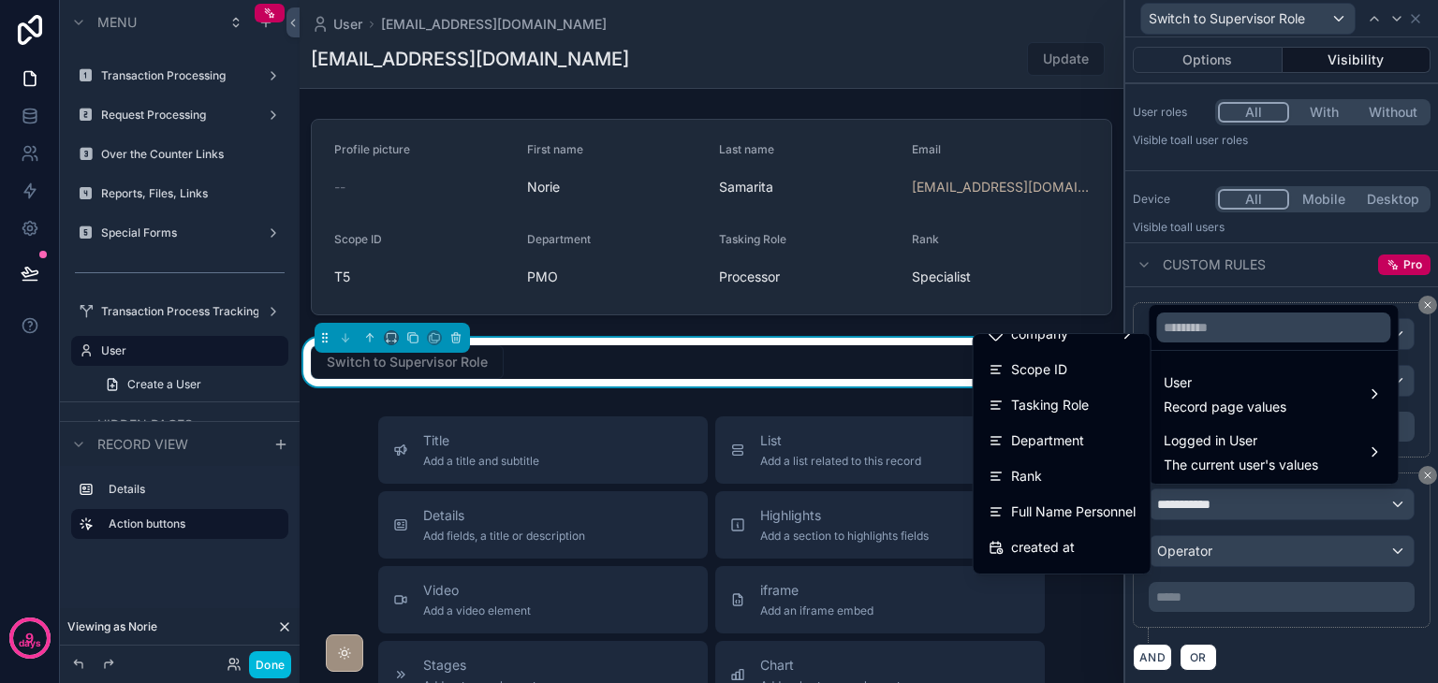
scroll to position [468, 0]
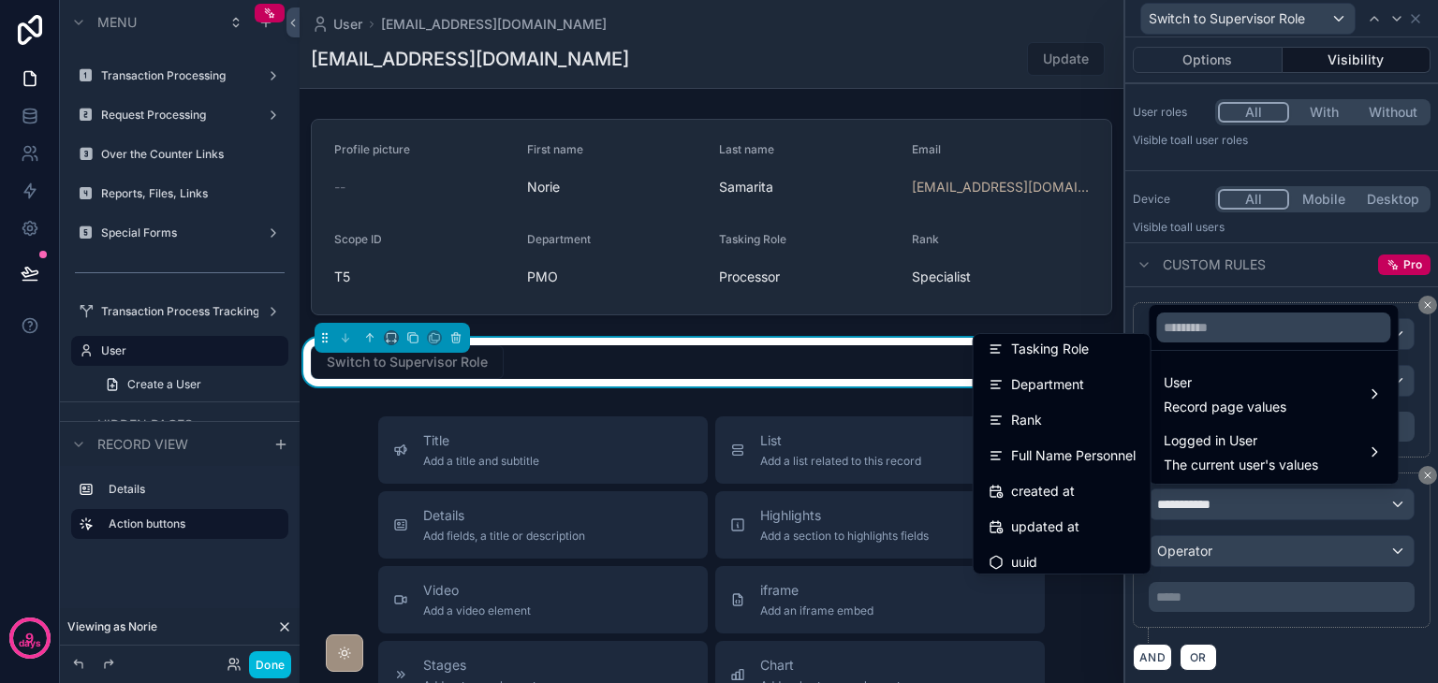
click at [1230, 389] on span "User" at bounding box center [1224, 383] width 123 height 22
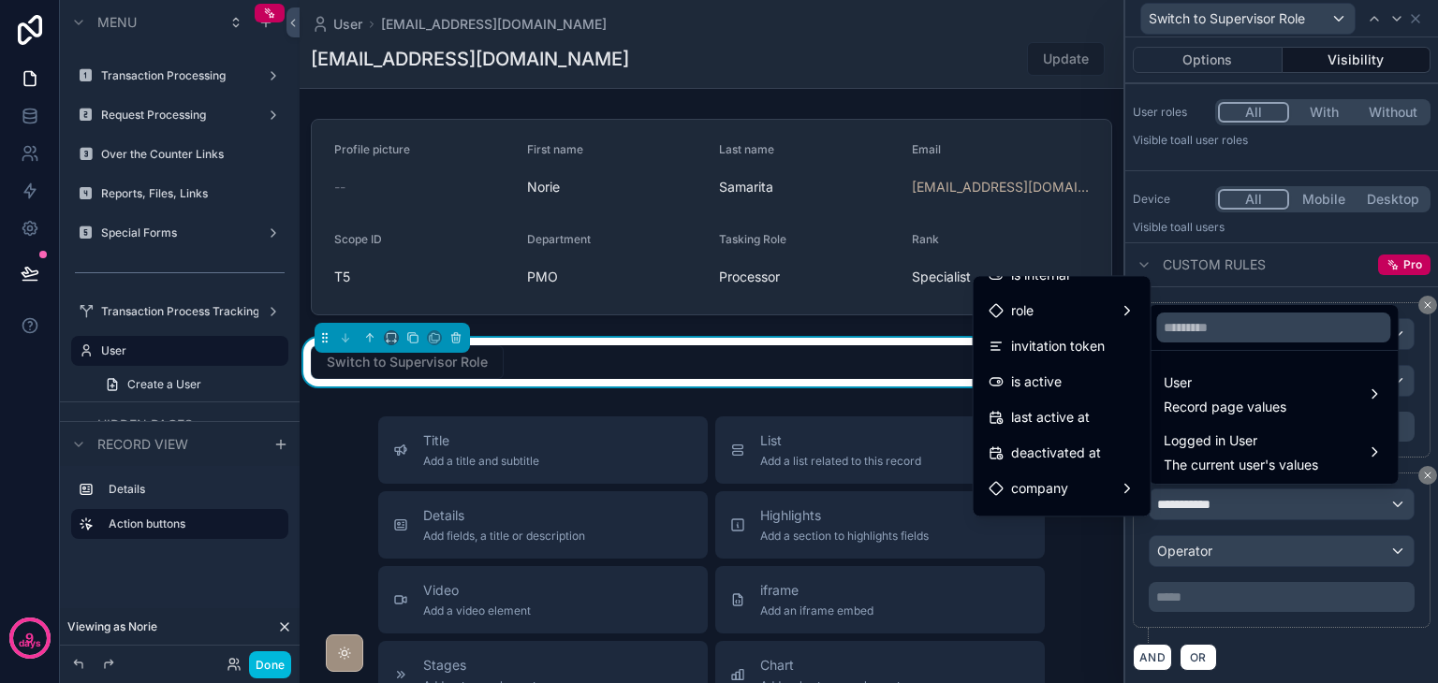
scroll to position [197, 0]
click at [1288, 405] on div "User Record page values" at bounding box center [1272, 394] width 219 height 45
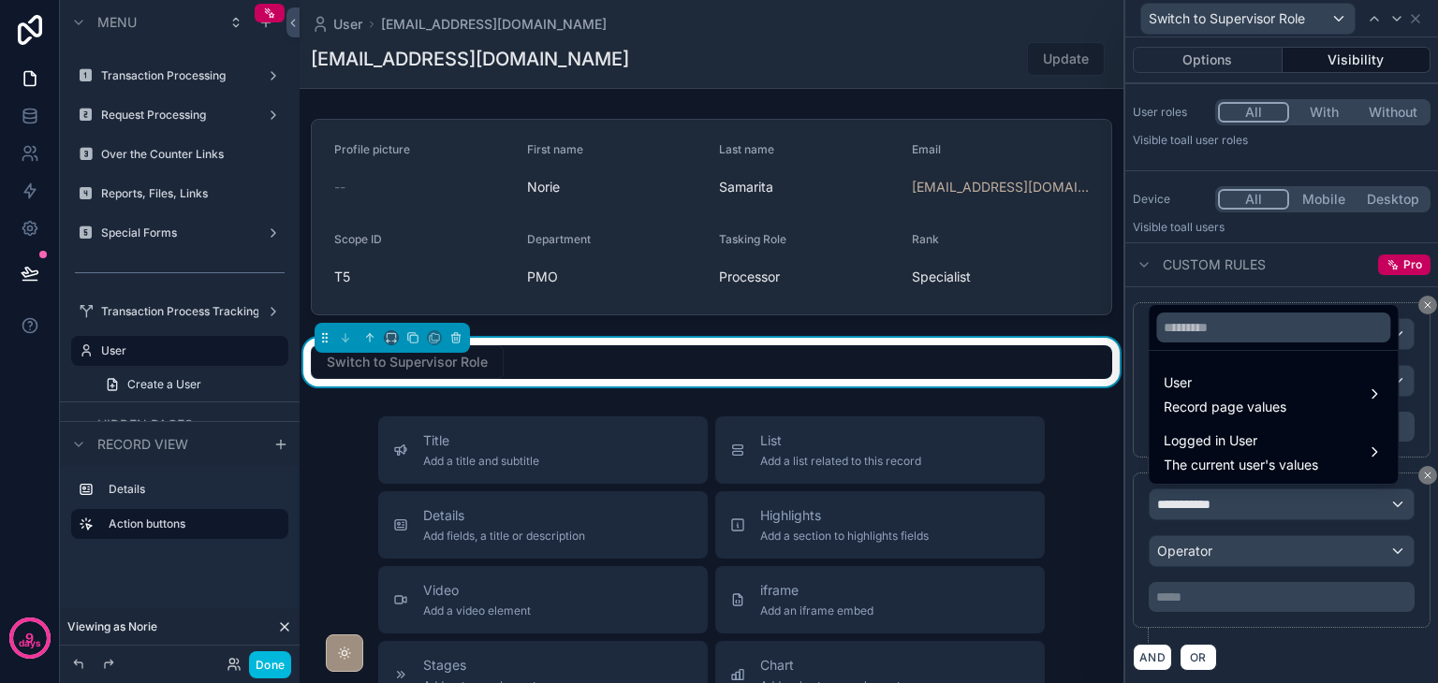
click at [1288, 405] on div "User Record page values" at bounding box center [1272, 394] width 219 height 45
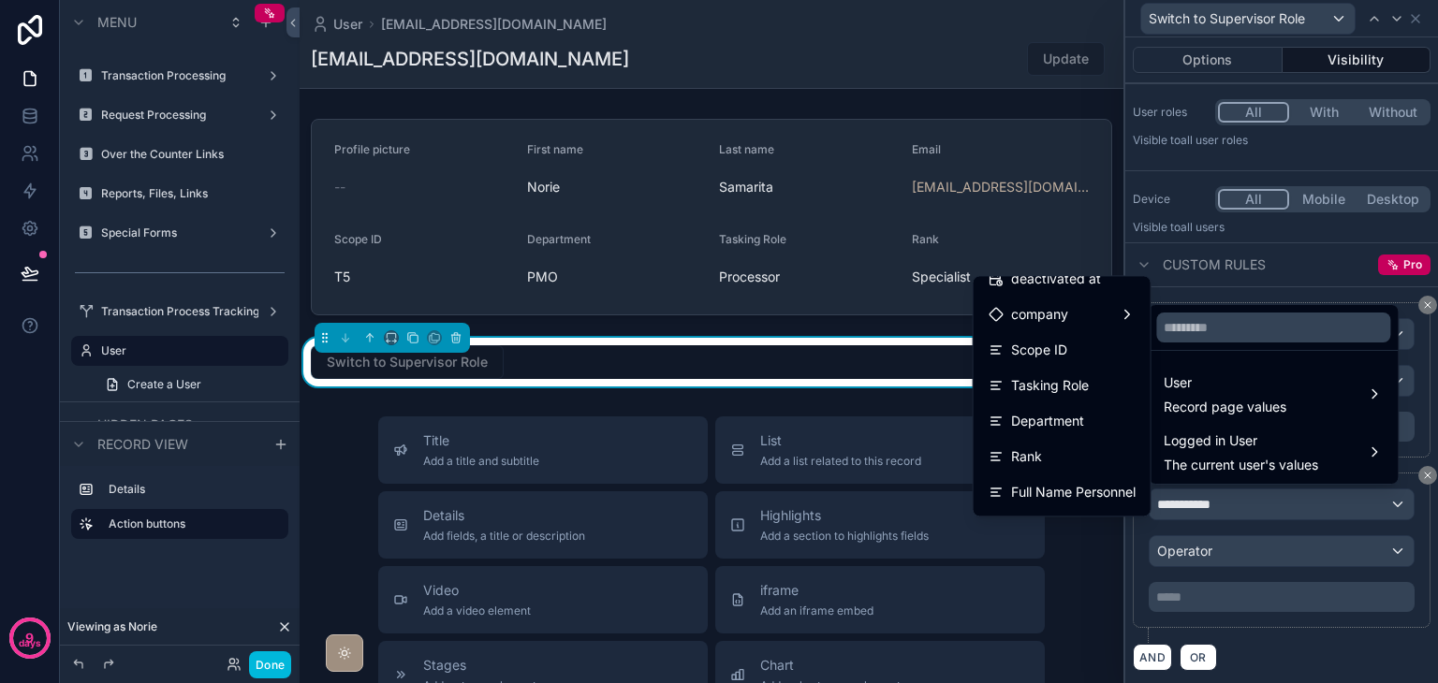
scroll to position [374, 0]
click at [1187, 458] on span "The current user's values" at bounding box center [1240, 465] width 154 height 19
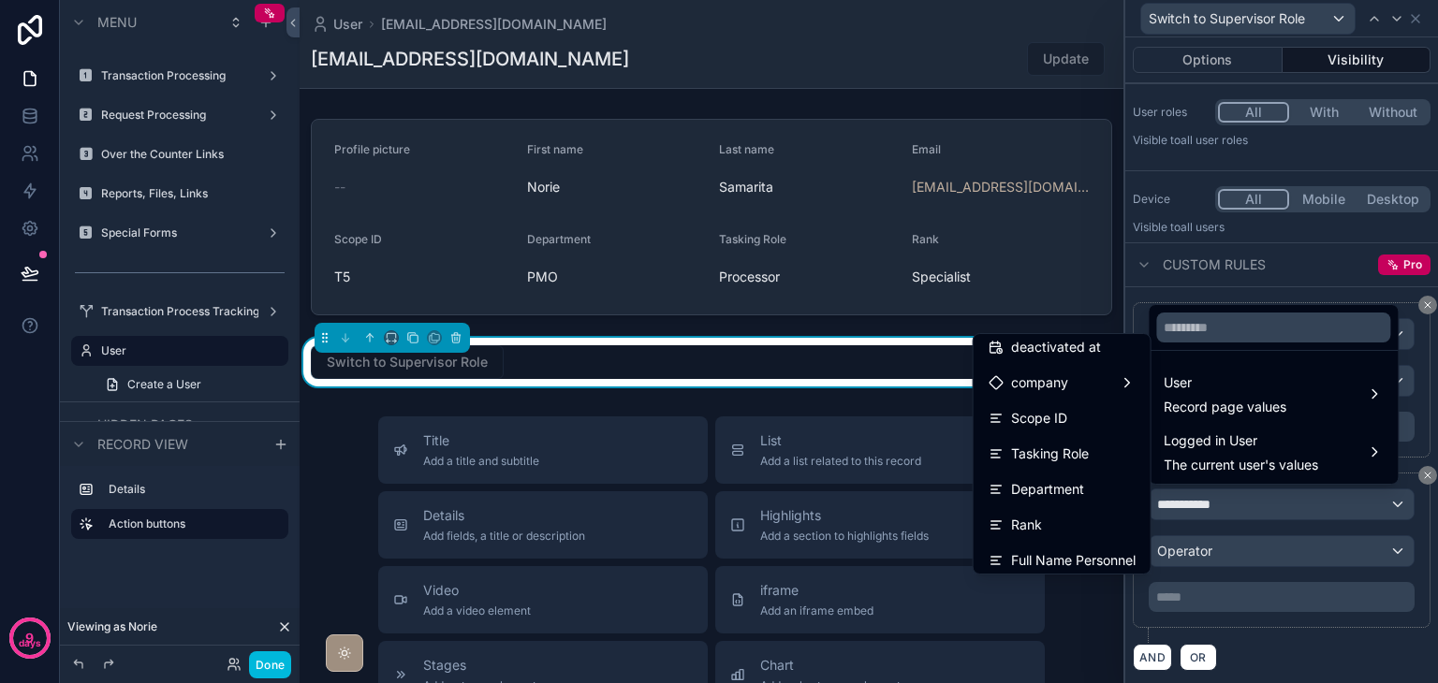
scroll to position [468, 0]
click at [1098, 429] on div "Rank" at bounding box center [1061, 420] width 147 height 22
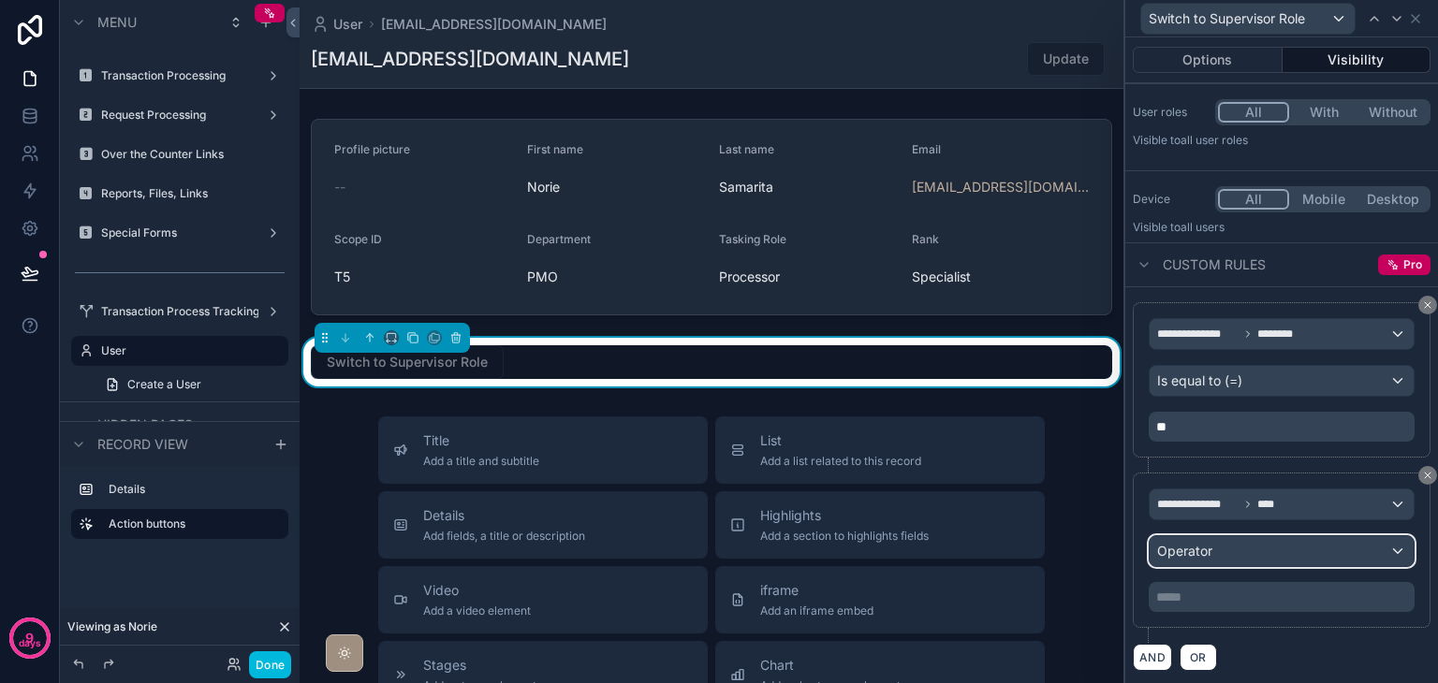
click at [1263, 544] on div "Operator" at bounding box center [1281, 551] width 264 height 30
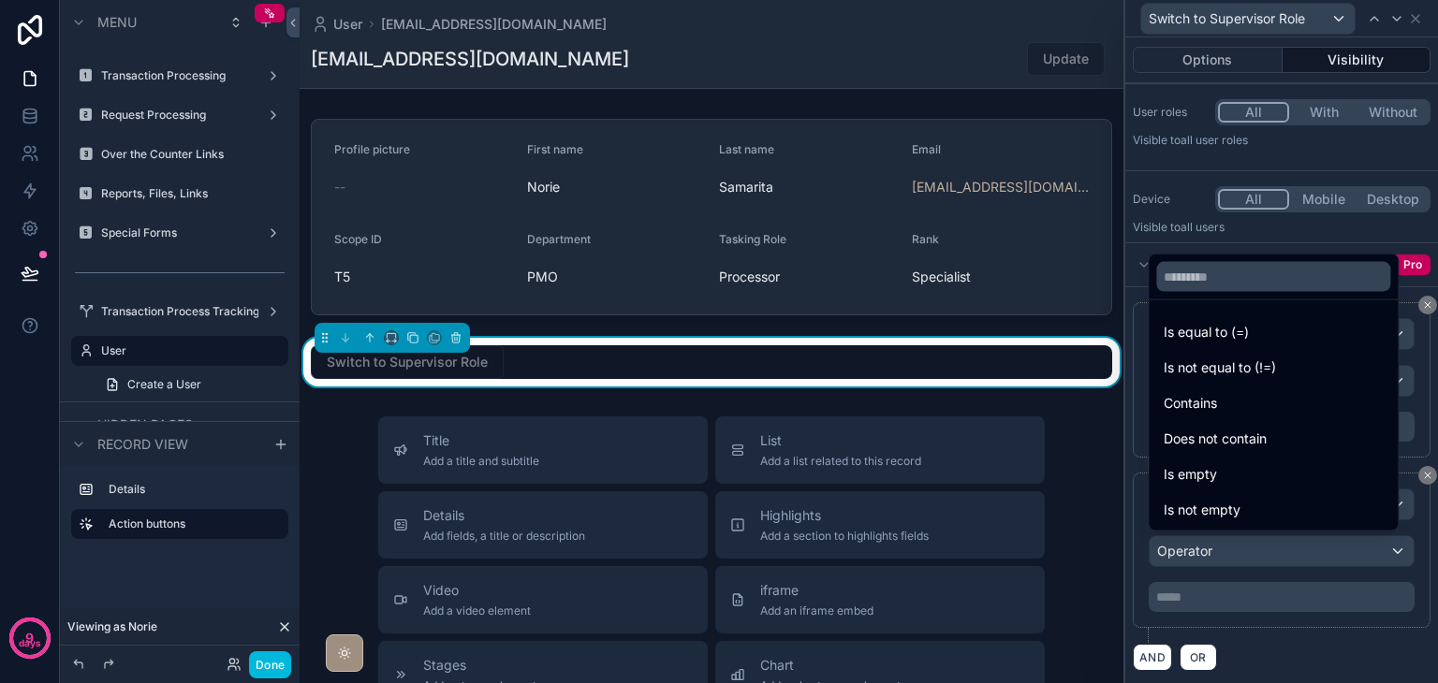
click at [1227, 339] on span "Is equal to (=)" at bounding box center [1205, 332] width 85 height 22
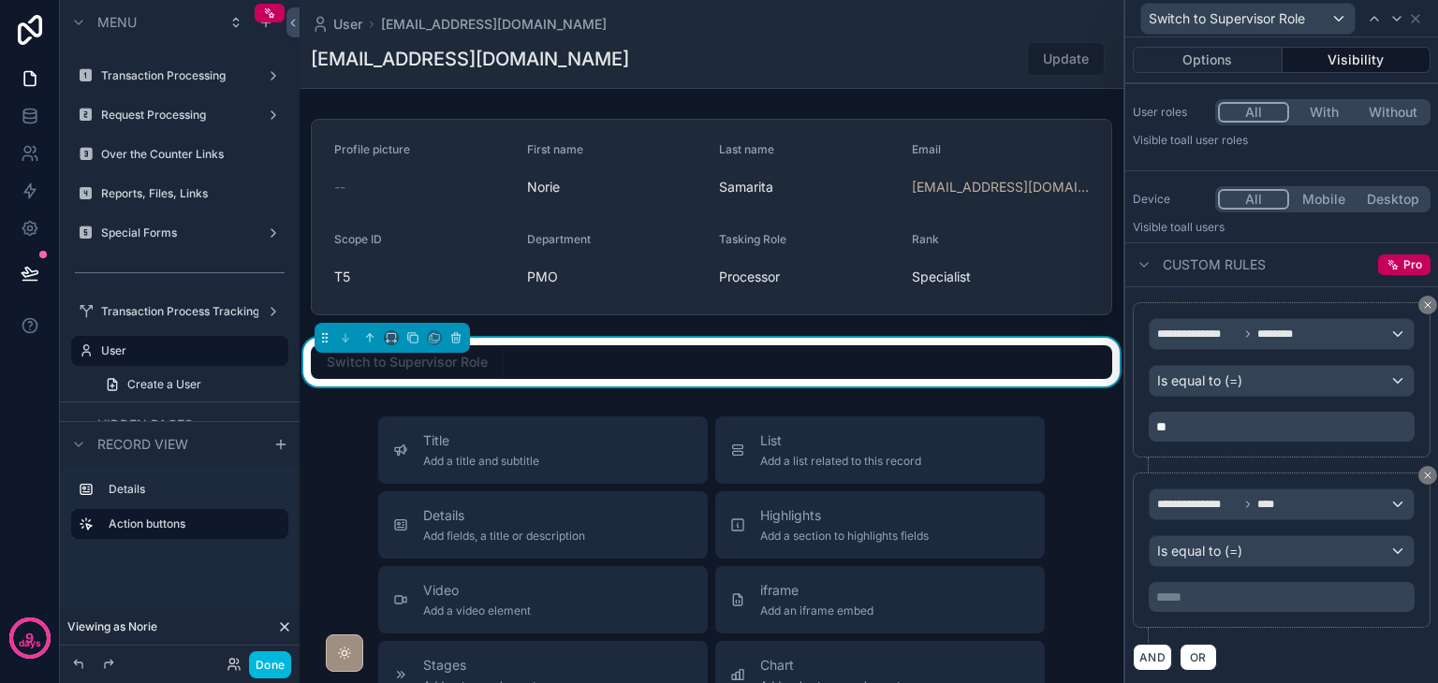
click at [1246, 592] on p "***** ﻿" at bounding box center [1283, 597] width 255 height 19
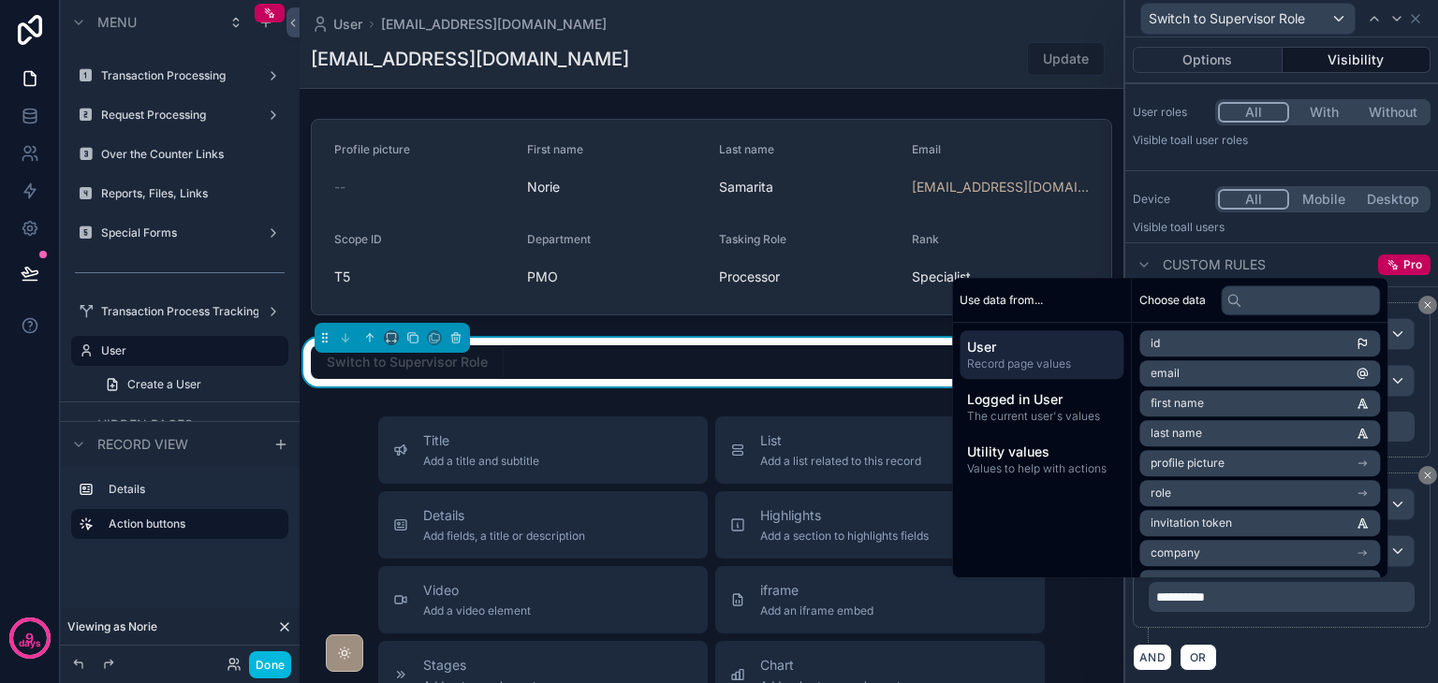
click at [1307, 645] on div "AND OR" at bounding box center [1282, 657] width 298 height 28
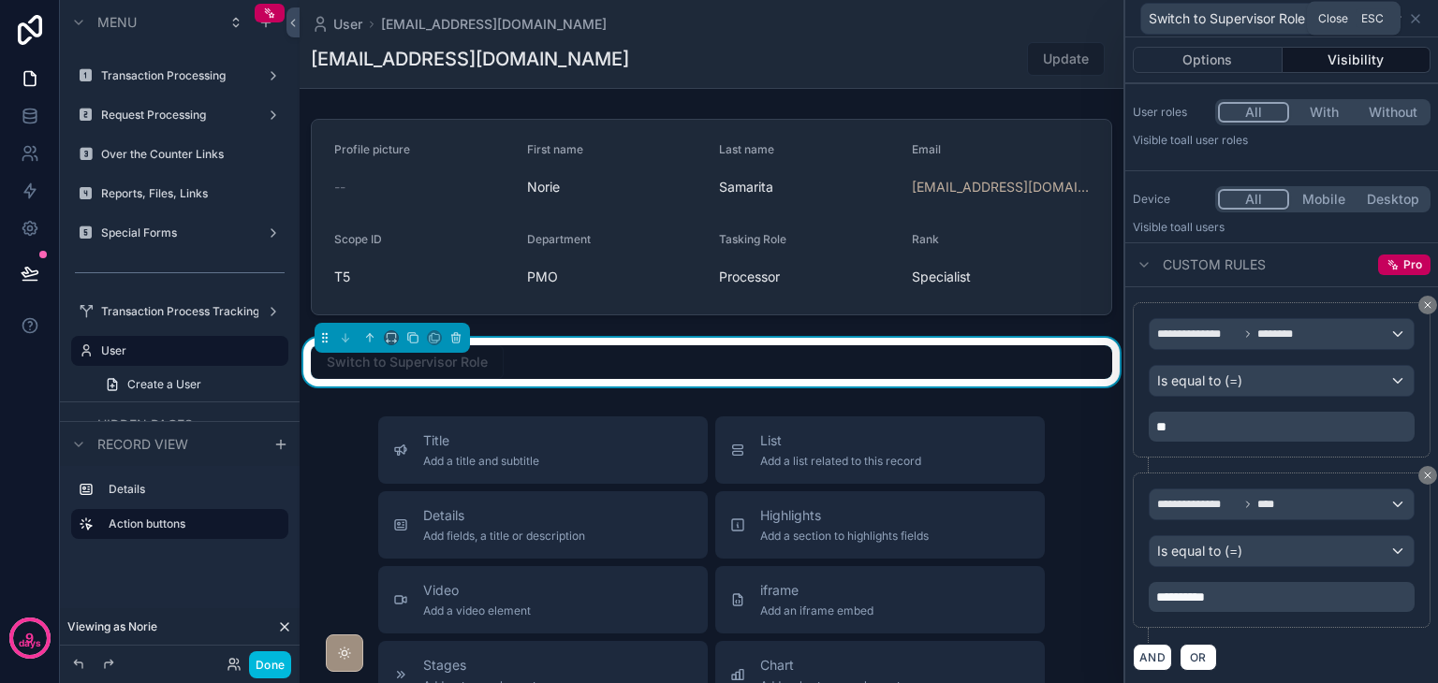
click at [1418, 21] on icon at bounding box center [1414, 18] width 7 height 7
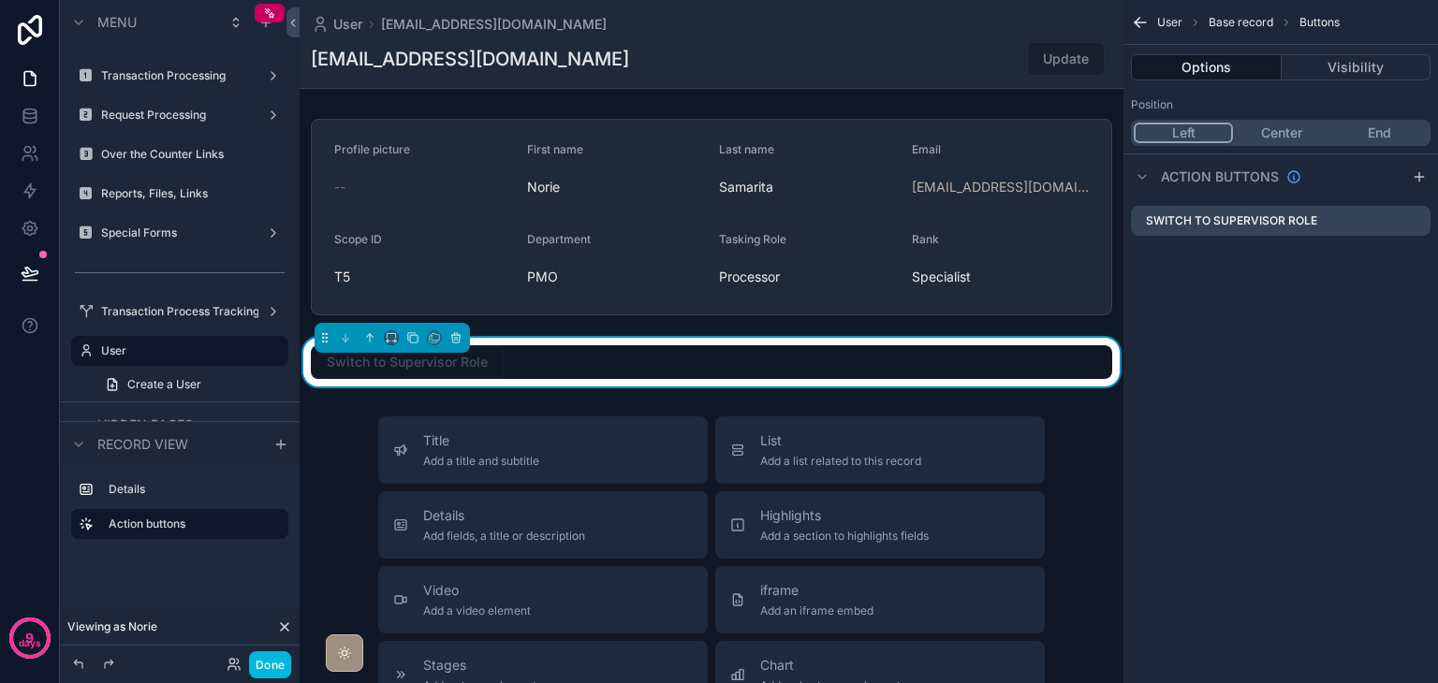
click at [266, 670] on button "Done" at bounding box center [270, 664] width 42 height 27
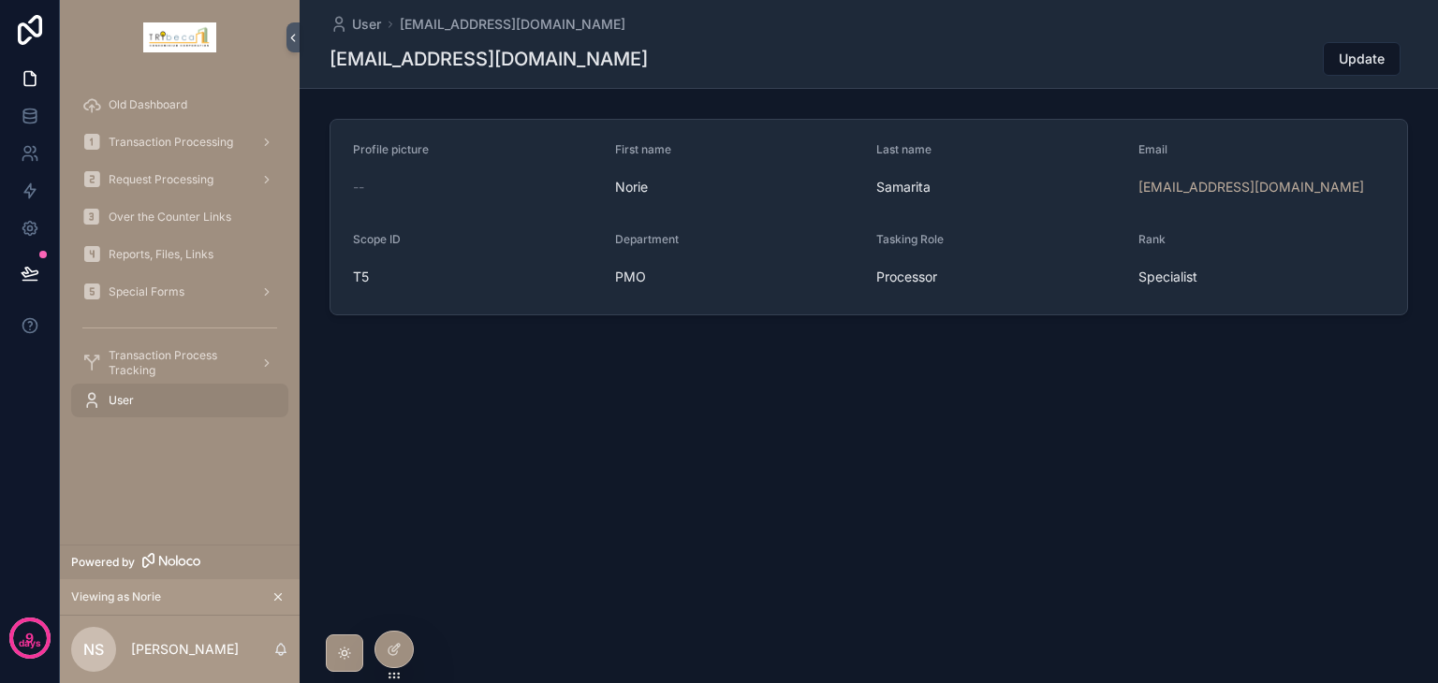
click at [393, 642] on icon at bounding box center [394, 649] width 15 height 15
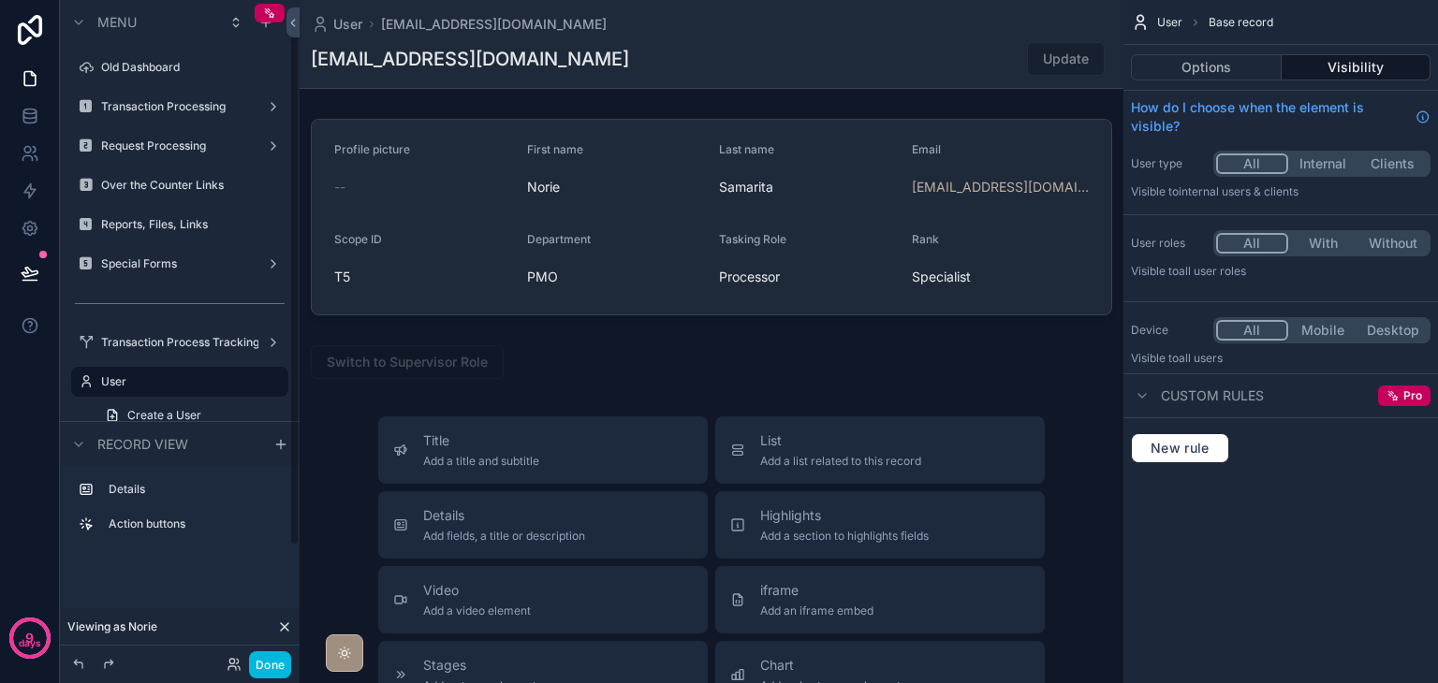
scroll to position [31, 0]
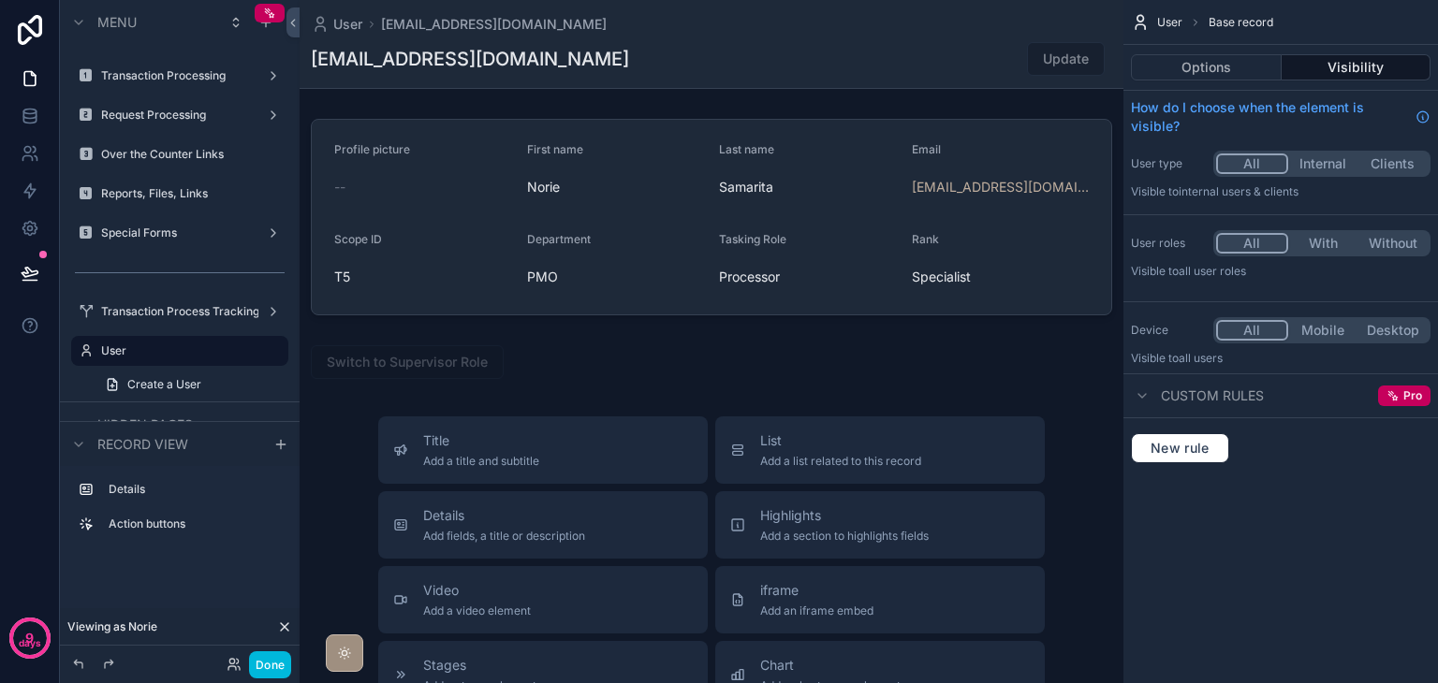
click at [592, 359] on div "scrollable content" at bounding box center [712, 616] width 824 height 1233
click at [934, 343] on div "scrollable content" at bounding box center [712, 362] width 824 height 49
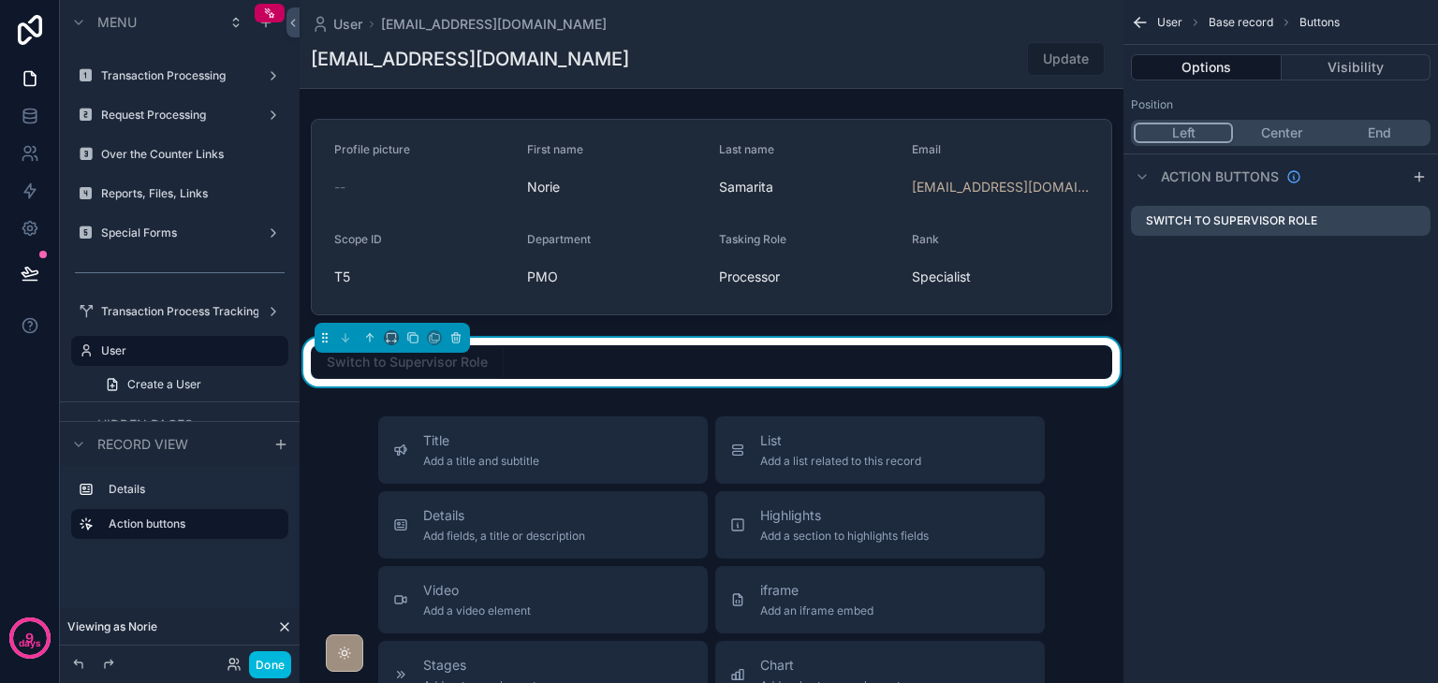
click at [0, 0] on icon "scrollable content" at bounding box center [0, 0] width 0 height 0
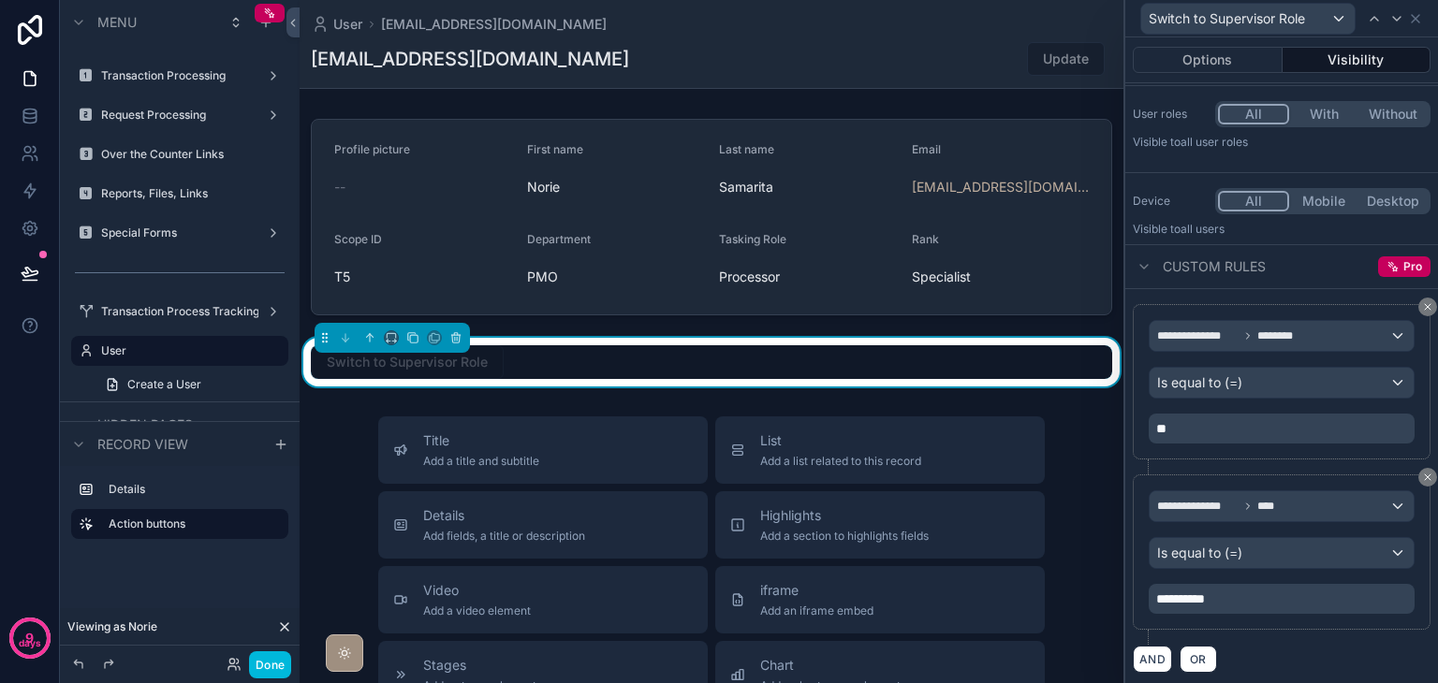
scroll to position [124, 0]
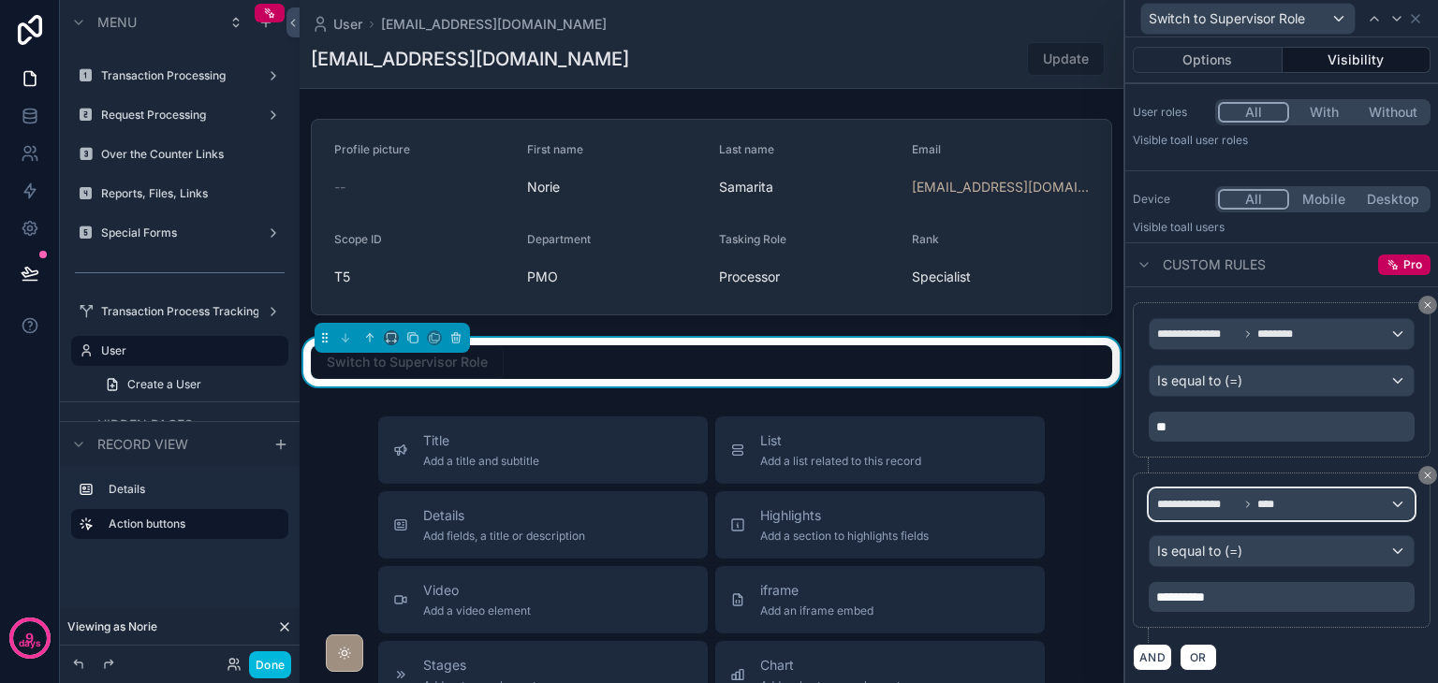
click at [1269, 497] on span "****" at bounding box center [1270, 504] width 26 height 15
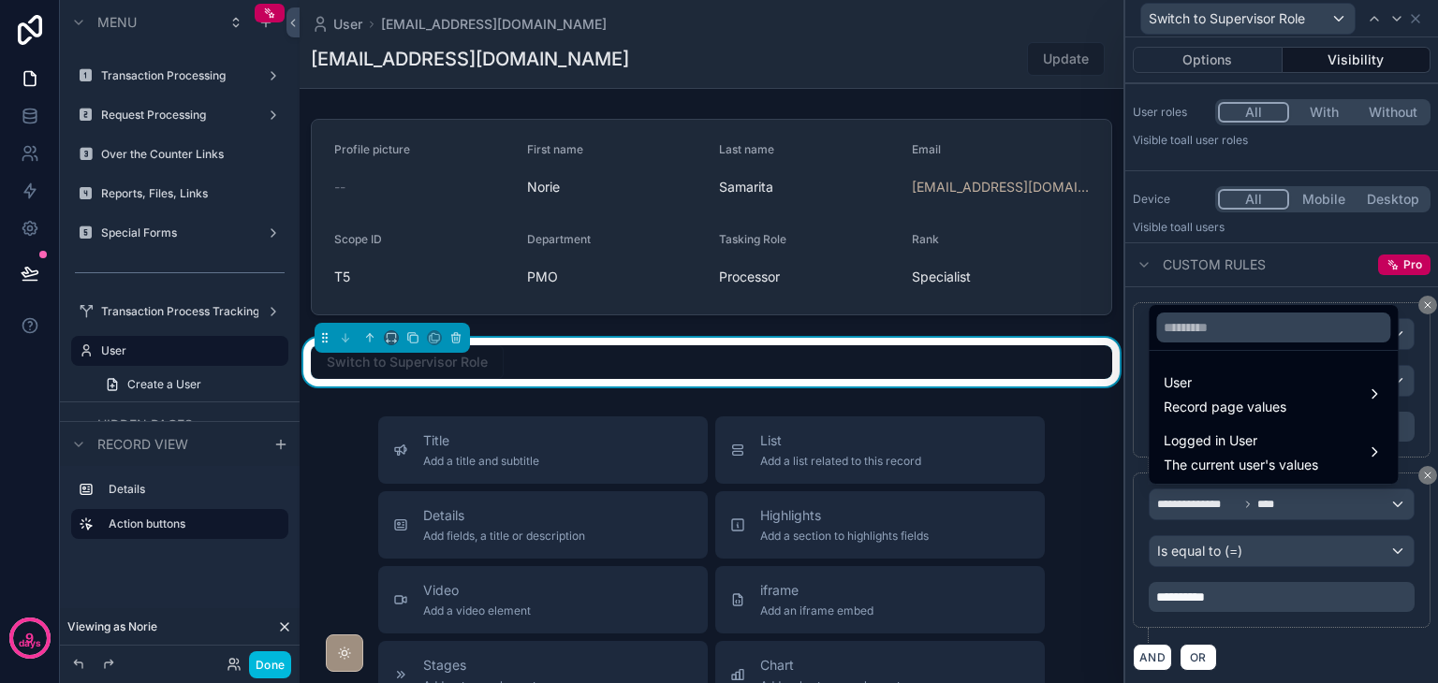
click at [1277, 403] on span "Record page values" at bounding box center [1224, 407] width 123 height 19
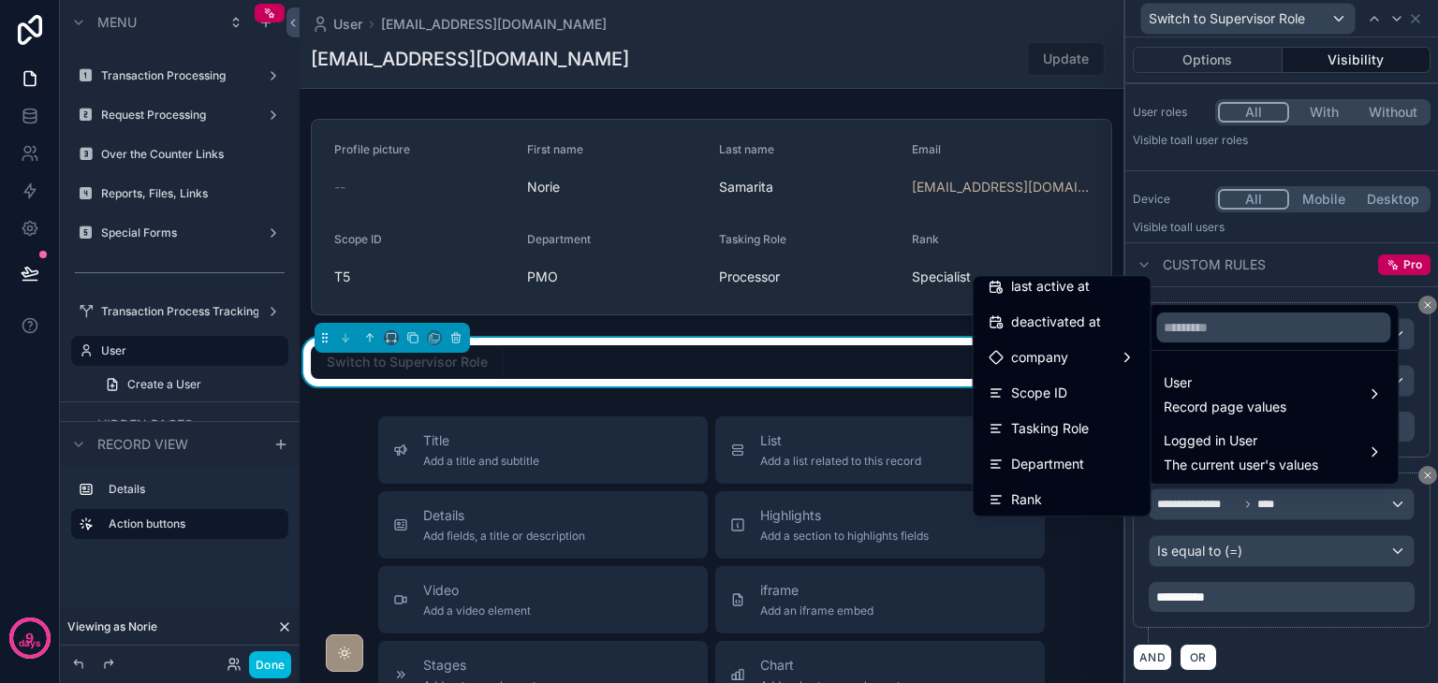
scroll to position [374, 0]
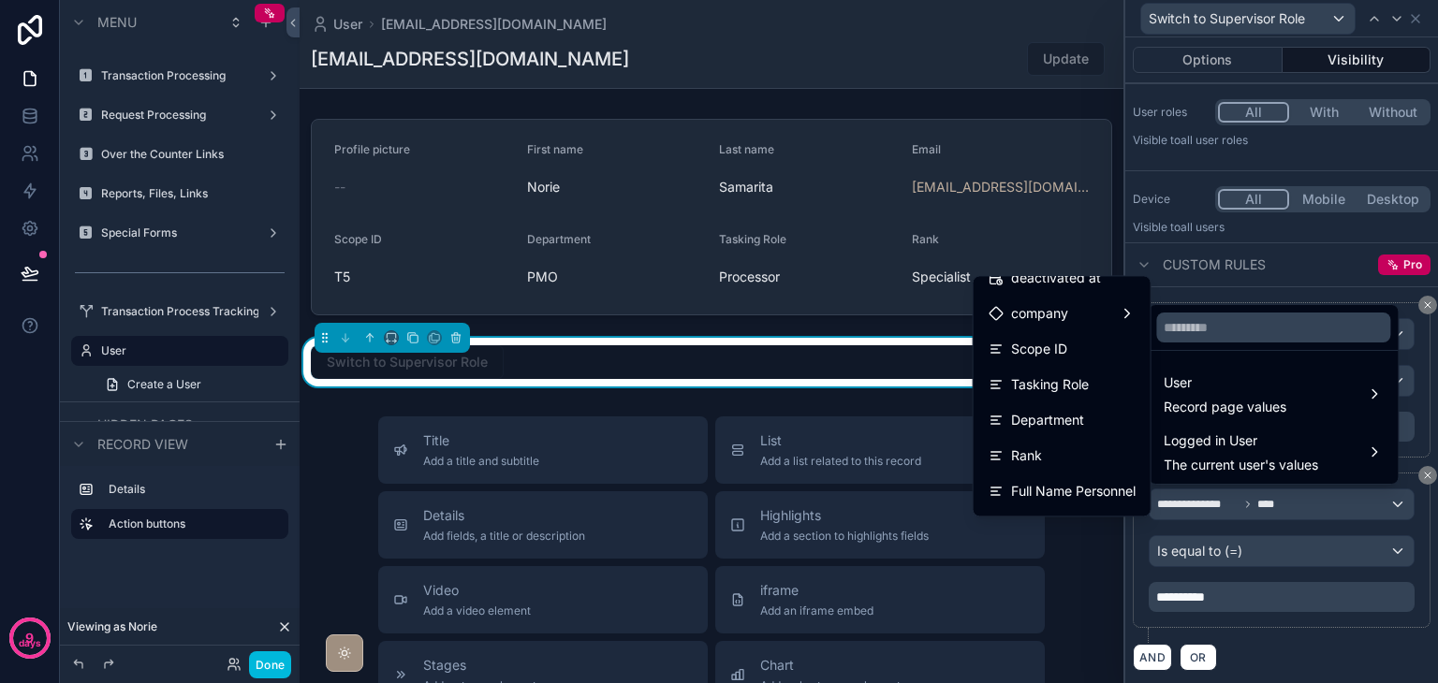
click at [1078, 453] on div "Rank" at bounding box center [1061, 456] width 147 height 22
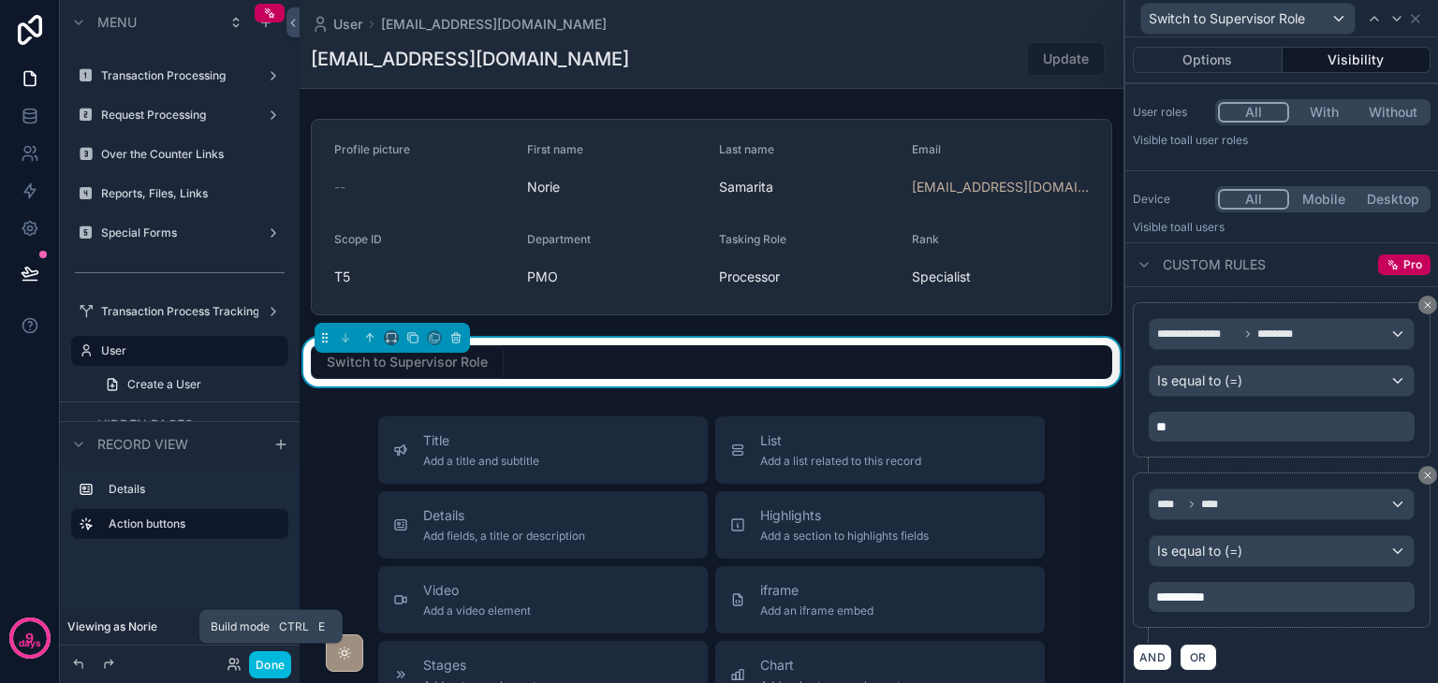
click at [258, 667] on button "Done" at bounding box center [270, 664] width 42 height 27
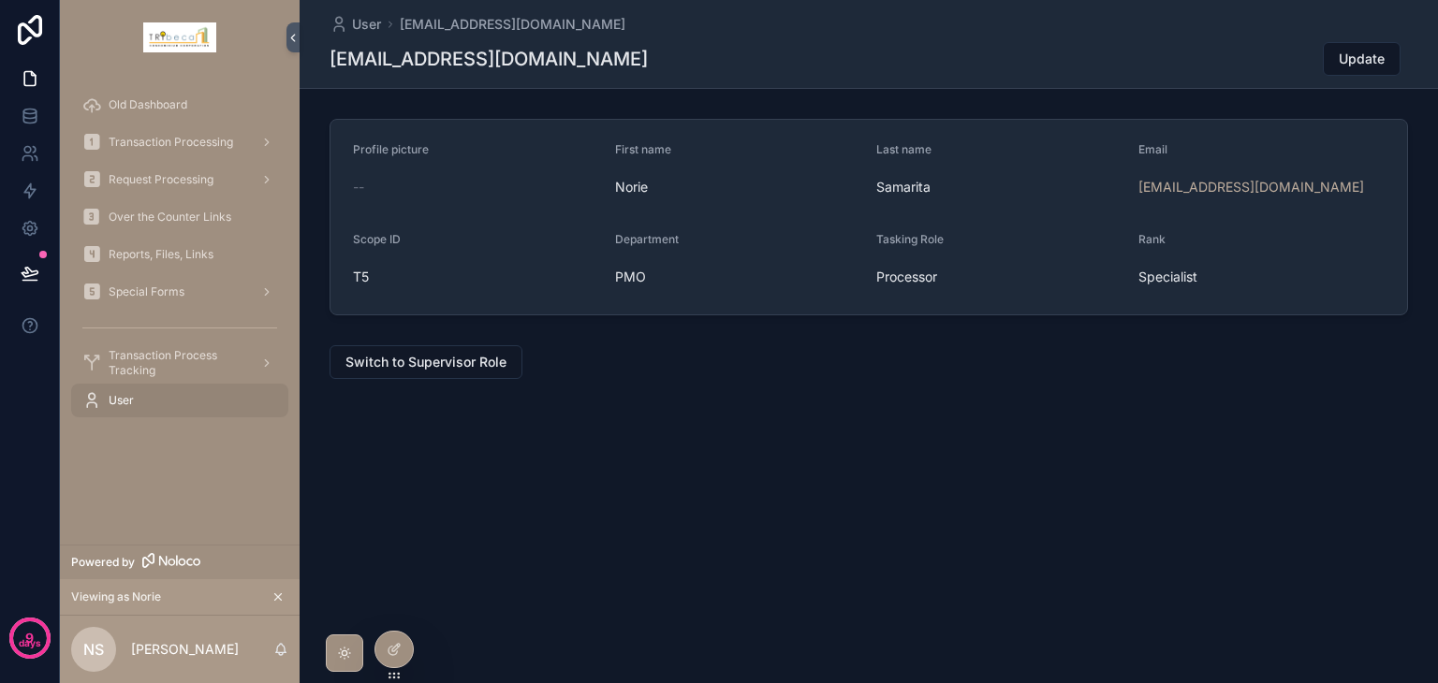
click at [445, 372] on button "Switch to Supervisor Role" at bounding box center [425, 362] width 193 height 34
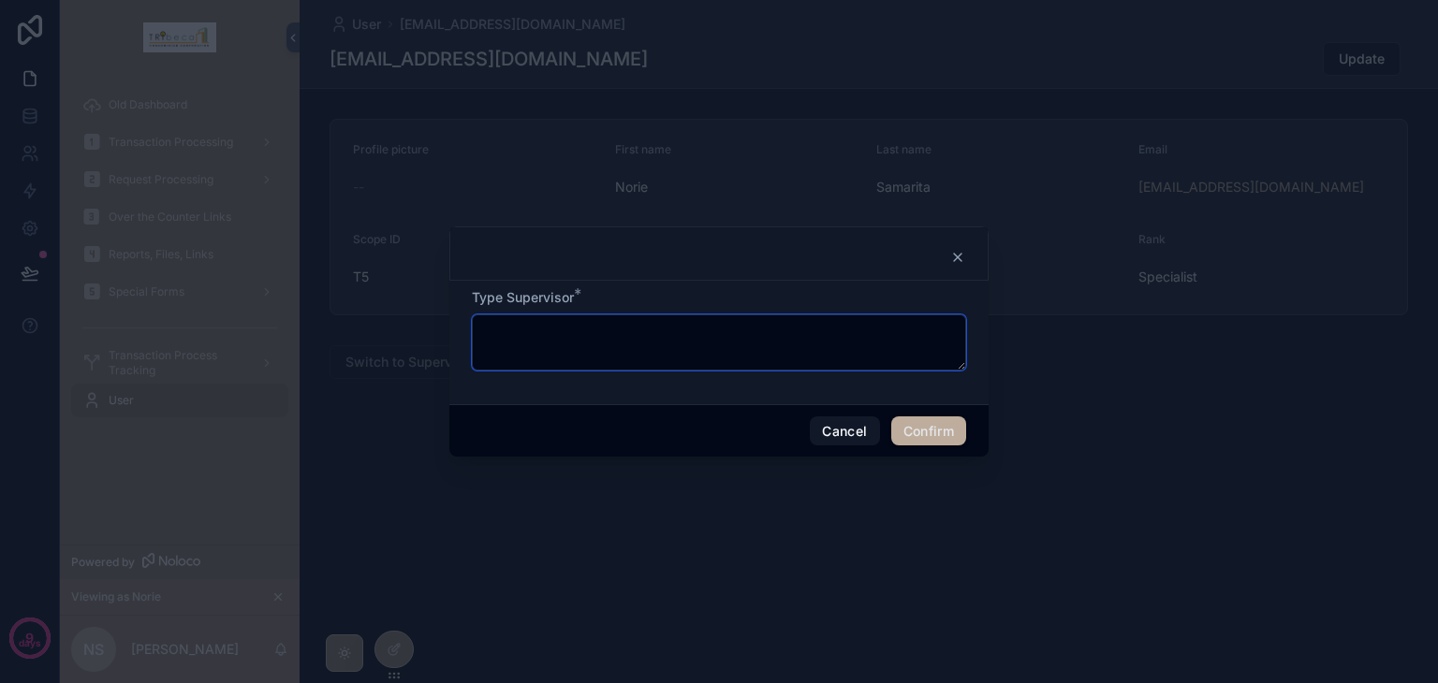
click at [563, 357] on textarea at bounding box center [719, 342] width 494 height 56
type textarea "**********"
click at [931, 425] on button "Confirm" at bounding box center [928, 432] width 75 height 30
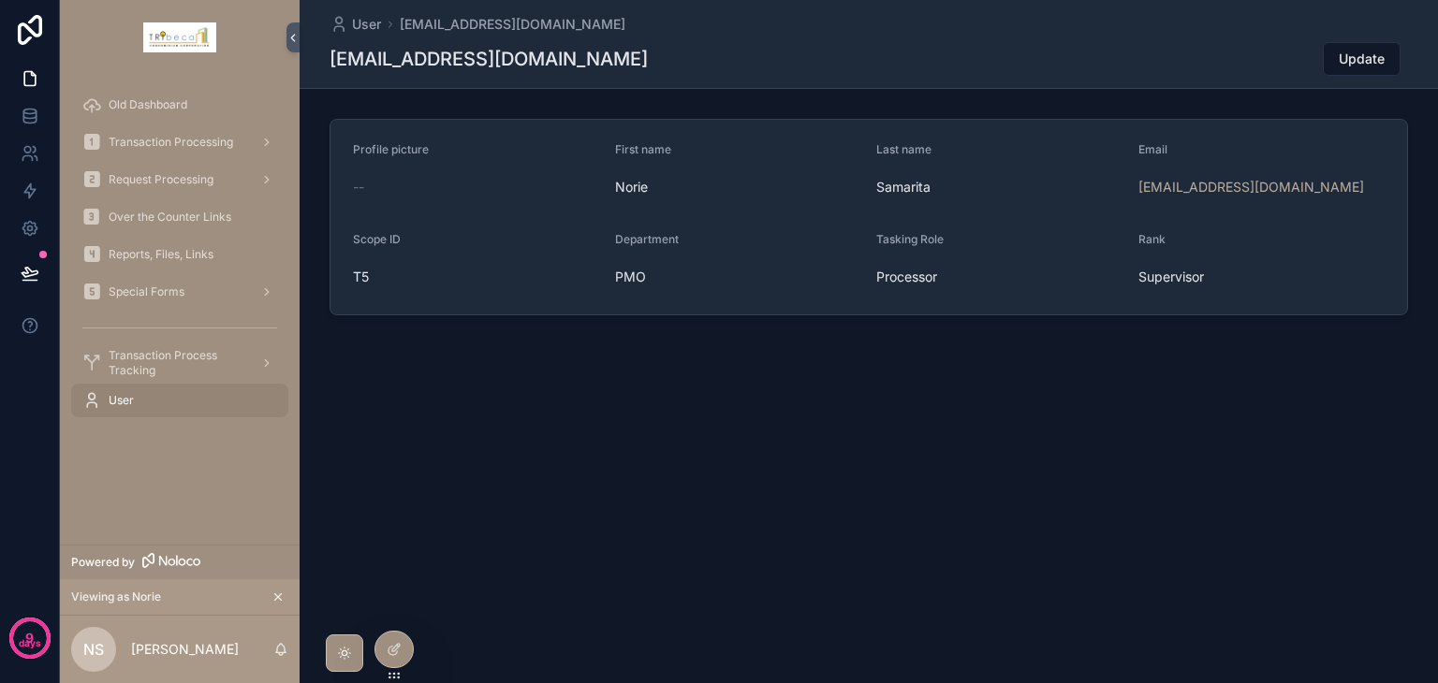
click at [403, 644] on div at bounding box center [393, 650] width 37 height 36
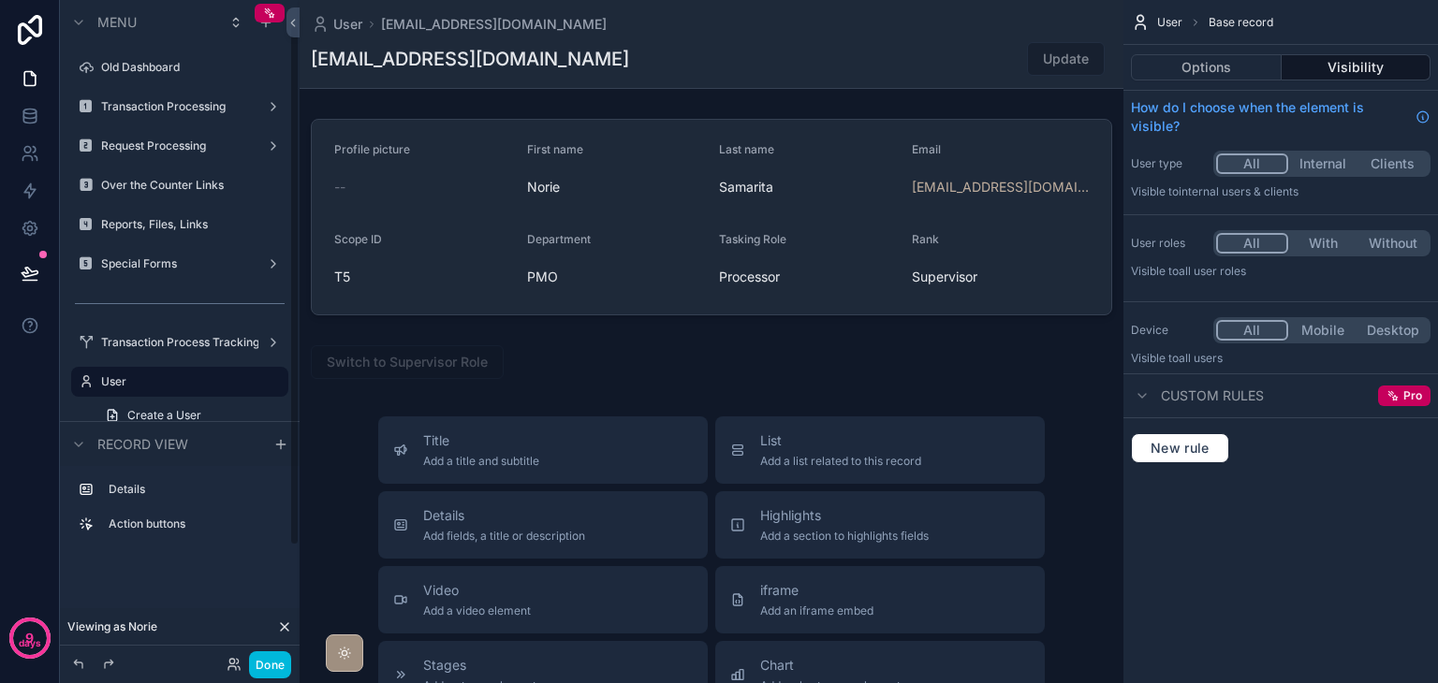
scroll to position [31, 0]
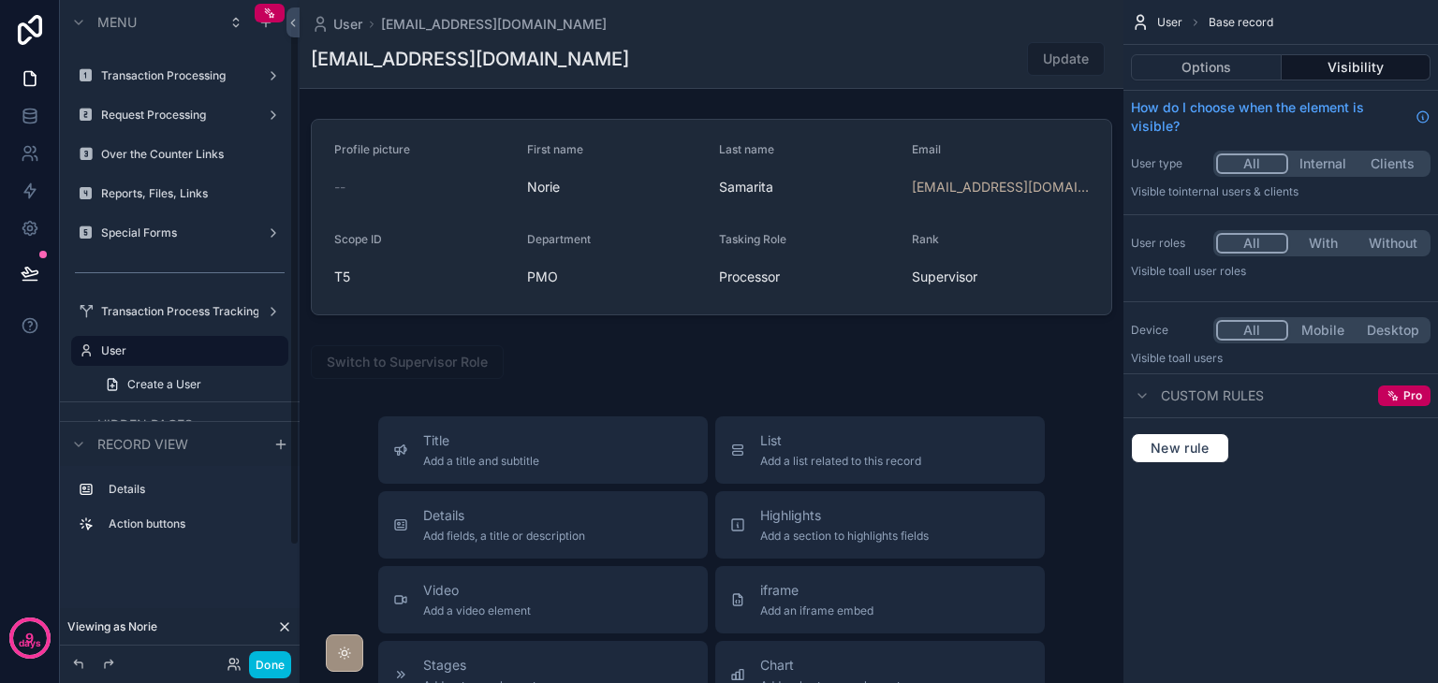
click at [548, 360] on div "scrollable content" at bounding box center [712, 616] width 824 height 1233
click at [521, 361] on div "scrollable content" at bounding box center [712, 362] width 824 height 49
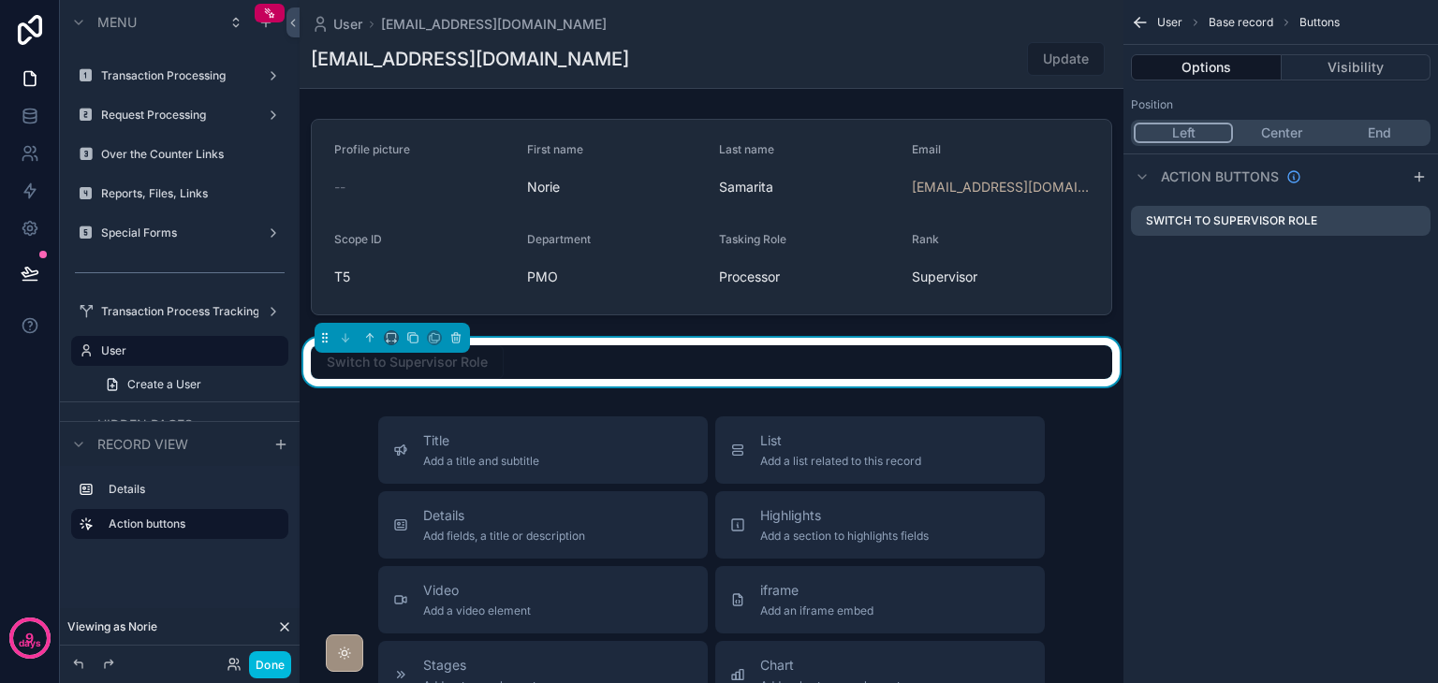
click at [0, 0] on icon "scrollable content" at bounding box center [0, 0] width 0 height 0
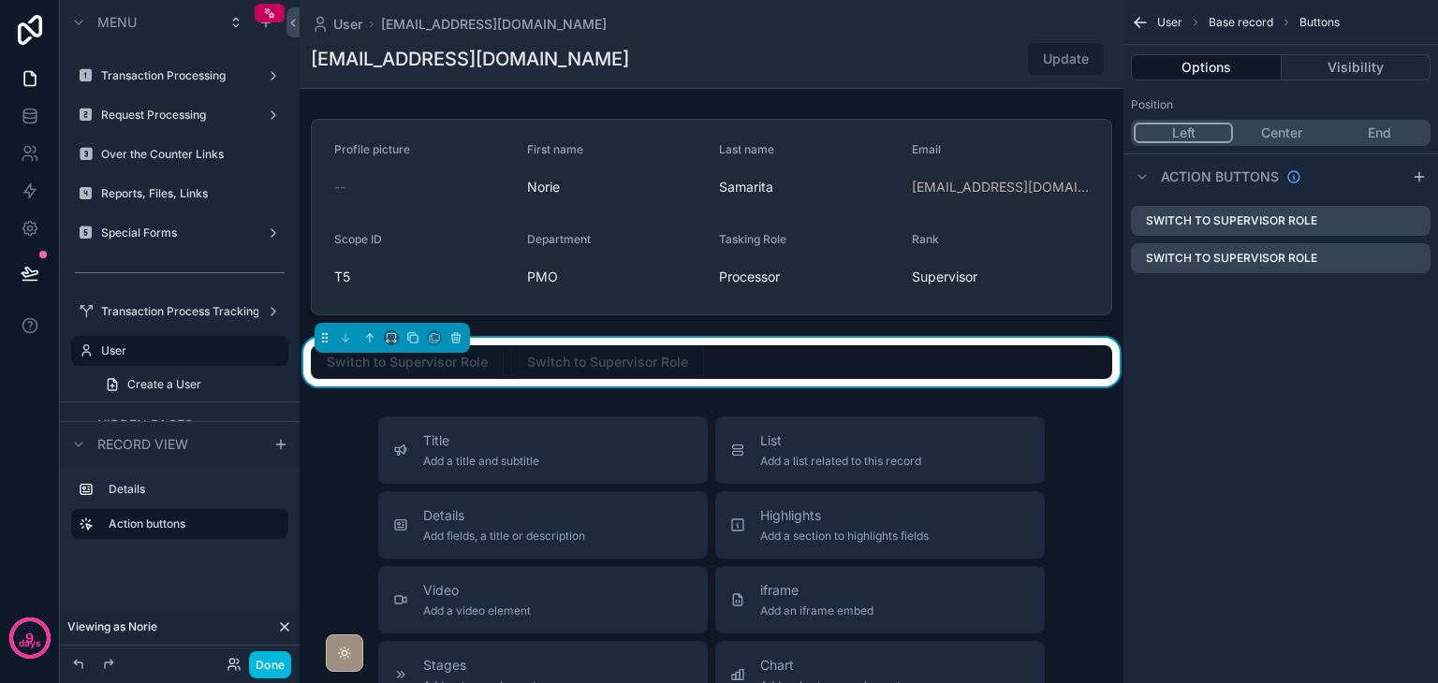
click at [0, 0] on icon "scrollable content" at bounding box center [0, 0] width 0 height 0
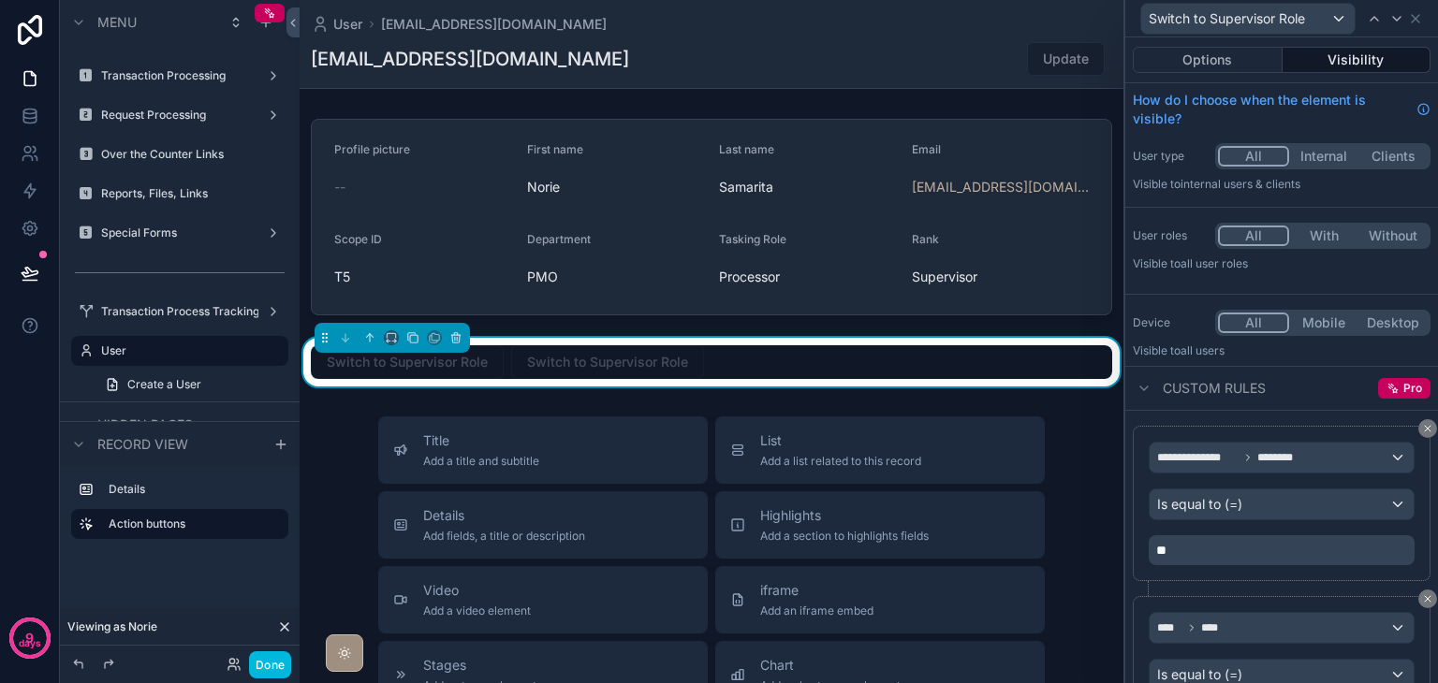
click at [1182, 59] on button "Options" at bounding box center [1208, 60] width 150 height 26
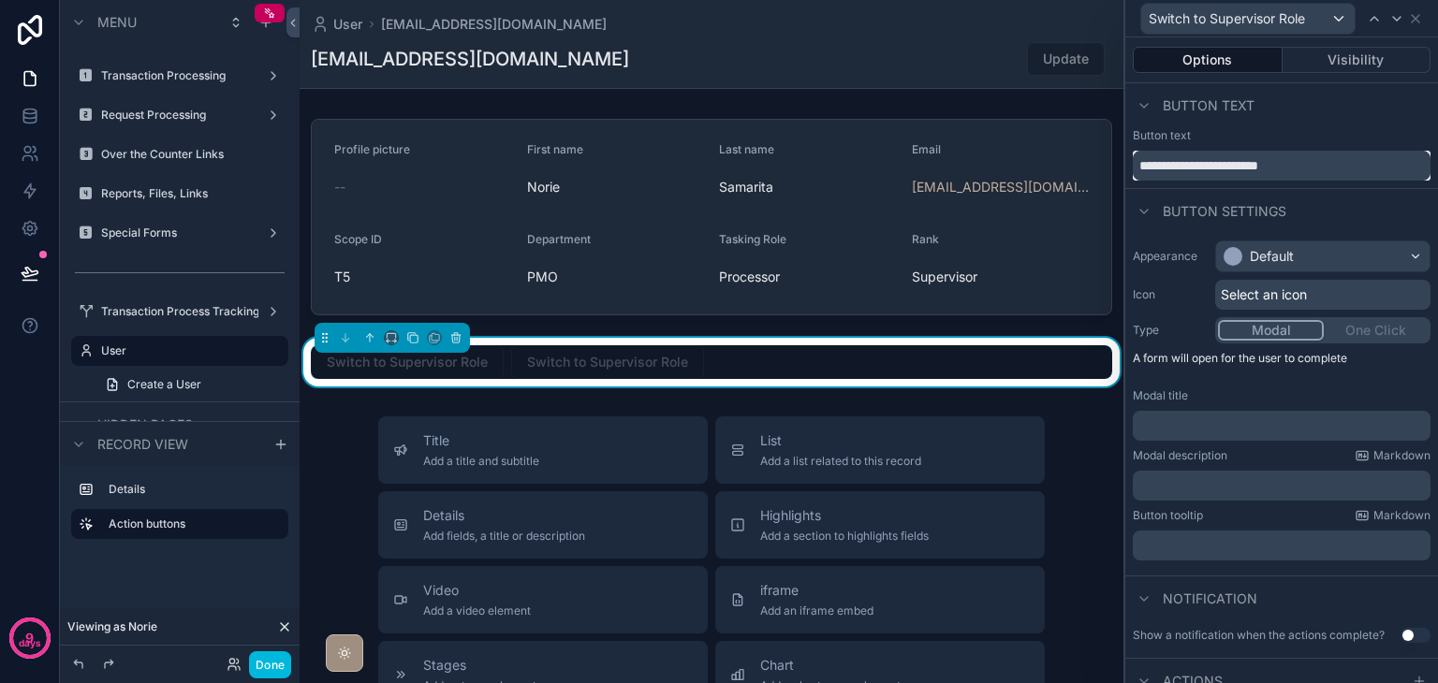
drag, startPoint x: 1202, startPoint y: 168, endPoint x: 1266, endPoint y: 173, distance: 64.8
click at [1266, 173] on input "**********" at bounding box center [1282, 166] width 298 height 30
type input "**********"
click at [1325, 203] on div "Button settings" at bounding box center [1281, 210] width 313 height 45
click at [34, 117] on icon at bounding box center [29, 114] width 12 height 7
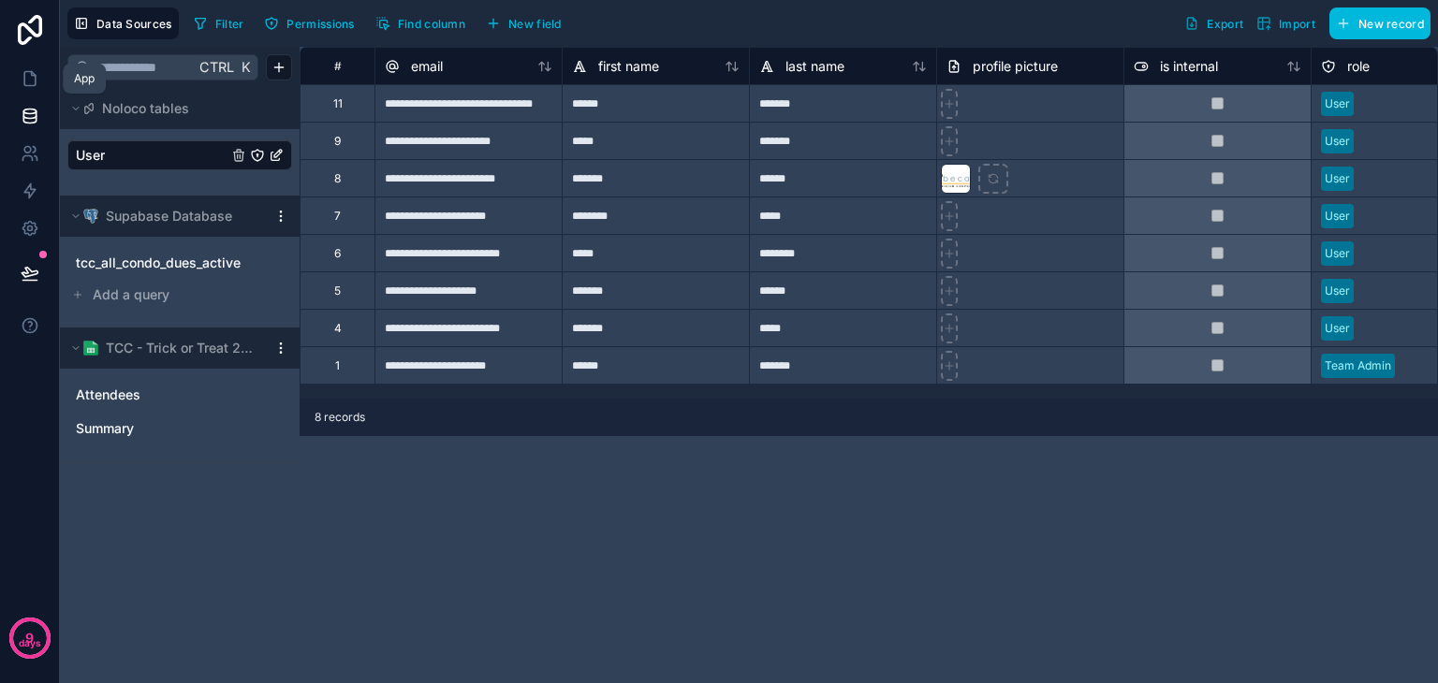
click at [24, 72] on icon at bounding box center [29, 79] width 11 height 14
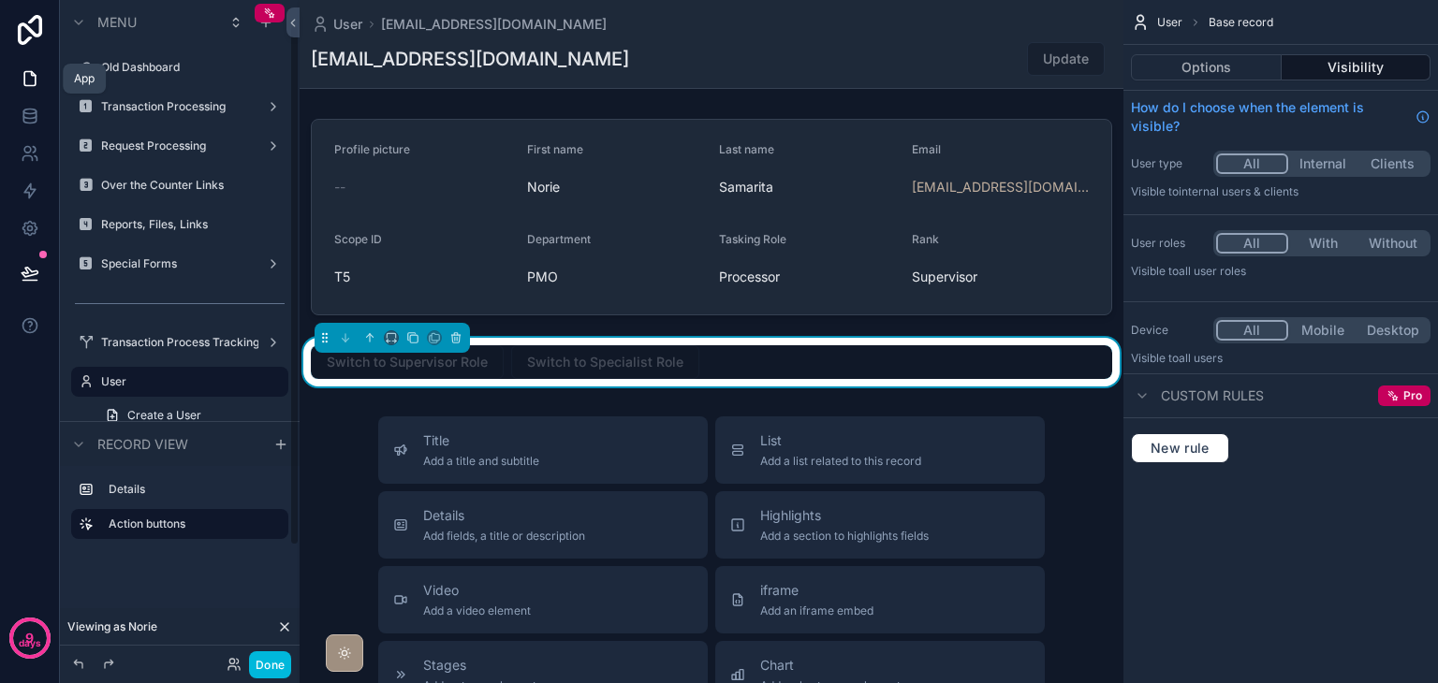
scroll to position [31, 0]
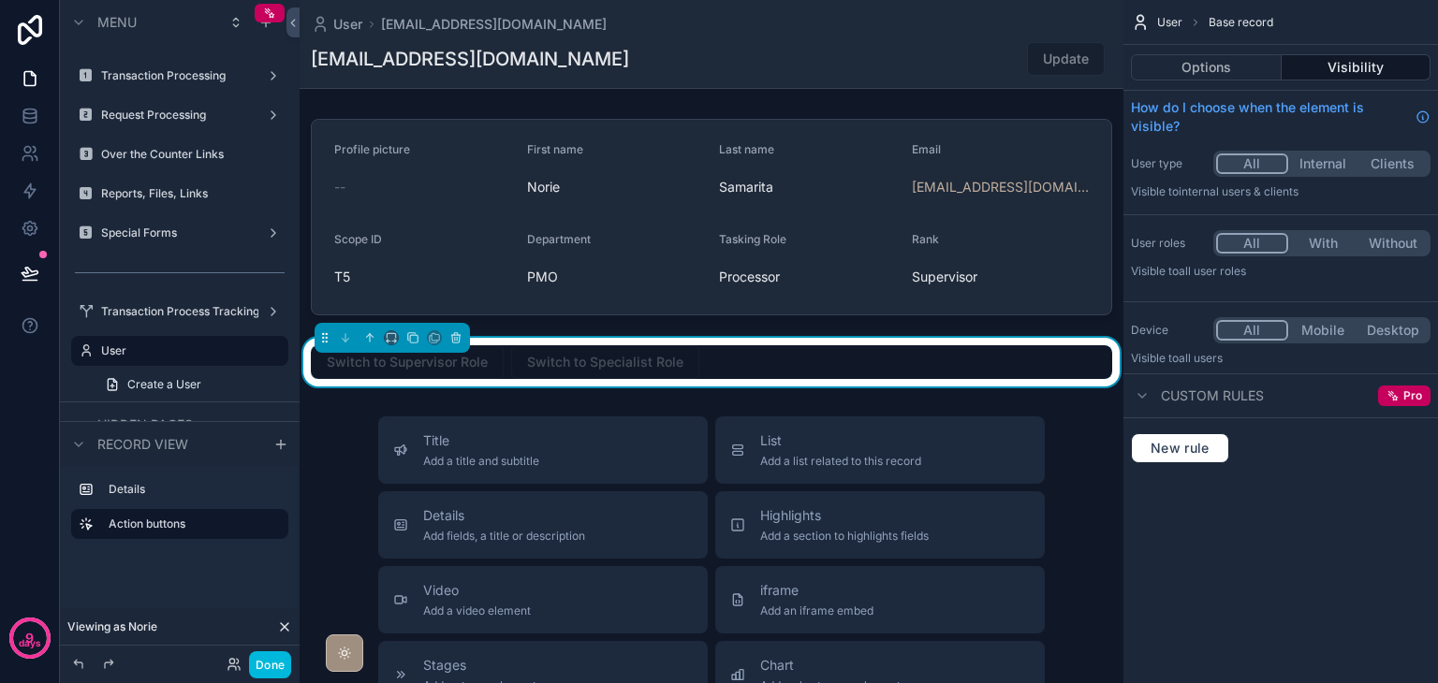
click at [1089, 373] on div "Switch to Supervisor Role Switch to Specialist Role" at bounding box center [711, 362] width 801 height 34
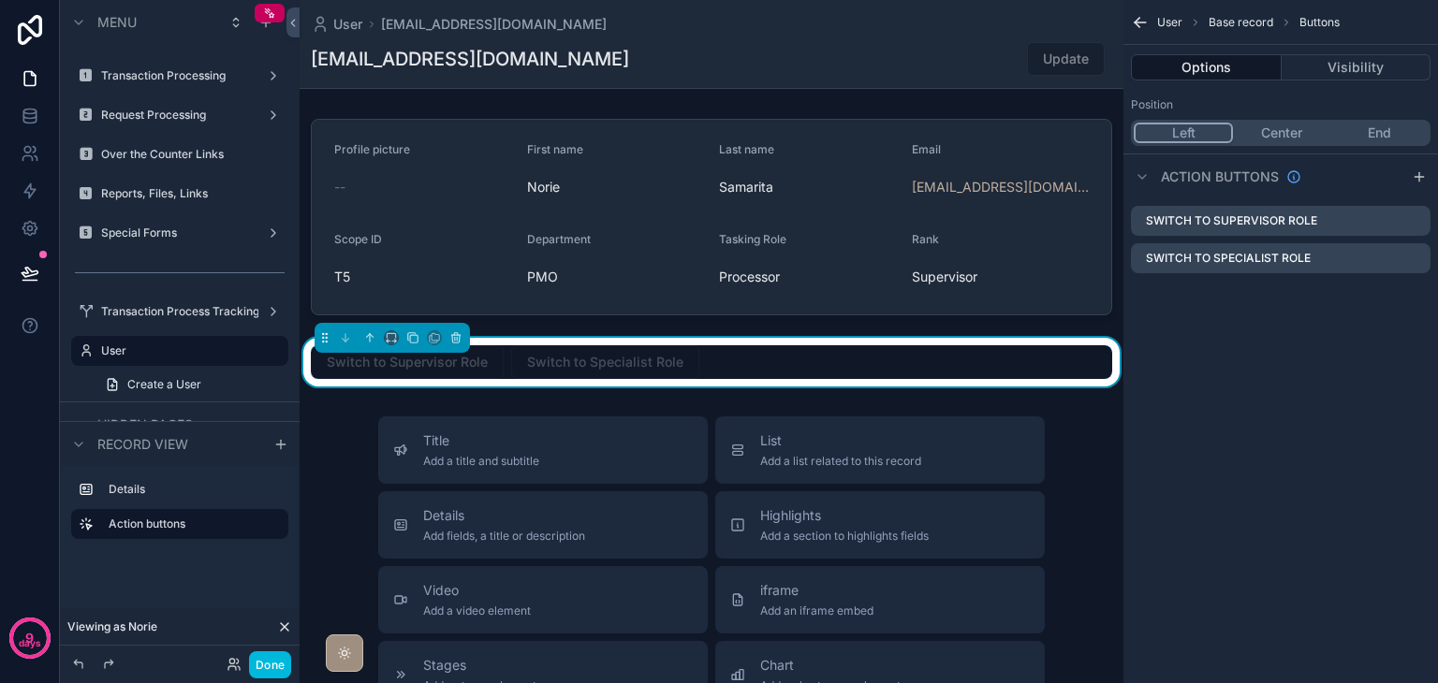
click at [0, 0] on icon "scrollable content" at bounding box center [0, 0] width 0 height 0
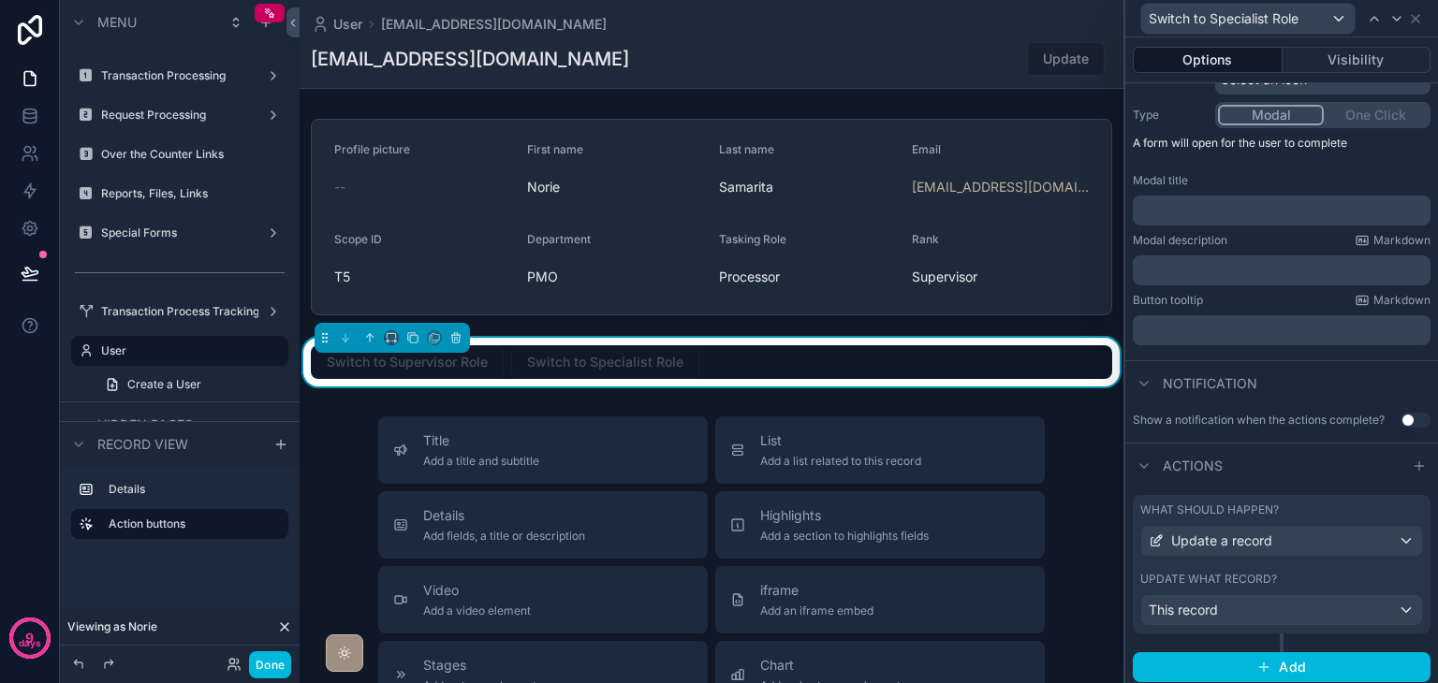
scroll to position [220, 0]
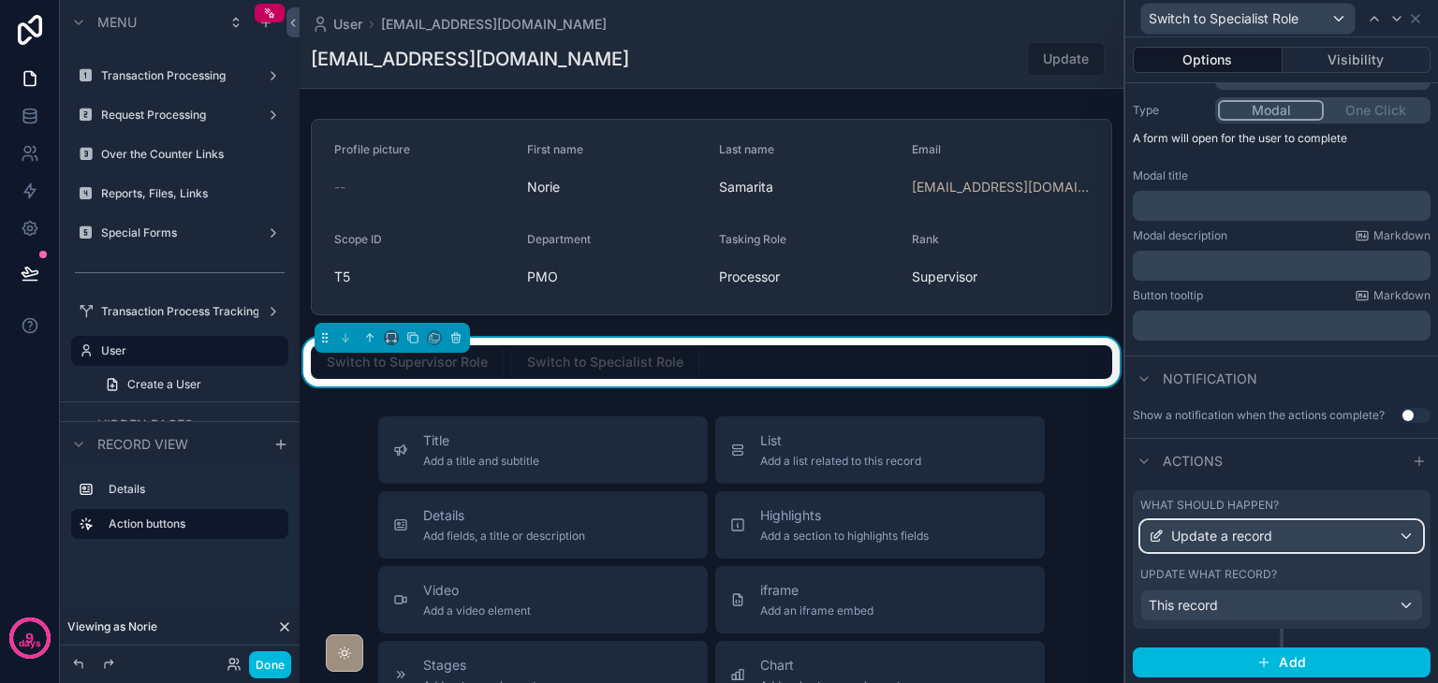
click at [1283, 530] on div "Update a record" at bounding box center [1281, 536] width 281 height 30
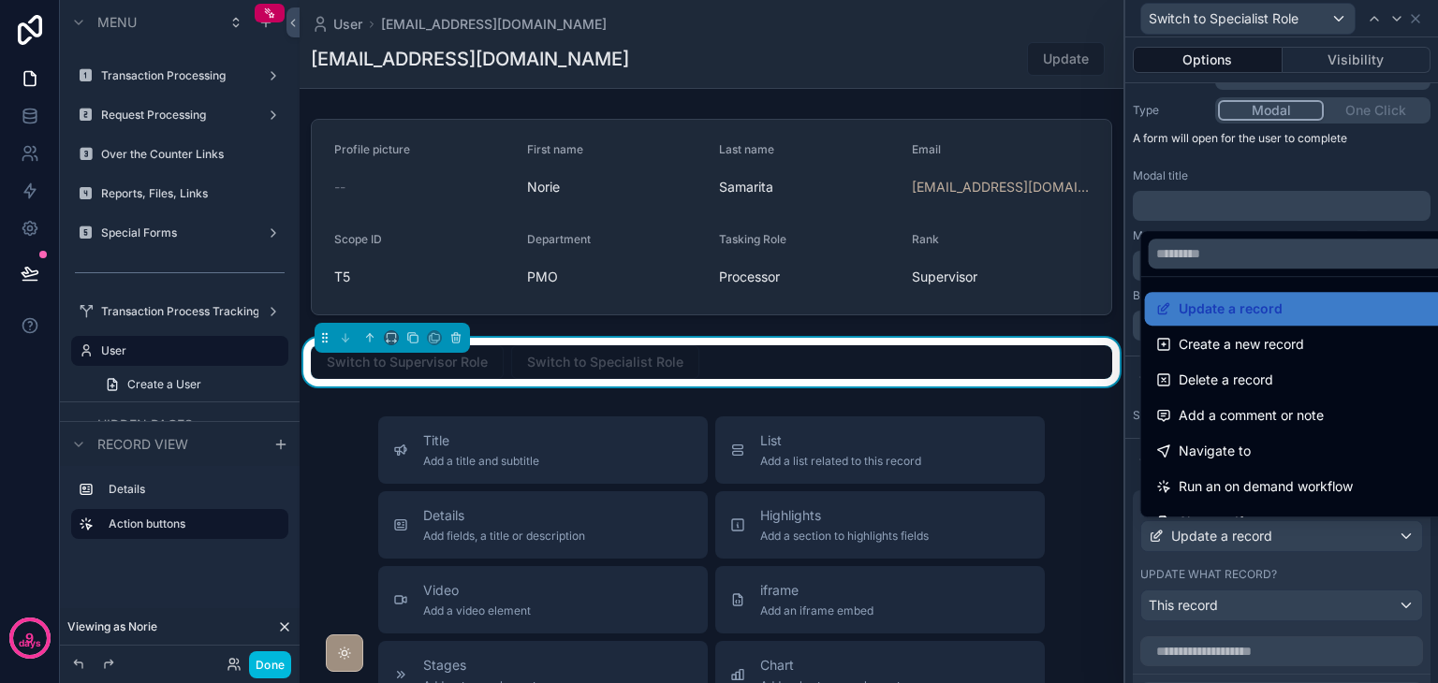
click at [1283, 530] on div at bounding box center [1281, 341] width 313 height 683
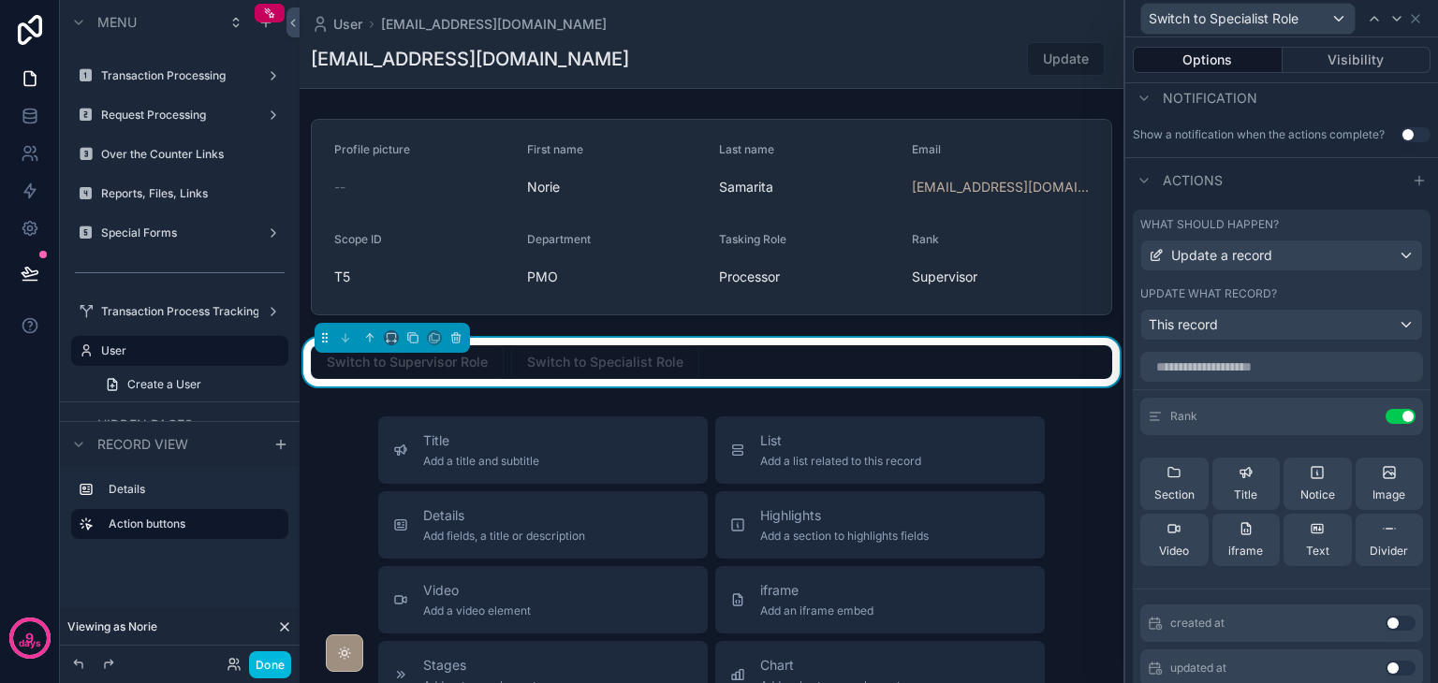
scroll to position [0, 0]
click at [0, 0] on icon at bounding box center [0, 0] width 0 height 0
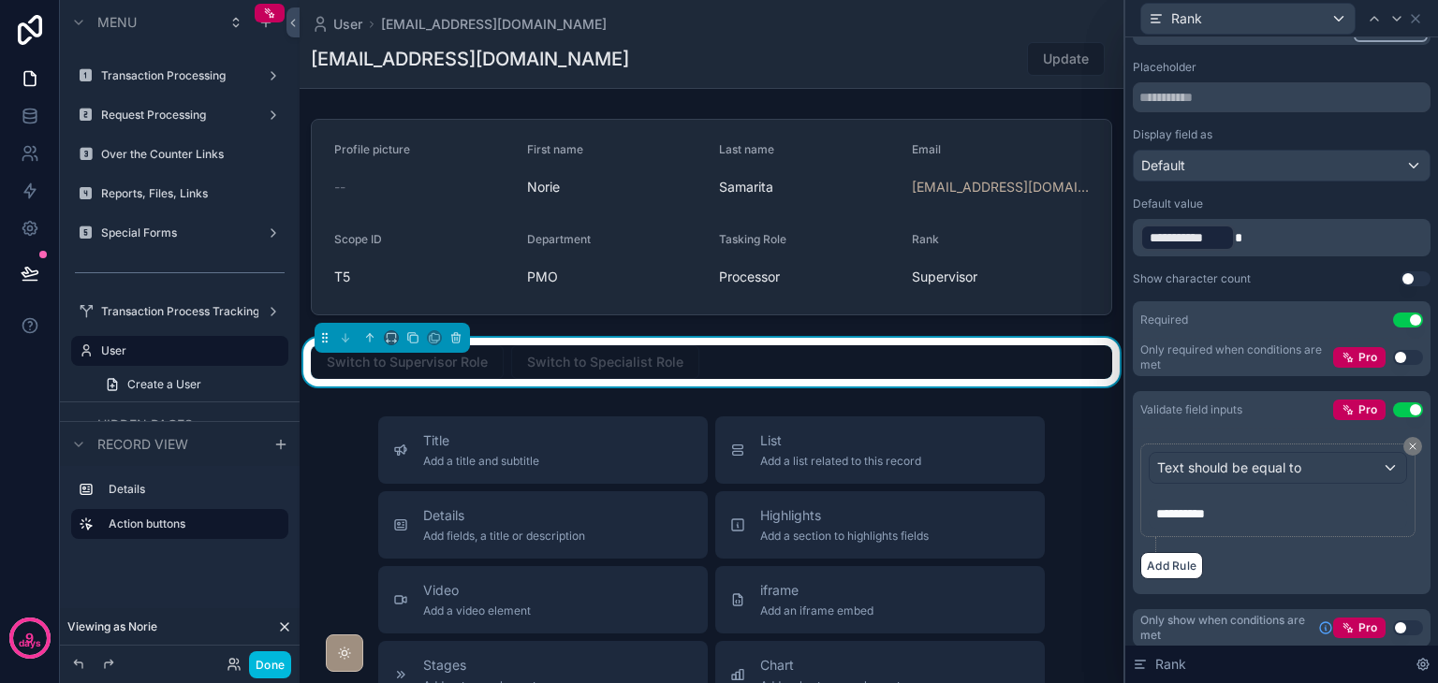
scroll to position [224, 0]
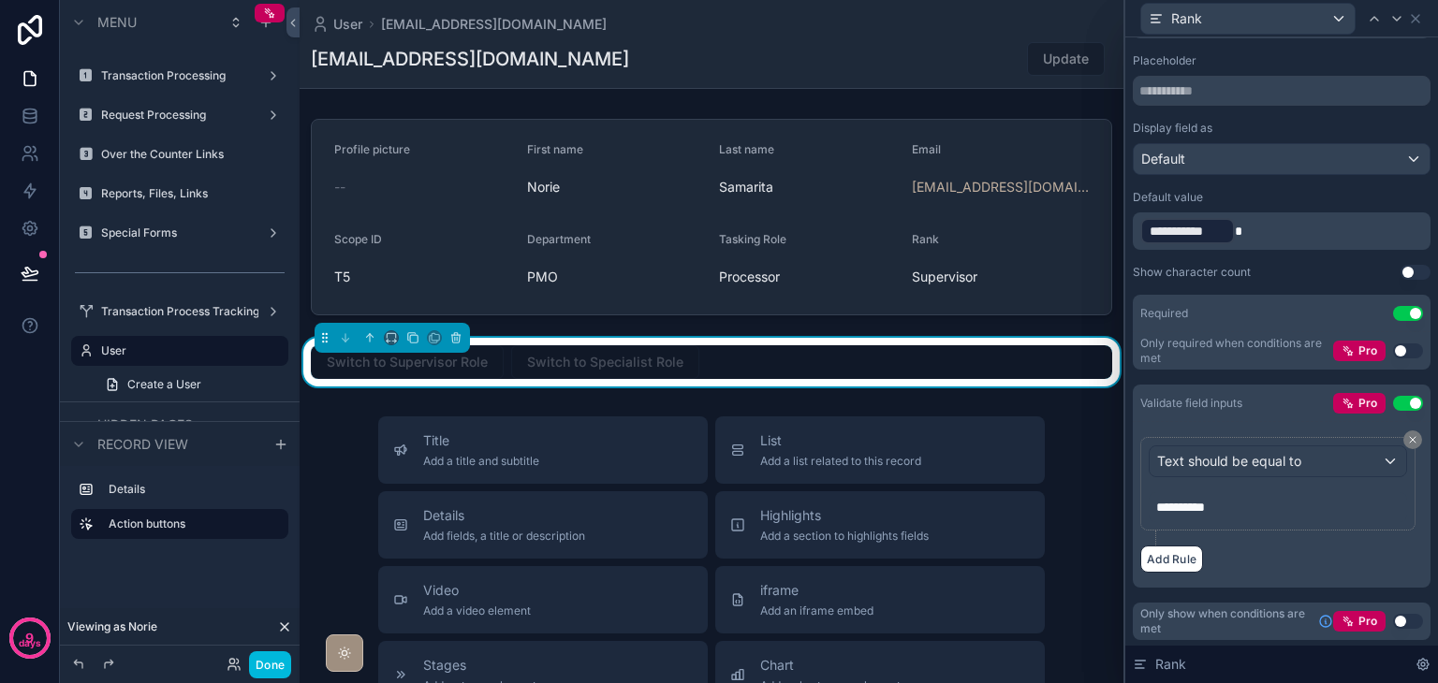
click at [1243, 498] on p "**********" at bounding box center [1279, 507] width 247 height 19
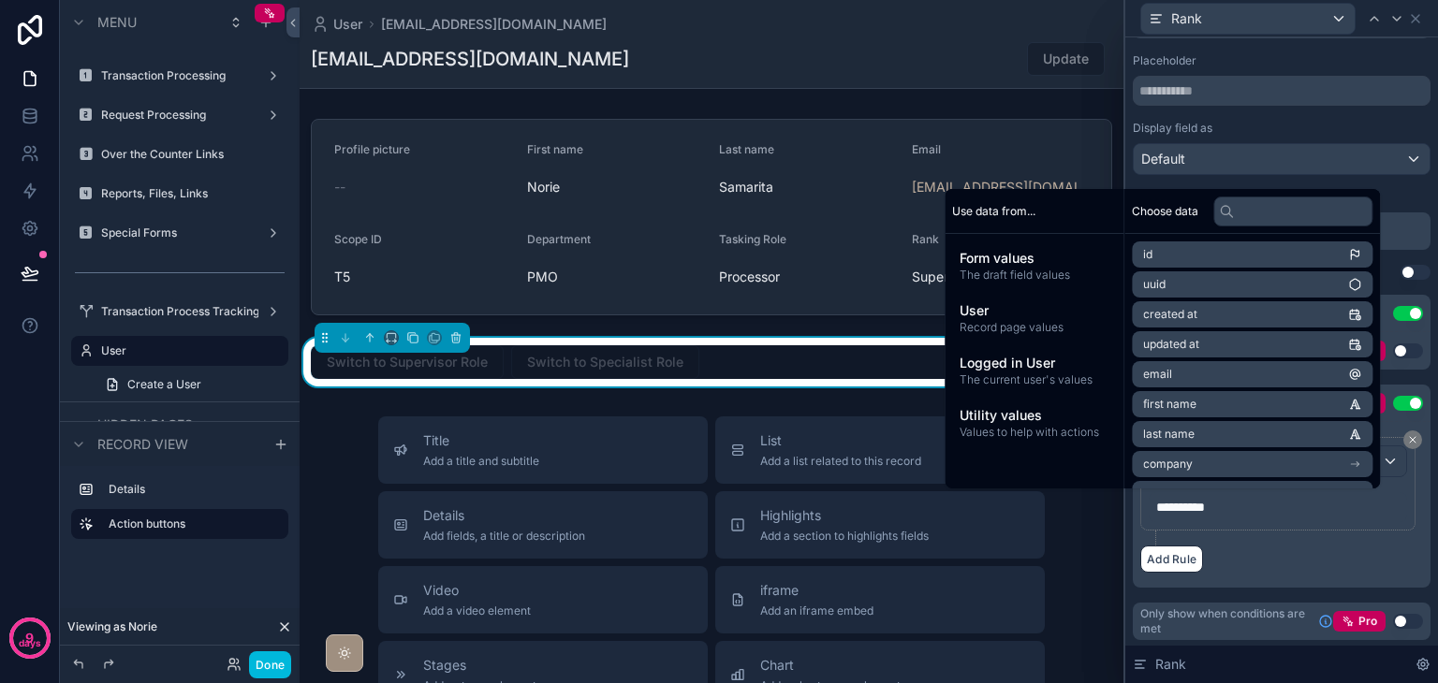
click at [1310, 560] on div "Add Rule" at bounding box center [1281, 559] width 283 height 27
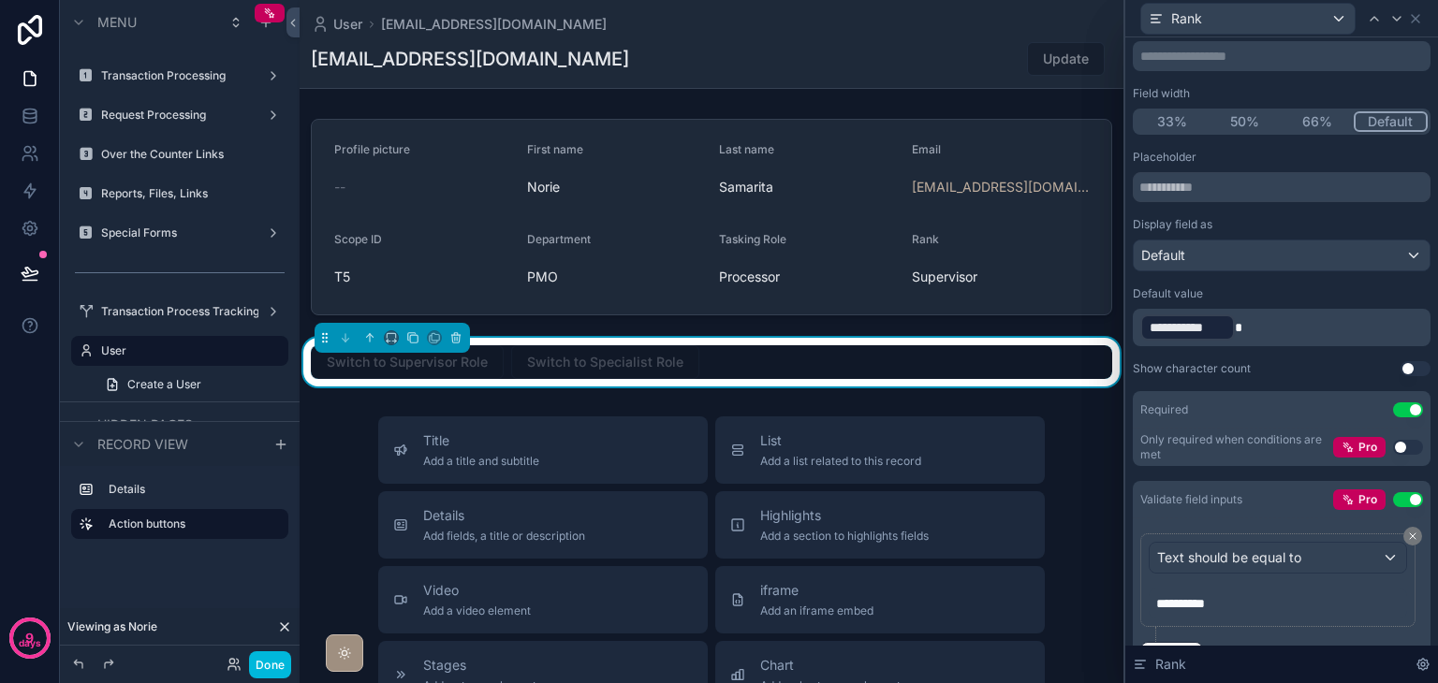
scroll to position [0, 0]
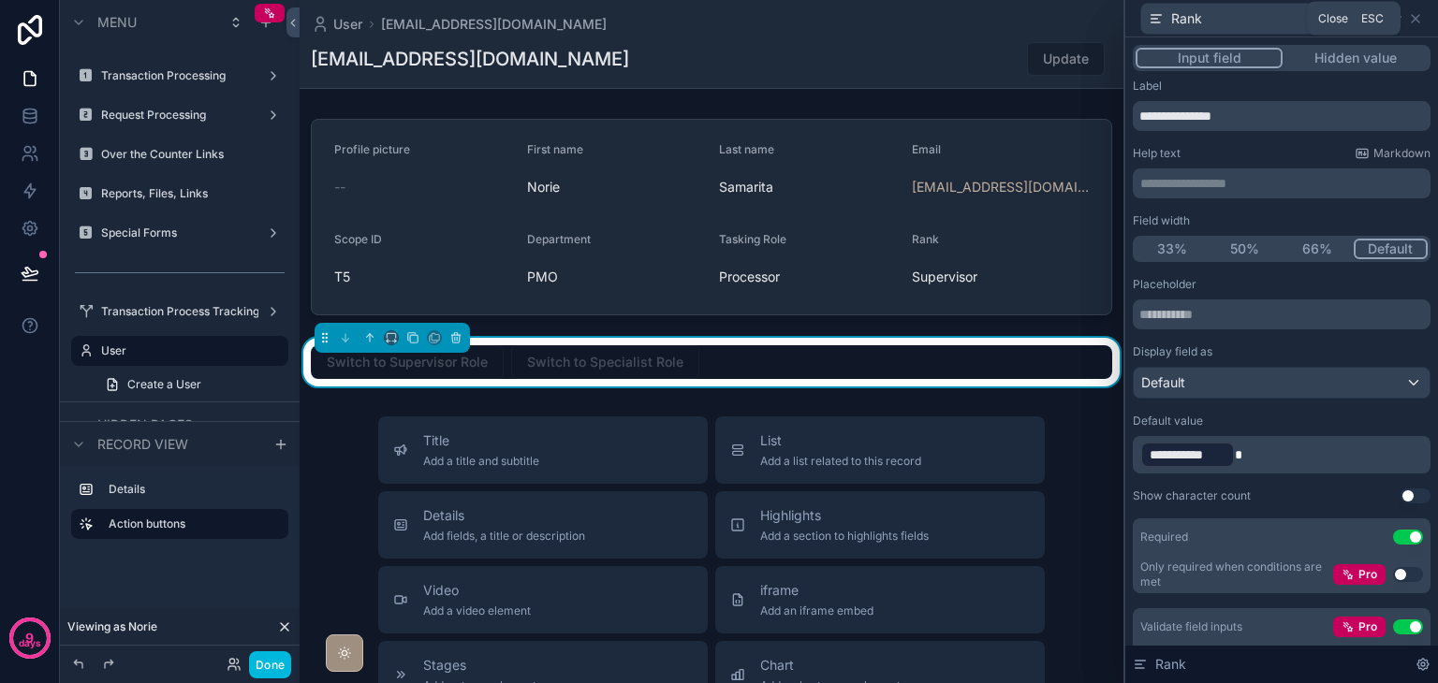
click at [1422, 23] on icon at bounding box center [1415, 18] width 15 height 15
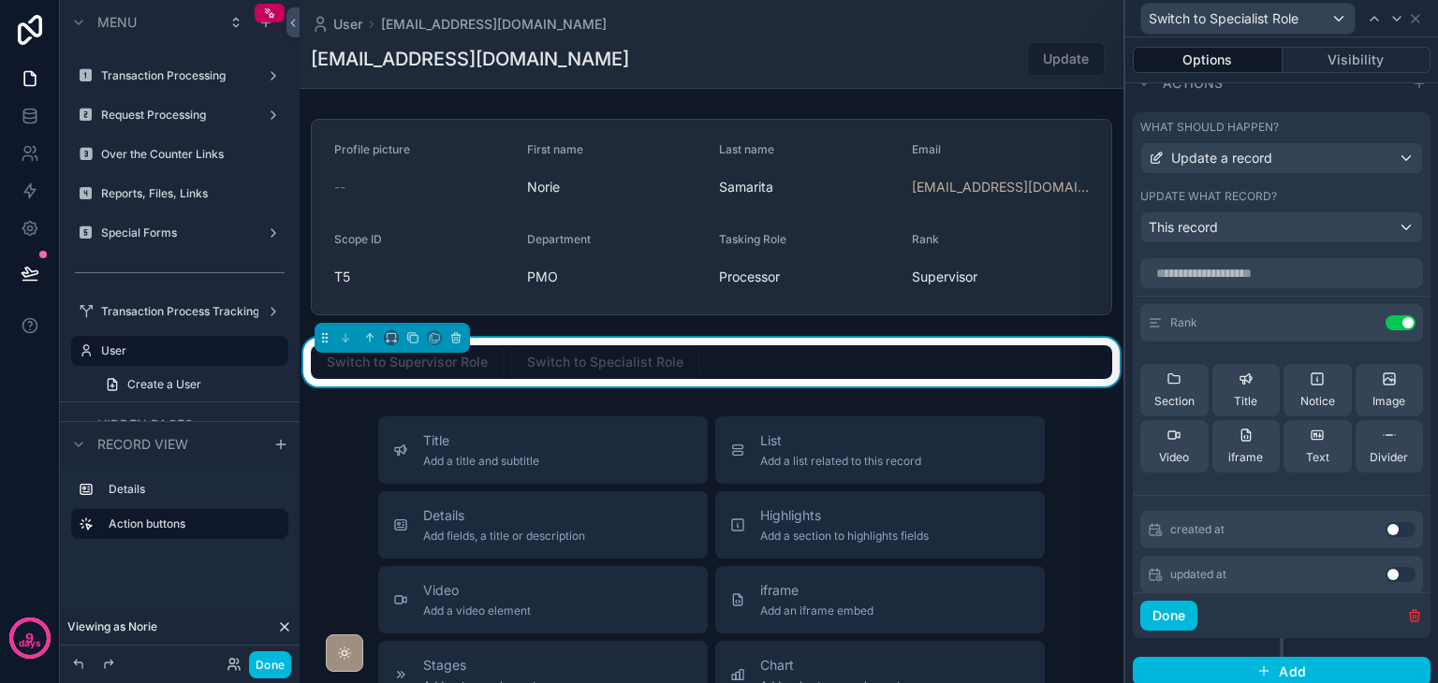
scroll to position [607, 0]
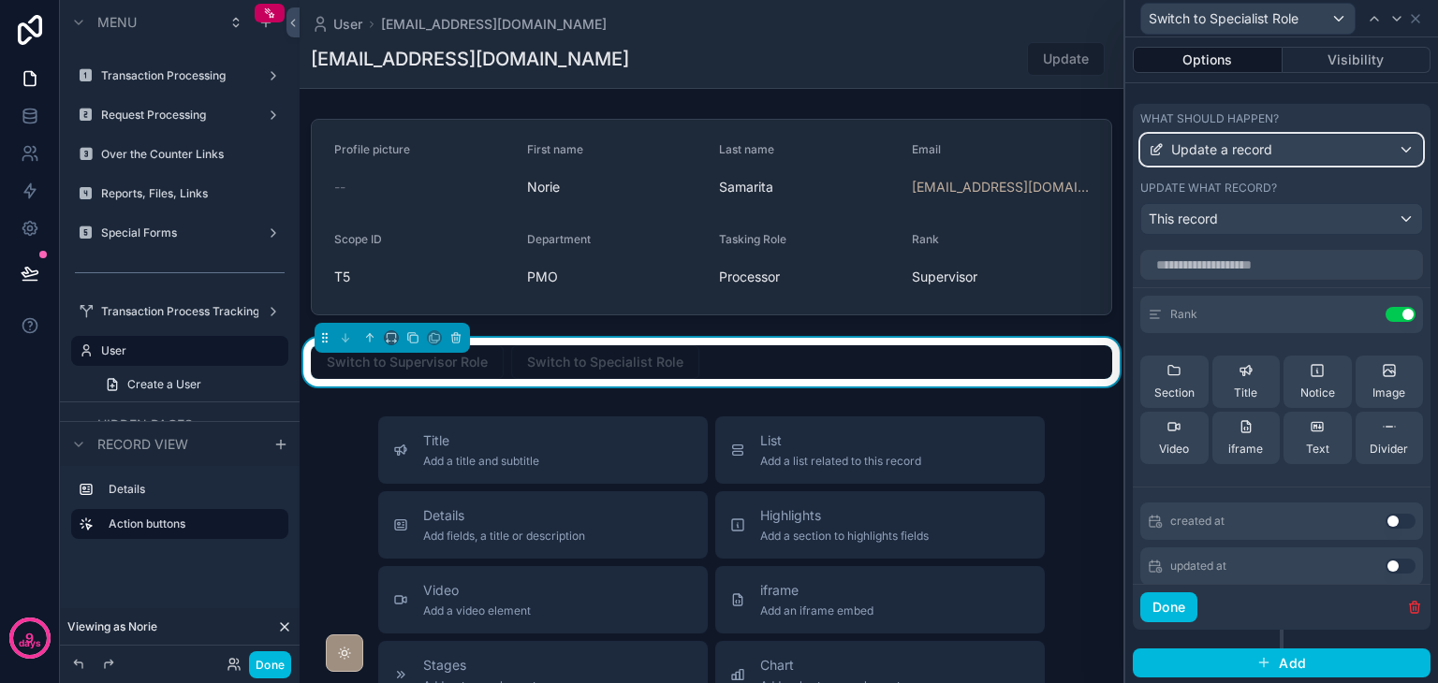
click at [1258, 146] on span "Update a record" at bounding box center [1221, 149] width 101 height 19
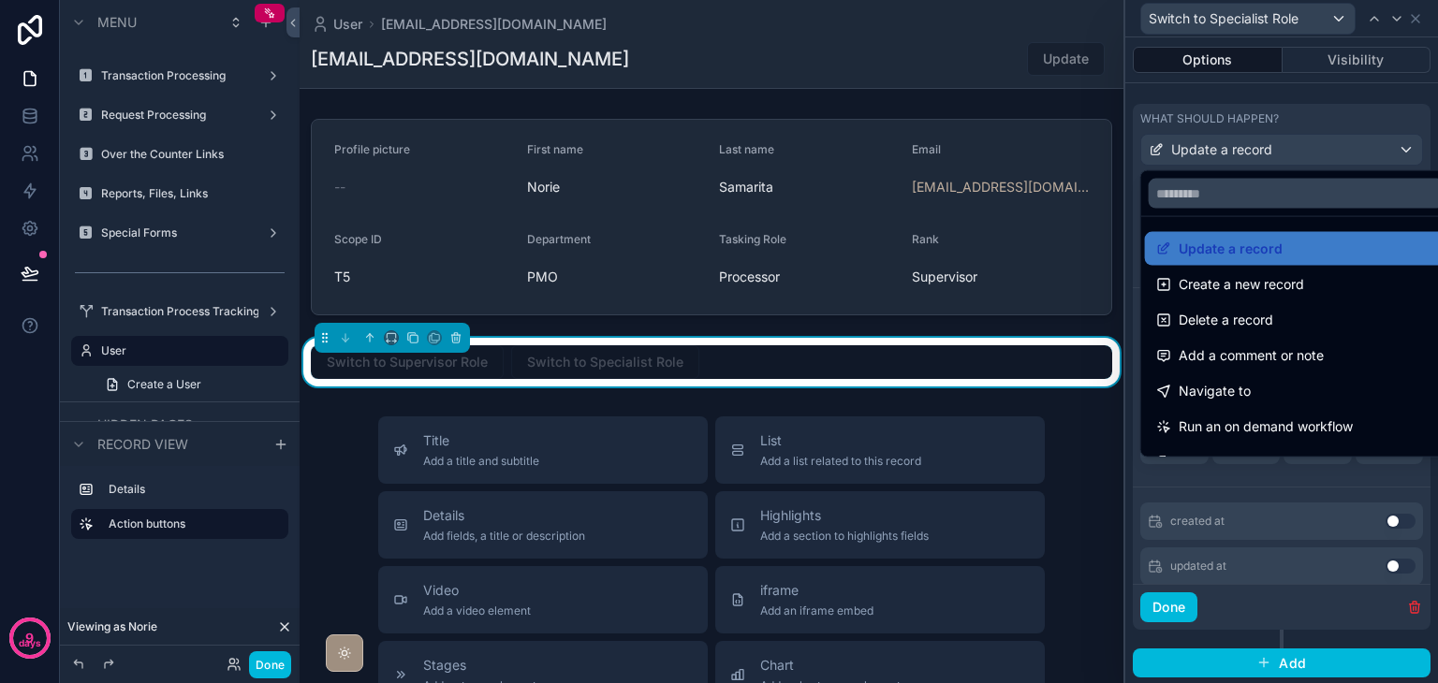
click at [1258, 146] on div at bounding box center [1281, 341] width 313 height 683
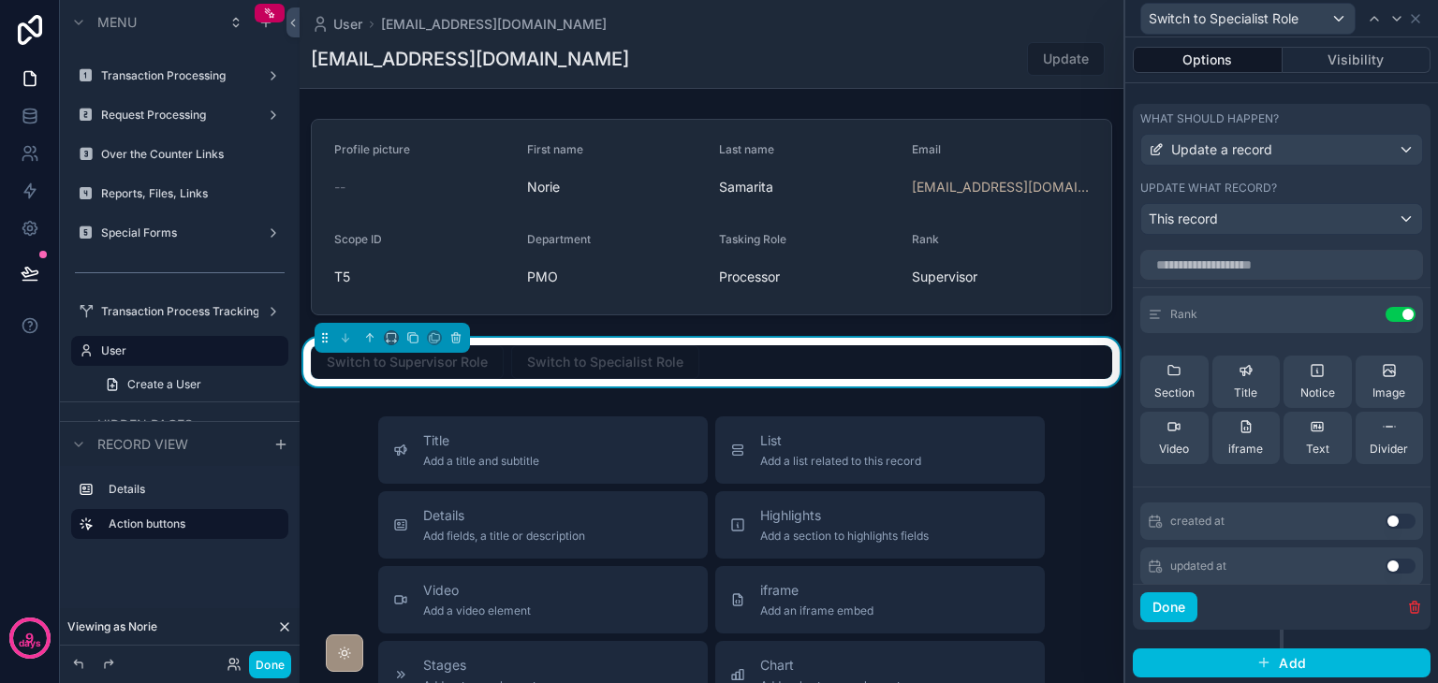
click at [0, 0] on icon at bounding box center [0, 0] width 0 height 0
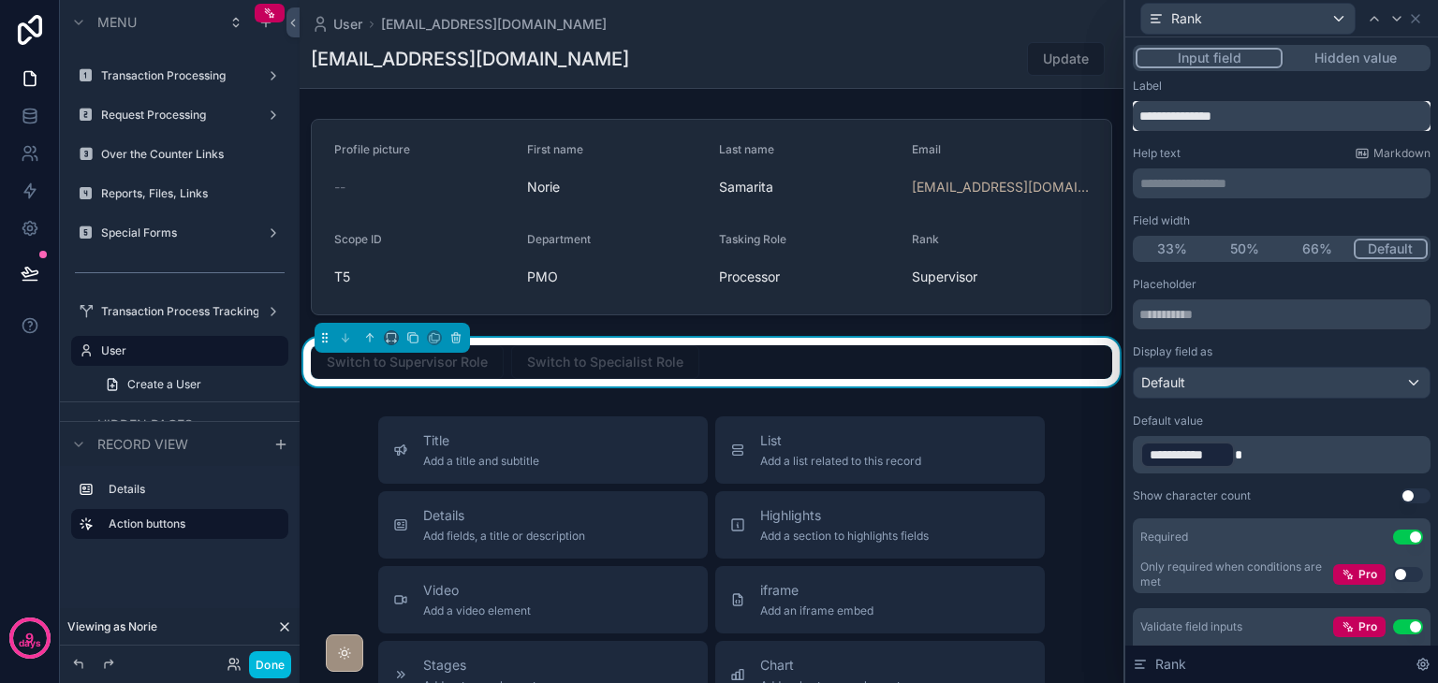
drag, startPoint x: 1253, startPoint y: 123, endPoint x: 1175, endPoint y: 123, distance: 78.6
click at [1175, 123] on input "**********" at bounding box center [1282, 116] width 298 height 30
type input "**********"
click at [1272, 146] on div "Help text Markdown" at bounding box center [1282, 153] width 298 height 15
click at [1417, 18] on icon at bounding box center [1415, 18] width 15 height 15
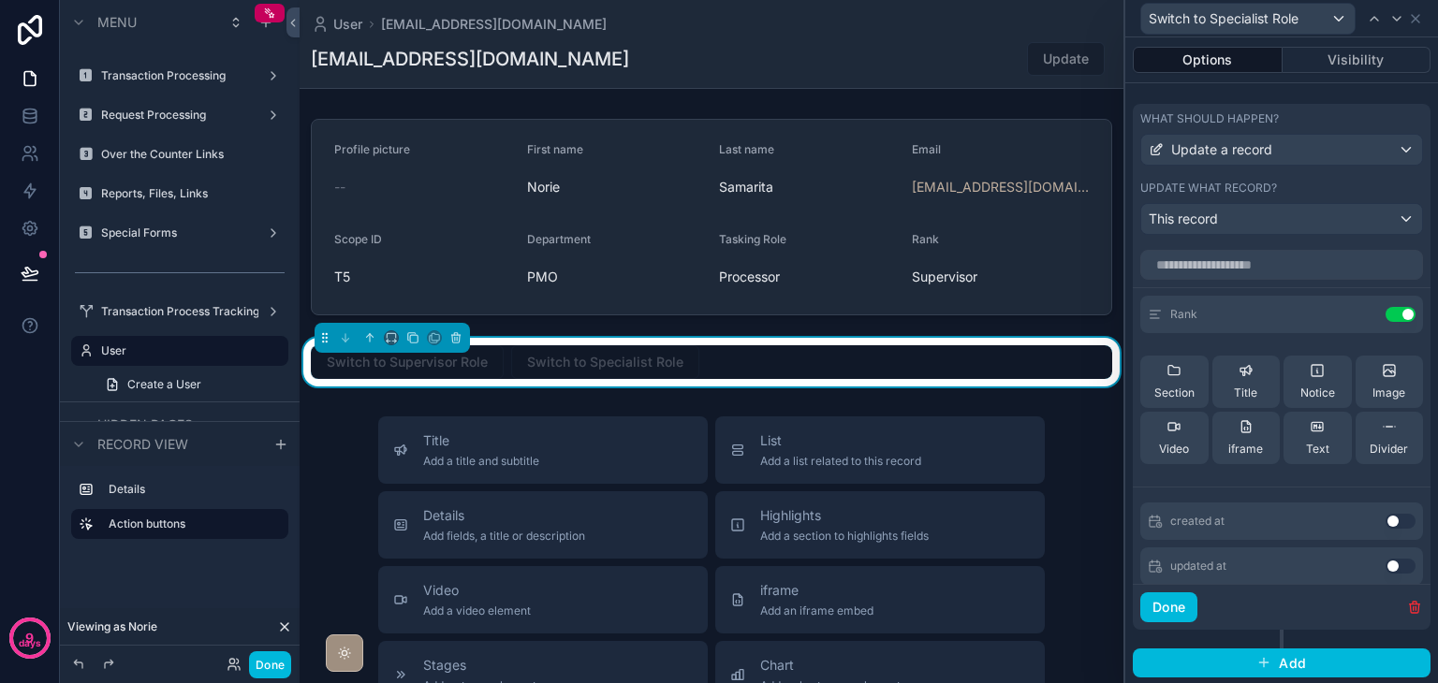
click at [1317, 66] on button "Visibility" at bounding box center [1356, 60] width 149 height 26
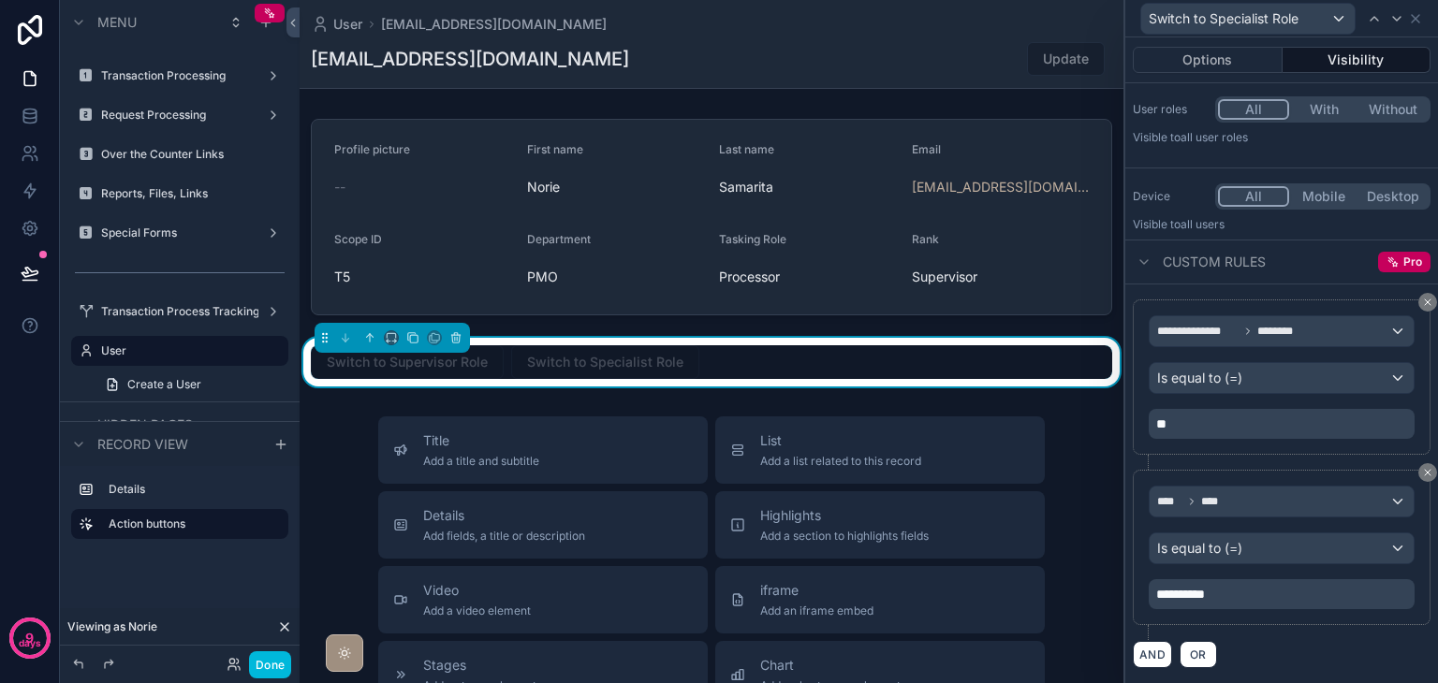
scroll to position [124, 0]
click at [1249, 606] on div "**********" at bounding box center [1281, 597] width 266 height 30
click at [1243, 596] on p "**********" at bounding box center [1283, 597] width 255 height 19
click at [1250, 643] on div "AND OR" at bounding box center [1282, 657] width 298 height 28
click at [273, 658] on button "Done" at bounding box center [270, 664] width 42 height 27
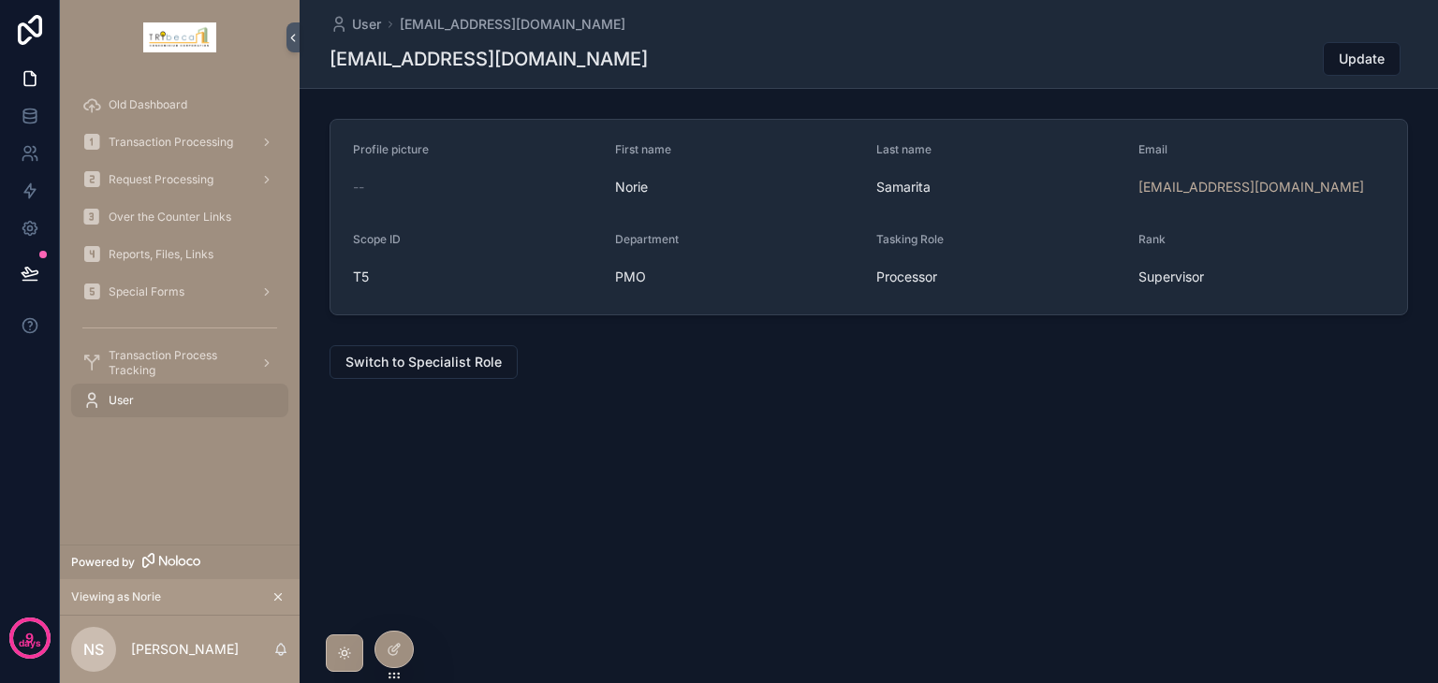
click at [443, 371] on span "Switch to Specialist Role" at bounding box center [423, 362] width 156 height 19
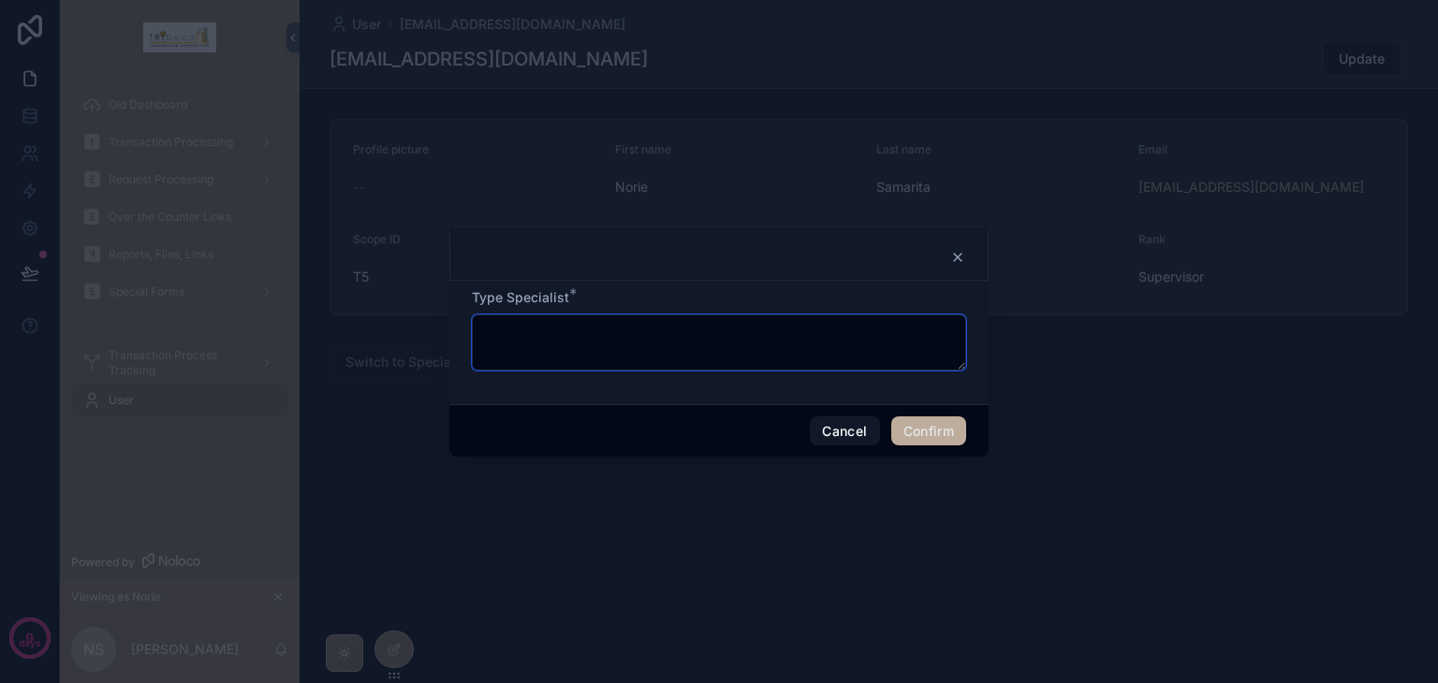
click at [550, 351] on textarea at bounding box center [719, 342] width 494 height 56
type textarea "**********"
click at [921, 435] on button "Confirm" at bounding box center [928, 432] width 75 height 30
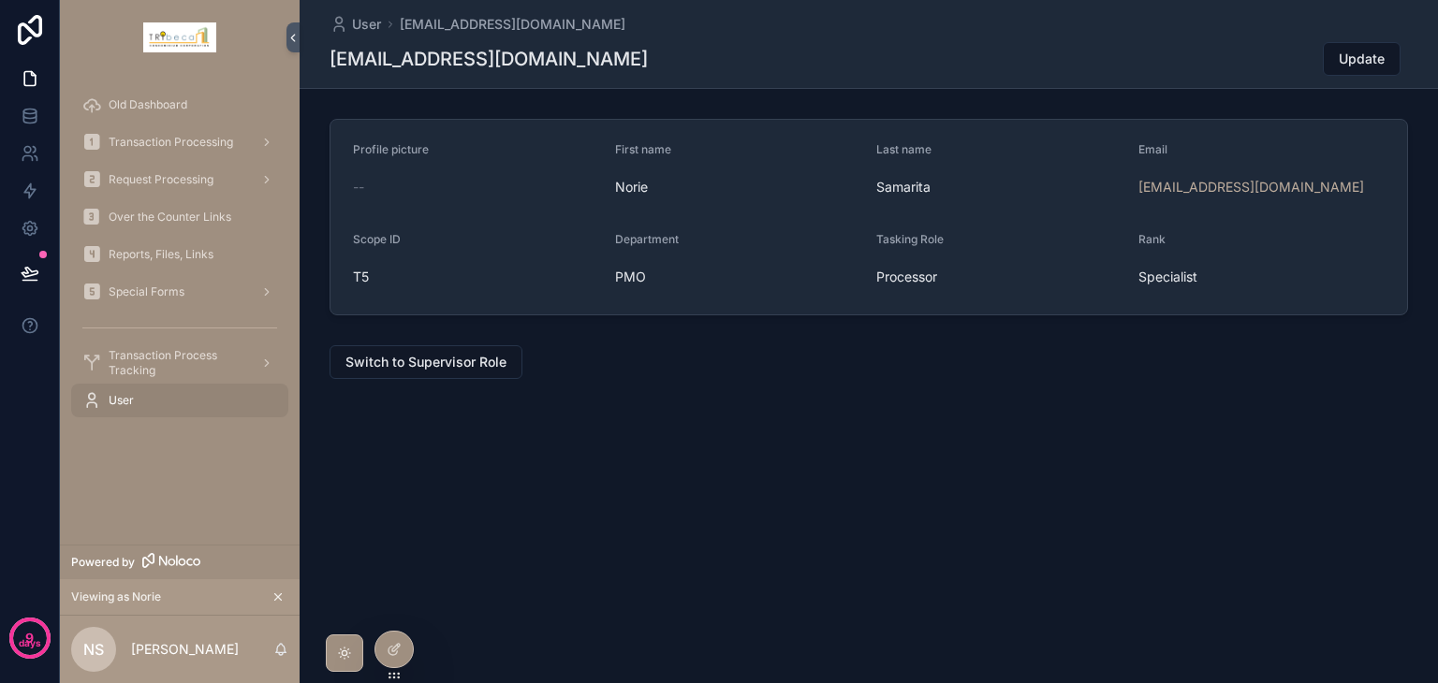
click at [479, 368] on span "Switch to Supervisor Role" at bounding box center [425, 362] width 161 height 19
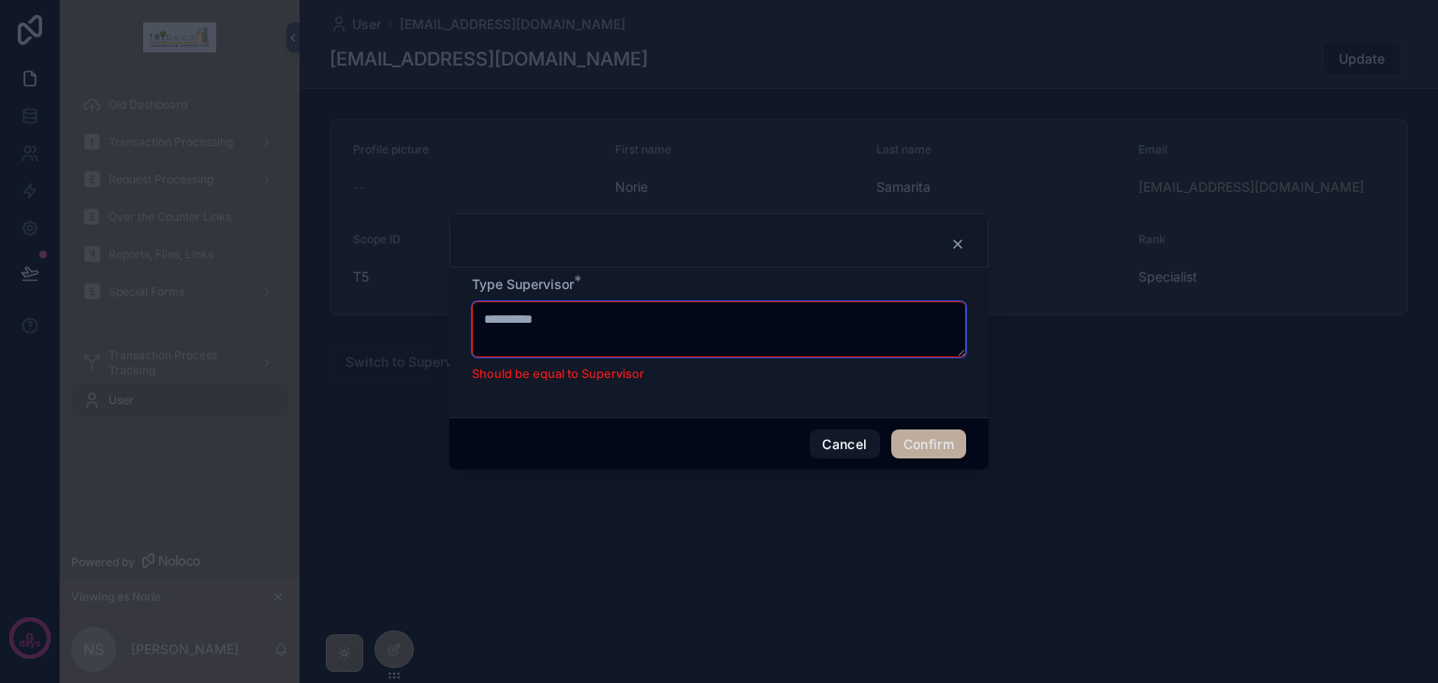
click at [558, 349] on textarea "**********" at bounding box center [719, 329] width 494 height 56
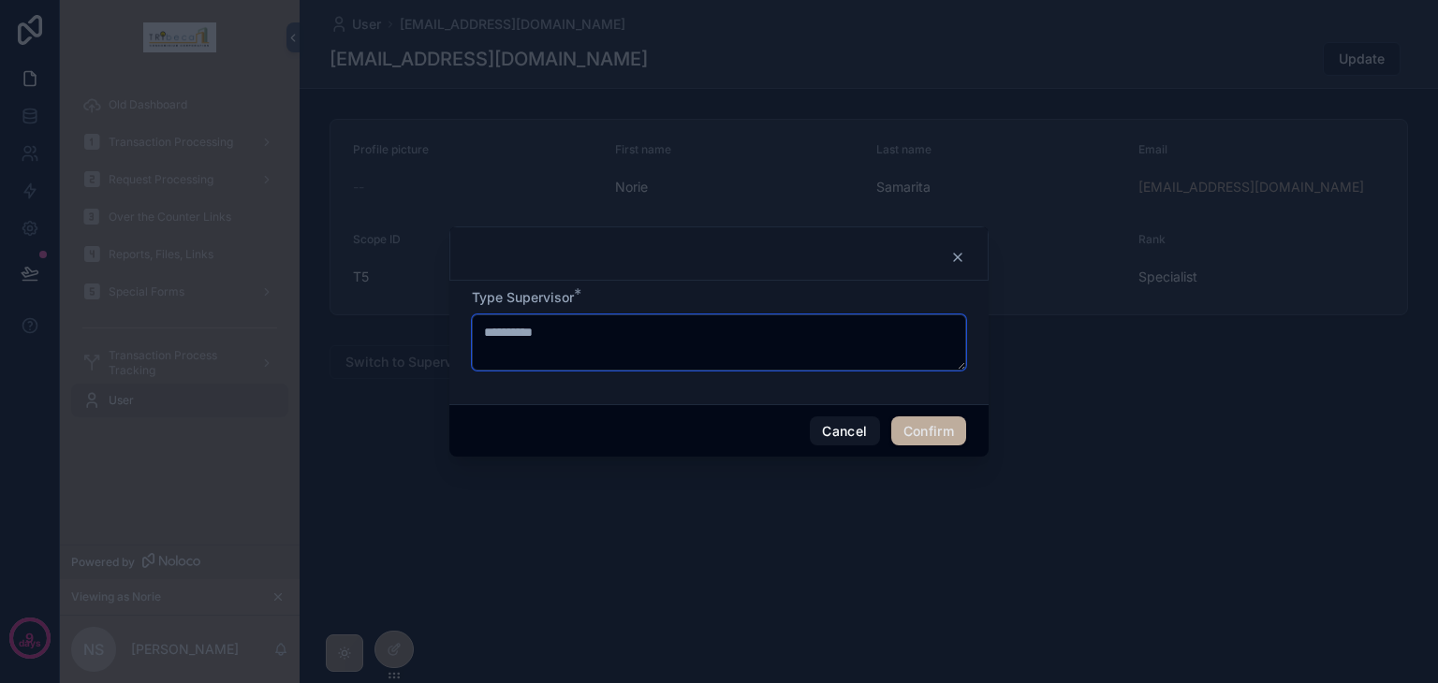
type textarea "**********"
click at [925, 429] on button "Confirm" at bounding box center [928, 432] width 75 height 30
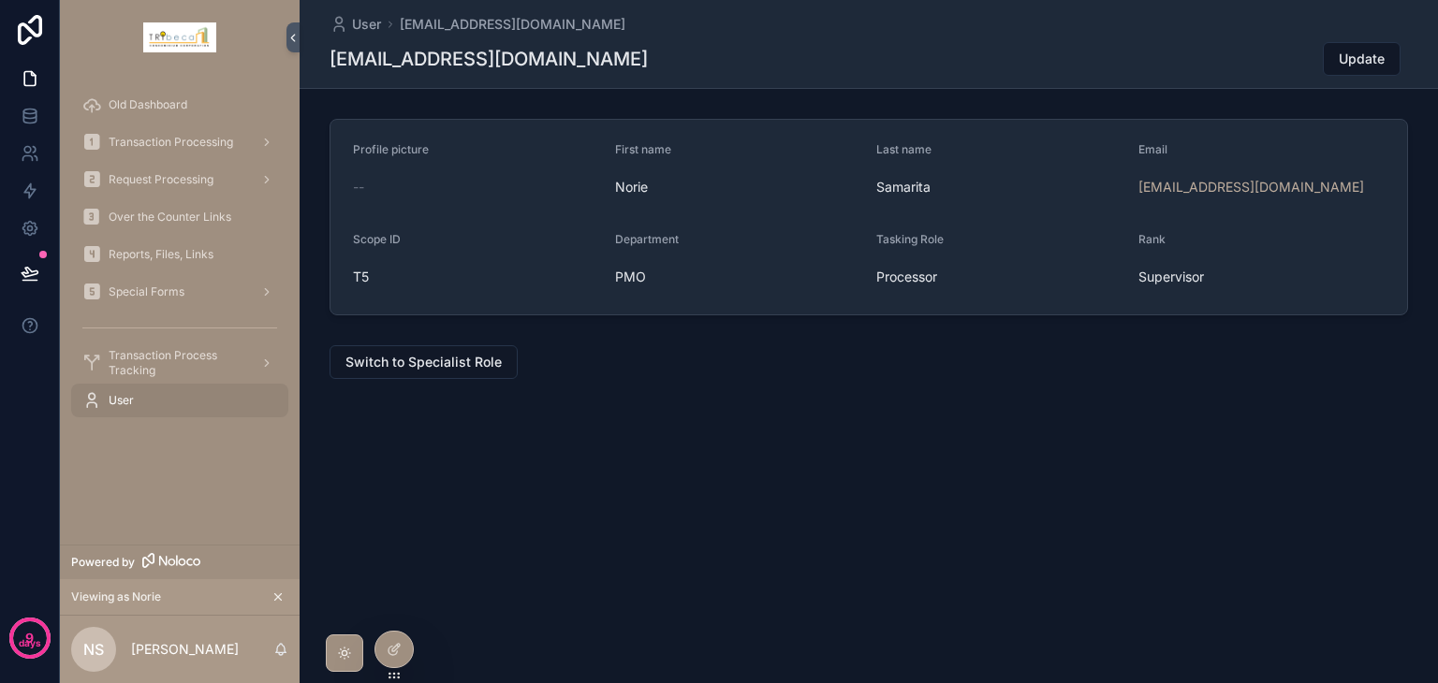
click at [386, 652] on div at bounding box center [393, 650] width 37 height 36
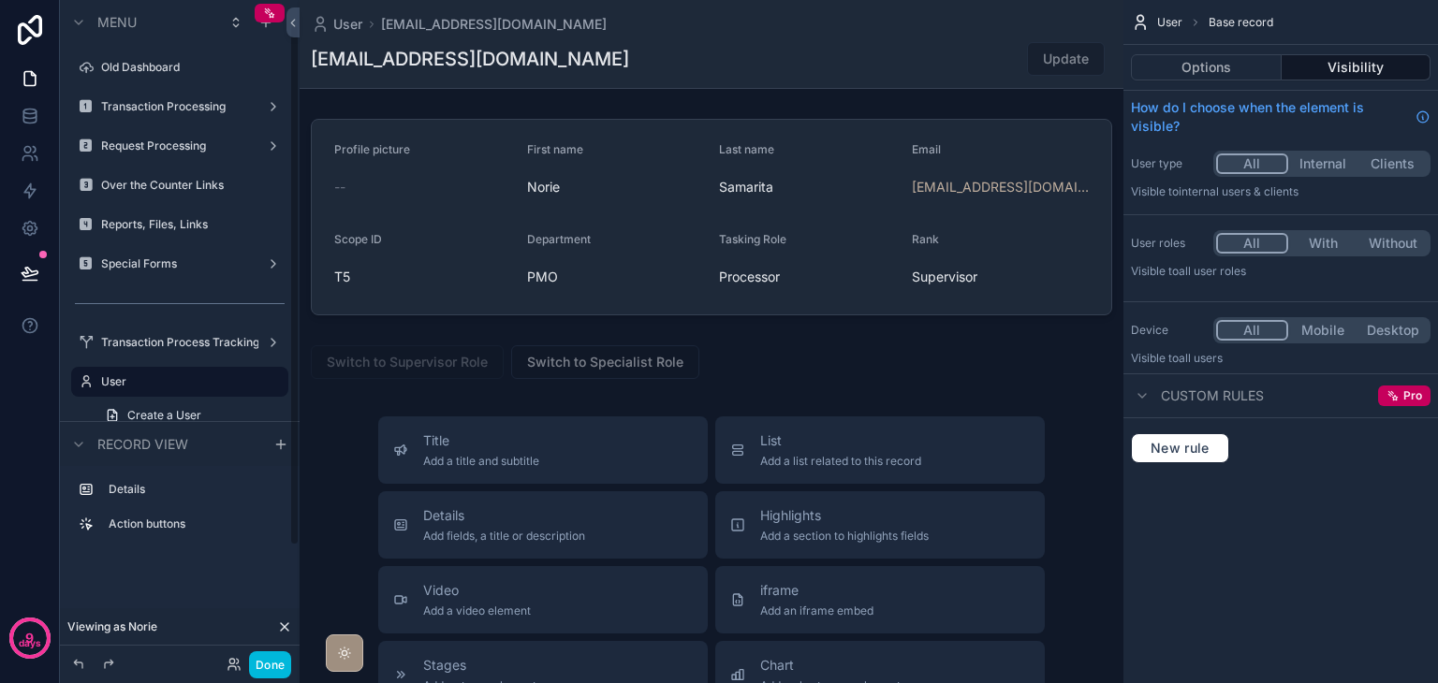
scroll to position [31, 0]
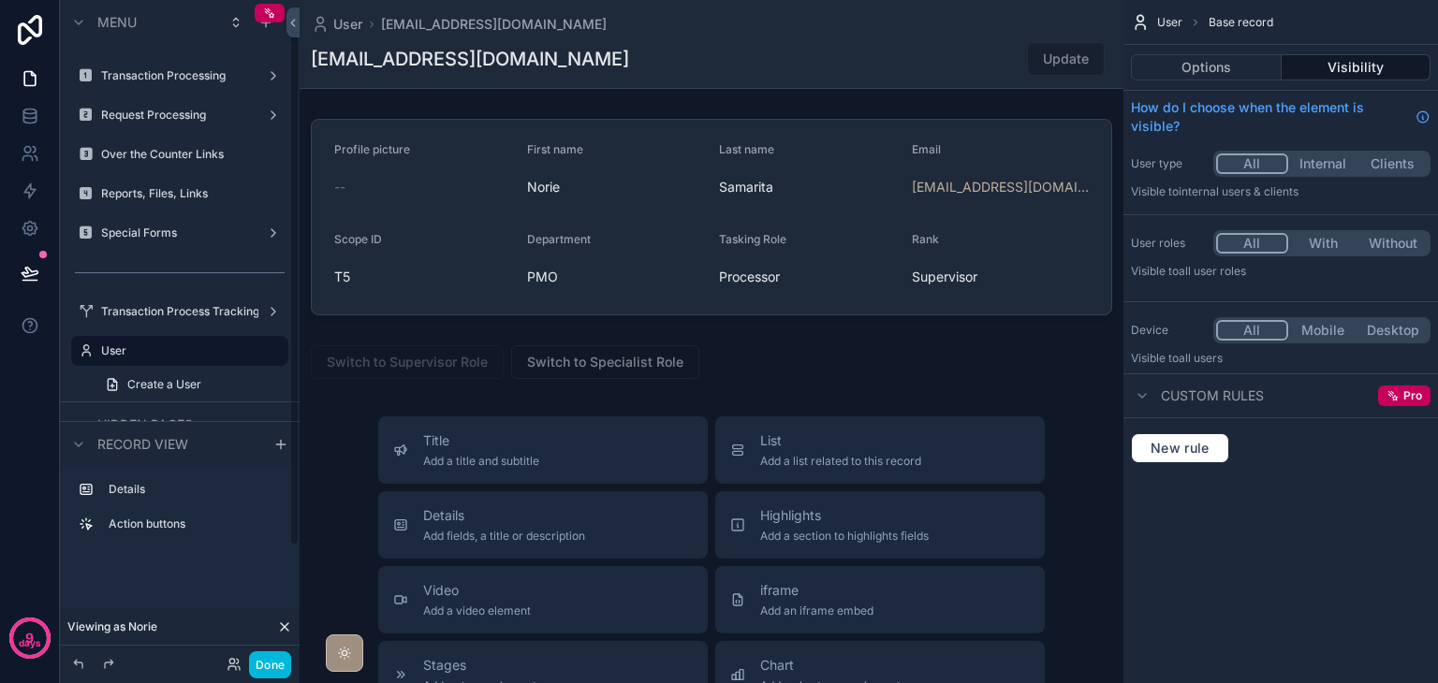
click at [736, 357] on div "scrollable content" at bounding box center [712, 616] width 824 height 1233
click at [1228, 66] on button "Options" at bounding box center [1206, 67] width 151 height 26
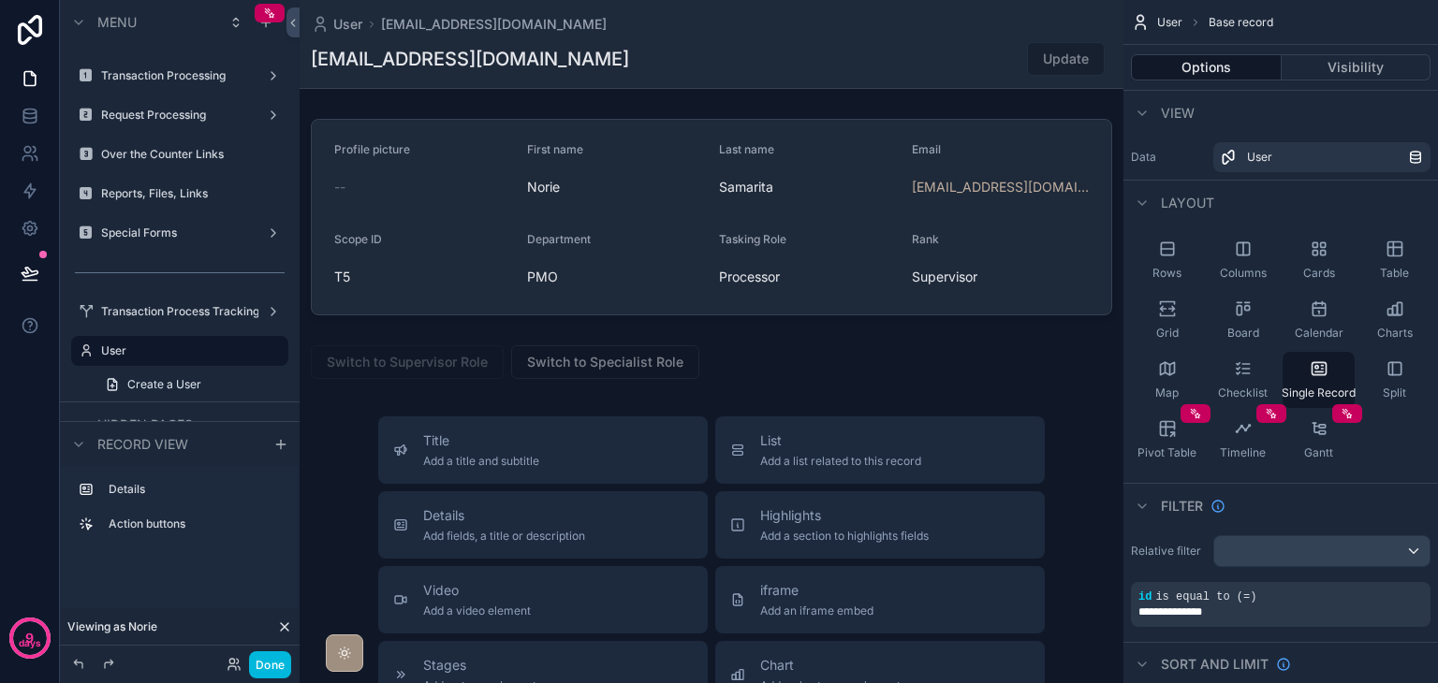
click at [843, 379] on div "scrollable content" at bounding box center [712, 362] width 824 height 49
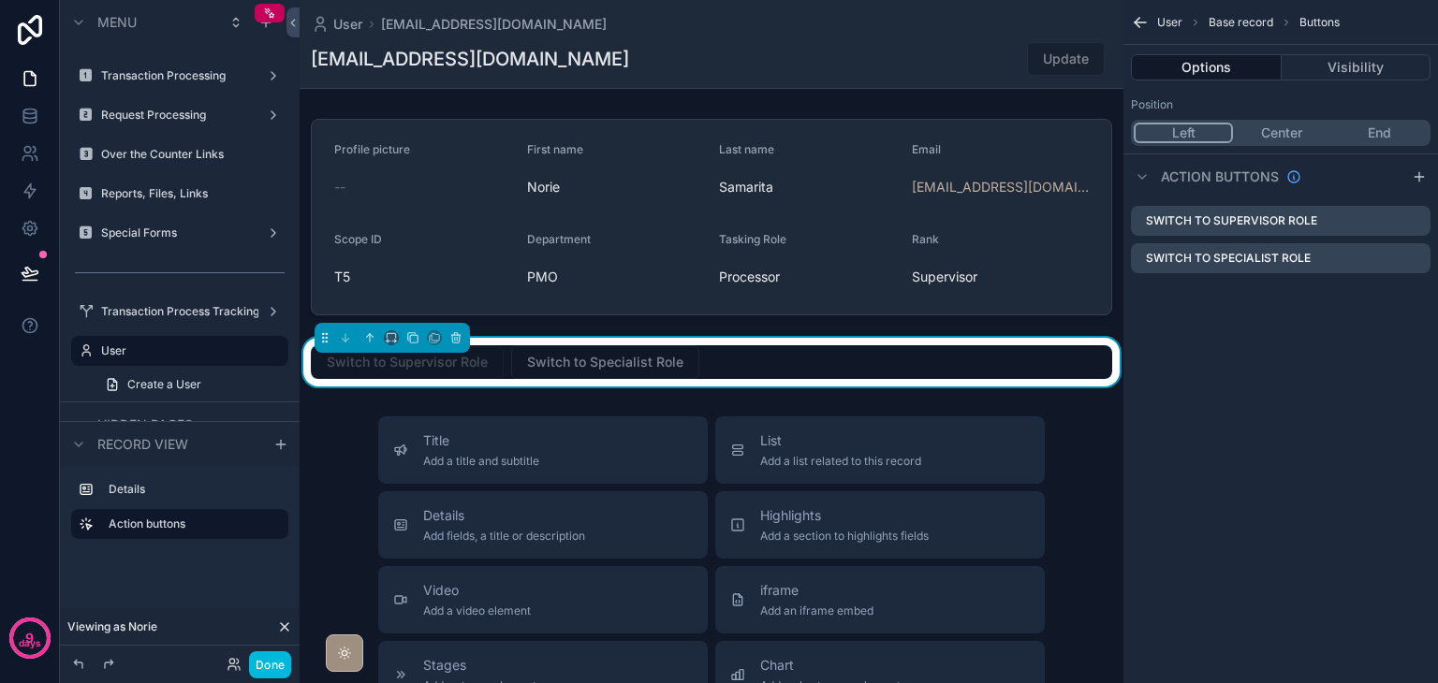
click at [0, 0] on icon "scrollable content" at bounding box center [0, 0] width 0 height 0
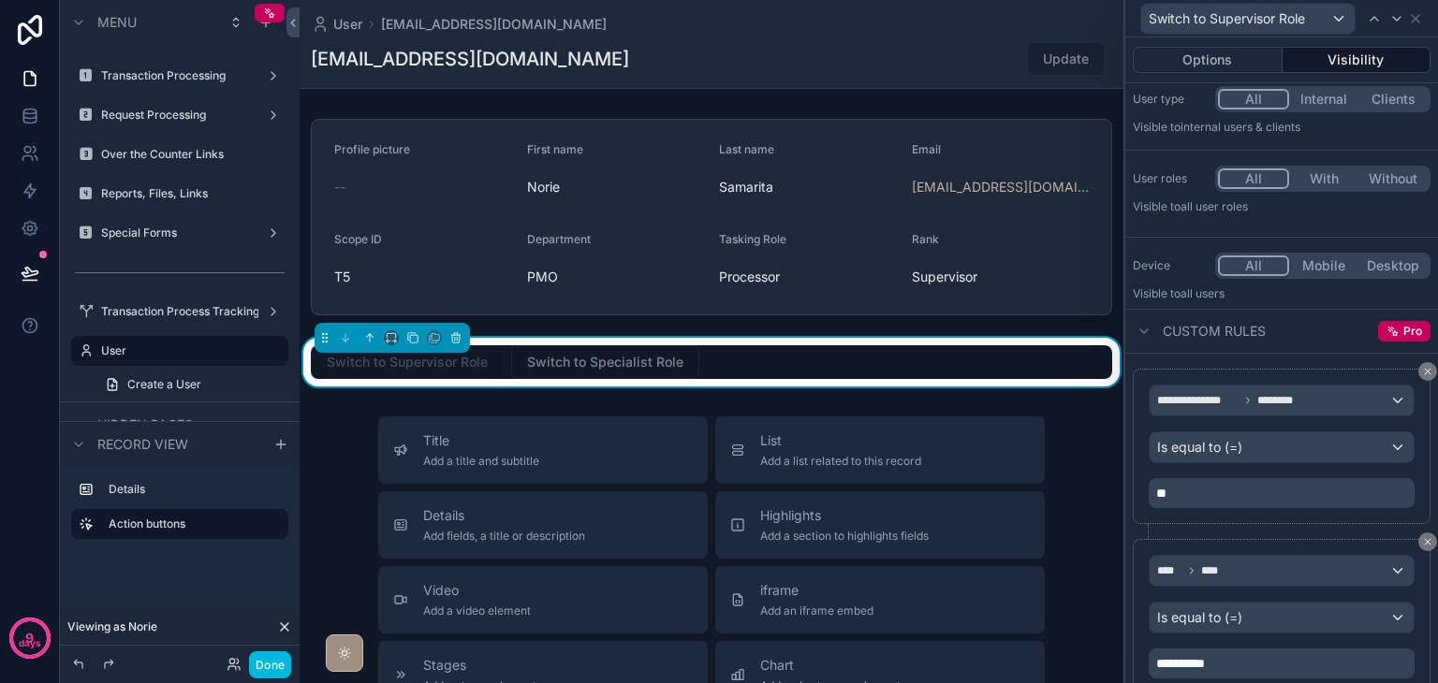
scroll to position [0, 0]
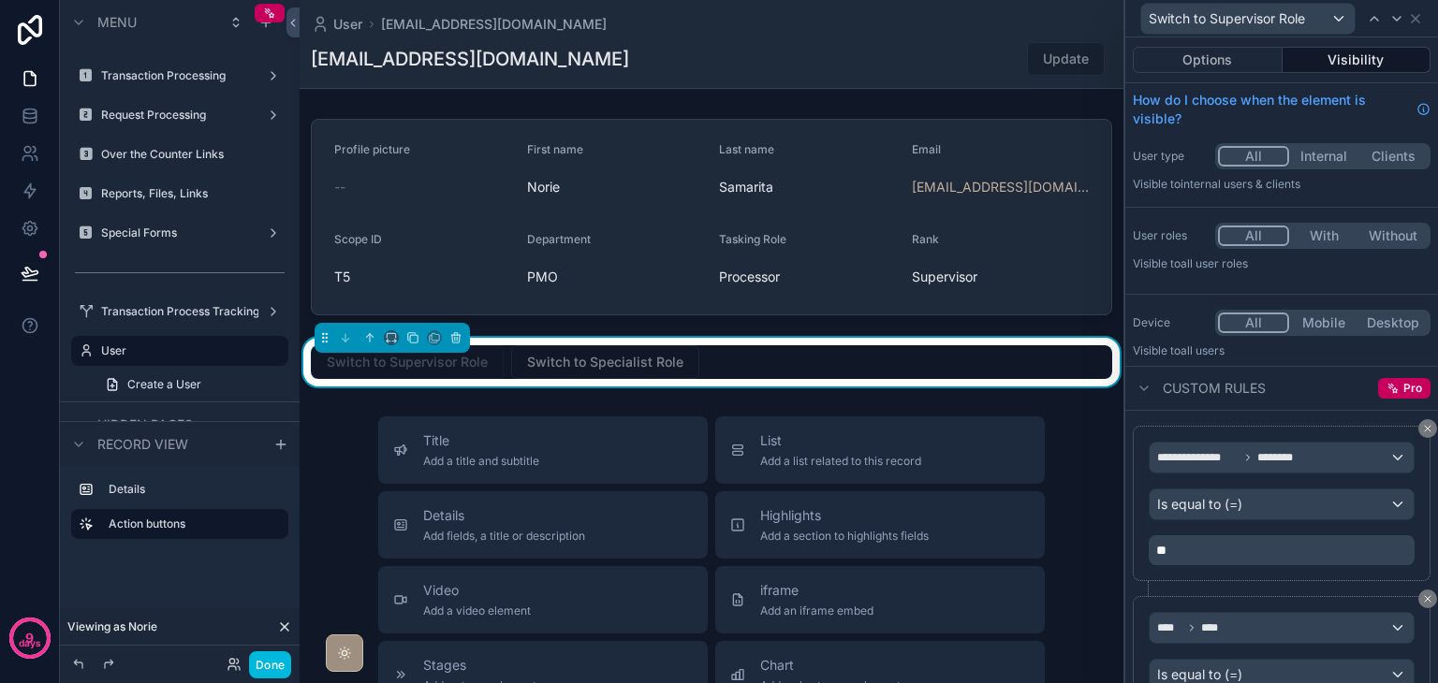
click at [1221, 63] on button "Options" at bounding box center [1208, 60] width 150 height 26
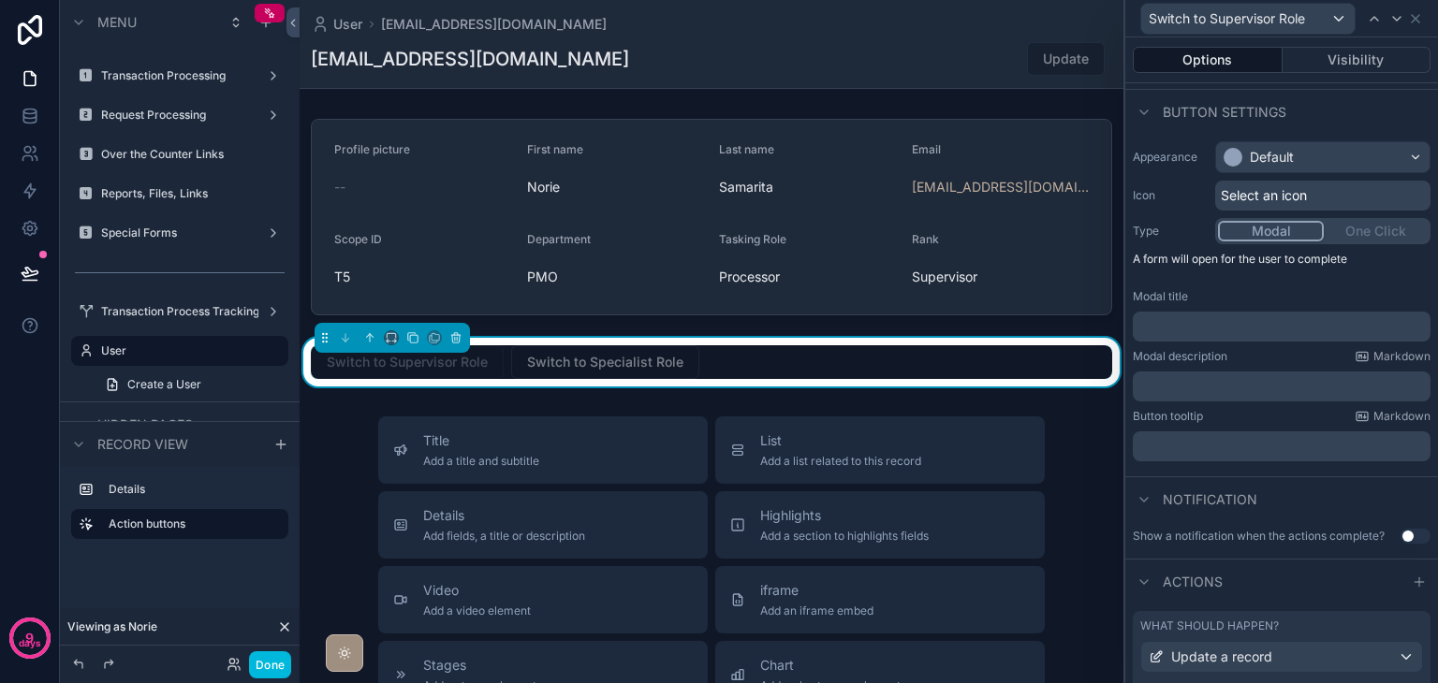
scroll to position [220, 0]
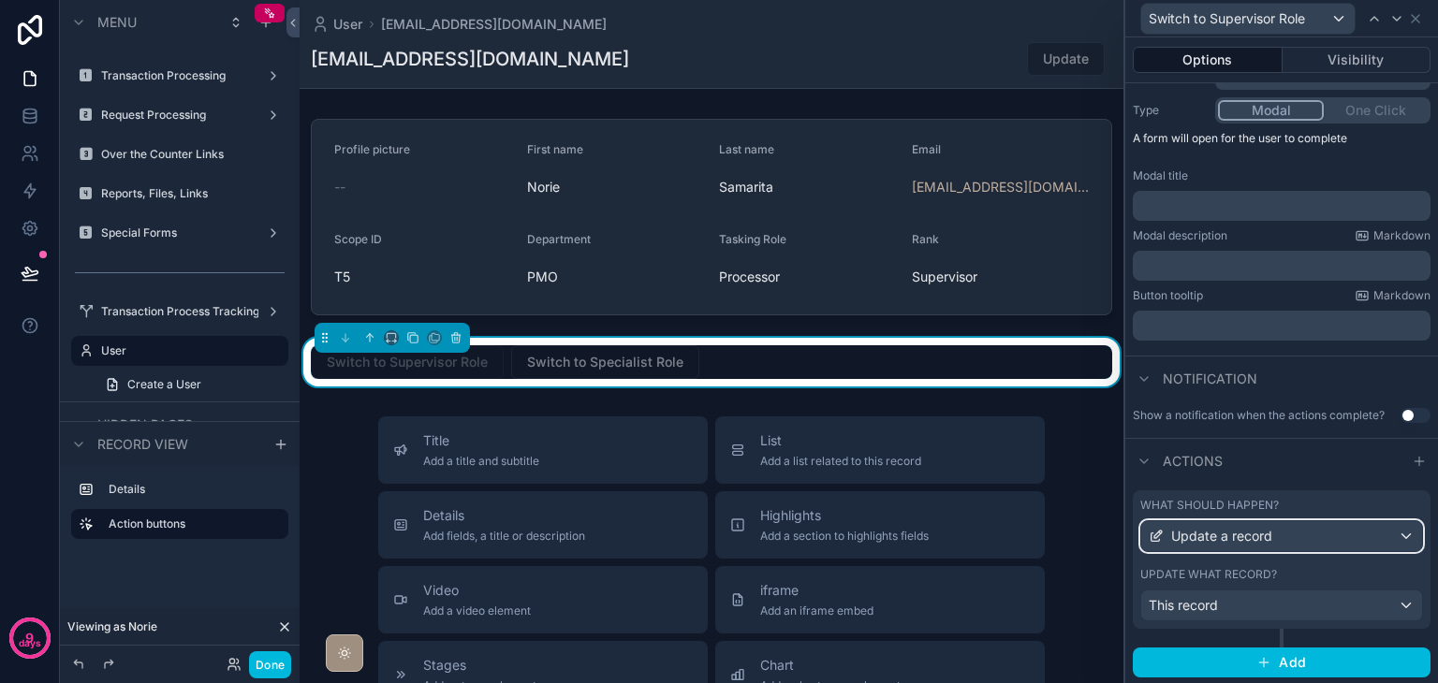
click at [1250, 536] on span "Update a record" at bounding box center [1221, 536] width 101 height 19
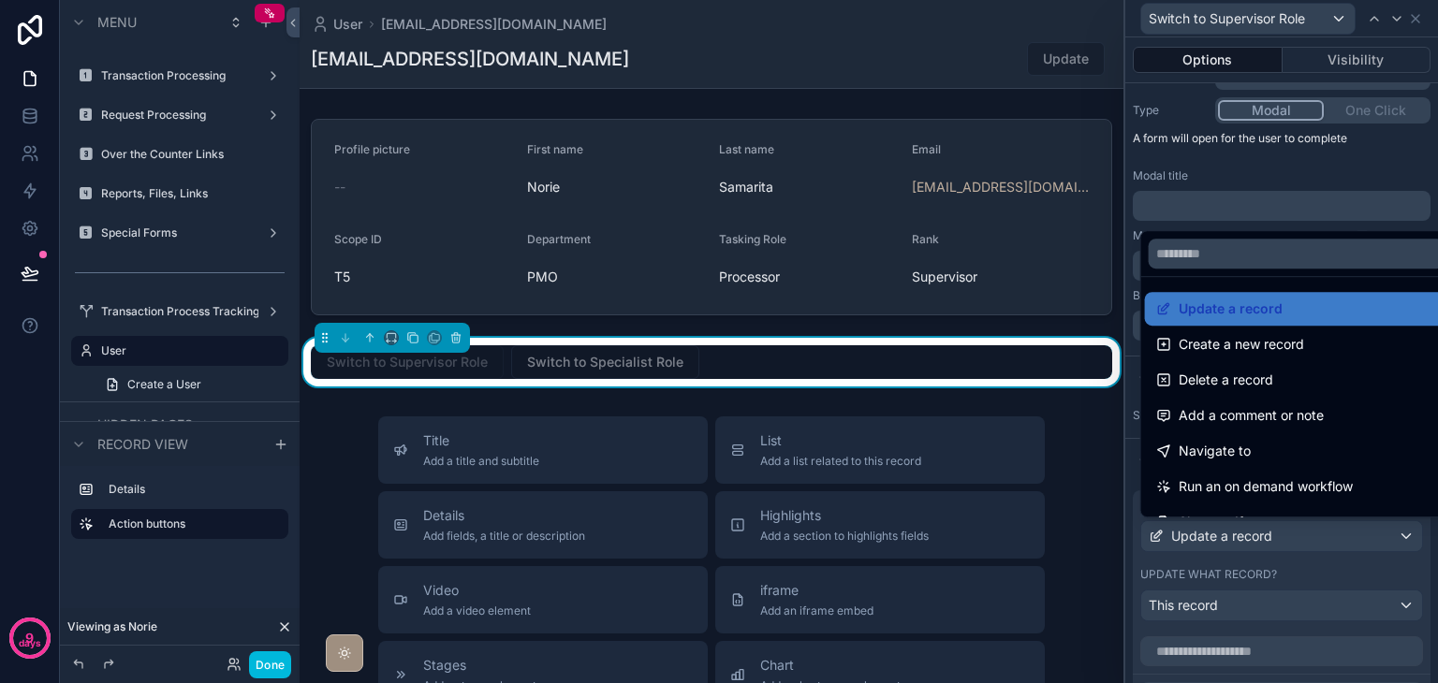
click at [1250, 536] on div at bounding box center [1281, 341] width 313 height 683
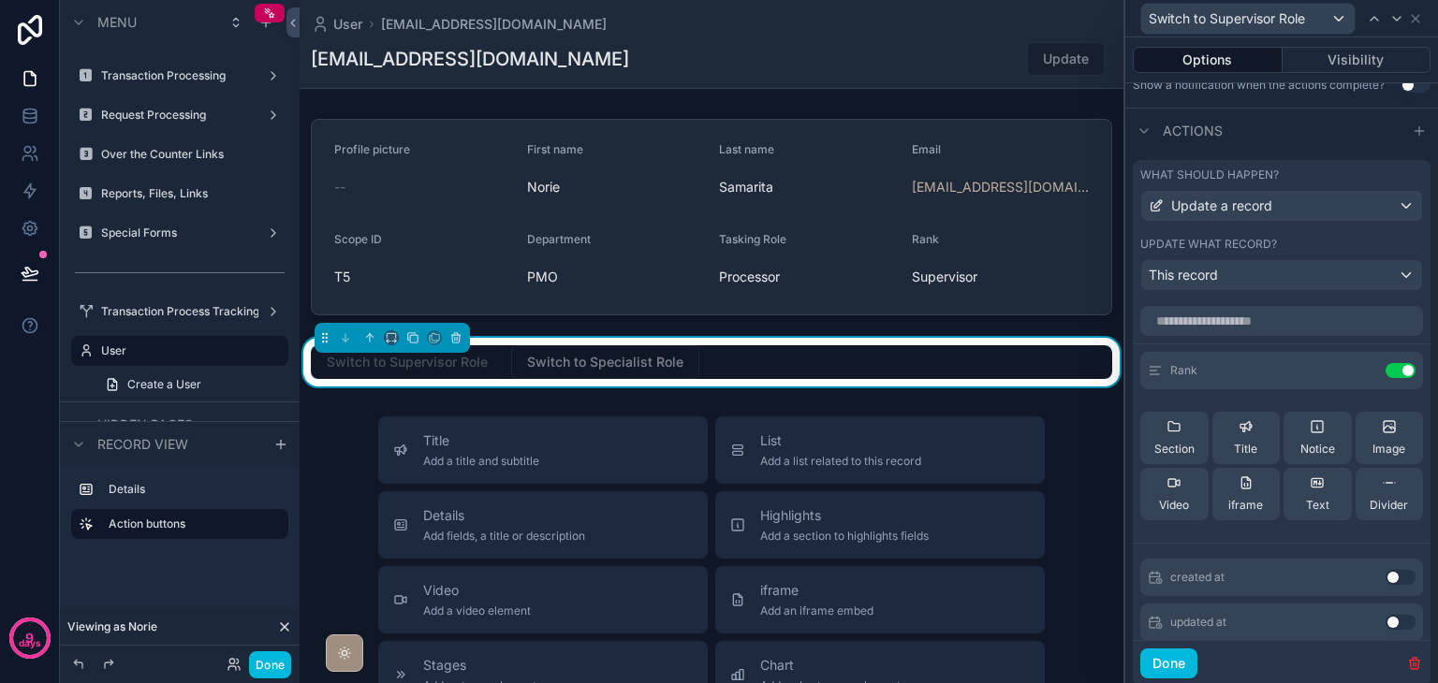
scroll to position [594, 0]
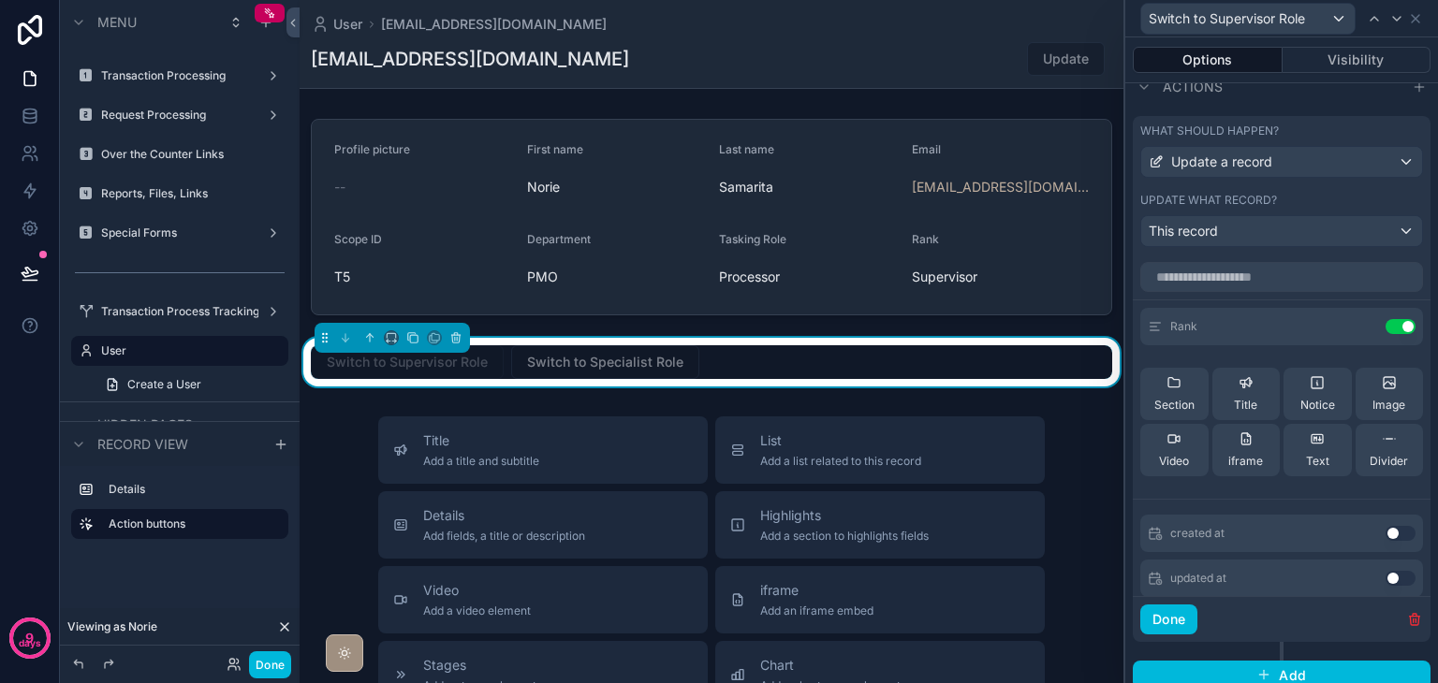
click at [0, 0] on icon at bounding box center [0, 0] width 0 height 0
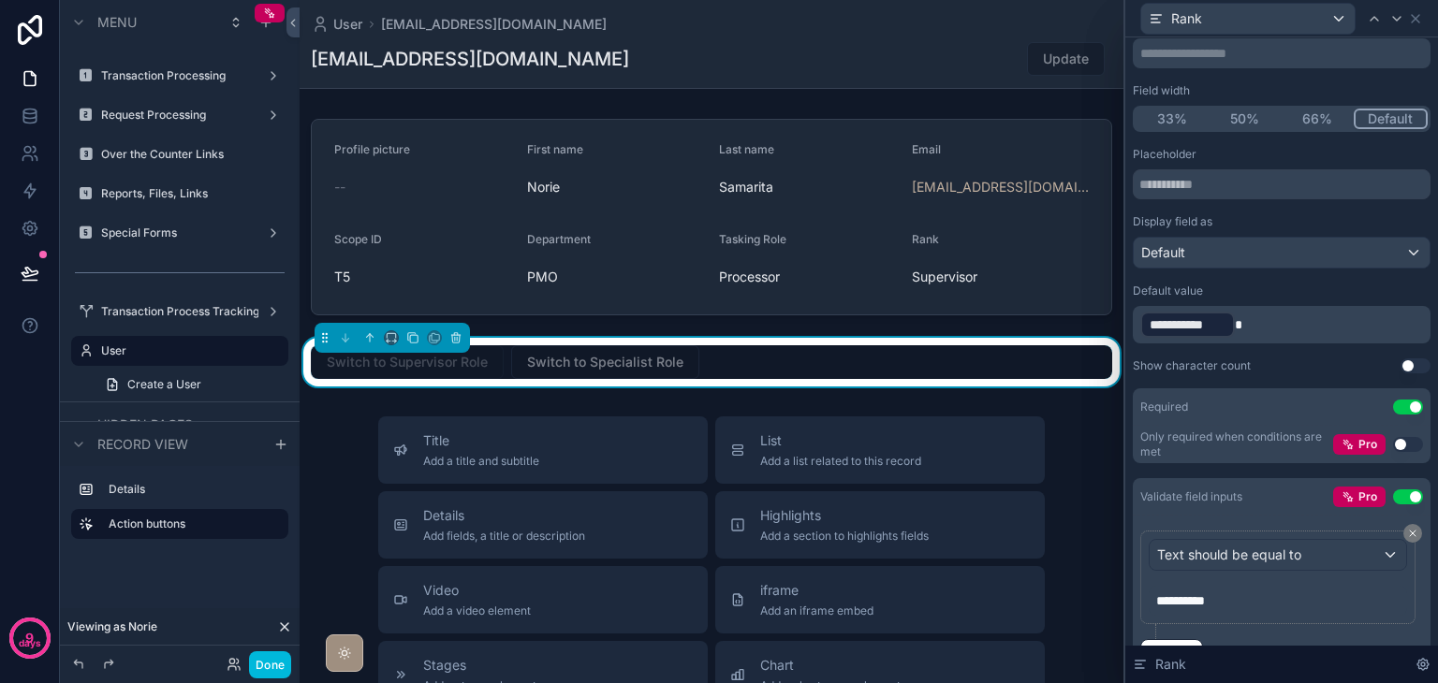
scroll to position [224, 0]
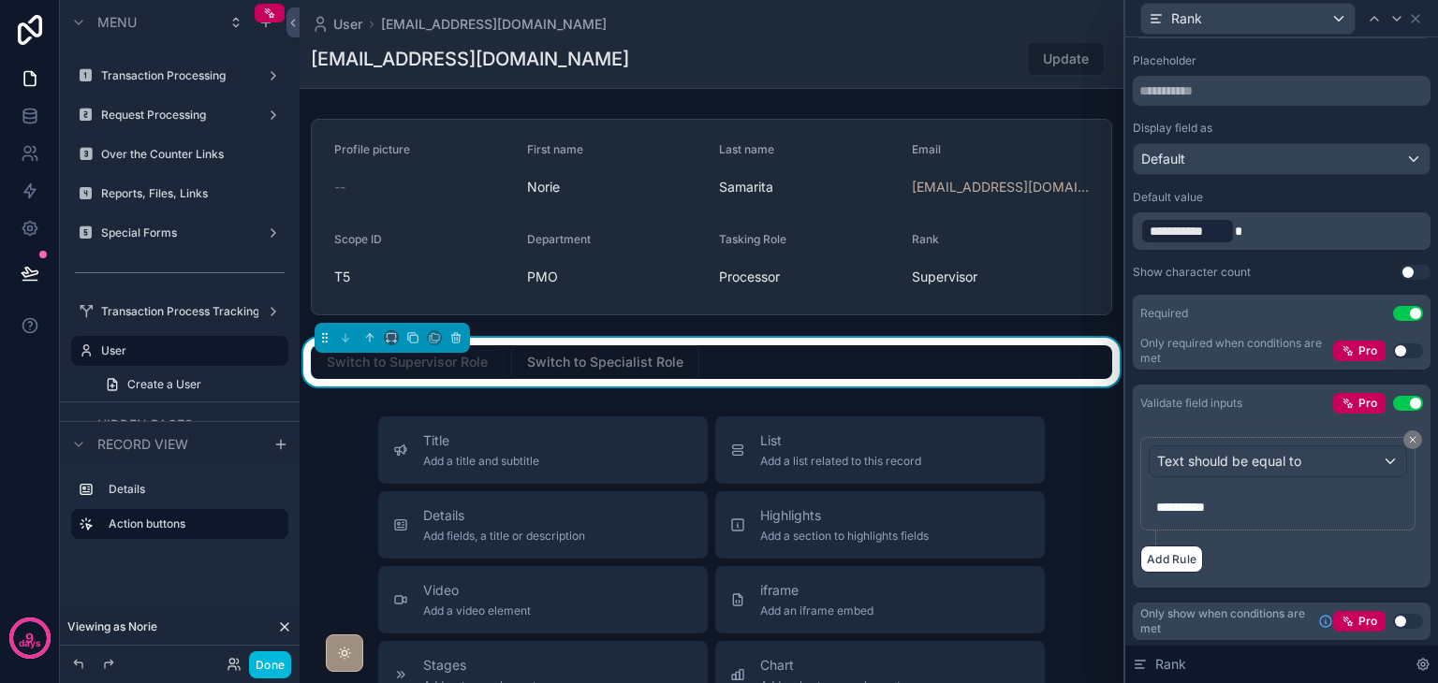
click at [1416, 661] on icon at bounding box center [1422, 664] width 15 height 15
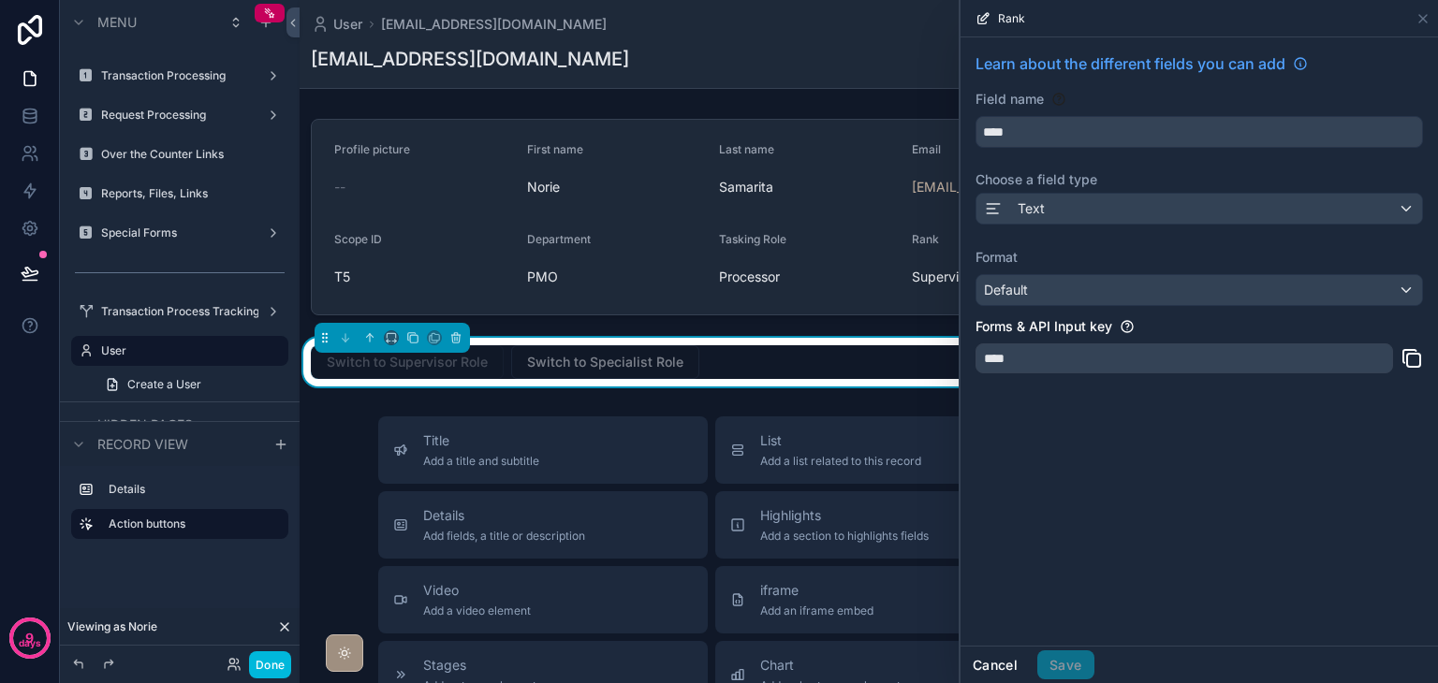
click at [998, 660] on button "Cancel" at bounding box center [994, 665] width 69 height 30
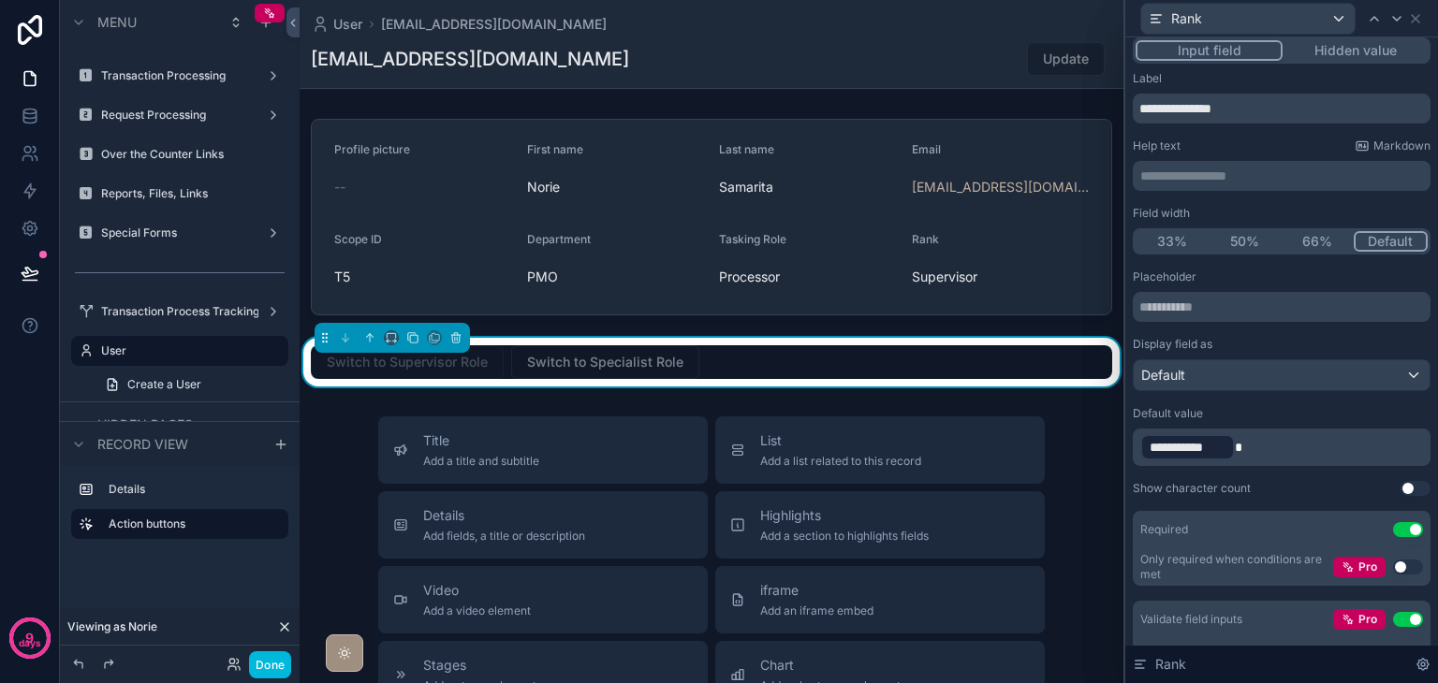
scroll to position [0, 0]
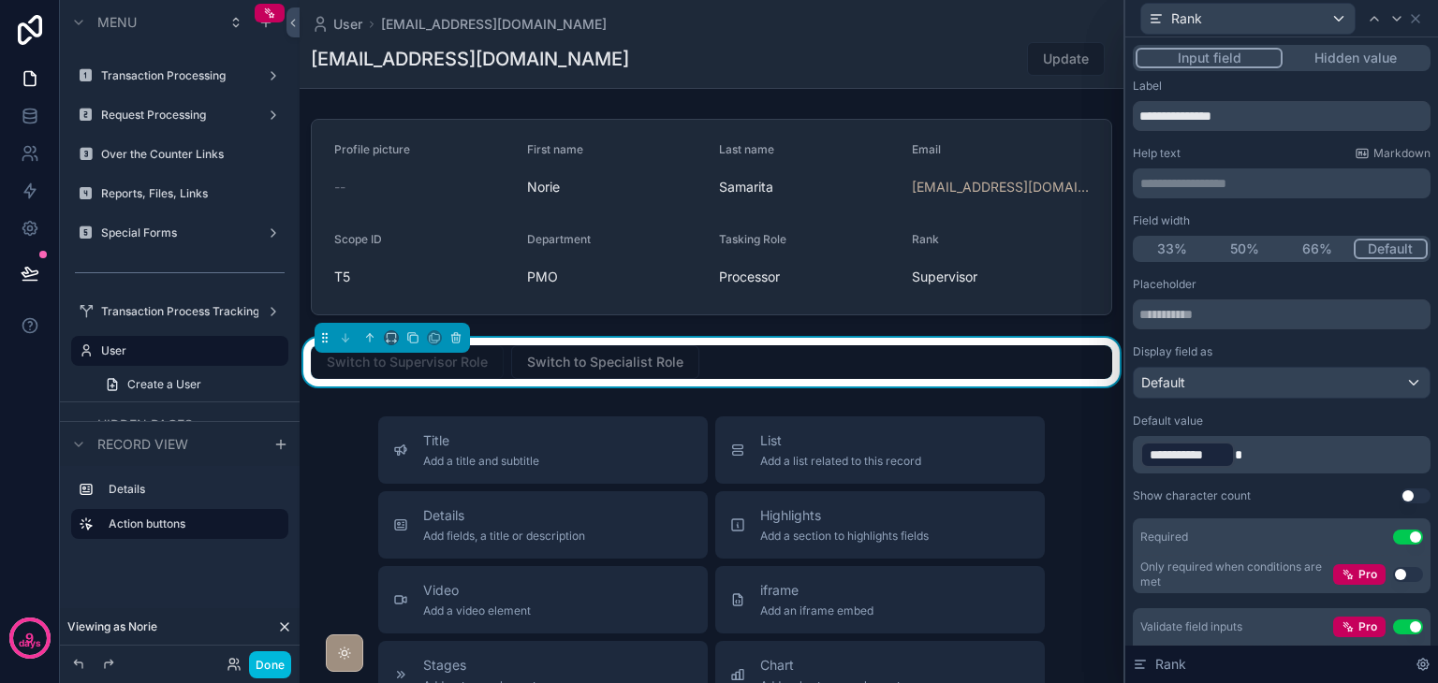
click at [1337, 59] on button "Hidden value" at bounding box center [1354, 58] width 145 height 21
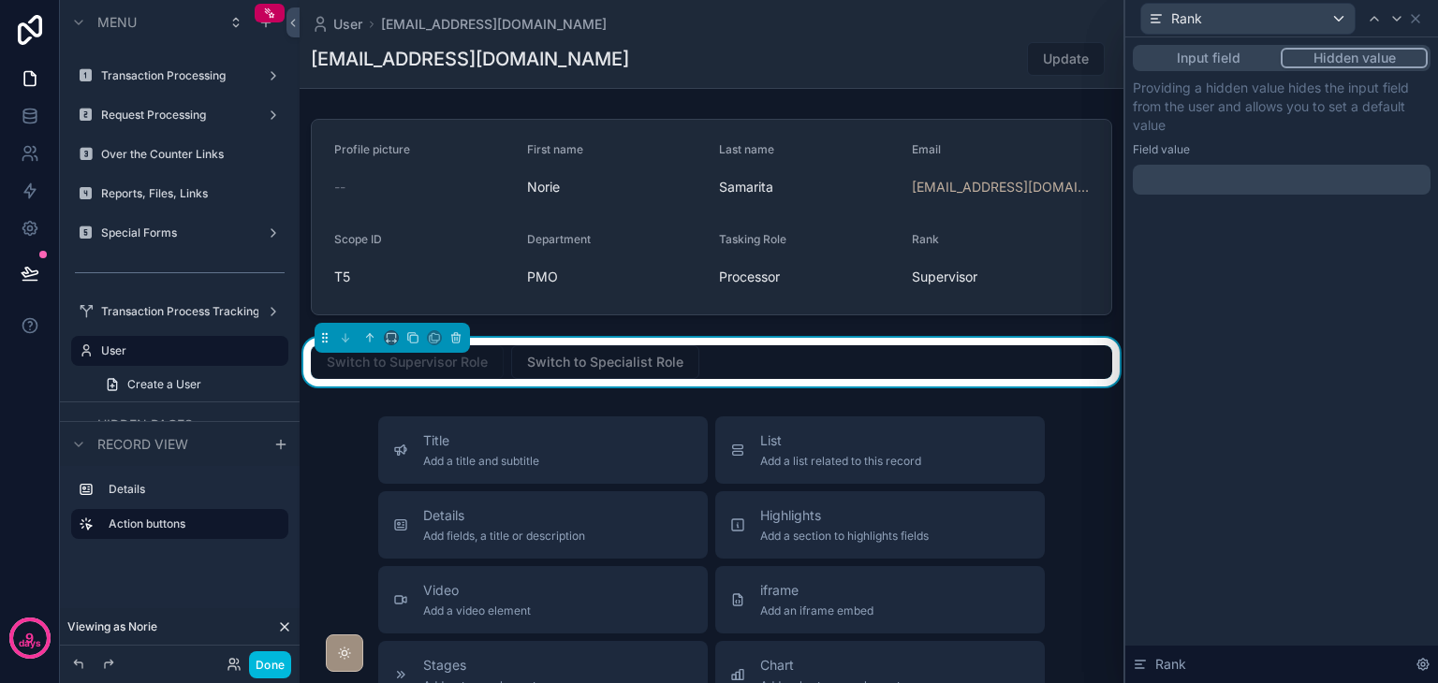
click at [1219, 59] on button "Input field" at bounding box center [1207, 58] width 145 height 21
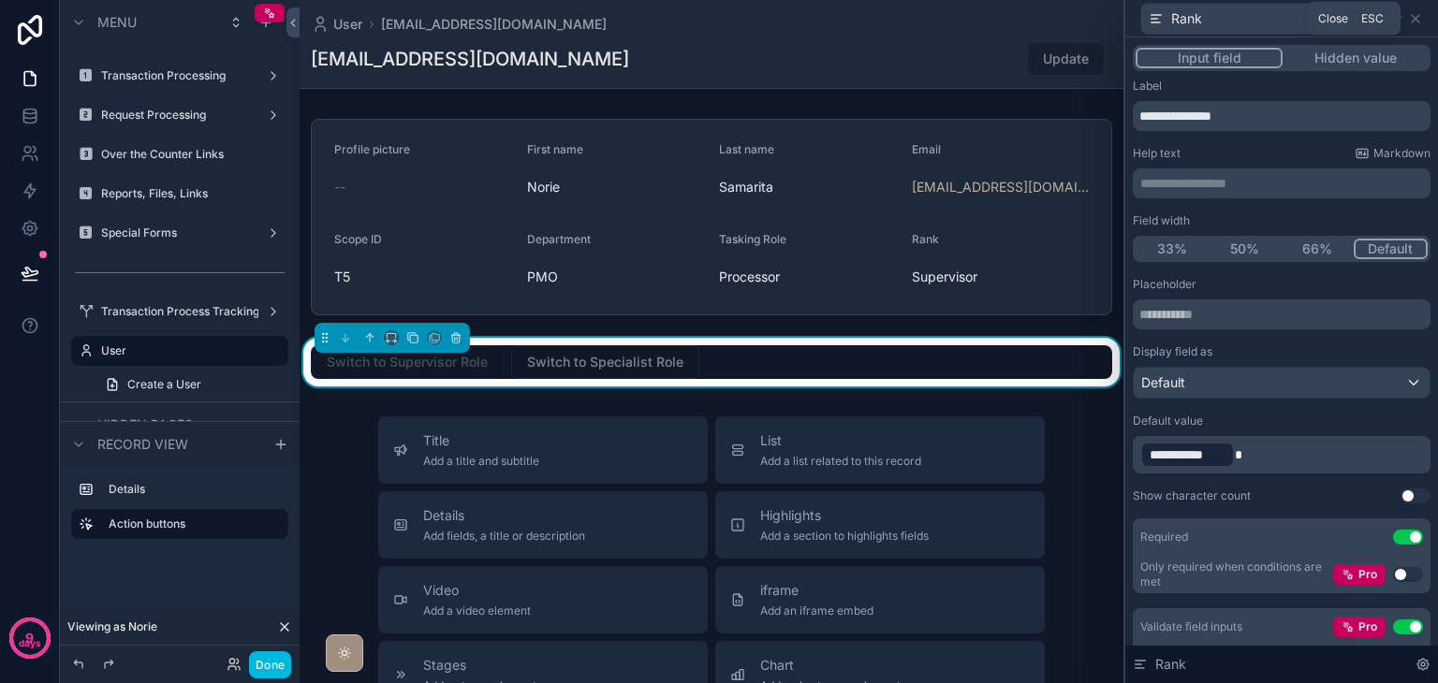
click at [1418, 22] on icon at bounding box center [1414, 18] width 7 height 7
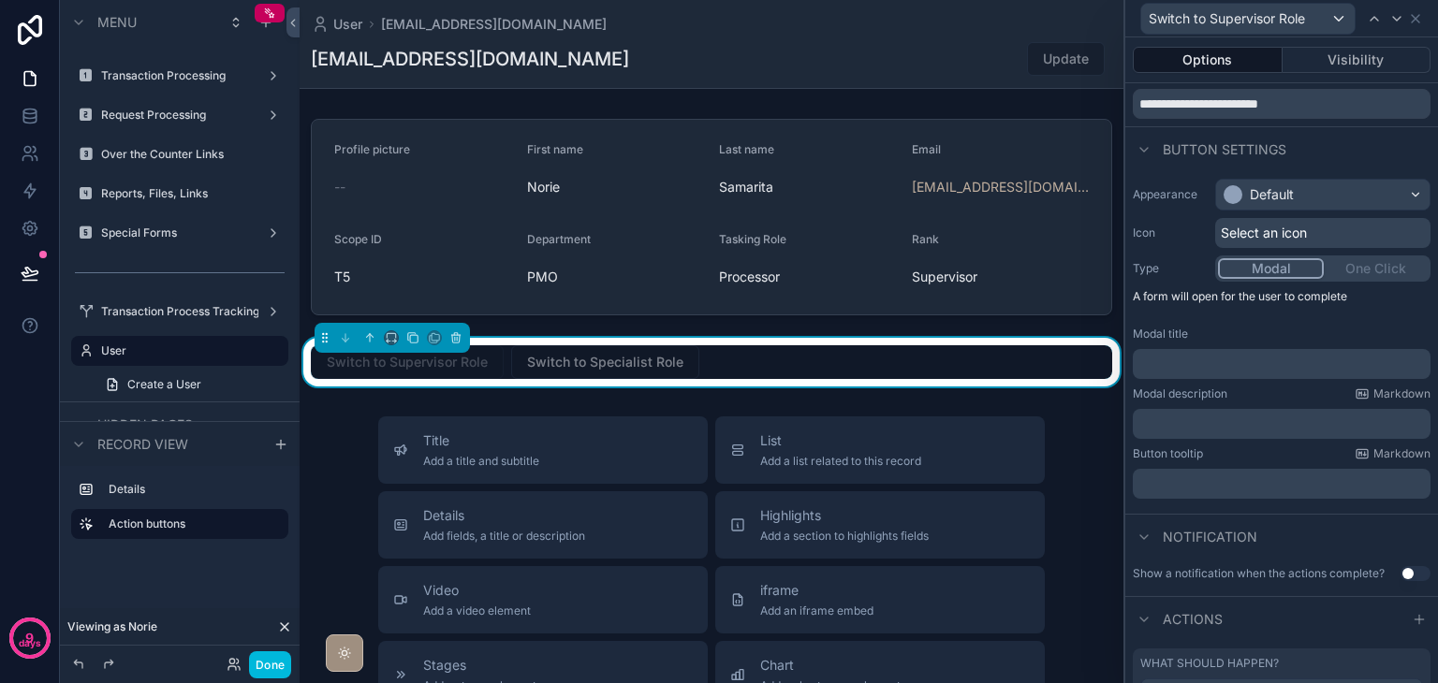
scroll to position [94, 0]
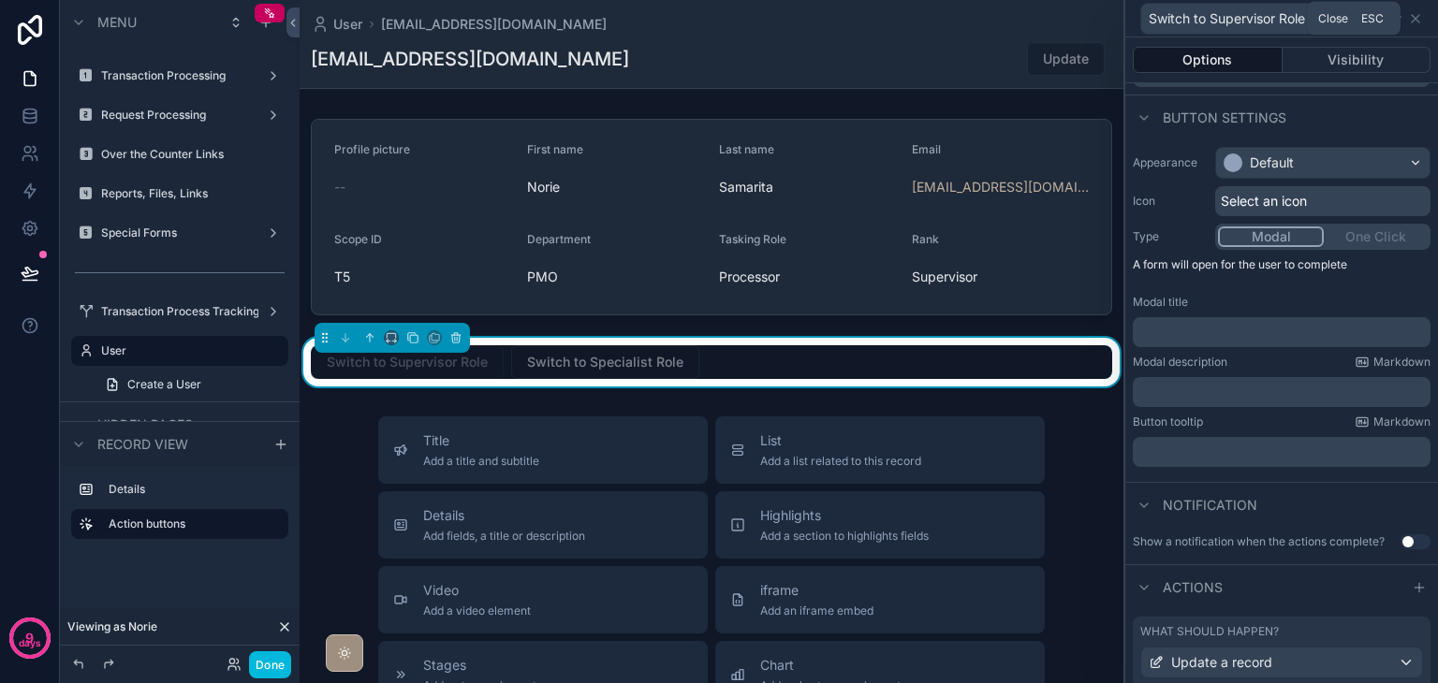
click at [1415, 16] on icon at bounding box center [1415, 18] width 15 height 15
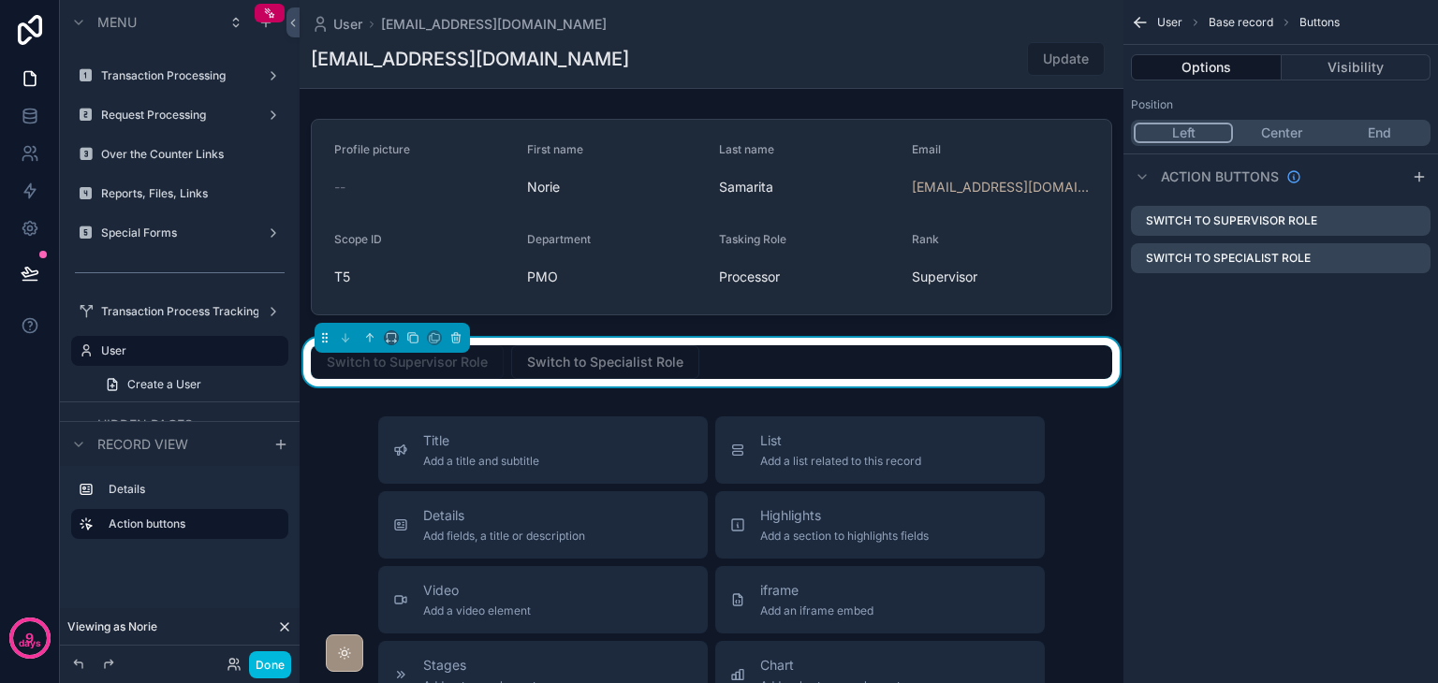
click at [0, 0] on icon "scrollable content" at bounding box center [0, 0] width 0 height 0
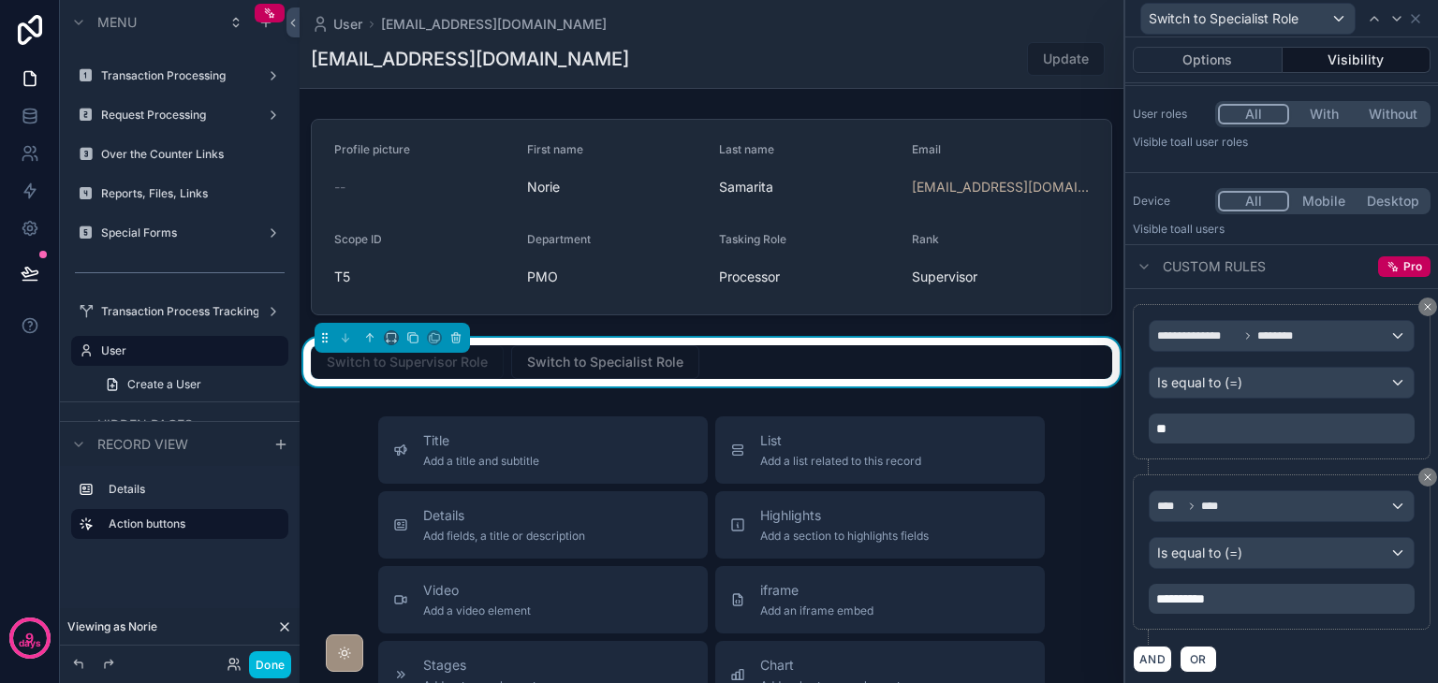
scroll to position [124, 0]
click at [1188, 57] on button "Options" at bounding box center [1208, 60] width 150 height 26
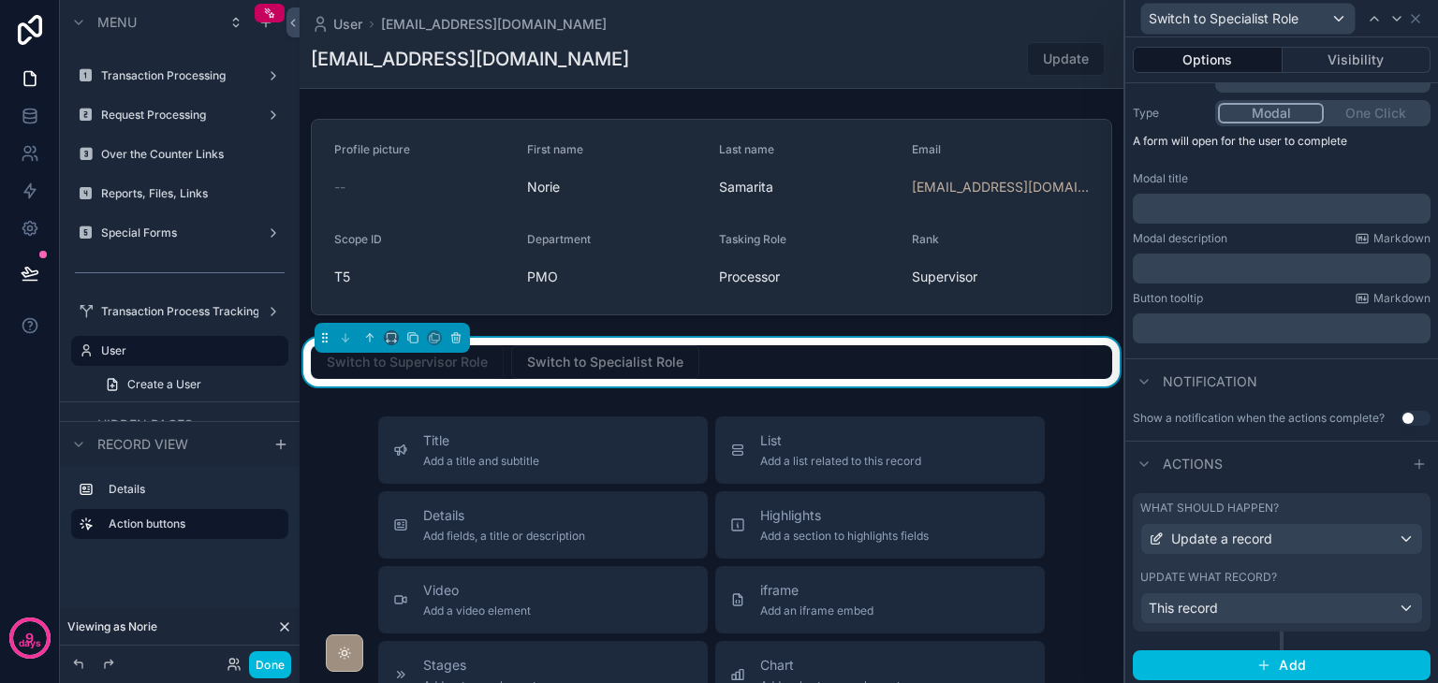
scroll to position [220, 0]
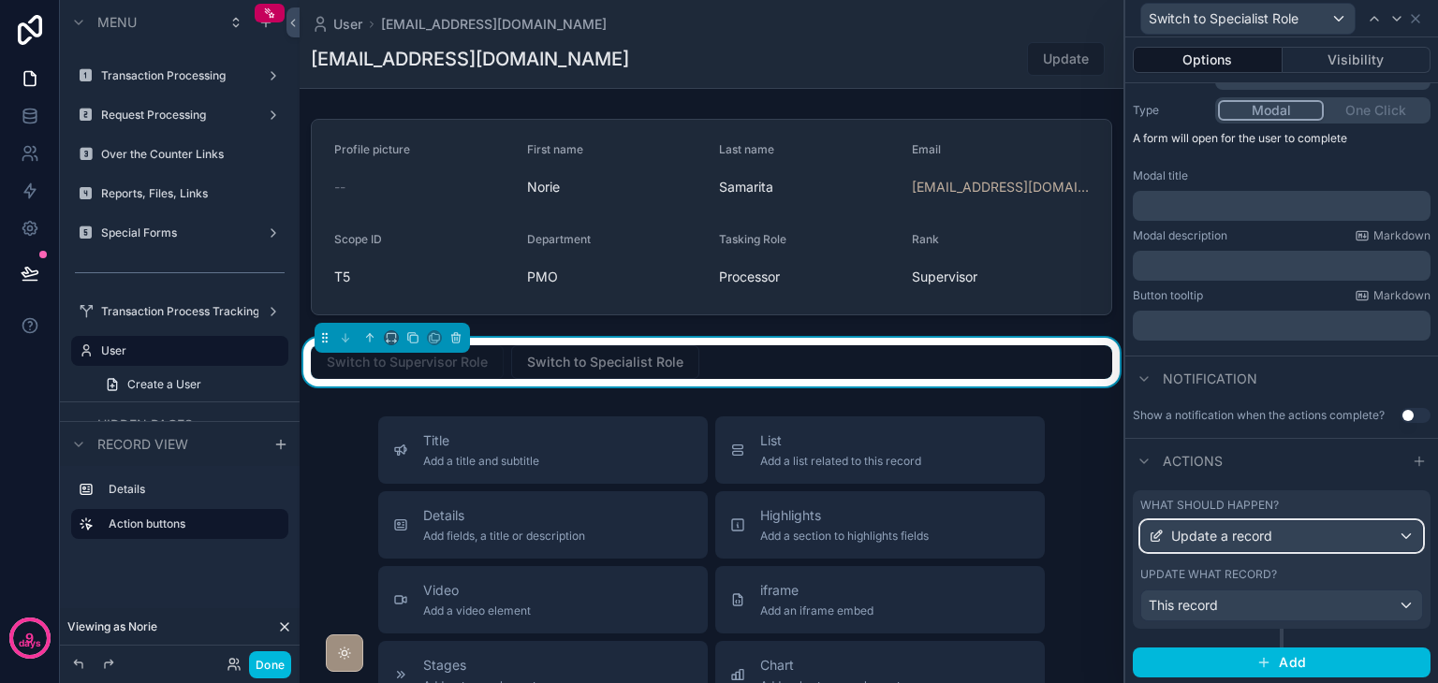
click at [1266, 528] on span "Update a record" at bounding box center [1221, 536] width 101 height 19
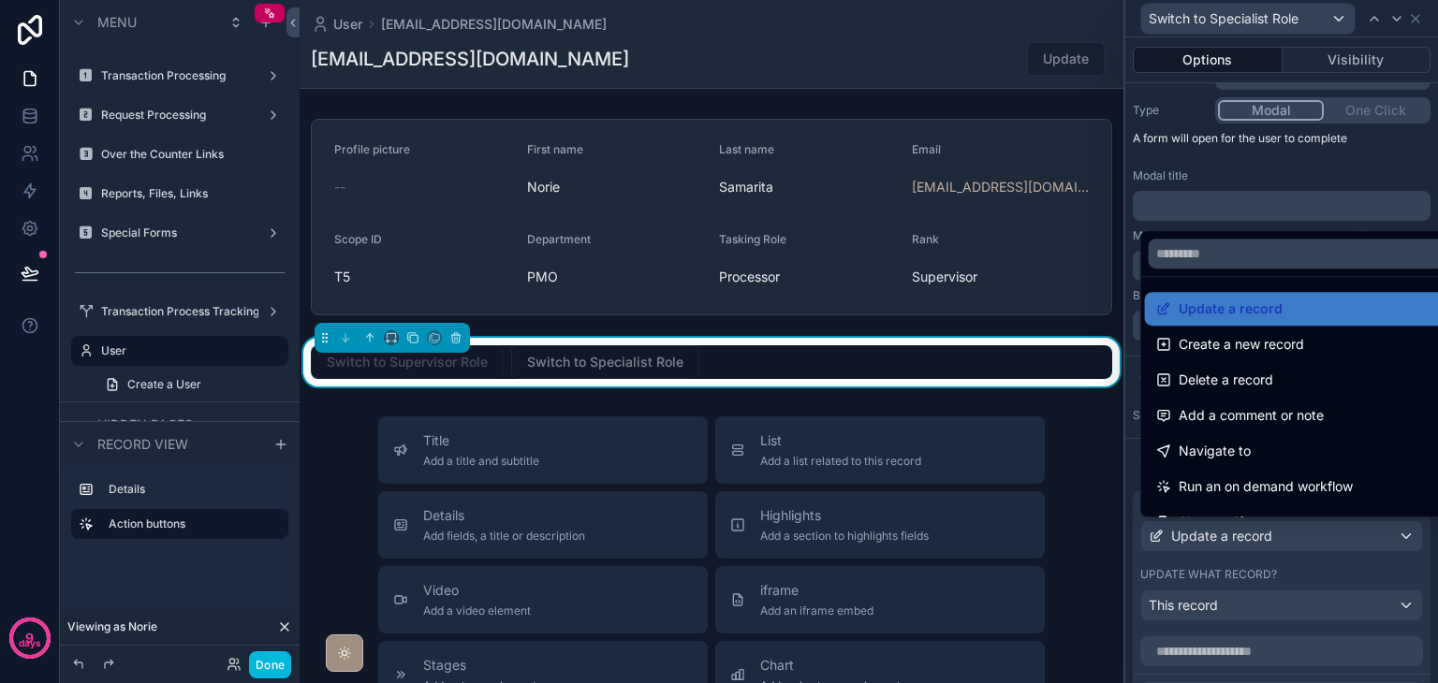
click at [1266, 528] on div at bounding box center [1281, 341] width 313 height 683
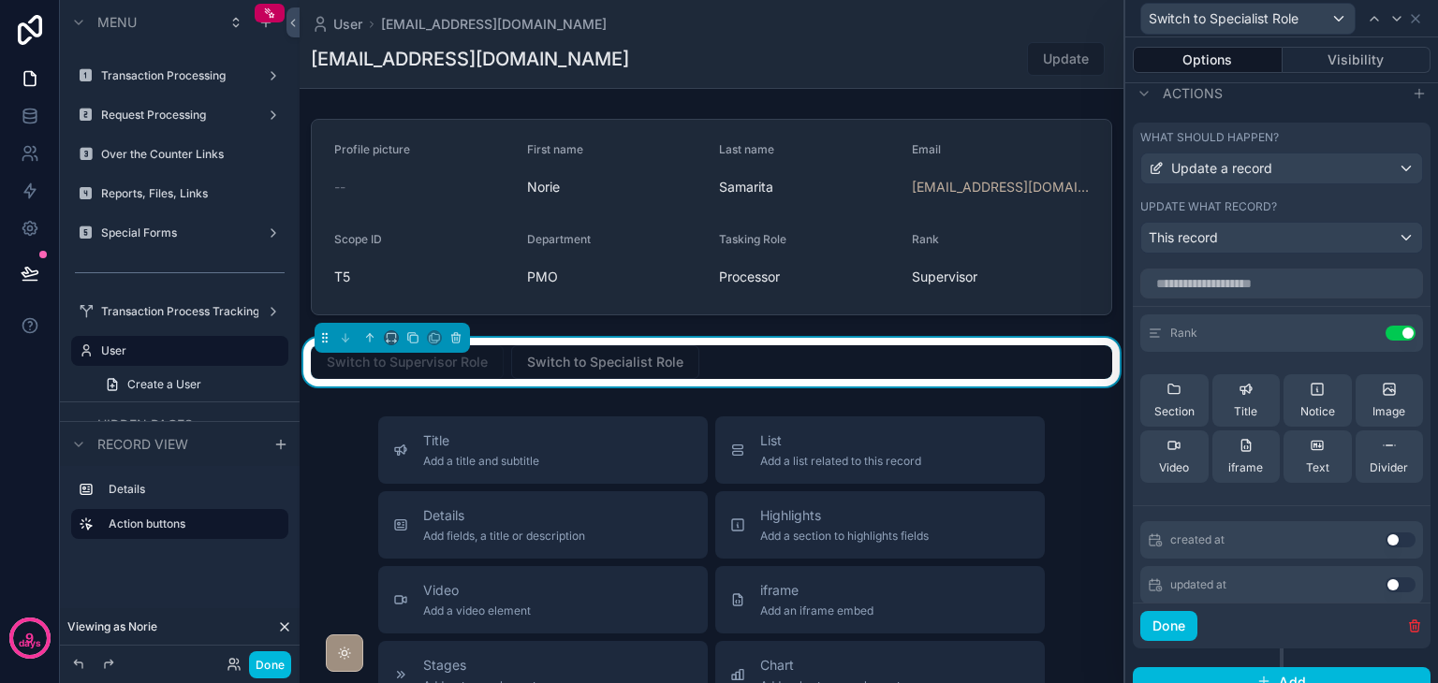
scroll to position [594, 0]
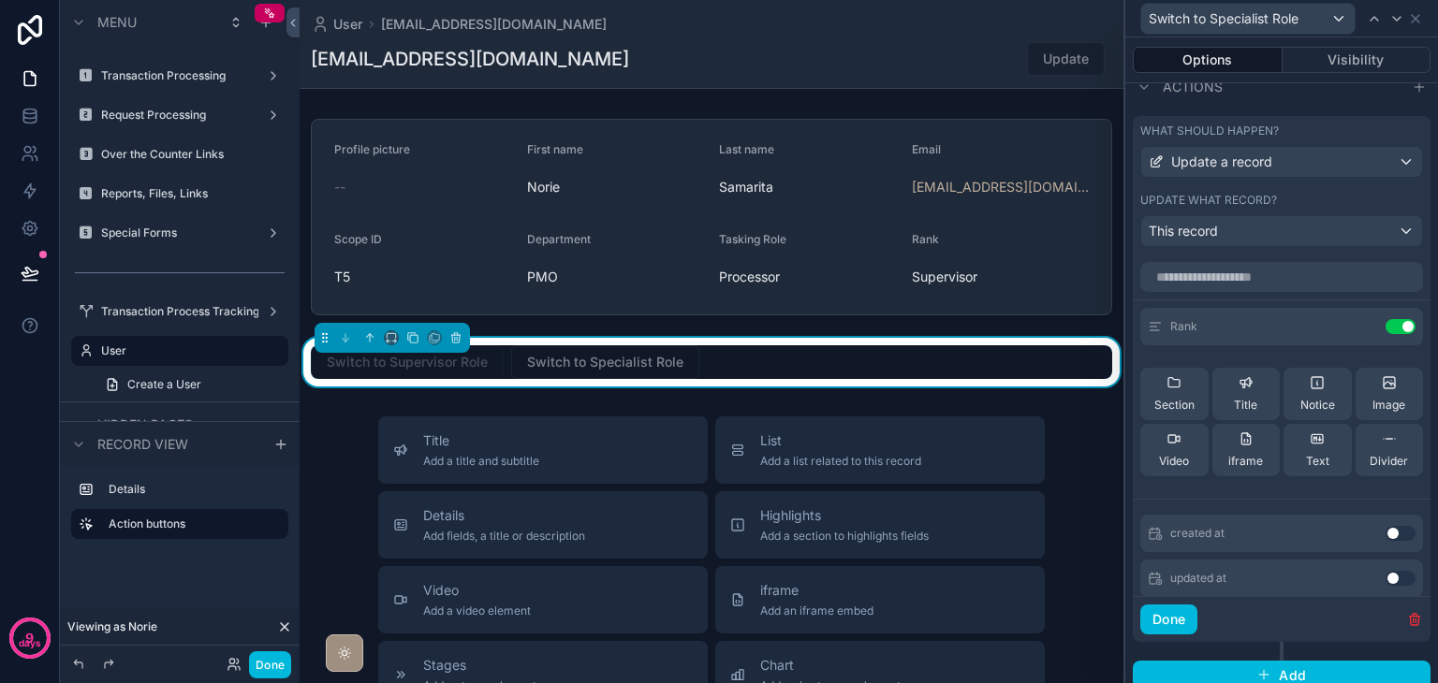
click at [0, 0] on icon at bounding box center [0, 0] width 0 height 0
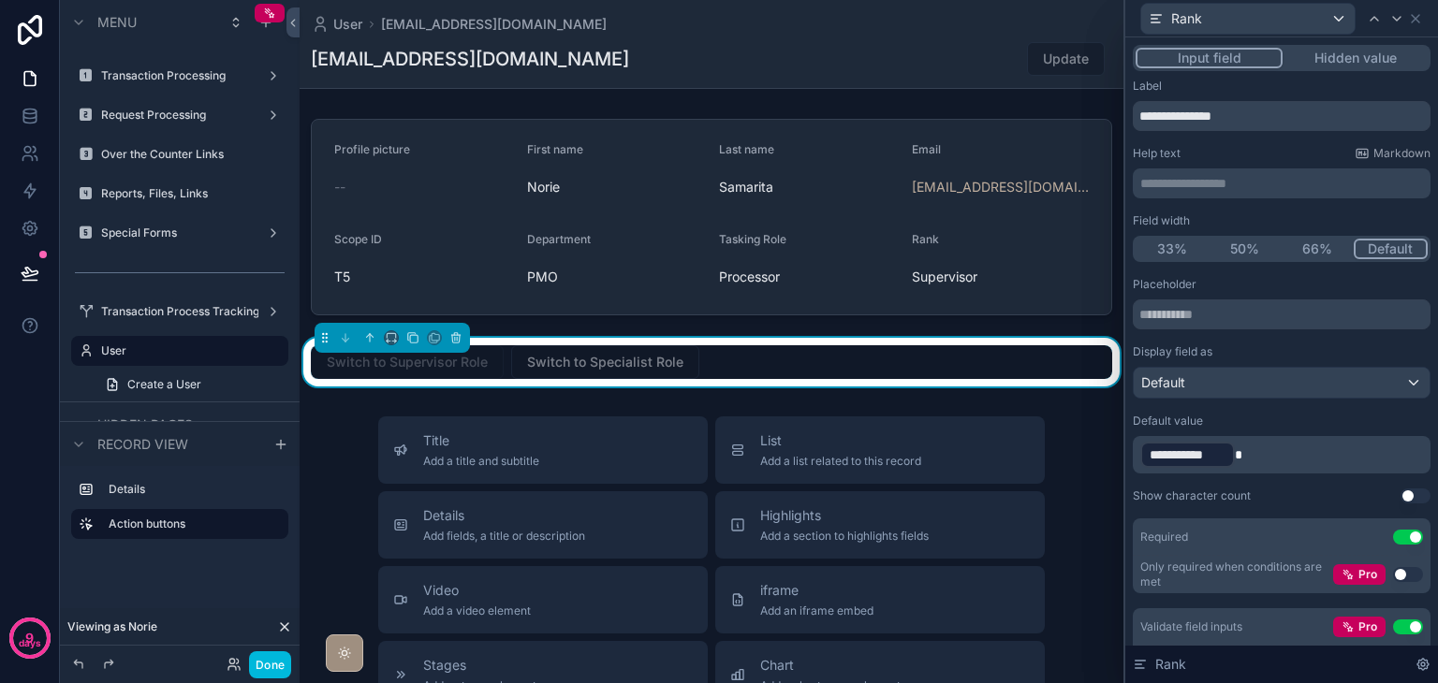
click at [1313, 66] on button "Hidden value" at bounding box center [1354, 58] width 145 height 21
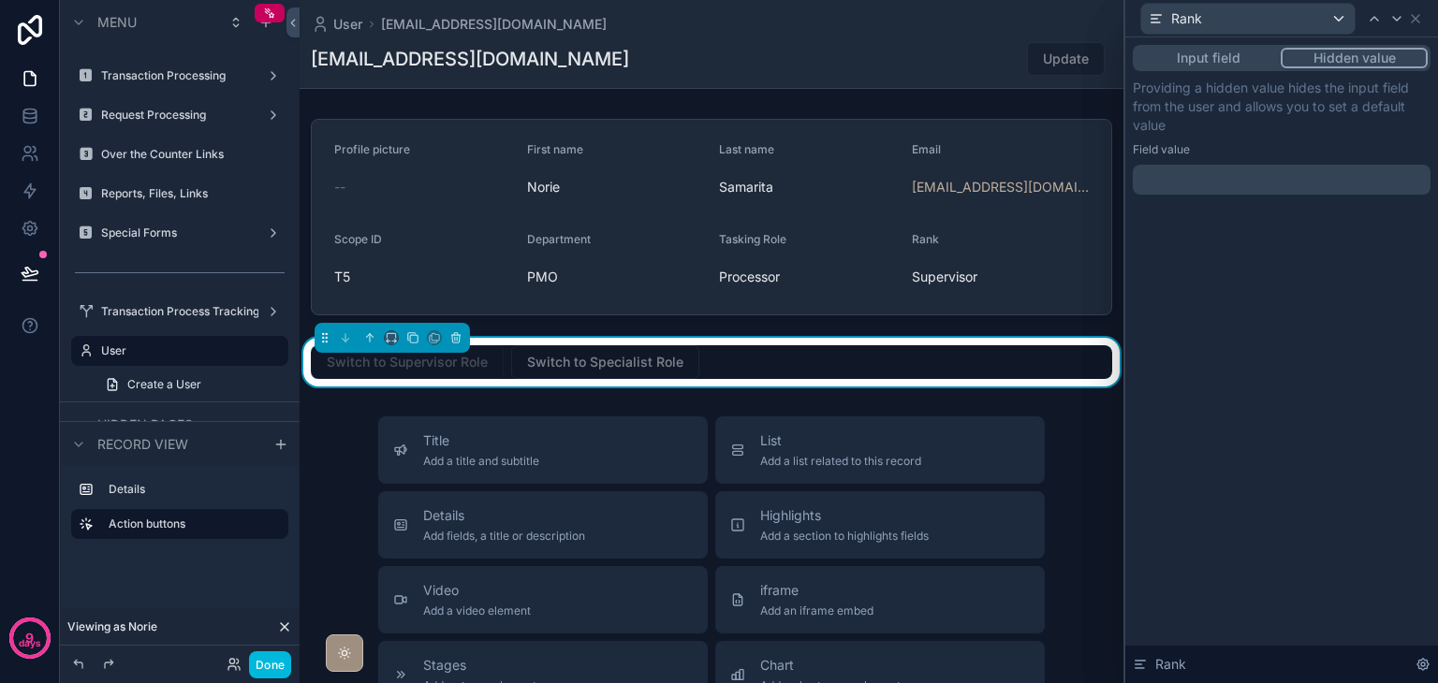
click at [1292, 195] on div "Input field Hidden value Providing a hidden value hides the input field from th…" at bounding box center [1281, 138] width 313 height 202
click at [1281, 186] on p "﻿" at bounding box center [1283, 179] width 286 height 19
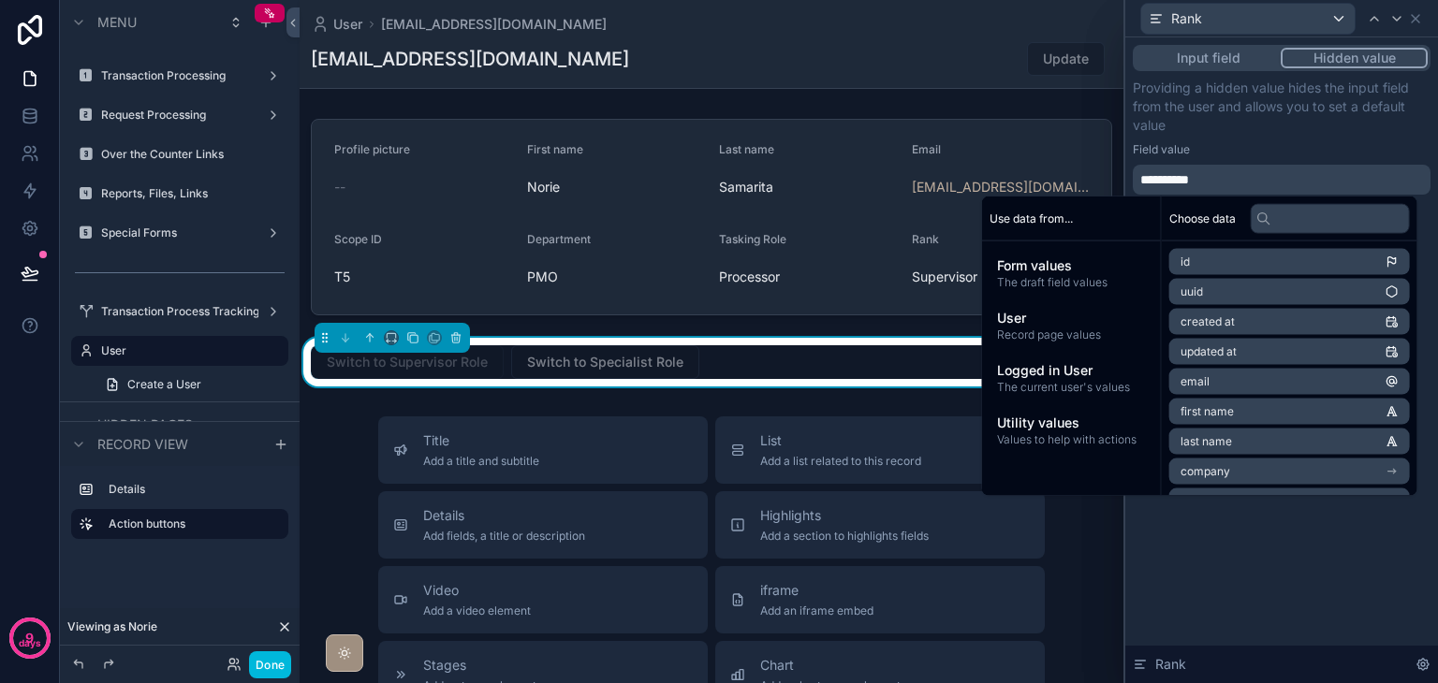
click at [1254, 144] on div "Field value" at bounding box center [1282, 149] width 298 height 15
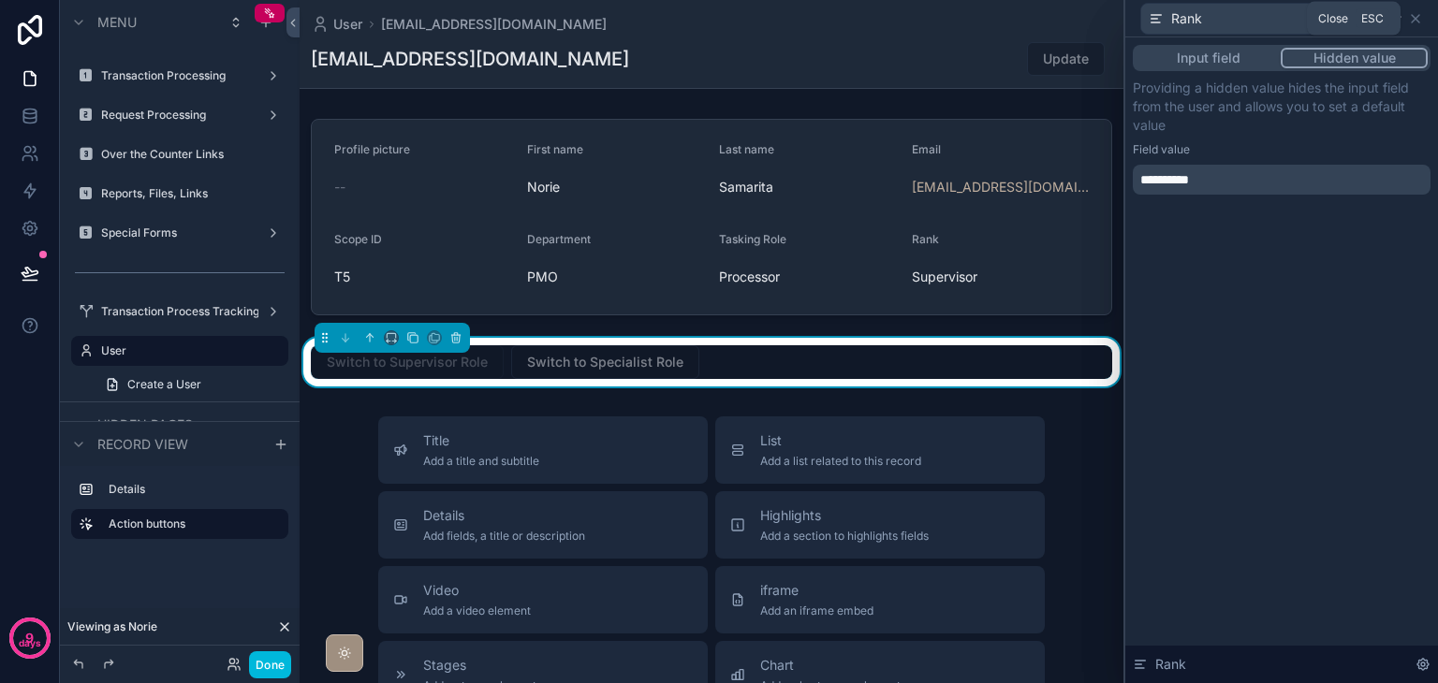
click at [1412, 23] on icon at bounding box center [1415, 18] width 15 height 15
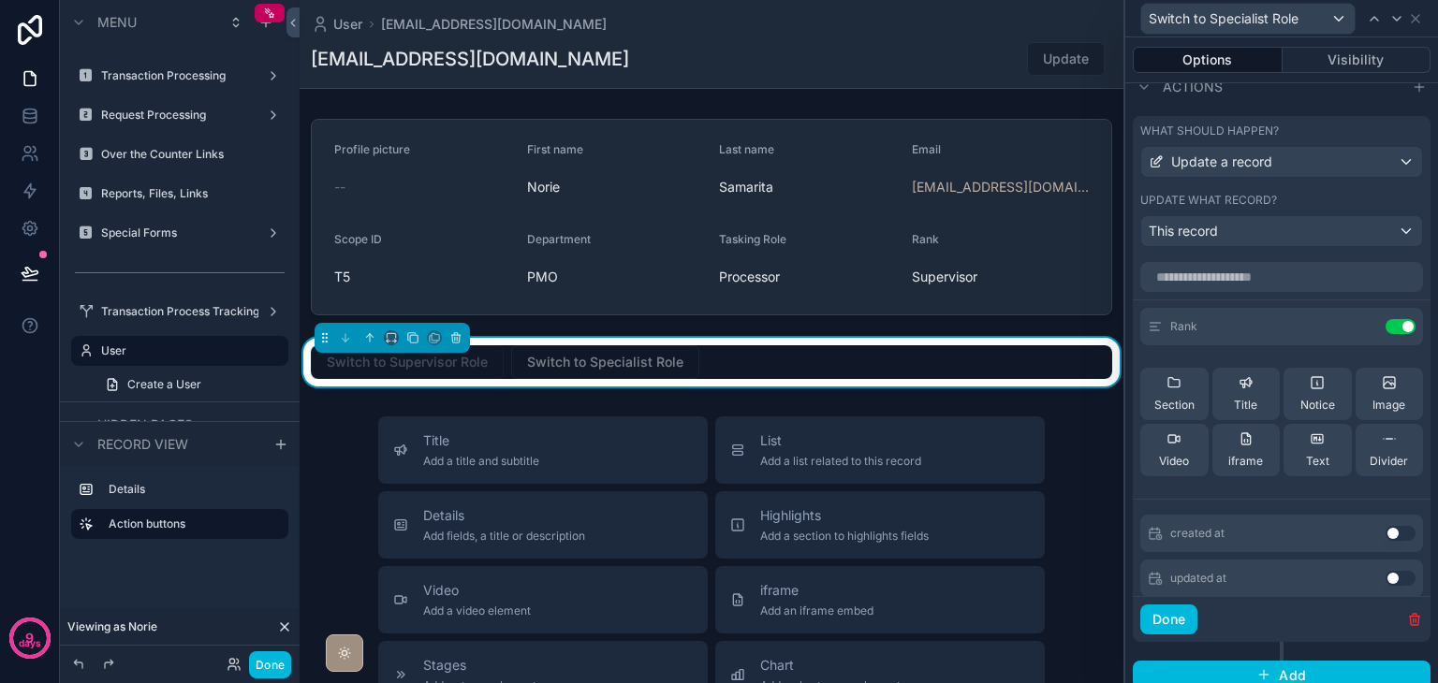
click at [268, 664] on button "Done" at bounding box center [270, 664] width 42 height 27
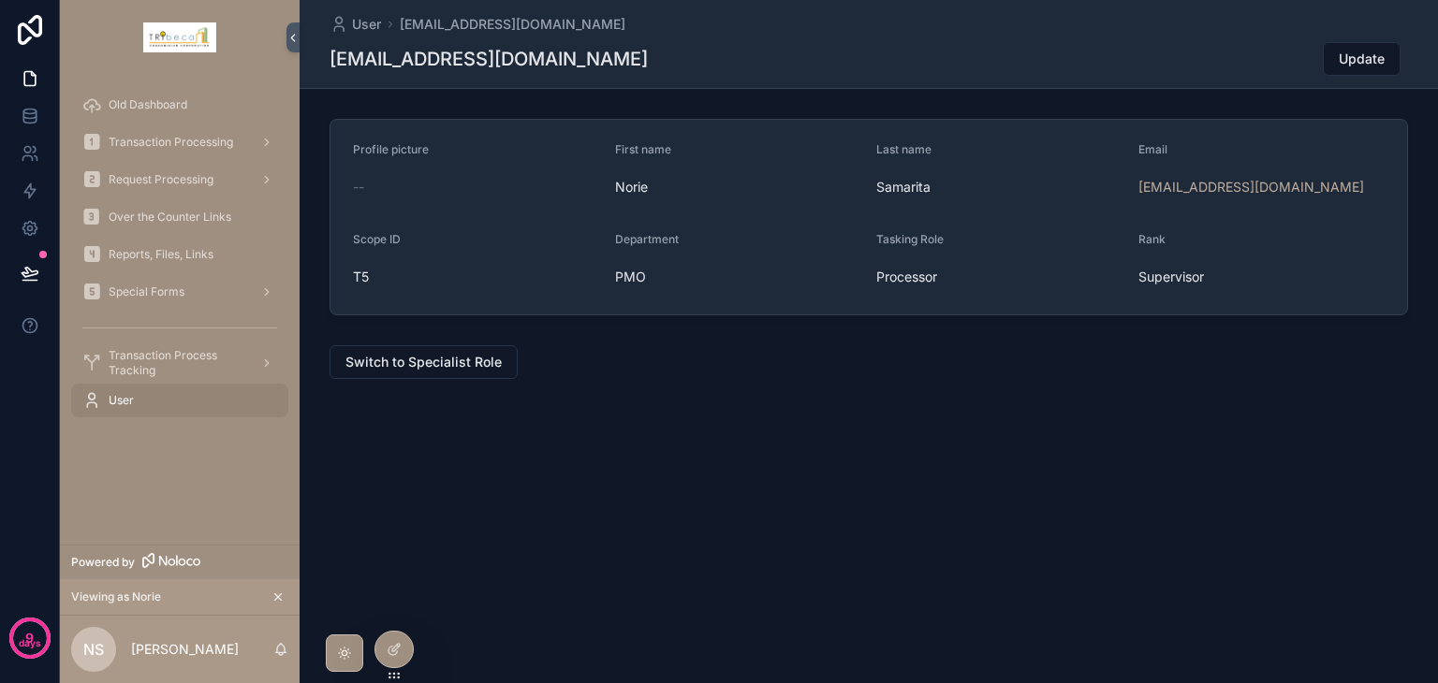
click at [385, 365] on span "Switch to Specialist Role" at bounding box center [423, 362] width 156 height 19
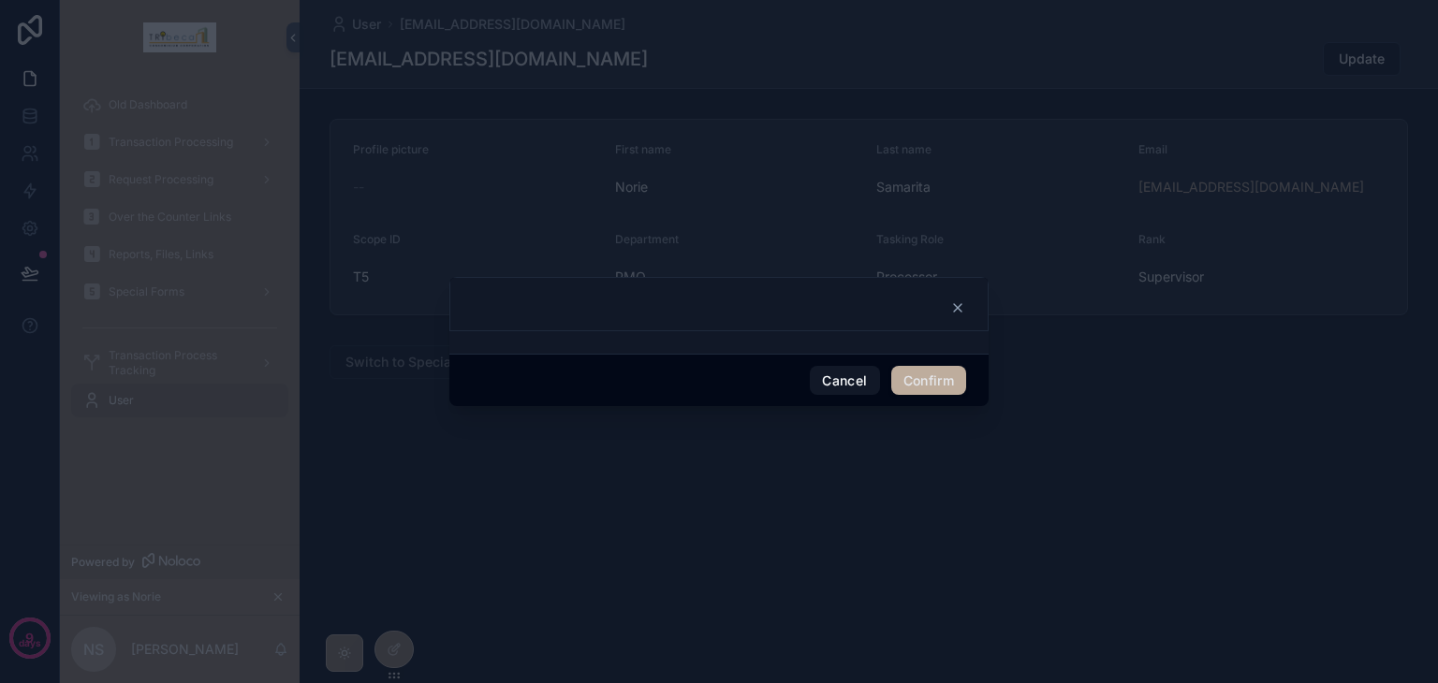
click at [898, 388] on button "Confirm" at bounding box center [928, 381] width 75 height 30
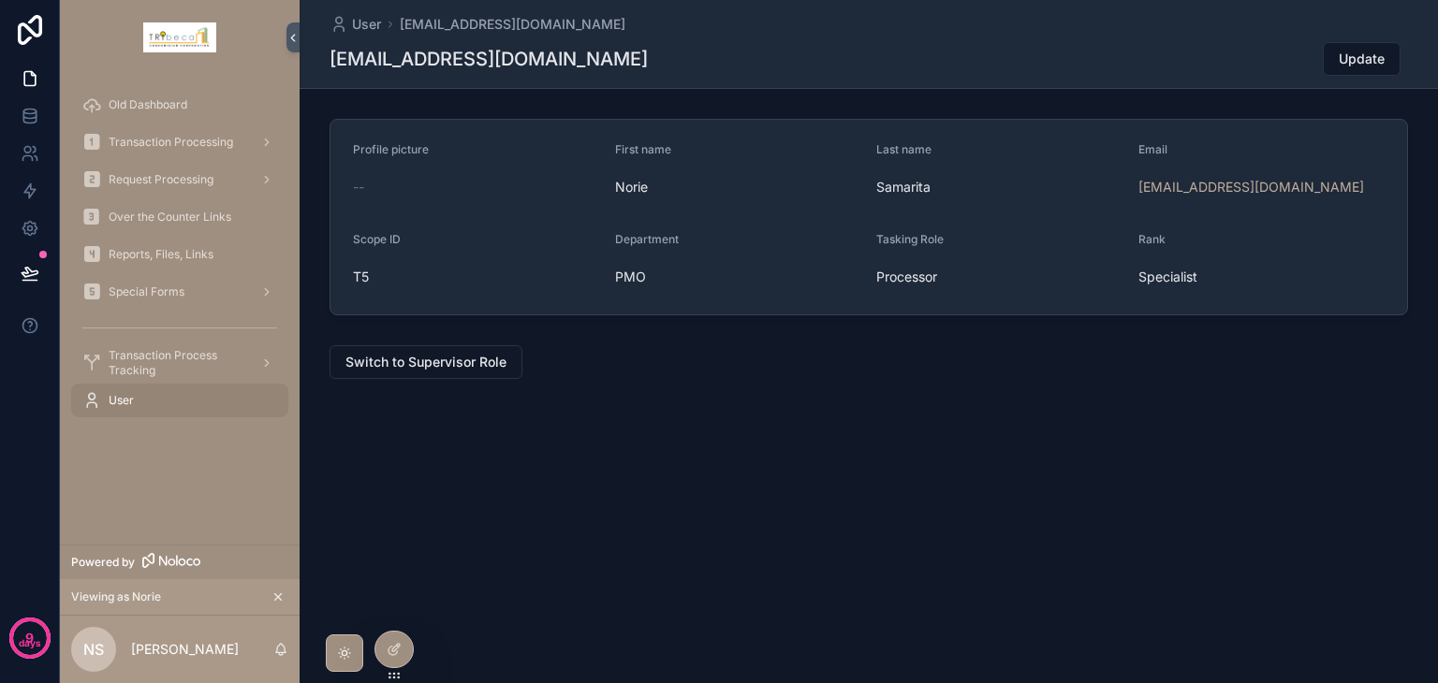
click at [395, 657] on div at bounding box center [393, 650] width 37 height 36
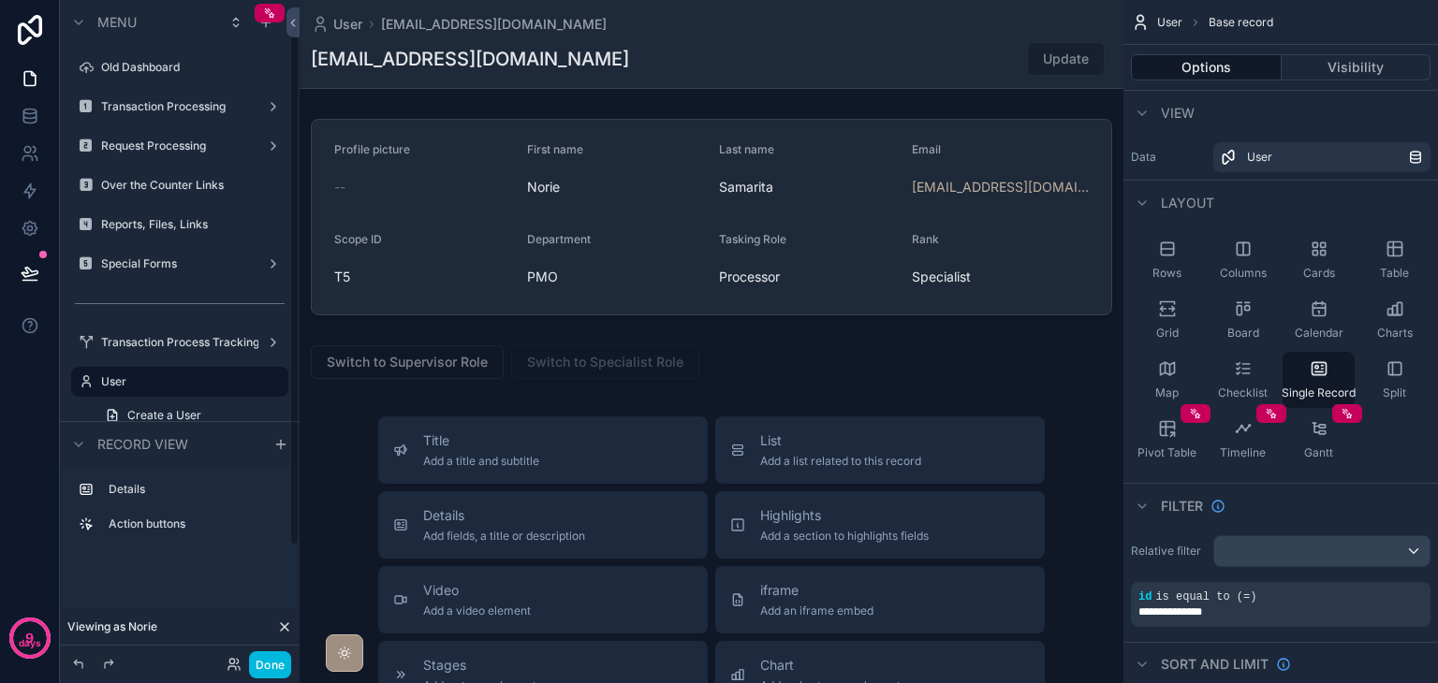
scroll to position [31, 0]
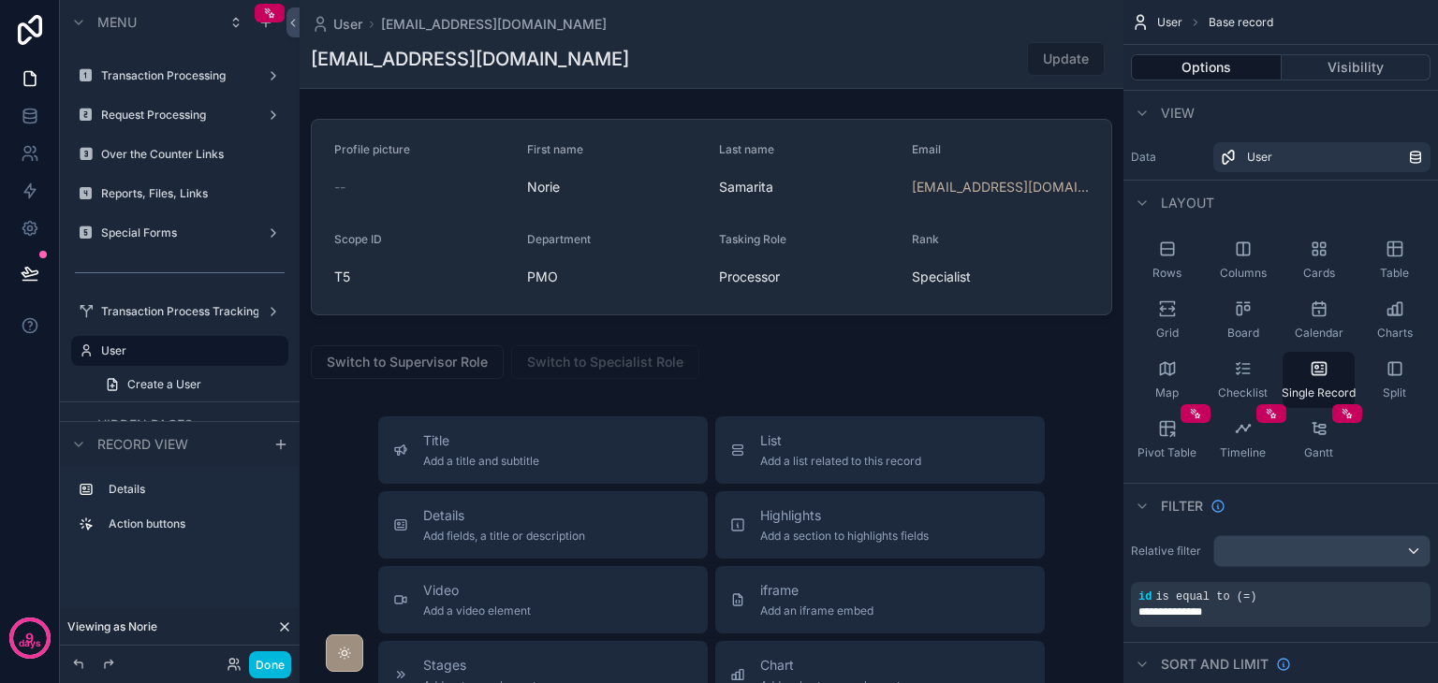
click at [718, 368] on div "scrollable content" at bounding box center [712, 616] width 824 height 1233
click at [891, 365] on div "scrollable content" at bounding box center [712, 362] width 824 height 49
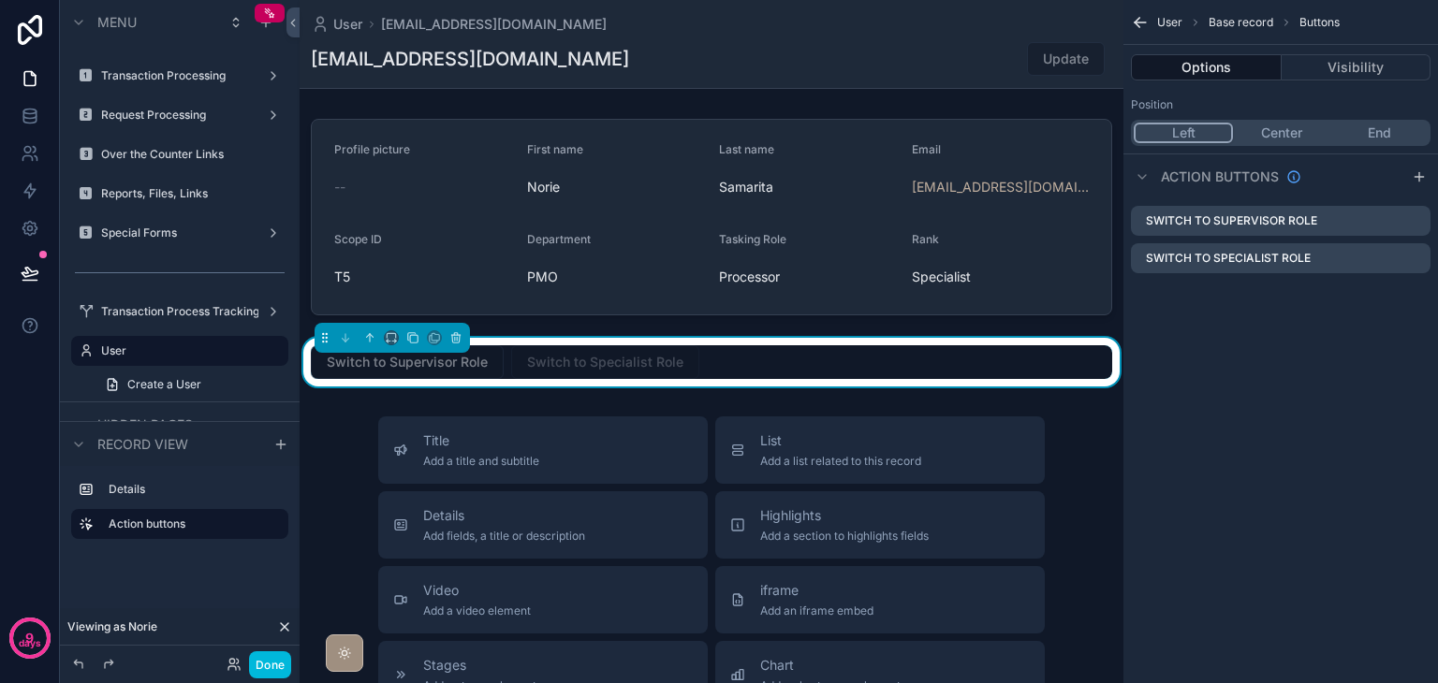
click at [0, 0] on icon "scrollable content" at bounding box center [0, 0] width 0 height 0
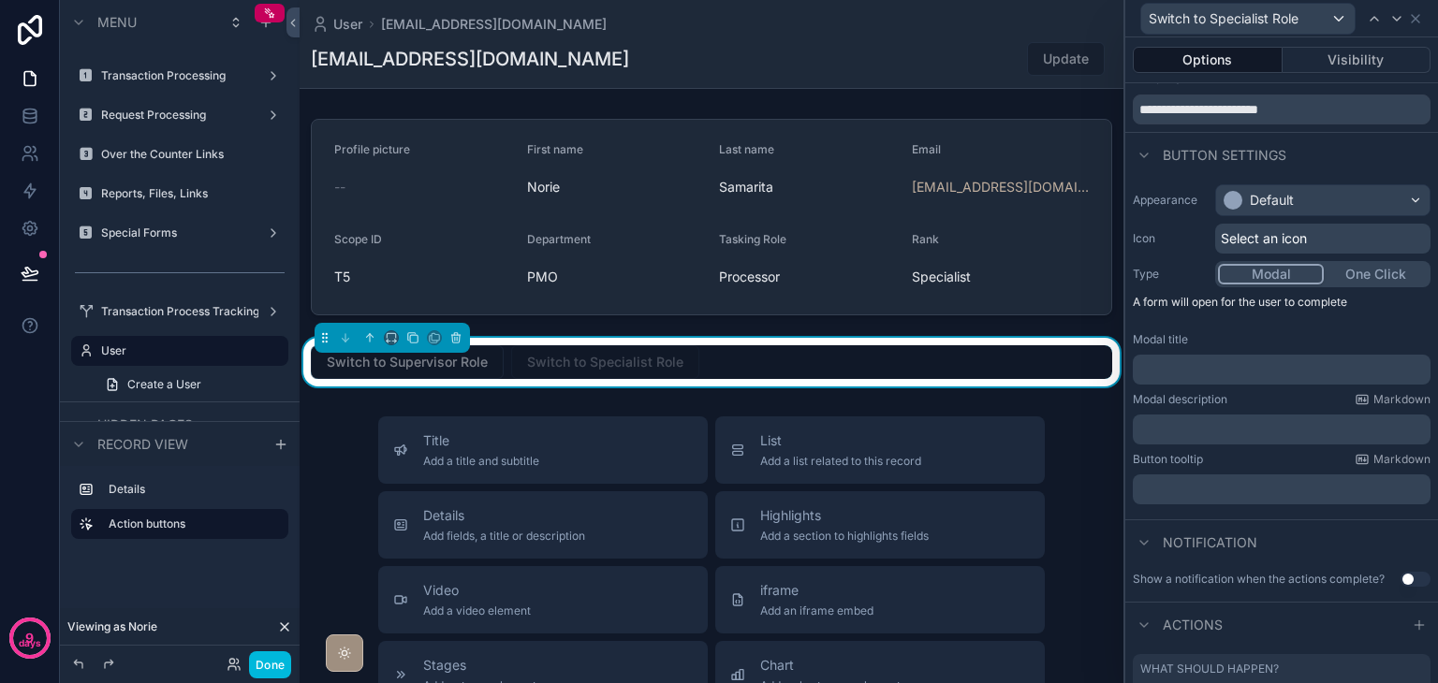
scroll to position [220, 0]
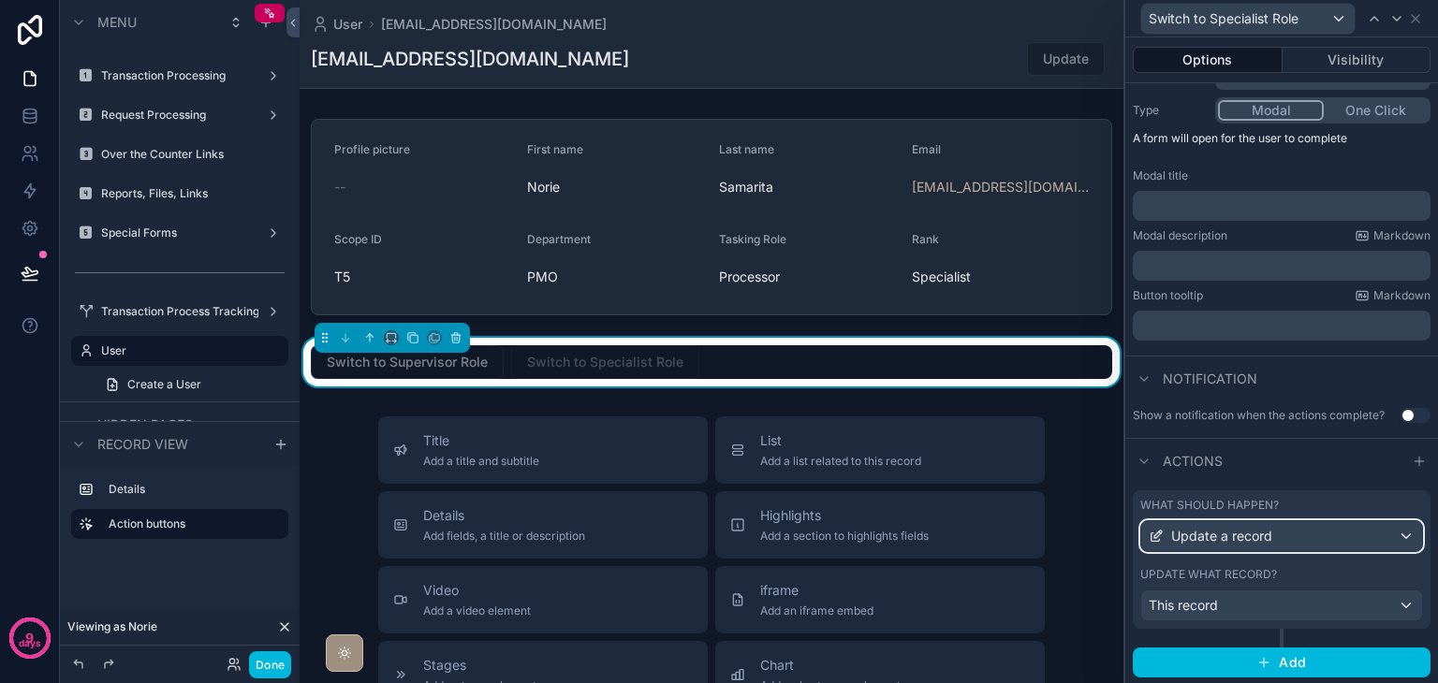
click at [1237, 534] on span "Update a record" at bounding box center [1221, 536] width 101 height 19
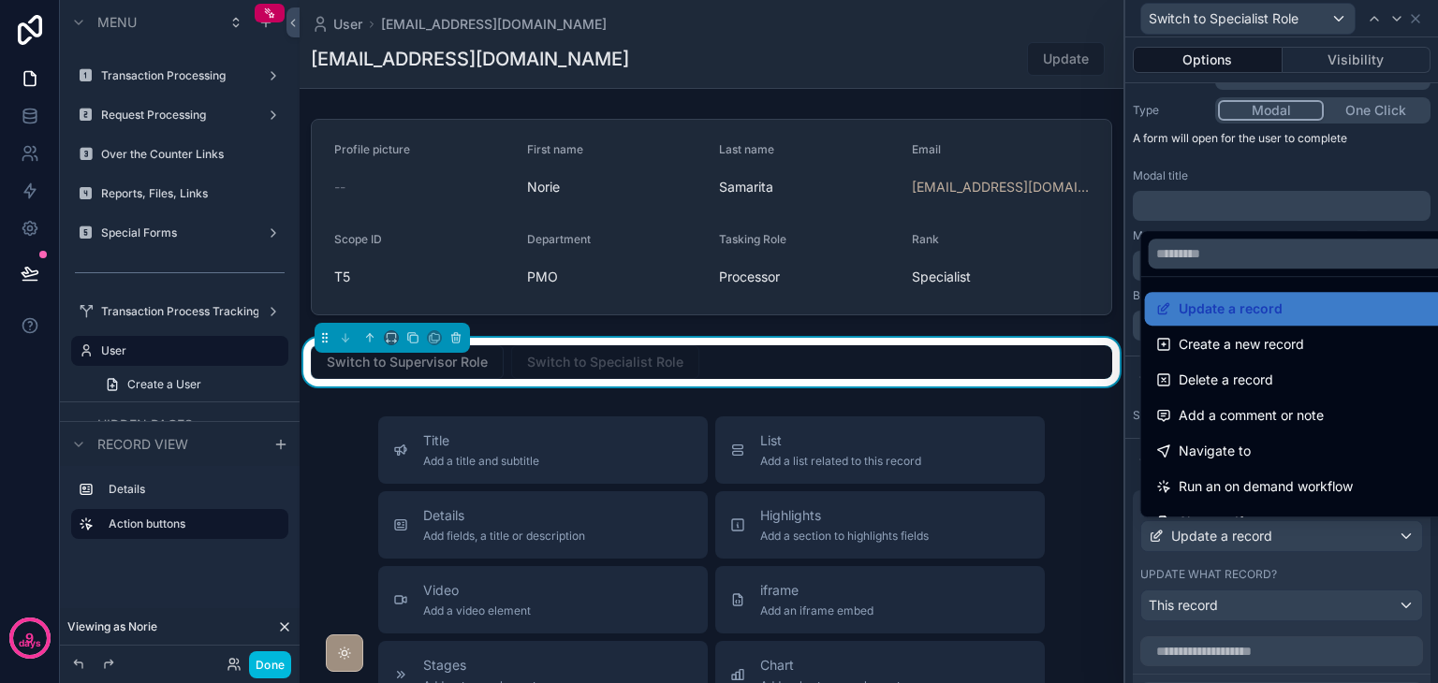
click at [1237, 534] on div at bounding box center [1281, 341] width 313 height 683
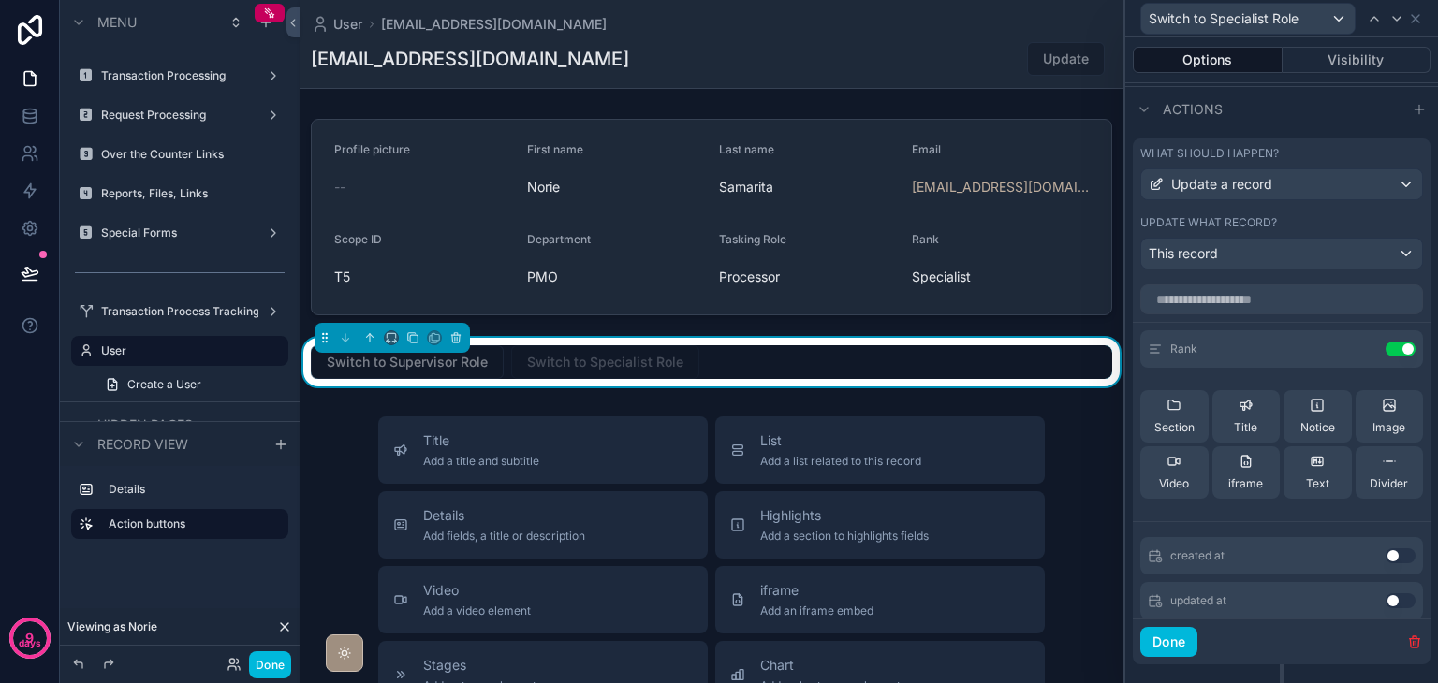
scroll to position [594, 0]
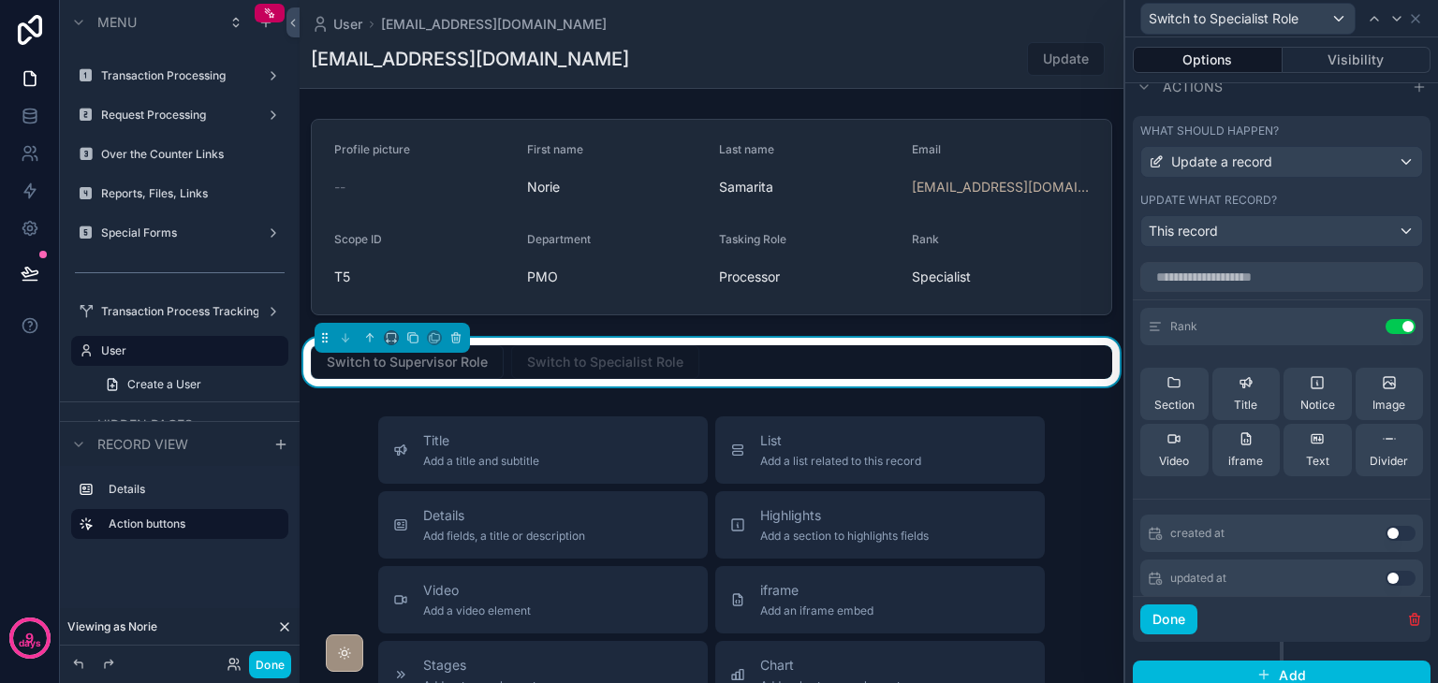
click at [0, 0] on icon at bounding box center [0, 0] width 0 height 0
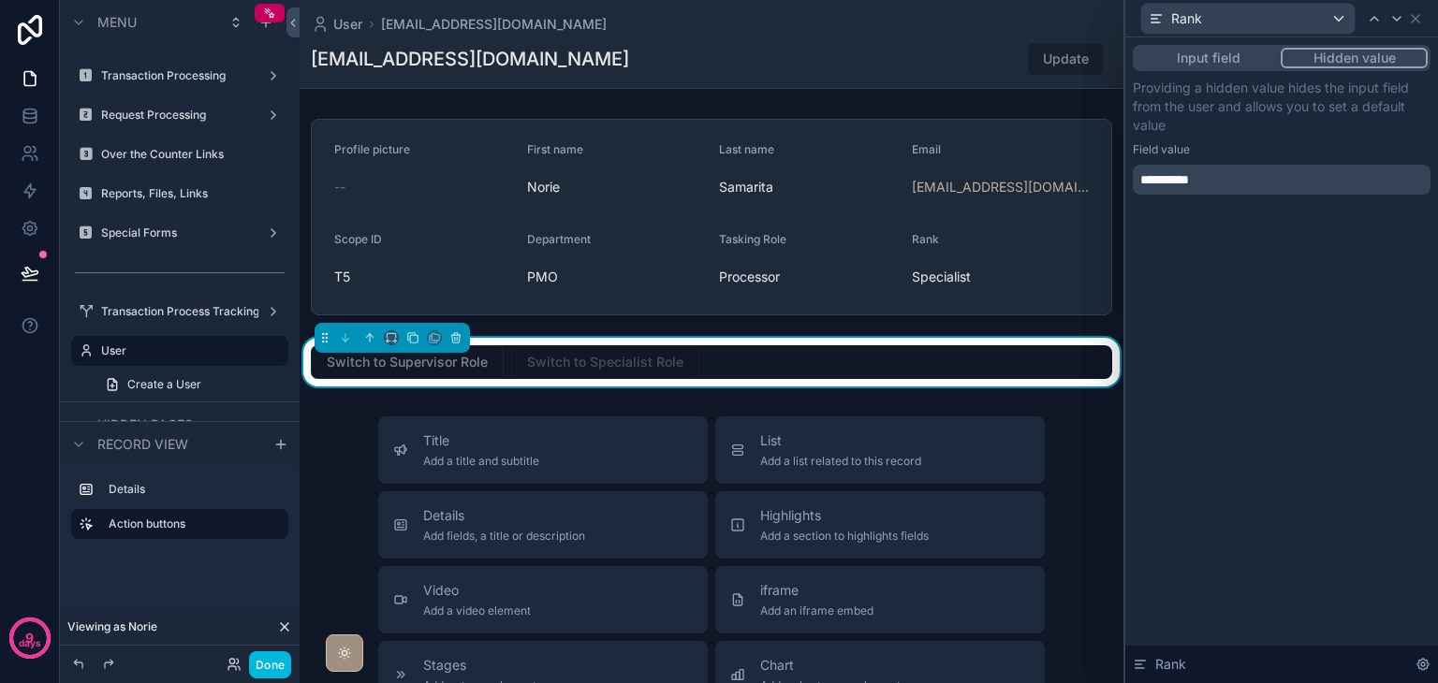
click at [1212, 60] on button "Input field" at bounding box center [1207, 58] width 145 height 21
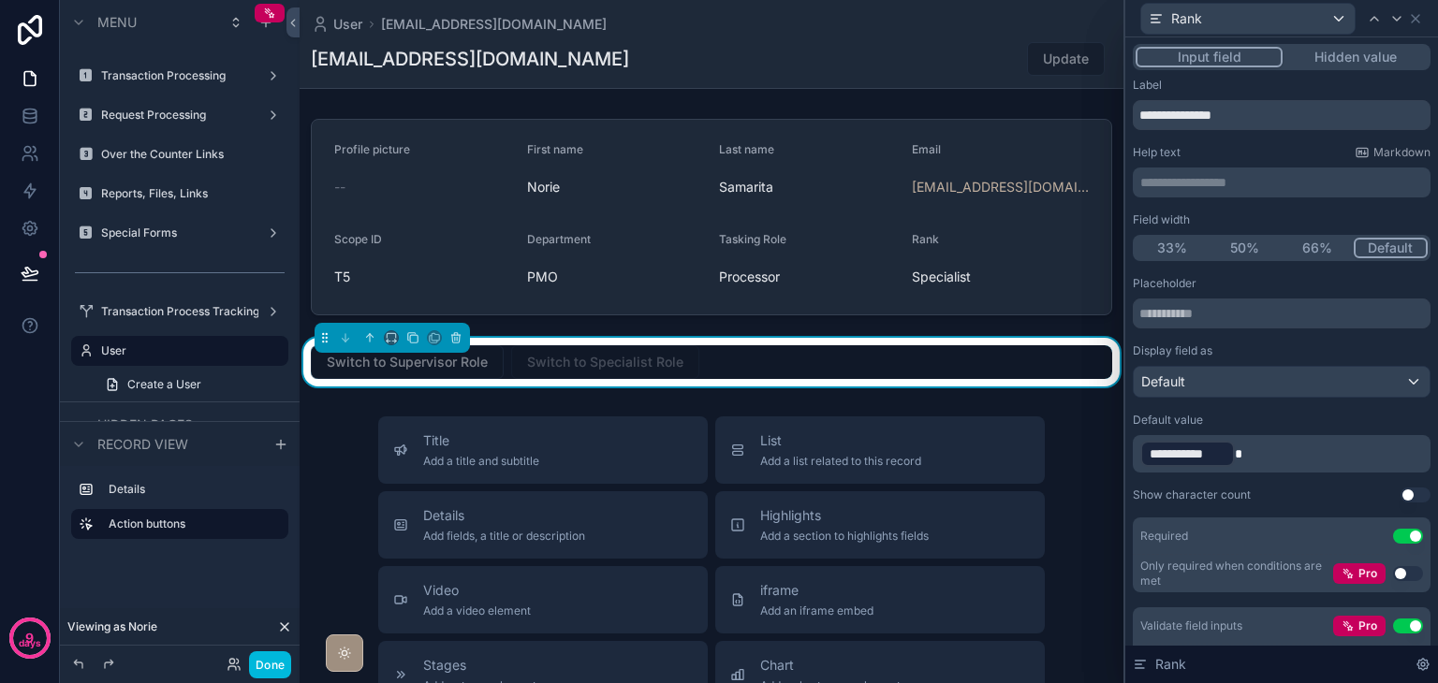
scroll to position [0, 0]
click at [1324, 59] on button "Hidden value" at bounding box center [1354, 58] width 145 height 21
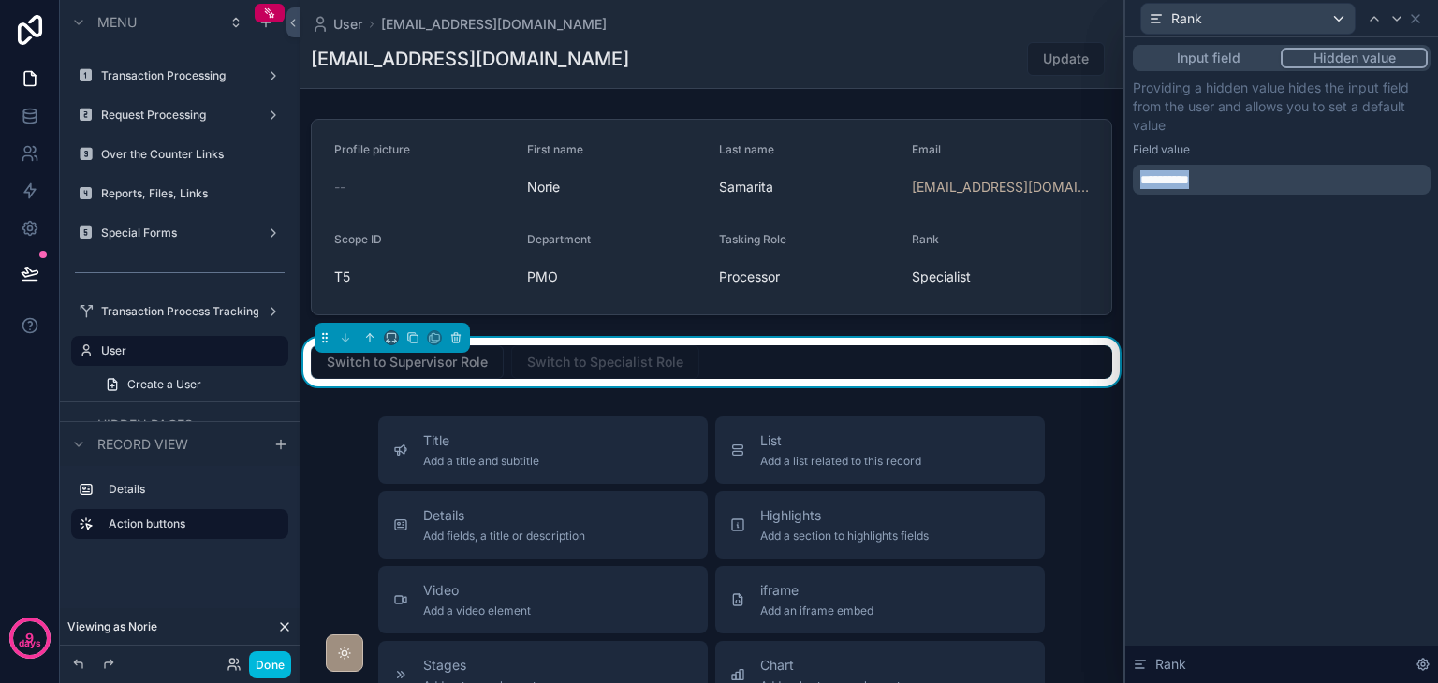
drag, startPoint x: 1269, startPoint y: 179, endPoint x: 1134, endPoint y: 183, distance: 134.8
click at [1134, 183] on div "**********" at bounding box center [1282, 180] width 298 height 30
click at [1243, 286] on div "Input field Hidden value Providing a hidden value hides the input field from th…" at bounding box center [1281, 360] width 313 height 646
click at [1171, 69] on div "Input field Hidden value" at bounding box center [1282, 58] width 298 height 26
click at [1171, 64] on button "Input field" at bounding box center [1207, 58] width 145 height 21
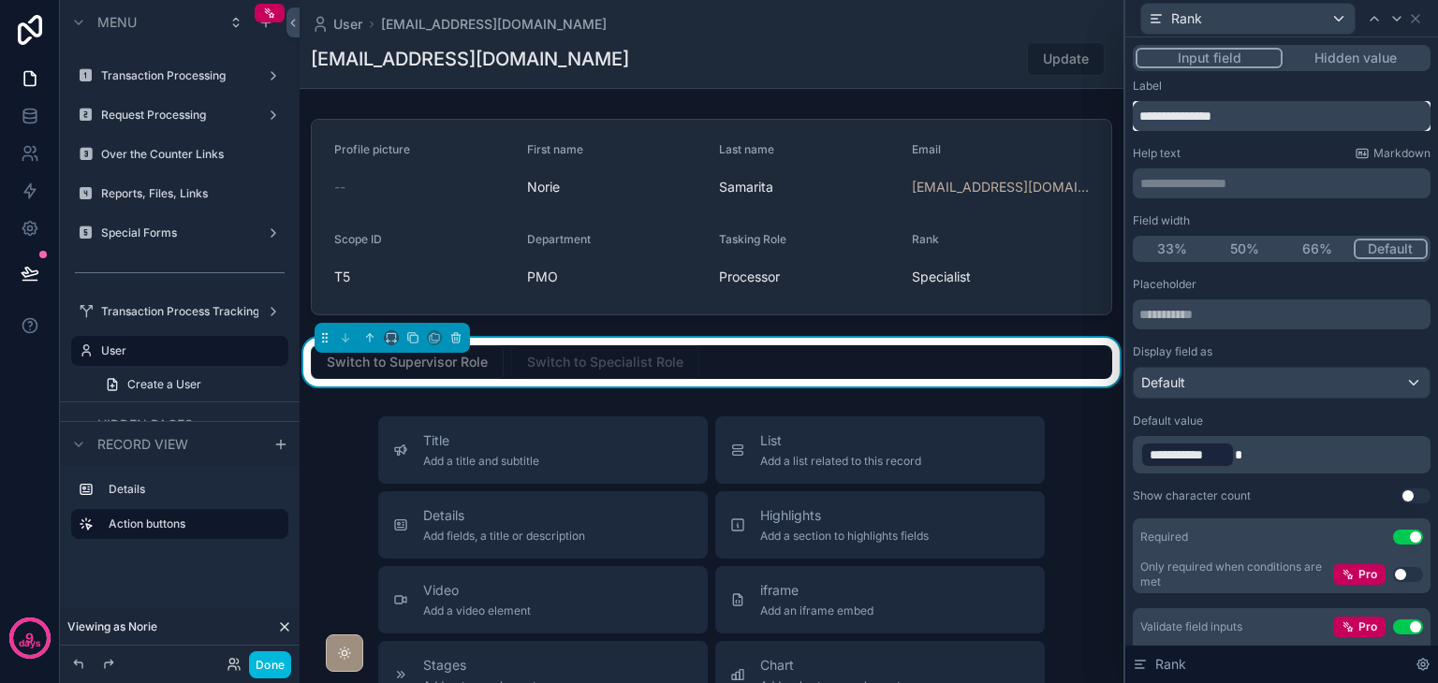
click at [1276, 124] on input "**********" at bounding box center [1282, 116] width 298 height 30
type input "**********"
click at [1415, 19] on icon at bounding box center [1414, 18] width 7 height 7
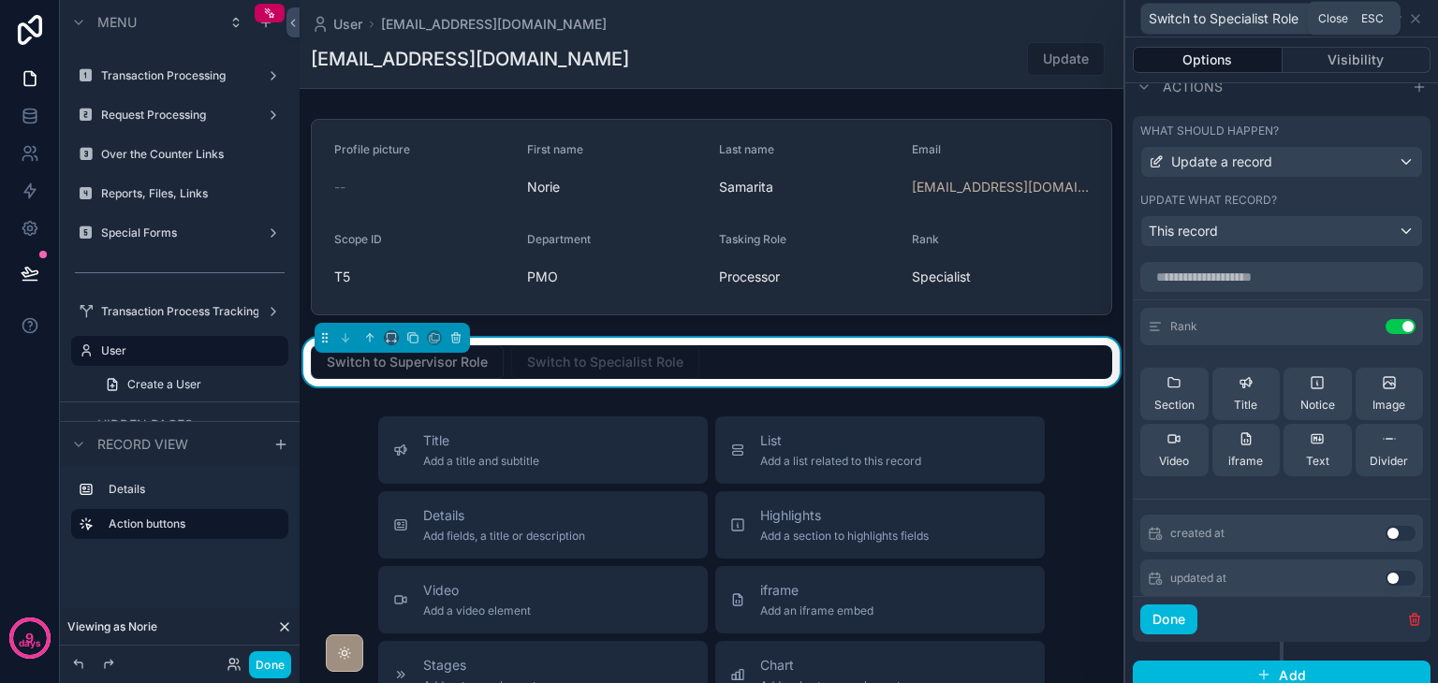
click at [1412, 16] on icon at bounding box center [1414, 18] width 7 height 7
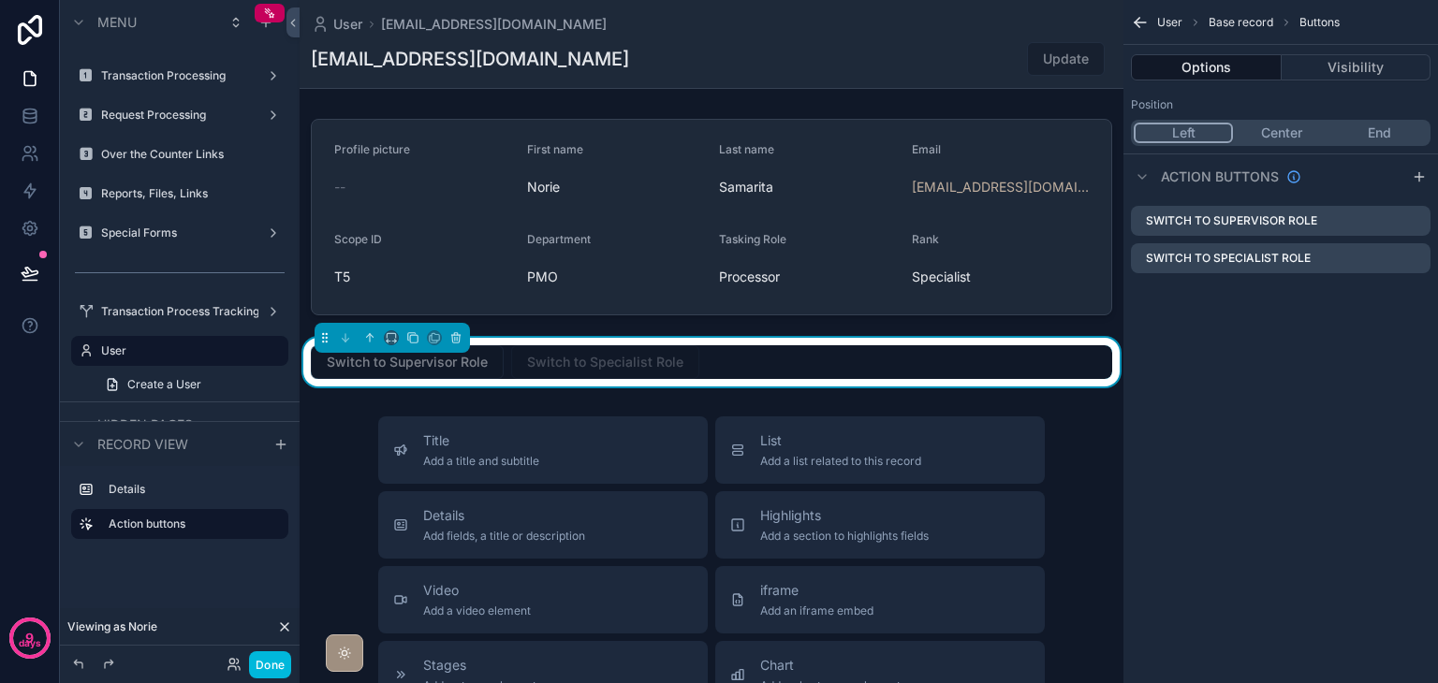
click at [0, 0] on icon "scrollable content" at bounding box center [0, 0] width 0 height 0
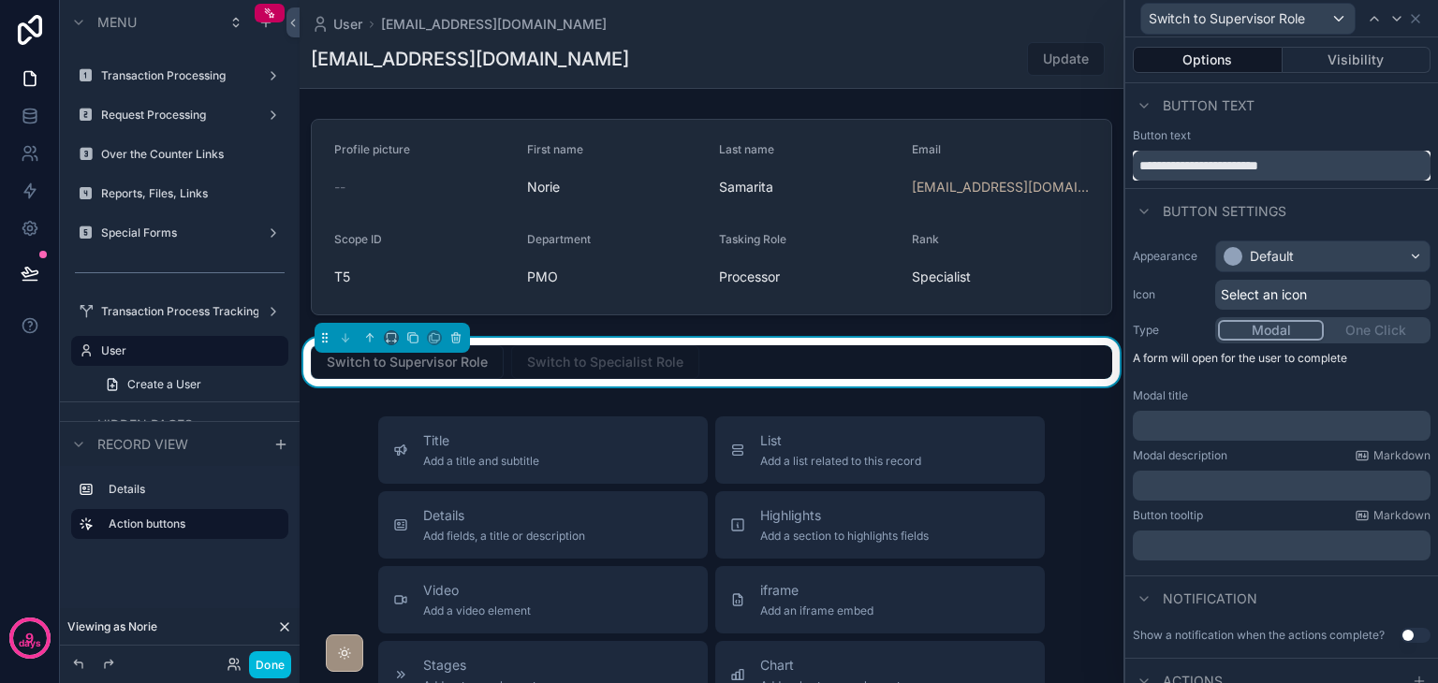
click at [1336, 166] on input "**********" at bounding box center [1282, 166] width 298 height 30
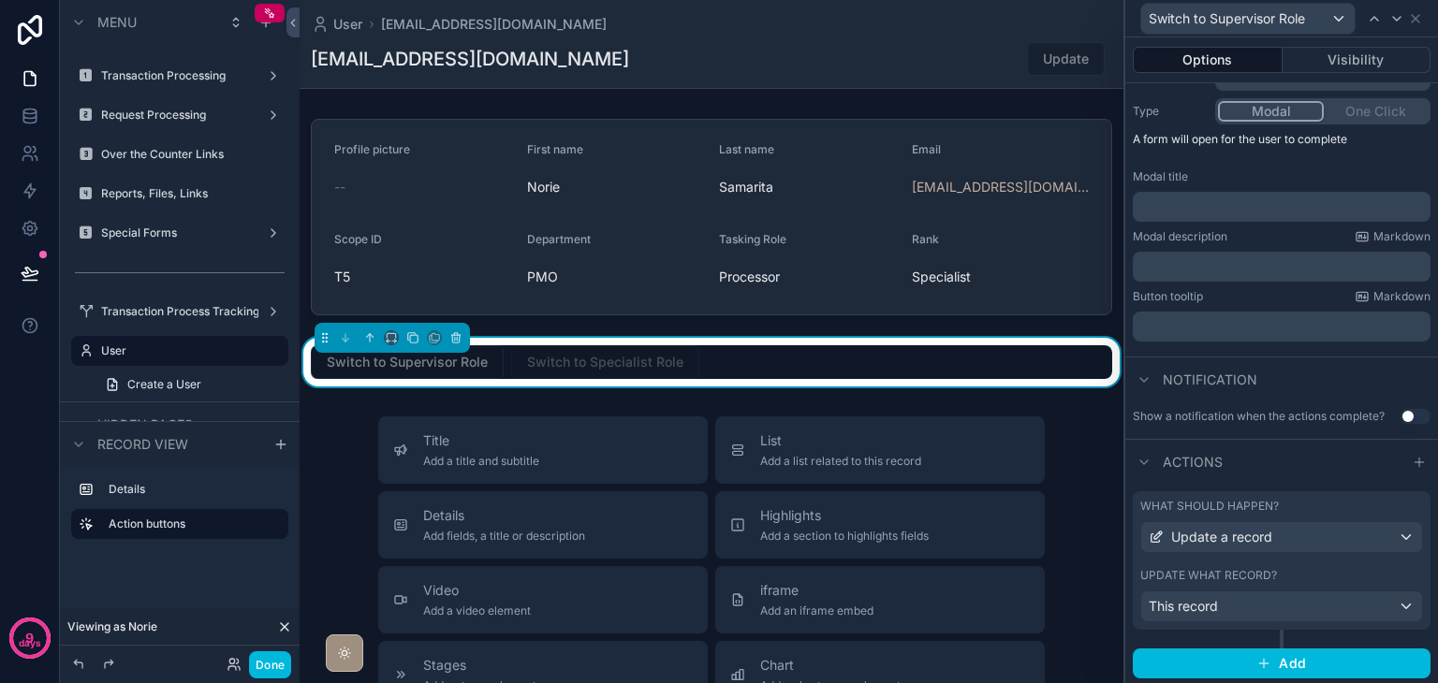
scroll to position [220, 0]
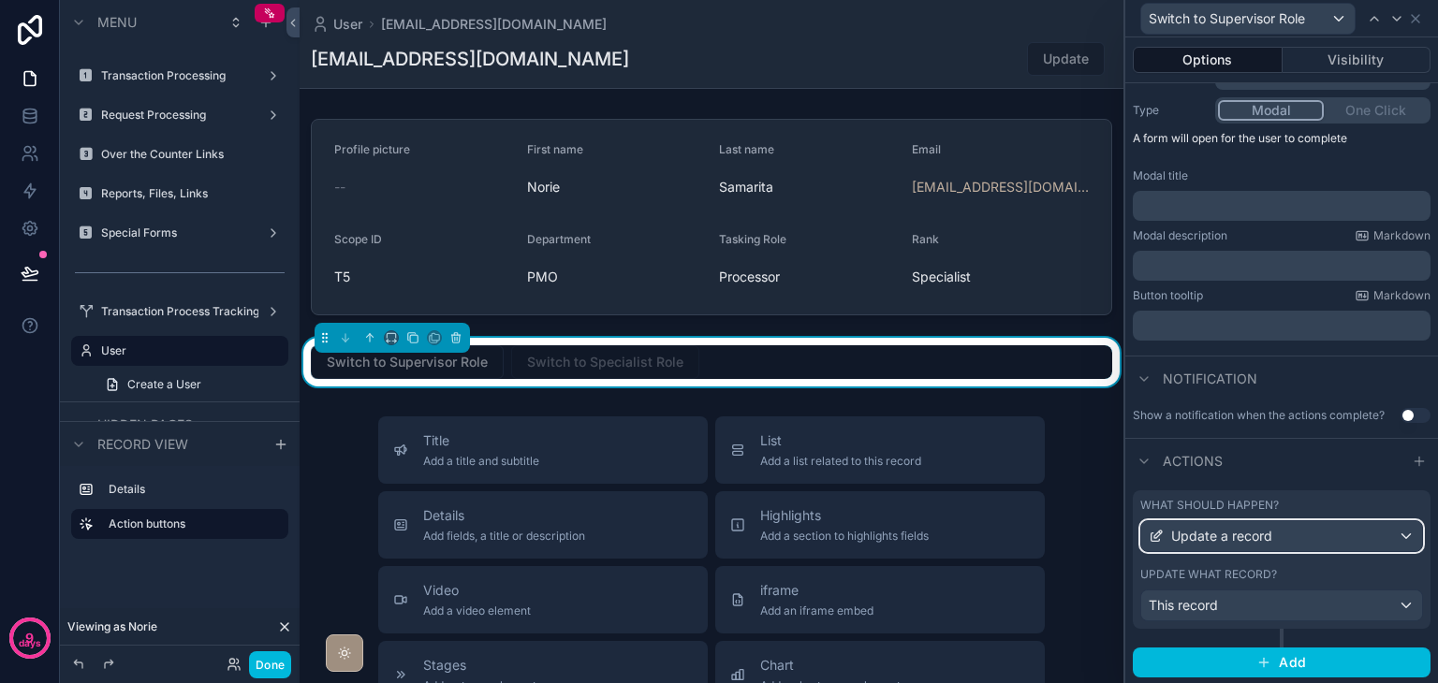
click at [1240, 531] on span "Update a record" at bounding box center [1221, 536] width 101 height 19
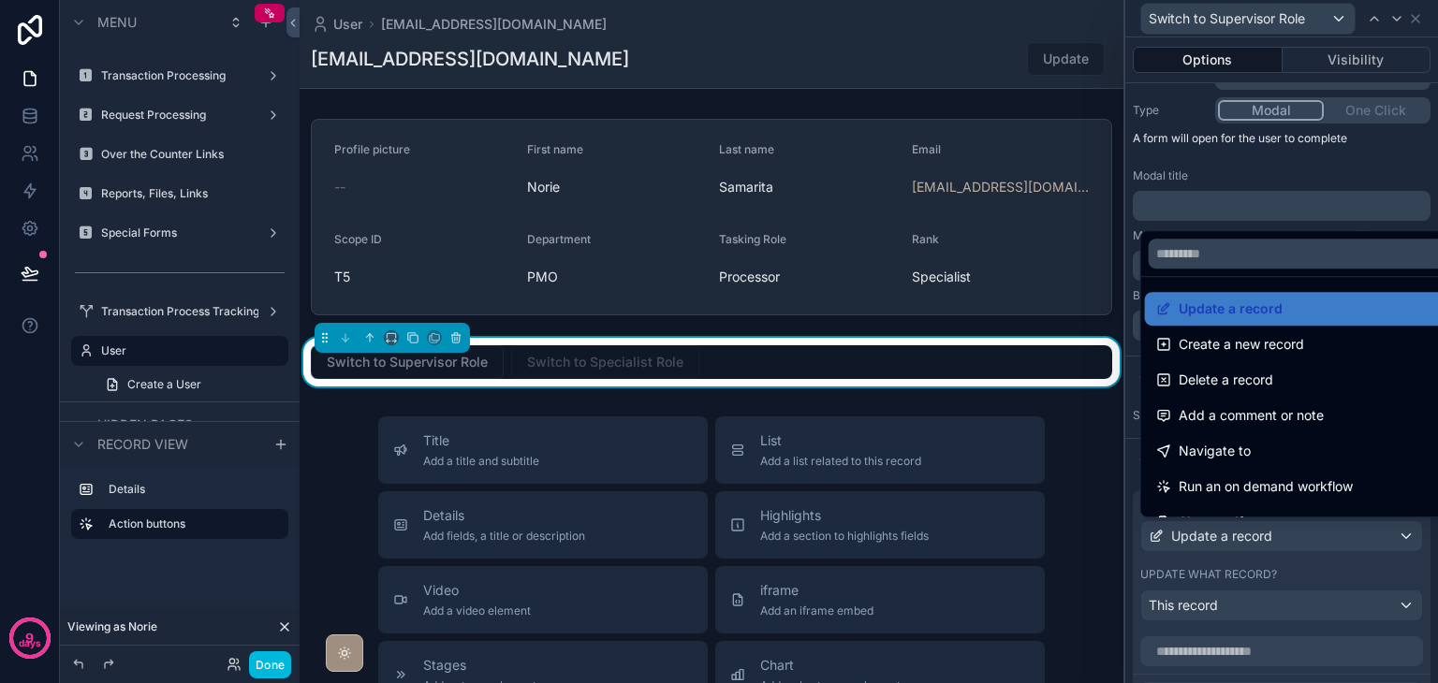
click at [1240, 531] on div at bounding box center [1281, 341] width 313 height 683
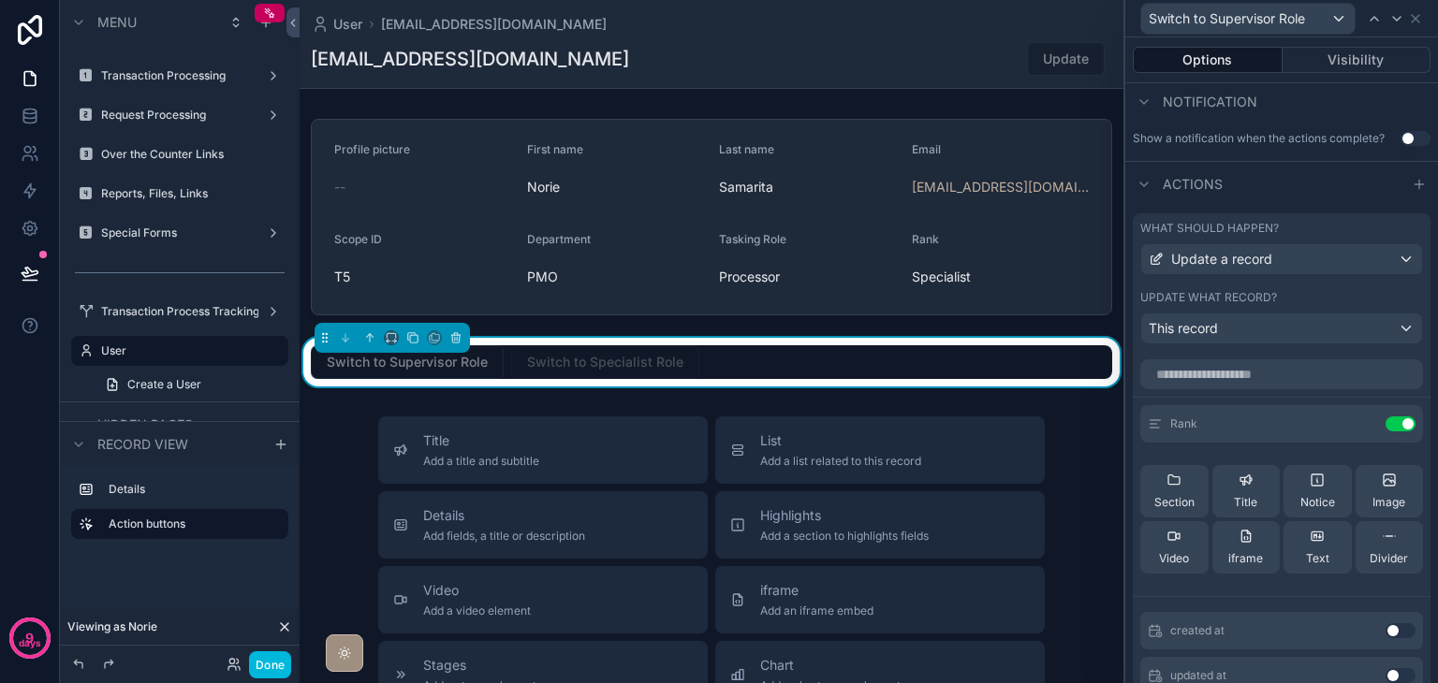
scroll to position [501, 0]
click at [0, 0] on icon at bounding box center [0, 0] width 0 height 0
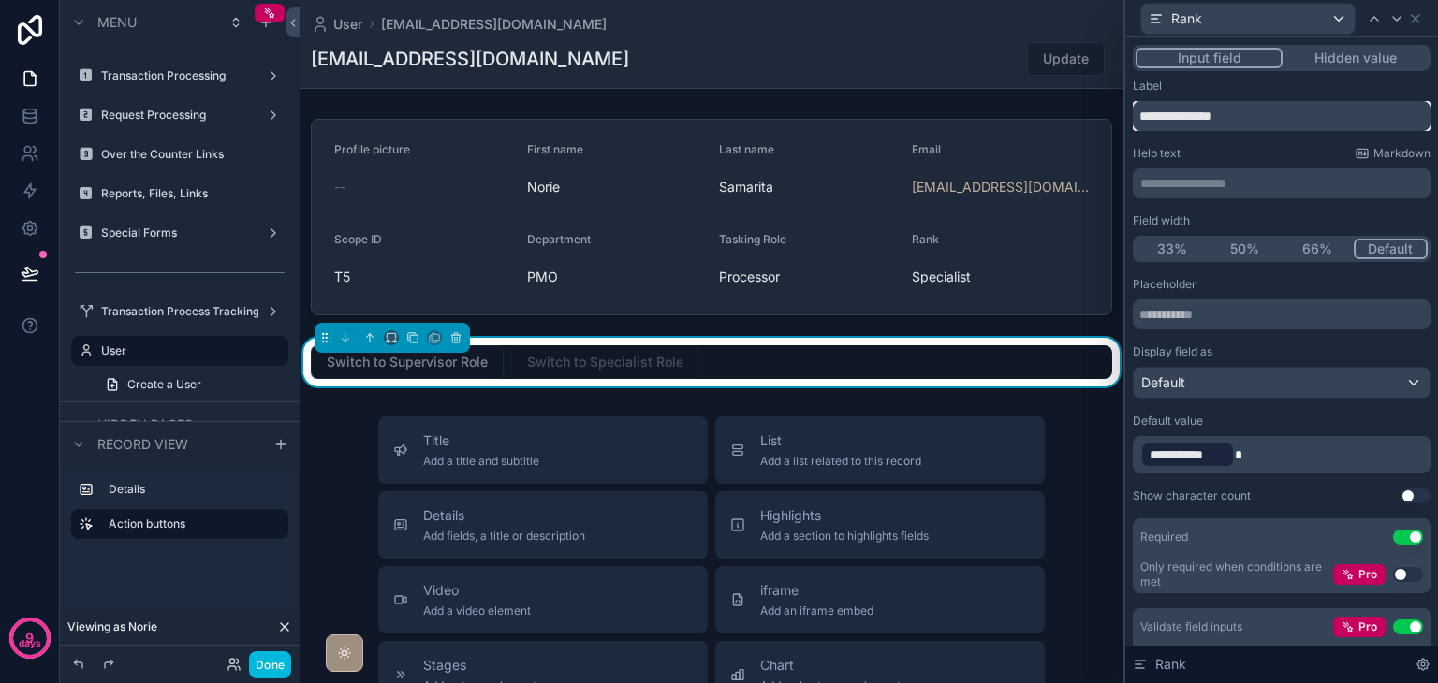
click at [1245, 109] on input "**********" at bounding box center [1282, 116] width 298 height 30
type input "**********"
click at [1413, 16] on icon at bounding box center [1414, 18] width 7 height 7
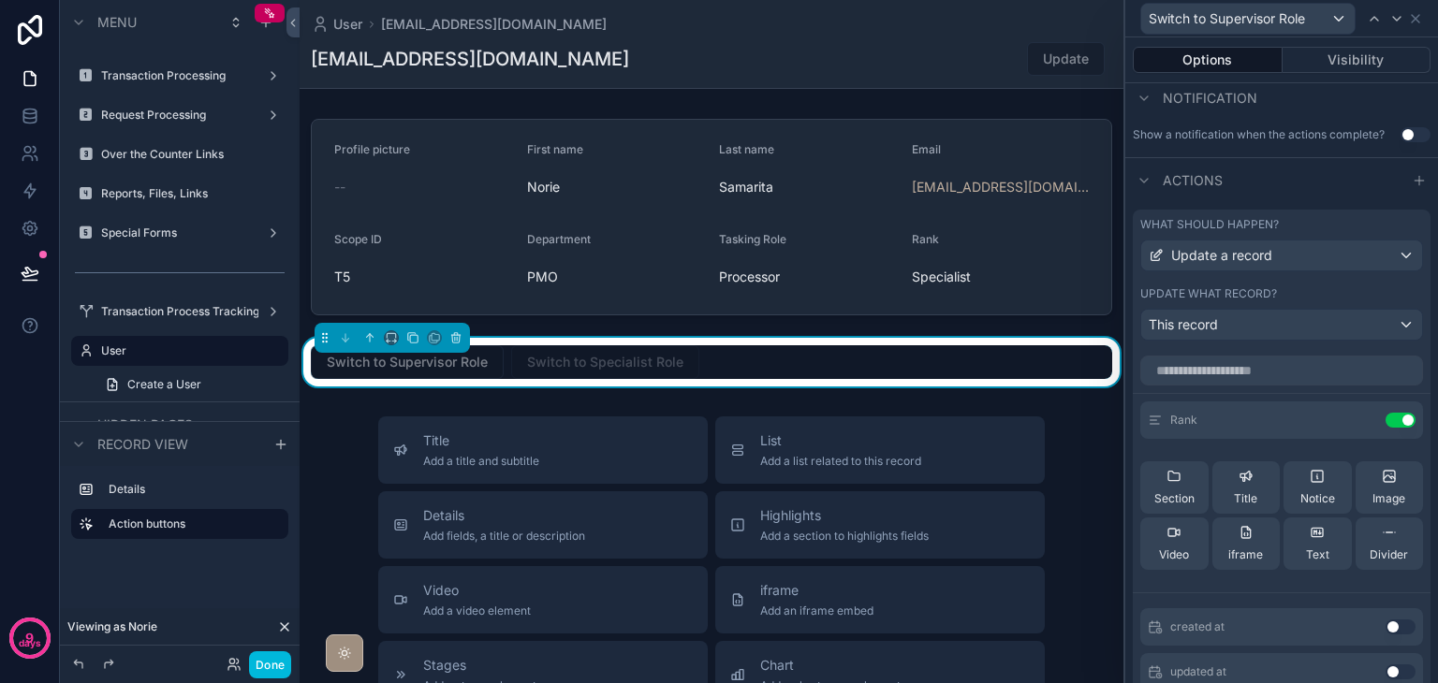
click at [265, 660] on button "Done" at bounding box center [270, 664] width 42 height 27
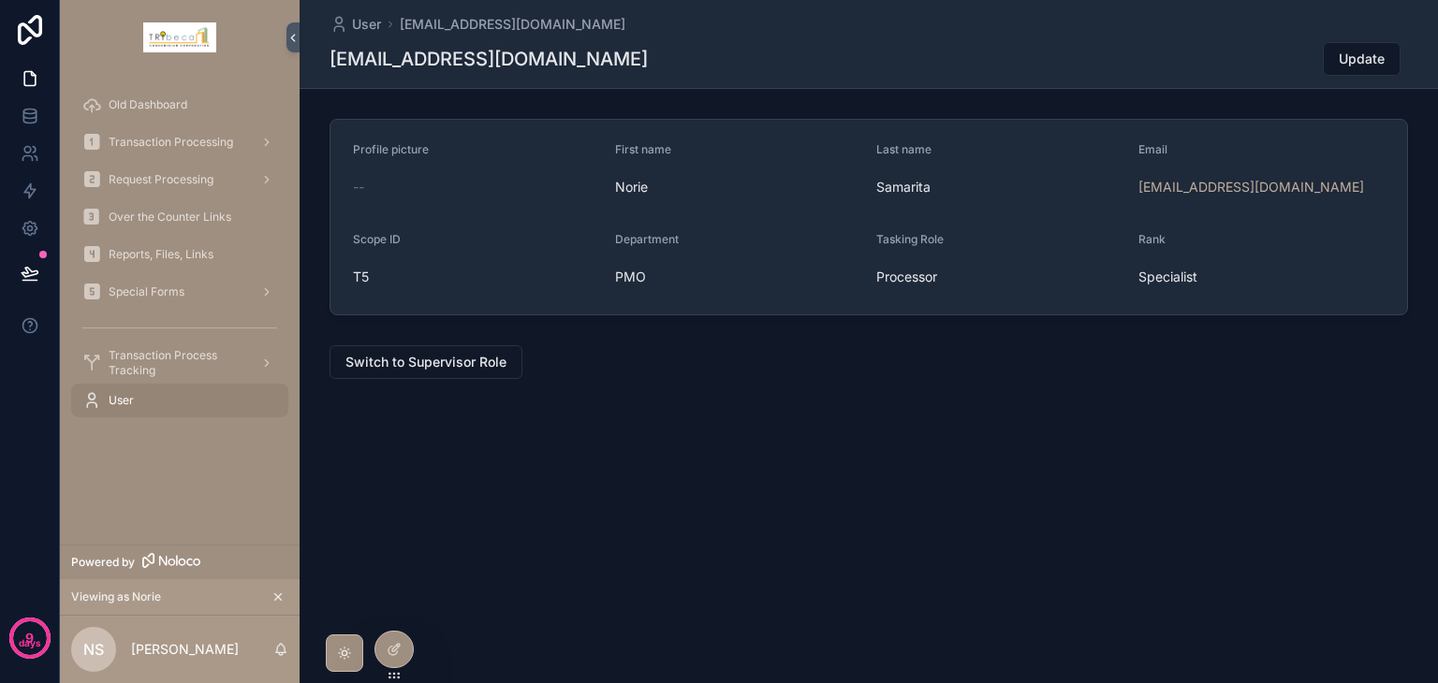
click at [436, 364] on span "Switch to Supervisor Role" at bounding box center [425, 362] width 161 height 19
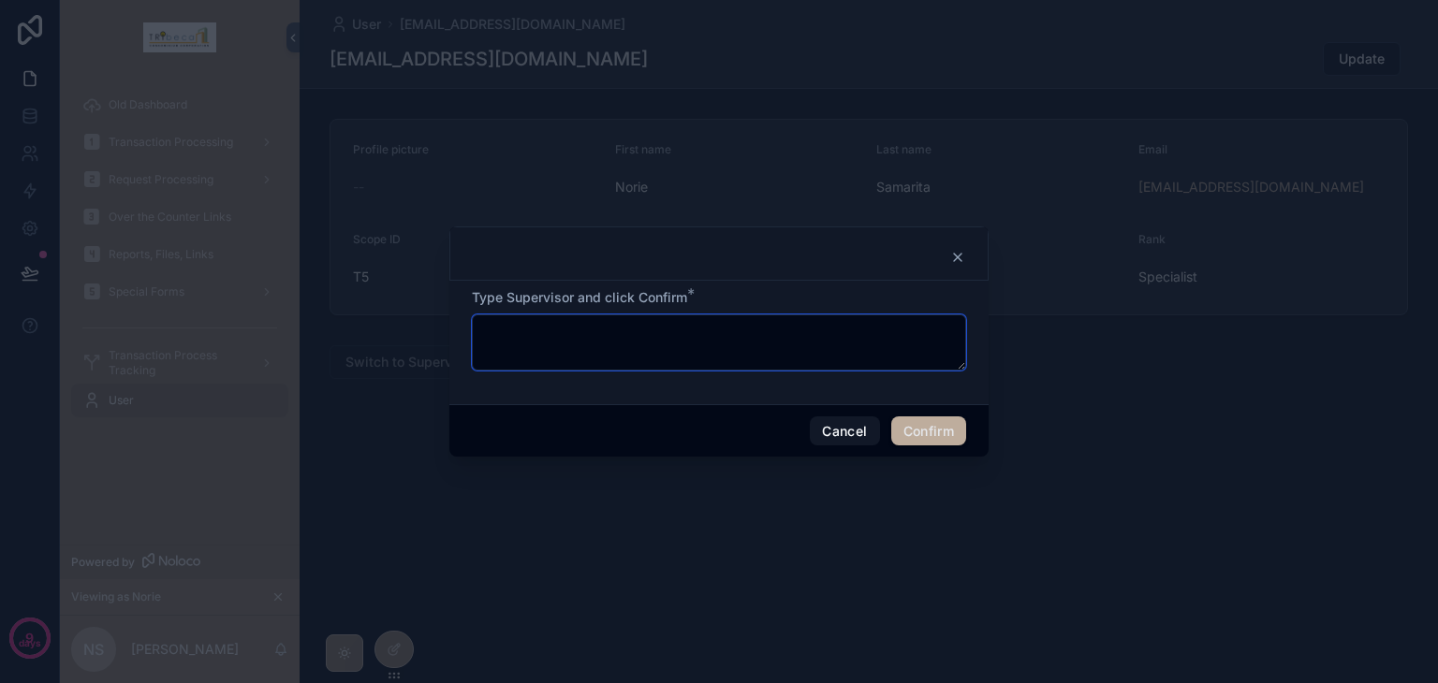
click at [584, 339] on textarea at bounding box center [719, 342] width 494 height 56
type textarea "**********"
click at [897, 426] on button "Confirm" at bounding box center [928, 432] width 75 height 30
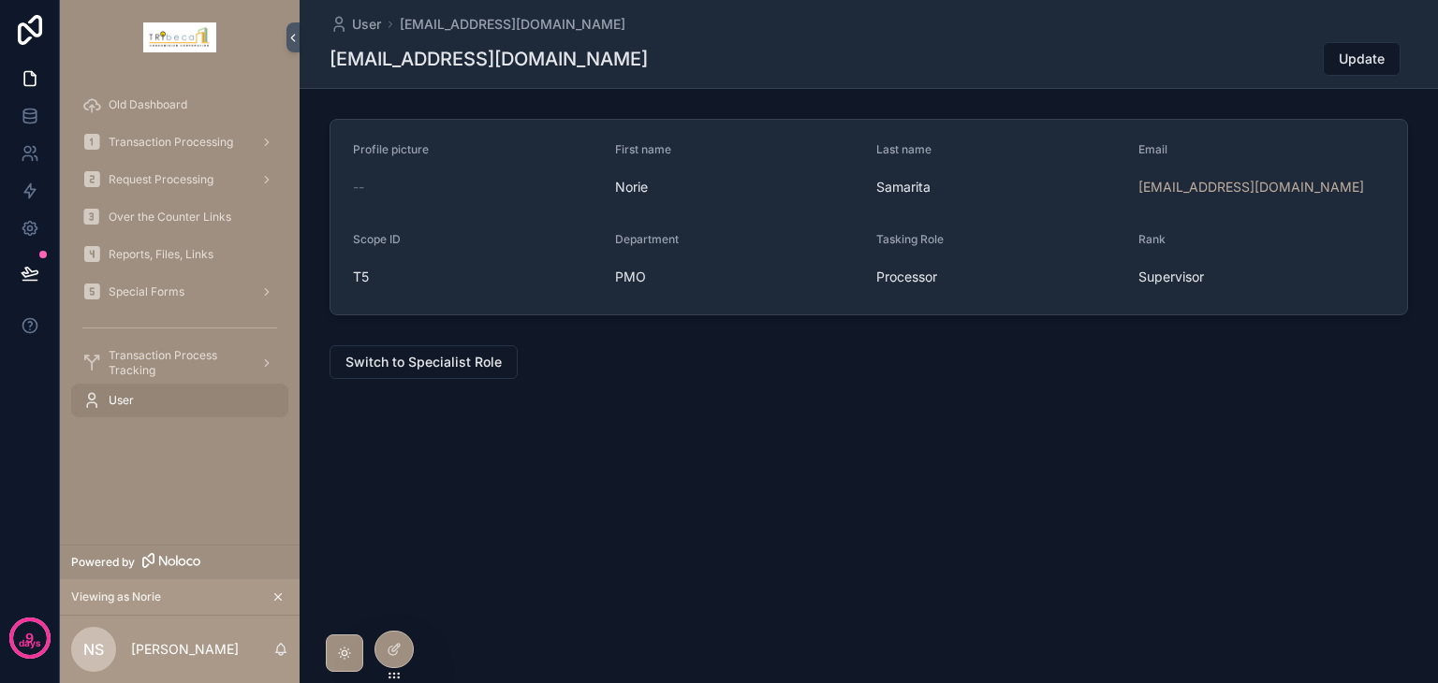
click at [439, 368] on span "Switch to Specialist Role" at bounding box center [423, 362] width 156 height 19
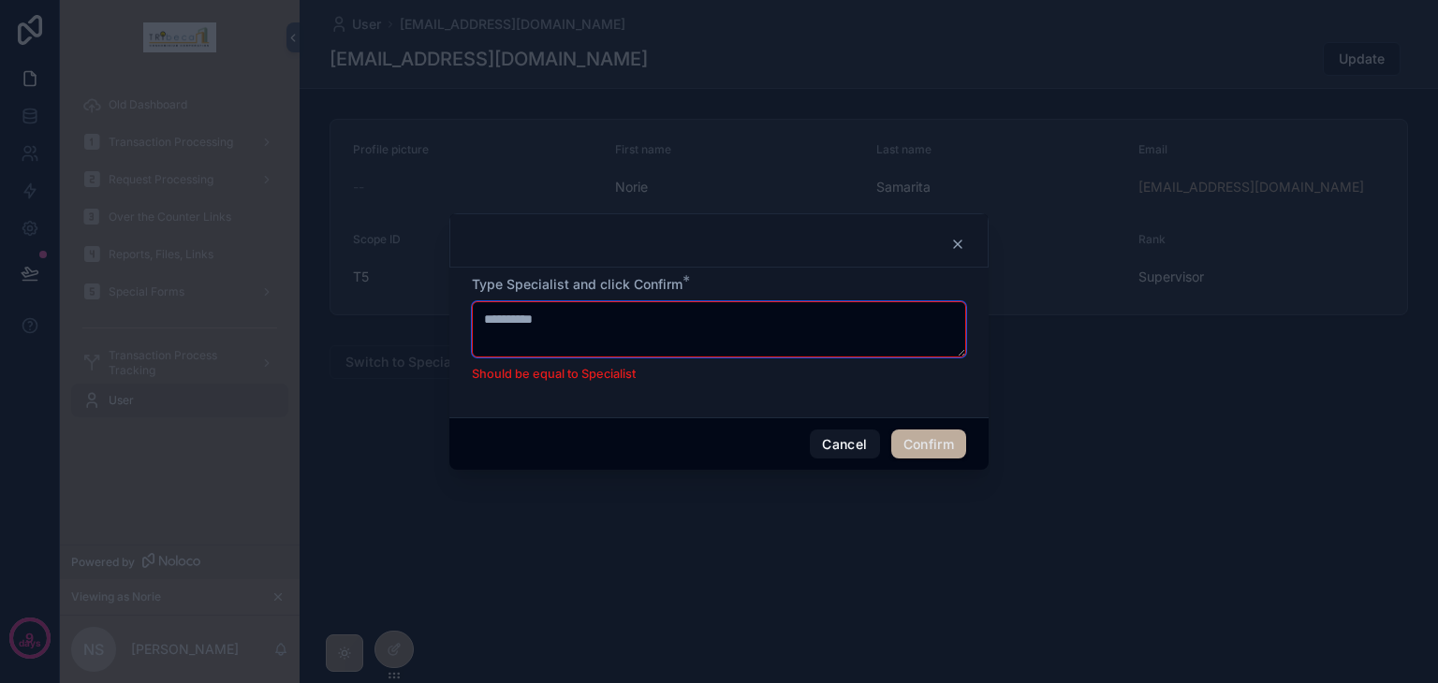
click at [547, 333] on textarea "**********" at bounding box center [719, 329] width 494 height 56
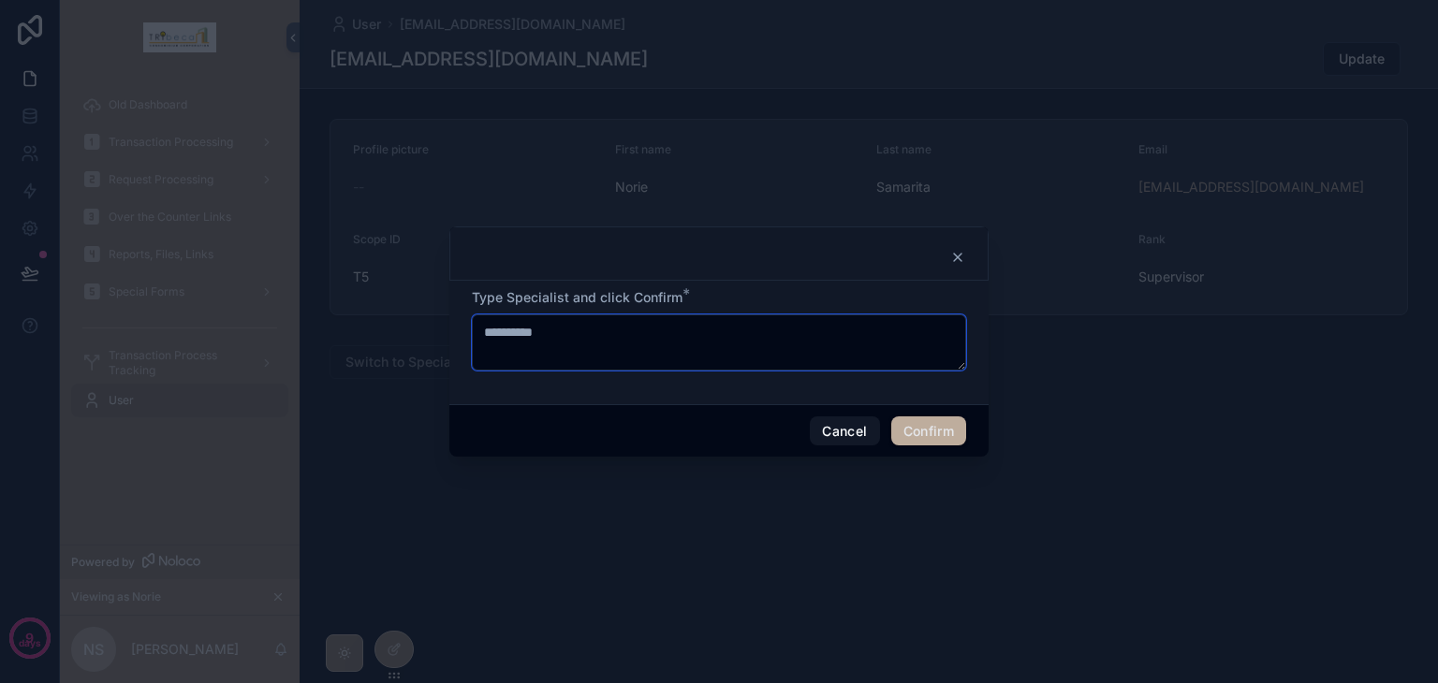
type textarea "**********"
click at [928, 420] on button "Confirm" at bounding box center [928, 432] width 75 height 30
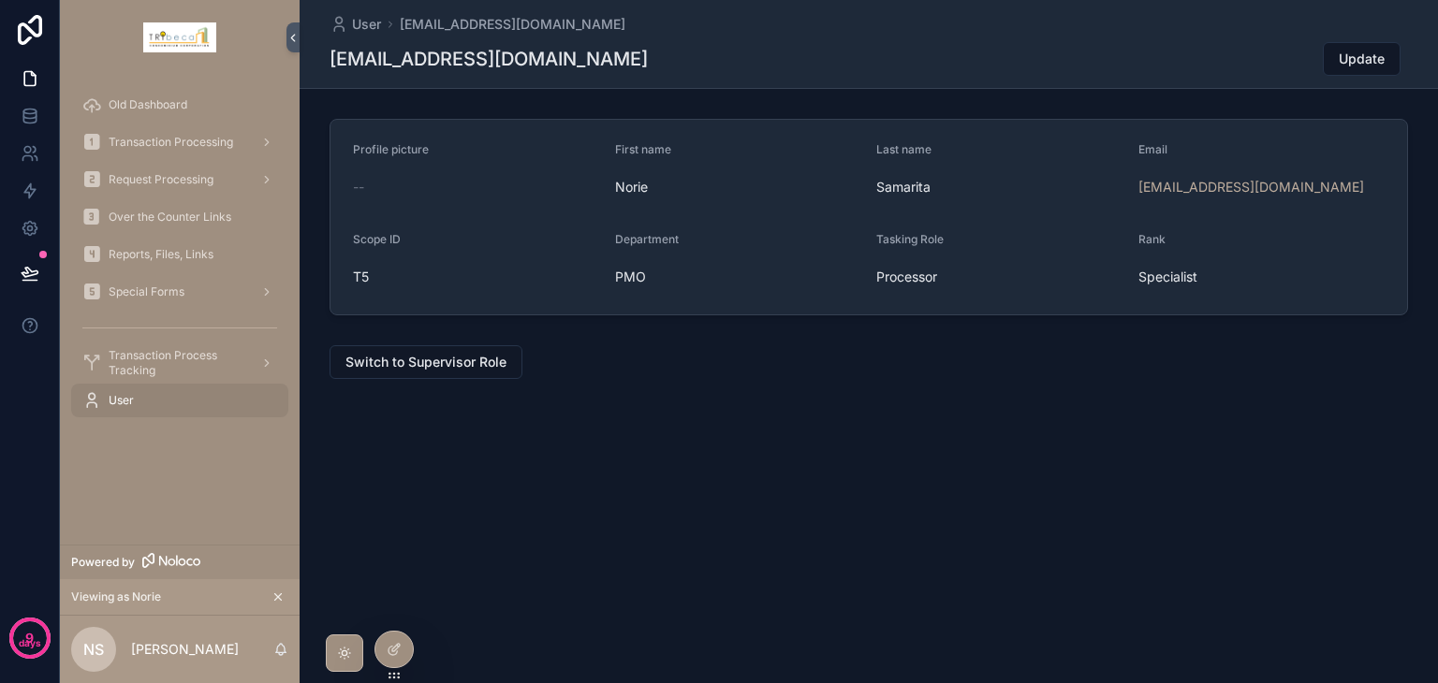
click at [1364, 53] on span "Update" at bounding box center [1361, 59] width 46 height 19
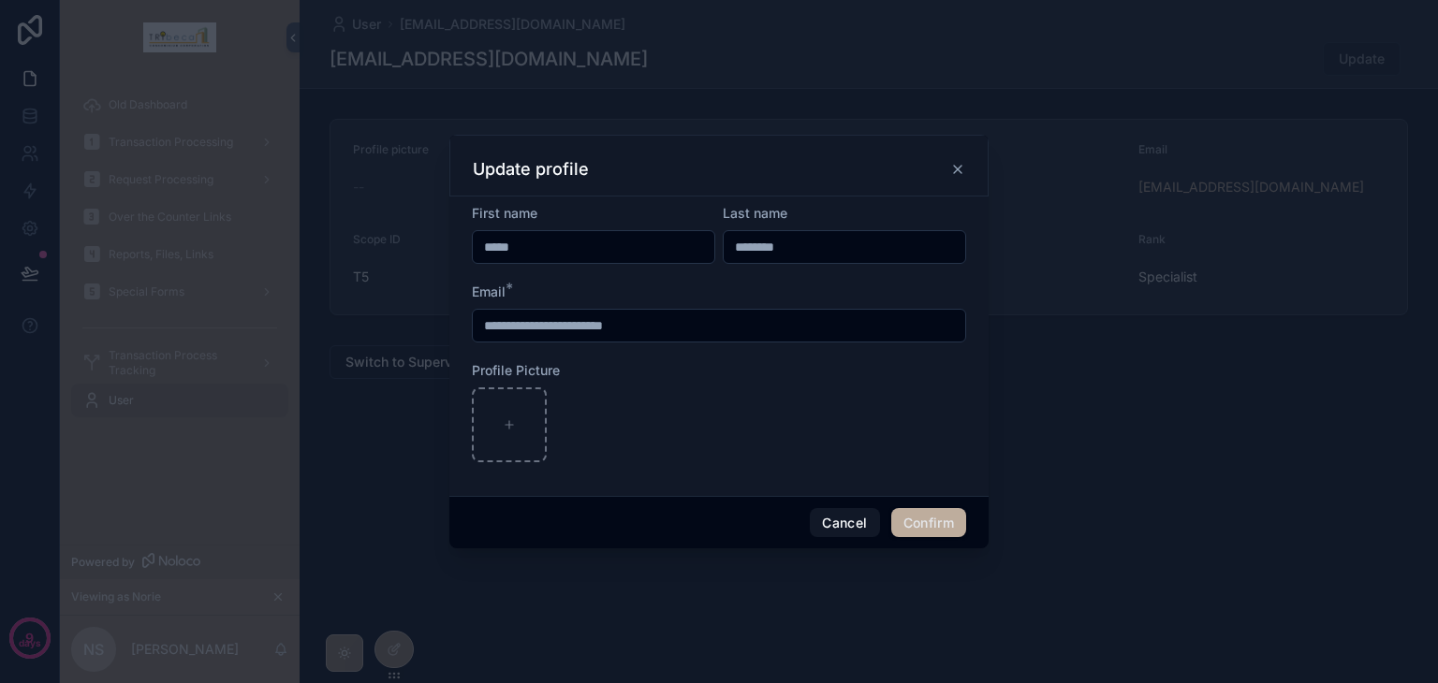
click at [569, 334] on input "**********" at bounding box center [719, 326] width 492 height 26
click at [834, 531] on button "Cancel" at bounding box center [844, 523] width 69 height 30
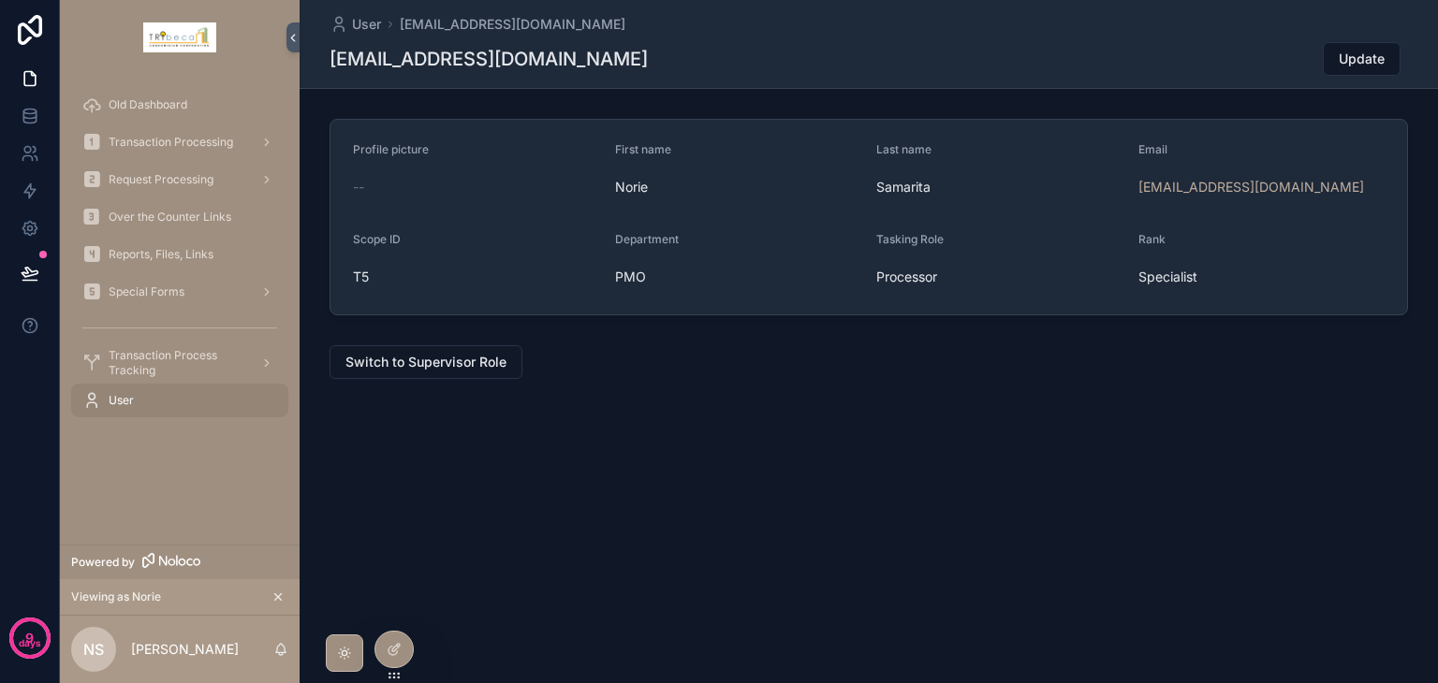
click at [400, 650] on icon at bounding box center [394, 649] width 15 height 15
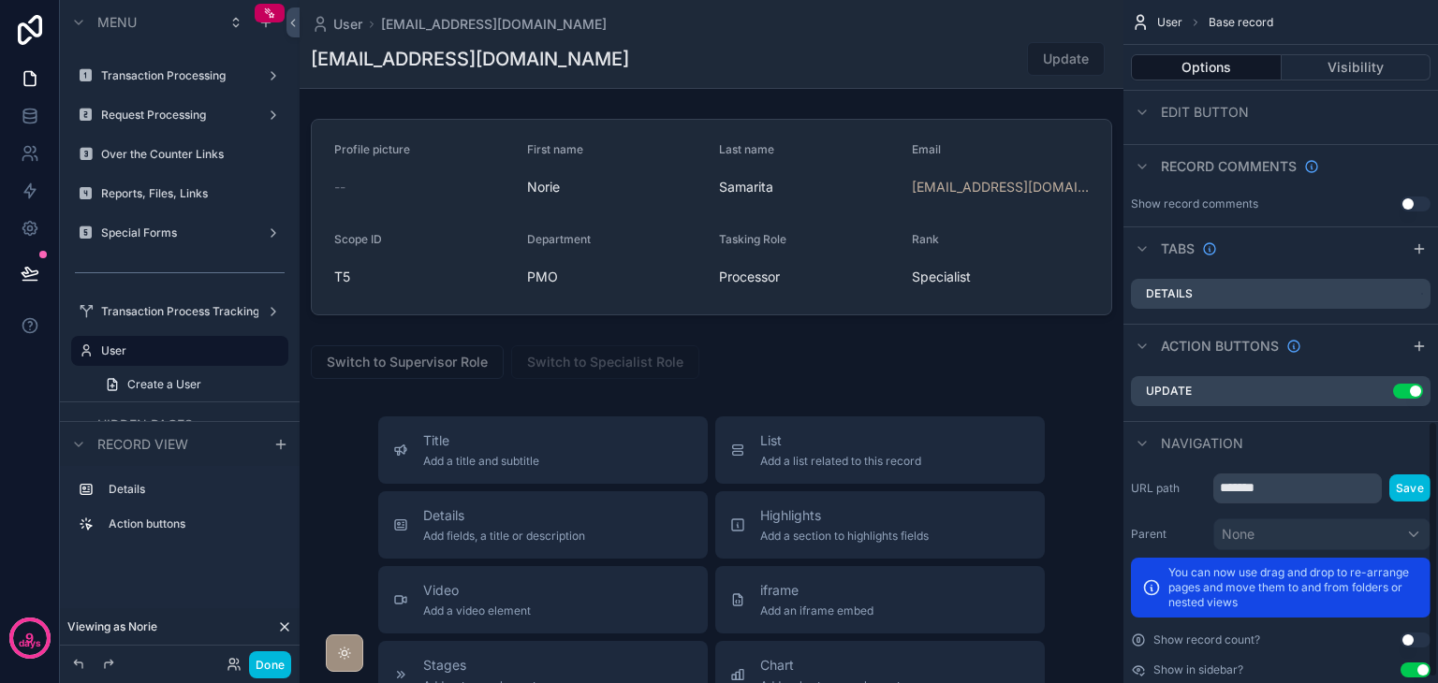
scroll to position [1123, 0]
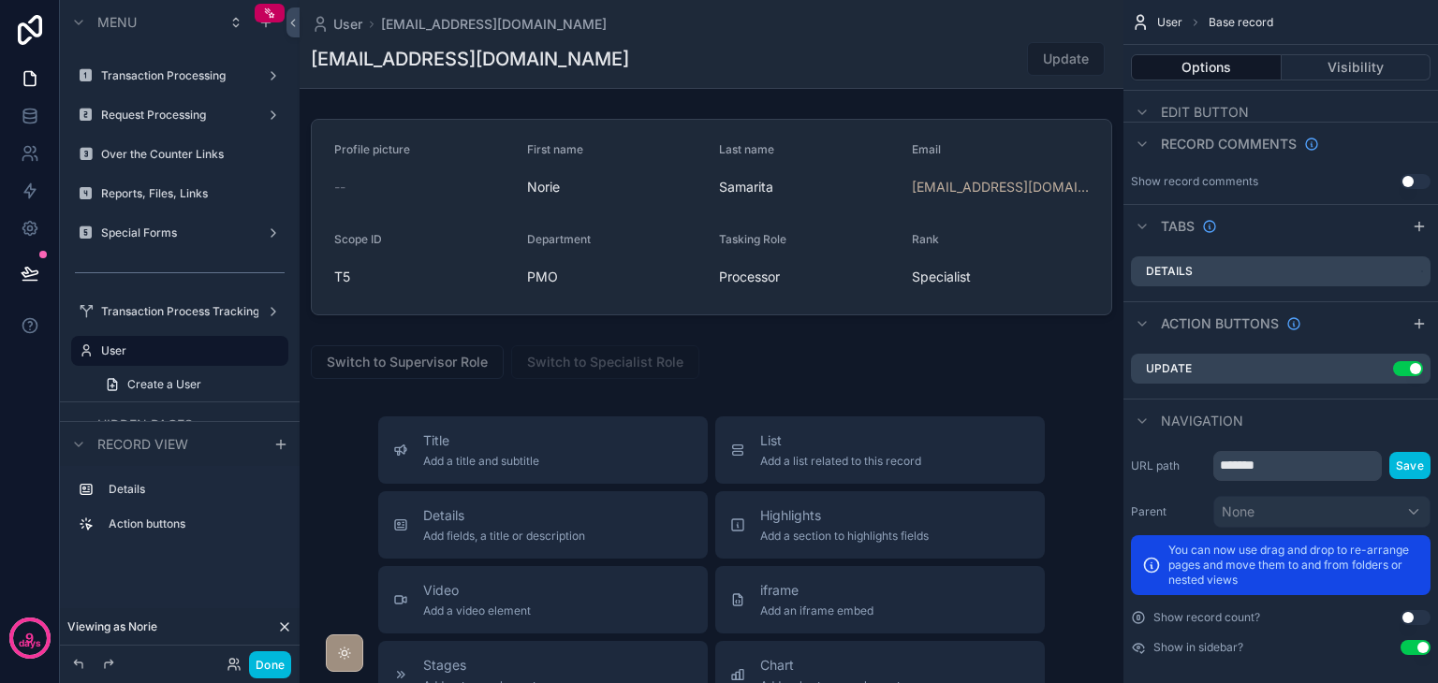
click at [1412, 368] on button "Use setting" at bounding box center [1408, 368] width 30 height 15
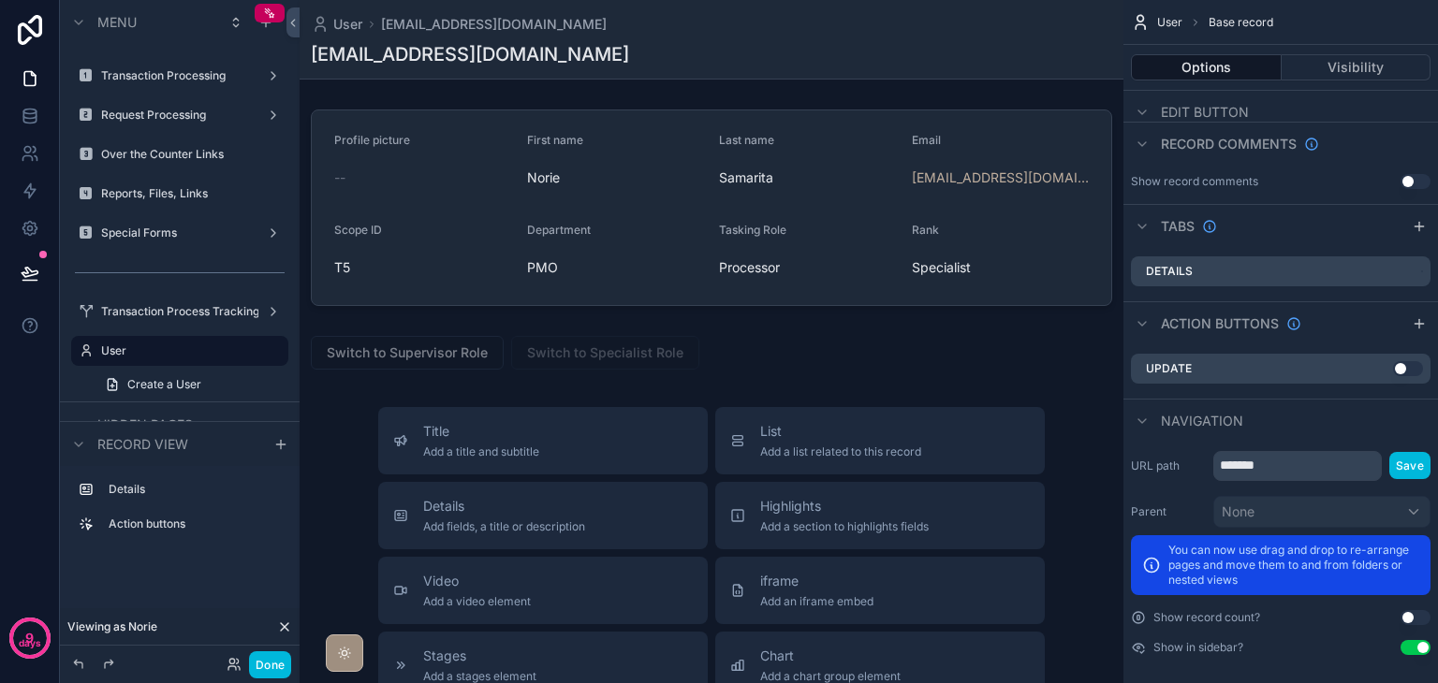
click at [1095, 377] on div "scrollable content" at bounding box center [712, 611] width 824 height 1223
click at [1411, 367] on button "Use setting" at bounding box center [1408, 368] width 30 height 15
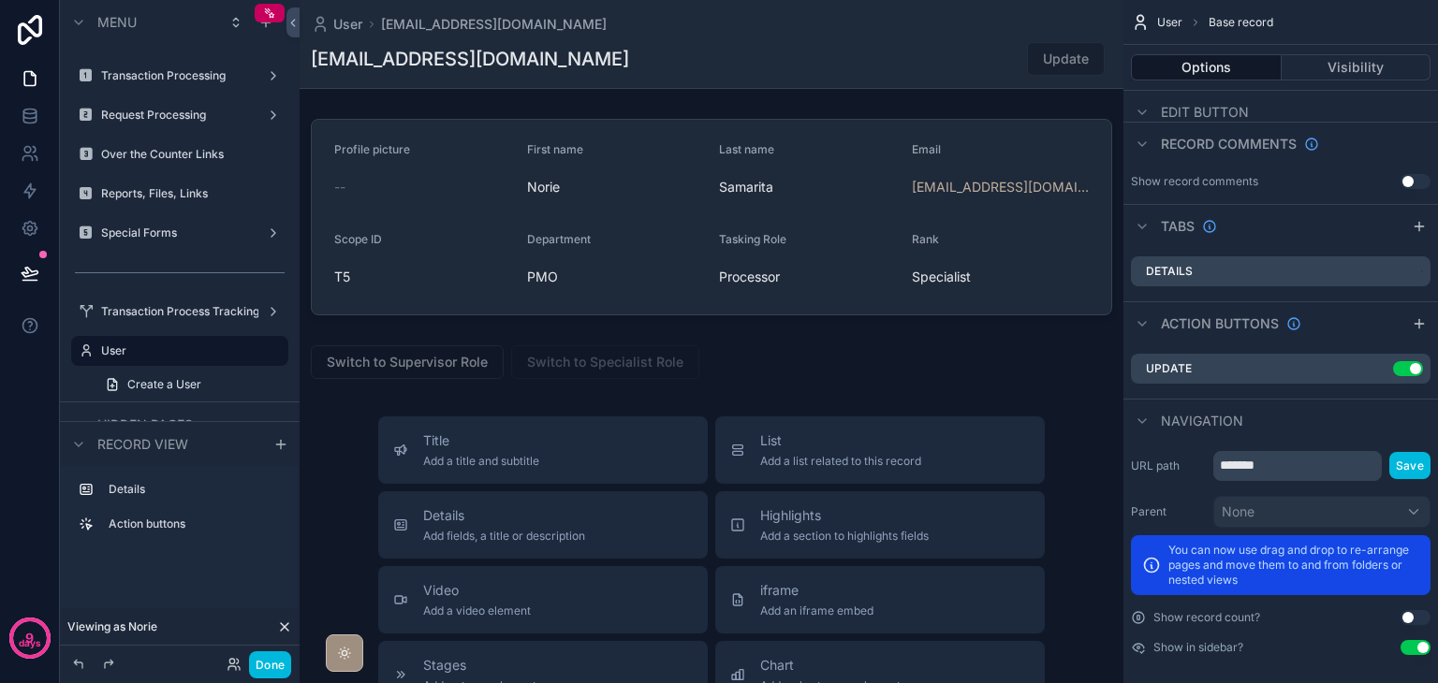
click at [0, 0] on icon "scrollable content" at bounding box center [0, 0] width 0 height 0
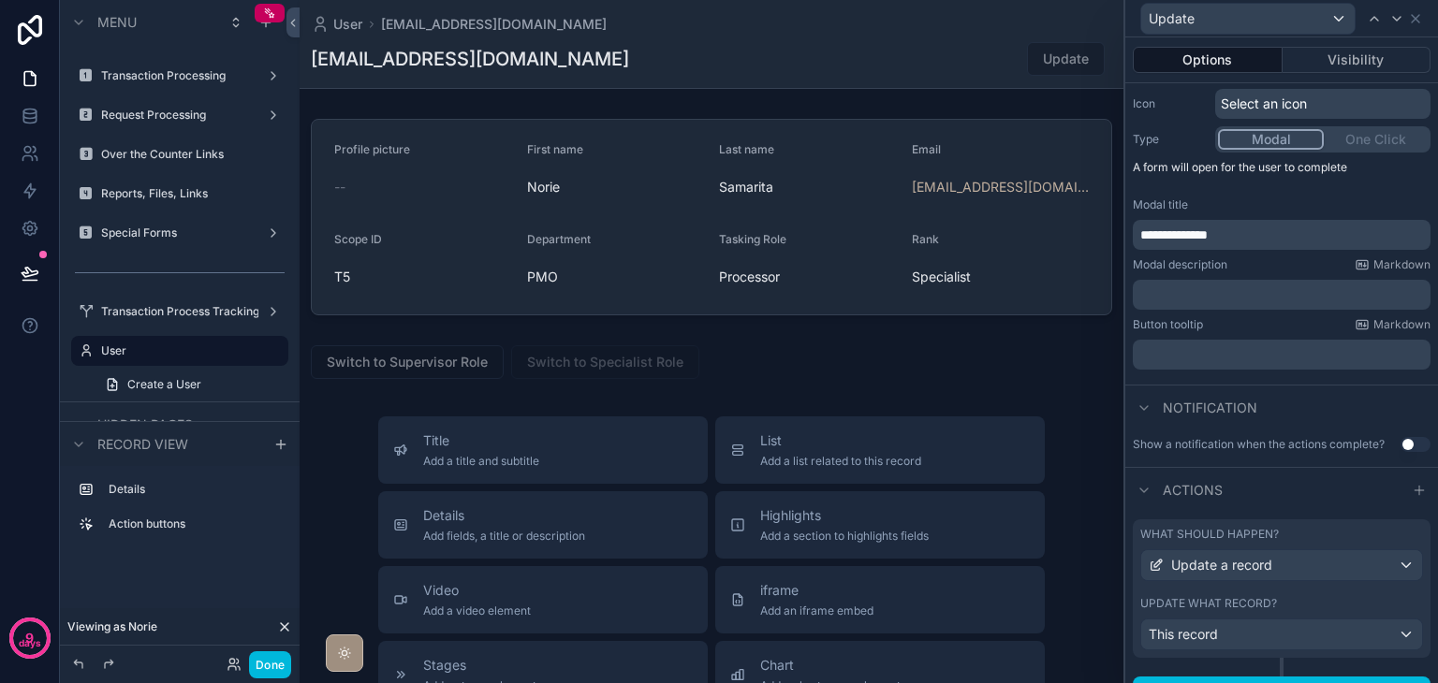
scroll to position [220, 0]
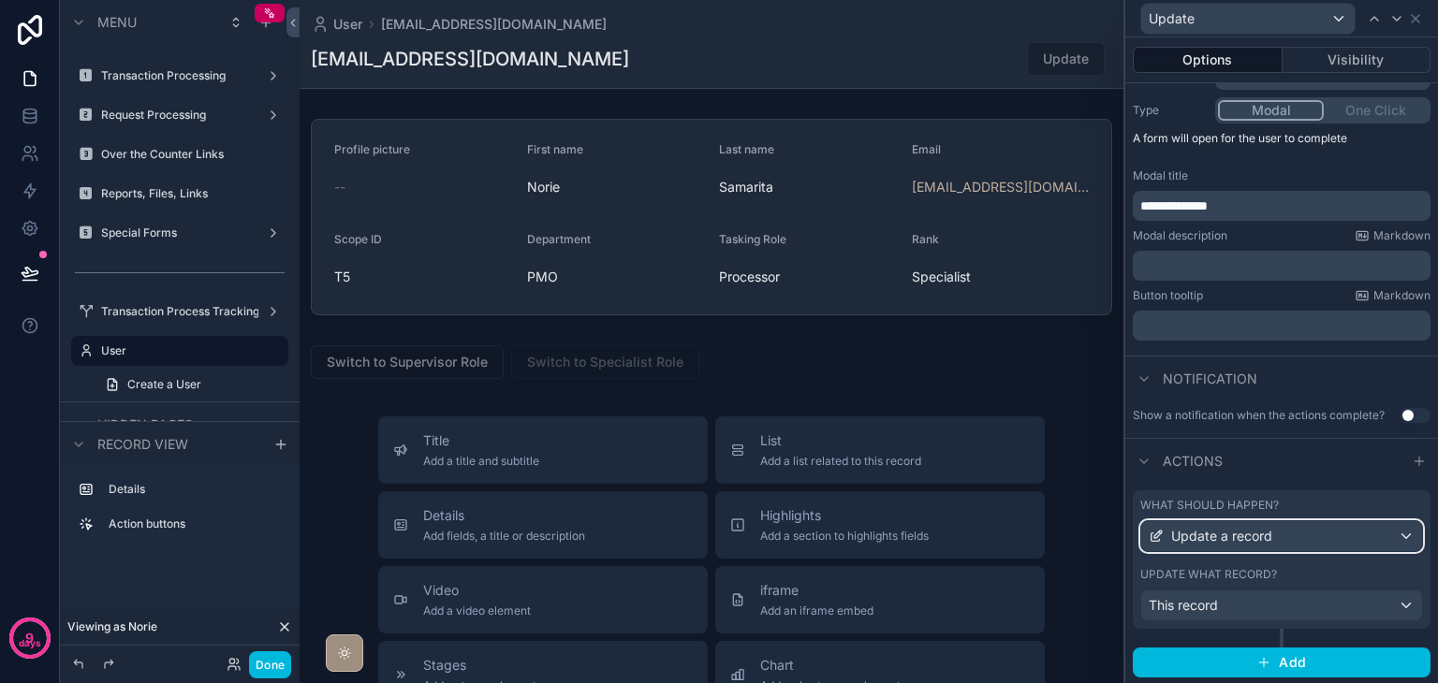
click at [1337, 529] on div "Update a record" at bounding box center [1281, 536] width 281 height 30
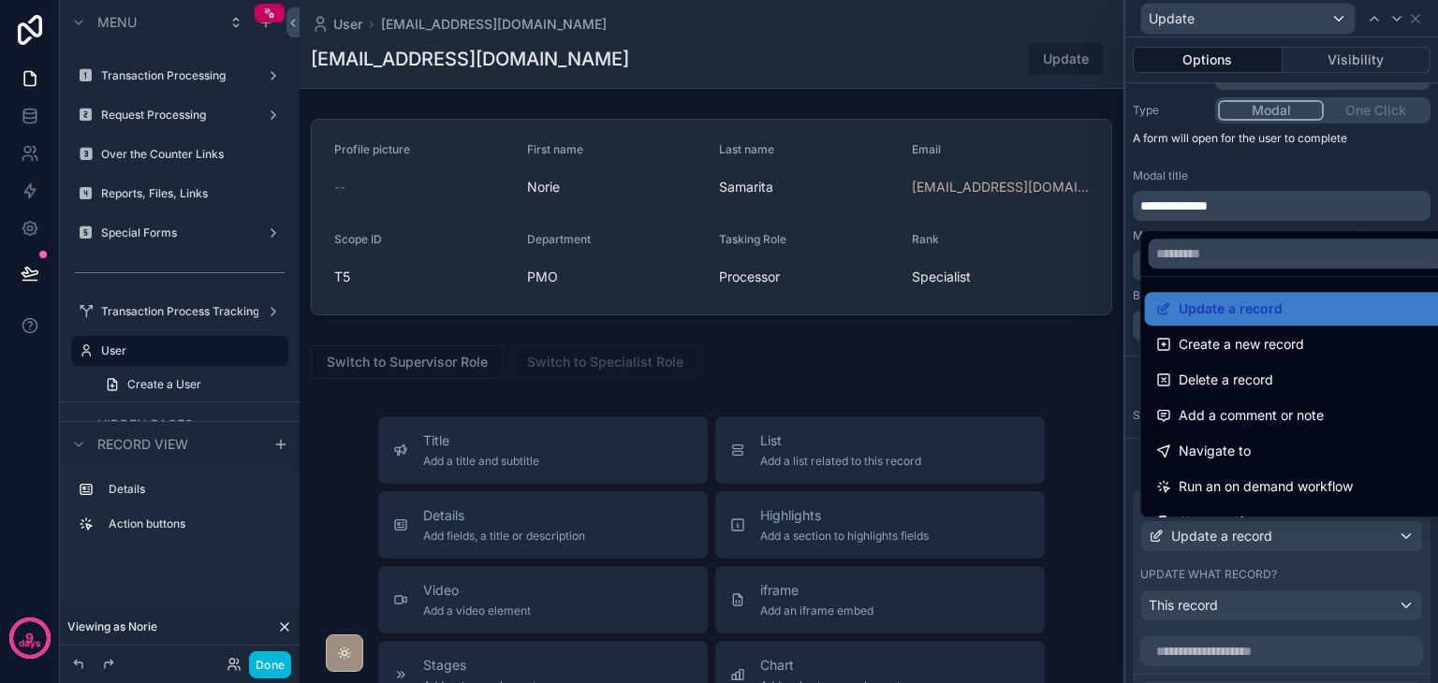
click at [1337, 529] on div at bounding box center [1281, 341] width 313 height 683
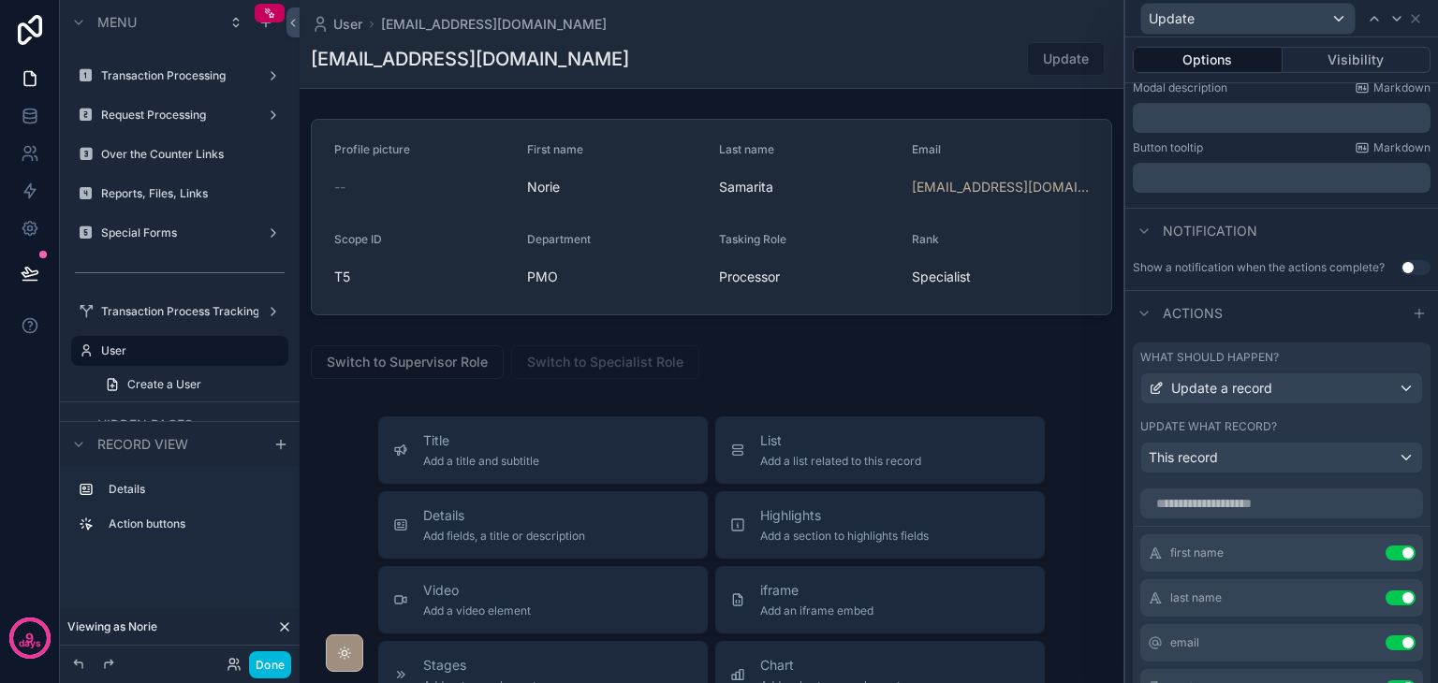
scroll to position [501, 0]
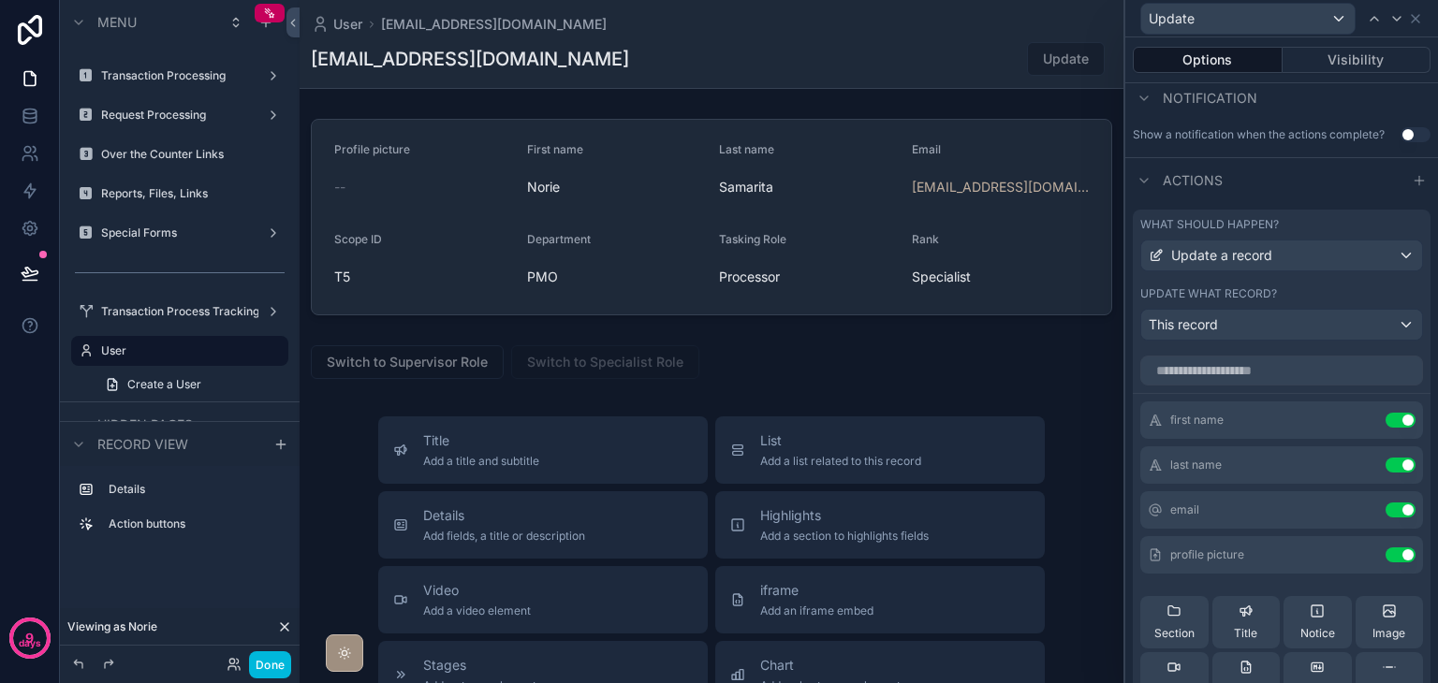
click at [1385, 420] on button "Use setting" at bounding box center [1400, 420] width 30 height 15
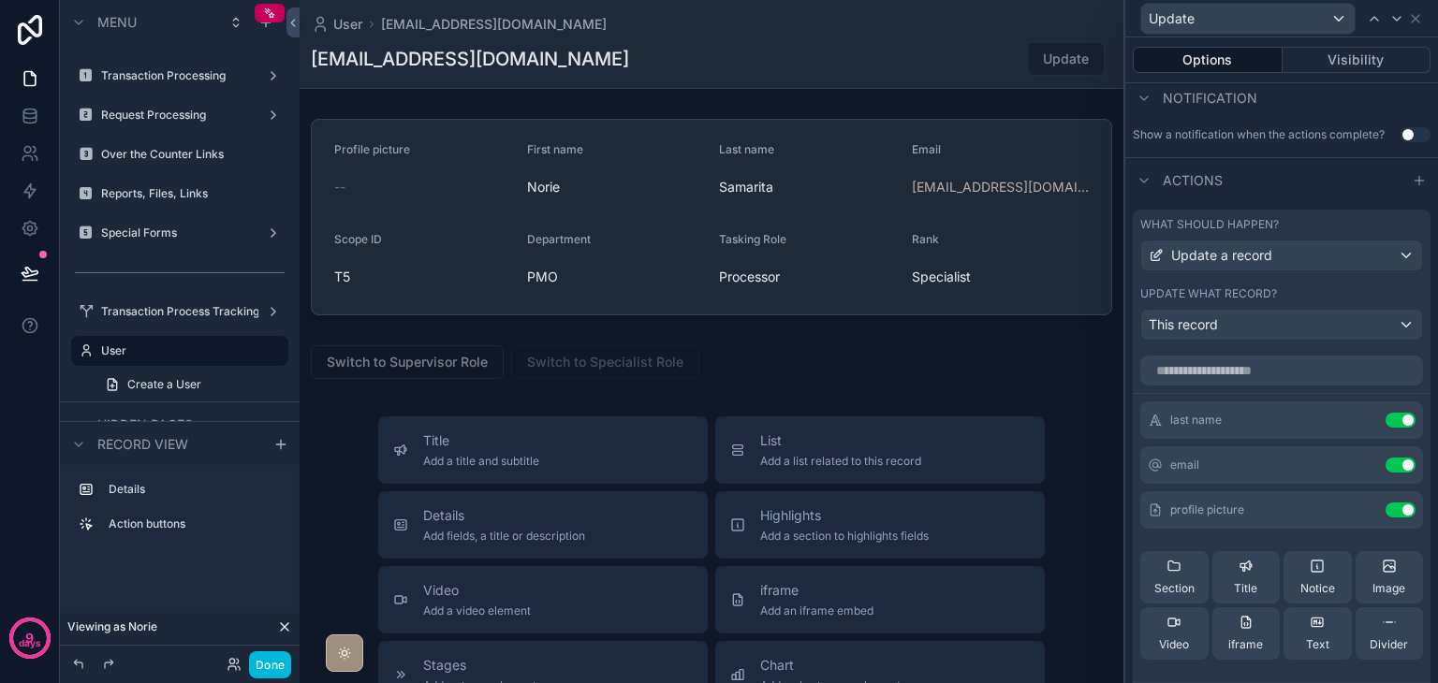
click at [1385, 420] on button "Use setting" at bounding box center [1400, 420] width 30 height 15
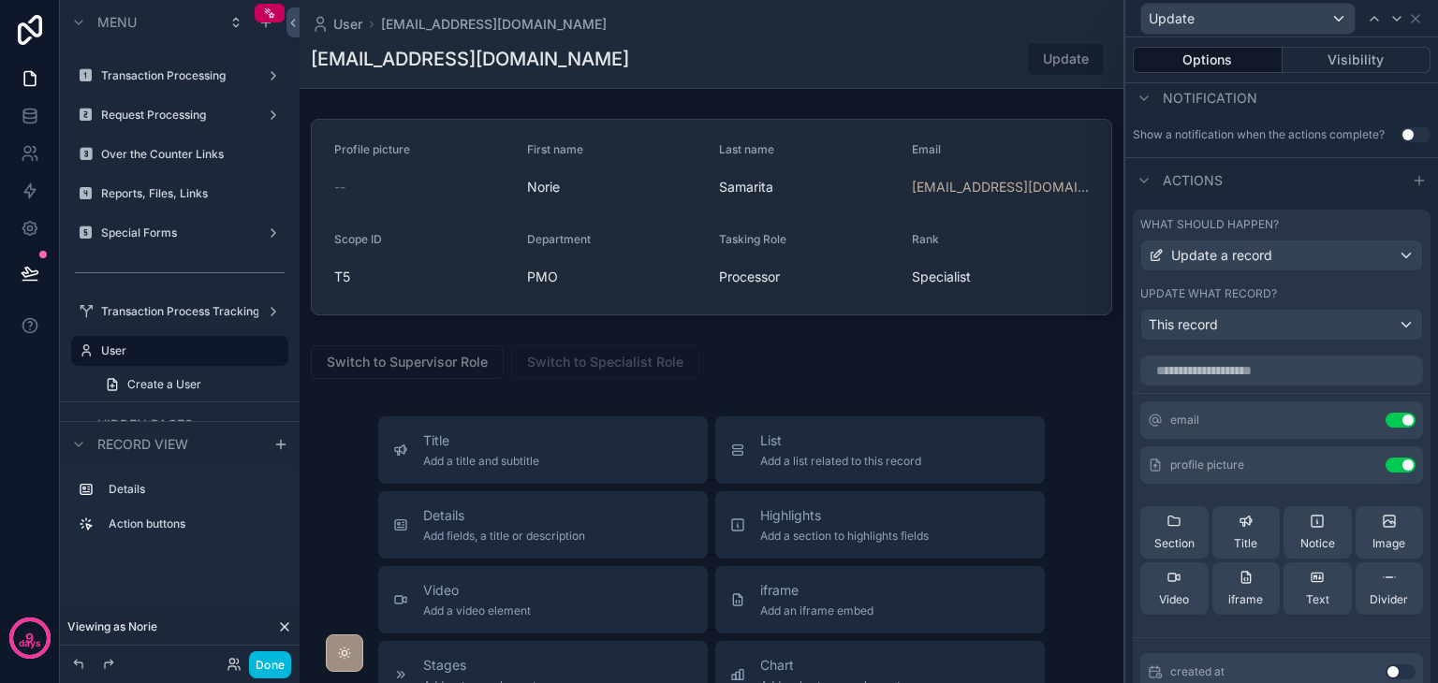
click at [1385, 420] on button "Use setting" at bounding box center [1400, 420] width 30 height 15
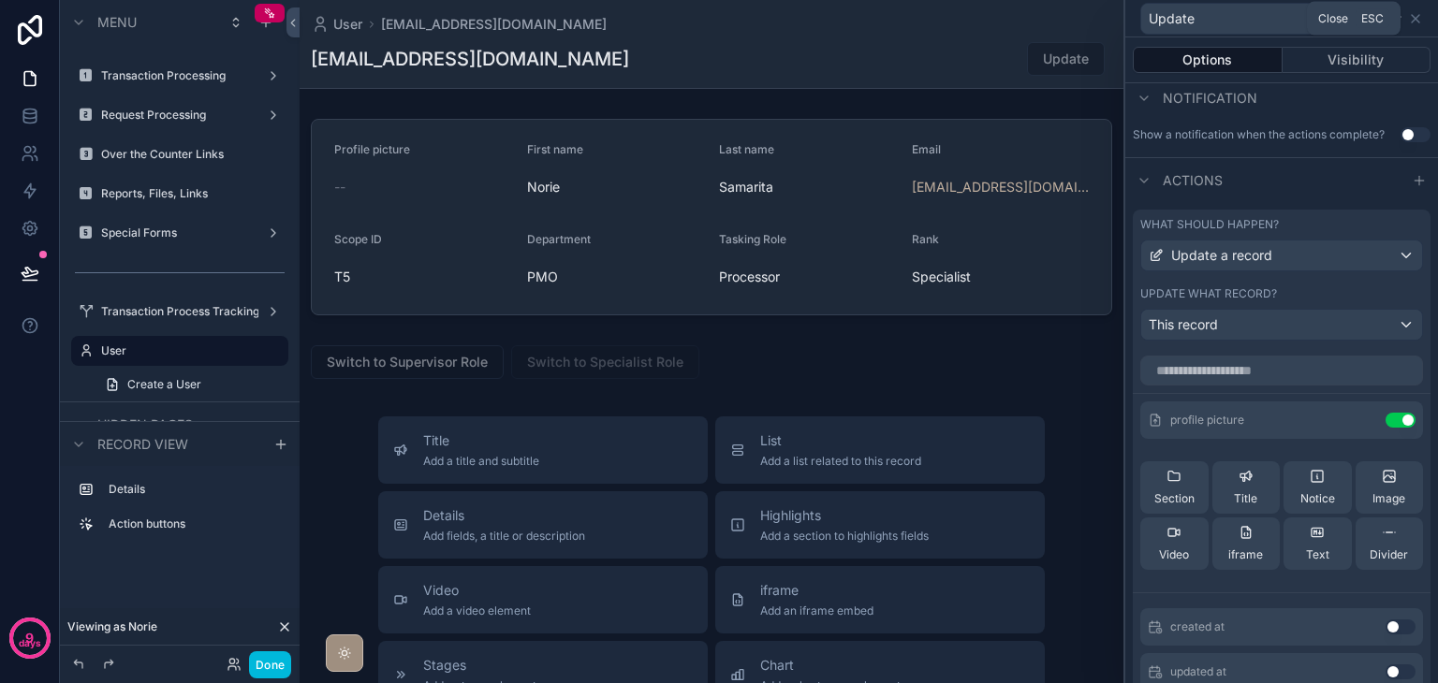
click at [1421, 19] on icon at bounding box center [1415, 18] width 15 height 15
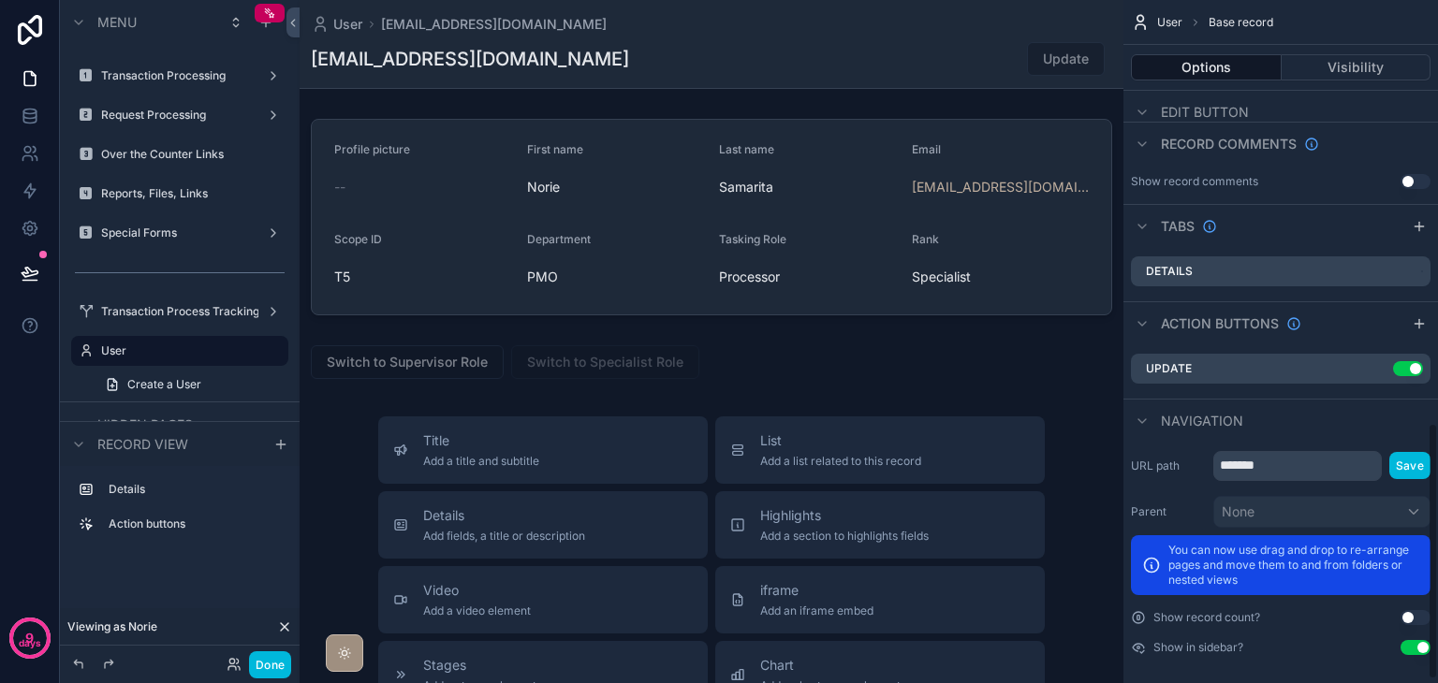
click at [280, 667] on button "Done" at bounding box center [270, 664] width 42 height 27
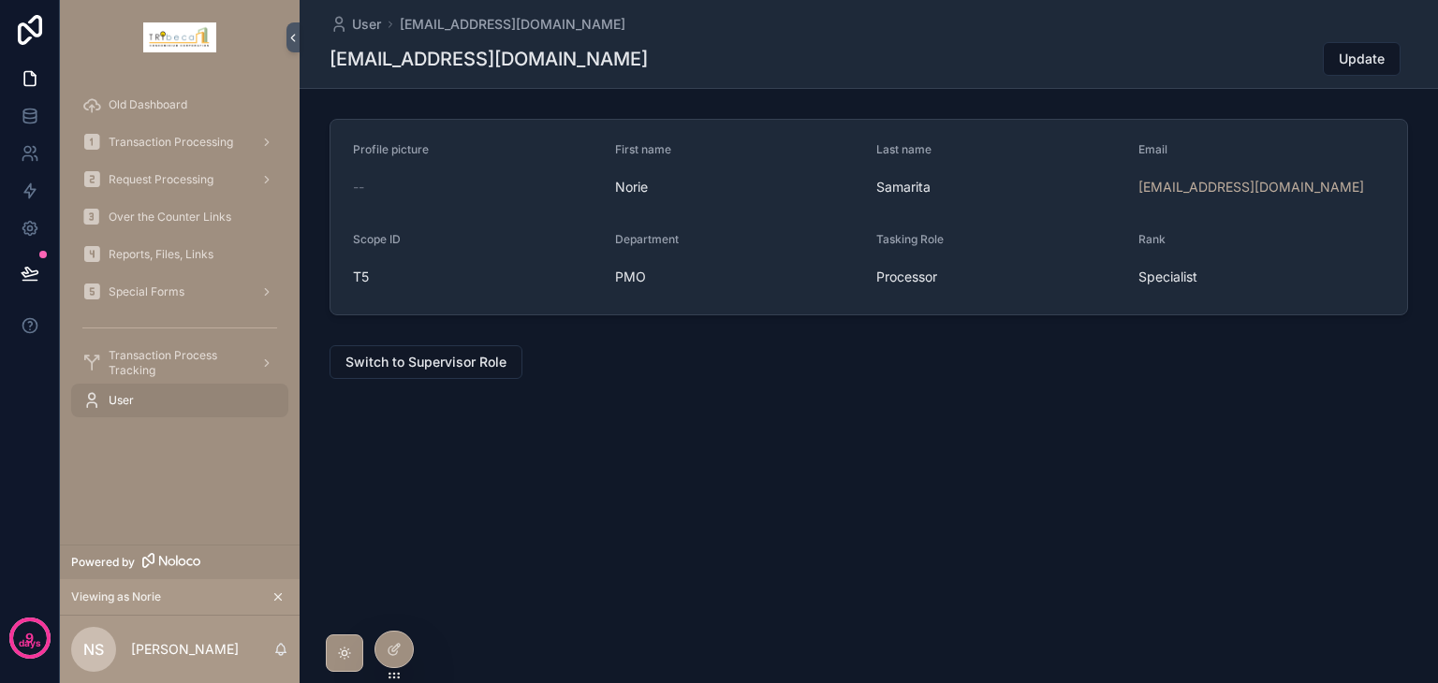
click at [1354, 57] on span "Update" at bounding box center [1361, 59] width 46 height 19
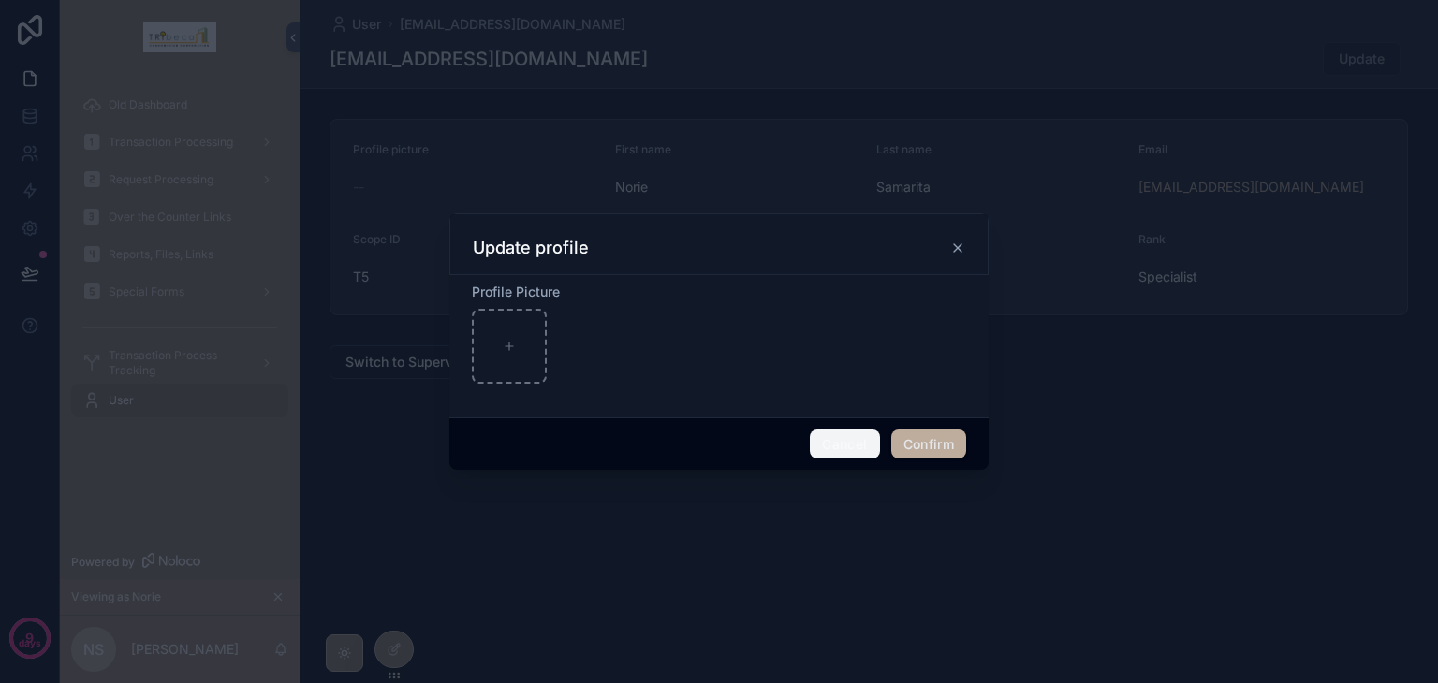
click at [857, 451] on button "Cancel" at bounding box center [844, 445] width 69 height 30
